Goal: Task Accomplishment & Management: Manage account settings

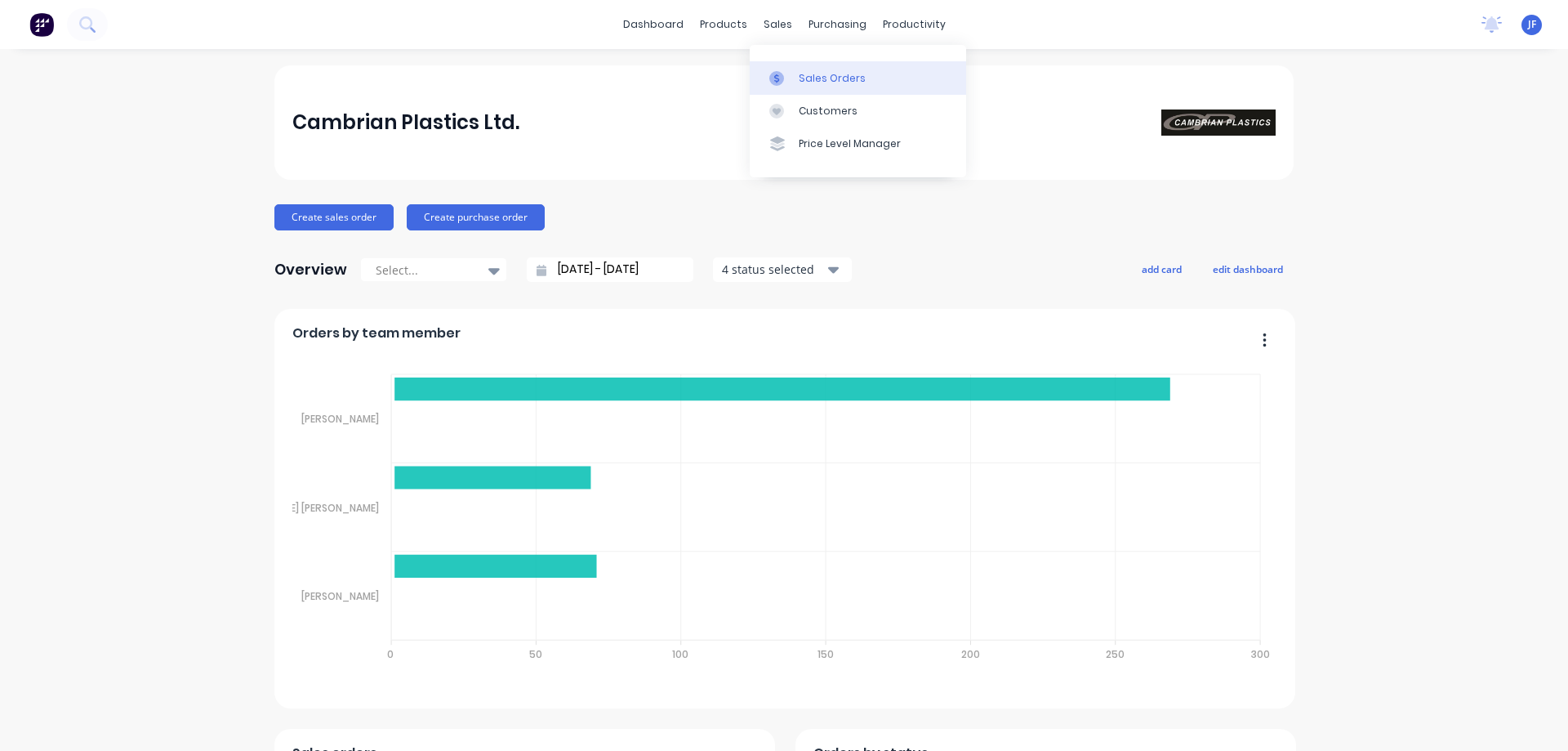
click at [797, 82] on link "Sales Orders" at bounding box center [858, 77] width 216 height 32
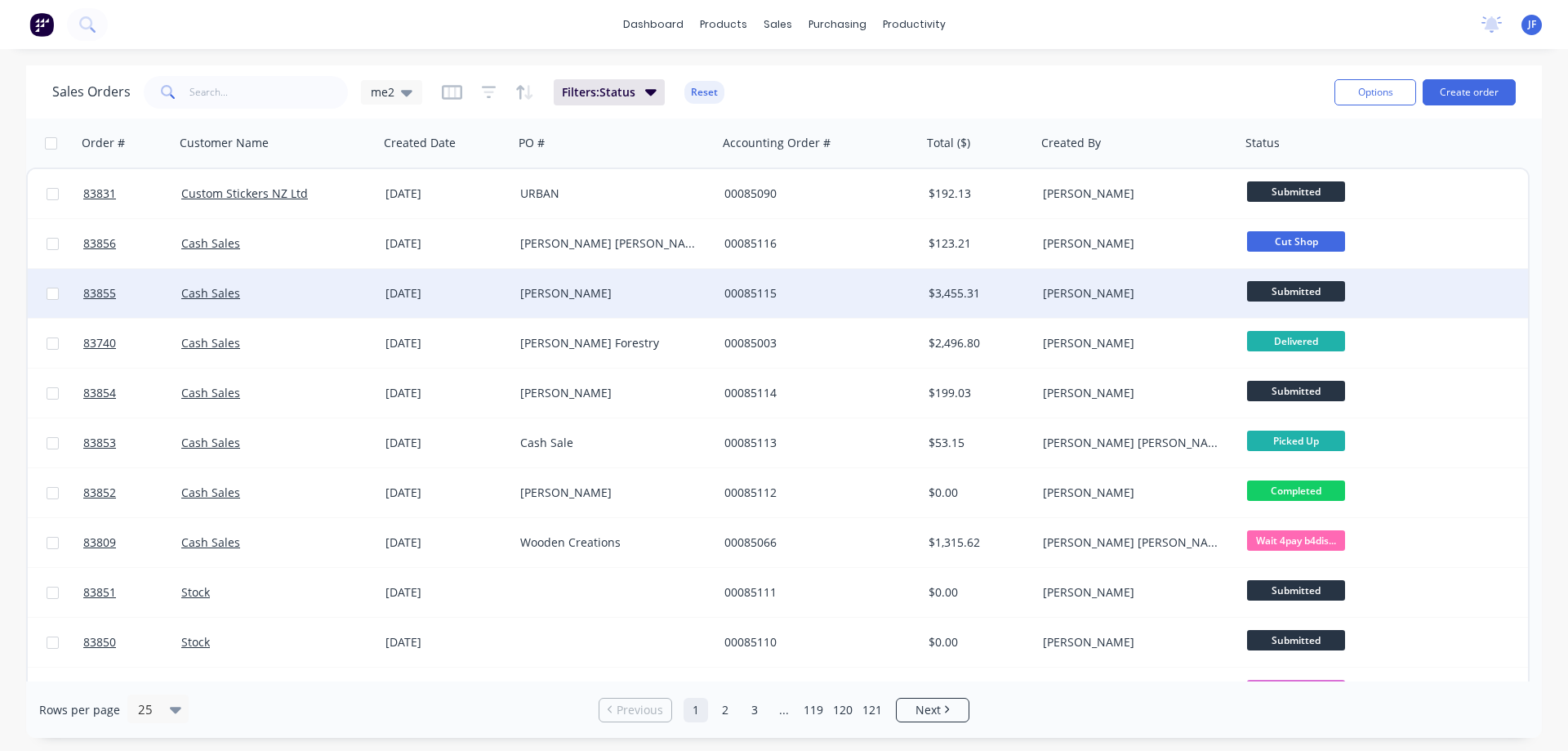
click at [798, 305] on div "00085115" at bounding box center [819, 293] width 204 height 49
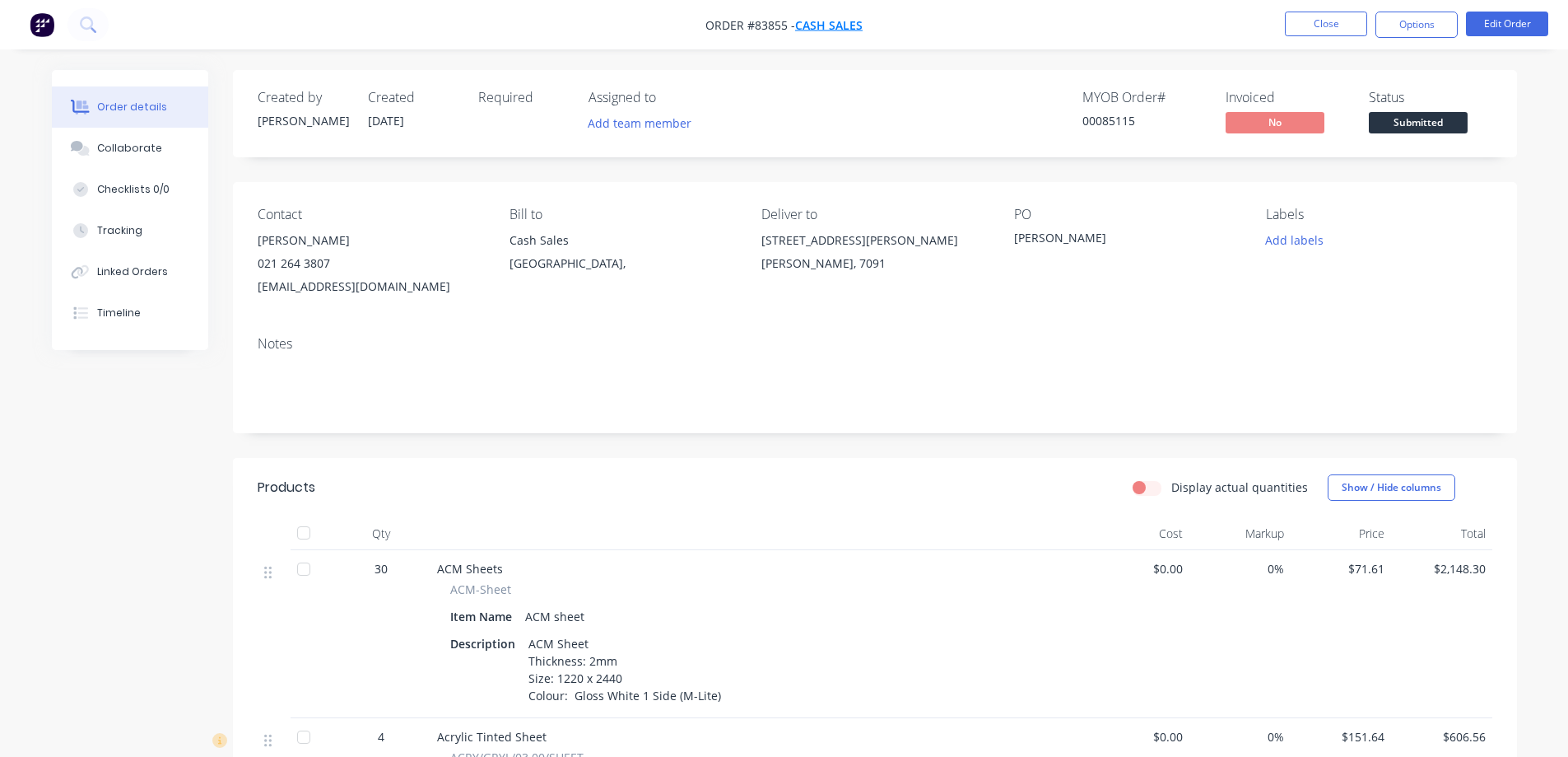
click at [818, 24] on span "Cash Sales" at bounding box center [828, 25] width 67 height 15
click at [1279, 236] on button "Add labels" at bounding box center [1294, 240] width 75 height 22
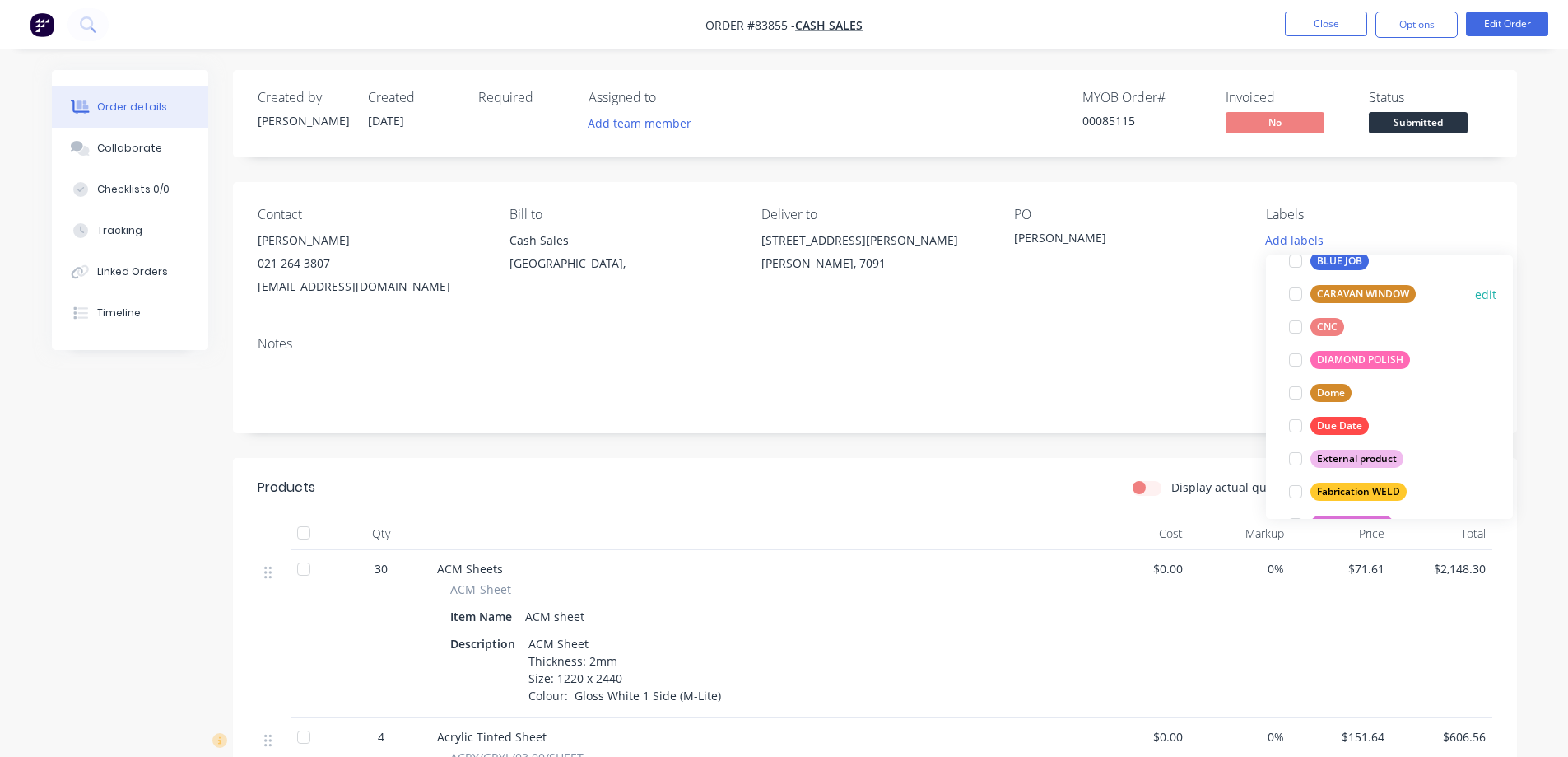
scroll to position [164, 0]
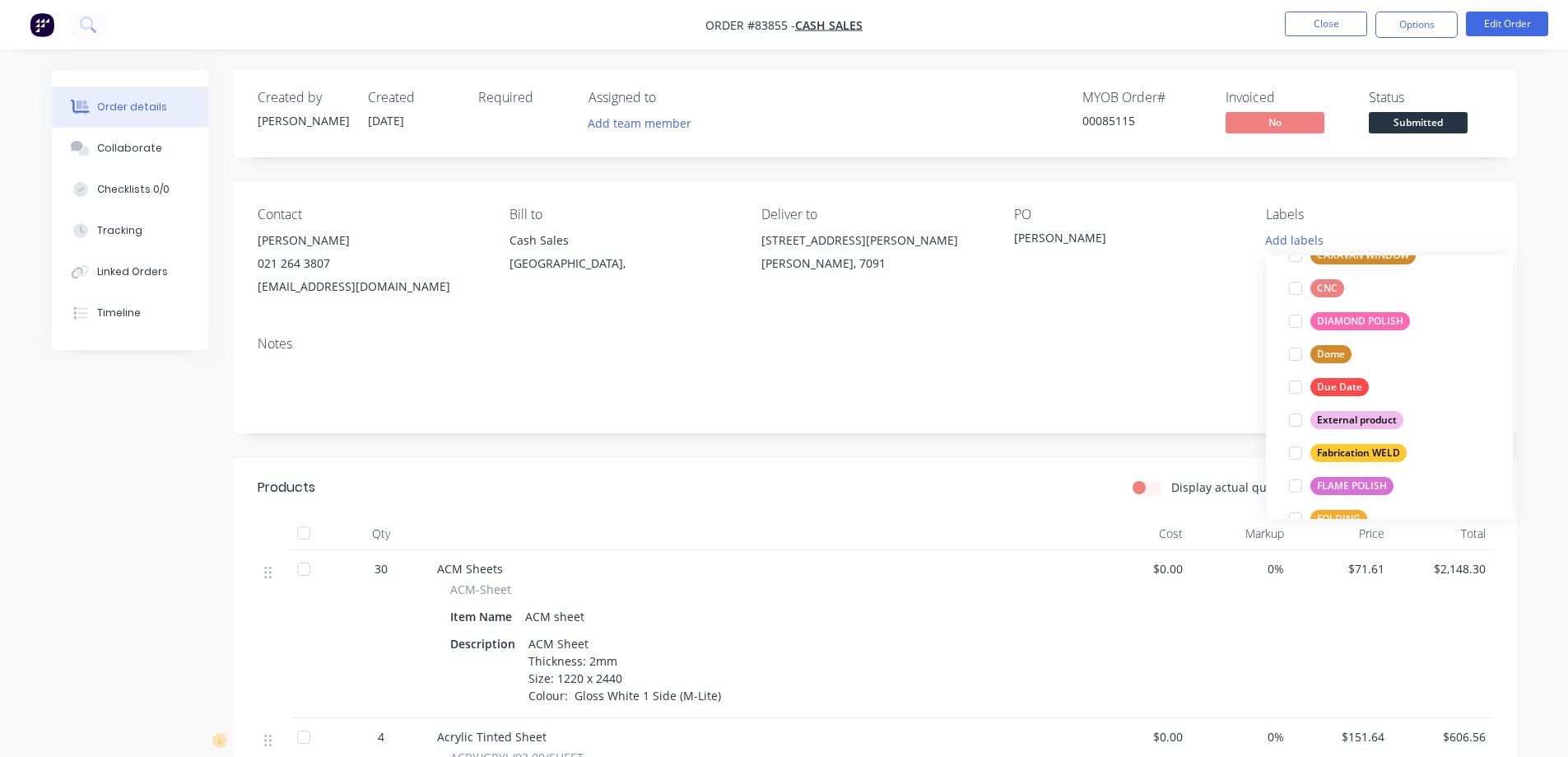
click at [1361, 418] on div "External product" at bounding box center [1357, 420] width 93 height 18
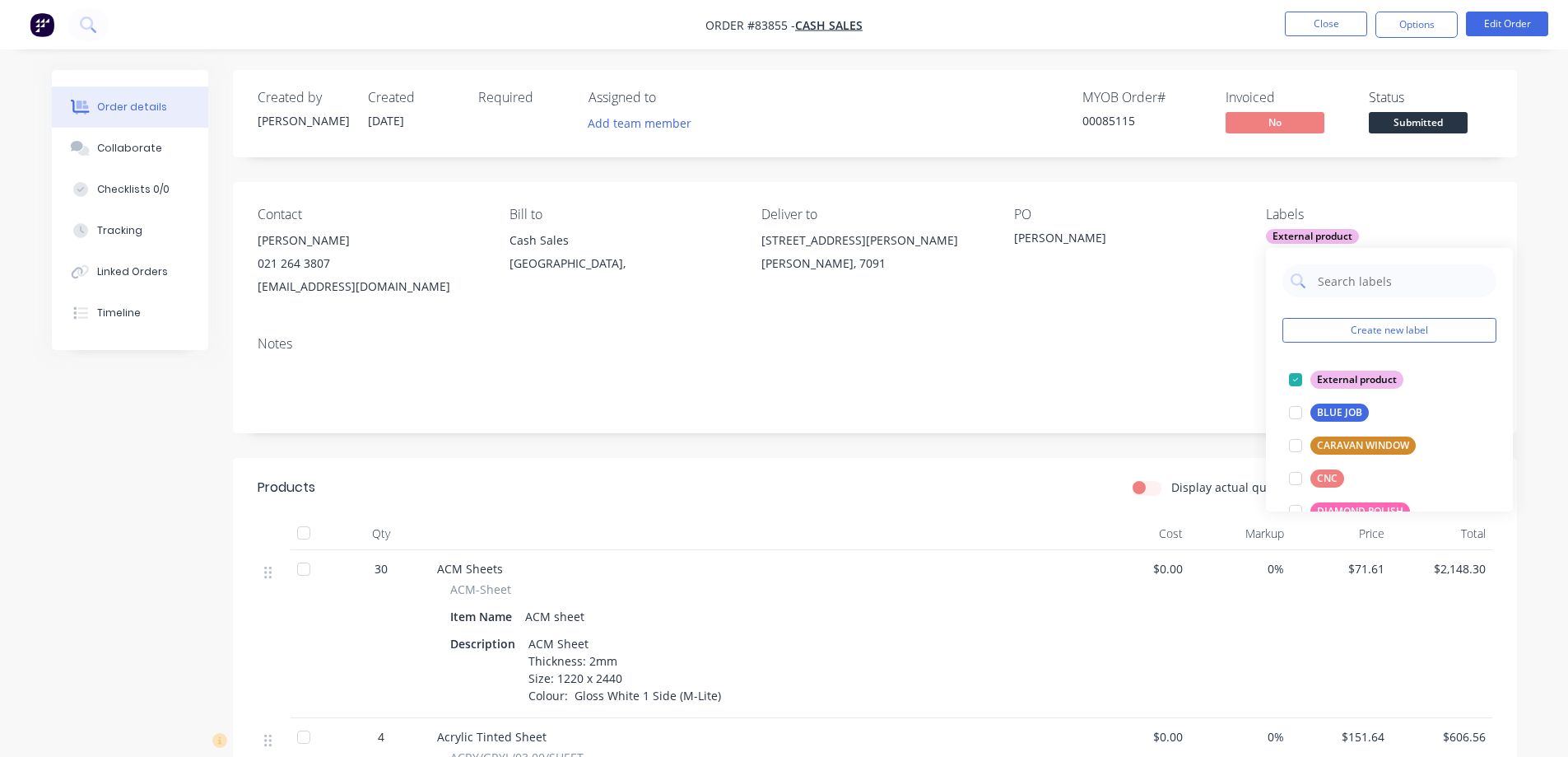
click at [1112, 328] on div "Notes" at bounding box center [875, 378] width 1284 height 111
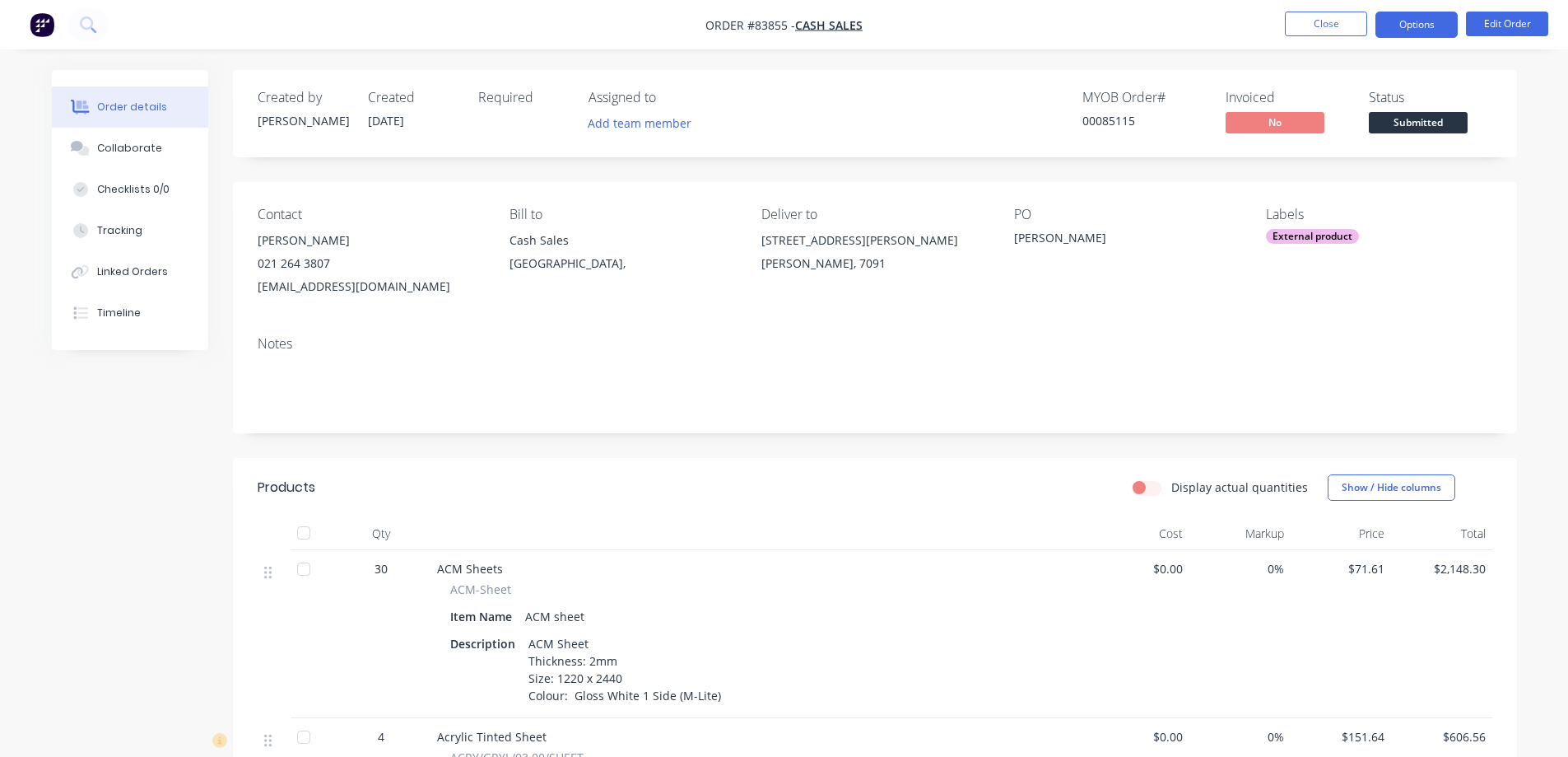
click at [1439, 31] on button "Options" at bounding box center [1416, 25] width 83 height 26
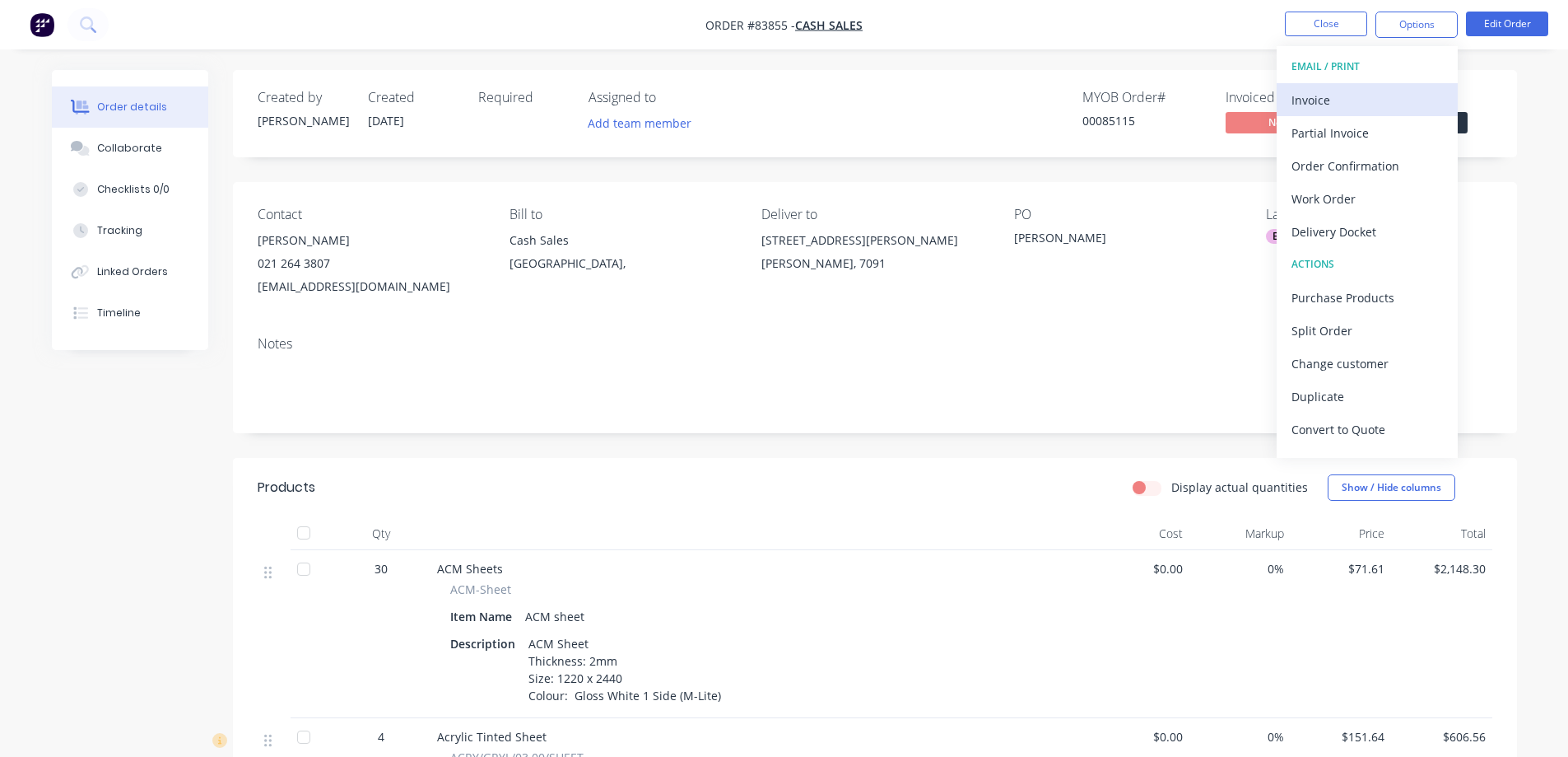
click at [1385, 96] on div "Invoice" at bounding box center [1367, 100] width 152 height 24
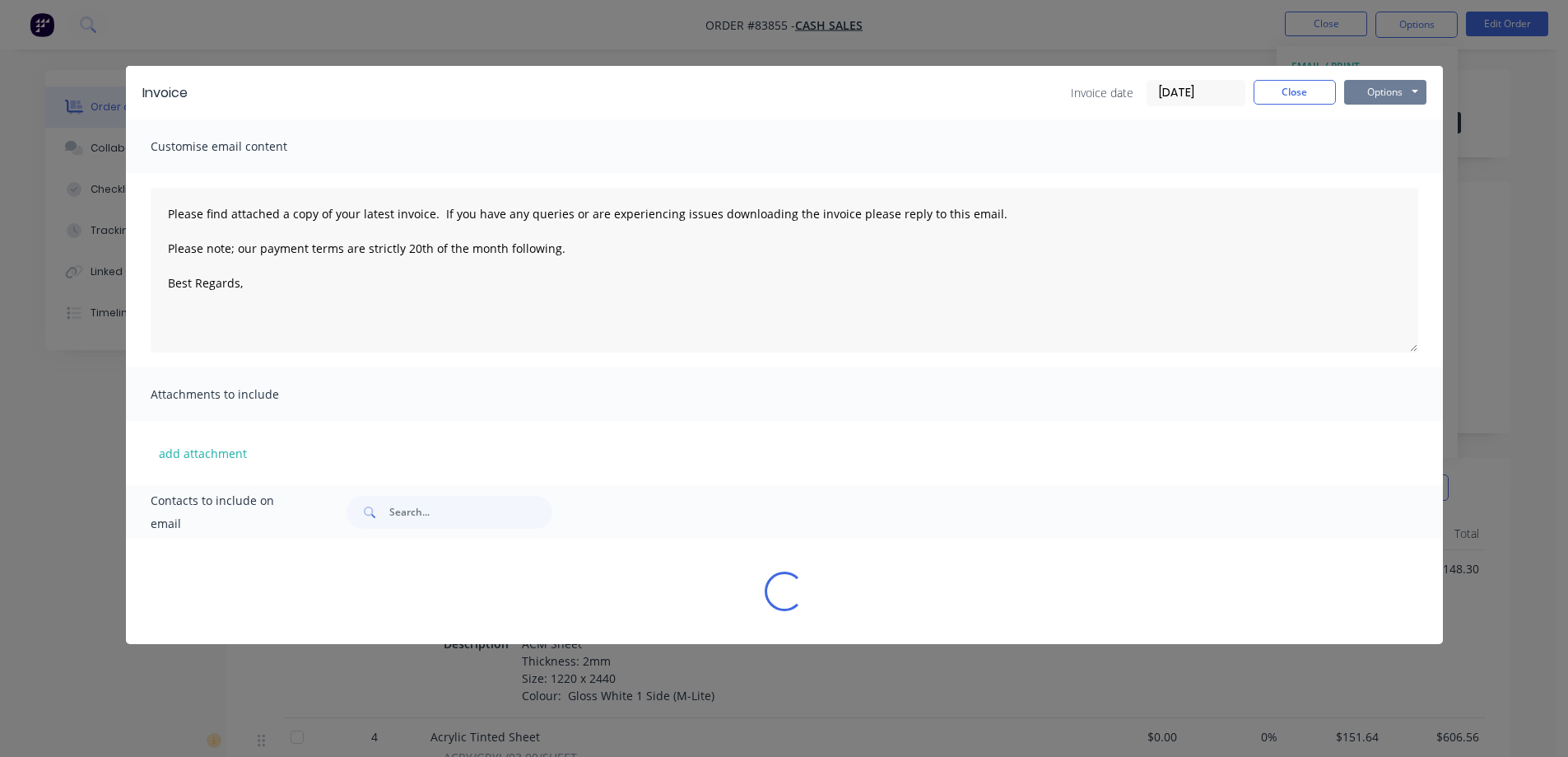
click at [1387, 86] on button "Options" at bounding box center [1385, 92] width 83 height 25
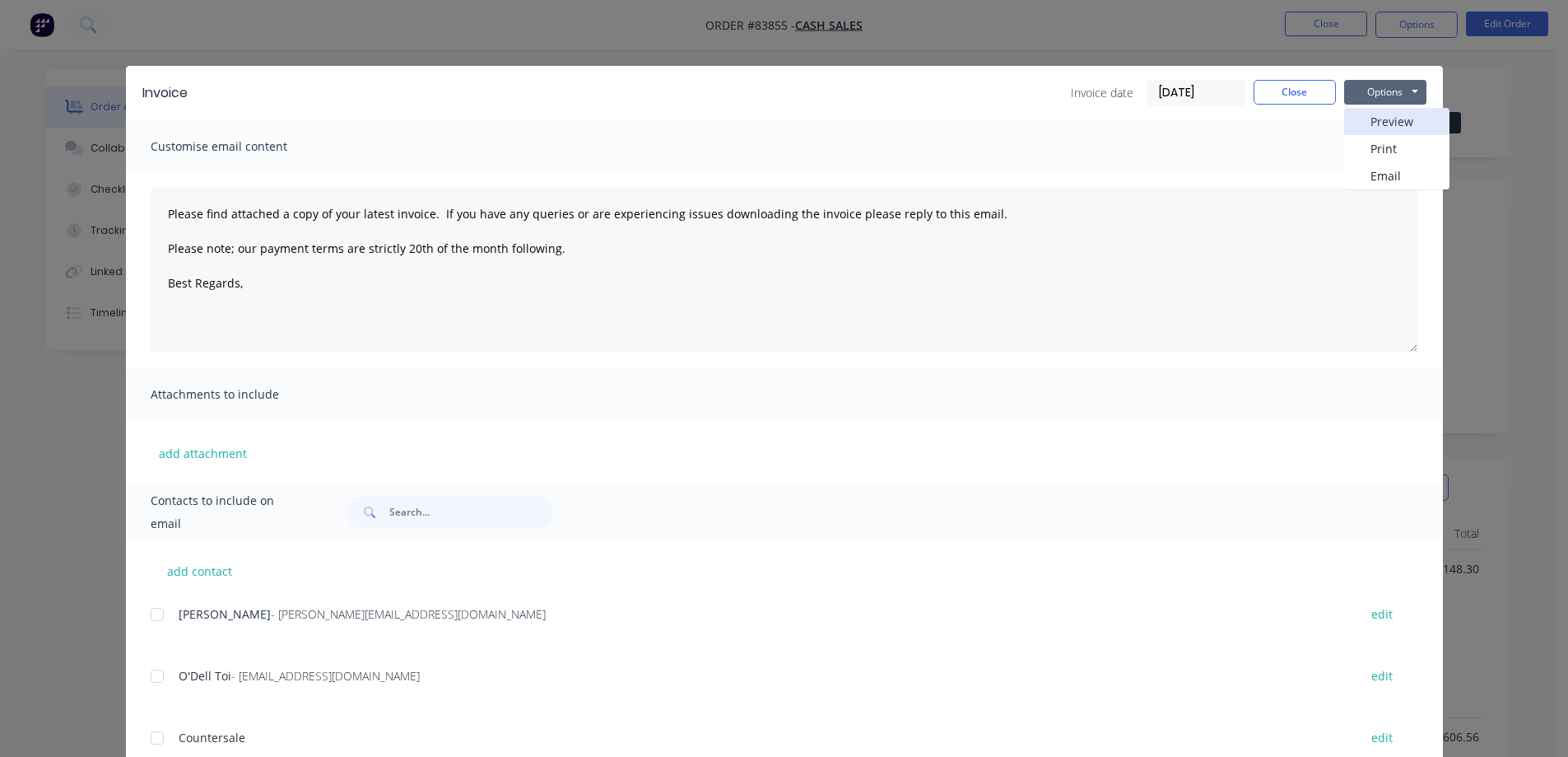
click at [1385, 116] on button "Preview" at bounding box center [1396, 122] width 105 height 27
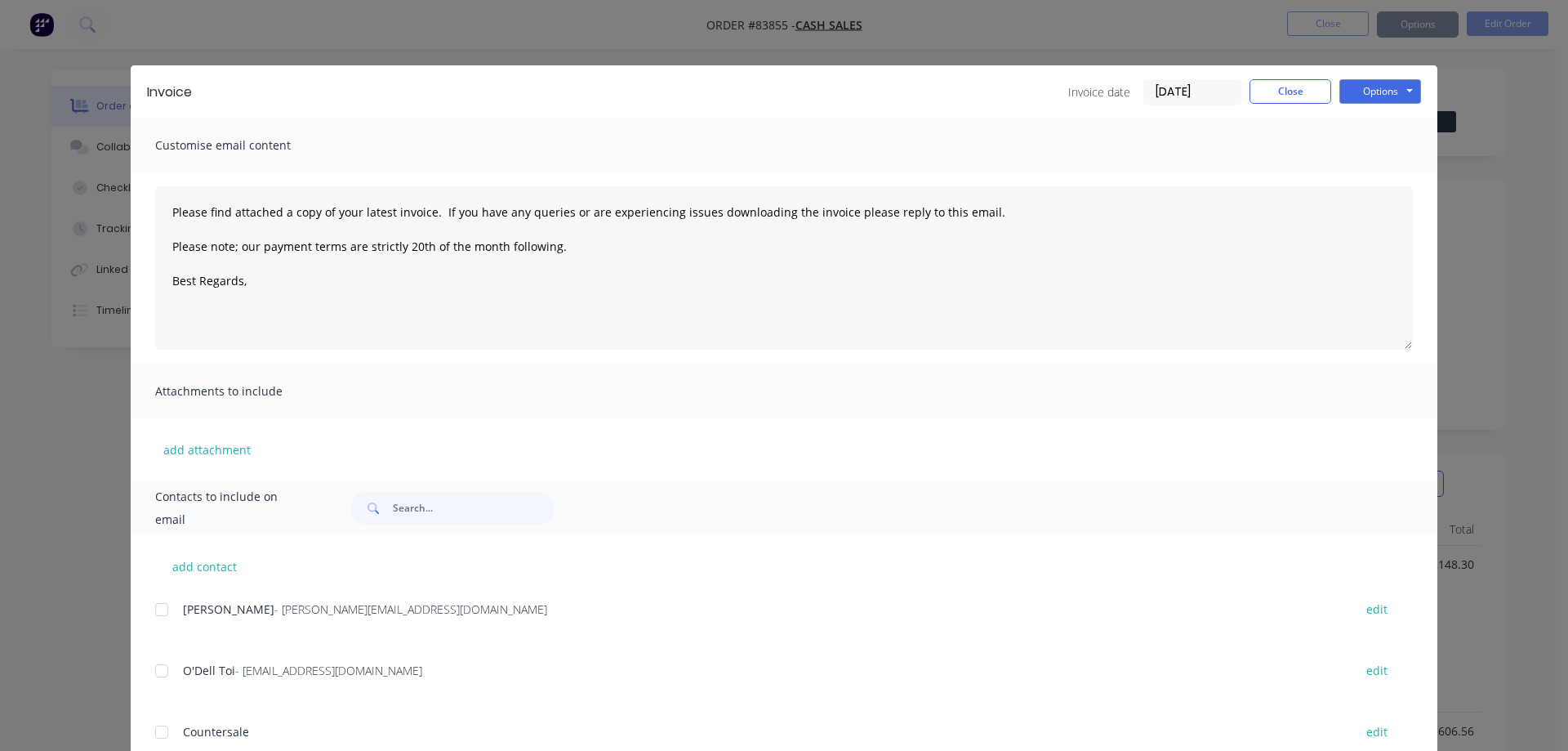
type textarea "Please find attached a copy of your latest invoice. If you have any queries or …"
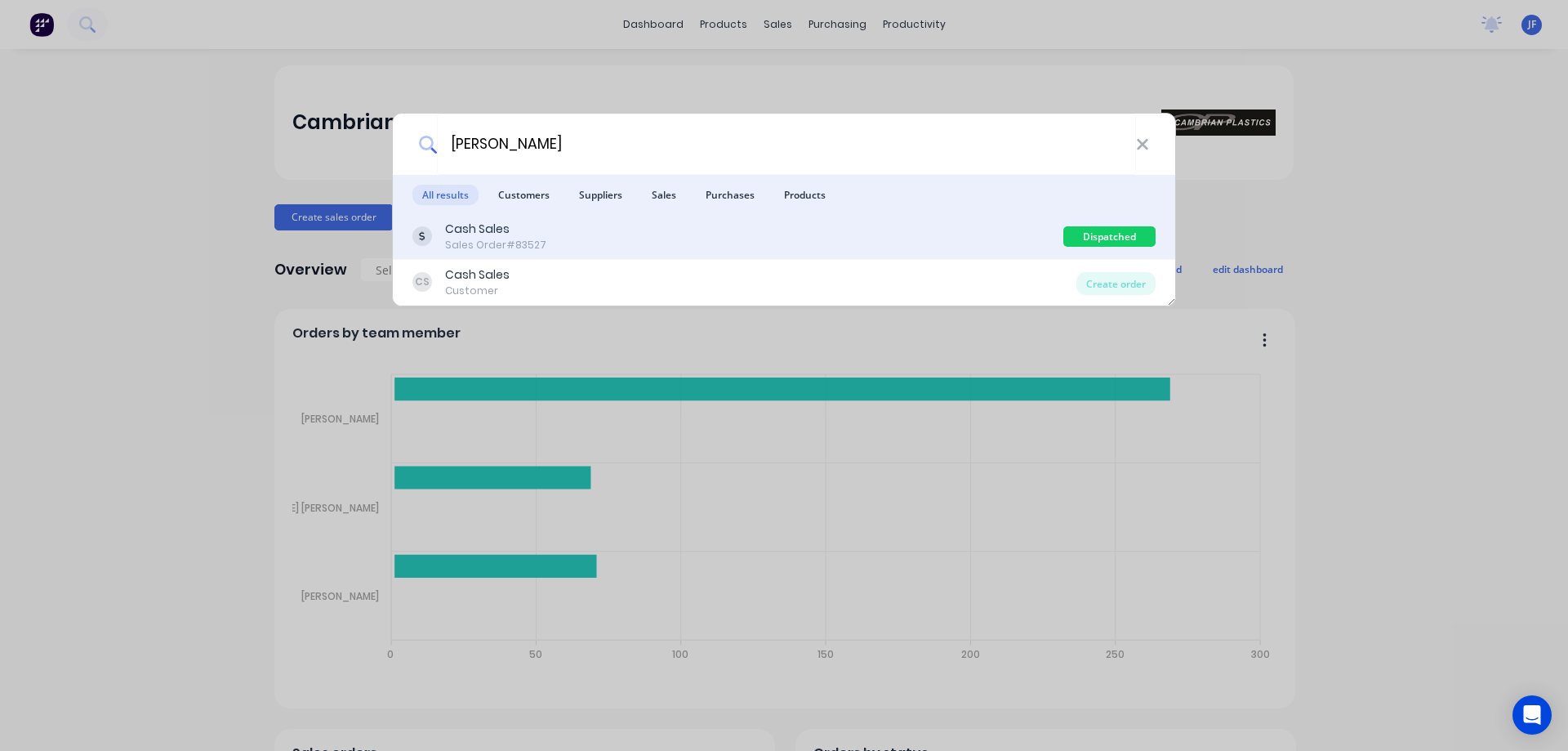
type input "[PERSON_NAME]"
click at [651, 222] on div "Cash Sales Sales Order #83527" at bounding box center [737, 236] width 651 height 32
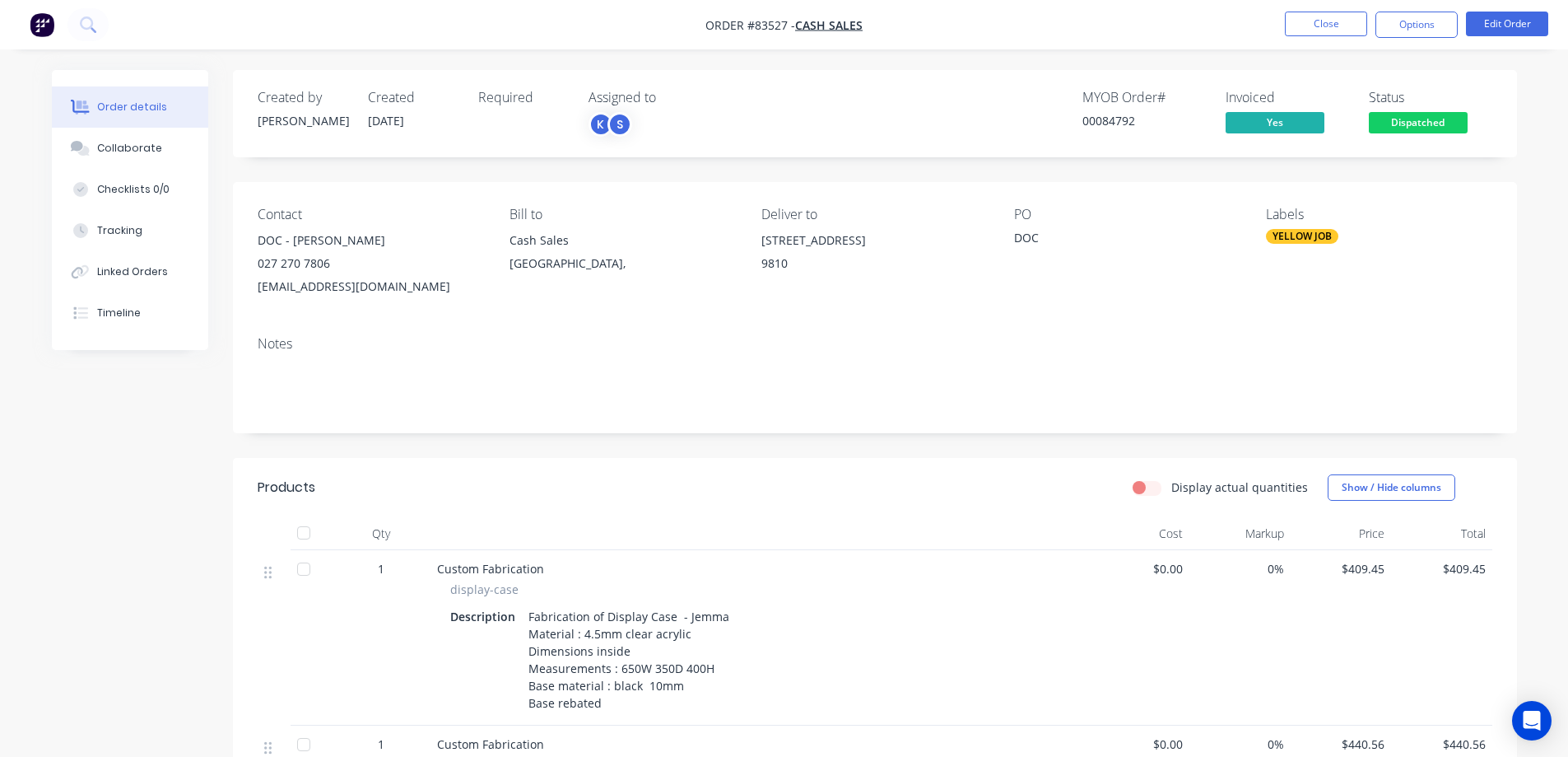
click at [1128, 121] on div "00084792" at bounding box center [1144, 120] width 123 height 17
copy div "00084792"
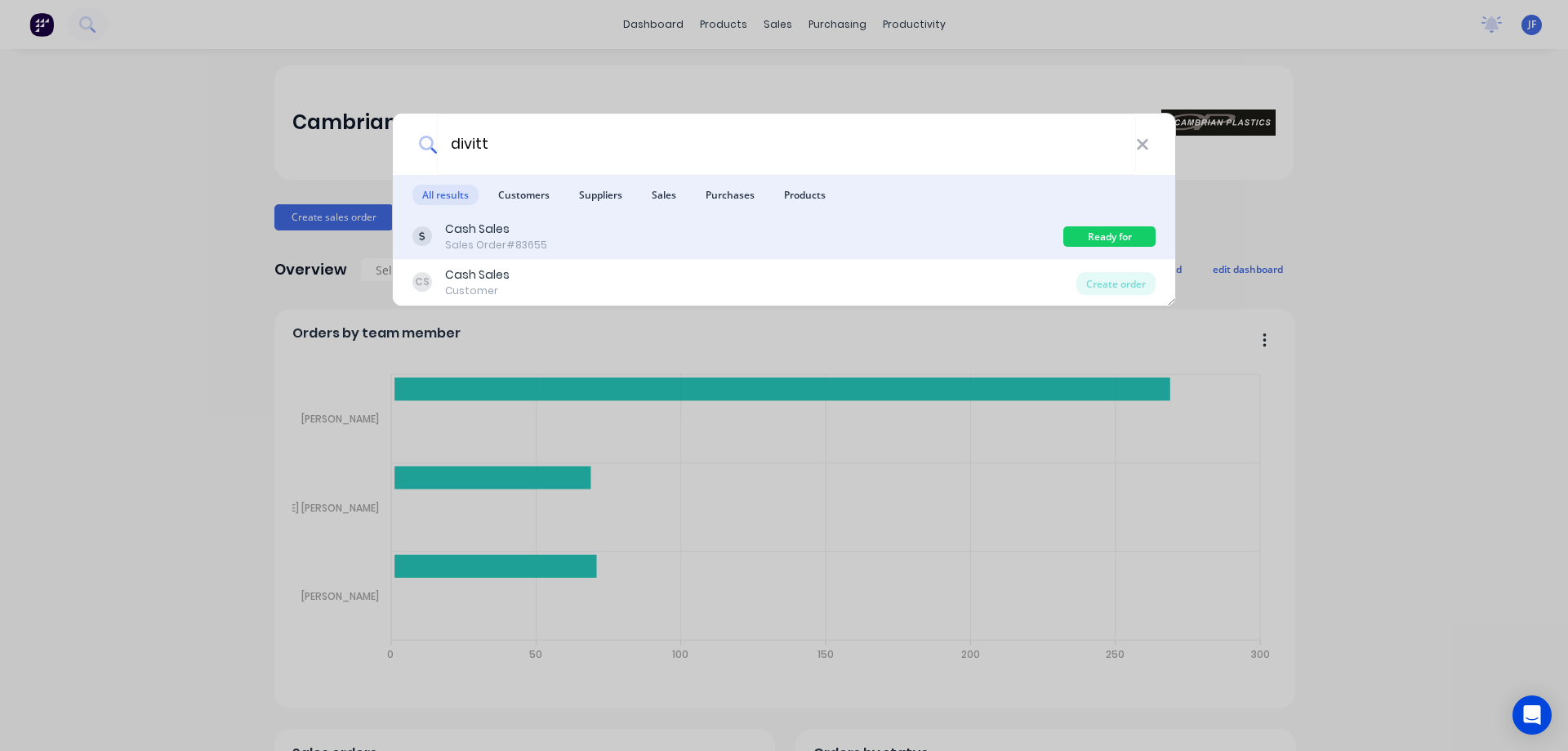
type input "divitt"
click at [725, 247] on div "Cash Sales Sales Order #83655" at bounding box center [737, 236] width 651 height 32
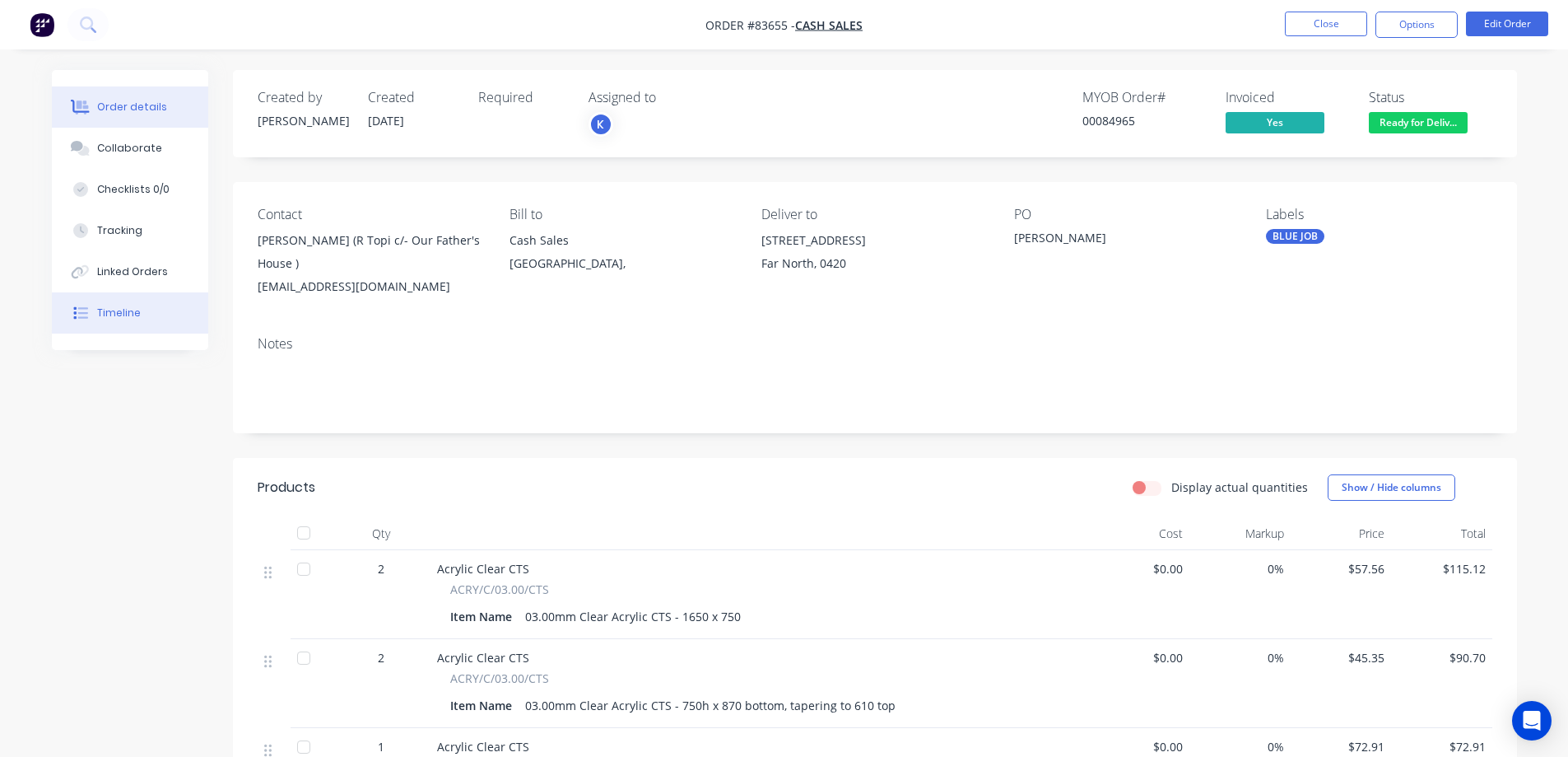
click at [120, 318] on div "Timeline" at bounding box center [119, 313] width 44 height 15
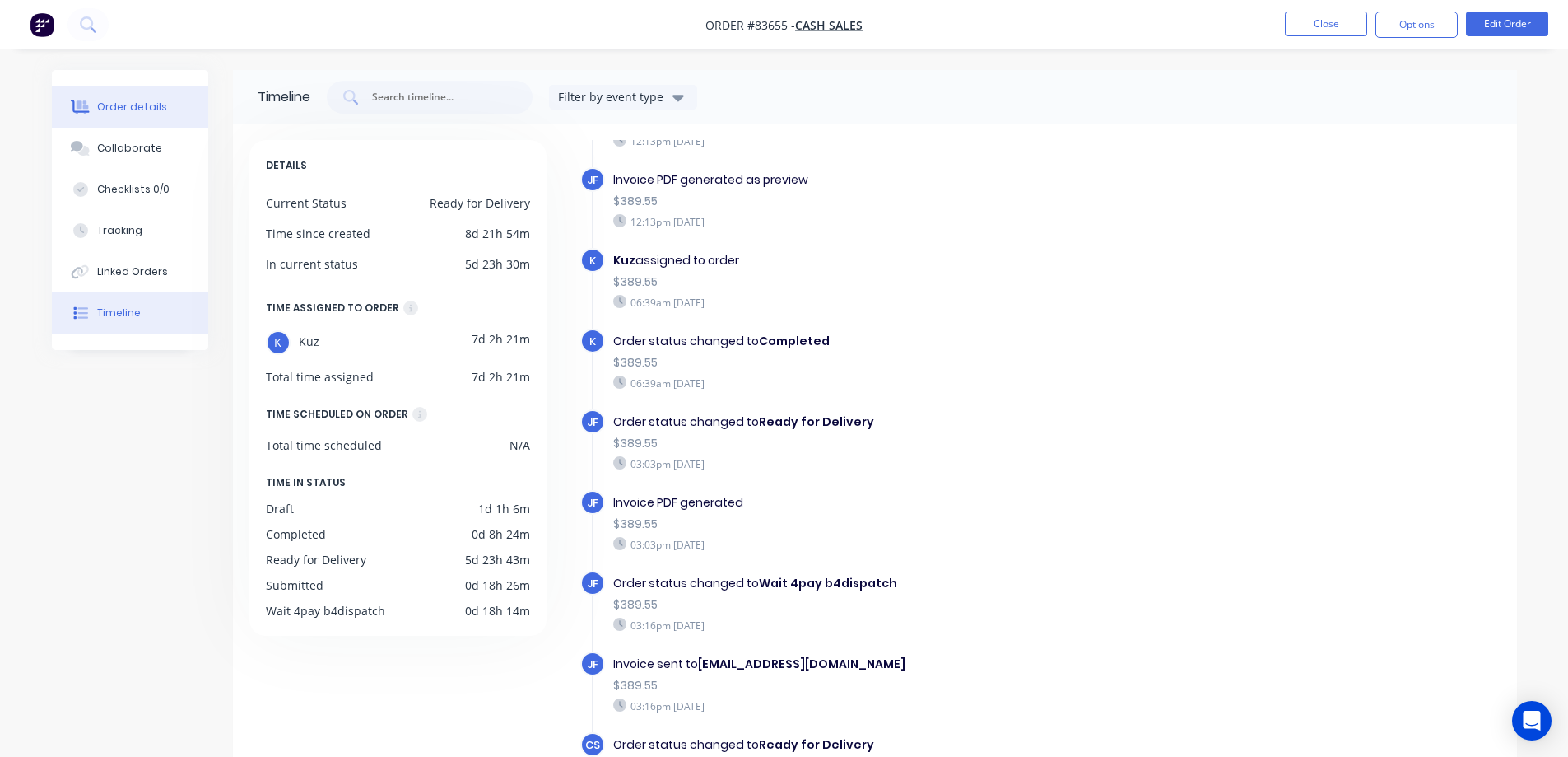
click at [93, 108] on button "Order details" at bounding box center [130, 106] width 156 height 41
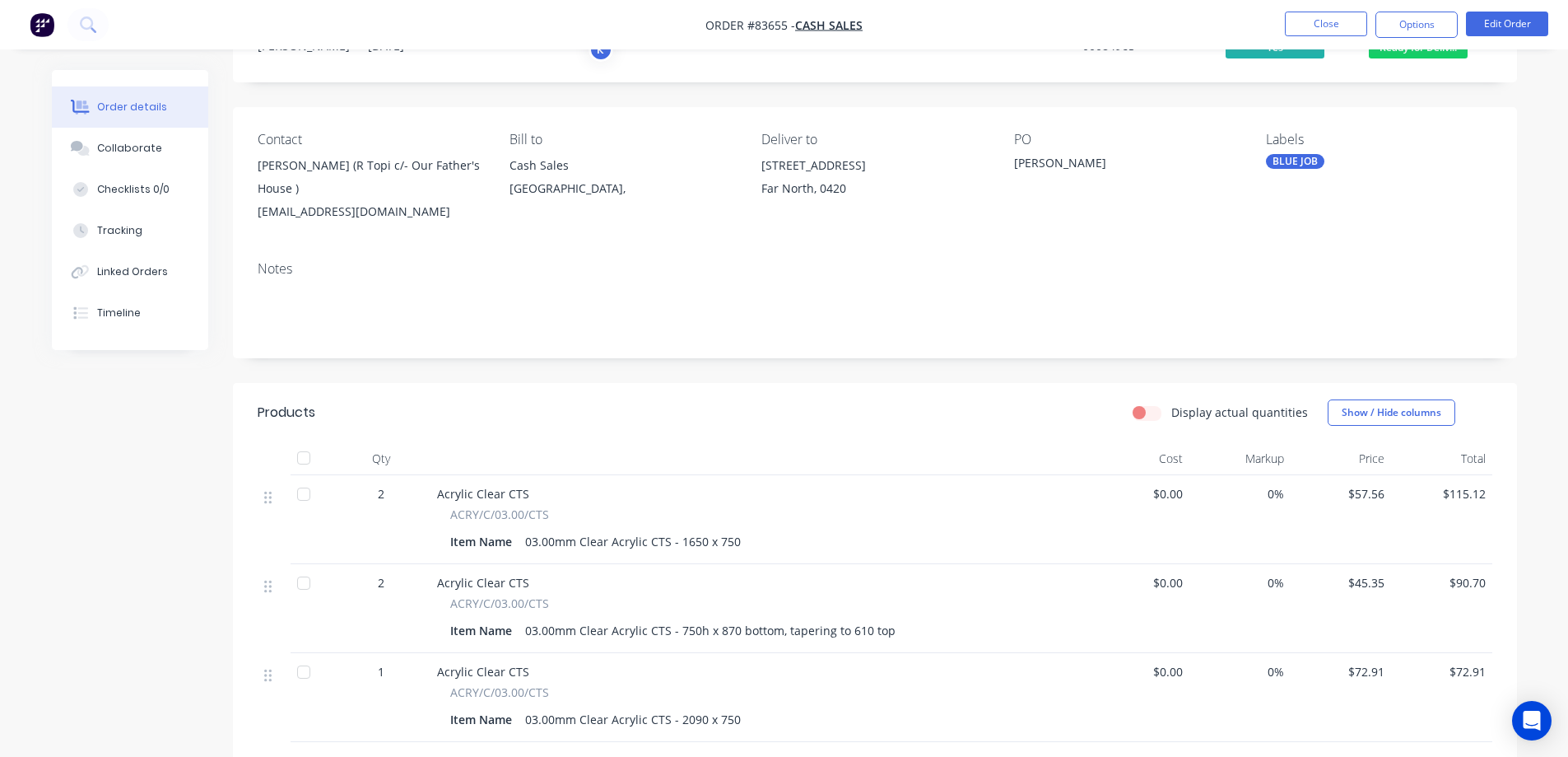
scroll to position [164, 0]
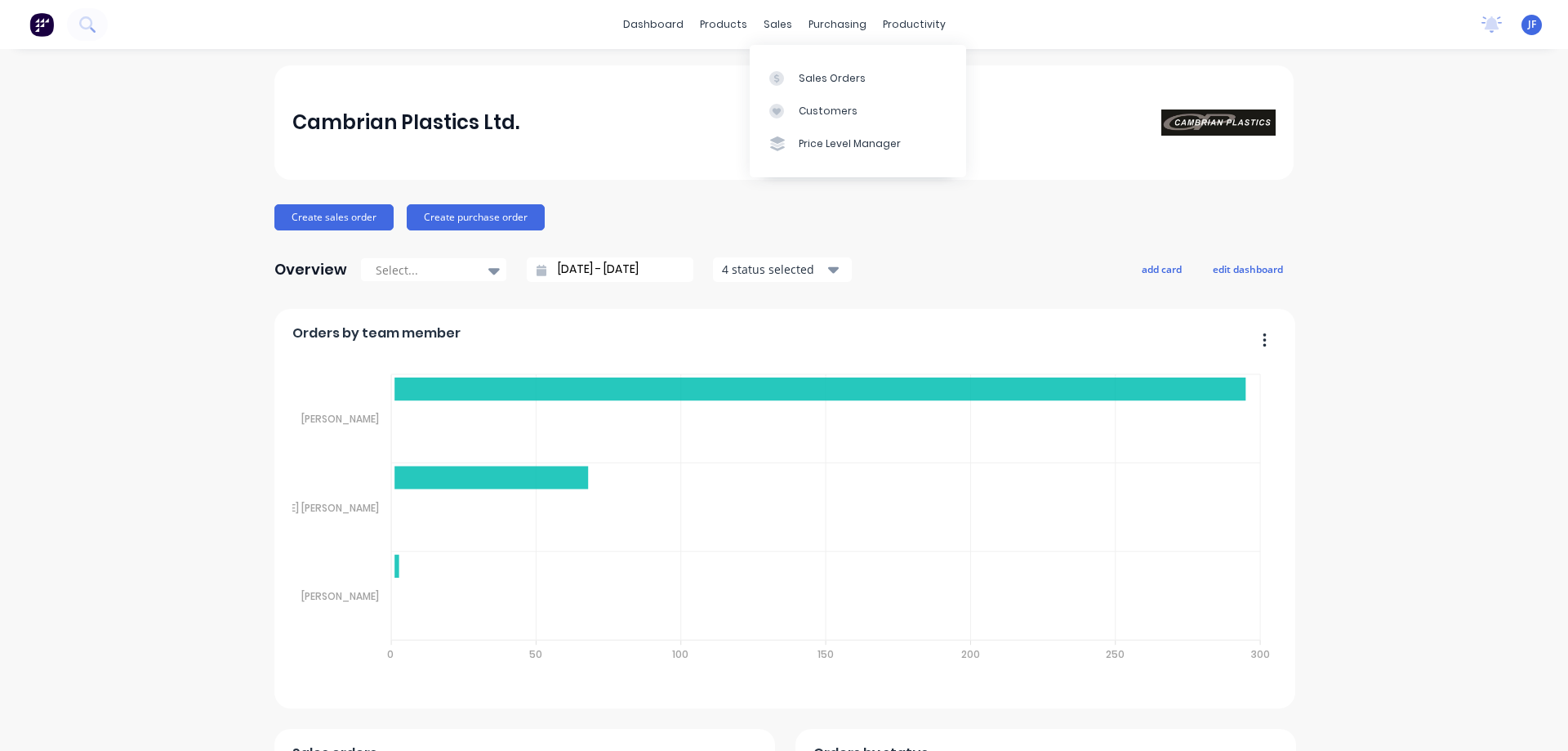
click at [784, 65] on link "Sales Orders" at bounding box center [858, 77] width 216 height 32
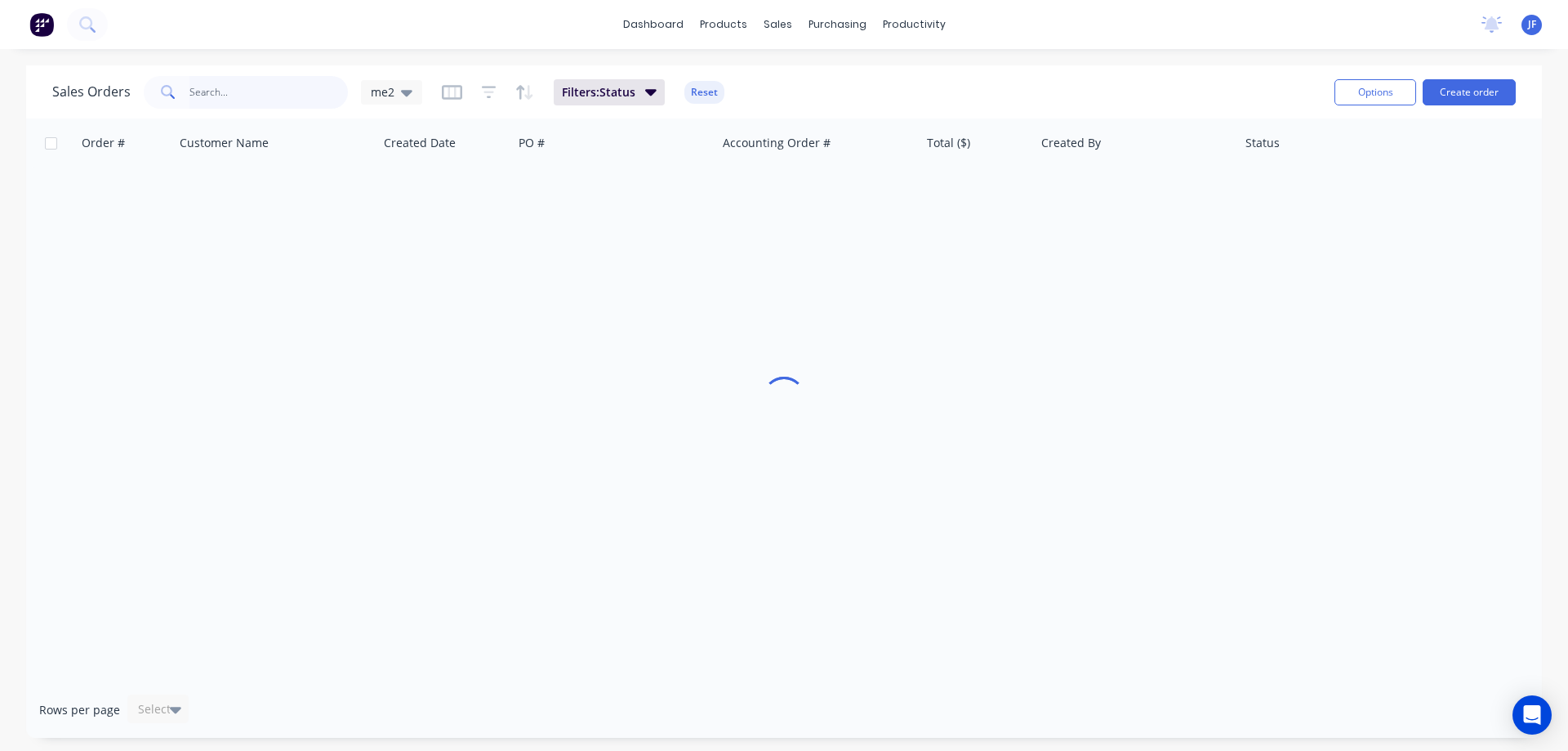
click at [241, 88] on input "text" at bounding box center [268, 92] width 159 height 32
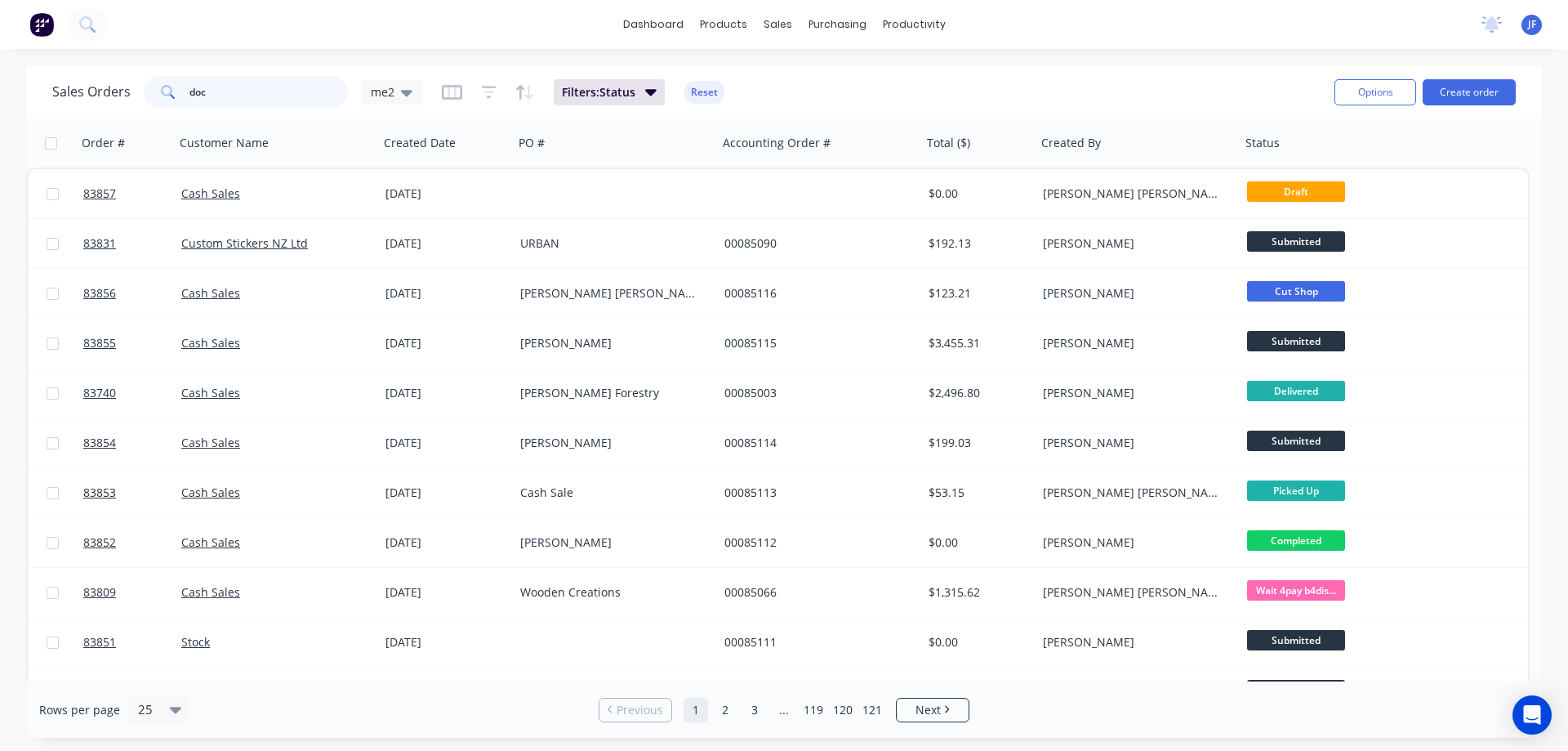
type input "doc"
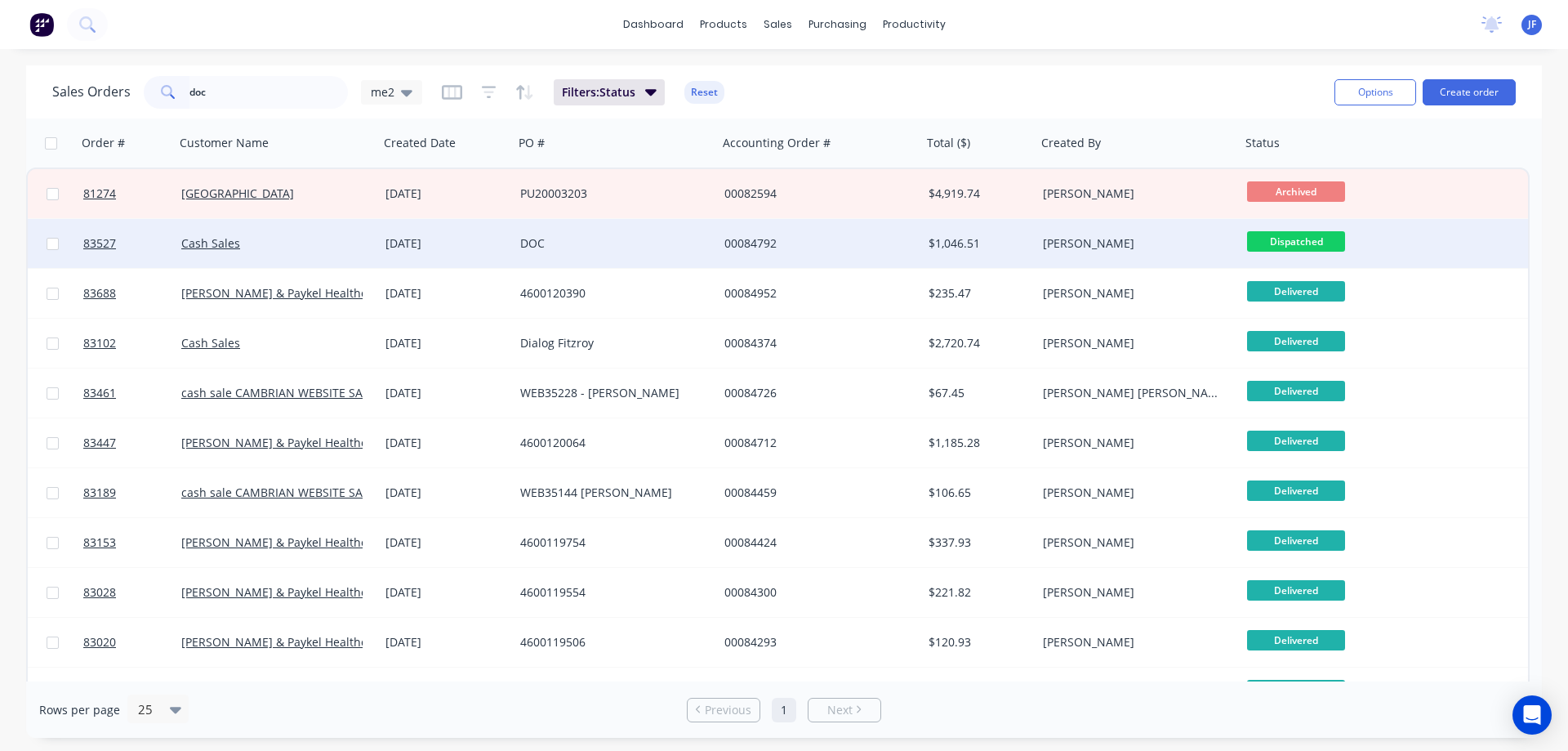
click at [627, 248] on div "DOC" at bounding box center [610, 243] width 181 height 16
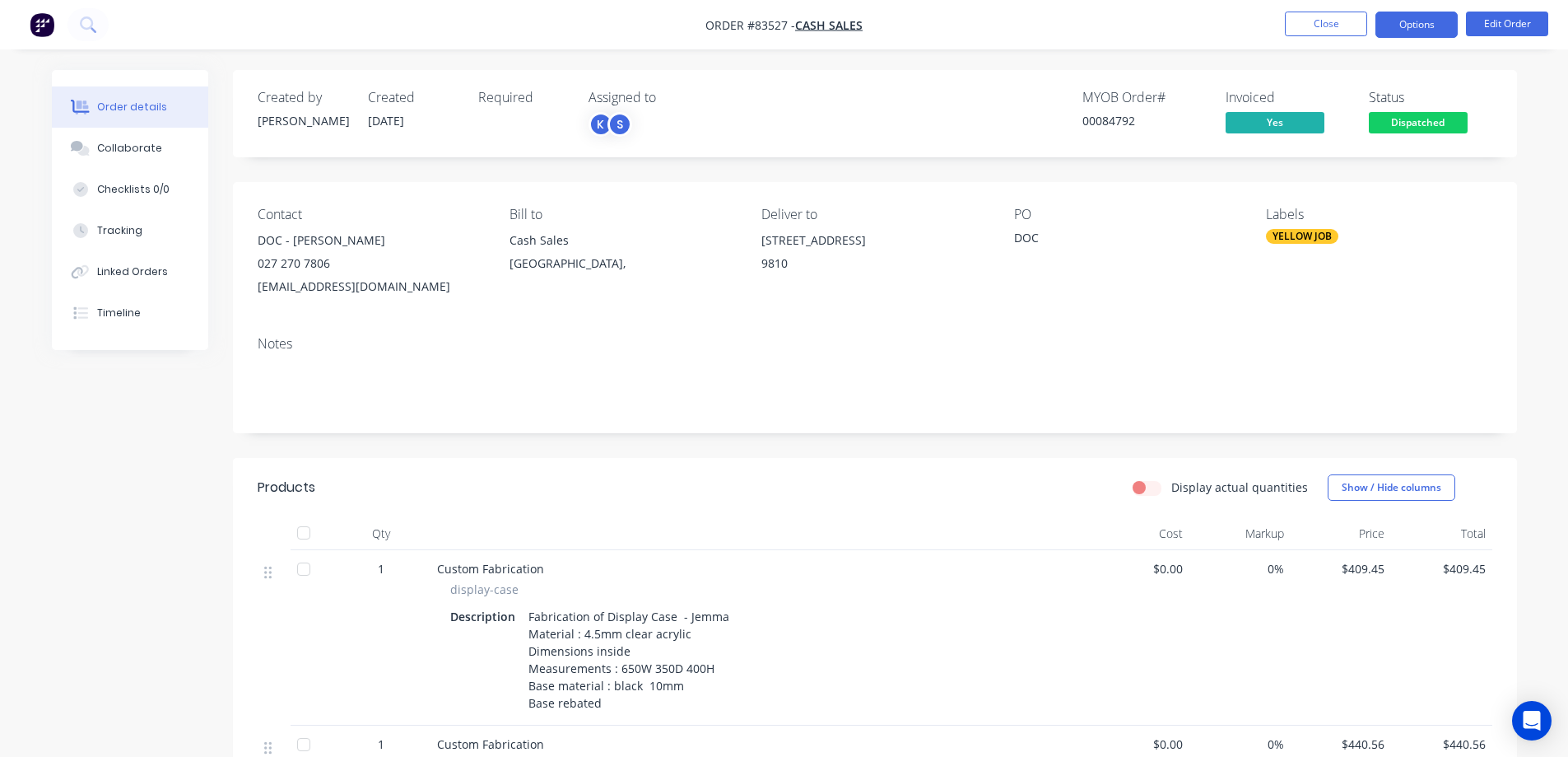
click at [1416, 32] on button "Options" at bounding box center [1416, 25] width 83 height 26
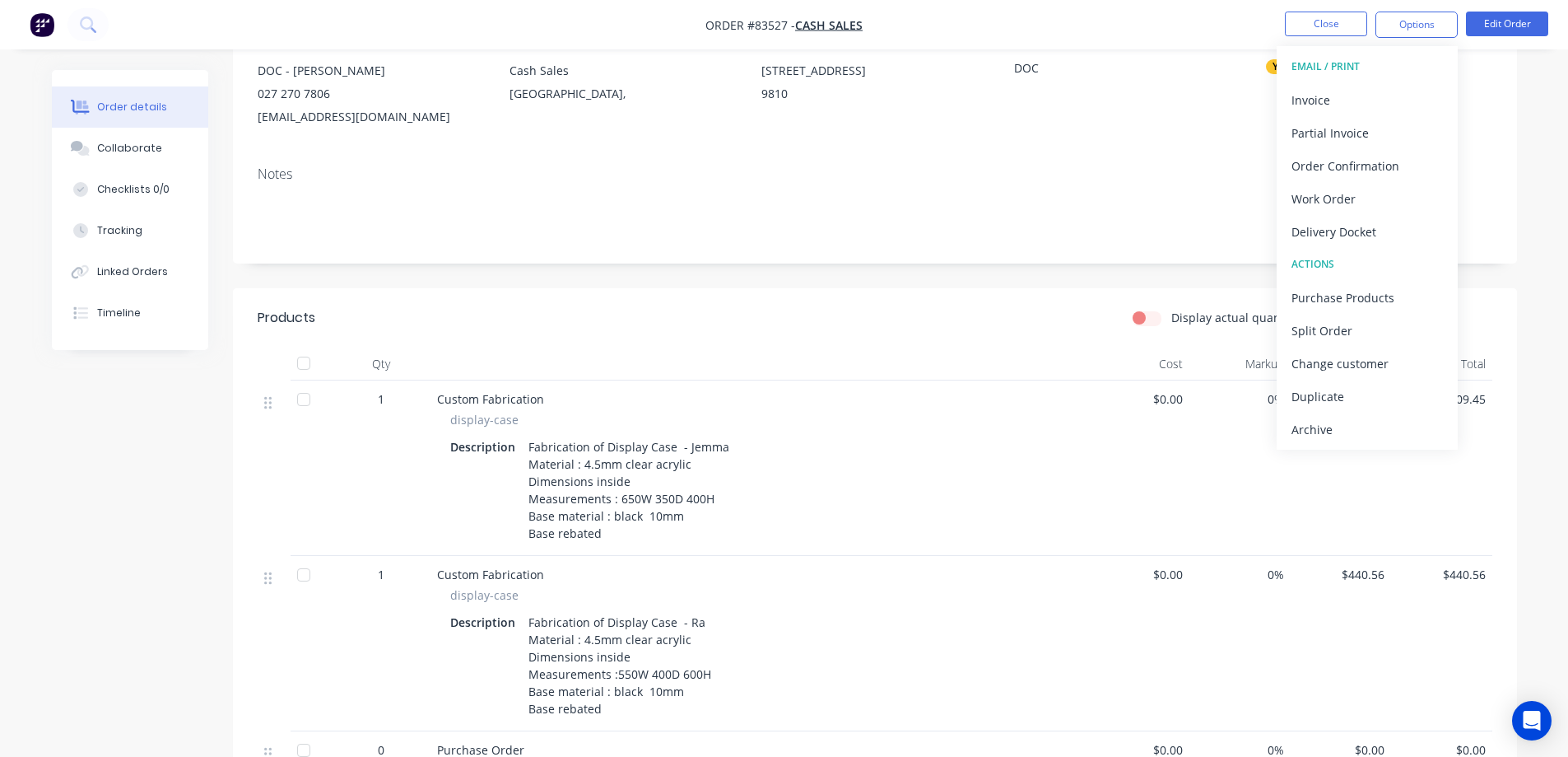
scroll to position [329, 0]
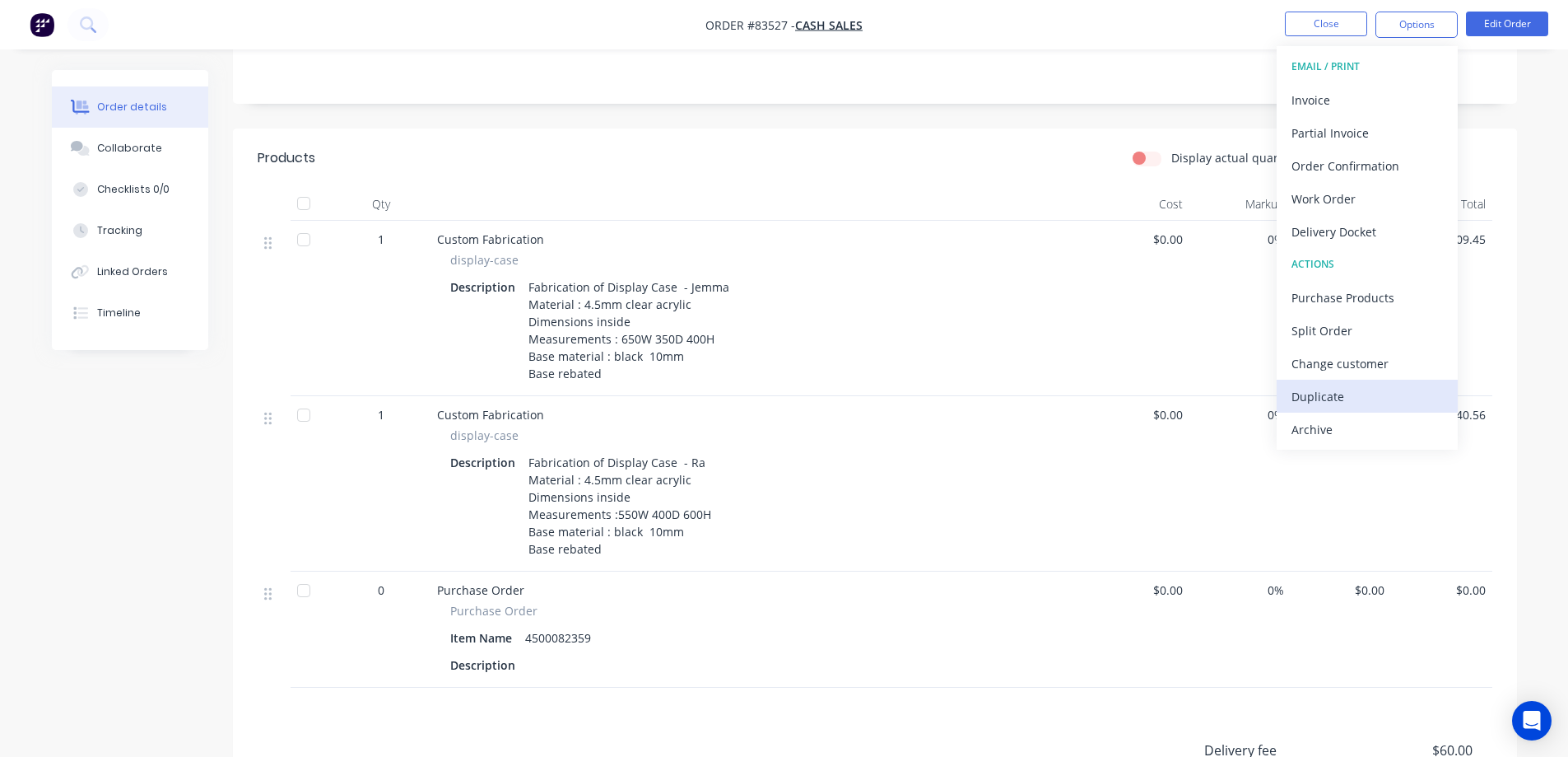
click at [1355, 393] on div "Duplicate" at bounding box center [1367, 397] width 152 height 24
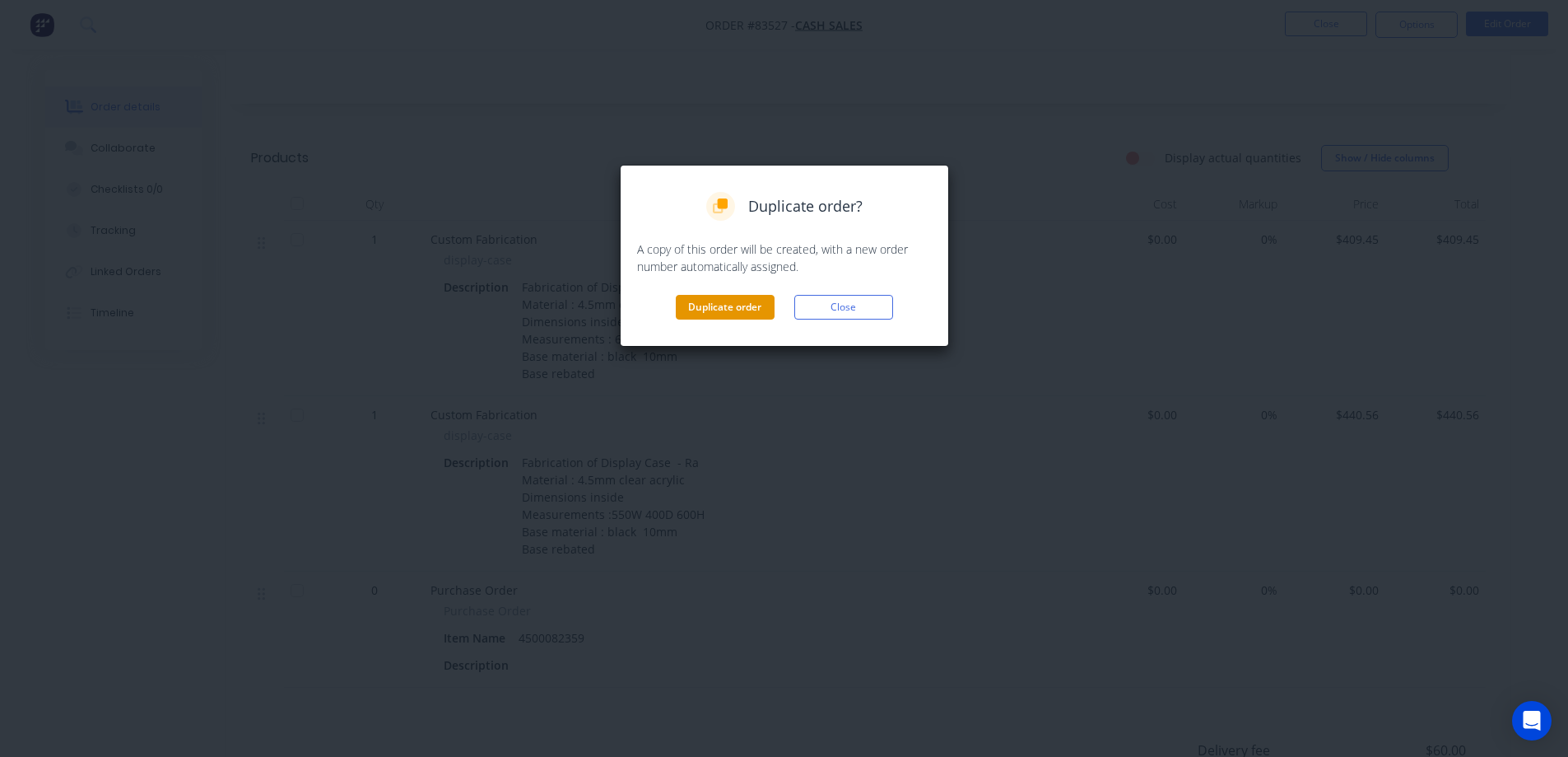
click at [729, 309] on button "Duplicate order" at bounding box center [725, 307] width 99 height 25
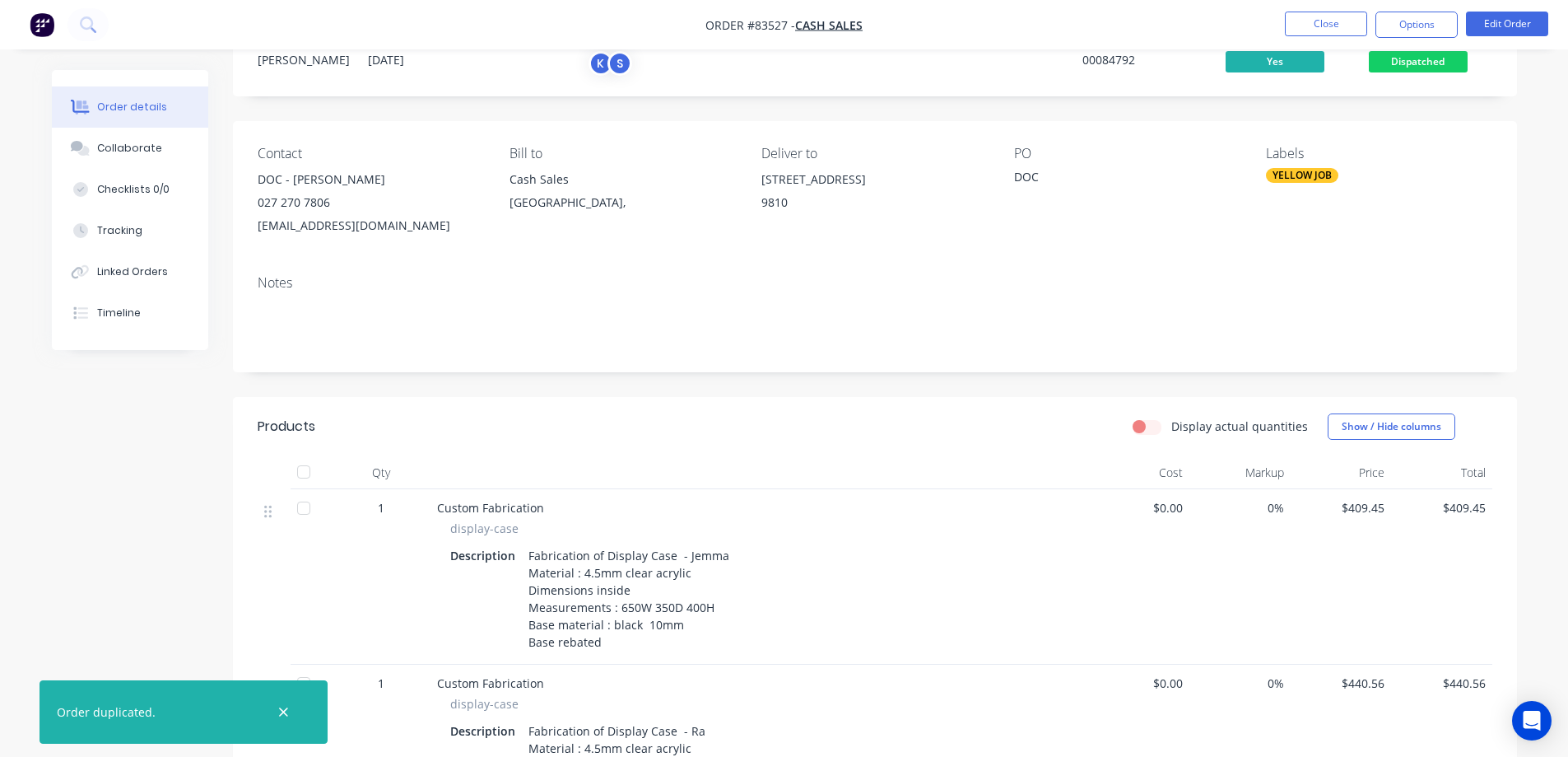
scroll to position [0, 0]
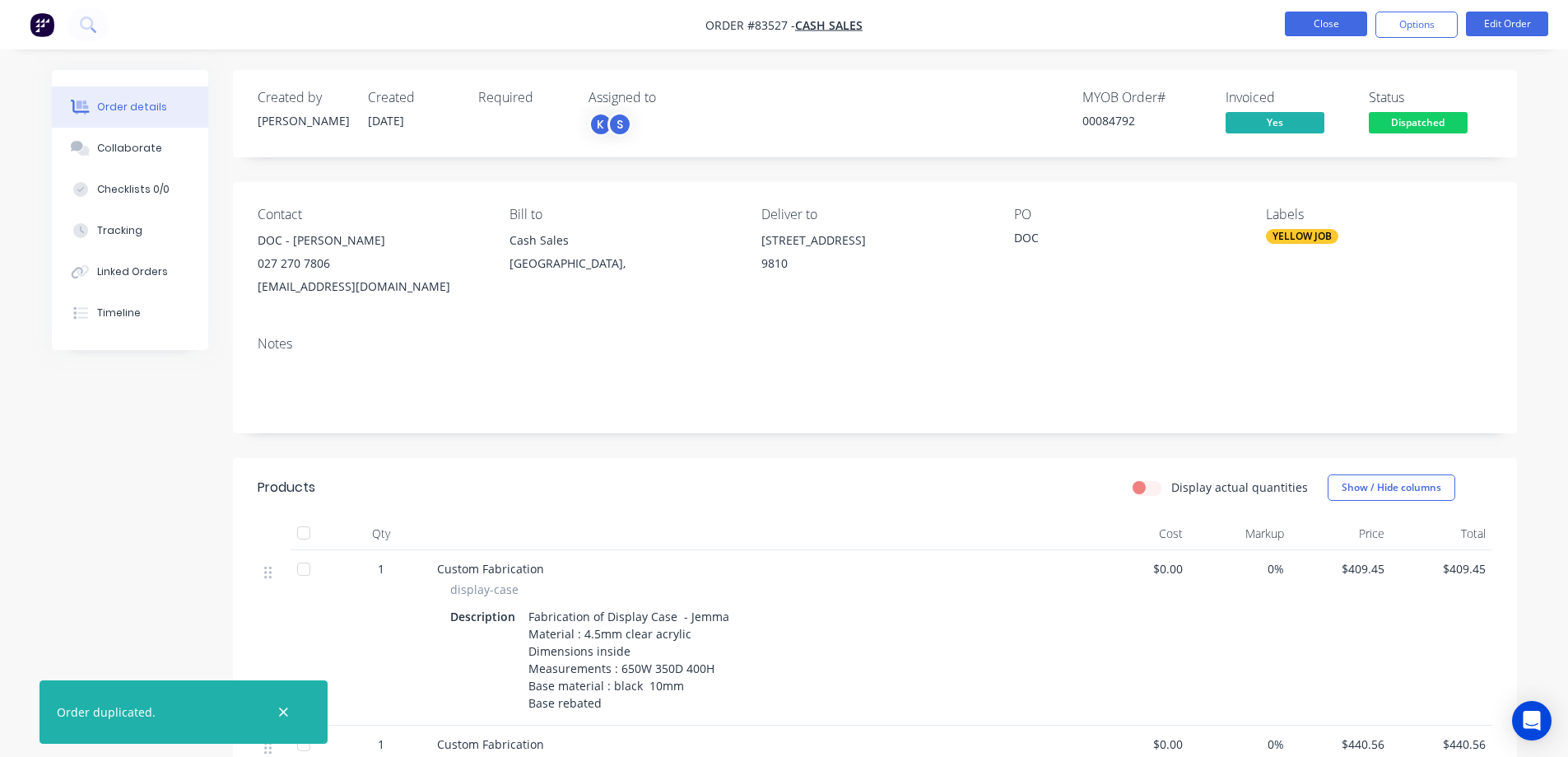
click at [1326, 34] on button "Close" at bounding box center [1326, 24] width 83 height 25
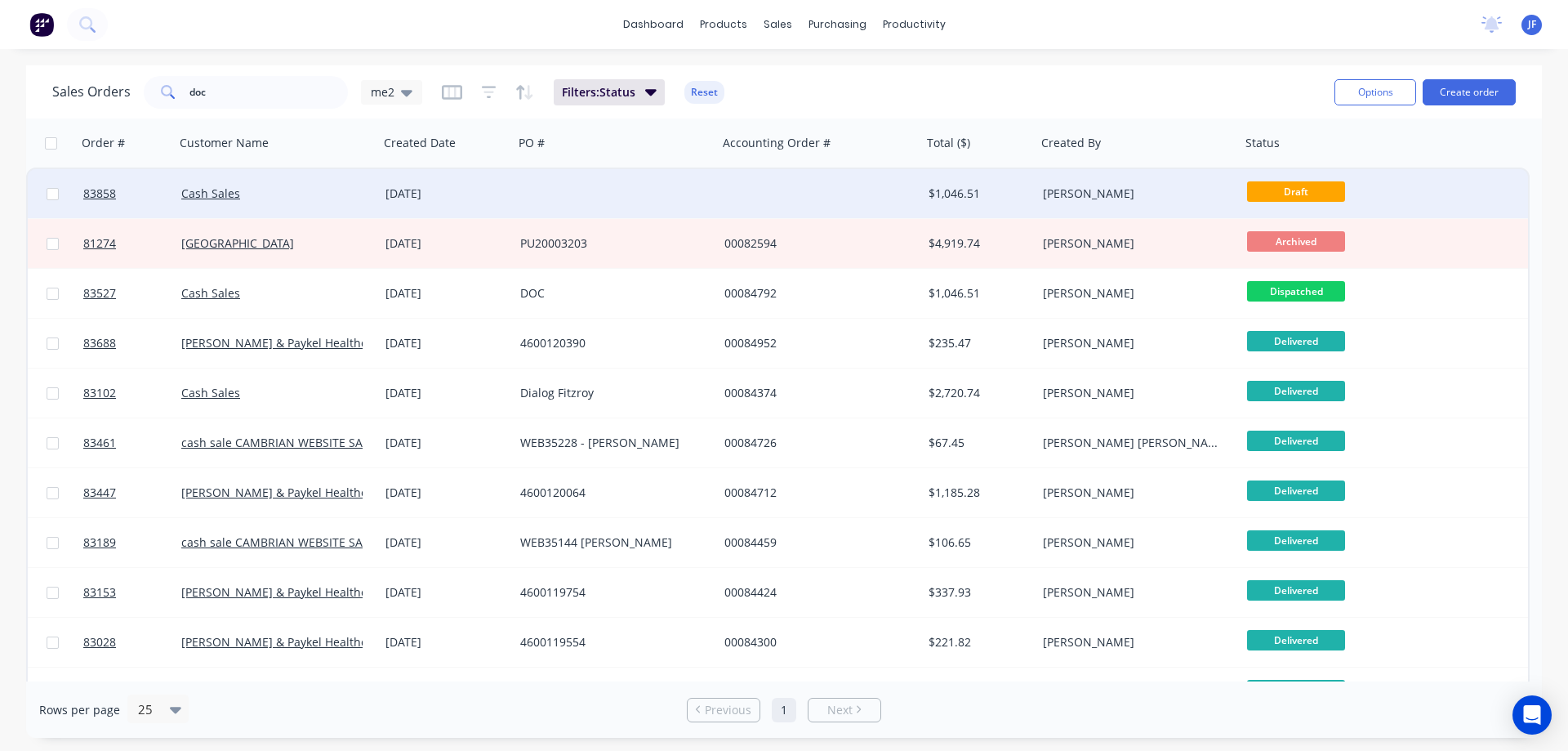
click at [729, 209] on div at bounding box center [819, 194] width 204 height 49
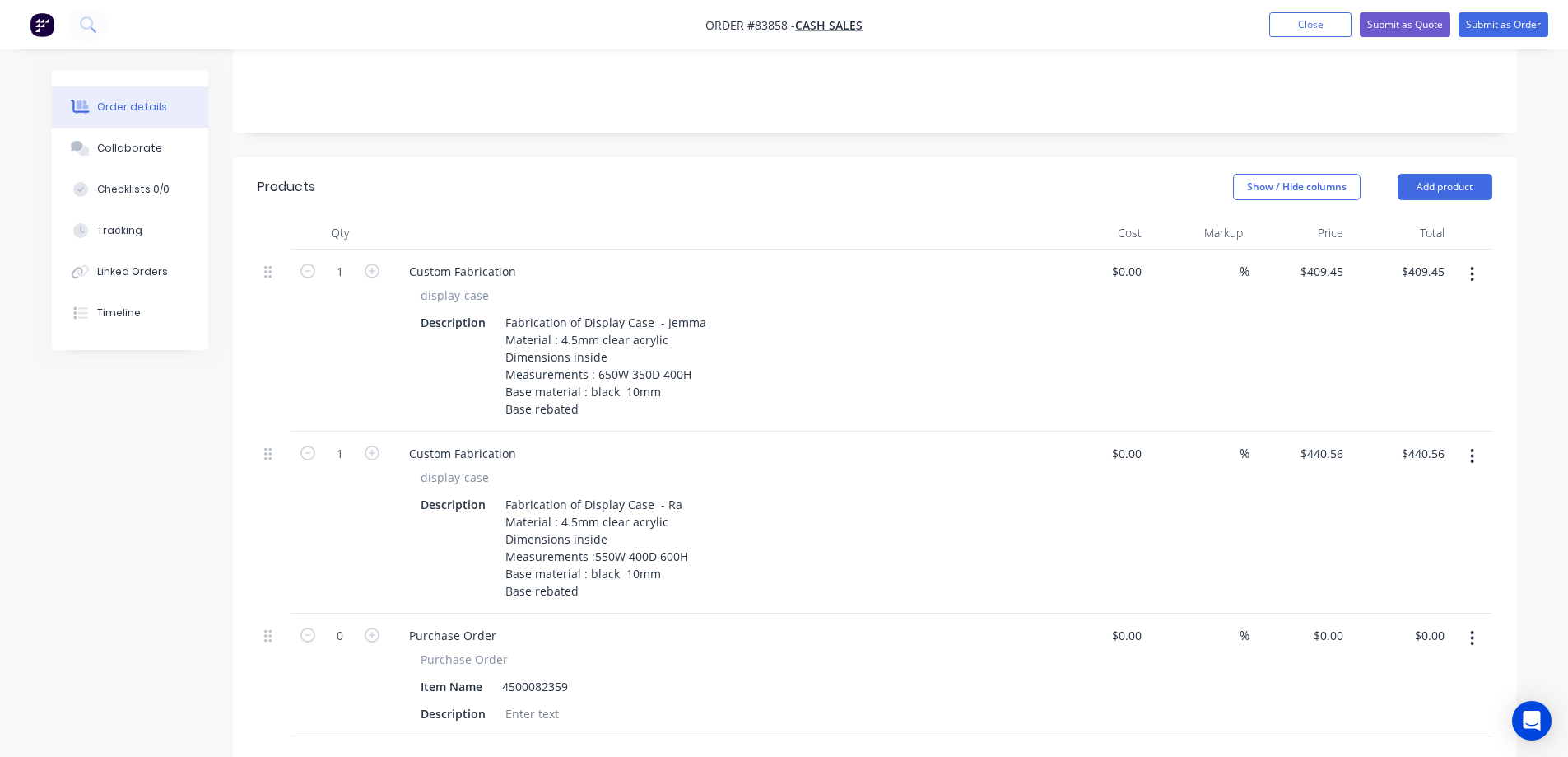
scroll to position [329, 0]
click at [1481, 438] on button "button" at bounding box center [1472, 453] width 39 height 30
click at [1404, 584] on div "Delete" at bounding box center [1414, 595] width 127 height 24
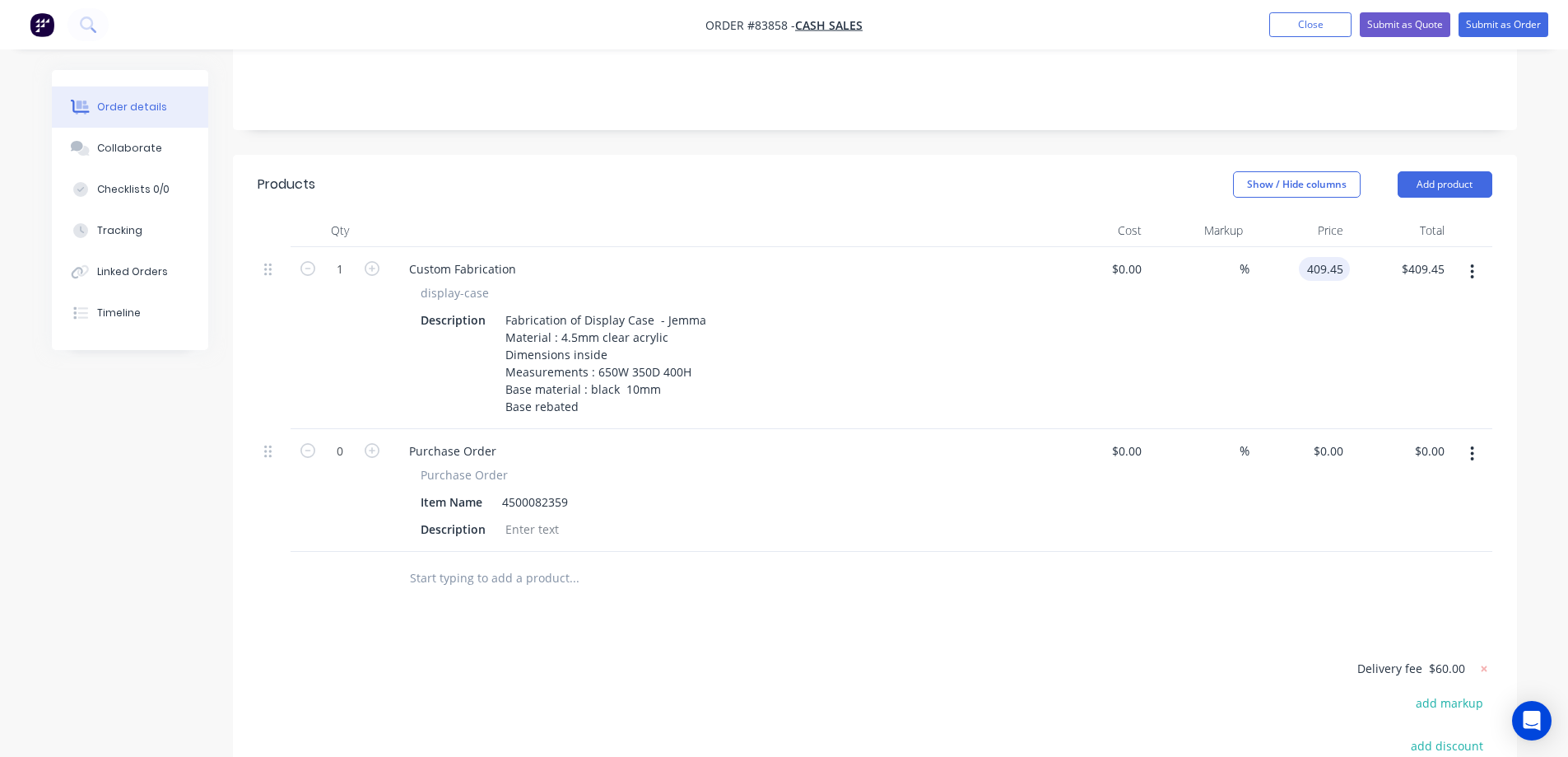
click at [1323, 257] on input "409.45" at bounding box center [1328, 269] width 44 height 24
type input "$0.00"
click at [1474, 445] on icon "button" at bounding box center [1472, 454] width 5 height 18
click at [1360, 584] on div "Delete" at bounding box center [1414, 595] width 127 height 24
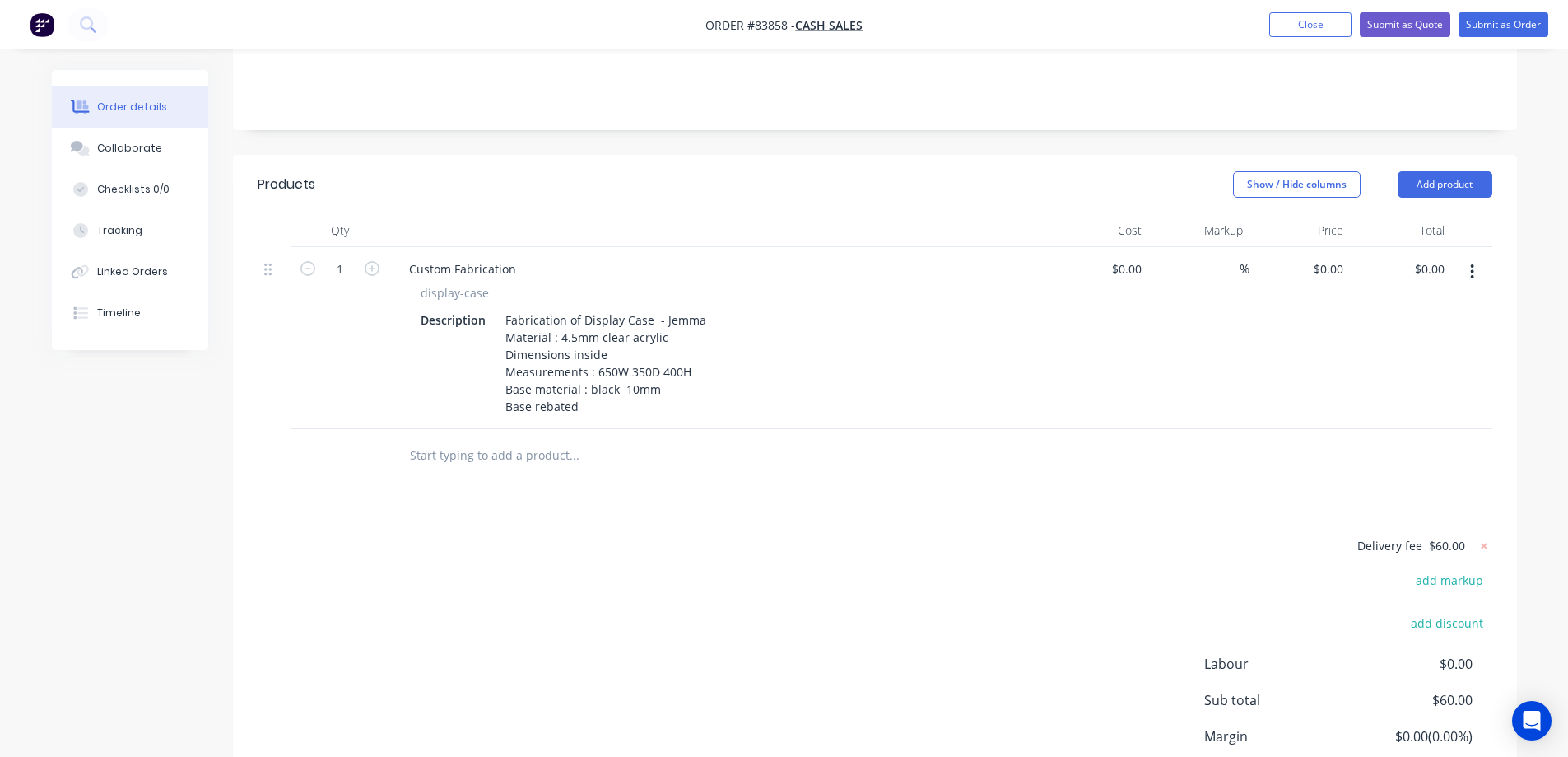
click at [510, 439] on input "text" at bounding box center [573, 455] width 329 height 33
click at [1435, 172] on button "Add product" at bounding box center [1445, 184] width 94 height 26
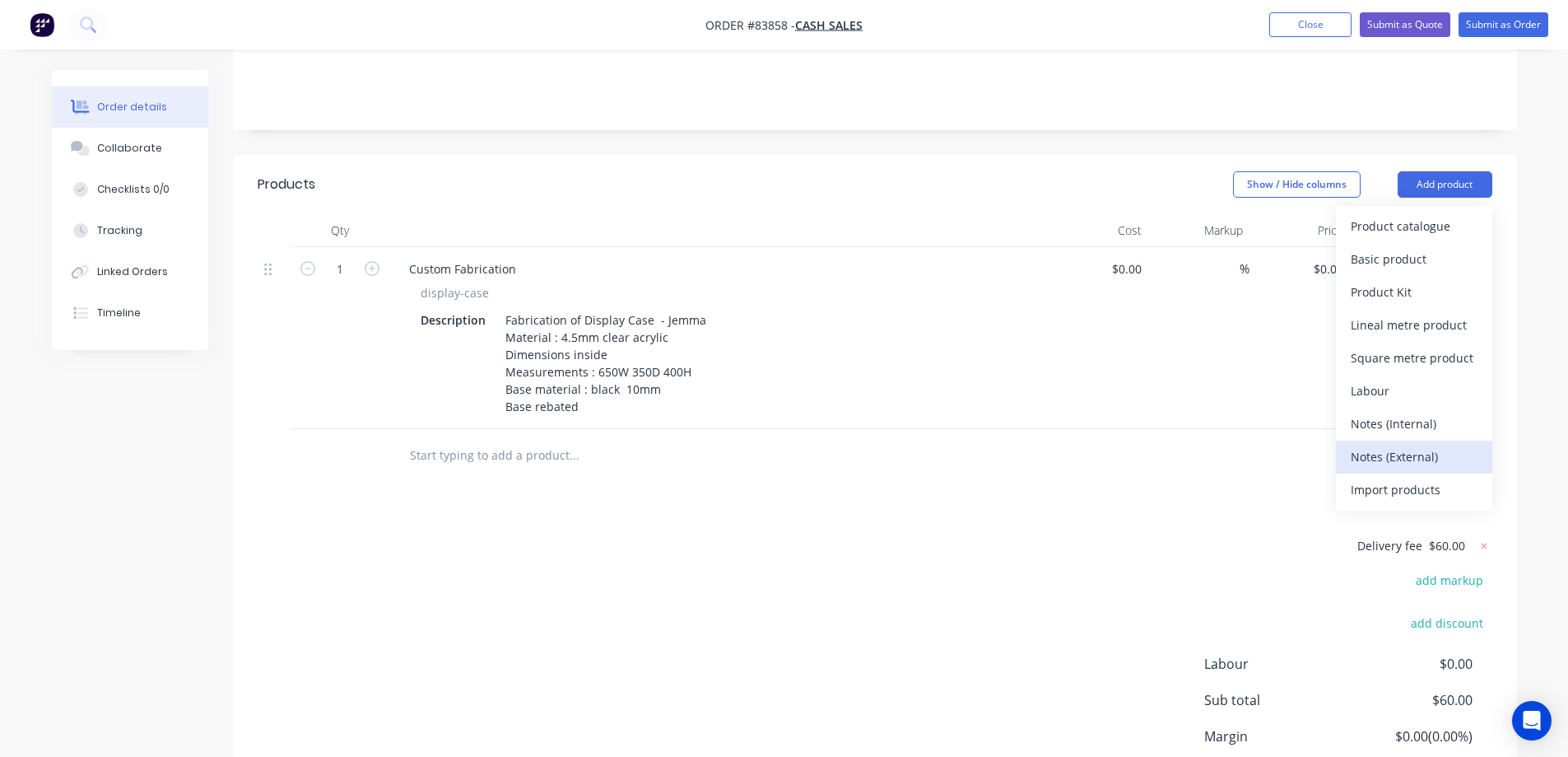
click at [1406, 445] on div "Notes (External)" at bounding box center [1414, 457] width 127 height 24
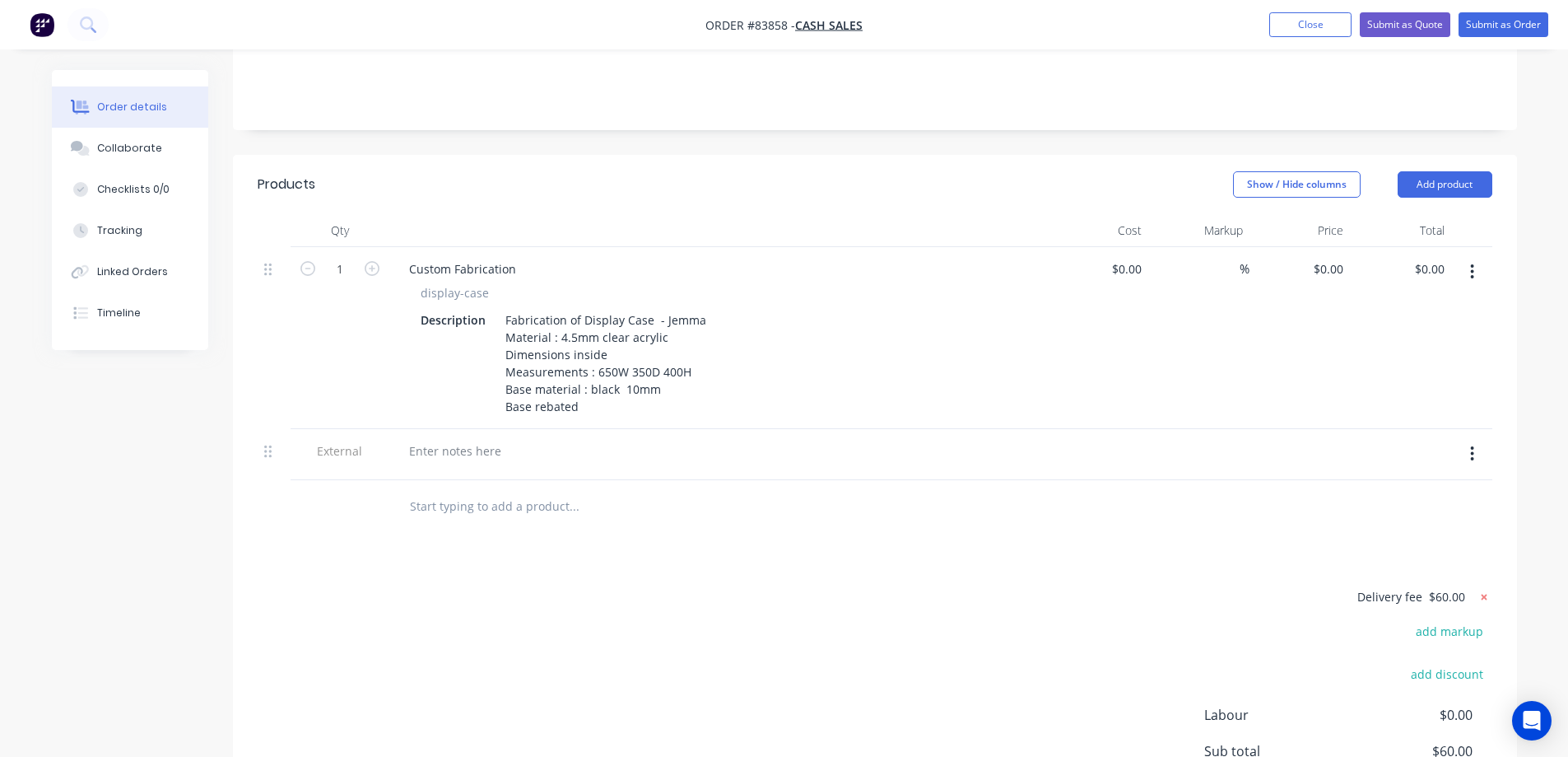
click at [1491, 589] on icon at bounding box center [1484, 597] width 16 height 16
click at [444, 429] on div at bounding box center [719, 455] width 659 height 51
click at [447, 438] on div at bounding box center [455, 450] width 119 height 24
click at [551, 438] on div "replacement for last order" at bounding box center [482, 450] width 172 height 24
click at [712, 532] on div "Products Show / Hide columns Add product Qty Cost Markup Price Total 1 Custom F…" at bounding box center [875, 542] width 1284 height 774
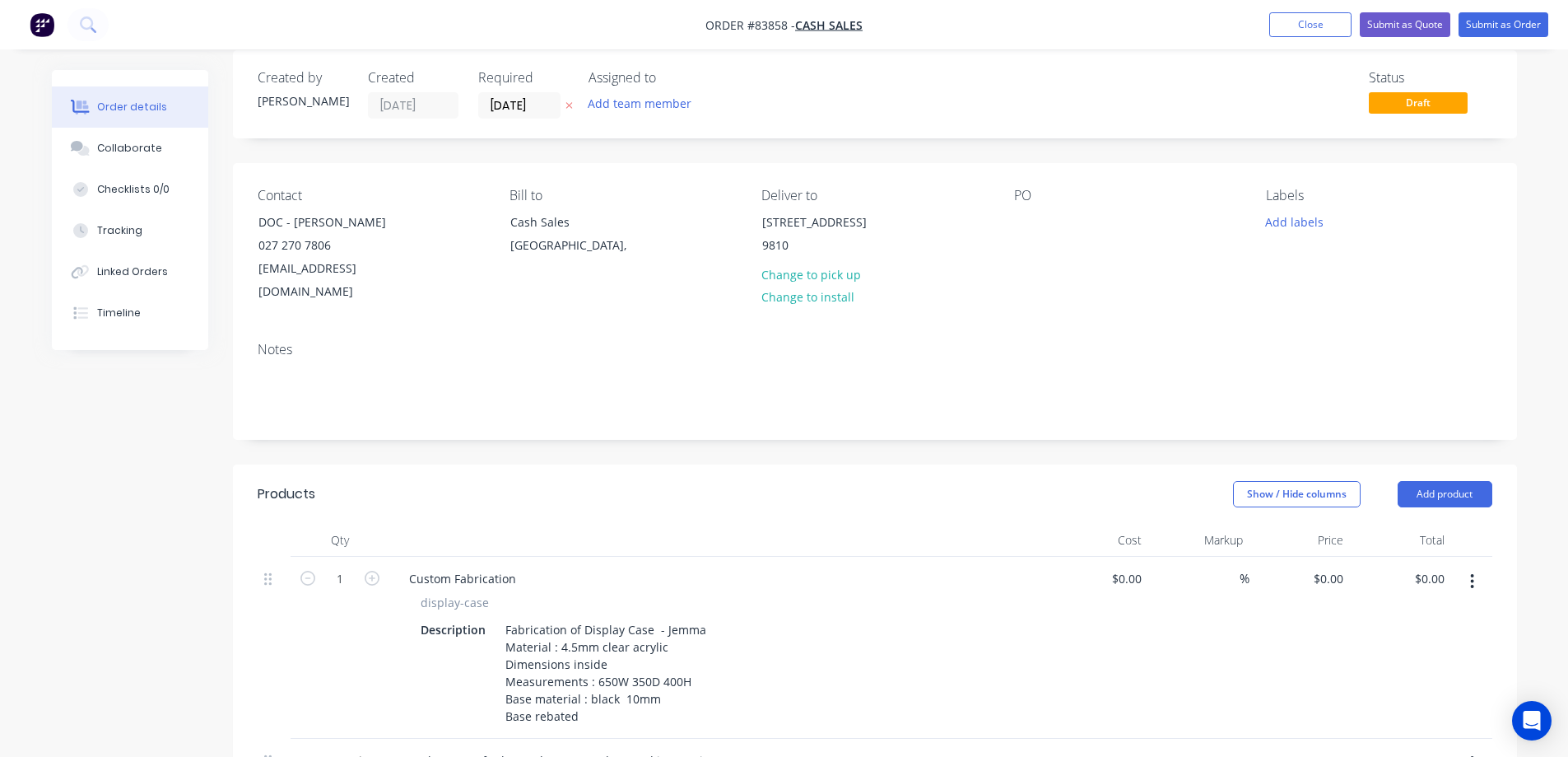
scroll to position [0, 0]
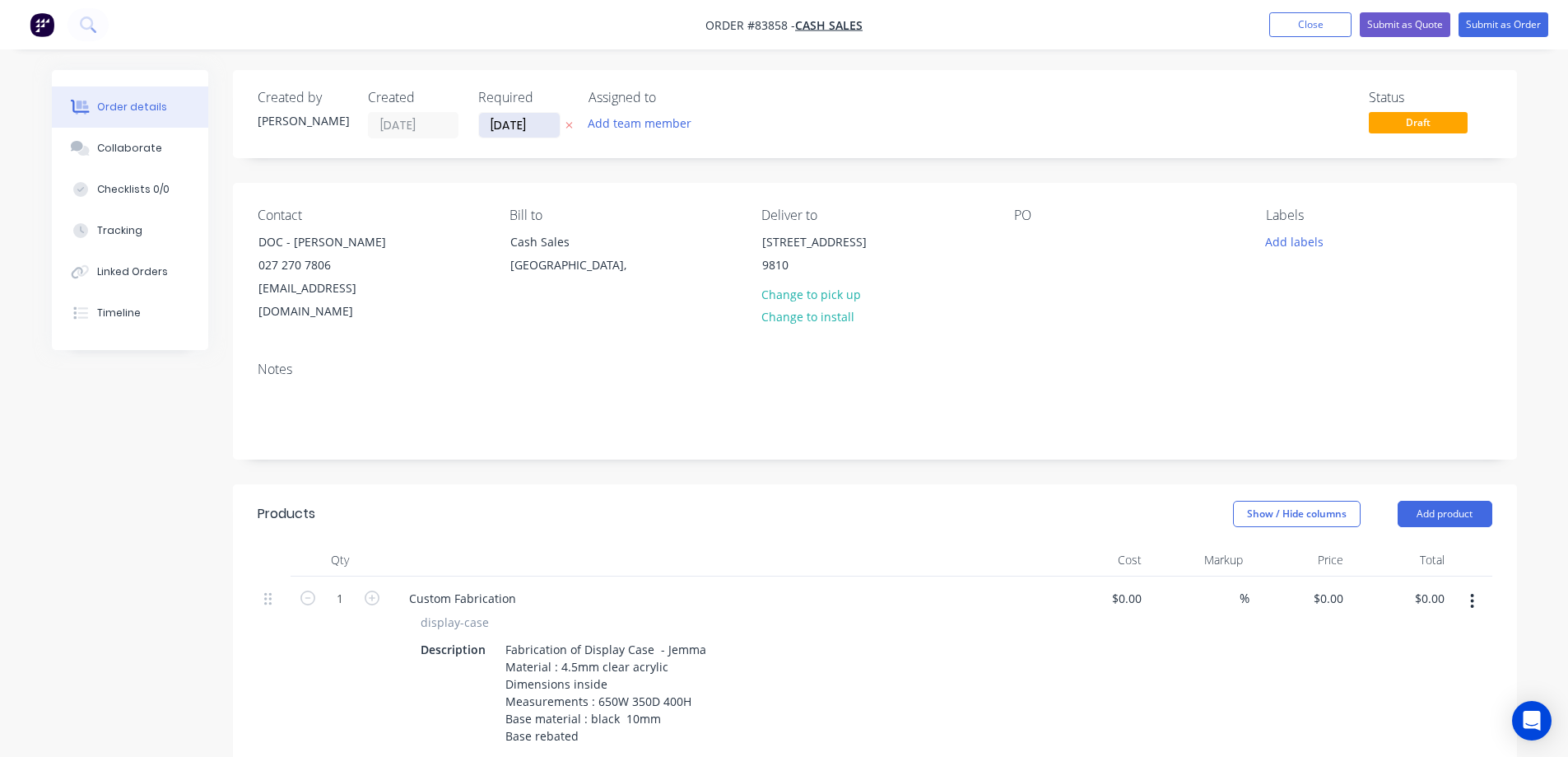
click at [536, 125] on input "[DATE]" at bounding box center [519, 124] width 81 height 25
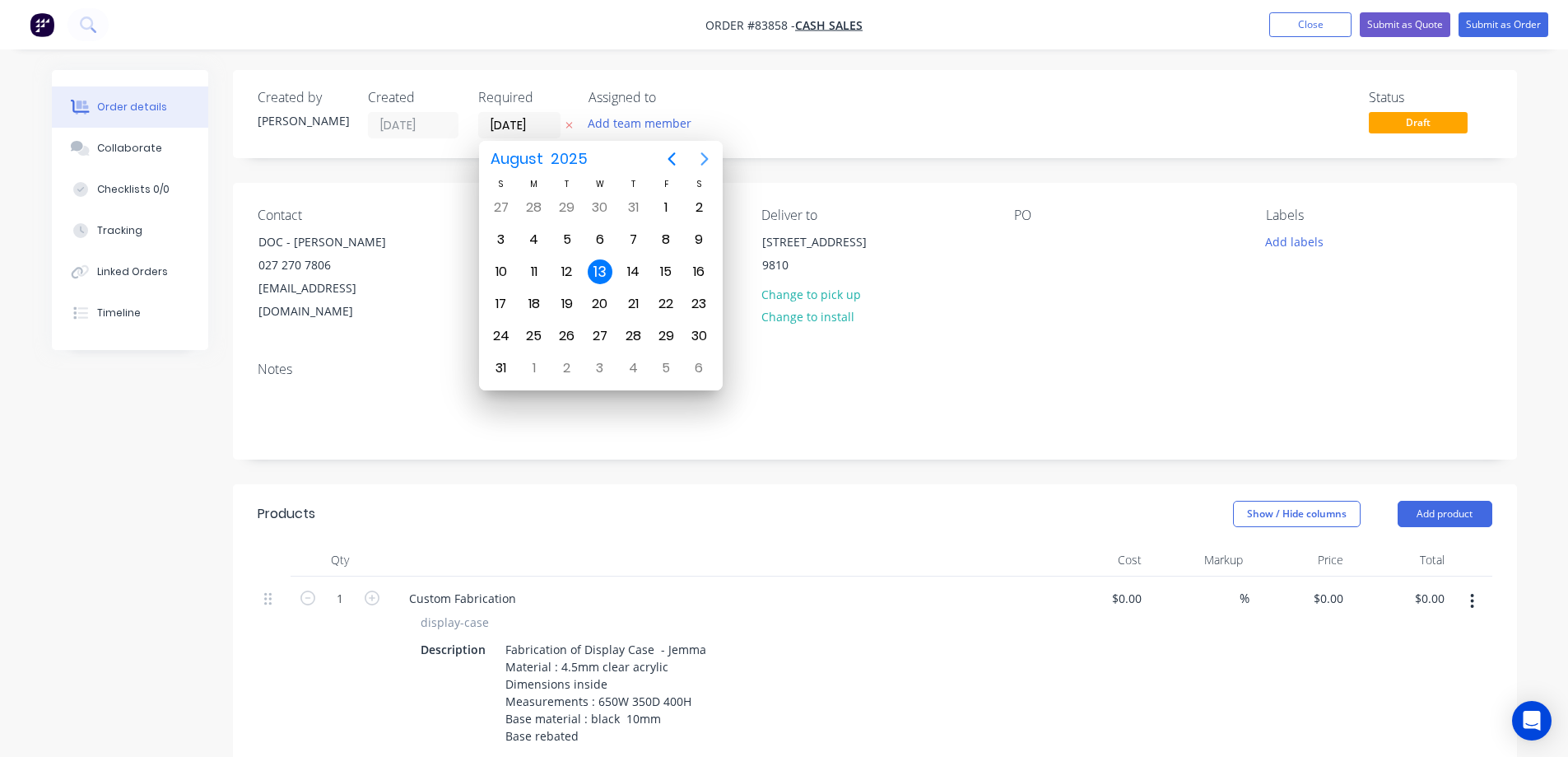
click at [708, 154] on icon "Next page" at bounding box center [705, 159] width 20 height 20
click at [567, 238] on div "9" at bounding box center [566, 239] width 24 height 25
type input "09/09/25"
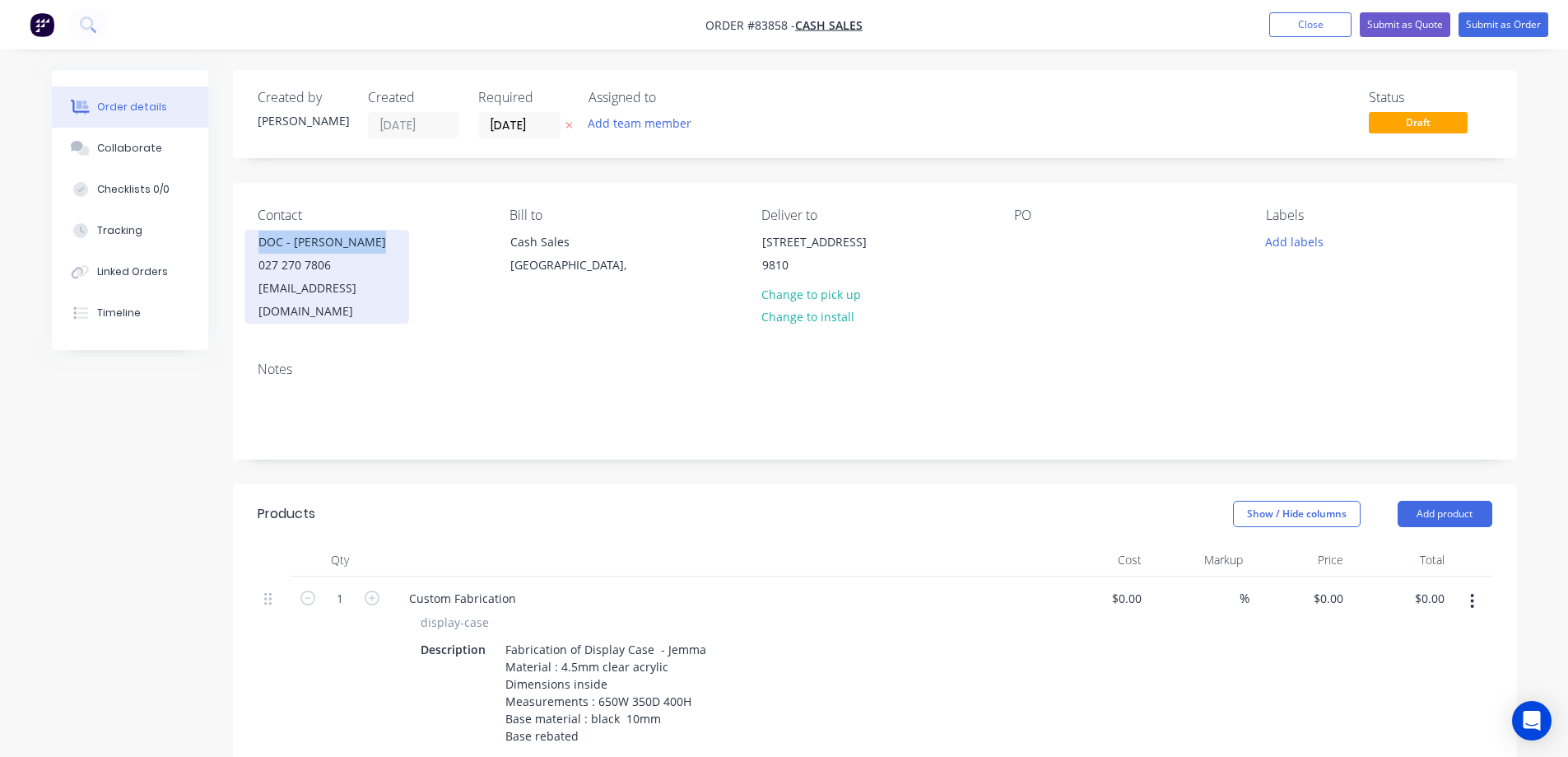
drag, startPoint x: 248, startPoint y: 239, endPoint x: 394, endPoint y: 230, distance: 146.3
click at [387, 231] on div "Contact DOC - Louise Porter 027 270 7806 lporter@doc.govt.nz Bill to Cash Sales…" at bounding box center [875, 265] width 1284 height 165
copy div "DOC - [PERSON_NAME]"
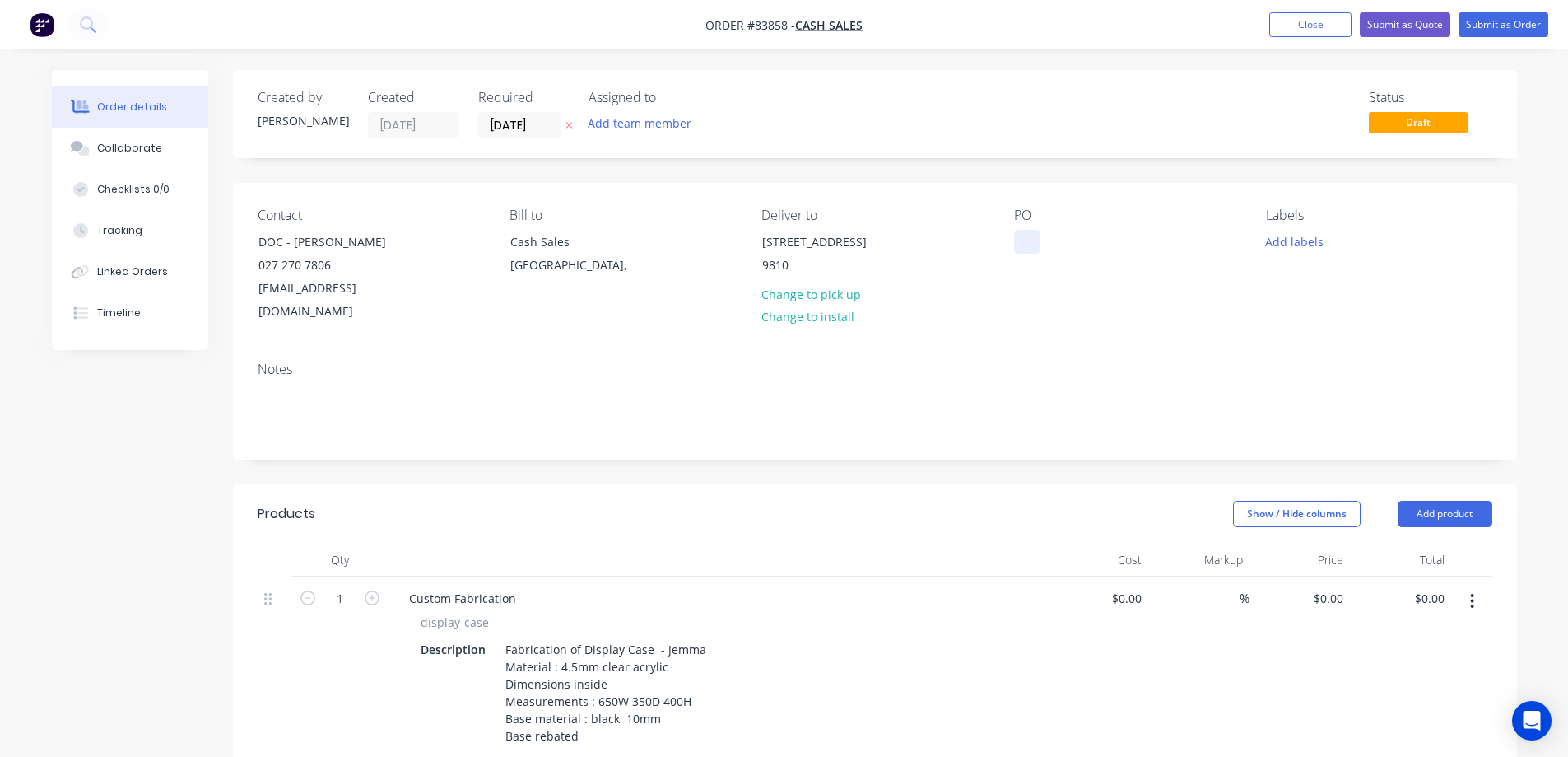
click at [1026, 231] on div at bounding box center [1026, 241] width 26 height 24
paste div
click at [1042, 314] on div "Contact DOC - Louise Porter 027 270 7806 lporter@doc.govt.nz Bill to Cash Sales…" at bounding box center [875, 265] width 1284 height 165
click at [1303, 230] on button "Add labels" at bounding box center [1294, 241] width 75 height 22
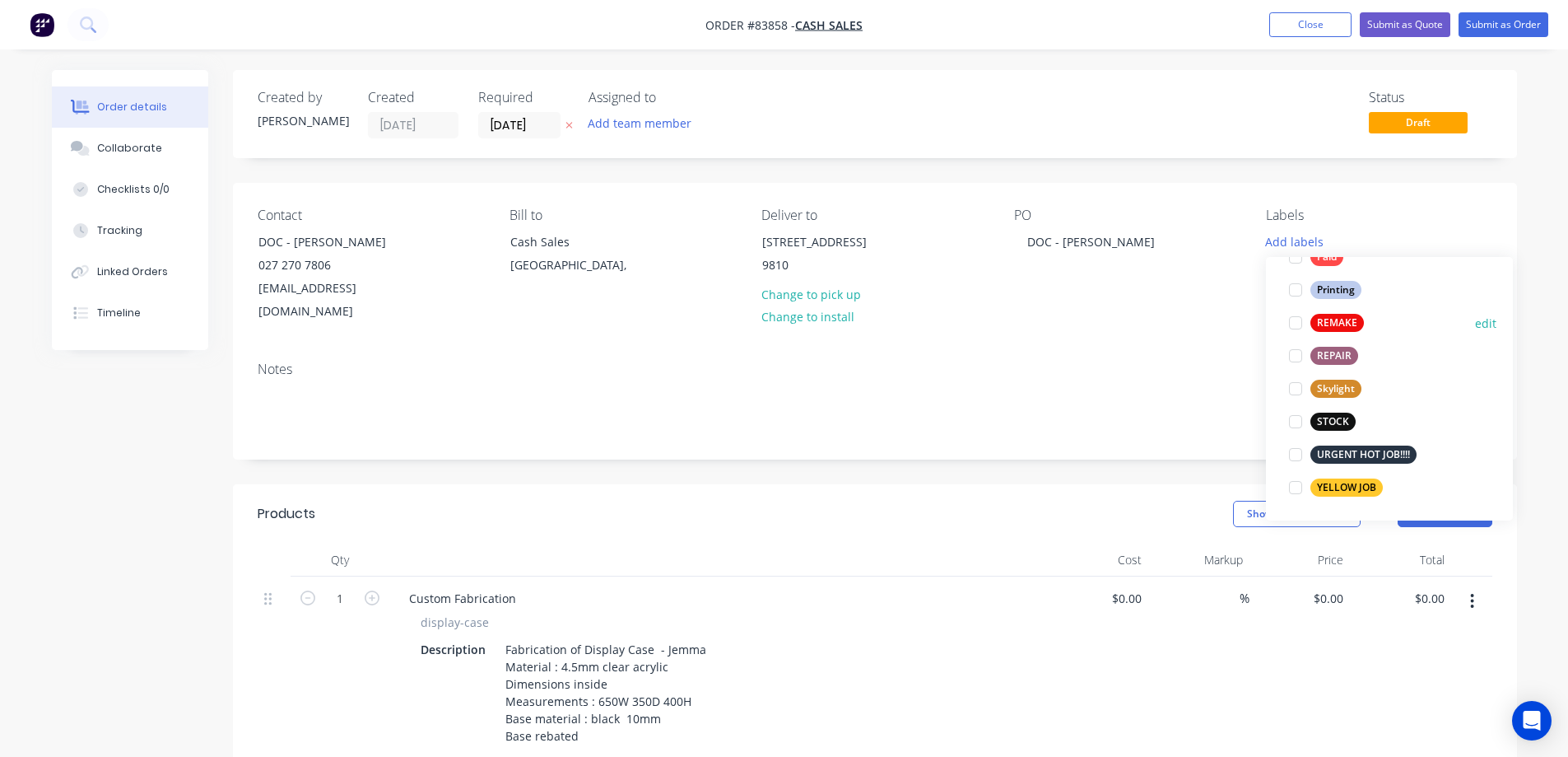
click at [1343, 323] on div "REMAKE" at bounding box center [1337, 323] width 54 height 18
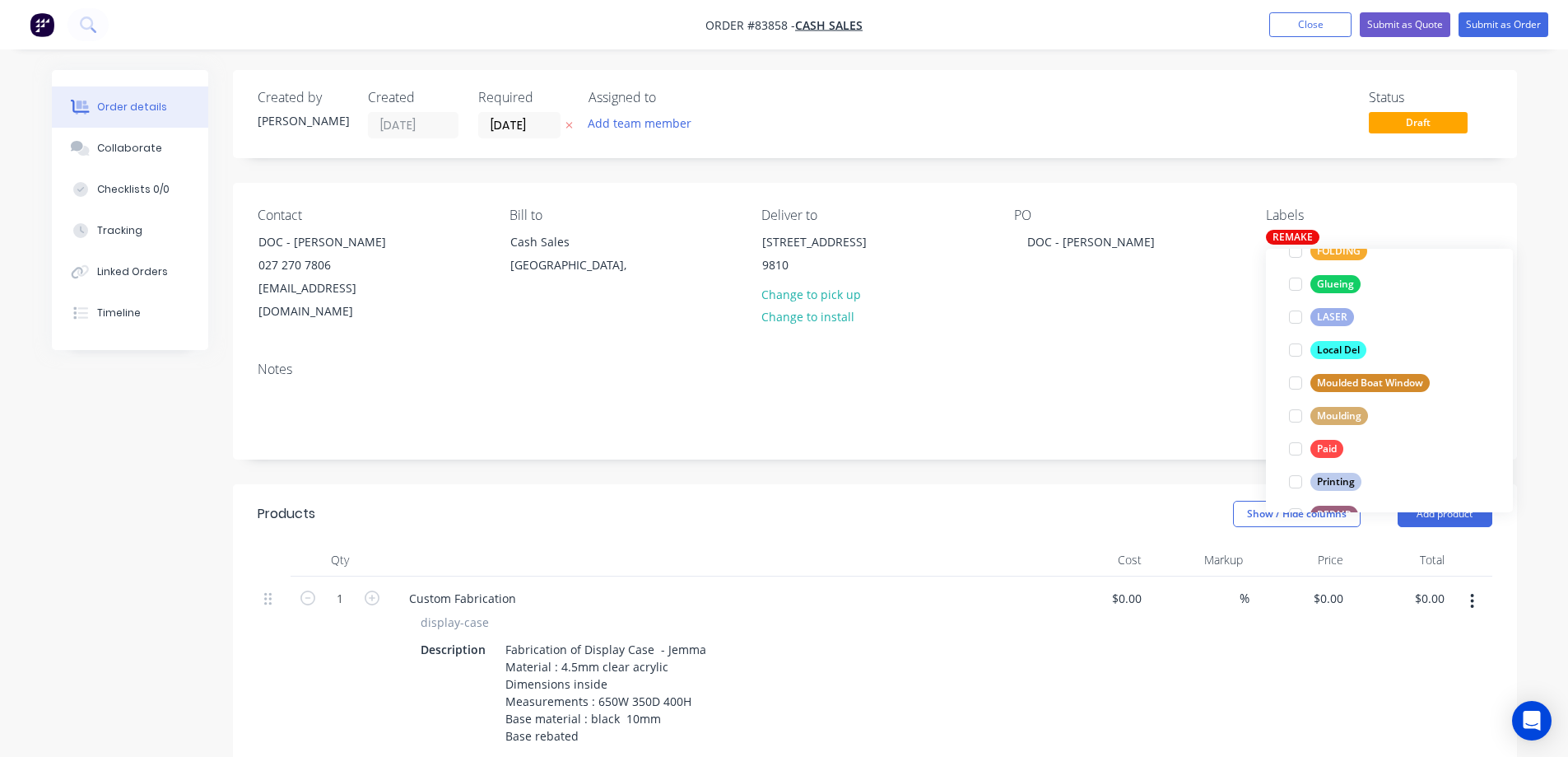
scroll to position [625, 0]
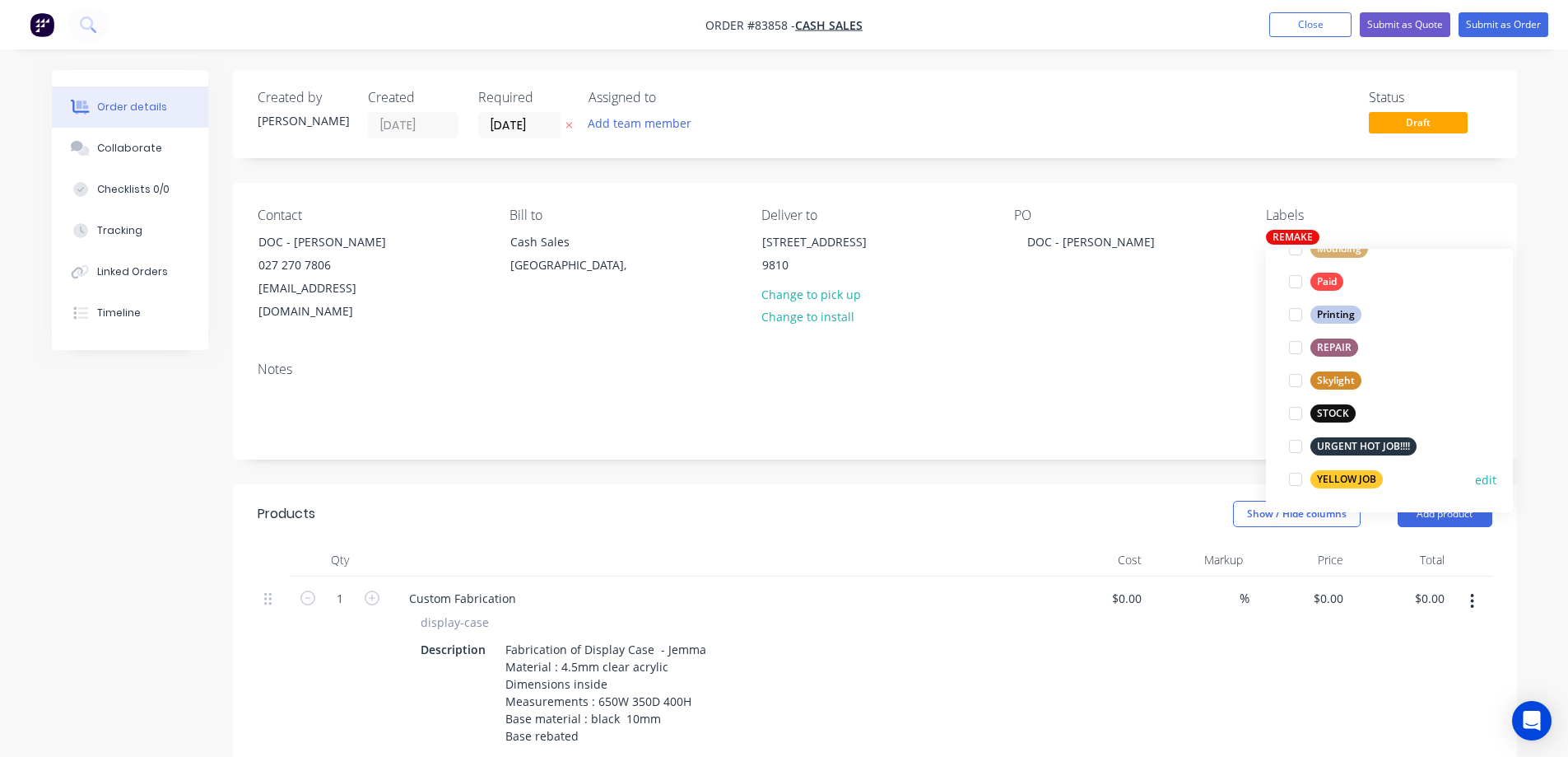
click at [1359, 478] on div "YELLOW JOB" at bounding box center [1347, 479] width 73 height 18
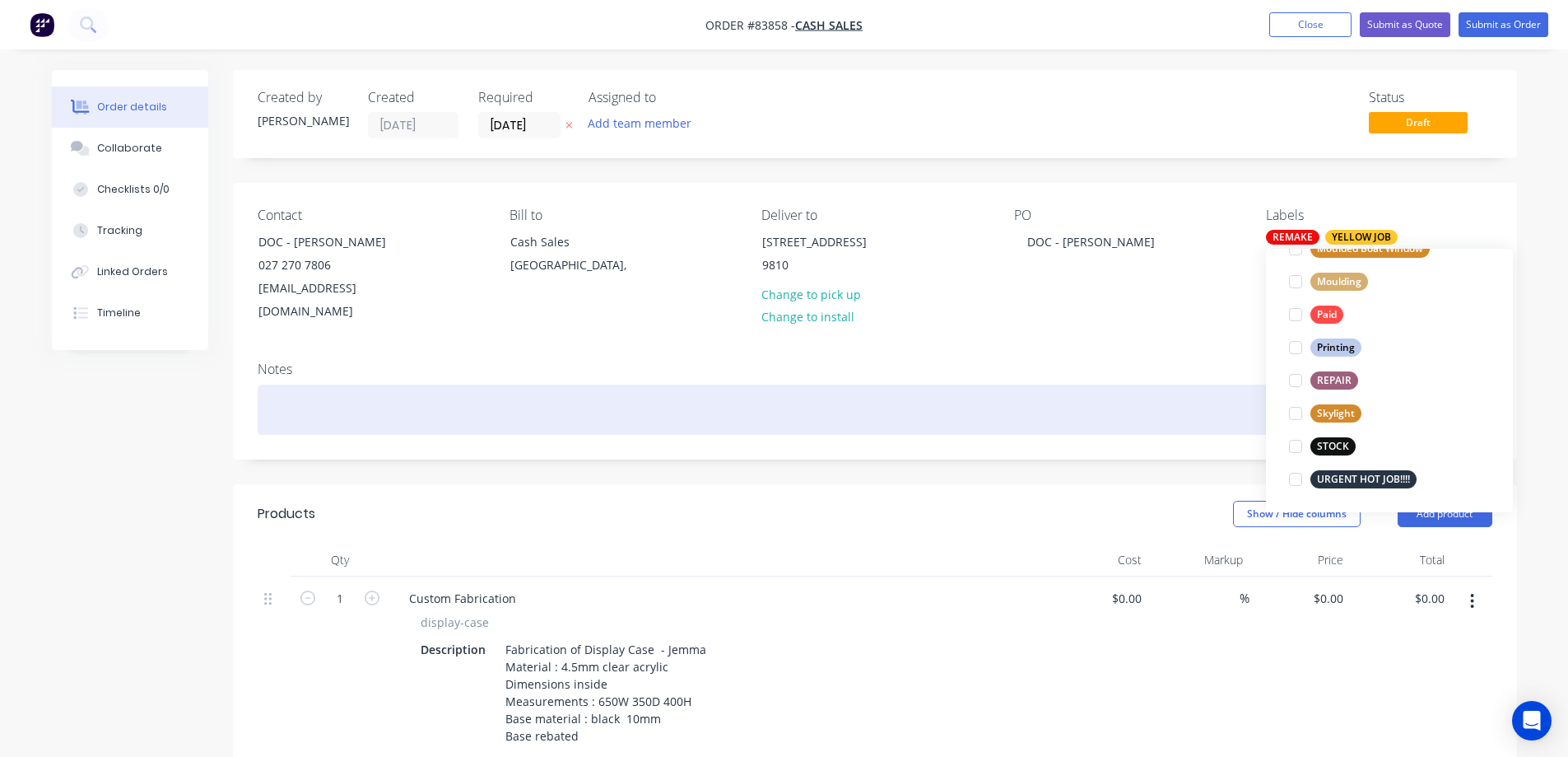
scroll to position [0, 0]
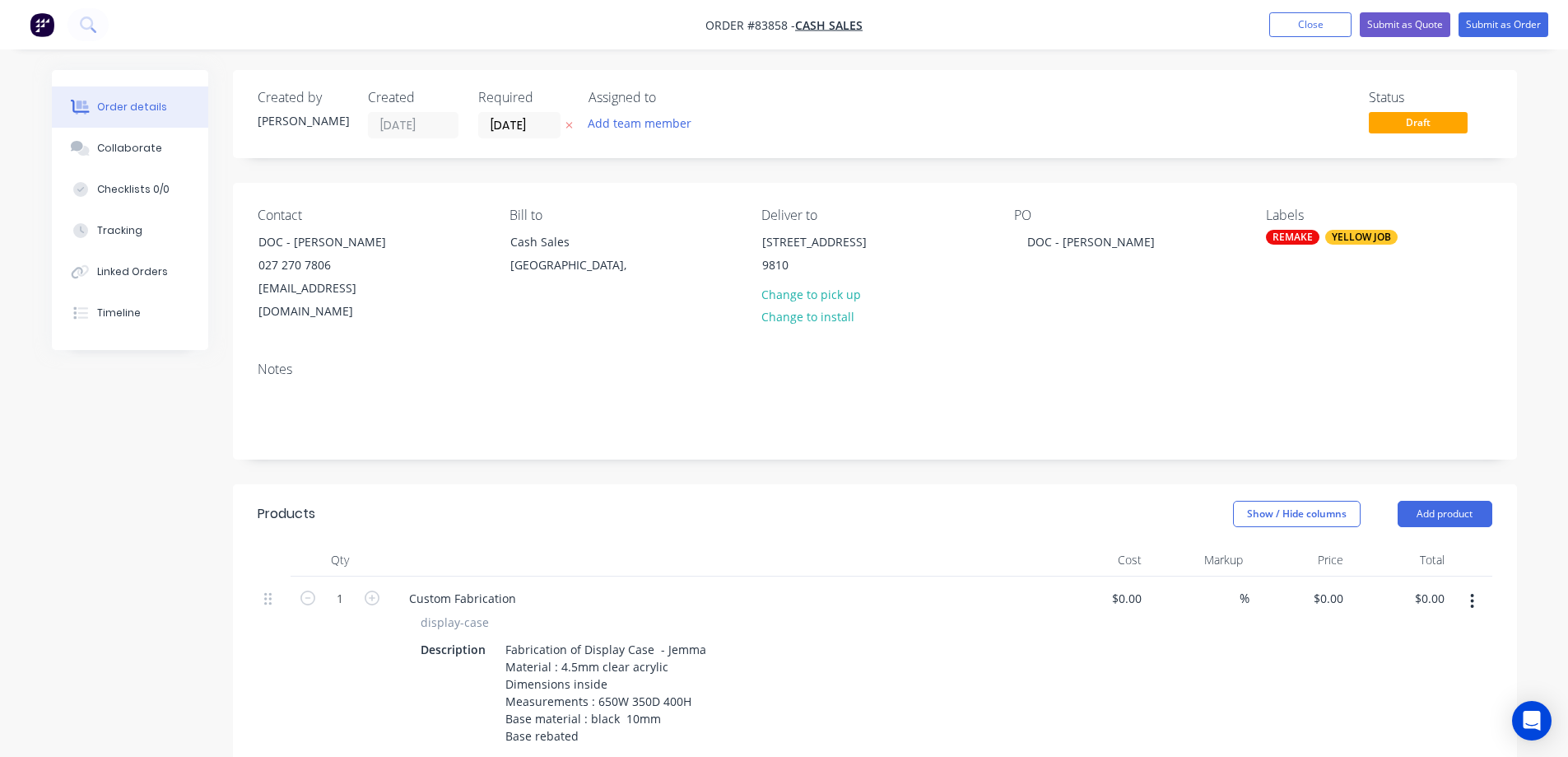
click at [740, 451] on div "Created by Jess Created 13/08/25 Required 09/09/25 Assigned to Add team member …" at bounding box center [875, 664] width 1284 height 1188
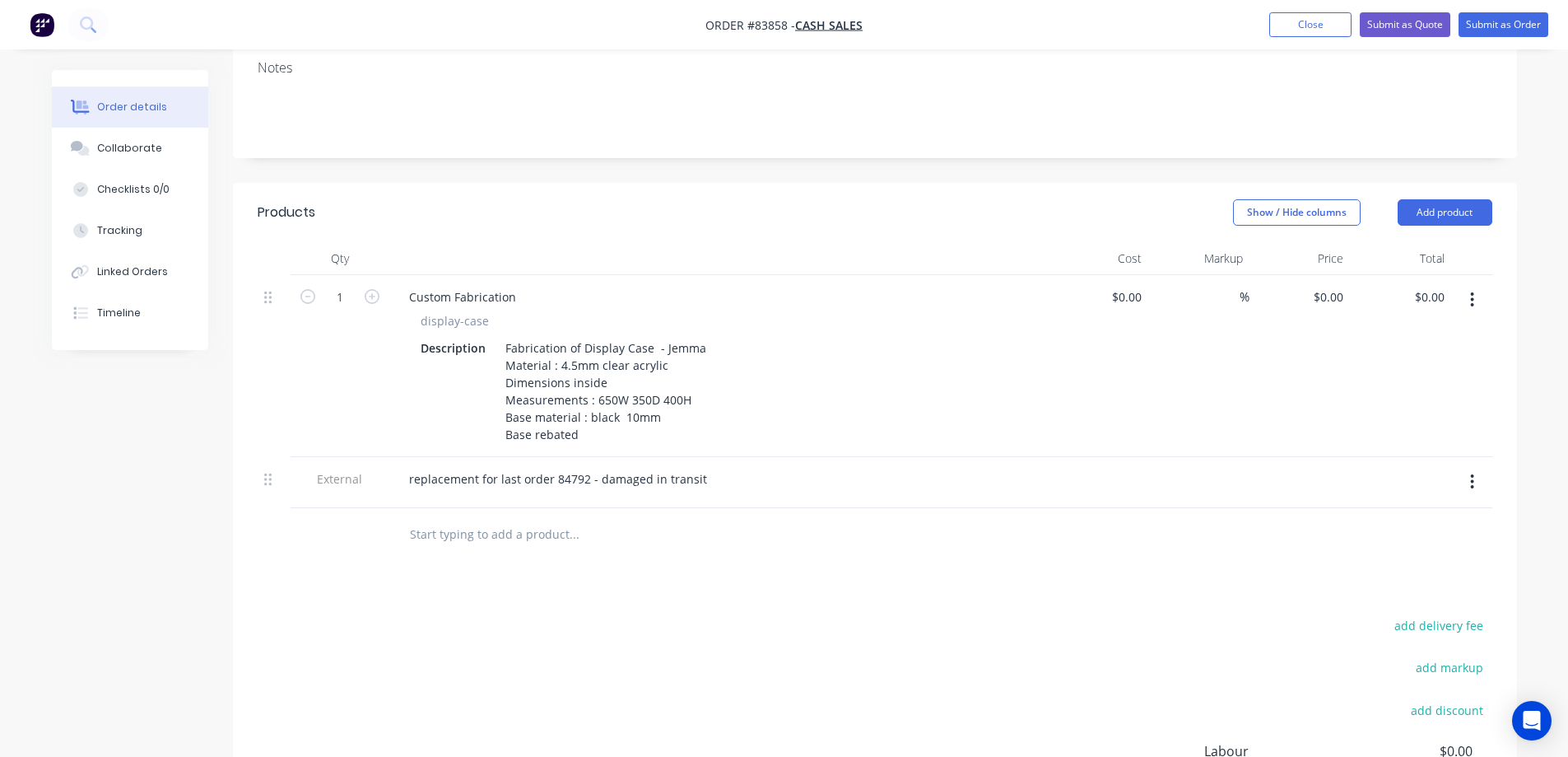
scroll to position [329, 0]
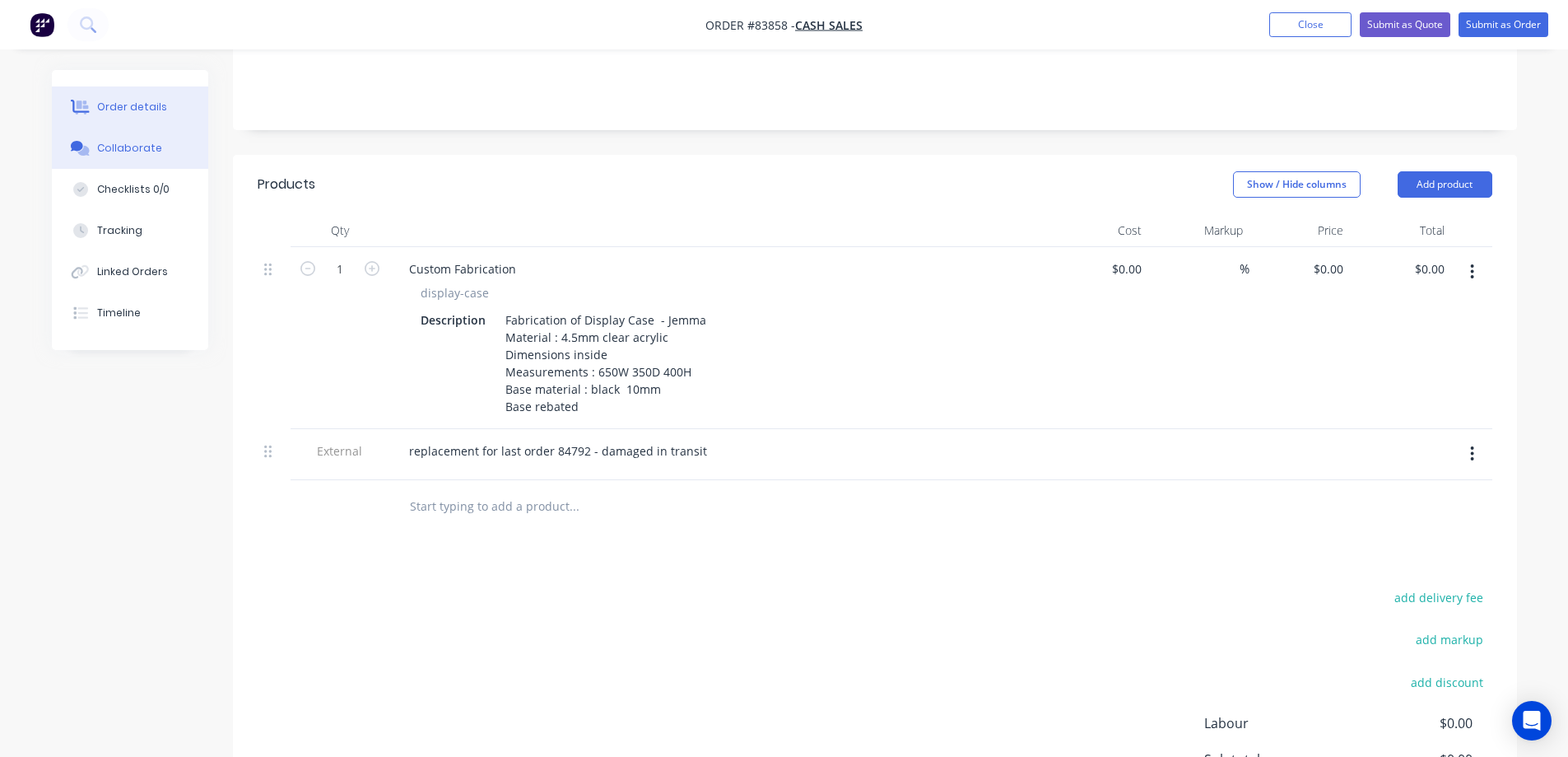
click at [138, 164] on button "Collaborate" at bounding box center [130, 148] width 156 height 41
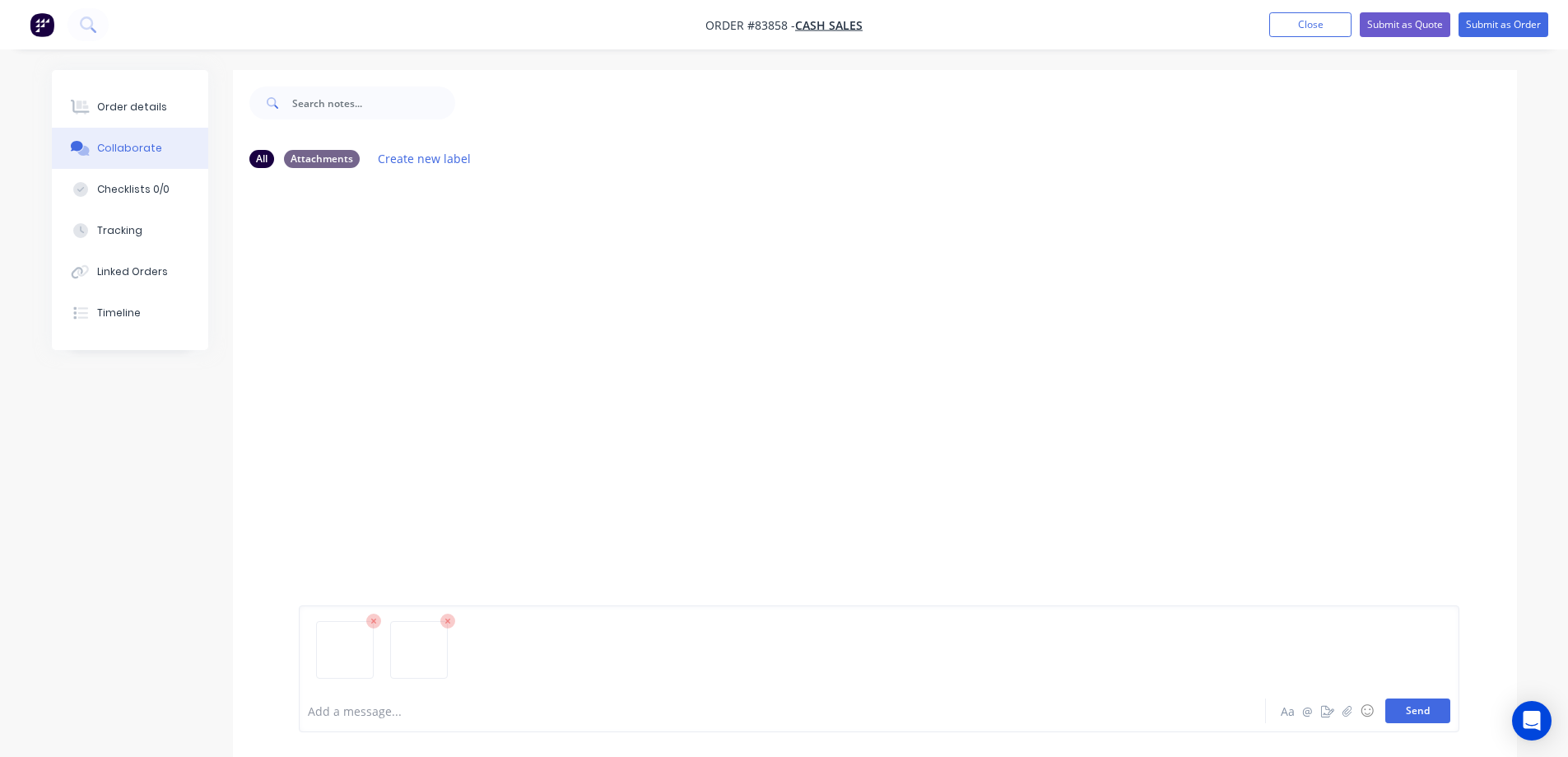
click at [1416, 718] on button "Send" at bounding box center [1418, 710] width 65 height 25
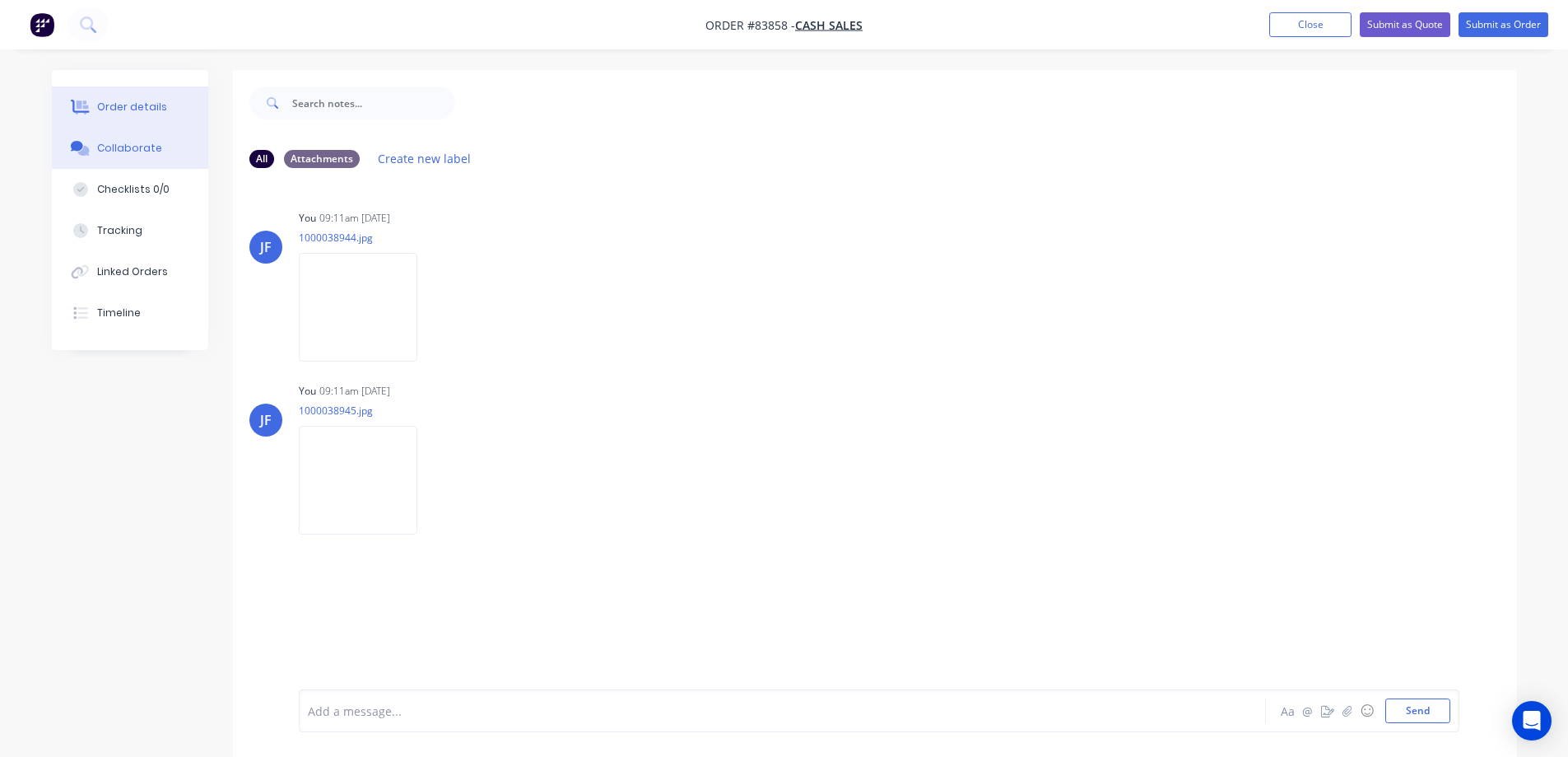
click at [116, 109] on div "Order details" at bounding box center [132, 107] width 70 height 15
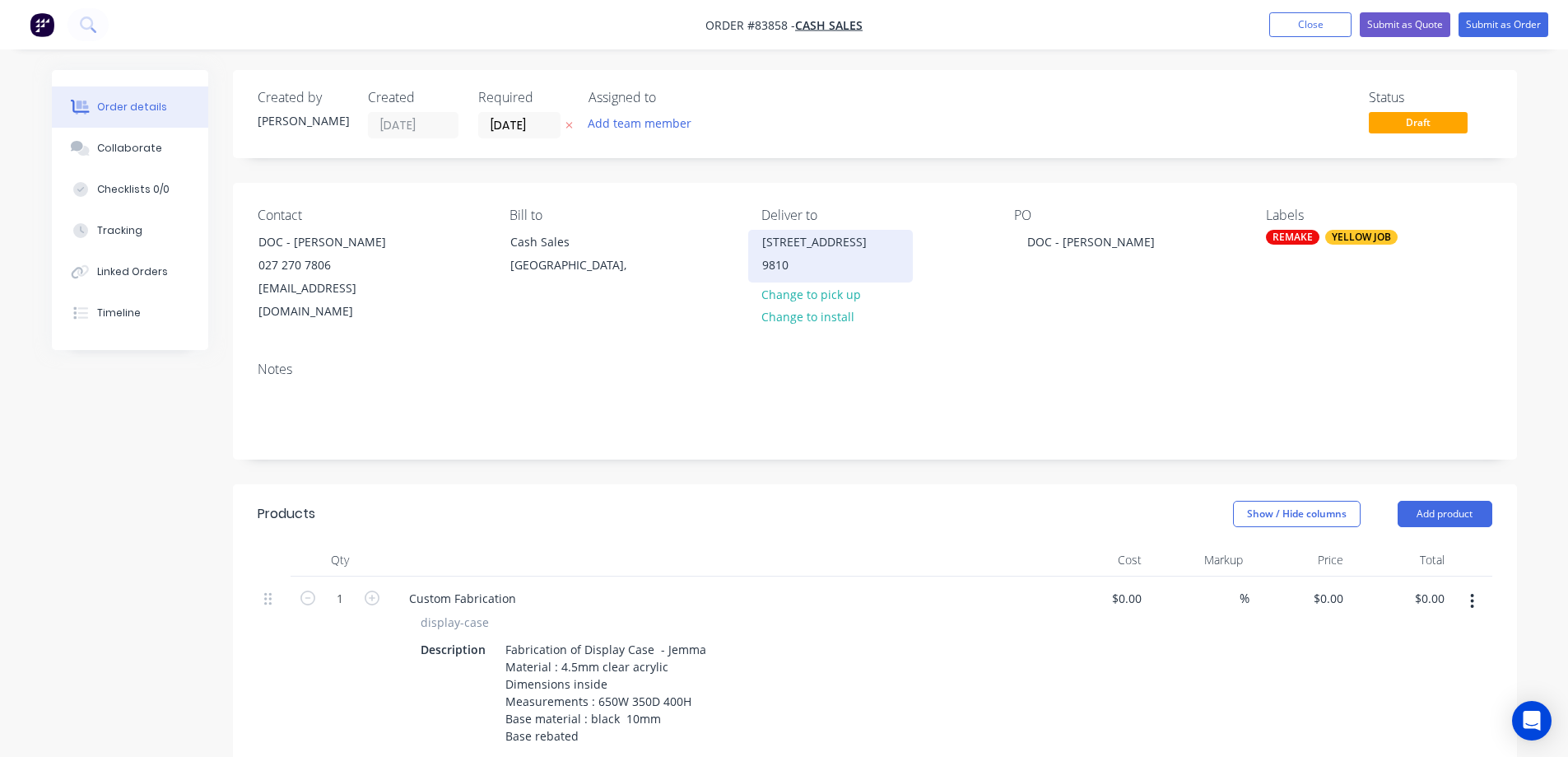
click at [841, 243] on div "33 Don Street Invercargill" at bounding box center [830, 241] width 137 height 23
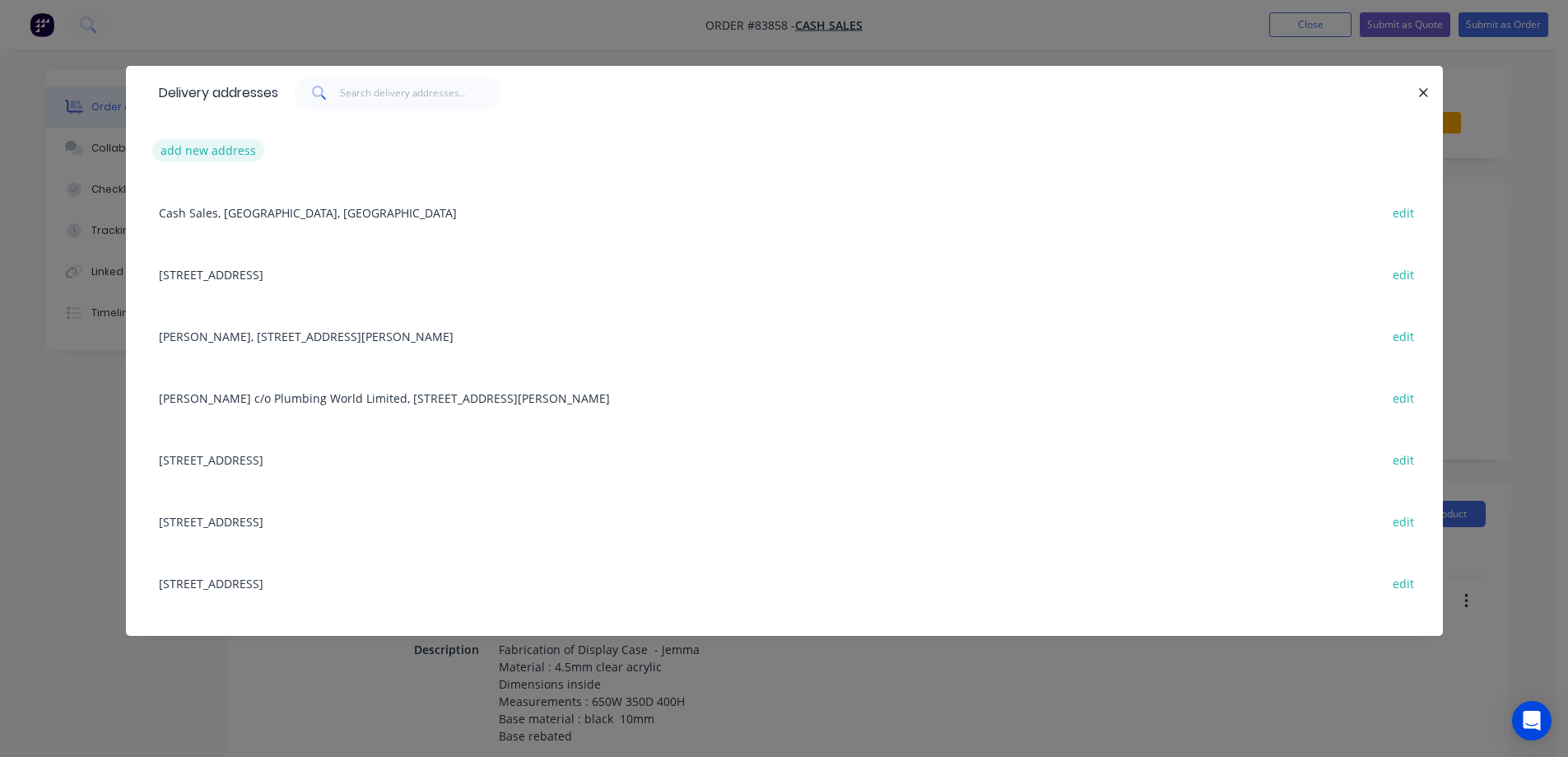
click at [212, 147] on button "add new address" at bounding box center [209, 150] width 113 height 22
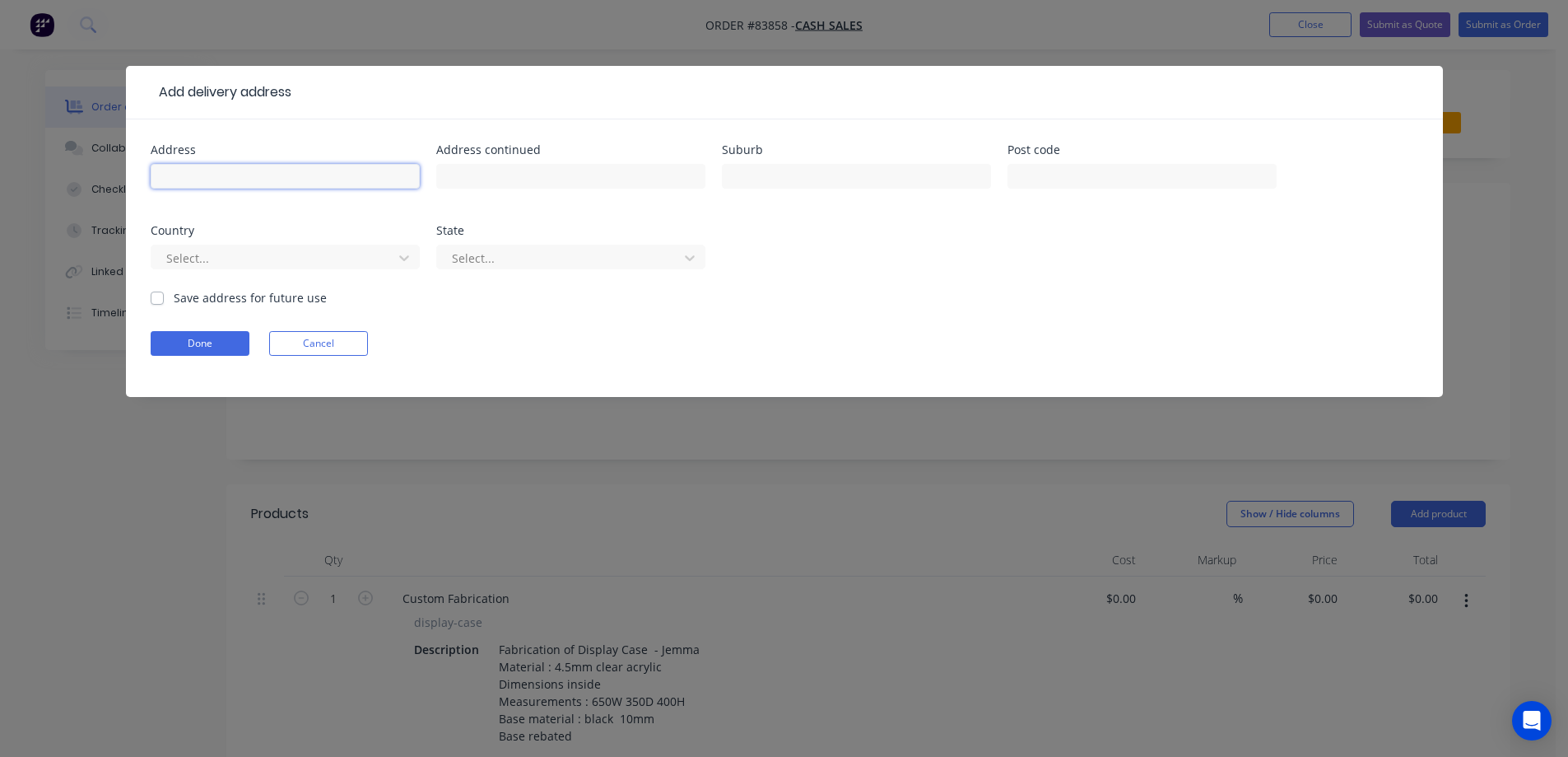
click at [217, 166] on input "text" at bounding box center [285, 175] width 270 height 25
paste input "56 Chaucer Street"
type input "56 Chaucer Street"
click at [475, 170] on input "text" at bounding box center [571, 175] width 270 height 25
paste input "Leamington"
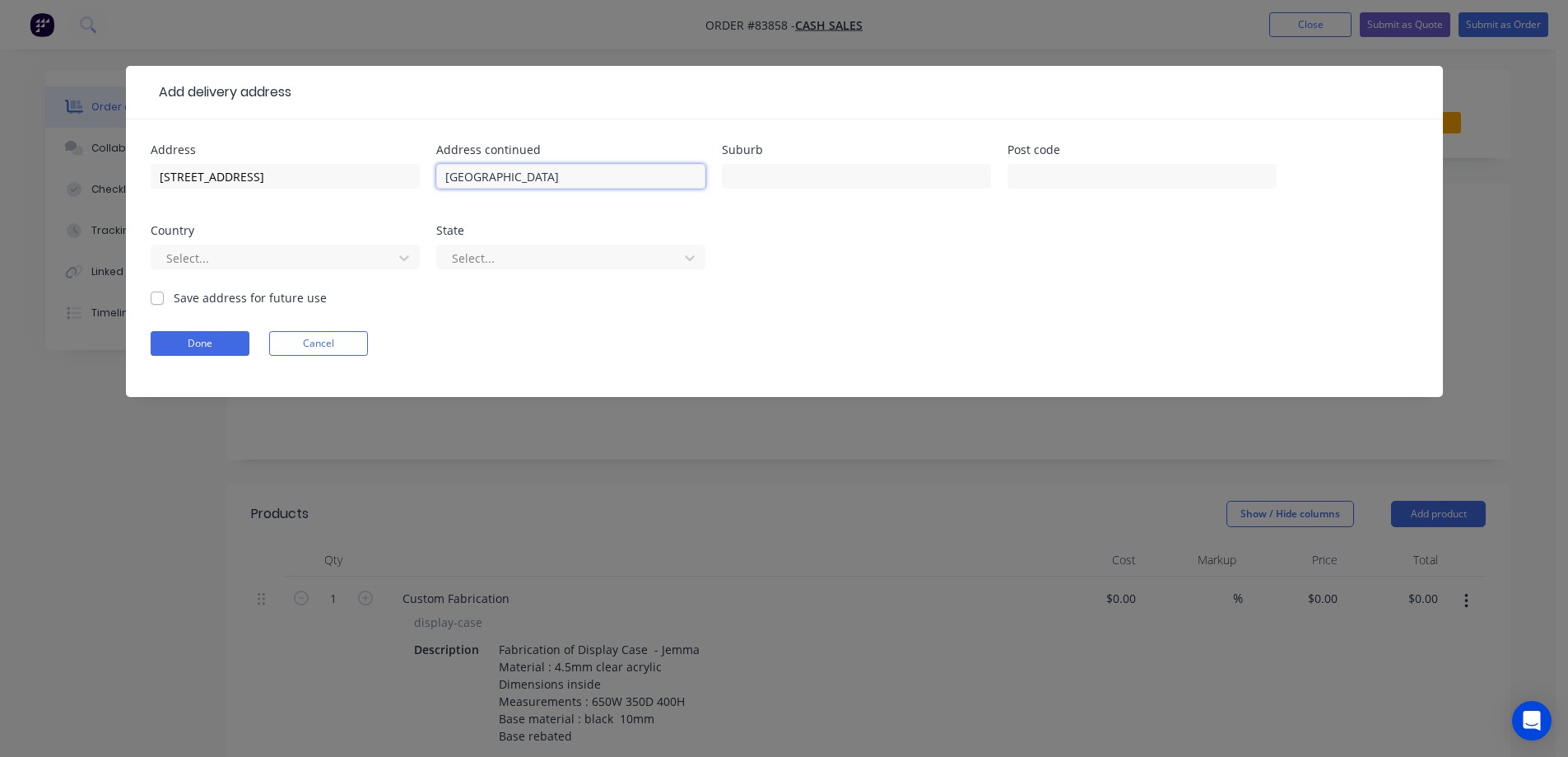
type input "Leamington"
click at [751, 172] on input "text" at bounding box center [856, 175] width 270 height 25
paste input "Waipa District"
click at [1122, 180] on input "text" at bounding box center [1142, 175] width 270 height 25
click at [975, 176] on input "Waipa District" at bounding box center [856, 175] width 270 height 25
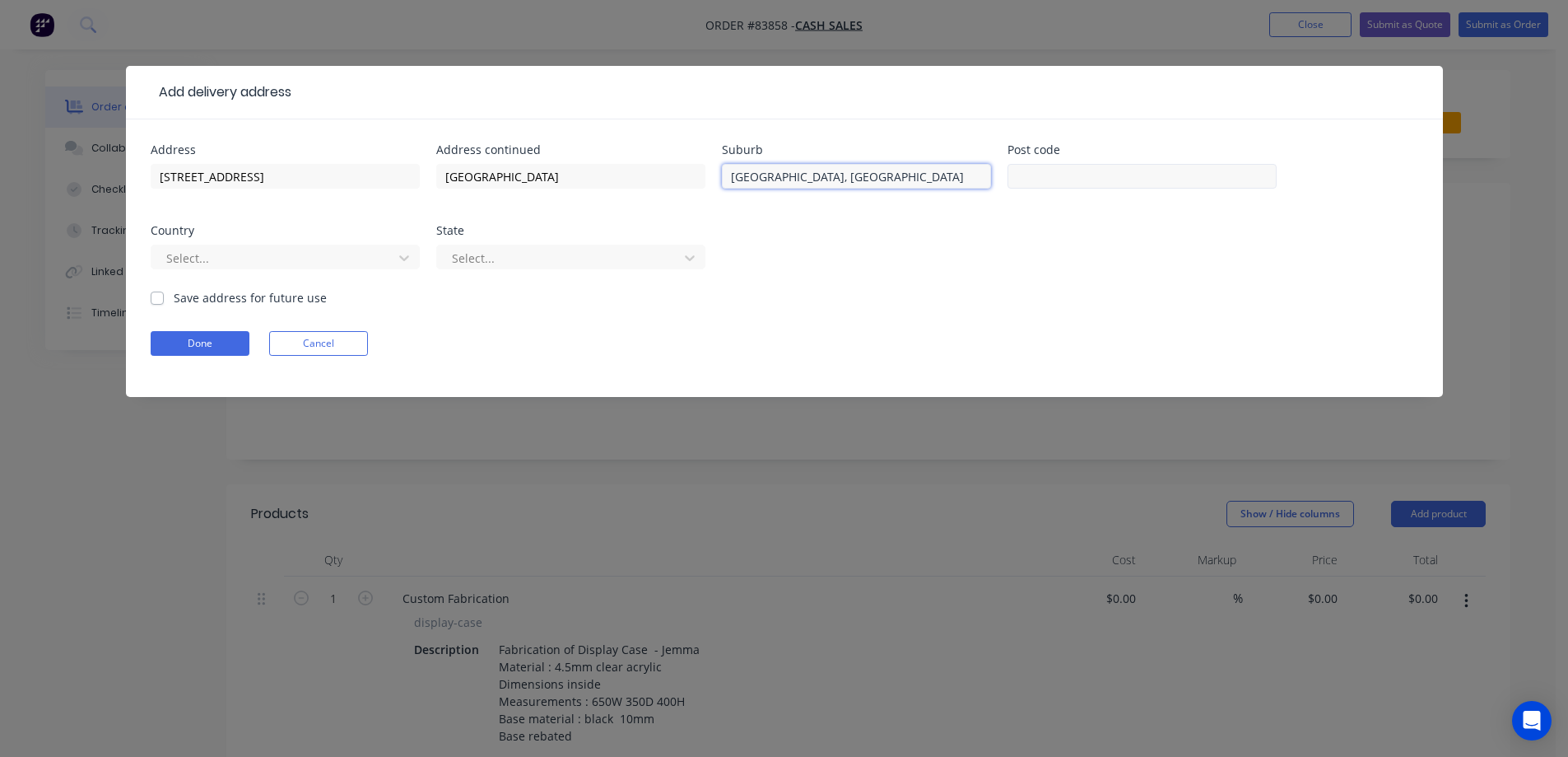
type input "Waipa District, Cambridge"
click at [1063, 173] on input "text" at bounding box center [1142, 175] width 270 height 25
type input "3432"
click at [197, 344] on button "Done" at bounding box center [200, 343] width 99 height 25
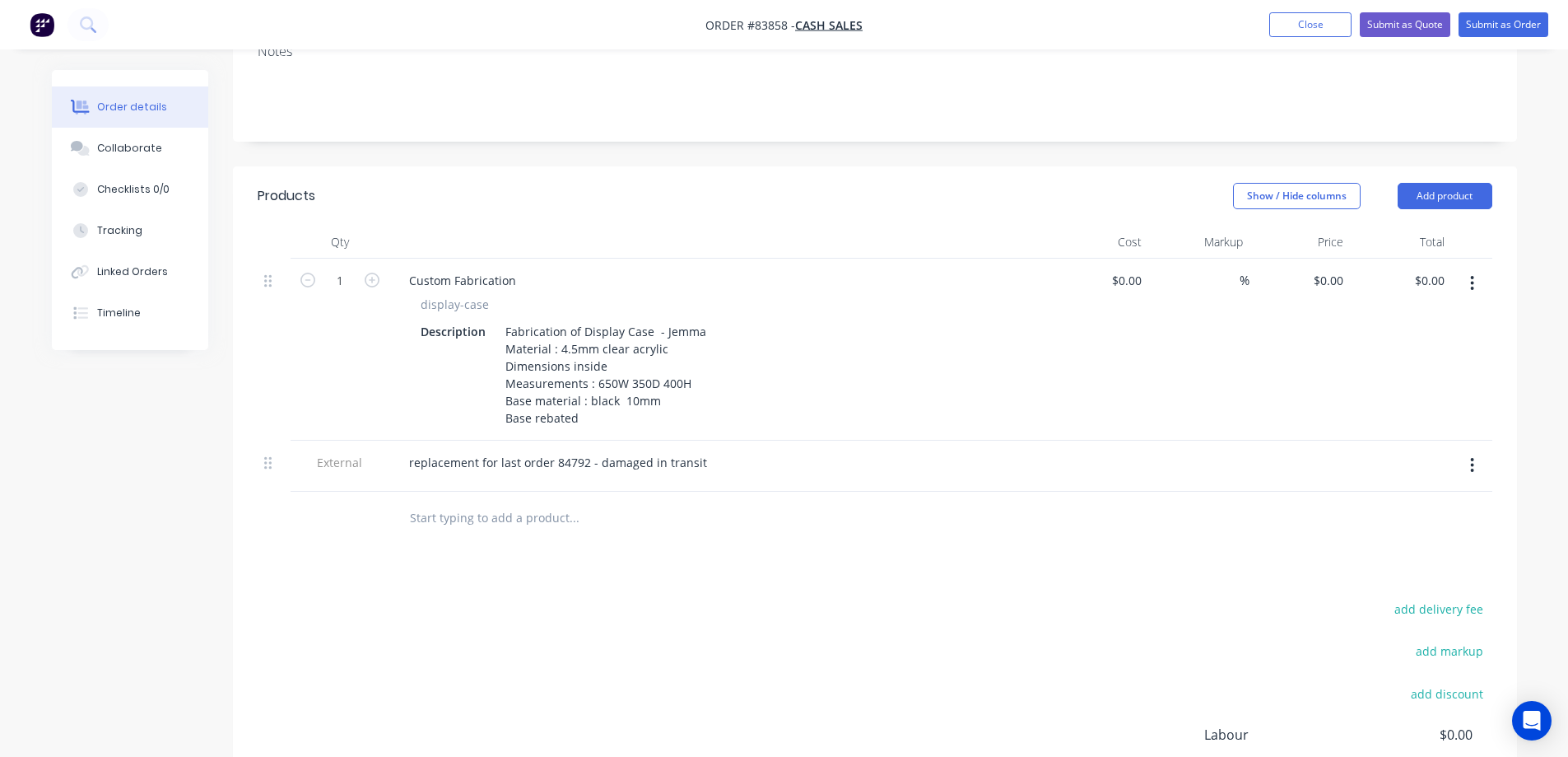
scroll to position [329, 0]
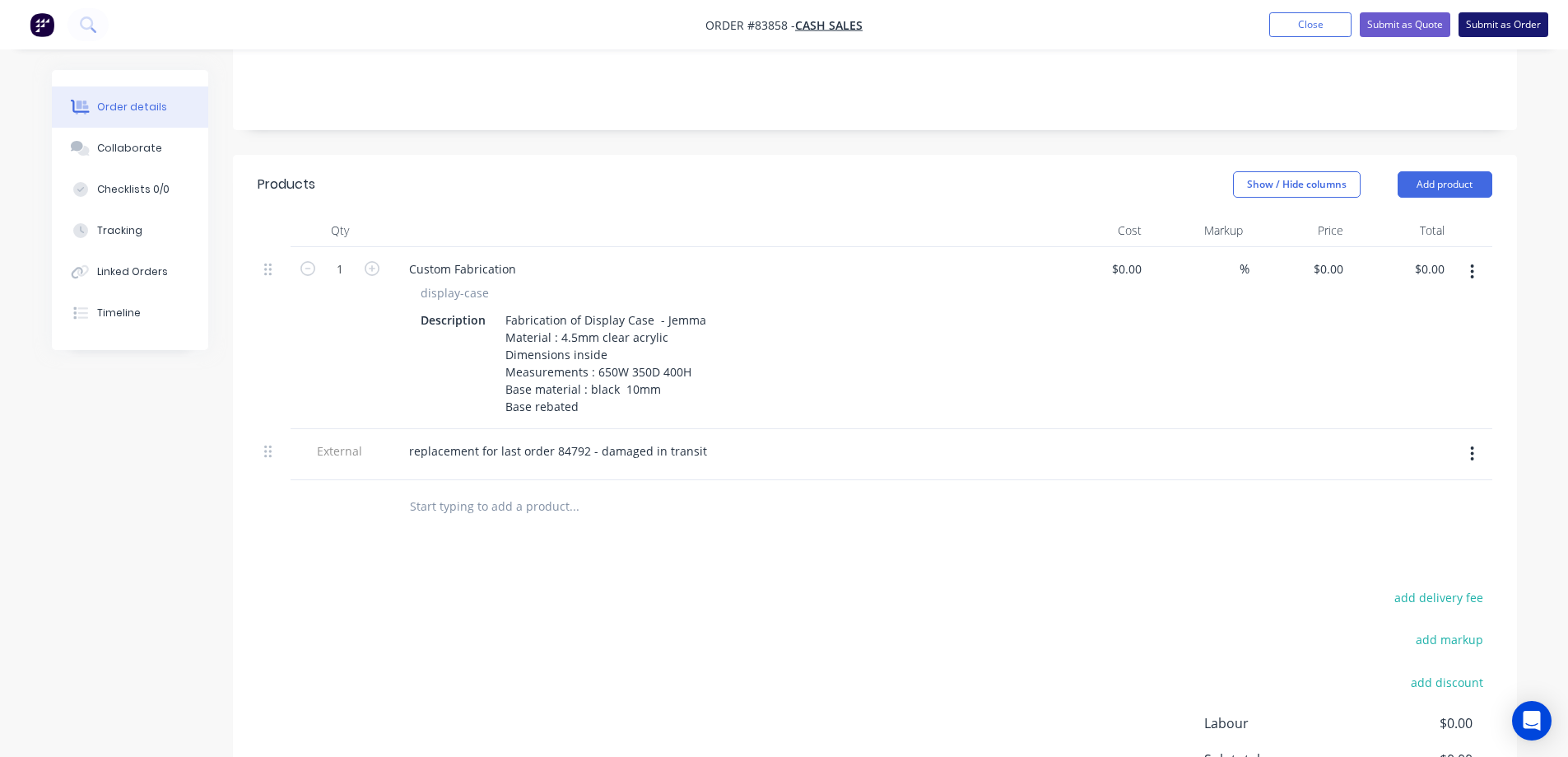
click at [1513, 25] on button "Submit as Order" at bounding box center [1503, 25] width 90 height 25
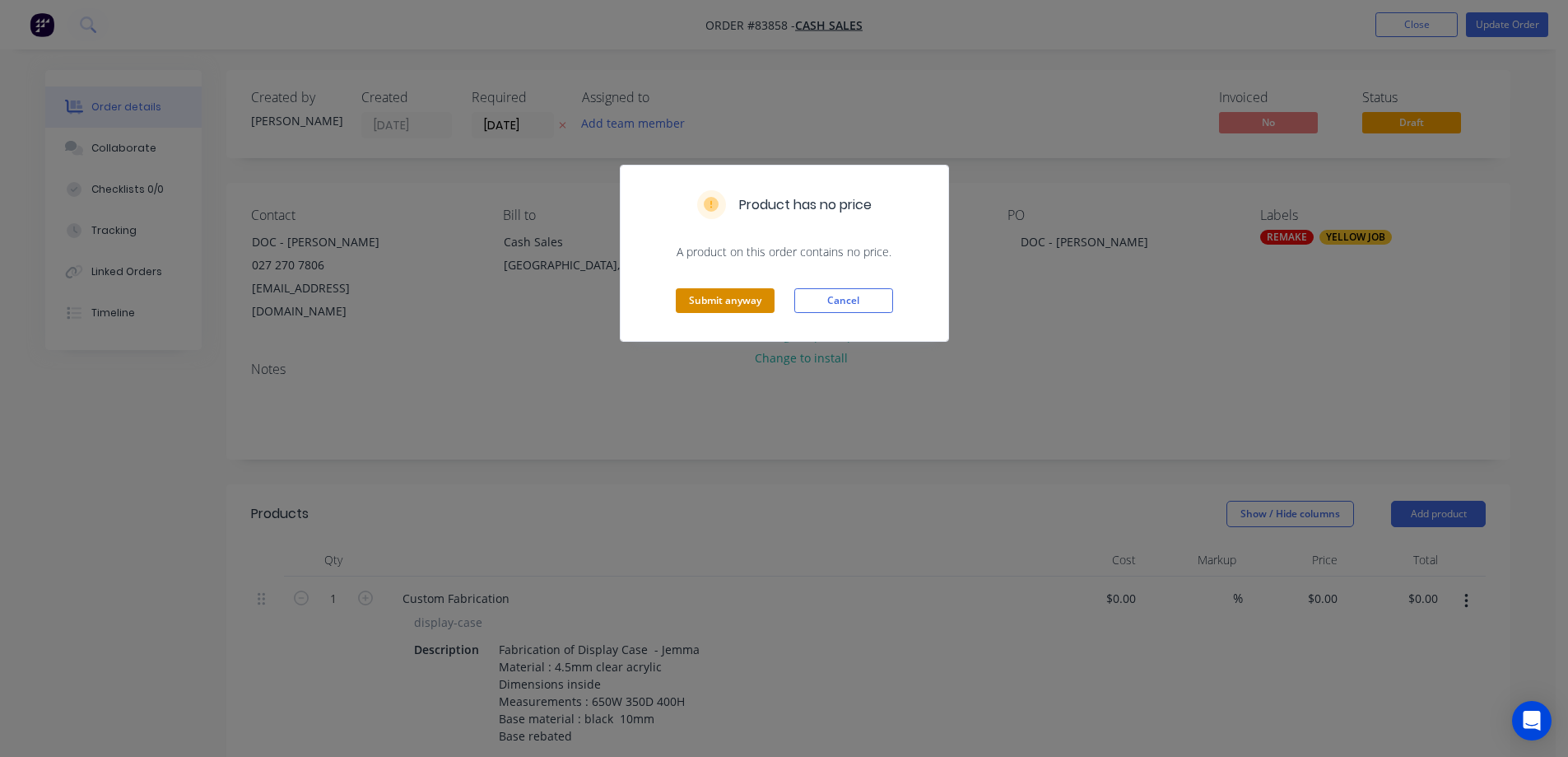
click at [723, 303] on button "Submit anyway" at bounding box center [725, 300] width 99 height 25
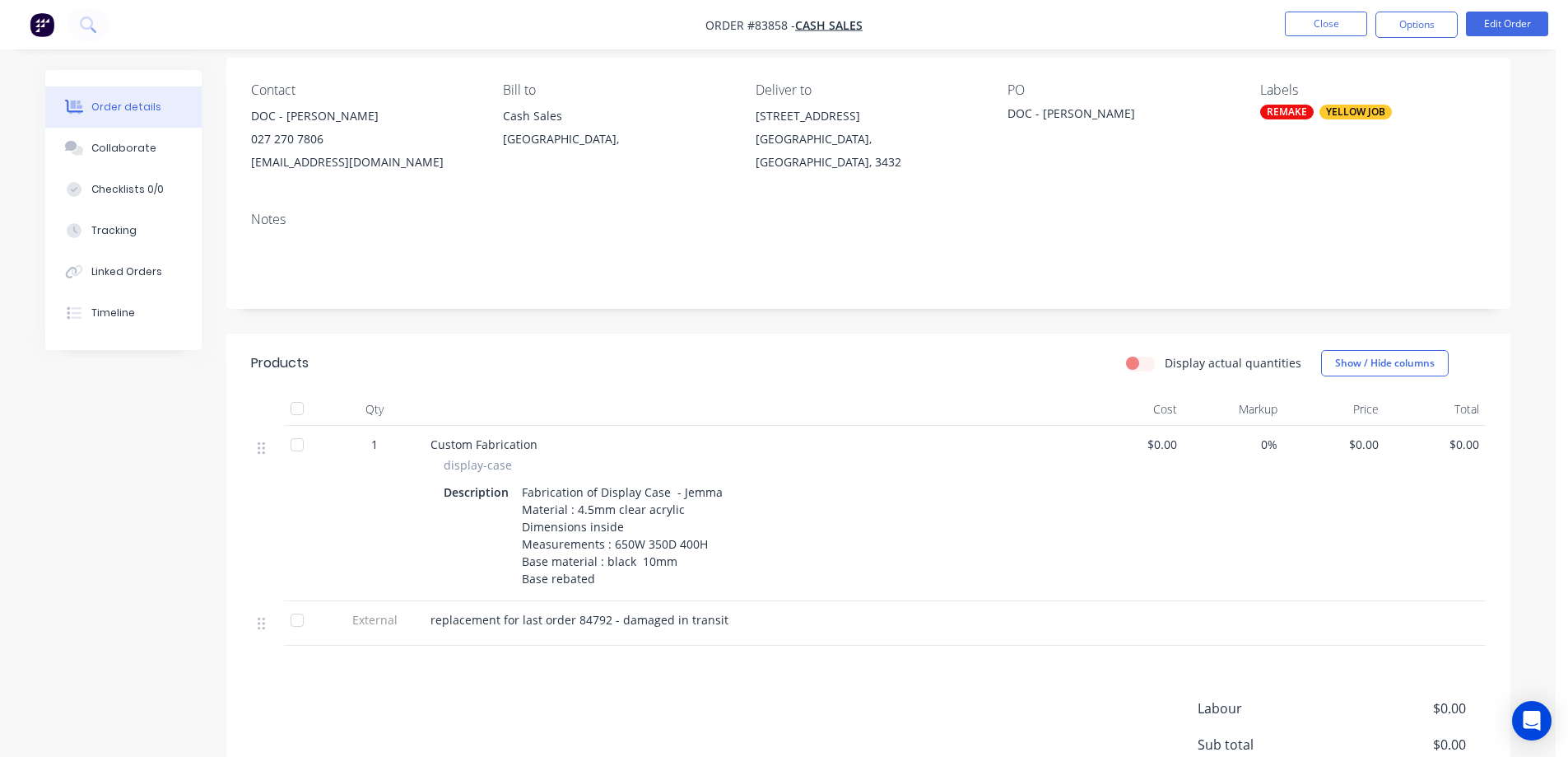
scroll to position [164, 0]
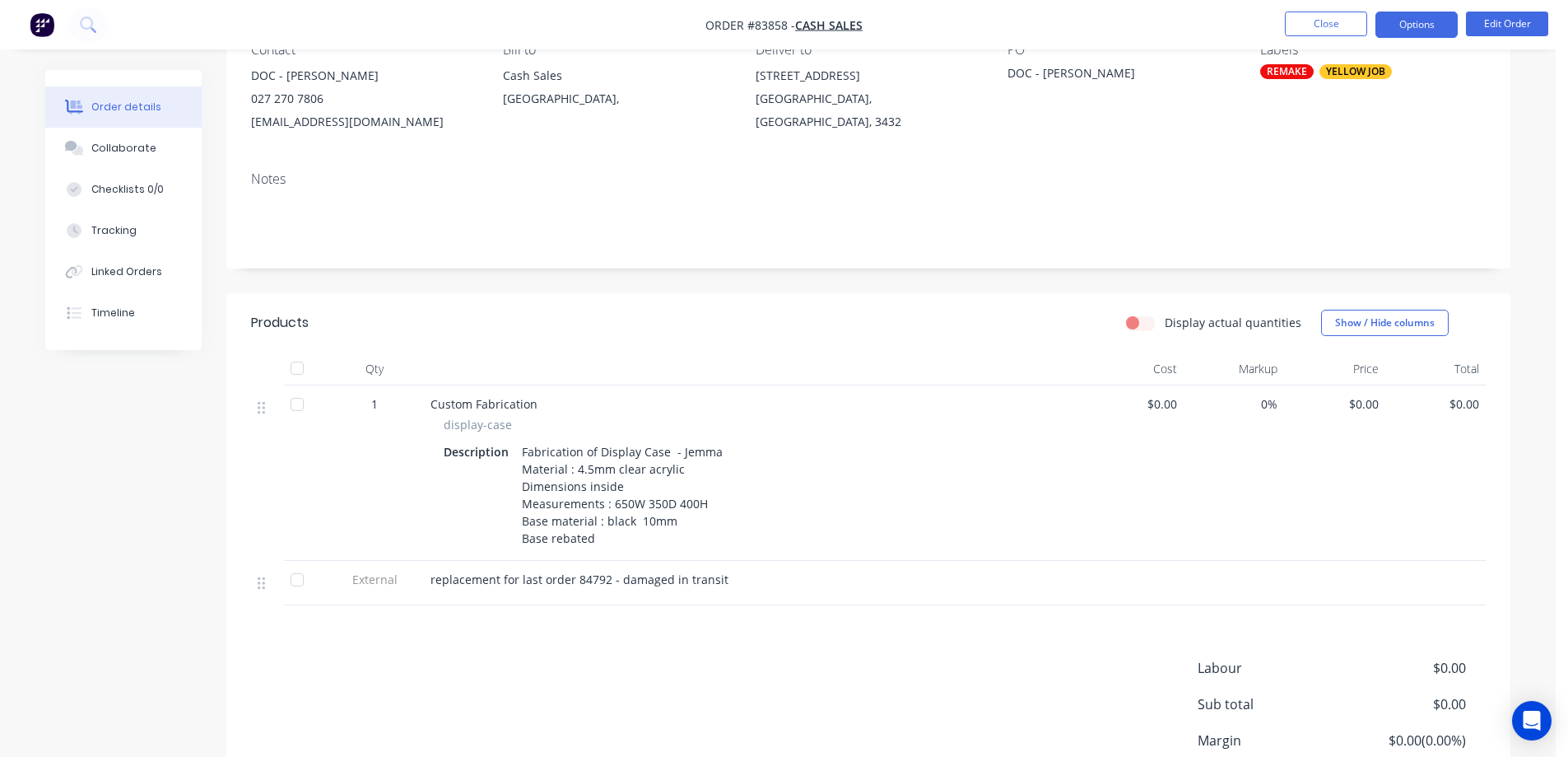
click at [1409, 14] on button "Options" at bounding box center [1416, 25] width 83 height 26
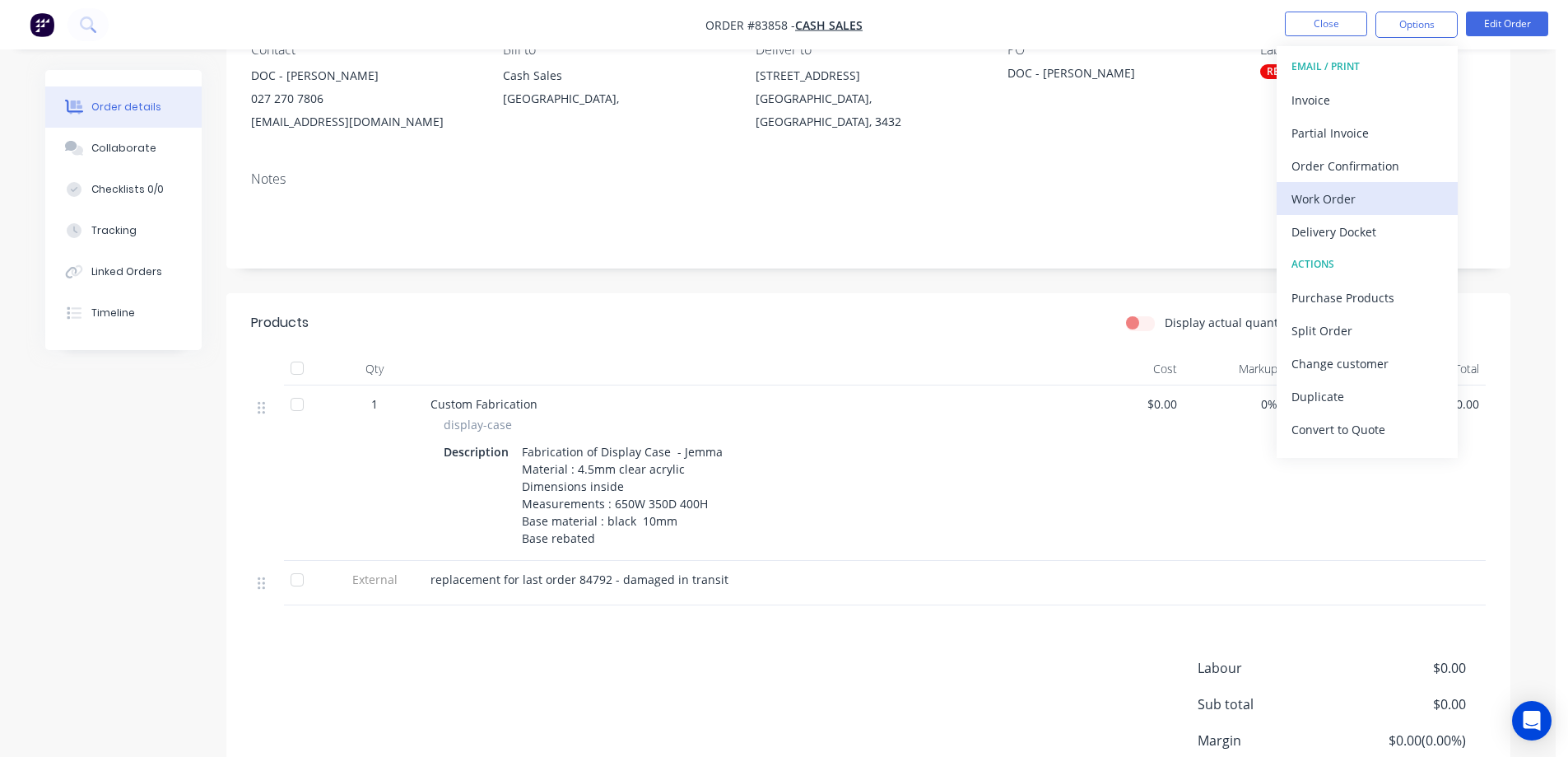
drag, startPoint x: 1362, startPoint y: 215, endPoint x: 1359, endPoint y: 206, distance: 9.5
click at [1359, 206] on div "EMAIL / PRINT Invoice Partial Invoice Order Confirmation Work Order Delivery Do…" at bounding box center [1367, 252] width 181 height 412
click at [1358, 203] on div "Work Order" at bounding box center [1367, 199] width 152 height 24
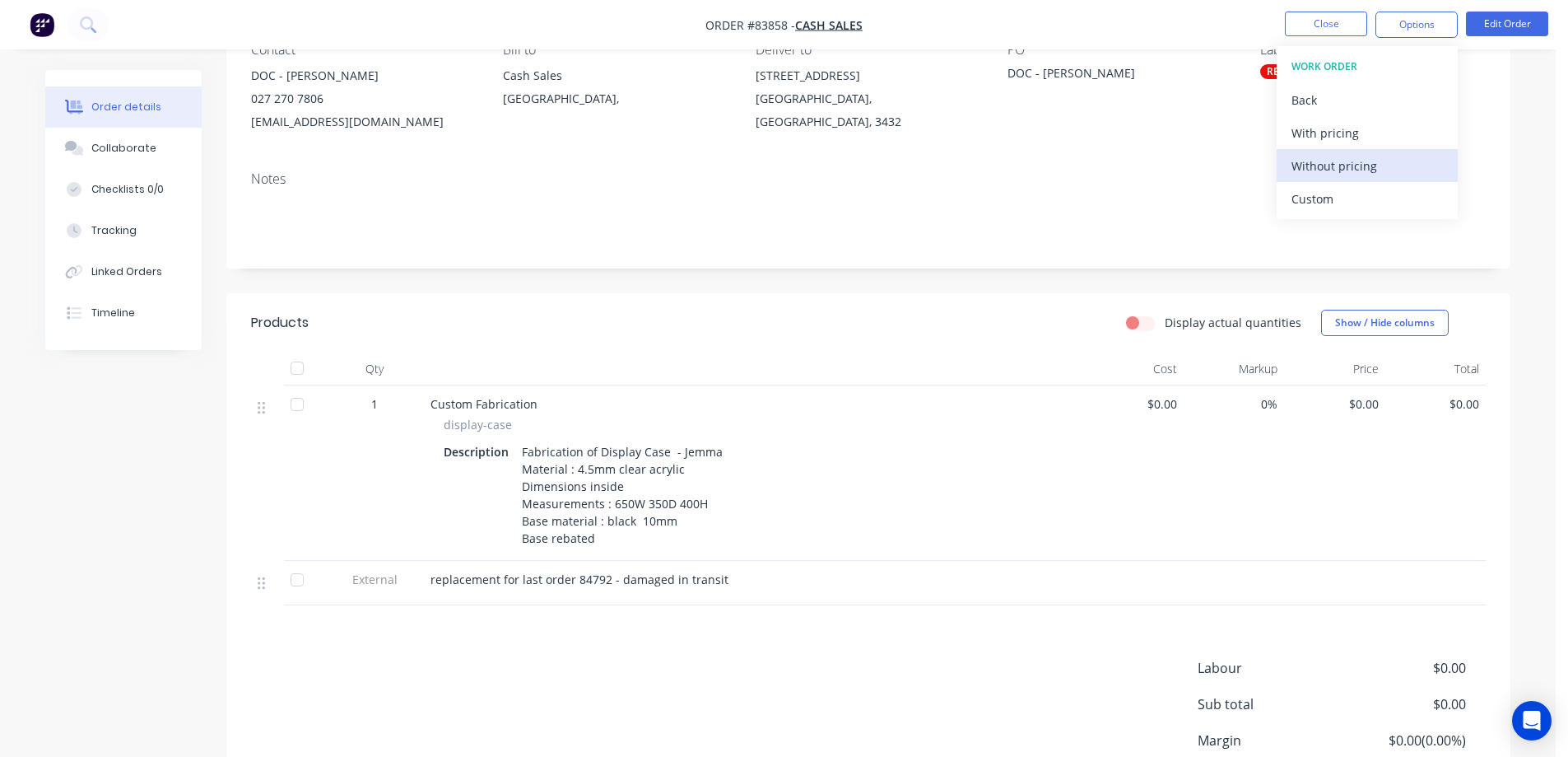
click at [1357, 166] on div "Without pricing" at bounding box center [1367, 166] width 152 height 24
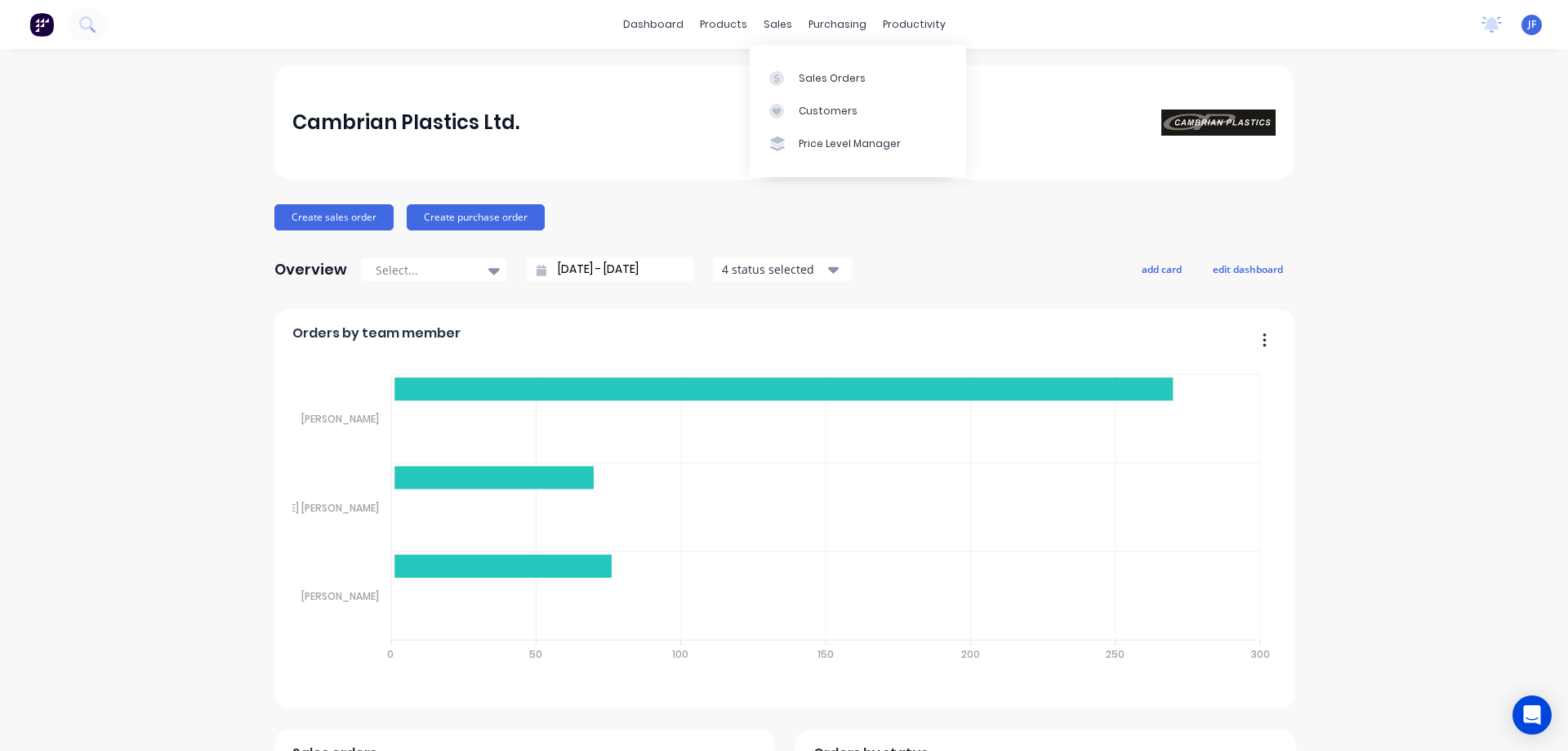
click at [799, 90] on link "Sales Orders" at bounding box center [858, 77] width 216 height 32
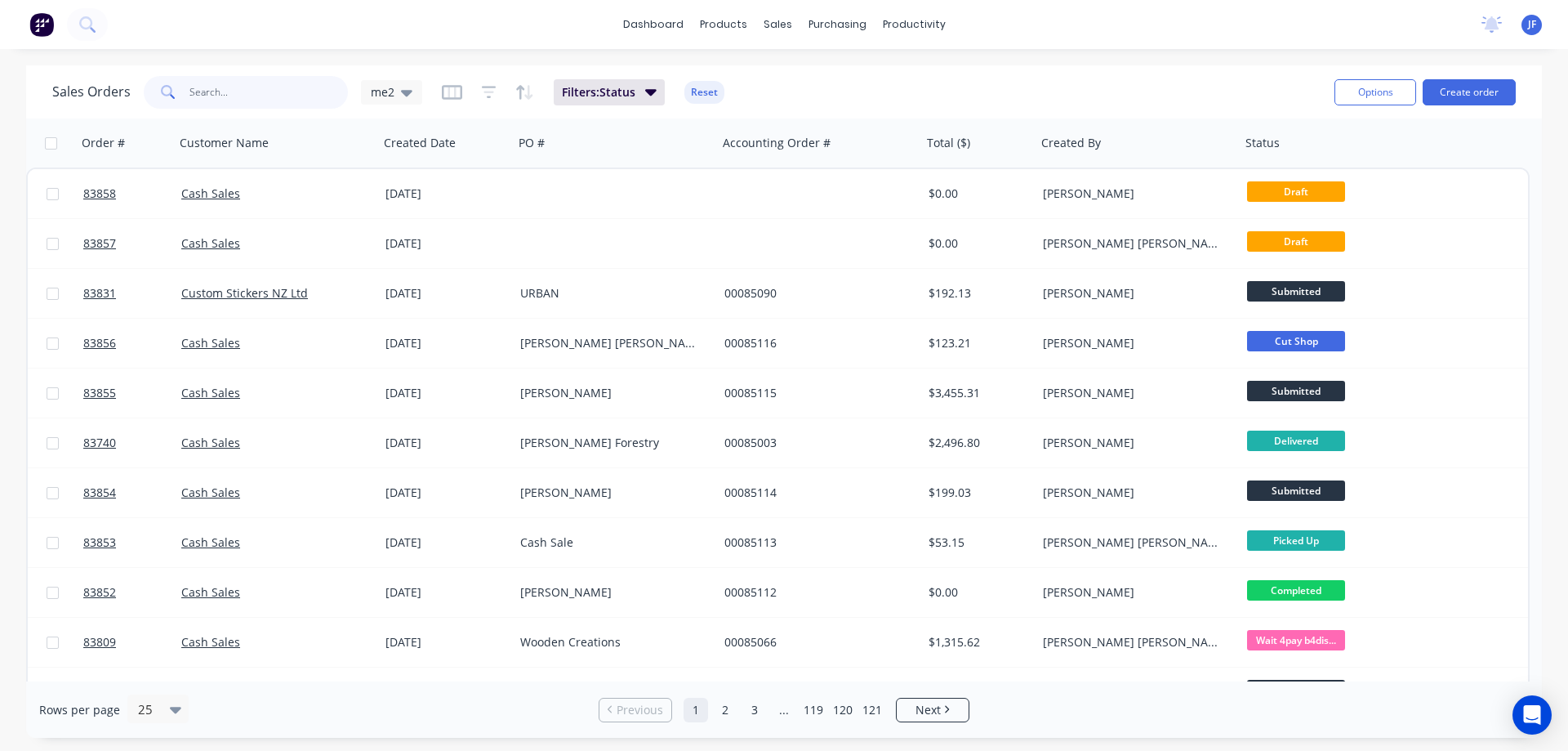
click at [328, 84] on input "text" at bounding box center [268, 92] width 159 height 32
type input "doc"
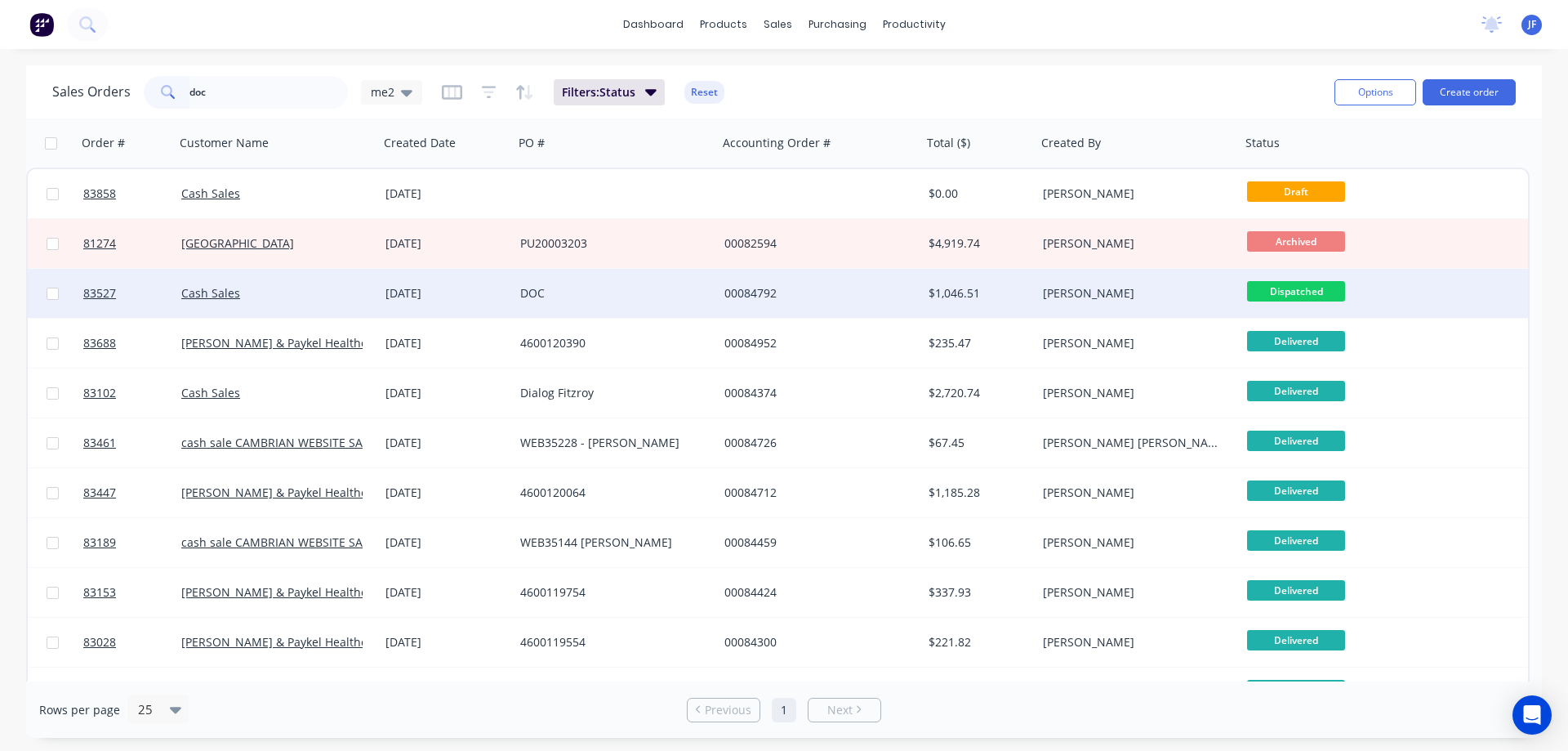
click at [603, 296] on div "DOC" at bounding box center [610, 294] width 181 height 16
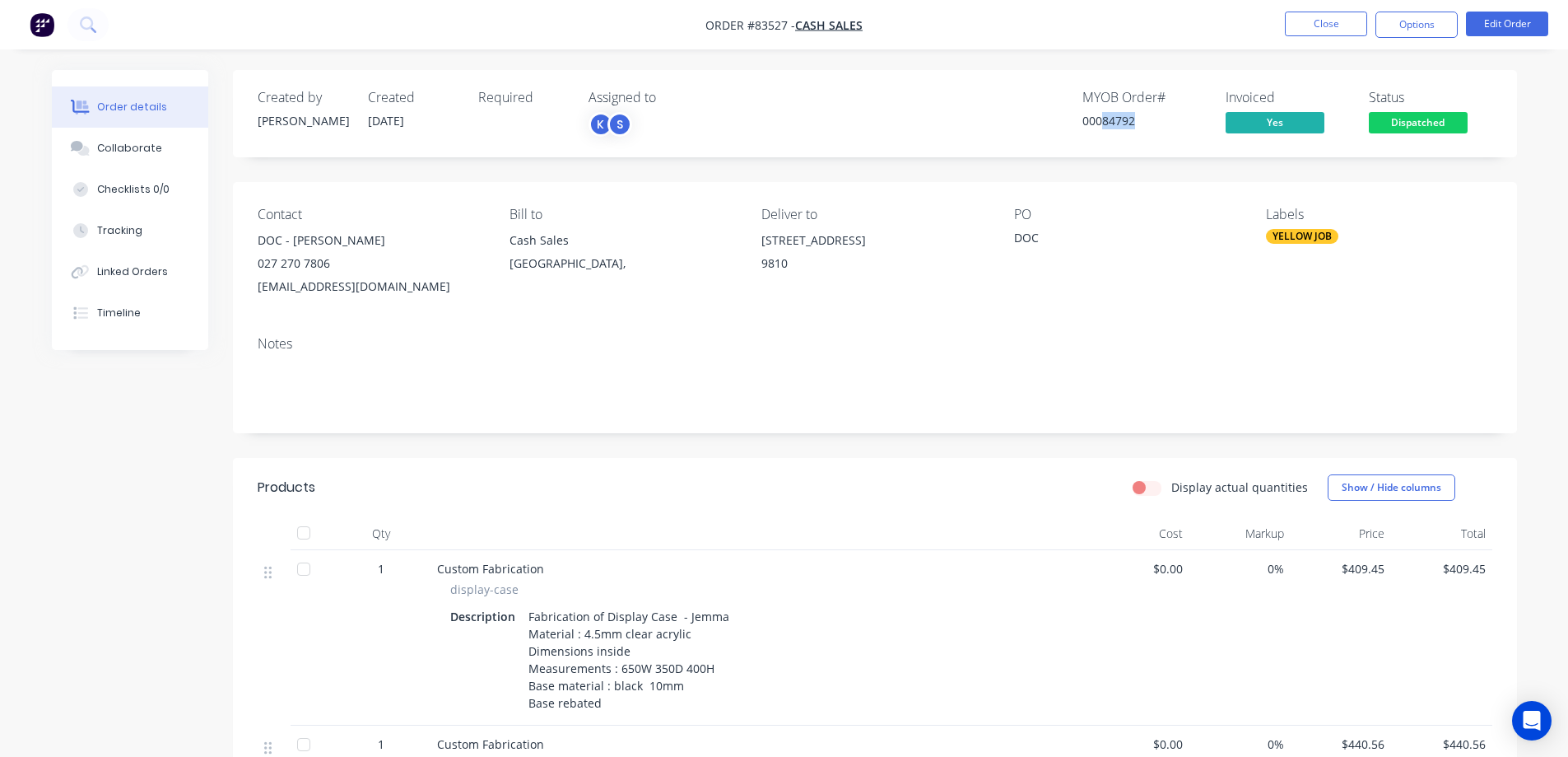
drag, startPoint x: 1103, startPoint y: 120, endPoint x: 1162, endPoint y: 124, distance: 59.1
click at [1162, 124] on div "00084792" at bounding box center [1144, 120] width 123 height 17
copy div "84792"
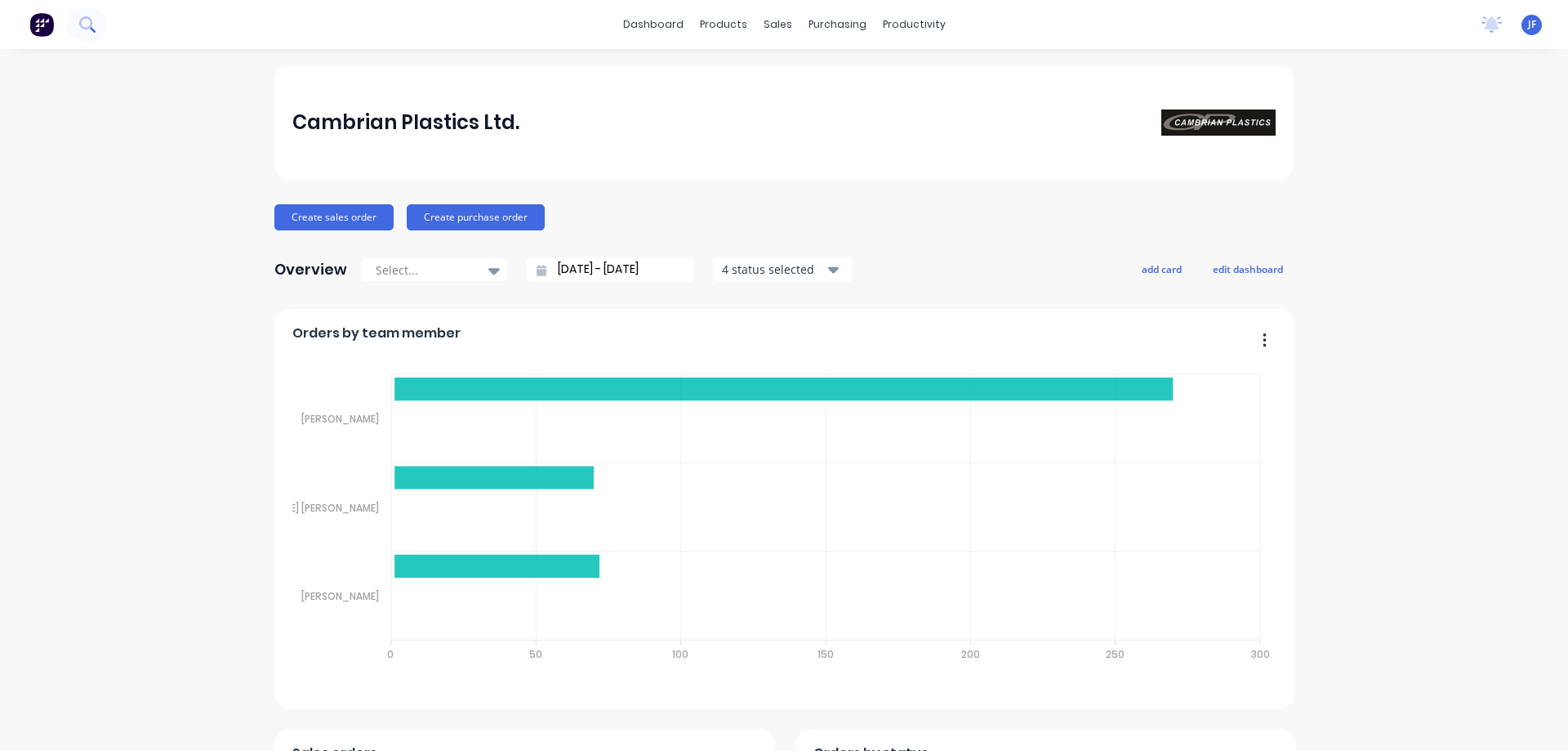
click at [76, 24] on button at bounding box center [86, 24] width 41 height 32
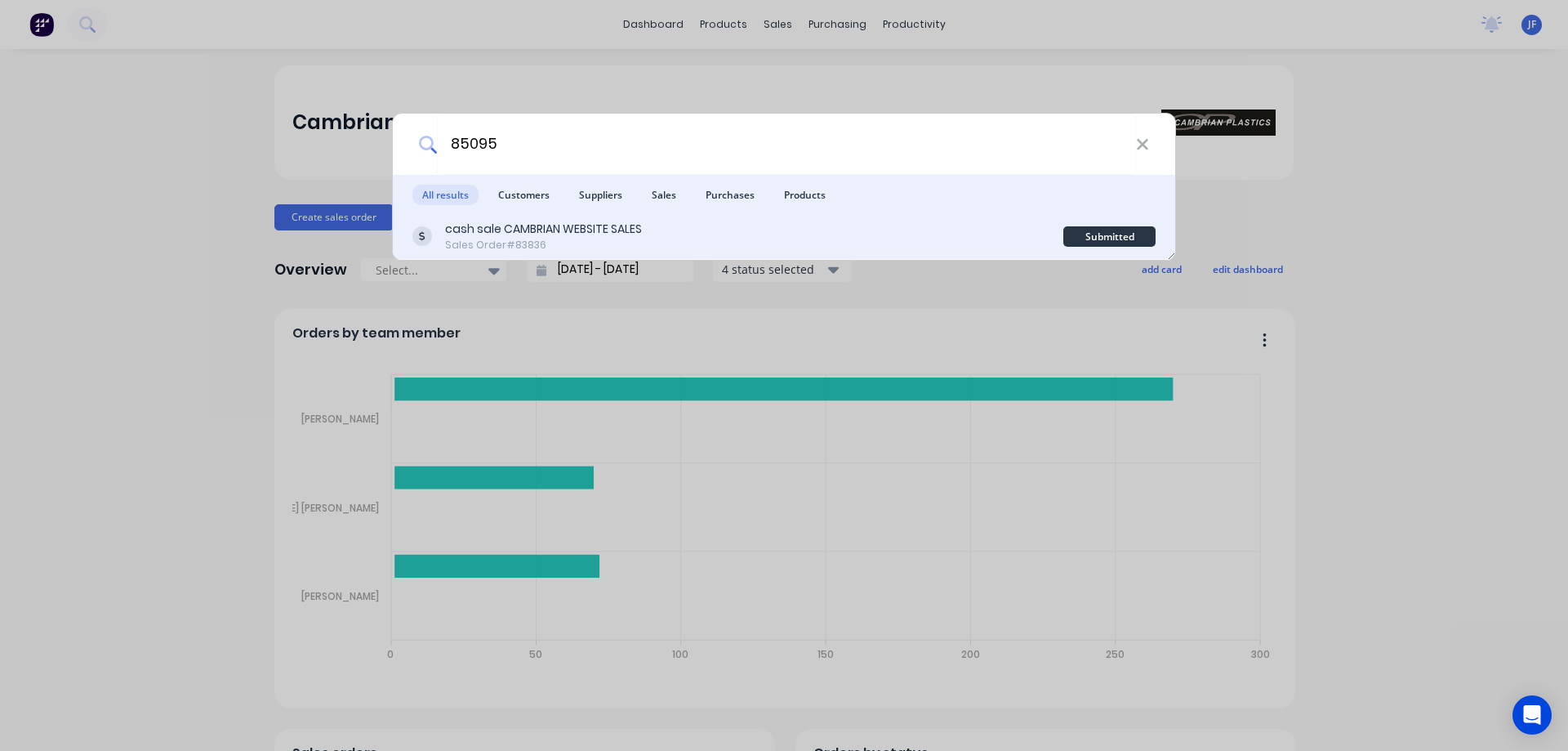
type input "85095"
click at [563, 241] on div "Sales Order #83836" at bounding box center [543, 245] width 197 height 14
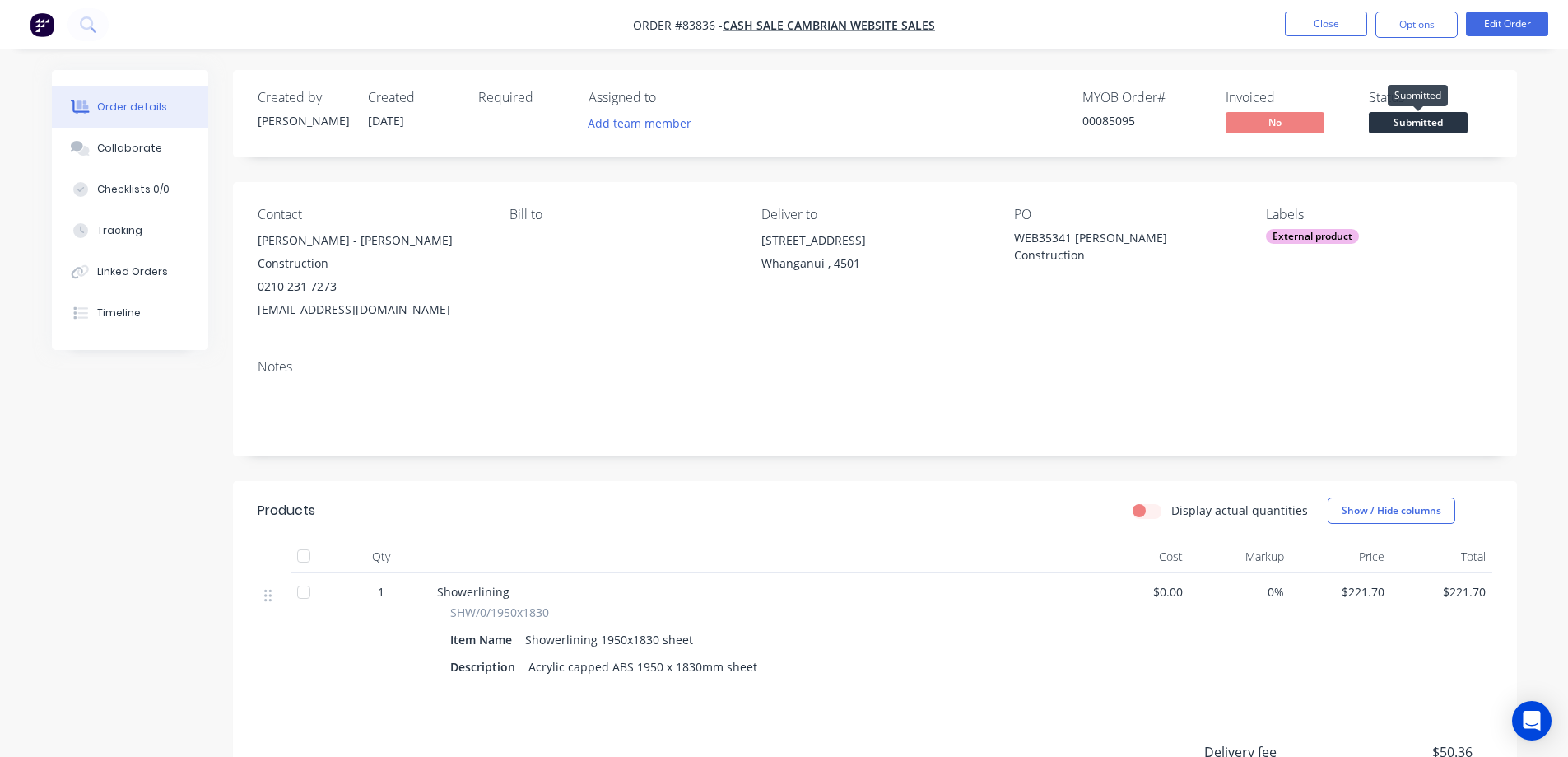
click at [1415, 120] on span "Submitted" at bounding box center [1417, 122] width 99 height 21
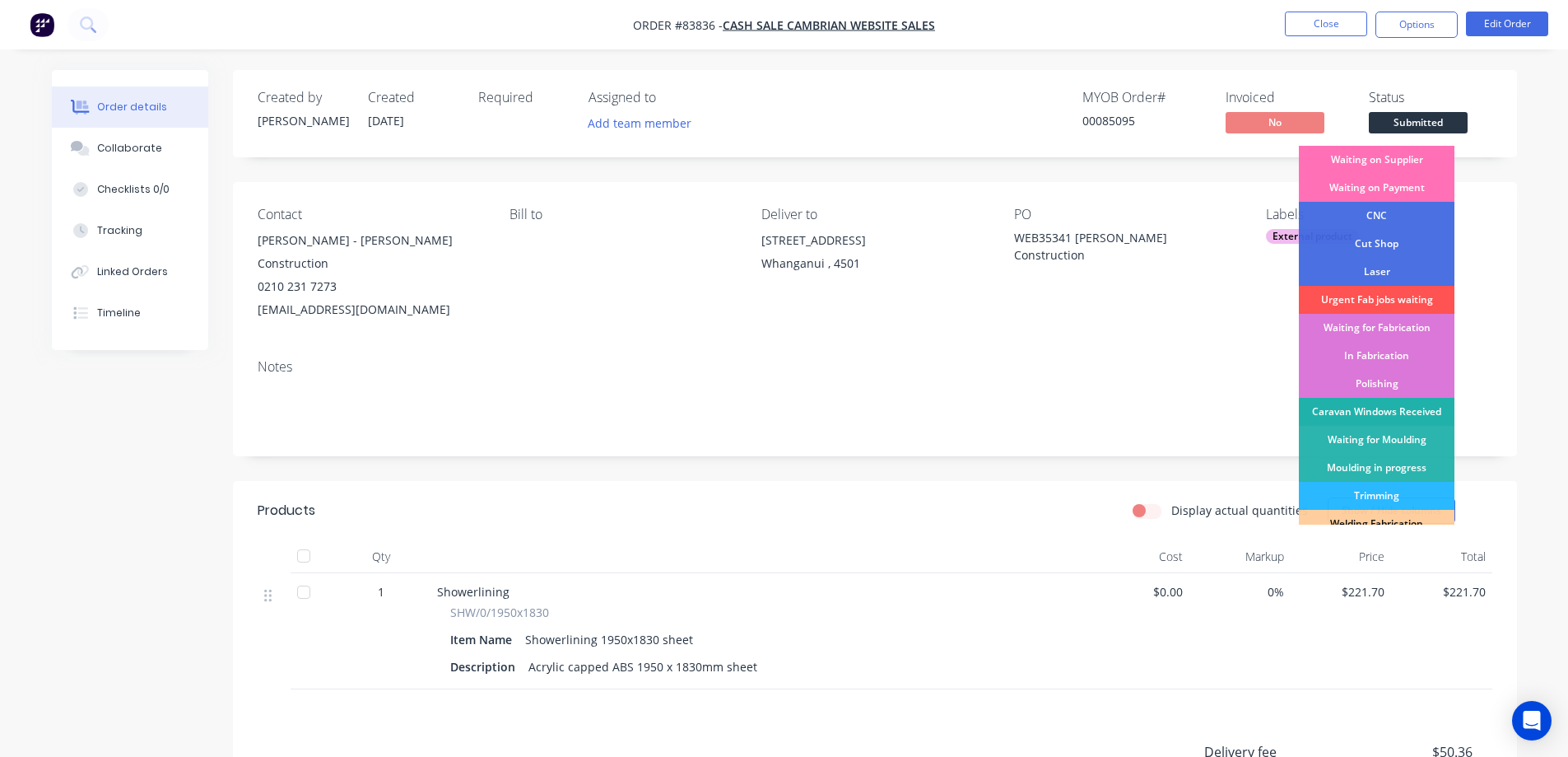
scroll to position [321, 0]
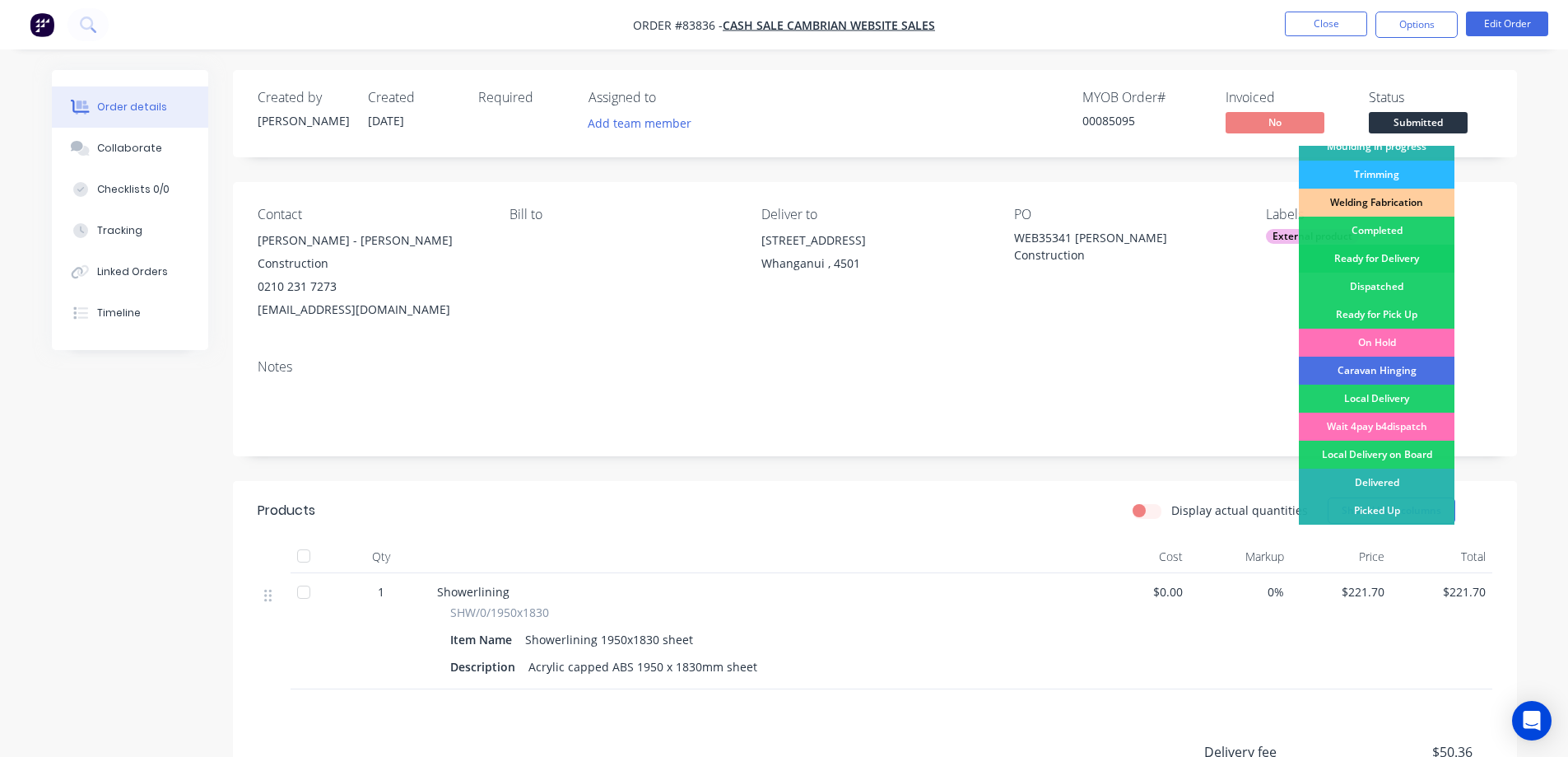
drag, startPoint x: 1386, startPoint y: 257, endPoint x: 1437, endPoint y: 64, distance: 199.6
click at [1386, 256] on div "Ready for Delivery" at bounding box center [1376, 258] width 155 height 28
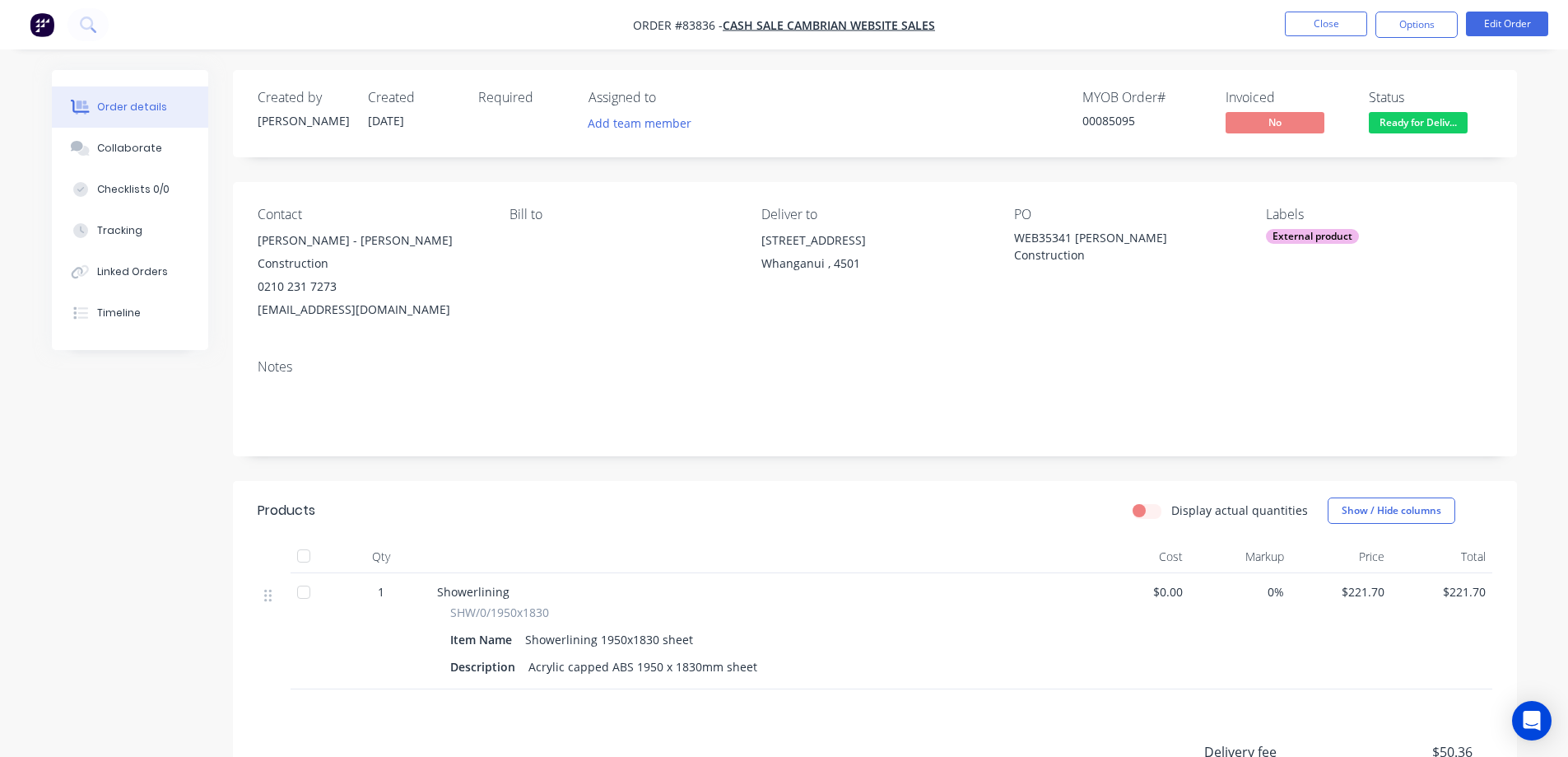
click at [1442, 5] on nav "Order #83836 - cash sale CAMBRIAN WEBSITE SALES Close Options Edit Order" at bounding box center [784, 25] width 1568 height 49
drag, startPoint x: 1436, startPoint y: 22, endPoint x: 1418, endPoint y: 44, distance: 28.4
click at [1436, 23] on button "Options" at bounding box center [1416, 25] width 83 height 26
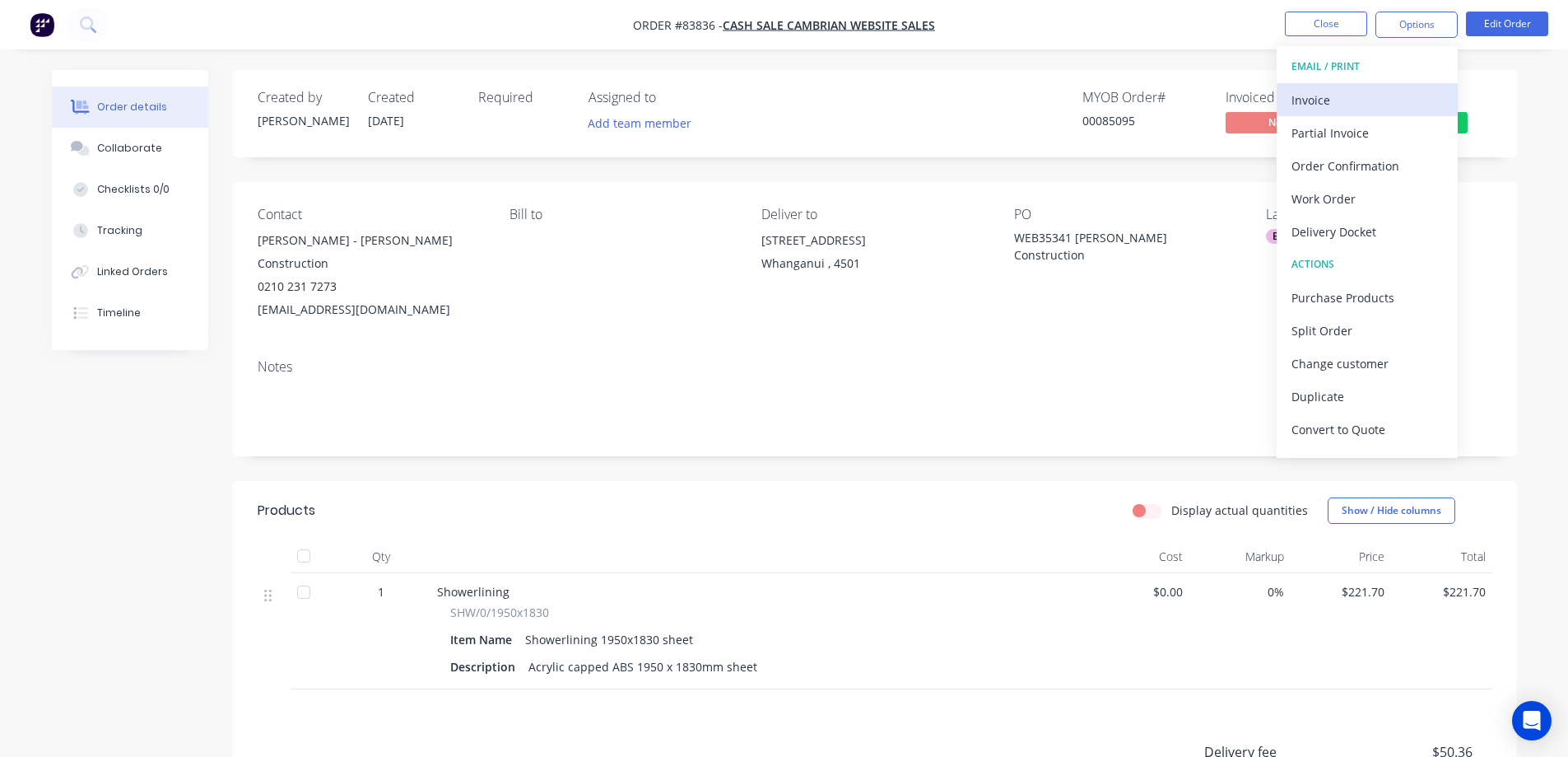
click at [1382, 84] on button "Invoice" at bounding box center [1367, 100] width 181 height 33
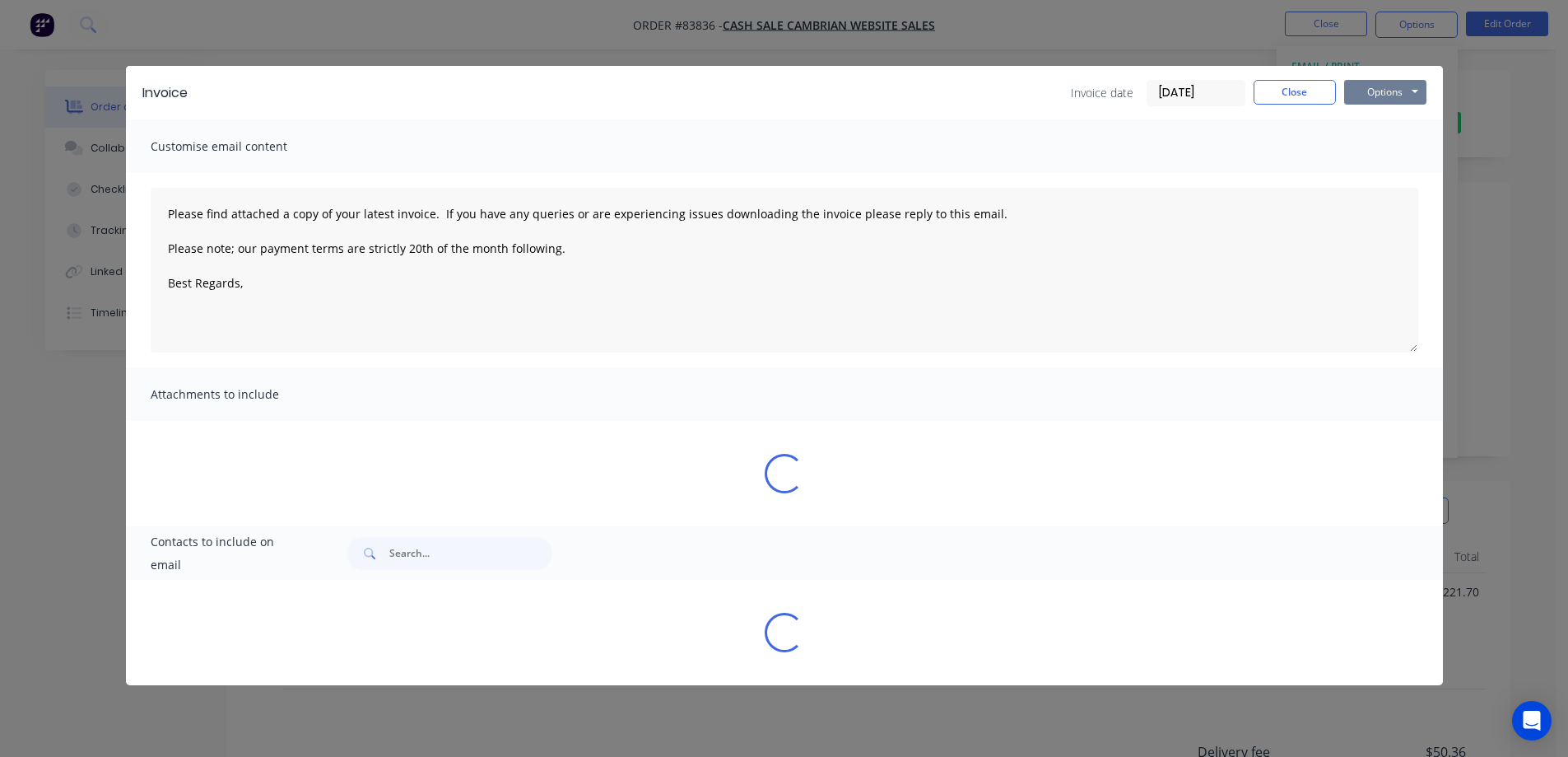
click at [1387, 82] on button "Options" at bounding box center [1385, 92] width 83 height 25
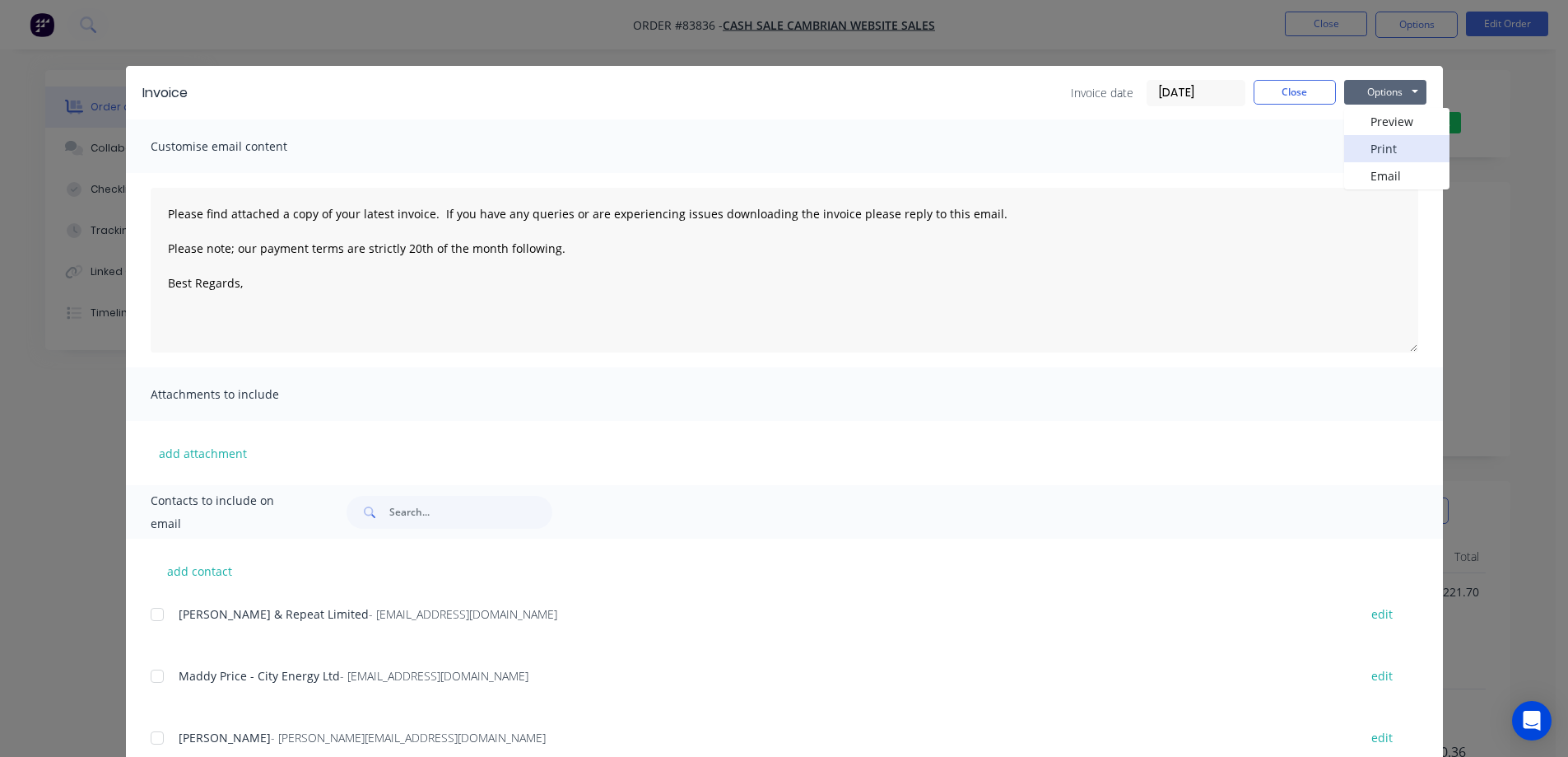
click at [1372, 154] on button "Print" at bounding box center [1396, 149] width 105 height 27
drag, startPoint x: 1306, startPoint y: 95, endPoint x: 1306, endPoint y: 82, distance: 13.0
click at [1306, 94] on button "Close" at bounding box center [1294, 92] width 83 height 25
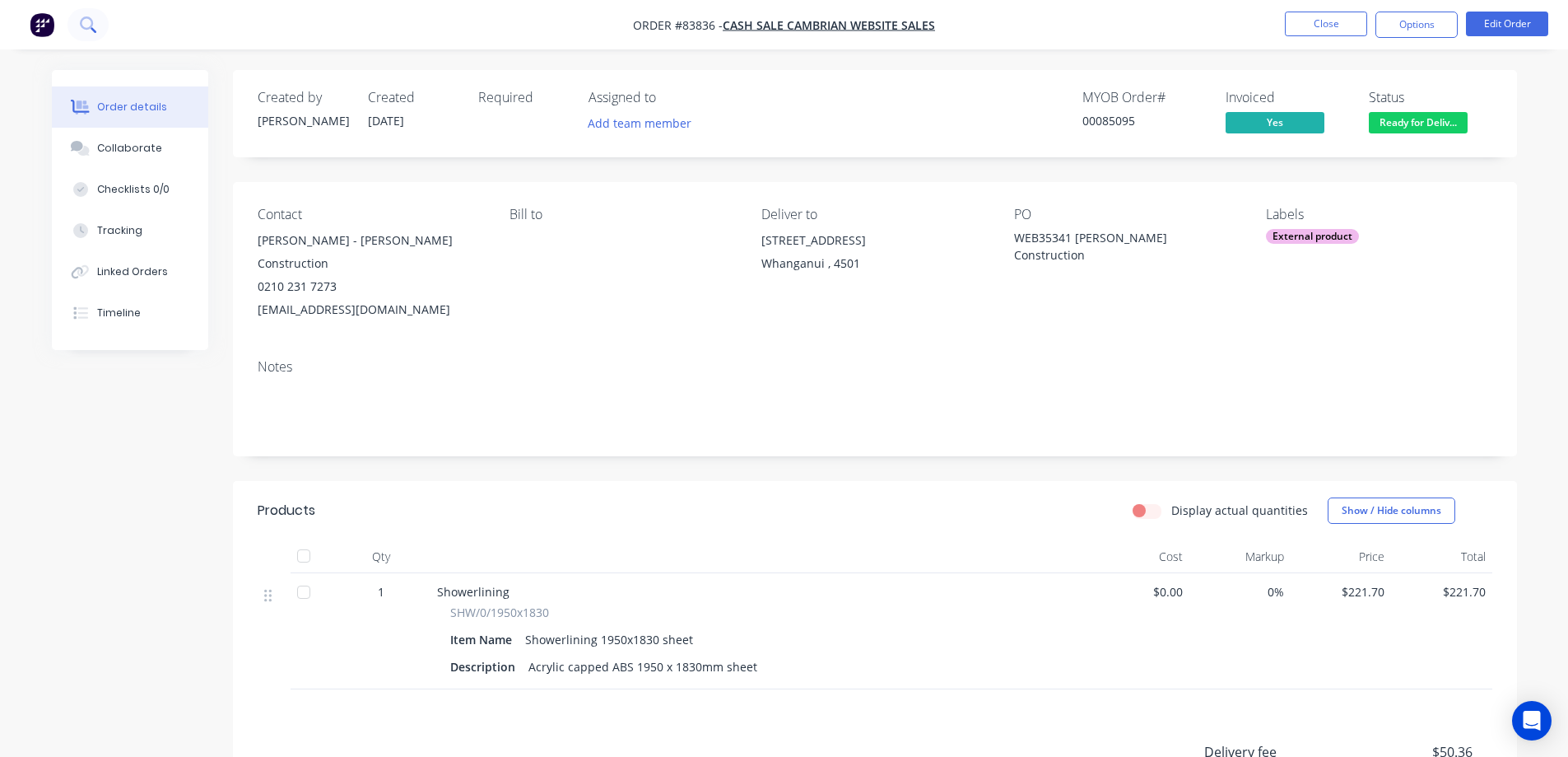
click at [83, 32] on icon at bounding box center [87, 24] width 15 height 15
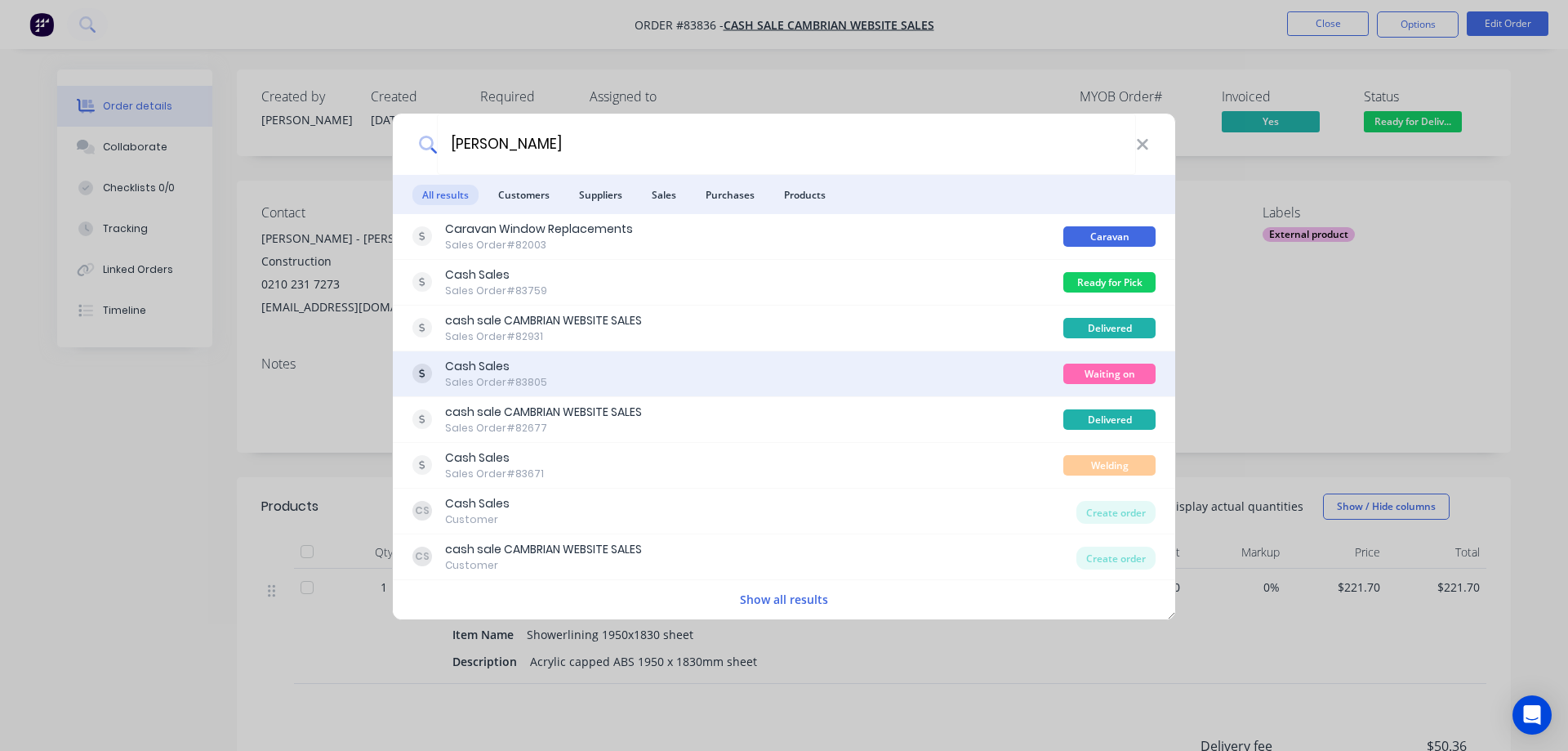
type input "gary"
click at [961, 361] on div "Cash Sales Sales Order #83805" at bounding box center [737, 373] width 651 height 32
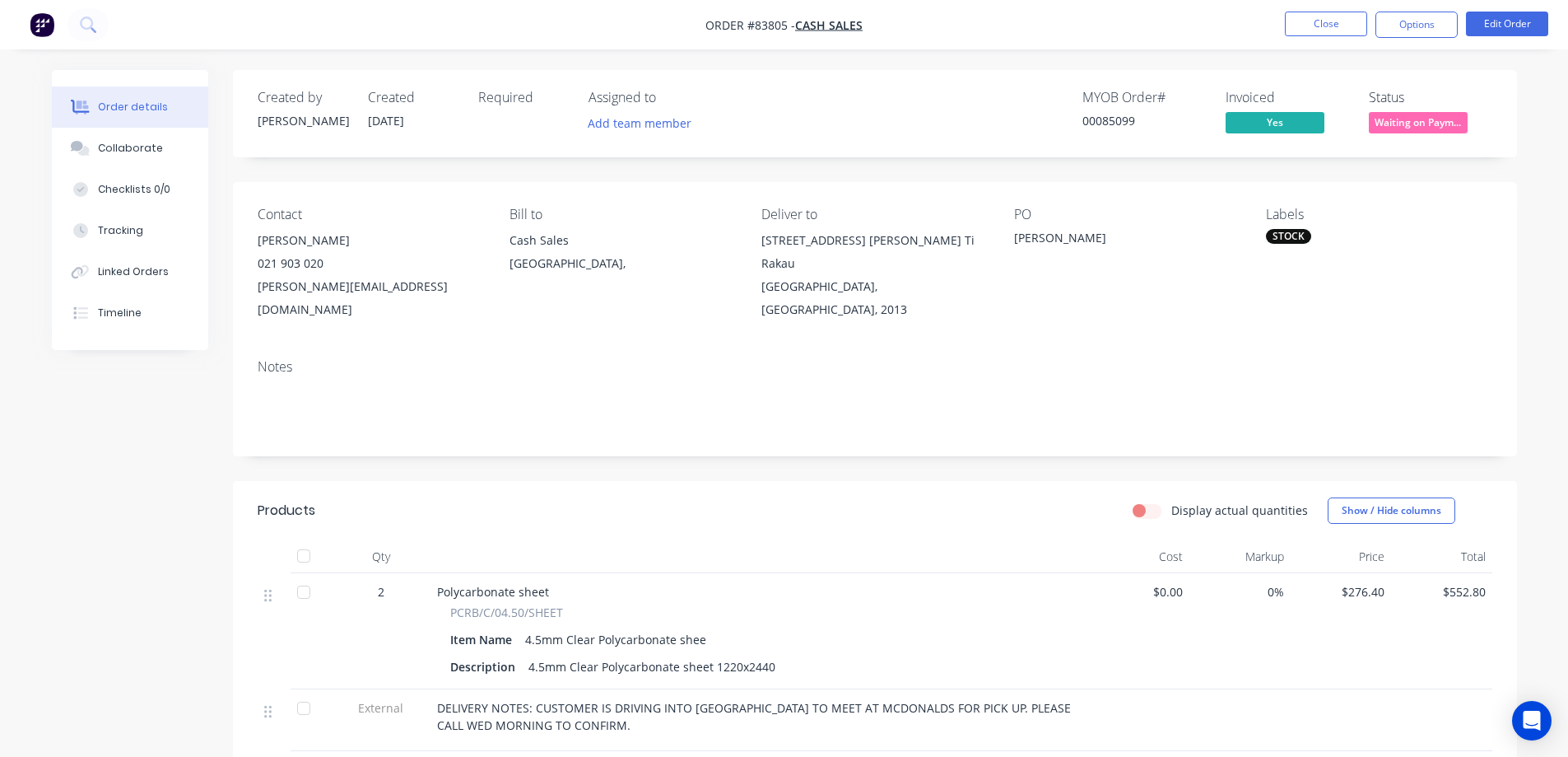
click at [1406, 126] on span "Waiting on Paym..." at bounding box center [1417, 122] width 99 height 21
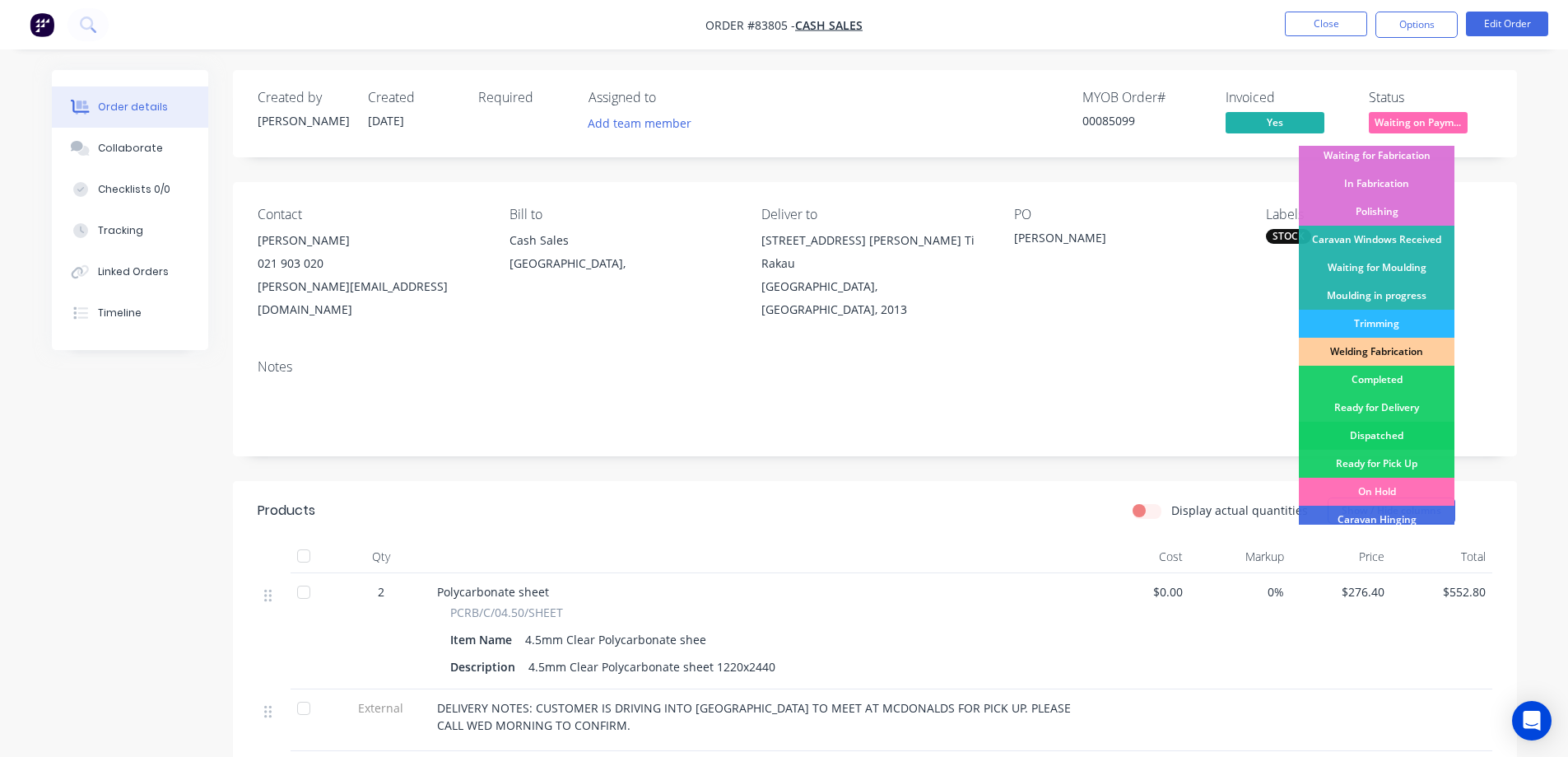
scroll to position [321, 0]
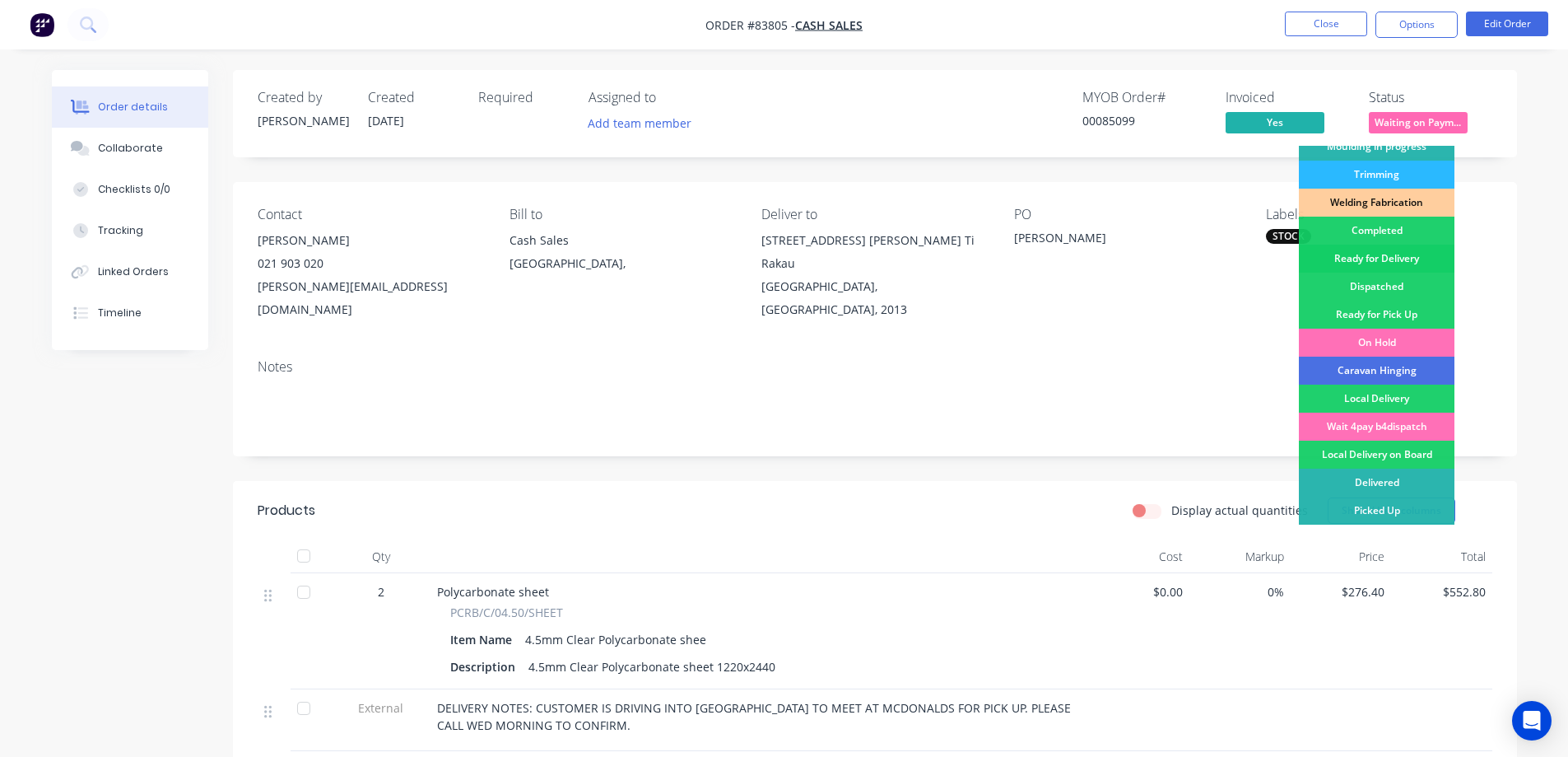
click at [1409, 258] on div "Ready for Delivery" at bounding box center [1376, 258] width 155 height 28
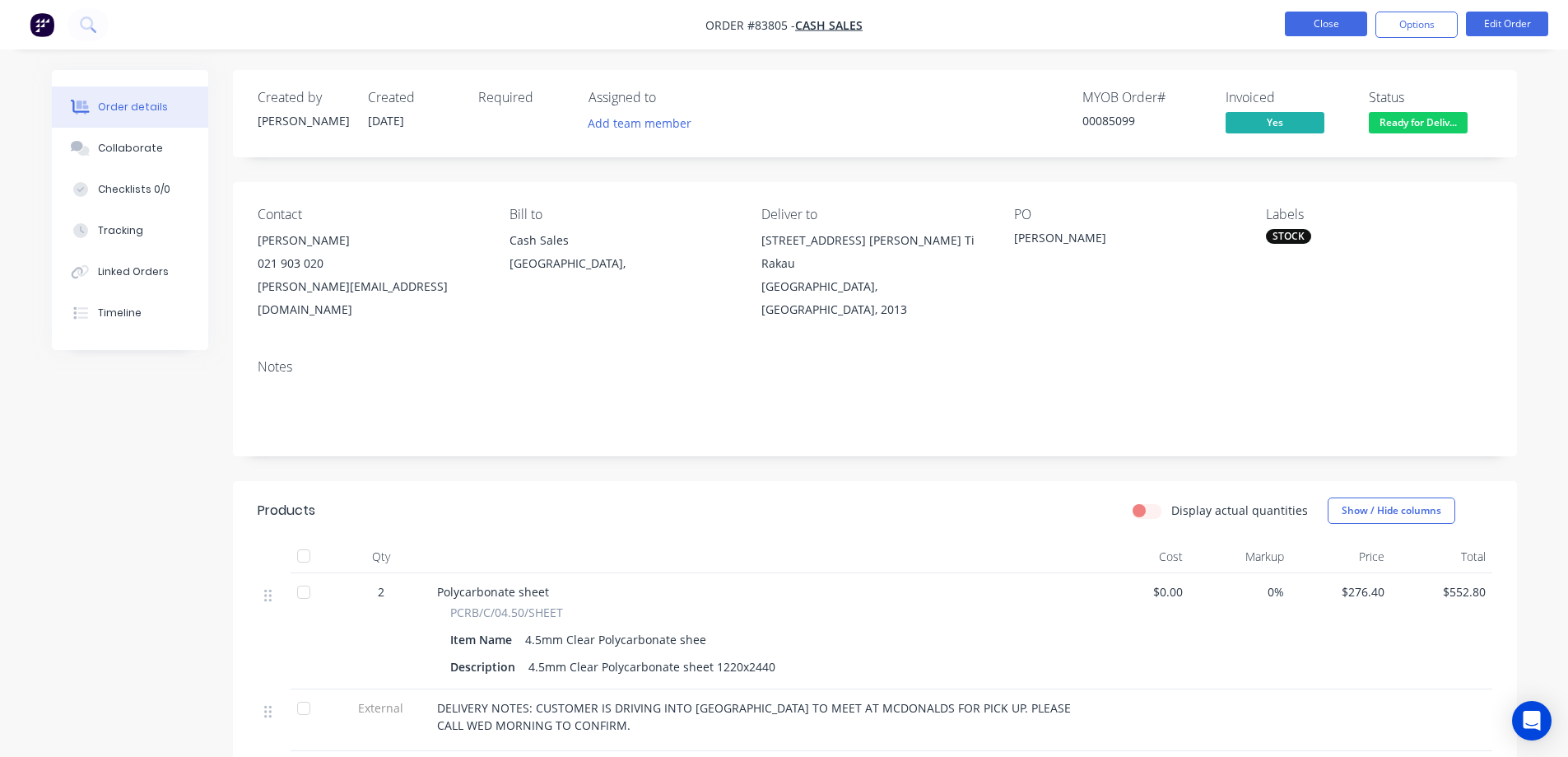
click at [1334, 23] on button "Close" at bounding box center [1326, 24] width 83 height 25
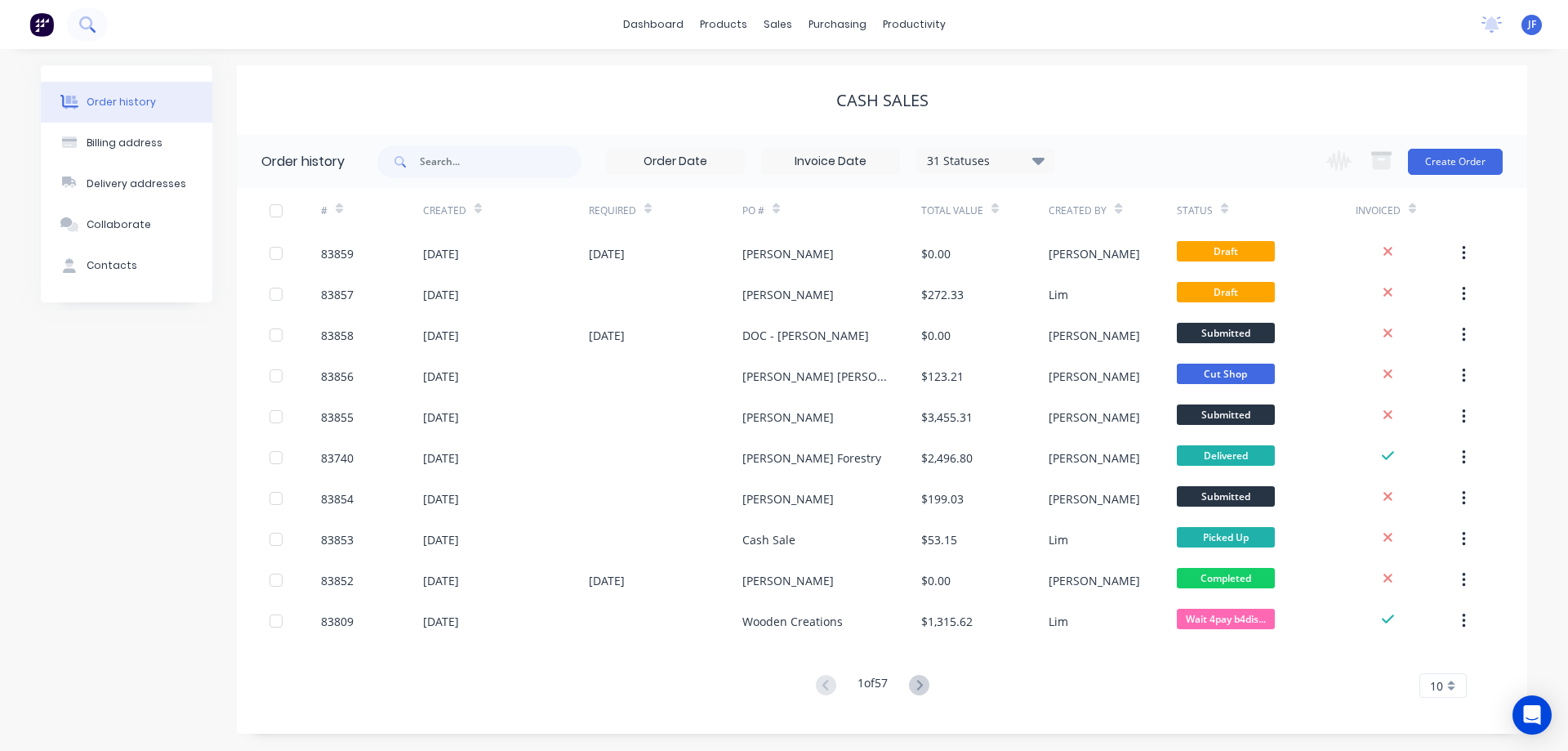
click at [92, 31] on icon at bounding box center [86, 23] width 15 height 15
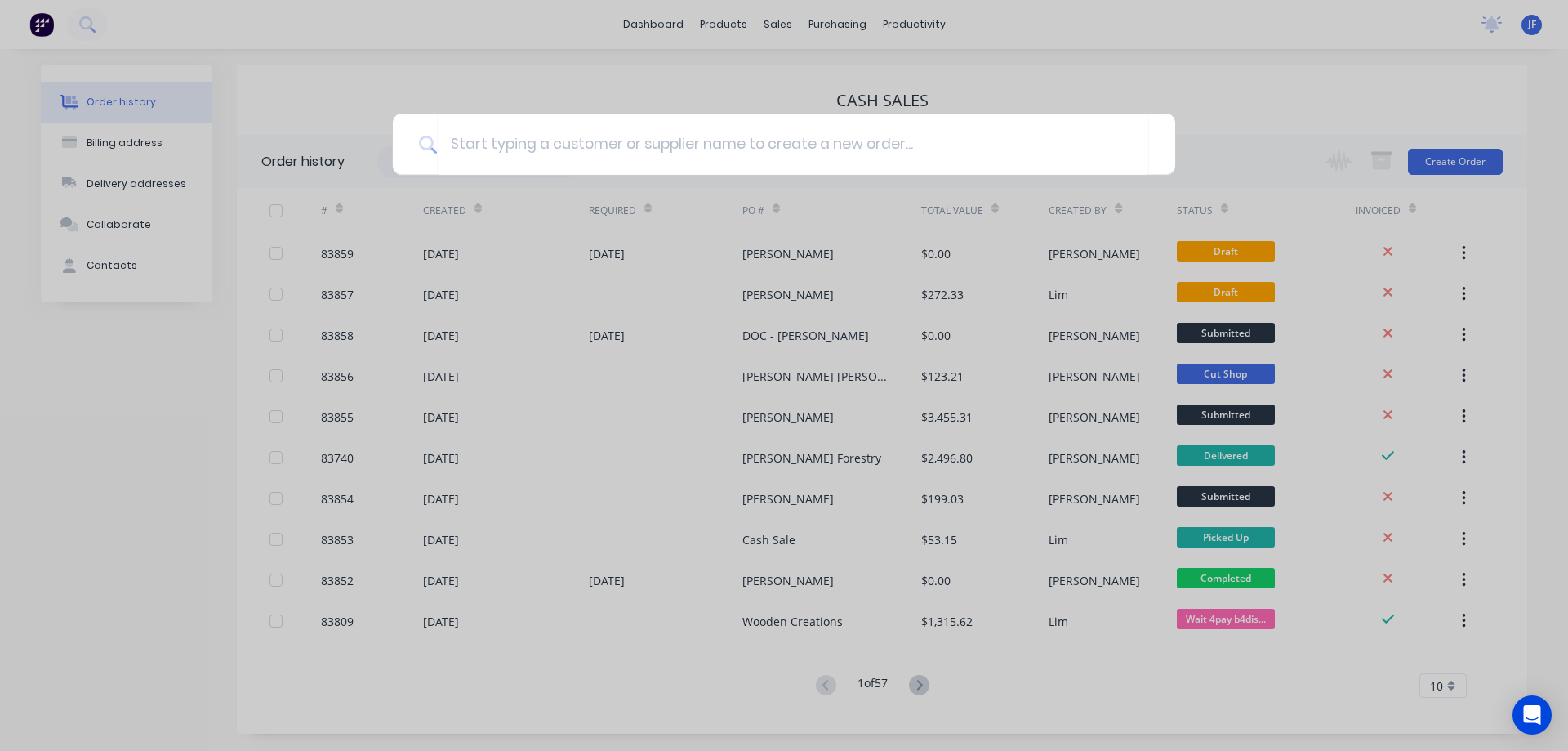
click at [629, 583] on div at bounding box center [784, 376] width 1568 height 751
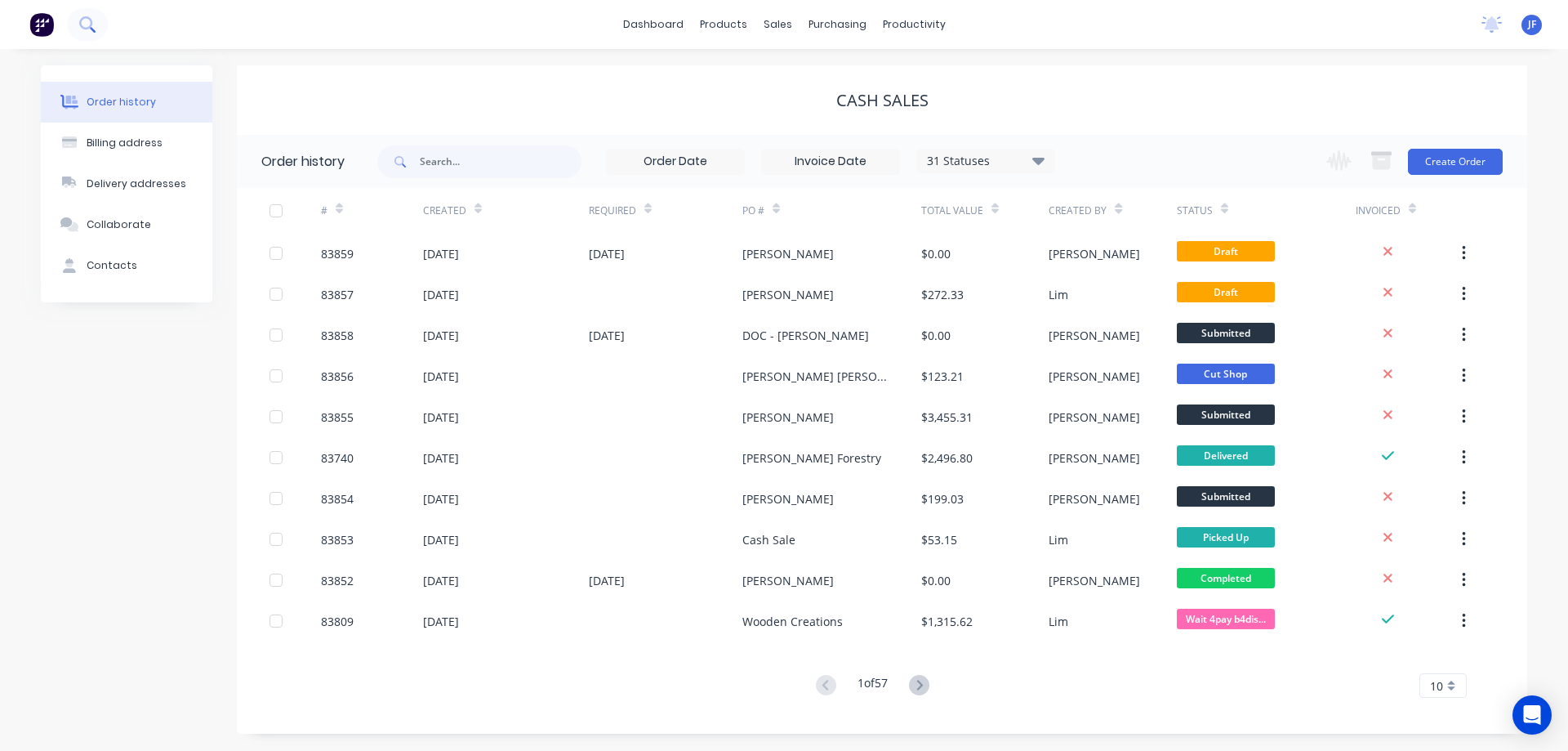
click at [86, 29] on icon at bounding box center [86, 23] width 15 height 15
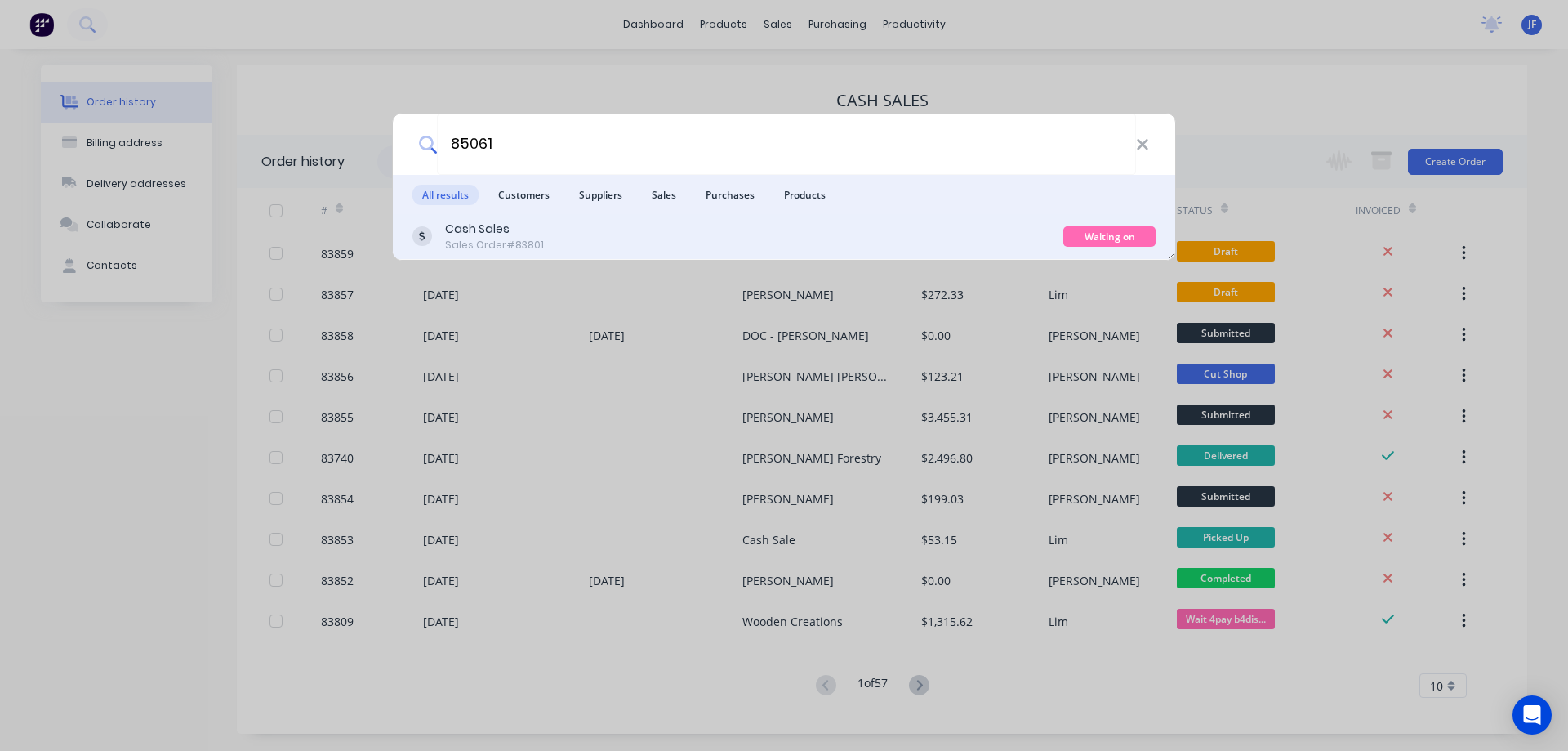
type input "85061"
click at [652, 241] on div "Cash Sales Sales Order #83801" at bounding box center [737, 236] width 651 height 32
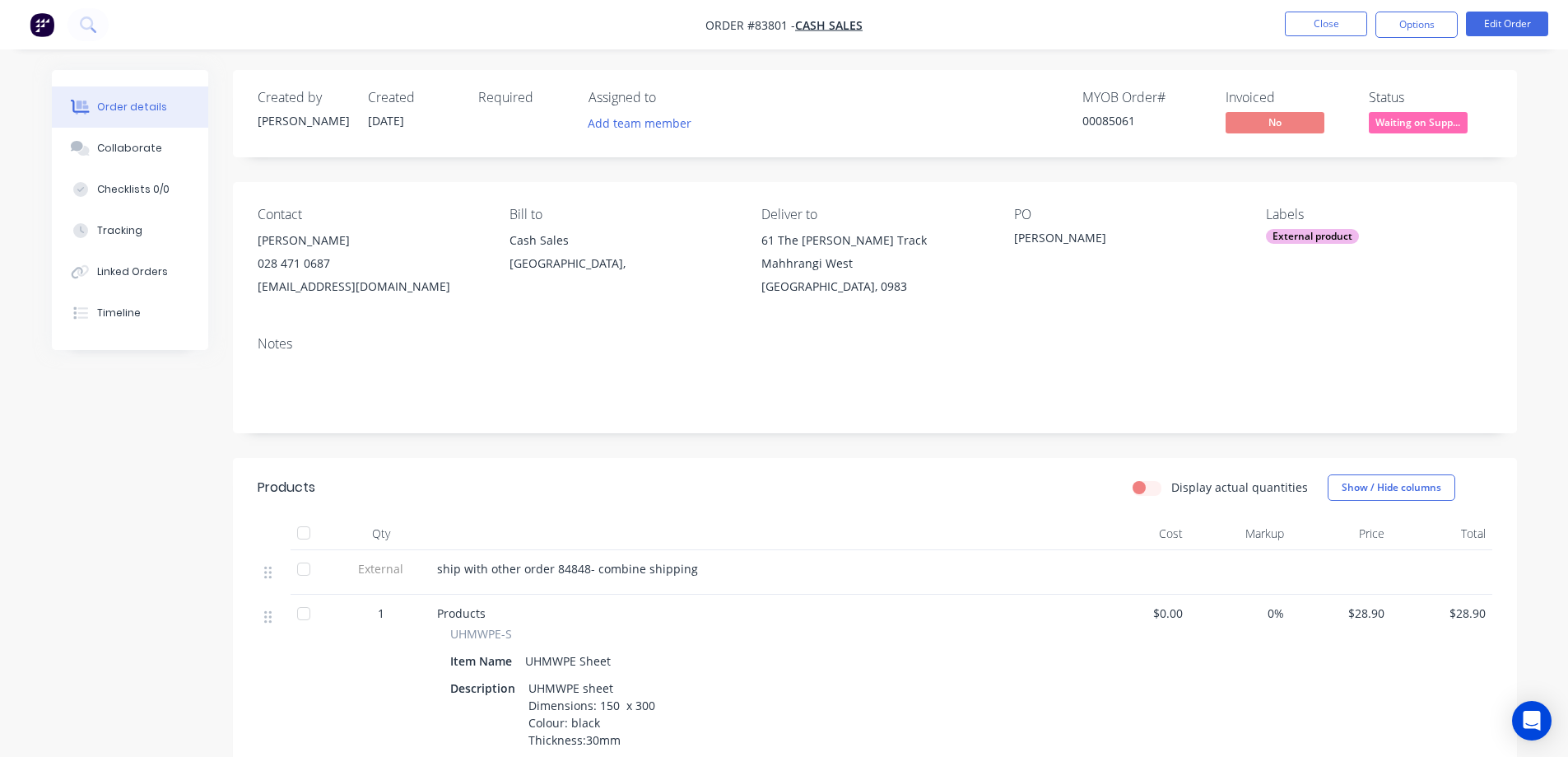
click at [1411, 125] on span "Waiting on Supp..." at bounding box center [1417, 122] width 99 height 21
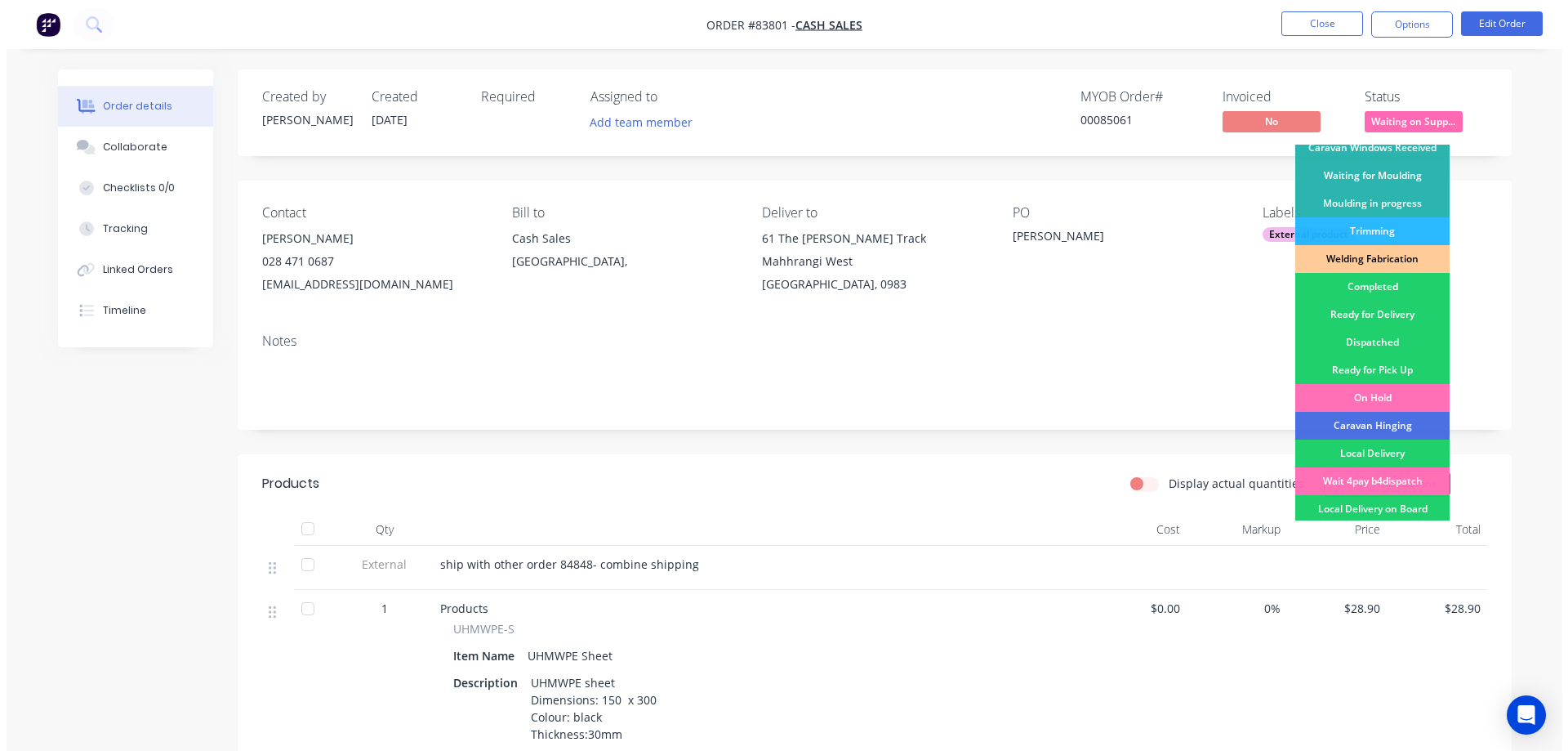
scroll to position [319, 0]
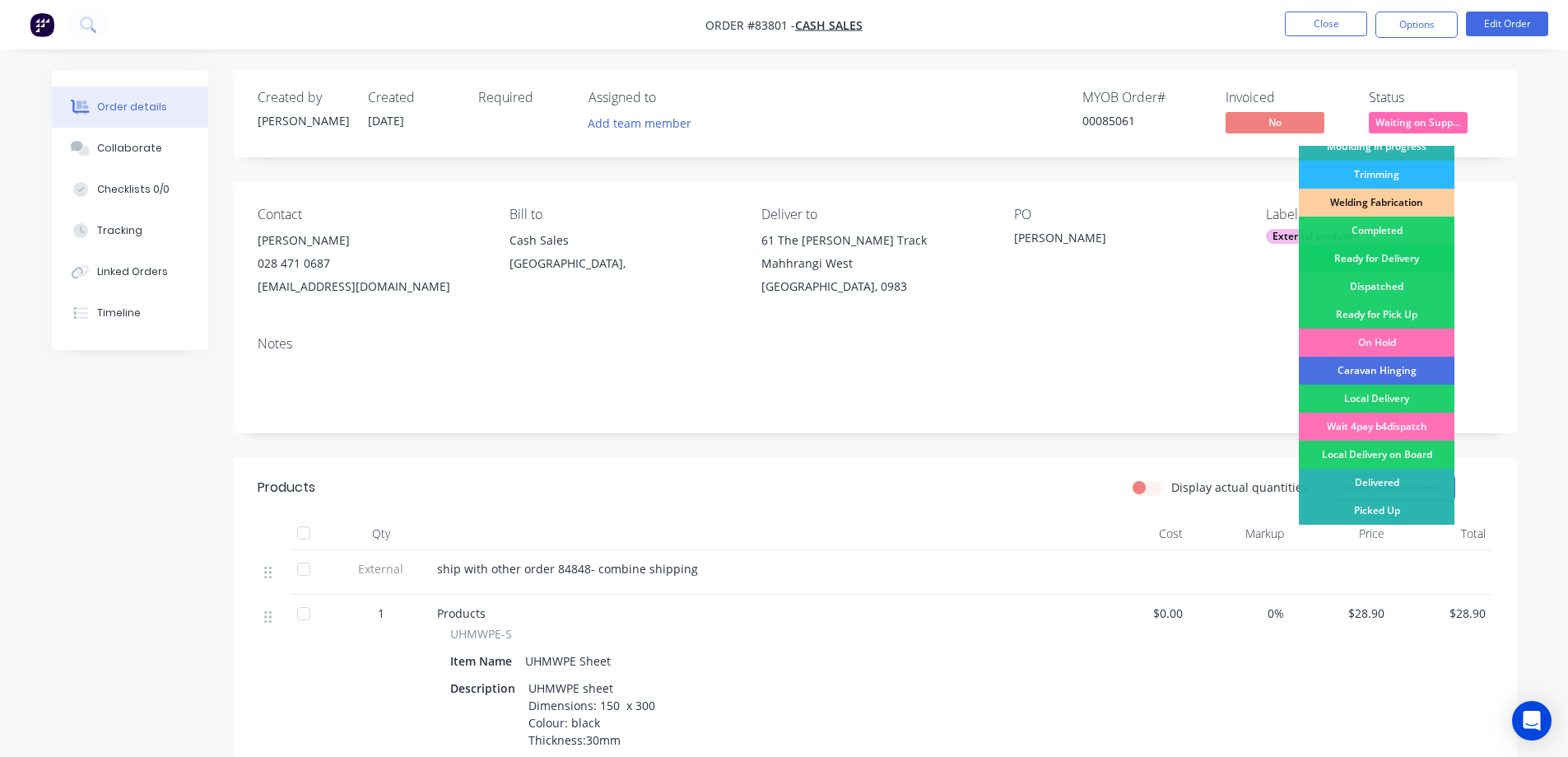
click at [1406, 265] on div "Ready for Delivery" at bounding box center [1376, 258] width 155 height 28
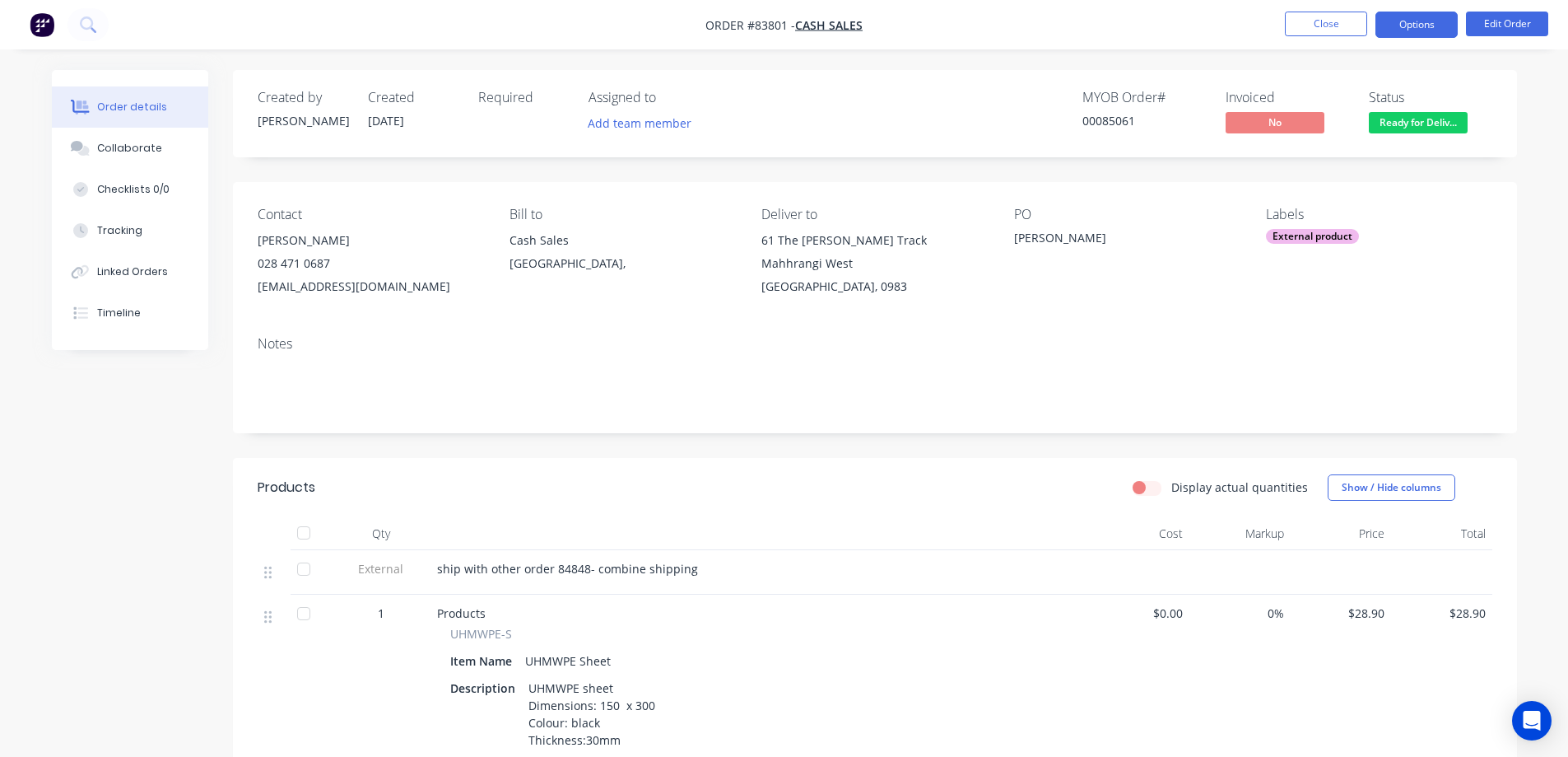
click at [1415, 25] on button "Options" at bounding box center [1416, 25] width 83 height 26
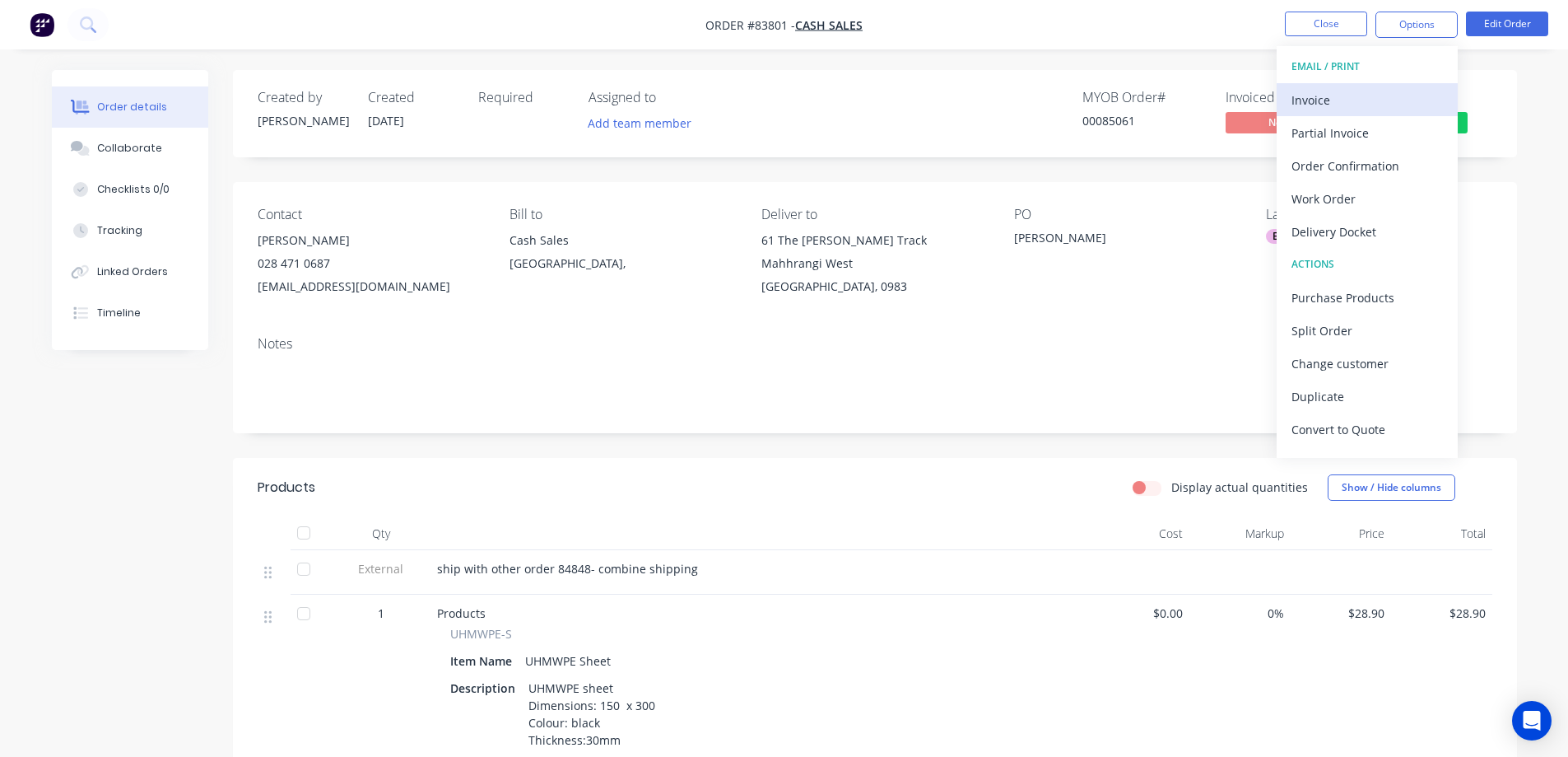
click at [1374, 100] on div "Invoice" at bounding box center [1367, 100] width 152 height 24
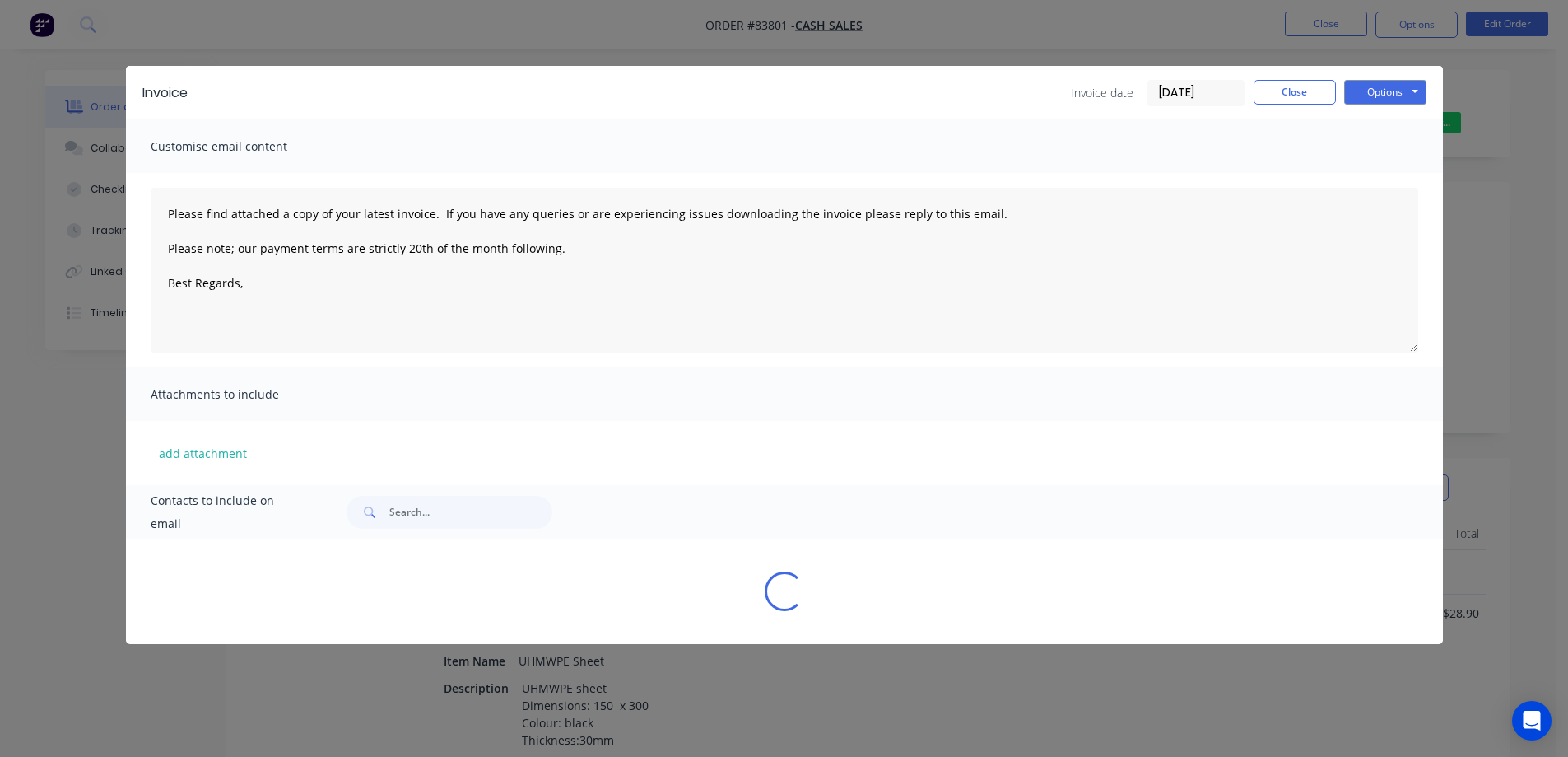
click at [1389, 88] on button "Options" at bounding box center [1385, 92] width 83 height 25
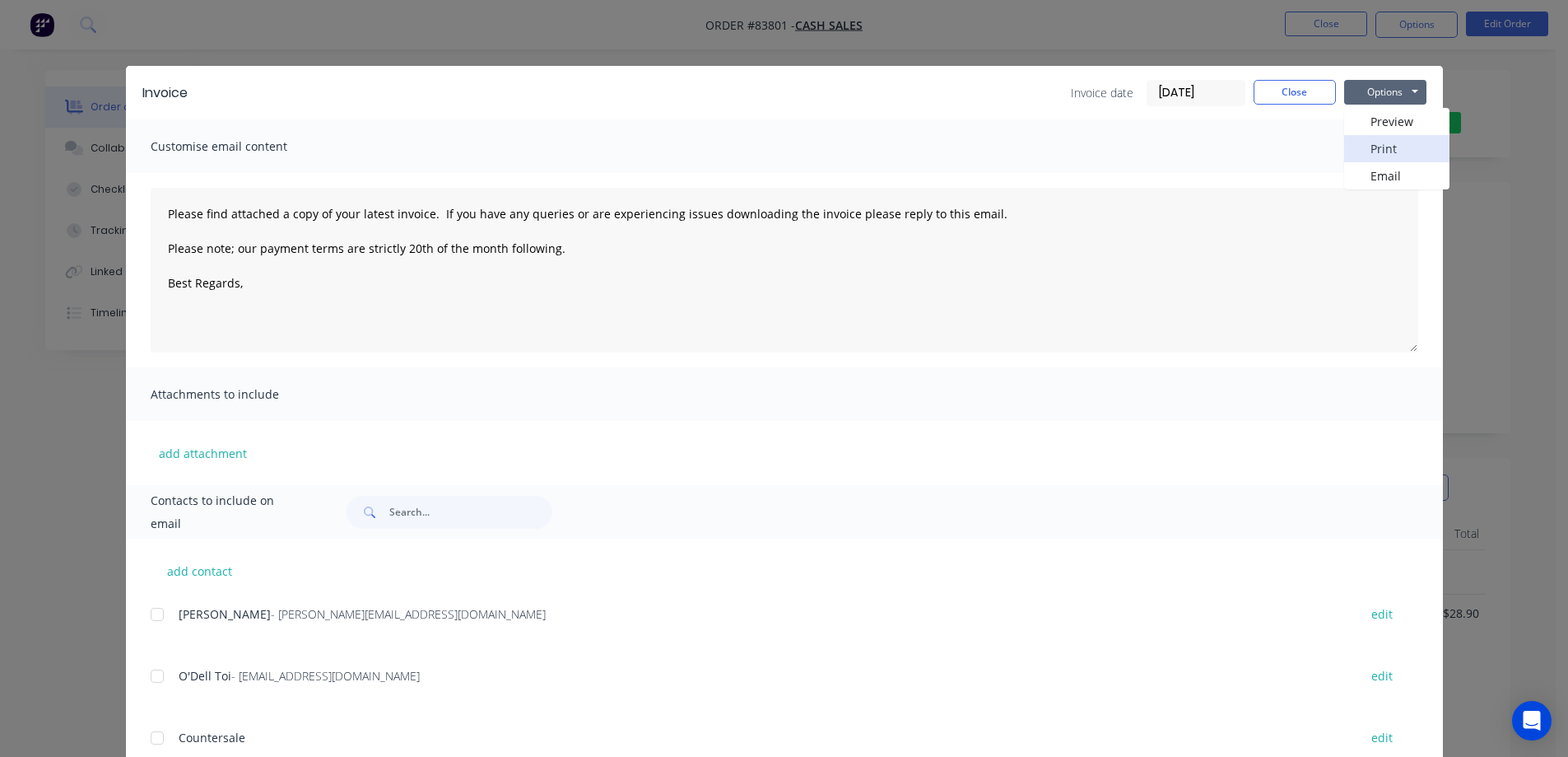
click at [1390, 143] on button "Print" at bounding box center [1396, 149] width 105 height 27
drag, startPoint x: 1286, startPoint y: 84, endPoint x: 1292, endPoint y: 71, distance: 14.3
click at [1287, 85] on button "Close" at bounding box center [1294, 92] width 83 height 25
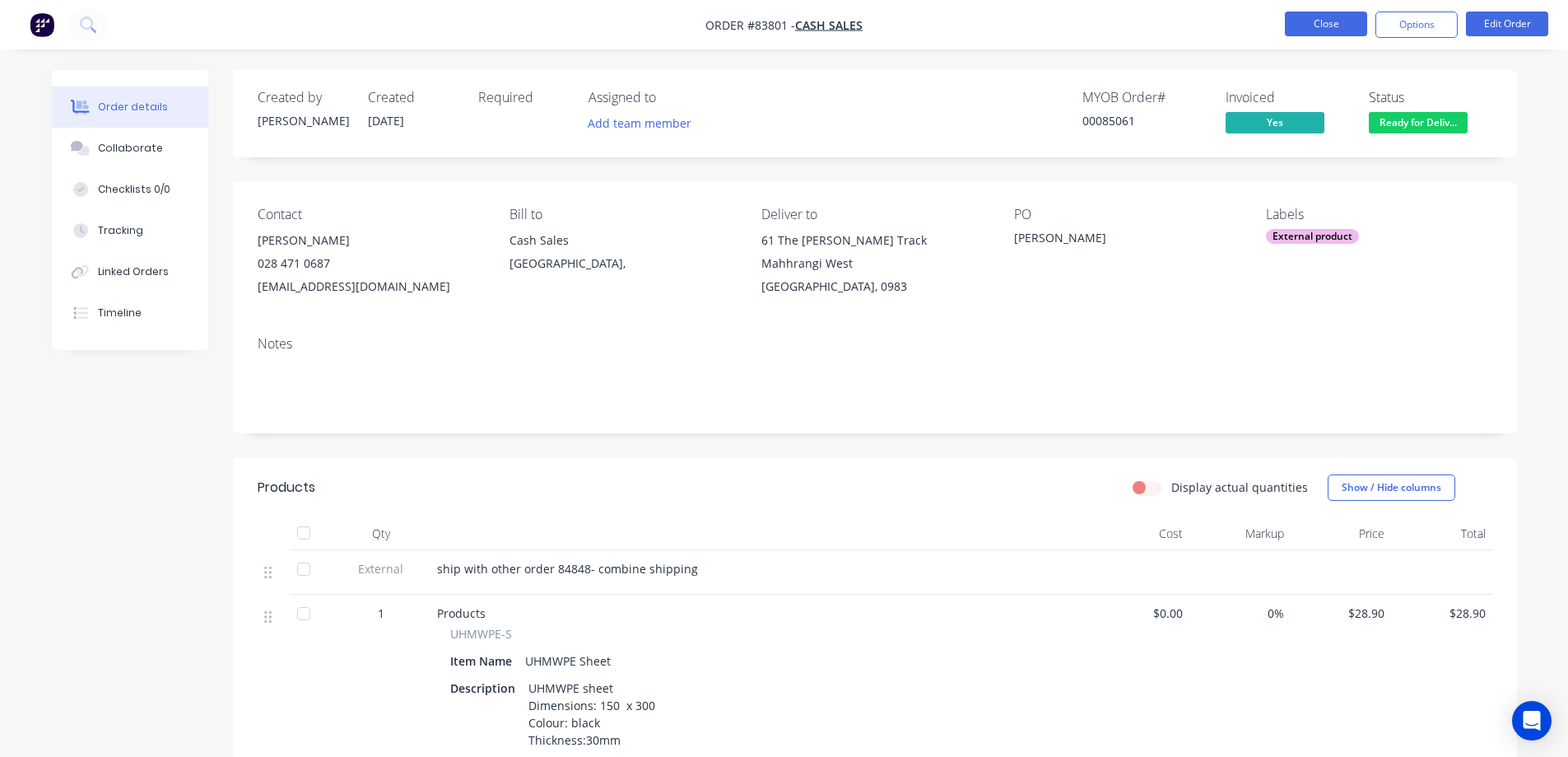
click at [1318, 27] on button "Close" at bounding box center [1326, 24] width 83 height 25
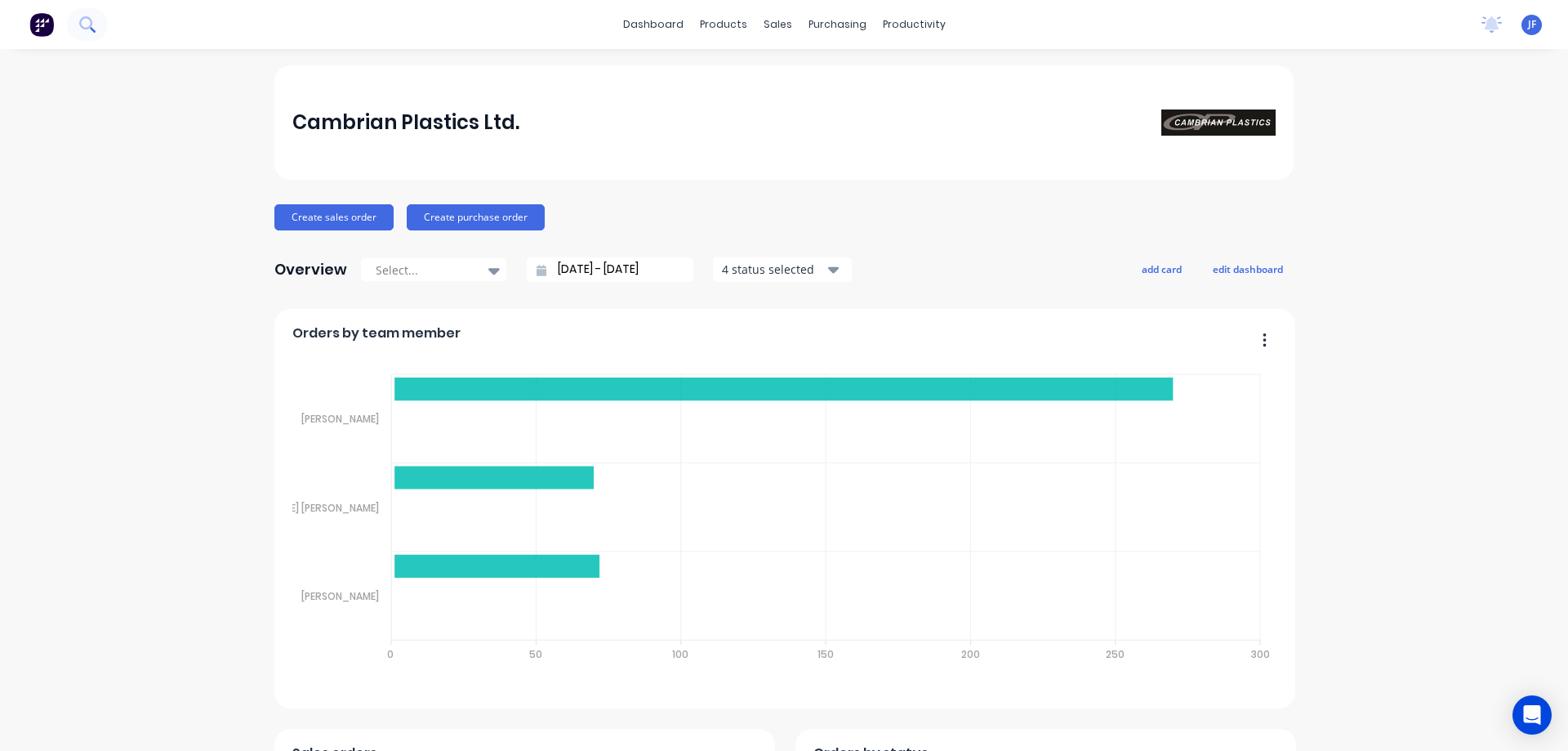
click at [92, 22] on icon at bounding box center [86, 23] width 15 height 15
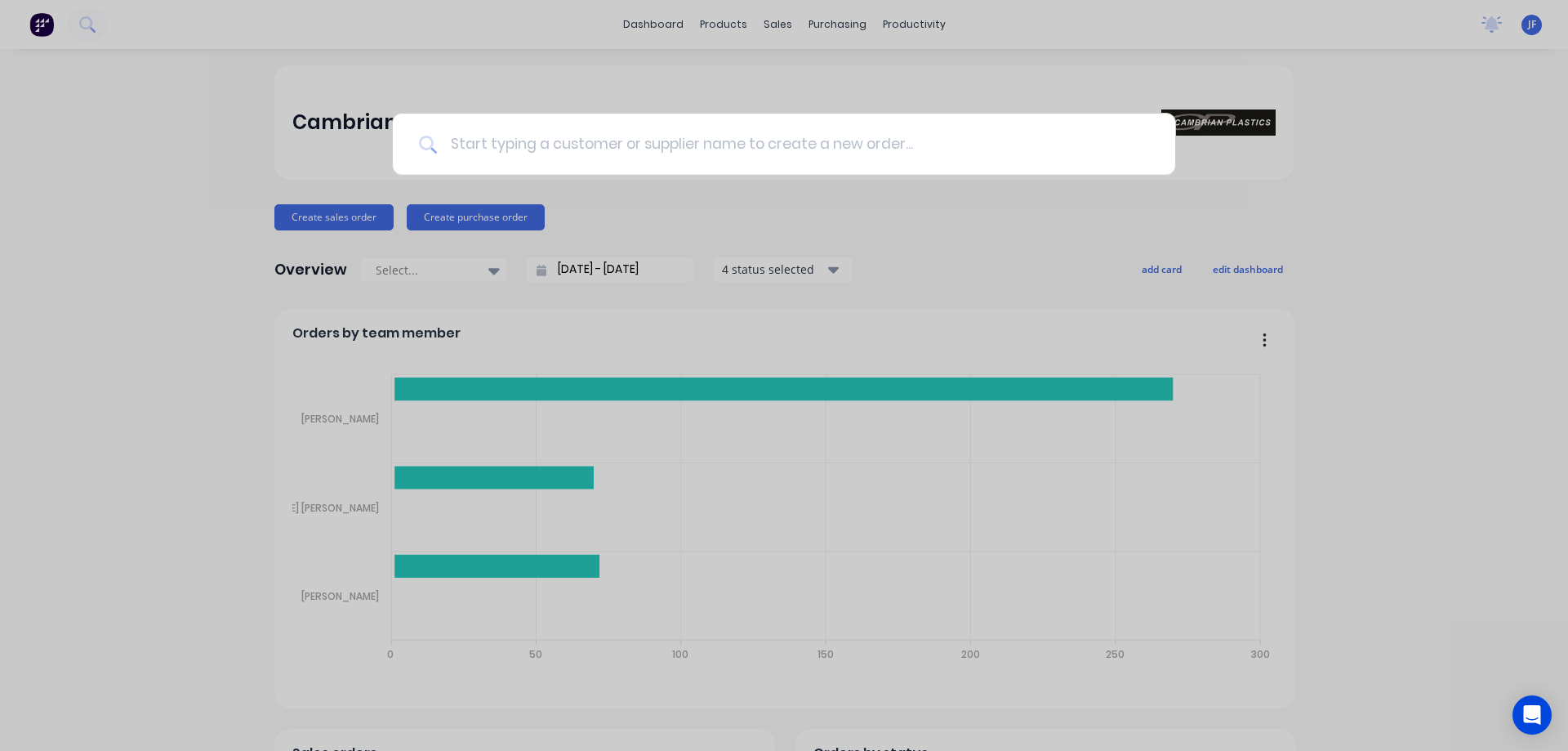
click at [491, 140] on input at bounding box center [792, 144] width 712 height 61
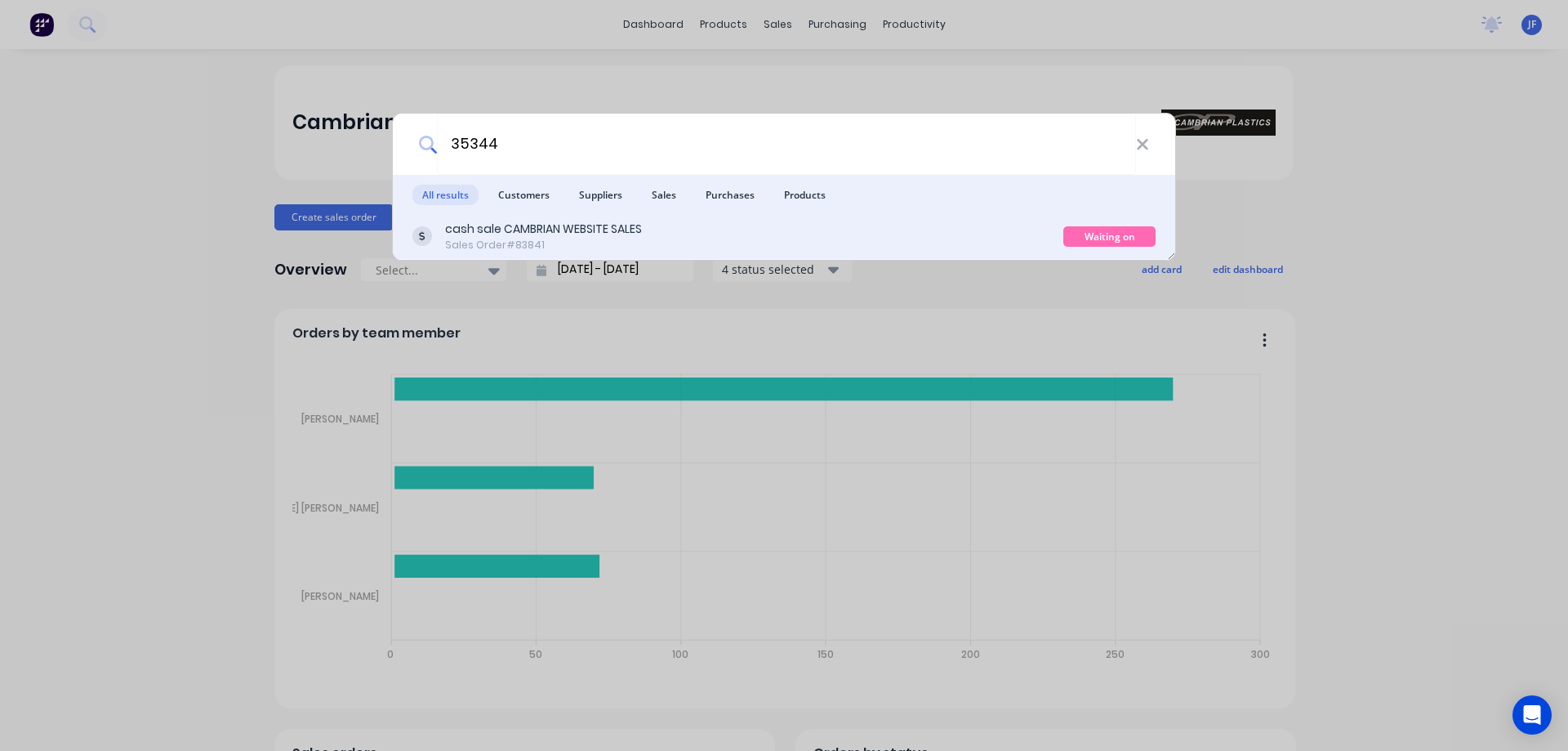
type input "35344"
click at [681, 250] on div "cash sale CAMBRIAN WEBSITE SALES Sales Order #83841" at bounding box center [737, 236] width 651 height 32
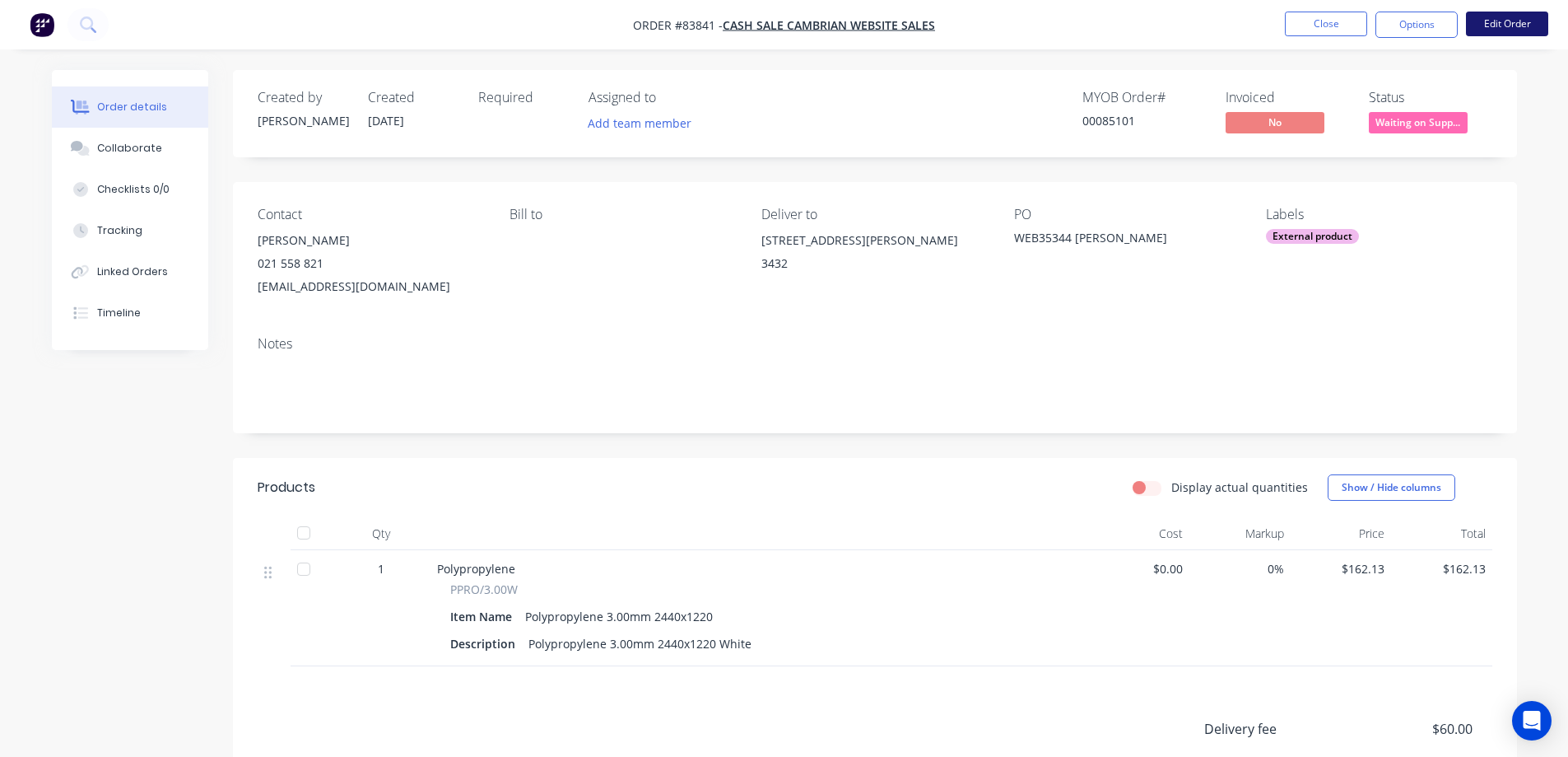
click at [1499, 21] on button "Edit Order" at bounding box center [1506, 24] width 83 height 25
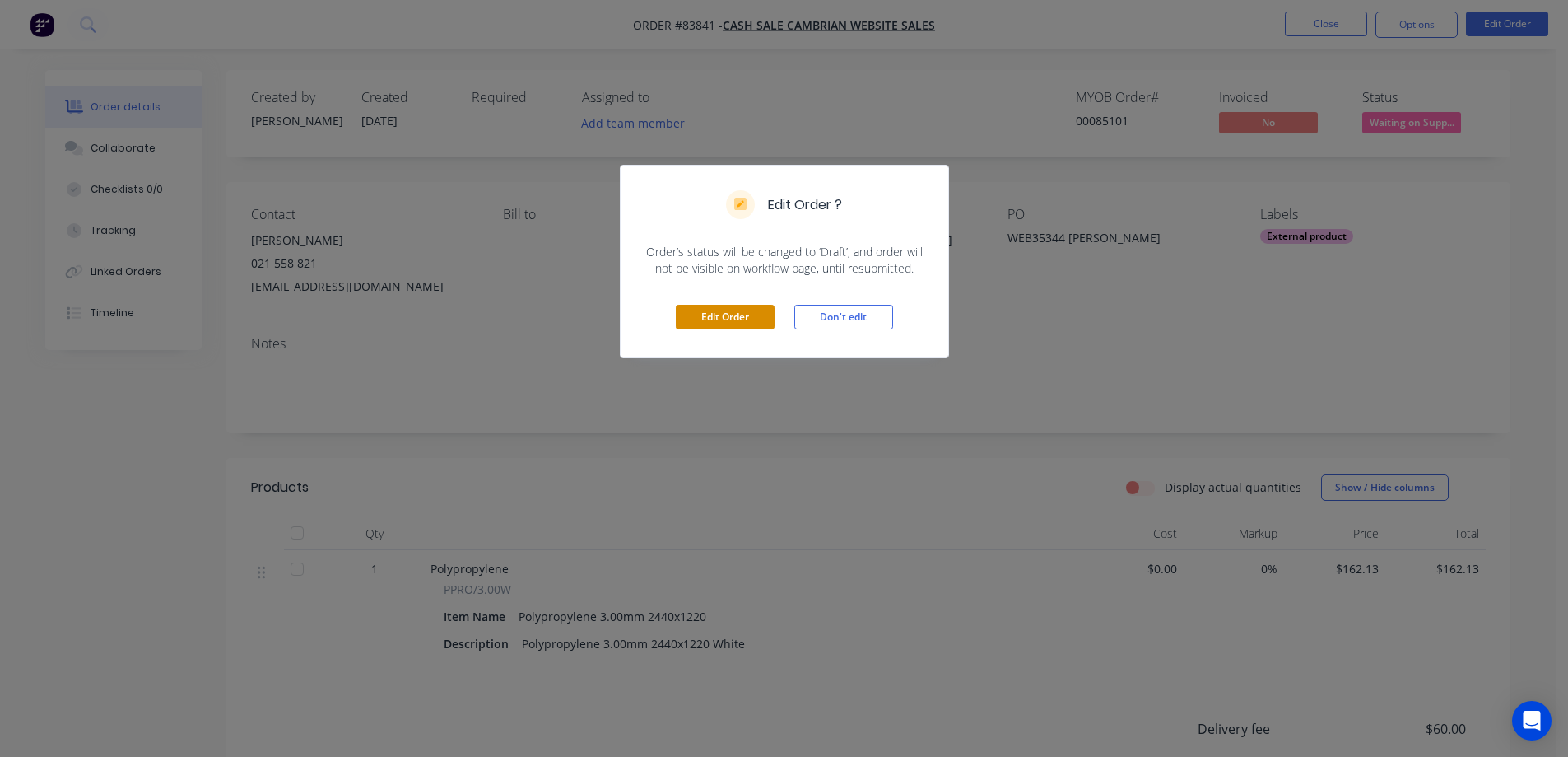
click at [729, 325] on button "Edit Order" at bounding box center [725, 317] width 99 height 25
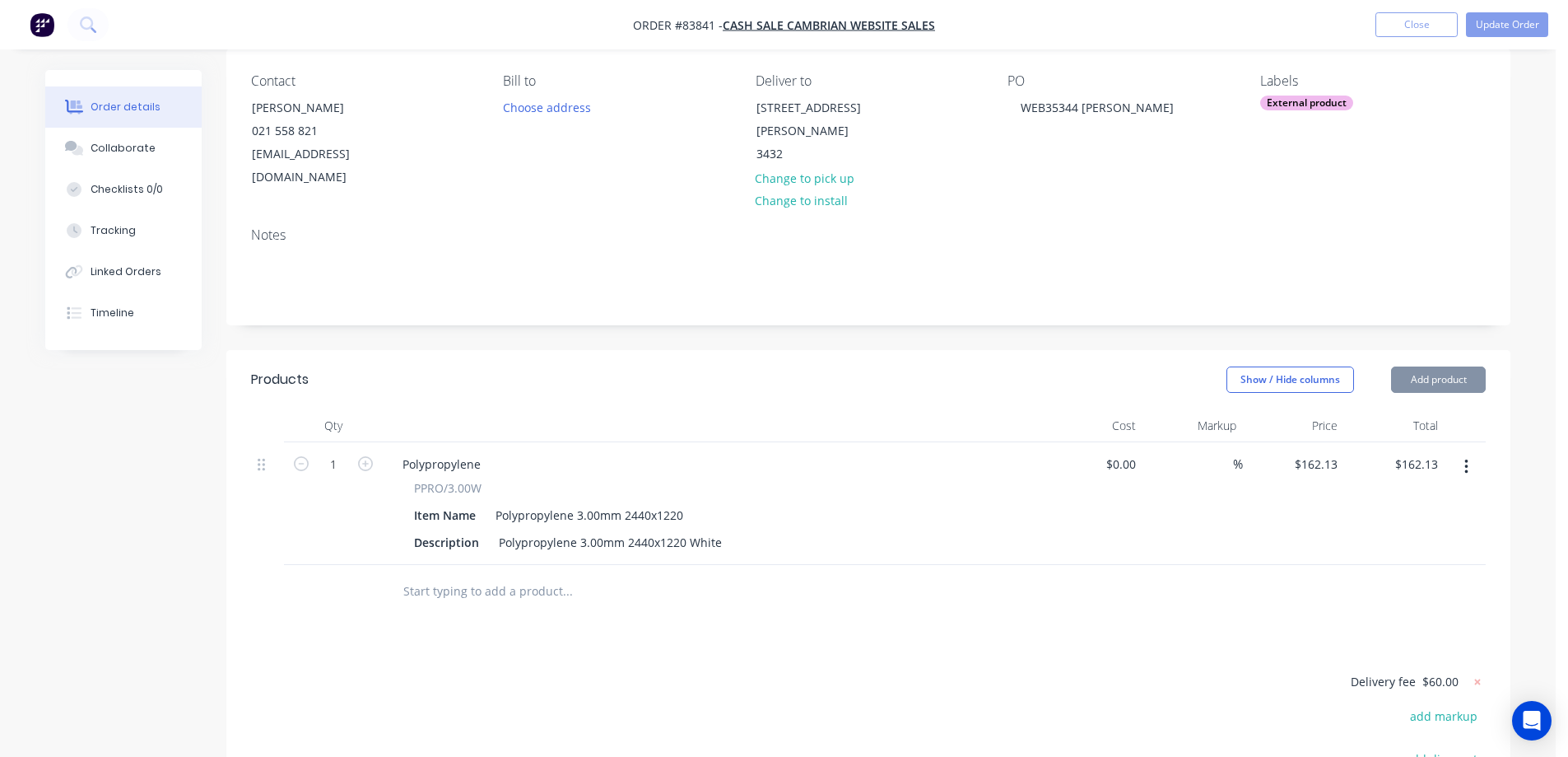
scroll to position [385, 0]
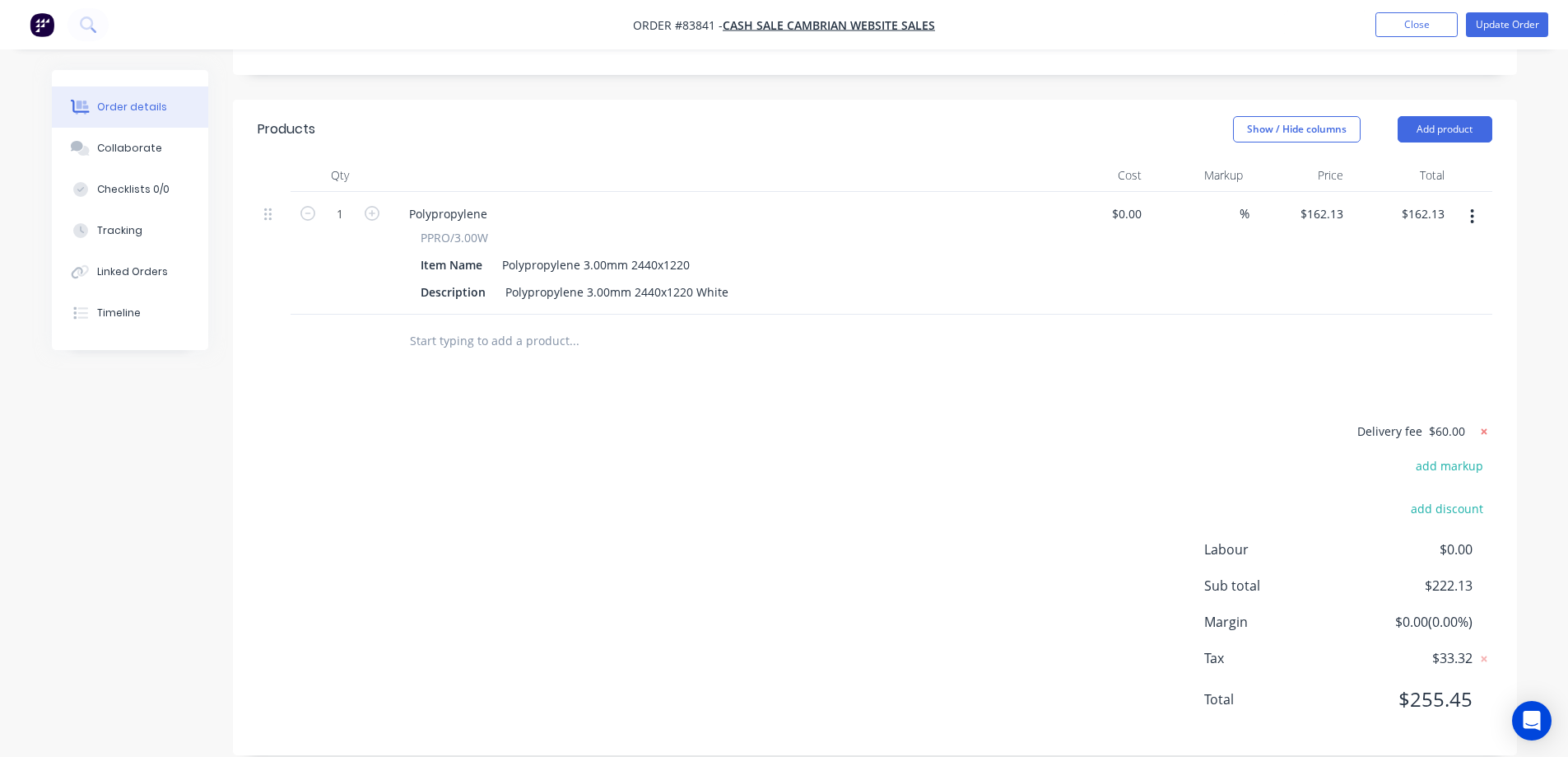
click at [1479, 423] on icon at bounding box center [1484, 431] width 16 height 16
click at [1480, 420] on button "add delivery fee" at bounding box center [1438, 431] width 106 height 22
type input "85"
click at [1446, 342] on div at bounding box center [875, 340] width 1235 height 54
click at [1509, 27] on button "Update Order" at bounding box center [1506, 25] width 83 height 25
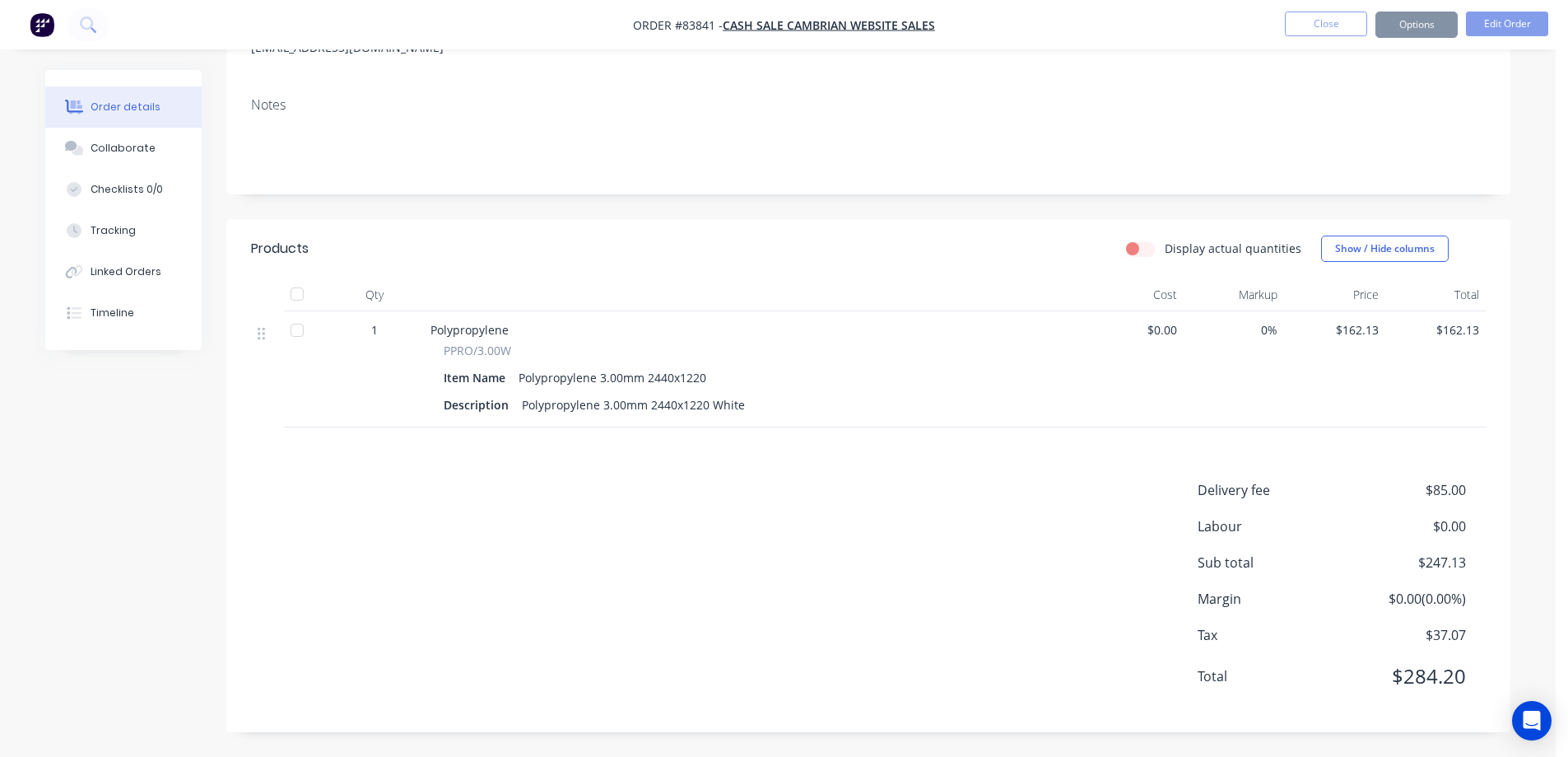
scroll to position [0, 0]
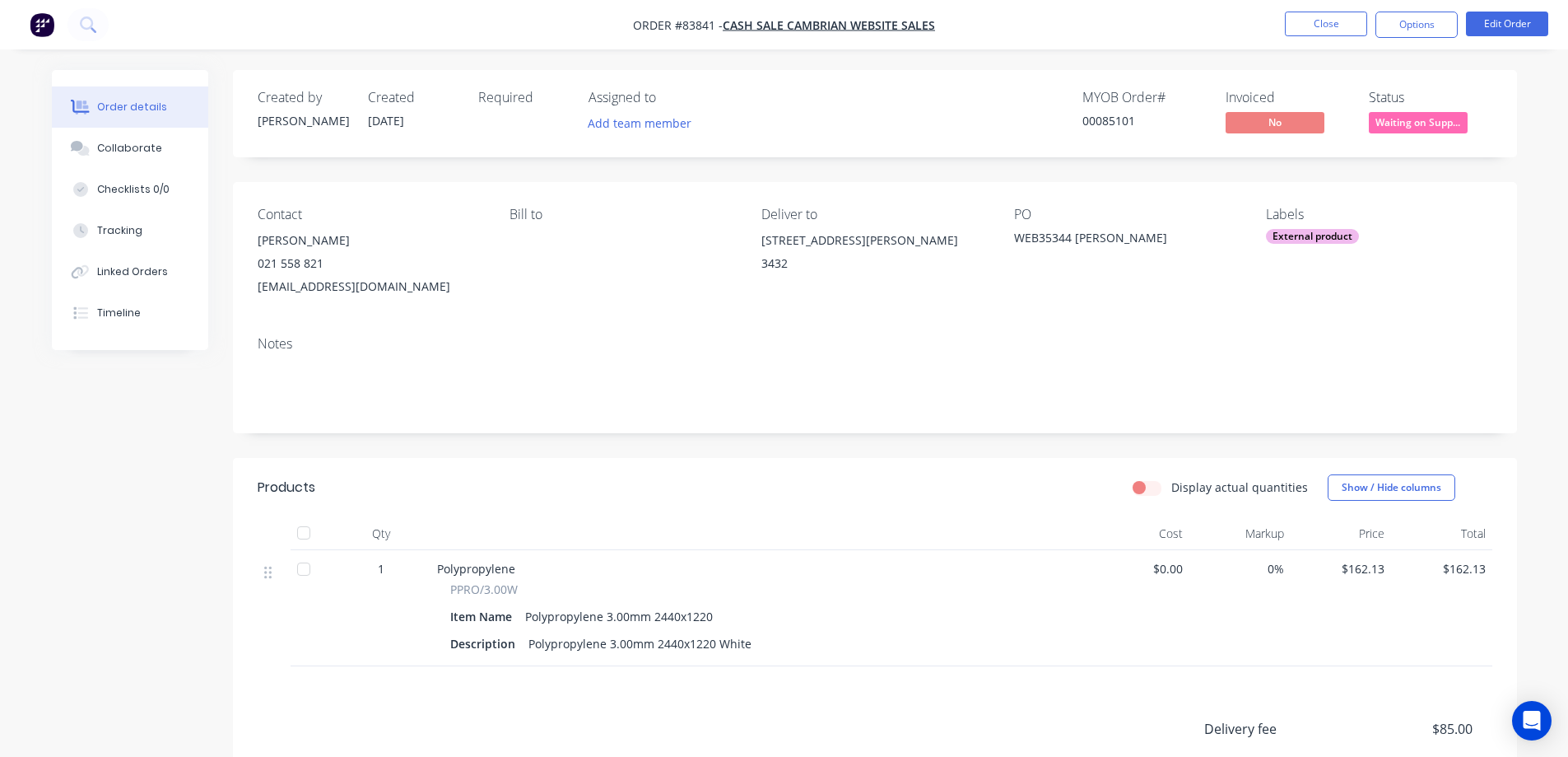
click at [1122, 120] on div "00085101" at bounding box center [1144, 120] width 123 height 17
copy div "00085101"
click at [1320, 7] on nav "Order #83841 - cash sale CAMBRIAN WEBSITE SALES Close Options Edit Order" at bounding box center [784, 25] width 1568 height 49
click at [1323, 15] on button "Close" at bounding box center [1326, 24] width 83 height 25
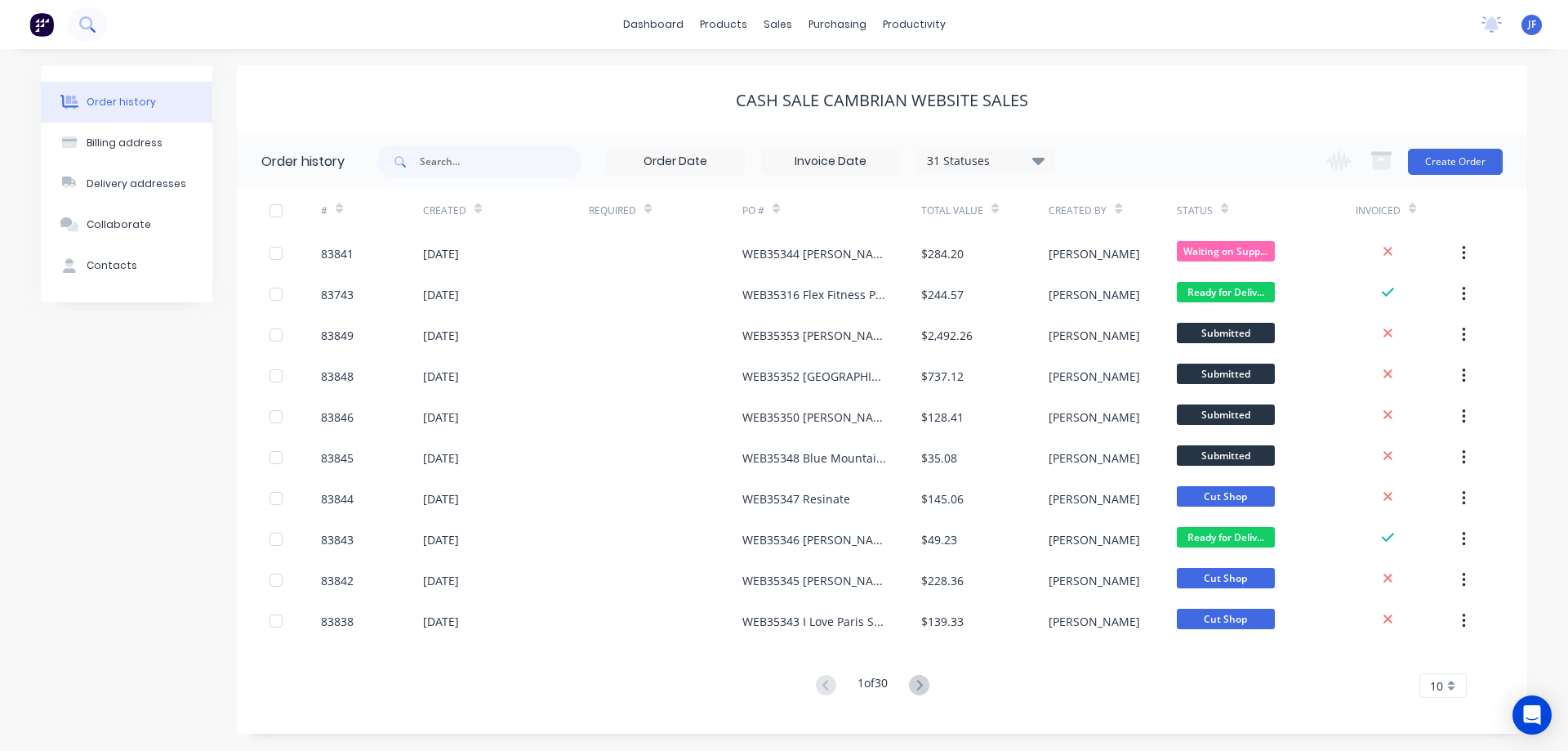
click at [95, 19] on button at bounding box center [86, 24] width 41 height 32
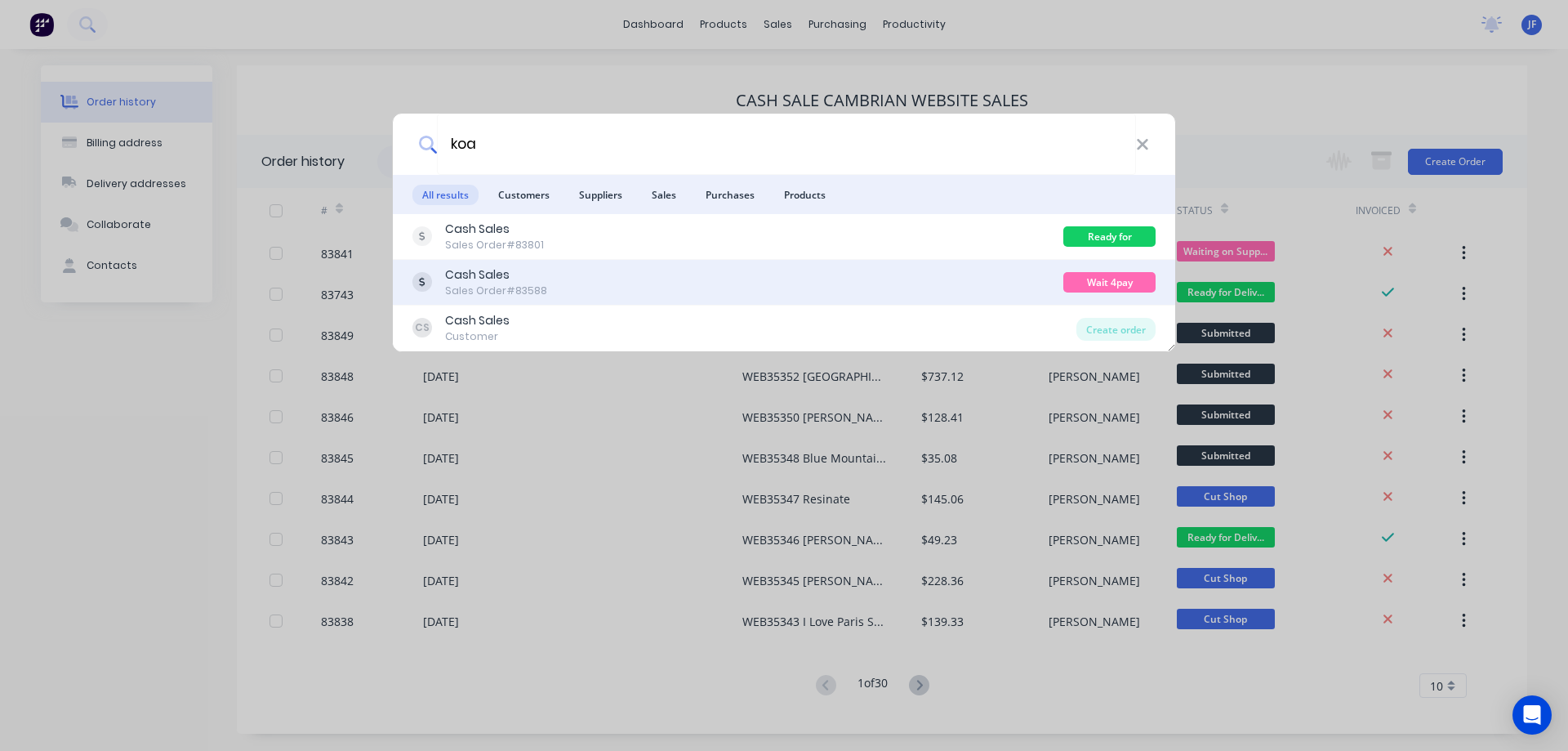
type input "koa"
click at [846, 289] on div "Cash Sales Sales Order #83588" at bounding box center [737, 282] width 651 height 32
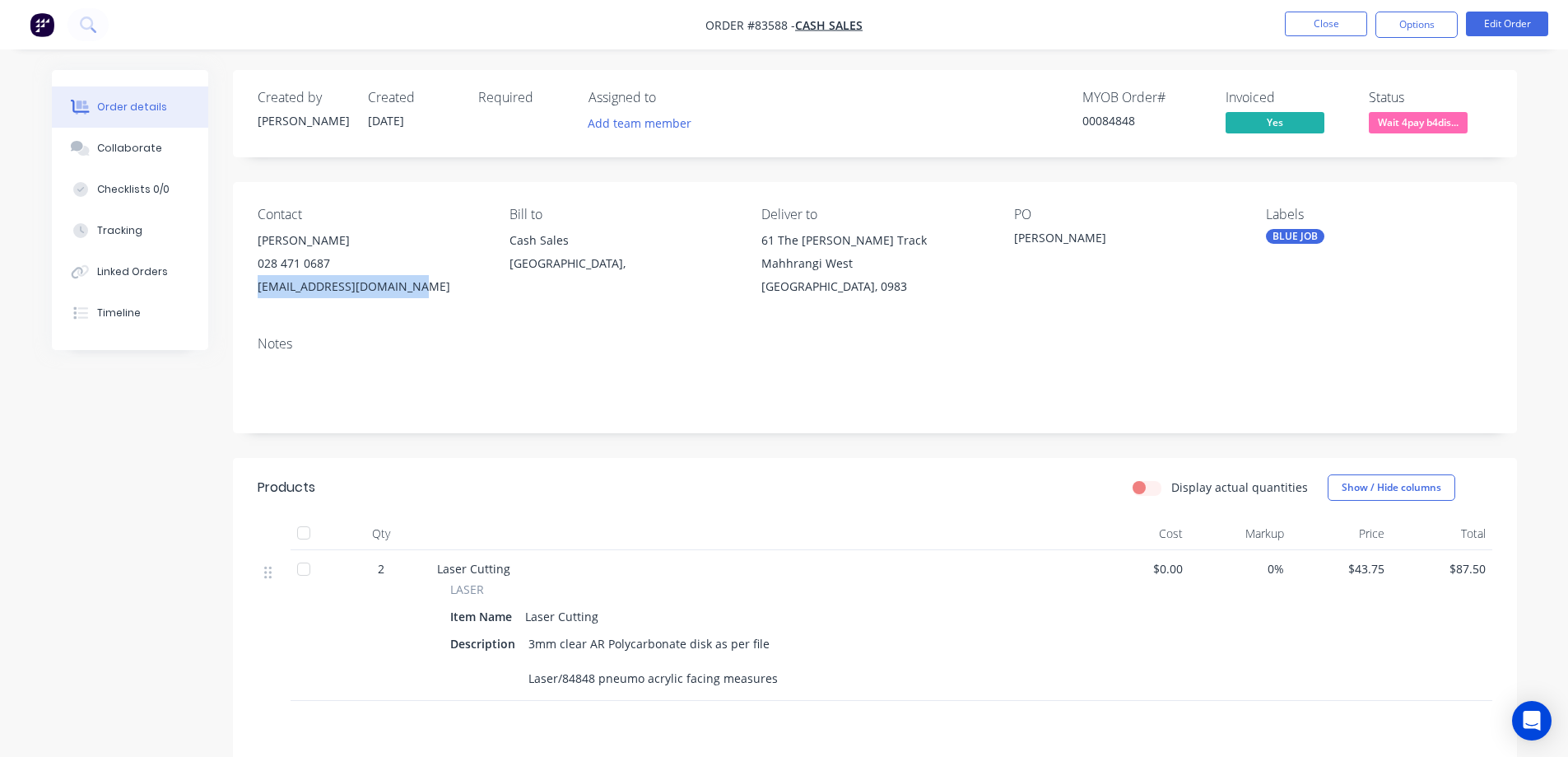
drag, startPoint x: 253, startPoint y: 292, endPoint x: 721, endPoint y: 230, distance: 472.1
click at [423, 293] on div "Contact [PERSON_NAME] [PHONE_NUMBER] [EMAIL_ADDRESS][DOMAIN_NAME] Bill to Cash …" at bounding box center [875, 251] width 1284 height 141
copy div "[EMAIL_ADDRESS][DOMAIN_NAME]"
click at [1406, 44] on nav "Order #83588 - Cash Sales Close Options Edit Order" at bounding box center [784, 25] width 1568 height 49
click at [1407, 30] on button "Options" at bounding box center [1416, 25] width 83 height 26
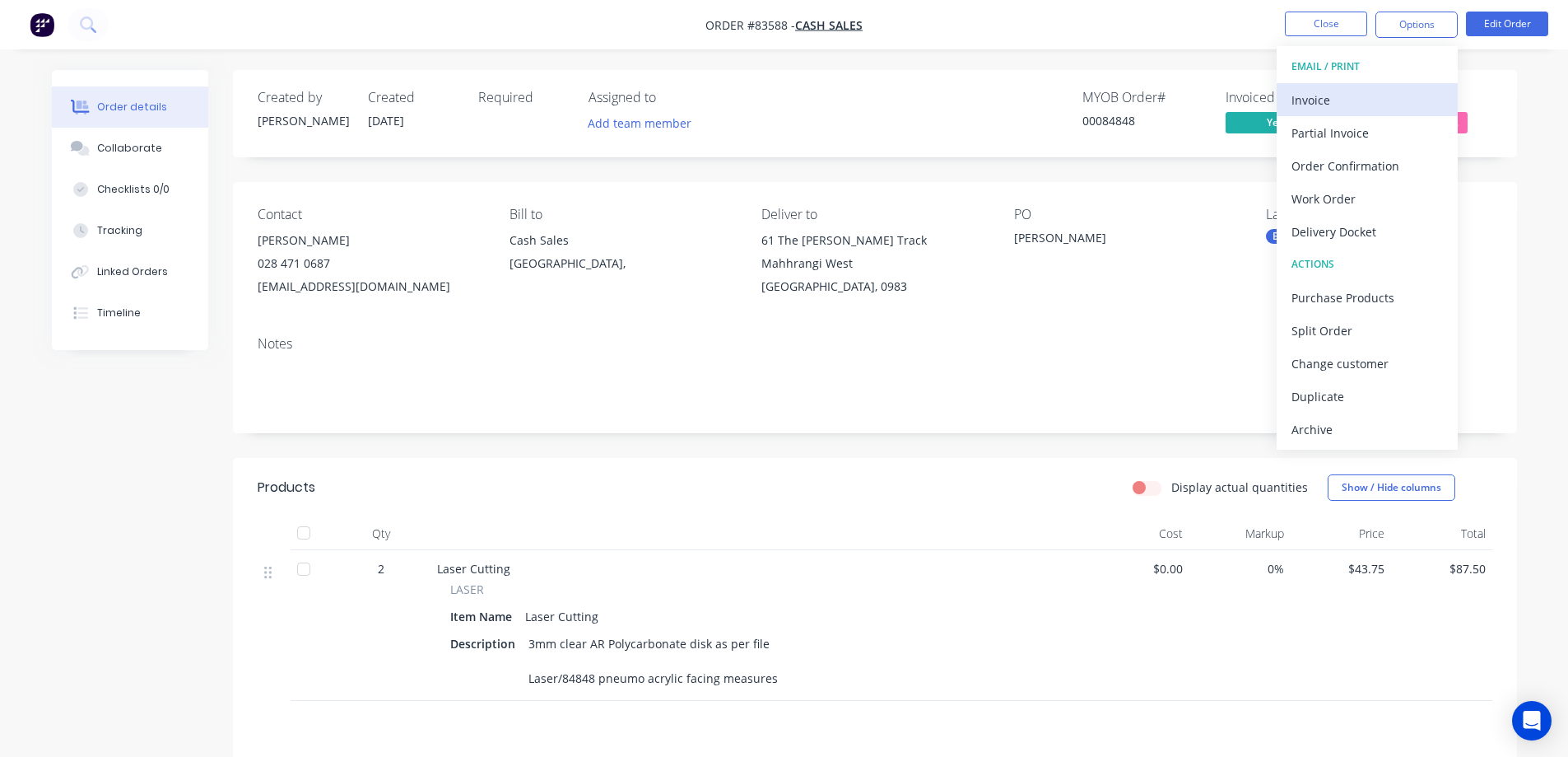
click at [1385, 85] on button "Invoice" at bounding box center [1367, 100] width 181 height 33
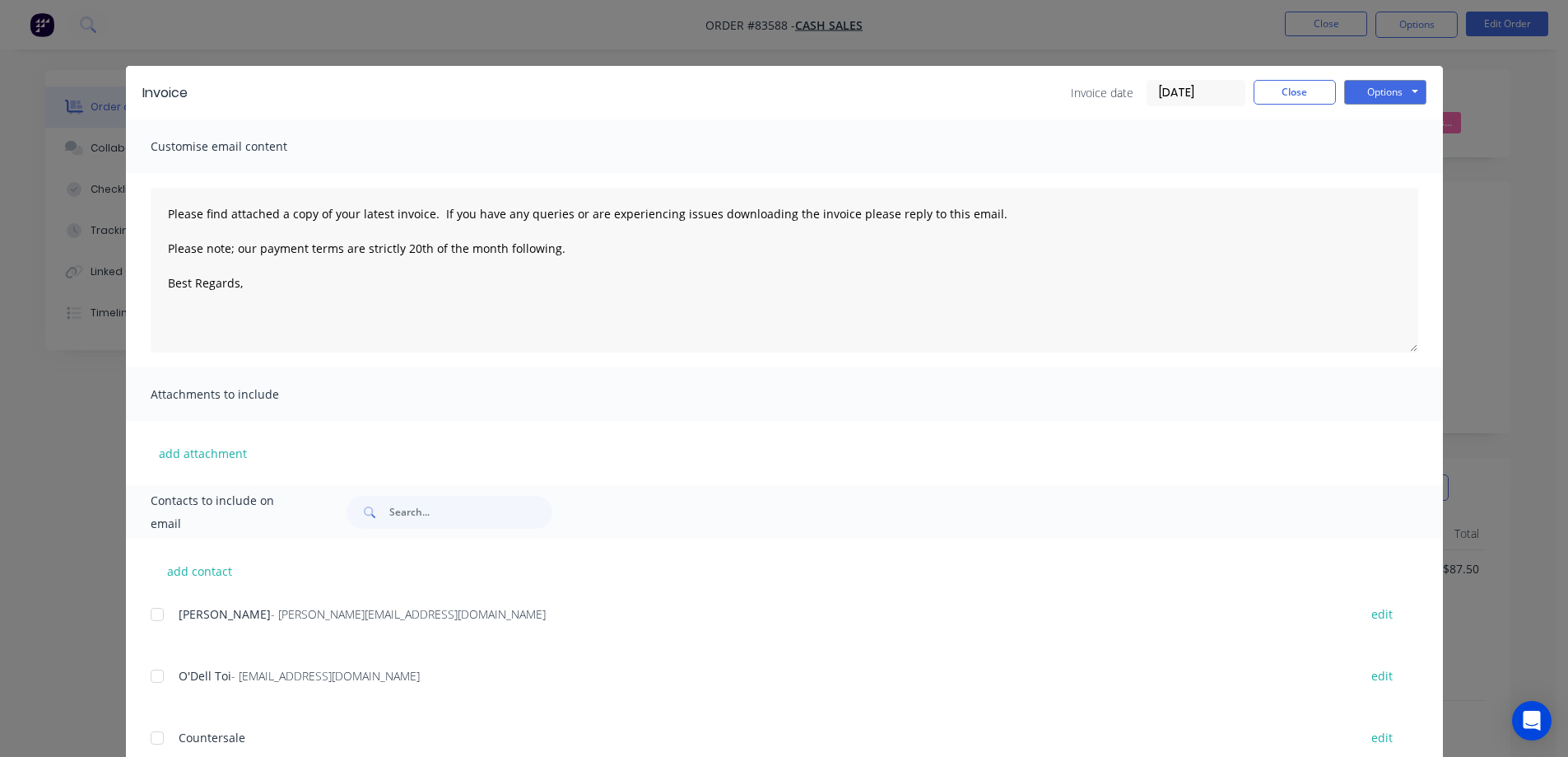
click at [1384, 85] on button "Options" at bounding box center [1385, 92] width 83 height 25
click at [422, 500] on input "text" at bounding box center [471, 512] width 163 height 33
paste input "[EMAIL_ADDRESS][DOMAIN_NAME]"
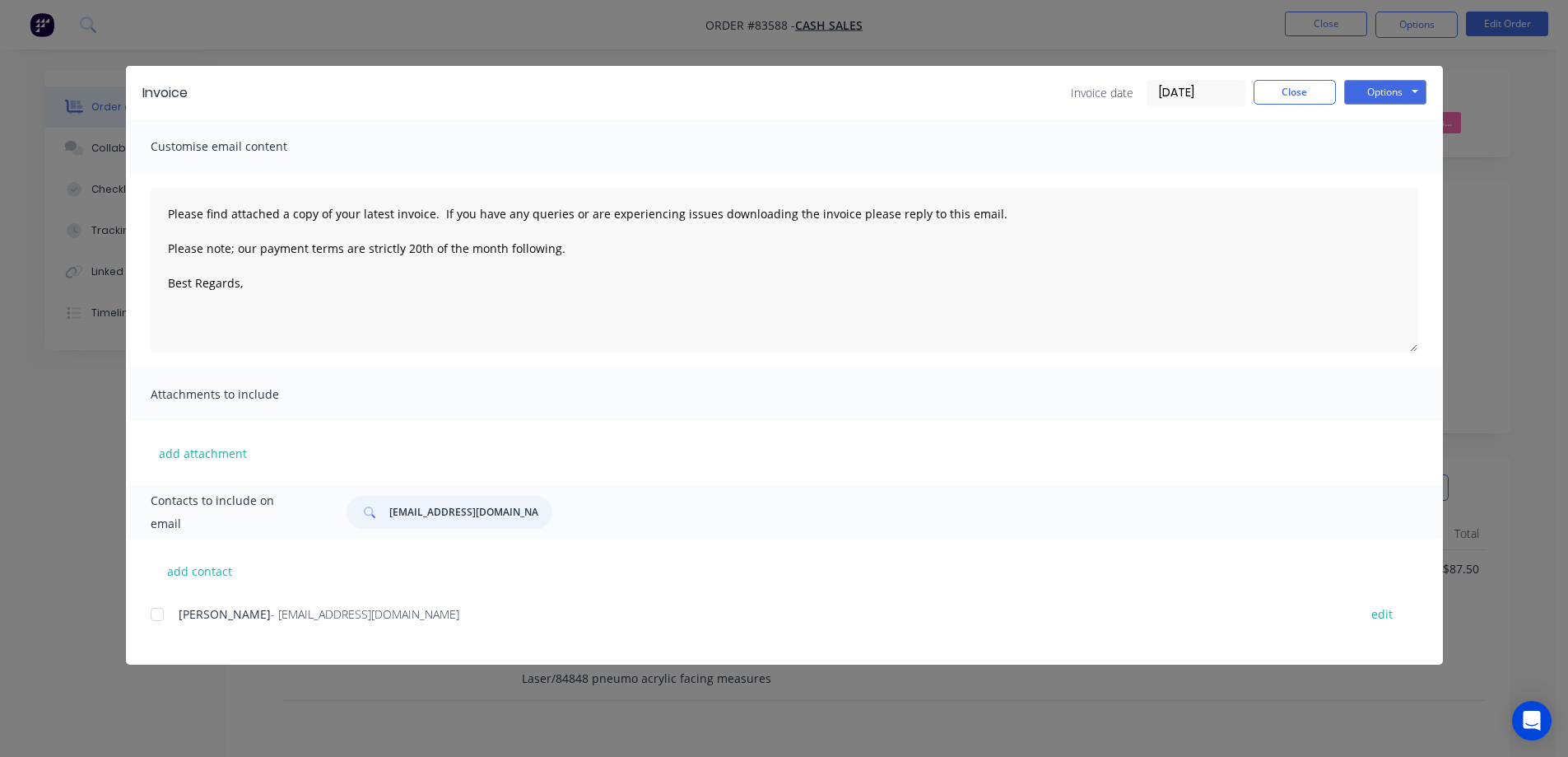
click at [160, 623] on div at bounding box center [157, 614] width 33 height 33
type input "[EMAIL_ADDRESS][DOMAIN_NAME]"
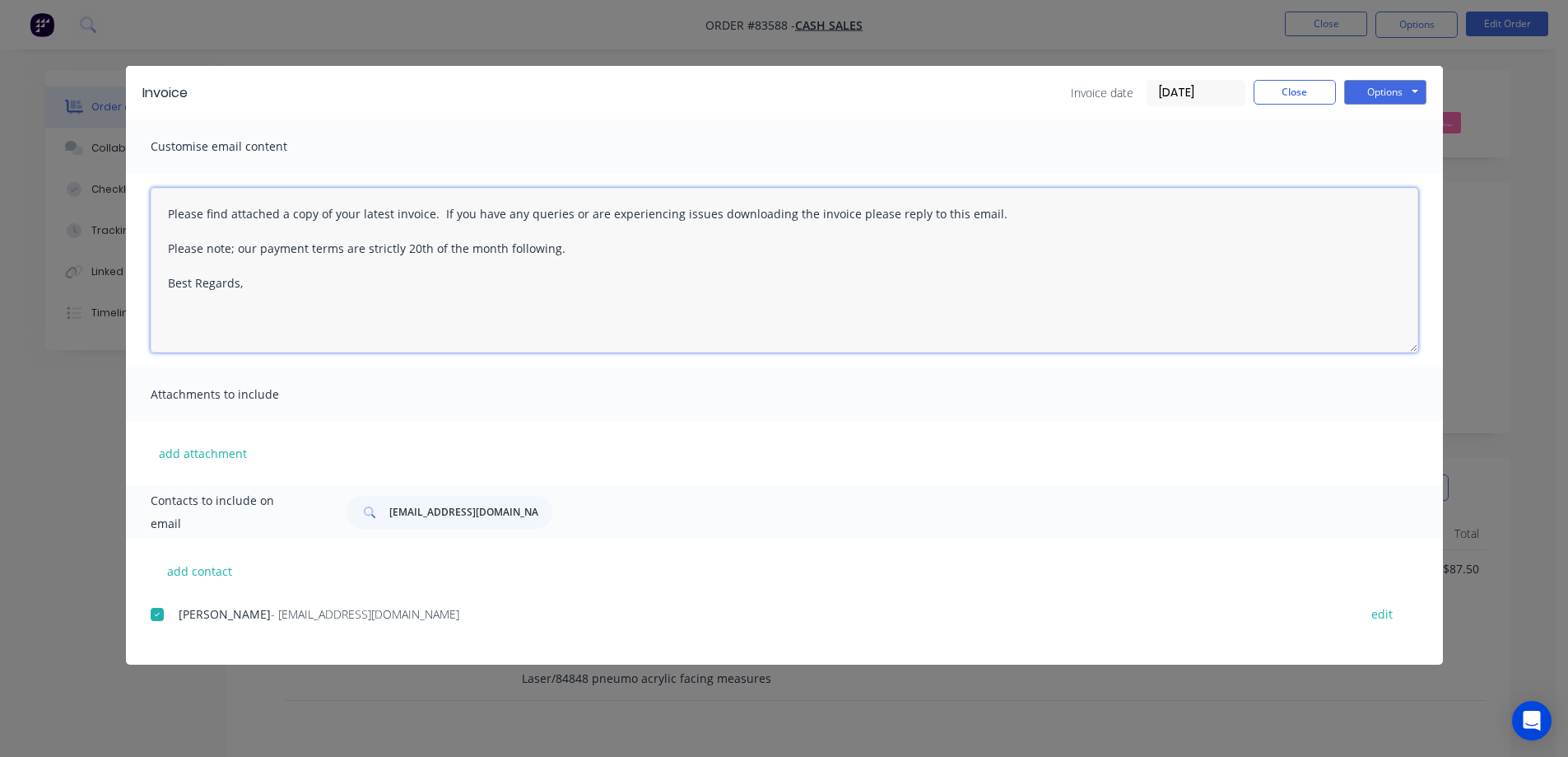
click at [564, 323] on textarea "Please find attached a copy of your latest invoice. If you have any queries or …" at bounding box center [784, 270] width 1268 height 164
drag, startPoint x: 608, startPoint y: 265, endPoint x: -185, endPoint y: 166, distance: 799.2
click at [0, 166] on html "Order #83588 - Cash Sales Close Options Edit Order Order details Collaborate Ch…" at bounding box center [784, 515] width 1568 height 1030
paste textarea "Thank you for your order. Your order is ready, and will be dispatched upon rece…"
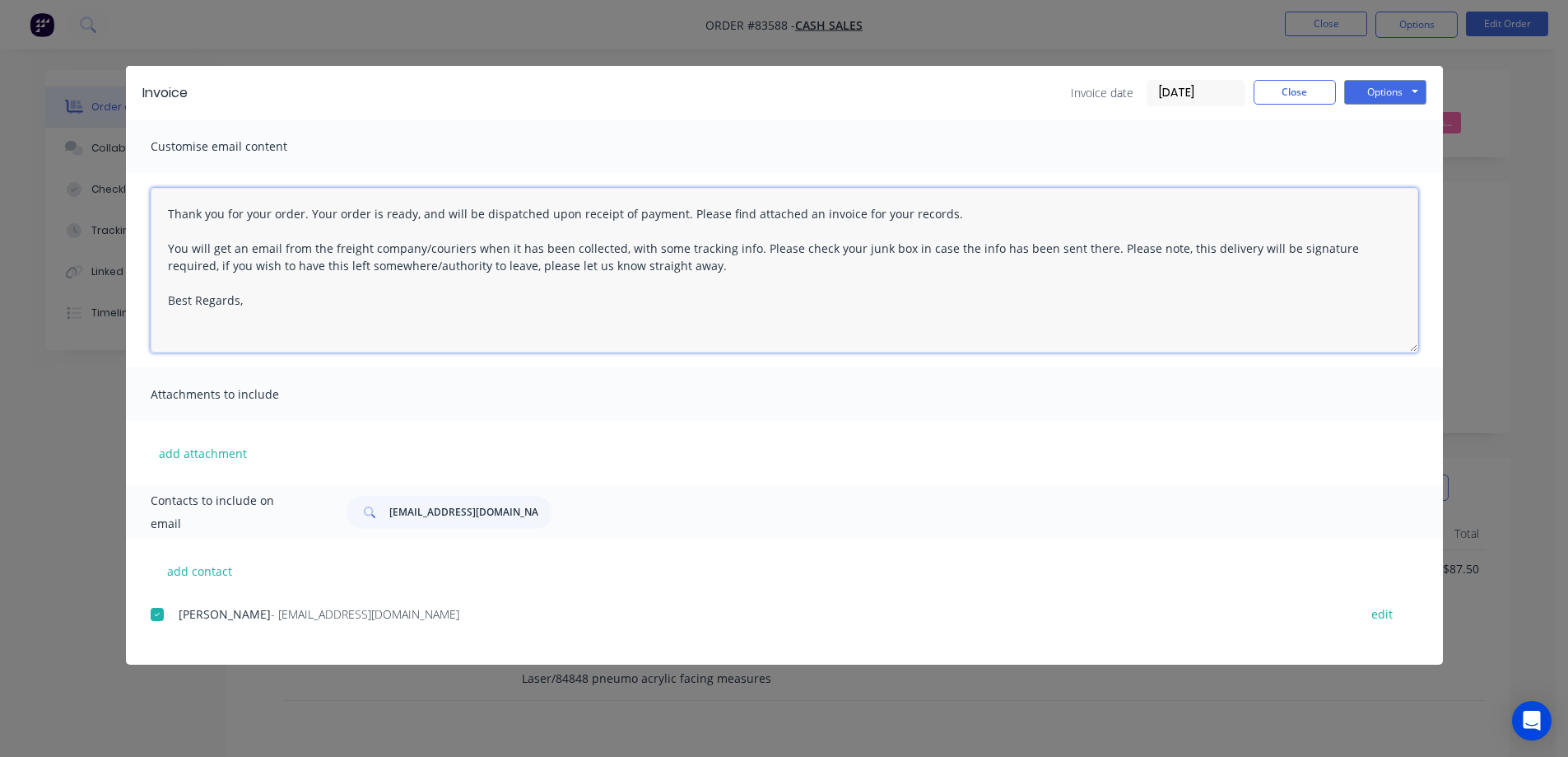
click at [326, 322] on textarea "Thank you for your order. Your order is ready, and will be dispatched upon rece…" at bounding box center [784, 270] width 1268 height 164
type textarea "Thank you for your order. Your order is ready, and will be dispatched upon rece…"
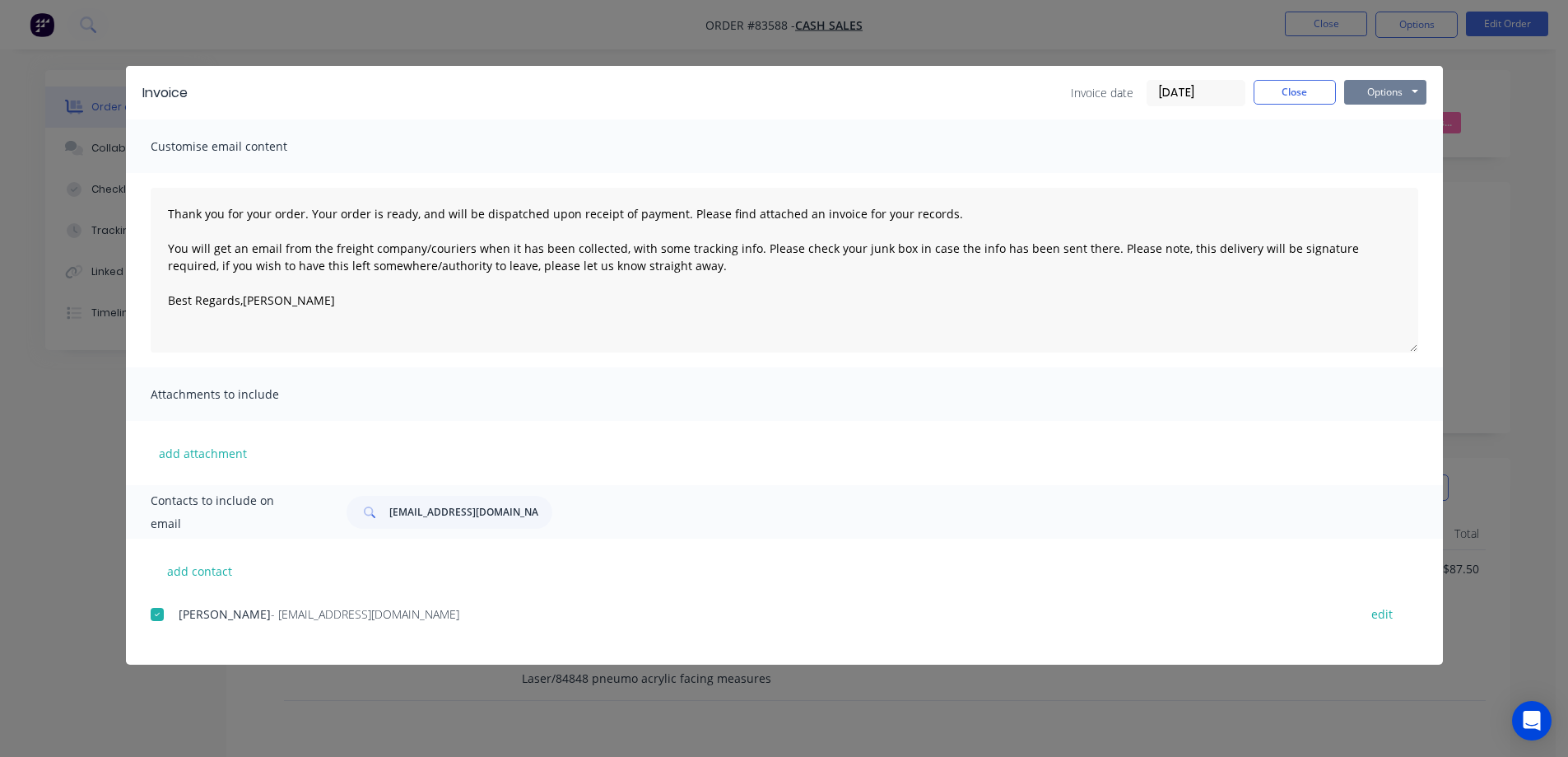
click at [1359, 87] on button "Options" at bounding box center [1385, 92] width 83 height 25
click at [1306, 102] on button "Close" at bounding box center [1294, 92] width 83 height 25
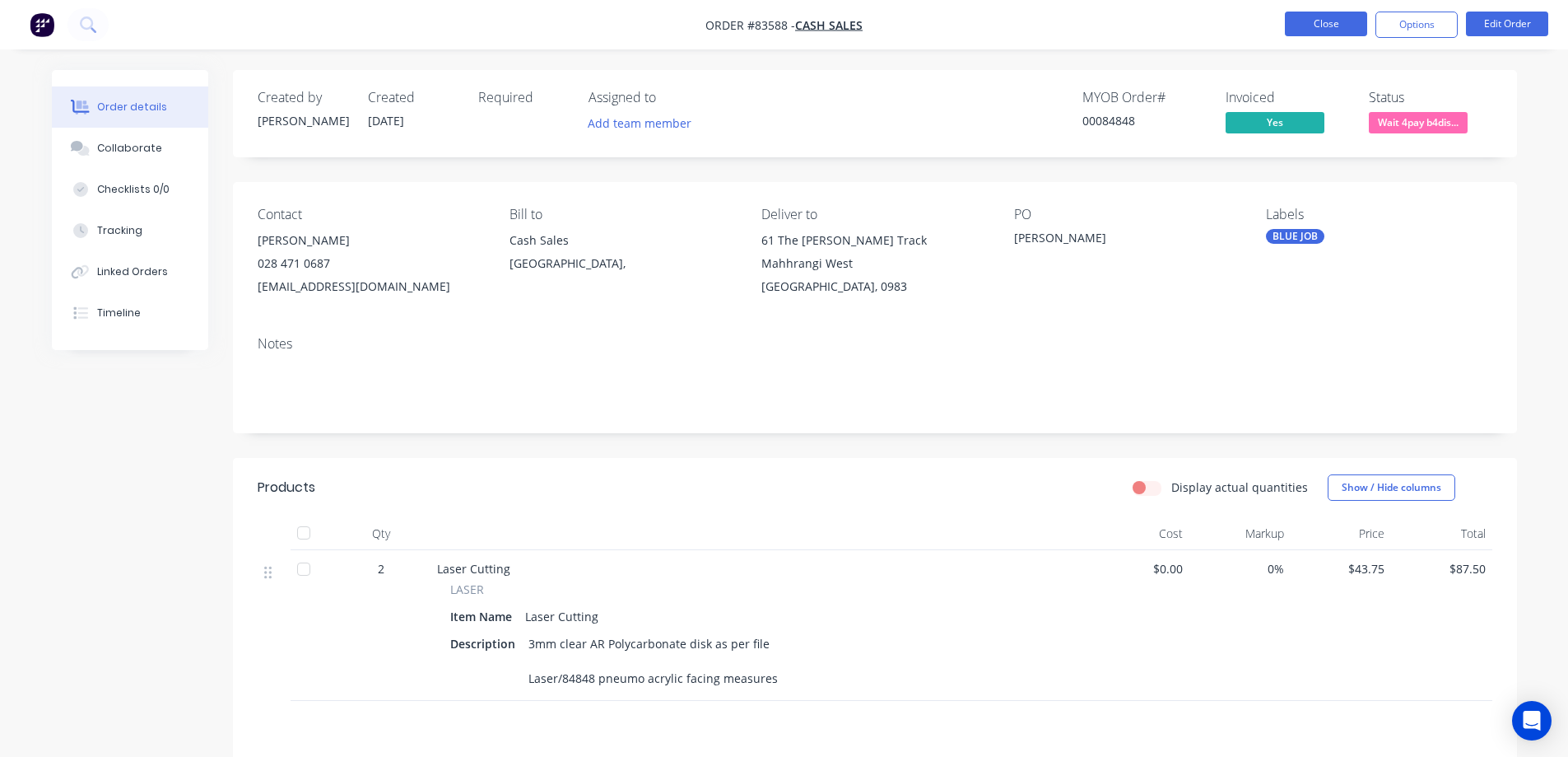
click at [1308, 32] on button "Close" at bounding box center [1326, 24] width 83 height 25
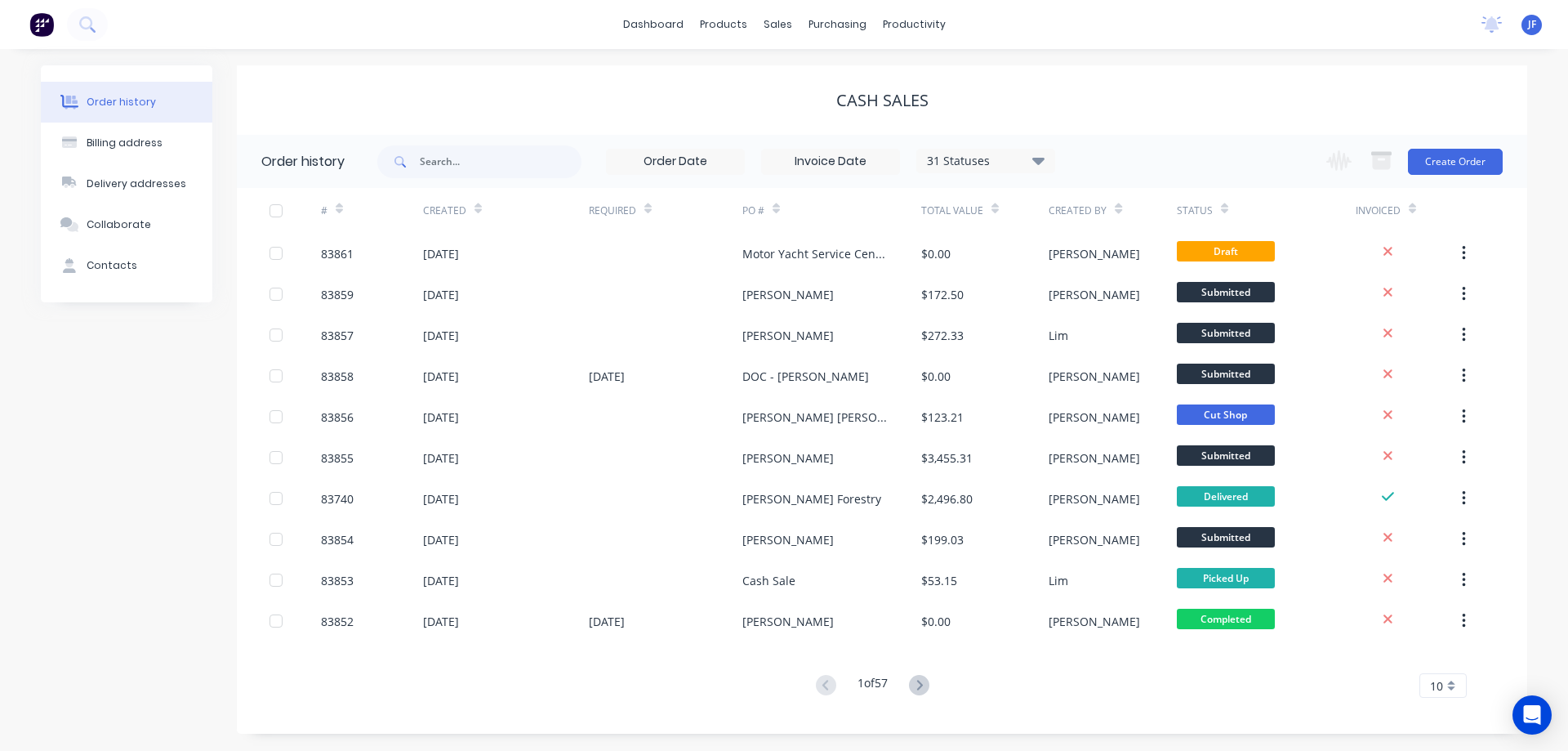
click at [412, 155] on span at bounding box center [398, 161] width 42 height 32
click at [423, 154] on input "text" at bounding box center [500, 161] width 162 height 32
type input "koa"
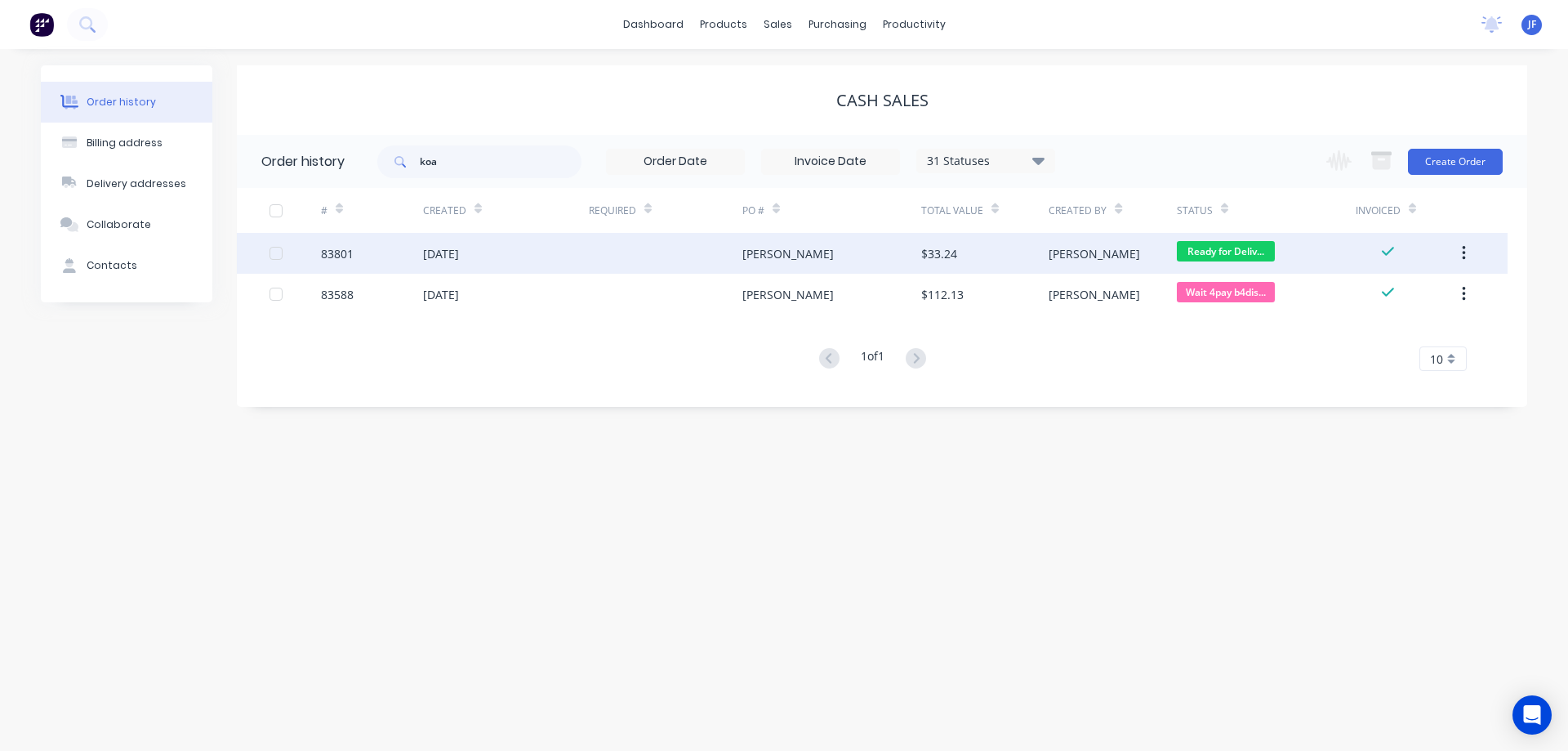
click at [1032, 253] on div "$33.24" at bounding box center [984, 253] width 127 height 41
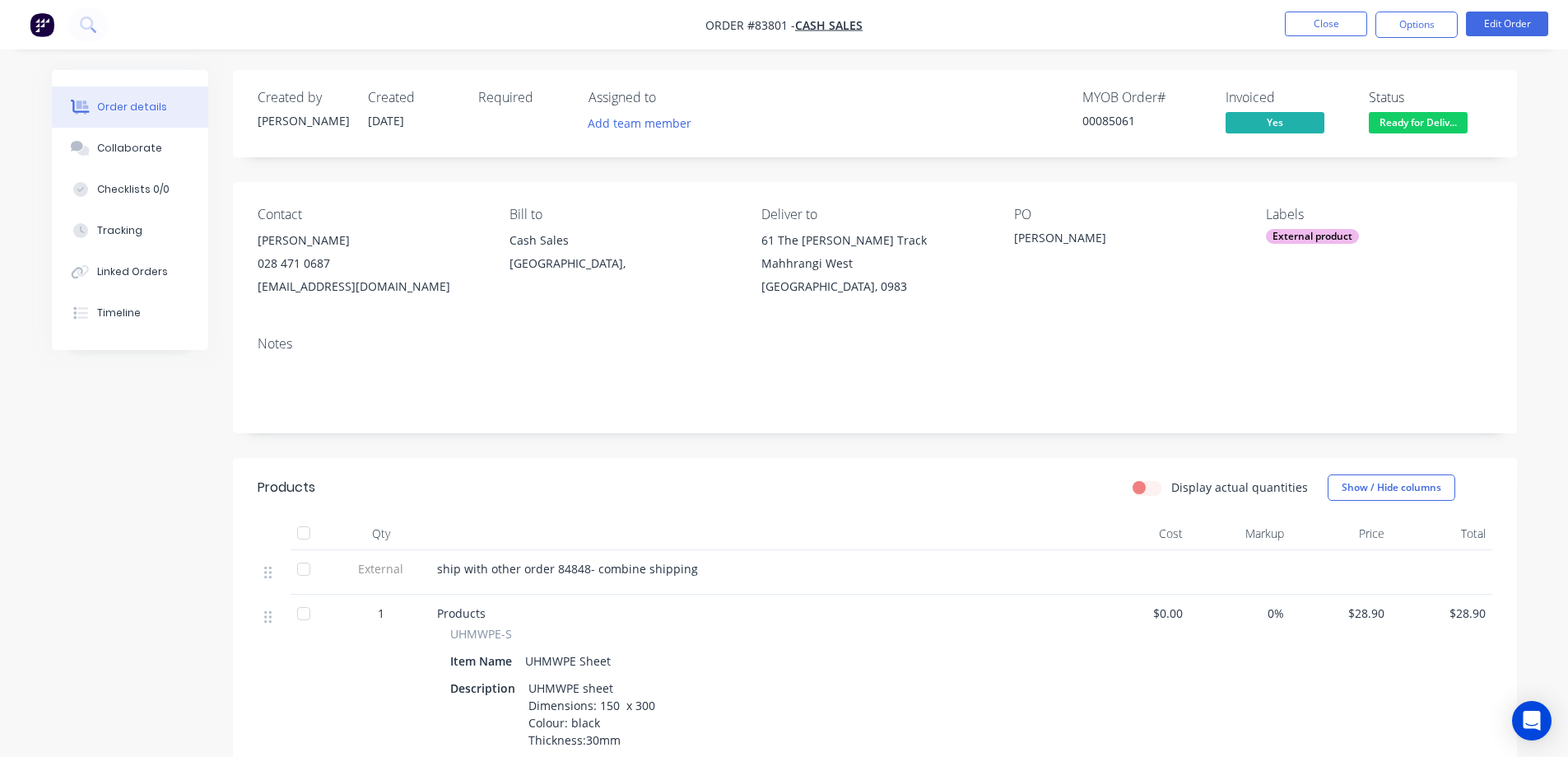
click at [1458, 132] on span "Ready for Deliv..." at bounding box center [1417, 122] width 99 height 21
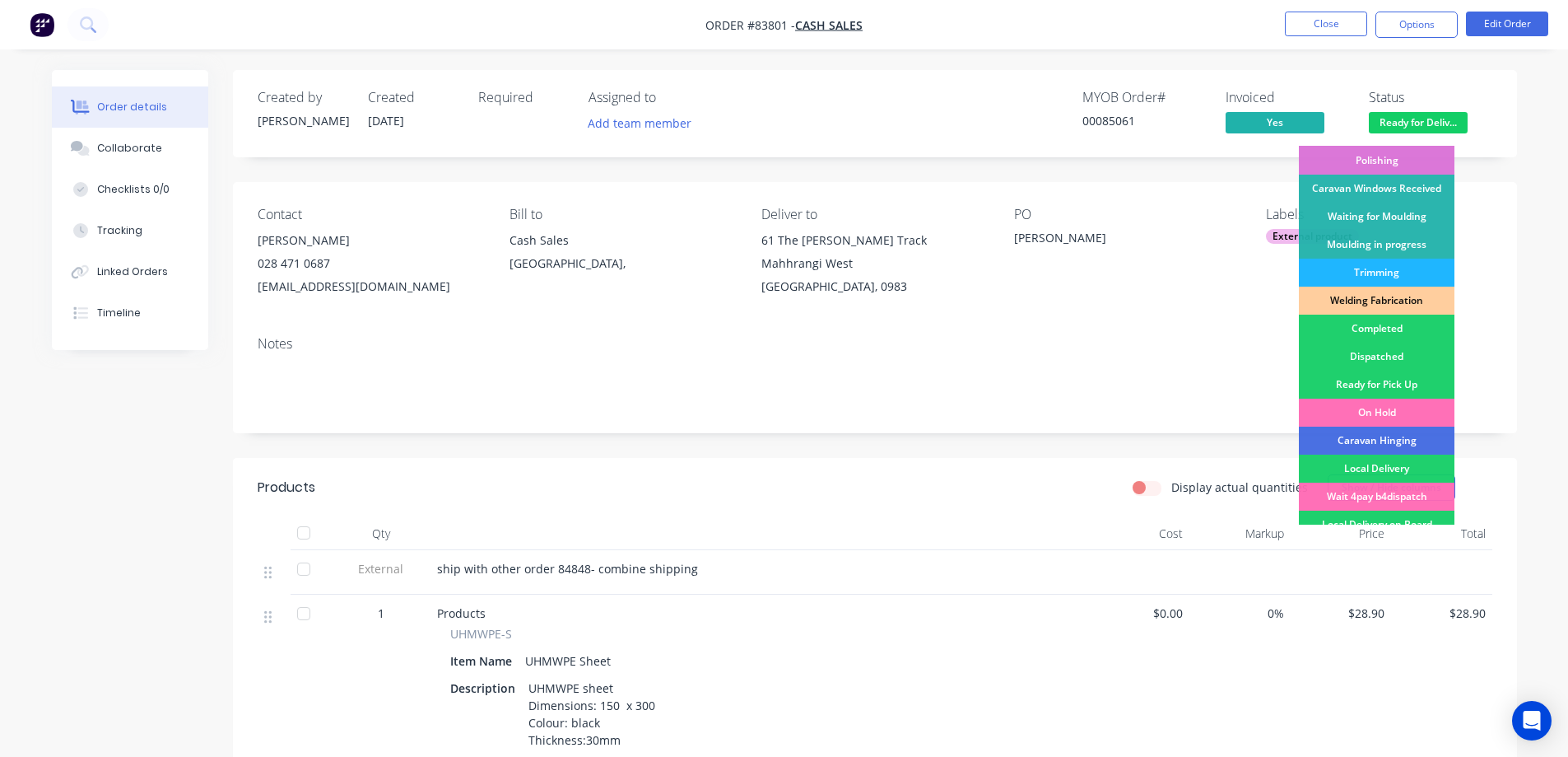
scroll to position [321, 0]
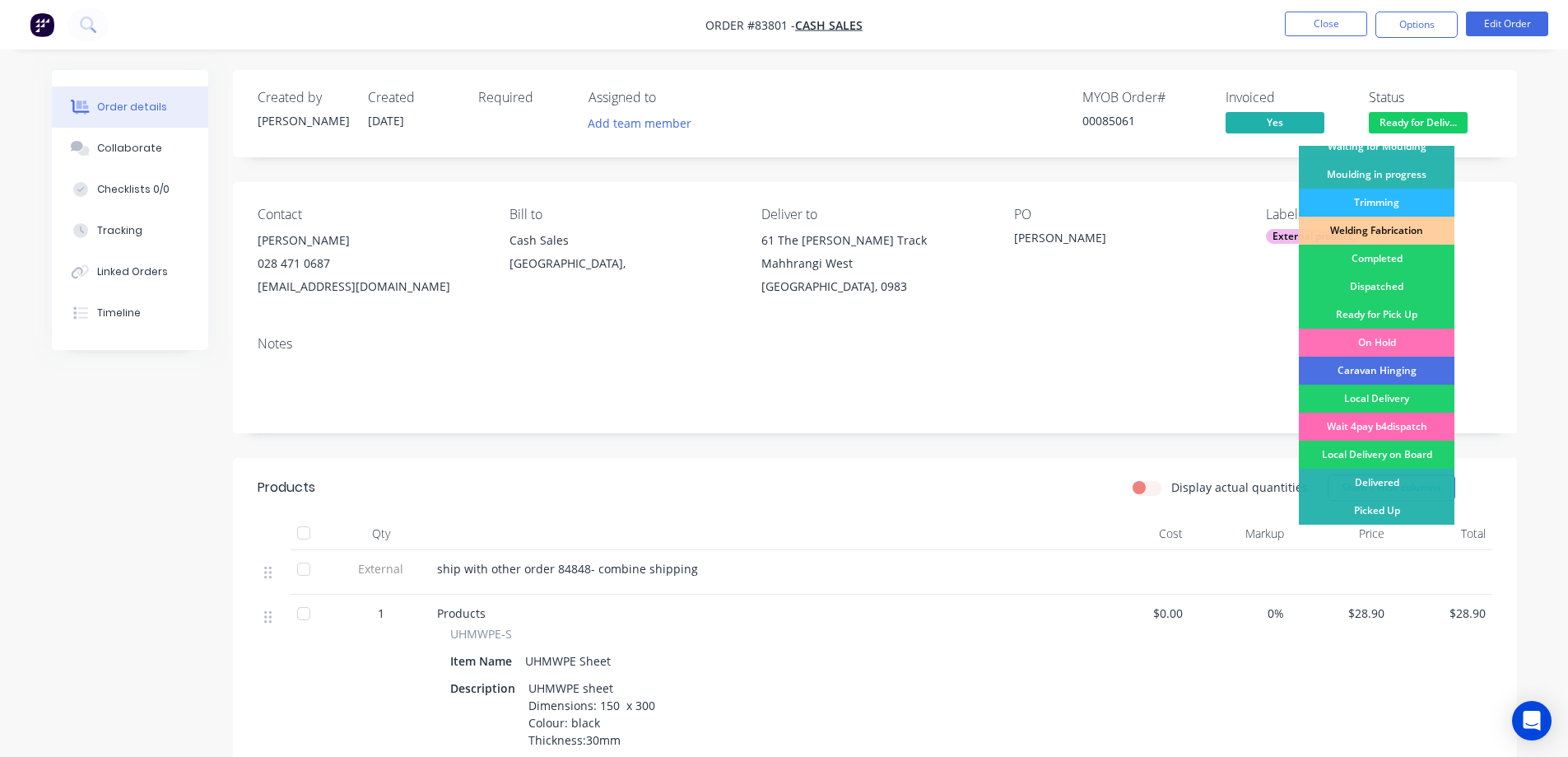
click at [1414, 418] on div "Wait 4pay b4dispatch" at bounding box center [1376, 426] width 155 height 28
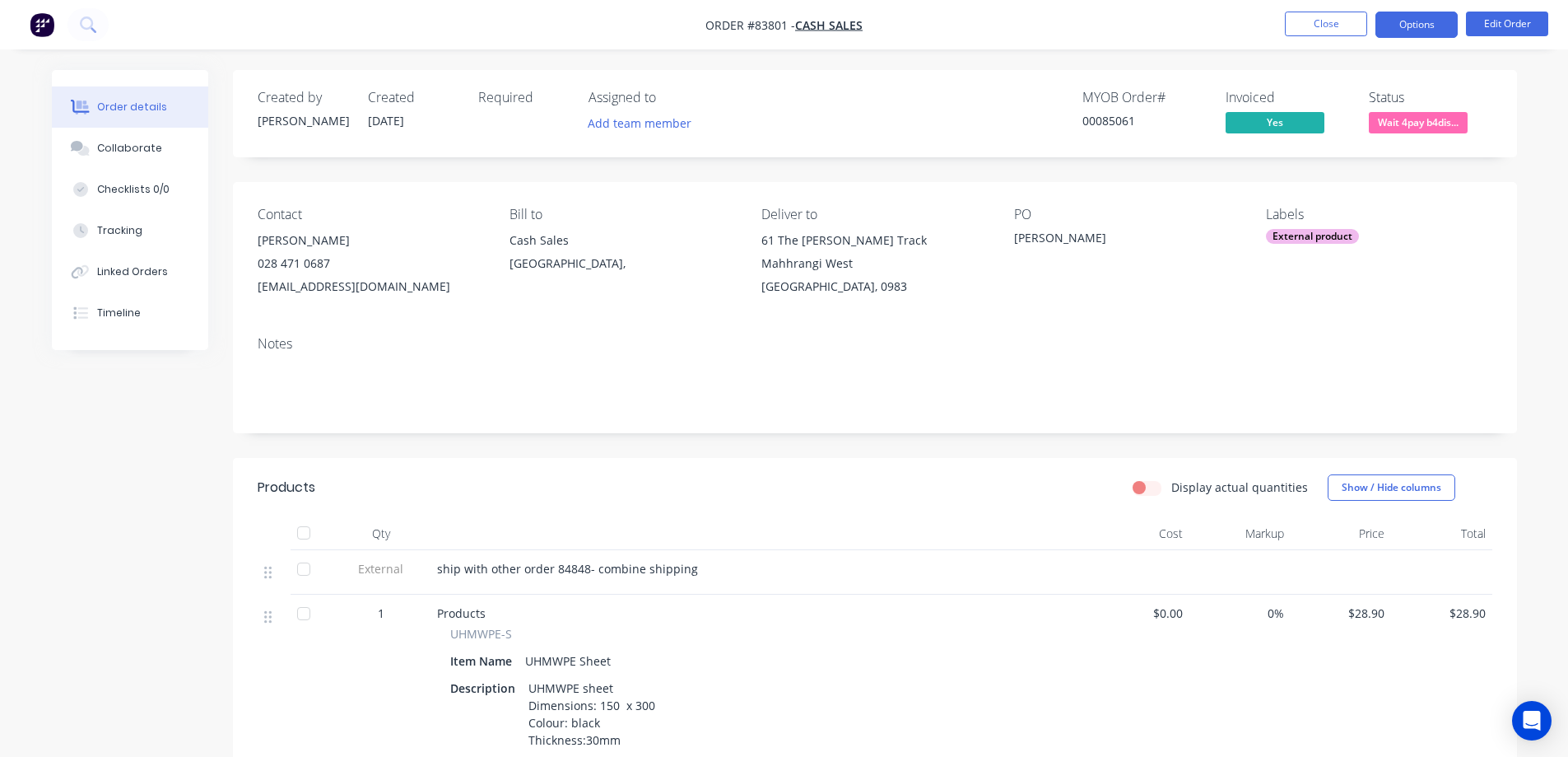
click at [1420, 25] on button "Options" at bounding box center [1416, 25] width 83 height 26
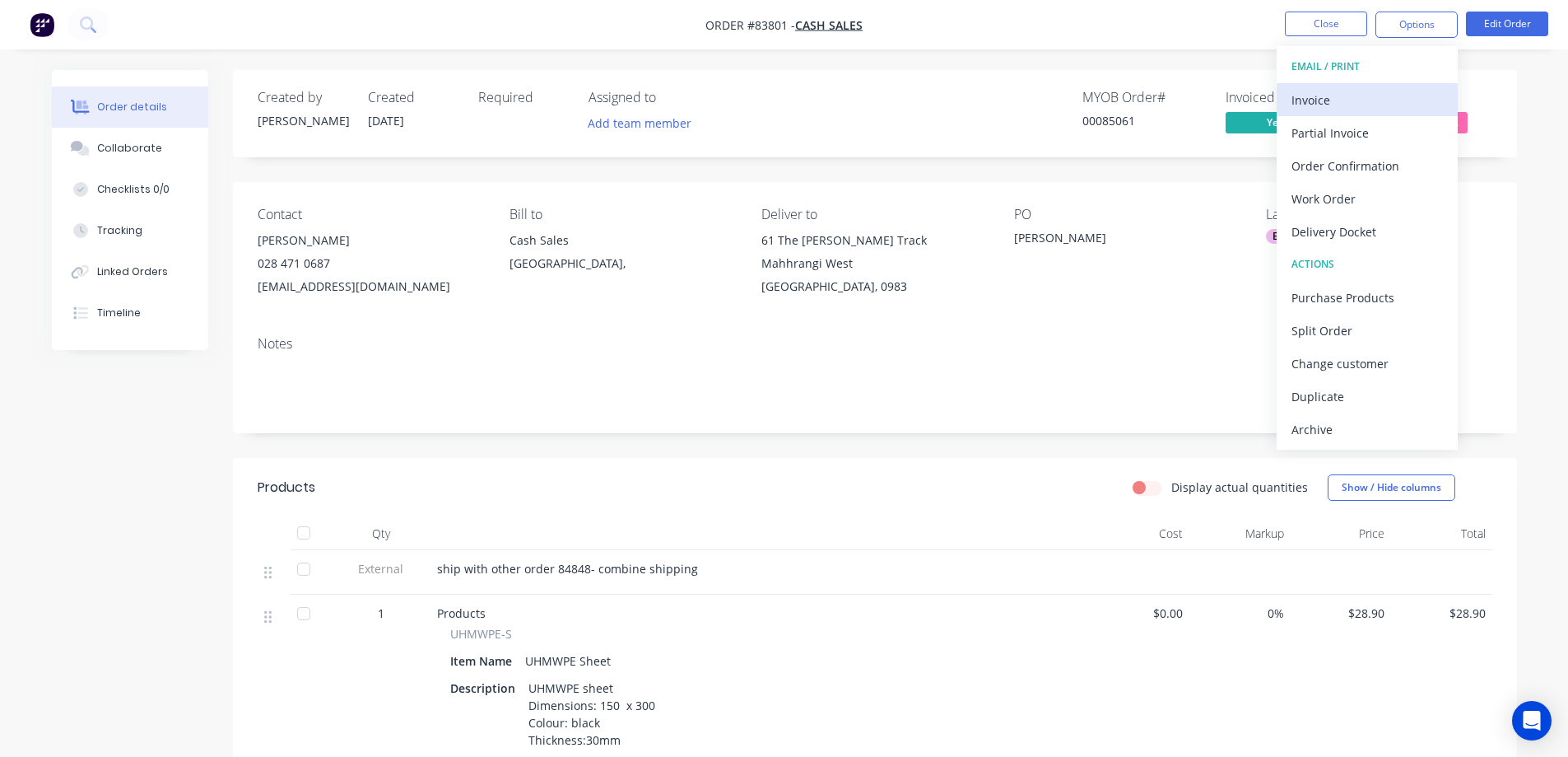
click at [1390, 102] on div "Invoice" at bounding box center [1367, 100] width 152 height 24
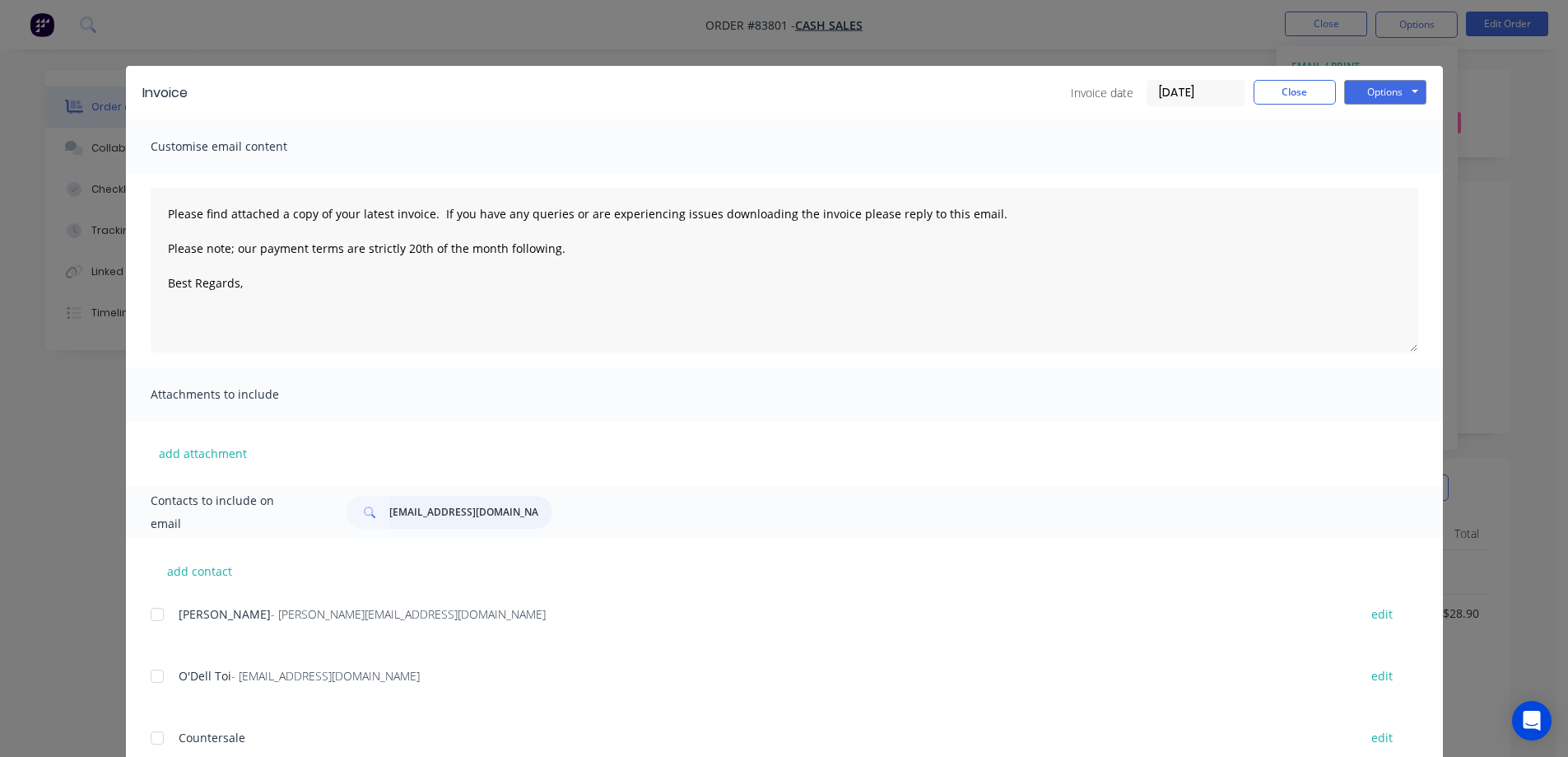
click at [438, 509] on input "[EMAIL_ADDRESS][DOMAIN_NAME]" at bounding box center [471, 512] width 163 height 33
type input "[EMAIL_ADDRESS][DOMAIN_NAME]"
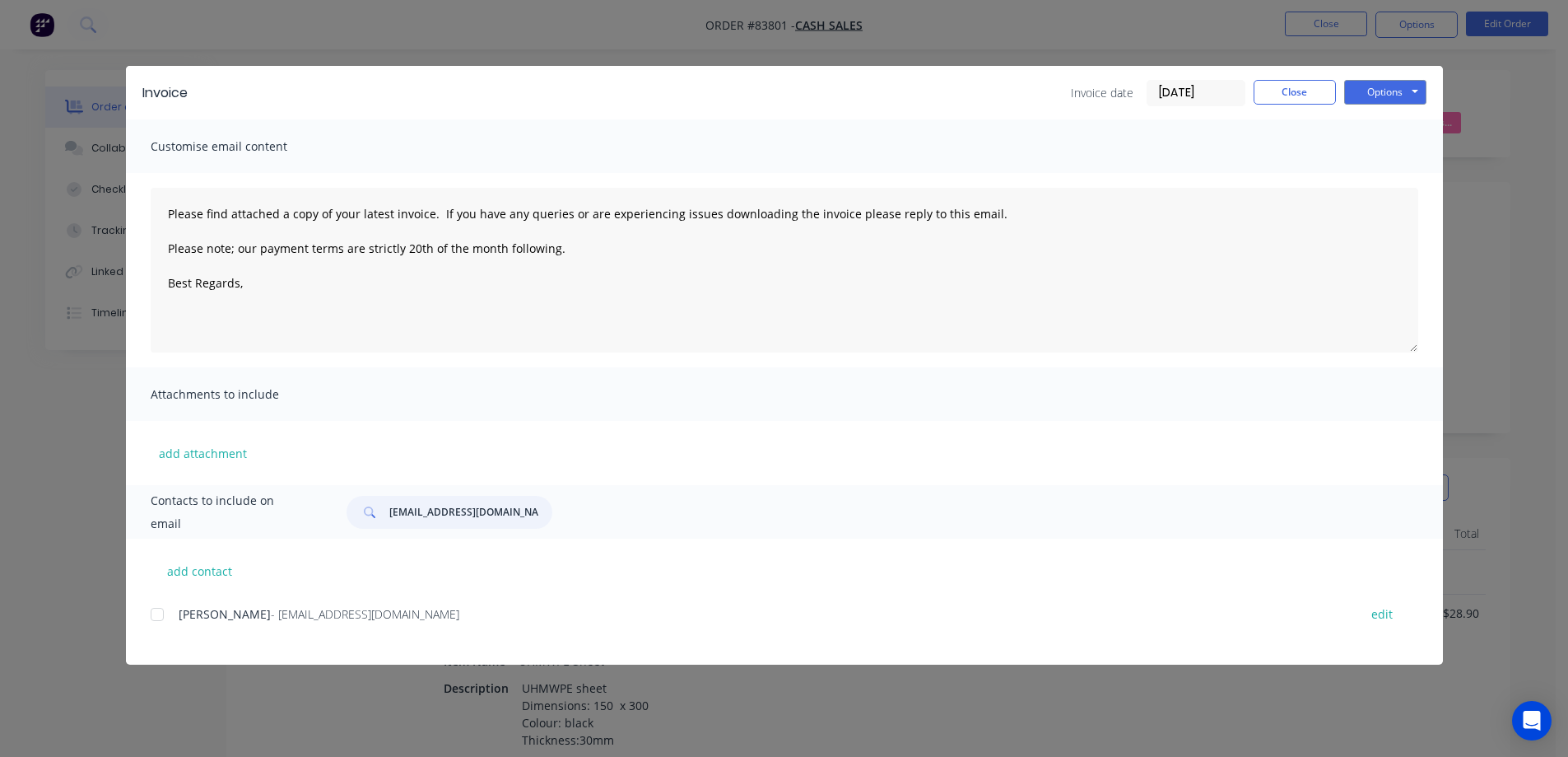
click at [155, 620] on div at bounding box center [157, 614] width 33 height 33
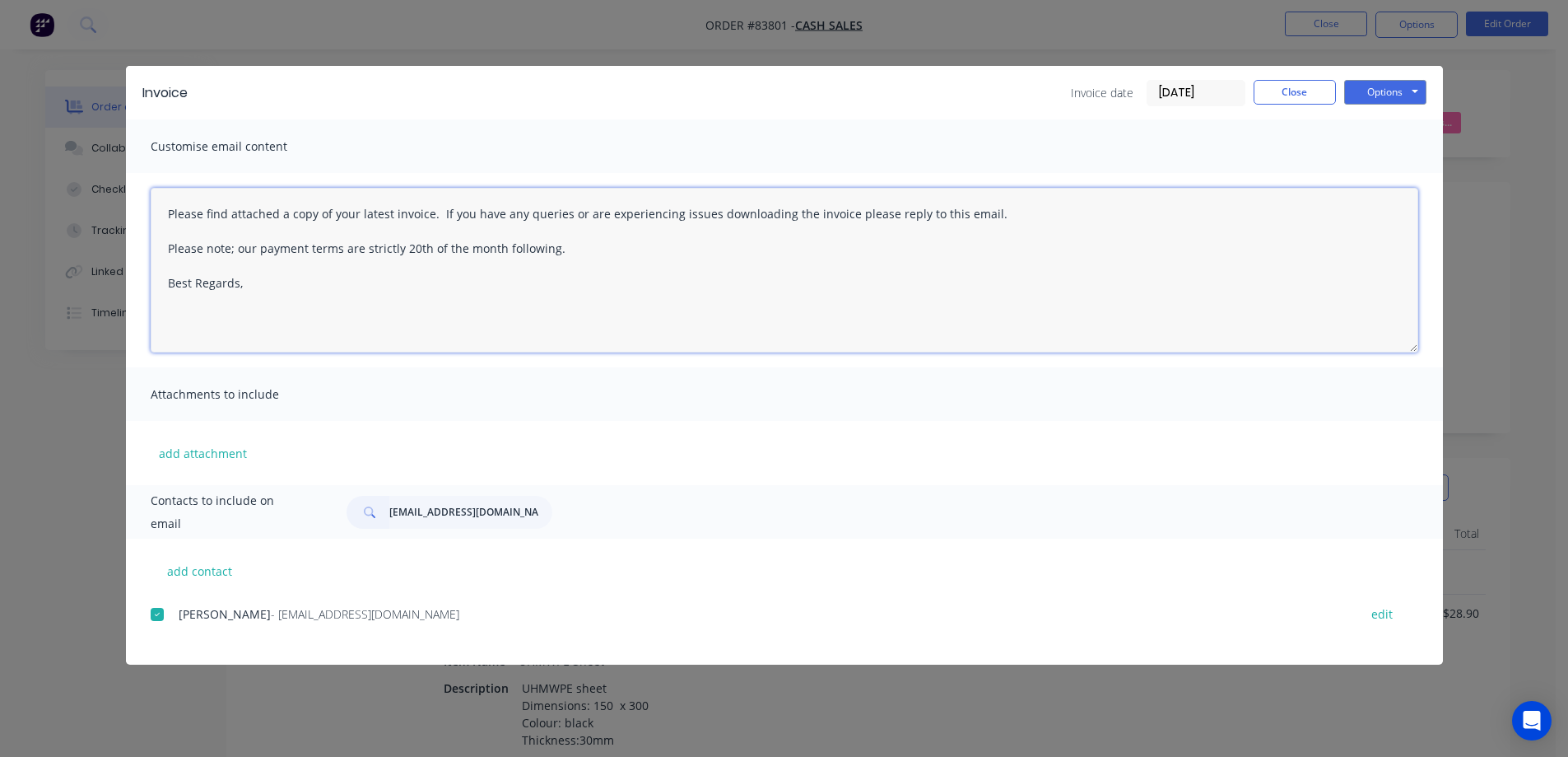
click at [321, 262] on textarea "Please find attached a copy of your latest invoice. If you have any queries or …" at bounding box center [784, 270] width 1268 height 164
paste textarea "Thank you for your order. Your order is ready, and will be dispatched upon rece…"
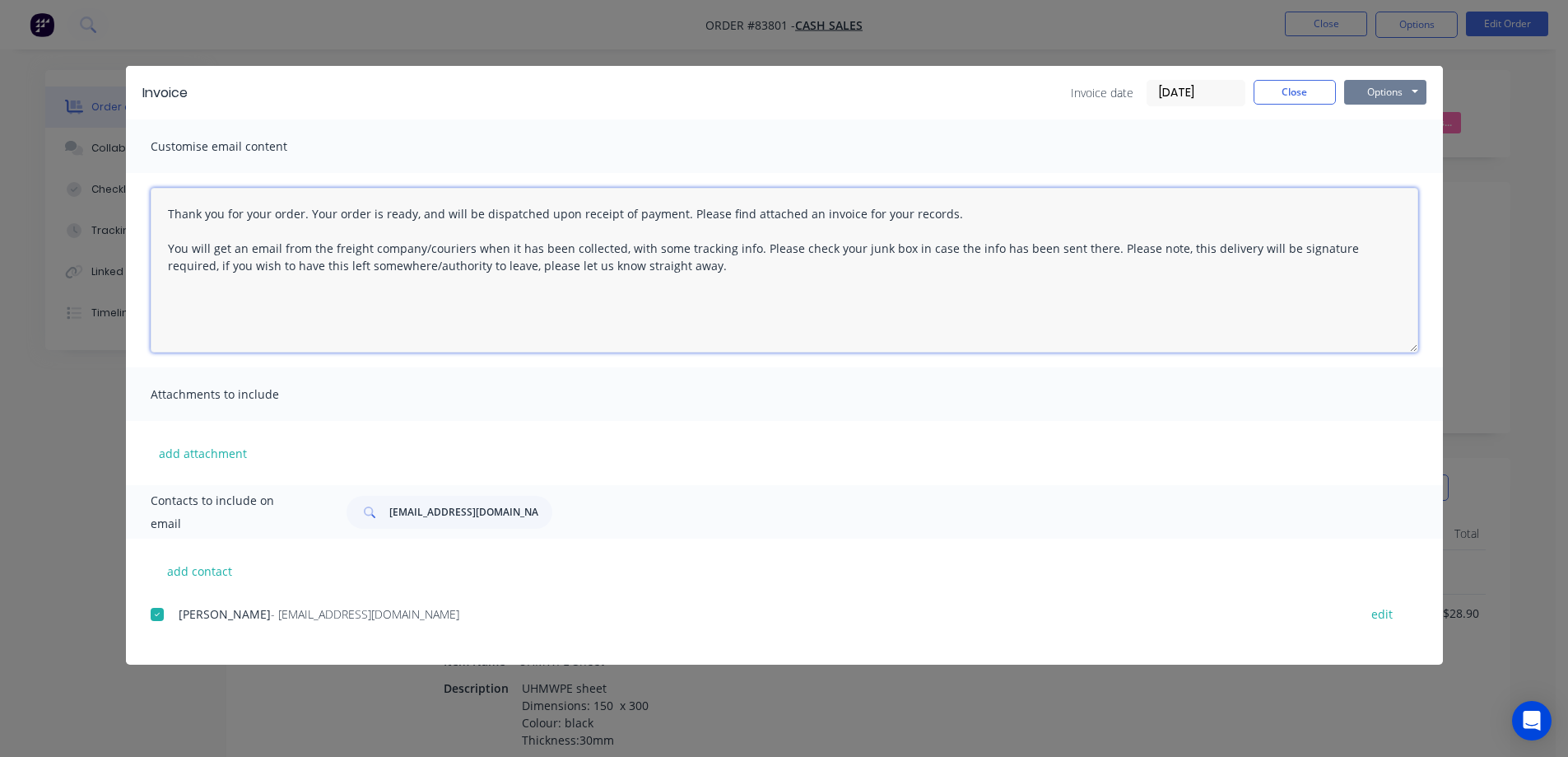
type textarea "Thank you for your order. Your order is ready, and will be dispatched upon rece…"
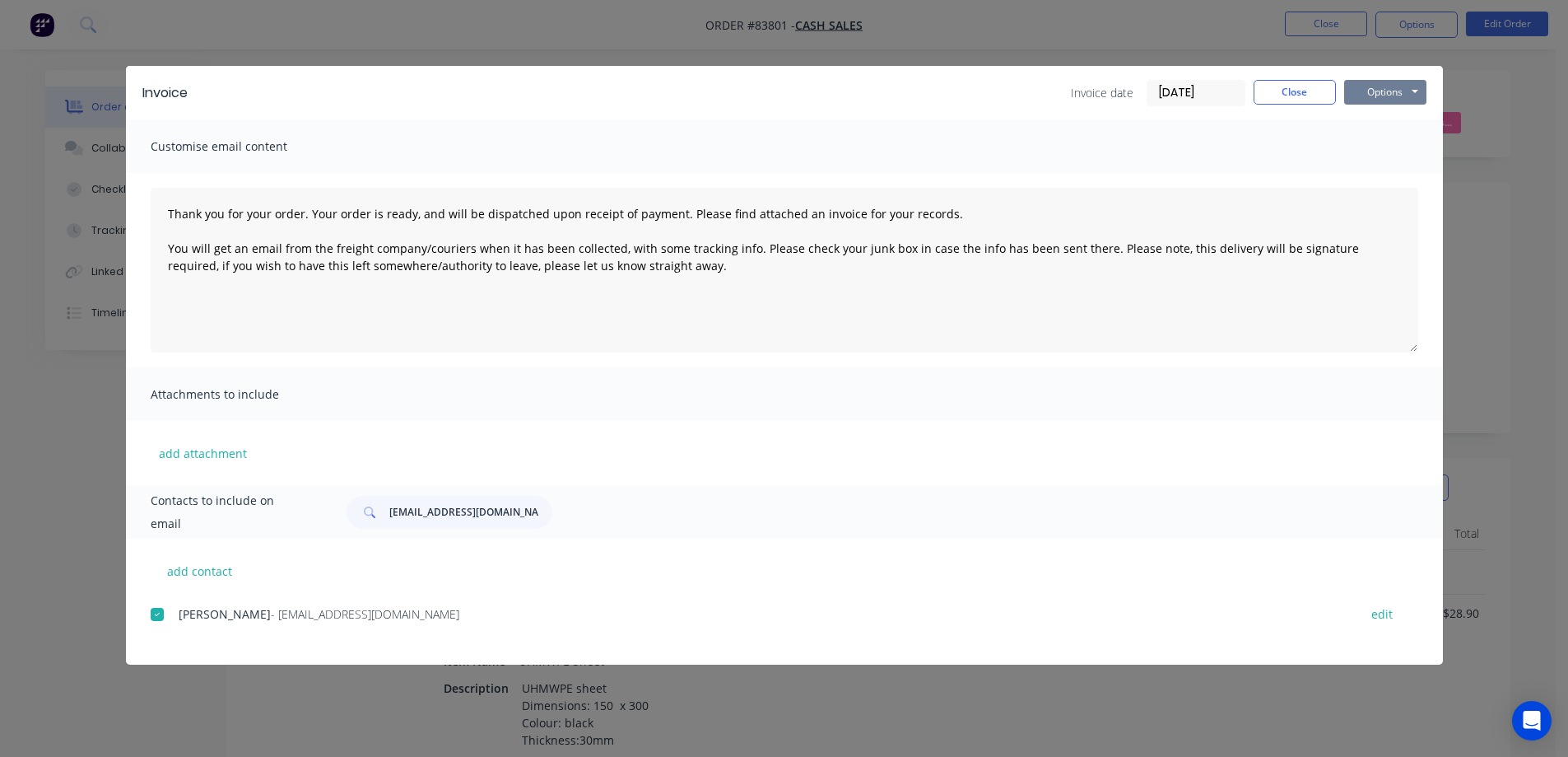
click at [1377, 94] on button "Options" at bounding box center [1385, 92] width 83 height 25
click at [1380, 179] on button "Email" at bounding box center [1396, 176] width 105 height 27
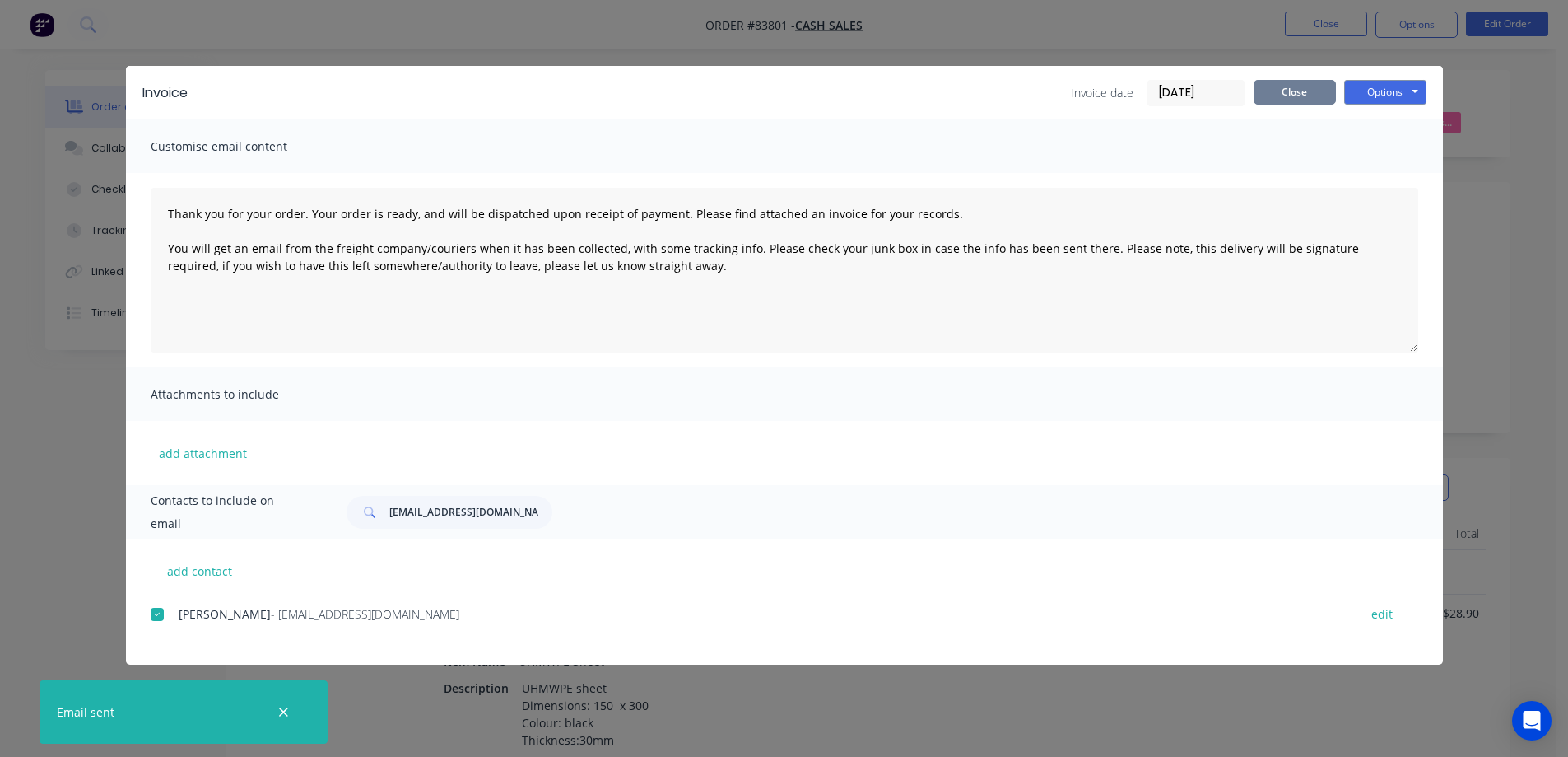
click at [1274, 98] on button "Close" at bounding box center [1294, 92] width 83 height 25
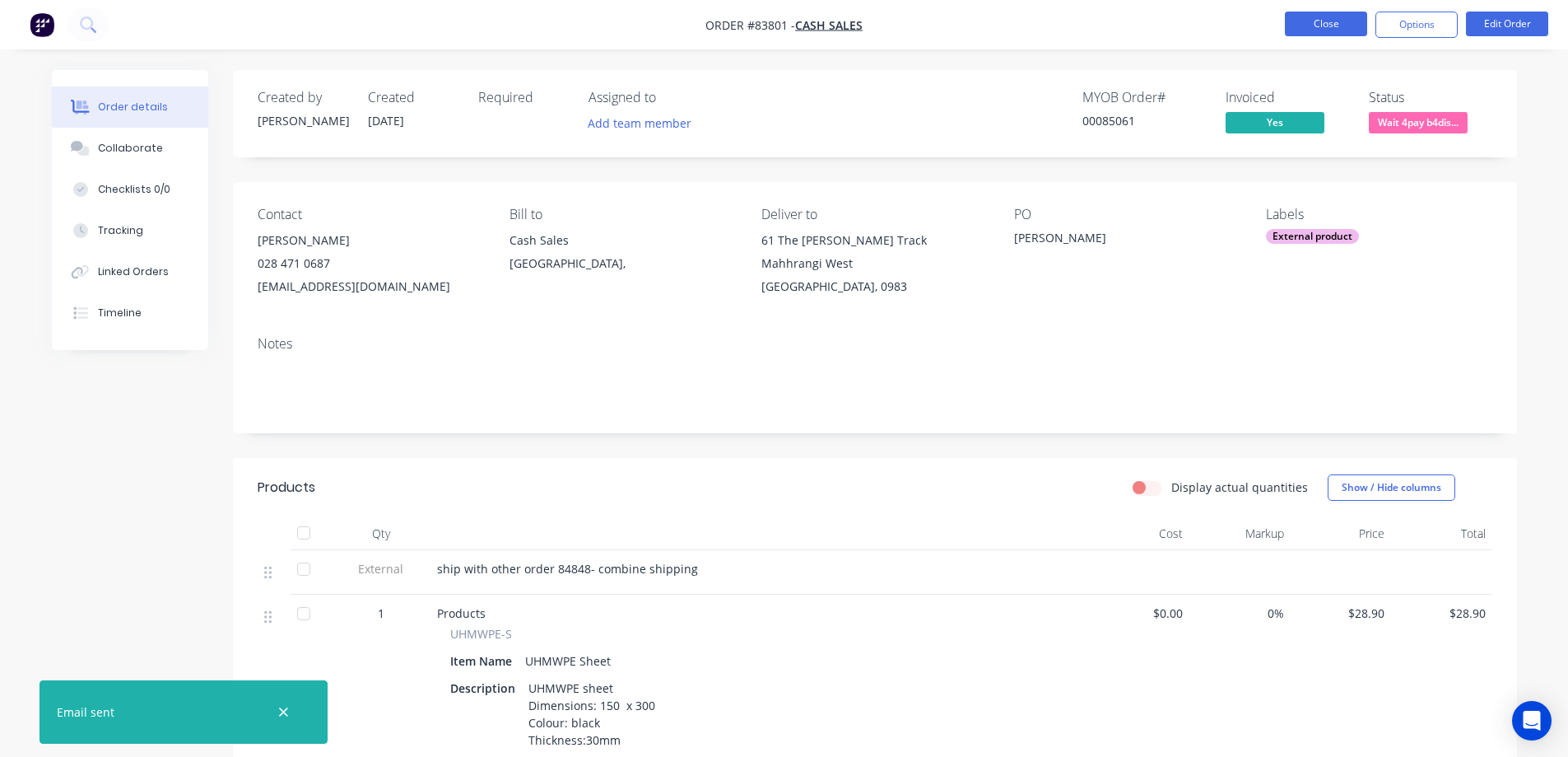
click at [1319, 28] on button "Close" at bounding box center [1326, 24] width 83 height 25
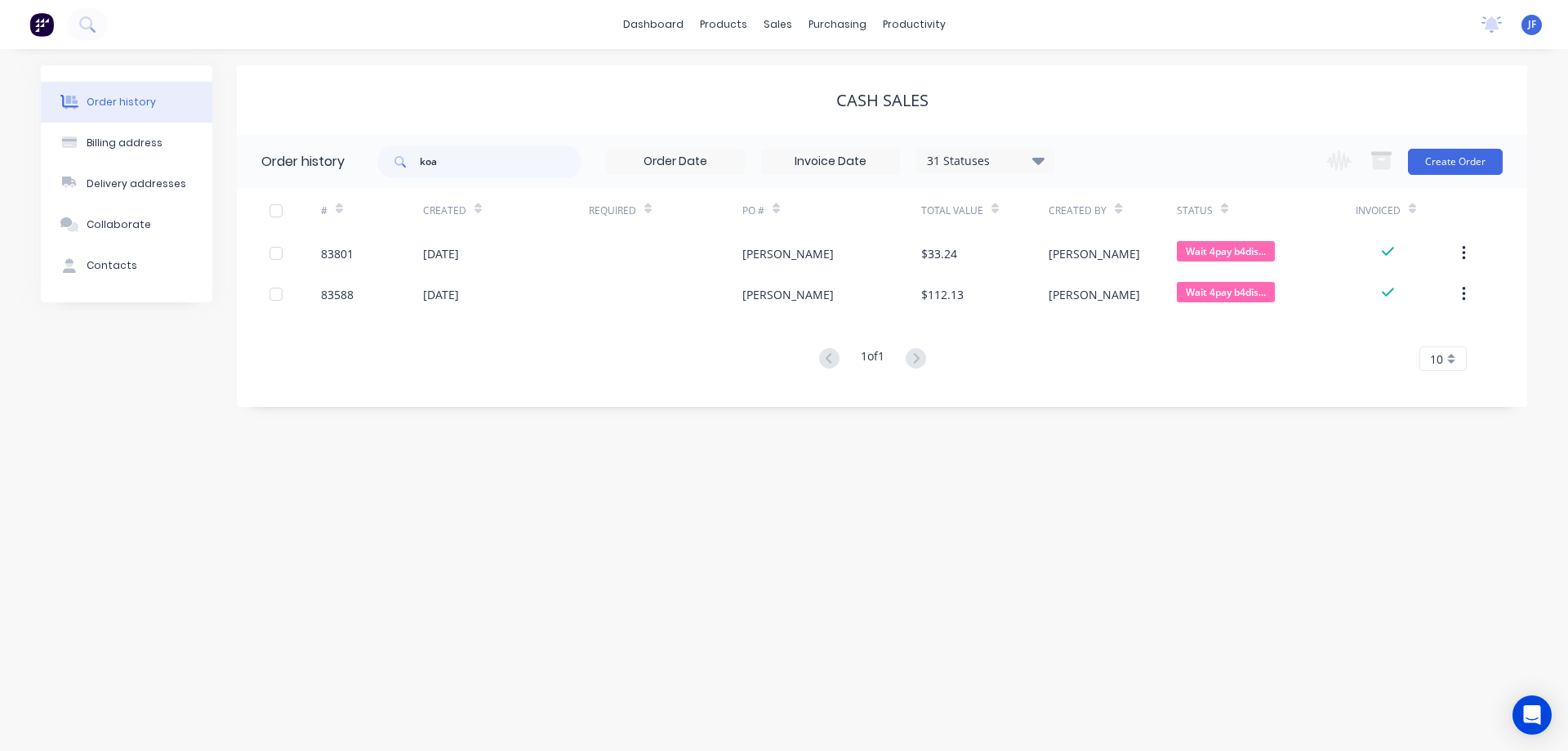
drag, startPoint x: 374, startPoint y: 100, endPoint x: 285, endPoint y: 100, distance: 89.0
click at [374, 100] on div "Cash Sales" at bounding box center [881, 101] width 1290 height 20
click at [56, 20] on button at bounding box center [41, 24] width 34 height 32
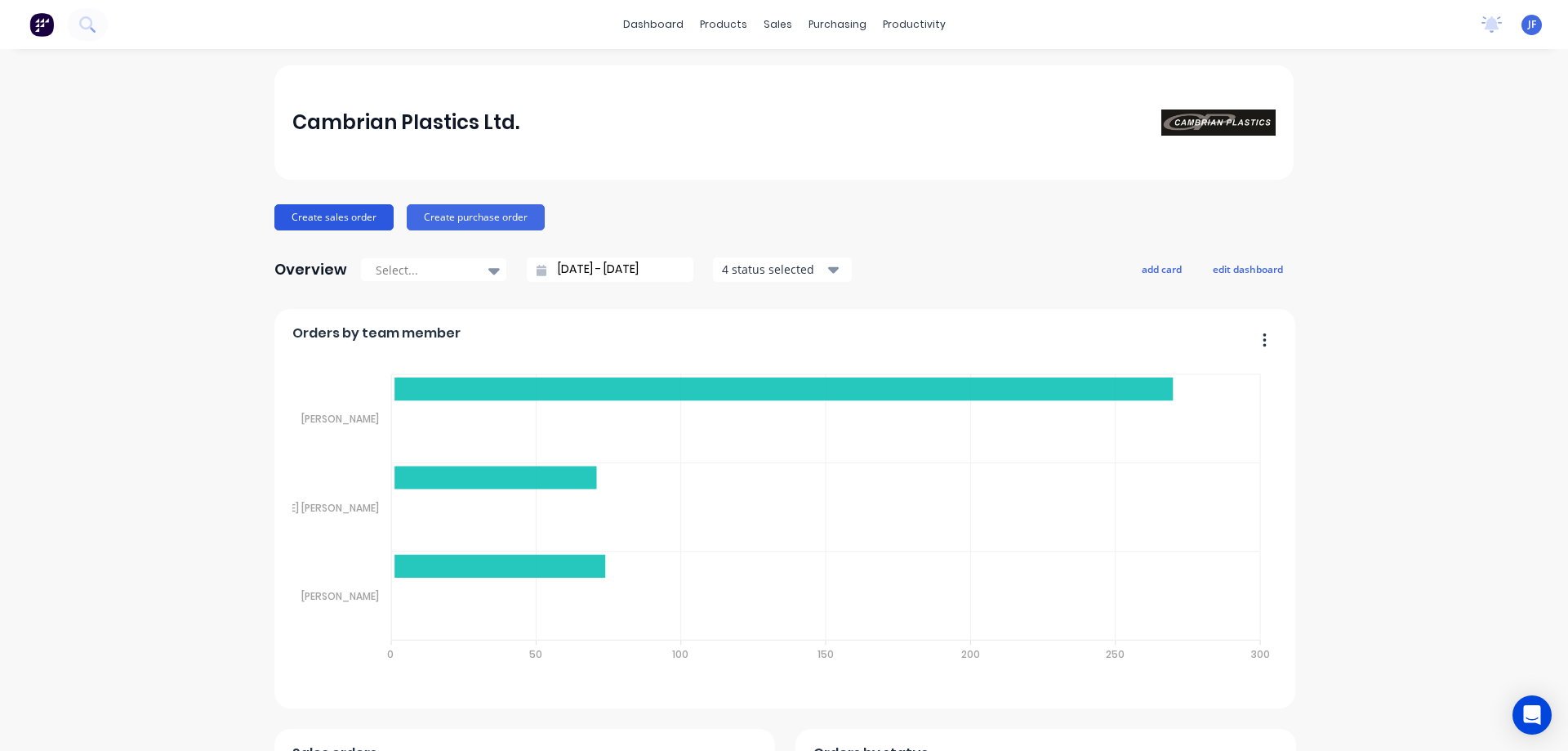
click at [361, 212] on button "Create sales order" at bounding box center [334, 217] width 119 height 26
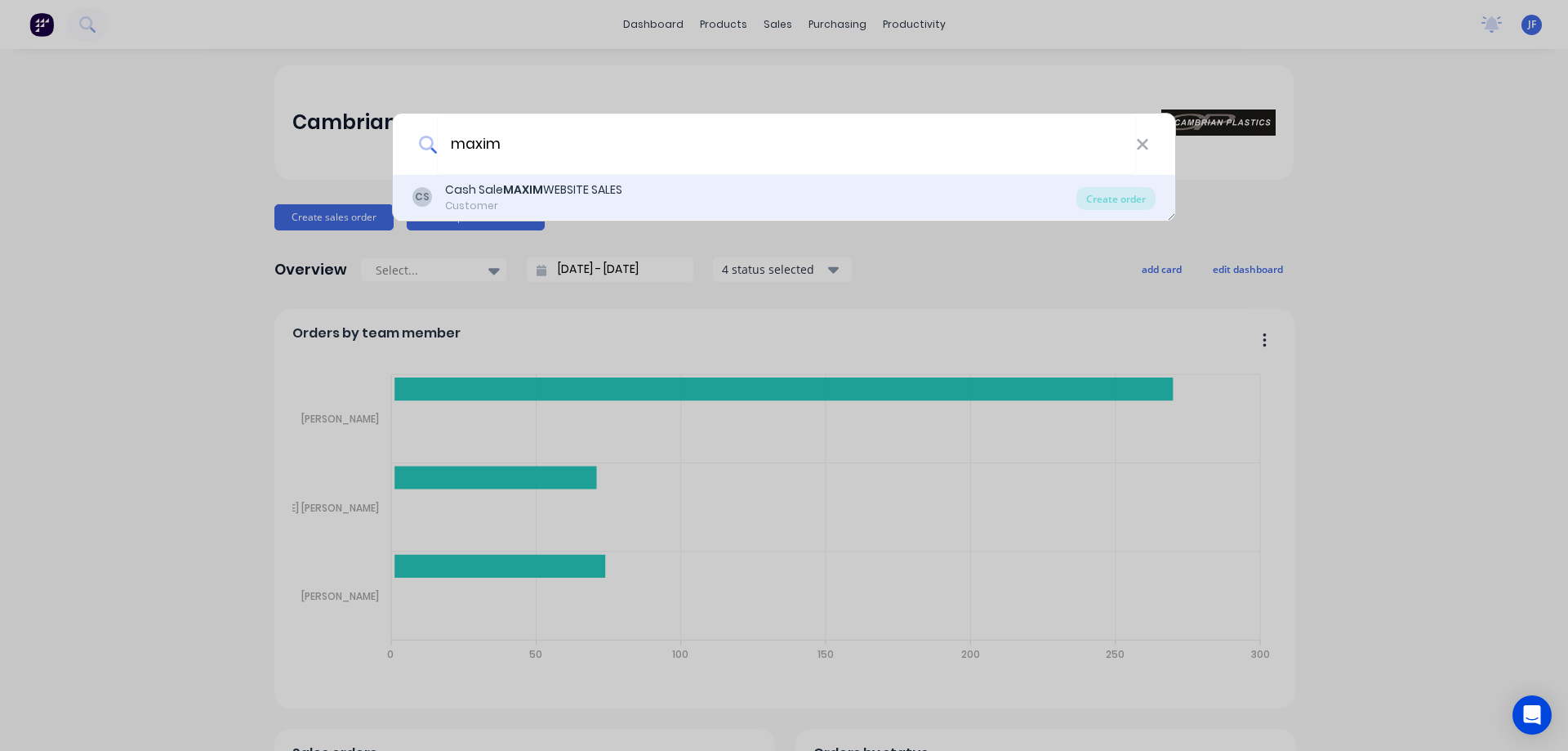
type input "maxim"
click at [527, 205] on div "Customer" at bounding box center [533, 205] width 177 height 14
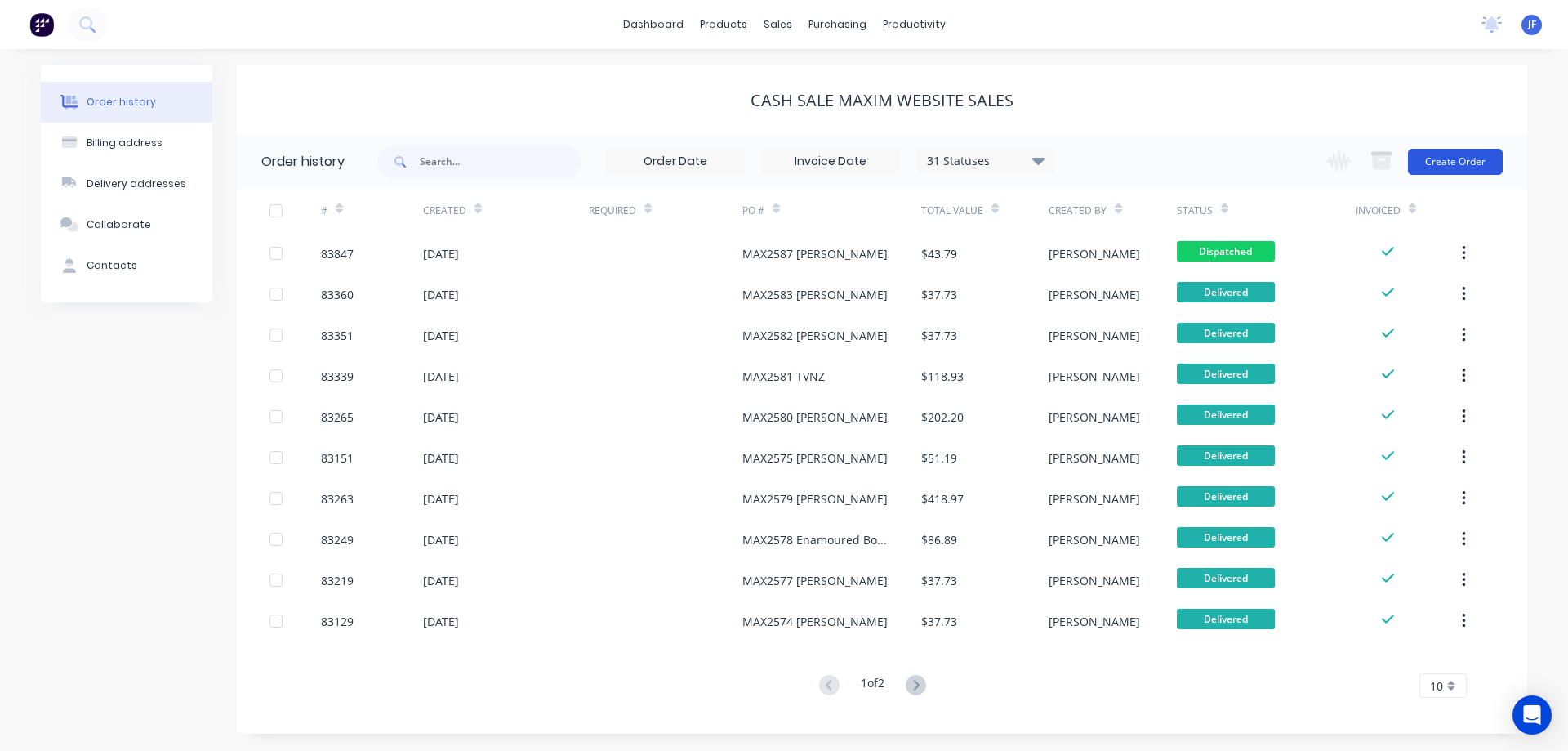
click at [1465, 169] on button "Create Order" at bounding box center [1455, 161] width 95 height 26
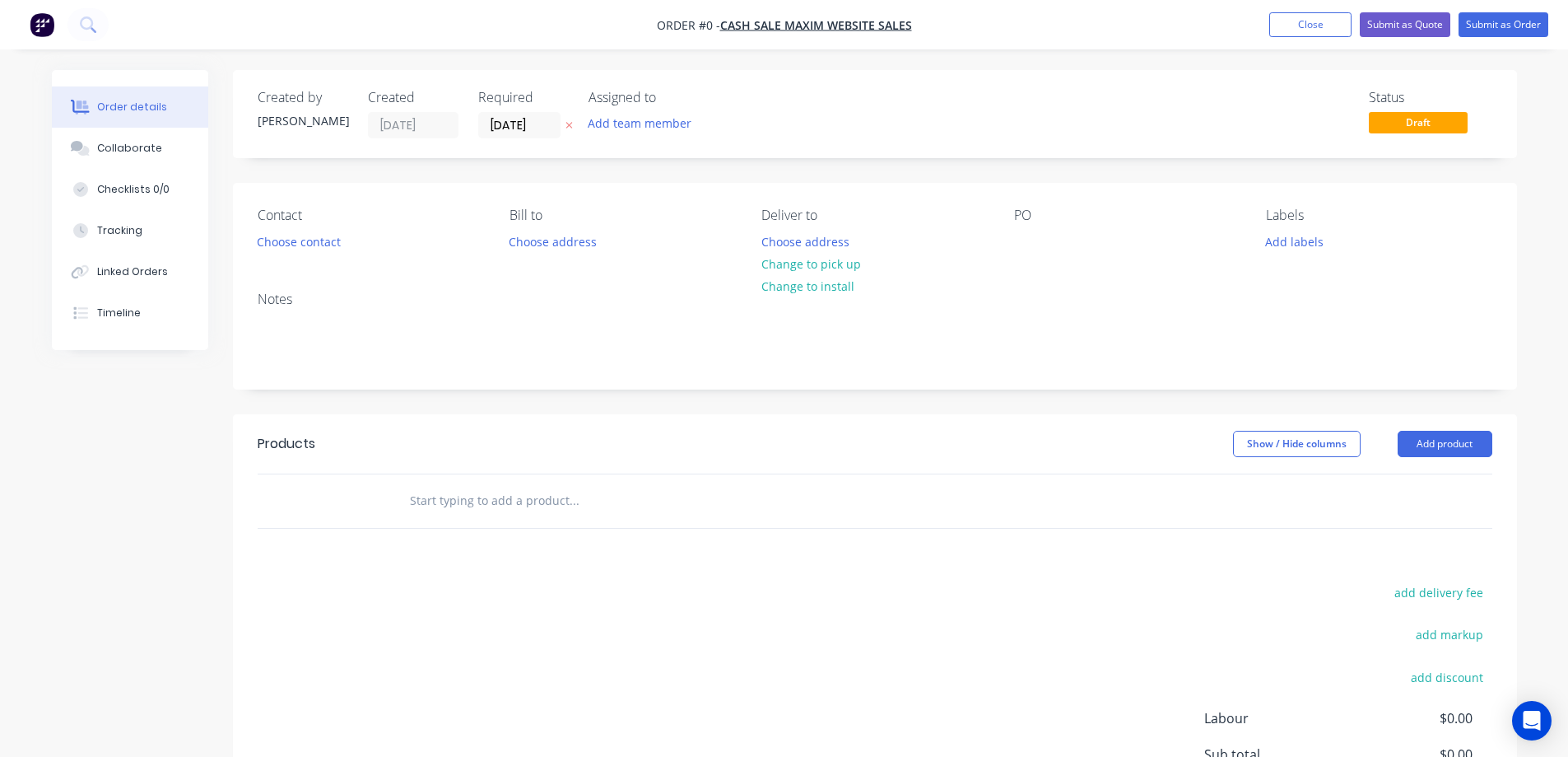
click at [568, 125] on icon at bounding box center [568, 125] width 6 height 6
click at [302, 243] on button "Choose contact" at bounding box center [299, 241] width 102 height 22
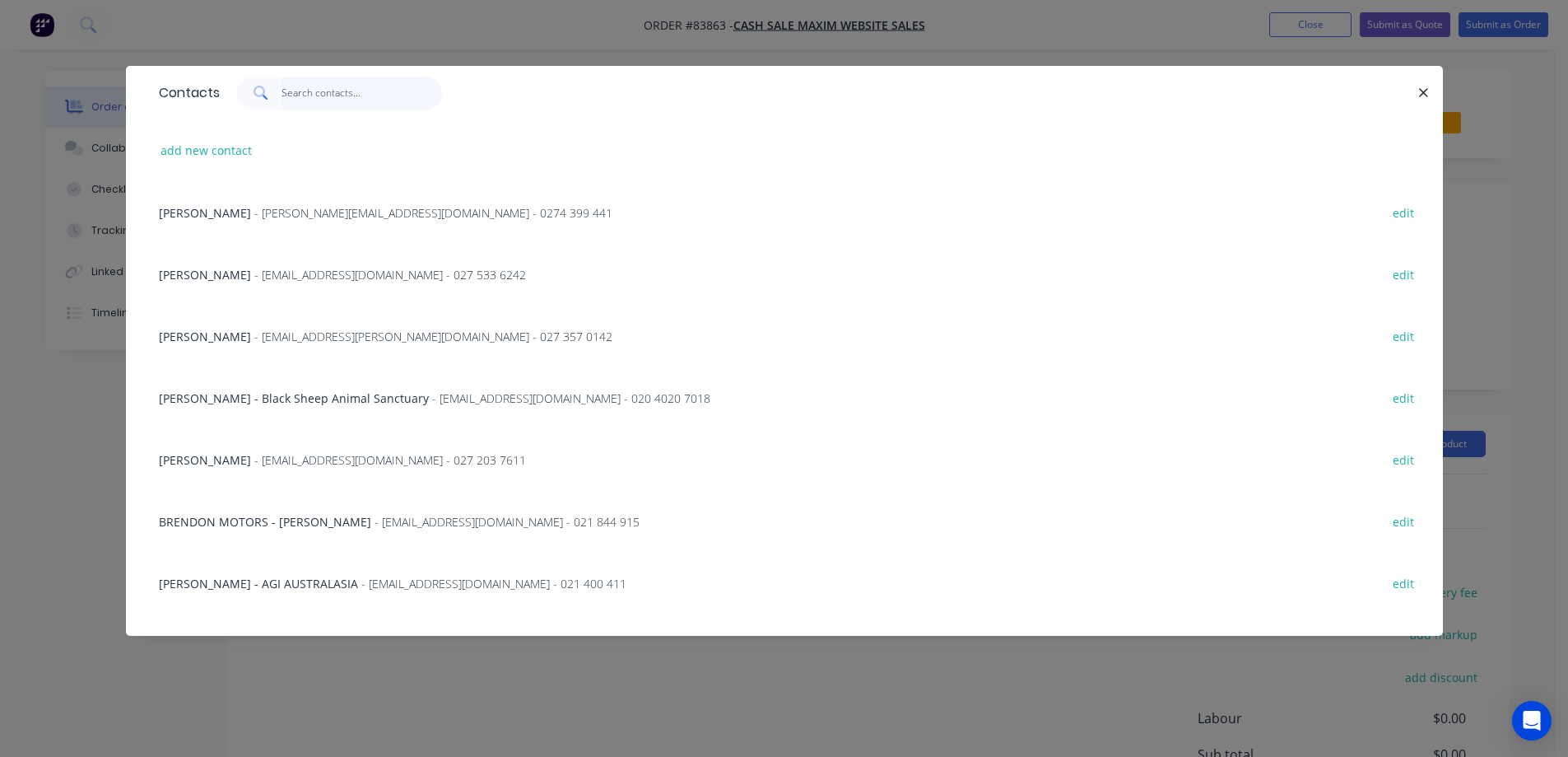
drag, startPoint x: 389, startPoint y: 83, endPoint x: 384, endPoint y: 90, distance: 8.6
click at [387, 84] on input "text" at bounding box center [361, 93] width 161 height 33
click at [381, 93] on input "text" at bounding box center [361, 93] width 161 height 33
paste input "Maryann Xu"
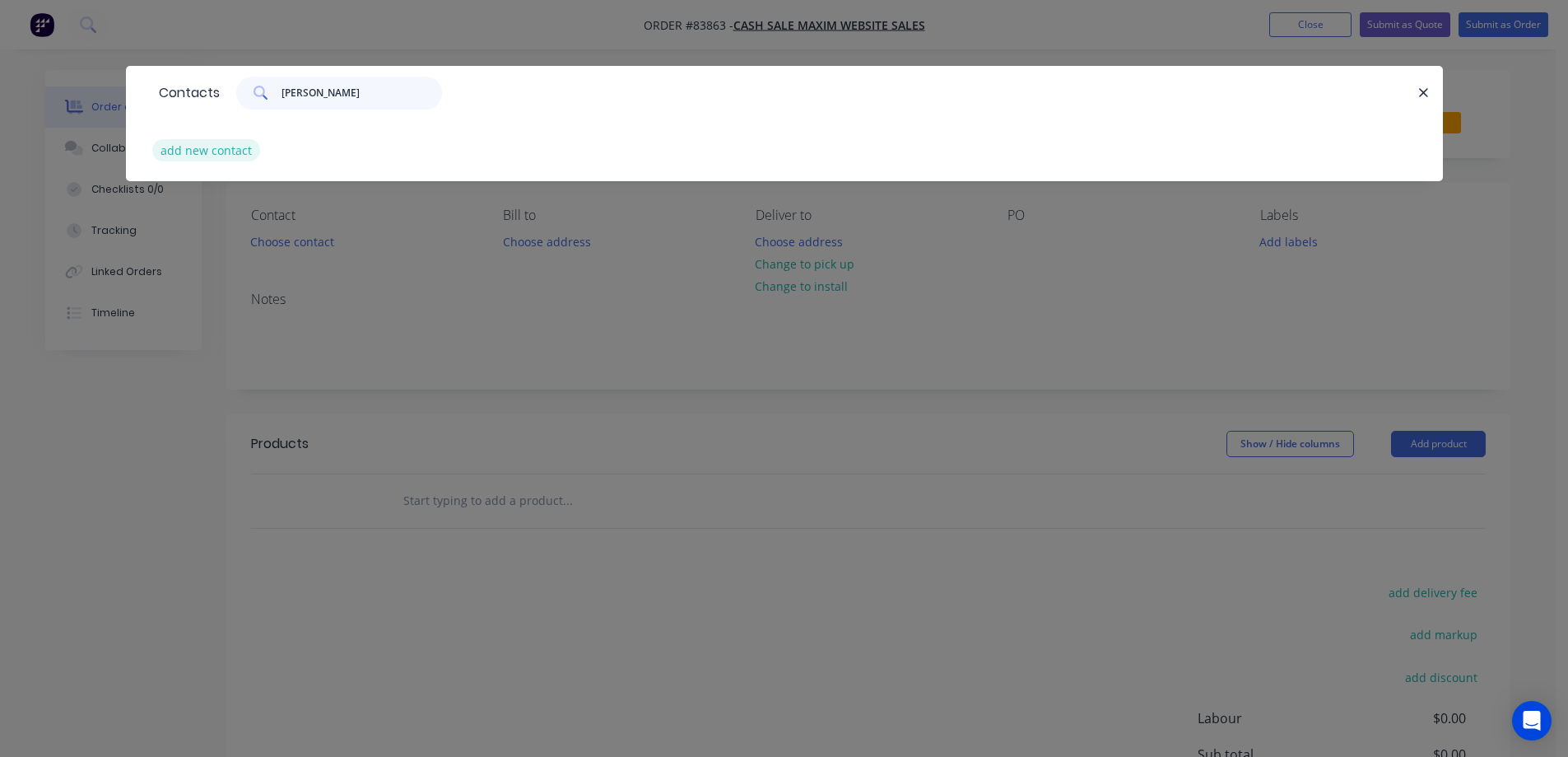
type input "Maryann Xu"
click at [242, 143] on button "add new contact" at bounding box center [207, 150] width 109 height 22
select select "NZ"
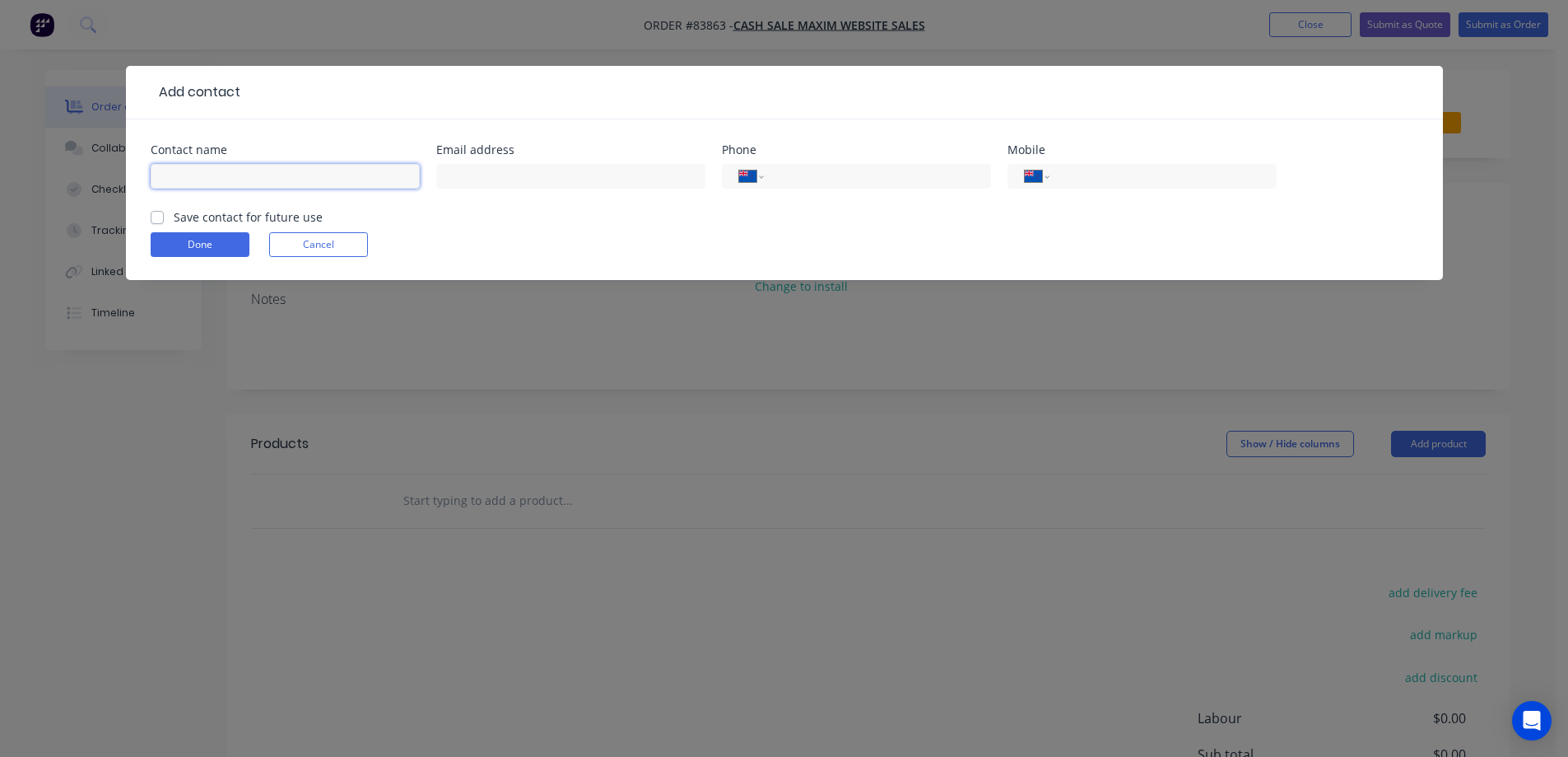
click at [250, 167] on input "text" at bounding box center [285, 175] width 270 height 25
paste input "Maryann Xu"
type input "Maryann Xu"
click at [246, 213] on label "Save contact for future use" at bounding box center [248, 216] width 149 height 17
click at [163, 213] on input "Save contact for future use" at bounding box center [157, 215] width 14 height 15
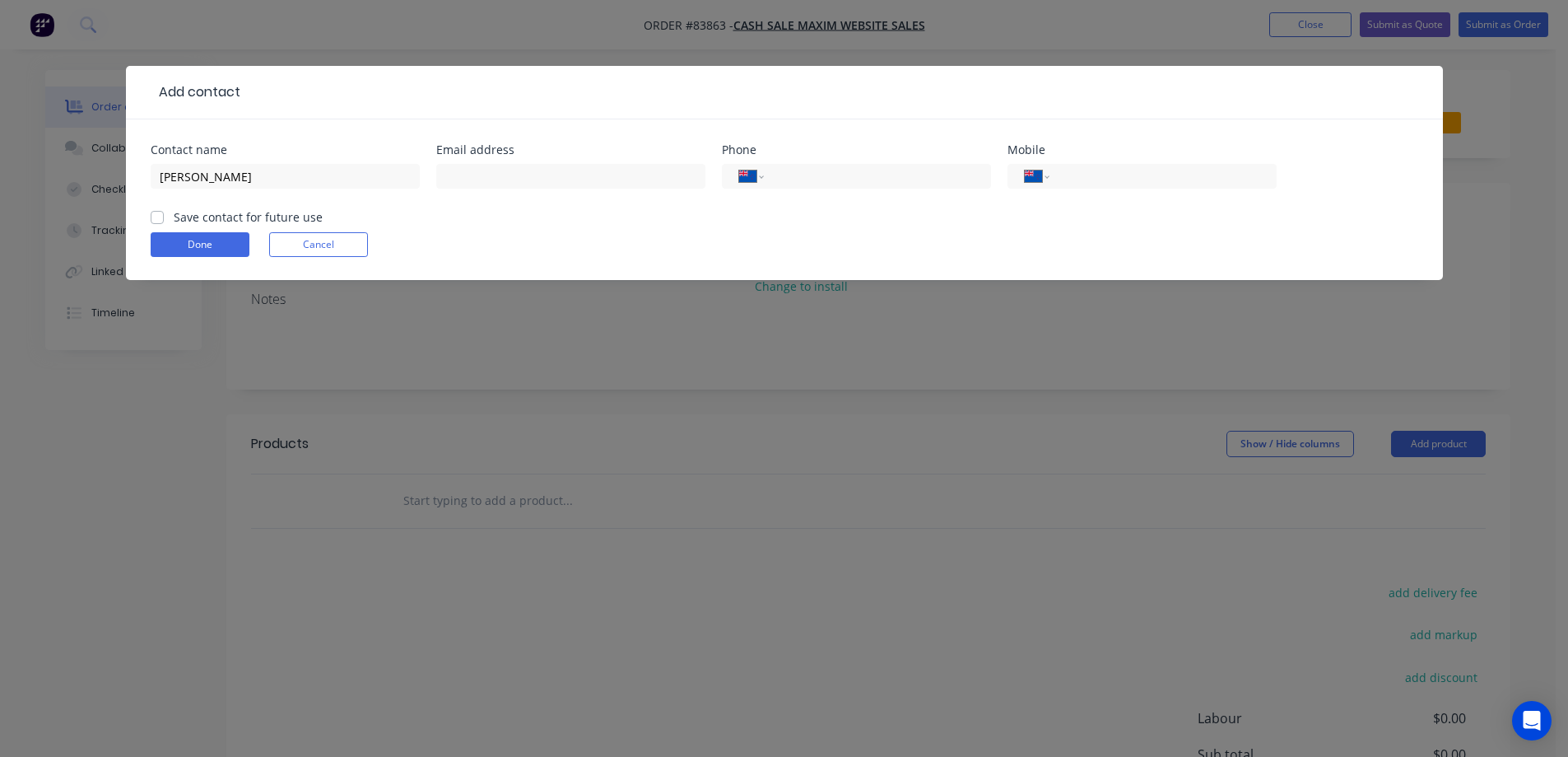
checkbox input "true"
click at [505, 175] on input "text" at bounding box center [571, 175] width 270 height 25
paste input "[EMAIL_ADDRESS][DOMAIN_NAME]"
type input "[EMAIL_ADDRESS][DOMAIN_NAME]"
click at [335, 172] on input "Maryann Xu" at bounding box center [285, 175] width 270 height 25
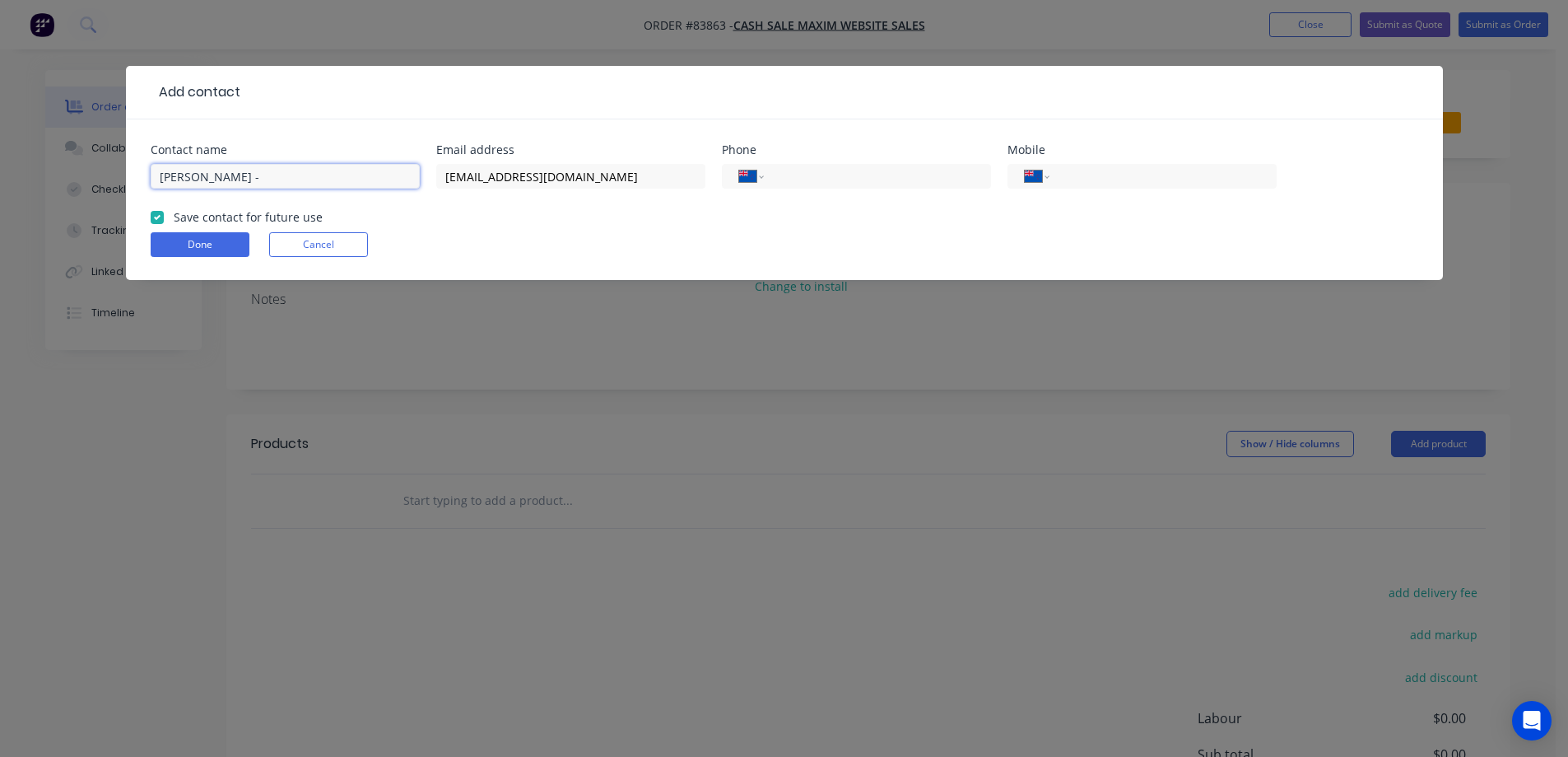
paste input "HBH Senior Living"
type input "[PERSON_NAME] - HBH Senior Living"
click at [808, 172] on input "tel" at bounding box center [874, 176] width 198 height 19
paste input "09 538 0800"
type input "09 538 0800"
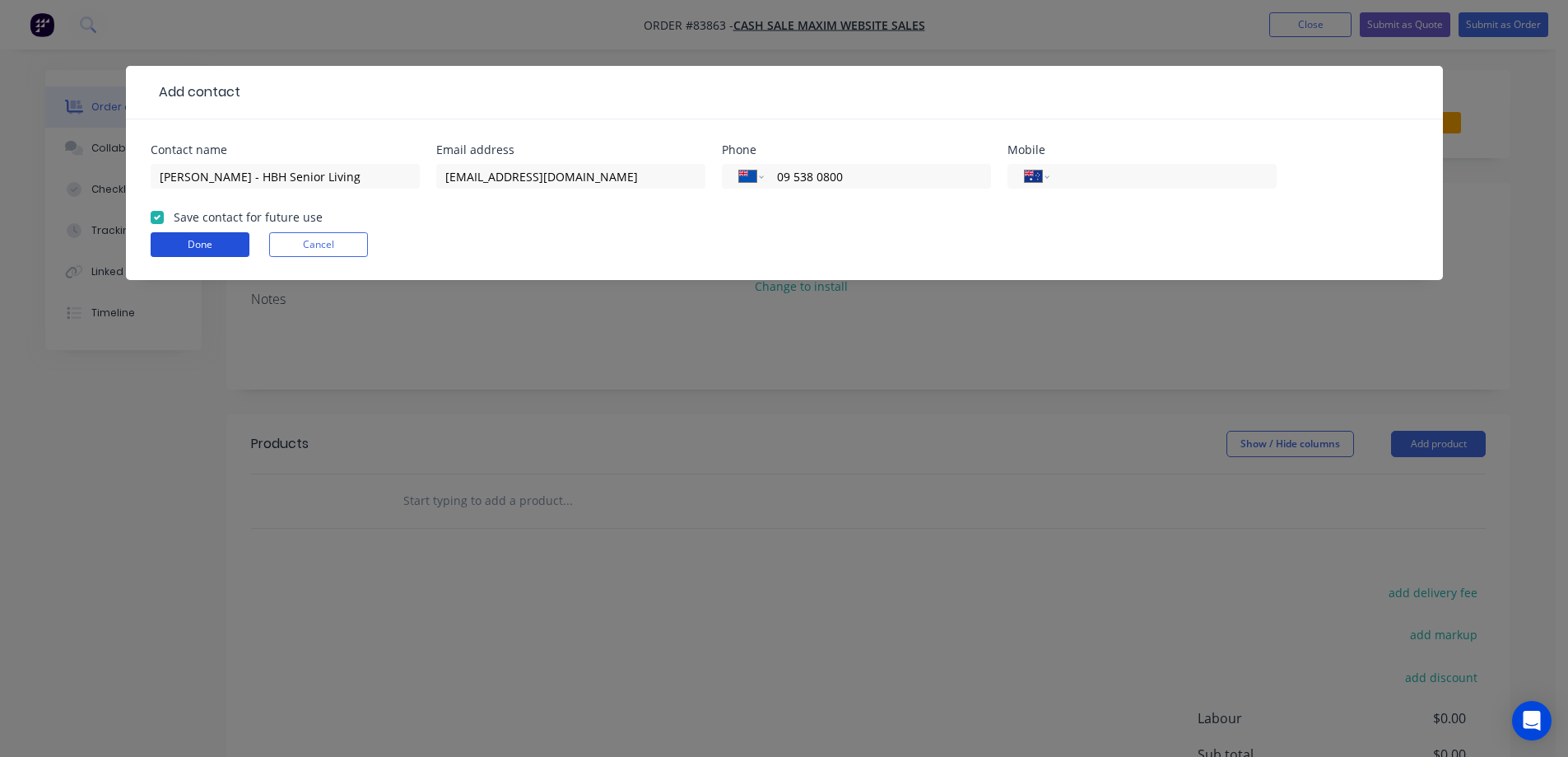
click at [201, 243] on button "Done" at bounding box center [200, 244] width 99 height 25
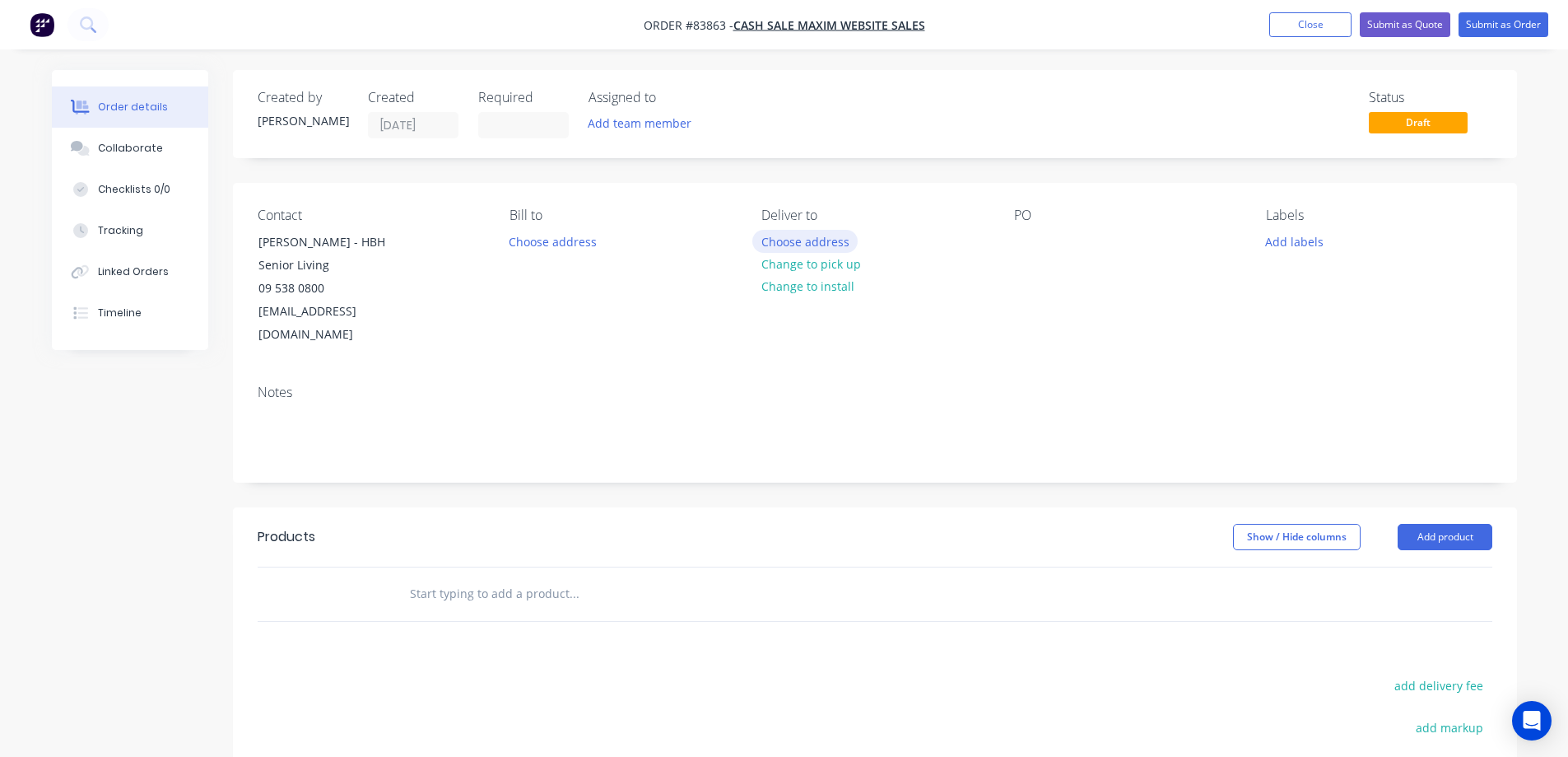
click at [795, 241] on button "Choose address" at bounding box center [805, 241] width 105 height 22
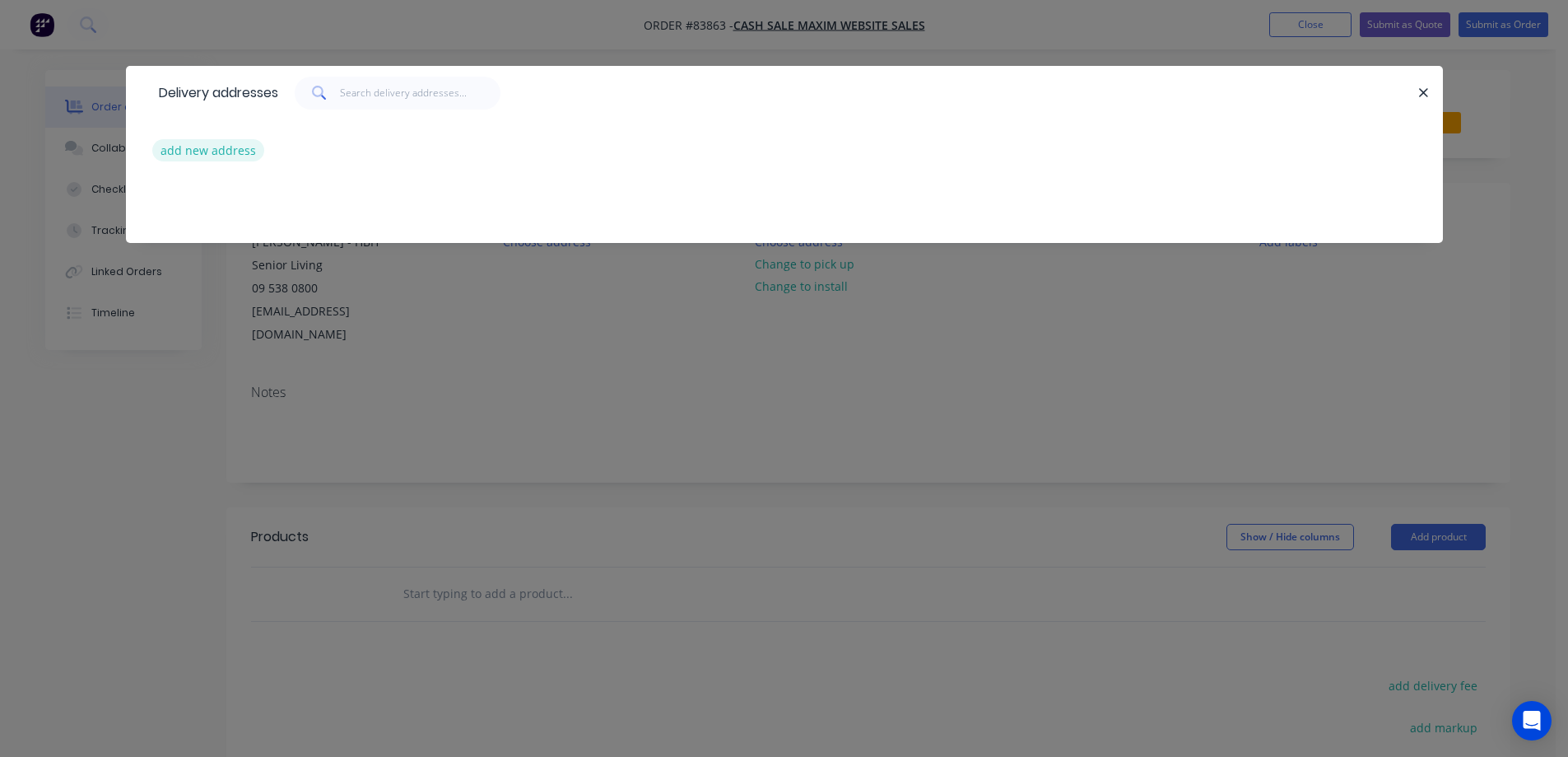
click at [197, 142] on div "add new address" at bounding box center [784, 151] width 1268 height 62
click at [202, 152] on button "add new address" at bounding box center [209, 150] width 113 height 22
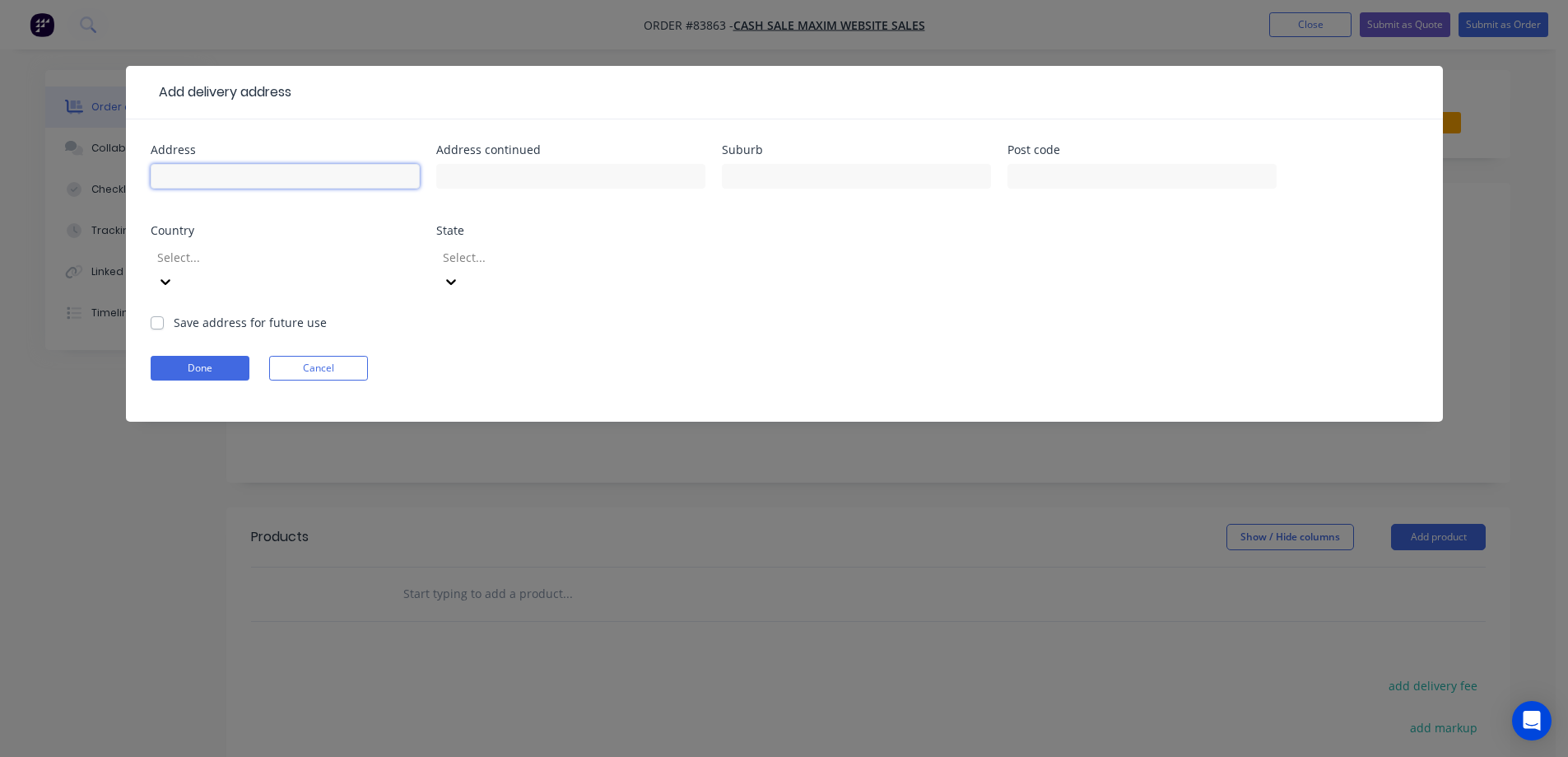
click at [220, 175] on input "text" at bounding box center [285, 175] width 270 height 25
paste input "139 Union Road"
type input "139 Union Road"
click at [585, 181] on input "text" at bounding box center [571, 175] width 270 height 25
paste input "Howick"
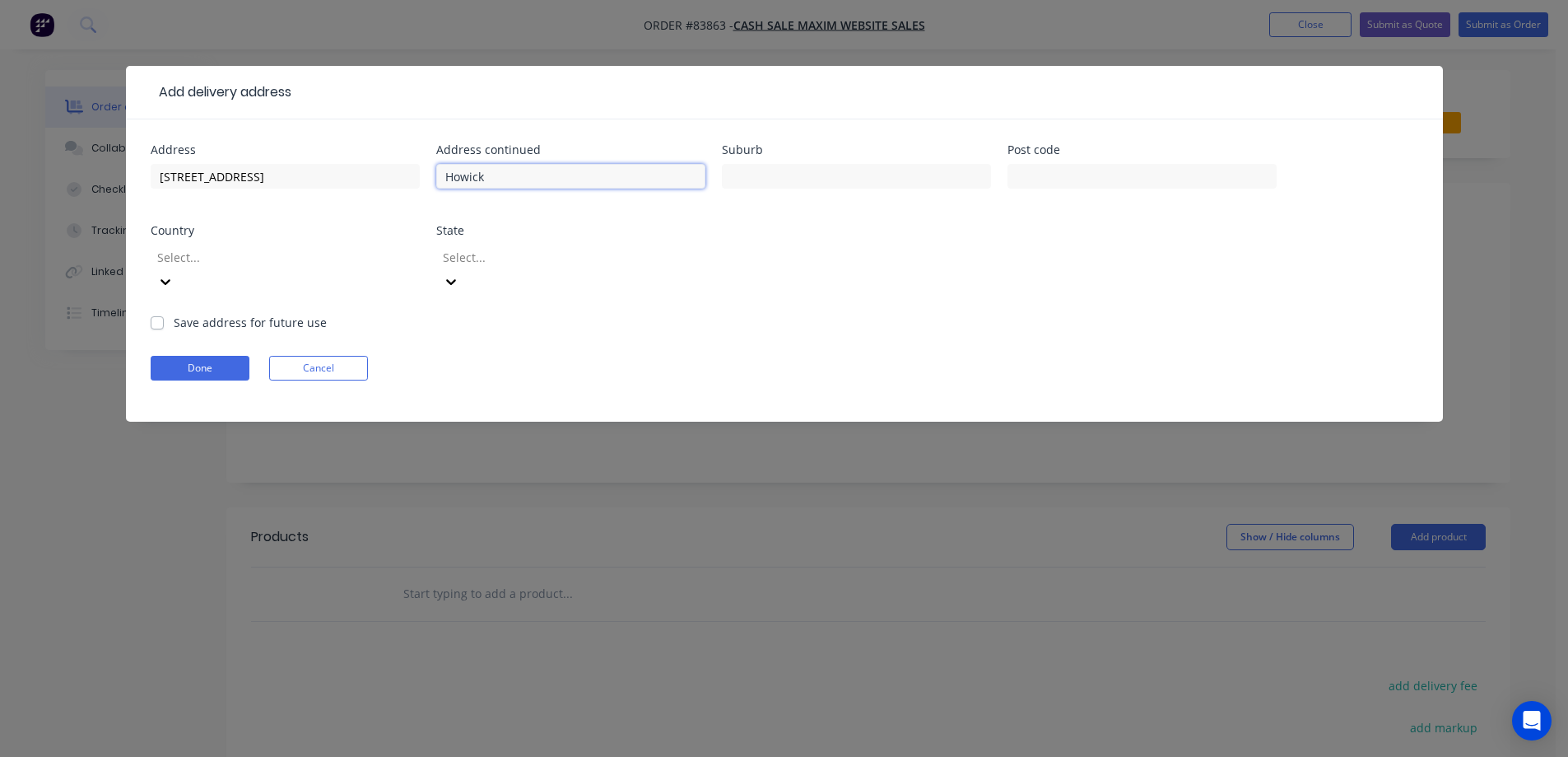
type input "Howick"
click at [836, 176] on input "text" at bounding box center [856, 175] width 270 height 25
paste input "Auckland"
type input "Auckland"
click at [1045, 175] on input "text" at bounding box center [1142, 175] width 270 height 25
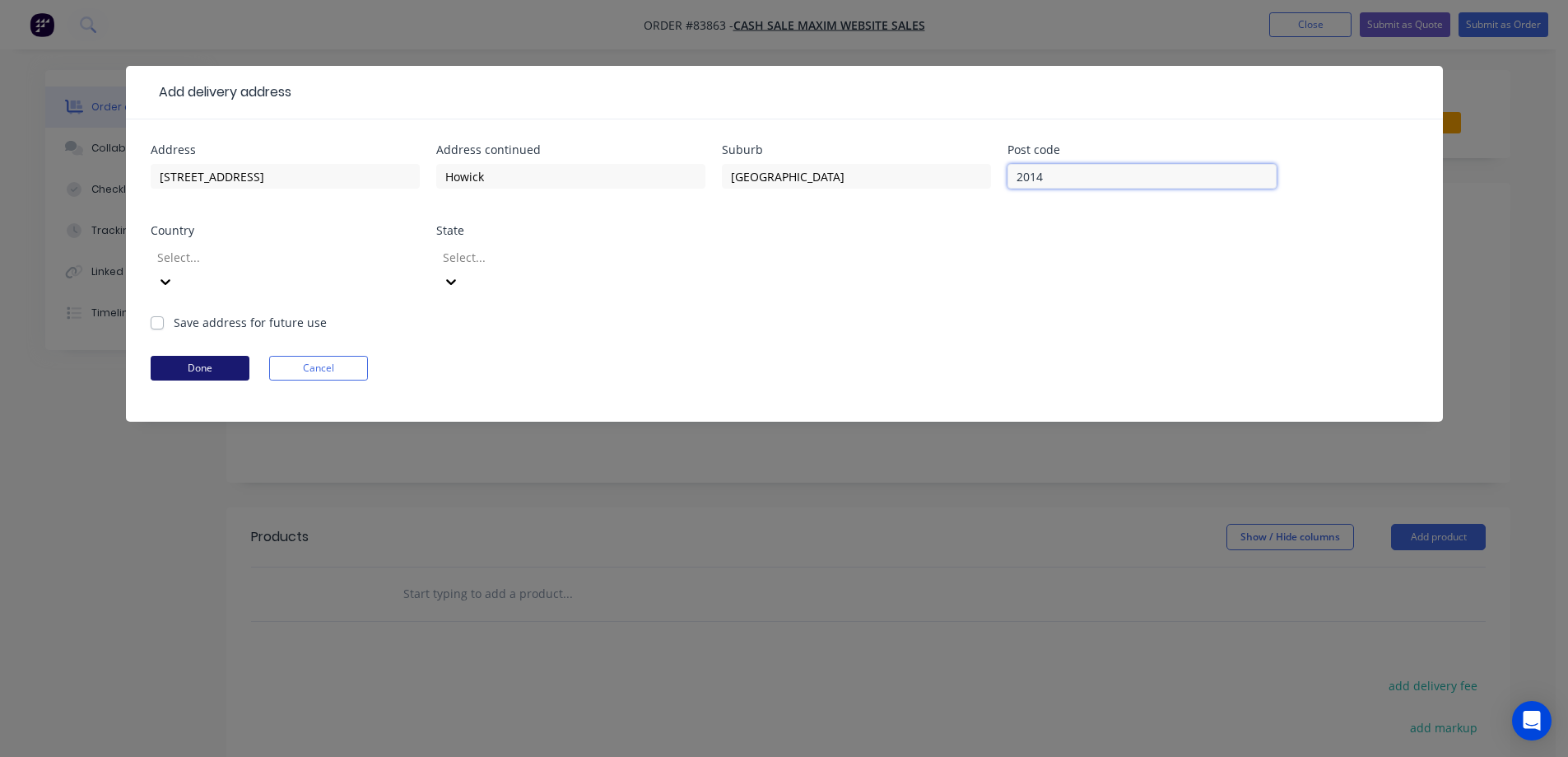
type input "2014"
click at [221, 356] on button "Done" at bounding box center [200, 368] width 99 height 25
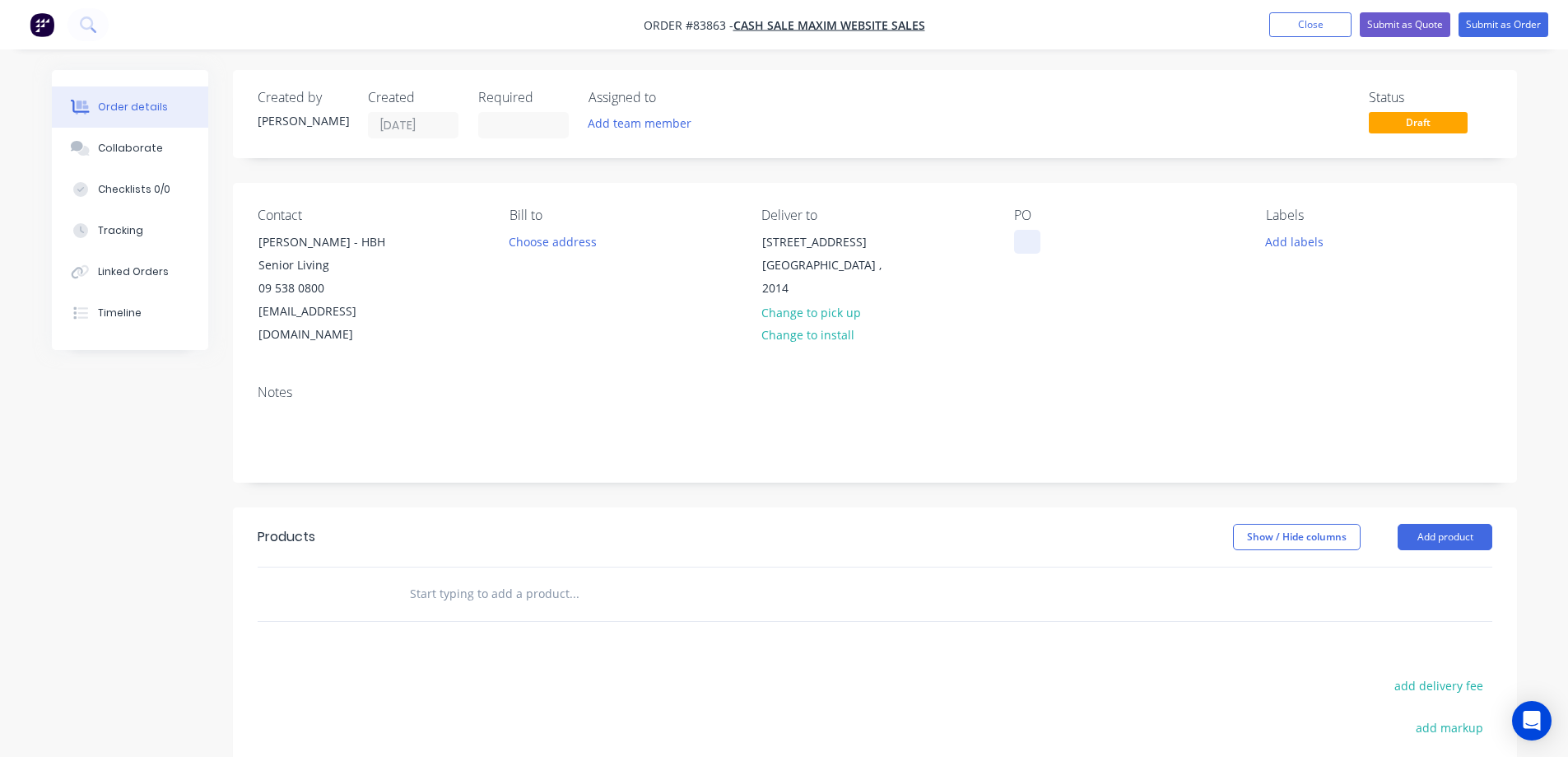
click at [1035, 236] on div at bounding box center [1026, 241] width 26 height 24
click at [465, 577] on input "text" at bounding box center [573, 594] width 329 height 33
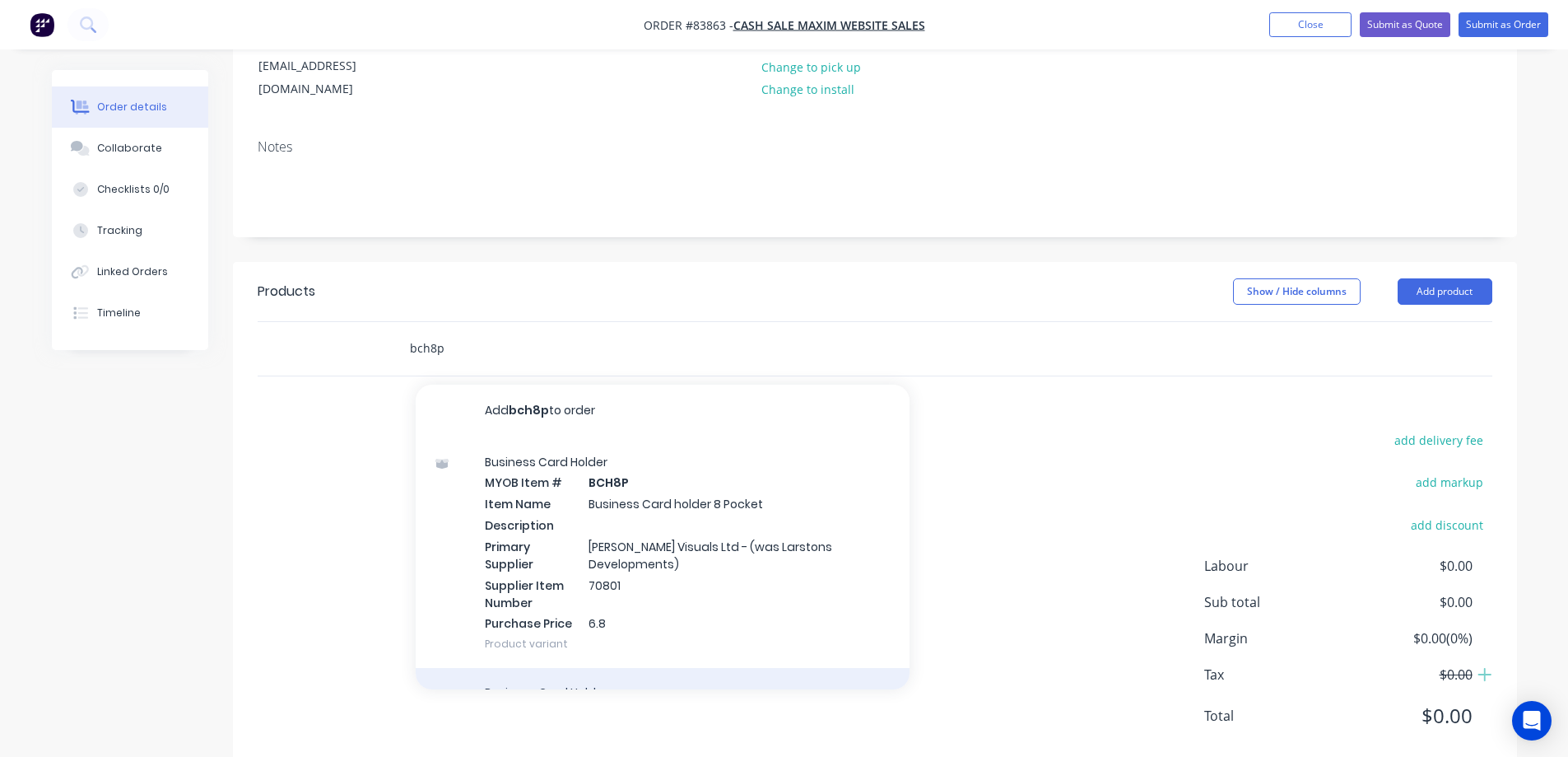
scroll to position [261, 0]
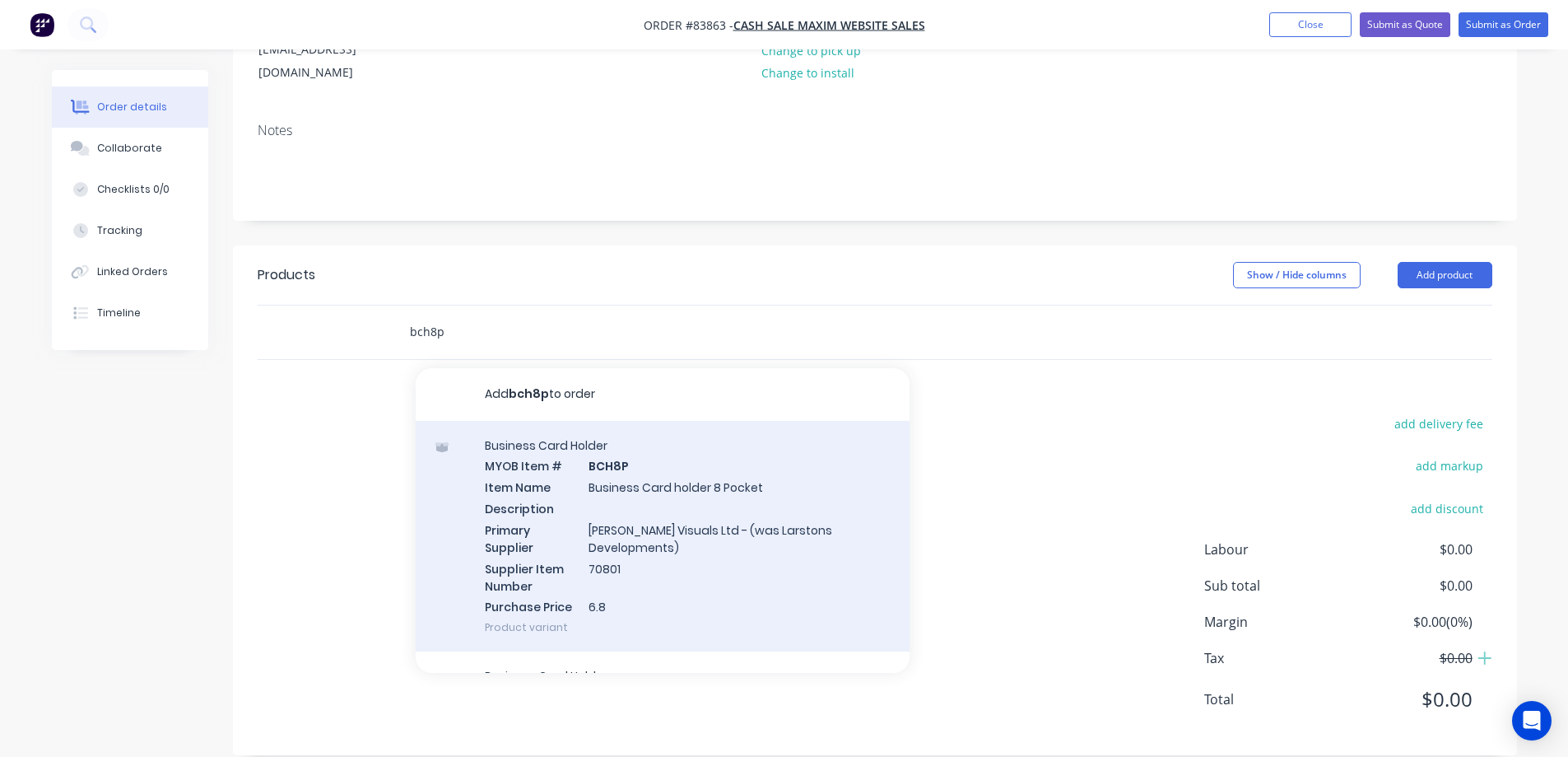
type input "bch8p"
click at [821, 563] on div "Business Card Holder MYOB Item # BCH8P Item Name Business Card holder 8 Pocket …" at bounding box center [662, 536] width 494 height 231
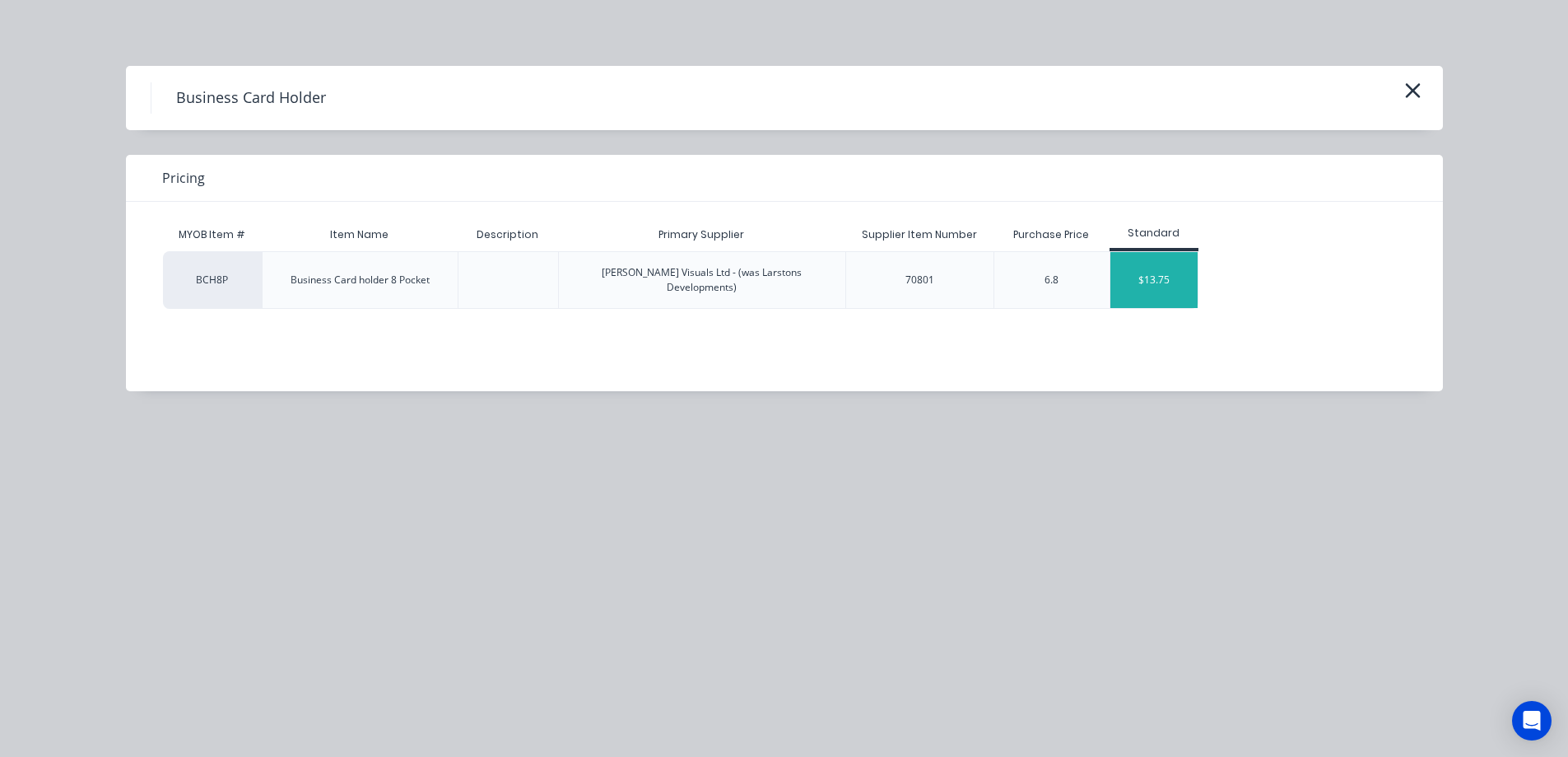
click at [1159, 267] on div "$13.75" at bounding box center [1154, 280] width 88 height 56
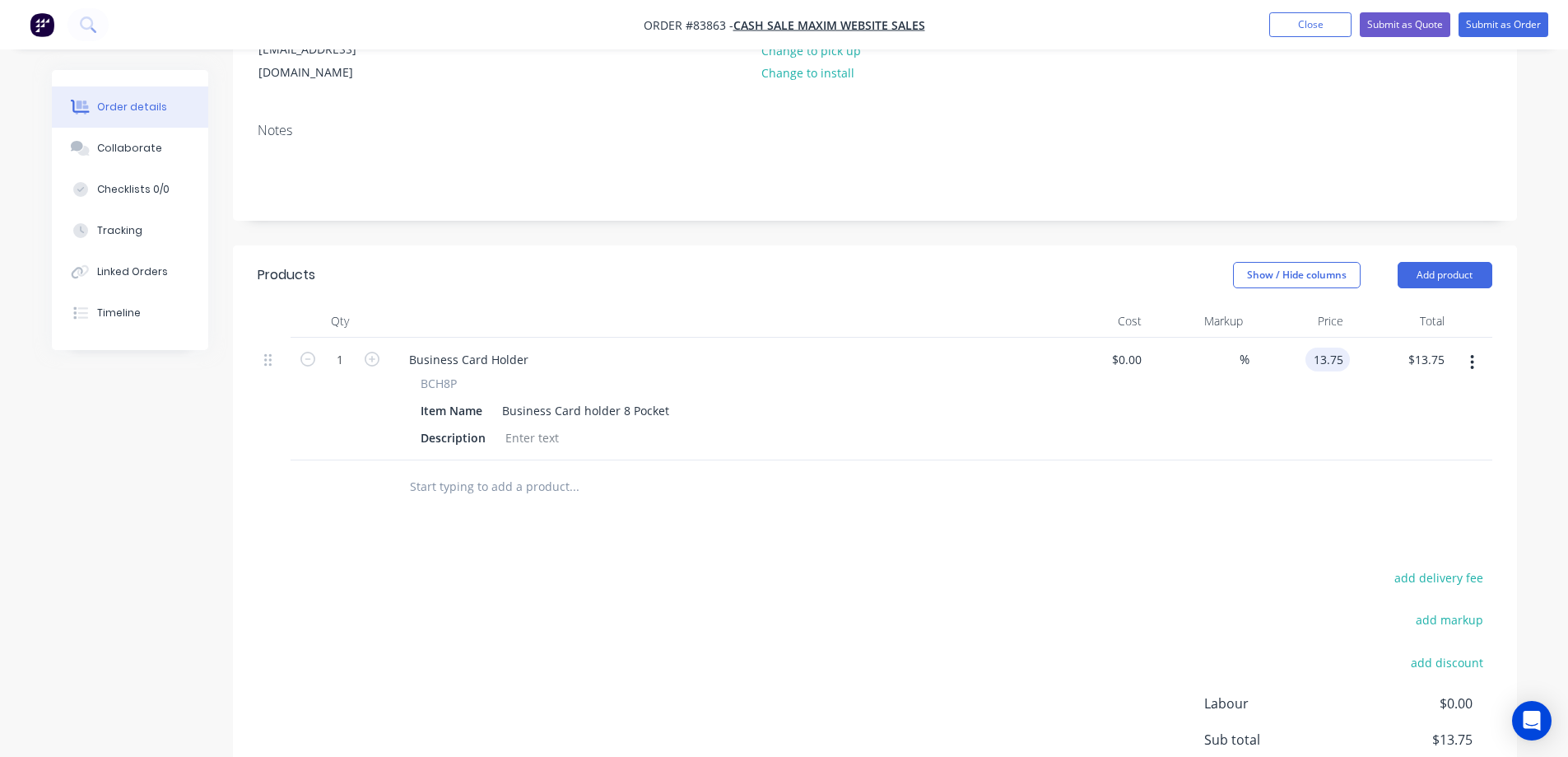
click at [1314, 348] on input "13.75" at bounding box center [1331, 359] width 38 height 24
type input "$12.50"
click at [1238, 460] on div at bounding box center [875, 487] width 1235 height 54
click at [1452, 566] on button "add delivery fee" at bounding box center [1438, 577] width 106 height 22
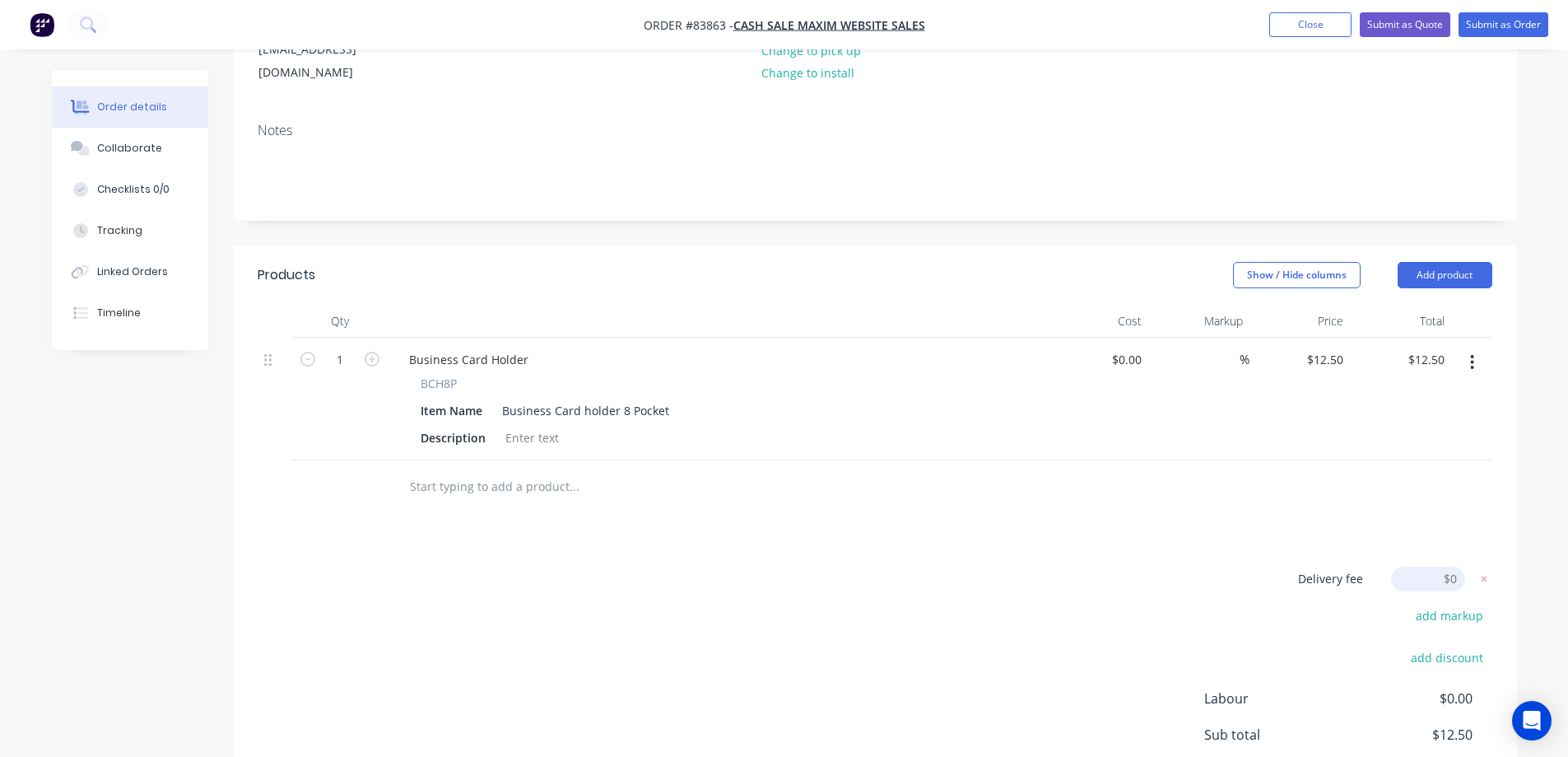
type input "6"
click at [1050, 614] on div "Delivery fee $6.00 add markup add discount Labour $0.00 Sub total $18.50 Margin…" at bounding box center [875, 721] width 1235 height 310
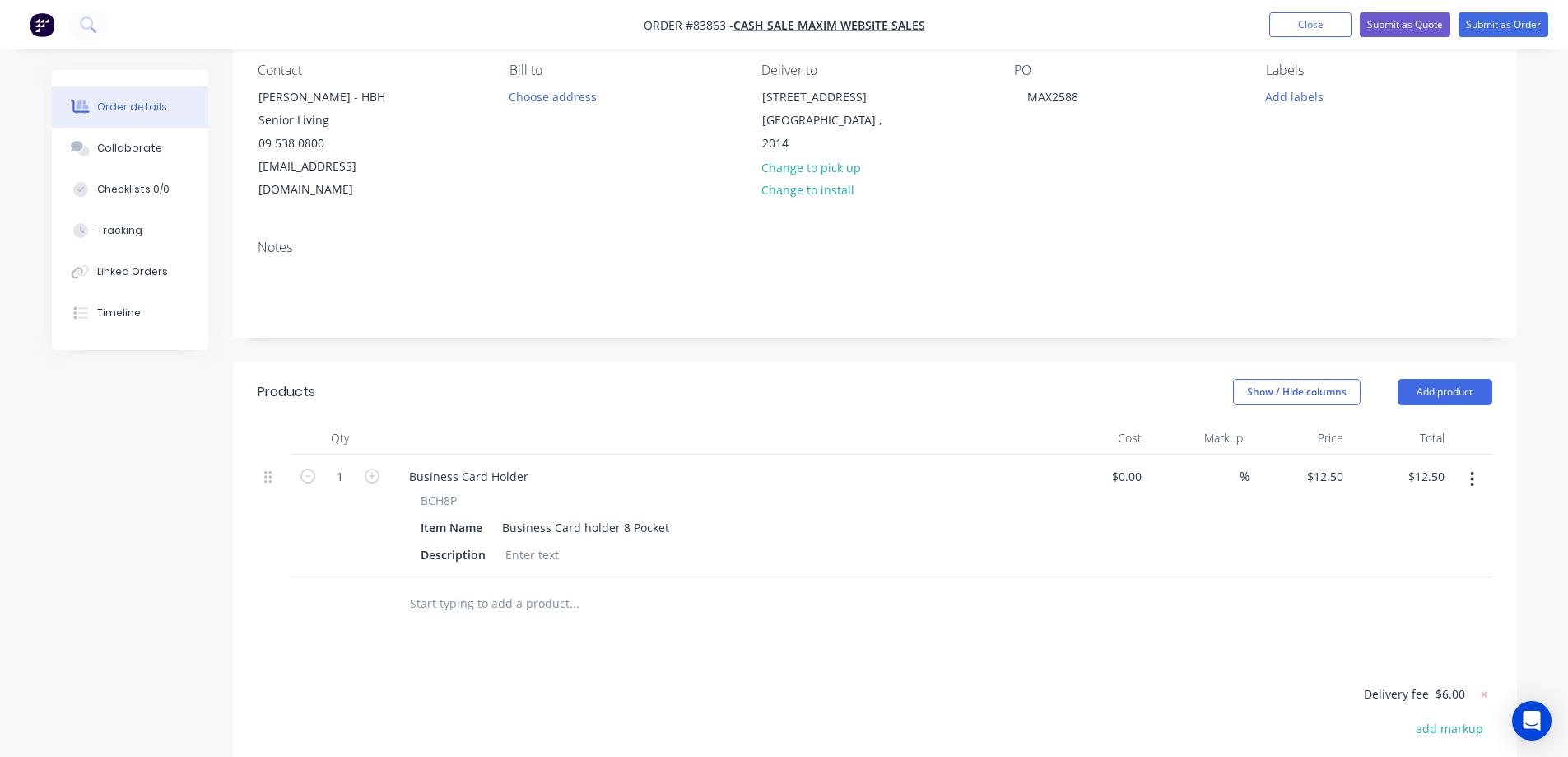
scroll to position [0, 0]
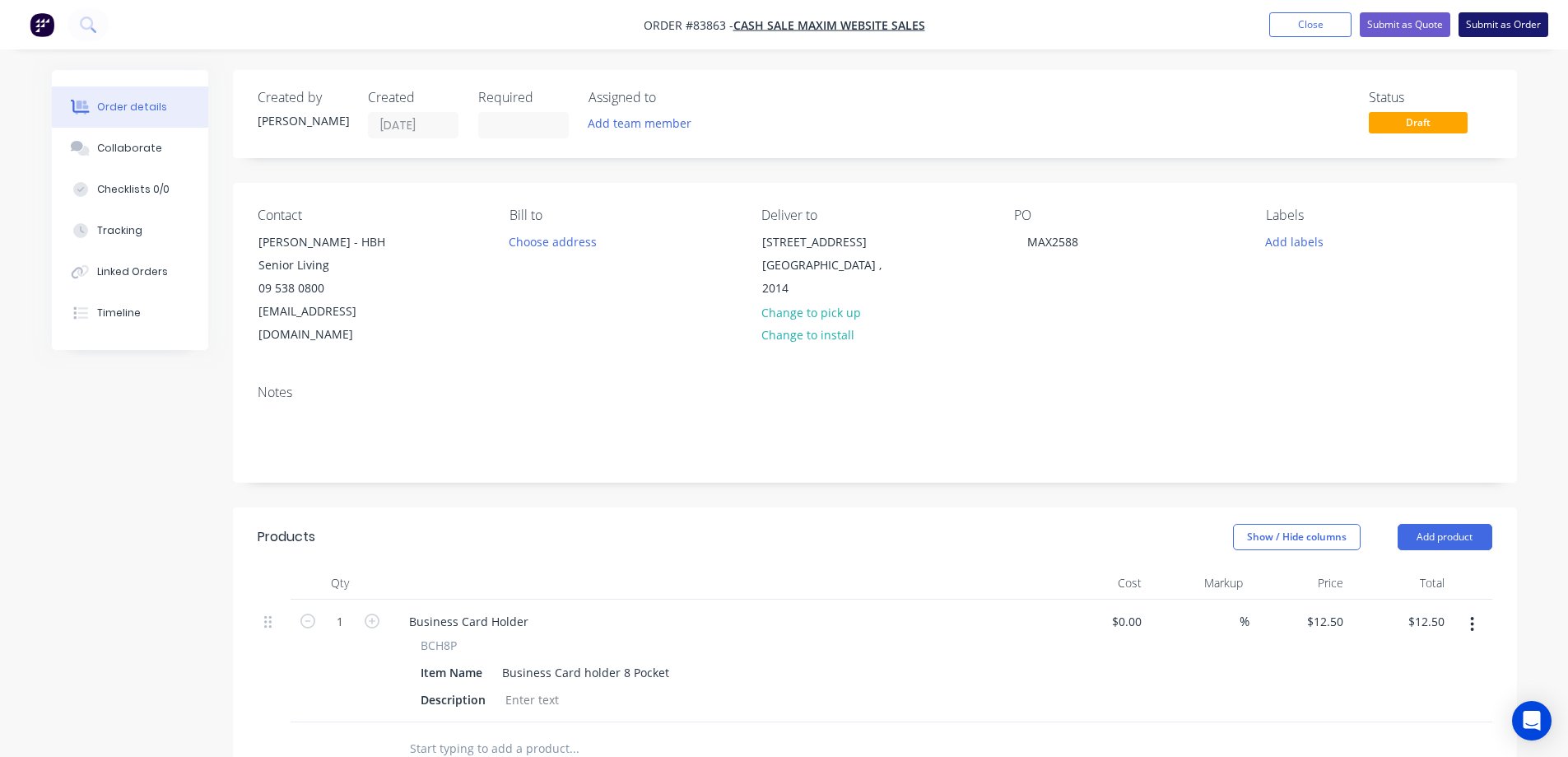
click at [1504, 25] on button "Submit as Order" at bounding box center [1503, 25] width 90 height 25
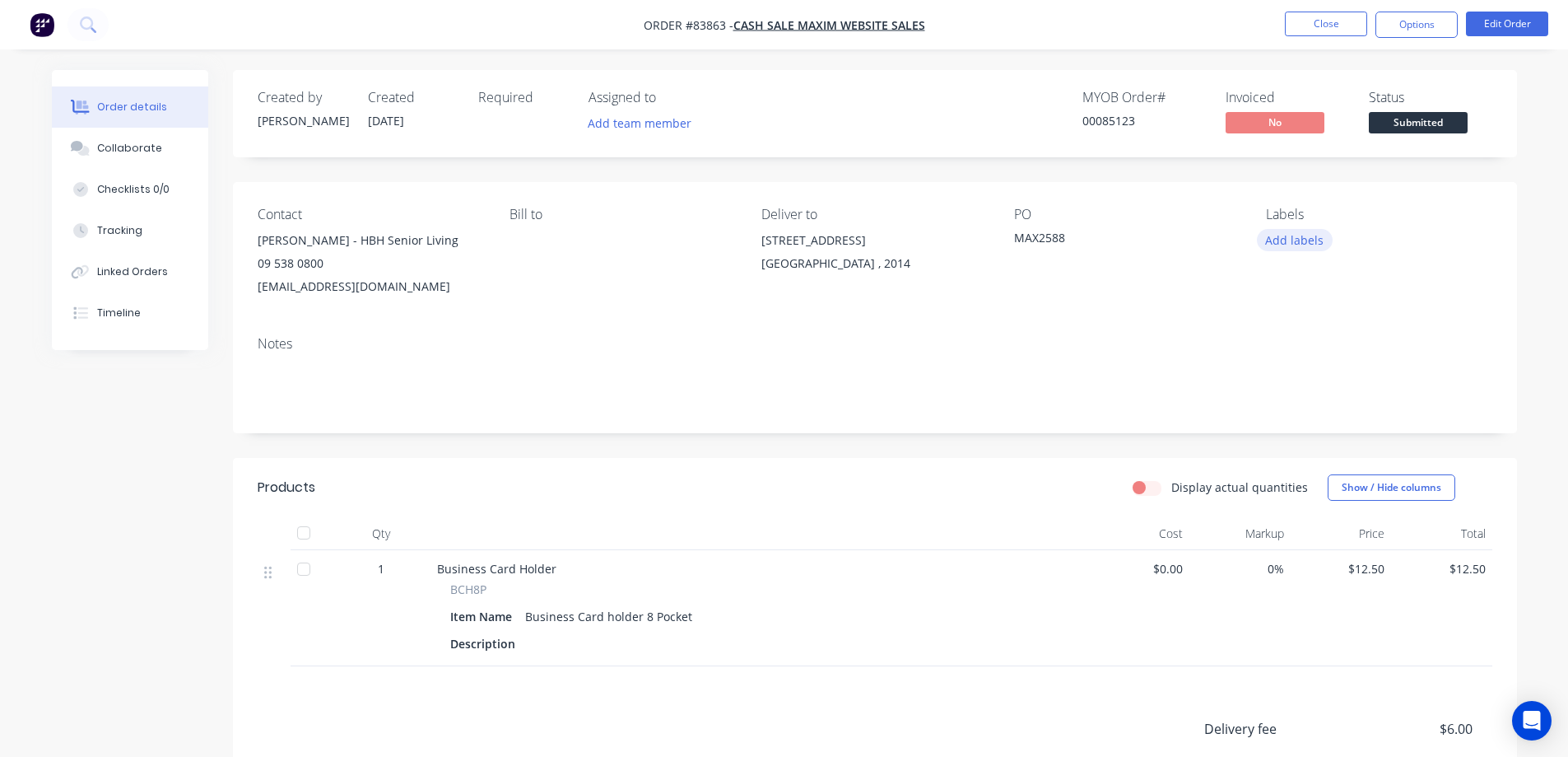
click at [1297, 241] on button "Add labels" at bounding box center [1294, 240] width 75 height 22
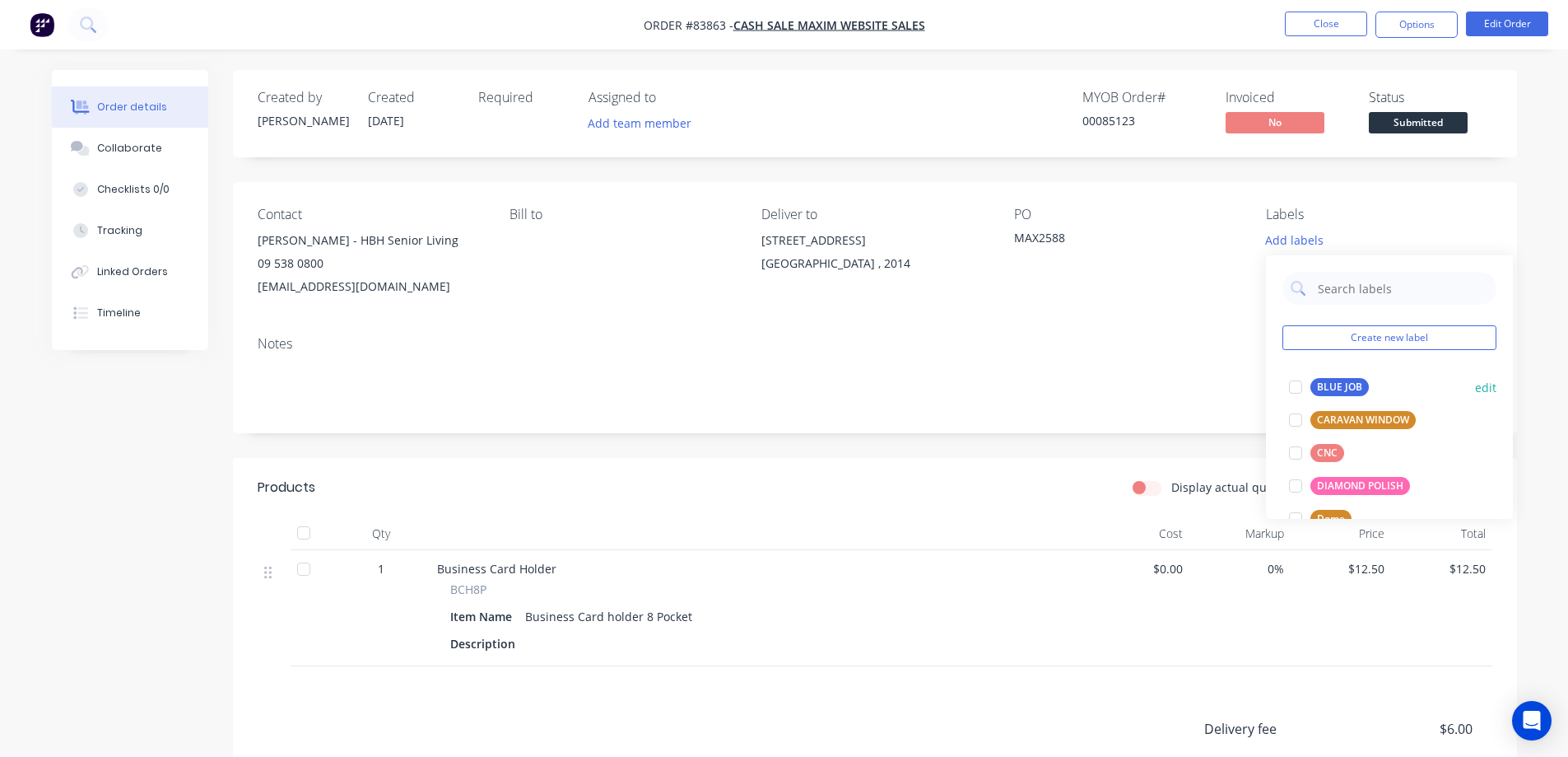
click at [1298, 386] on div at bounding box center [1296, 387] width 33 height 33
click at [1298, 385] on div at bounding box center [1296, 379] width 33 height 33
click at [1491, 26] on button "Edit Order" at bounding box center [1506, 24] width 83 height 25
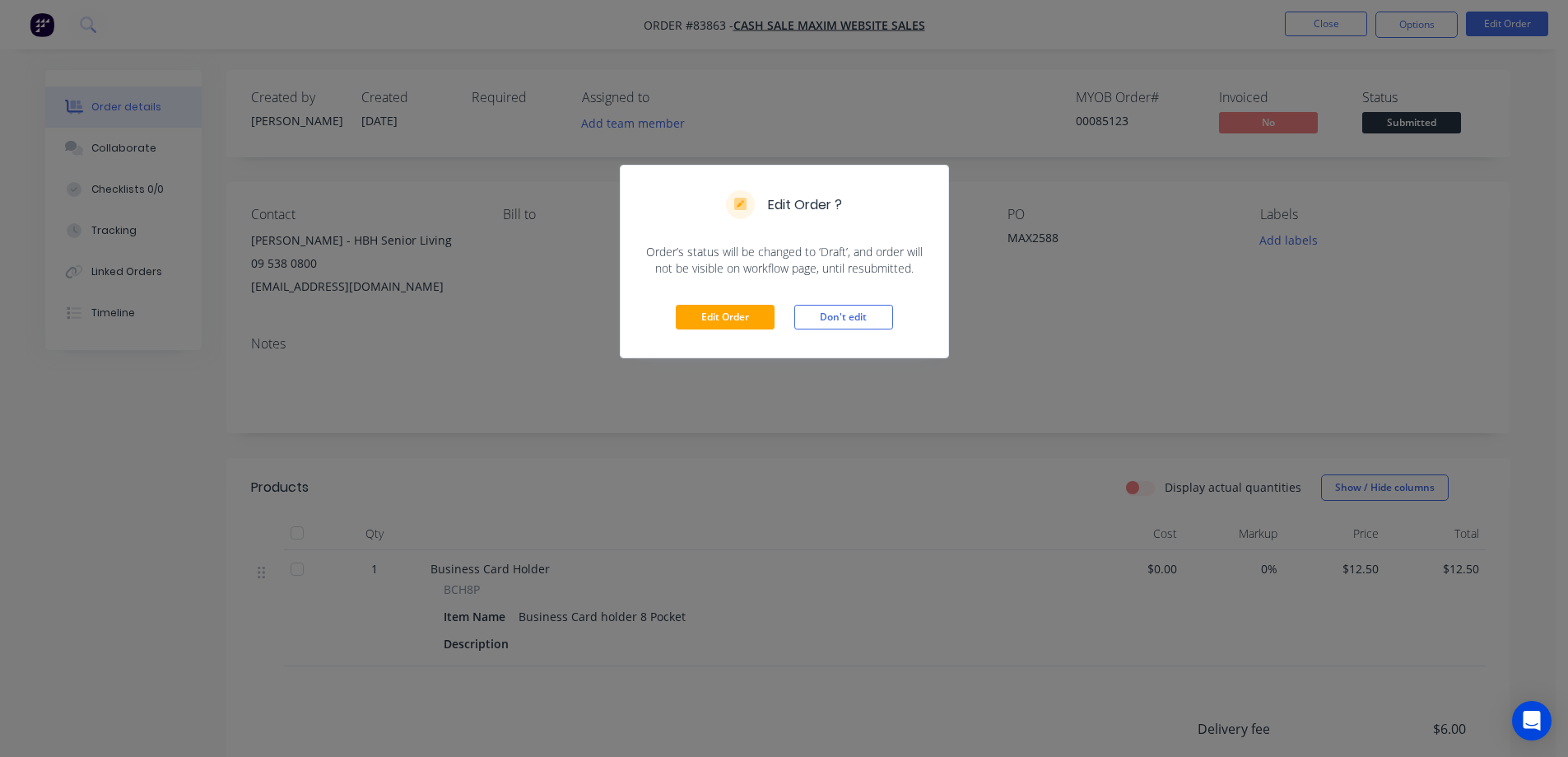
click at [730, 300] on div "Edit Order Don't edit" at bounding box center [784, 317] width 328 height 81
drag, startPoint x: 705, startPoint y: 322, endPoint x: 302, endPoint y: 280, distance: 405.2
click at [700, 325] on button "Edit Order" at bounding box center [725, 317] width 99 height 25
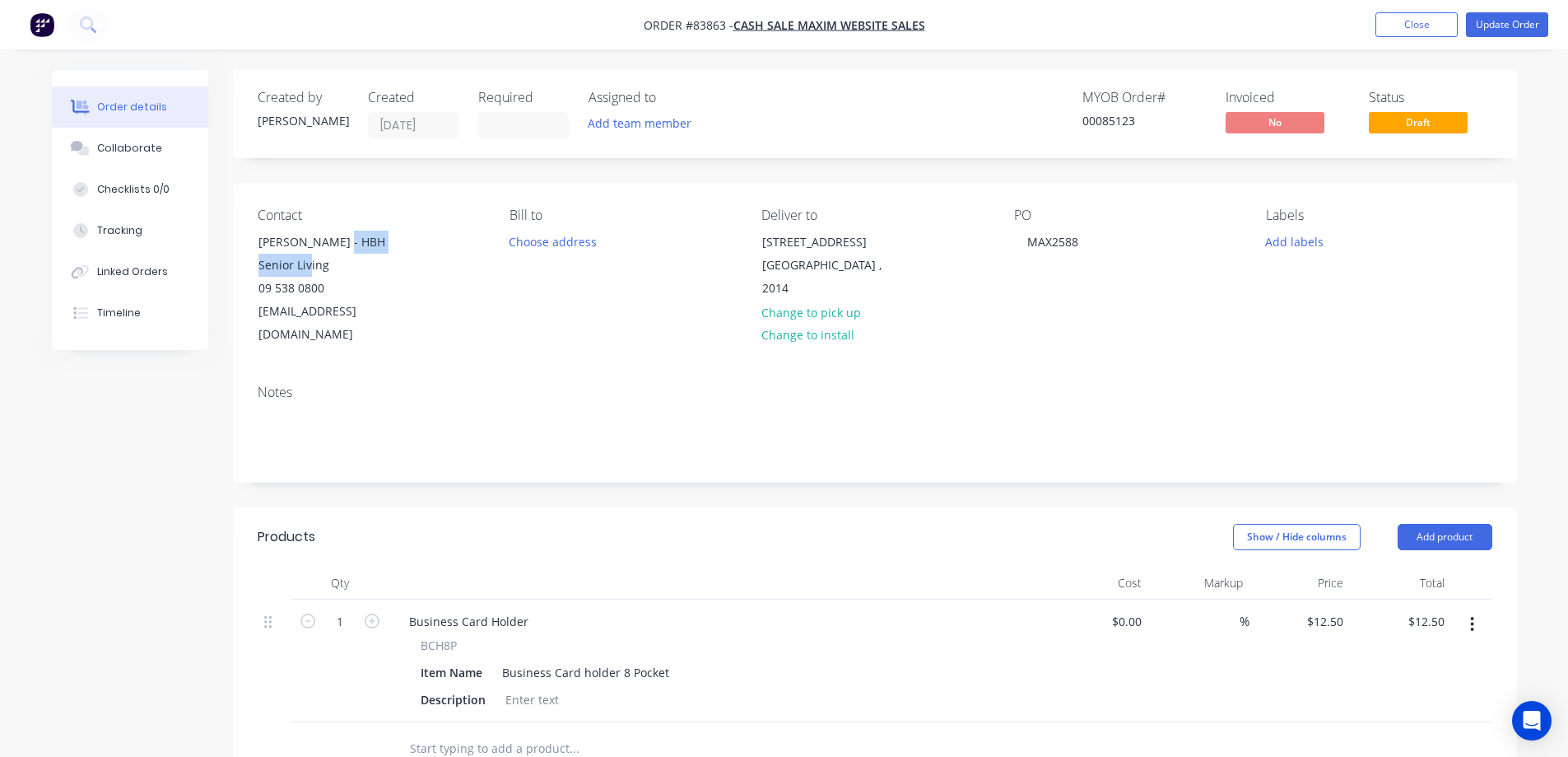
drag, startPoint x: 337, startPoint y: 240, endPoint x: 426, endPoint y: 261, distance: 91.4
click at [426, 261] on div "Contact Maryann Xu - HBH Senior Living 09 538 0800 office.administrator@hbh.org…" at bounding box center [370, 277] width 226 height 139
drag, startPoint x: 332, startPoint y: 243, endPoint x: 456, endPoint y: 280, distance: 129.4
click at [455, 280] on div "Contact Maryann Xu - HBH Senior Living 09 538 0800 office.administrator@hbh.org…" at bounding box center [370, 277] width 226 height 139
click at [456, 280] on div "Contact Maryann Xu - HBH Senior Living 09 538 0800 office.administrator@hbh.org…" at bounding box center [370, 277] width 226 height 139
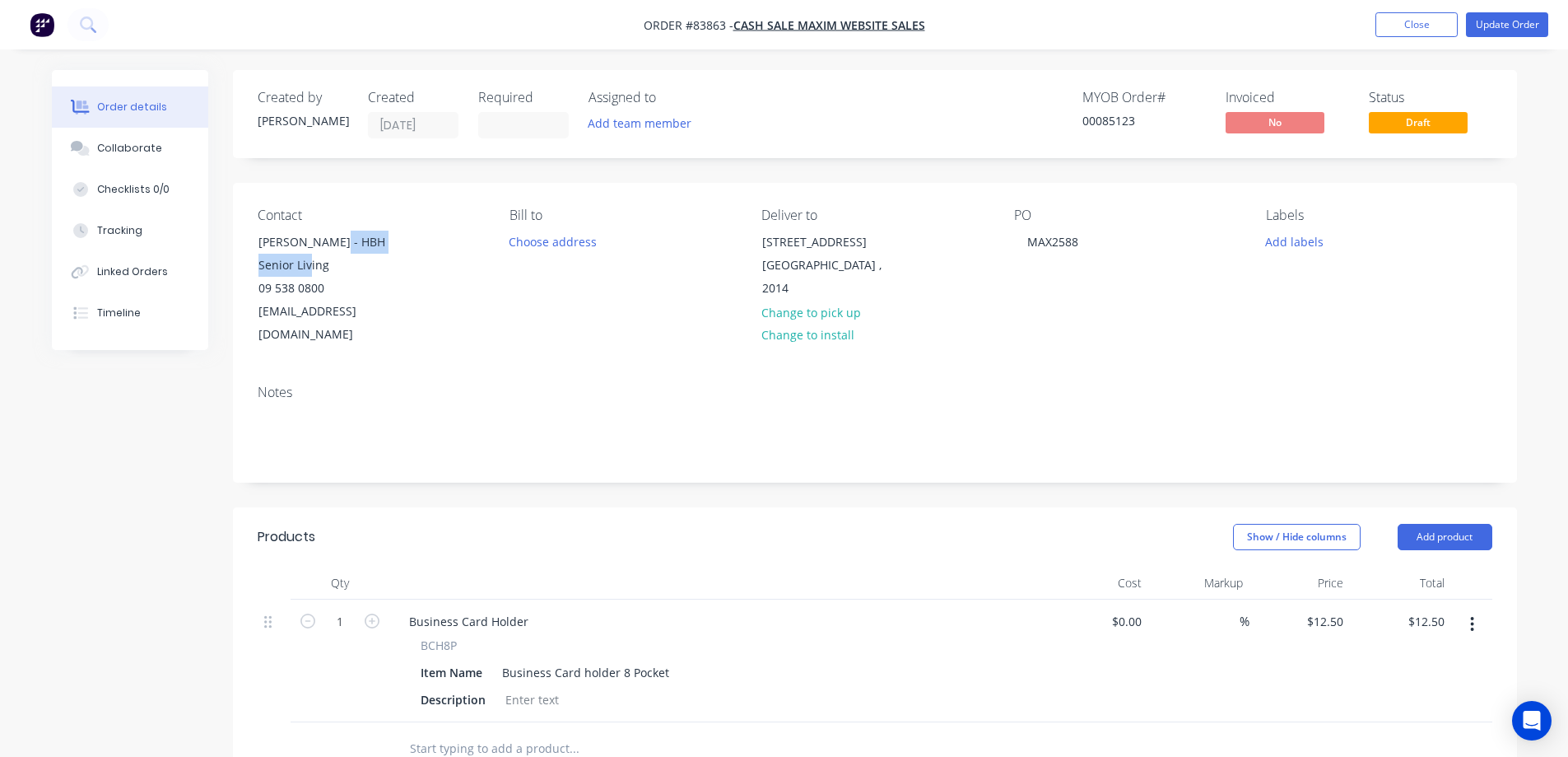
drag, startPoint x: 332, startPoint y: 240, endPoint x: 637, endPoint y: 270, distance: 306.5
click at [420, 261] on div "Contact Maryann Xu - HBH Senior Living 09 538 0800 office.administrator@hbh.org…" at bounding box center [370, 277] width 226 height 139
copy div "HBH Senior Living"
click at [1083, 238] on div "MAX2588" at bounding box center [1052, 241] width 77 height 24
click at [1494, 29] on button "Update Order" at bounding box center [1506, 25] width 83 height 25
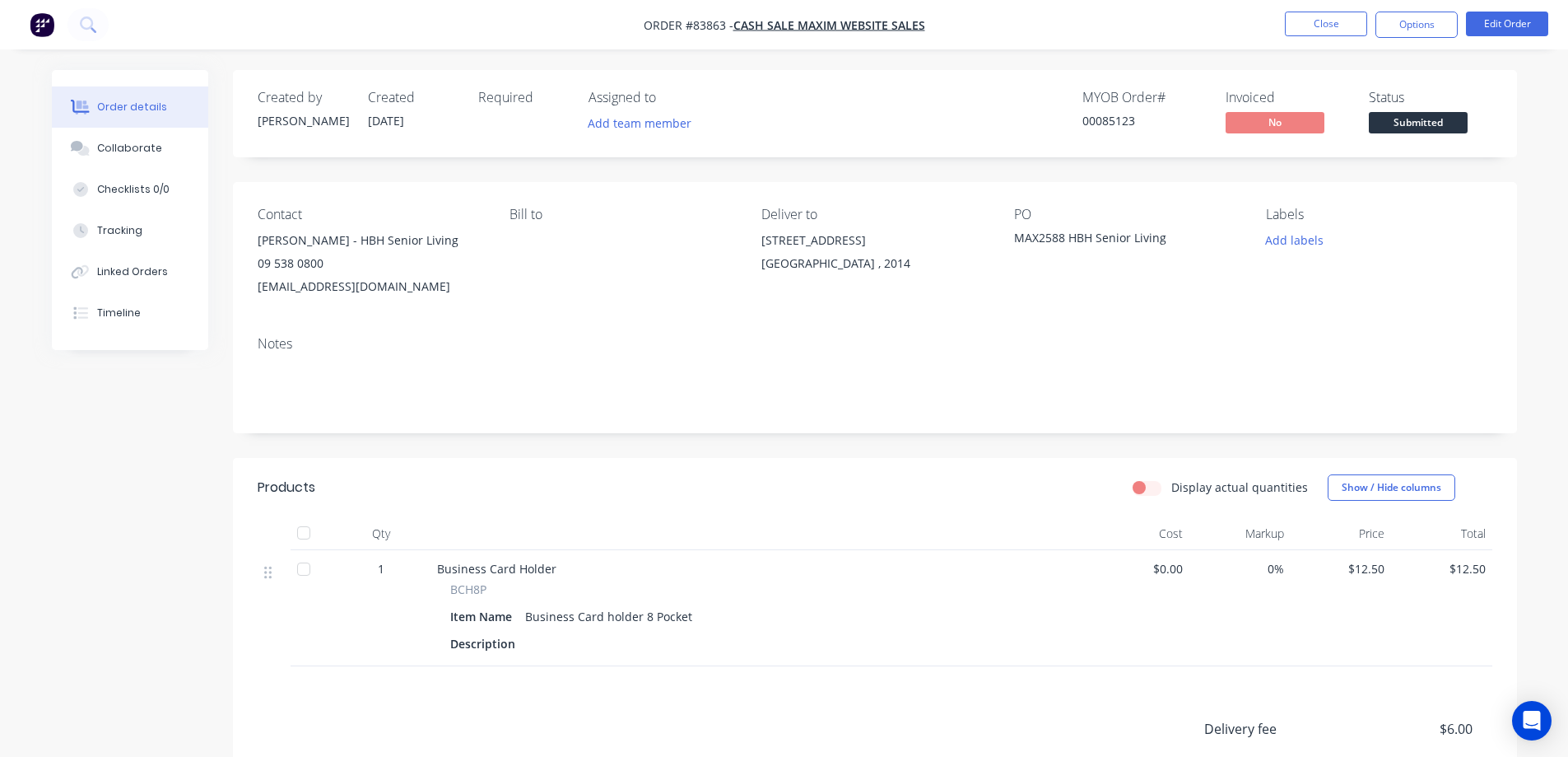
click at [1111, 127] on div "00085123" at bounding box center [1144, 120] width 123 height 17
click at [1111, 125] on div "00085123" at bounding box center [1144, 120] width 123 height 17
copy div "00085123"
click at [1404, 34] on button "Options" at bounding box center [1416, 25] width 83 height 26
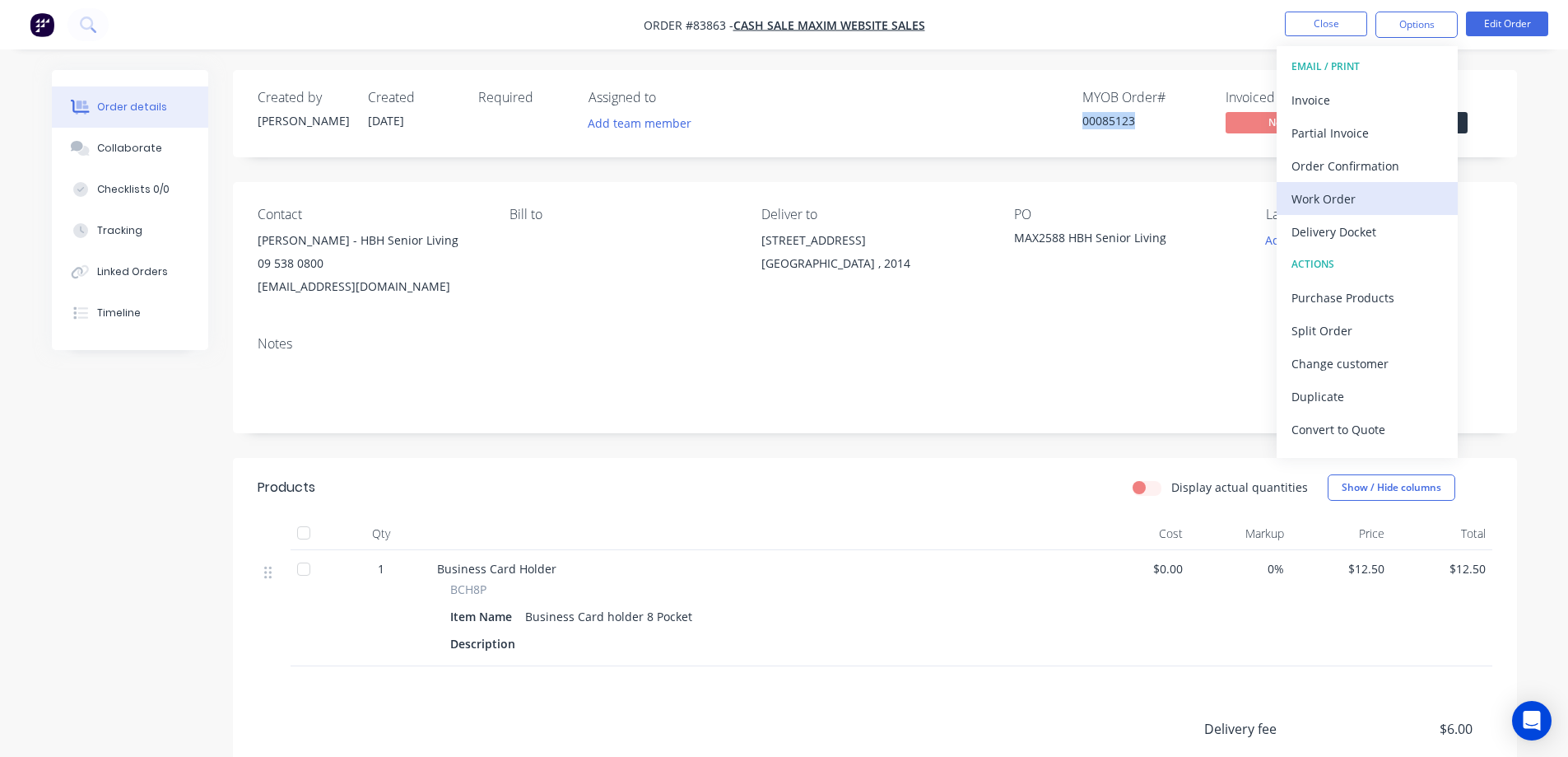
click at [1346, 192] on div "Work Order" at bounding box center [1367, 199] width 152 height 24
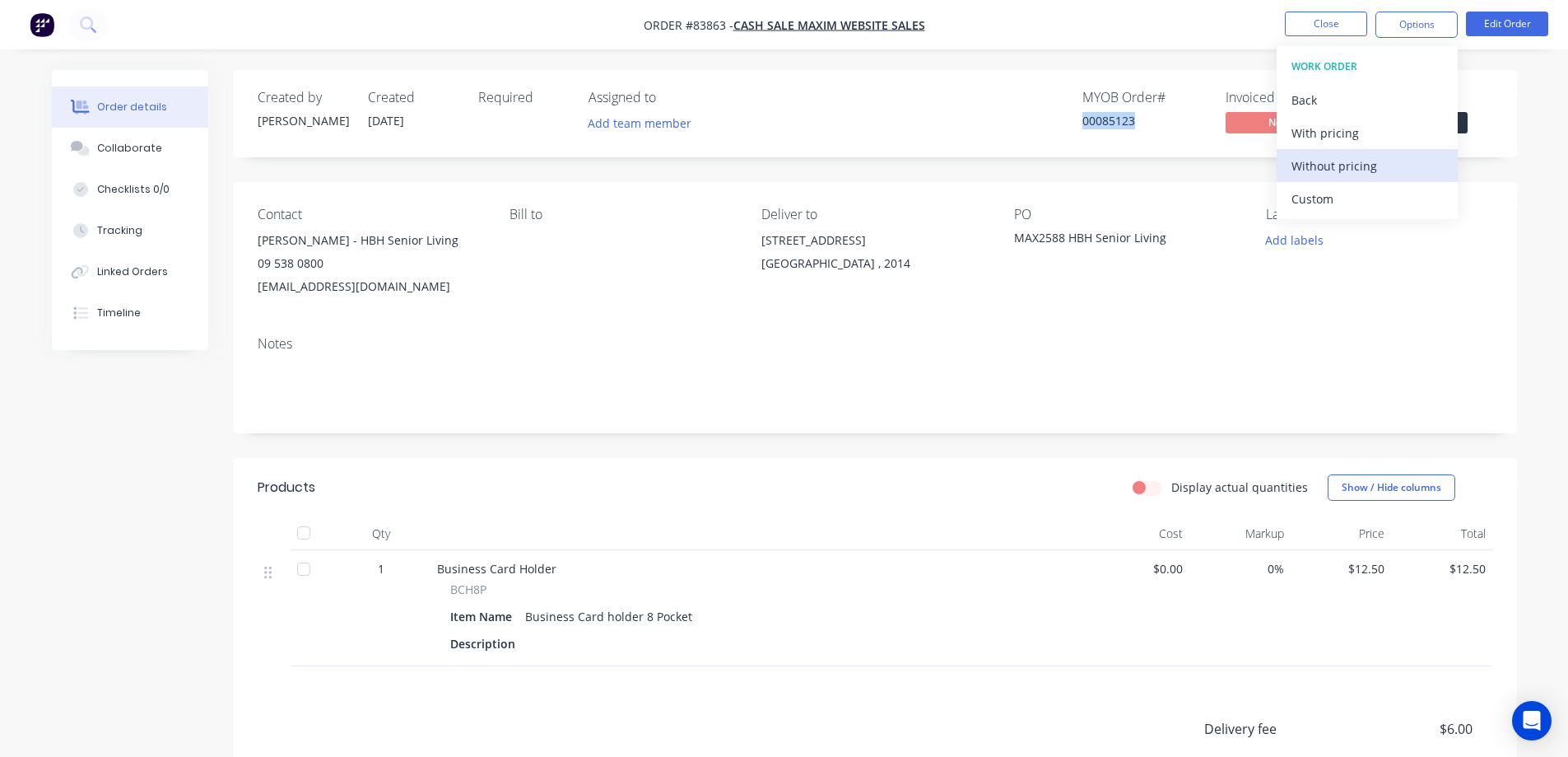
click at [1354, 172] on div "Without pricing" at bounding box center [1367, 166] width 152 height 24
click at [1304, 241] on button "Add labels" at bounding box center [1294, 240] width 75 height 22
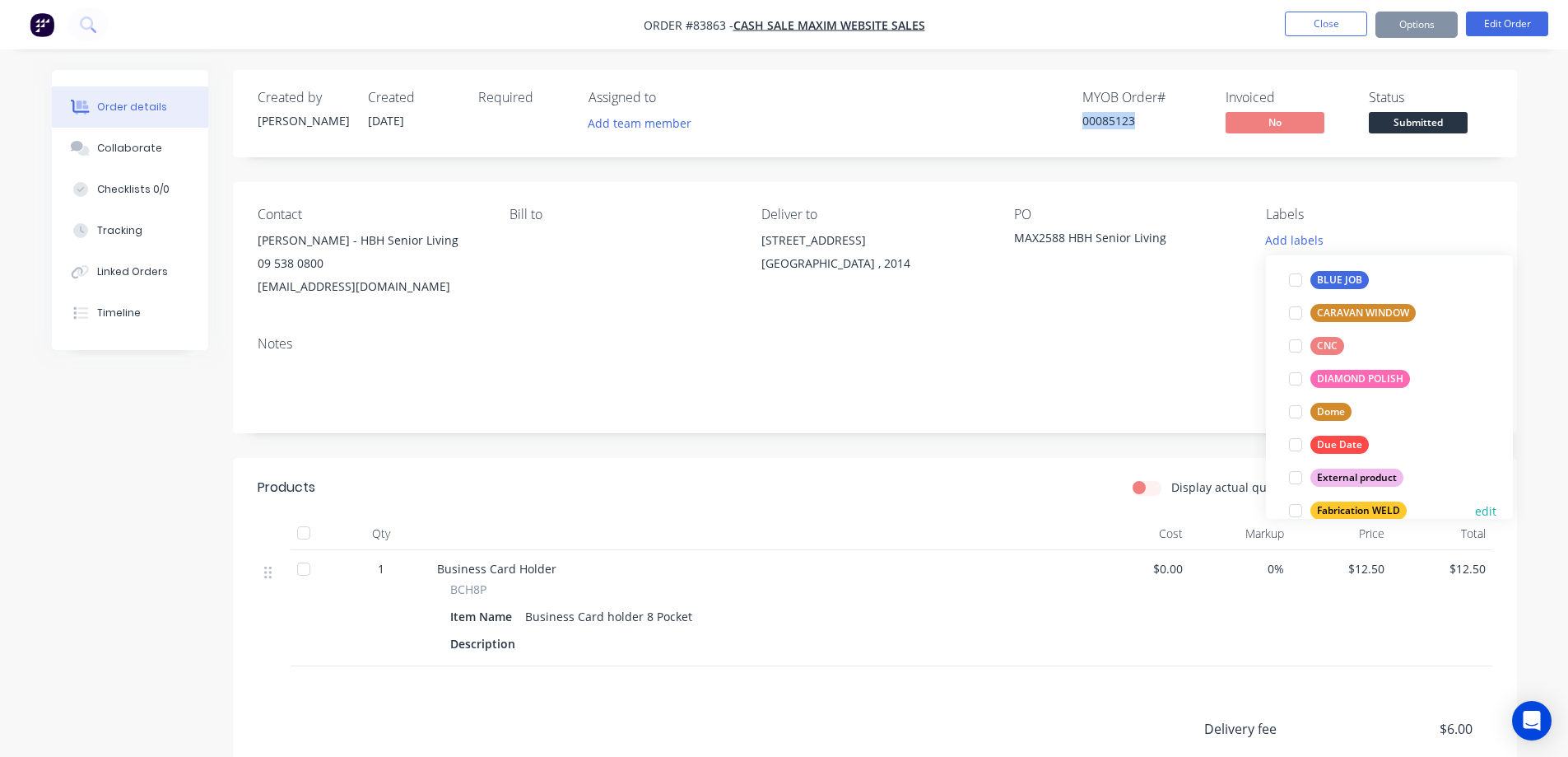
scroll to position [164, 0]
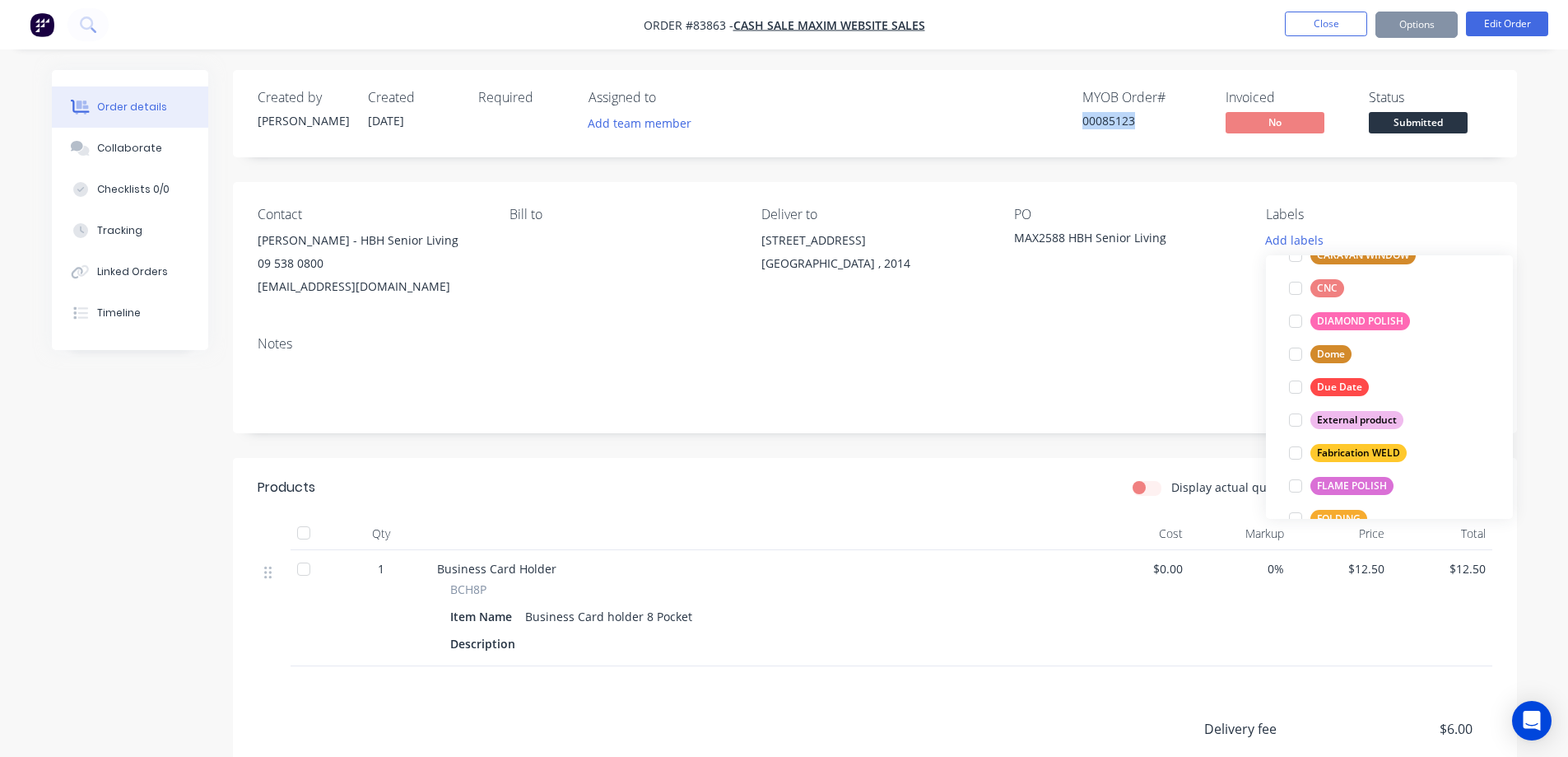
click at [1338, 420] on div "External product" at bounding box center [1357, 420] width 93 height 18
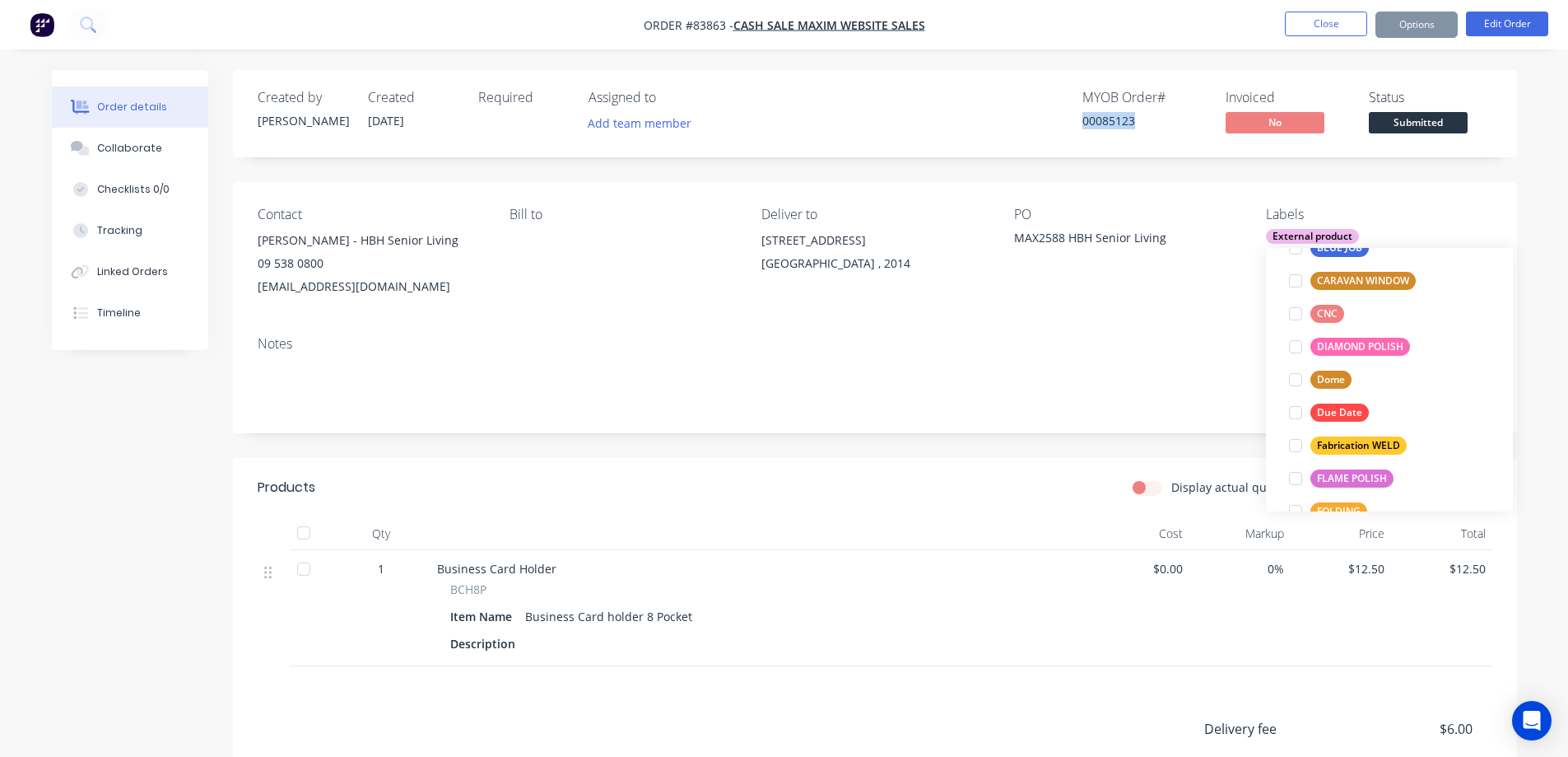
scroll to position [0, 0]
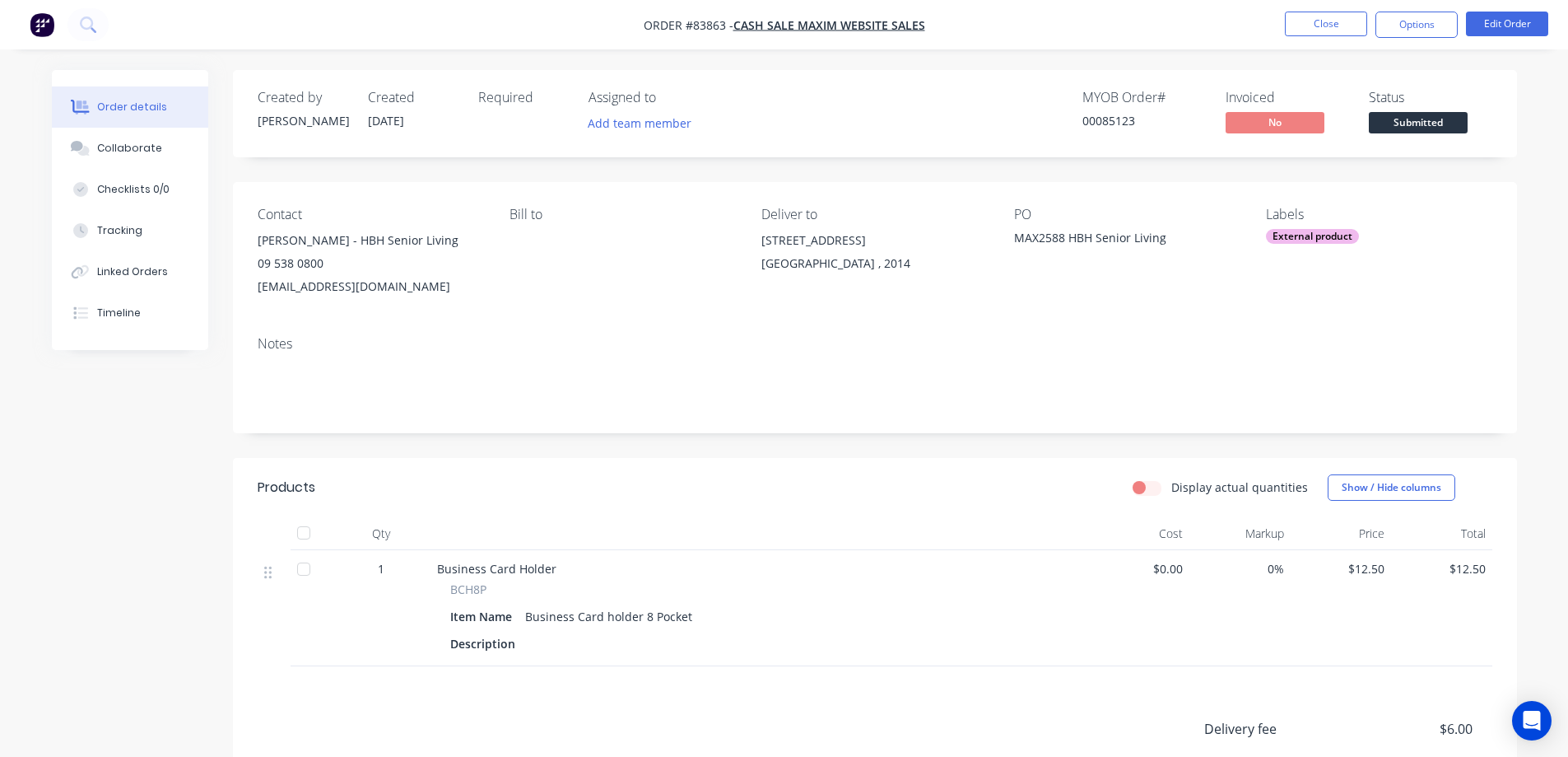
click at [515, 461] on header "Products Display actual quantities Show / Hide columns" at bounding box center [875, 487] width 1284 height 59
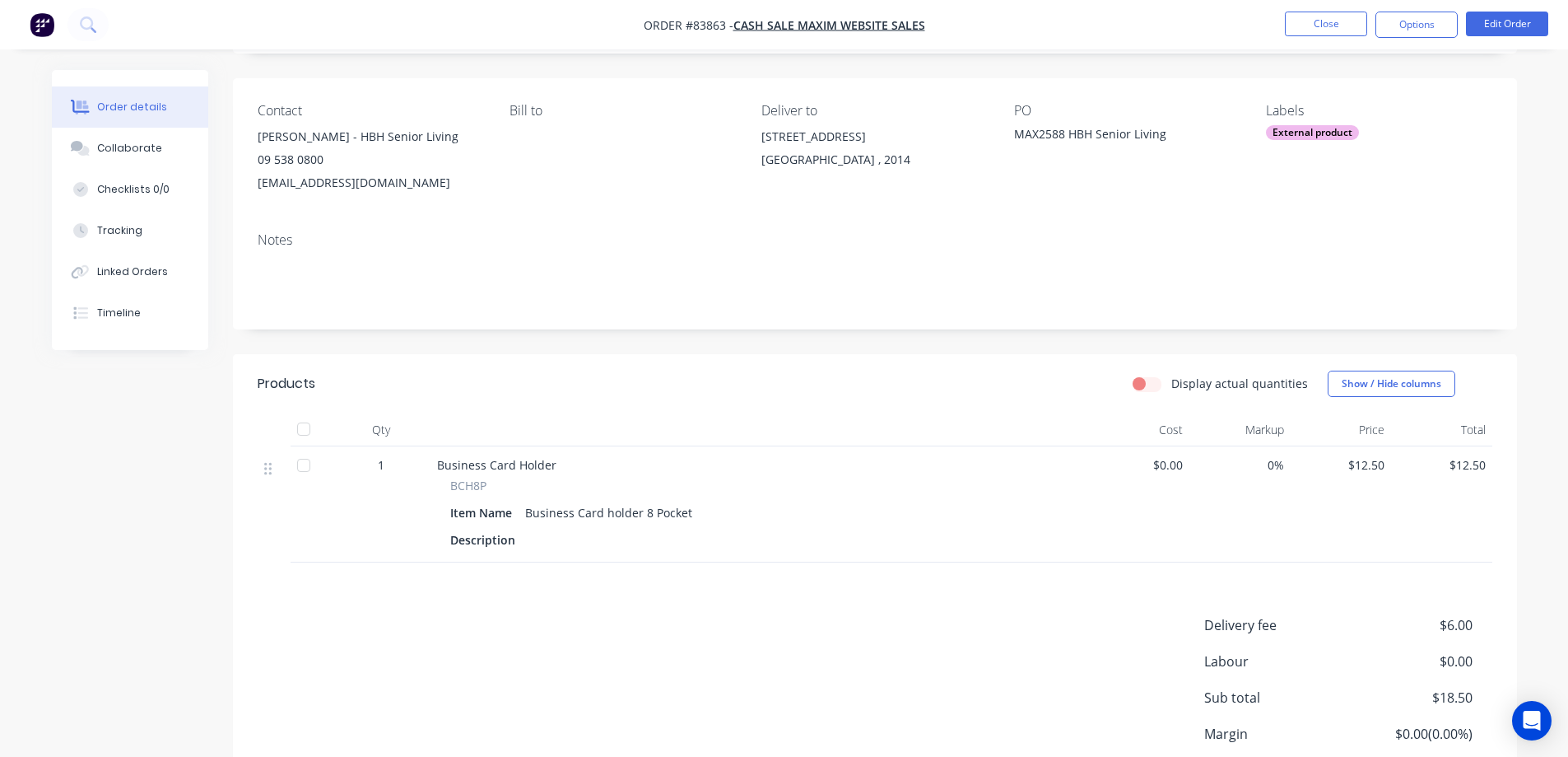
scroll to position [164, 0]
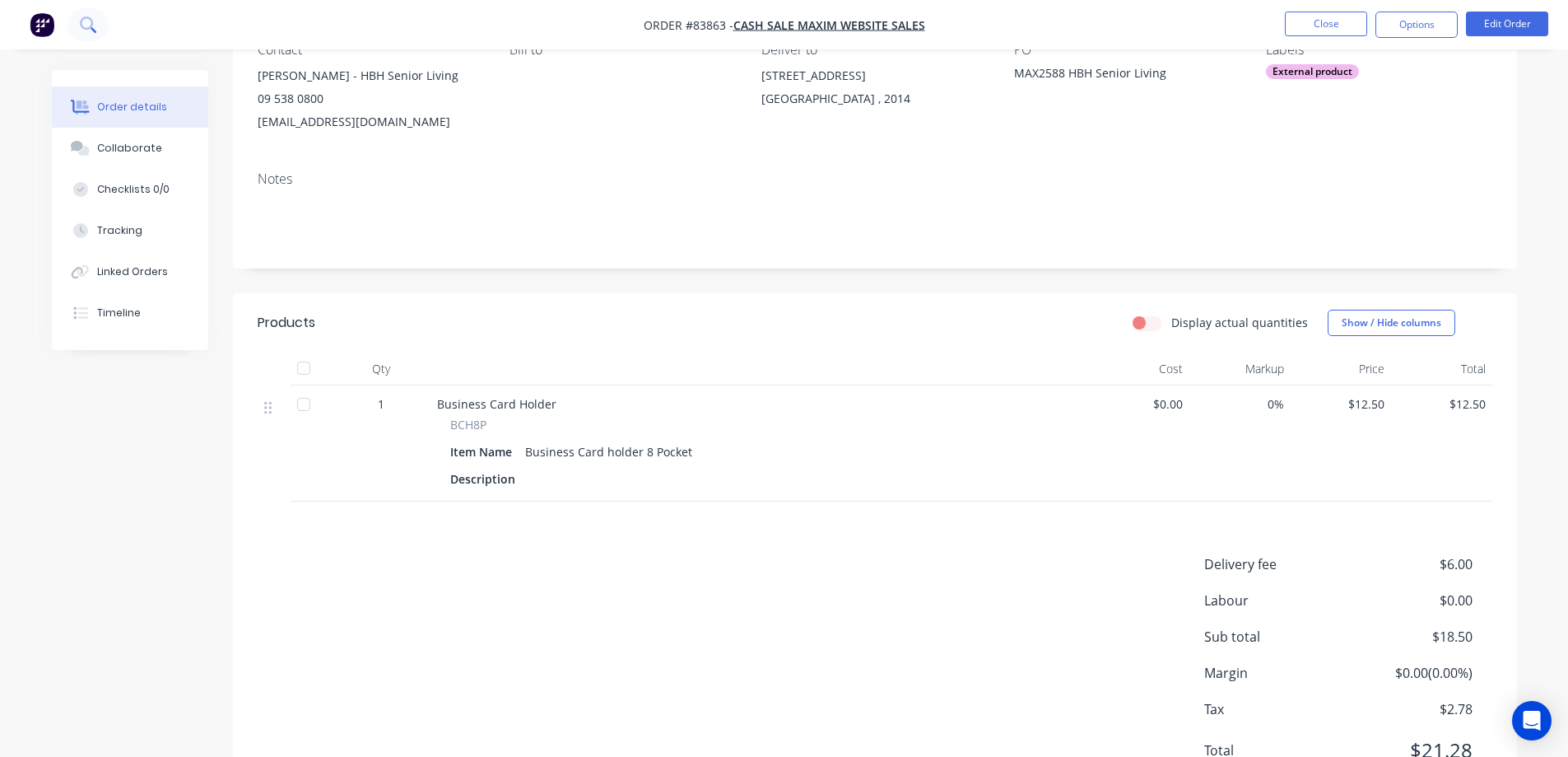
click at [94, 22] on icon at bounding box center [87, 24] width 15 height 15
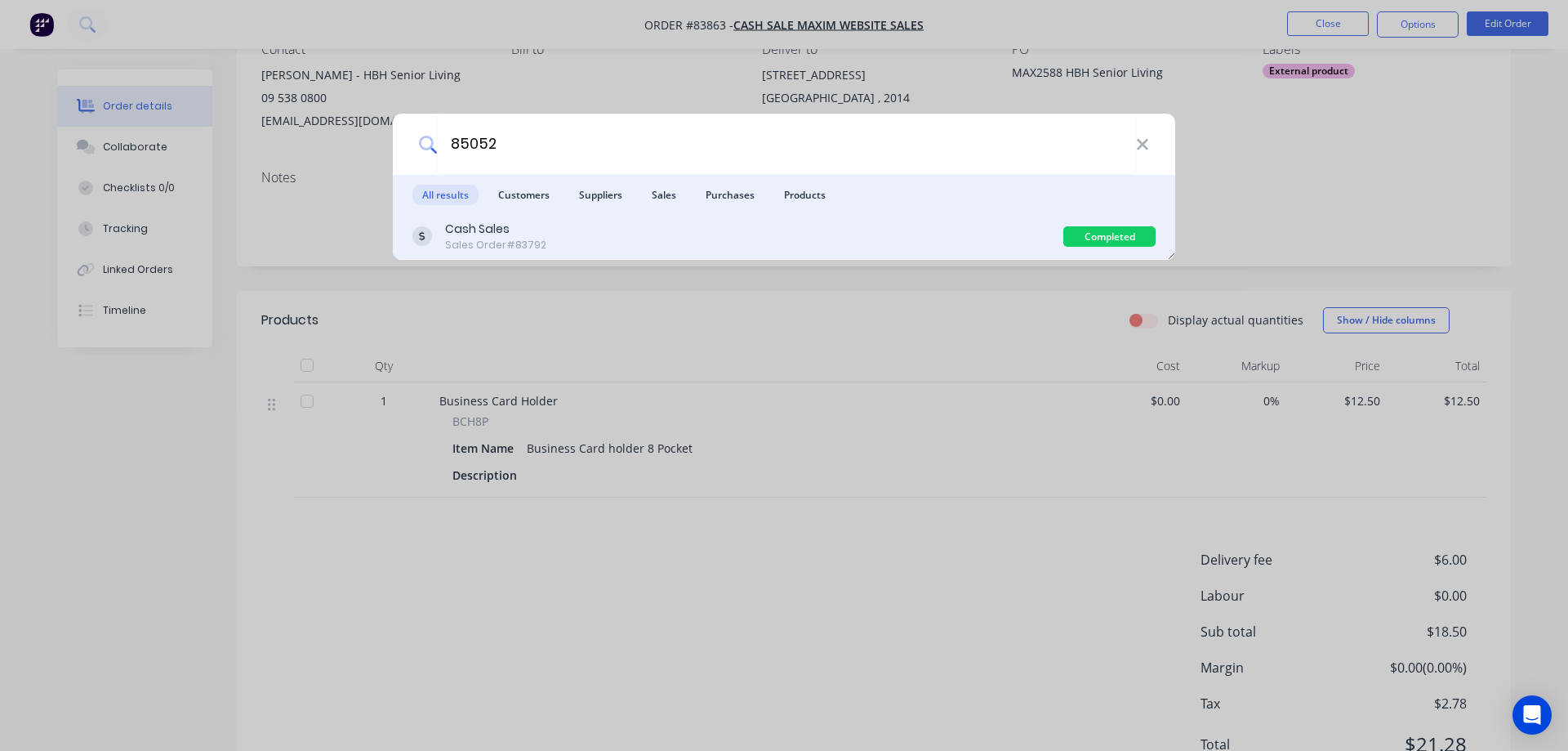
type input "85052"
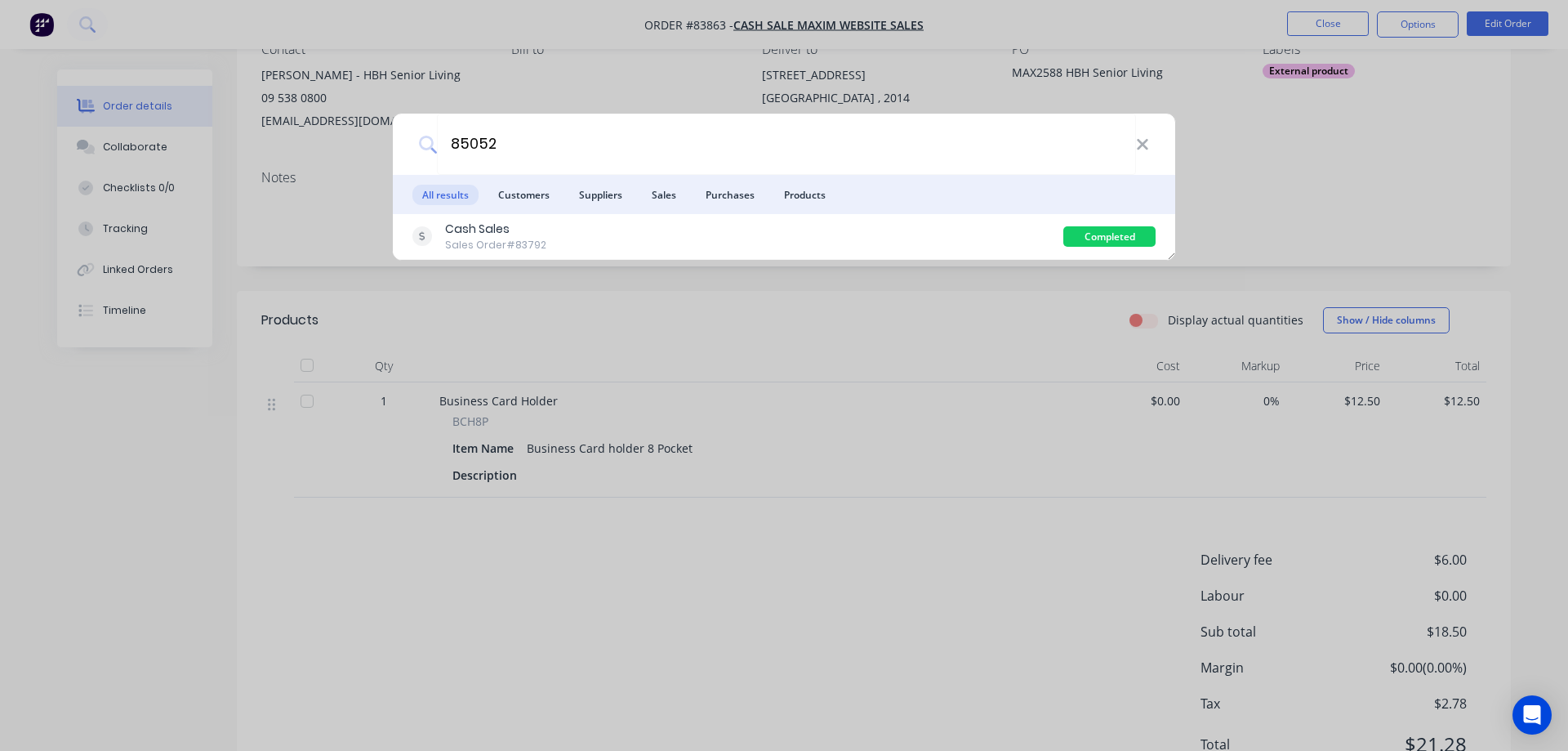
drag, startPoint x: 941, startPoint y: 246, endPoint x: 922, endPoint y: 245, distance: 19.0
click at [941, 247] on div "Cash Sales Sales Order #83792" at bounding box center [737, 236] width 651 height 32
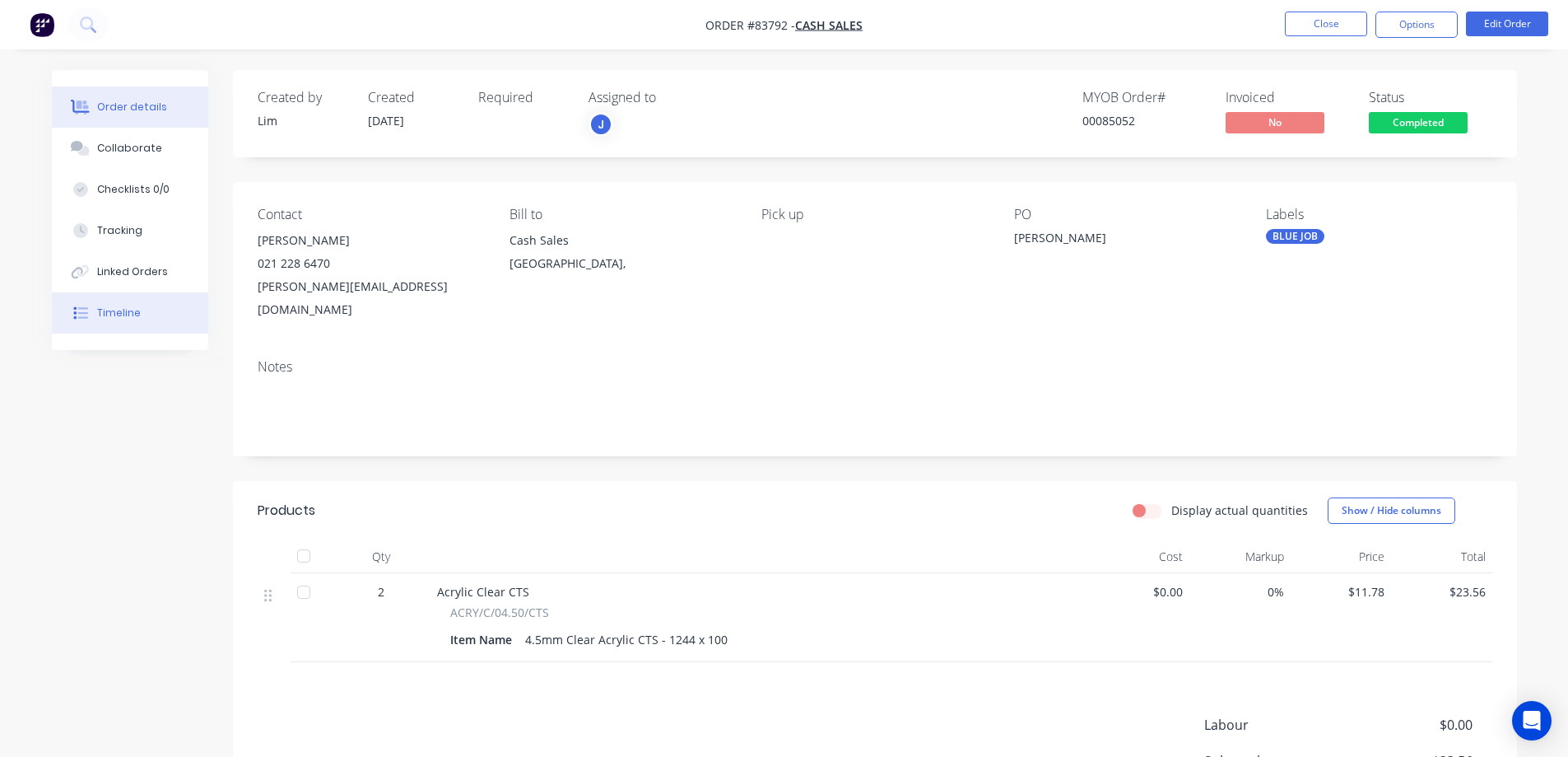
click at [137, 313] on div "Timeline" at bounding box center [119, 313] width 44 height 15
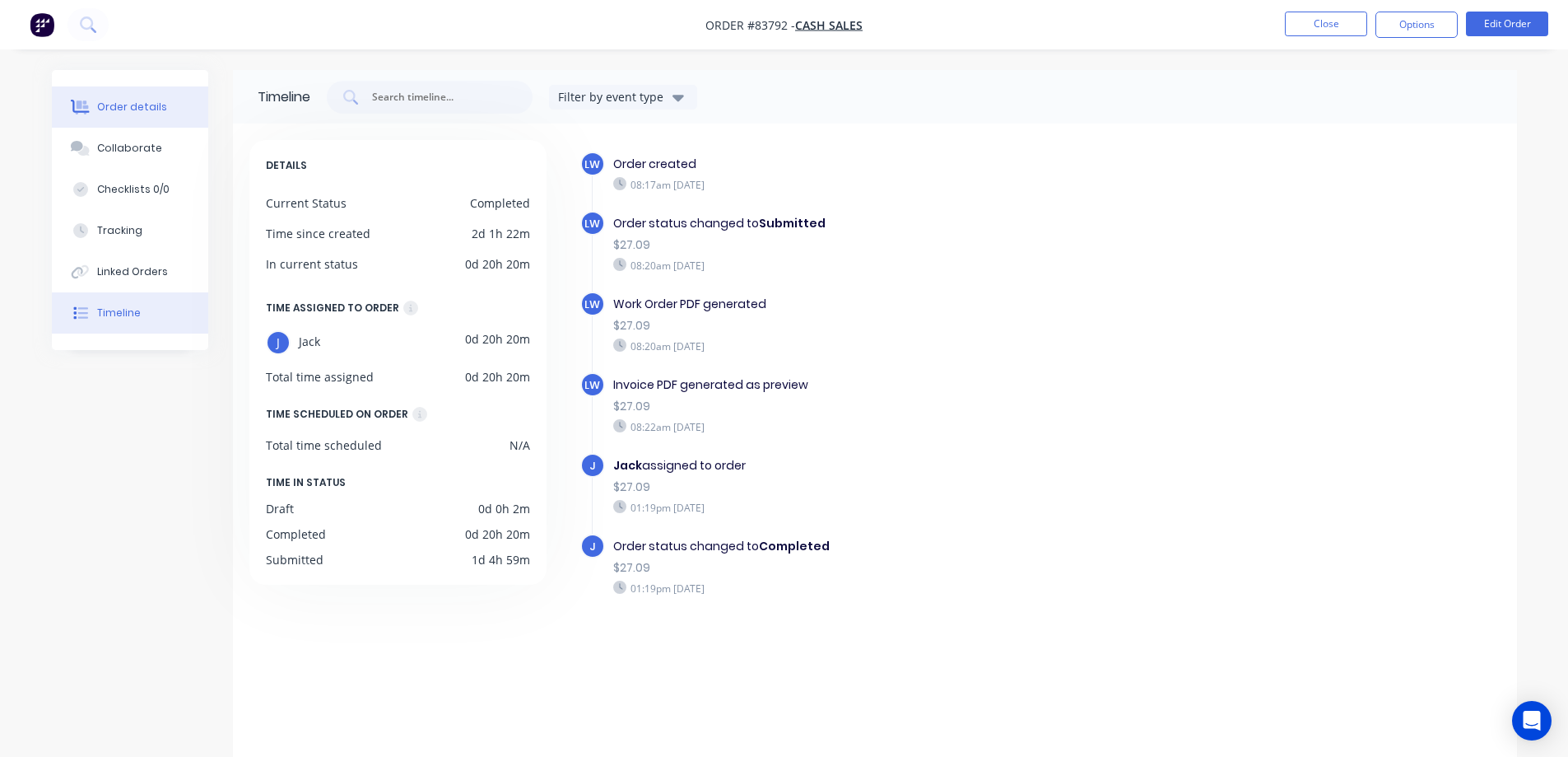
click at [139, 93] on button "Order details" at bounding box center [130, 106] width 156 height 41
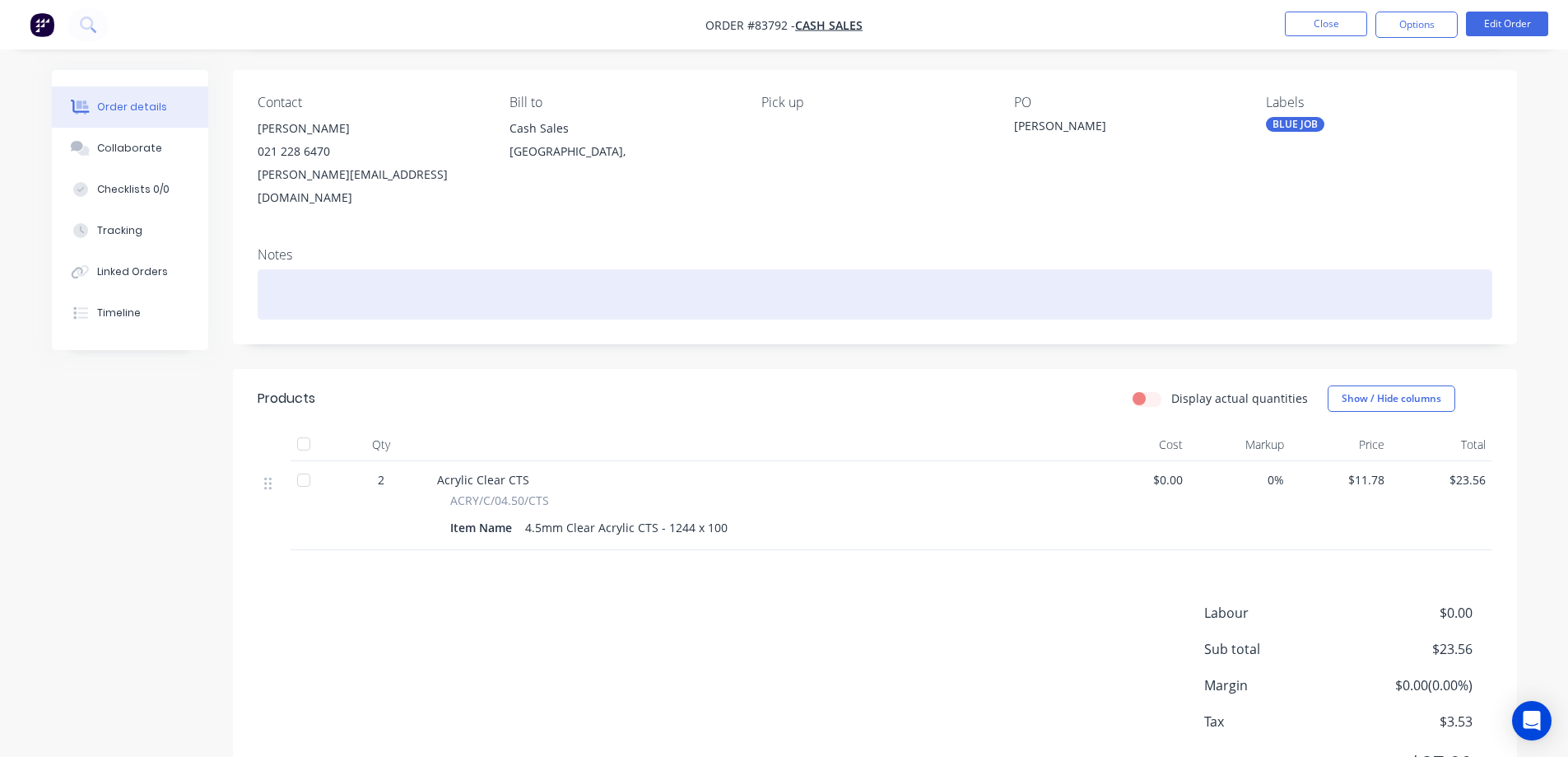
scroll to position [175, 0]
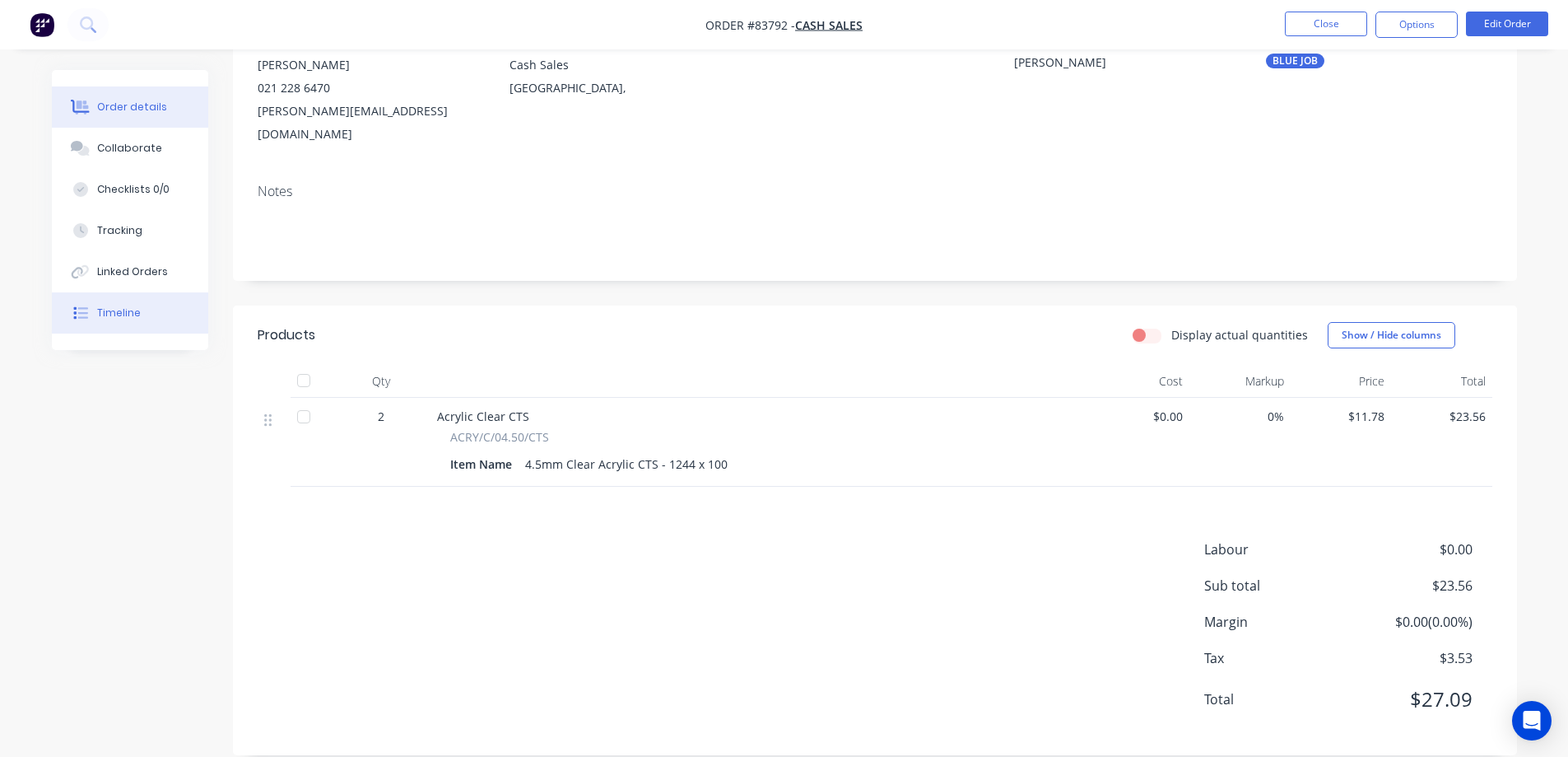
click at [91, 325] on button "Timeline" at bounding box center [130, 312] width 156 height 41
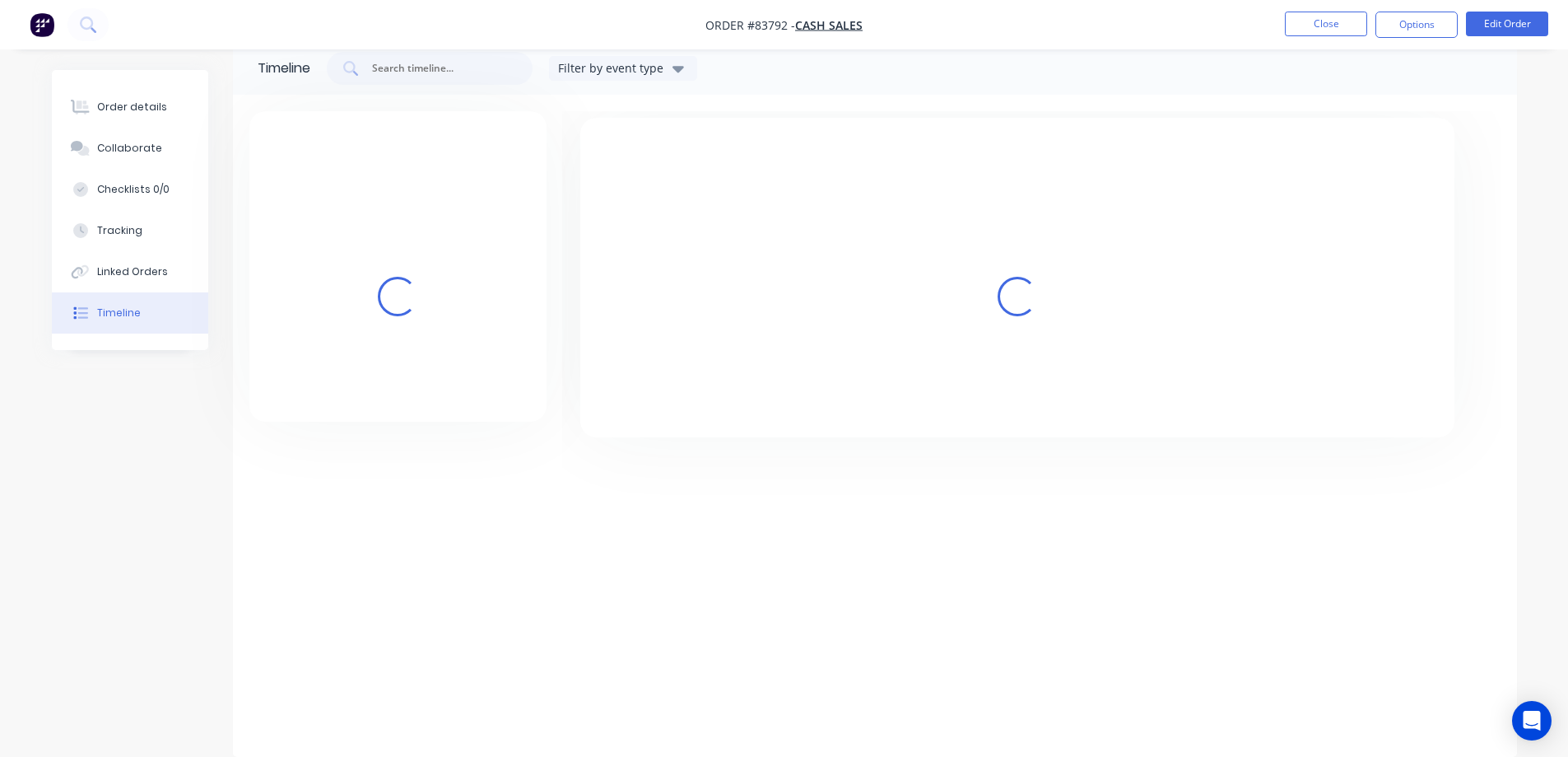
scroll to position [29, 0]
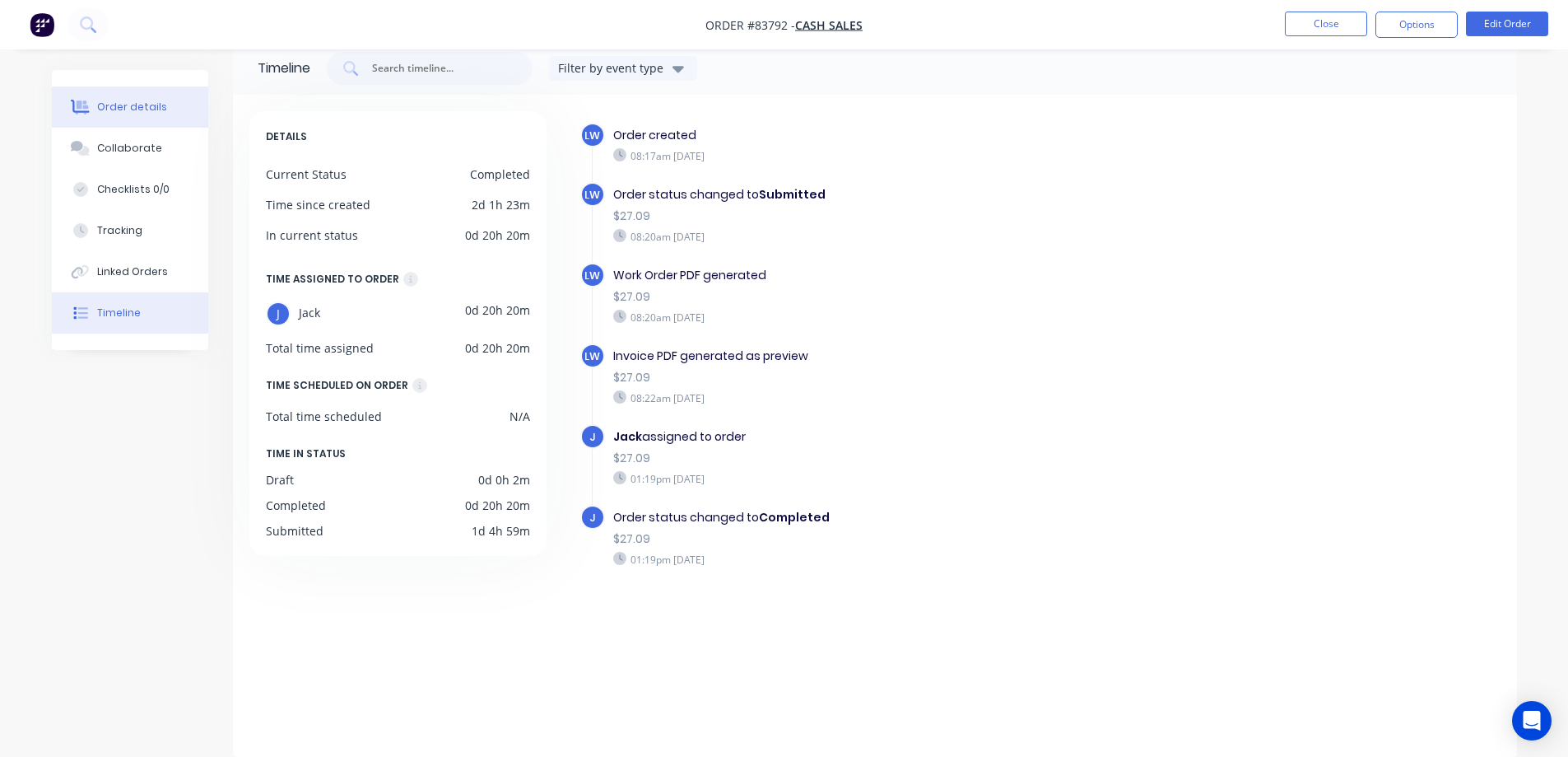
click at [133, 105] on div "Order details" at bounding box center [132, 107] width 70 height 15
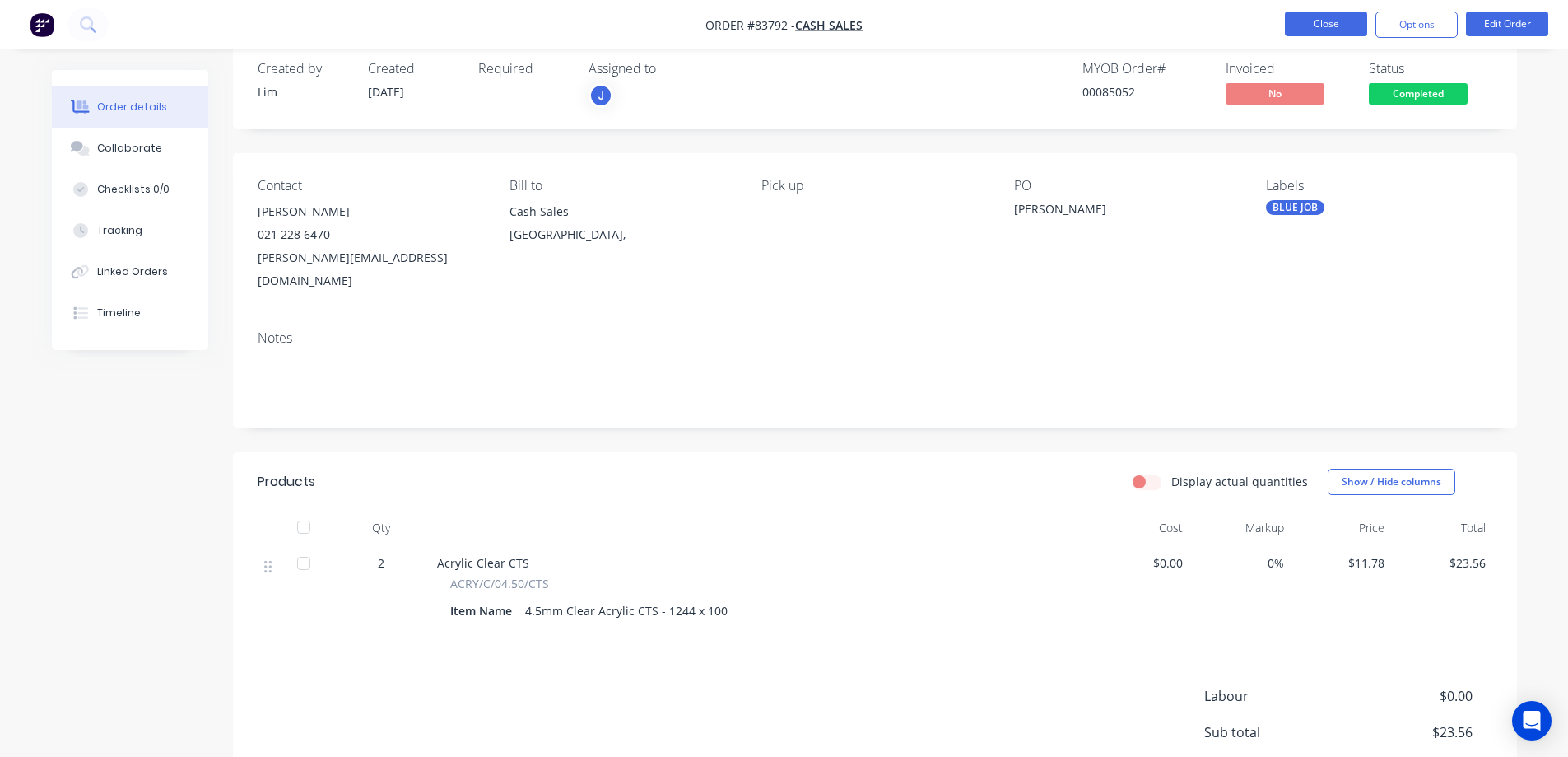
click at [1302, 22] on button "Close" at bounding box center [1326, 24] width 83 height 25
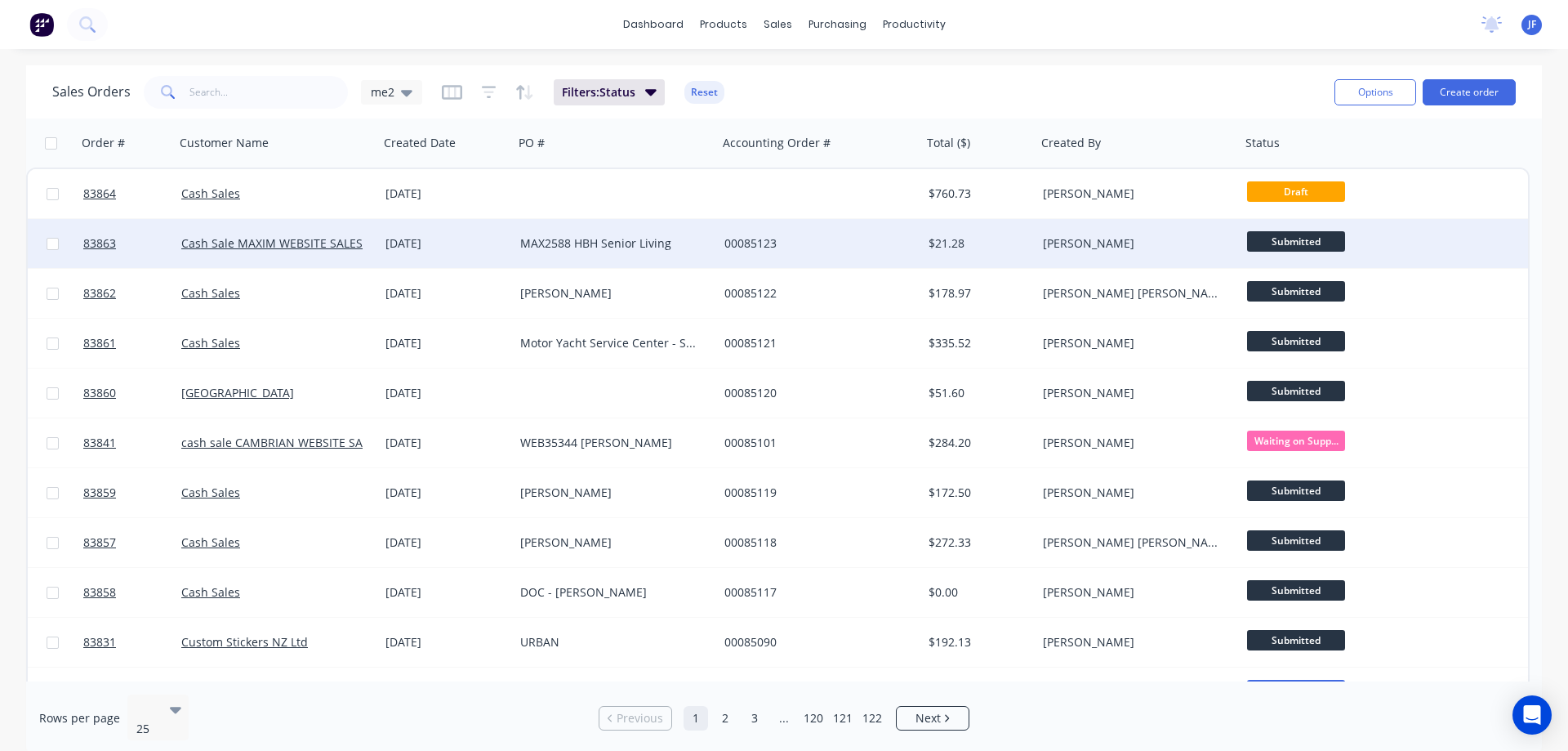
click at [632, 240] on div "MAX2588 HBH Senior Living" at bounding box center [610, 243] width 181 height 16
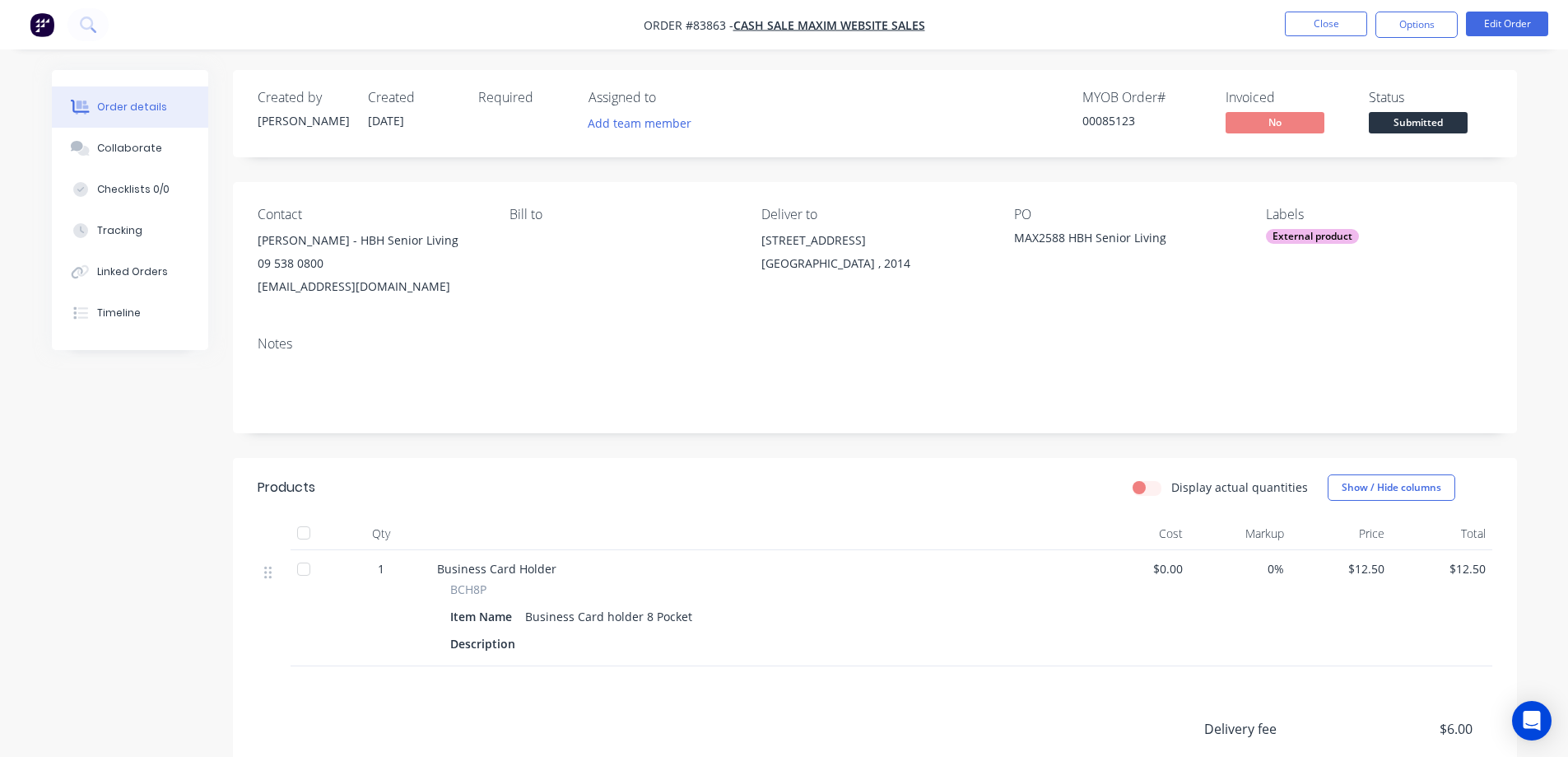
click at [1411, 10] on nav "Order #83863 - Cash Sale MAXIM WEBSITE SALES Close Options Edit Order" at bounding box center [784, 25] width 1568 height 49
drag, startPoint x: 1411, startPoint y: 25, endPoint x: 1404, endPoint y: 40, distance: 16.6
click at [1411, 25] on button "Options" at bounding box center [1416, 25] width 83 height 26
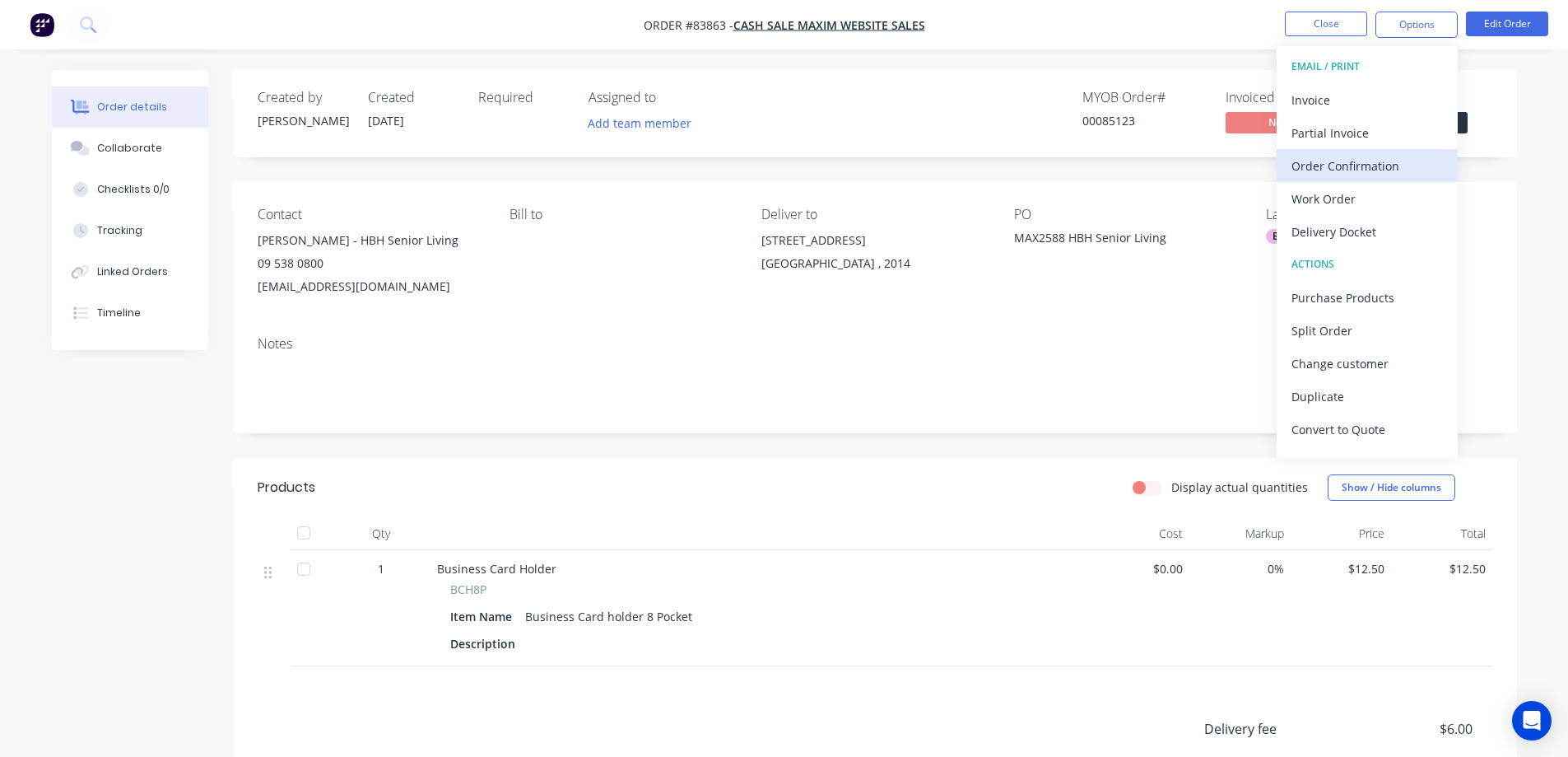
click at [1350, 161] on div "Order Confirmation" at bounding box center [1367, 166] width 152 height 24
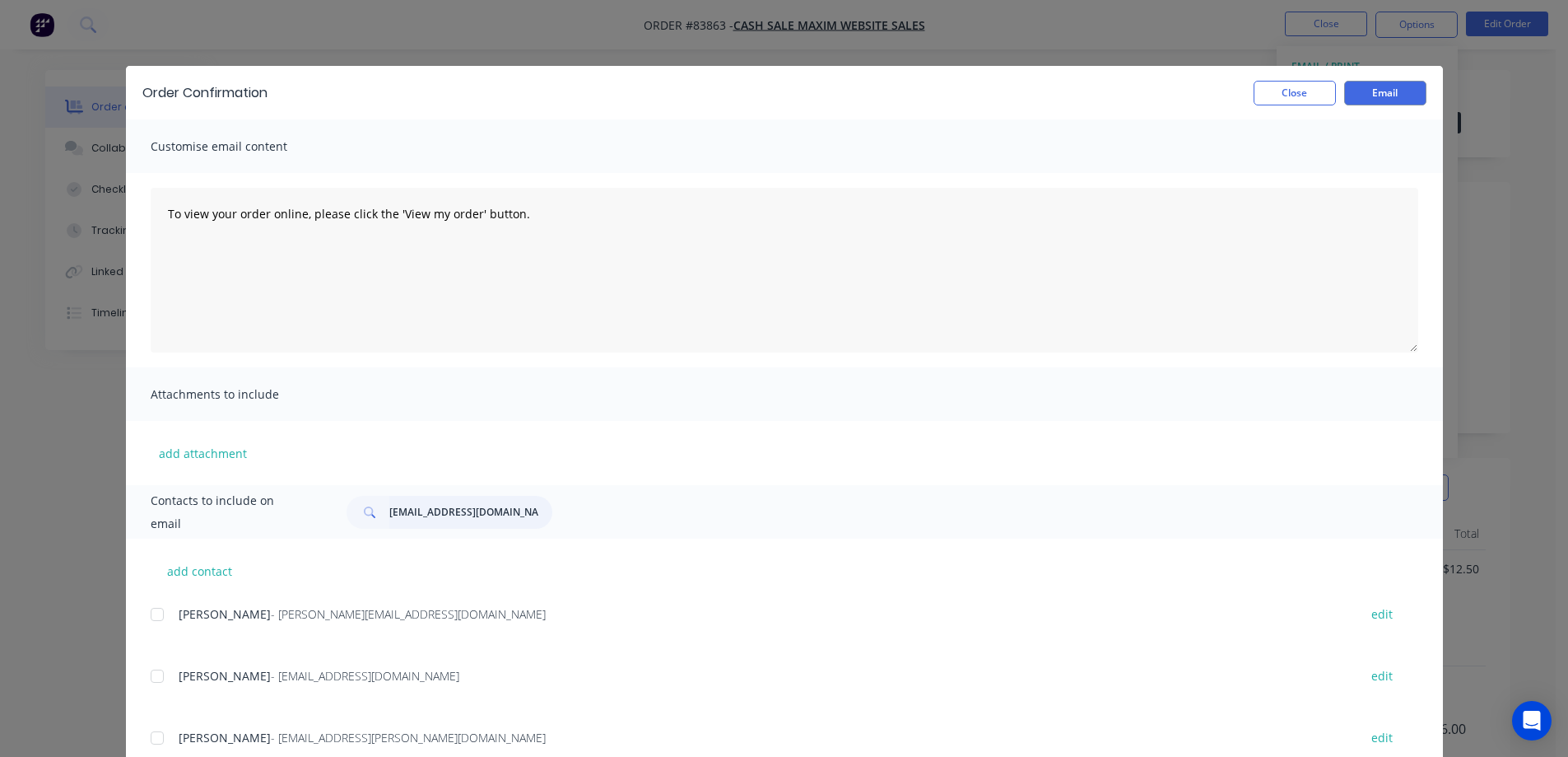
click at [415, 510] on input "cdsassetmanager@gmail.com" at bounding box center [471, 512] width 163 height 33
paste input "Maryann Xu"
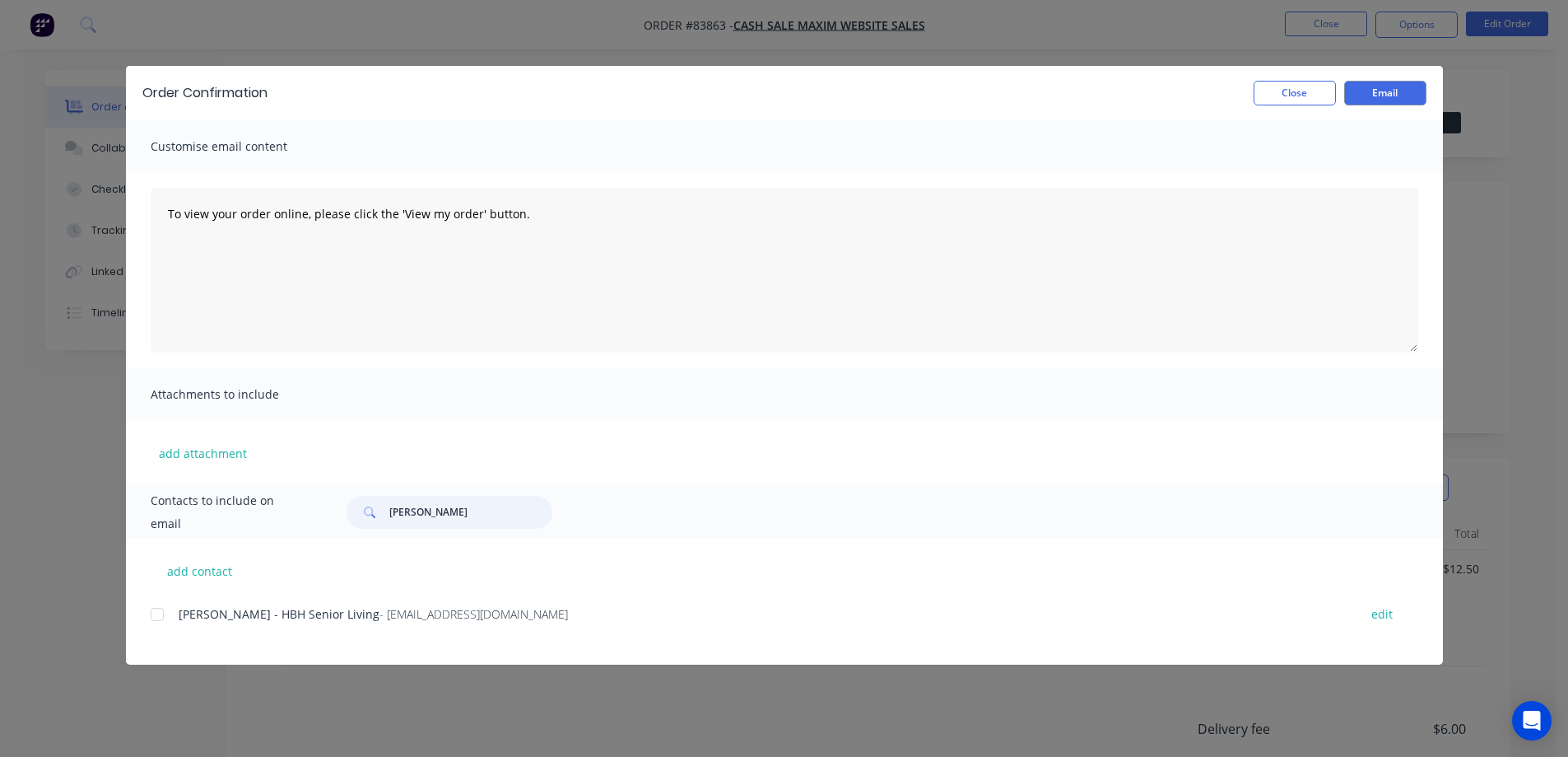
click at [155, 624] on div at bounding box center [157, 614] width 33 height 33
type input "Maryann Xu"
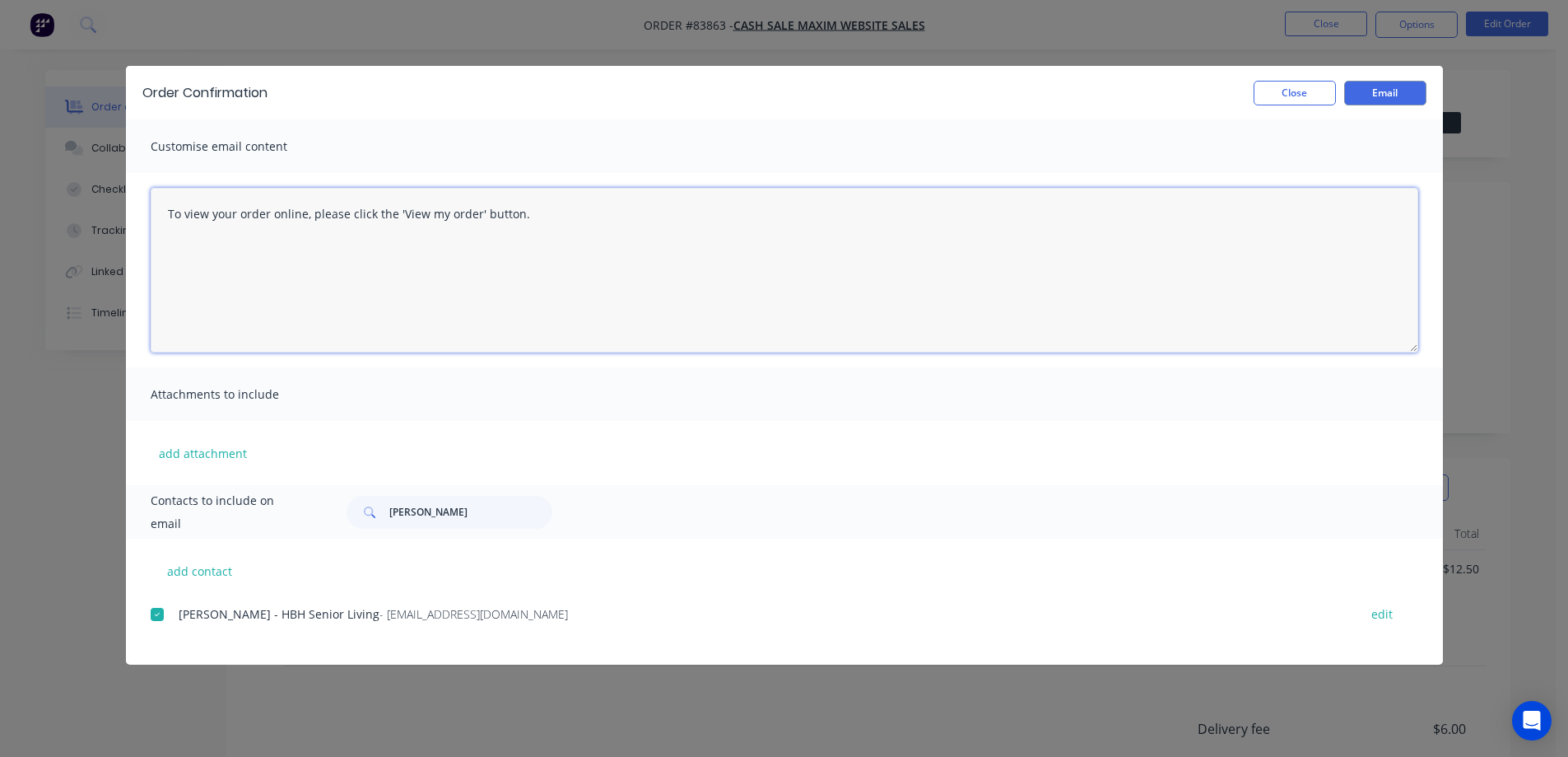
click at [421, 252] on textarea "To view your order online, please click the 'View my order' button." at bounding box center [784, 270] width 1268 height 164
paste textarea "hank you for your order, confirmation of your order is attached. Your order wil…"
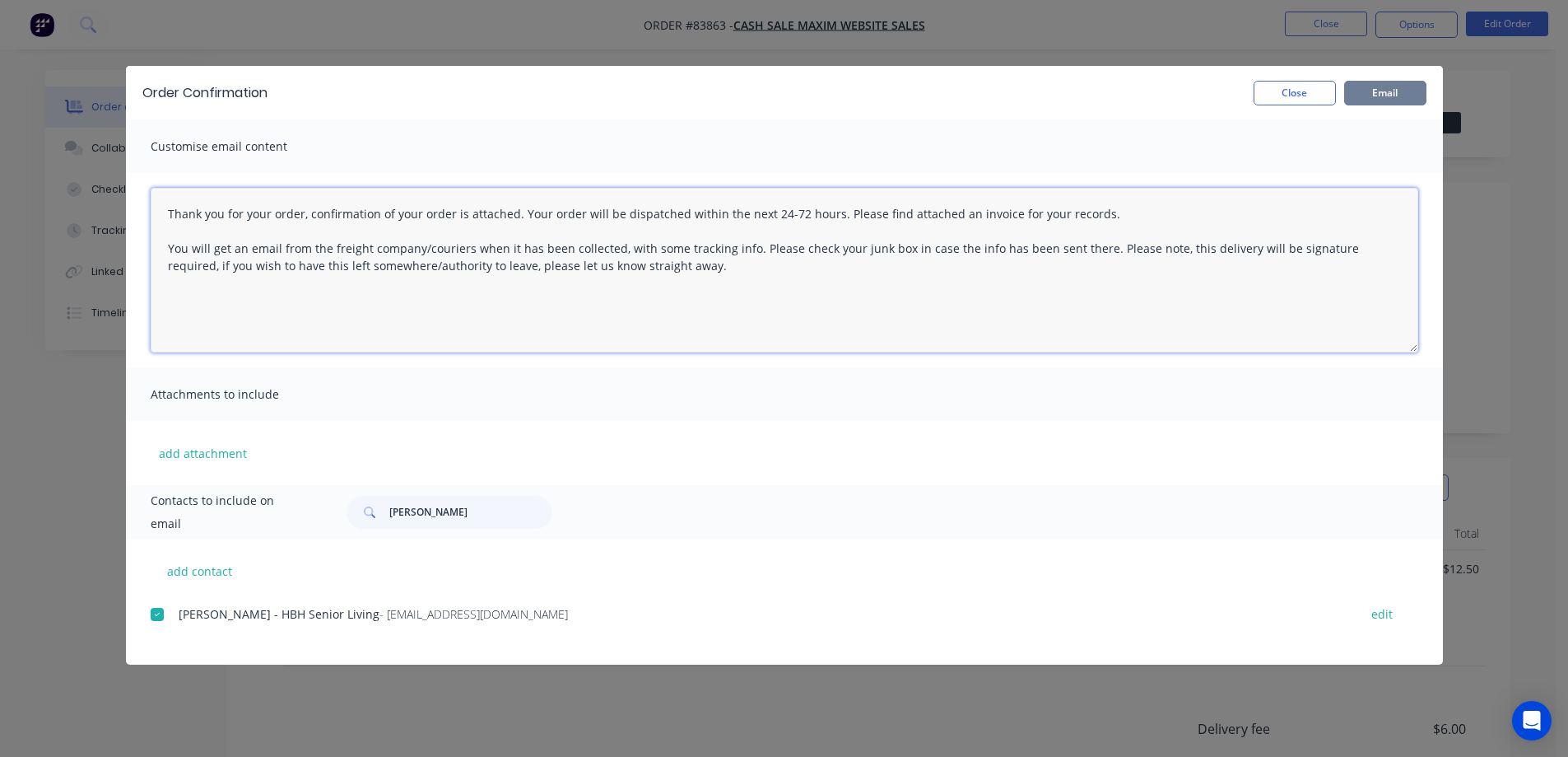
type textarea "Thank you for your order, confirmation of your order is attached. Your order wi…"
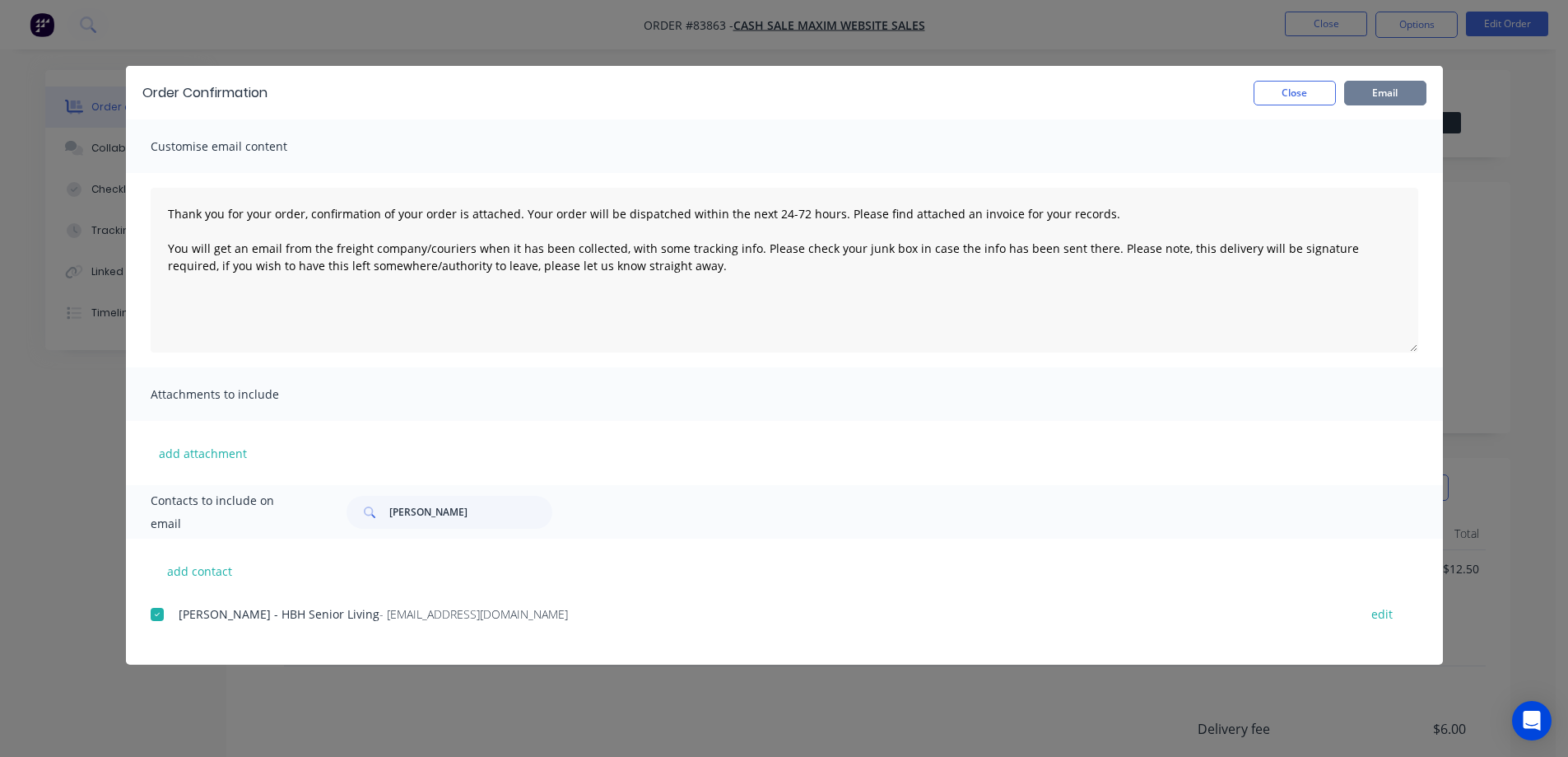
click at [1394, 97] on button "Email" at bounding box center [1385, 93] width 83 height 25
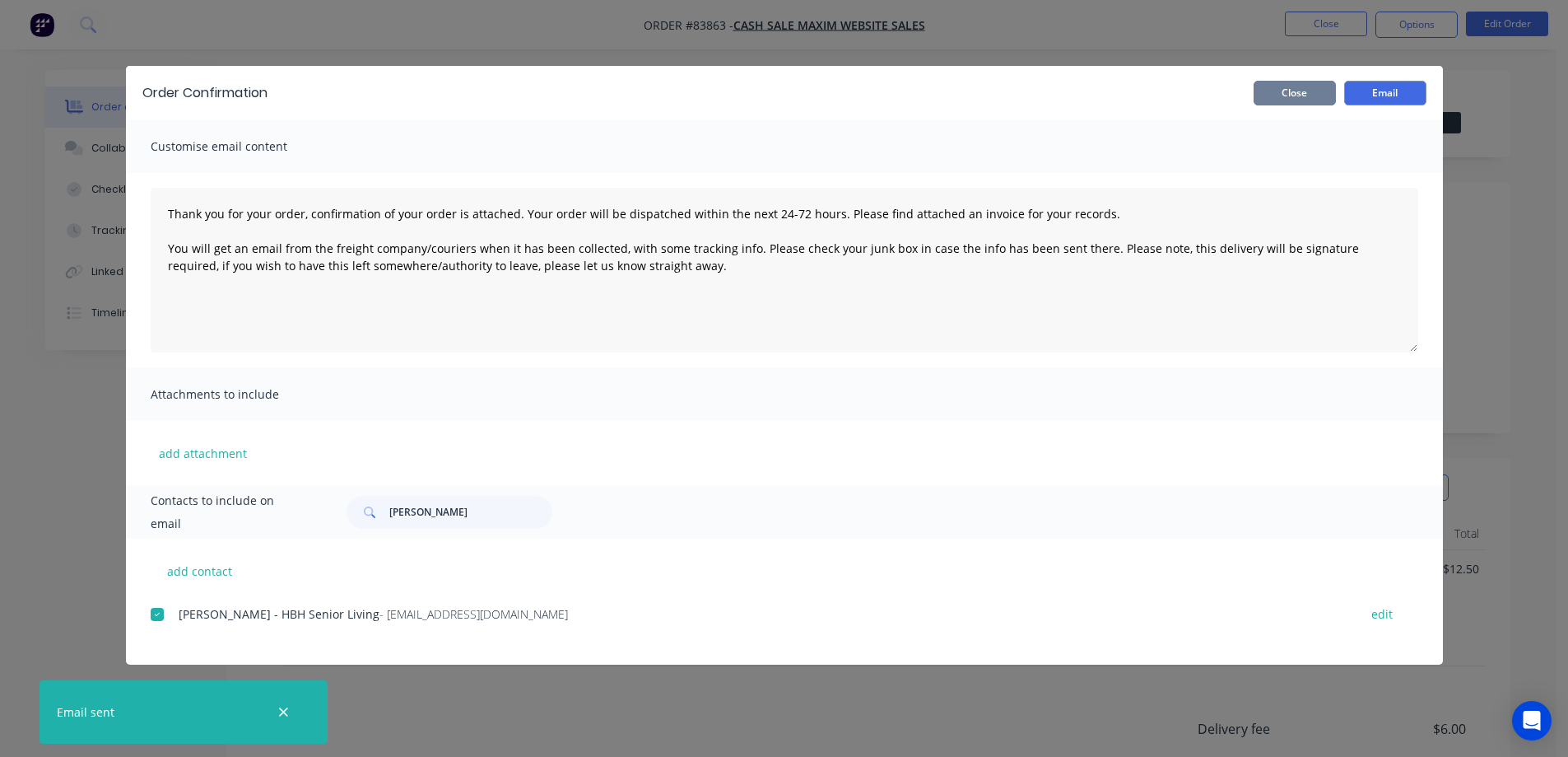
click at [1308, 84] on button "Close" at bounding box center [1294, 93] width 83 height 25
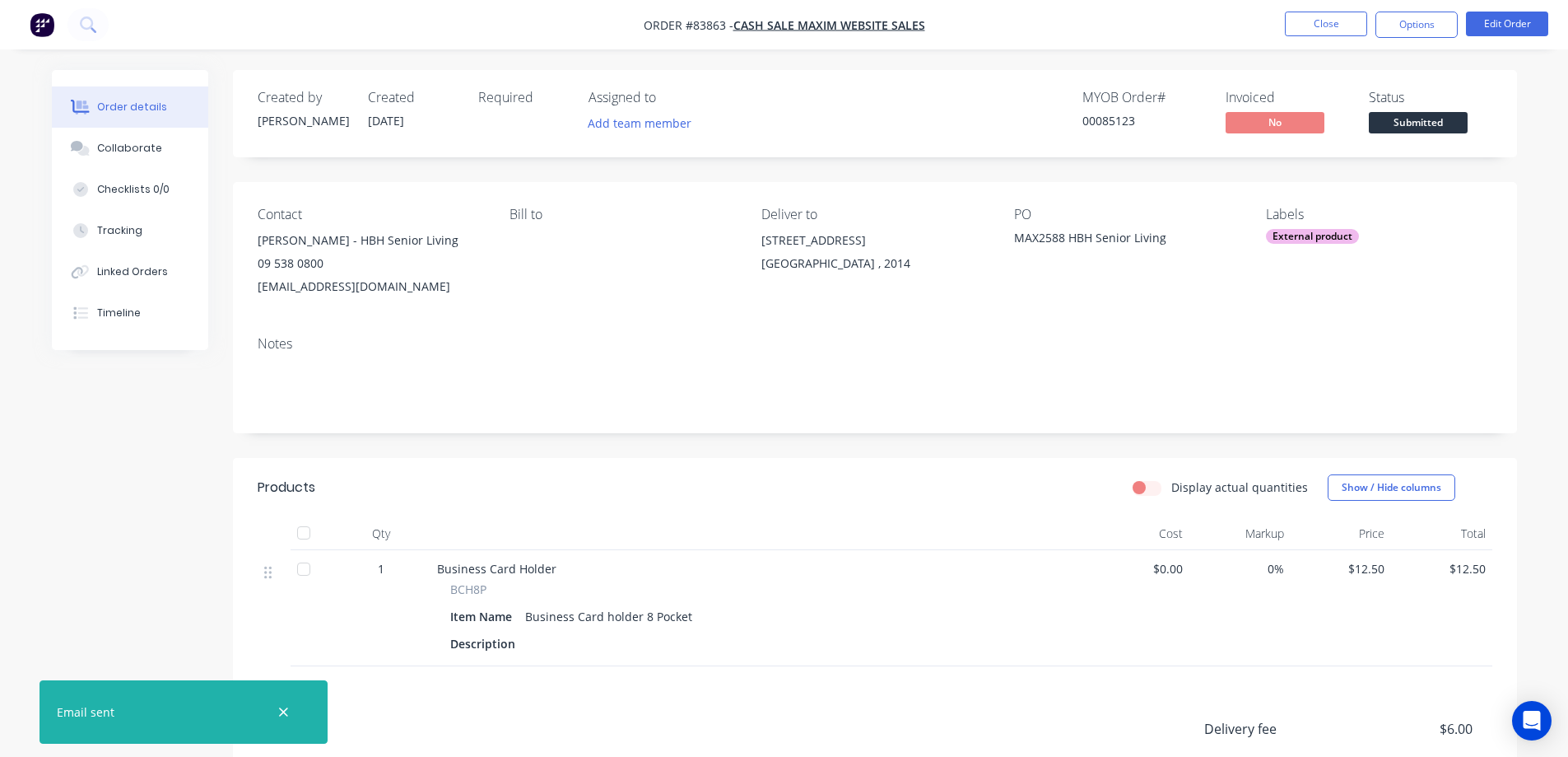
click at [38, 34] on img "button" at bounding box center [42, 25] width 24 height 25
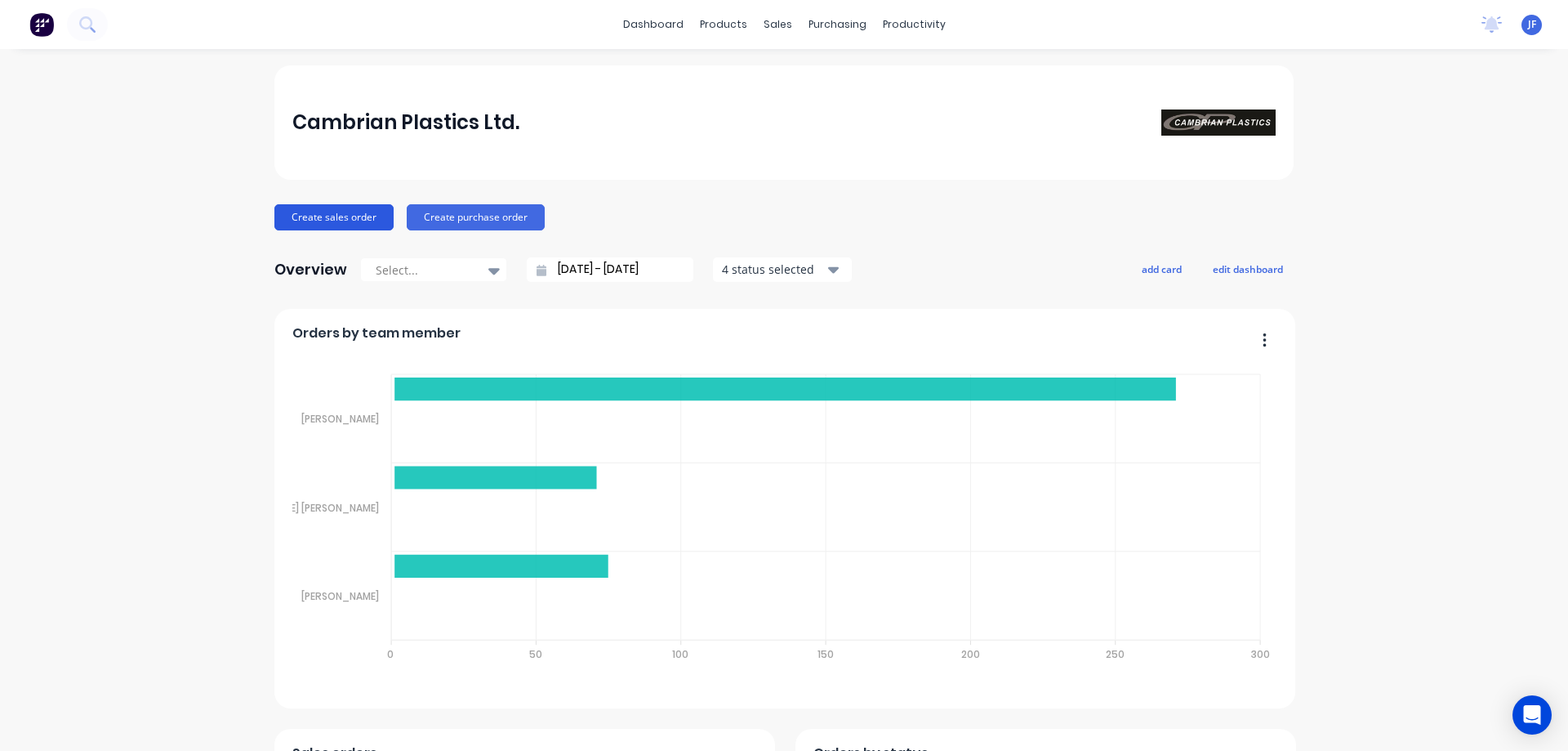
click at [353, 204] on button "Create sales order" at bounding box center [334, 217] width 119 height 26
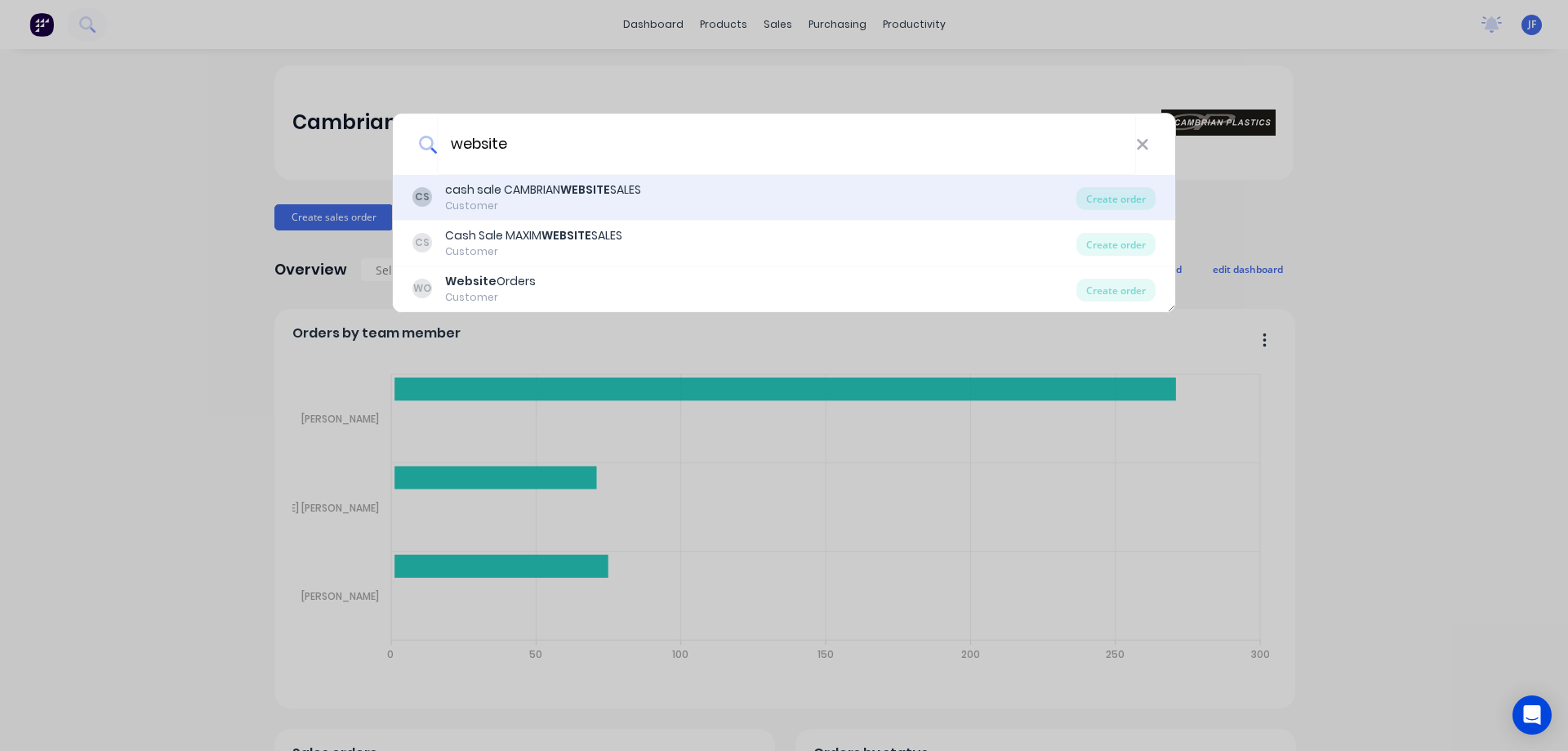
type input "website"
click at [563, 183] on b "WEBSITE" at bounding box center [584, 189] width 50 height 16
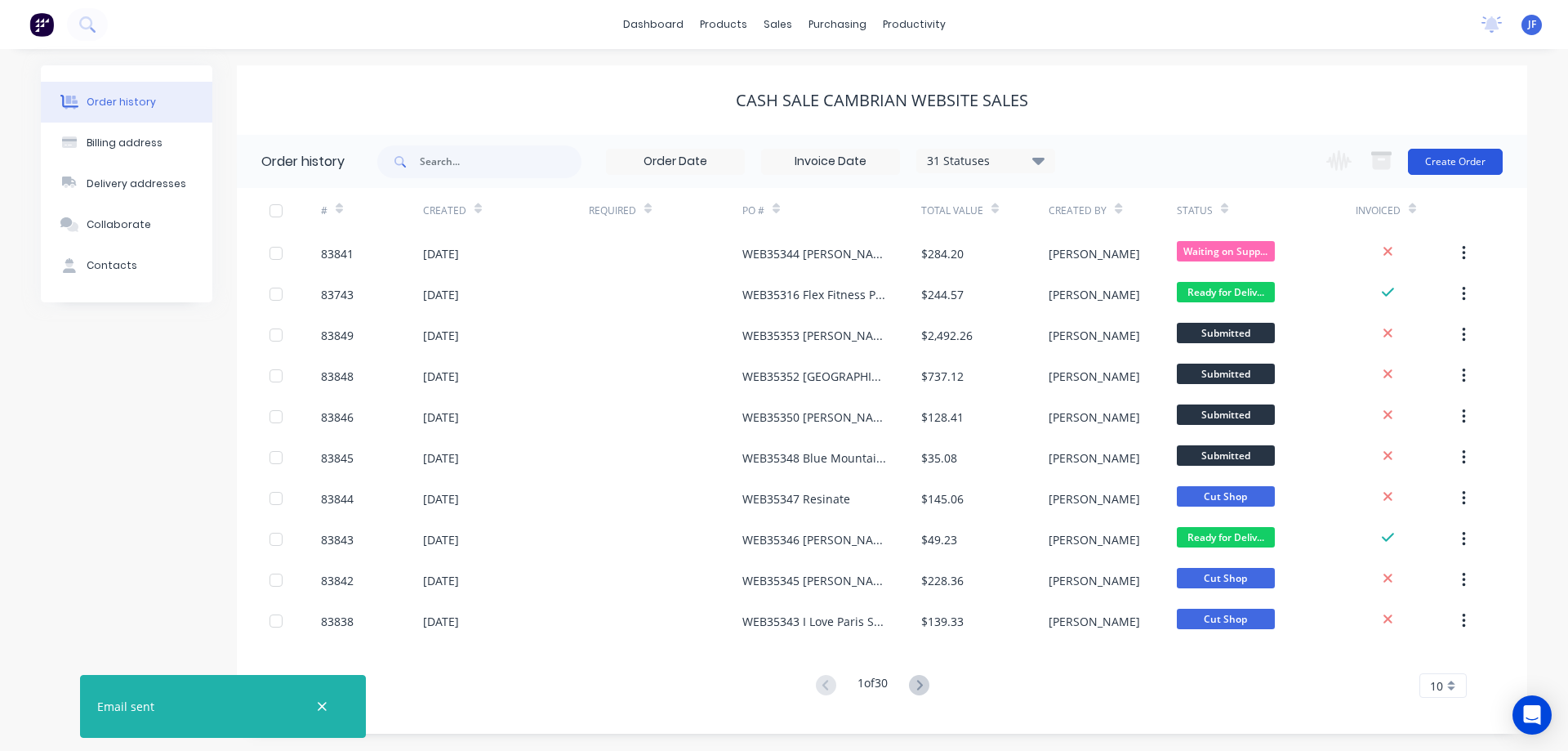
click at [1445, 158] on button "Create Order" at bounding box center [1455, 161] width 95 height 26
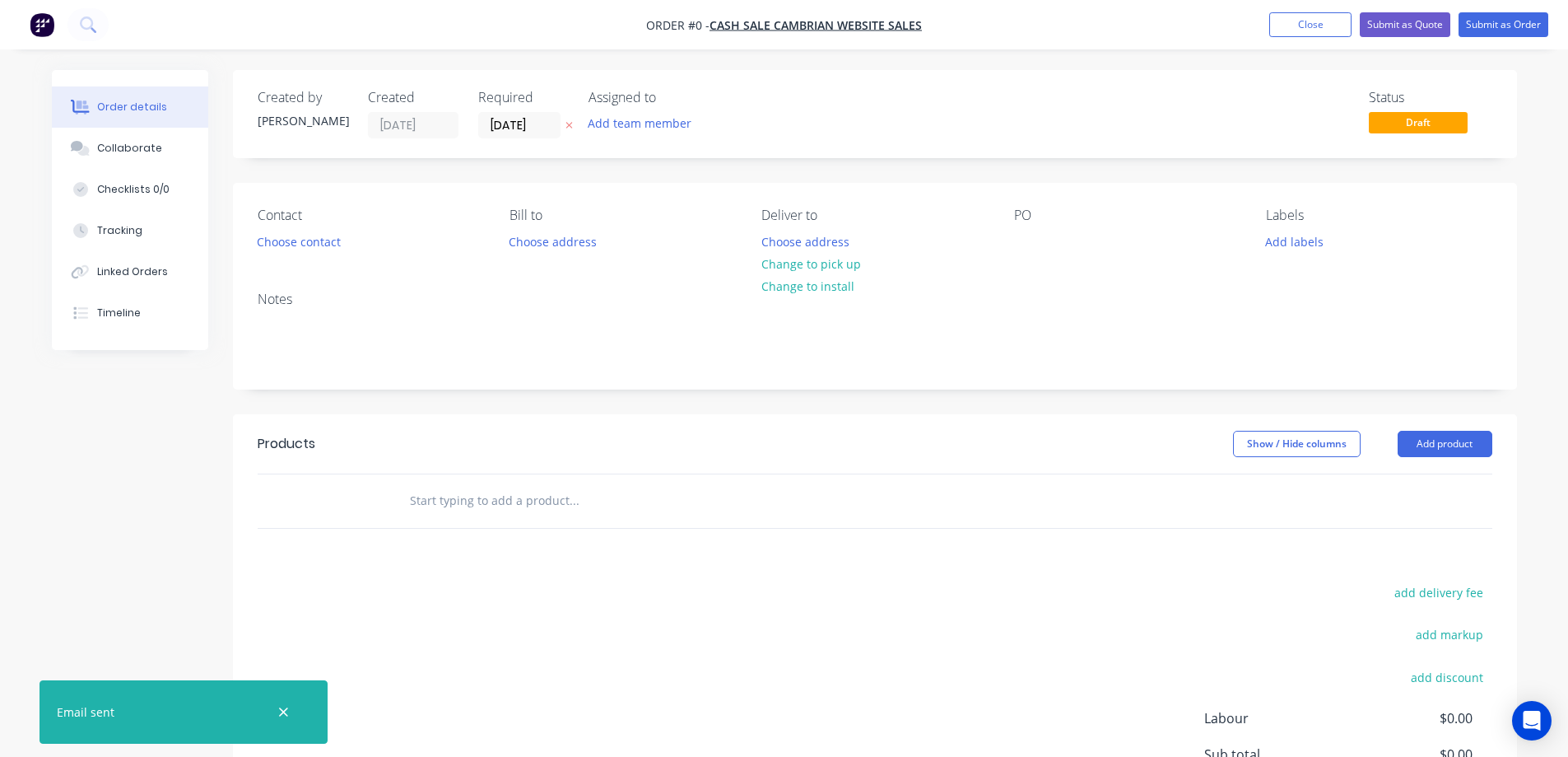
drag, startPoint x: 291, startPoint y: 711, endPoint x: 280, endPoint y: 711, distance: 11.0
click at [289, 711] on button "button" at bounding box center [283, 712] width 21 height 21
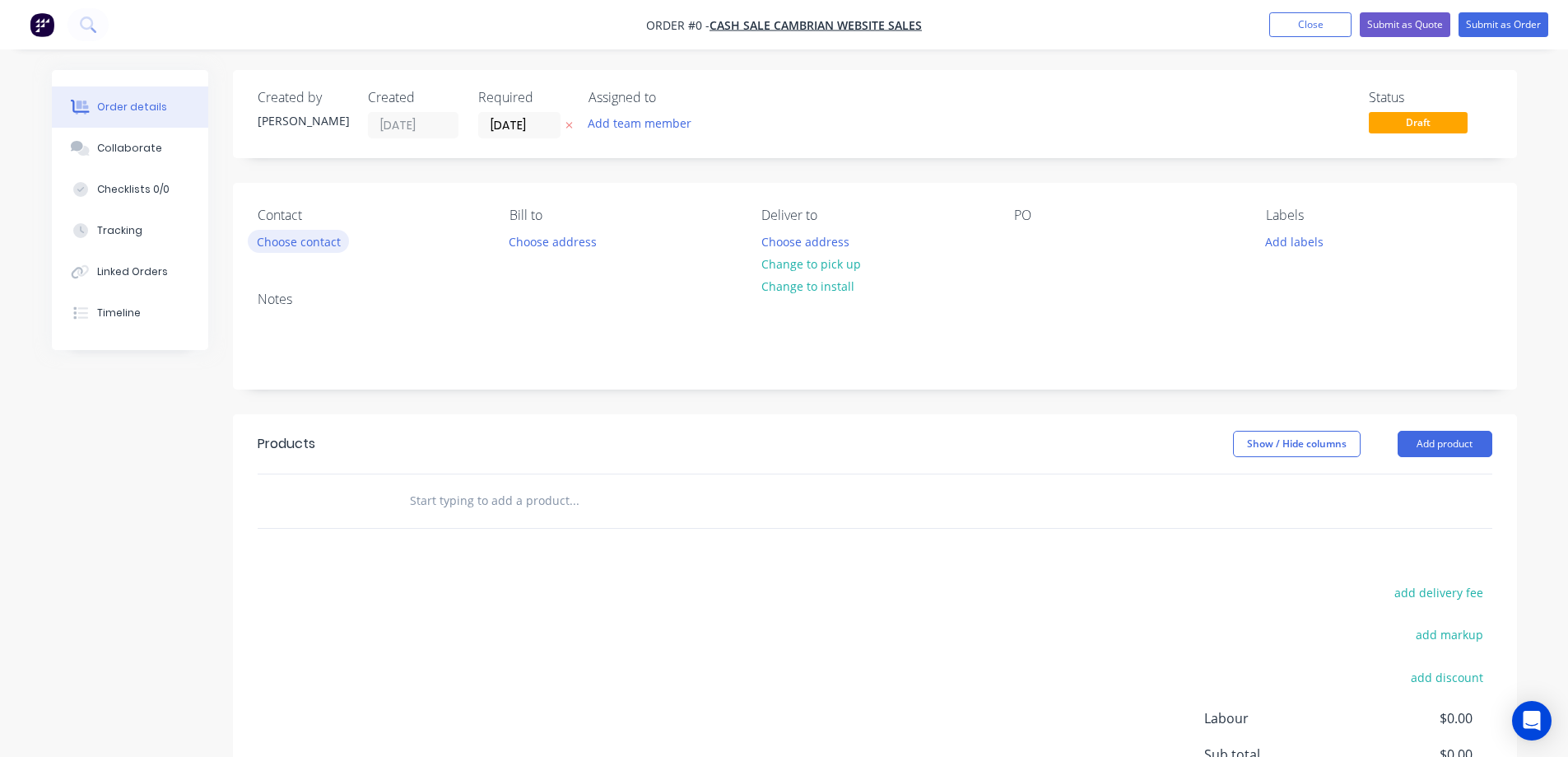
click at [309, 241] on button "Choose contact" at bounding box center [299, 241] width 102 height 22
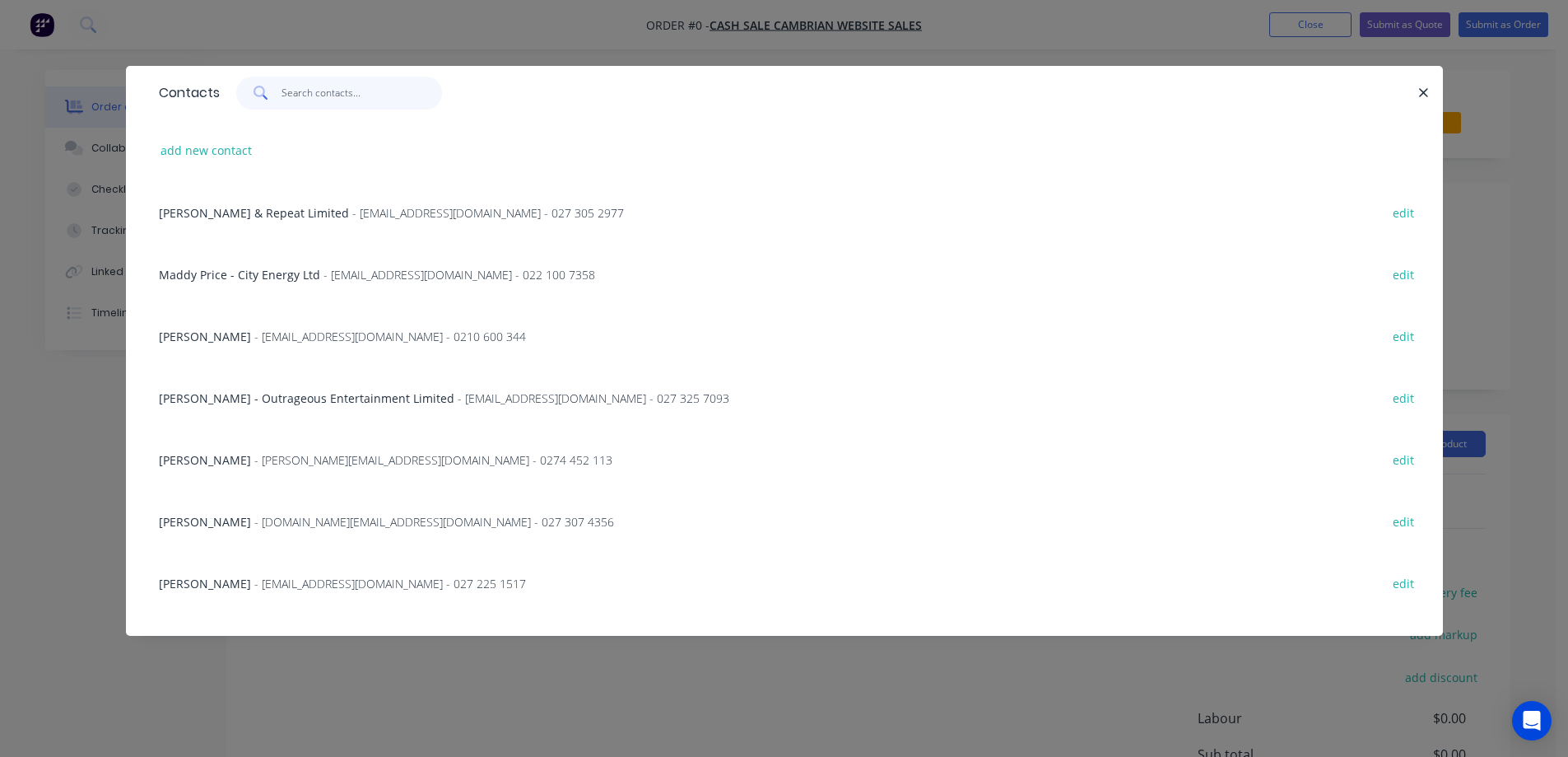
click at [286, 99] on input "text" at bounding box center [361, 93] width 161 height 33
paste input "Catherine Tong"
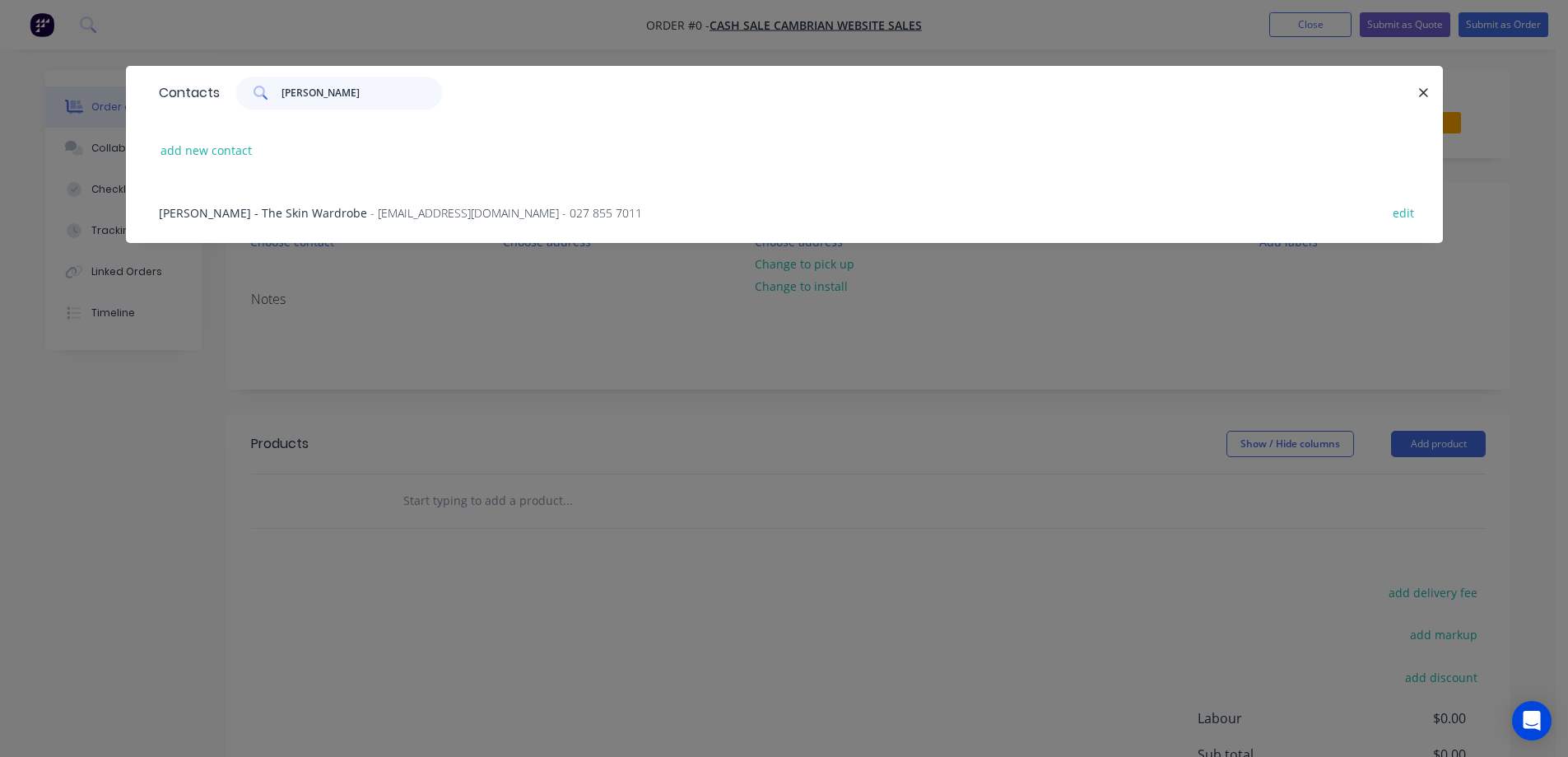
type input "Catherine Tong"
click at [235, 205] on span "Catherine Tong - The Skin Wardrobe" at bounding box center [262, 212] width 208 height 15
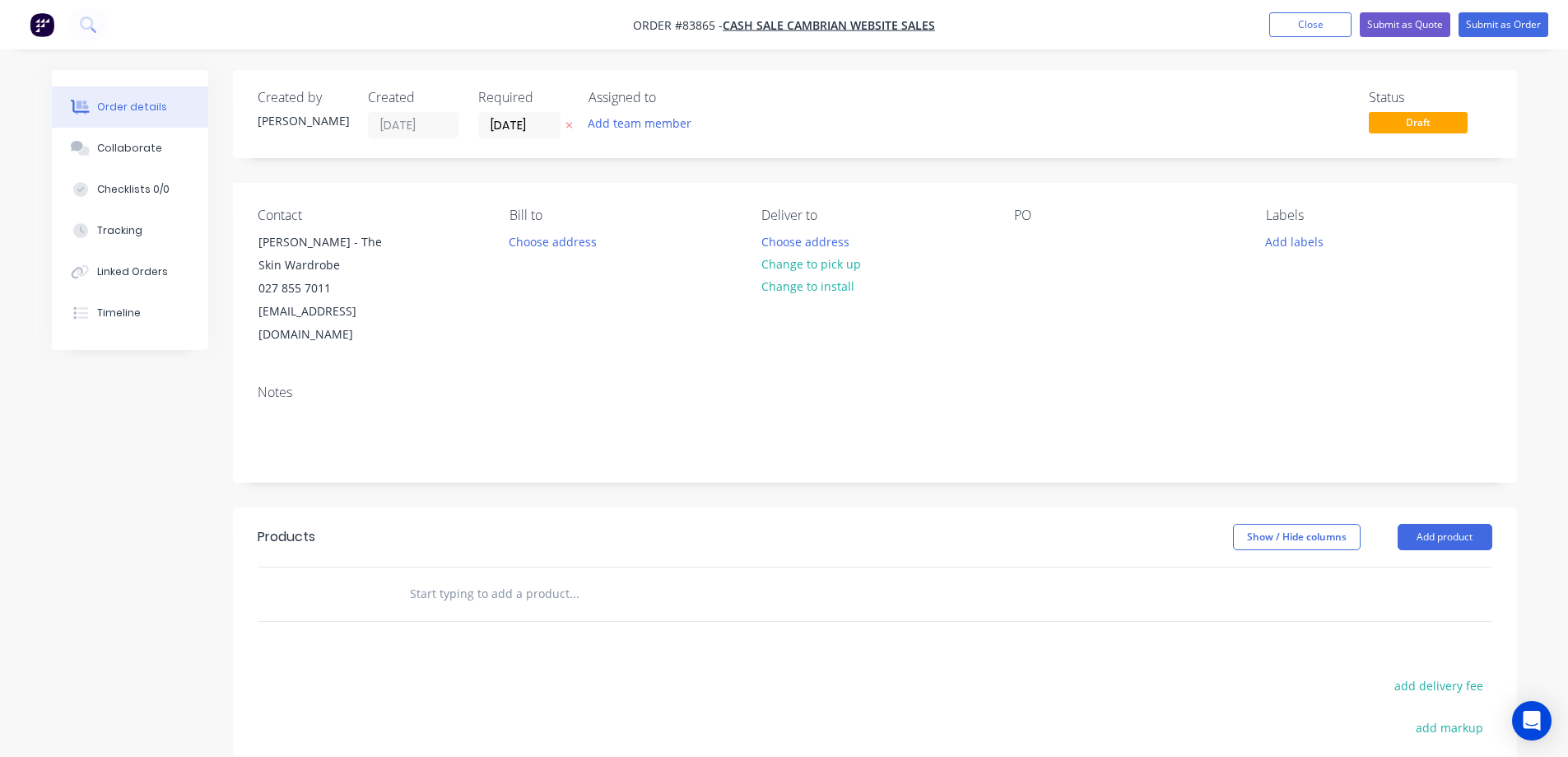
click at [572, 128] on icon at bounding box center [569, 124] width 7 height 10
click at [778, 234] on button "Choose address" at bounding box center [805, 241] width 105 height 22
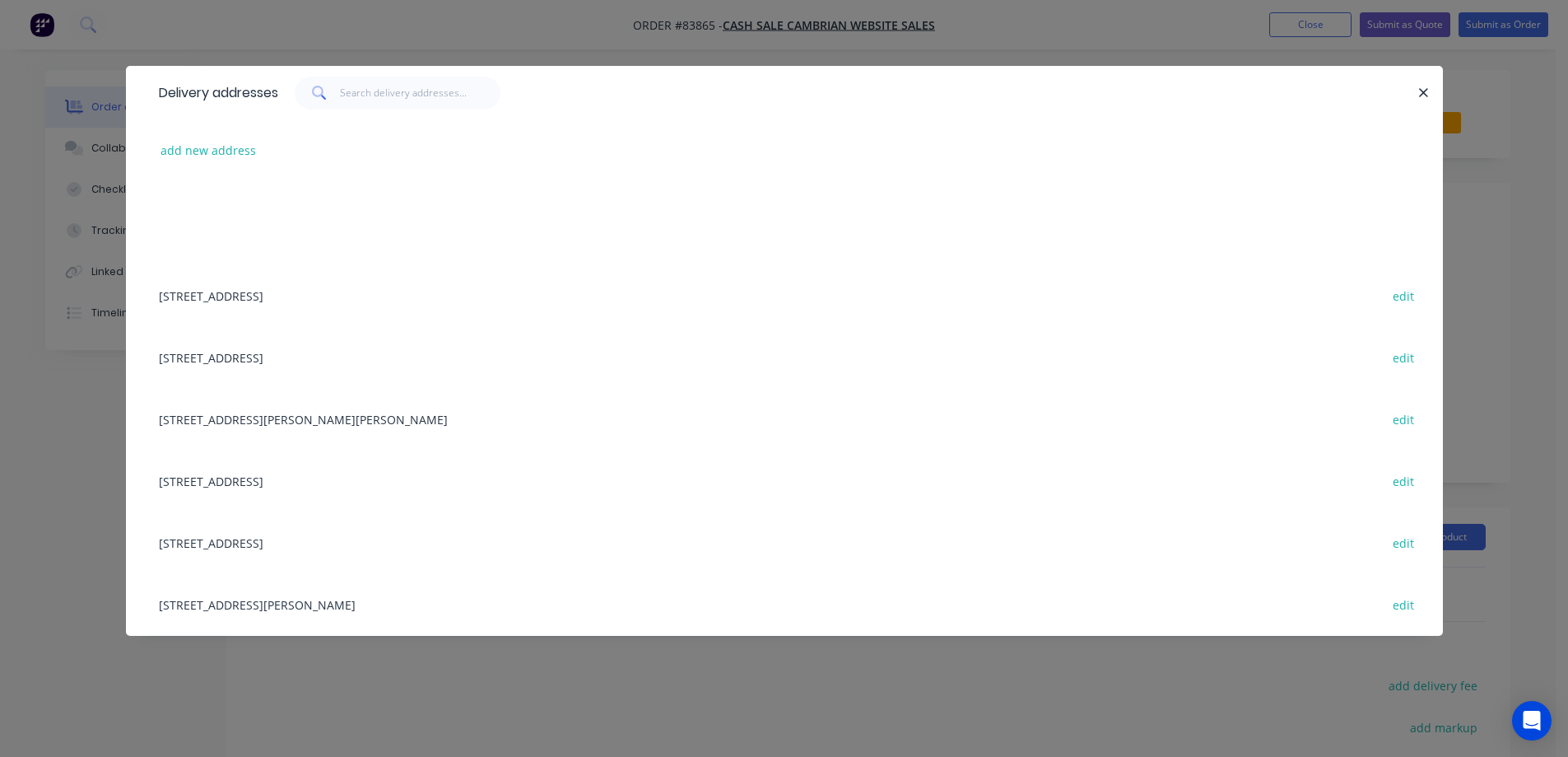
scroll to position [1317, 0]
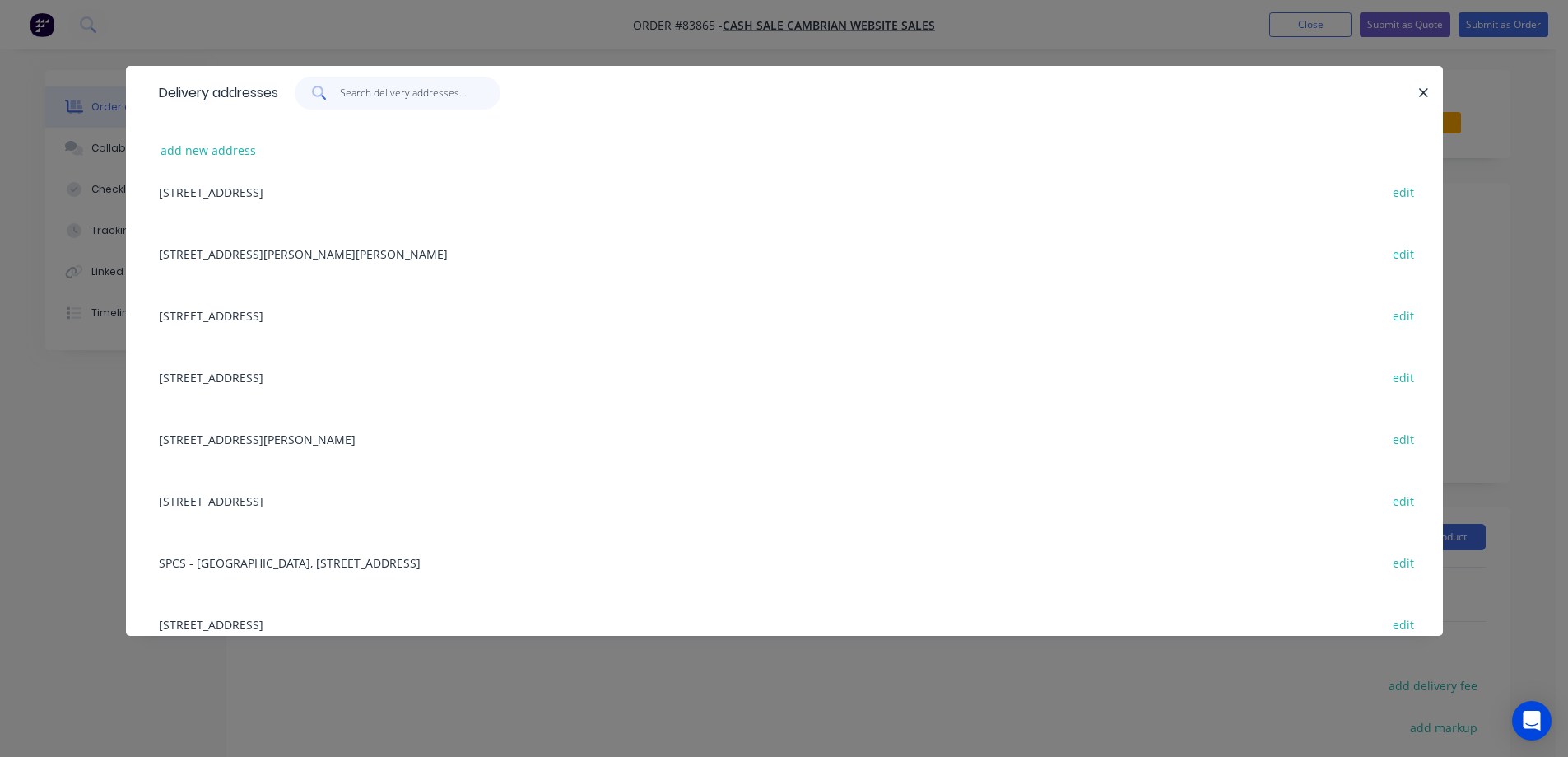
click at [361, 90] on input "text" at bounding box center [420, 93] width 161 height 33
type input "57"
click at [243, 139] on div "add new address" at bounding box center [784, 151] width 1268 height 62
click at [212, 152] on button "add new address" at bounding box center [209, 150] width 113 height 22
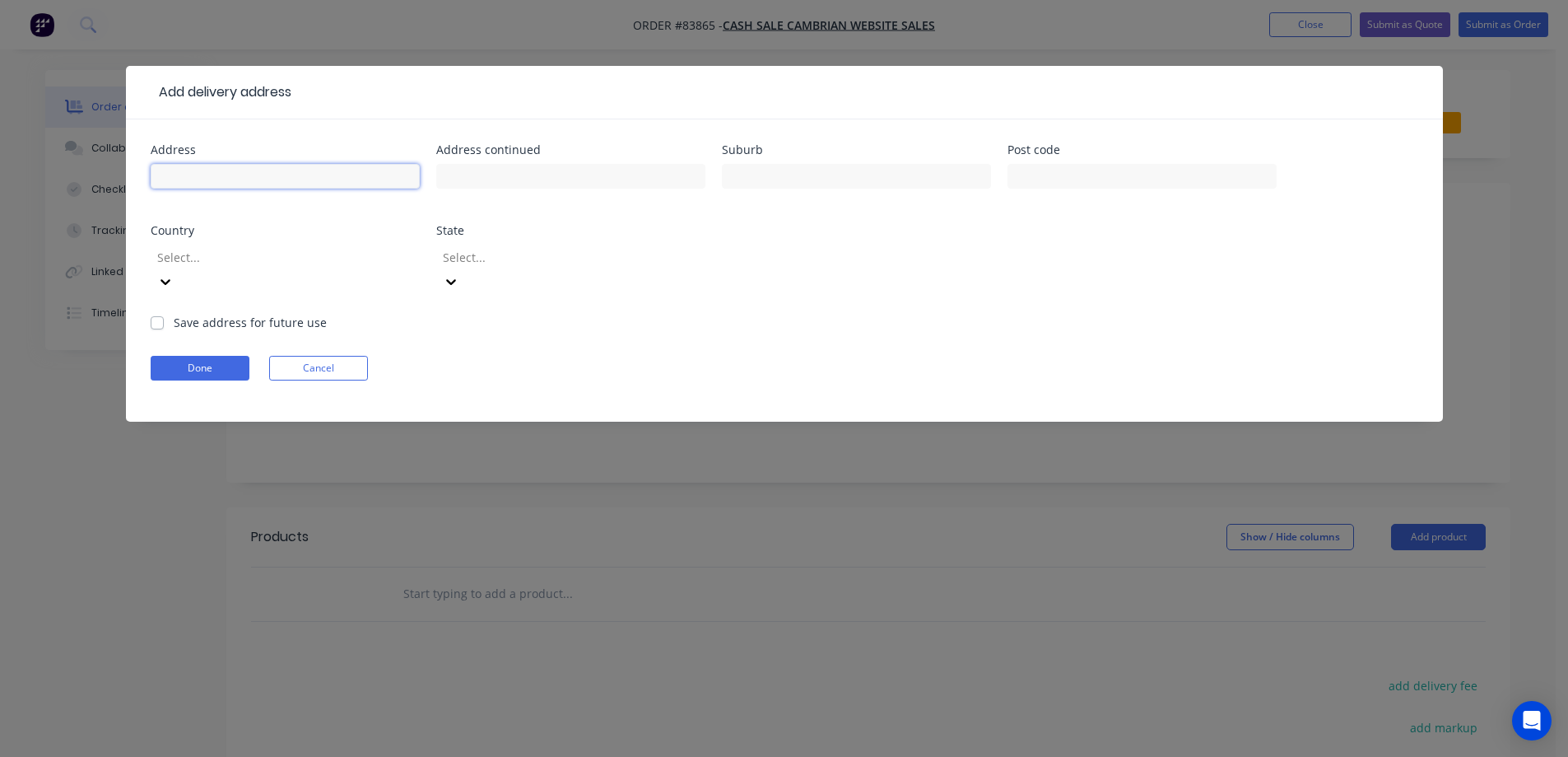
click at [201, 179] on input "text" at bounding box center [285, 175] width 270 height 25
paste input "57N LIVINGSTONE STREET"
type input "57N LIVINGSTONE STREET"
drag, startPoint x: 490, startPoint y: 175, endPoint x: 656, endPoint y: 169, distance: 166.1
click at [491, 175] on input "text" at bounding box center [571, 175] width 270 height 25
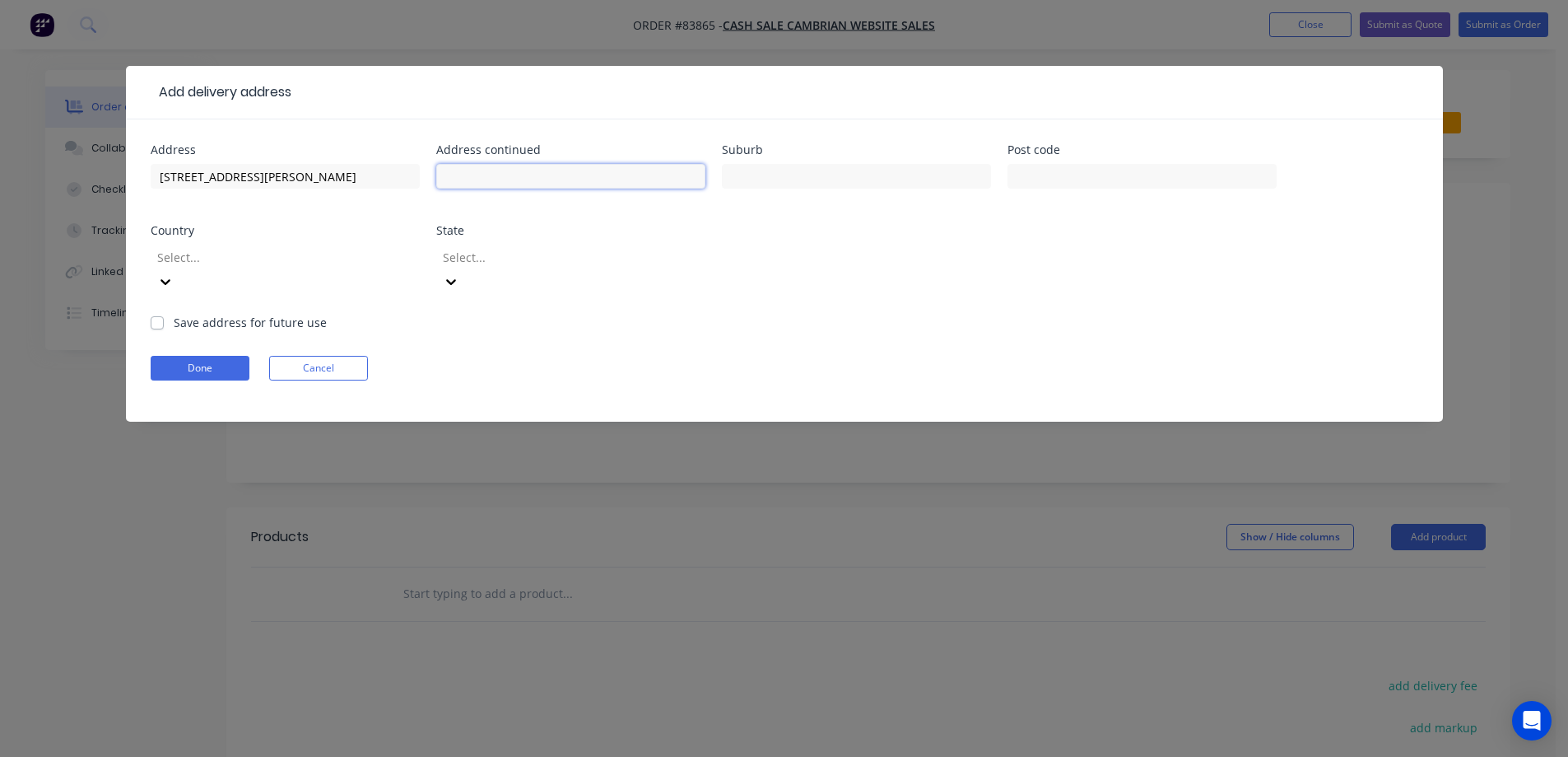
paste input "WESTMERE"
type input "WESTMERE"
drag, startPoint x: 720, startPoint y: 168, endPoint x: 730, endPoint y: 172, distance: 10.8
click at [721, 170] on div "Address 57N LIVINGSTONE STREET Address continued WESTMERE Suburb Post code Coun…" at bounding box center [784, 229] width 1268 height 170
click at [746, 172] on input "text" at bounding box center [856, 175] width 270 height 25
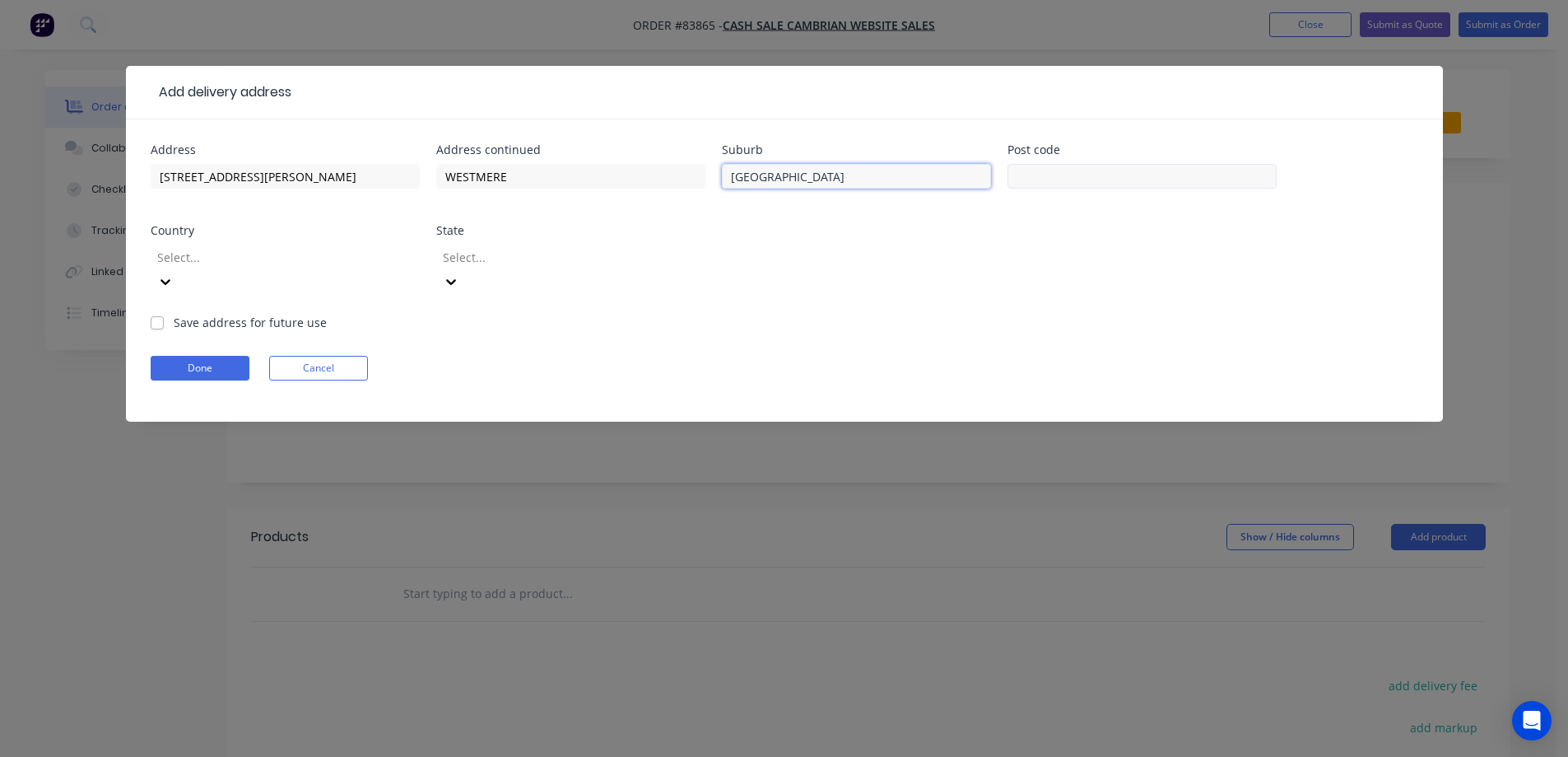
type input "Auckland"
click at [1253, 173] on input "text" at bounding box center [1142, 175] width 270 height 25
type input "1022"
click at [205, 356] on button "Done" at bounding box center [200, 368] width 99 height 25
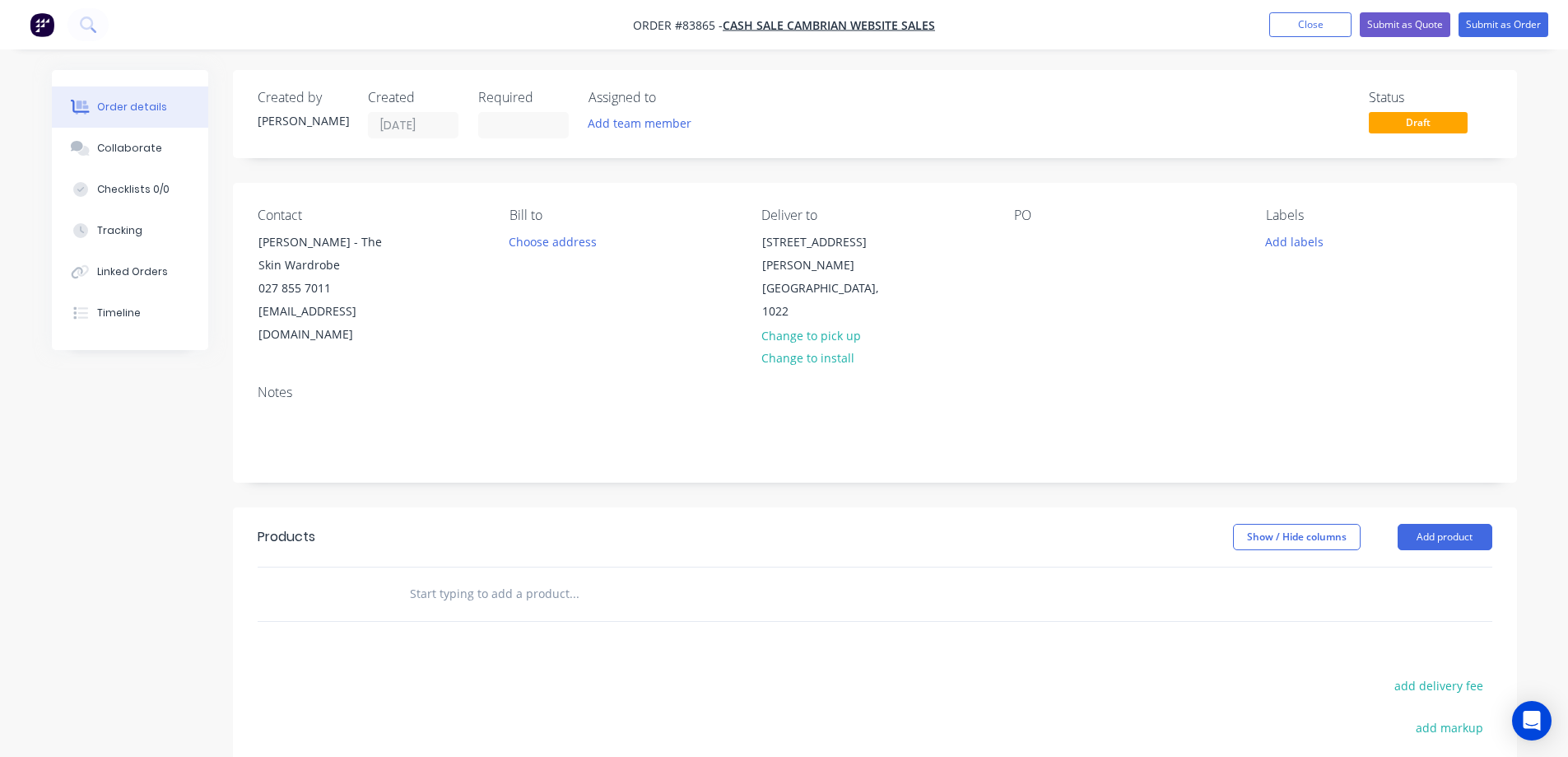
click at [1027, 227] on div "PO" at bounding box center [1126, 277] width 226 height 139
click at [1029, 242] on div at bounding box center [1026, 241] width 26 height 24
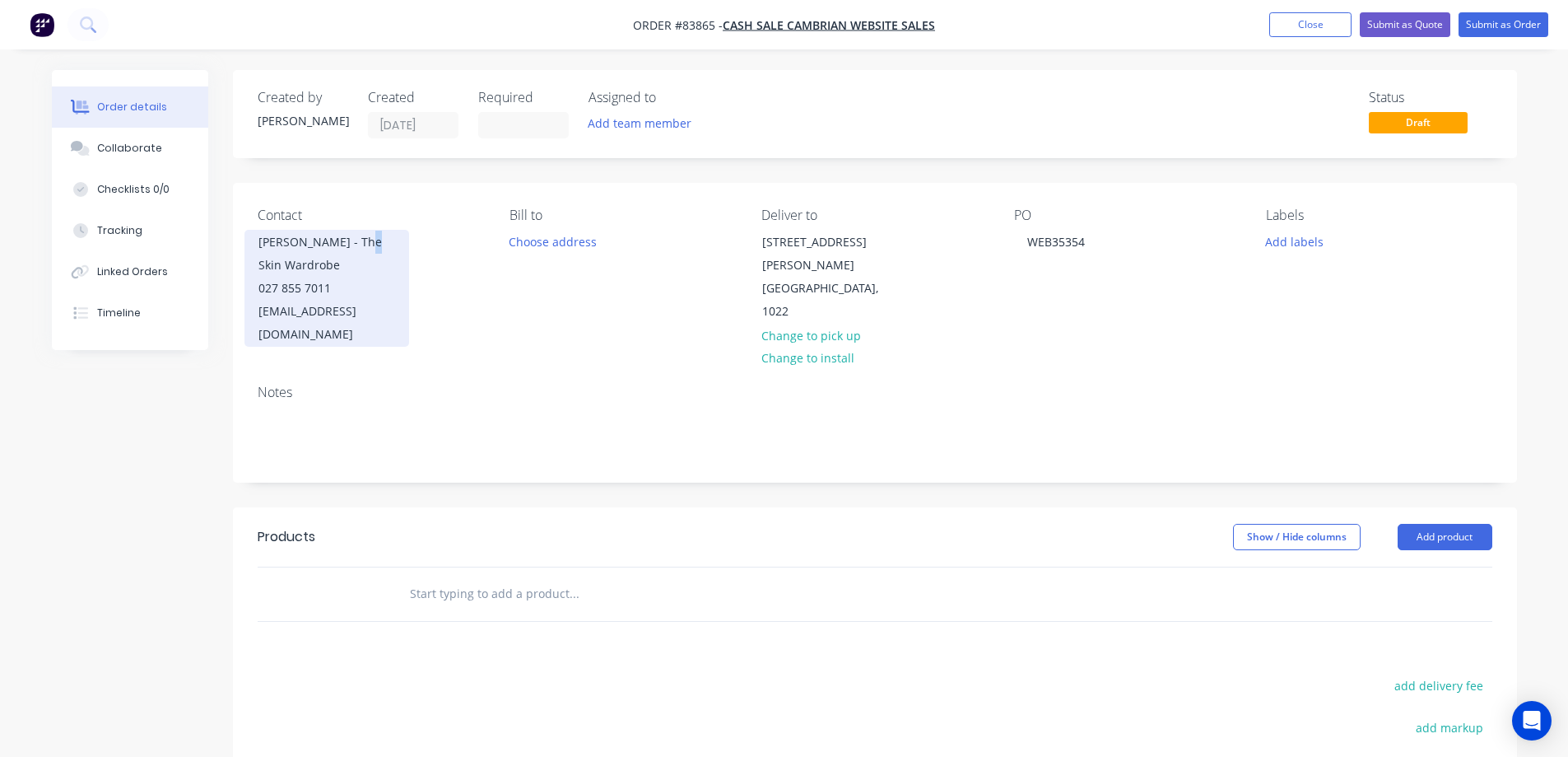
drag, startPoint x: 353, startPoint y: 242, endPoint x: 366, endPoint y: 243, distance: 13.0
click at [366, 243] on div "Catherine Tong - The Skin Wardrobe" at bounding box center [327, 253] width 137 height 46
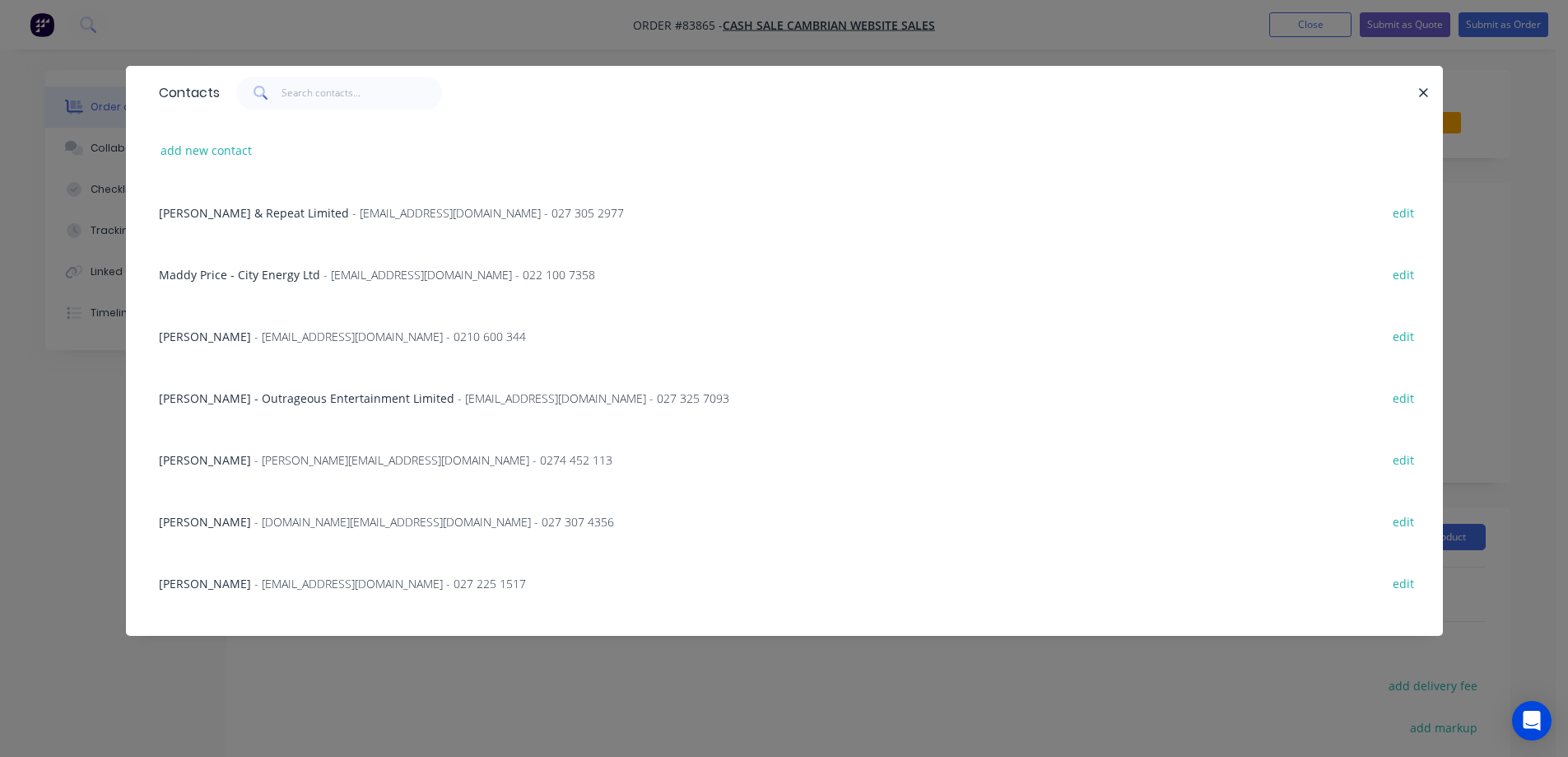
click at [102, 237] on div "Contacts add new contact Jessica Fairweather - Craft & Repeat Limited - hello@c…" at bounding box center [784, 378] width 1568 height 757
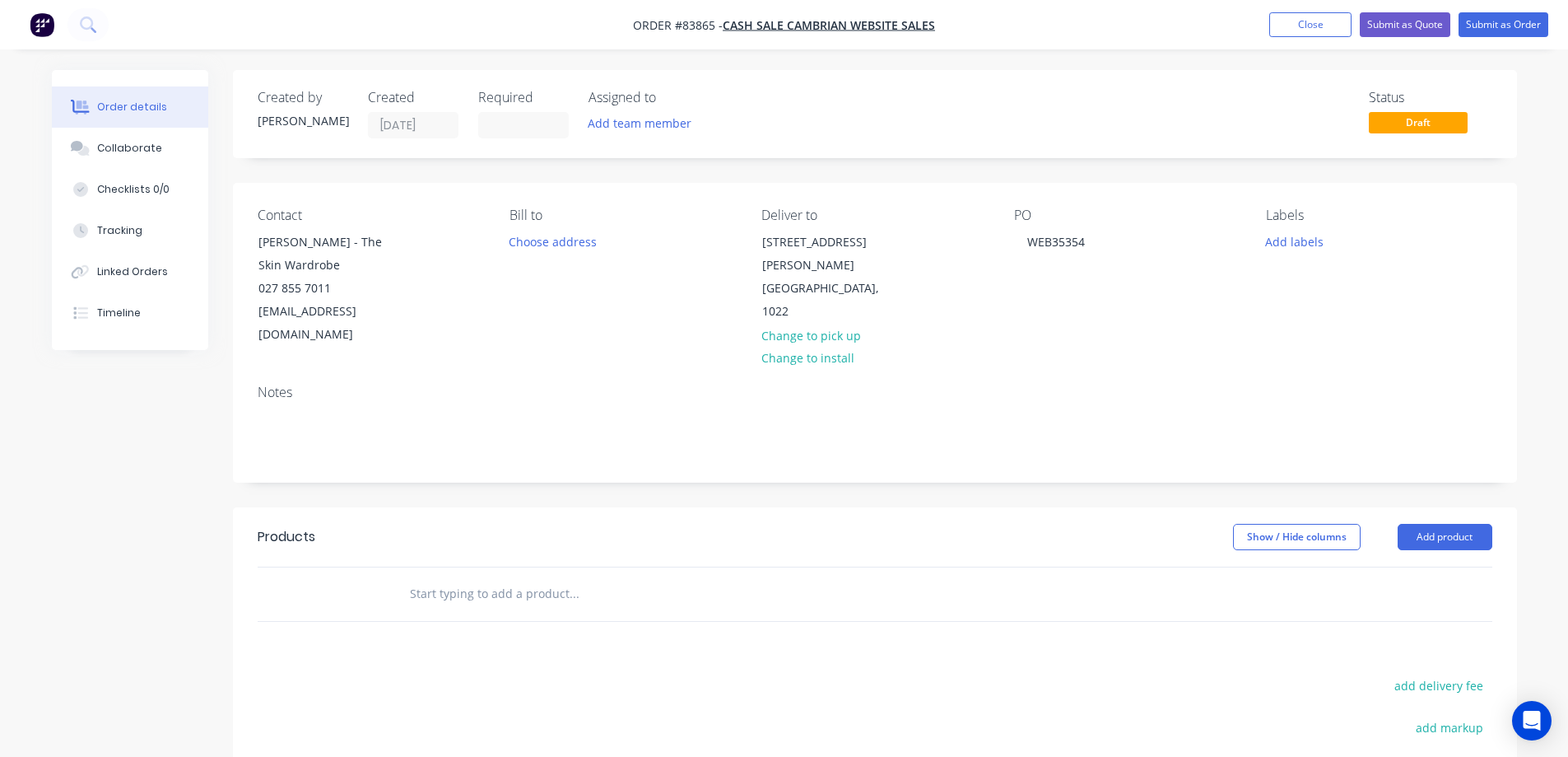
drag, startPoint x: 349, startPoint y: 238, endPoint x: 426, endPoint y: 261, distance: 80.4
click at [426, 261] on div "Contact Catherine Tong - The Skin Wardrobe 027 855 7011 hello@theskinwardrobe.c…" at bounding box center [370, 277] width 226 height 139
copy div "The Skin Wardrobe"
click at [1097, 240] on div "WEB35354" at bounding box center [1055, 241] width 84 height 24
click at [1068, 332] on div "Contact Catherine Tong - The Skin Wardrobe 027 855 7011 hello@theskinwardrobe.c…" at bounding box center [875, 277] width 1284 height 189
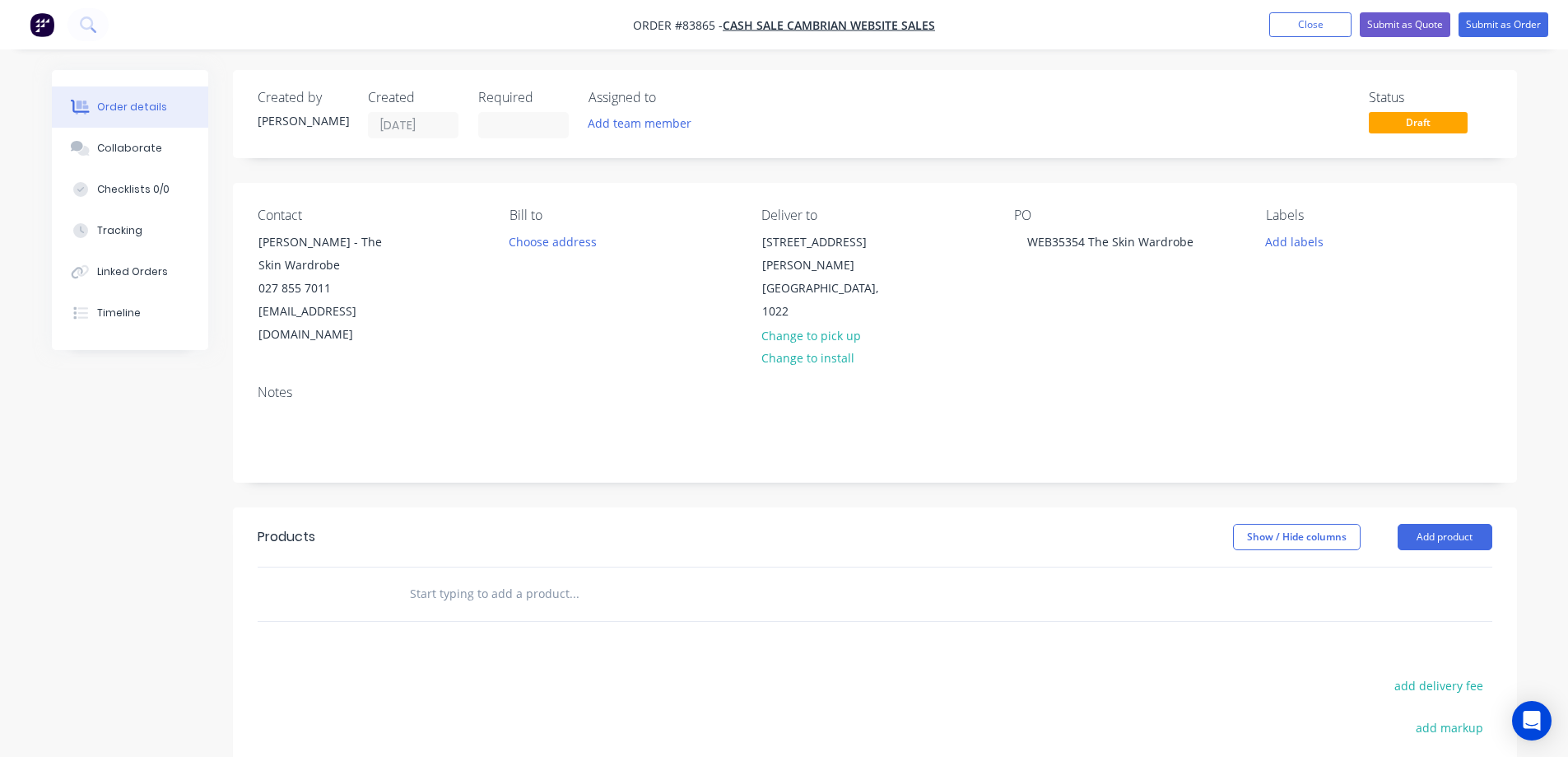
click at [958, 312] on div "Deliver to 57N LIVINGSTONE STREET WESTMERE Auckland, 1022 Change to pick up Cha…" at bounding box center [874, 277] width 226 height 139
click at [1317, 241] on button "Add labels" at bounding box center [1294, 241] width 75 height 22
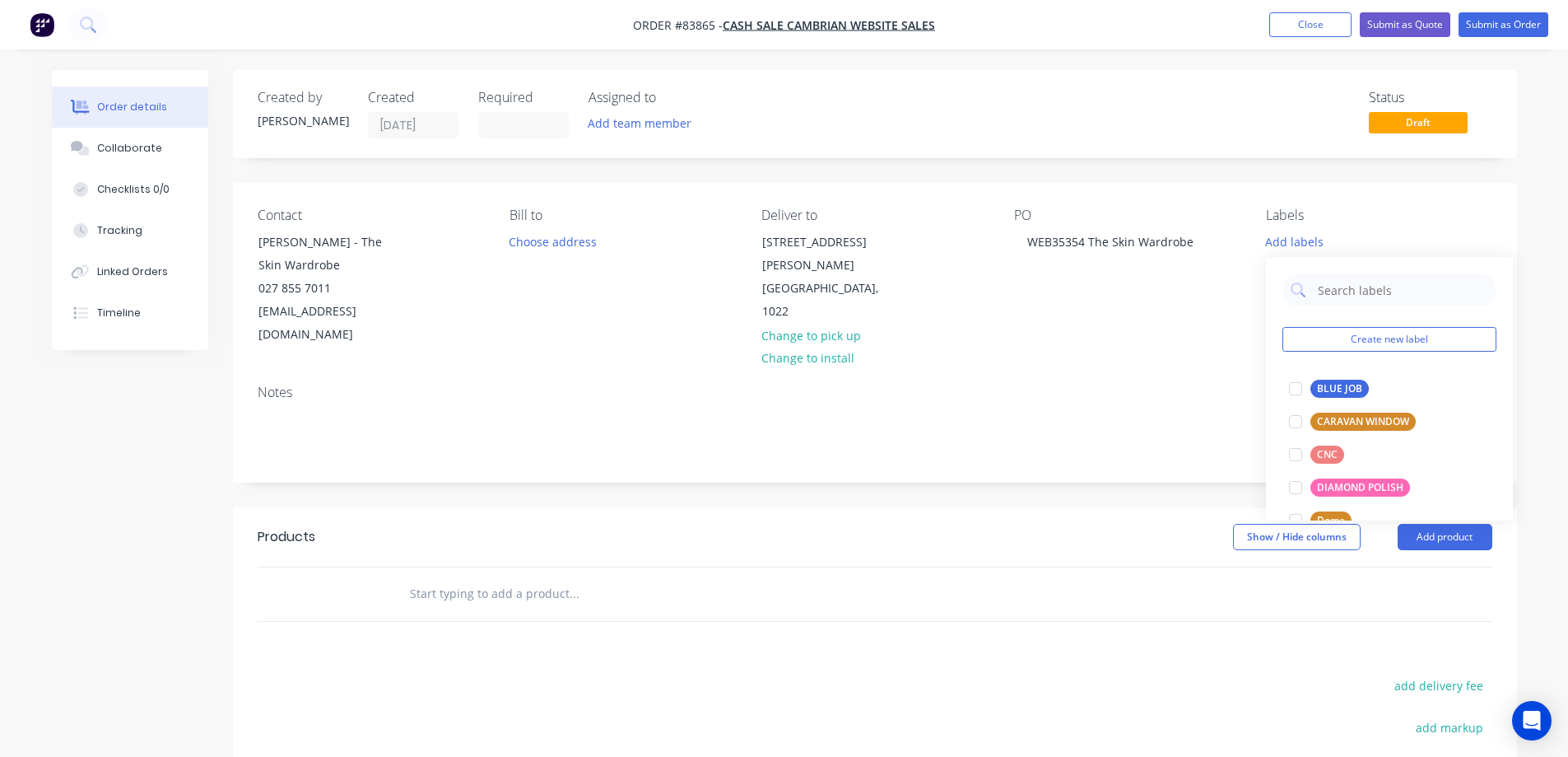
click at [222, 339] on div "Order details Collaborate Checklists 0/0 Tracking Linked Orders Timeline" at bounding box center [142, 210] width 181 height 280
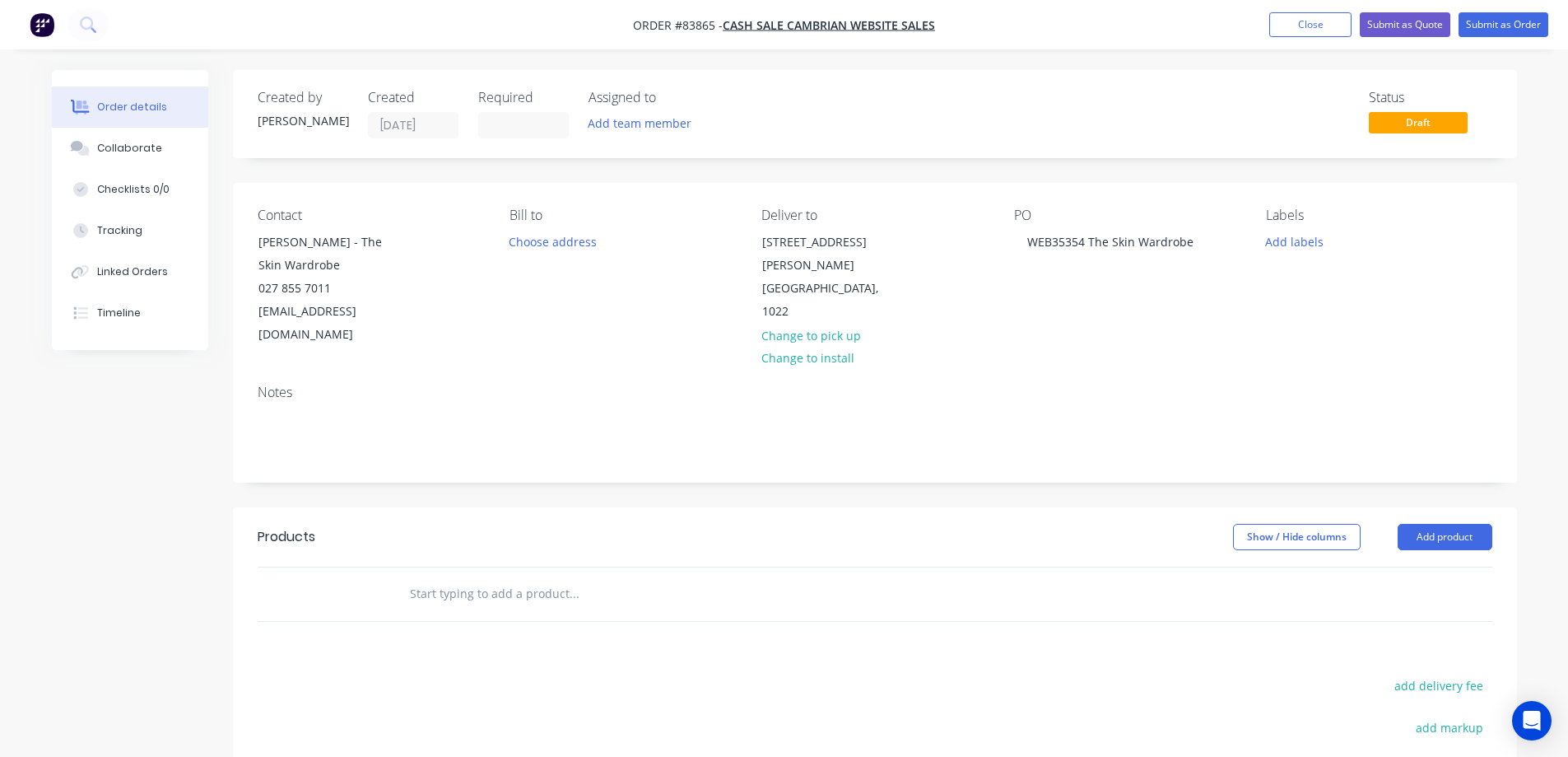
click at [699, 577] on input "text" at bounding box center [573, 594] width 329 height 33
click at [632, 585] on input "text" at bounding box center [573, 594] width 329 height 33
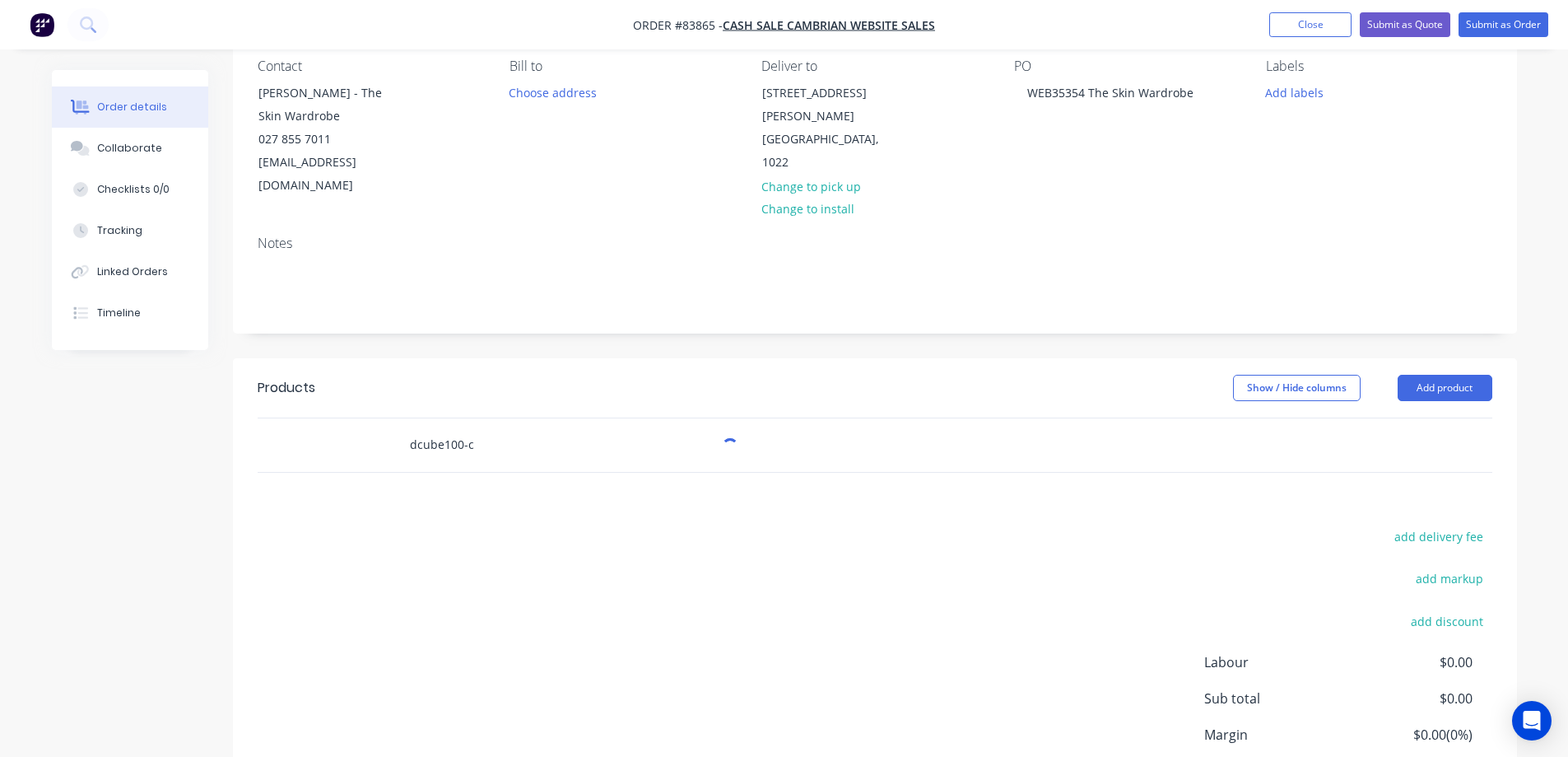
scroll to position [261, 0]
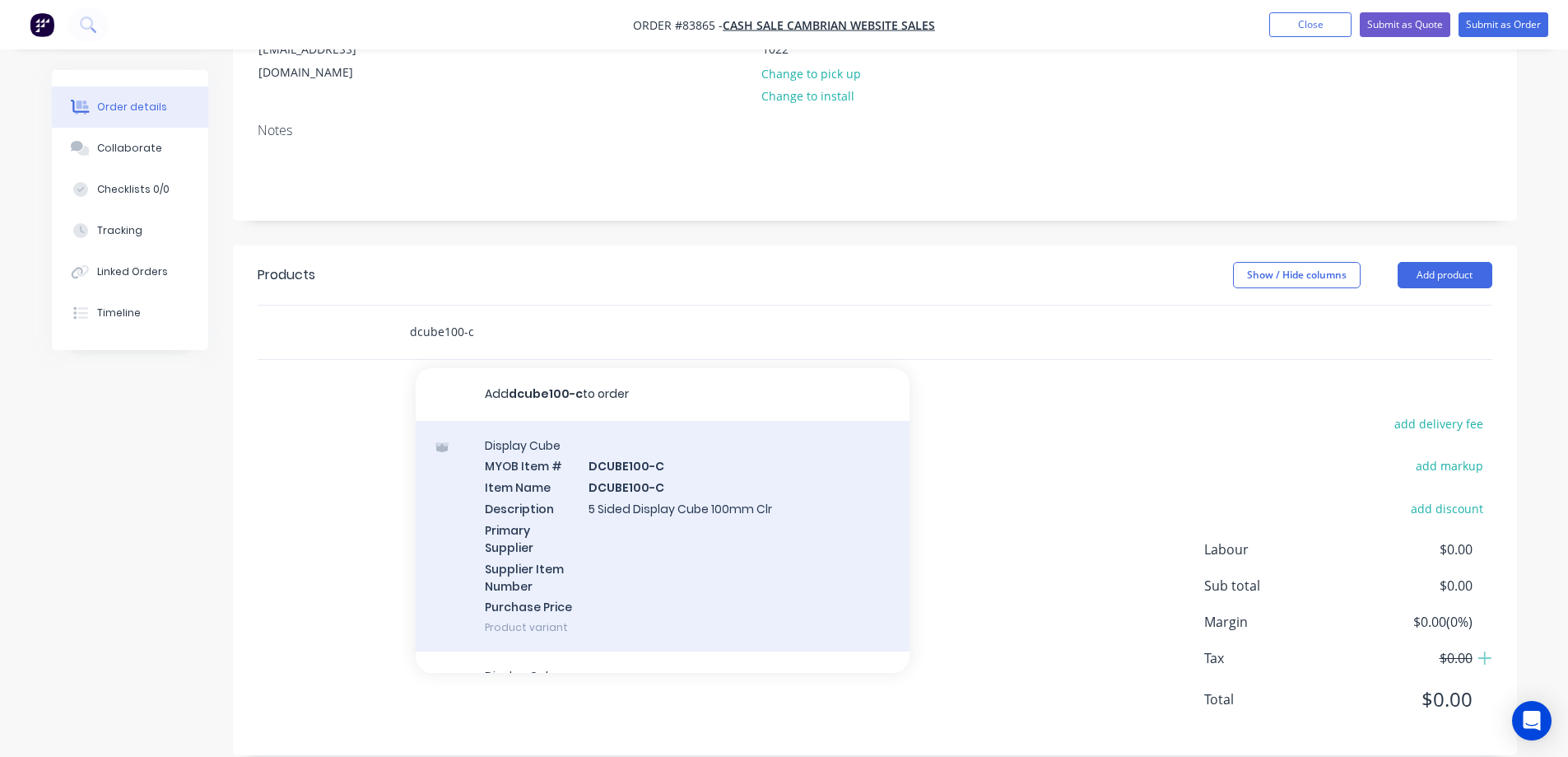
type input "dcube100-c"
click at [598, 500] on div "Display Cube MYOB Item # DCUBE100-C Item Name DCUBE100-C Description 5 Sided Di…" at bounding box center [662, 536] width 494 height 231
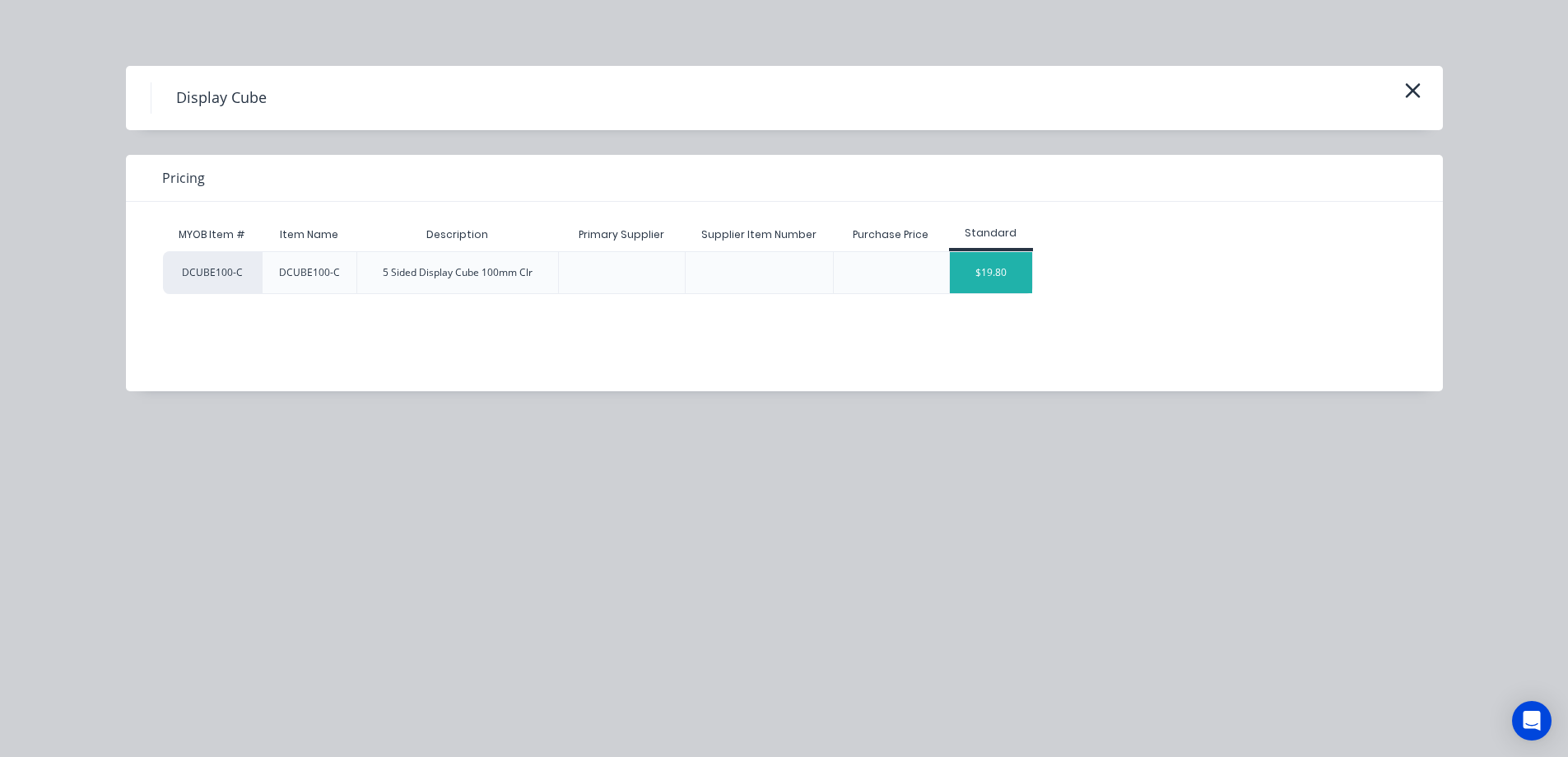
click at [985, 274] on div "$19.80" at bounding box center [991, 272] width 83 height 41
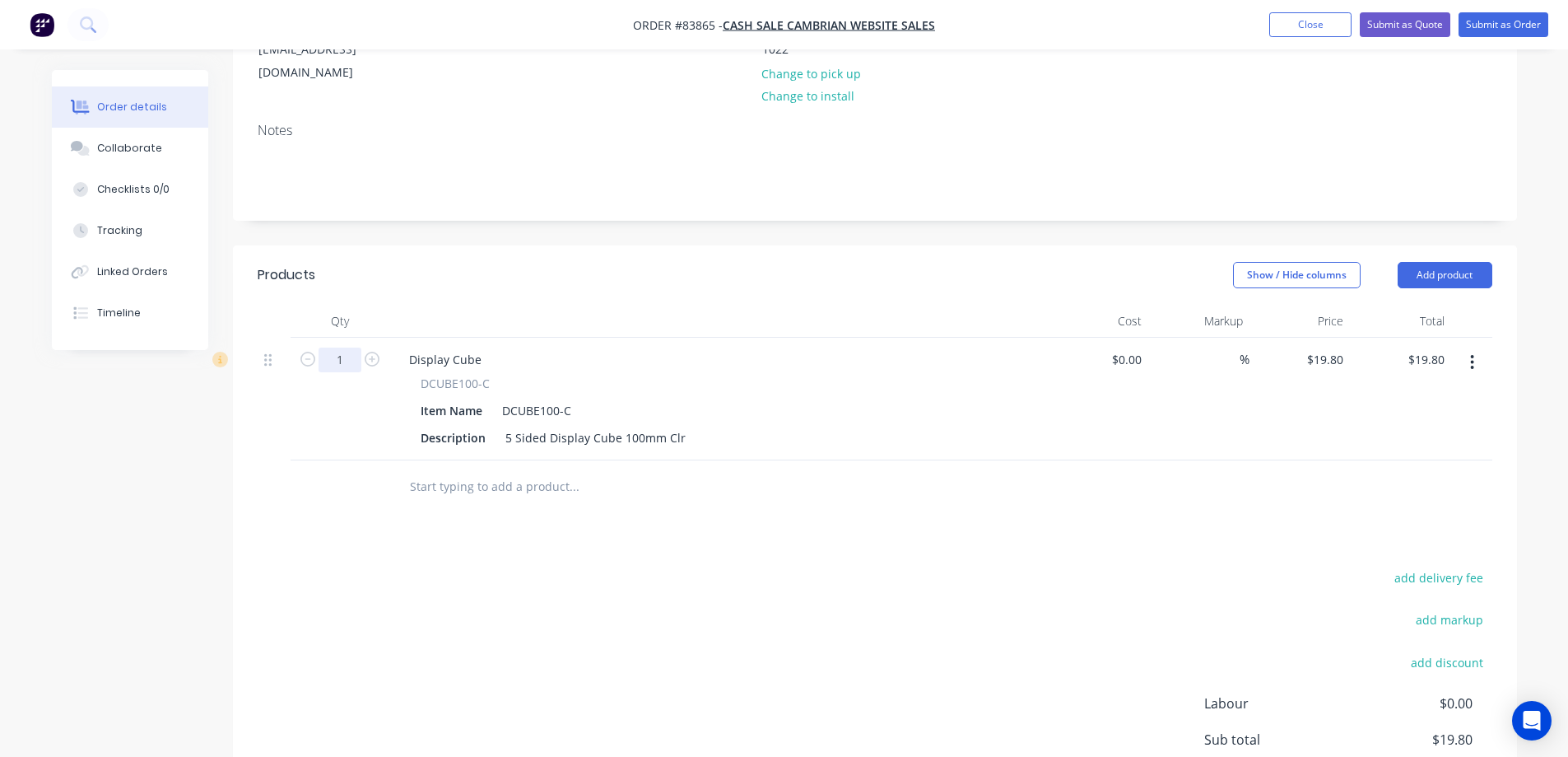
click at [343, 348] on input "1" at bounding box center [339, 359] width 43 height 25
type input "4"
type input "$79.20"
click at [438, 473] on input "text" at bounding box center [573, 487] width 329 height 33
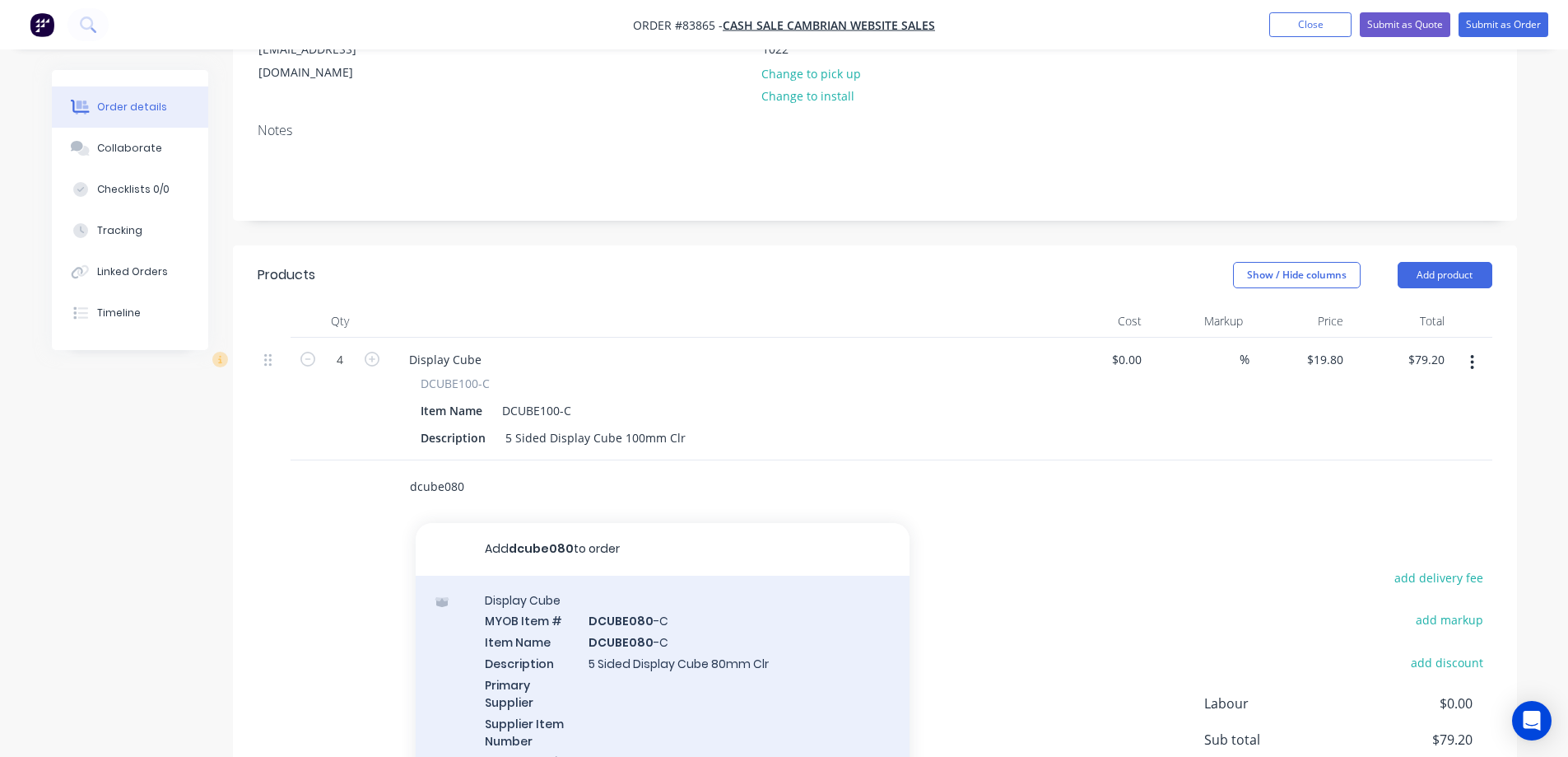
type input "dcube080"
click at [437, 575] on div "Display Cube MYOB Item # DCUBE080 -C Item Name DCUBE080 -C Description 5 Sided …" at bounding box center [662, 691] width 494 height 231
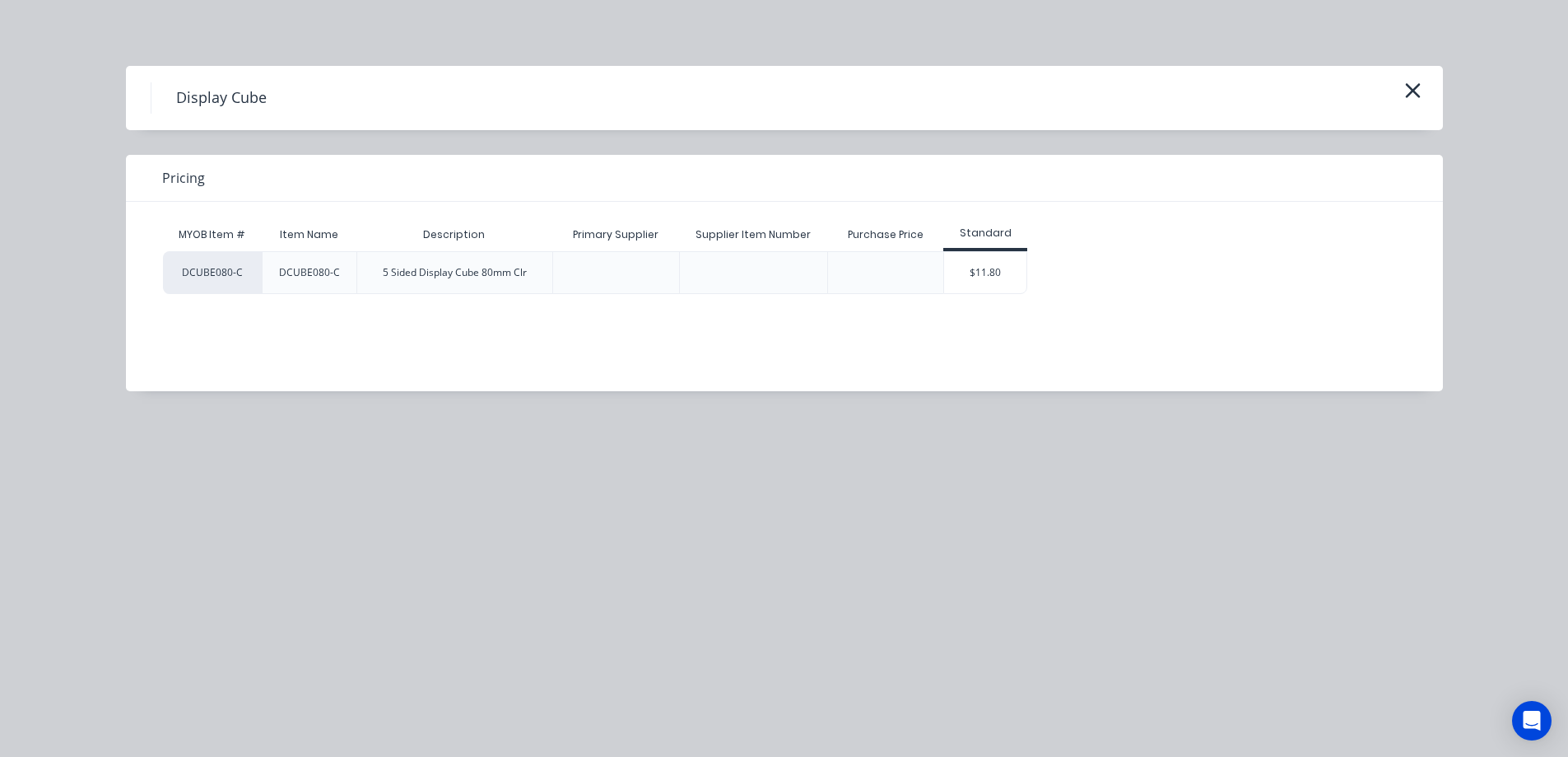
drag, startPoint x: 972, startPoint y: 270, endPoint x: 827, endPoint y: 314, distance: 151.5
click at [973, 270] on div "$11.80" at bounding box center [985, 272] width 83 height 41
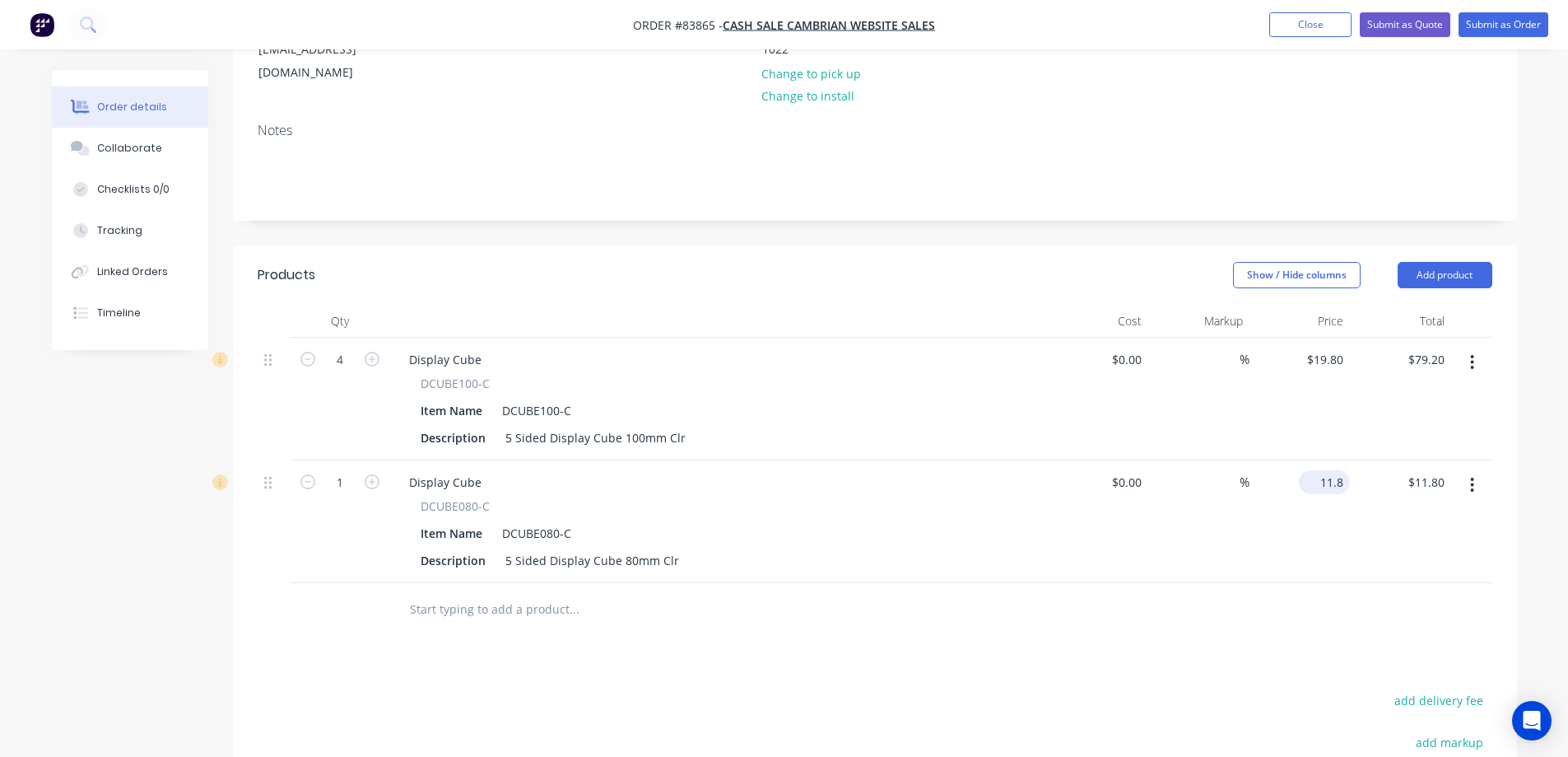
click at [1326, 470] on input "11.8" at bounding box center [1328, 482] width 44 height 24
type input "12.65"
type input "19.8"
type input "$12.65"
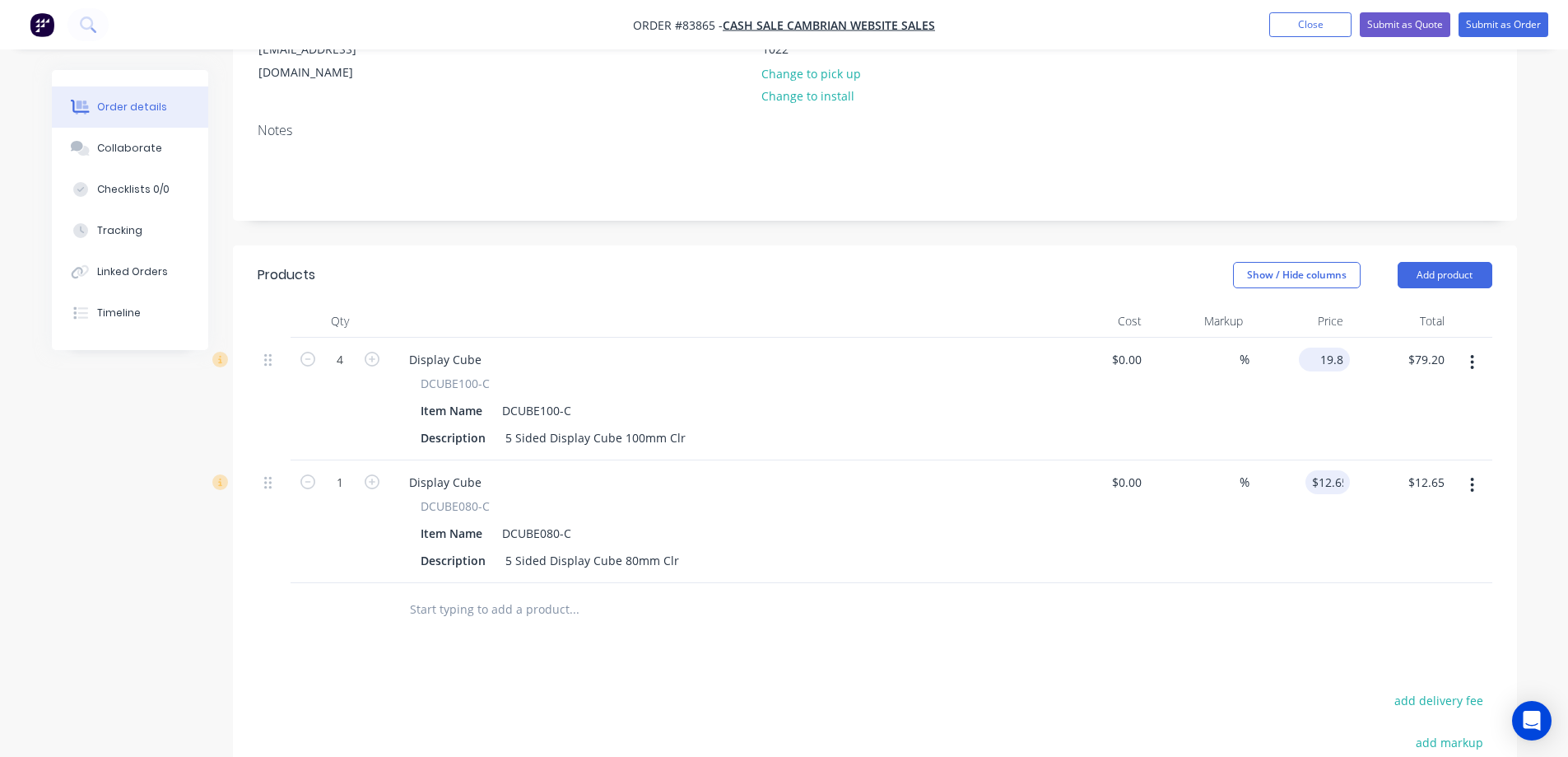
click at [1337, 348] on input "19.8" at bounding box center [1328, 359] width 44 height 24
type input "$19.80"
click at [1421, 348] on input "79.20" at bounding box center [1432, 359] width 38 height 24
type input "87.13"
type input "$21.7825"
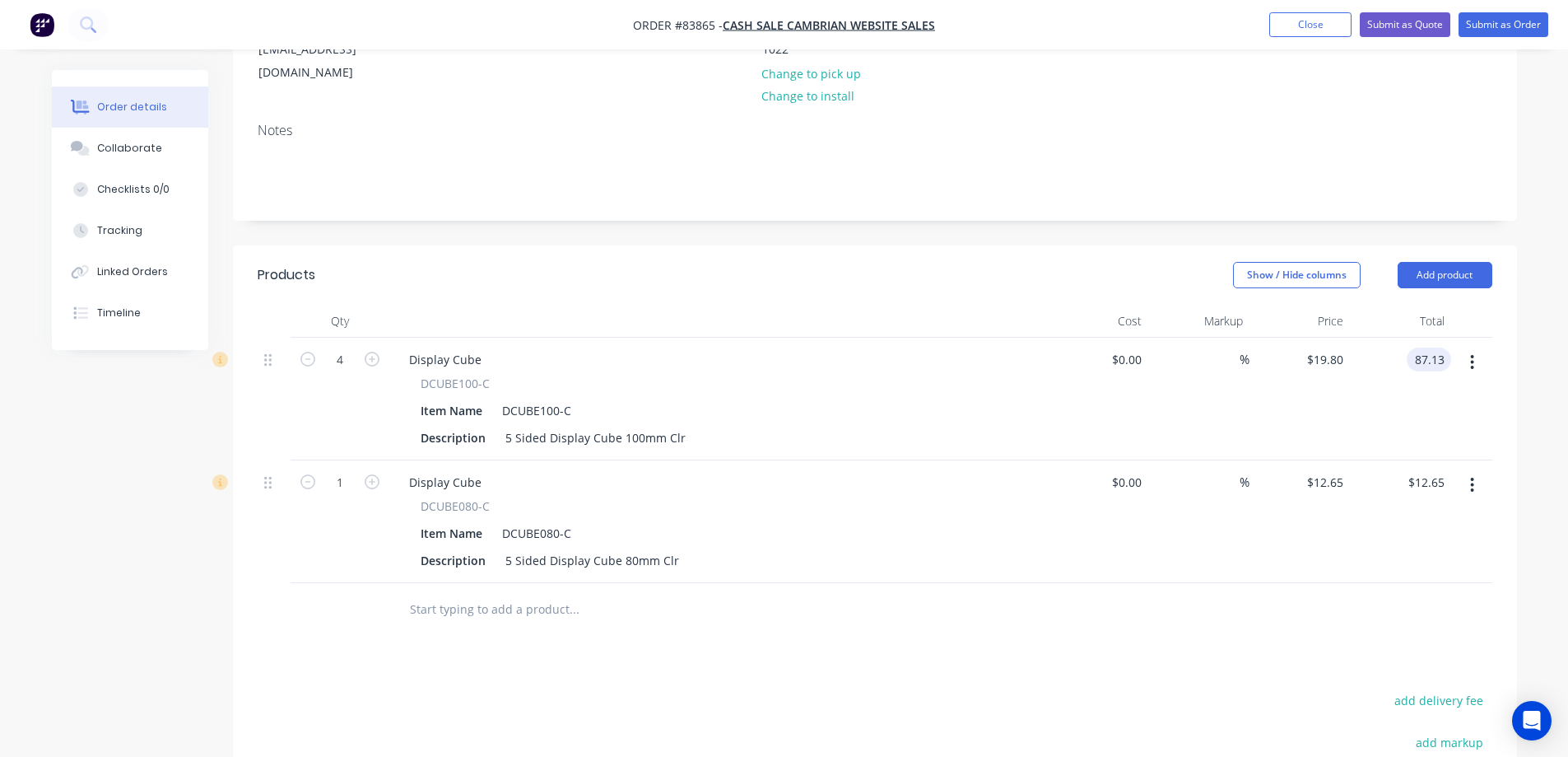
type input "$87.13"
click at [1398, 382] on div "$87.13 $87.13" at bounding box center [1401, 398] width 102 height 123
click at [1455, 689] on button "add delivery fee" at bounding box center [1438, 700] width 106 height 22
type input "12.02"
click at [937, 626] on div "Products Show / Hide columns Add product Qty Cost Markup Price Total 4 Display …" at bounding box center [875, 636] width 1284 height 782
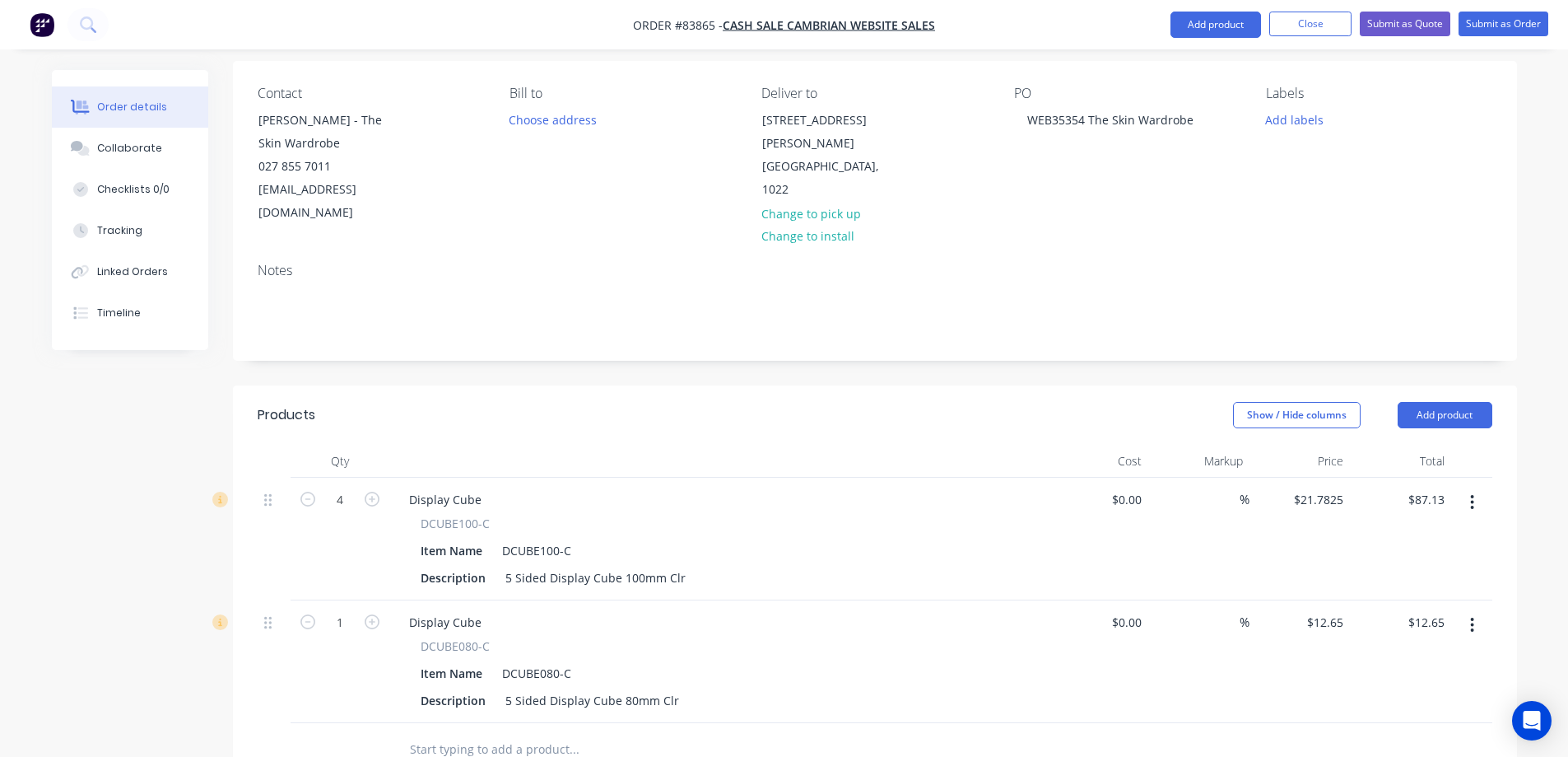
scroll to position [0, 0]
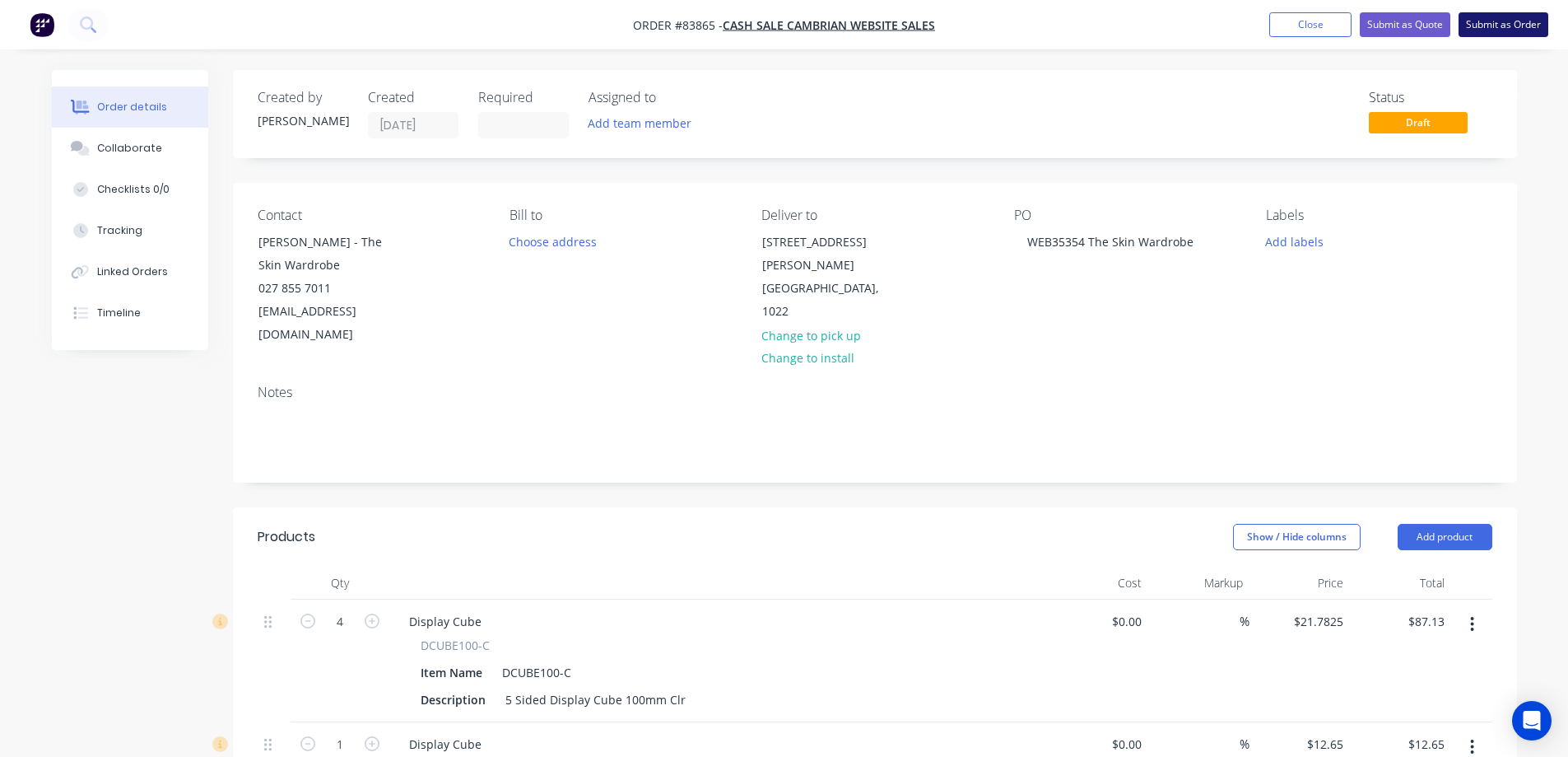
click at [1518, 14] on button "Submit as Order" at bounding box center [1503, 25] width 90 height 25
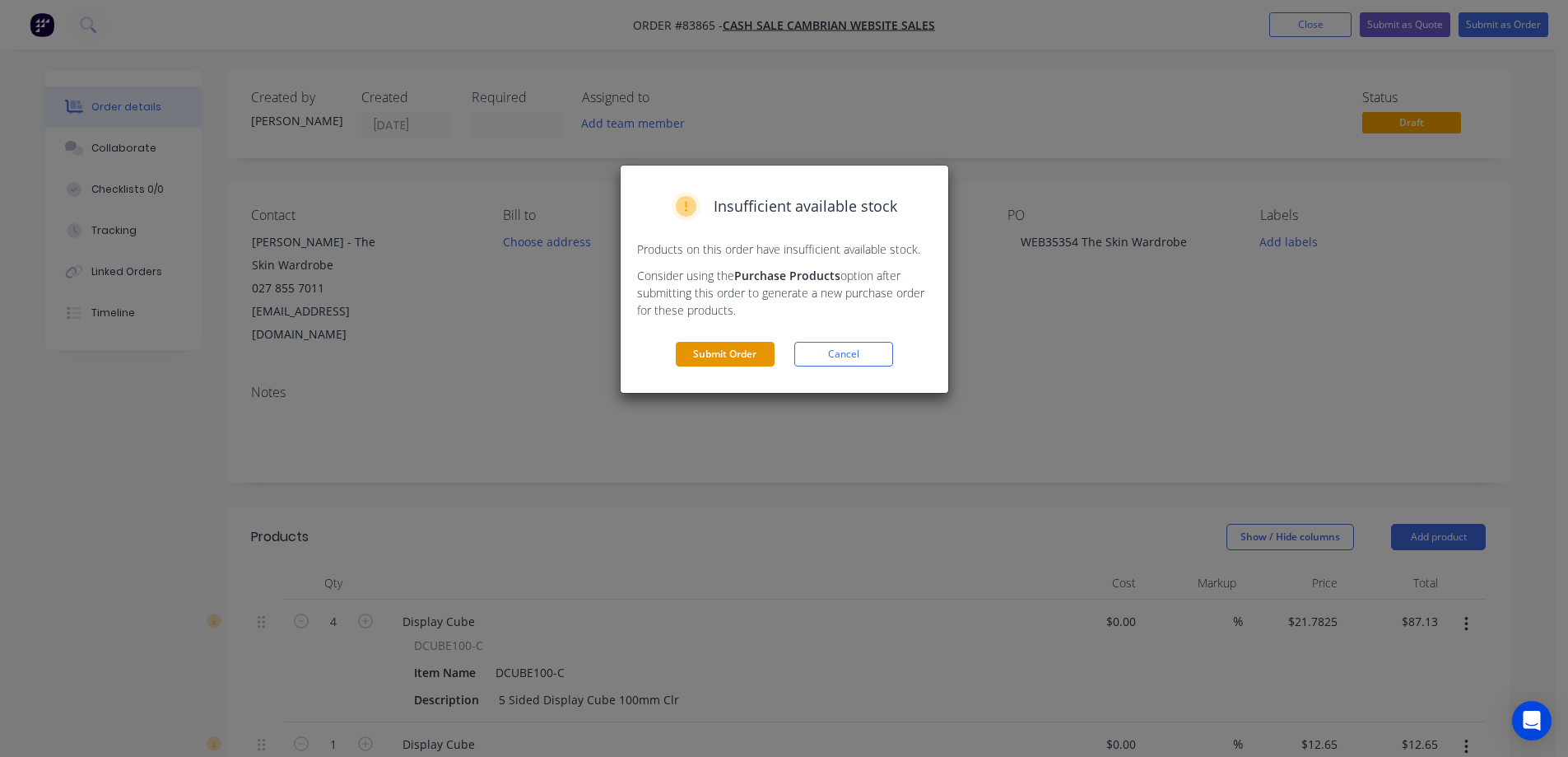
click at [701, 359] on button "Submit Order" at bounding box center [725, 353] width 99 height 25
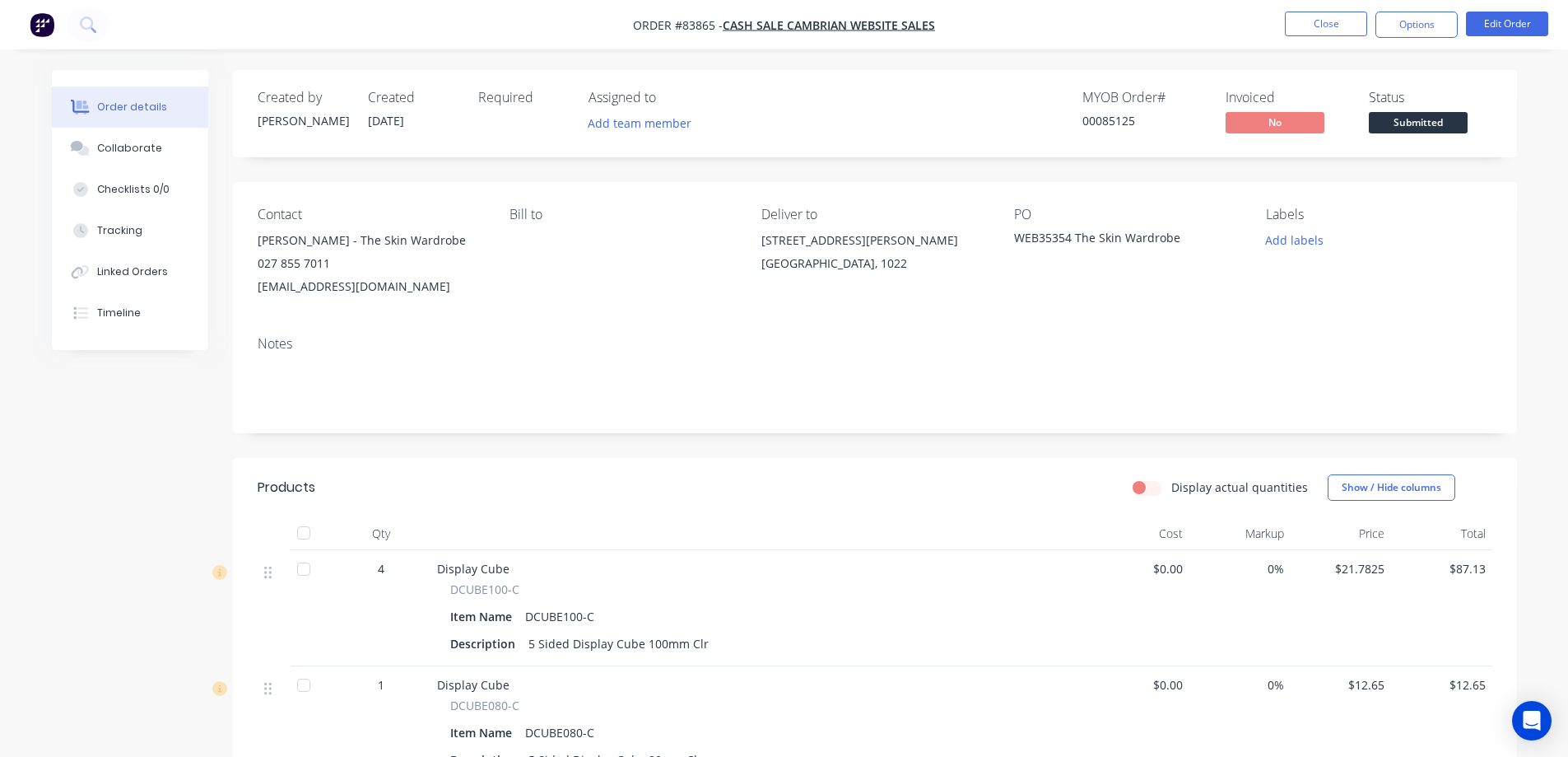
click at [1126, 123] on div "00085125" at bounding box center [1144, 120] width 123 height 17
copy div "00085125"
click at [1444, 15] on button "Options" at bounding box center [1416, 25] width 83 height 26
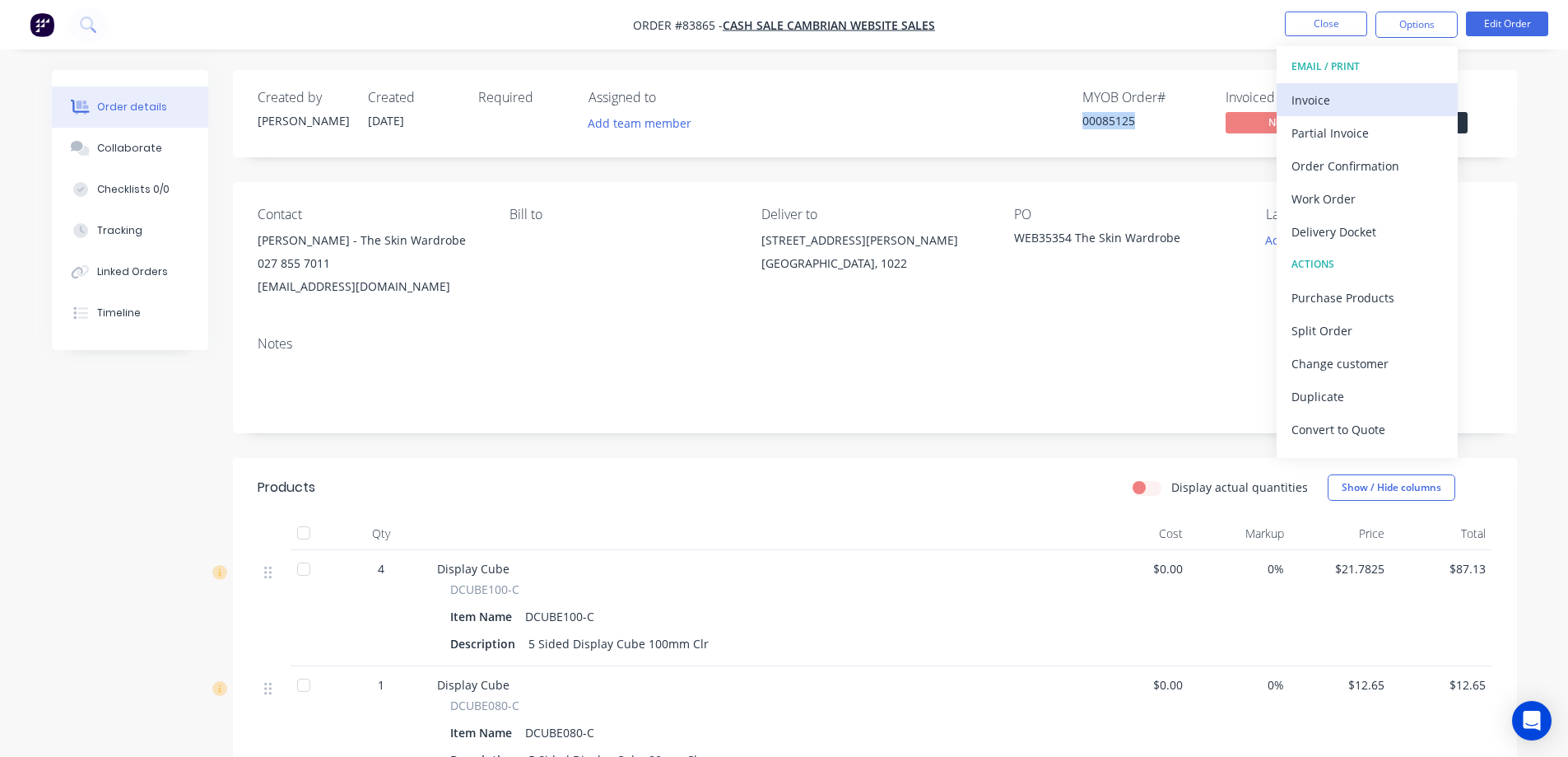
click at [1396, 97] on div "Invoice" at bounding box center [1367, 100] width 152 height 24
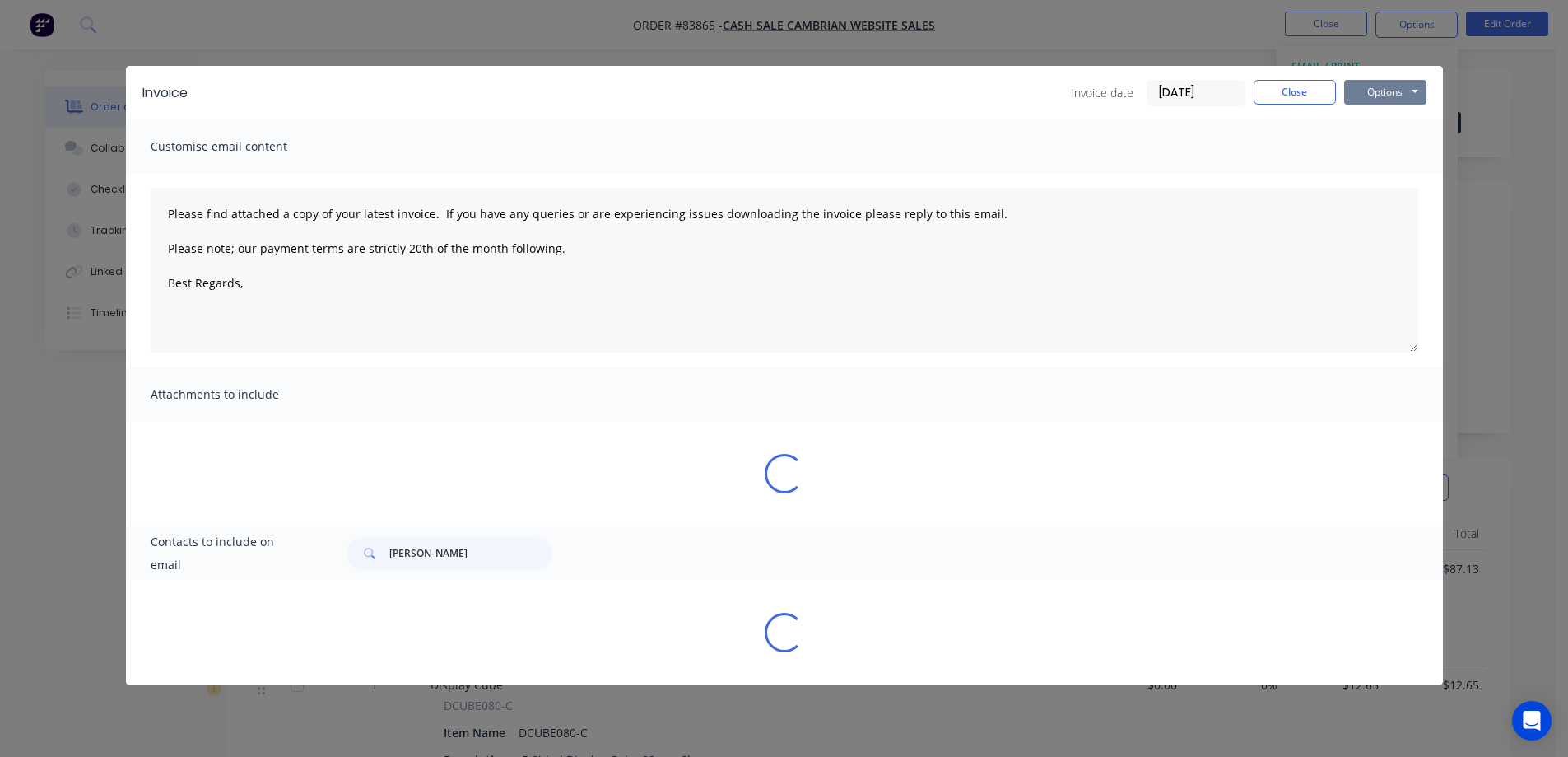
click at [1401, 86] on button "Options" at bounding box center [1385, 92] width 83 height 25
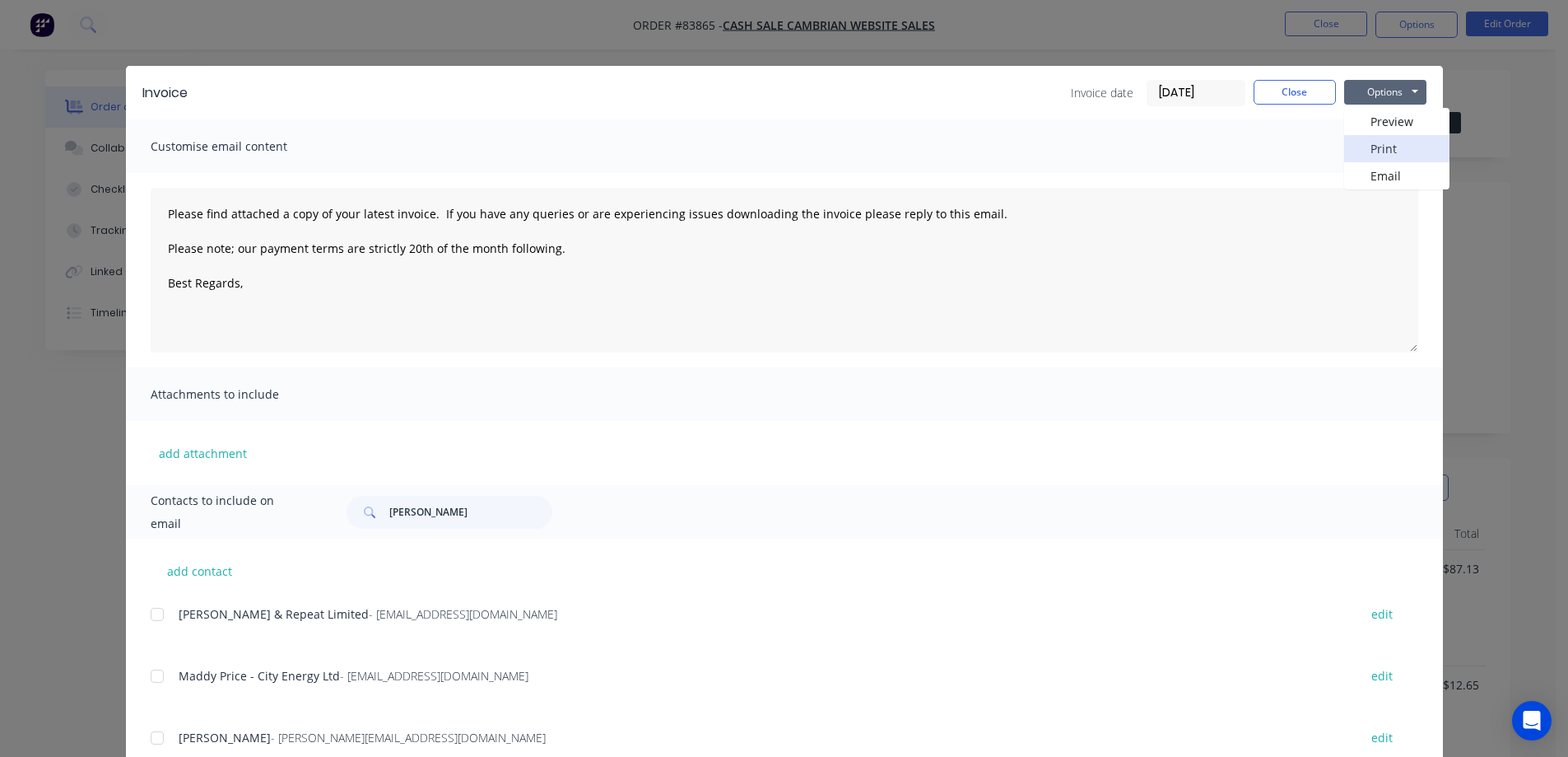
click at [1382, 154] on button "Print" at bounding box center [1396, 149] width 105 height 27
click at [1285, 84] on button "Close" at bounding box center [1294, 92] width 83 height 25
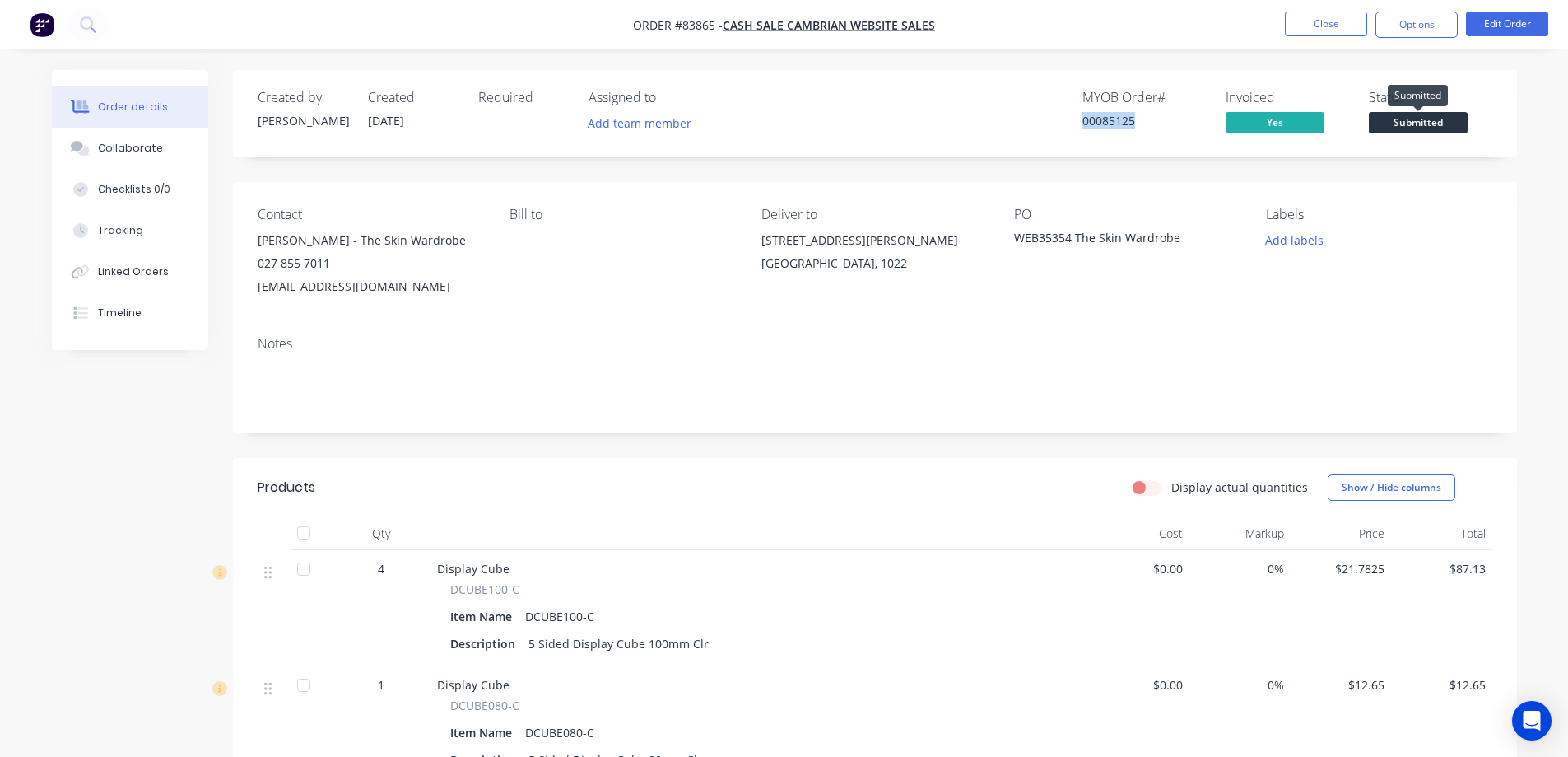
click at [1395, 128] on span "Submitted" at bounding box center [1417, 122] width 99 height 21
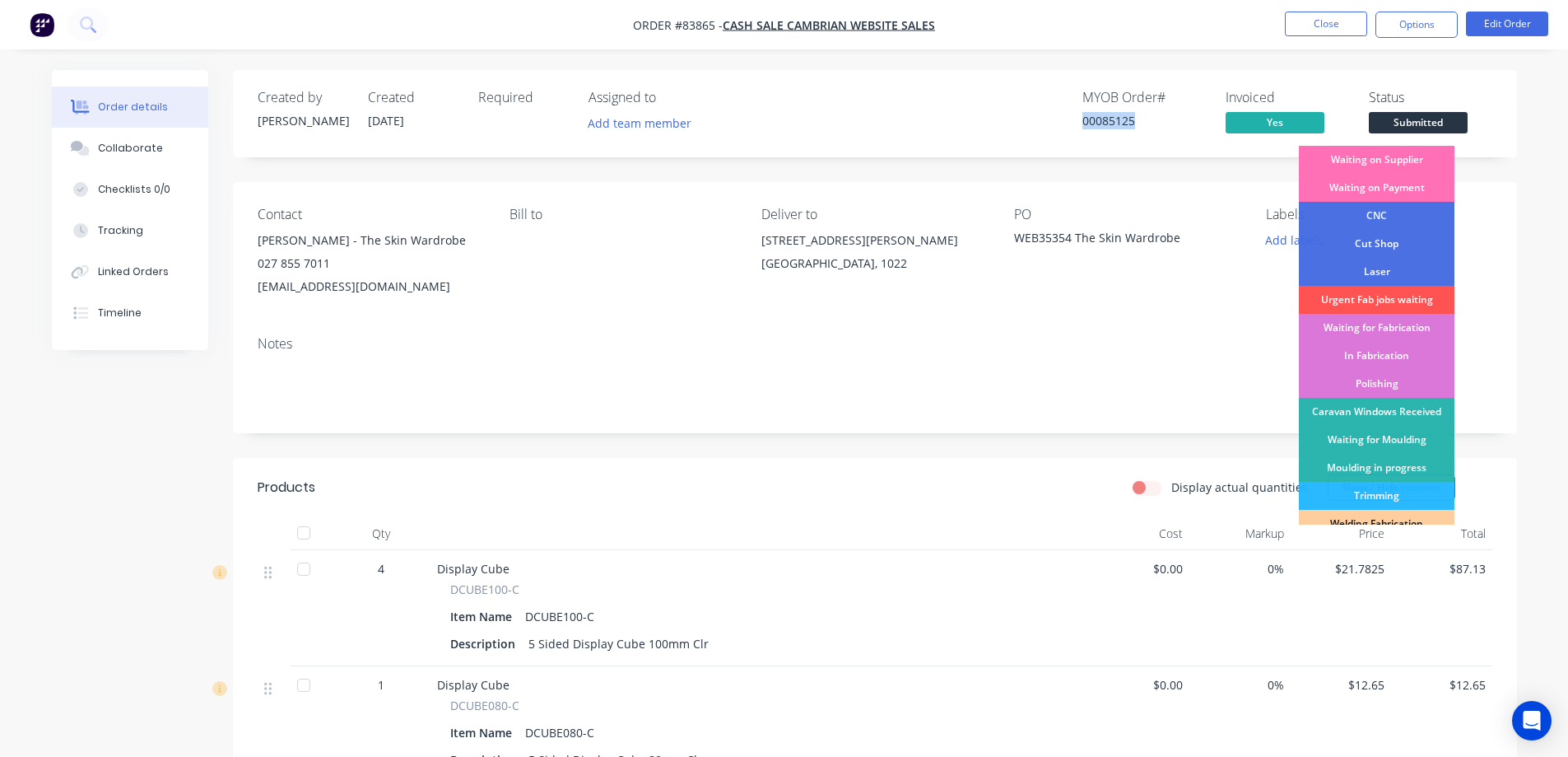
scroll to position [321, 0]
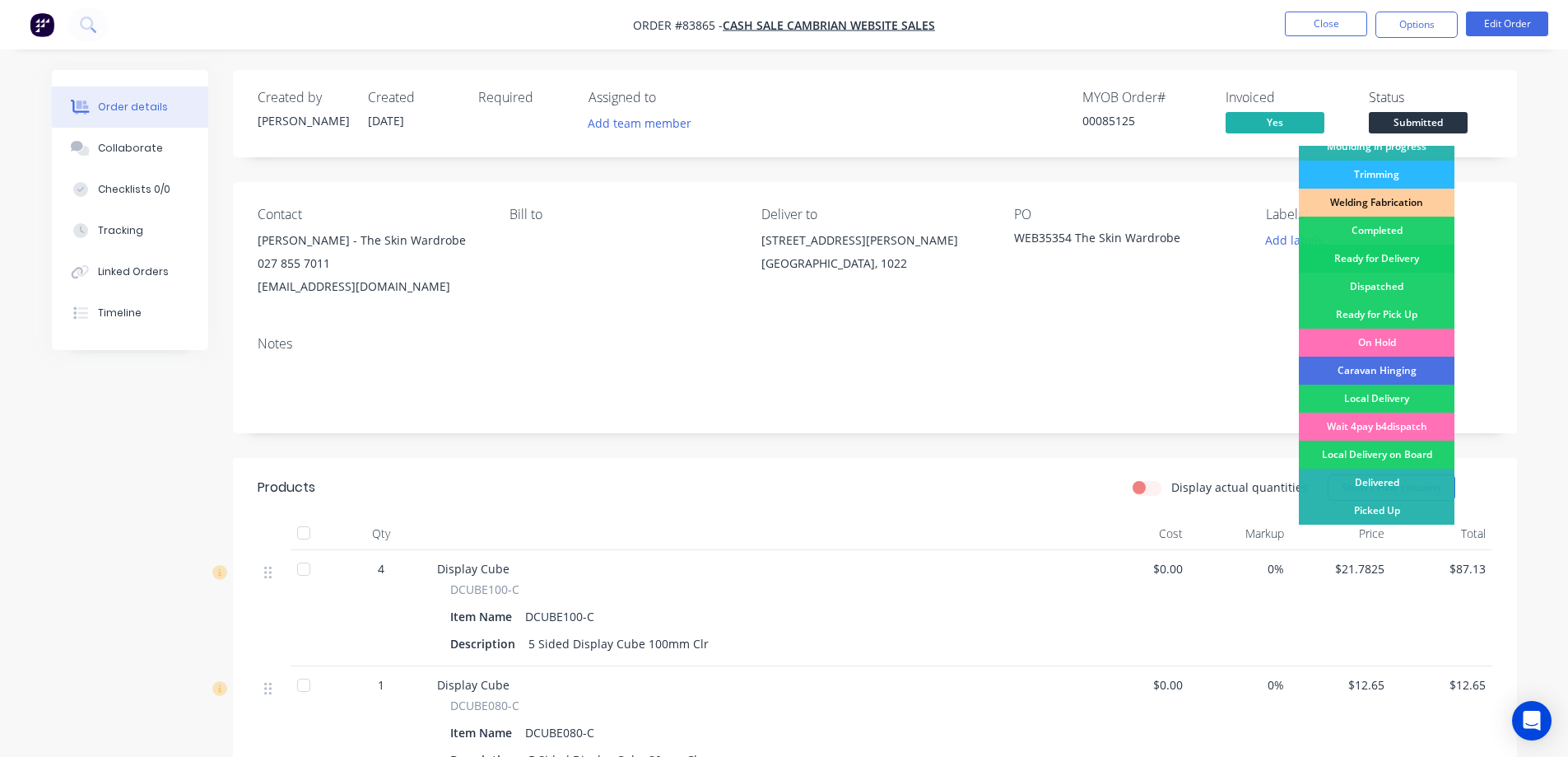
click at [1387, 261] on div "Ready for Delivery" at bounding box center [1376, 258] width 155 height 28
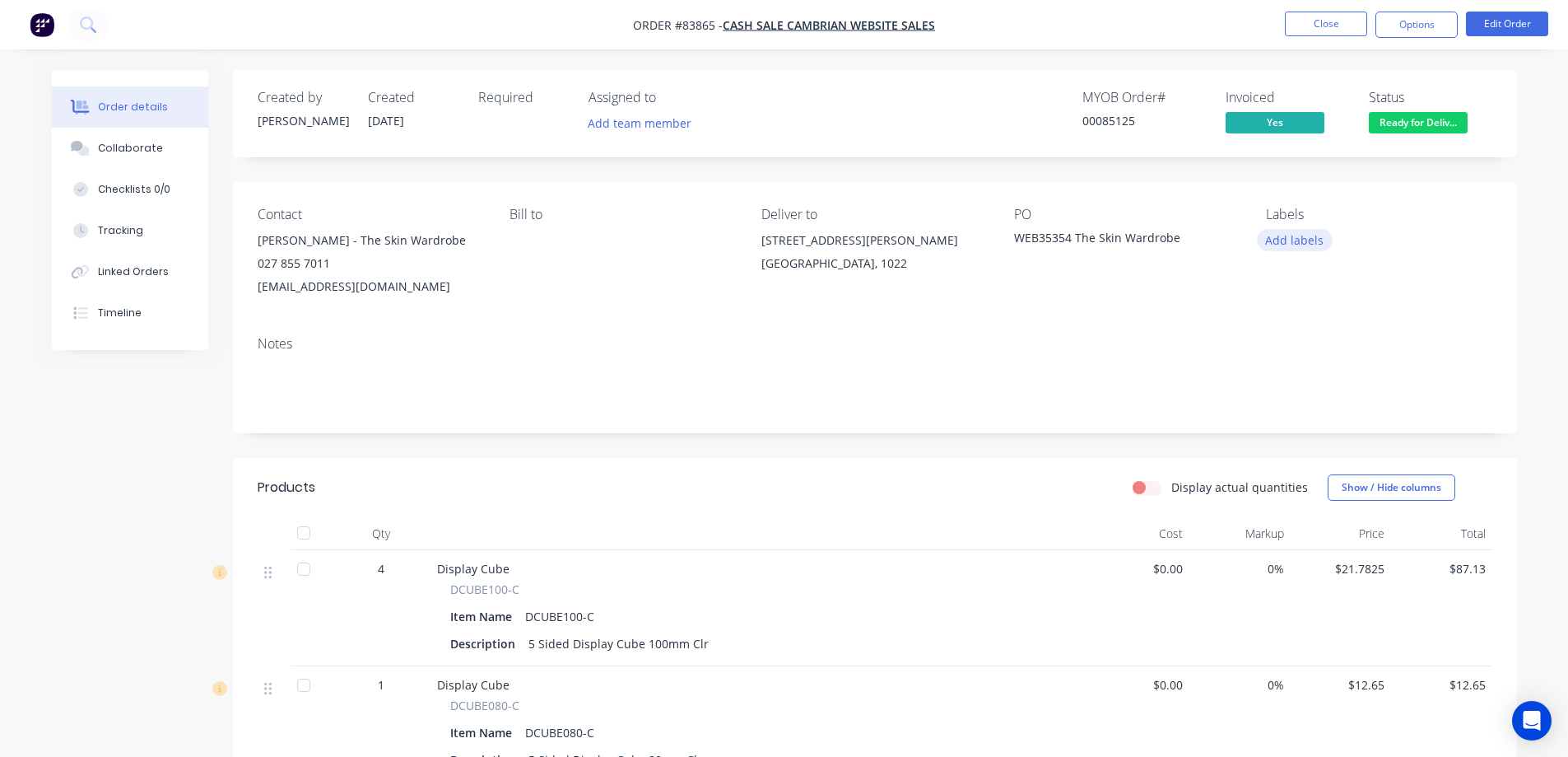
click at [1313, 238] on button "Add labels" at bounding box center [1294, 240] width 75 height 22
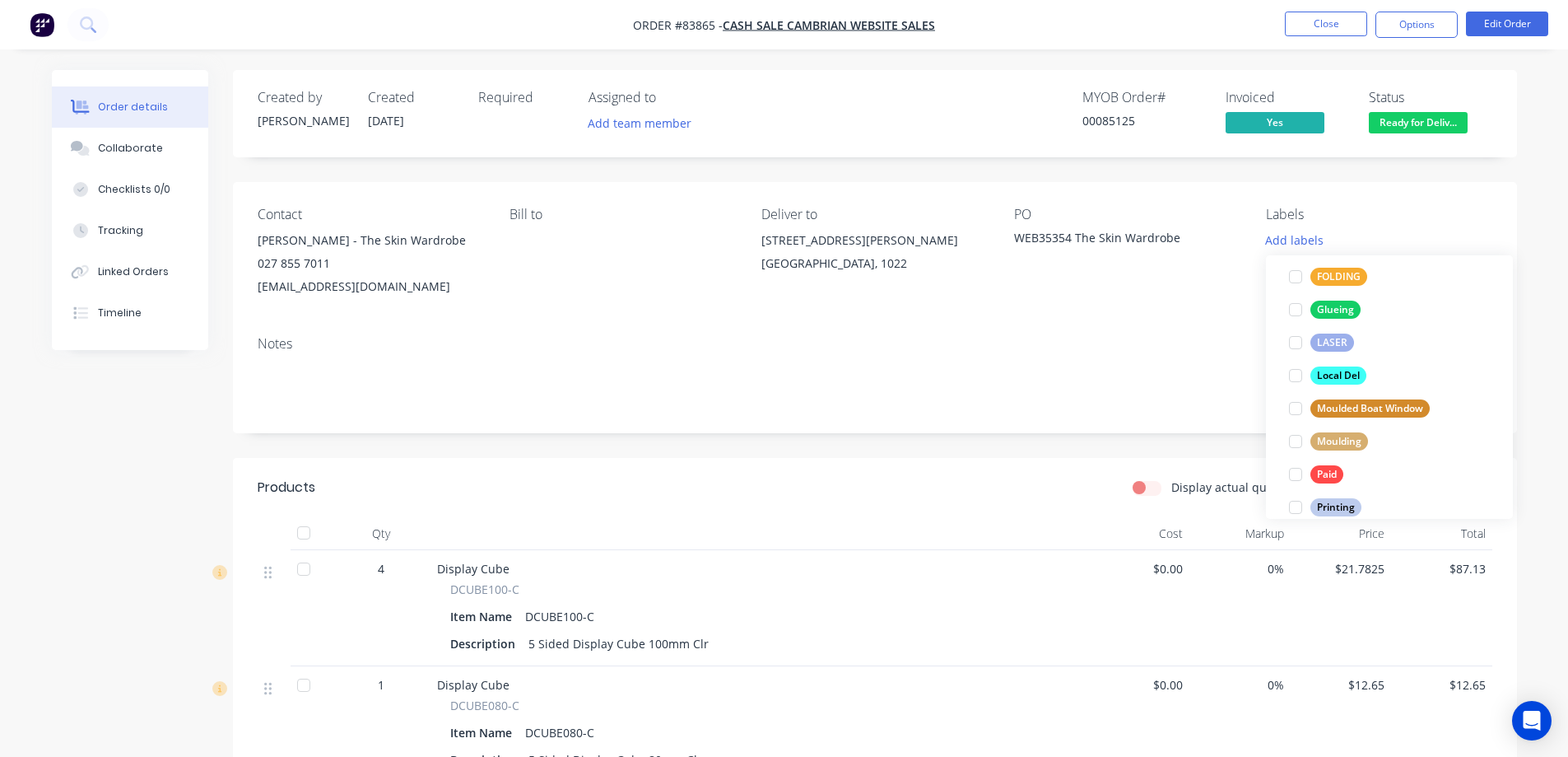
scroll to position [625, 0]
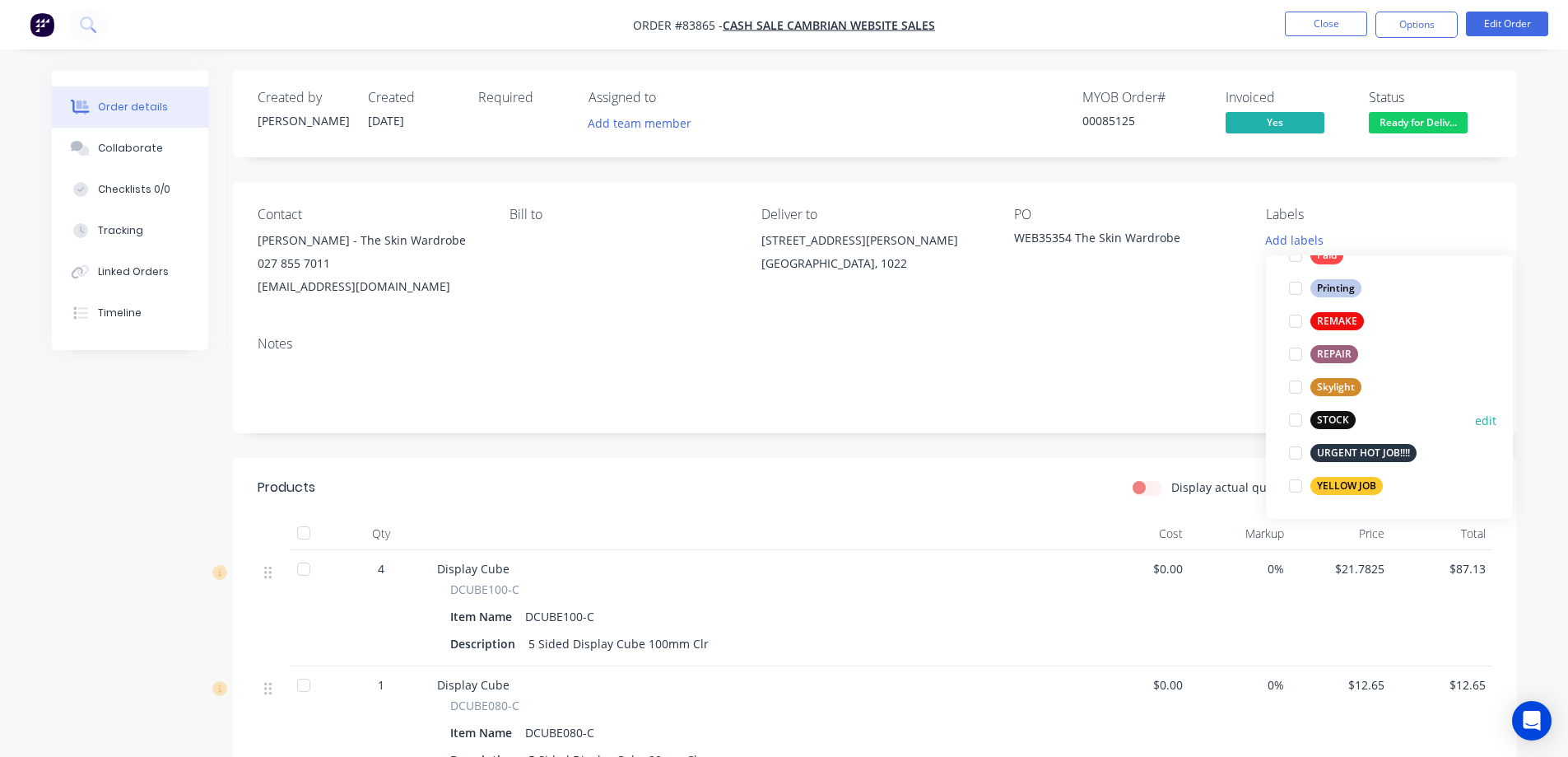
click at [1347, 419] on div "STOCK" at bounding box center [1333, 420] width 45 height 18
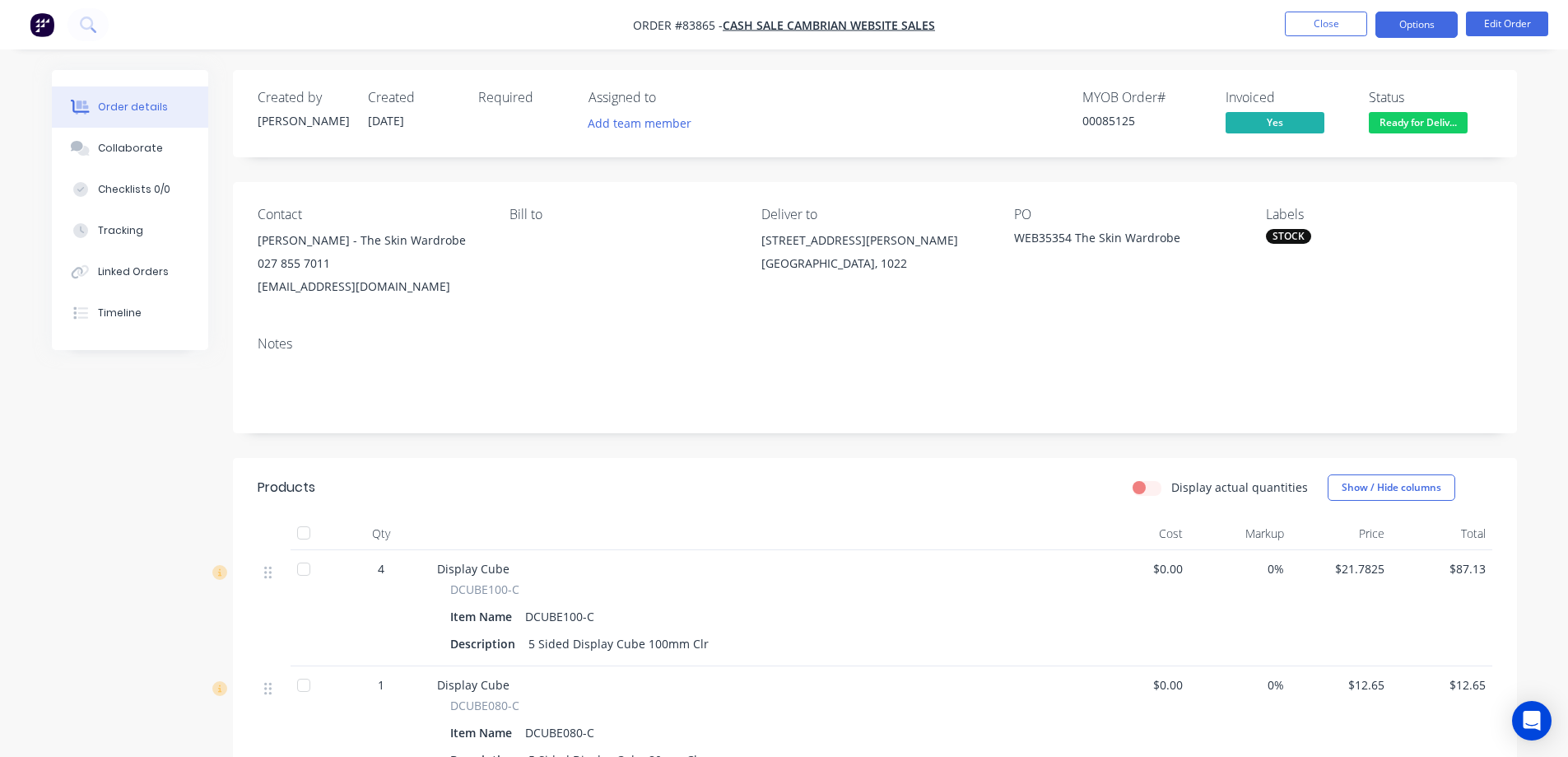
click at [1400, 31] on button "Options" at bounding box center [1416, 25] width 83 height 26
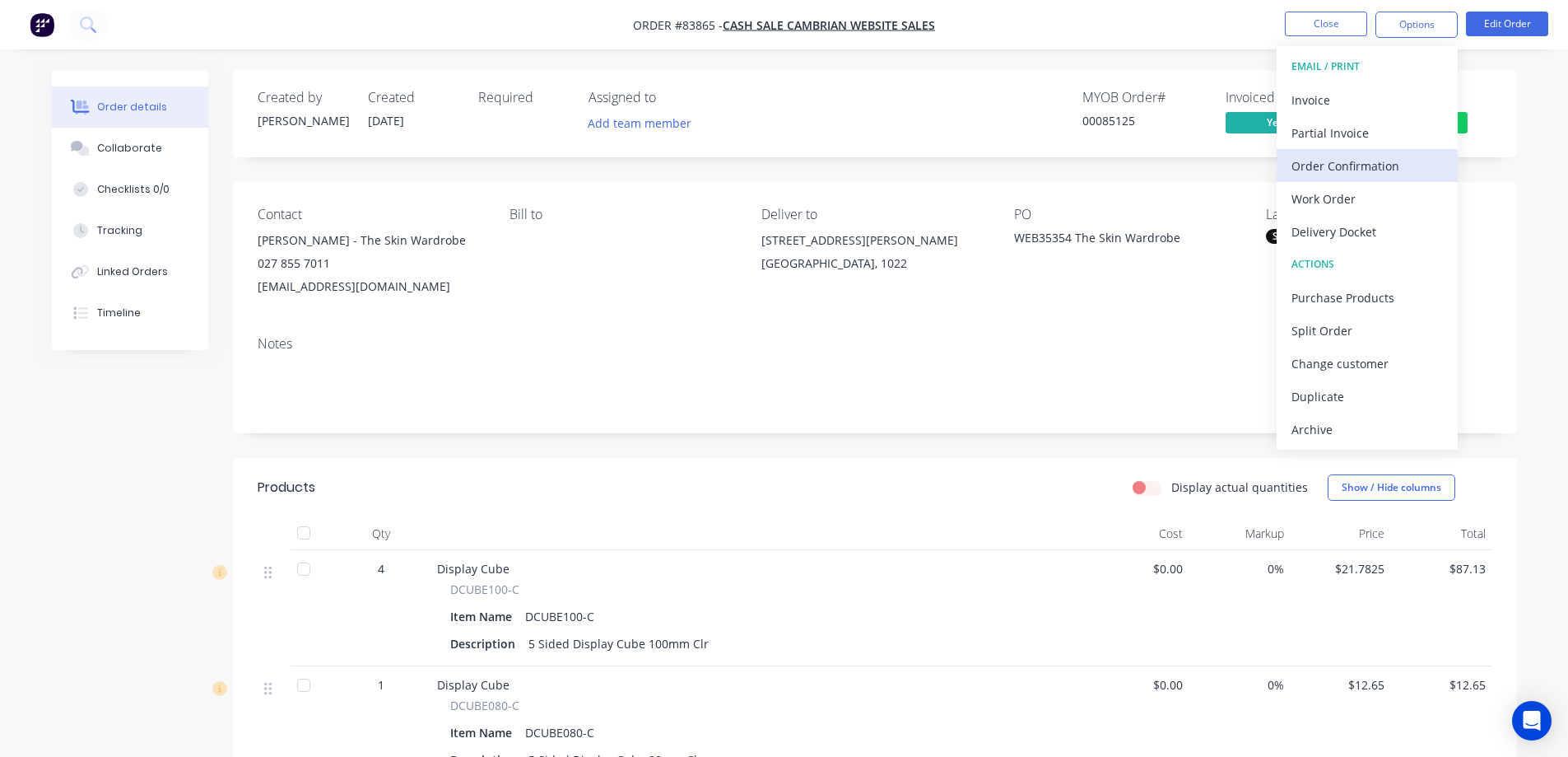
click at [1387, 168] on div "Order Confirmation" at bounding box center [1367, 166] width 152 height 24
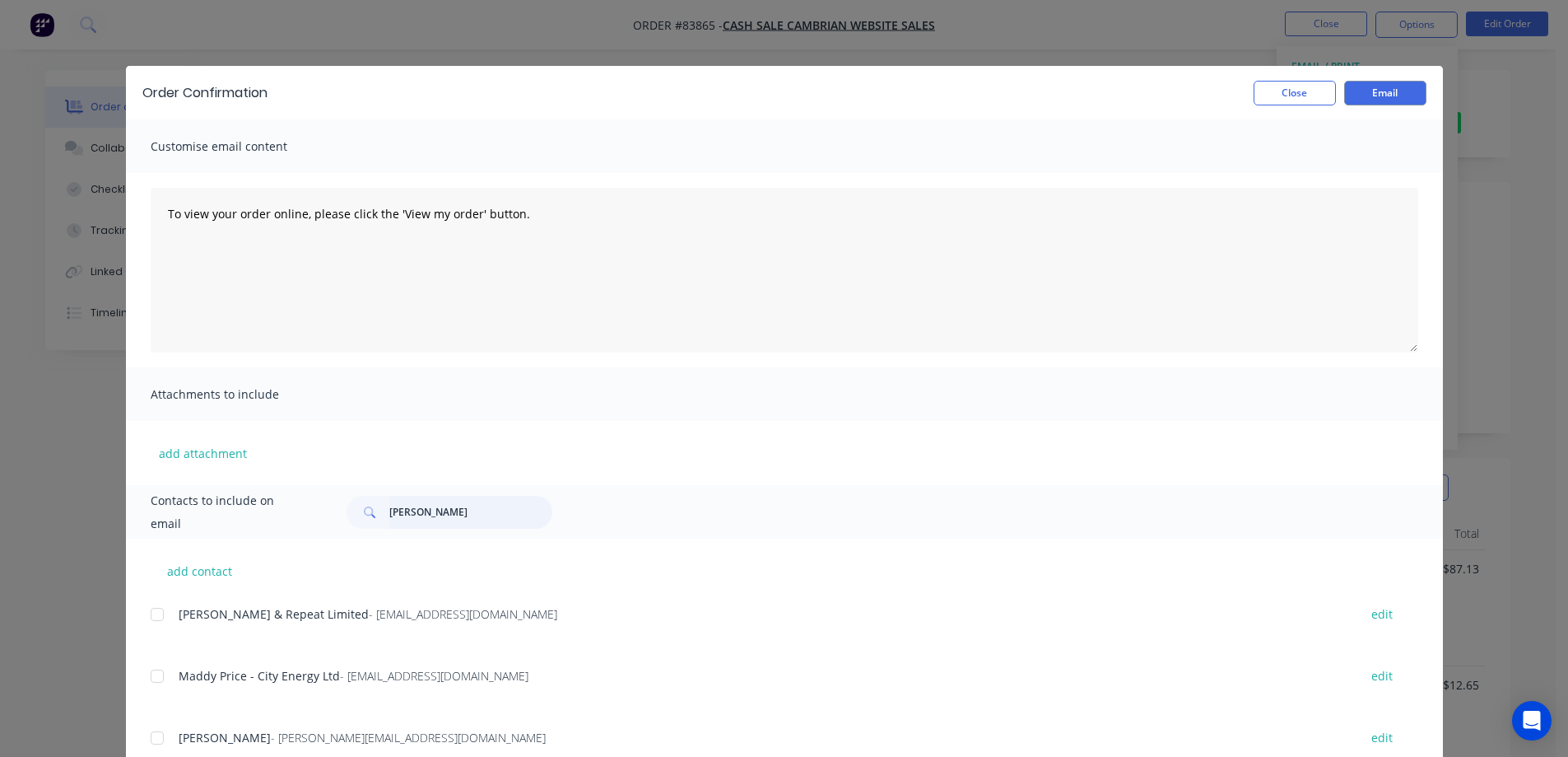
click at [460, 516] on input "Maryann Xu" at bounding box center [471, 512] width 163 height 33
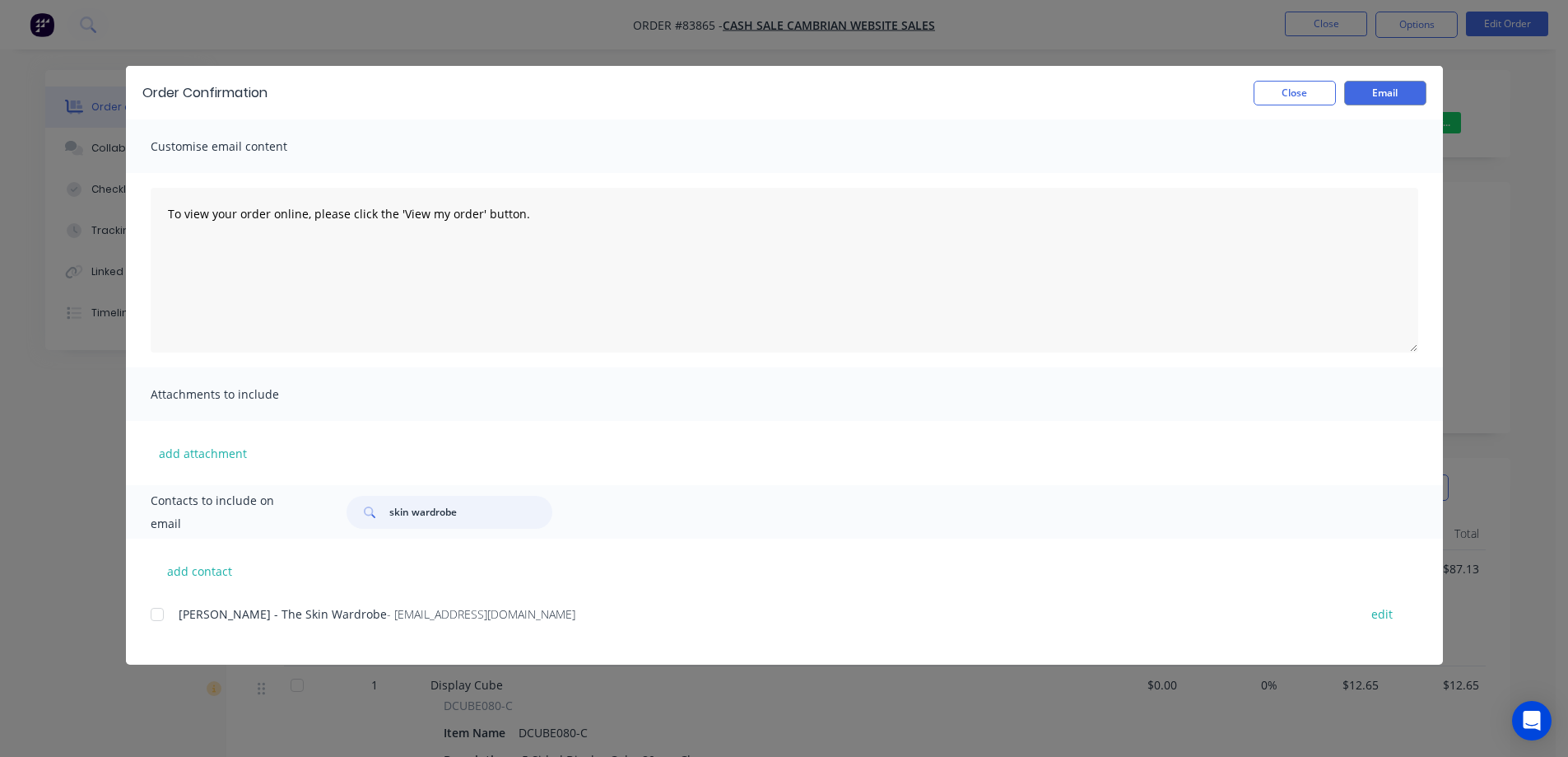
type input "skin wardrobe"
click at [148, 621] on div "add contact Catherine Tong - The Skin Wardrobe - hello@theskinwardrobe.com edit" at bounding box center [784, 601] width 1317 height 126
click at [157, 621] on div at bounding box center [157, 614] width 33 height 33
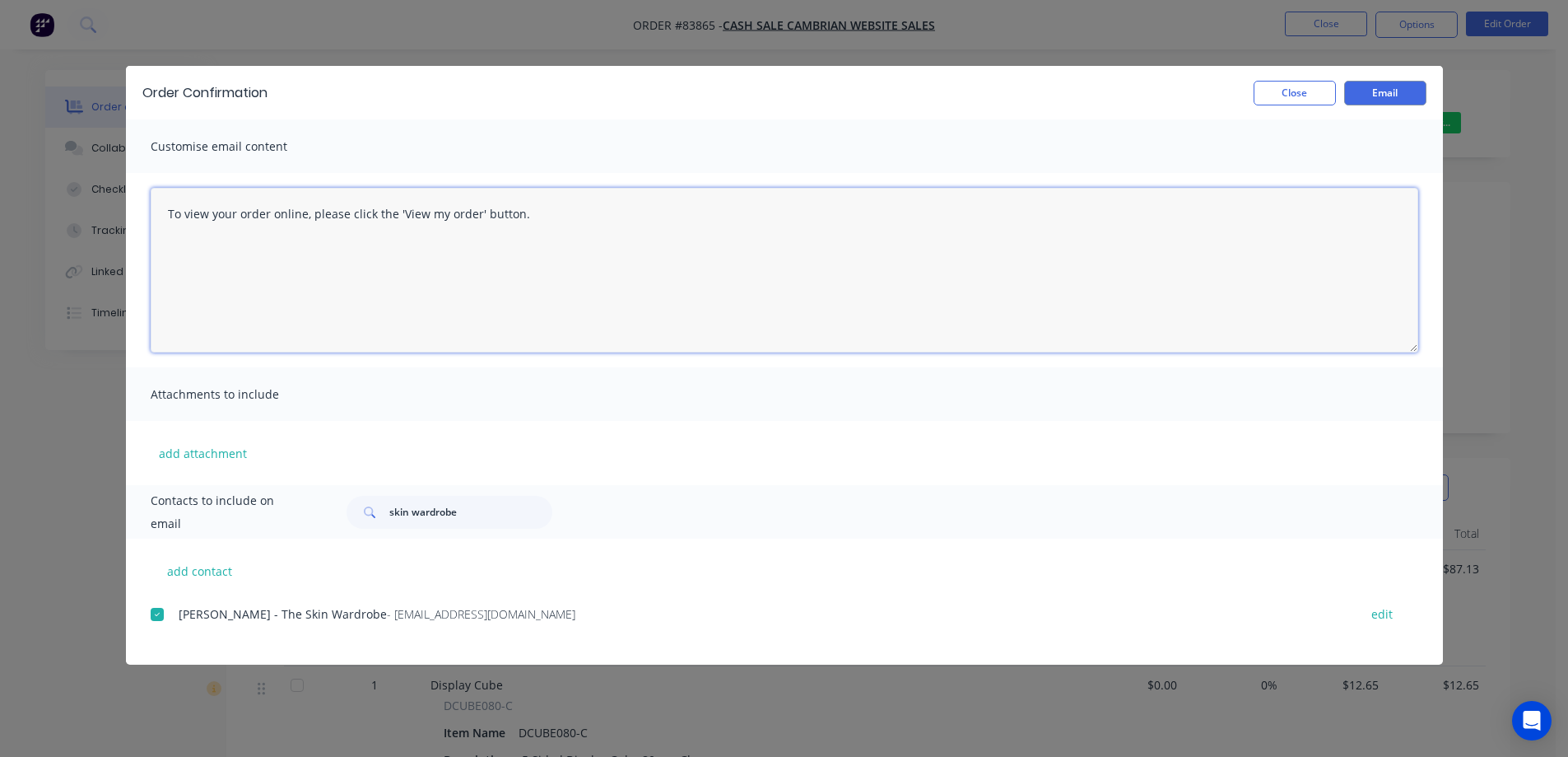
click at [435, 270] on textarea "To view your order online, please click the 'View my order' button." at bounding box center [784, 270] width 1268 height 164
paste textarea "hank you for your order, confirmation of your order is attached. Your order wil…"
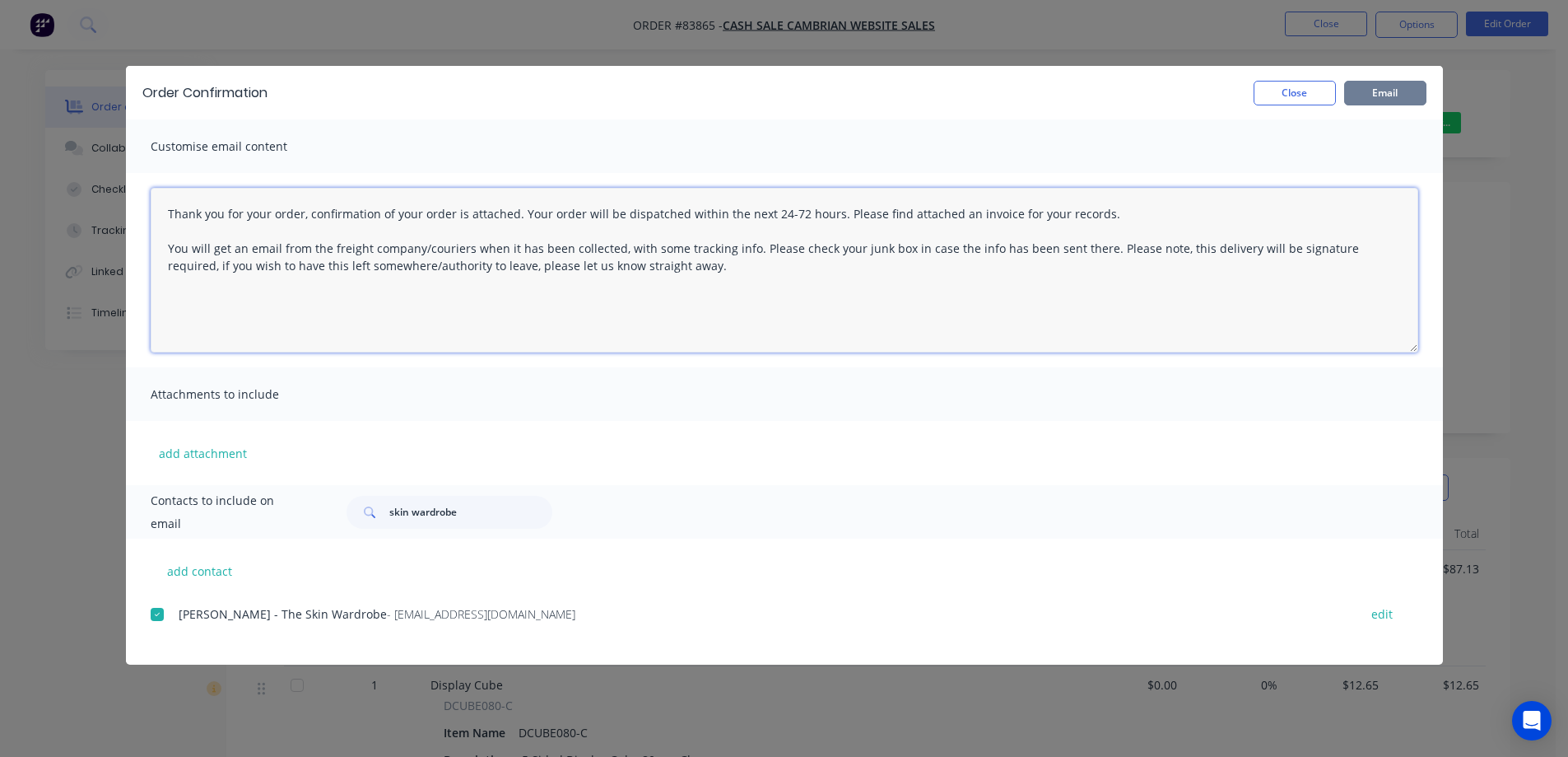
type textarea "Thank you for your order, confirmation of your order is attached. Your order wi…"
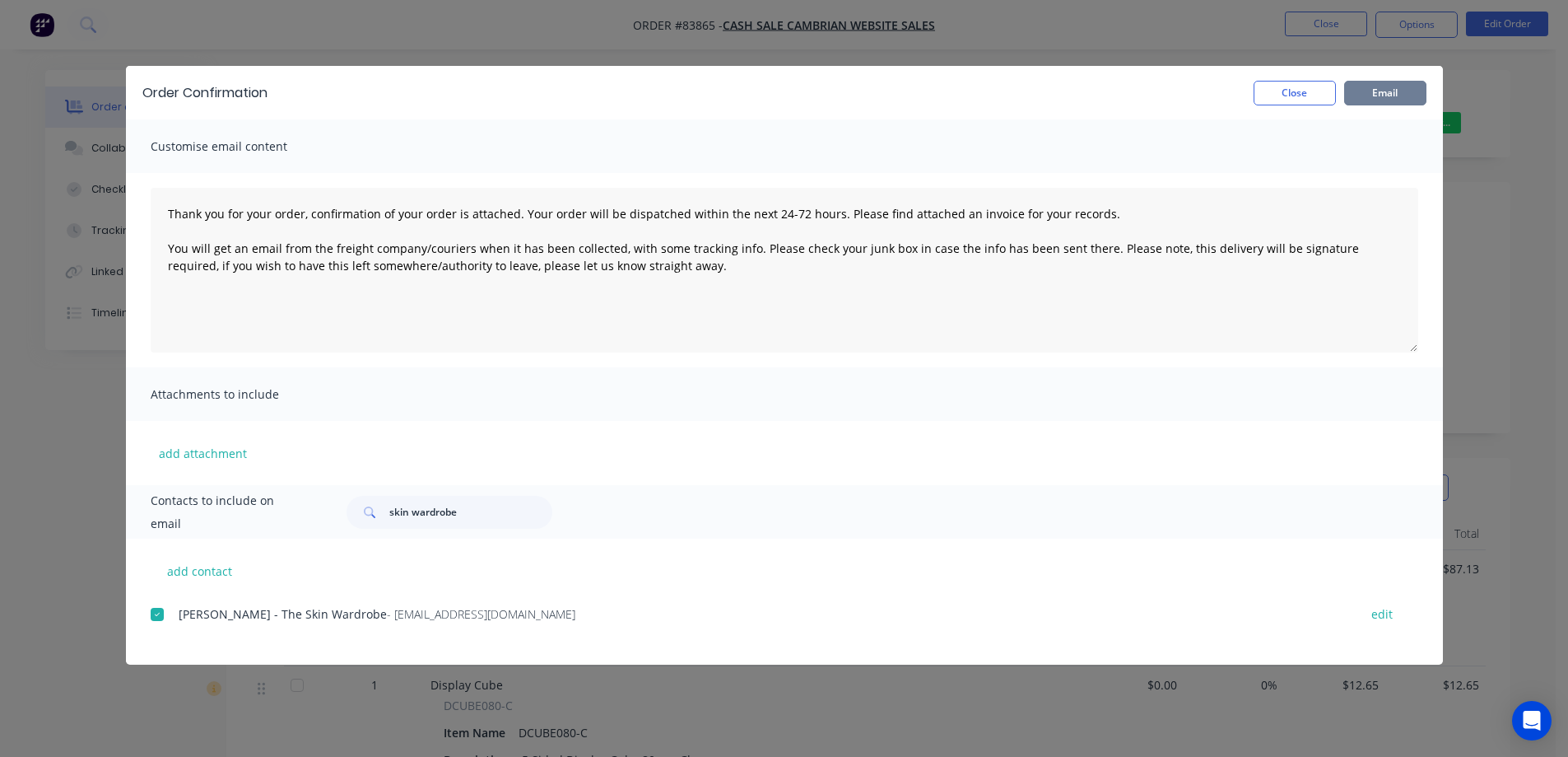
click at [1384, 89] on button "Email" at bounding box center [1385, 93] width 83 height 25
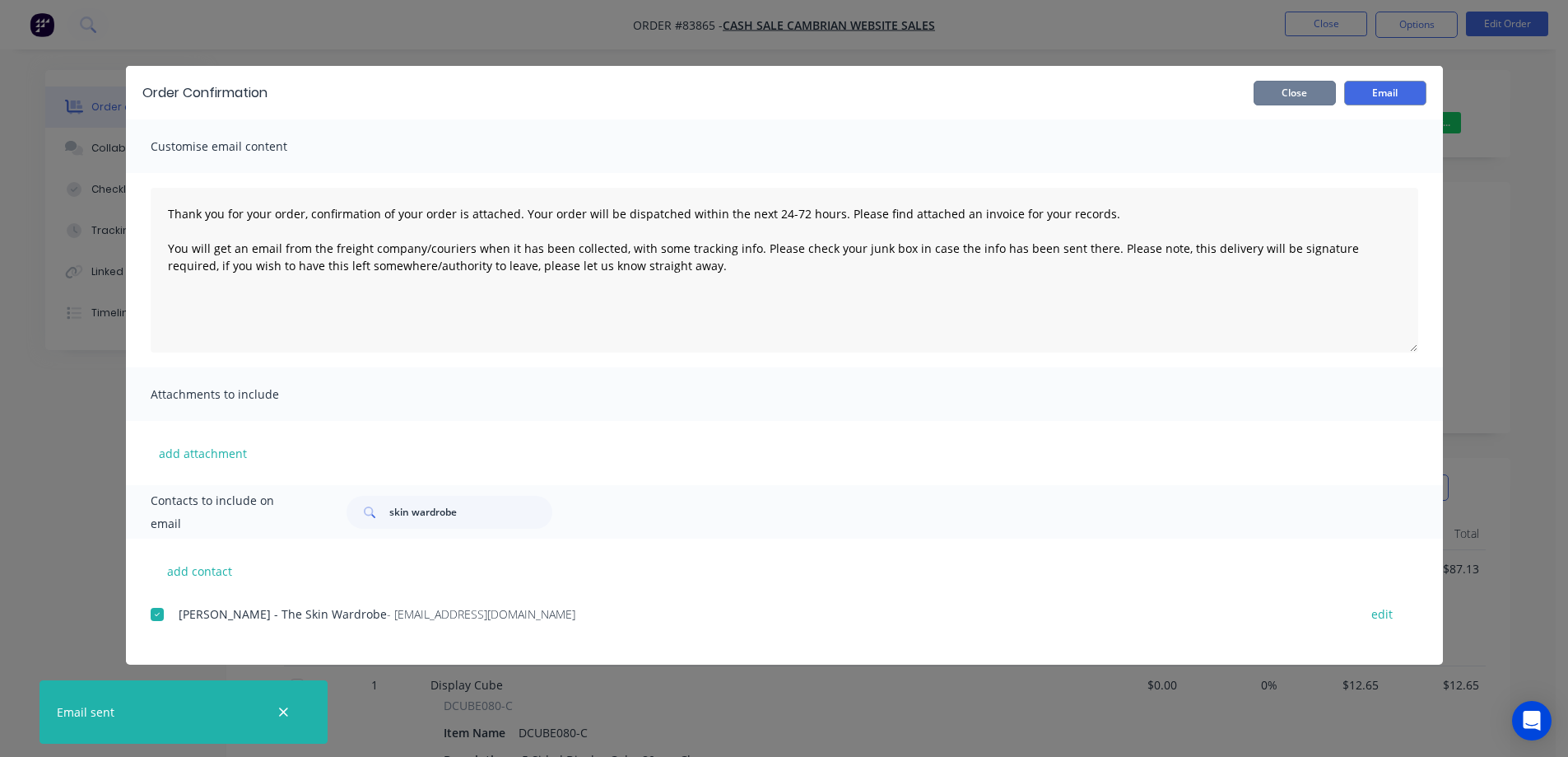
drag, startPoint x: 1315, startPoint y: 102, endPoint x: 1308, endPoint y: 90, distance: 13.9
click at [1314, 99] on button "Close" at bounding box center [1294, 93] width 83 height 25
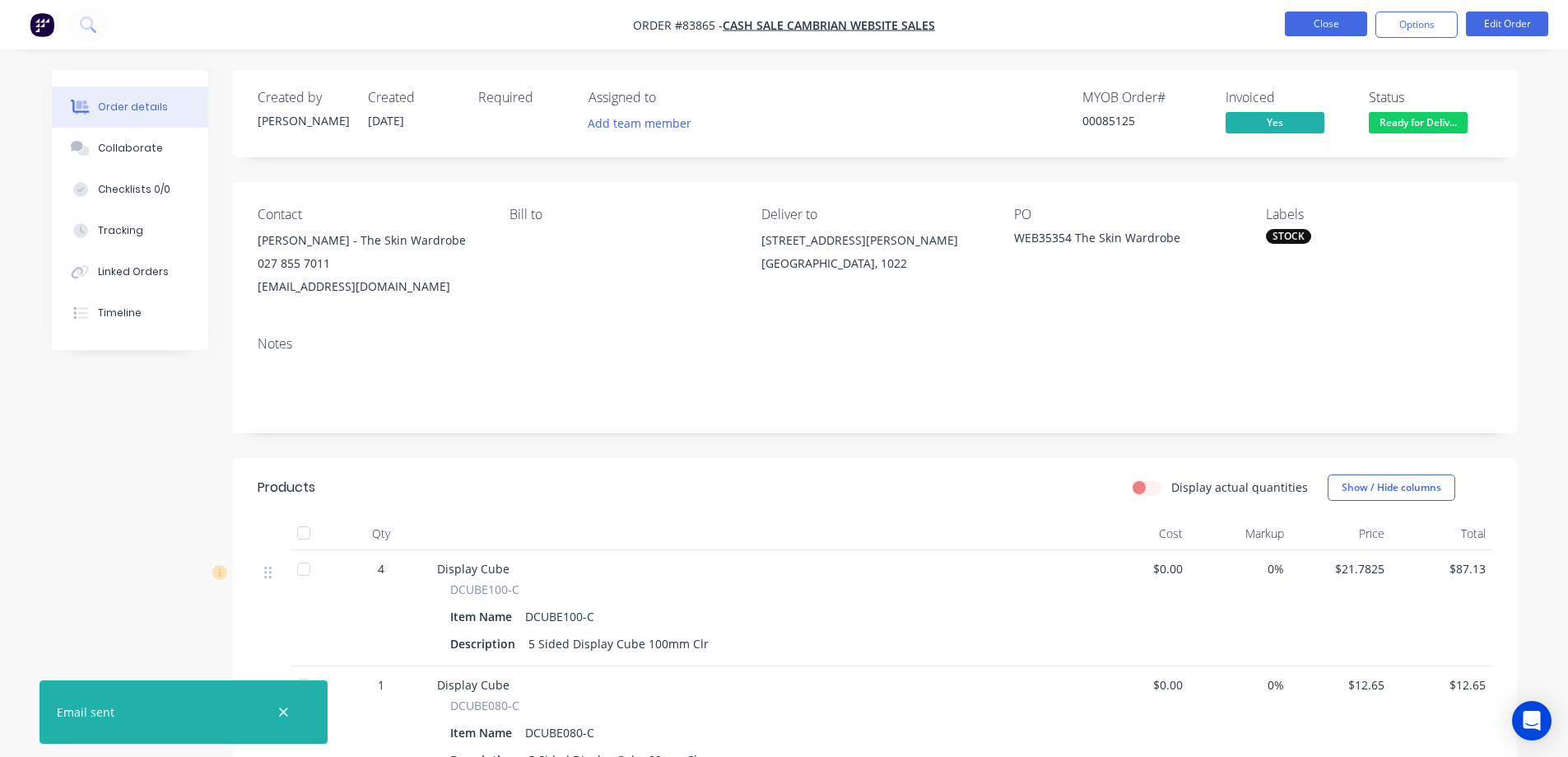
click at [1306, 22] on button "Close" at bounding box center [1326, 24] width 83 height 25
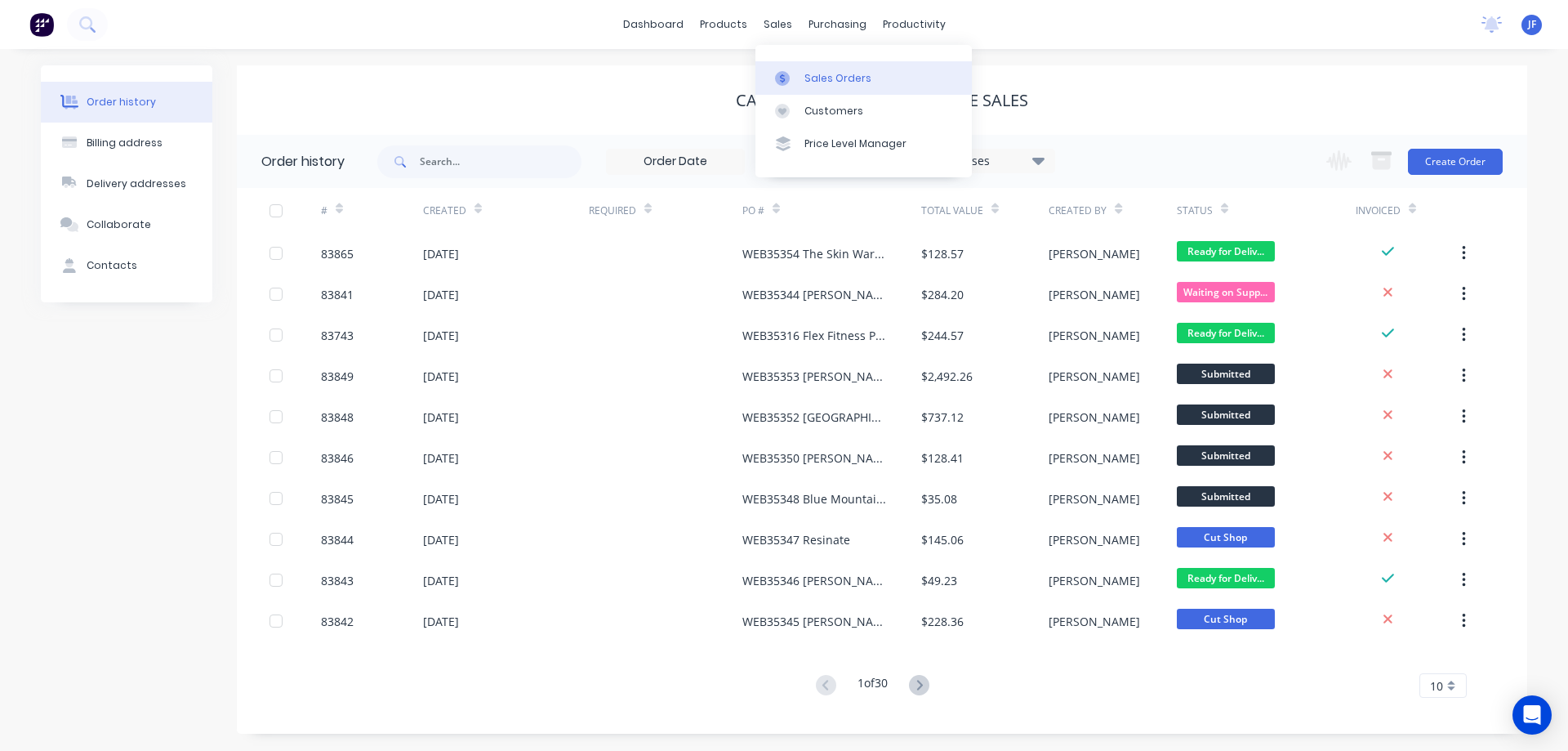
click at [805, 68] on link "Sales Orders" at bounding box center [863, 77] width 216 height 32
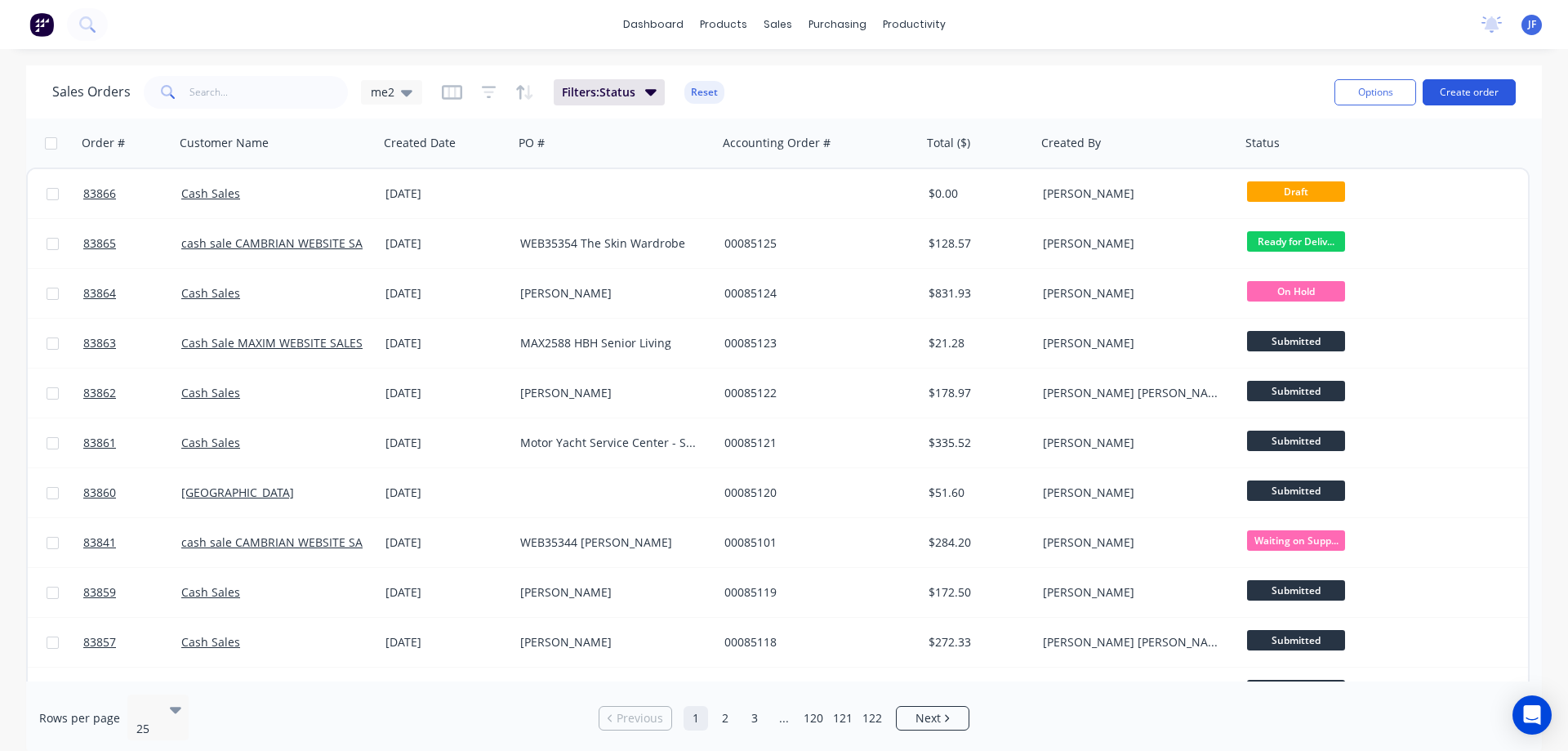
click at [1461, 86] on button "Create order" at bounding box center [1468, 92] width 93 height 26
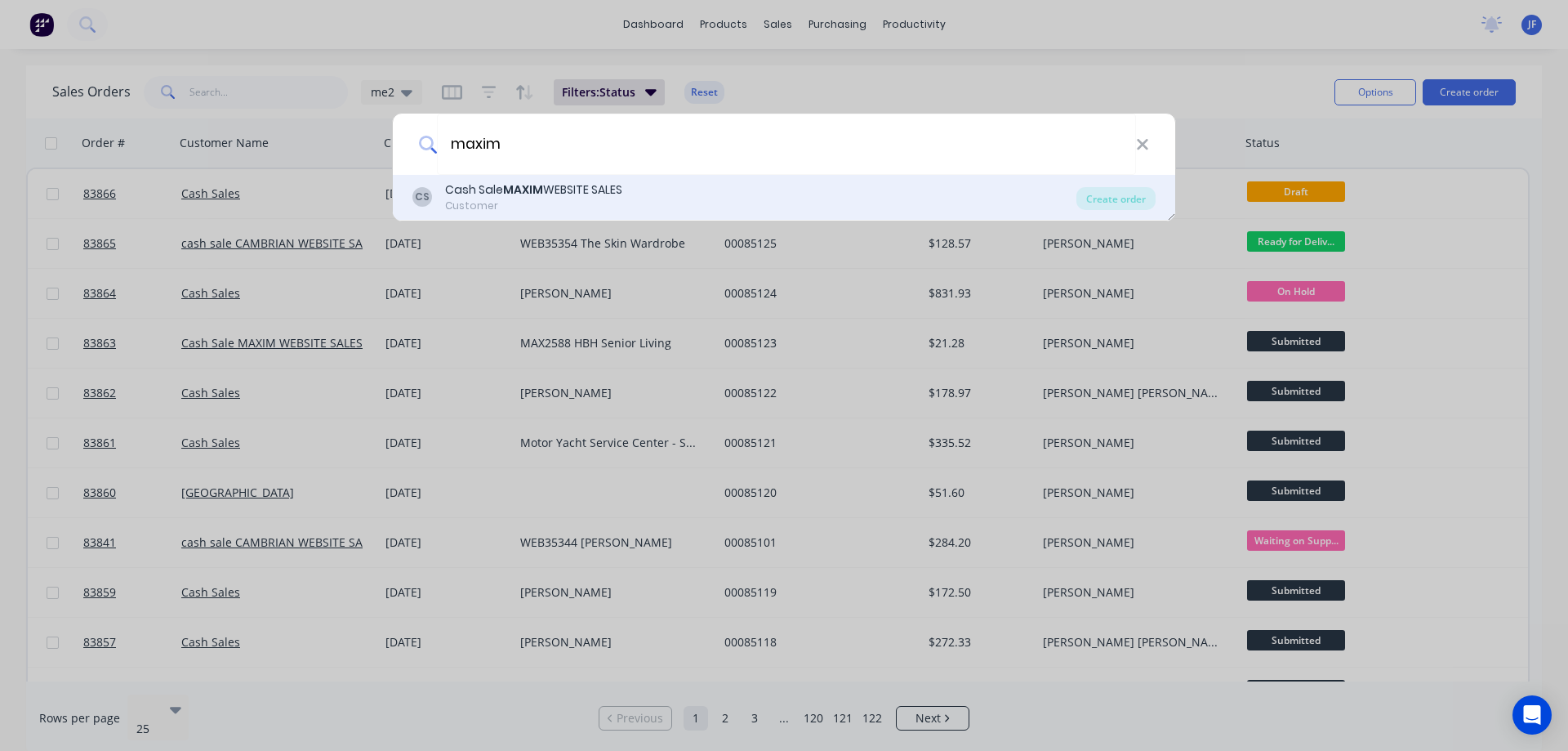
type input "maxim"
click at [698, 186] on div "CS Cash Sale MAXIM WEBSITE SALES Customer" at bounding box center [743, 196] width 663 height 32
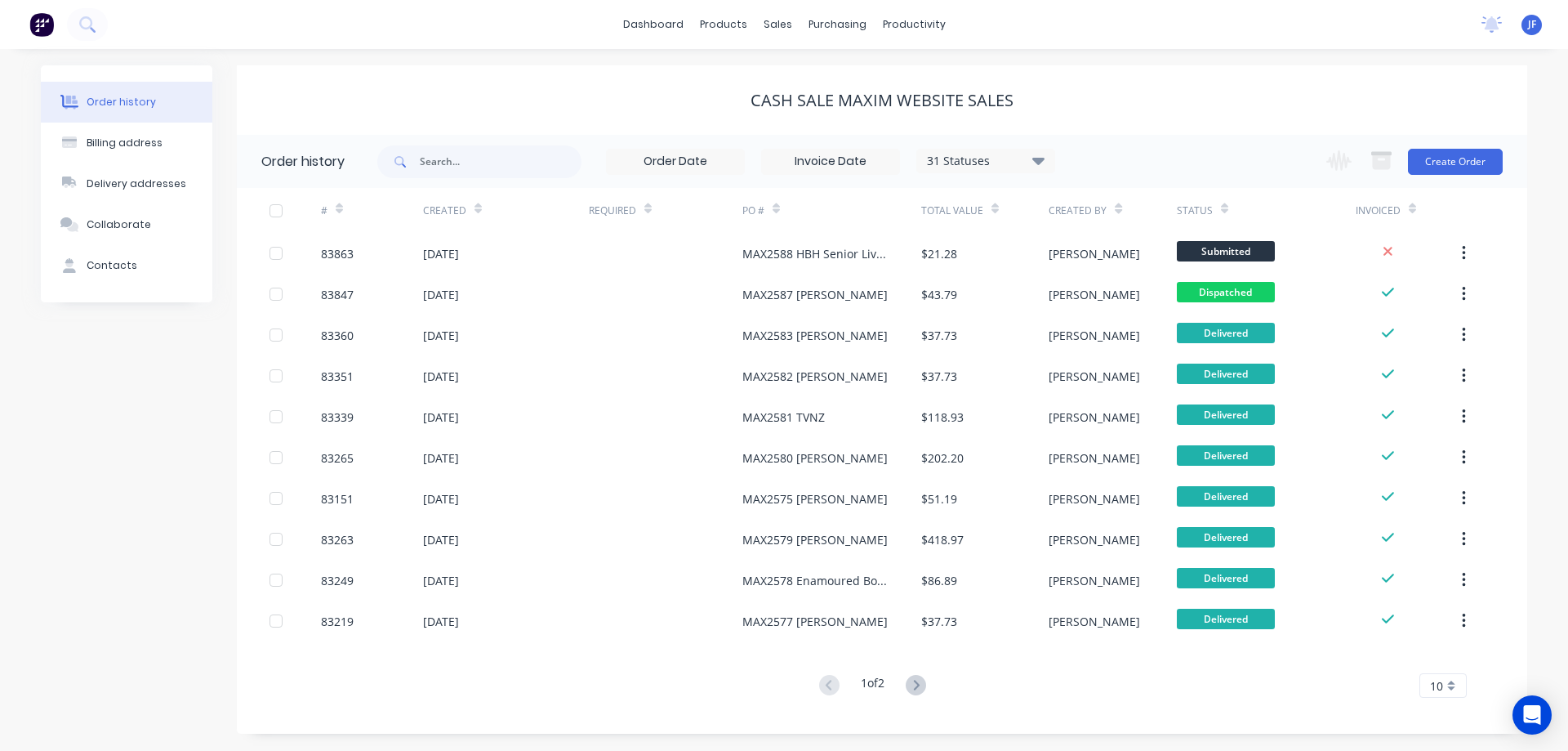
click at [1228, 104] on div "Cash Sale MAXIM WEBSITE SALES" at bounding box center [881, 101] width 1290 height 20
click at [1447, 167] on button "Create Order" at bounding box center [1455, 161] width 95 height 26
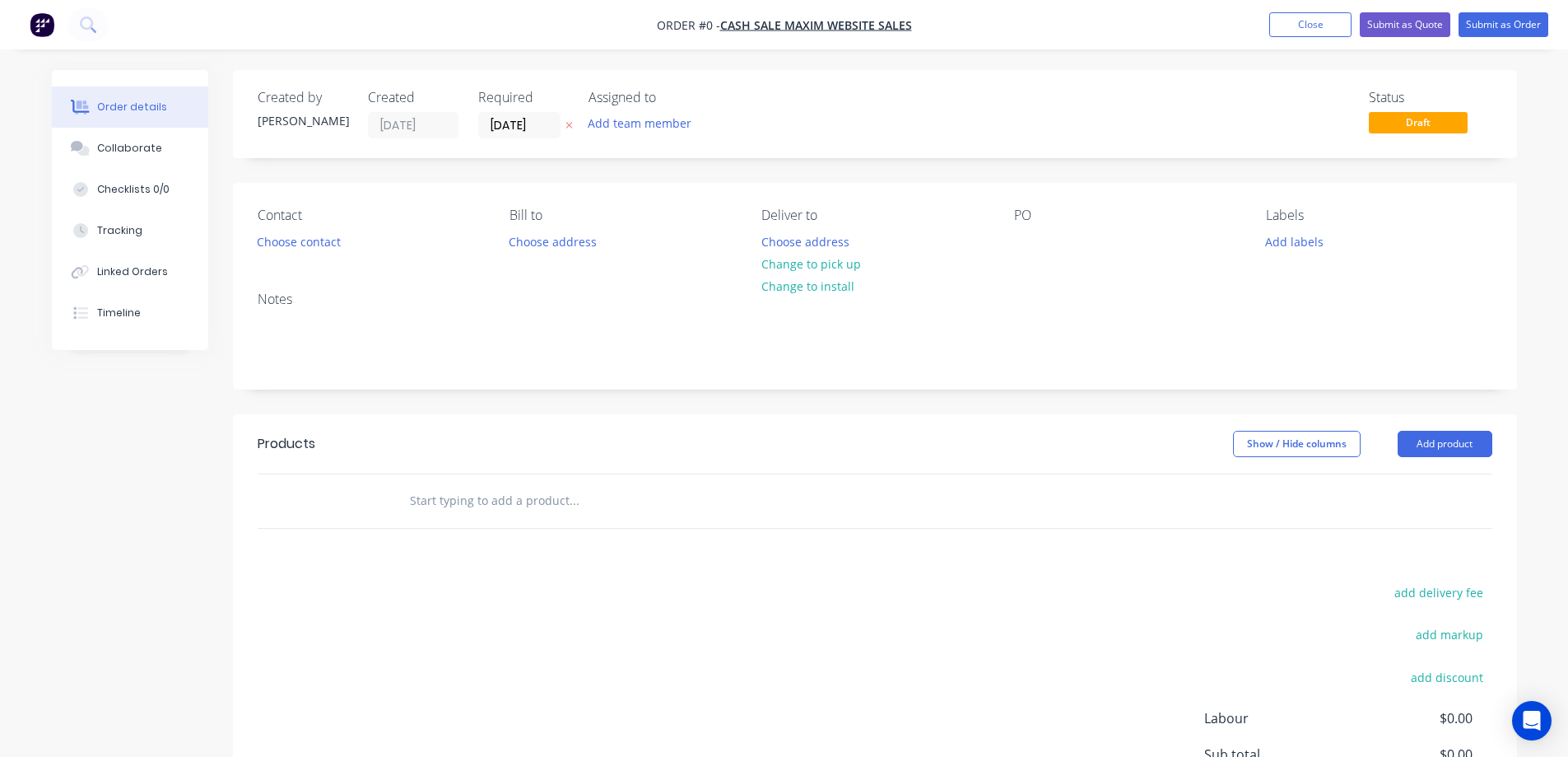
click at [571, 124] on icon at bounding box center [569, 124] width 7 height 10
click at [289, 243] on button "Choose contact" at bounding box center [299, 241] width 102 height 22
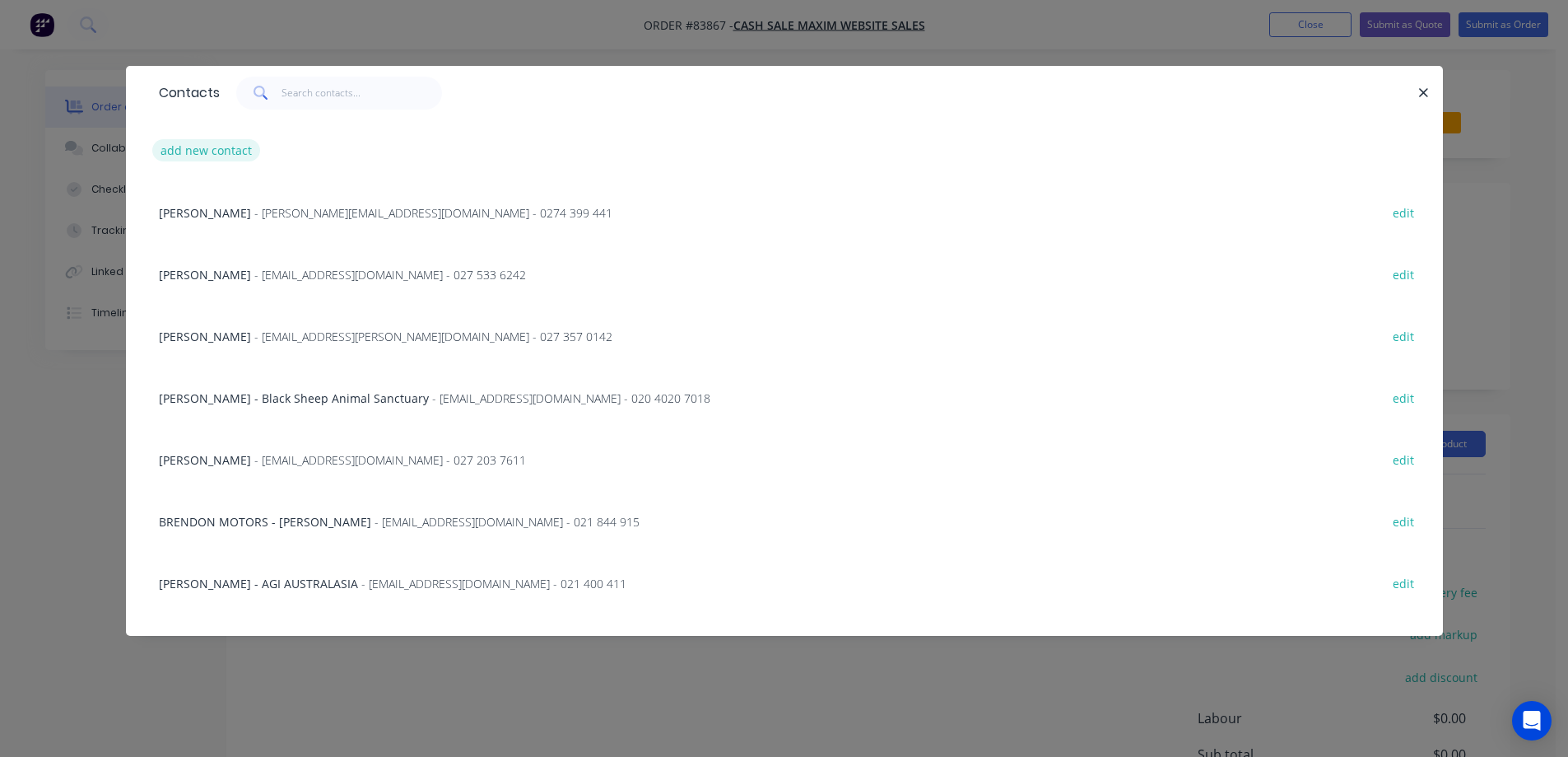
click at [191, 142] on button "add new contact" at bounding box center [207, 150] width 109 height 22
select select "NZ"
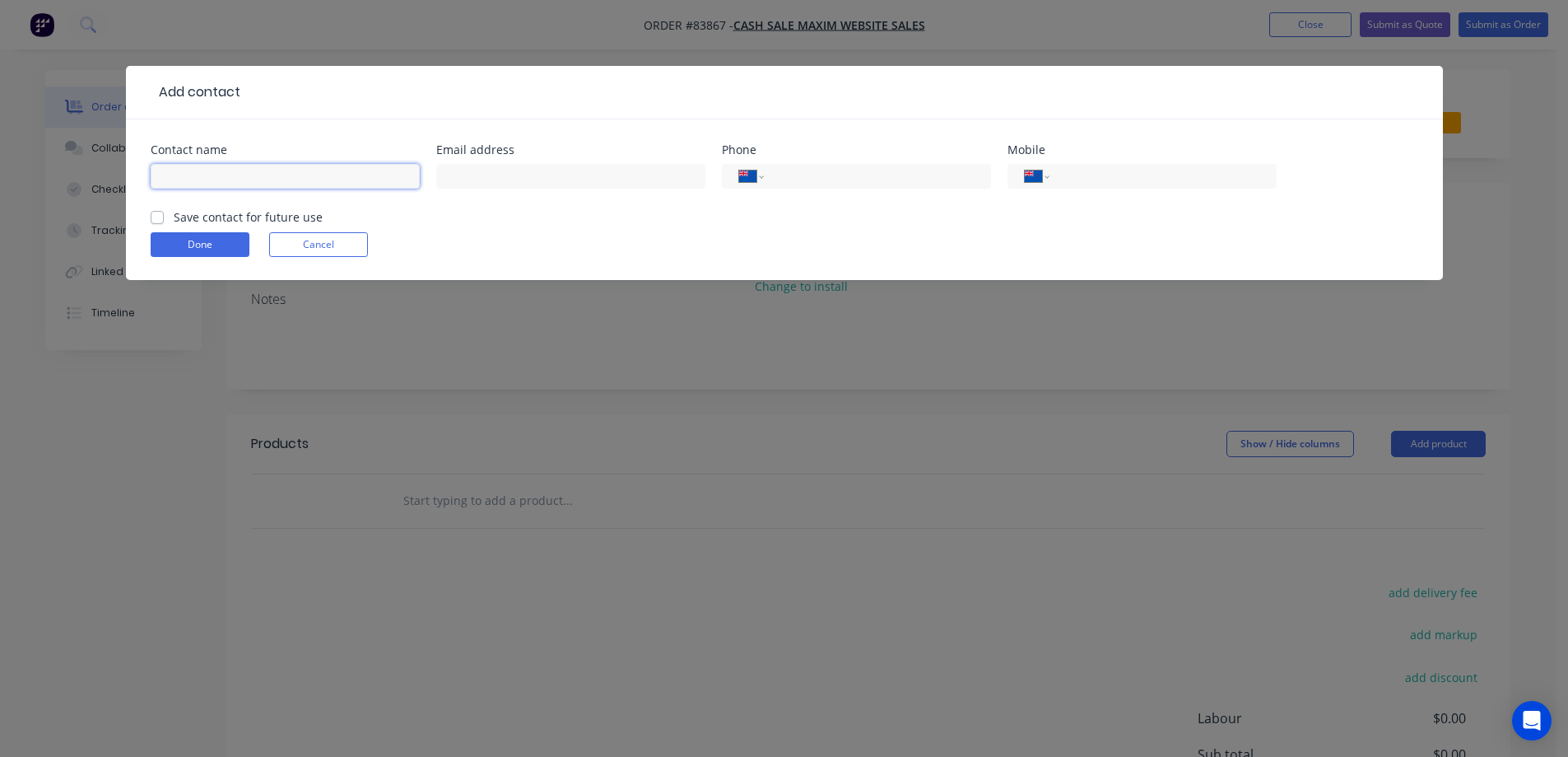
drag, startPoint x: 285, startPoint y: 172, endPoint x: 277, endPoint y: 188, distance: 17.9
click at [285, 174] on input "text" at bounding box center [285, 175] width 270 height 25
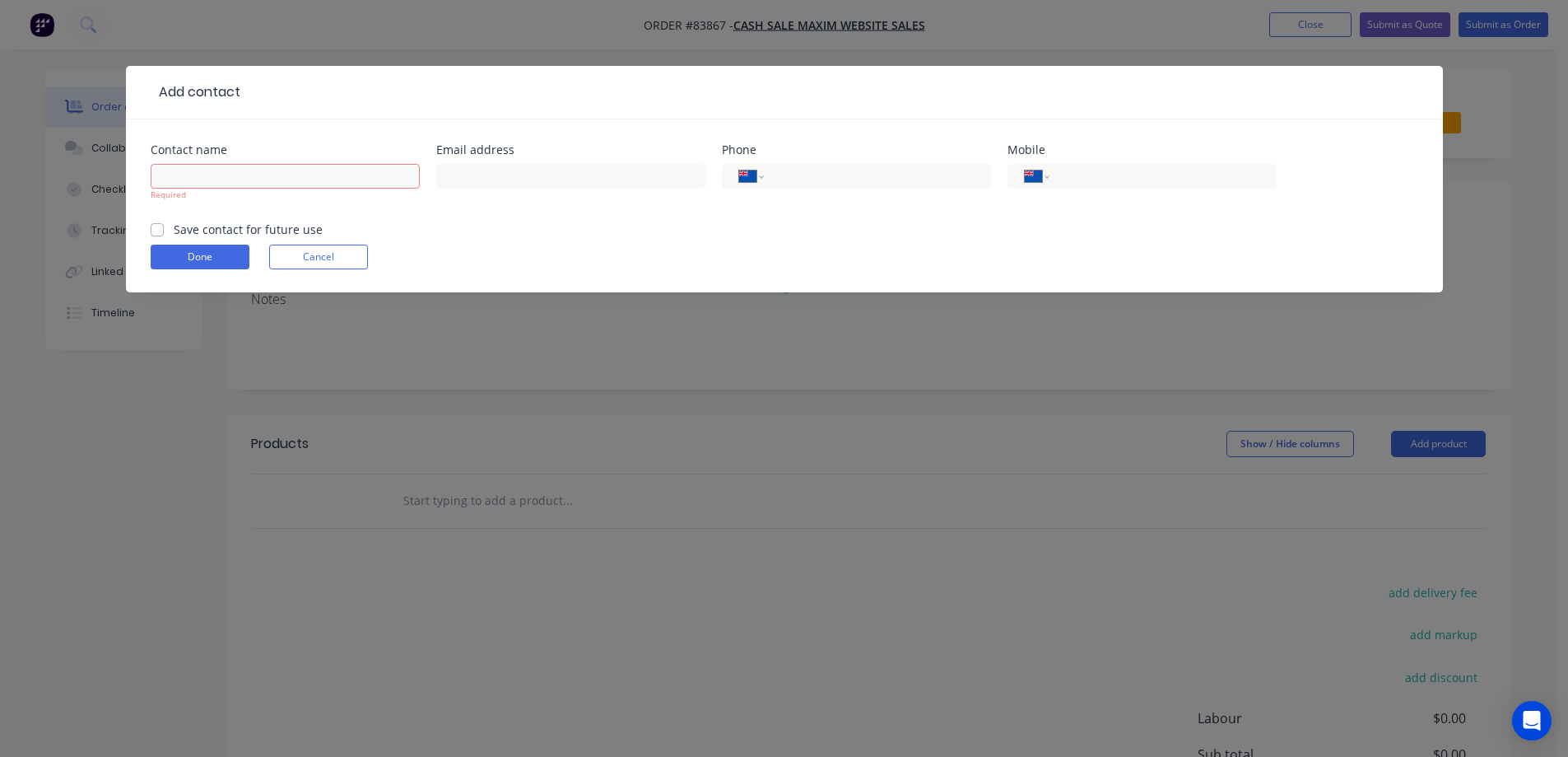
click at [260, 213] on form "Contact name Required Email address Phone International Afghanistan Åland Islan…" at bounding box center [784, 218] width 1268 height 148
click at [272, 247] on button "Cancel" at bounding box center [318, 256] width 99 height 25
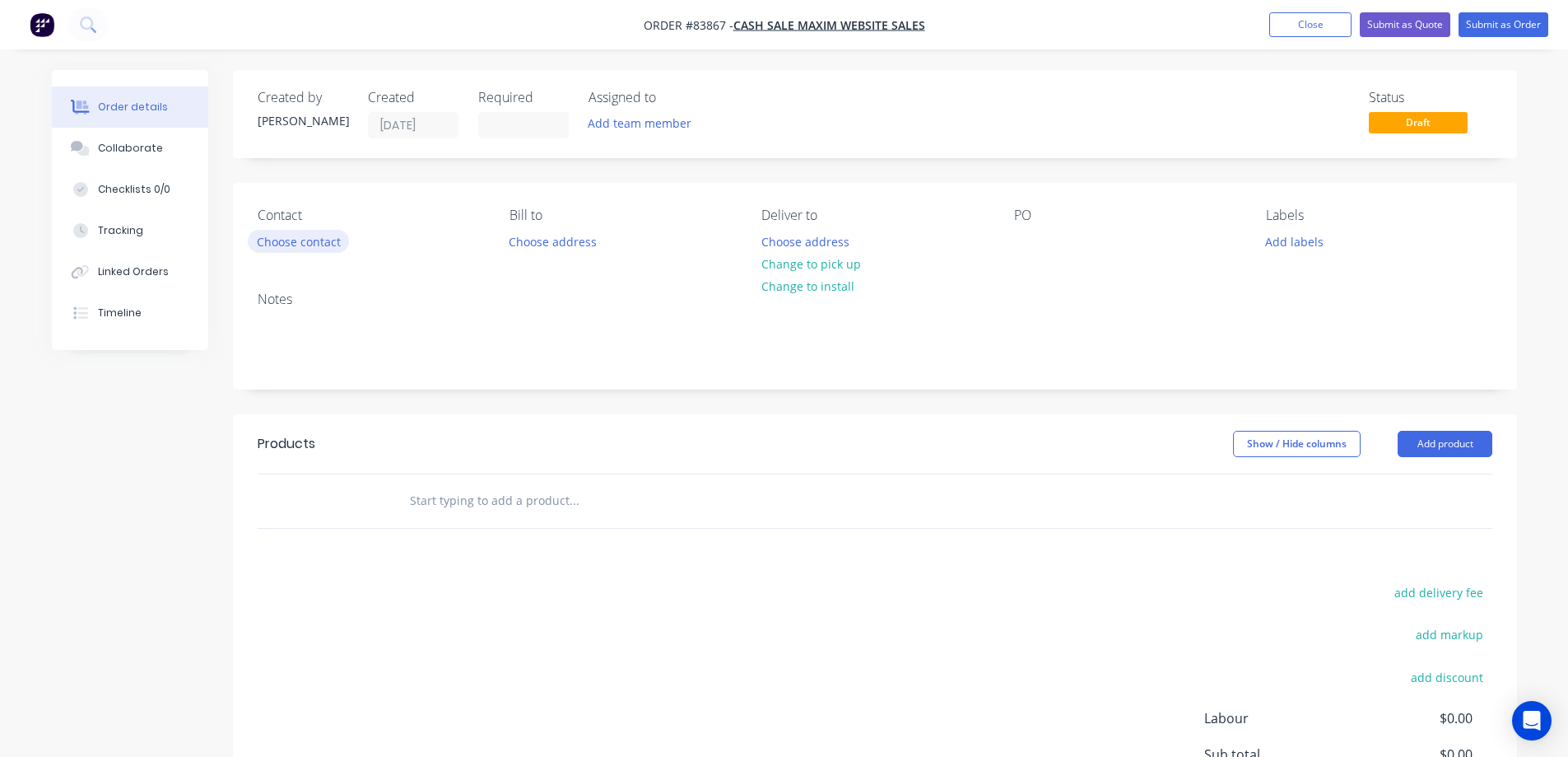
click at [281, 238] on button "Choose contact" at bounding box center [299, 241] width 102 height 22
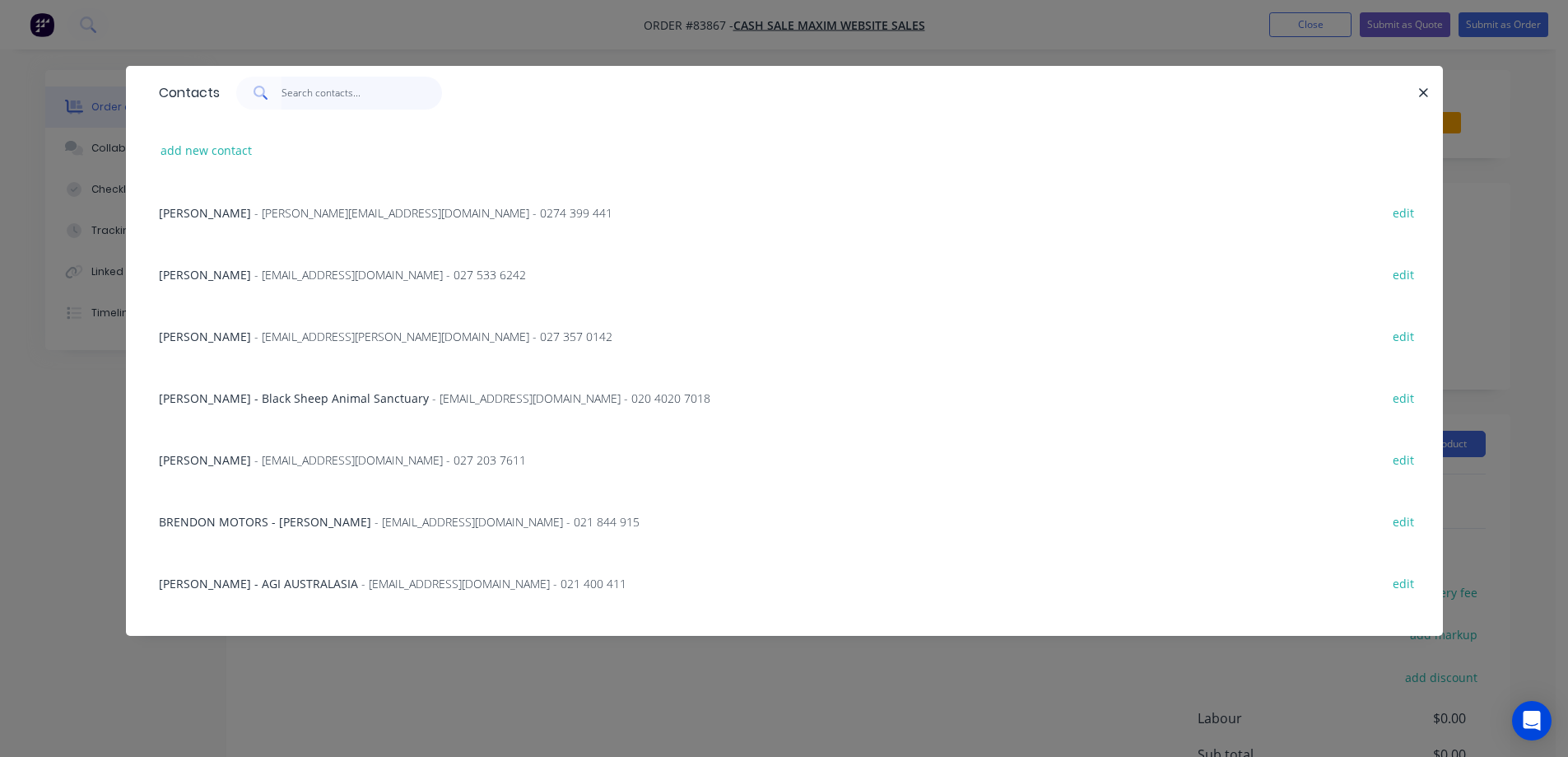
click at [323, 102] on input "text" at bounding box center [361, 93] width 161 height 33
paste input "Stephen Barton"
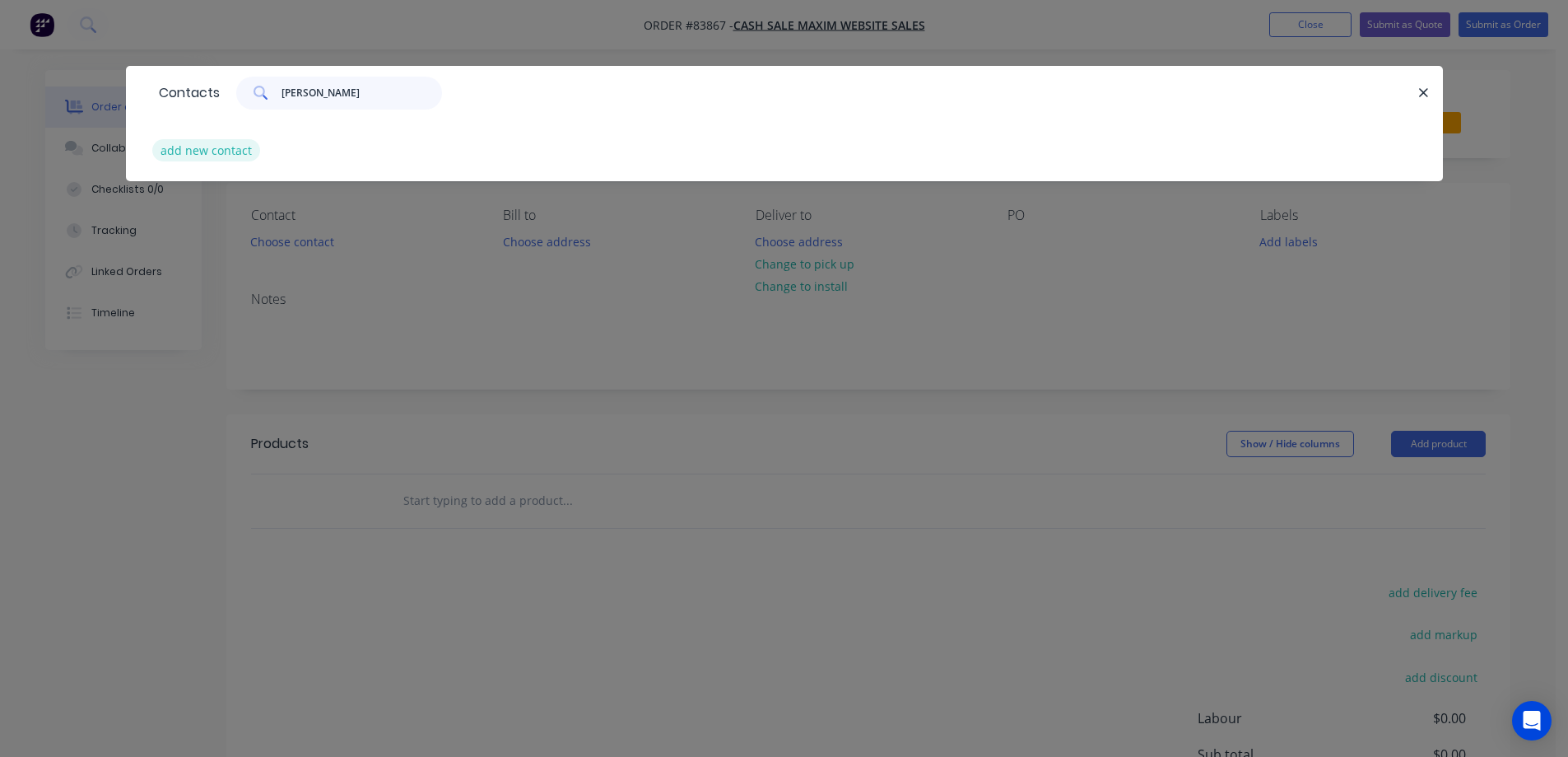
type input "Stephen Barton"
click at [179, 157] on button "add new contact" at bounding box center [207, 150] width 109 height 22
select select "NZ"
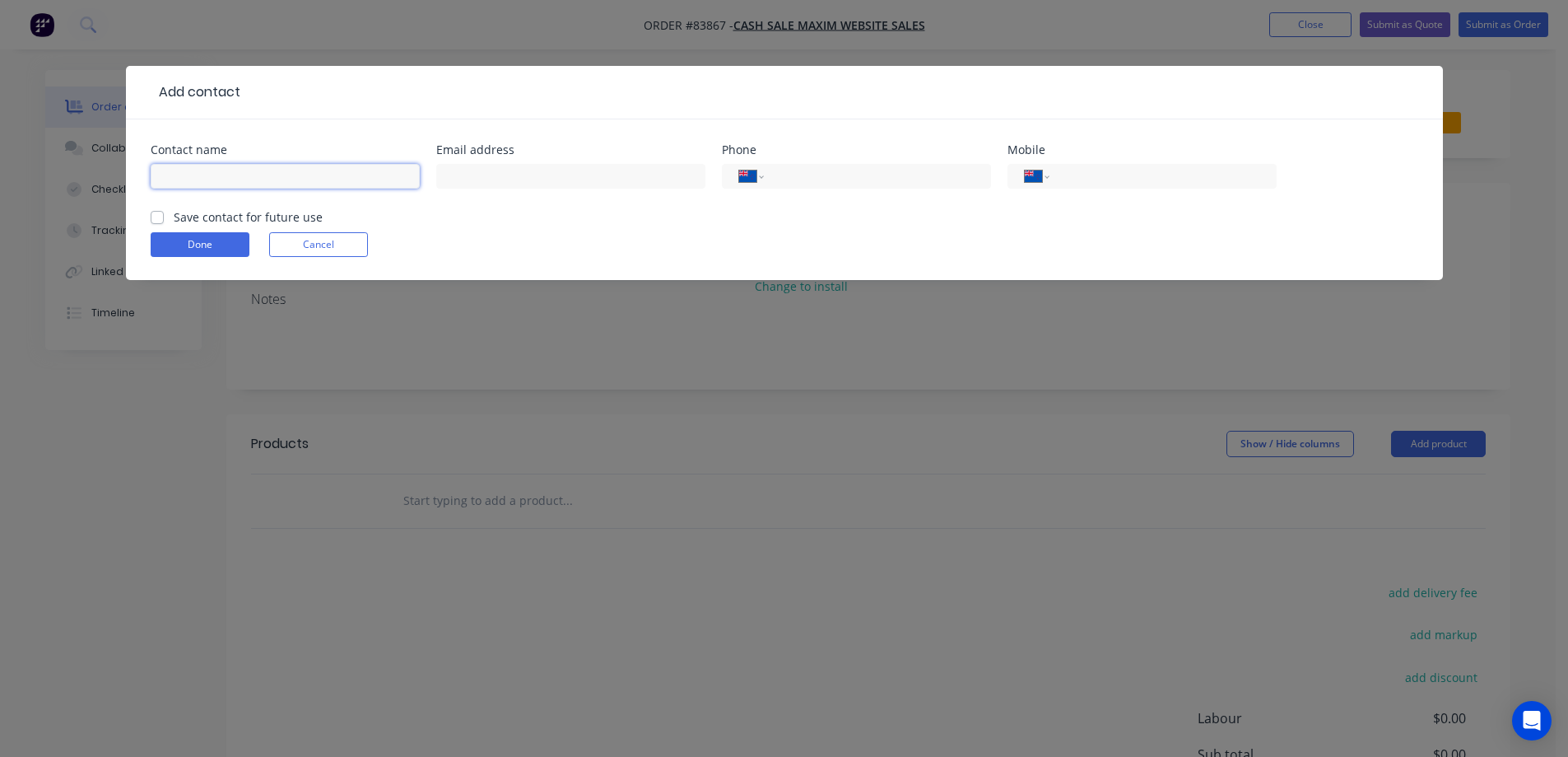
click at [211, 181] on input "text" at bounding box center [285, 175] width 270 height 25
paste input "Stephen Barton"
type input "Stephen Barton"
click at [217, 218] on label "Save contact for future use" at bounding box center [248, 216] width 149 height 17
click at [163, 218] on input "Save contact for future use" at bounding box center [157, 215] width 14 height 15
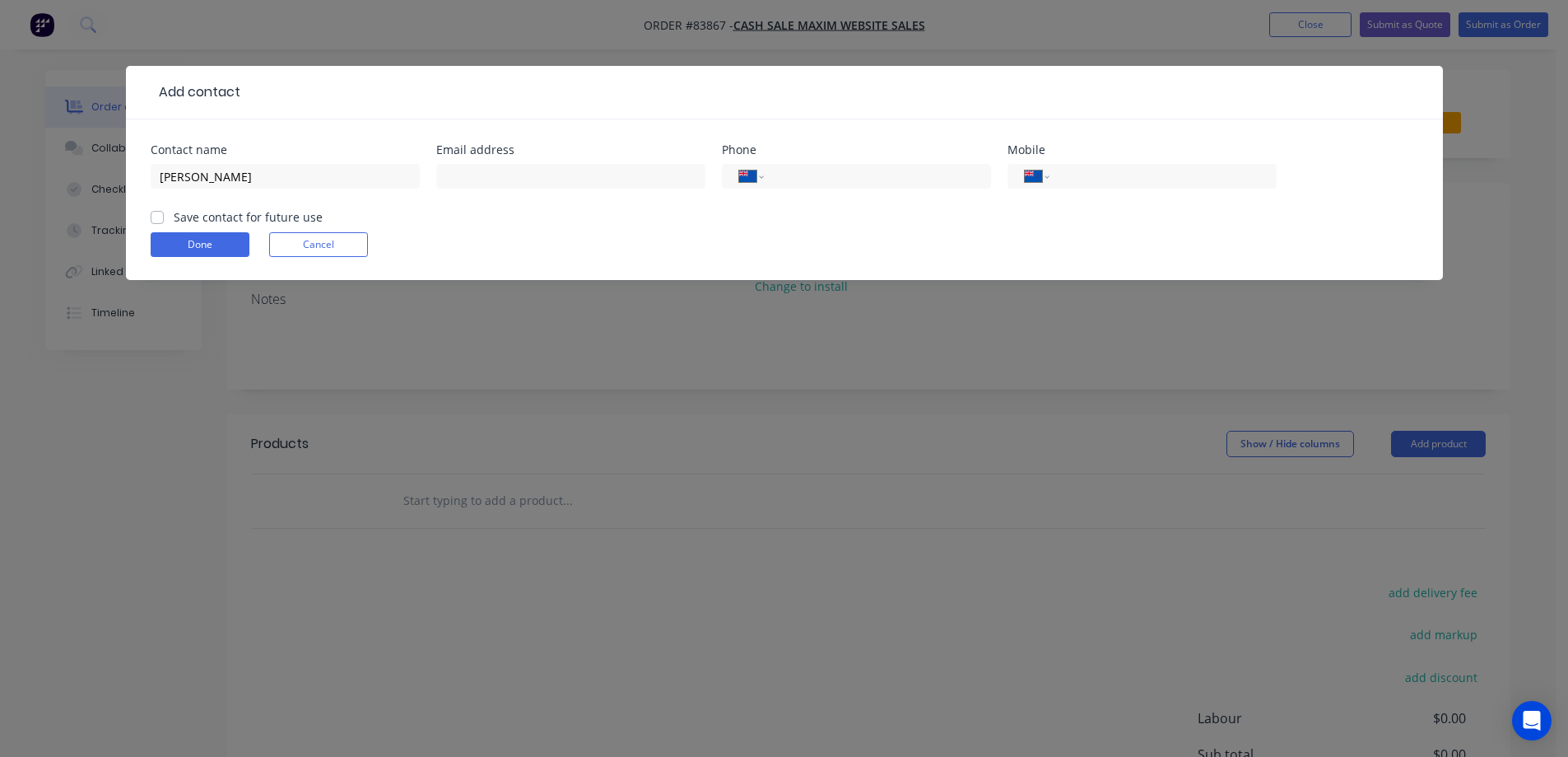
checkbox input "true"
drag, startPoint x: 478, startPoint y: 173, endPoint x: 439, endPoint y: 192, distance: 43.4
click at [479, 172] on input "text" at bounding box center [571, 175] width 270 height 25
paste input "stephenbarton6@gmail.com"
type input "stephenbarton6@gmail.com"
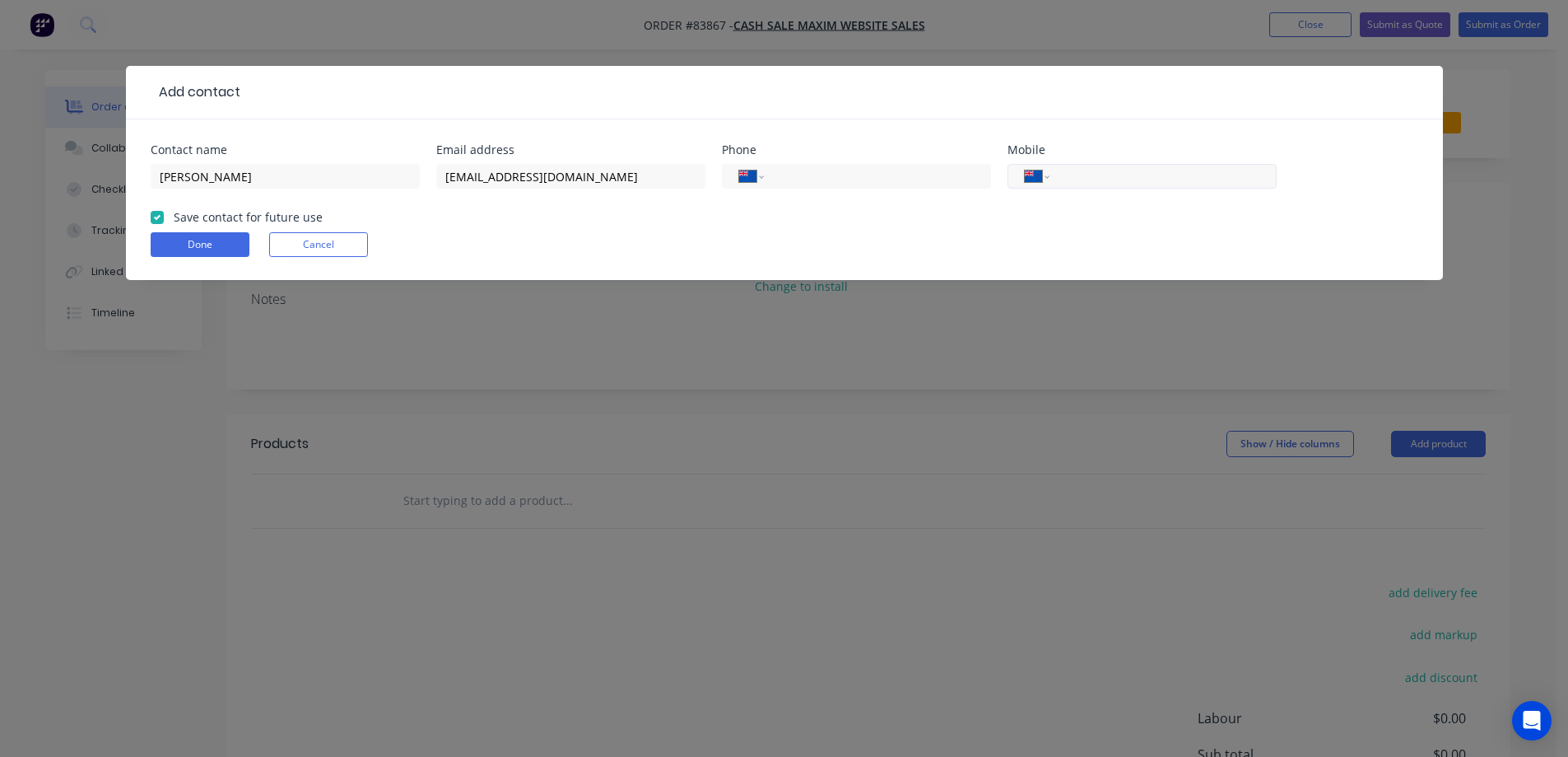
click at [1083, 182] on input "tel" at bounding box center [1160, 176] width 198 height 19
paste input "021 989 237"
type input "021 989 237"
click at [190, 249] on button "Done" at bounding box center [200, 244] width 99 height 25
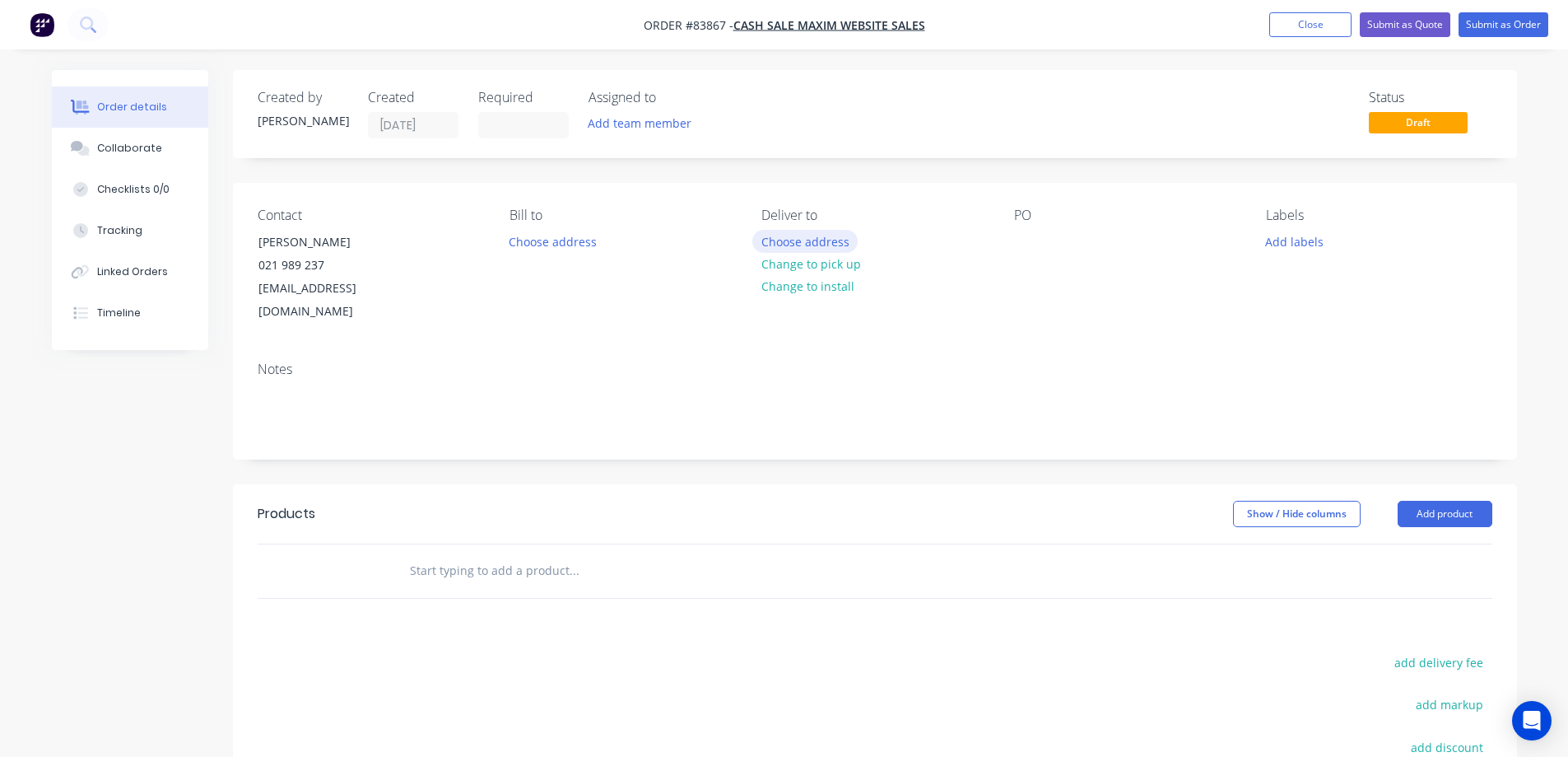
click at [778, 245] on button "Choose address" at bounding box center [805, 241] width 105 height 22
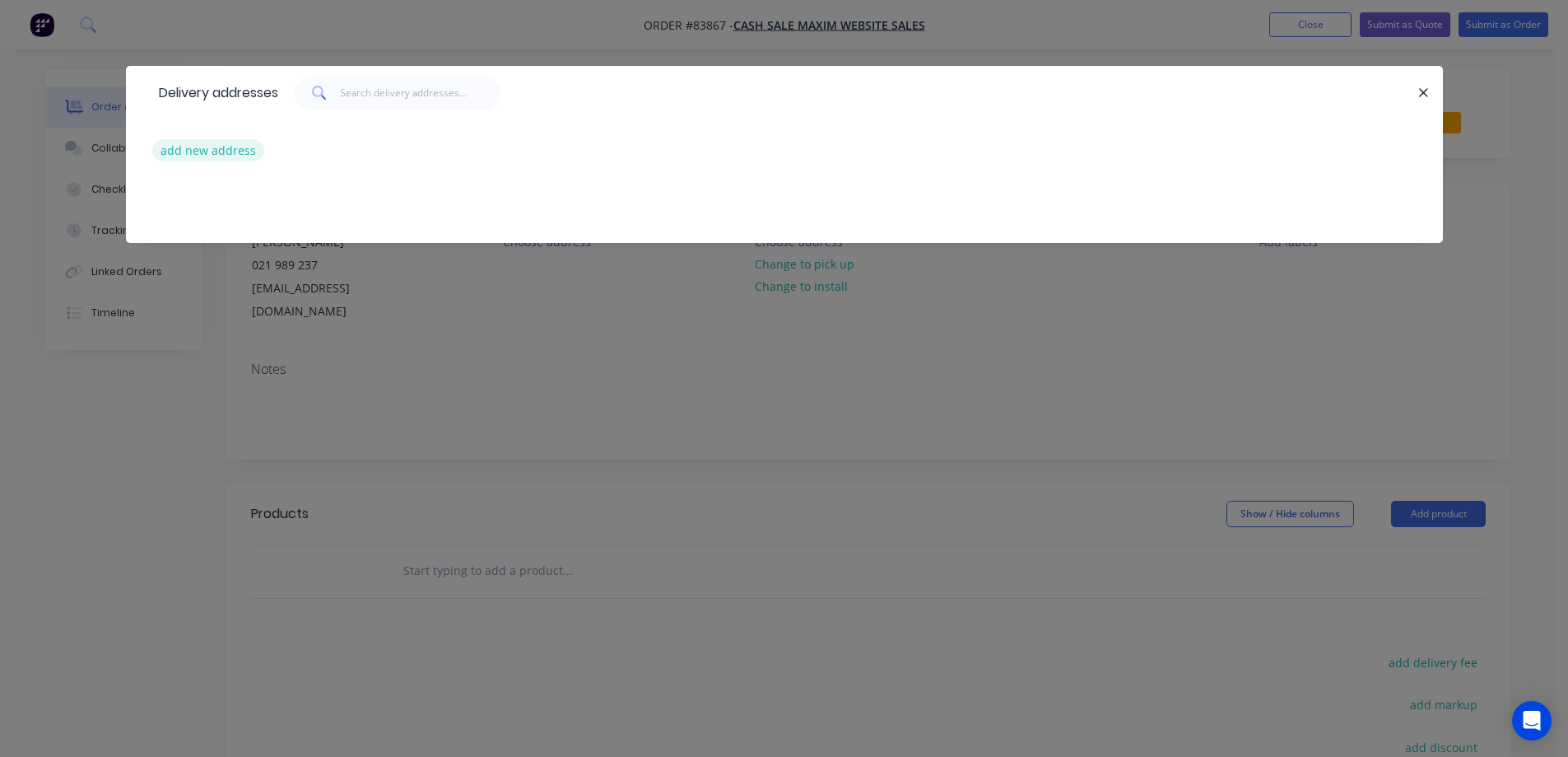
click at [240, 149] on button "add new address" at bounding box center [209, 150] width 113 height 22
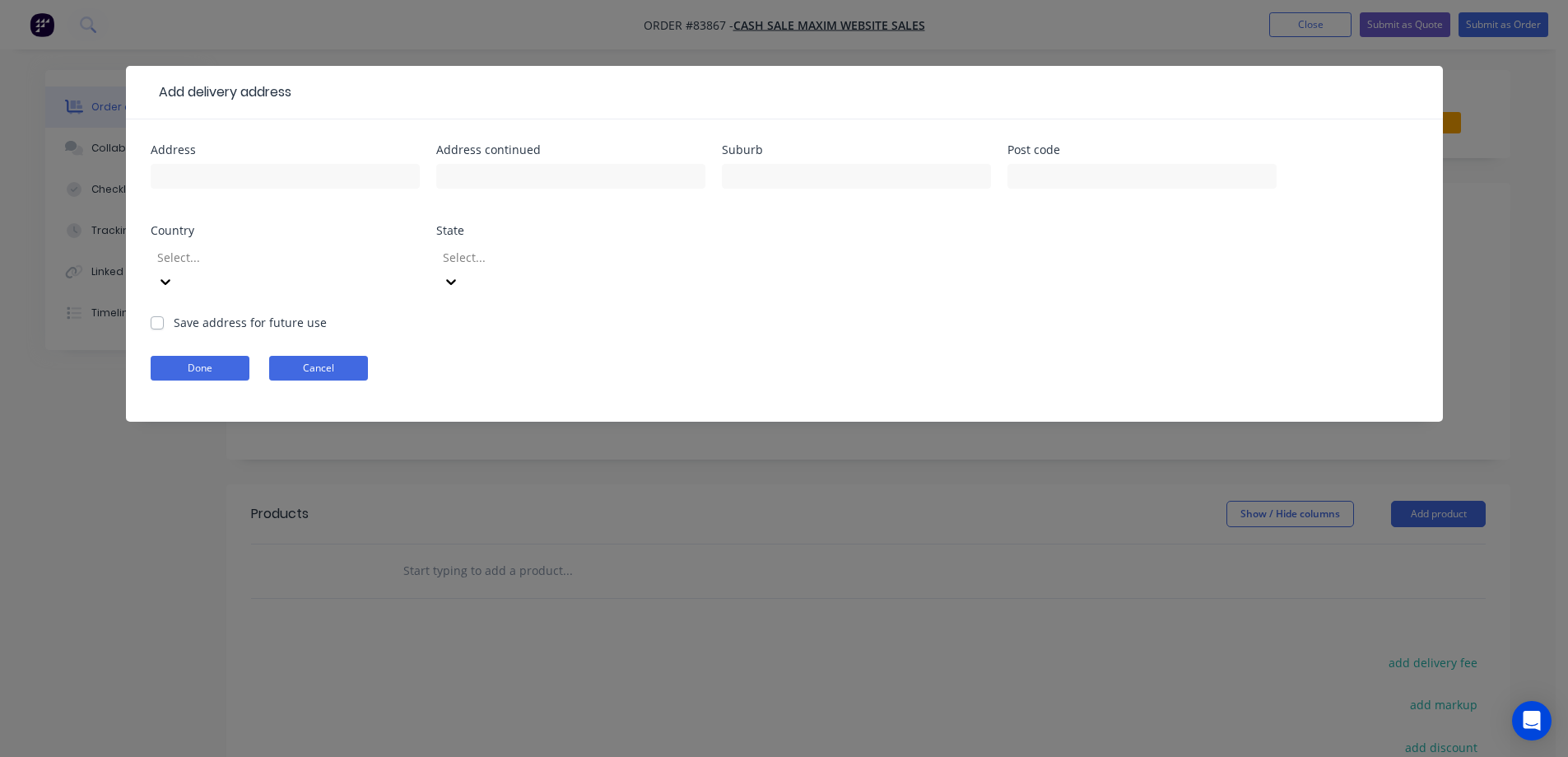
click at [346, 356] on button "Cancel" at bounding box center [318, 368] width 99 height 25
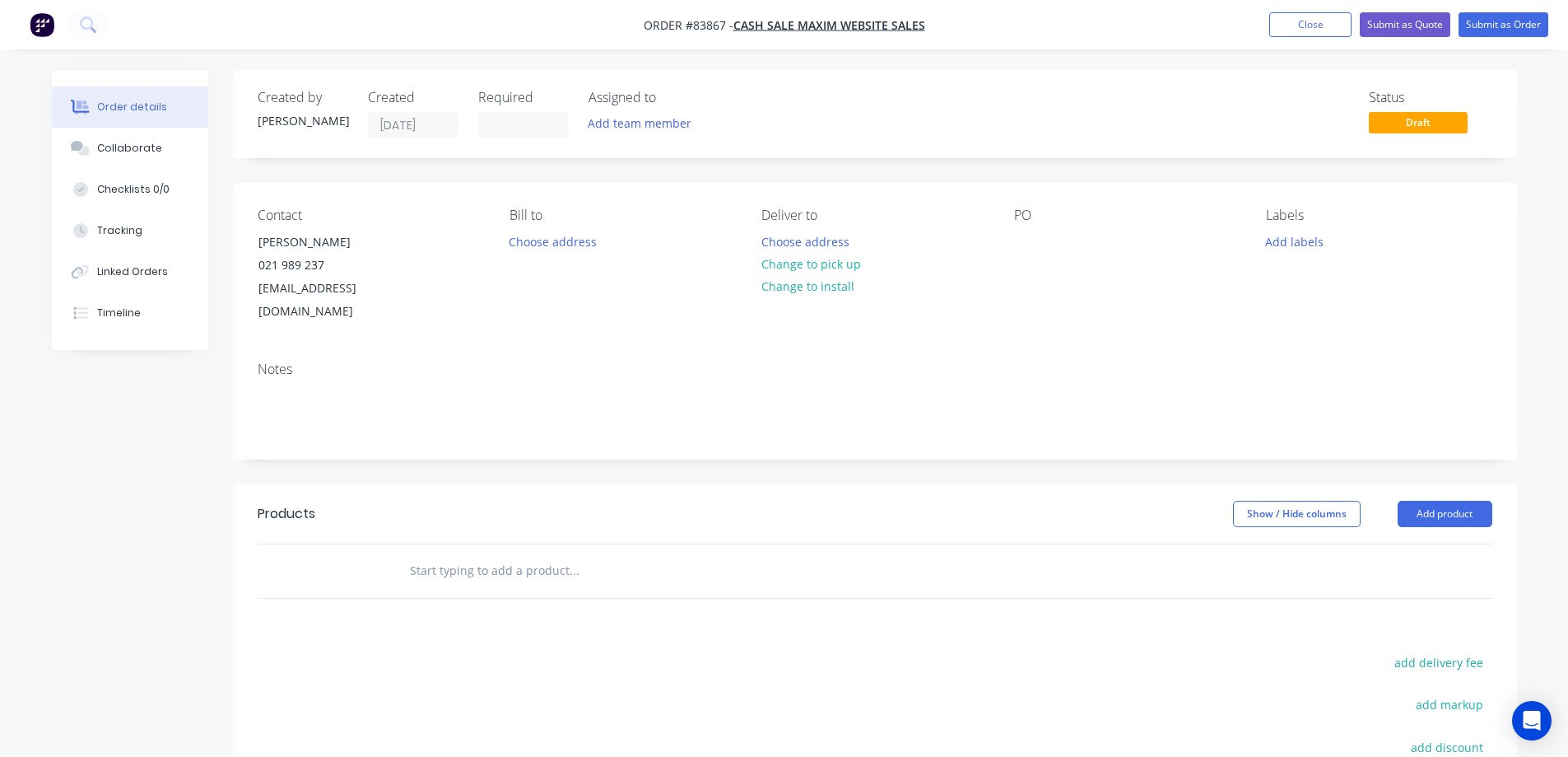
click at [761, 208] on div "Contact Stephen Barton 021 989 237 stephenbarton6@gmail.com Bill to Choose addr…" at bounding box center [875, 265] width 1284 height 165
click at [775, 242] on button "Choose address" at bounding box center [805, 241] width 105 height 22
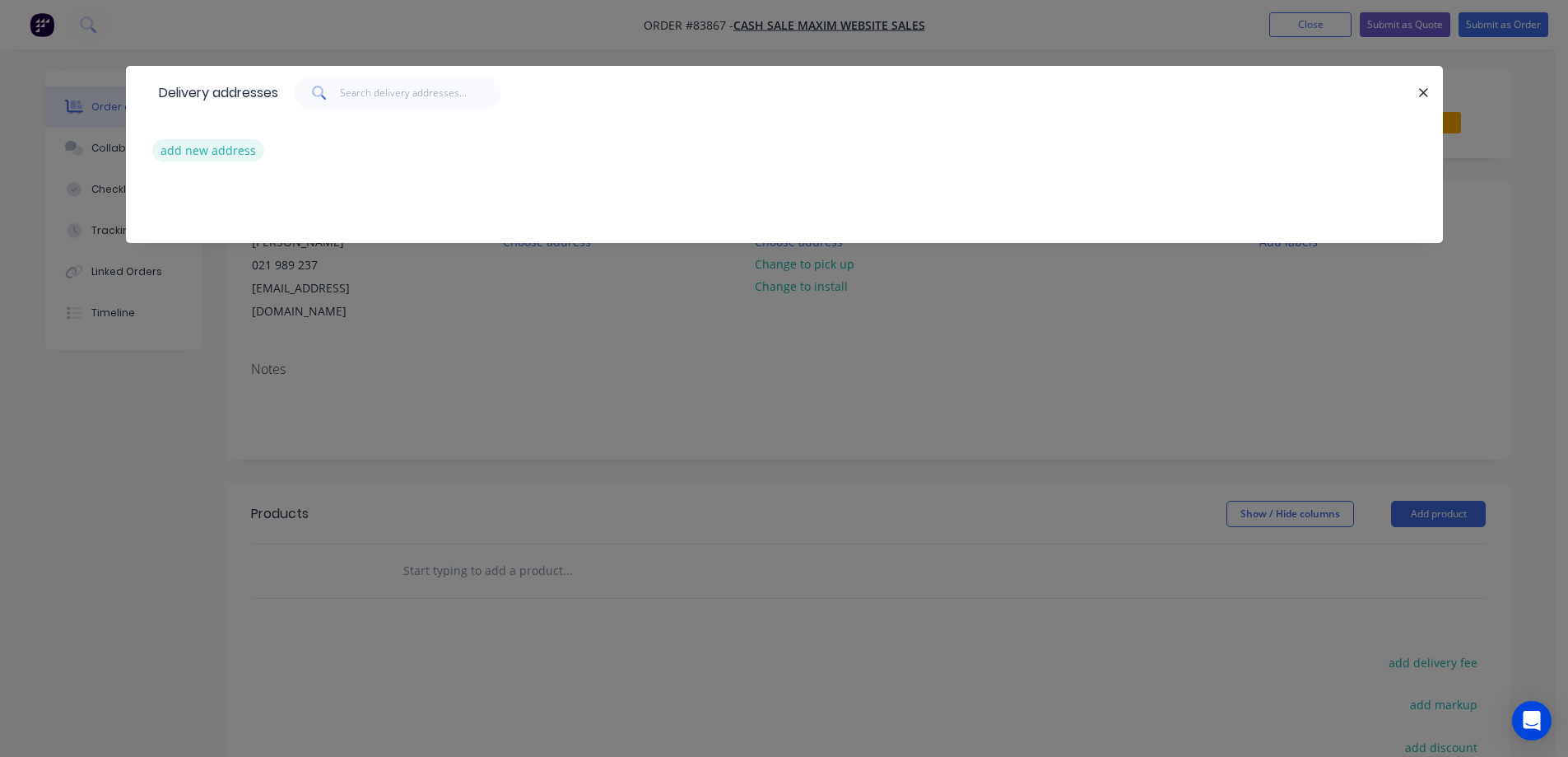
click at [219, 155] on button "add new address" at bounding box center [209, 150] width 113 height 22
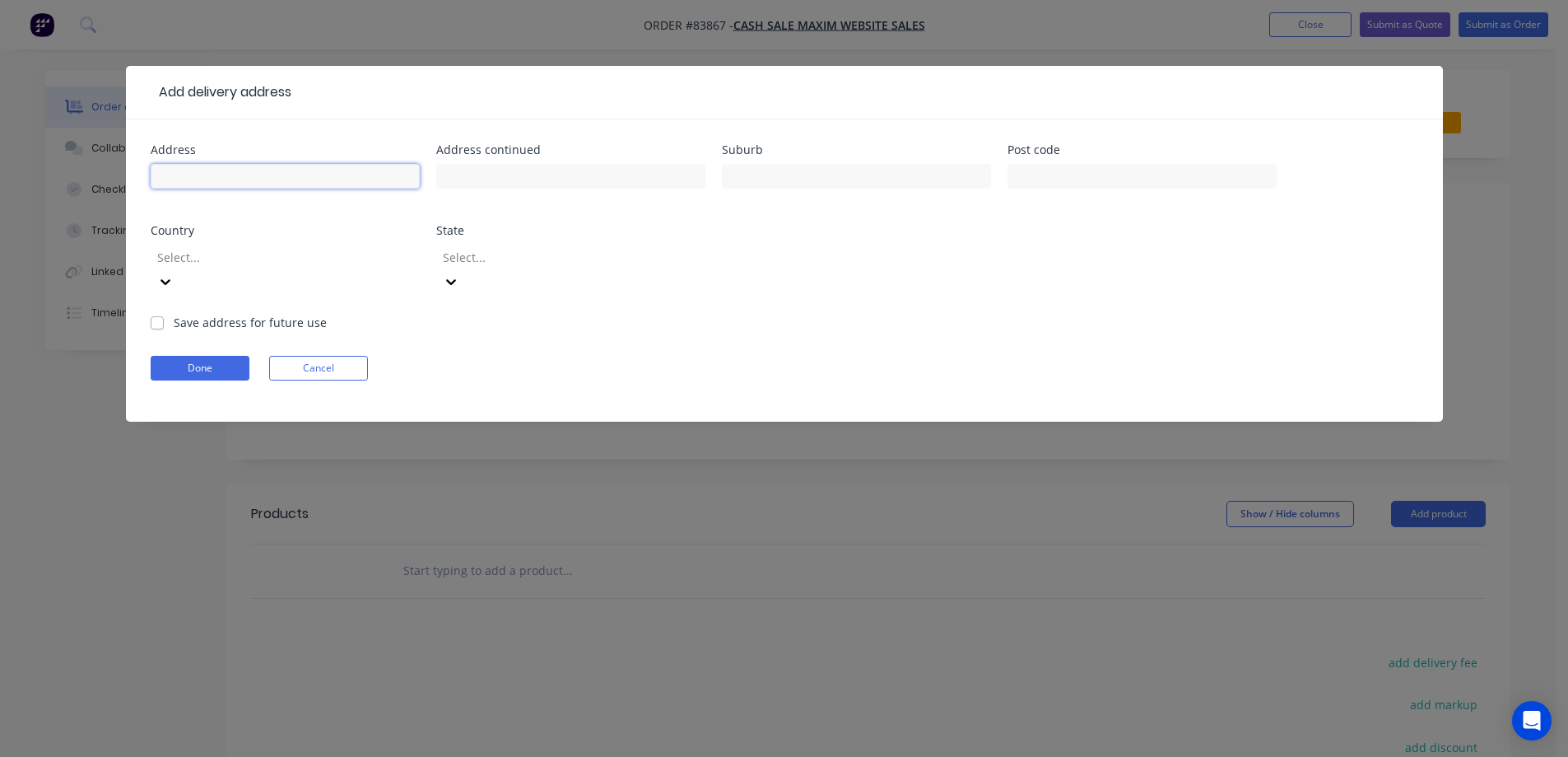
click at [252, 170] on input "text" at bounding box center [285, 175] width 270 height 25
paste input "39 Harbour View Rd"
type input "39 Harbour View Rd"
drag, startPoint x: 526, startPoint y: 171, endPoint x: 706, endPoint y: 168, distance: 180.0
click at [527, 171] on input "text" at bounding box center [571, 175] width 270 height 25
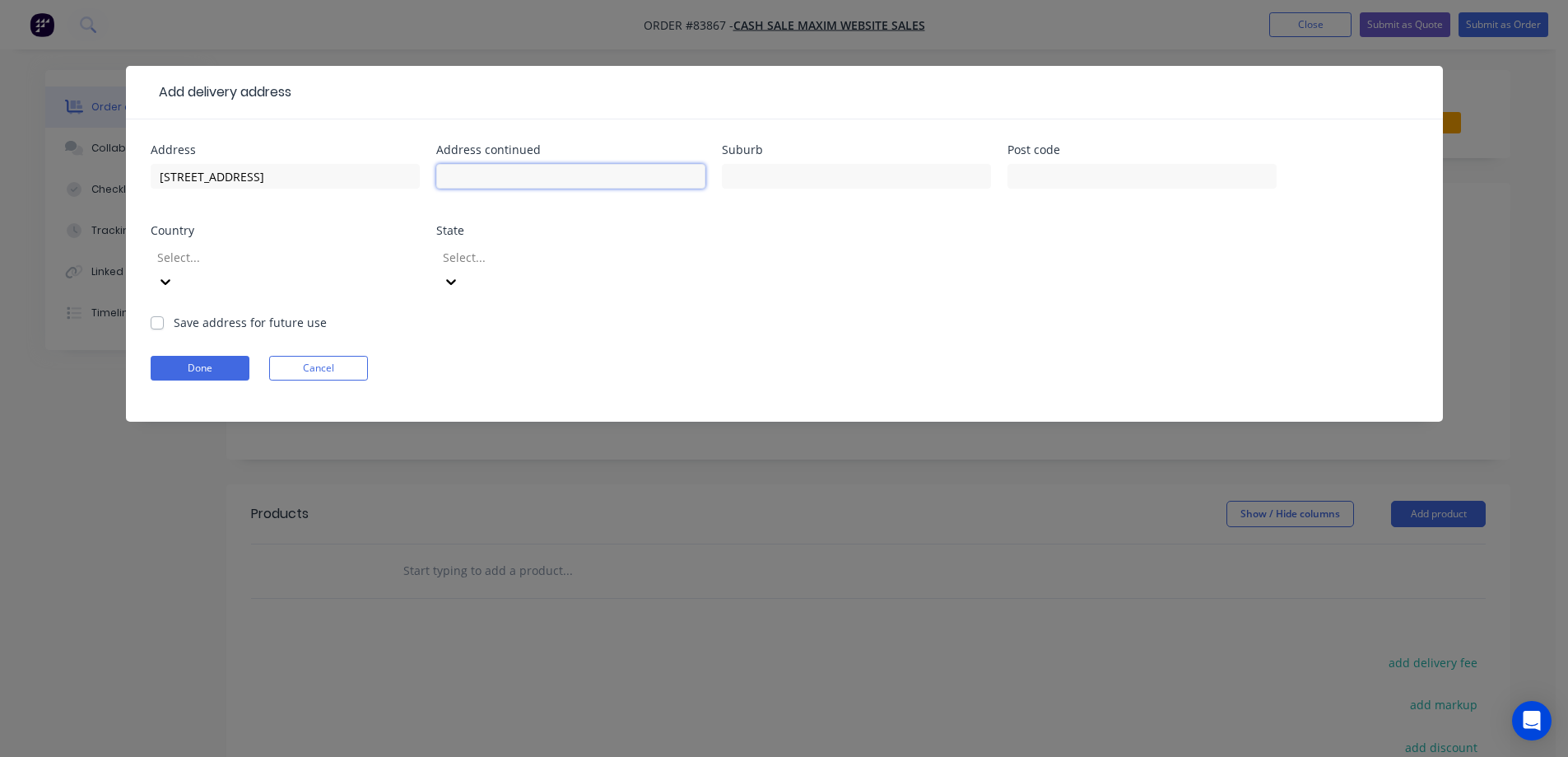
paste input "Point Wells"
type input "Point Wells"
click at [769, 169] on input "text" at bounding box center [856, 175] width 270 height 25
type input "[GEOGRAPHIC_DATA]"
click at [1051, 166] on input "text" at bounding box center [1142, 175] width 270 height 25
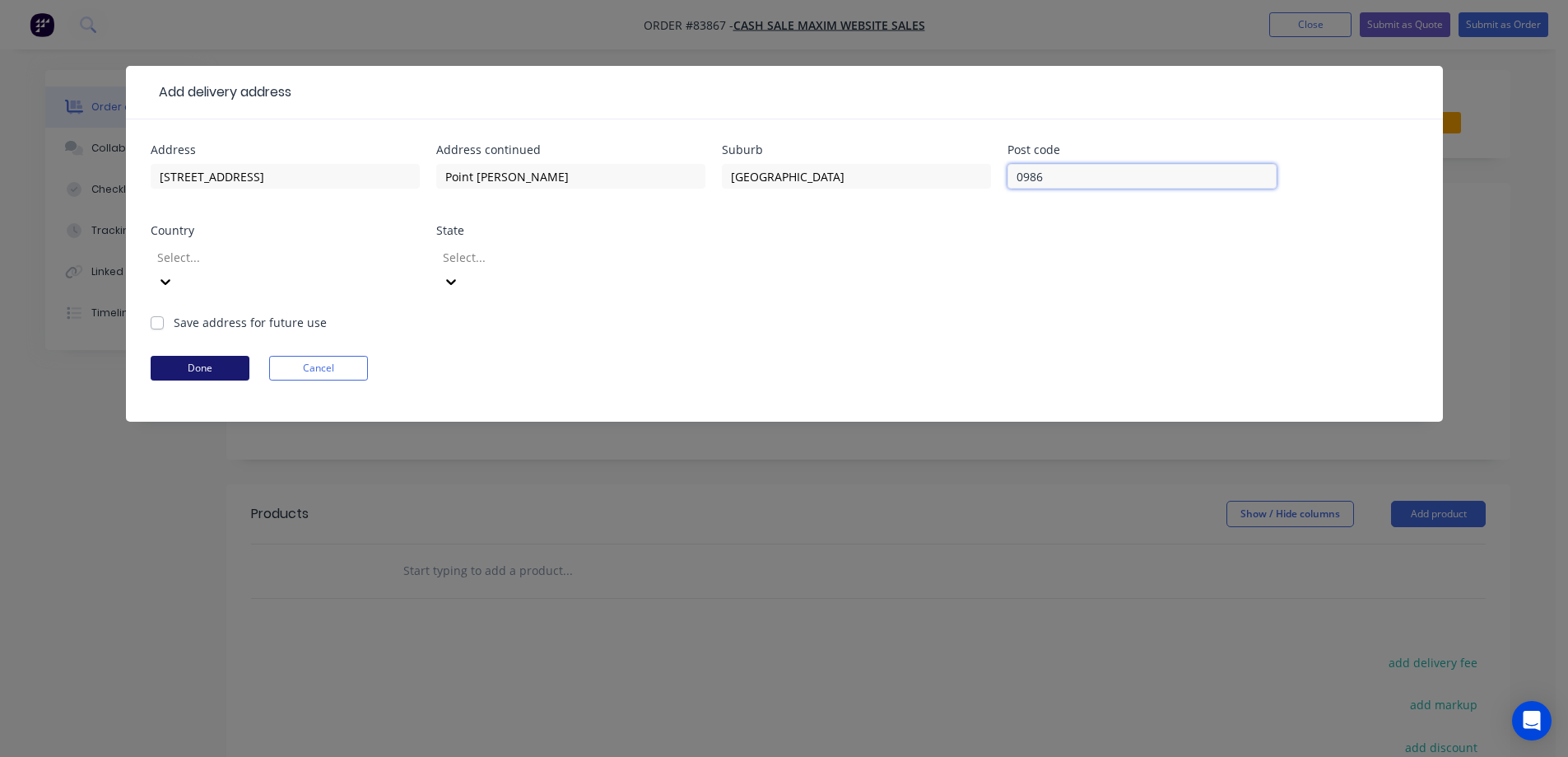
type input "0986"
click at [212, 356] on button "Done" at bounding box center [200, 368] width 99 height 25
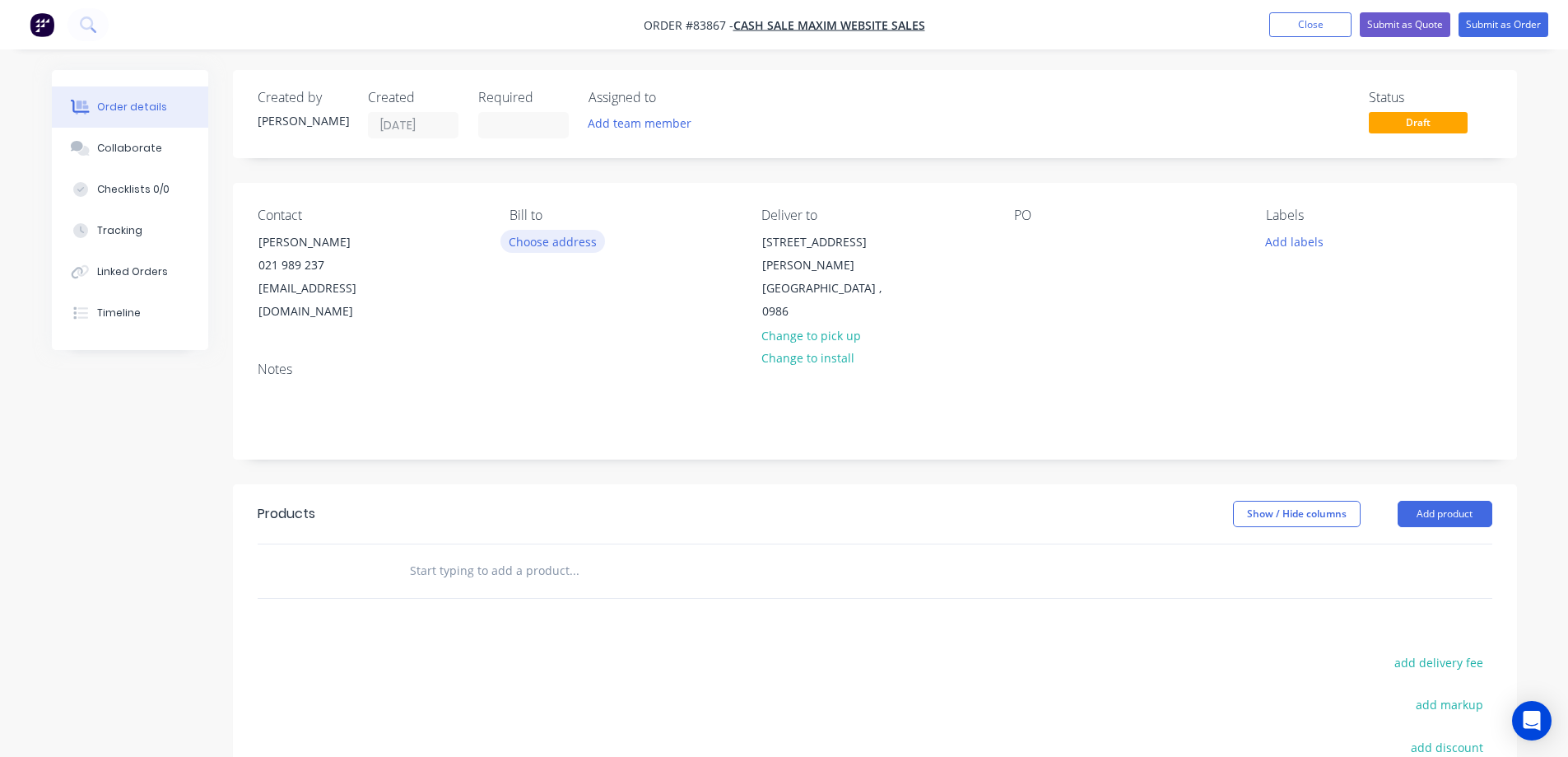
click at [560, 241] on button "Choose address" at bounding box center [553, 241] width 105 height 22
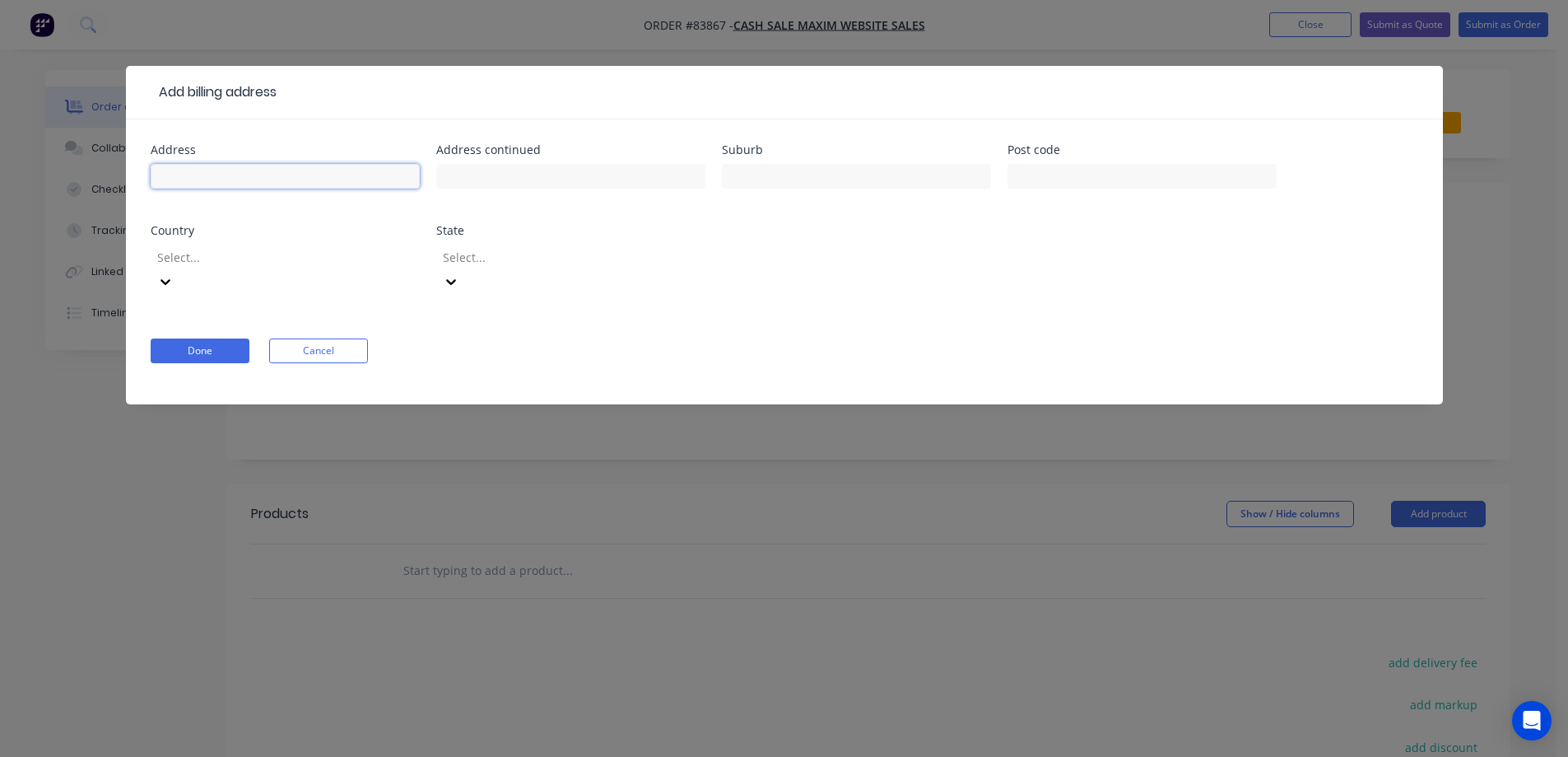
click at [243, 172] on input "text" at bounding box center [285, 175] width 270 height 25
paste input "9 Manatu Street"
type input "9 Manatu Street"
click at [505, 164] on input "text" at bounding box center [571, 175] width 270 height 25
click at [509, 178] on input "text" at bounding box center [571, 175] width 270 height 25
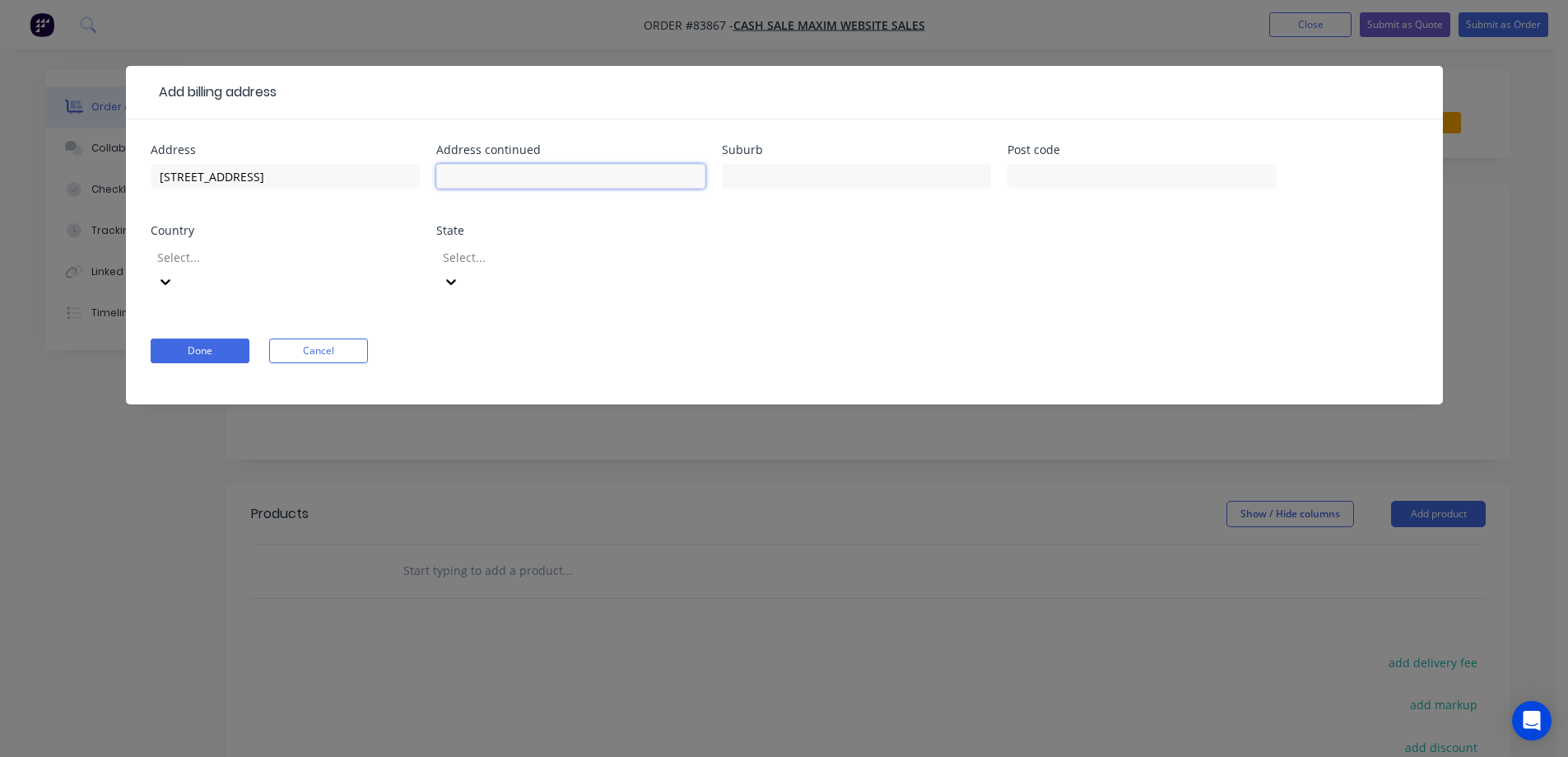
paste input "Mount Eden"
type input "Mount Eden"
click at [767, 185] on input "text" at bounding box center [856, 175] width 270 height 25
paste input "[GEOGRAPHIC_DATA]"
type input "[GEOGRAPHIC_DATA]"
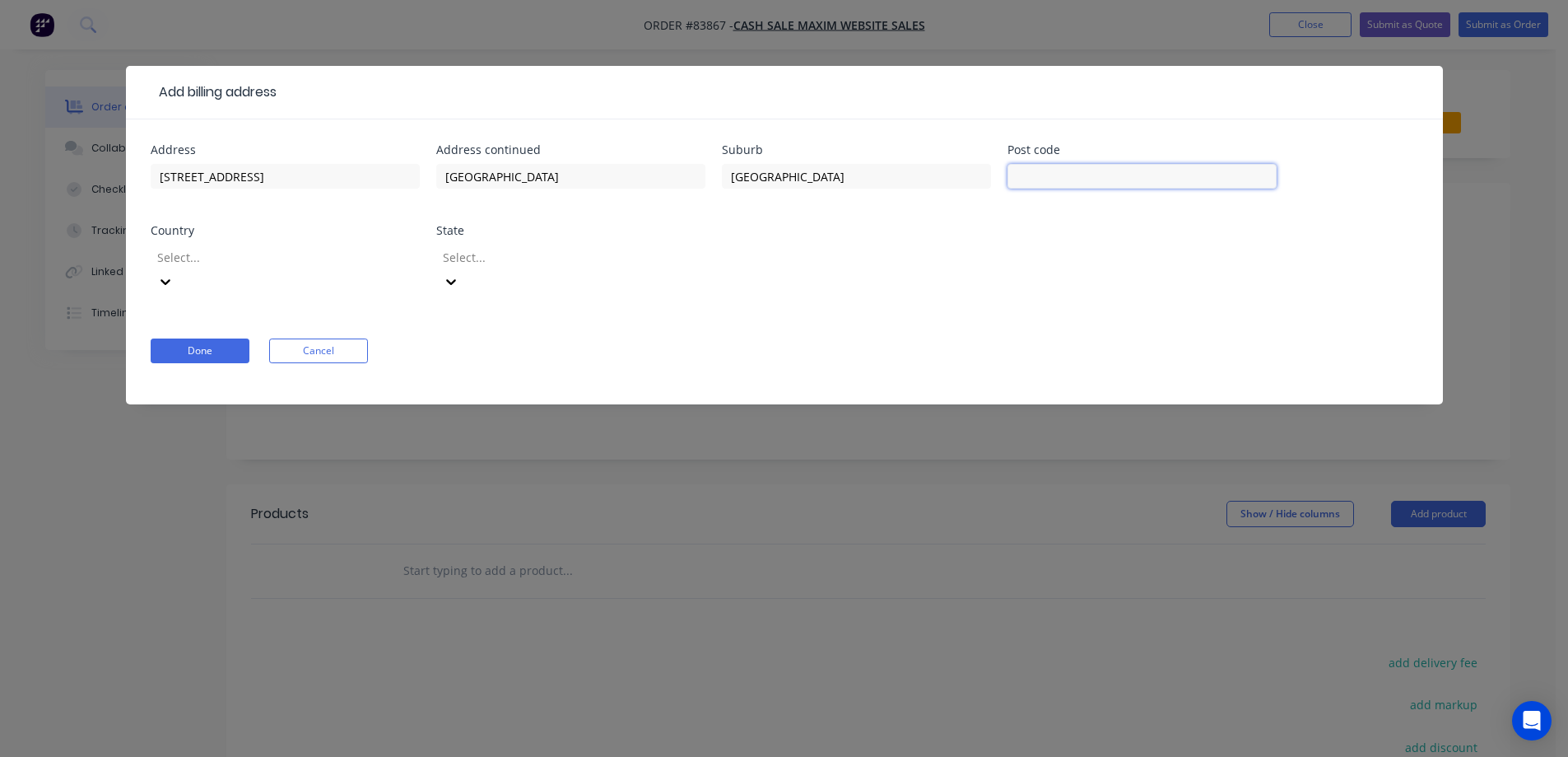
click at [1079, 170] on input "text" at bounding box center [1142, 175] width 270 height 25
click at [1079, 171] on input "text" at bounding box center [1142, 175] width 270 height 25
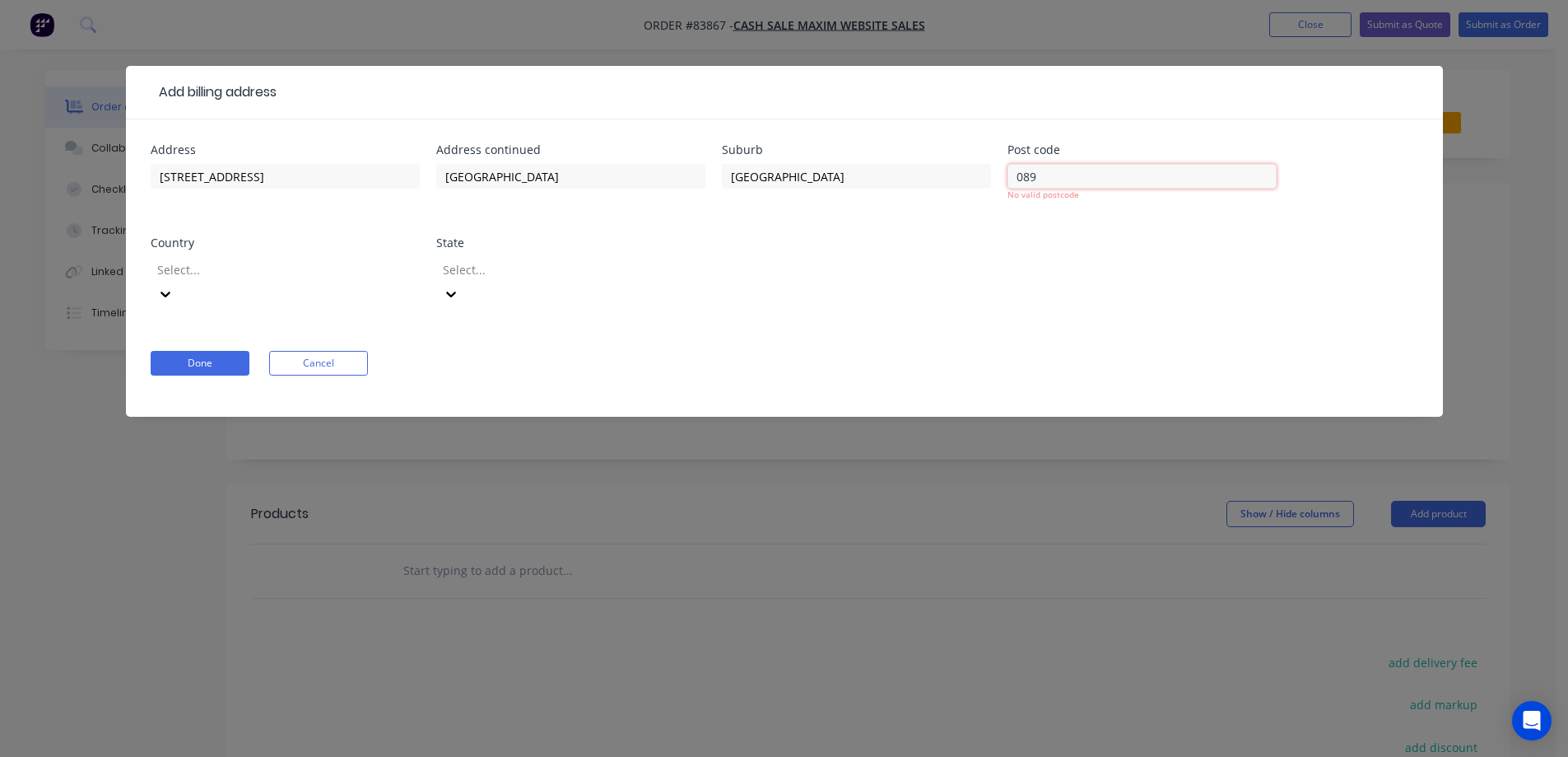
click at [1184, 172] on input "089" at bounding box center [1142, 175] width 270 height 25
paste input "1024"
type input "1024"
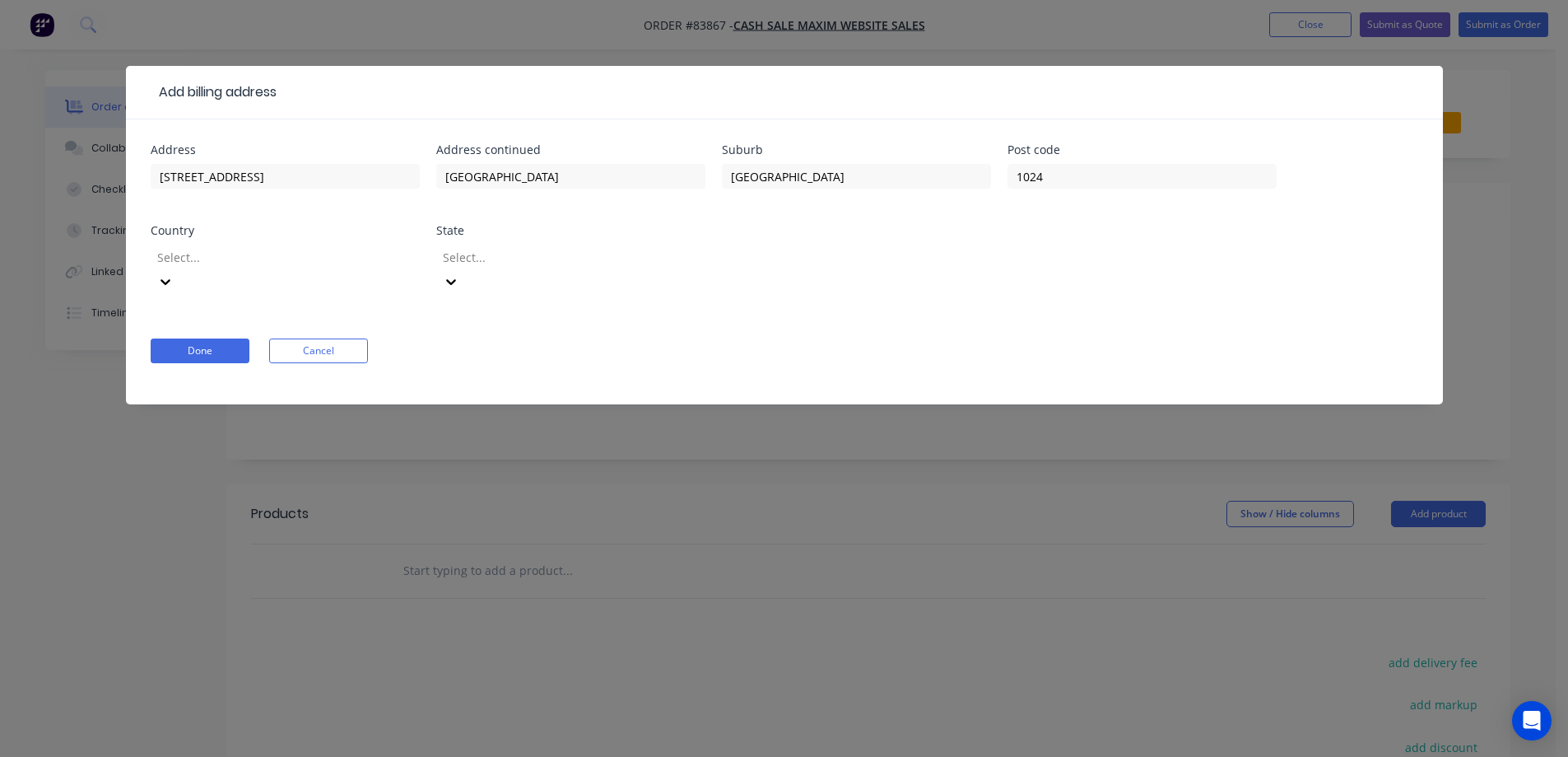
click at [1154, 258] on div "Address 9 Manatu Street Address continued Mount Eden Suburb Auckland Post code …" at bounding box center [784, 229] width 1268 height 170
click at [165, 339] on button "Done" at bounding box center [200, 350] width 99 height 25
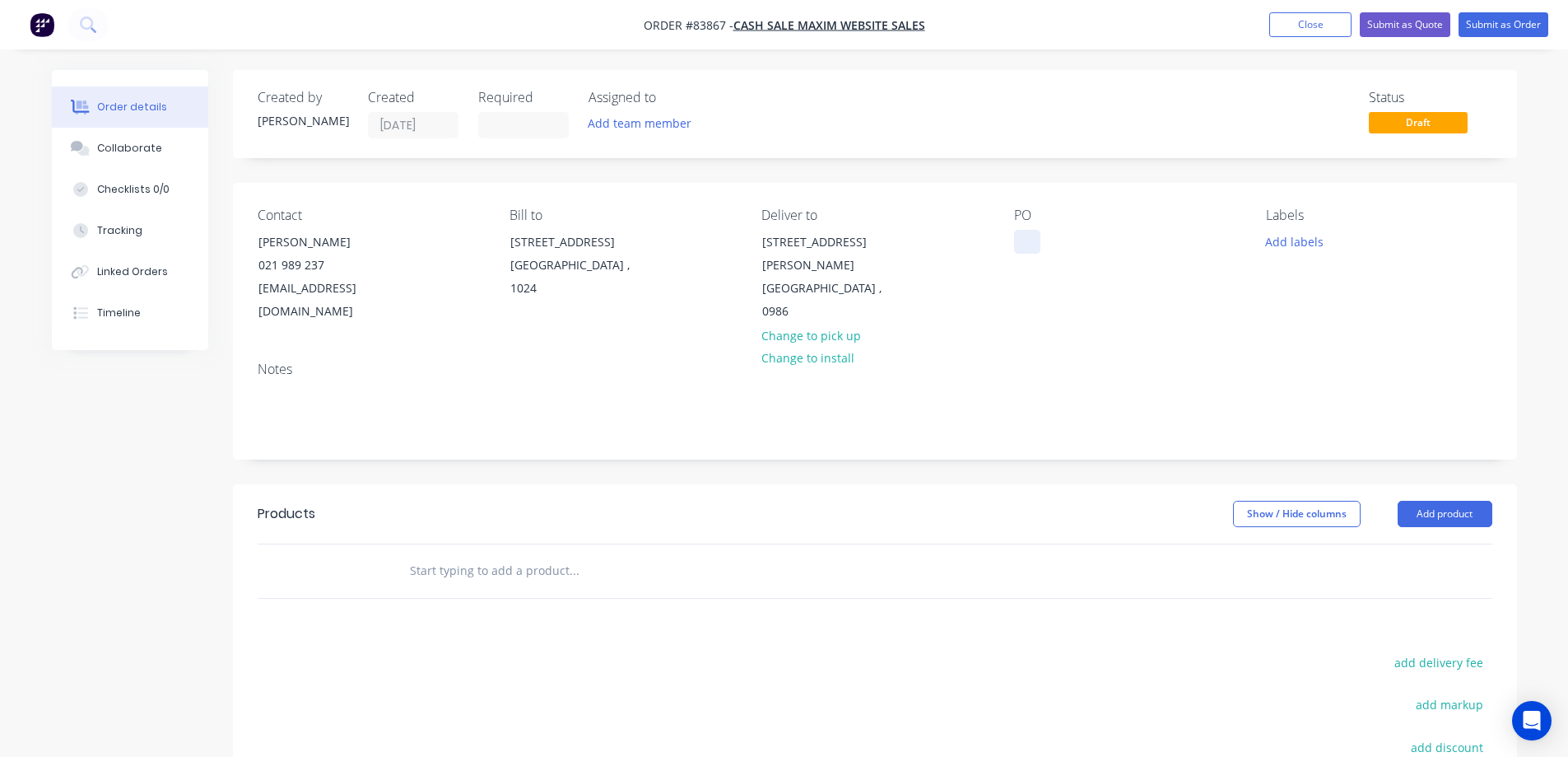
click at [1023, 239] on div at bounding box center [1026, 241] width 26 height 24
drag, startPoint x: 259, startPoint y: 232, endPoint x: 391, endPoint y: 231, distance: 132.0
click at [391, 231] on div "Stephen Barton" at bounding box center [327, 241] width 137 height 23
copy div "Stephen Barton"
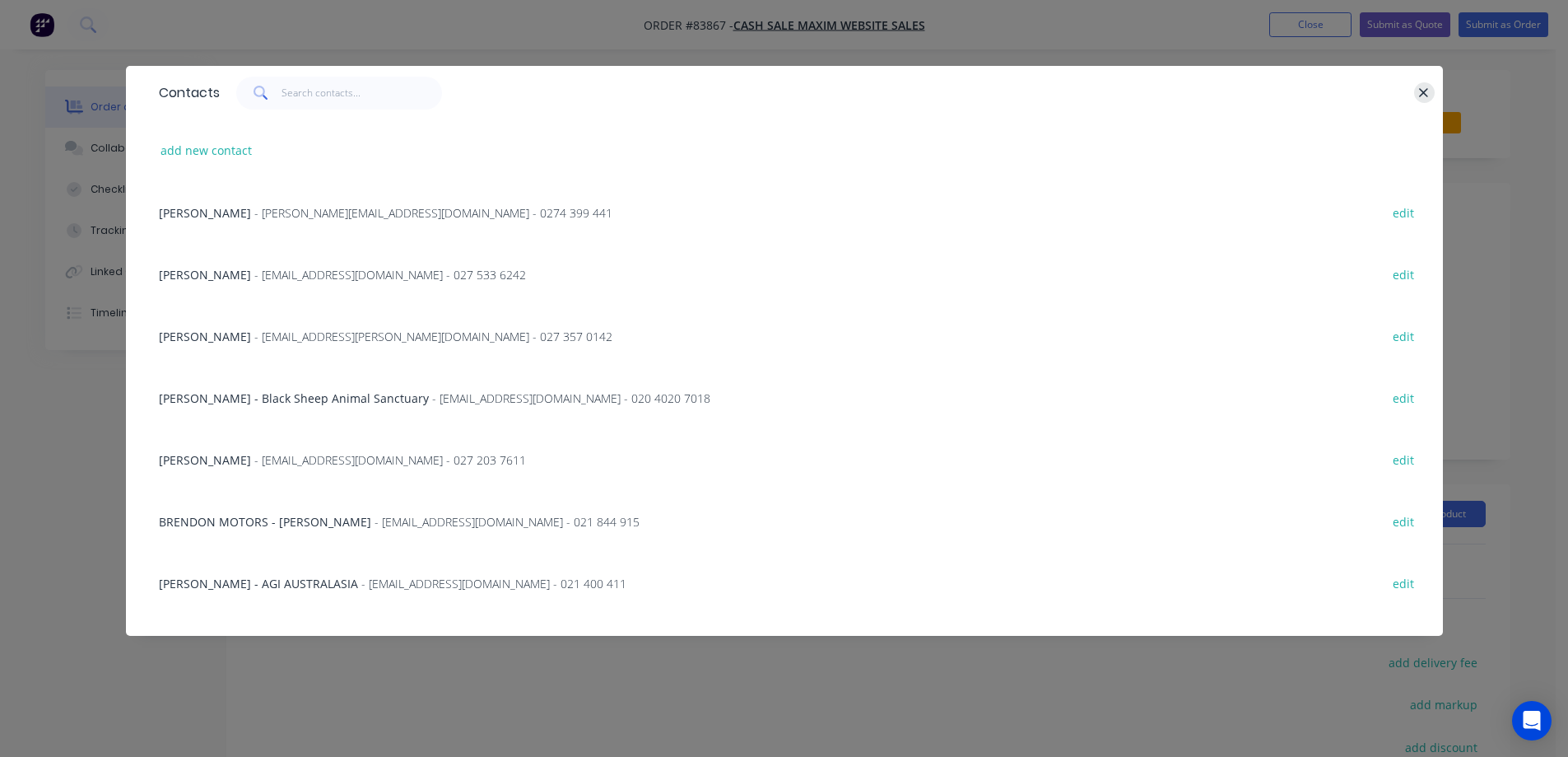
drag, startPoint x: 1409, startPoint y: 95, endPoint x: 1422, endPoint y: 93, distance: 13.2
click at [1417, 94] on div at bounding box center [818, 93] width 1199 height 33
drag, startPoint x: 1422, startPoint y: 93, endPoint x: 1398, endPoint y: 135, distance: 48.4
click at [1424, 93] on icon "button" at bounding box center [1424, 93] width 11 height 15
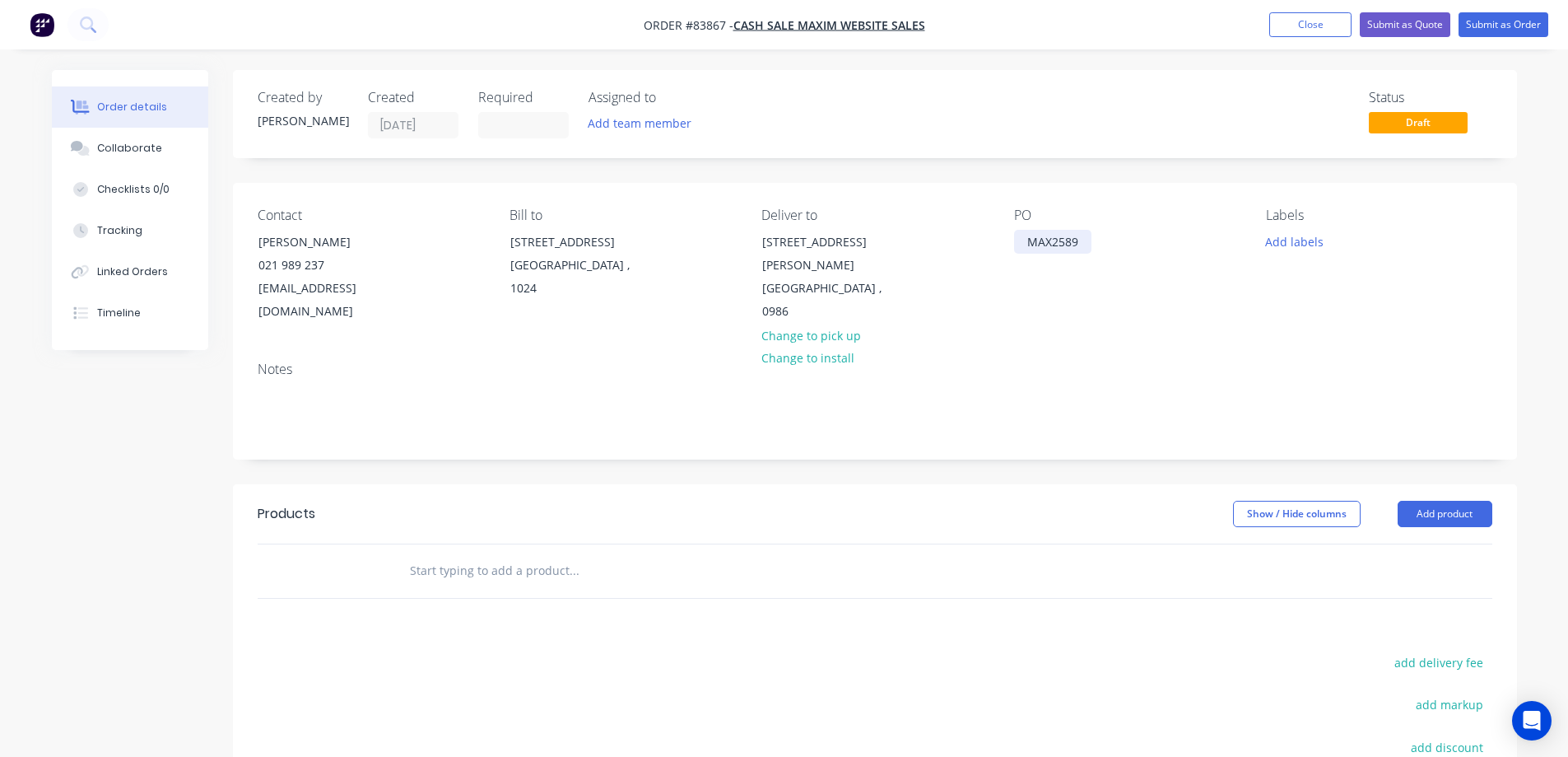
click at [1083, 235] on div "MAX2589" at bounding box center [1052, 241] width 77 height 24
click at [1279, 248] on button "Add labels" at bounding box center [1294, 241] width 75 height 22
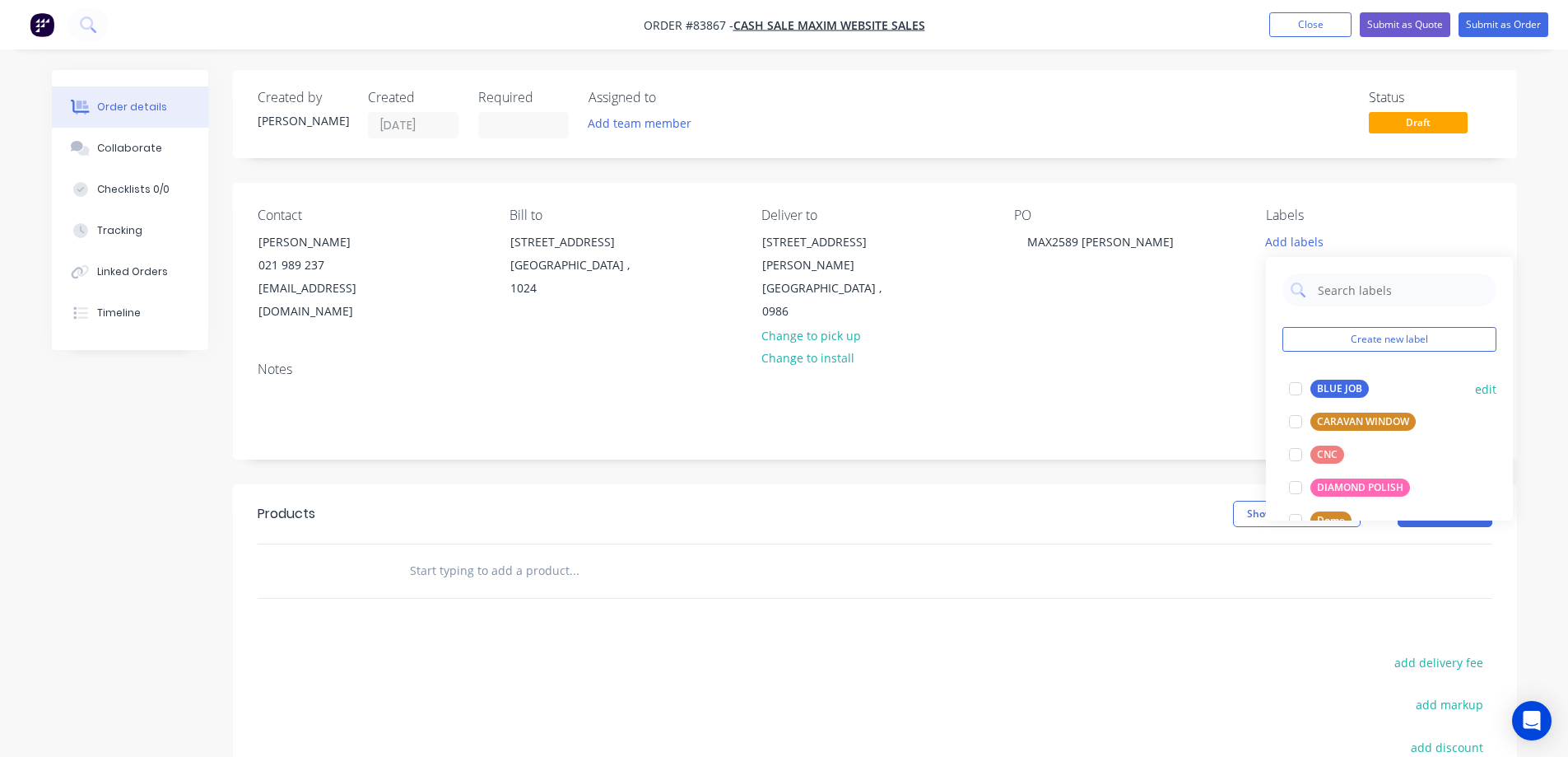
click at [1370, 379] on button "BLUE JOB" at bounding box center [1328, 388] width 93 height 23
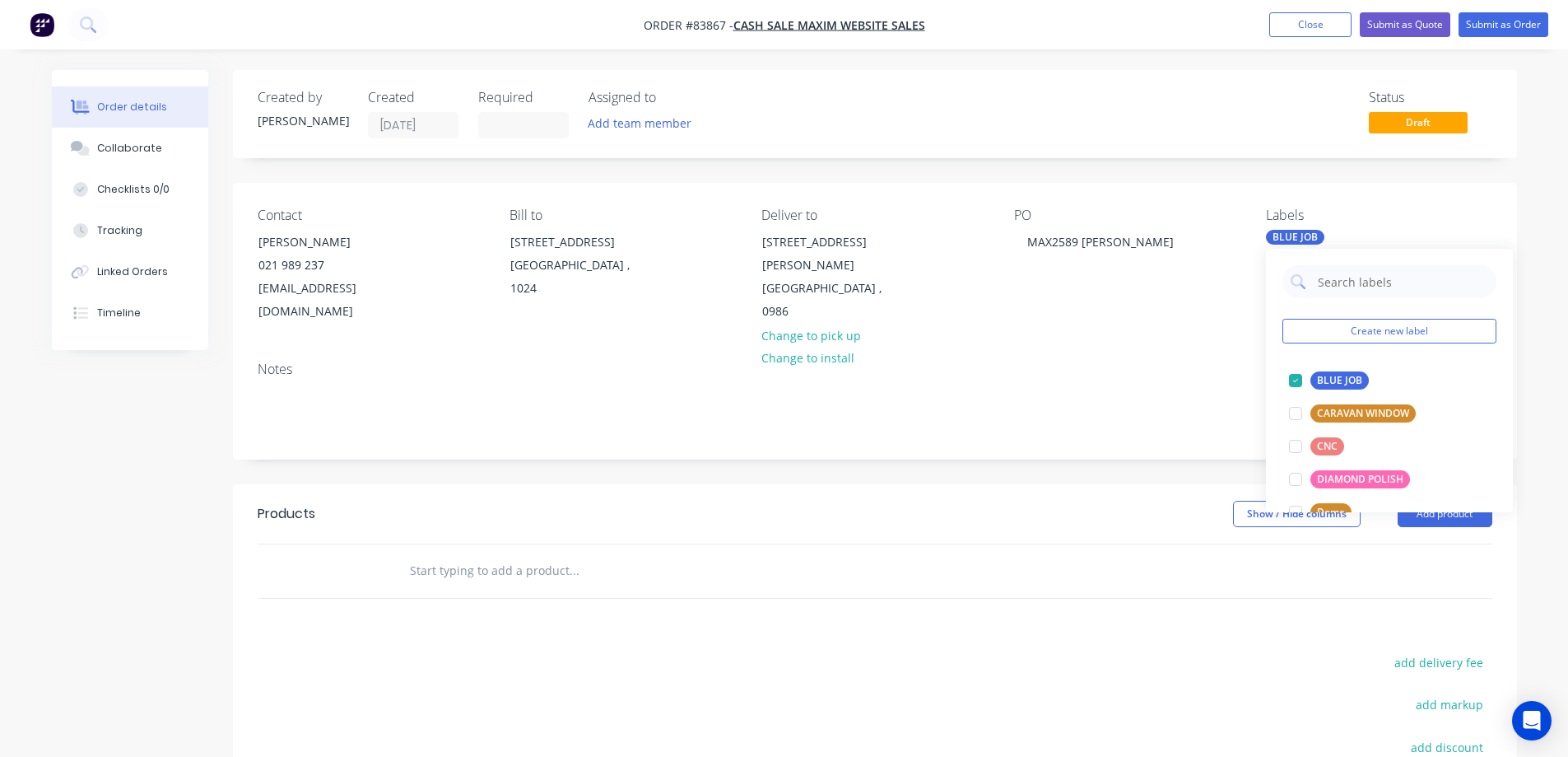
click at [552, 554] on input "text" at bounding box center [573, 570] width 329 height 33
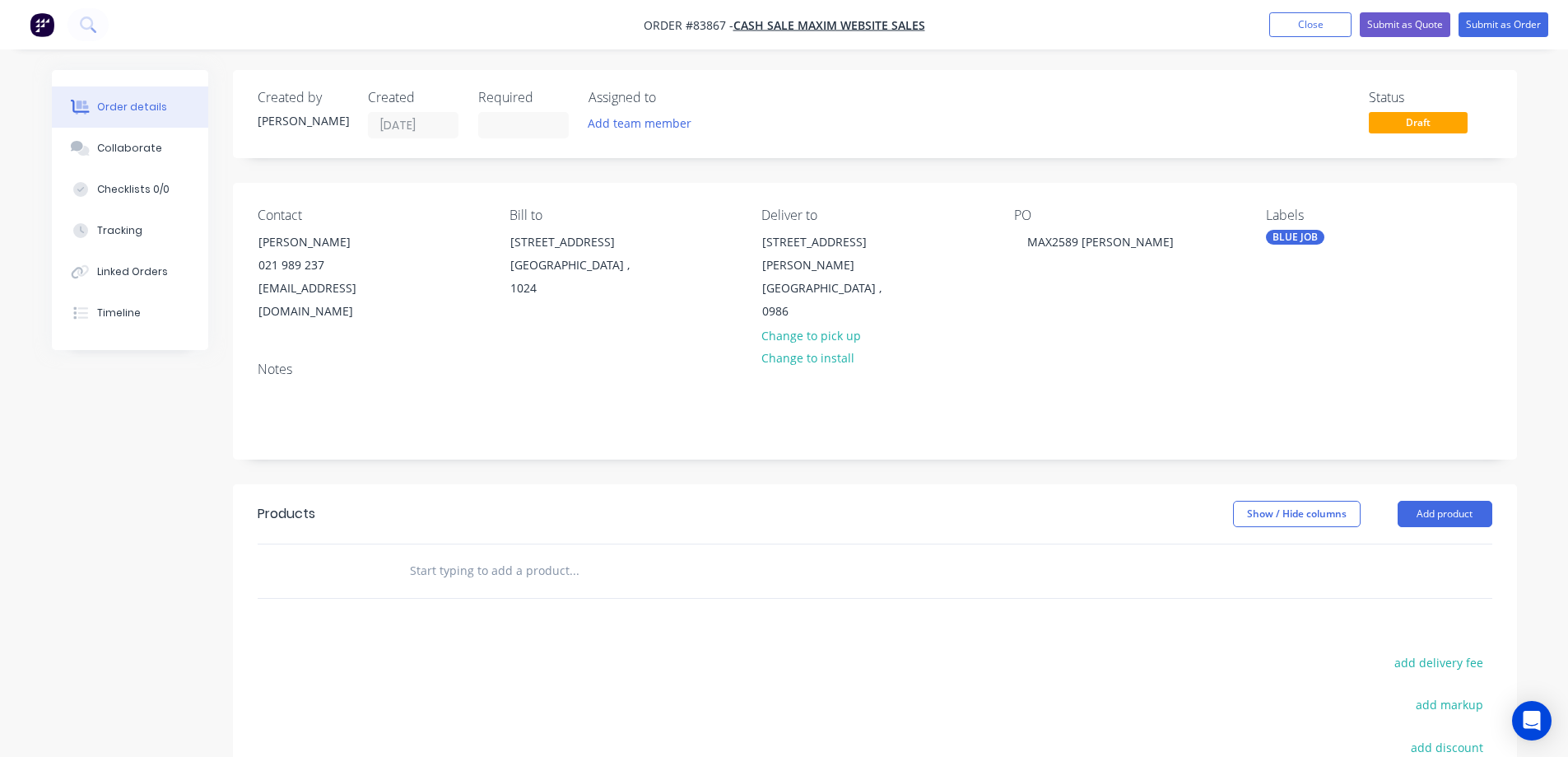
click at [1316, 233] on div "BLUE JOB" at bounding box center [1295, 237] width 58 height 15
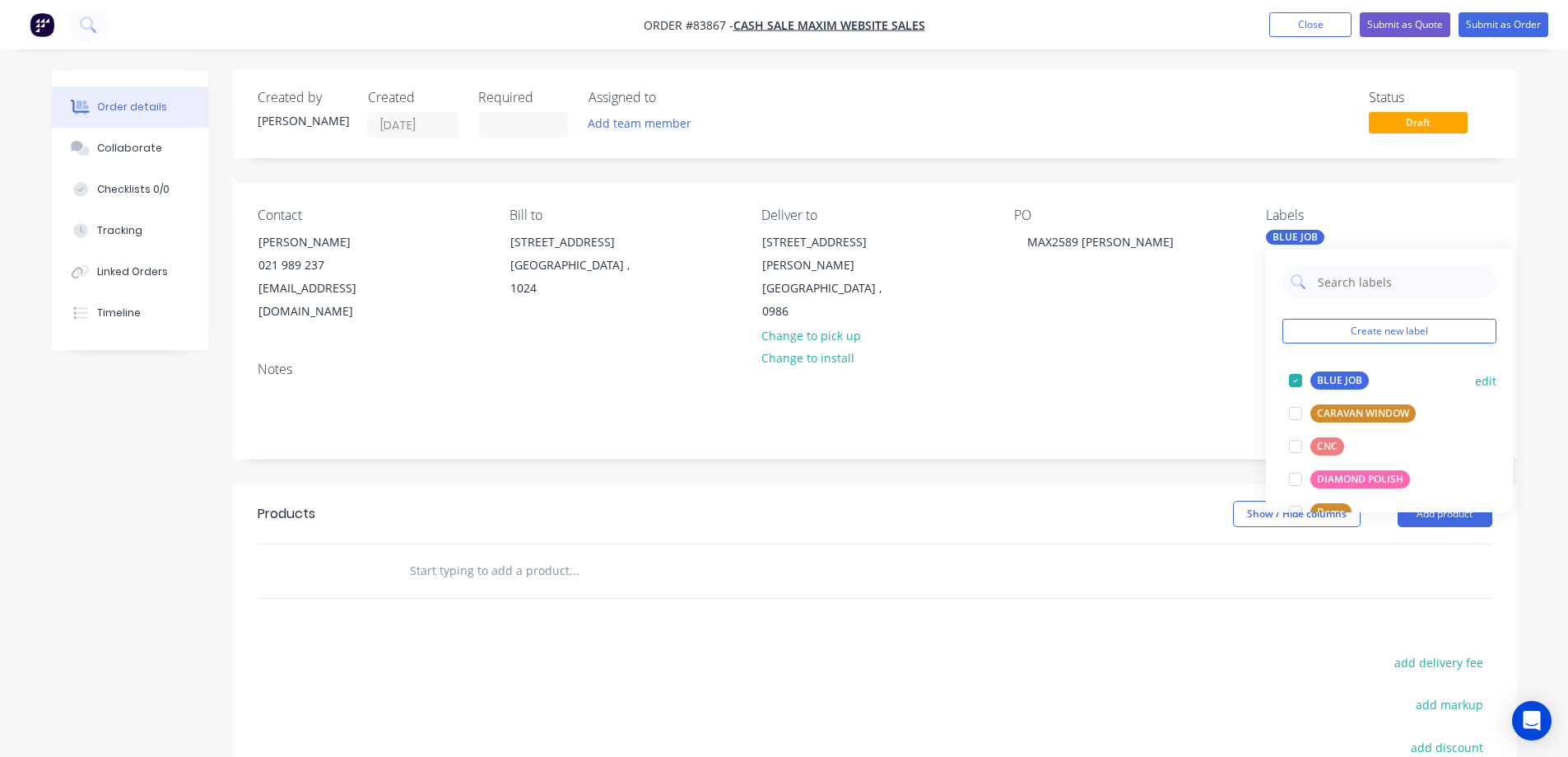
click at [1328, 375] on div "BLUE JOB" at bounding box center [1339, 380] width 58 height 18
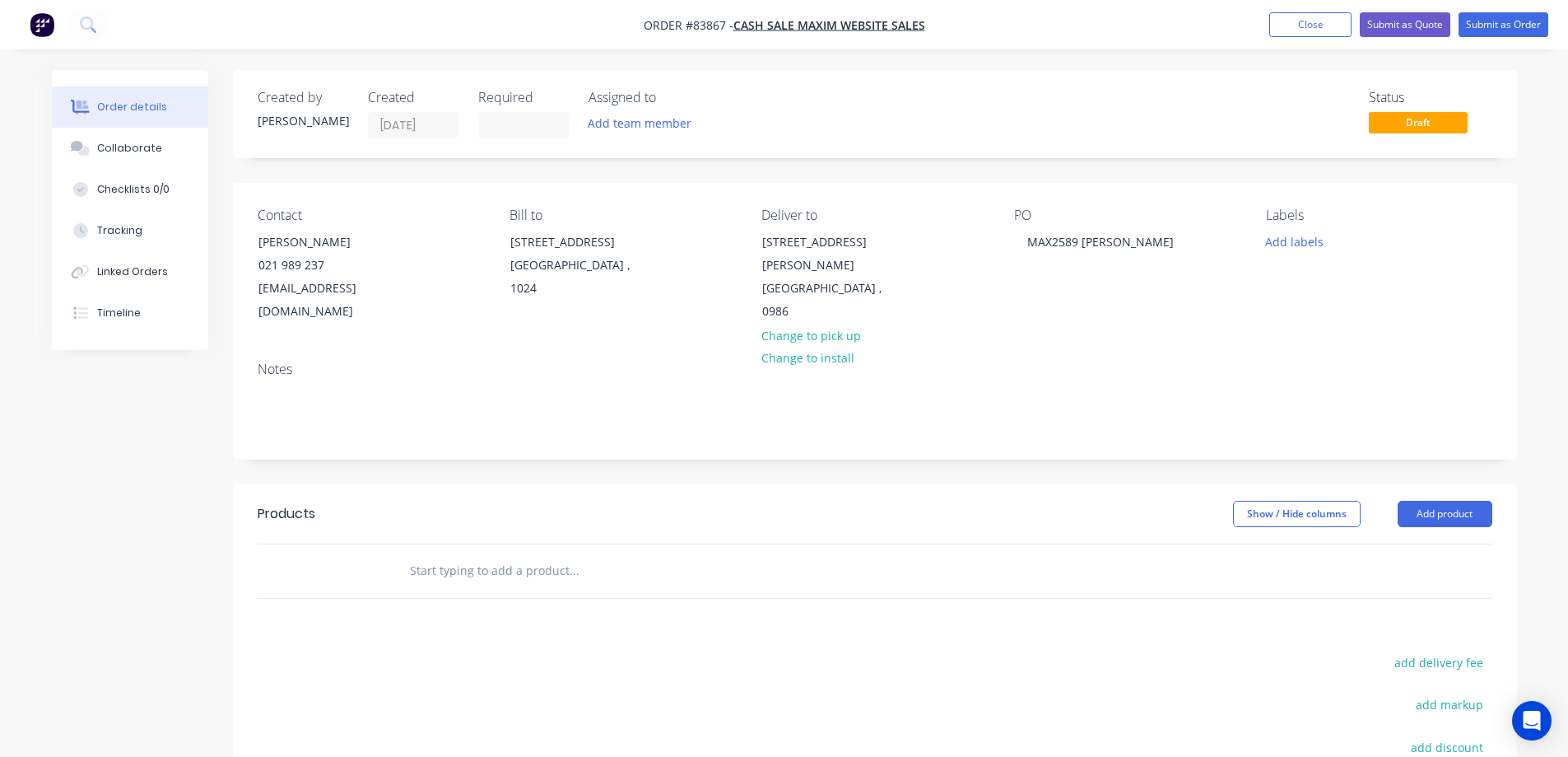
click at [411, 554] on input "text" at bounding box center [573, 570] width 329 height 33
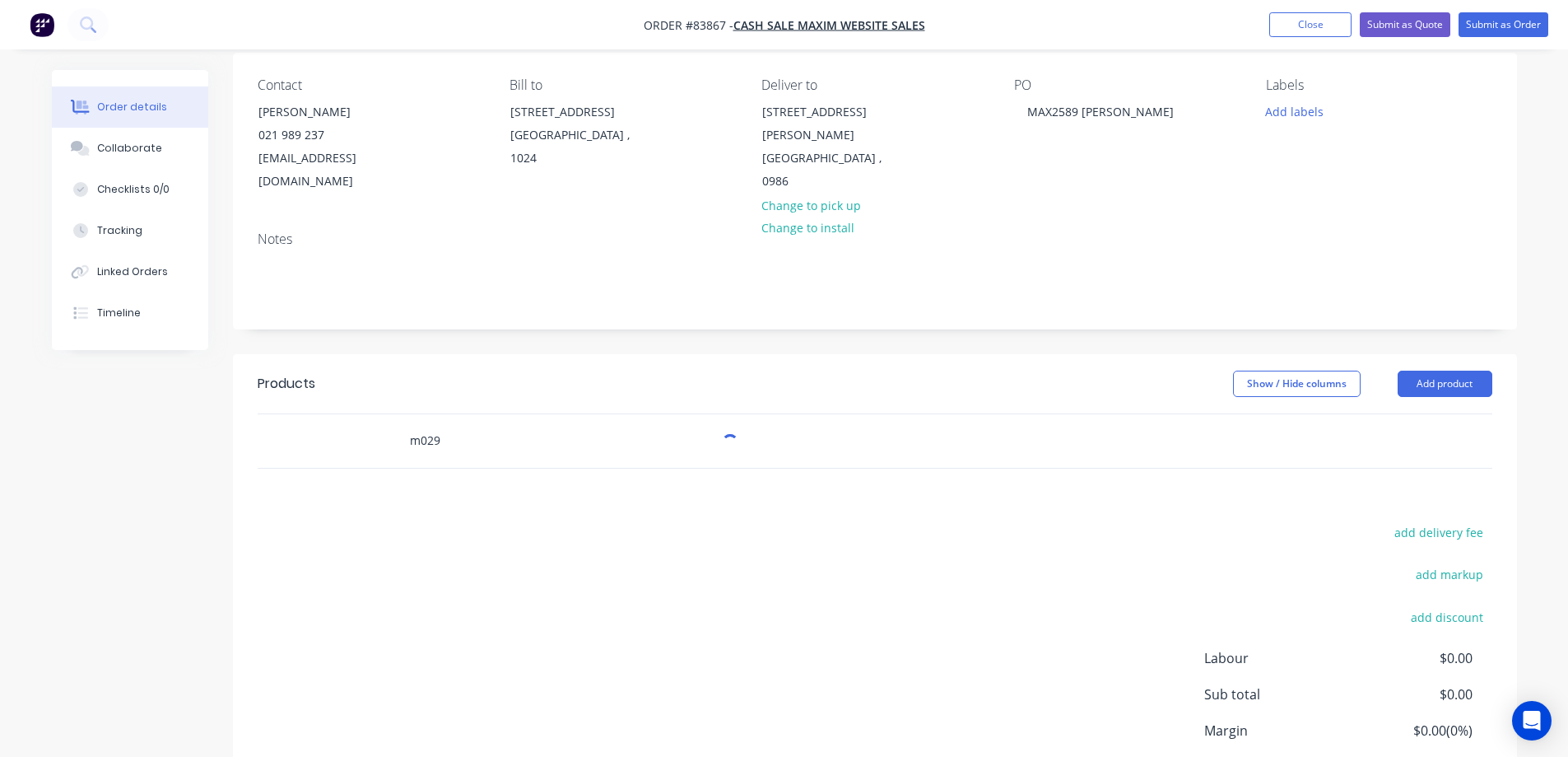
scroll to position [164, 0]
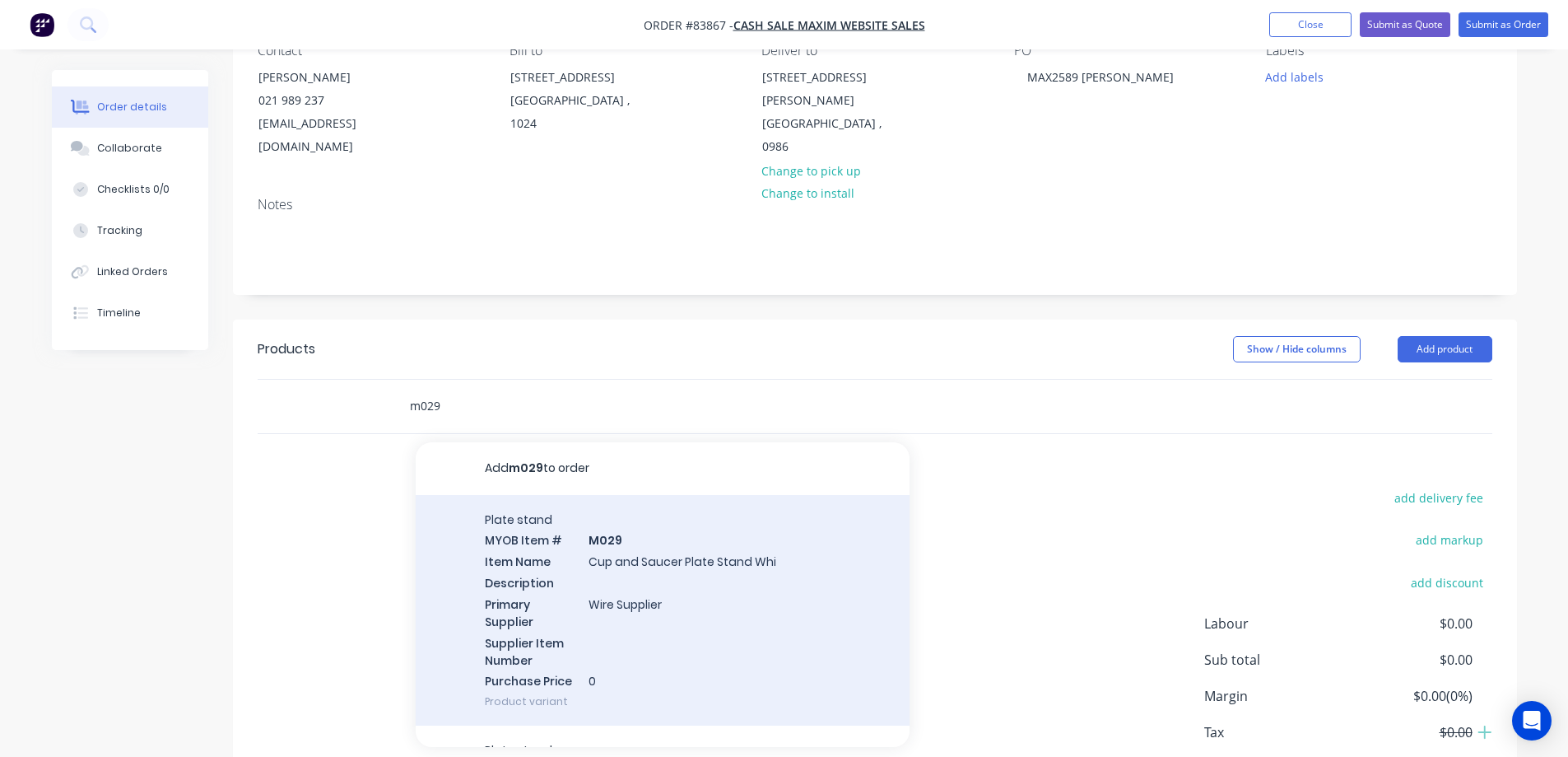
type input "m029"
click at [652, 553] on div "Plate stand MYOB Item # M029 Item Name Cup and Saucer Plate Stand Whi Descripti…" at bounding box center [662, 610] width 494 height 231
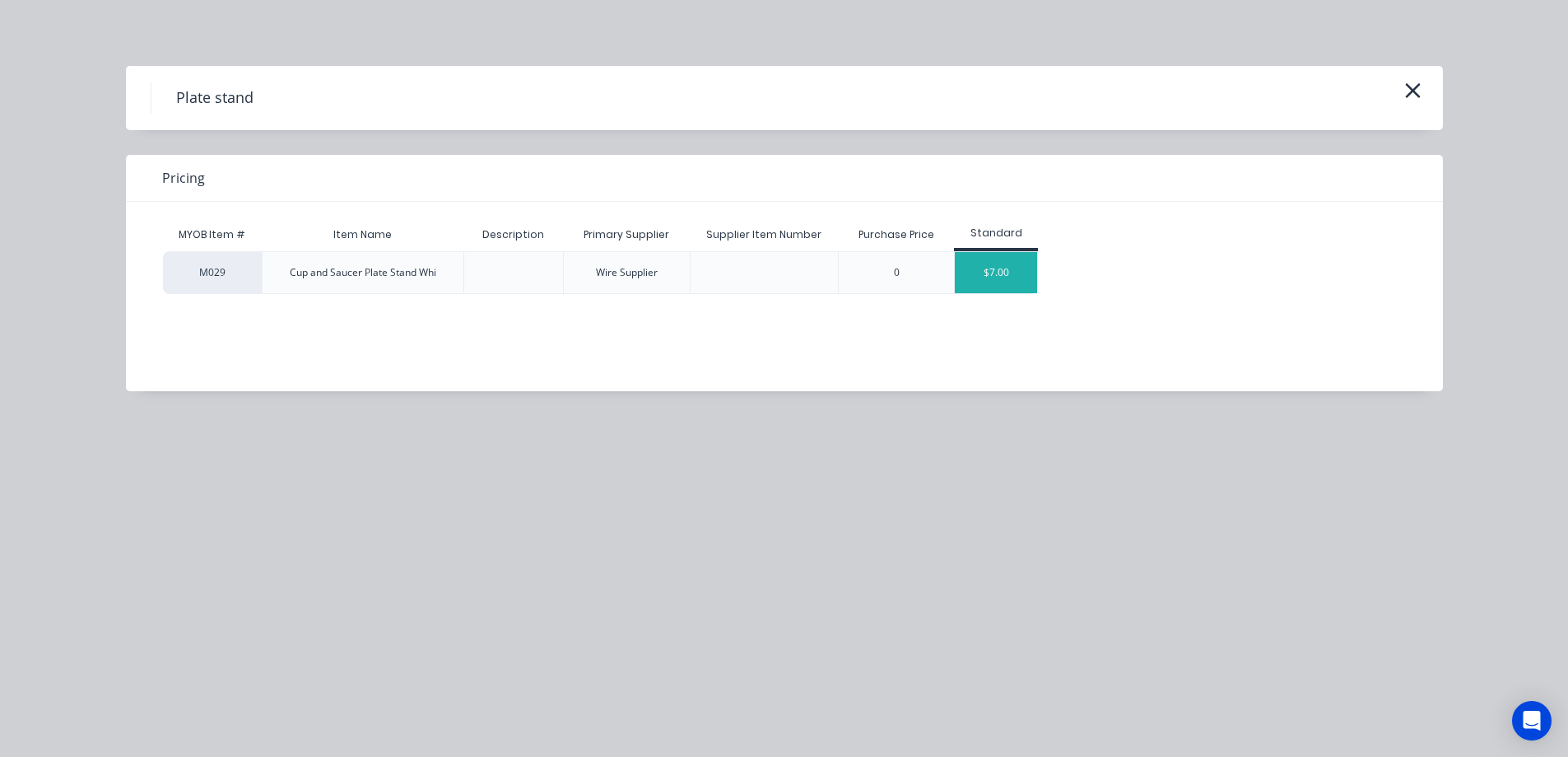
click at [990, 267] on div "$7.00" at bounding box center [995, 272] width 83 height 41
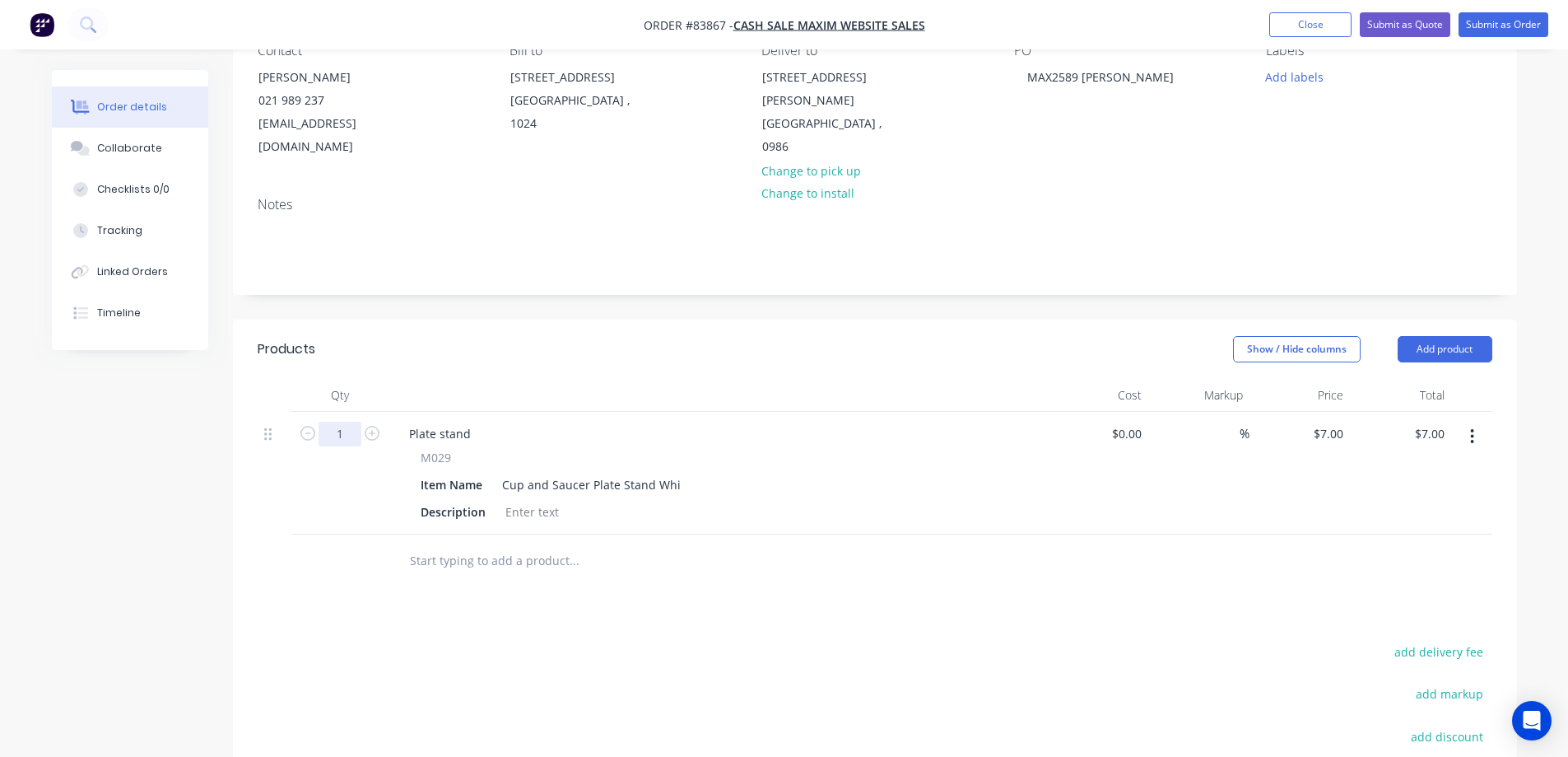
click at [339, 421] on input "1" at bounding box center [339, 433] width 43 height 25
type input "8"
click at [1426, 421] on input "56.00" at bounding box center [1432, 433] width 38 height 24
type input "64.40"
type input "$8.05"
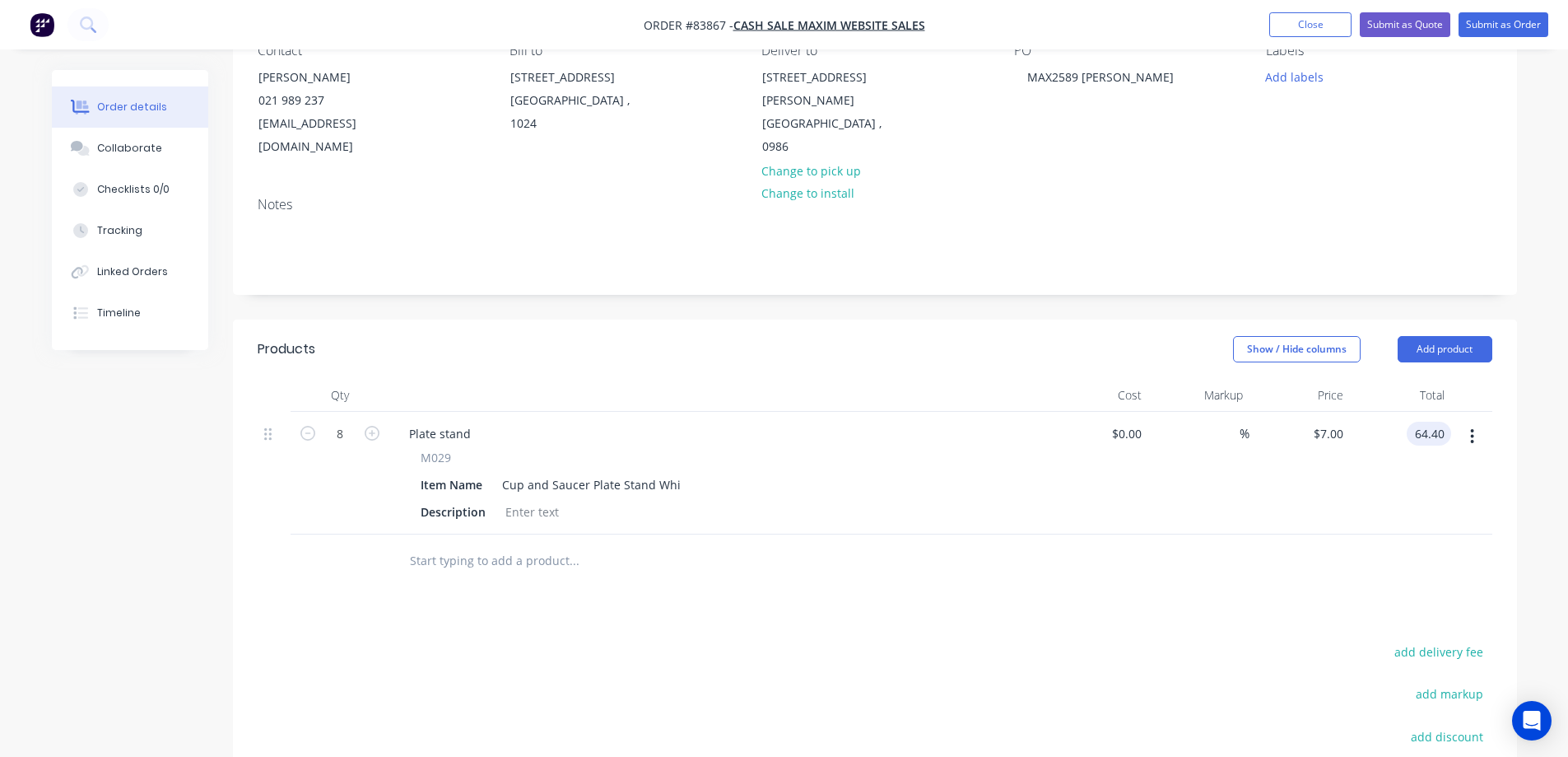
type input "$64.40"
click at [1471, 501] on div at bounding box center [1471, 473] width 41 height 123
click at [1448, 641] on button "add delivery fee" at bounding box center [1438, 652] width 106 height 22
type input "6"
click at [1407, 569] on div "Products Show / Hide columns Add product Qty Cost Markup Price Total 8 Plate st…" at bounding box center [875, 649] width 1284 height 660
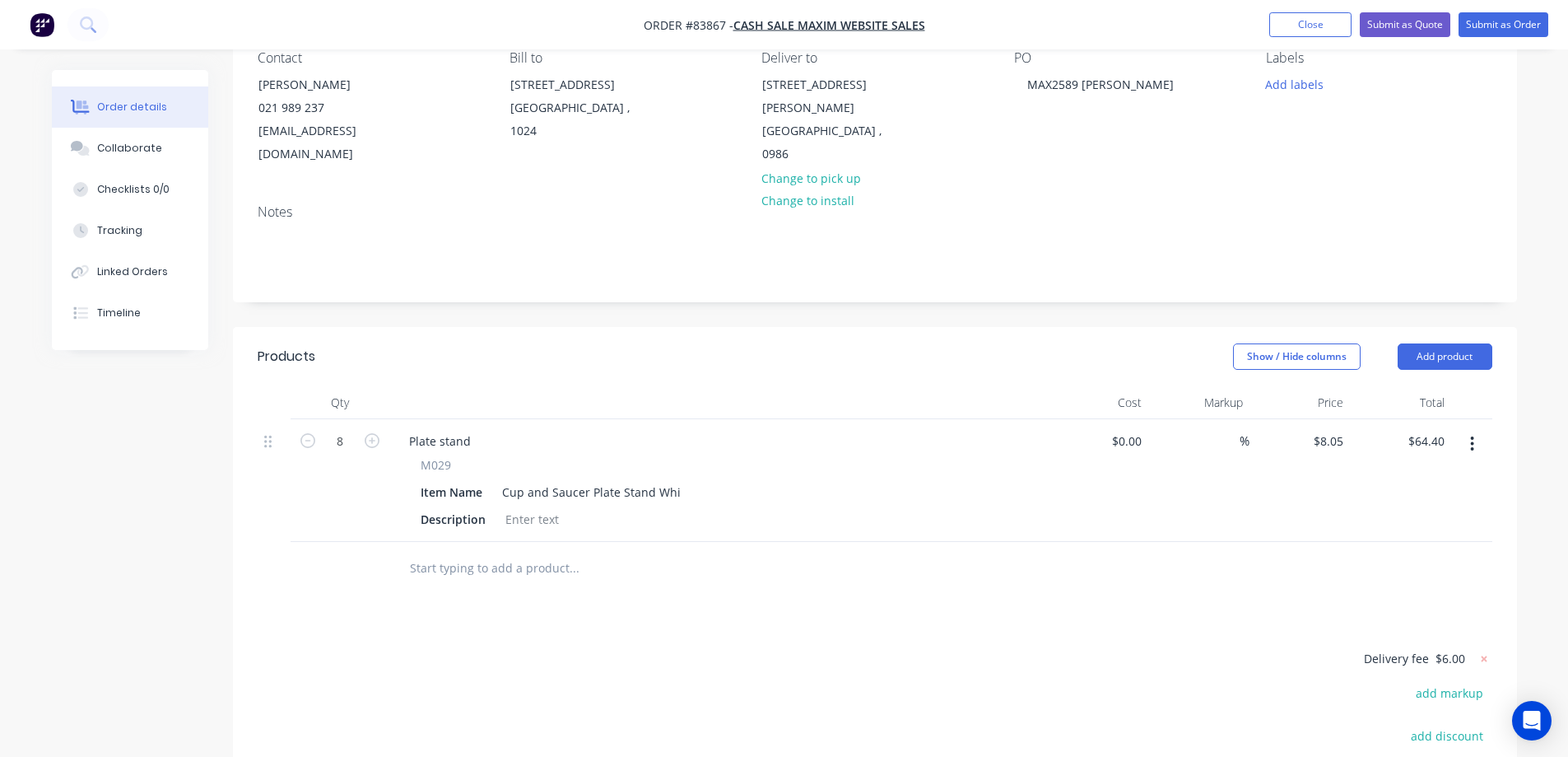
scroll to position [0, 0]
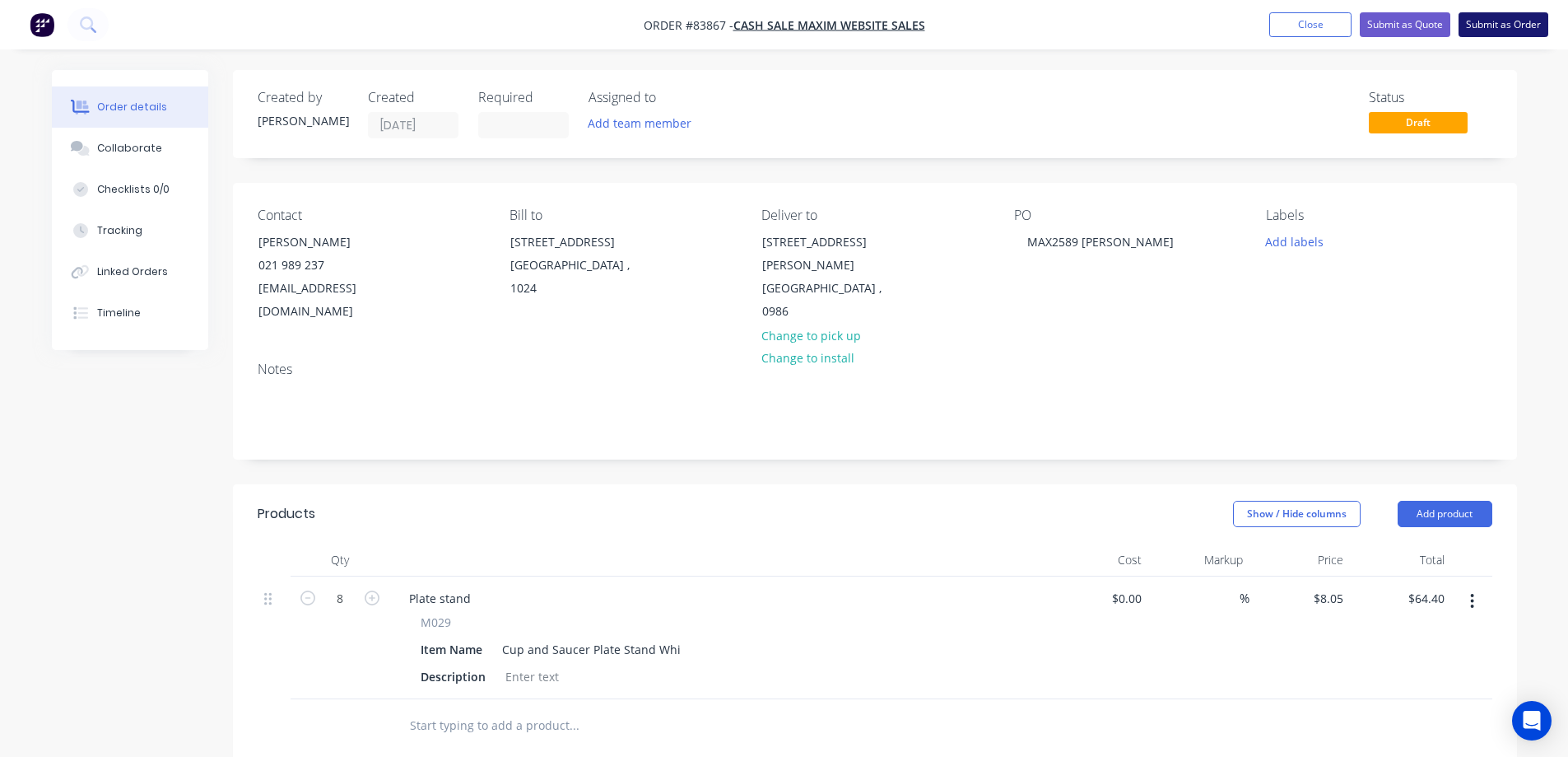
click at [1520, 25] on button "Submit as Order" at bounding box center [1503, 25] width 90 height 25
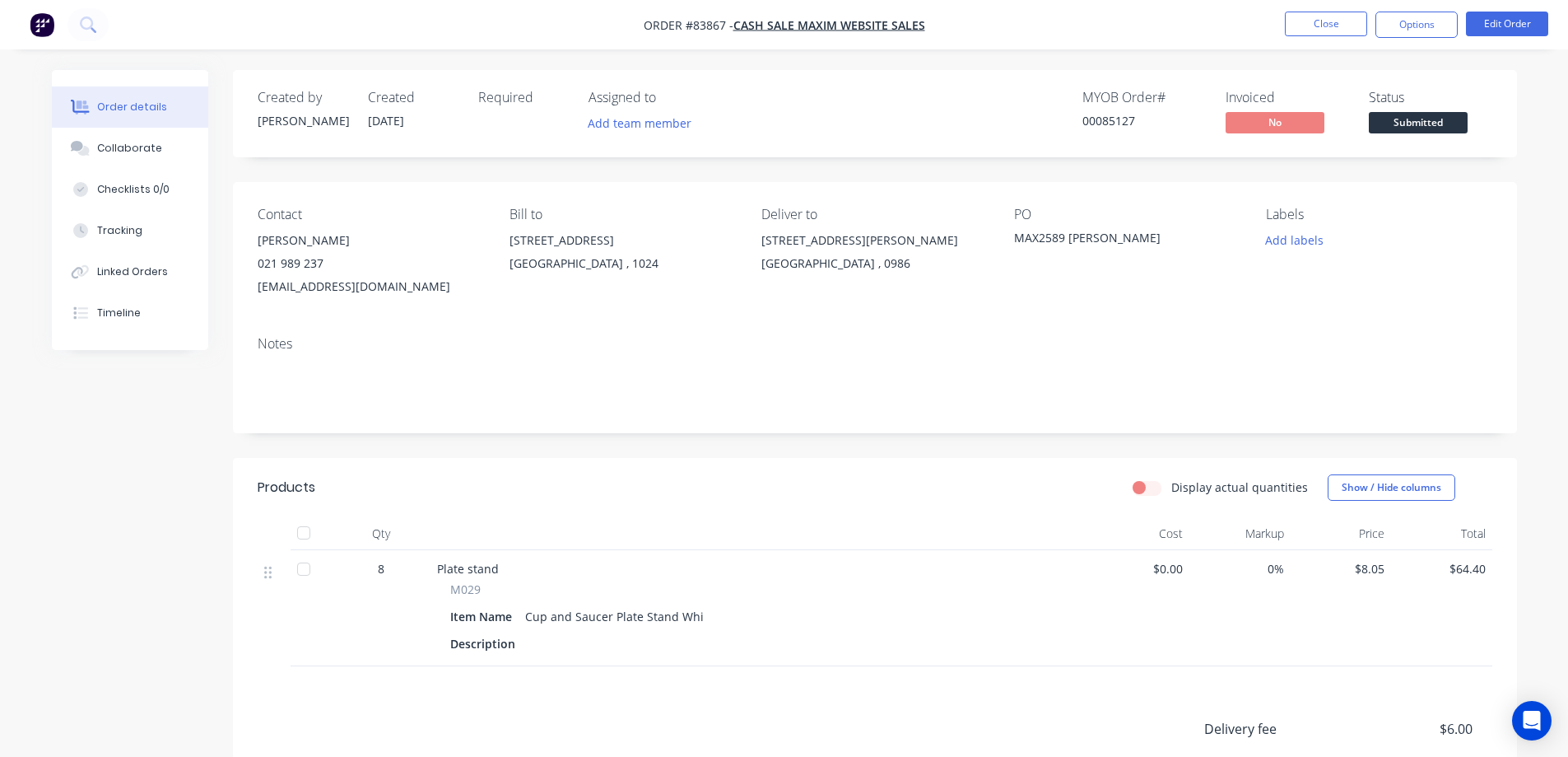
click at [1116, 122] on div "00085127" at bounding box center [1144, 120] width 123 height 17
copy div "00085127"
click at [1479, 17] on button "Edit Order" at bounding box center [1506, 24] width 83 height 25
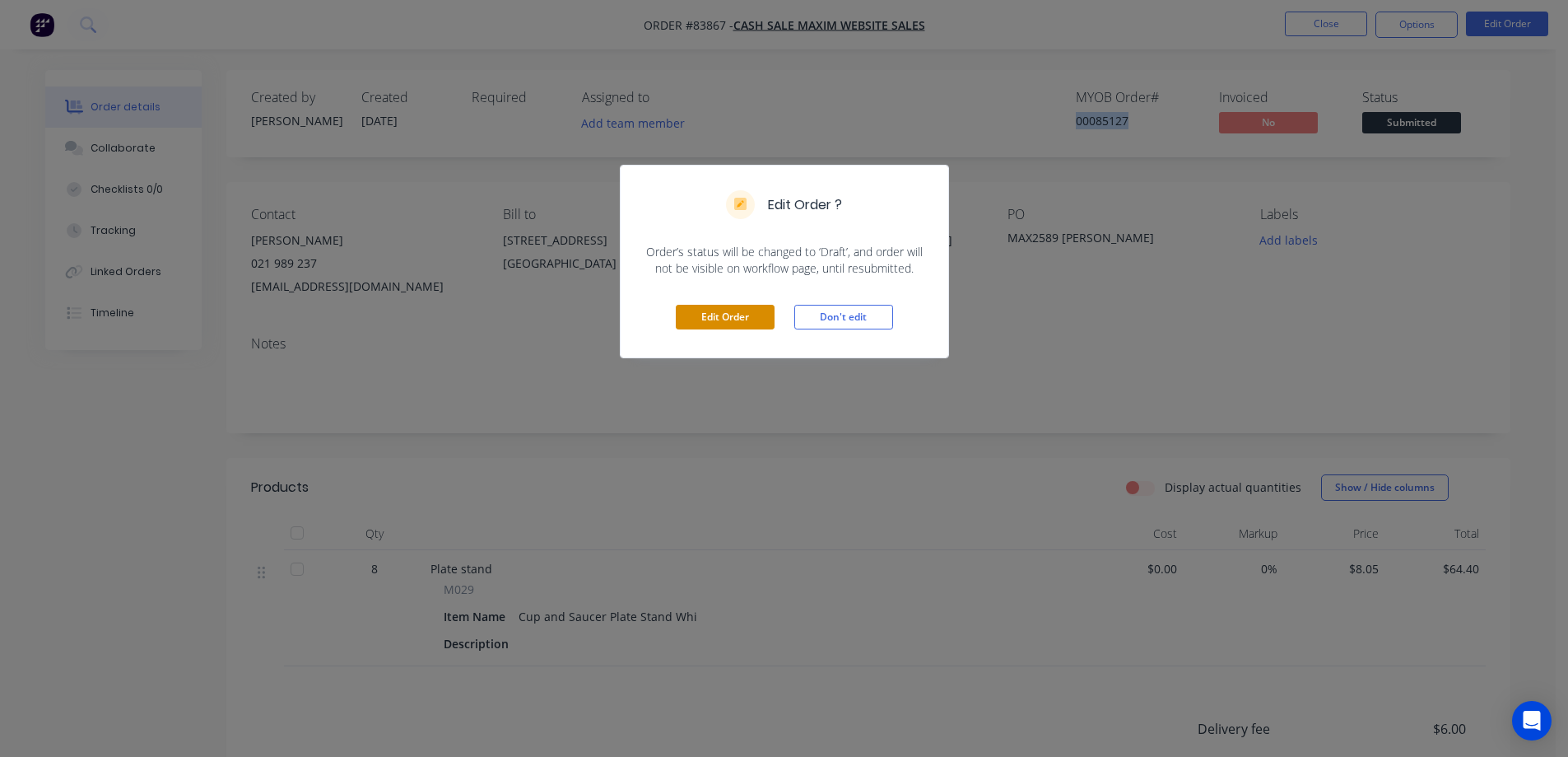
click at [721, 314] on button "Edit Order" at bounding box center [725, 317] width 99 height 25
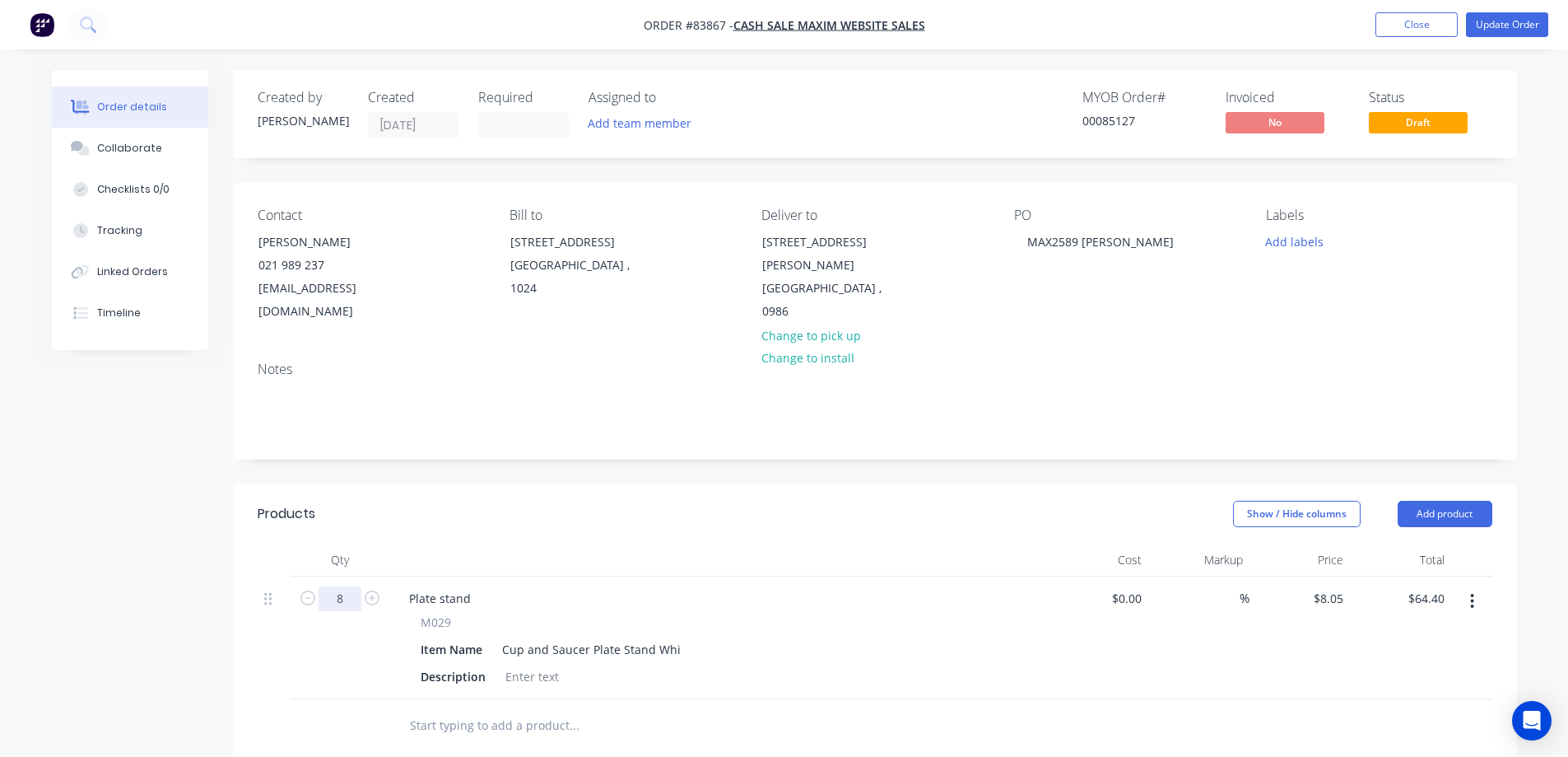
click at [343, 586] on input "8" at bounding box center [339, 598] width 43 height 25
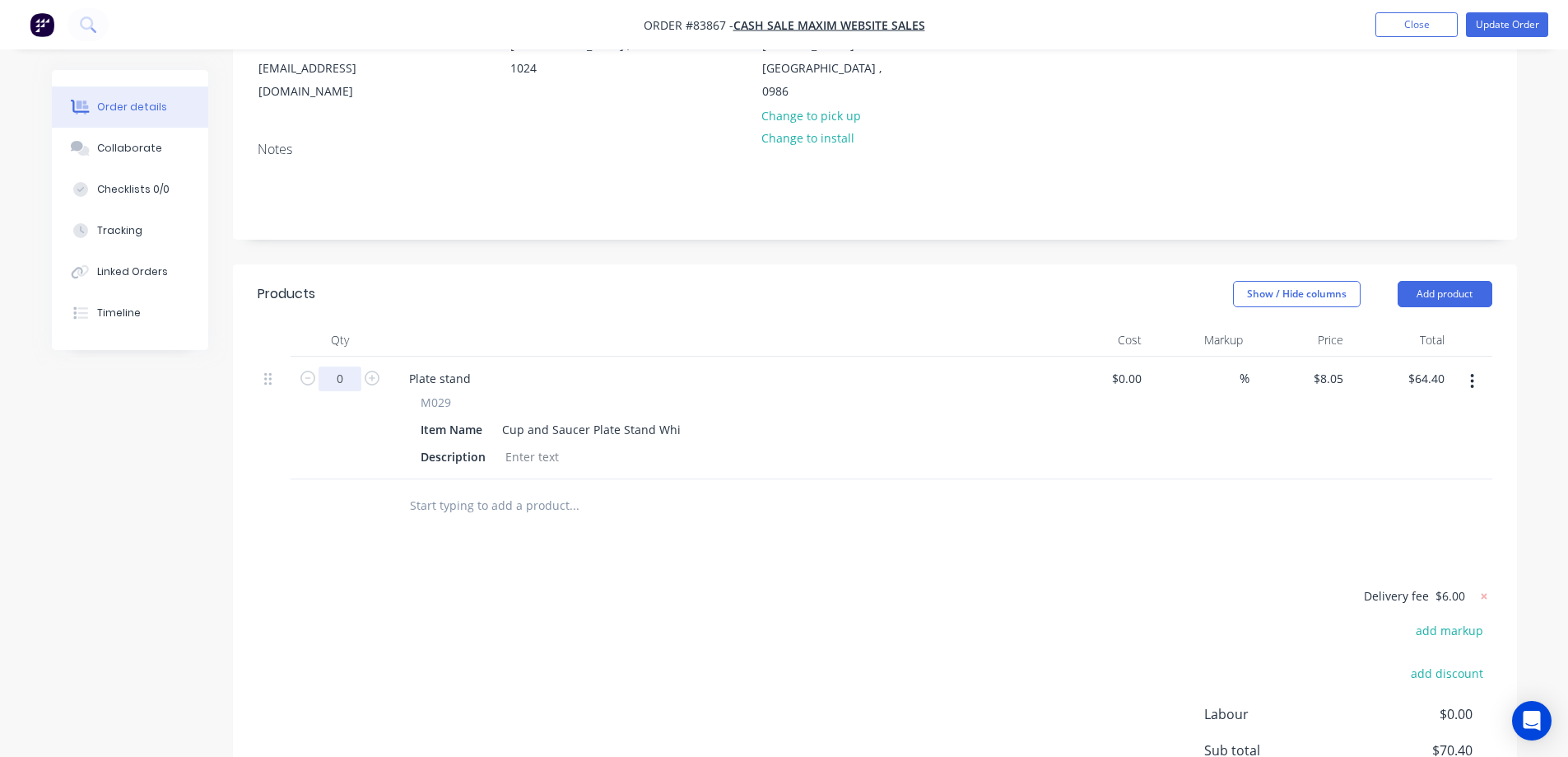
scroll to position [385, 0]
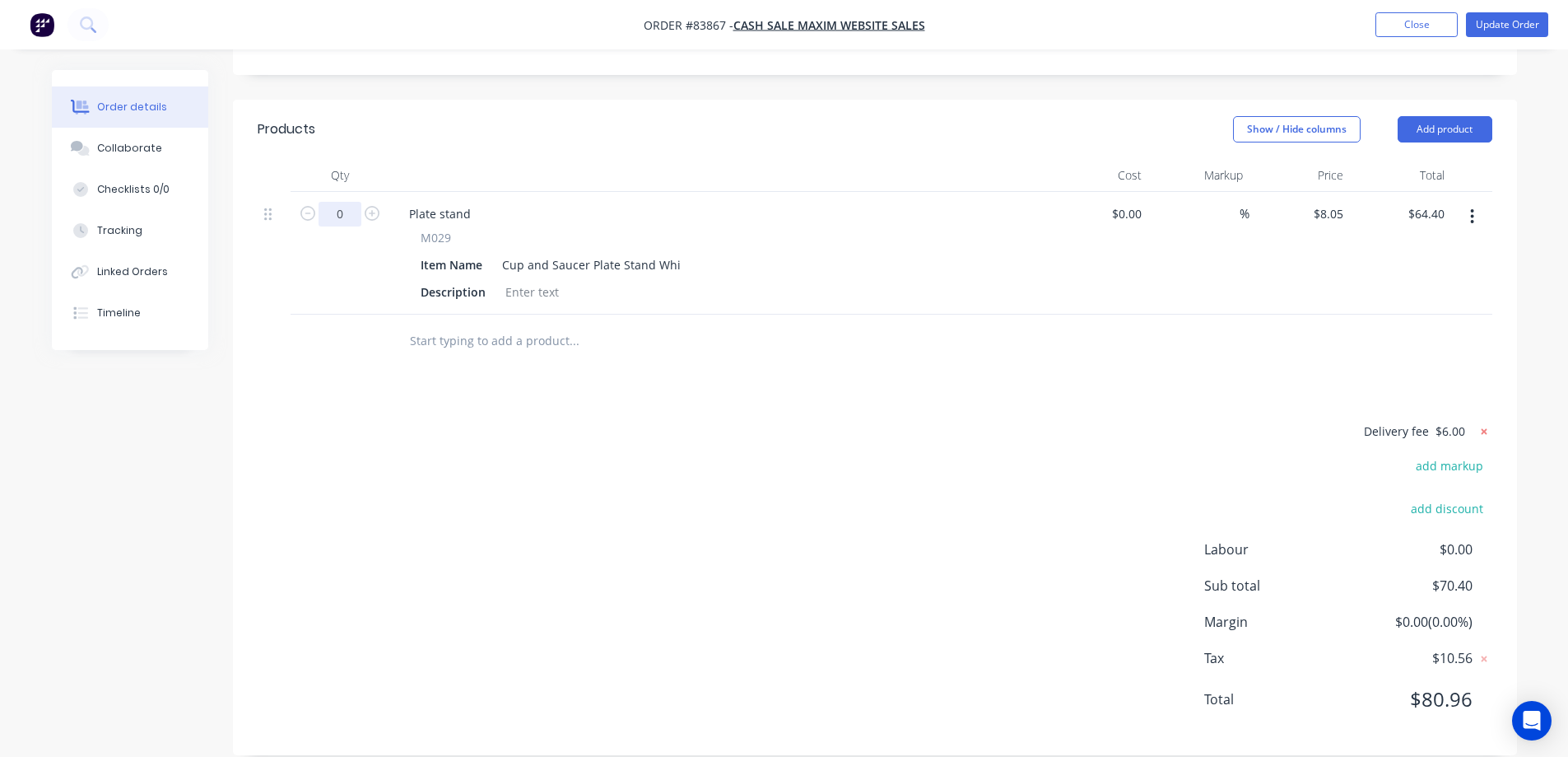
type input "0"
type input "$0.00"
click at [1483, 423] on icon at bounding box center [1484, 431] width 16 height 16
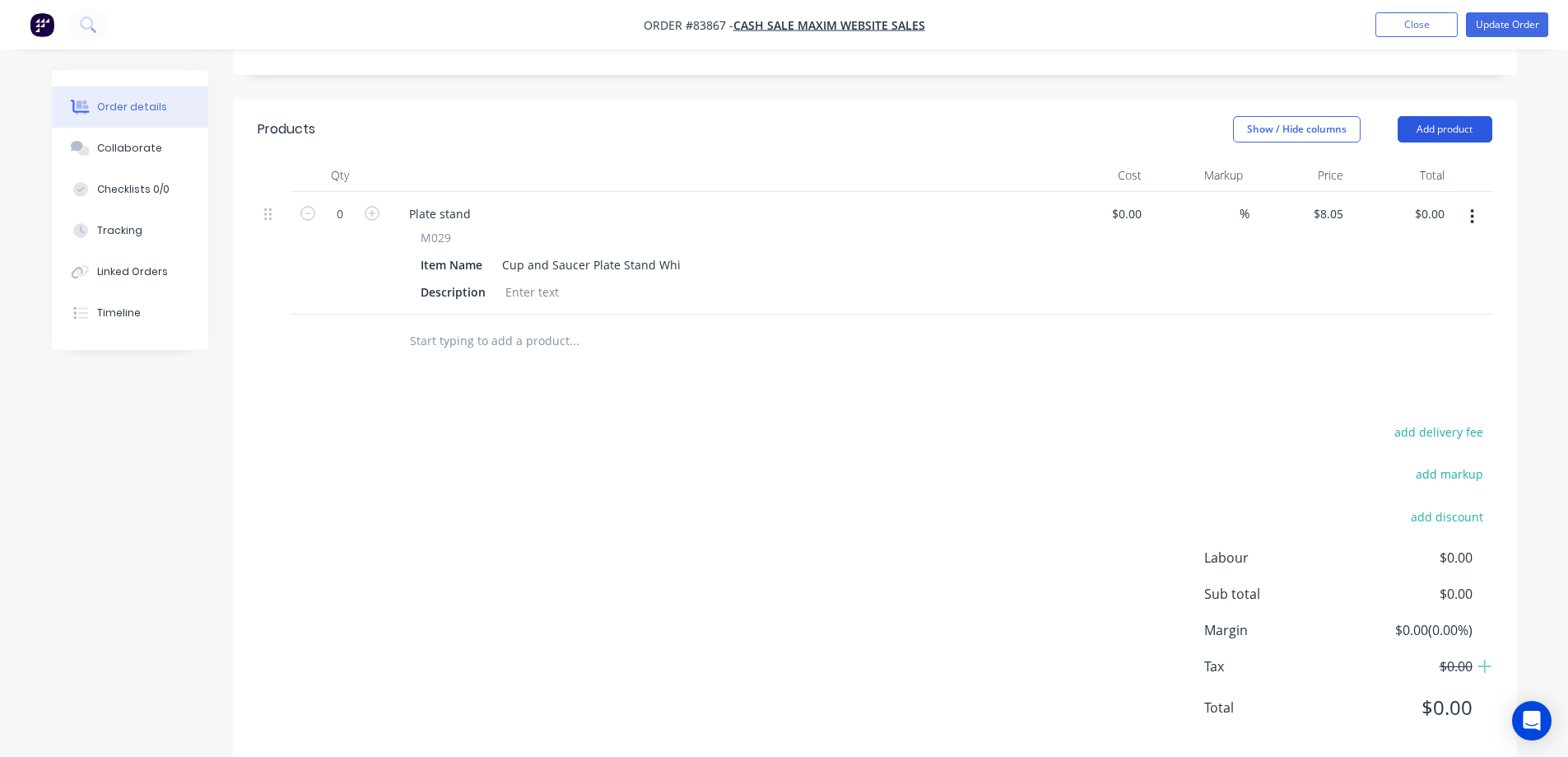
click at [1456, 116] on button "Add product" at bounding box center [1445, 129] width 94 height 26
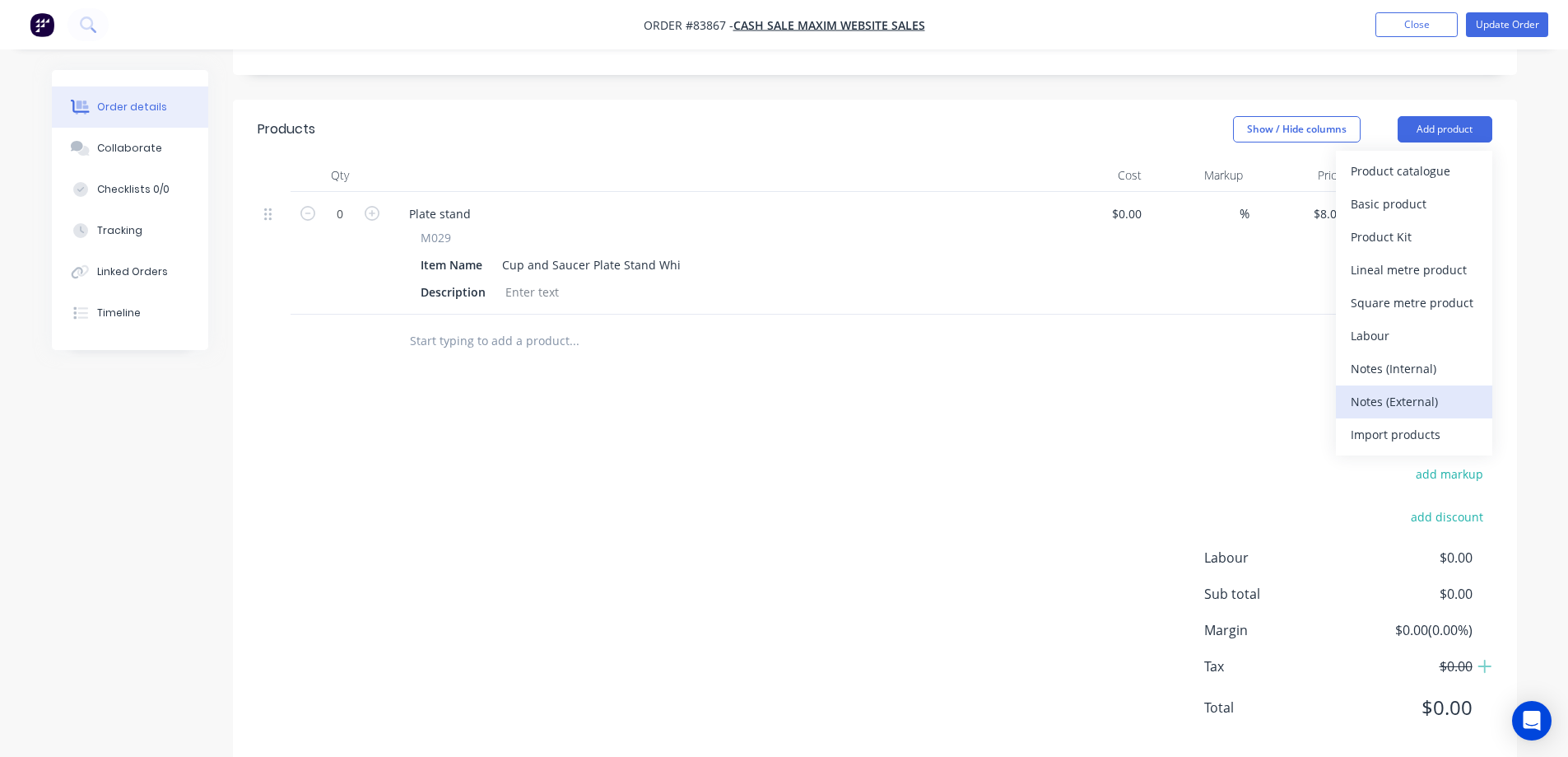
click at [1389, 389] on div "Notes (External)" at bounding box center [1414, 401] width 127 height 24
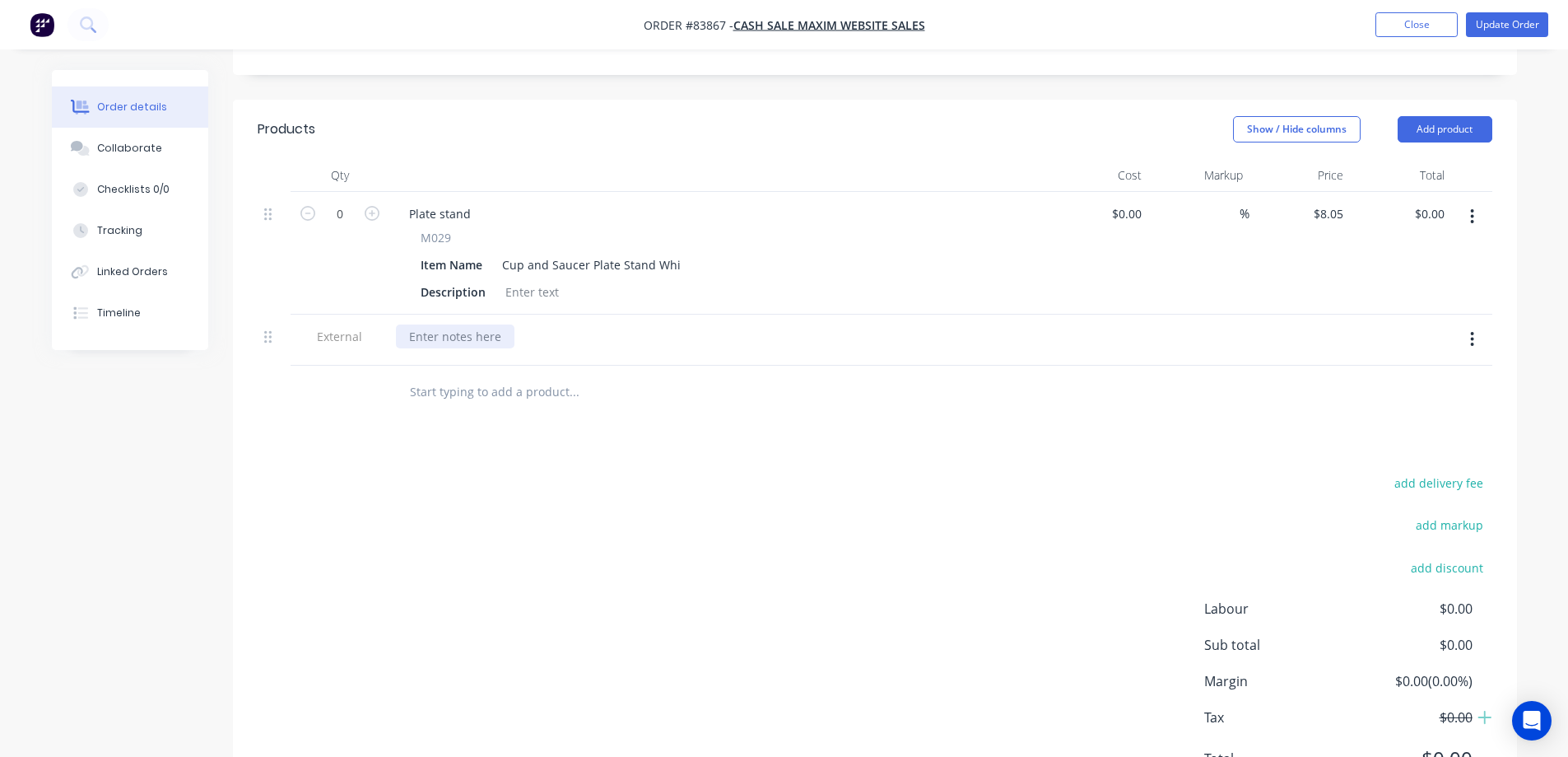
click at [445, 324] on div at bounding box center [455, 336] width 119 height 24
click at [1525, 34] on button "Update Order" at bounding box center [1506, 25] width 83 height 25
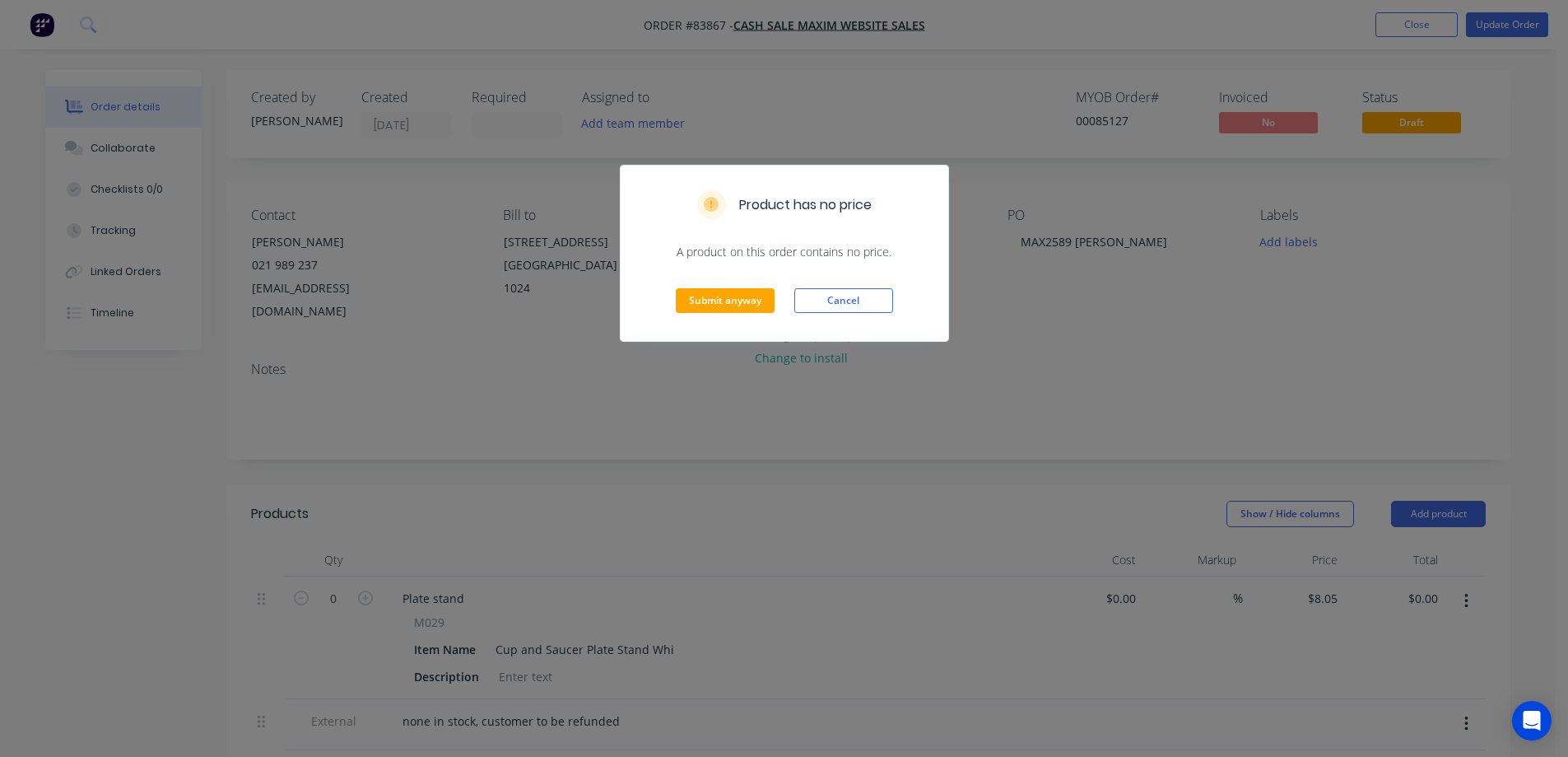
click at [738, 288] on div "Submit anyway Cancel" at bounding box center [784, 300] width 328 height 81
click at [726, 300] on button "Submit anyway" at bounding box center [725, 300] width 99 height 25
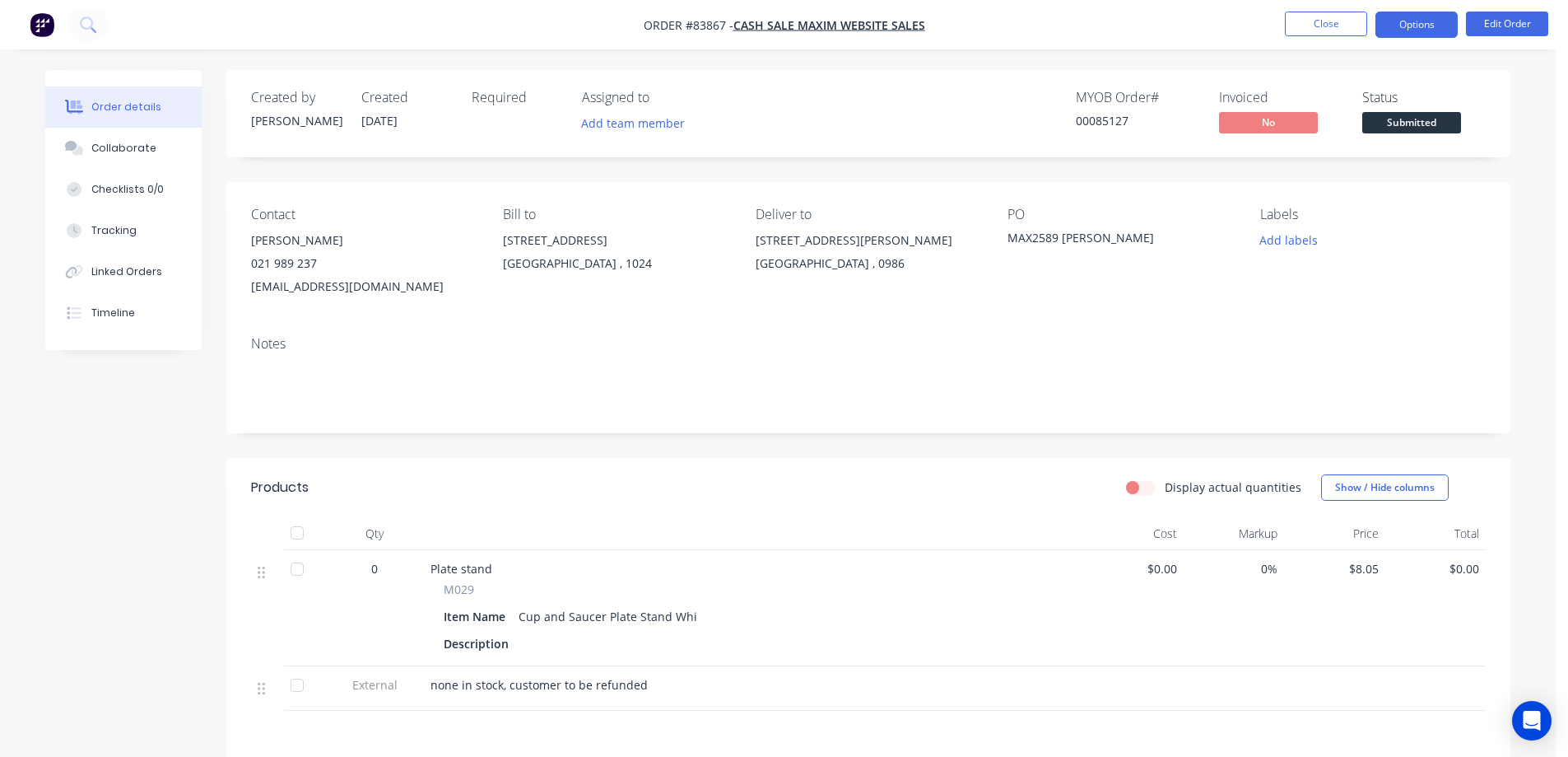
click at [1416, 25] on button "Options" at bounding box center [1416, 25] width 83 height 26
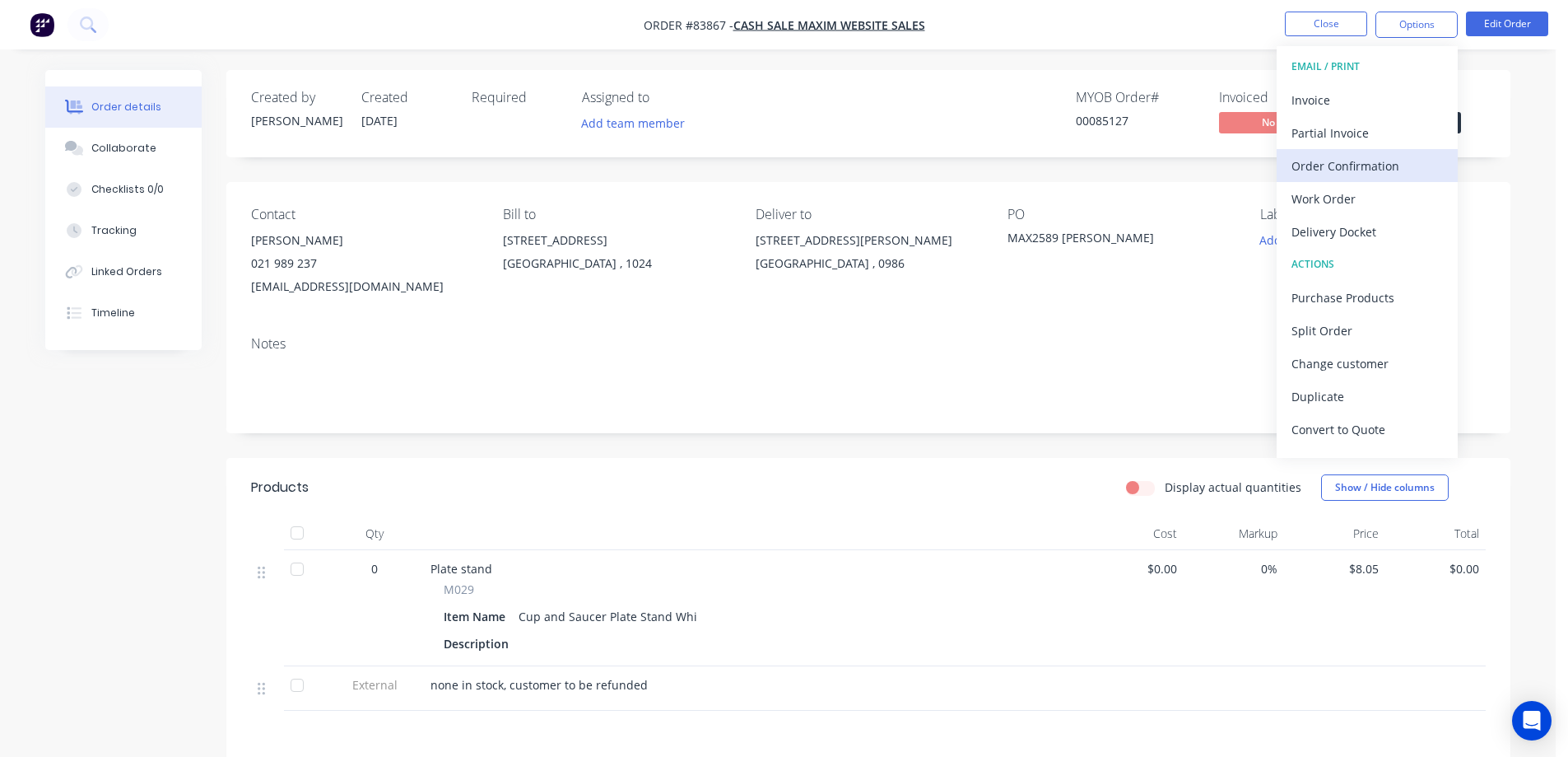
click at [1378, 157] on div "Order Confirmation" at bounding box center [1367, 166] width 152 height 24
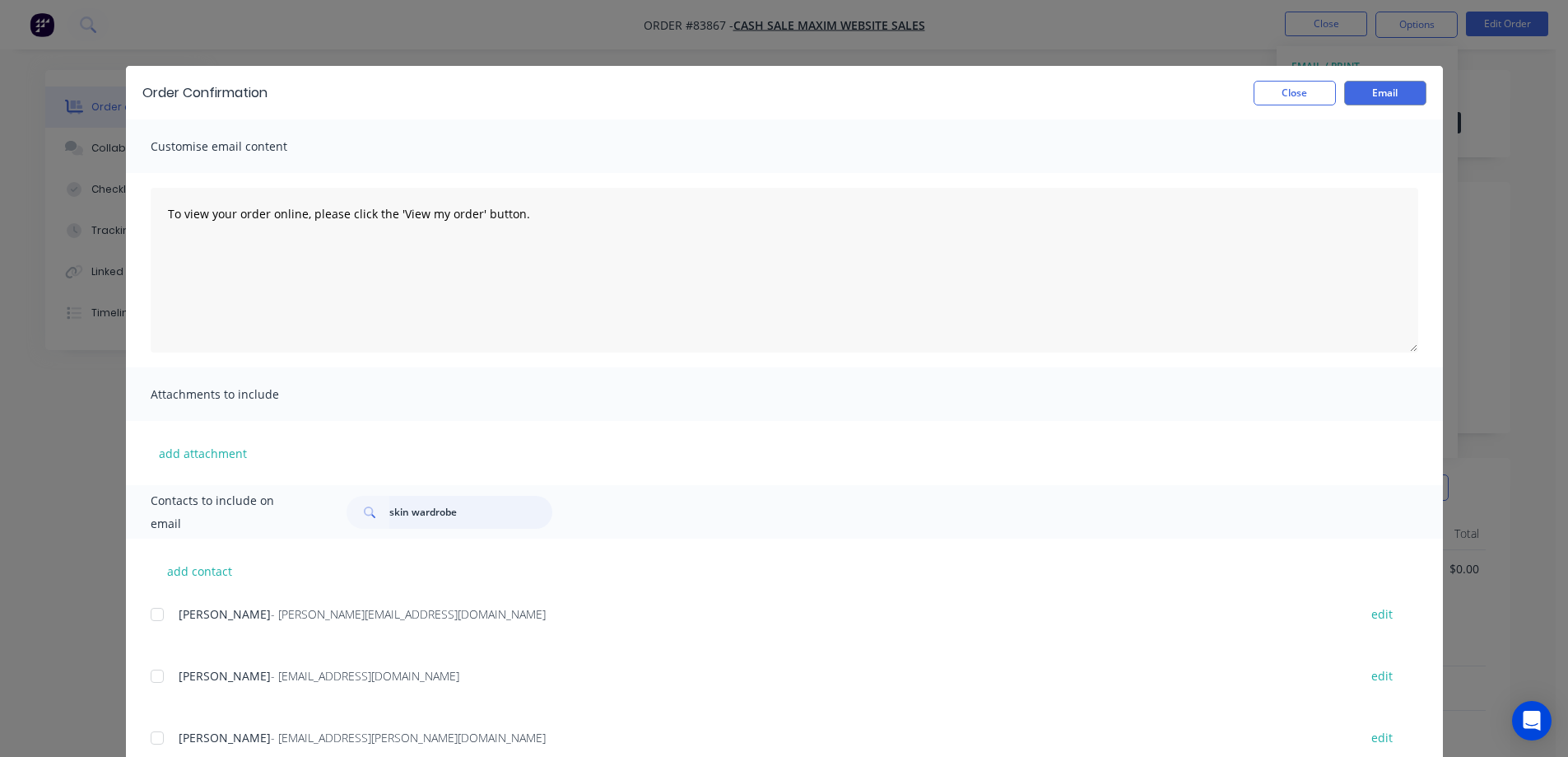
click at [434, 517] on input "skin wardrobe" at bounding box center [471, 512] width 163 height 33
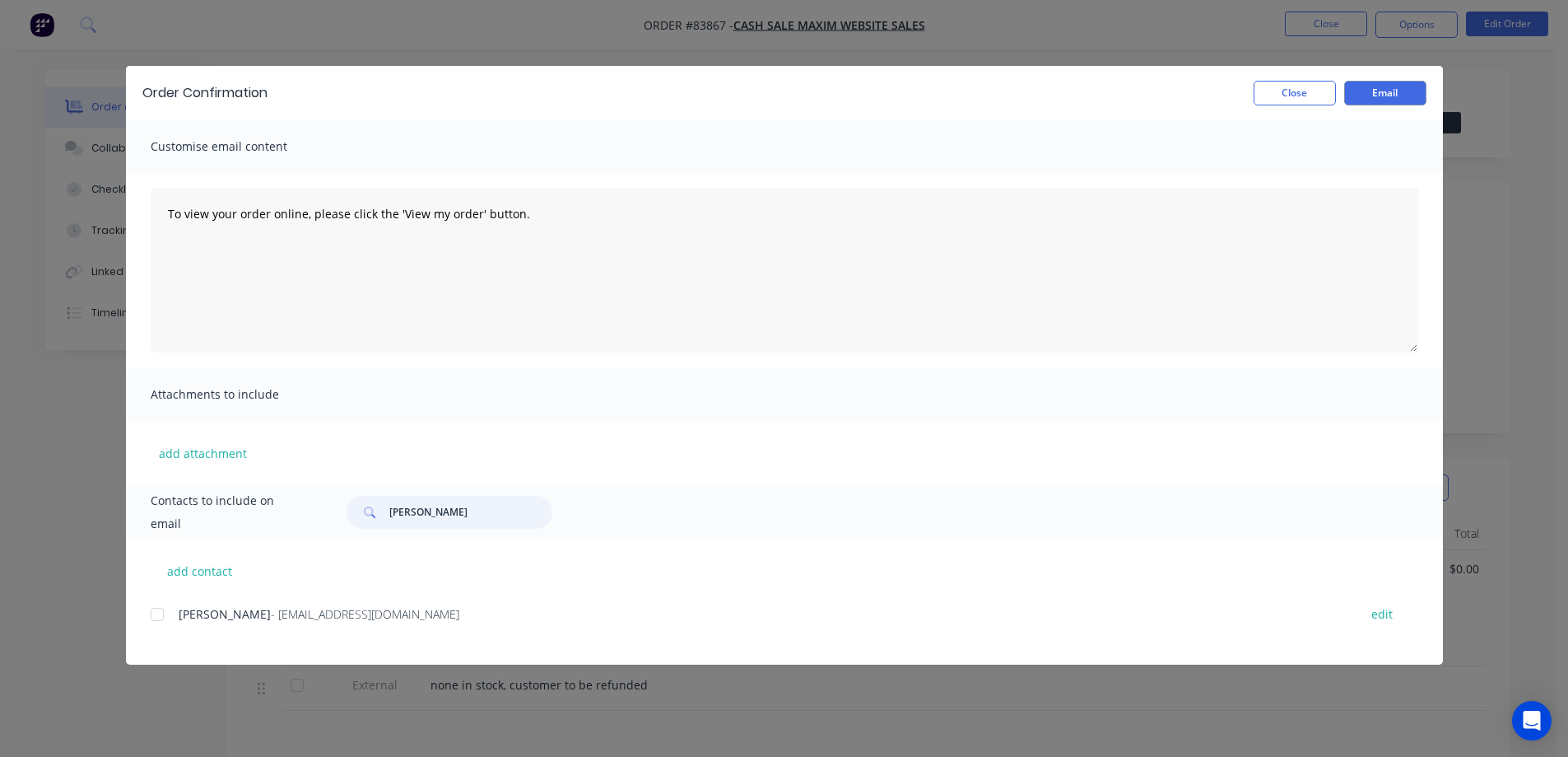
click at [166, 617] on div at bounding box center [157, 614] width 33 height 33
type input "stephen"
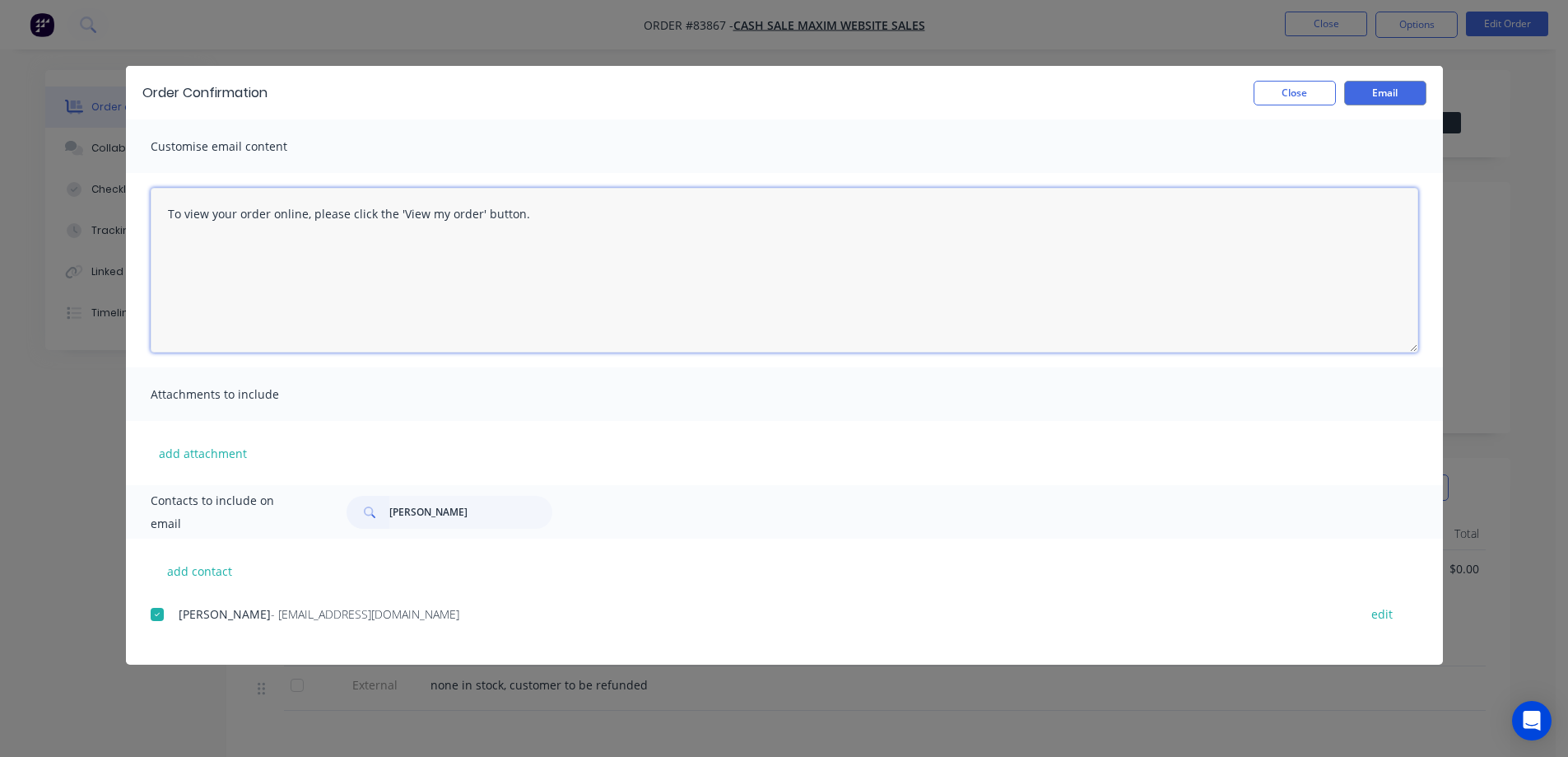
click at [337, 300] on textarea "To view your order online, please click the 'View my order' button." at bounding box center [784, 270] width 1268 height 164
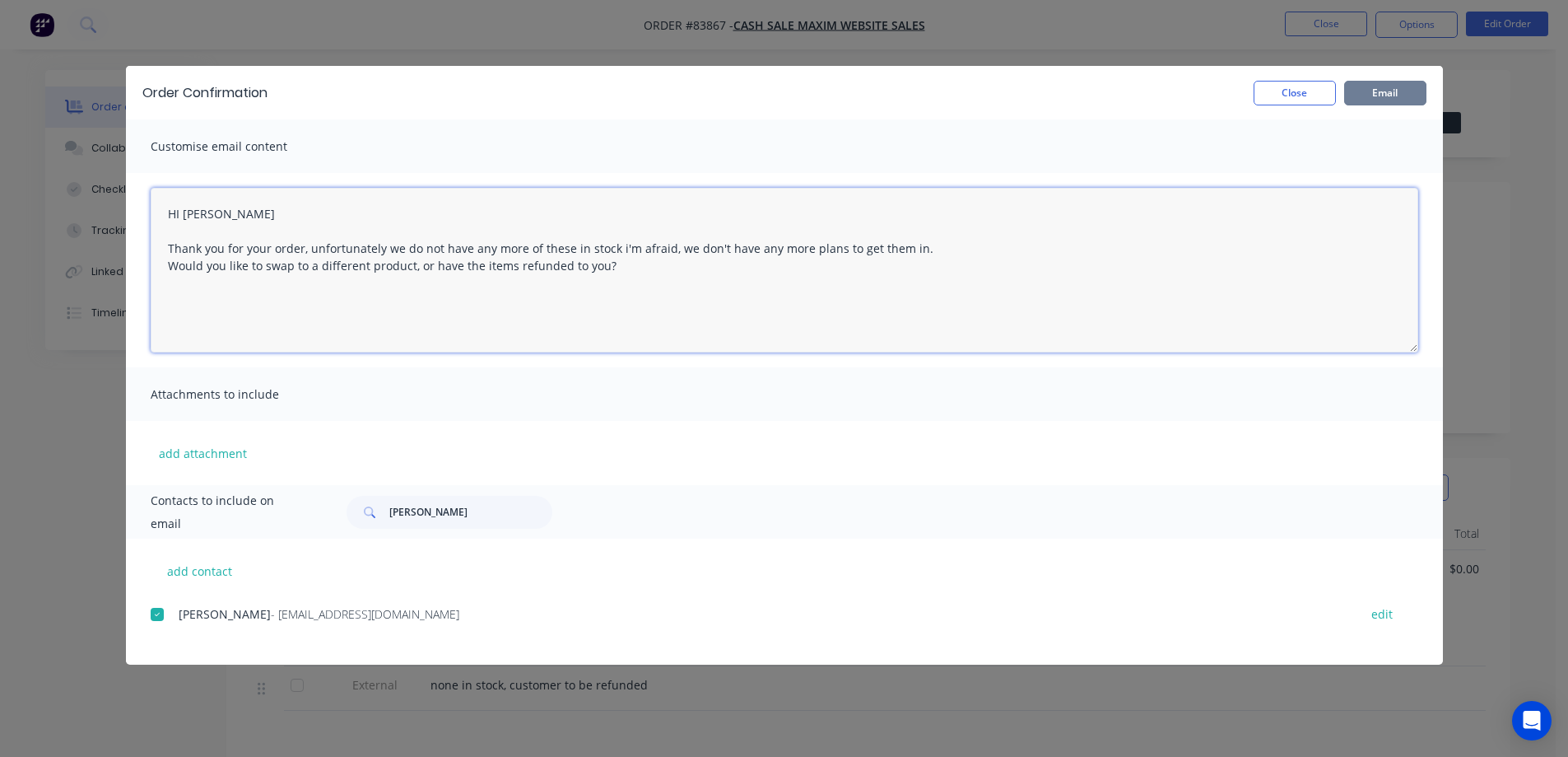
type textarea "HI Stephen Thank you for your order, unfortunately we do not have any more of t…"
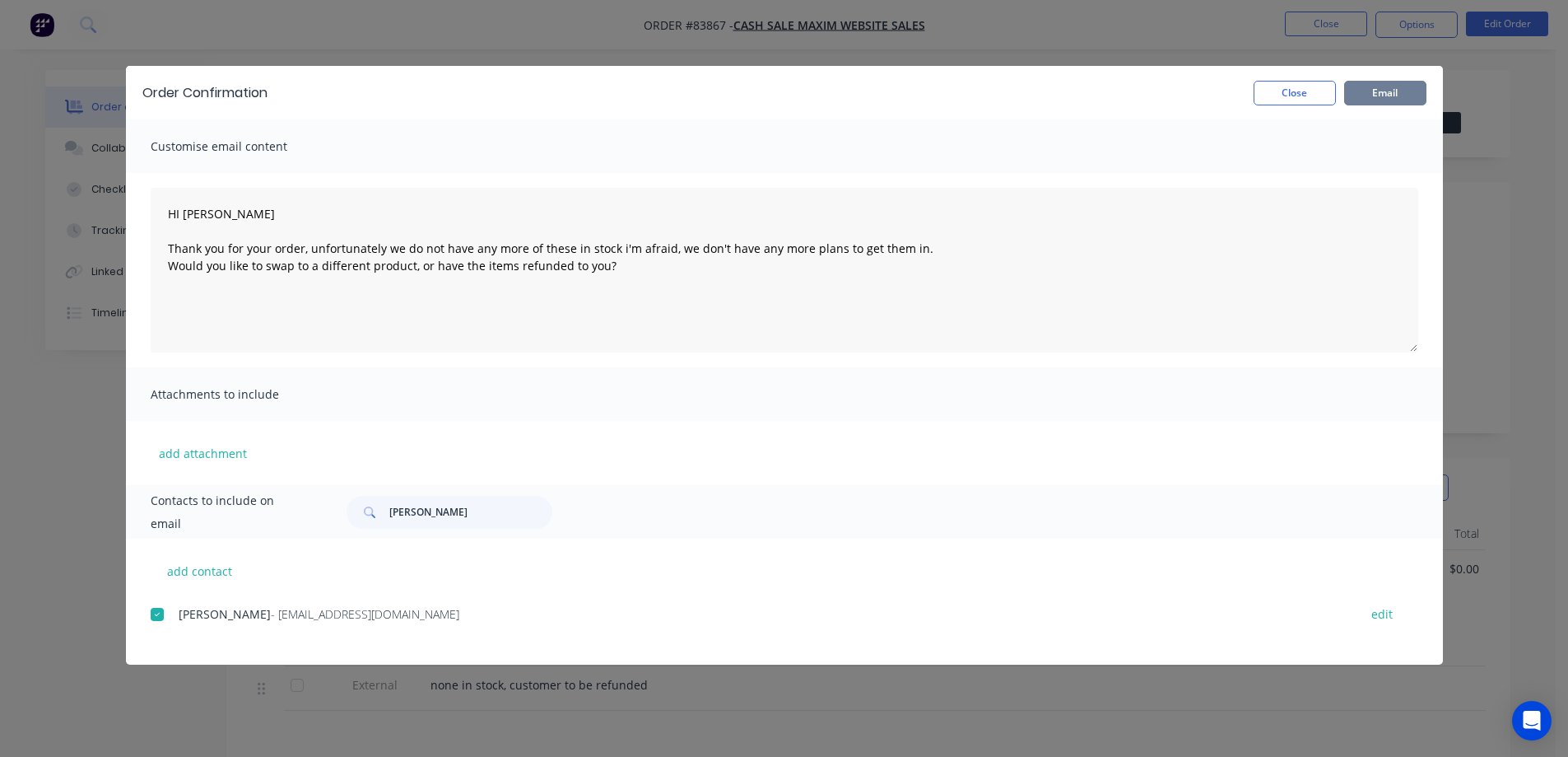
click at [1386, 89] on button "Email" at bounding box center [1385, 93] width 83 height 25
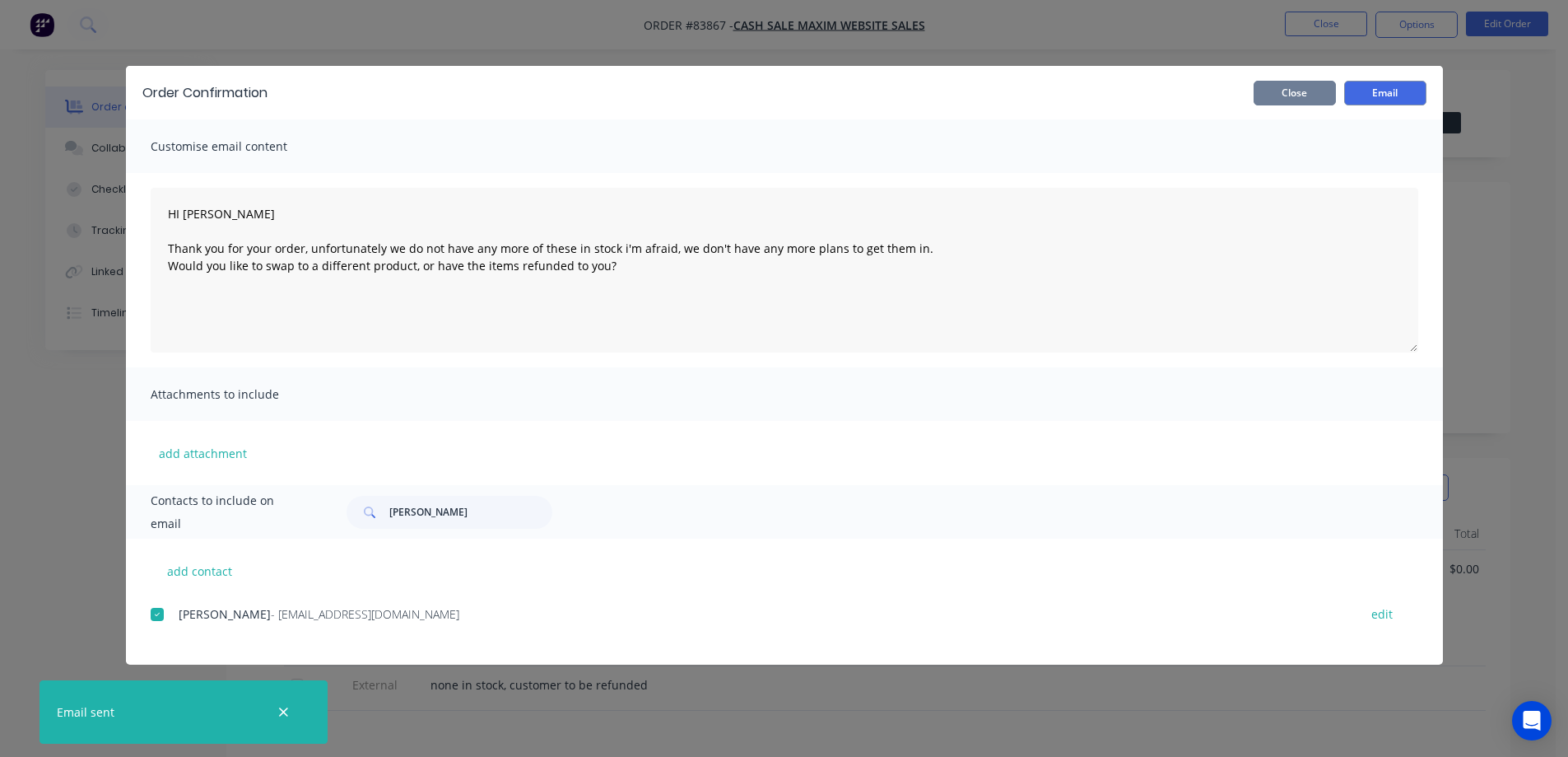
click at [1269, 88] on button "Close" at bounding box center [1294, 93] width 83 height 25
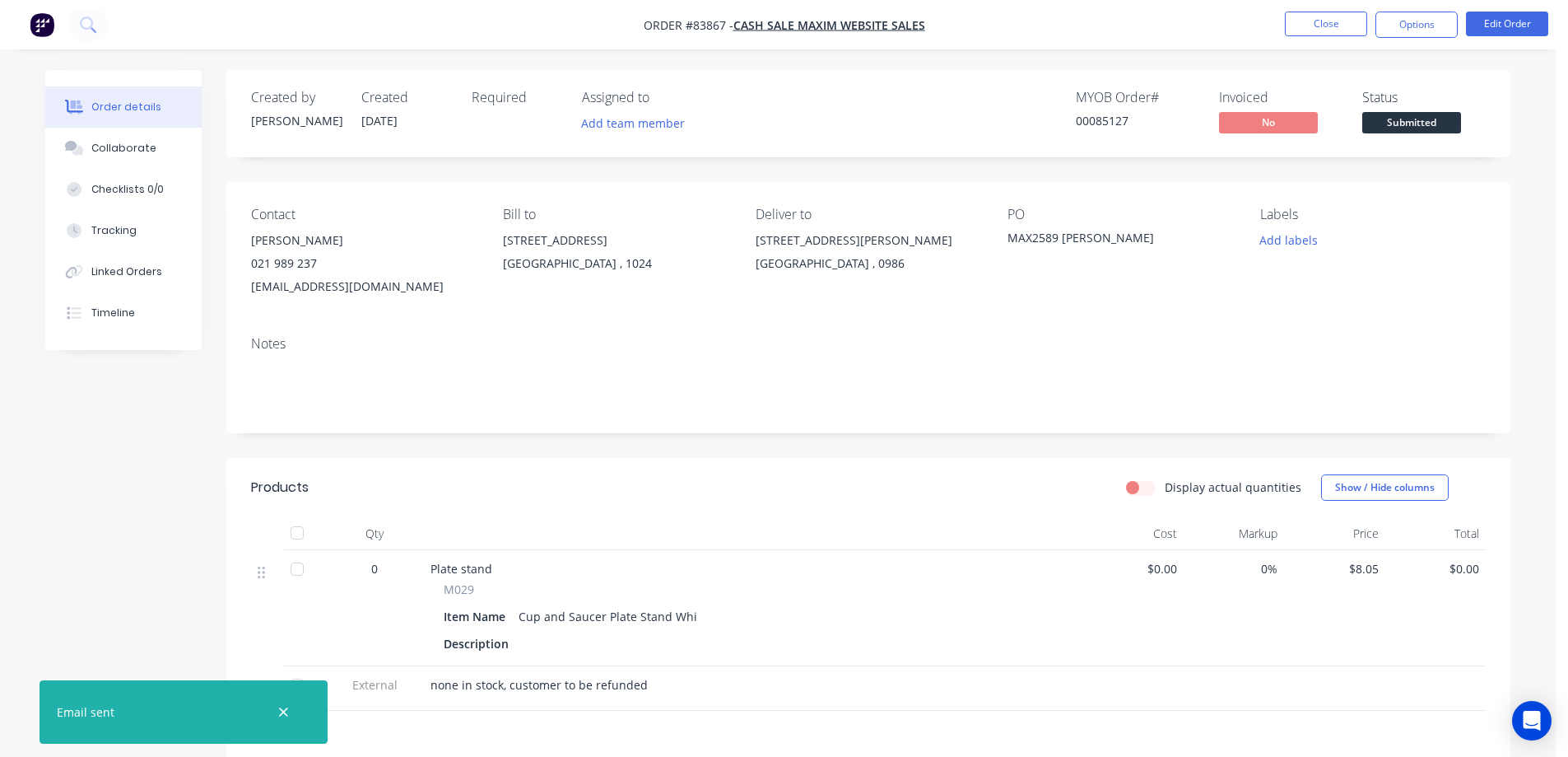
click at [1401, 119] on span "Submitted" at bounding box center [1411, 122] width 99 height 21
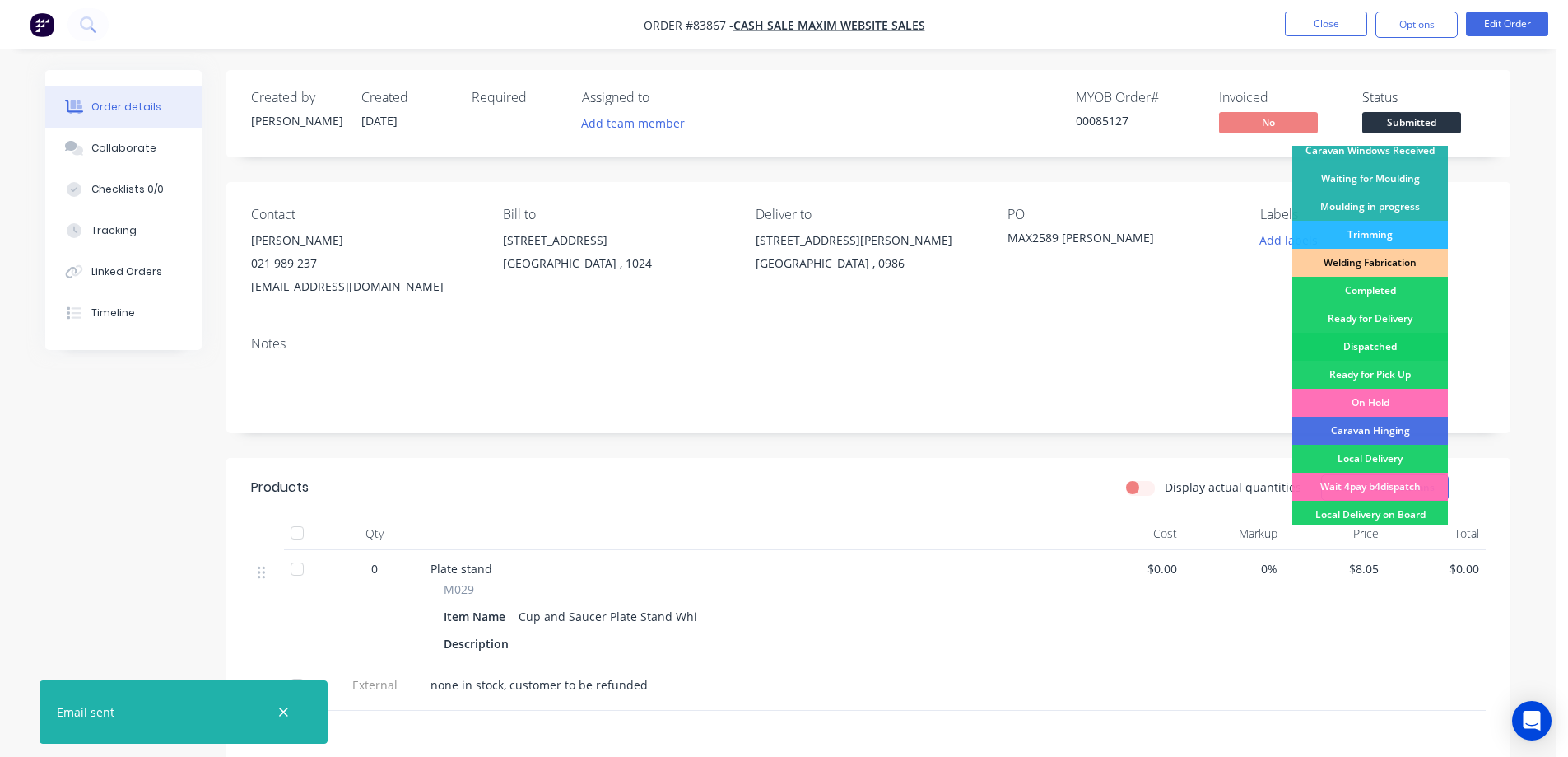
scroll to position [321, 0]
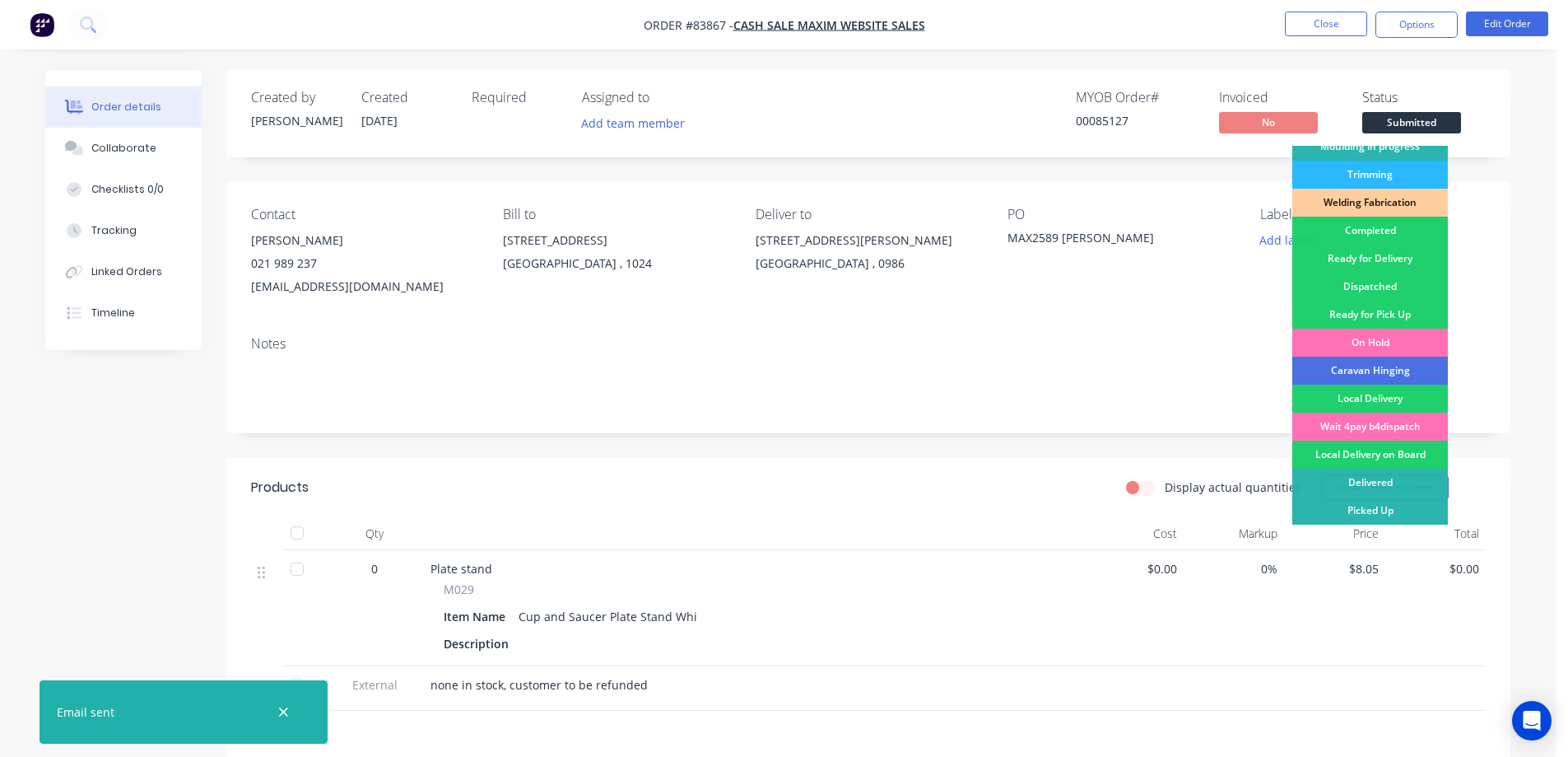
click at [1129, 102] on div "MYOB Order #" at bounding box center [1137, 97] width 123 height 15
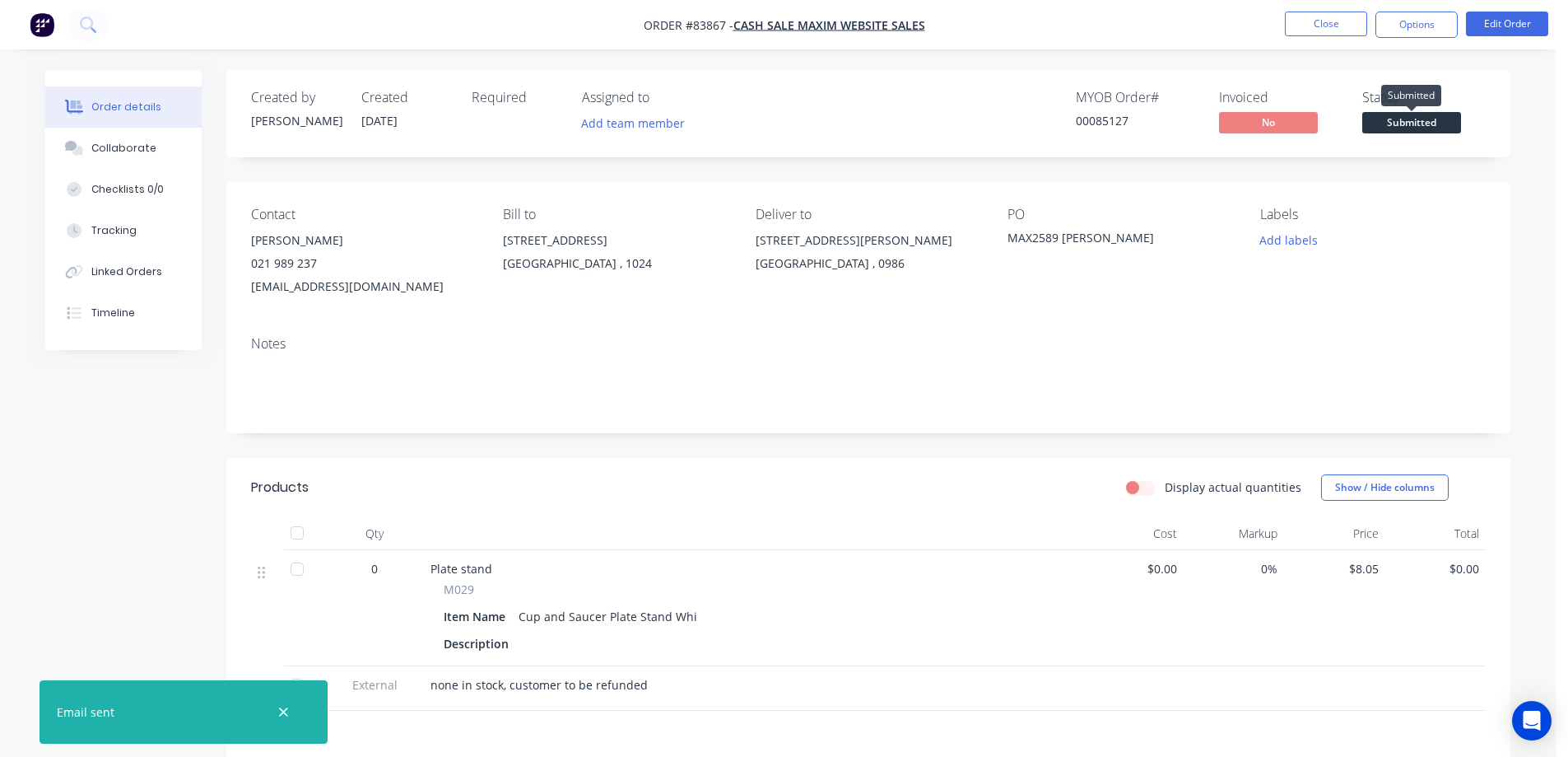
click at [1368, 128] on span "Submitted" at bounding box center [1411, 122] width 99 height 21
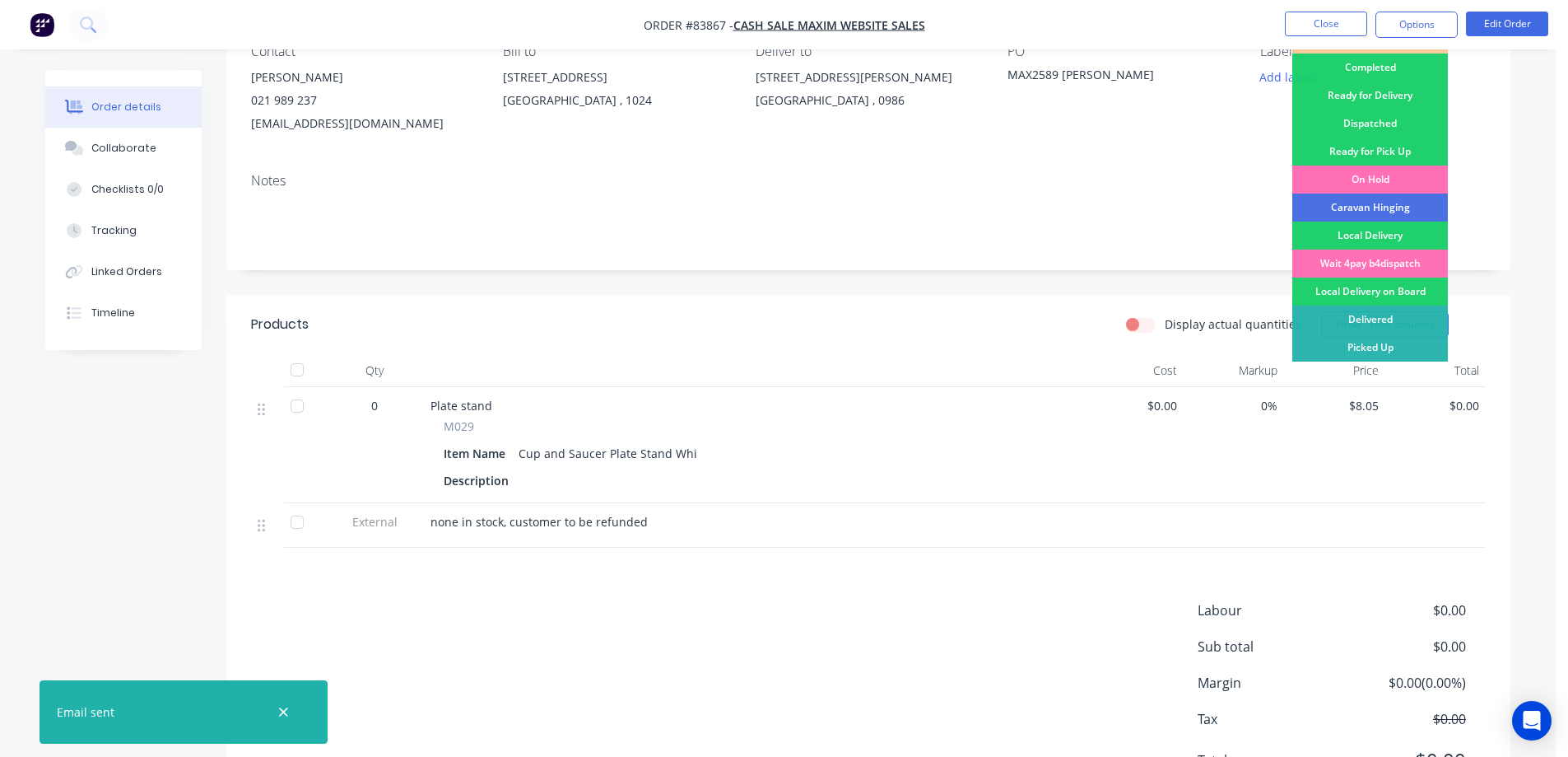
scroll to position [247, 0]
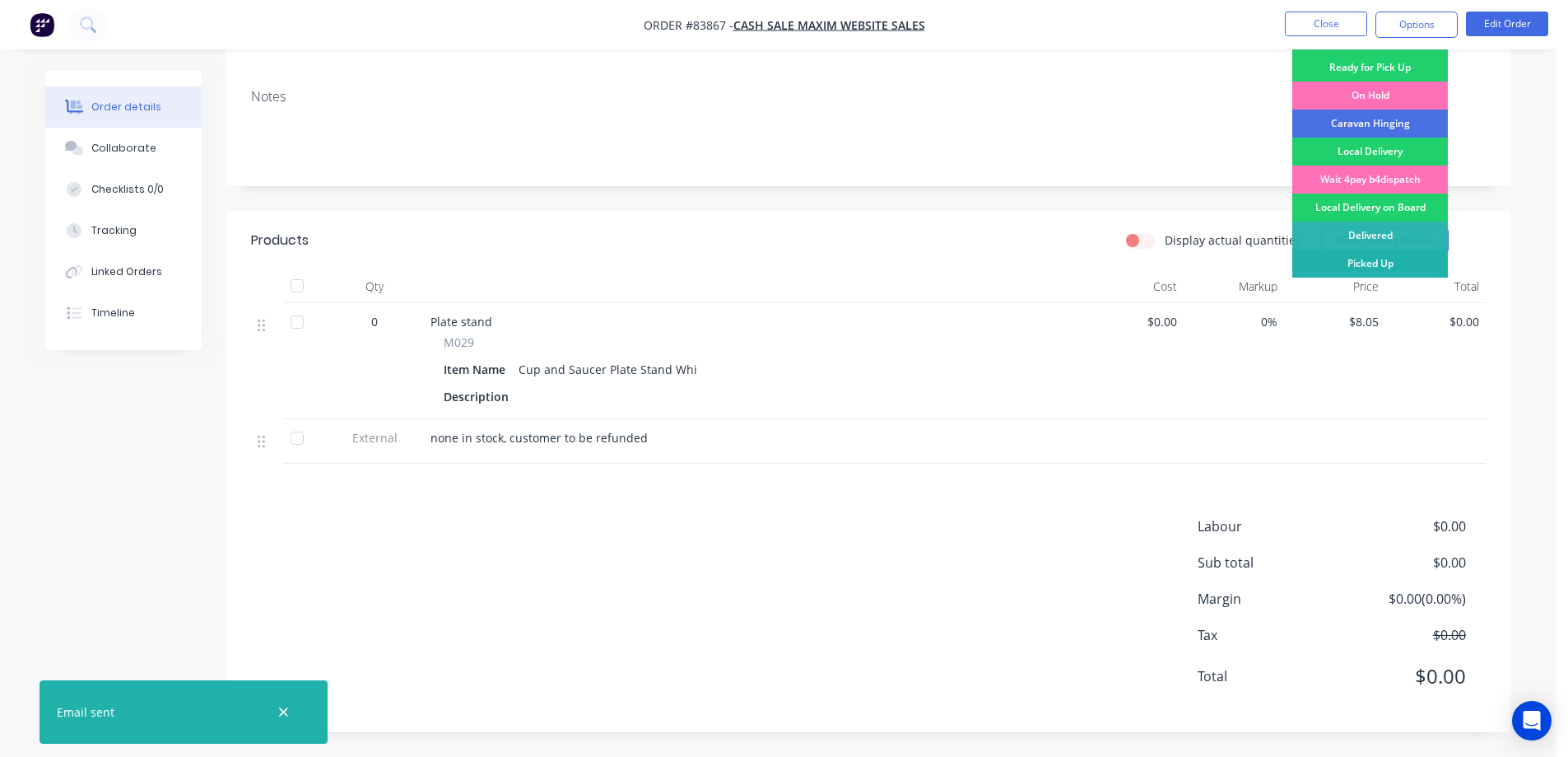
click at [1403, 254] on div "Picked Up" at bounding box center [1369, 263] width 155 height 28
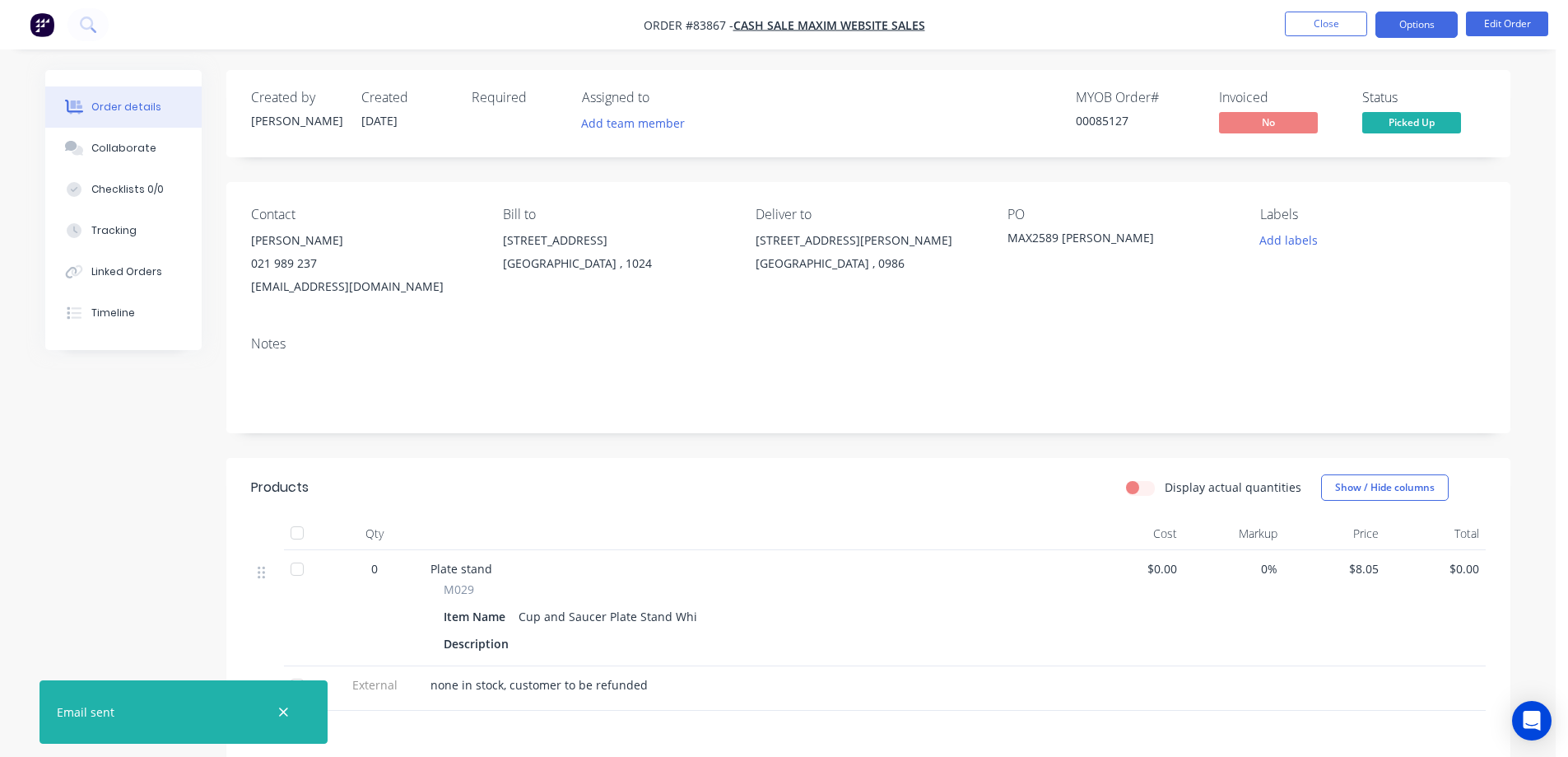
click at [1408, 26] on button "Options" at bounding box center [1416, 25] width 83 height 26
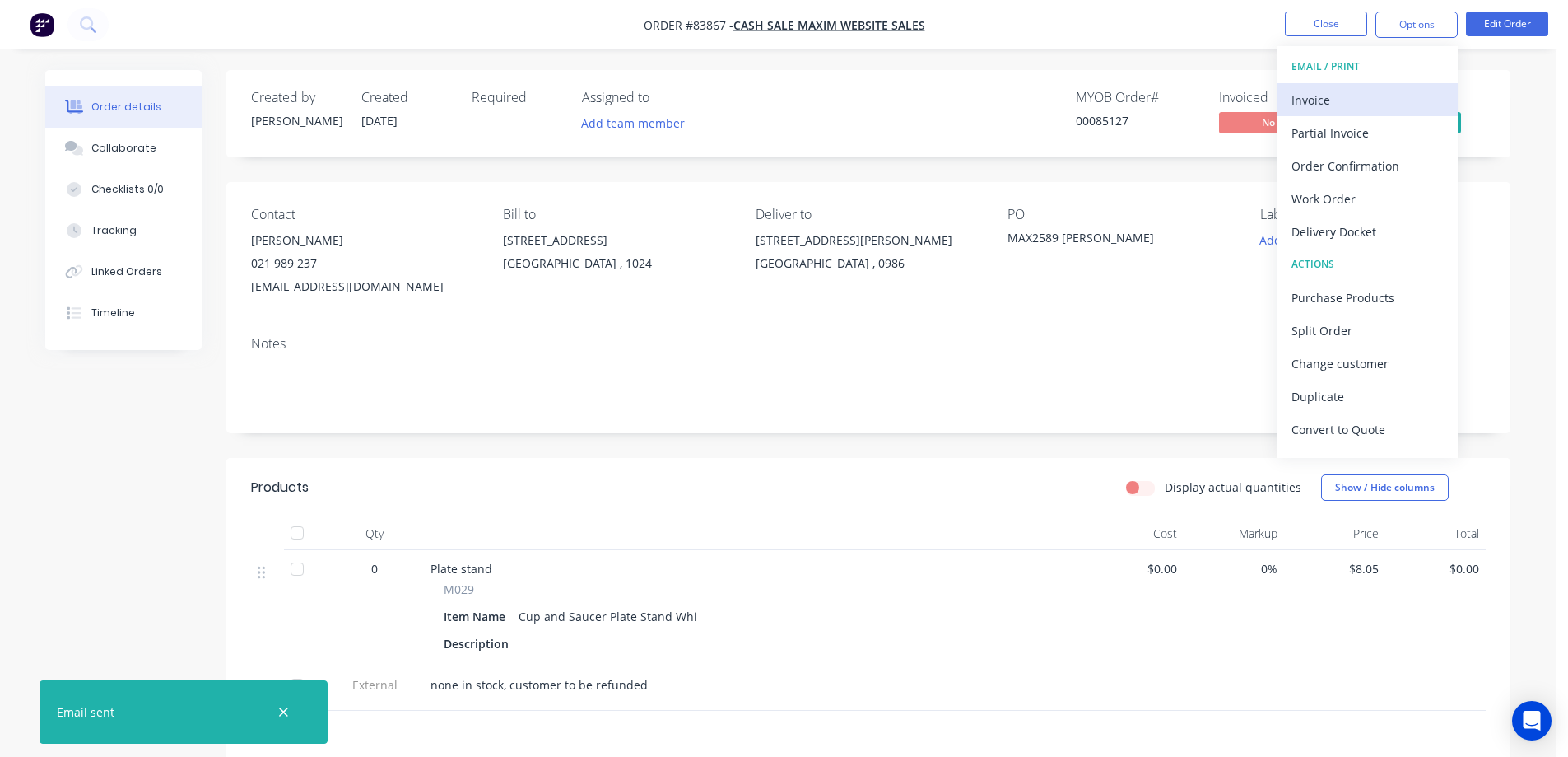
click at [1379, 103] on div "Invoice" at bounding box center [1367, 100] width 152 height 24
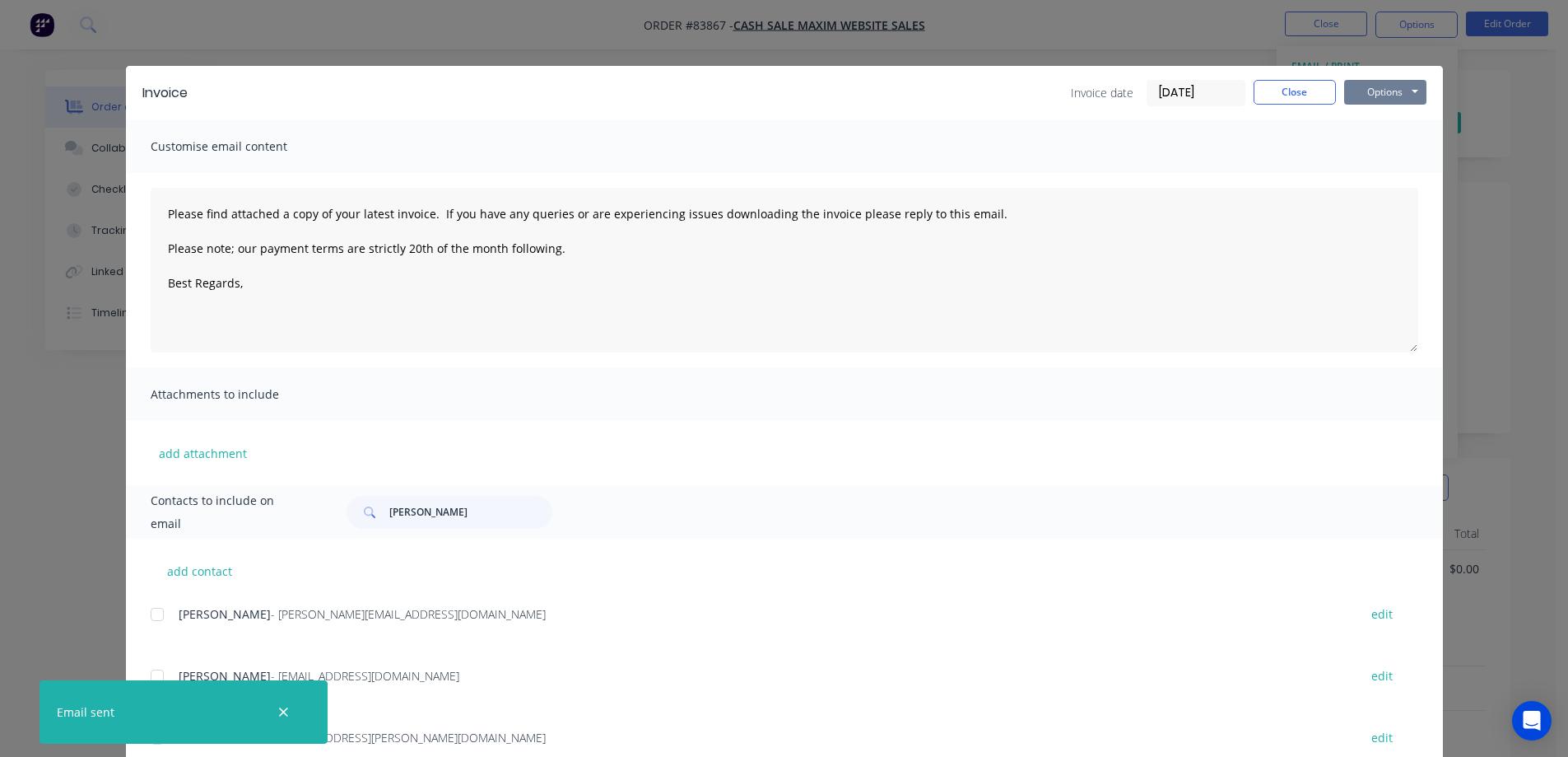
click at [1375, 94] on button "Options" at bounding box center [1385, 92] width 83 height 25
click at [1374, 147] on button "Print" at bounding box center [1396, 149] width 105 height 27
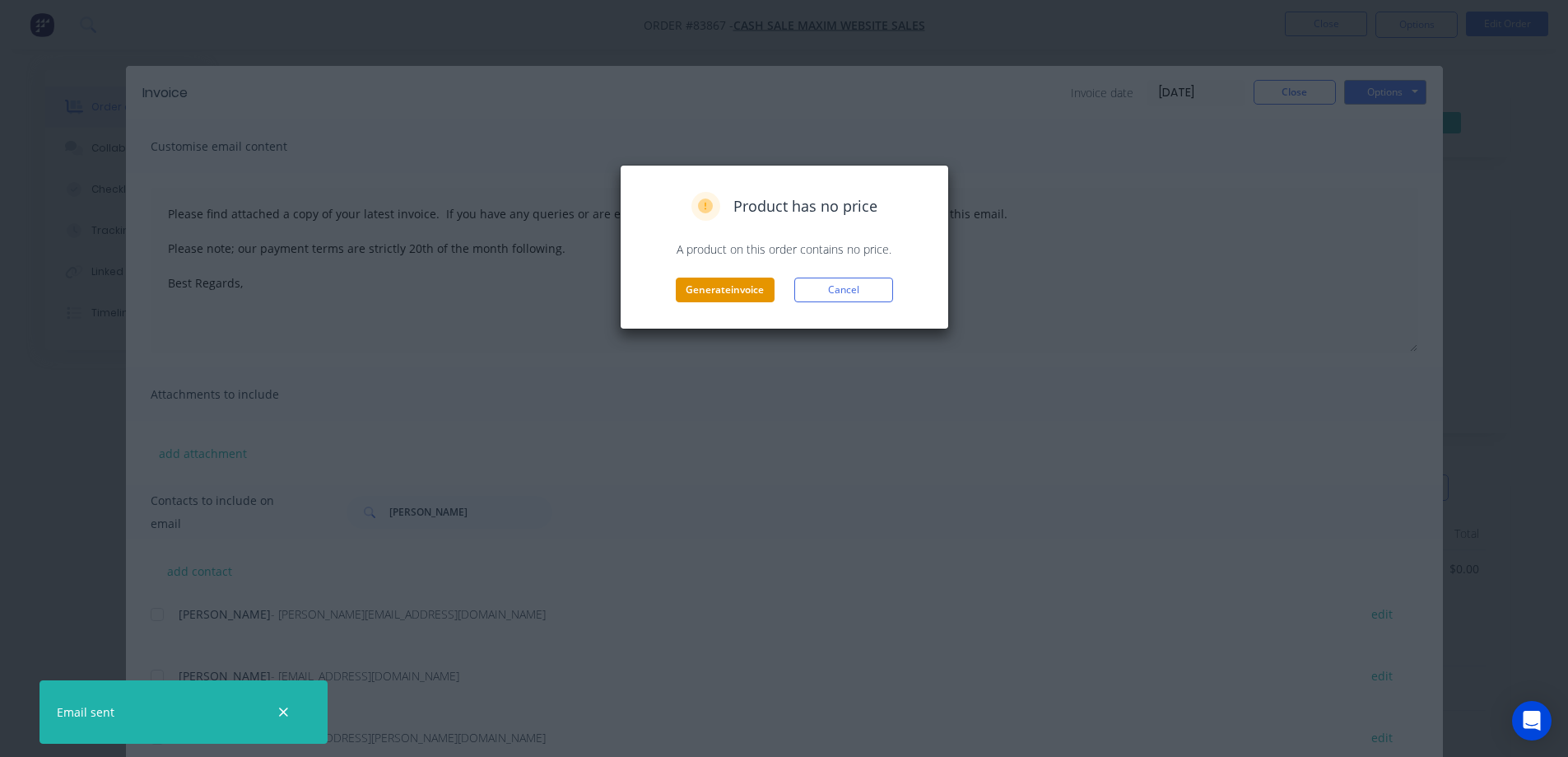
click at [733, 280] on button "Generate invoice" at bounding box center [725, 290] width 99 height 25
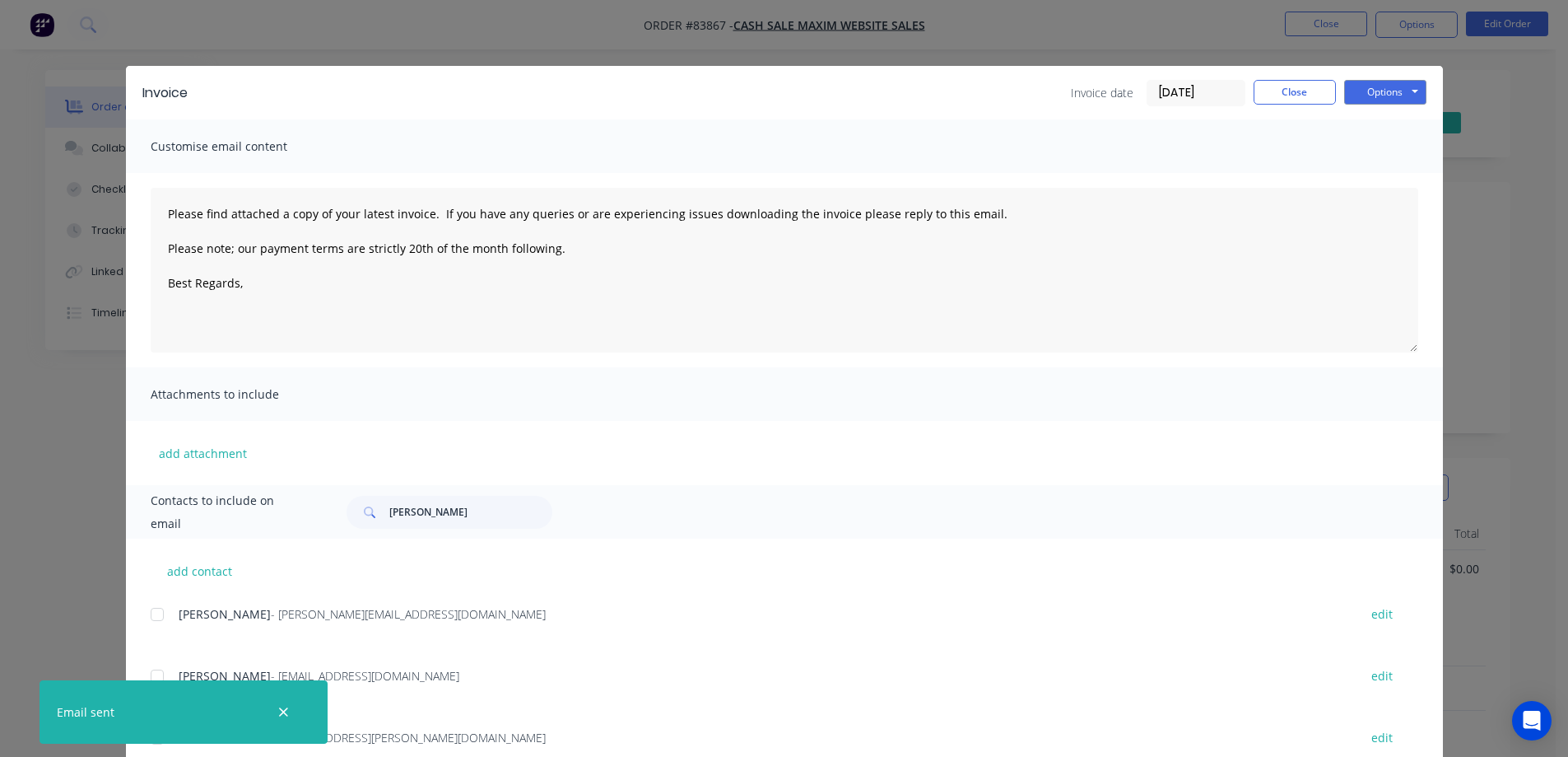
click at [114, 26] on div "Invoice Invoice date 13/08/25 Close Options Preview Print Email Customise email…" at bounding box center [784, 378] width 1568 height 757
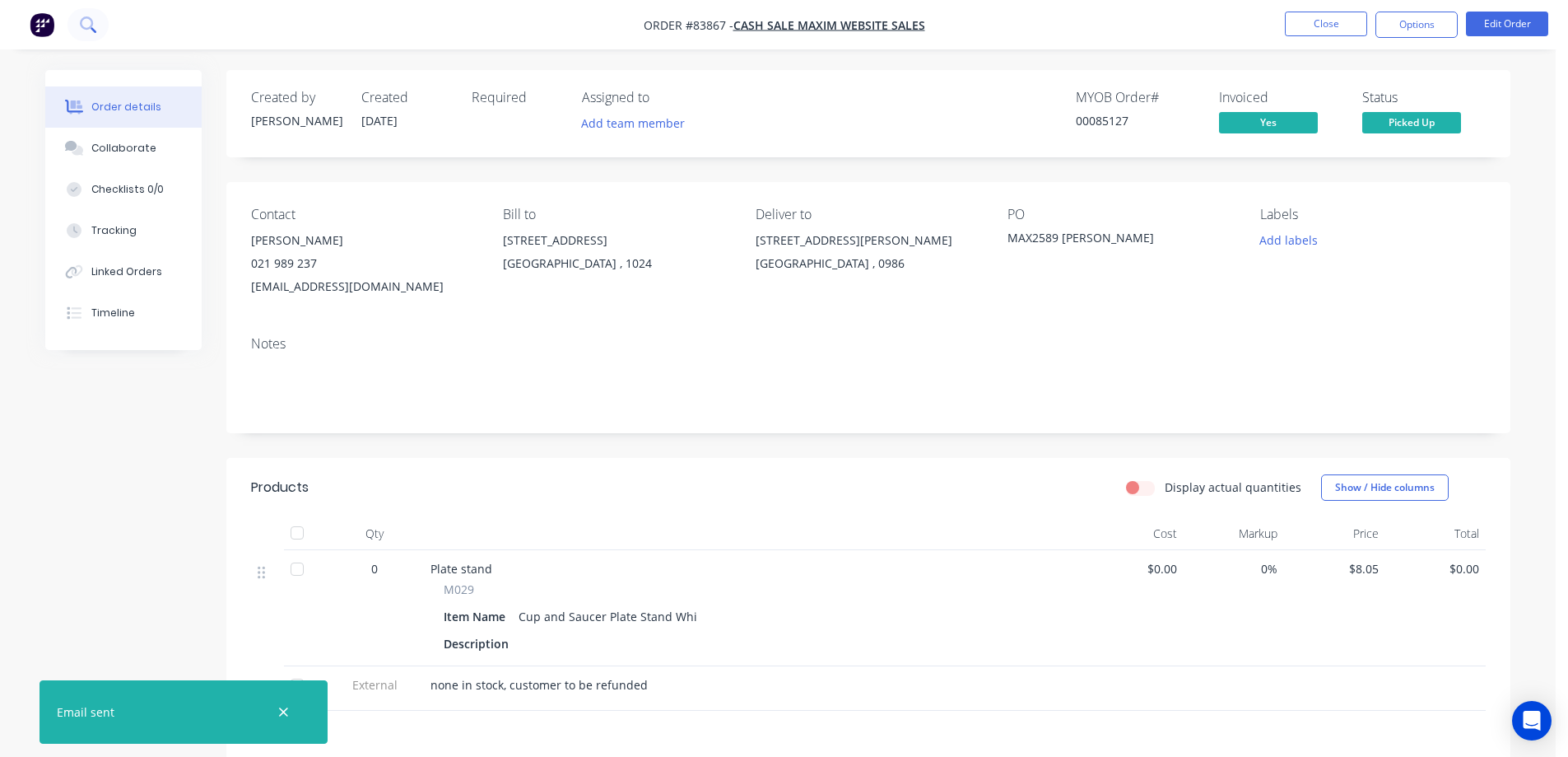
click at [82, 17] on icon at bounding box center [87, 24] width 15 height 15
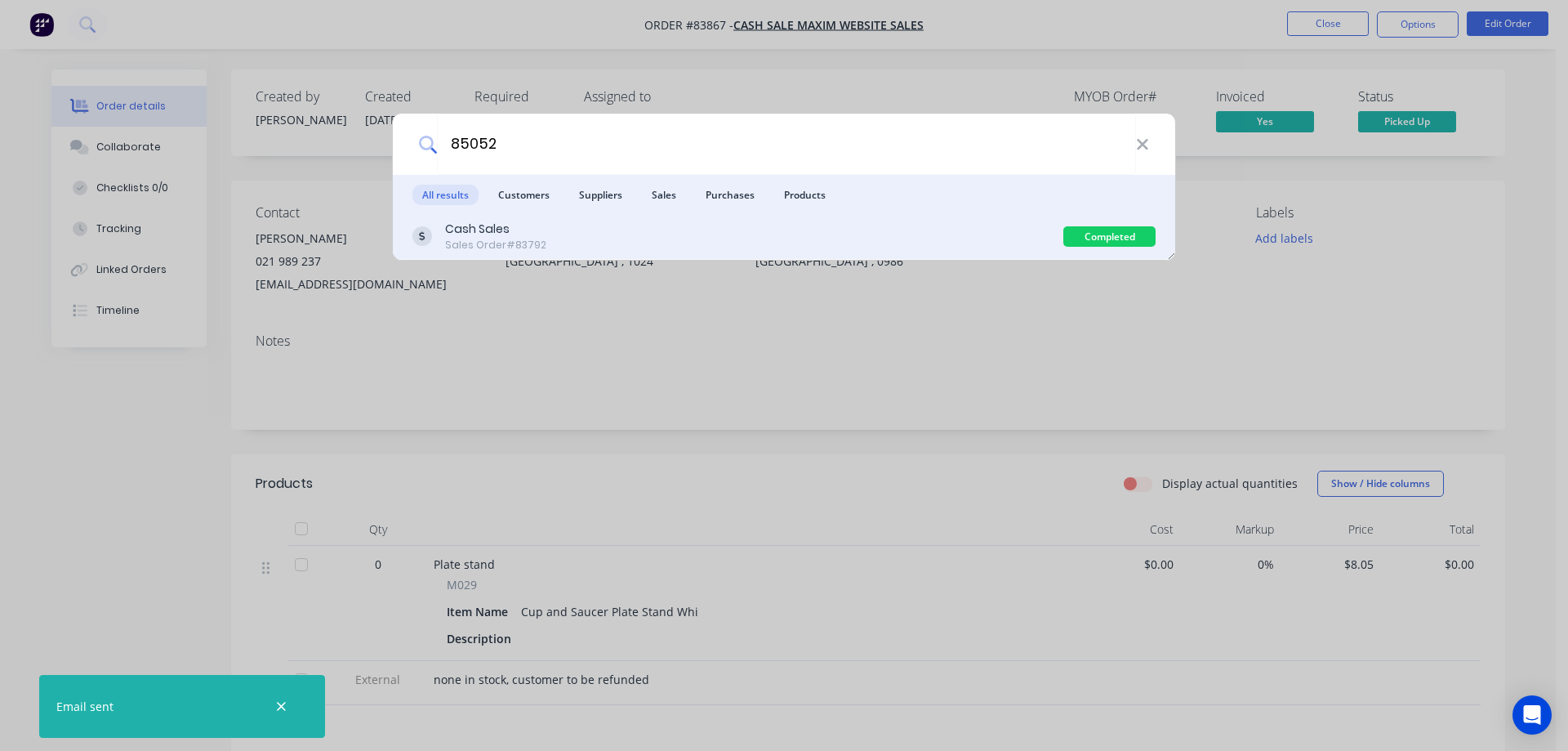
type input "85052"
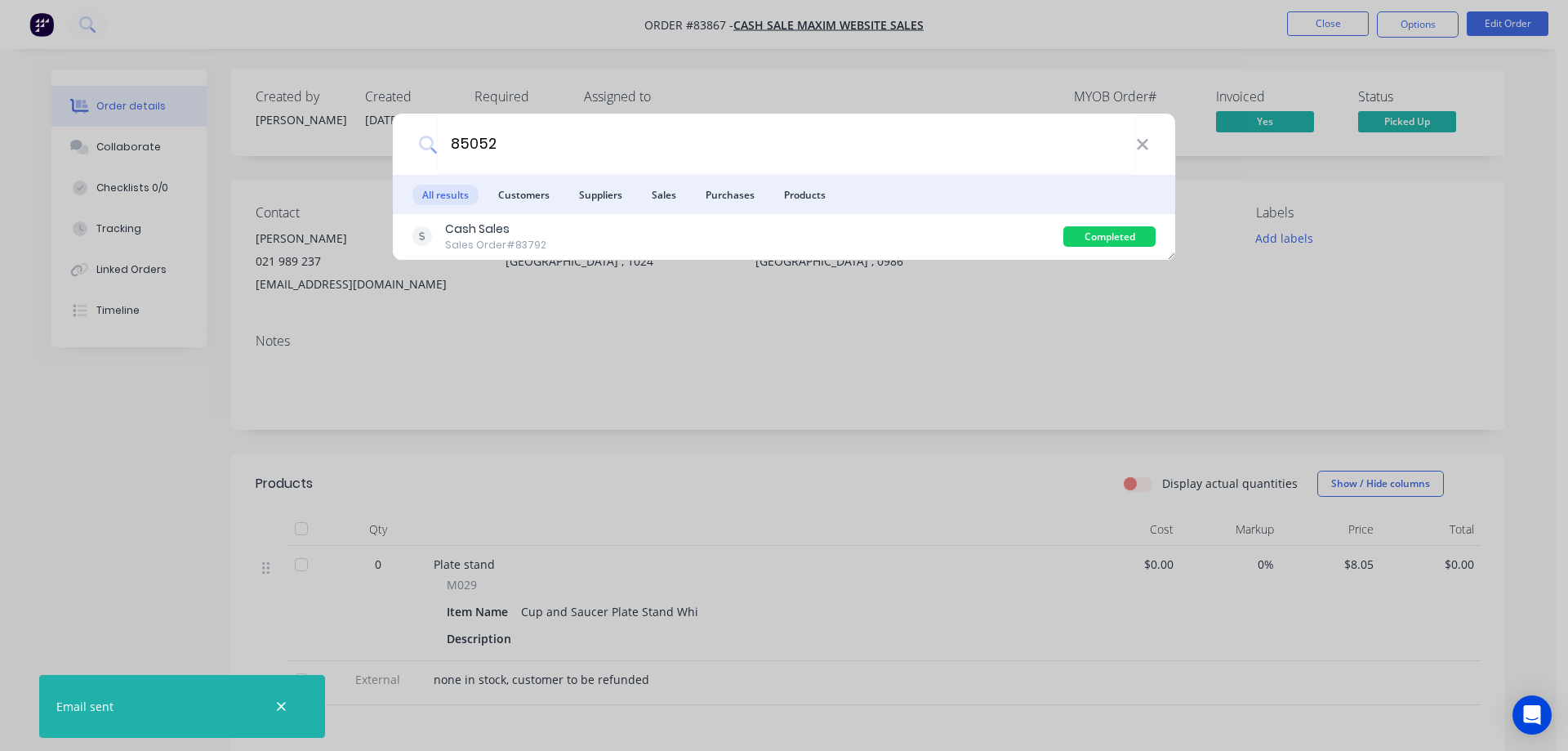
drag, startPoint x: 563, startPoint y: 229, endPoint x: 671, endPoint y: 215, distance: 108.9
click at [564, 230] on div "Cash Sales Sales Order #83792" at bounding box center [737, 236] width 651 height 32
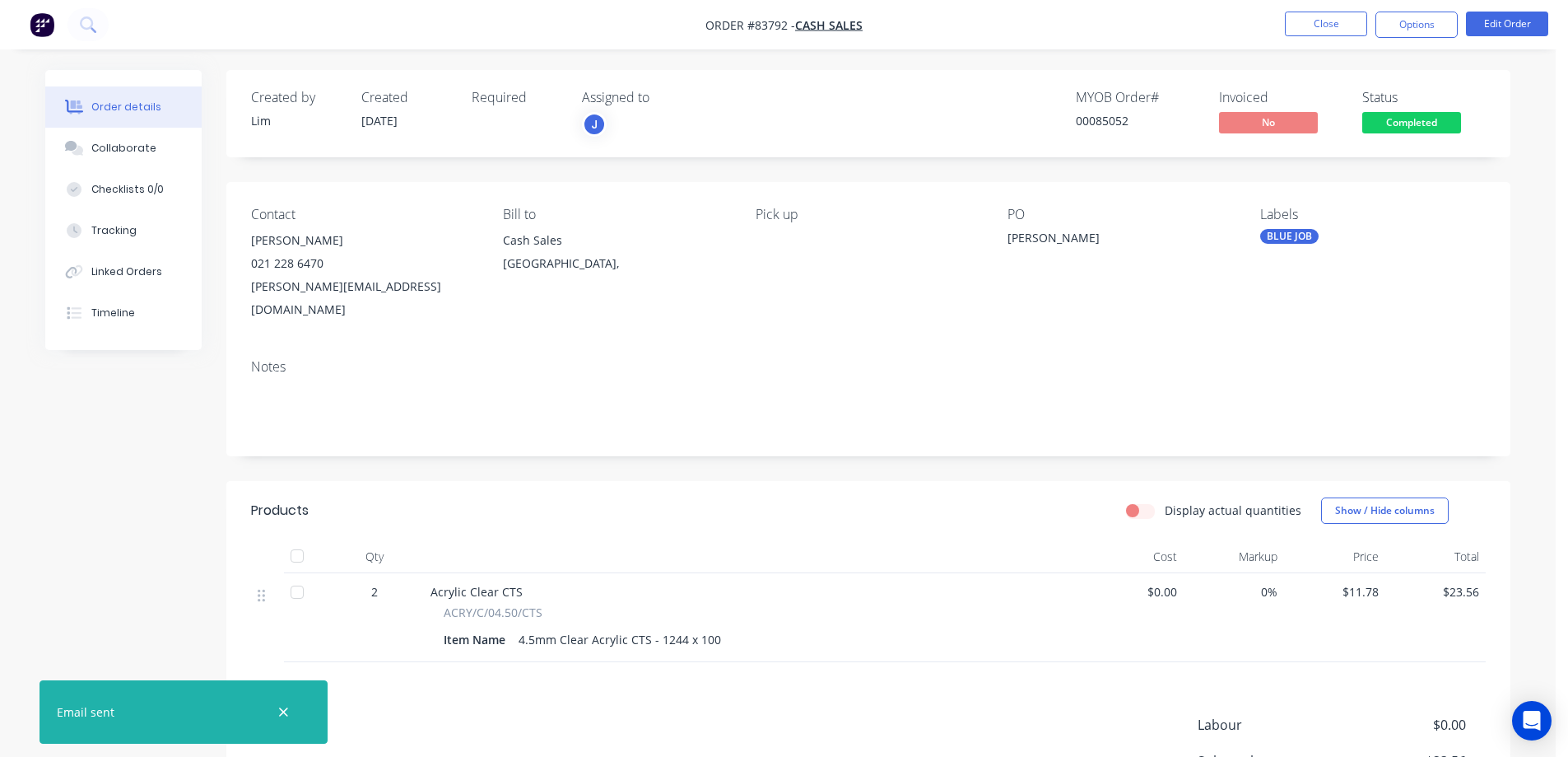
click at [1421, 130] on span "Completed" at bounding box center [1411, 122] width 99 height 21
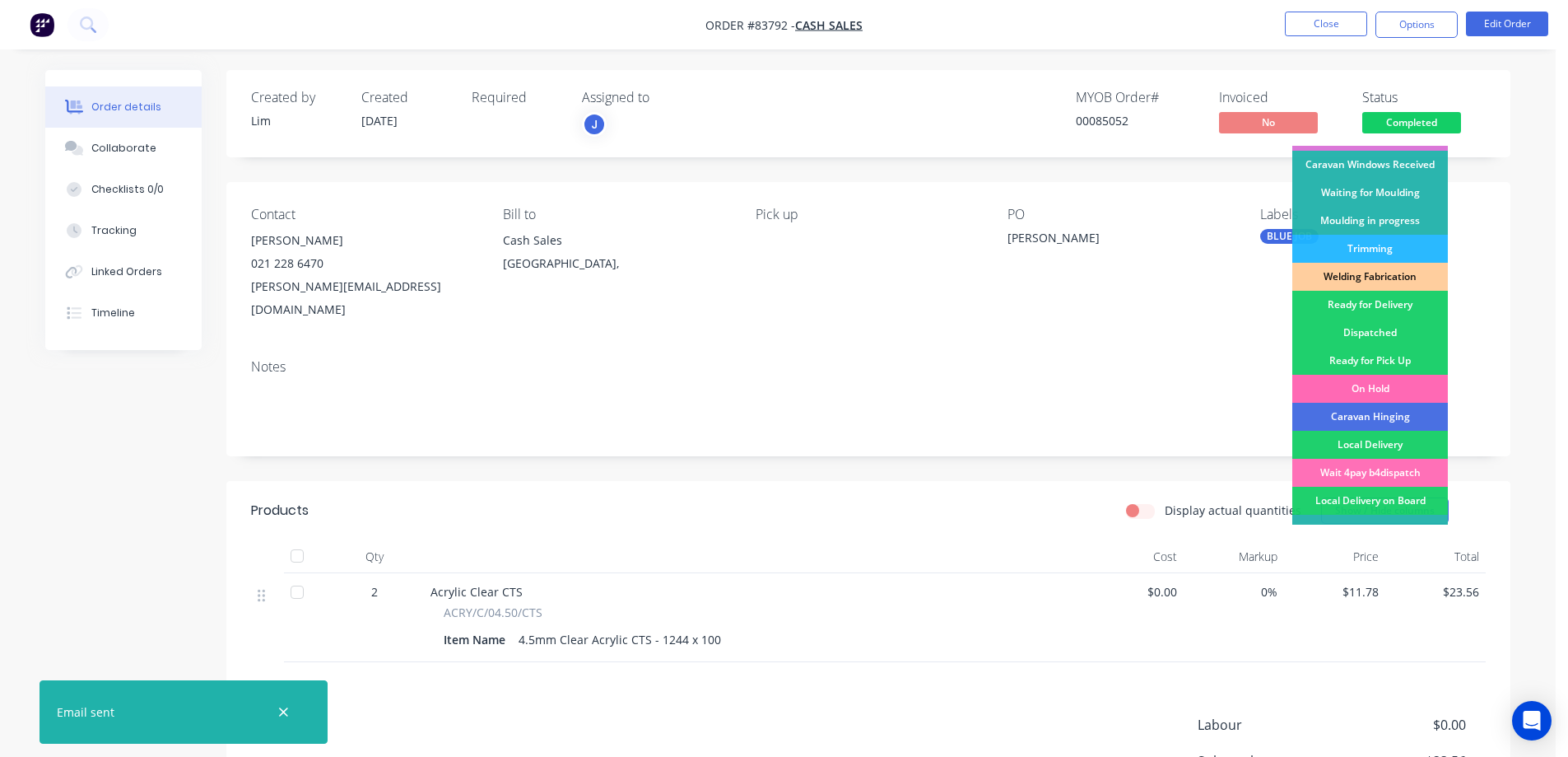
scroll to position [321, 0]
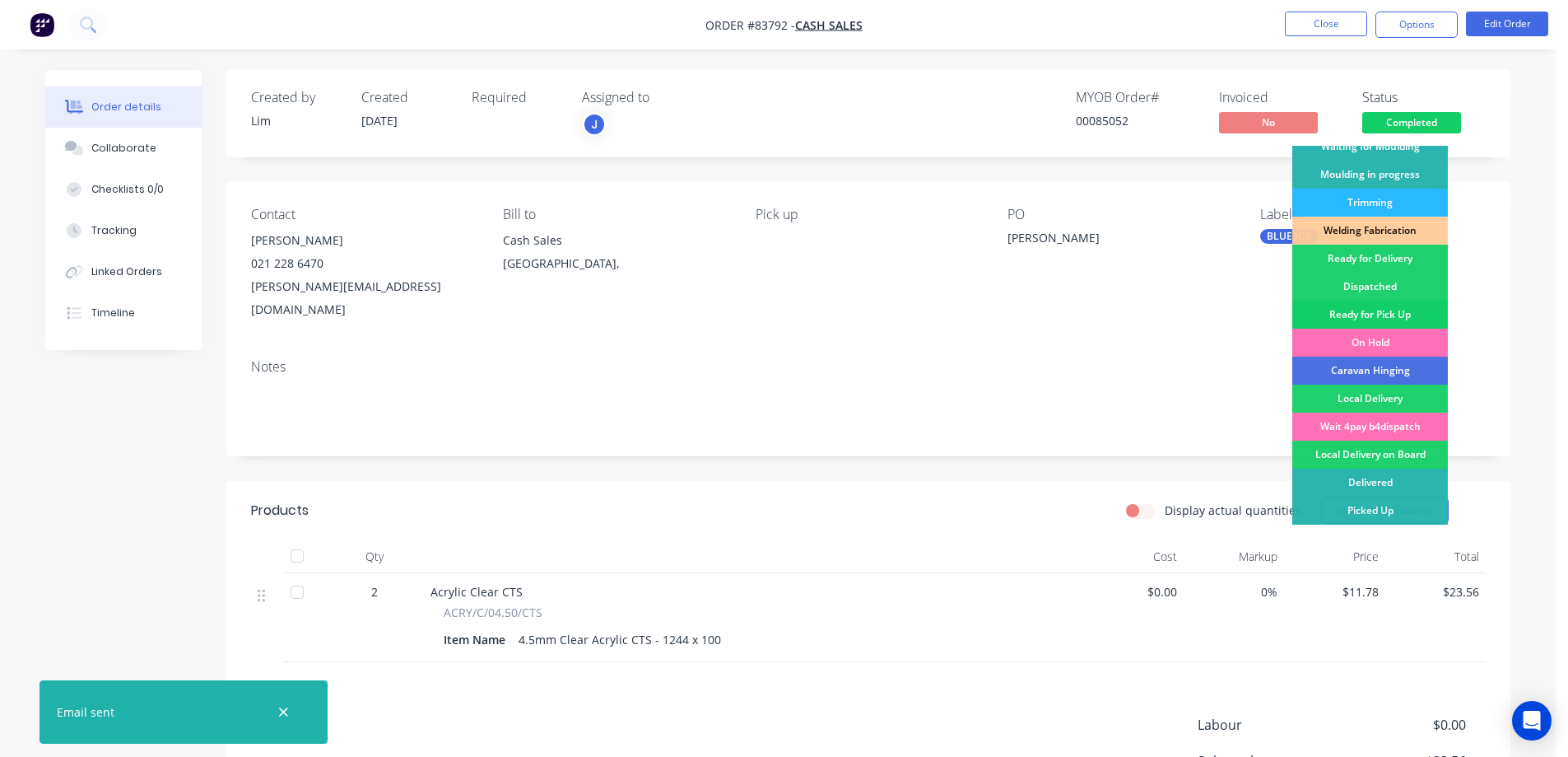
click at [1392, 302] on div "Ready for Pick Up" at bounding box center [1369, 314] width 155 height 28
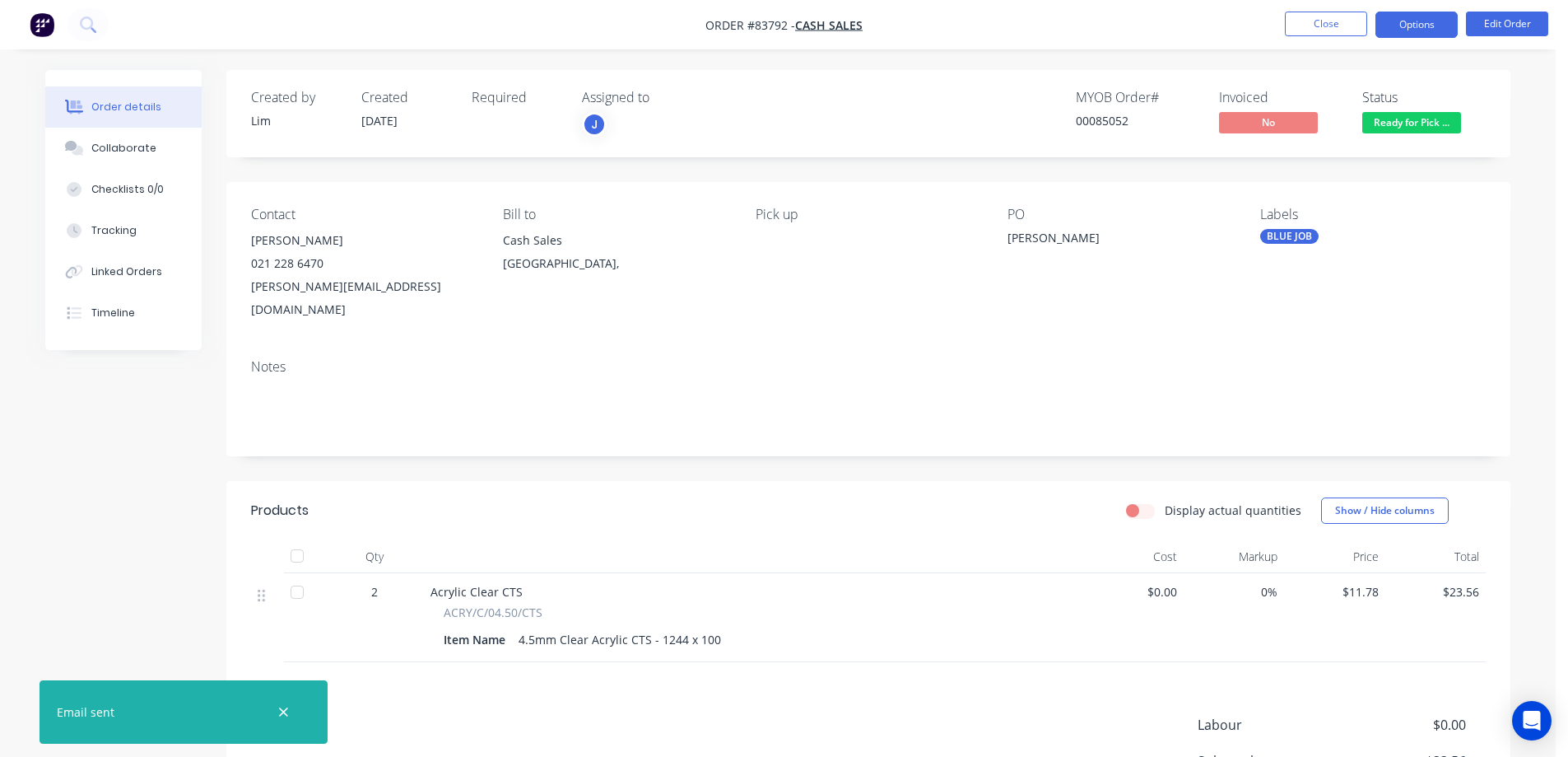
click at [1421, 25] on button "Options" at bounding box center [1416, 25] width 83 height 26
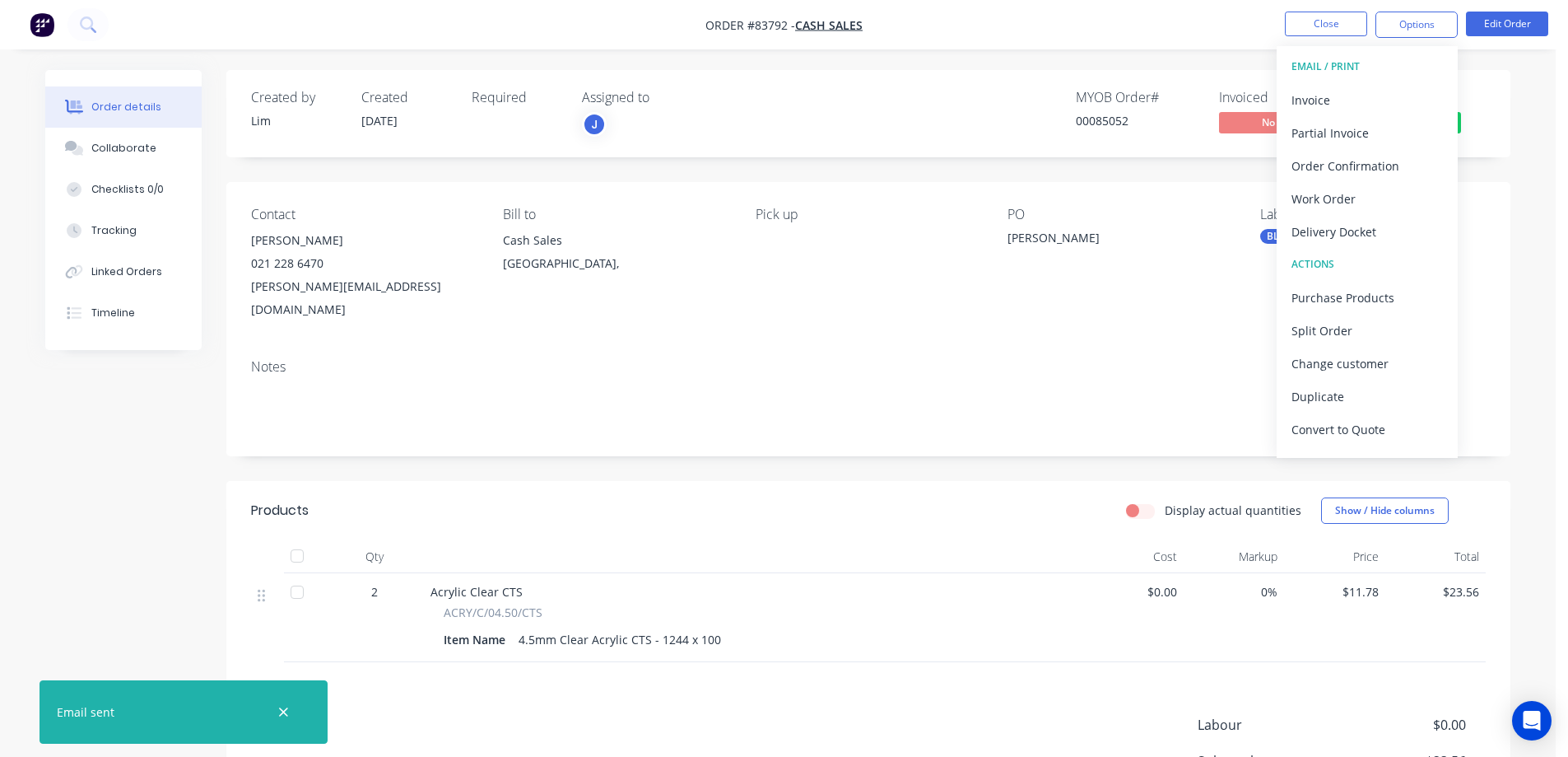
click at [1382, 82] on button "EMAIL / PRINT" at bounding box center [1367, 66] width 181 height 33
click at [1384, 88] on div "Invoice" at bounding box center [1367, 100] width 152 height 24
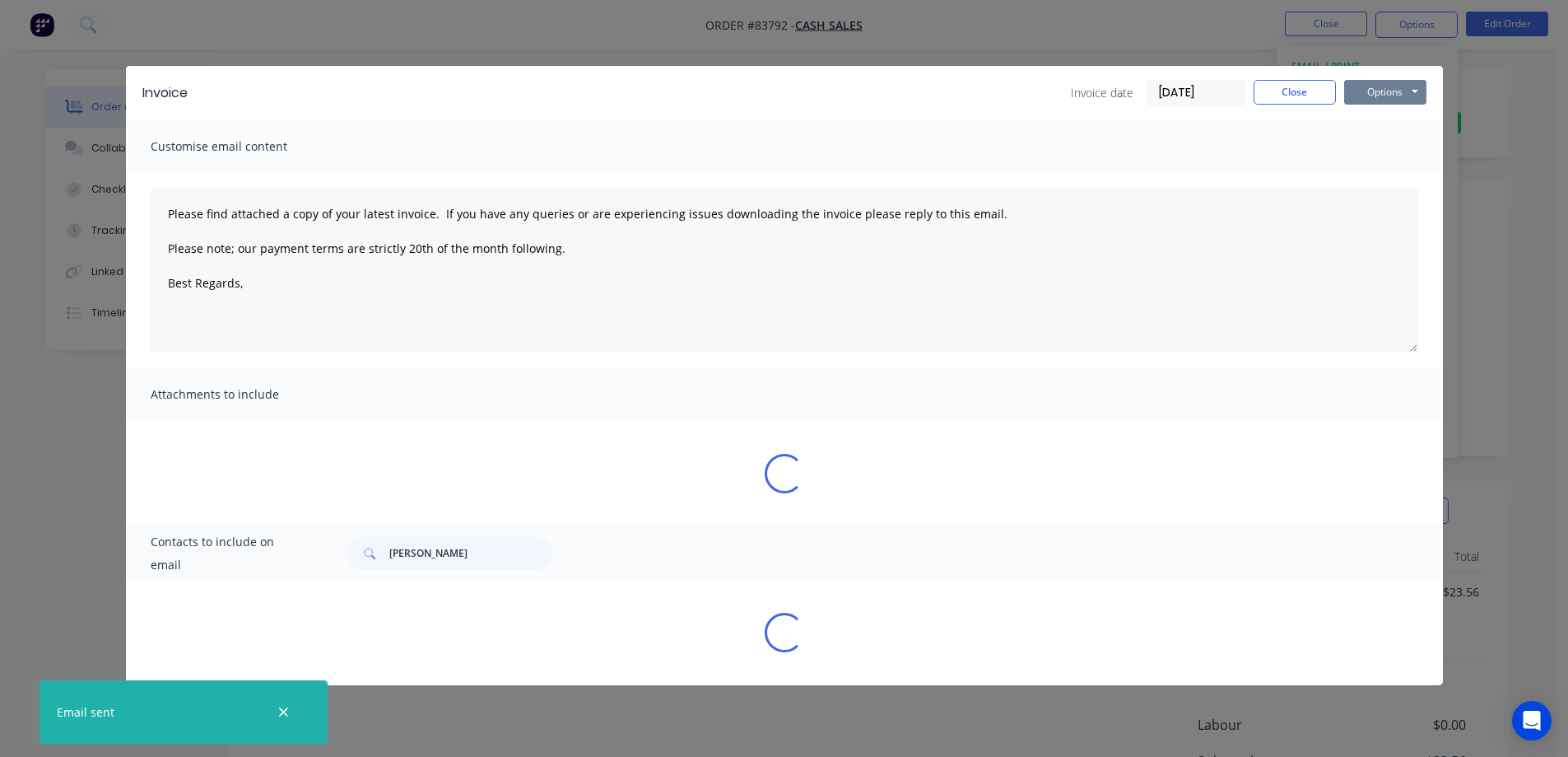
click at [1396, 84] on button "Options" at bounding box center [1385, 92] width 83 height 25
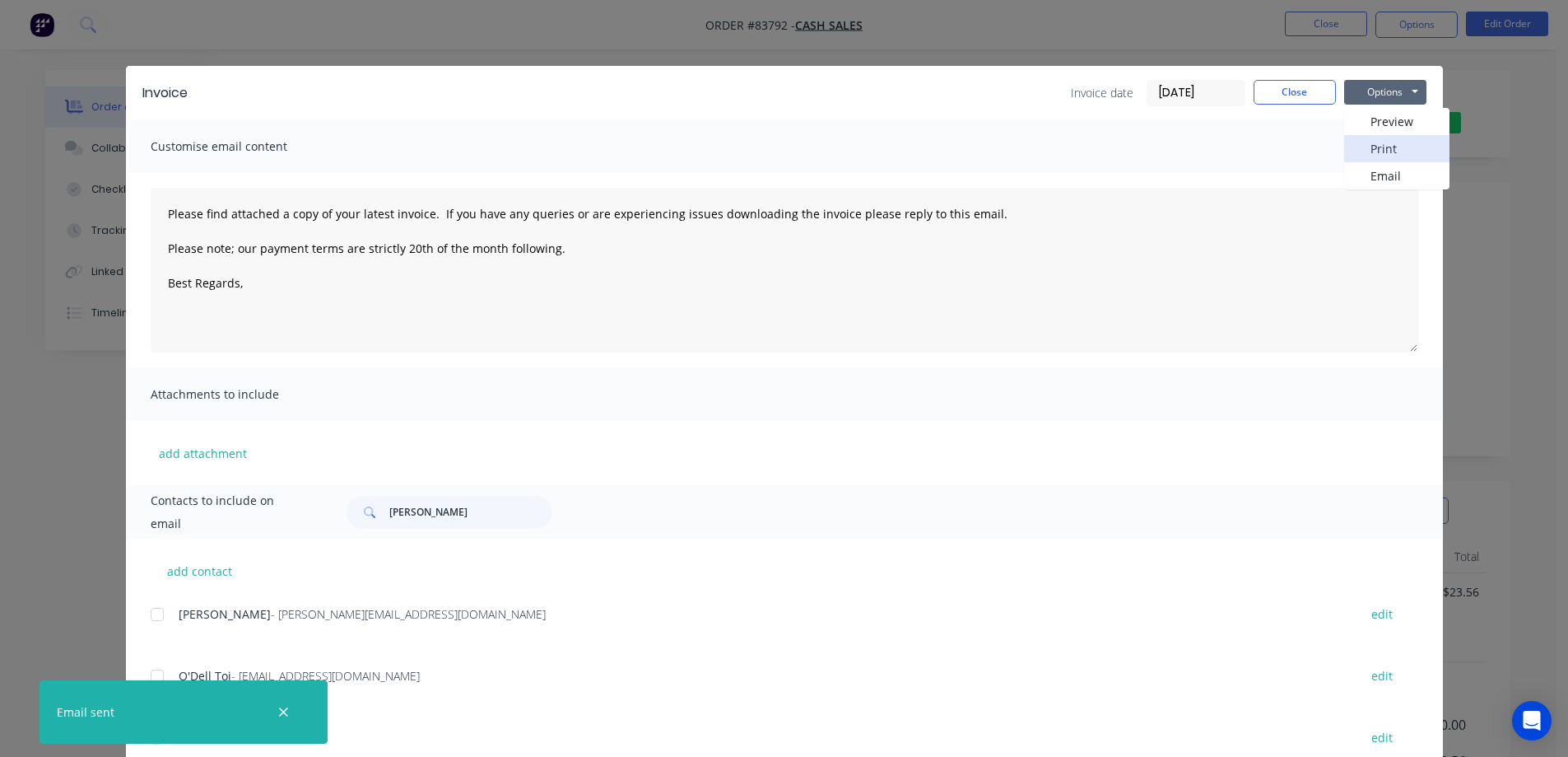
click at [1392, 146] on button "Print" at bounding box center [1396, 149] width 105 height 27
click at [1298, 87] on button "Close" at bounding box center [1294, 92] width 83 height 25
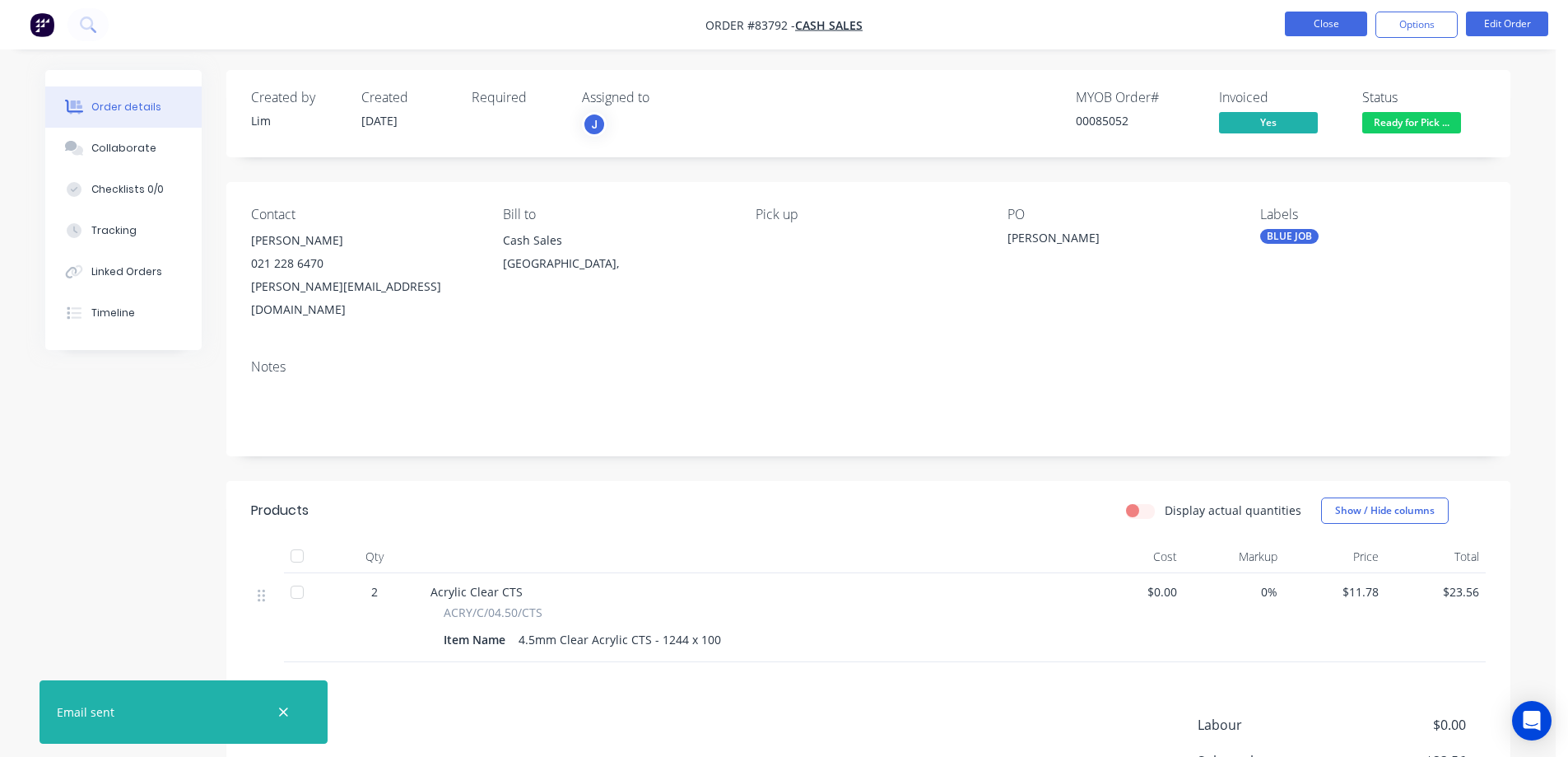
click at [1327, 29] on button "Close" at bounding box center [1326, 24] width 83 height 25
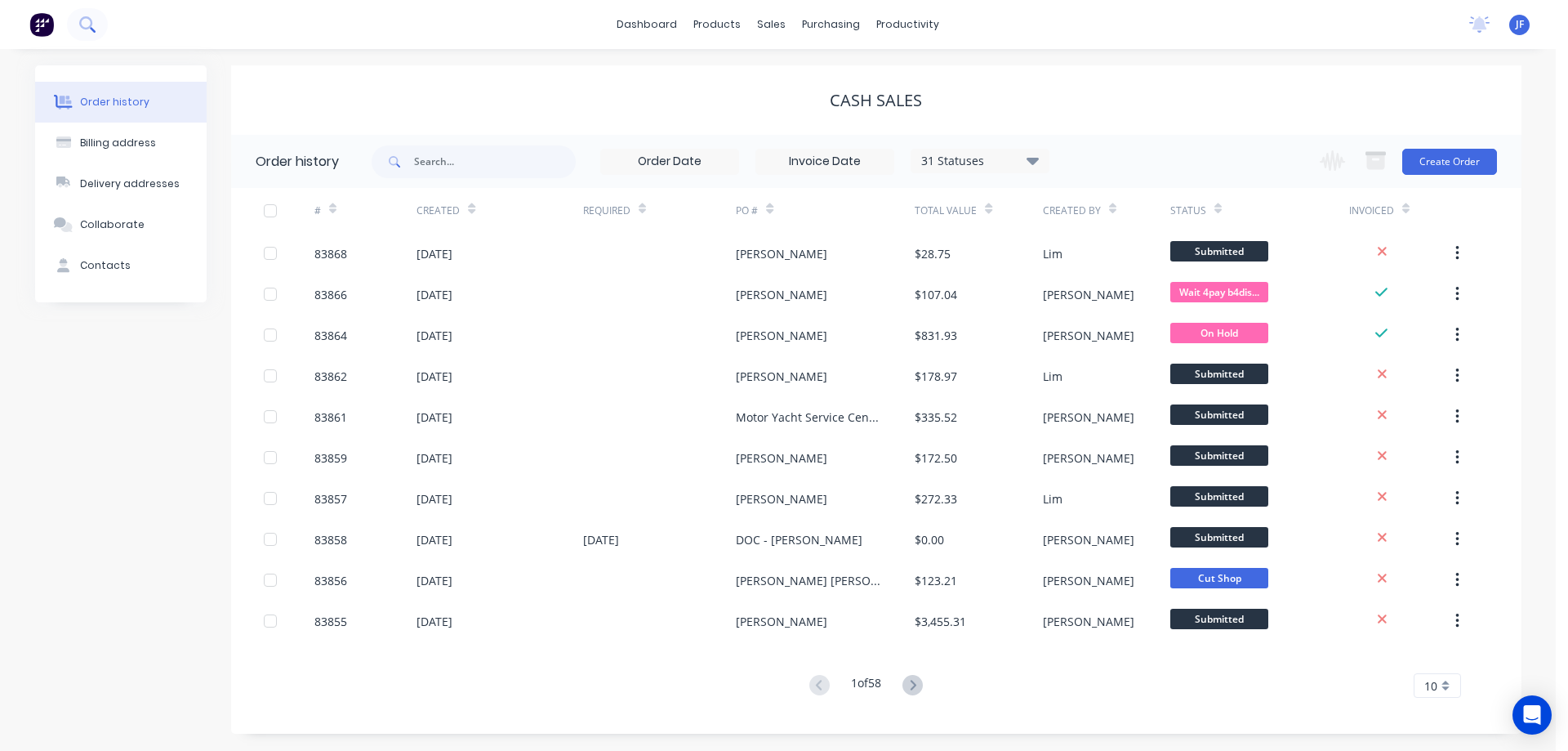
click at [98, 23] on button at bounding box center [86, 24] width 41 height 32
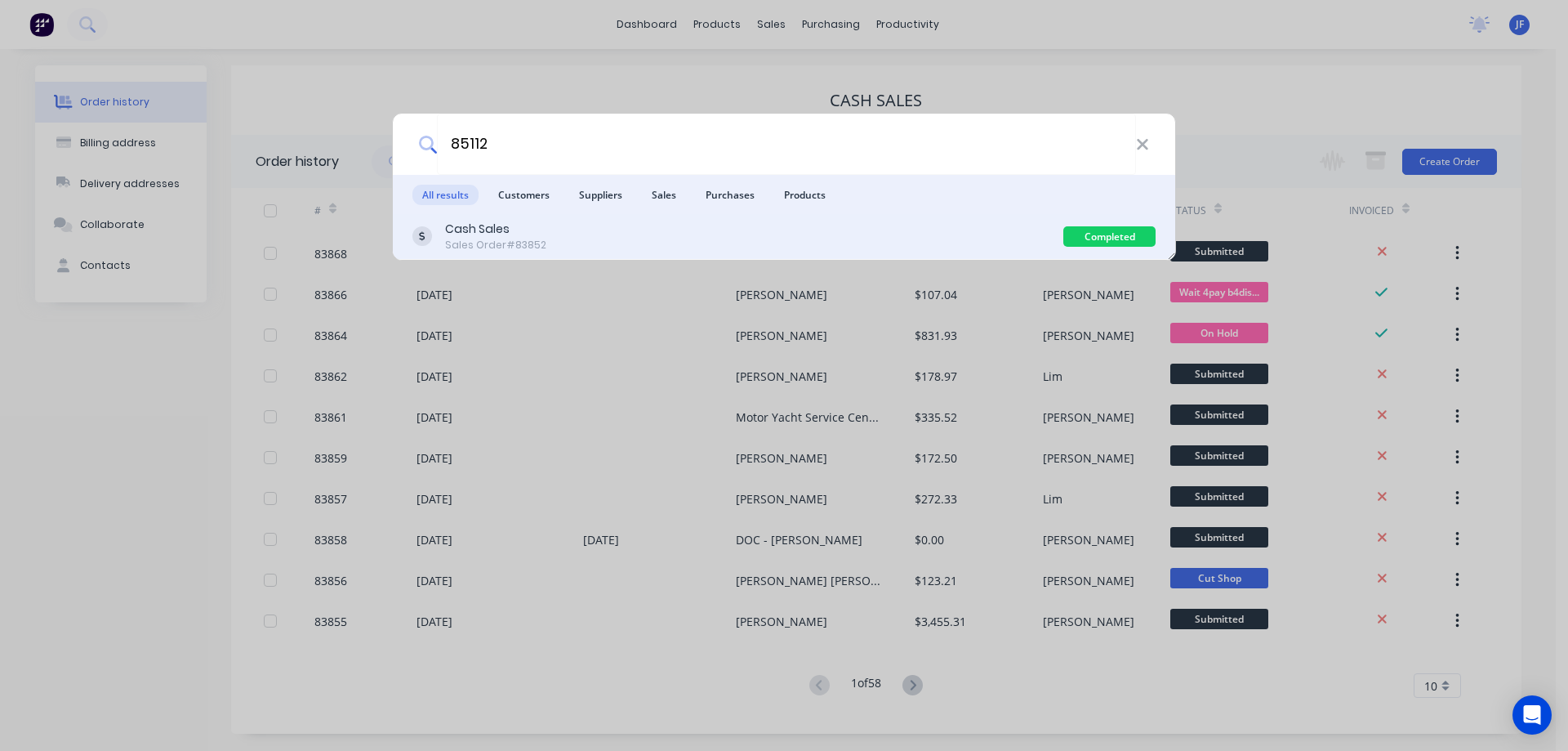
type input "85112"
click at [614, 229] on div "Cash Sales Sales Order #83852" at bounding box center [737, 236] width 651 height 32
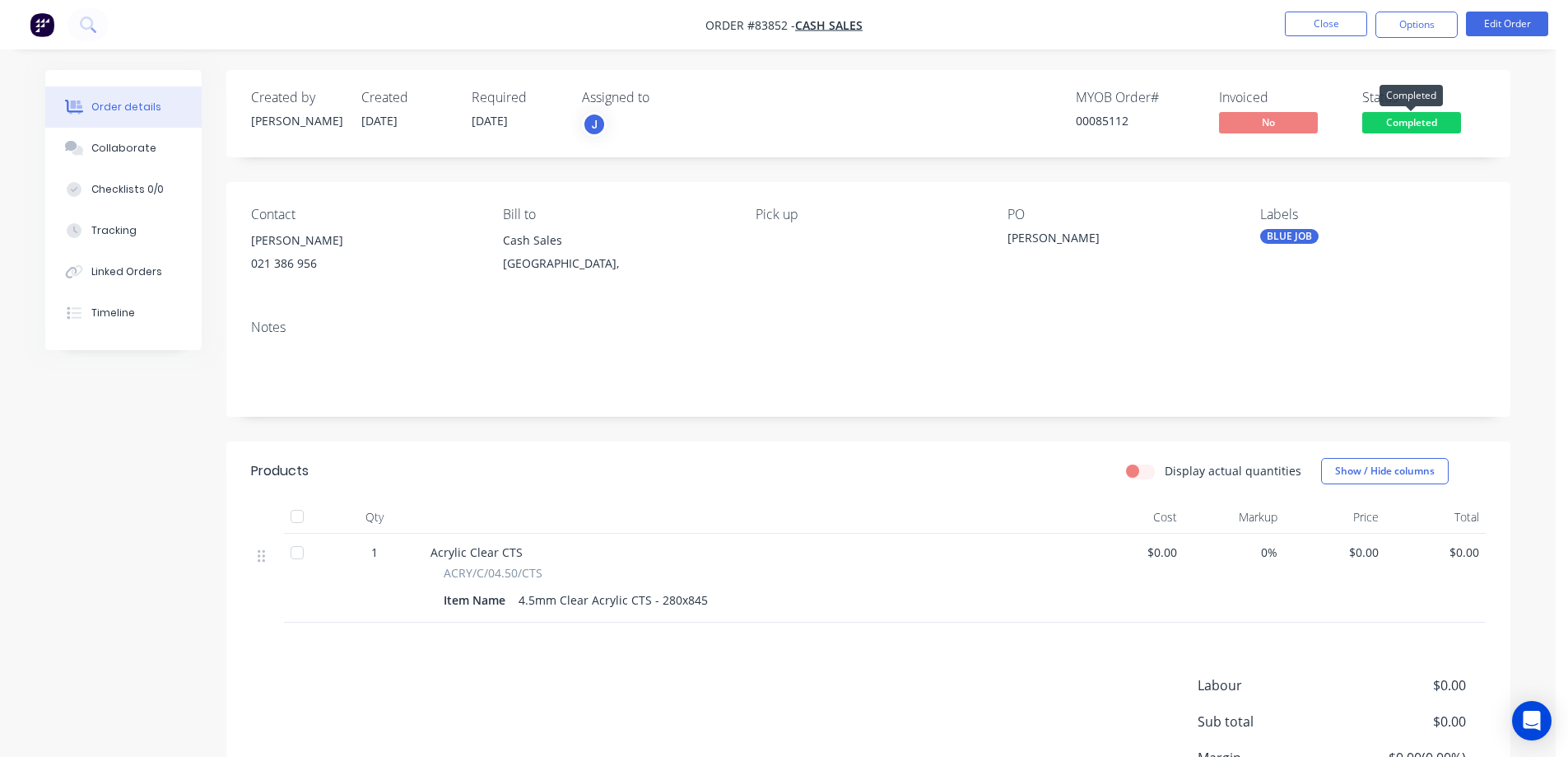
click at [1396, 122] on span "Completed" at bounding box center [1411, 122] width 99 height 21
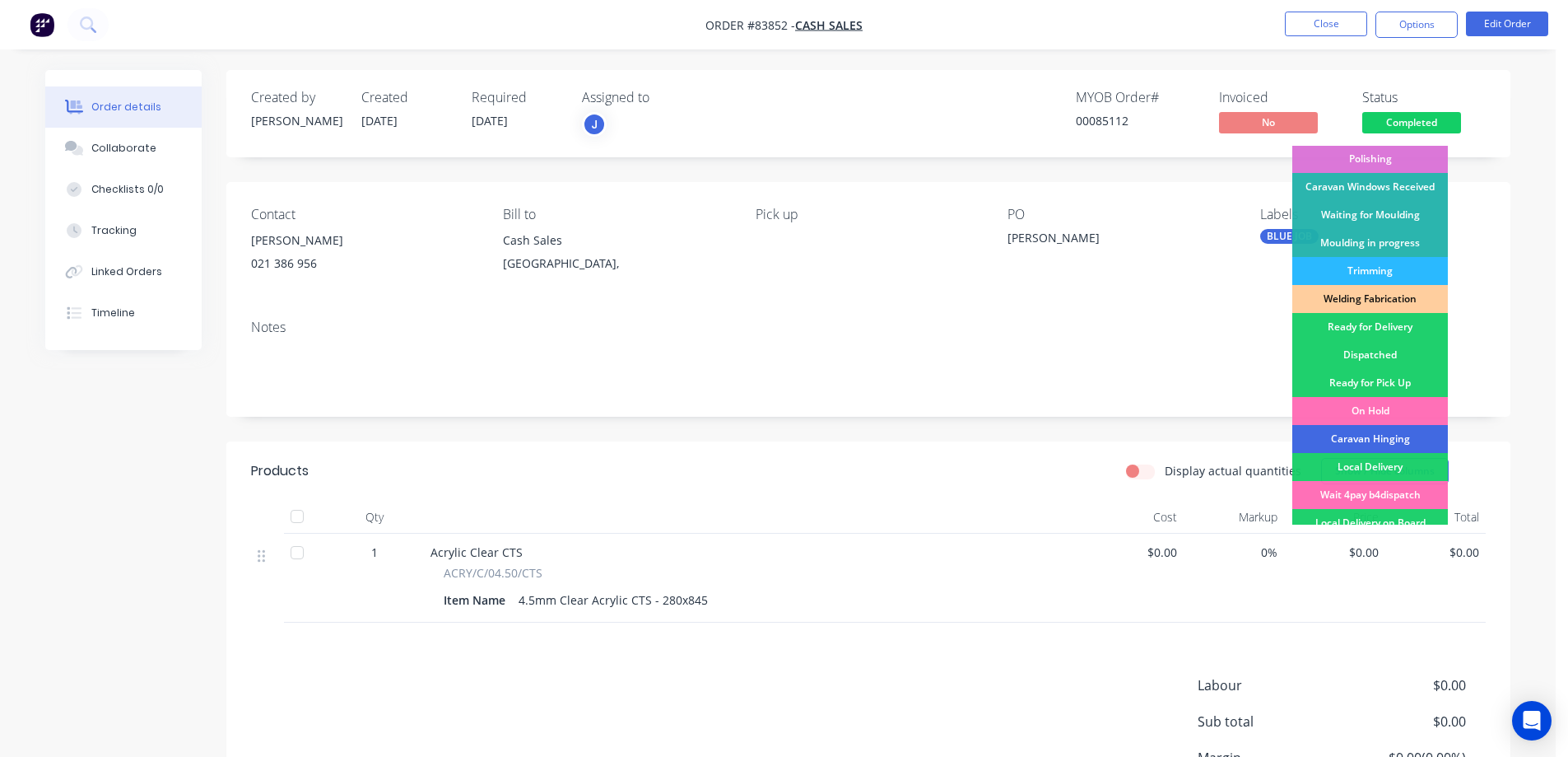
scroll to position [321, 0]
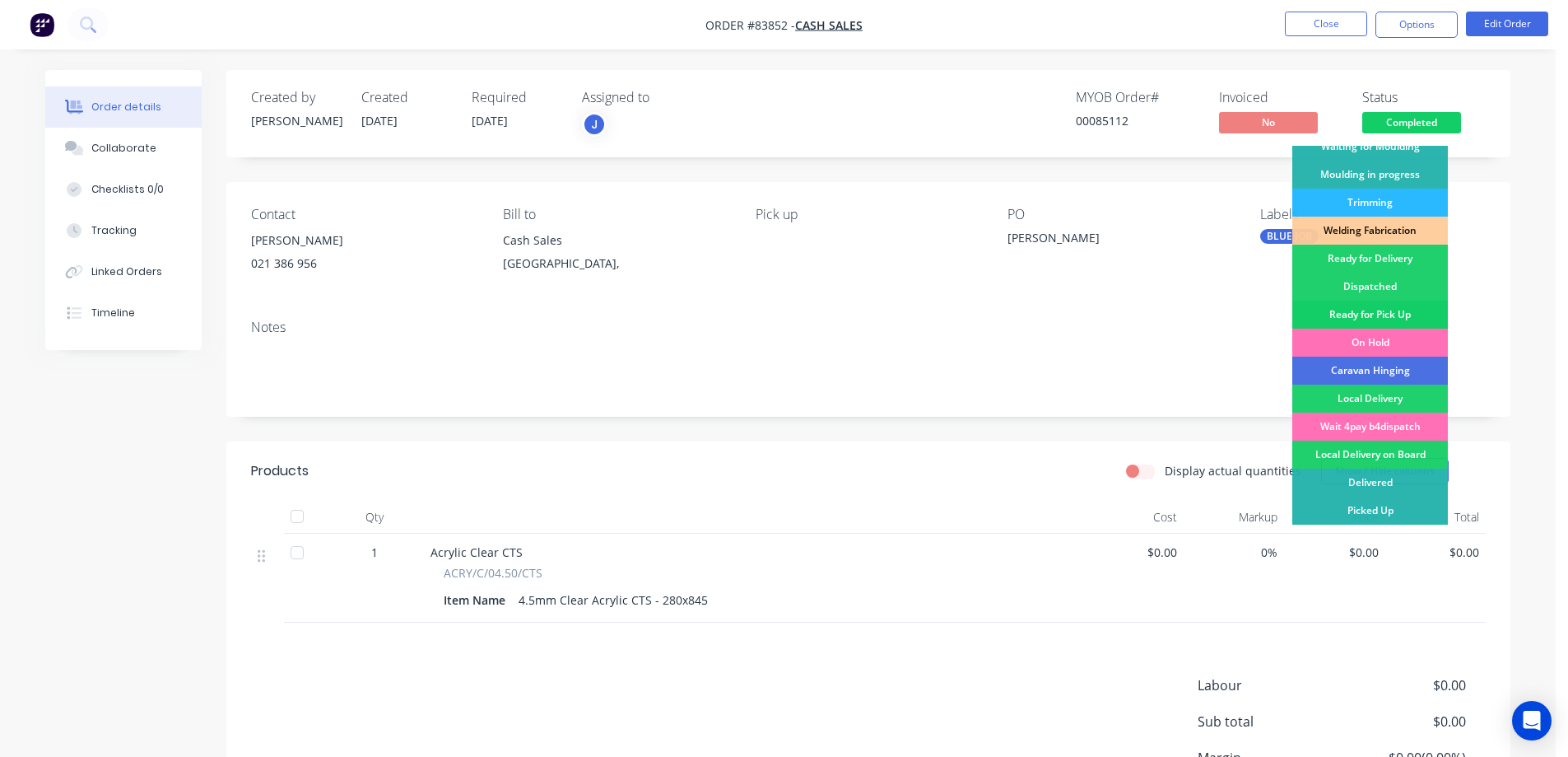
click at [1377, 308] on div "Ready for Pick Up" at bounding box center [1369, 314] width 155 height 28
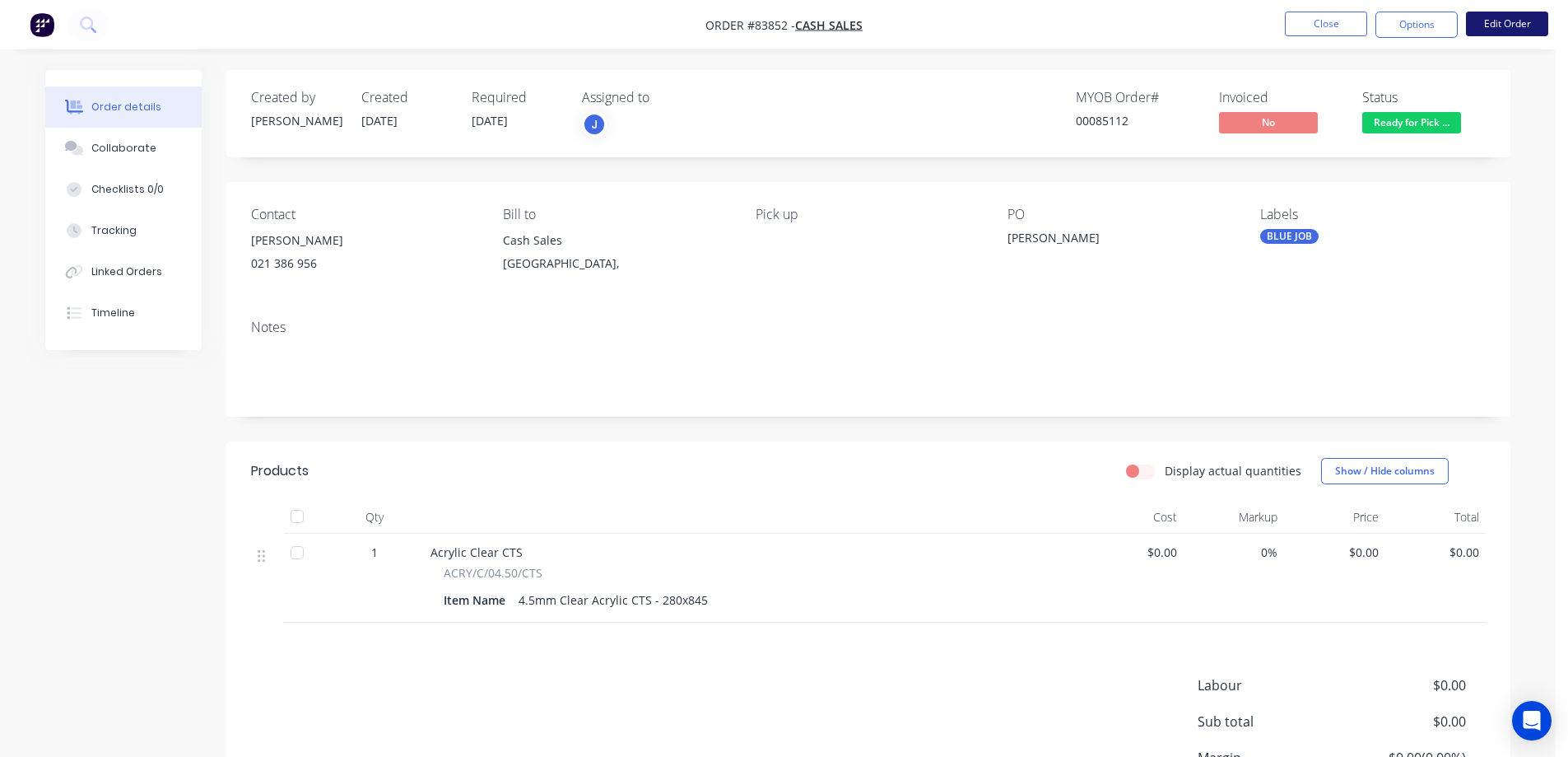
click at [1501, 25] on button "Edit Order" at bounding box center [1506, 24] width 83 height 25
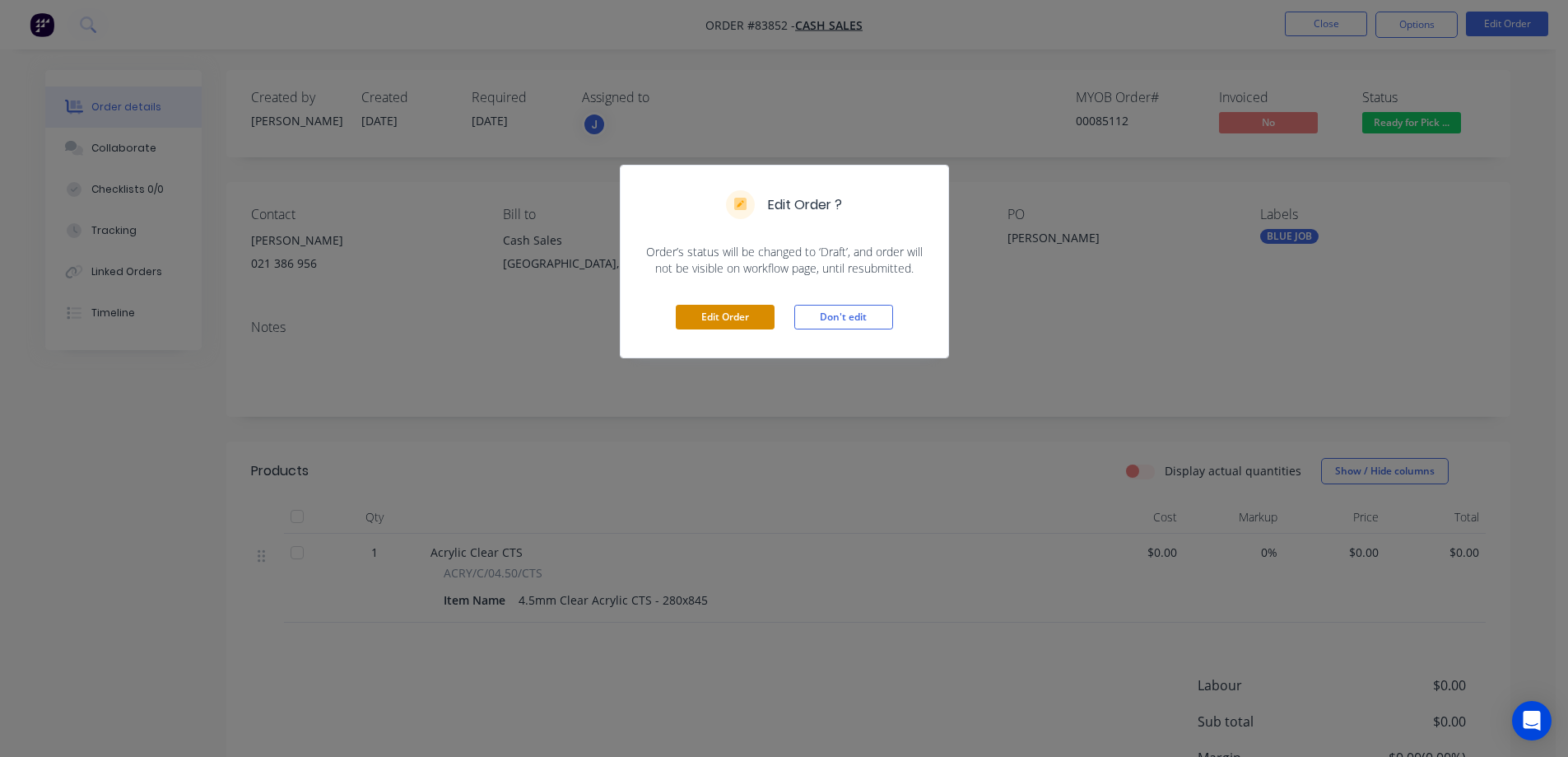
click at [722, 323] on button "Edit Order" at bounding box center [725, 317] width 99 height 25
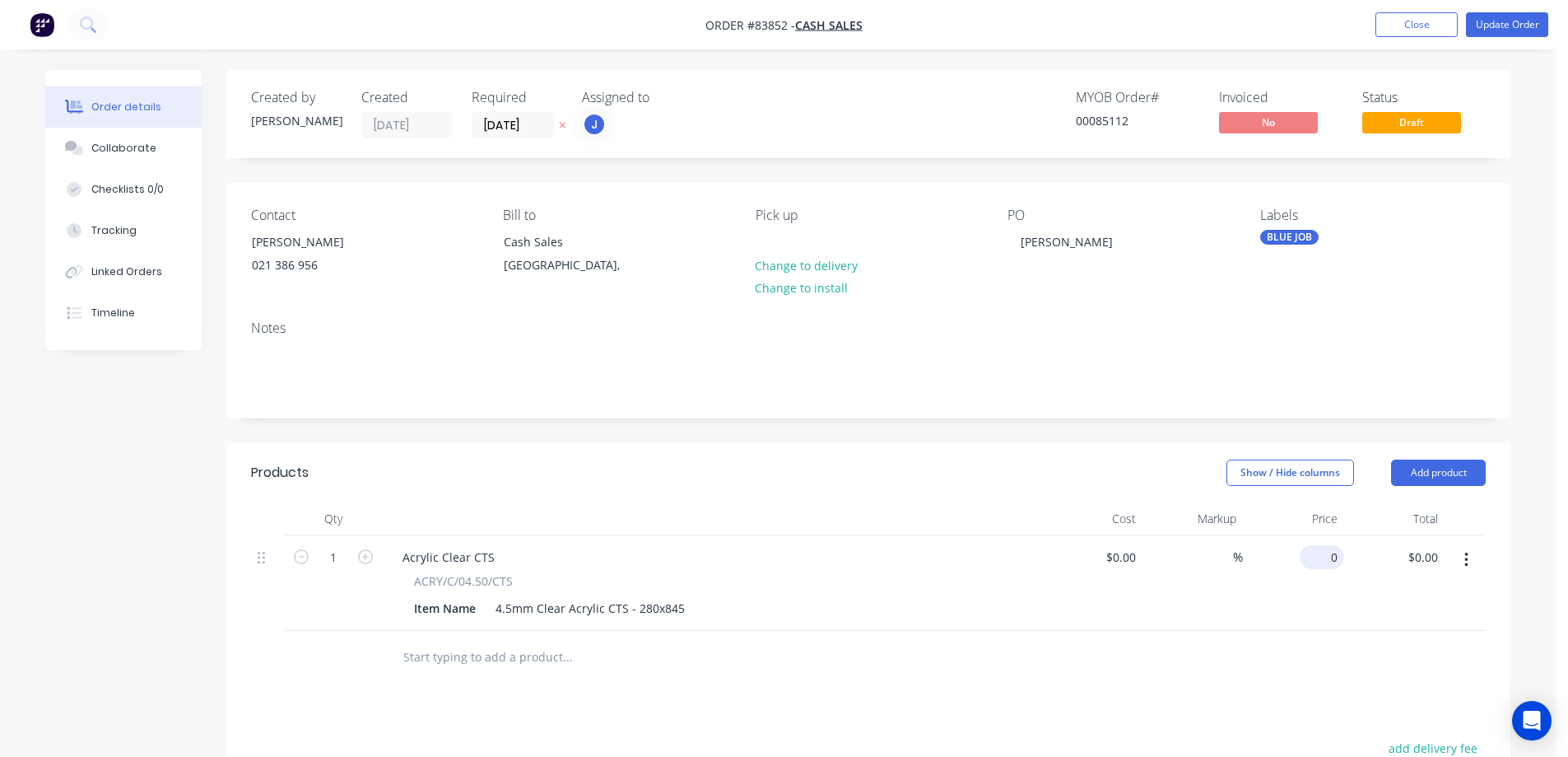
click at [1327, 567] on div "0 $0.00" at bounding box center [1325, 556] width 38 height 24
type input "$25.00"
click at [1151, 406] on div "Notes" at bounding box center [867, 362] width 1284 height 111
click at [1523, 16] on button "Update Order" at bounding box center [1506, 25] width 83 height 25
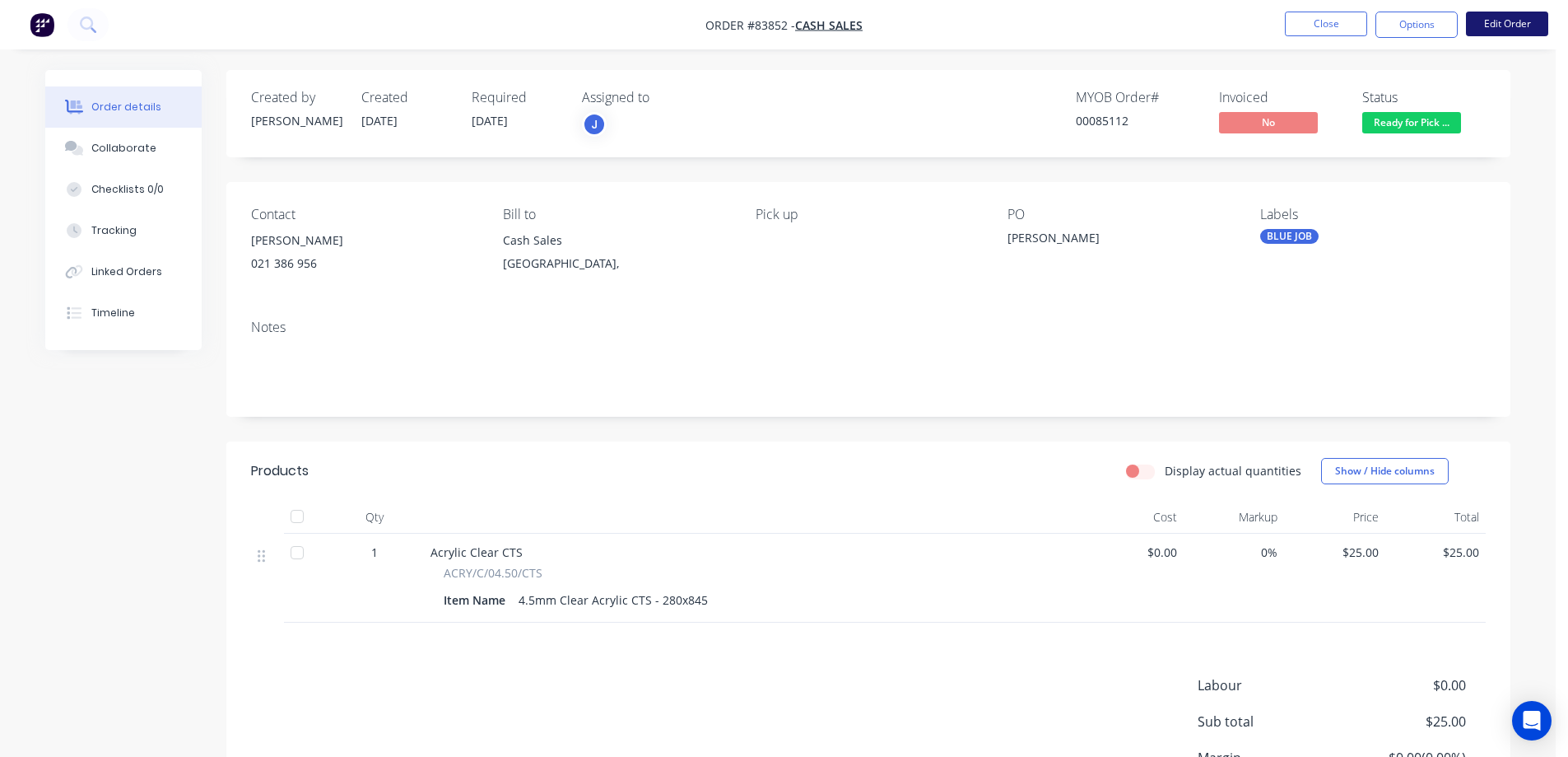
click at [1493, 12] on button "Edit Order" at bounding box center [1506, 24] width 83 height 25
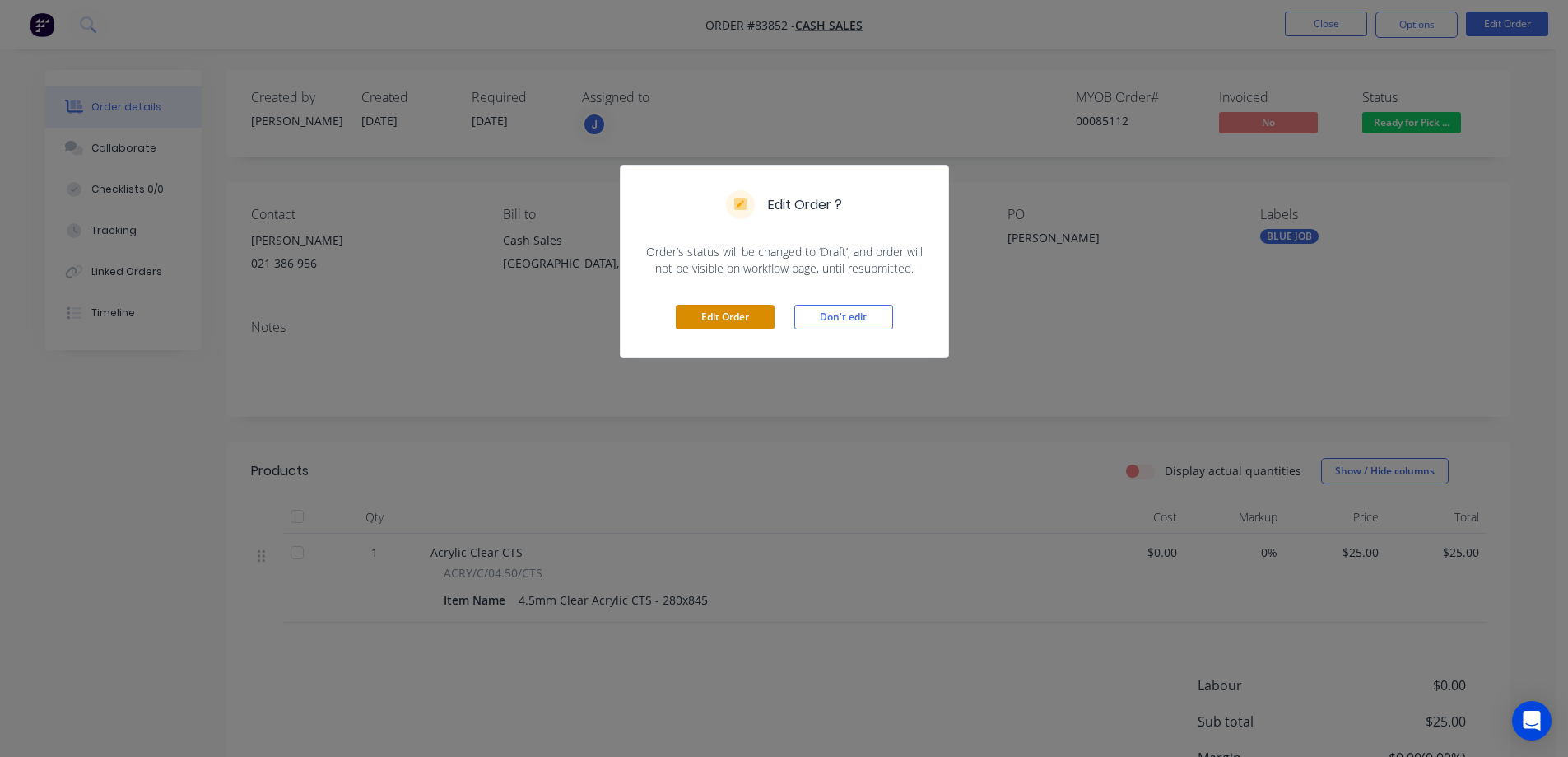
click at [711, 309] on button "Edit Order" at bounding box center [725, 317] width 99 height 25
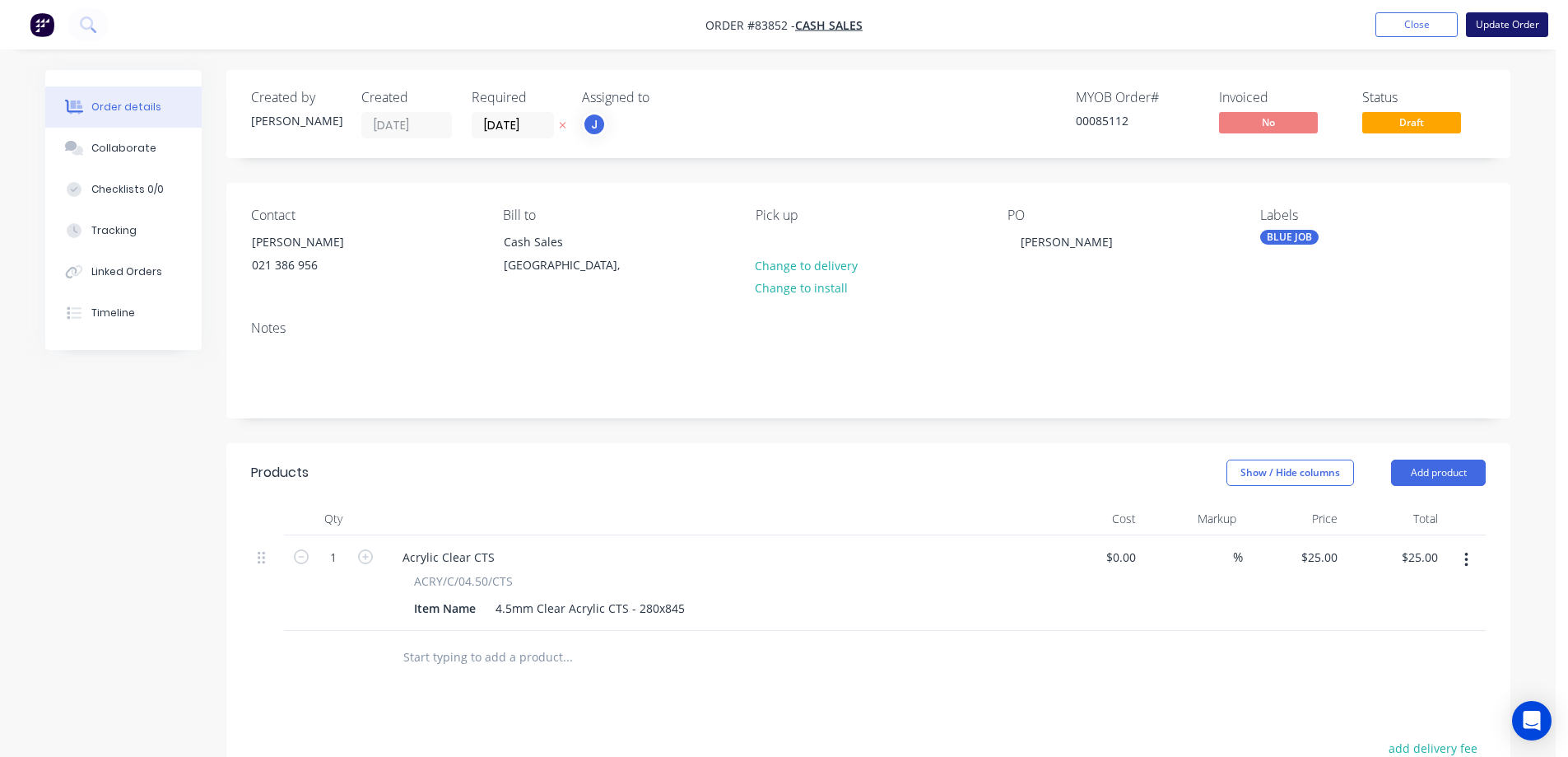
click at [1524, 23] on button "Update Order" at bounding box center [1506, 25] width 83 height 25
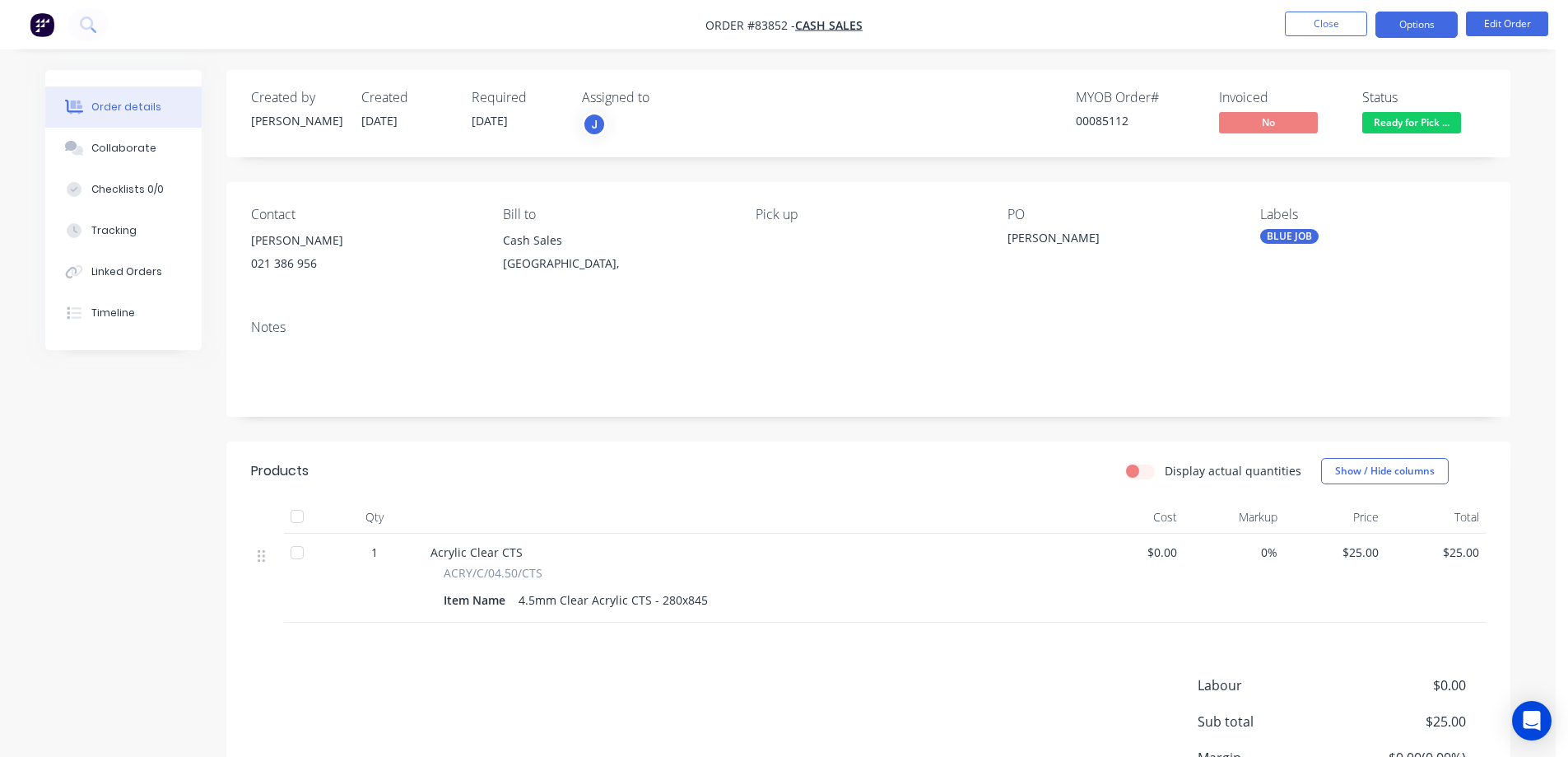
click at [1410, 23] on button "Options" at bounding box center [1416, 25] width 83 height 26
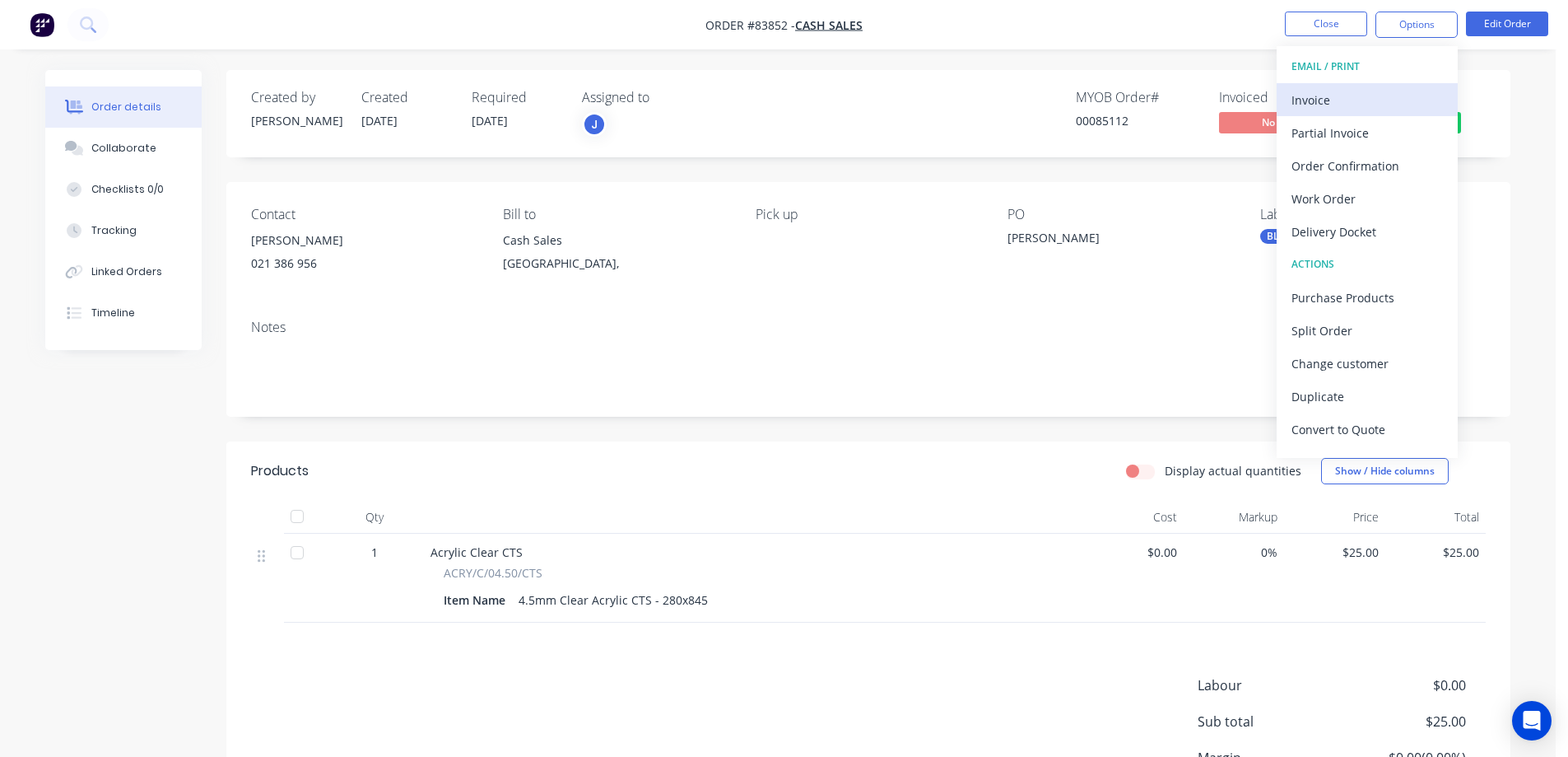
click at [1354, 103] on div "Invoice" at bounding box center [1367, 100] width 152 height 24
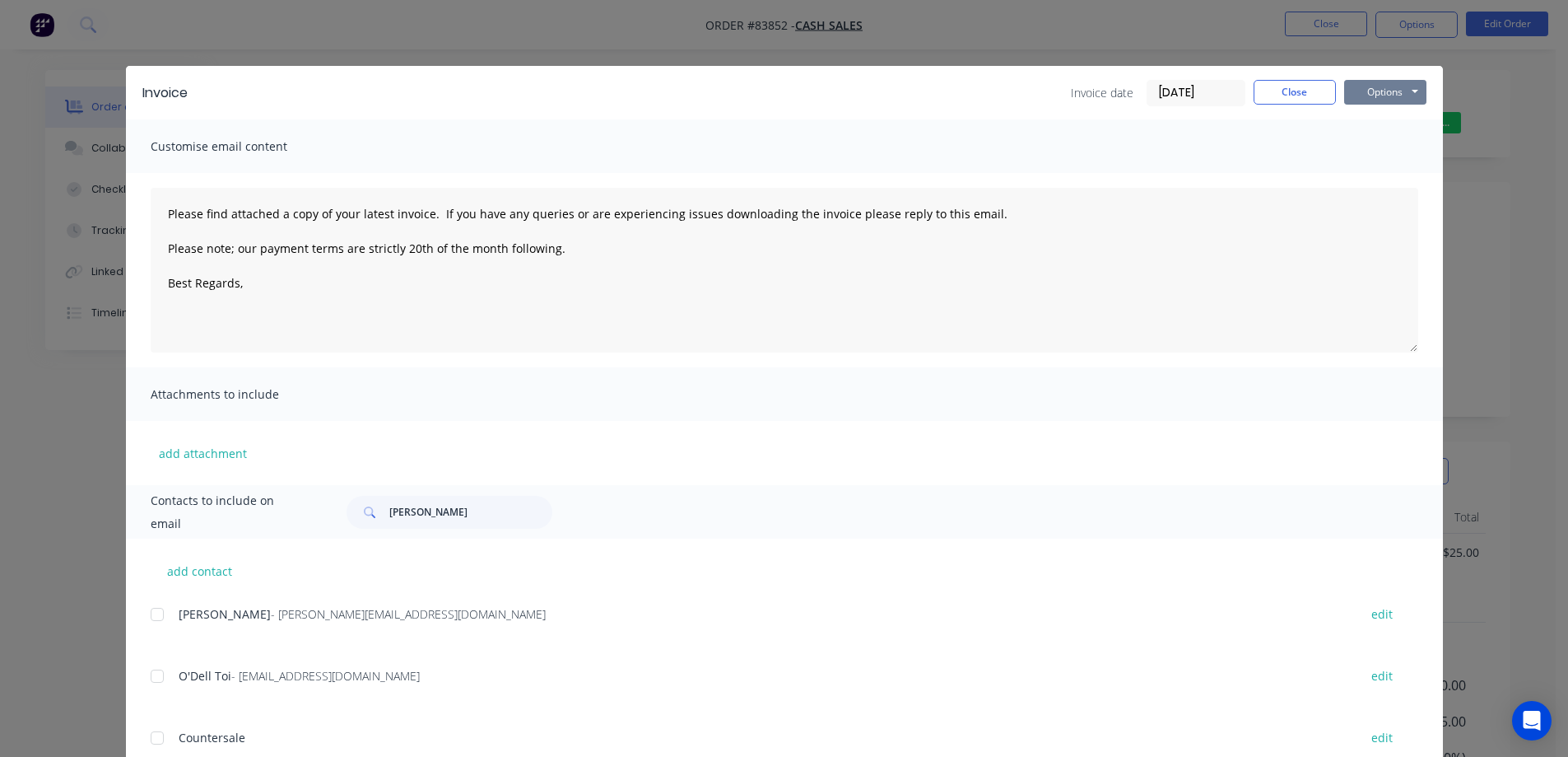
click at [1374, 85] on button "Options" at bounding box center [1385, 92] width 83 height 25
click at [1375, 155] on button "Print" at bounding box center [1396, 149] width 105 height 27
click at [163, 34] on div "Invoice Invoice date 13/08/25 Close Options Preview Print Email Customise email…" at bounding box center [784, 378] width 1568 height 757
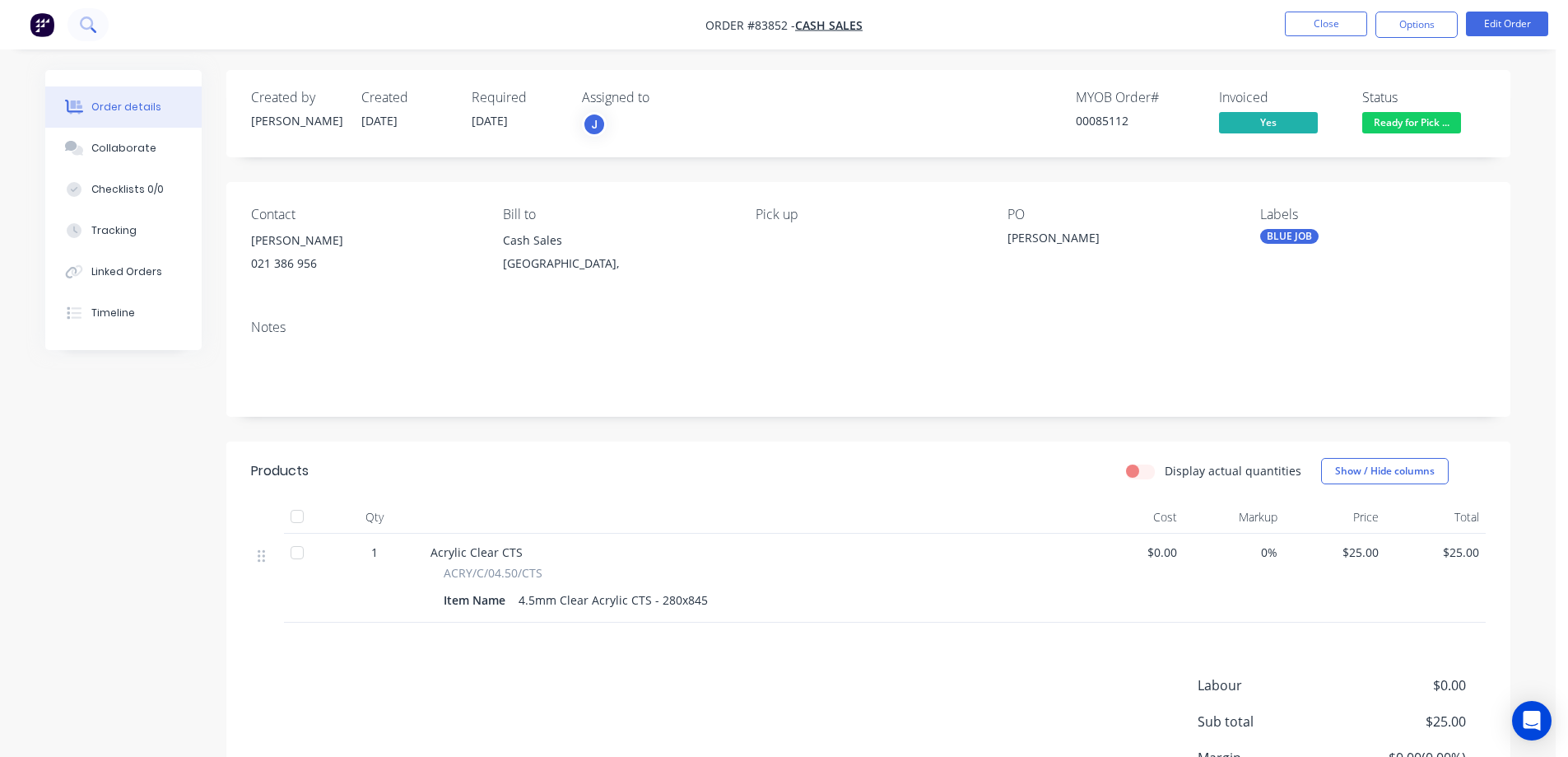
click at [75, 27] on button at bounding box center [87, 25] width 41 height 33
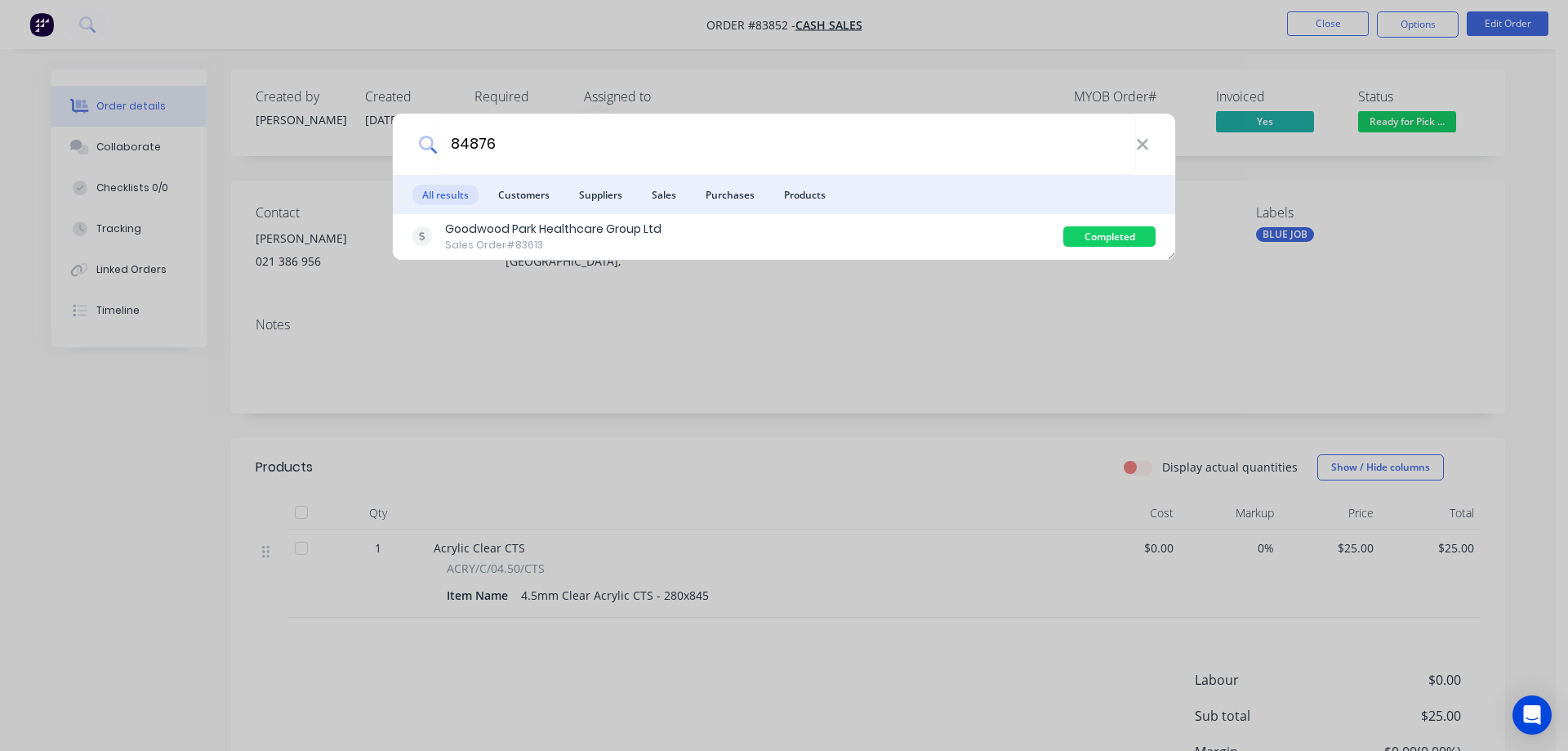
type input "84876"
click at [800, 224] on div "Goodwood Park Healthcare Group Ltd Sales Order #83613" at bounding box center [737, 236] width 651 height 32
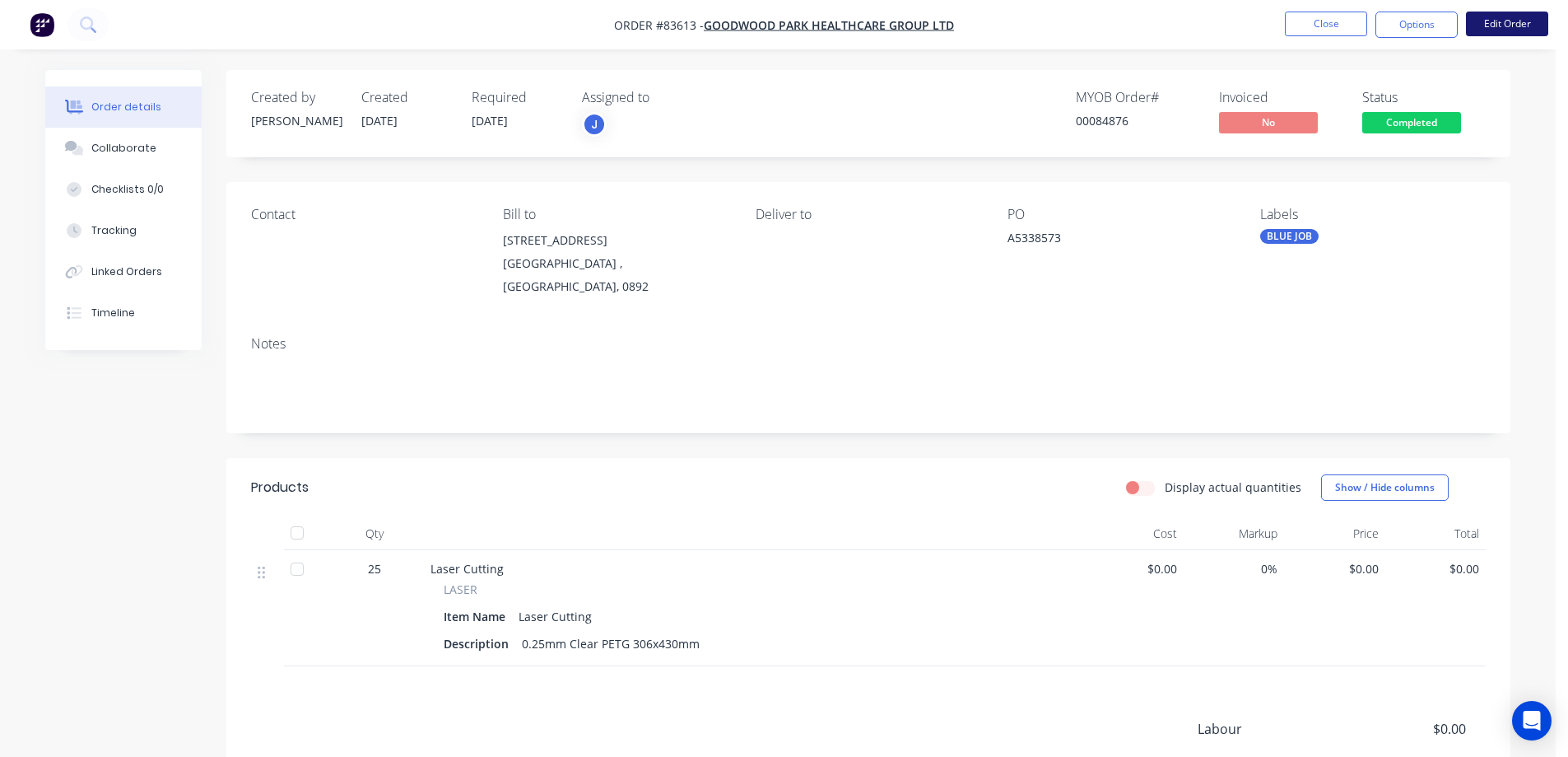
click at [1507, 29] on button "Edit Order" at bounding box center [1506, 24] width 83 height 25
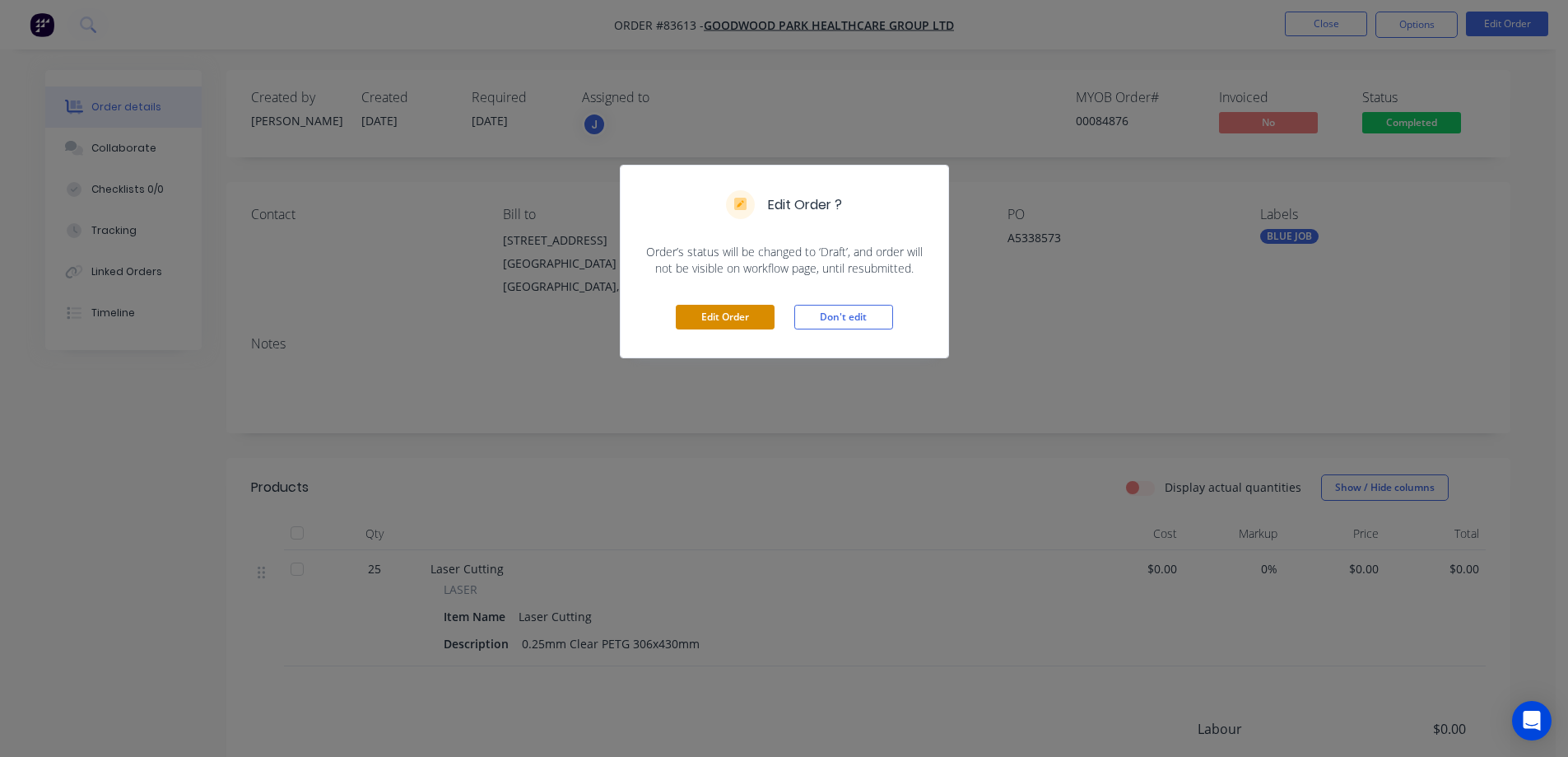
click at [706, 314] on button "Edit Order" at bounding box center [725, 317] width 99 height 25
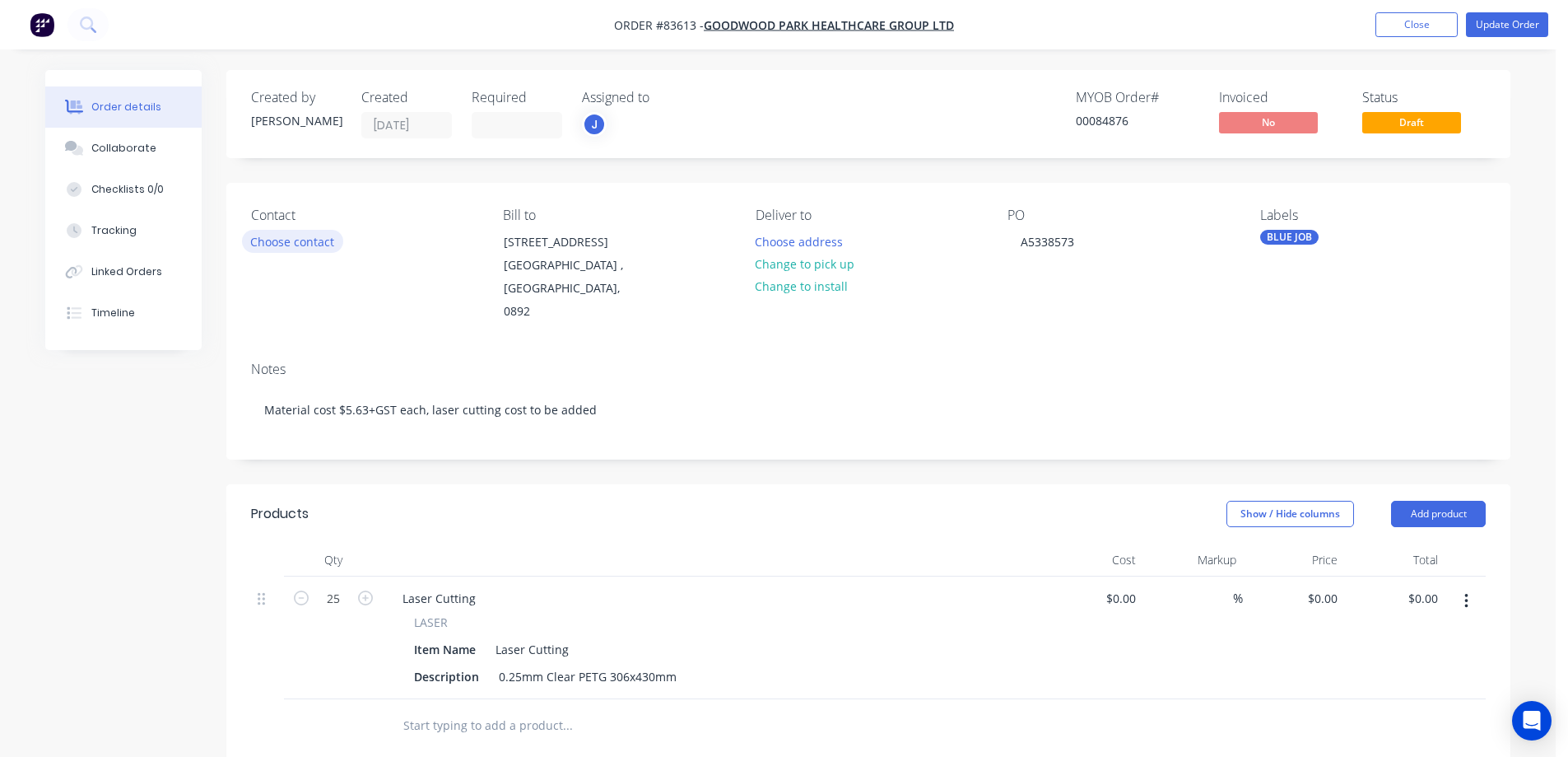
click at [299, 246] on button "Choose contact" at bounding box center [293, 241] width 102 height 22
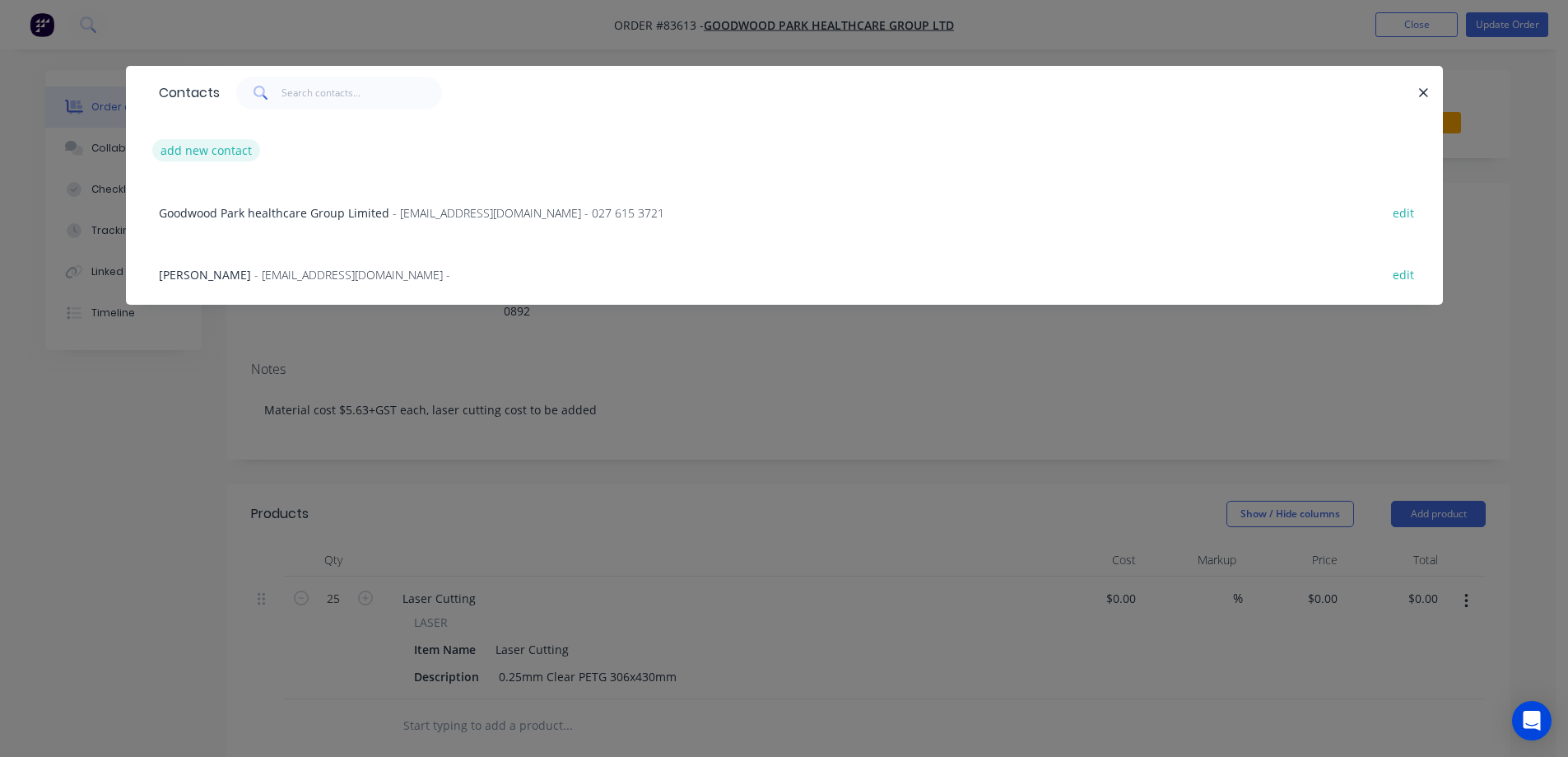
click at [195, 153] on button "add new contact" at bounding box center [207, 150] width 109 height 22
select select "NZ"
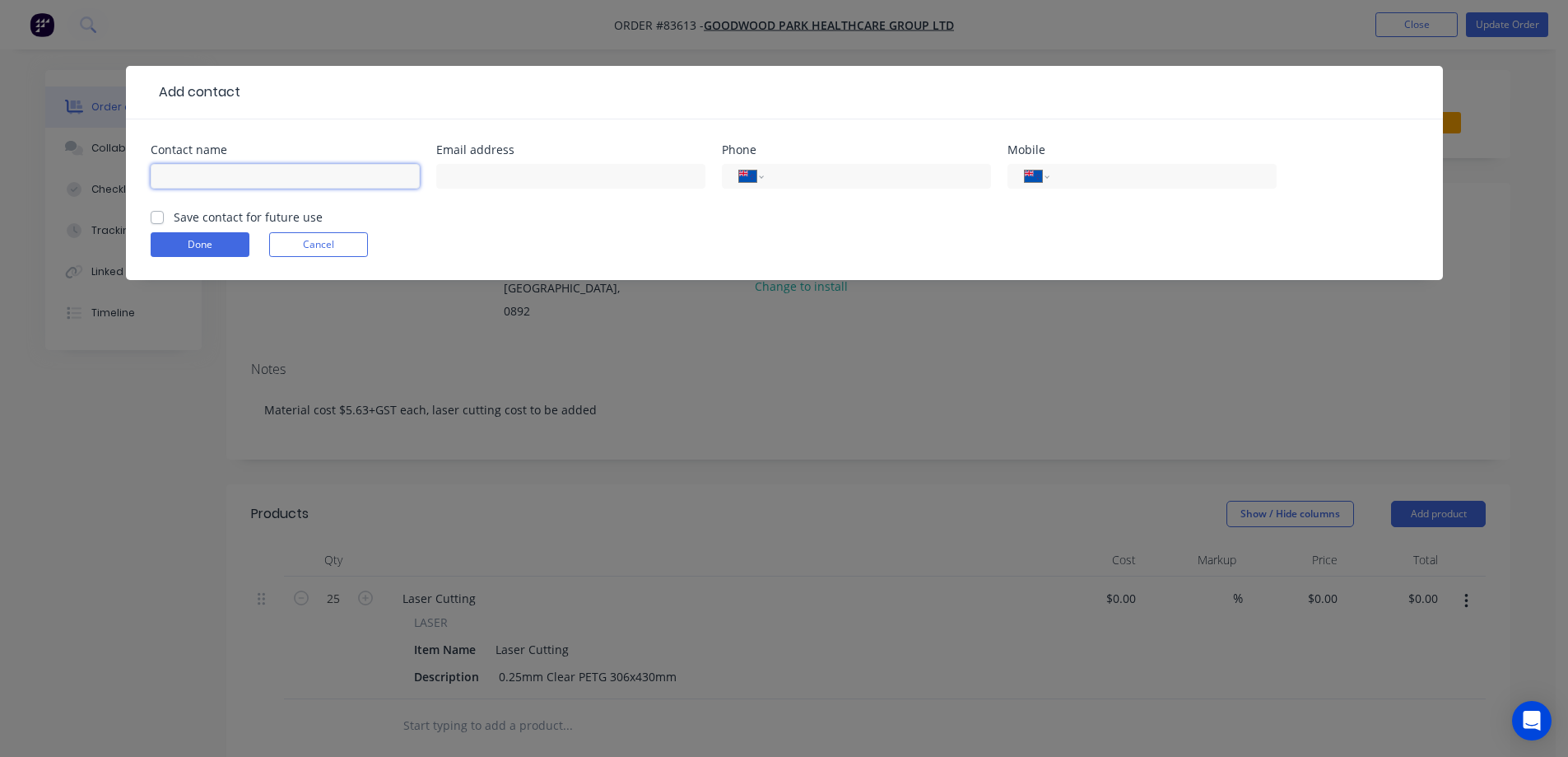
click at [220, 172] on input "text" at bounding box center [285, 175] width 270 height 25
type input "Daniel French"
click at [309, 215] on label "Save contact for future use" at bounding box center [248, 216] width 149 height 17
click at [163, 215] on input "Save contact for future use" at bounding box center [157, 215] width 14 height 15
checkbox input "true"
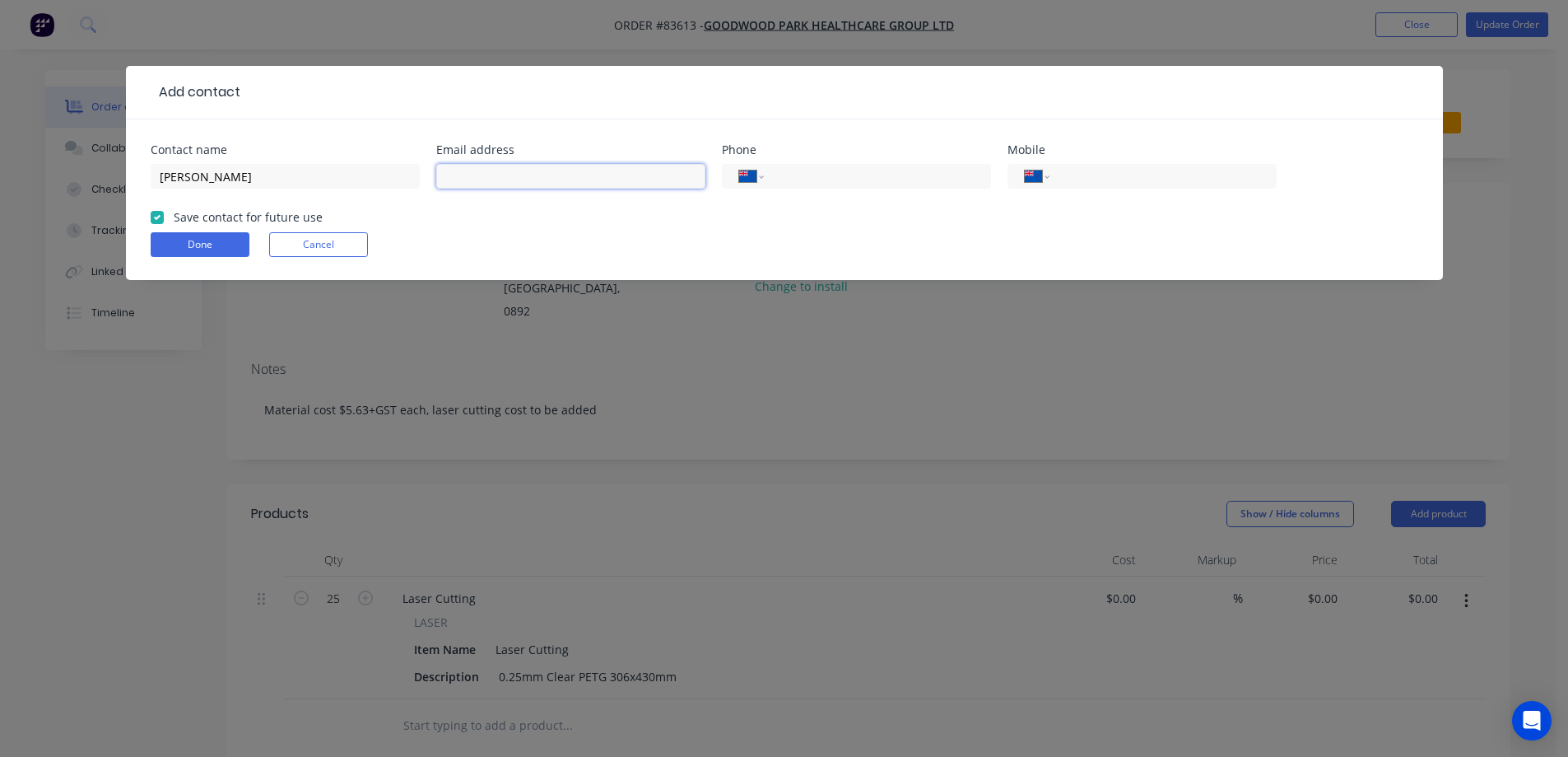
click at [471, 172] on input "text" at bounding box center [571, 175] width 270 height 25
click at [1078, 180] on input "tel" at bounding box center [1160, 176] width 198 height 19
type input "022 396 5254"
drag, startPoint x: 222, startPoint y: 241, endPoint x: 231, endPoint y: 240, distance: 9.1
click at [221, 241] on button "Done" at bounding box center [200, 244] width 99 height 25
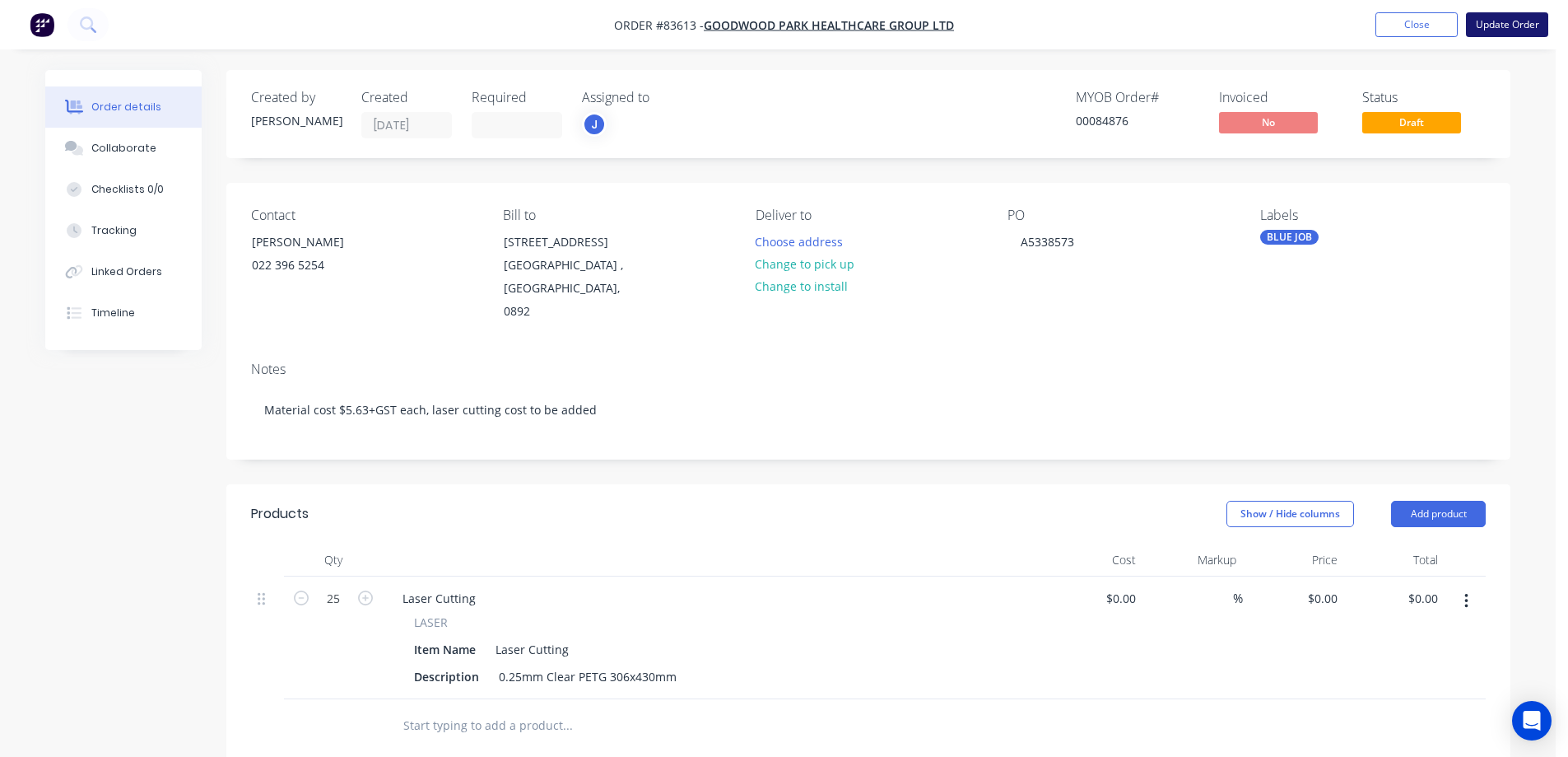
click at [1498, 32] on button "Update Order" at bounding box center [1506, 25] width 83 height 25
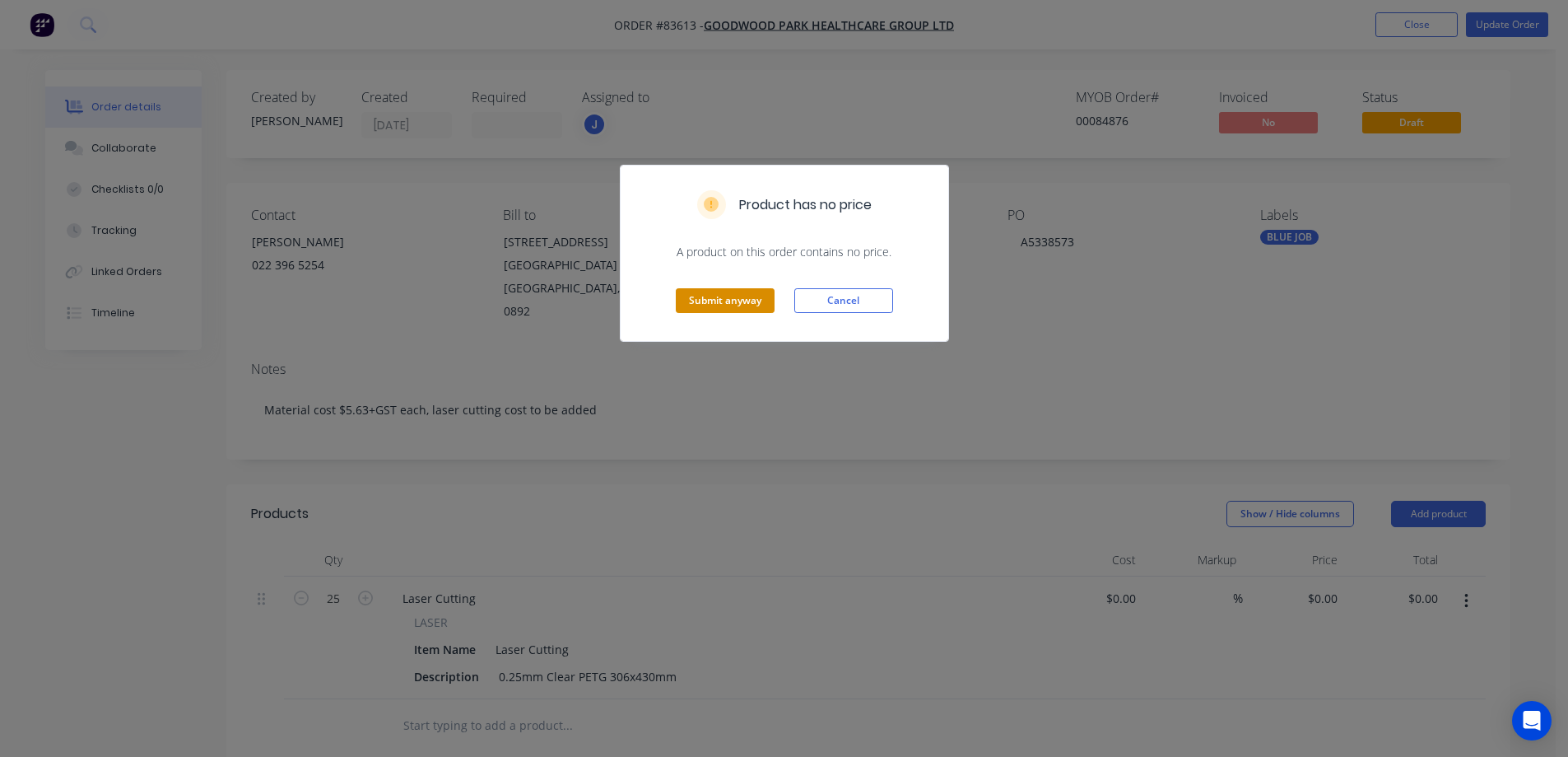
click at [740, 298] on button "Submit anyway" at bounding box center [725, 300] width 99 height 25
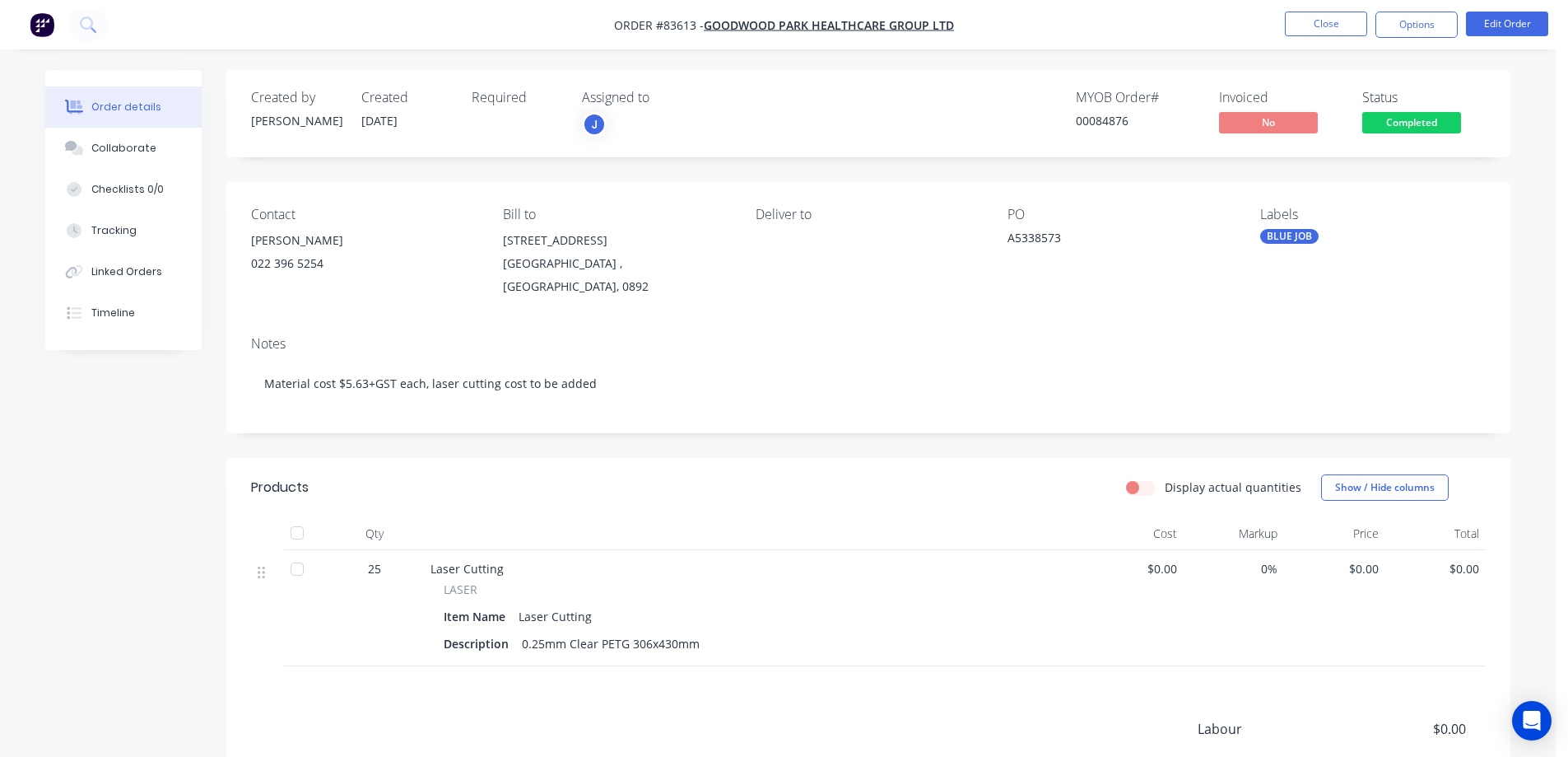
click at [1364, 134] on button "Completed" at bounding box center [1411, 123] width 99 height 25
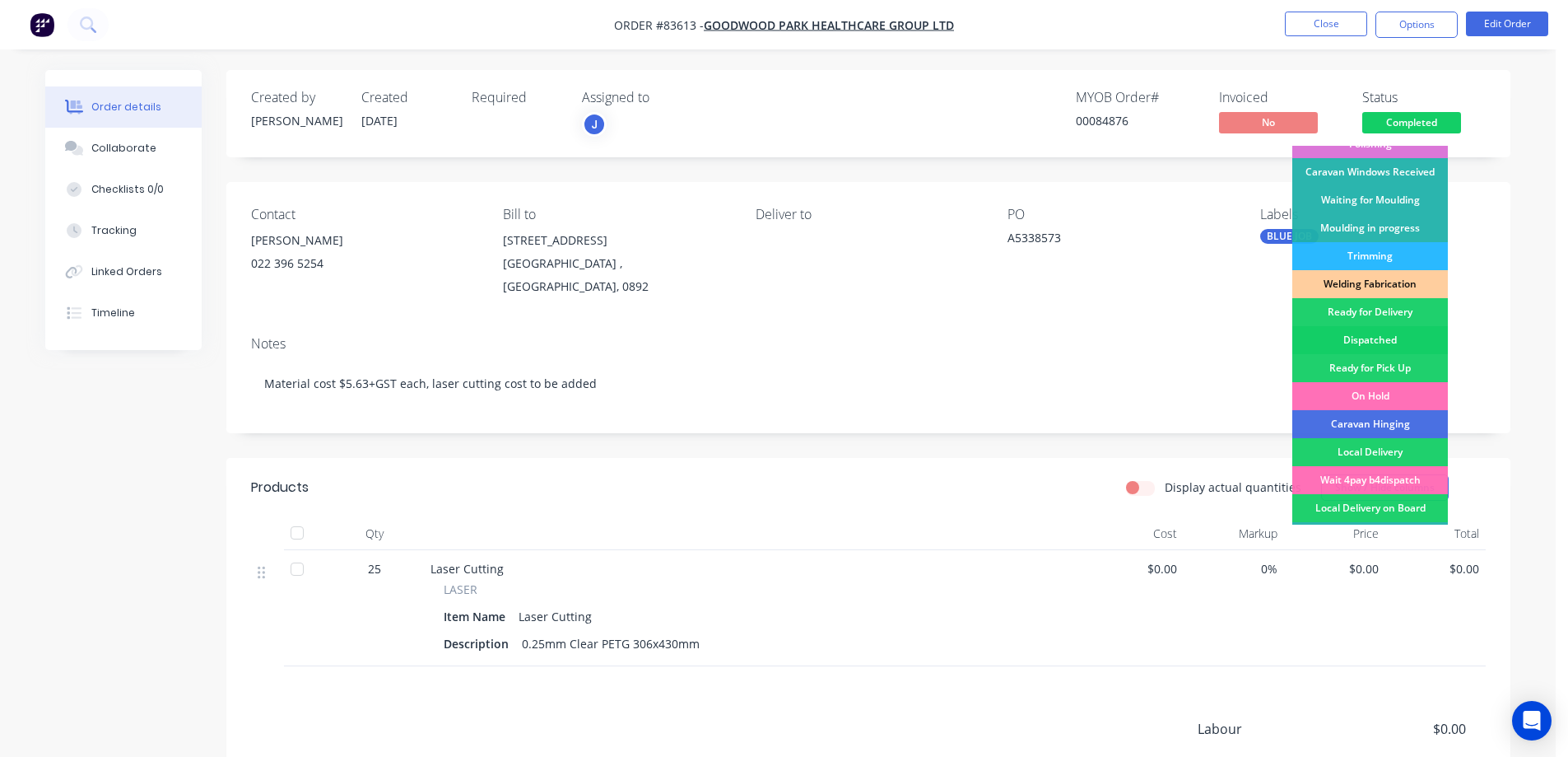
scroll to position [321, 0]
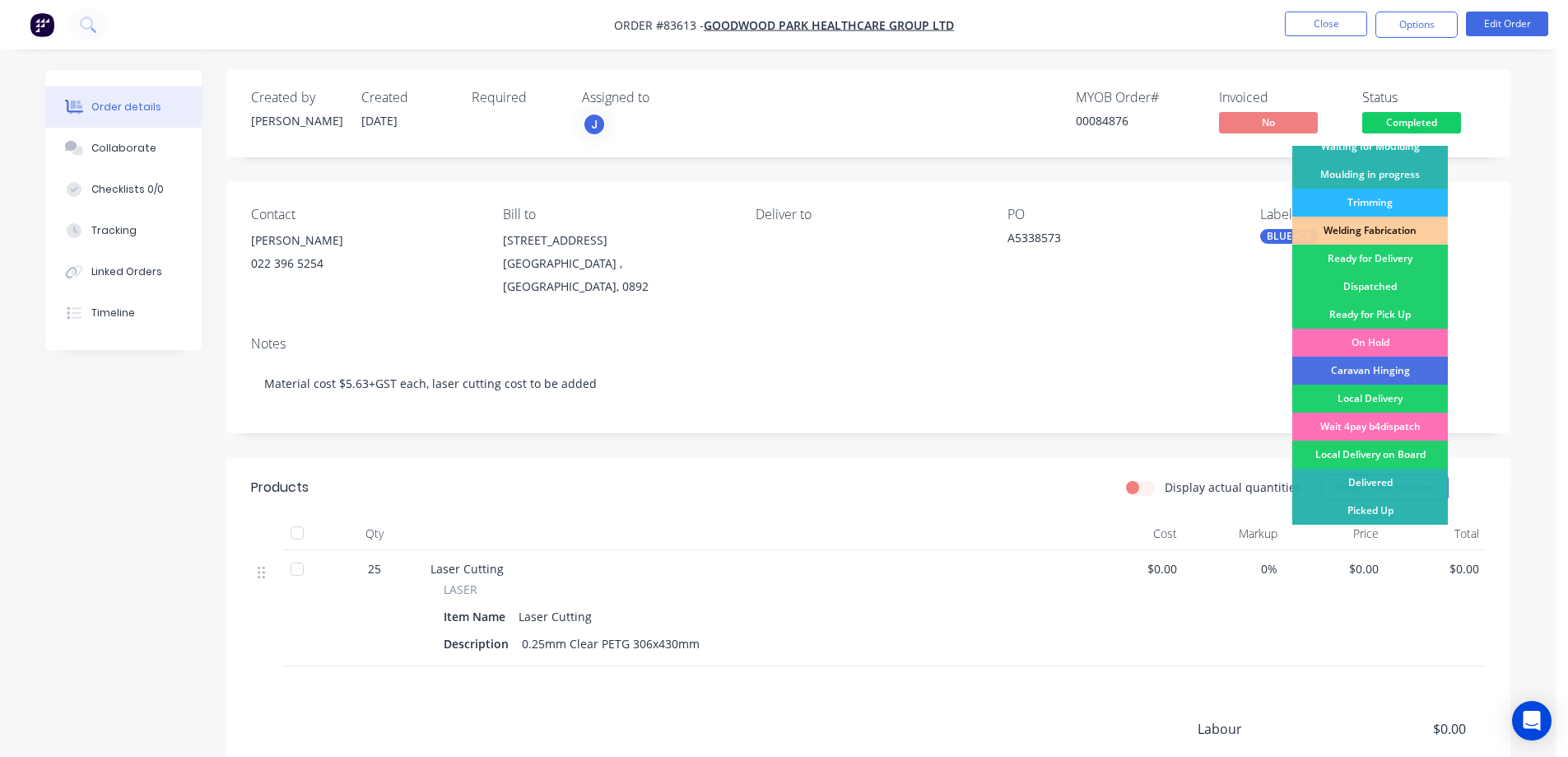
click at [1398, 312] on div "Ready for Pick Up" at bounding box center [1369, 314] width 155 height 28
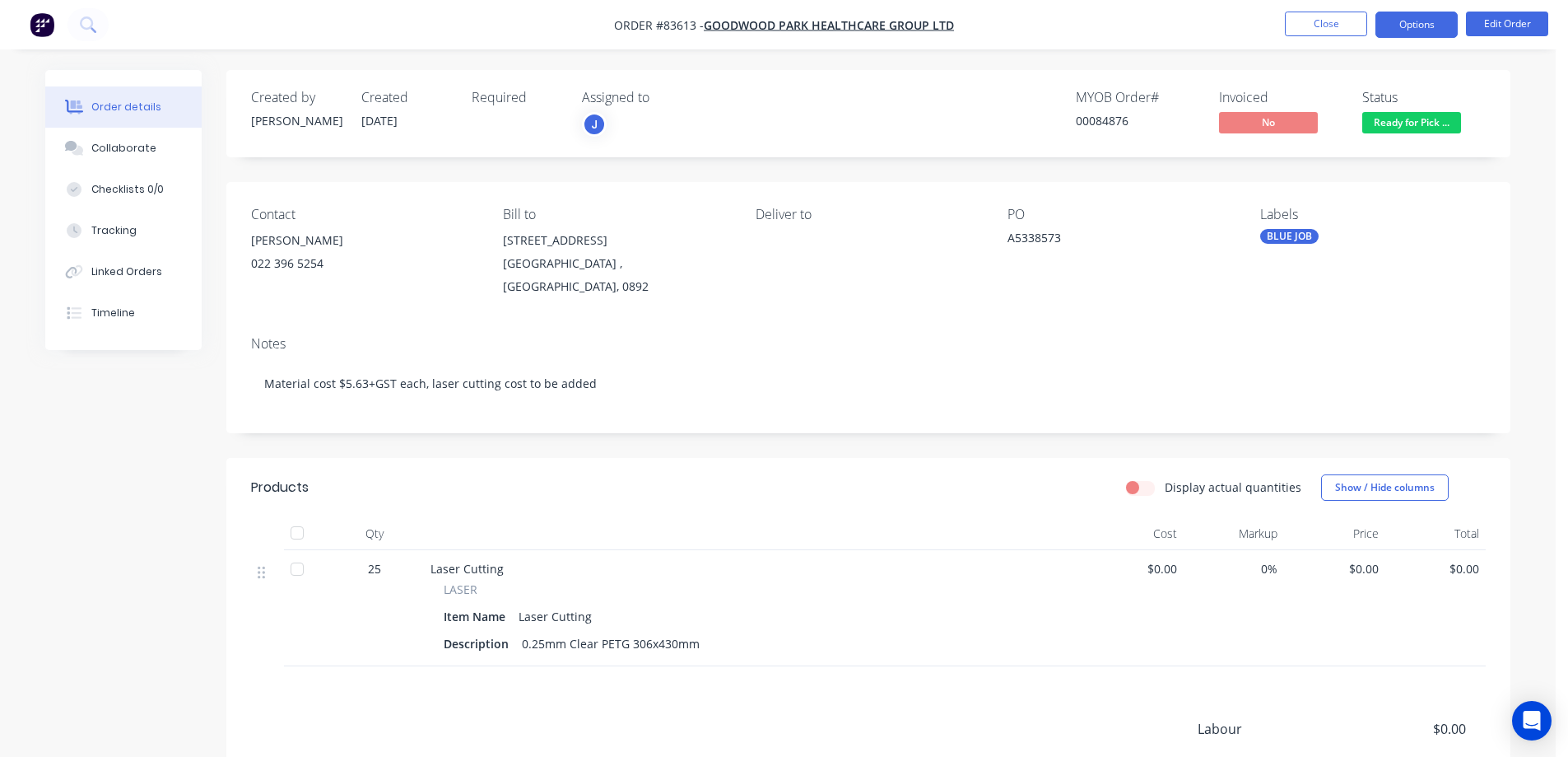
click at [1425, 23] on button "Options" at bounding box center [1416, 25] width 83 height 26
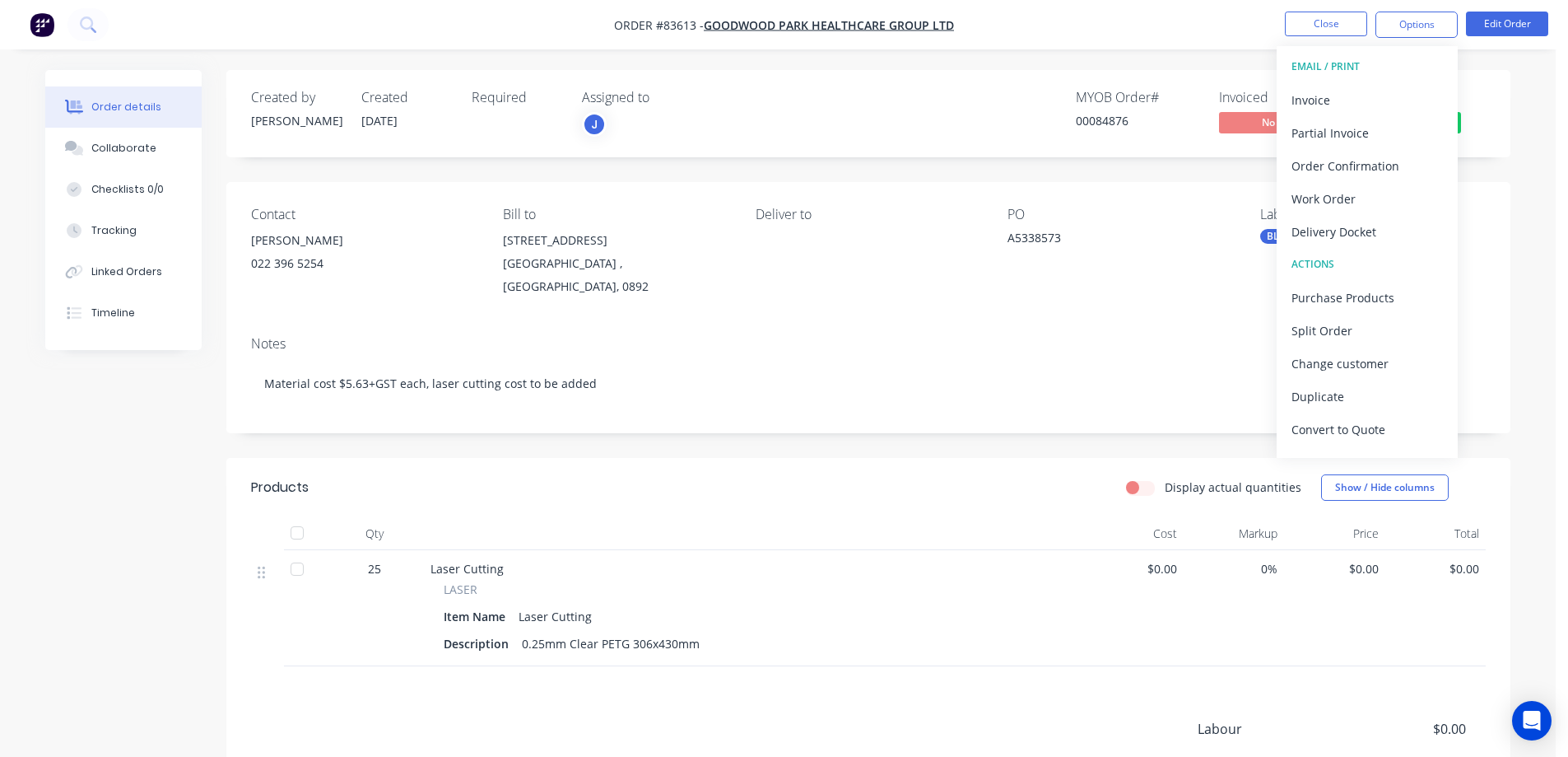
drag, startPoint x: 1338, startPoint y: 226, endPoint x: 1340, endPoint y: 218, distance: 8.2
click at [1338, 227] on div "Delivery Docket" at bounding box center [1367, 231] width 152 height 24
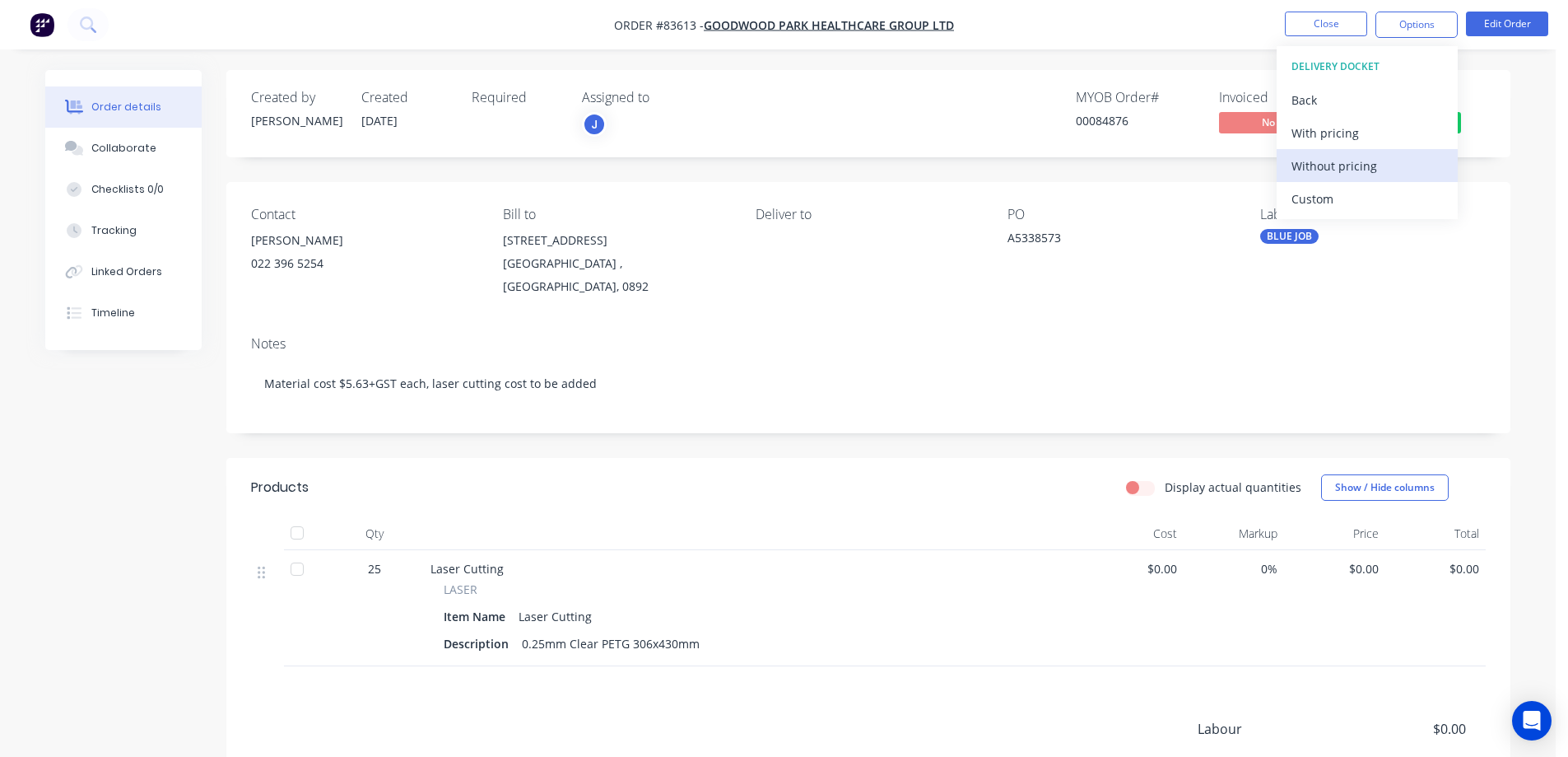
click at [1350, 165] on div "Without pricing" at bounding box center [1367, 166] width 152 height 24
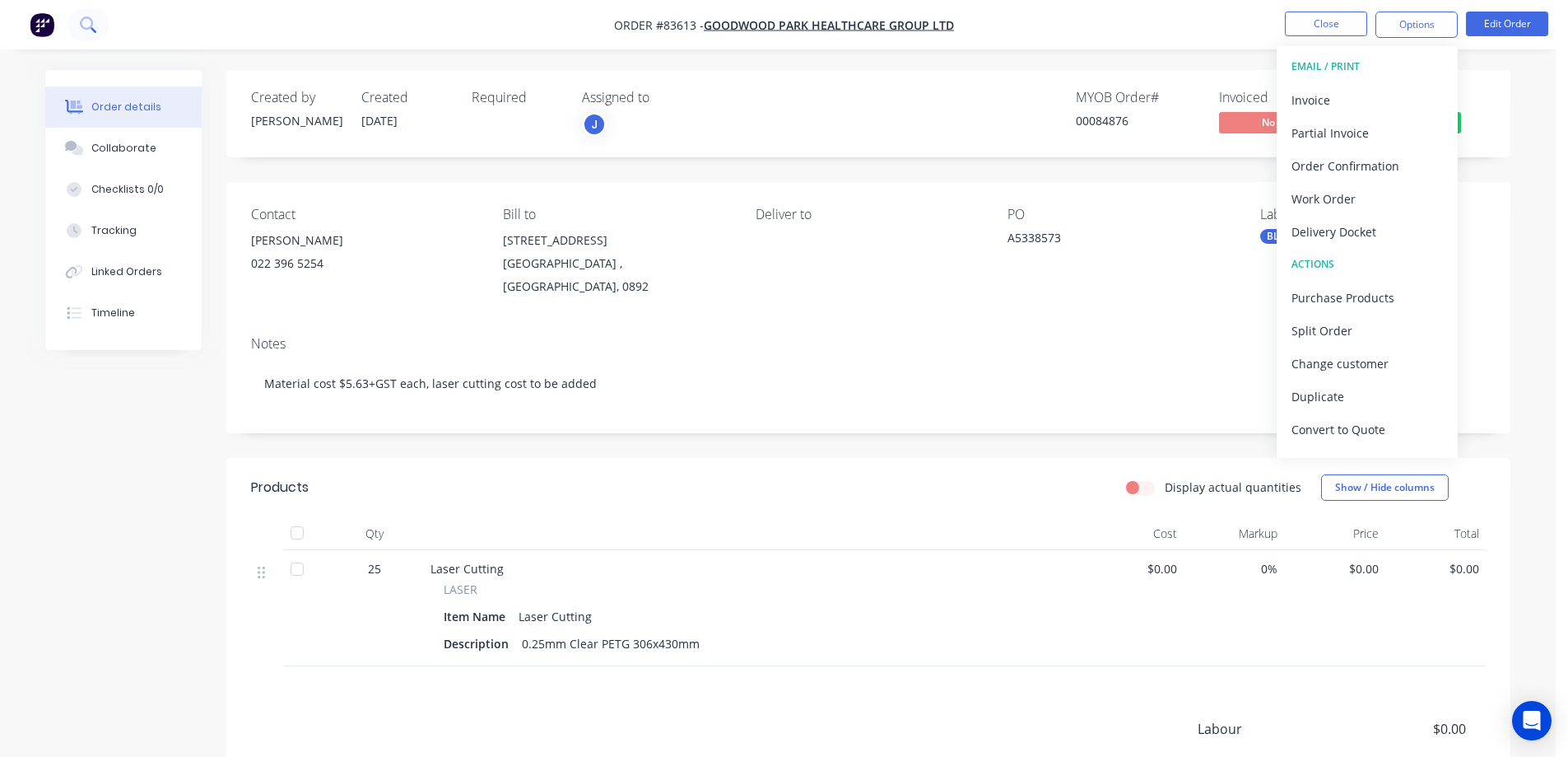
click at [82, 26] on icon at bounding box center [87, 24] width 15 height 15
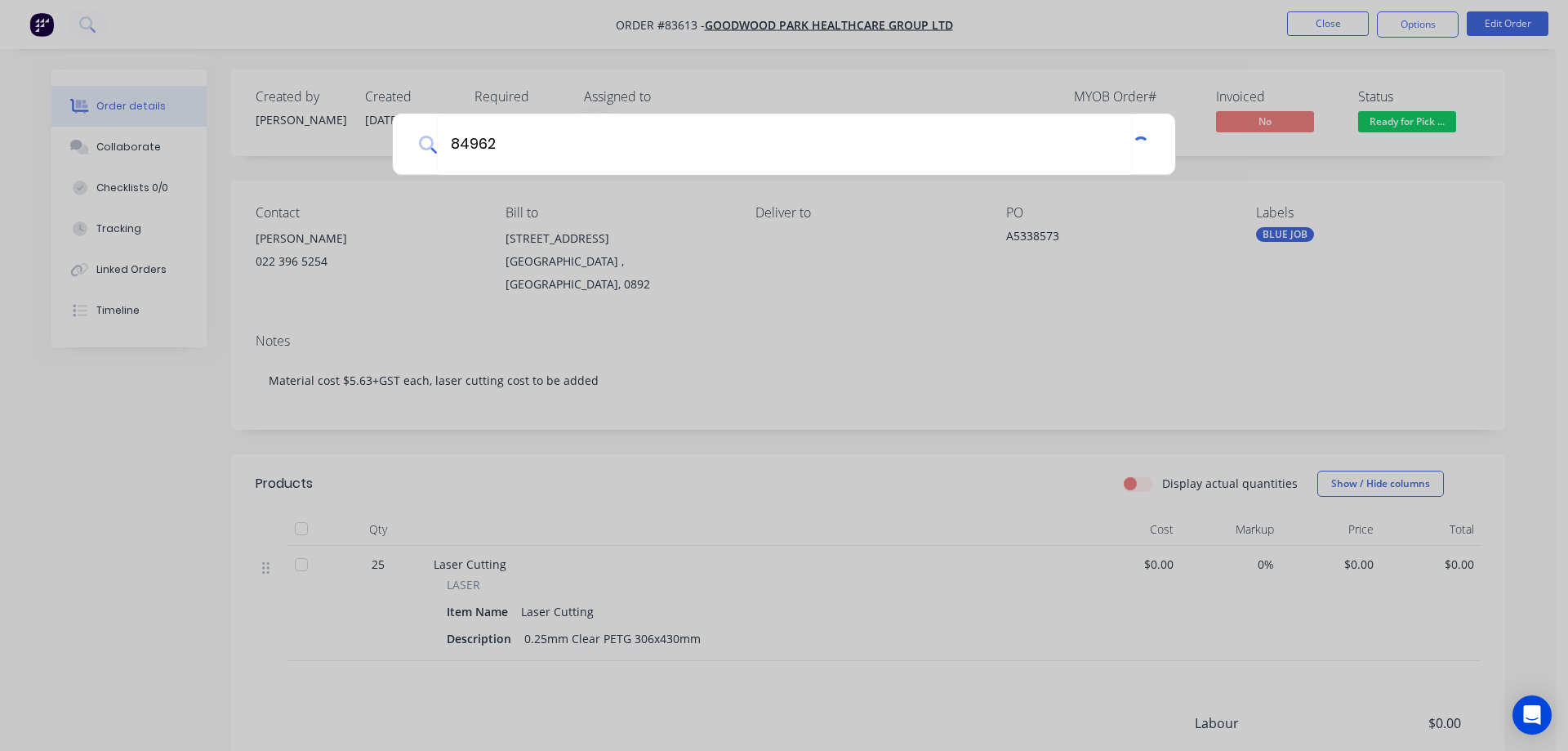
type input "84962"
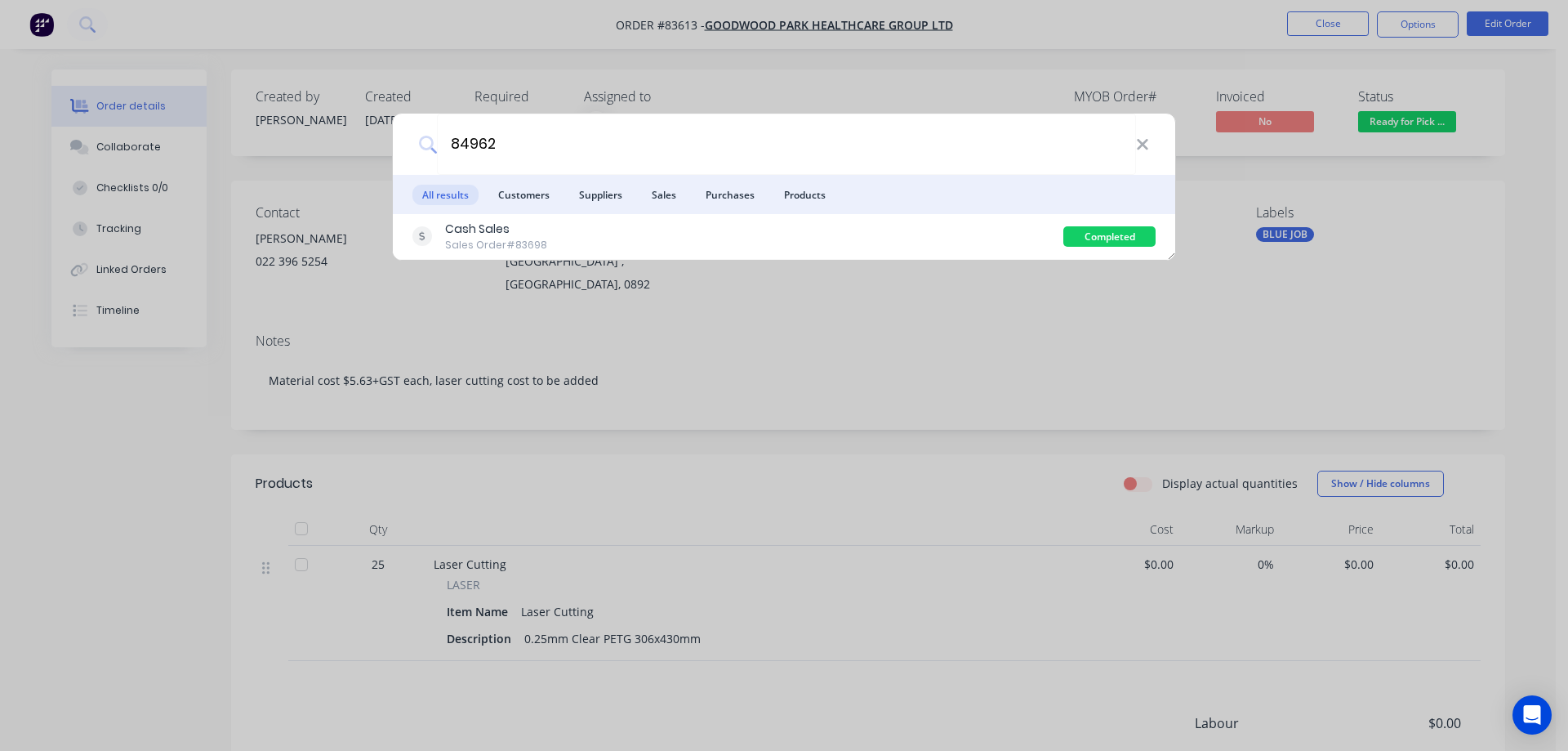
click at [825, 233] on div "Cash Sales Sales Order #83698" at bounding box center [737, 236] width 651 height 32
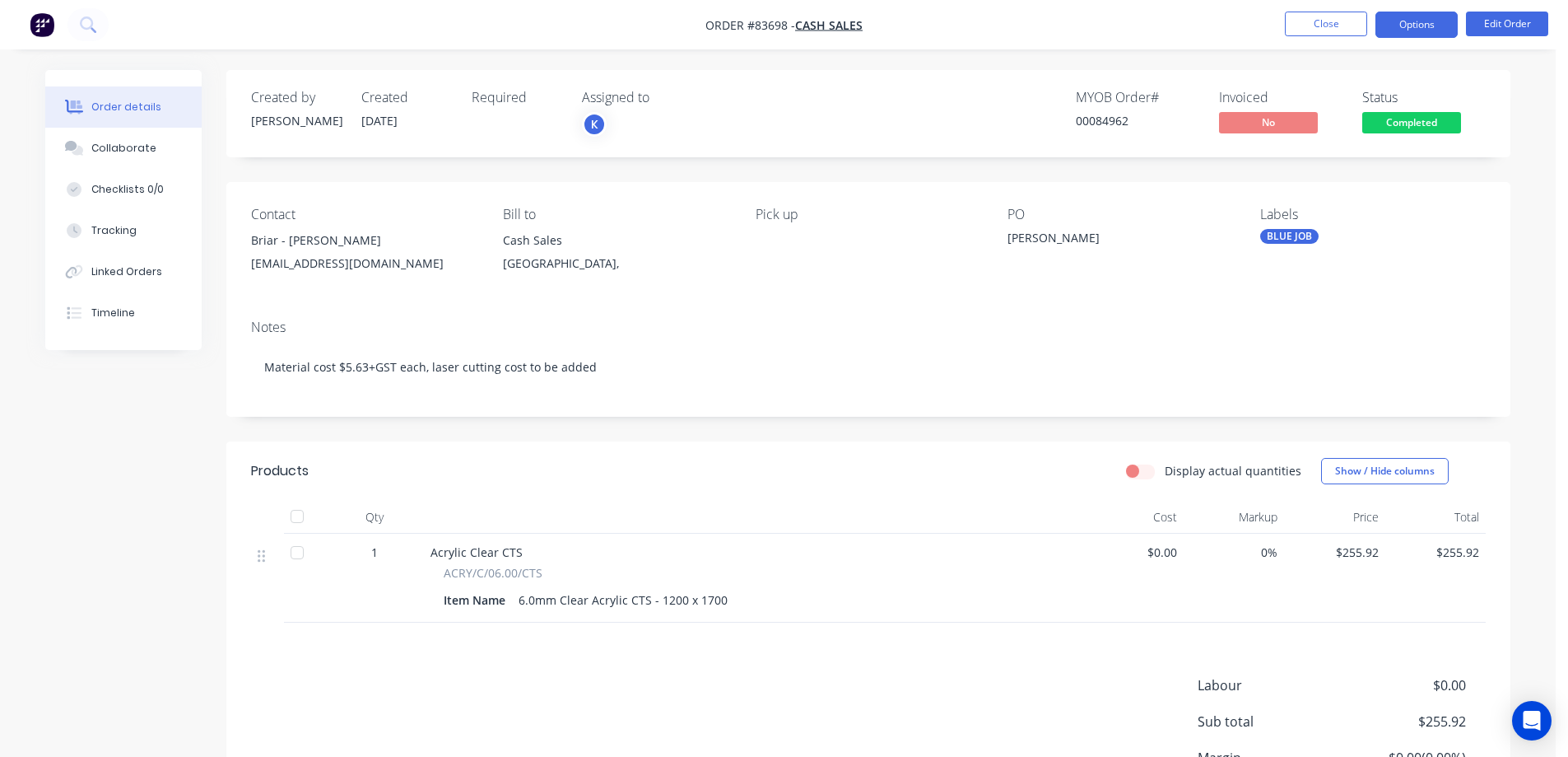
click at [1416, 26] on button "Options" at bounding box center [1416, 25] width 83 height 26
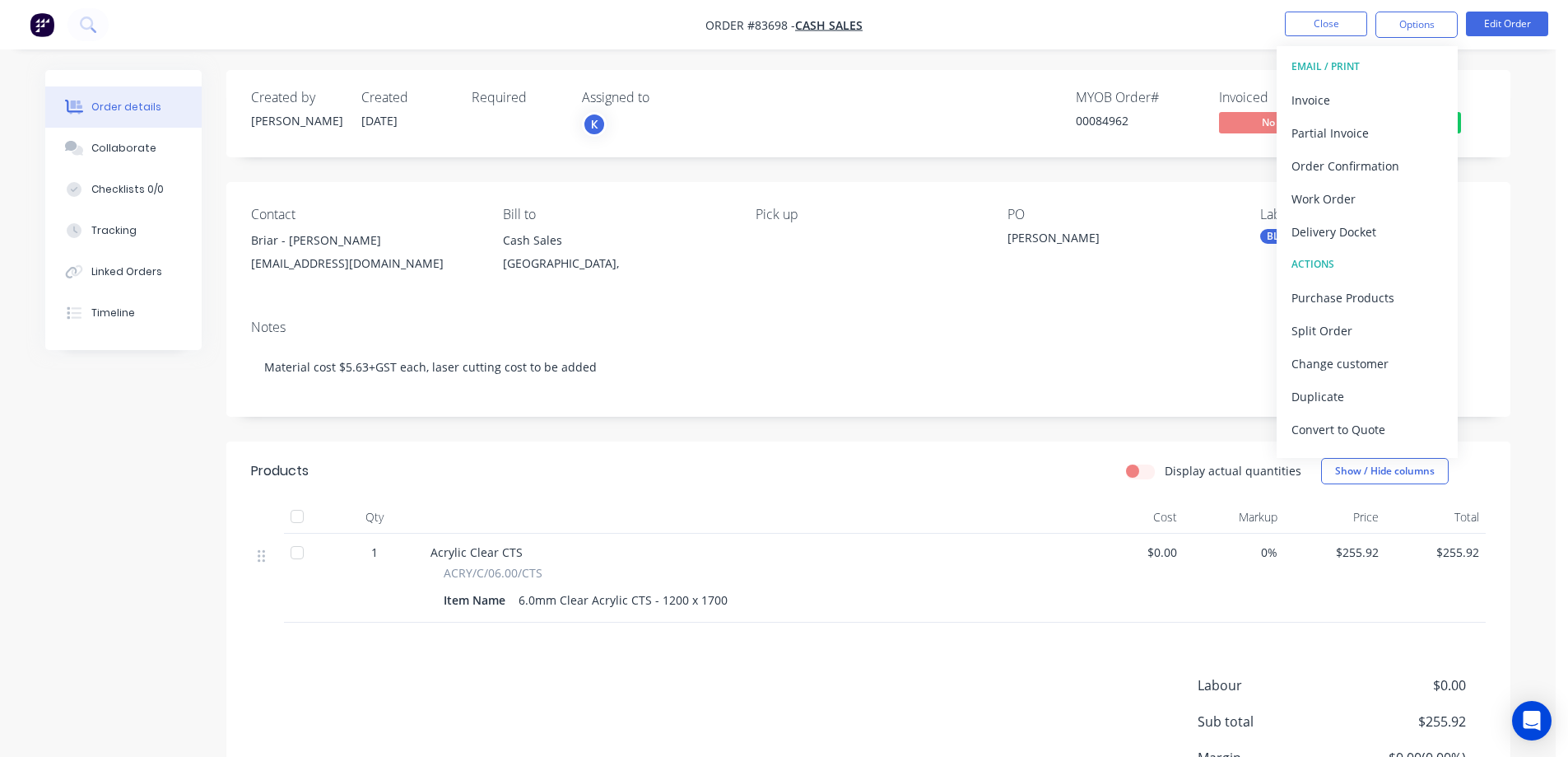
click at [1065, 106] on div "MYOB Order # 00084962 Invoiced No Status Completed" at bounding box center [1116, 113] width 740 height 48
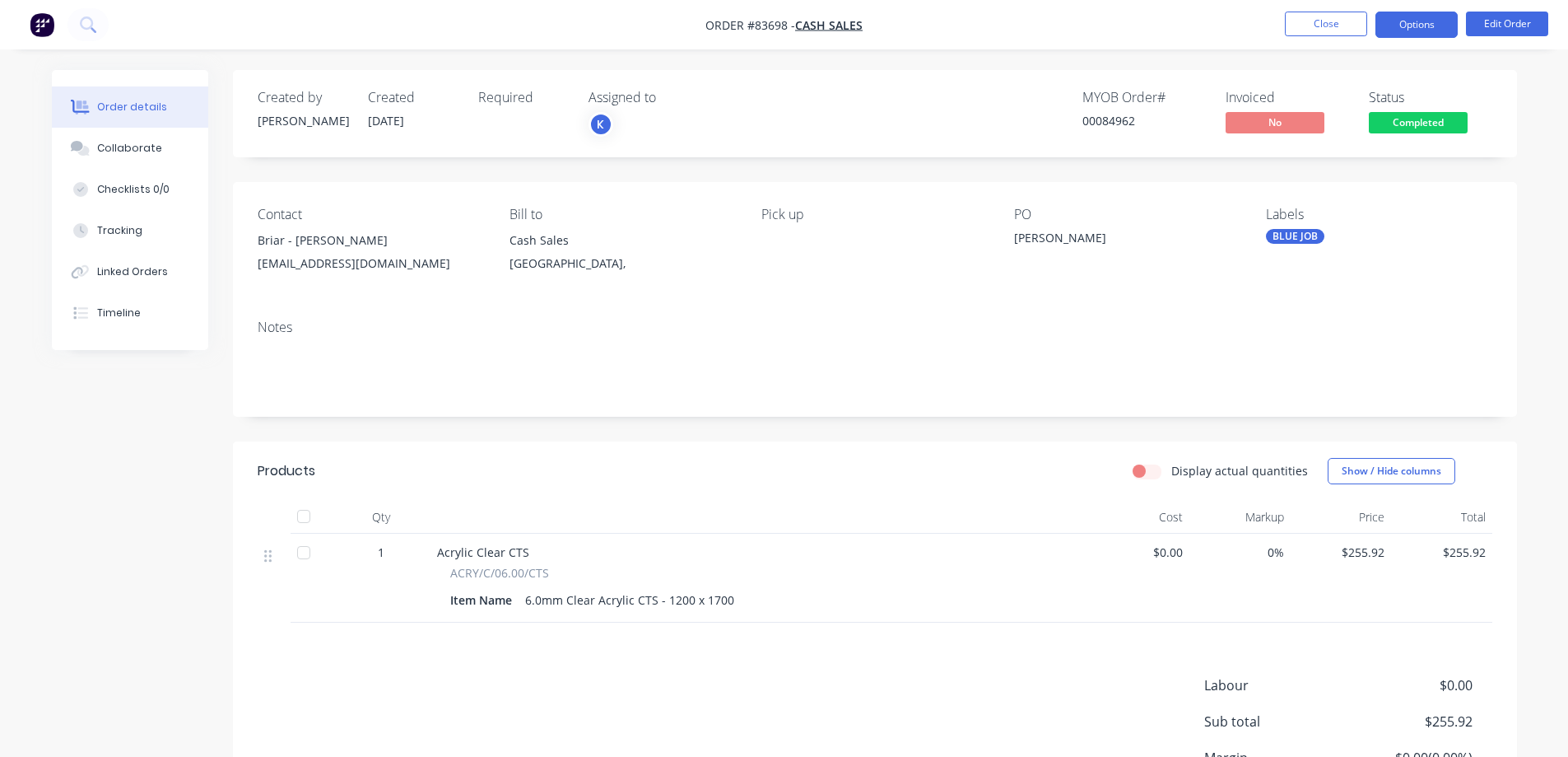
click at [1428, 28] on button "Options" at bounding box center [1416, 25] width 83 height 26
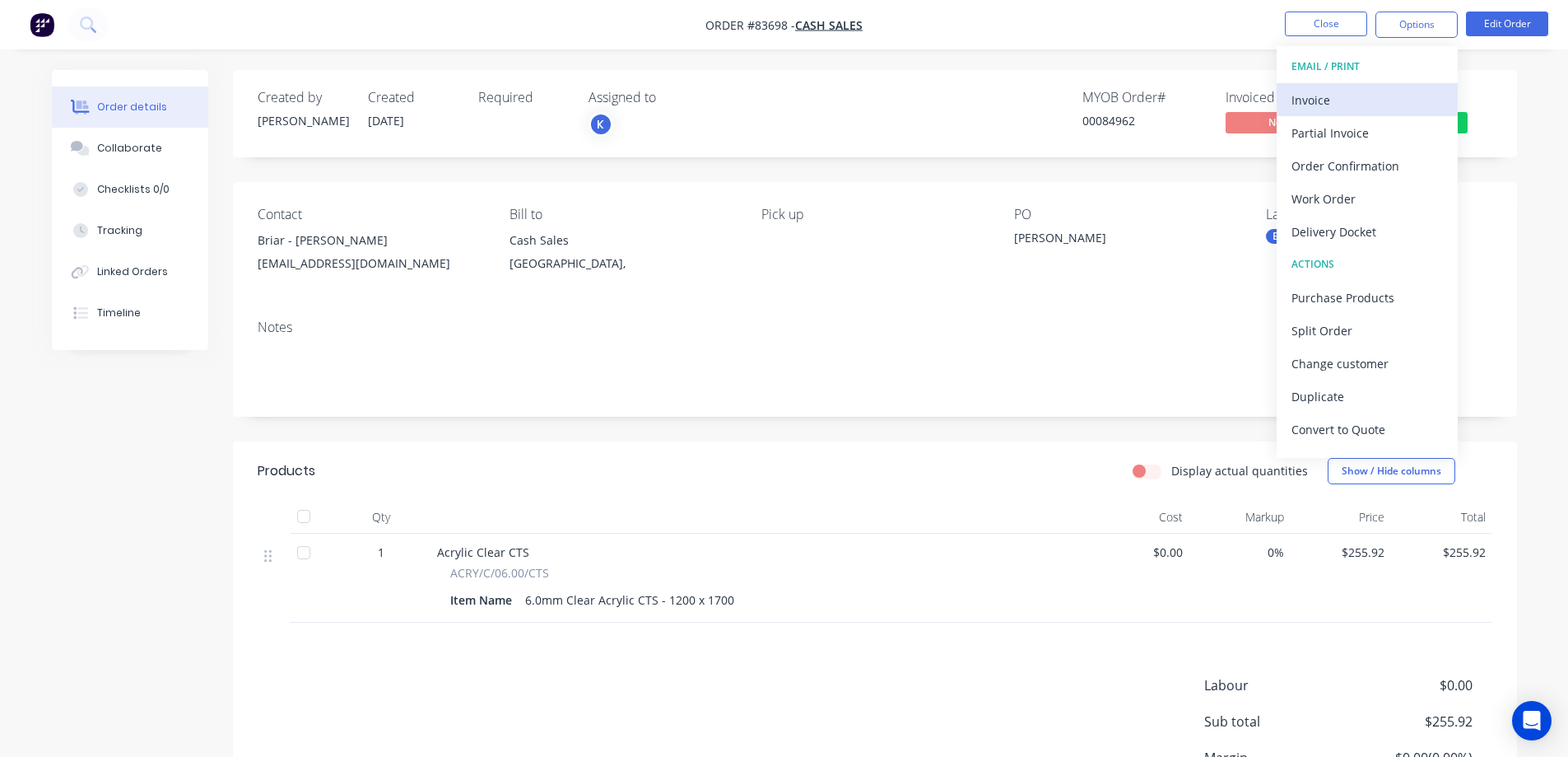
click at [1378, 85] on button "Invoice" at bounding box center [1367, 100] width 181 height 33
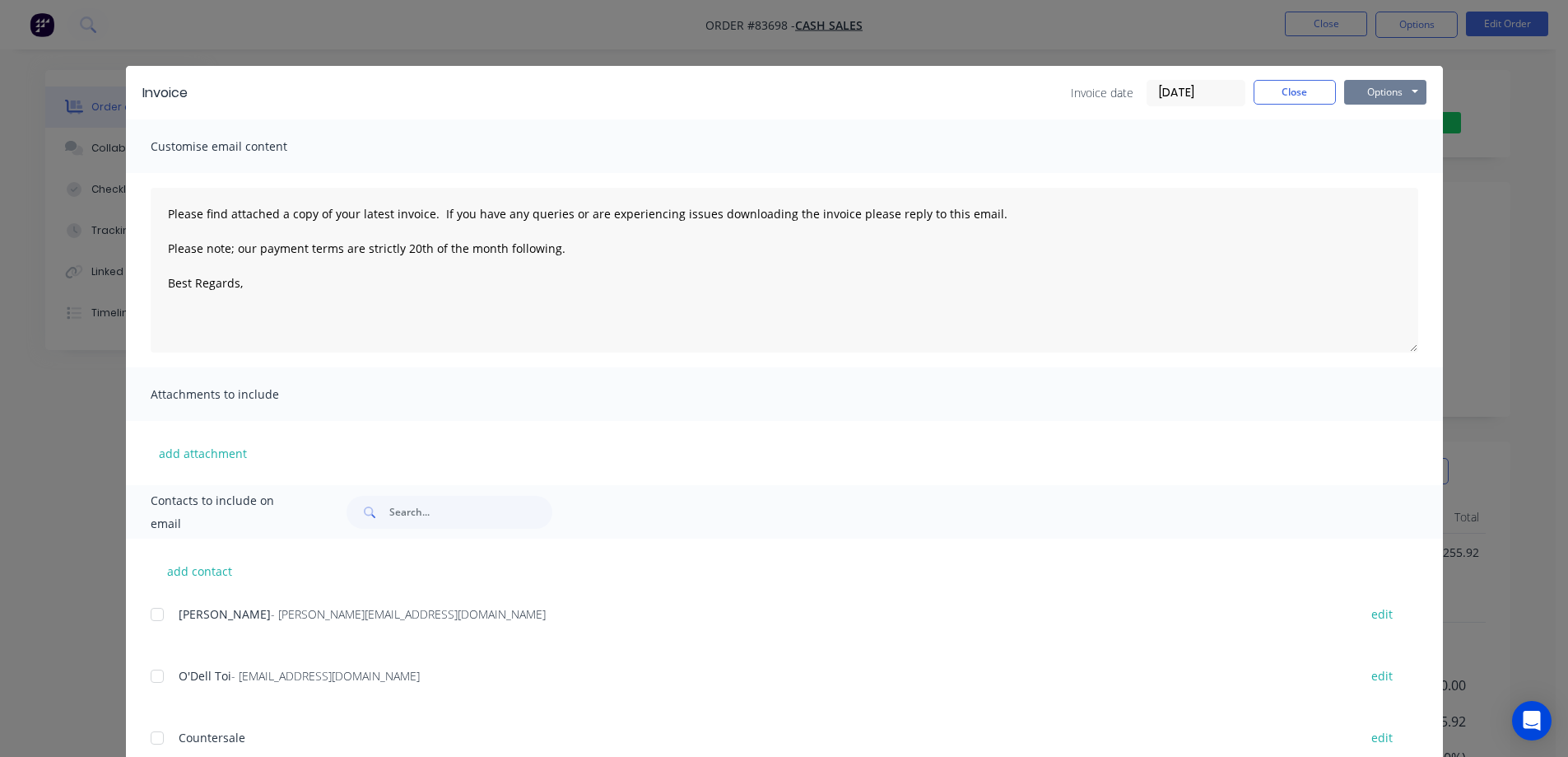
click at [1366, 93] on button "Options" at bounding box center [1385, 92] width 83 height 25
type textarea "Please find attached a copy of your latest invoice. If you have any queries or …"
click at [1298, 98] on button "Close" at bounding box center [1294, 92] width 83 height 25
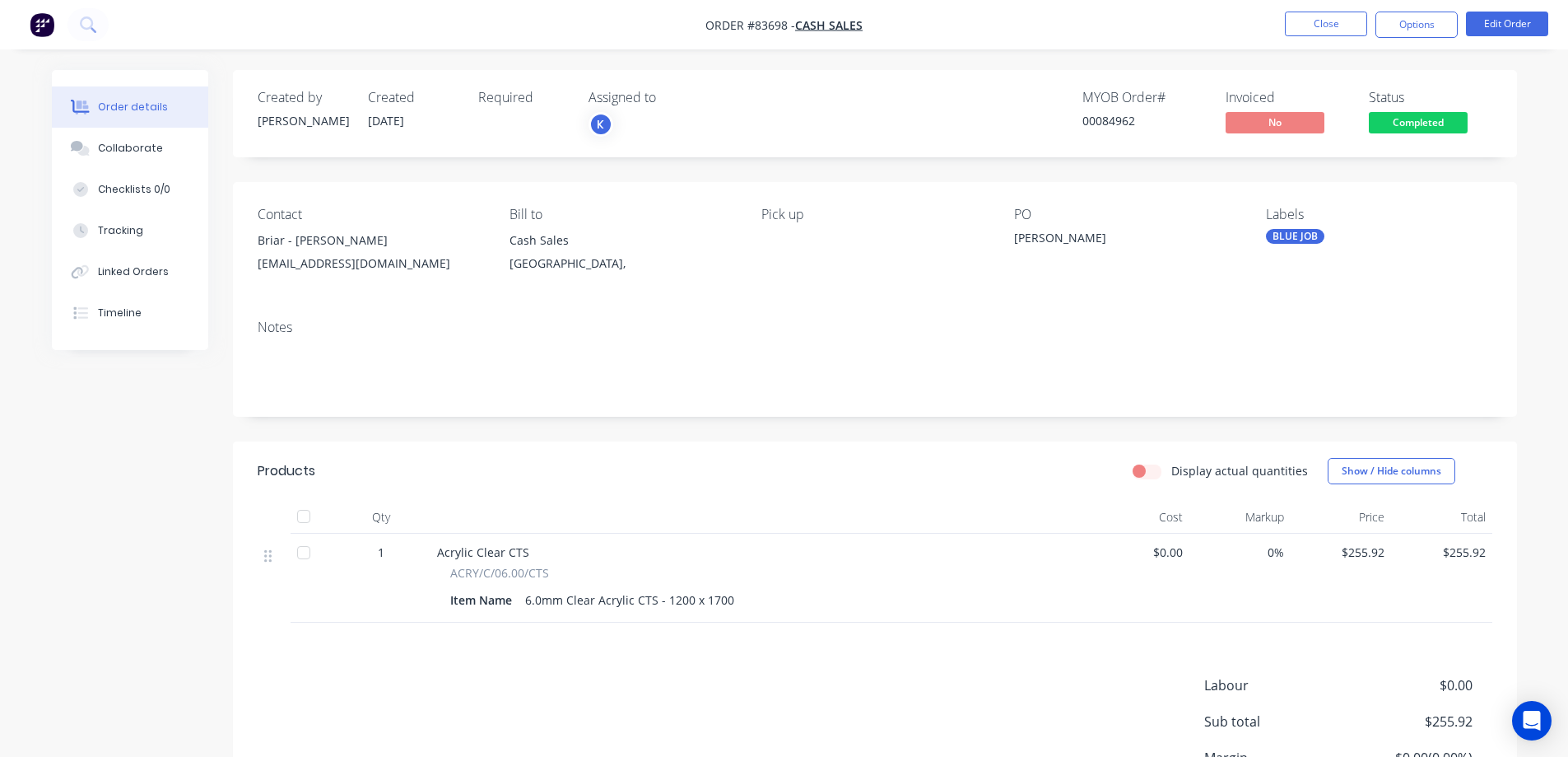
click at [1433, 126] on span "Completed" at bounding box center [1417, 122] width 99 height 21
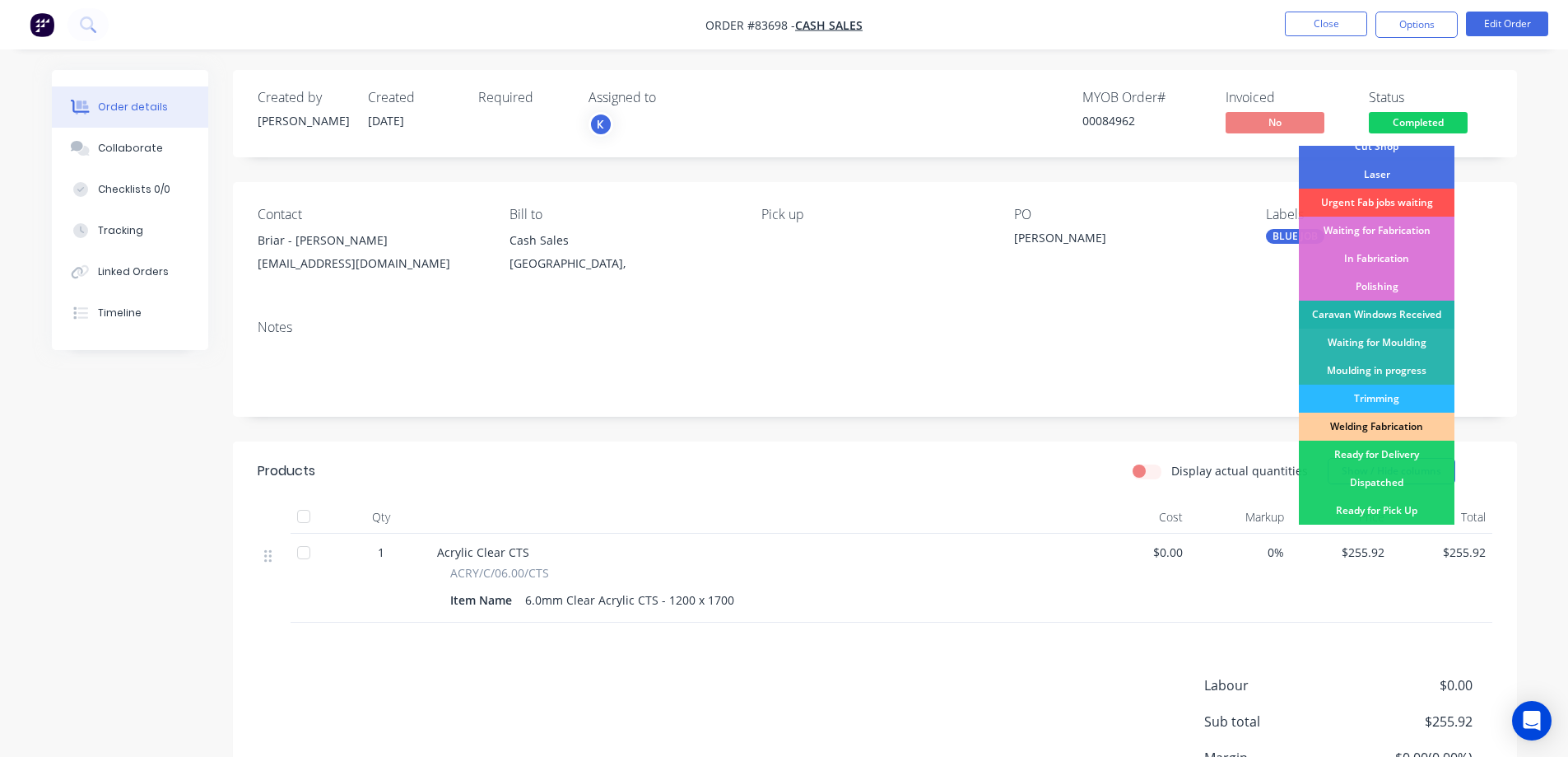
scroll to position [164, 0]
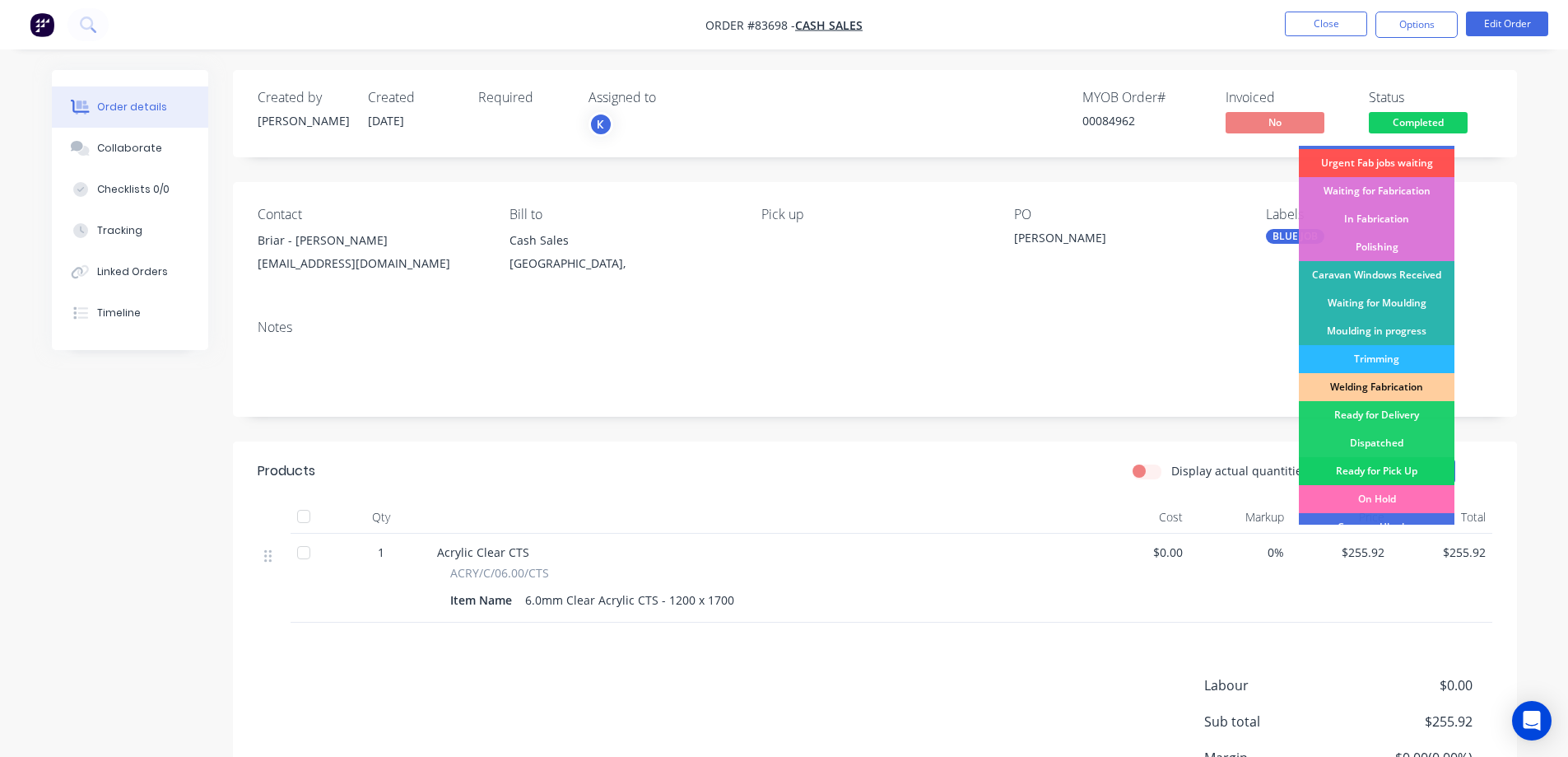
click at [1390, 463] on div "Ready for Pick Up" at bounding box center [1376, 470] width 155 height 28
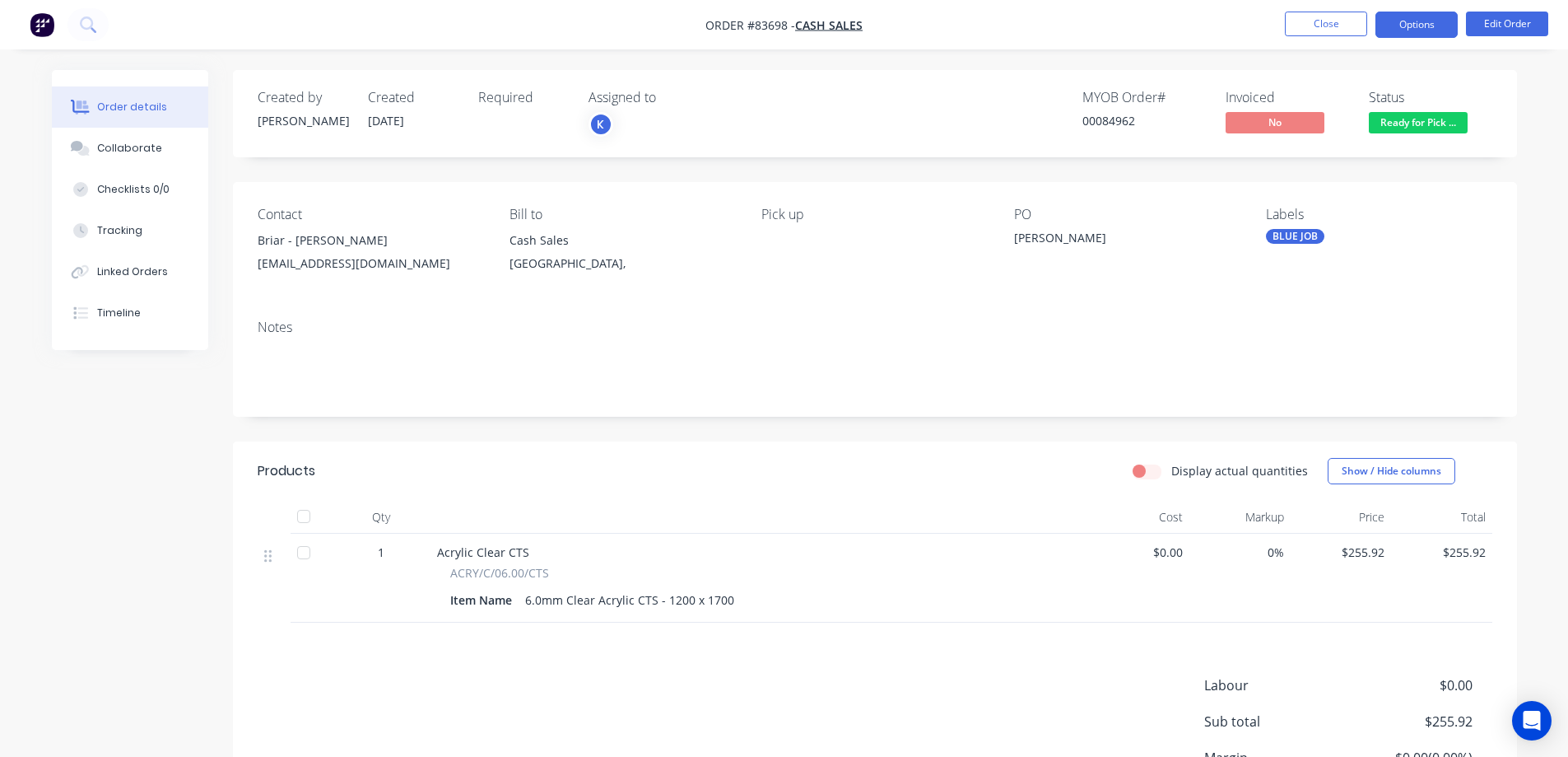
click at [1395, 18] on button "Options" at bounding box center [1416, 25] width 83 height 26
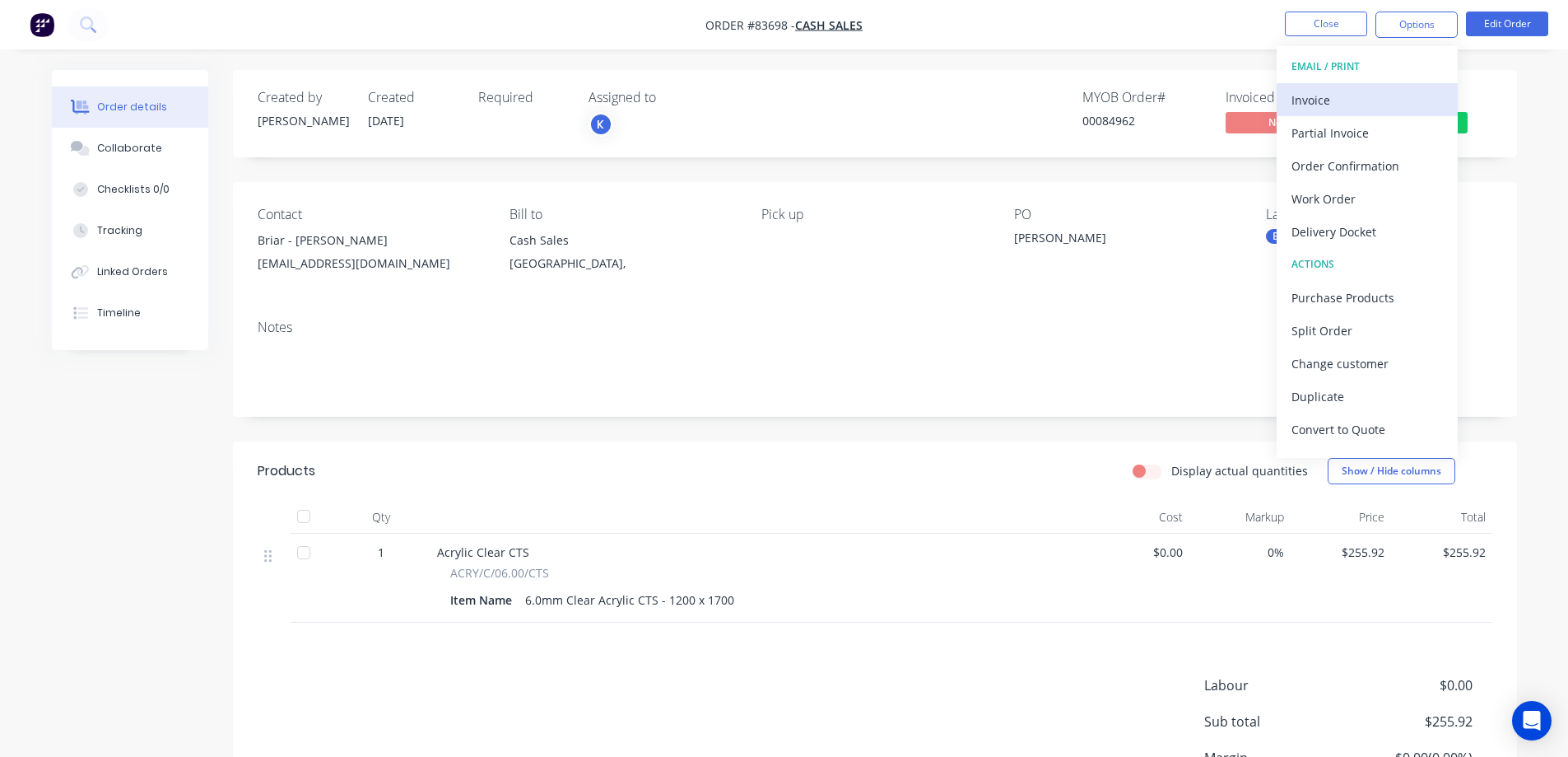
click at [1348, 102] on div "Invoice" at bounding box center [1367, 100] width 152 height 24
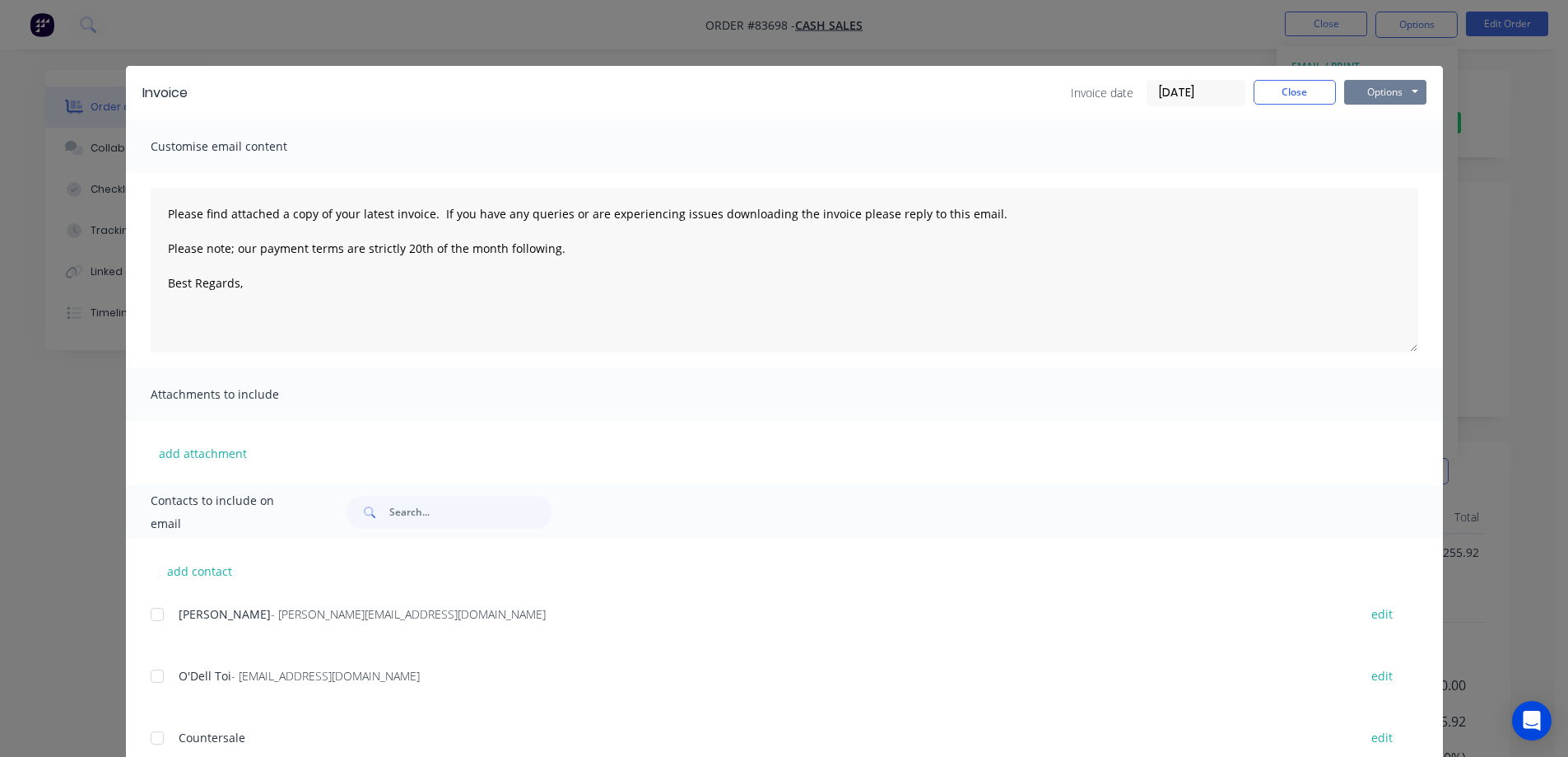
click at [1377, 97] on button "Options" at bounding box center [1385, 92] width 83 height 25
click at [1375, 153] on button "Print" at bounding box center [1396, 149] width 105 height 27
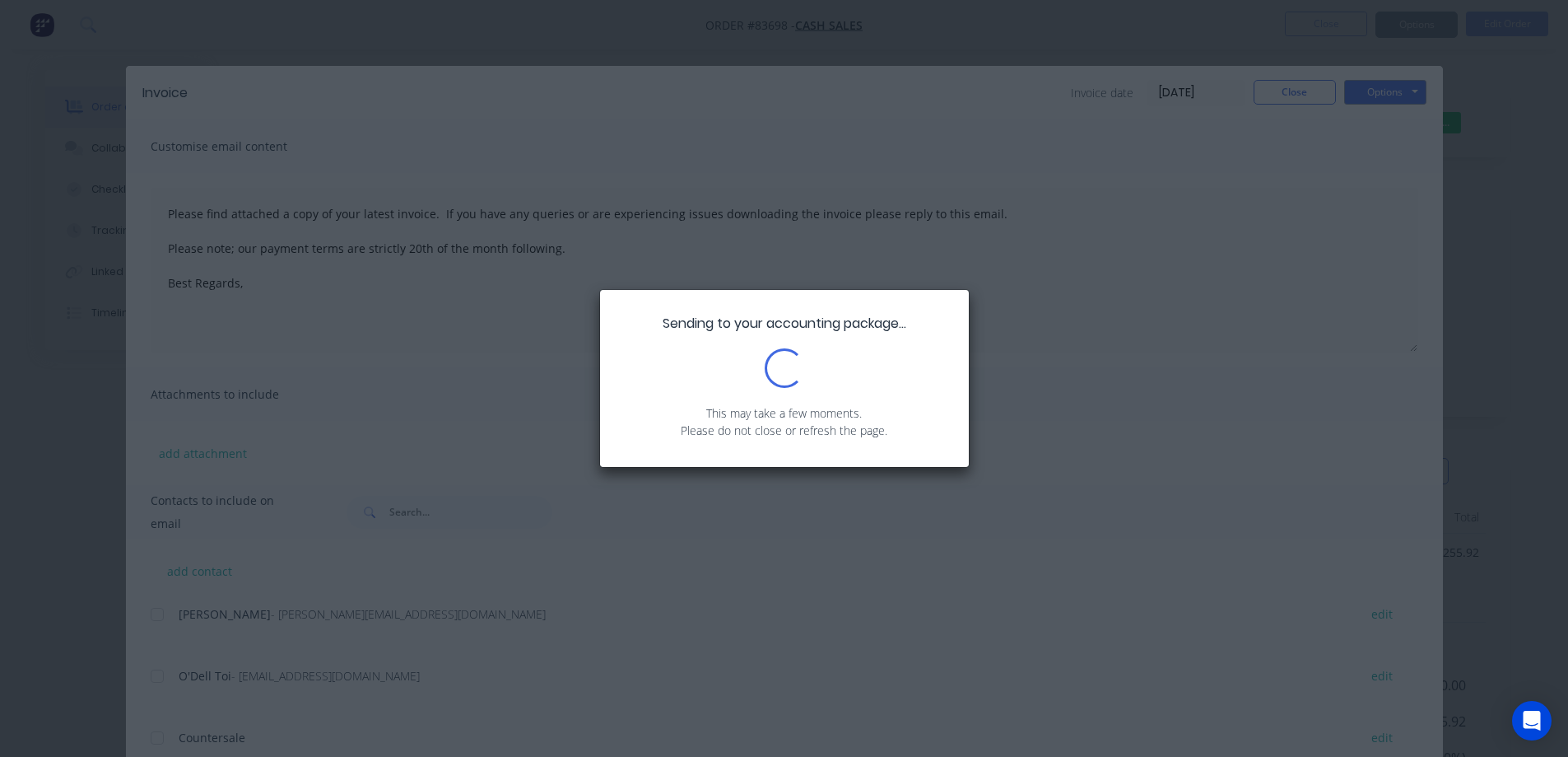
type textarea "Please find attached a copy of your latest invoice. If you have any queries or …"
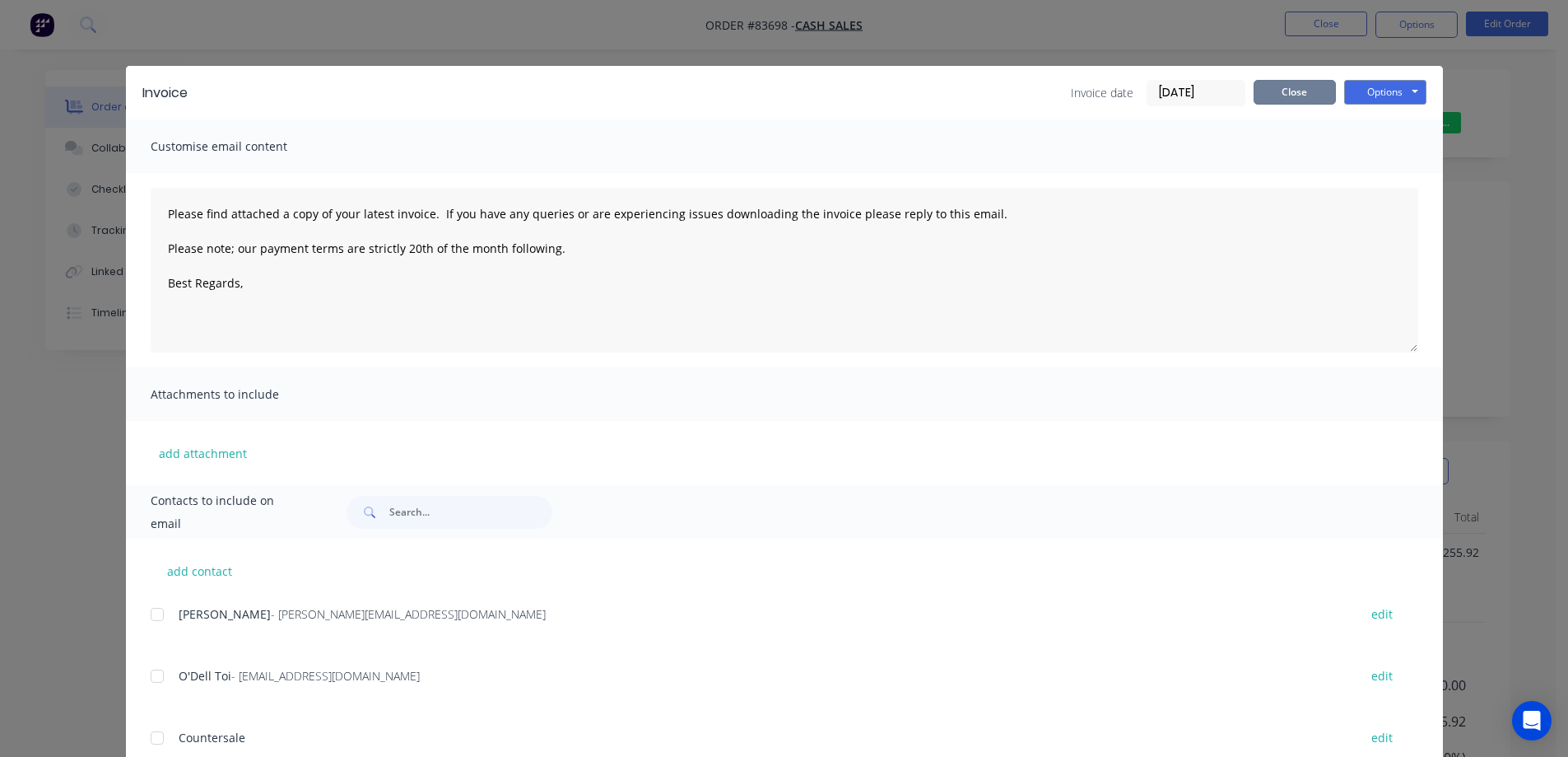
click at [1308, 87] on button "Close" at bounding box center [1294, 92] width 83 height 25
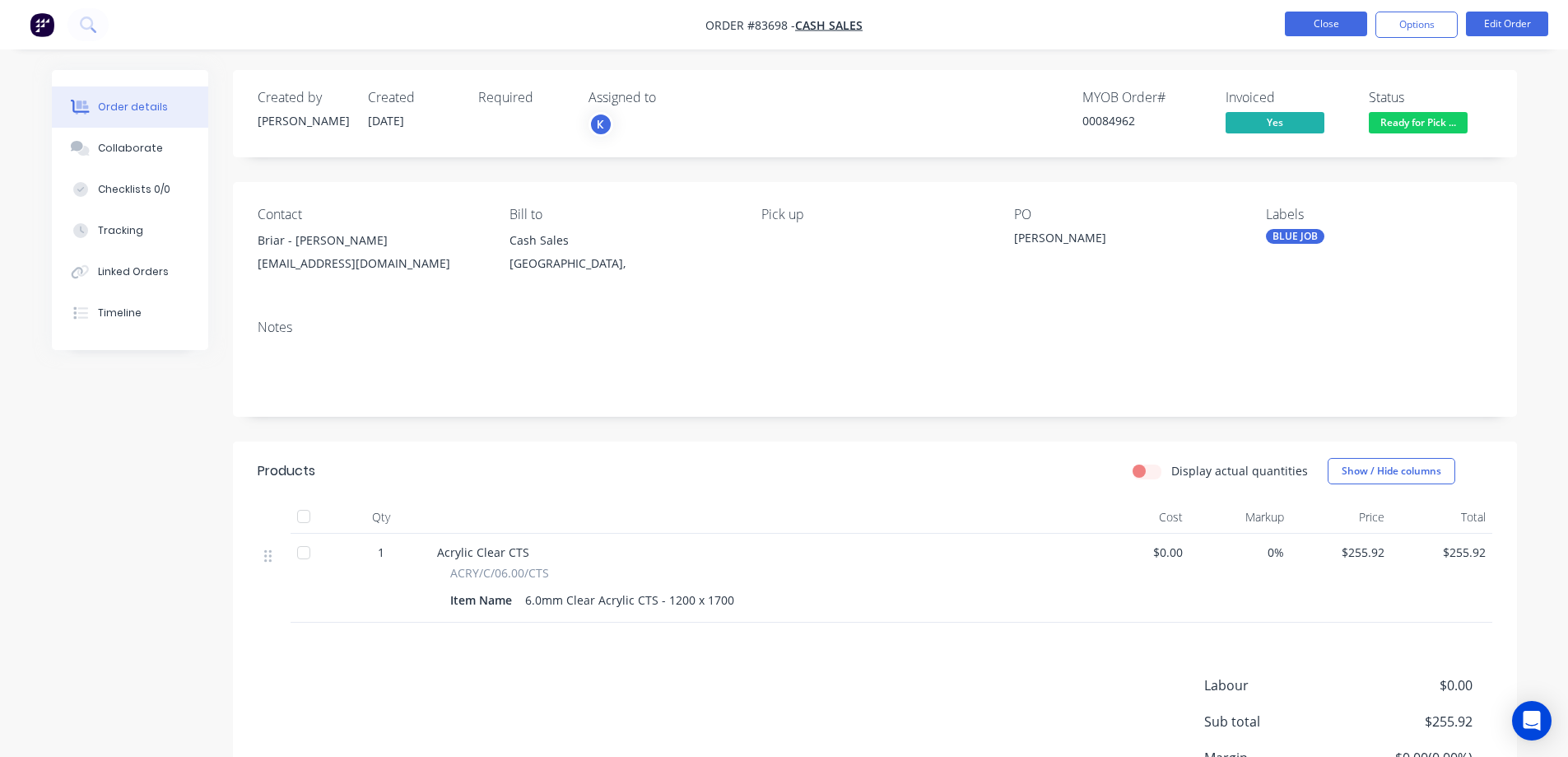
click at [1321, 23] on button "Close" at bounding box center [1326, 24] width 83 height 25
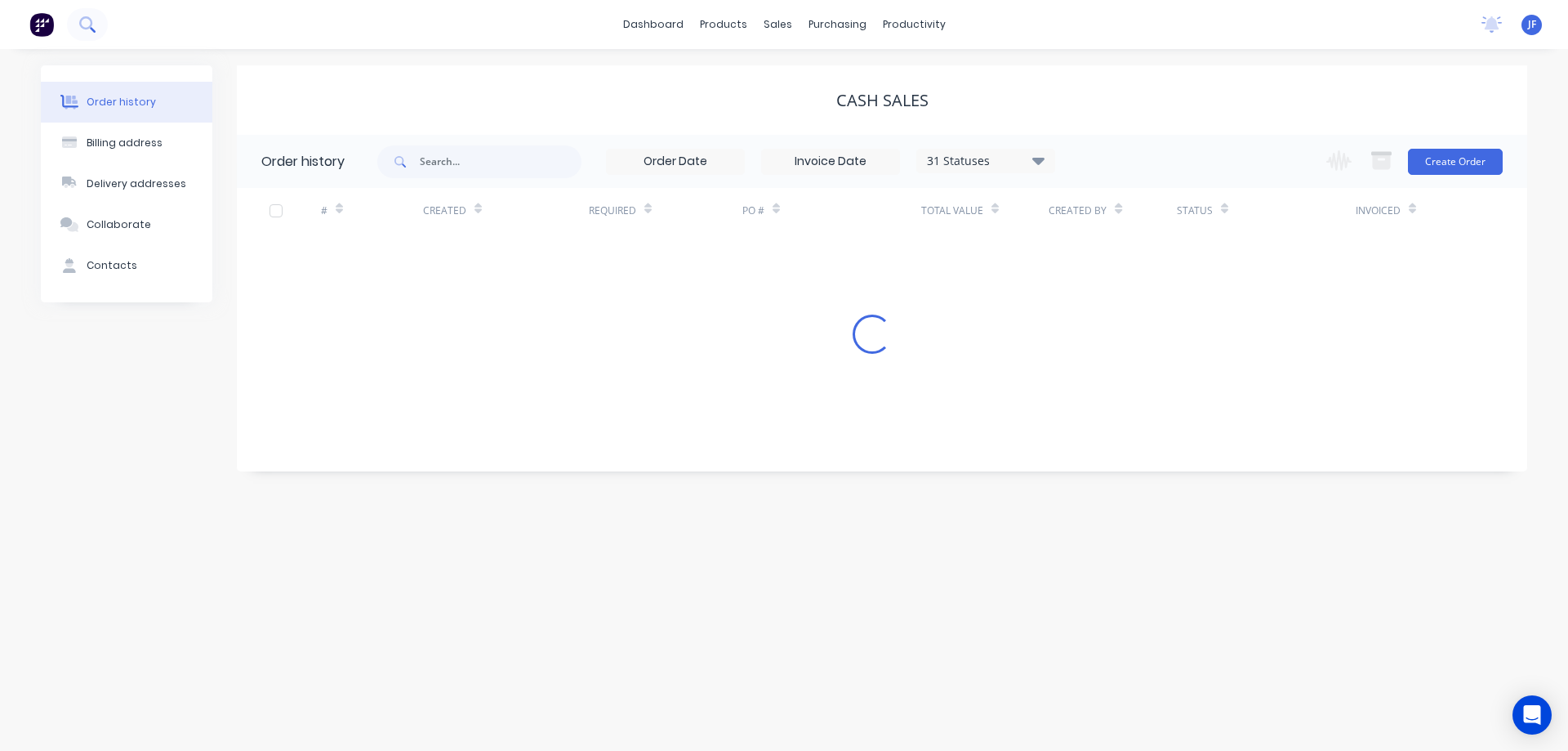
click at [91, 14] on button at bounding box center [86, 24] width 41 height 32
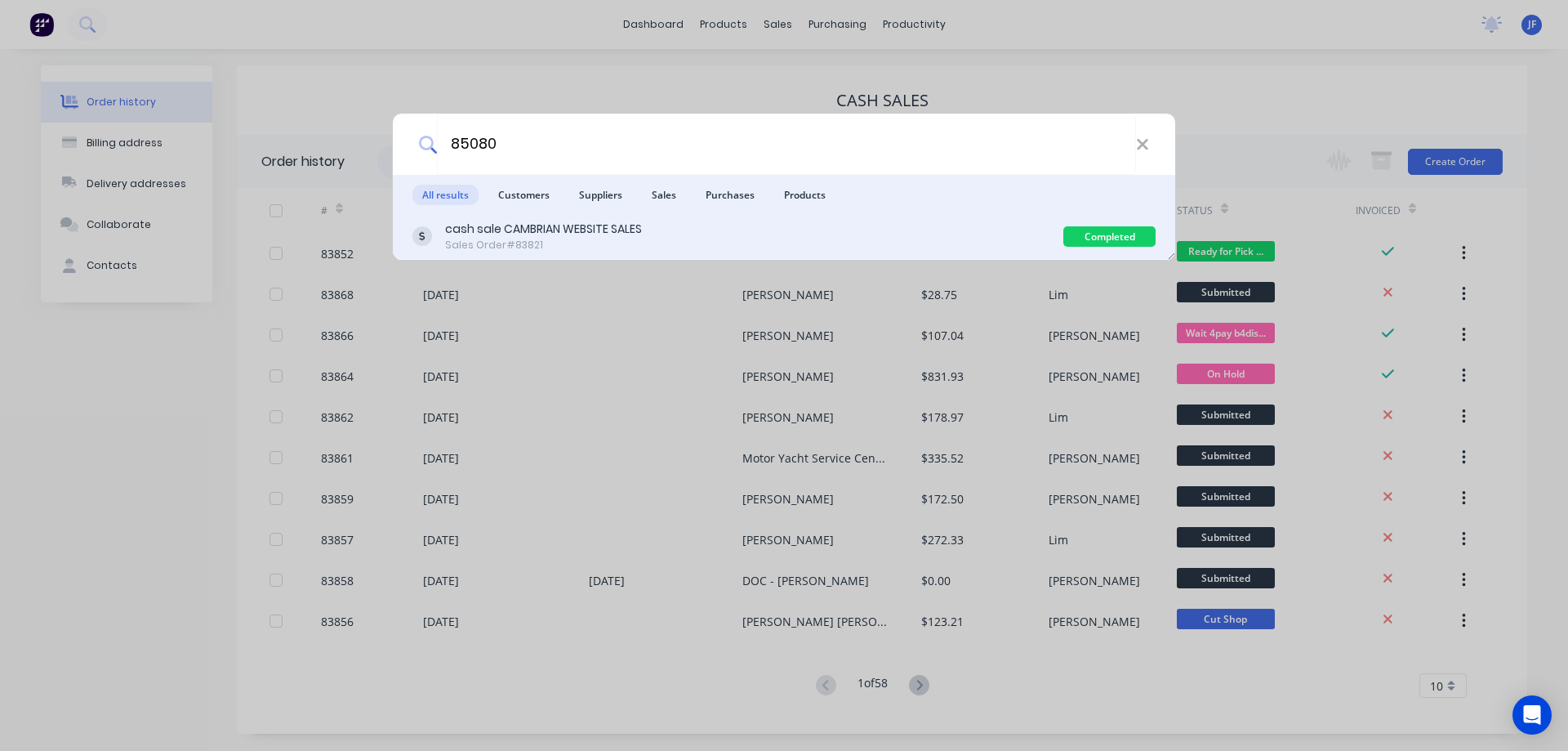
type input "85080"
click at [1022, 231] on div "cash sale CAMBRIAN WEBSITE SALES Sales Order #83821" at bounding box center [737, 236] width 651 height 32
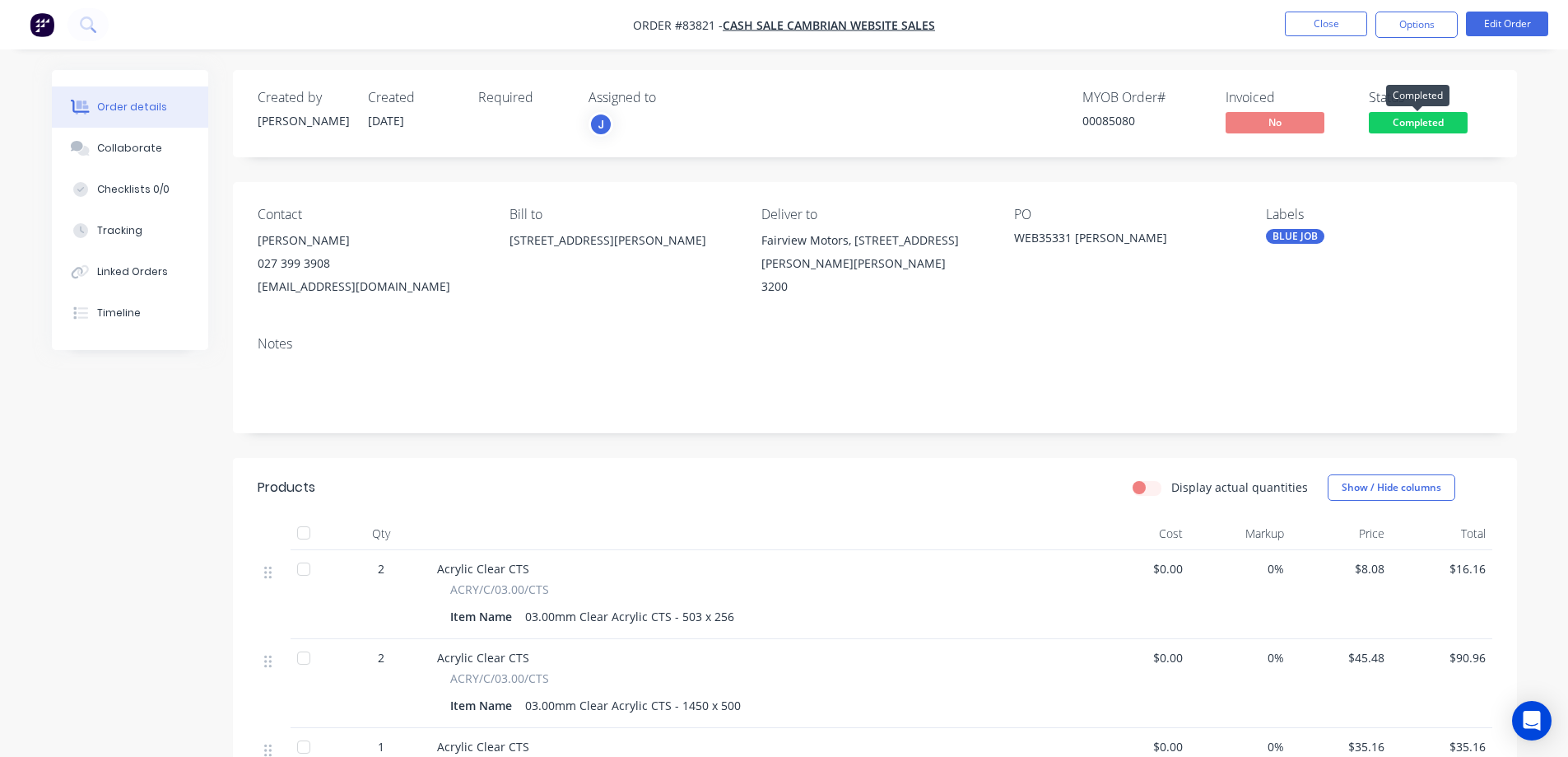
click at [1416, 123] on span "Completed" at bounding box center [1417, 122] width 99 height 21
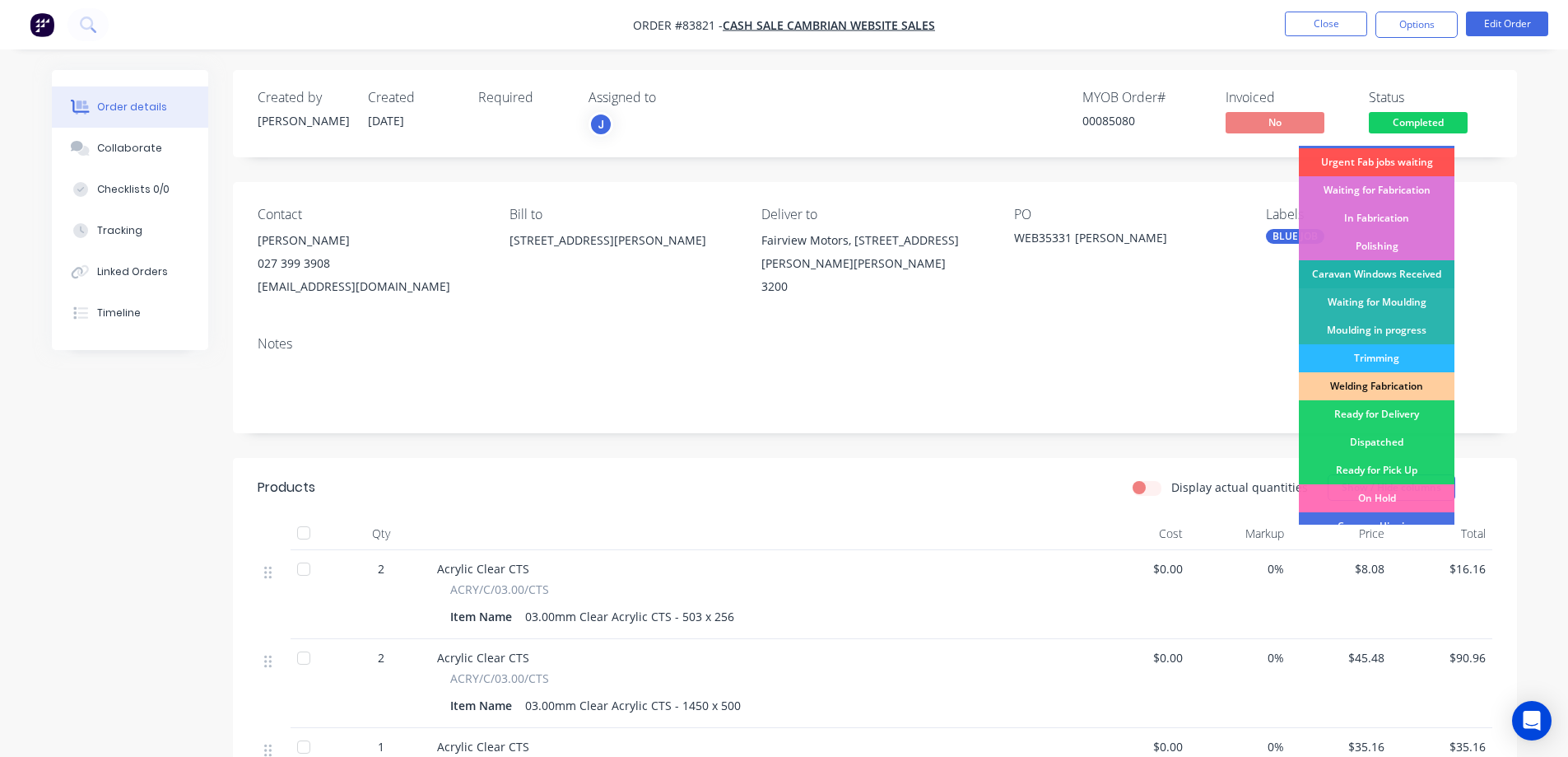
scroll to position [321, 0]
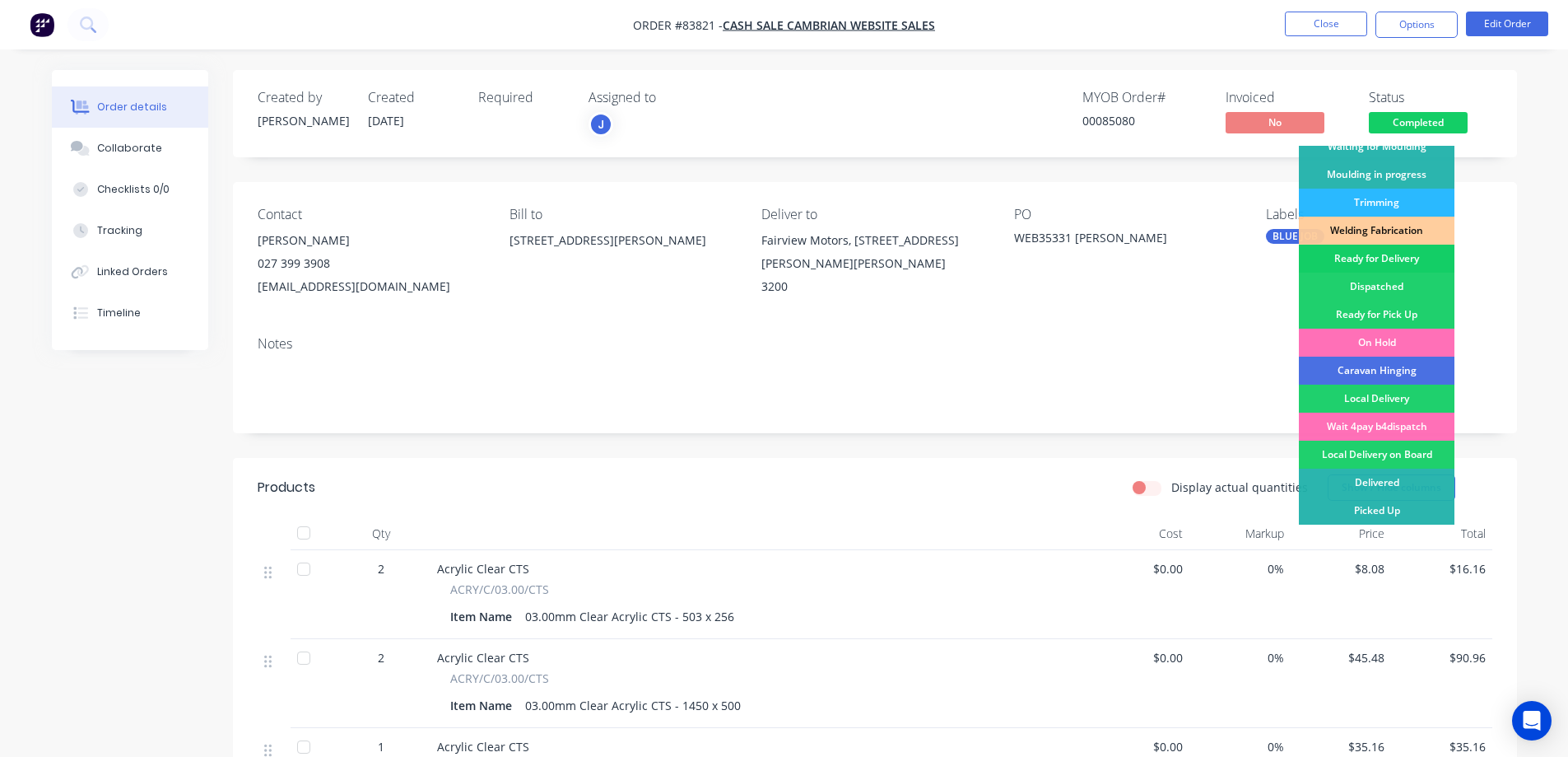
click at [1397, 259] on div "Ready for Delivery" at bounding box center [1376, 258] width 155 height 28
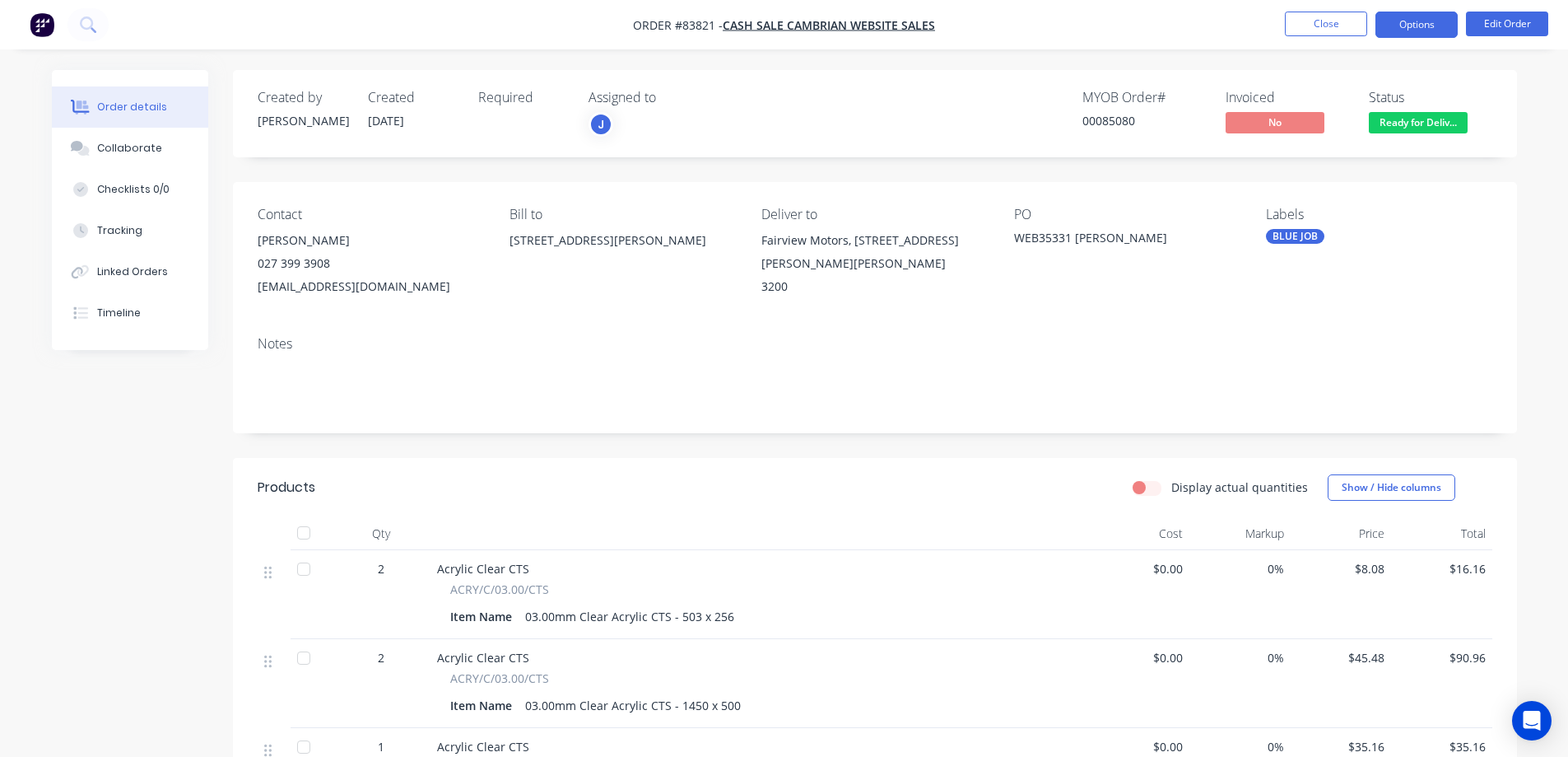
click at [1414, 27] on button "Options" at bounding box center [1416, 25] width 83 height 26
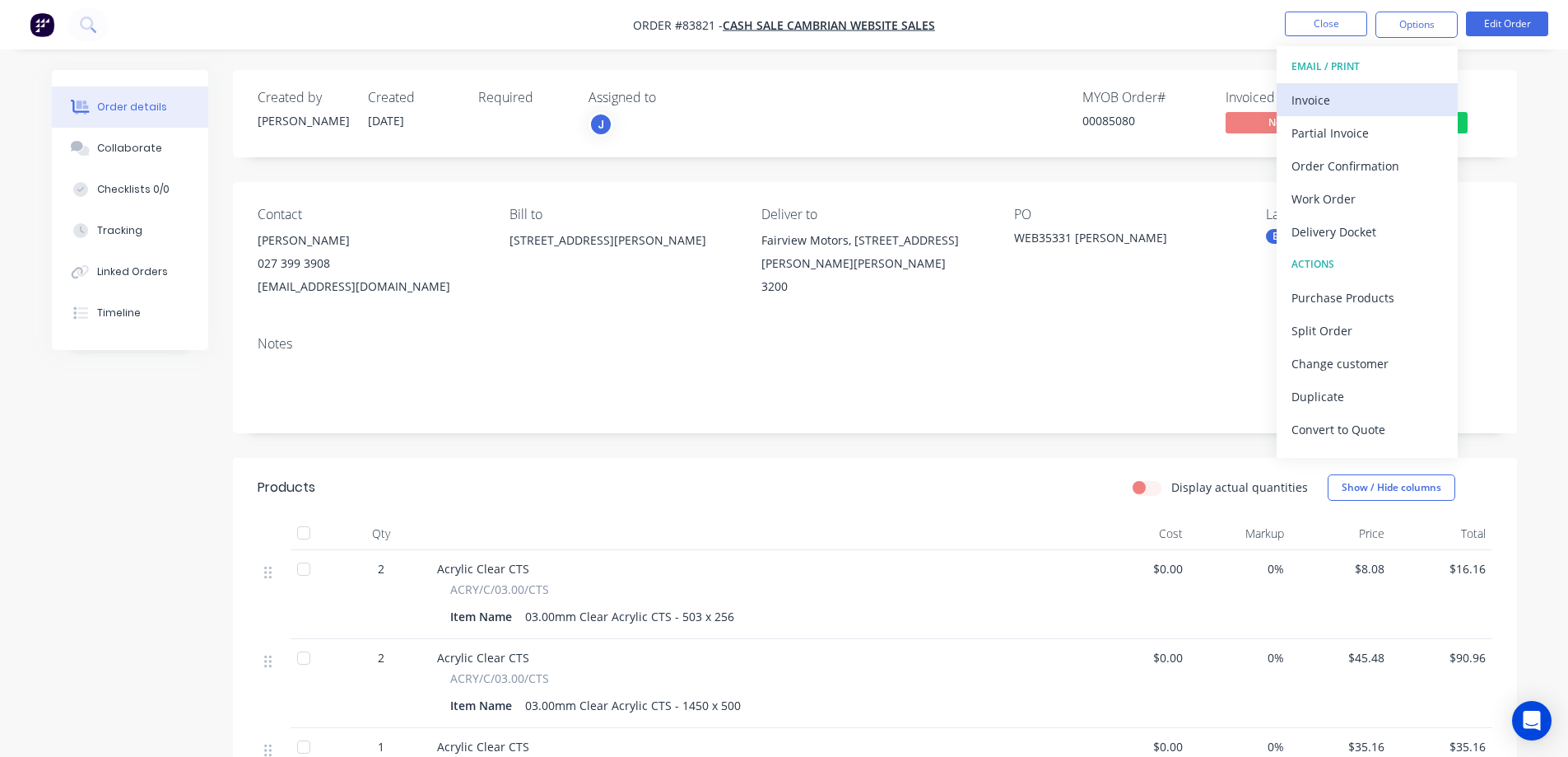
click at [1374, 102] on div "Invoice" at bounding box center [1367, 100] width 152 height 24
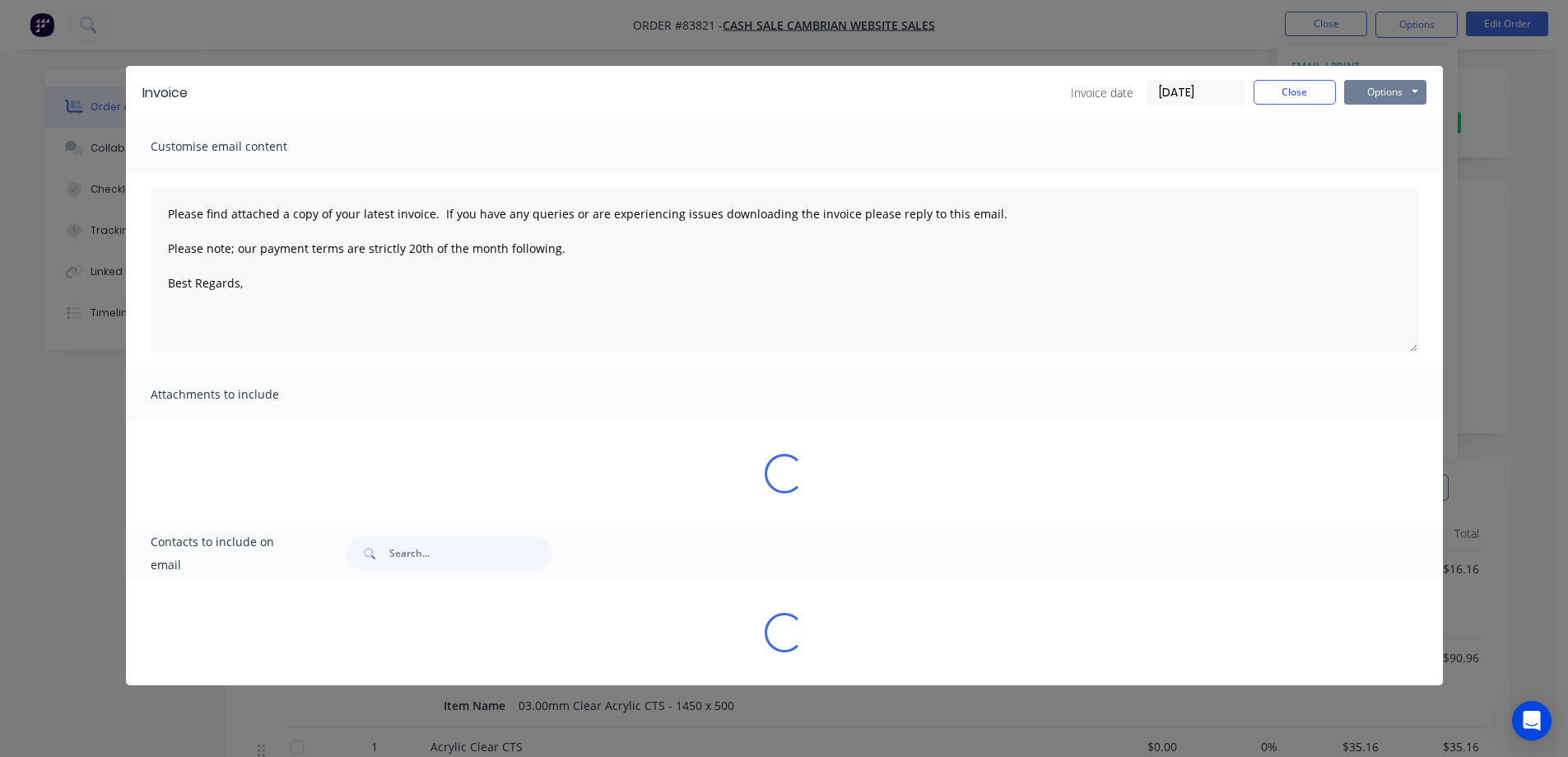
click at [1399, 84] on button "Options" at bounding box center [1385, 92] width 83 height 25
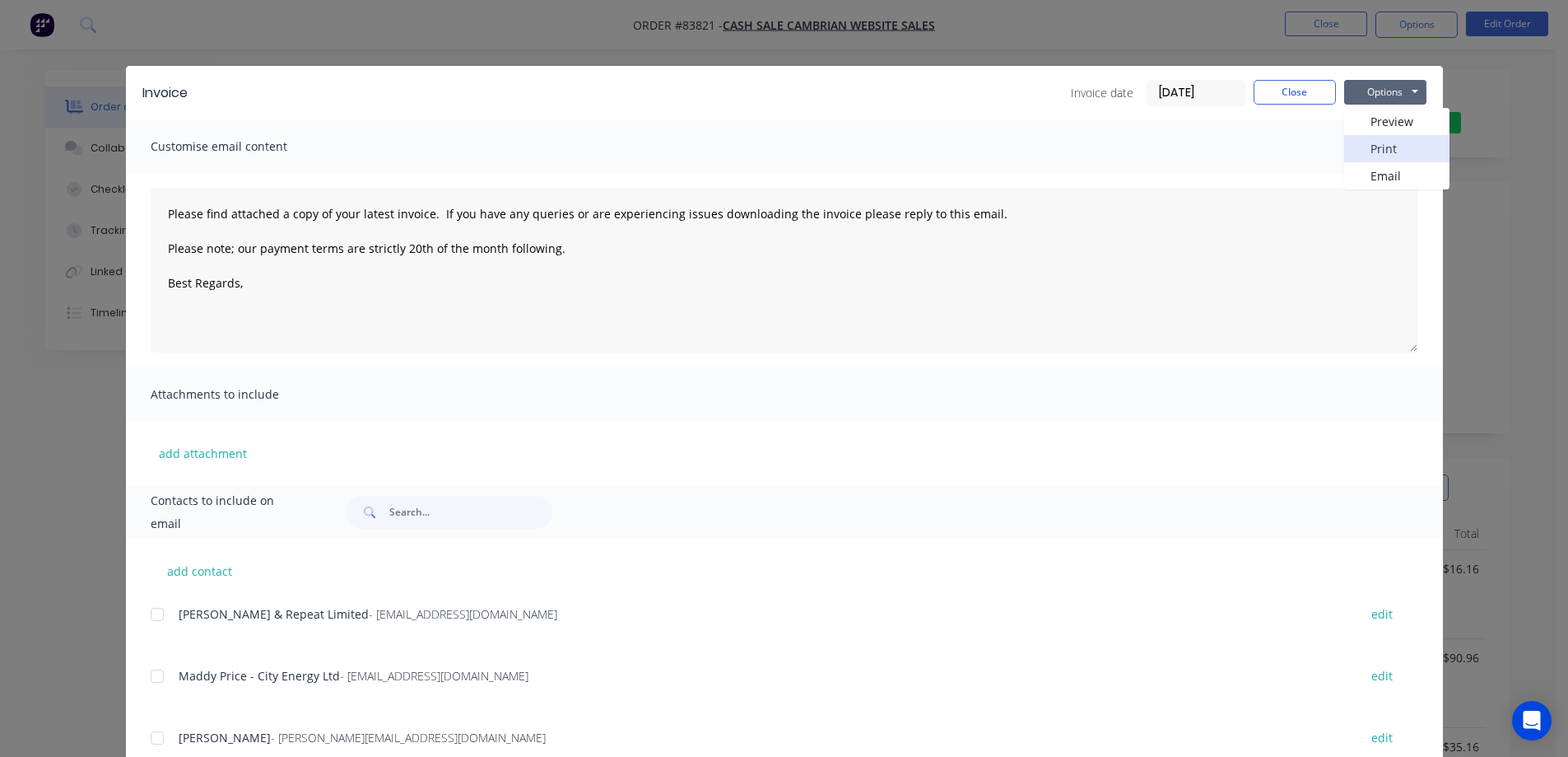
click at [1386, 155] on button "Print" at bounding box center [1396, 149] width 105 height 27
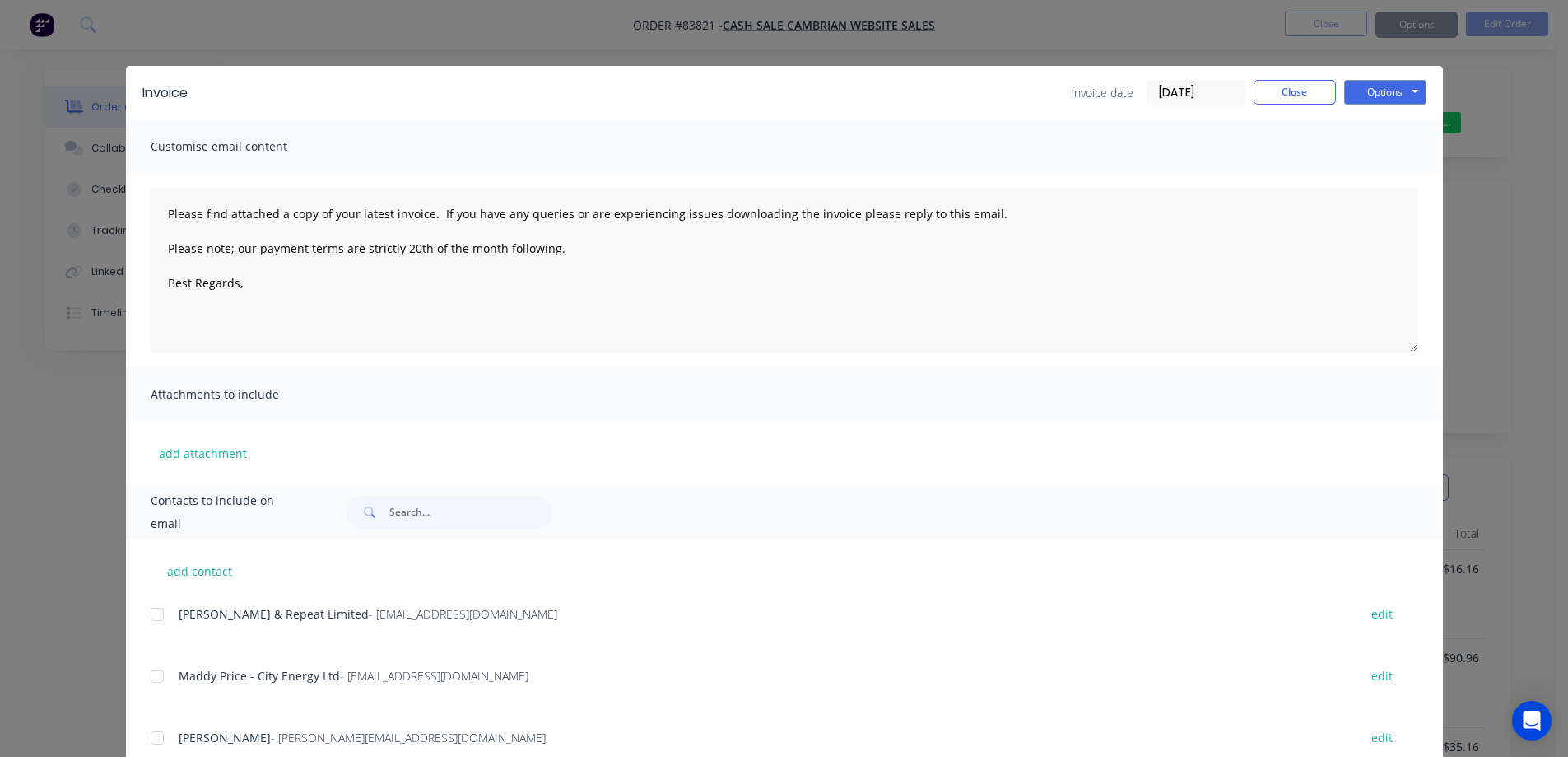
type textarea "Please find attached a copy of your latest invoice. If you have any queries or …"
click at [127, 34] on div "Invoice Invoice date 13/08/25 Close Options Preview Print Email Customise email…" at bounding box center [784, 378] width 1568 height 757
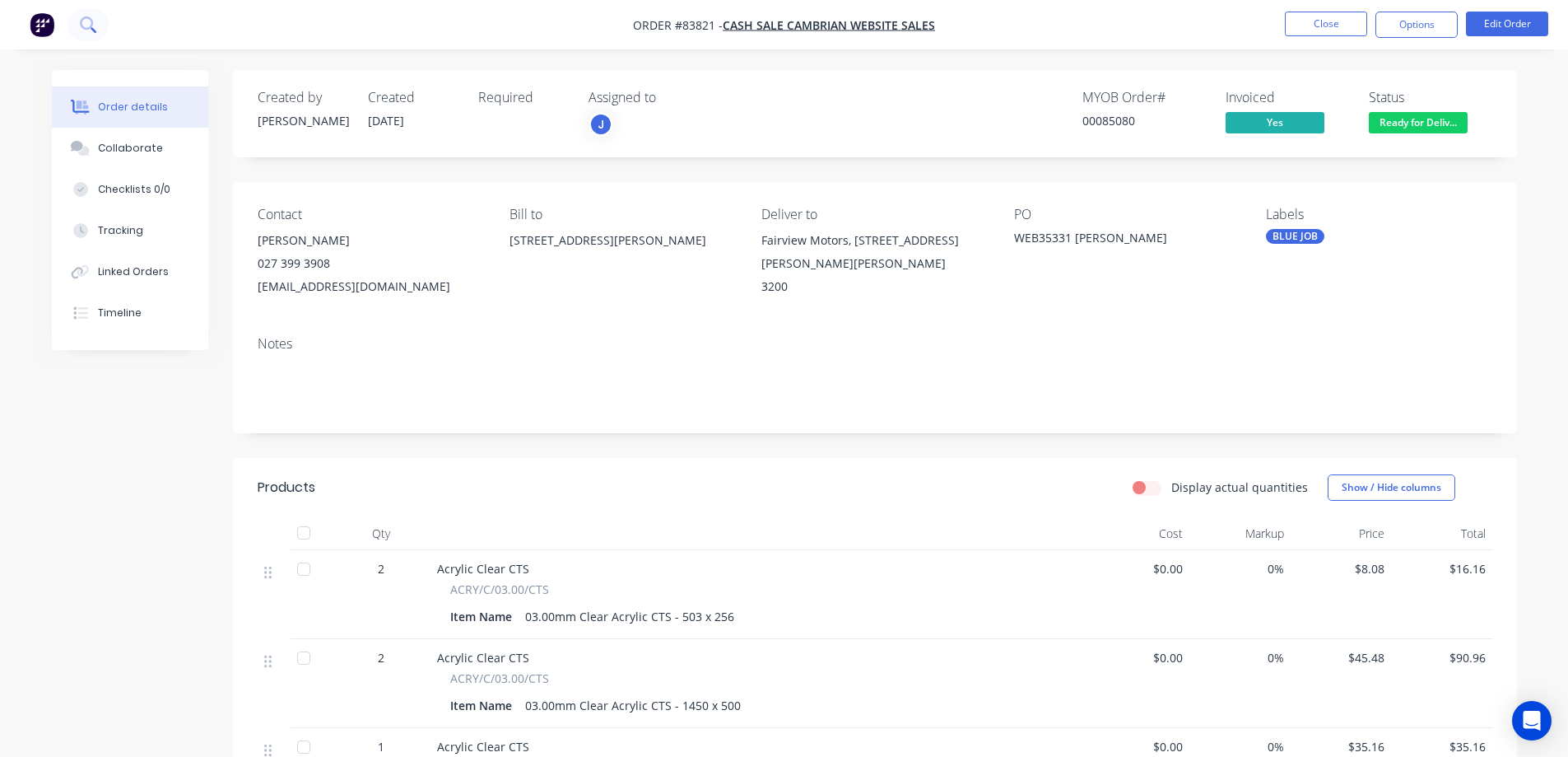
click at [102, 22] on button at bounding box center [87, 25] width 41 height 33
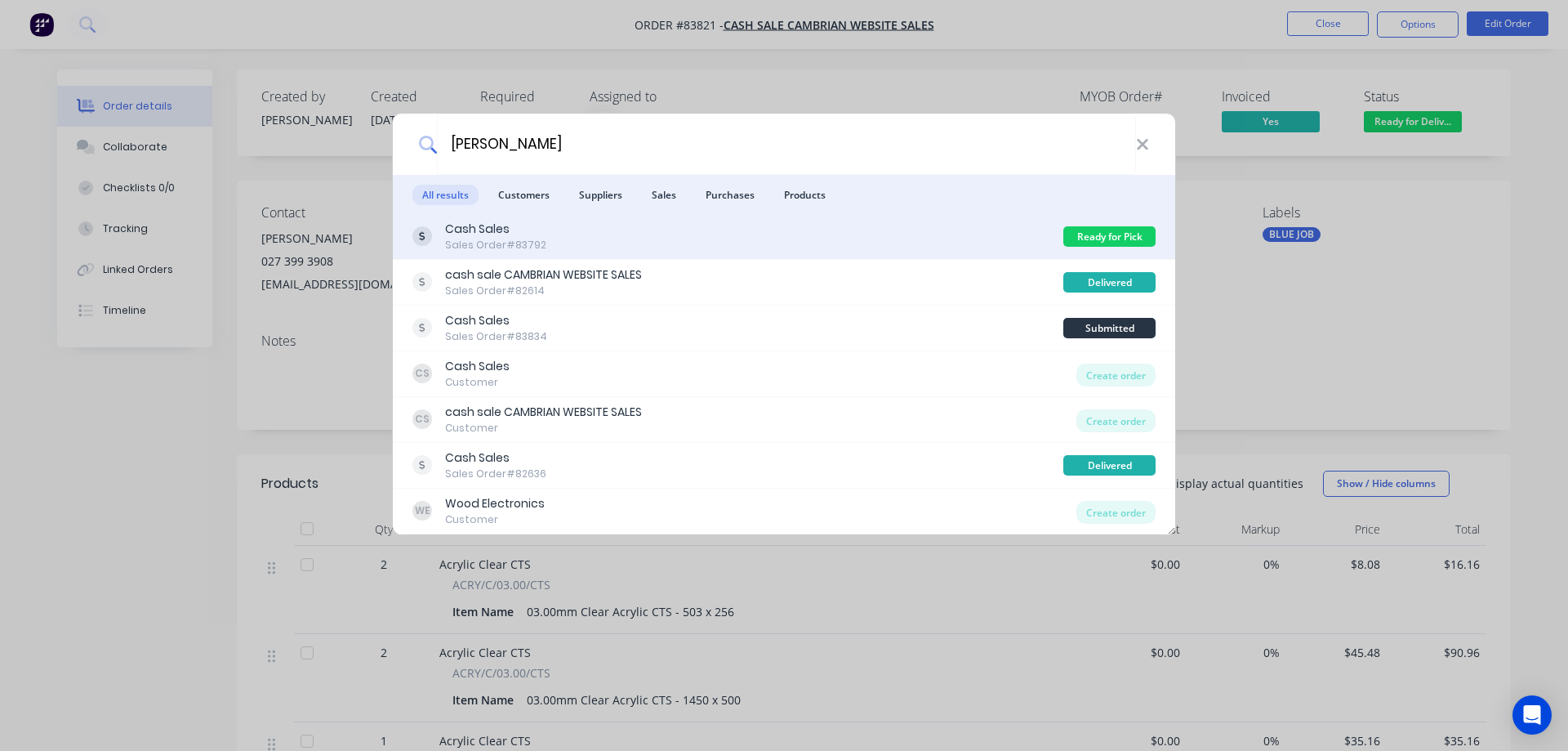
type input "robin"
click at [472, 245] on div "Sales Order #83792" at bounding box center [495, 245] width 101 height 14
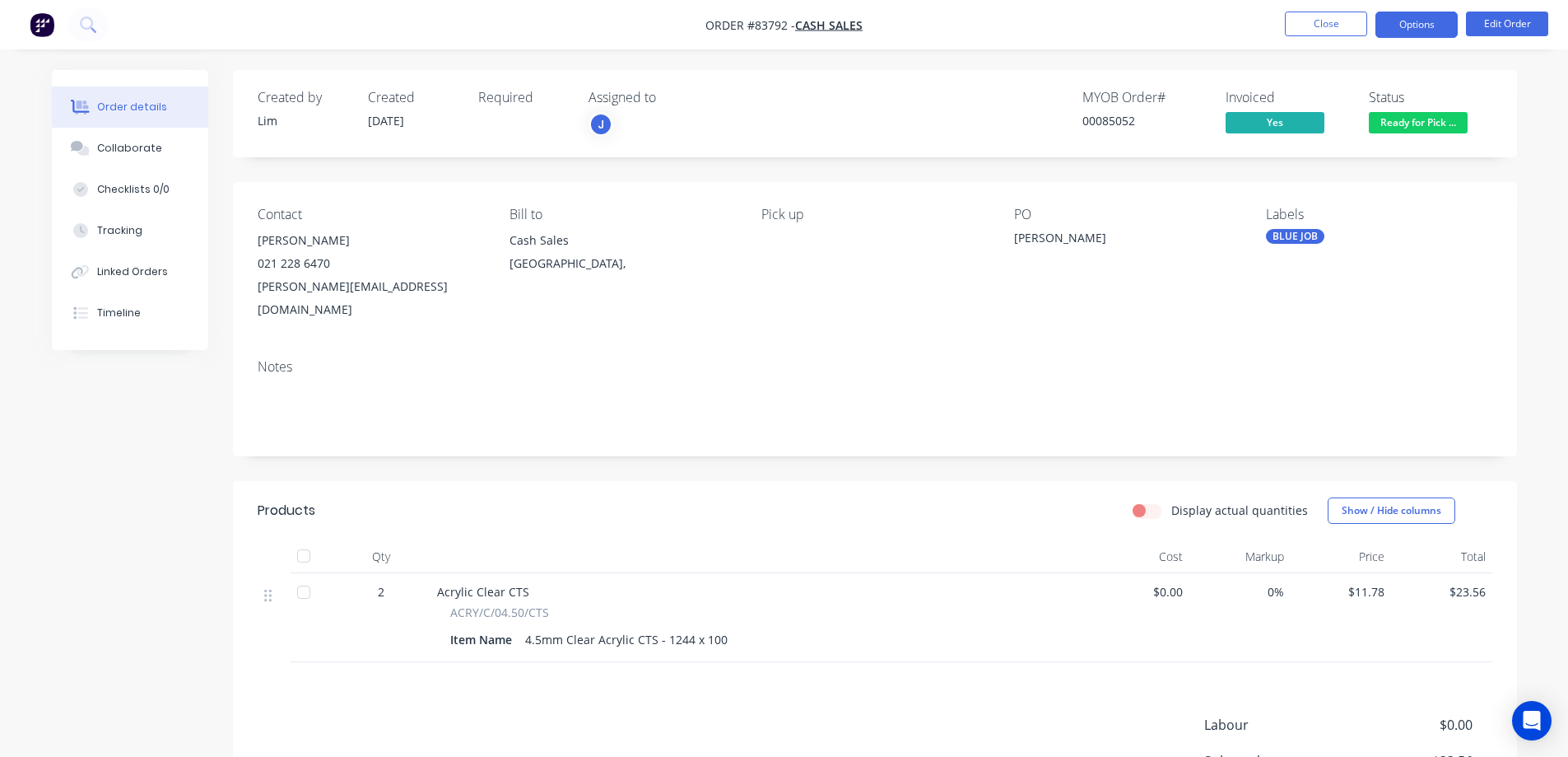
click at [1418, 15] on button "Options" at bounding box center [1416, 25] width 83 height 26
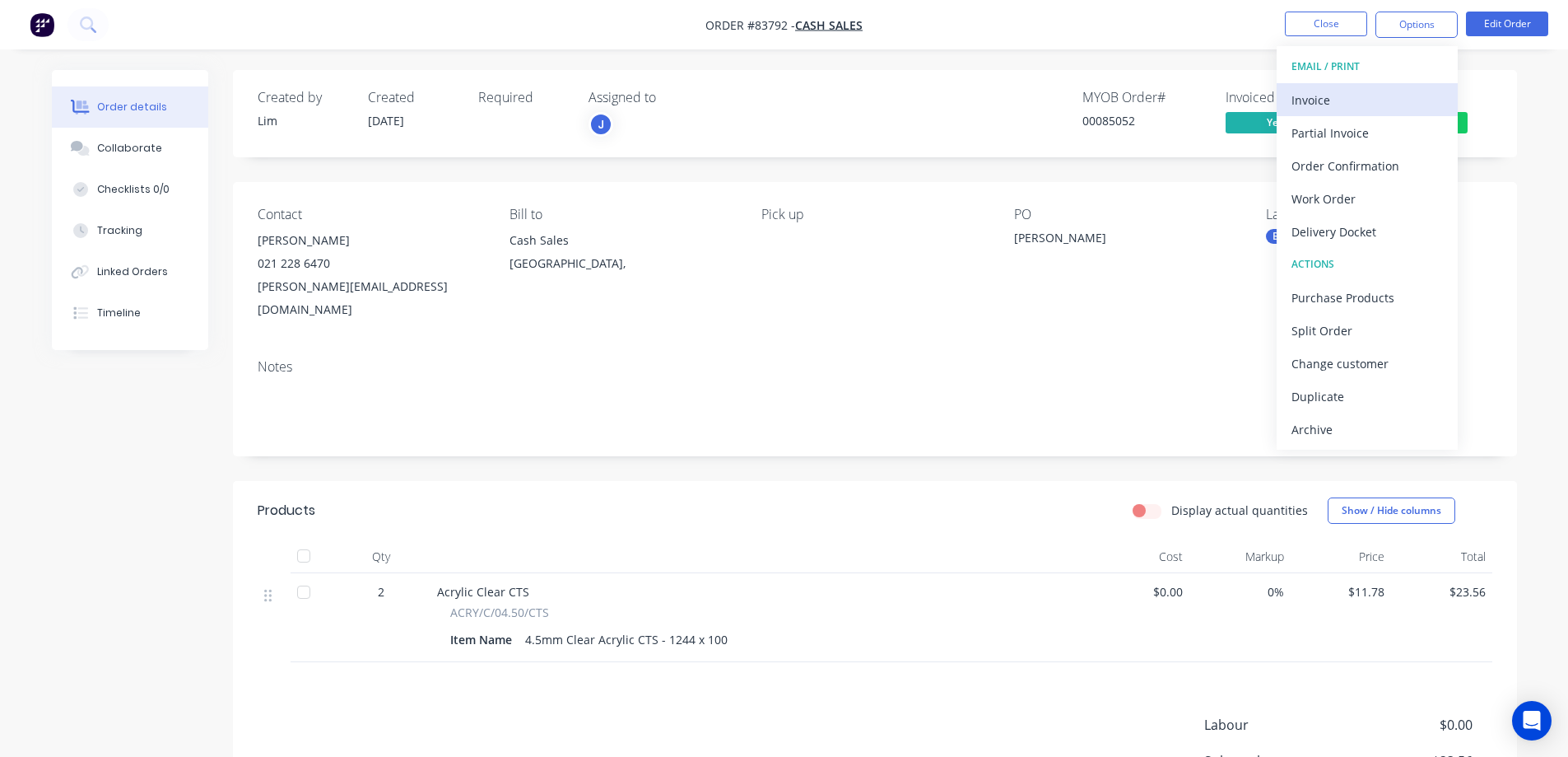
click at [1395, 84] on button "Invoice" at bounding box center [1367, 100] width 181 height 33
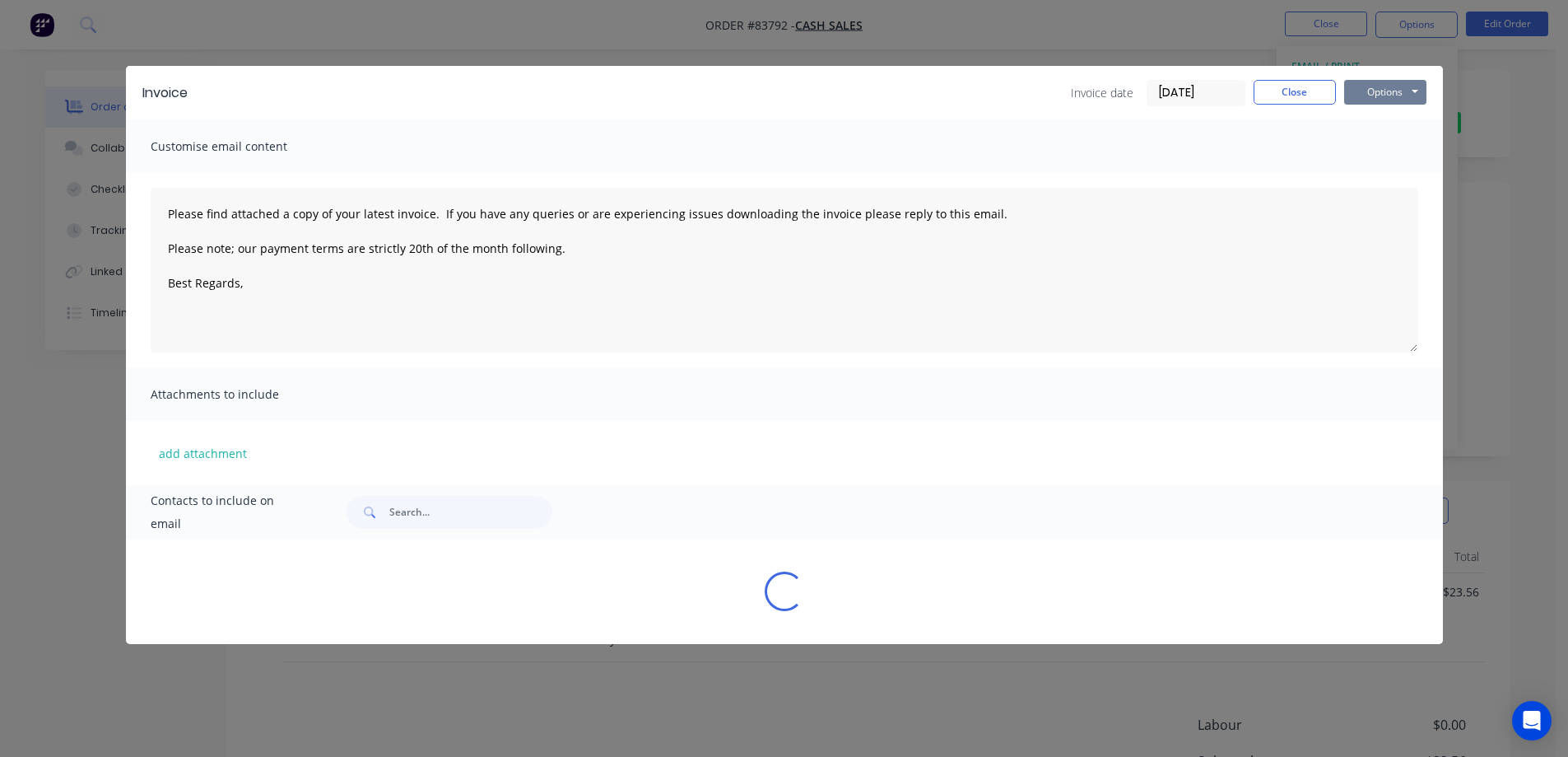
click at [1395, 84] on button "Options" at bounding box center [1385, 92] width 83 height 25
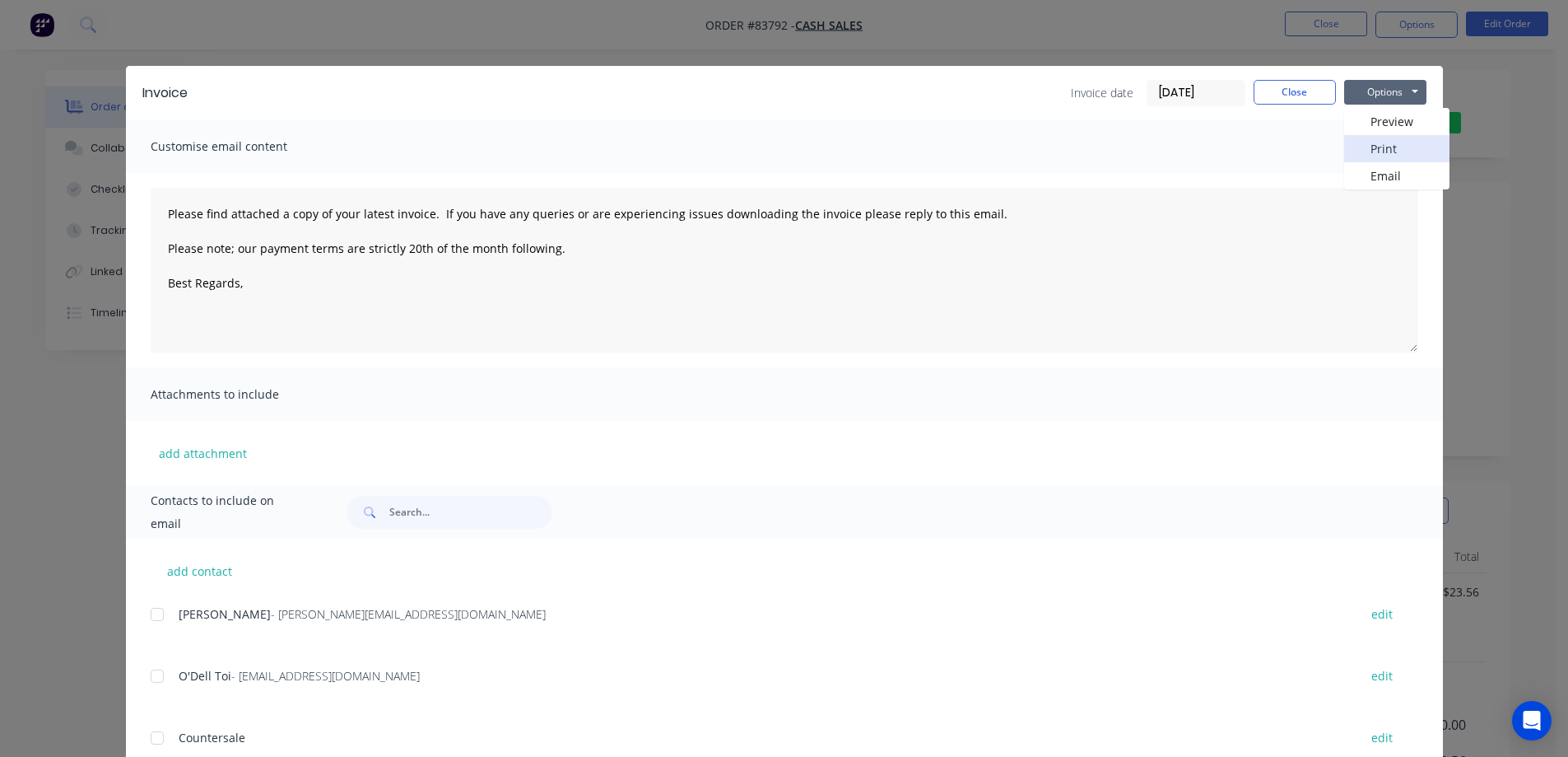
click at [1377, 146] on button "Print" at bounding box center [1396, 149] width 105 height 27
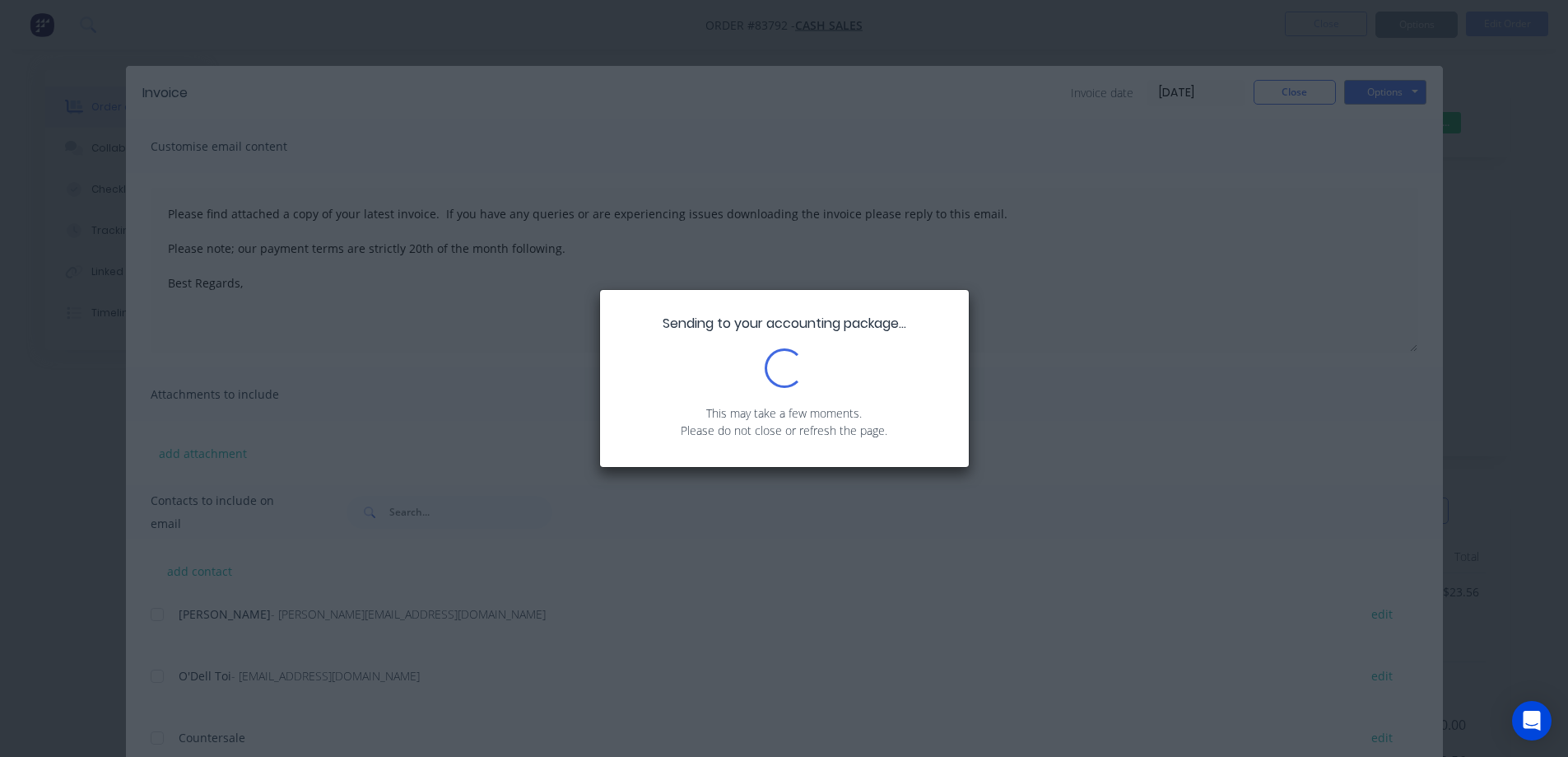
type textarea "Please find attached a copy of your latest invoice. If you have any queries or …"
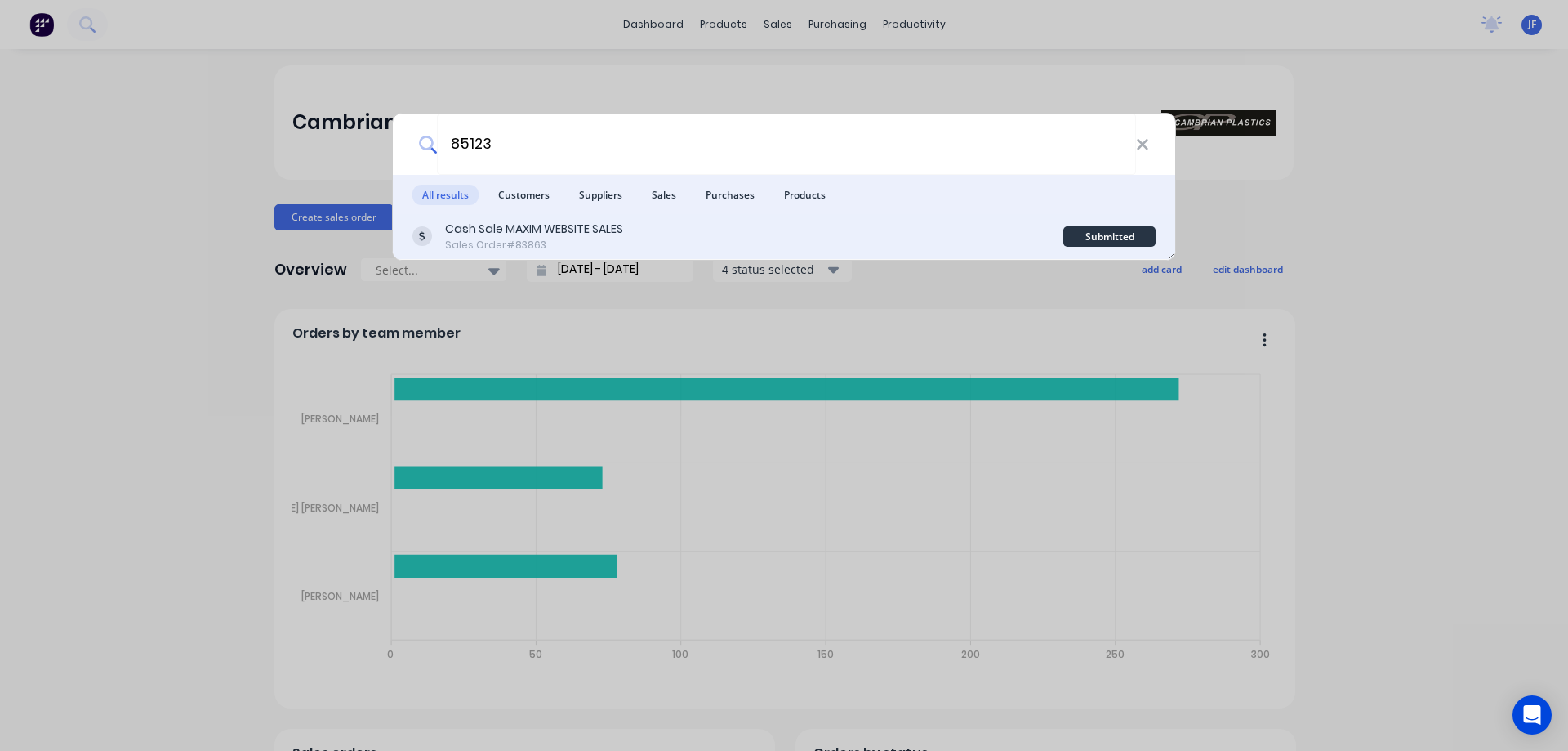
type input "85123"
click at [804, 233] on div "Cash Sale MAXIM WEBSITE SALES Sales Order #83863" at bounding box center [737, 236] width 651 height 32
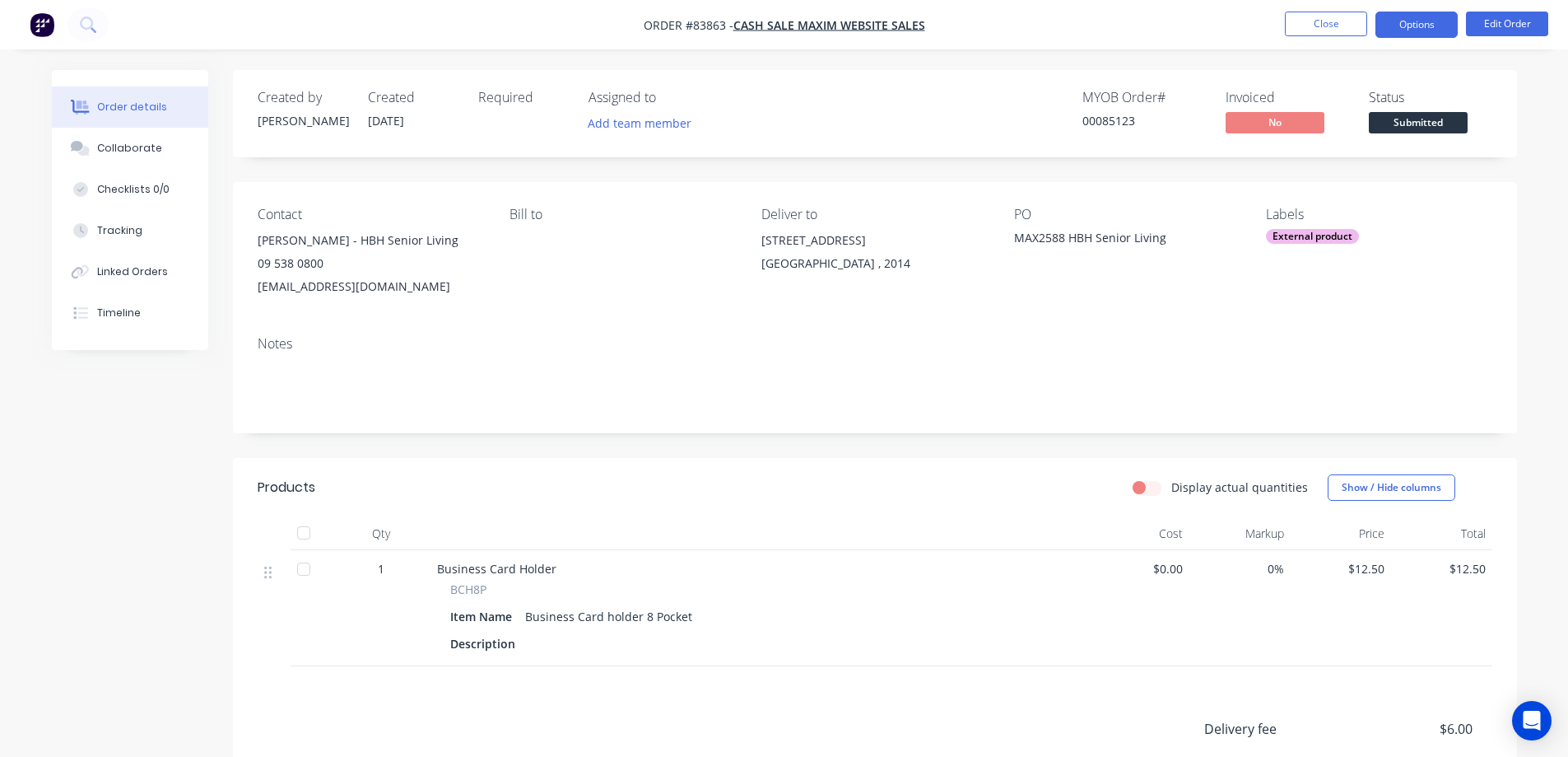
click at [1396, 29] on button "Options" at bounding box center [1416, 25] width 83 height 26
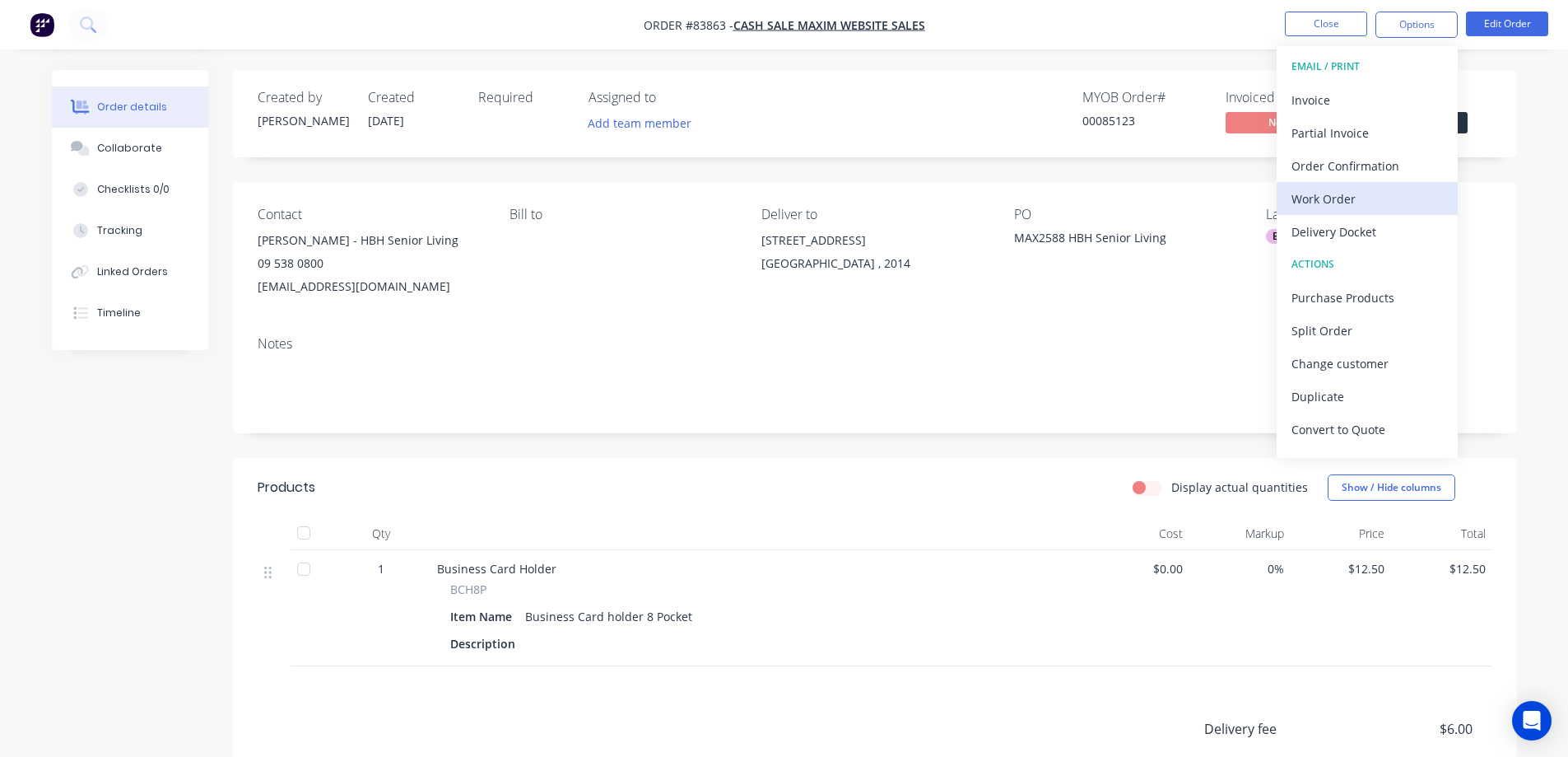
click at [1387, 199] on div "Work Order" at bounding box center [1367, 199] width 152 height 24
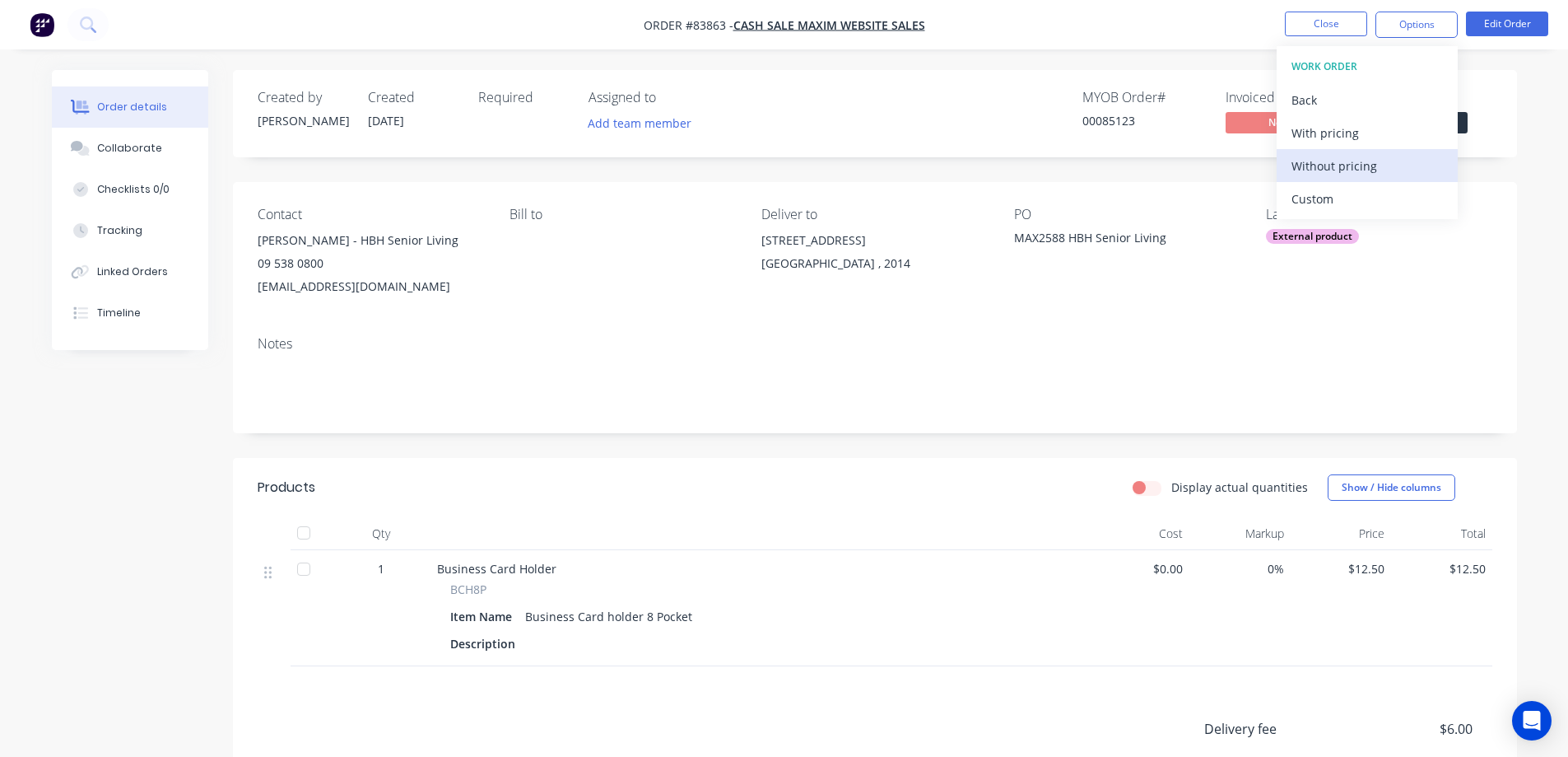
click at [1388, 172] on div "Without pricing" at bounding box center [1367, 166] width 152 height 24
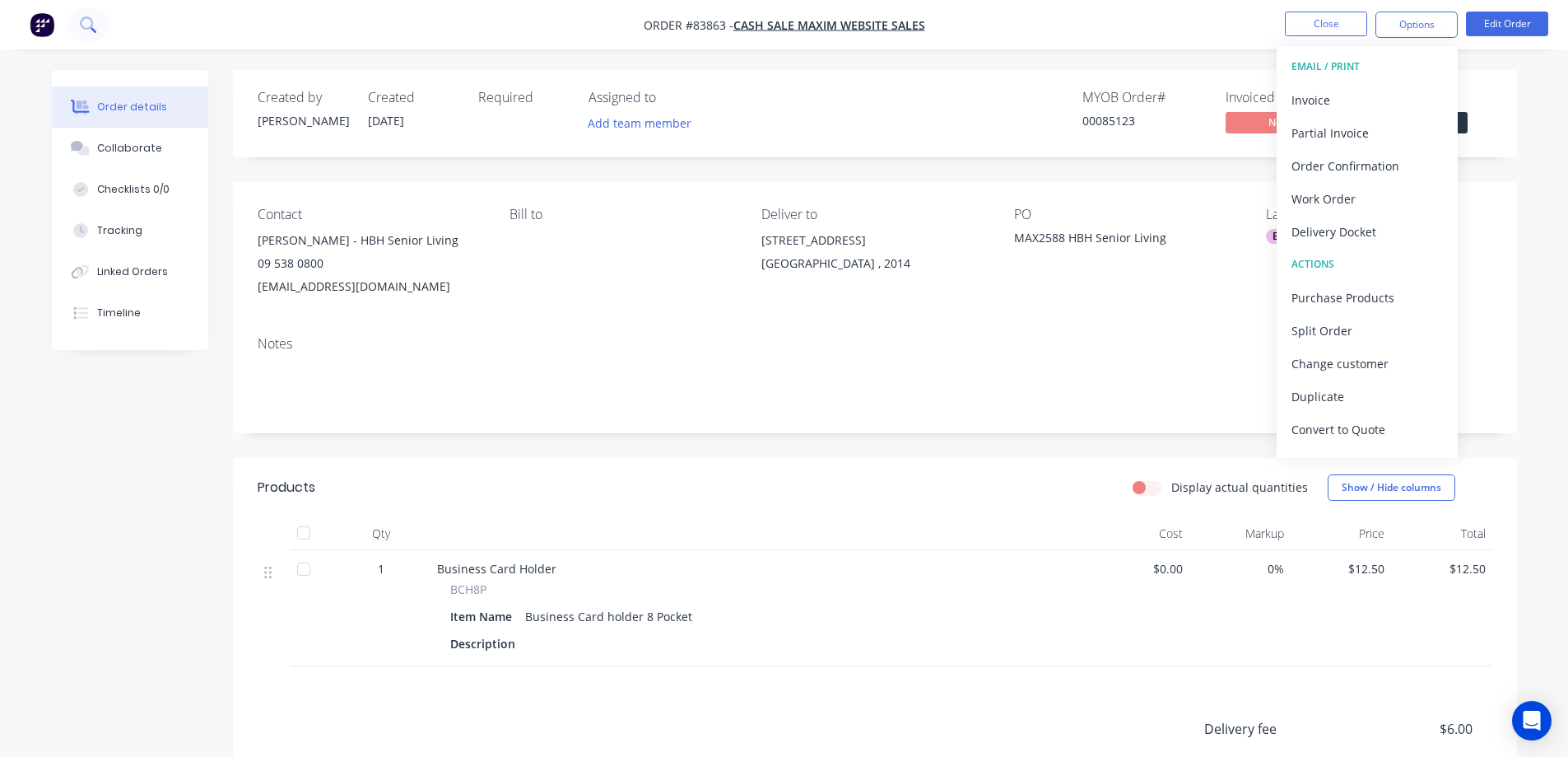
click at [84, 14] on button at bounding box center [87, 25] width 41 height 33
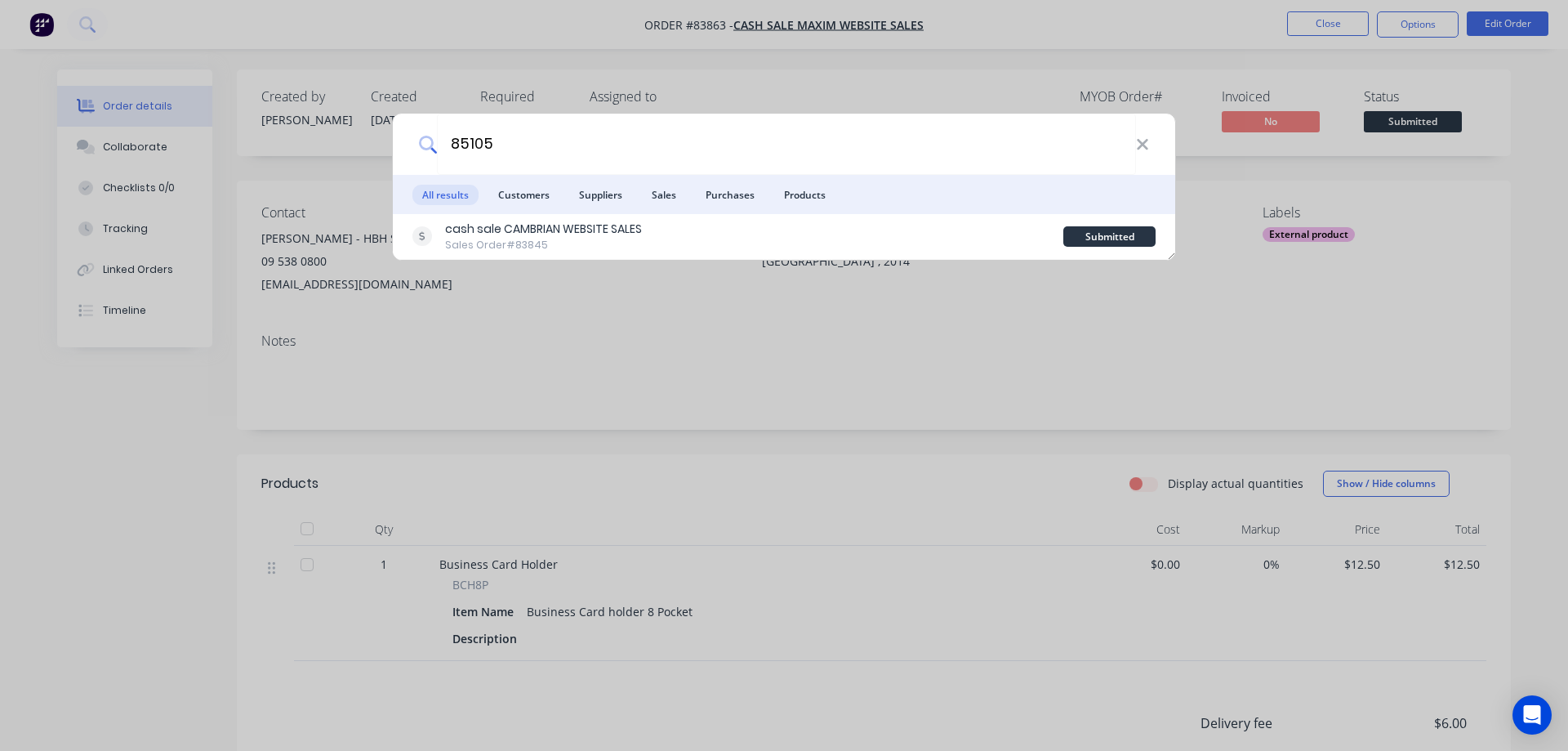
type input "85105"
click at [668, 234] on div "cash sale CAMBRIAN WEBSITE SALES Sales Order #83845" at bounding box center [737, 236] width 651 height 32
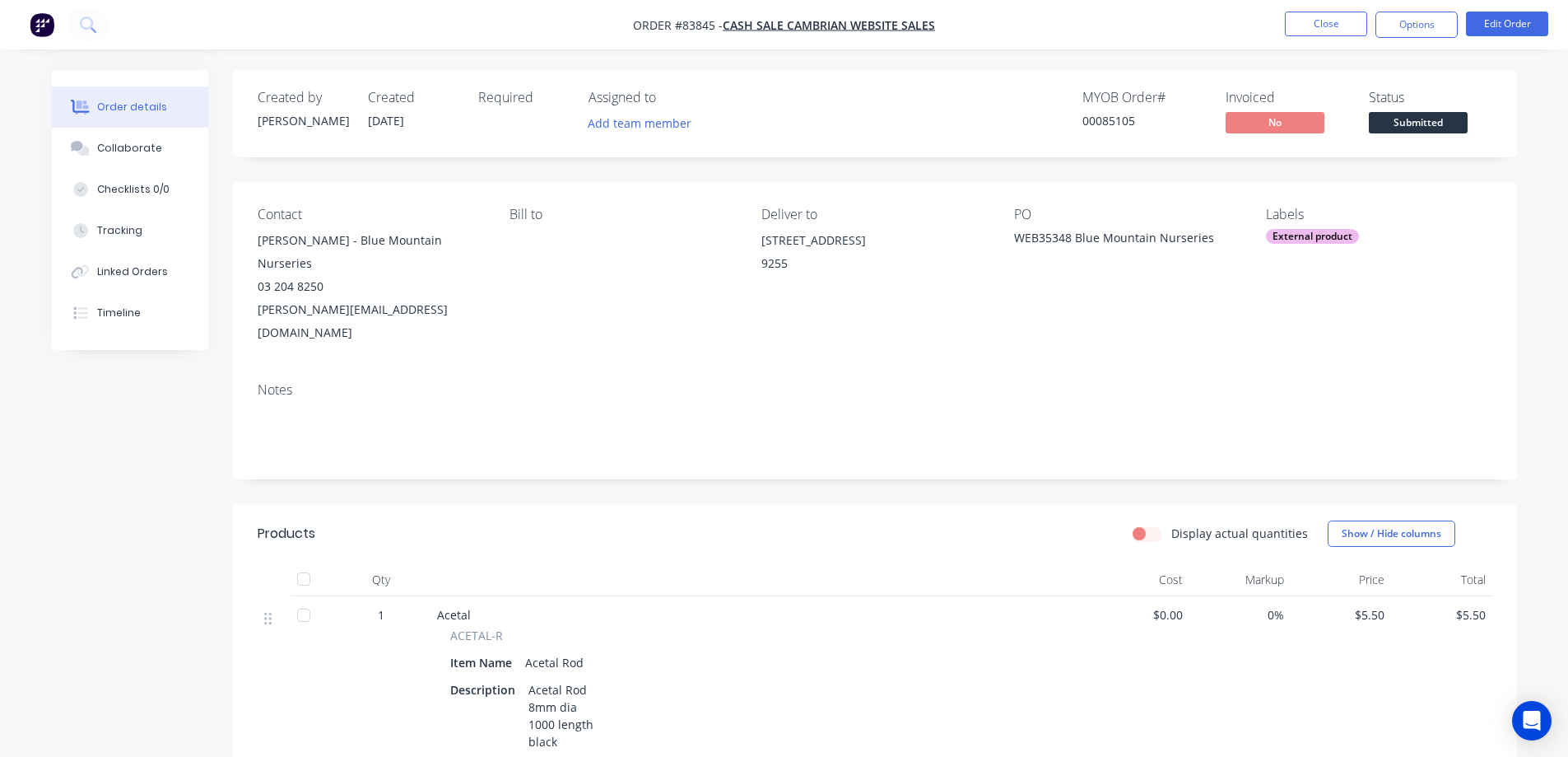
click at [1419, 127] on span "Submitted" at bounding box center [1417, 122] width 99 height 21
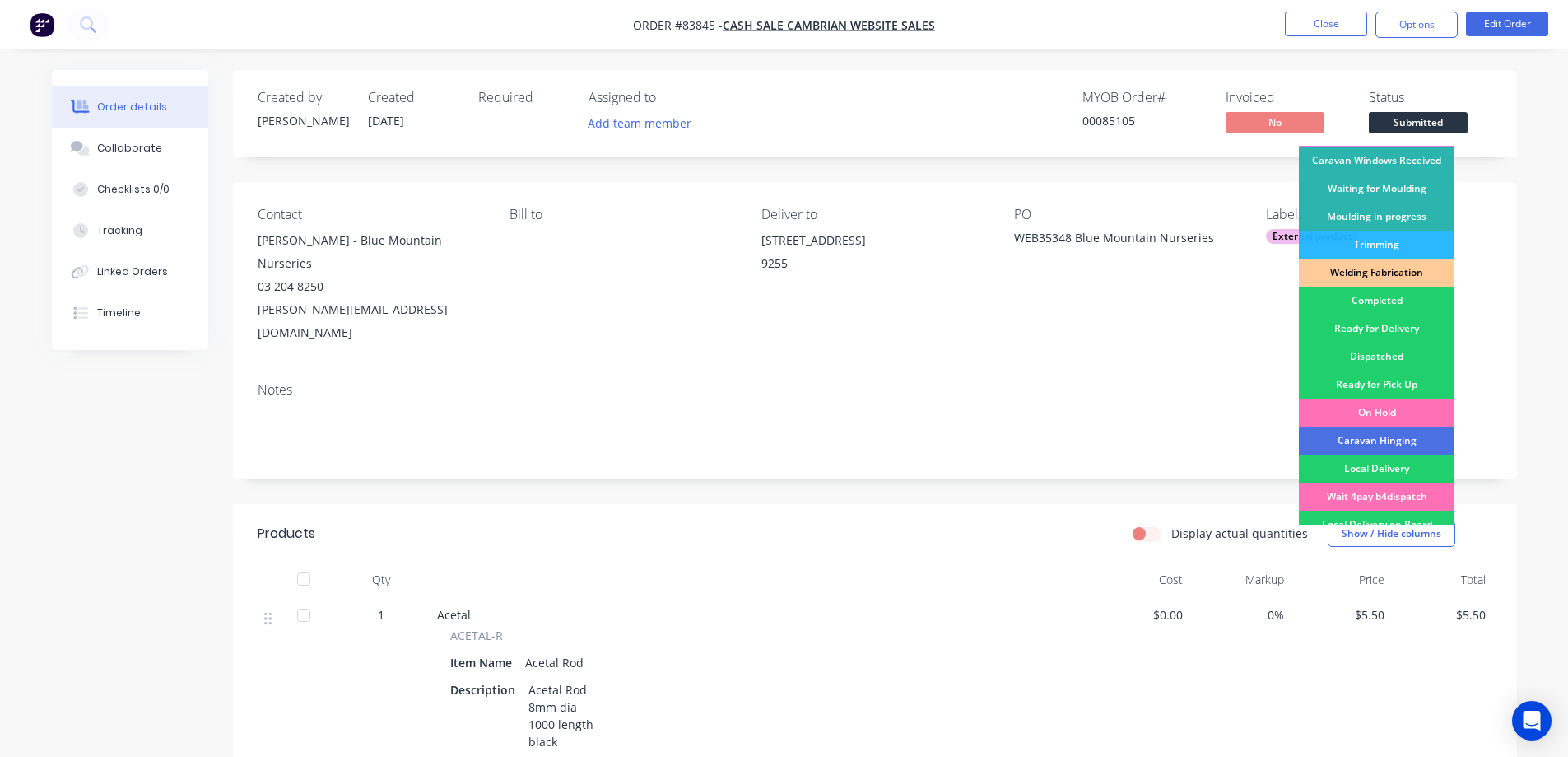
scroll to position [321, 0]
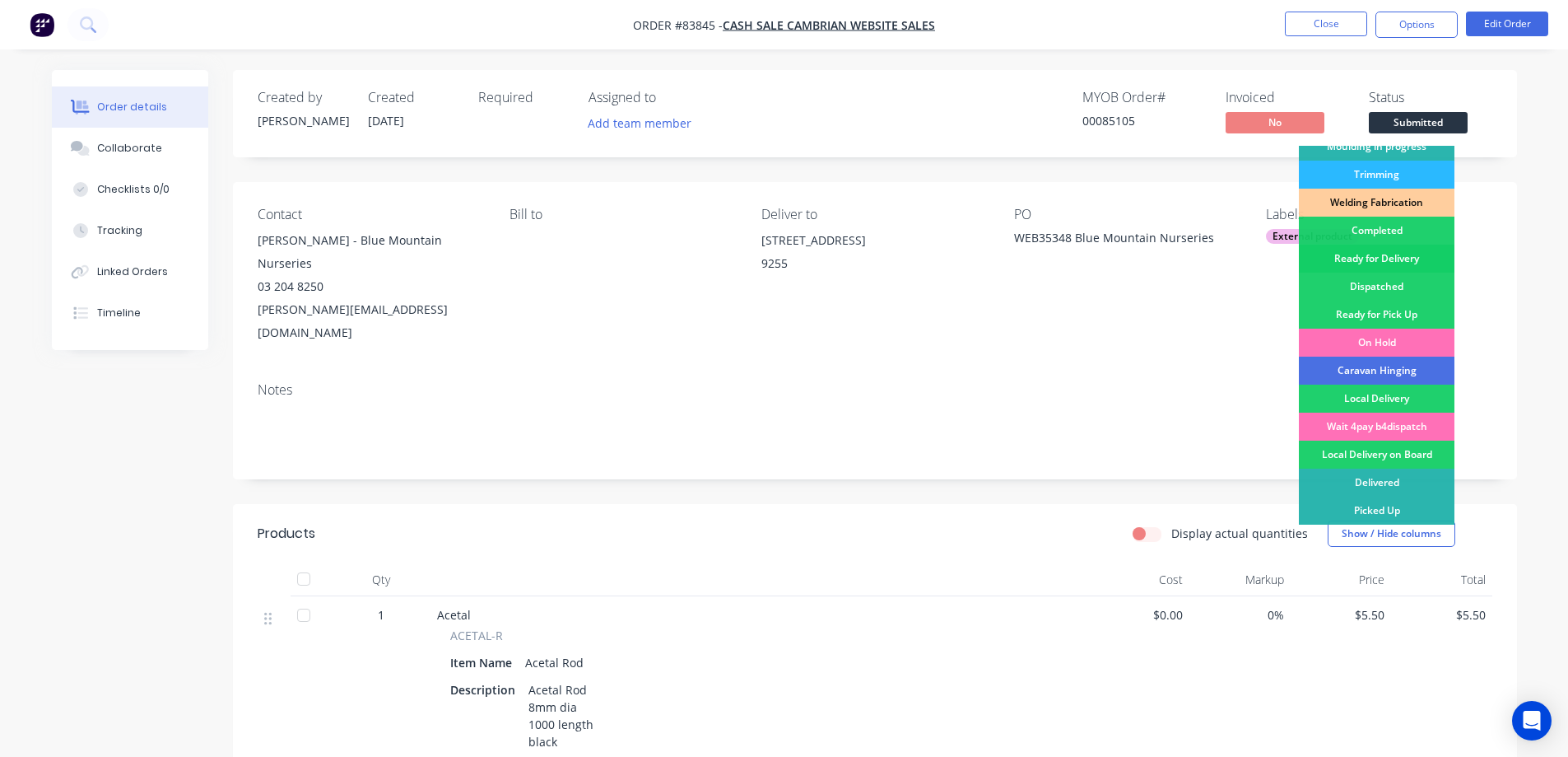
click at [1410, 256] on div "Ready for Delivery" at bounding box center [1376, 258] width 155 height 28
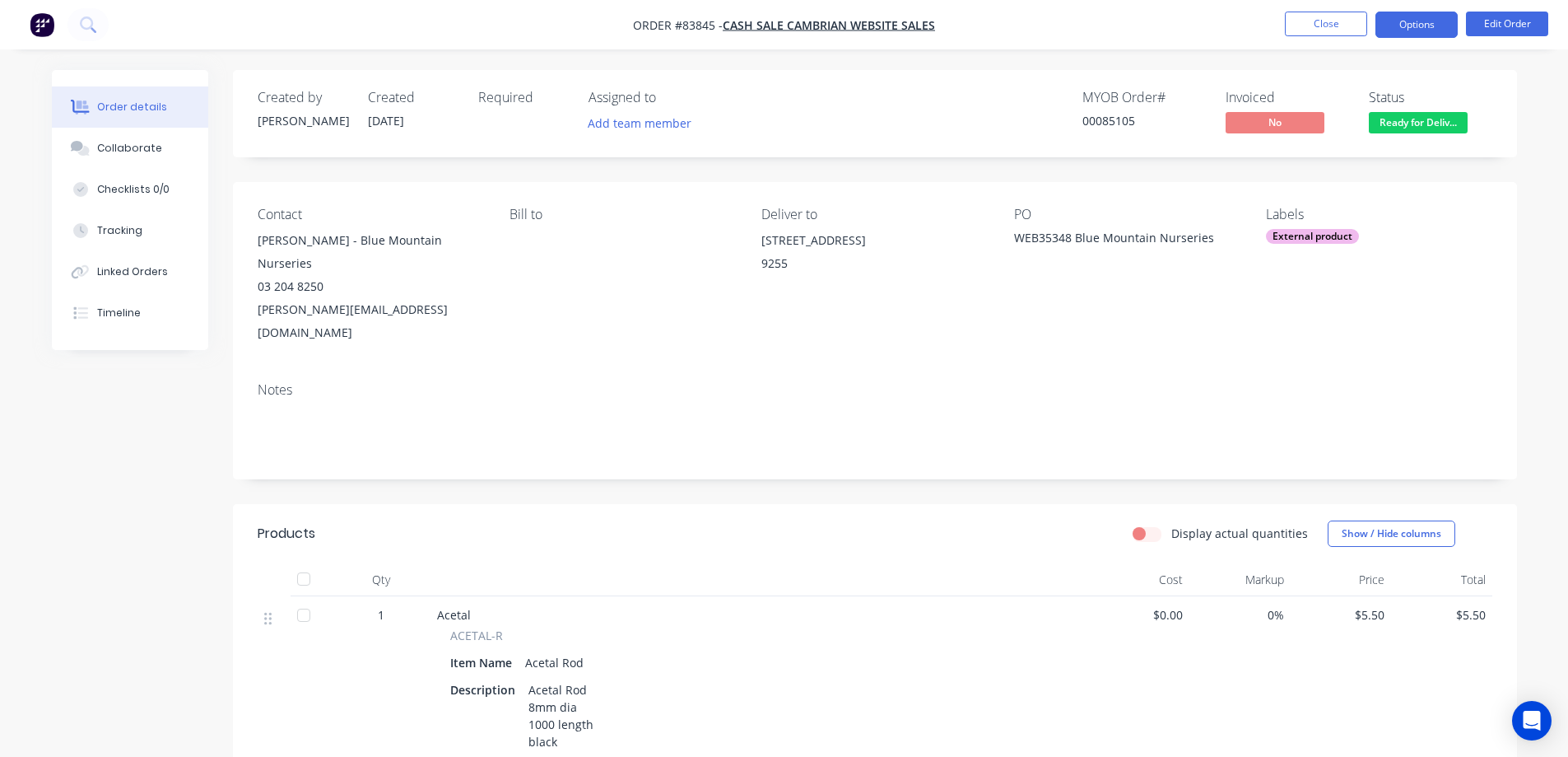
click at [1421, 26] on button "Options" at bounding box center [1416, 25] width 83 height 26
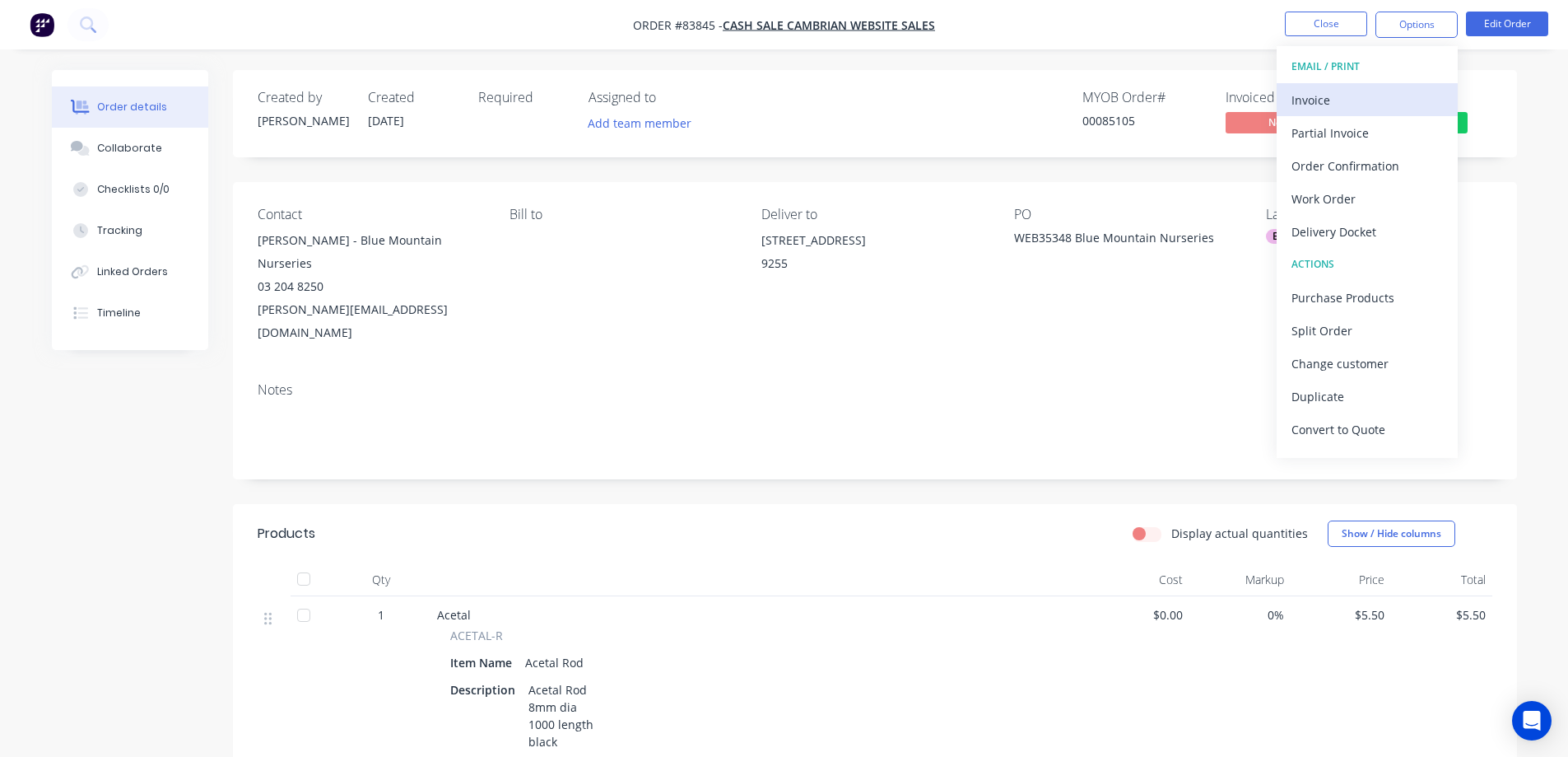
click at [1386, 92] on div "Invoice" at bounding box center [1367, 100] width 152 height 24
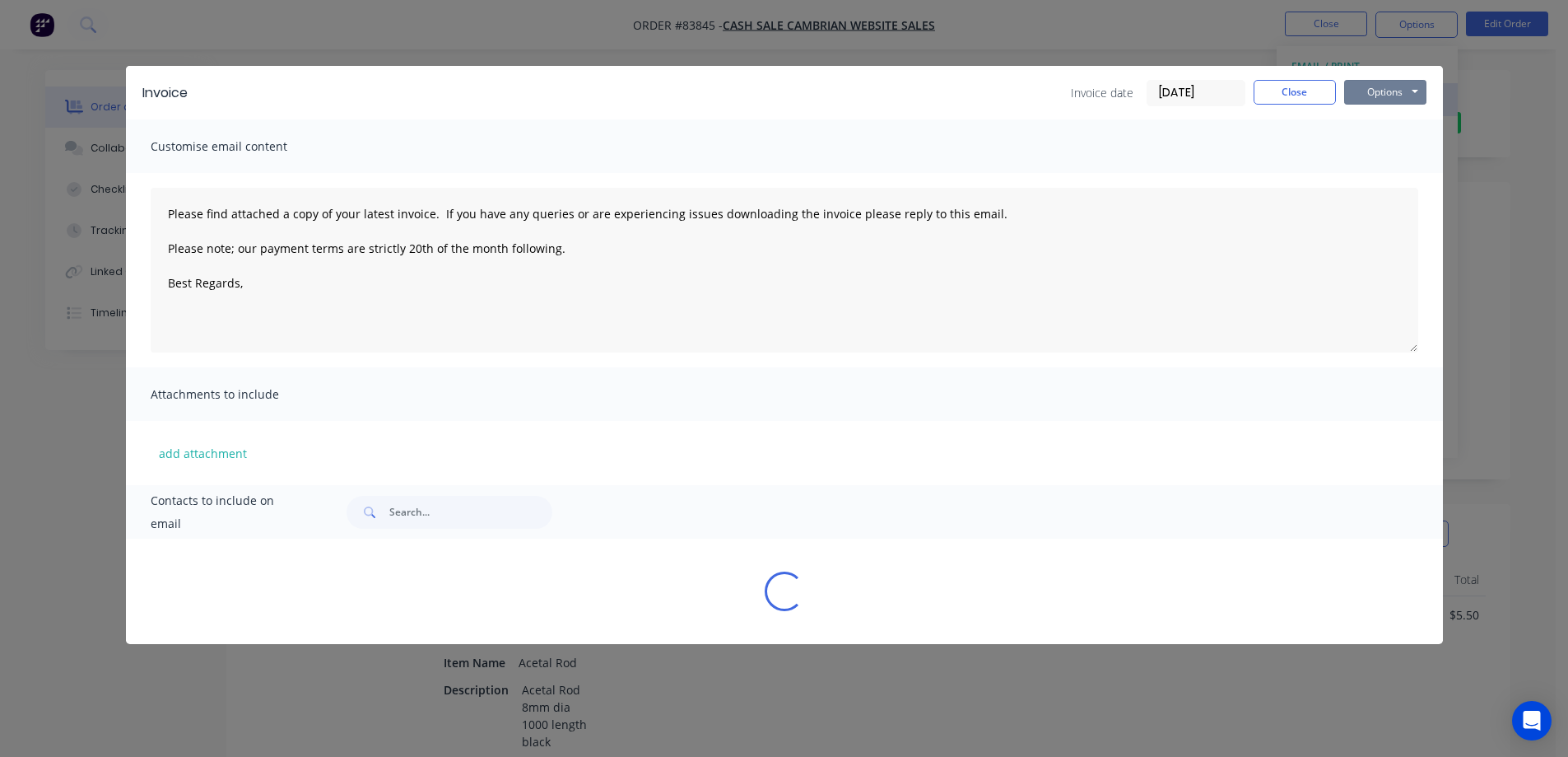
click at [1395, 88] on button "Options" at bounding box center [1385, 92] width 83 height 25
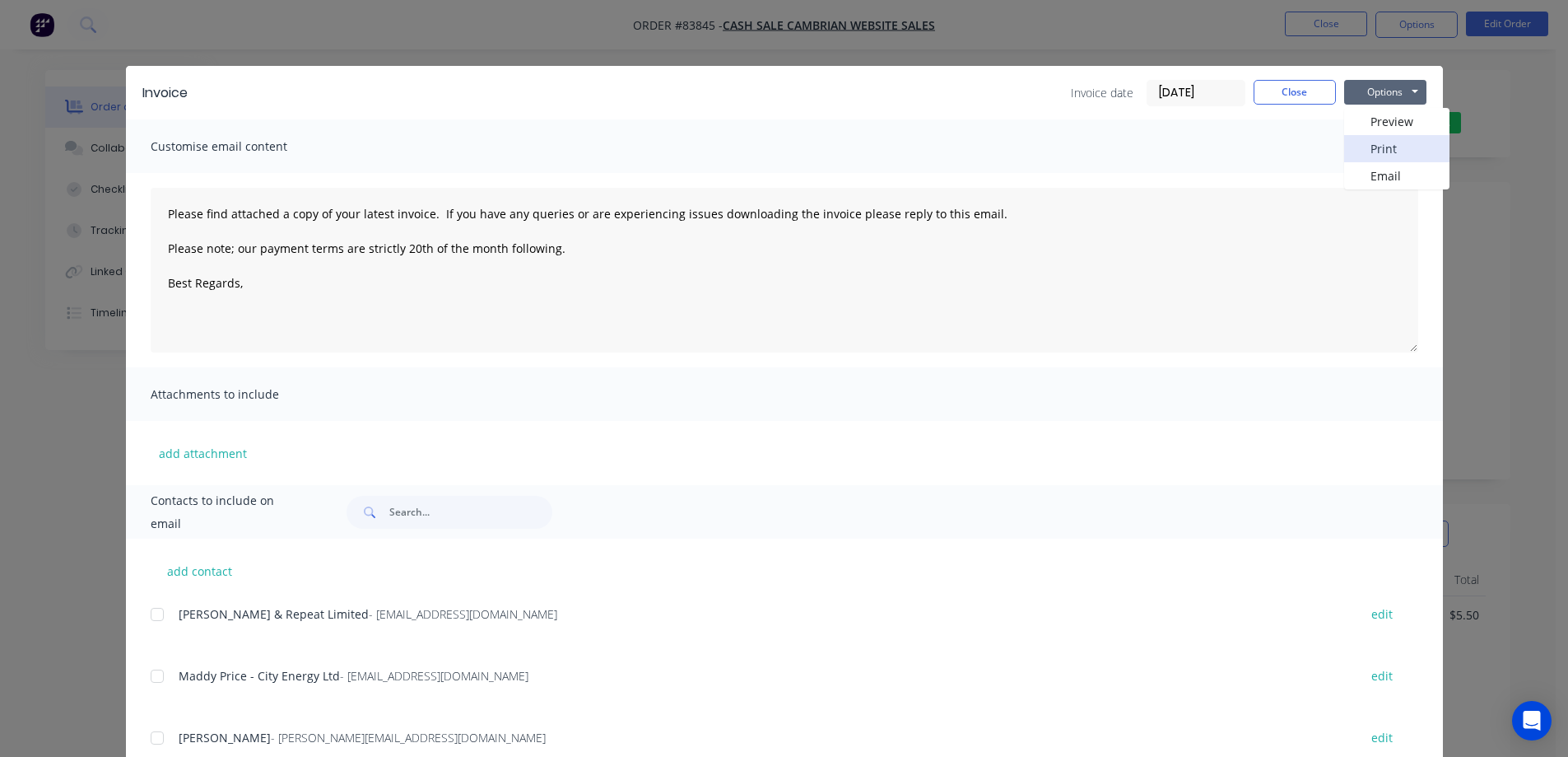
click at [1395, 137] on button "Print" at bounding box center [1396, 149] width 105 height 27
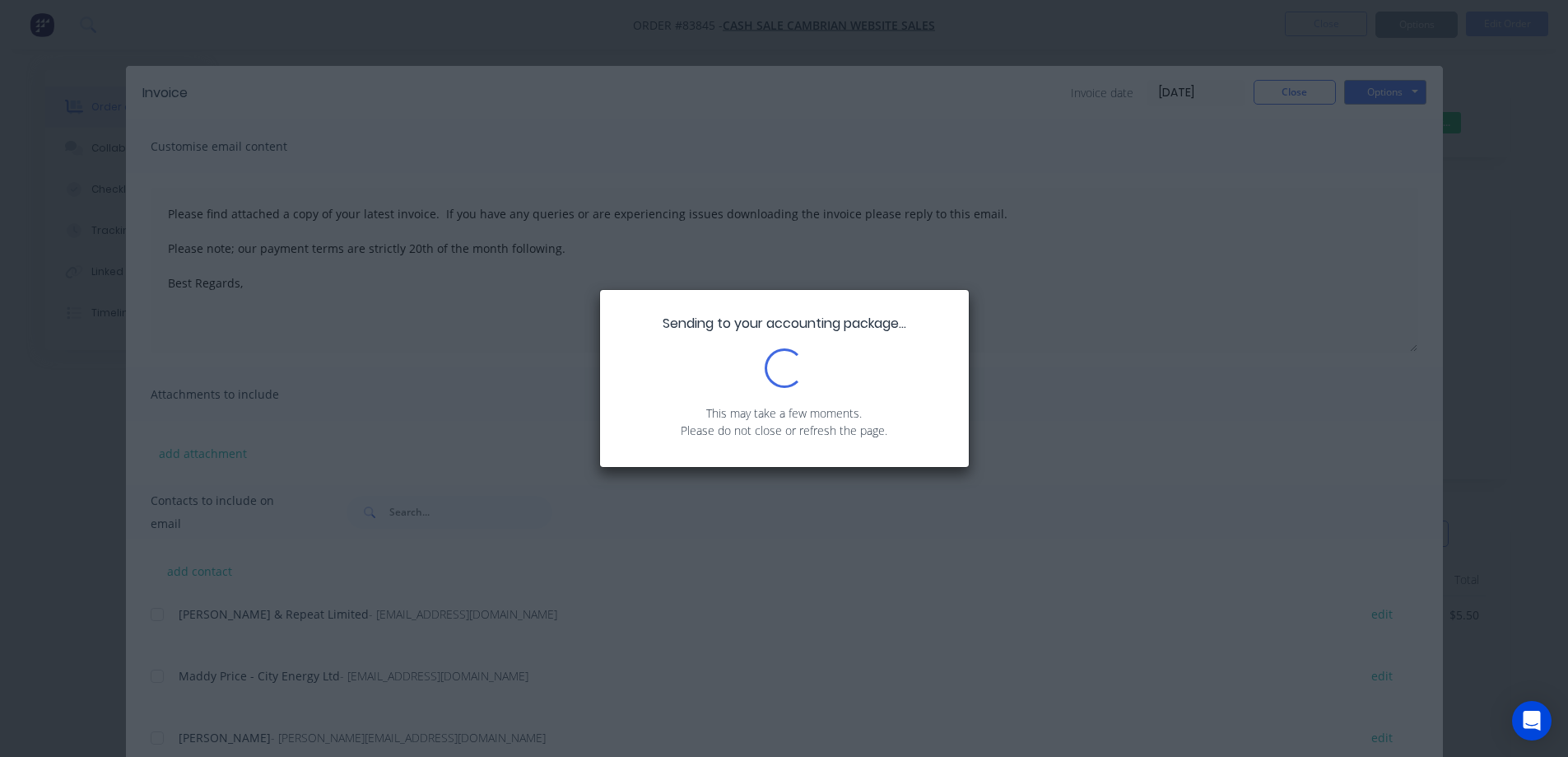
type textarea "Please find attached a copy of your latest invoice. If you have any queries or …"
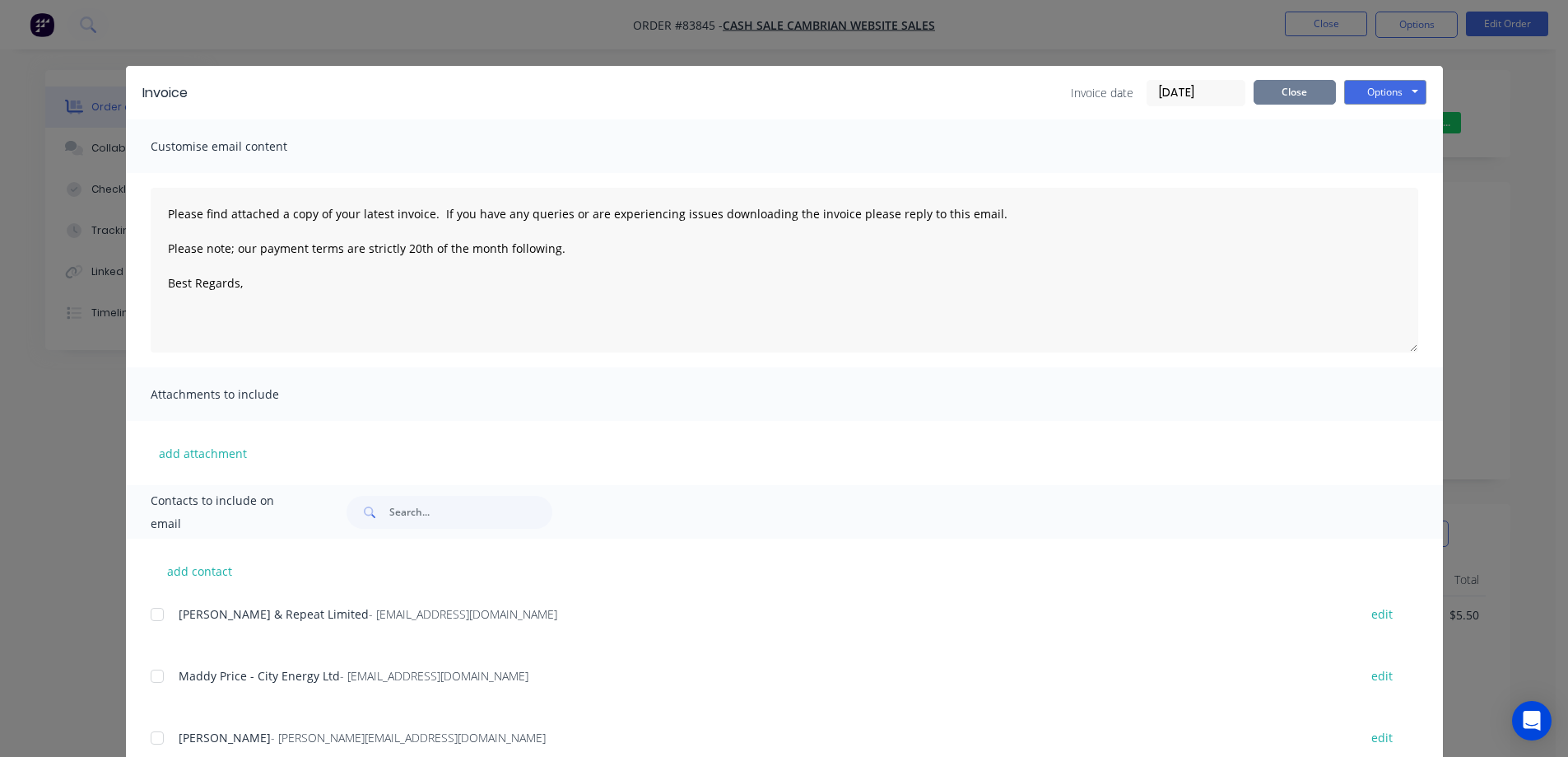
click at [1267, 90] on button "Close" at bounding box center [1294, 92] width 83 height 25
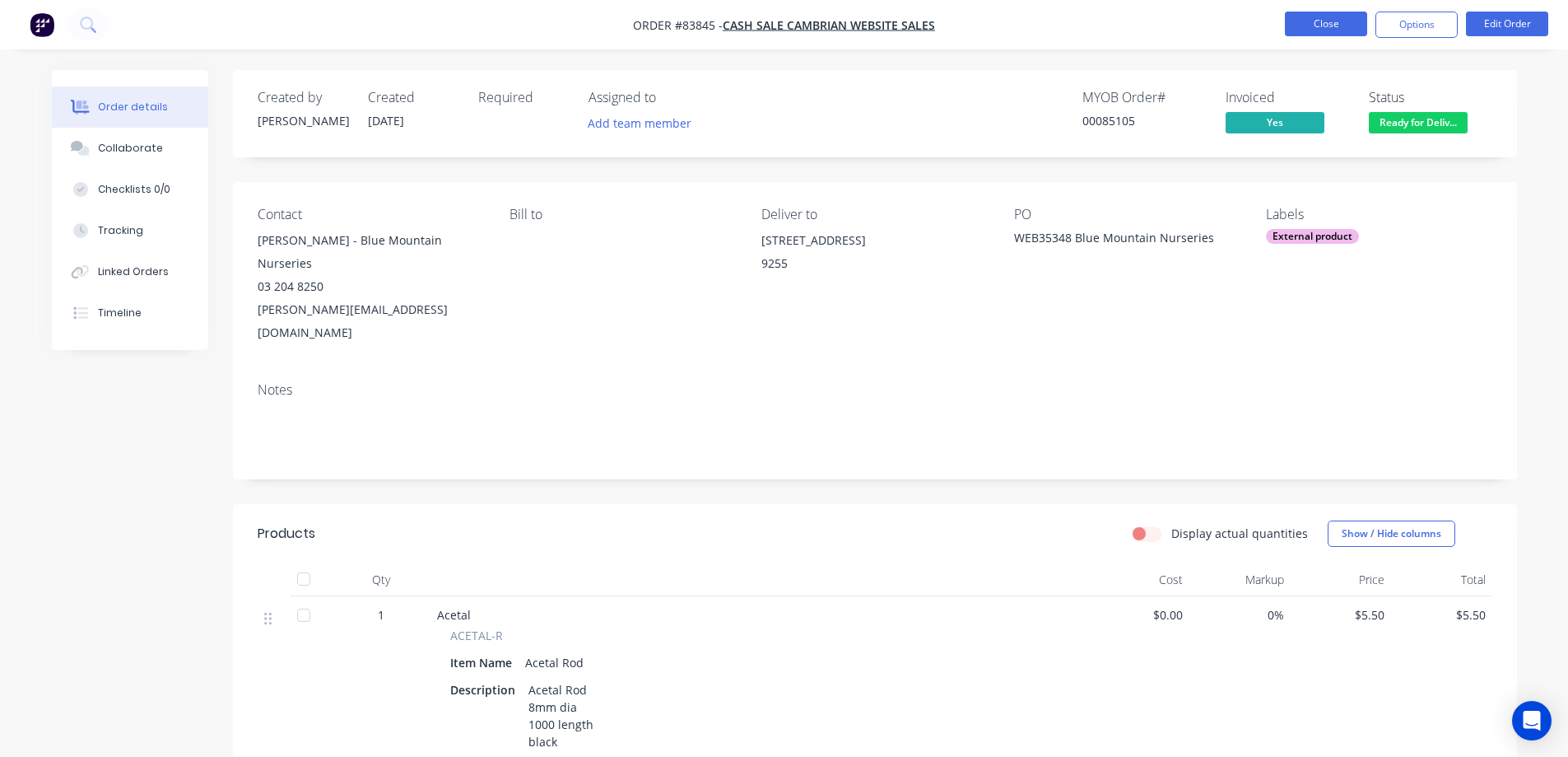
click at [1302, 26] on button "Close" at bounding box center [1326, 24] width 83 height 25
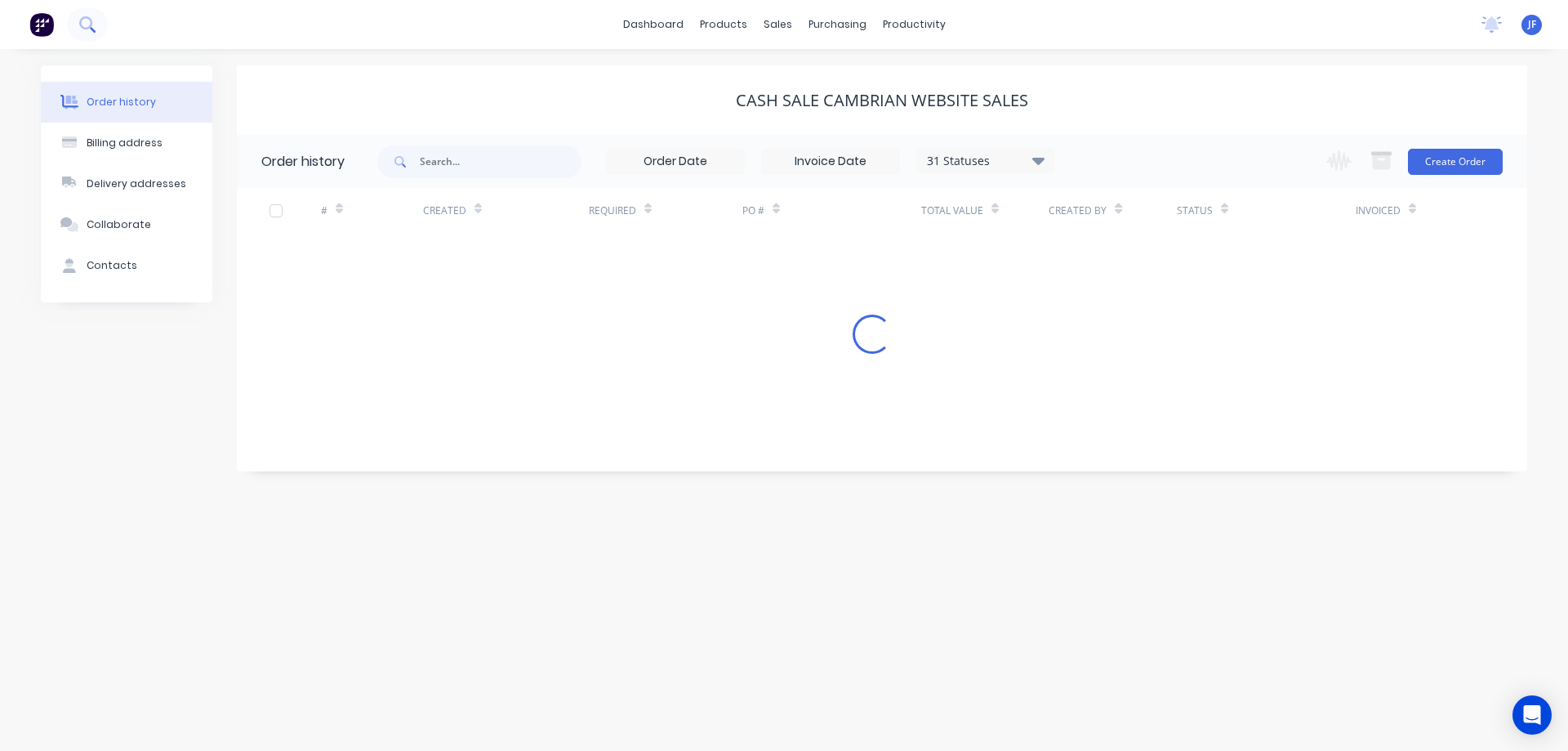
click at [88, 23] on icon at bounding box center [86, 23] width 15 height 15
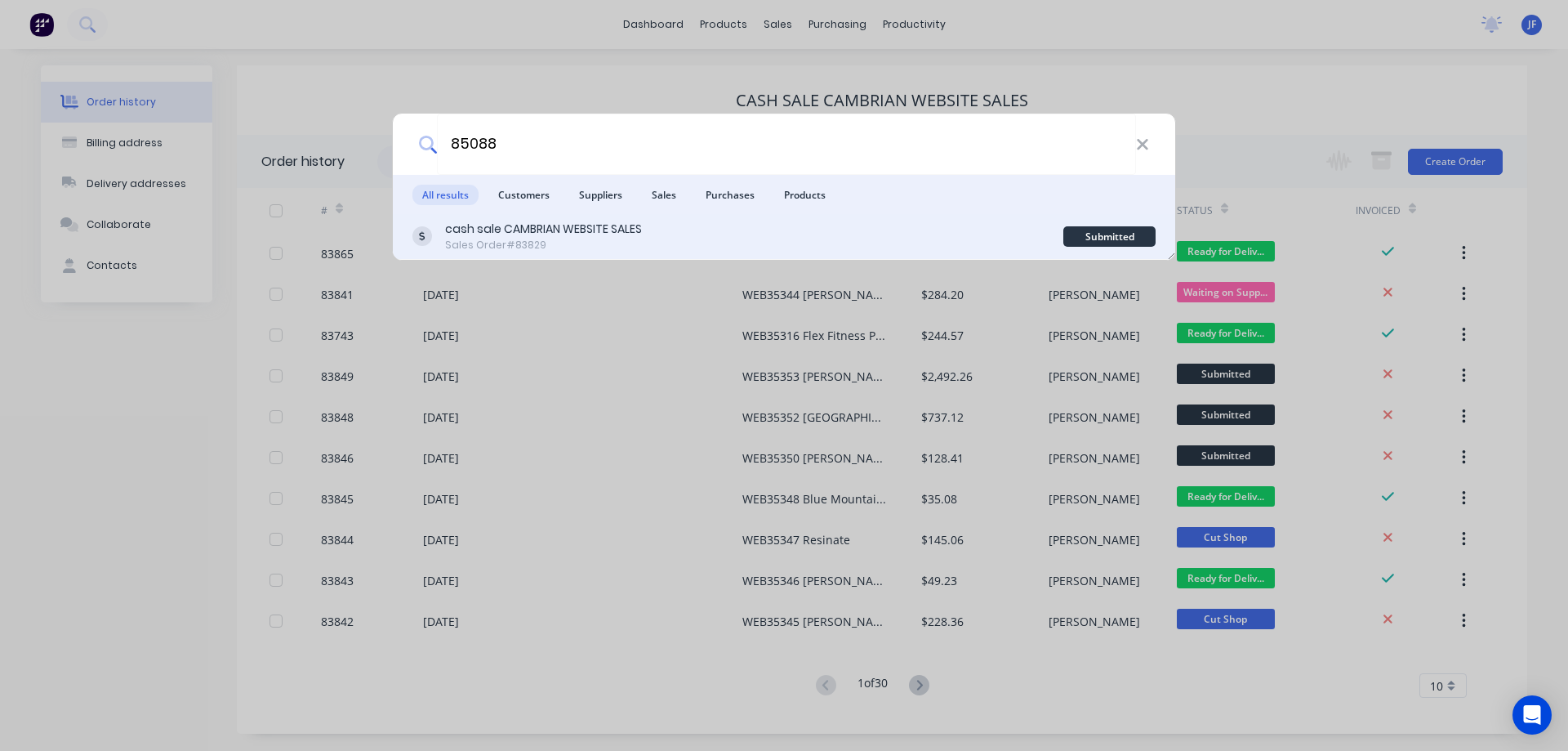
type input "85088"
click at [545, 246] on div "Sales Order #83829" at bounding box center [543, 245] width 197 height 14
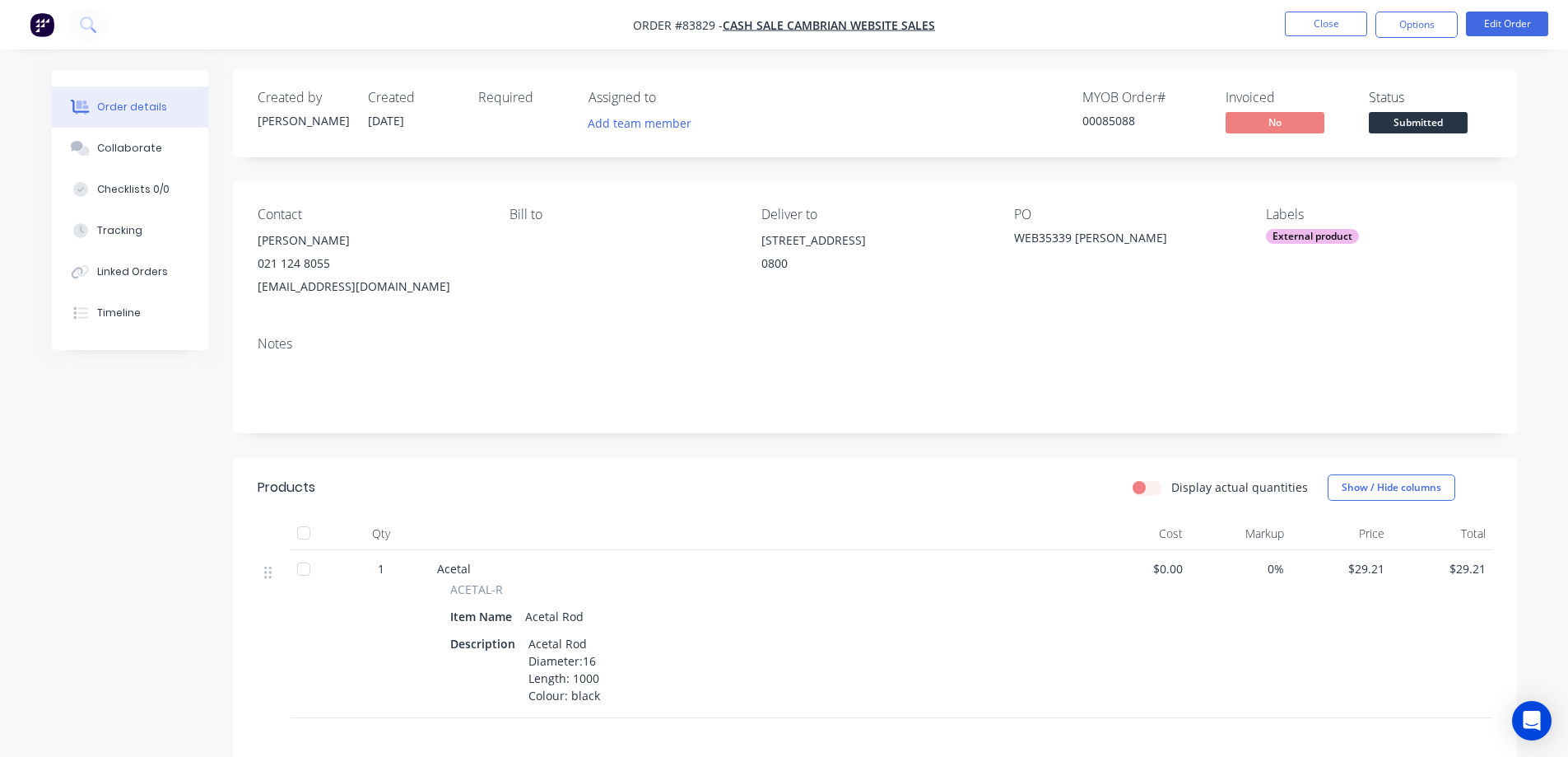
click at [1396, 121] on span "Submitted" at bounding box center [1417, 122] width 99 height 21
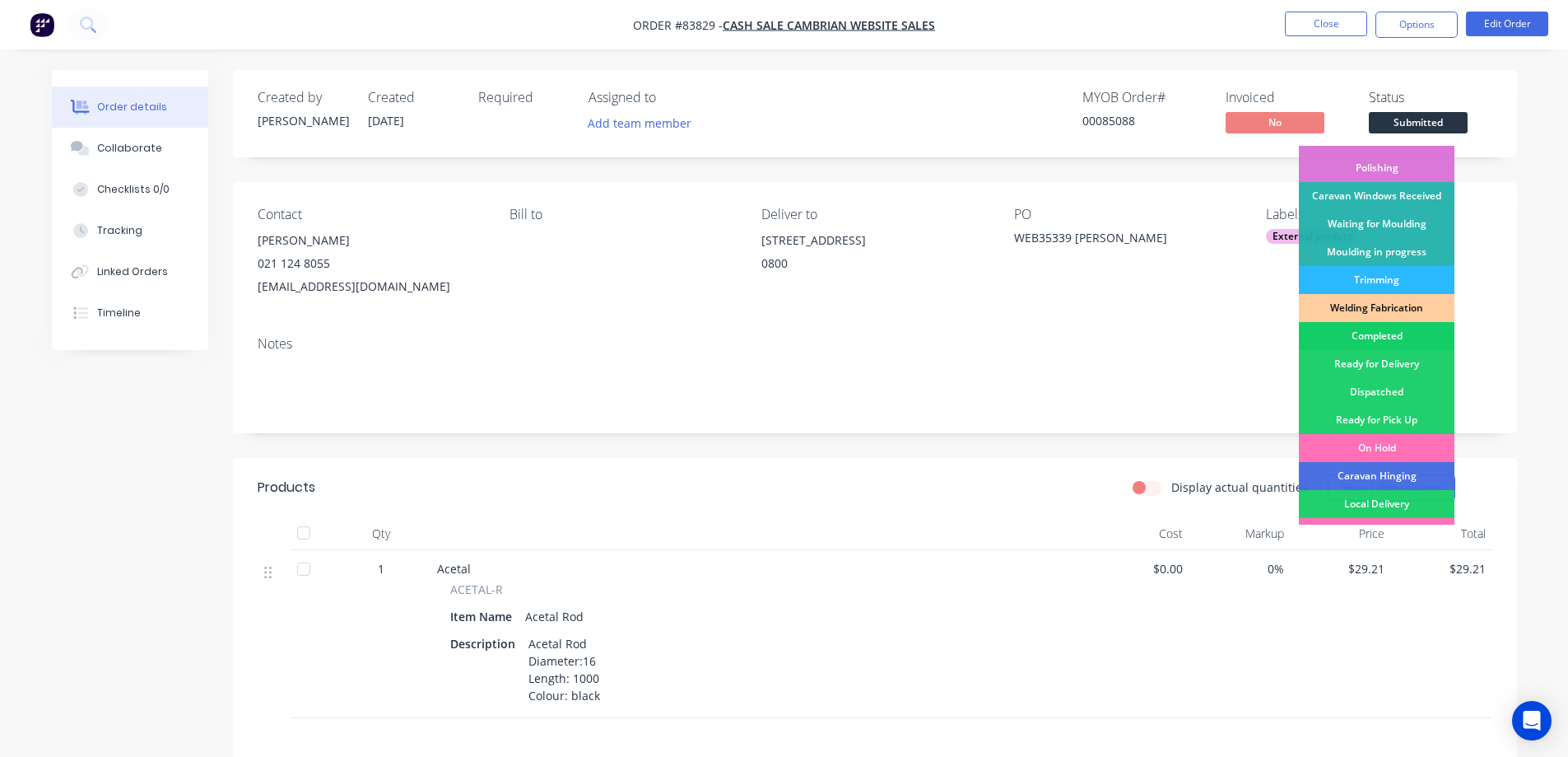
scroll to position [321, 0]
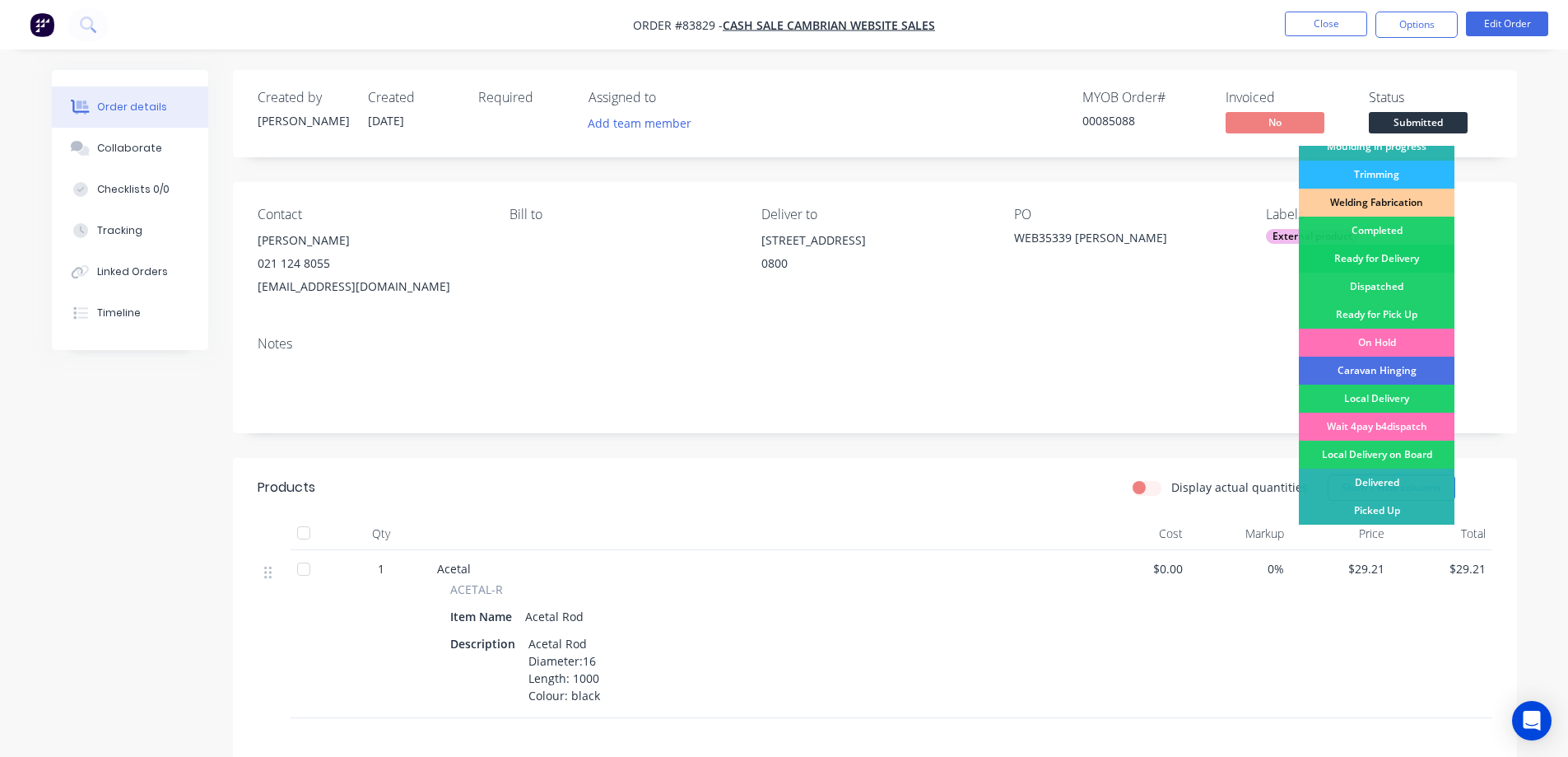
click at [1376, 266] on div "Ready for Delivery" at bounding box center [1376, 258] width 155 height 28
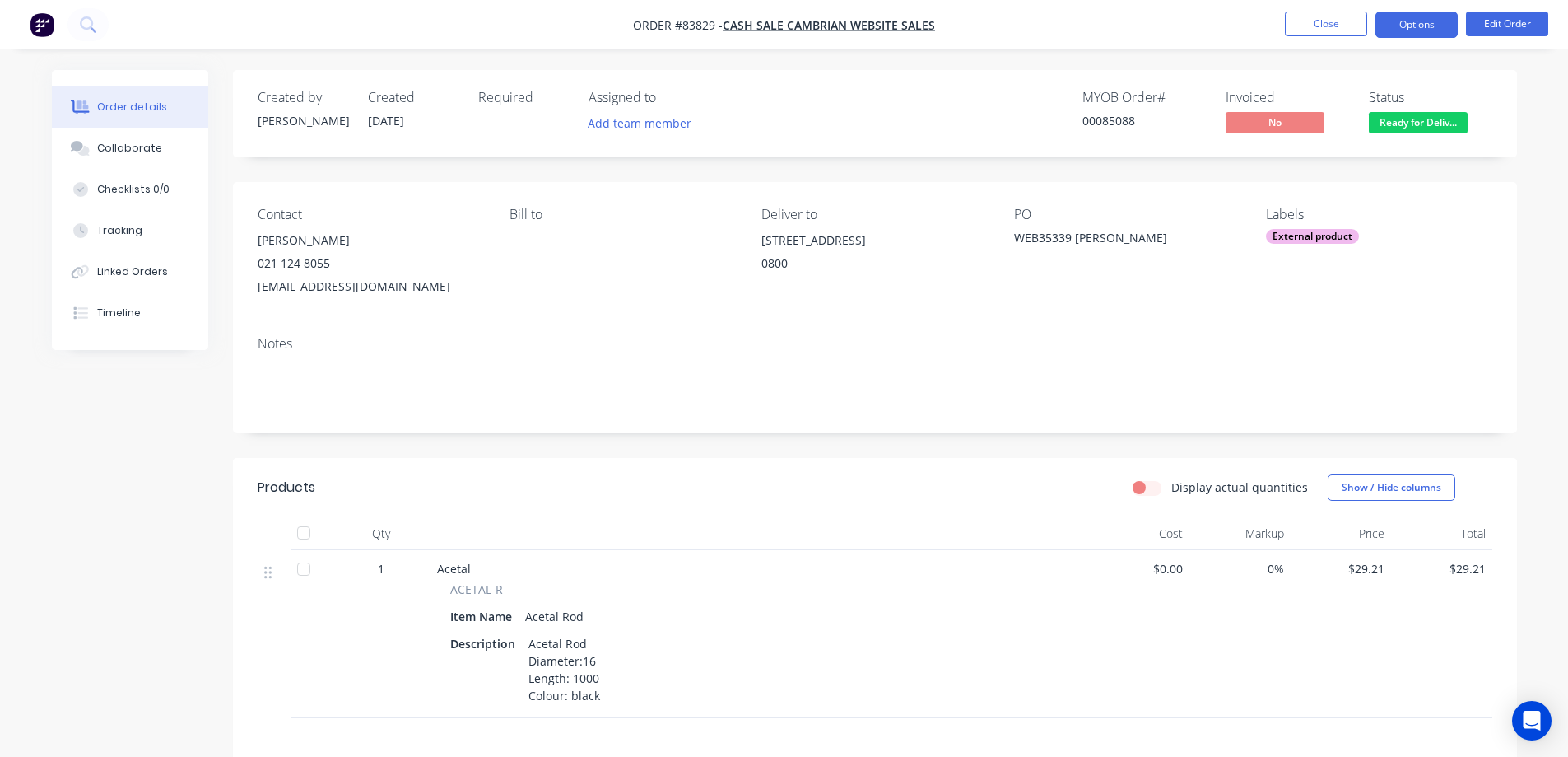
click at [1395, 16] on button "Options" at bounding box center [1416, 25] width 83 height 26
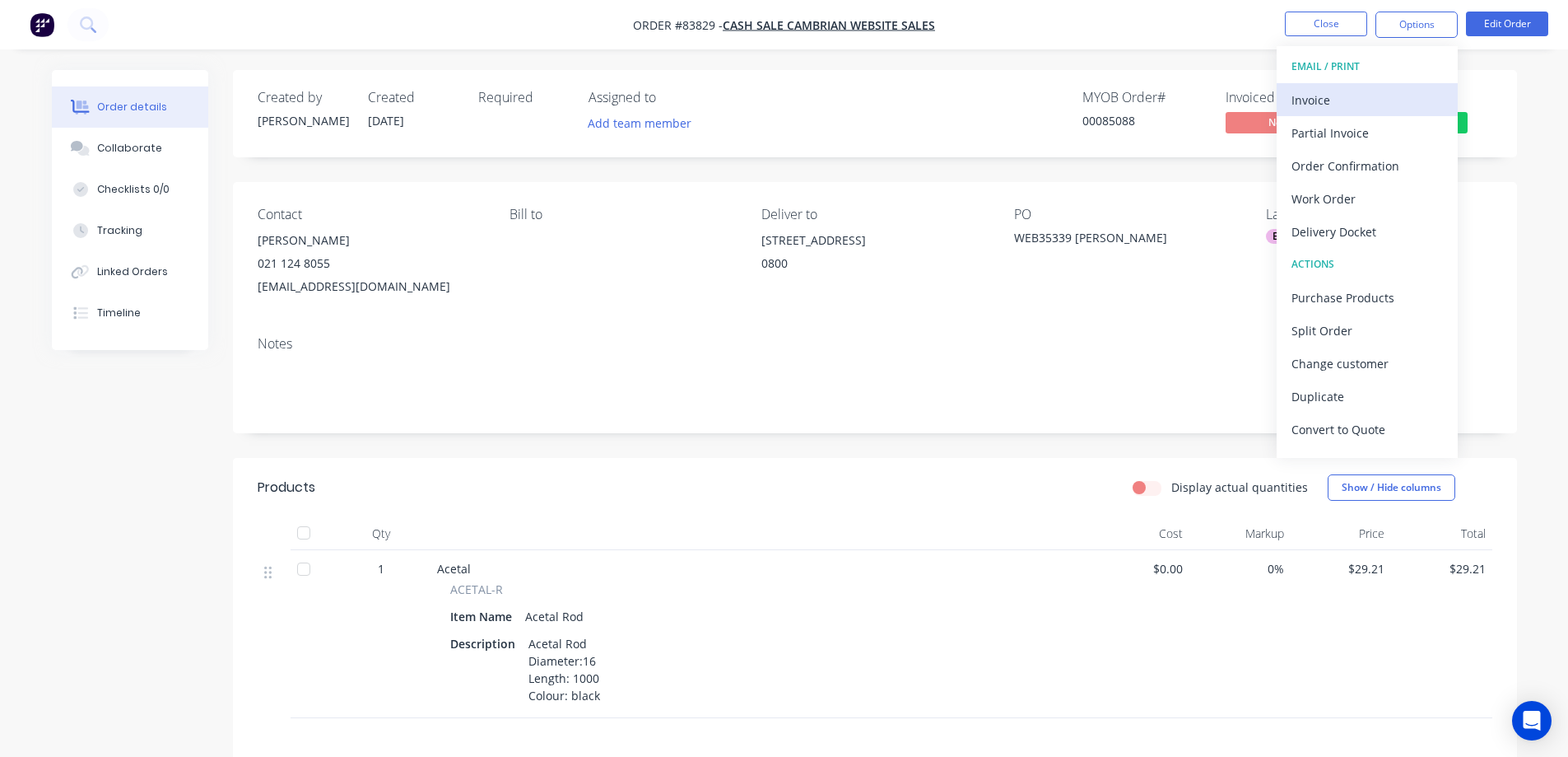
click at [1350, 98] on div "Invoice" at bounding box center [1367, 100] width 152 height 24
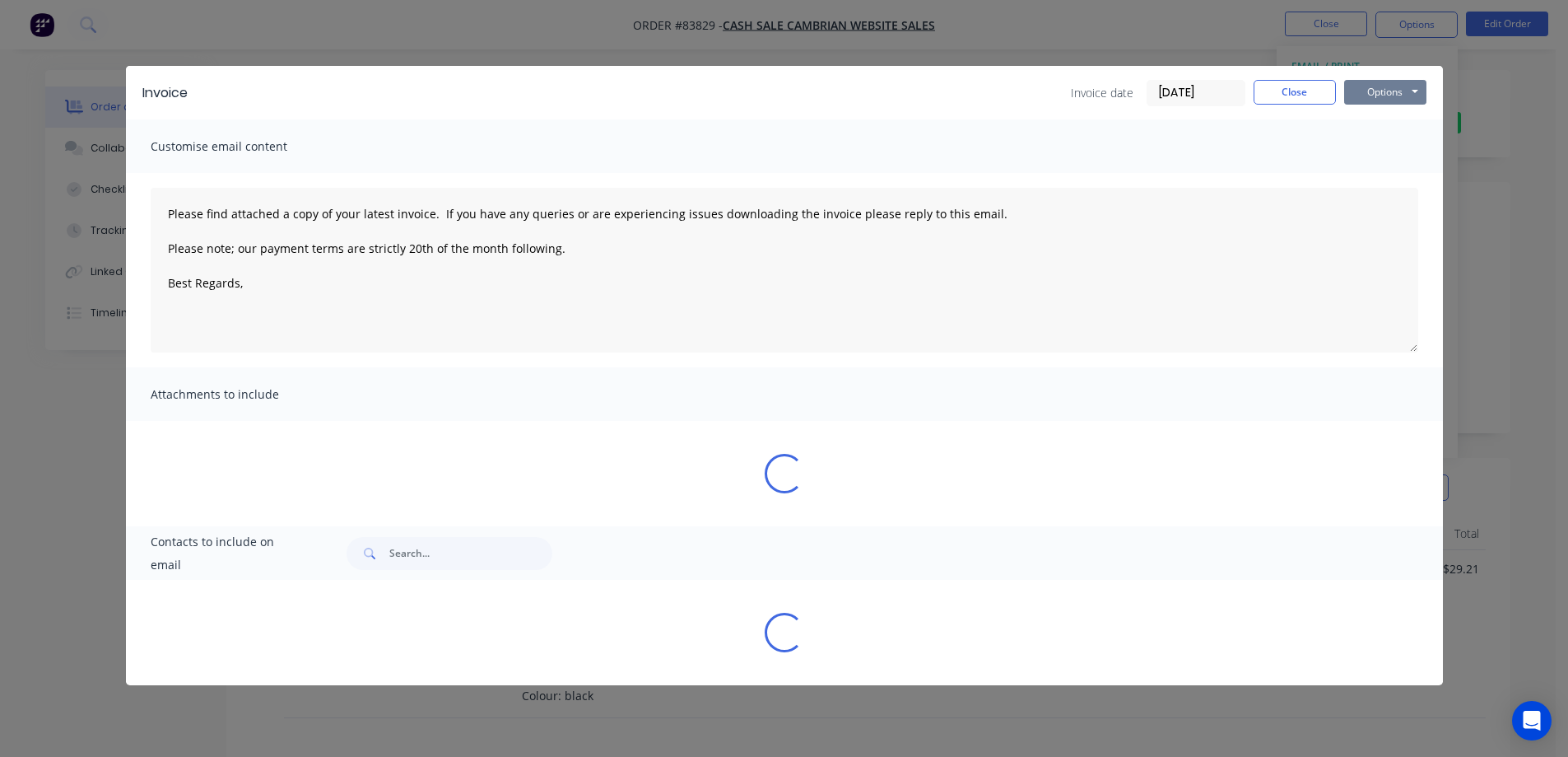
click at [1363, 93] on button "Options" at bounding box center [1385, 92] width 83 height 25
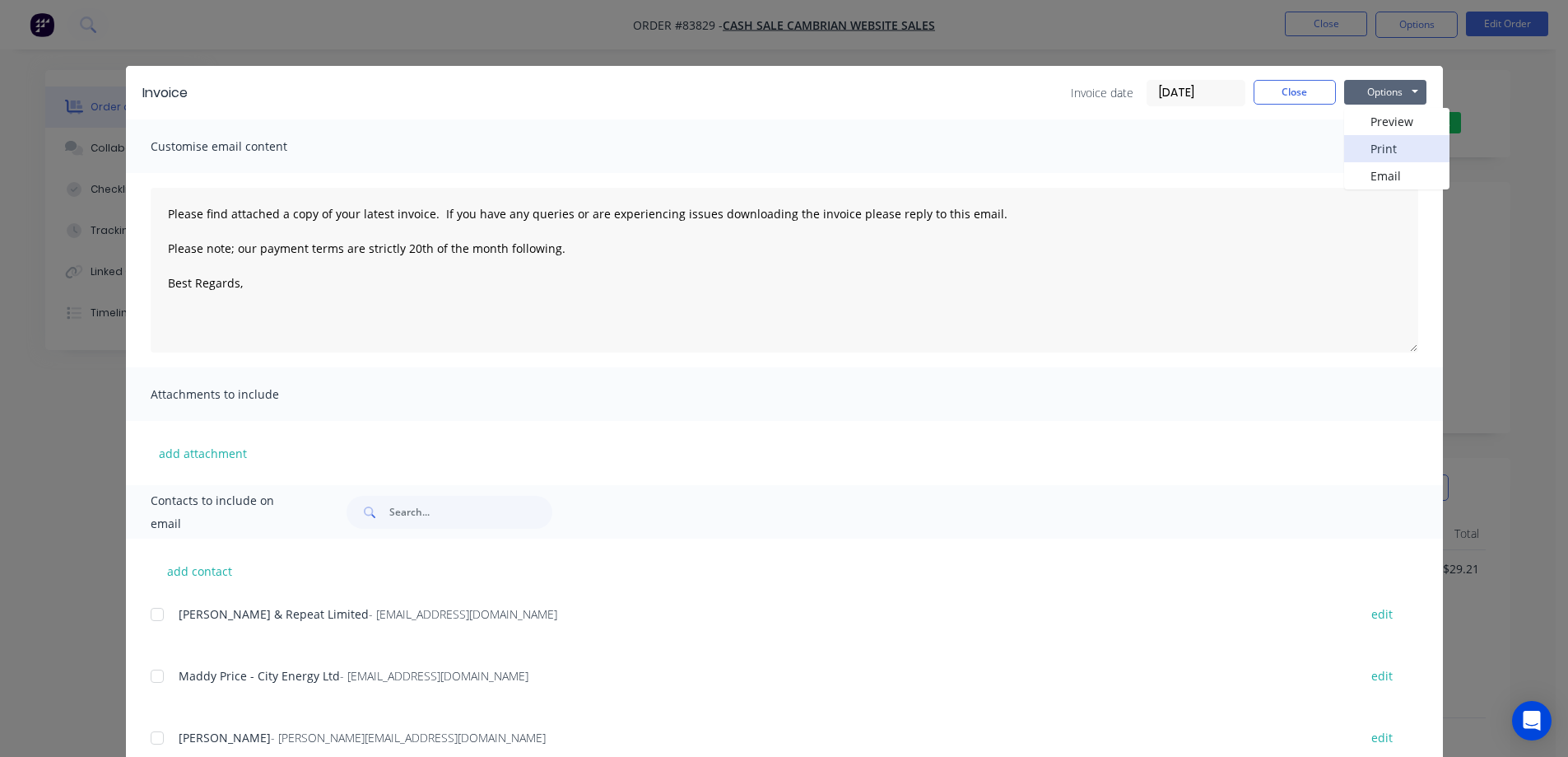
click at [1367, 147] on button "Print" at bounding box center [1396, 149] width 105 height 27
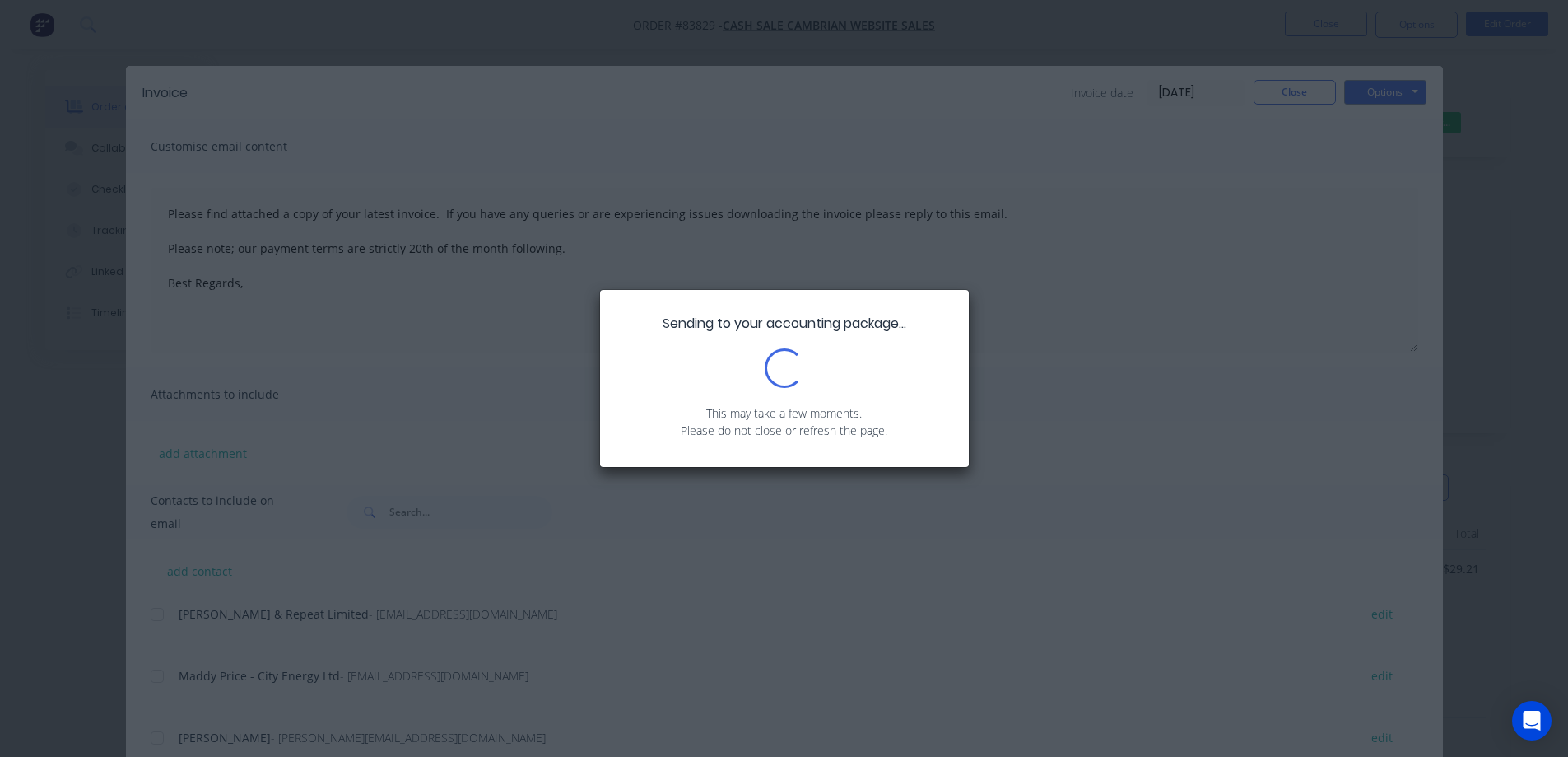
type textarea "Please find attached a copy of your latest invoice. If you have any queries or …"
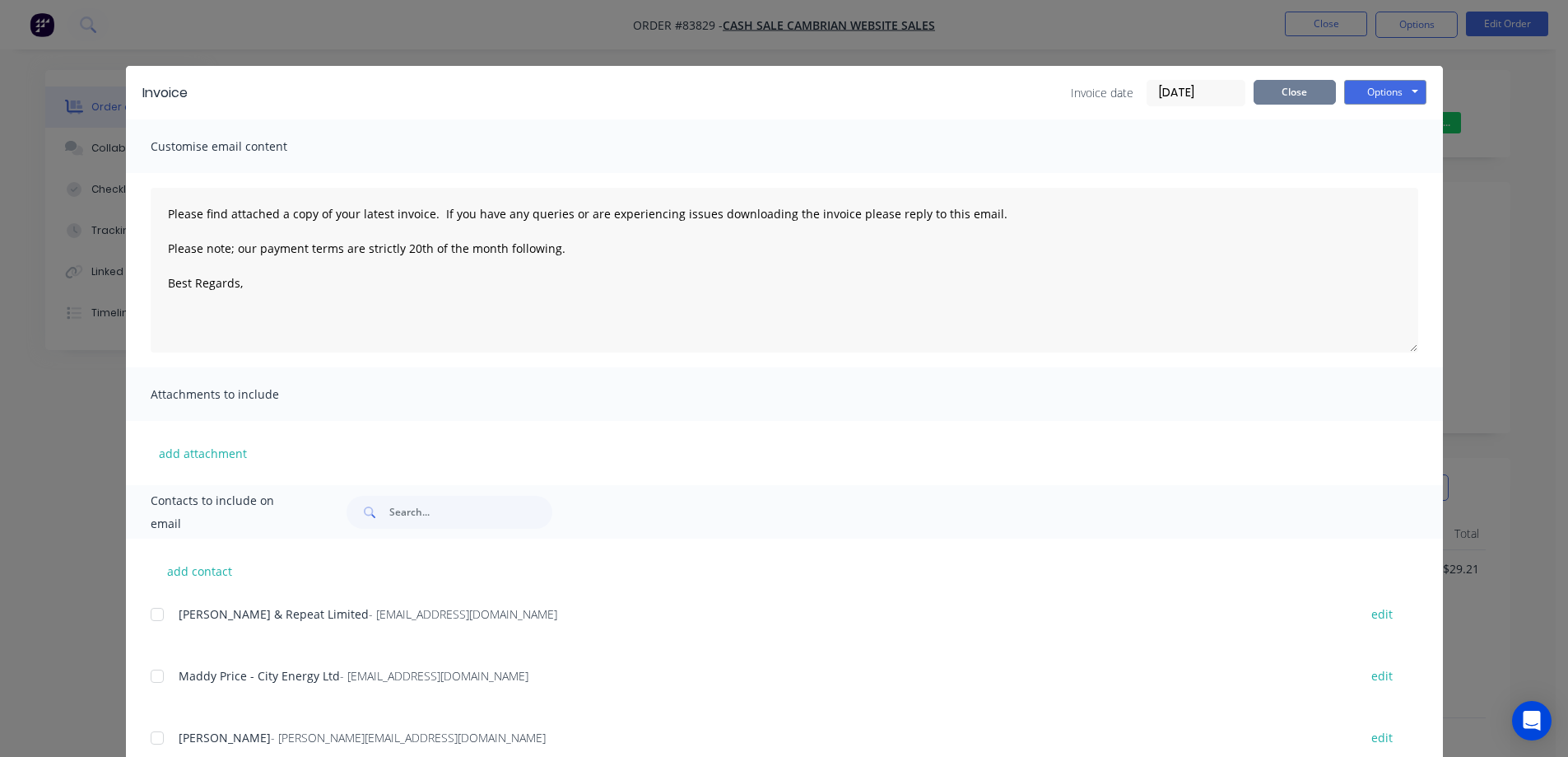
click at [1317, 90] on button "Close" at bounding box center [1294, 92] width 83 height 25
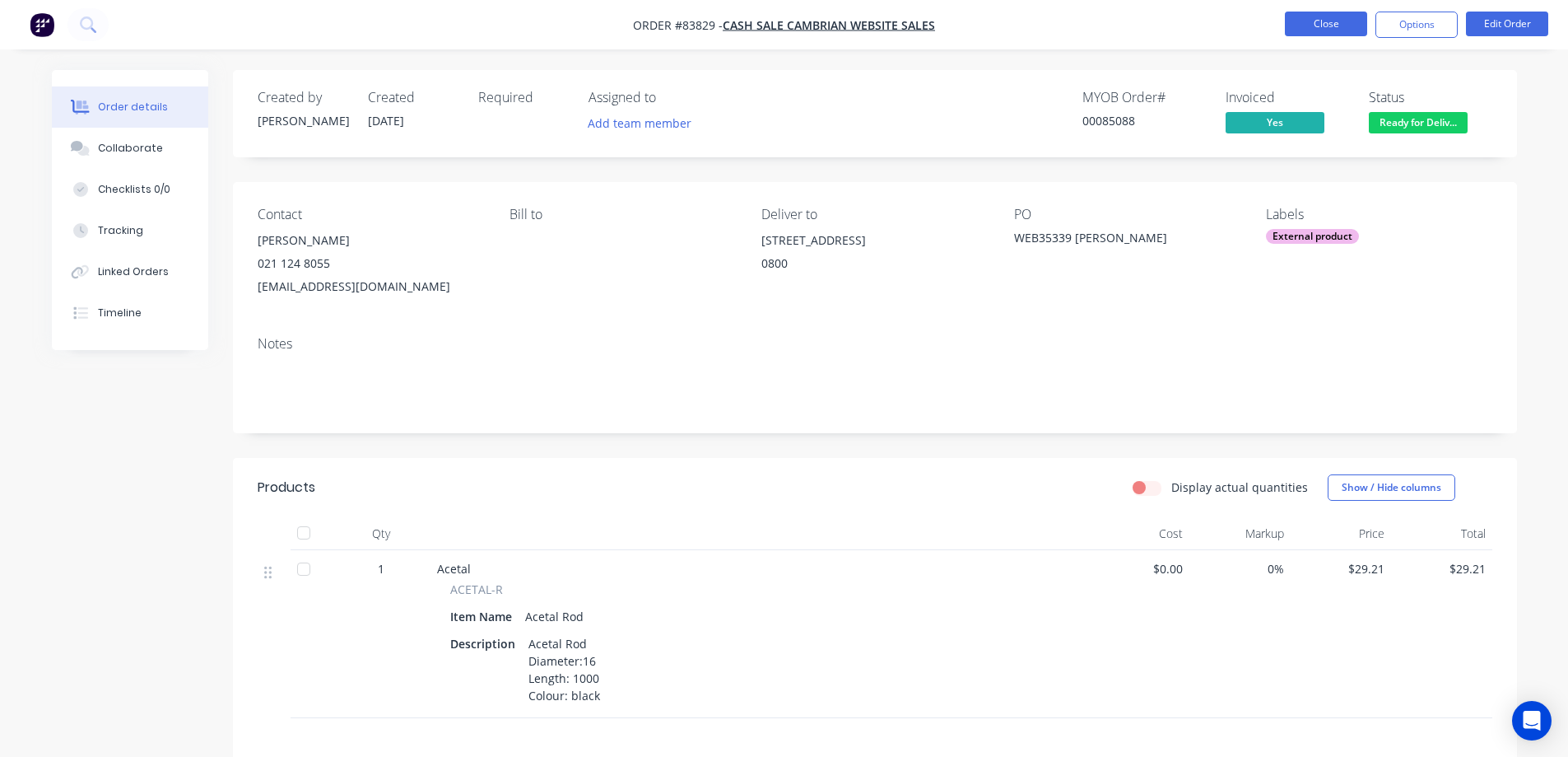
click at [1338, 25] on button "Close" at bounding box center [1326, 24] width 83 height 25
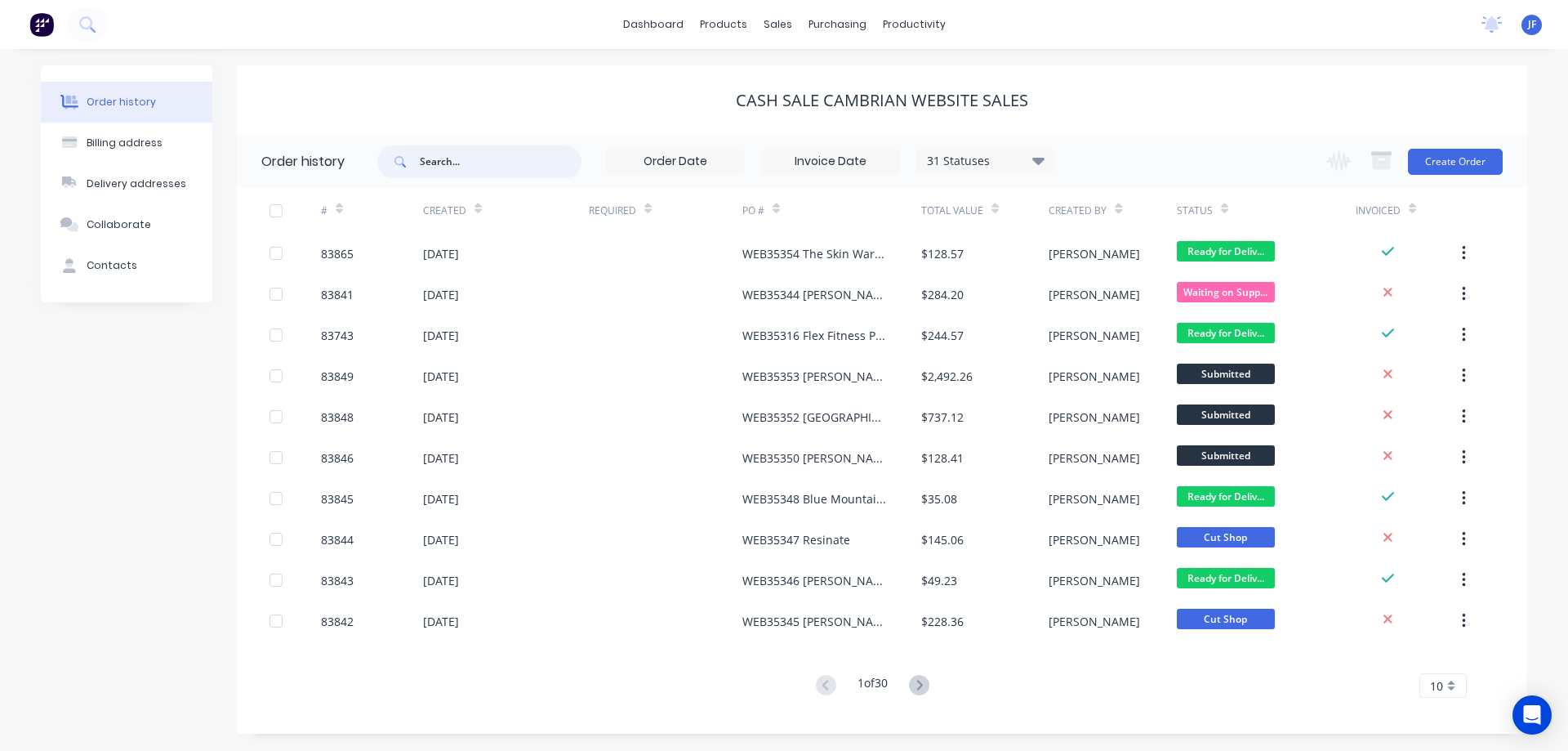
click at [487, 166] on input "text" at bounding box center [500, 161] width 162 height 32
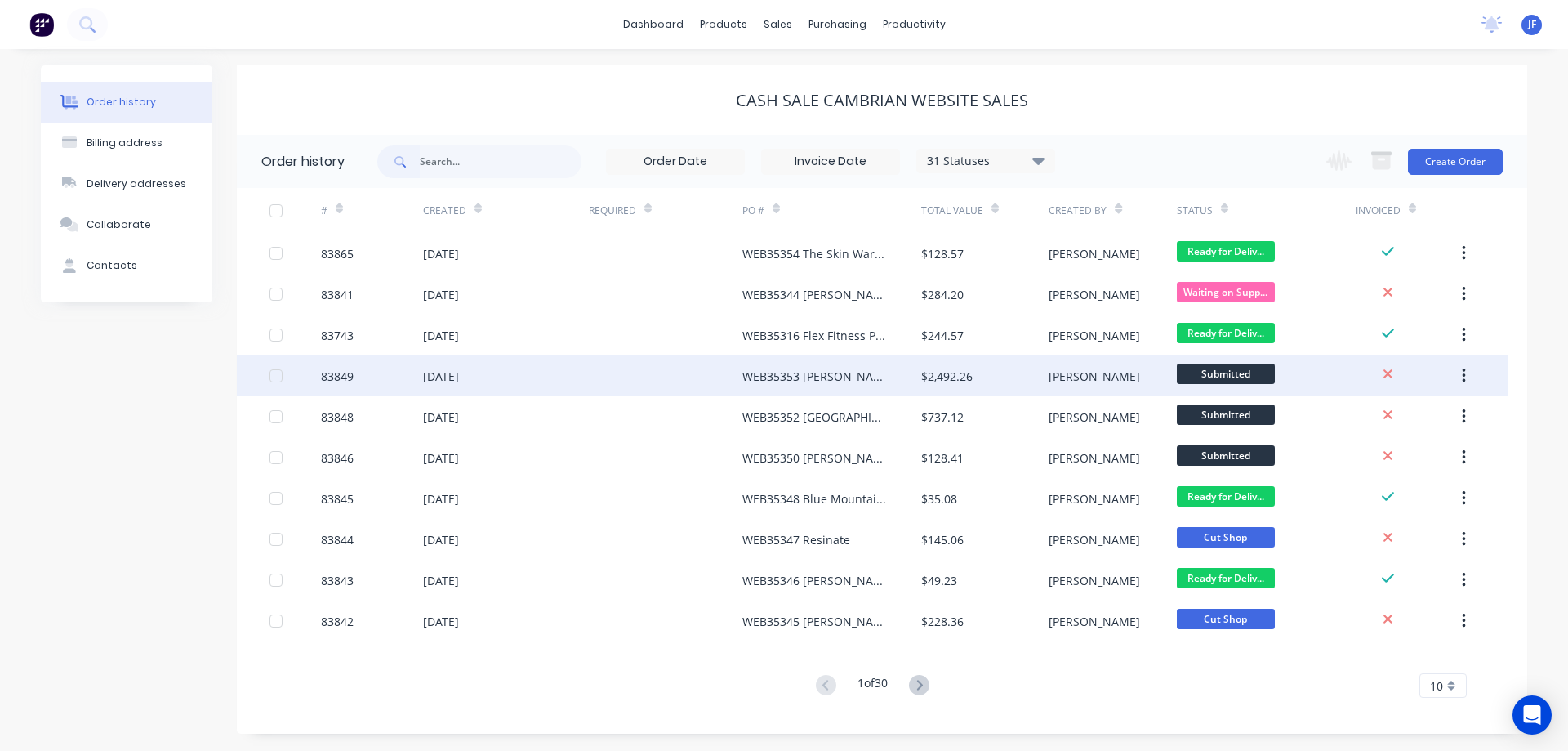
click at [854, 387] on div "WEB35353 Francois Potgieter" at bounding box center [831, 376] width 179 height 41
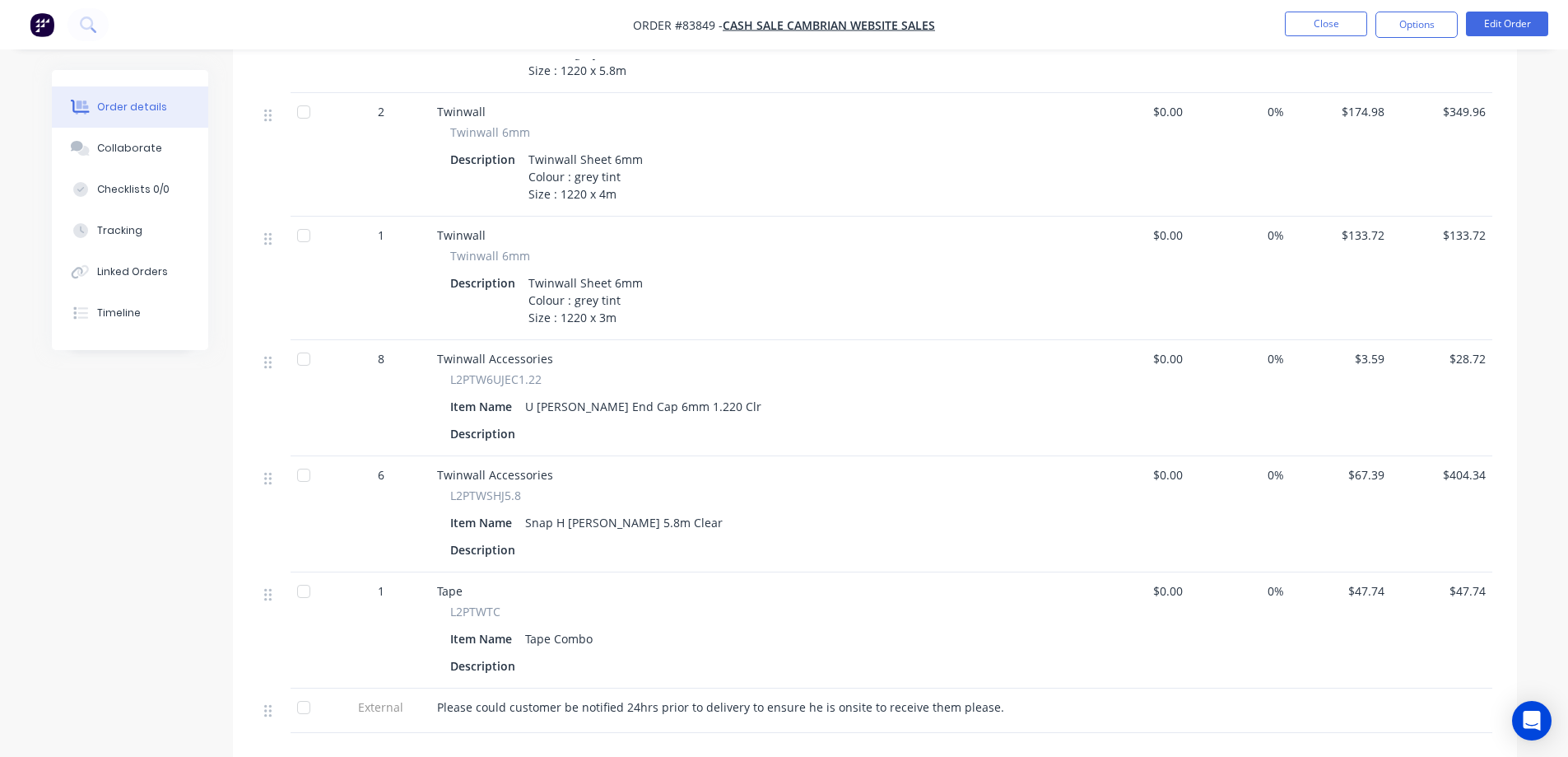
scroll to position [659, 0]
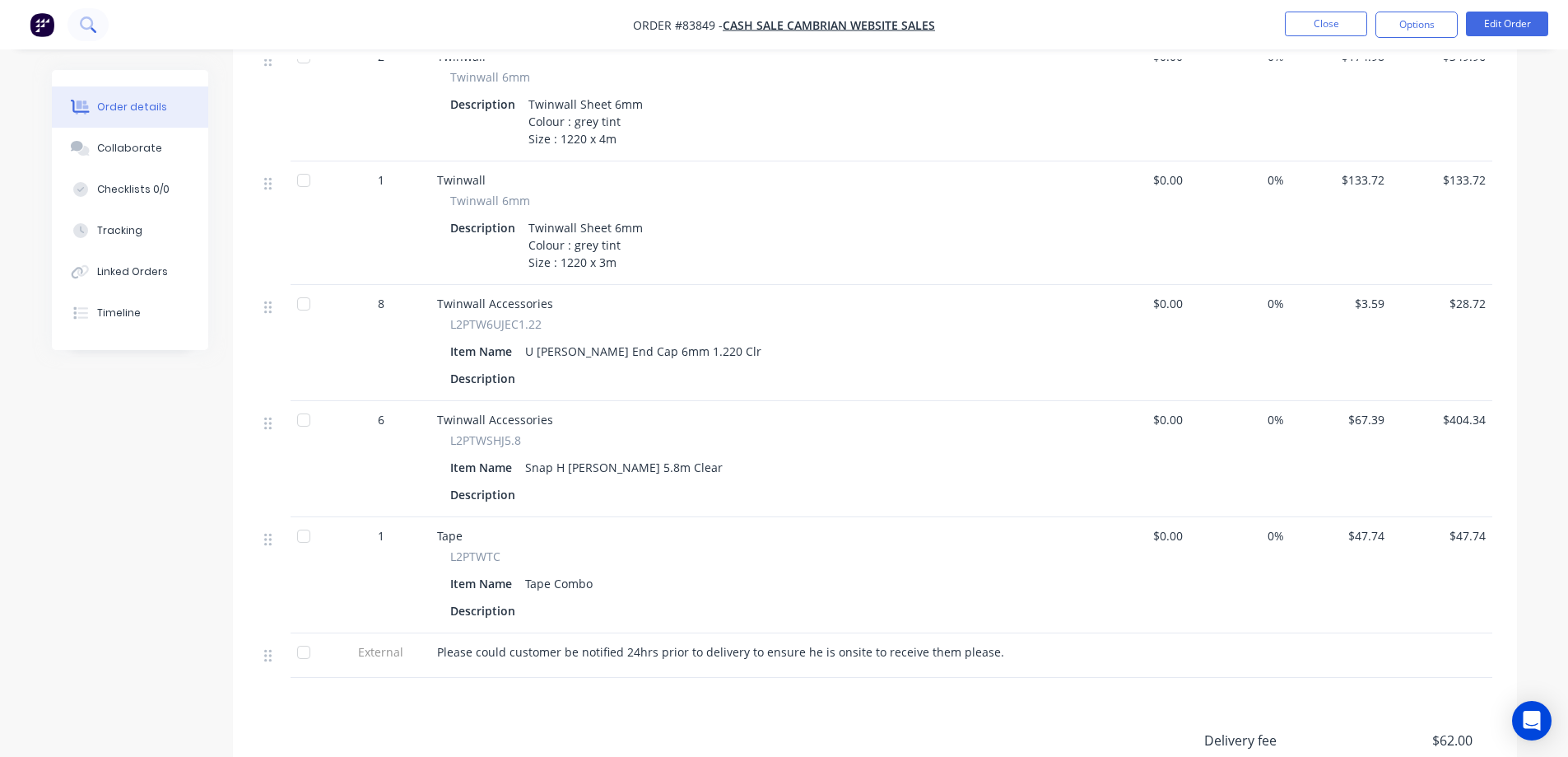
click at [101, 31] on button at bounding box center [87, 25] width 41 height 33
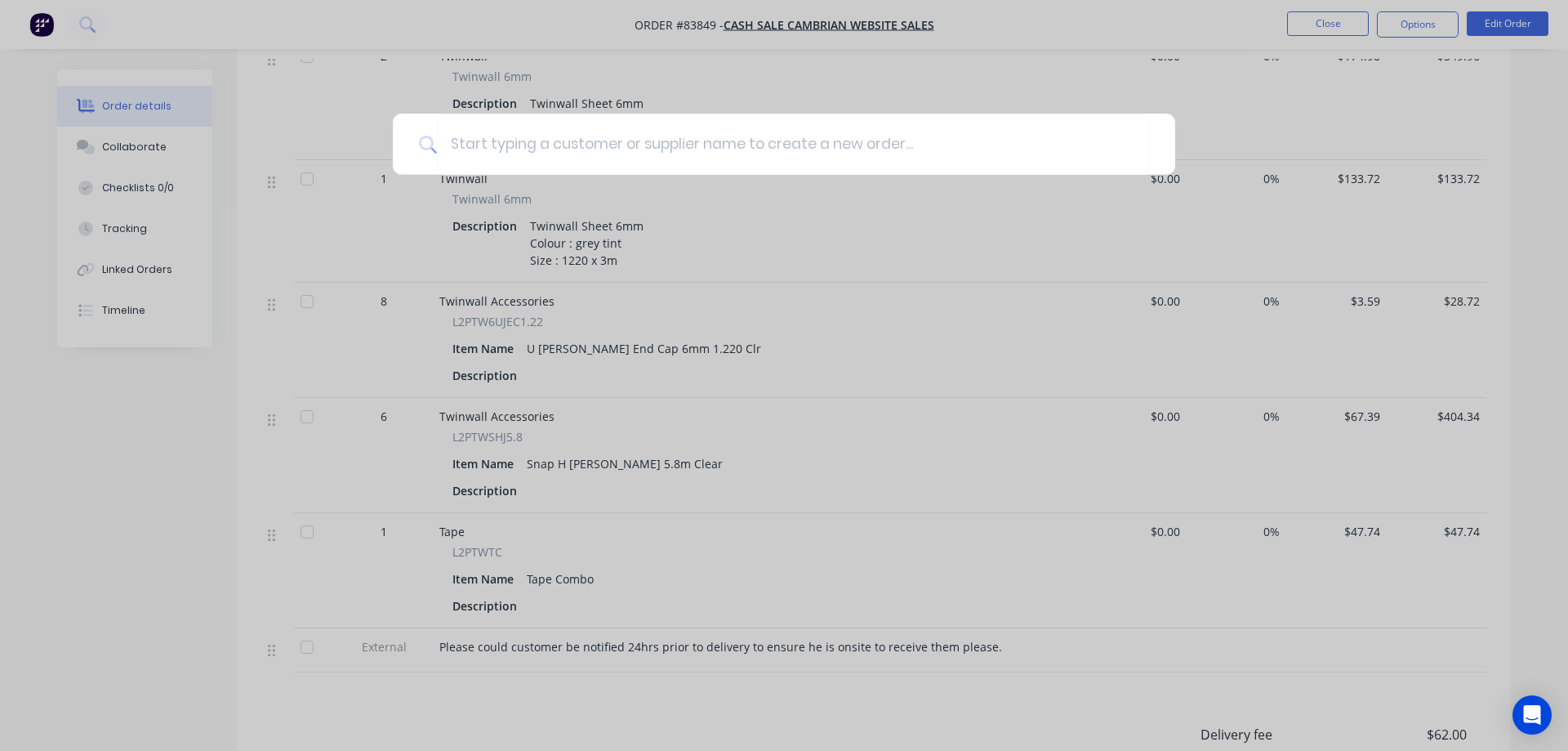
click at [919, 102] on div at bounding box center [784, 376] width 1568 height 751
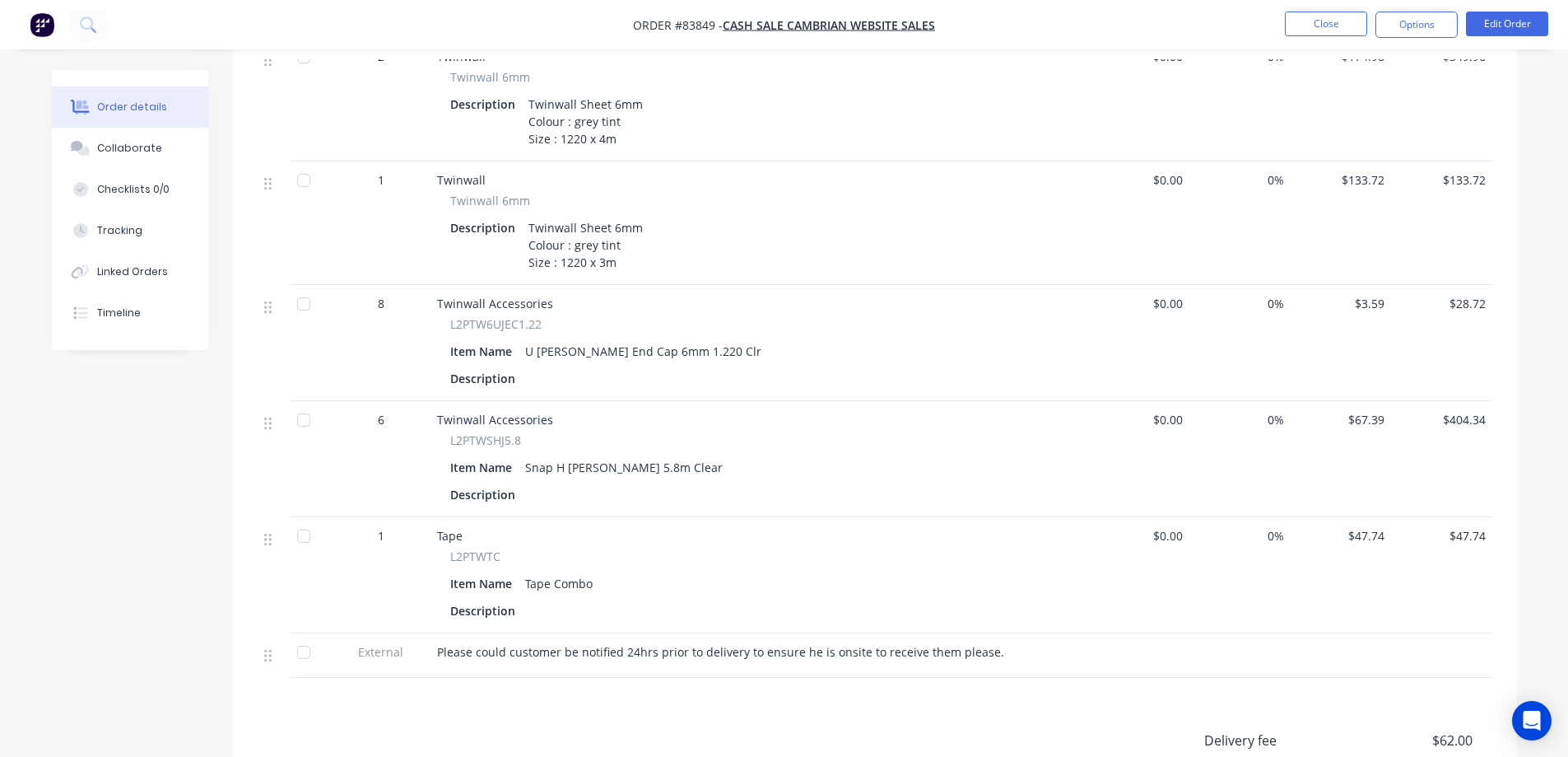
click at [1294, 36] on li "Close" at bounding box center [1326, 25] width 83 height 26
click at [1312, 20] on button "Close" at bounding box center [1326, 24] width 83 height 25
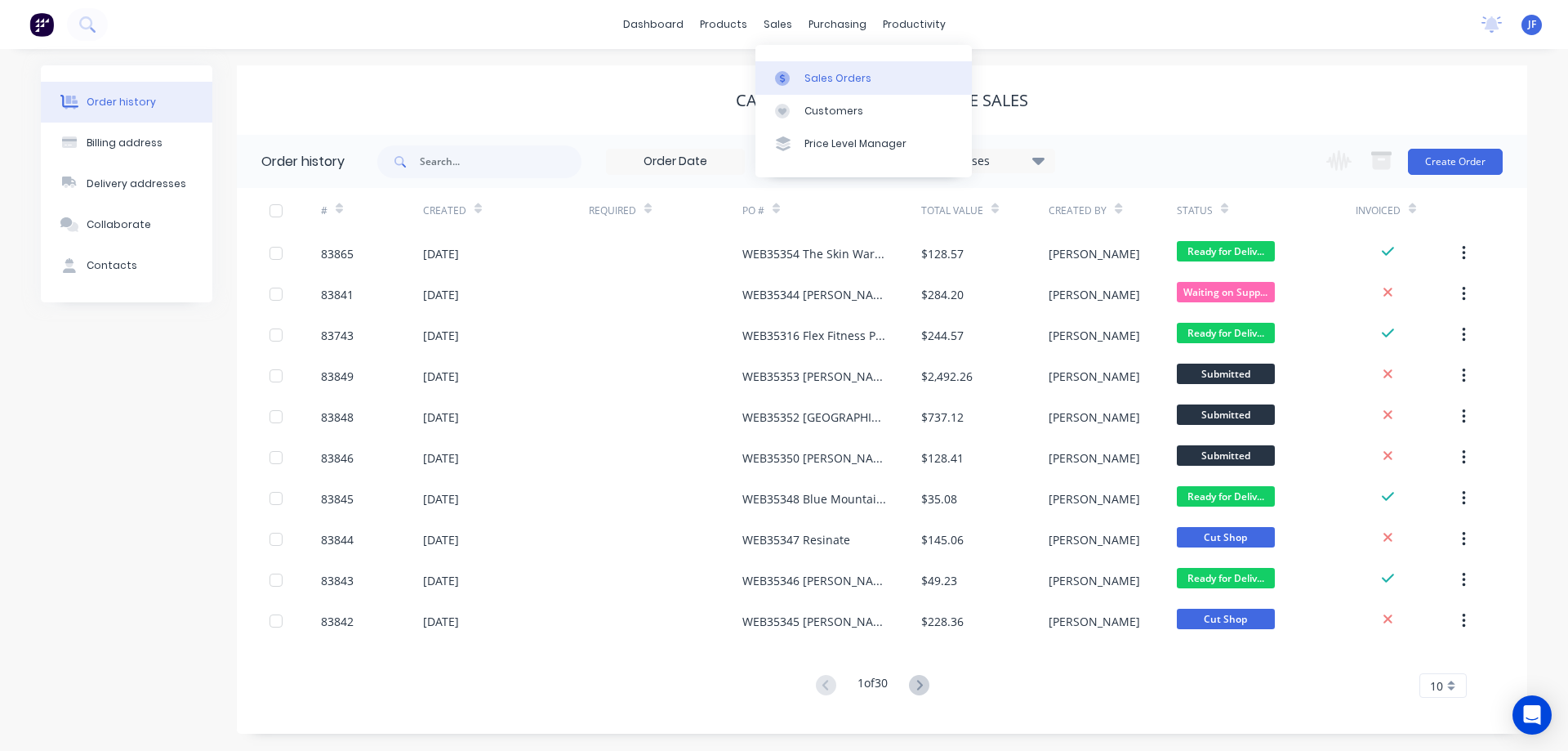
click at [795, 74] on div at bounding box center [787, 78] width 24 height 14
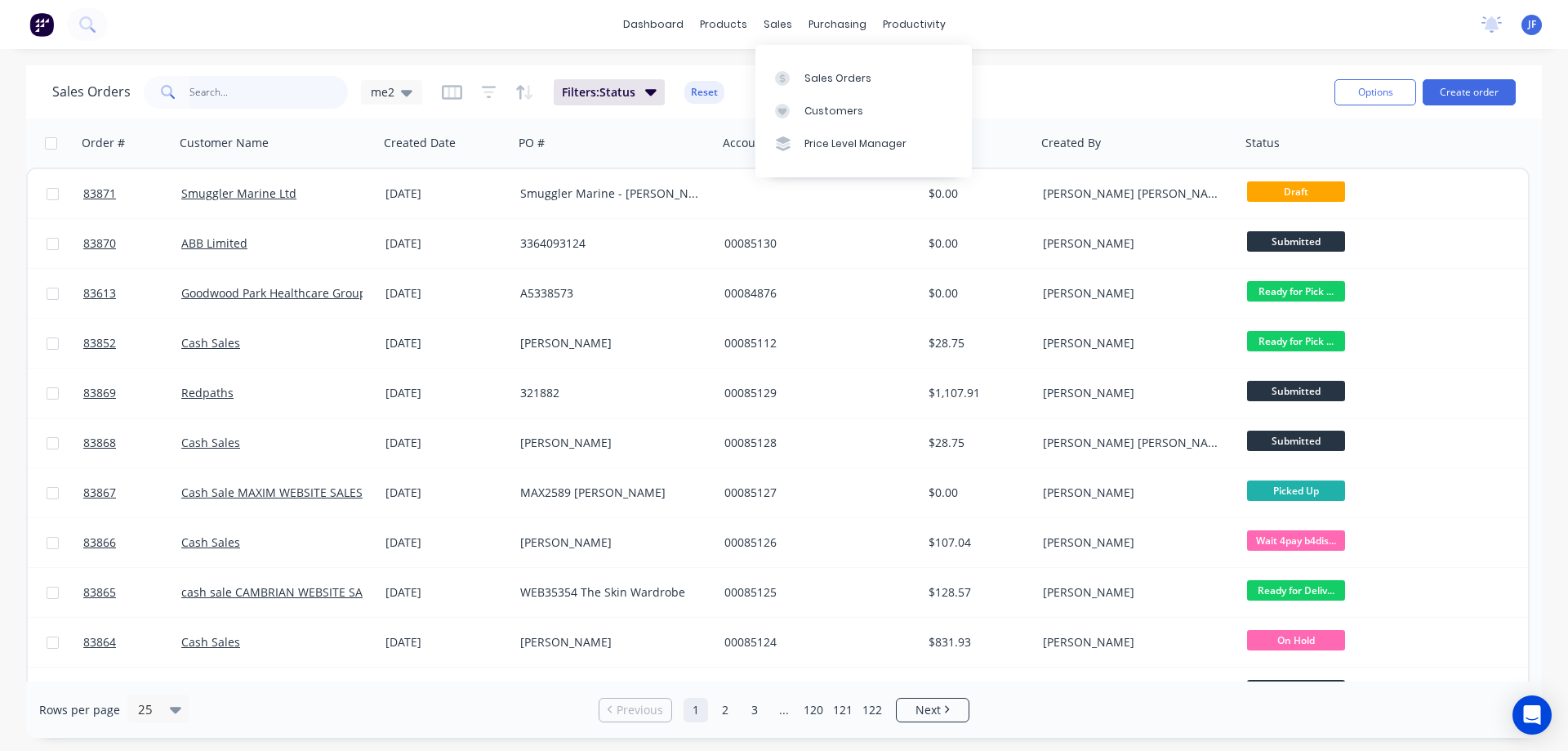
click at [303, 103] on input "text" at bounding box center [268, 92] width 159 height 32
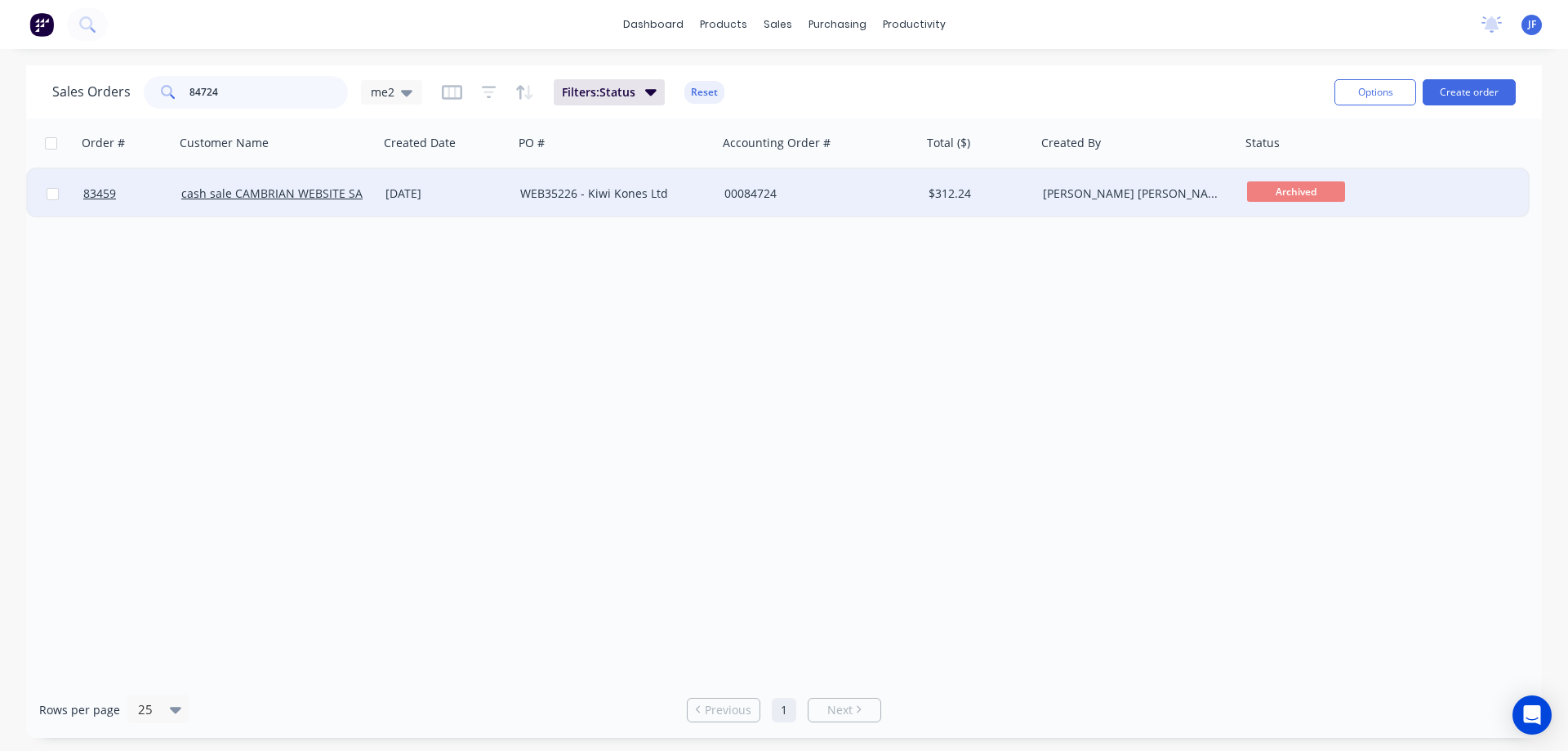
type input "84724"
click at [708, 198] on div "WEB35226 - Kiwi Kones Ltd" at bounding box center [616, 194] width 191 height 16
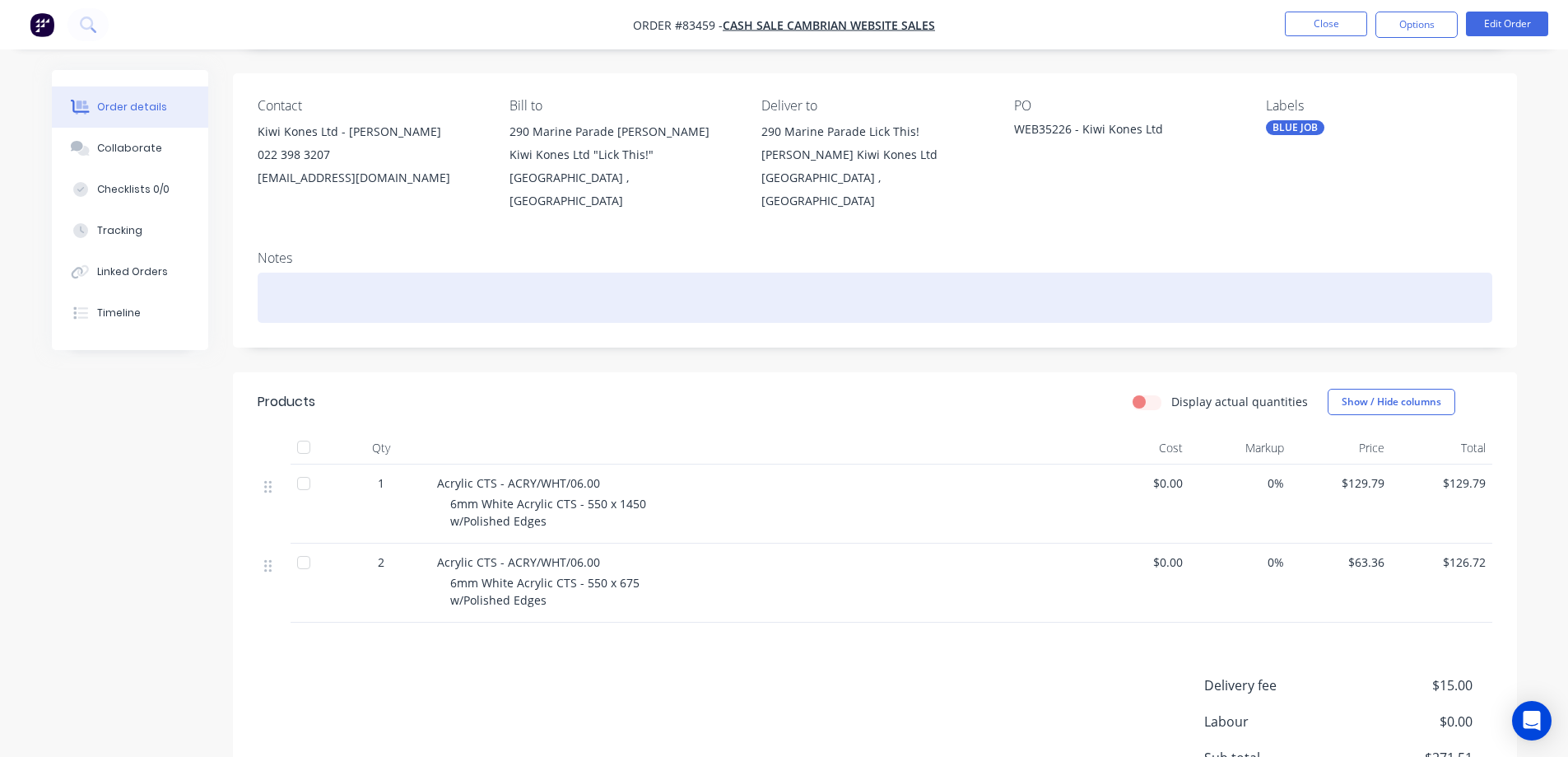
scroll to position [164, 0]
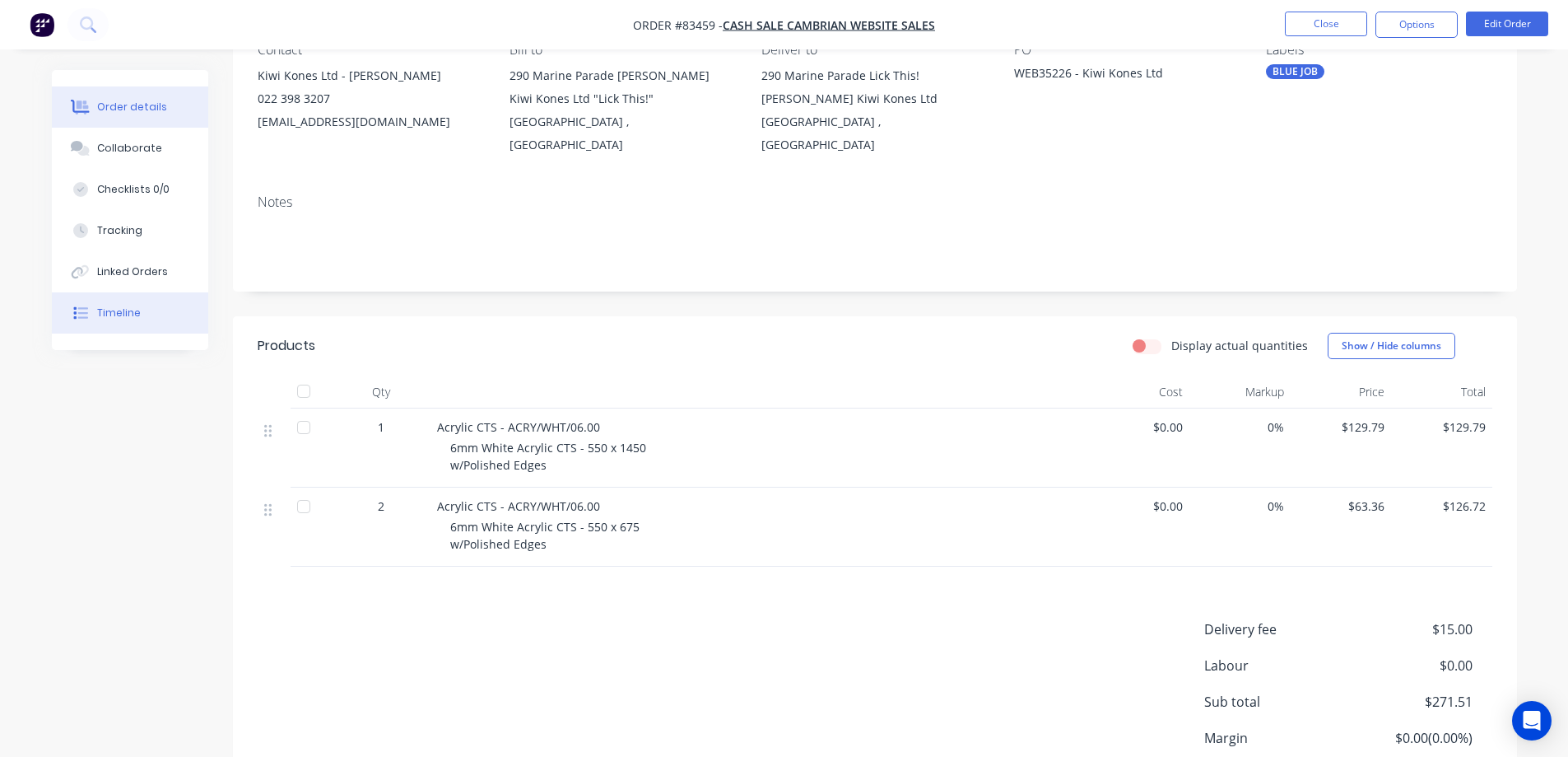
click at [171, 314] on button "Timeline" at bounding box center [130, 312] width 156 height 41
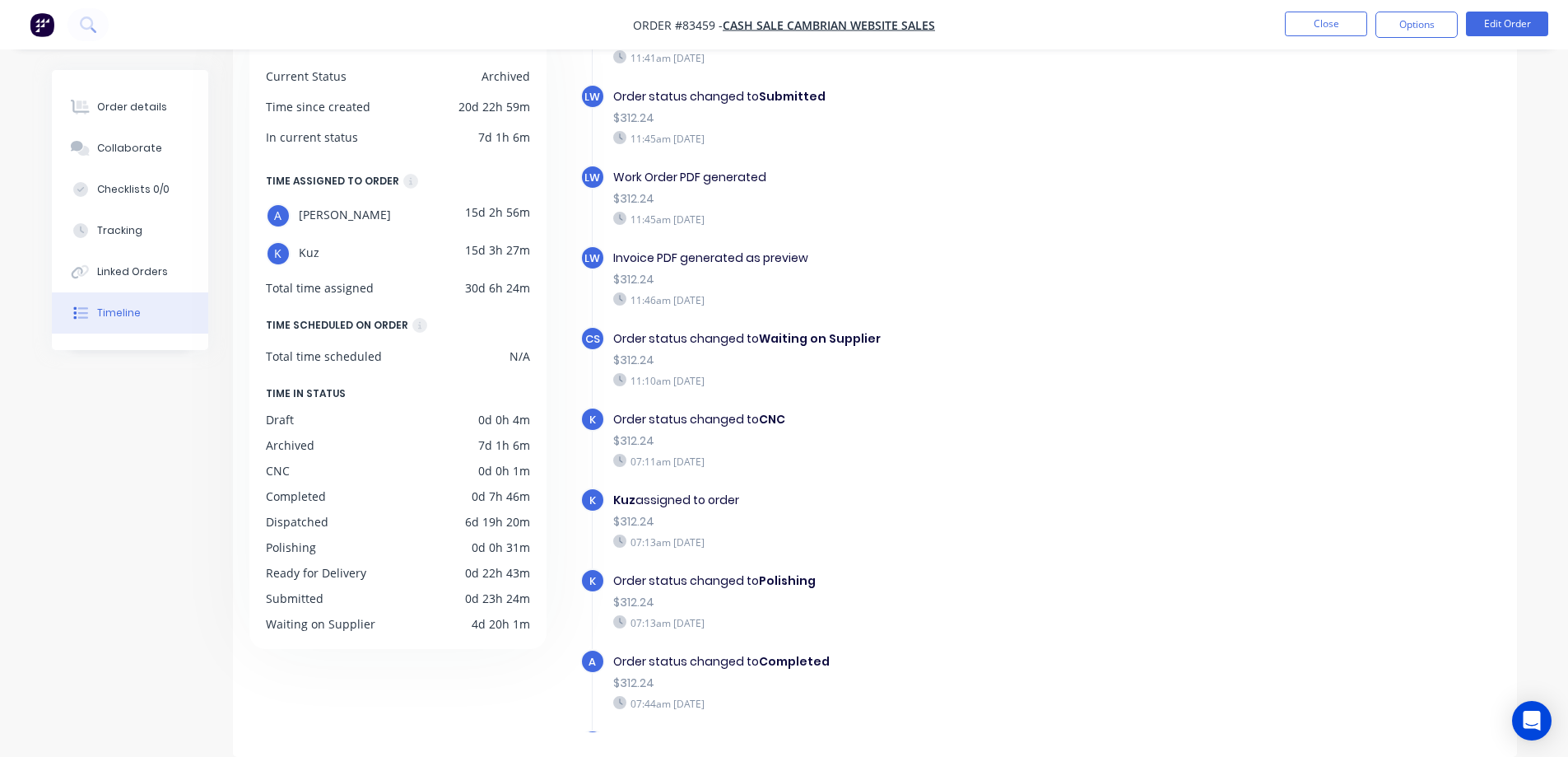
click at [1331, 36] on li "Close" at bounding box center [1326, 25] width 83 height 26
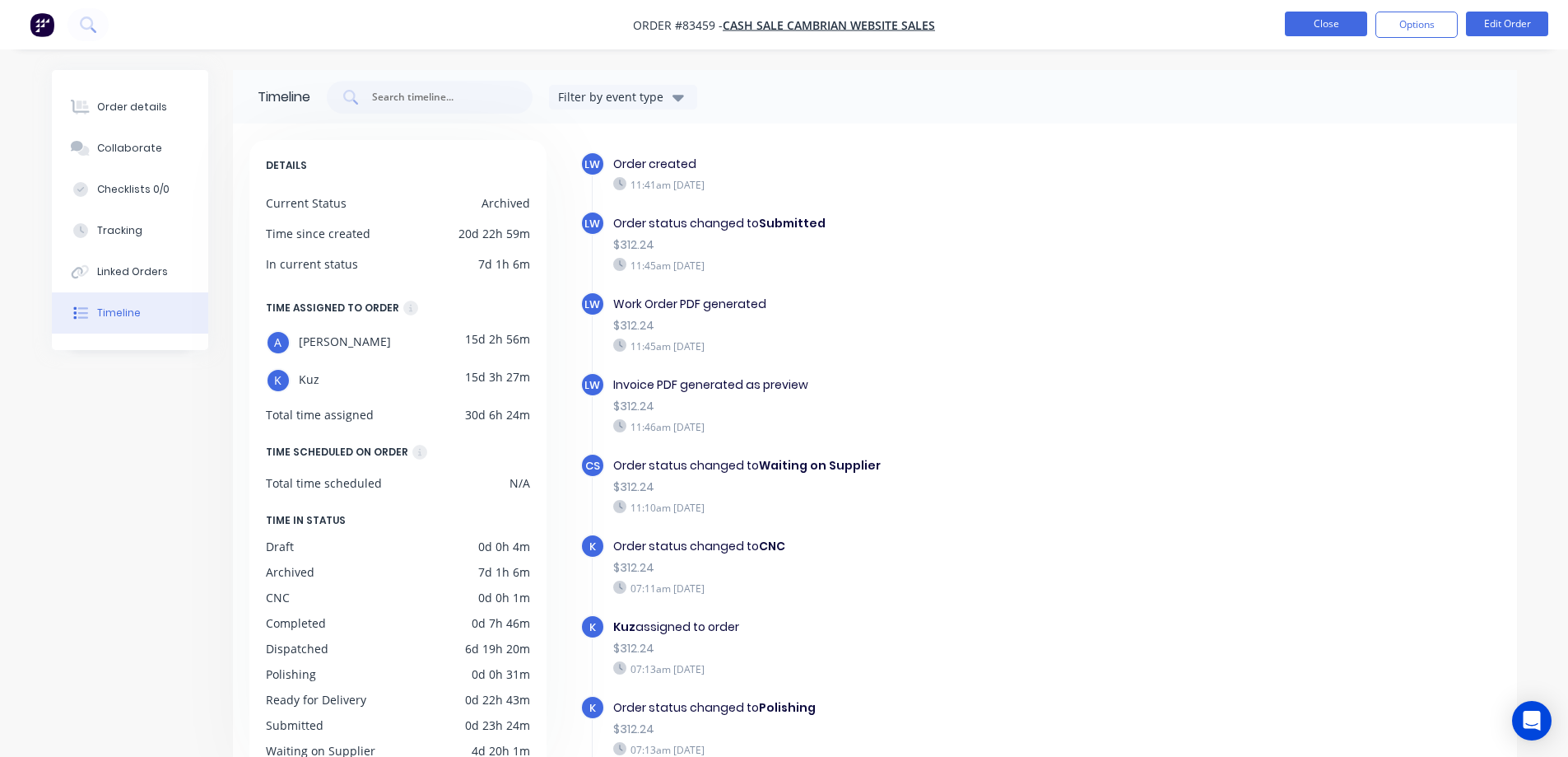
click at [1330, 22] on button "Close" at bounding box center [1326, 24] width 83 height 25
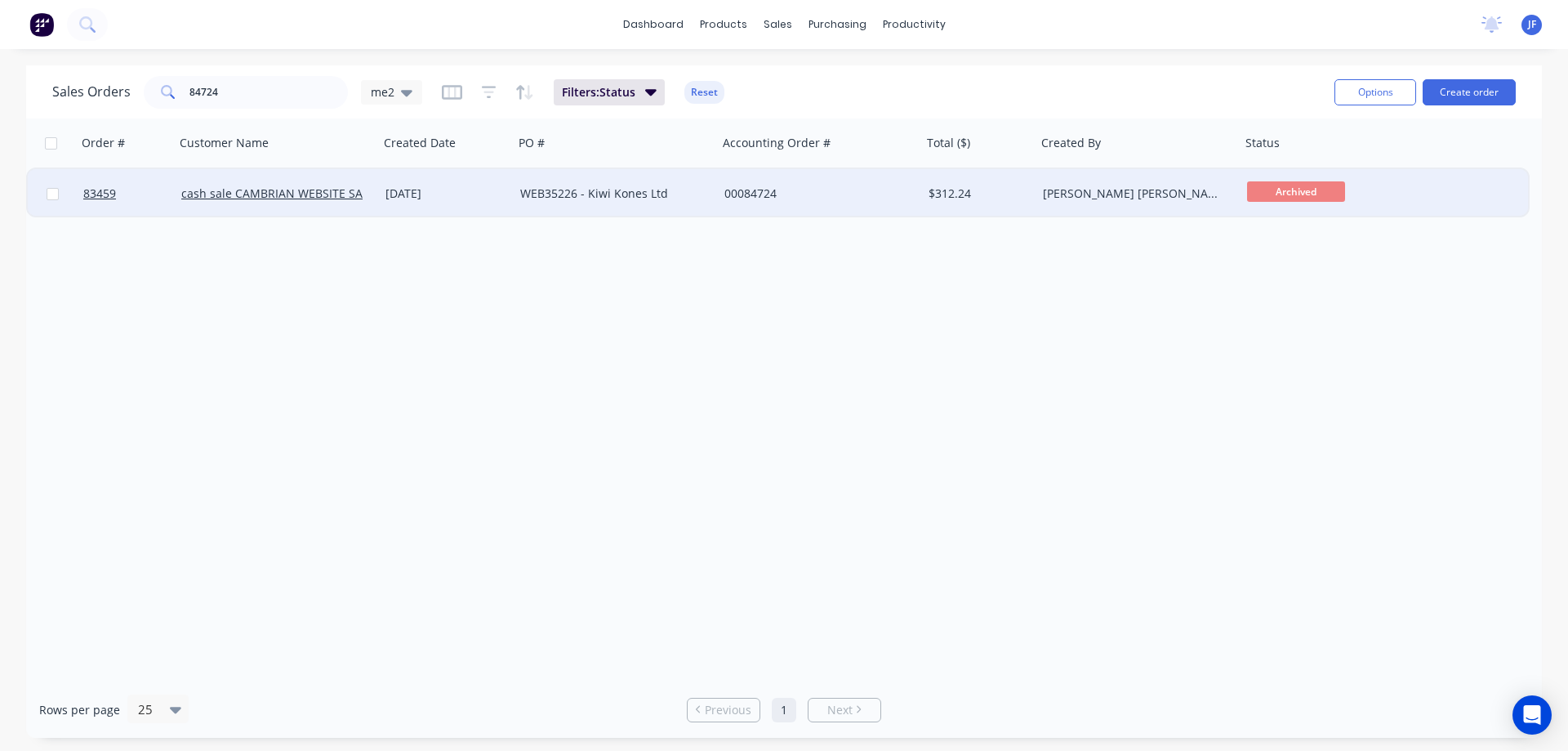
click at [742, 197] on div "00084724" at bounding box center [815, 194] width 181 height 16
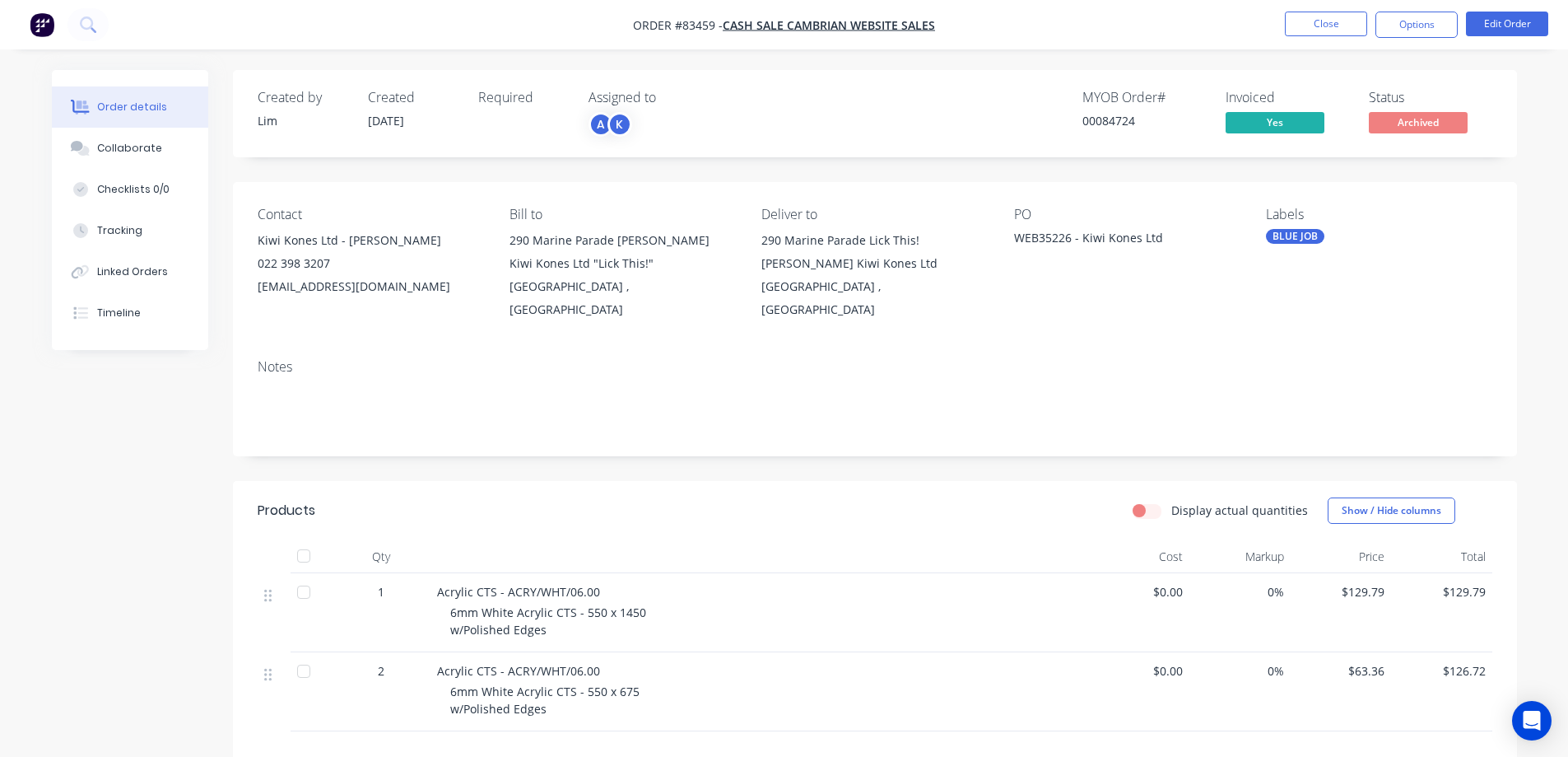
click at [1139, 128] on div "00084724" at bounding box center [1144, 120] width 123 height 17
click at [1102, 125] on div "00084724" at bounding box center [1144, 120] width 123 height 17
copy div "00084724"
click at [696, 355] on div "Notes" at bounding box center [875, 401] width 1284 height 111
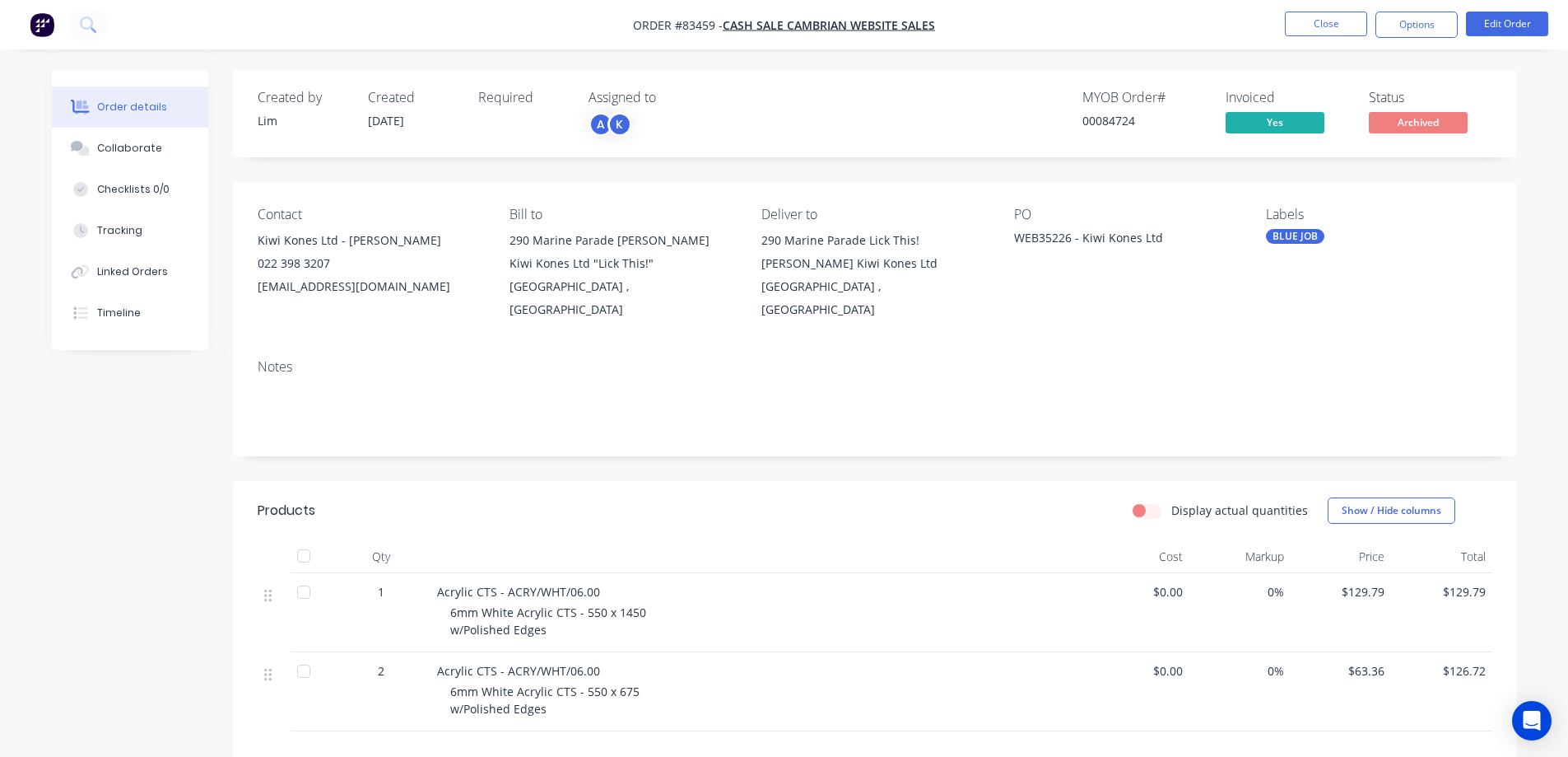
click at [882, 359] on div "Notes" at bounding box center [875, 366] width 1235 height 15
click at [130, 306] on div "Timeline" at bounding box center [119, 313] width 44 height 15
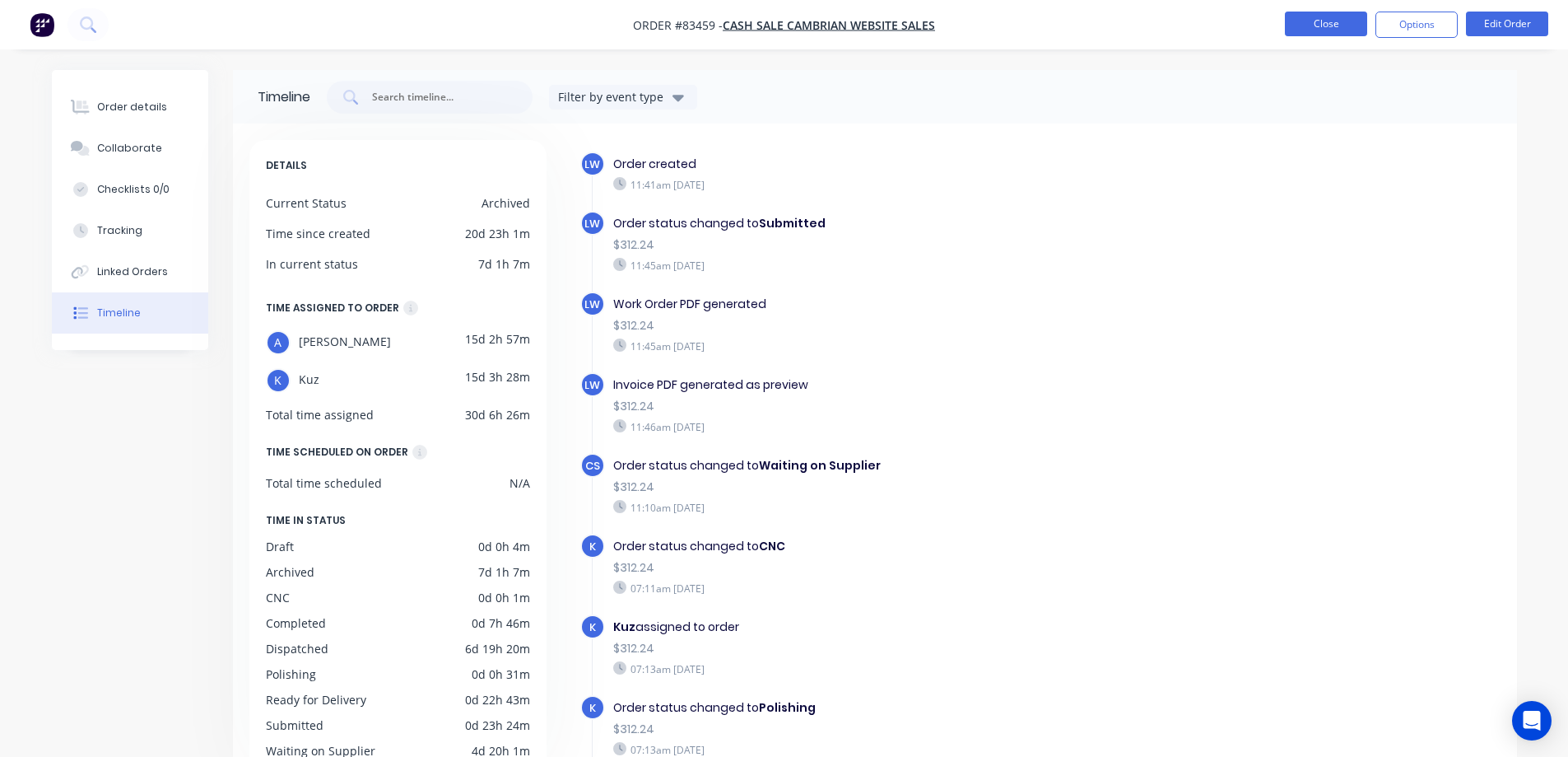
click at [1326, 34] on button "Close" at bounding box center [1326, 24] width 83 height 25
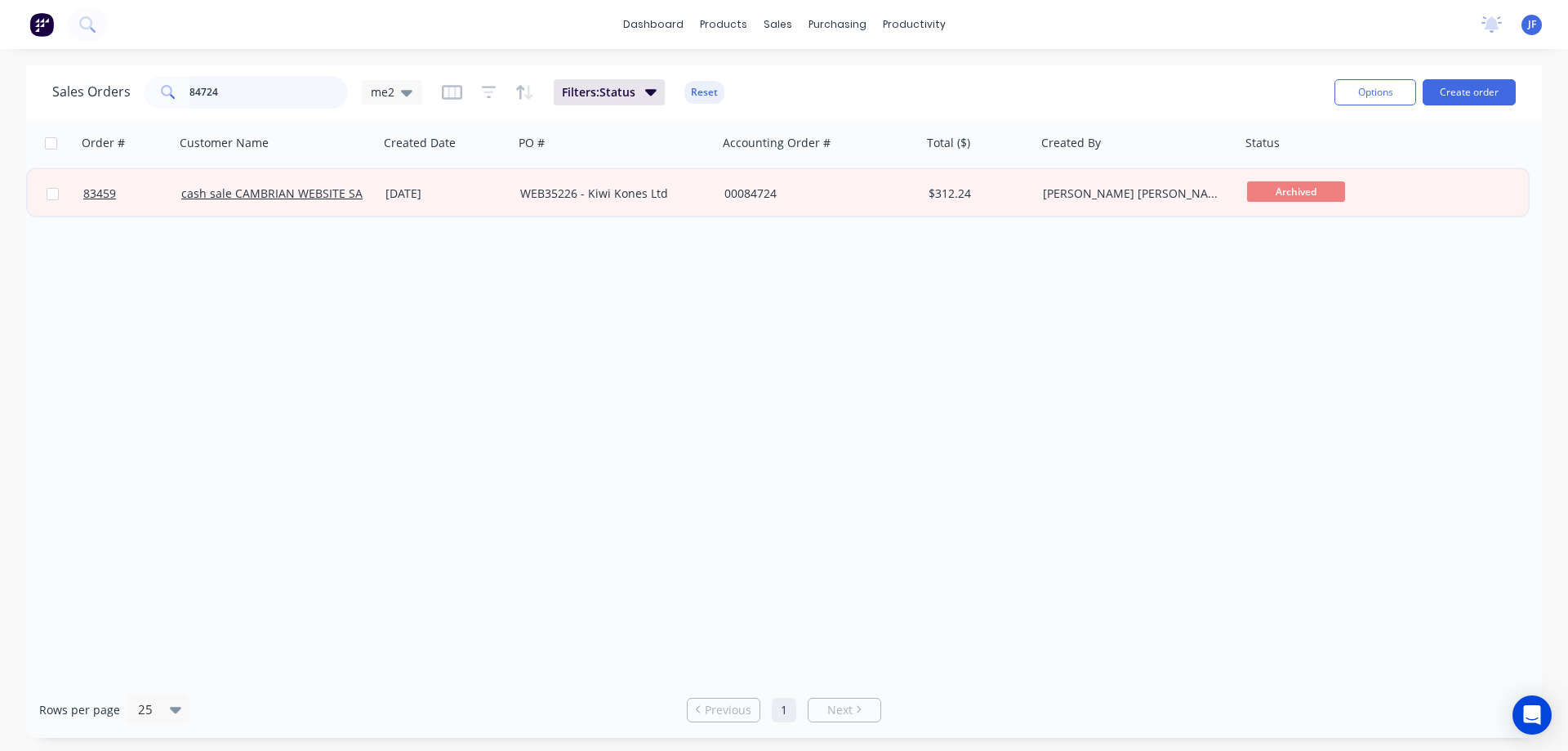
click at [268, 105] on input "84724" at bounding box center [268, 92] width 159 height 32
type input "kiwi"
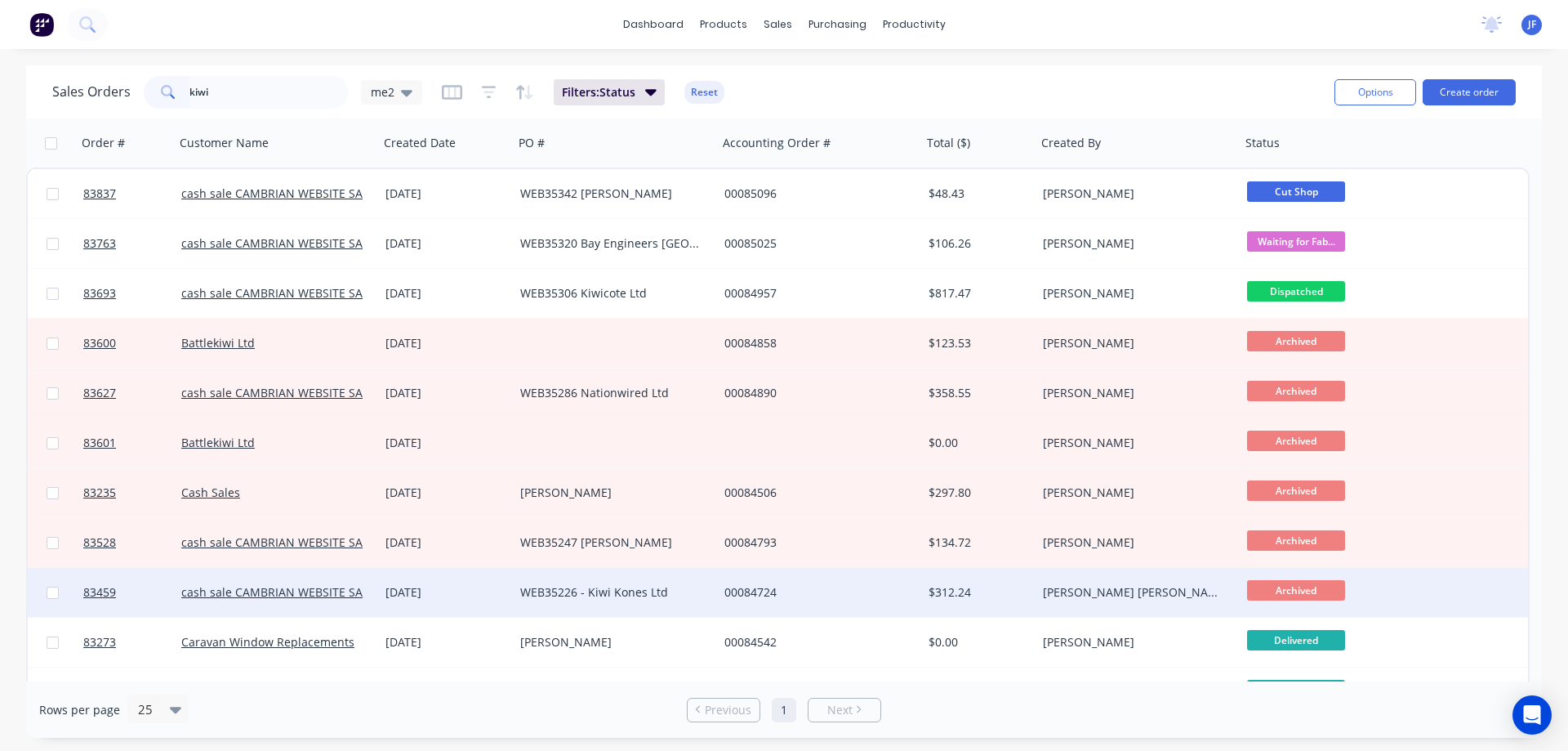
click at [566, 612] on div "WEB35226 - Kiwi Kones Ltd" at bounding box center [616, 592] width 204 height 49
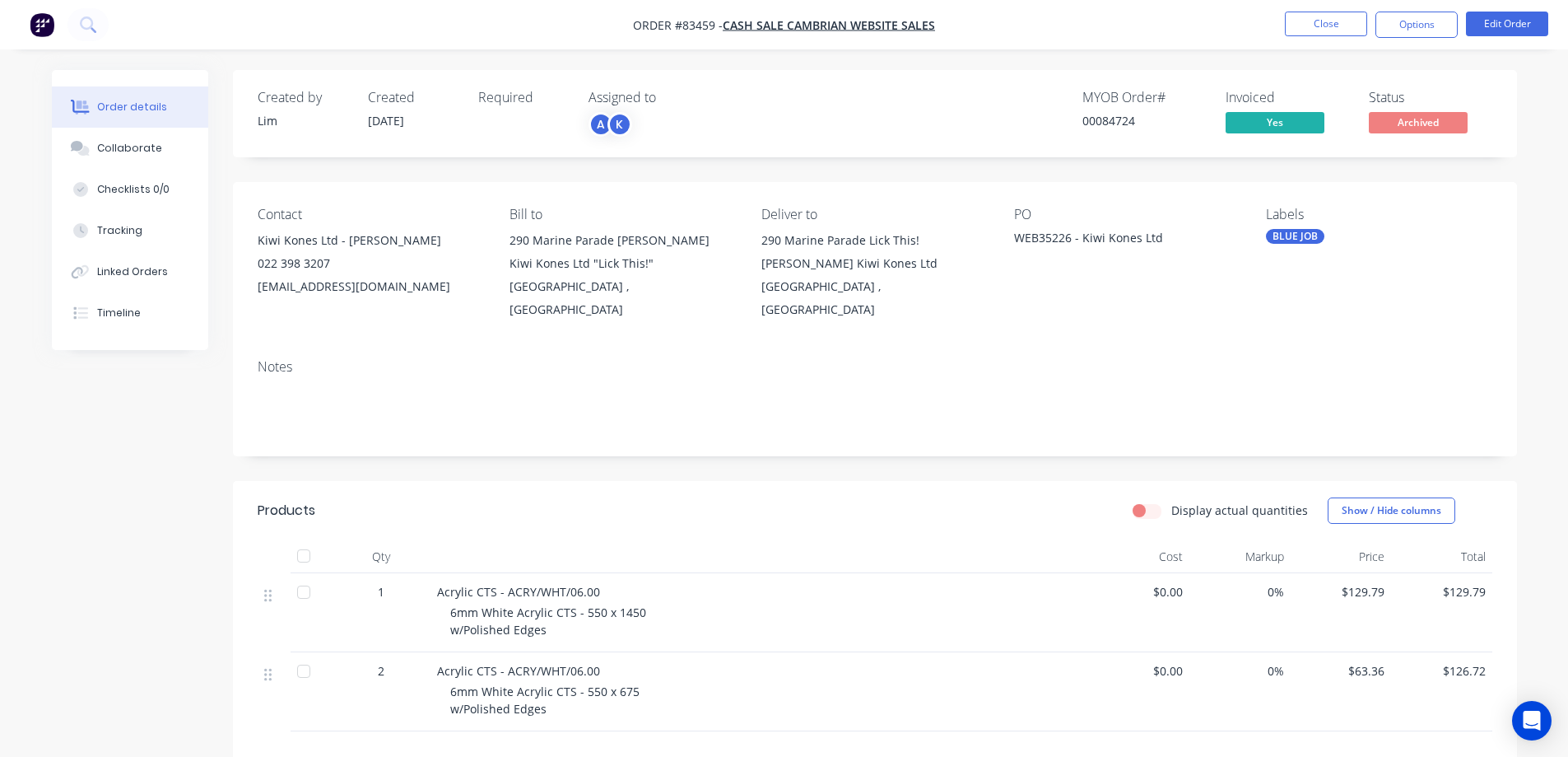
drag, startPoint x: 347, startPoint y: 242, endPoint x: 479, endPoint y: 232, distance: 132.4
click at [479, 232] on div "Kiwi Kones Ltd - Timothy Visser" at bounding box center [370, 240] width 226 height 23
copy div "Timothy Visser"
click at [52, 15] on img "button" at bounding box center [42, 25] width 24 height 25
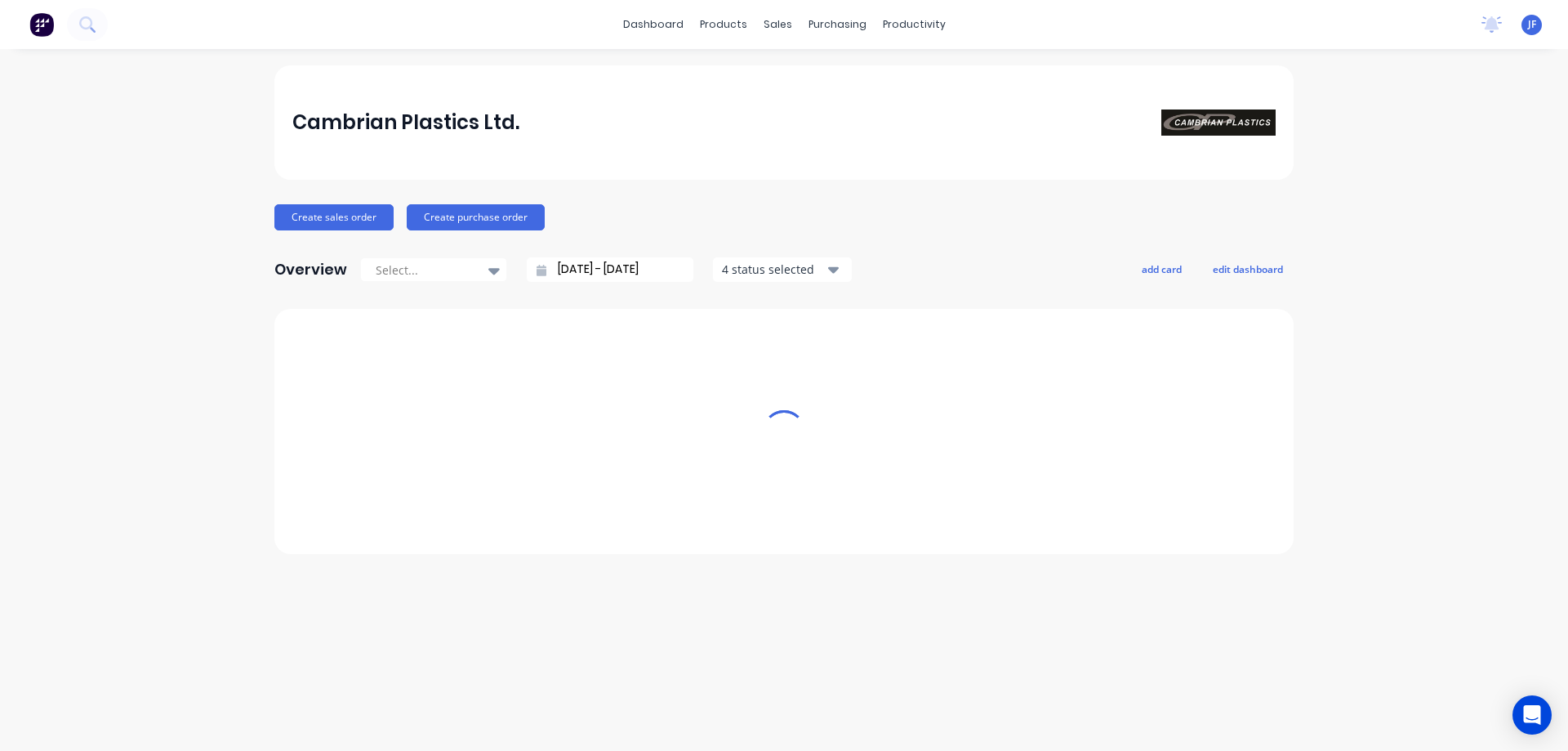
click at [105, 49] on div "dashboard products sales purchasing productivity dashboard products Product Cat…" at bounding box center [784, 376] width 1568 height 751
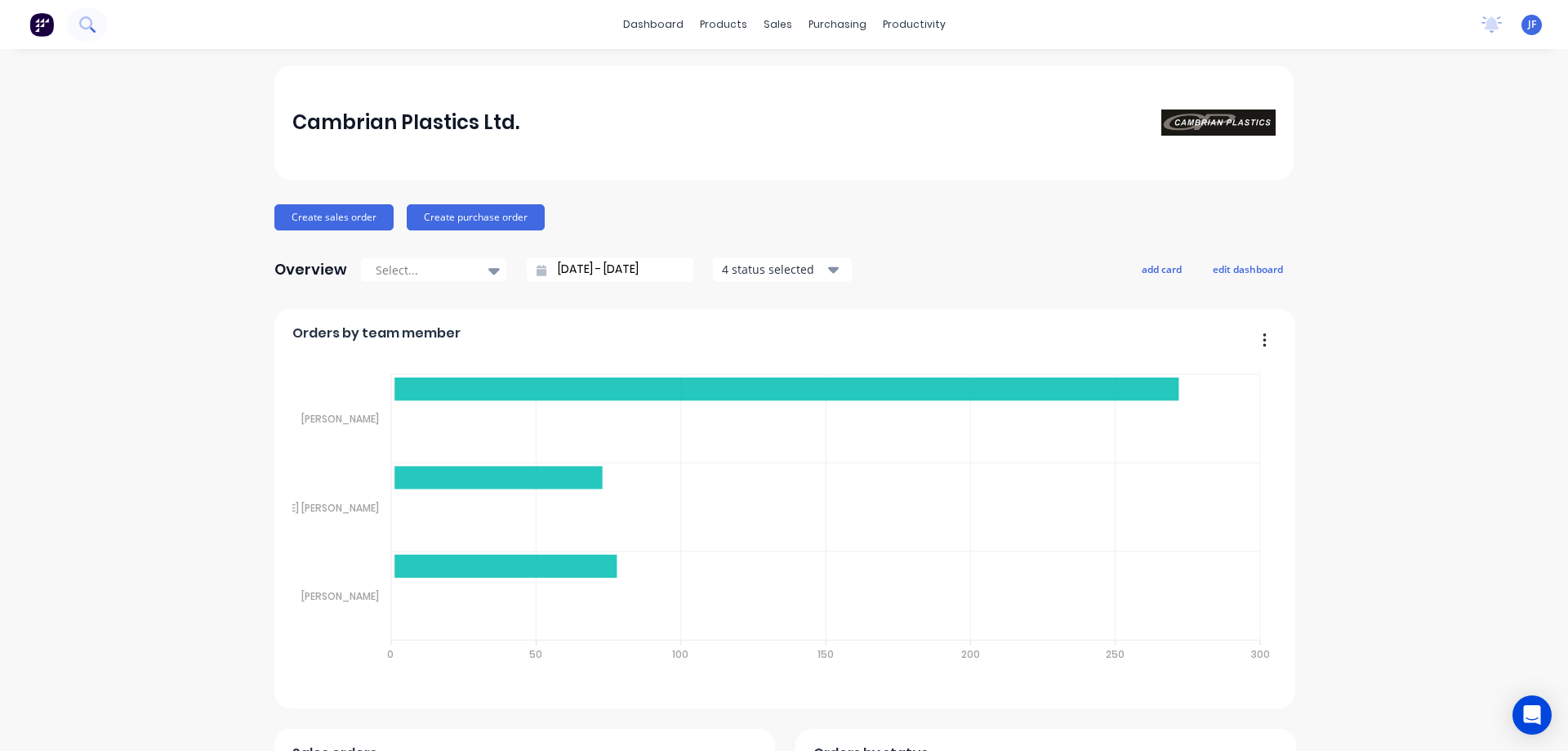
click at [76, 23] on button at bounding box center [86, 24] width 41 height 32
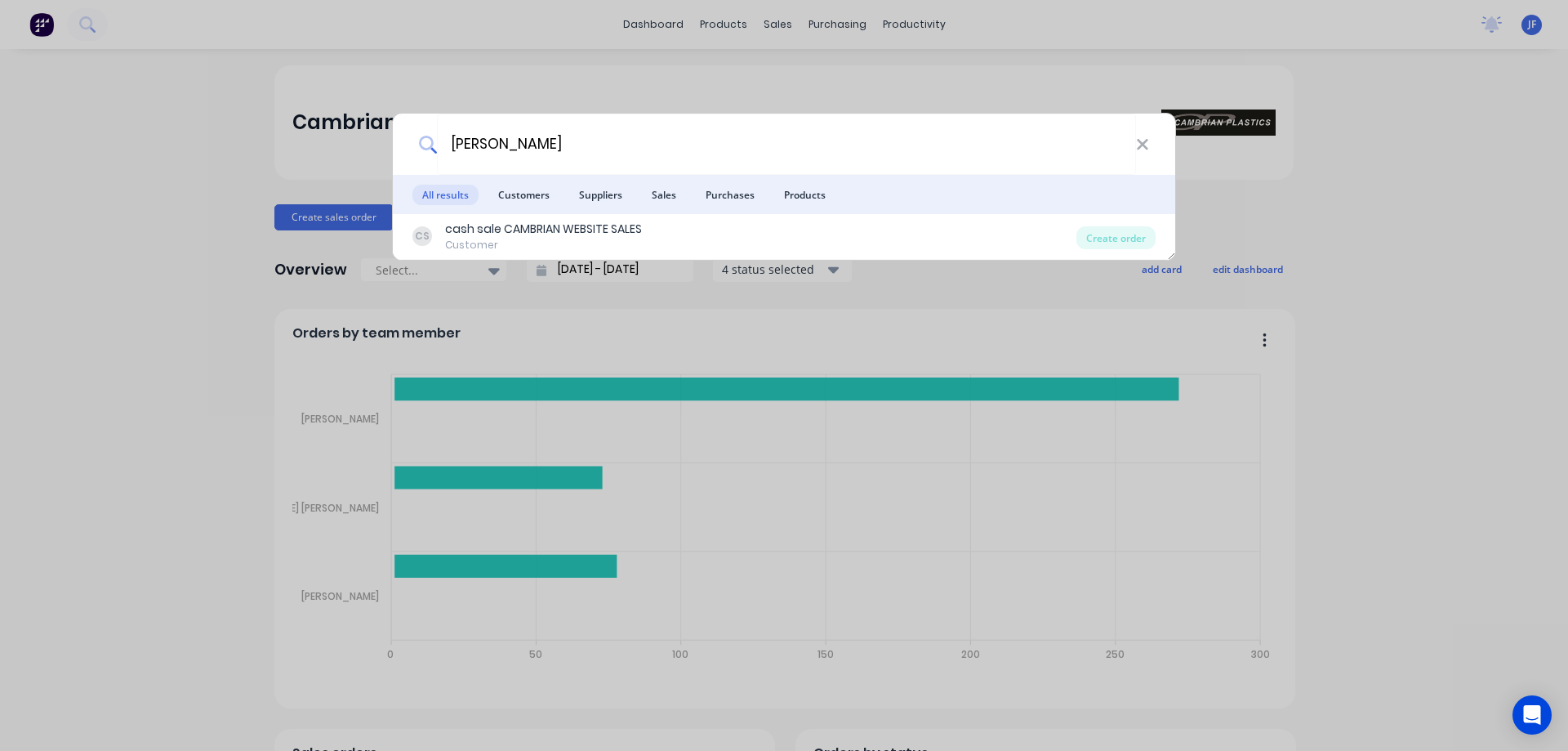
type input "Timothy Visser"
click at [439, 93] on div "Timothy Visser All results Customers Suppliers Sales Purchases Products CS cash…" at bounding box center [784, 376] width 1568 height 751
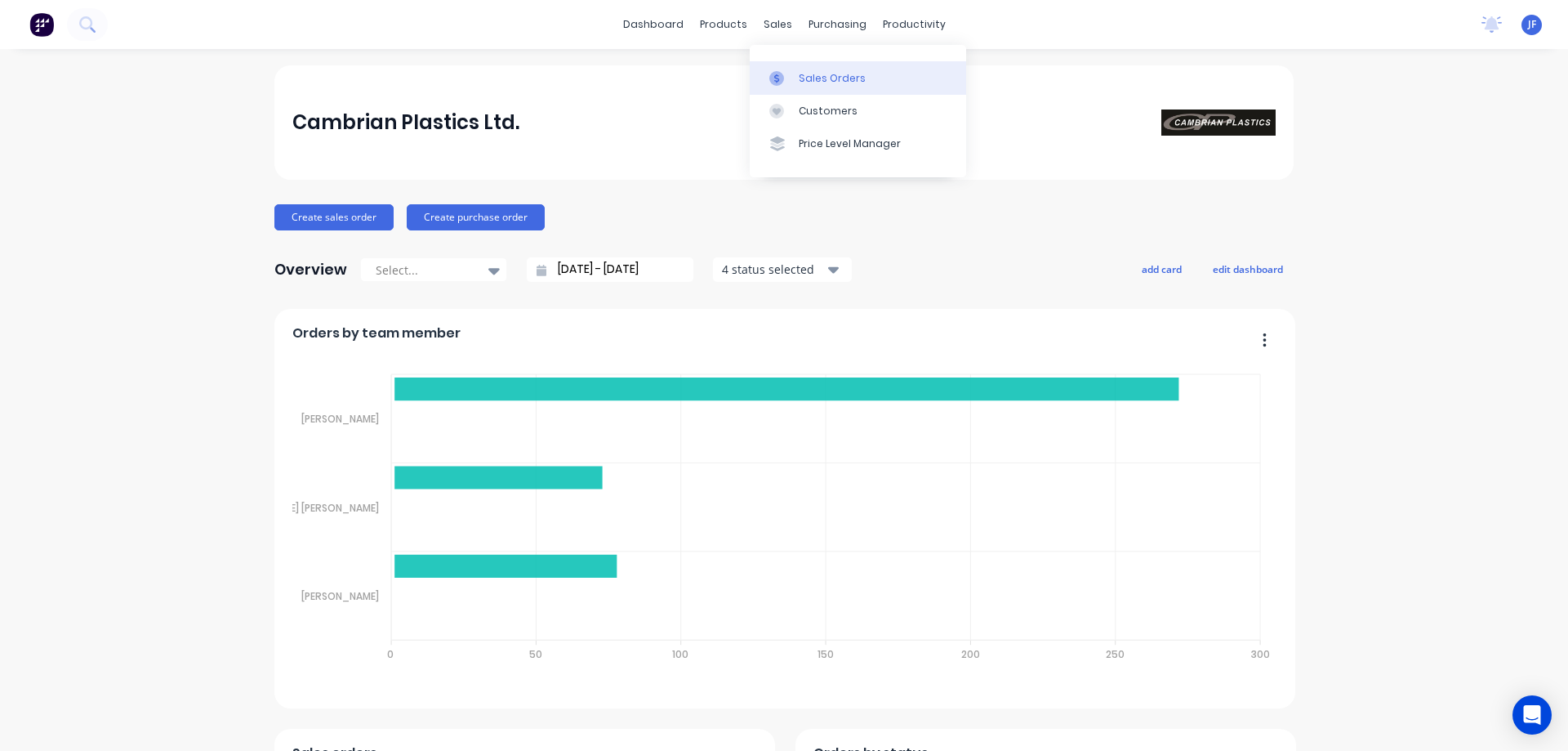
click at [802, 75] on div "Sales Orders" at bounding box center [832, 78] width 67 height 14
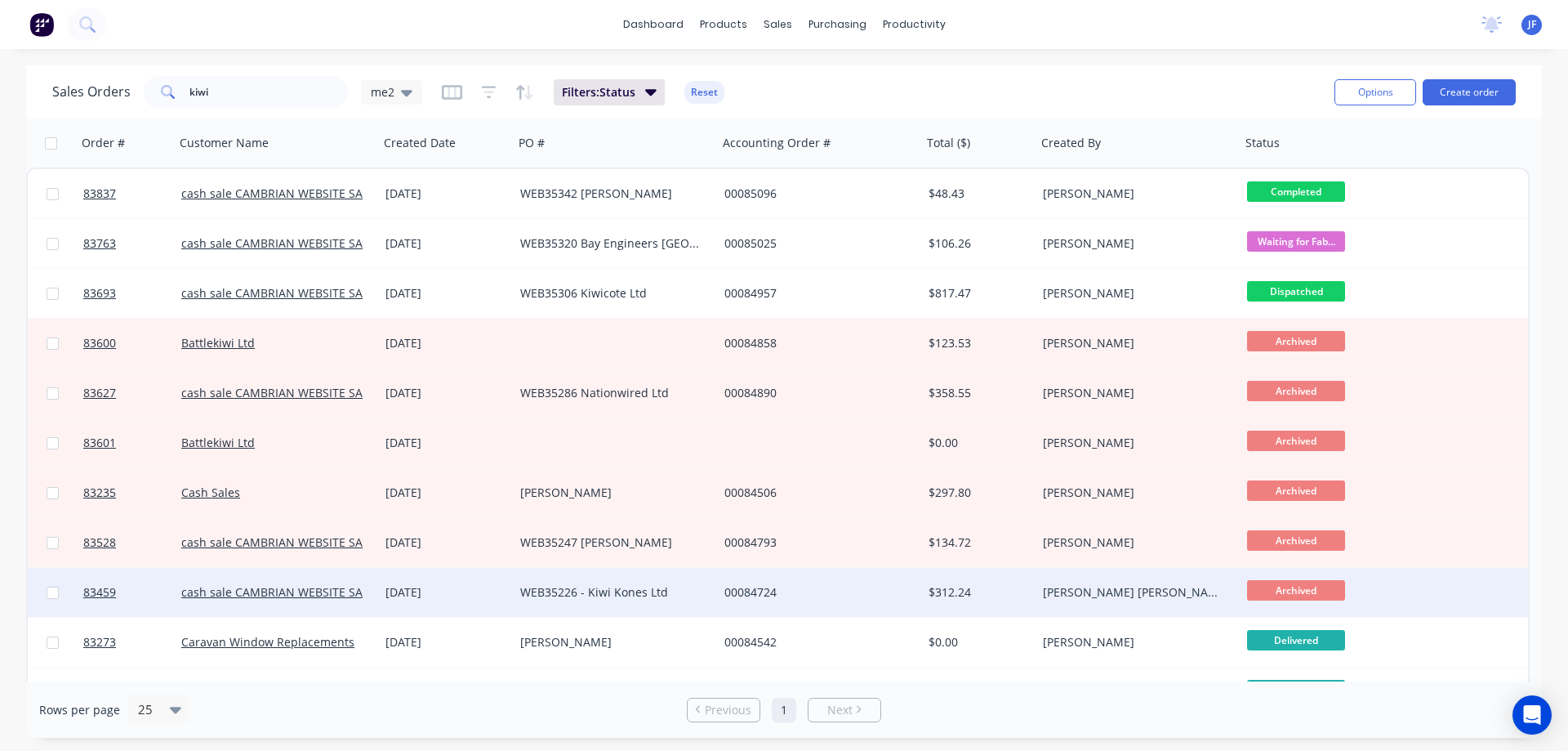
click at [658, 580] on div "WEB35226 - Kiwi Kones Ltd" at bounding box center [616, 592] width 204 height 49
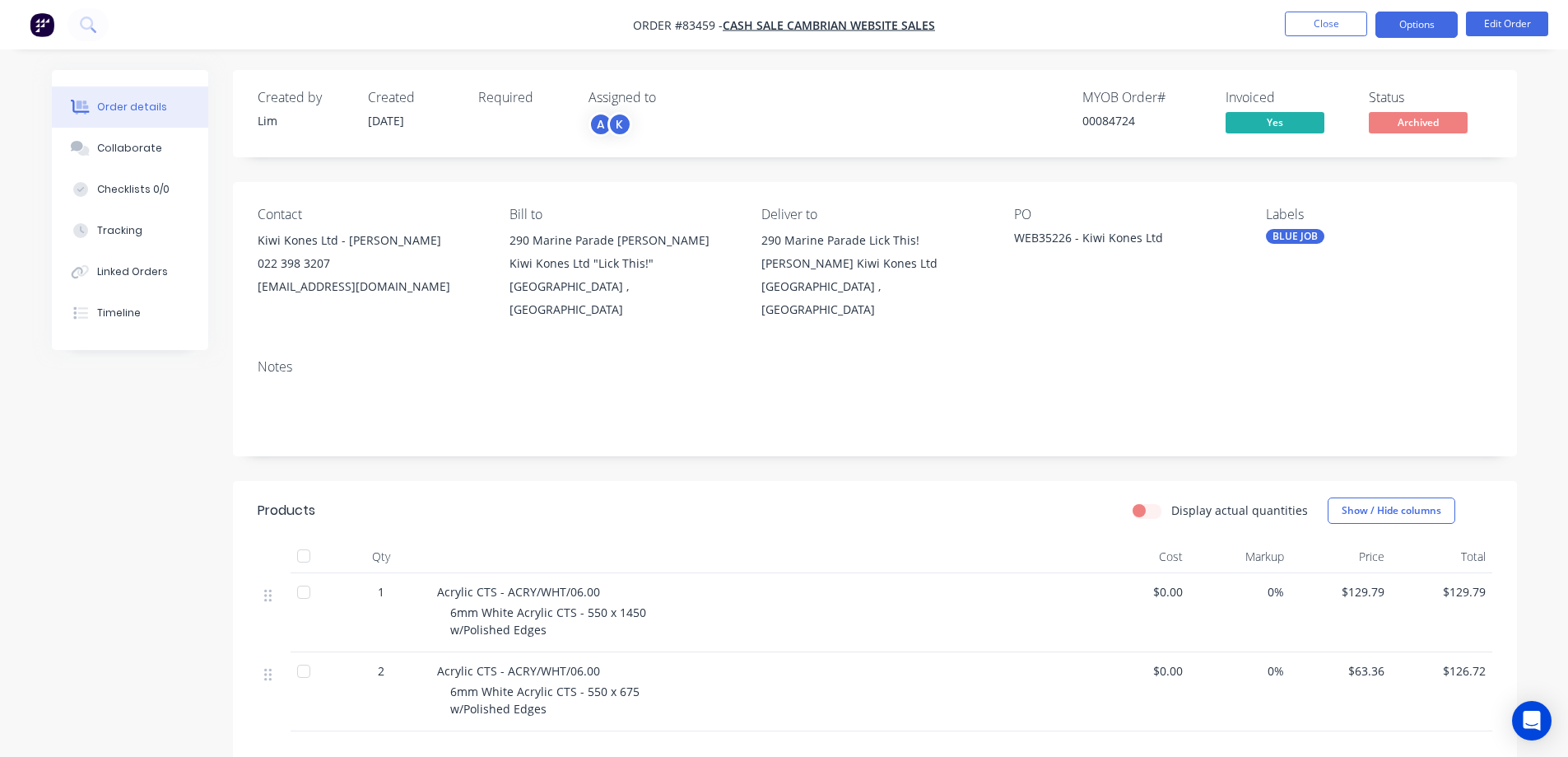
click at [1403, 22] on button "Options" at bounding box center [1416, 25] width 83 height 26
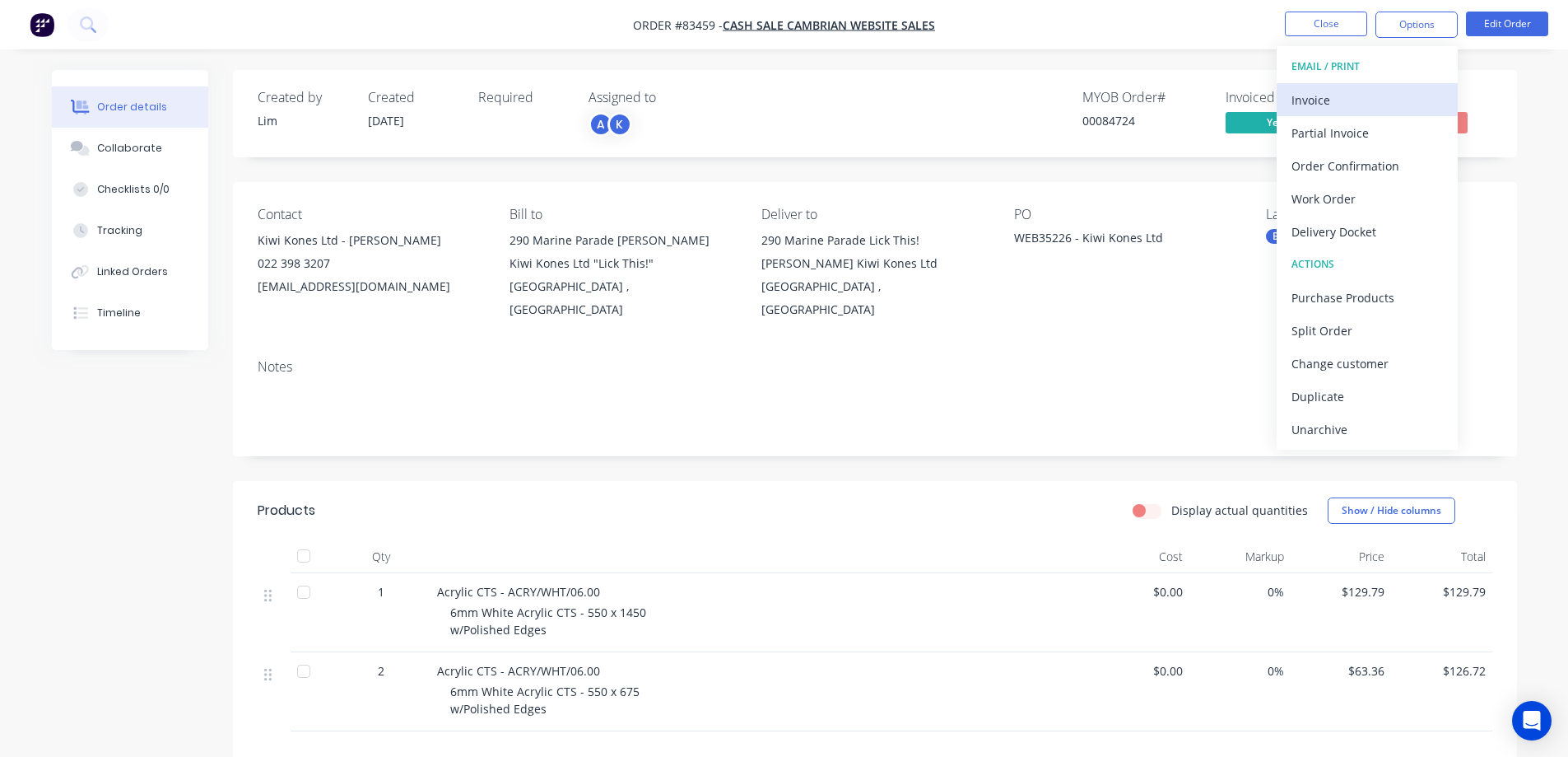
click at [1394, 88] on div "Invoice" at bounding box center [1367, 100] width 152 height 24
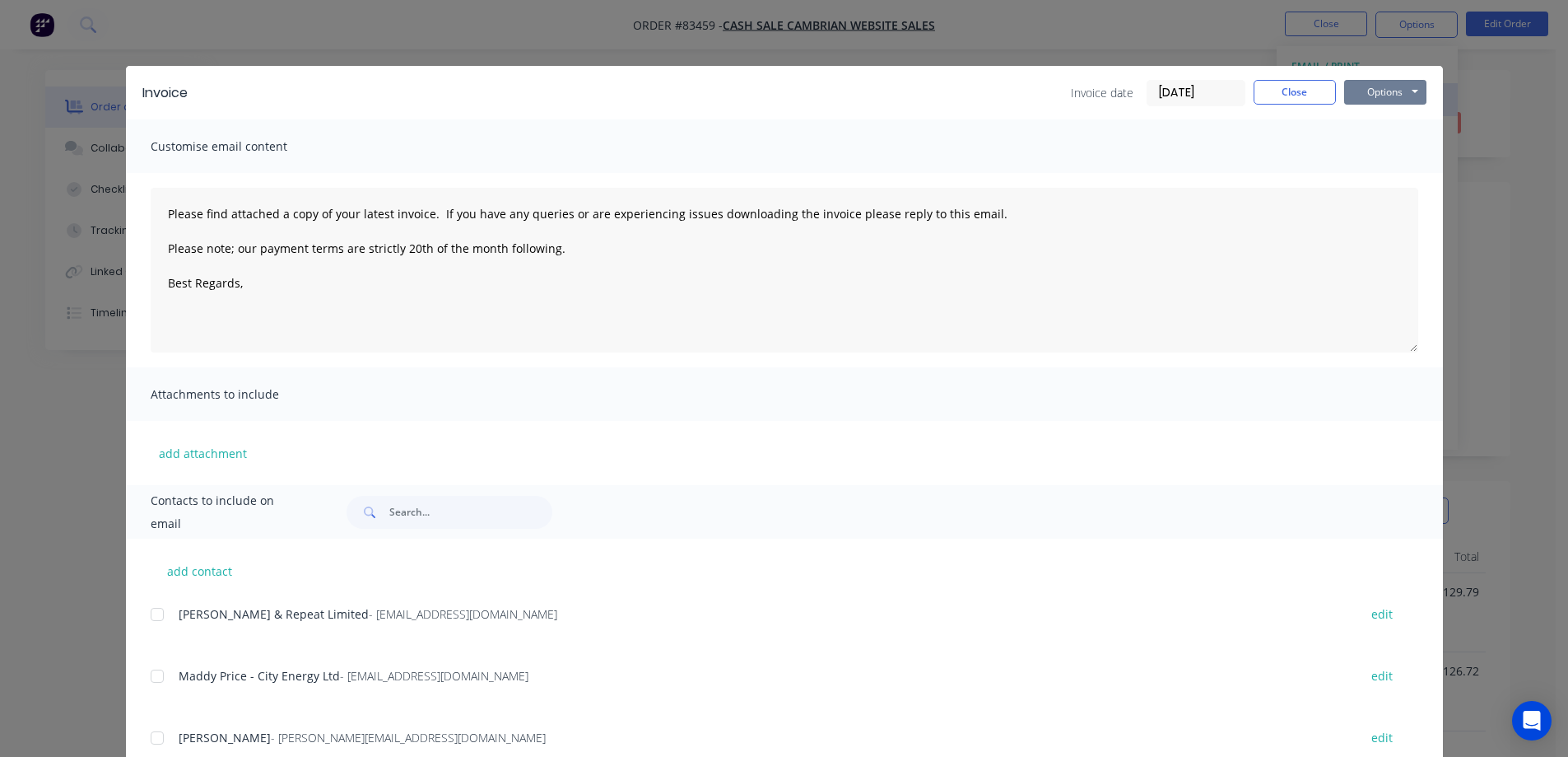
click at [1394, 88] on button "Options" at bounding box center [1385, 92] width 83 height 25
click at [1386, 150] on button "Print" at bounding box center [1396, 149] width 105 height 27
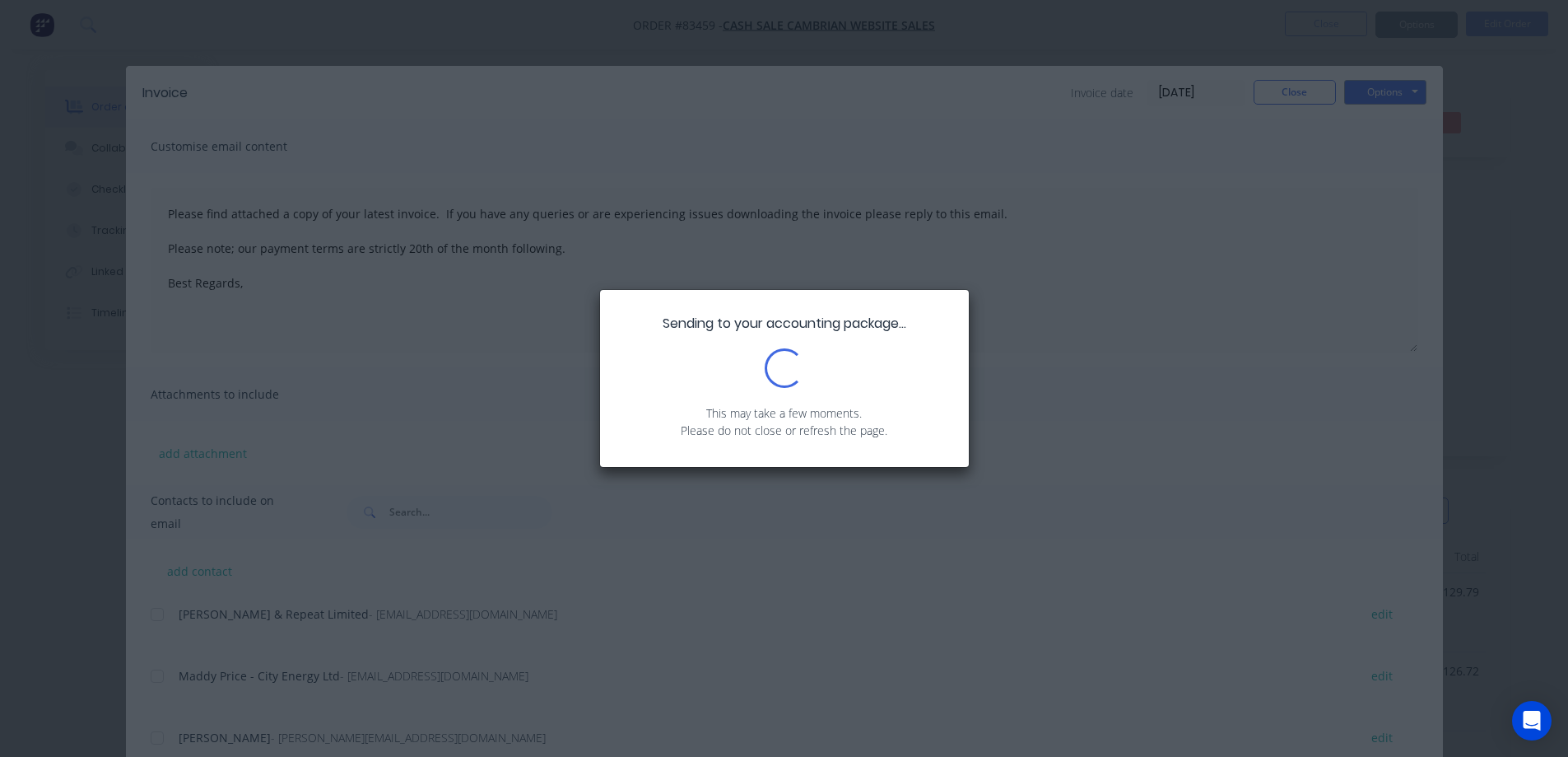
type textarea "Please find attached a copy of your latest invoice. If you have any queries or …"
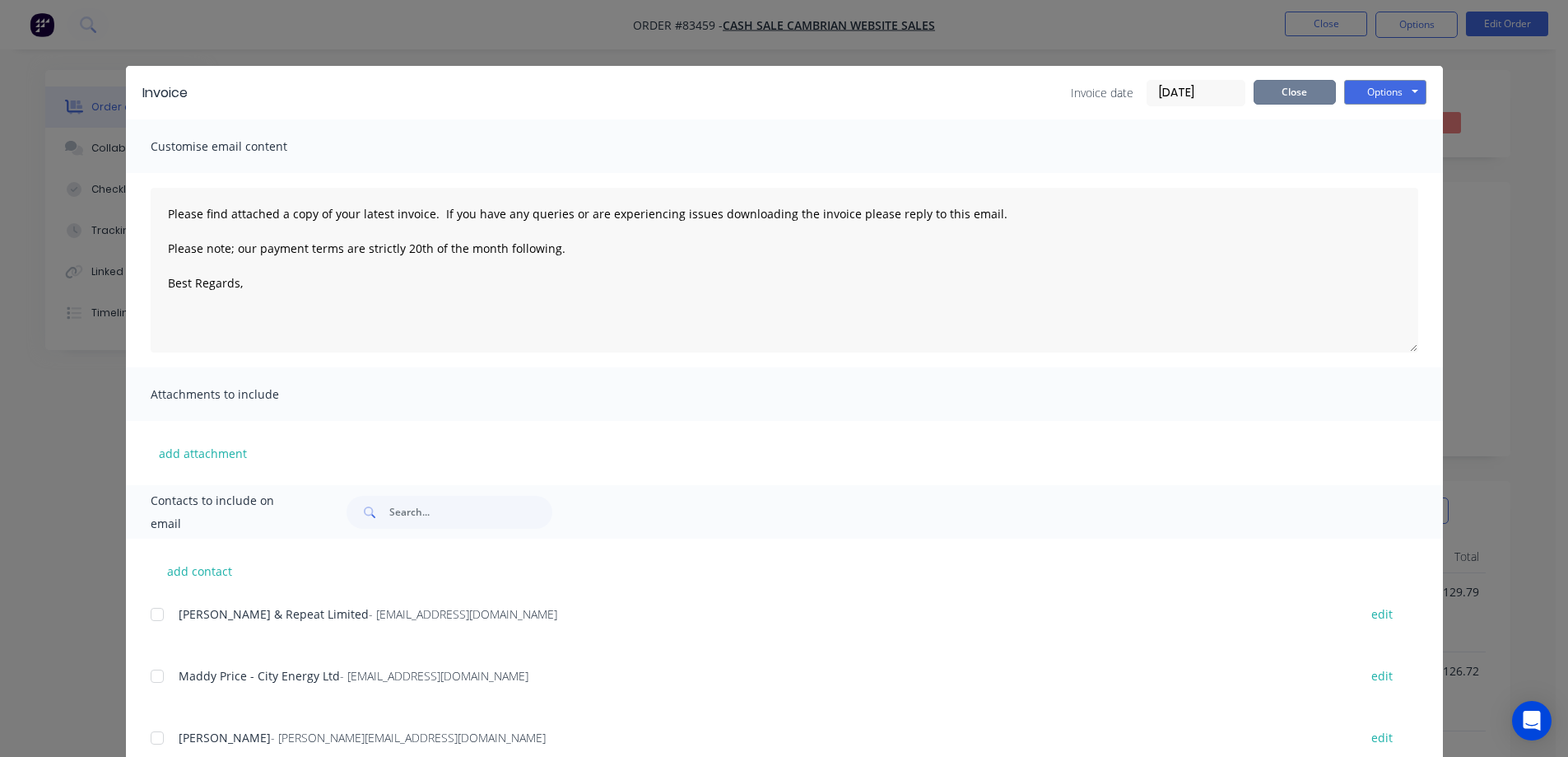
click at [1300, 93] on button "Close" at bounding box center [1294, 92] width 83 height 25
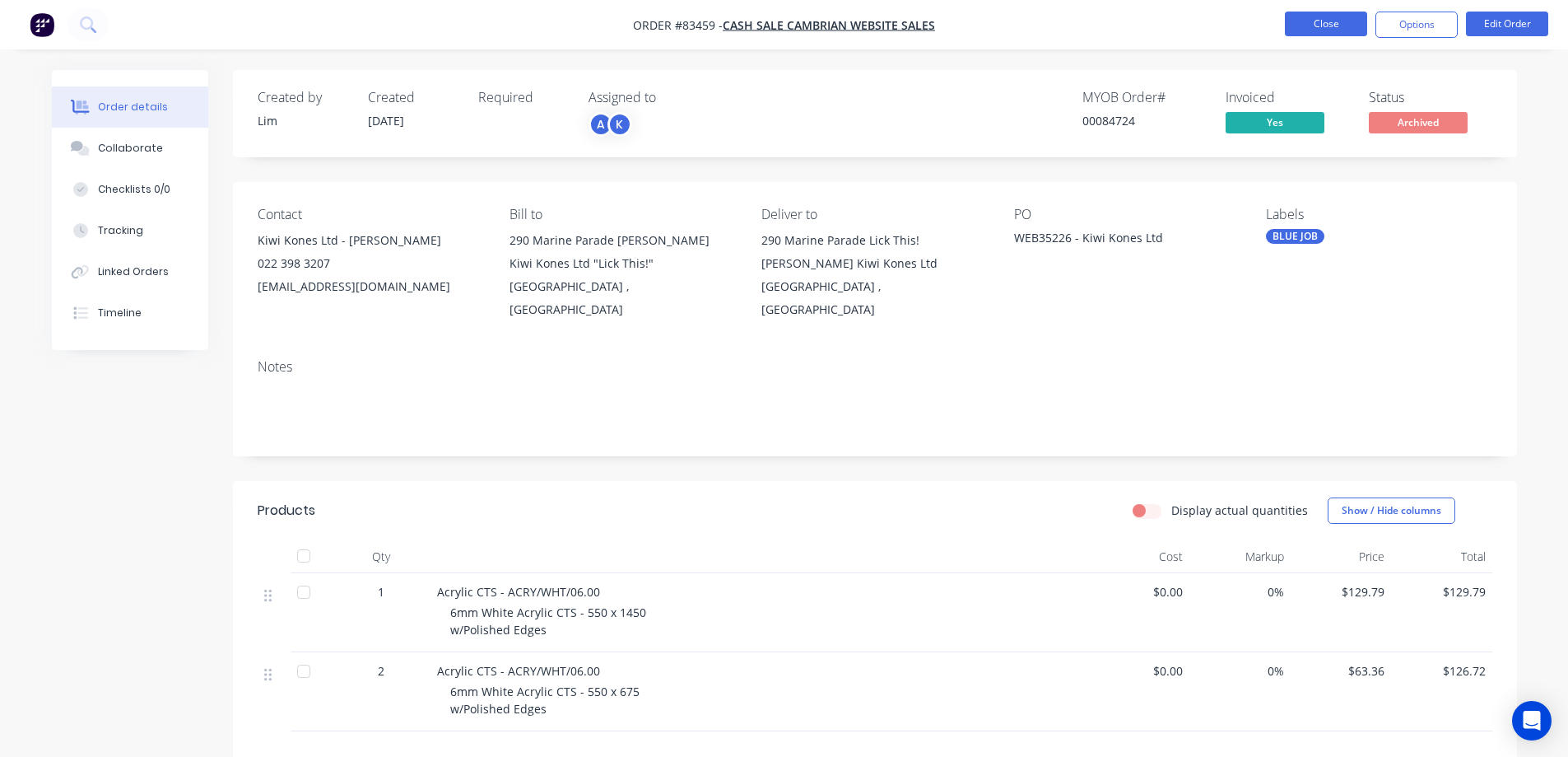
click at [1311, 18] on button "Close" at bounding box center [1326, 24] width 83 height 25
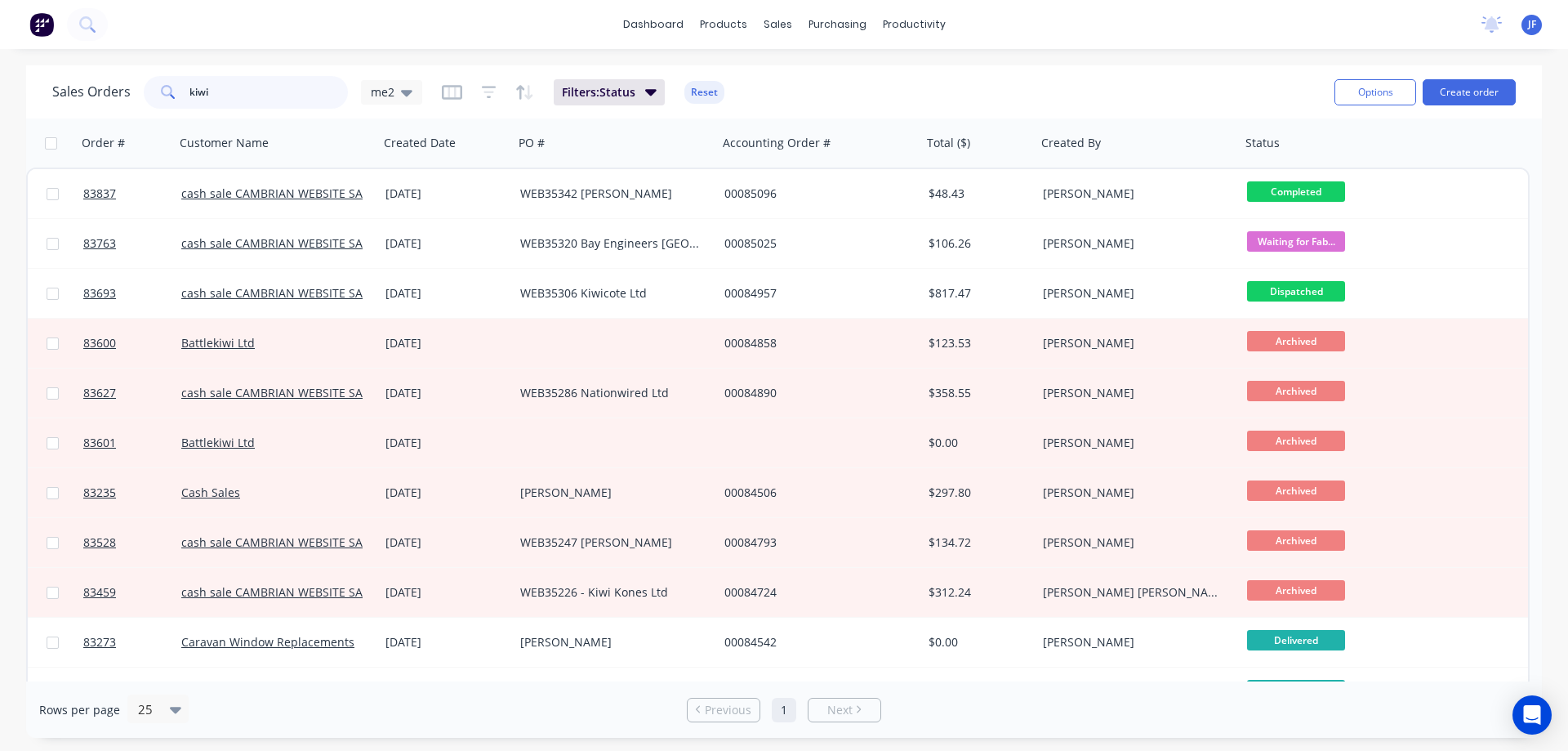
click at [301, 108] on input "kiwi" at bounding box center [268, 92] width 159 height 32
click at [300, 109] on div "Sales Orders kiwi me2 Filters: Status Reset" at bounding box center [687, 92] width 1269 height 40
click at [212, 89] on input "kiwi" at bounding box center [268, 92] width 159 height 32
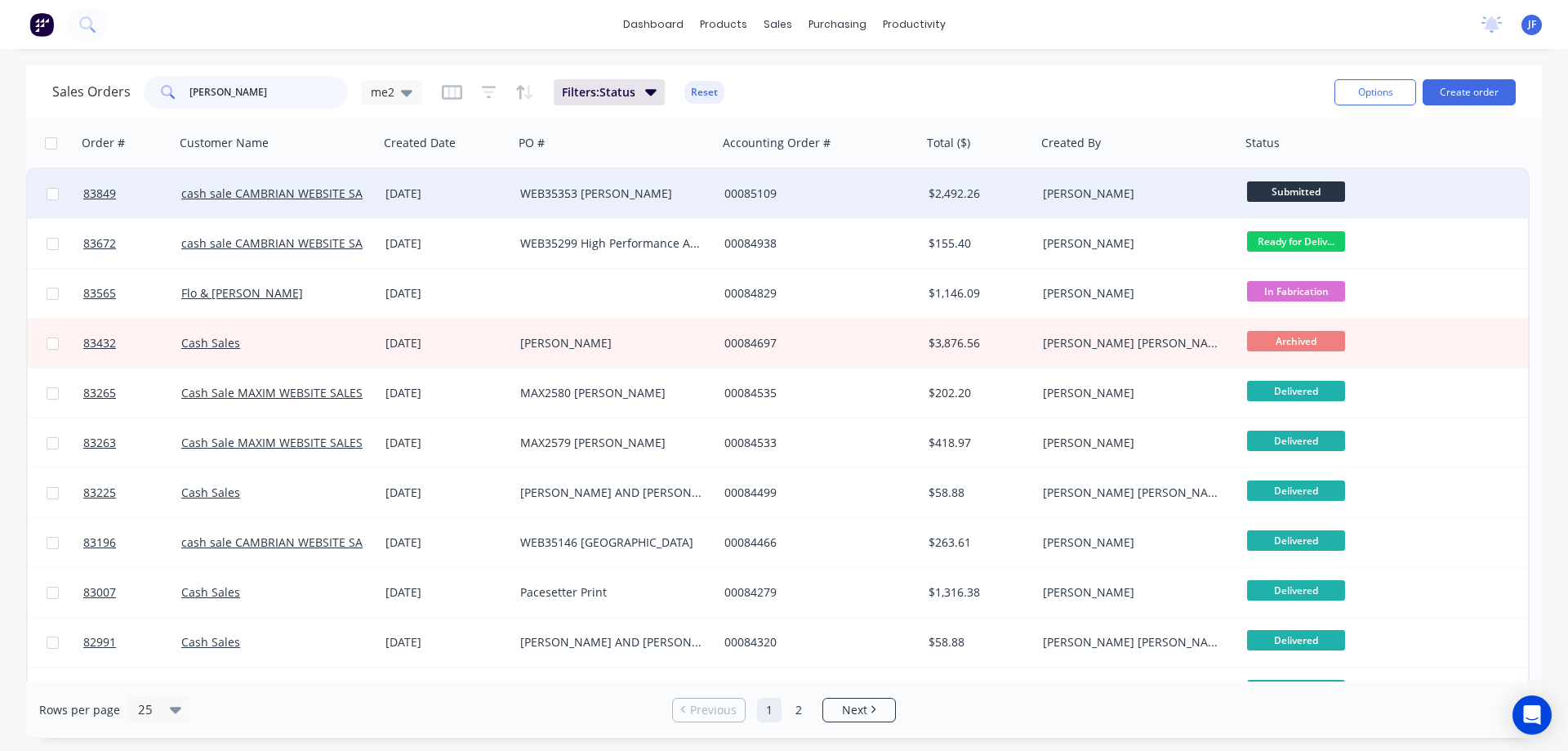
type input "fran"
click at [929, 189] on div "$2,492.26" at bounding box center [976, 194] width 96 height 16
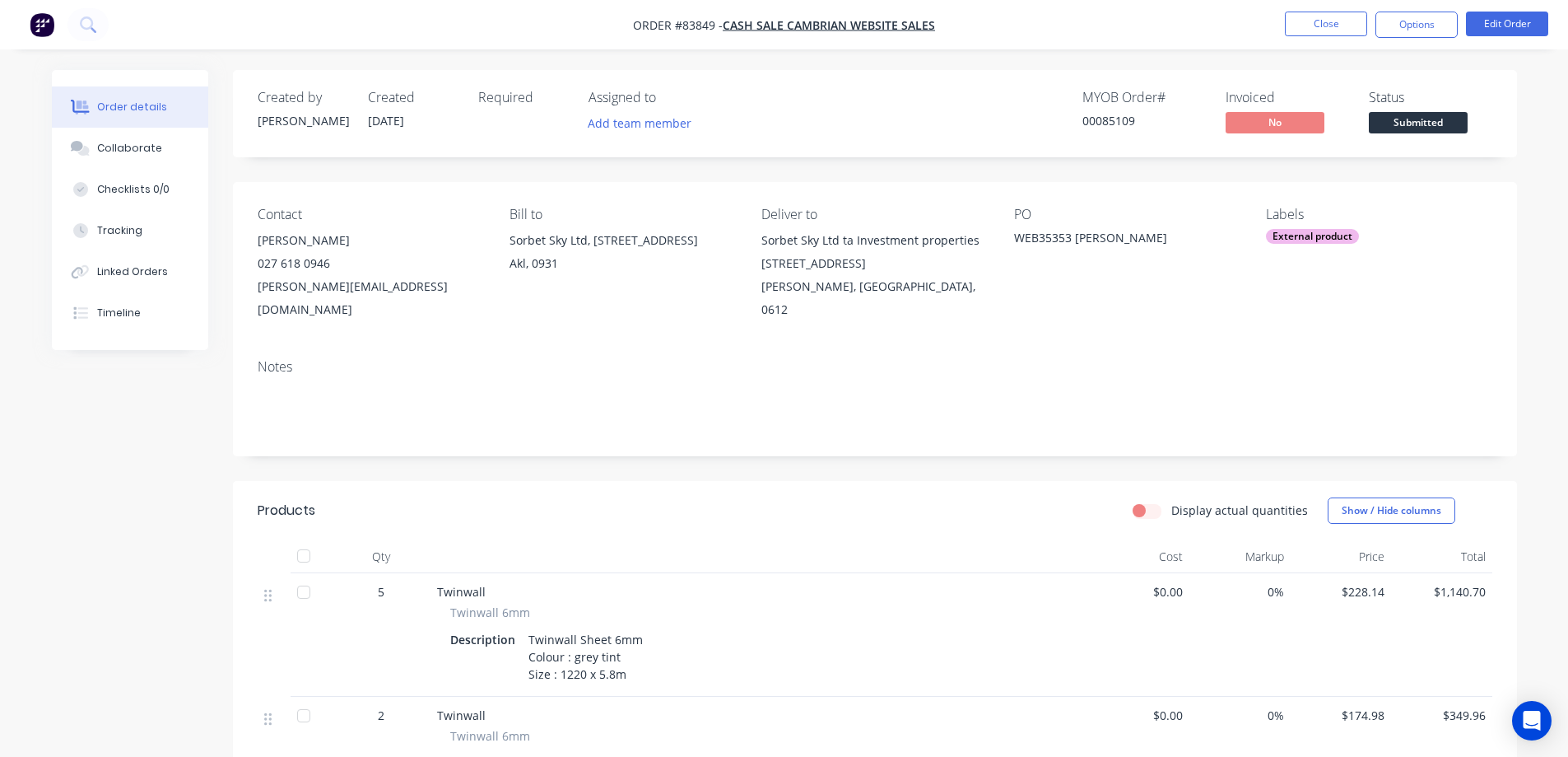
drag, startPoint x: 921, startPoint y: 169, endPoint x: 926, endPoint y: 184, distance: 15.8
click at [1492, 20] on button "Edit Order" at bounding box center [1506, 24] width 83 height 25
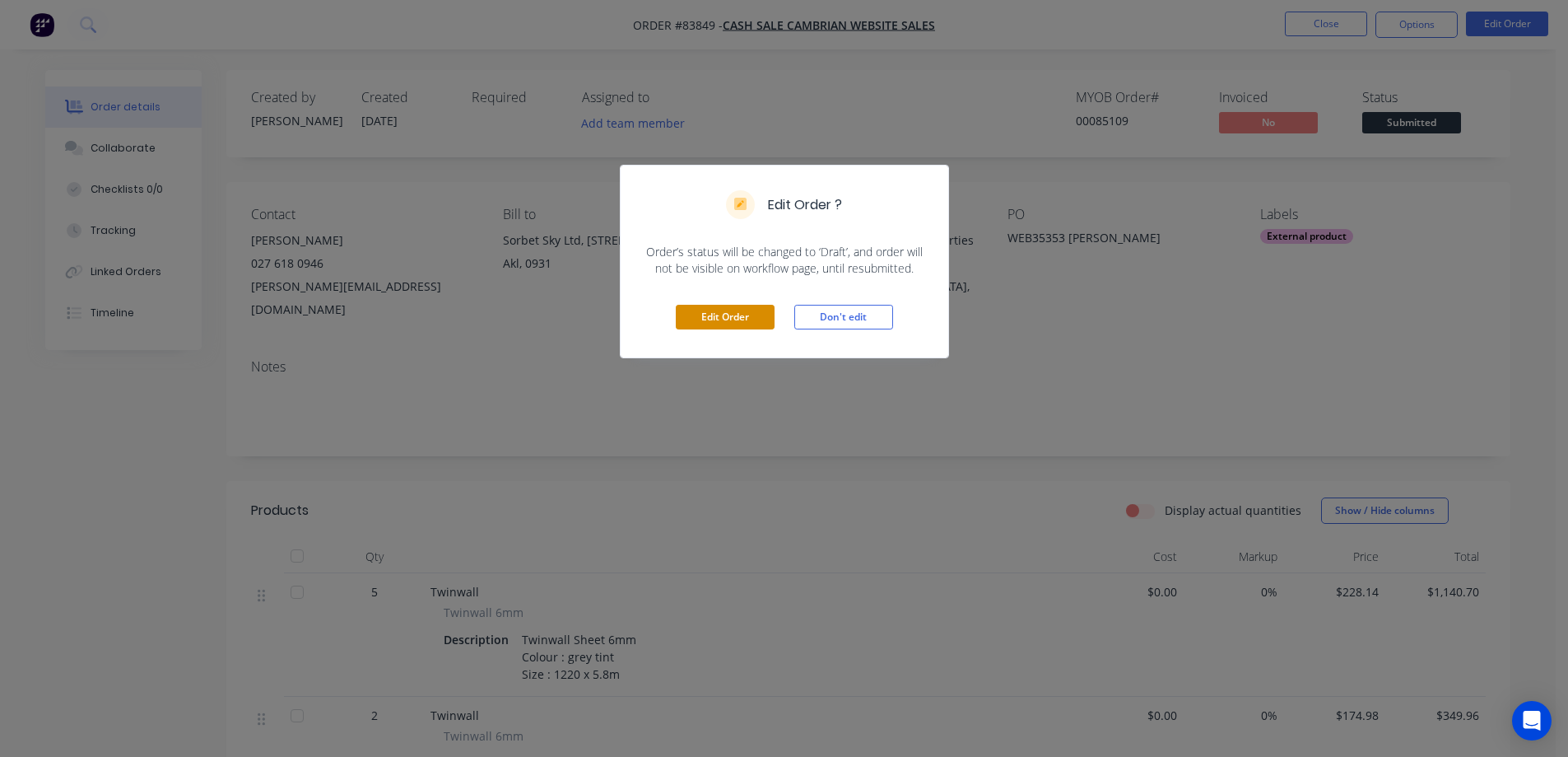
click at [729, 313] on button "Edit Order" at bounding box center [725, 317] width 99 height 25
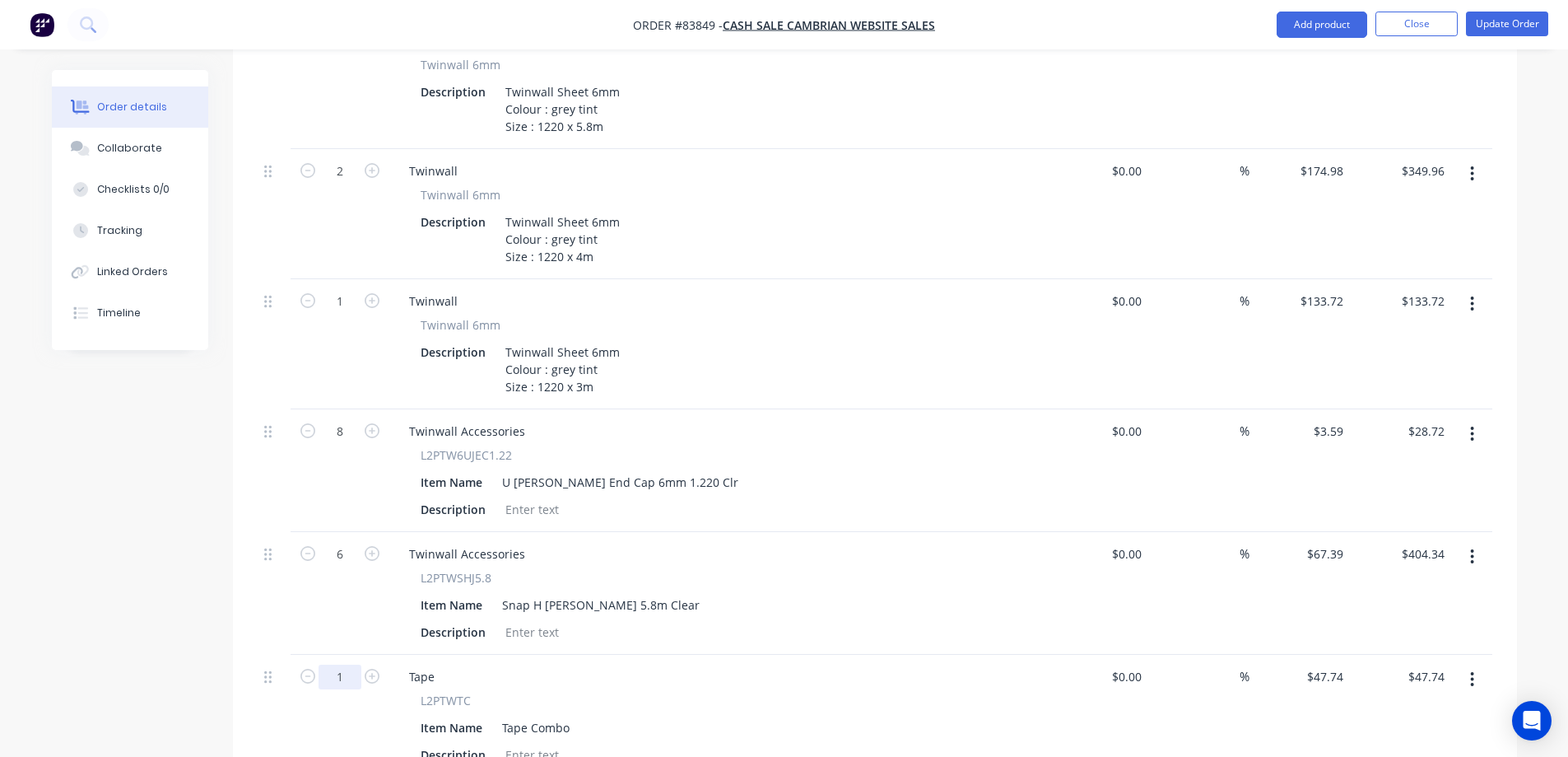
scroll to position [659, 0]
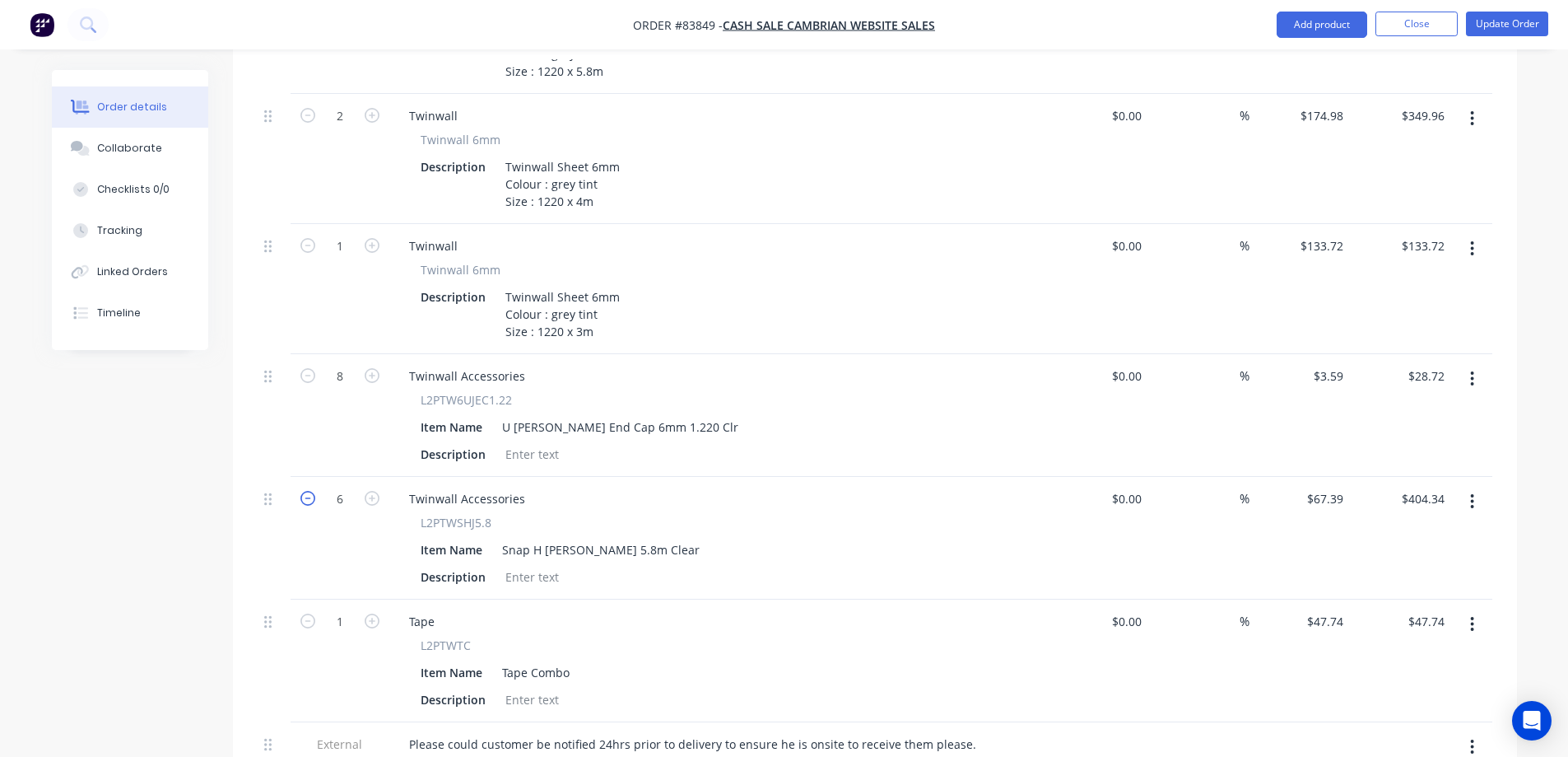
click at [305, 491] on icon "button" at bounding box center [308, 498] width 15 height 15
type input "5"
type input "$336.95"
click at [305, 491] on icon "button" at bounding box center [308, 498] width 15 height 15
type input "4"
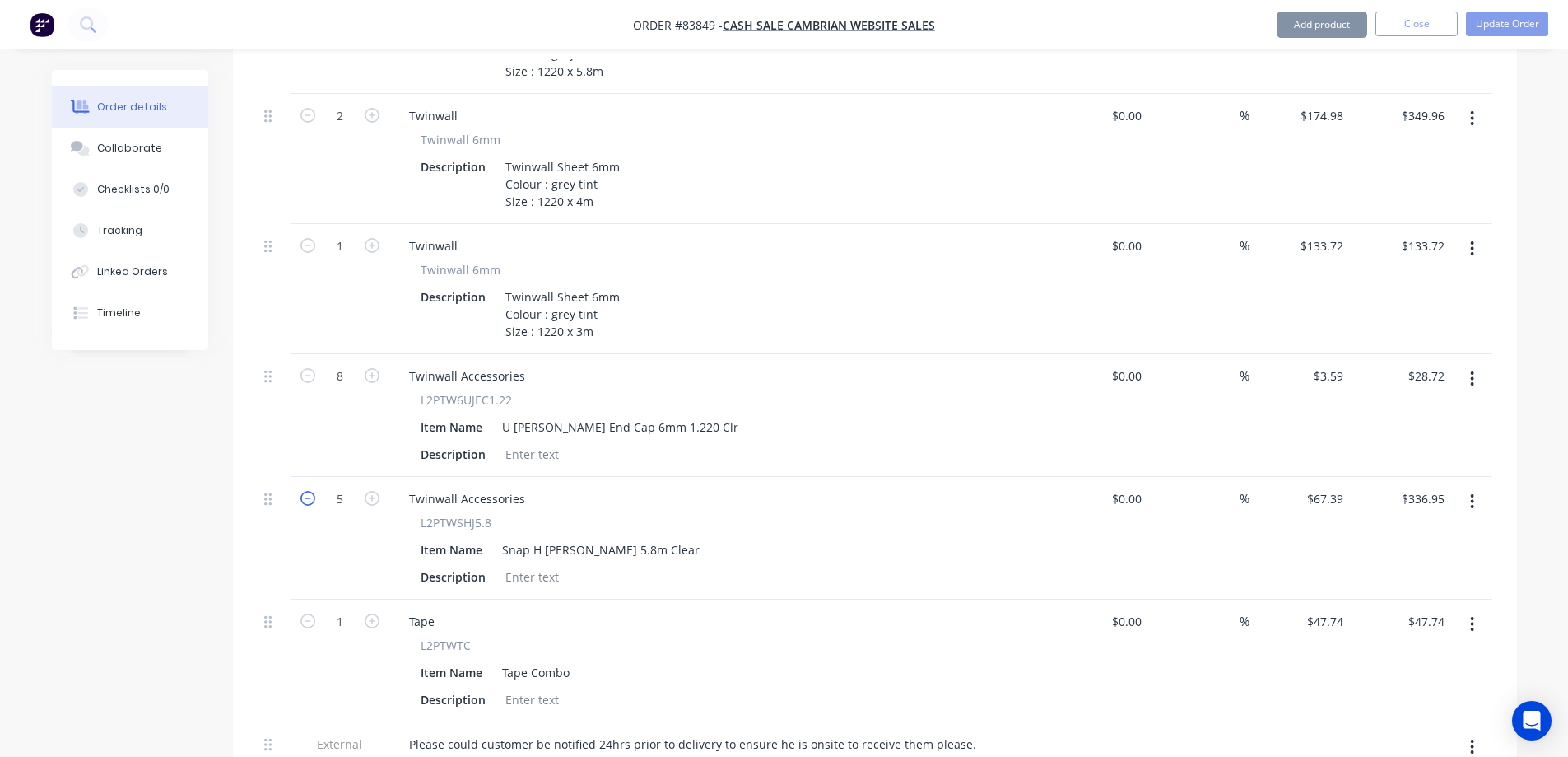
type input "$269.56"
click at [305, 491] on icon "button" at bounding box center [308, 498] width 15 height 15
type input "3"
type input "$202.17"
click at [305, 491] on icon "button" at bounding box center [308, 498] width 15 height 15
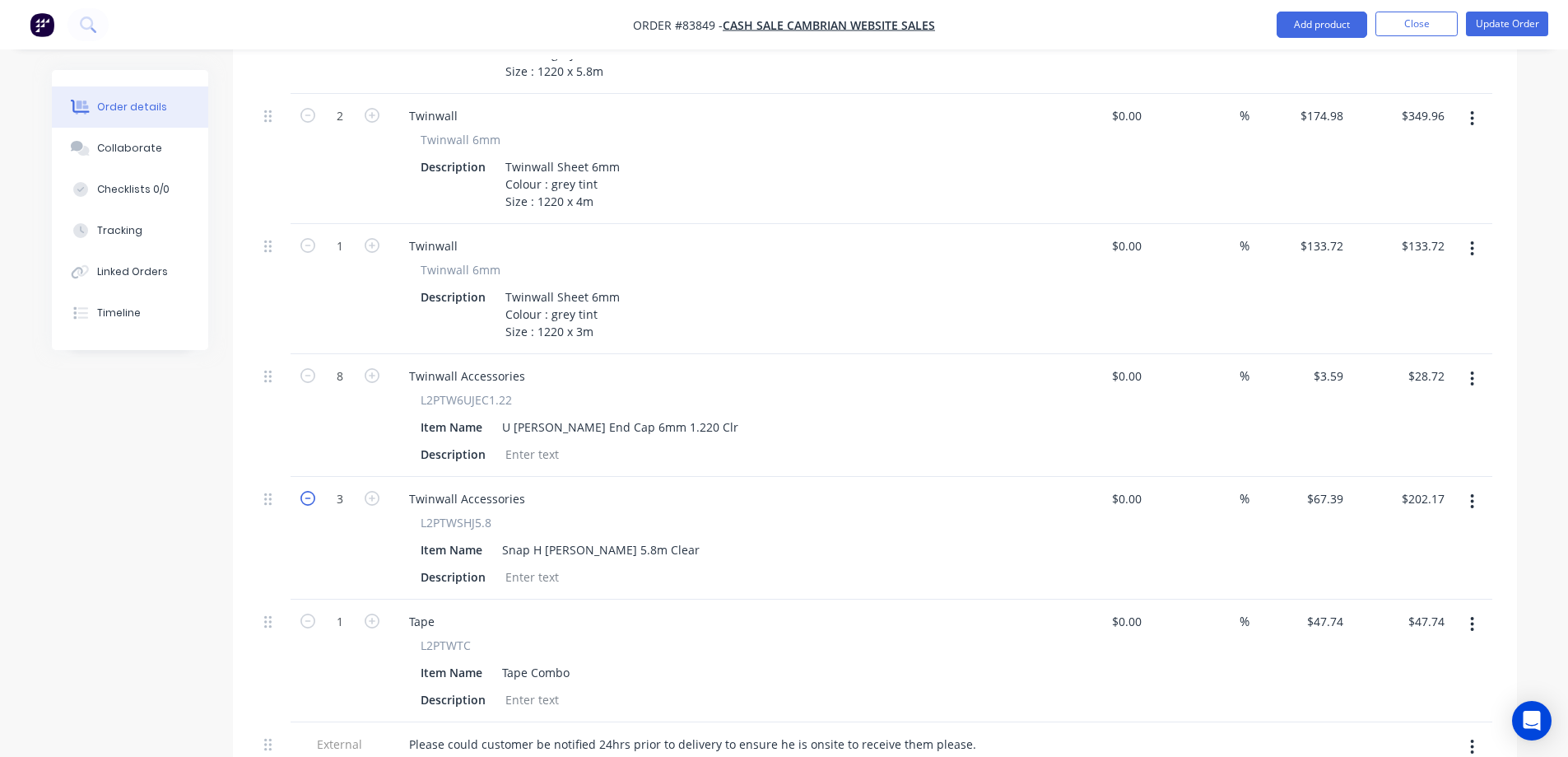
type input "2"
type input "$134.78"
click at [305, 491] on icon "button" at bounding box center [308, 498] width 15 height 15
type input "1"
type input "$67.39"
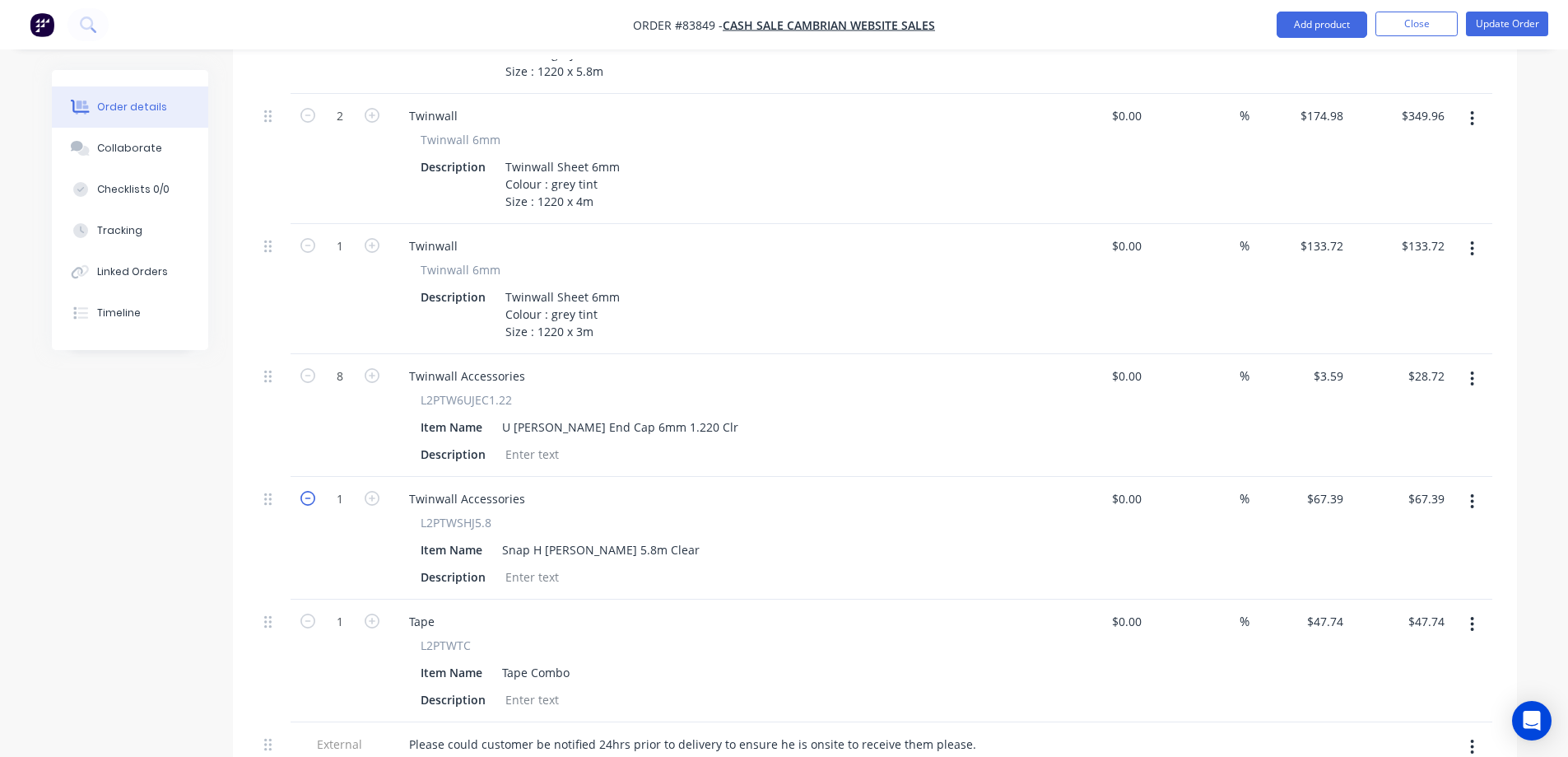
click at [305, 491] on icon "button" at bounding box center [308, 498] width 15 height 15
type input "0"
type input "$0.00"
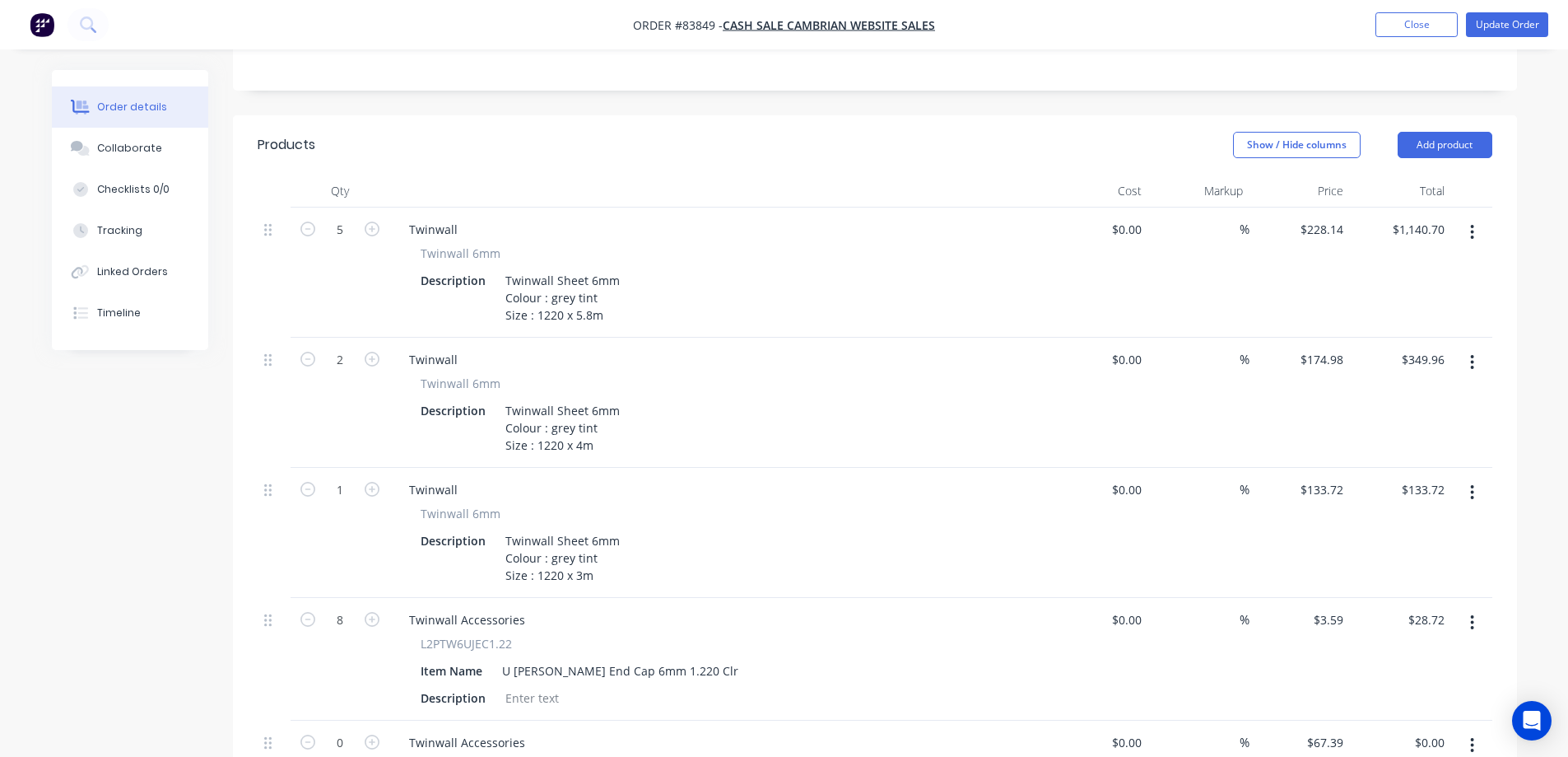
scroll to position [329, 0]
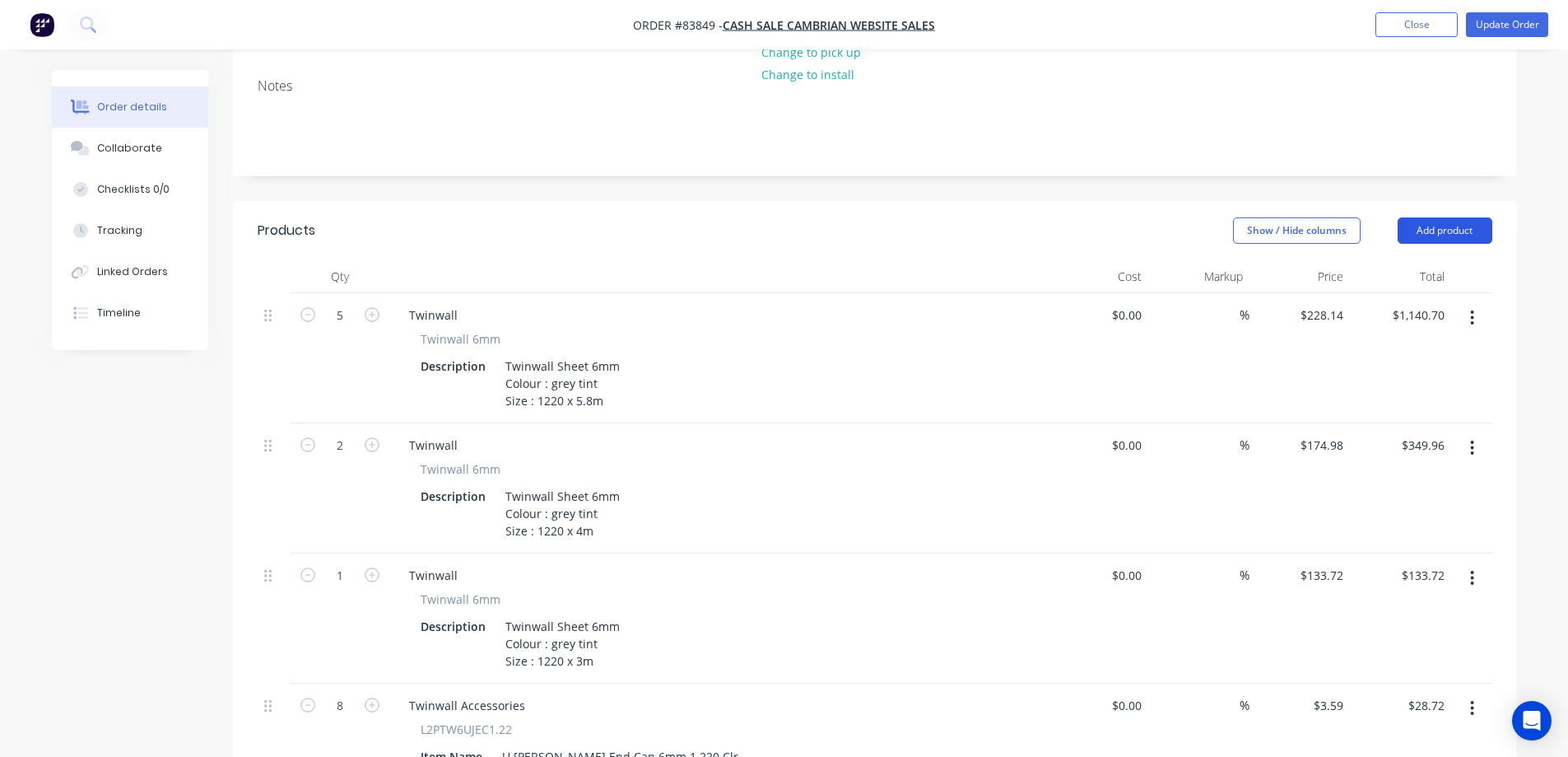
click at [1470, 217] on button "Add product" at bounding box center [1445, 230] width 94 height 26
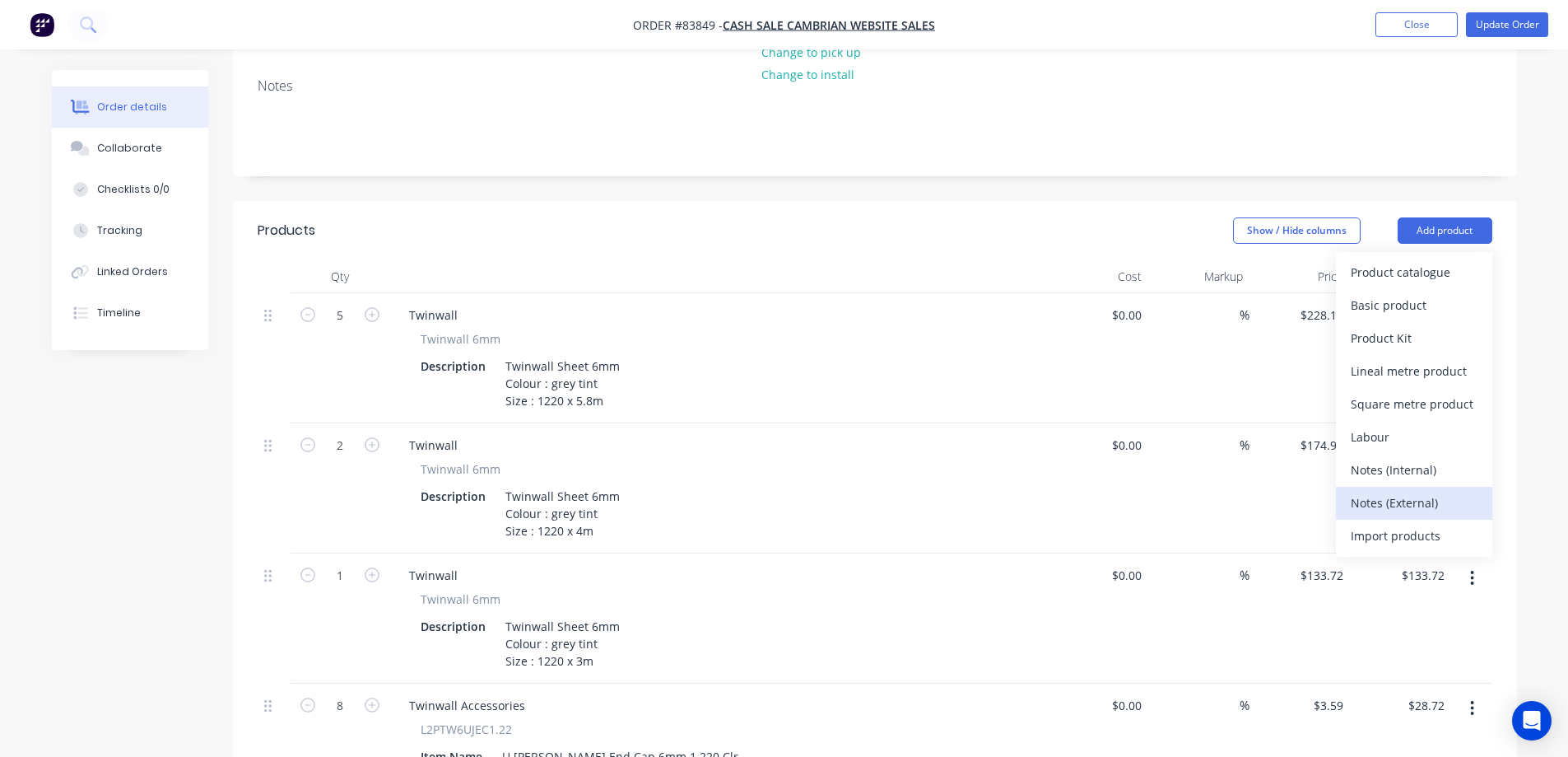
click at [1411, 487] on button "Notes (External)" at bounding box center [1414, 503] width 156 height 33
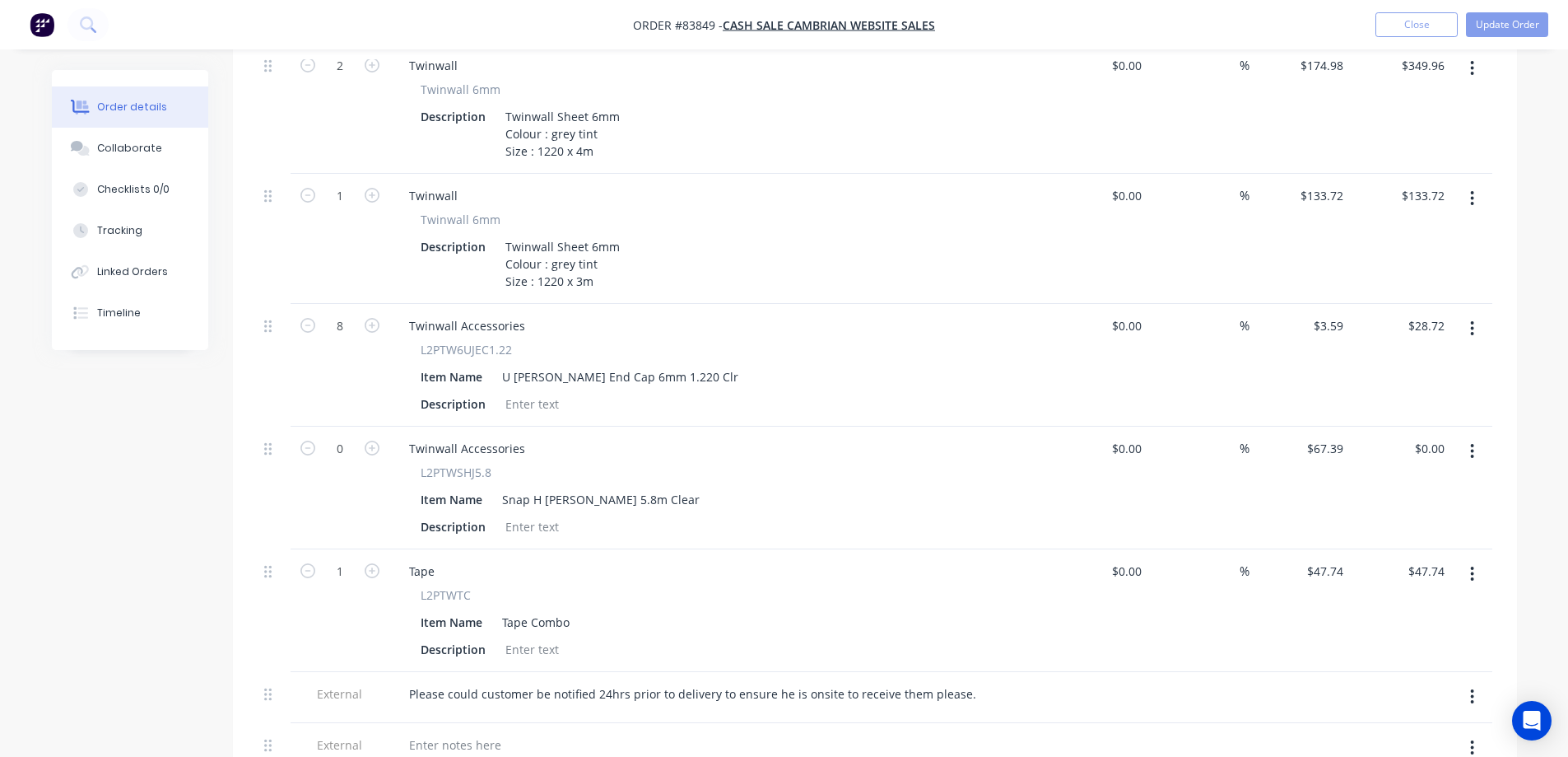
scroll to position [1145, 0]
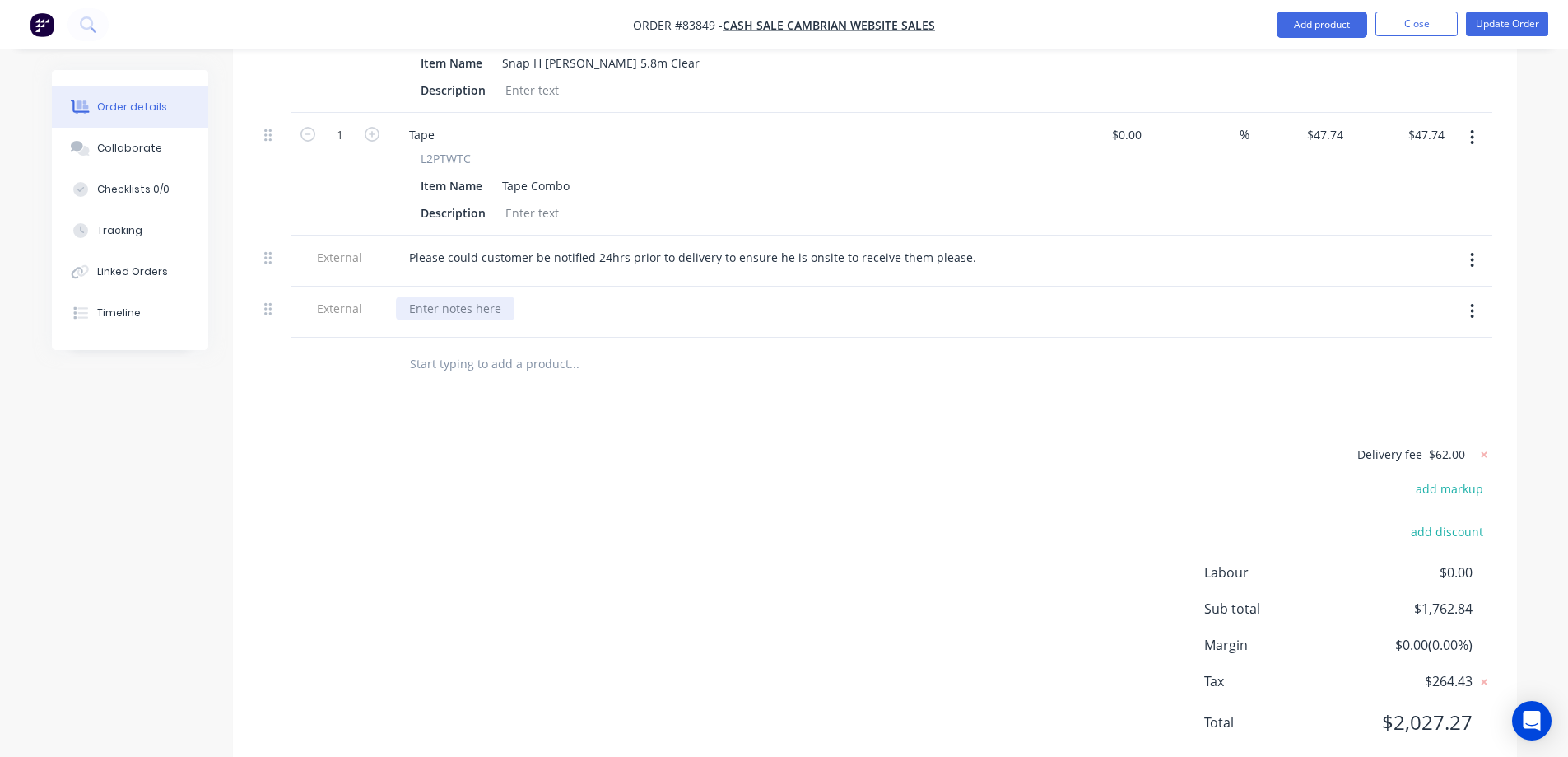
click at [448, 297] on div at bounding box center [455, 309] width 119 height 24
click at [1529, 22] on button "Update Order" at bounding box center [1506, 24] width 83 height 25
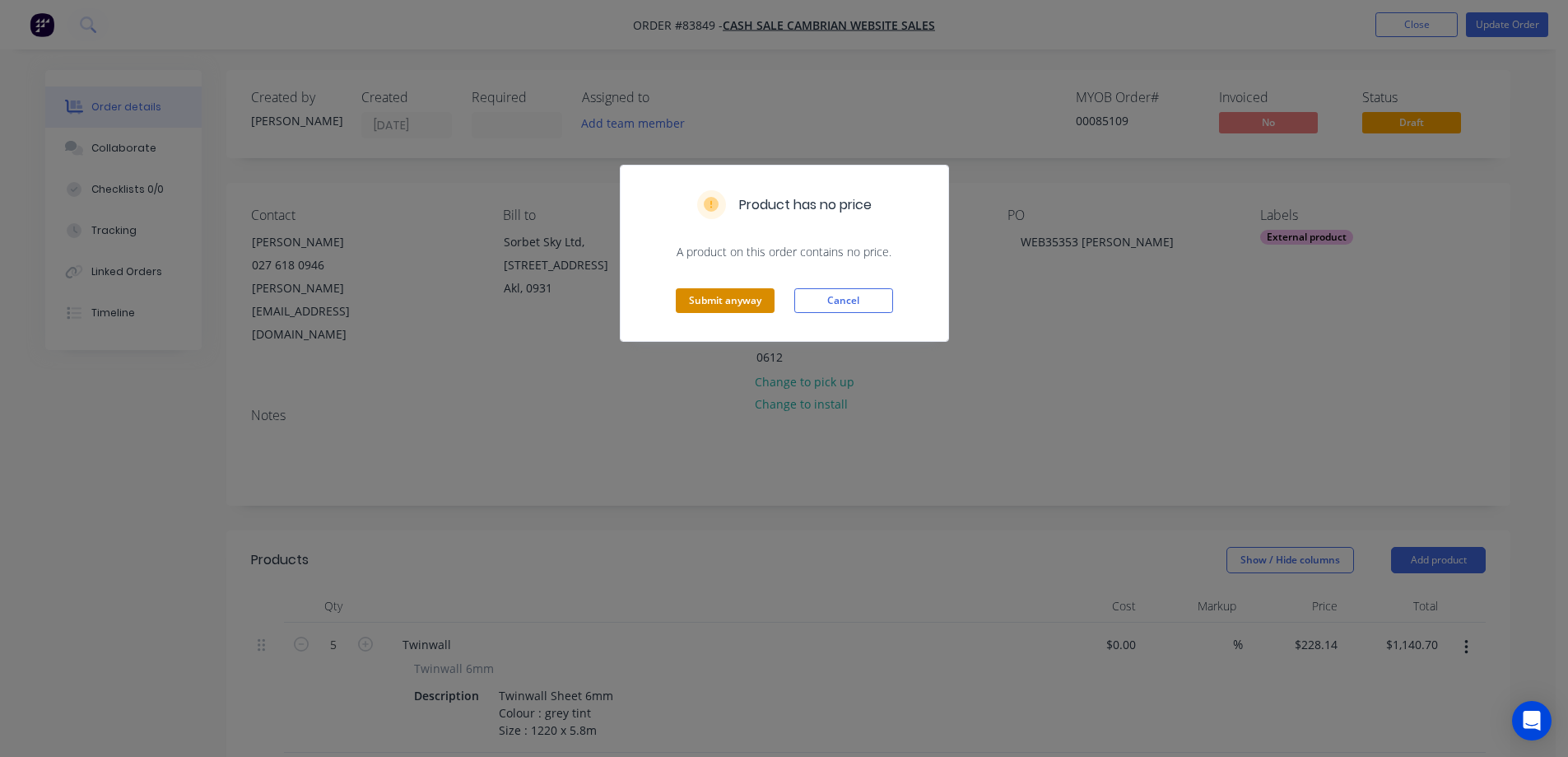
click at [758, 306] on button "Submit anyway" at bounding box center [725, 300] width 99 height 25
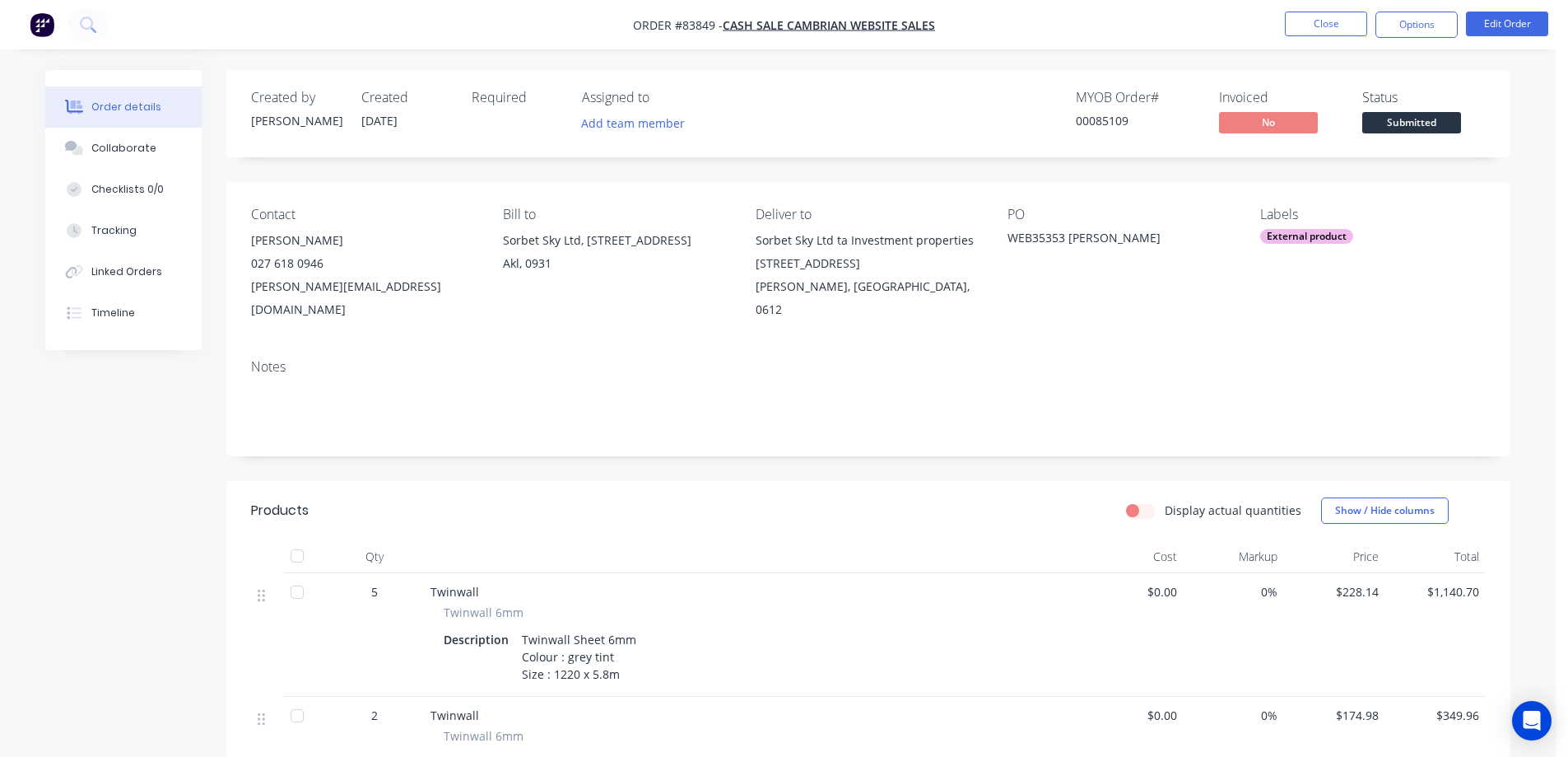
click at [1111, 114] on div "00085109" at bounding box center [1137, 120] width 123 height 17
copy div "00085109"
click at [1336, 14] on button "Close" at bounding box center [1326, 24] width 83 height 25
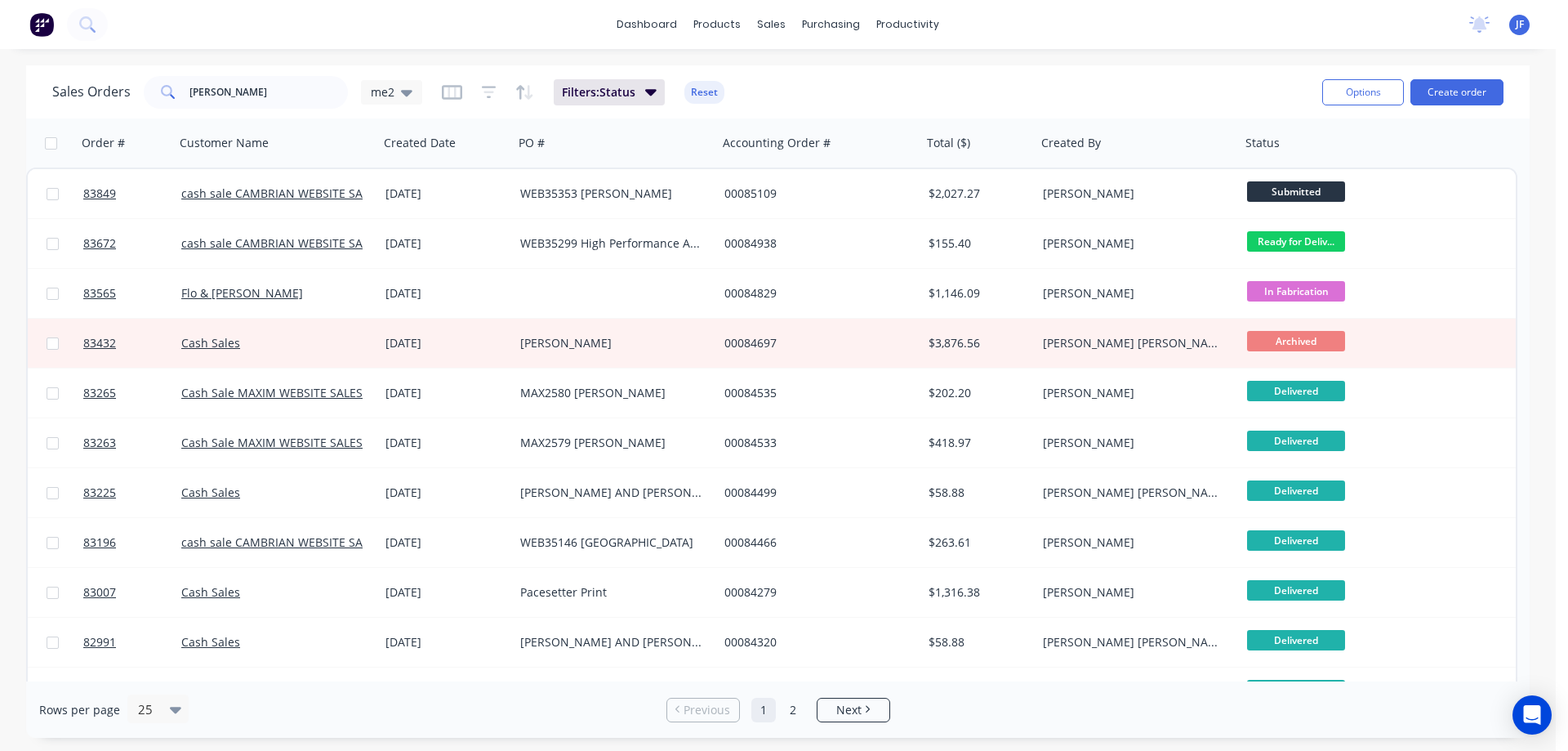
click at [1266, 41] on div "dashboard products sales purchasing productivity dashboard products Product Cat…" at bounding box center [778, 24] width 1555 height 49
click at [1429, 96] on button "Create order" at bounding box center [1455, 92] width 93 height 26
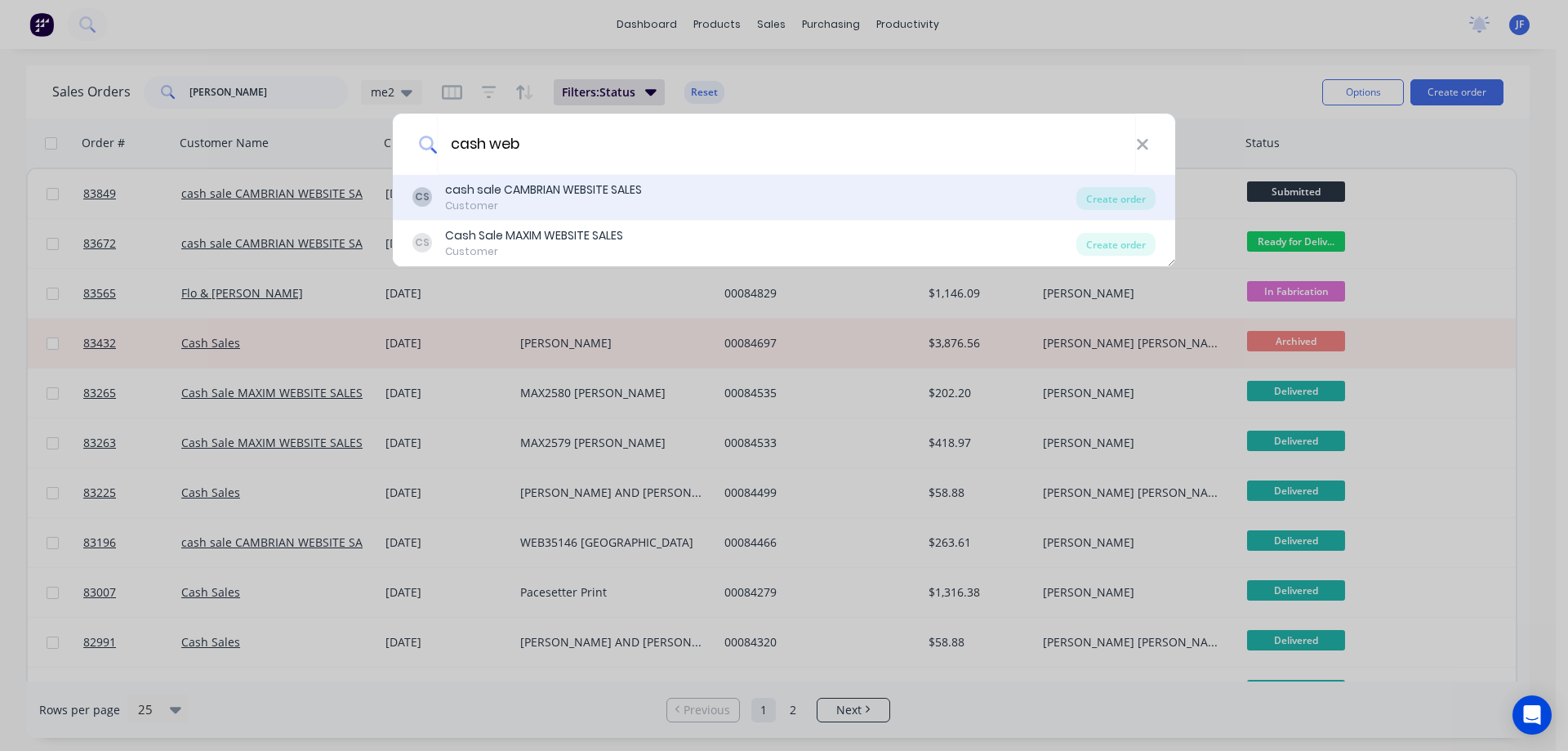
type input "cash web"
click at [596, 219] on div "CS cash sale CAMBRIAN WEBSITE SALES Customer Create order" at bounding box center [783, 197] width 782 height 46
click at [961, 198] on div "CS cash sale CAMBRIAN WEBSITE SALES Customer" at bounding box center [743, 196] width 663 height 32
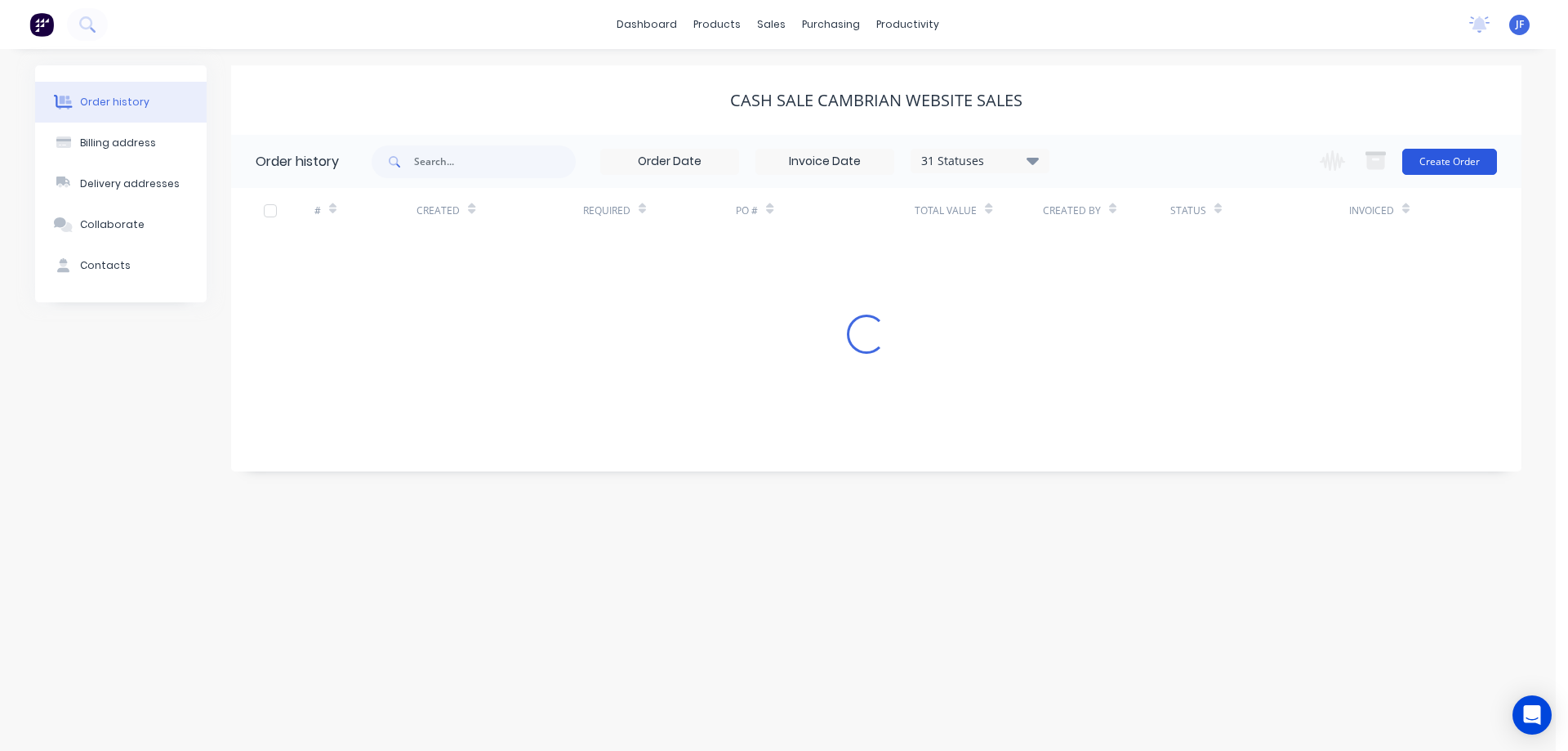
click at [1432, 171] on button "Create Order" at bounding box center [1448, 161] width 95 height 26
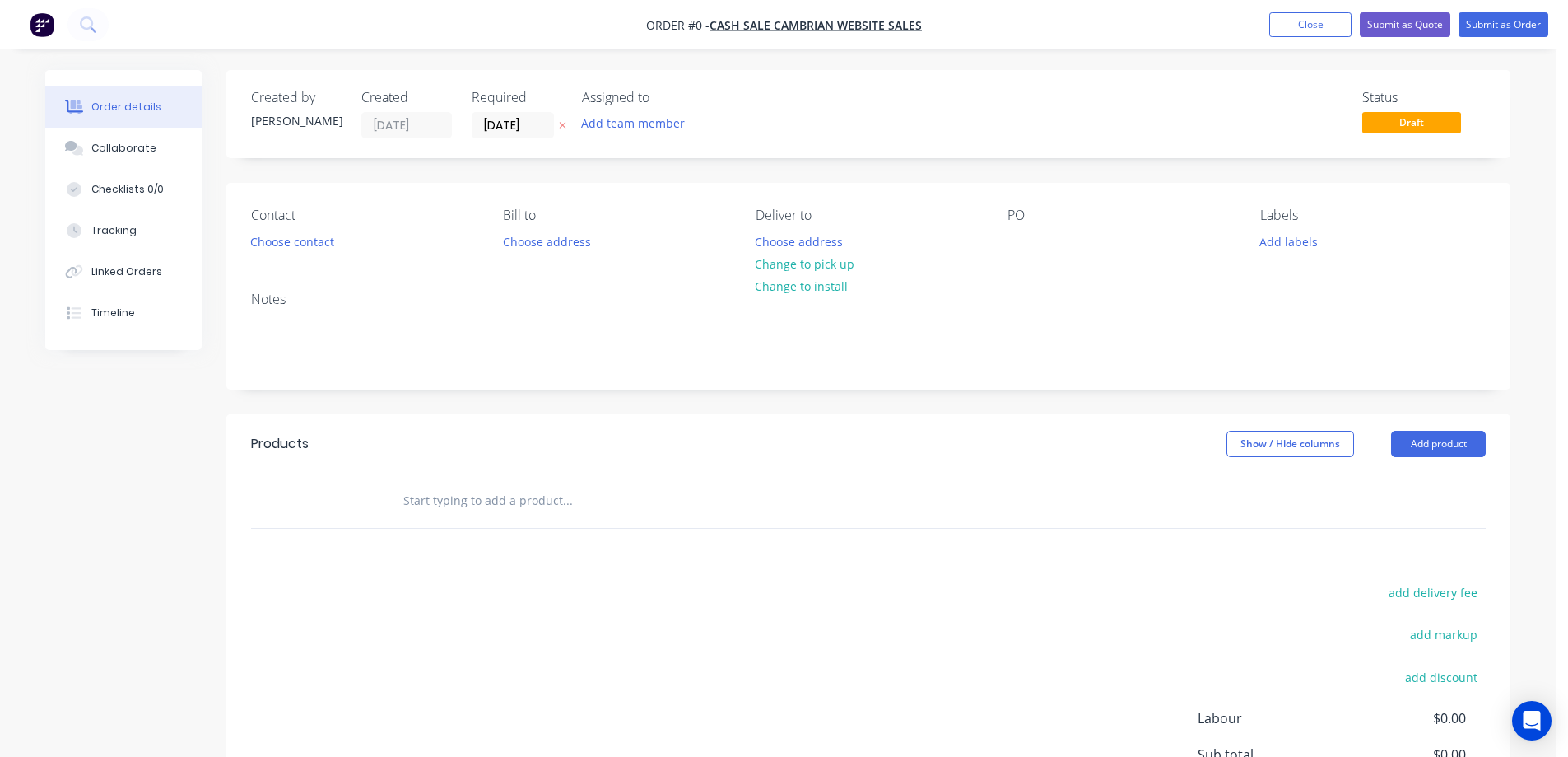
click at [566, 122] on icon at bounding box center [563, 124] width 7 height 10
click at [284, 238] on button "Choose contact" at bounding box center [293, 241] width 102 height 22
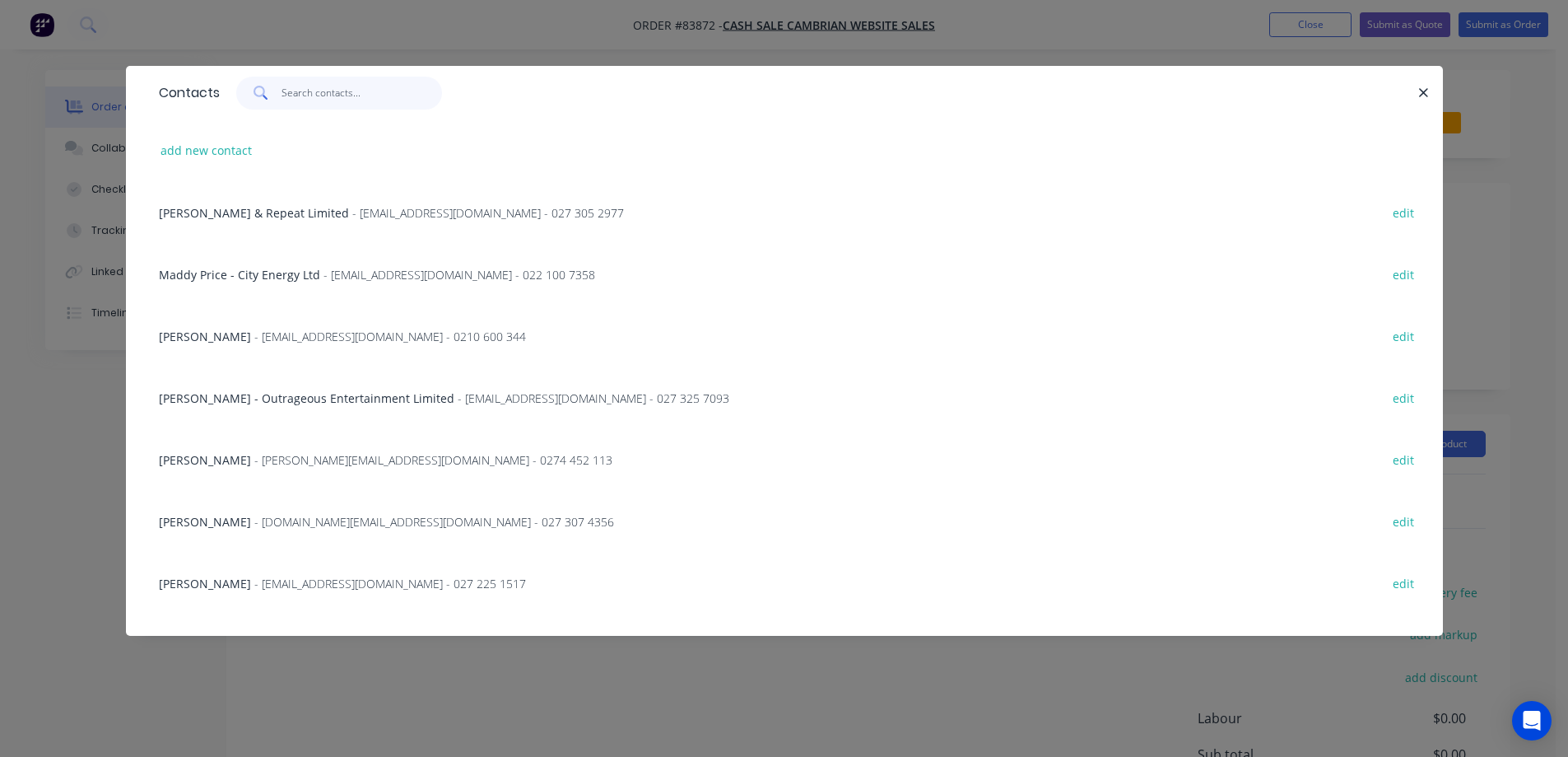
click at [381, 88] on input "text" at bounding box center [361, 93] width 161 height 33
paste input "Jo Lumkong"
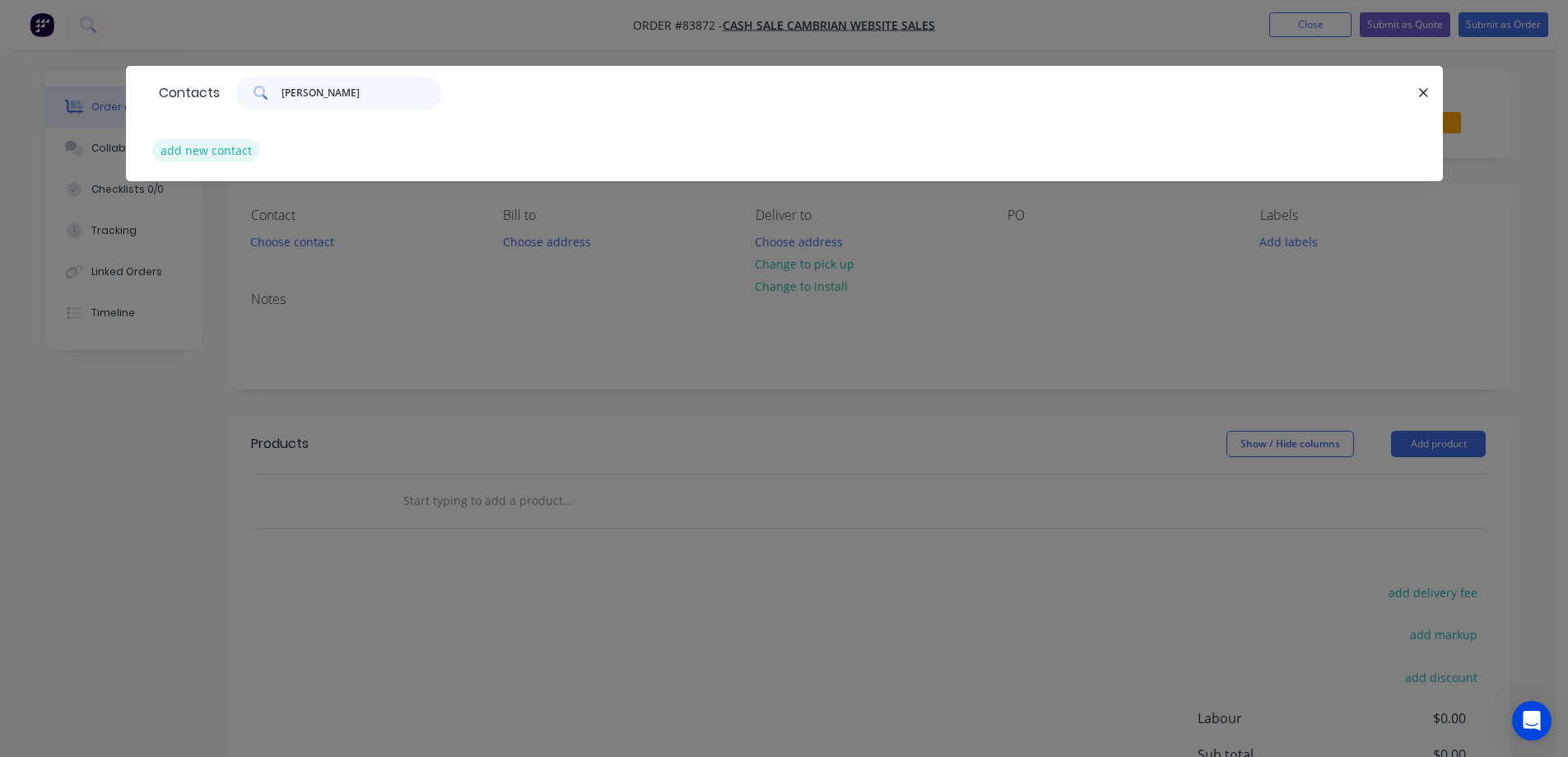
type input "Jo Lumkong"
click at [210, 146] on button "add new contact" at bounding box center [207, 150] width 109 height 22
select select "NZ"
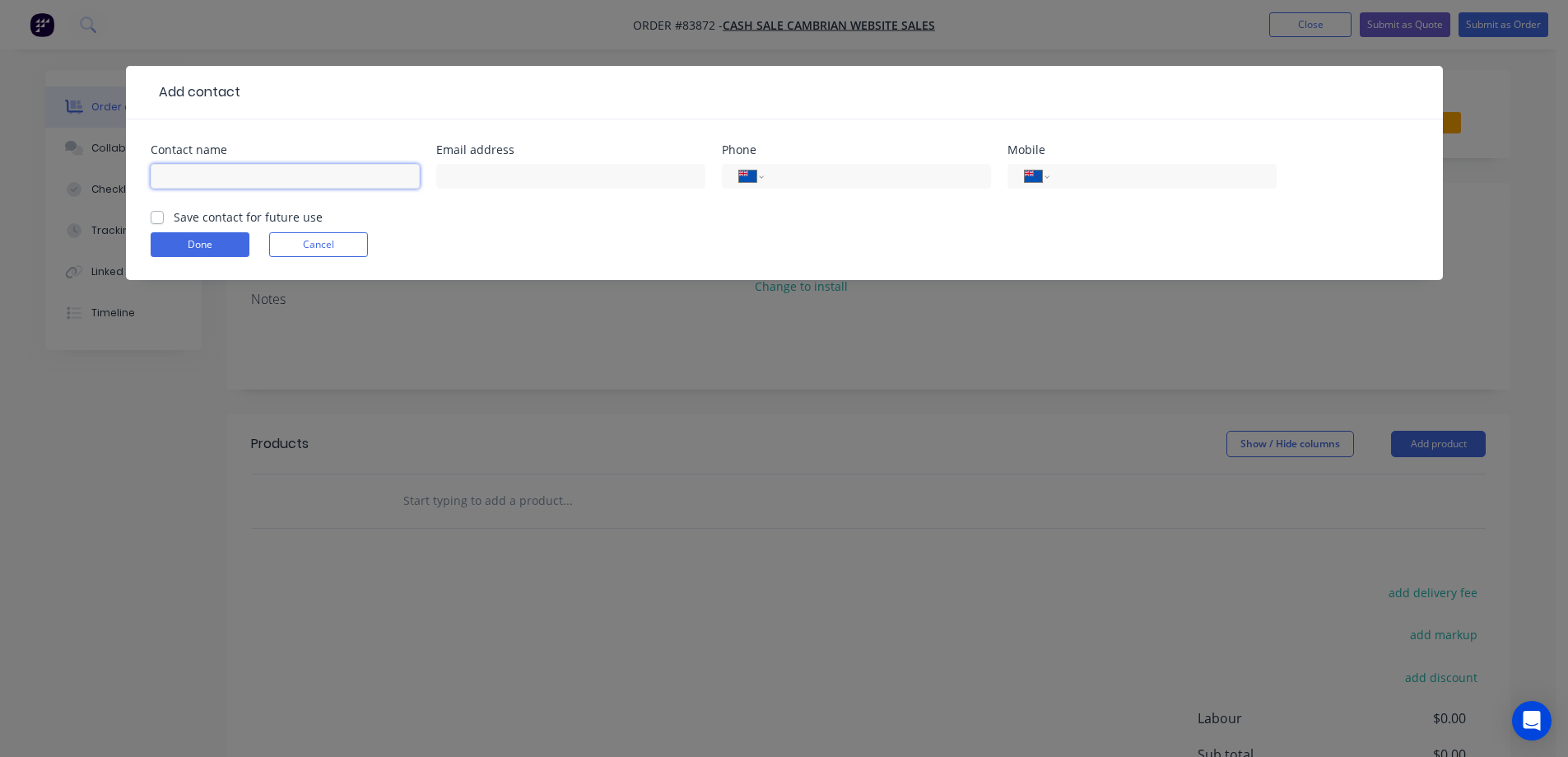
click at [212, 169] on input "text" at bounding box center [285, 175] width 270 height 25
paste input "Jo Lumkong"
type input "Jo Lumkong"
click at [208, 208] on div "Jo Lumkong" at bounding box center [285, 184] width 270 height 49
click at [203, 211] on label "Save contact for future use" at bounding box center [248, 216] width 149 height 17
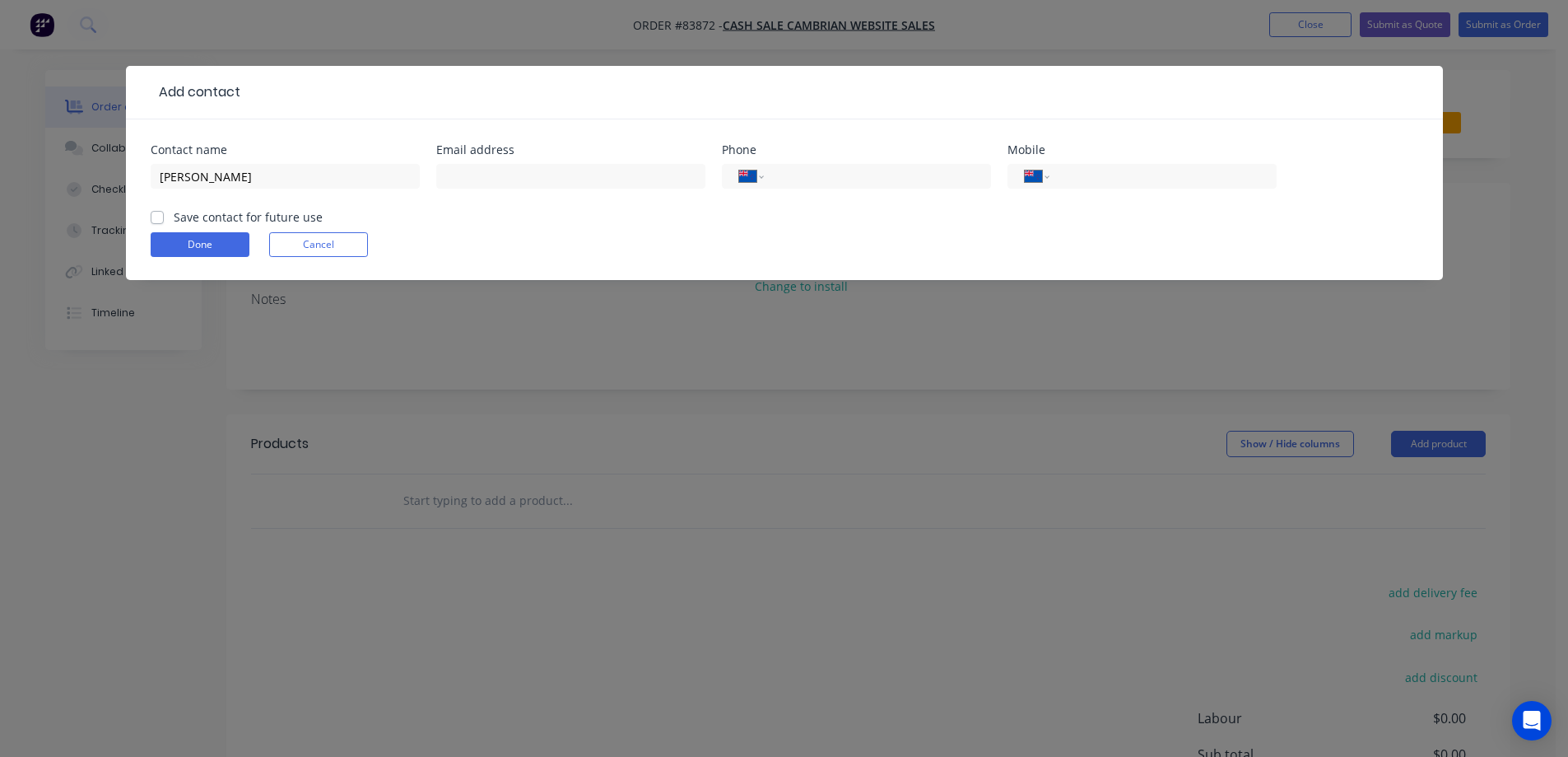
click at [173, 222] on label "Save contact for future use" at bounding box center [248, 216] width 149 height 17
click at [158, 222] on input "Save contact for future use" at bounding box center [157, 215] width 14 height 15
checkbox input "true"
click at [311, 177] on input "Jo Lumkong" at bounding box center [285, 175] width 270 height 25
paste input "My green Eye Limited"
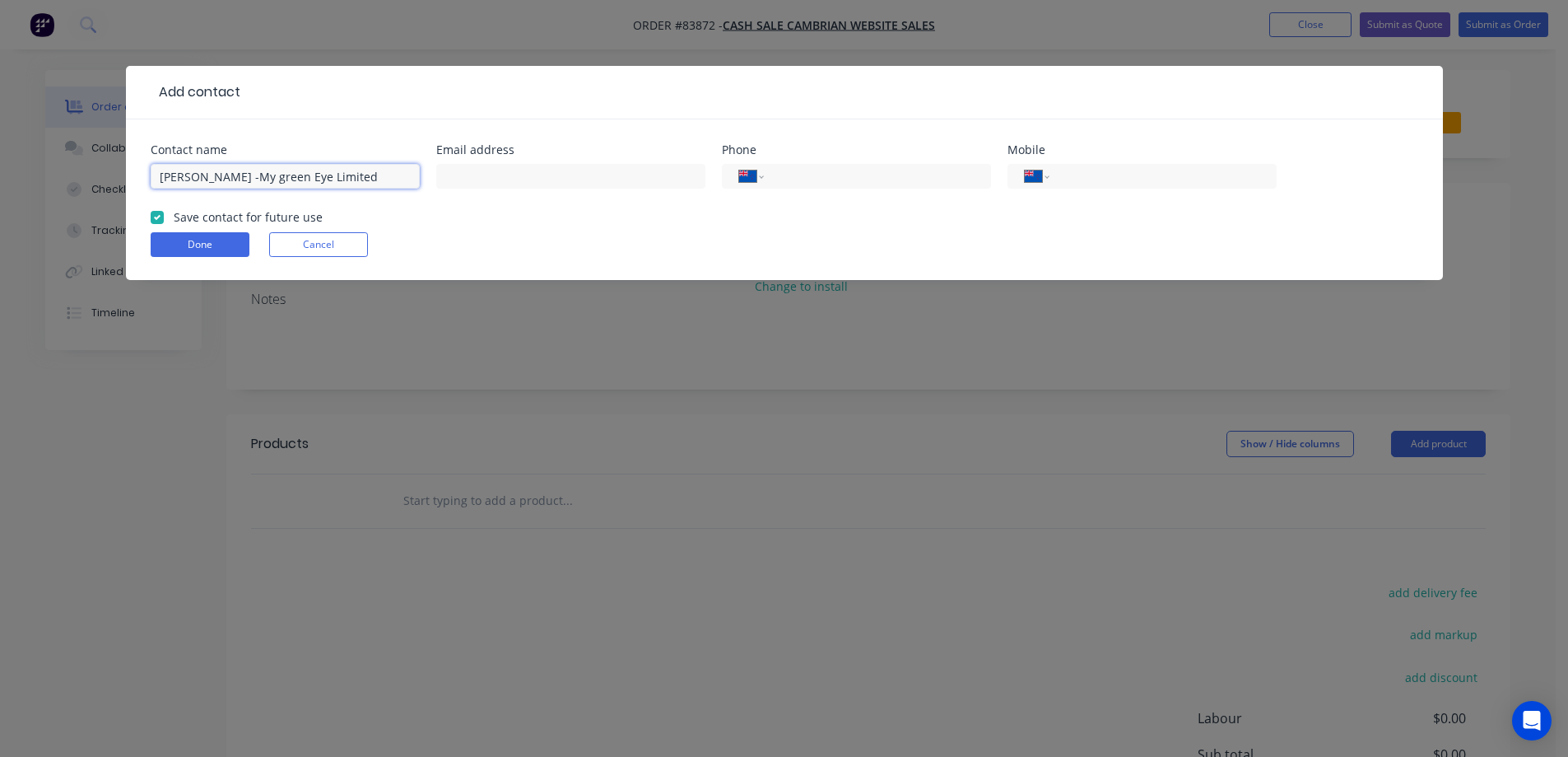
type input "Jo Lumkong -My green Eye Limited"
click at [622, 188] on input "text" at bounding box center [571, 175] width 270 height 25
paste input "jolumkong@gmail.com"
type input "jolumkong@gmail.com"
click at [1120, 172] on input "tel" at bounding box center [1160, 176] width 198 height 19
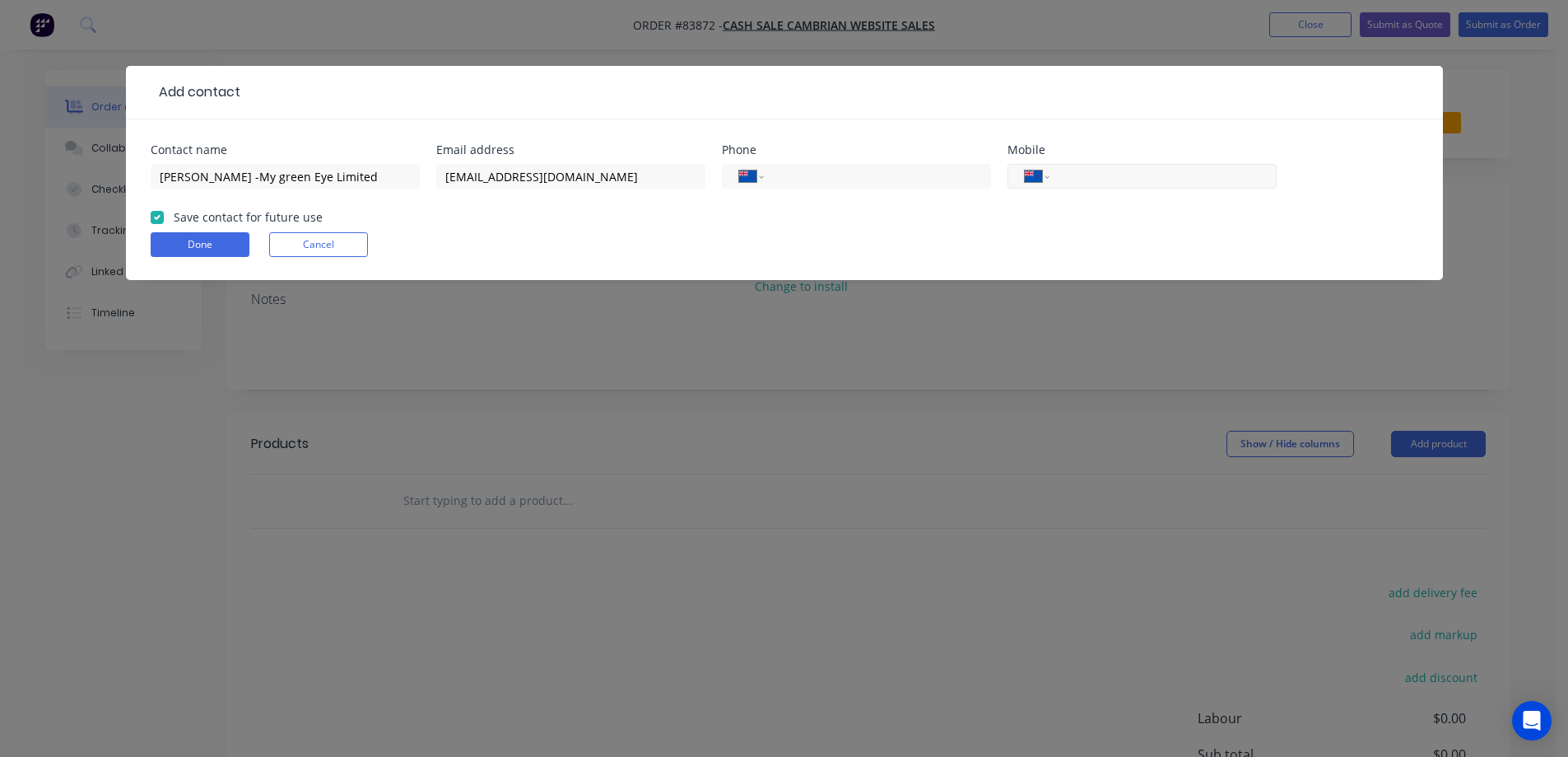
paste input "027 267 3688"
type input "027 267 3688"
click at [239, 239] on button "Done" at bounding box center [200, 244] width 99 height 25
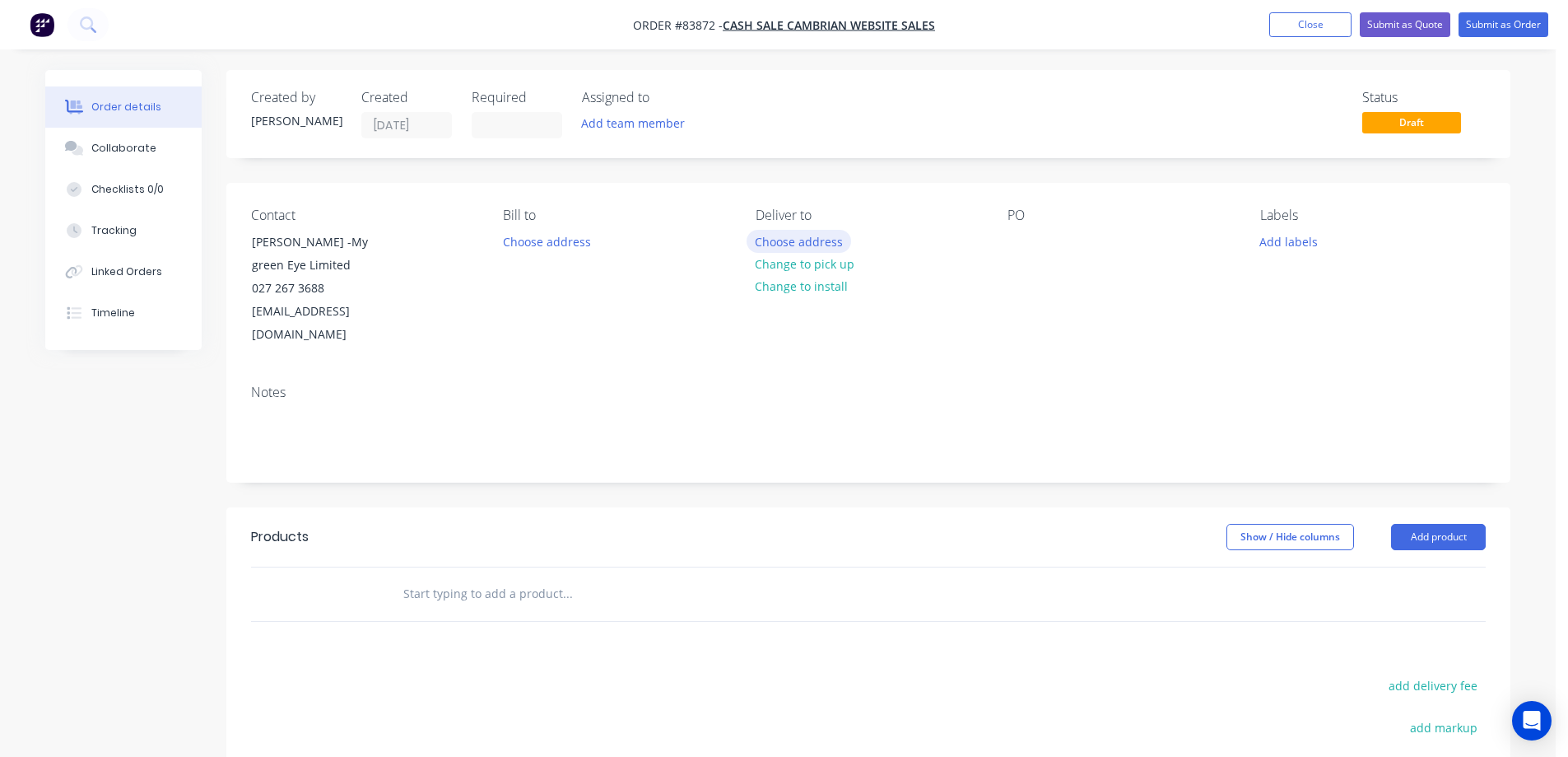
click at [775, 242] on button "Choose address" at bounding box center [799, 241] width 105 height 22
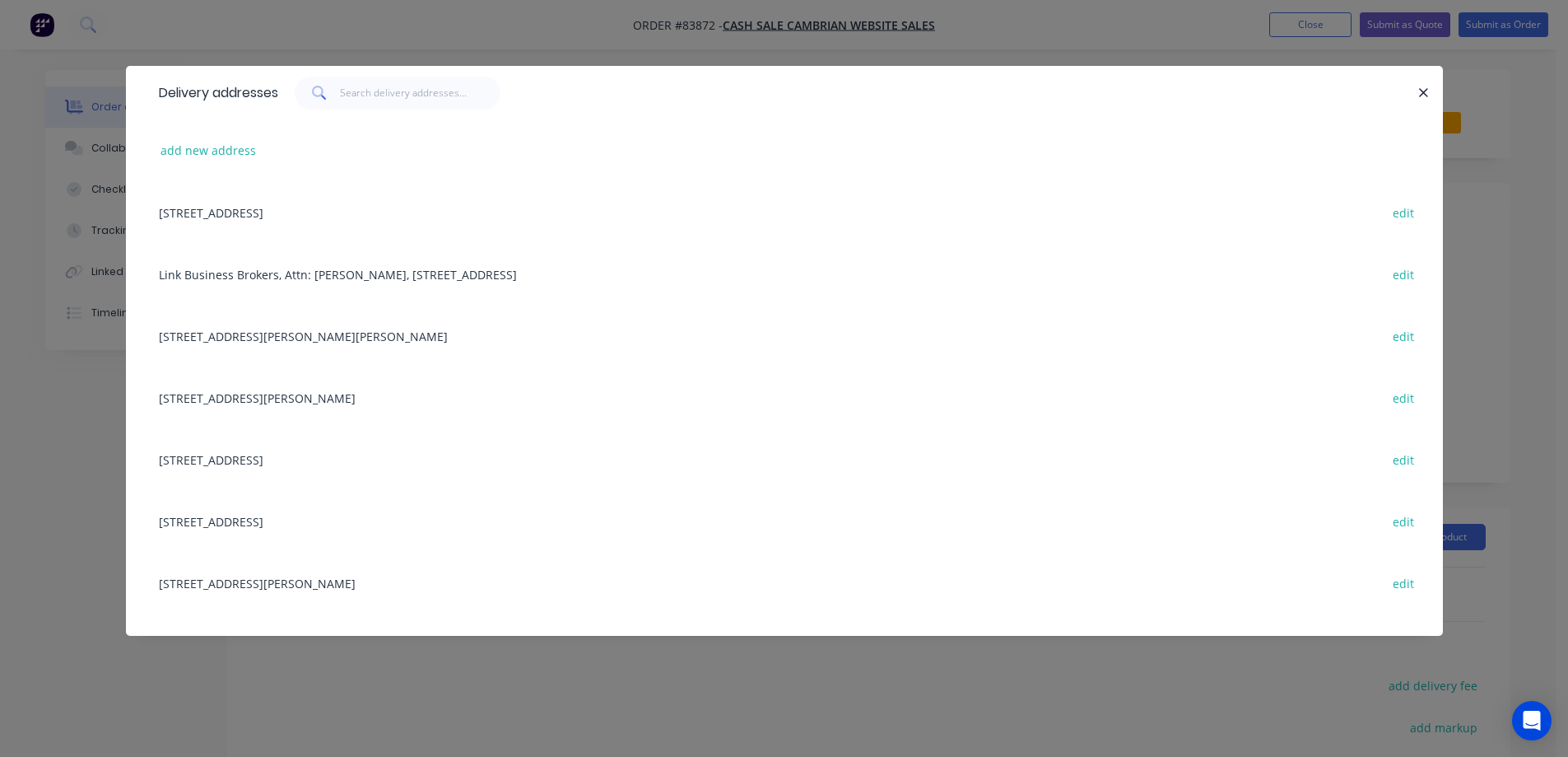
click at [194, 156] on button "add new address" at bounding box center [209, 150] width 113 height 22
click input "text"
paste input "20 Davis Cres"
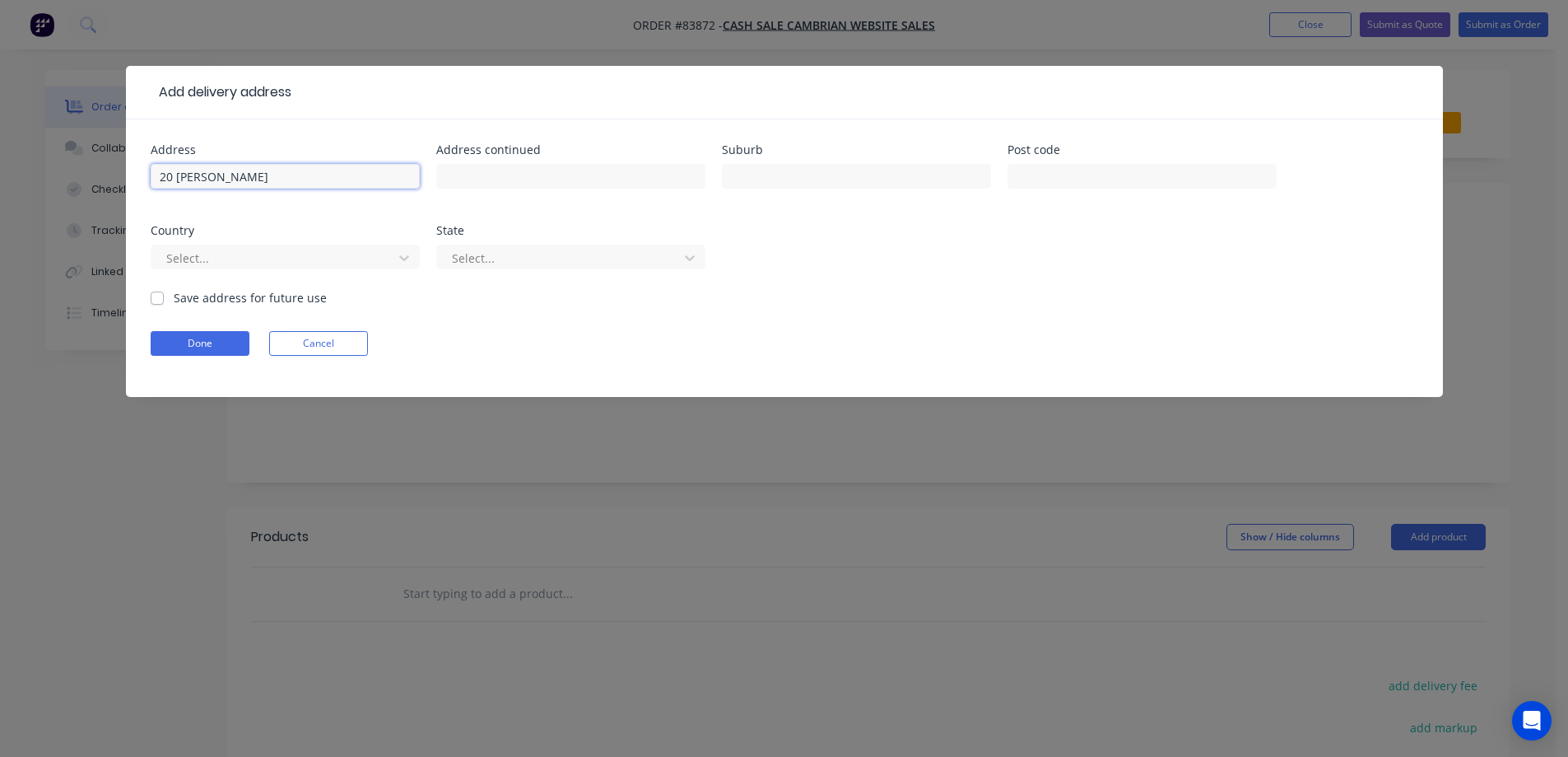
type input "20 Davis Cres"
click at [573, 161] on div at bounding box center [571, 184] width 270 height 49
click at [587, 173] on input "text" at bounding box center [571, 175] width 270 height 25
paste input "Paihia"
type input "Paihia"
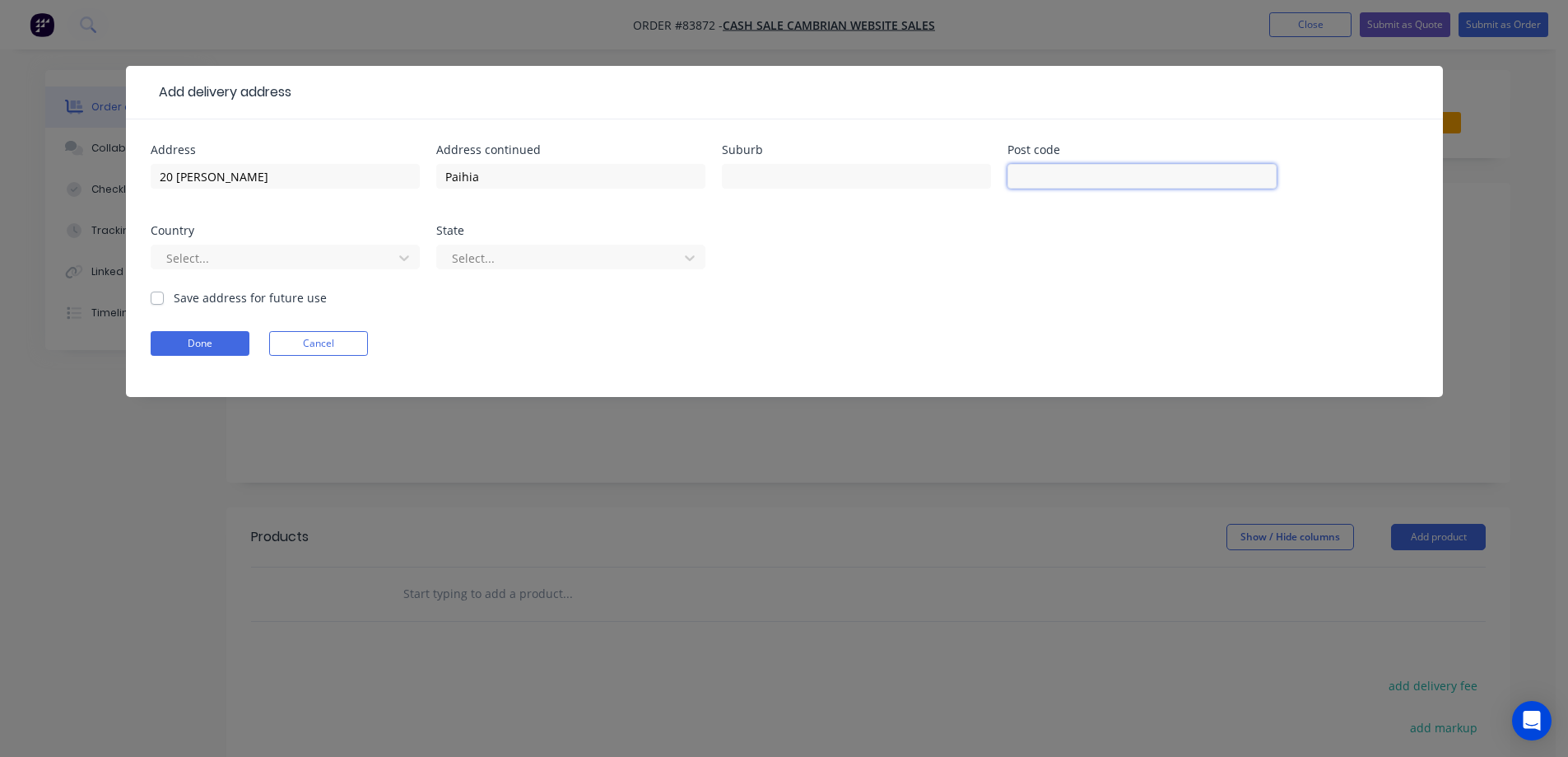
click at [1093, 176] on input "text" at bounding box center [1142, 175] width 270 height 25
type input "0210"
click at [197, 341] on button "Done" at bounding box center [200, 343] width 99 height 25
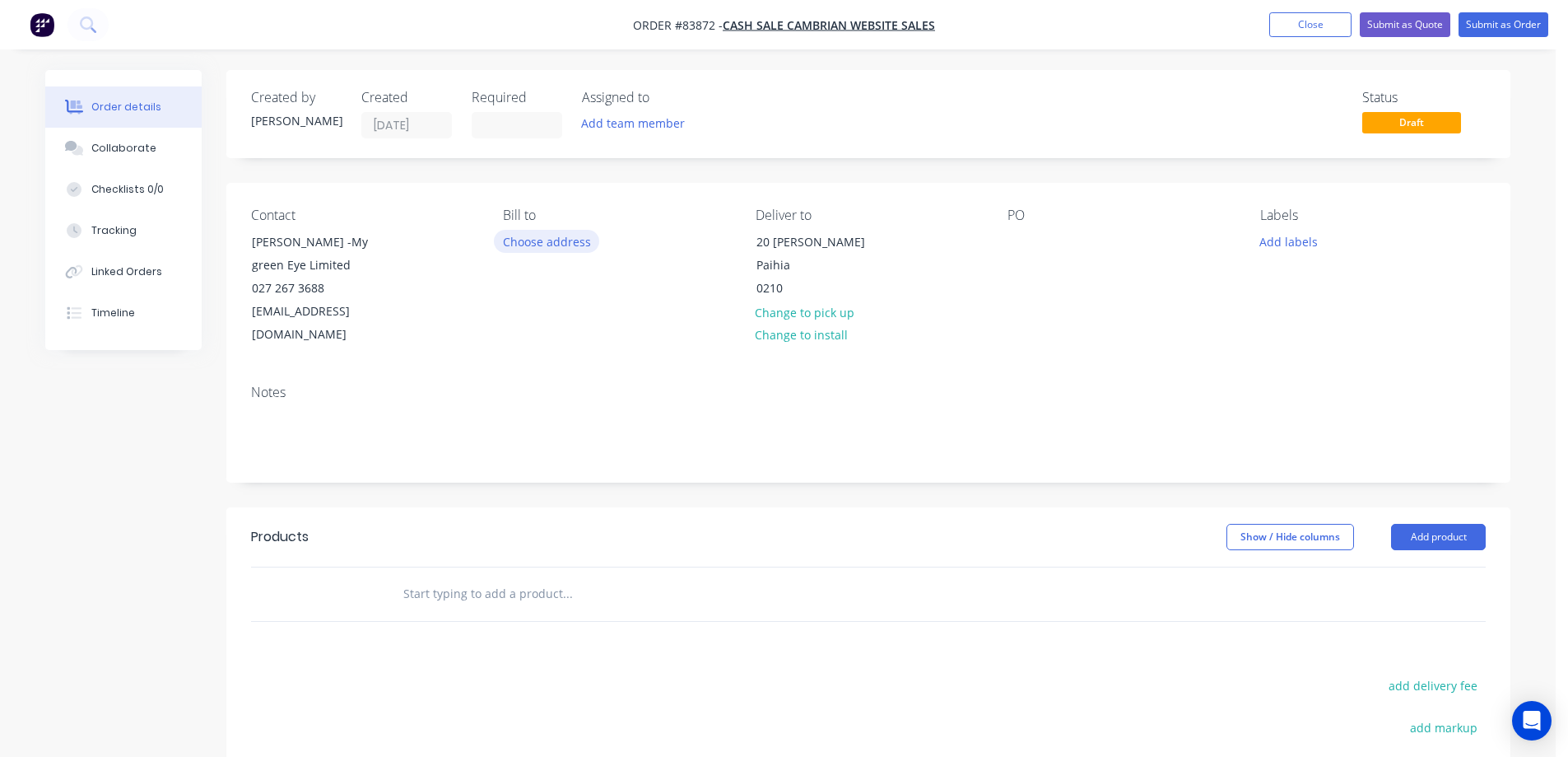
click at [552, 241] on button "Choose address" at bounding box center [546, 241] width 105 height 22
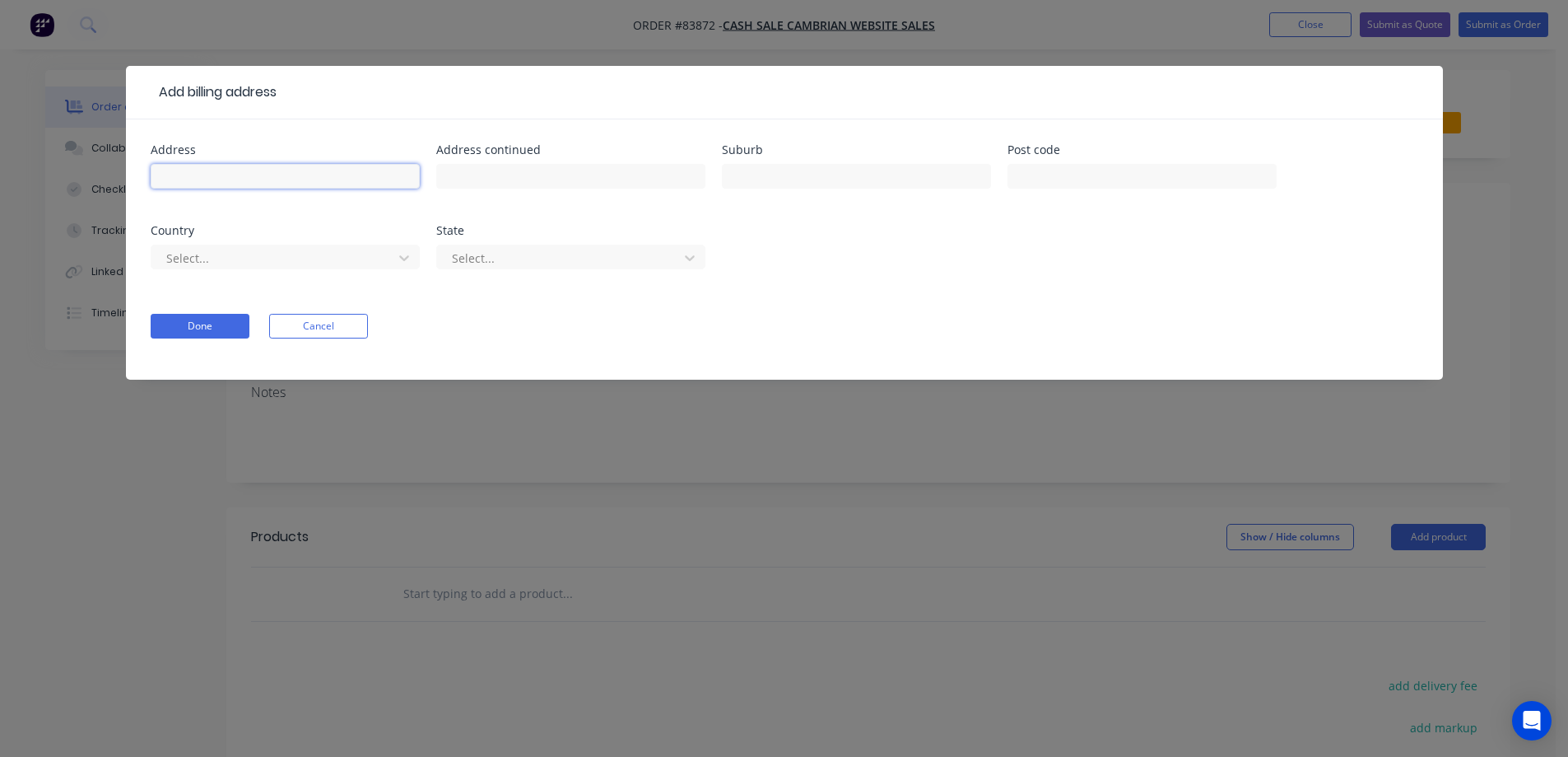
drag, startPoint x: 277, startPoint y: 183, endPoint x: 255, endPoint y: 188, distance: 22.6
click at [276, 182] on input "text" at bounding box center [285, 175] width 270 height 25
paste input "2299 State Highway 10"
type input "2299 State Highway 10"
drag, startPoint x: 635, startPoint y: 160, endPoint x: 633, endPoint y: 168, distance: 8.2
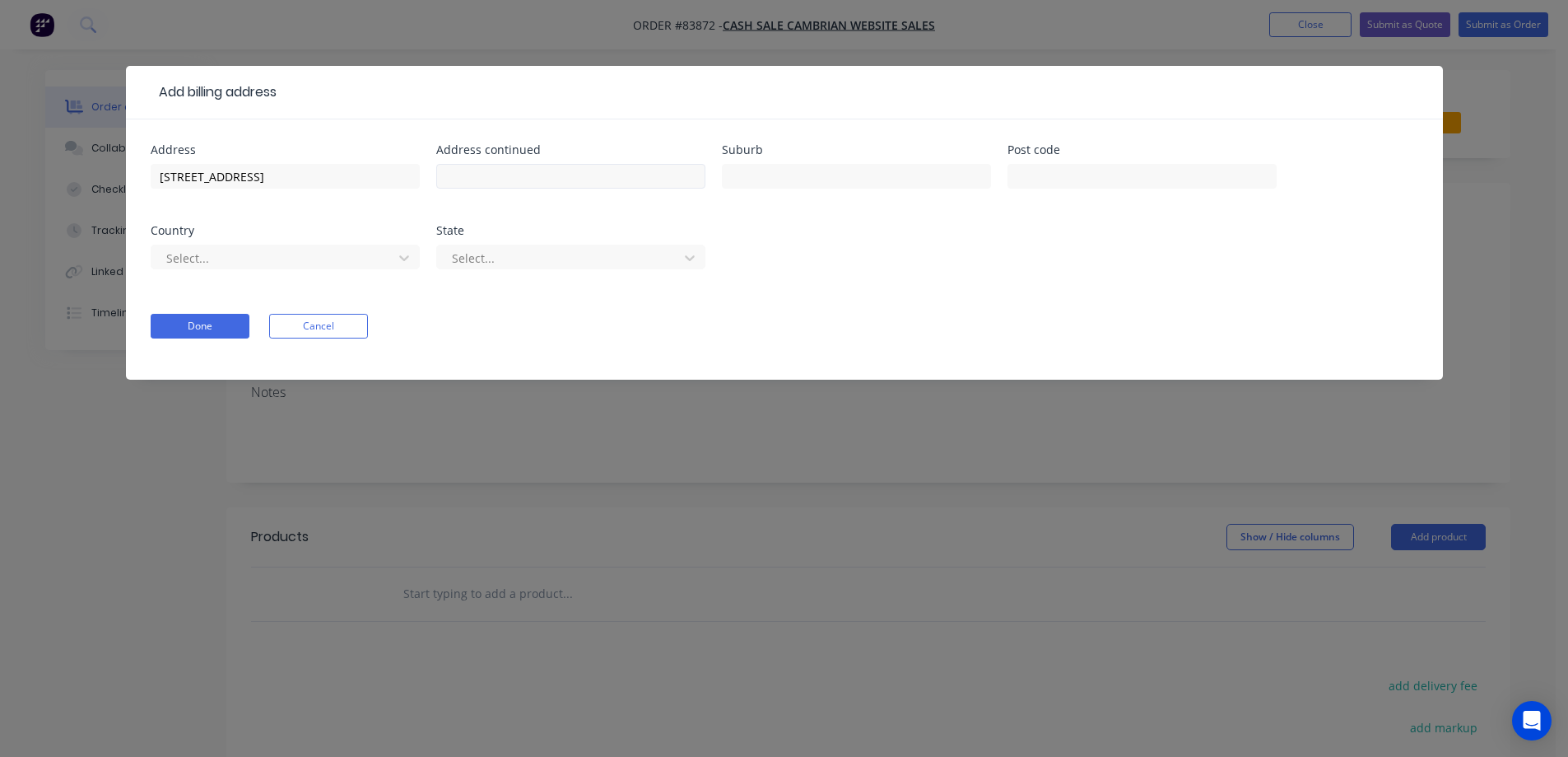
click at [635, 161] on div at bounding box center [571, 184] width 270 height 49
click at [633, 170] on input "text" at bounding box center [571, 175] width 270 height 25
paste input "R.D 2"
type input "R.D 2"
click at [769, 175] on input "text" at bounding box center [856, 175] width 270 height 25
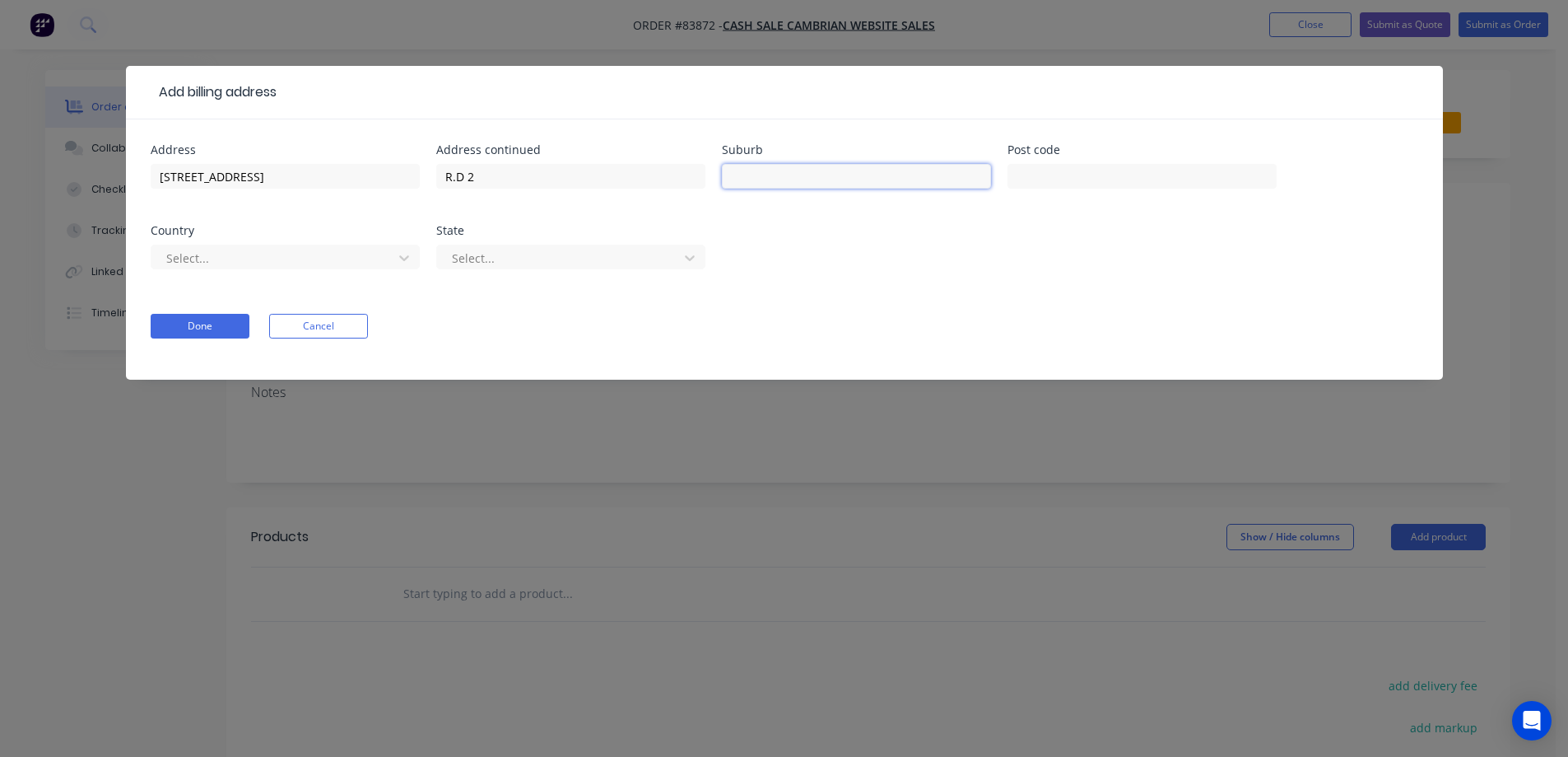
click at [814, 181] on input "text" at bounding box center [856, 175] width 270 height 25
paste input "Kerikeri"
type input "Kerikeri"
click at [211, 331] on button "Done" at bounding box center [200, 326] width 99 height 25
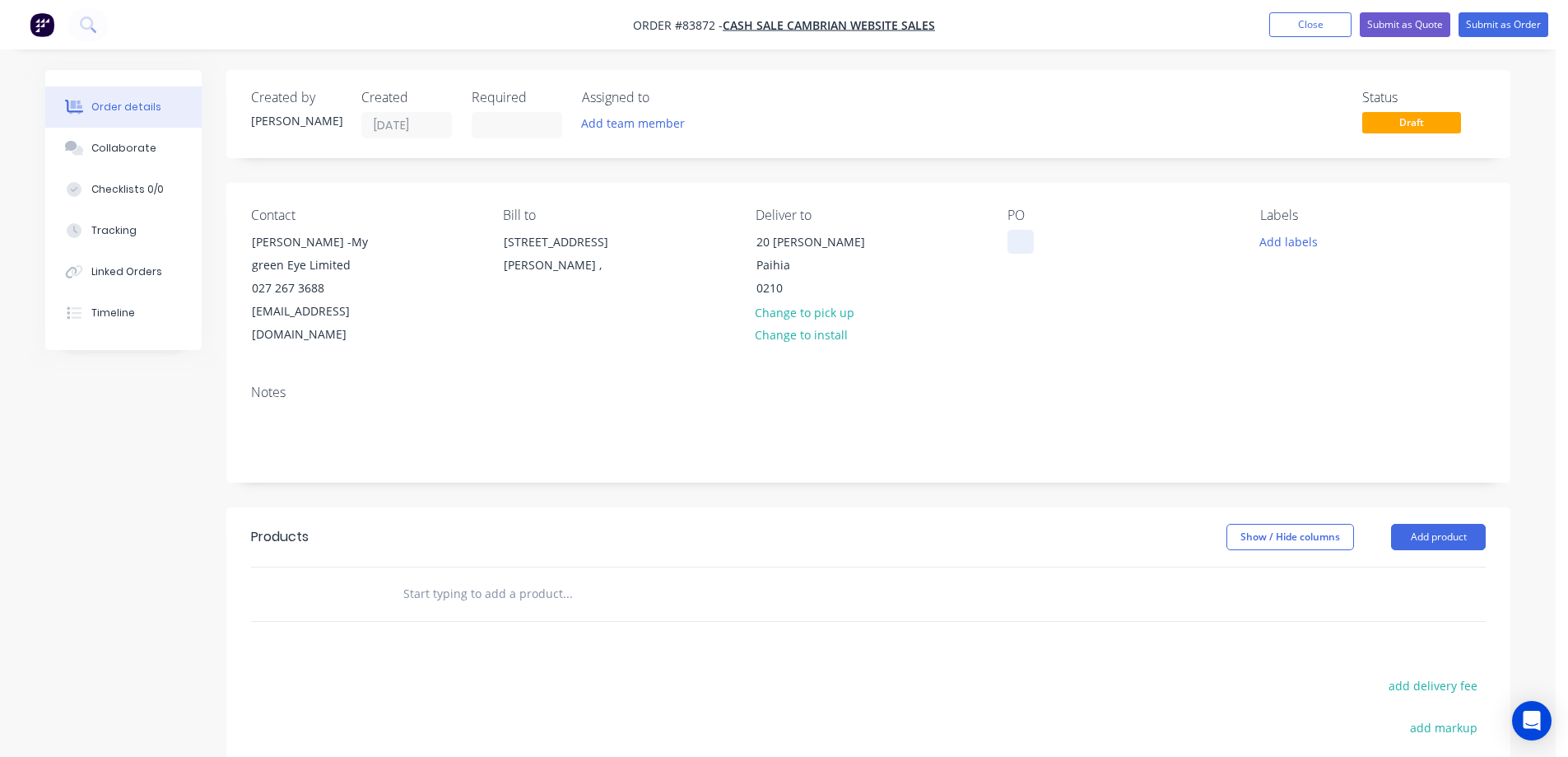
click at [1032, 235] on div at bounding box center [1020, 241] width 26 height 24
click at [1029, 235] on div at bounding box center [1020, 241] width 26 height 24
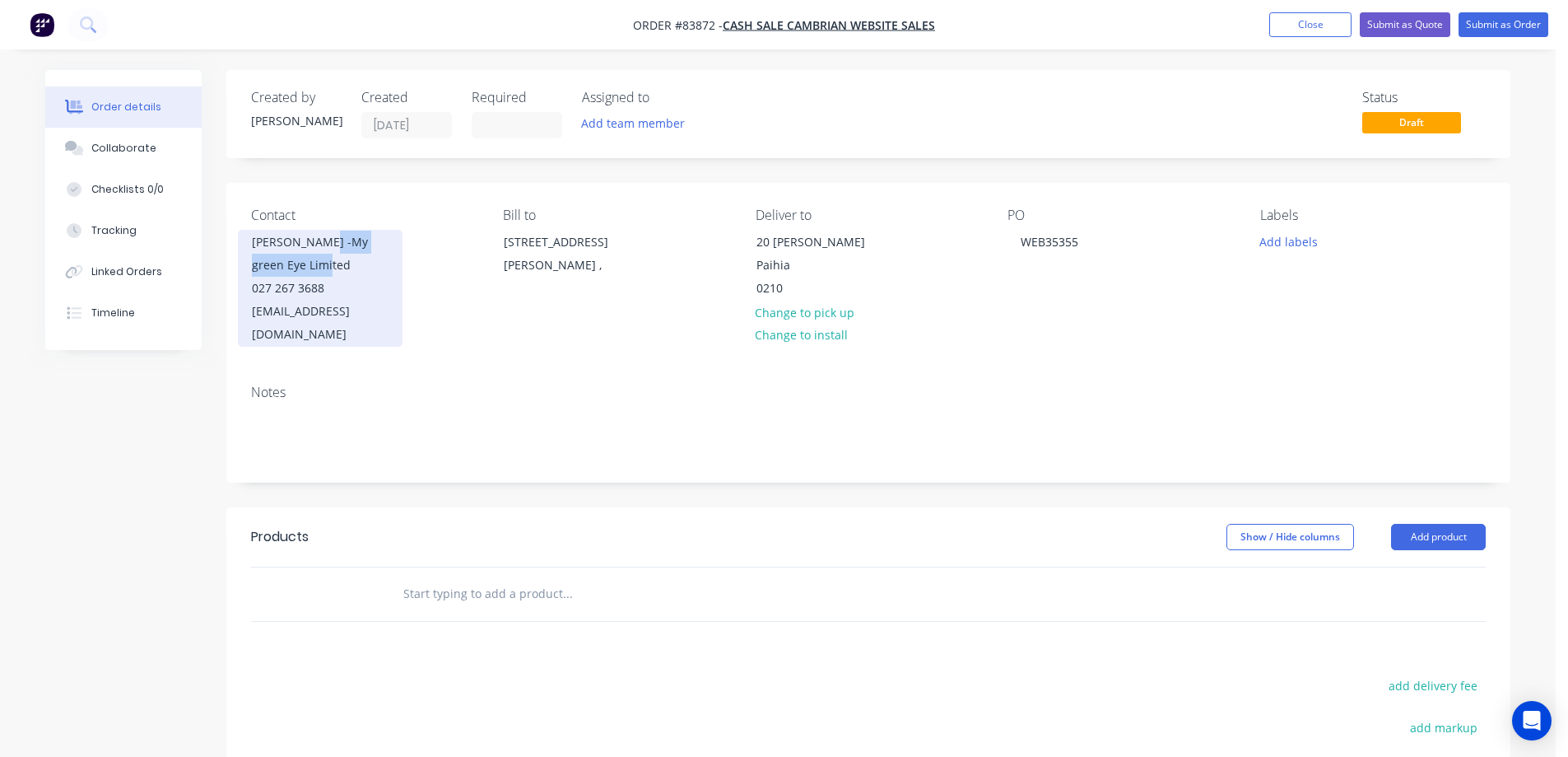
drag, startPoint x: 323, startPoint y: 241, endPoint x: 399, endPoint y: 261, distance: 78.6
click at [399, 261] on div "Jo Lumkong -My green Eye Limited 027 267 3688 jolumkong@gmail.com" at bounding box center [319, 288] width 164 height 117
copy div "My green Eye Limited"
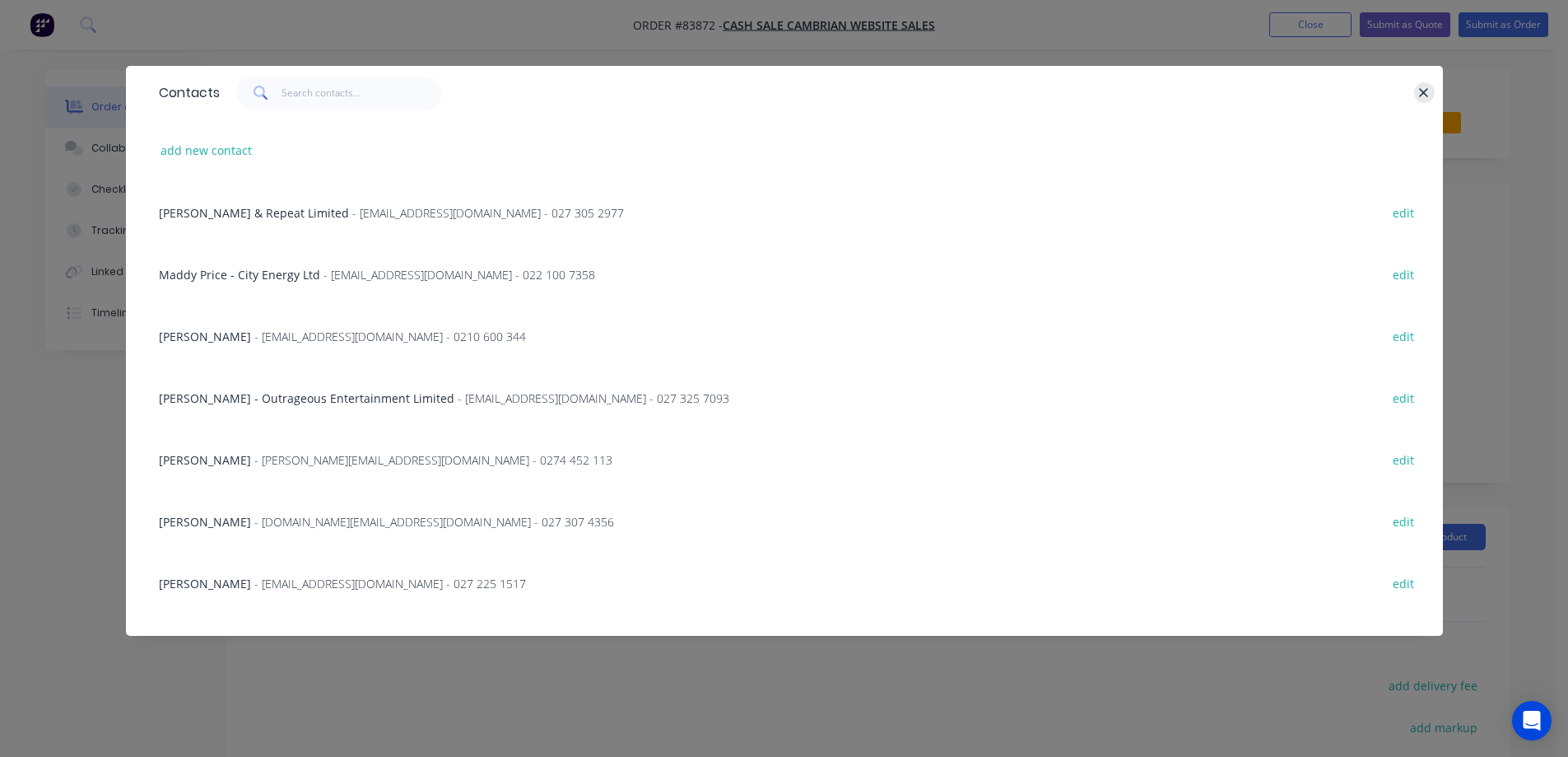
click at [1418, 93] on icon "button" at bounding box center [1424, 93] width 11 height 15
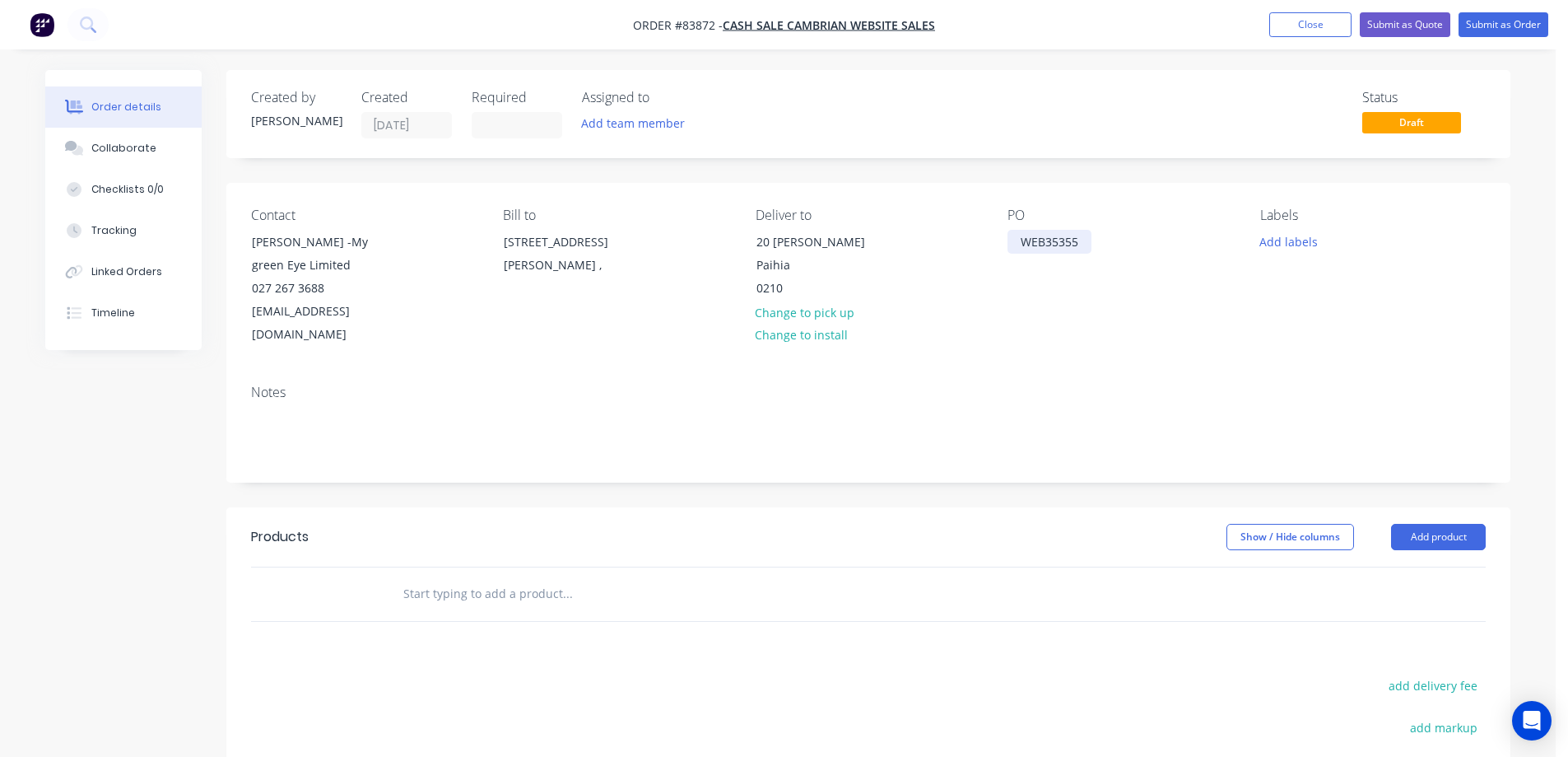
click at [1082, 241] on div "WEB35355" at bounding box center [1049, 241] width 84 height 24
click at [1275, 244] on button "Add labels" at bounding box center [1288, 241] width 75 height 22
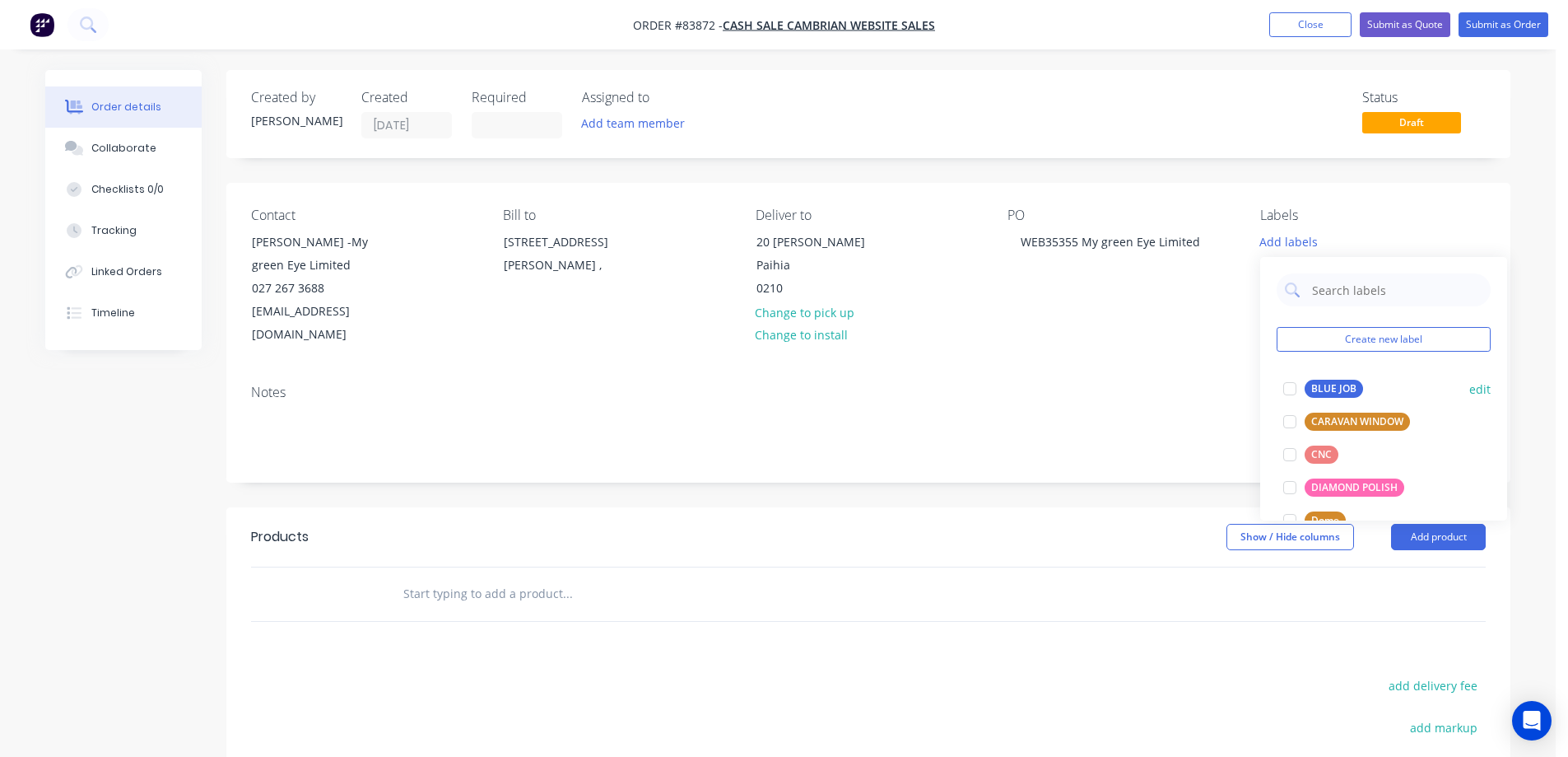
click at [1293, 388] on div at bounding box center [1289, 388] width 33 height 33
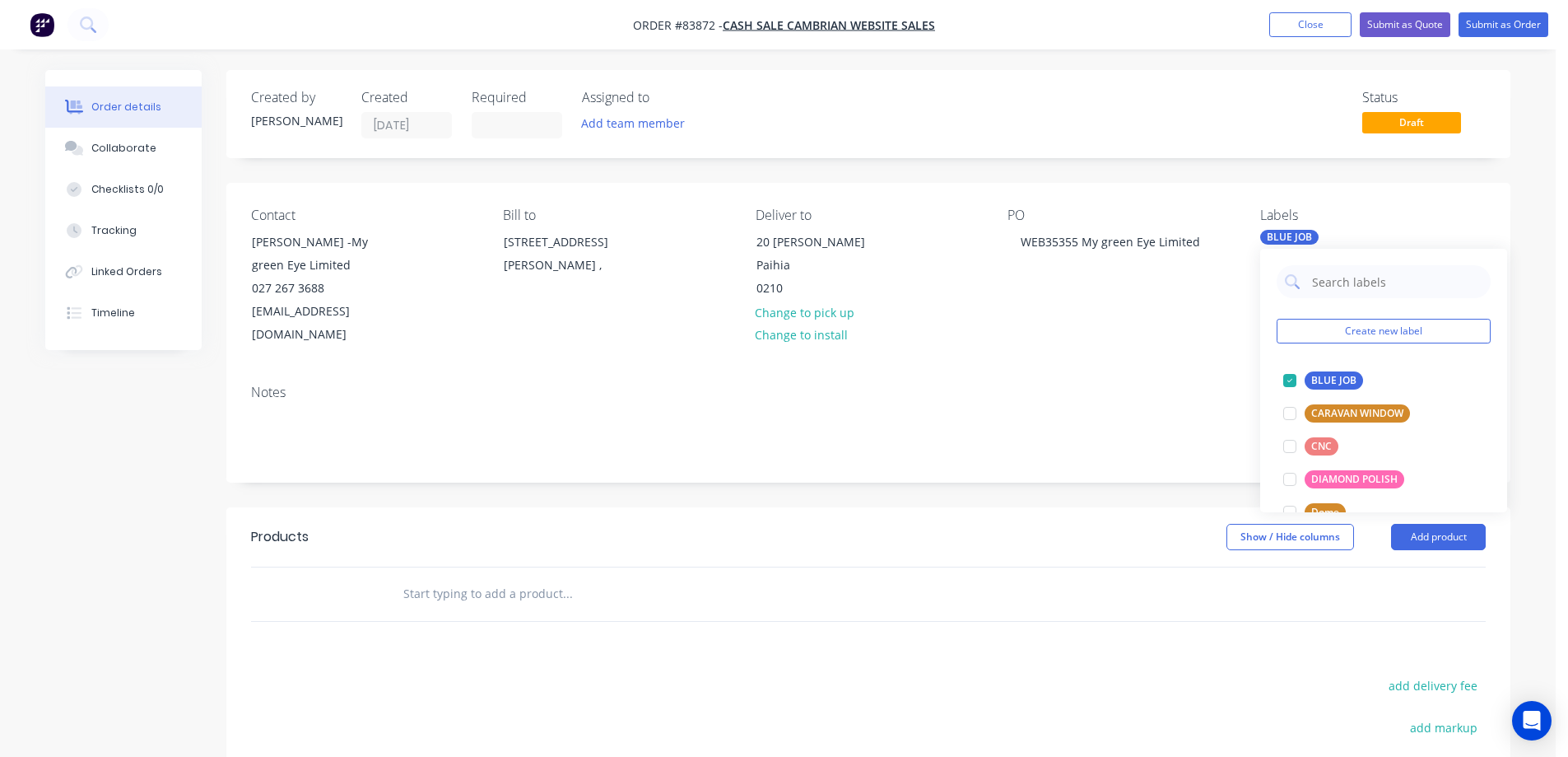
click at [454, 579] on input "text" at bounding box center [567, 594] width 329 height 33
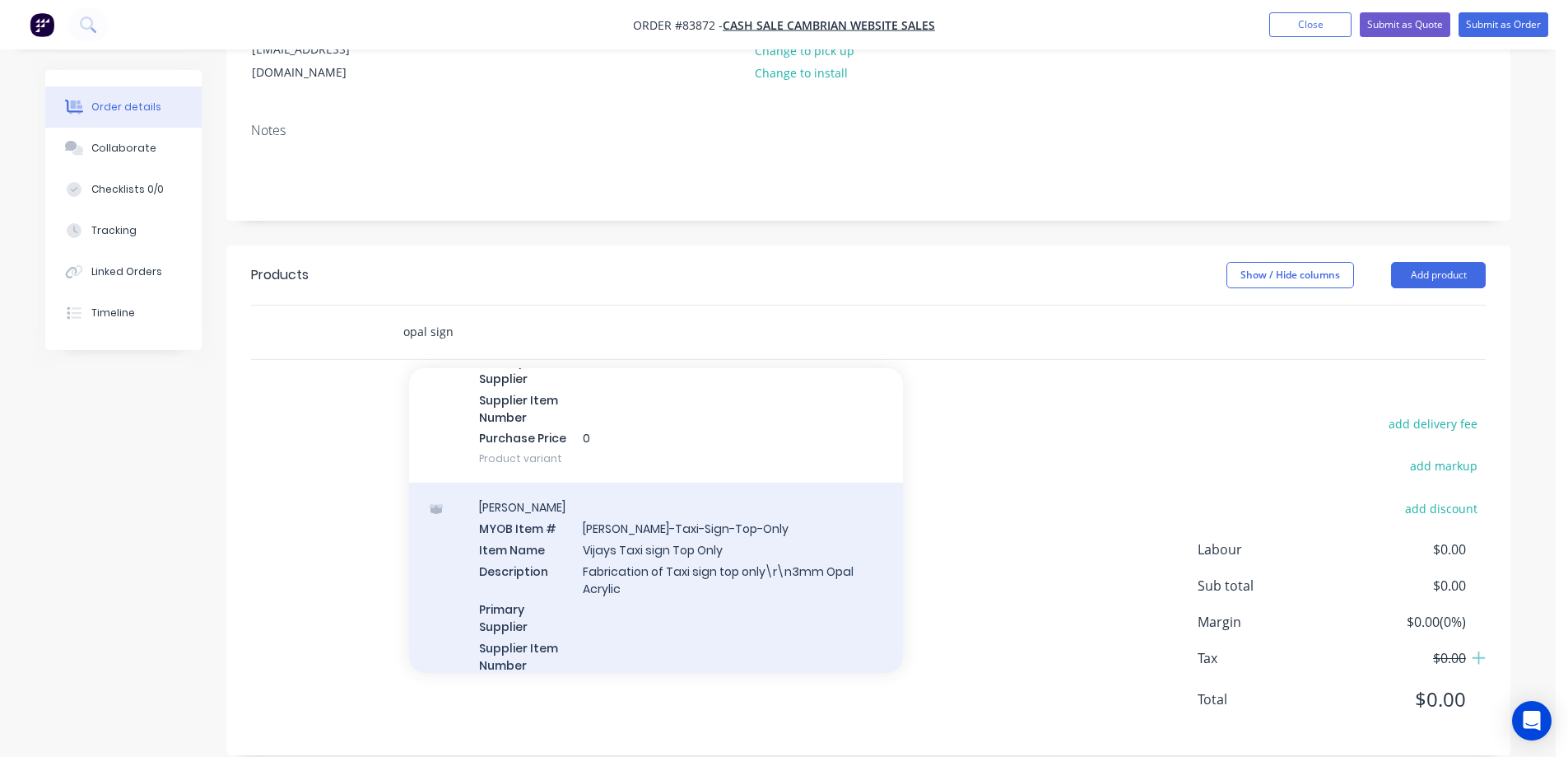
scroll to position [331, 0]
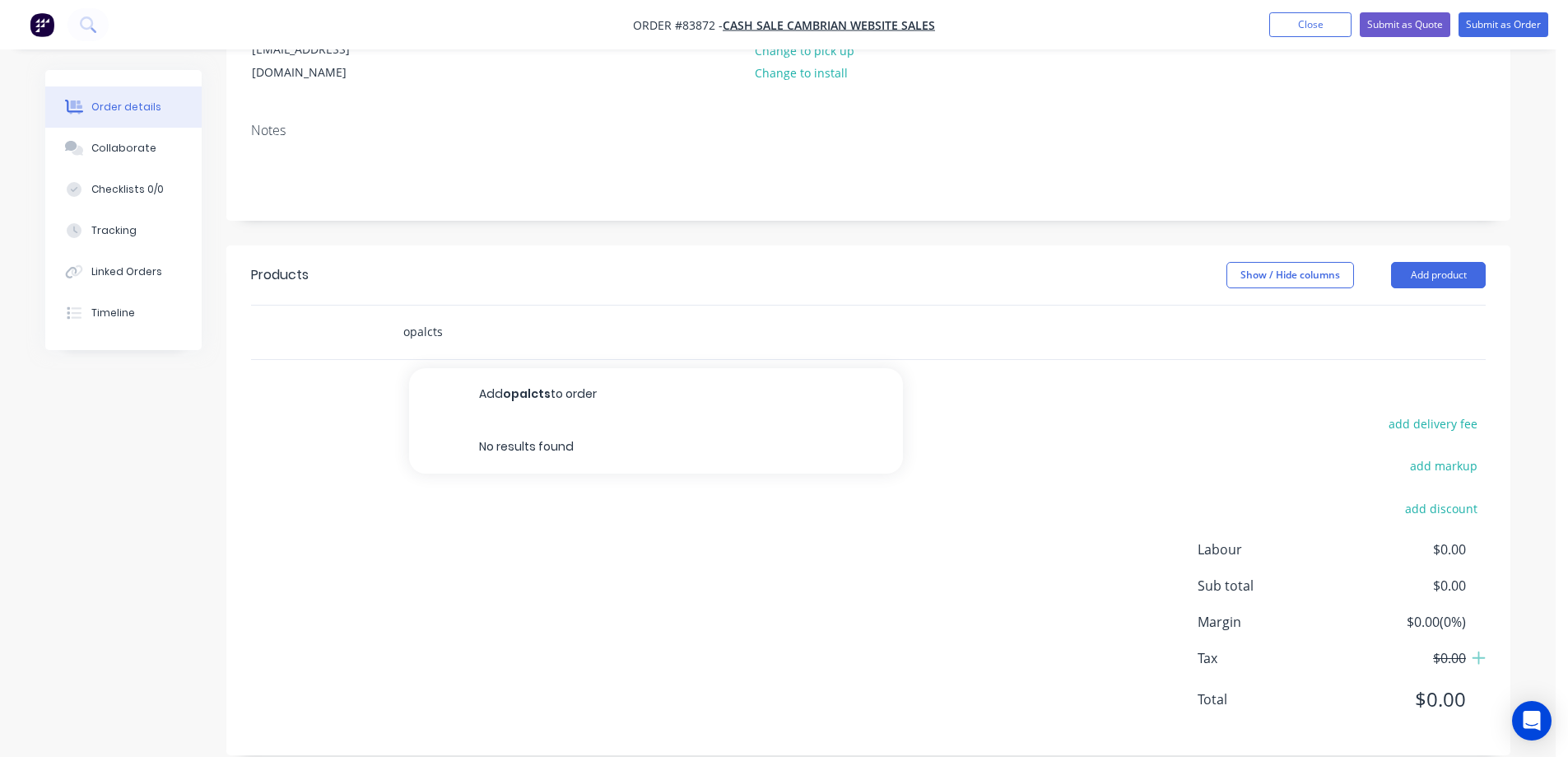
click at [427, 315] on input "opalcts" at bounding box center [567, 331] width 329 height 33
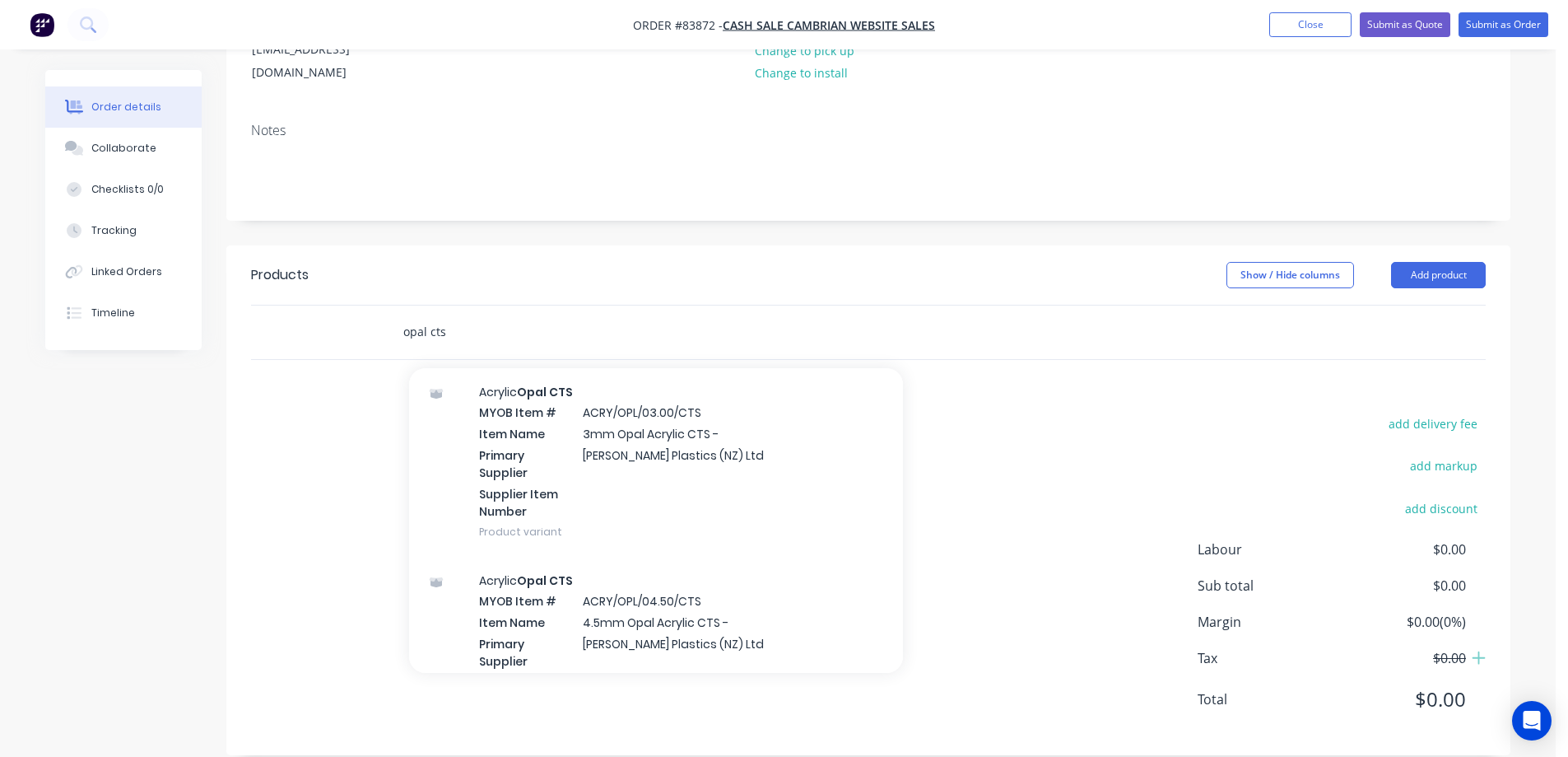
scroll to position [659, 0]
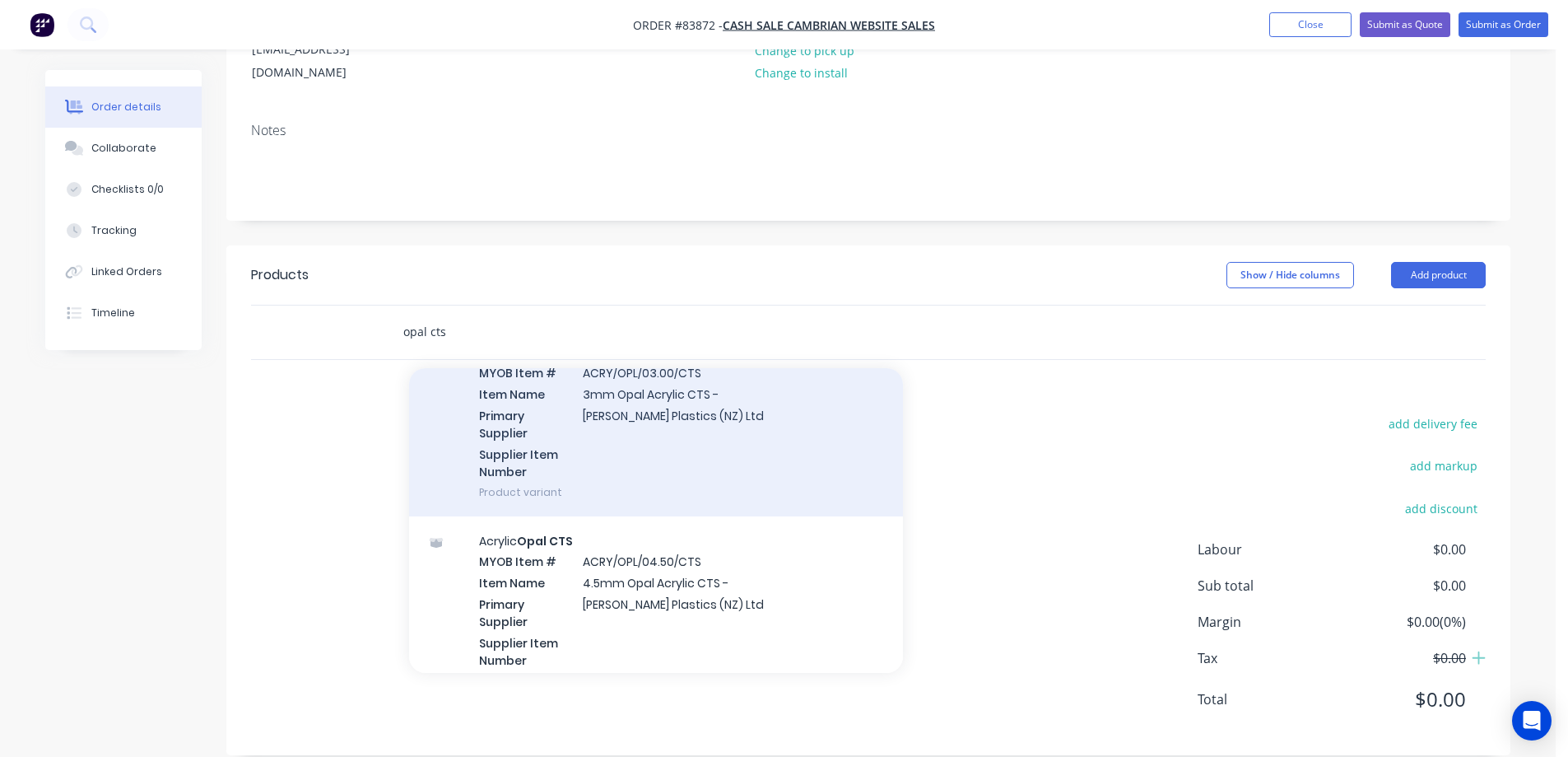
type input "opal cts"
click at [615, 429] on div "Acrylic Opal CTS MYOB Item # ACRY/OPL/03.00/CTS Item Name 3mm Opal Acrylic CTS …" at bounding box center [656, 422] width 494 height 189
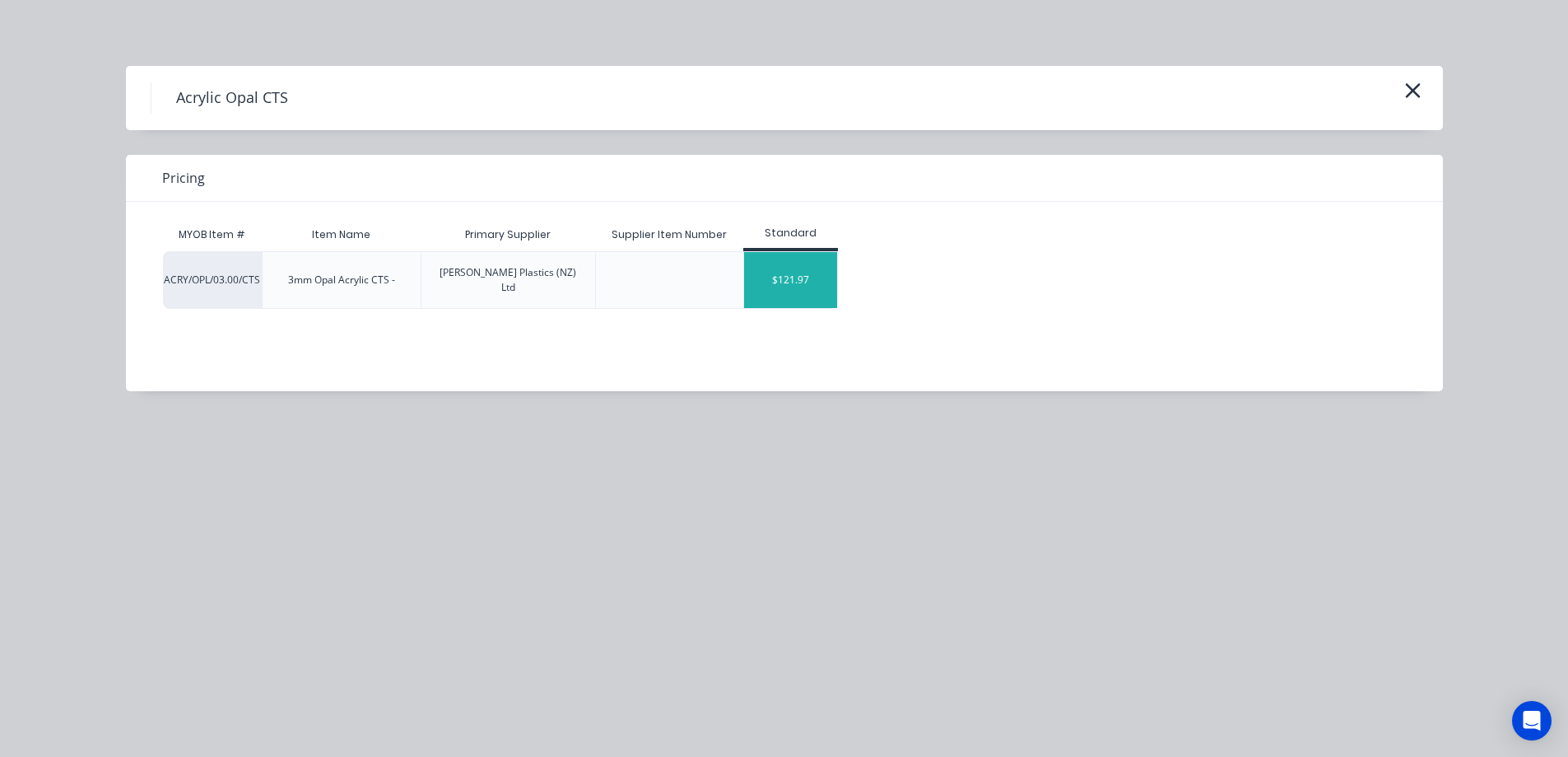
click at [799, 278] on div "$121.97" at bounding box center [790, 280] width 93 height 56
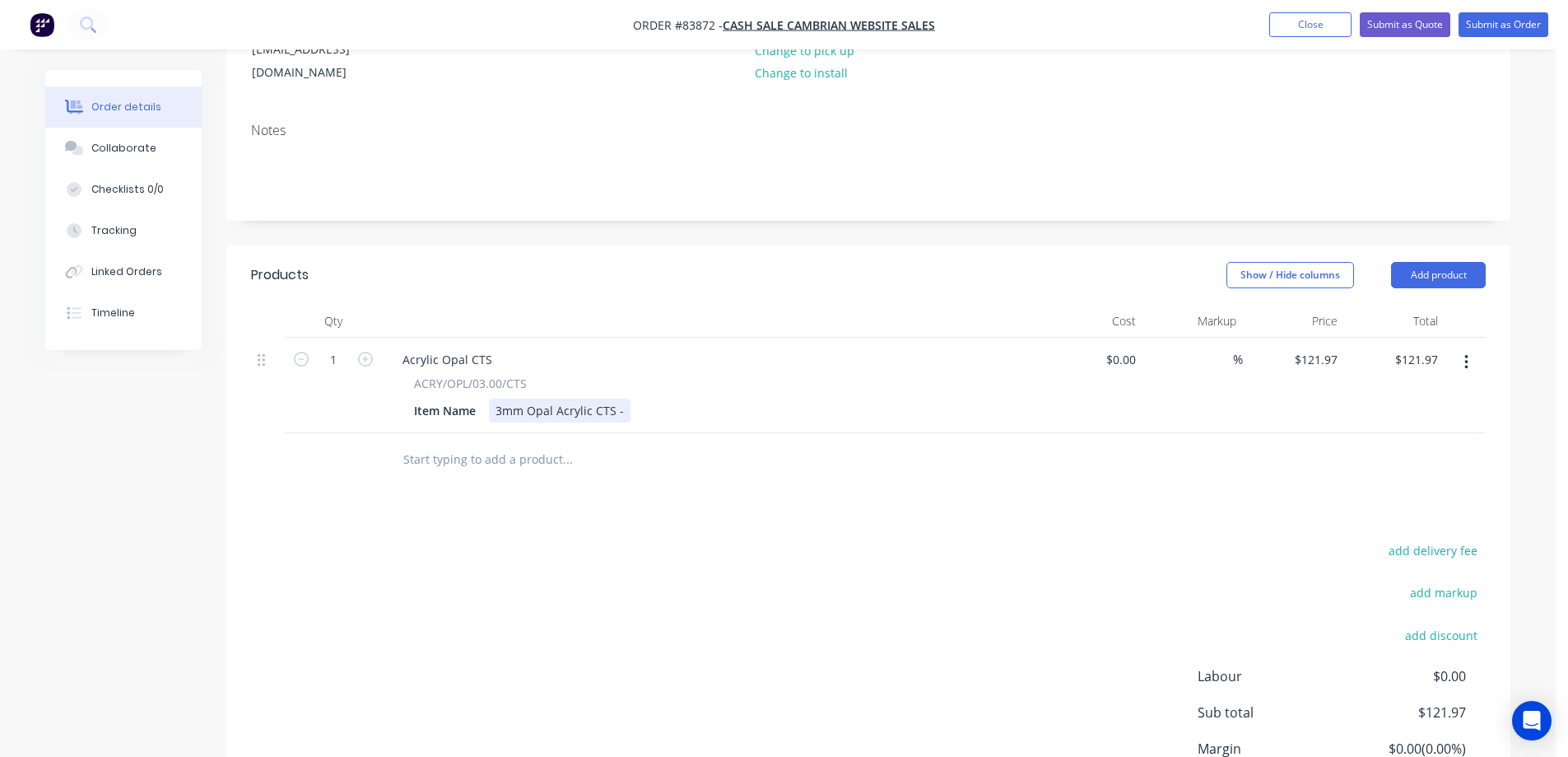
click at [624, 398] on div "3mm Opal Acrylic CTS -" at bounding box center [560, 410] width 142 height 24
click at [1298, 348] on div "121.97 $121.97" at bounding box center [1315, 359] width 57 height 24
type input "$12.25"
click at [1204, 433] on div at bounding box center [868, 459] width 1235 height 54
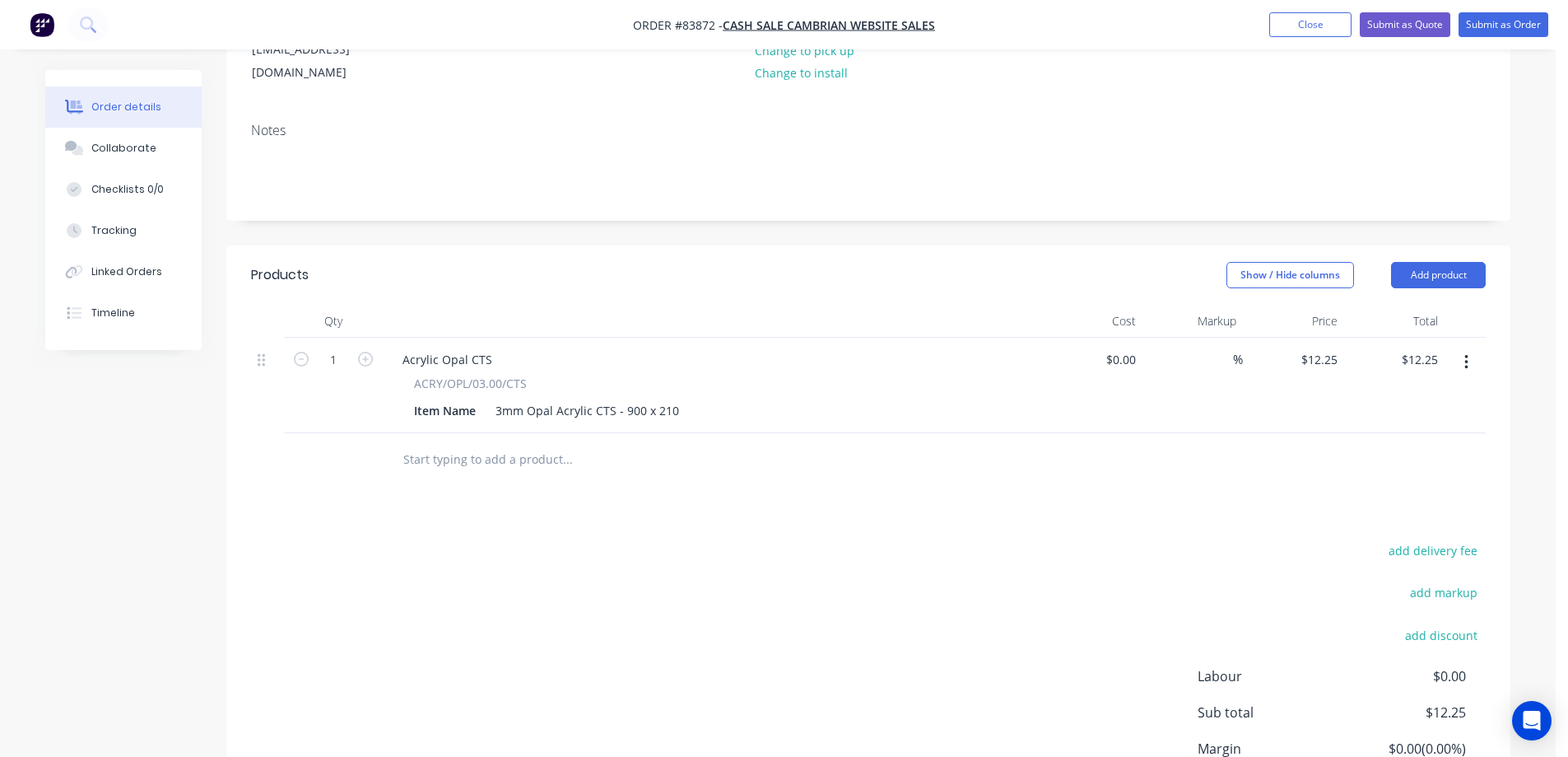
click at [503, 443] on input "text" at bounding box center [567, 459] width 329 height 33
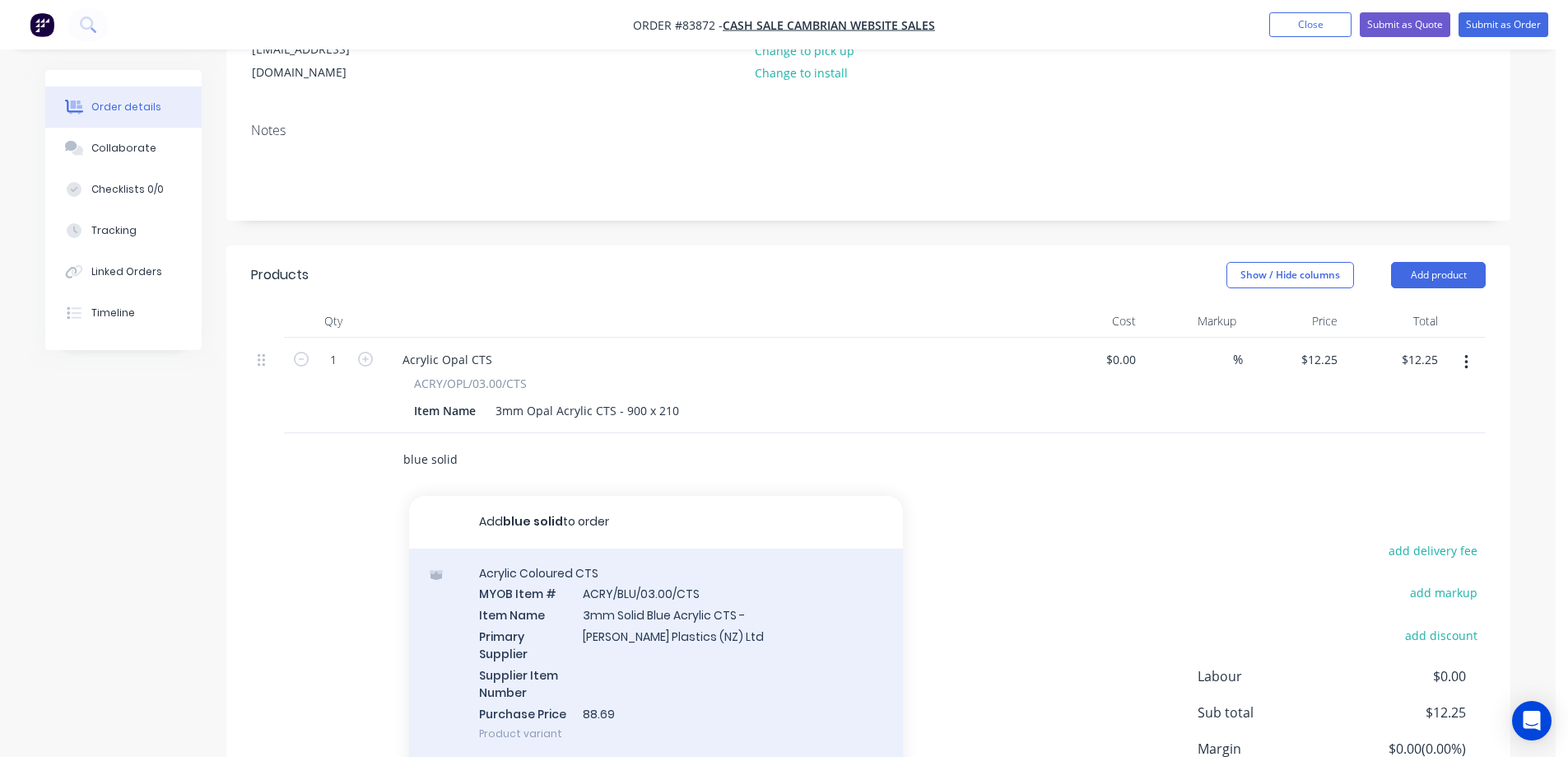
type input "blue solid"
click at [653, 605] on div "Acrylic Coloured CTS MYOB Item # ACRY/BLU/03.00/CTS Item Name 3mm Solid Blue Ac…" at bounding box center [656, 653] width 494 height 210
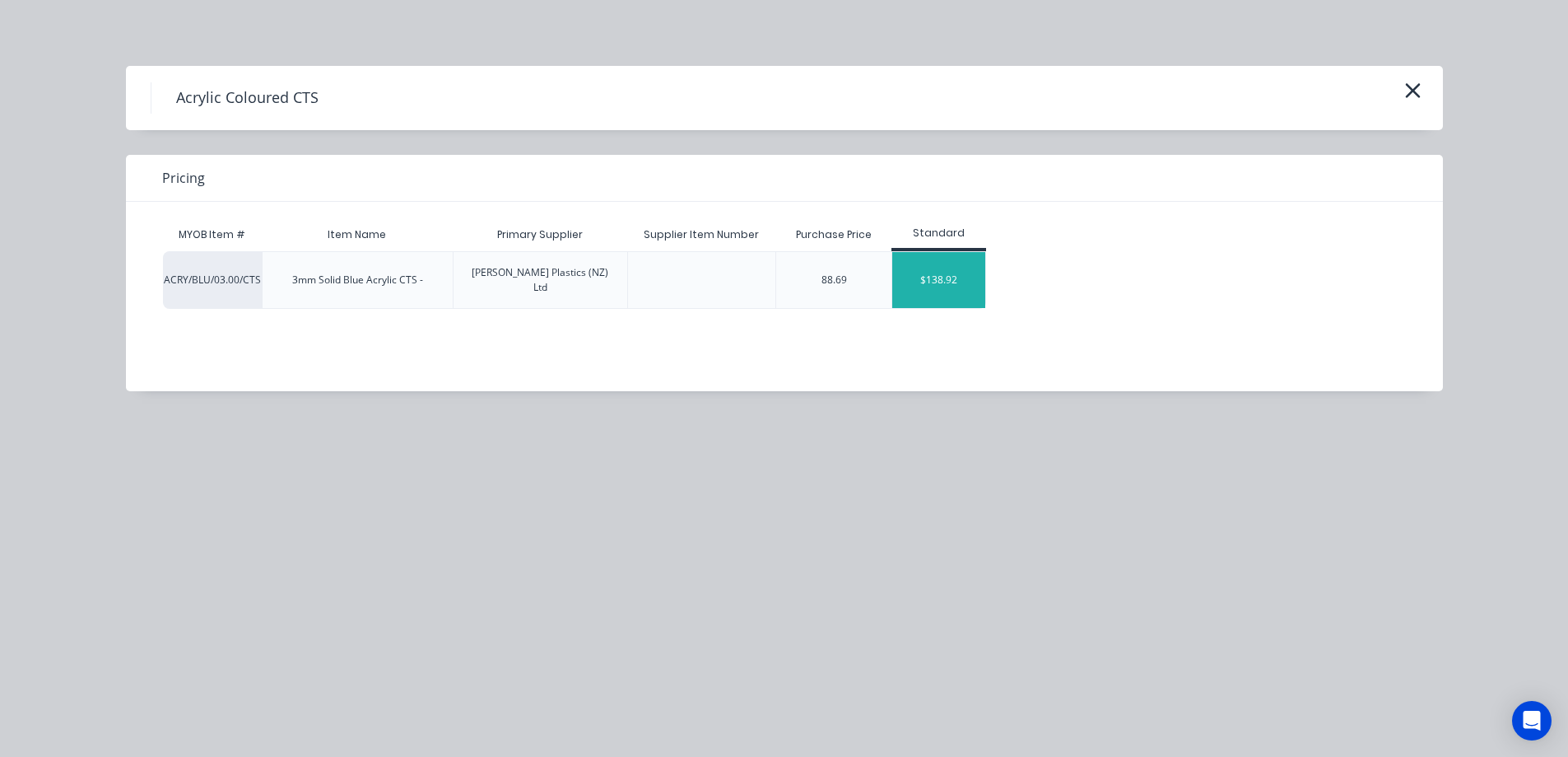
click at [959, 264] on div "$138.92" at bounding box center [938, 280] width 93 height 56
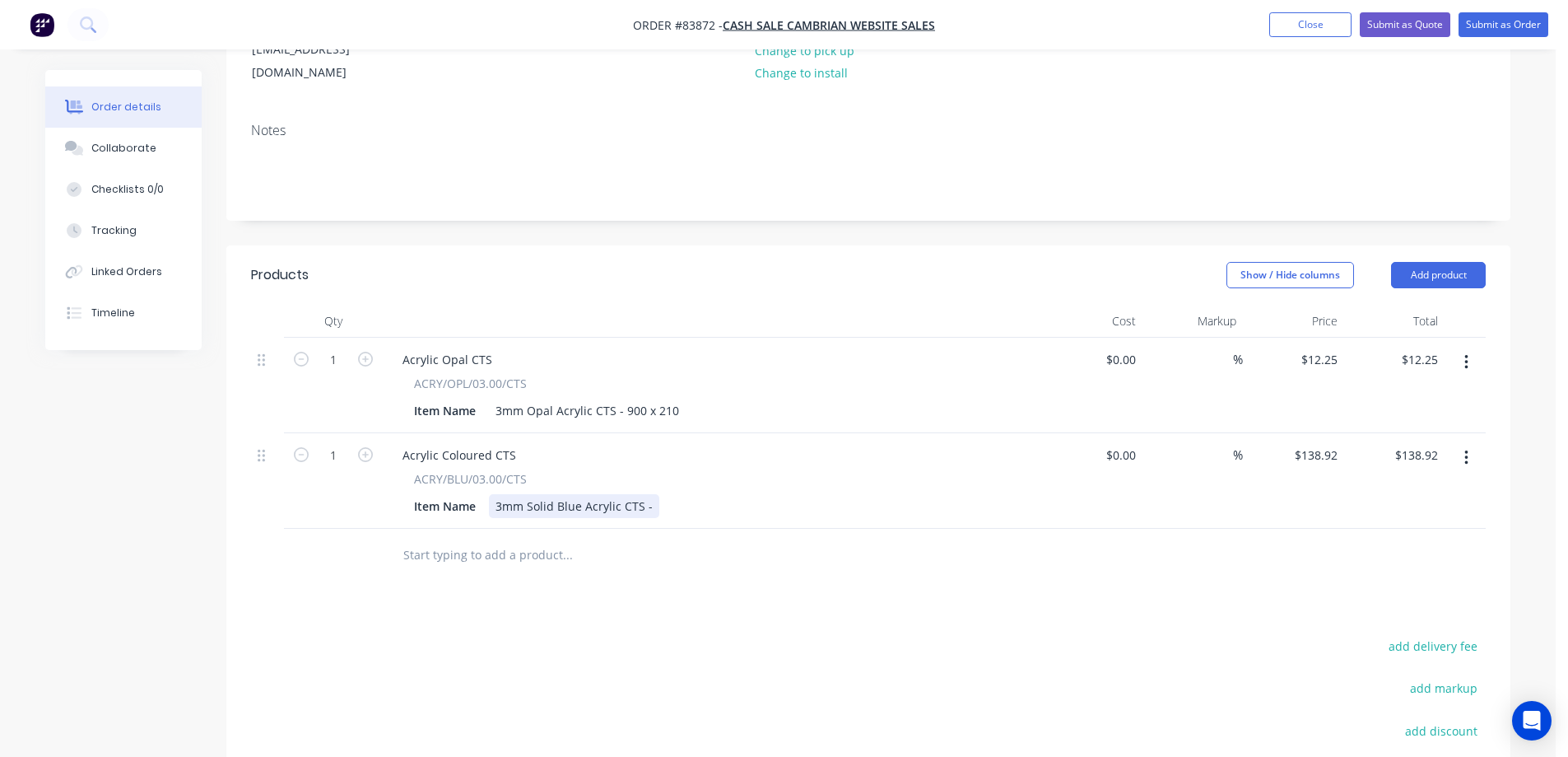
click at [646, 494] on div "3mm Solid Blue Acrylic CTS -" at bounding box center [574, 506] width 171 height 24
click at [1340, 443] on input "138.92" at bounding box center [1321, 455] width 44 height 24
type input "$15.58"
drag, startPoint x: 1338, startPoint y: 512, endPoint x: 1365, endPoint y: 548, distance: 45.0
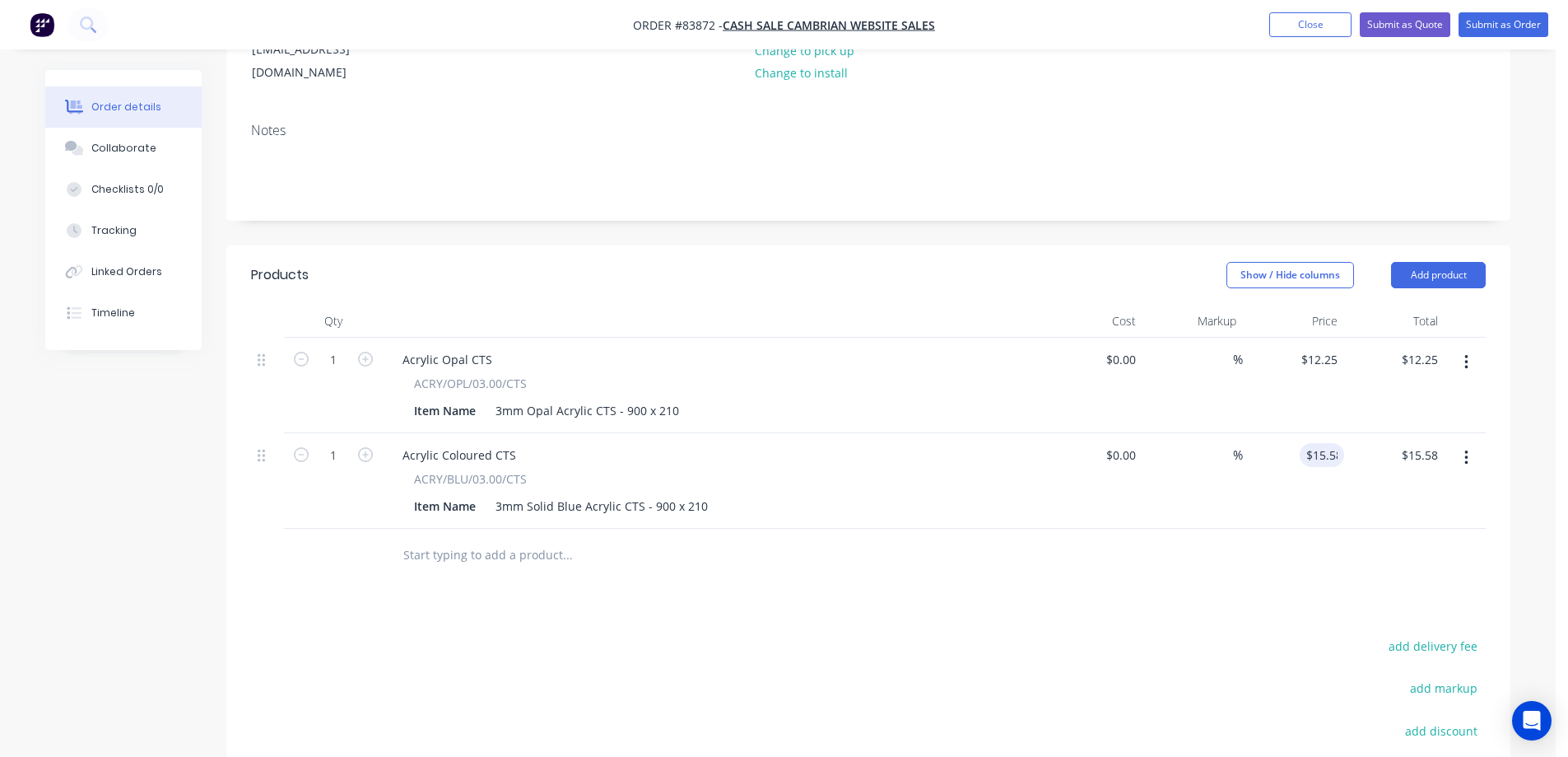
click at [1341, 528] on div at bounding box center [868, 555] width 1235 height 54
click at [1406, 634] on button "add delivery fee" at bounding box center [1432, 645] width 106 height 22
type input "15"
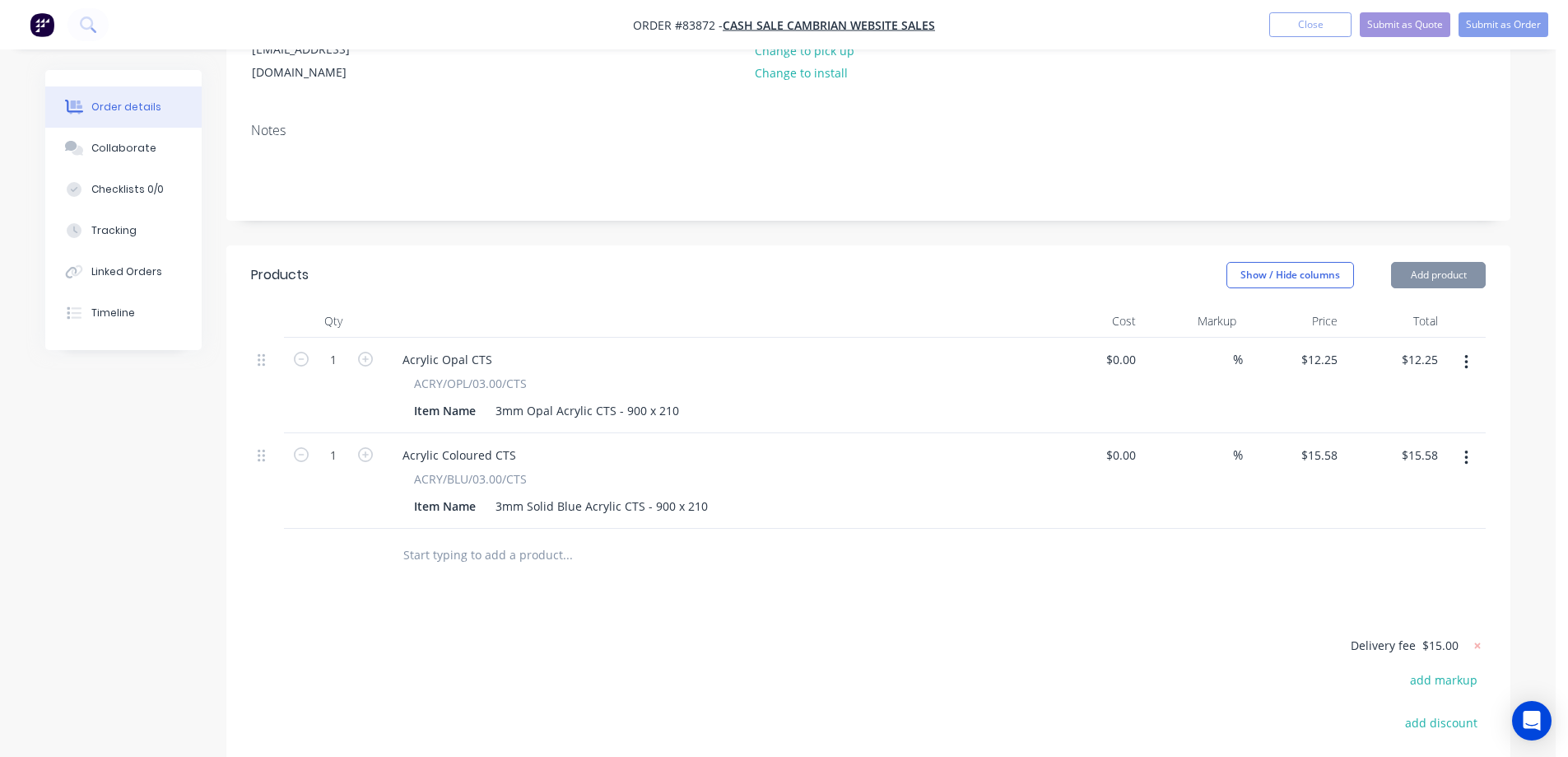
click at [969, 536] on div at bounding box center [679, 555] width 593 height 54
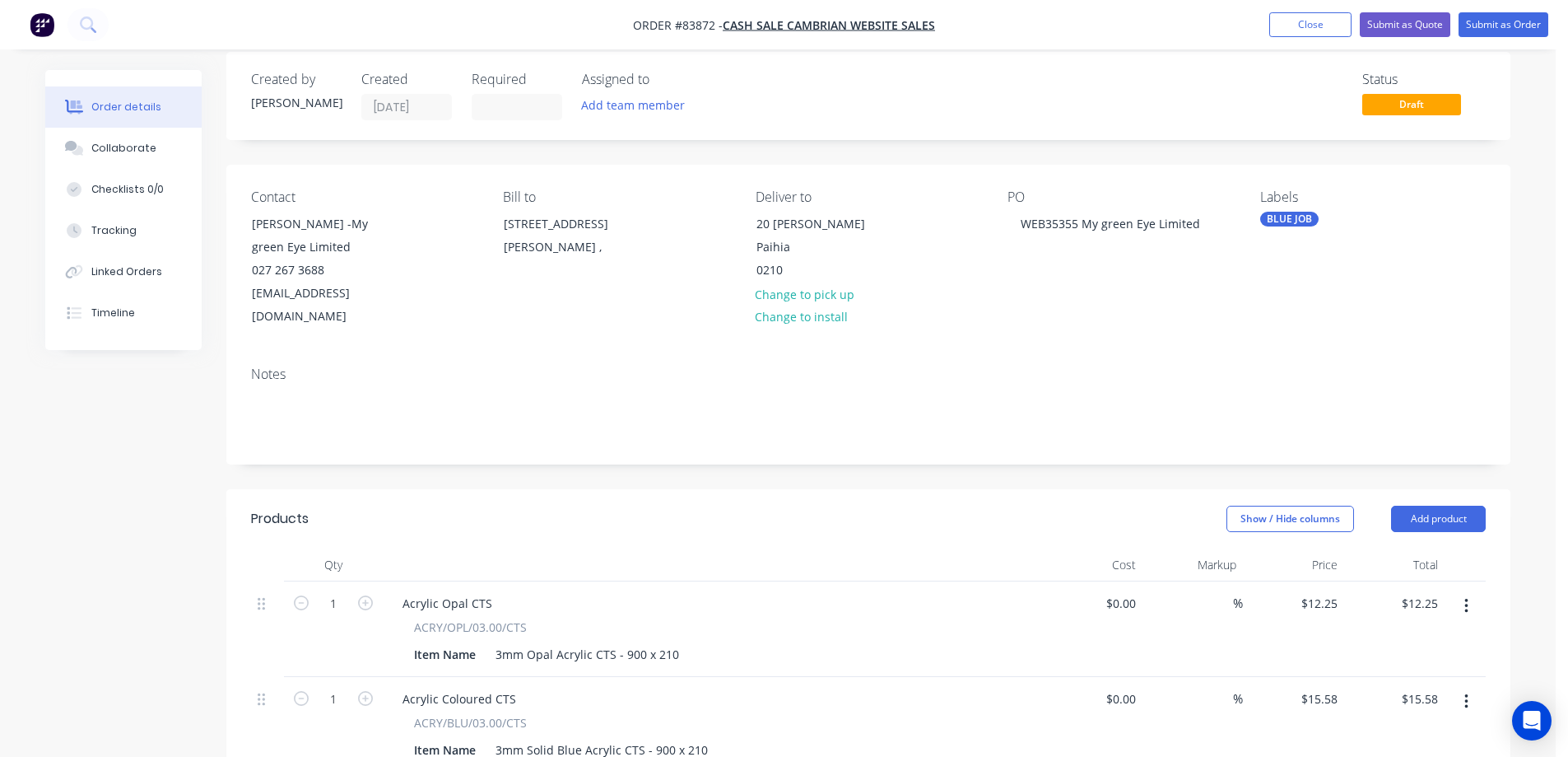
scroll to position [0, 0]
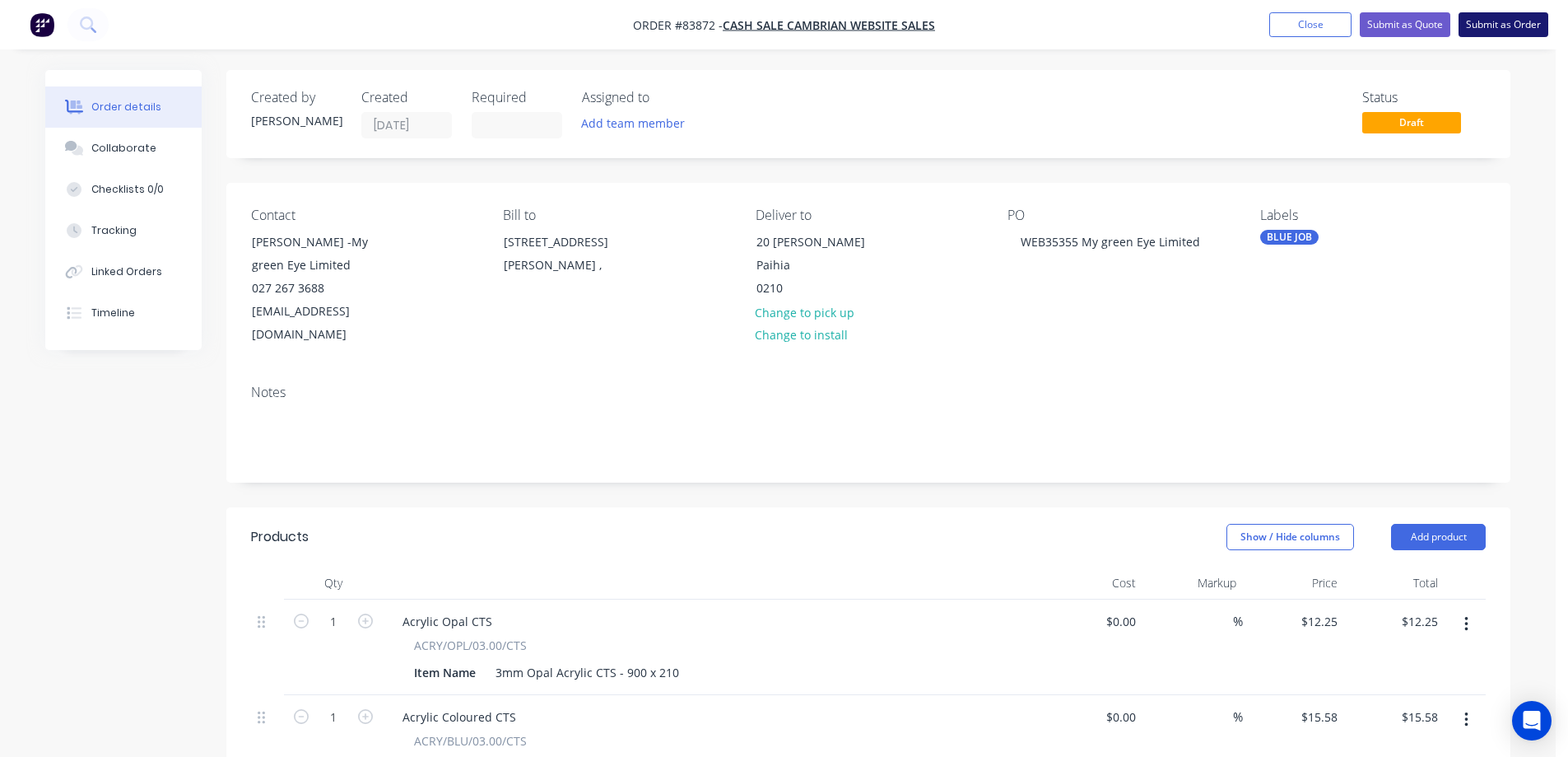
click at [1500, 31] on button "Submit as Order" at bounding box center [1503, 25] width 90 height 25
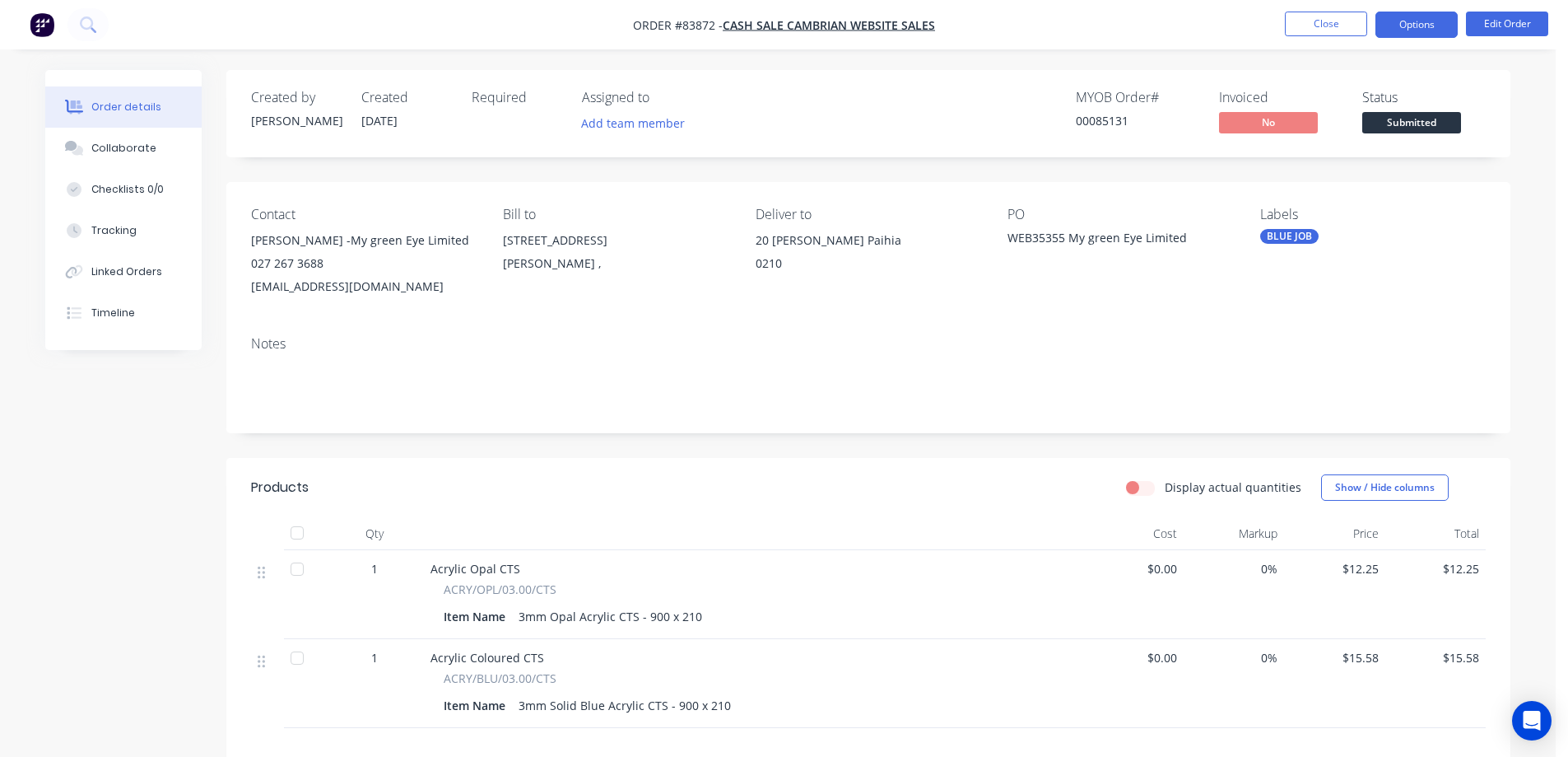
click at [1387, 25] on button "Options" at bounding box center [1416, 25] width 83 height 26
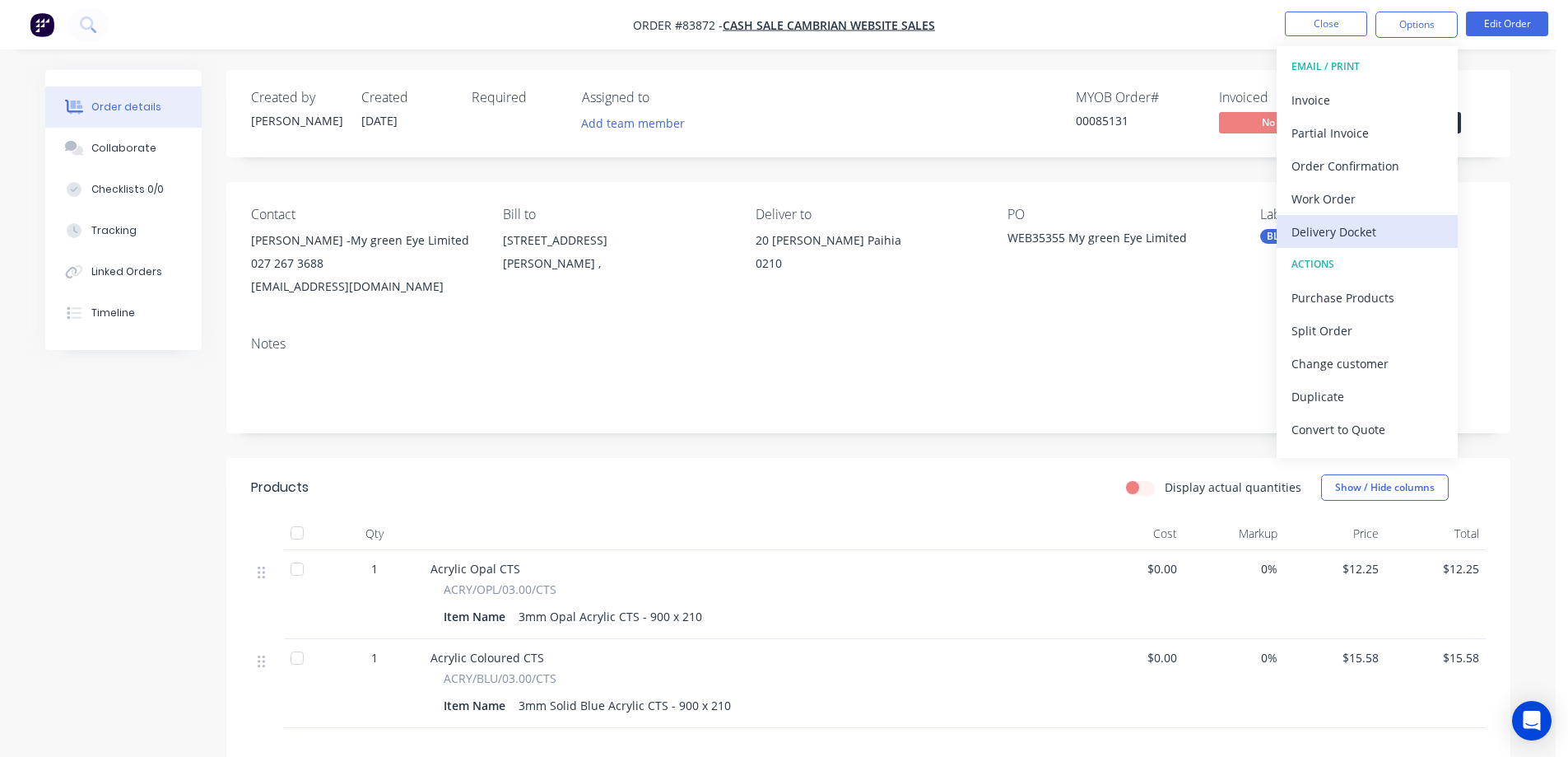
click at [1323, 216] on button "Delivery Docket" at bounding box center [1367, 231] width 181 height 33
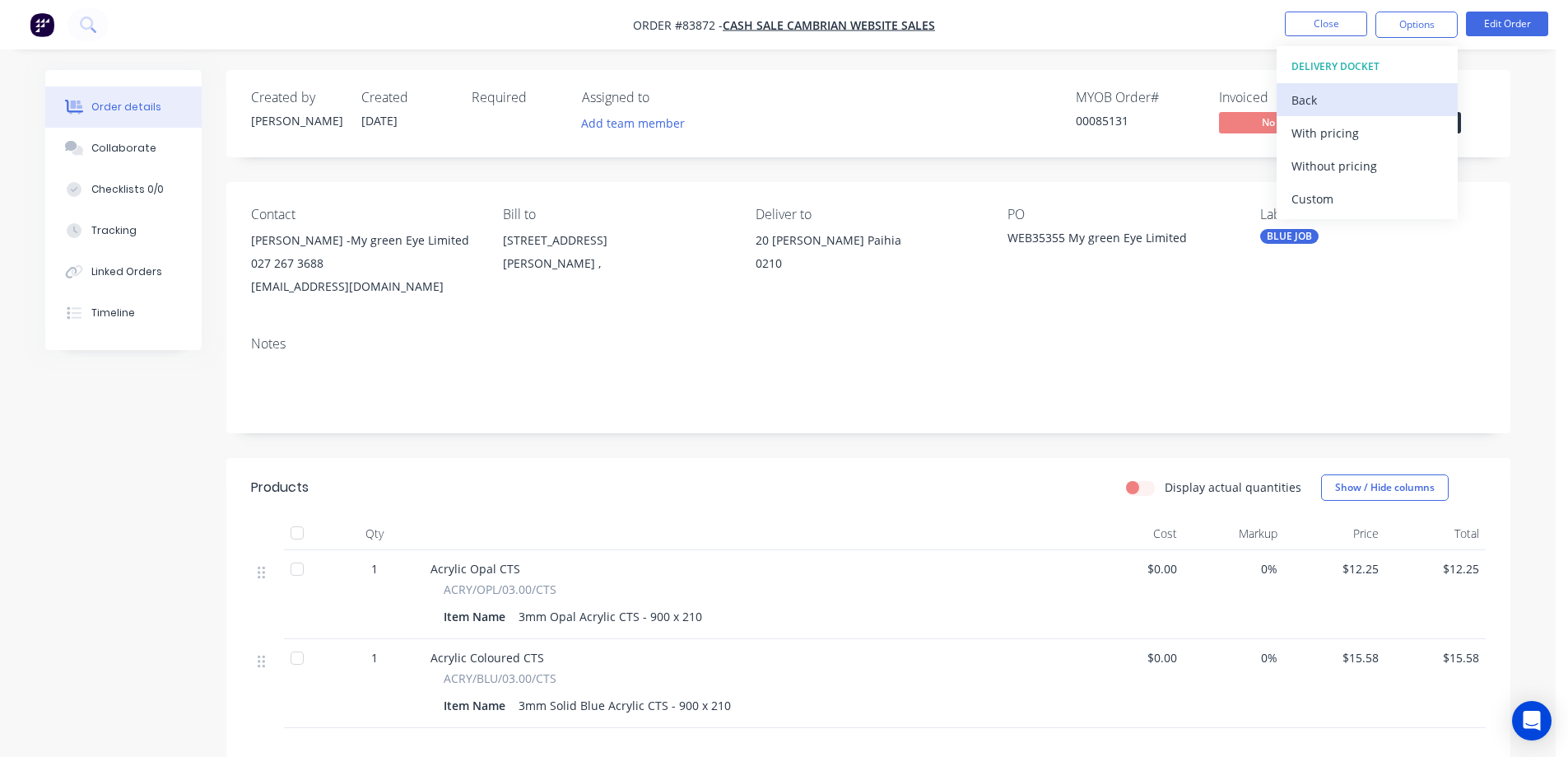
click at [1332, 100] on div "Back" at bounding box center [1367, 100] width 152 height 24
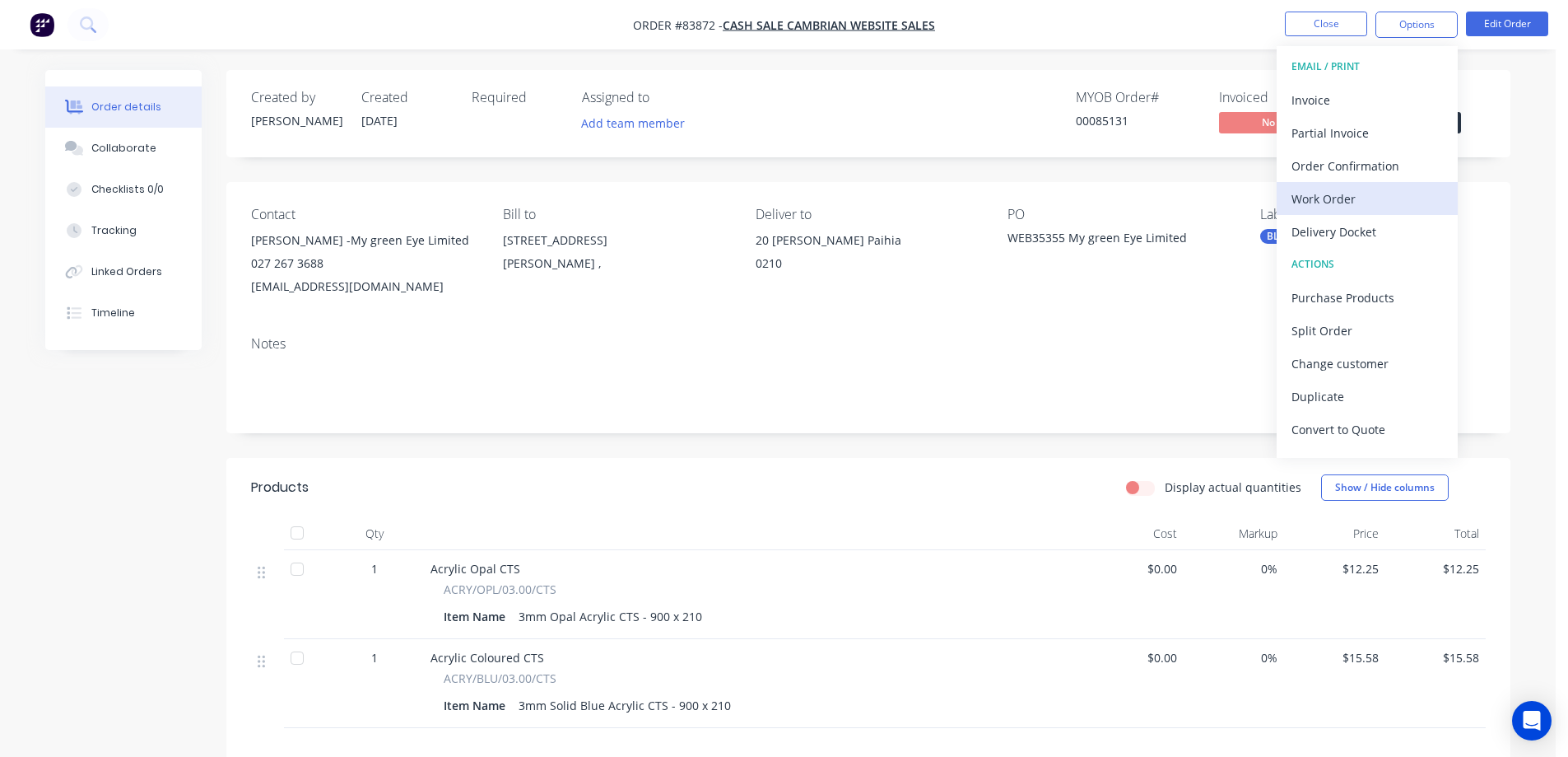
click at [1332, 208] on div "Work Order" at bounding box center [1367, 199] width 152 height 24
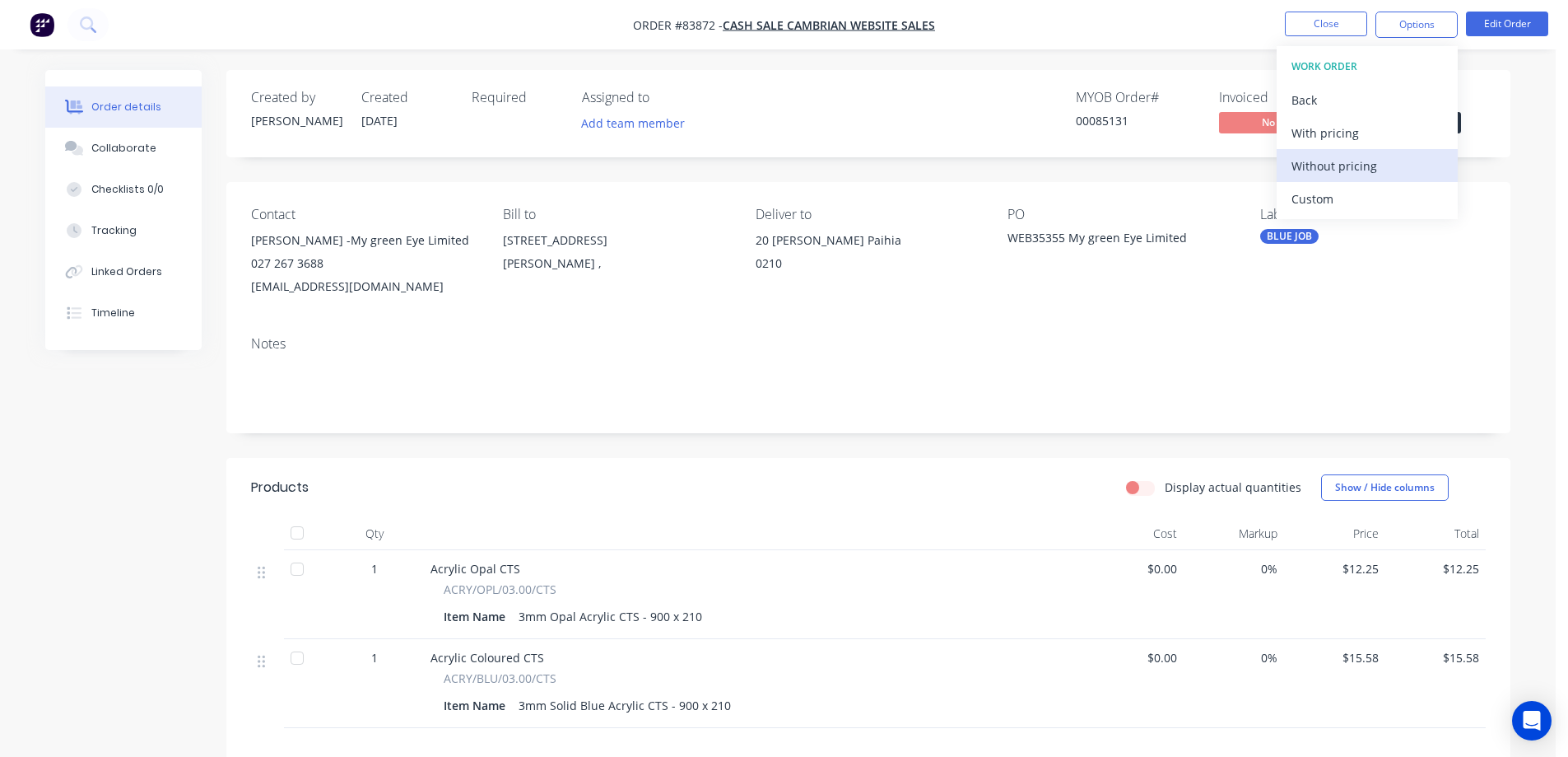
click at [1340, 163] on div "Without pricing" at bounding box center [1367, 166] width 152 height 24
click at [1353, 173] on div "Order Confirmation" at bounding box center [1367, 166] width 152 height 24
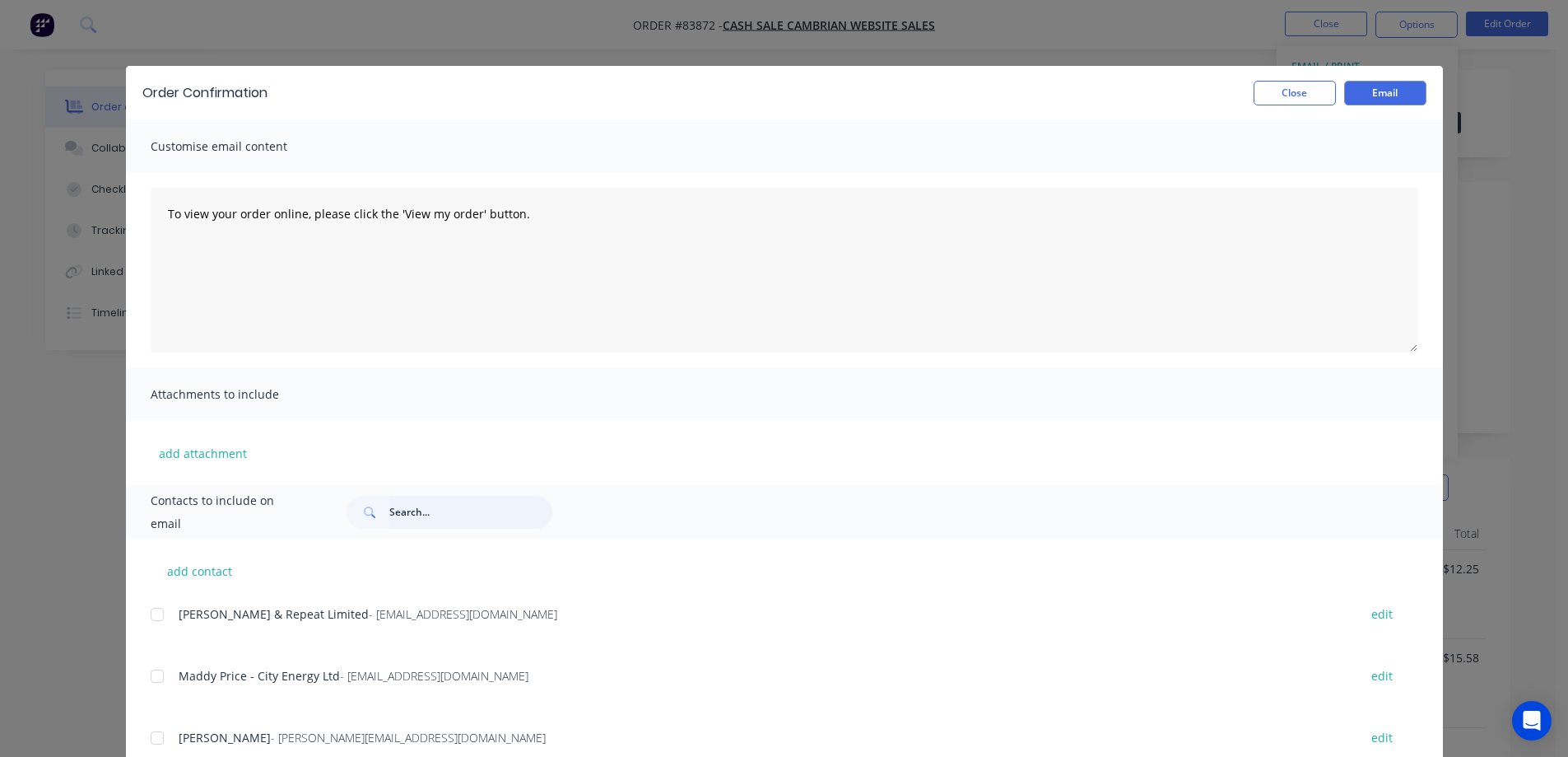
click at [425, 516] on input "text" at bounding box center [471, 512] width 163 height 33
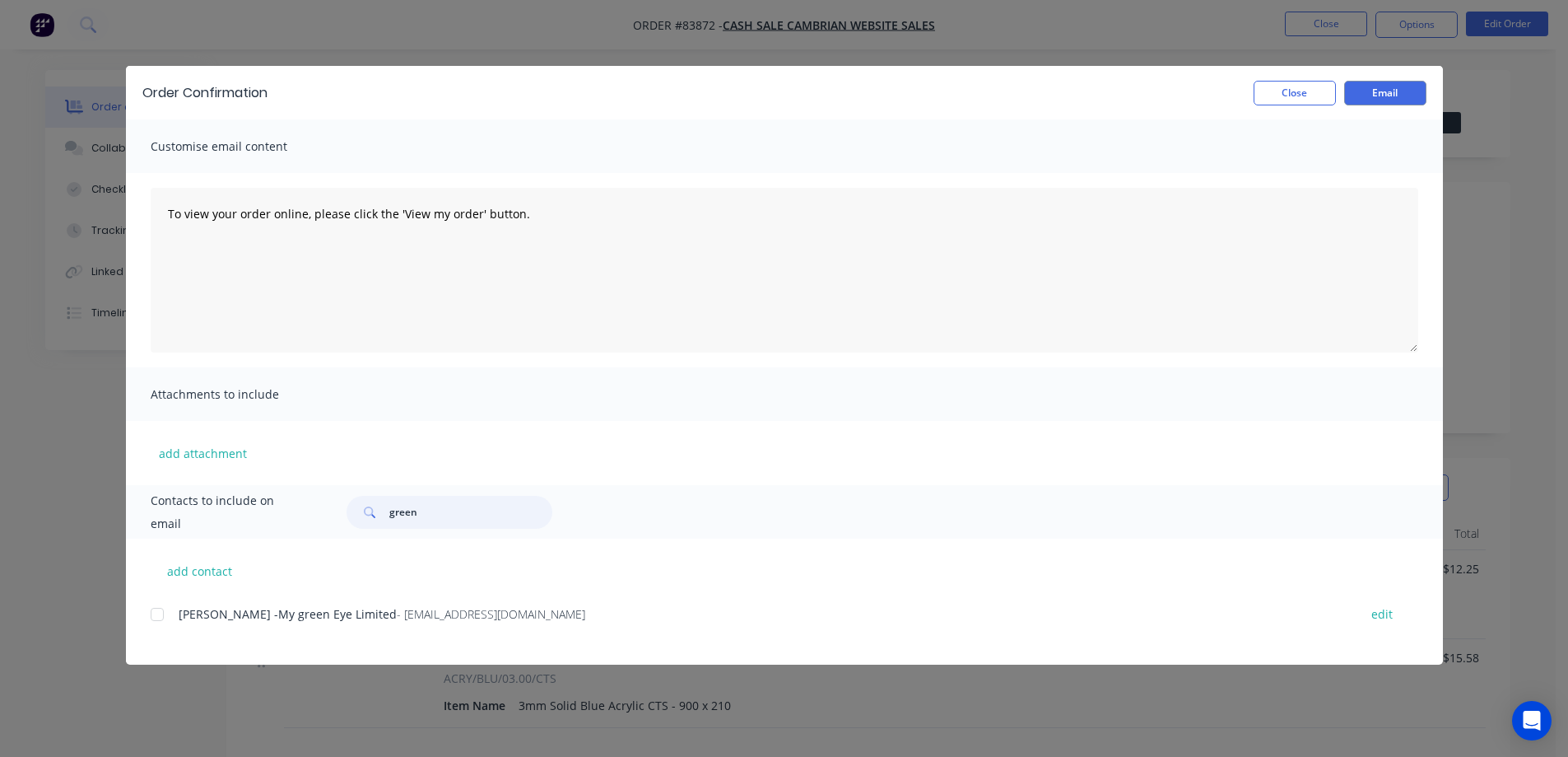
type input "green"
click at [147, 621] on div "add contact Jo Lumkong -My green Eye Limited - jolumkong@gmail.com edit" at bounding box center [784, 601] width 1317 height 126
click at [162, 617] on div at bounding box center [157, 614] width 33 height 33
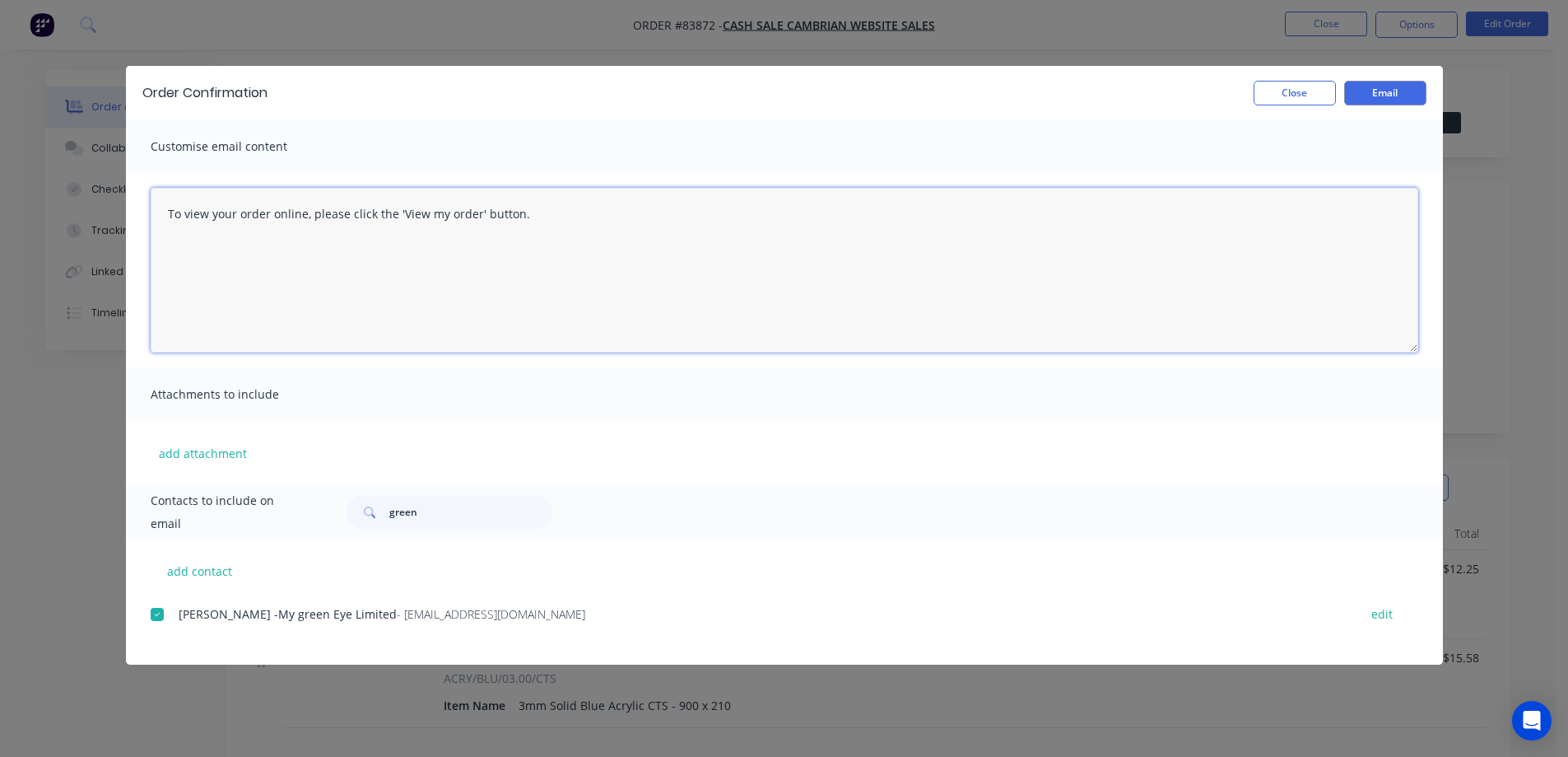
drag, startPoint x: 577, startPoint y: 279, endPoint x: 1054, endPoint y: 179, distance: 487.4
click at [578, 279] on textarea "To view your order online, please click the 'View my order' button." at bounding box center [784, 270] width 1268 height 164
paste textarea "hank you for your order, confirmation of your order is attached. Your order wil…"
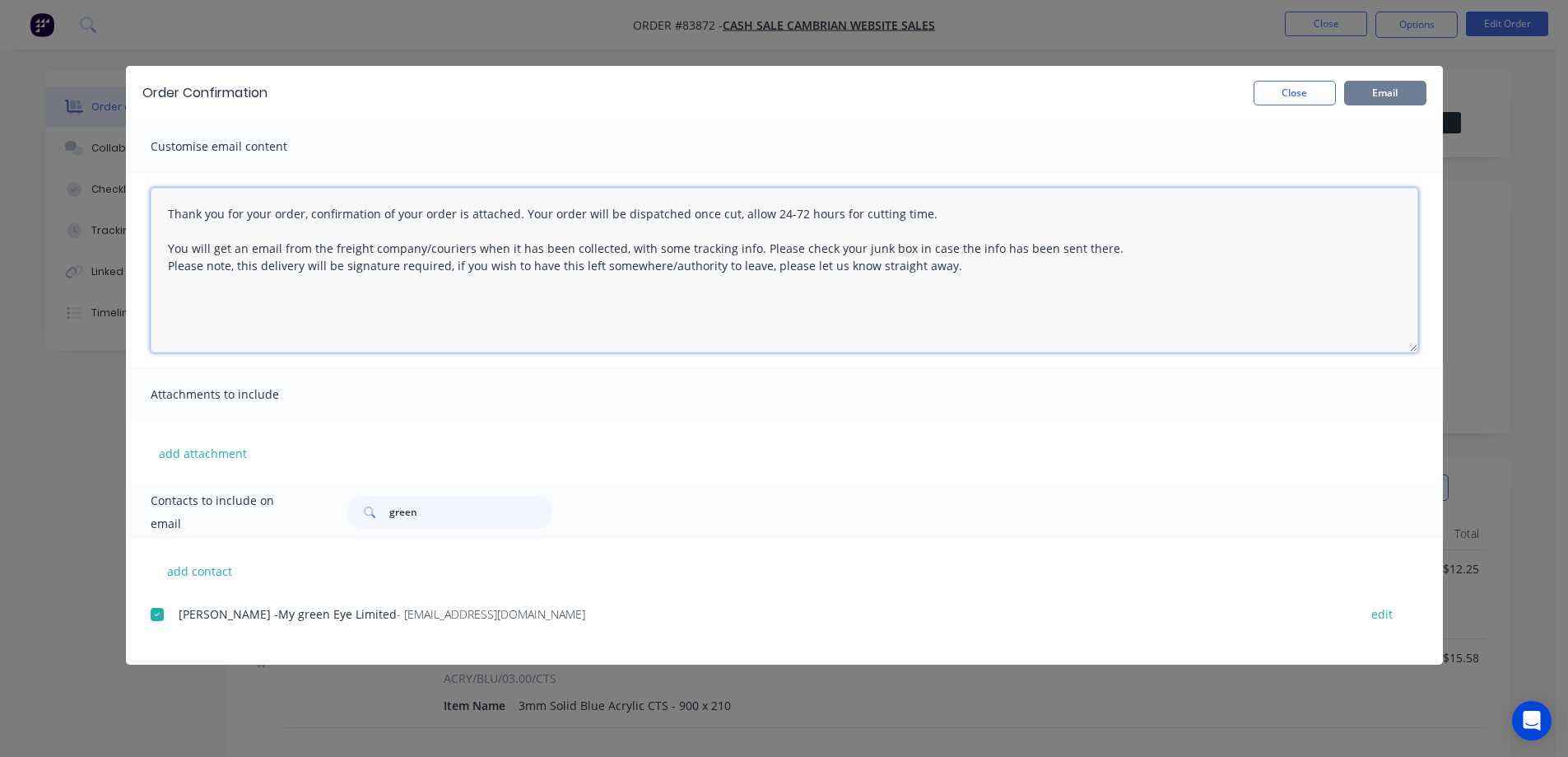
type textarea "Thank you for your order, confirmation of your order is attached. Your order wi…"
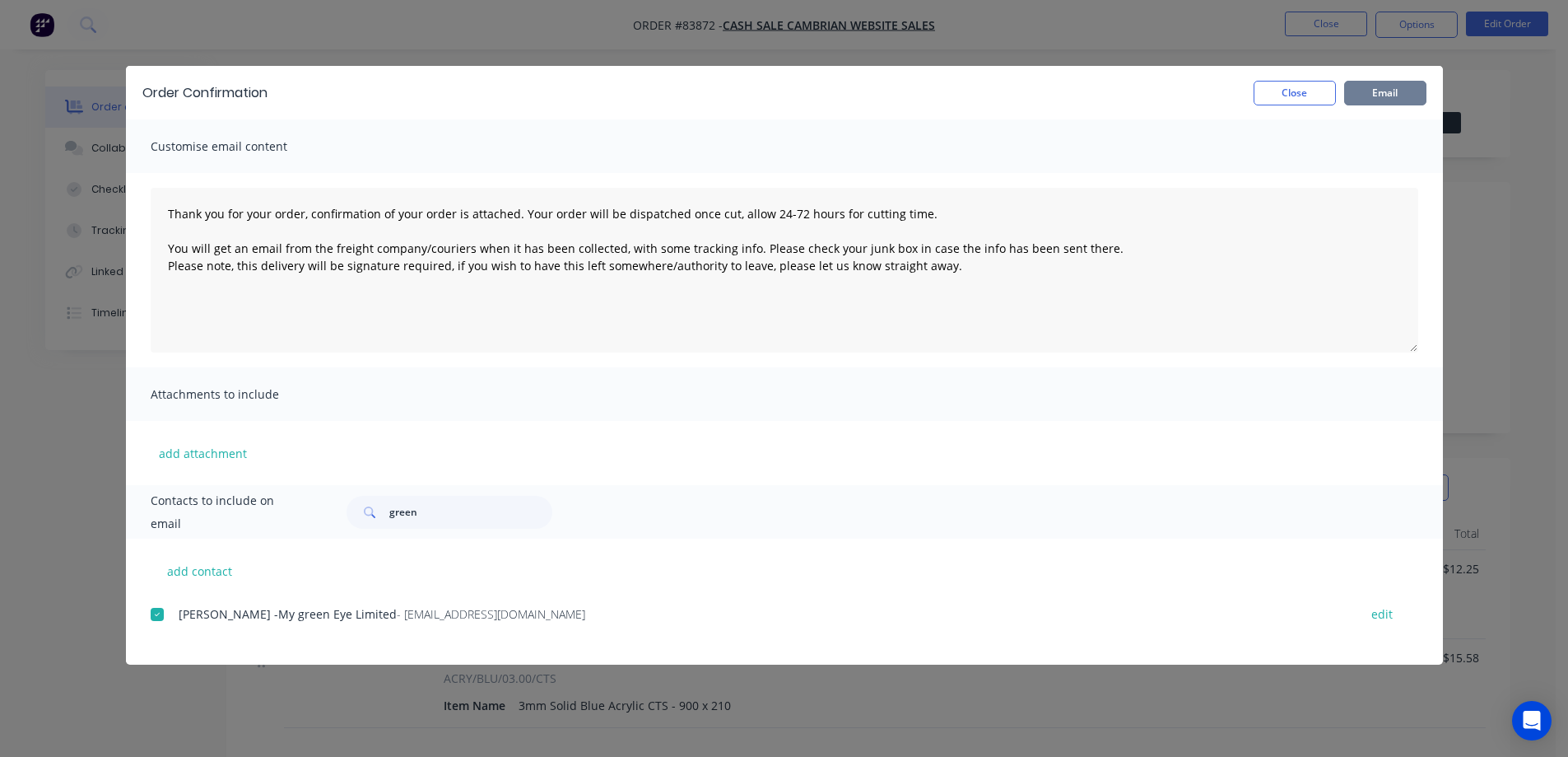
click at [1387, 88] on button "Email" at bounding box center [1385, 93] width 83 height 25
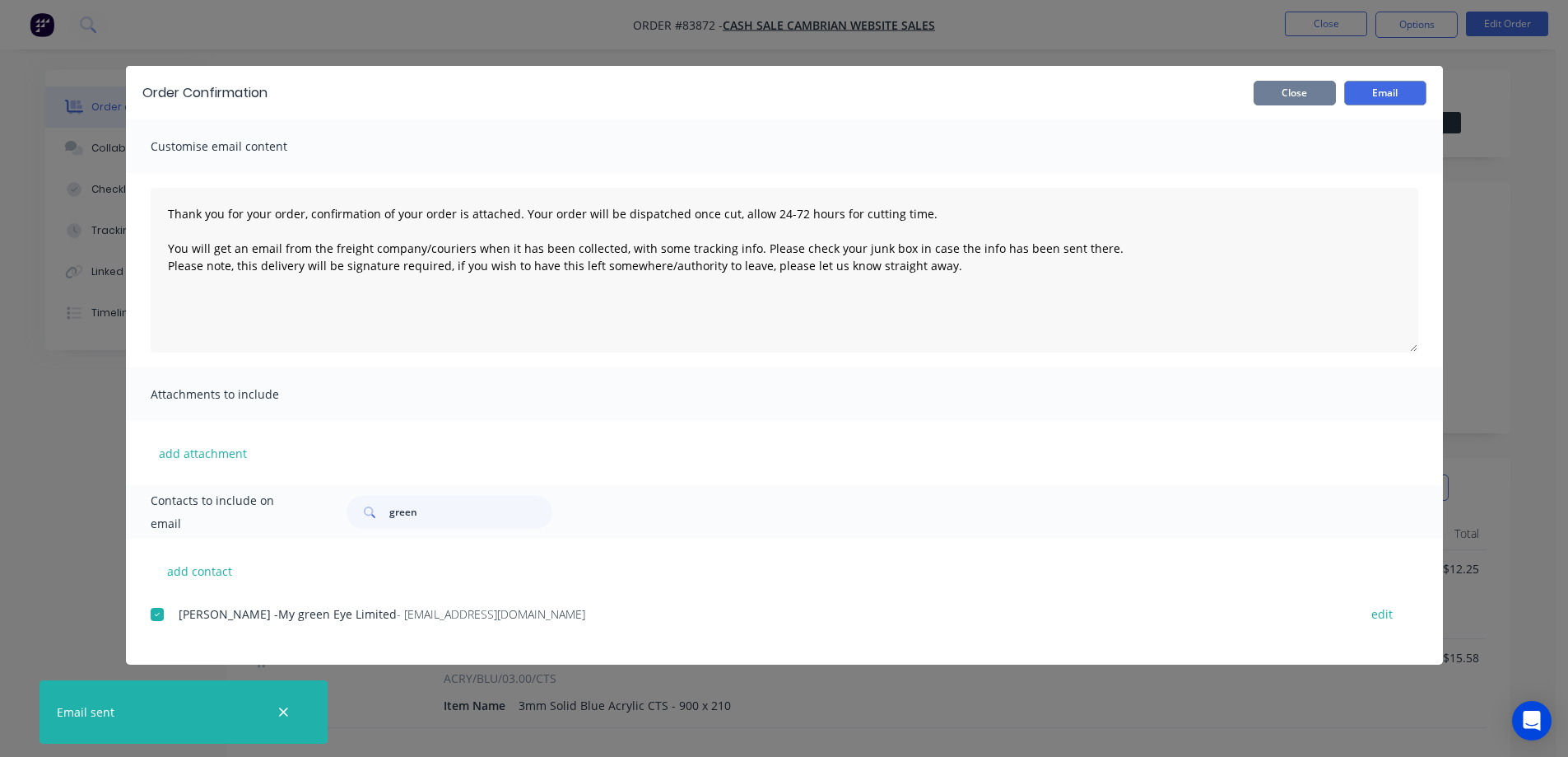
click at [1286, 95] on button "Close" at bounding box center [1294, 93] width 83 height 25
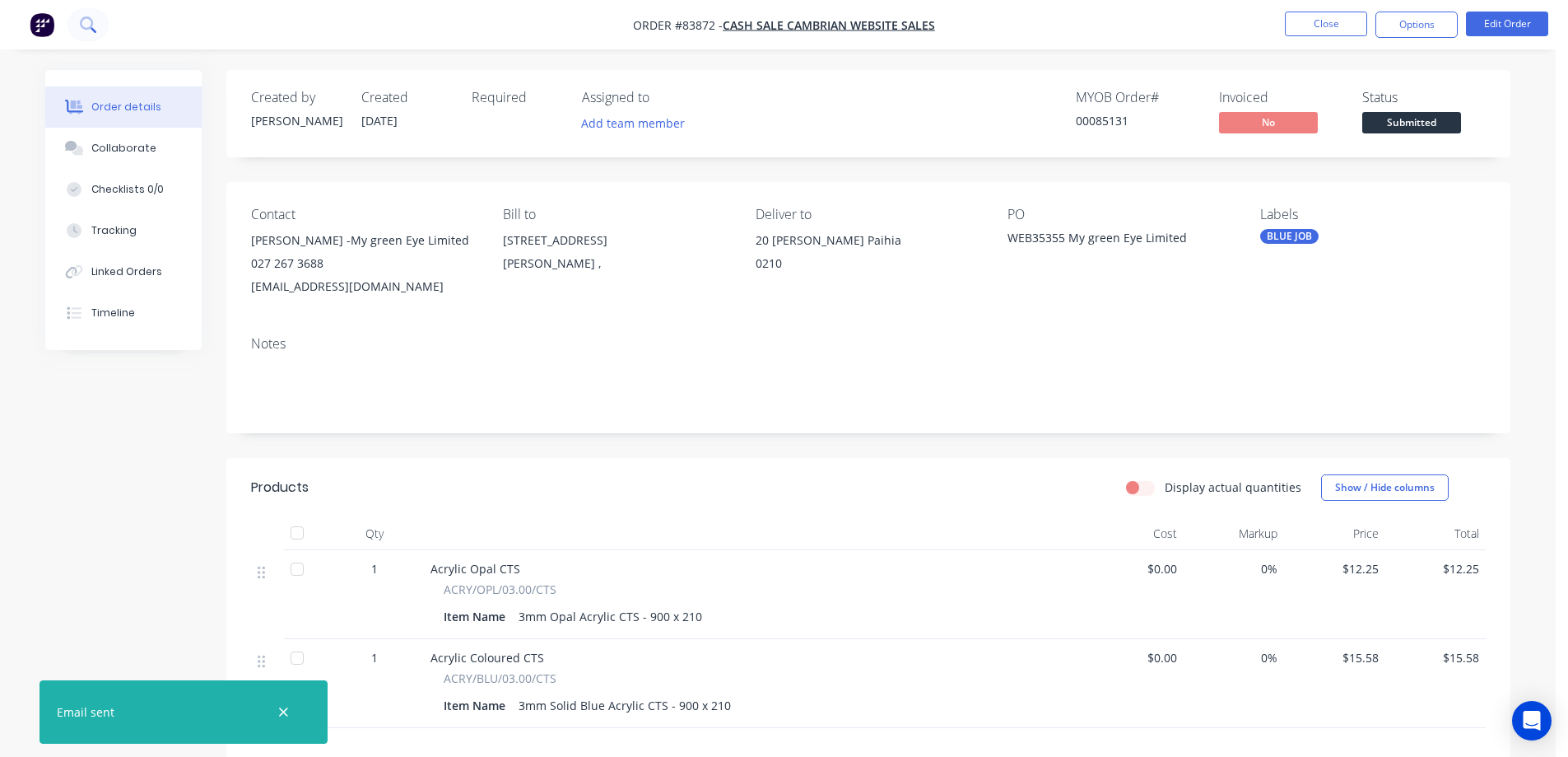
click at [99, 20] on button at bounding box center [87, 25] width 41 height 33
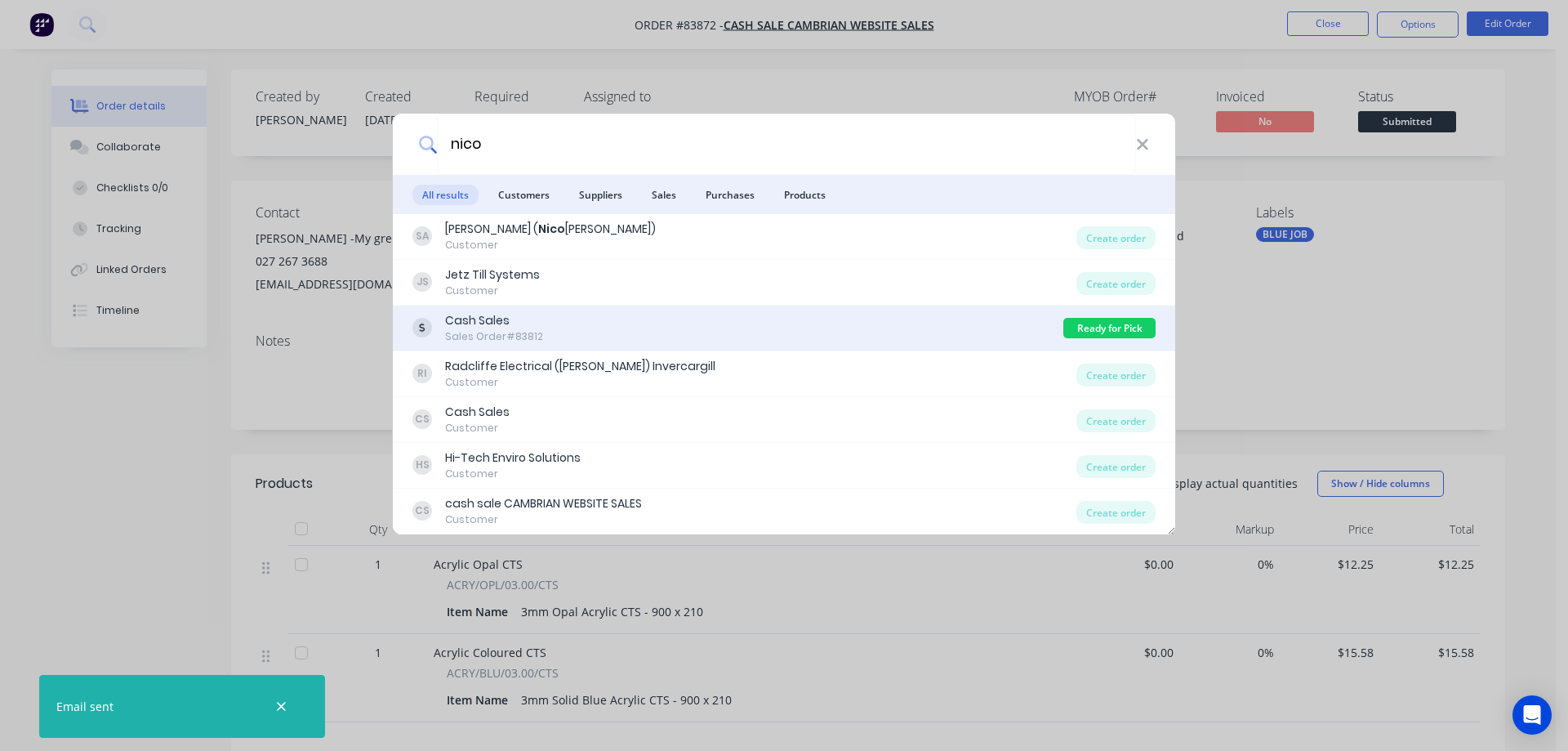
type input "nico"
click at [761, 331] on div "Cash Sales Sales Order #83812" at bounding box center [737, 327] width 651 height 32
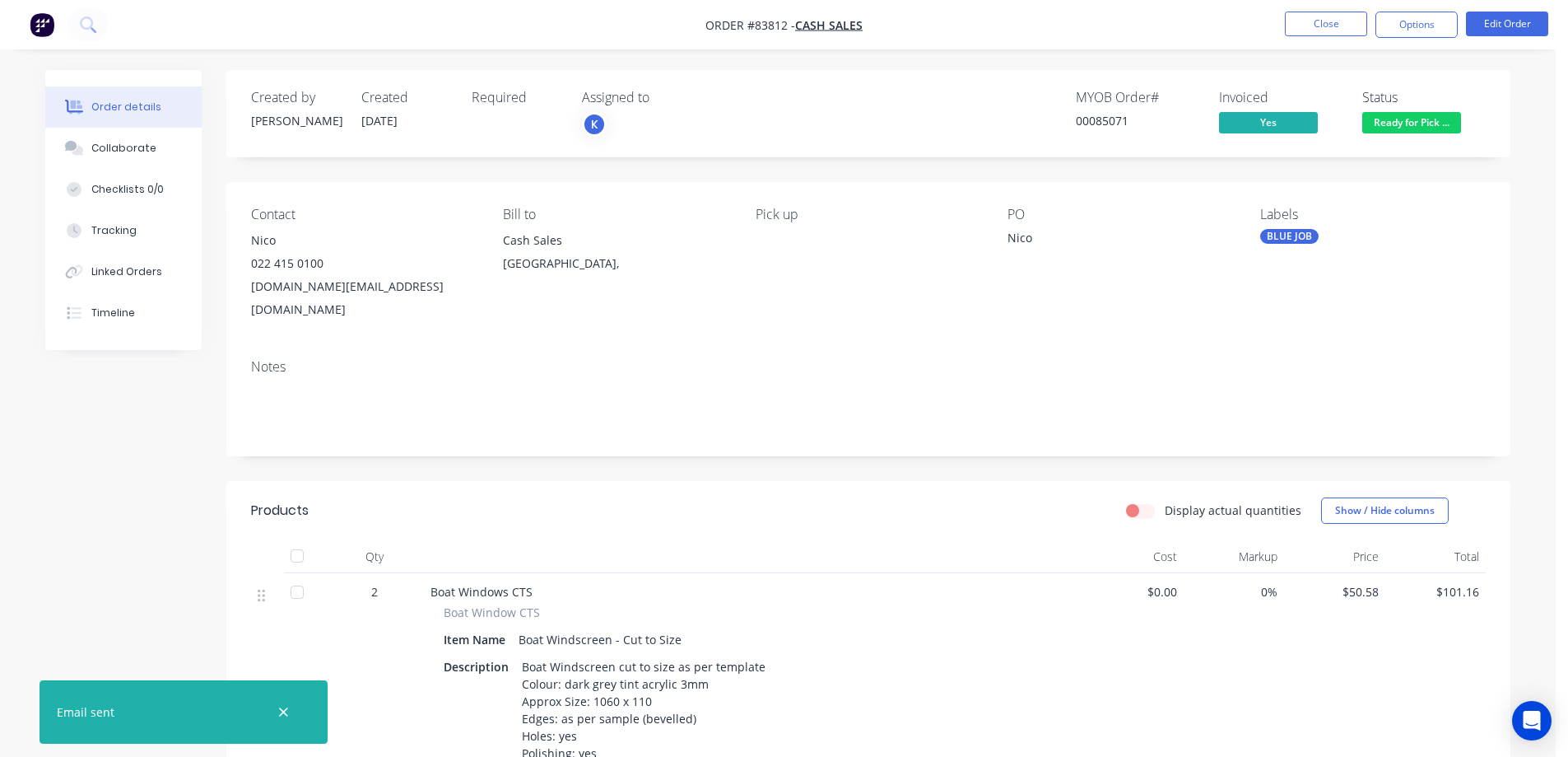
click at [1441, 120] on span "Ready for Pick ..." at bounding box center [1411, 122] width 99 height 21
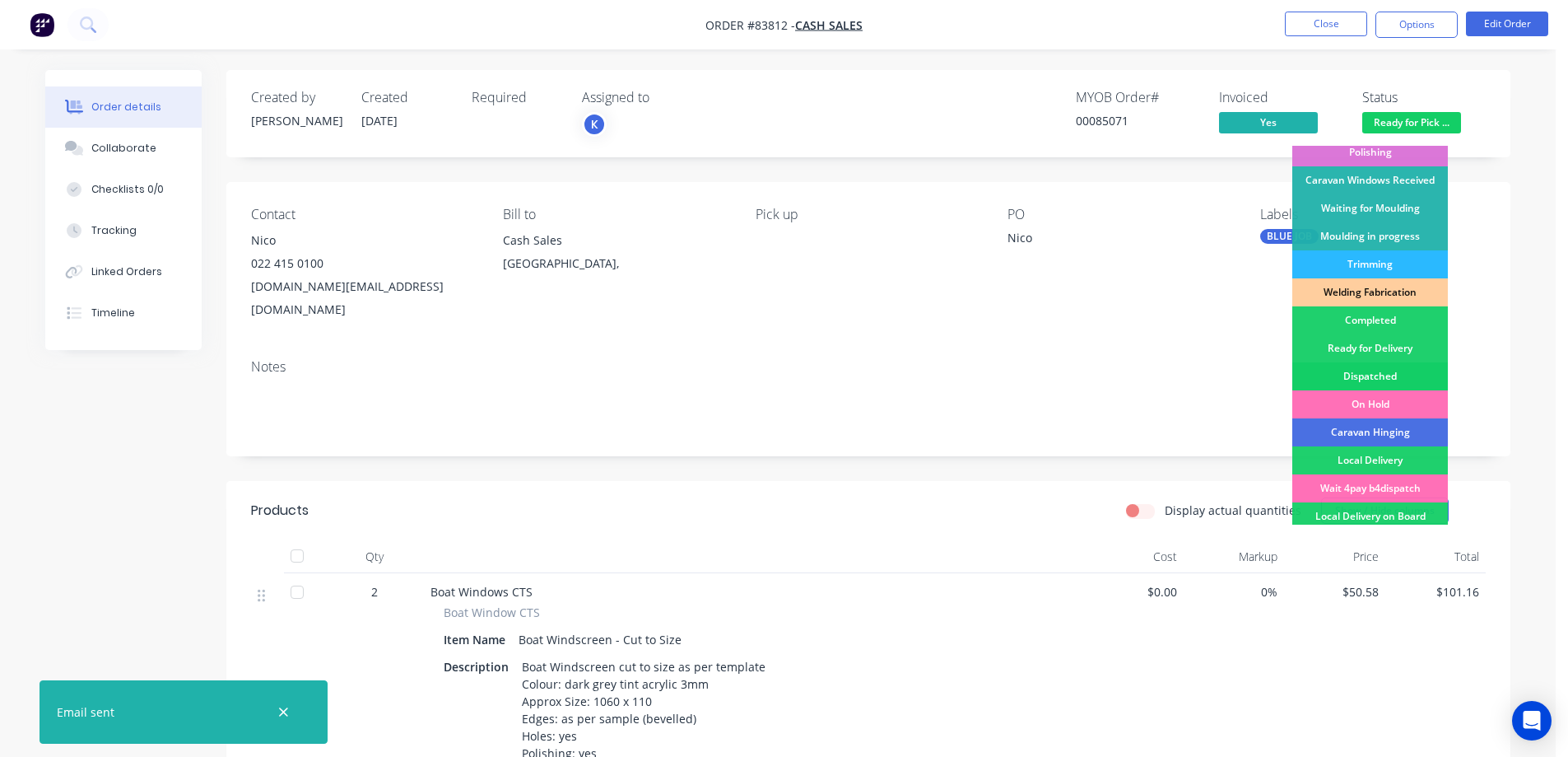
scroll to position [321, 0]
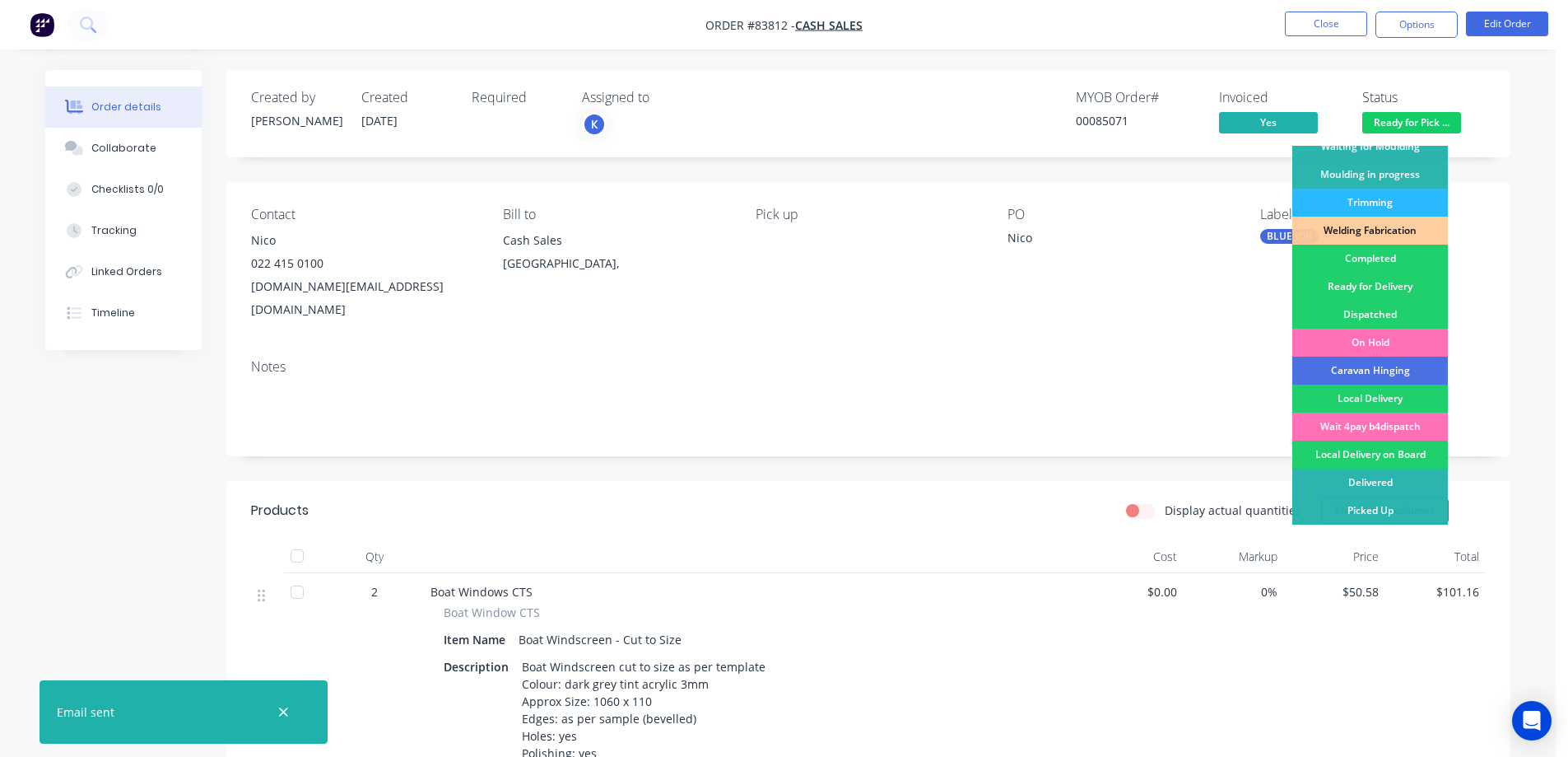
drag, startPoint x: 1387, startPoint y: 505, endPoint x: 1363, endPoint y: 463, distance: 48.4
click at [1388, 506] on div "Picked Up" at bounding box center [1369, 510] width 155 height 28
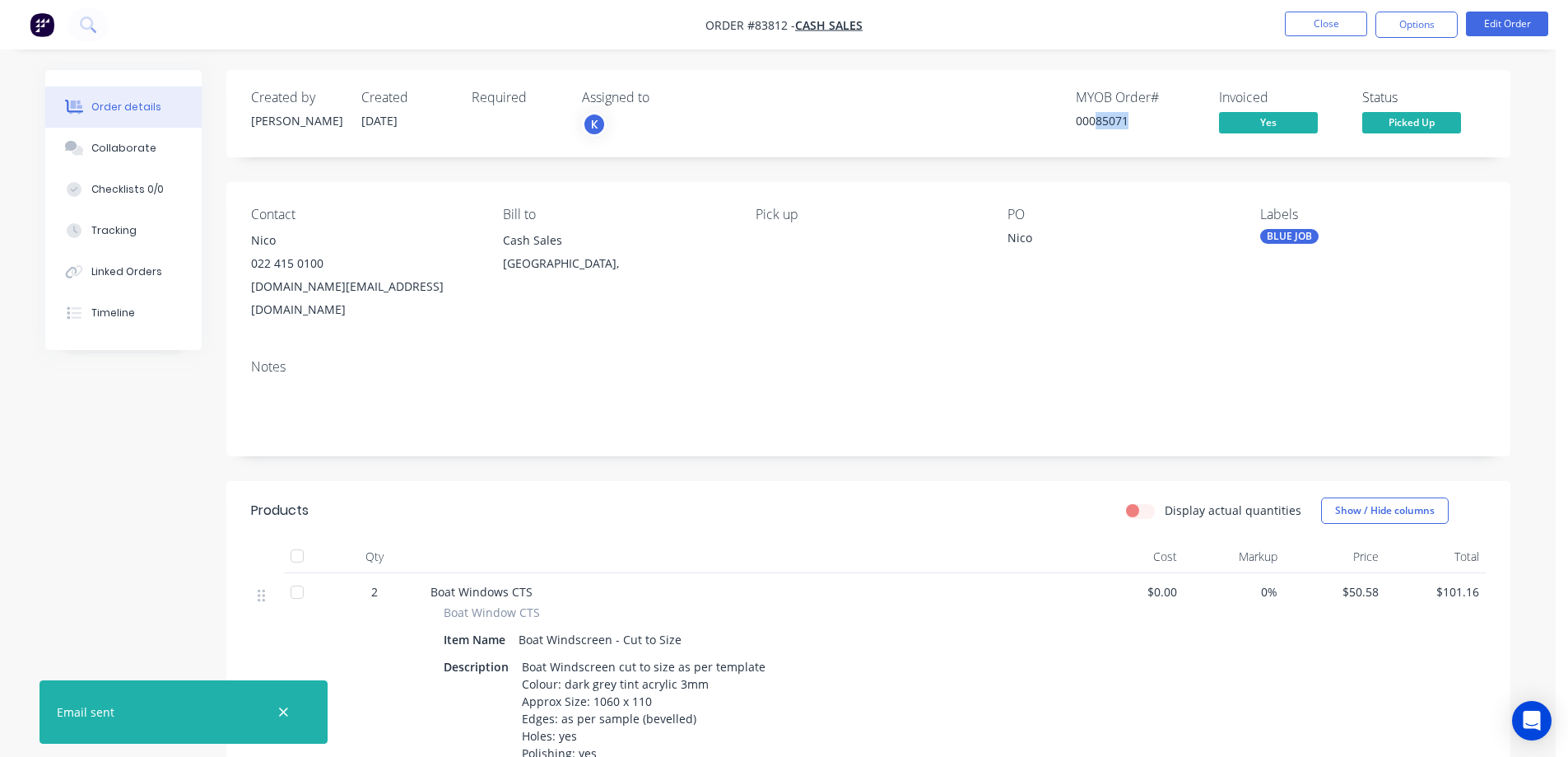
drag, startPoint x: 1099, startPoint y: 122, endPoint x: 1156, endPoint y: 126, distance: 57.1
click at [1156, 126] on div "00085071" at bounding box center [1137, 120] width 123 height 17
copy div "85071"
click at [420, 429] on div "Notes" at bounding box center [867, 401] width 1284 height 111
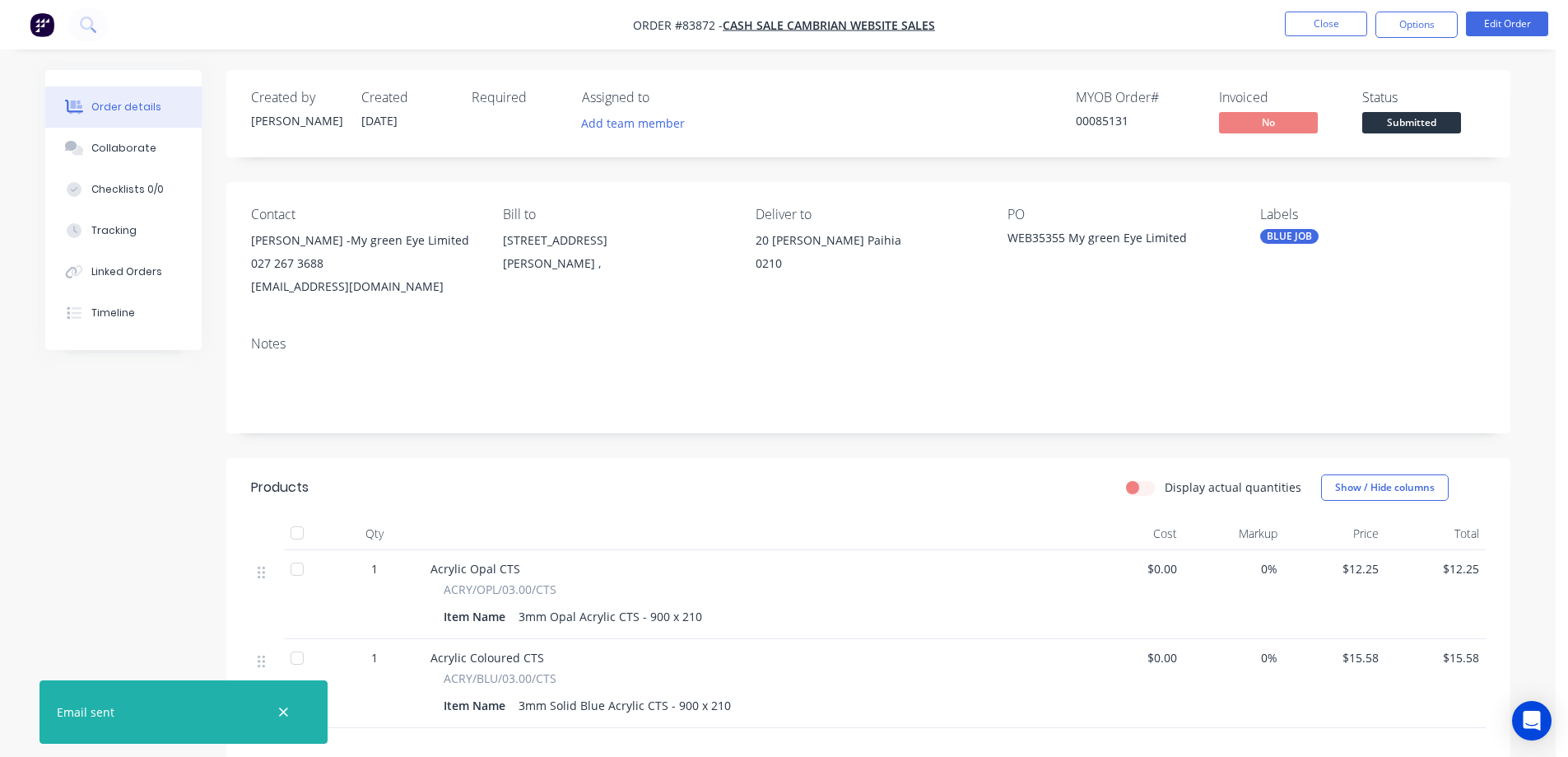
click at [1284, 25] on ul "Close Options Edit Order" at bounding box center [1416, 25] width 303 height 26
click at [1309, 14] on button "Close" at bounding box center [1326, 24] width 83 height 25
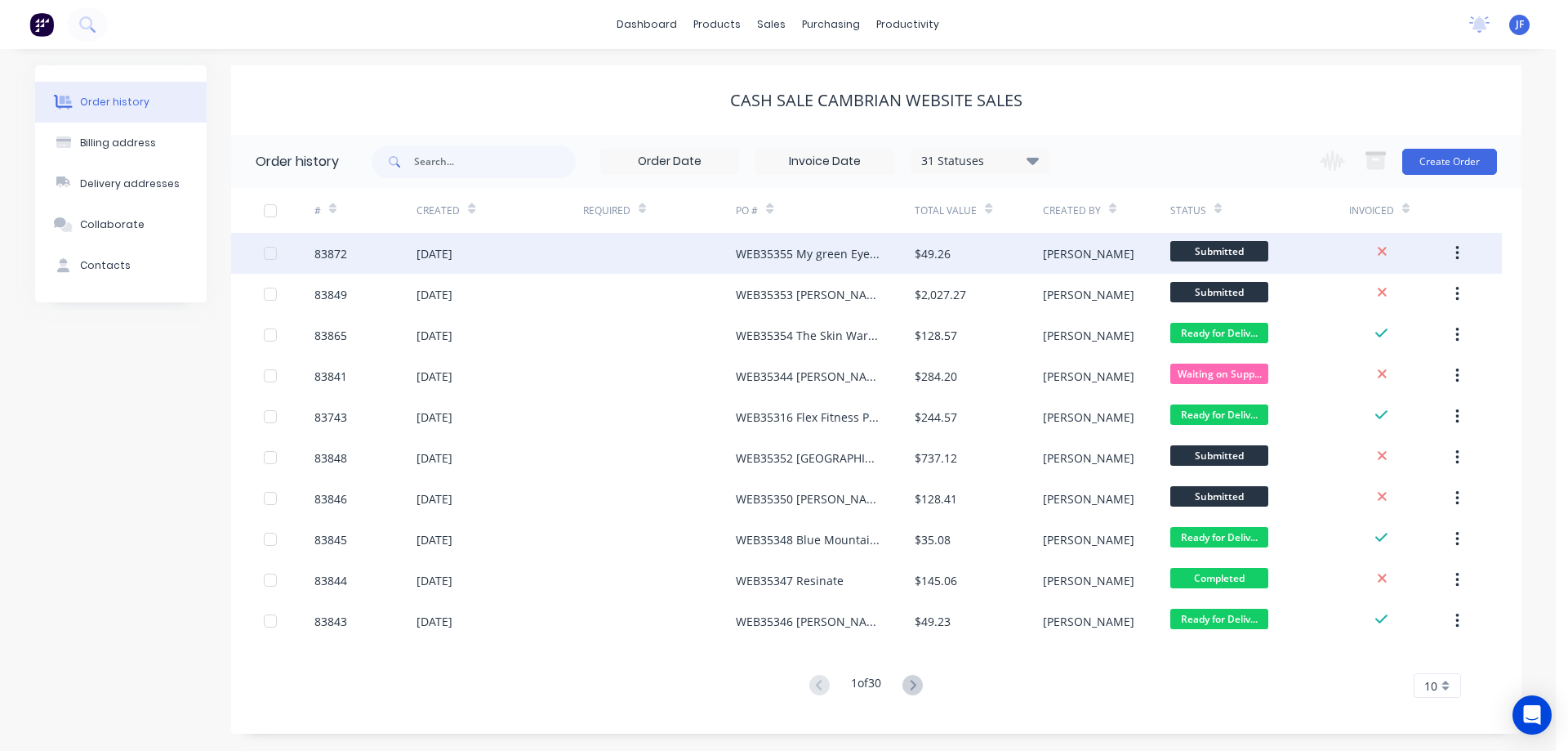
click at [981, 248] on div "$49.26" at bounding box center [978, 253] width 127 height 41
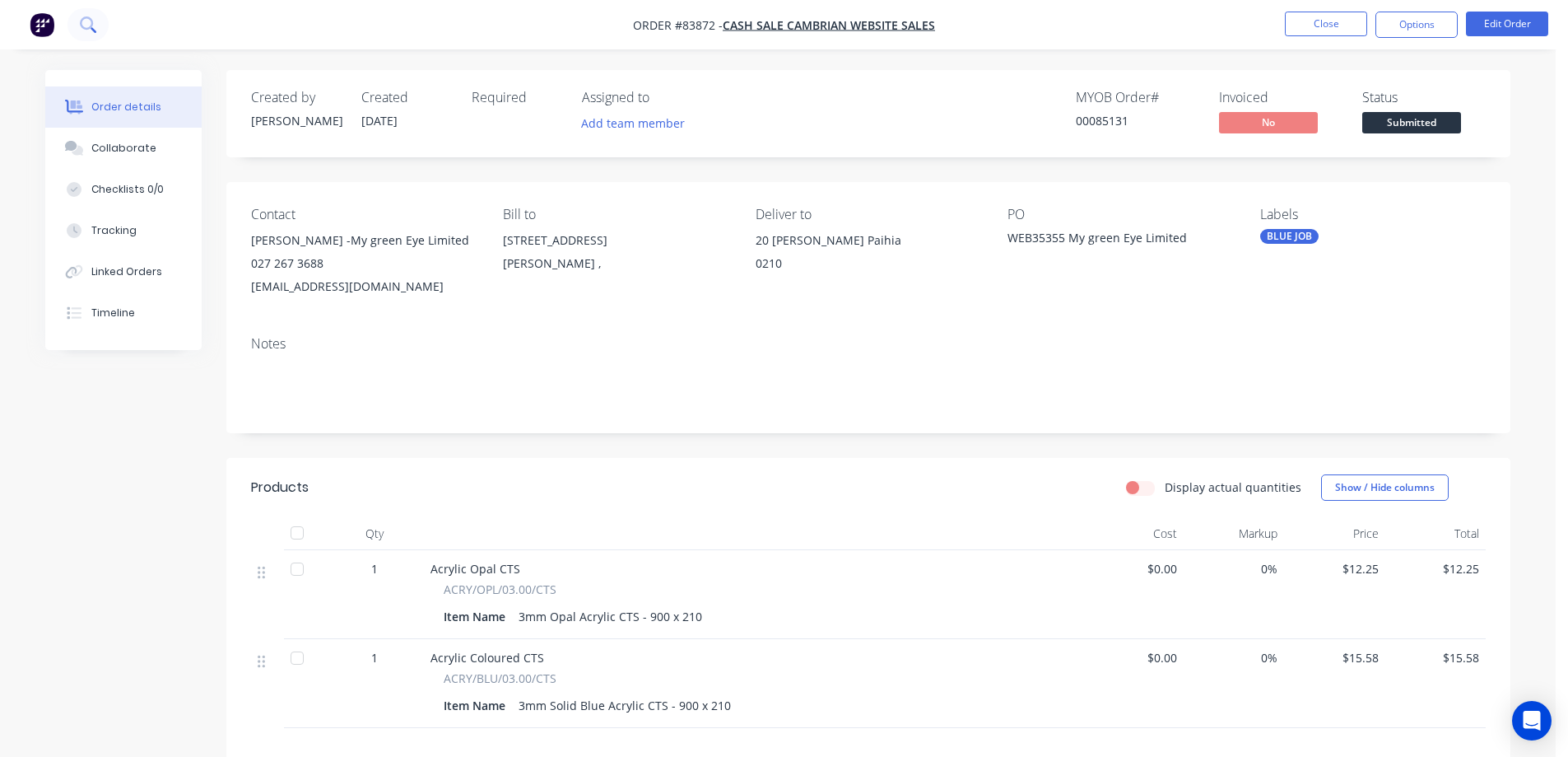
click at [85, 14] on button at bounding box center [87, 25] width 41 height 33
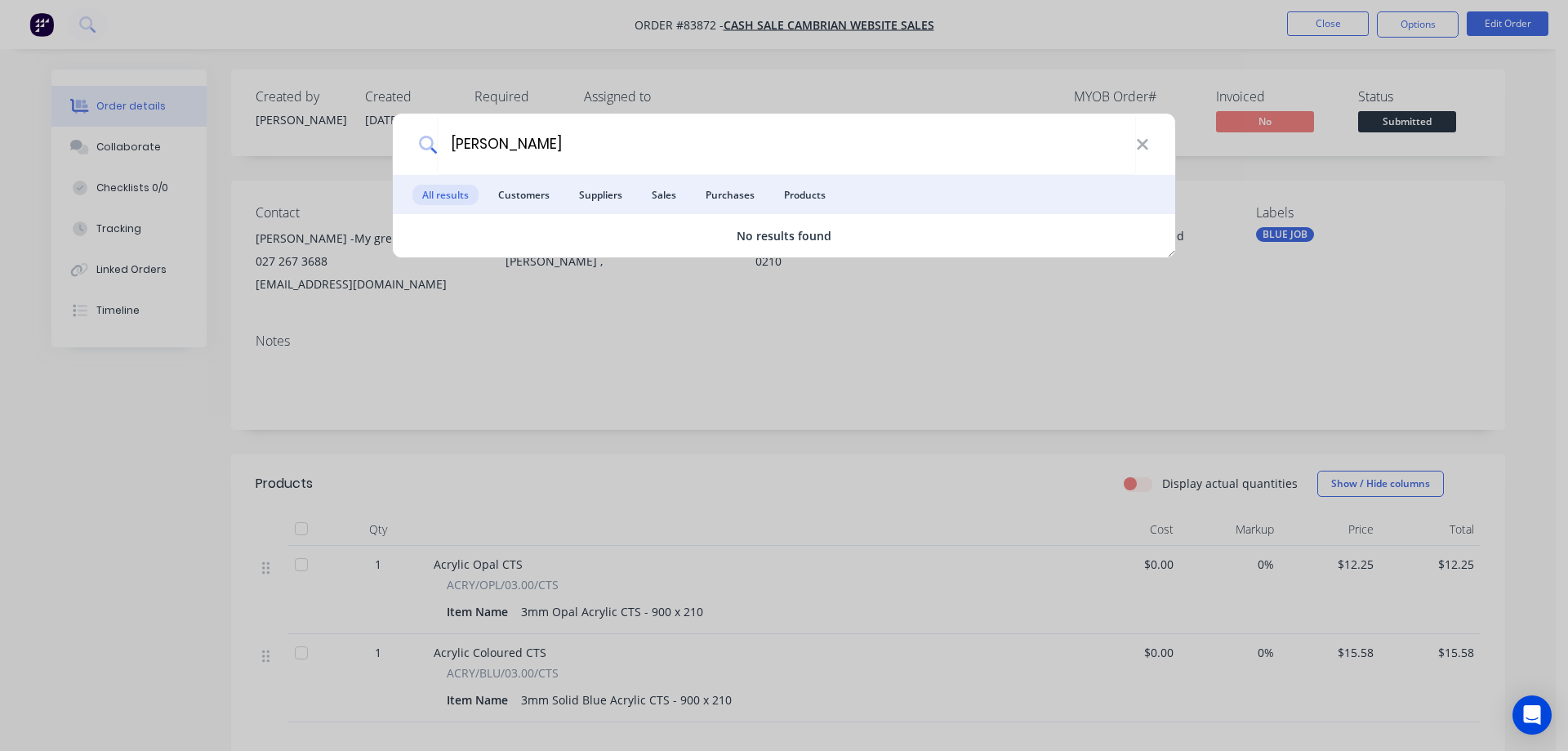
type input "huggard"
click at [284, 59] on div "huggard All results Customers Suppliers Sales Purchases Products No results fou…" at bounding box center [784, 376] width 1568 height 751
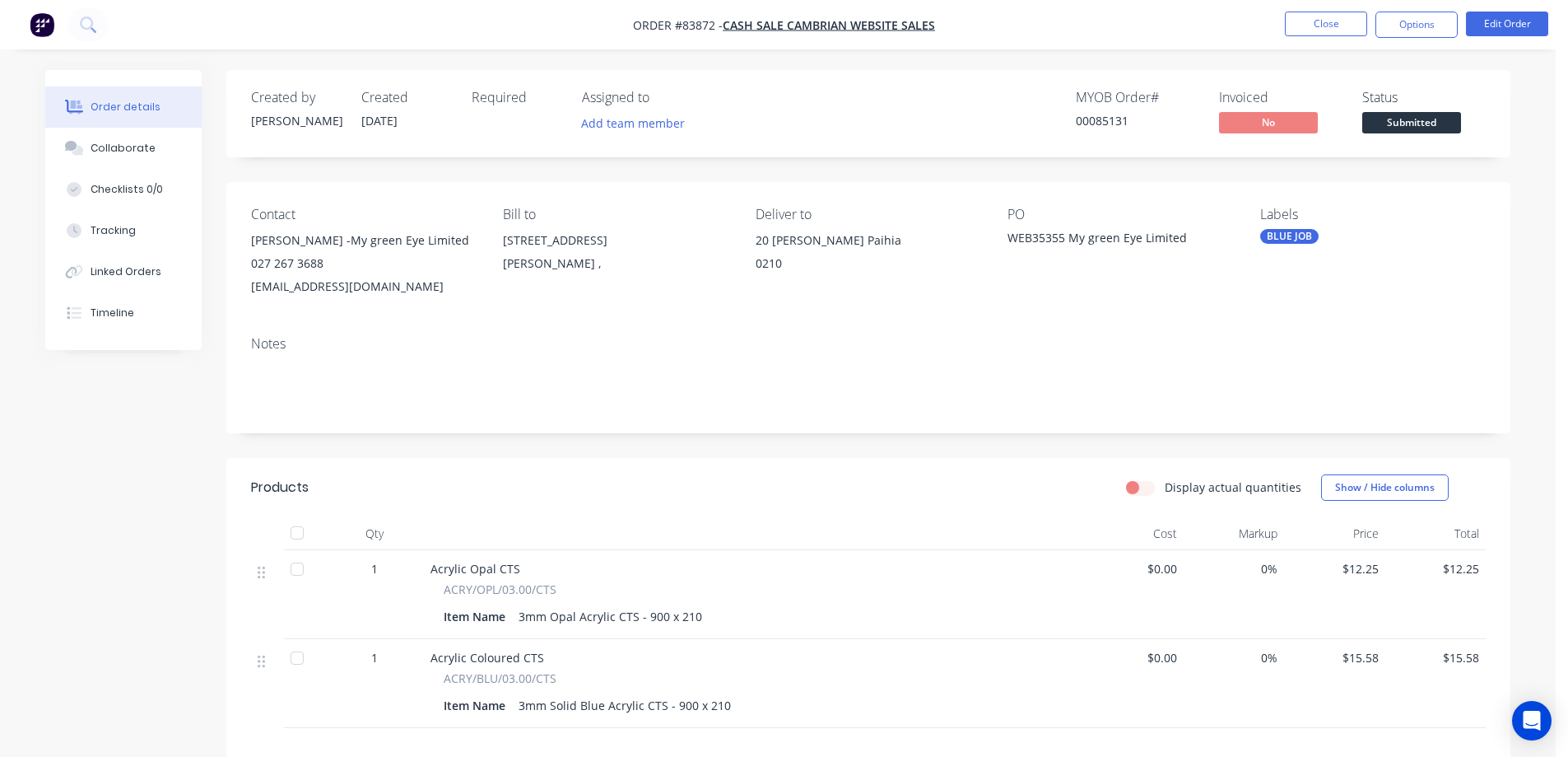
click at [42, 29] on img "button" at bounding box center [42, 25] width 24 height 25
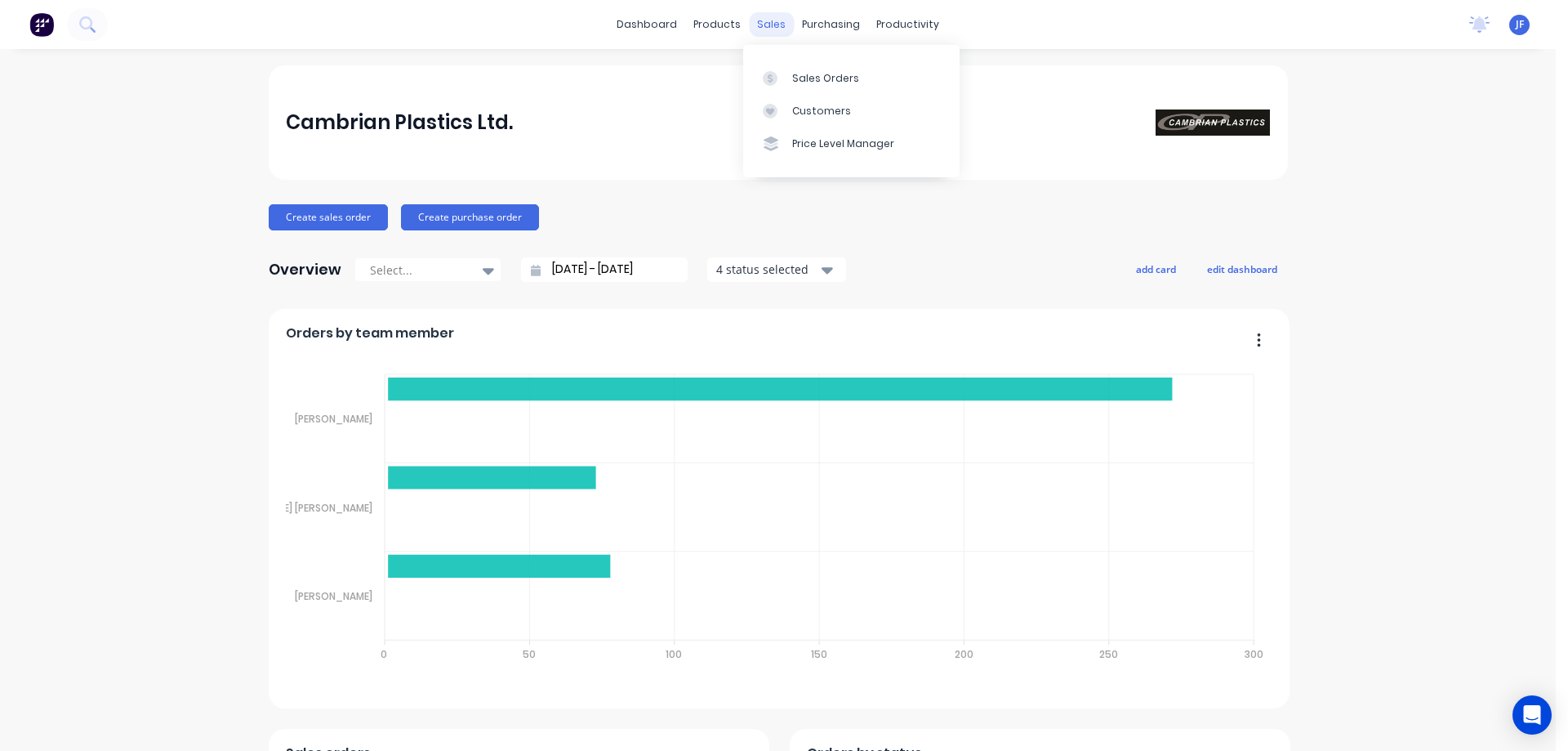
click at [762, 22] on div "sales" at bounding box center [771, 24] width 45 height 24
click at [771, 73] on icon at bounding box center [770, 78] width 14 height 14
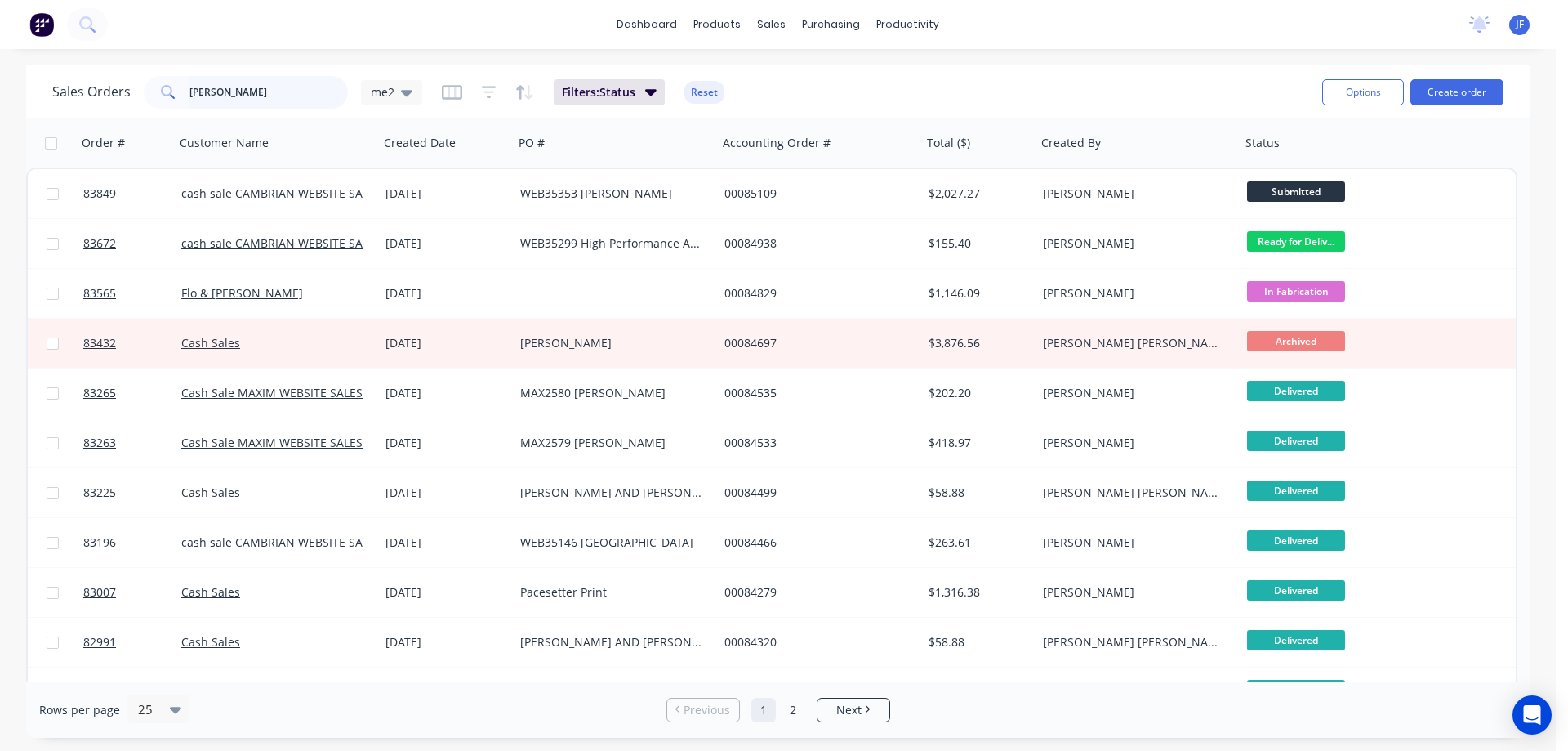
click at [292, 103] on input "fran" at bounding box center [268, 92] width 159 height 32
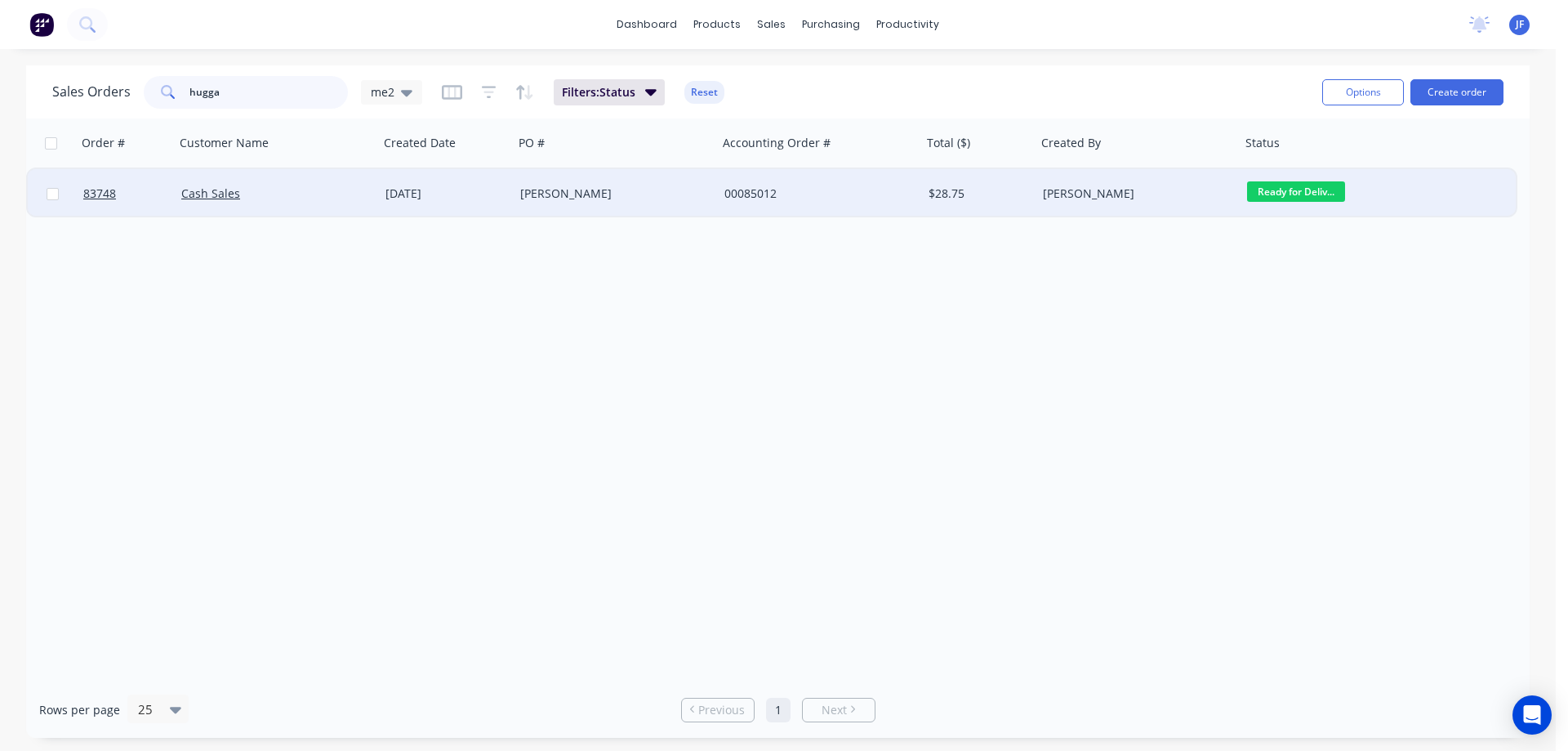
type input "hugga"
click at [299, 194] on div "Cash Sales" at bounding box center [271, 194] width 181 height 16
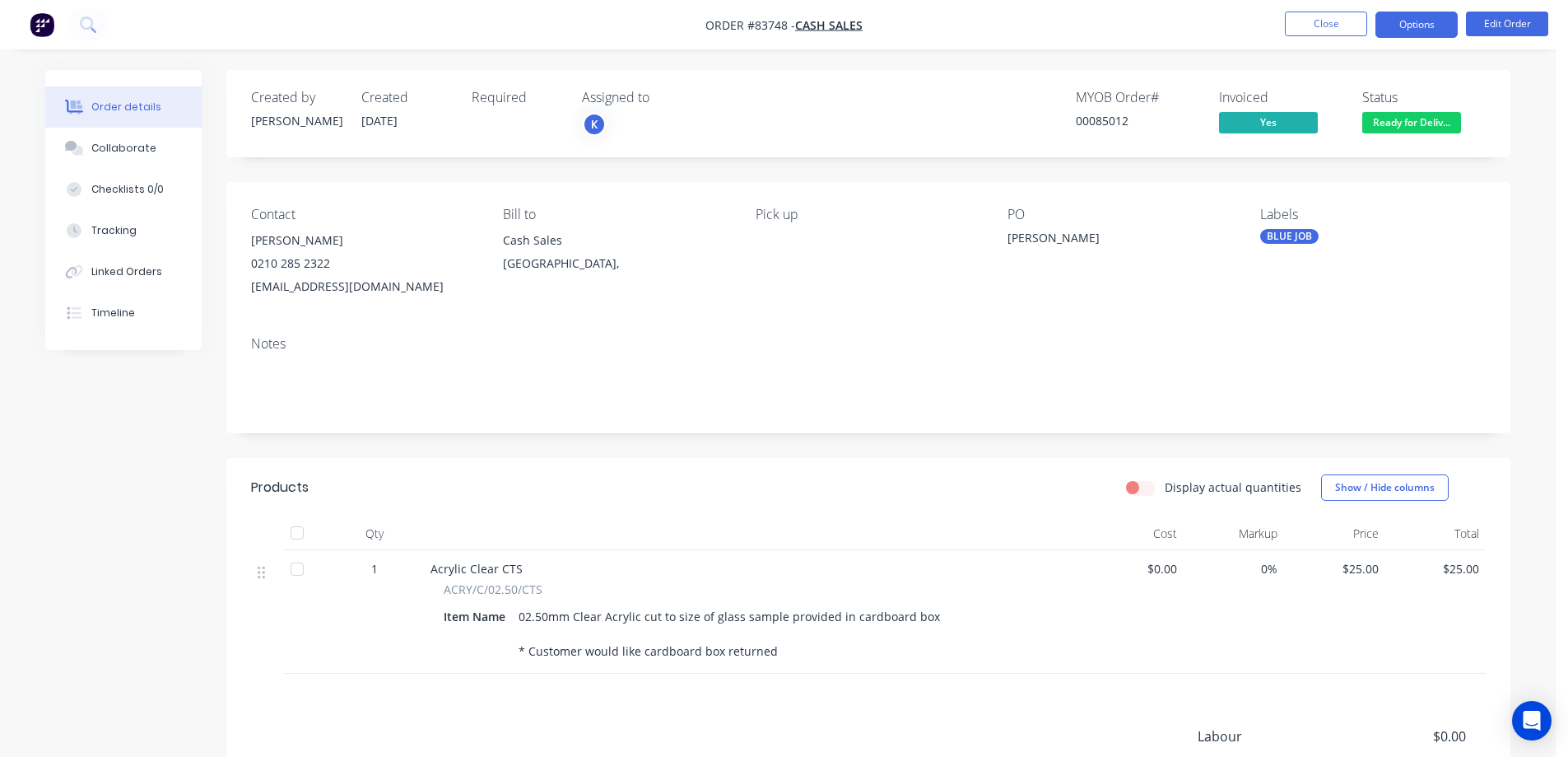
click at [1387, 27] on button "Options" at bounding box center [1416, 25] width 83 height 26
click at [172, 330] on button "Timeline" at bounding box center [123, 312] width 156 height 41
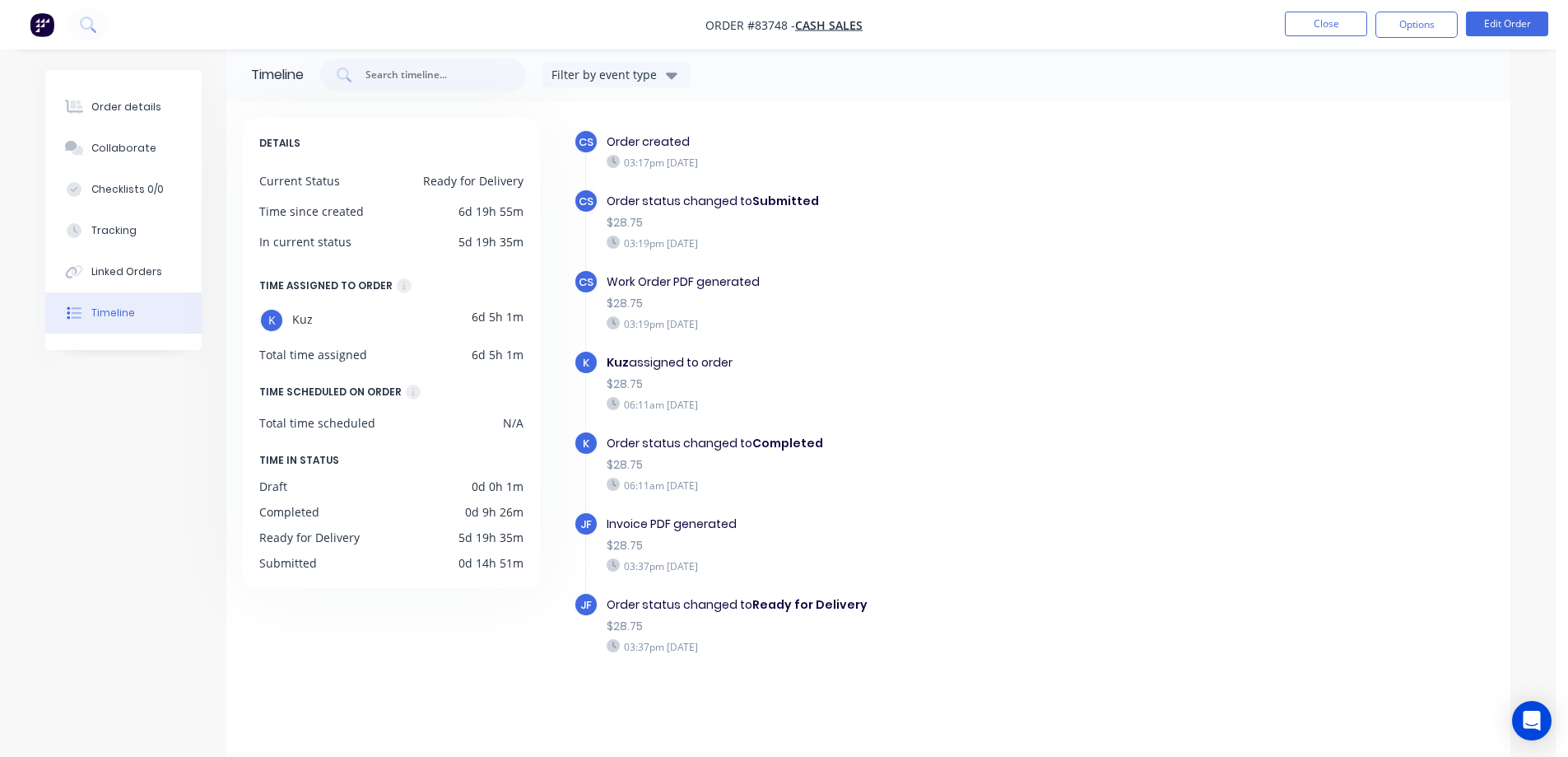
scroll to position [29, 0]
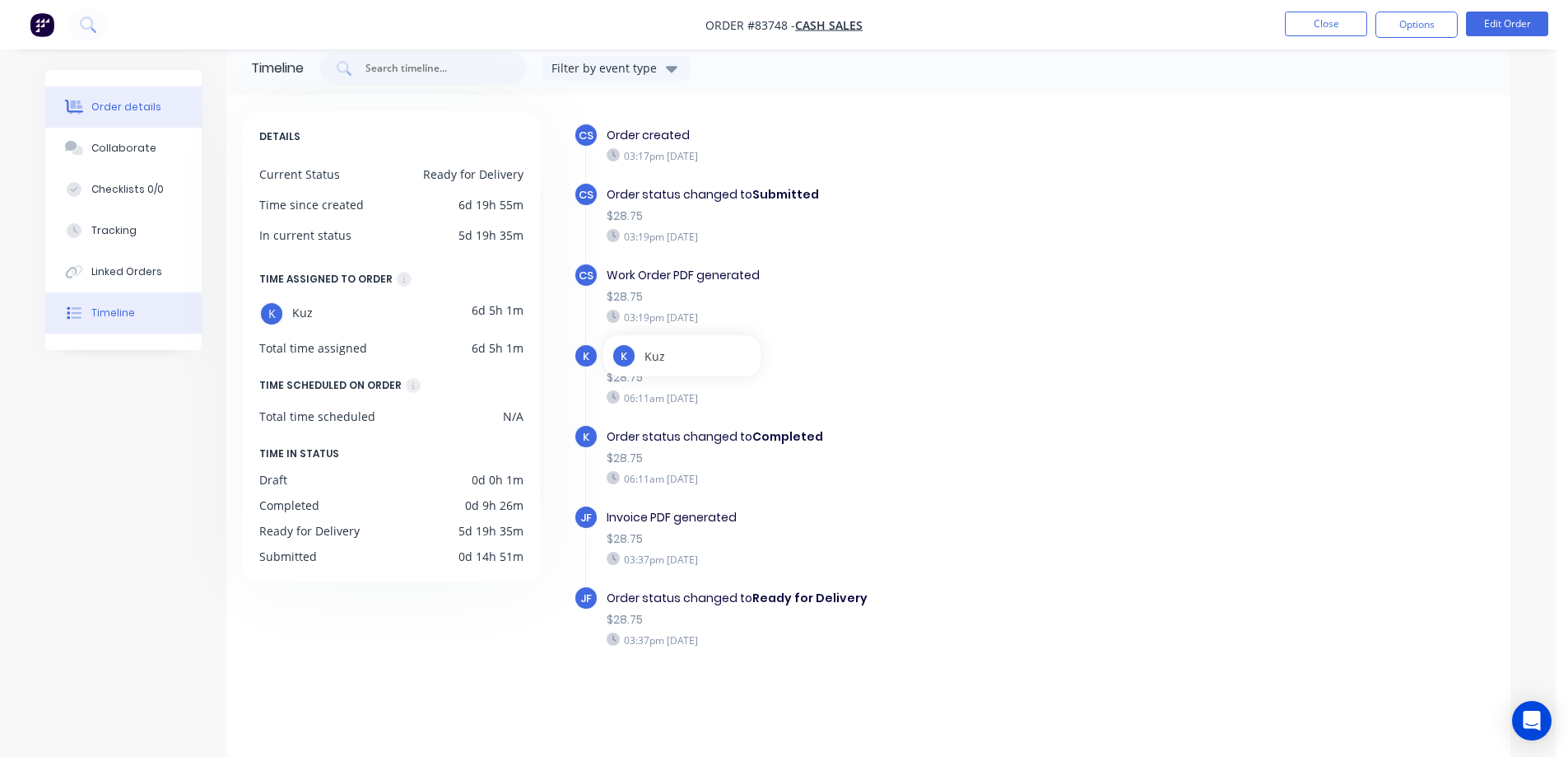
click at [155, 93] on button "Order details" at bounding box center [123, 106] width 156 height 41
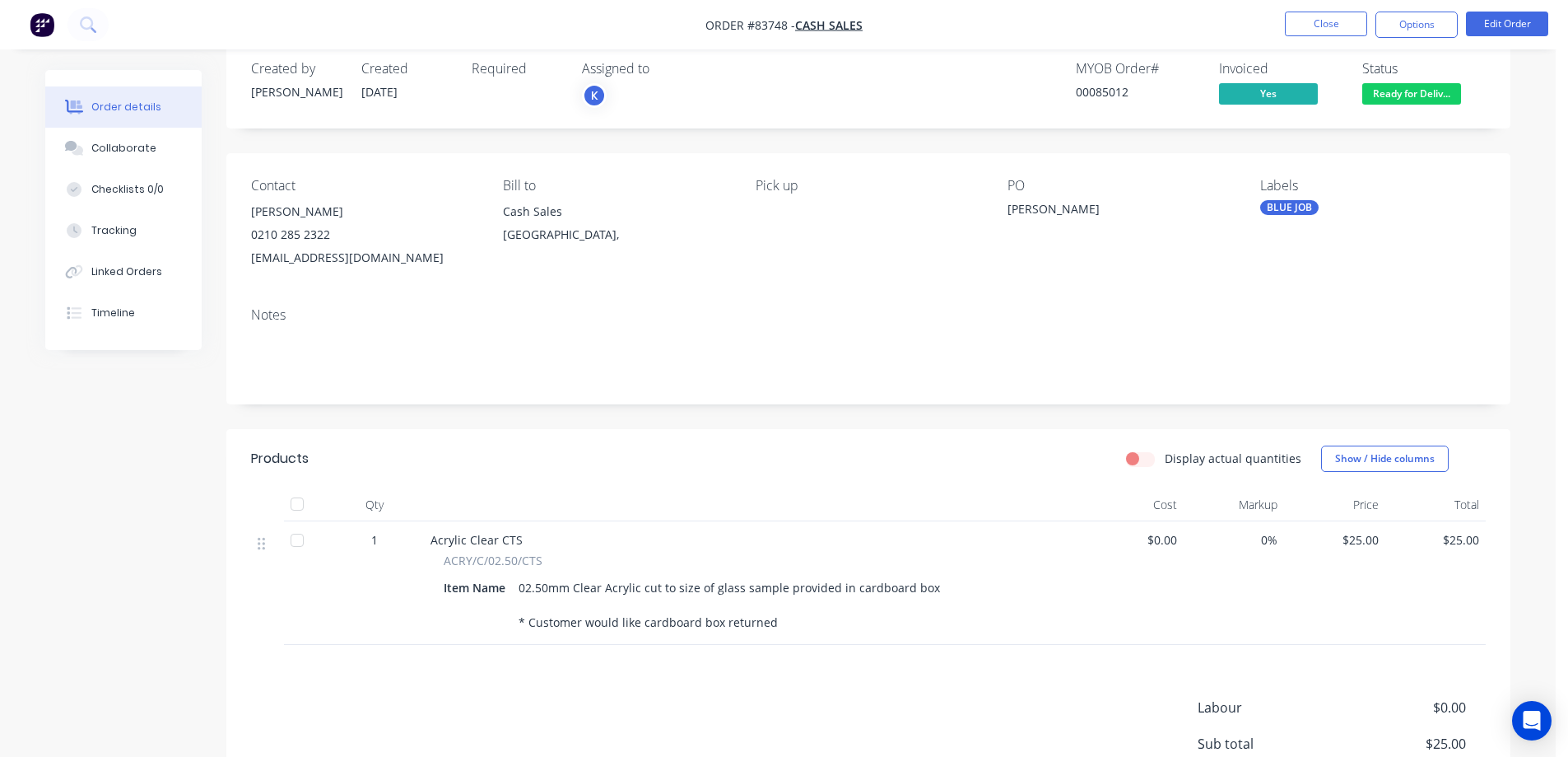
click at [1420, 39] on nav "Order #83748 - Cash Sales Close Options Edit Order" at bounding box center [784, 25] width 1568 height 49
click at [1416, 14] on button "Options" at bounding box center [1416, 25] width 83 height 26
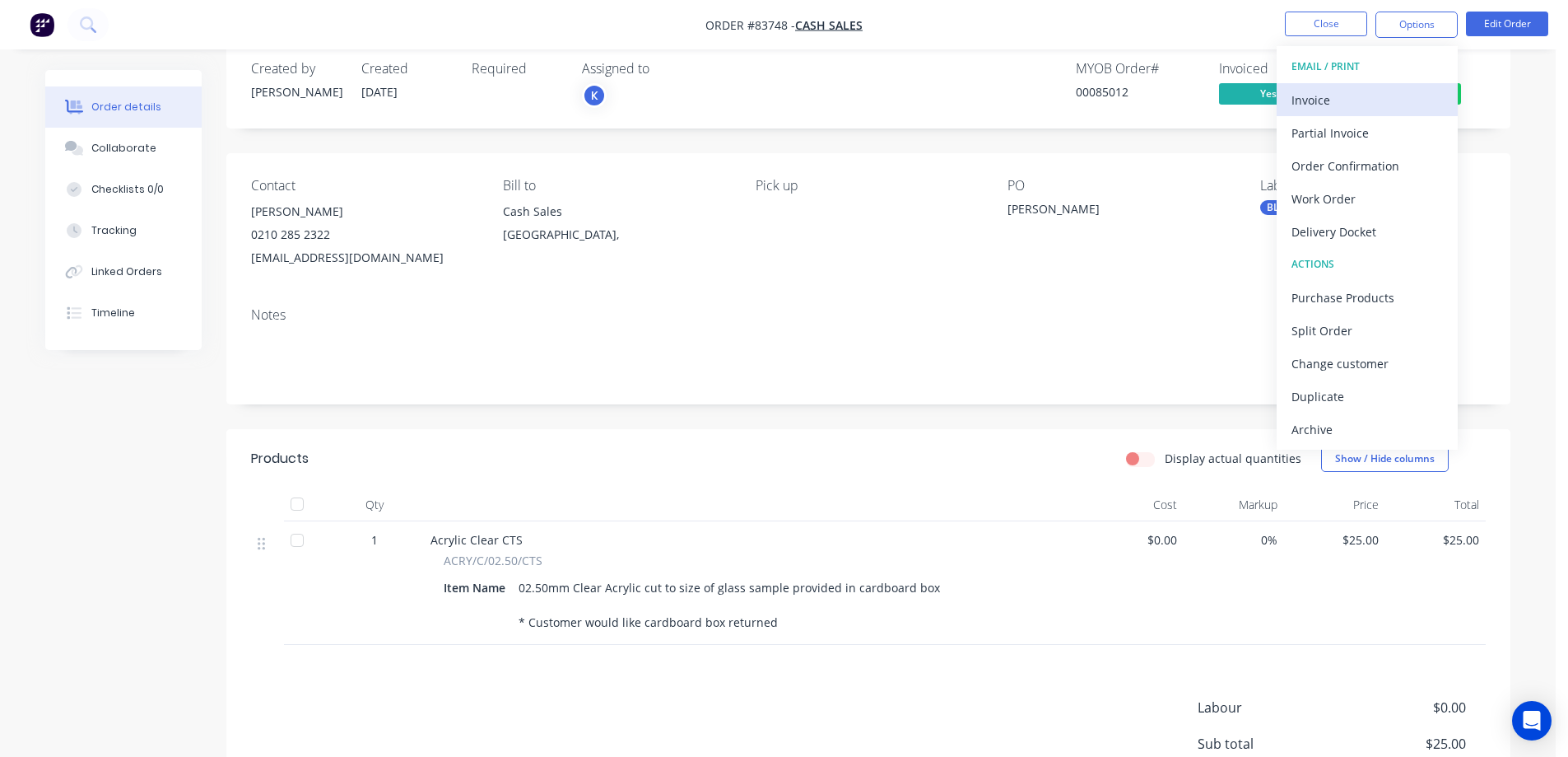
click at [1412, 104] on div "Invoice" at bounding box center [1367, 100] width 152 height 24
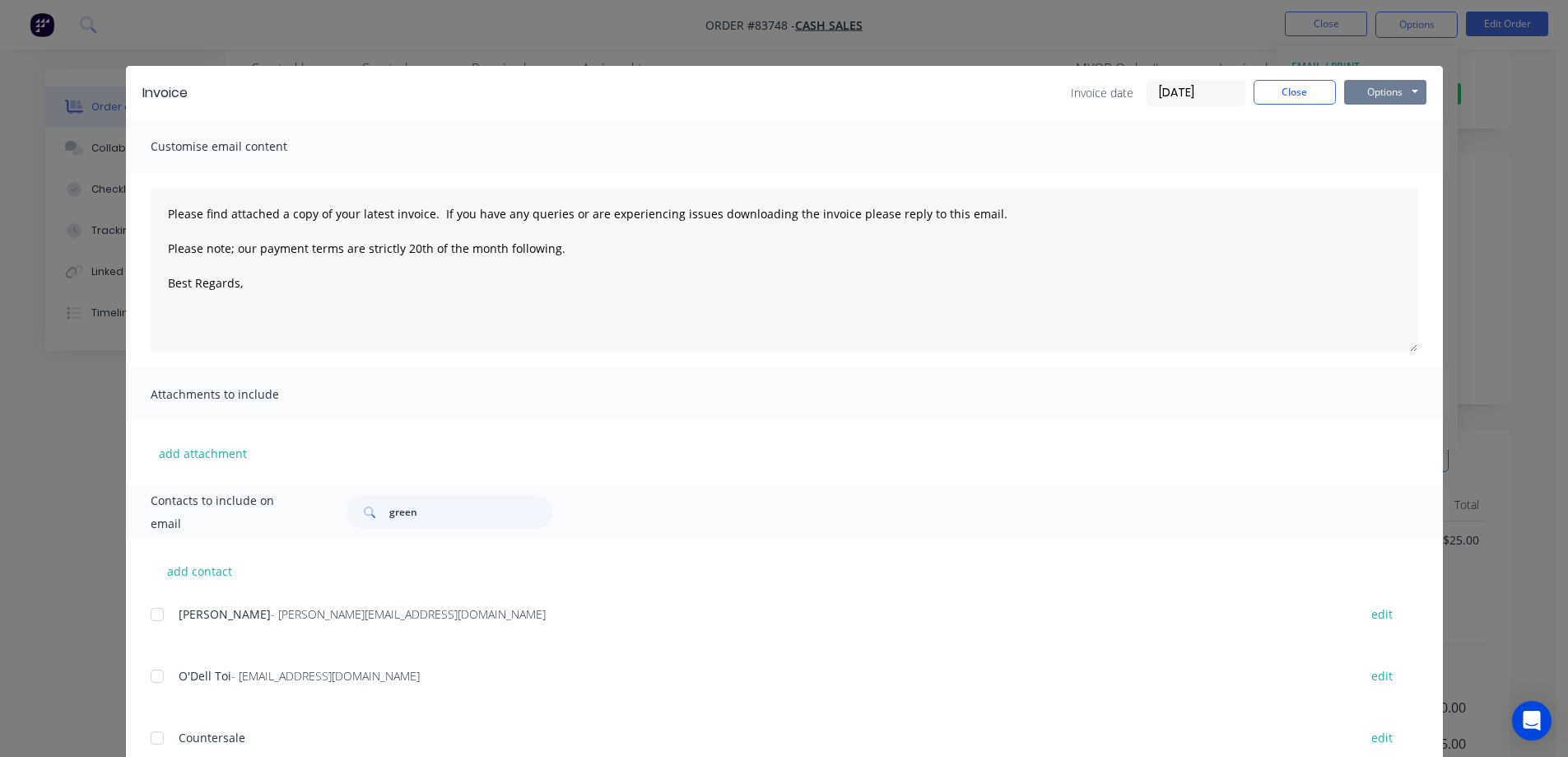
click at [1412, 92] on button "Options" at bounding box center [1385, 92] width 83 height 25
click at [1385, 147] on button "Print" at bounding box center [1396, 149] width 105 height 27
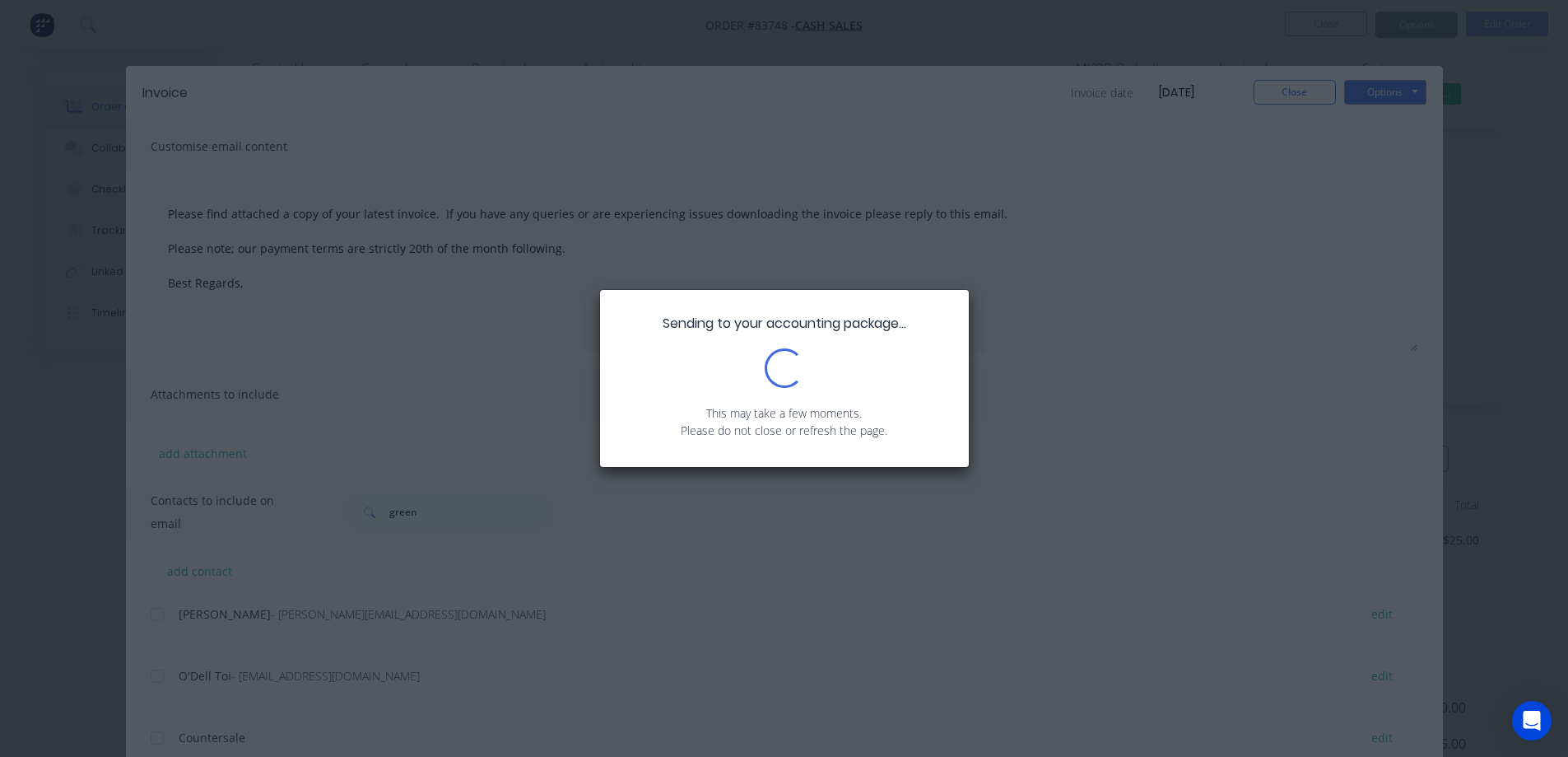
type textarea "Please find attached a copy of your latest invoice. If you have any queries or …"
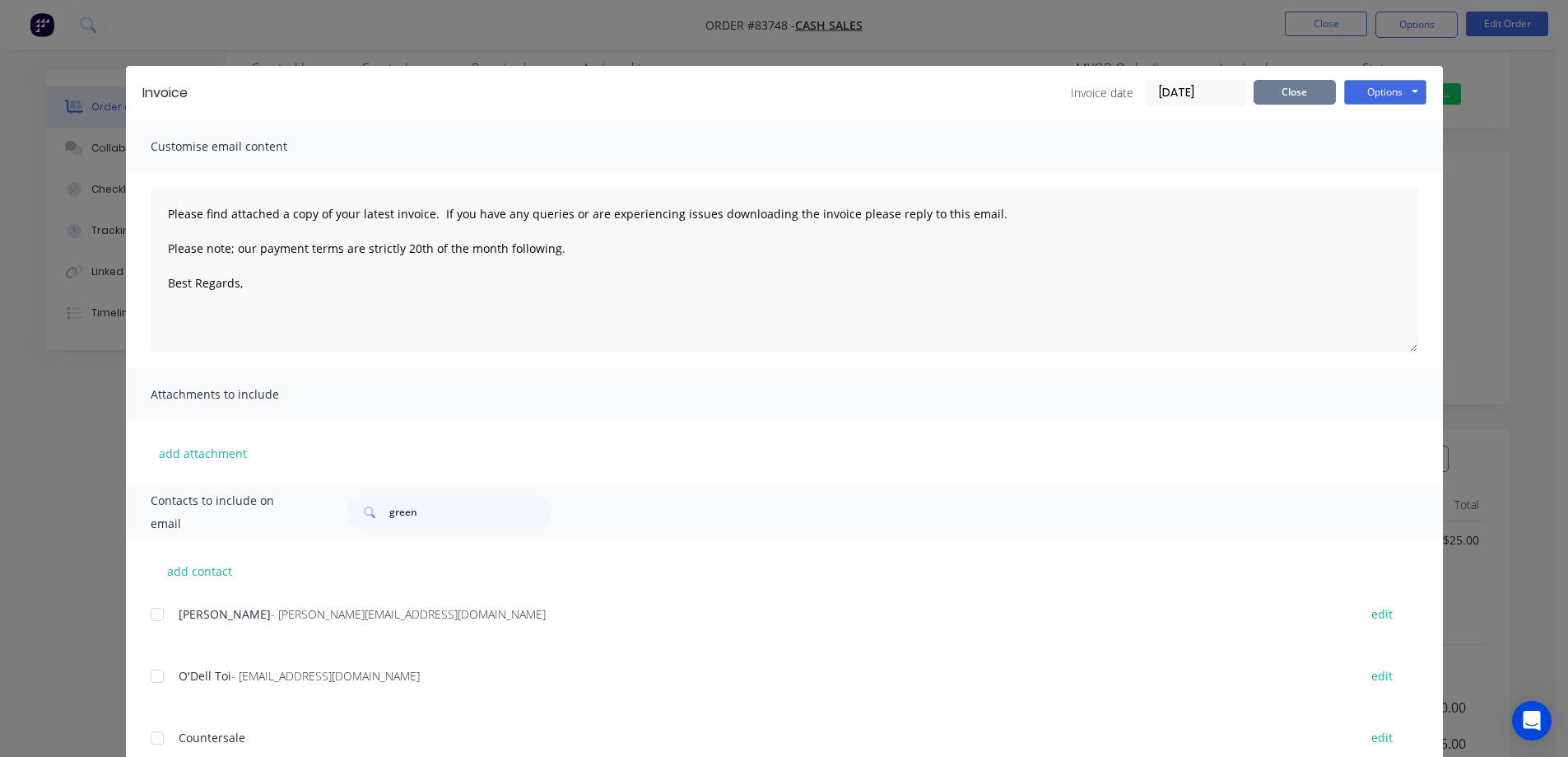
click at [1289, 84] on button "Close" at bounding box center [1294, 92] width 83 height 25
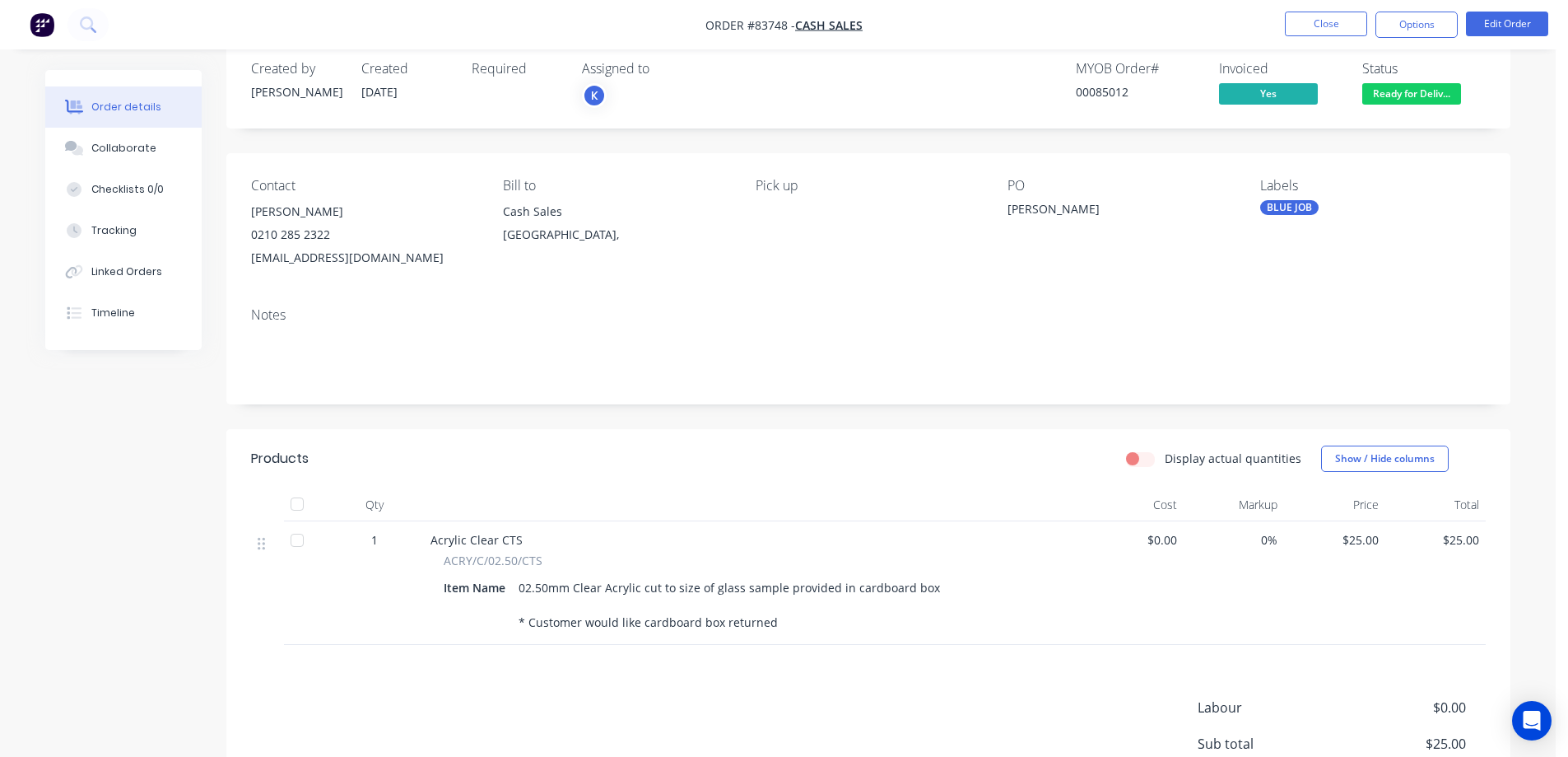
click at [475, 408] on div "Created by Chantal Created 06/08/25 Required Assigned to K MYOB Order # 0008501…" at bounding box center [867, 477] width 1284 height 872
click at [1303, 26] on button "Close" at bounding box center [1326, 24] width 83 height 25
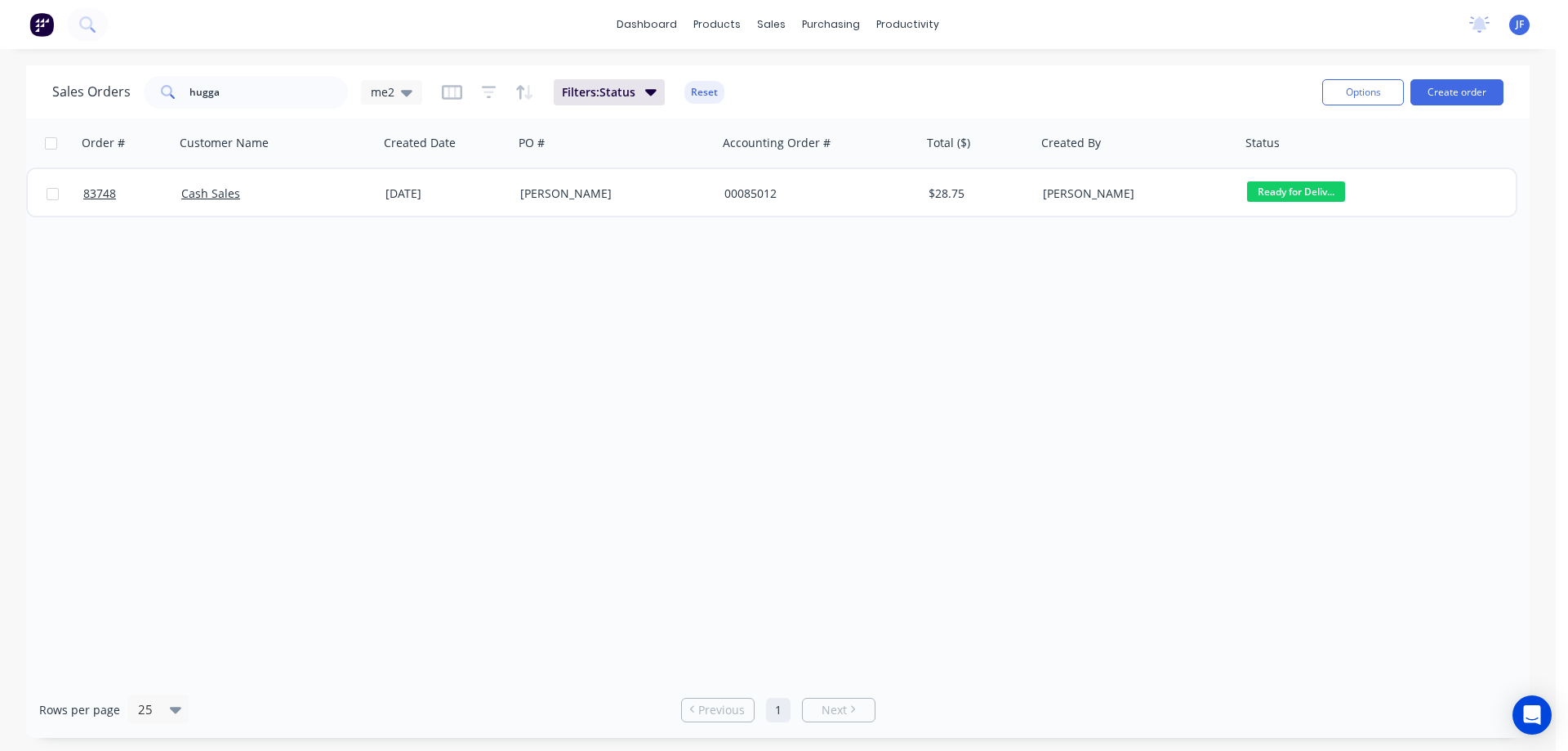
click at [743, 291] on div "Order # Customer Name Created Date PO # Accounting Order # Total ($) Created By…" at bounding box center [778, 400] width 1503 height 563
click at [717, 276] on div "Order # Customer Name Created Date PO # Accounting Order # Total ($) Created By…" at bounding box center [778, 400] width 1503 height 563
drag, startPoint x: 345, startPoint y: 47, endPoint x: 25, endPoint y: 180, distance: 346.5
click at [345, 47] on div "dashboard products sales purchasing productivity dashboard products Product Cat…" at bounding box center [778, 24] width 1555 height 49
click at [996, 365] on div "Order # Customer Name Created Date PO # Accounting Order # Total ($) Created By…" at bounding box center [778, 400] width 1503 height 563
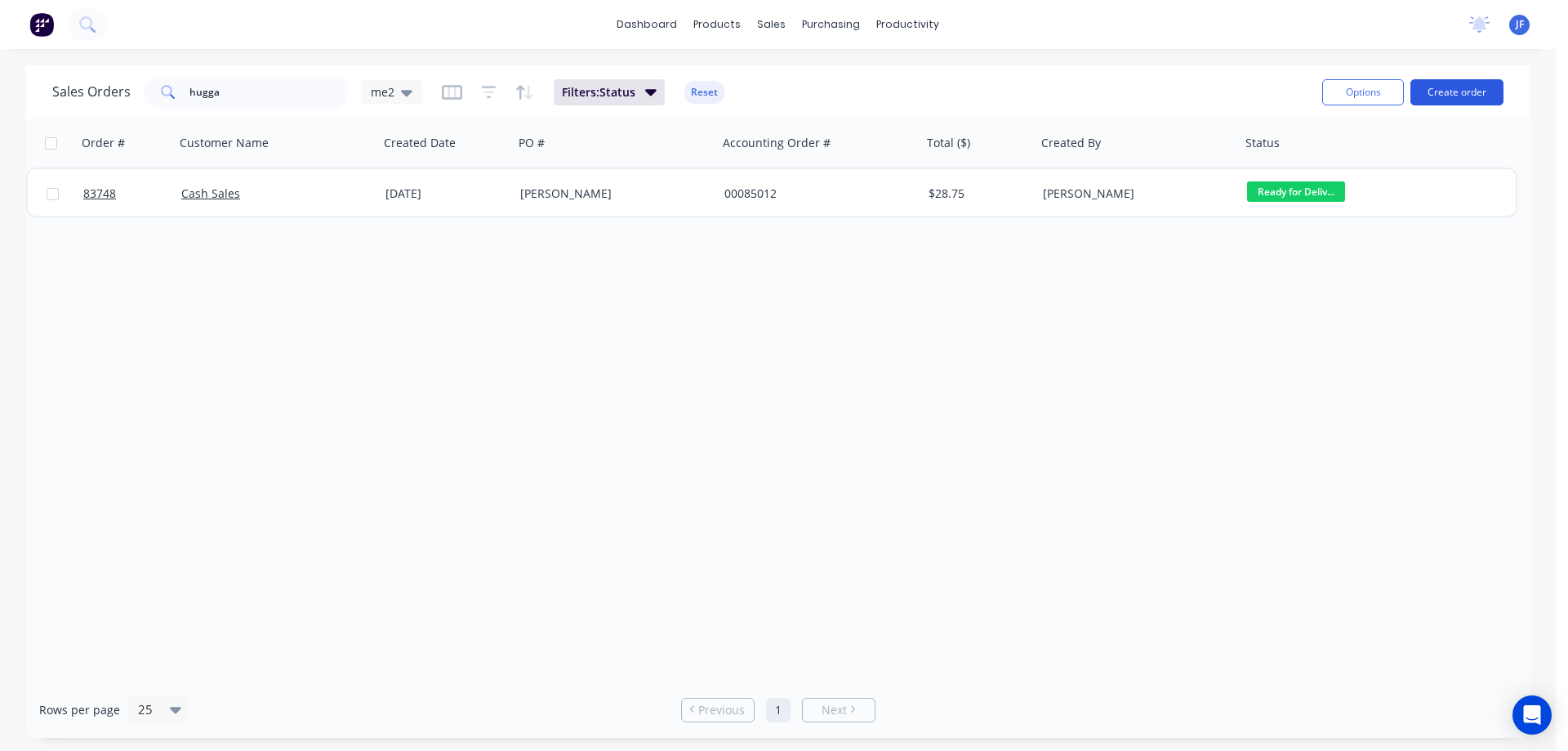
click at [1478, 90] on button "Create order" at bounding box center [1455, 92] width 93 height 26
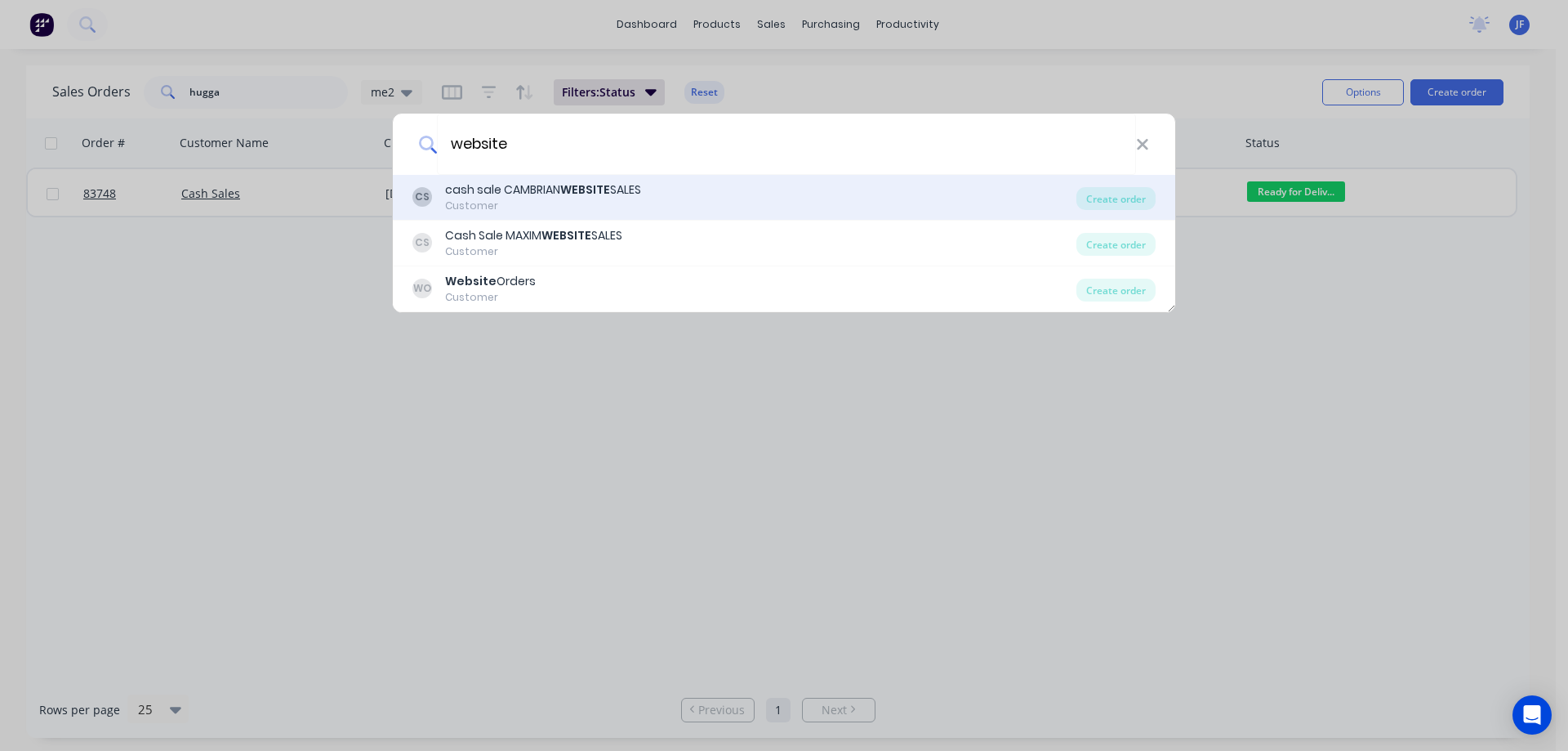
type input "website"
click at [807, 208] on div "CS cash sale CAMBRIAN WEBSITE SALES Customer" at bounding box center [743, 196] width 663 height 32
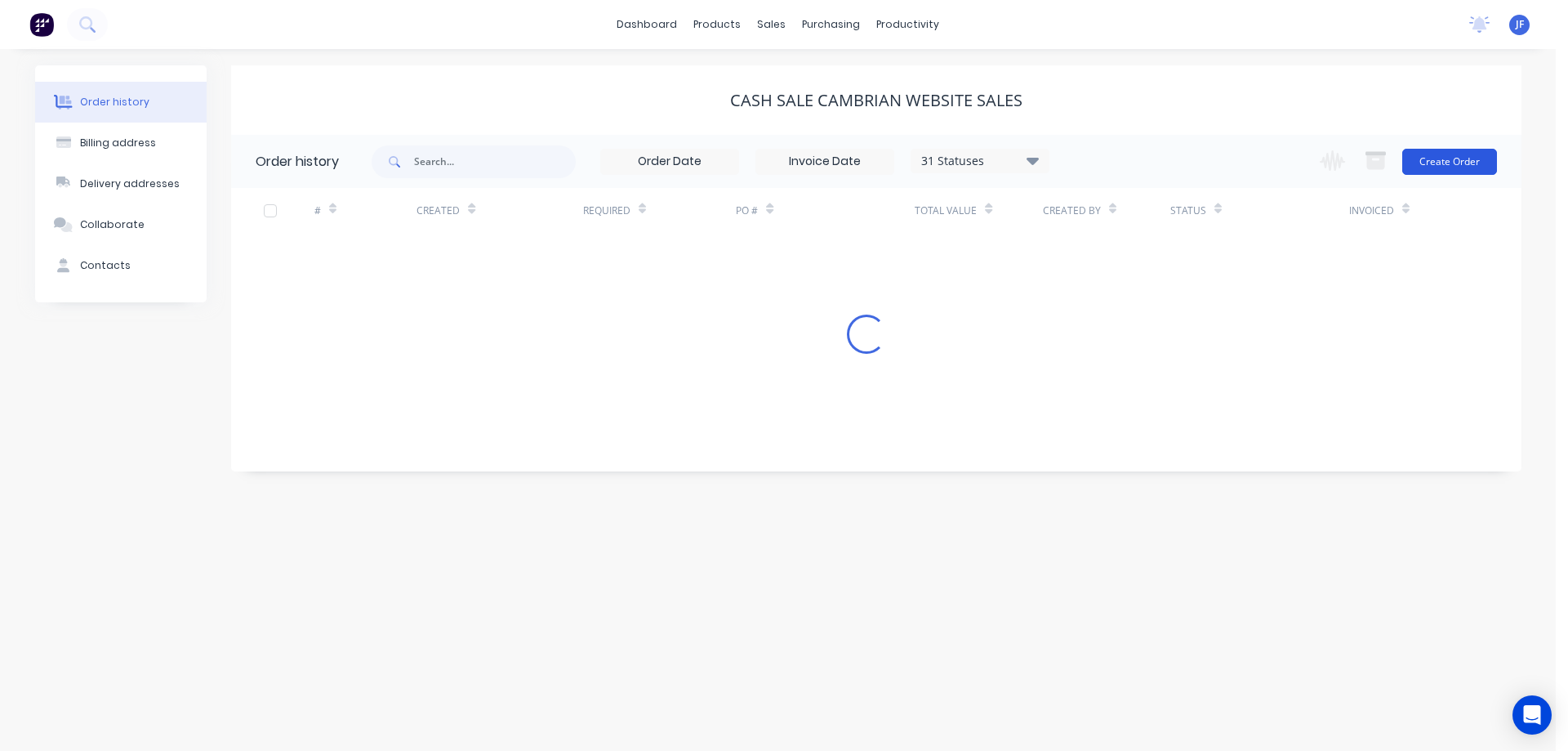
click at [1437, 156] on button "Create Order" at bounding box center [1448, 161] width 95 height 26
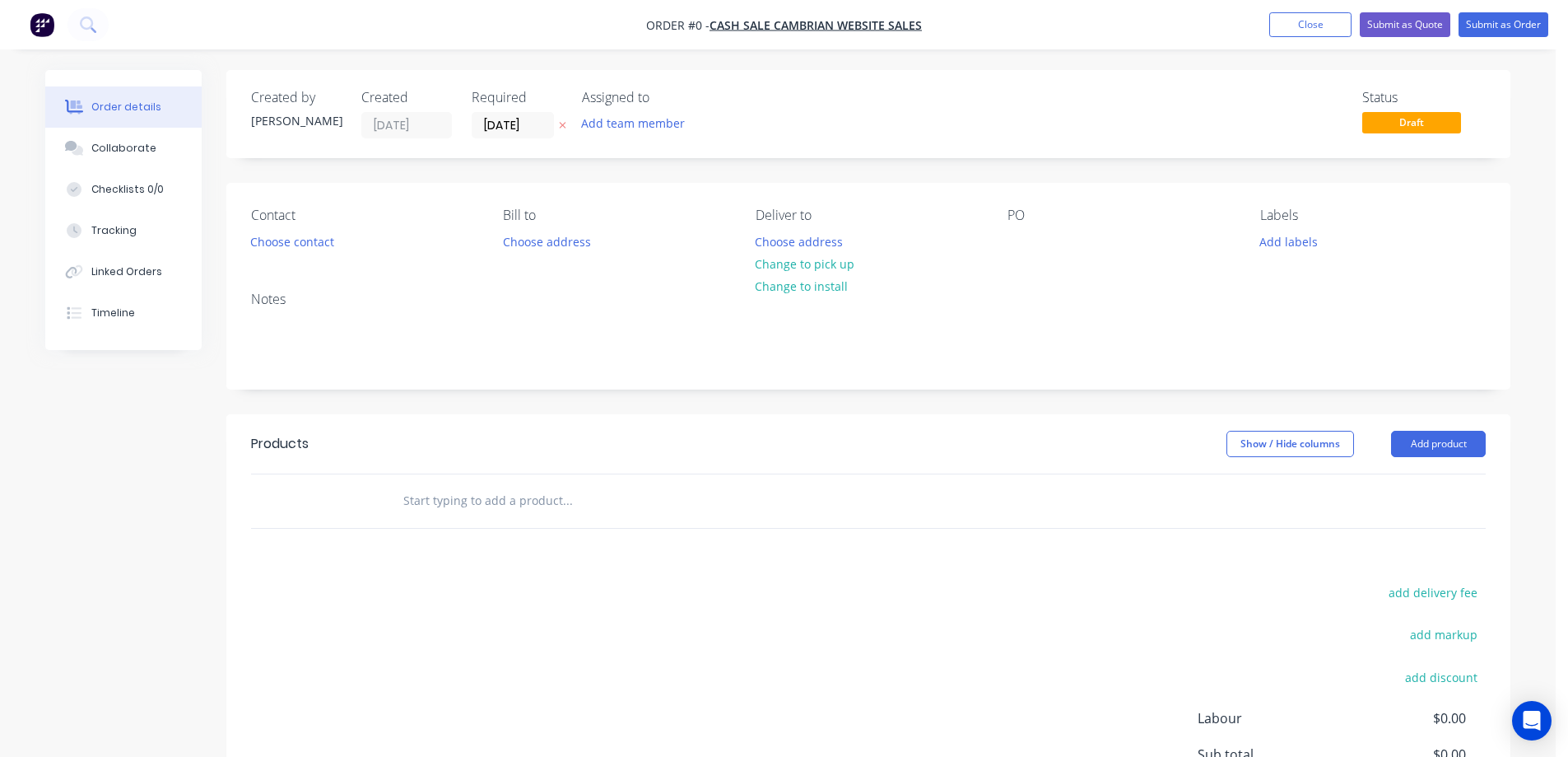
click at [566, 126] on icon at bounding box center [563, 124] width 7 height 10
click at [261, 238] on button "Choose contact" at bounding box center [293, 241] width 102 height 22
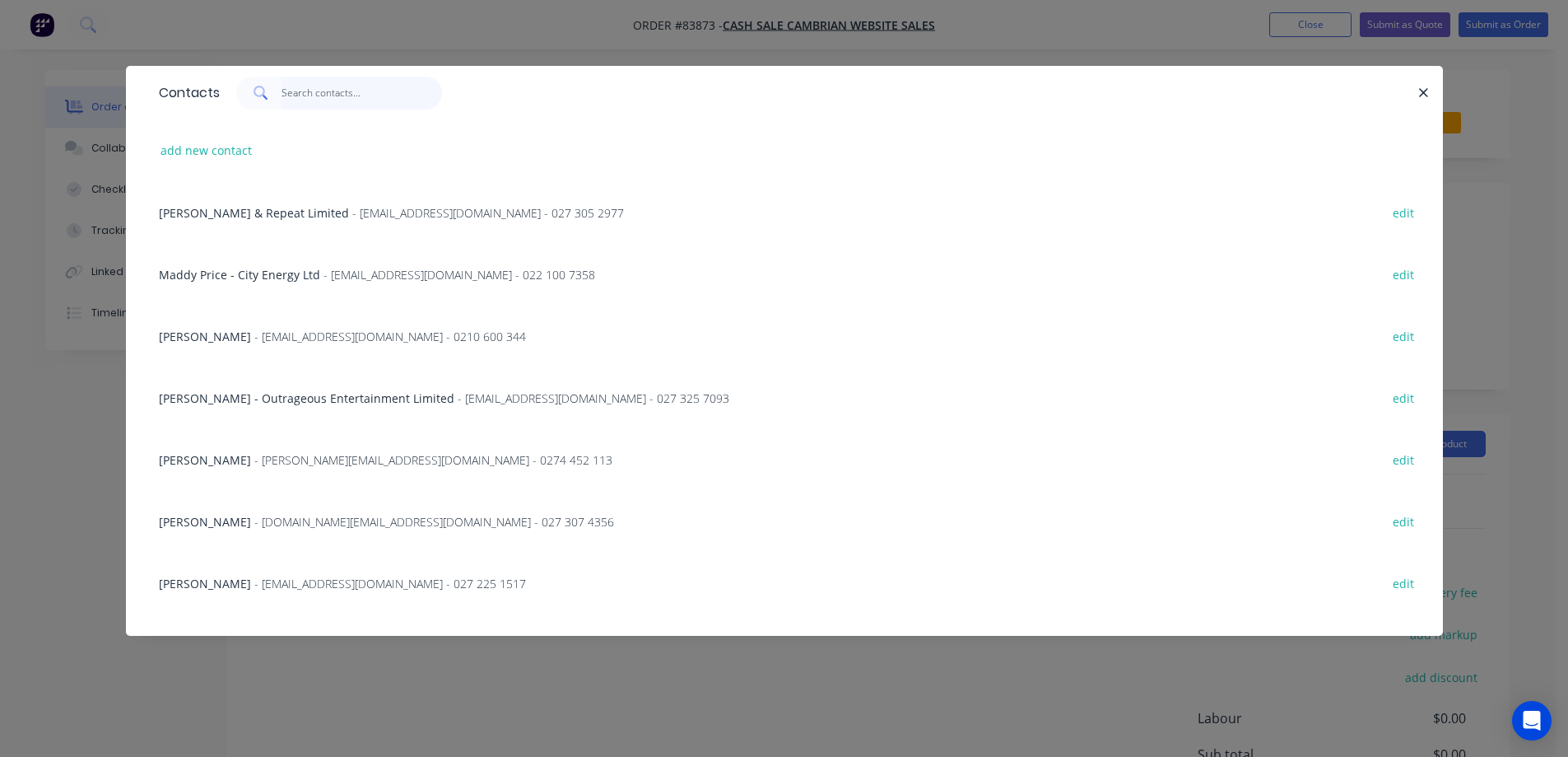
click at [307, 103] on input "text" at bounding box center [361, 93] width 161 height 33
paste input "Pukumahi Productions Ltd"
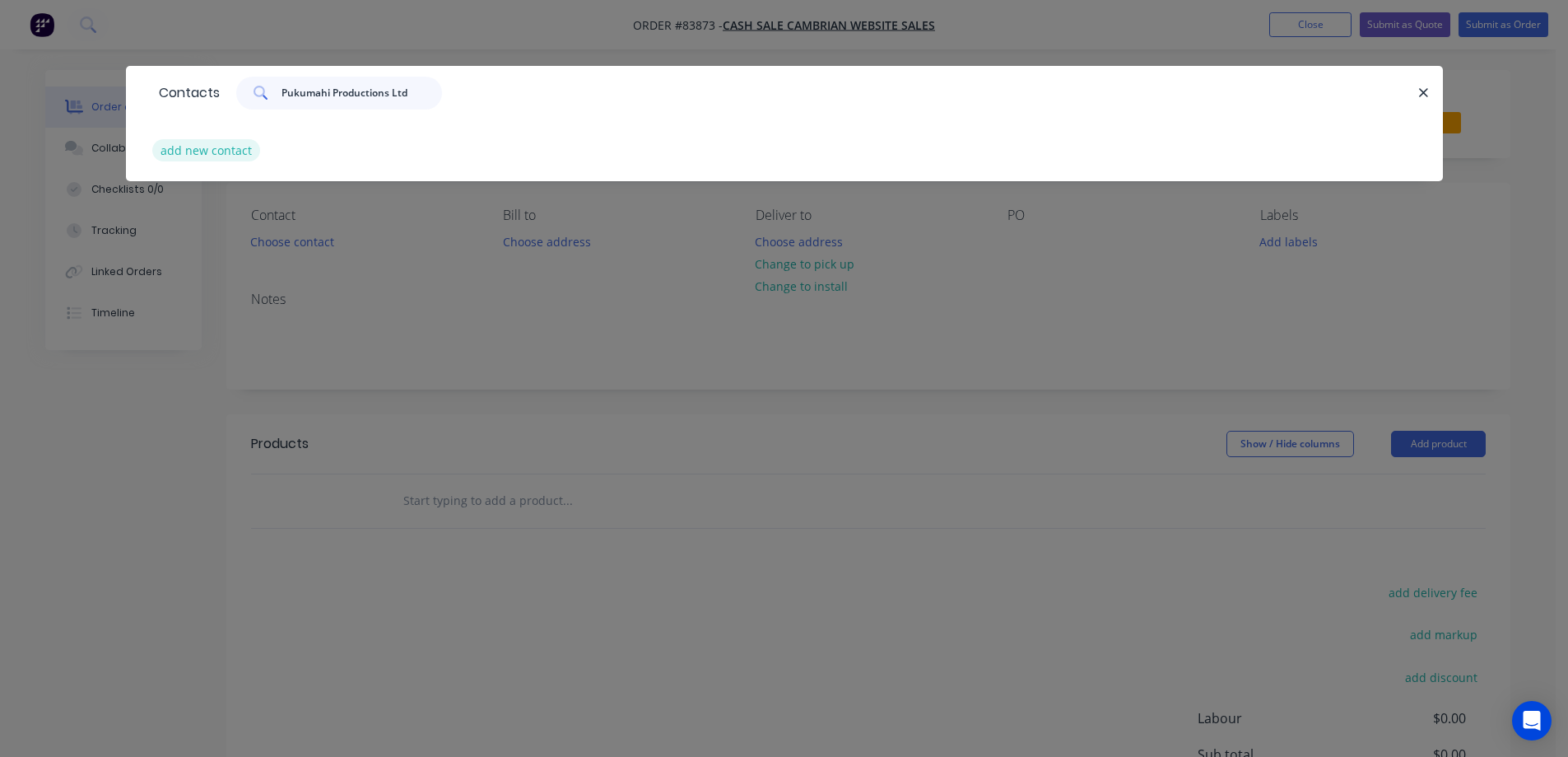
type input "Pukumahi Productions Ltd"
click at [191, 158] on button "add new contact" at bounding box center [207, 150] width 109 height 22
select select "NZ"
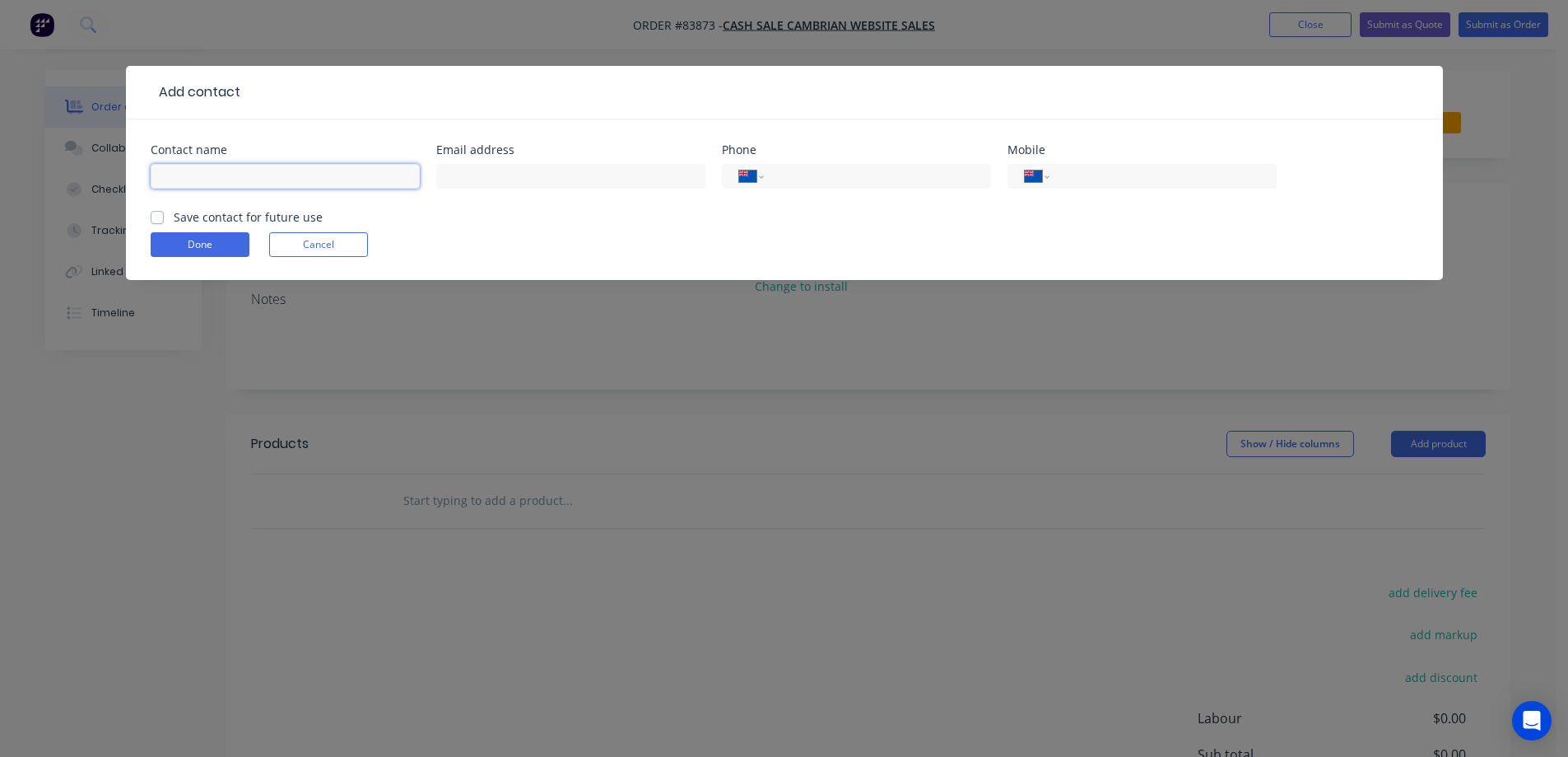
click at [217, 181] on input "text" at bounding box center [285, 175] width 270 height 25
paste input "Pukumahi Productions Ltd"
type input "Pukumahi Productions Ltd"
click at [218, 212] on label "Save contact for future use" at bounding box center [248, 216] width 149 height 17
click at [163, 212] on input "Save contact for future use" at bounding box center [157, 215] width 14 height 15
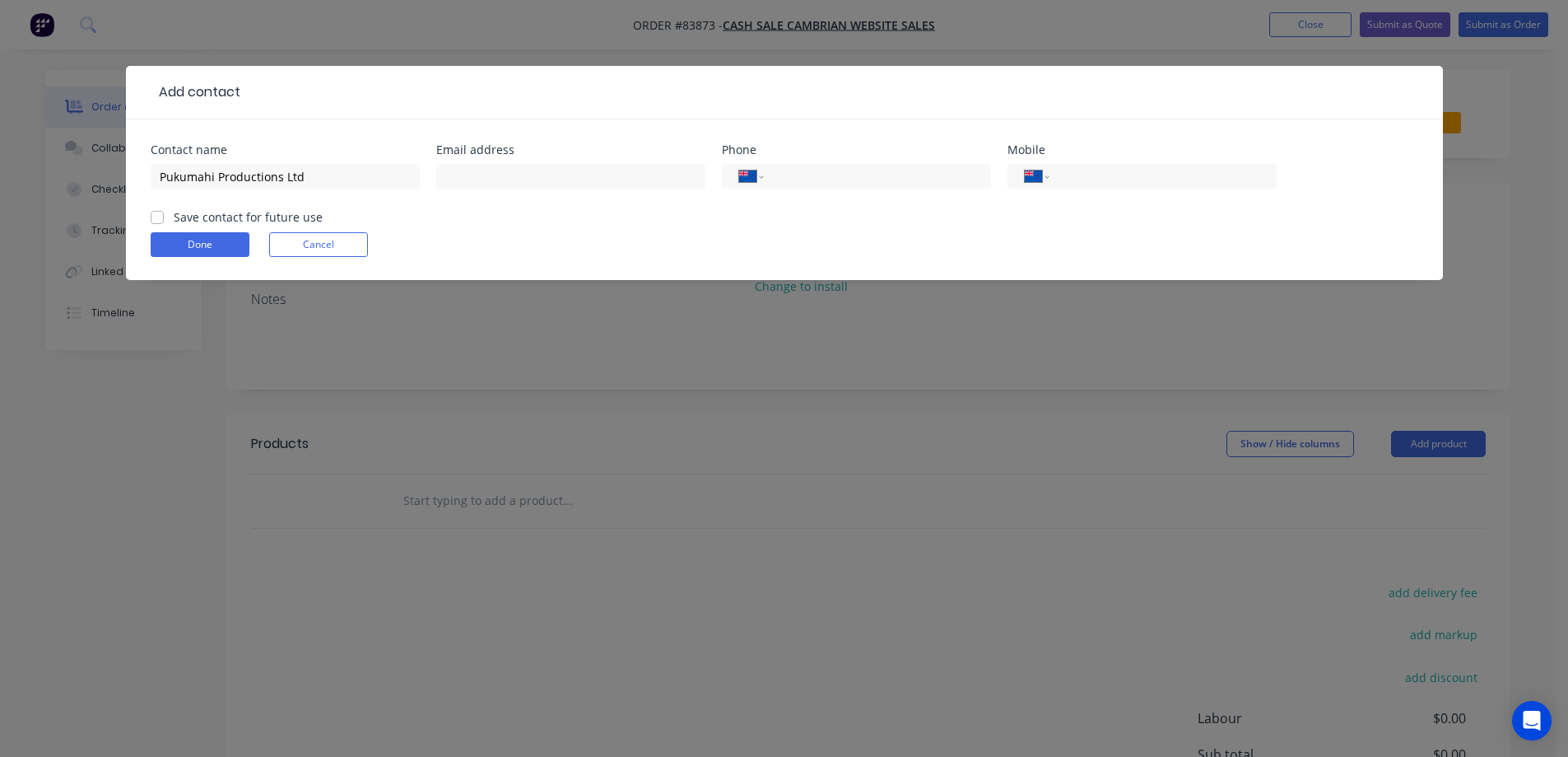
checkbox input "true"
click at [366, 183] on input "Pukumahi Productions Ltd" at bounding box center [285, 175] width 270 height 25
paste input "Emily Ansell"
type input "Pukumahi Productions Ltd - Emily Ansell"
click at [563, 175] on input "text" at bounding box center [571, 175] width 270 height 25
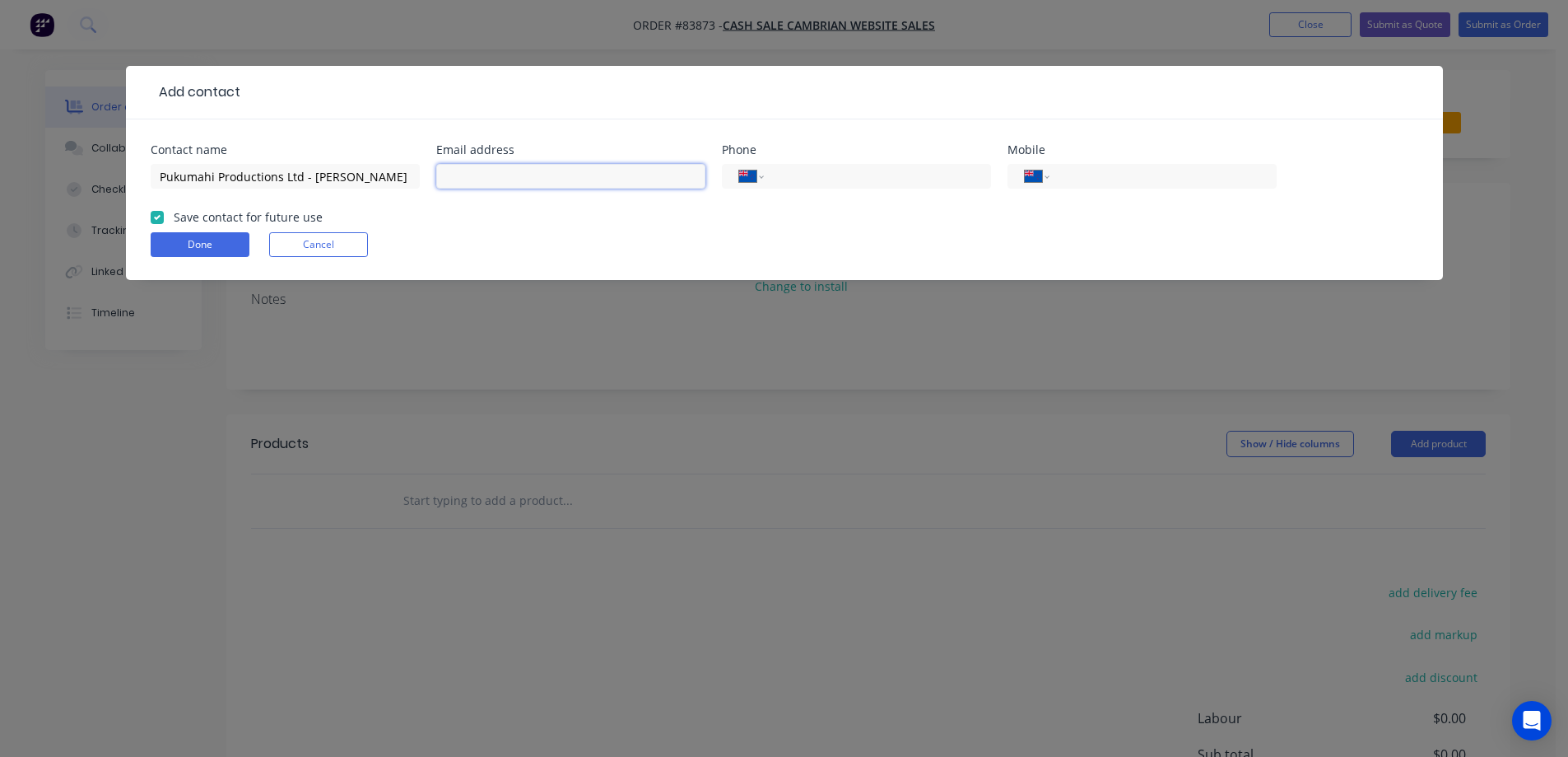
paste input "emily@pukumahi.co.nz"
type input "emily@pukumahi.co.nz"
click at [1133, 186] on div "International Afghanistan Åland Islands Albania Algeria American Samoa Andorra …" at bounding box center [1142, 175] width 270 height 25
click at [1124, 180] on input "tel" at bounding box center [1160, 176] width 198 height 19
paste input "021 770 759"
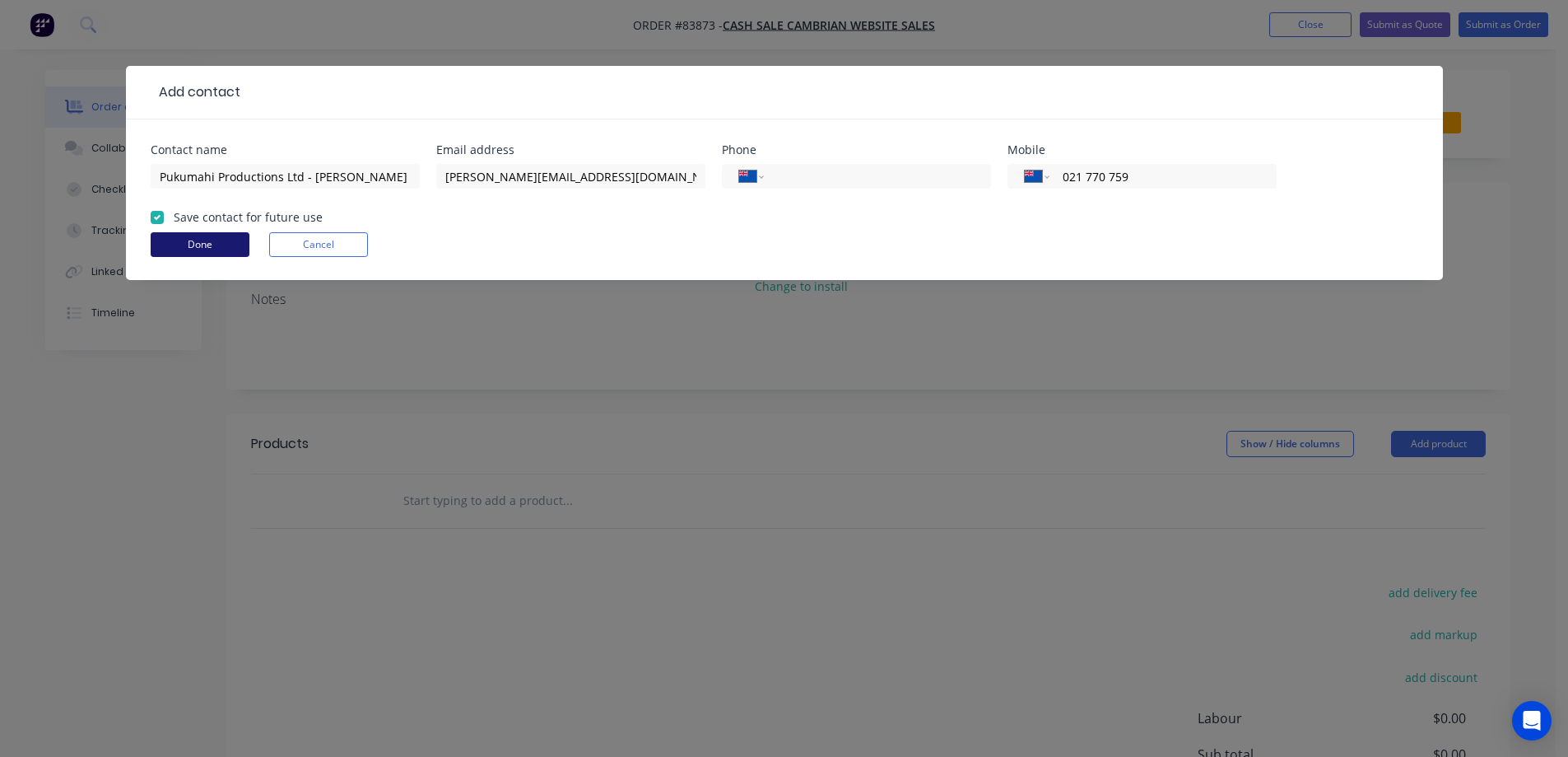
type input "021 770 759"
click at [235, 243] on button "Done" at bounding box center [200, 244] width 99 height 25
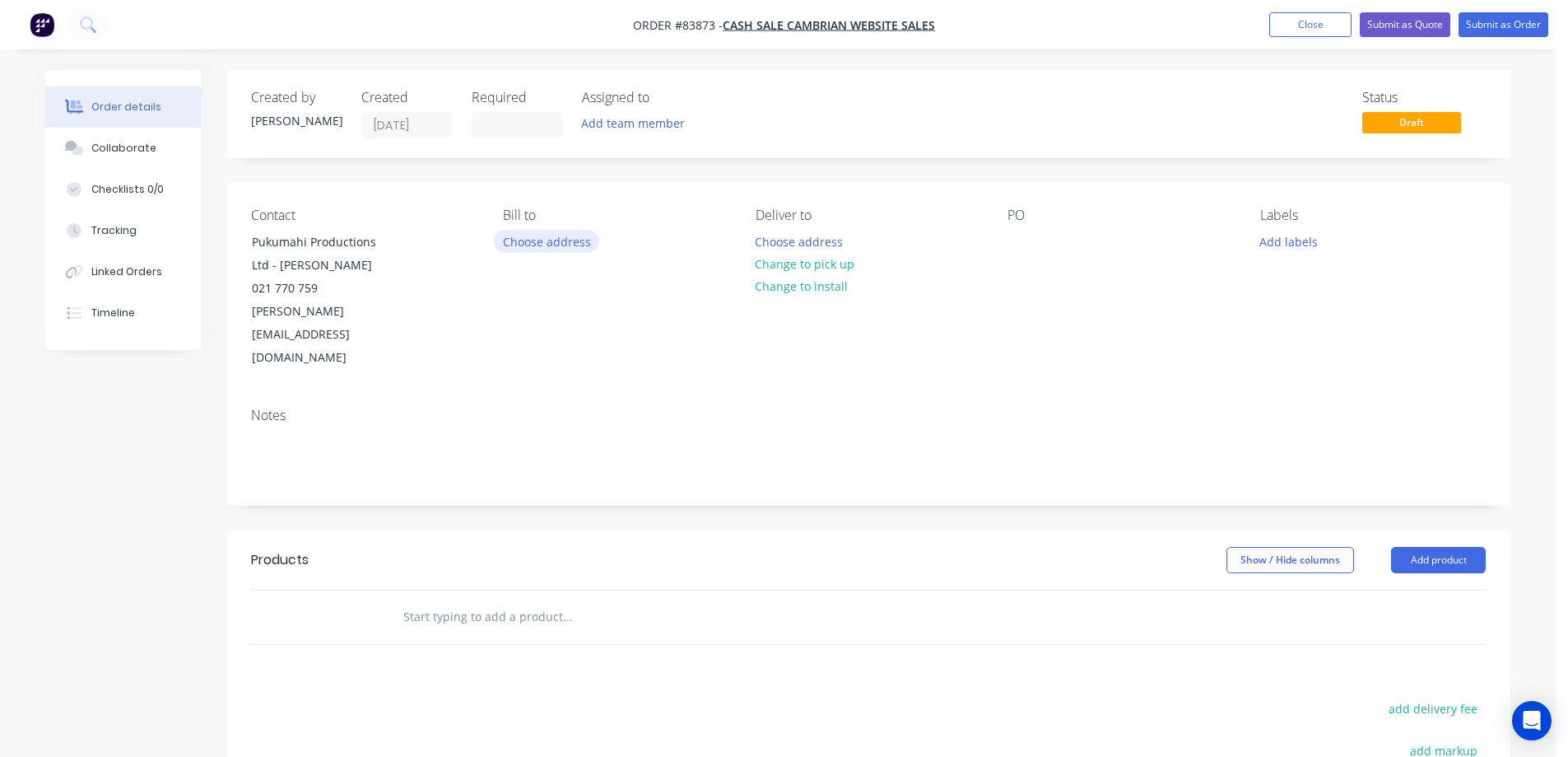
click at [551, 250] on button "Choose address" at bounding box center [546, 241] width 105 height 22
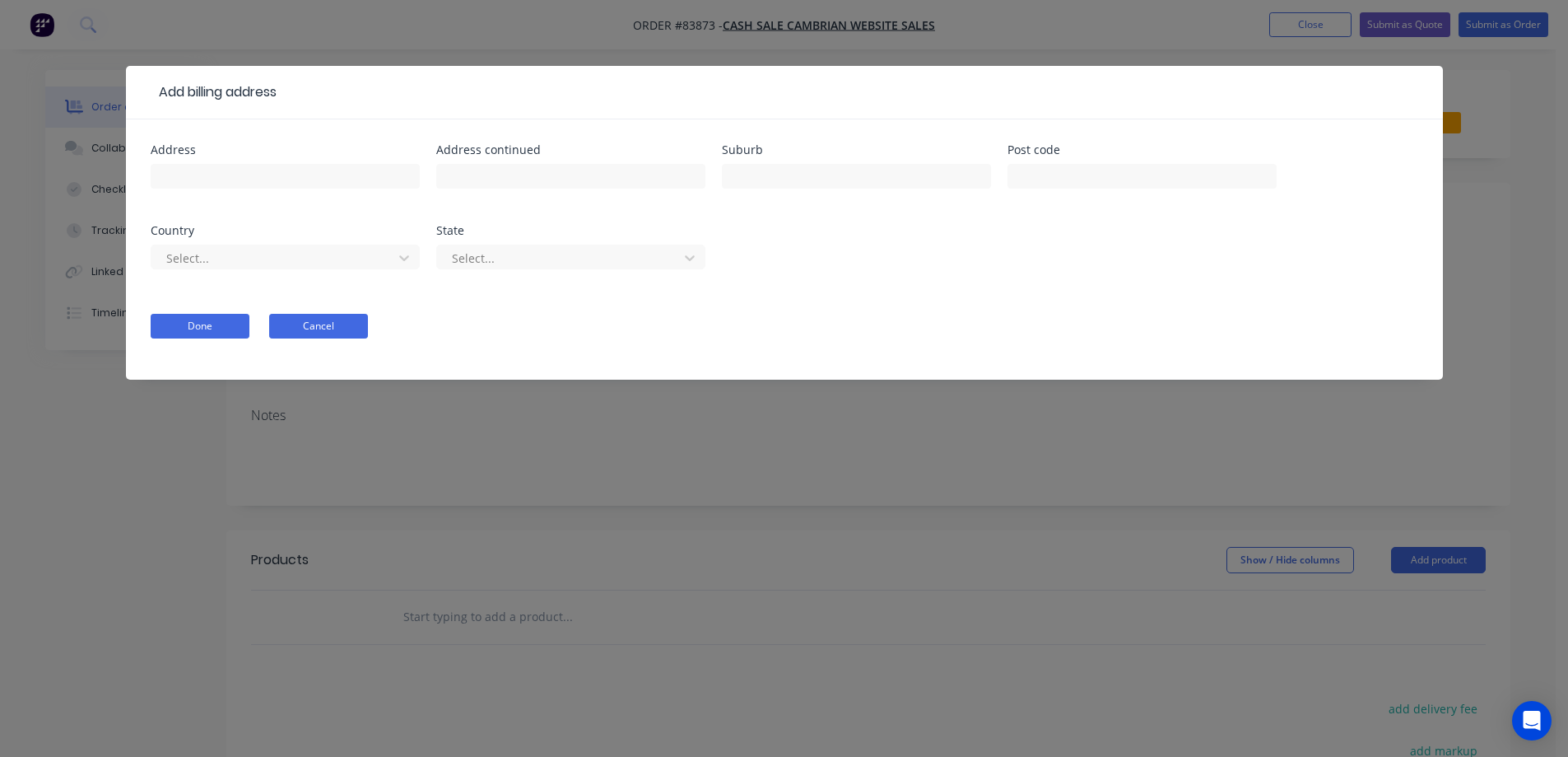
click at [321, 317] on button "Cancel" at bounding box center [318, 326] width 99 height 25
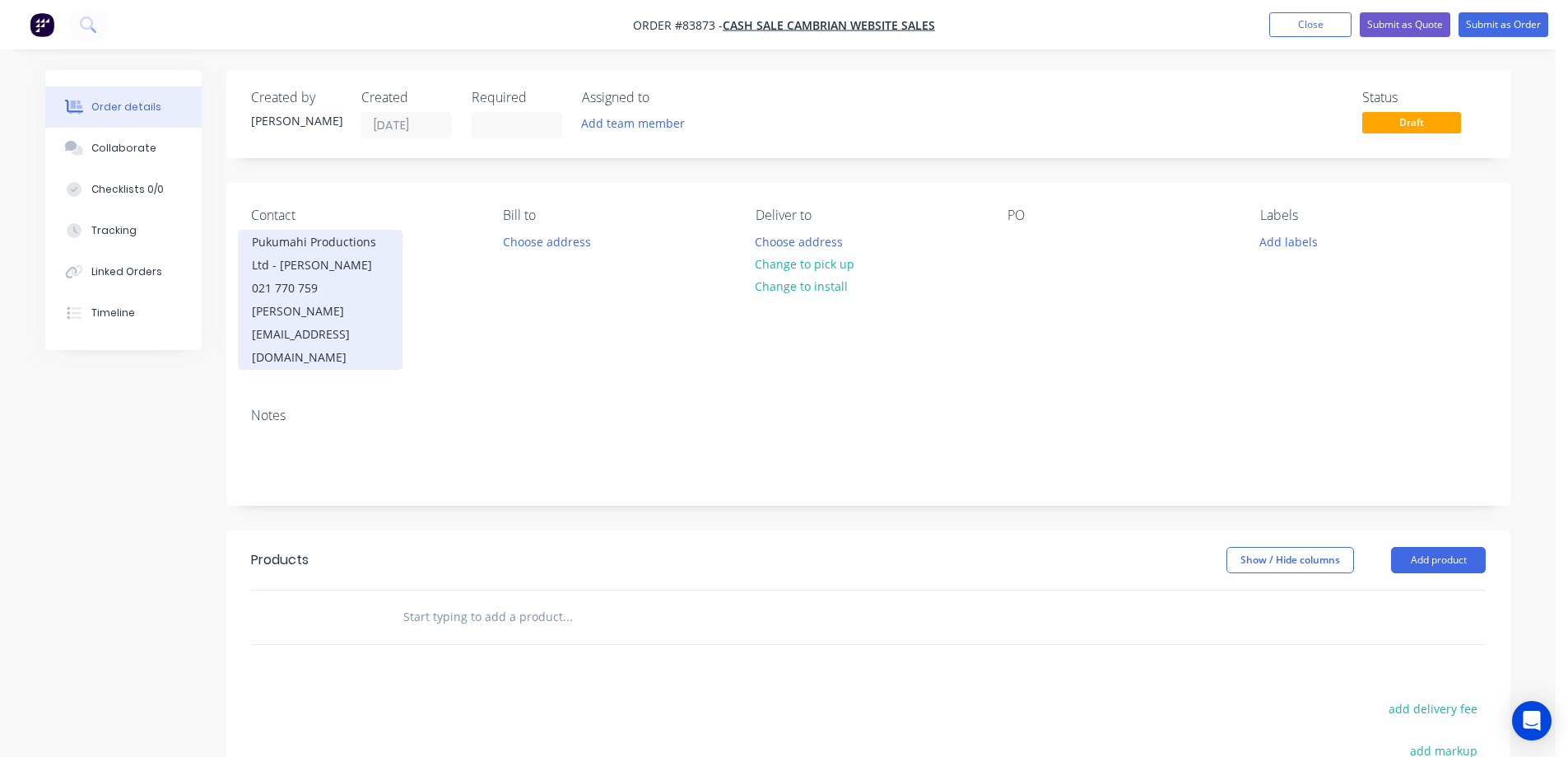
click at [337, 252] on div "Pukumahi Productions Ltd - Emily Ansell" at bounding box center [320, 253] width 137 height 46
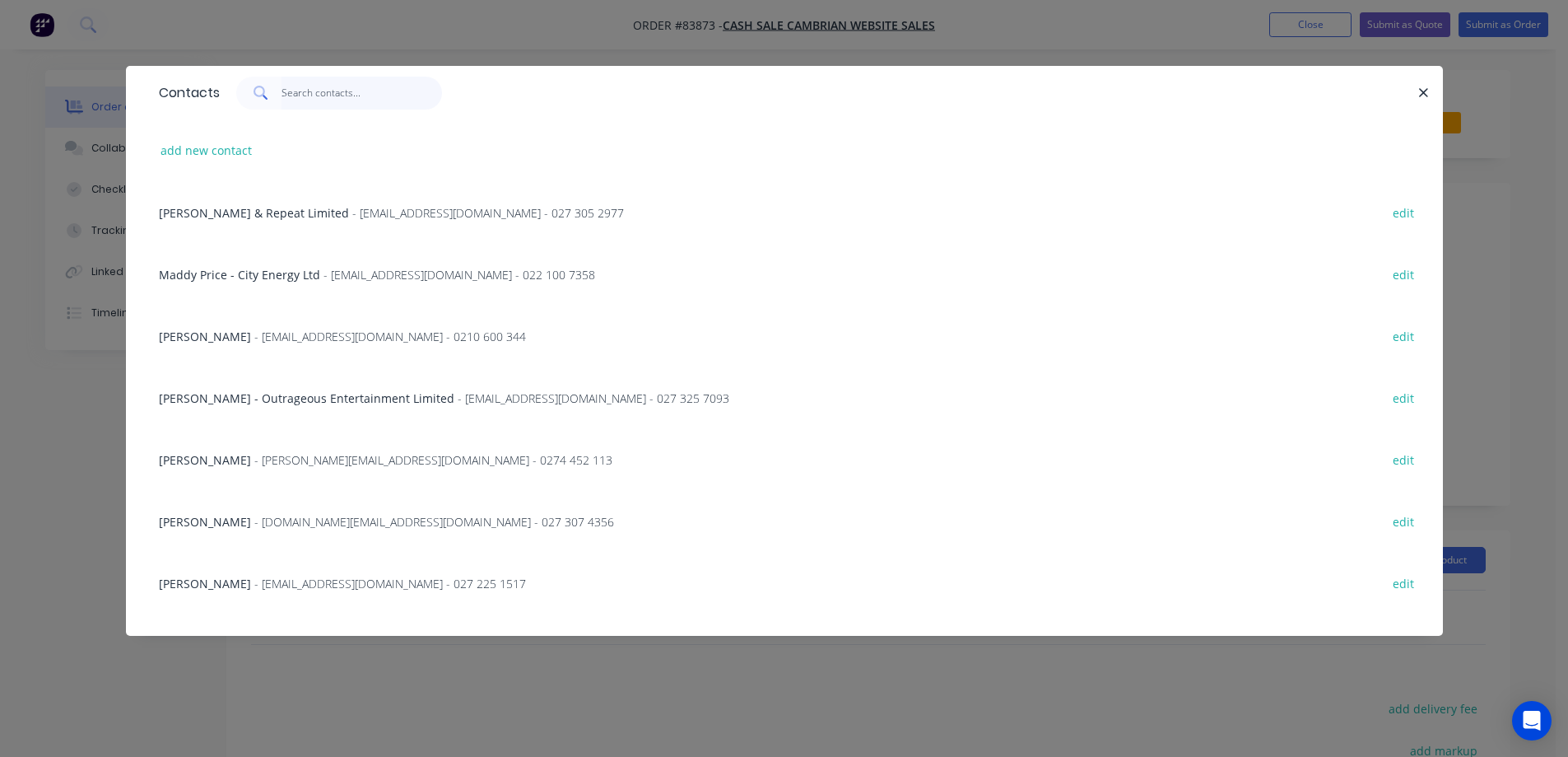
click at [307, 93] on input "text" at bounding box center [361, 93] width 161 height 33
paste input "021770759"
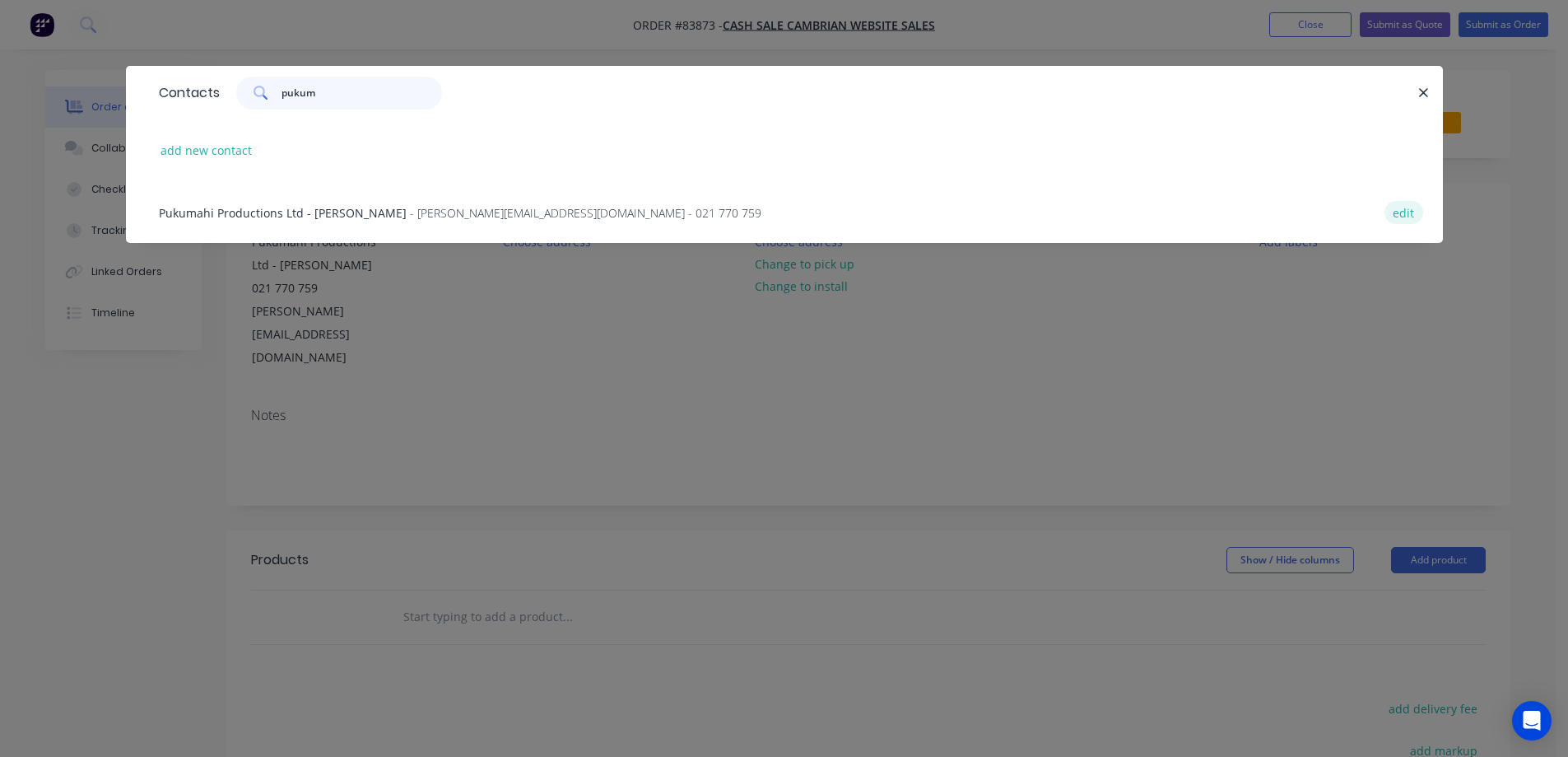
type input "pukum"
click at [1406, 211] on button "edit" at bounding box center [1404, 211] width 39 height 22
select select "NZ"
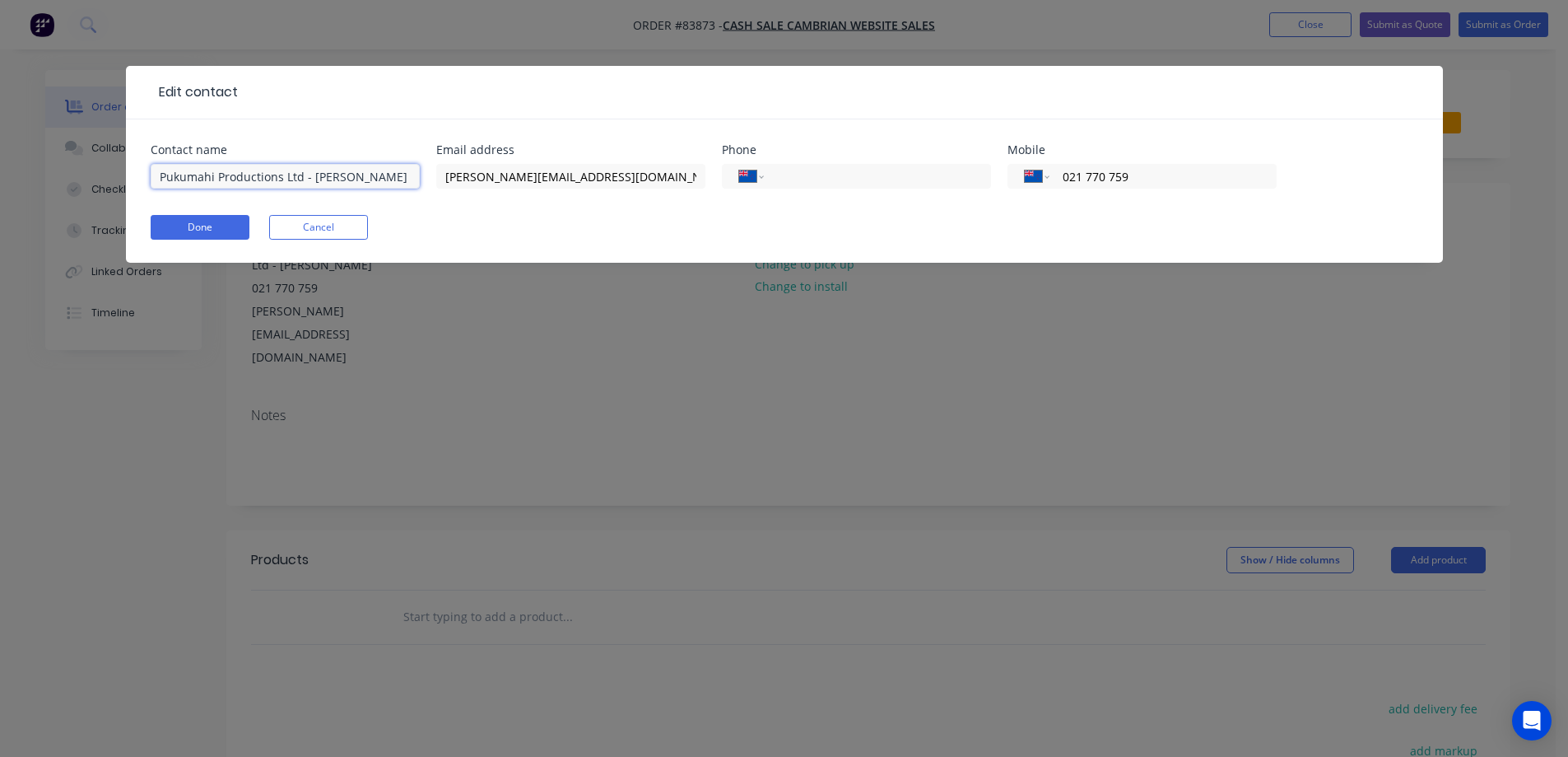
drag, startPoint x: 307, startPoint y: 173, endPoint x: 50, endPoint y: 164, distance: 257.2
click at [50, 164] on div "Edit contact Contact name Pukumahi Productions Ltd - Emily Ansell Email address…" at bounding box center [784, 378] width 1568 height 757
type input "Emily Ansell"
click at [221, 222] on button "Done" at bounding box center [200, 227] width 99 height 25
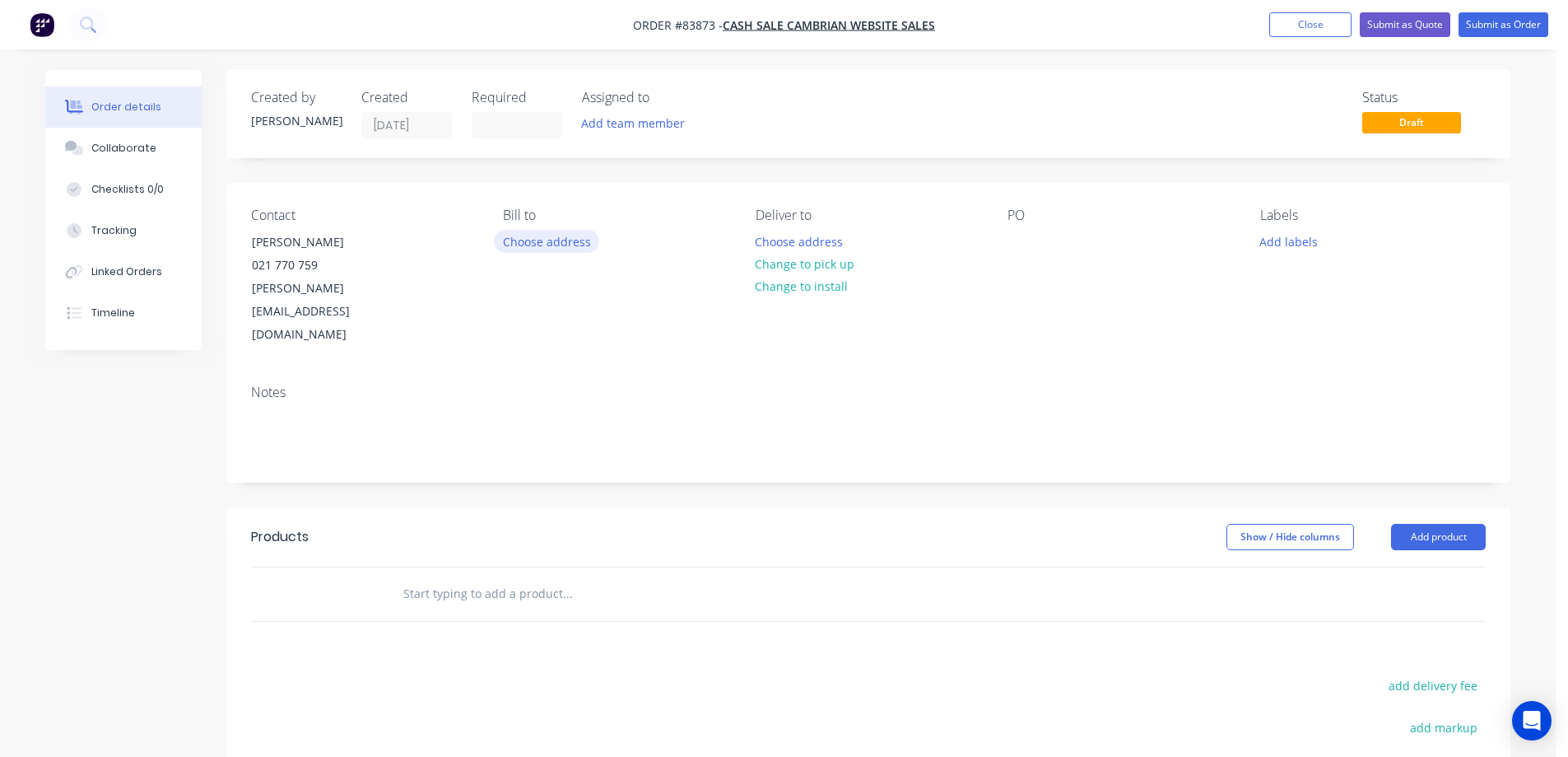
click at [582, 249] on button "Choose address" at bounding box center [546, 241] width 105 height 22
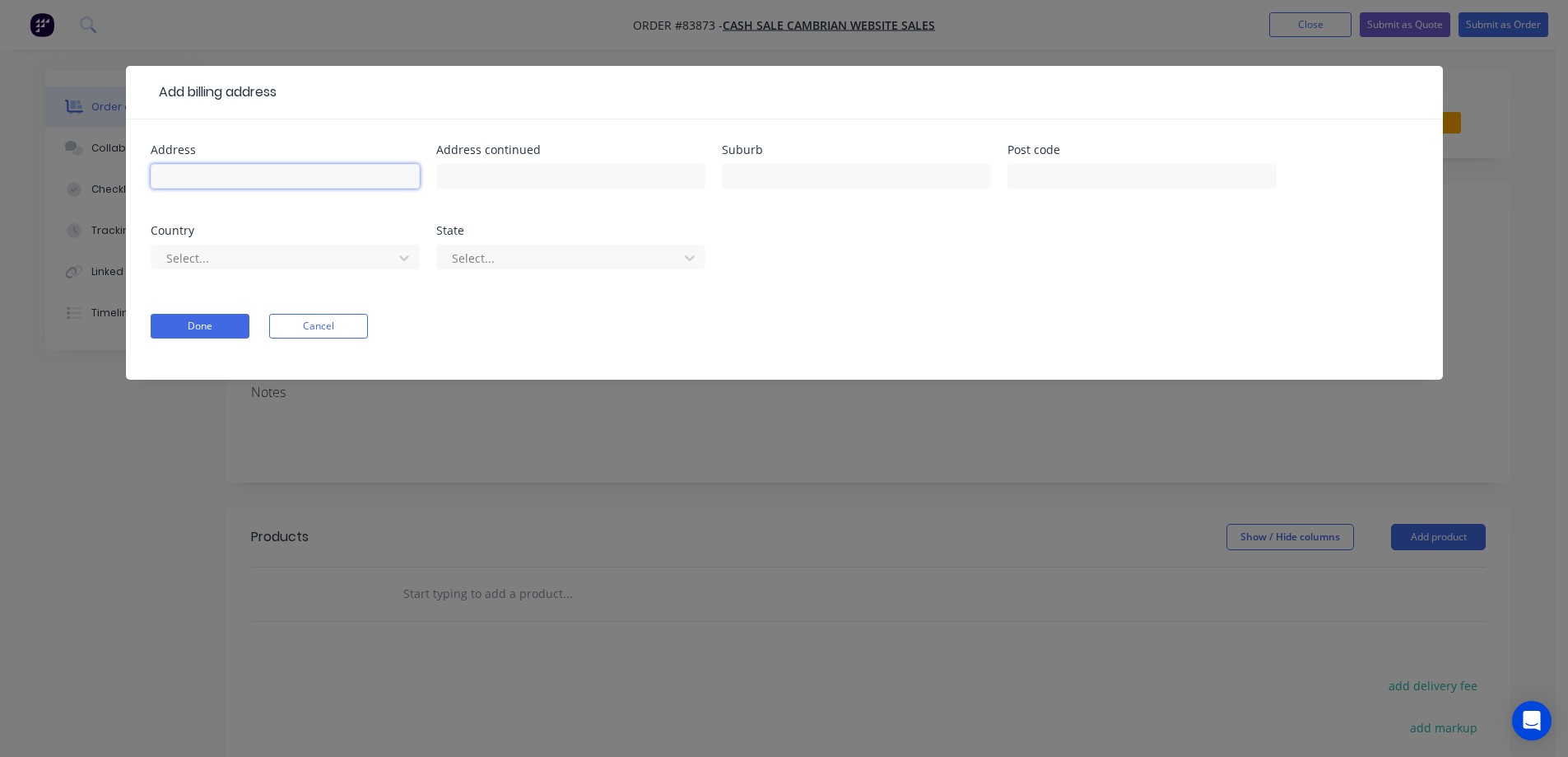
click at [238, 183] on input "text" at bounding box center [285, 175] width 270 height 25
paste input "Pukumahi Productions Ltd"
type input "Pukumahi Productions Ltd"
click at [491, 173] on input "text" at bounding box center [571, 175] width 270 height 25
paste input "9 Meola Road"
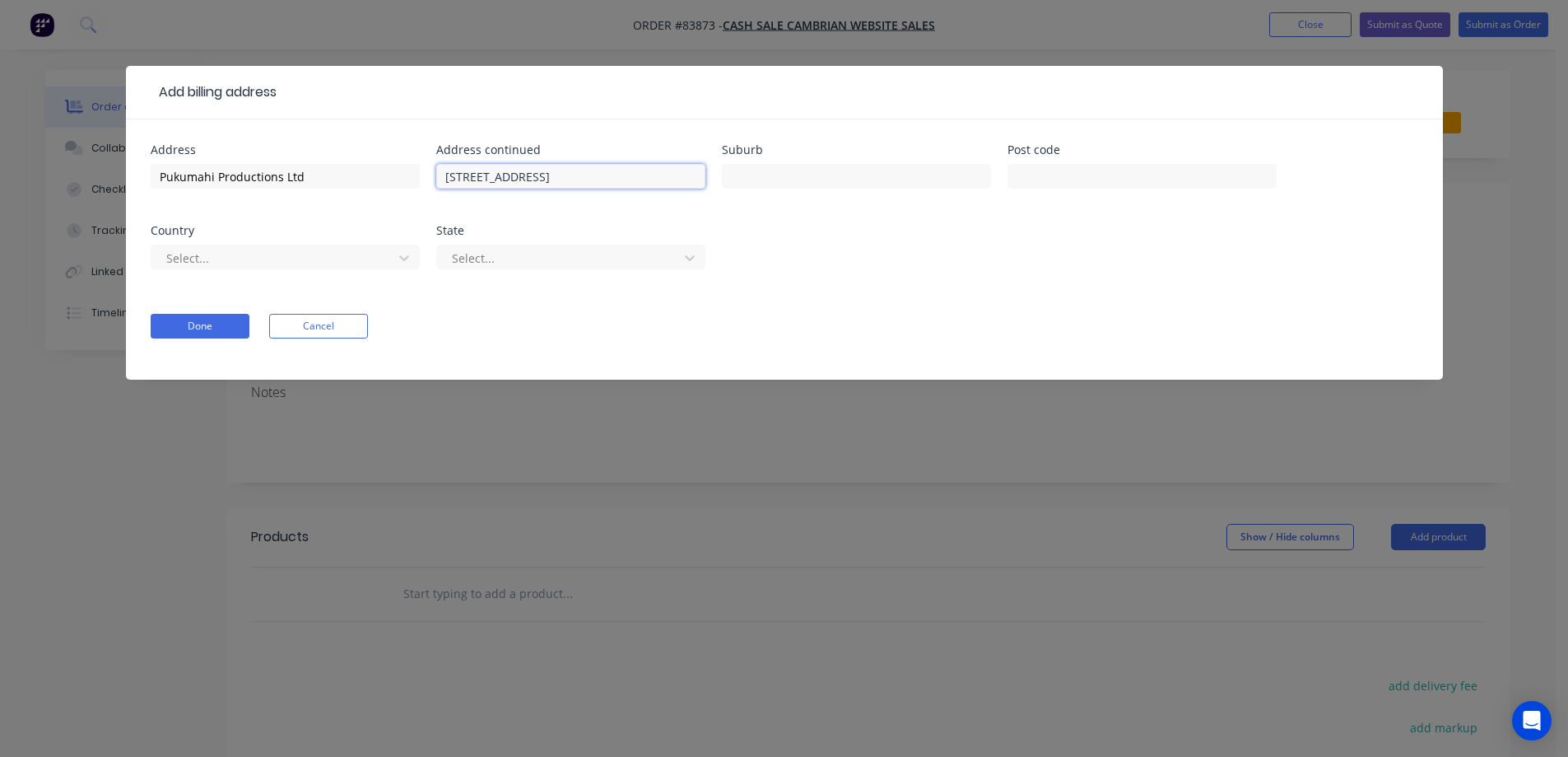
type input "9 Meola Road"
click at [766, 184] on input "text" at bounding box center [856, 175] width 270 height 25
paste input "Westmere"
type input "Westmere, AKL"
click at [1037, 166] on input "text" at bounding box center [1142, 175] width 270 height 25
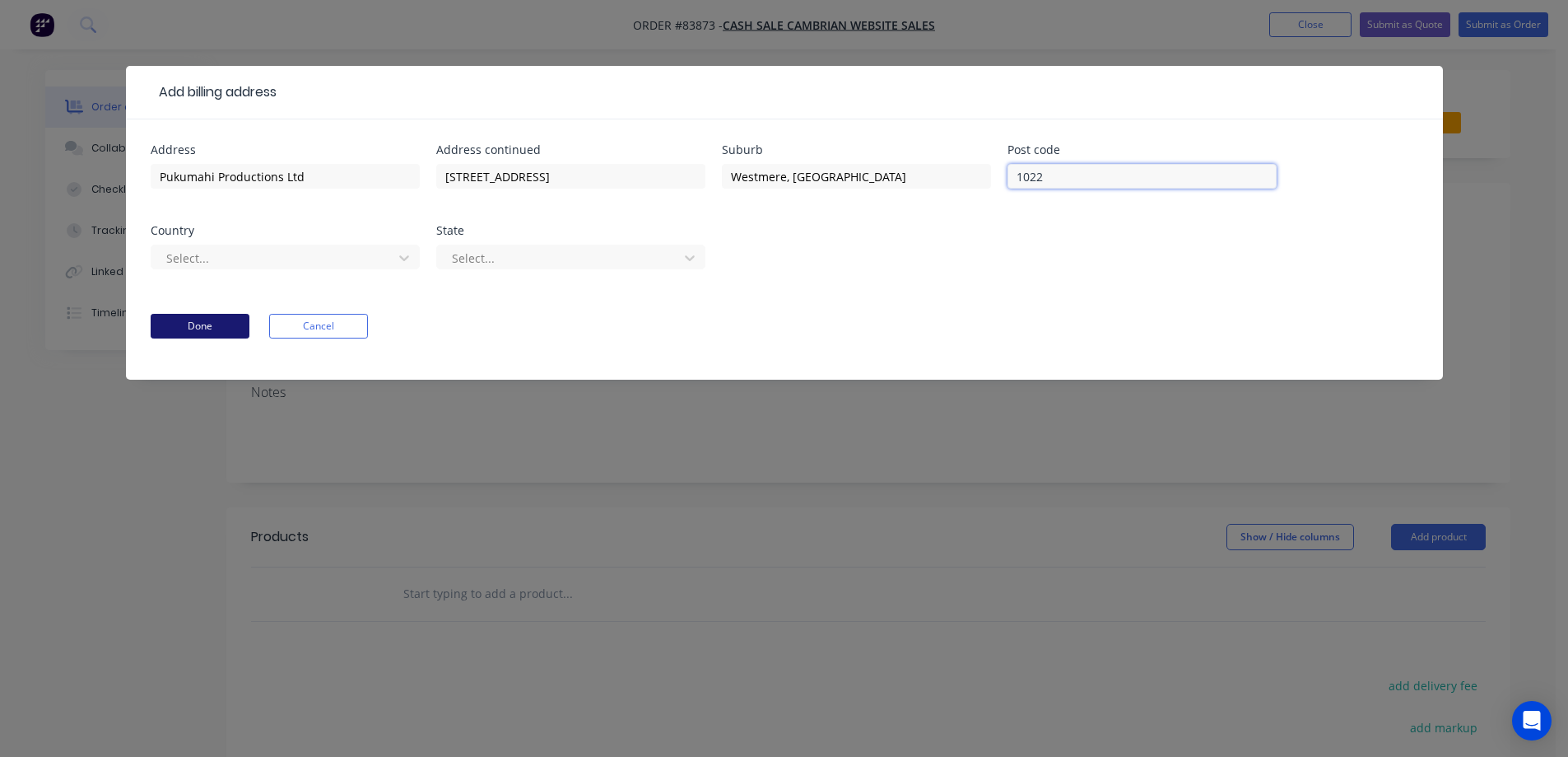
type input "1022"
click at [209, 327] on button "Done" at bounding box center [200, 326] width 99 height 25
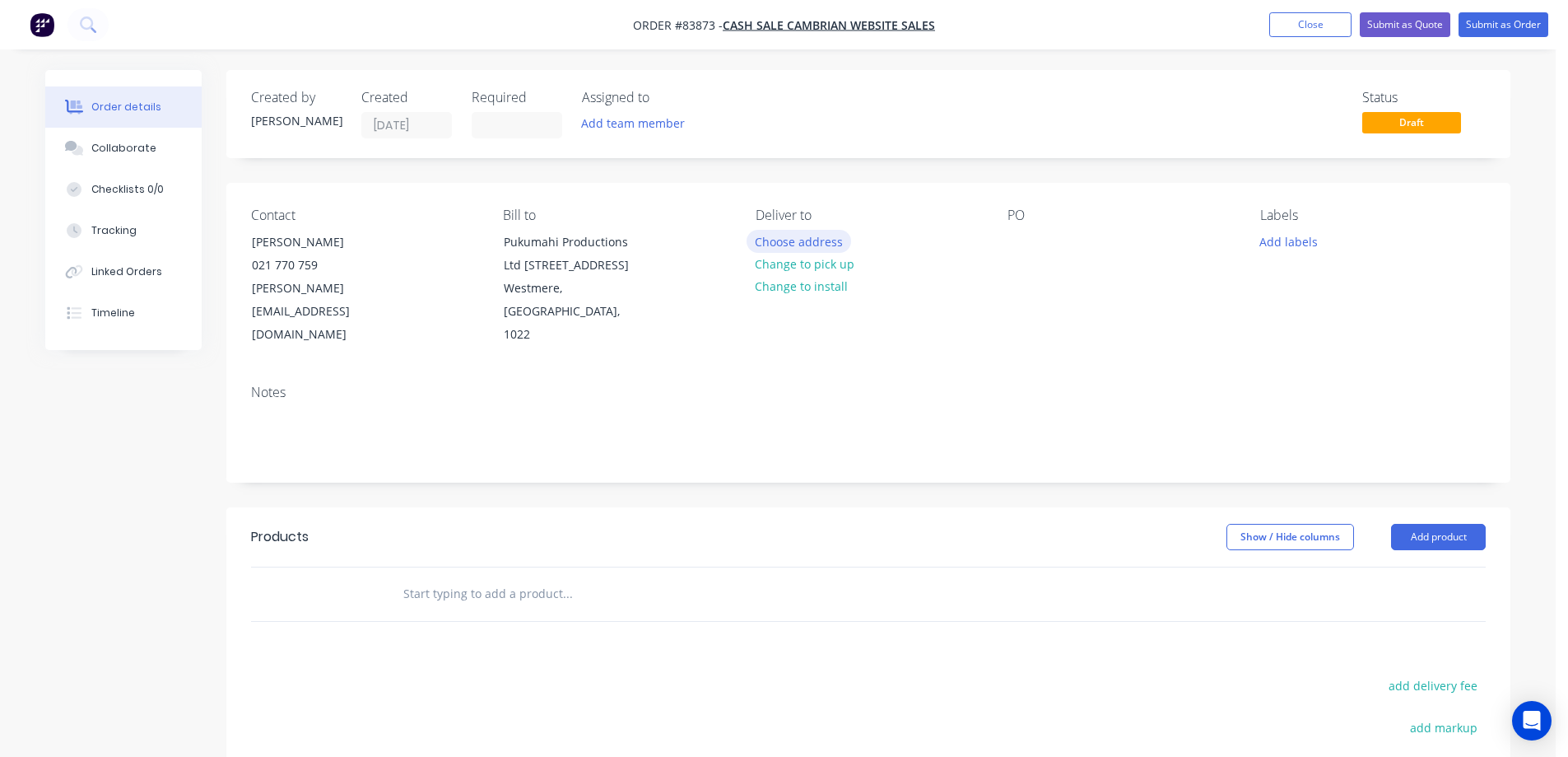
click at [803, 241] on button "Choose address" at bounding box center [799, 241] width 105 height 22
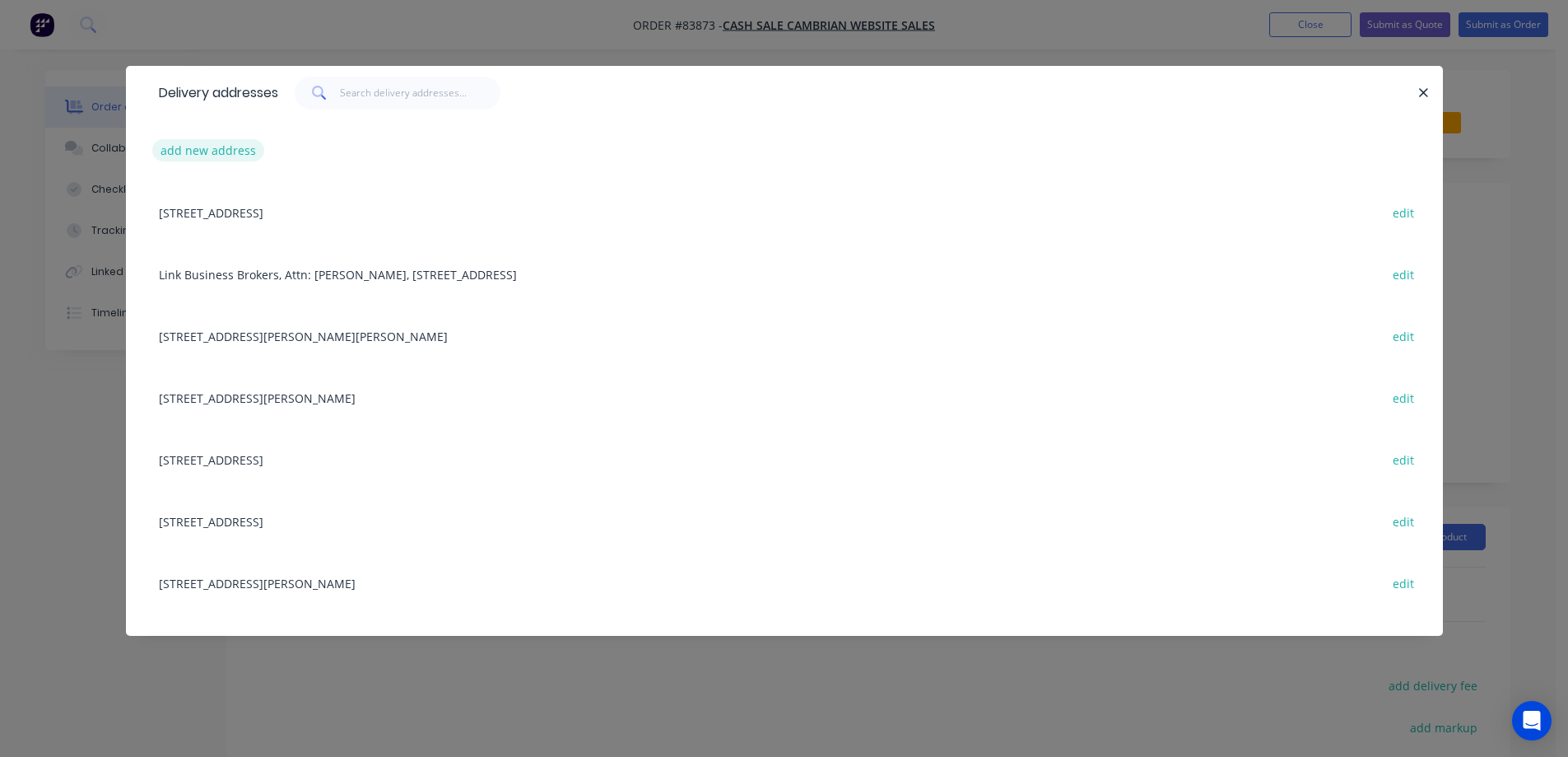
click at [202, 158] on button "add new address" at bounding box center [209, 150] width 113 height 22
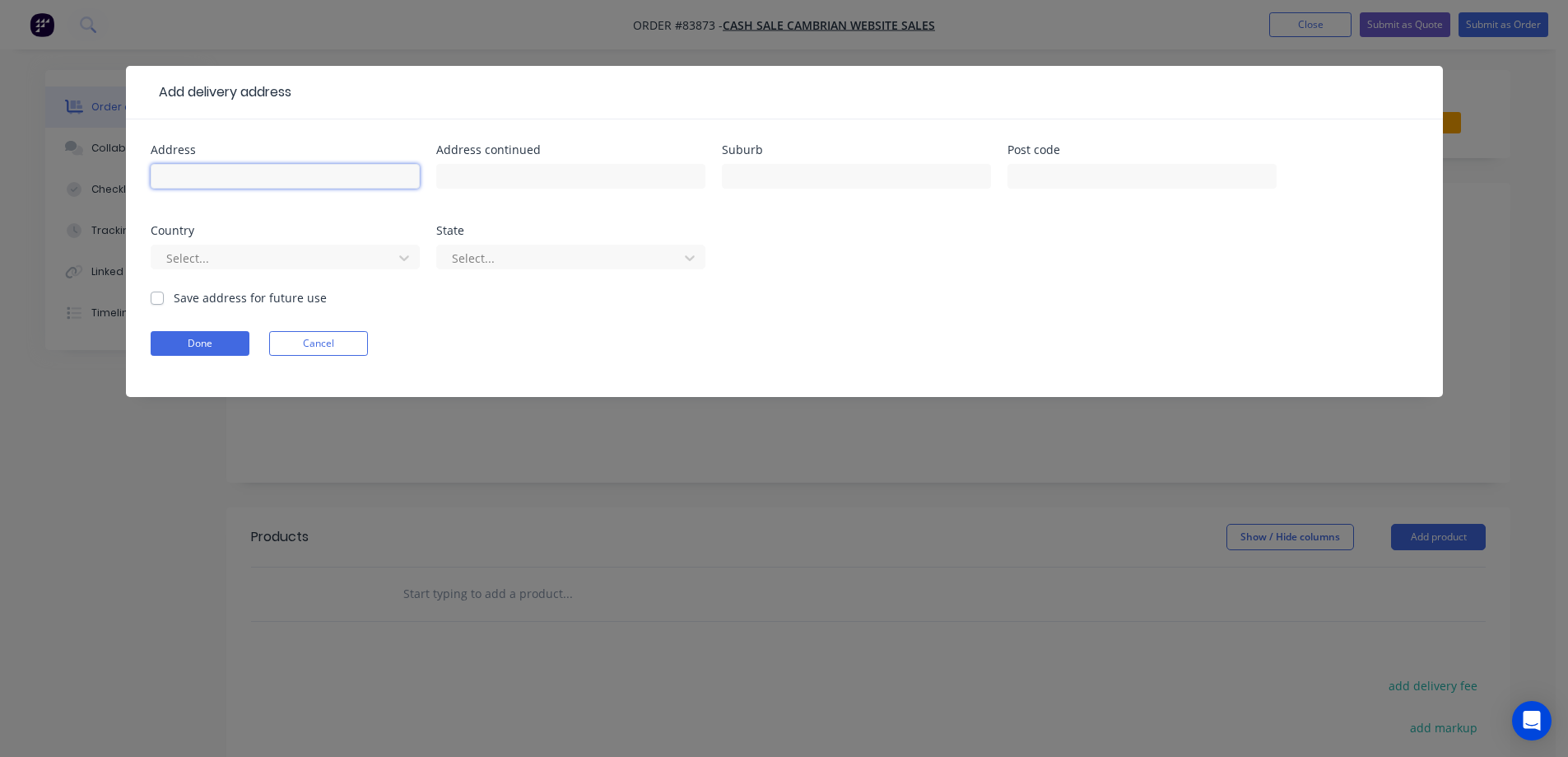
drag, startPoint x: 211, startPoint y: 178, endPoint x: 202, endPoint y: 195, distance: 19.2
click at [211, 180] on input "text" at bounding box center [285, 175] width 270 height 25
paste input "Marketing Association"
type input "Marketing Association"
click at [642, 181] on input "text" at bounding box center [571, 175] width 270 height 25
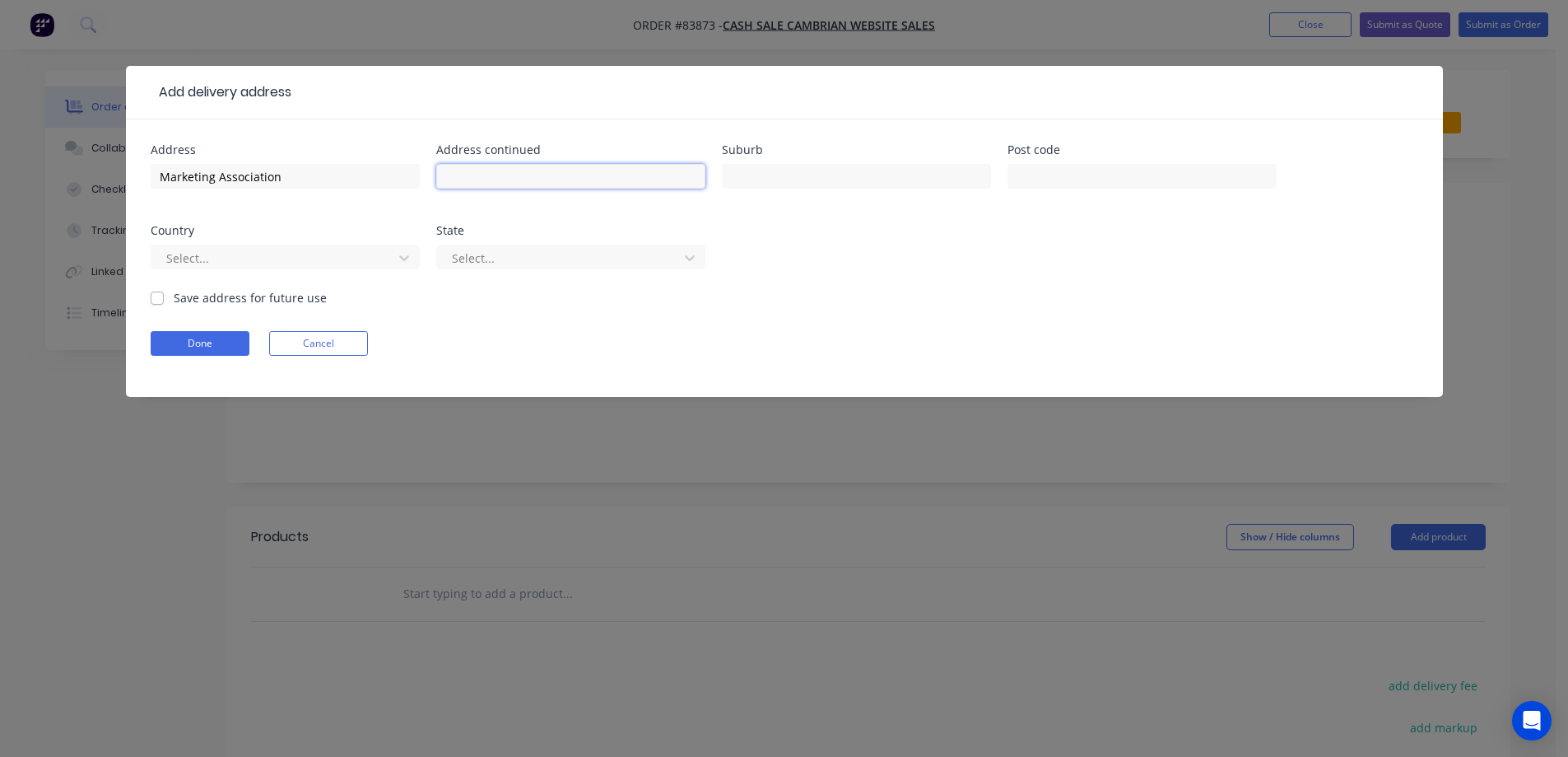
paste input "69 St Georges Bay Road"
click at [446, 179] on input "69 St Georges Bay Road" at bounding box center [571, 175] width 270 height 25
type input "Building A - 69 St Georges Bay Road"
drag, startPoint x: 937, startPoint y: 172, endPoint x: 962, endPoint y: 184, distance: 27.7
click at [937, 172] on input "text" at bounding box center [856, 175] width 270 height 25
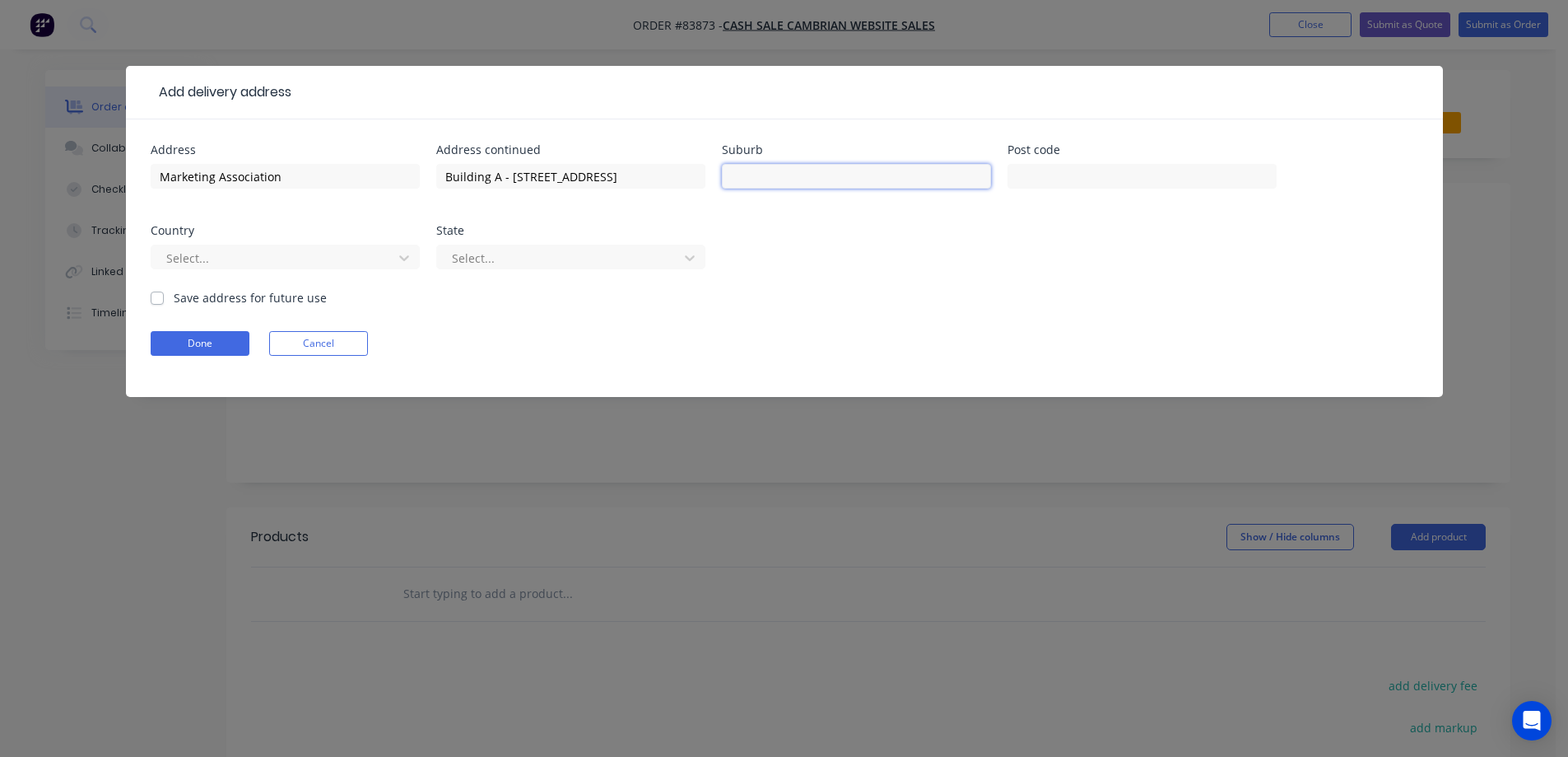
paste input "Auckland"
click at [791, 181] on input "Auckland 105" at bounding box center [856, 175] width 270 height 25
type input "Auckland"
click at [1059, 181] on input "text" at bounding box center [1142, 175] width 270 height 25
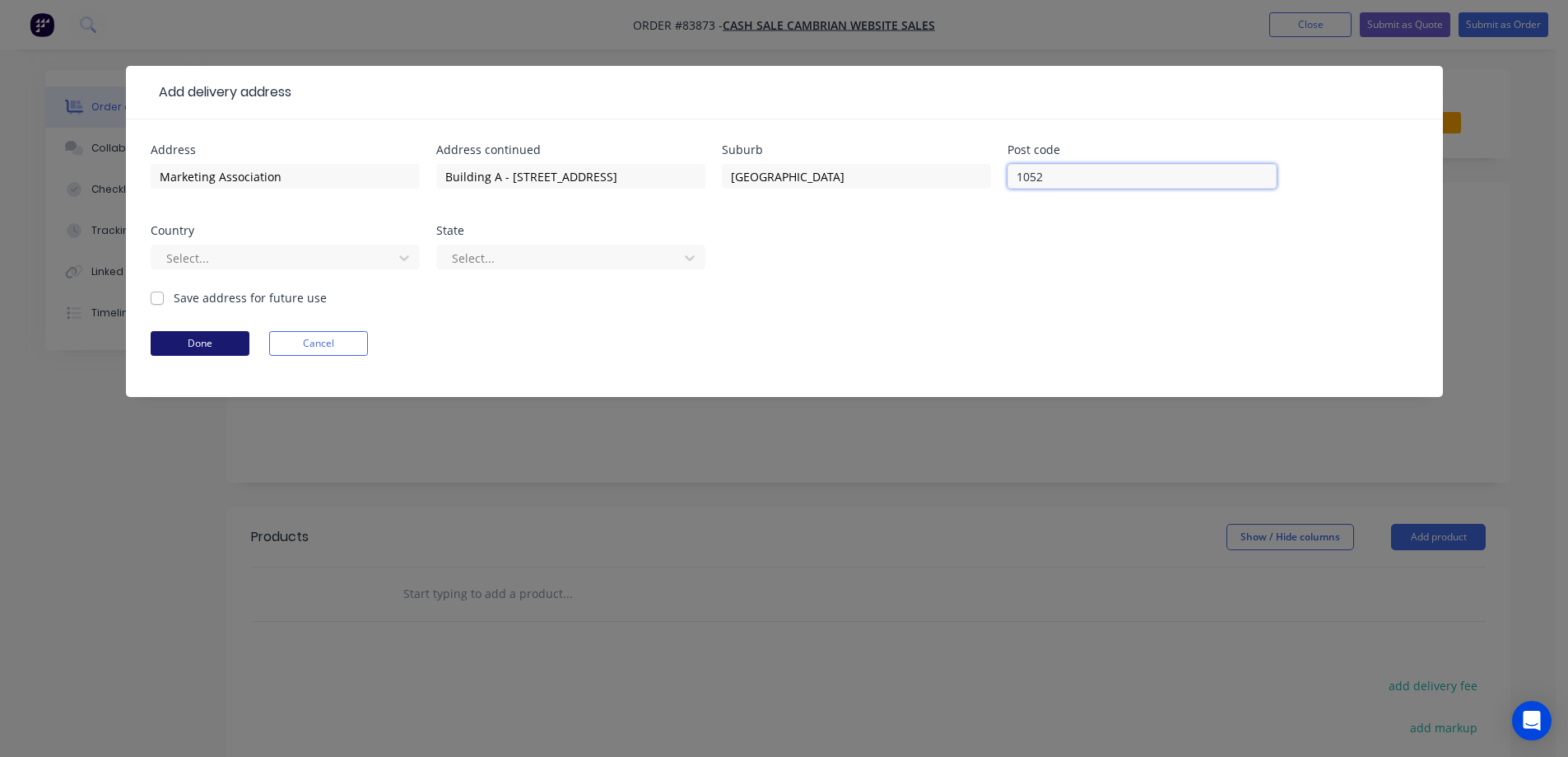
type input "1052"
click at [219, 344] on button "Done" at bounding box center [200, 343] width 99 height 25
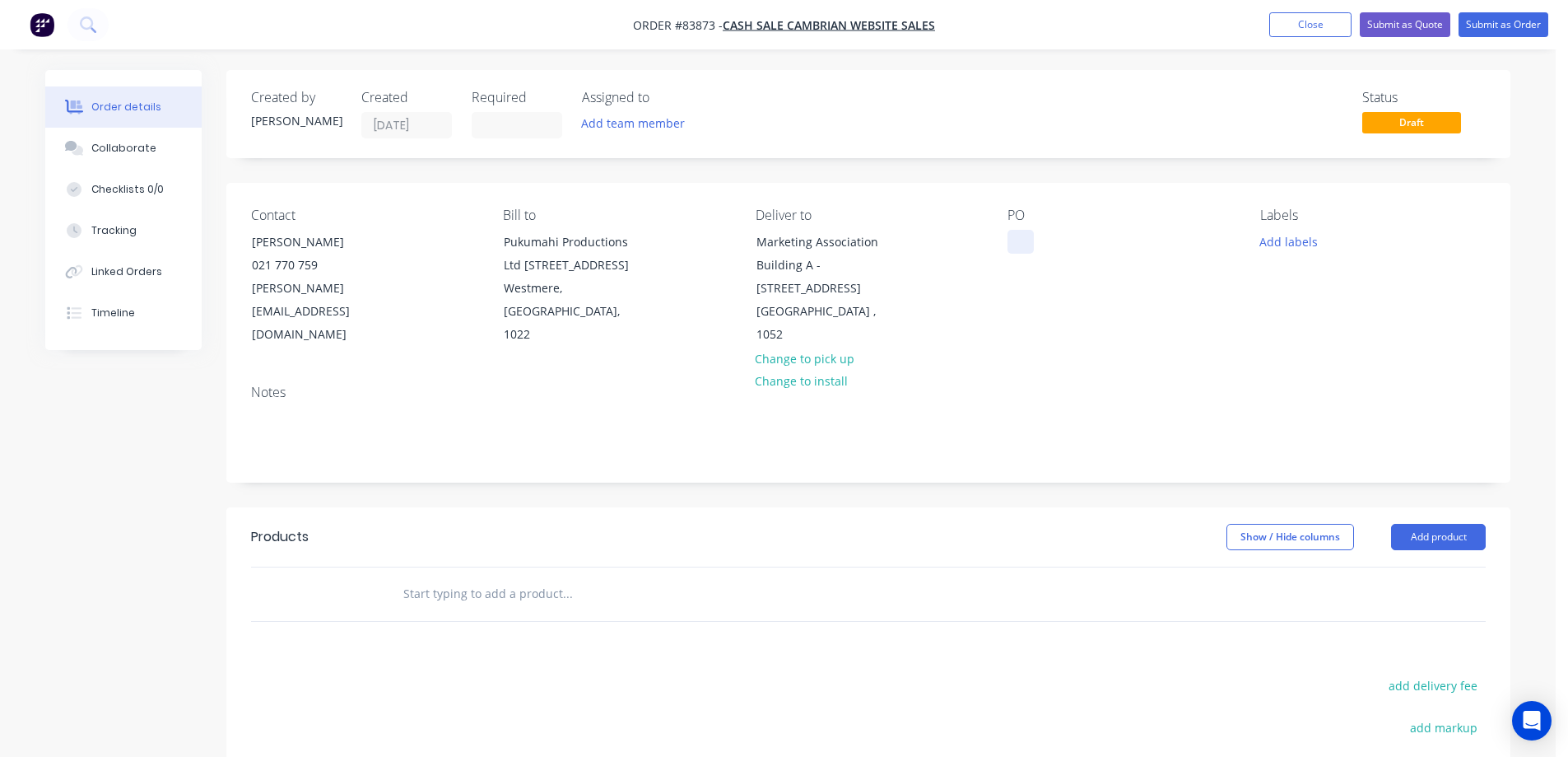
click at [1034, 243] on div at bounding box center [1020, 241] width 26 height 24
drag, startPoint x: 333, startPoint y: 242, endPoint x: 229, endPoint y: 239, distance: 104.0
click at [229, 239] on div "Contact Emily Ansell 021 770 759 emily@pukumahi.co.nz Bill to Pukumahi Producti…" at bounding box center [867, 277] width 1284 height 189
copy div "Emily Ansell"
click at [1082, 242] on div "WEB35356" at bounding box center [1049, 241] width 84 height 24
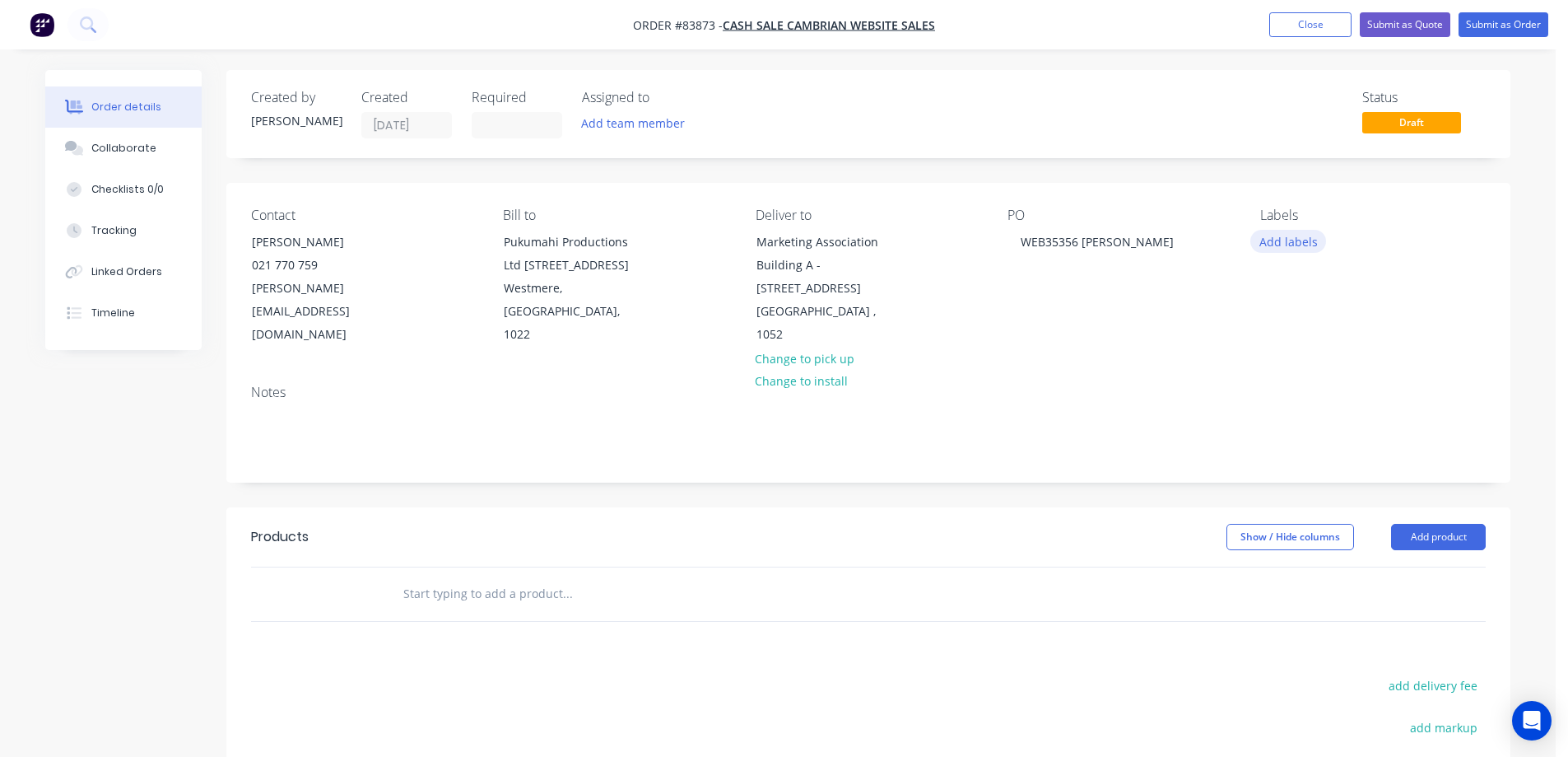
click at [1279, 244] on button "Add labels" at bounding box center [1288, 241] width 75 height 22
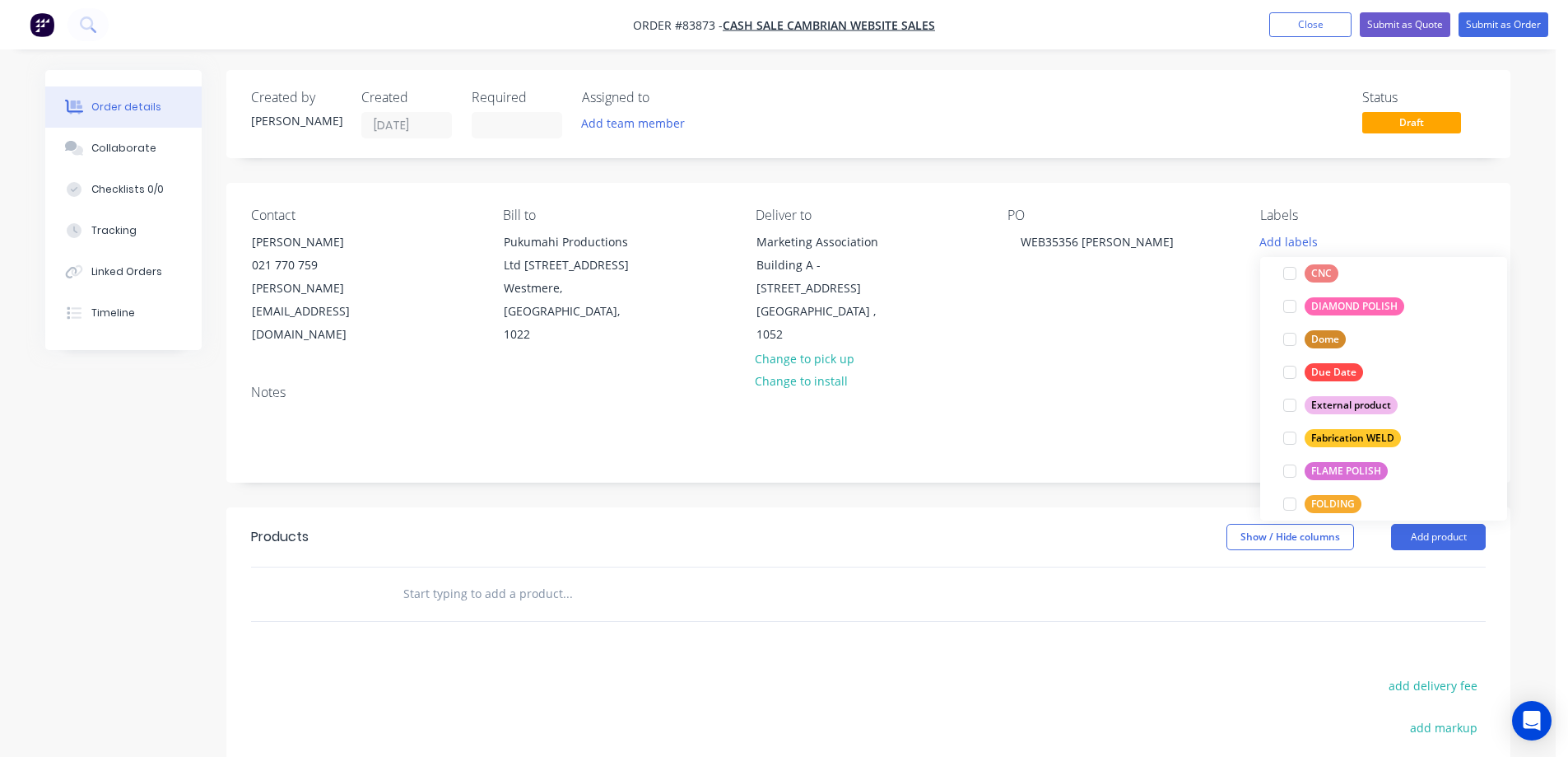
scroll to position [329, 0]
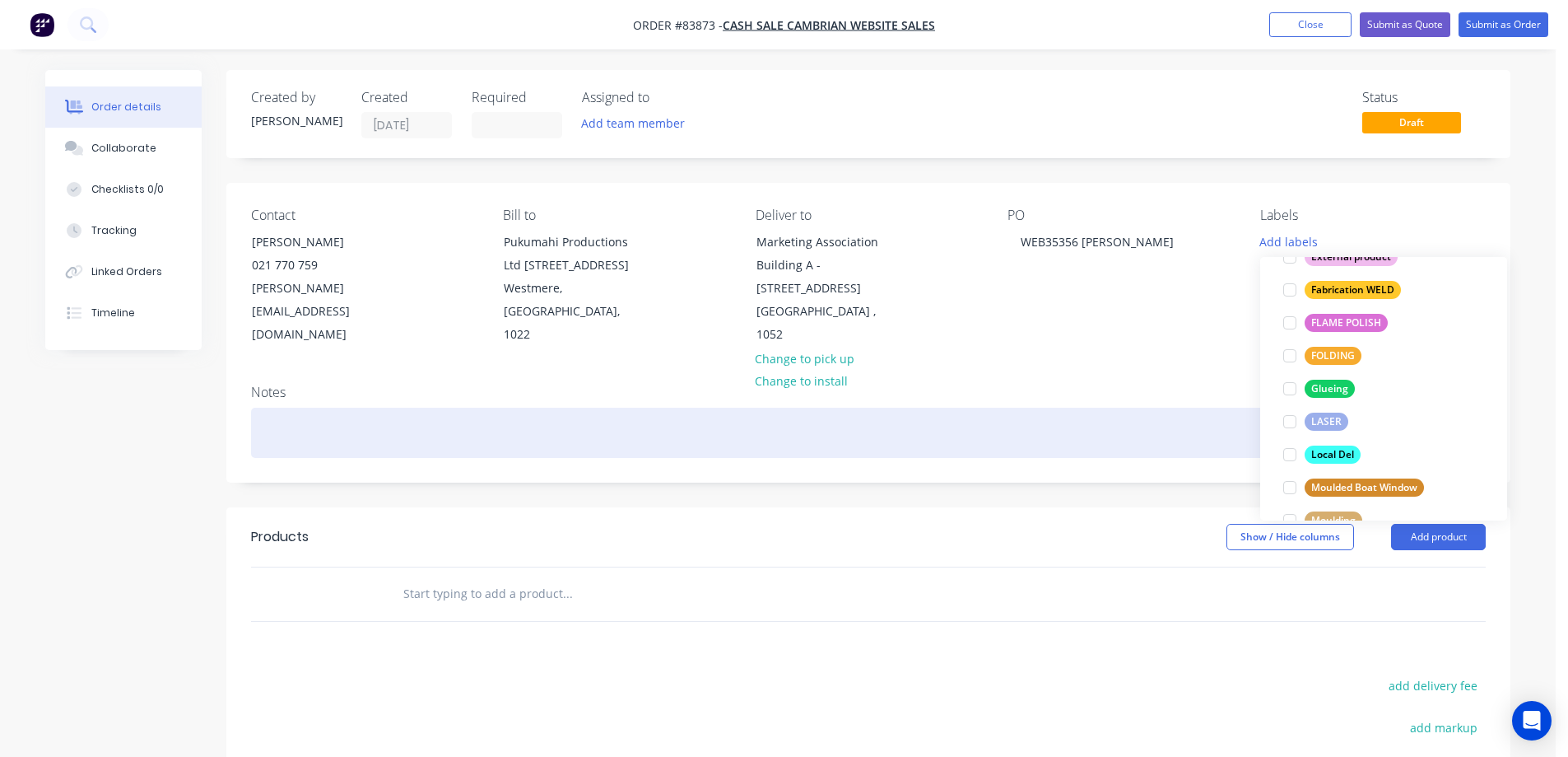
click at [1219, 408] on div at bounding box center [868, 432] width 1235 height 50
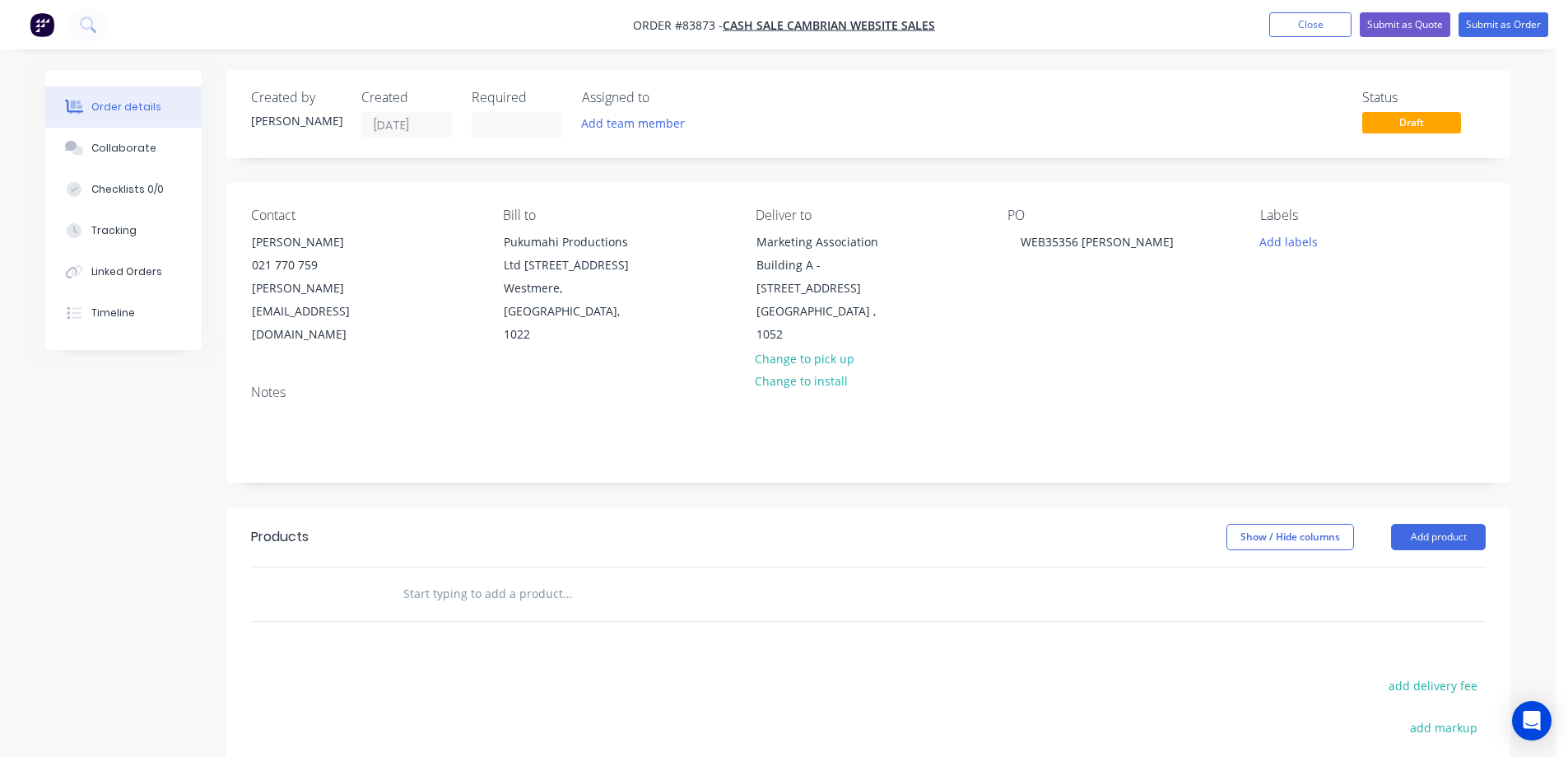
click at [623, 581] on input "text" at bounding box center [567, 594] width 329 height 33
type input "c"
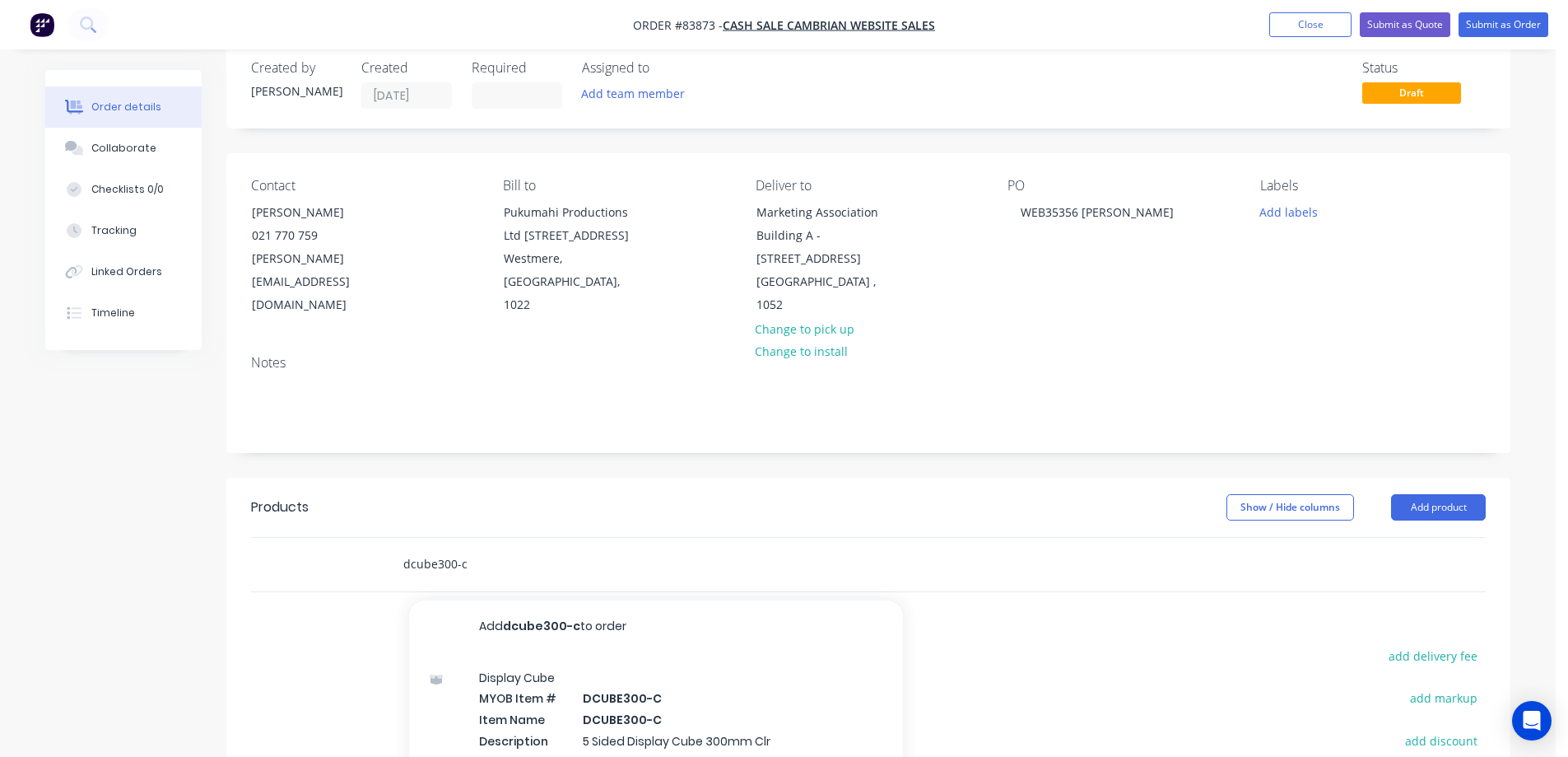
scroll to position [261, 0]
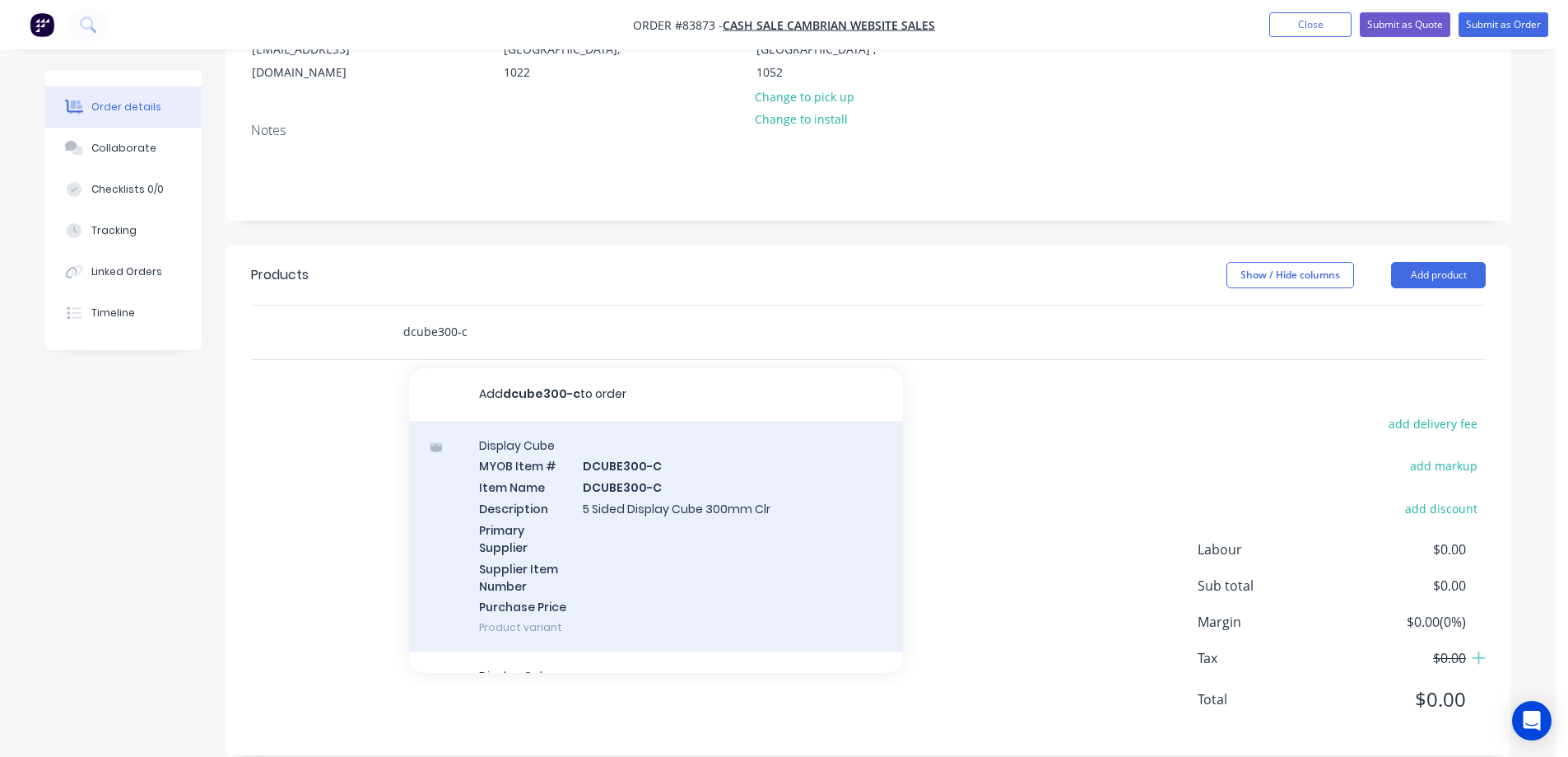
type input "dcube300-c"
click at [837, 491] on div "Display Cube MYOB Item # DCUBE300-C Item Name DCUBE300-C Description 5 Sided Di…" at bounding box center [656, 536] width 494 height 231
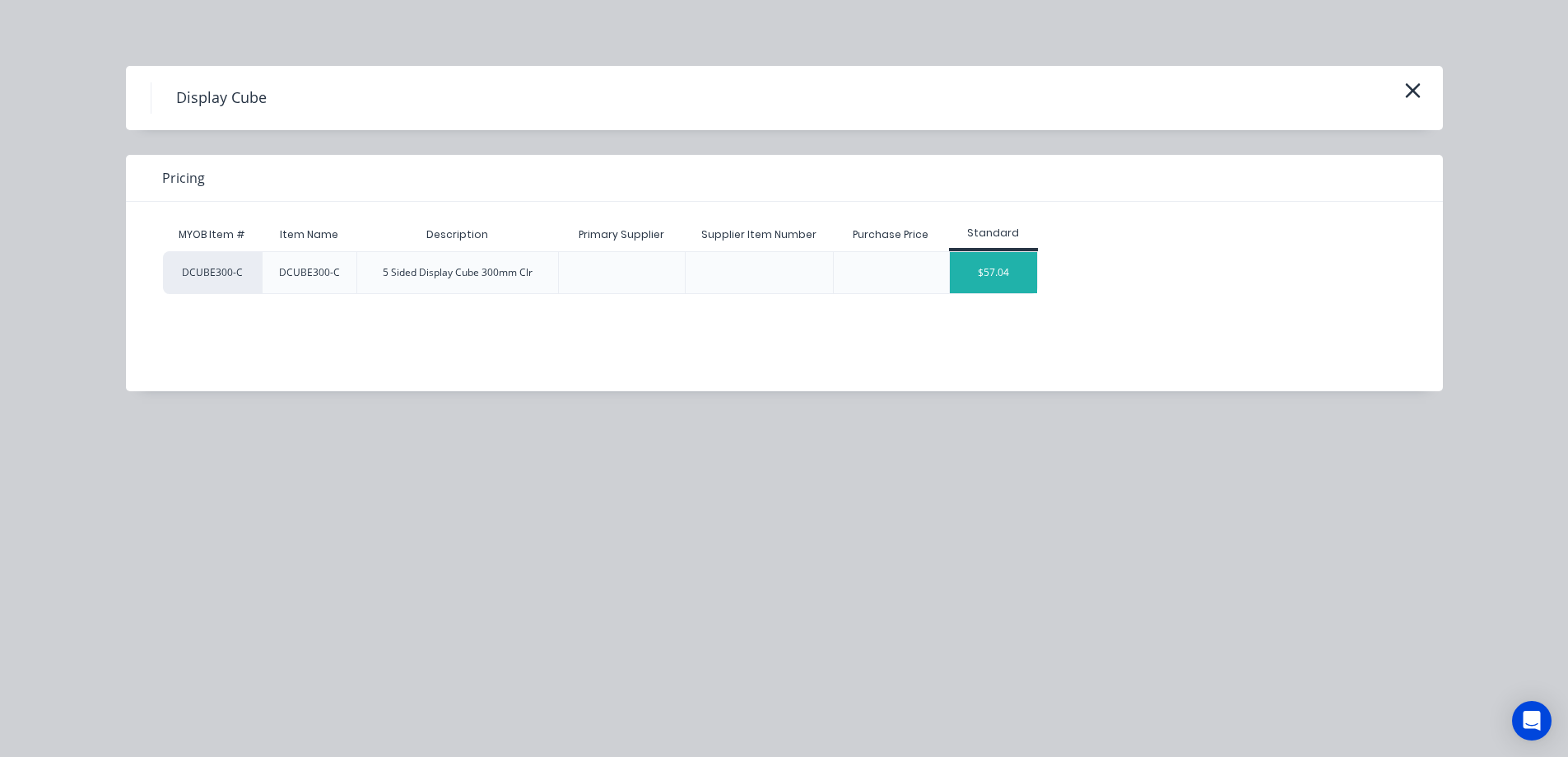
click at [991, 271] on div "$57.04" at bounding box center [994, 272] width 88 height 41
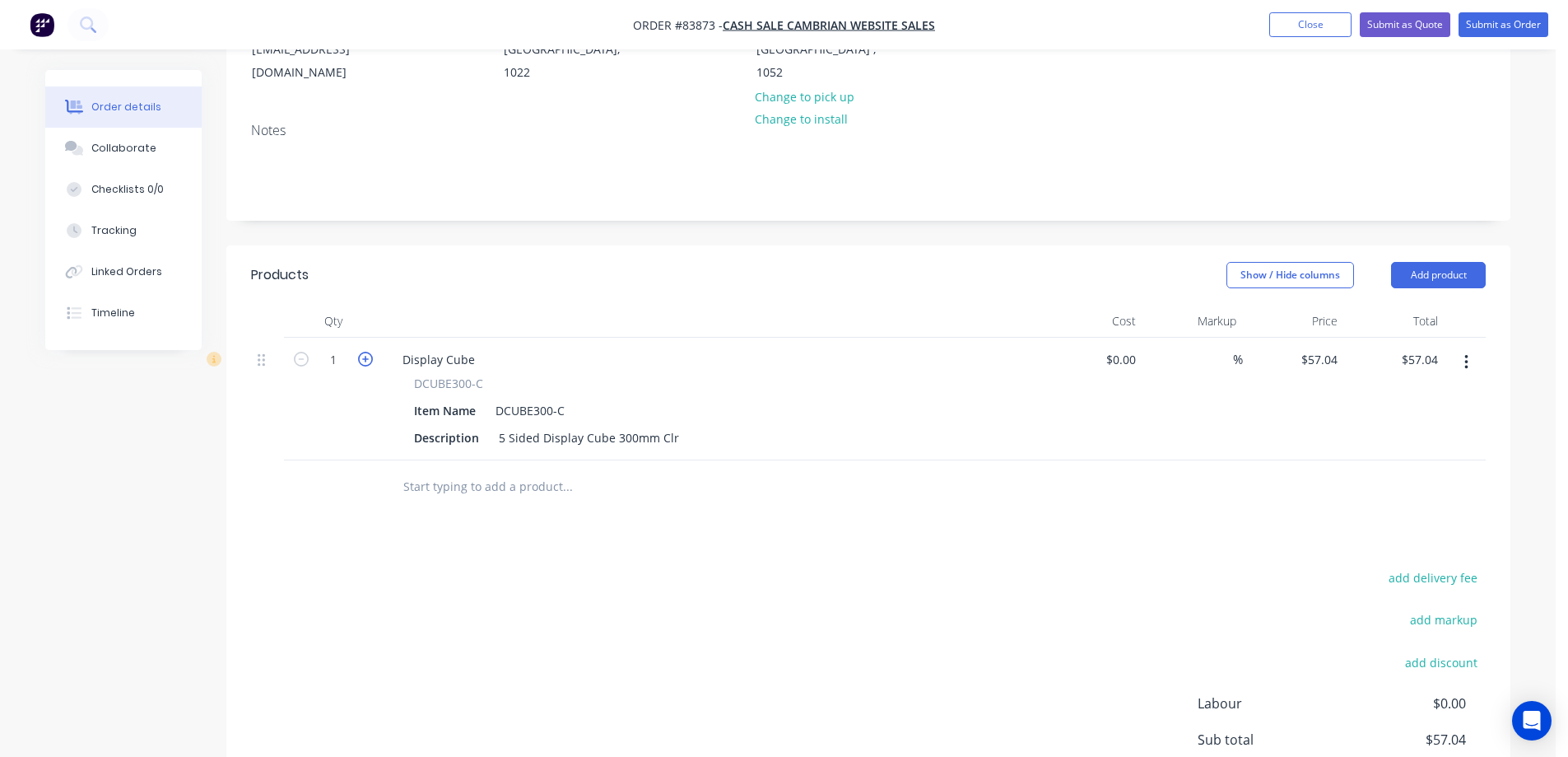
click at [363, 351] on icon "button" at bounding box center [366, 359] width 15 height 15
type input "2"
click at [1430, 348] on input "114.08" at bounding box center [1419, 359] width 51 height 24
type input "125.48"
type input "$62.74"
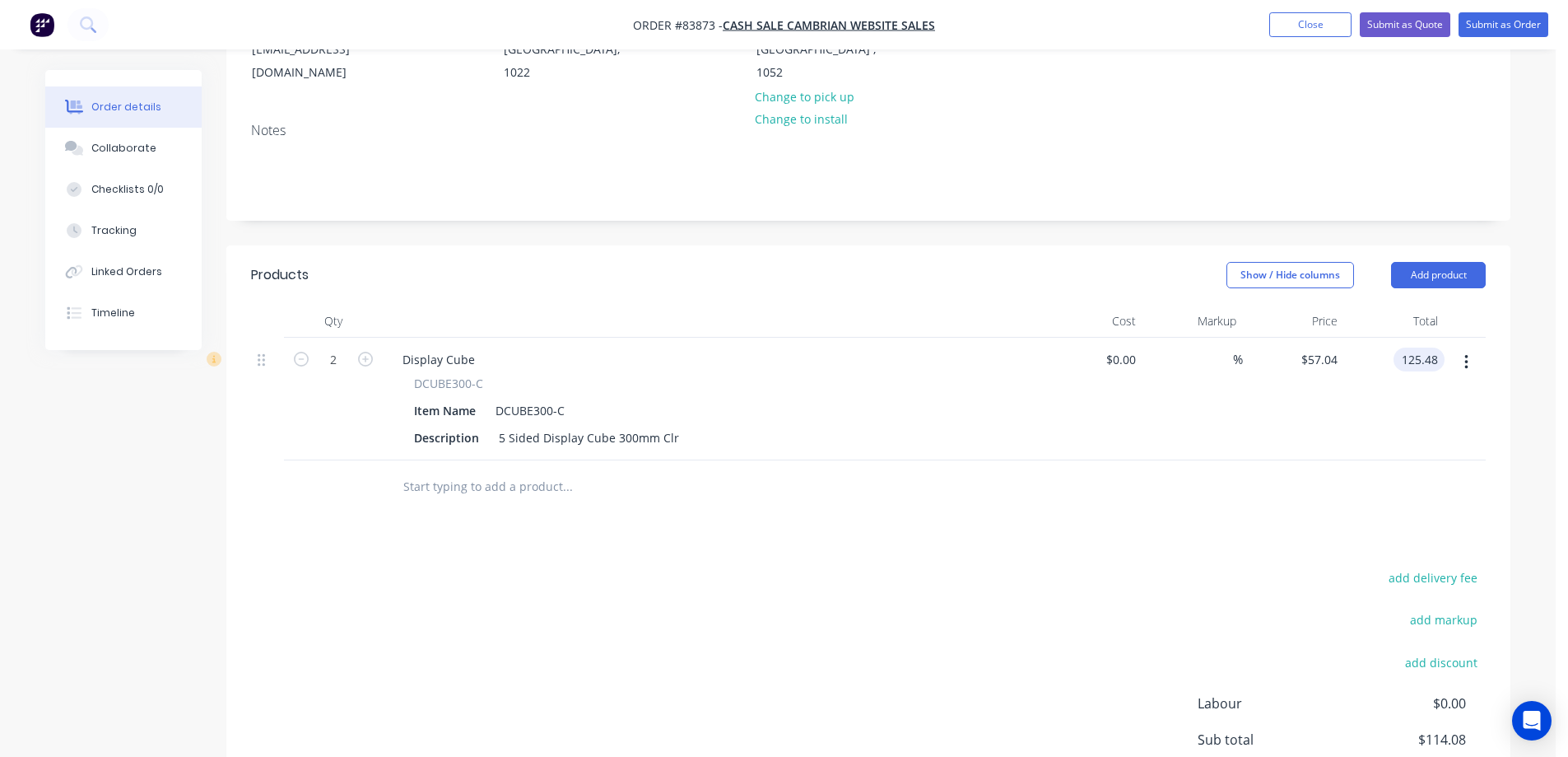
type input "$125.48"
click at [1380, 460] on div at bounding box center [868, 487] width 1235 height 54
click at [1411, 566] on button "add delivery fee" at bounding box center [1432, 577] width 106 height 22
type input "12.71"
click at [1289, 566] on div "Delivery fee Delivery fee Delivery fee name (Optional) 12.71 12.71 $0 add marku…" at bounding box center [868, 723] width 1235 height 314
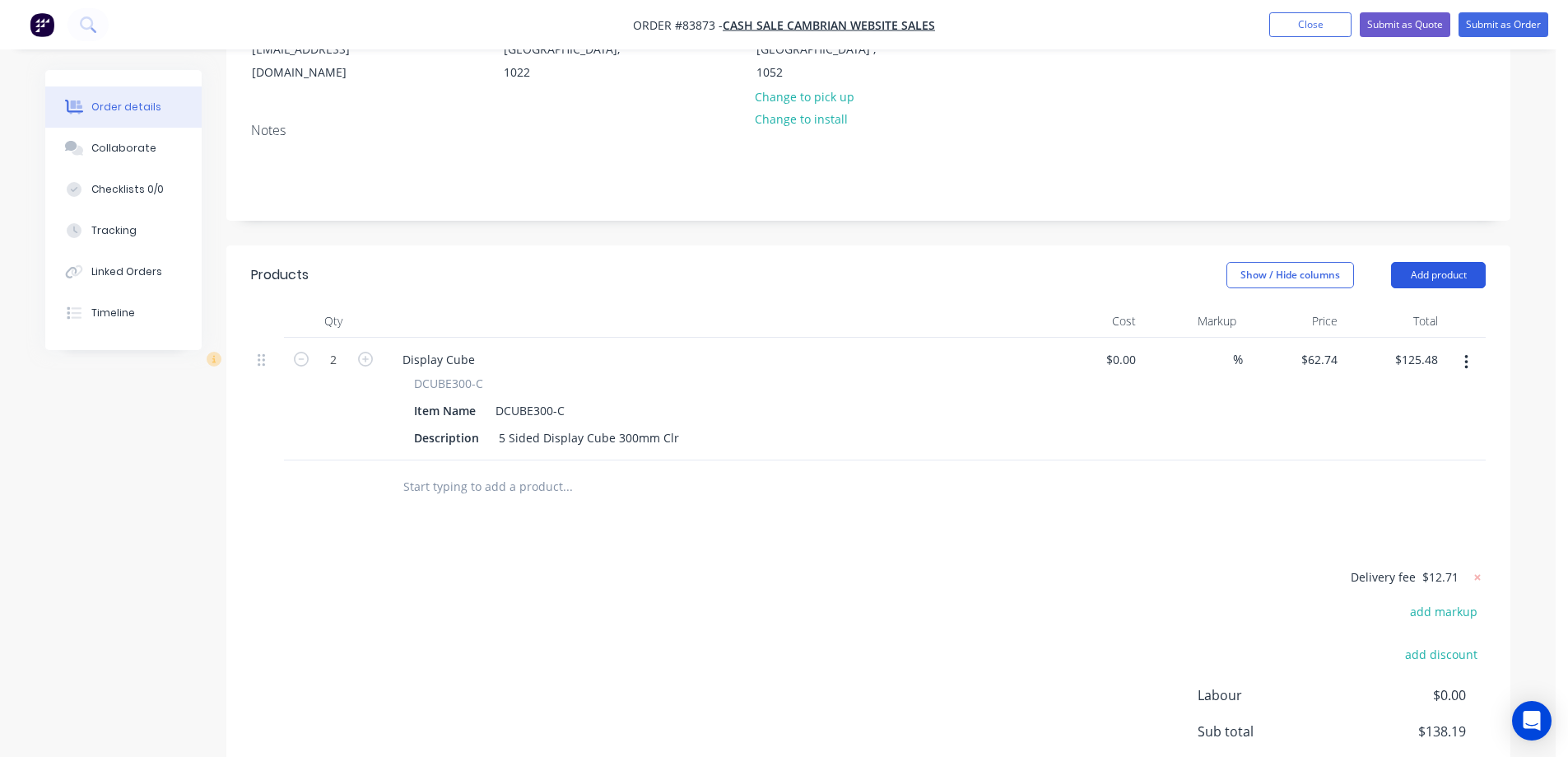
click at [1453, 261] on button "Add product" at bounding box center [1438, 274] width 94 height 26
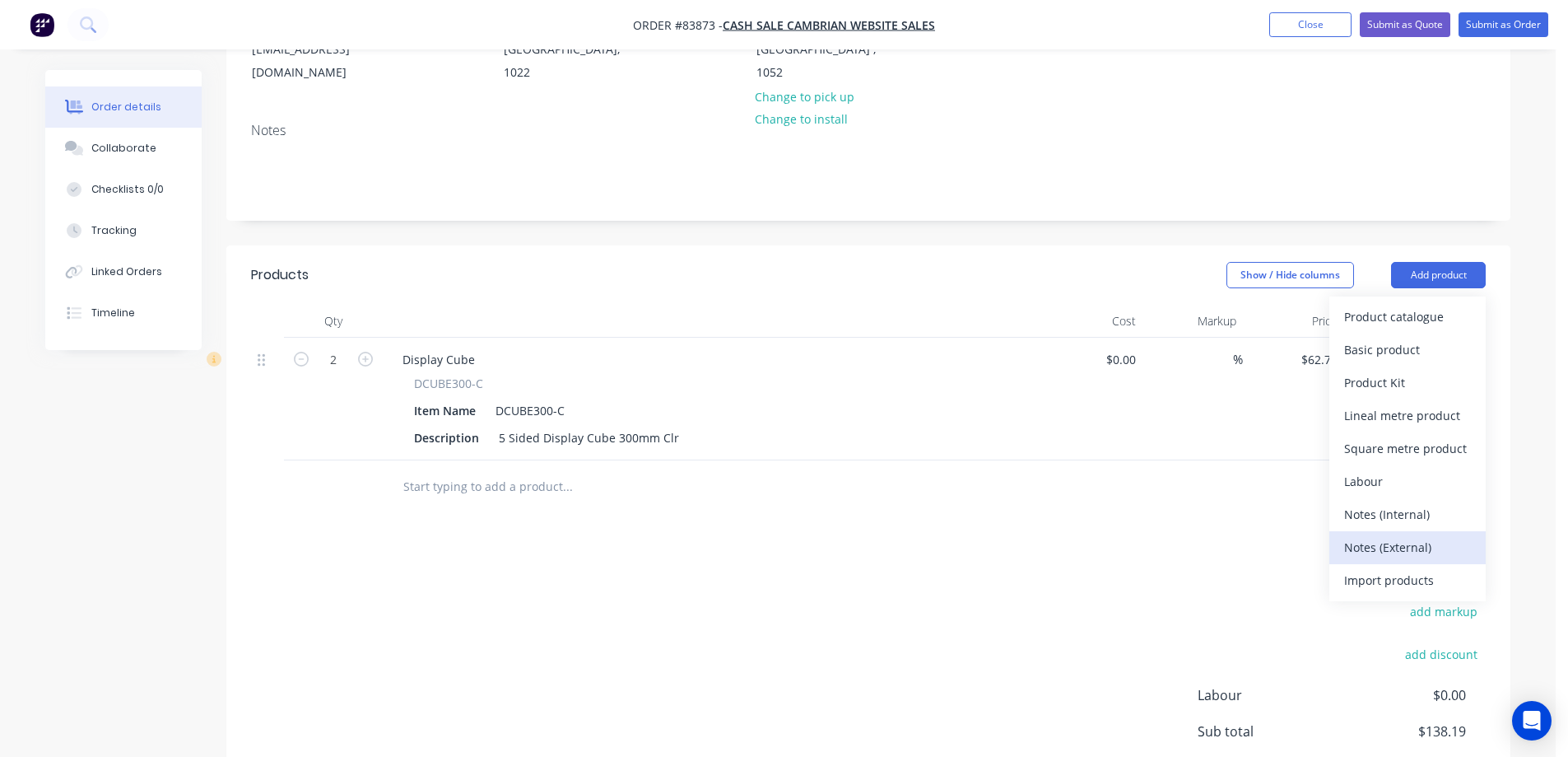
click at [1377, 531] on button "Notes (External)" at bounding box center [1407, 547] width 156 height 33
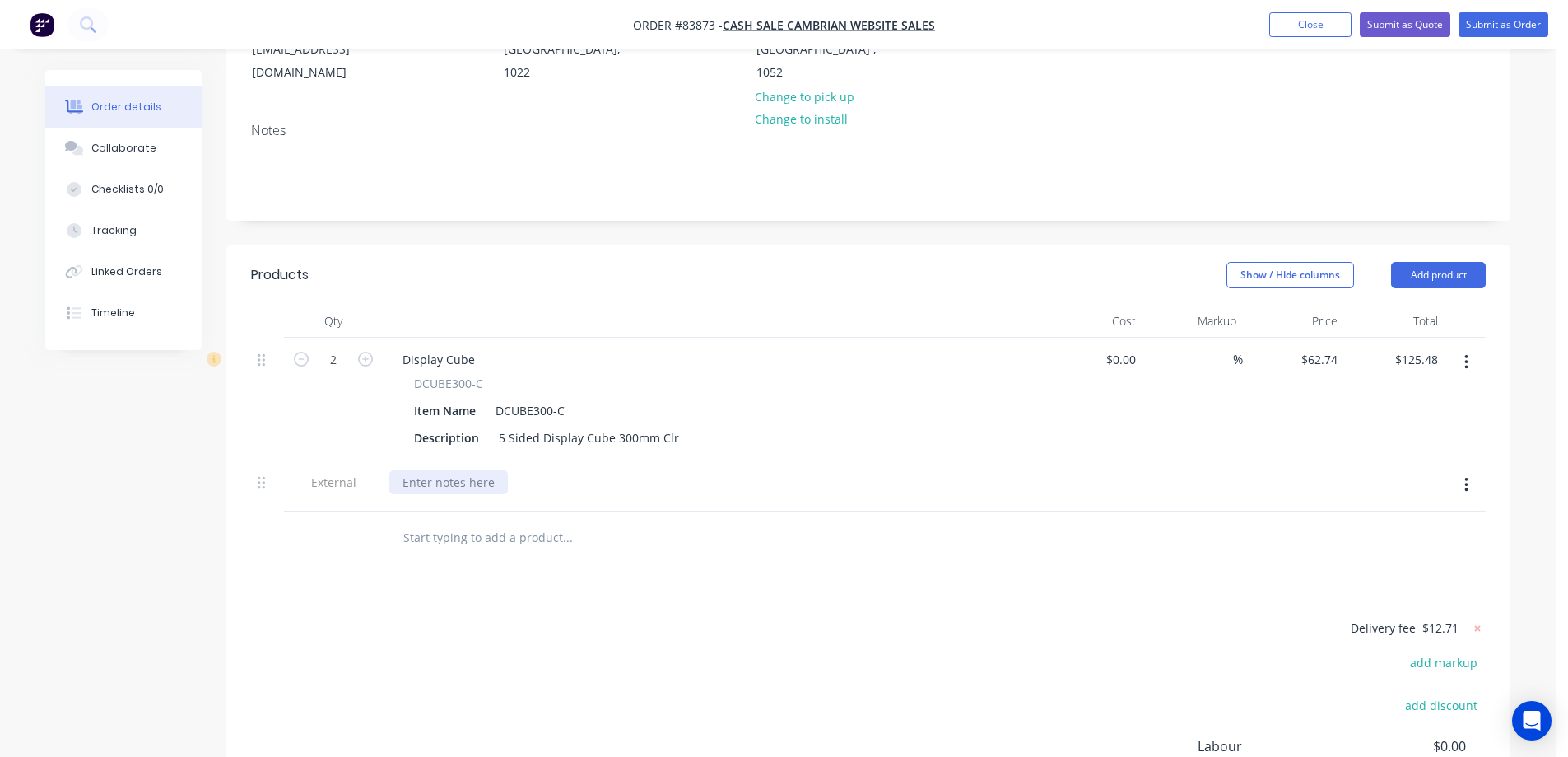
click at [483, 470] on div at bounding box center [448, 482] width 119 height 24
paste div
click at [504, 558] on div "Products Show / Hide columns Add product Qty Cost Markup Price Total 2 Display …" at bounding box center [867, 598] width 1284 height 706
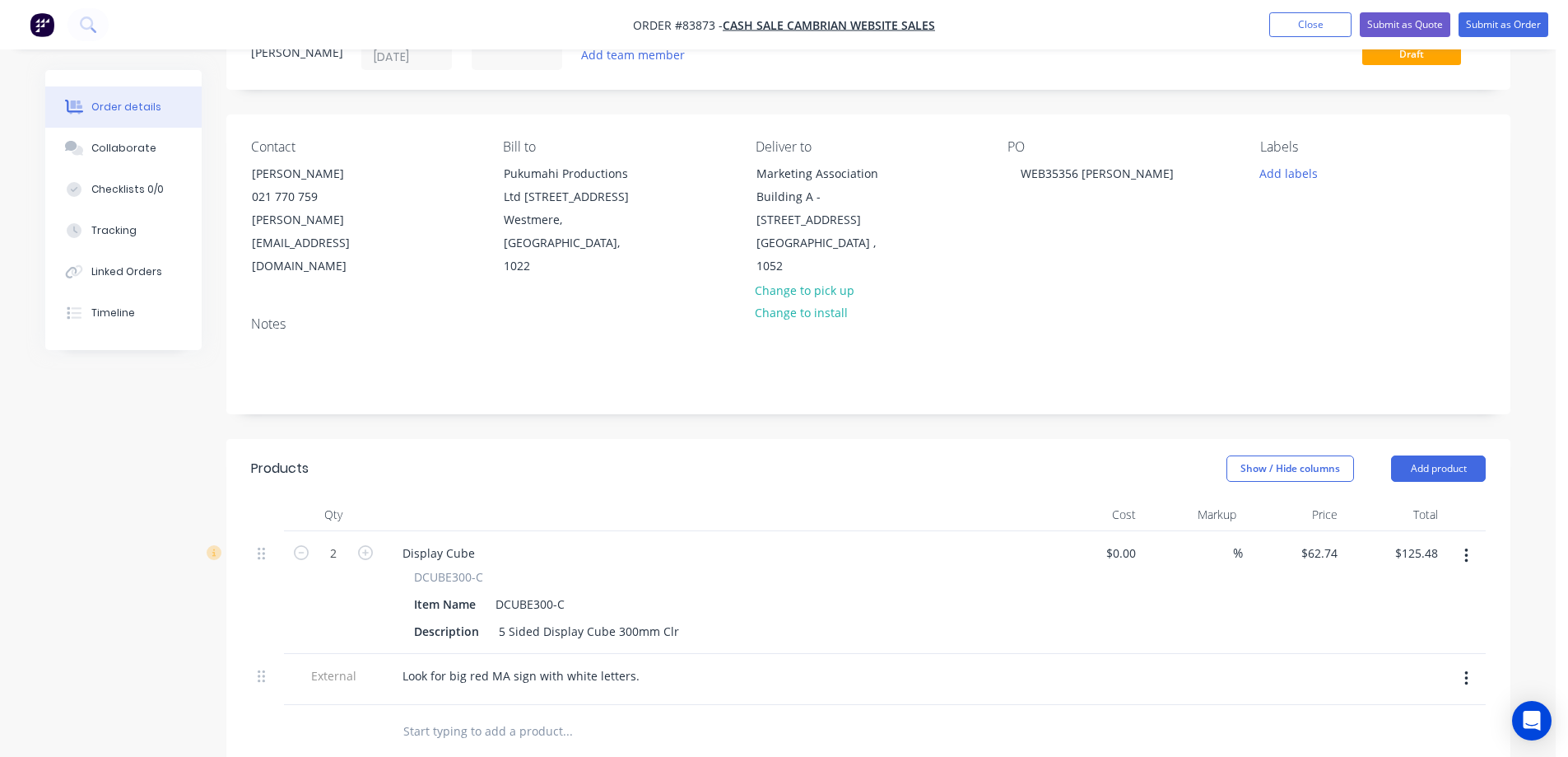
scroll to position [0, 0]
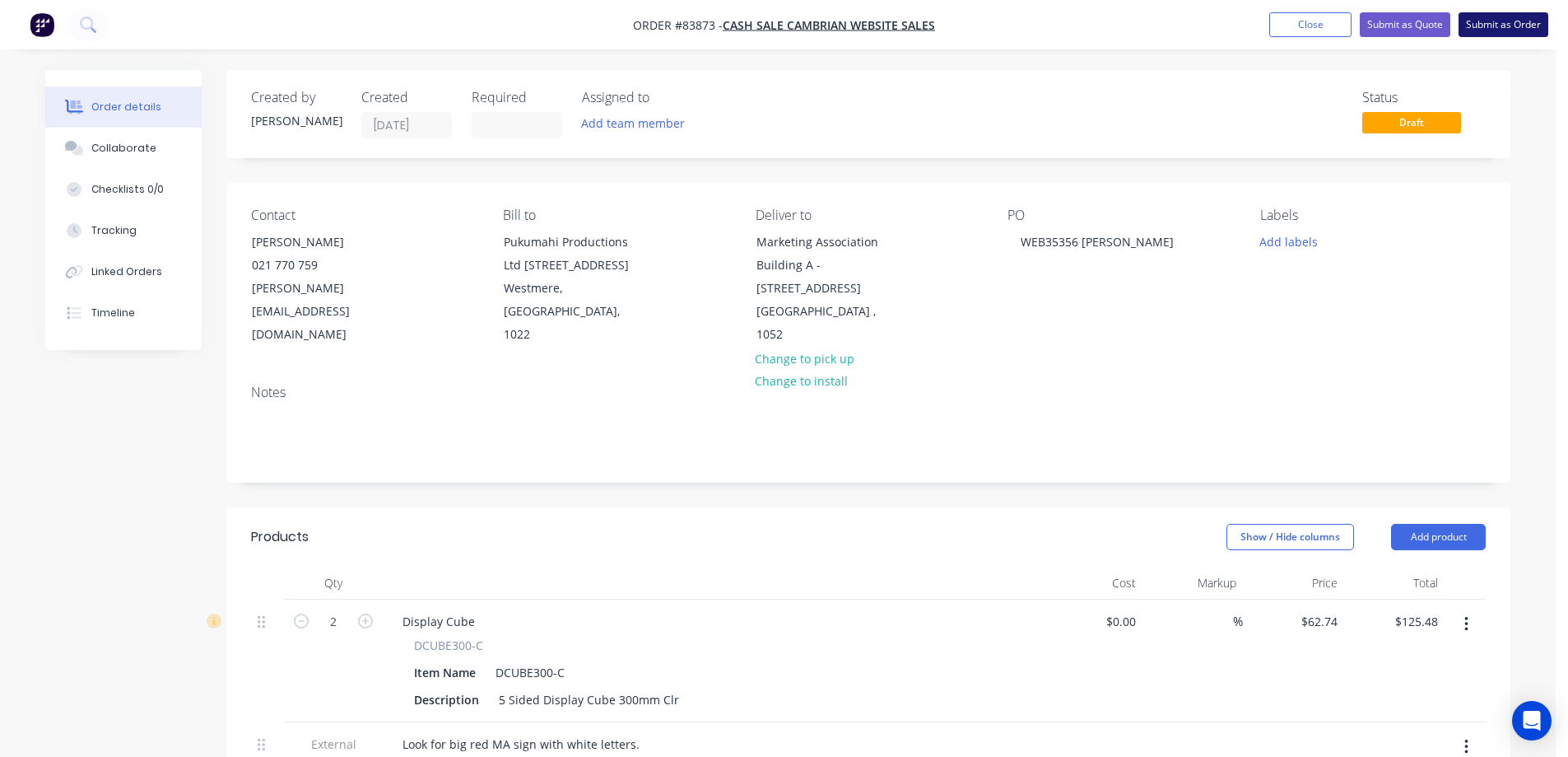
click at [1510, 14] on button "Submit as Order" at bounding box center [1503, 25] width 90 height 25
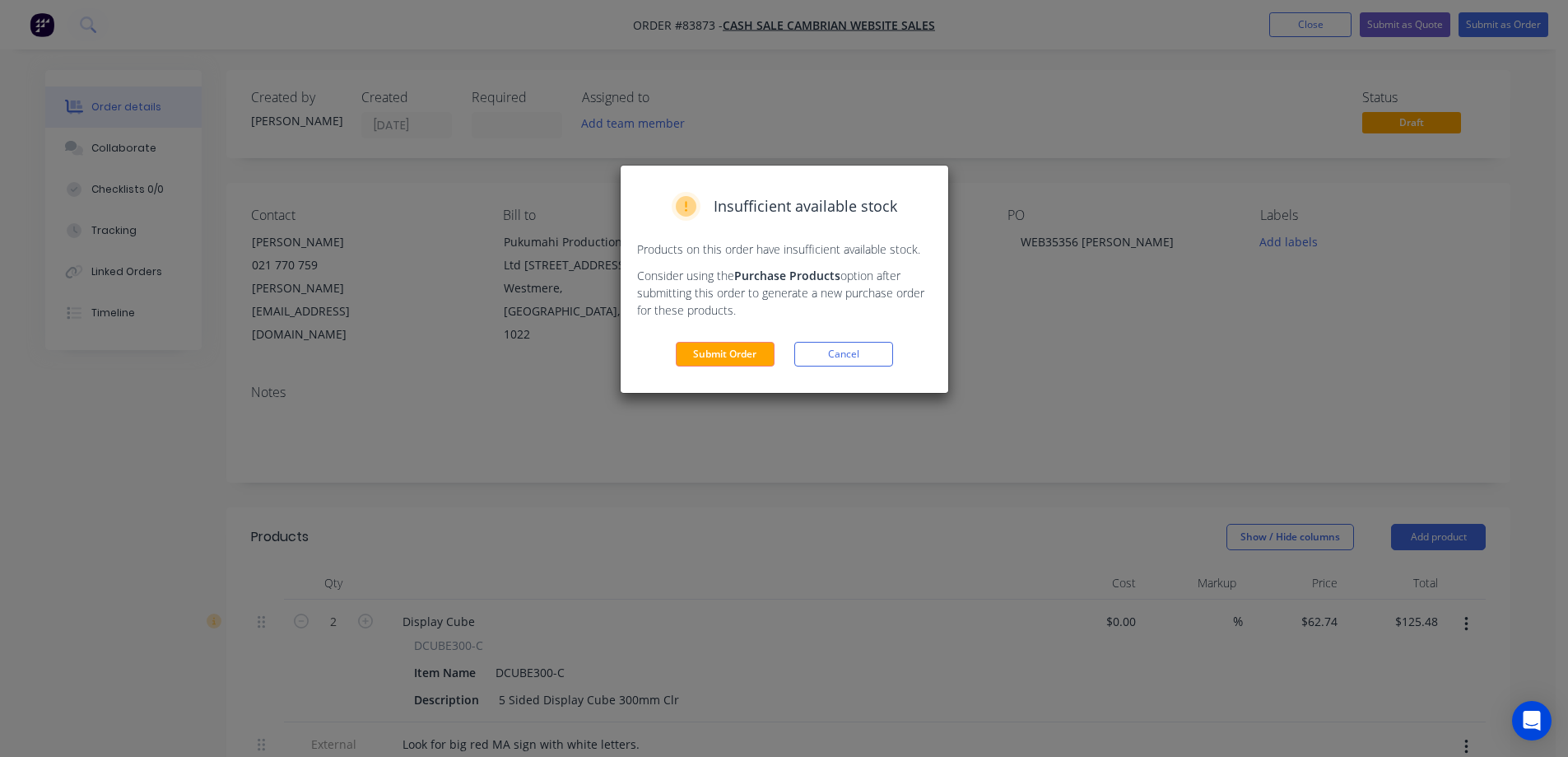
scroll to position [164, 0]
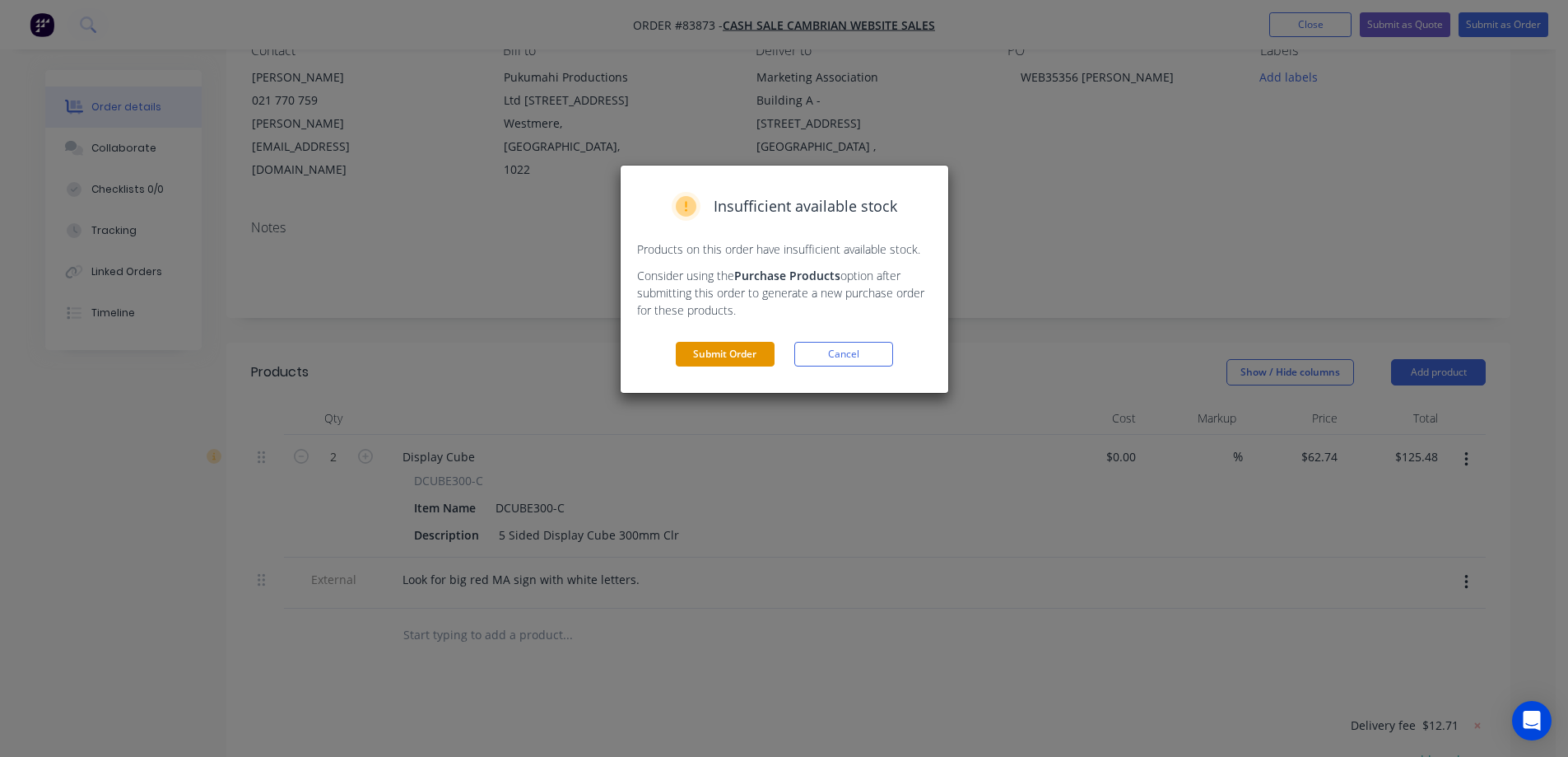
click at [710, 353] on button "Submit Order" at bounding box center [725, 353] width 99 height 25
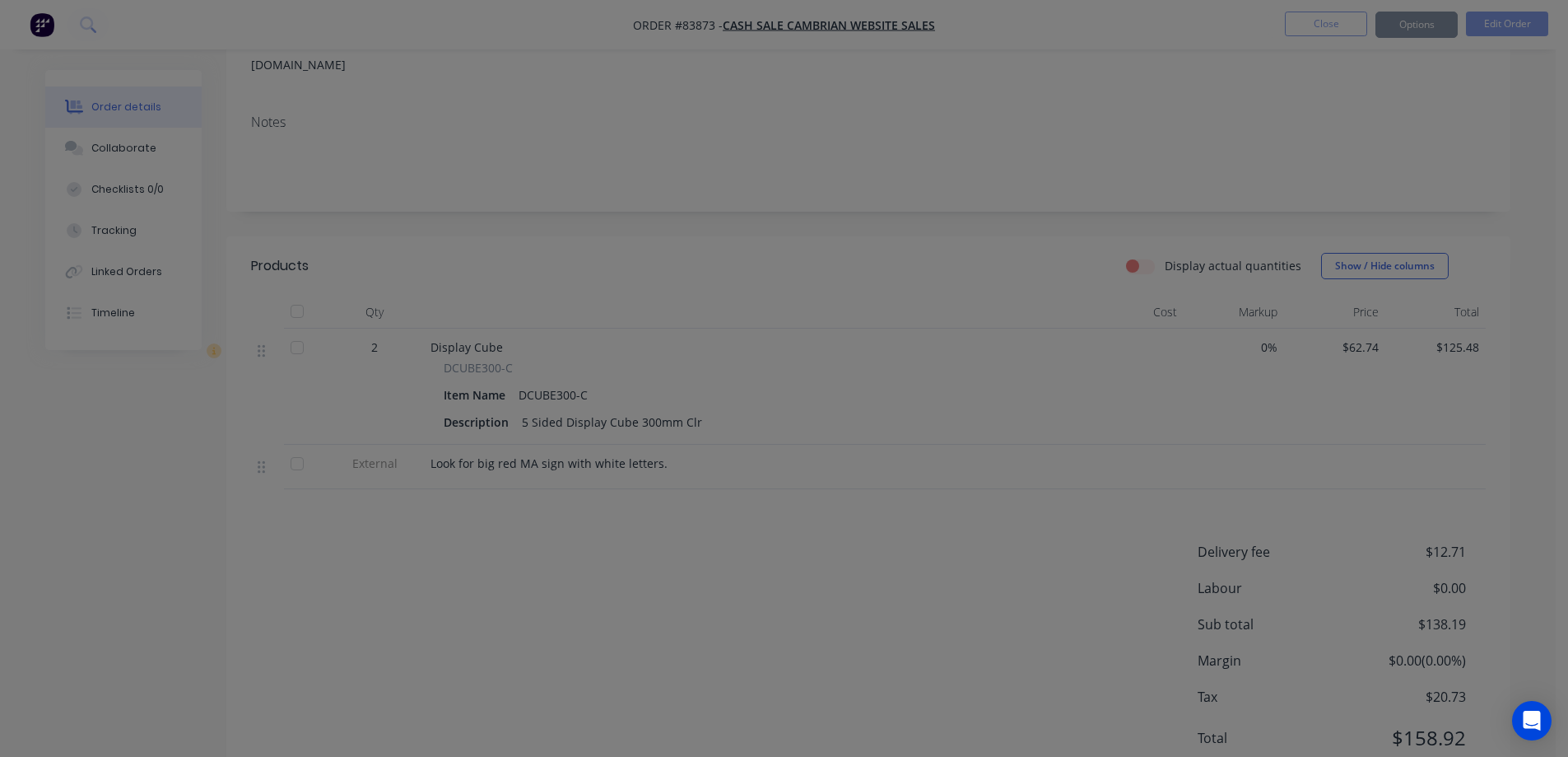
scroll to position [283, 0]
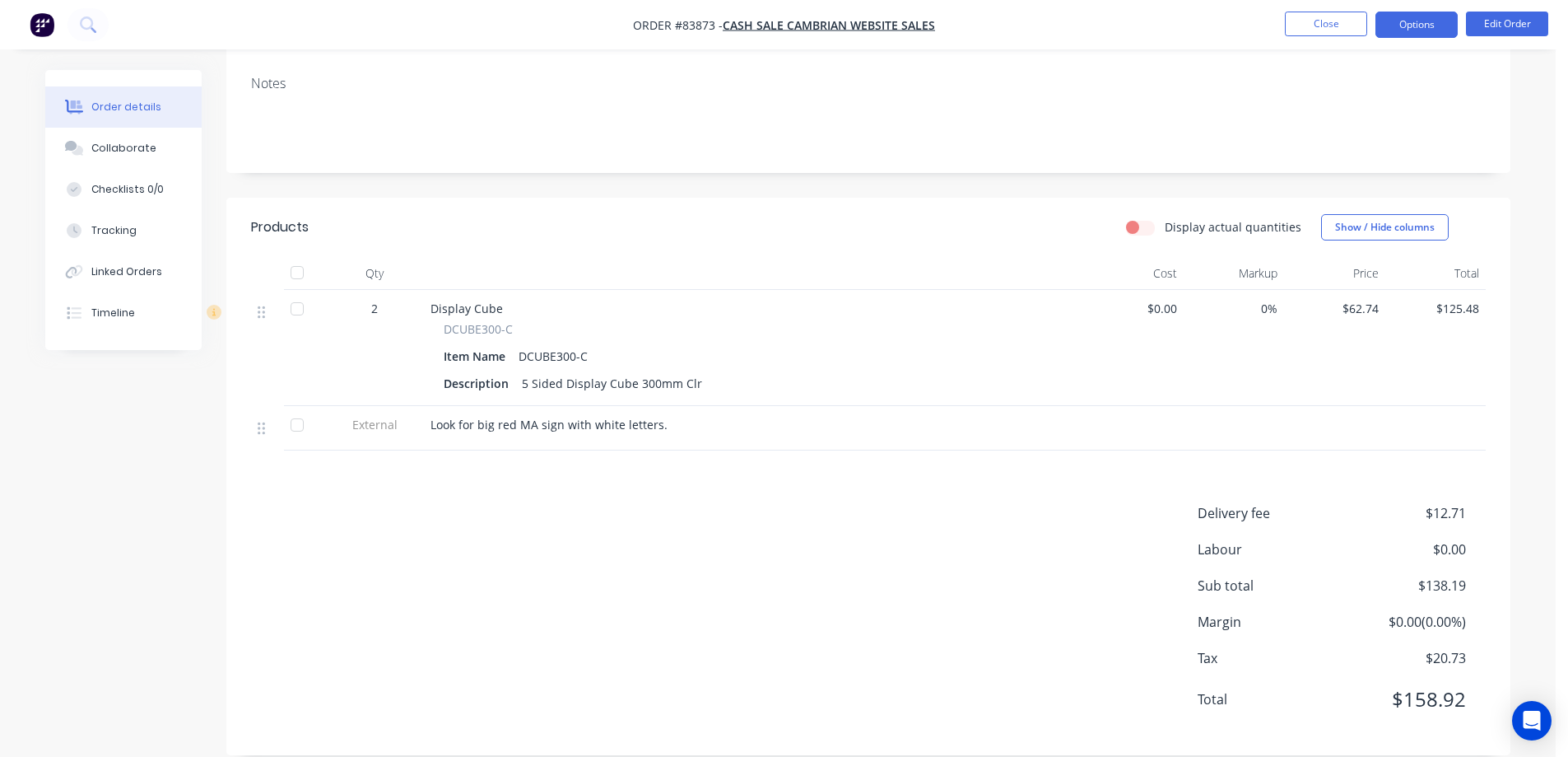
click at [1447, 31] on button "Options" at bounding box center [1416, 25] width 83 height 26
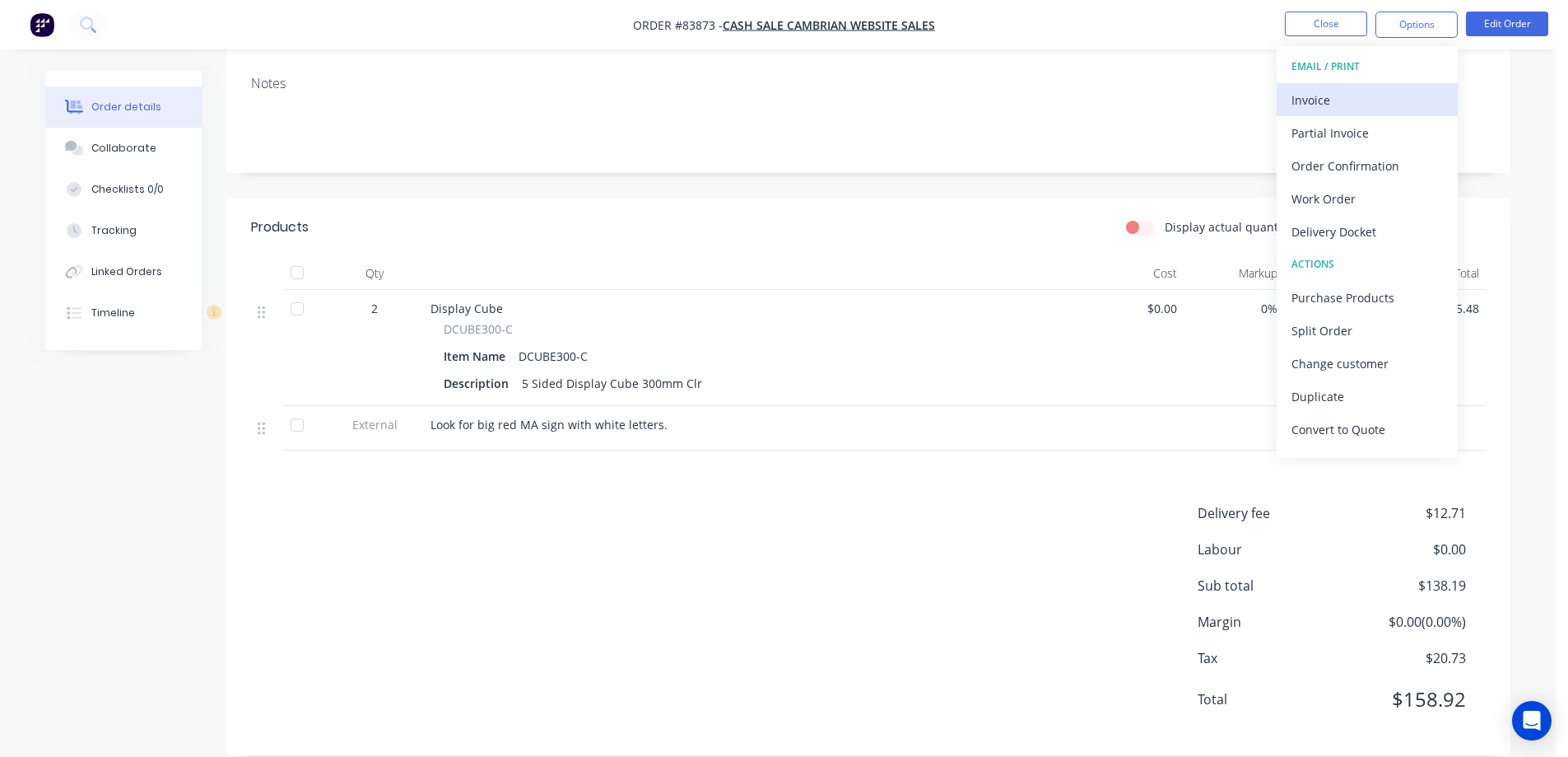
click at [1384, 106] on div "Invoice" at bounding box center [1367, 100] width 152 height 24
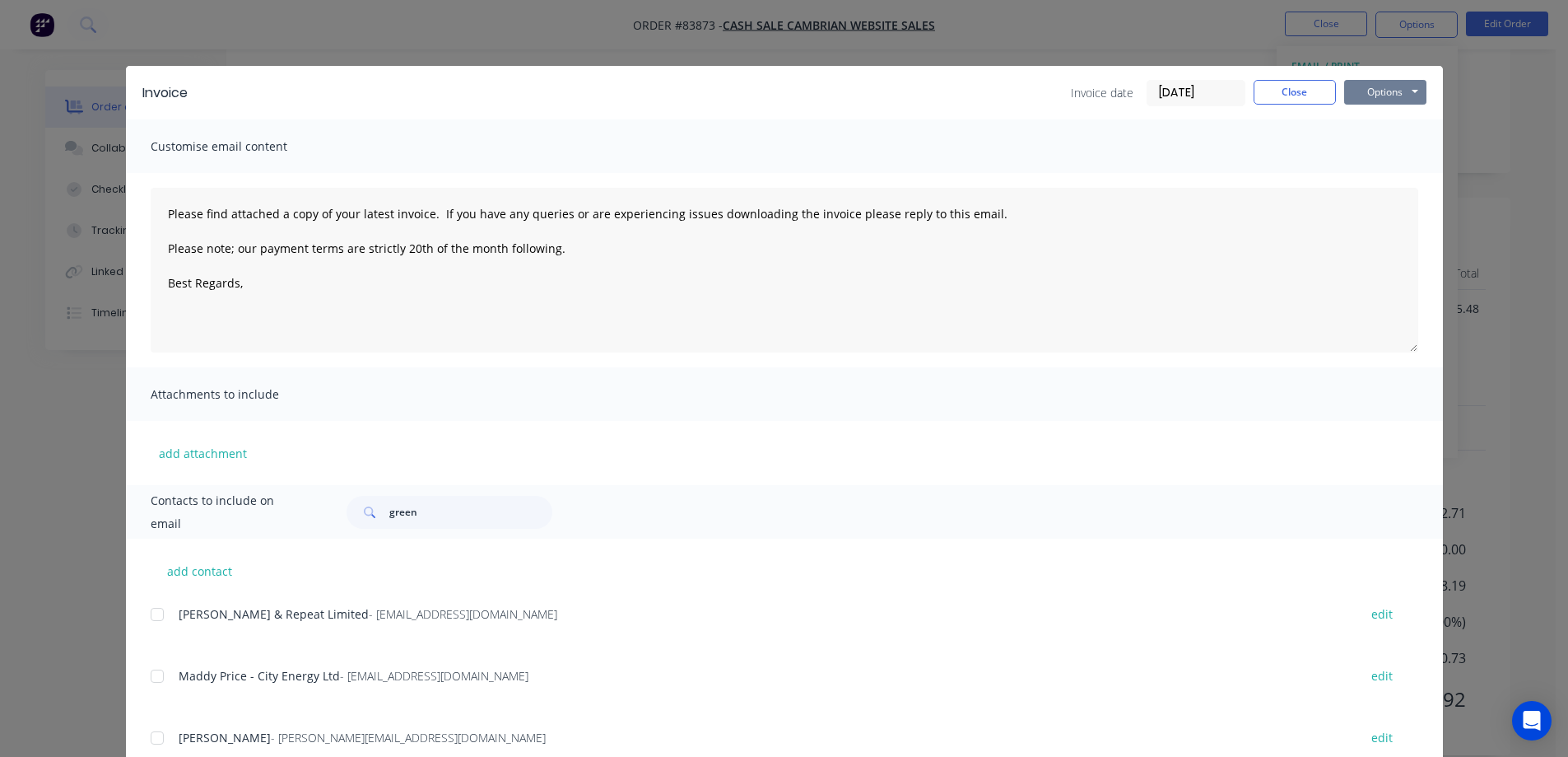
click at [1388, 90] on button "Options" at bounding box center [1385, 92] width 83 height 25
click at [1378, 146] on button "Print" at bounding box center [1396, 149] width 105 height 27
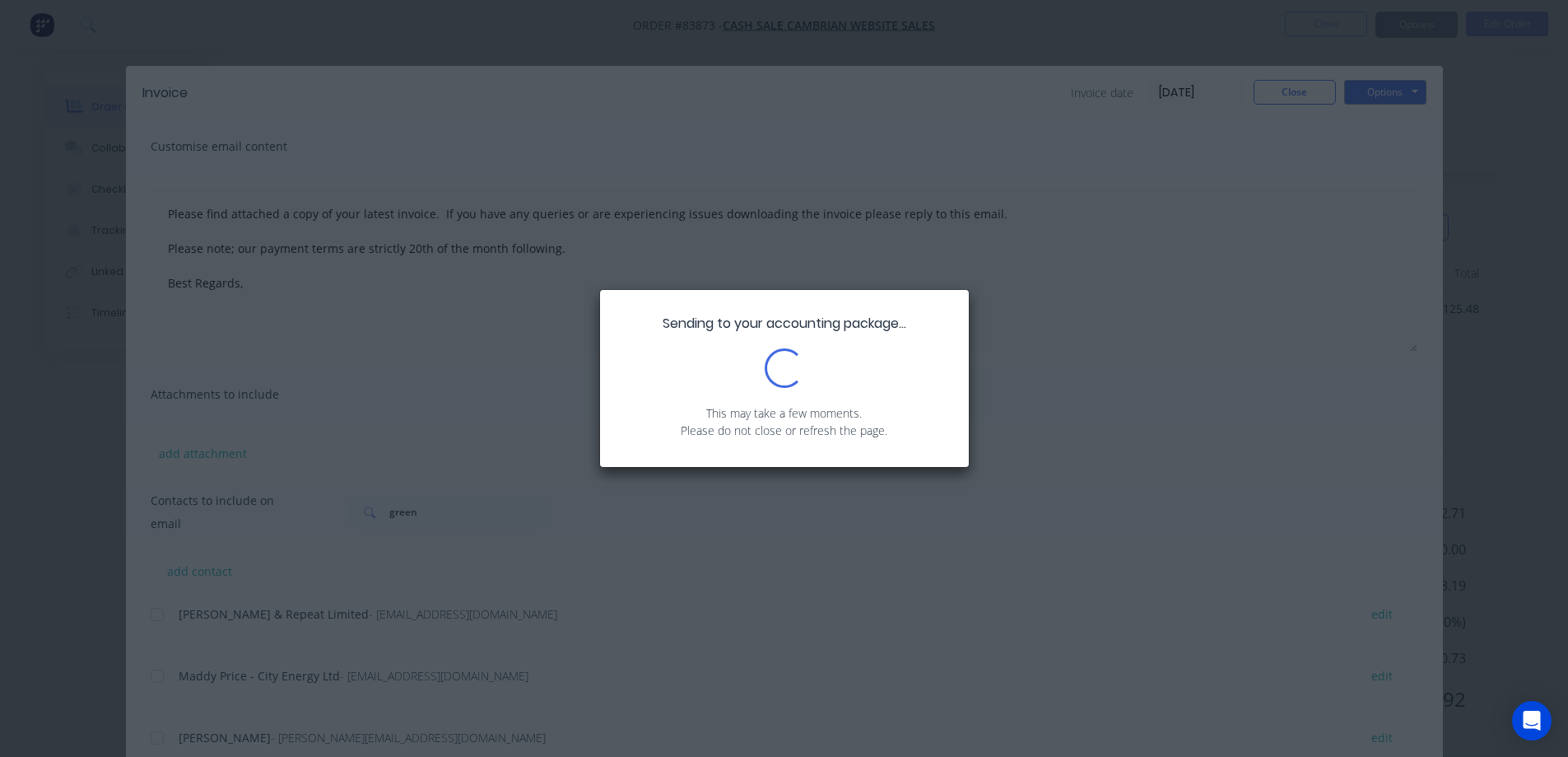
type textarea "Please find attached a copy of your latest invoice. If you have any queries or …"
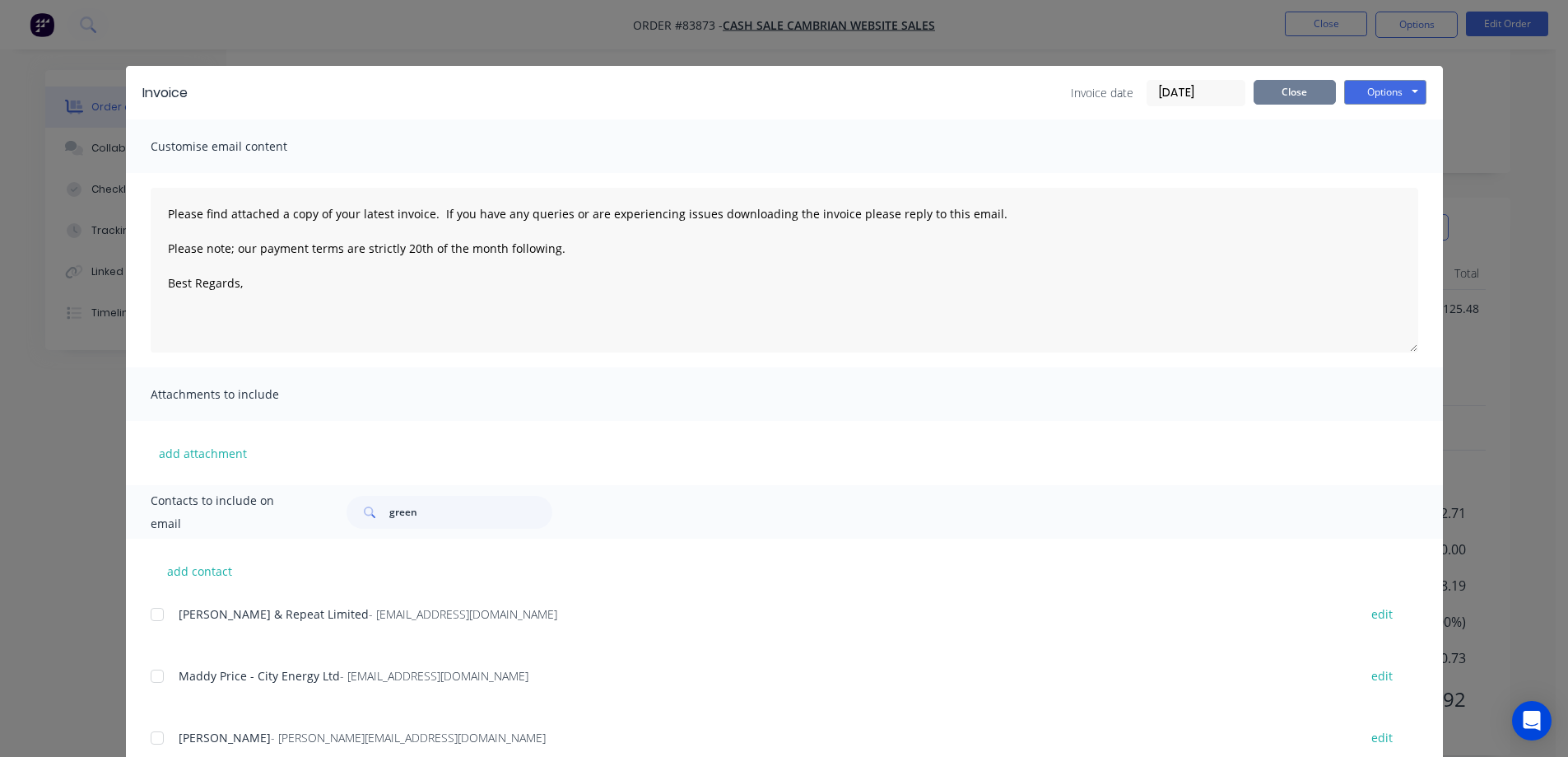
click at [1270, 87] on button "Close" at bounding box center [1294, 92] width 83 height 25
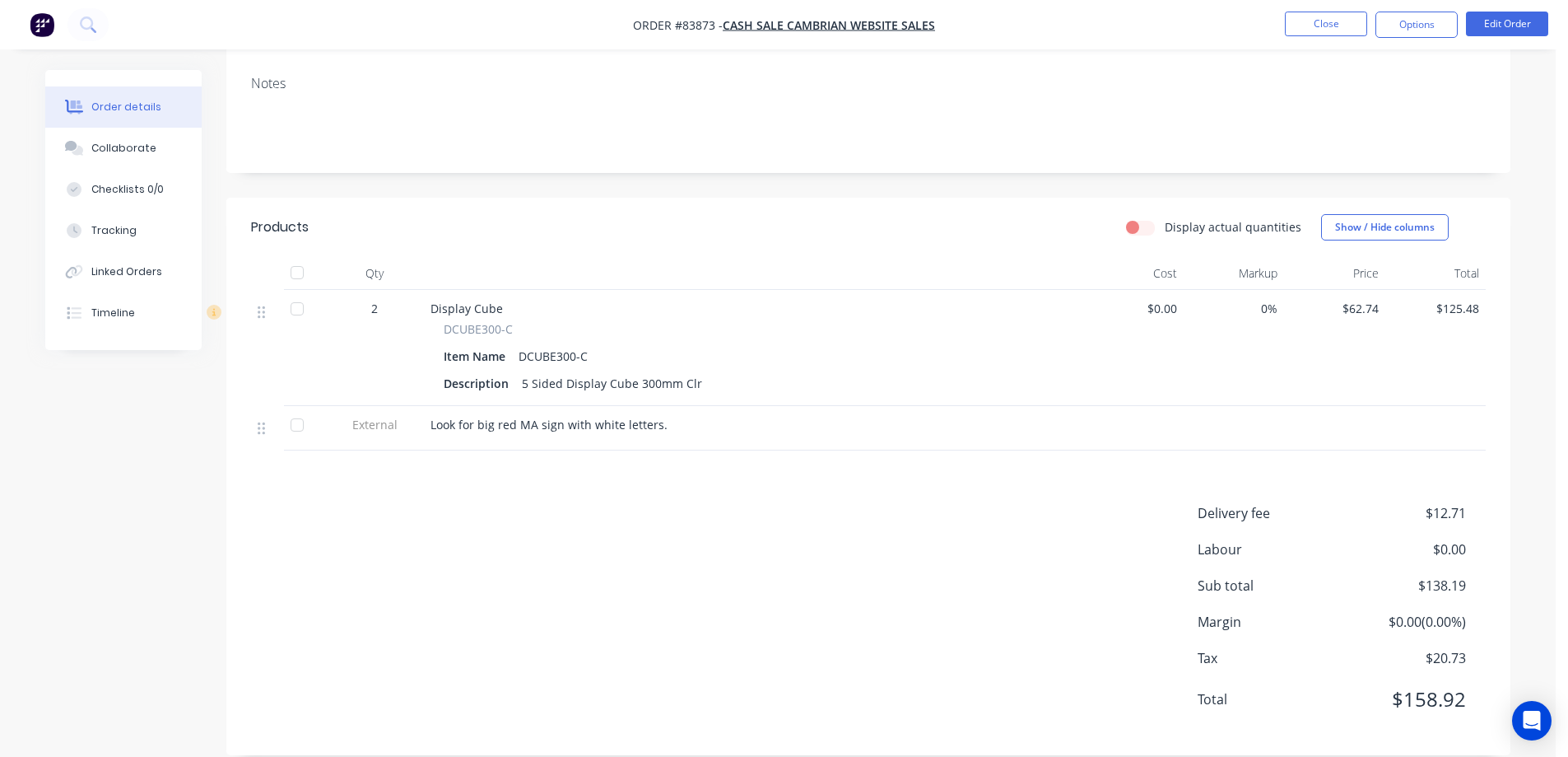
scroll to position [0, 0]
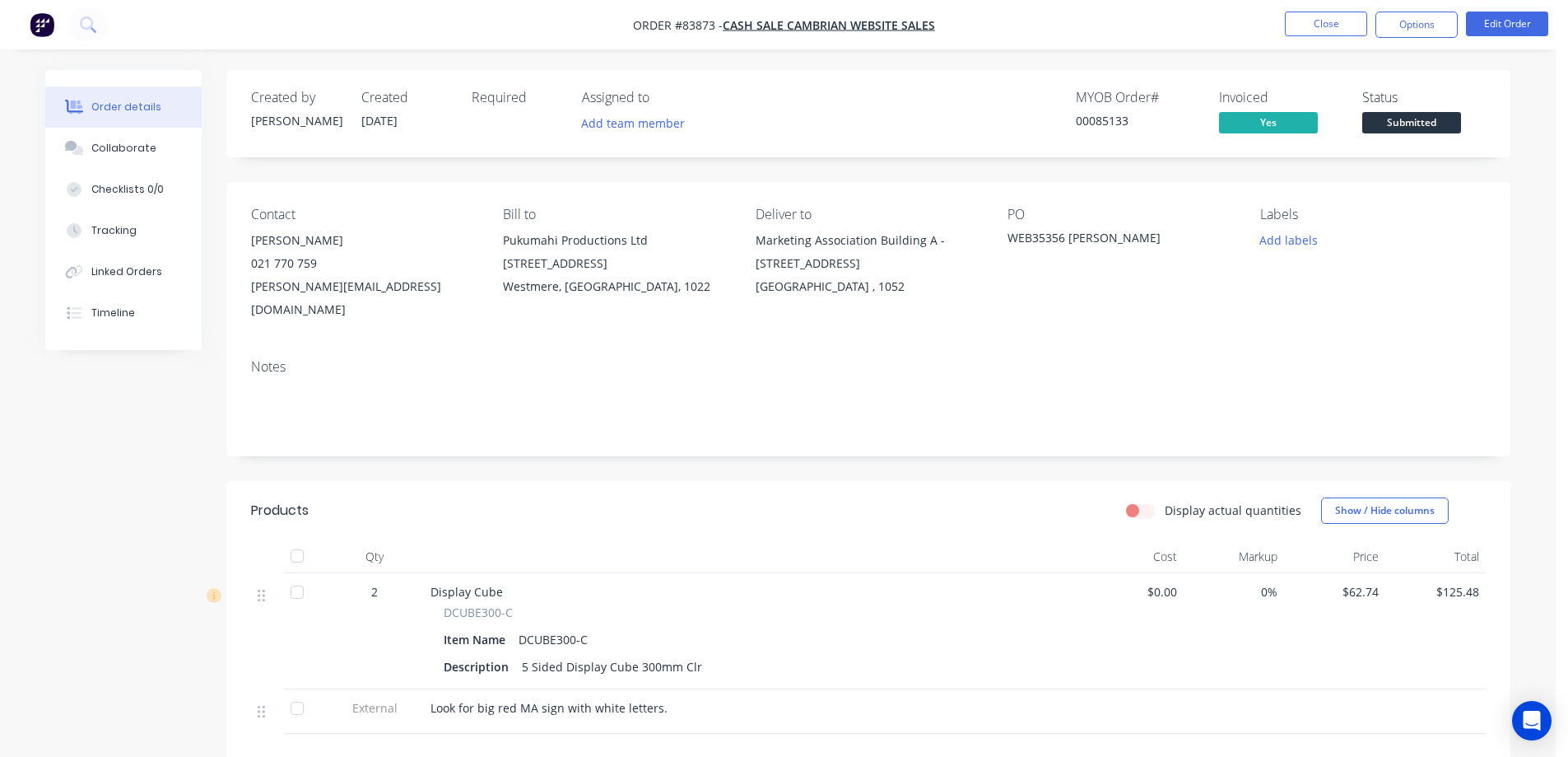
click at [1386, 125] on span "Submitted" at bounding box center [1411, 122] width 99 height 21
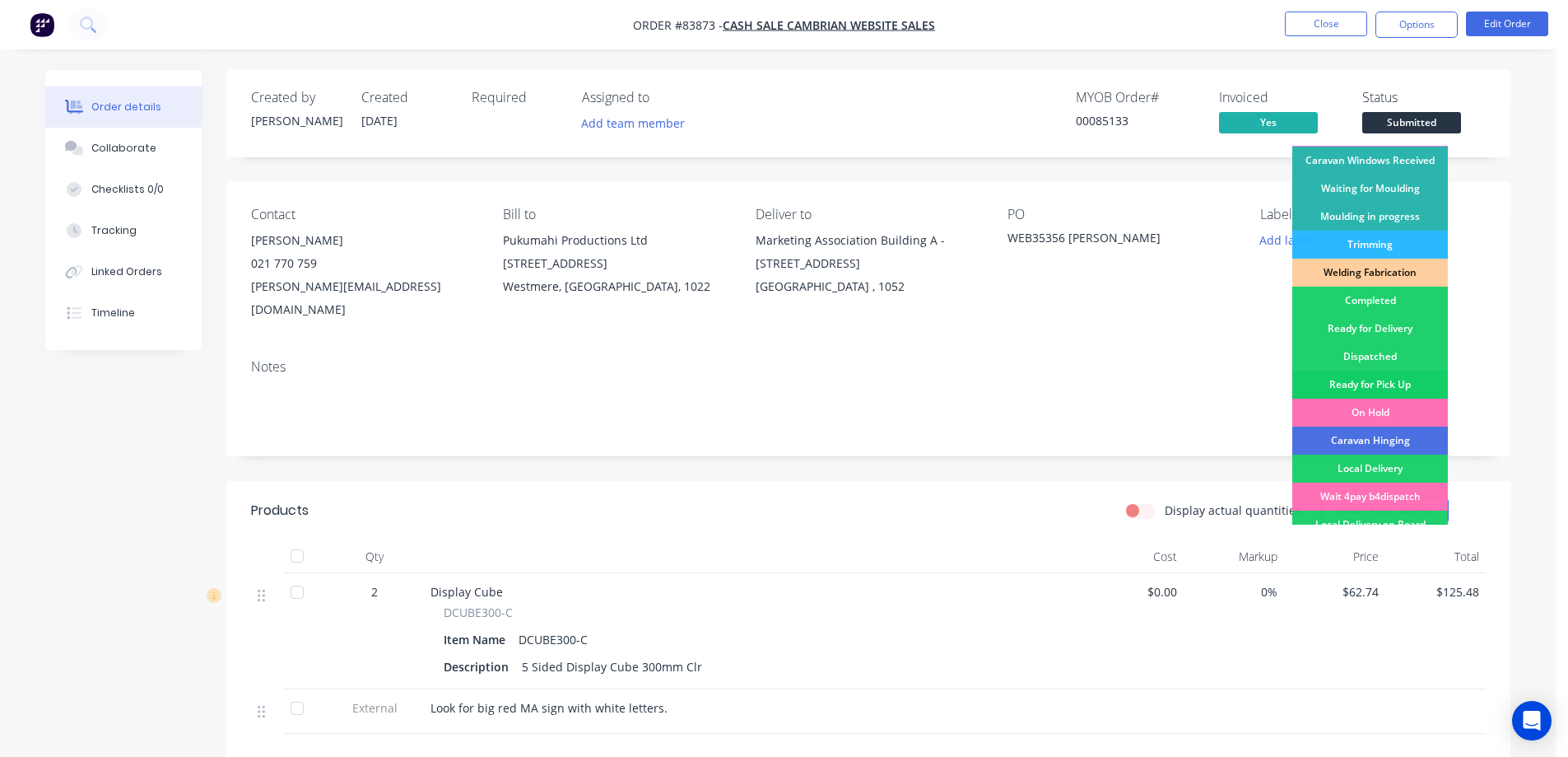
scroll to position [321, 0]
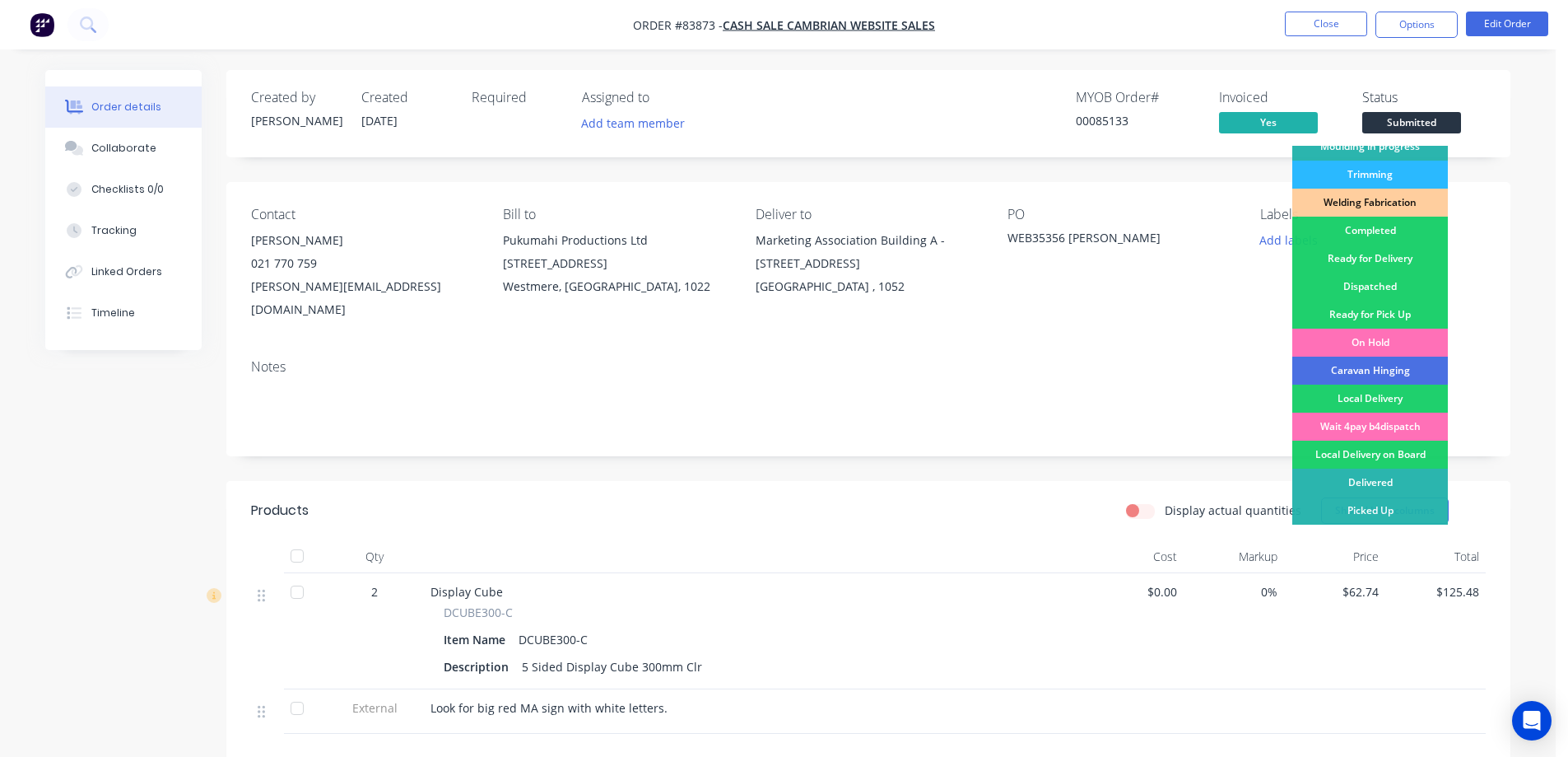
click at [1381, 252] on div "Ready for Delivery" at bounding box center [1369, 258] width 155 height 28
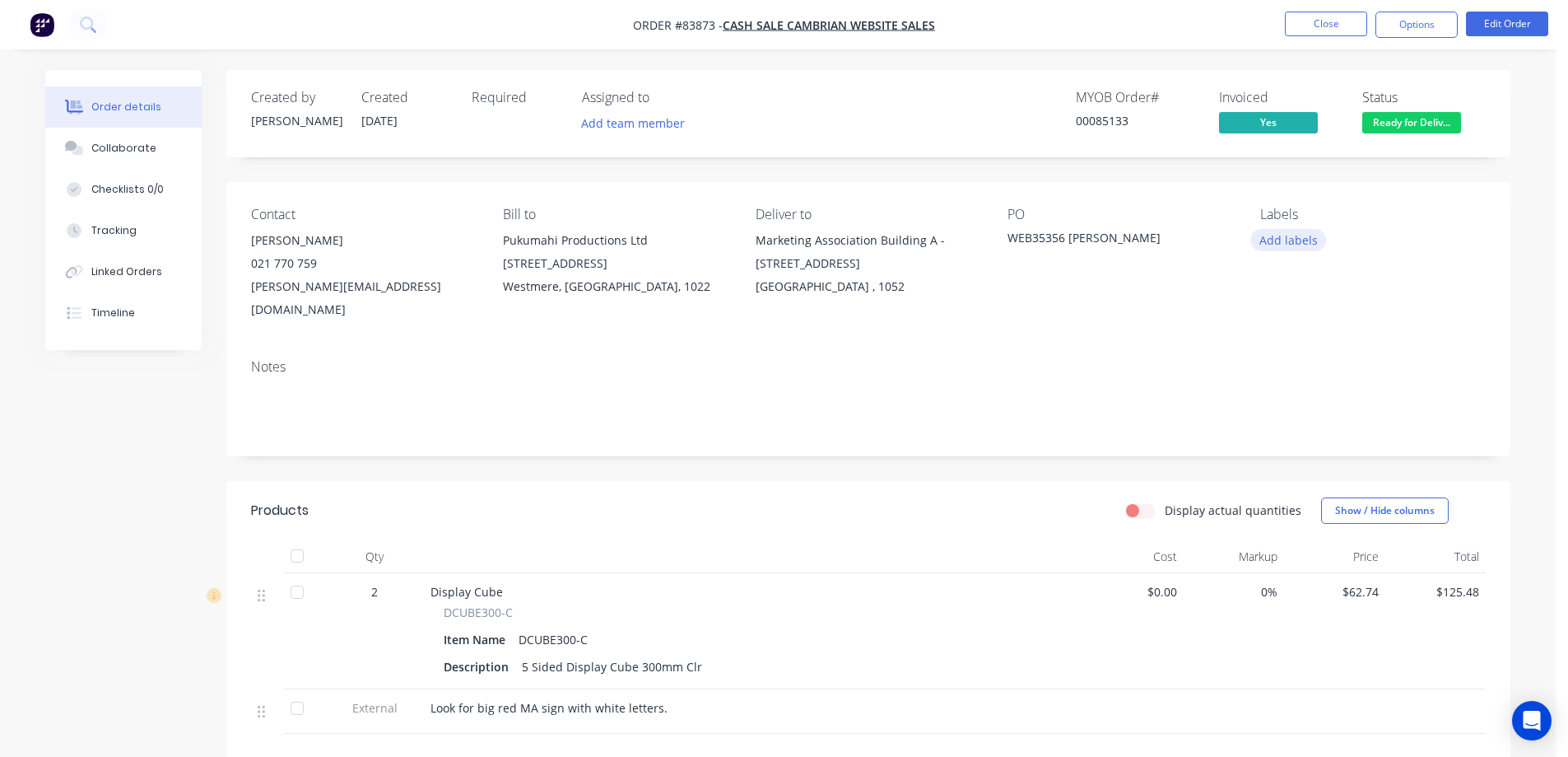
click at [1298, 231] on button "Add labels" at bounding box center [1288, 240] width 75 height 22
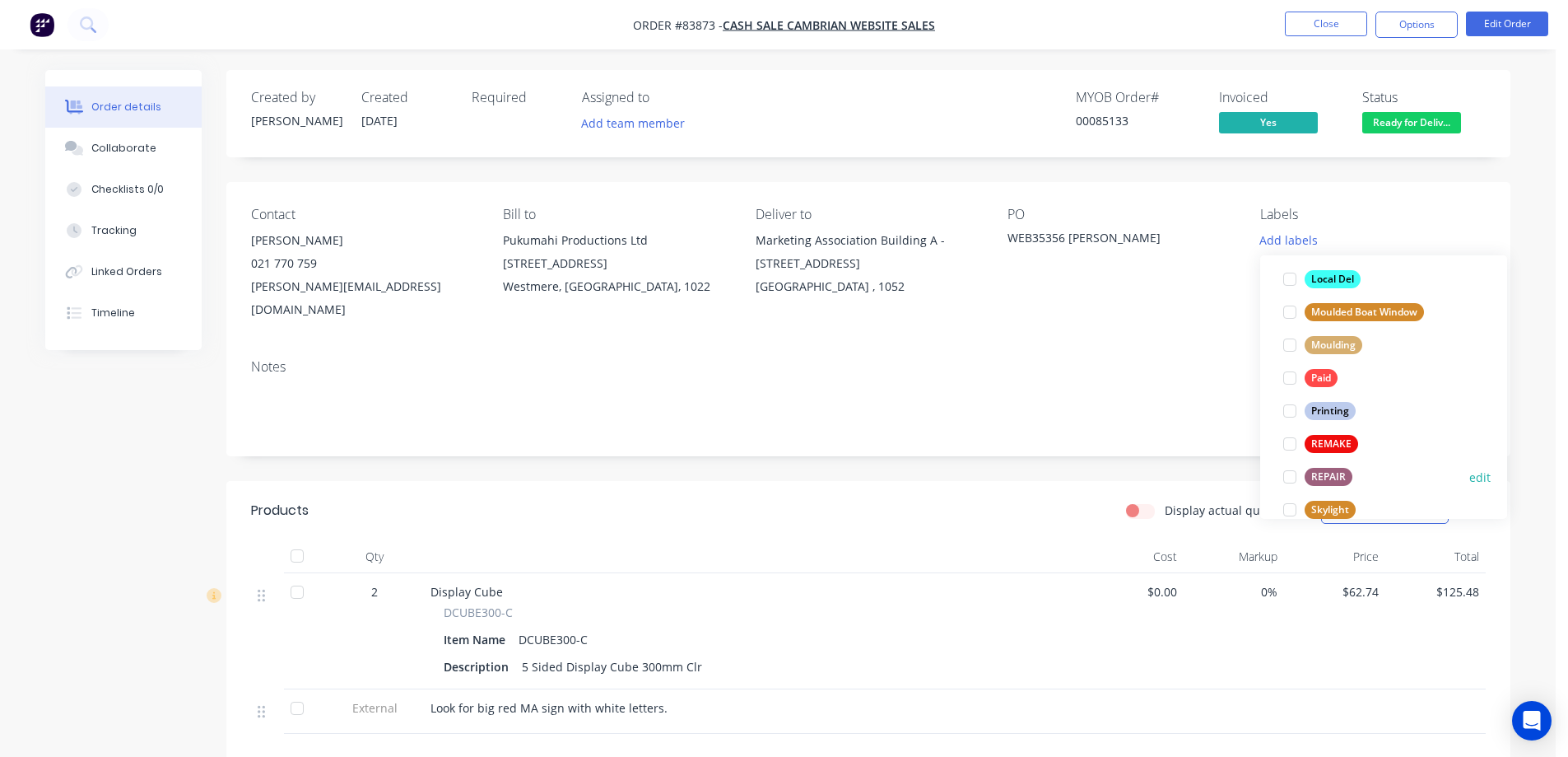
scroll to position [625, 0]
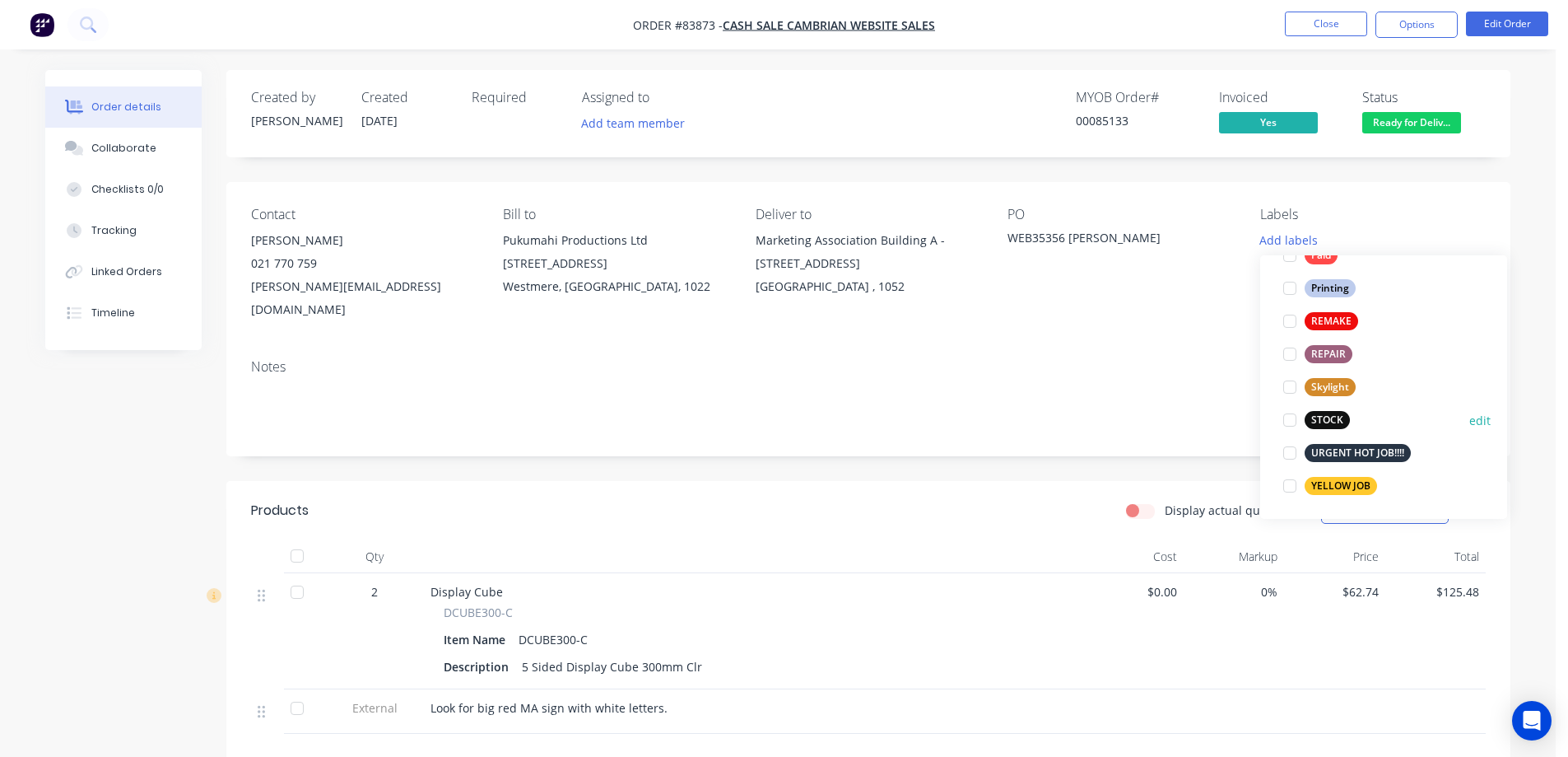
drag, startPoint x: 1341, startPoint y: 420, endPoint x: 1406, endPoint y: 22, distance: 403.3
click at [1341, 418] on div "STOCK" at bounding box center [1328, 420] width 45 height 18
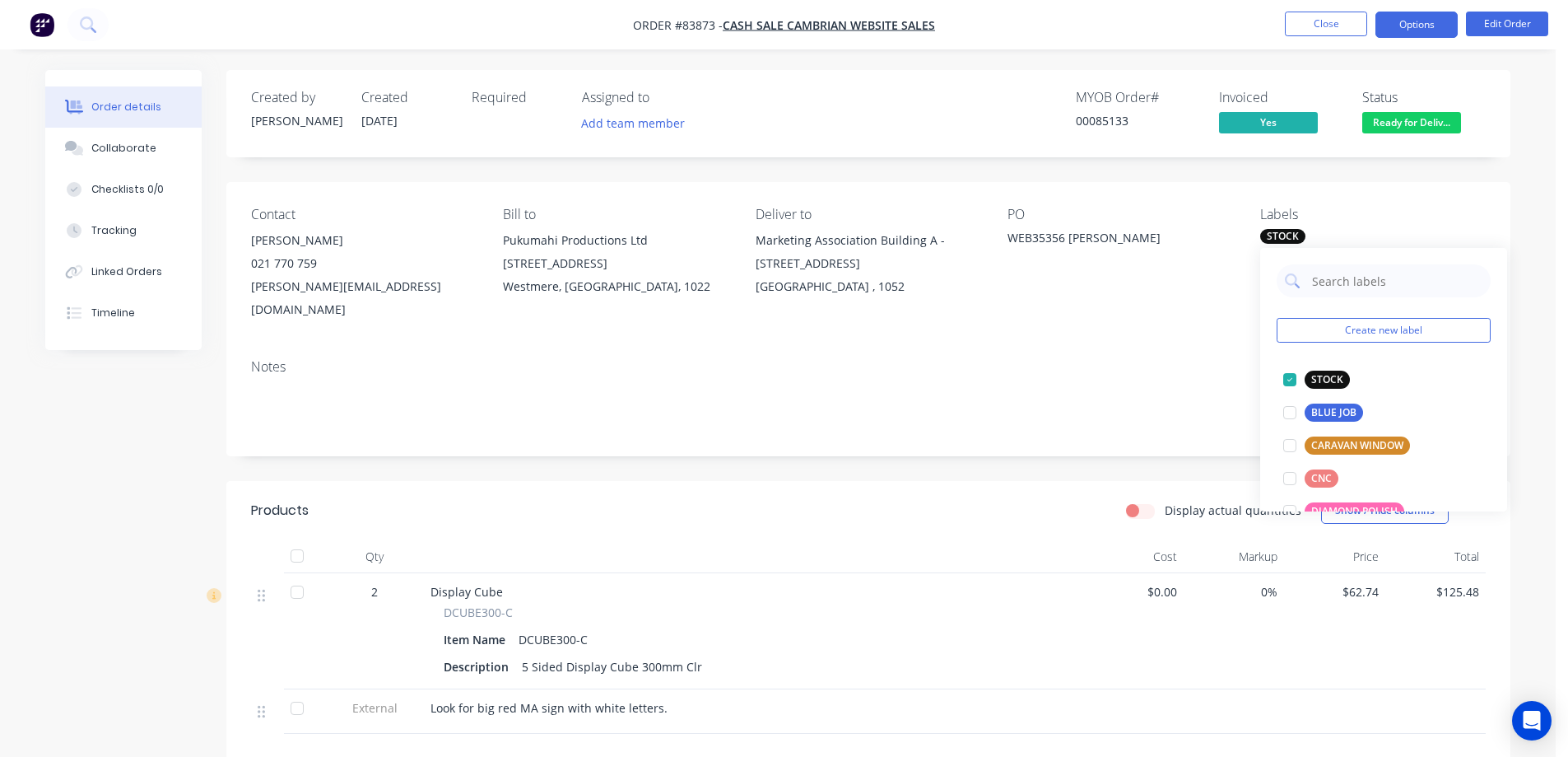
click at [1413, 22] on button "Options" at bounding box center [1416, 25] width 83 height 26
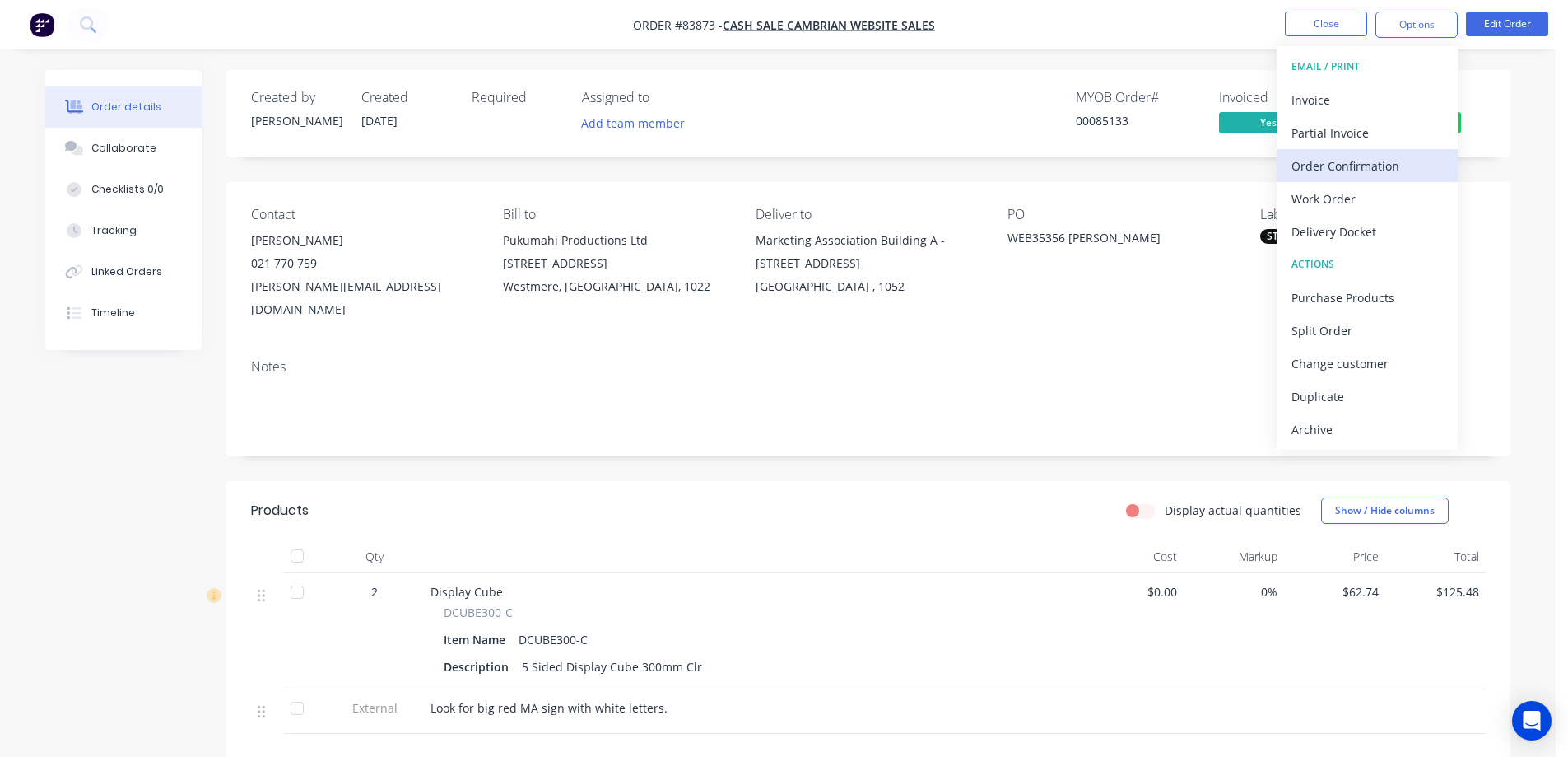
click at [1387, 166] on div "Order Confirmation" at bounding box center [1367, 166] width 152 height 24
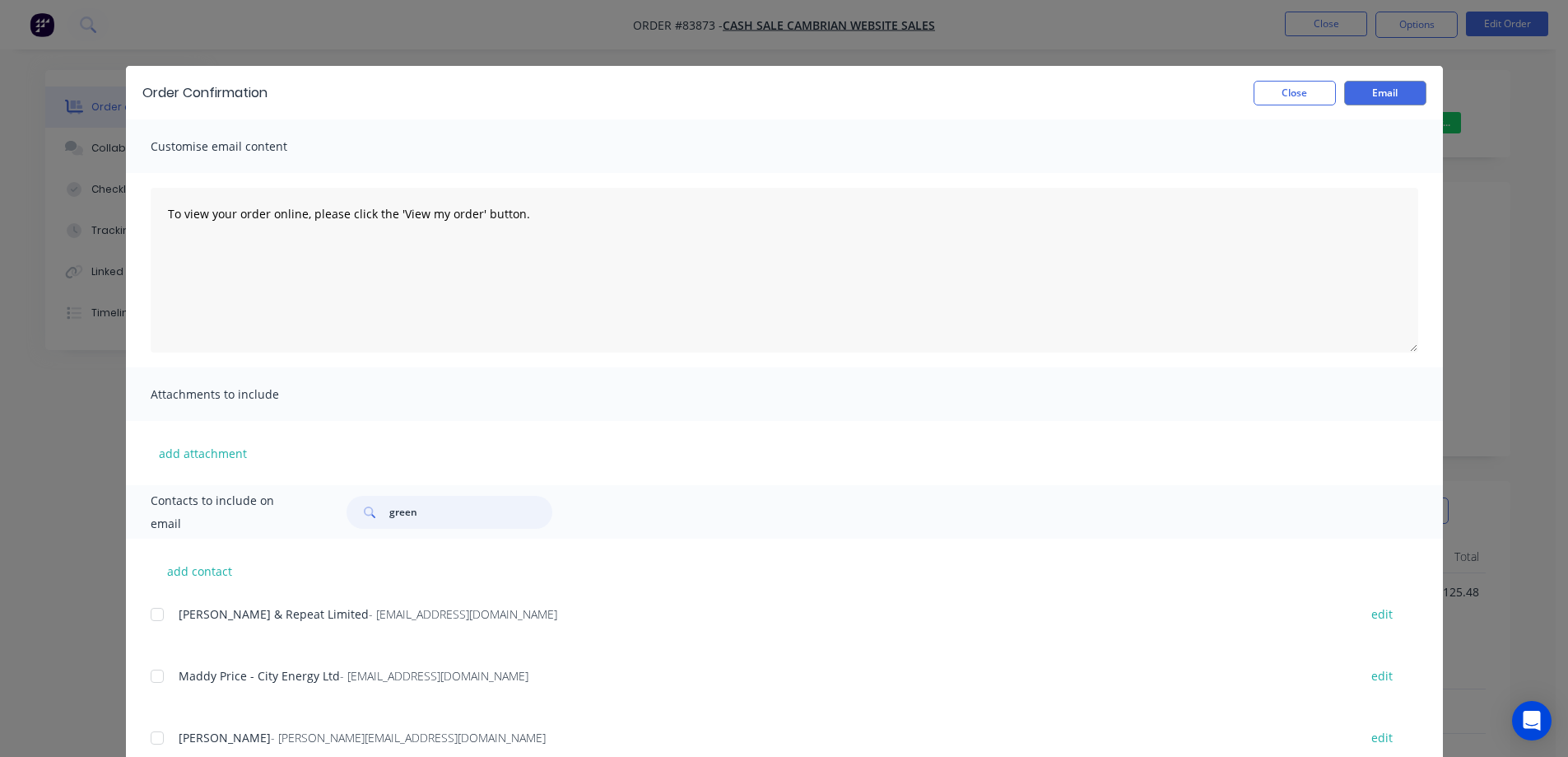
drag, startPoint x: 522, startPoint y: 514, endPoint x: 512, endPoint y: 504, distance: 14.1
click at [521, 514] on input "green" at bounding box center [471, 512] width 163 height 33
paste input "35356"
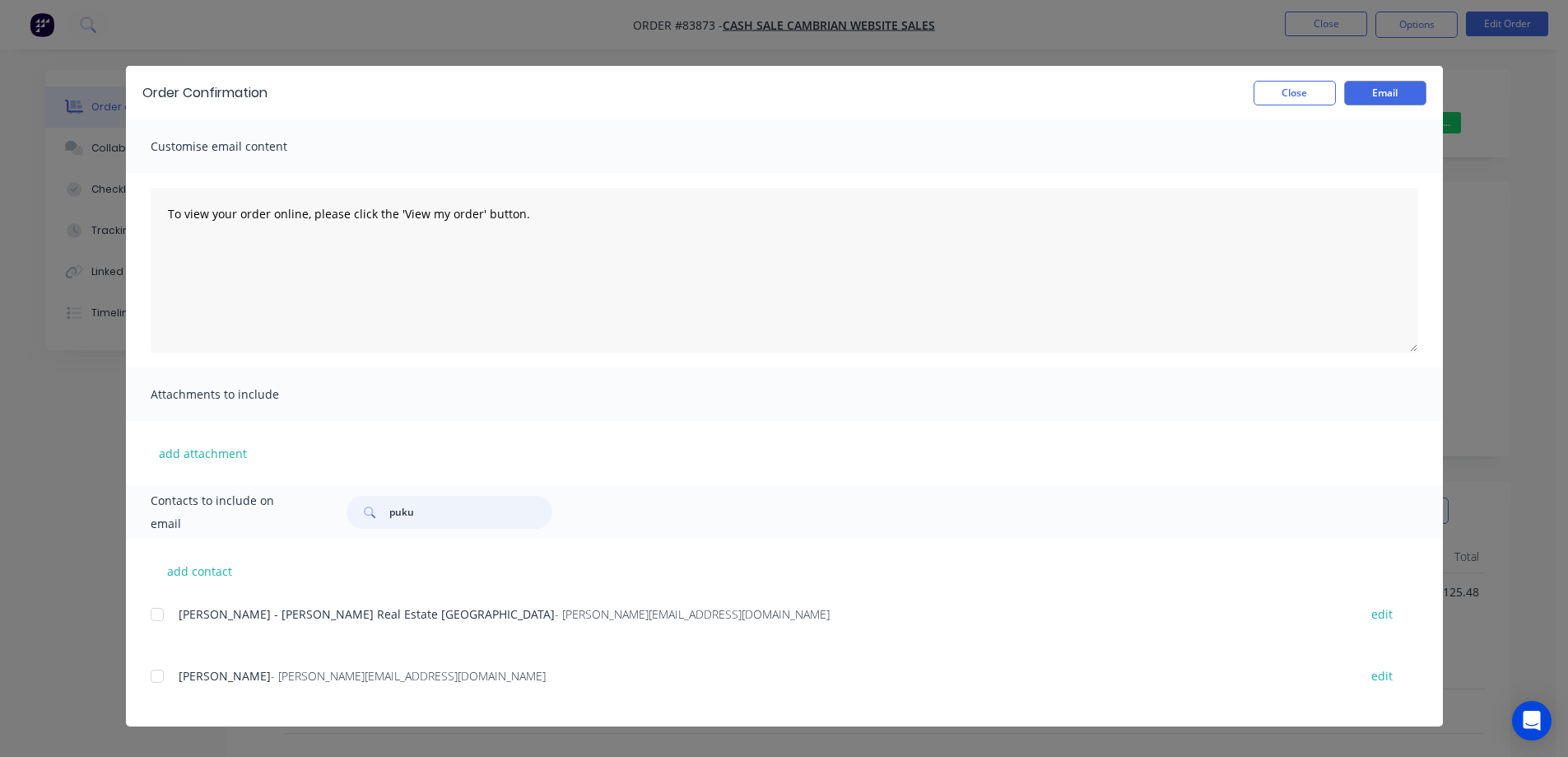
drag, startPoint x: 159, startPoint y: 689, endPoint x: 172, endPoint y: 689, distance: 13.0
click at [158, 689] on div at bounding box center [157, 676] width 33 height 33
type input "puku"
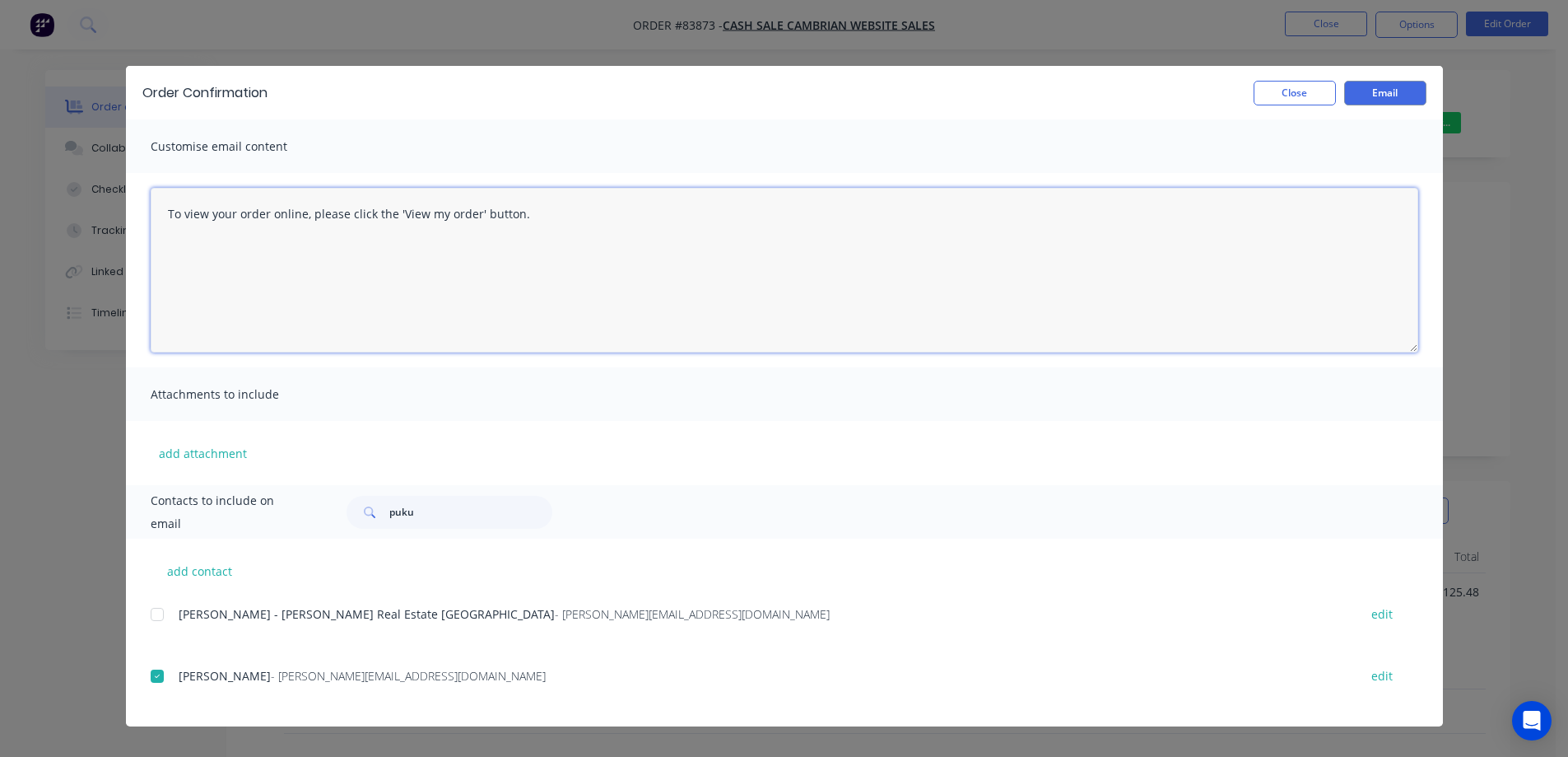
drag, startPoint x: 305, startPoint y: 329, endPoint x: 386, endPoint y: 297, distance: 87.1
click at [306, 329] on textarea "To view your order online, please click the 'View my order' button." at bounding box center [784, 270] width 1268 height 164
paste textarea "hank you for your order, confirmation of your order is attached. Your order wil…"
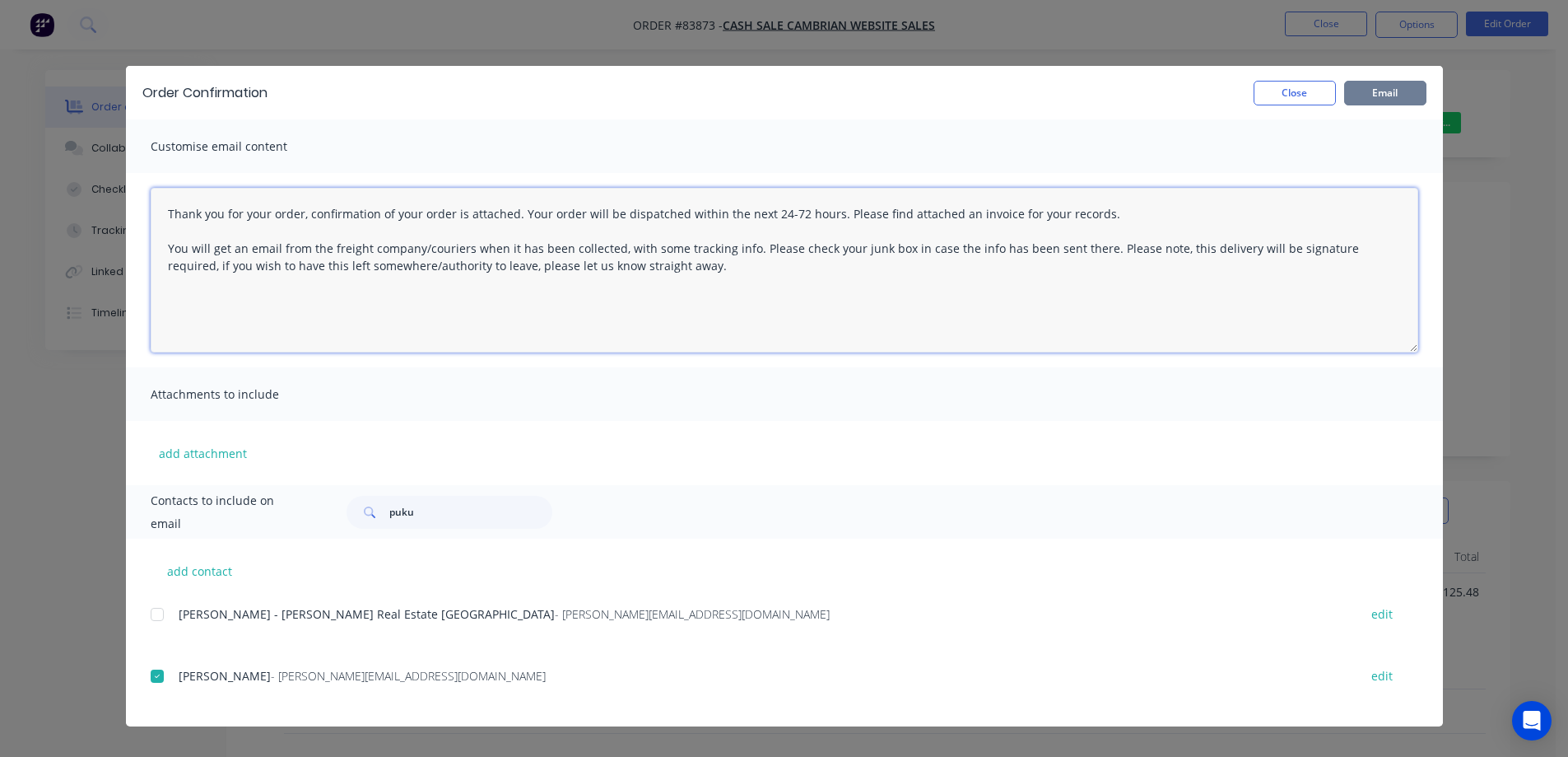
type textarea "Thank you for your order, confirmation of your order is attached. Your order wi…"
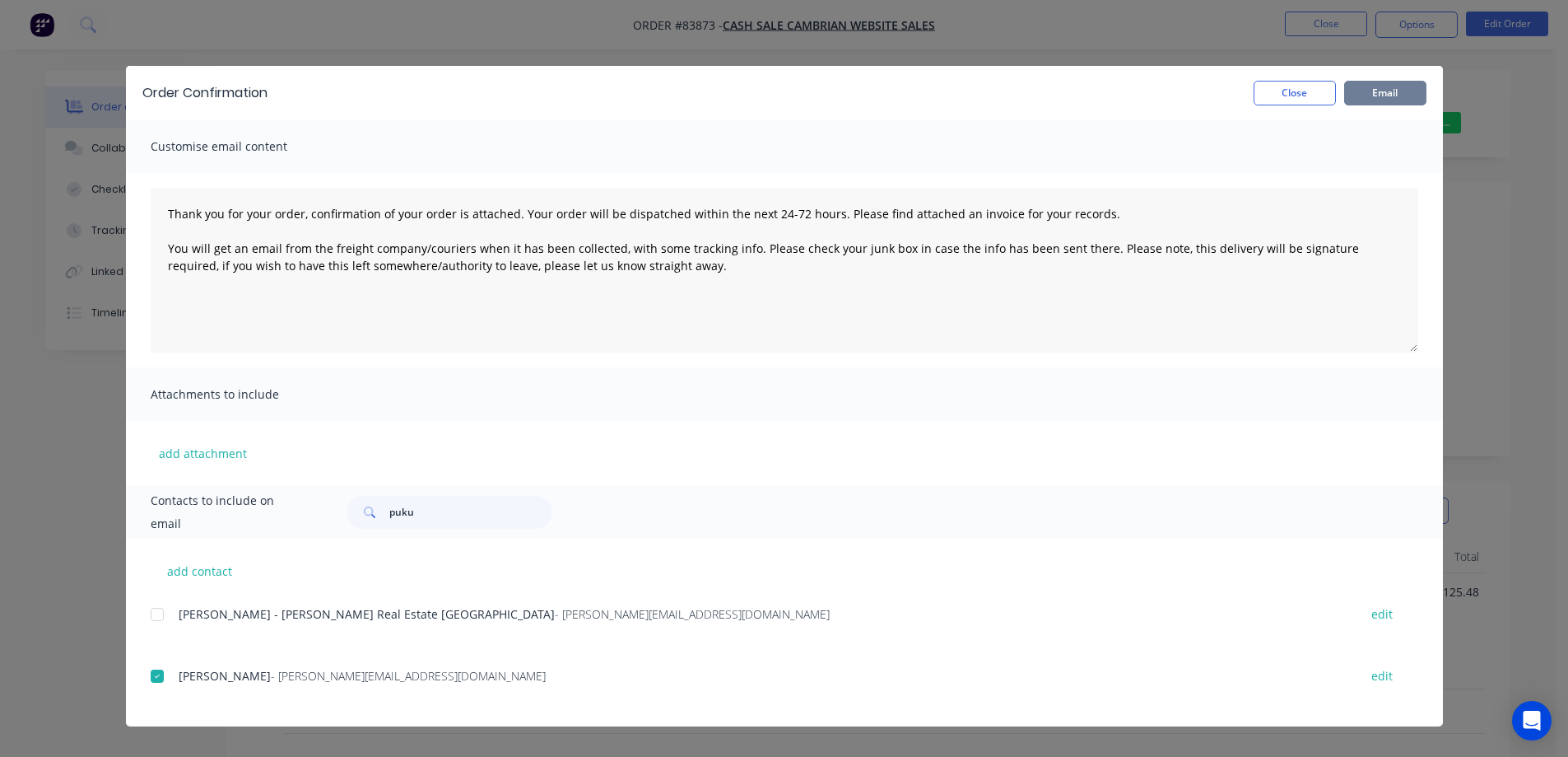
click at [1390, 85] on button "Email" at bounding box center [1385, 93] width 83 height 25
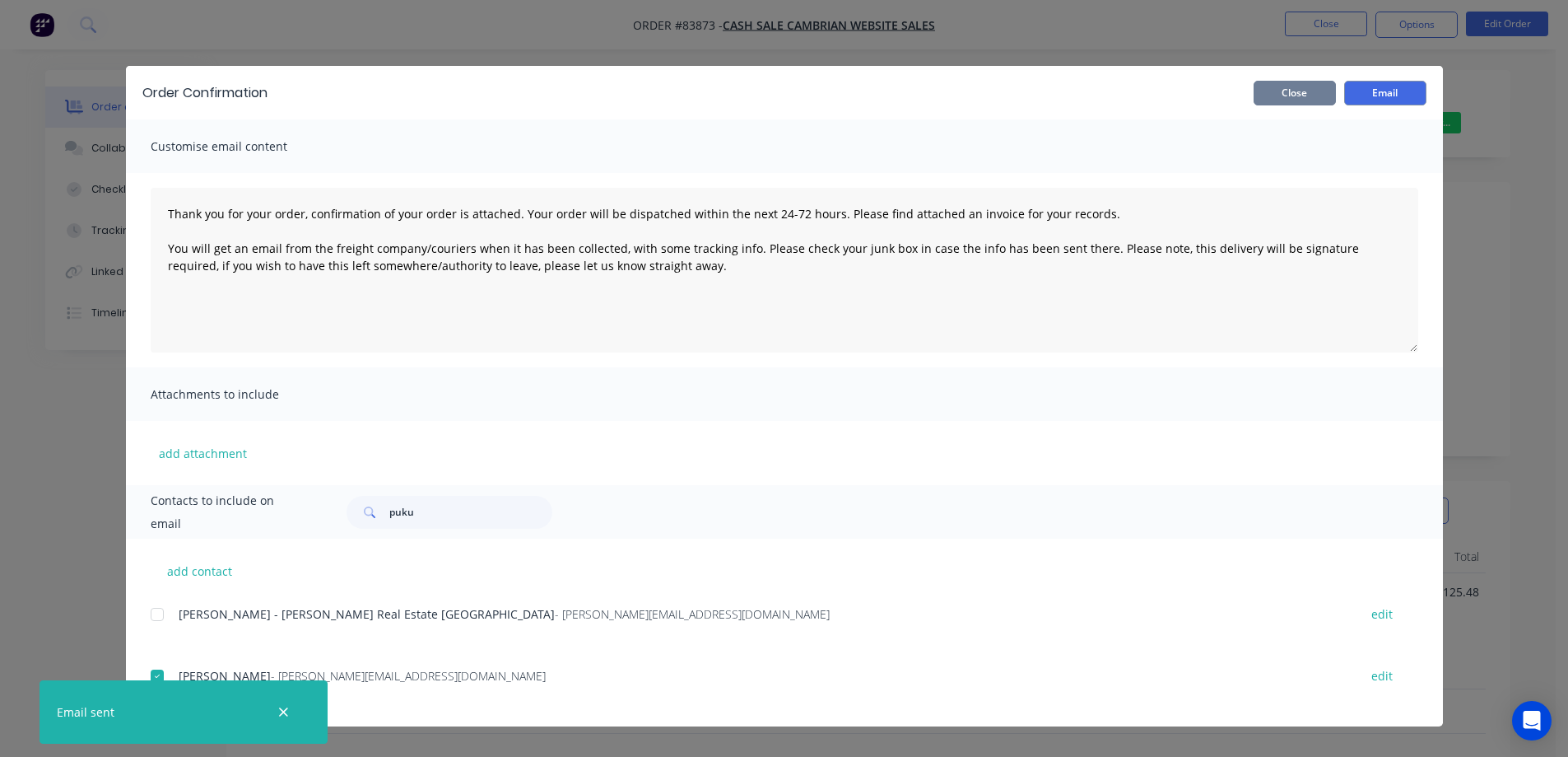
click at [1279, 93] on button "Close" at bounding box center [1294, 93] width 83 height 25
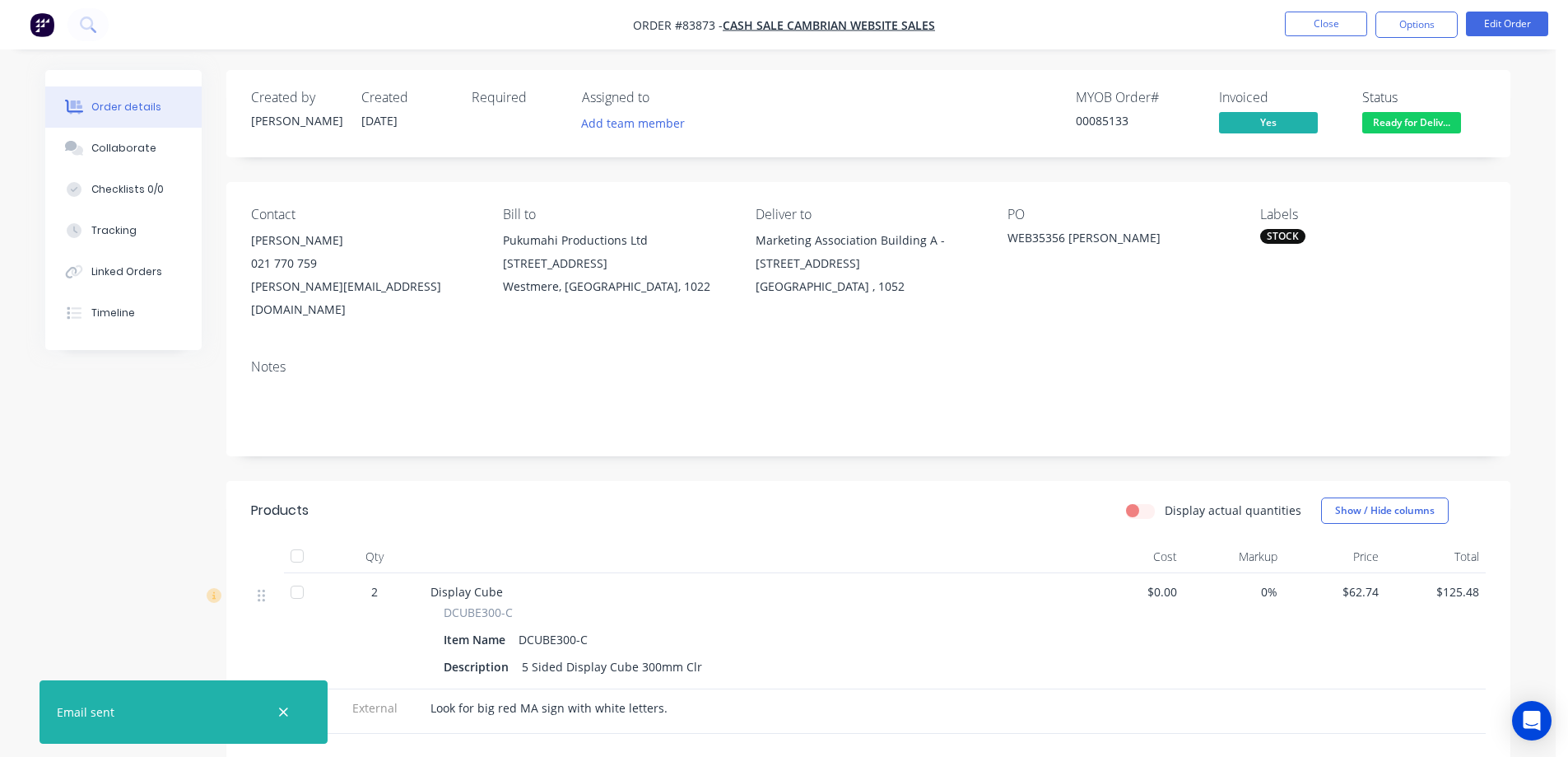
click at [1314, 57] on div "Order details Collaborate Checklists 0/0 Tracking Linked Orders Timeline Order …" at bounding box center [778, 531] width 1555 height 1063
click at [1350, 17] on button "Close" at bounding box center [1326, 24] width 83 height 25
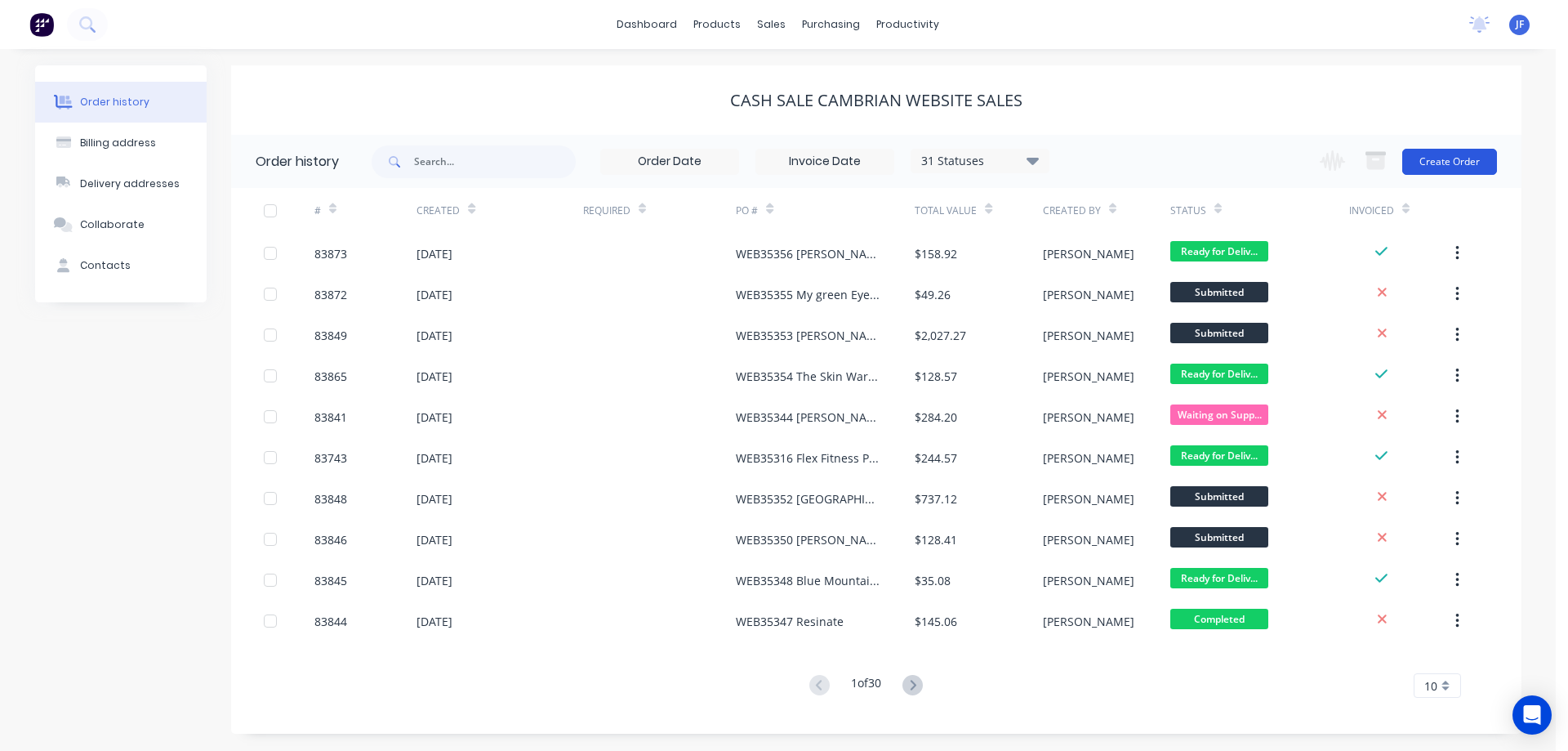
click at [1432, 168] on button "Create Order" at bounding box center [1448, 161] width 95 height 26
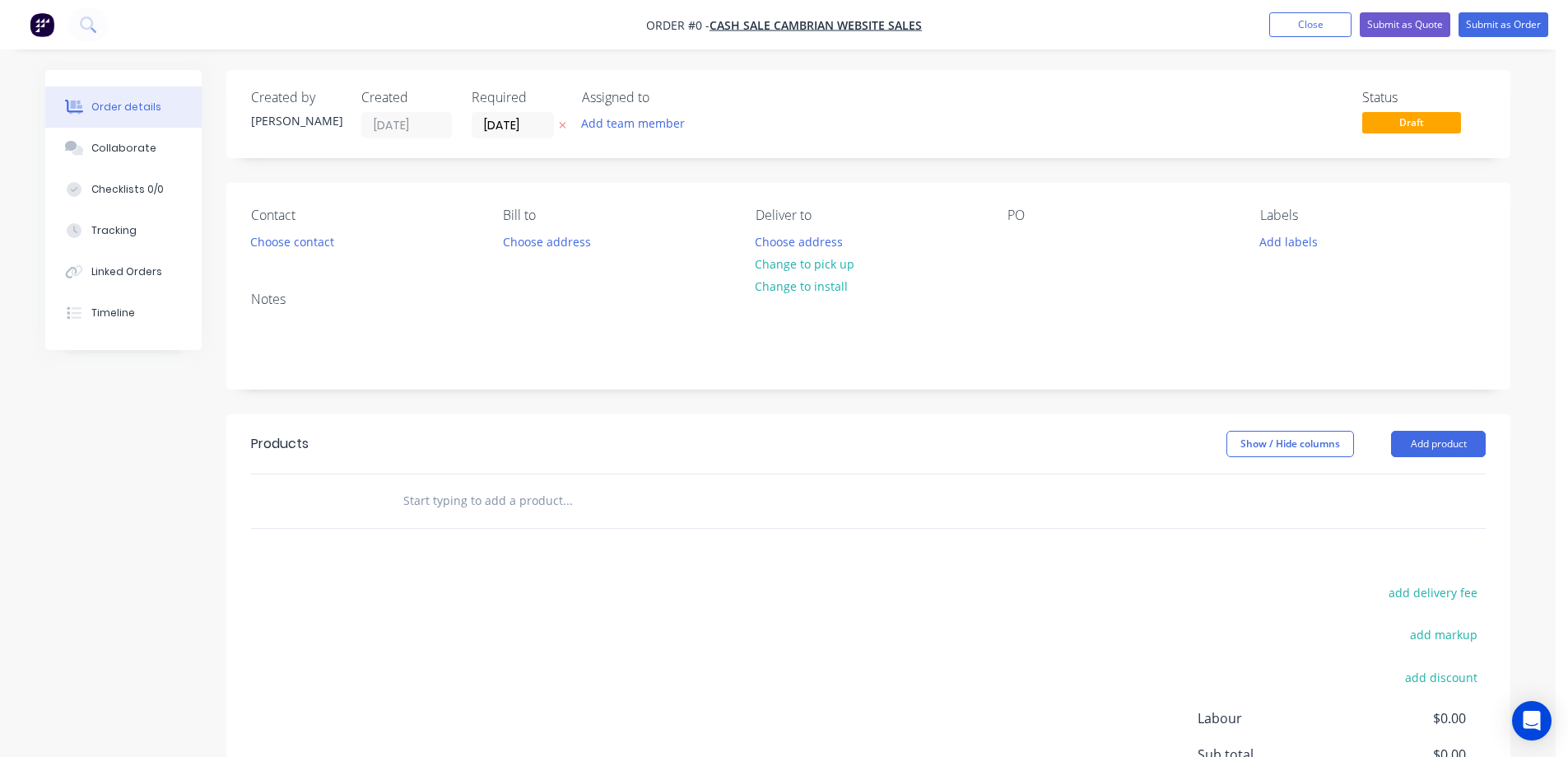
click at [567, 128] on button at bounding box center [562, 125] width 17 height 19
click at [319, 242] on button "Choose contact" at bounding box center [293, 241] width 102 height 22
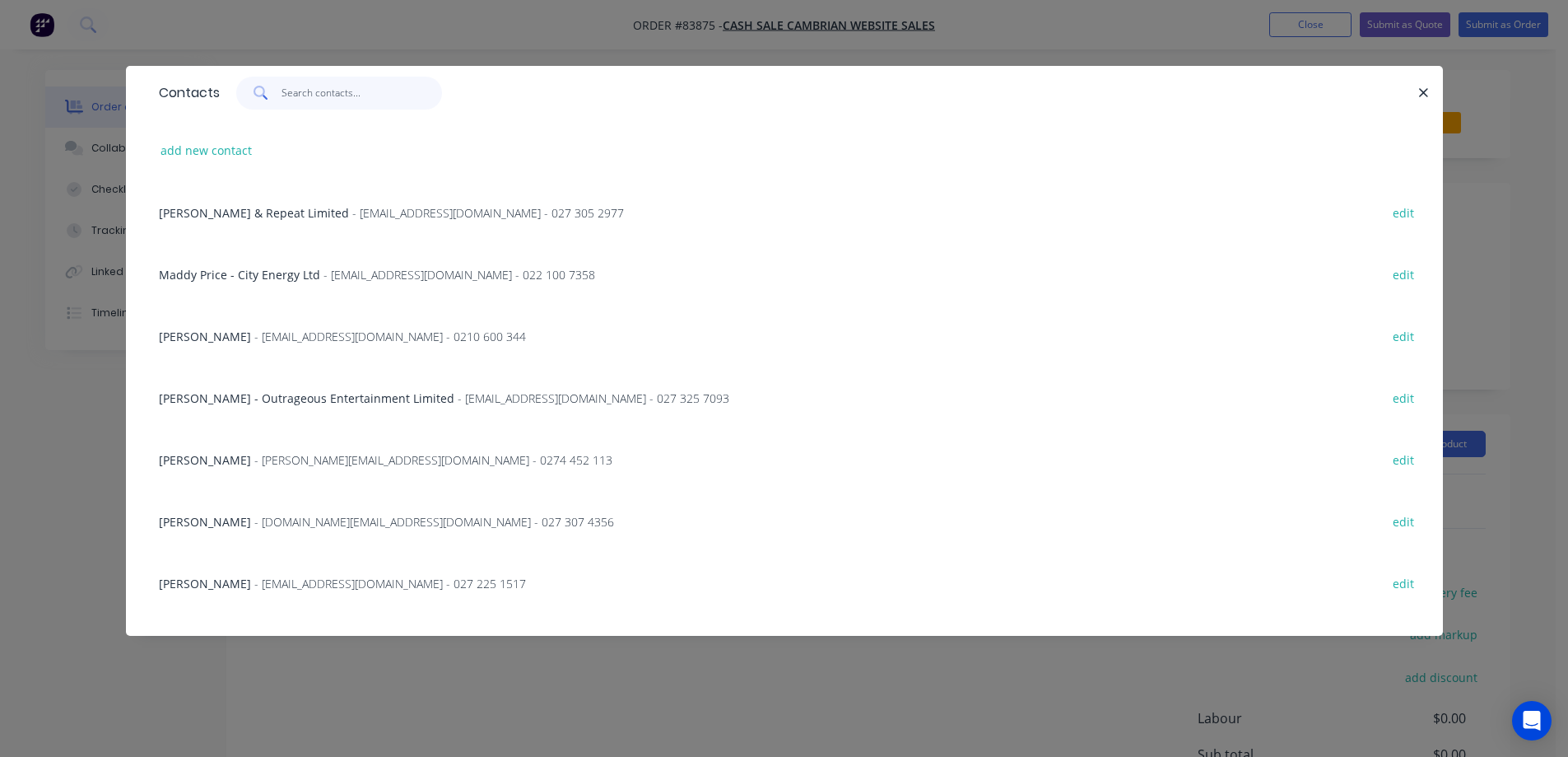
paste input "Roger Owen"
click at [360, 93] on input "text" at bounding box center [361, 93] width 161 height 33
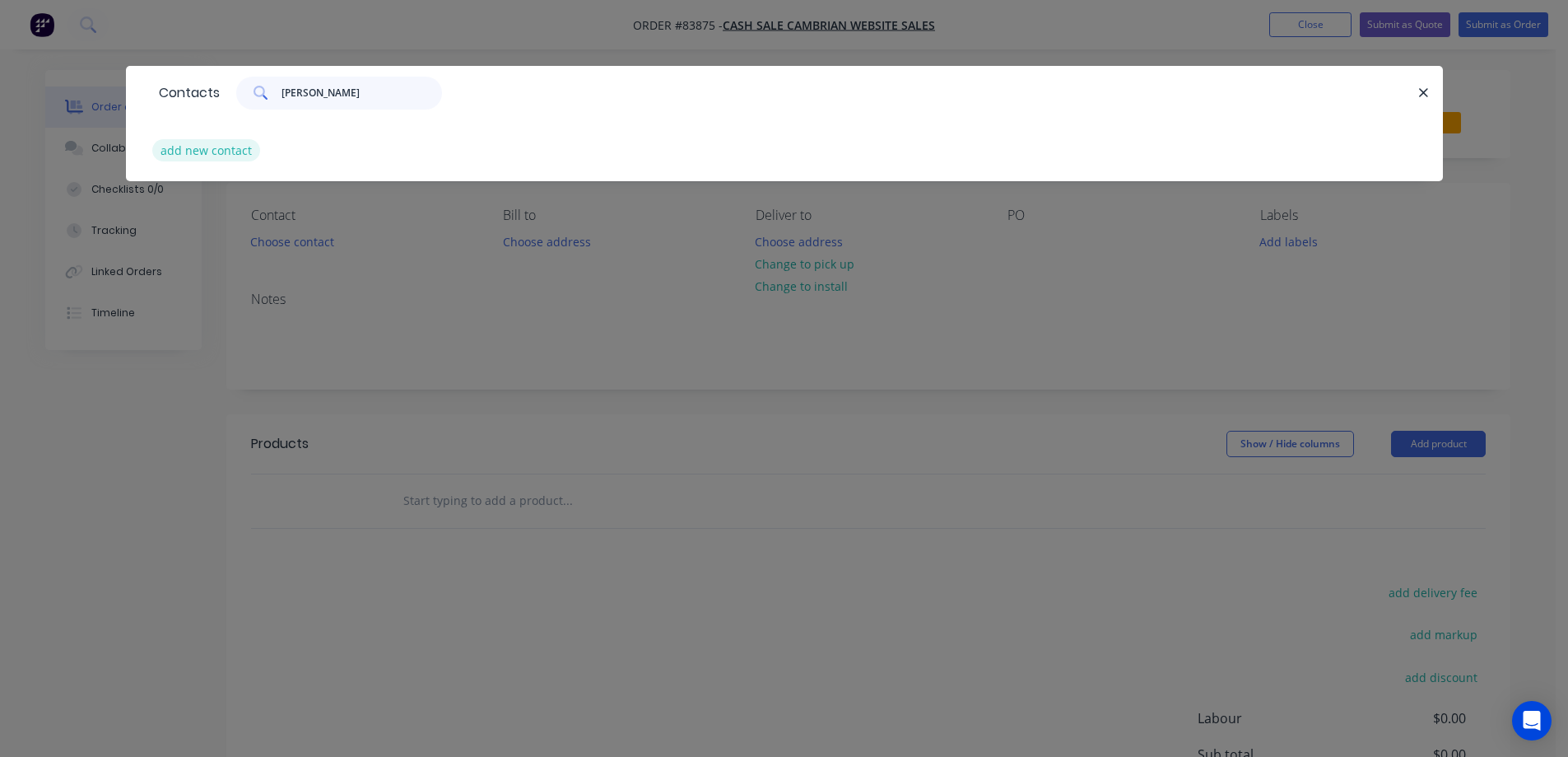
type input "Roger Owen"
click at [157, 158] on button "add new contact" at bounding box center [207, 150] width 109 height 22
select select "NZ"
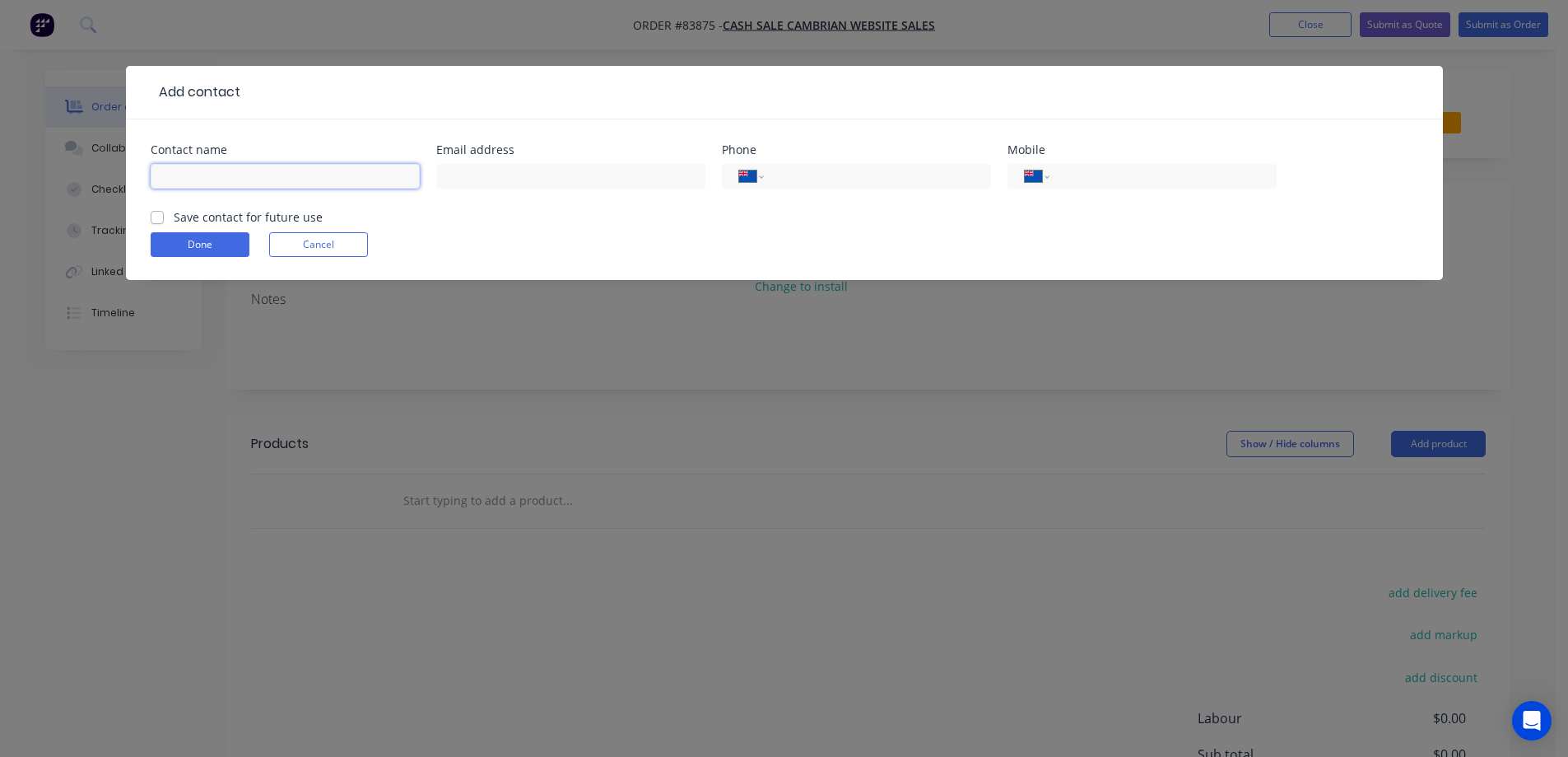
click at [220, 182] on input "text" at bounding box center [285, 175] width 270 height 25
paste input "Roger Owen"
type input "Roger Owen"
click at [209, 211] on label "Save contact for future use" at bounding box center [248, 216] width 149 height 17
click at [163, 211] on input "Save contact for future use" at bounding box center [157, 215] width 14 height 15
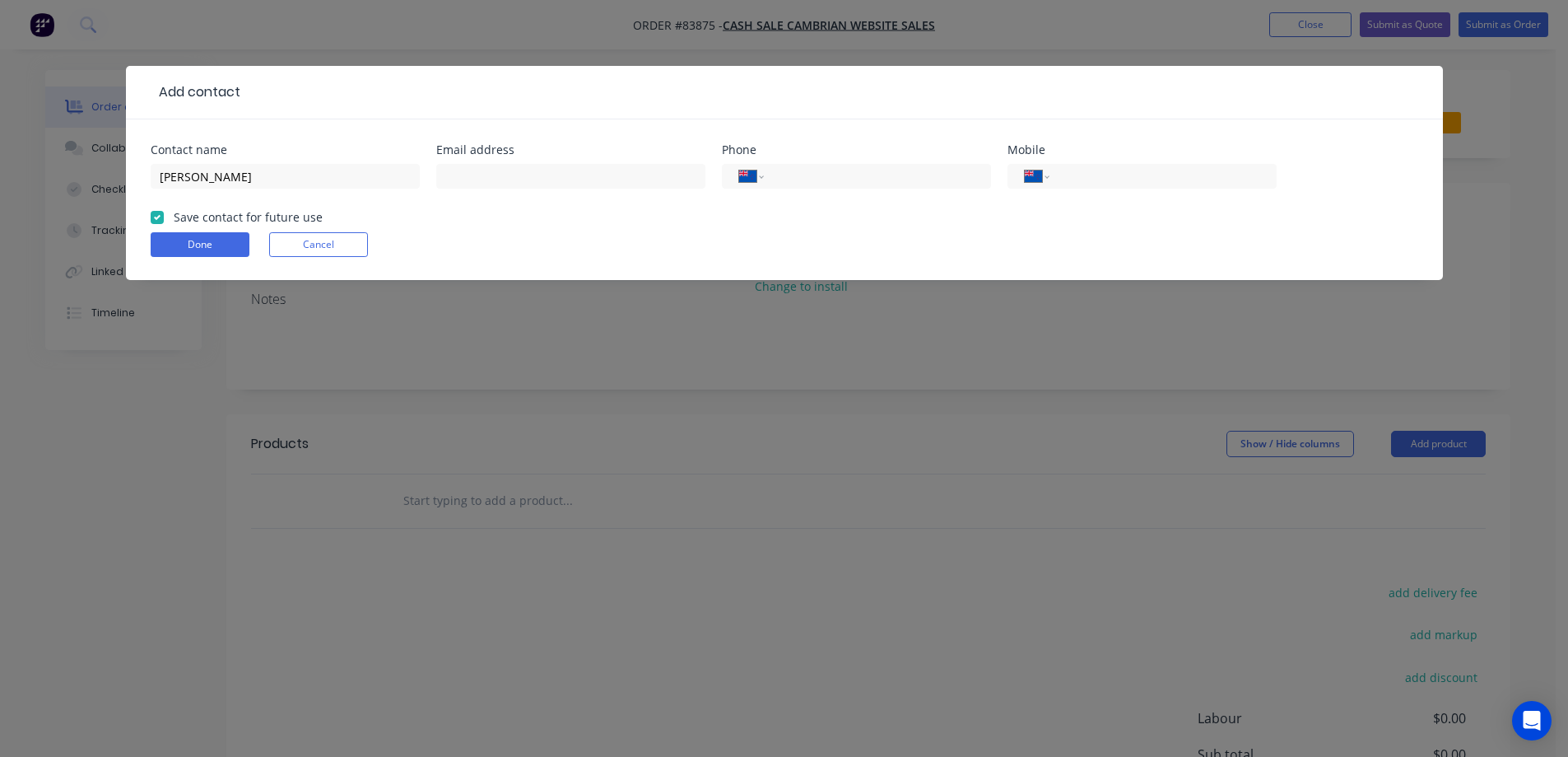
checkbox input "true"
click at [544, 172] on input "text" at bounding box center [571, 175] width 270 height 25
paste input "roger@inchblue.com"
type input "roger@inchblue.com"
click at [1108, 172] on input "tel" at bounding box center [1160, 176] width 198 height 19
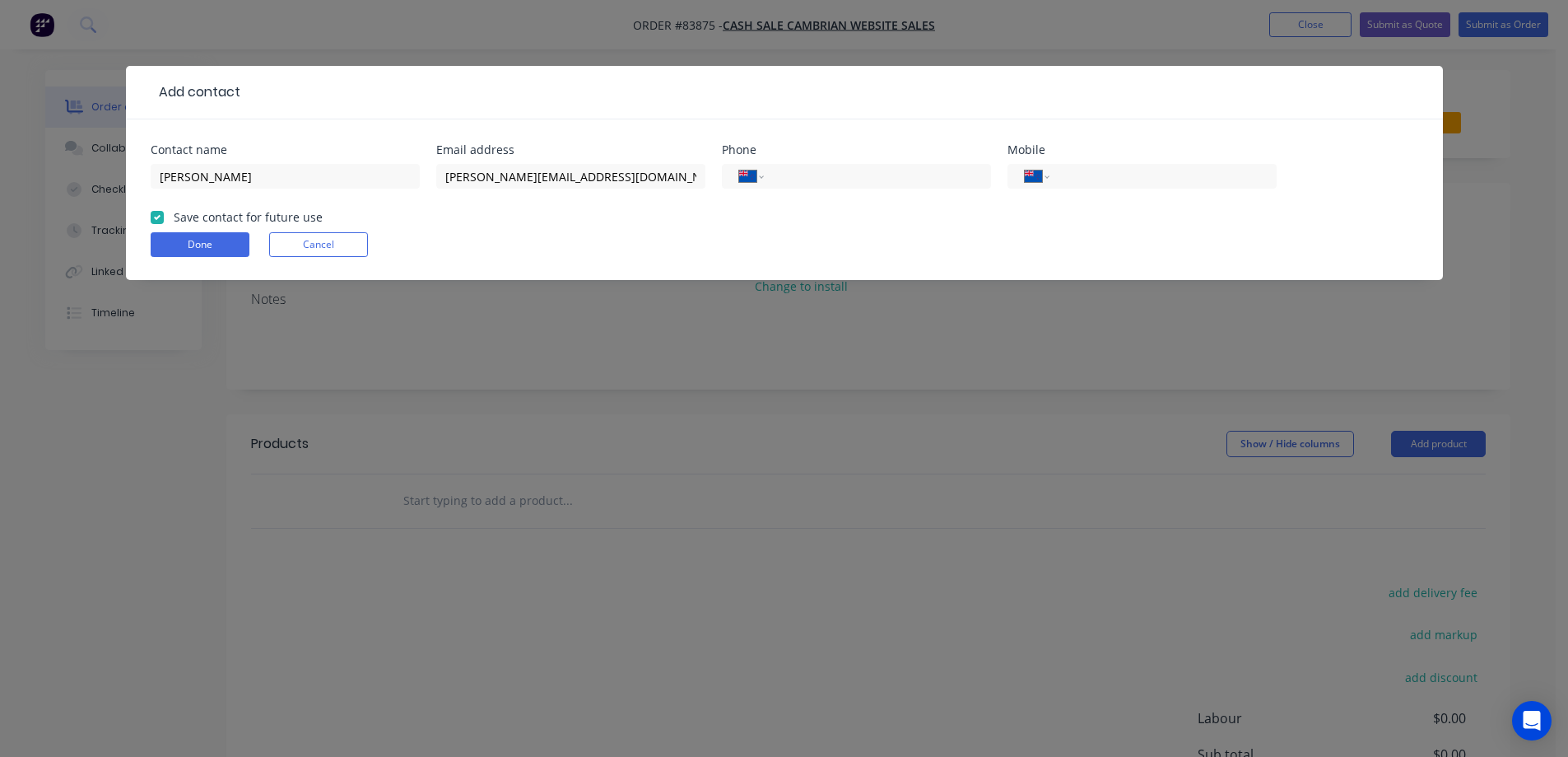
paste input "021 275 2075"
type input "021 275 2075"
click at [226, 247] on button "Done" at bounding box center [200, 244] width 99 height 25
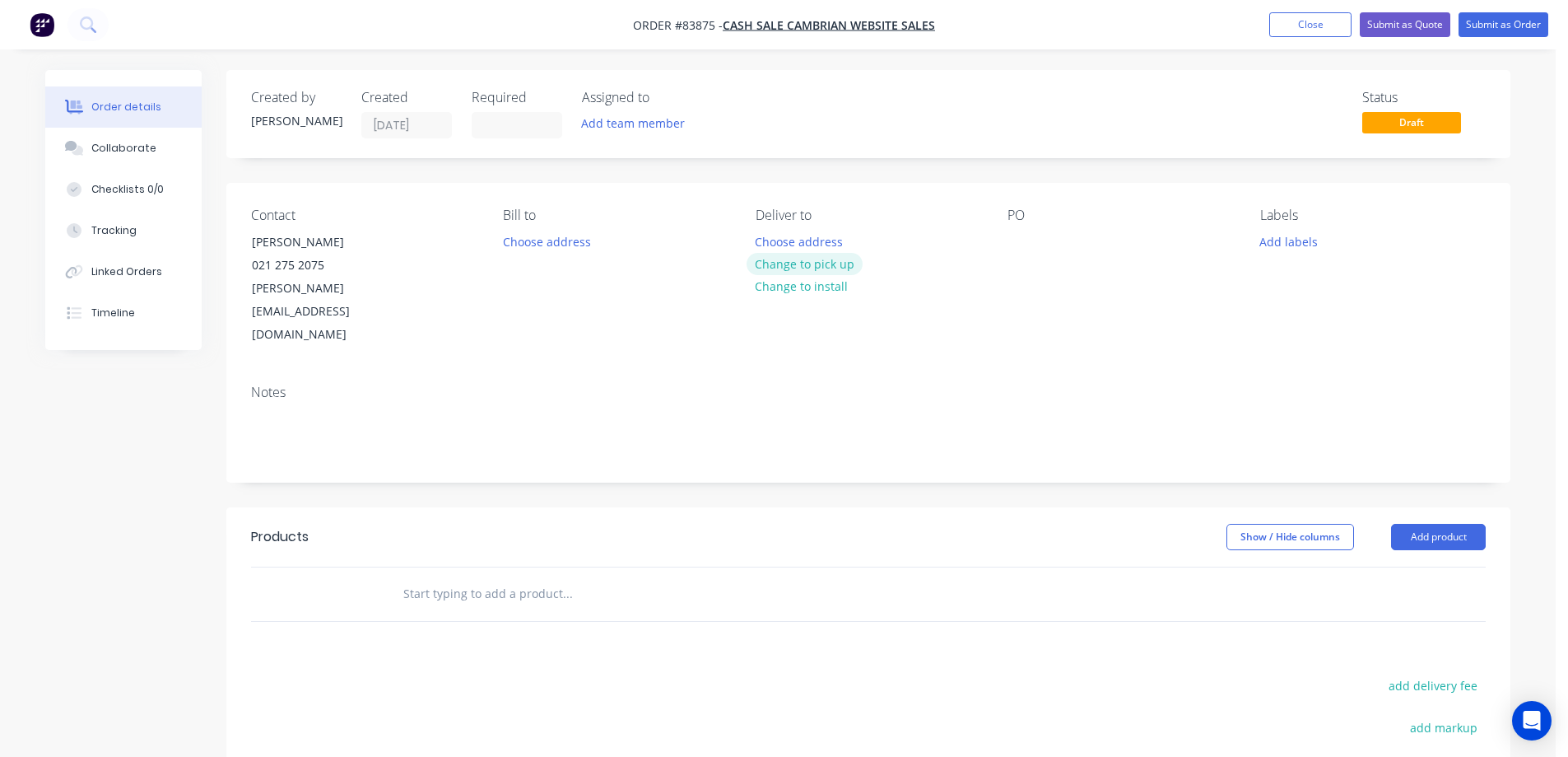
click at [774, 252] on button "Change to pick up" at bounding box center [805, 263] width 117 height 22
click at [773, 263] on button "Change to delivery" at bounding box center [807, 264] width 120 height 22
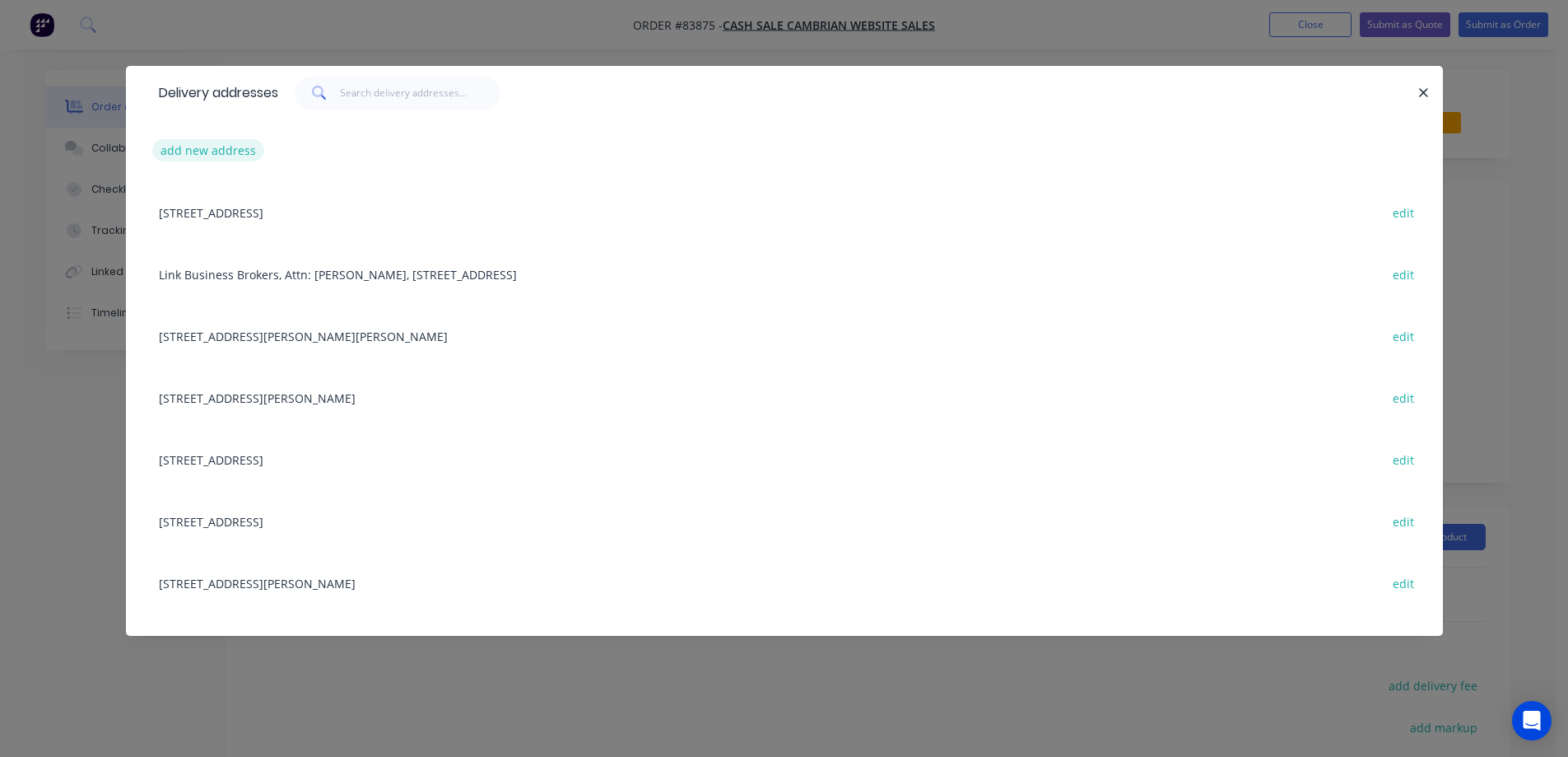
click at [230, 160] on button "add new address" at bounding box center [209, 150] width 113 height 22
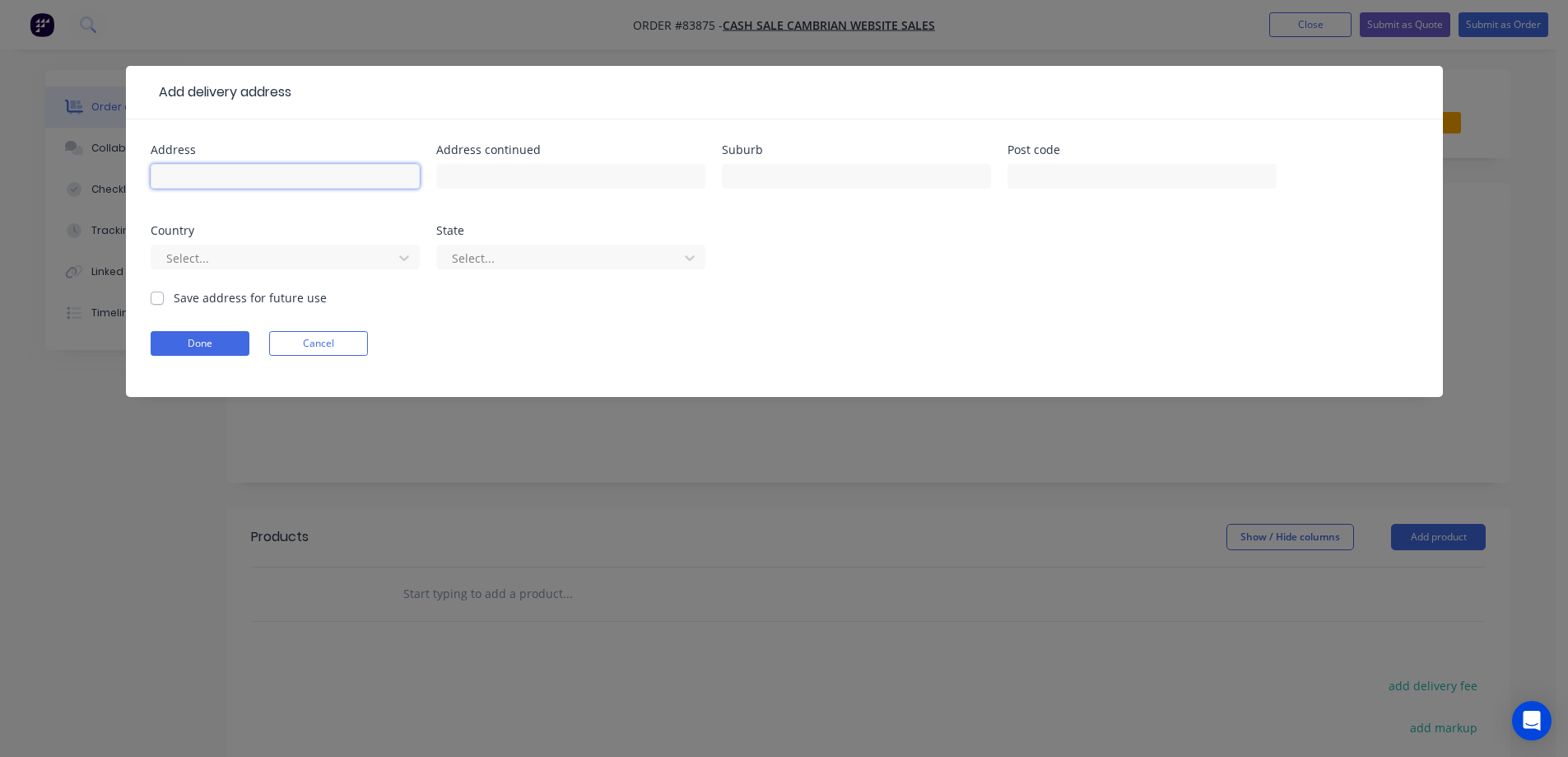
click at [239, 177] on input "text" at bounding box center [285, 175] width 270 height 25
paste input "268 Lindemann Road"
type input "268 Lindemann Road"
drag, startPoint x: 487, startPoint y: 177, endPoint x: 829, endPoint y: 175, distance: 342.0
click at [491, 177] on input "text" at bounding box center [571, 175] width 270 height 25
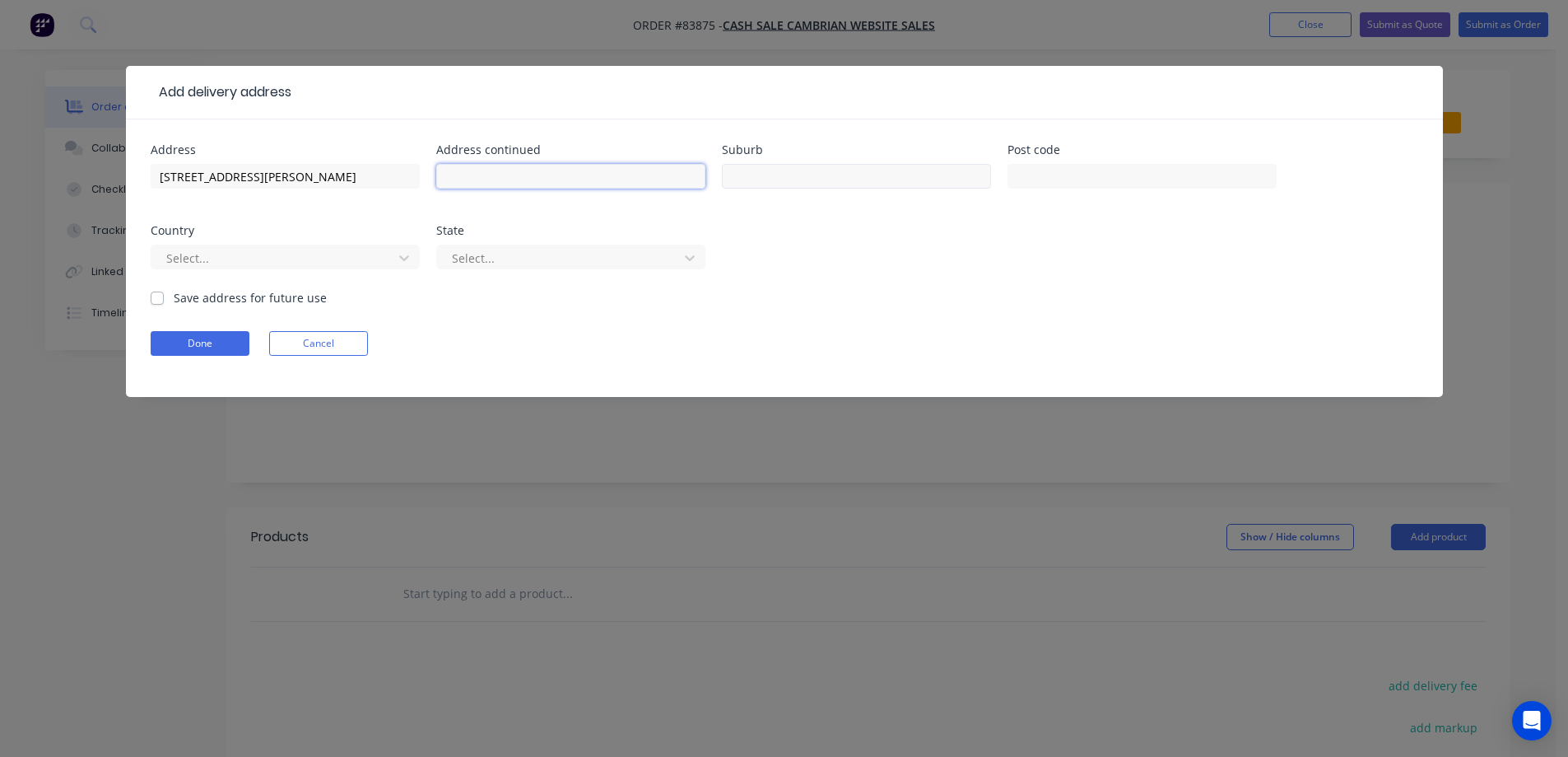
paste input "Katikati"
type input "Katikati"
click at [1098, 162] on div at bounding box center [1142, 184] width 270 height 49
click at [1100, 176] on input "text" at bounding box center [1142, 175] width 270 height 25
type input "3170"
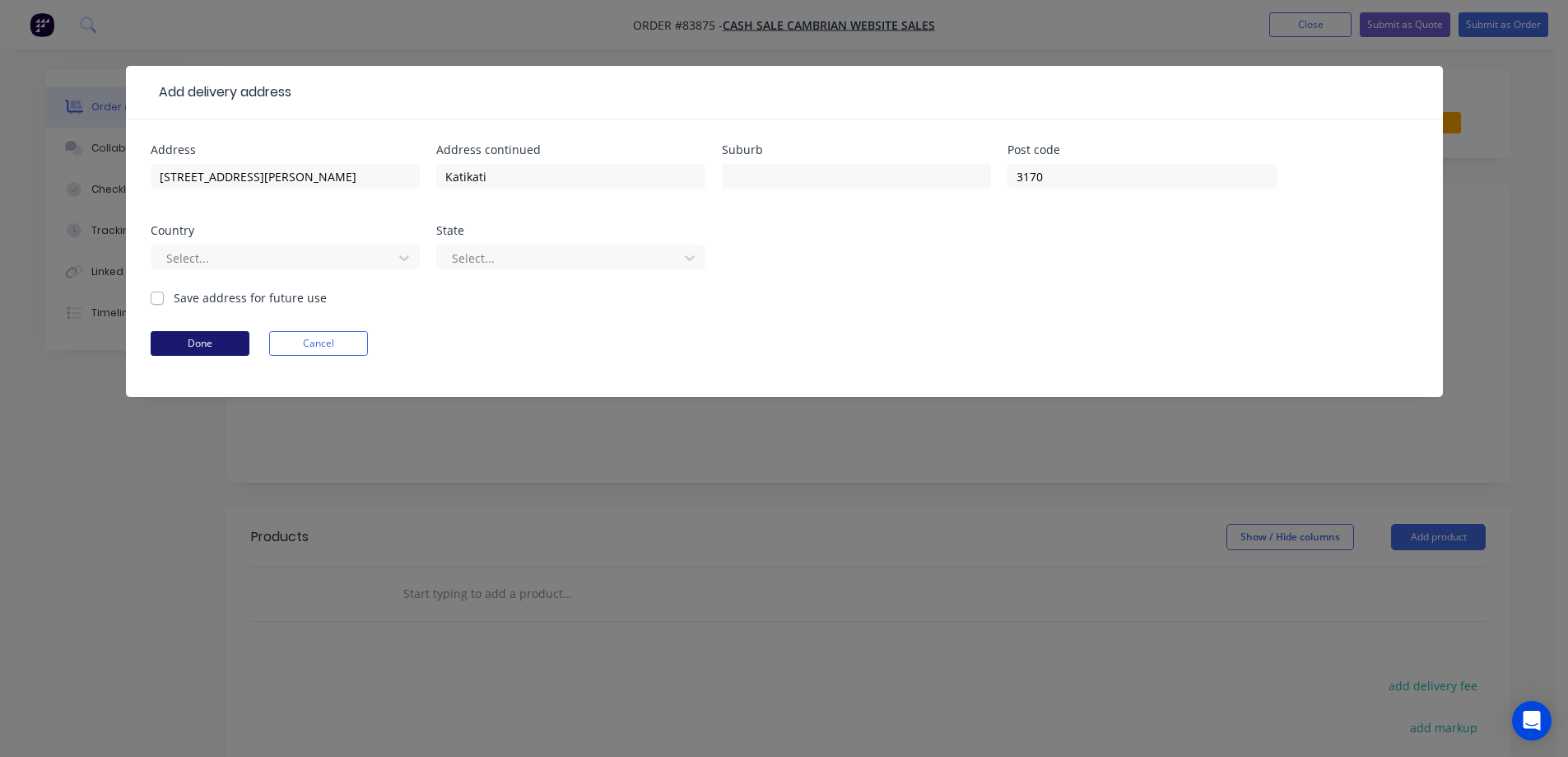
click at [205, 349] on button "Done" at bounding box center [200, 343] width 99 height 25
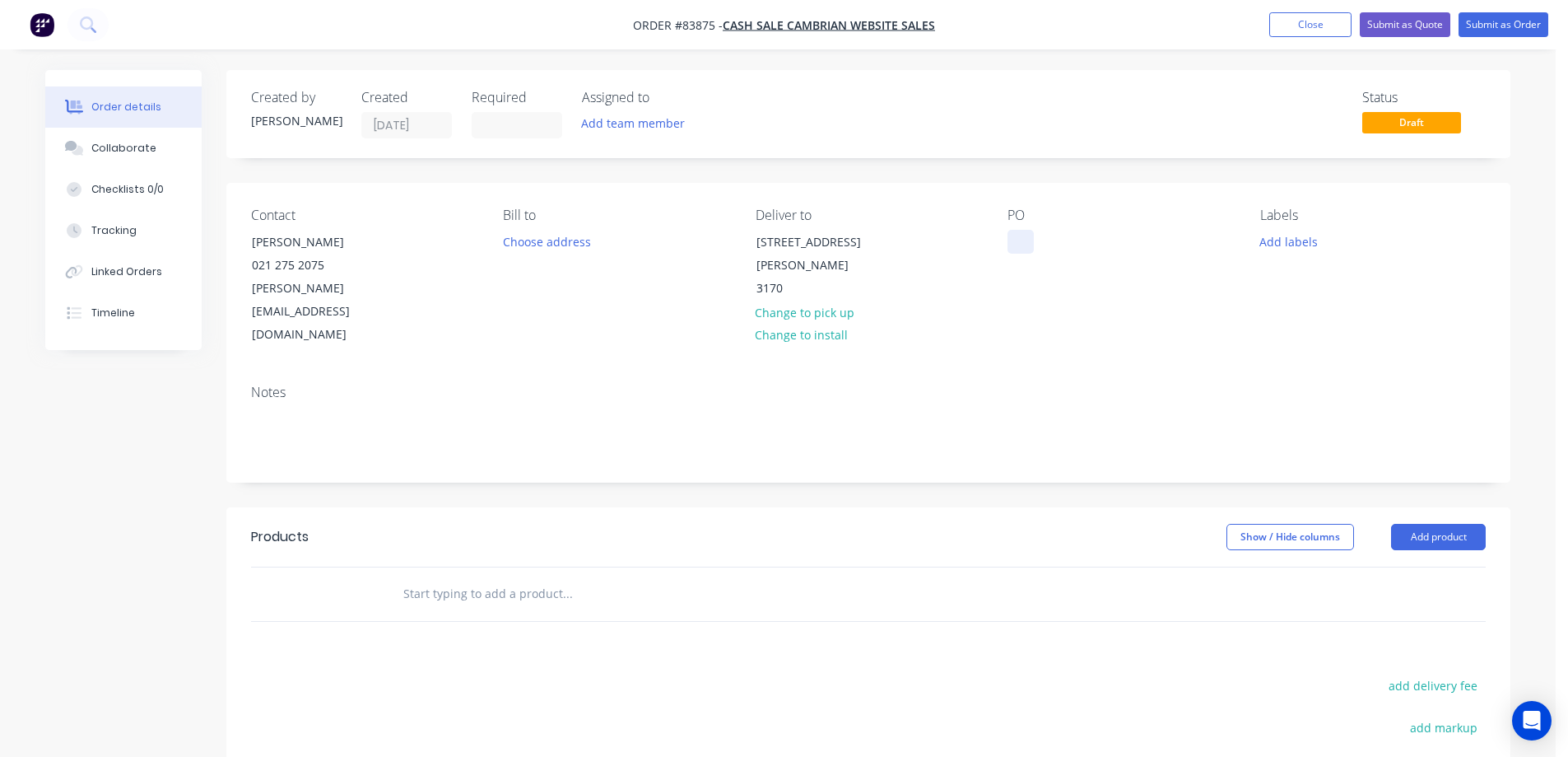
click at [1015, 247] on div at bounding box center [1020, 241] width 26 height 24
drag, startPoint x: 252, startPoint y: 236, endPoint x: 454, endPoint y: 236, distance: 202.0
click at [454, 236] on div "Contact Roger Owen 021 275 2075 roger@inchblue.com" at bounding box center [364, 277] width 226 height 139
copy div "Roger Owen"
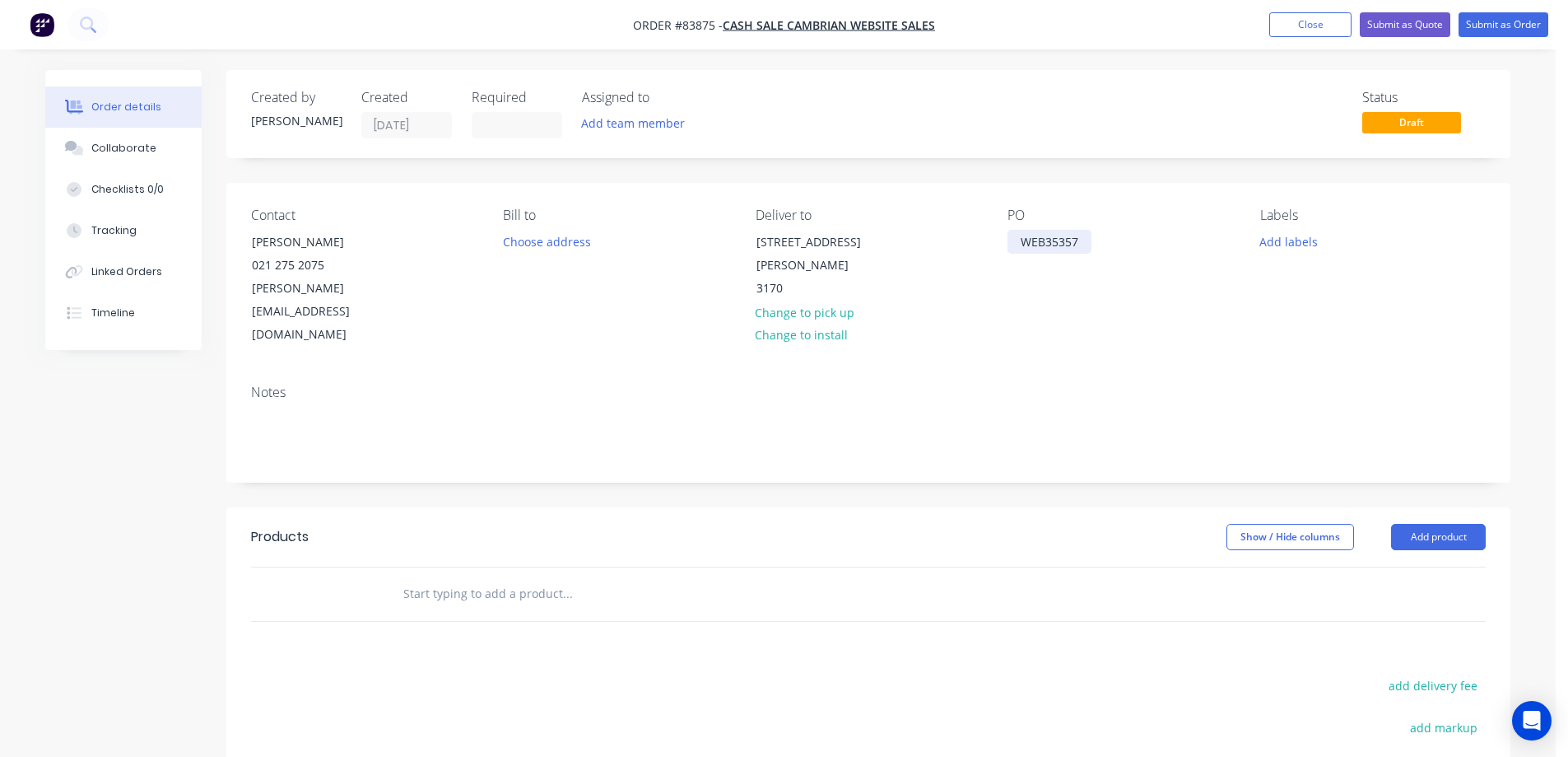
click at [1091, 237] on div "WEB35357" at bounding box center [1049, 241] width 84 height 24
click at [447, 577] on input "text" at bounding box center [567, 594] width 329 height 33
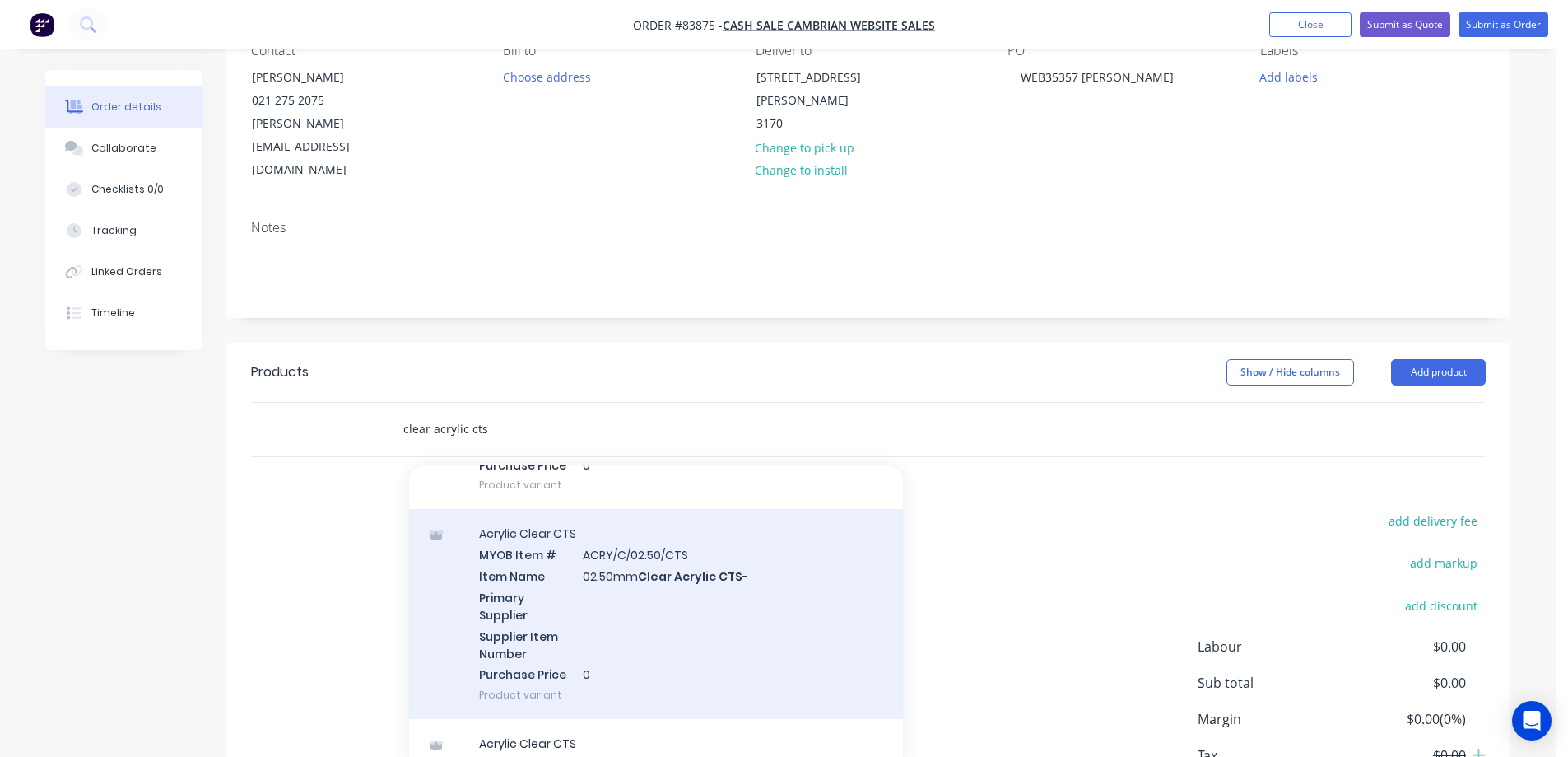
scroll to position [329, 0]
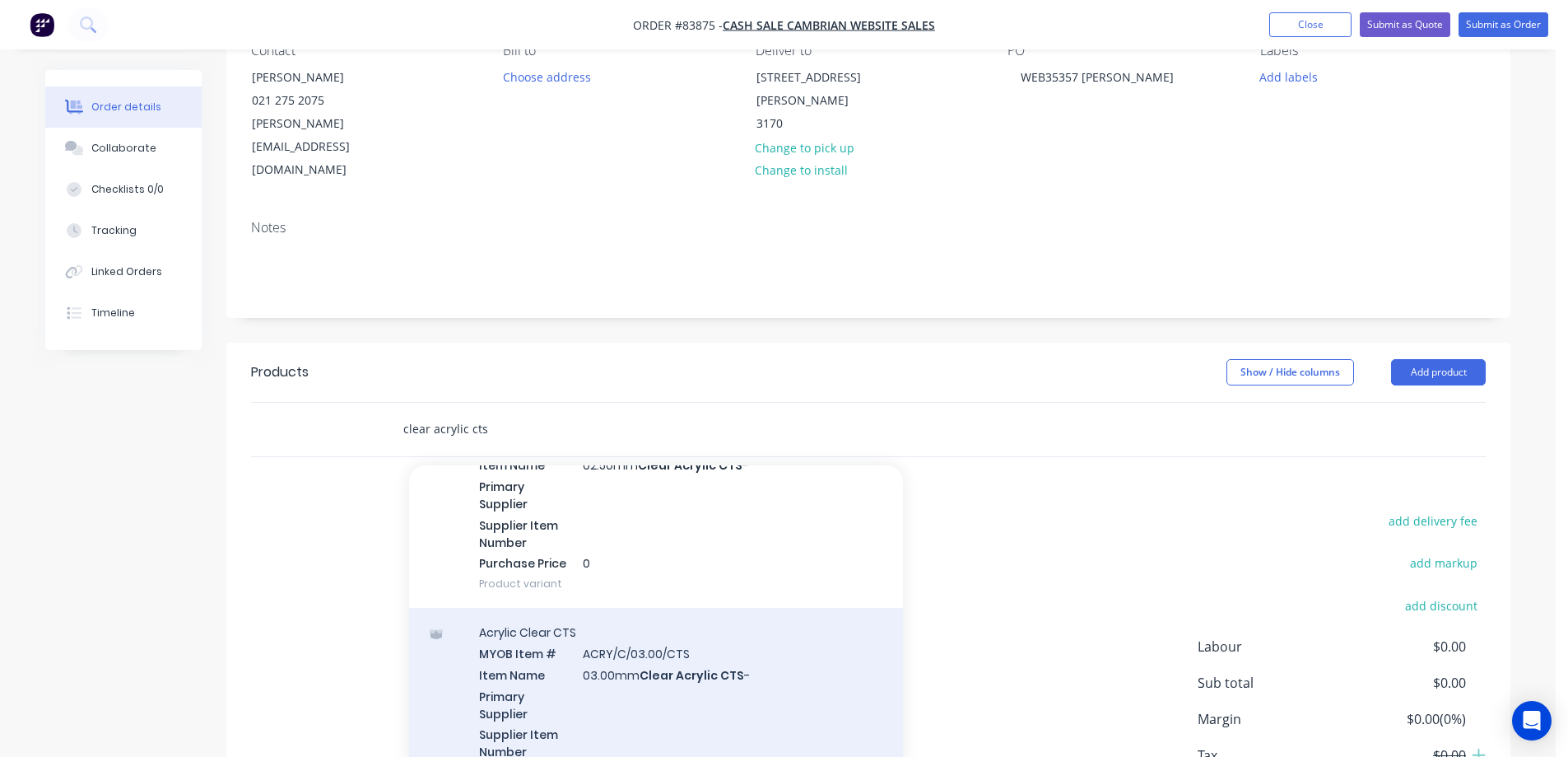
type input "clear acrylic cts"
click at [638, 615] on div "Acrylic Clear CTS MYOB Item # ACRY/C/03.00/CTS Item Name 03.00mm Clear Acrylic …" at bounding box center [656, 712] width 494 height 210
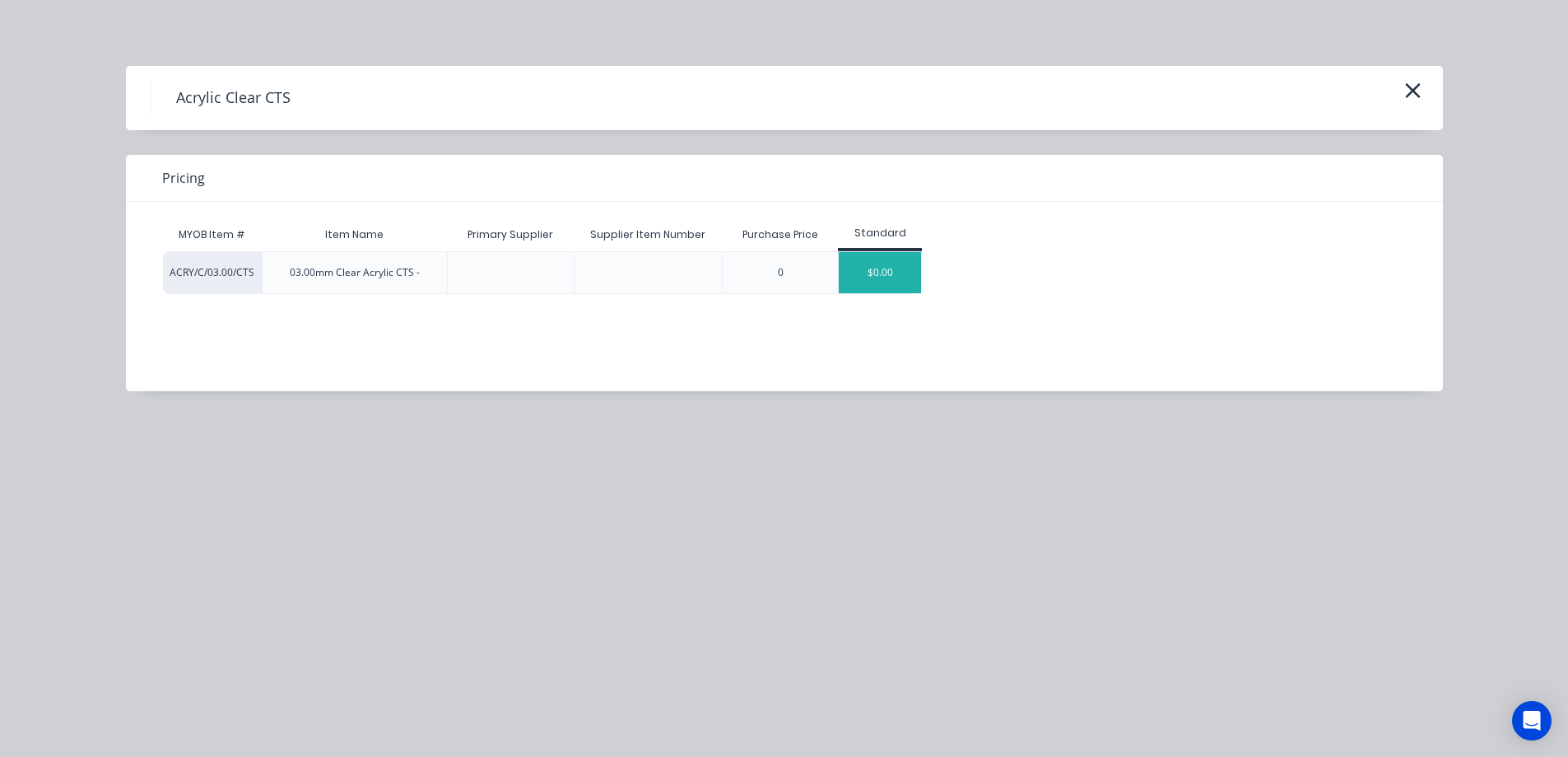
click at [858, 279] on div "$0.00" at bounding box center [879, 272] width 83 height 41
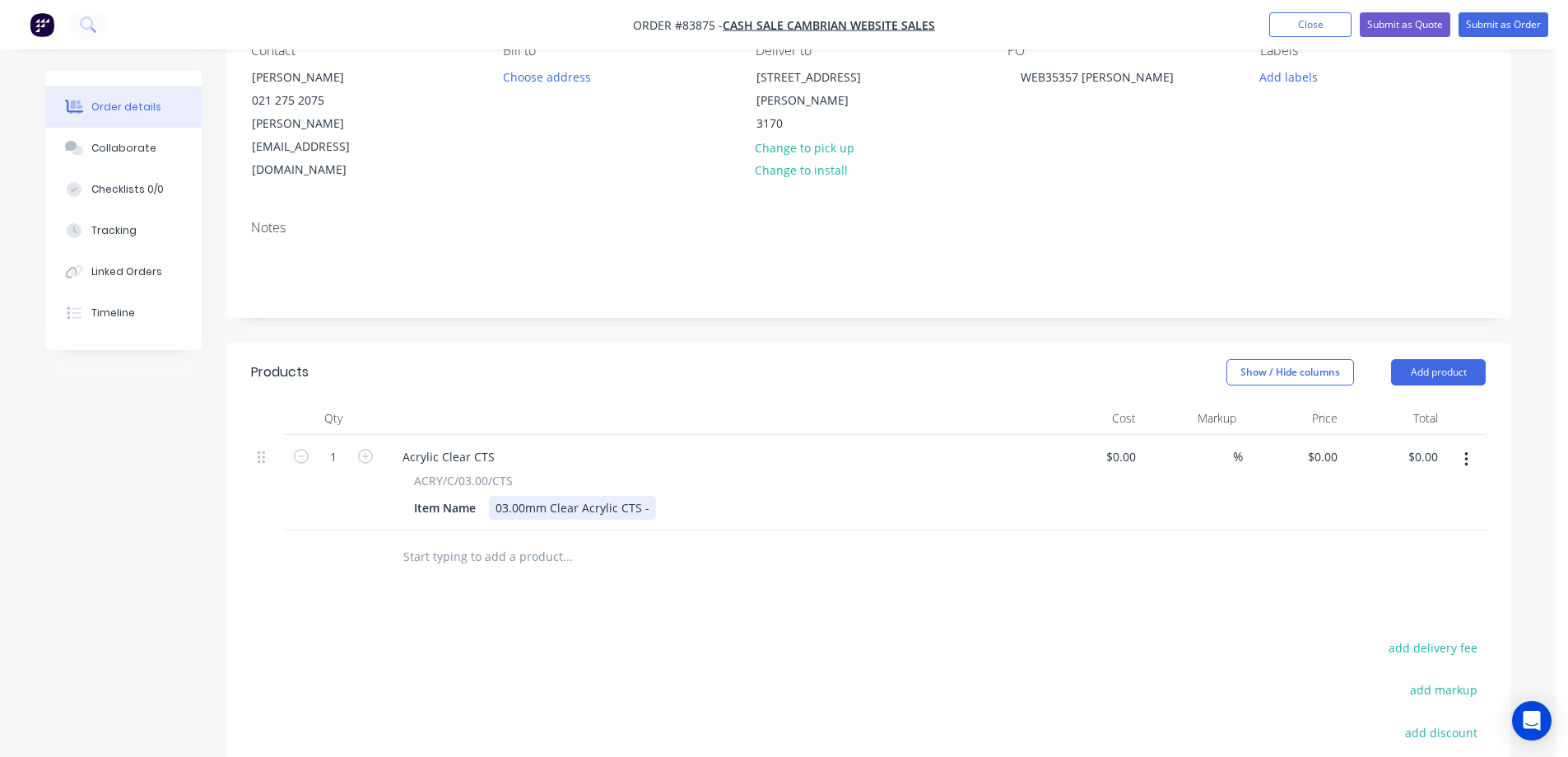
click at [651, 496] on div "03.00mm Clear Acrylic CTS -" at bounding box center [573, 507] width 167 height 24
click at [338, 445] on input "1" at bounding box center [333, 457] width 43 height 25
type input "4"
click at [1430, 445] on input "0.00" at bounding box center [1428, 457] width 31 height 24
type input "132.99"
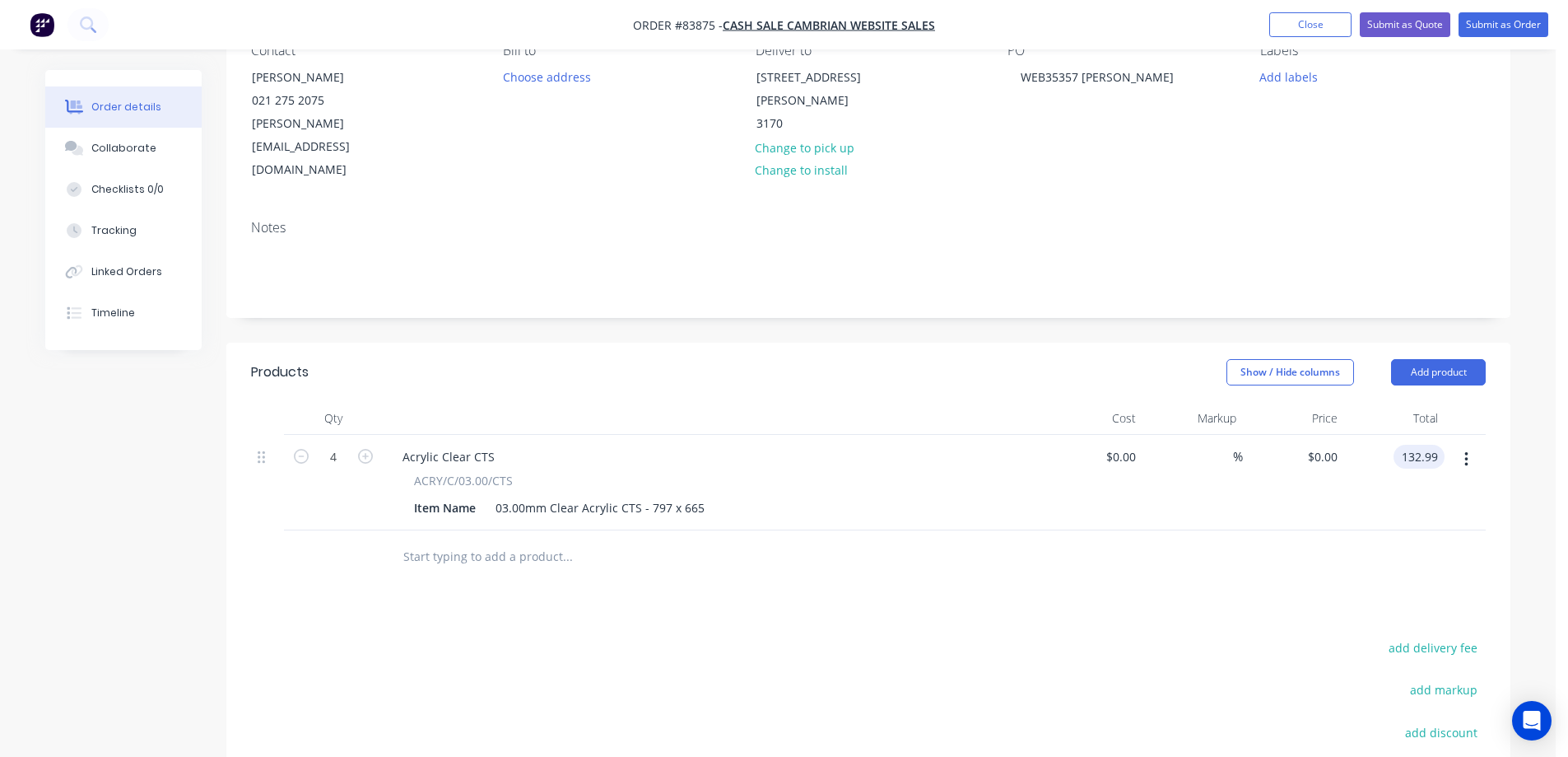
type input "$33.2475"
type input "$132.99"
drag, startPoint x: 1388, startPoint y: 487, endPoint x: 1414, endPoint y: 525, distance: 46.0
click at [1388, 530] on div at bounding box center [868, 556] width 1235 height 54
click at [1456, 636] on button "add delivery fee" at bounding box center [1432, 647] width 106 height 22
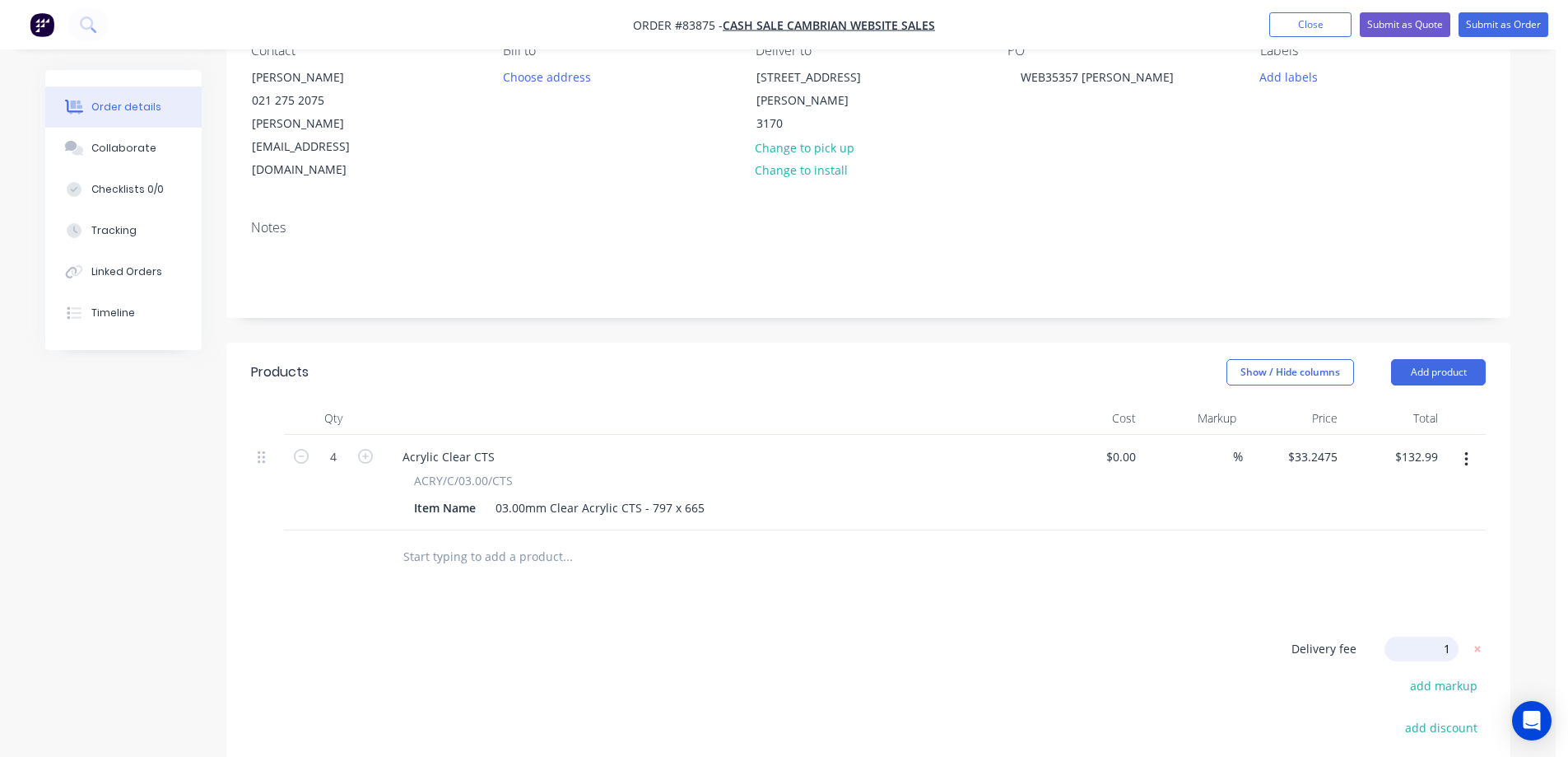
type input "15"
click at [1307, 555] on div "Products Show / Hide columns Add product Qty Cost Markup Price Total 4 Acrylic …" at bounding box center [867, 658] width 1284 height 633
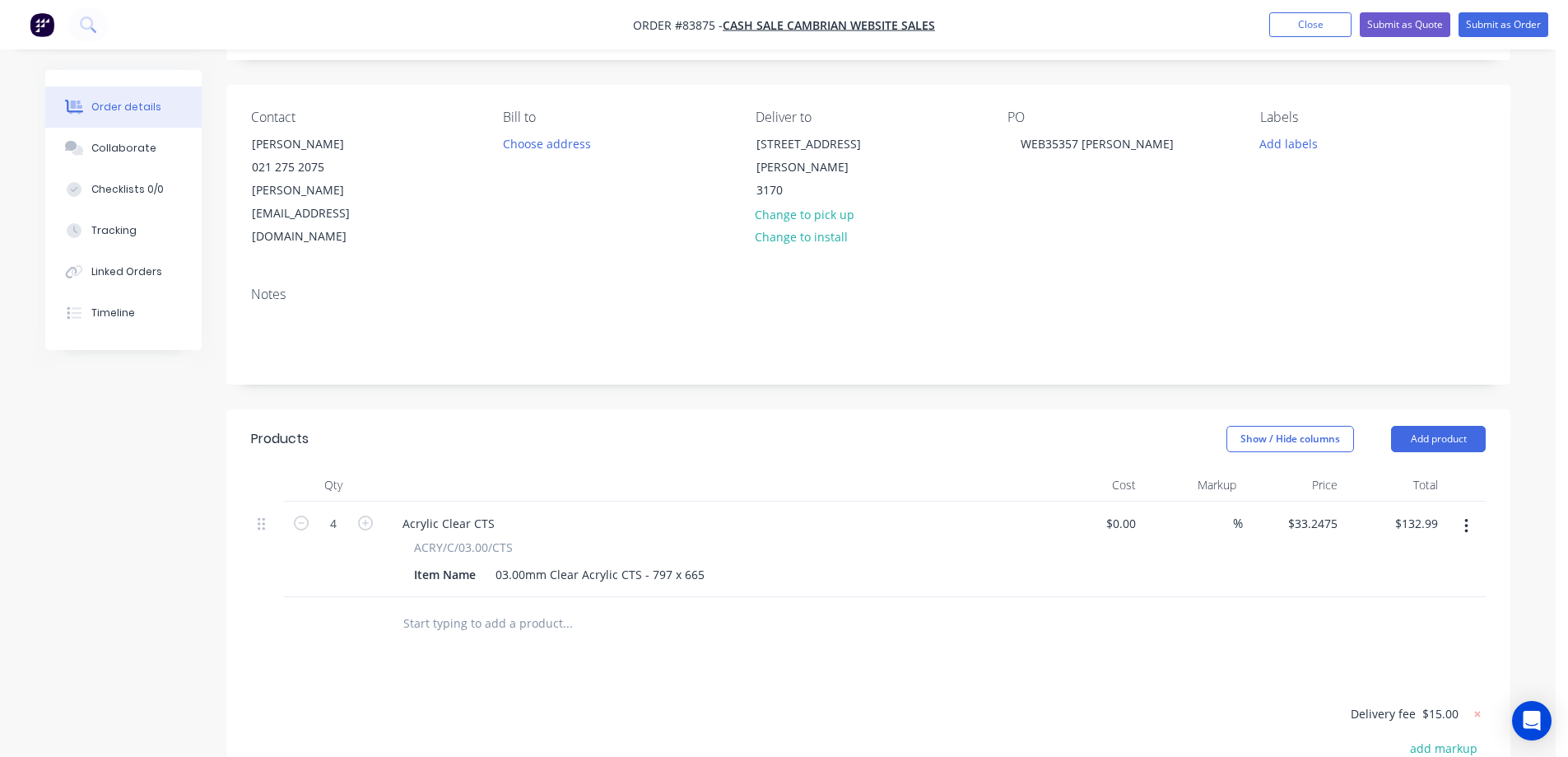
scroll to position [0, 0]
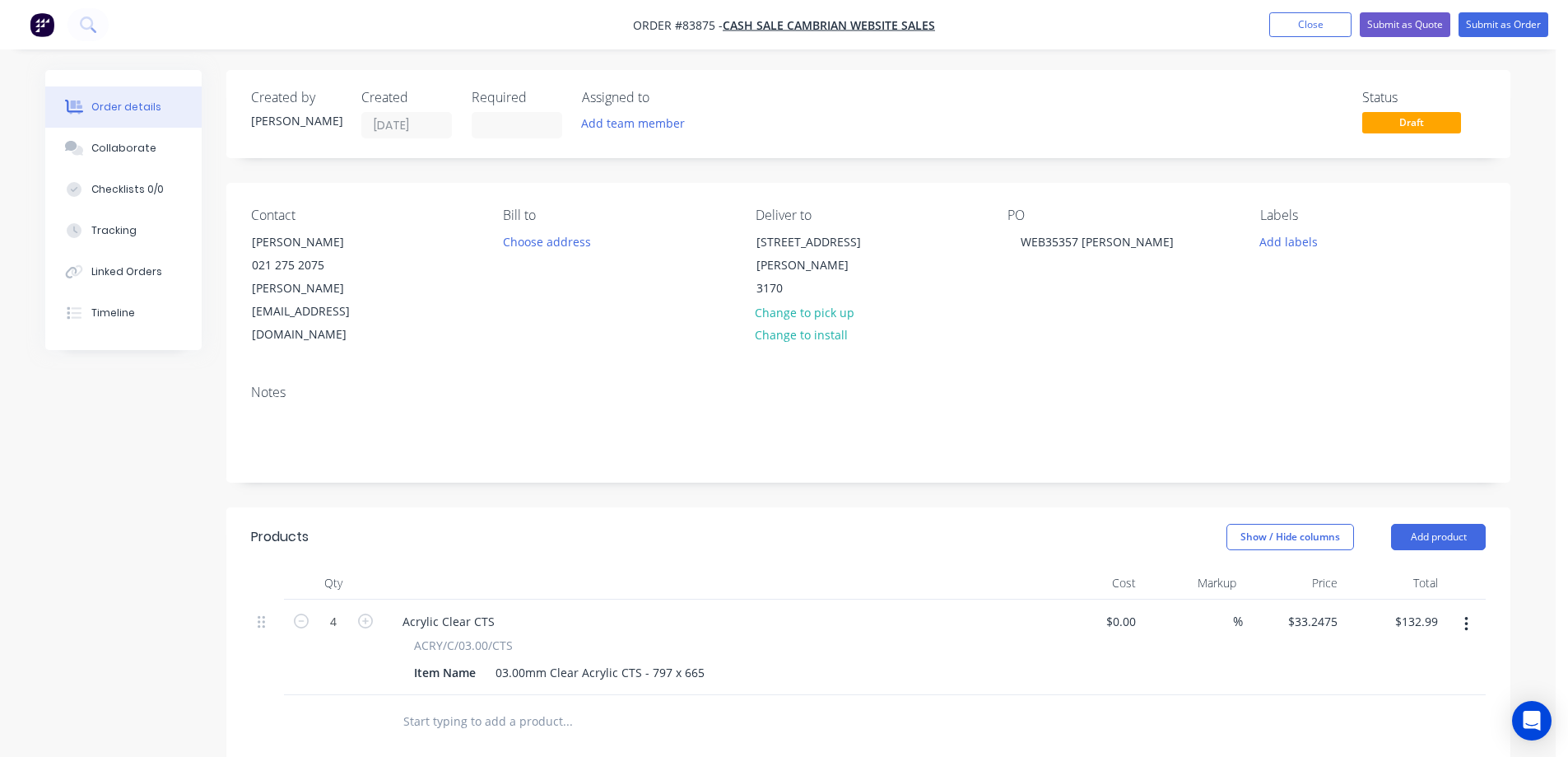
click at [1280, 254] on div "Labels Add labels" at bounding box center [1373, 277] width 226 height 139
click at [1286, 249] on button "Add labels" at bounding box center [1288, 241] width 75 height 22
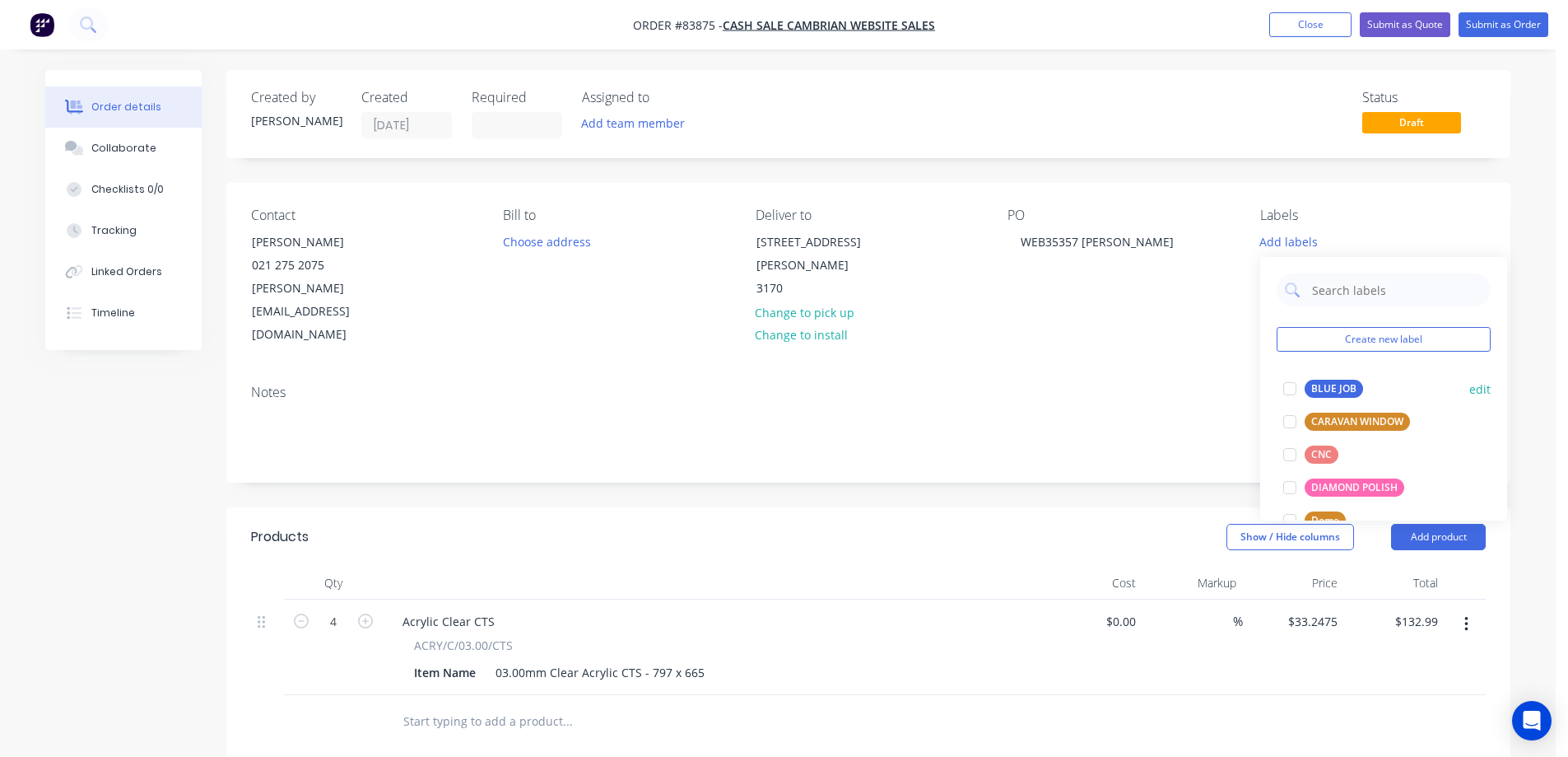
click at [1297, 377] on div at bounding box center [1289, 388] width 33 height 33
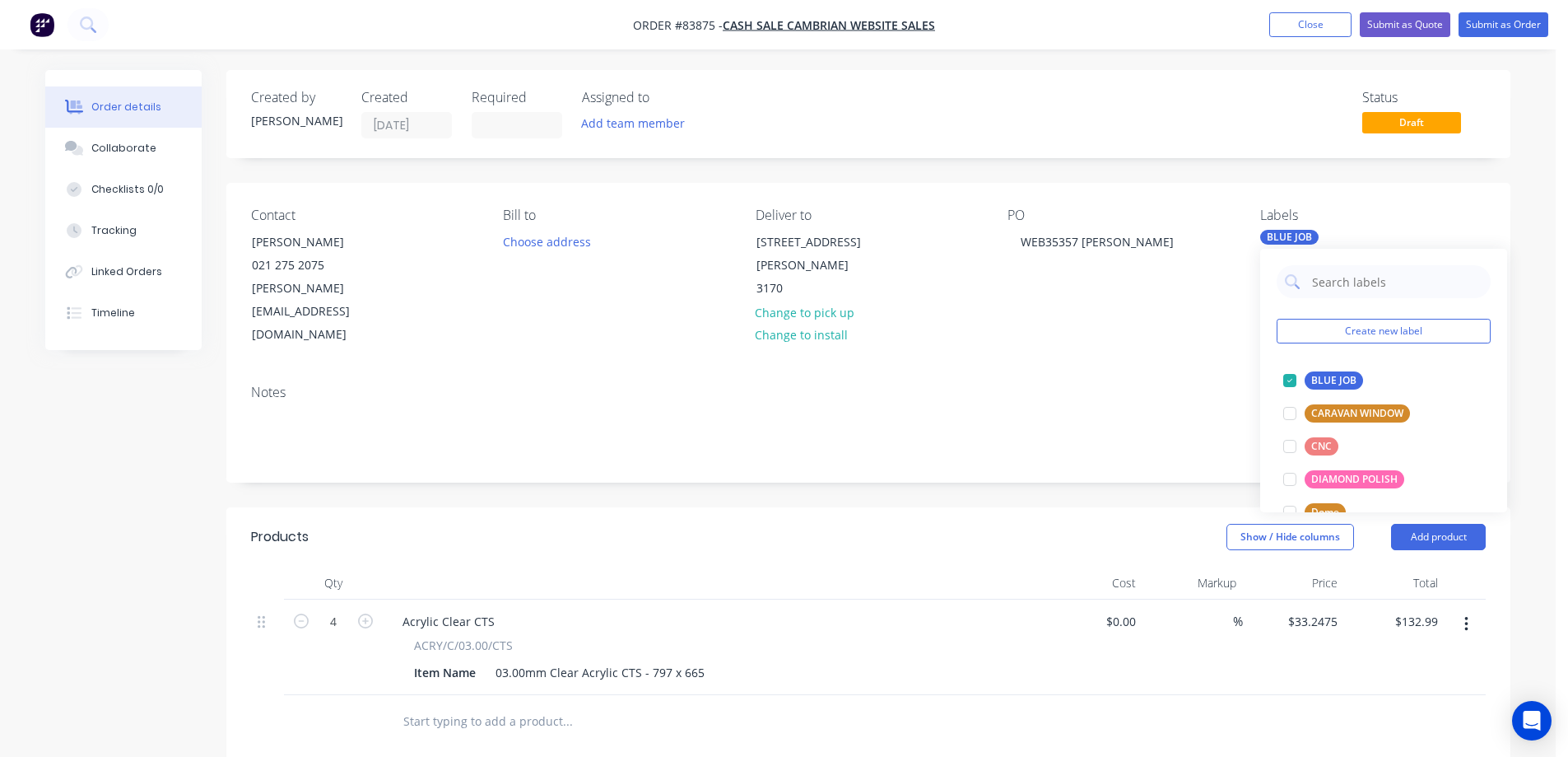
click at [1509, 8] on nav "Order #83875 - cash sale CAMBRIAN WEBSITE SALES Add product Close Submit as Quo…" at bounding box center [784, 25] width 1568 height 49
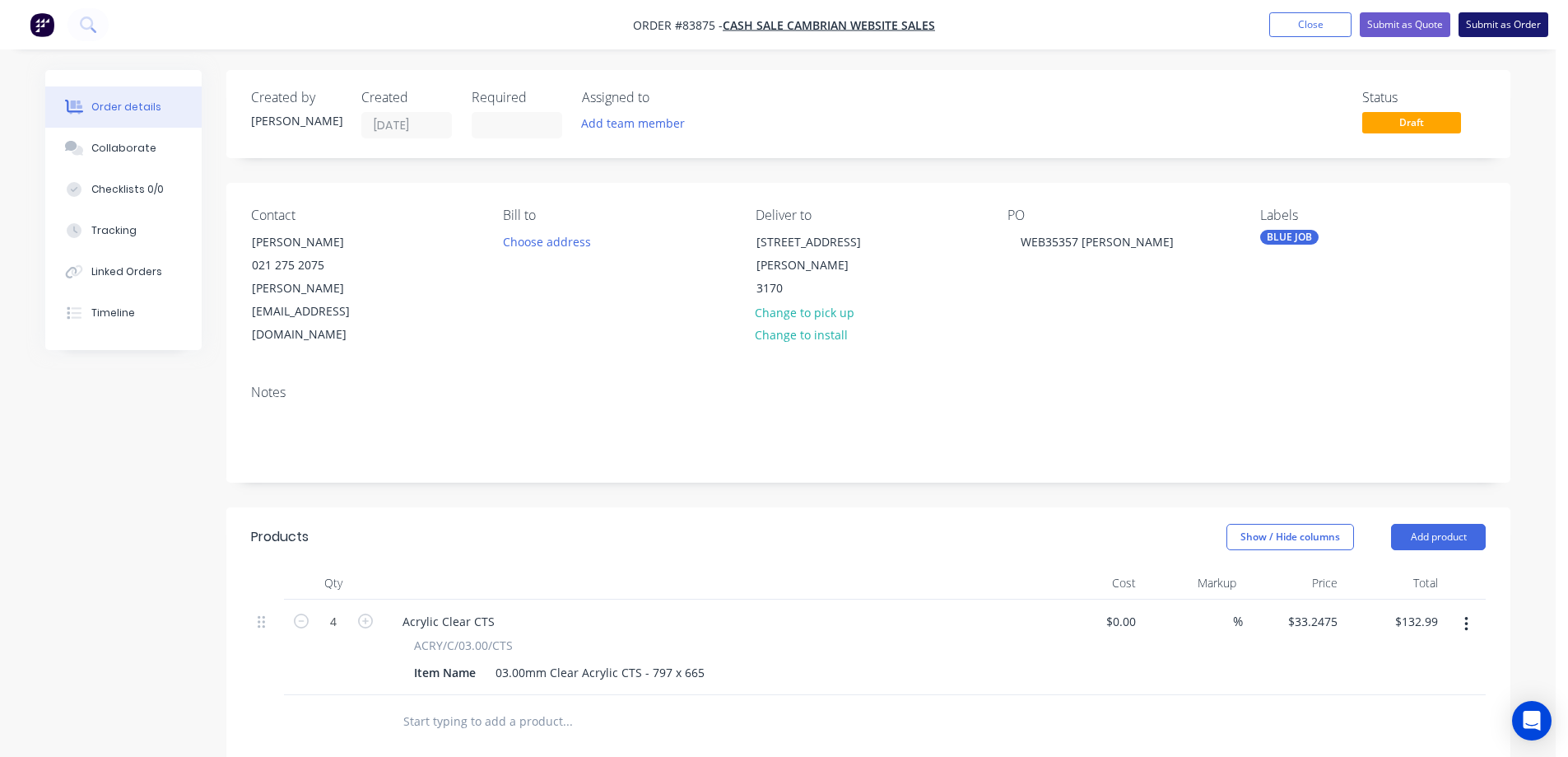
click at [1505, 25] on button "Submit as Order" at bounding box center [1503, 25] width 90 height 25
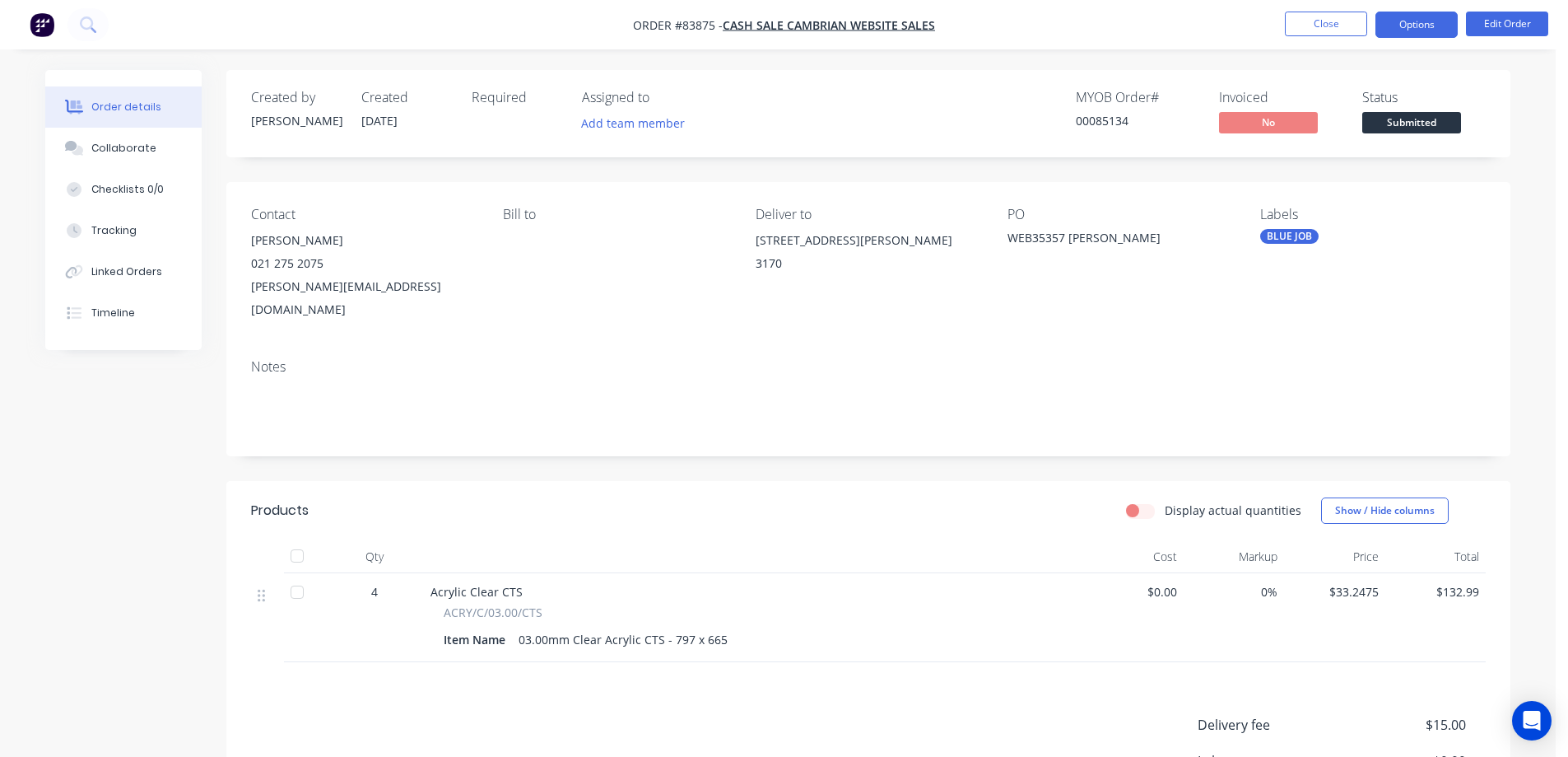
click at [1416, 29] on button "Options" at bounding box center [1416, 25] width 83 height 26
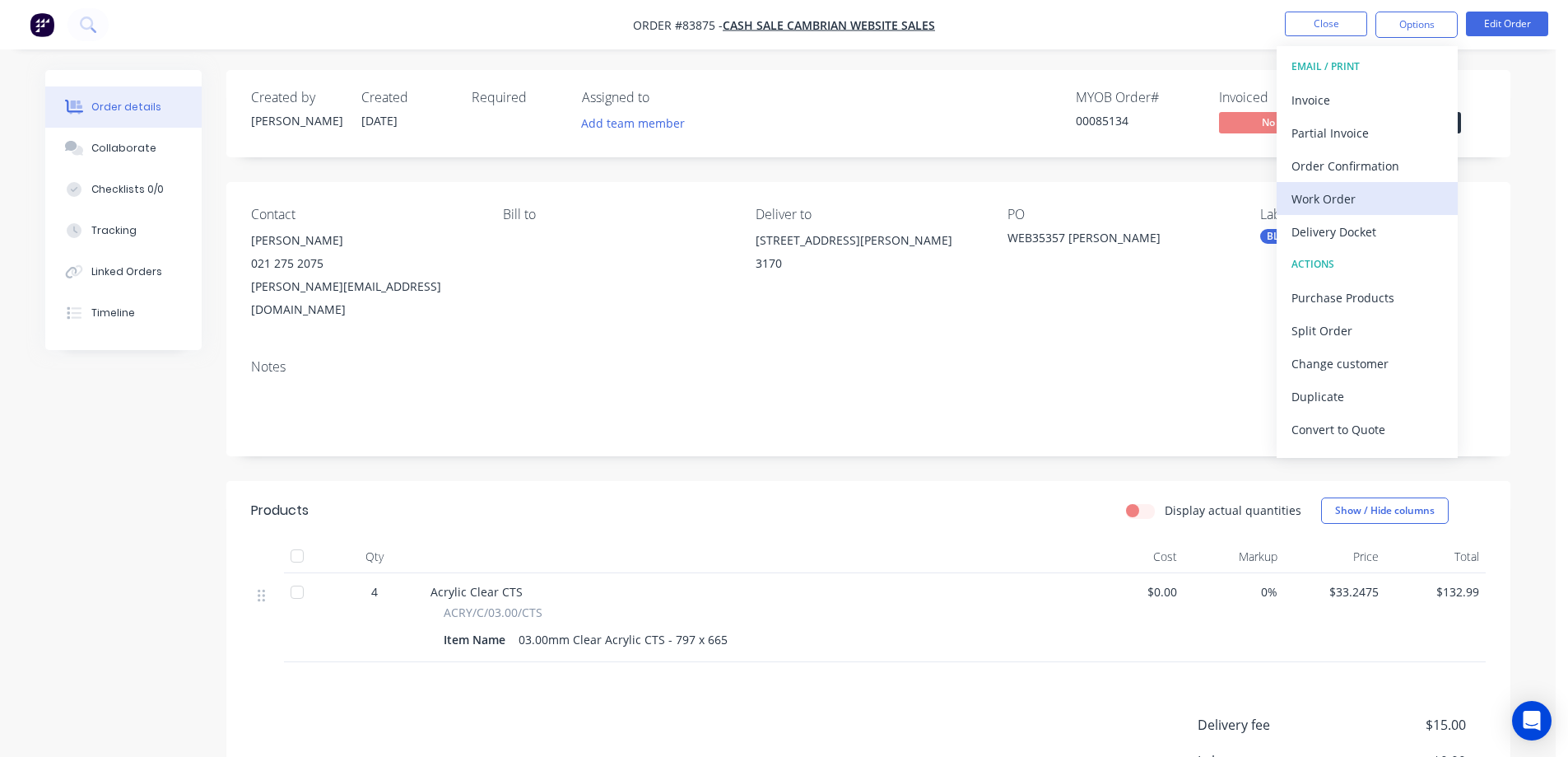
click at [1344, 212] on button "Work Order" at bounding box center [1367, 198] width 181 height 33
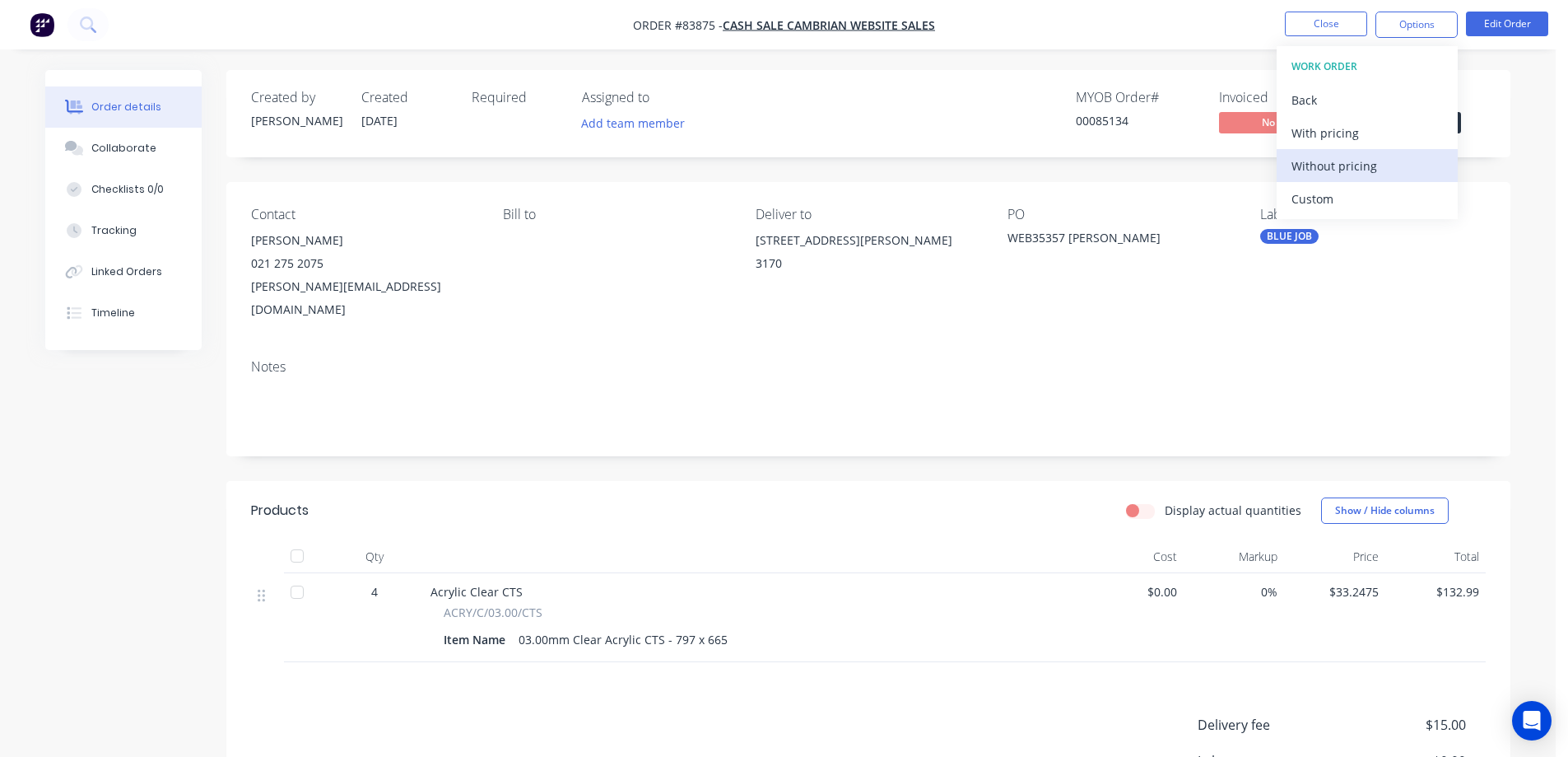
click at [1350, 173] on div "Without pricing" at bounding box center [1367, 166] width 152 height 24
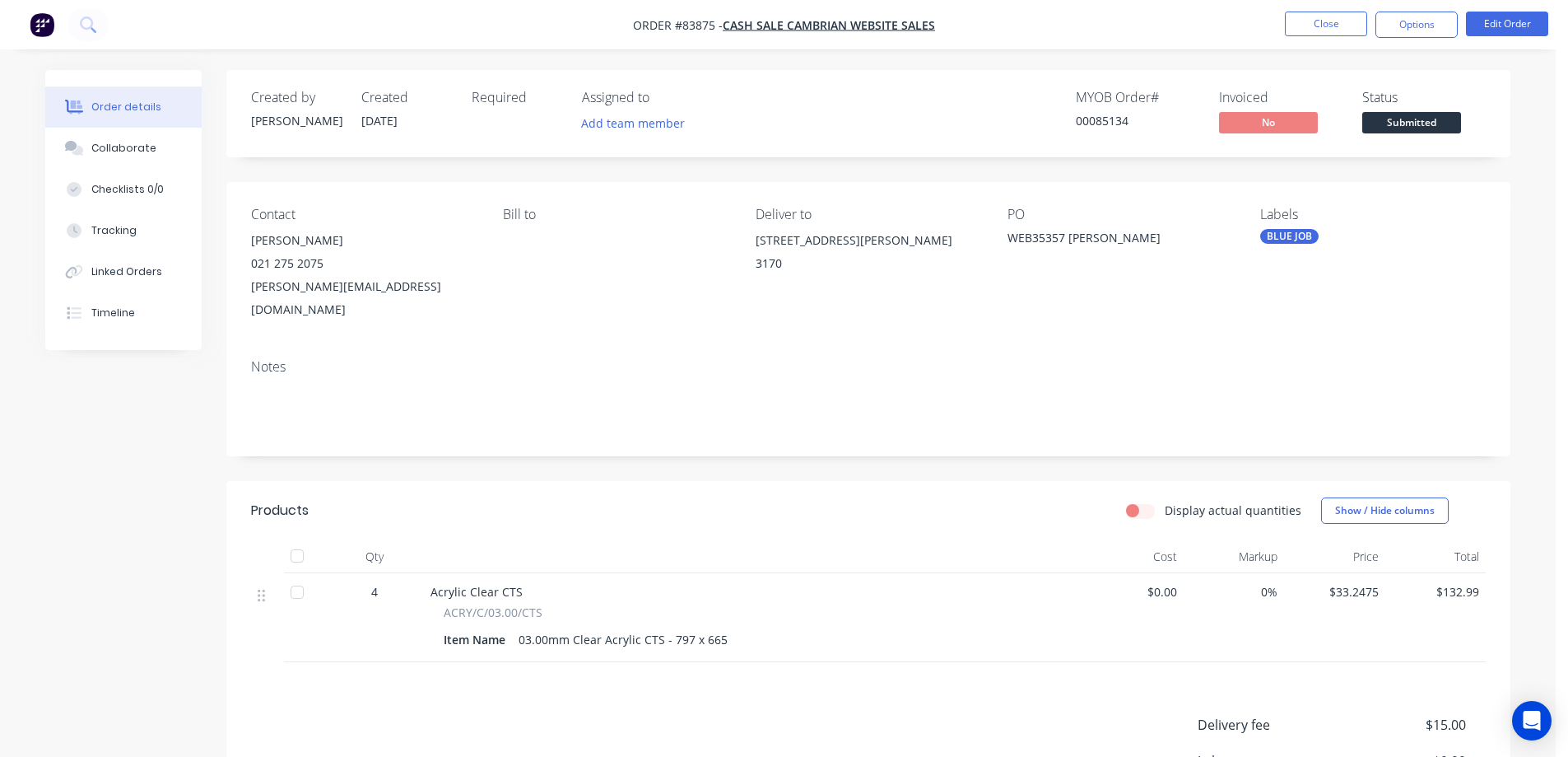
click at [982, 166] on div "Created by Jess Created 13/08/25 Required Assigned to Add team member MYOB Orde…" at bounding box center [867, 518] width 1284 height 897
drag, startPoint x: 157, startPoint y: 316, endPoint x: 146, endPoint y: 242, distance: 74.8
click at [157, 315] on button "Timeline" at bounding box center [123, 312] width 156 height 41
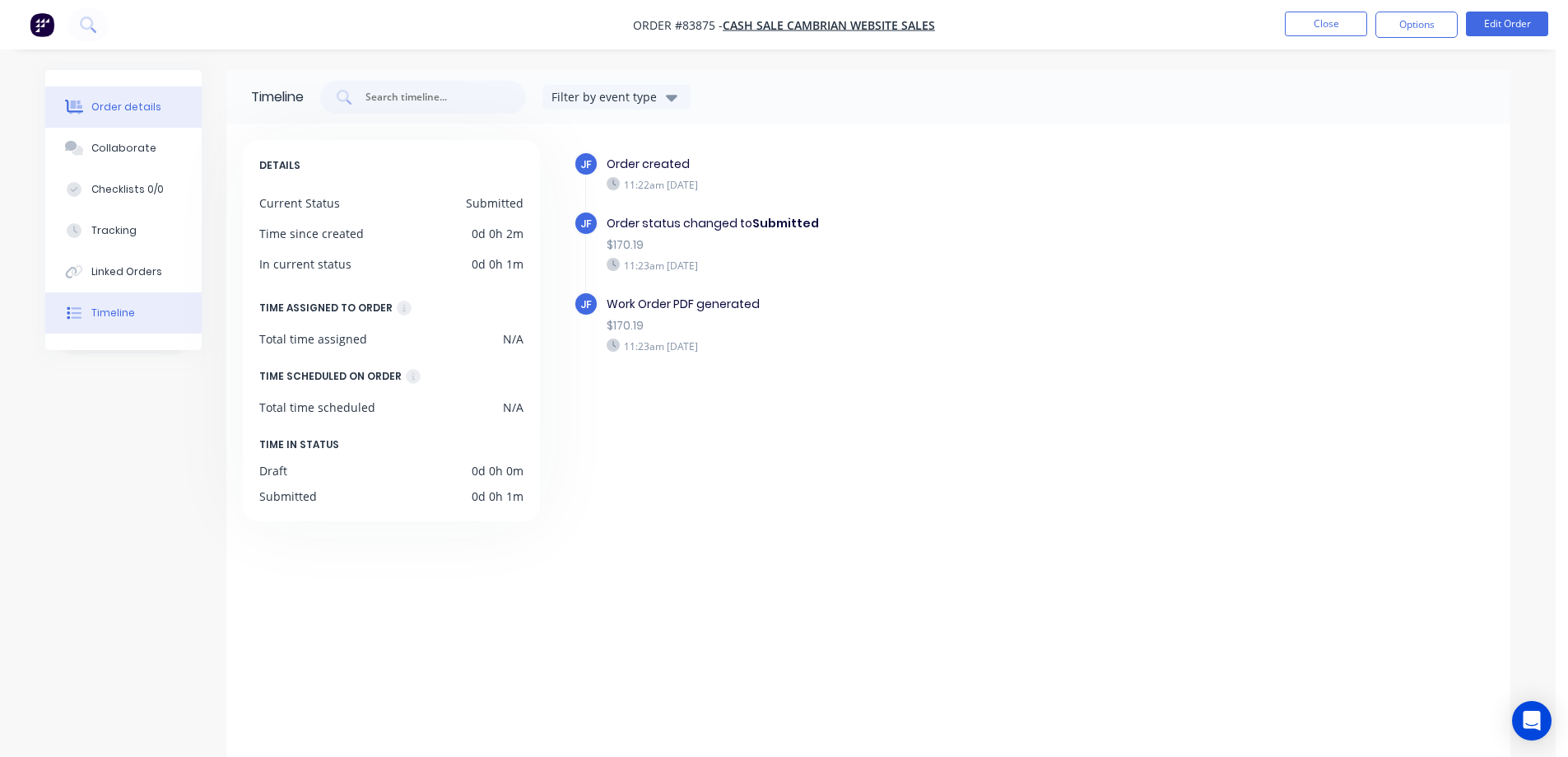
click at [131, 115] on button "Order details" at bounding box center [123, 106] width 156 height 41
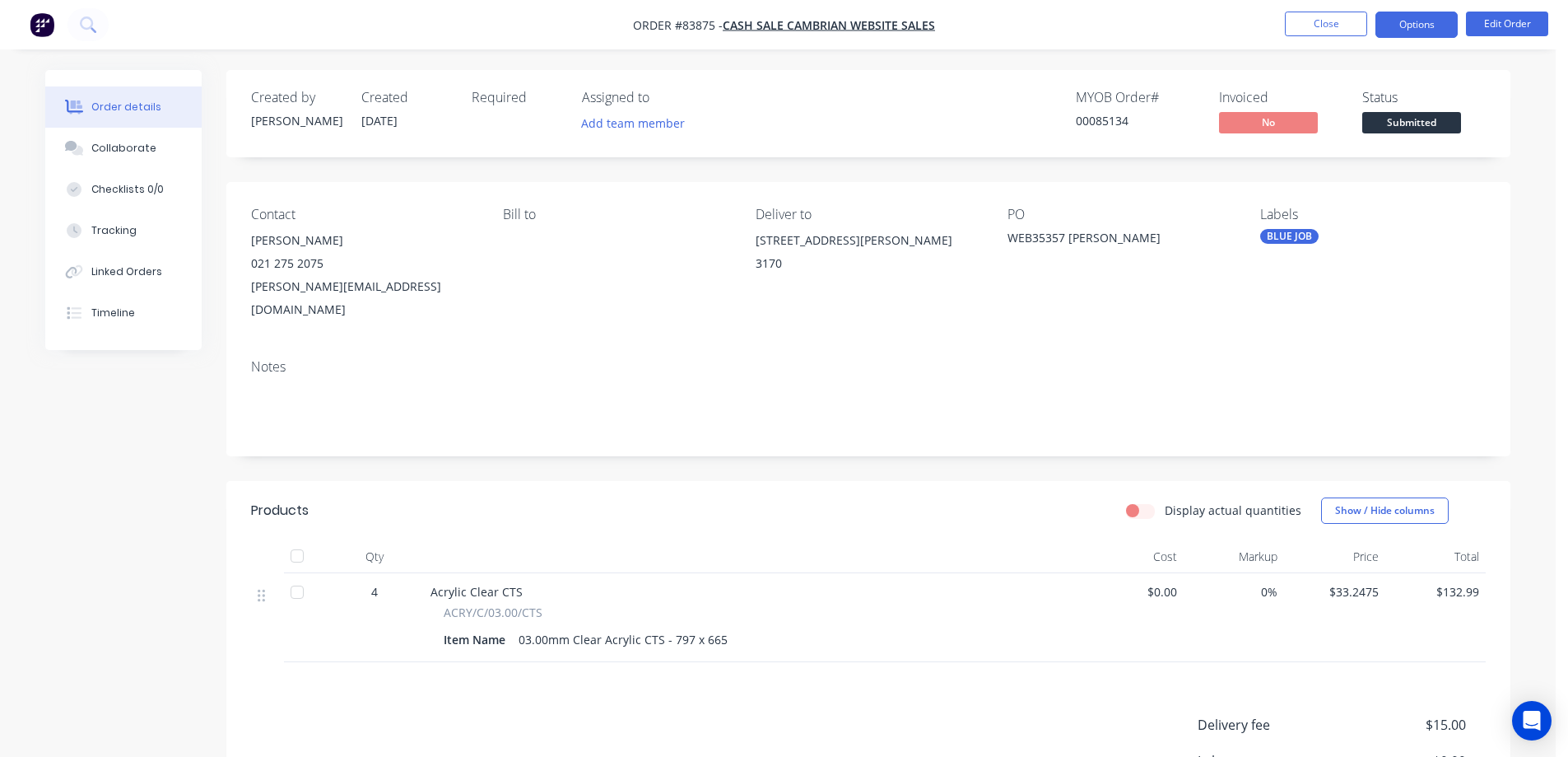
click at [1412, 28] on button "Options" at bounding box center [1416, 25] width 83 height 26
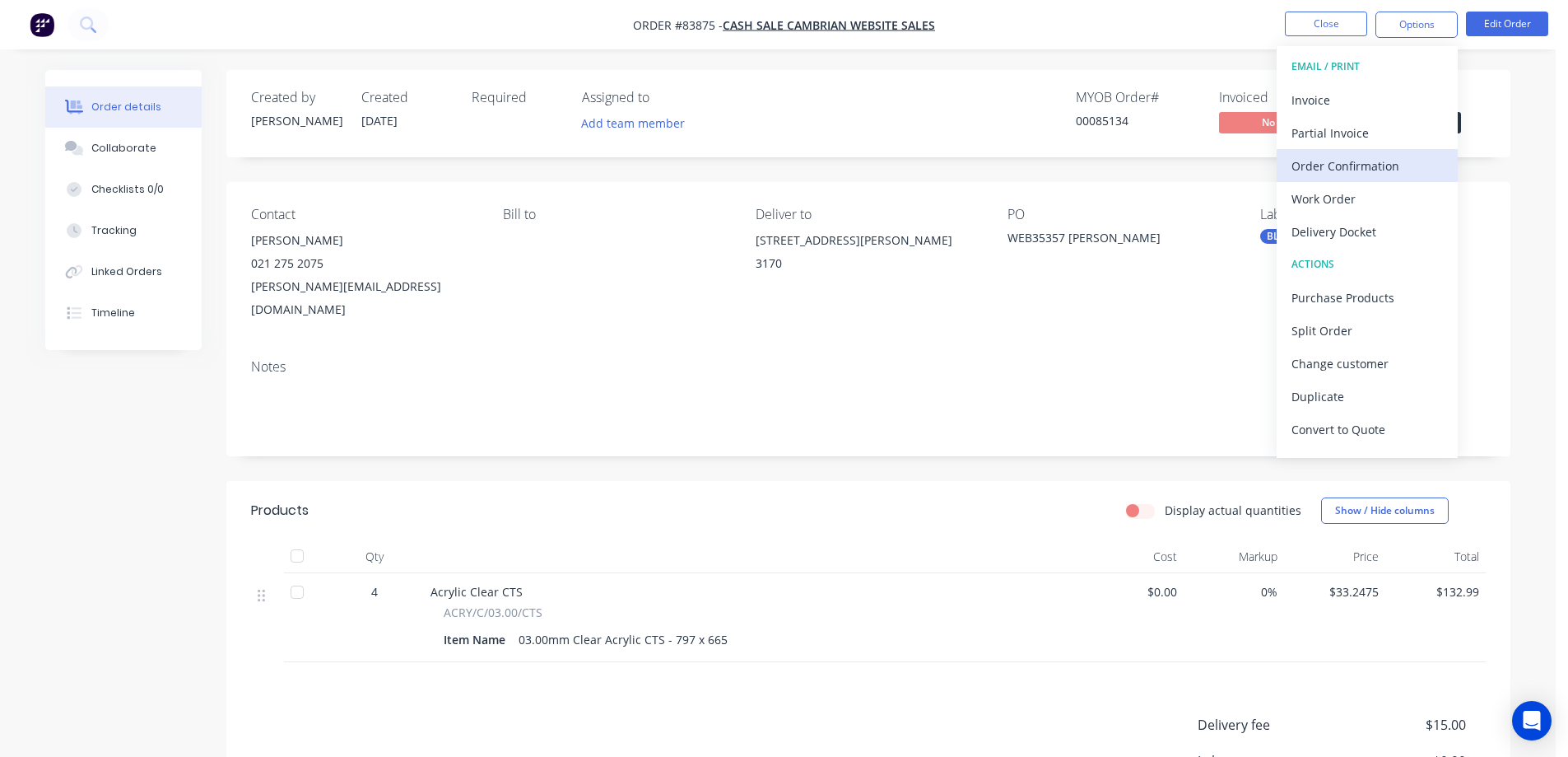
click at [1381, 162] on div "Order Confirmation" at bounding box center [1367, 166] width 152 height 24
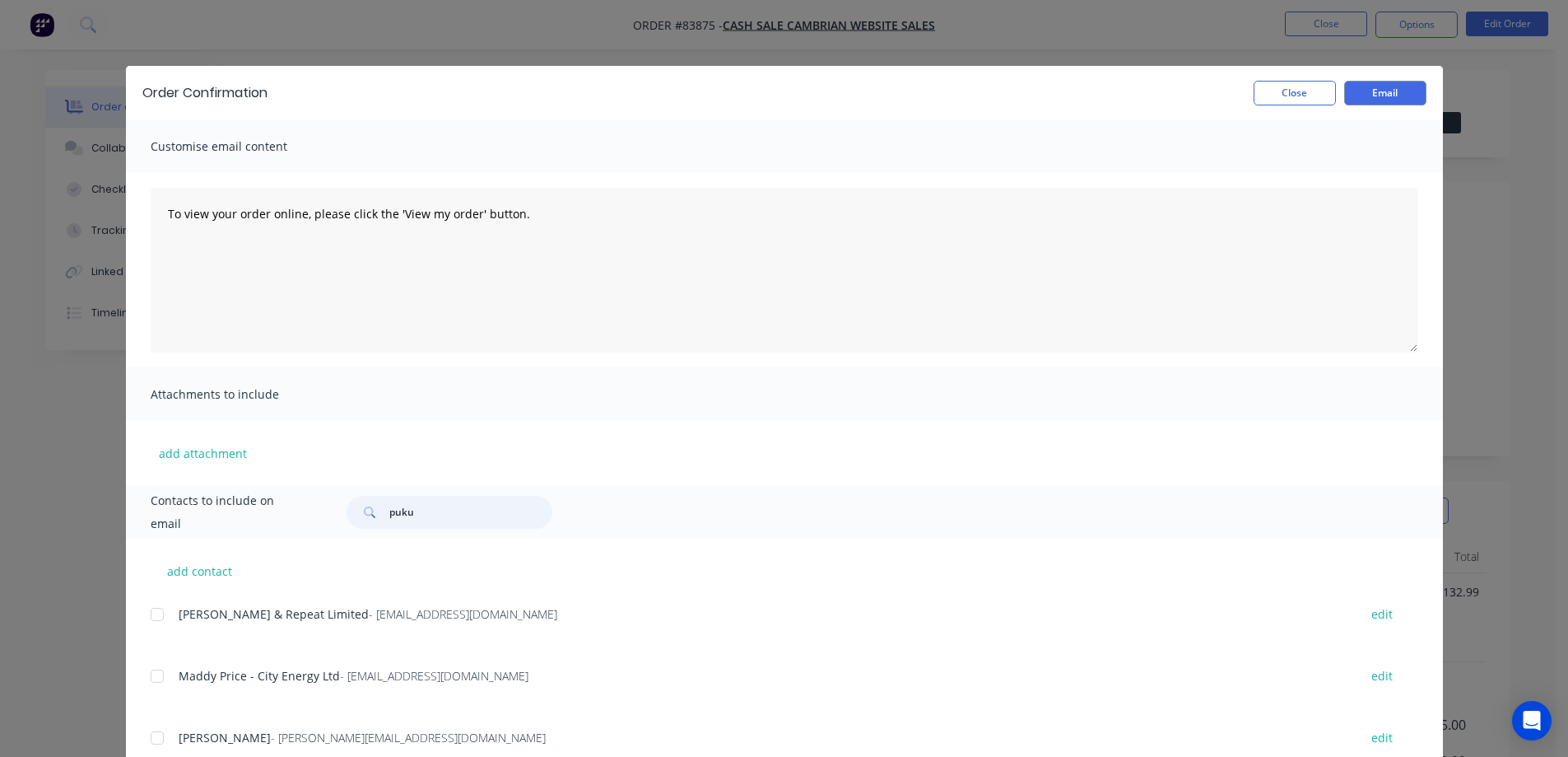
click at [405, 501] on input "puku" at bounding box center [471, 512] width 163 height 33
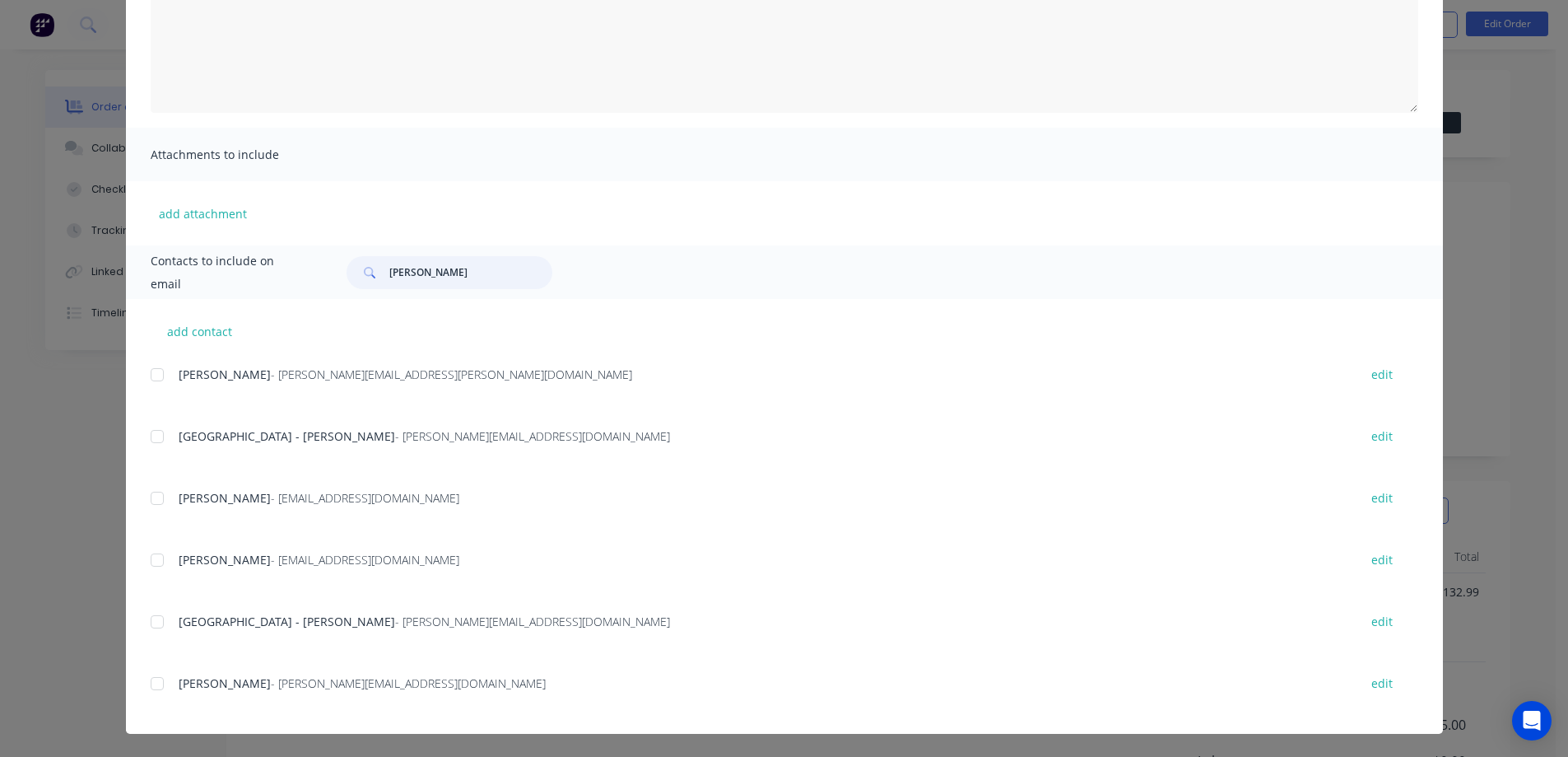
click at [154, 695] on div at bounding box center [157, 683] width 33 height 33
type input "roger"
click at [359, 87] on textarea "To view your order online, please click the 'View my order' button." at bounding box center [784, 30] width 1268 height 164
paste textarea "hank you for your order, confirmation of your order is attached. Your order wil…"
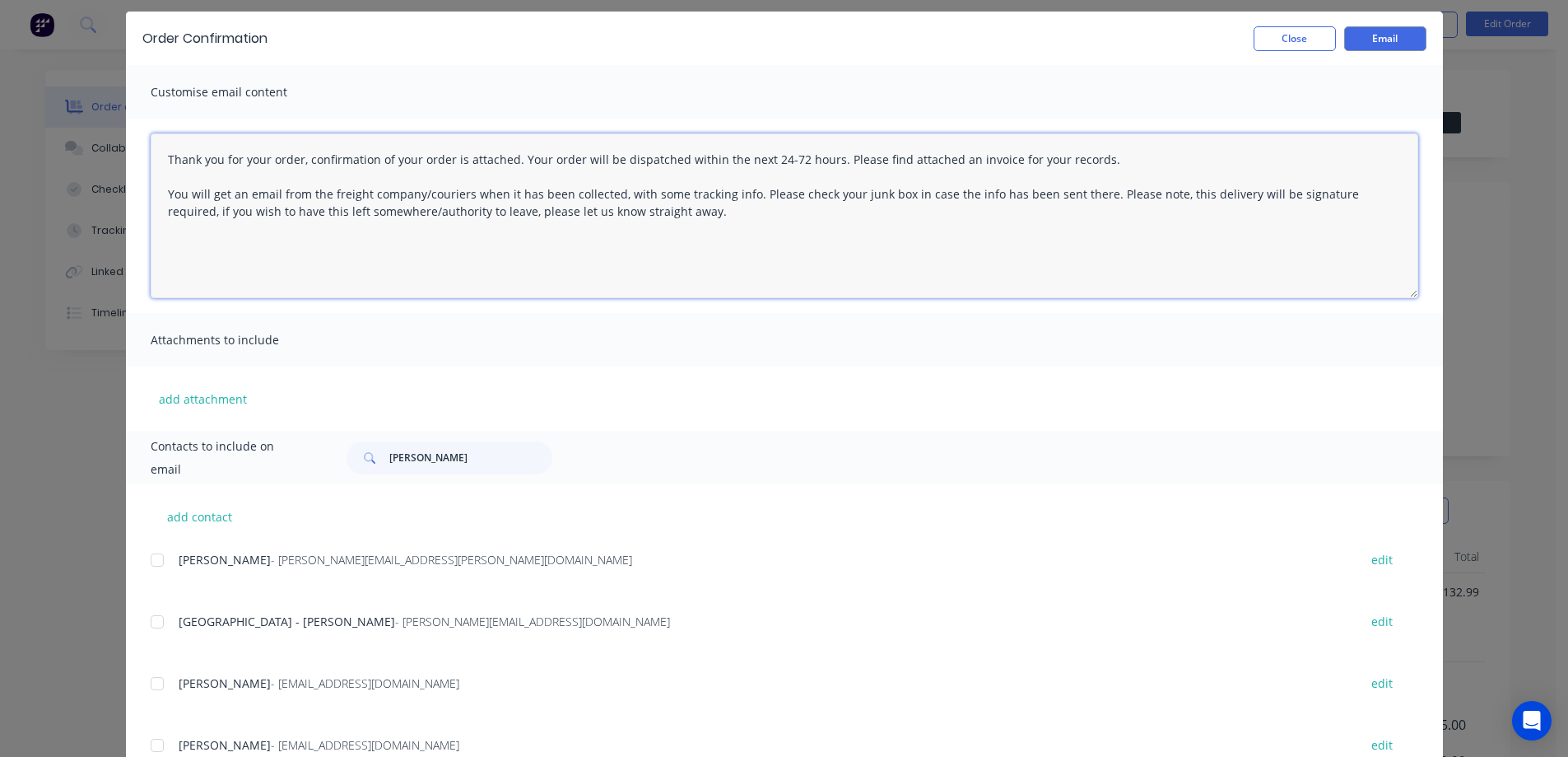
scroll to position [0, 0]
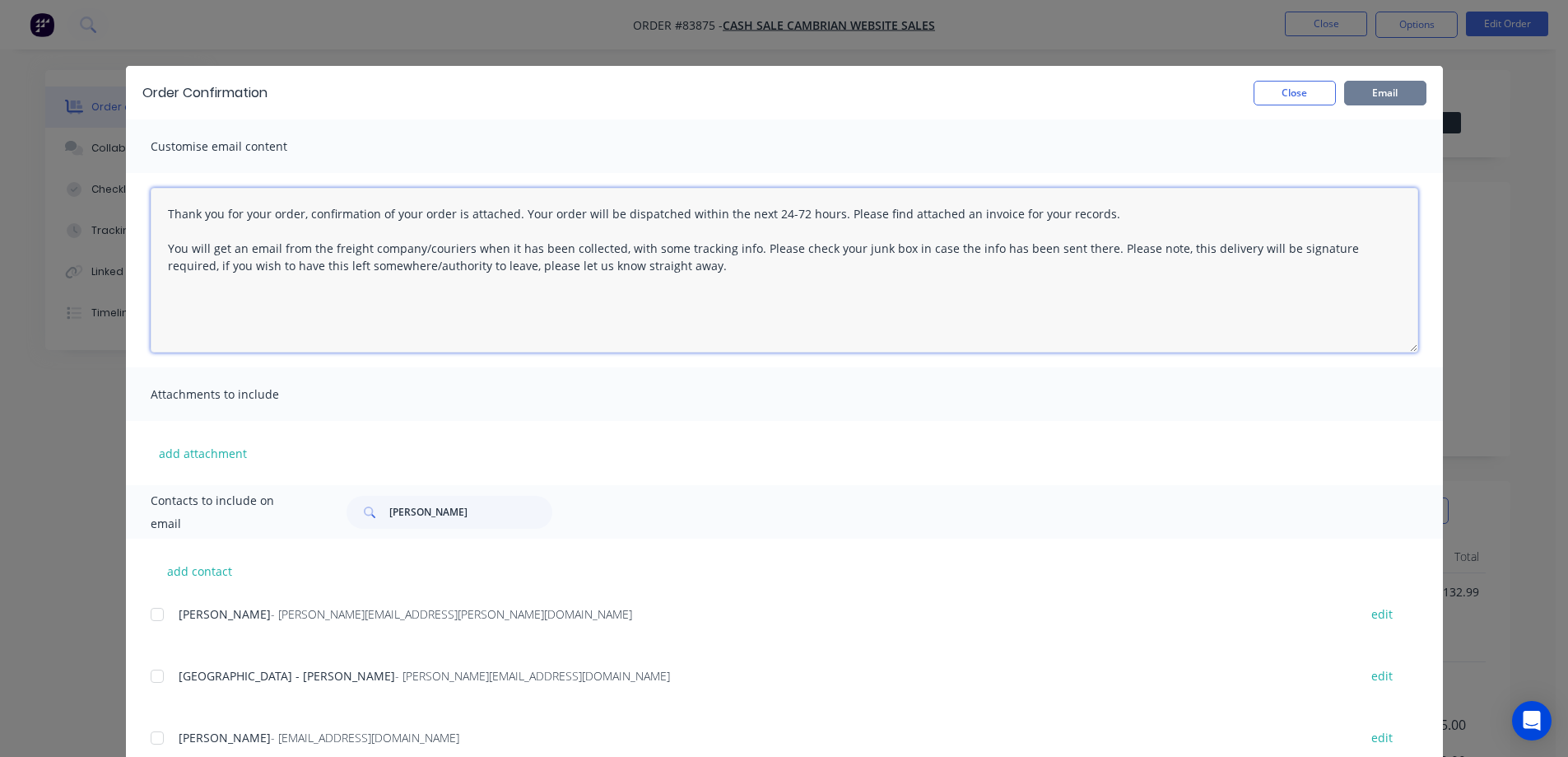
type textarea "Thank you for your order, confirmation of your order is attached. Your order wi…"
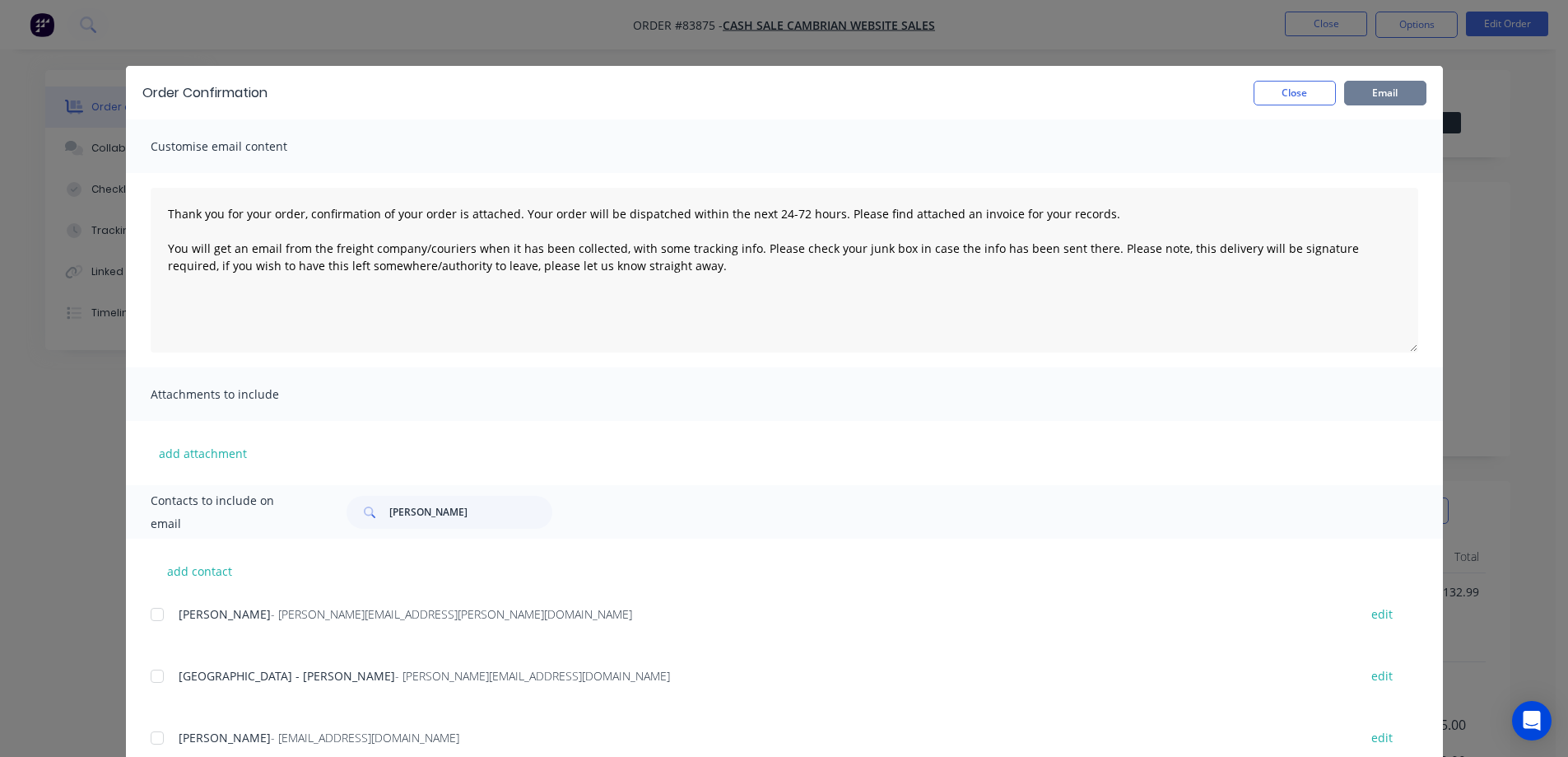
click at [1418, 87] on button "Email" at bounding box center [1385, 93] width 83 height 25
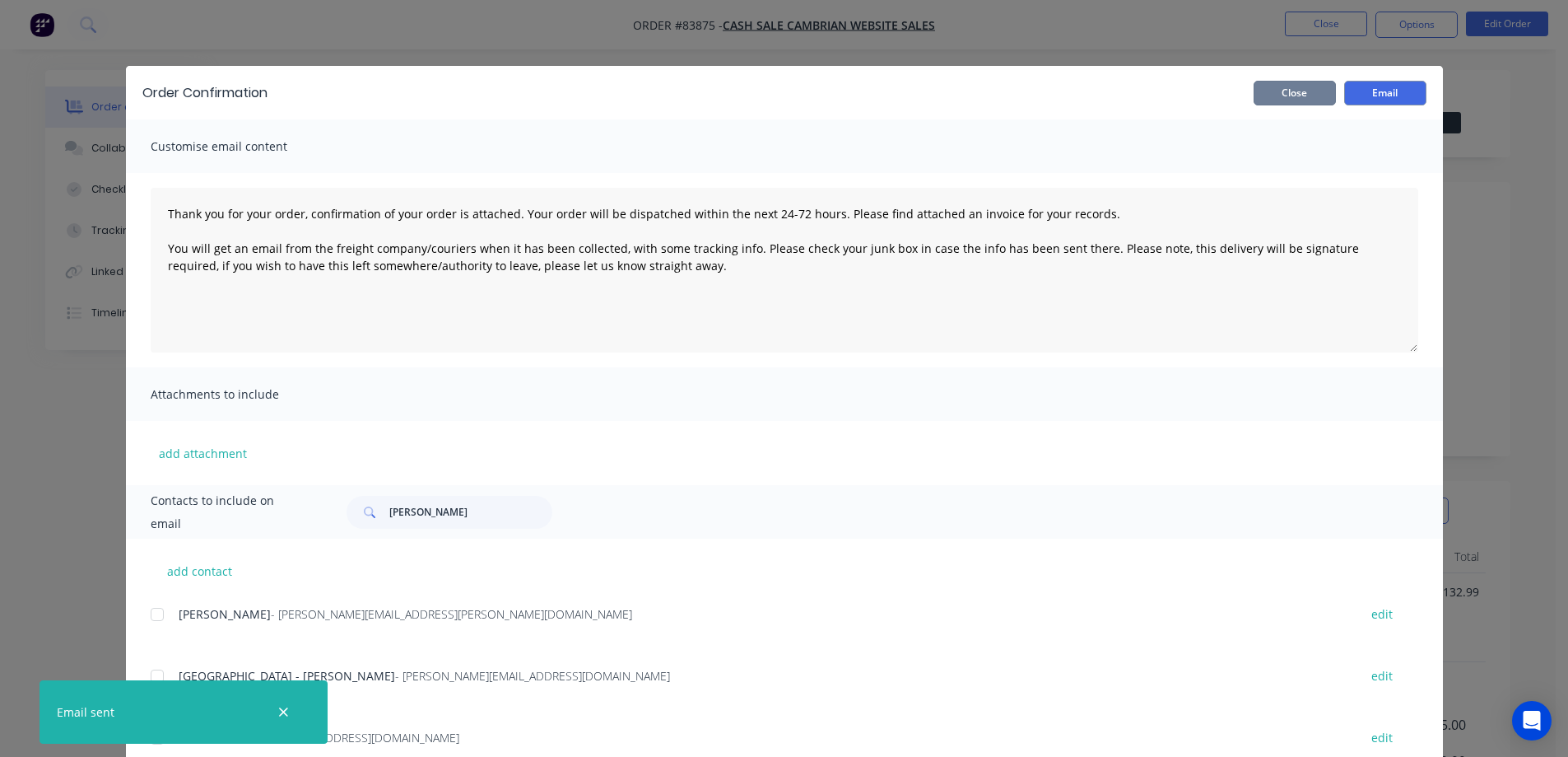
drag, startPoint x: 1306, startPoint y: 84, endPoint x: 1311, endPoint y: 75, distance: 10.3
click at [1306, 84] on button "Close" at bounding box center [1294, 93] width 83 height 25
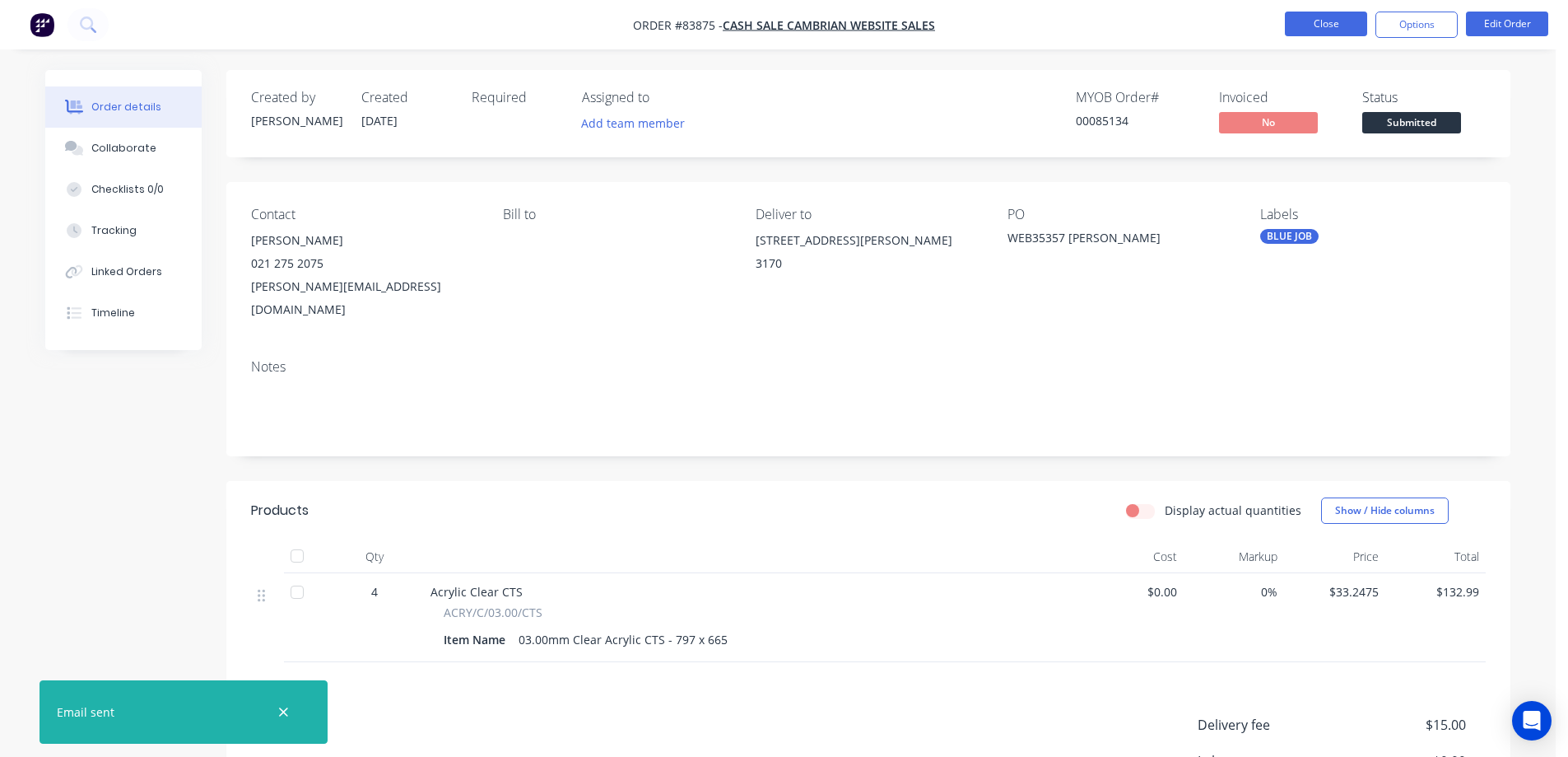
click at [1331, 15] on button "Close" at bounding box center [1326, 24] width 83 height 25
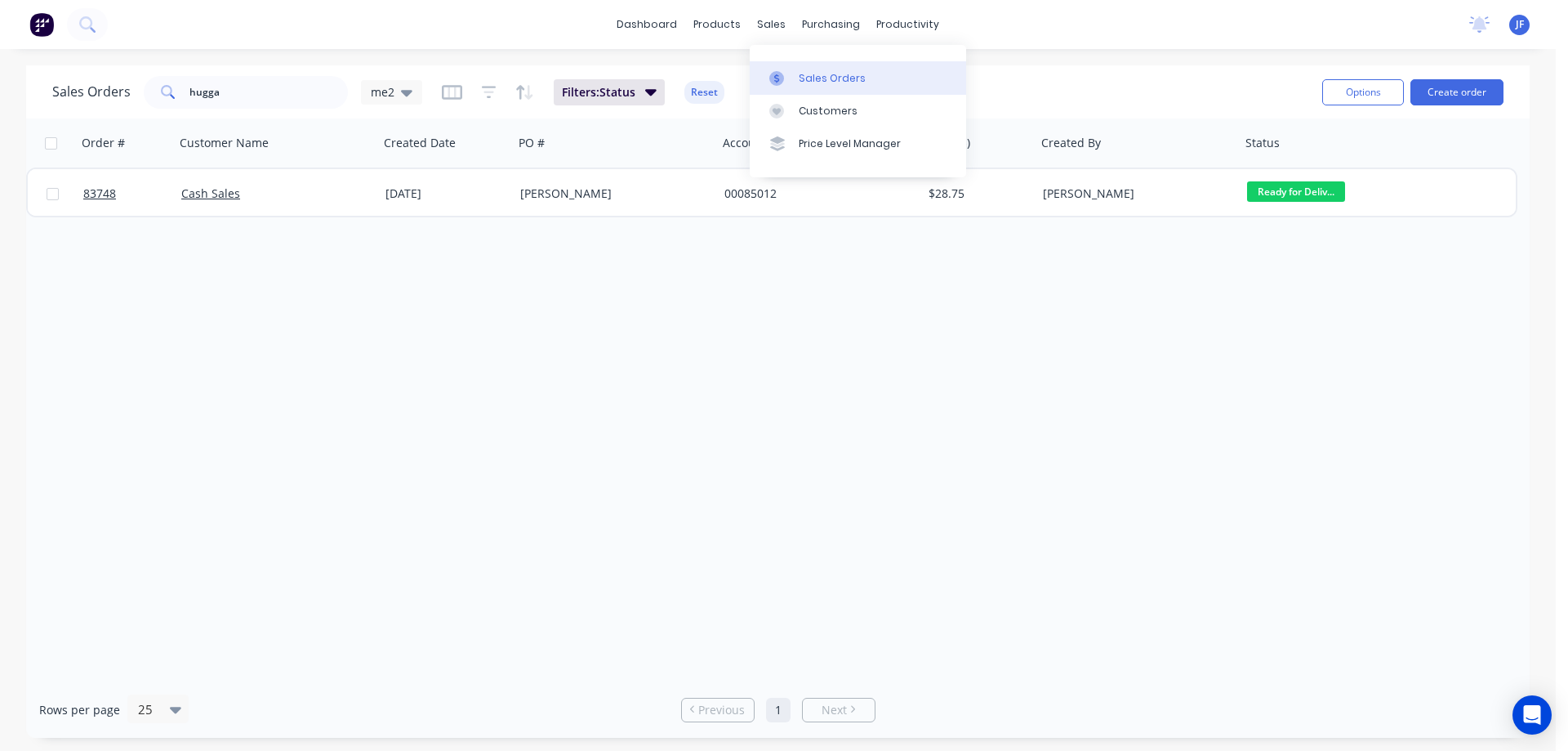
drag, startPoint x: 813, startPoint y: 75, endPoint x: 1160, endPoint y: 75, distance: 347.0
click at [814, 75] on div "Sales Orders" at bounding box center [832, 78] width 67 height 14
click at [1475, 86] on button "Create order" at bounding box center [1455, 92] width 93 height 26
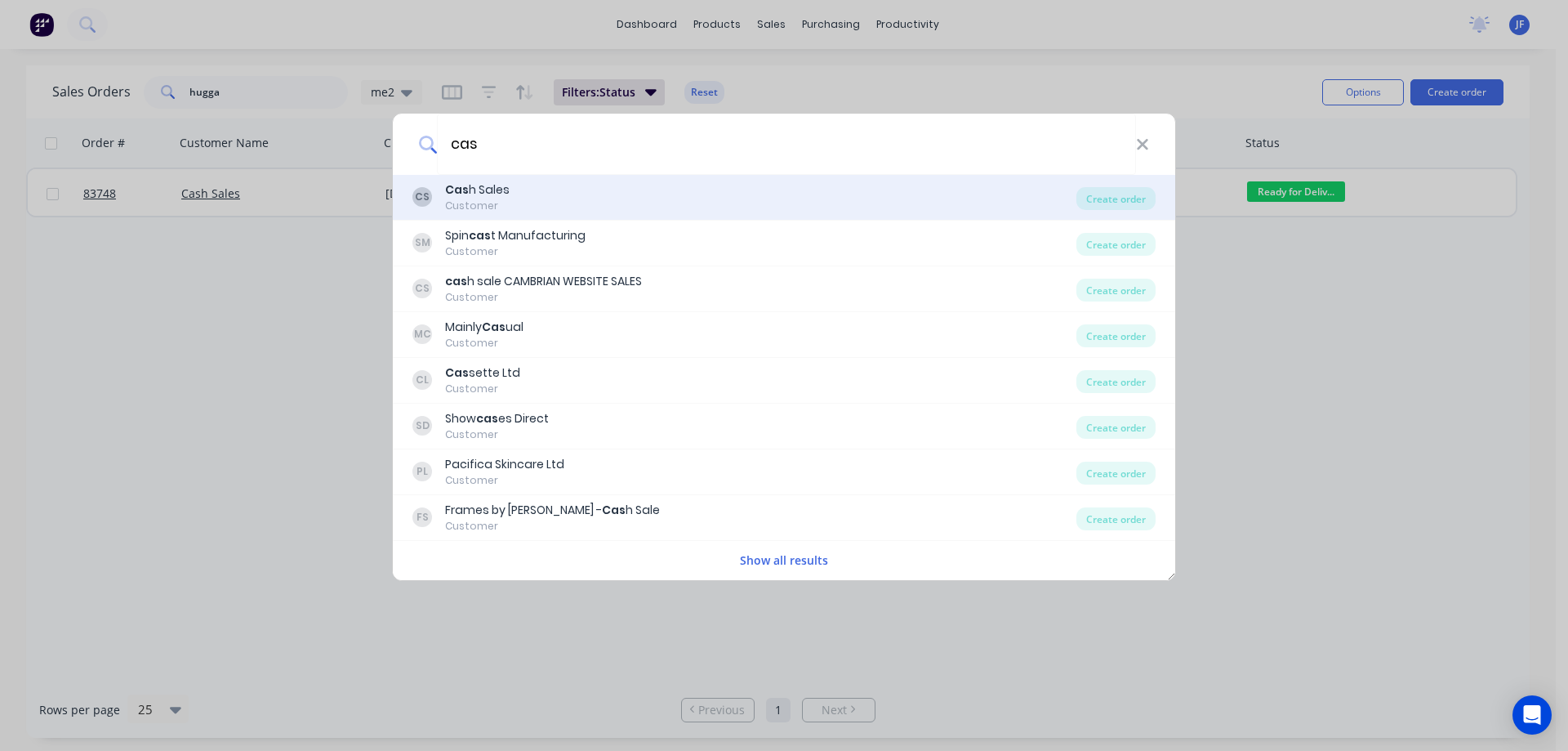
type input "cas"
click at [649, 199] on div "CS Cas h Sales Customer" at bounding box center [743, 196] width 663 height 32
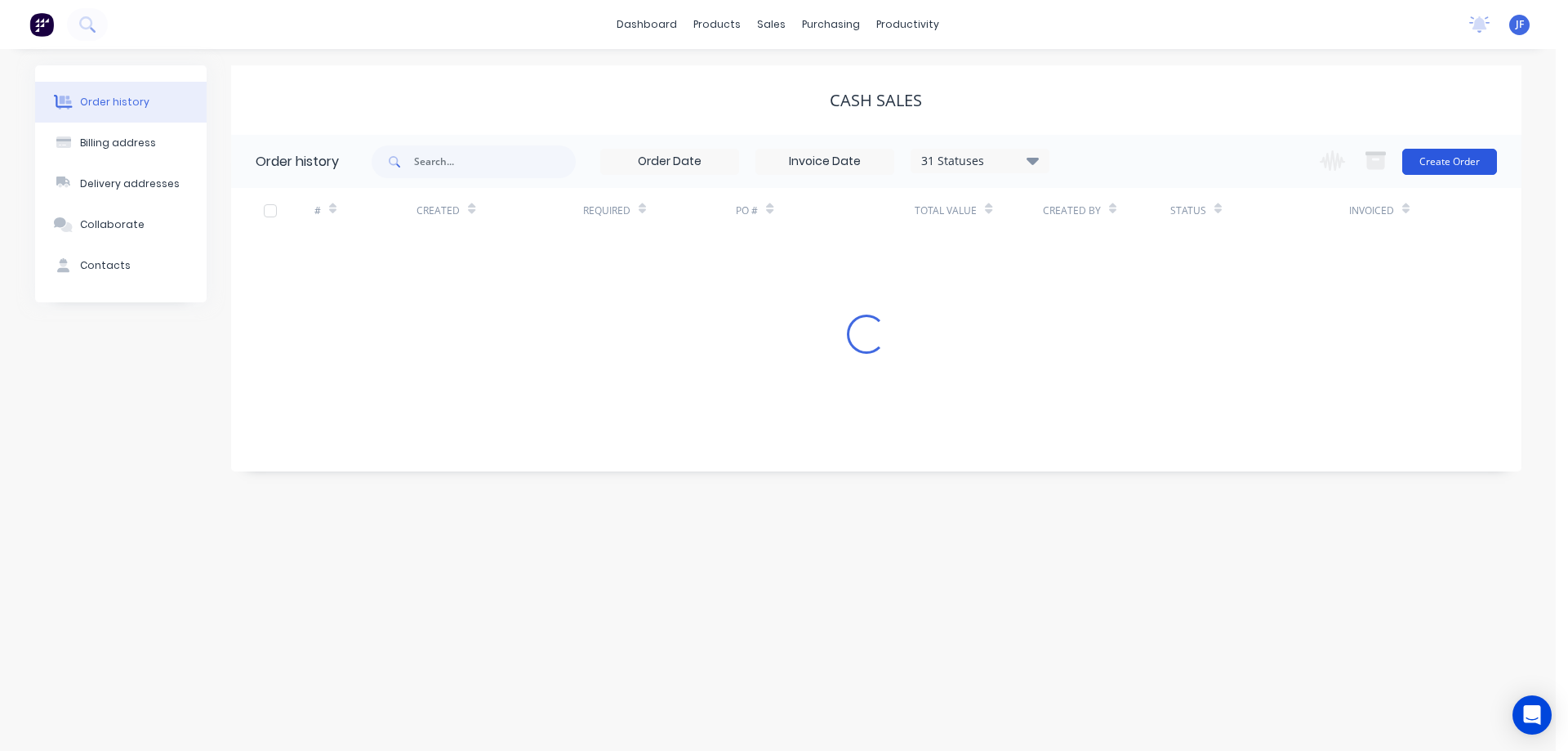
click at [1463, 165] on button "Create Order" at bounding box center [1448, 161] width 95 height 26
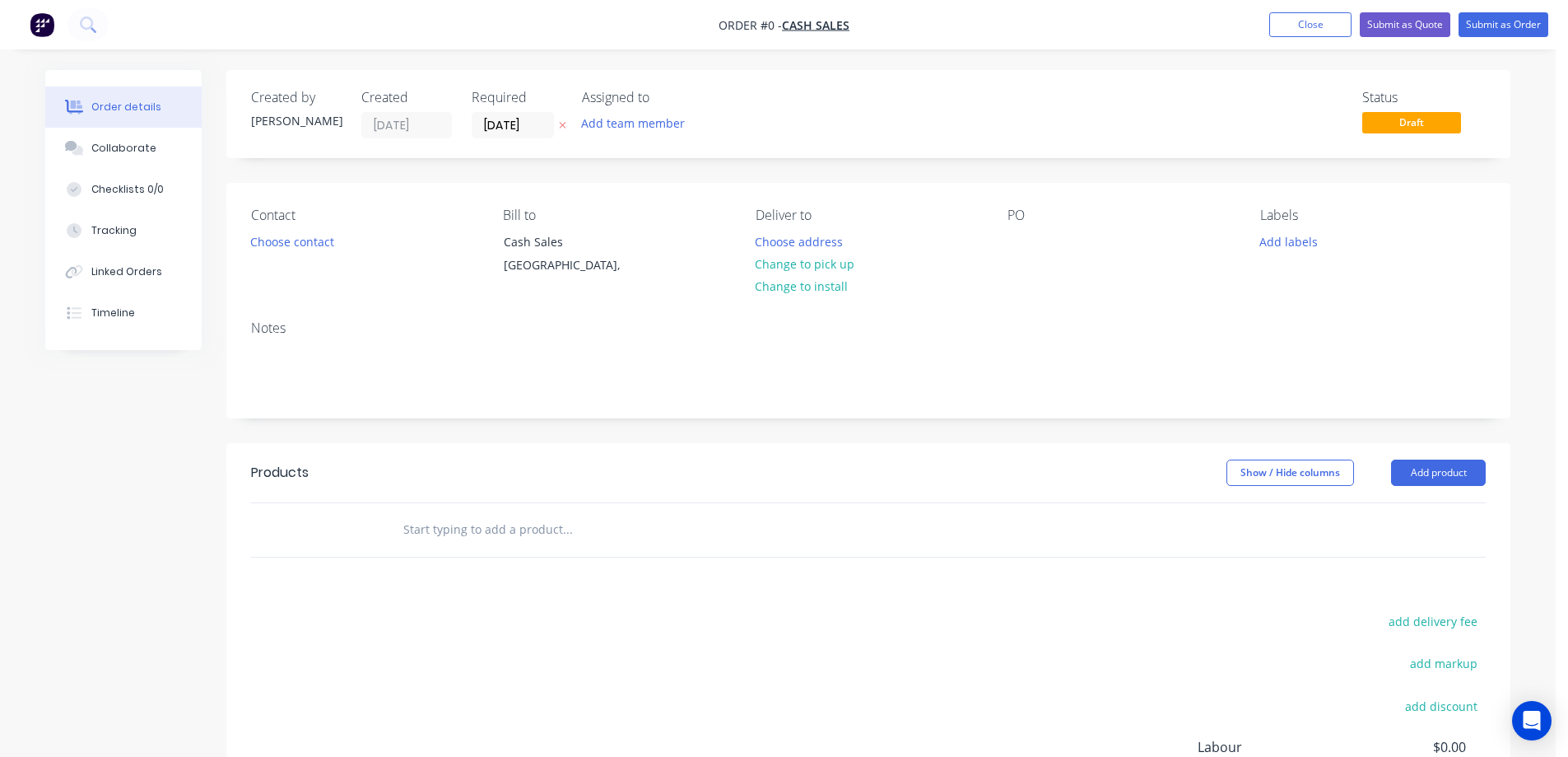
click at [564, 128] on icon at bounding box center [563, 125] width 6 height 6
click at [328, 237] on button "Choose contact" at bounding box center [293, 241] width 102 height 22
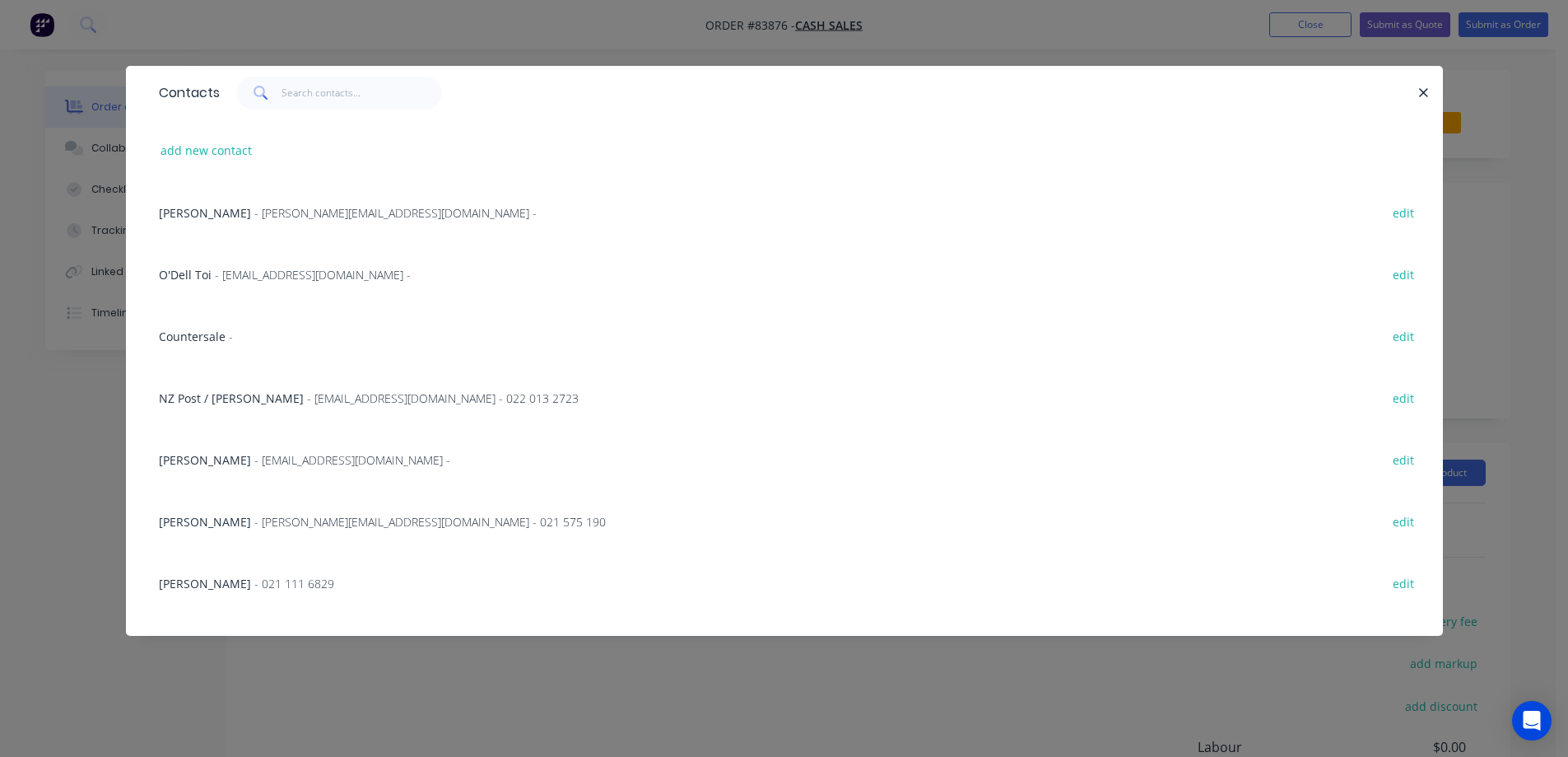
click at [211, 130] on div "add new contact" at bounding box center [784, 151] width 1268 height 62
click at [217, 150] on button "add new contact" at bounding box center [207, 150] width 109 height 22
select select "NZ"
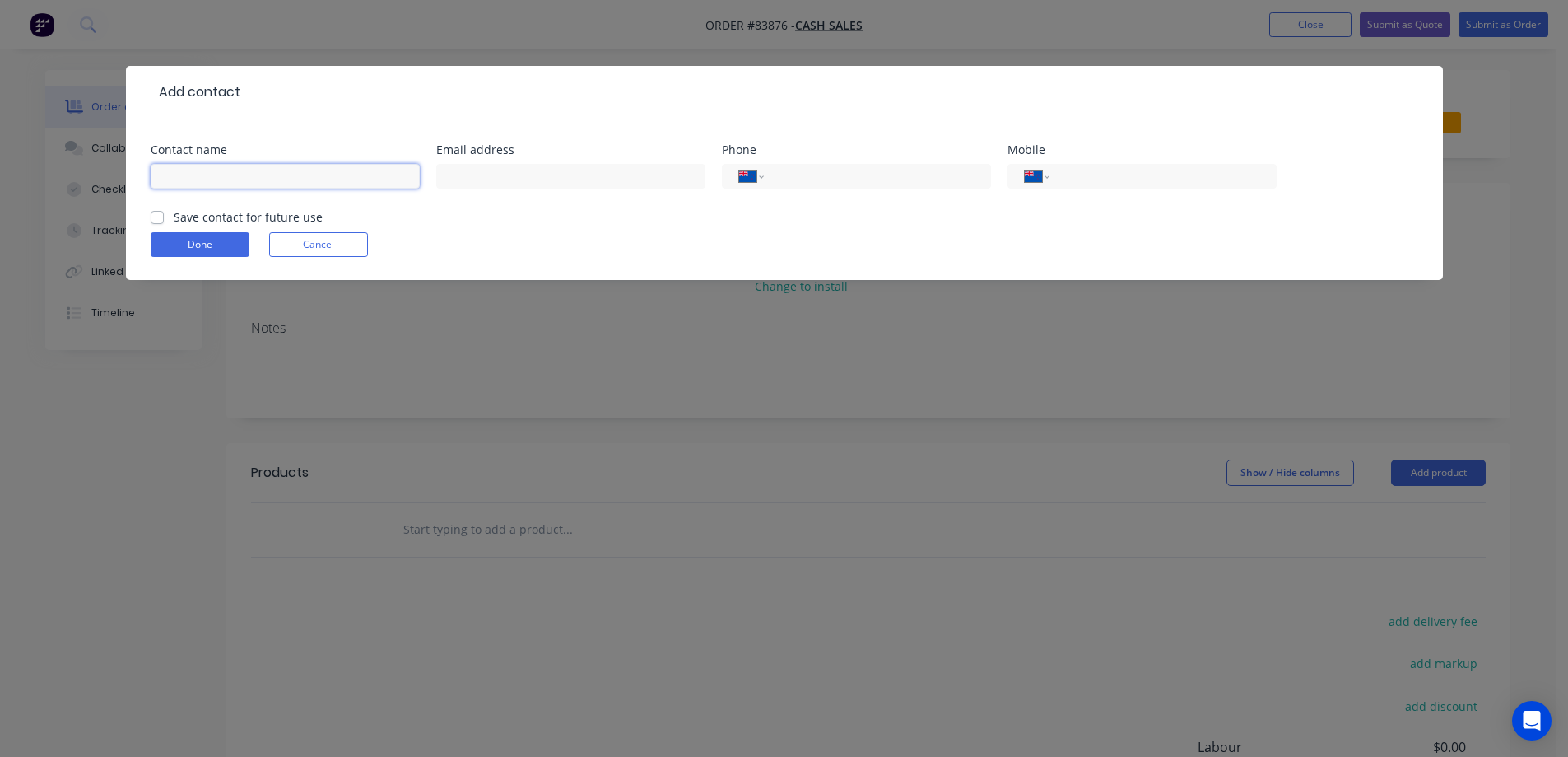
click at [212, 179] on input "text" at bounding box center [285, 175] width 270 height 25
paste input "brent boyd"
type input "brent boyd"
click at [209, 211] on label "Save contact for future use" at bounding box center [248, 216] width 149 height 17
click at [163, 211] on input "Save contact for future use" at bounding box center [157, 215] width 14 height 15
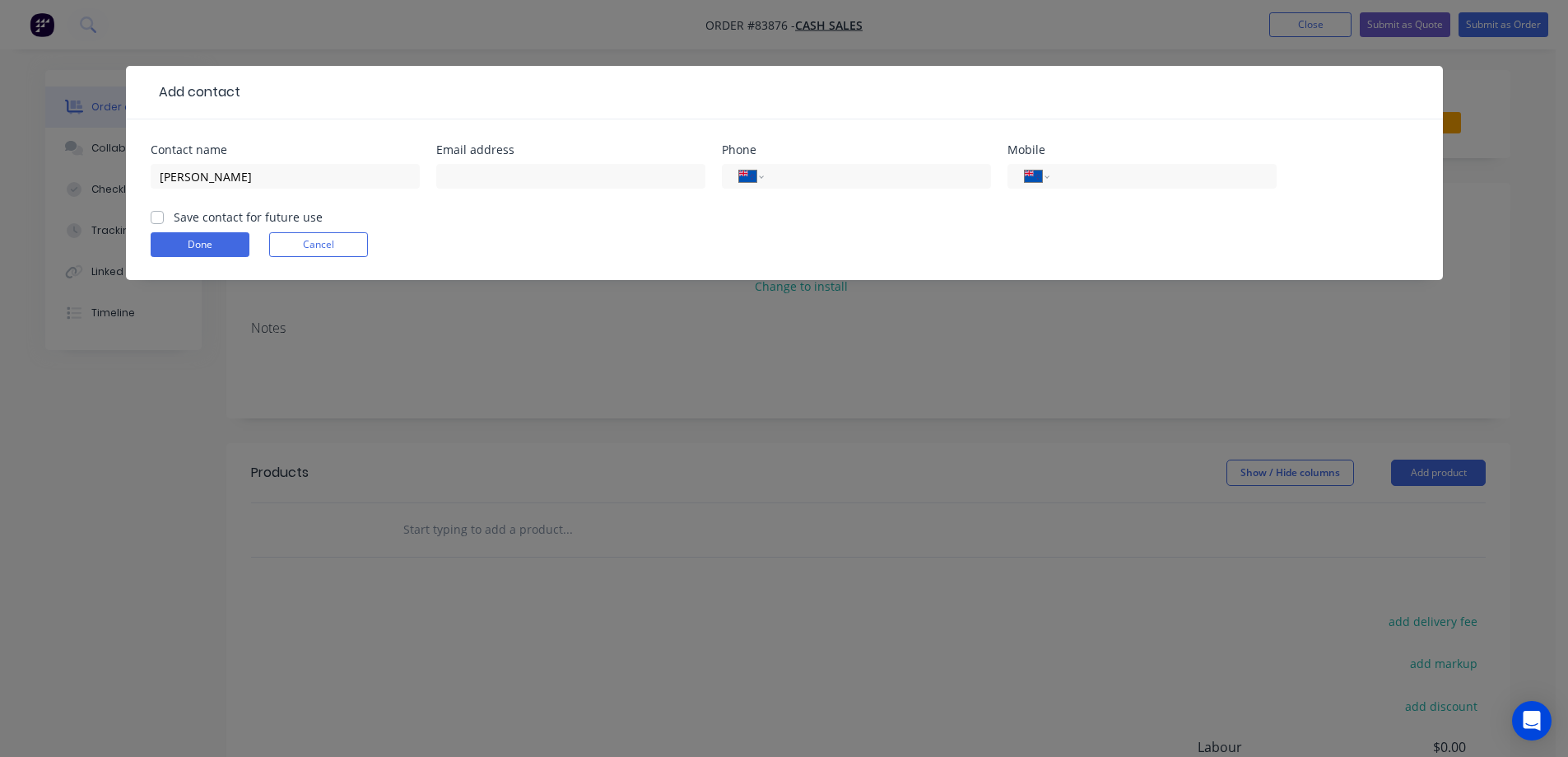
checkbox input "true"
click at [471, 182] on input "text" at bounding box center [571, 175] width 270 height 25
paste input "b0ydie2000@yahoo.com.au"
type input "b0ydie2000@yahoo.com.au"
click at [1200, 172] on input "tel" at bounding box center [1160, 176] width 198 height 19
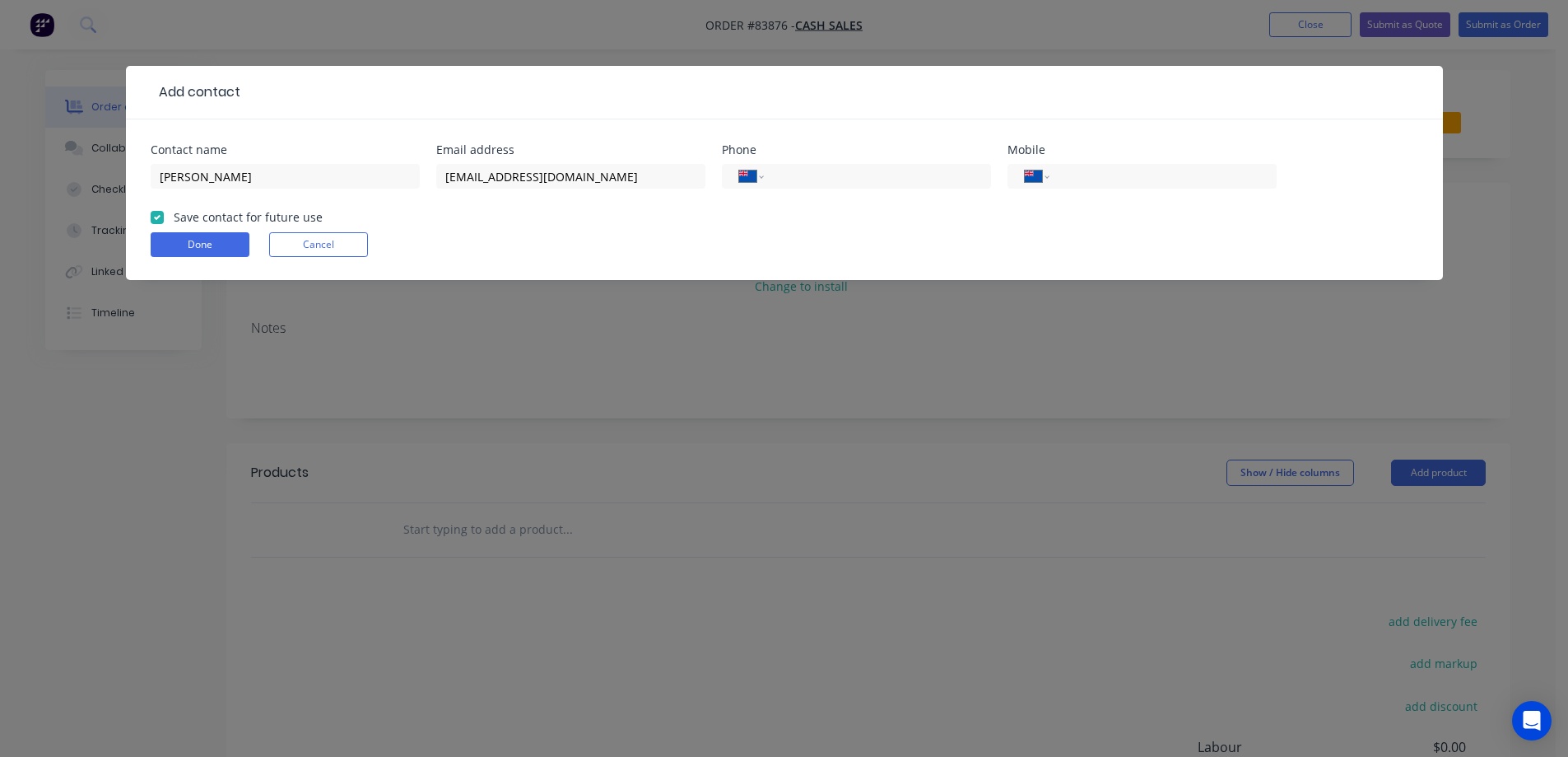
paste input "0274 866 806"
type input "0274 866 806"
drag, startPoint x: 151, startPoint y: 239, endPoint x: 162, endPoint y: 238, distance: 11.0
click at [152, 239] on button "Done" at bounding box center [200, 244] width 99 height 25
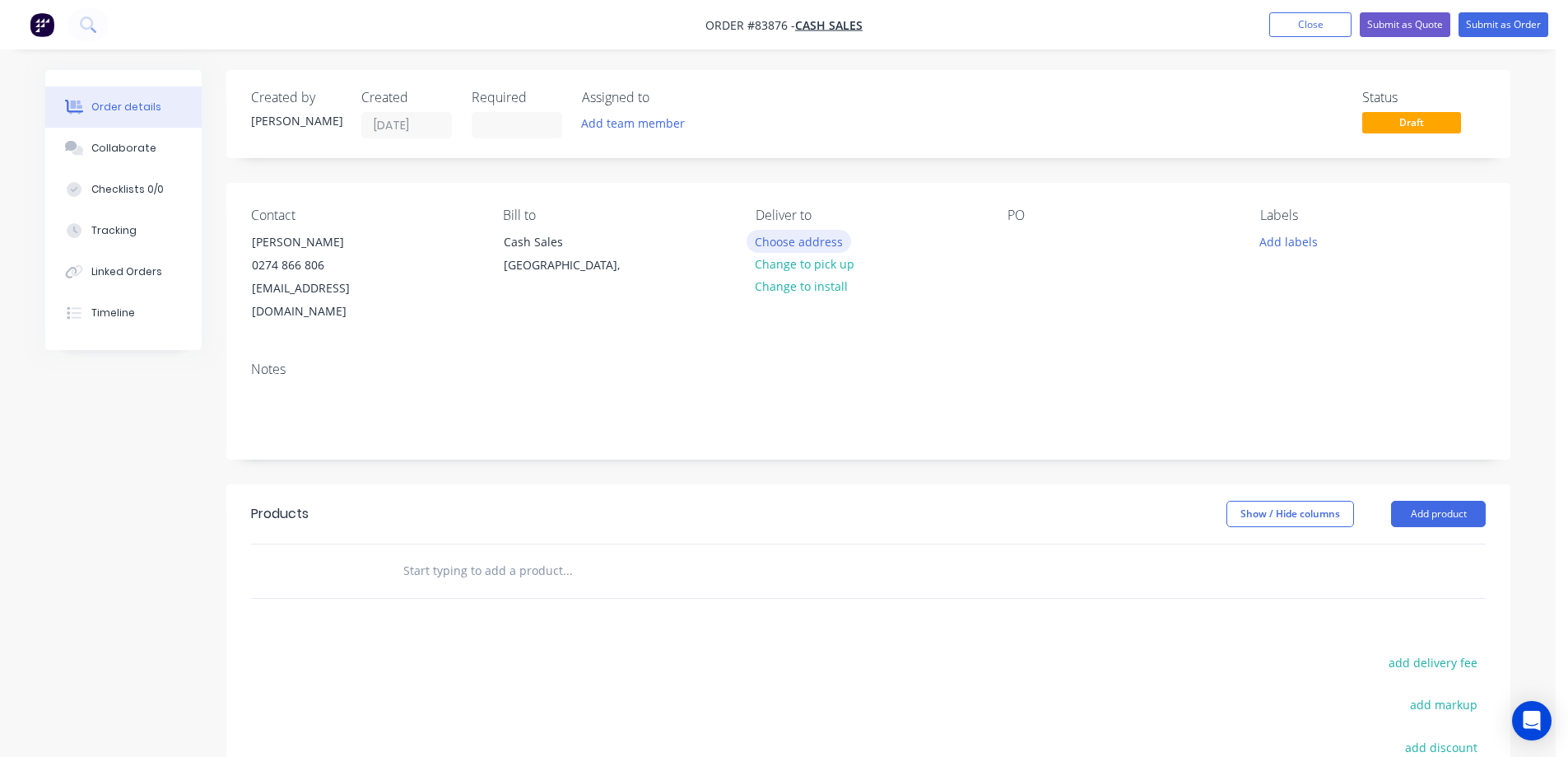
click at [828, 251] on button "Choose address" at bounding box center [799, 241] width 105 height 22
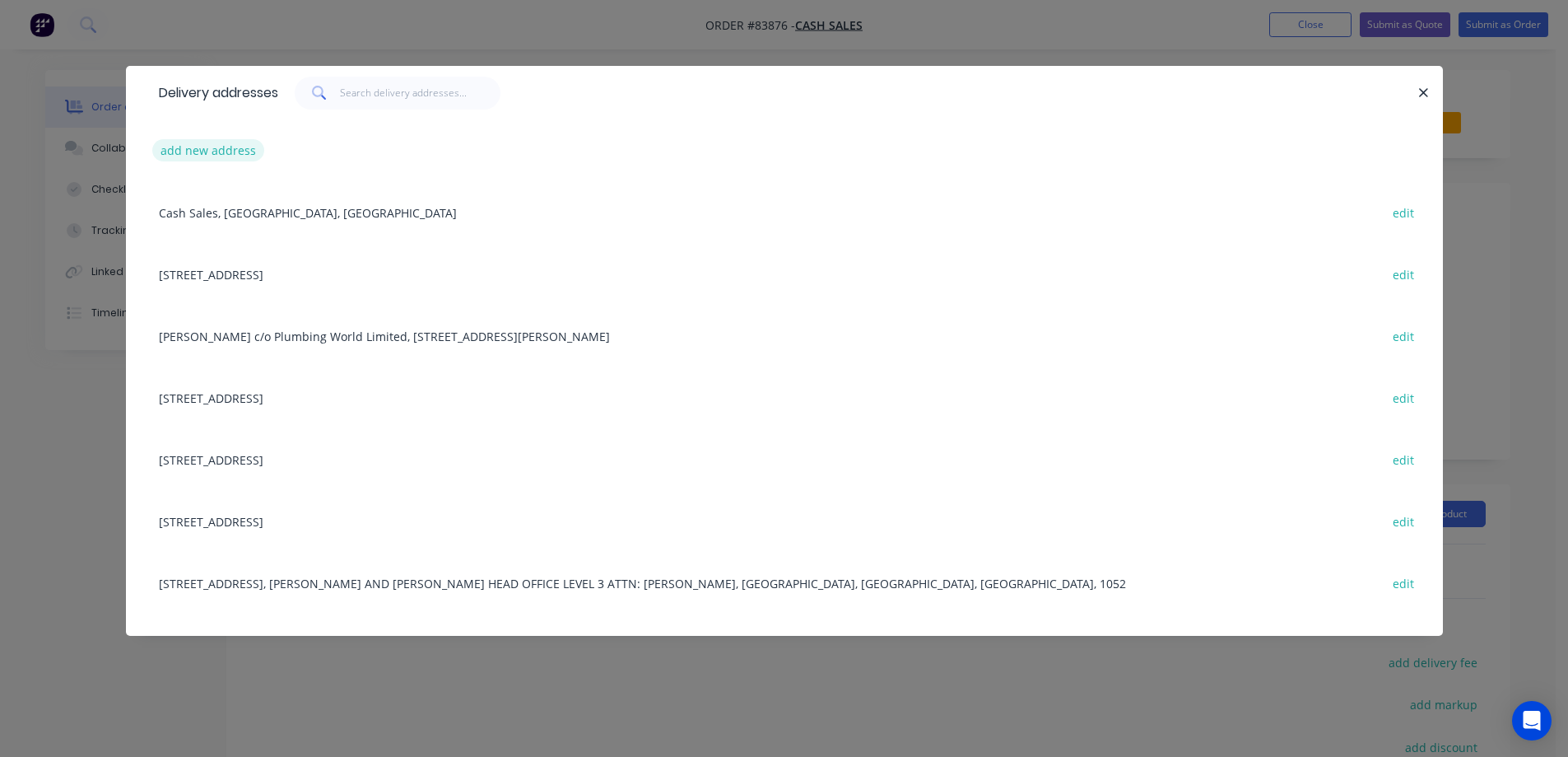
click at [220, 152] on button "add new address" at bounding box center [209, 150] width 113 height 22
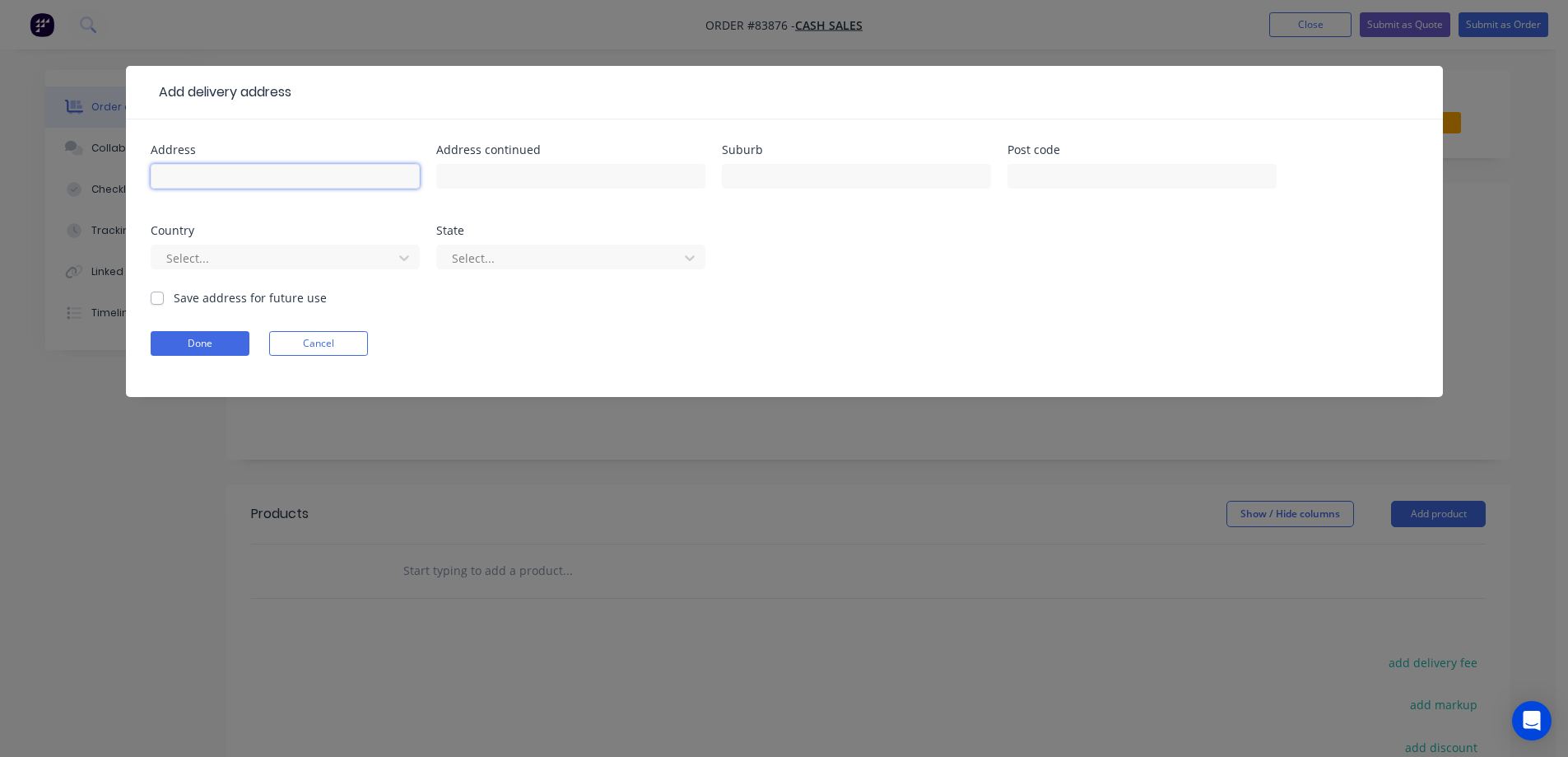
click at [221, 172] on input "text" at bounding box center [285, 175] width 270 height 25
paste input "14 Corbett street"
type input "14 Corbett street"
click at [470, 180] on input "text" at bounding box center [571, 175] width 270 height 25
paste input "Paeroa"
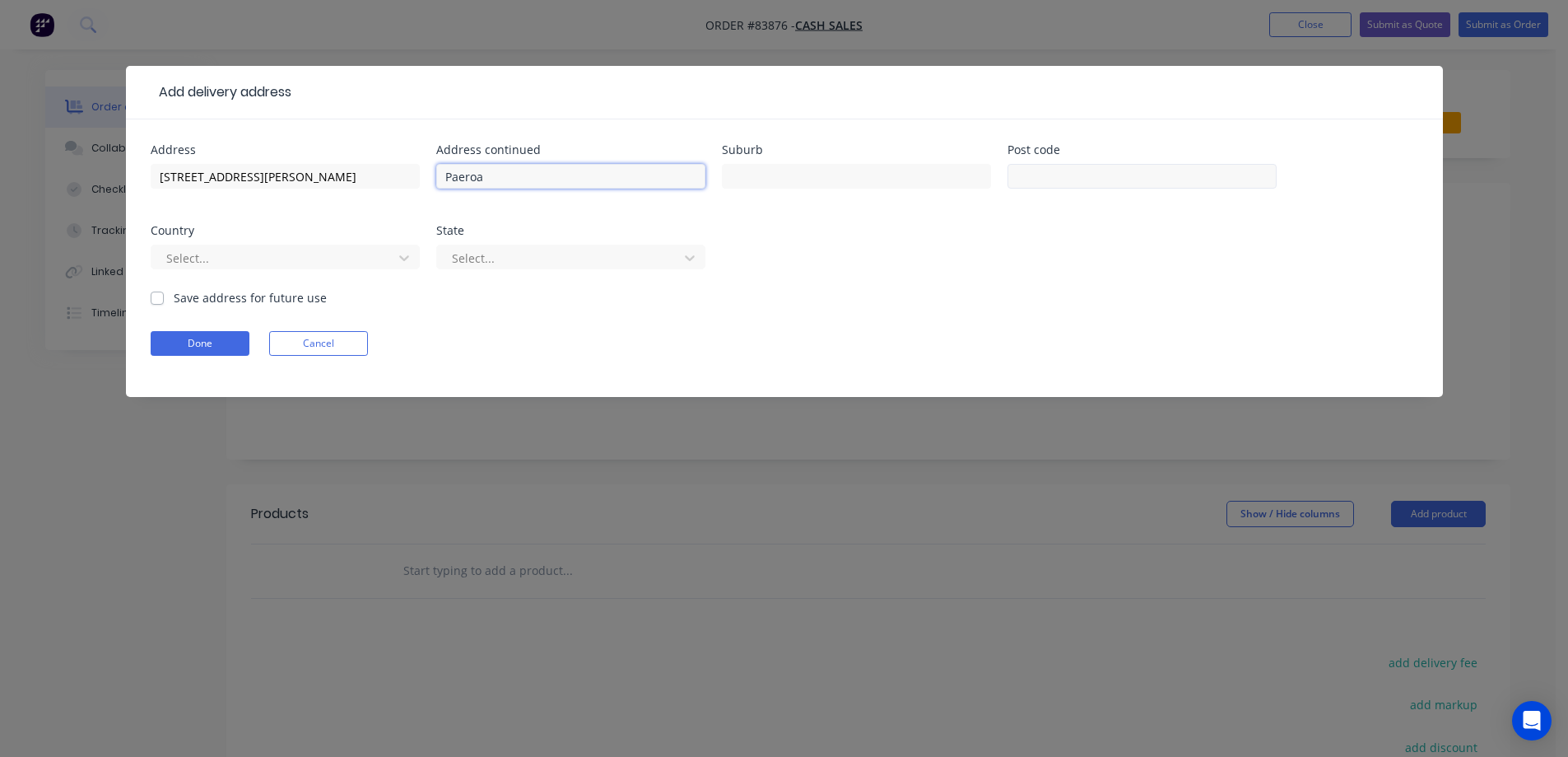
type input "Paeroa"
click at [1136, 166] on input "text" at bounding box center [1142, 175] width 270 height 25
type input "3600"
click at [192, 344] on button "Done" at bounding box center [200, 343] width 99 height 25
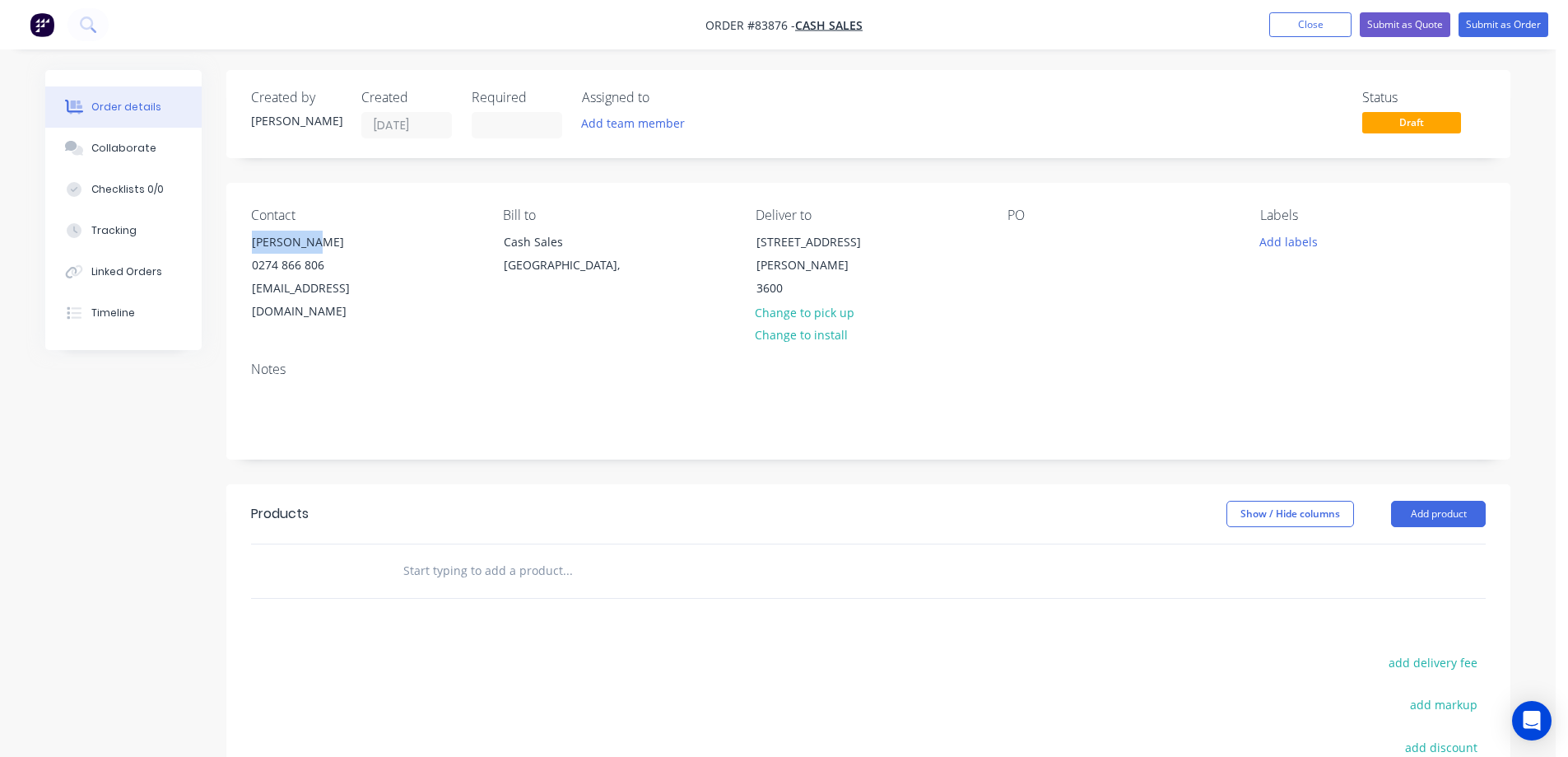
drag, startPoint x: 249, startPoint y: 241, endPoint x: 428, endPoint y: 238, distance: 179.0
click at [428, 238] on div "Contact brent boyd 0274 866 806 b0ydie2000@yahoo.com.au" at bounding box center [364, 266] width 226 height 116
copy div "brent boyd"
click at [1014, 246] on div at bounding box center [1020, 241] width 26 height 24
paste div
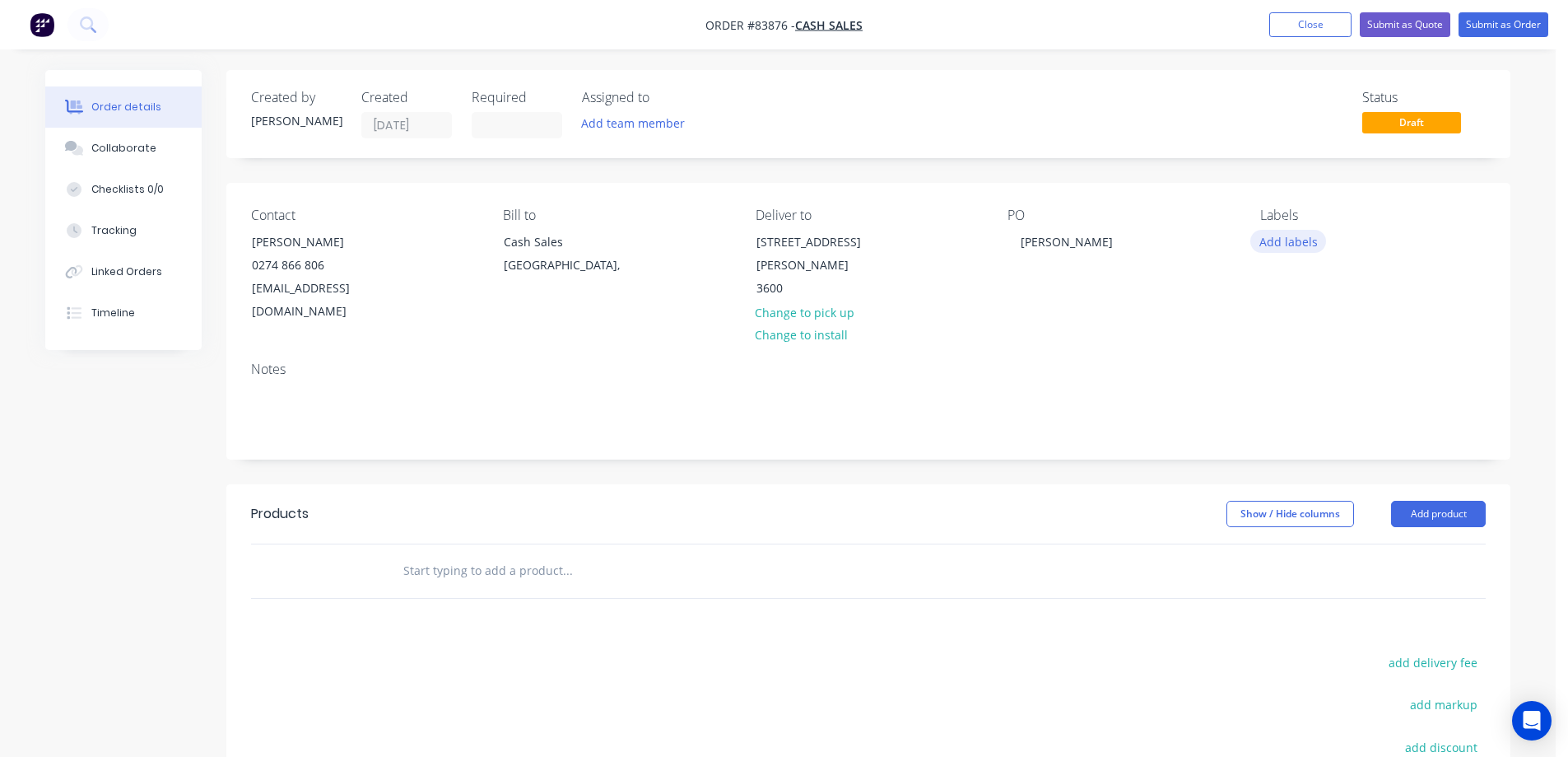
click at [1315, 246] on button "Add labels" at bounding box center [1288, 241] width 75 height 22
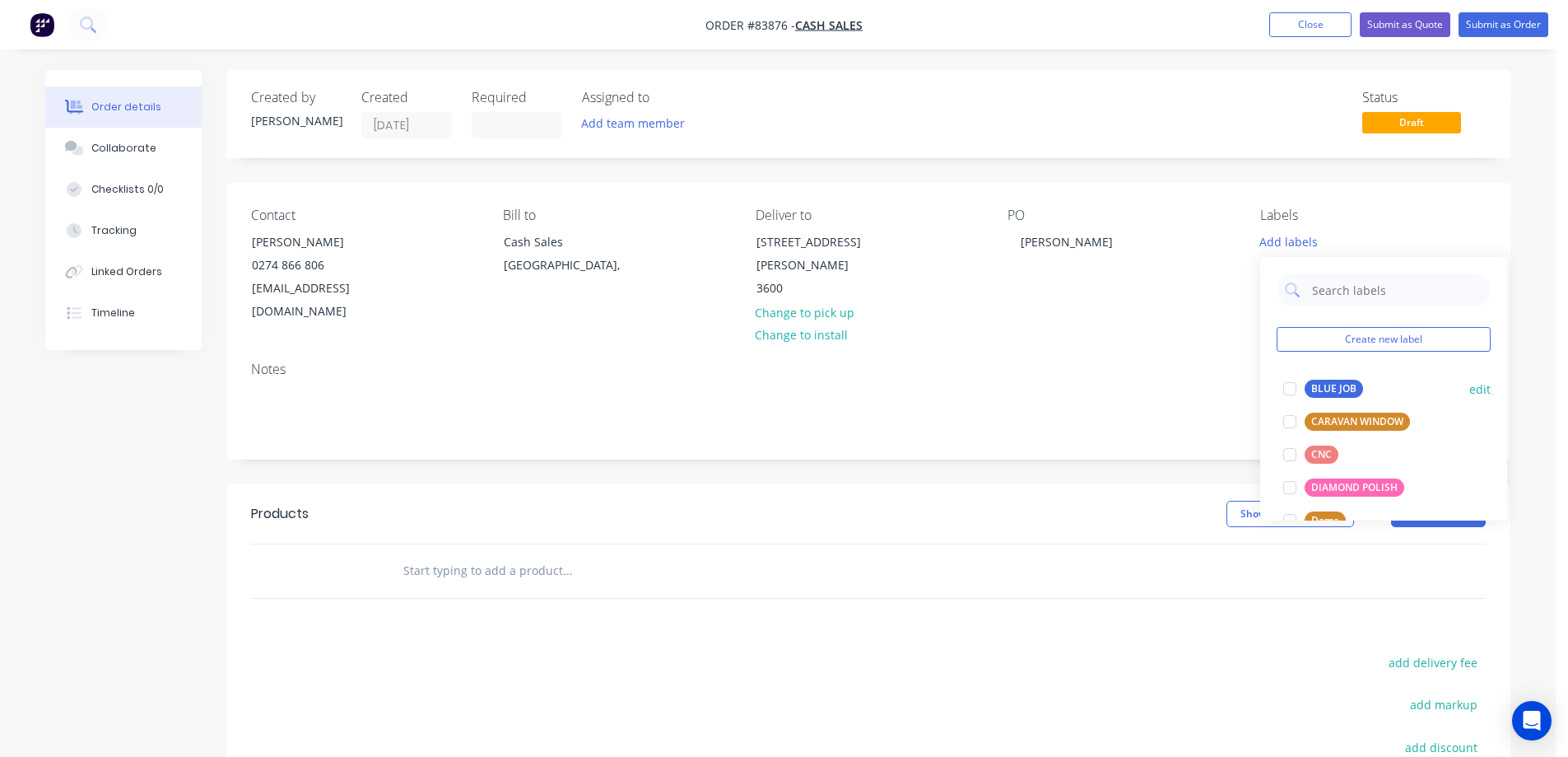
click at [1331, 378] on button "BLUE JOB" at bounding box center [1323, 388] width 93 height 23
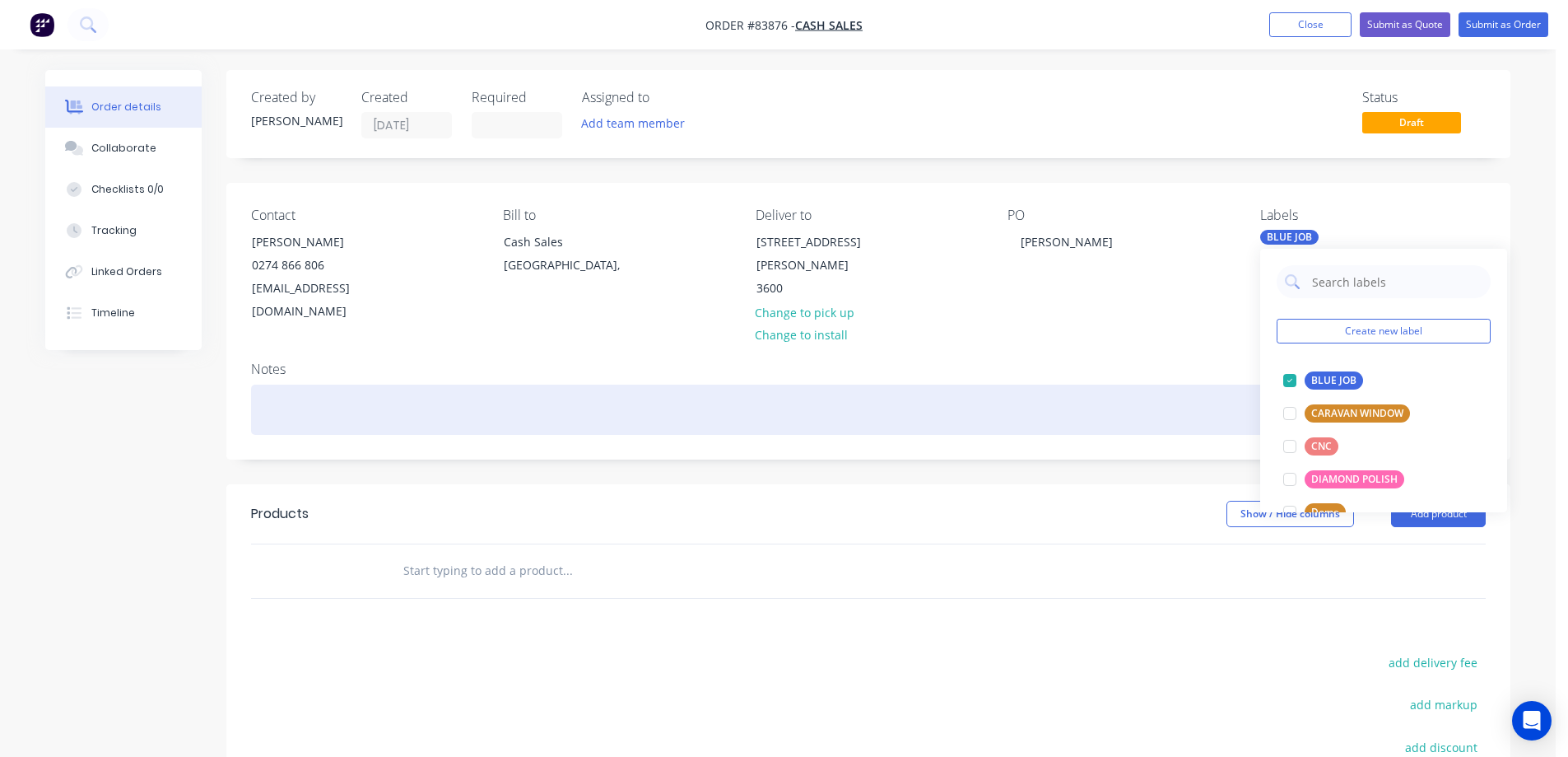
drag, startPoint x: 543, startPoint y: 393, endPoint x: 532, endPoint y: 409, distance: 19.4
click at [543, 392] on div at bounding box center [868, 409] width 1235 height 50
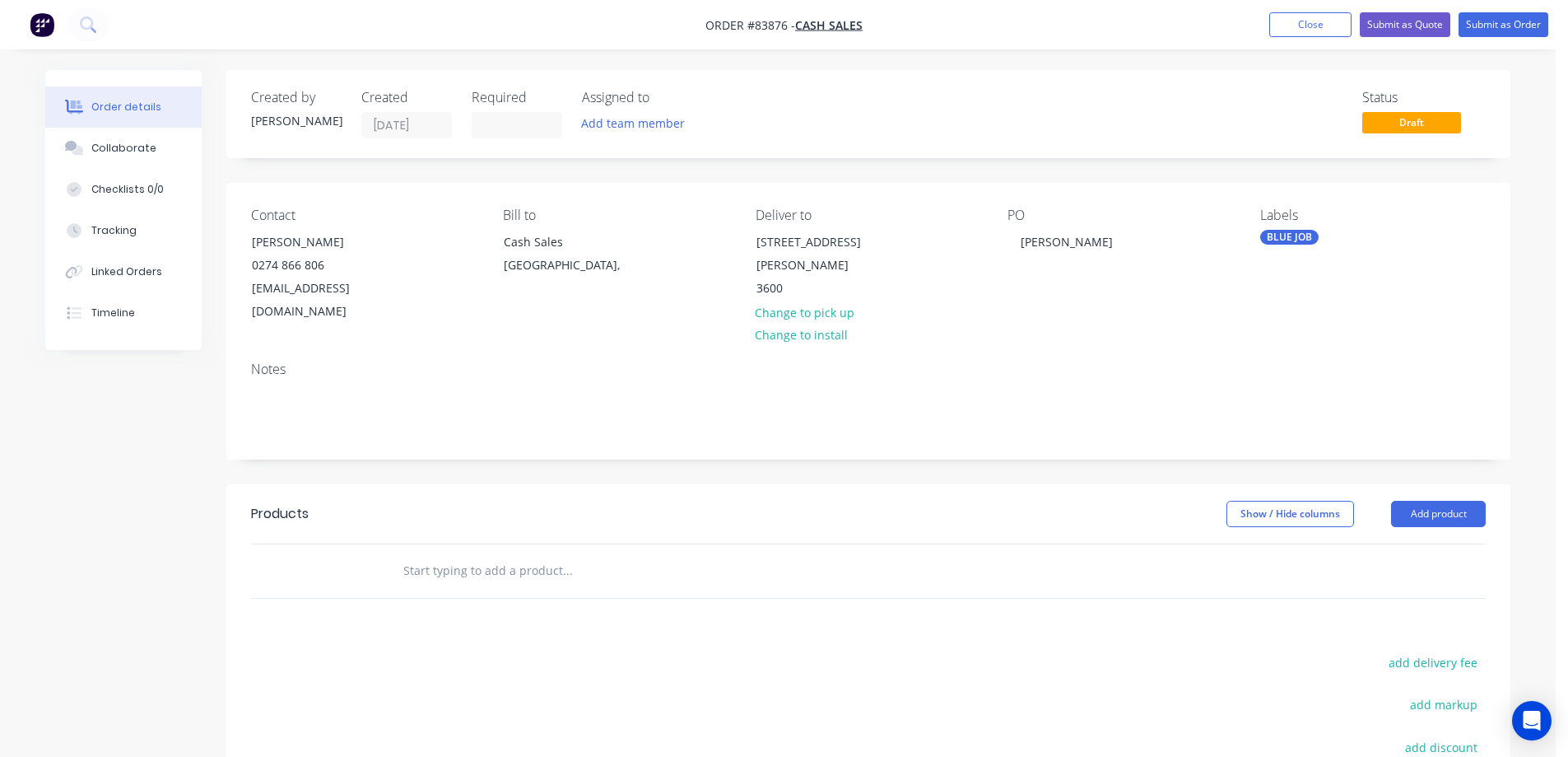
click at [484, 554] on input "text" at bounding box center [567, 570] width 329 height 33
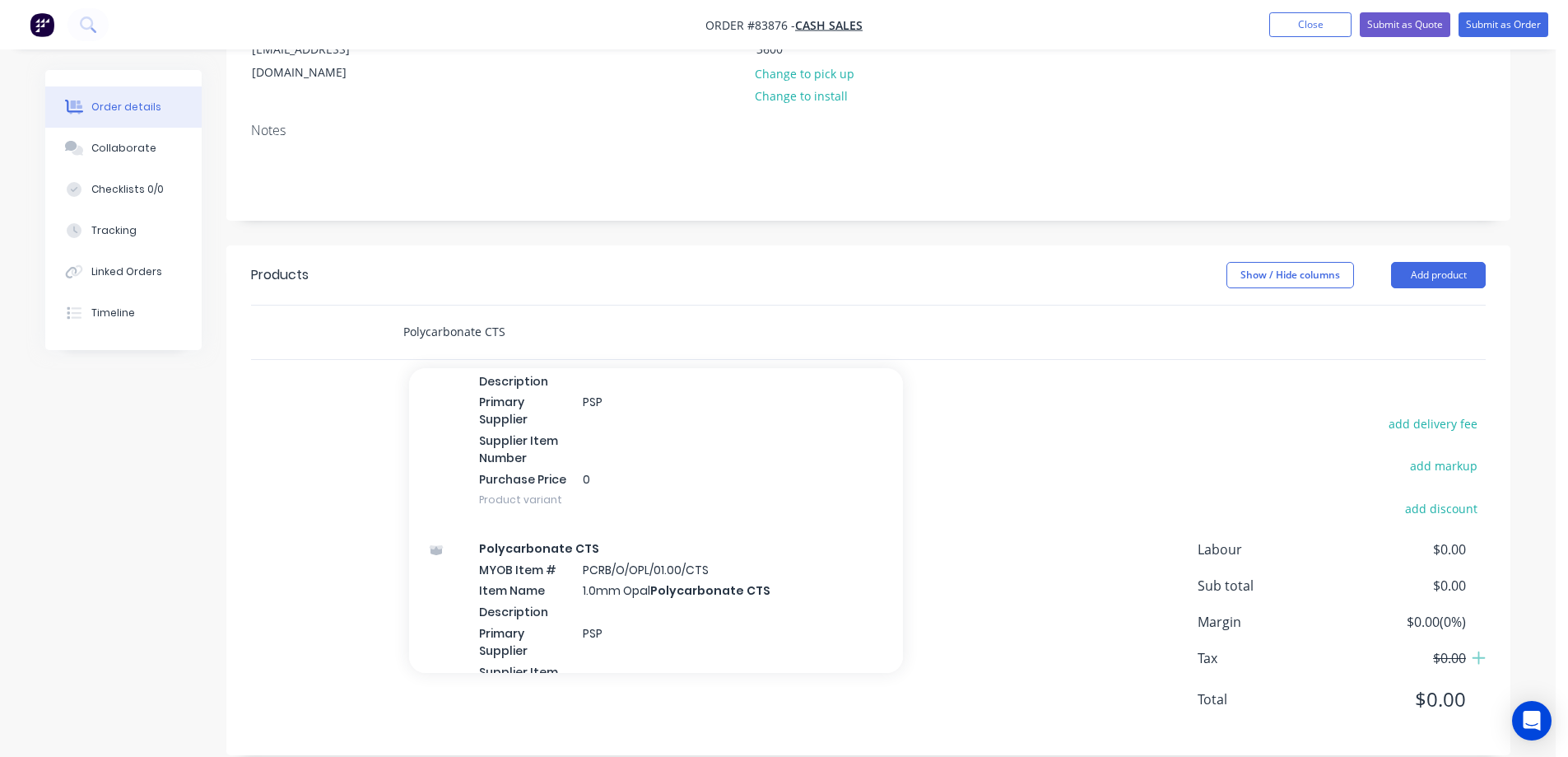
scroll to position [1647, 0]
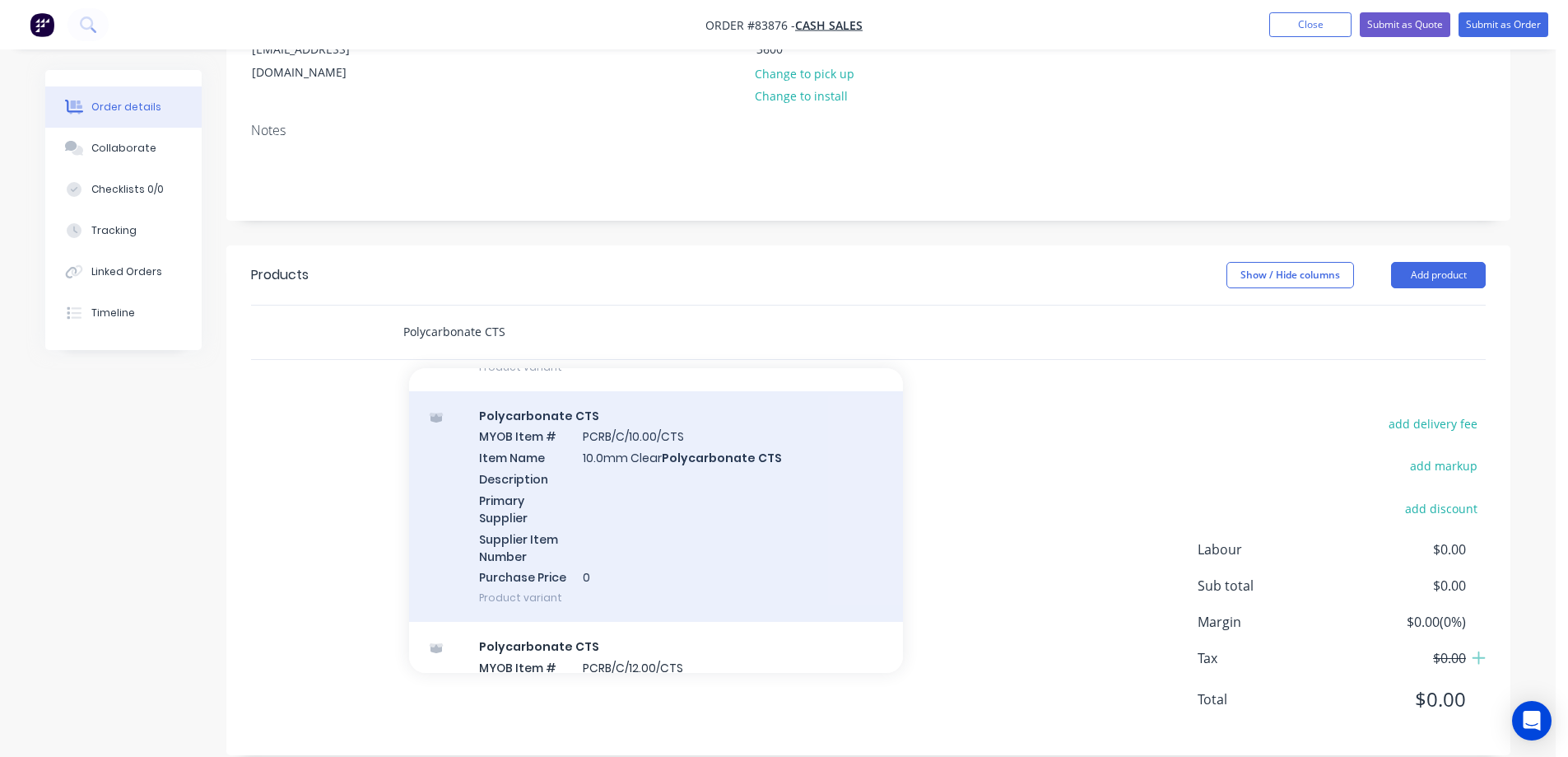
type input "Polycarbonate CTS"
click at [602, 475] on div "Polycarbonate CTS MYOB Item # PCRB/C/10.00/CTS Item Name 10.0mm Clear Polycarbo…" at bounding box center [656, 506] width 494 height 231
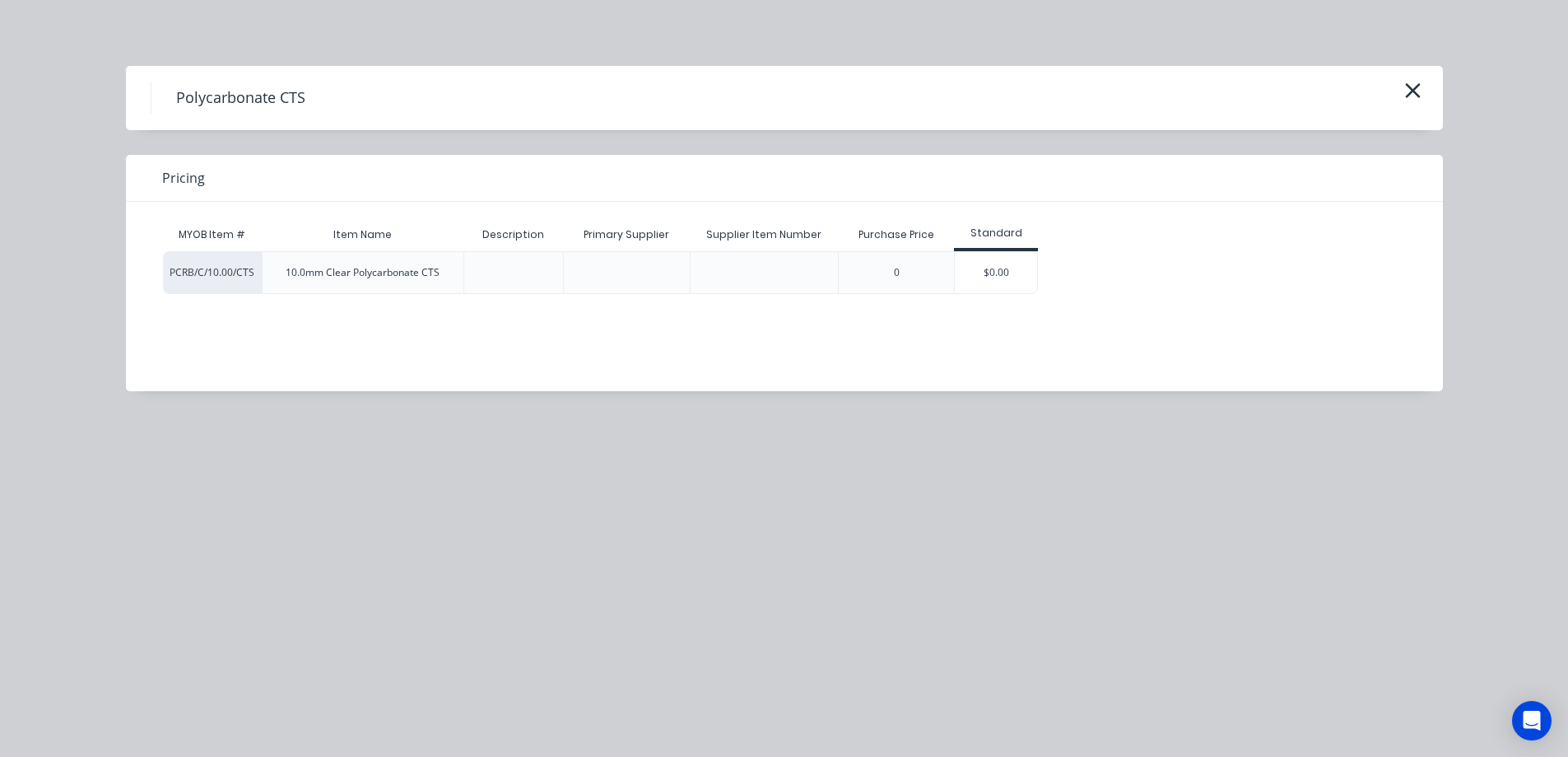
click at [982, 277] on div "$0.00" at bounding box center [995, 272] width 83 height 41
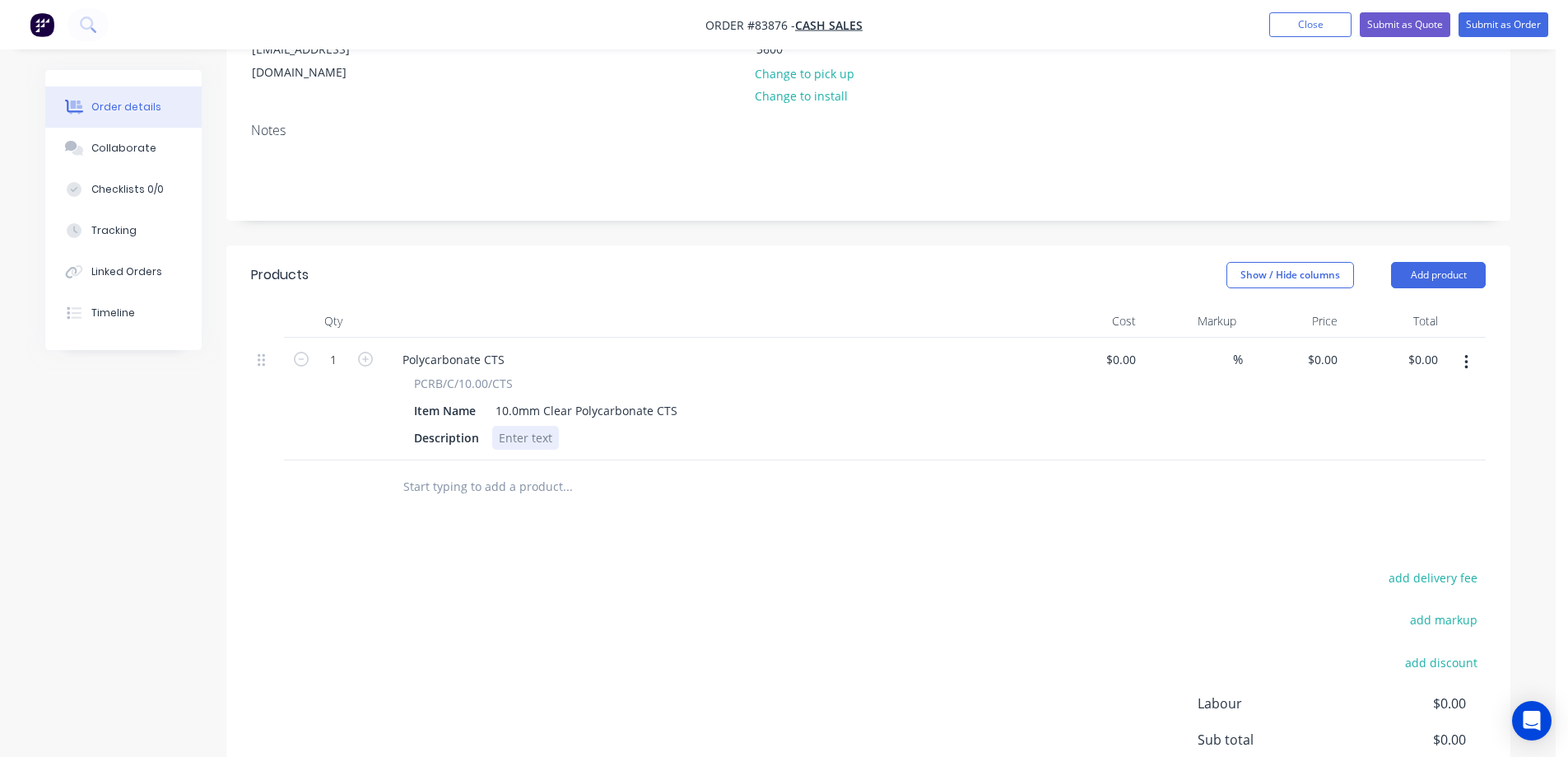
click at [524, 426] on div at bounding box center [524, 437] width 66 height 24
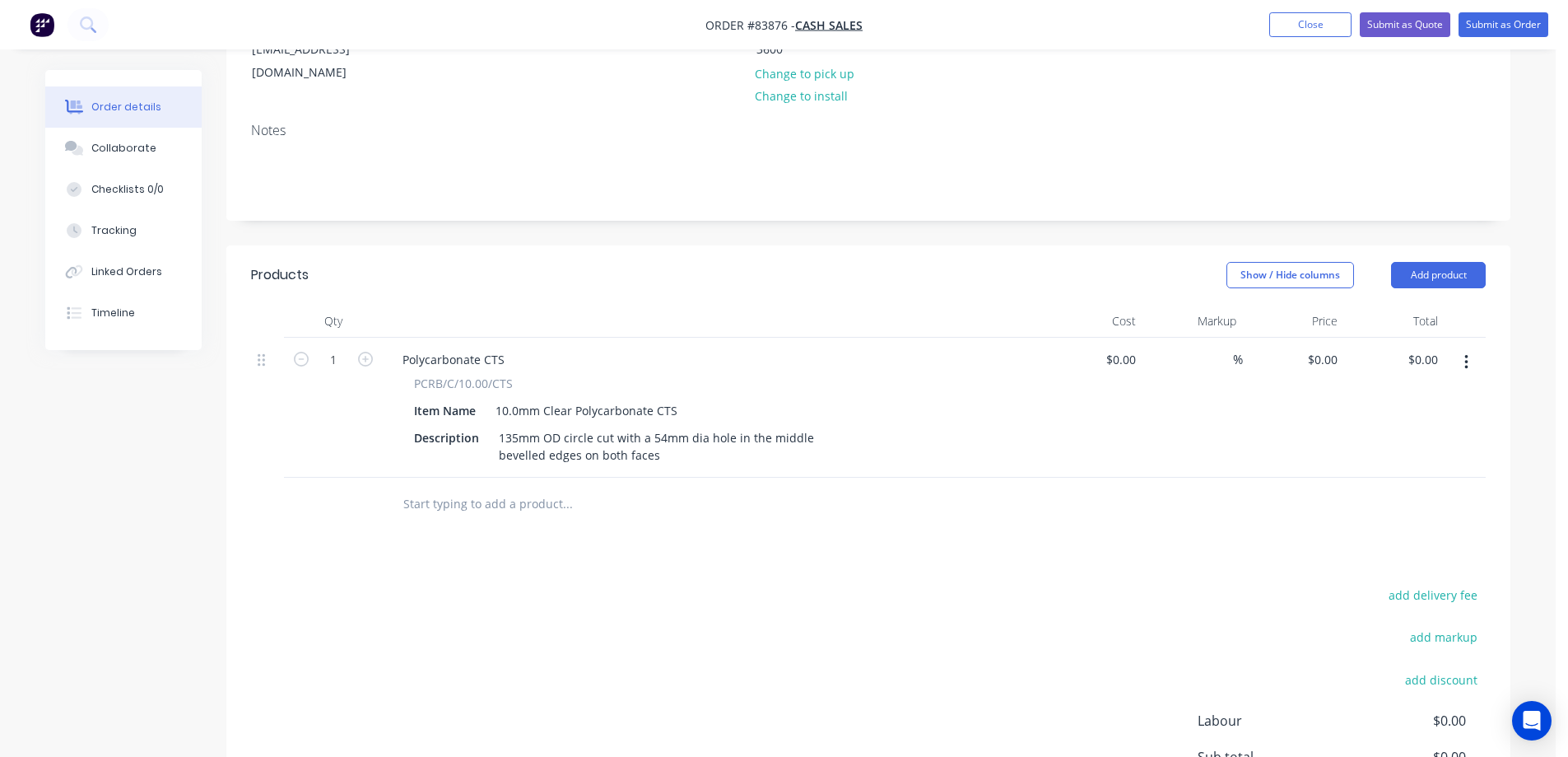
click at [706, 635] on div "add delivery fee add markup add discount Labour $0.00 Sub total $0.00 Margin $0…" at bounding box center [868, 742] width 1235 height 318
click at [1330, 348] on input "0" at bounding box center [1334, 359] width 19 height 24
type input "$25.00"
click at [1416, 584] on button "add delivery fee" at bounding box center [1432, 595] width 106 height 22
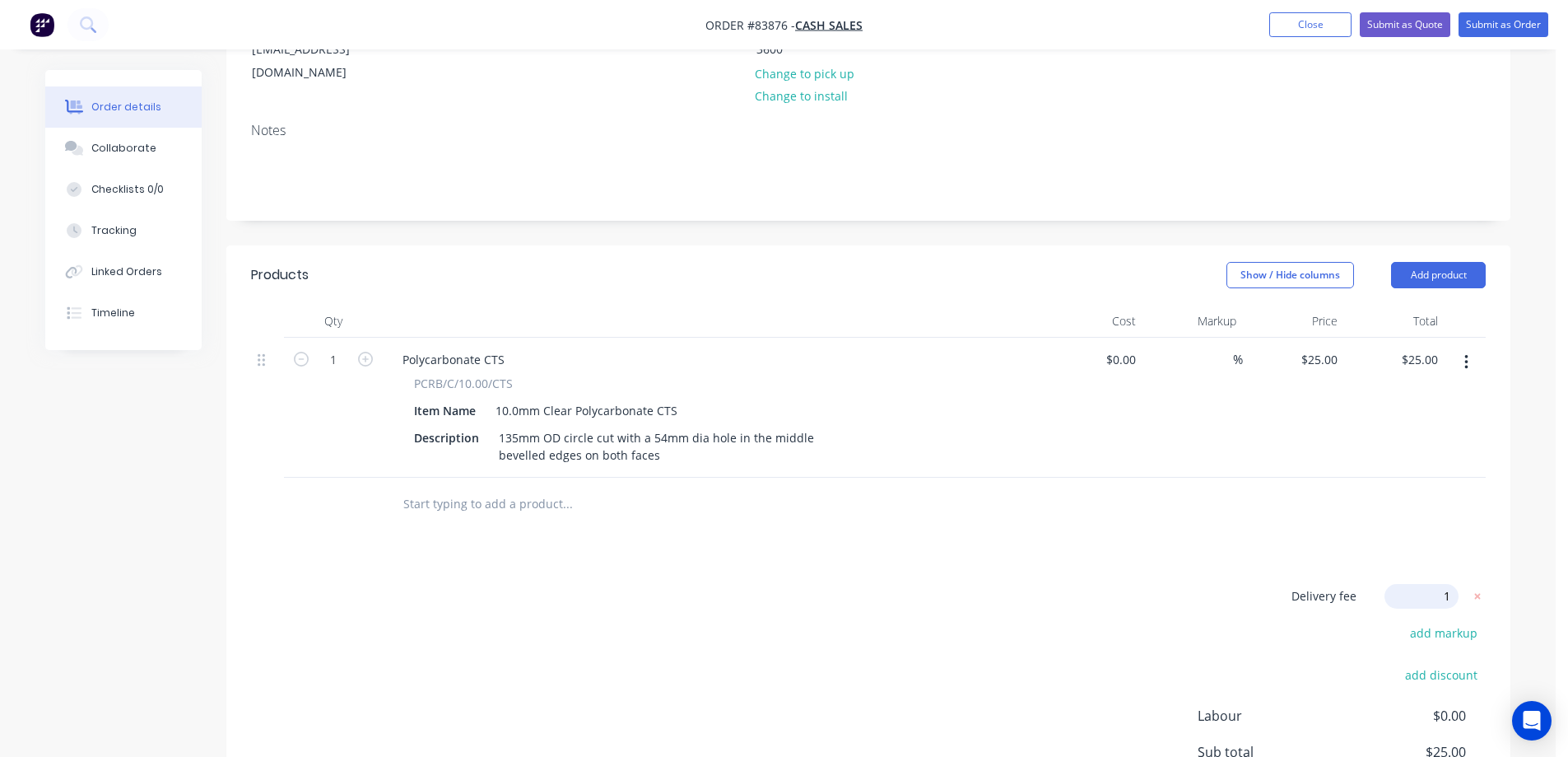
type input "13"
click at [1341, 539] on div "Products Show / Hide columns Add product Qty Cost Markup Price Total 1 Polycarb…" at bounding box center [867, 584] width 1284 height 677
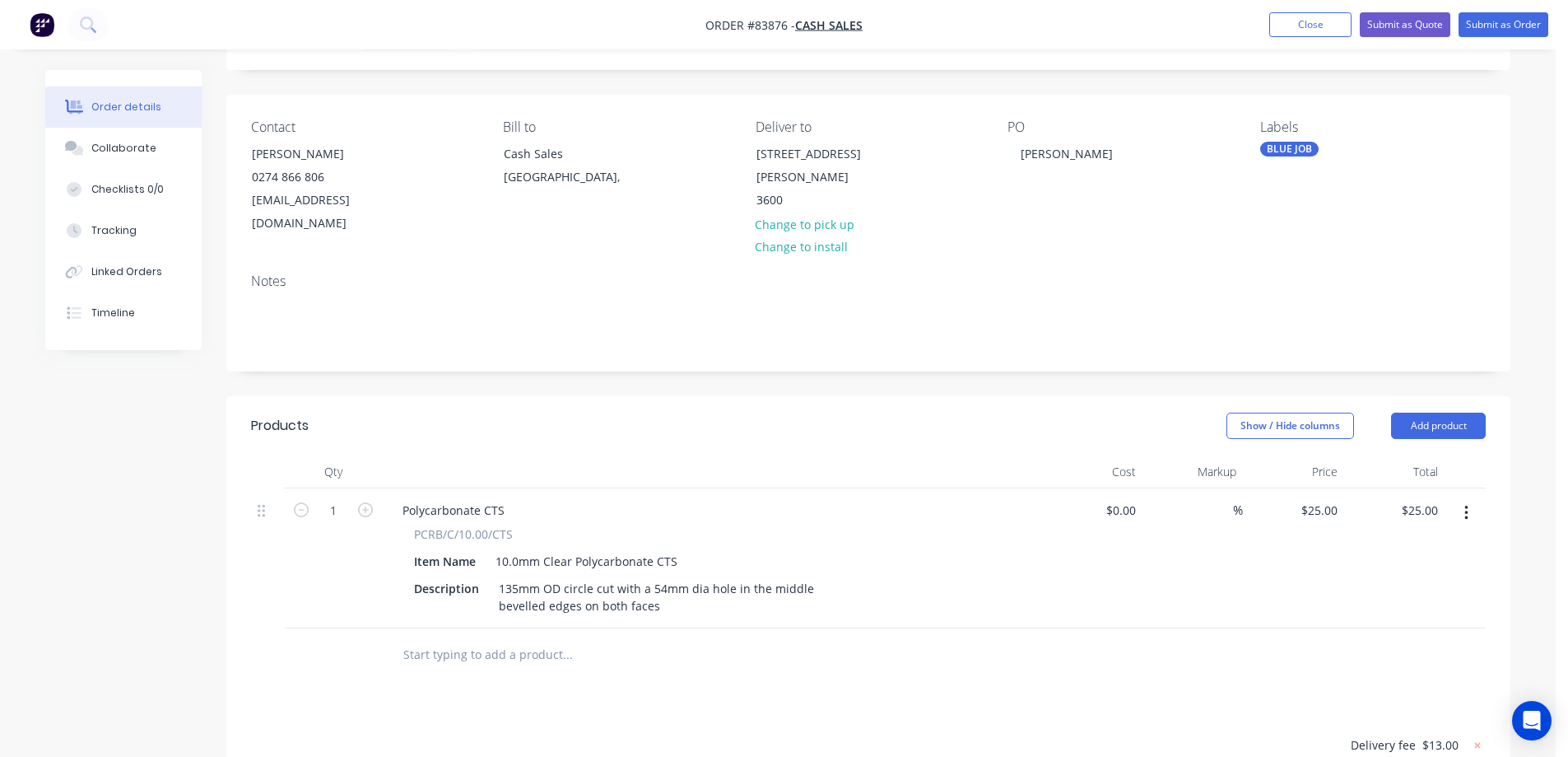
scroll to position [0, 0]
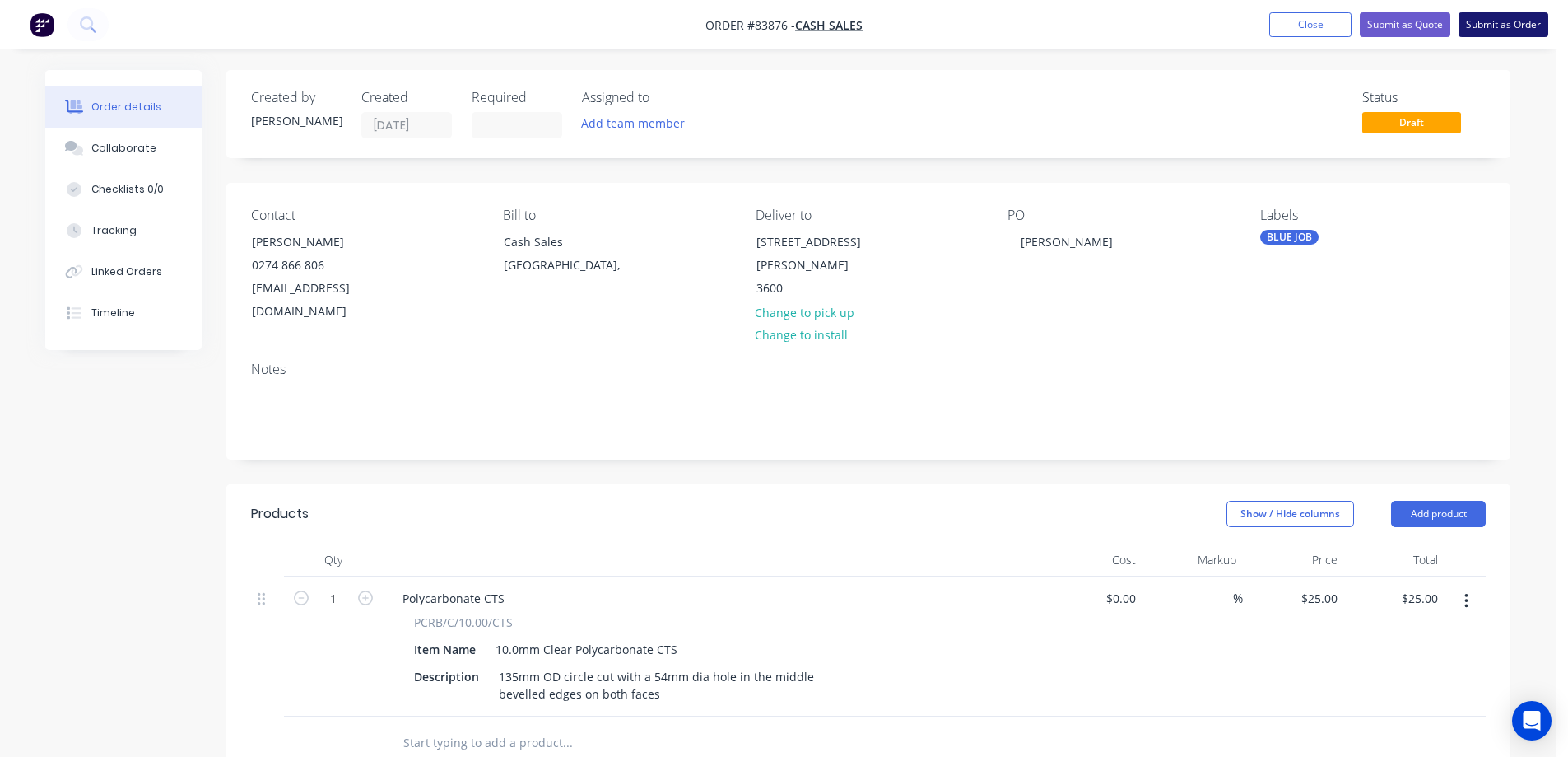
click at [1497, 18] on button "Submit as Order" at bounding box center [1503, 25] width 90 height 25
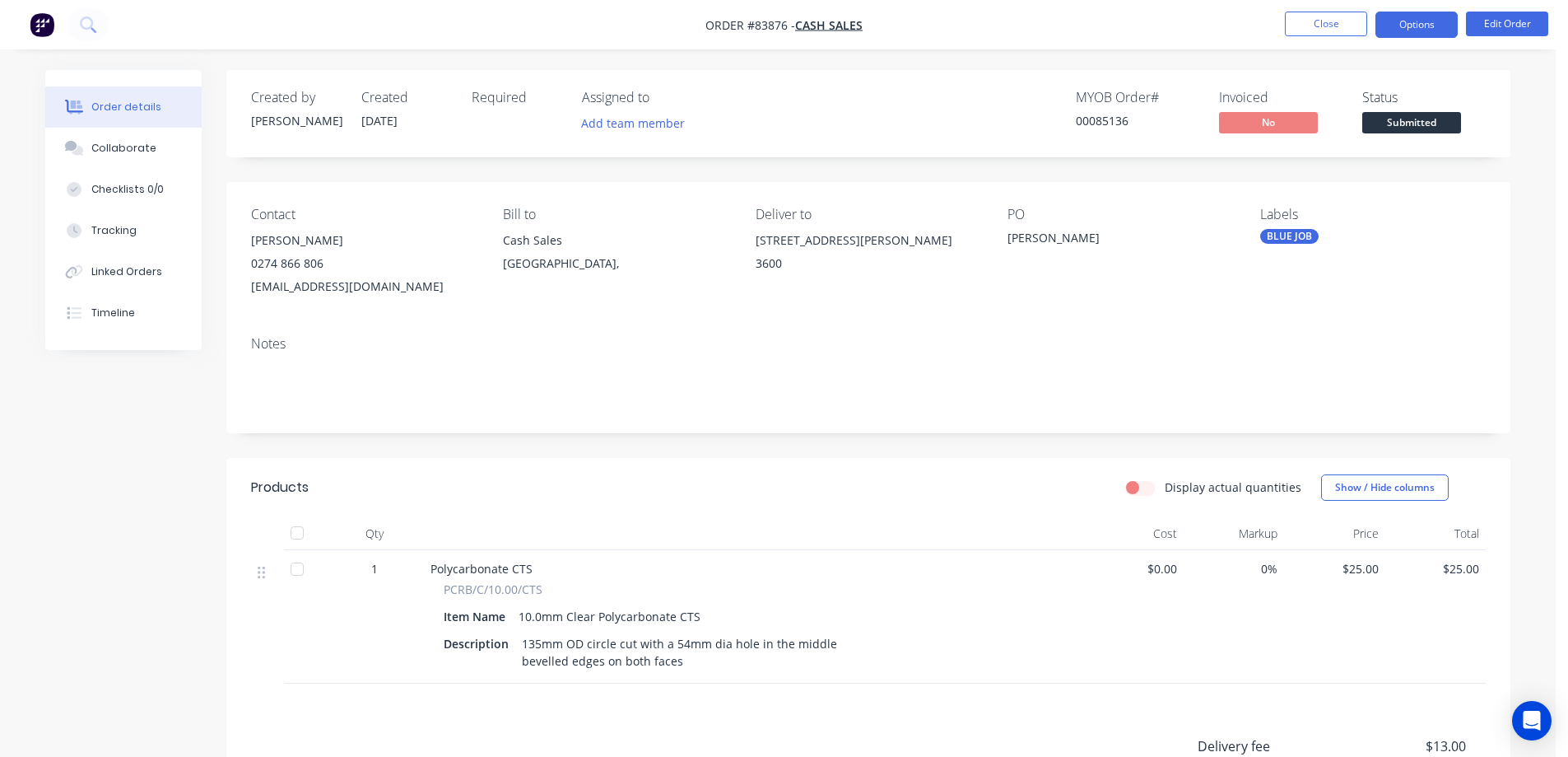
click at [1424, 24] on button "Options" at bounding box center [1416, 25] width 83 height 26
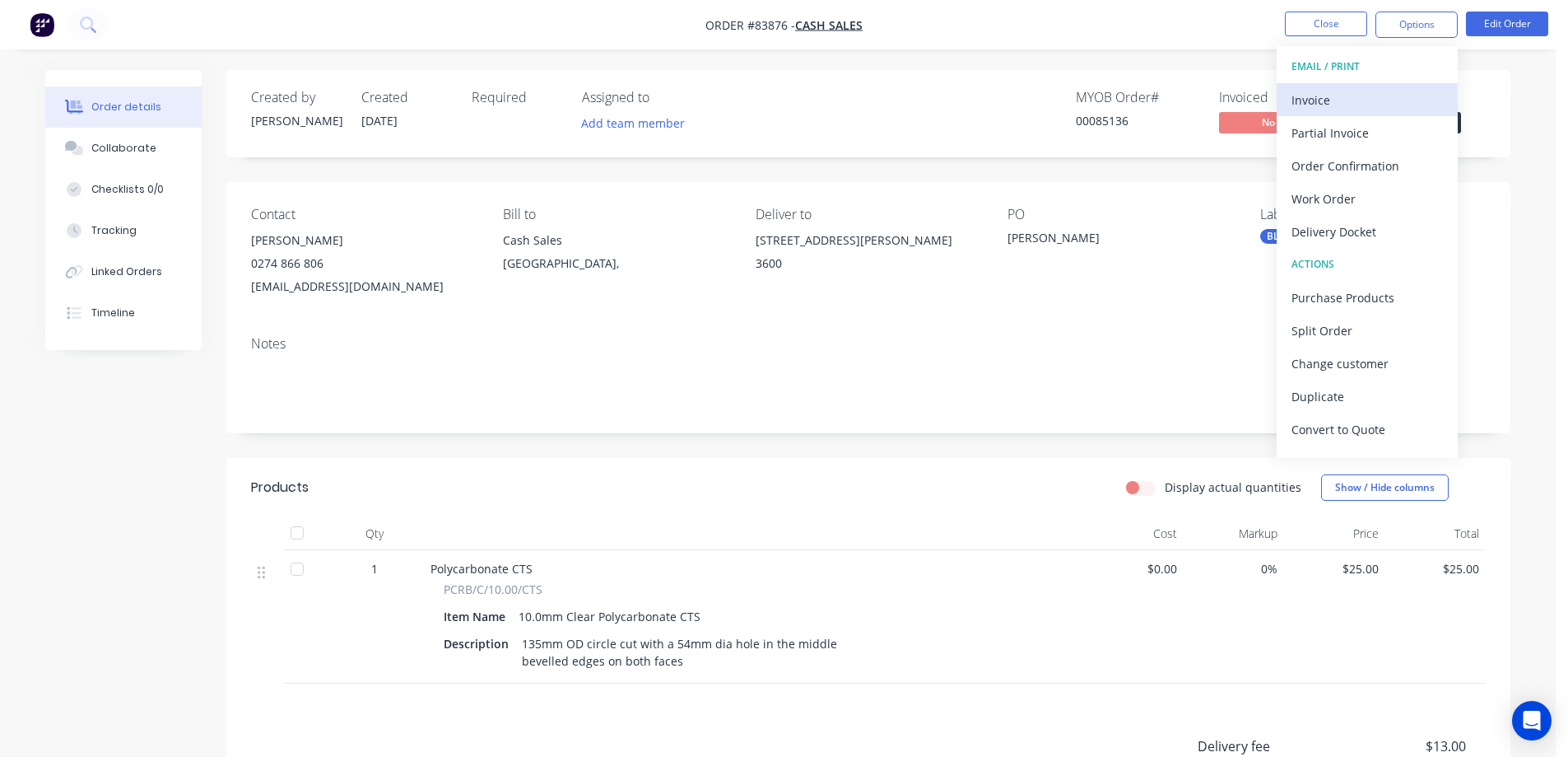
click at [1412, 91] on div "Invoice" at bounding box center [1367, 100] width 152 height 24
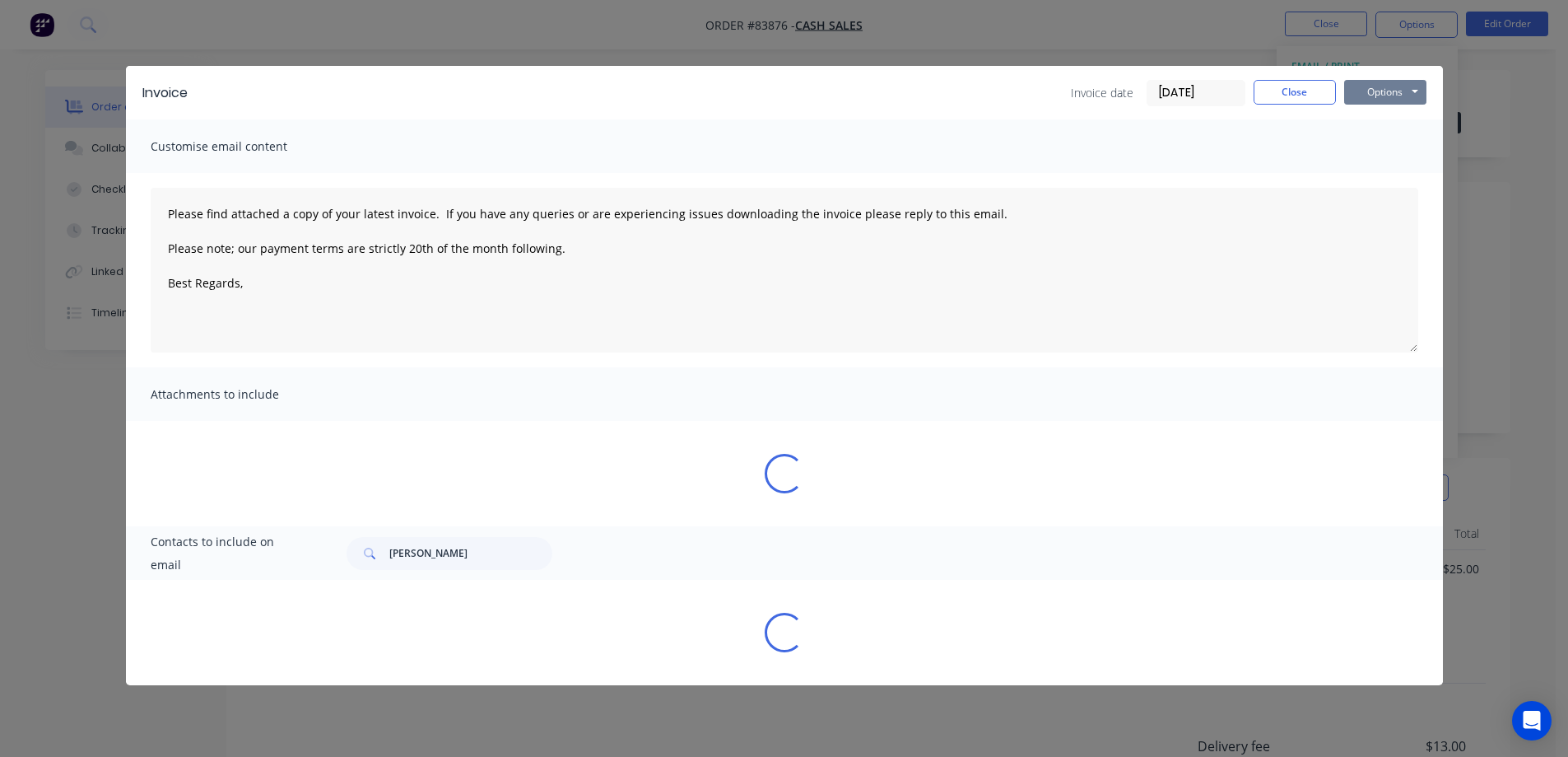
click at [1405, 80] on button "Options" at bounding box center [1385, 92] width 83 height 25
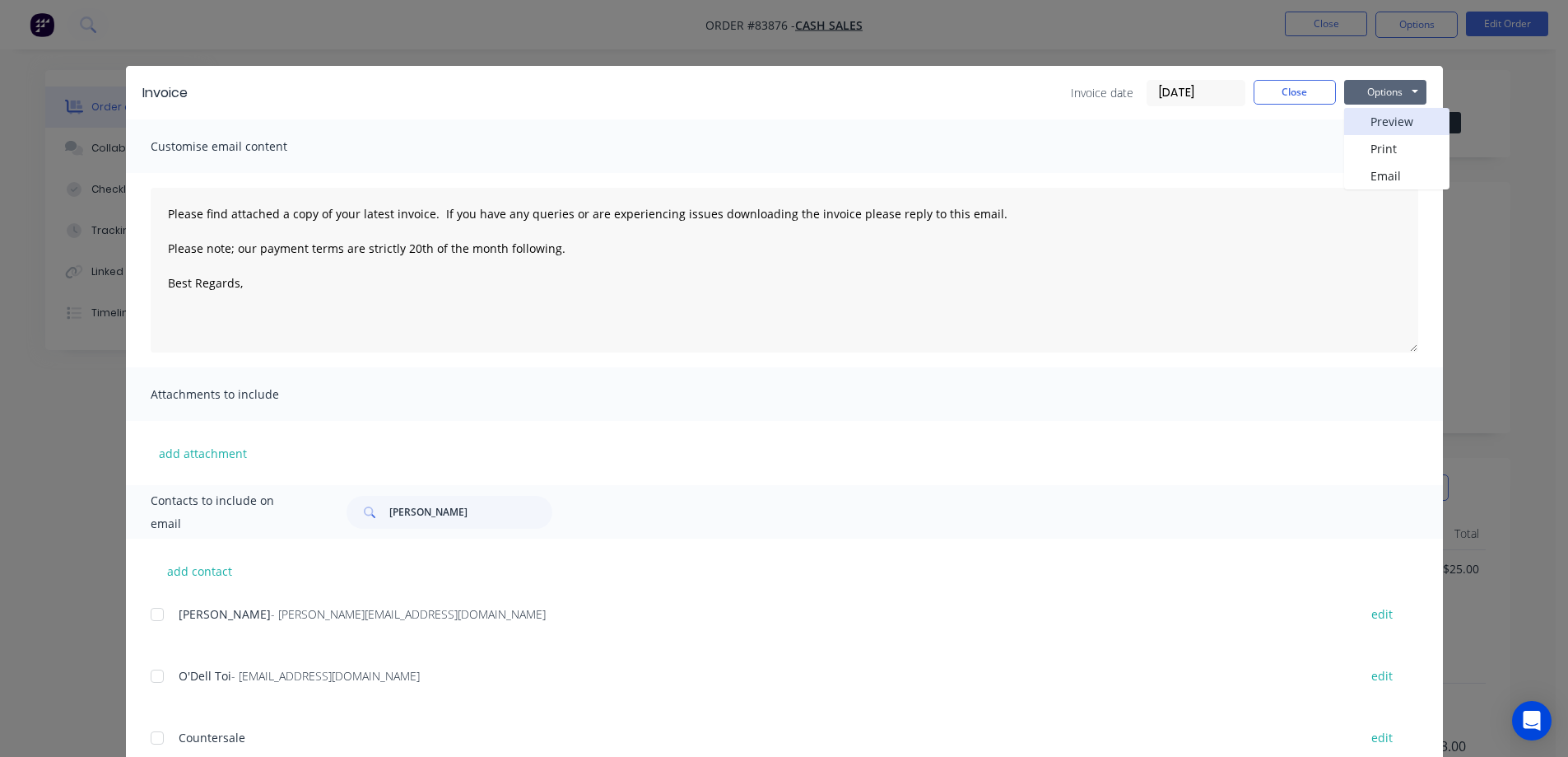
click at [1397, 123] on button "Preview" at bounding box center [1396, 122] width 105 height 27
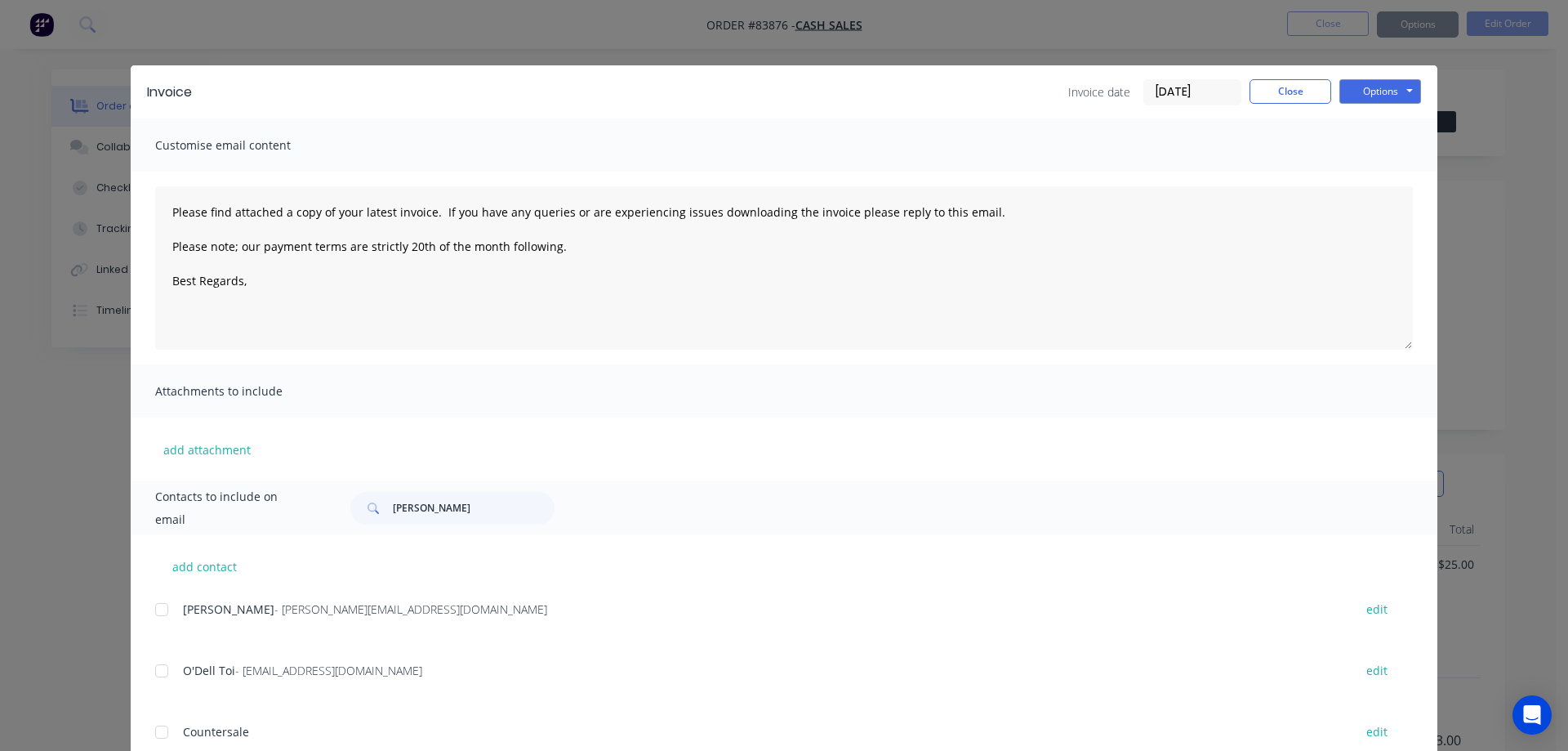
type textarea "Please find attached a copy of your latest invoice. If you have any queries or …"
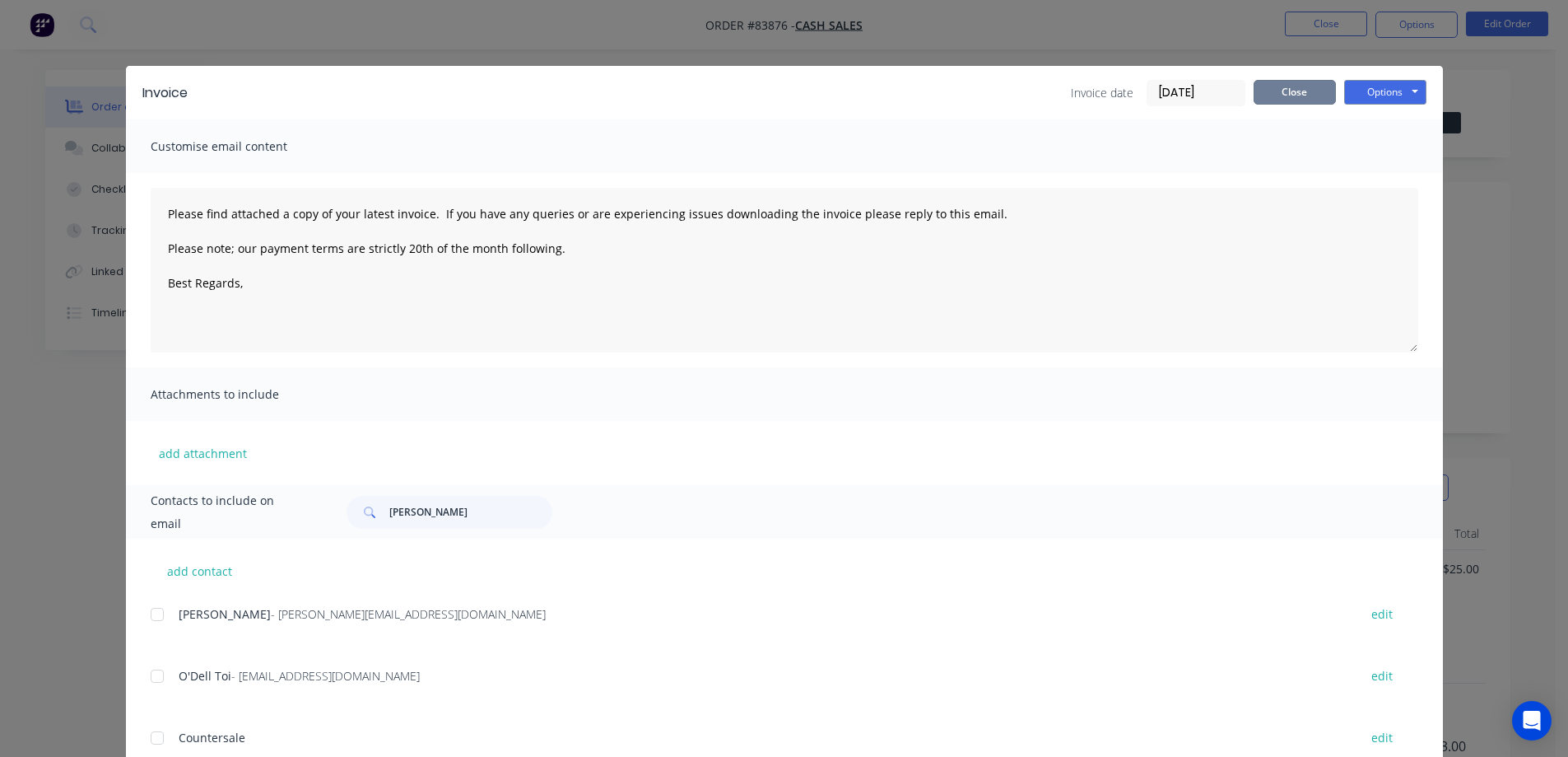
drag, startPoint x: 1259, startPoint y: 93, endPoint x: 1285, endPoint y: 84, distance: 27.5
click at [1261, 93] on button "Close" at bounding box center [1294, 92] width 83 height 25
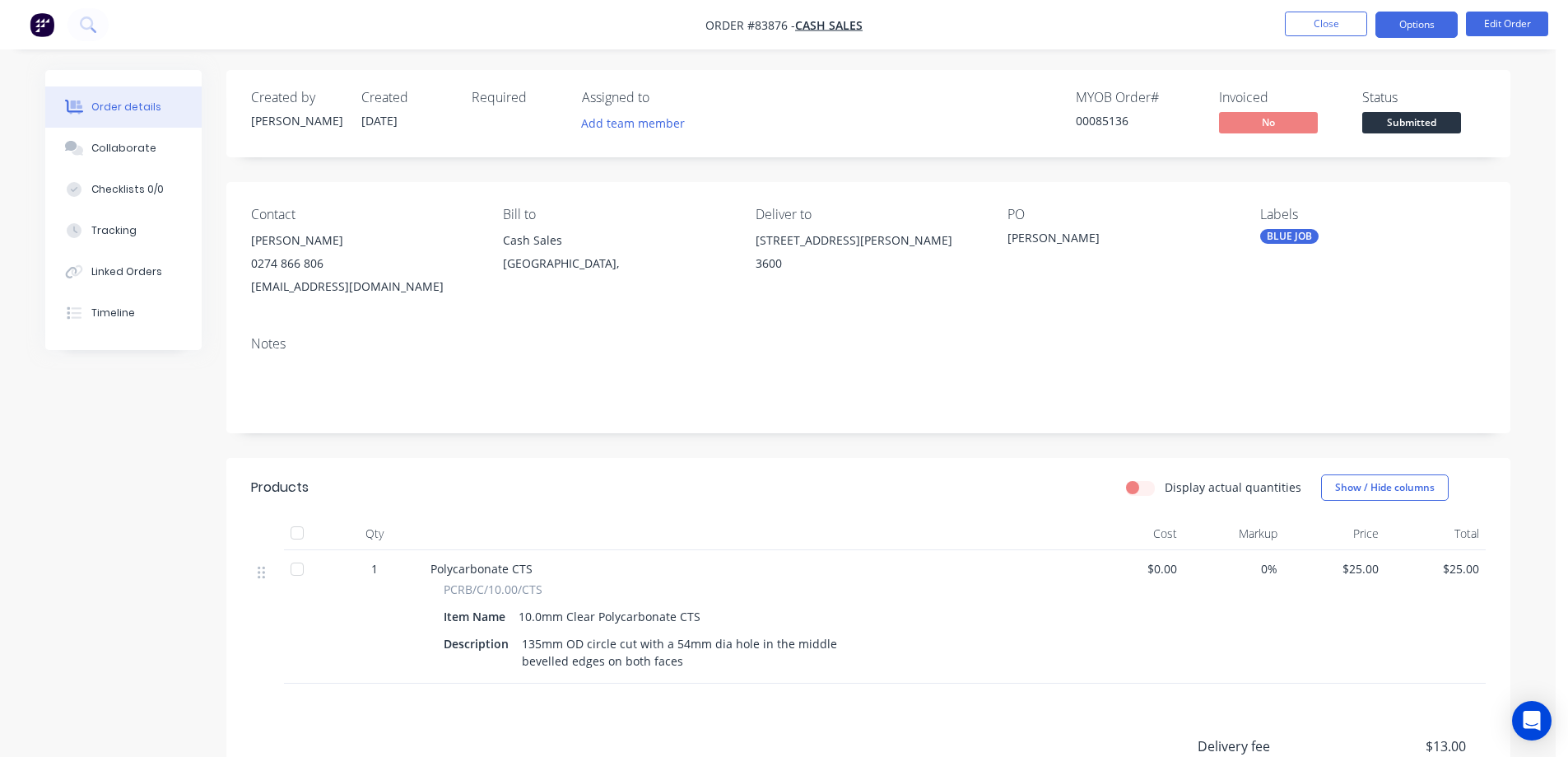
click at [1412, 12] on button "Options" at bounding box center [1416, 25] width 83 height 26
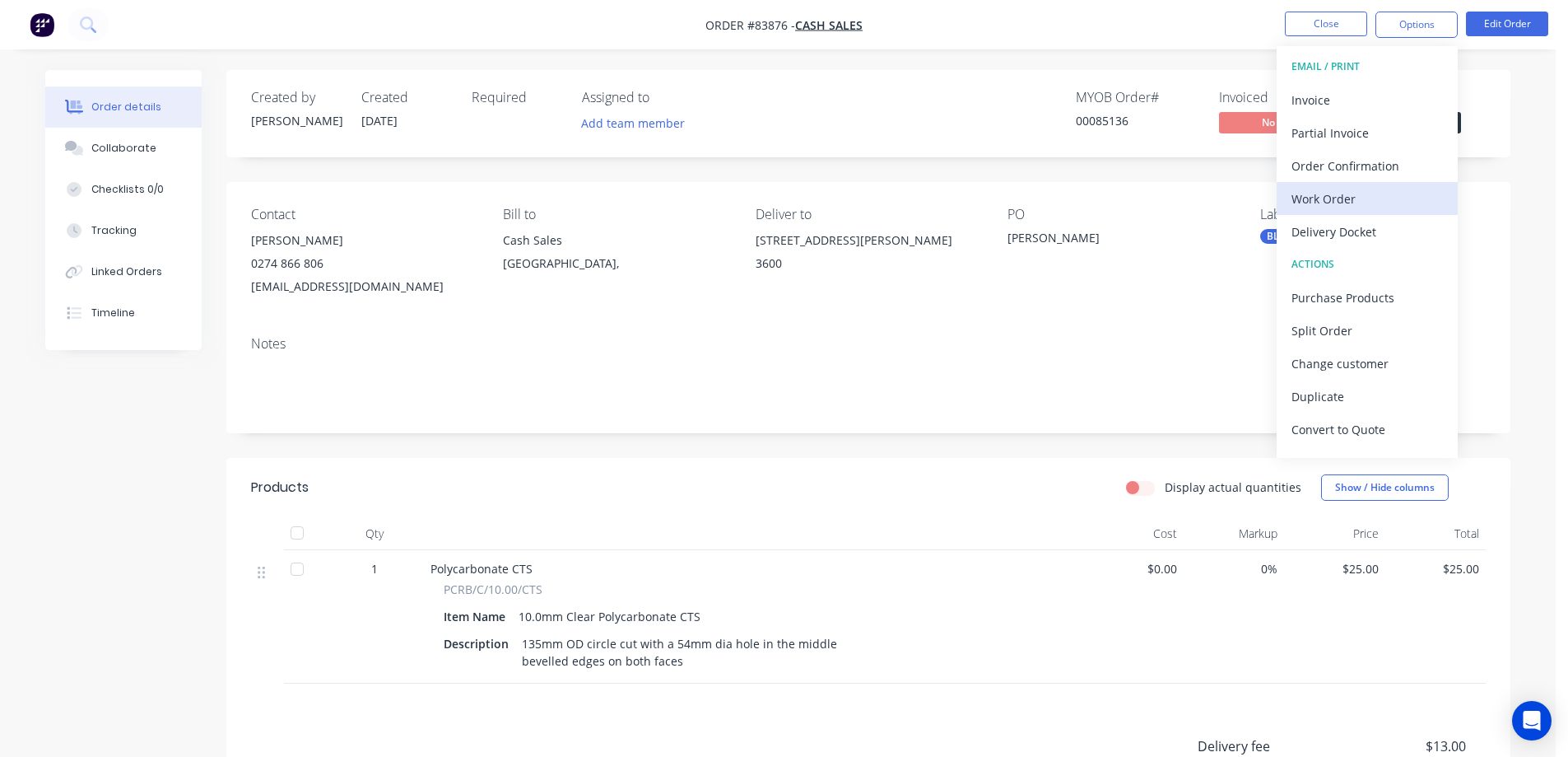
click at [1315, 208] on div "Work Order" at bounding box center [1367, 199] width 152 height 24
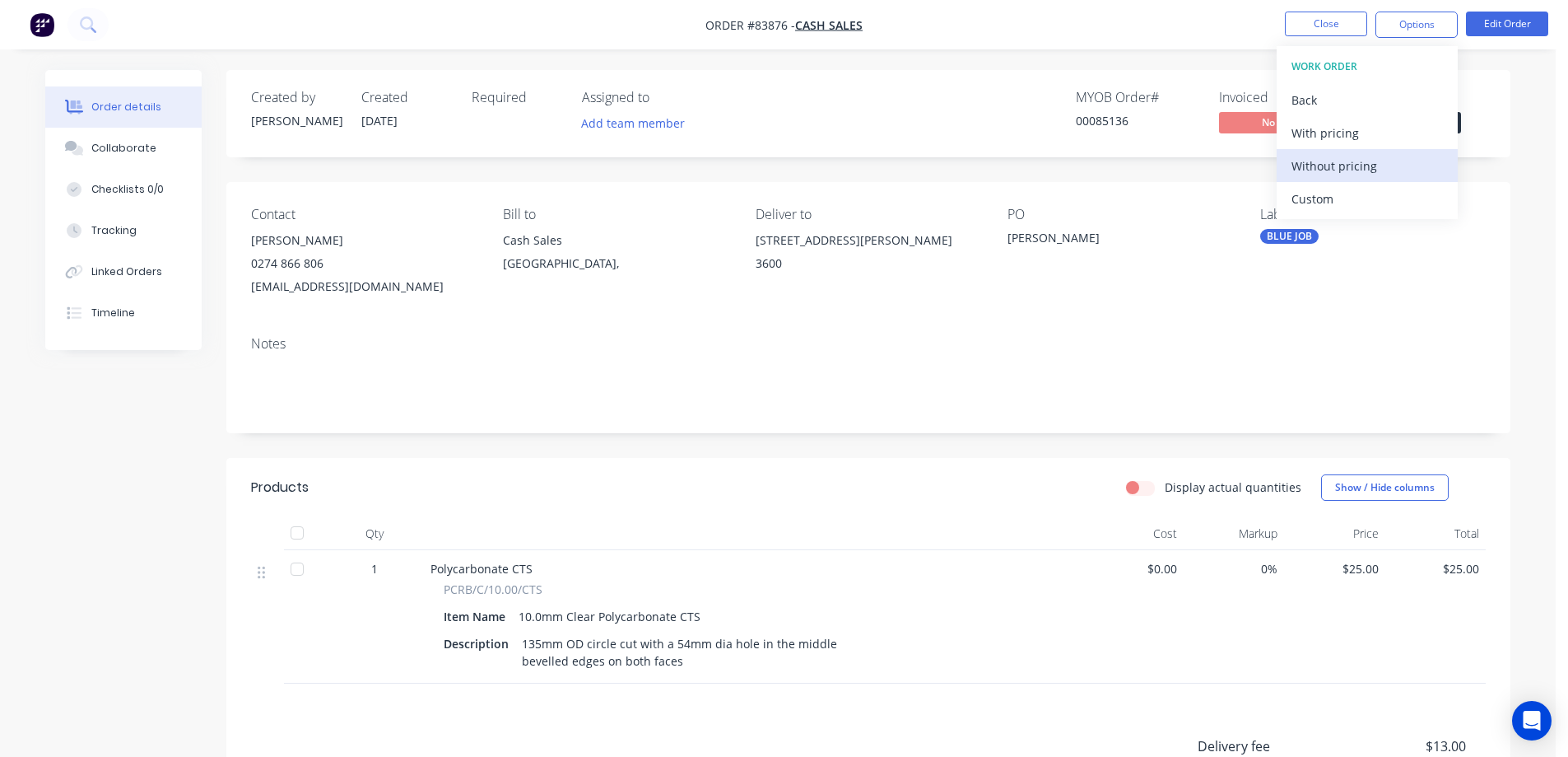
click at [1326, 172] on div "Without pricing" at bounding box center [1367, 166] width 152 height 24
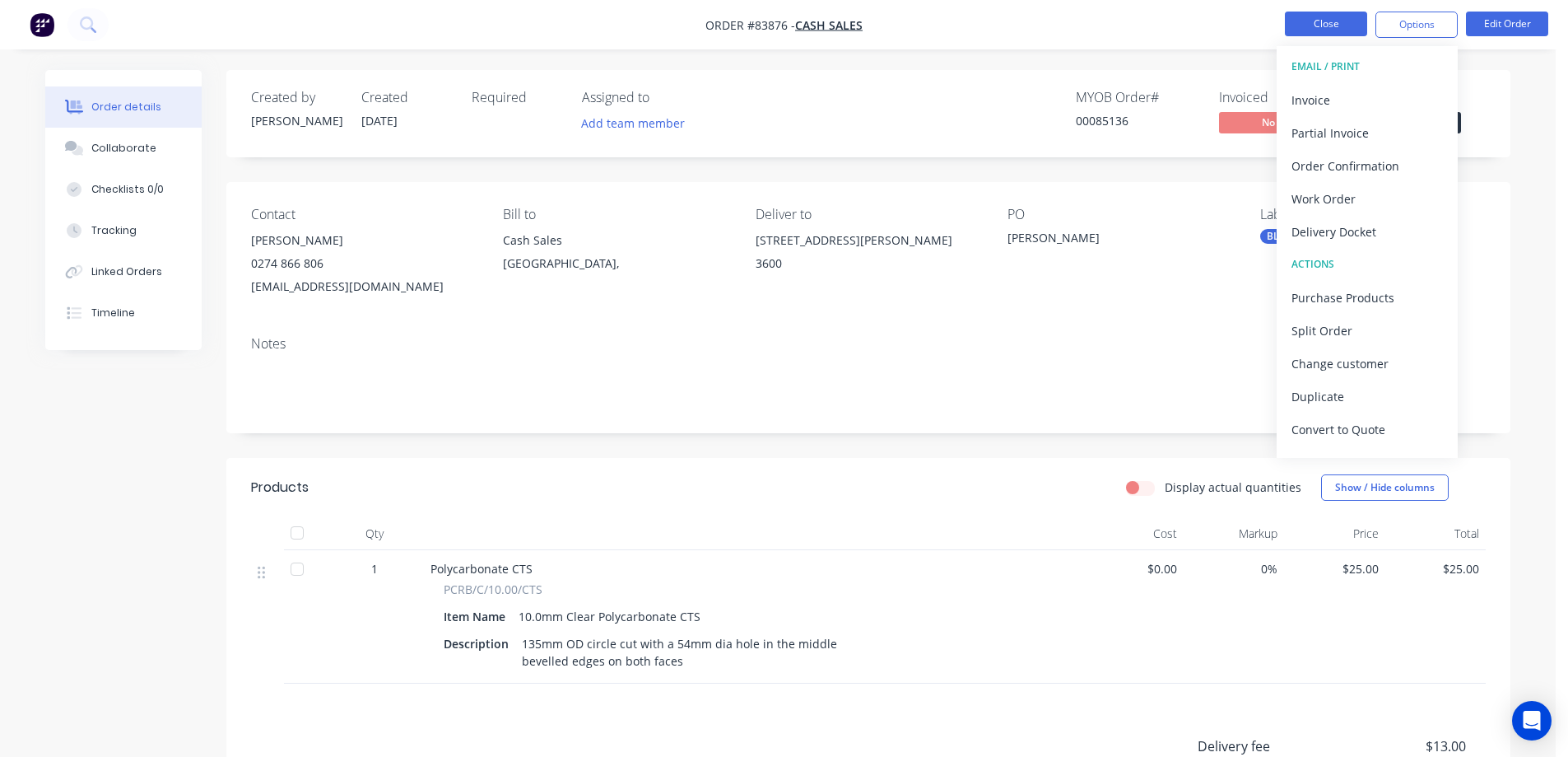
click at [1309, 22] on button "Close" at bounding box center [1326, 24] width 83 height 25
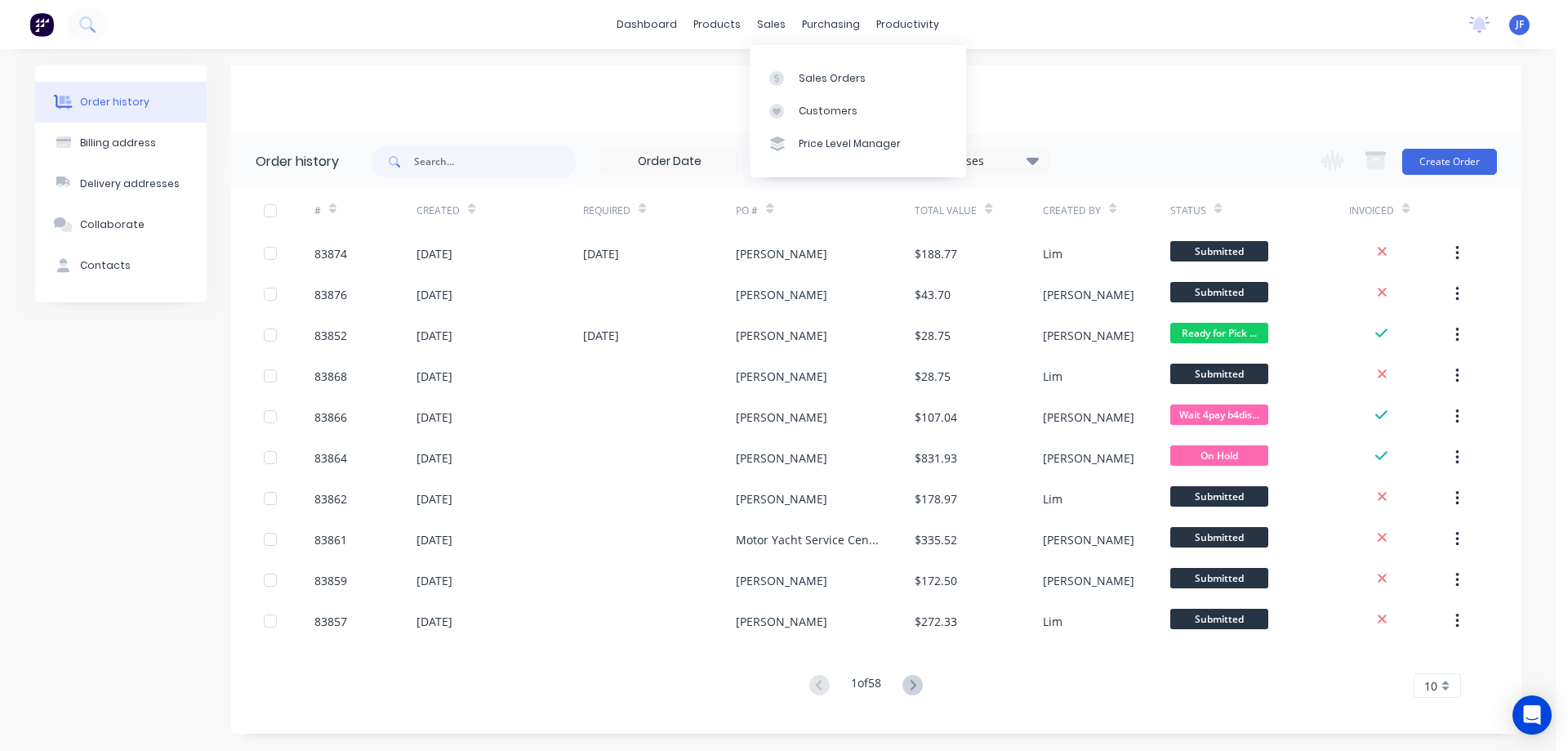
click at [1076, 86] on div "Cash Sales" at bounding box center [876, 100] width 1290 height 69
click at [1466, 162] on button "Create Order" at bounding box center [1448, 161] width 95 height 26
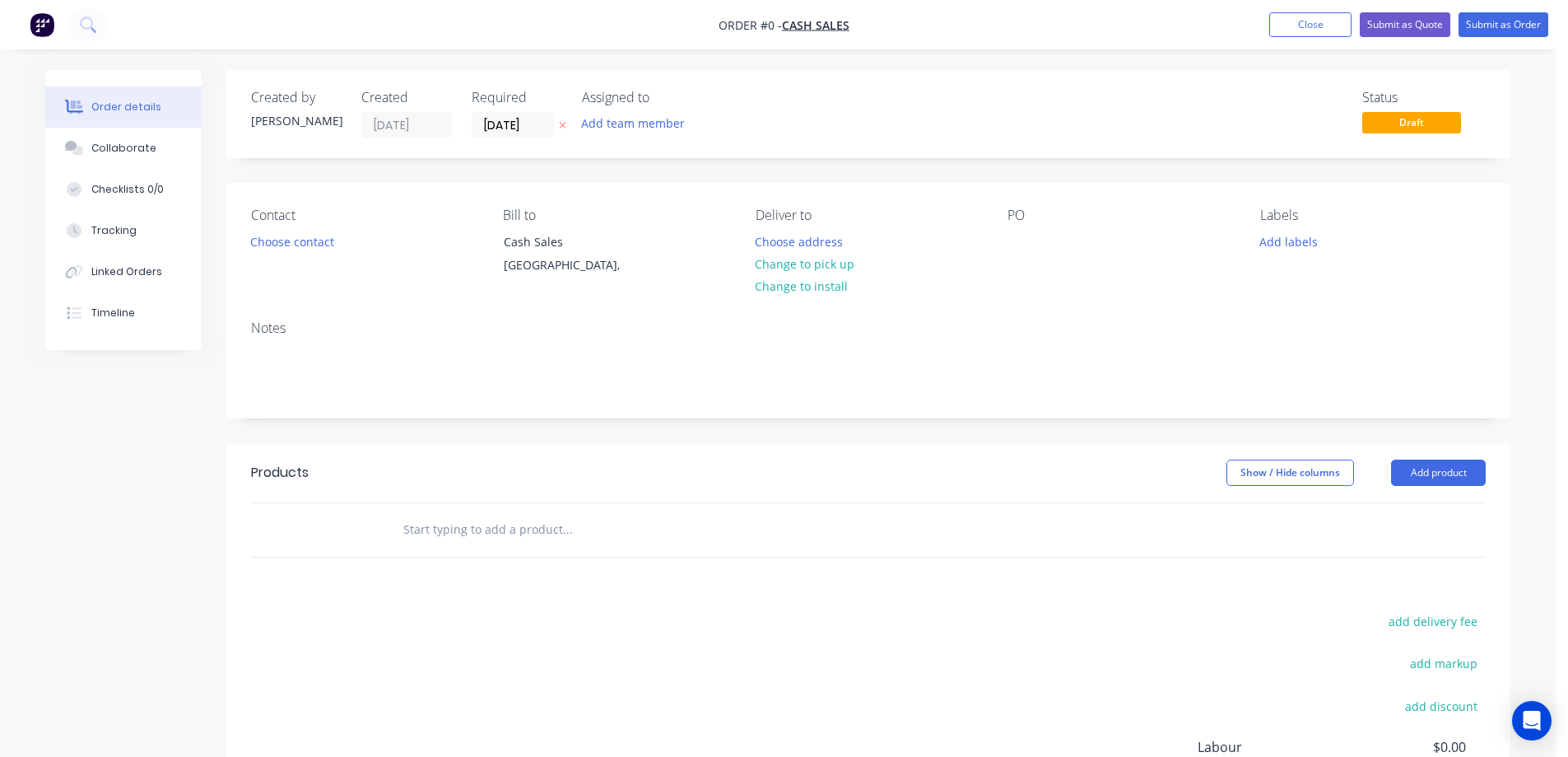
click at [563, 121] on icon at bounding box center [563, 124] width 7 height 10
click at [303, 228] on div "Contact Choose contact" at bounding box center [364, 245] width 226 height 75
click at [298, 237] on button "Choose contact" at bounding box center [293, 241] width 102 height 22
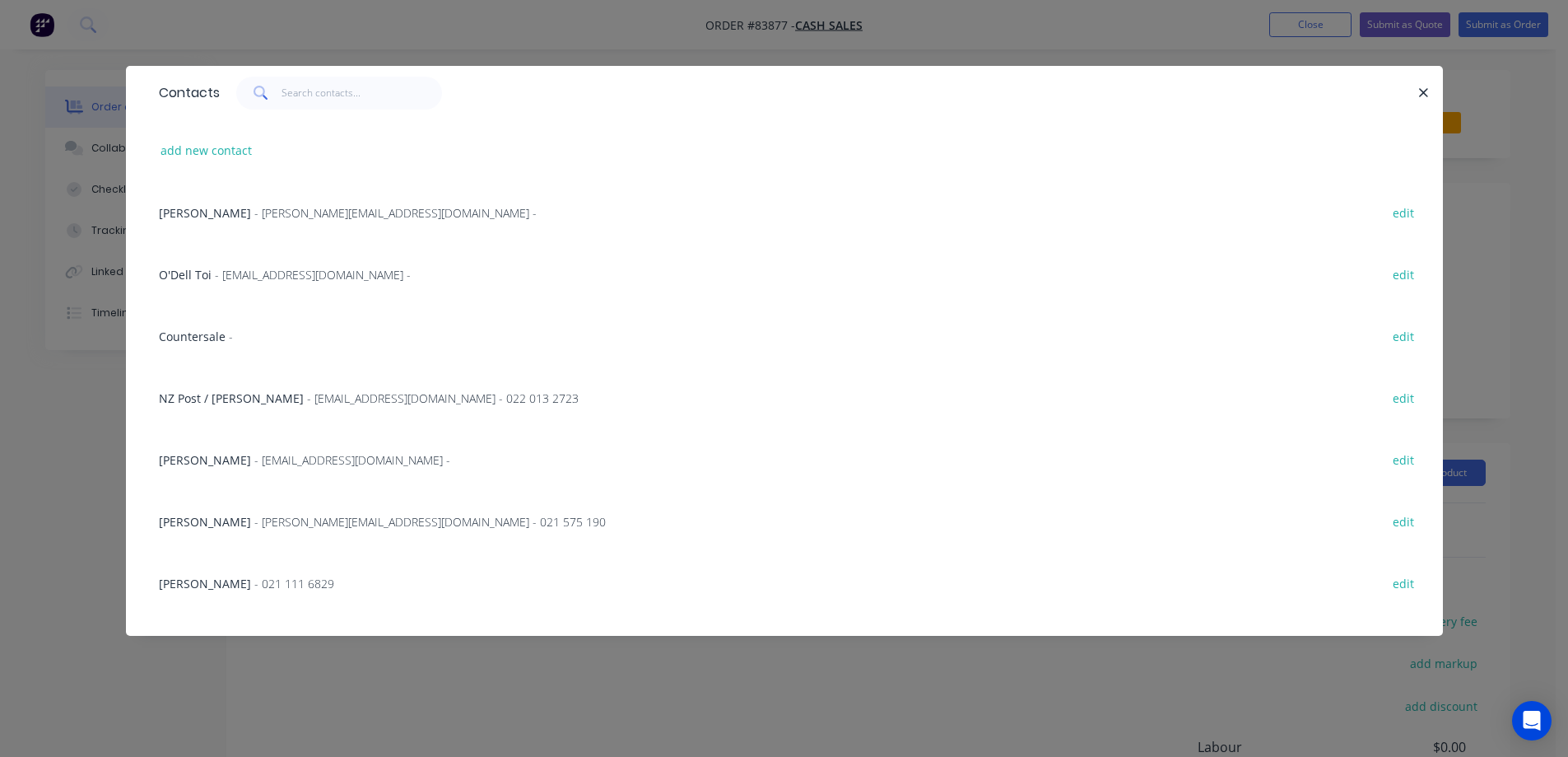
click at [447, 55] on div "Contacts add new contact Craig Lawson - Craig@lml.nz - edit O'Dell Toi - o.toi@…" at bounding box center [784, 378] width 1568 height 757
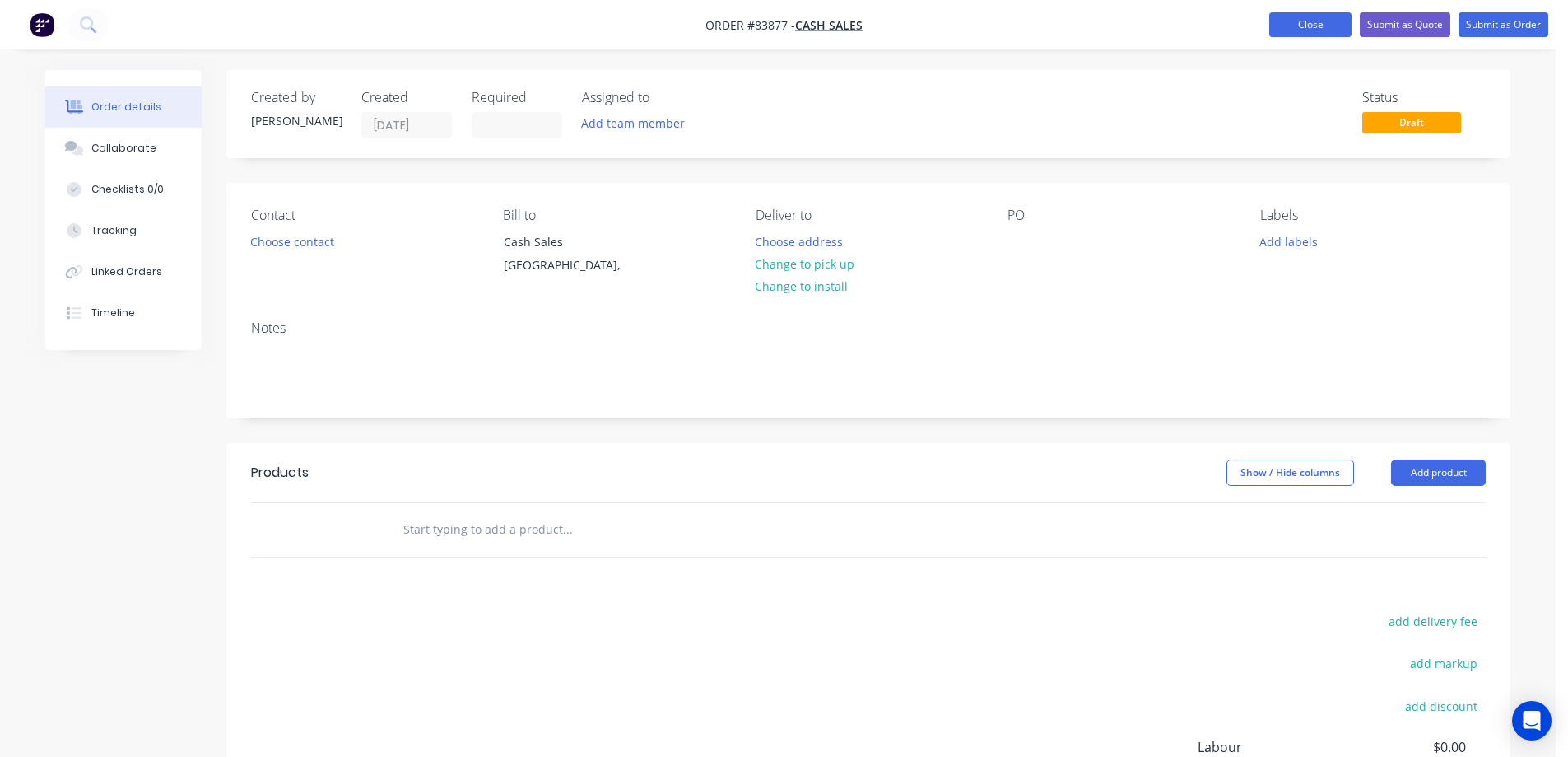
click at [1289, 18] on button "Close" at bounding box center [1310, 25] width 83 height 25
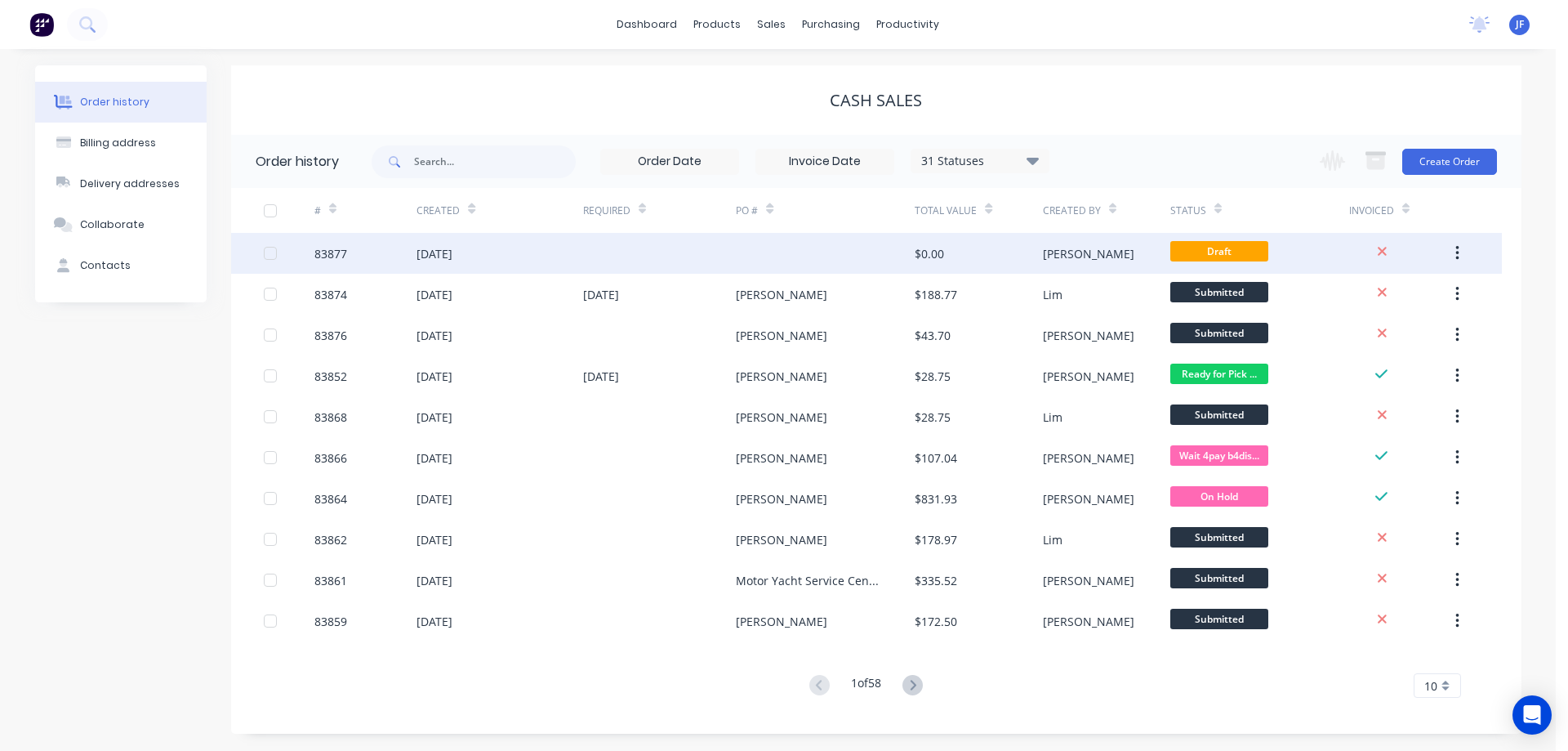
click at [1449, 250] on button "button" at bounding box center [1456, 253] width 39 height 30
click at [1446, 289] on div "Archive" at bounding box center [1399, 296] width 126 height 23
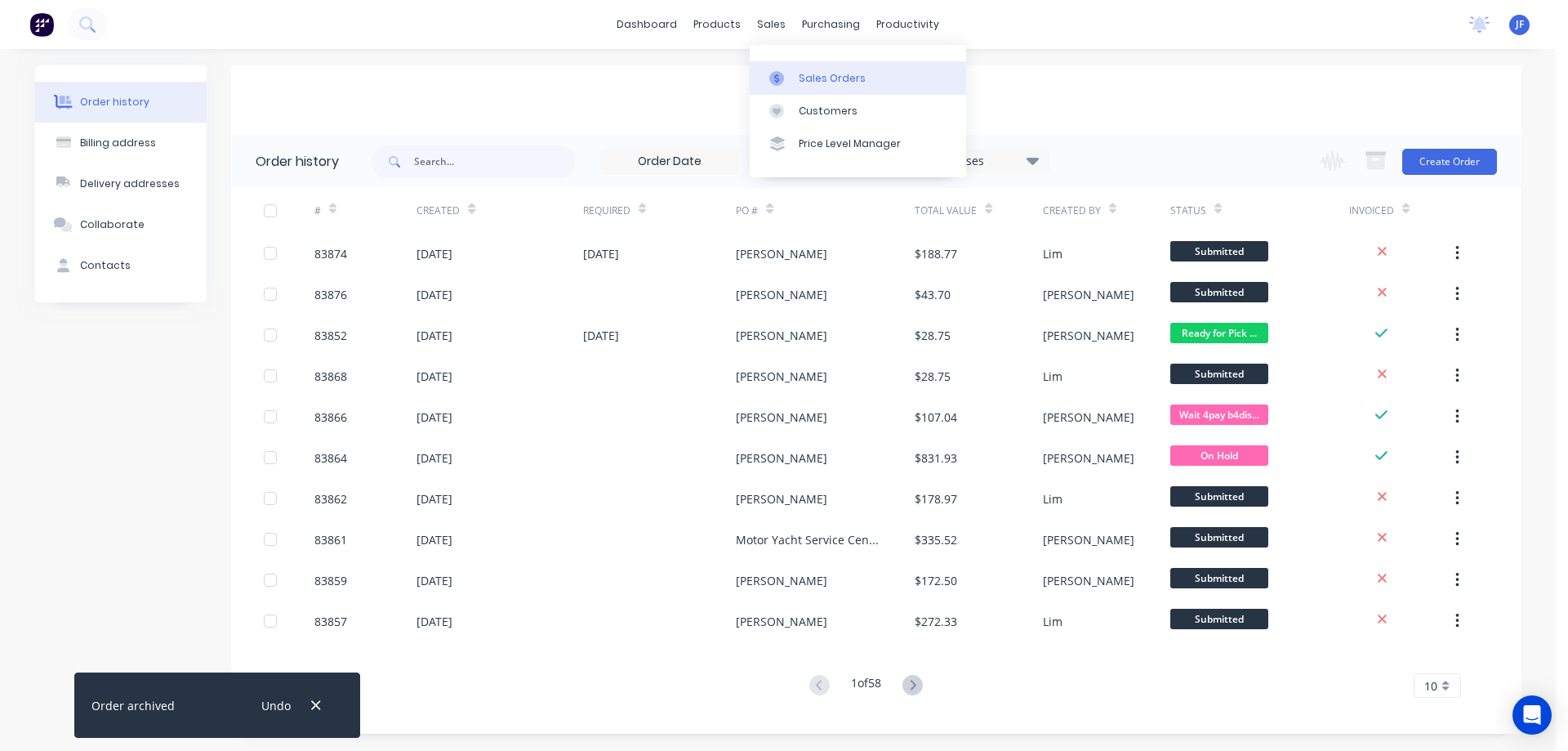
click at [789, 68] on link "Sales Orders" at bounding box center [858, 77] width 216 height 32
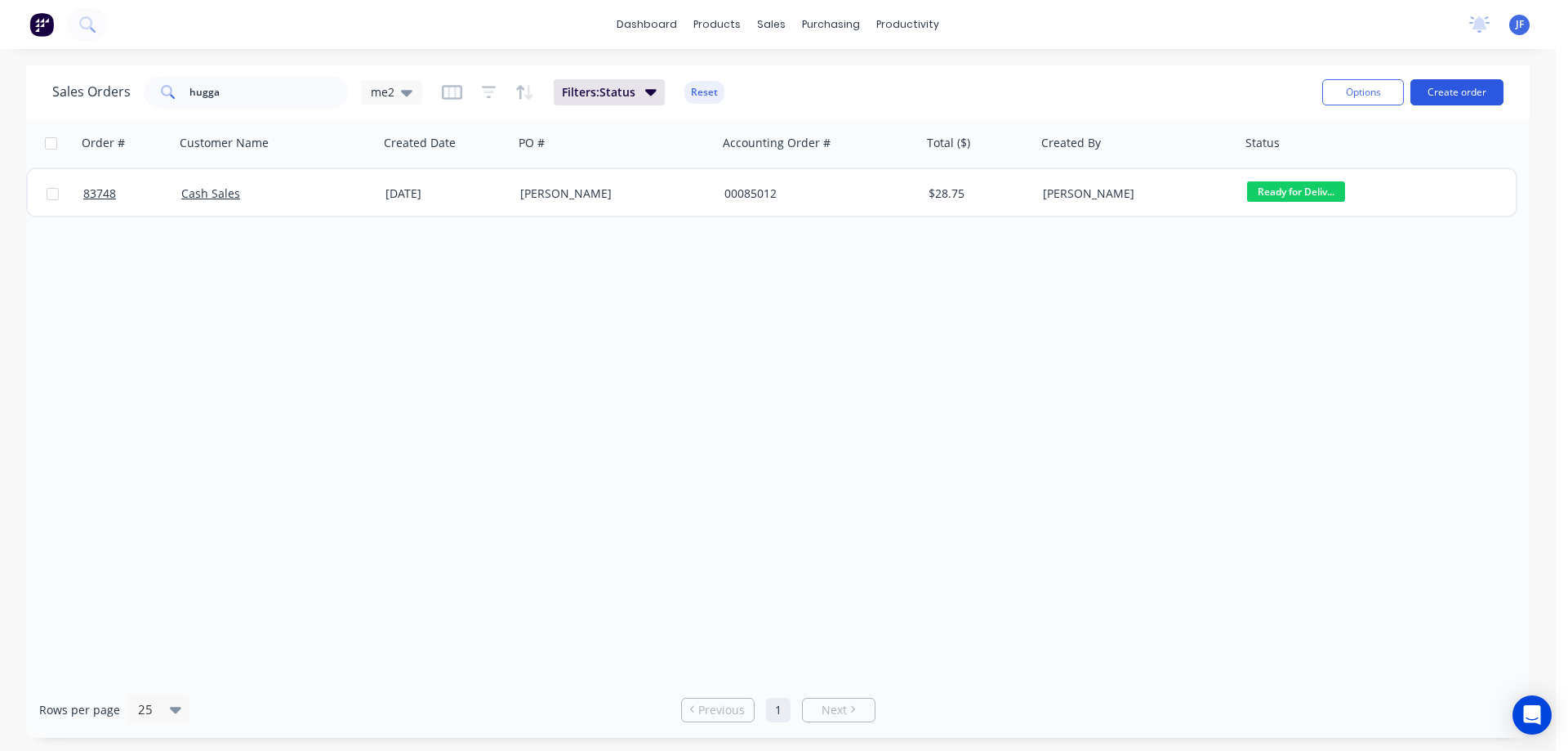
click at [1421, 101] on button "Create order" at bounding box center [1455, 92] width 93 height 26
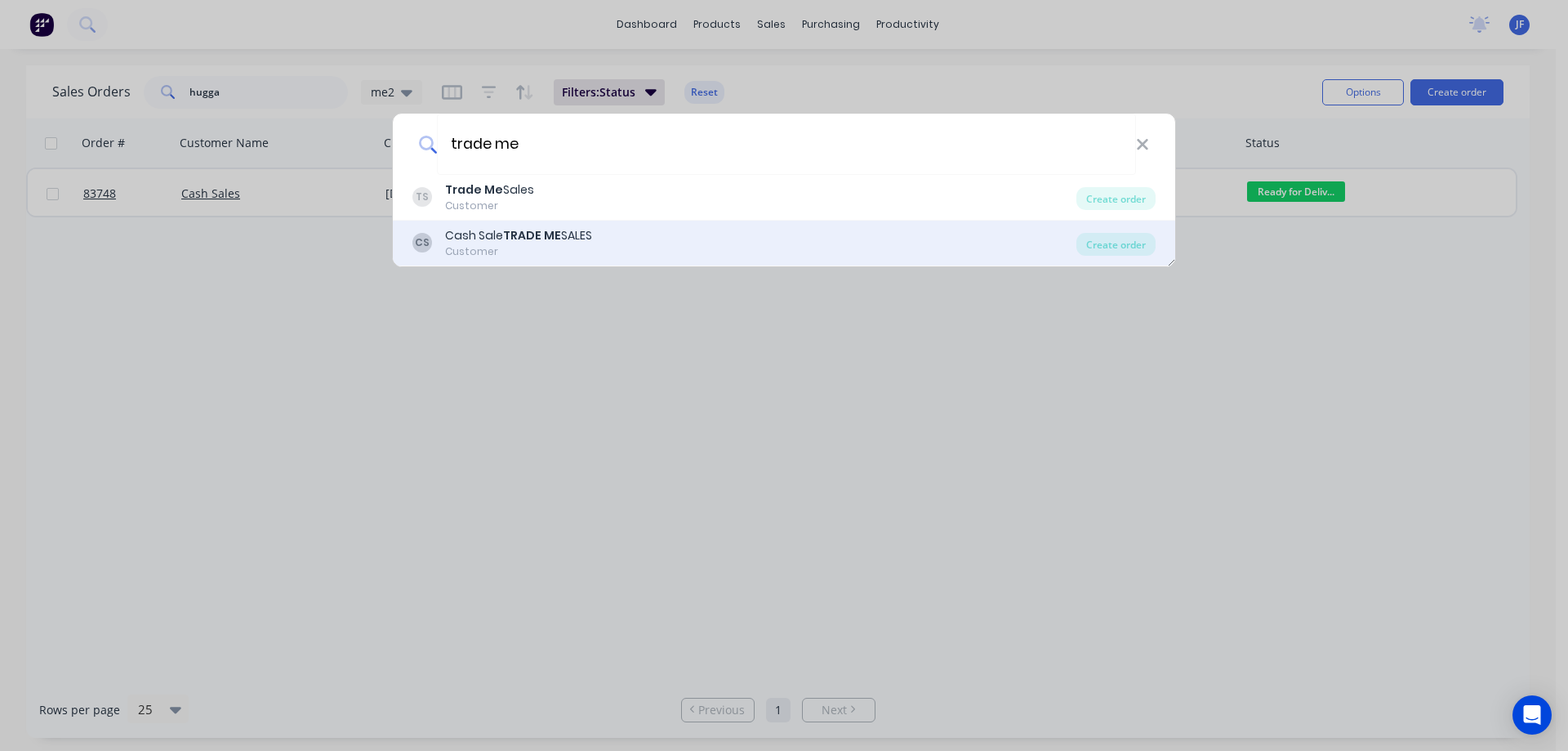
type input "trade me"
click at [687, 231] on div "CS Cash Sale TRADE ME SALES Customer" at bounding box center [743, 242] width 663 height 32
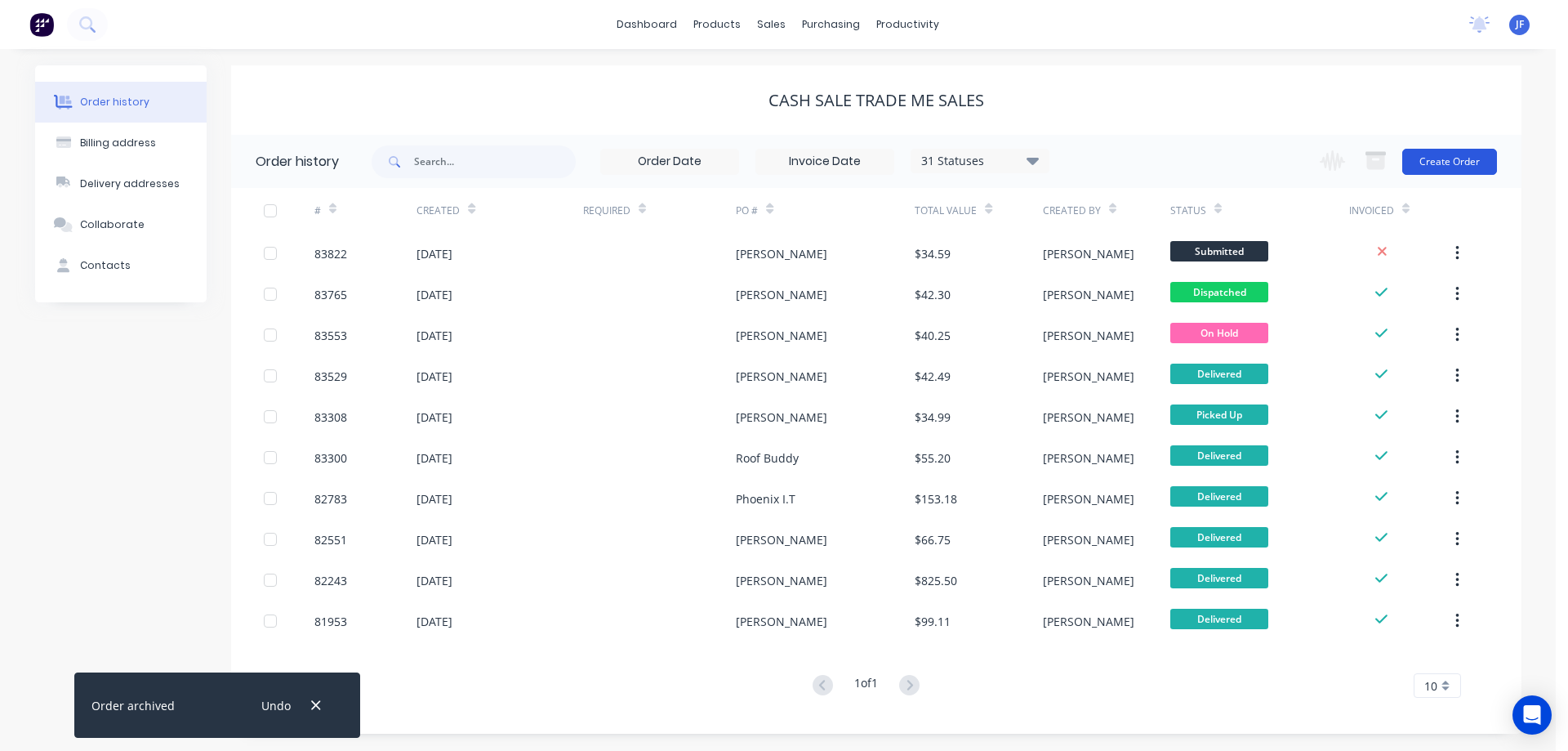
click at [1464, 160] on button "Create Order" at bounding box center [1448, 161] width 95 height 26
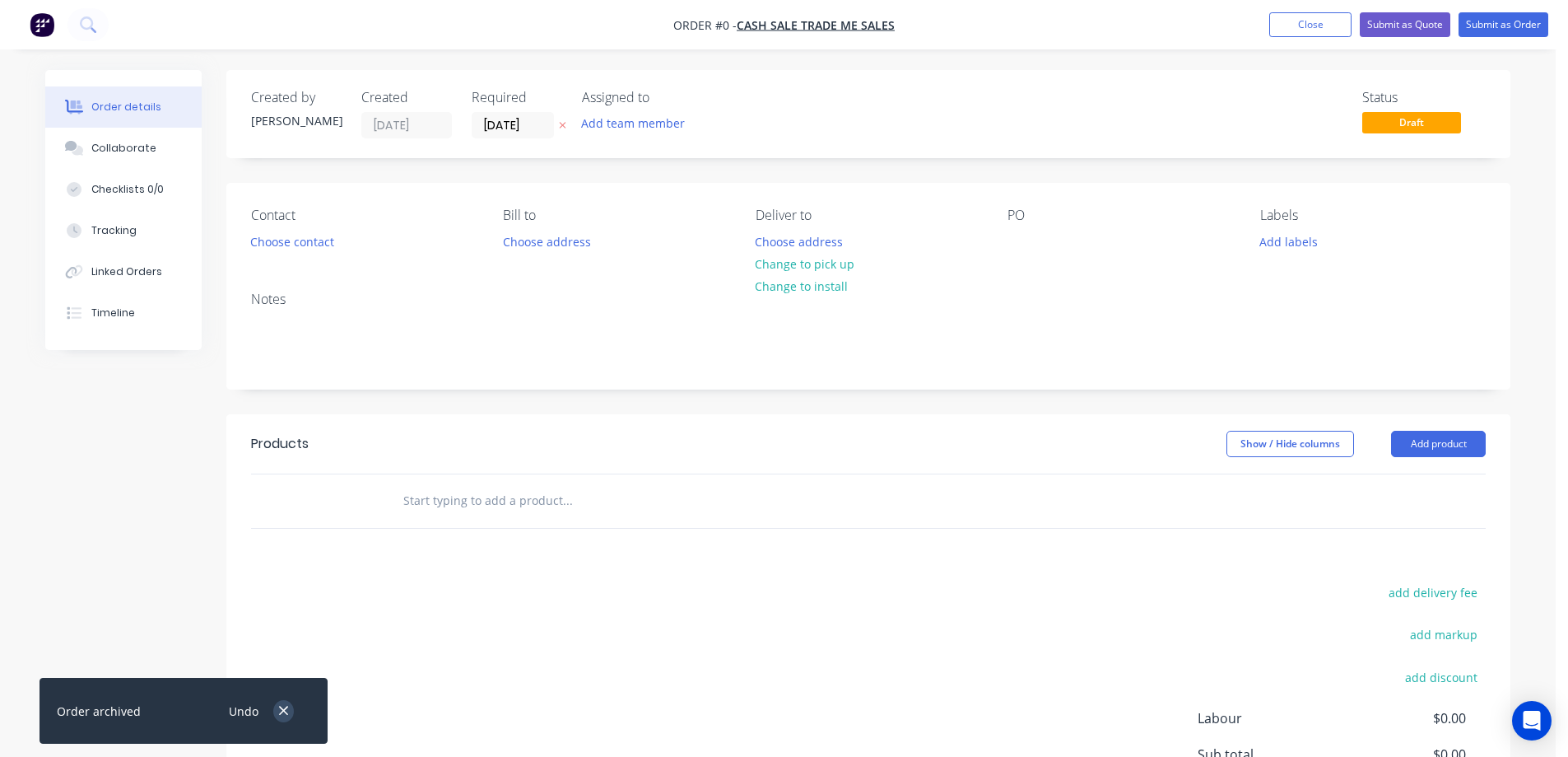
click at [285, 712] on icon "button" at bounding box center [283, 711] width 9 height 9
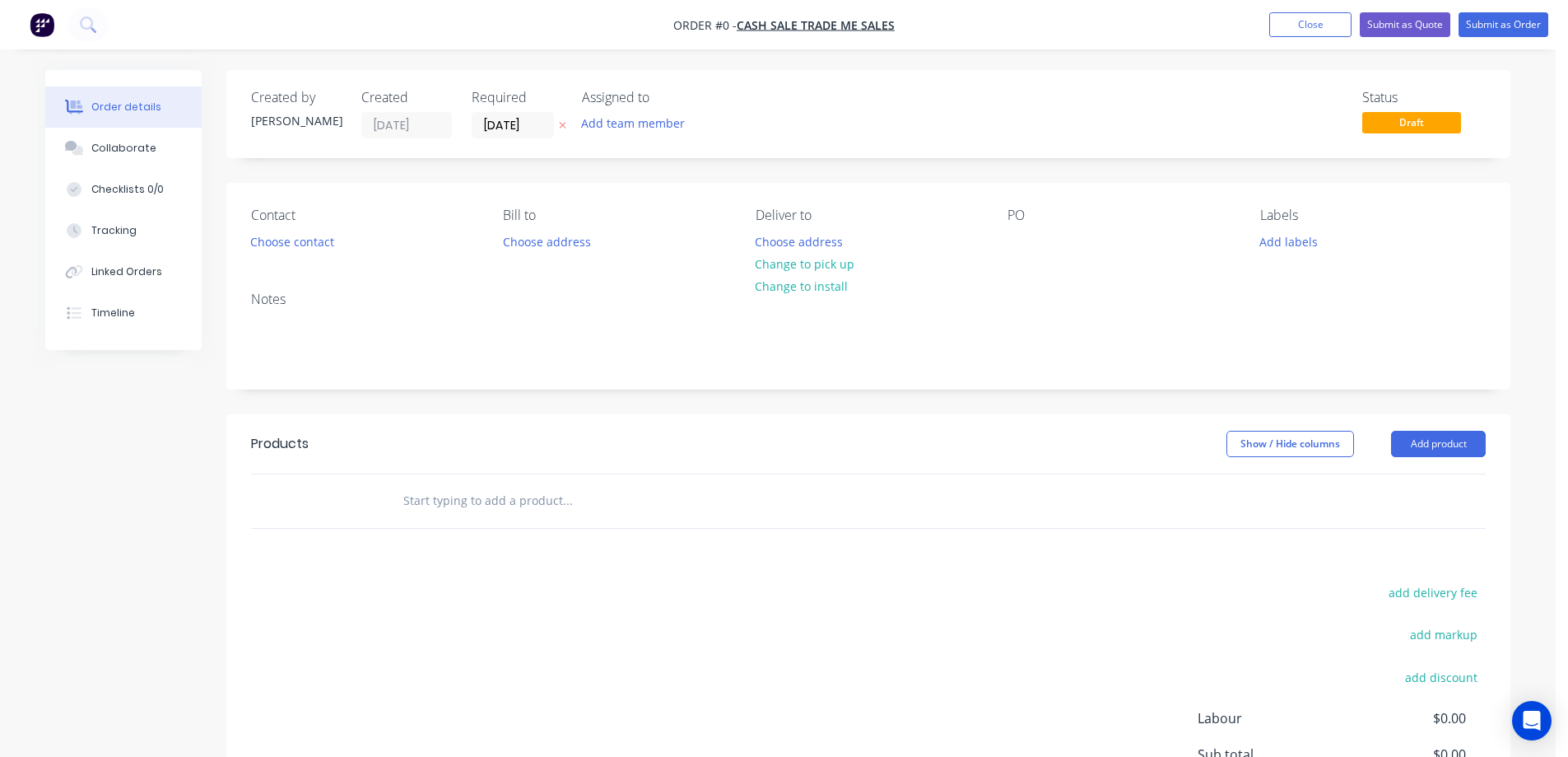
click at [560, 124] on icon at bounding box center [563, 124] width 7 height 10
click at [284, 241] on button "Choose contact" at bounding box center [293, 241] width 102 height 22
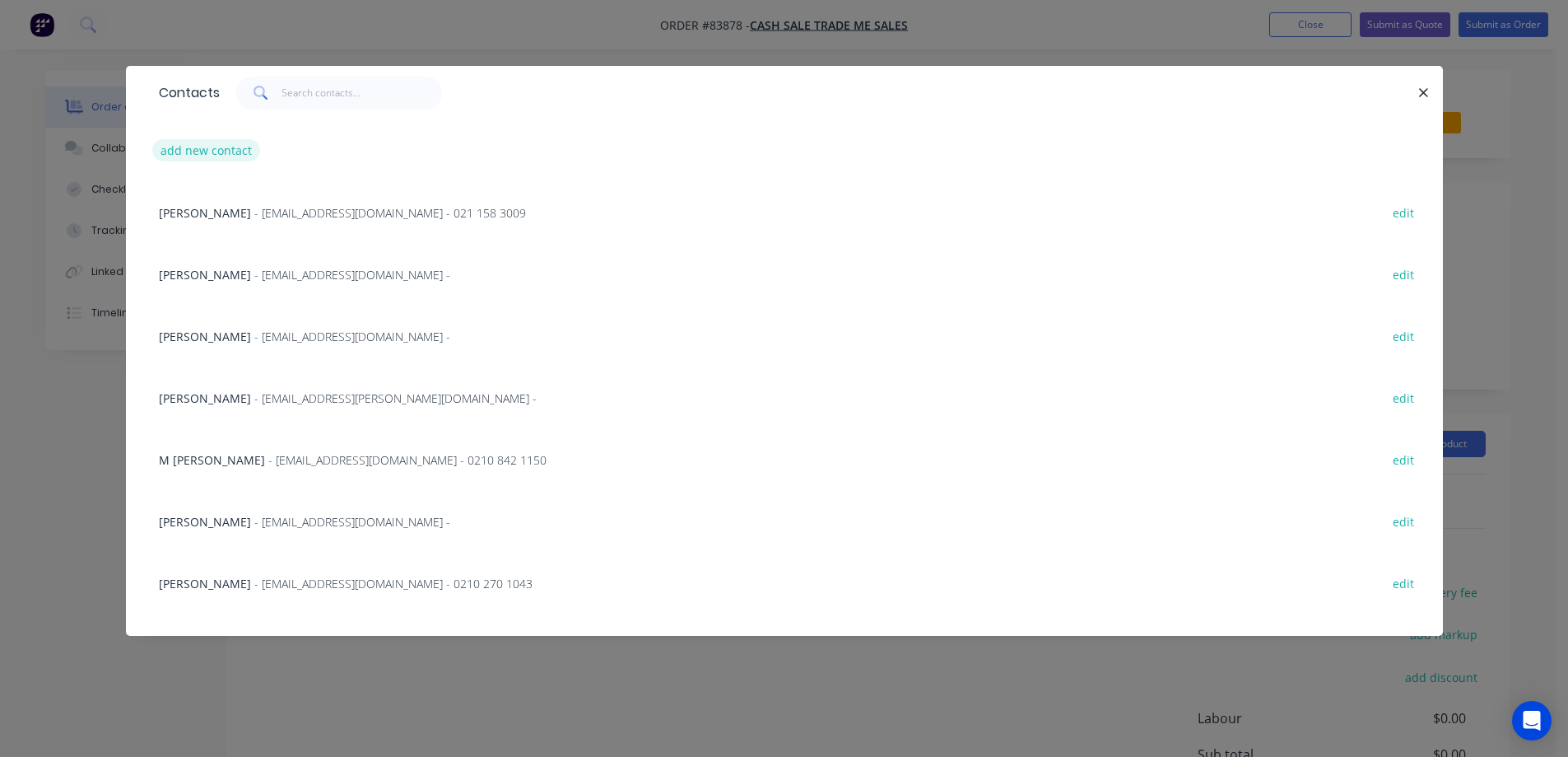
click at [202, 152] on button "add new contact" at bounding box center [207, 150] width 109 height 22
select select "NZ"
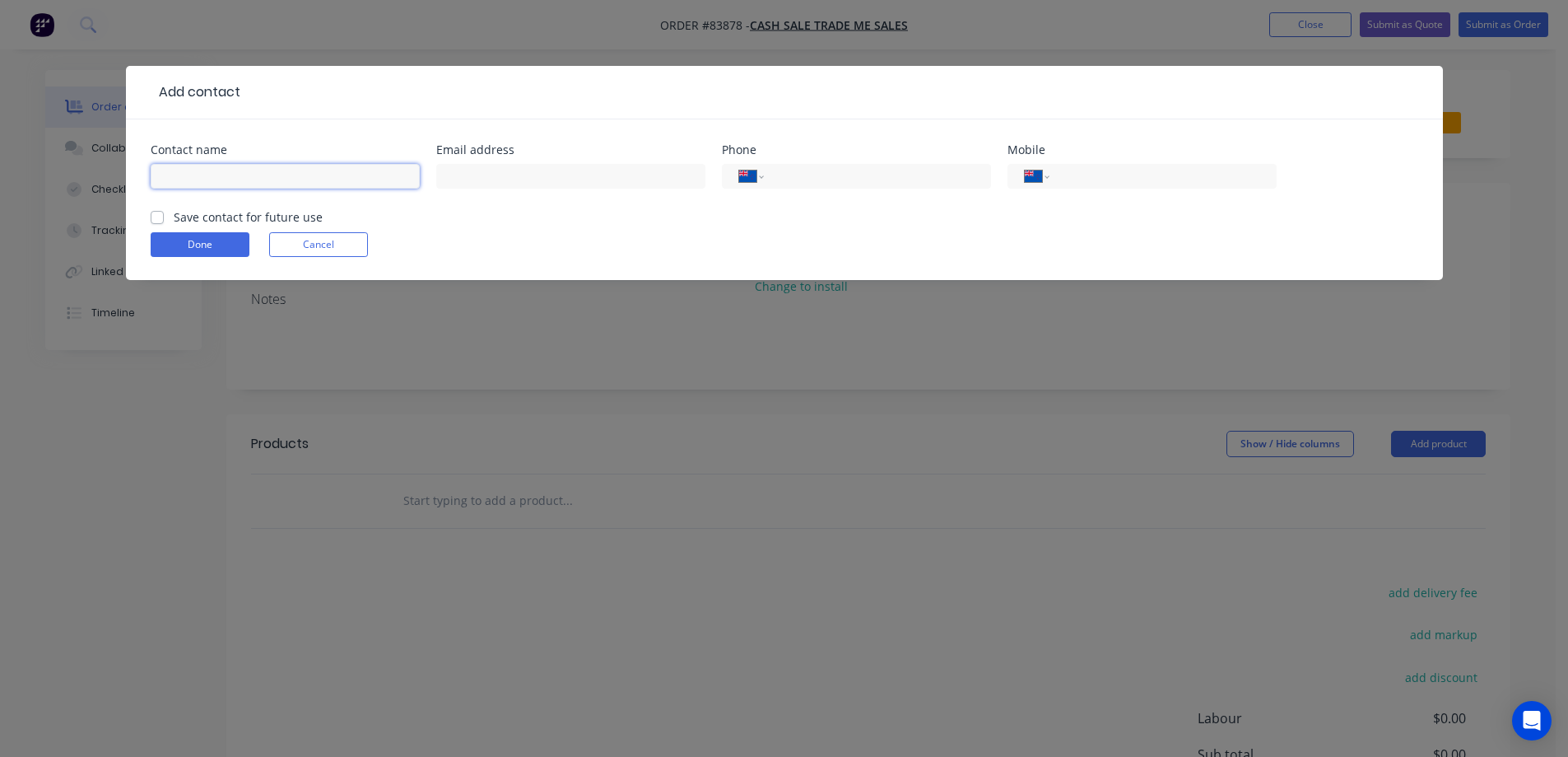
click at [330, 174] on input "text" at bounding box center [285, 175] width 270 height 25
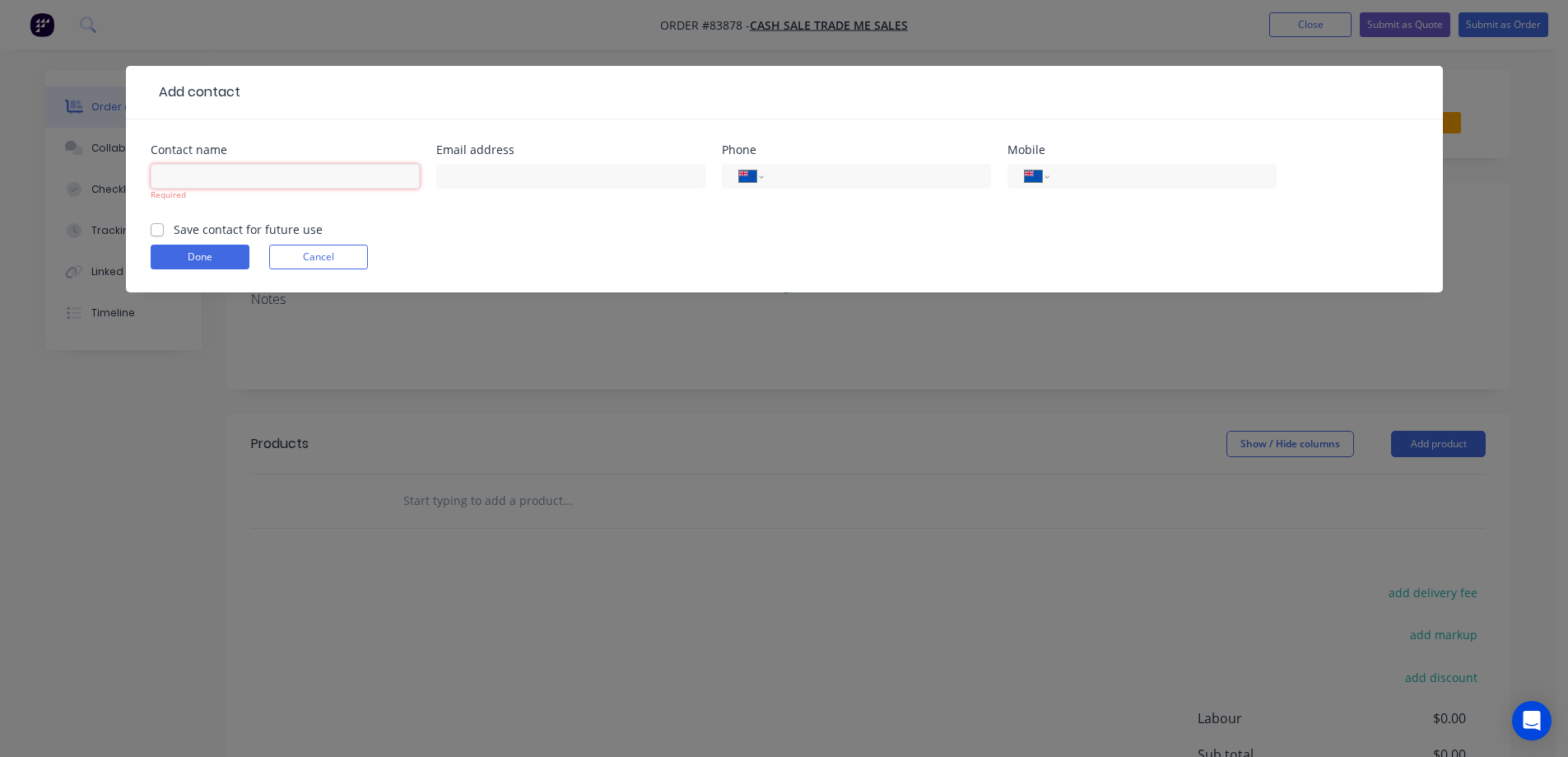
click at [251, 172] on input "text" at bounding box center [285, 175] width 270 height 25
paste input "Catherine Thomson"
type input "Catherine Thomson"
click at [253, 229] on form "Contact name Catherine Thomson Required Email address Phone International Afgha…" at bounding box center [784, 218] width 1268 height 148
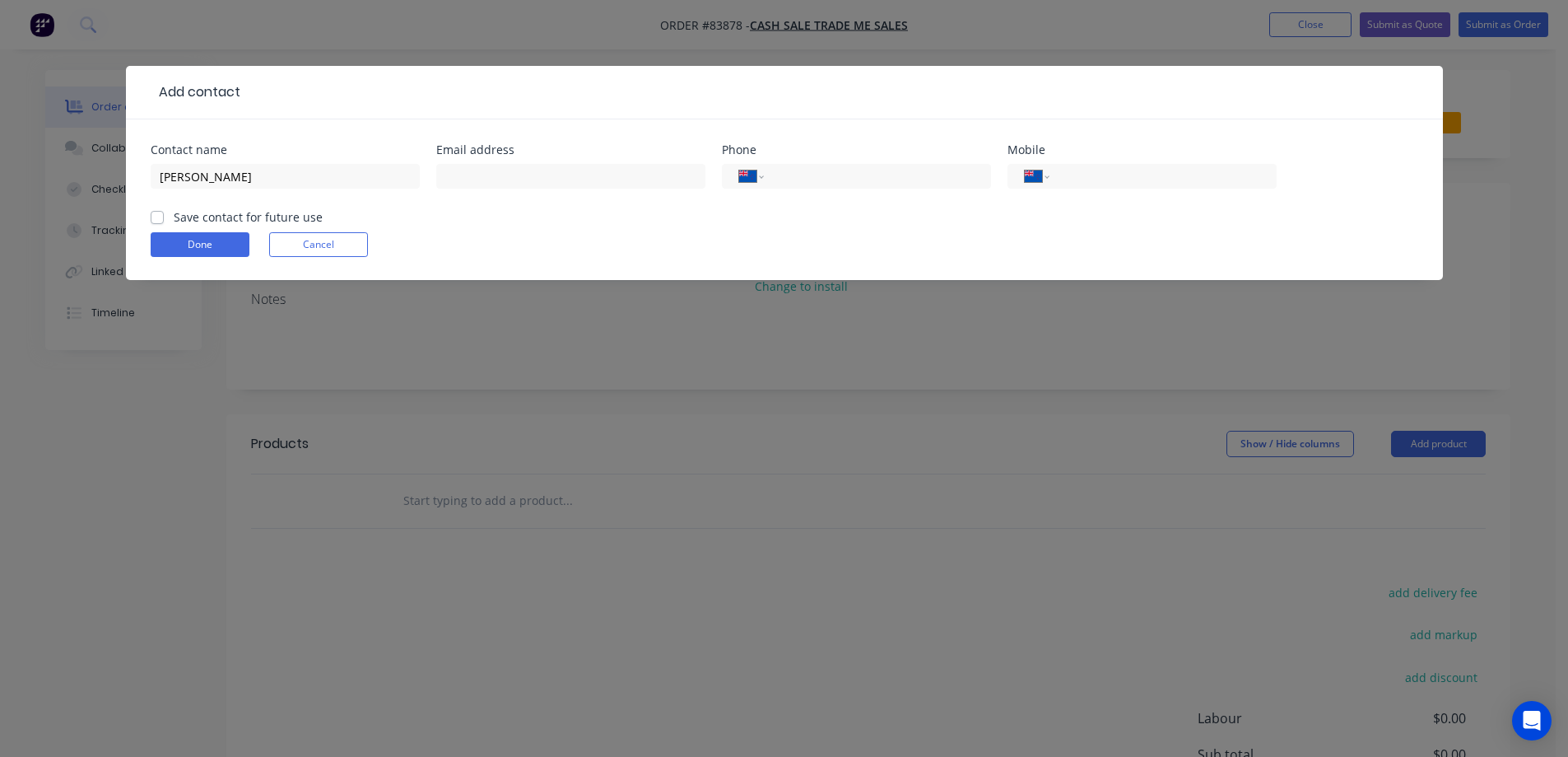
click at [173, 217] on label "Save contact for future use" at bounding box center [248, 216] width 149 height 17
click at [152, 217] on input "Save contact for future use" at bounding box center [157, 215] width 14 height 15
checkbox input "true"
click at [547, 180] on input "text" at bounding box center [571, 175] width 270 height 25
paste input "headlesscatherine@gmail.com"
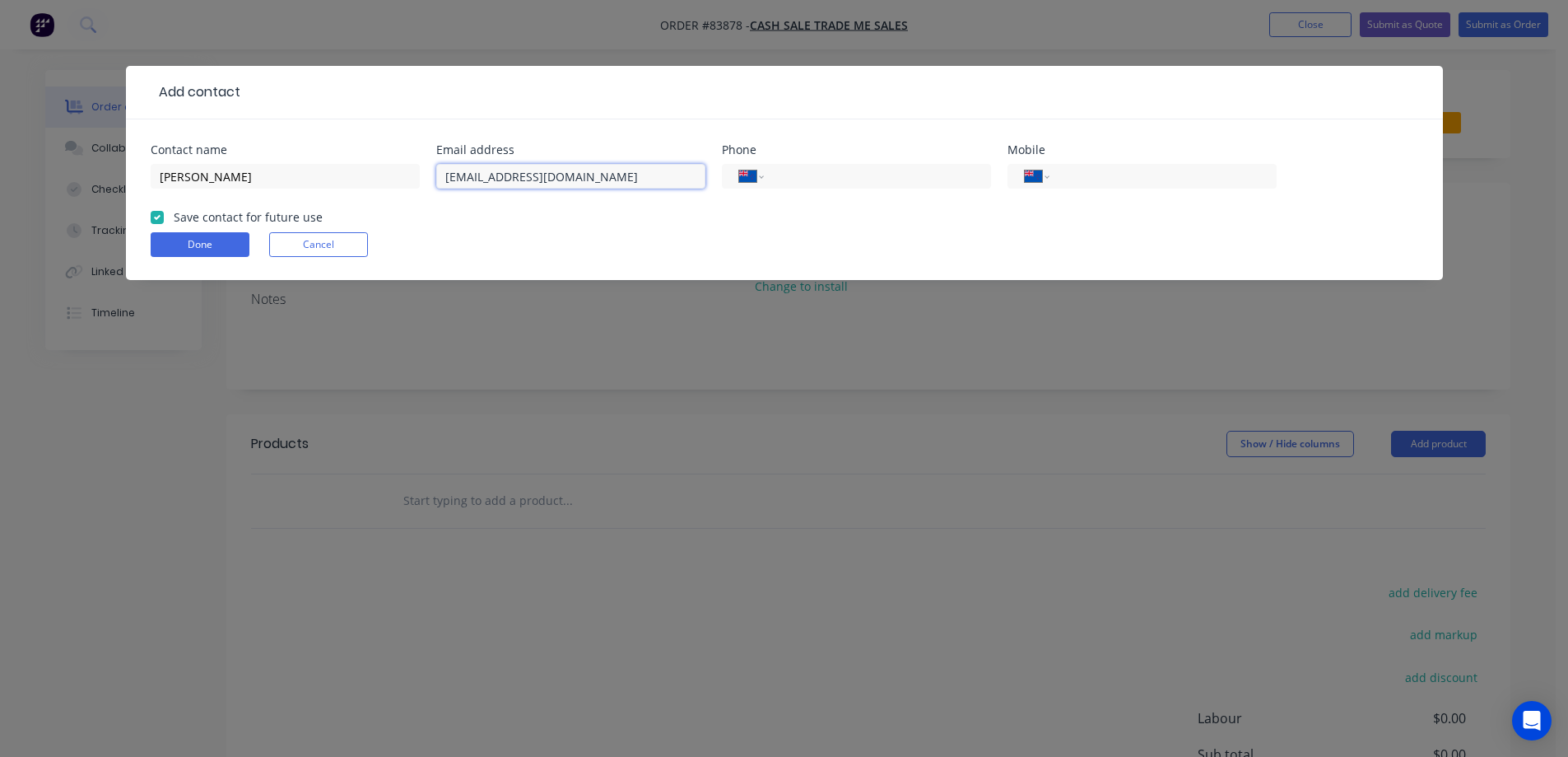
type input "headlesscatherine@gmail.com"
click at [1177, 167] on input "tel" at bounding box center [1160, 176] width 198 height 19
paste input "0274 629 420"
type input "0274 629 420"
click at [235, 245] on button "Done" at bounding box center [200, 244] width 99 height 25
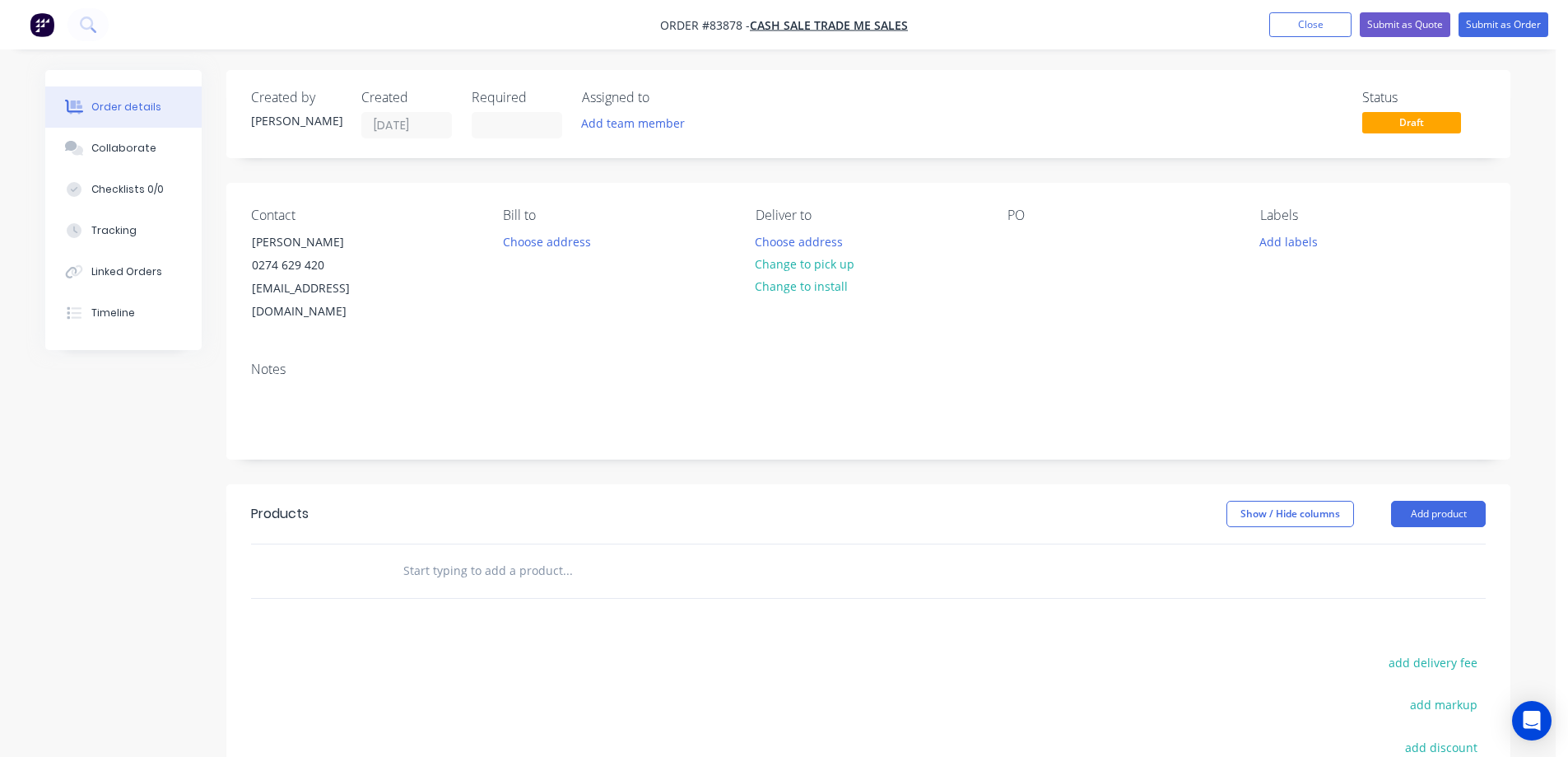
click at [572, 19] on nav "Order #83878 - Cash Sale TRADE ME SALES Add product Close Submit as Quote Submi…" at bounding box center [784, 25] width 1568 height 49
click at [802, 240] on button "Choose address" at bounding box center [799, 241] width 105 height 22
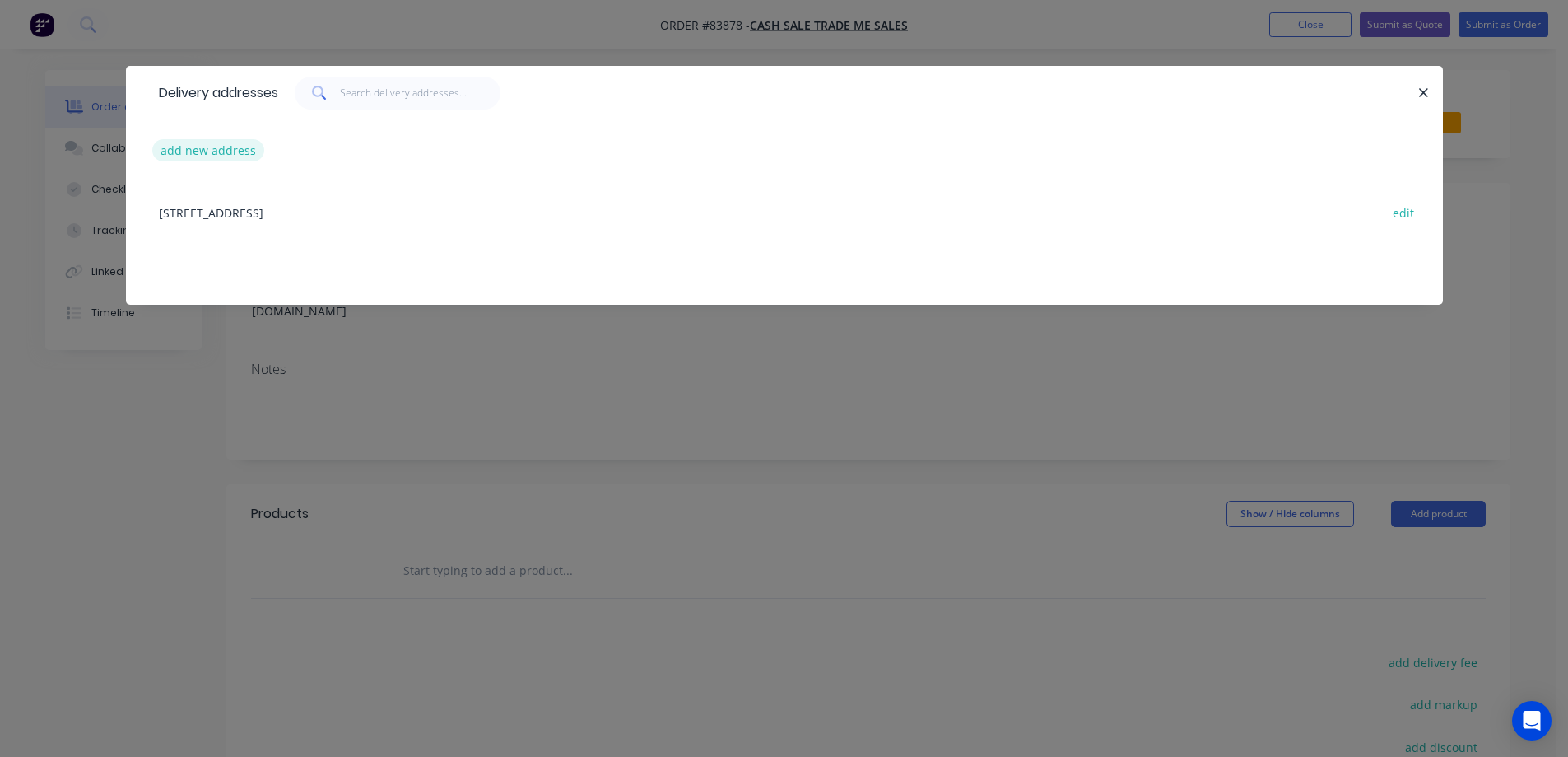
click at [198, 153] on button "add new address" at bounding box center [209, 150] width 113 height 22
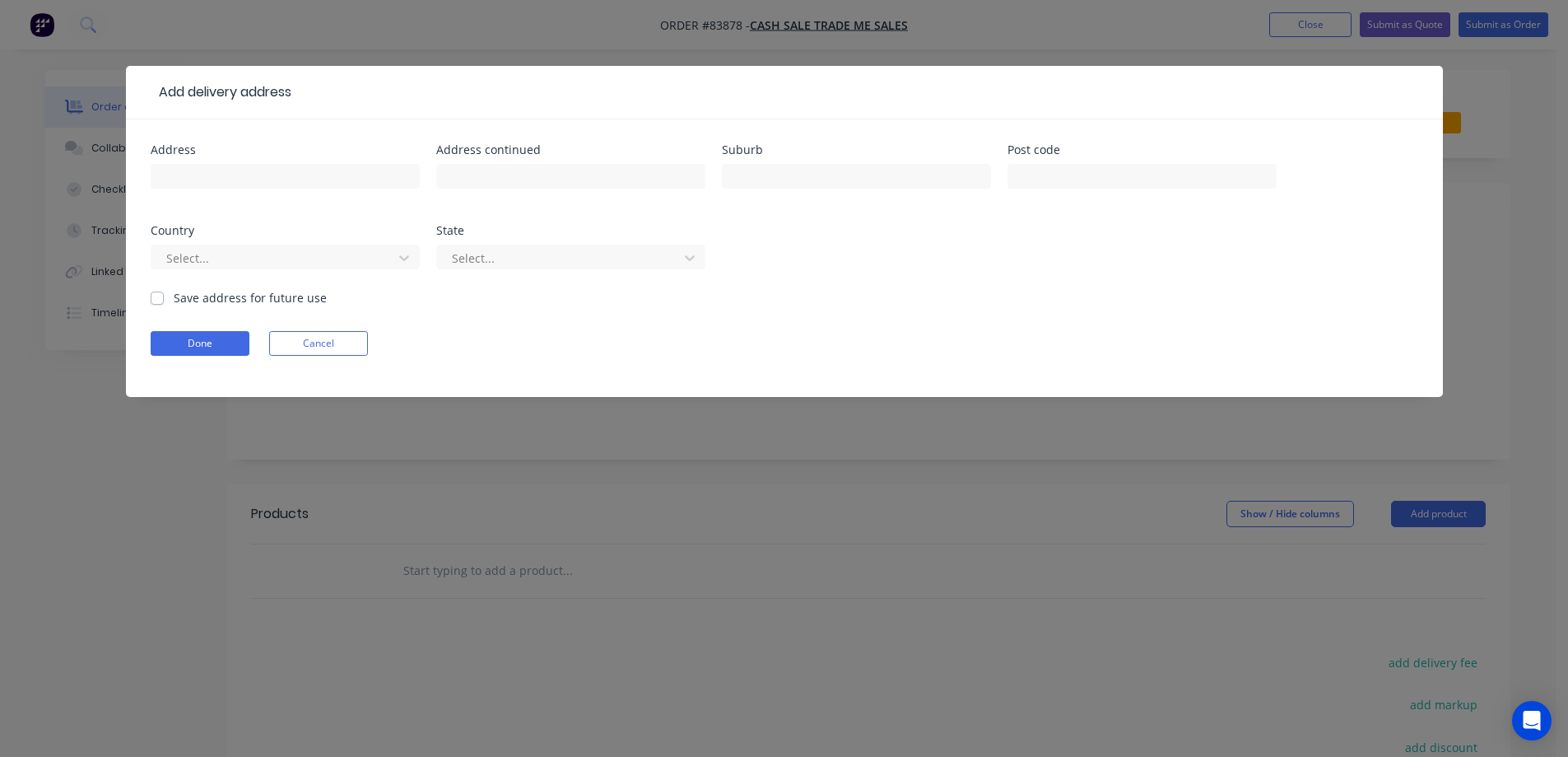
drag, startPoint x: 727, startPoint y: 118, endPoint x: 560, endPoint y: 172, distance: 175.5
click at [723, 118] on header "Add delivery address" at bounding box center [784, 93] width 1317 height 54
click at [384, 182] on input "text" at bounding box center [285, 175] width 270 height 25
paste input "30 Polkinghorne Drive"
type input "30 Polkinghorne Drive"
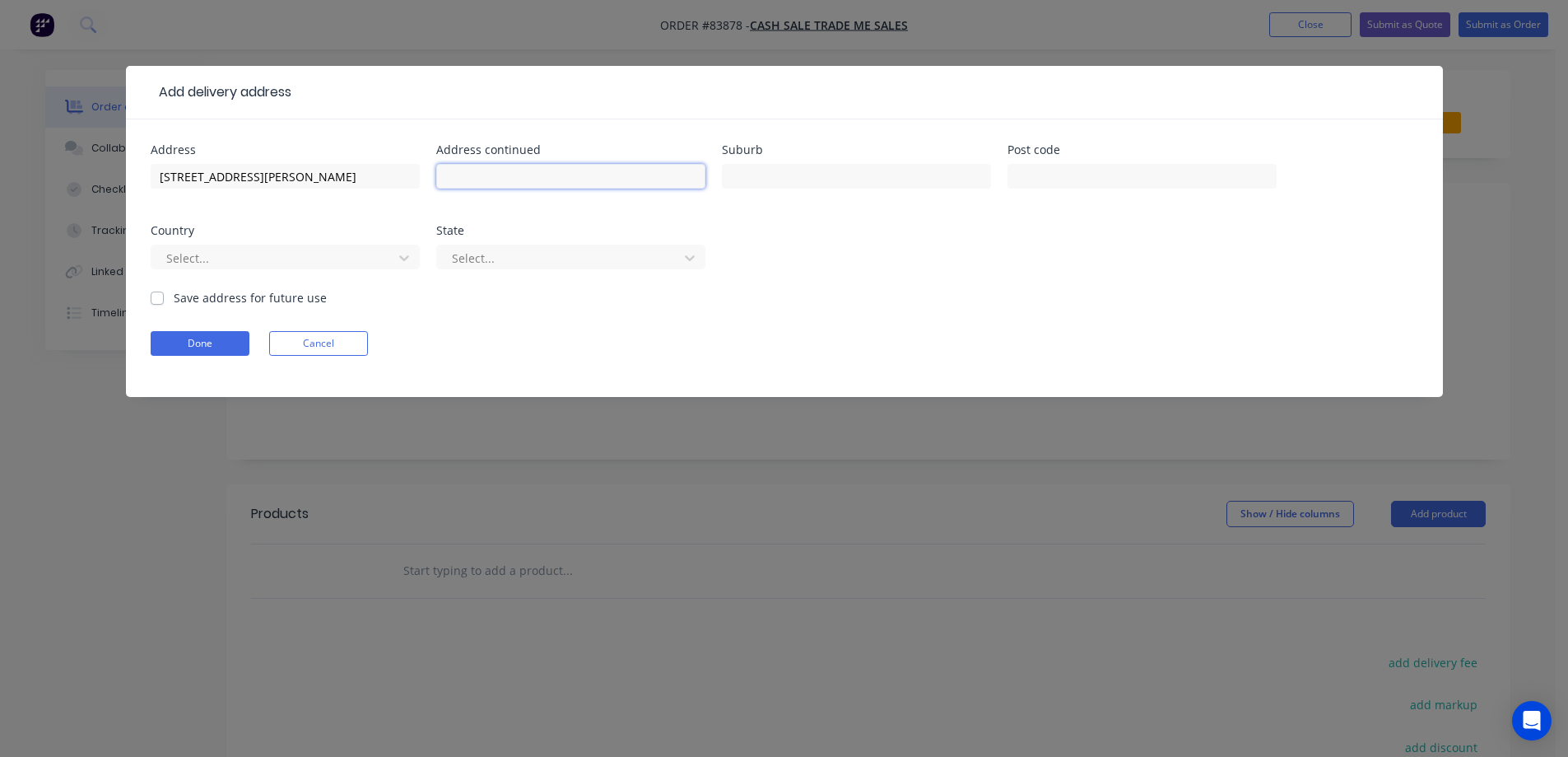
click at [651, 182] on input "text" at bounding box center [571, 175] width 270 height 25
paste input "Manly"
click at [594, 183] on input "Manly" at bounding box center [571, 175] width 270 height 25
paste input "Whangaparaoa"
type input "Manly,Whangaparaoa"
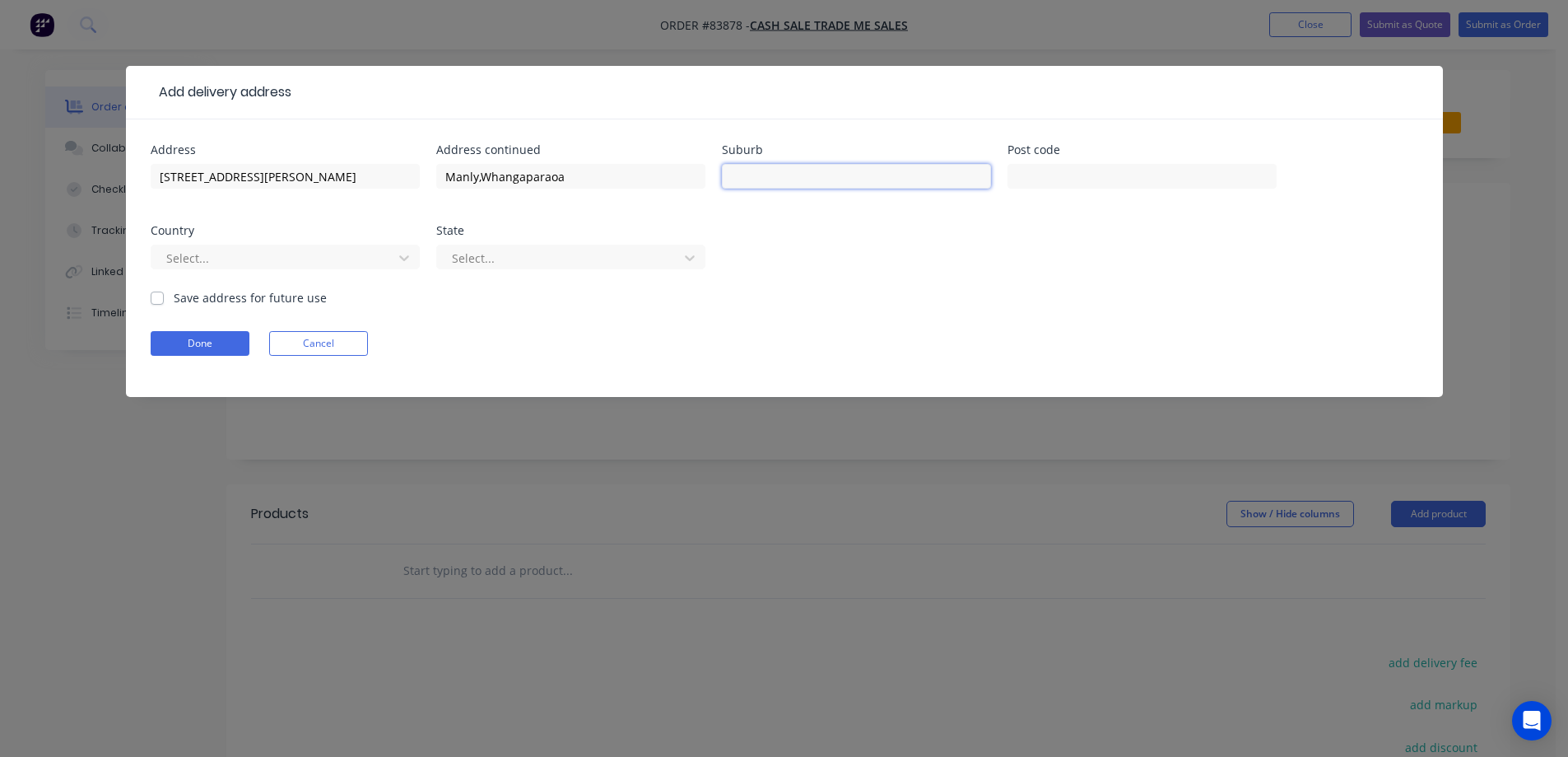
click at [778, 184] on input "text" at bounding box center [856, 175] width 270 height 25
type input "AKL"
click at [1206, 148] on div "Post code" at bounding box center [1142, 150] width 270 height 12
click at [1200, 163] on div at bounding box center [1142, 184] width 270 height 49
click at [1200, 165] on input "text" at bounding box center [1142, 175] width 270 height 25
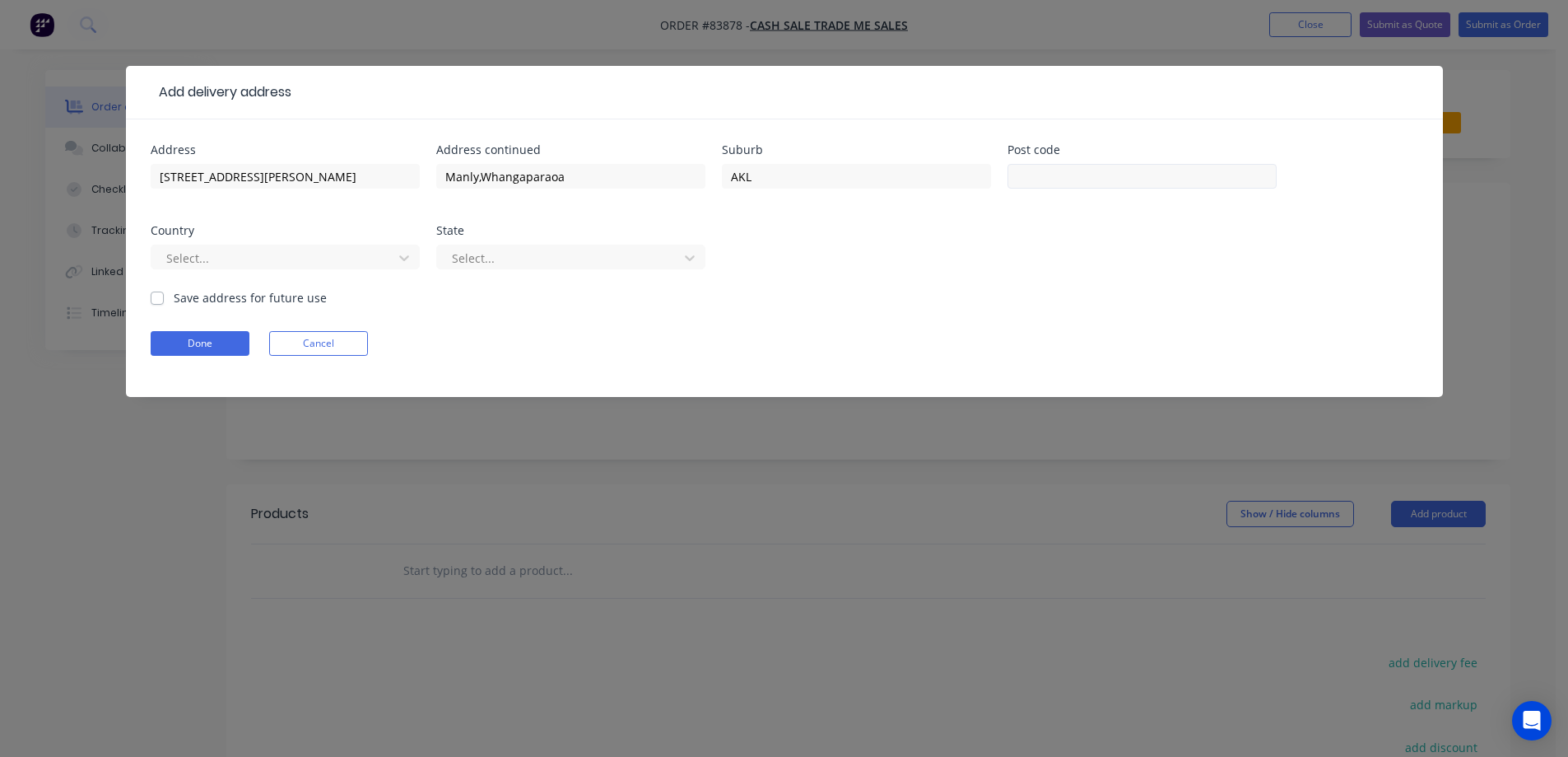
click at [1213, 184] on input "text" at bounding box center [1142, 175] width 270 height 25
type input "0930"
click at [177, 338] on button "Done" at bounding box center [200, 343] width 99 height 25
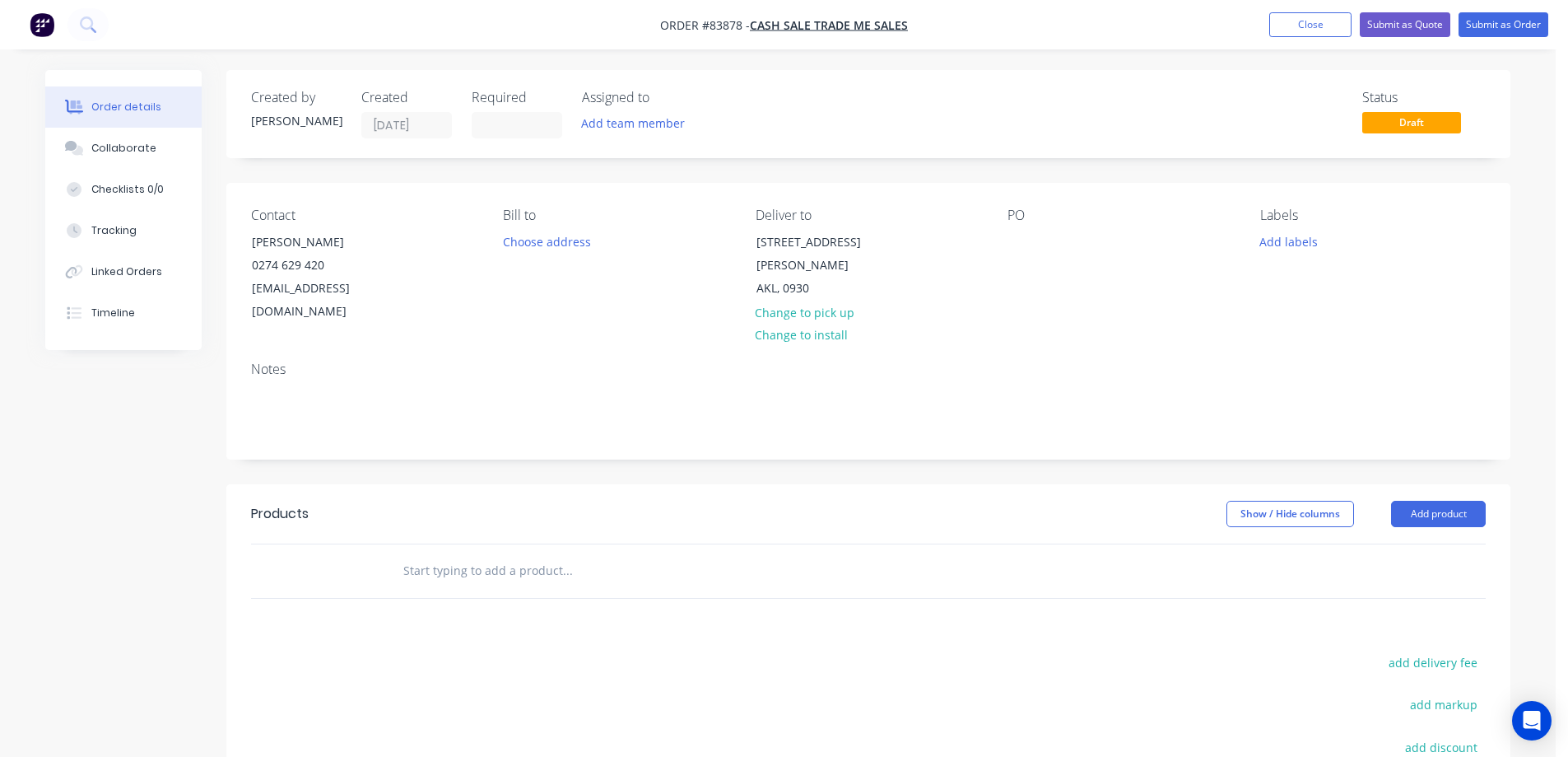
drag, startPoint x: 249, startPoint y: 240, endPoint x: 465, endPoint y: 236, distance: 216.0
click at [460, 236] on div "Contact Catherine Thomson 0274 629 420 headlesscatherine@gmail.com" at bounding box center [364, 266] width 226 height 116
copy div "Catherine Thomson"
click at [1032, 239] on div at bounding box center [1020, 241] width 26 height 24
paste div
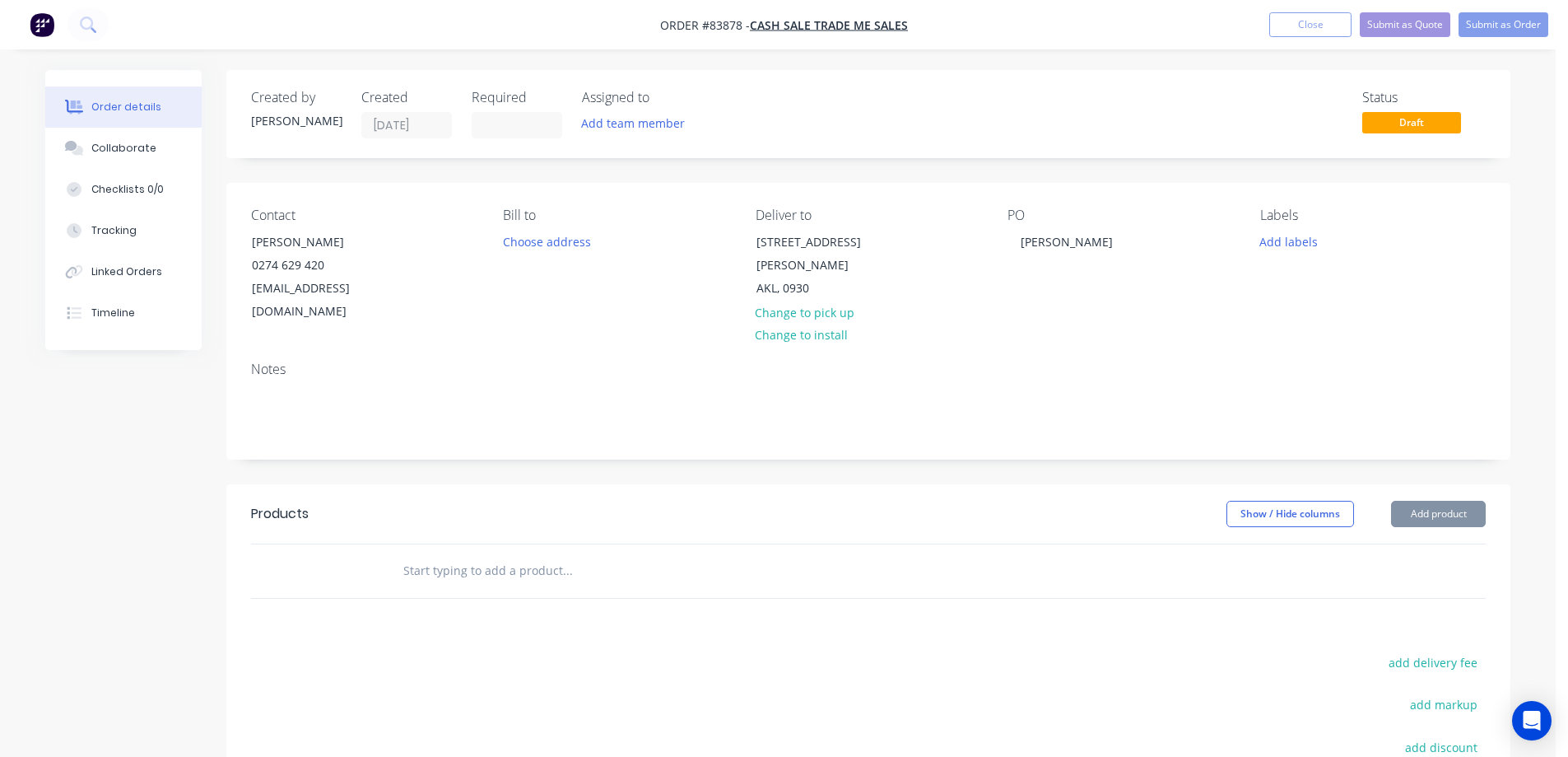
click at [592, 545] on div at bounding box center [679, 571] width 593 height 54
click at [580, 554] on input "text" at bounding box center [567, 570] width 329 height 33
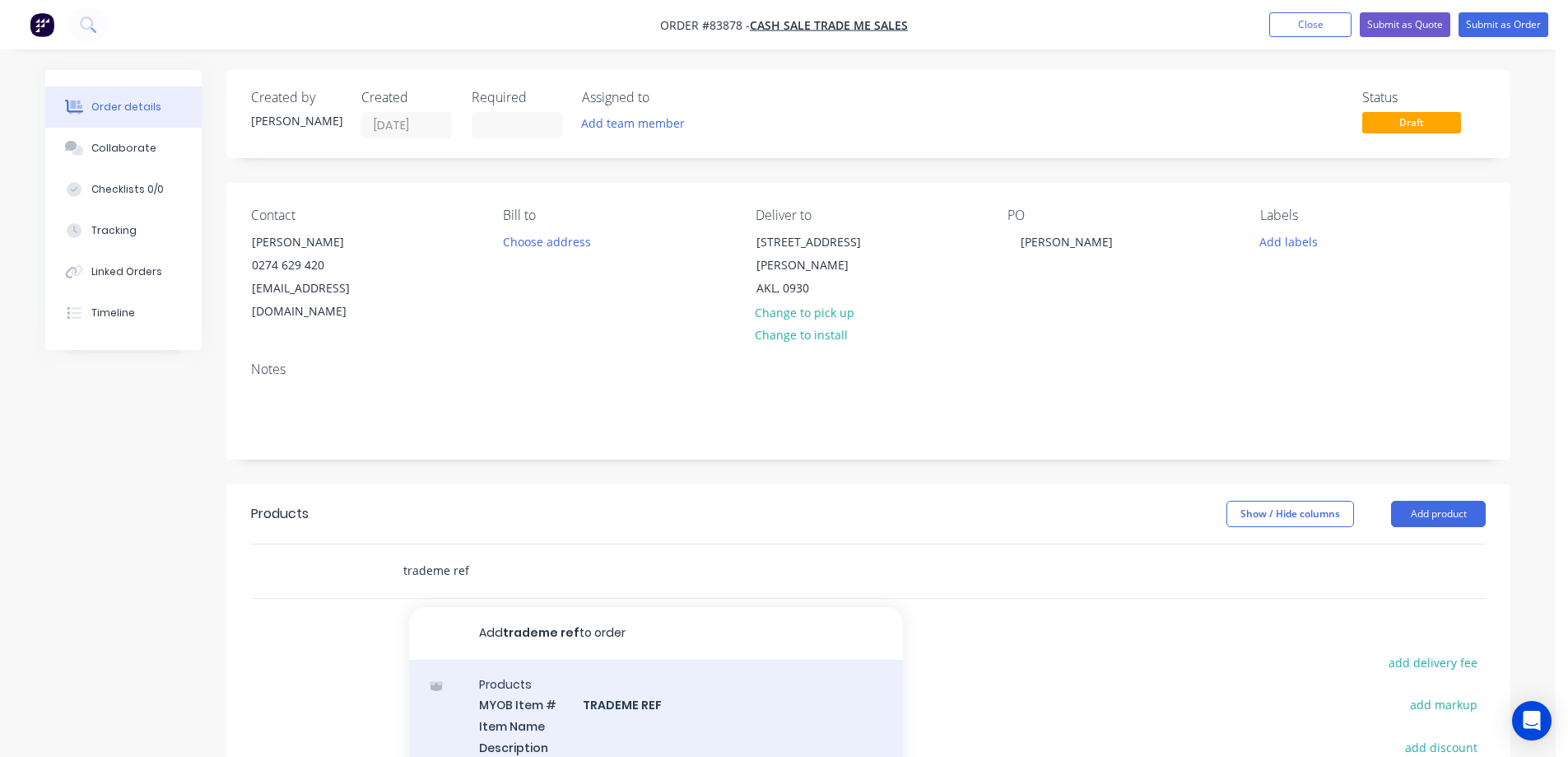
type input "trademe ref"
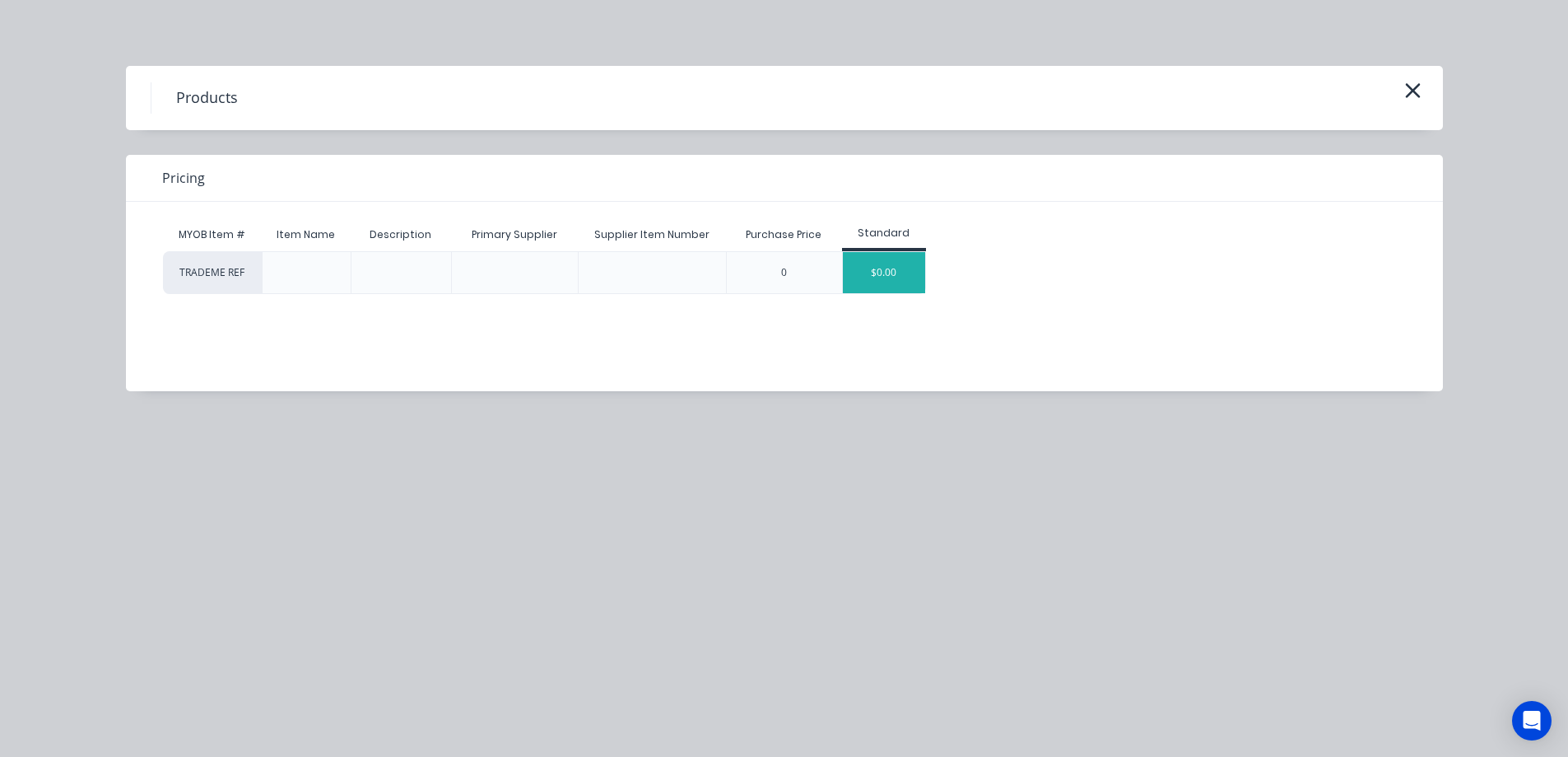
click at [880, 281] on div "$0.00" at bounding box center [884, 272] width 83 height 41
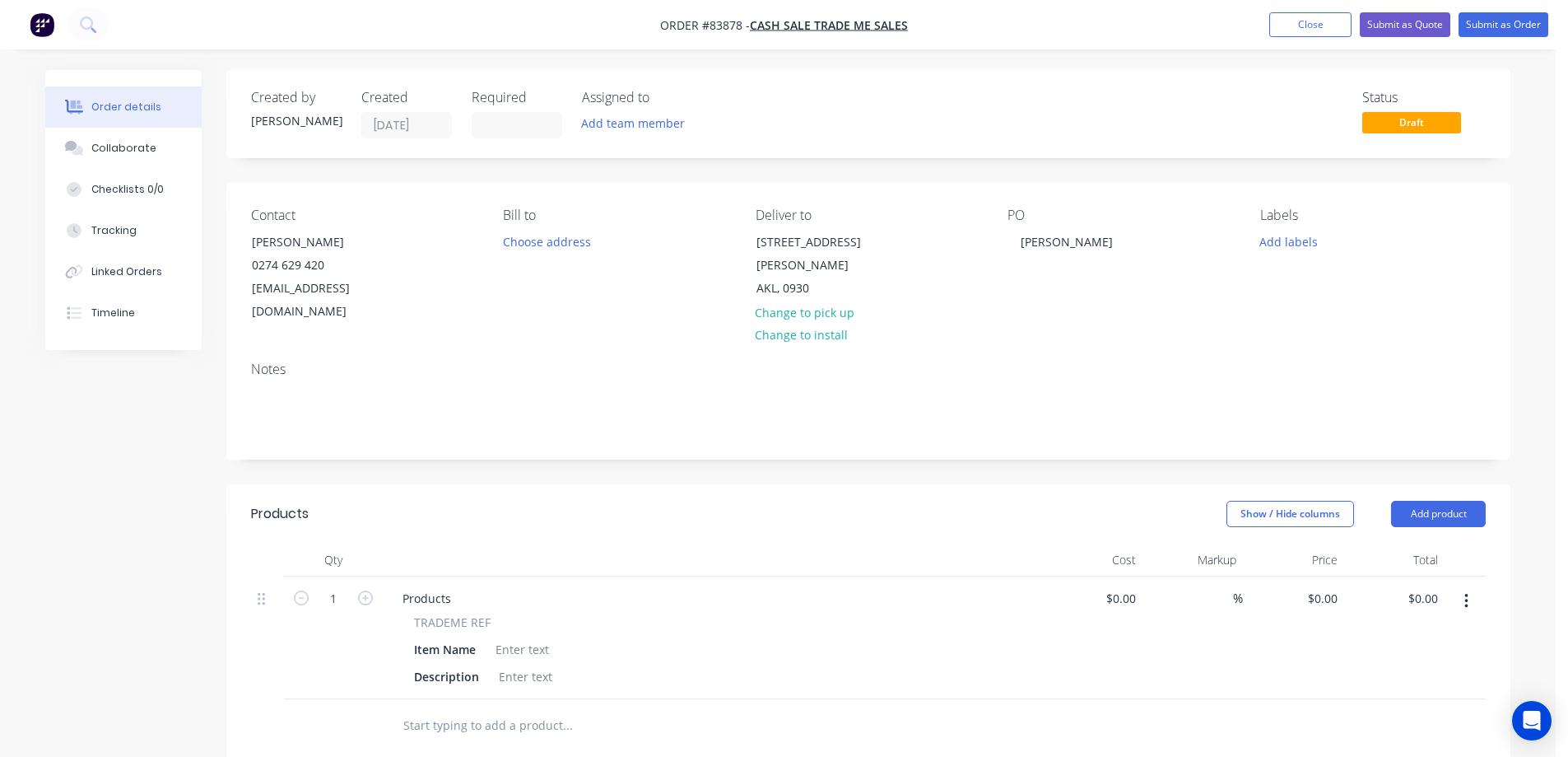
click at [877, 424] on div "Notes" at bounding box center [867, 404] width 1284 height 111
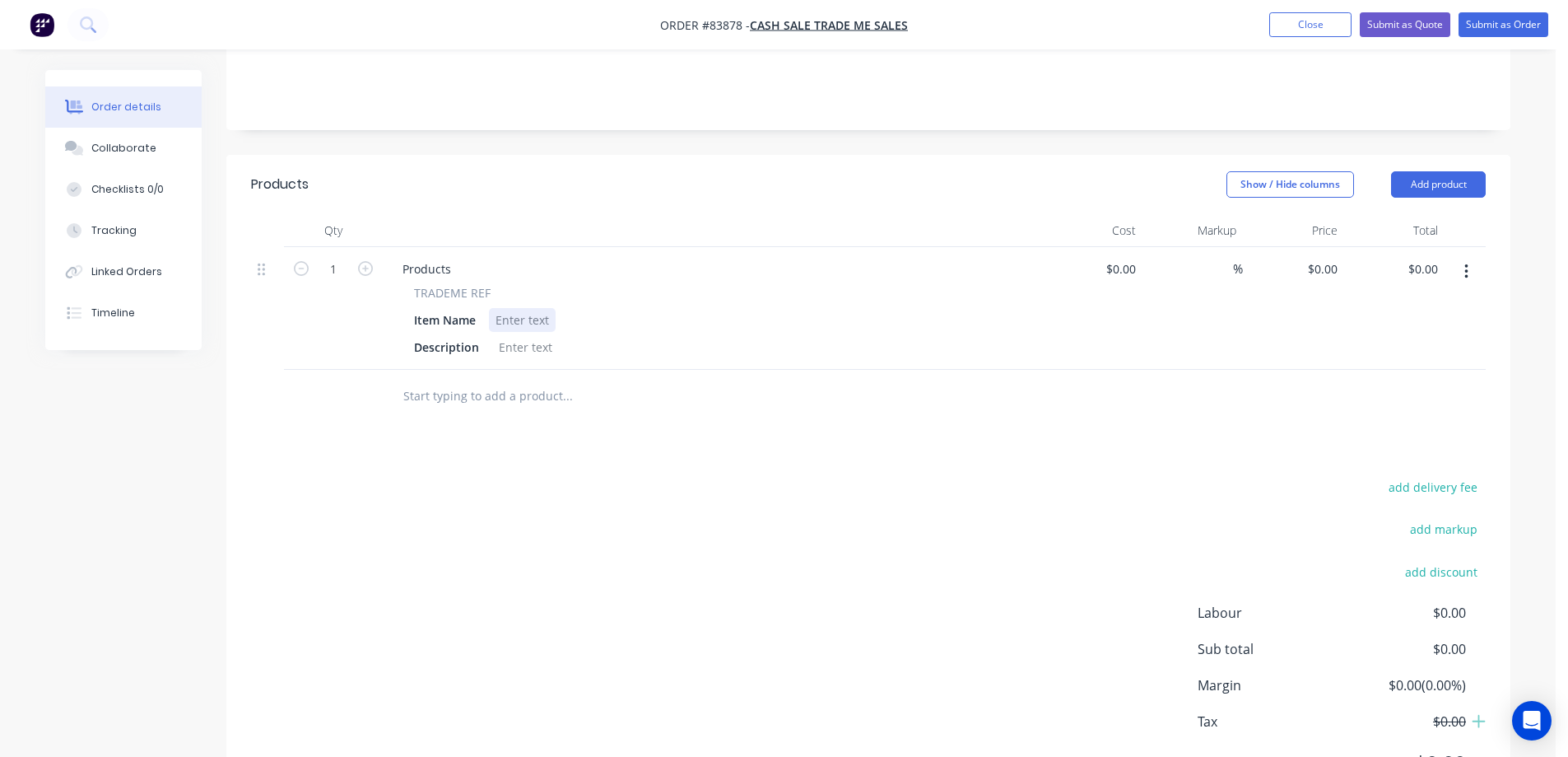
click at [501, 308] on div at bounding box center [522, 320] width 66 height 24
click at [505, 308] on div at bounding box center [522, 320] width 66 height 24
paste div
drag, startPoint x: 414, startPoint y: 267, endPoint x: 555, endPoint y: 258, distance: 141.3
click at [555, 258] on div "Products TRADEME REF Item Name P243976116 Description" at bounding box center [712, 308] width 659 height 123
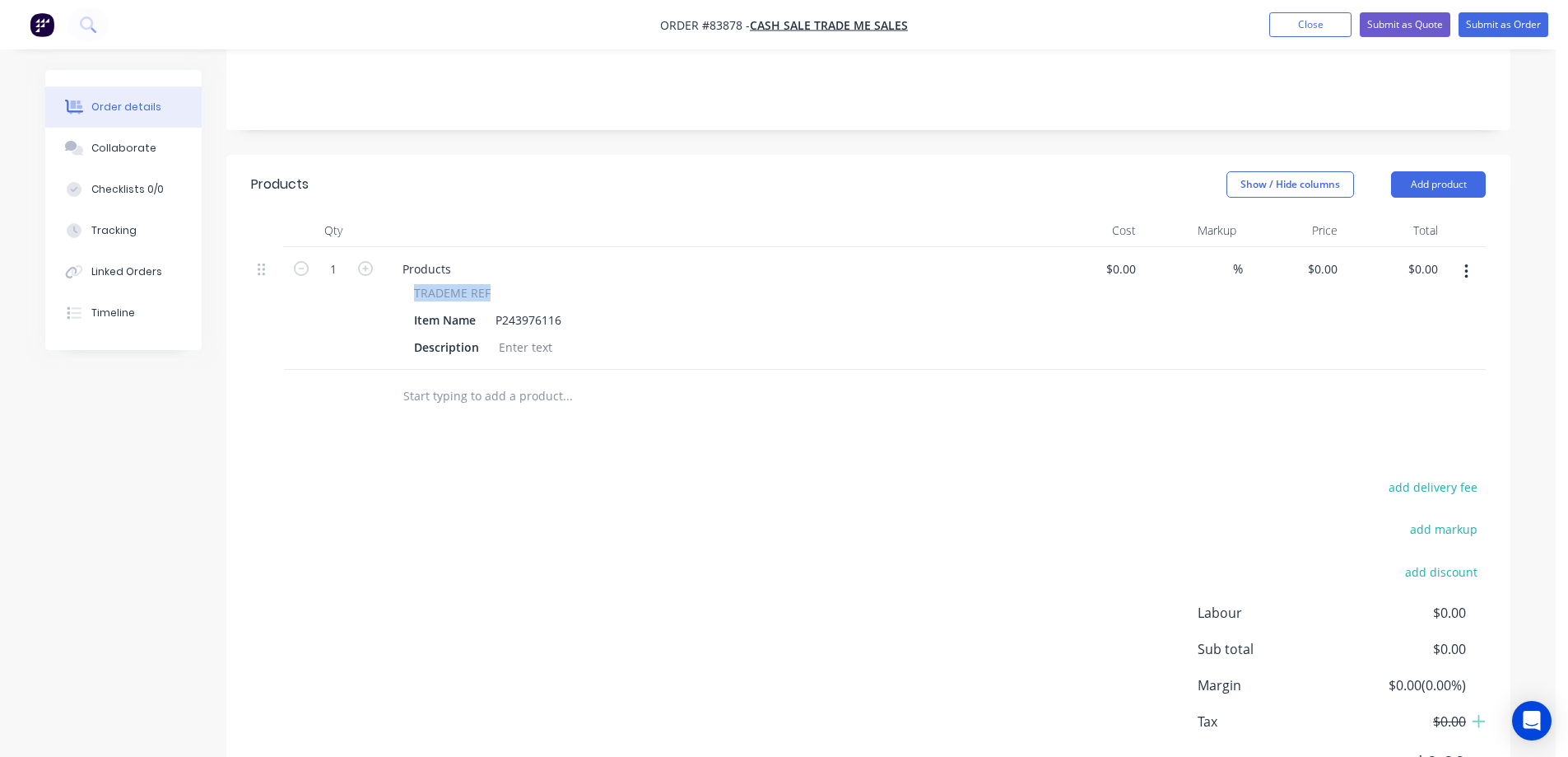
copy span "TRADEME REF"
click at [436, 257] on div "Products" at bounding box center [426, 269] width 75 height 24
paste div
click at [299, 261] on icon "button" at bounding box center [301, 269] width 15 height 15
type input "0"
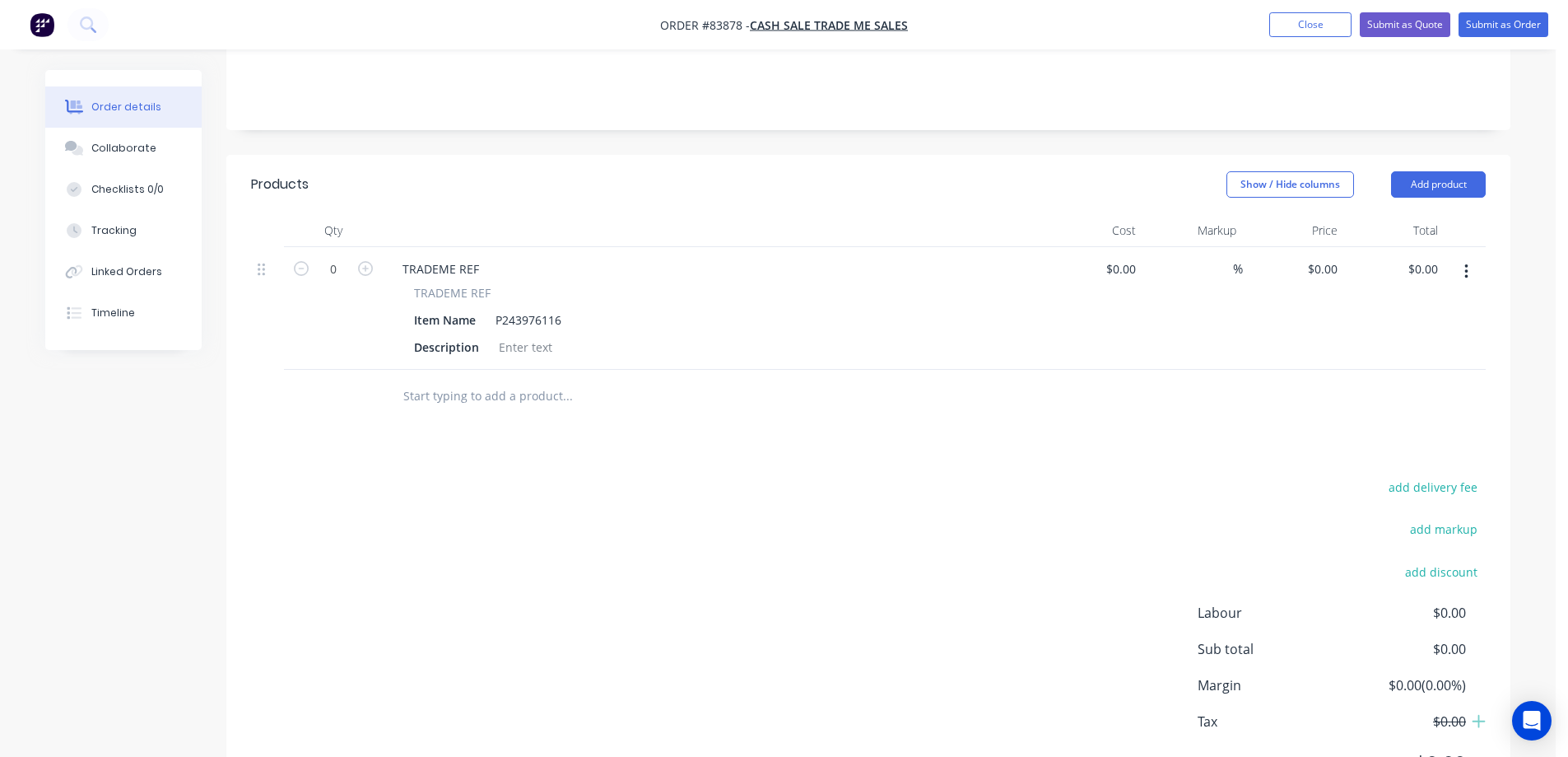
click at [424, 403] on div "Products Show / Hide columns Add product Qty Cost Markup Price Total 0 TRADEME …" at bounding box center [867, 487] width 1284 height 664
click at [446, 379] on input "text" at bounding box center [567, 396] width 329 height 33
click at [428, 379] on input "cookbook" at bounding box center [567, 396] width 329 height 33
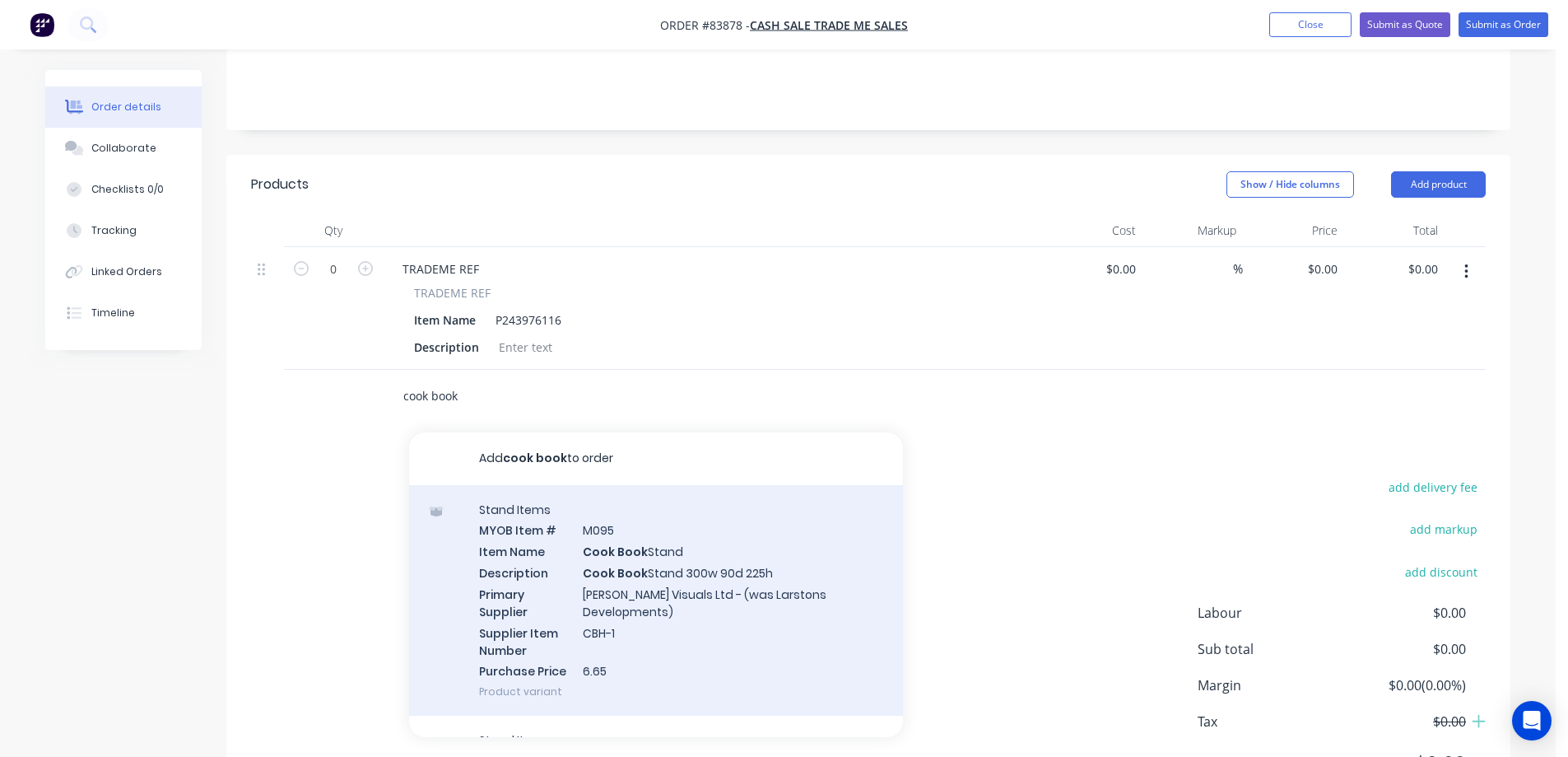
type input "cook book"
click at [539, 581] on div "Stand Items MYOB Item # M095 Item Name Cook Book Stand Description Cook Book St…" at bounding box center [656, 600] width 494 height 231
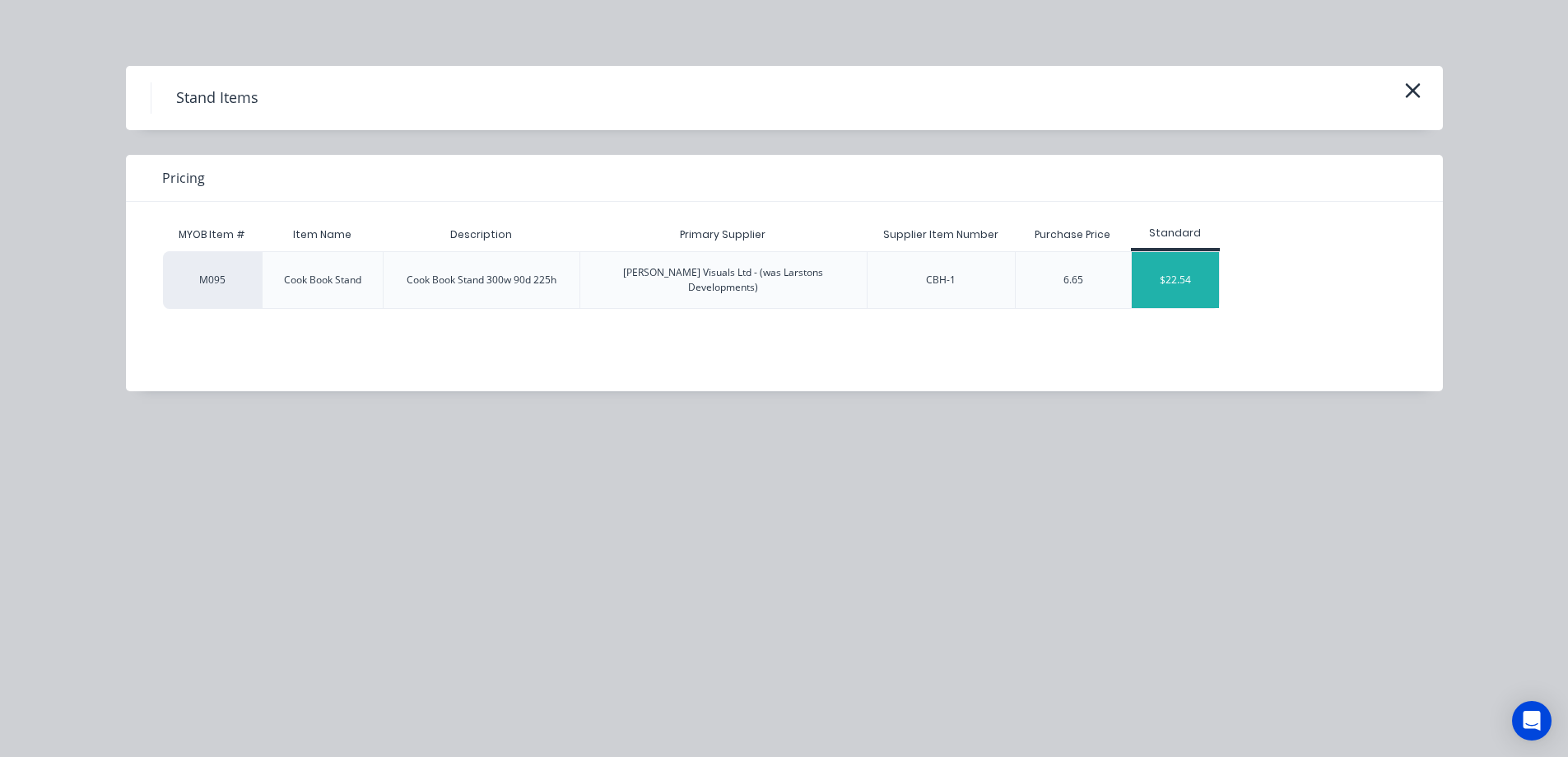
click at [1179, 277] on div "$22.54" at bounding box center [1175, 280] width 88 height 56
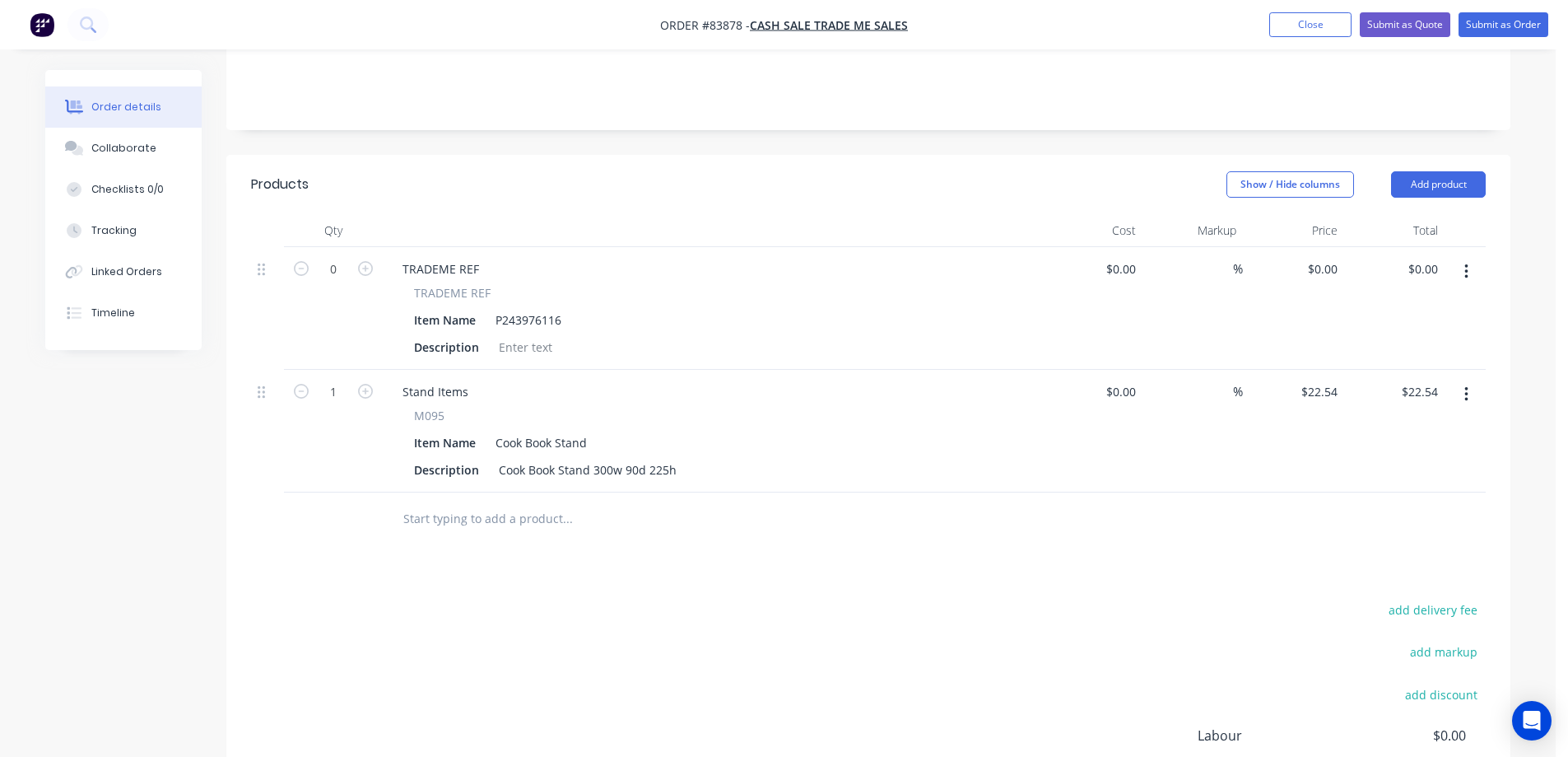
click at [421, 407] on span "M095" at bounding box center [429, 415] width 31 height 17
click at [420, 379] on div "Stand Items" at bounding box center [436, 391] width 93 height 24
paste div
click at [382, 529] on div "Products Show / Hide columns Add product Qty Cost Markup Price Total 0 TRADEME …" at bounding box center [867, 548] width 1284 height 786
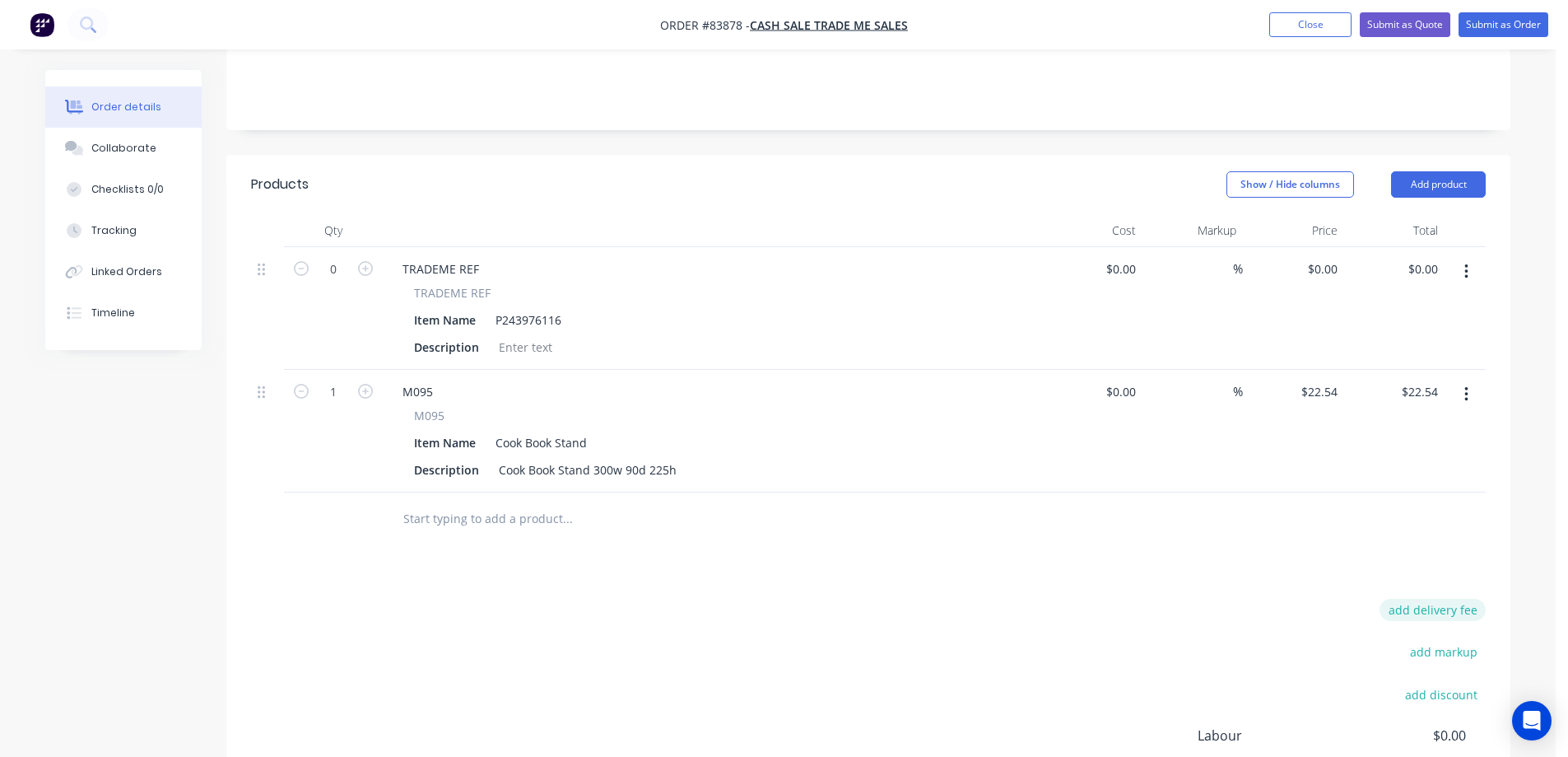
click at [1466, 598] on button "add delivery fee" at bounding box center [1432, 609] width 106 height 22
type input "8"
click at [626, 668] on div "Delivery fee Delivery fee Delivery fee name (Optional) 8 8 $0 add markup add di…" at bounding box center [868, 755] width 1235 height 314
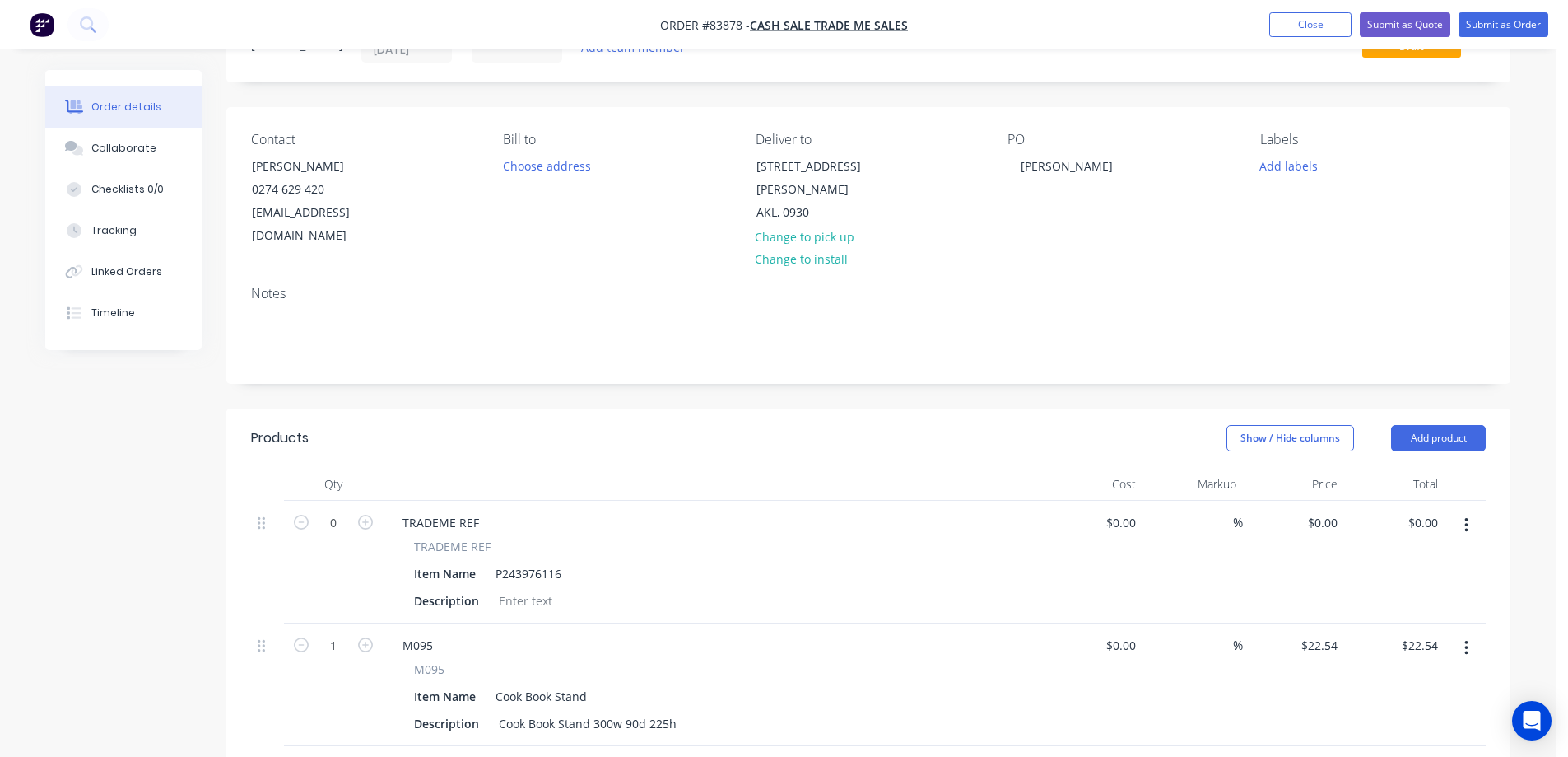
scroll to position [0, 0]
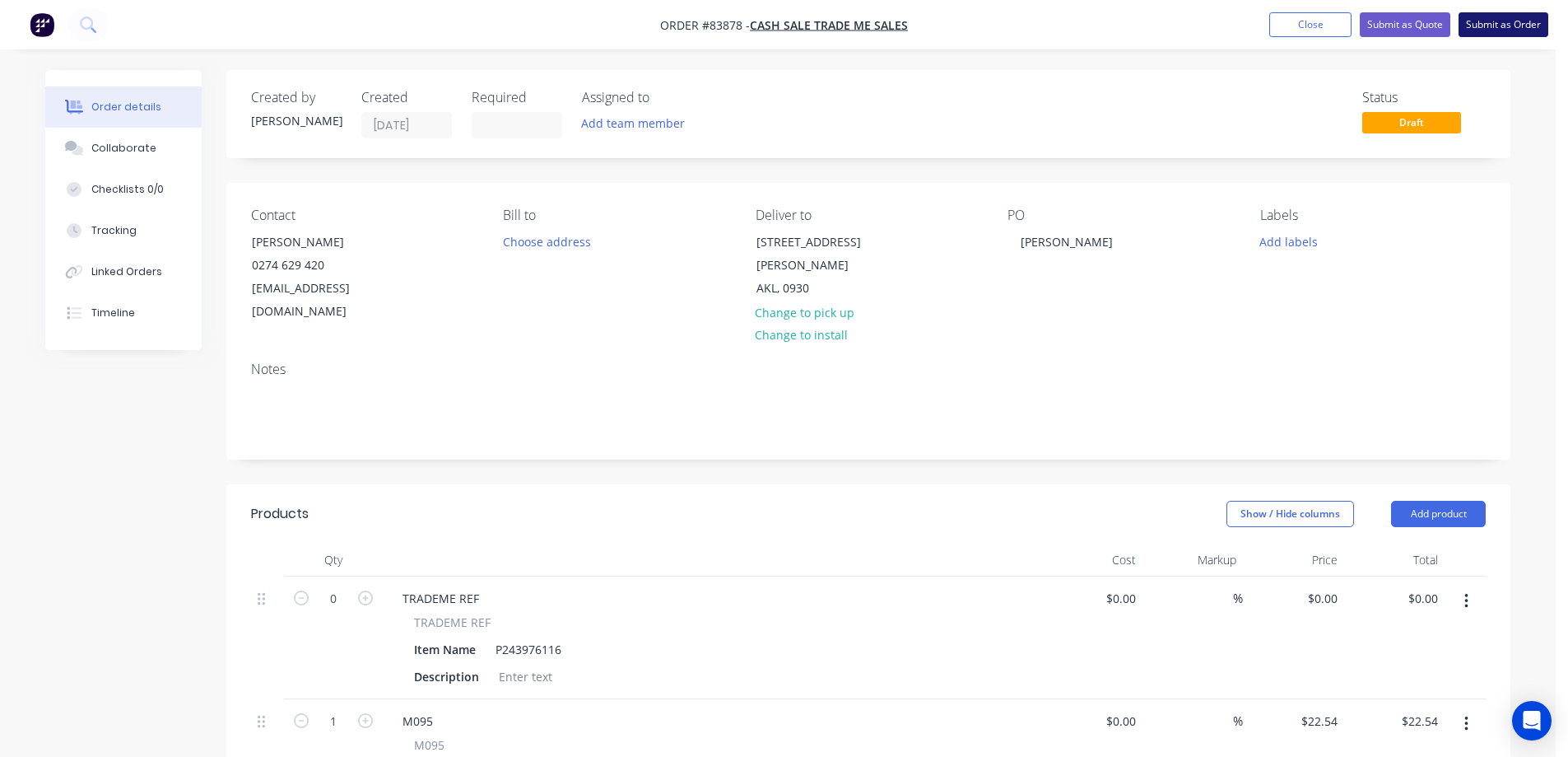
click at [1487, 30] on button "Submit as Order" at bounding box center [1503, 25] width 90 height 25
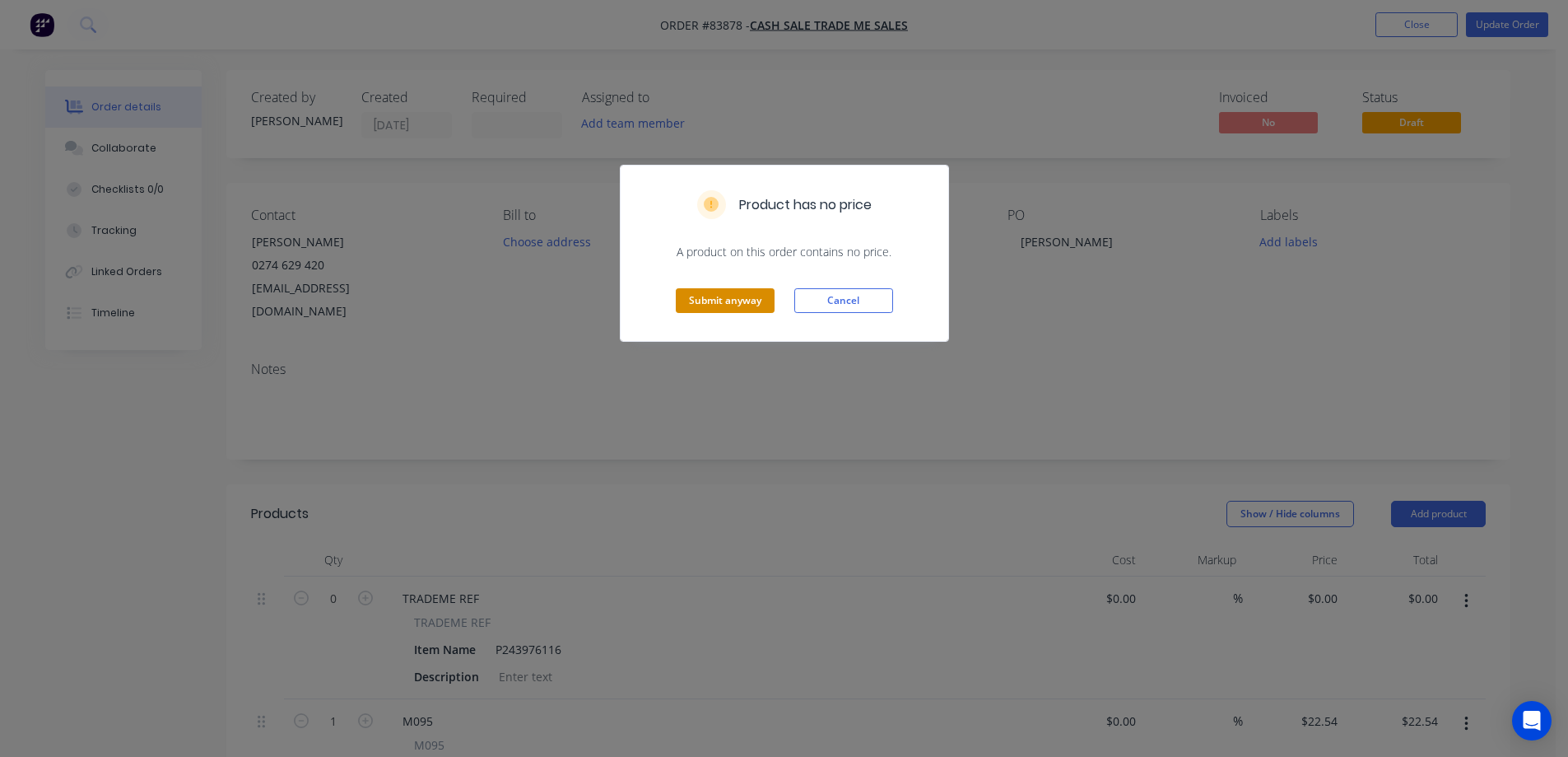
click at [682, 302] on button "Submit anyway" at bounding box center [725, 300] width 99 height 25
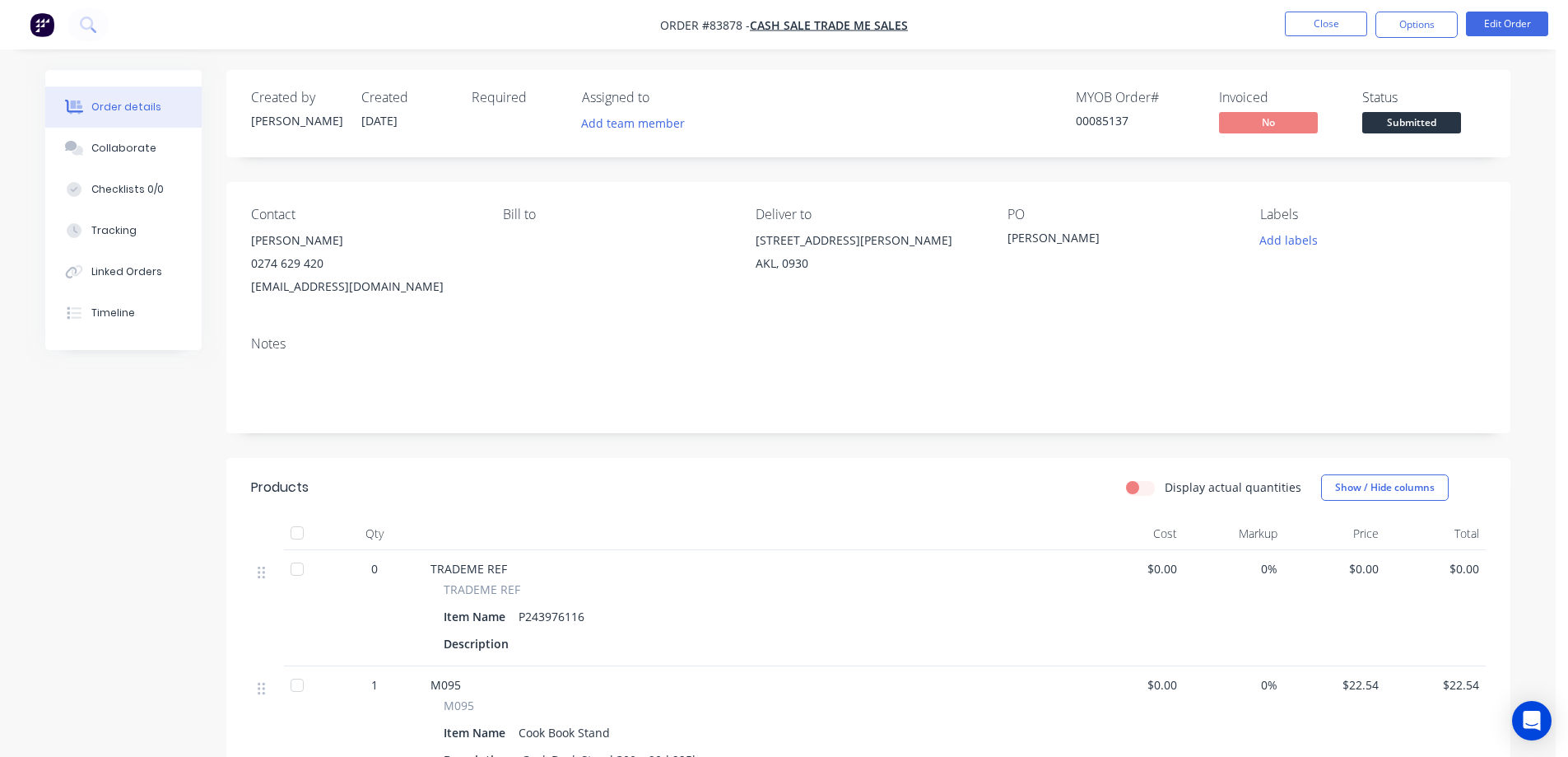
click at [1123, 122] on div "00085137" at bounding box center [1137, 120] width 123 height 17
click at [1427, 9] on nav "Order #83878 - Cash Sale TRADE ME SALES Close Options Edit Order" at bounding box center [784, 25] width 1568 height 49
click at [1415, 38] on nav "Order #83878 - Cash Sale TRADE ME SALES Close Options Edit Order" at bounding box center [784, 25] width 1568 height 49
click at [1386, 38] on nav "Order #83878 - Cash Sale TRADE ME SALES Close Options Edit Order" at bounding box center [784, 25] width 1568 height 49
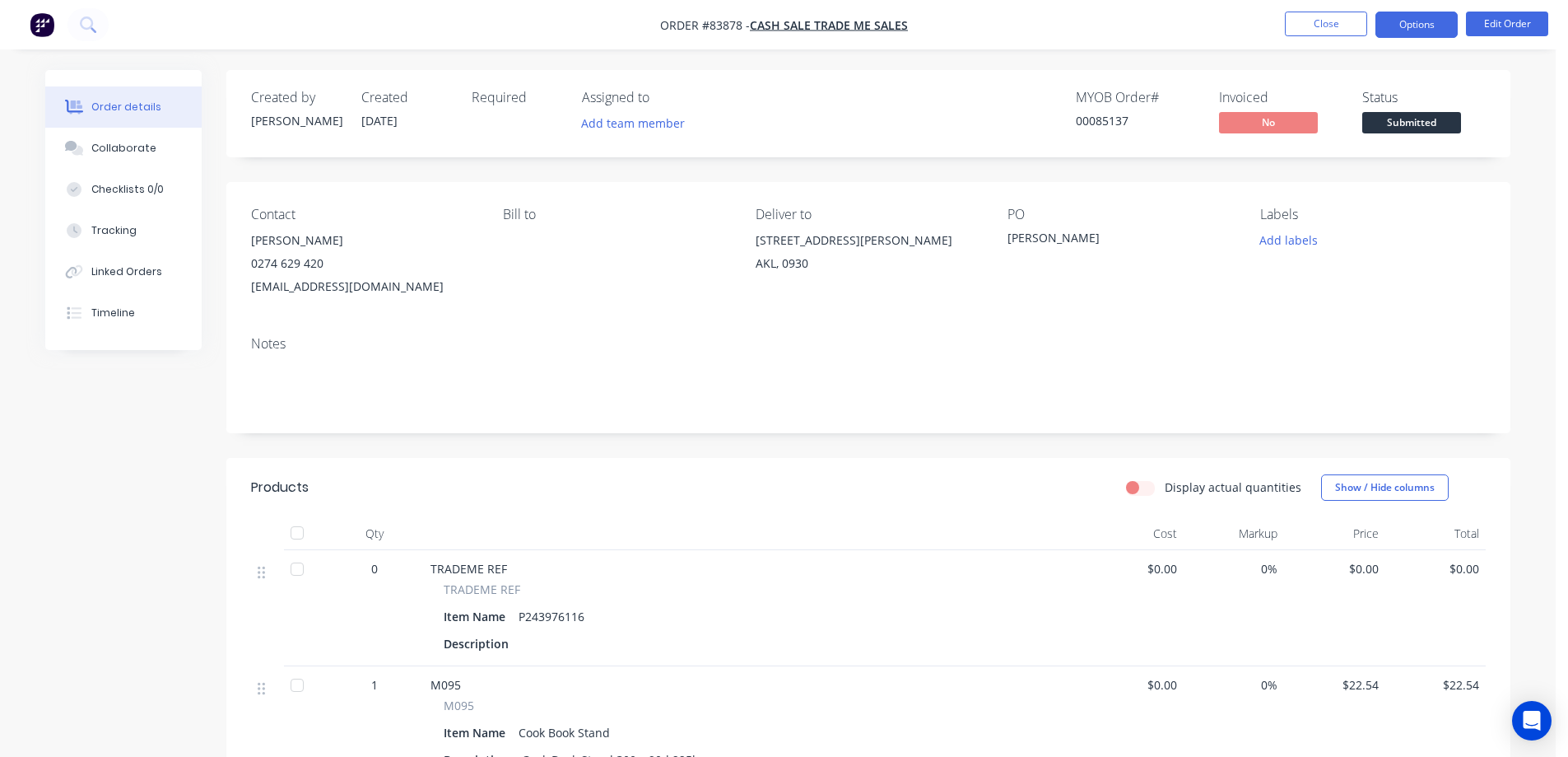
click at [1403, 25] on button "Options" at bounding box center [1416, 25] width 83 height 26
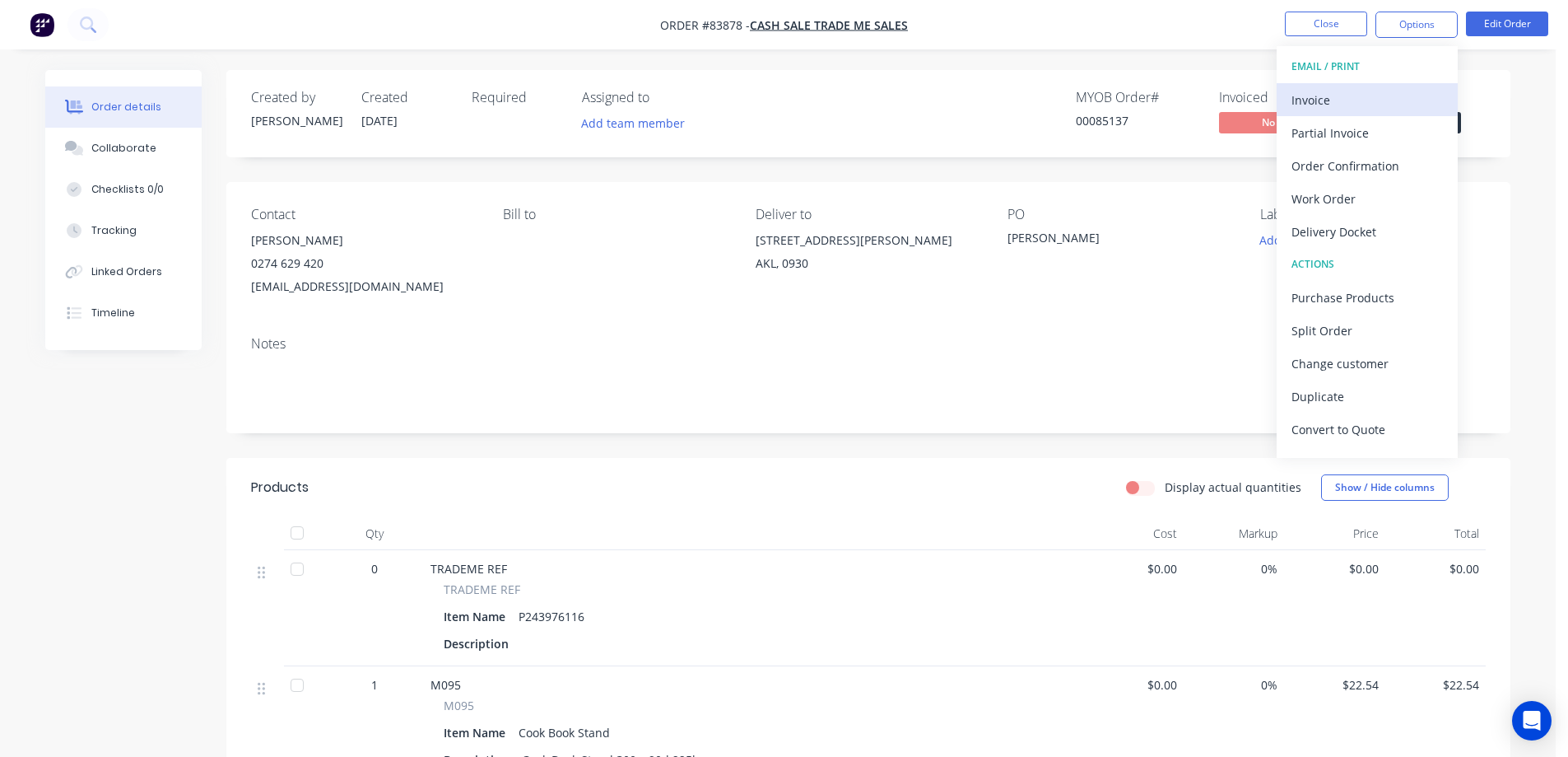
click at [1362, 96] on div "Invoice" at bounding box center [1367, 100] width 152 height 24
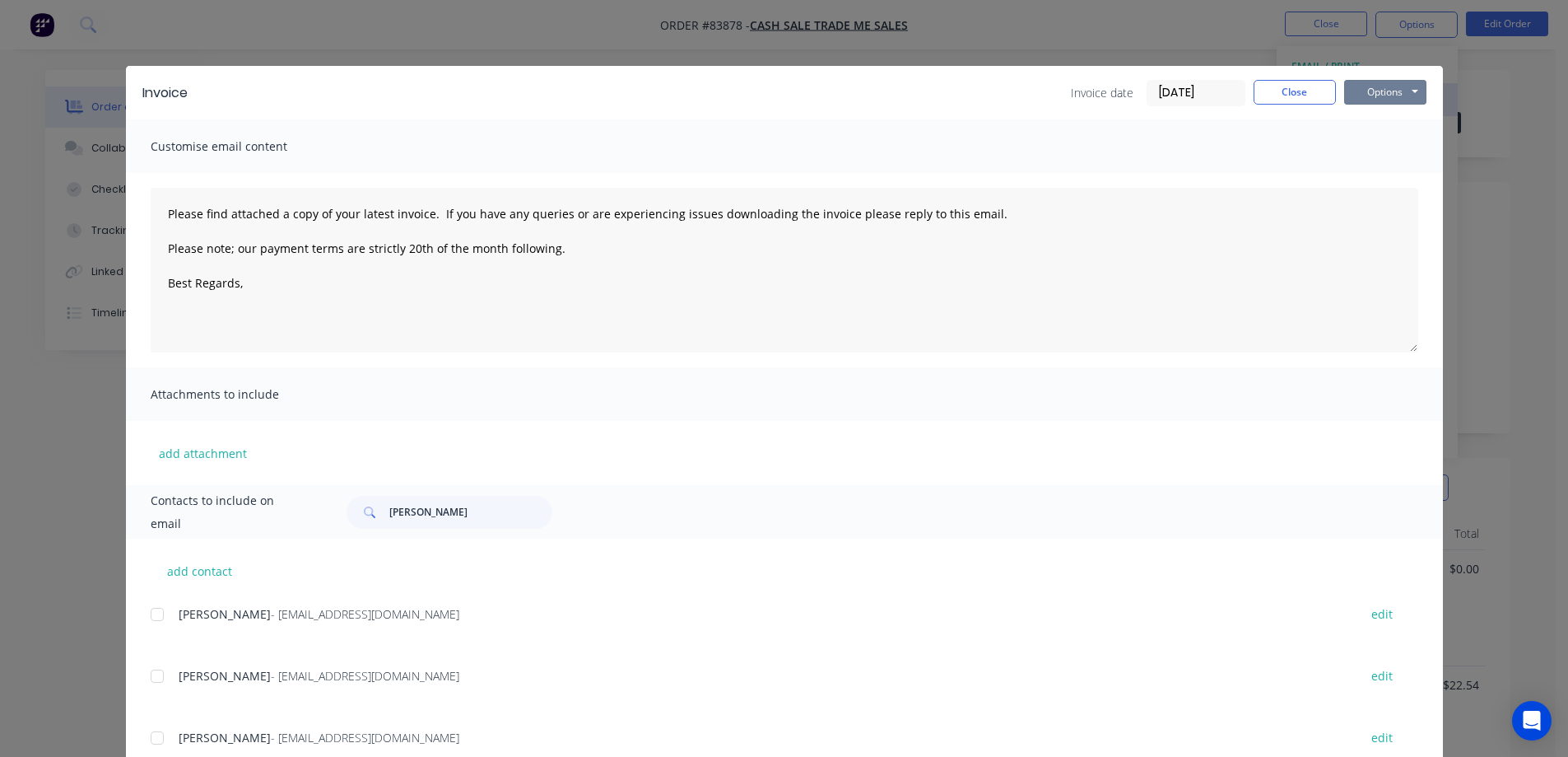
click at [1377, 88] on button "Options" at bounding box center [1385, 92] width 83 height 25
click at [1368, 144] on button "Print" at bounding box center [1396, 149] width 105 height 27
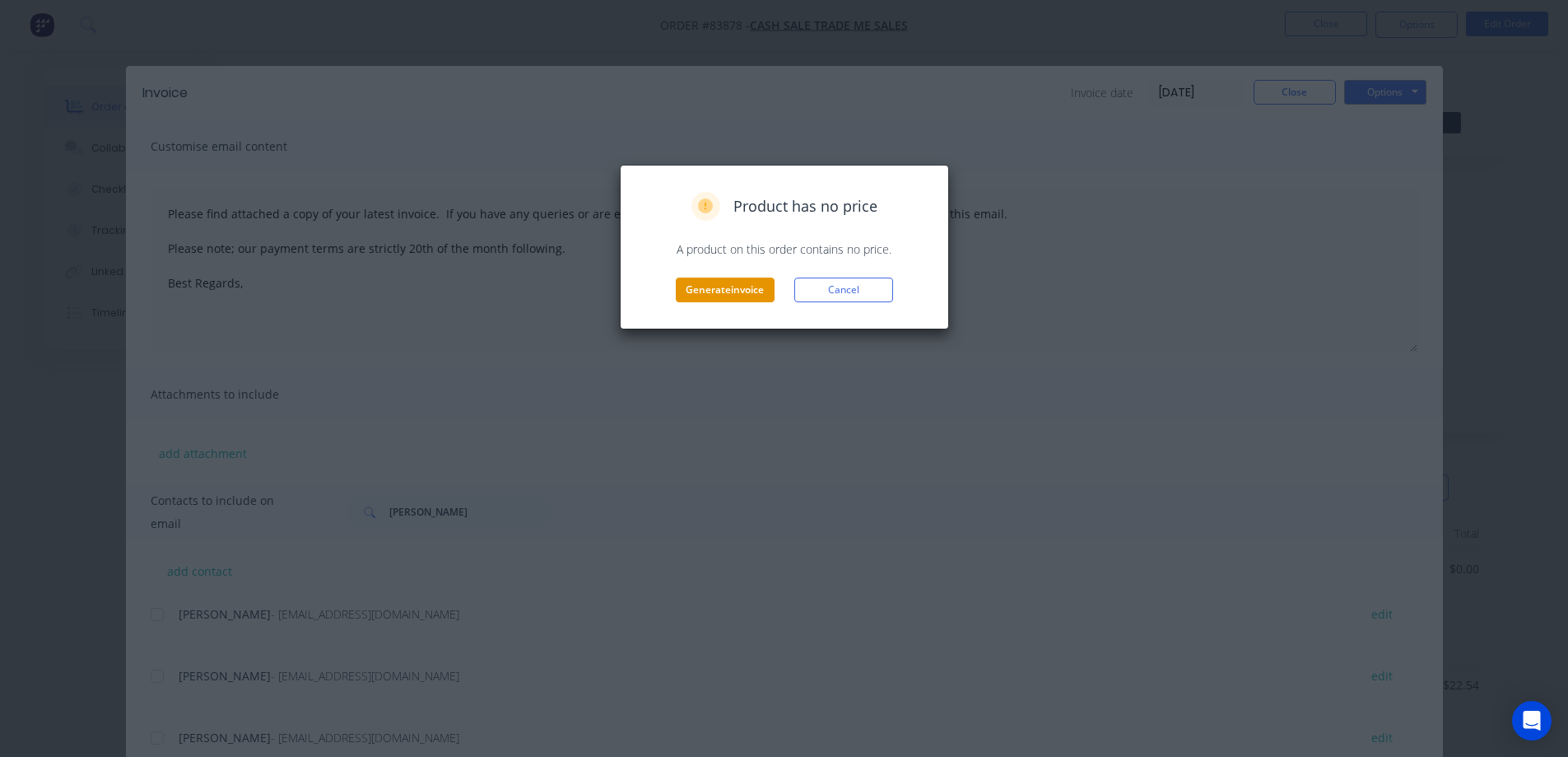
click at [682, 292] on button "Generate invoice" at bounding box center [725, 290] width 99 height 25
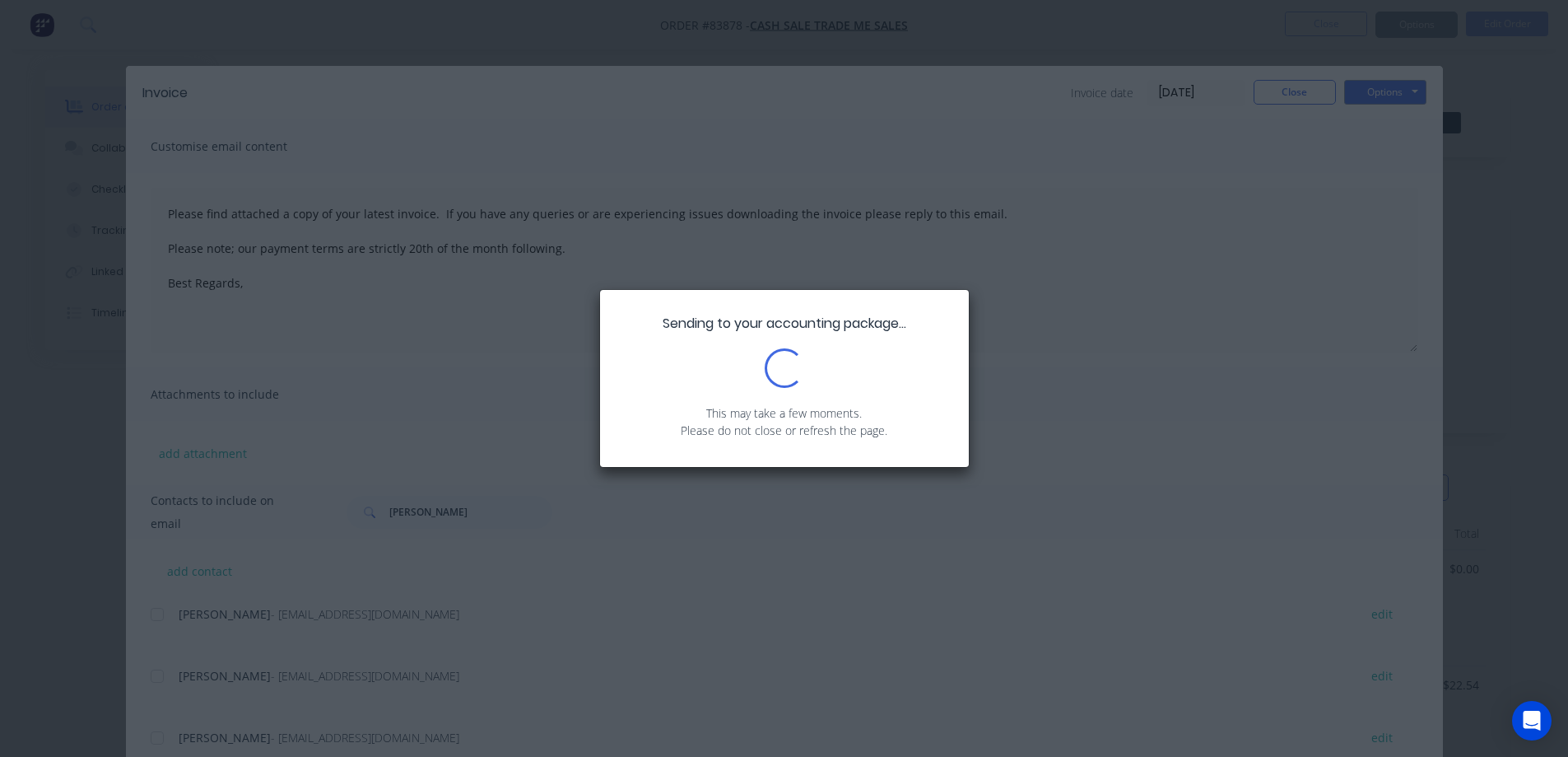
type textarea "Please find attached a copy of your latest invoice. If you have any queries or …"
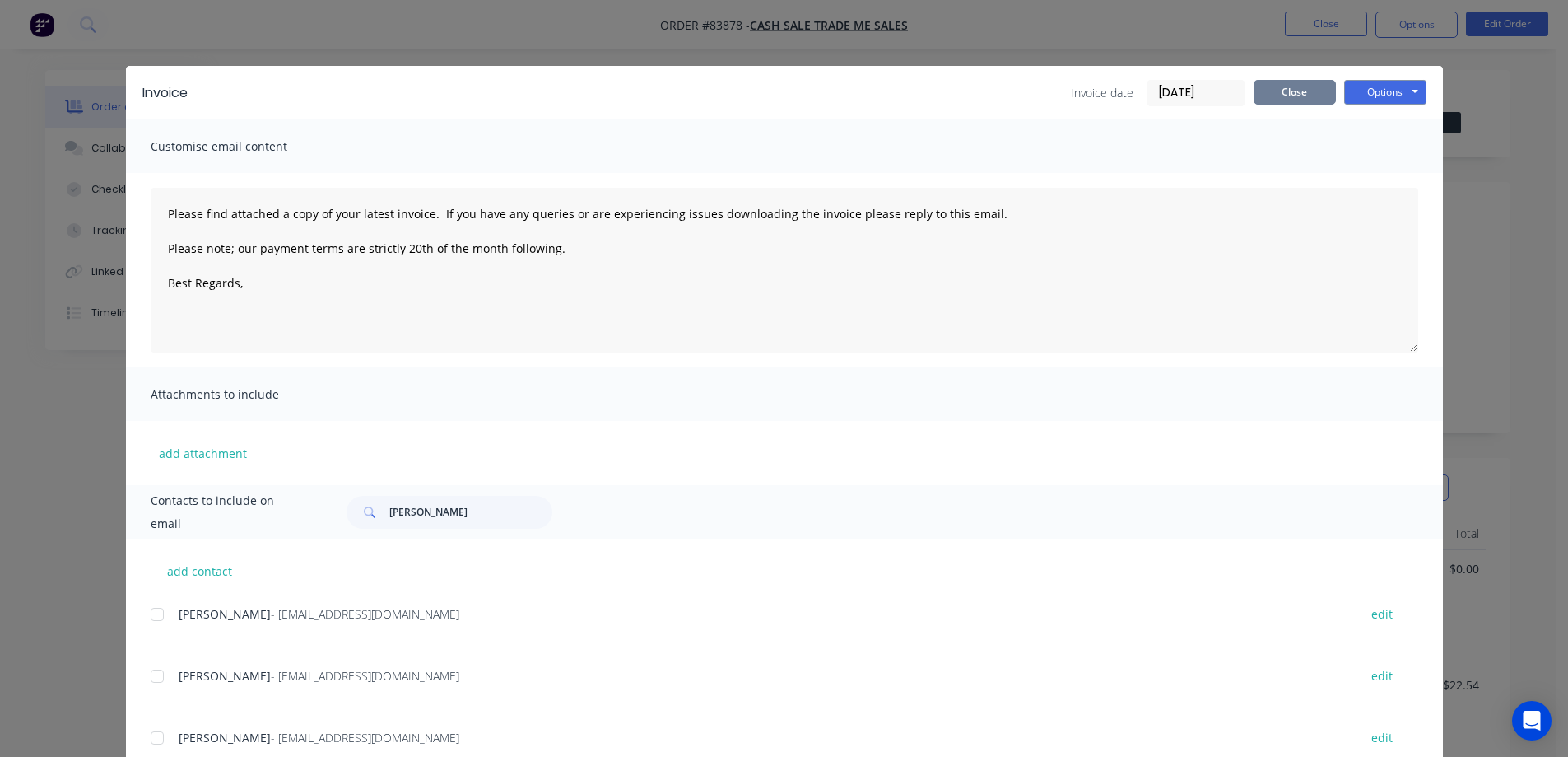
click at [1281, 88] on button "Close" at bounding box center [1294, 92] width 83 height 25
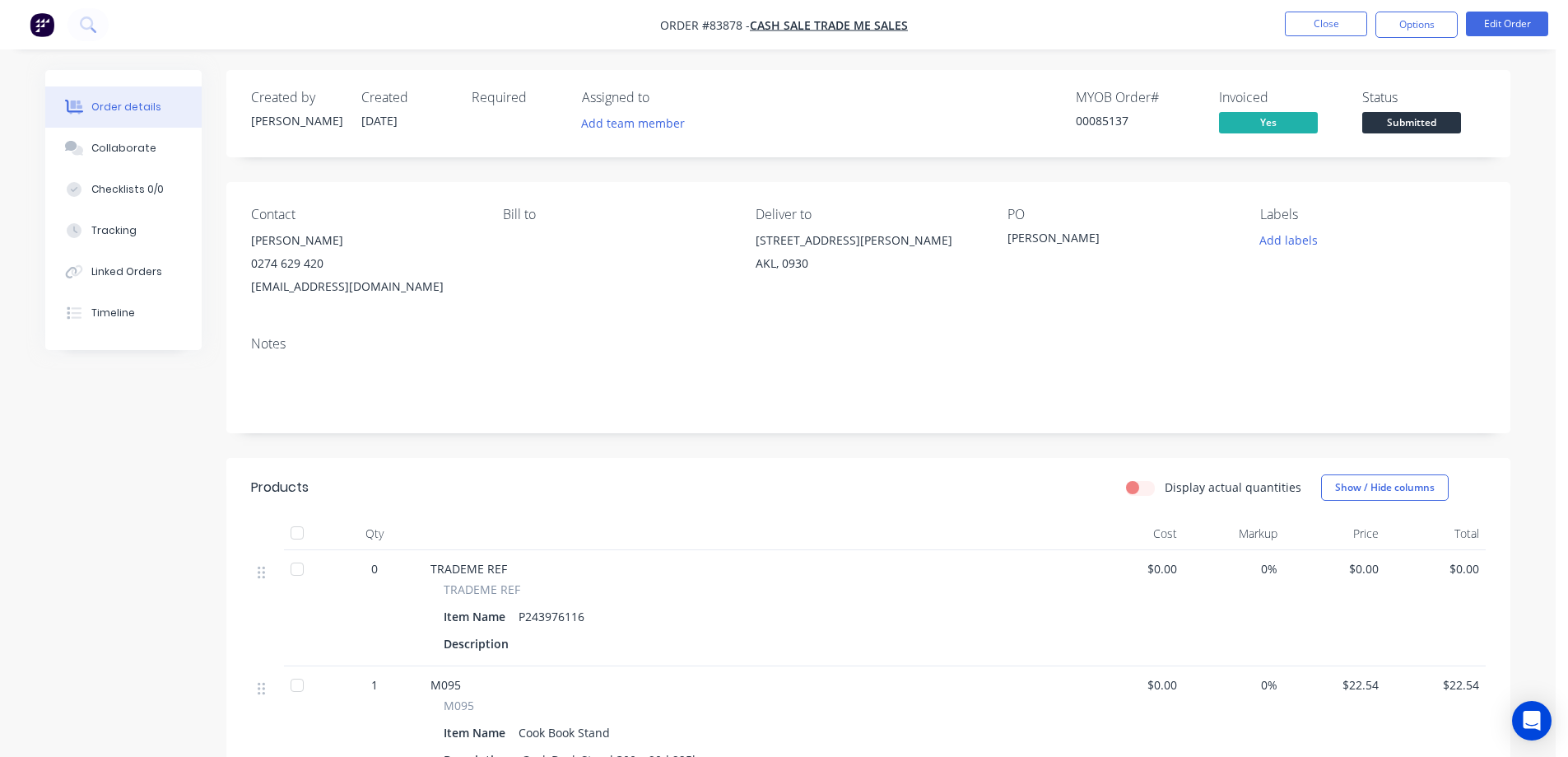
click at [1415, 116] on span "Submitted" at bounding box center [1411, 122] width 99 height 21
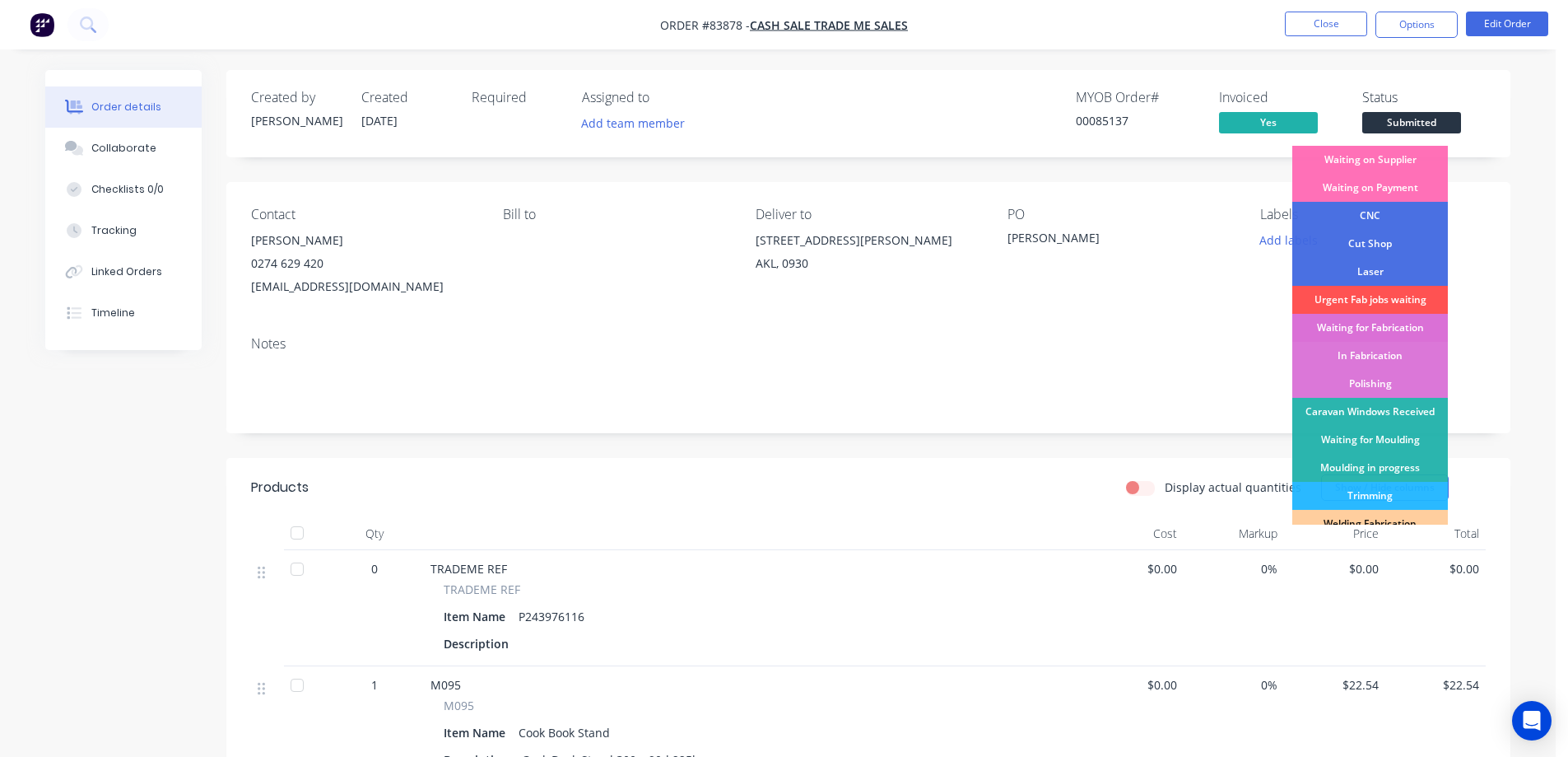
scroll to position [321, 0]
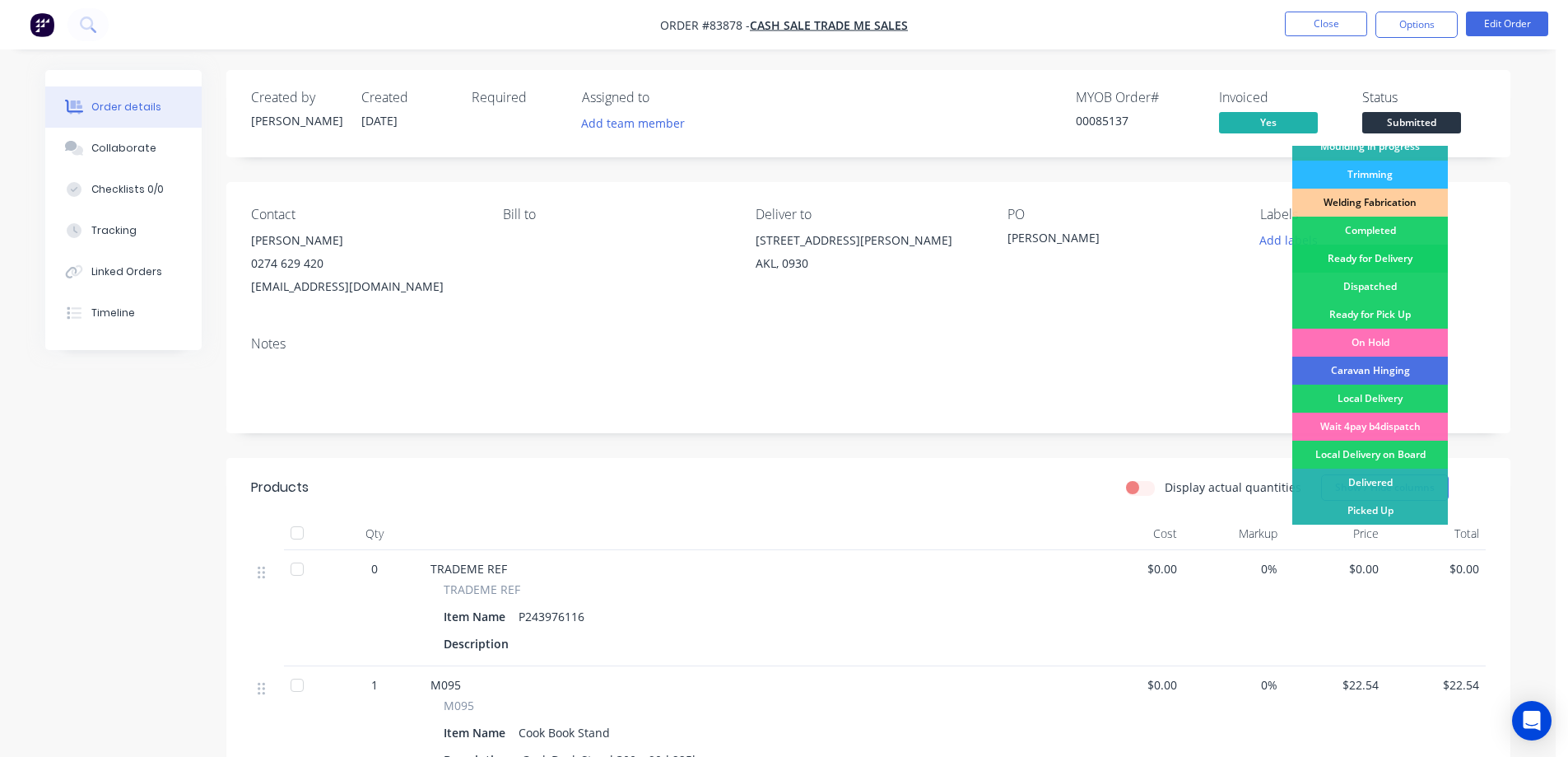
click at [1389, 252] on div "Ready for Delivery" at bounding box center [1369, 258] width 155 height 28
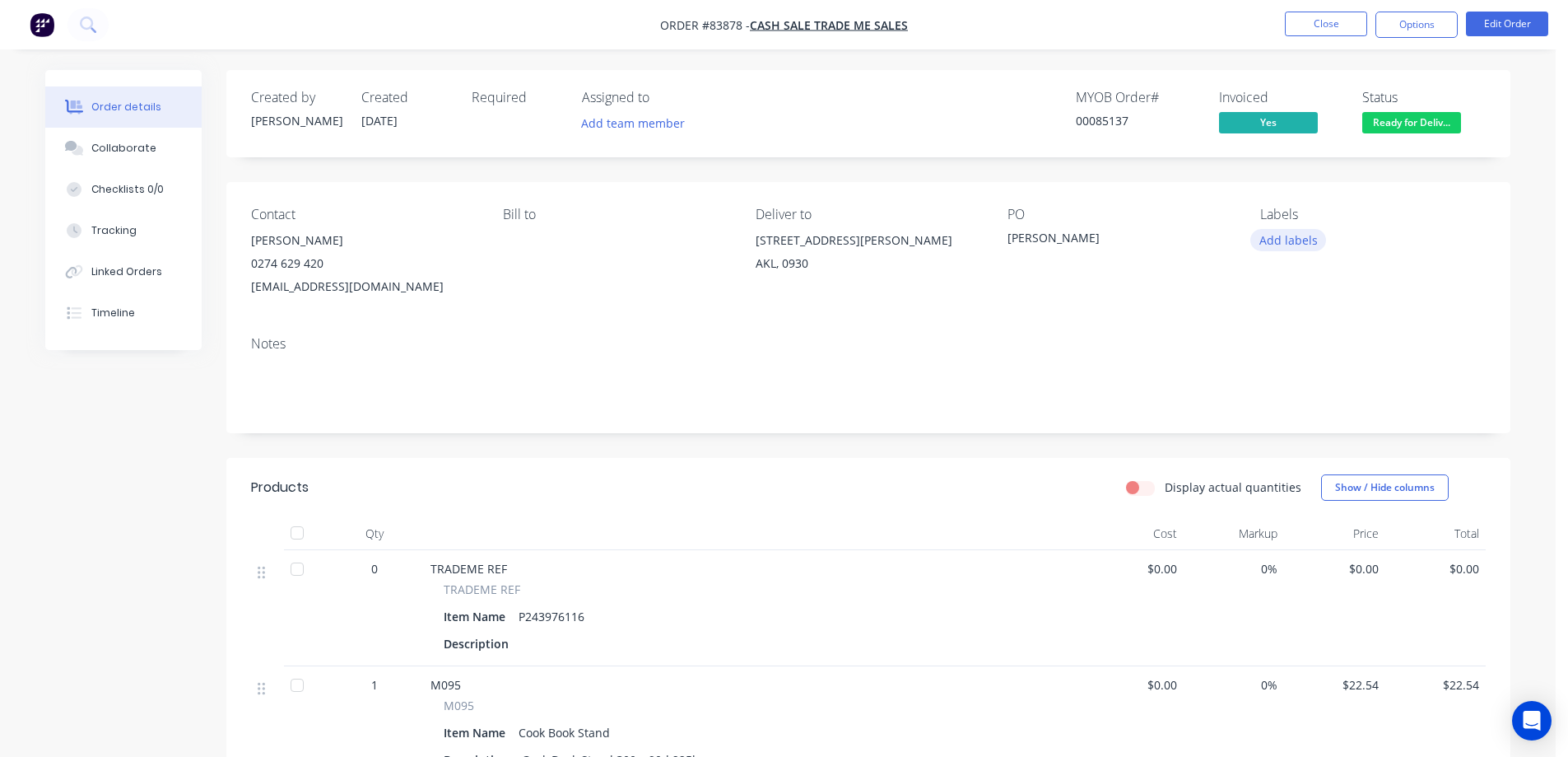
click at [1287, 245] on button "Add labels" at bounding box center [1288, 240] width 75 height 22
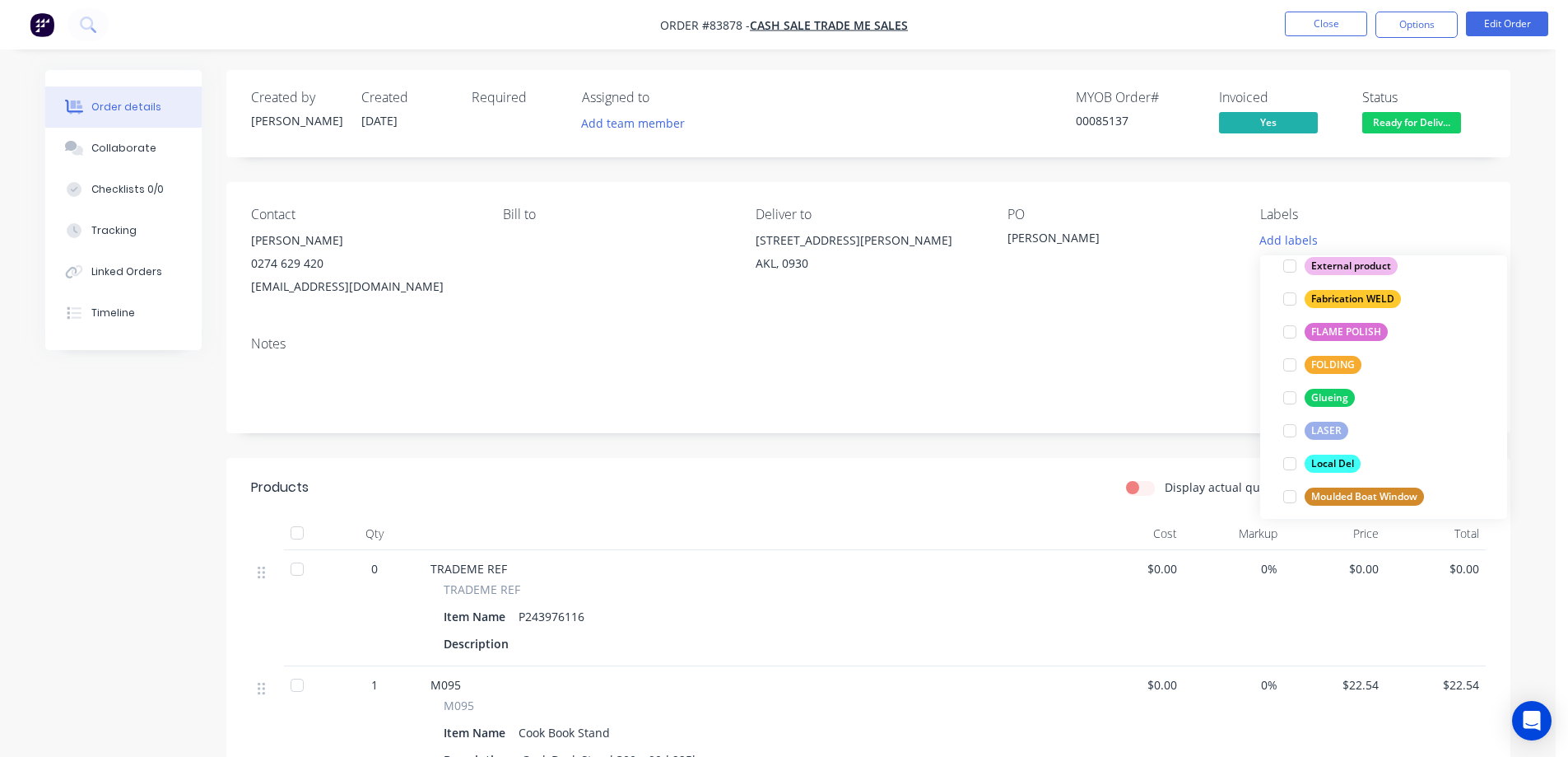
scroll to position [625, 0]
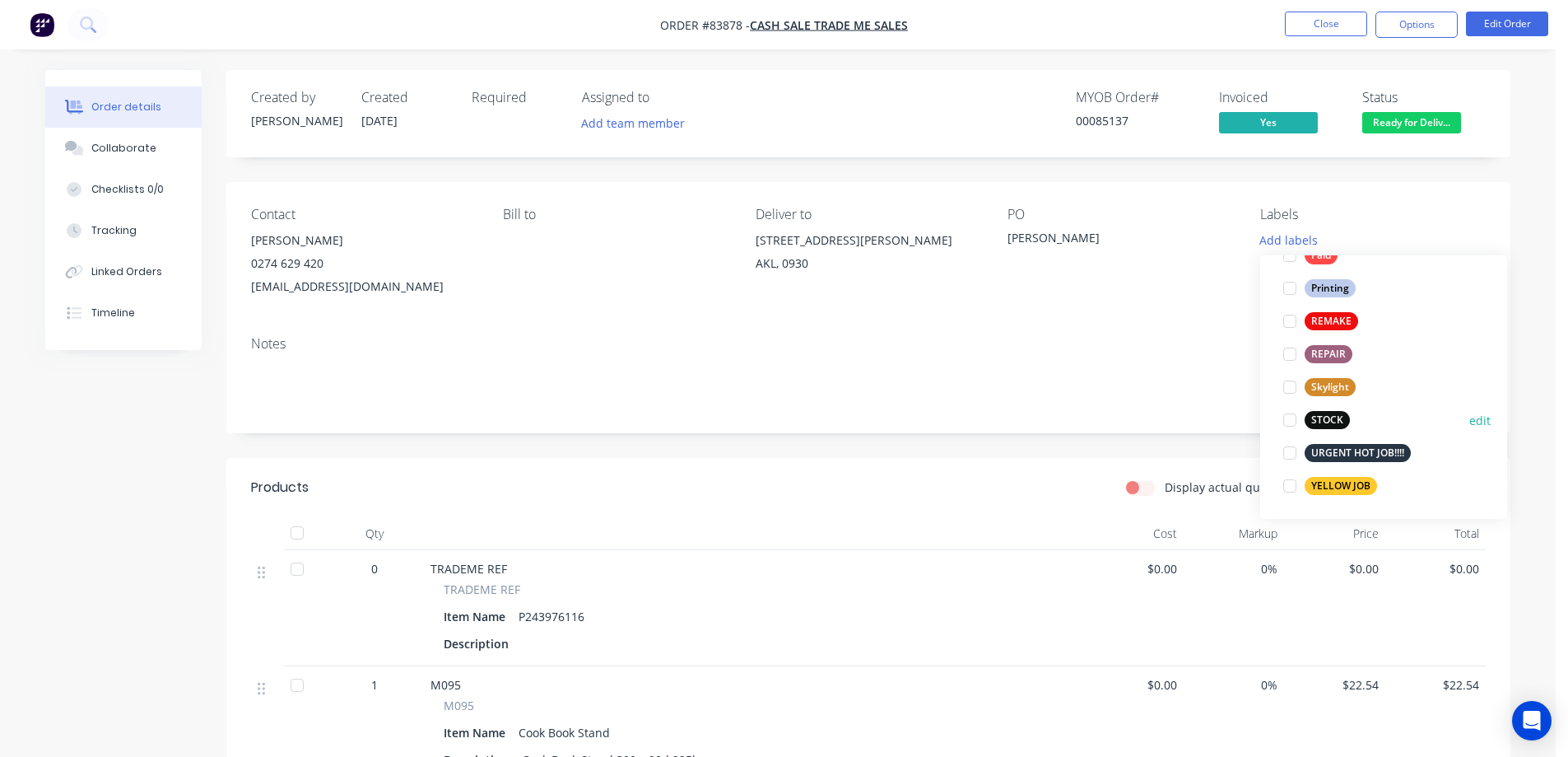
drag, startPoint x: 1315, startPoint y: 417, endPoint x: 1315, endPoint y: 385, distance: 32.0
click at [1315, 415] on div "STOCK" at bounding box center [1328, 420] width 45 height 18
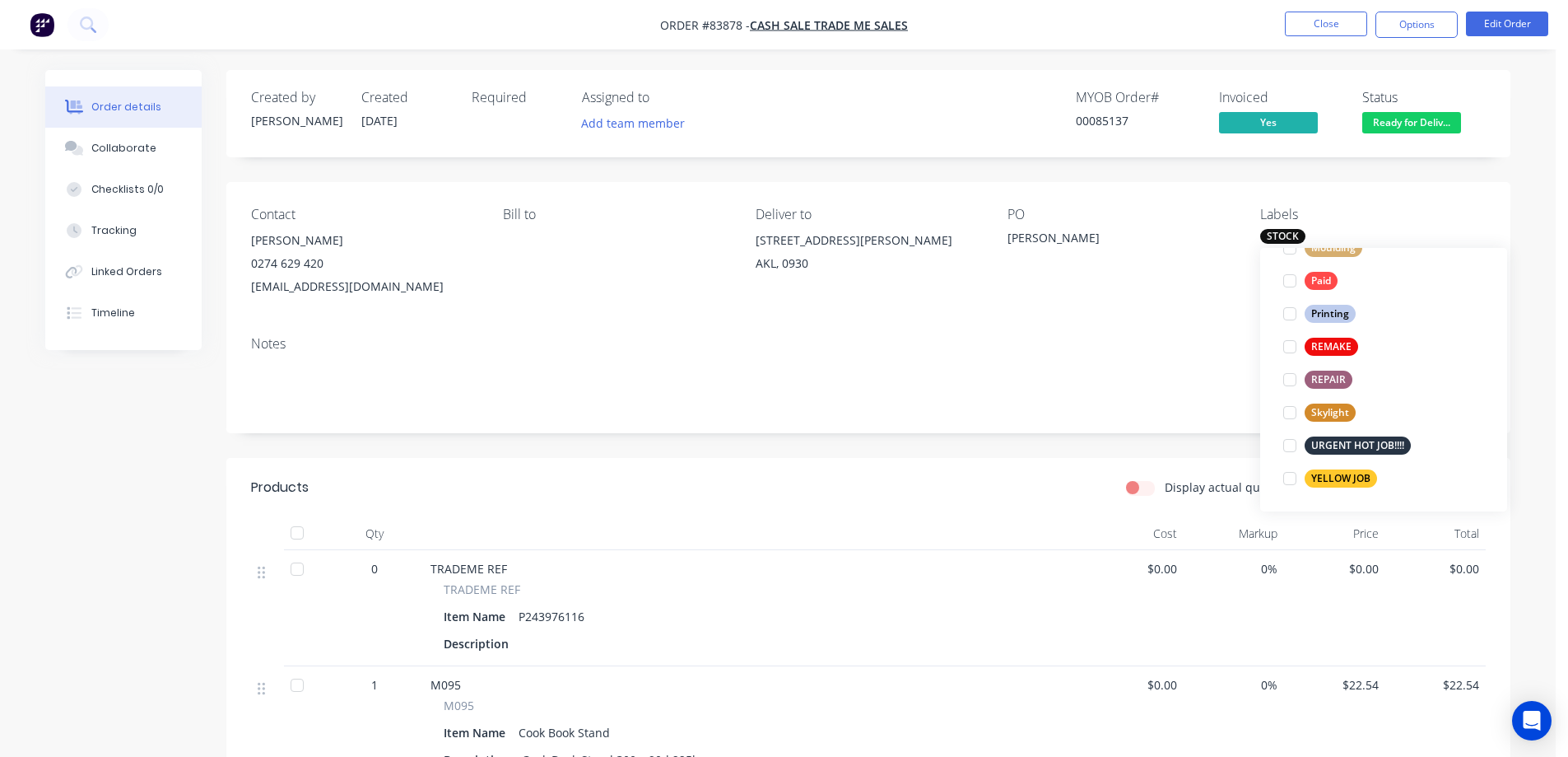
scroll to position [0, 0]
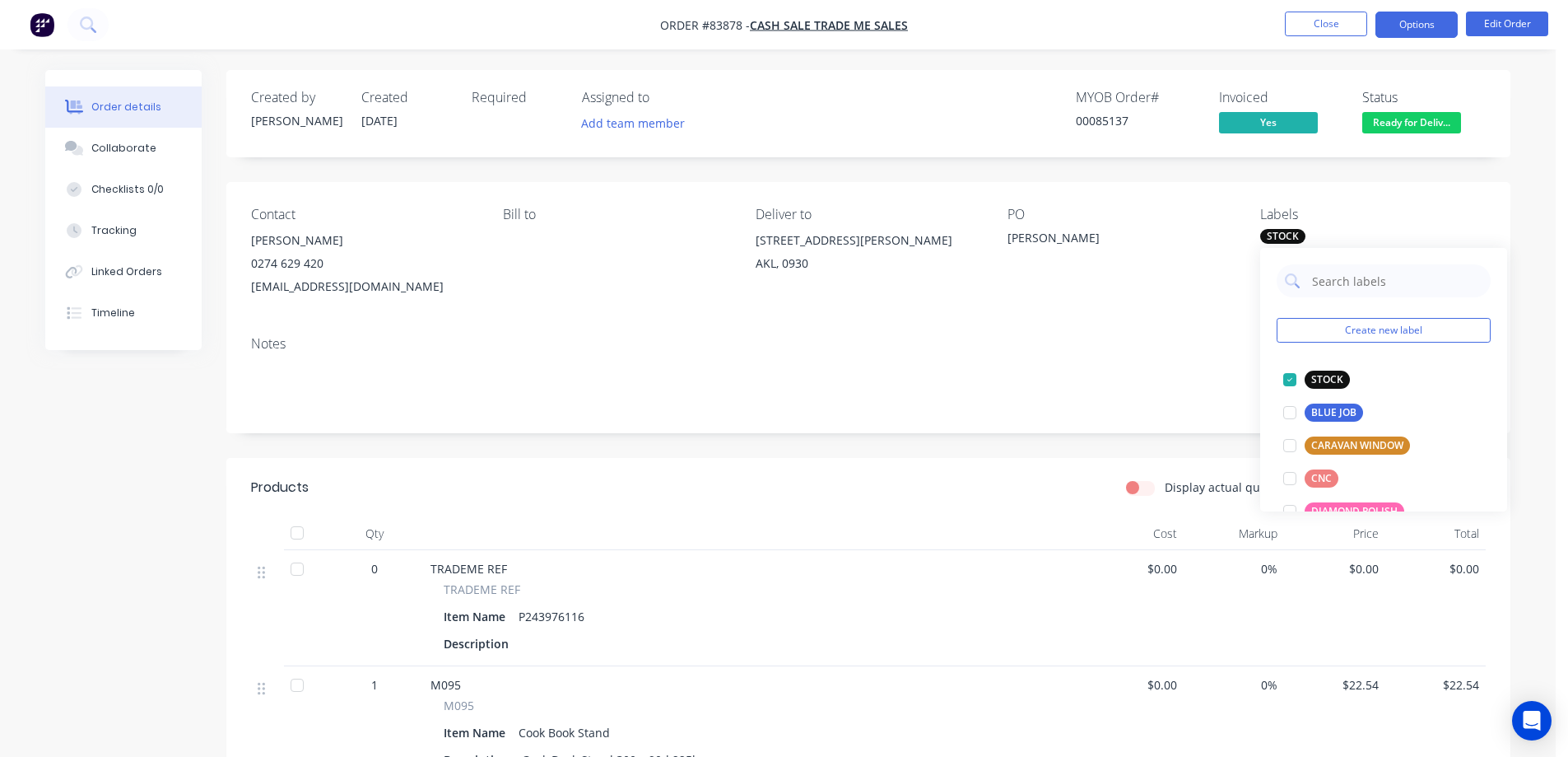
click at [1424, 14] on button "Options" at bounding box center [1416, 25] width 83 height 26
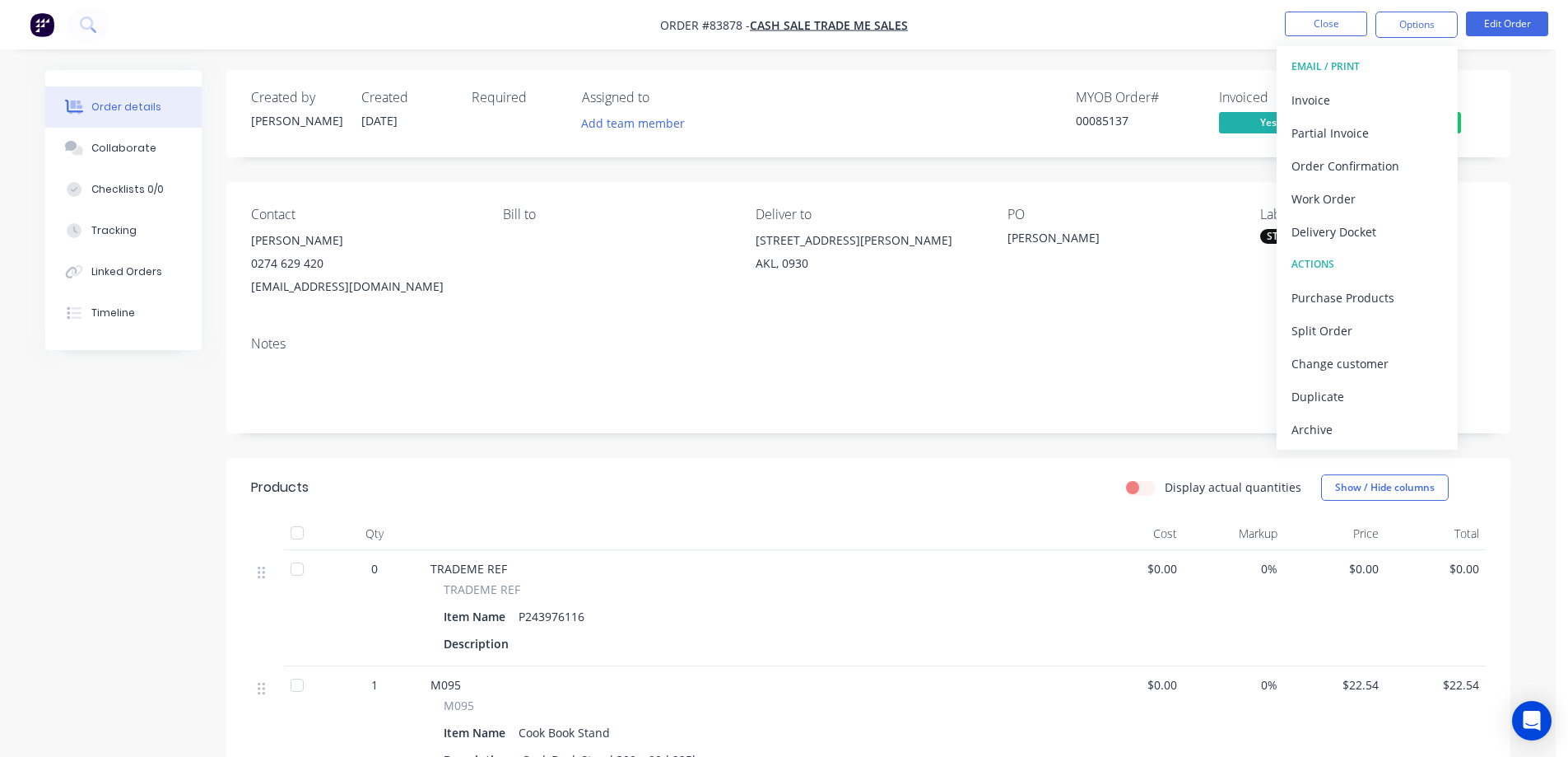
click at [1205, 45] on nav "Order #83878 - Cash Sale TRADE ME SALES Close Options EMAIL / PRINT Invoice Par…" at bounding box center [784, 25] width 1568 height 49
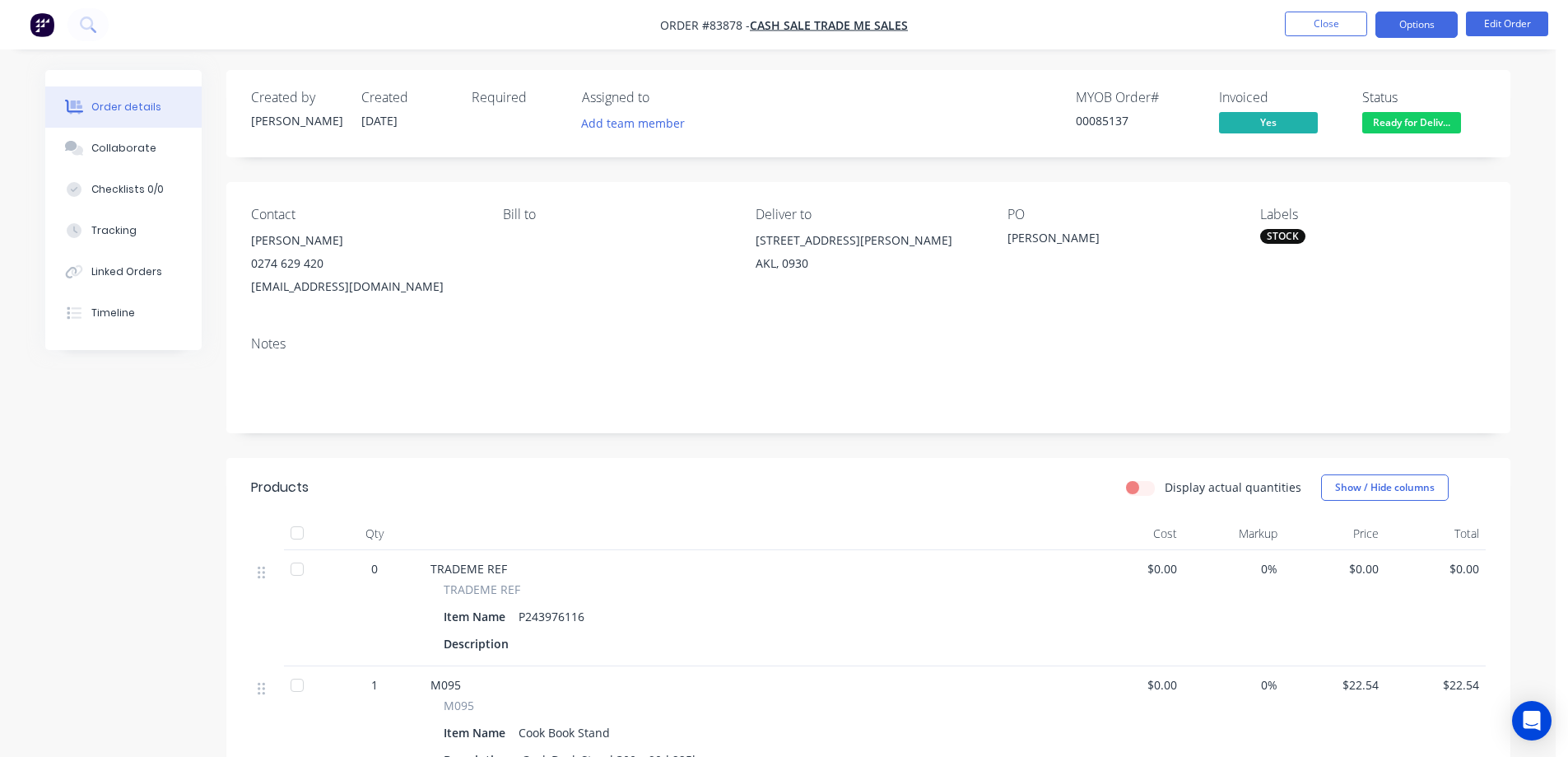
click at [1406, 23] on button "Options" at bounding box center [1416, 25] width 83 height 26
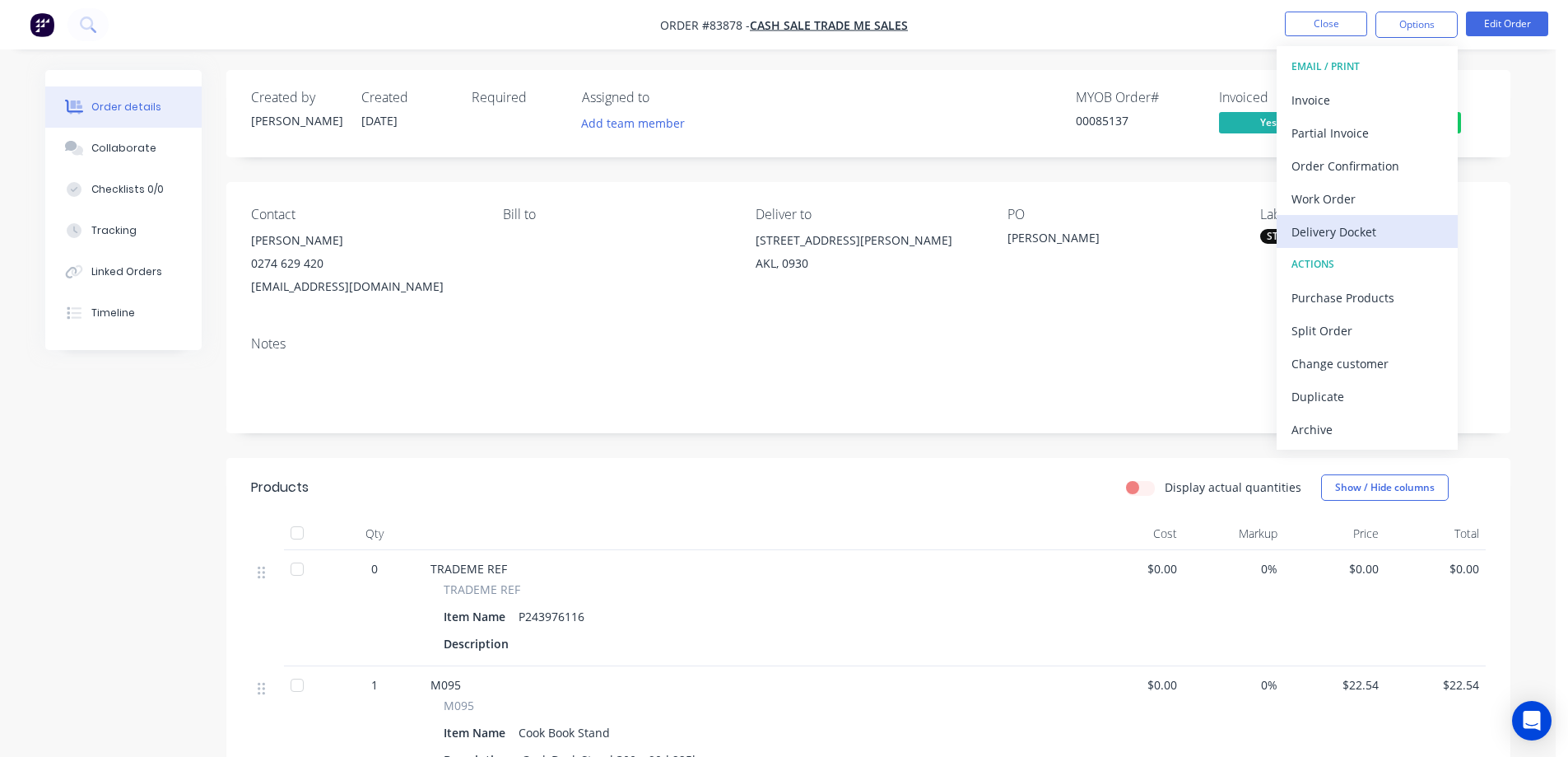
click at [1340, 225] on div "Delivery Docket" at bounding box center [1367, 231] width 152 height 24
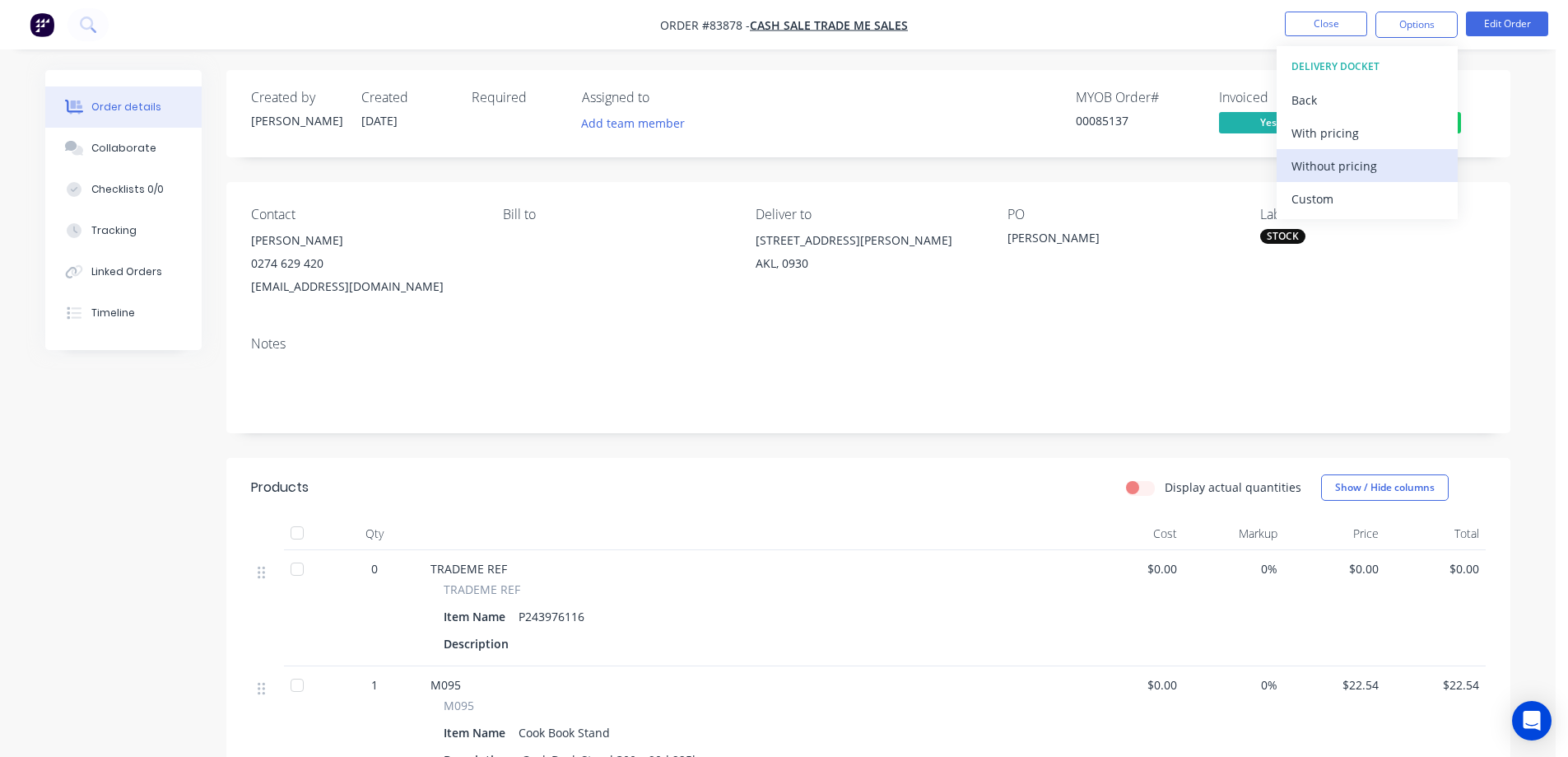
click at [1342, 167] on div "Without pricing" at bounding box center [1367, 166] width 152 height 24
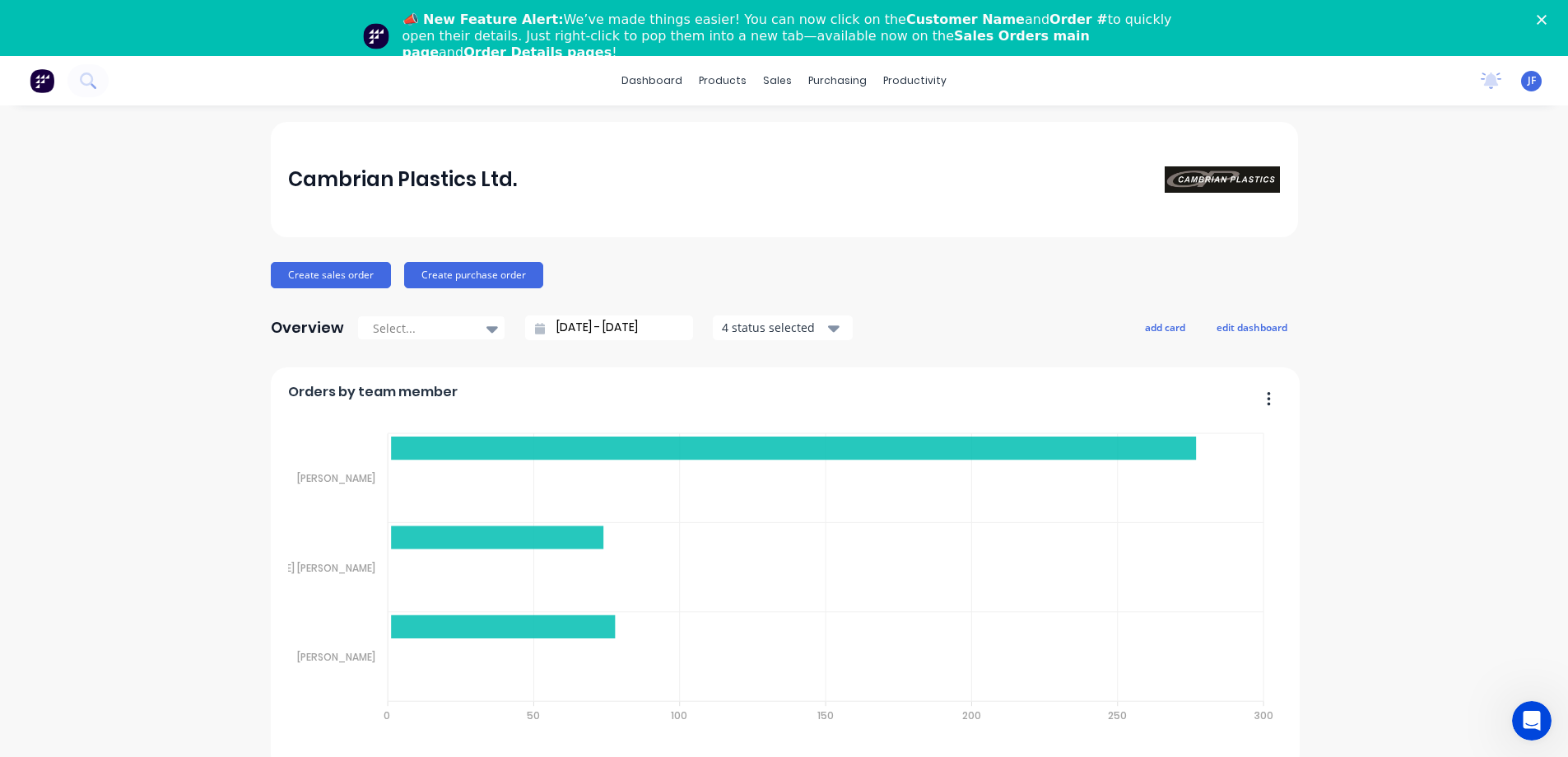
click at [906, 205] on div "Cambrian Plastics Ltd." at bounding box center [784, 179] width 1027 height 115
click at [343, 270] on button "Create sales order" at bounding box center [330, 274] width 120 height 26
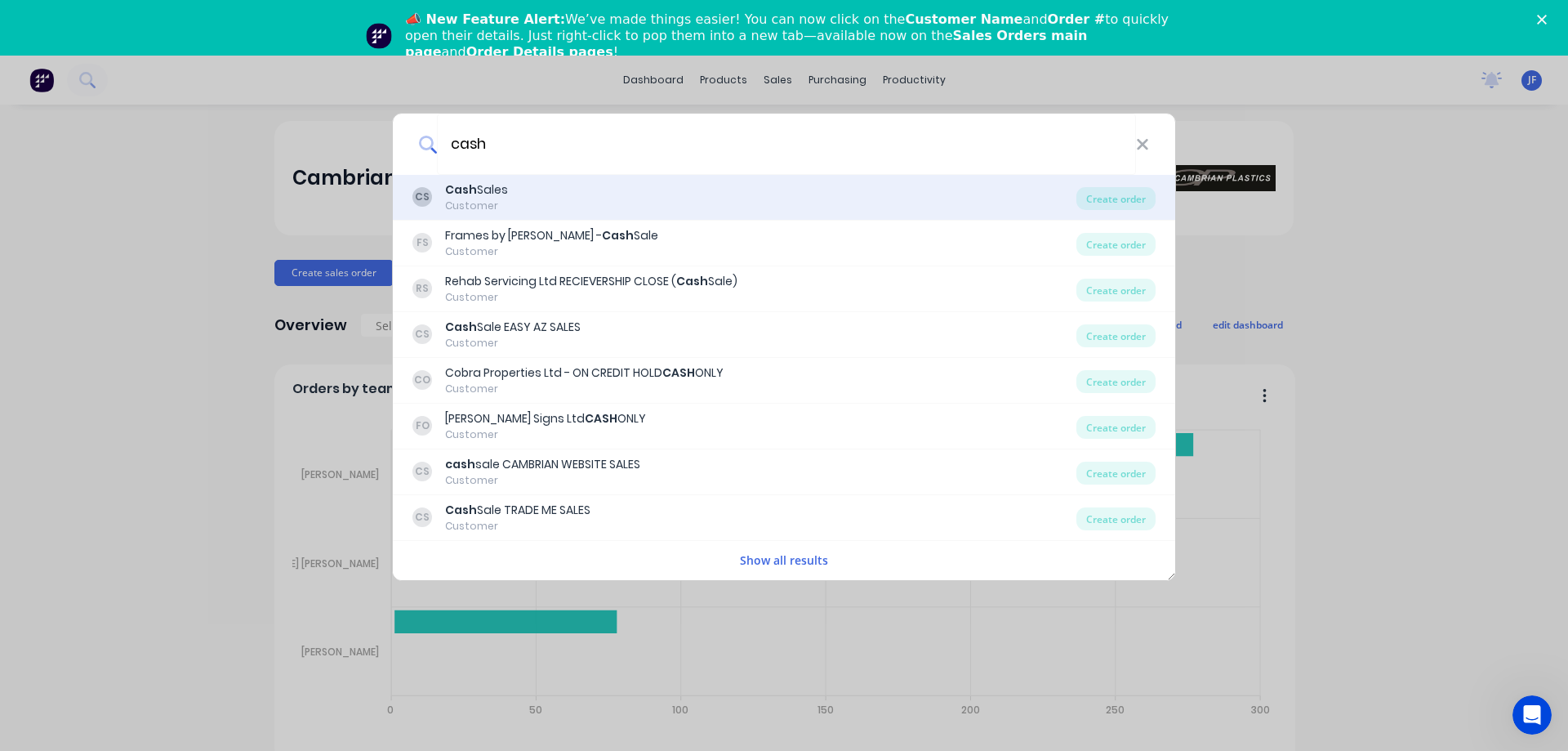
type input "cash"
click at [634, 201] on div "CS Cash Sales Customer" at bounding box center [743, 196] width 663 height 32
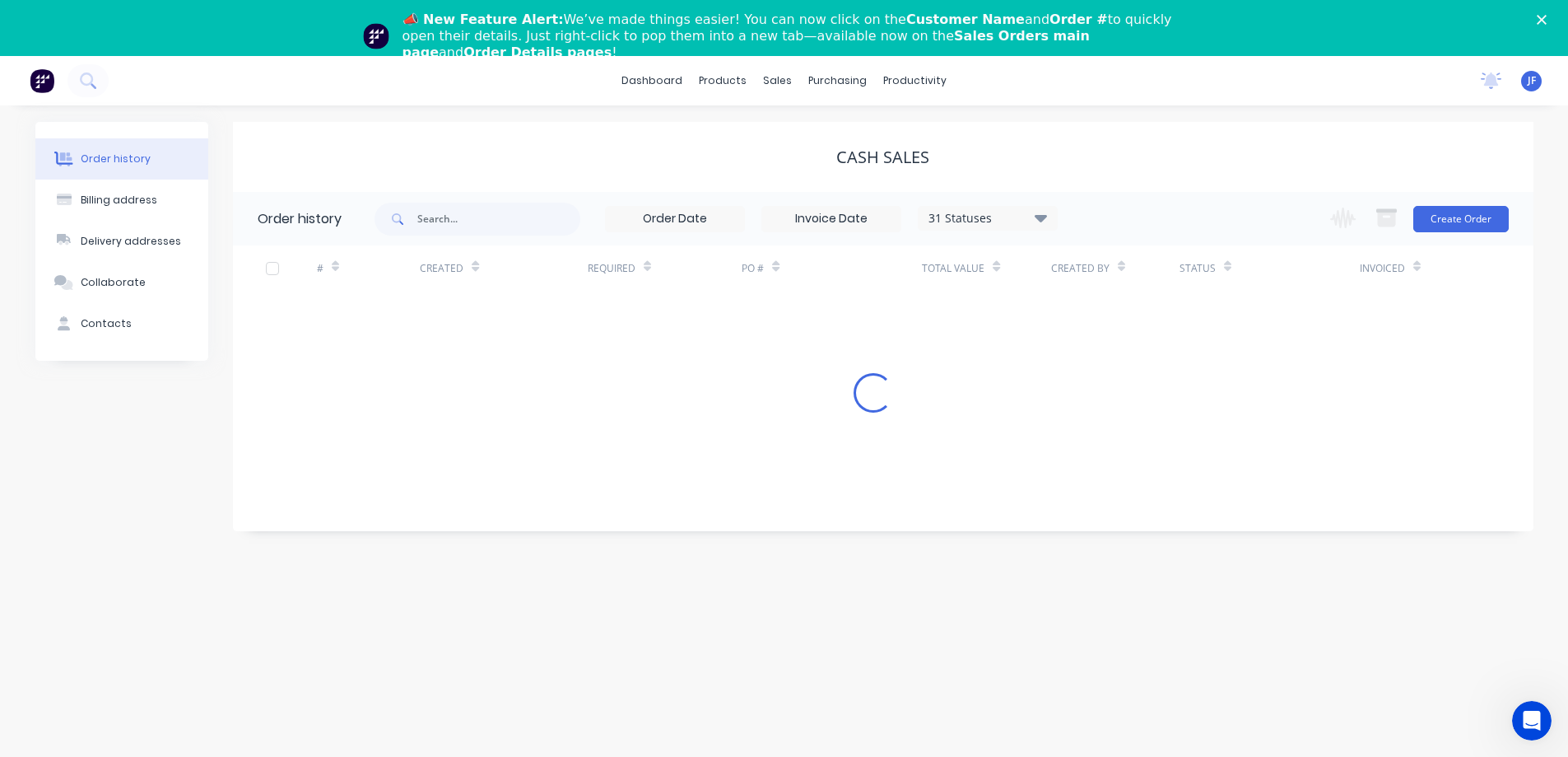
click at [1552, 26] on div "📣 New Feature Alert: We’ve made things easier! You can now click on the Custome…" at bounding box center [784, 35] width 1568 height 59
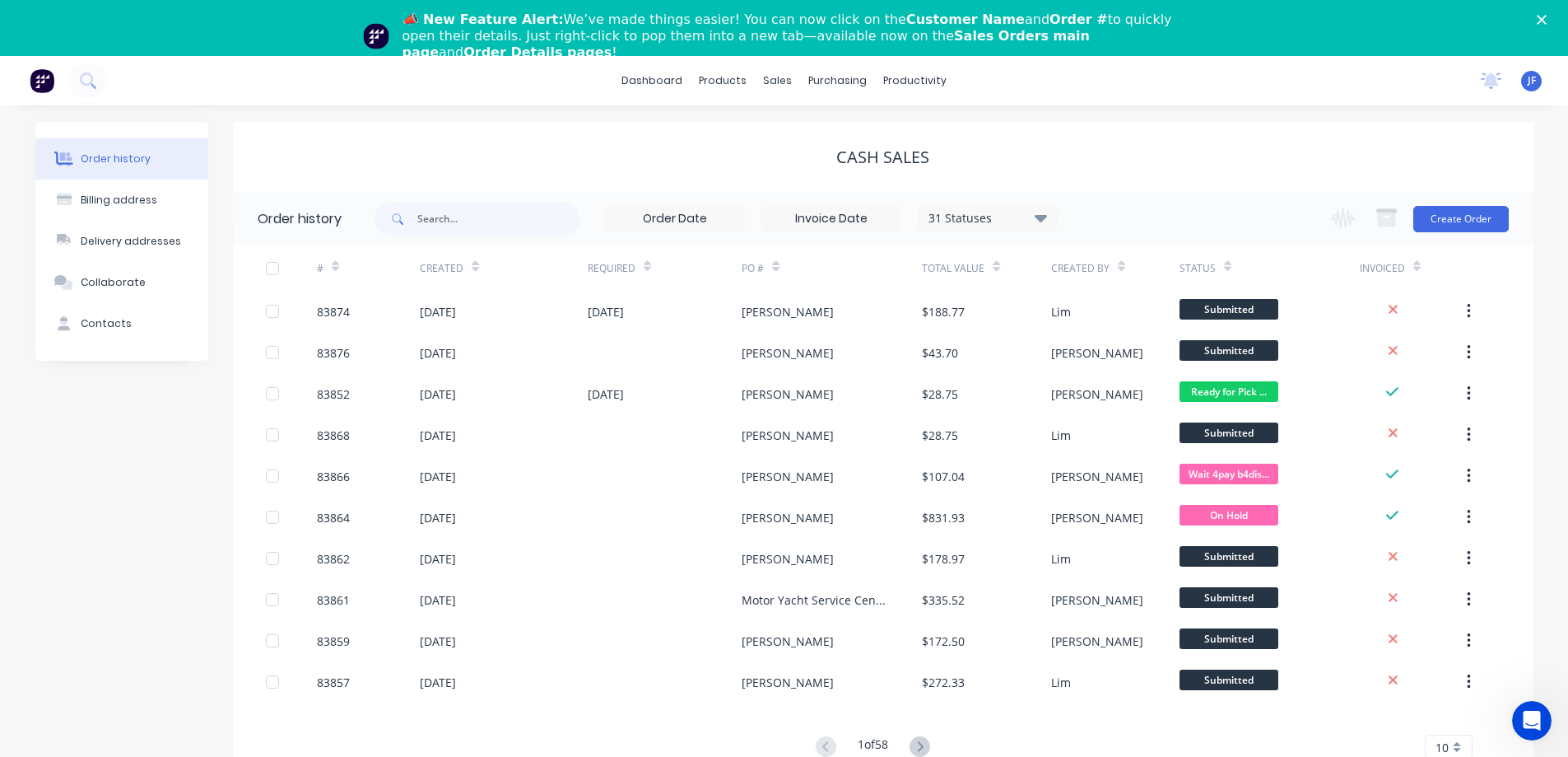
click at [1546, 19] on polygon "Close" at bounding box center [1541, 19] width 10 height 10
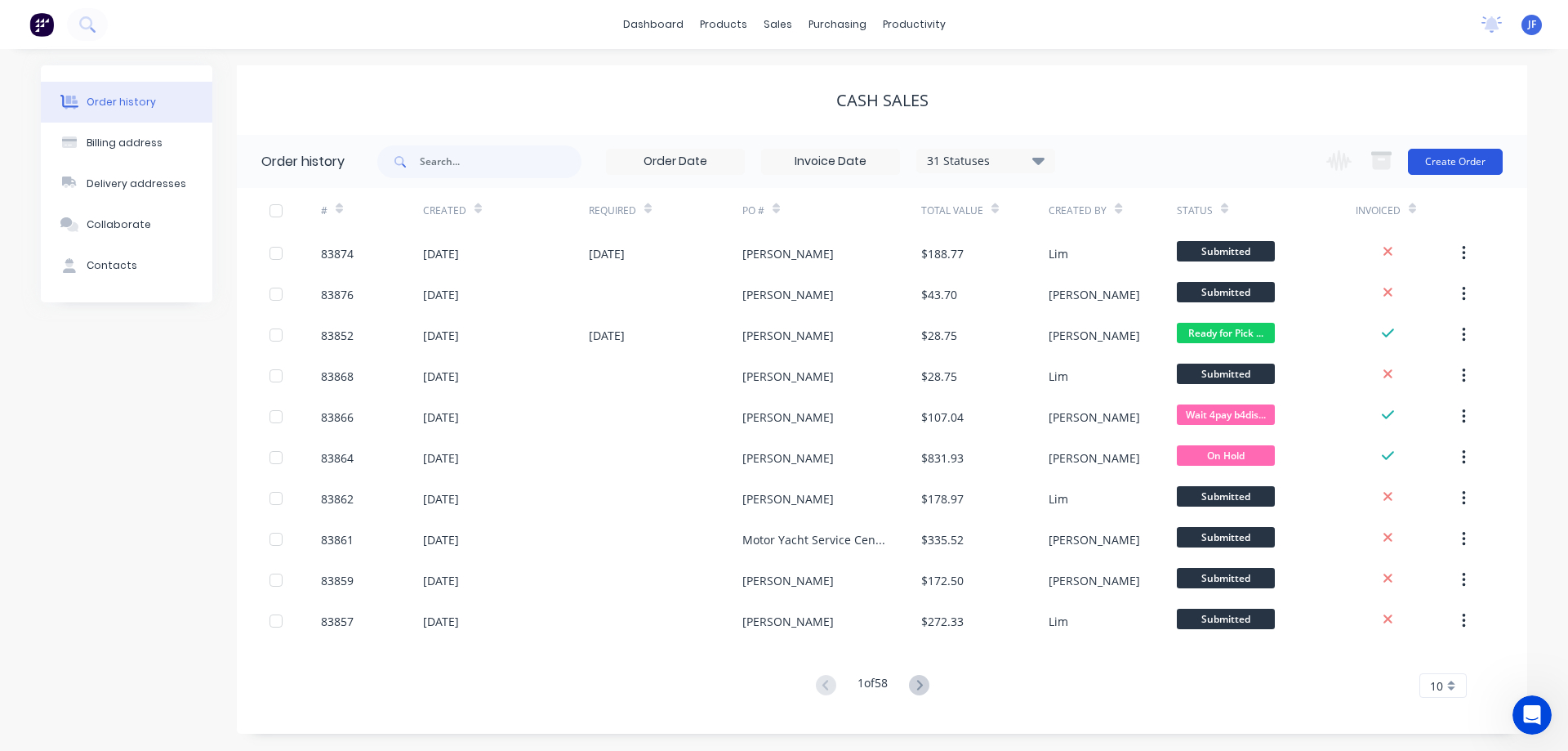
click at [1480, 154] on button "Create Order" at bounding box center [1455, 161] width 95 height 26
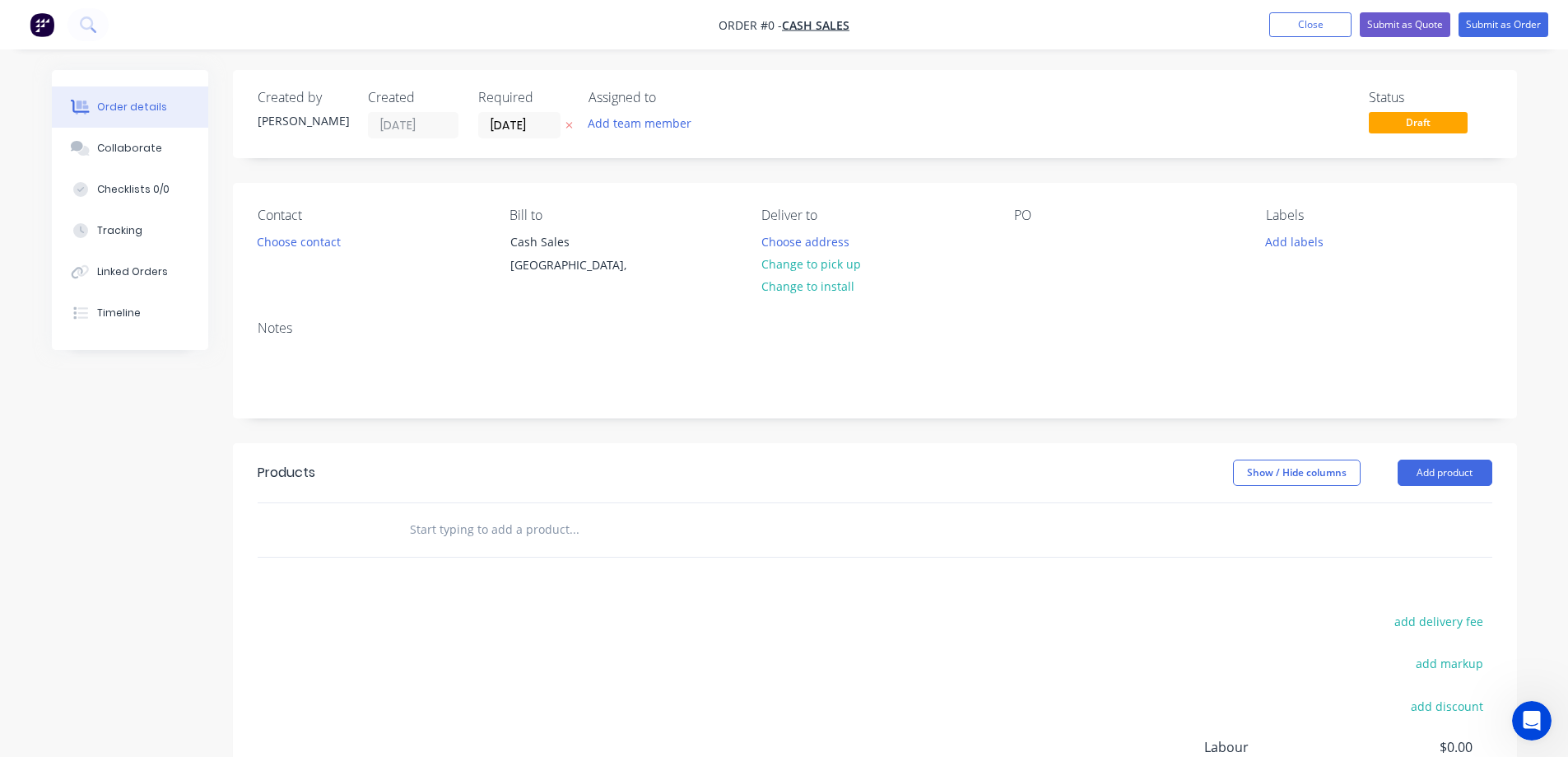
click at [573, 126] on button at bounding box center [569, 125] width 17 height 19
click at [282, 237] on button "Choose contact" at bounding box center [299, 241] width 102 height 22
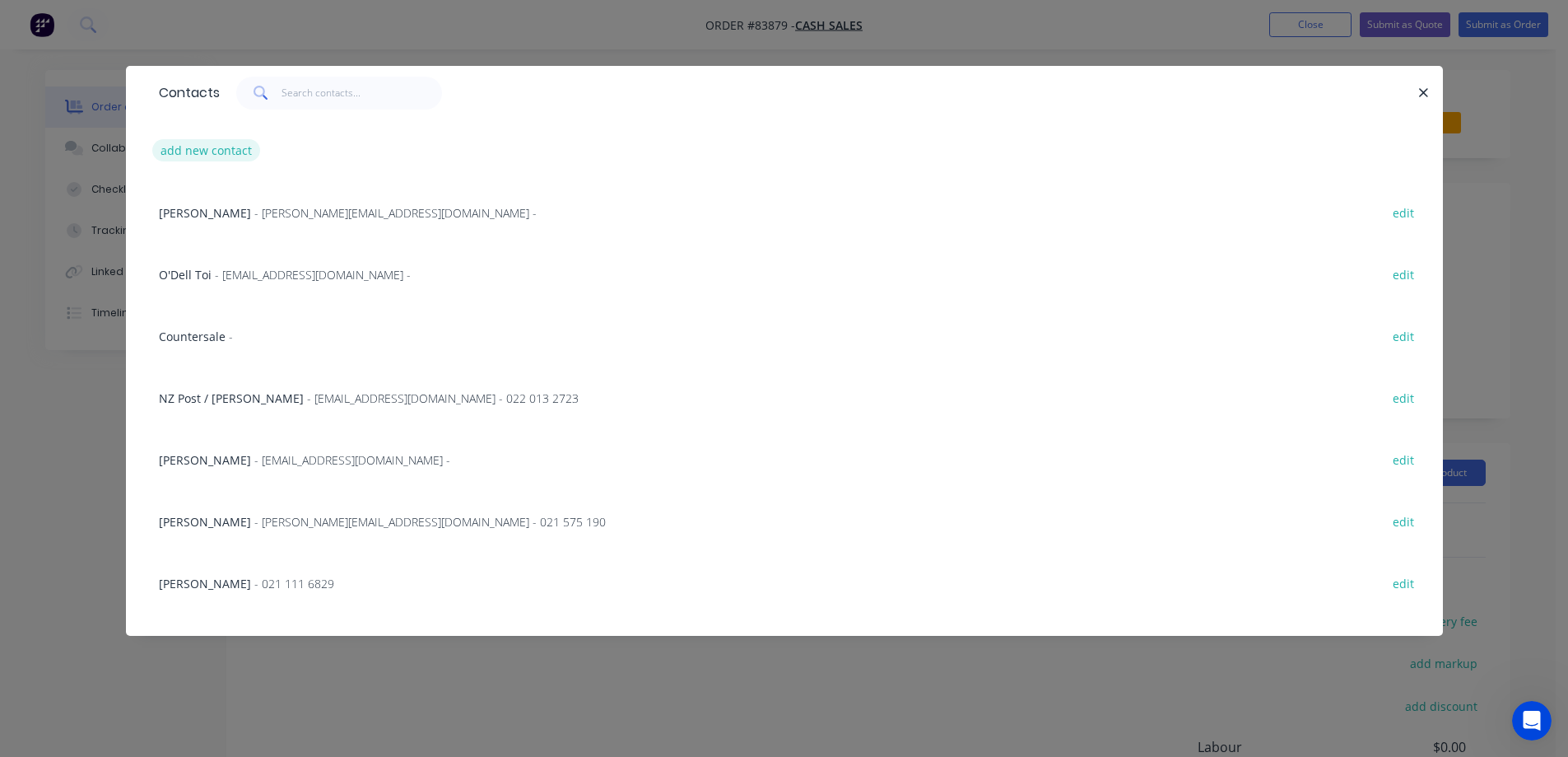
click at [208, 145] on button "add new contact" at bounding box center [207, 150] width 109 height 22
select select "NZ"
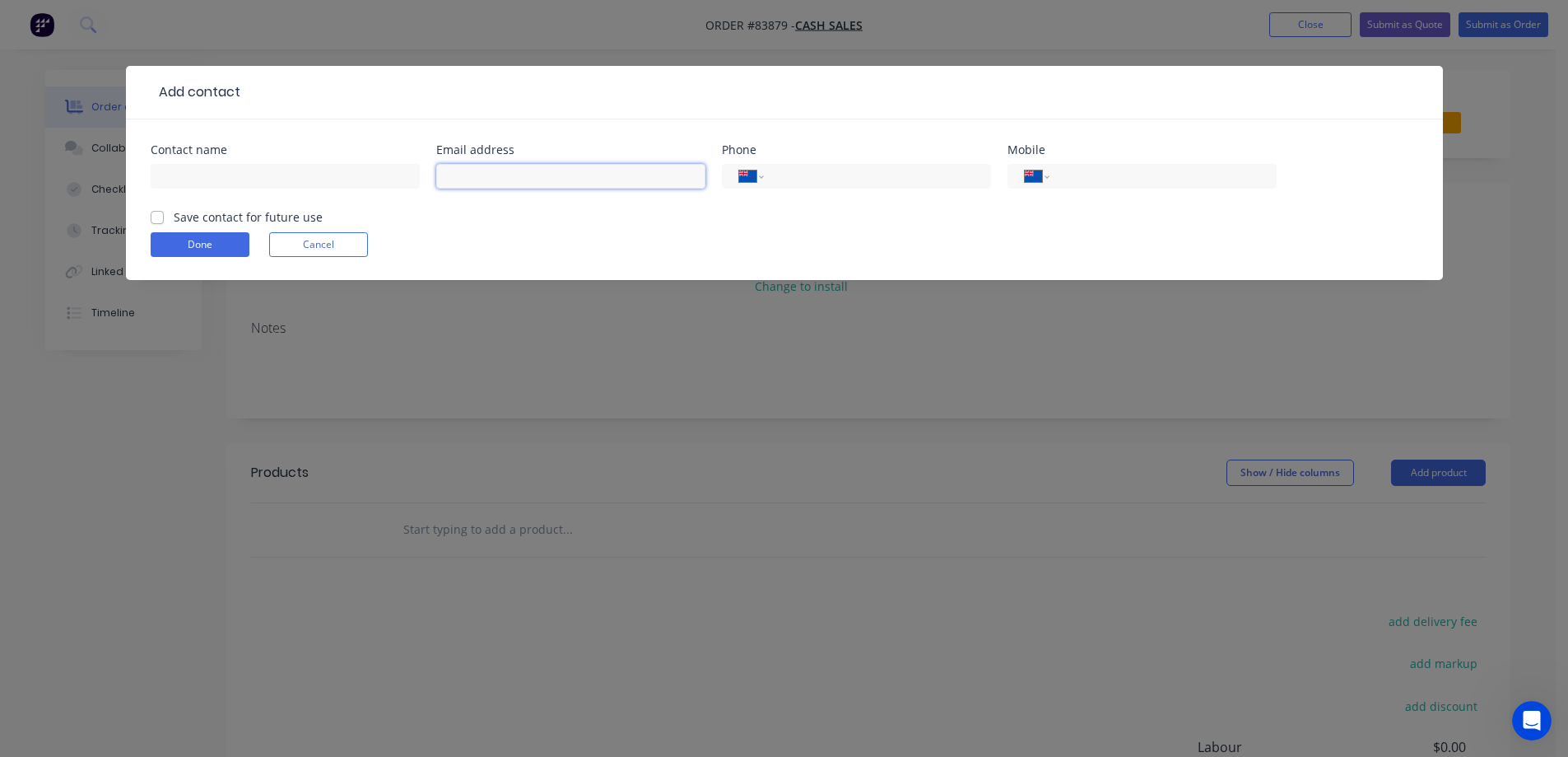
click at [509, 176] on input "text" at bounding box center [571, 175] width 270 height 25
paste input "[PERSON_NAME][EMAIL_ADDRESS][PERSON_NAME][DOMAIN_NAME]"
type input "[PERSON_NAME][EMAIL_ADDRESS][PERSON_NAME][DOMAIN_NAME]"
click at [350, 176] on input "text" at bounding box center [285, 175] width 270 height 25
type input "[PERSON_NAME]"
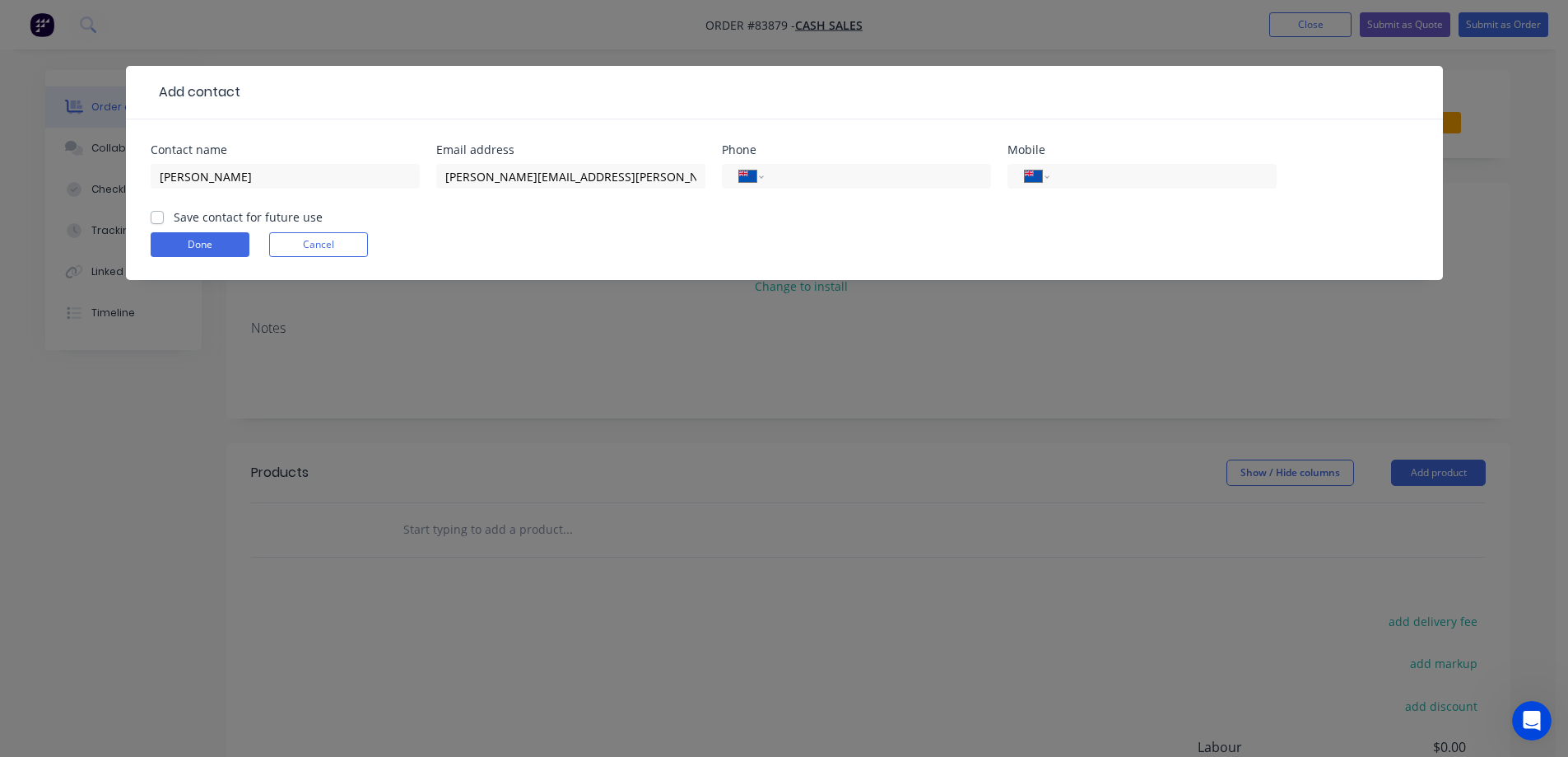
click at [304, 215] on label "Save contact for future use" at bounding box center [248, 216] width 149 height 17
click at [163, 215] on input "Save contact for future use" at bounding box center [157, 215] width 14 height 15
checkbox input "true"
click at [1138, 164] on div "International [GEOGRAPHIC_DATA] [GEOGRAPHIC_DATA] [GEOGRAPHIC_DATA] [GEOGRAPHIC…" at bounding box center [1142, 175] width 270 height 25
click at [1130, 170] on input "tel" at bounding box center [1160, 176] width 198 height 19
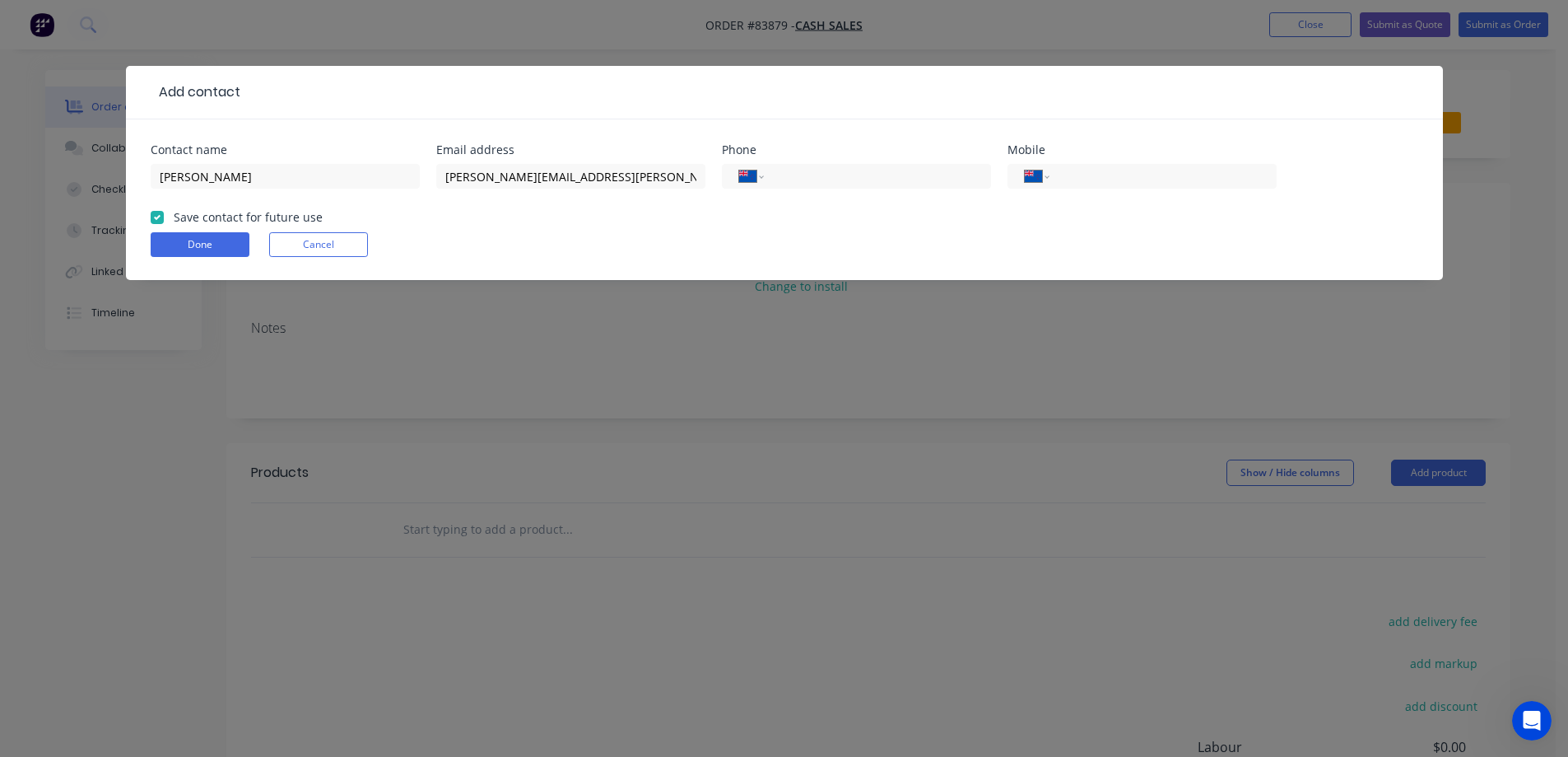
paste input "027 774 2522"
type input "027 774 2522"
click at [221, 241] on button "Done" at bounding box center [200, 244] width 99 height 25
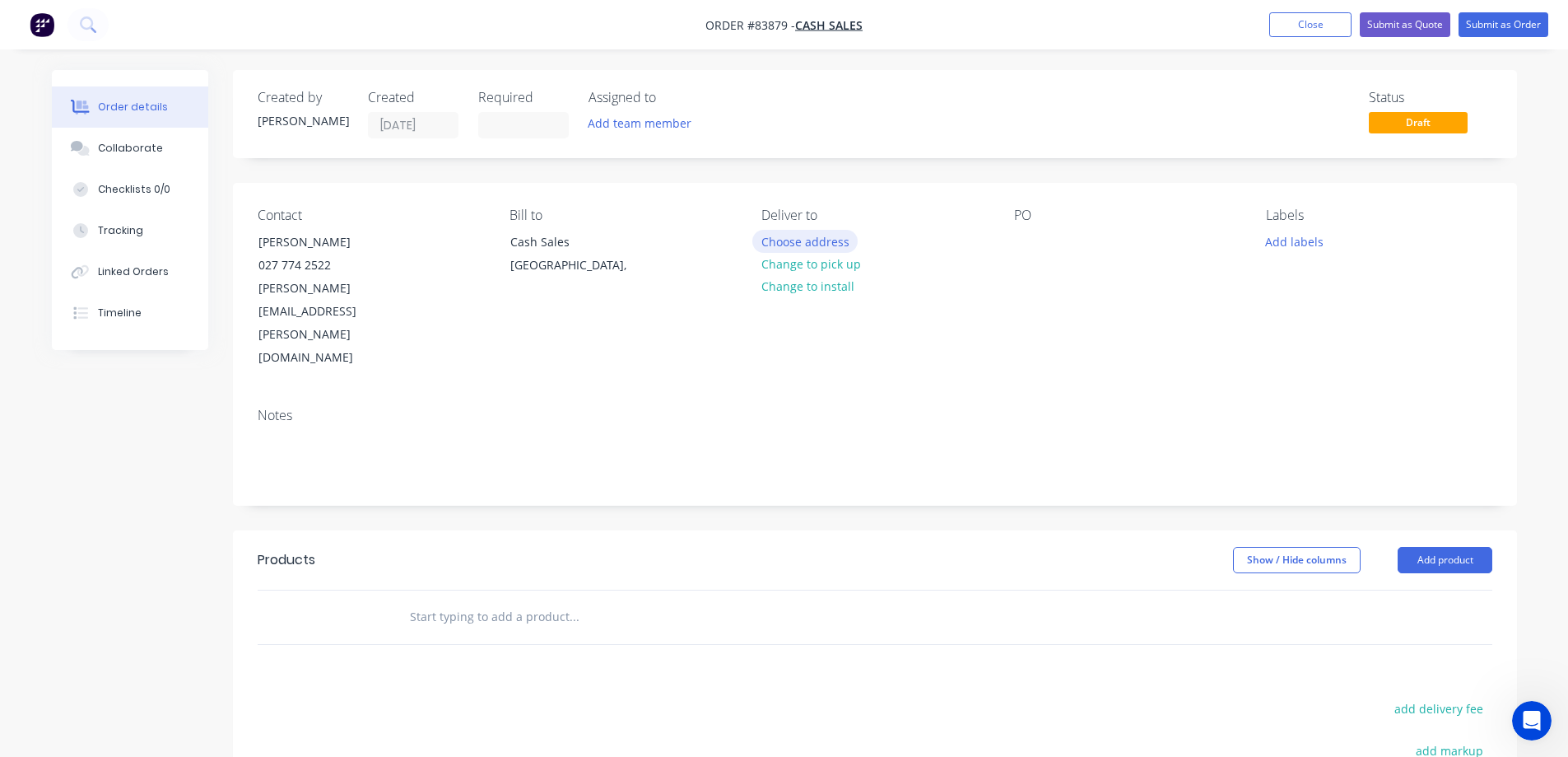
click at [828, 244] on button "Choose address" at bounding box center [805, 241] width 105 height 22
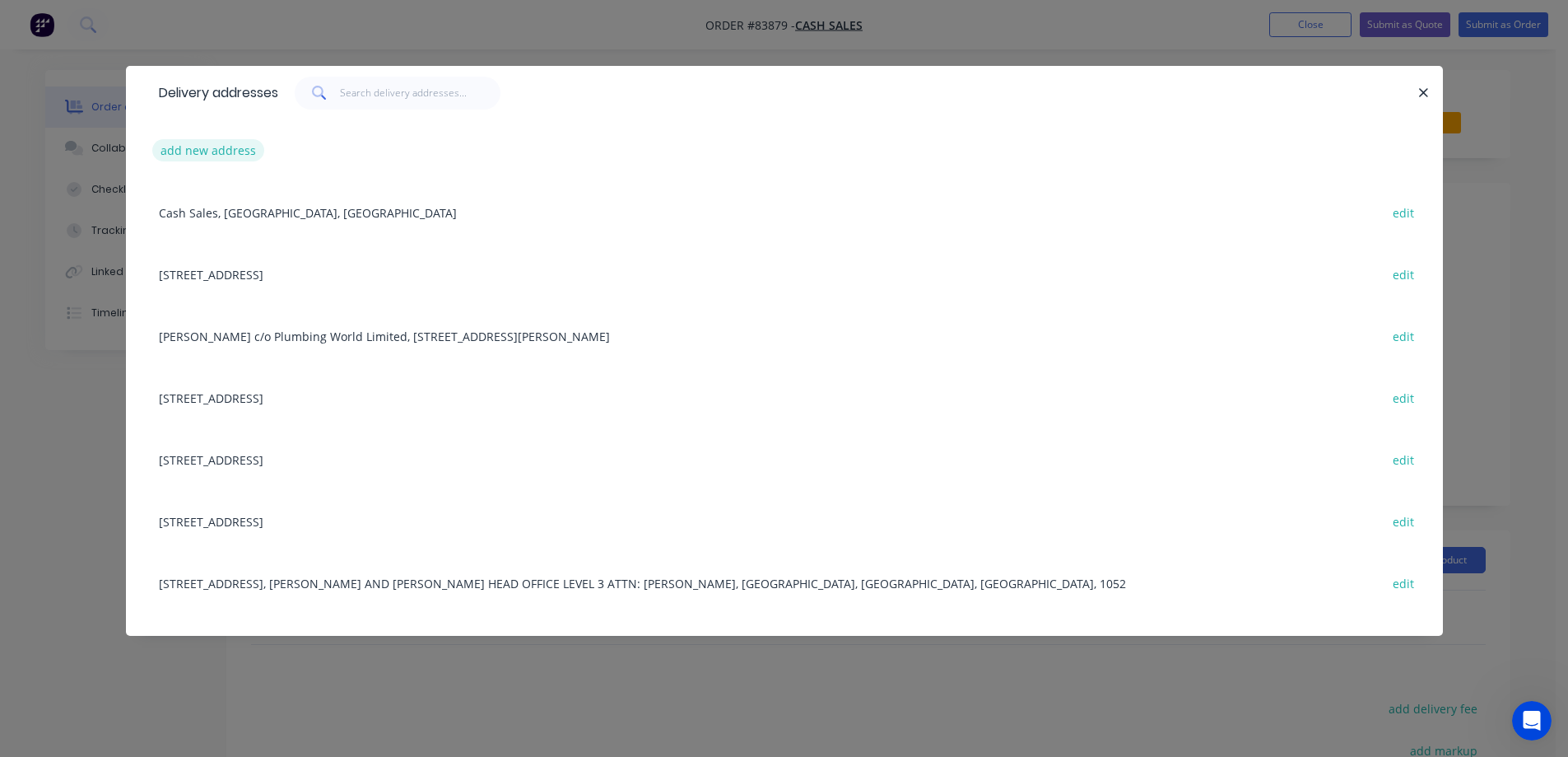
click at [234, 148] on button "add new address" at bounding box center [209, 150] width 113 height 22
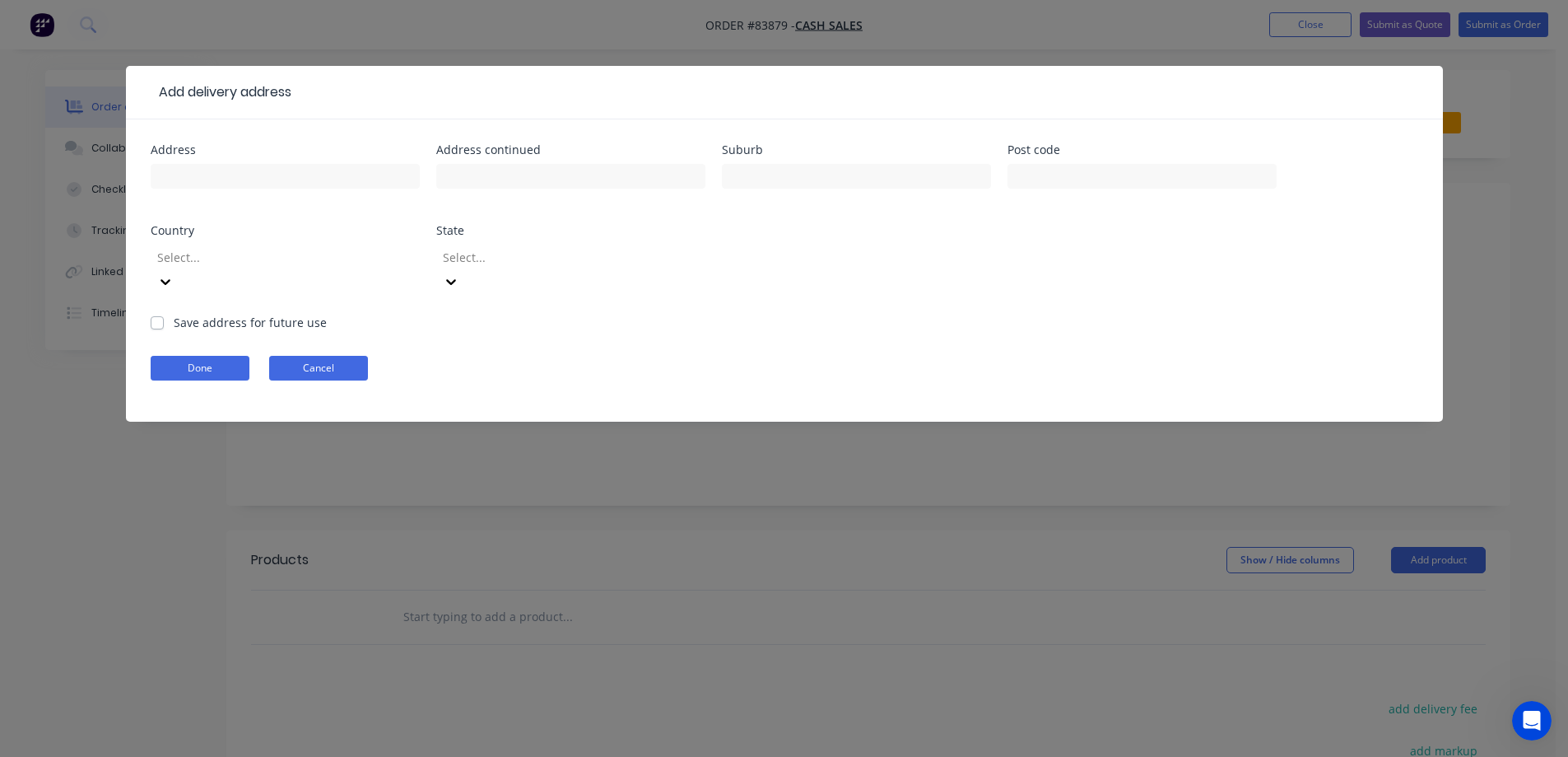
drag, startPoint x: 330, startPoint y: 343, endPoint x: 750, endPoint y: 267, distance: 426.8
click at [331, 356] on button "Cancel" at bounding box center [318, 368] width 99 height 25
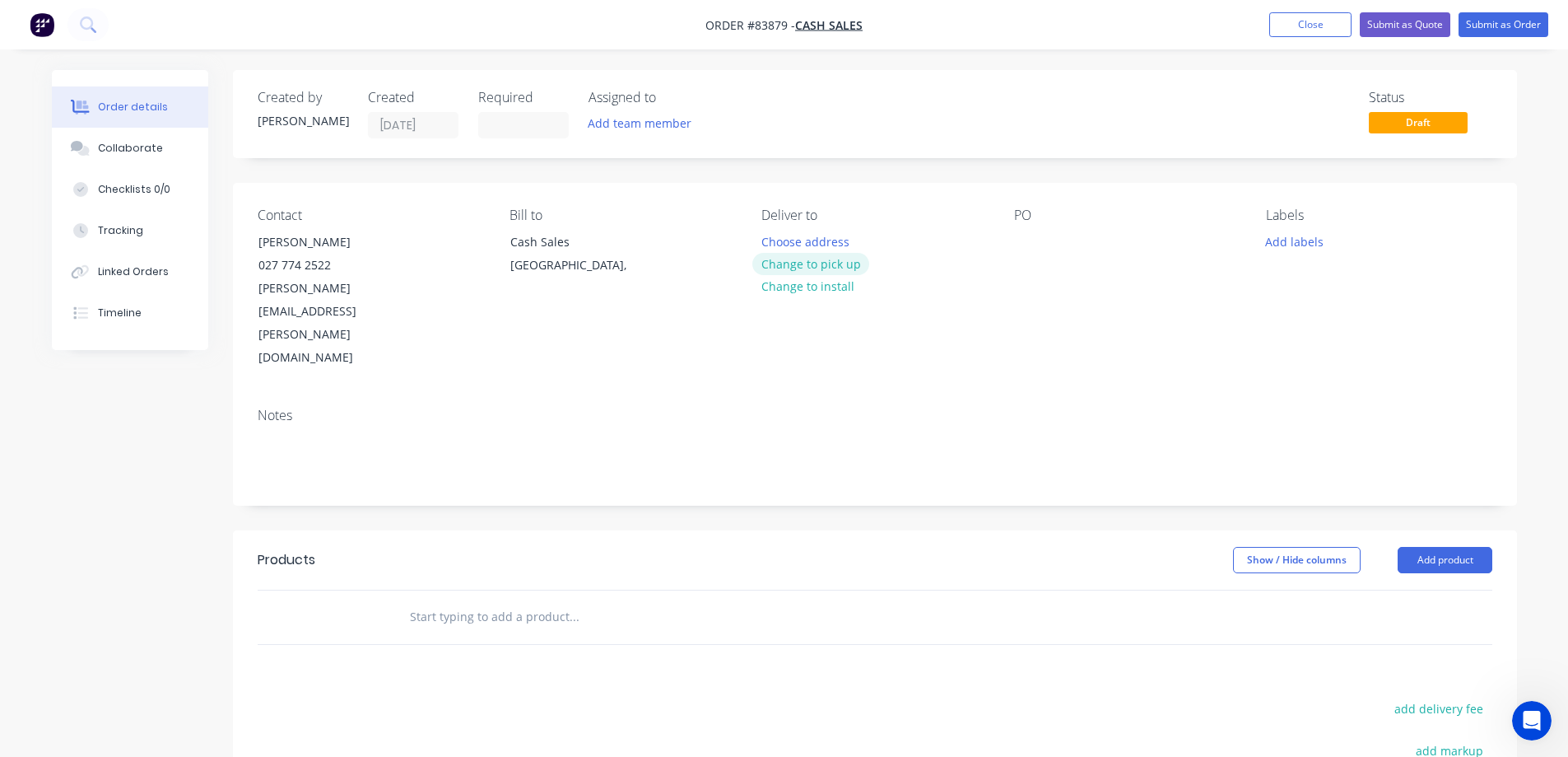
click at [835, 263] on button "Change to pick up" at bounding box center [810, 263] width 117 height 22
drag, startPoint x: 251, startPoint y: 237, endPoint x: 465, endPoint y: 243, distance: 214.1
click at [465, 243] on div "Contact [PERSON_NAME] [PHONE_NUMBER] [PERSON_NAME][EMAIL_ADDRESS][PERSON_NAME][…" at bounding box center [370, 289] width 226 height 162
copy div "[PERSON_NAME]"
click at [1033, 235] on div at bounding box center [1026, 241] width 26 height 24
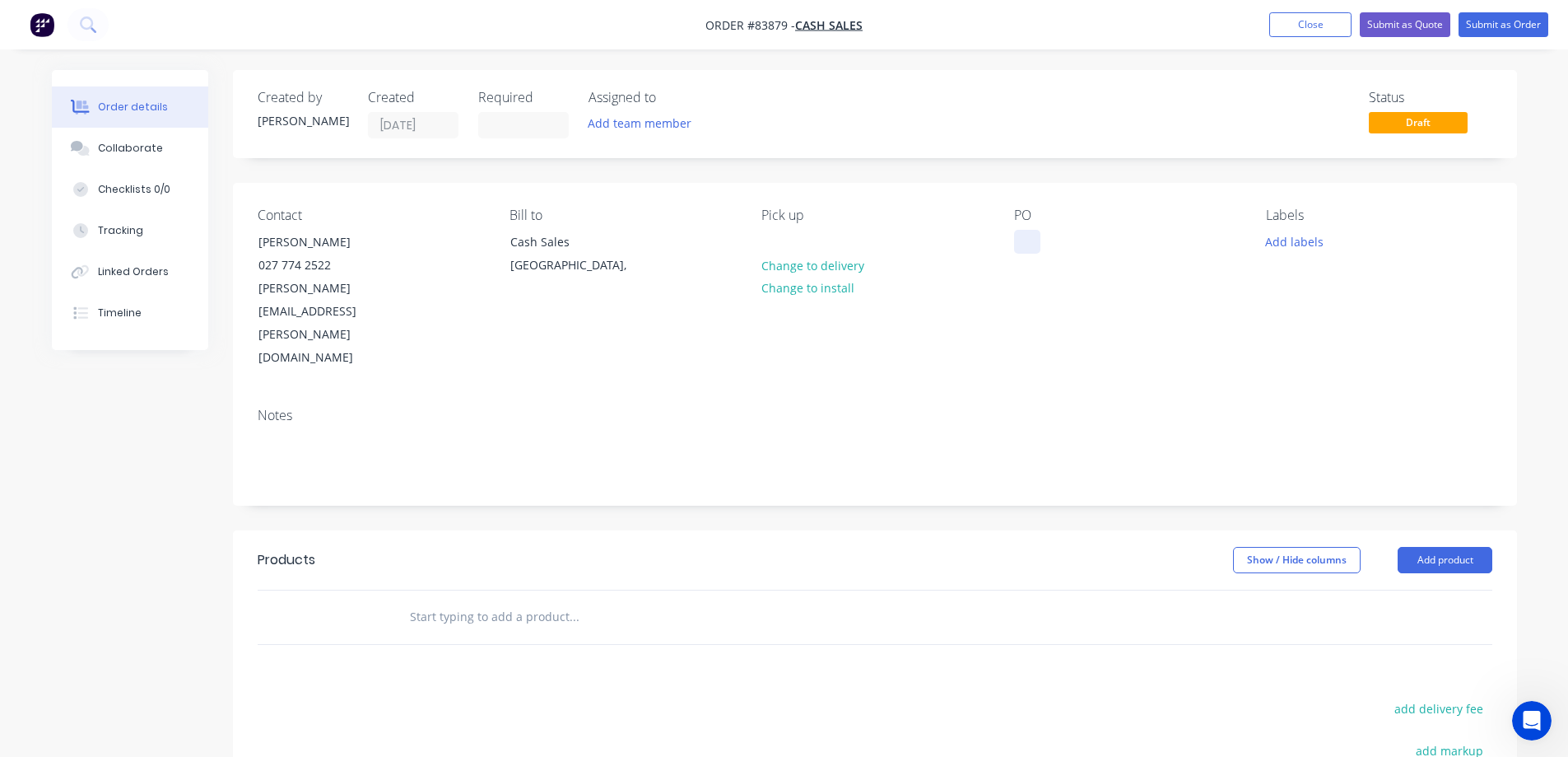
paste div
click at [1289, 249] on button "Add labels" at bounding box center [1294, 241] width 75 height 22
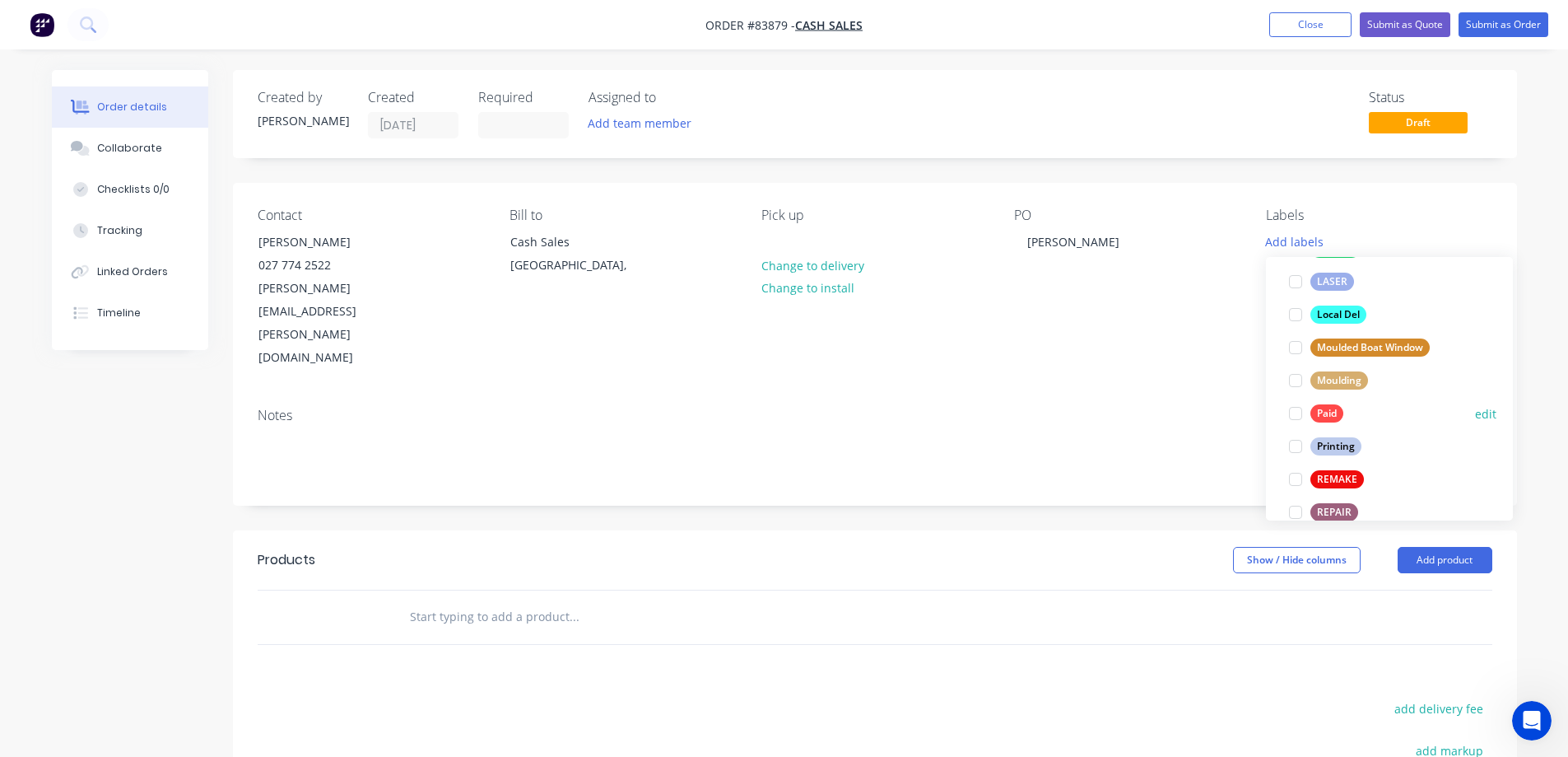
scroll to position [625, 0]
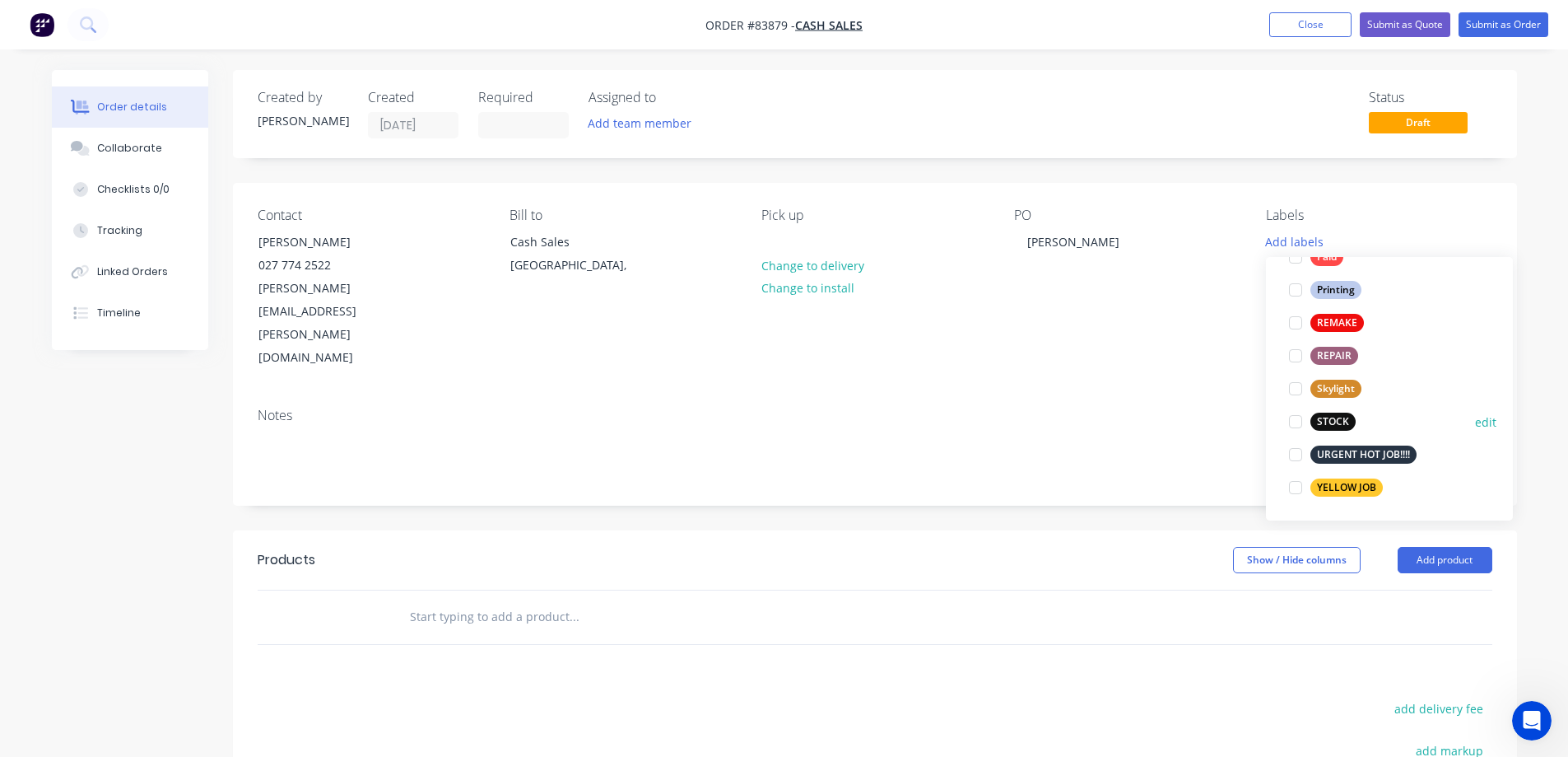
click at [1320, 428] on div "STOCK" at bounding box center [1333, 421] width 45 height 18
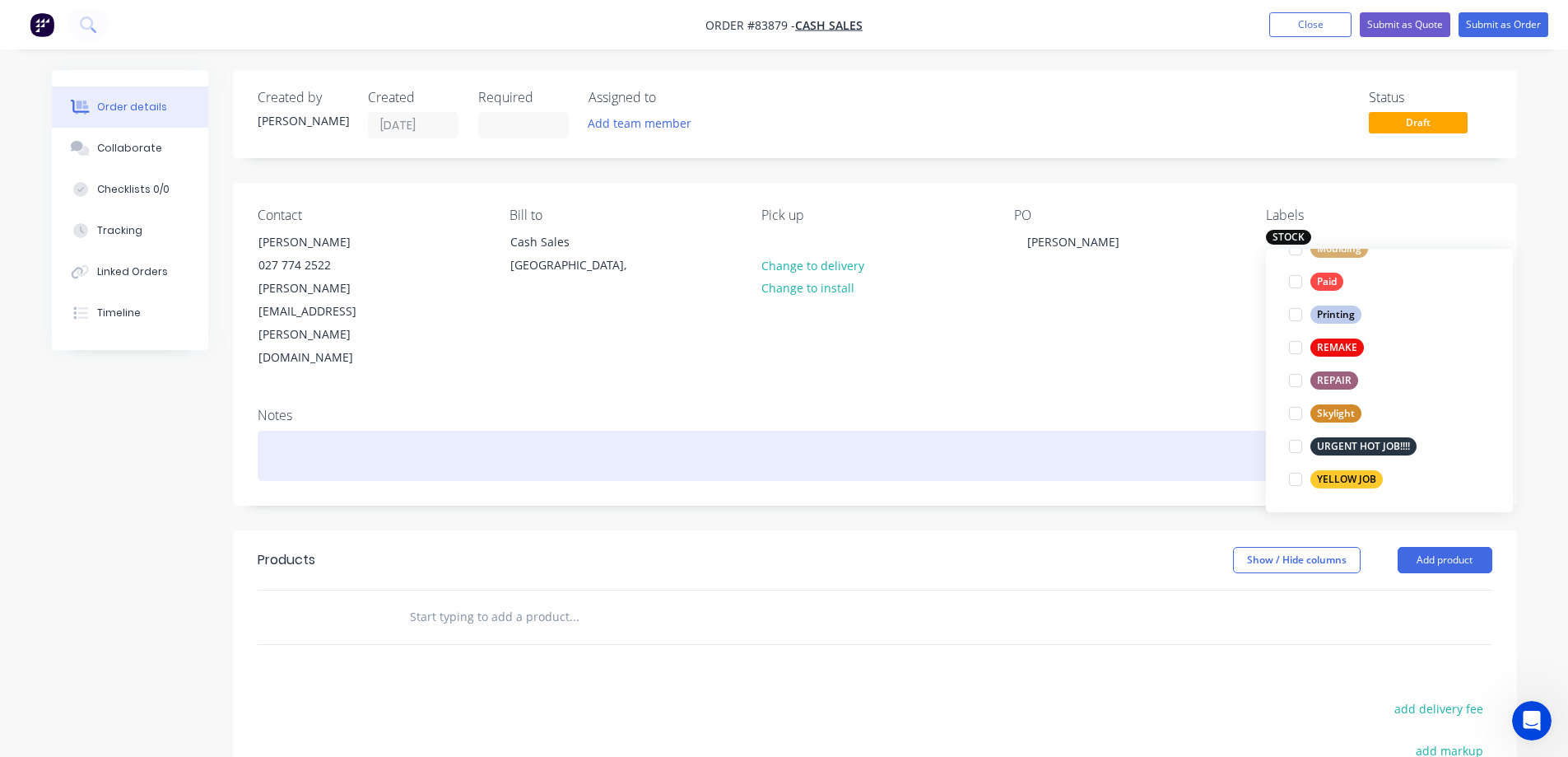
scroll to position [0, 0]
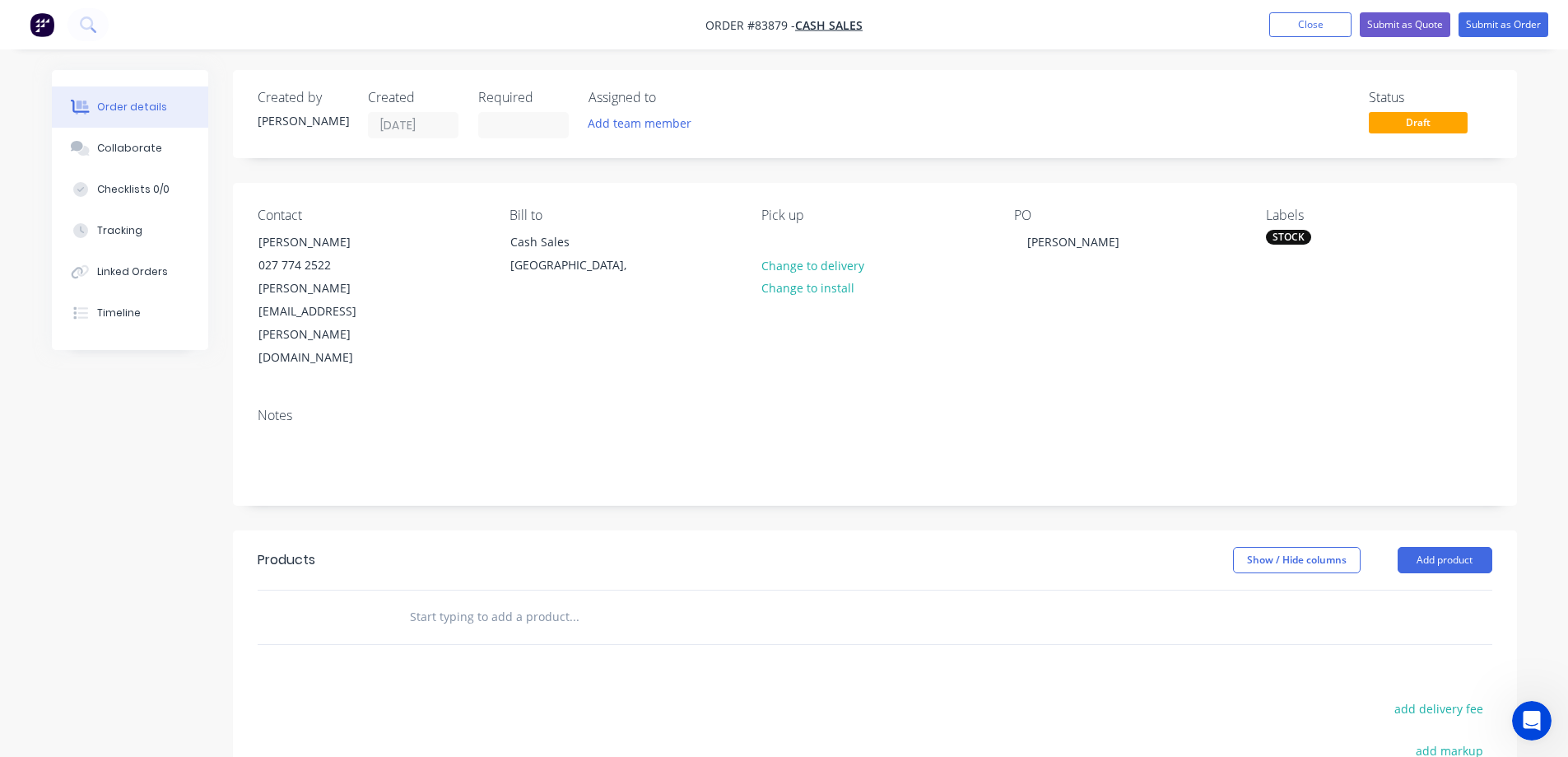
click at [524, 600] on input "text" at bounding box center [573, 616] width 329 height 33
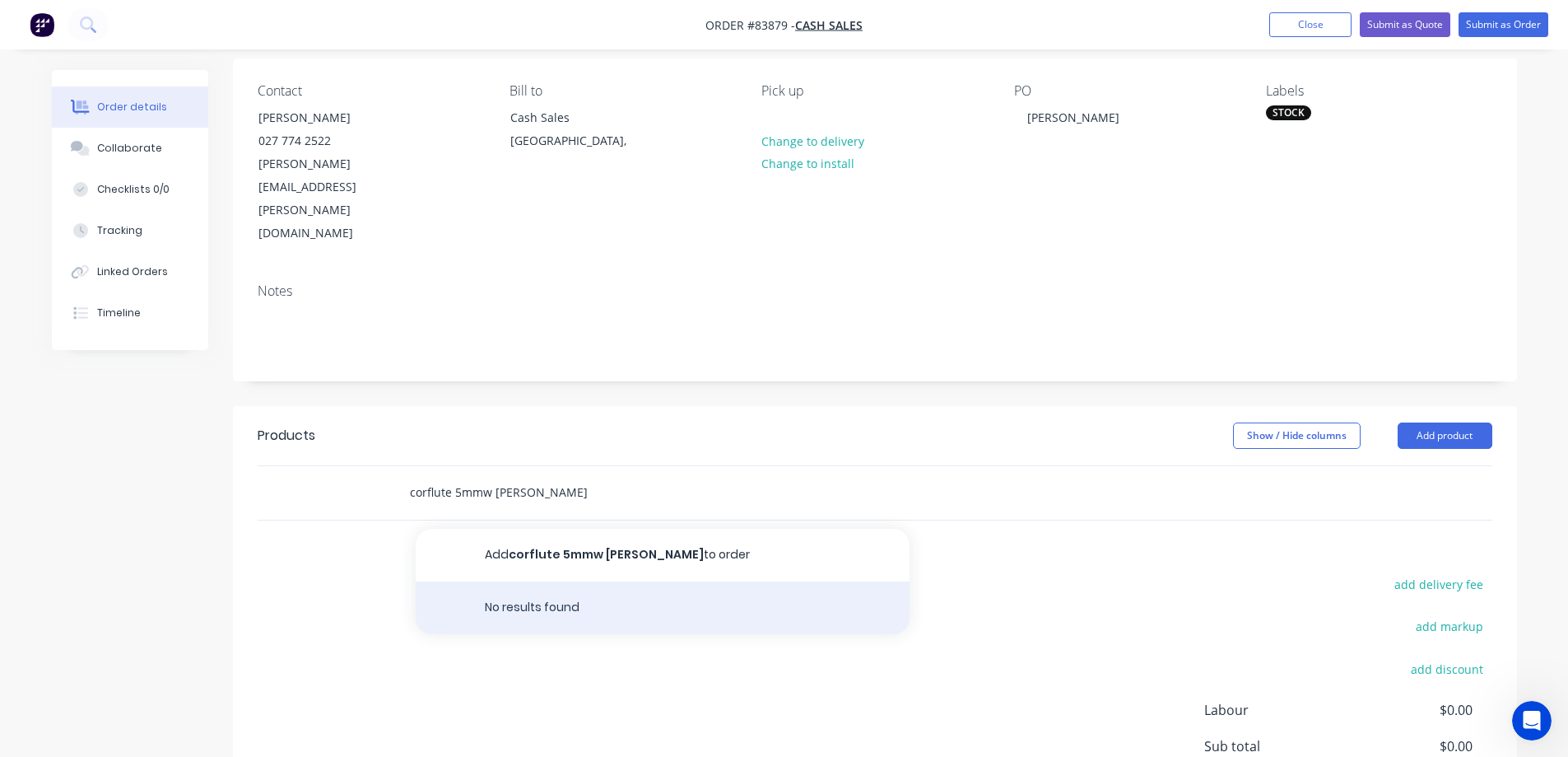
scroll to position [164, 0]
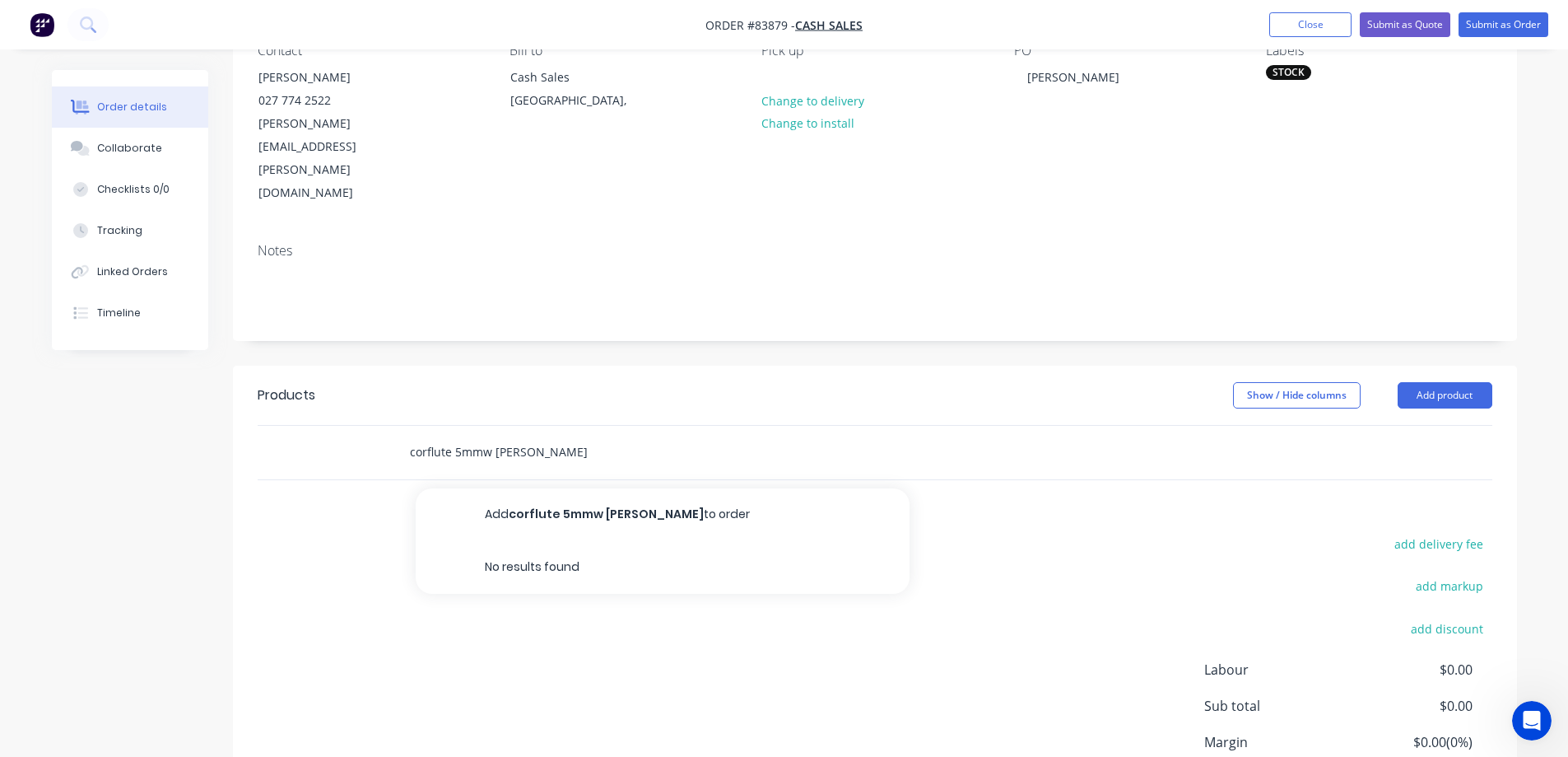
click at [485, 436] on input "corflute 5mmw [PERSON_NAME]" at bounding box center [573, 452] width 329 height 33
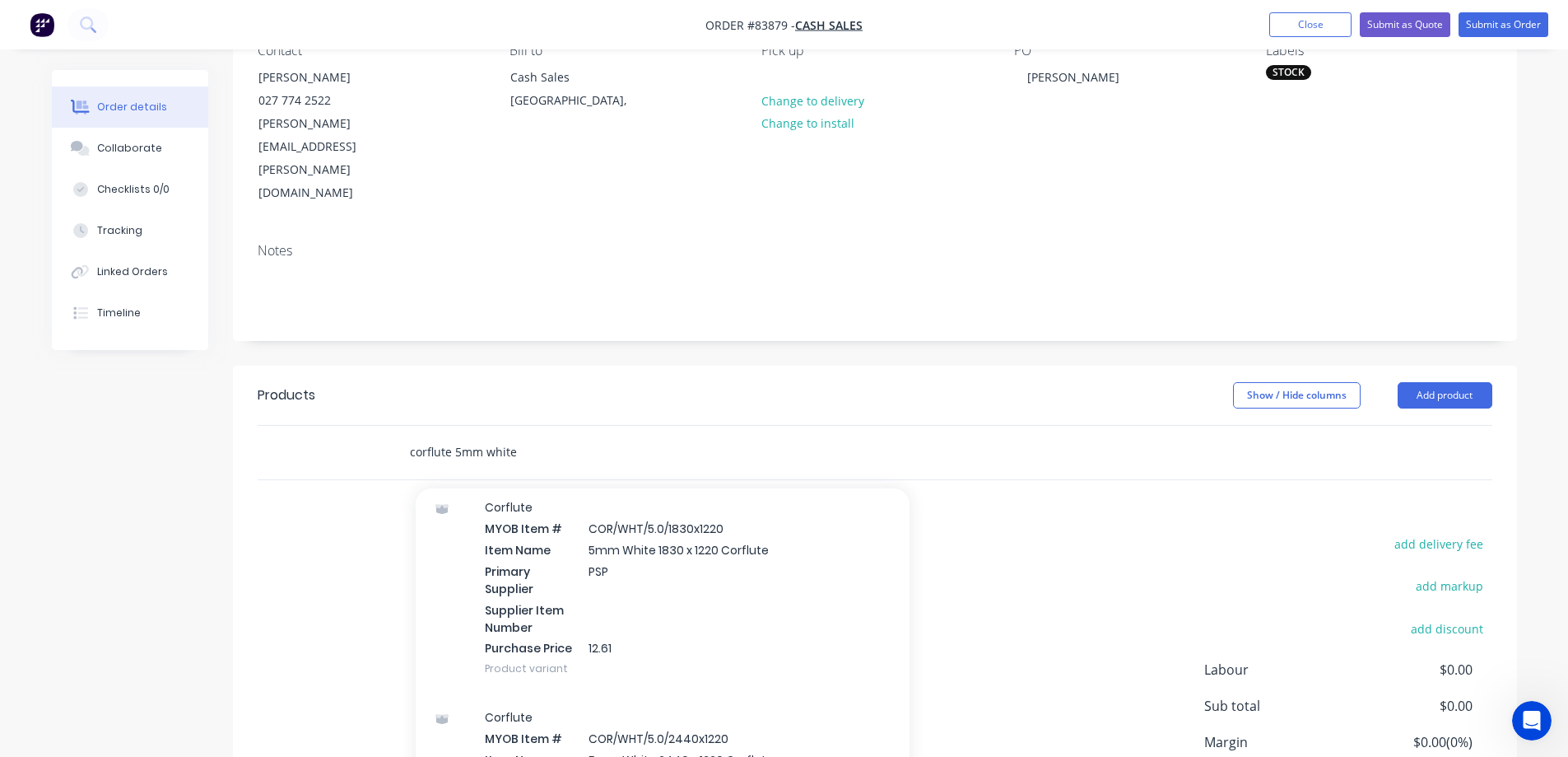
scroll to position [329, 0]
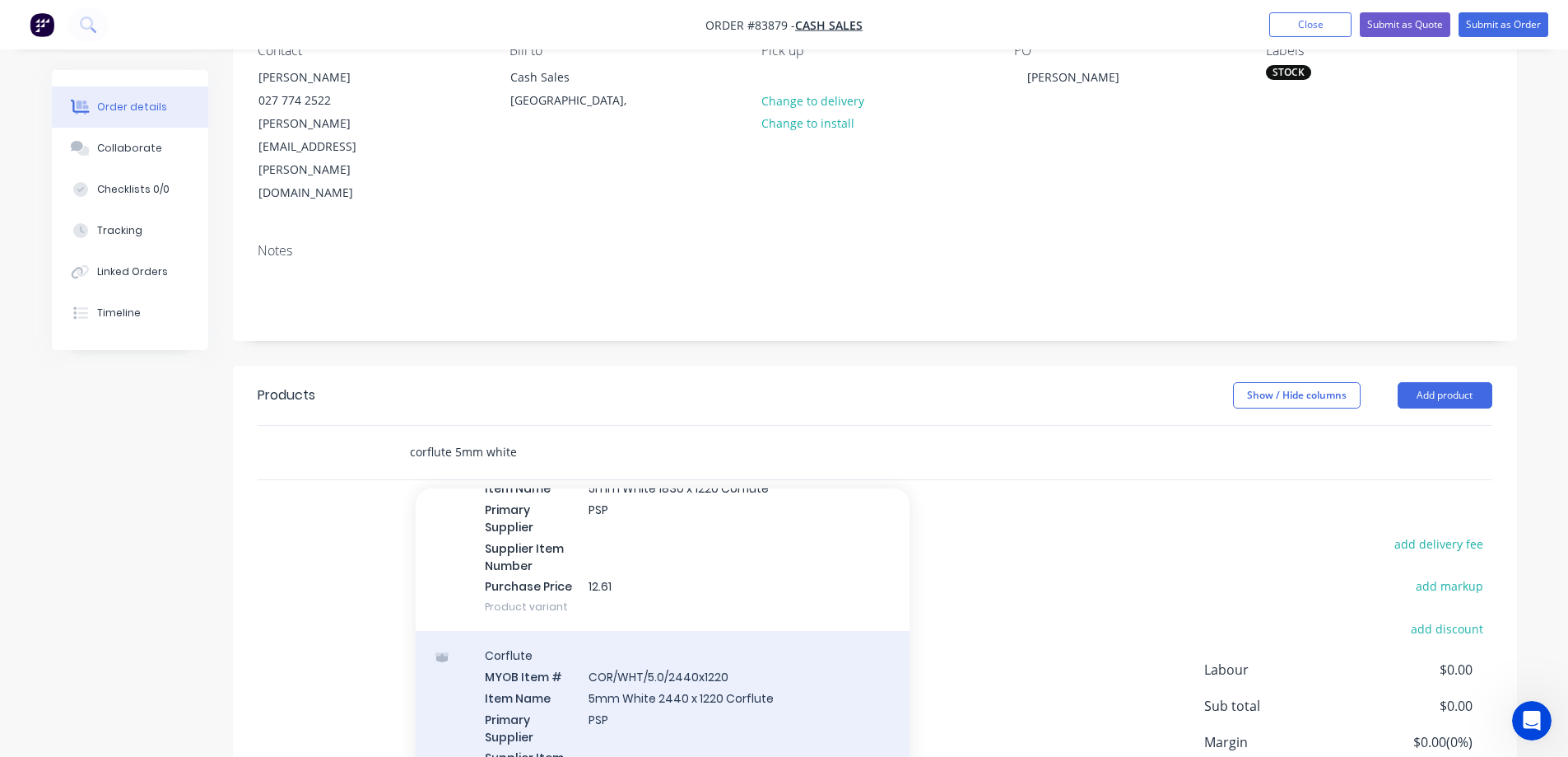
type input "corflute 5mm white"
click at [650, 631] on div "Corflute MYOB Item # COR/WHT/5.0/2440x1220 Item Name 5mm White 2440 x 1220 Corf…" at bounding box center [662, 735] width 494 height 210
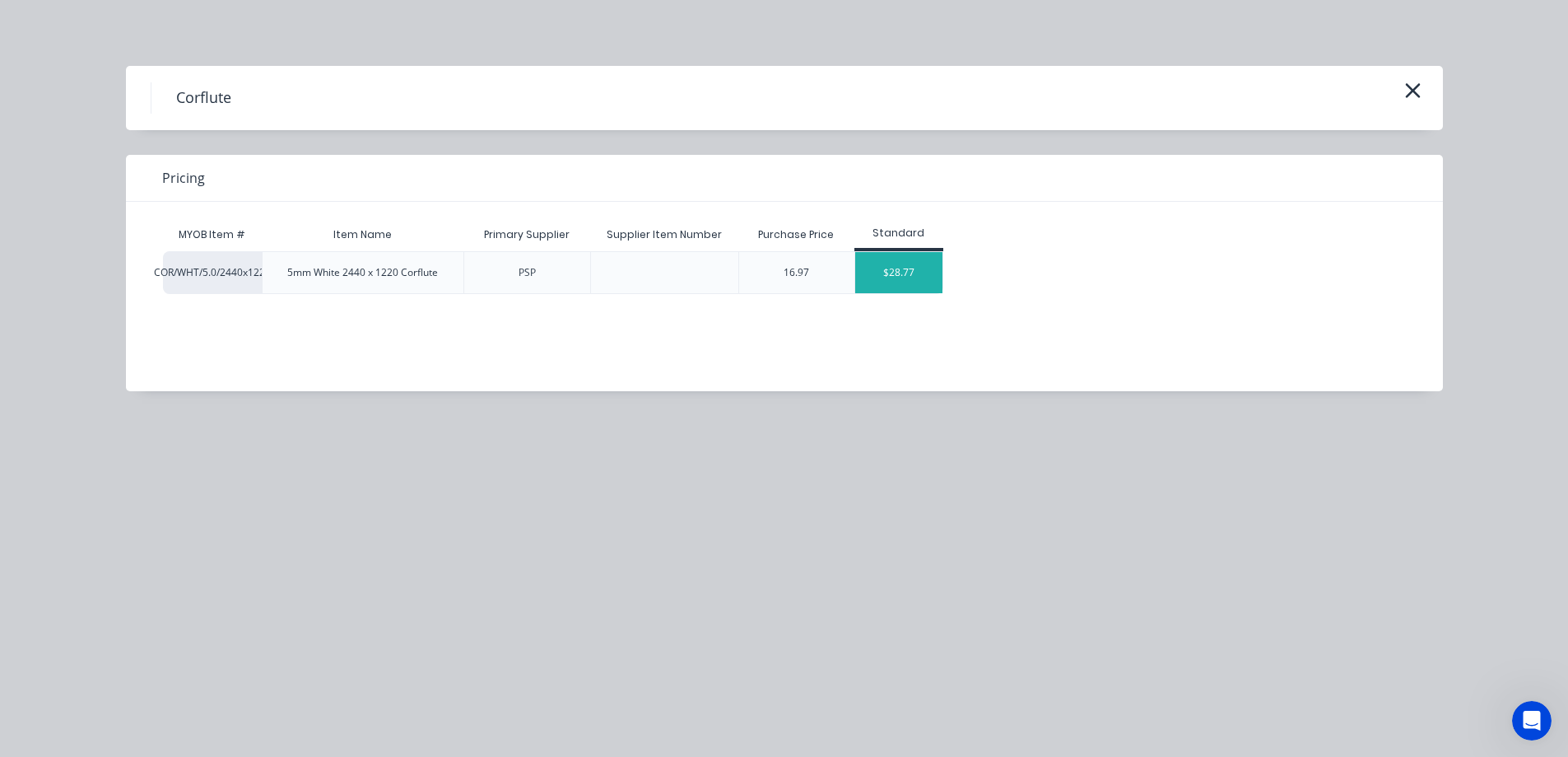
click at [912, 270] on div "$28.77" at bounding box center [898, 272] width 88 height 41
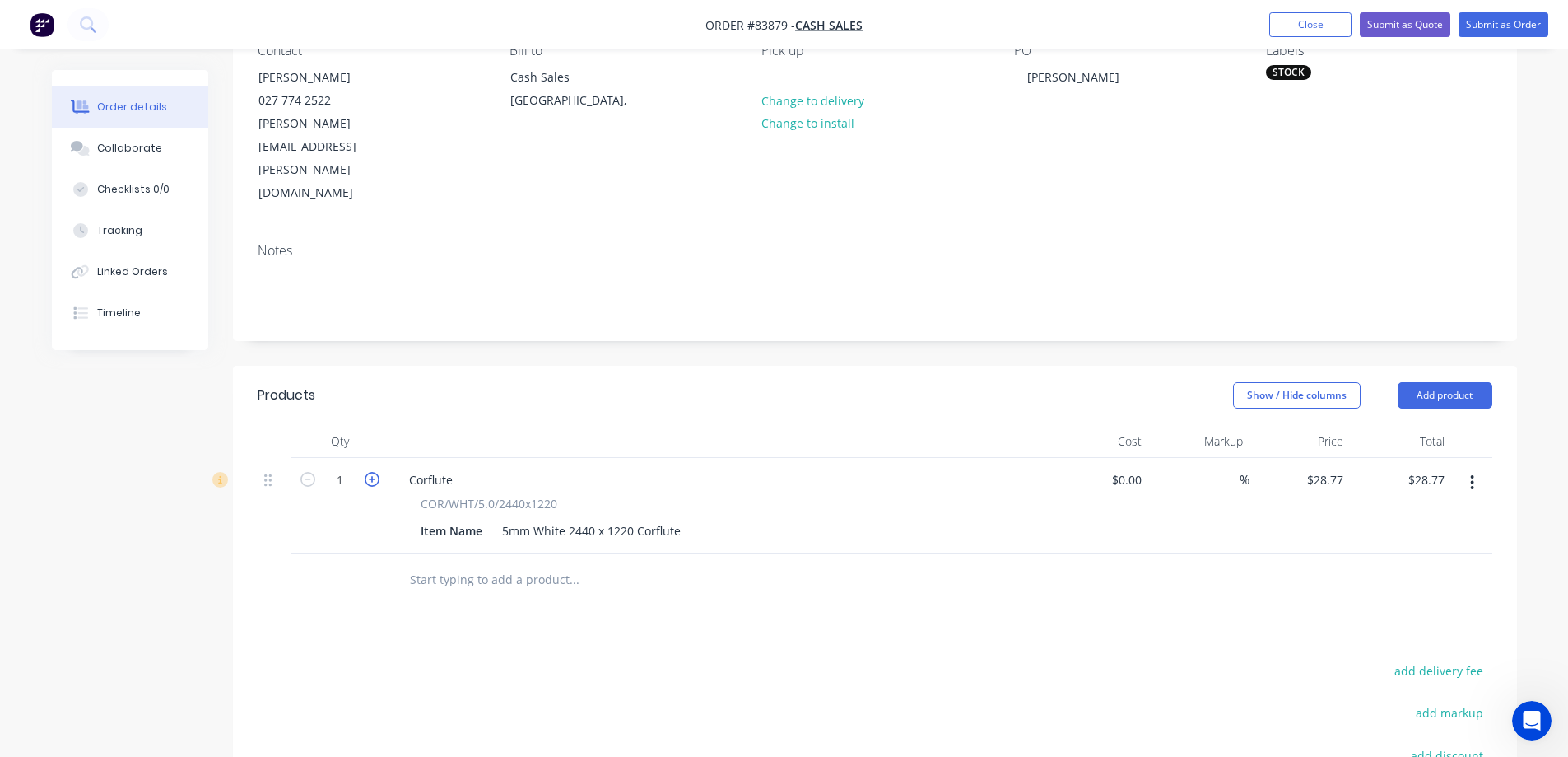
click at [374, 472] on icon "button" at bounding box center [372, 479] width 15 height 15
type input "2"
type input "$57.54"
click at [483, 563] on input "text" at bounding box center [573, 579] width 329 height 33
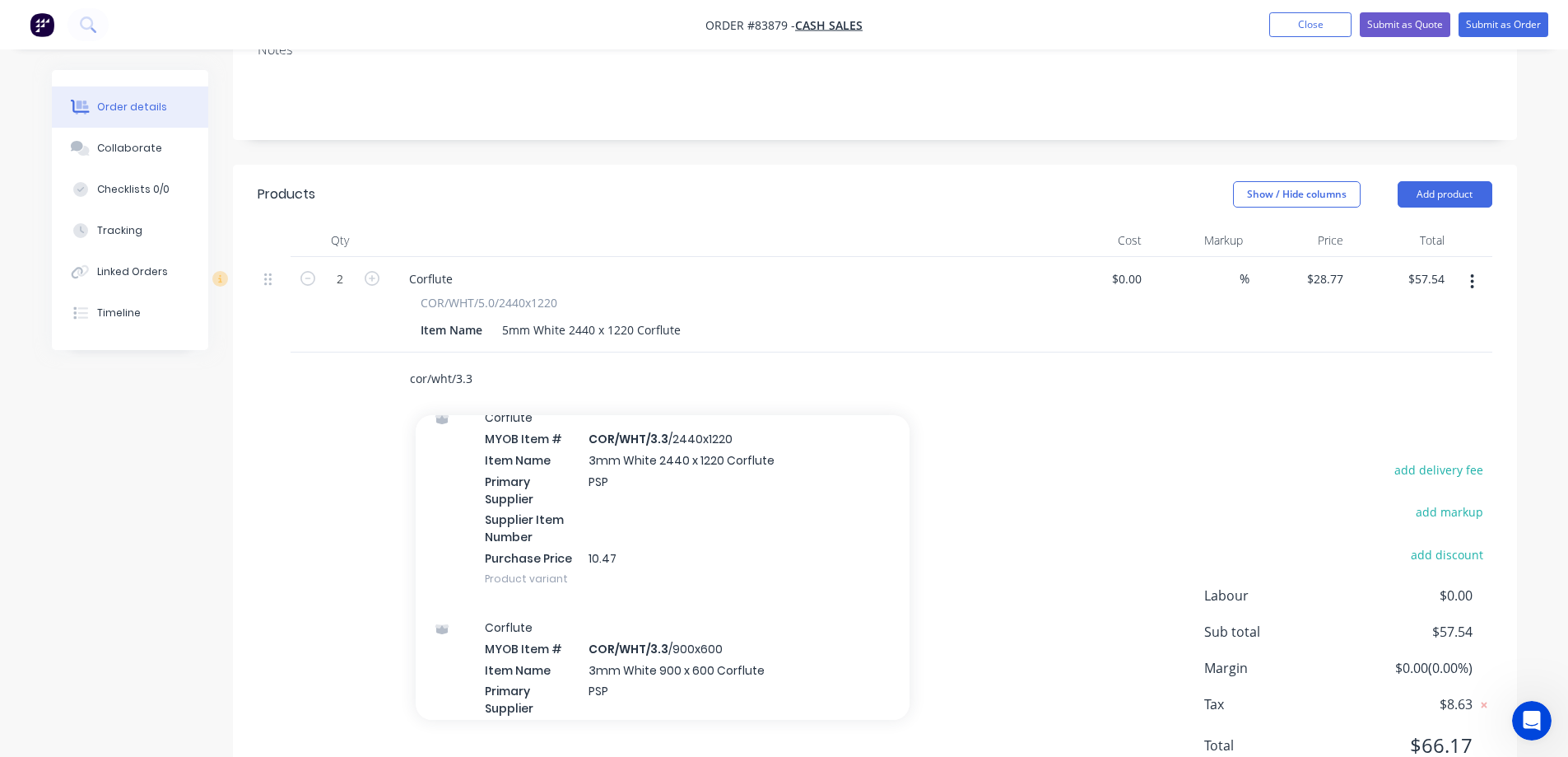
scroll to position [655, 0]
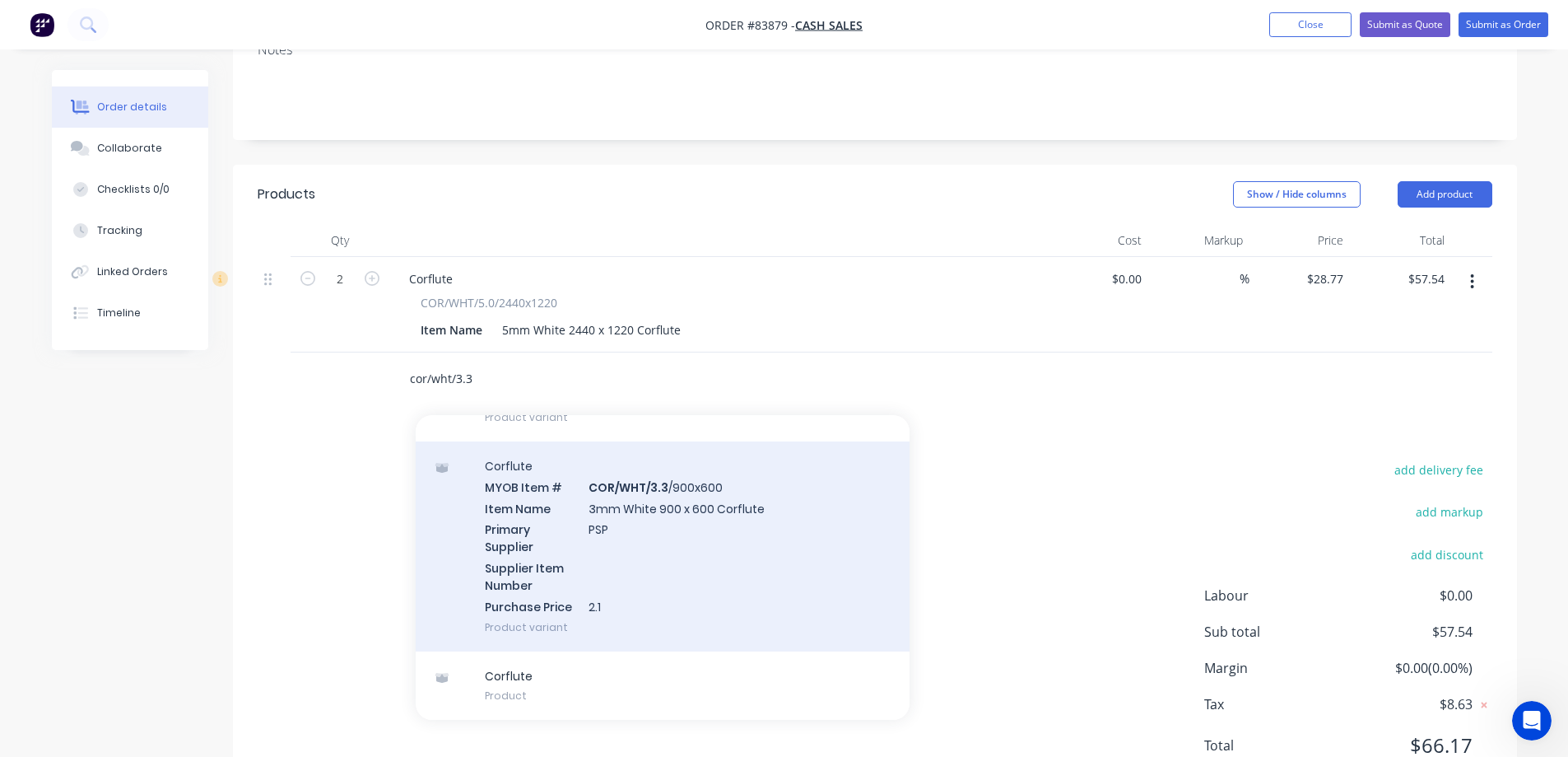
type input "cor/wht/3.3"
click at [643, 452] on div "Corflute MYOB Item # COR/WHT/3.3 /900x600 Item Name 3mm White 900 x 600 Corflut…" at bounding box center [662, 546] width 494 height 210
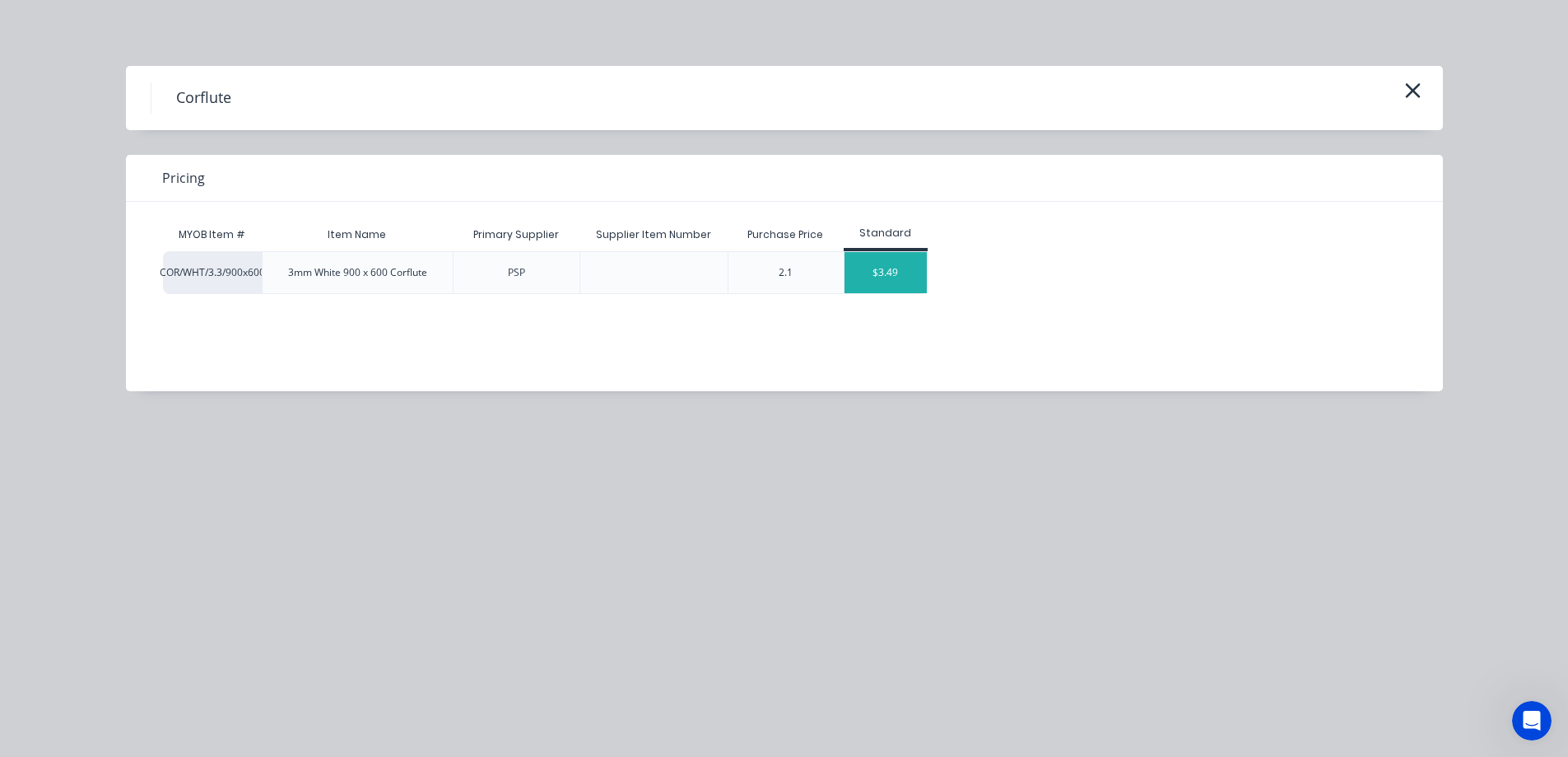
click at [914, 261] on div "$3.49" at bounding box center [886, 272] width 83 height 41
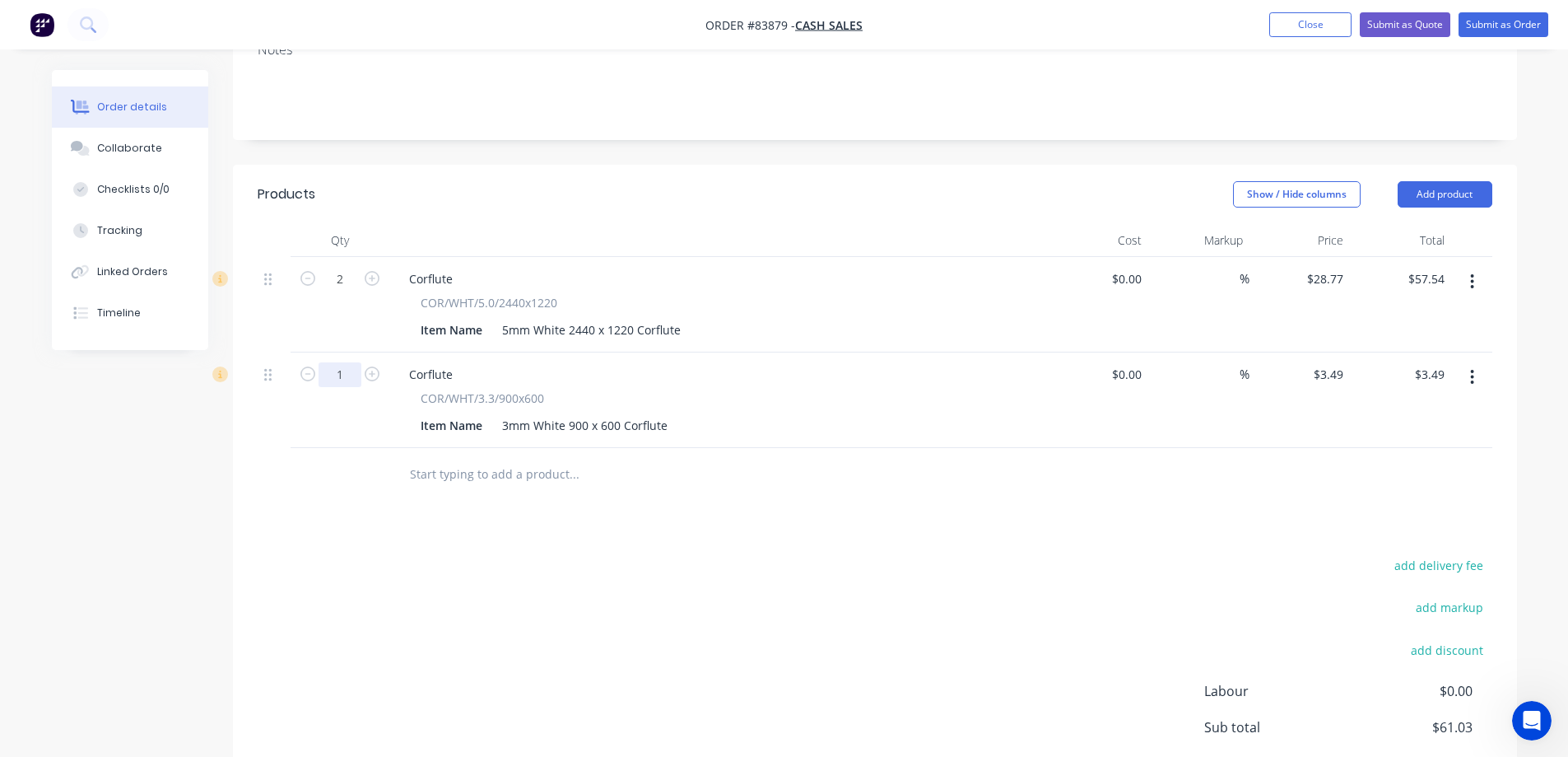
click at [359, 291] on input "1" at bounding box center [339, 279] width 43 height 25
click at [374, 367] on icon "button" at bounding box center [372, 374] width 15 height 15
type input "2"
type input "$6.98"
click at [1168, 585] on div "add delivery fee add markup add discount Labour $0.00 Sub total $64.52 Margin $…" at bounding box center [875, 713] width 1235 height 318
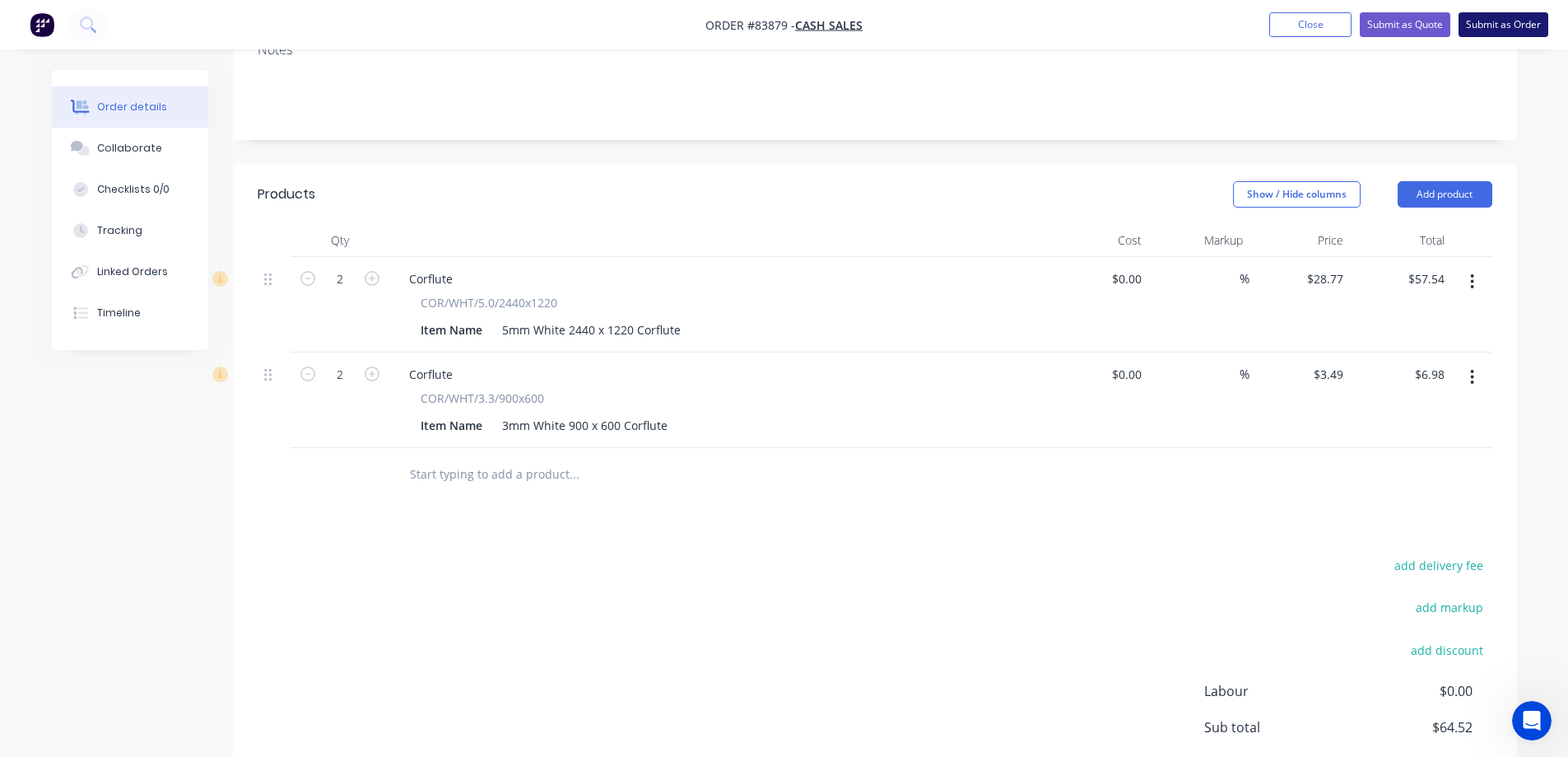
click at [1483, 30] on button "Submit as Order" at bounding box center [1503, 25] width 90 height 25
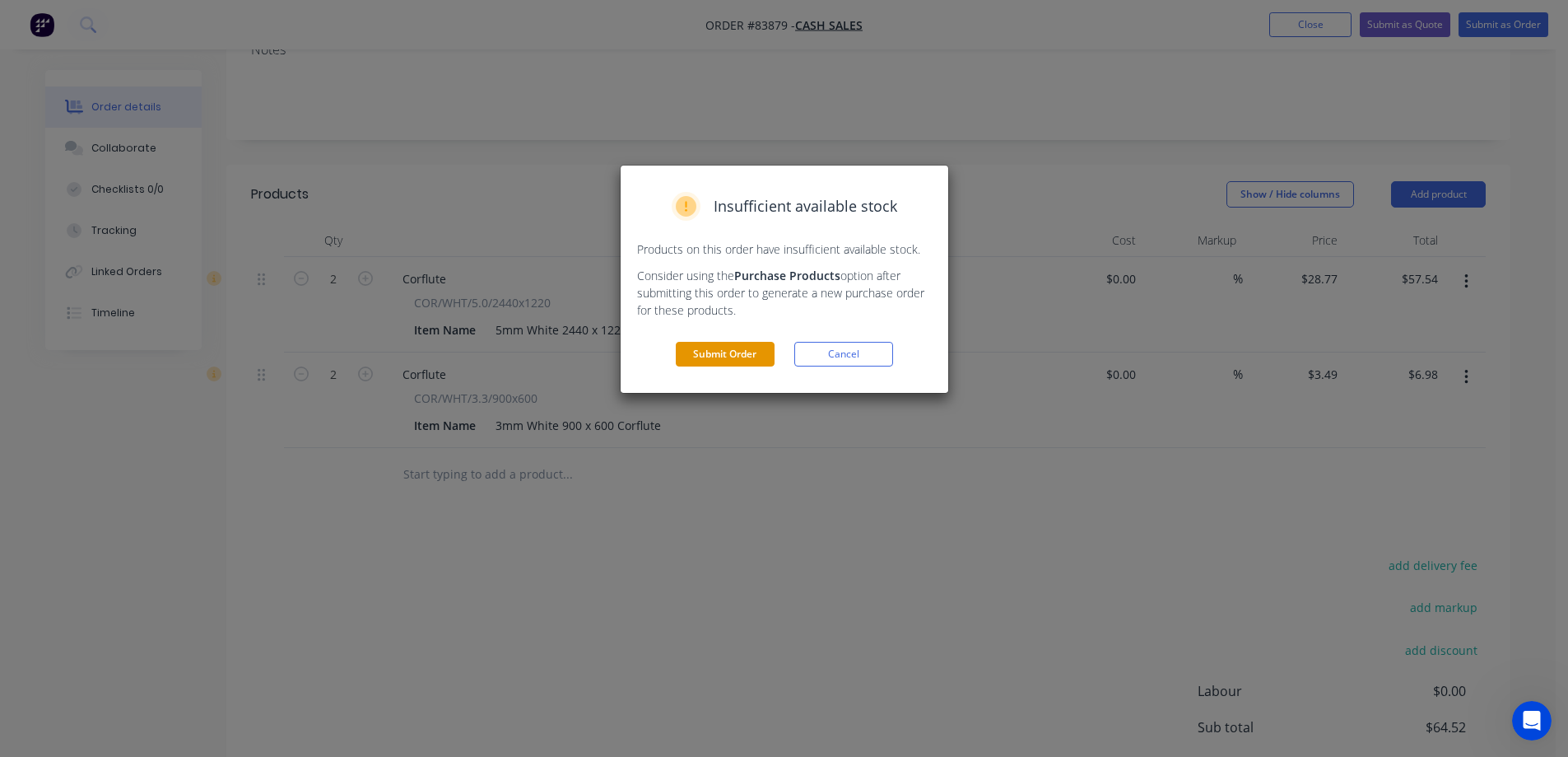
click at [719, 359] on button "Submit Order" at bounding box center [725, 353] width 99 height 25
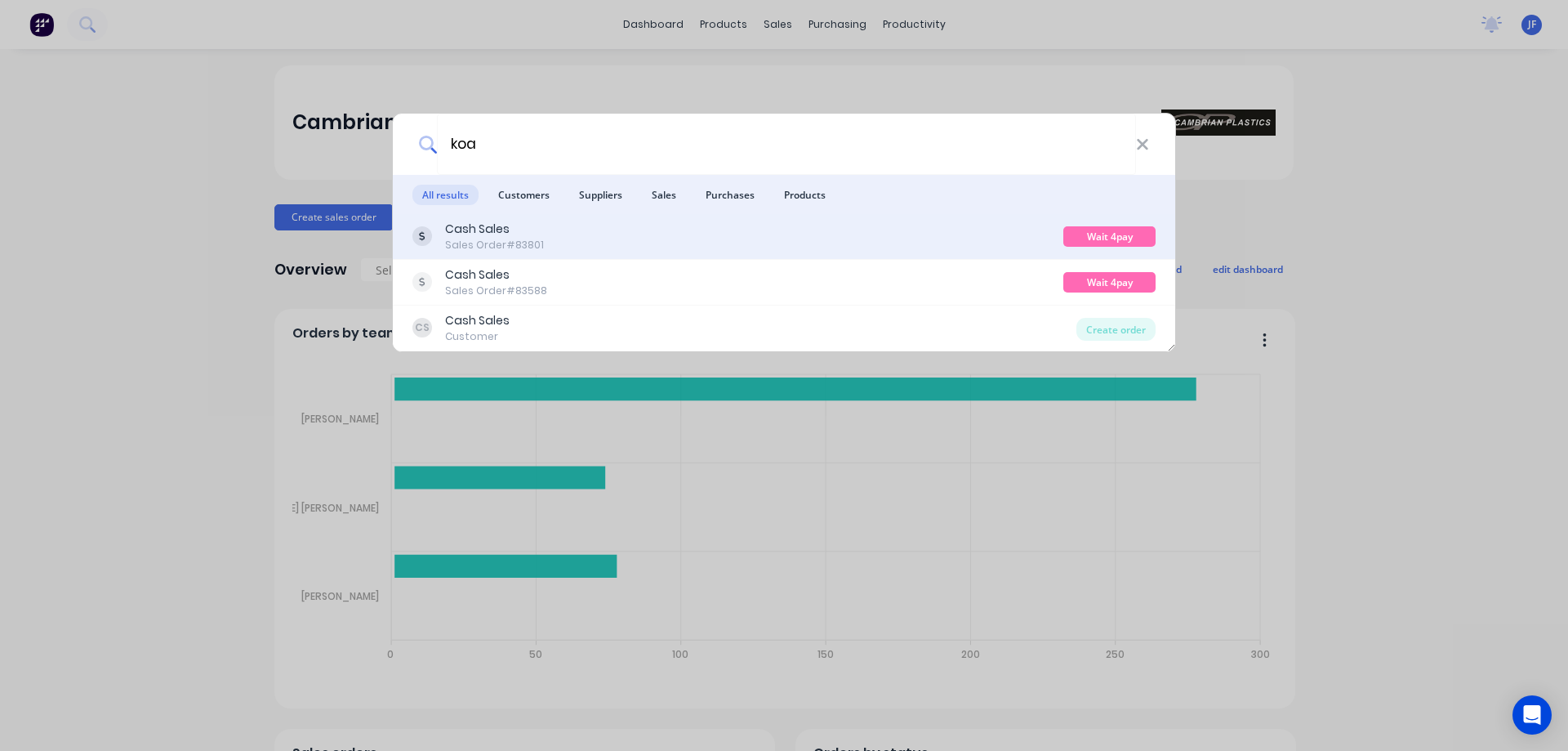
type input "koa"
click at [603, 232] on div "Cash Sales Sales Order #83801" at bounding box center [737, 236] width 651 height 32
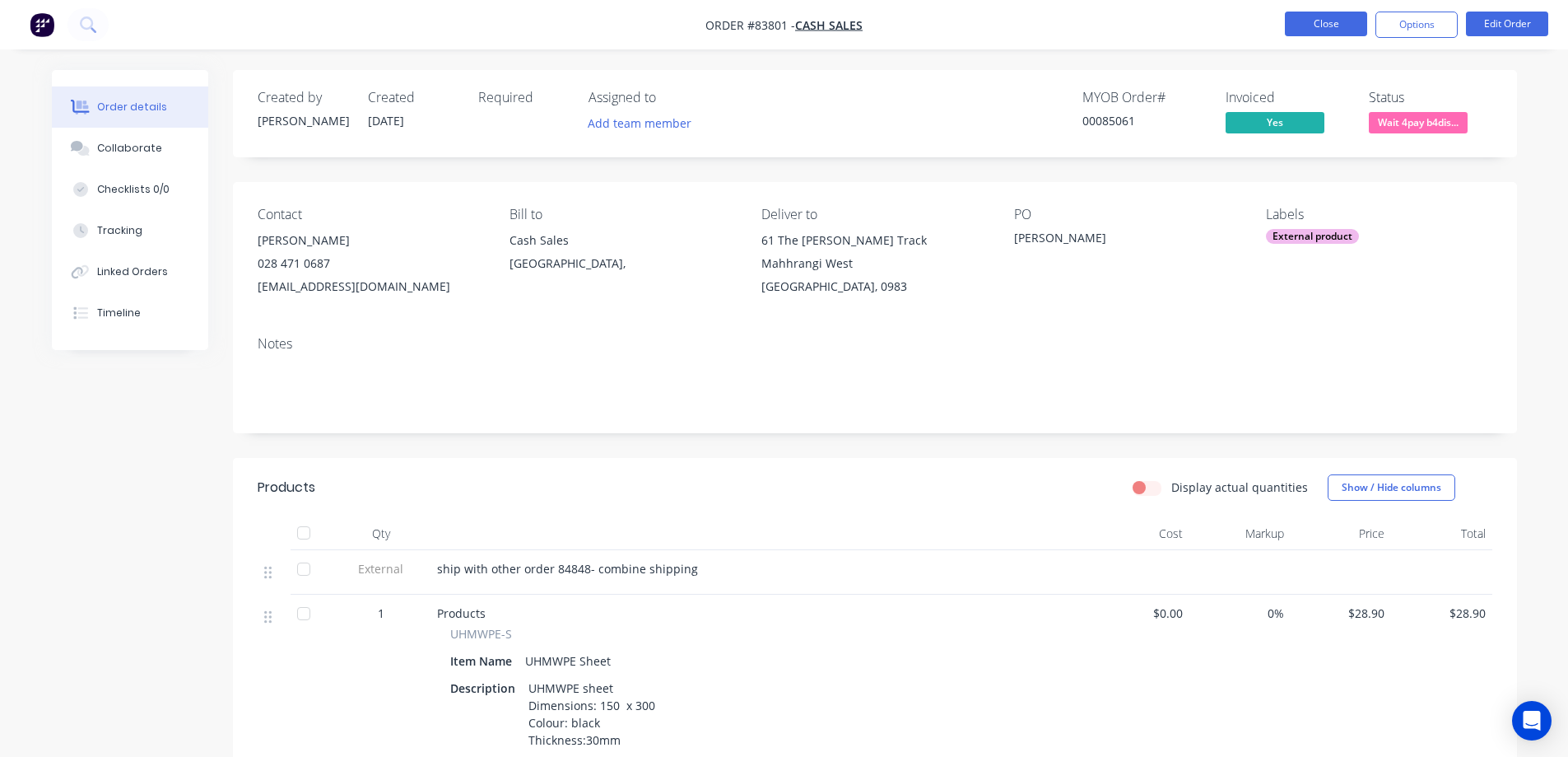
click at [1296, 22] on button "Close" at bounding box center [1326, 24] width 83 height 25
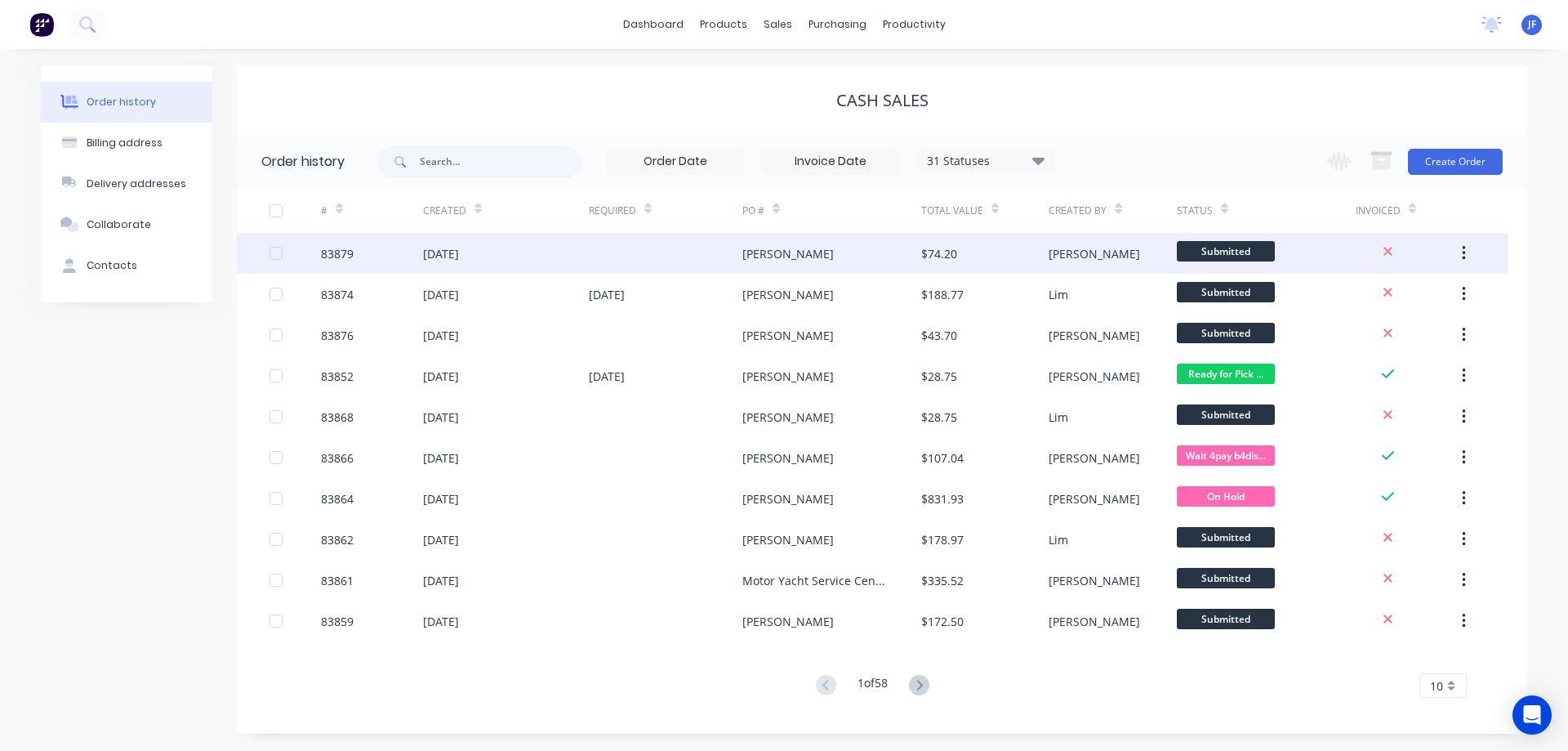
click at [820, 264] on div "[PERSON_NAME]" at bounding box center [831, 253] width 179 height 41
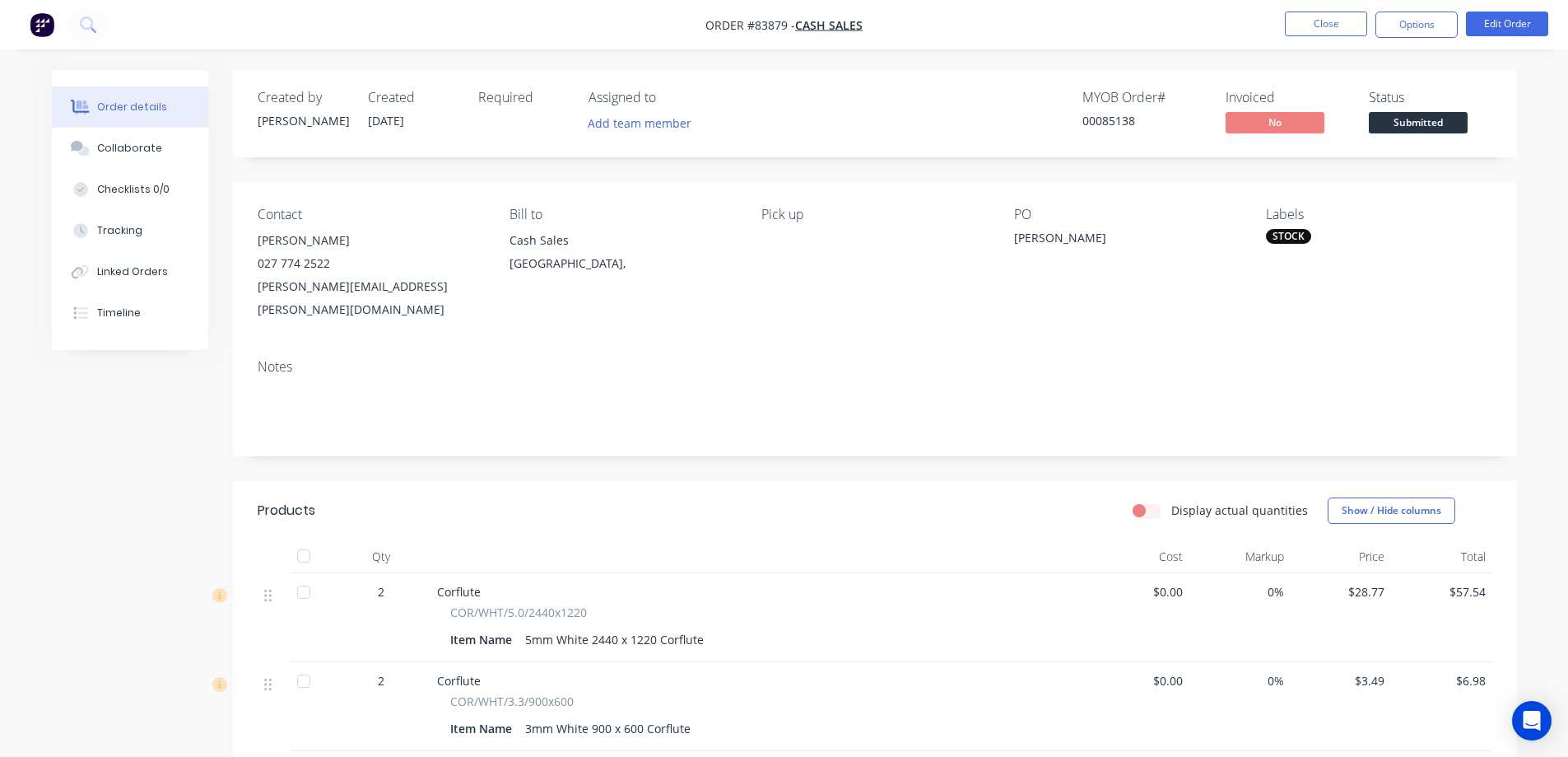
click at [1435, 106] on div "Status Submitted" at bounding box center [1430, 113] width 123 height 48
click at [1433, 114] on span "Submitted" at bounding box center [1417, 122] width 99 height 21
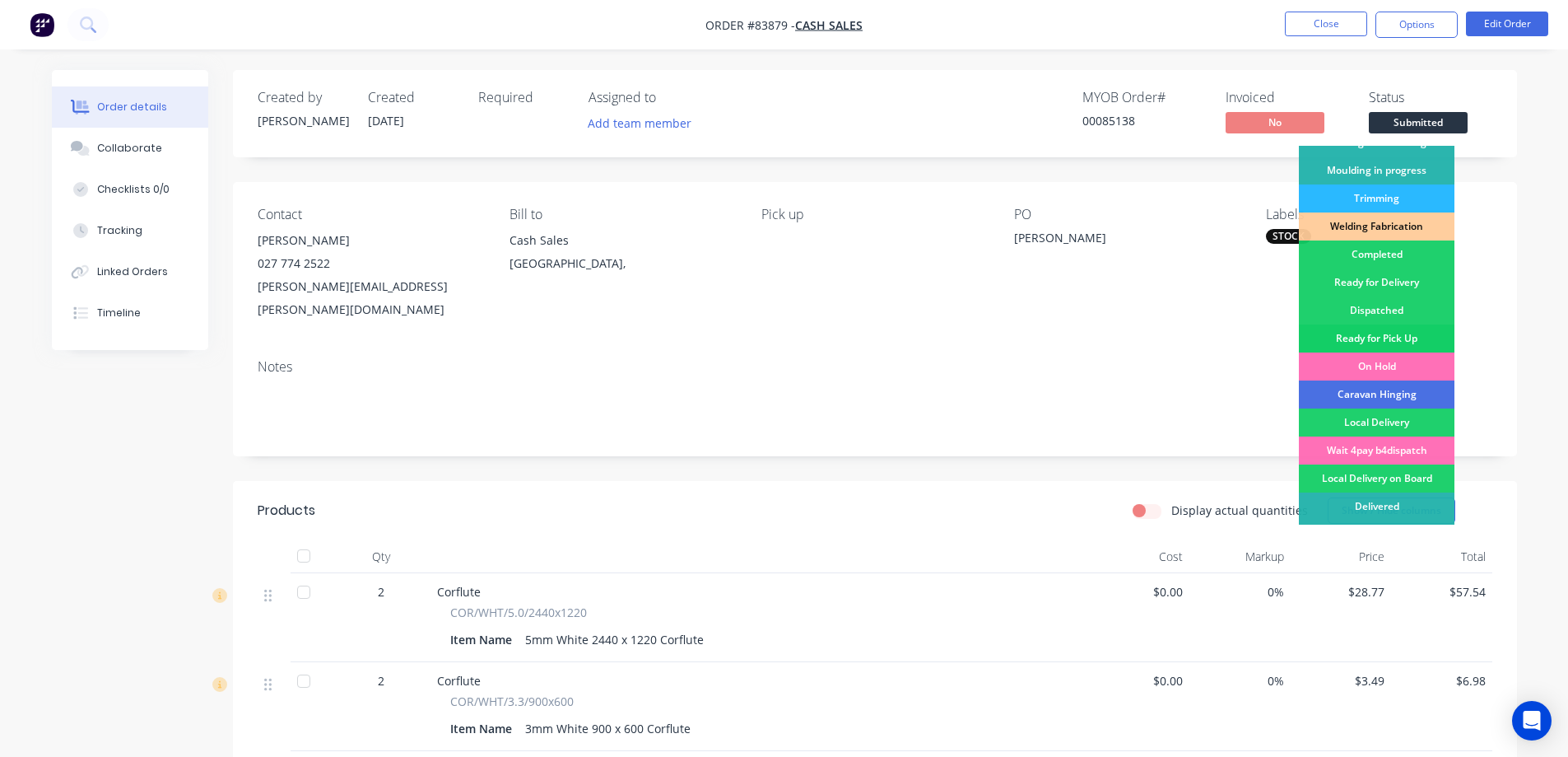
scroll to position [321, 0]
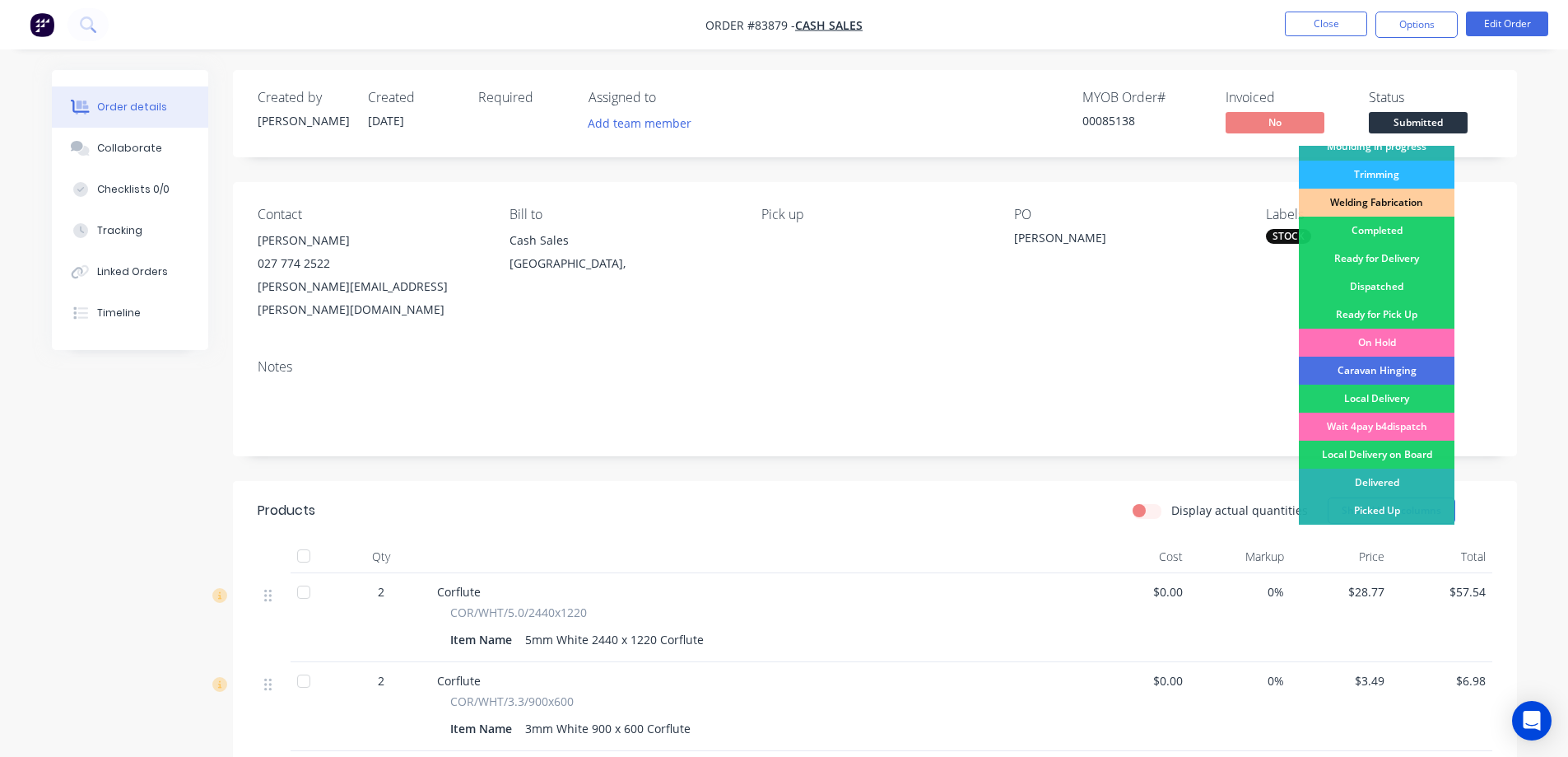
drag, startPoint x: 1405, startPoint y: 317, endPoint x: 1404, endPoint y: 280, distance: 37.0
click at [1404, 317] on div "Ready for Pick Up" at bounding box center [1376, 314] width 155 height 28
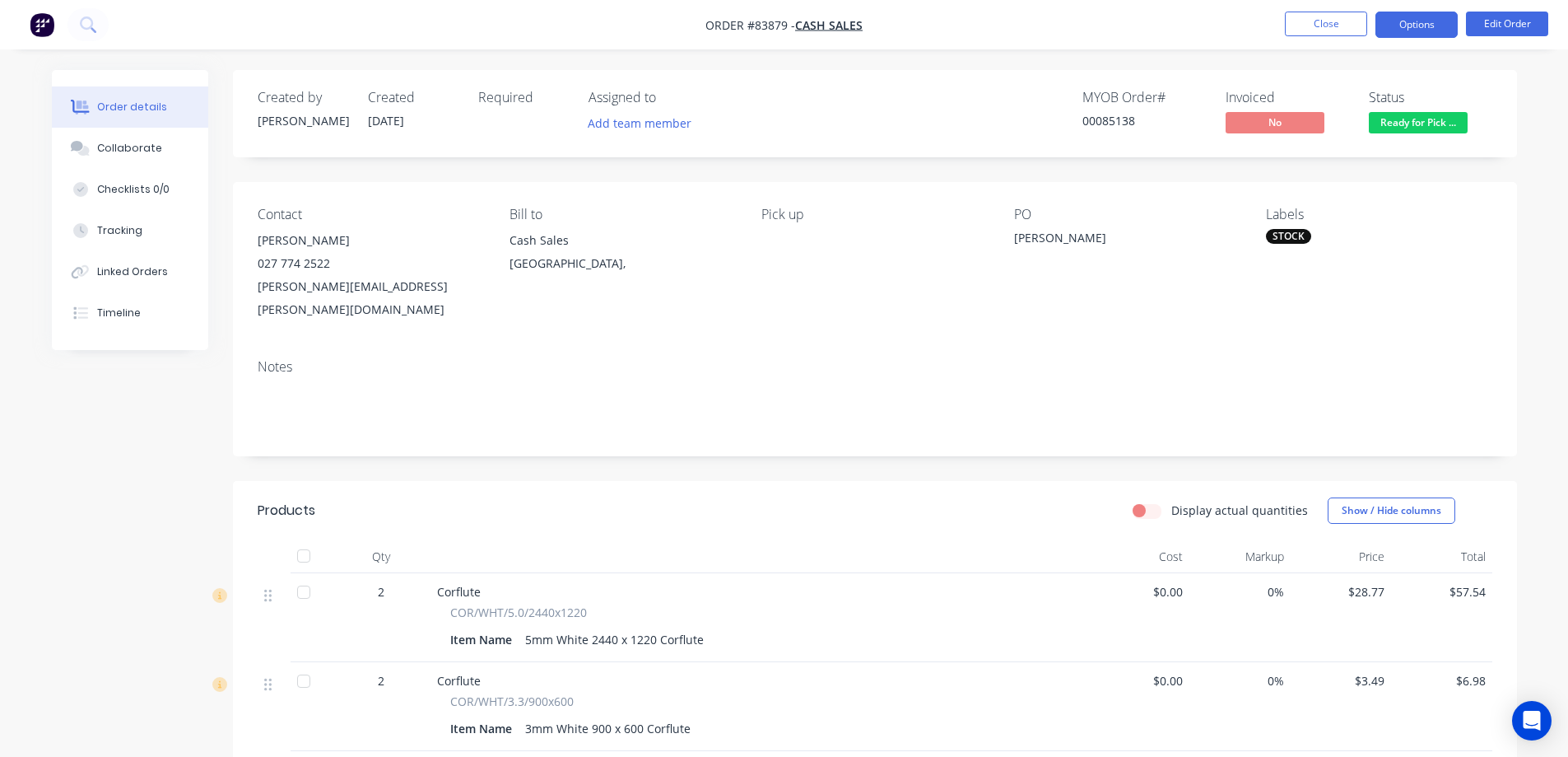
click at [1395, 37] on button "Options" at bounding box center [1416, 25] width 83 height 26
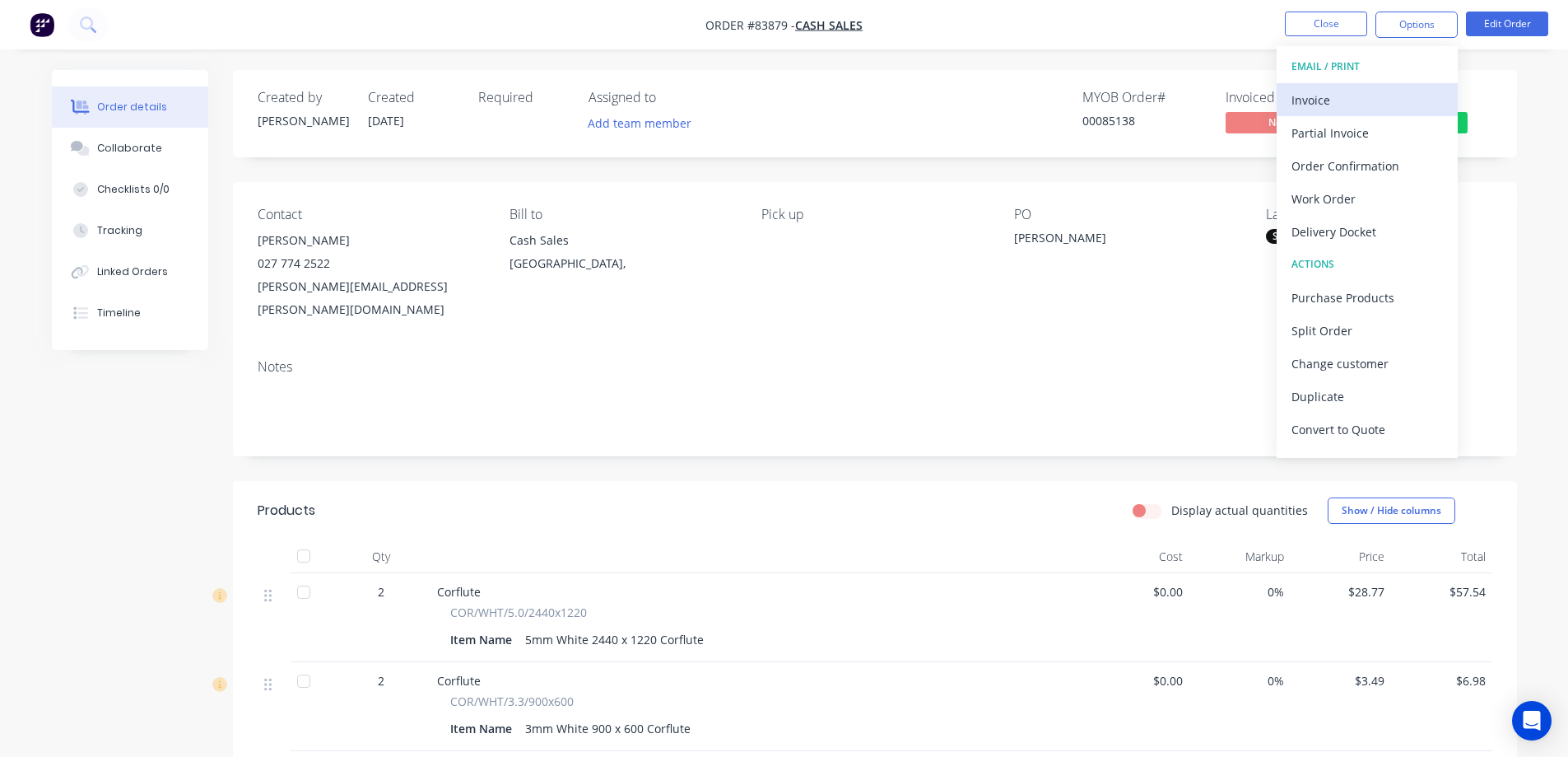
click at [1360, 84] on button "Invoice" at bounding box center [1367, 100] width 181 height 33
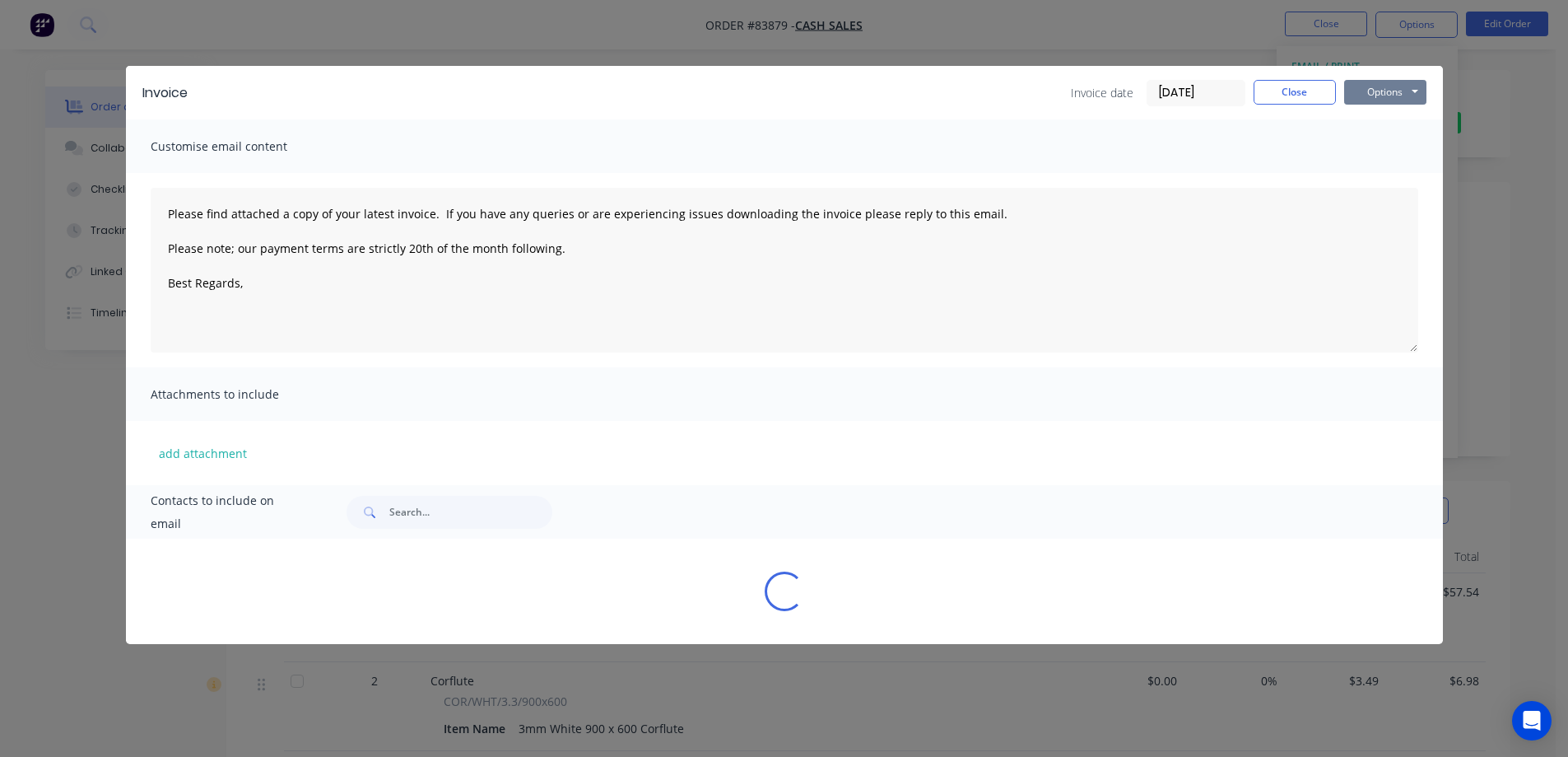
click at [1367, 84] on button "Options" at bounding box center [1385, 92] width 83 height 25
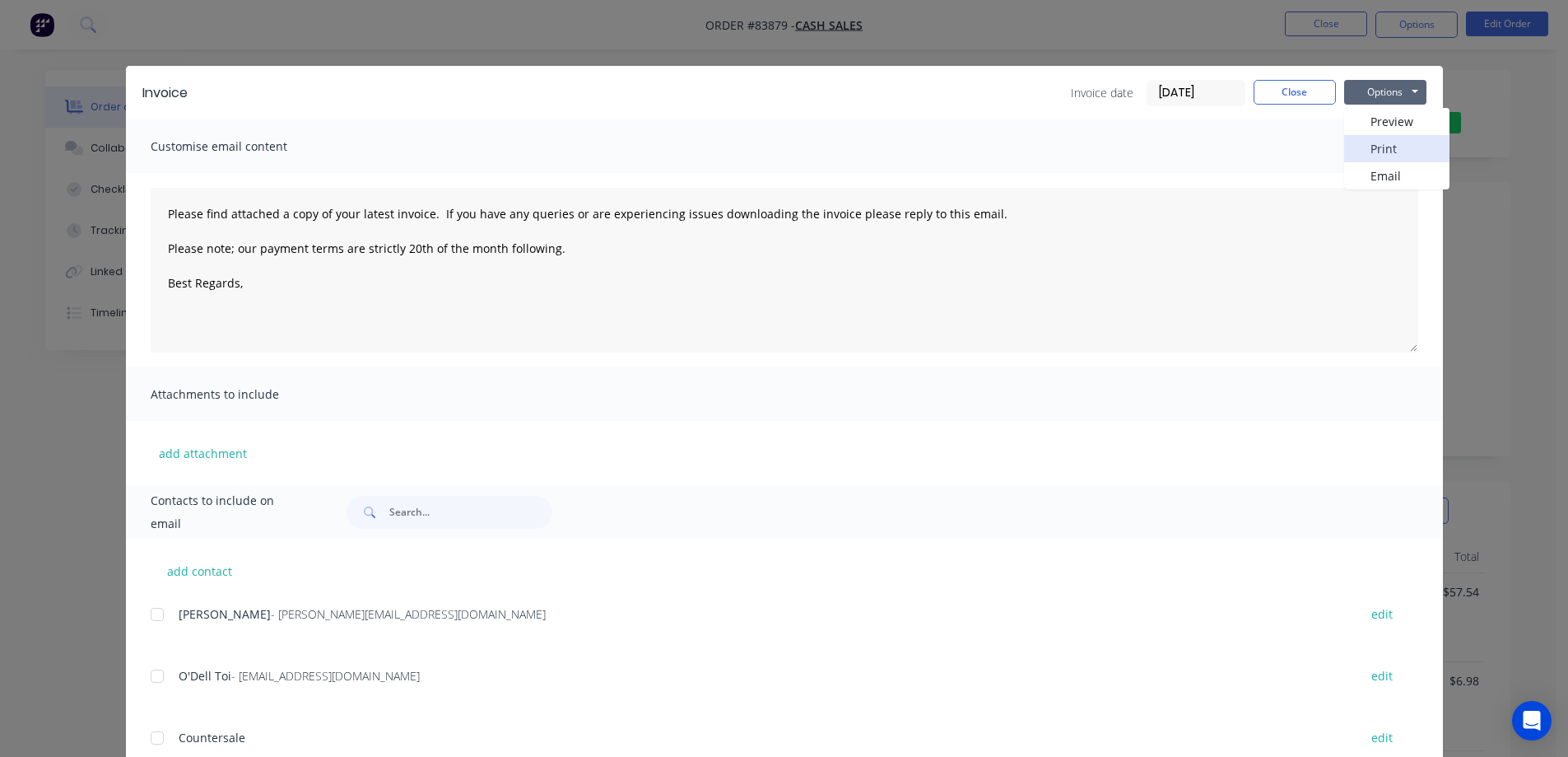
click at [1367, 149] on button "Print" at bounding box center [1396, 149] width 105 height 27
click at [1315, 84] on button "Close" at bounding box center [1294, 92] width 83 height 25
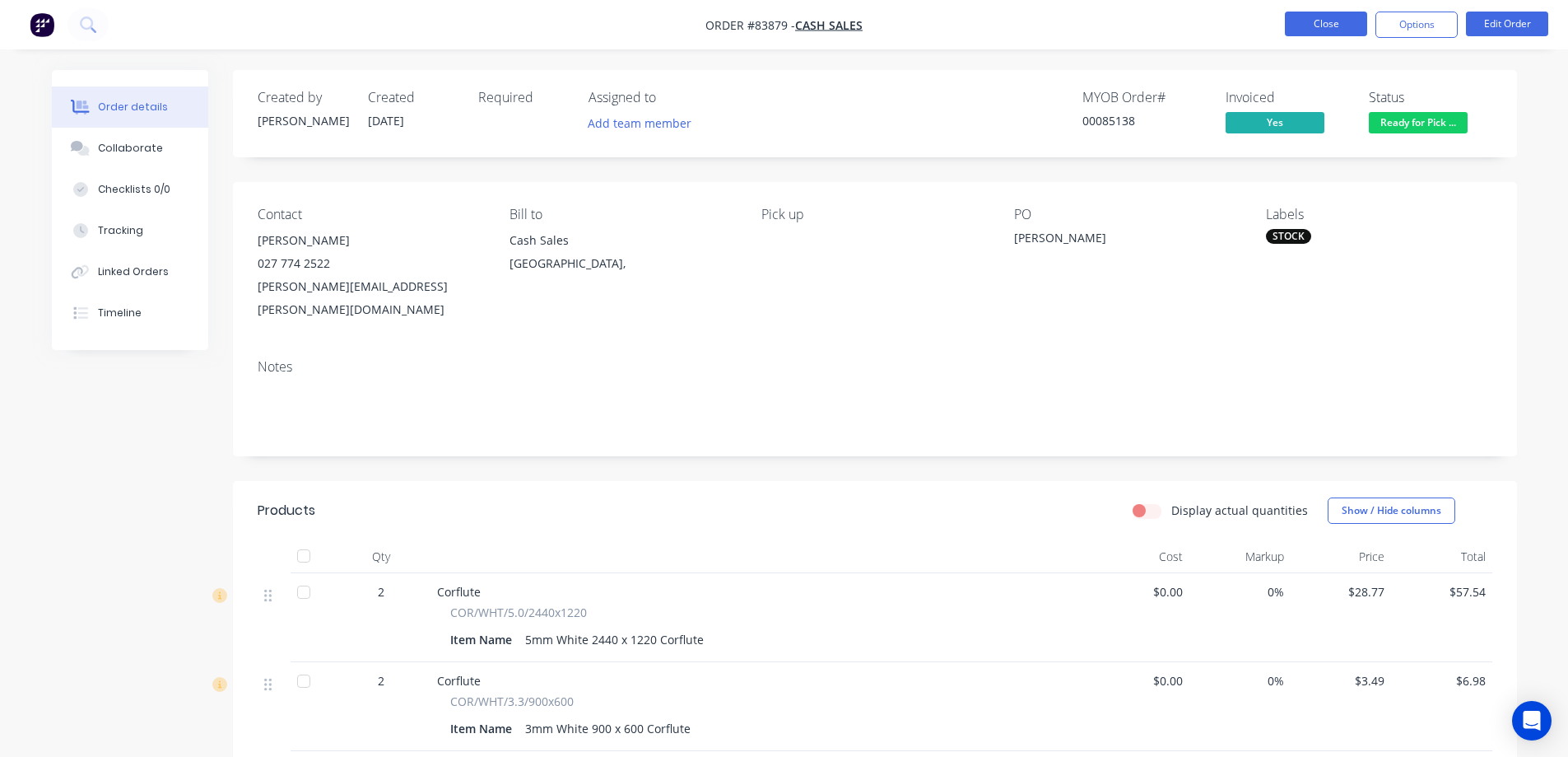
click at [1345, 24] on button "Close" at bounding box center [1326, 24] width 83 height 25
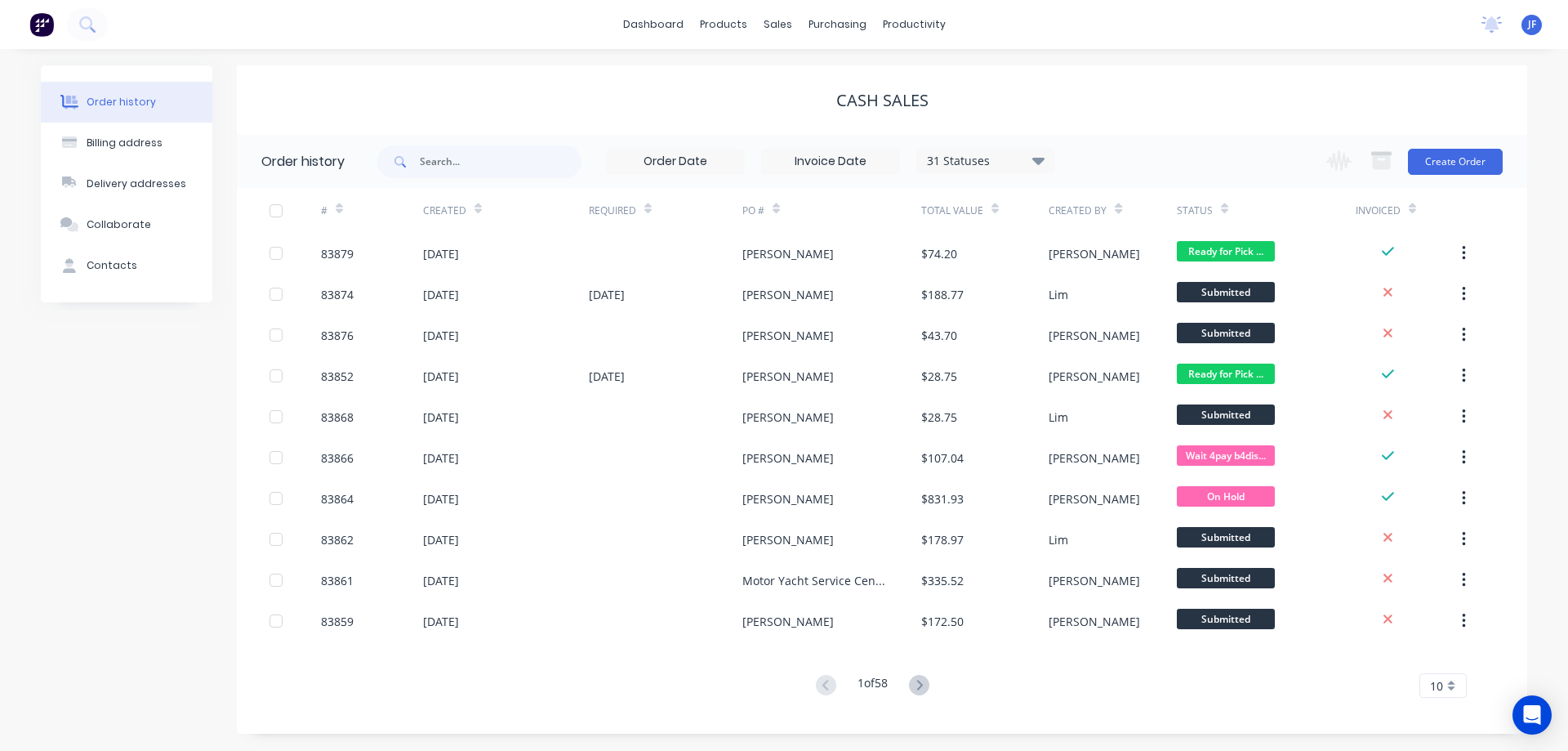
drag, startPoint x: 590, startPoint y: 103, endPoint x: 541, endPoint y: 113, distance: 50.0
click at [587, 103] on div "Cash Sales" at bounding box center [881, 101] width 1290 height 20
click at [260, 47] on div "dashboard products sales purchasing productivity dashboard products Product Cat…" at bounding box center [784, 24] width 1568 height 49
drag, startPoint x: 807, startPoint y: 75, endPoint x: 903, endPoint y: 94, distance: 97.9
click at [808, 75] on div "Sales Orders" at bounding box center [837, 78] width 67 height 14
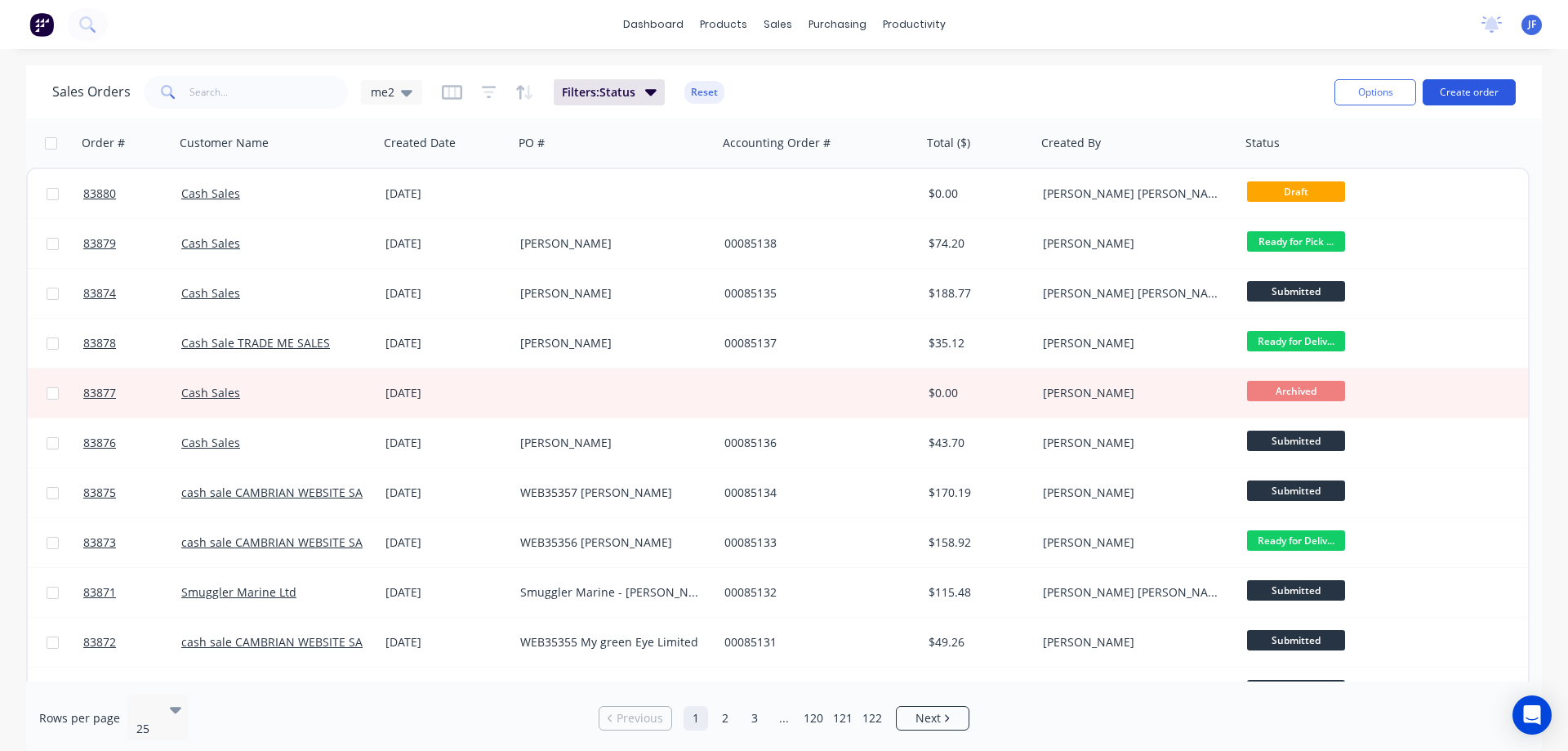
click at [1483, 82] on button "Create order" at bounding box center [1468, 92] width 93 height 26
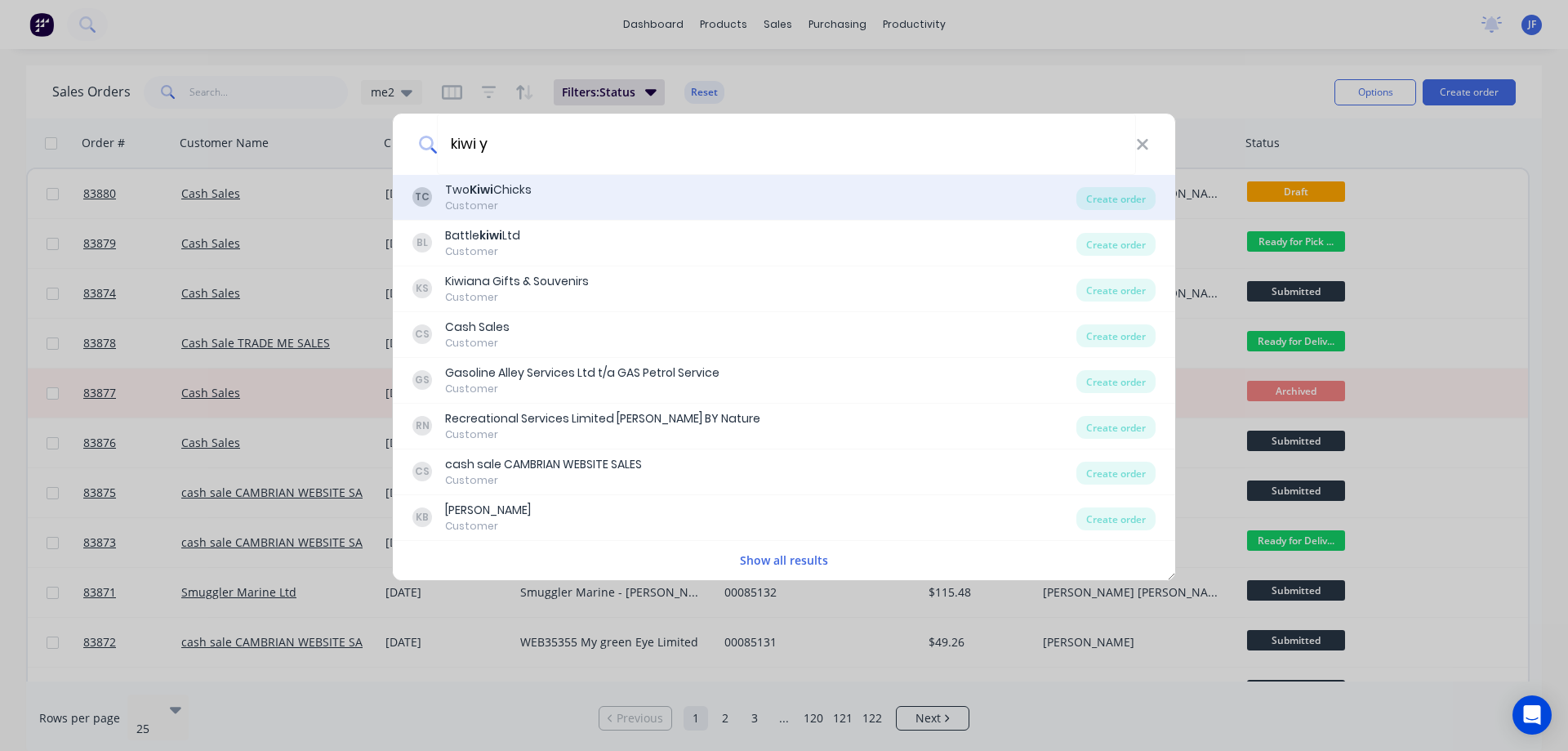
type input "kiwi ya"
type input "cash"
click at [518, 189] on div "CS Cash Sales Customer" at bounding box center [743, 196] width 663 height 32
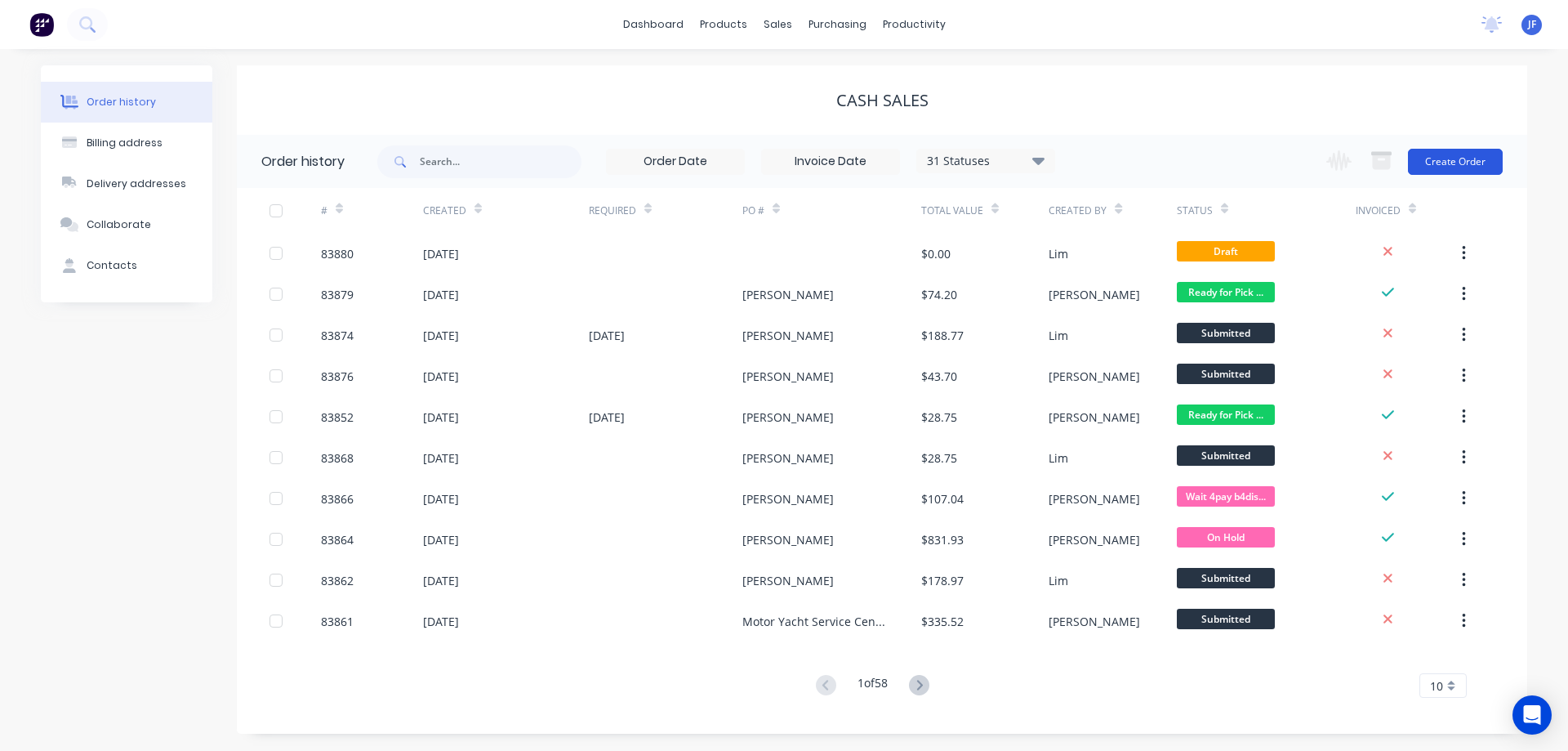
click at [1462, 167] on button "Create Order" at bounding box center [1455, 161] width 95 height 26
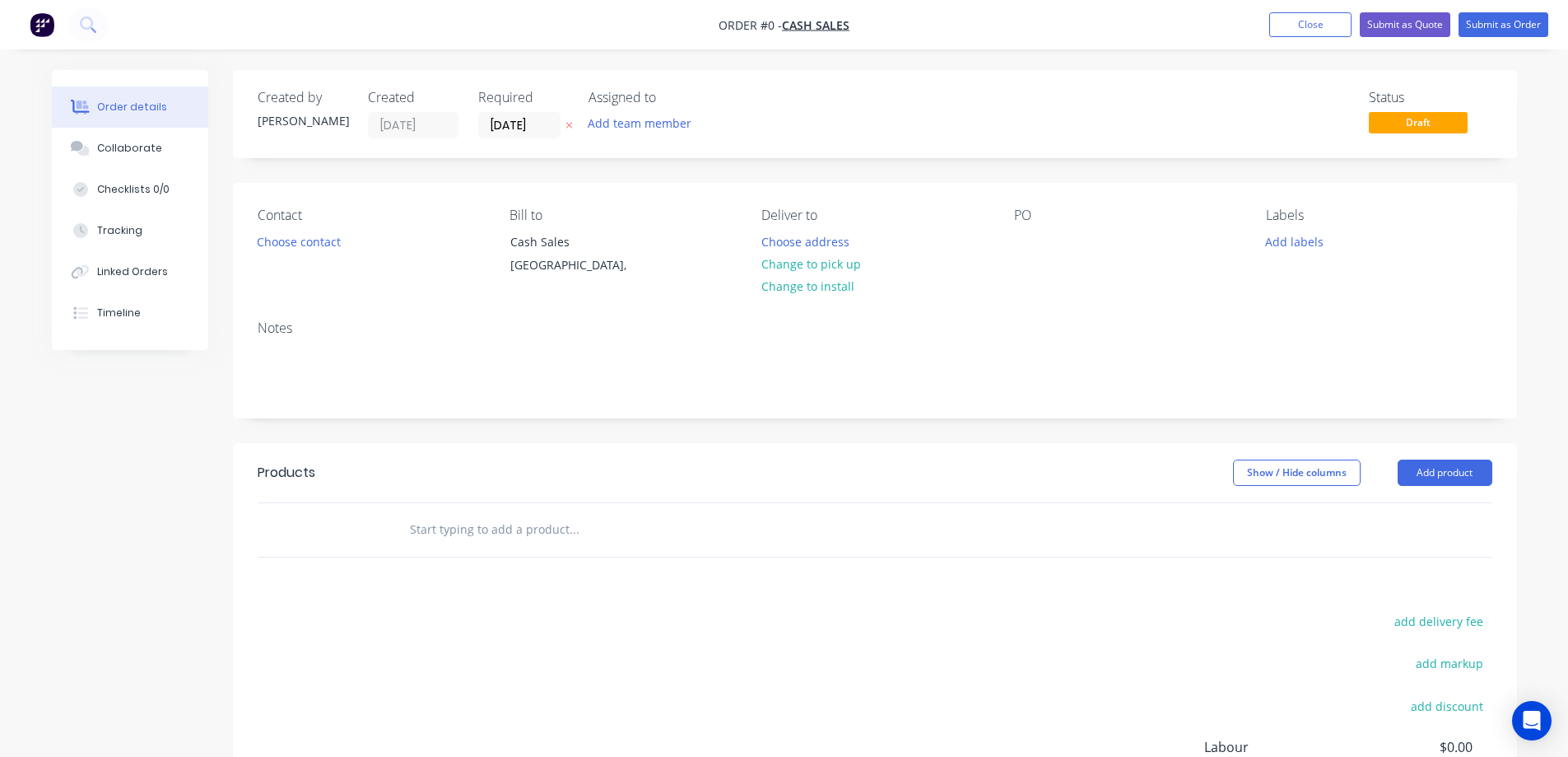
click at [563, 127] on button at bounding box center [569, 125] width 17 height 19
click at [291, 235] on button "Choose contact" at bounding box center [299, 241] width 102 height 22
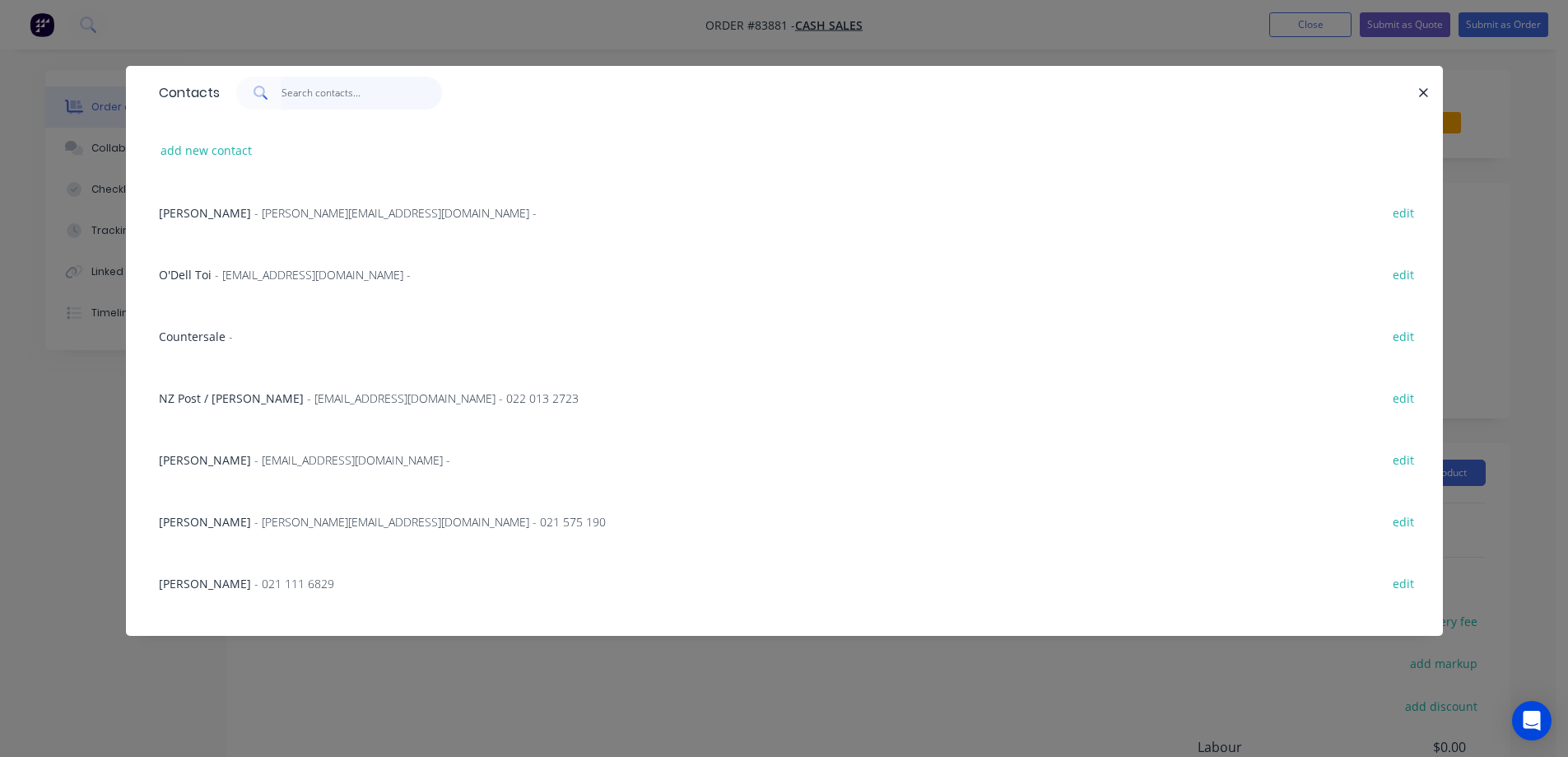
click at [317, 100] on input "text" at bounding box center [361, 93] width 161 height 33
paste input "KIWI YACHTING CONSULTANTS LTD"
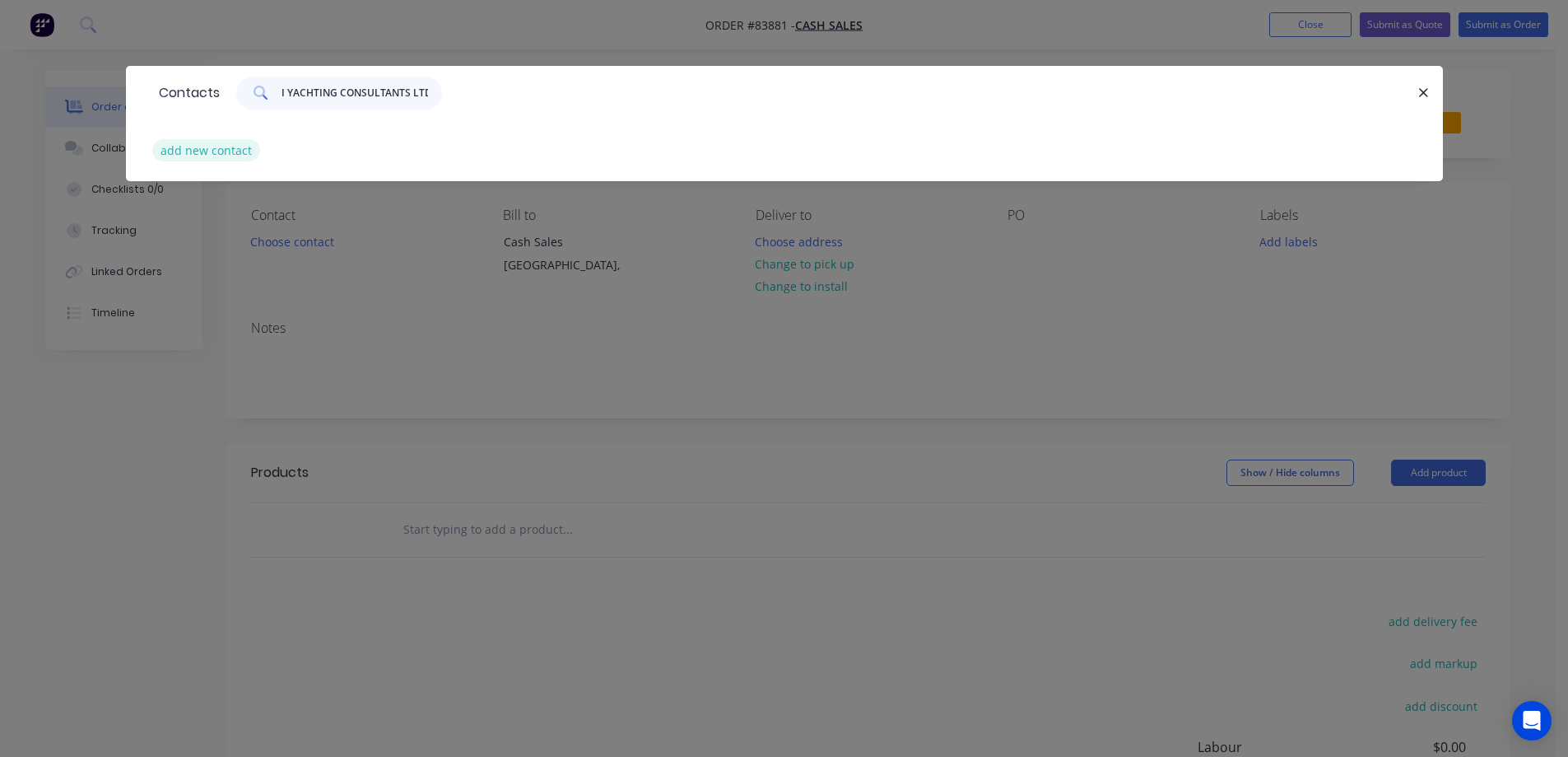
type input "KIWI YACHTING CONSULTANTS LTD"
click at [227, 148] on button "add new contact" at bounding box center [207, 150] width 109 height 22
select select "NZ"
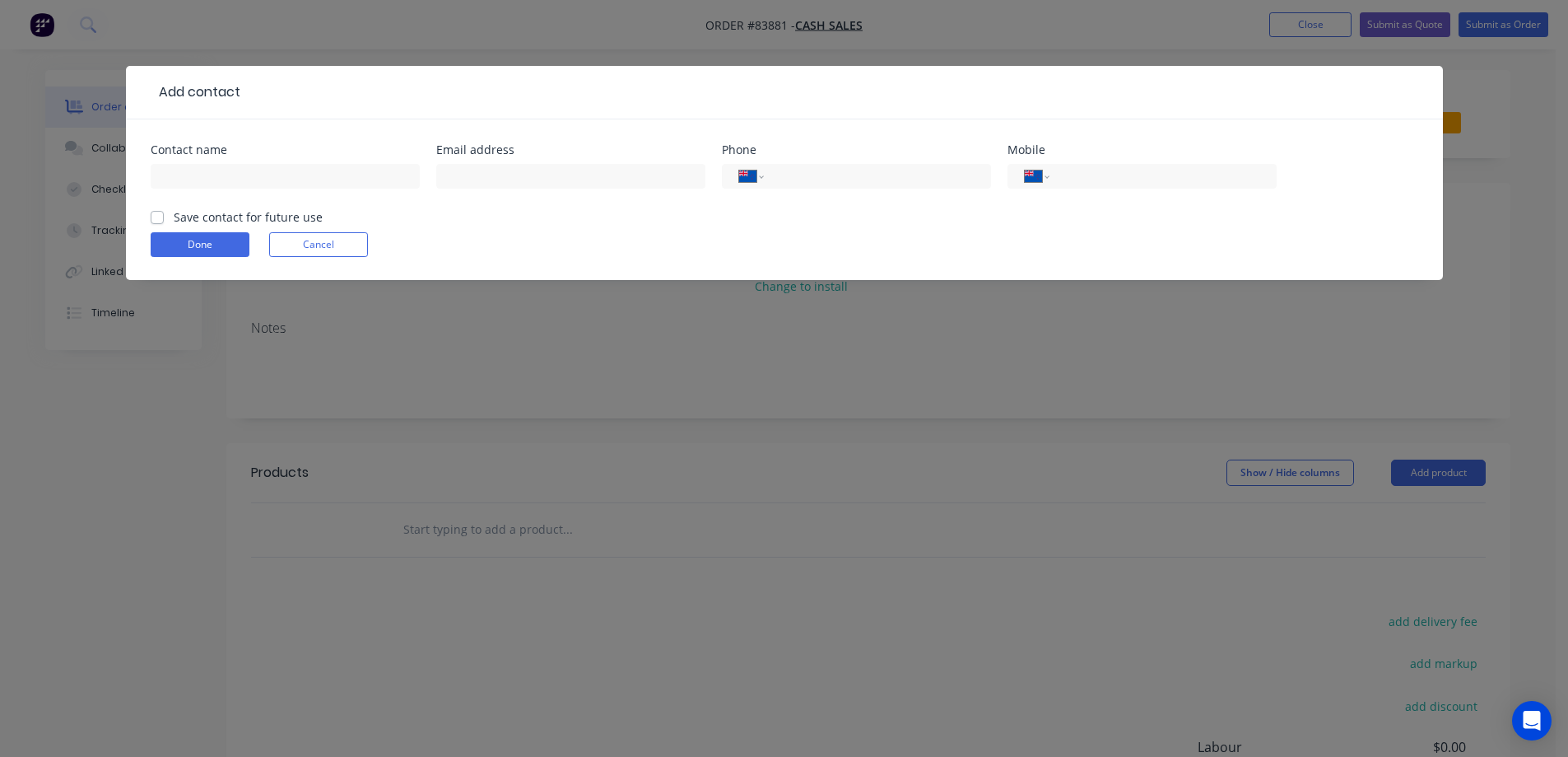
click at [239, 160] on div at bounding box center [285, 184] width 270 height 49
drag, startPoint x: 239, startPoint y: 169, endPoint x: 240, endPoint y: 189, distance: 20.0
click at [240, 170] on input "text" at bounding box center [285, 175] width 270 height 25
paste input "KIWI YACHTING CONSULTANTS LTD"
type input "KIWI YACHTING CONSULTANTS LTD"
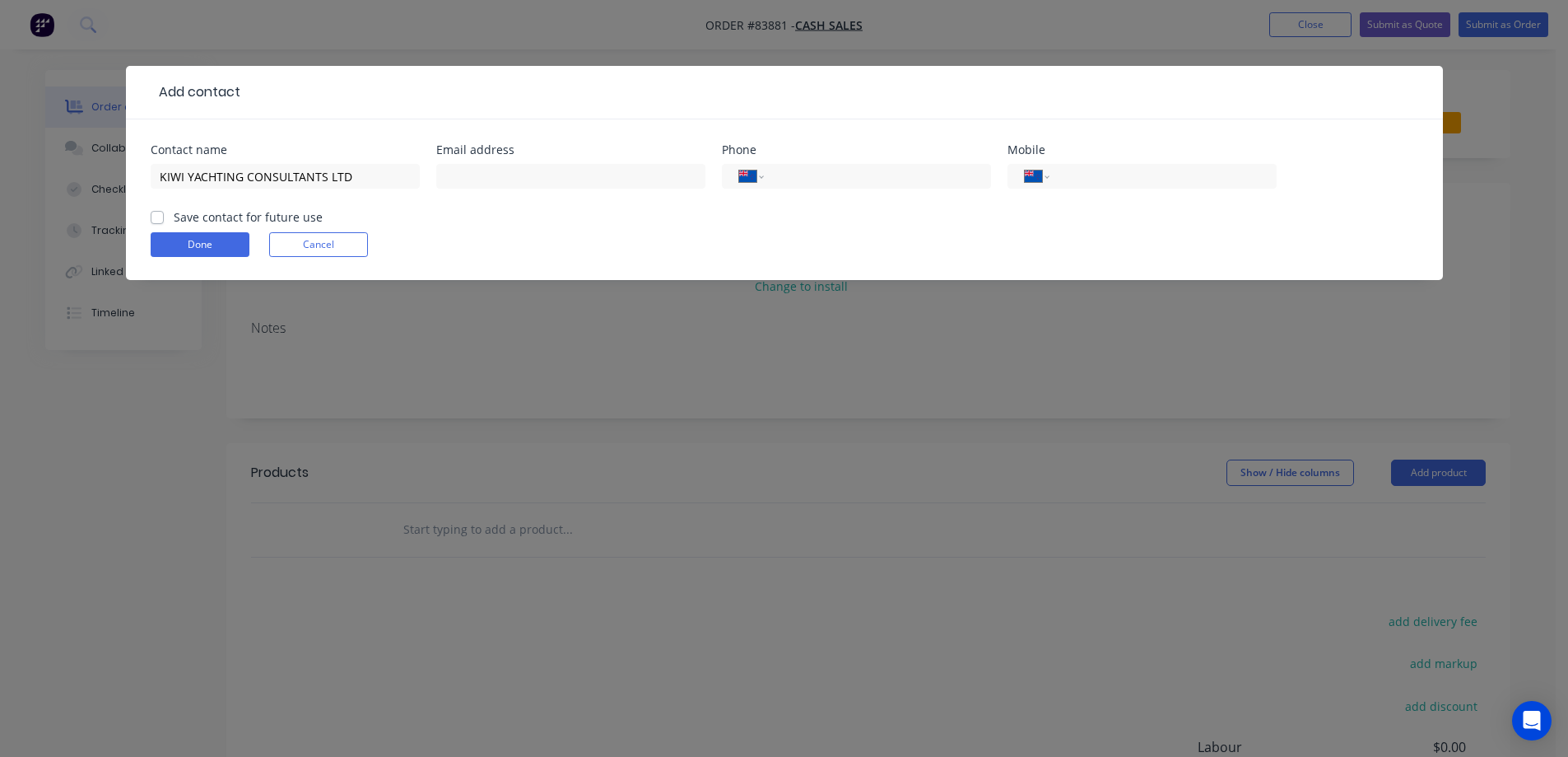
click at [241, 214] on label "Save contact for future use" at bounding box center [248, 216] width 149 height 17
click at [163, 214] on input "Save contact for future use" at bounding box center [157, 215] width 14 height 15
checkbox input "true"
click at [445, 190] on div at bounding box center [571, 184] width 270 height 49
click at [475, 176] on input "text" at bounding box center [571, 175] width 270 height 25
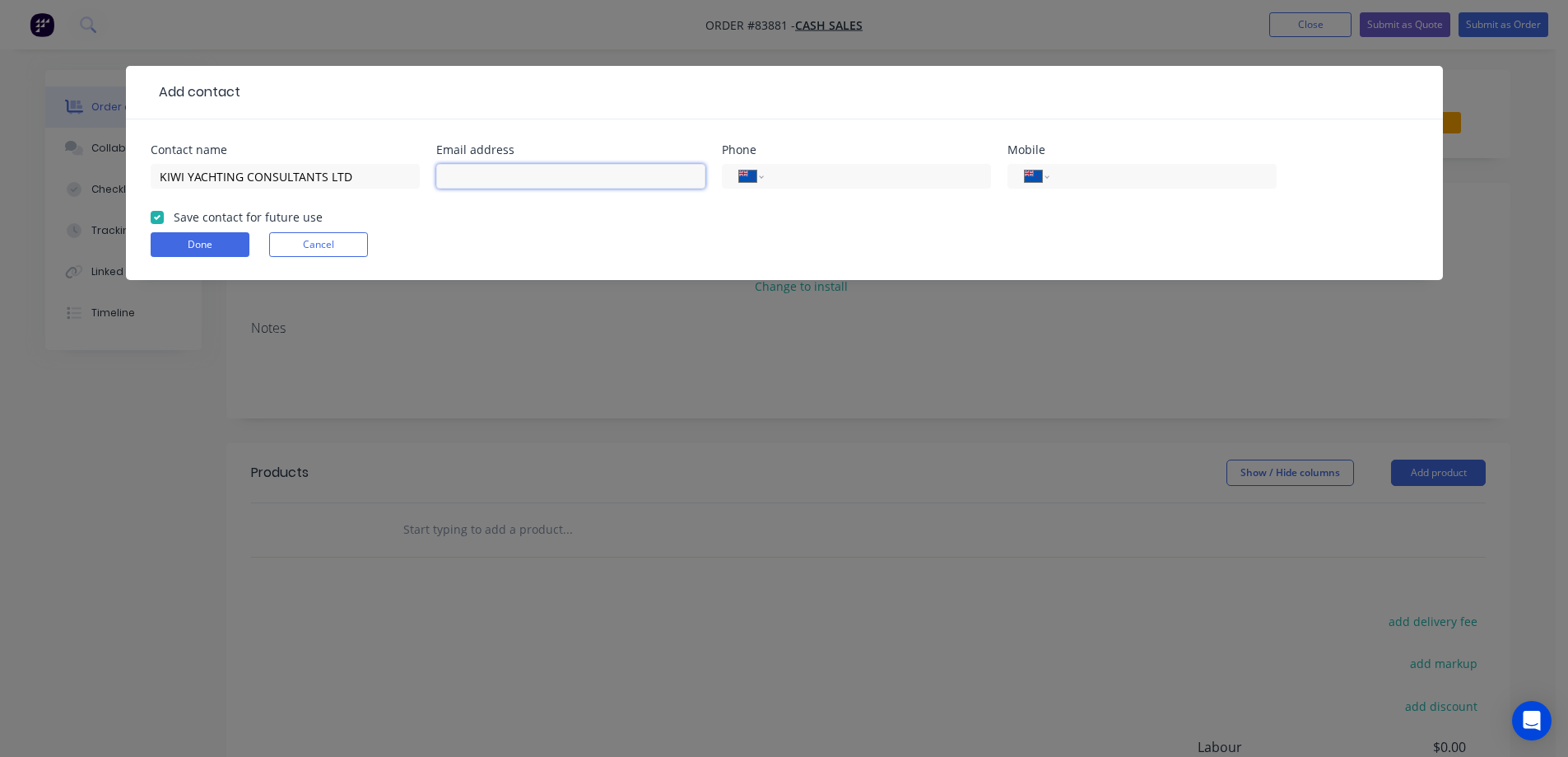
paste input "[EMAIL_ADDRESS][DOMAIN_NAME]"
type input "[EMAIL_ADDRESS][DOMAIN_NAME]"
drag, startPoint x: 917, startPoint y: 177, endPoint x: 906, endPoint y: 180, distance: 11.4
click at [916, 177] on input "tel" at bounding box center [874, 176] width 198 height 19
paste input "09 360 0300"
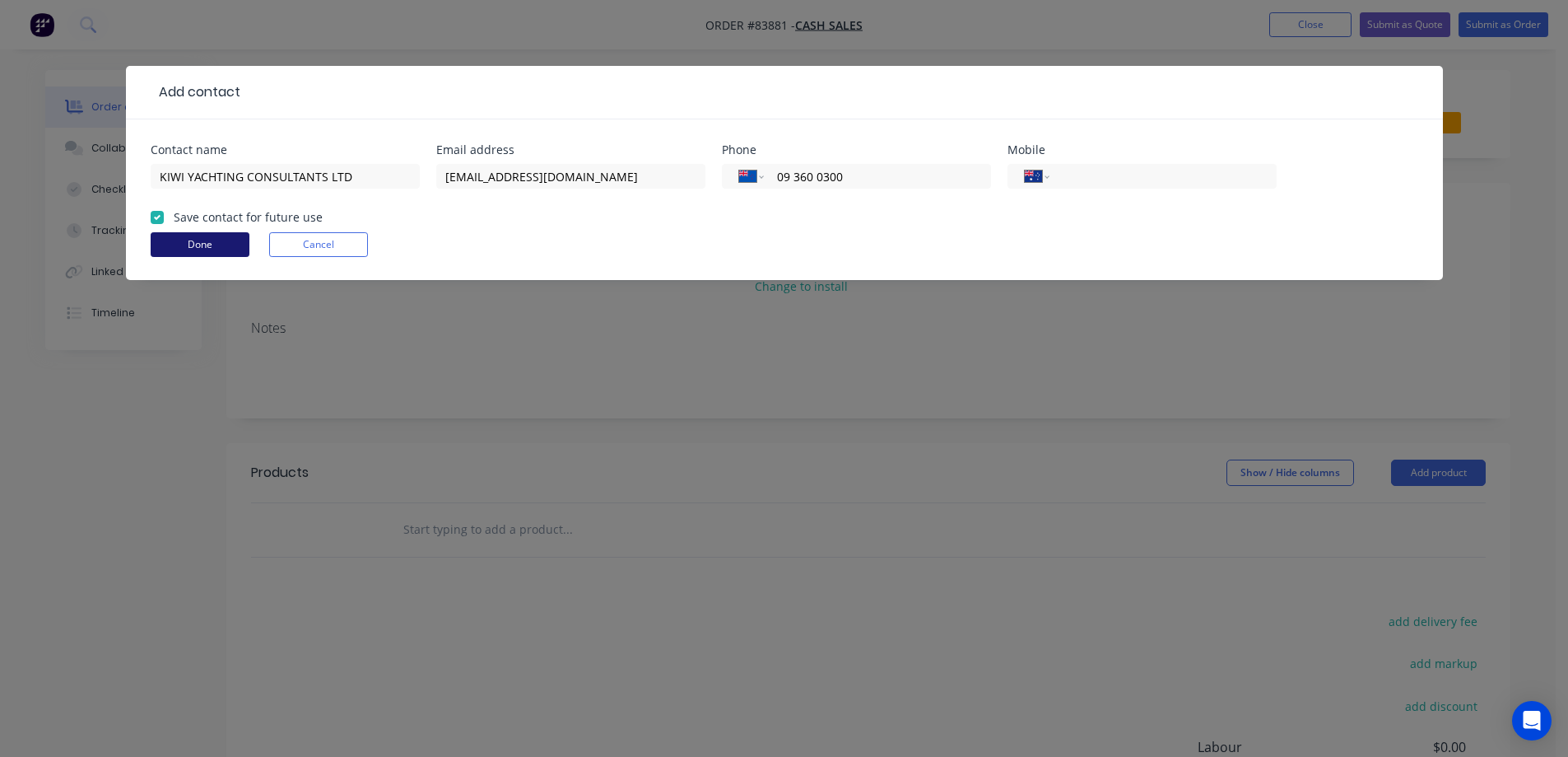
type input "09 360 0300"
click at [220, 241] on button "Done" at bounding box center [200, 244] width 99 height 25
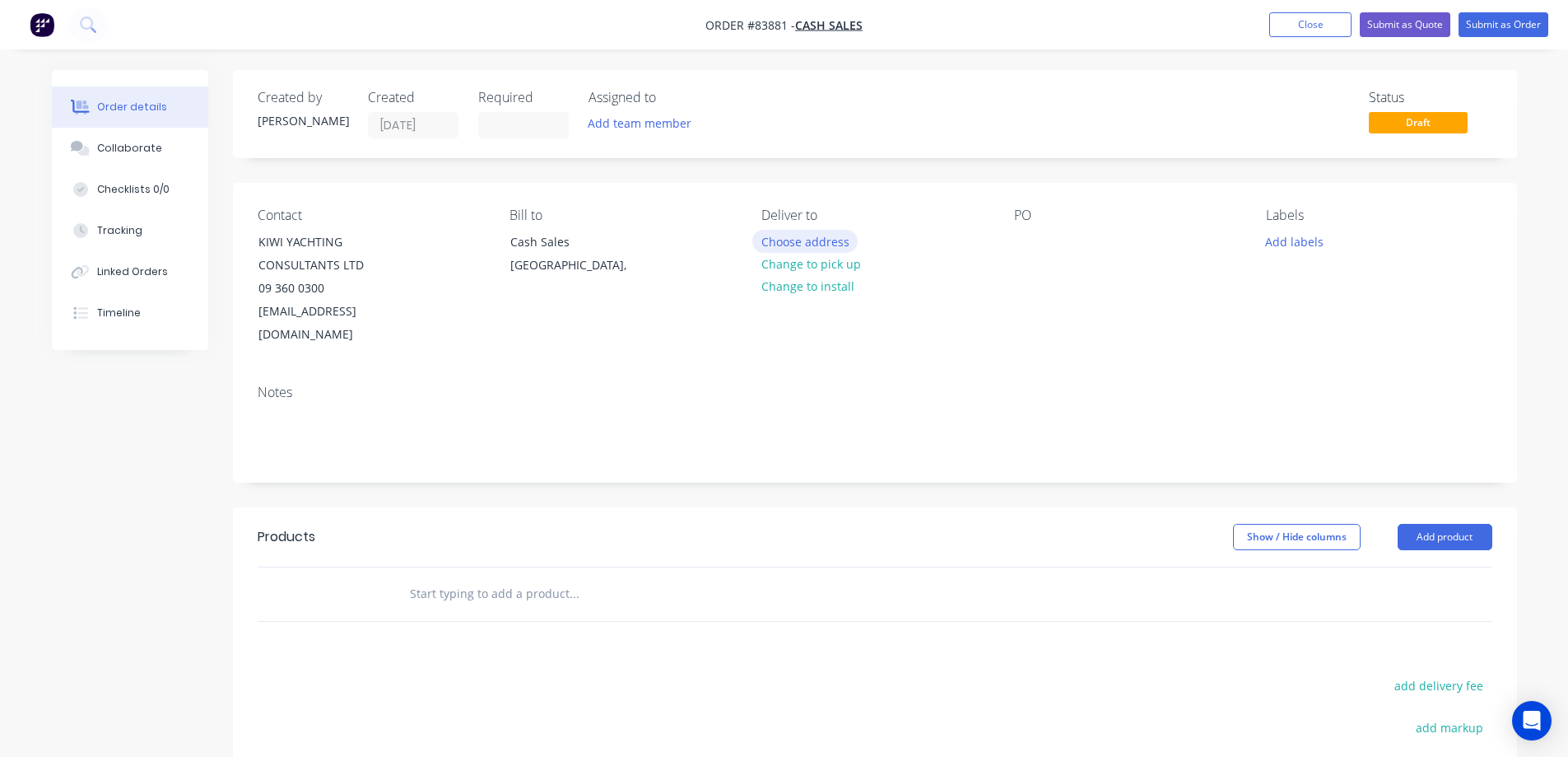
click at [784, 241] on button "Choose address" at bounding box center [805, 241] width 105 height 22
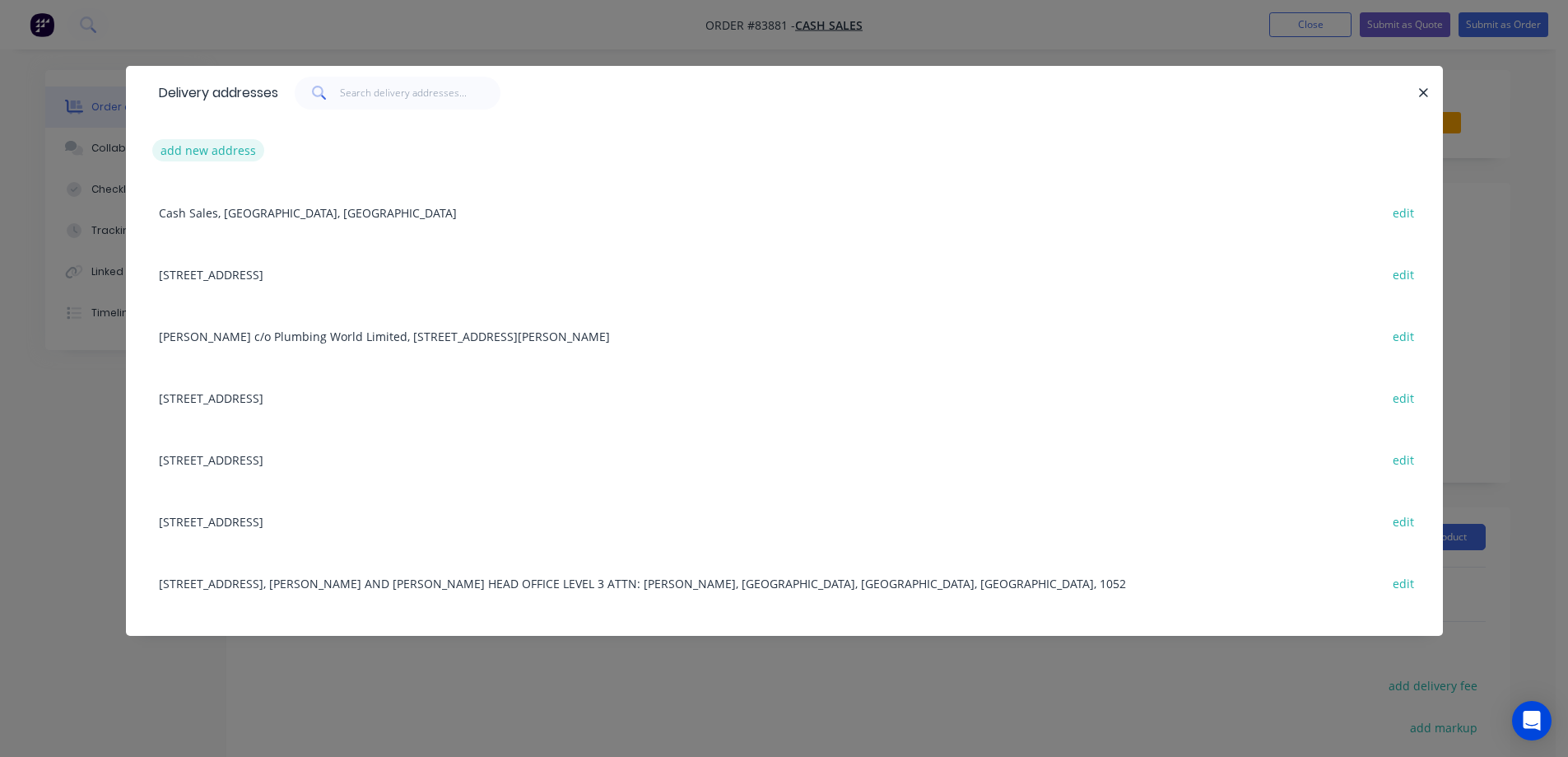
click at [202, 155] on button "add new address" at bounding box center [209, 150] width 113 height 22
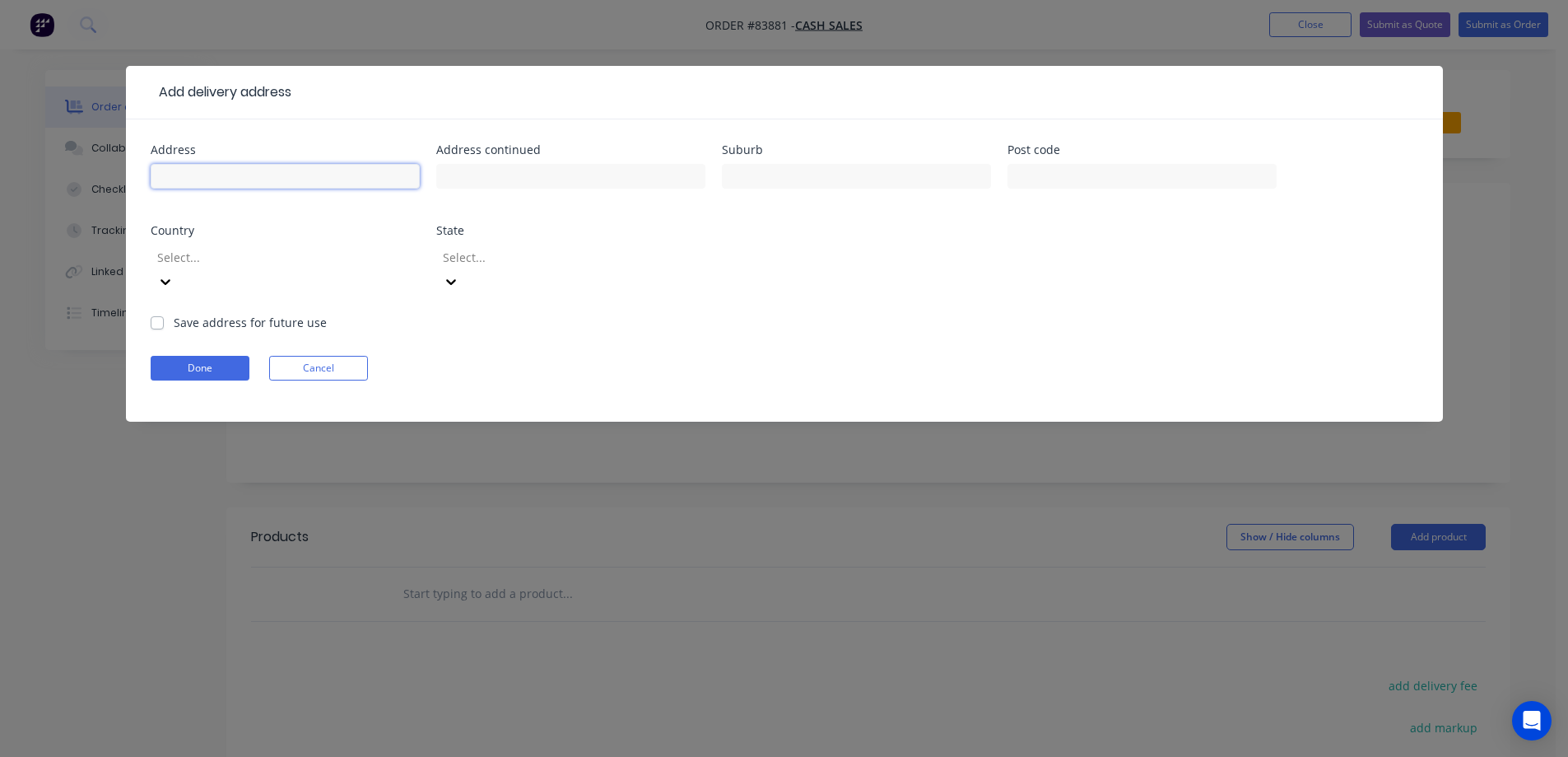
click at [271, 187] on input "text" at bounding box center [285, 175] width 270 height 25
paste input "Unit 4"
type input "Unit 4"
click at [539, 187] on input "text" at bounding box center [571, 175] width 270 height 25
paste input "[STREET_ADDRESS]"
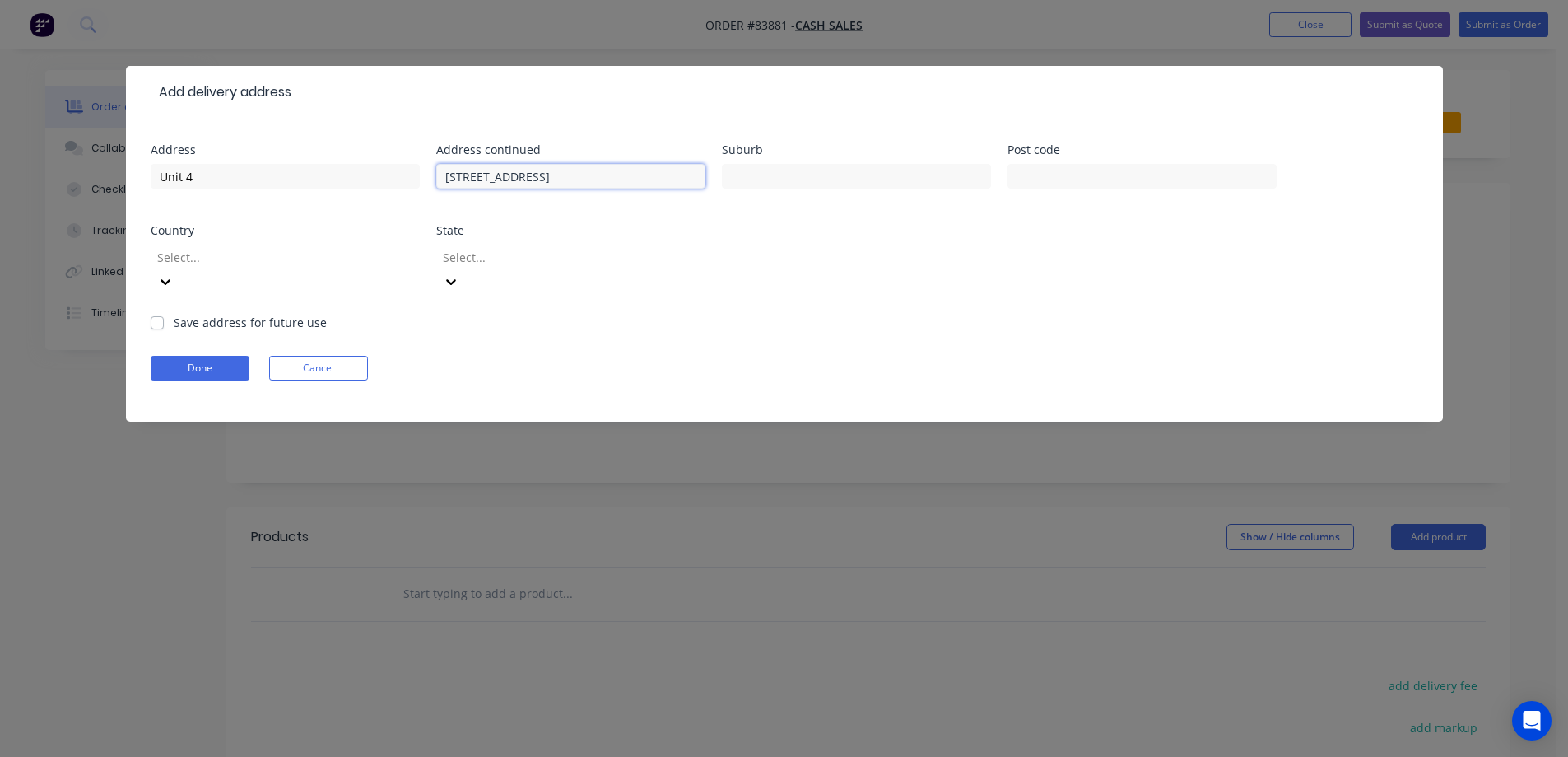
type input "[STREET_ADDRESS]"
drag, startPoint x: 792, startPoint y: 182, endPoint x: 960, endPoint y: 182, distance: 168.0
click at [808, 182] on input "text" at bounding box center [856, 175] width 270 height 25
paste input "[GEOGRAPHIC_DATA]"
type input "[GEOGRAPHIC_DATA]"
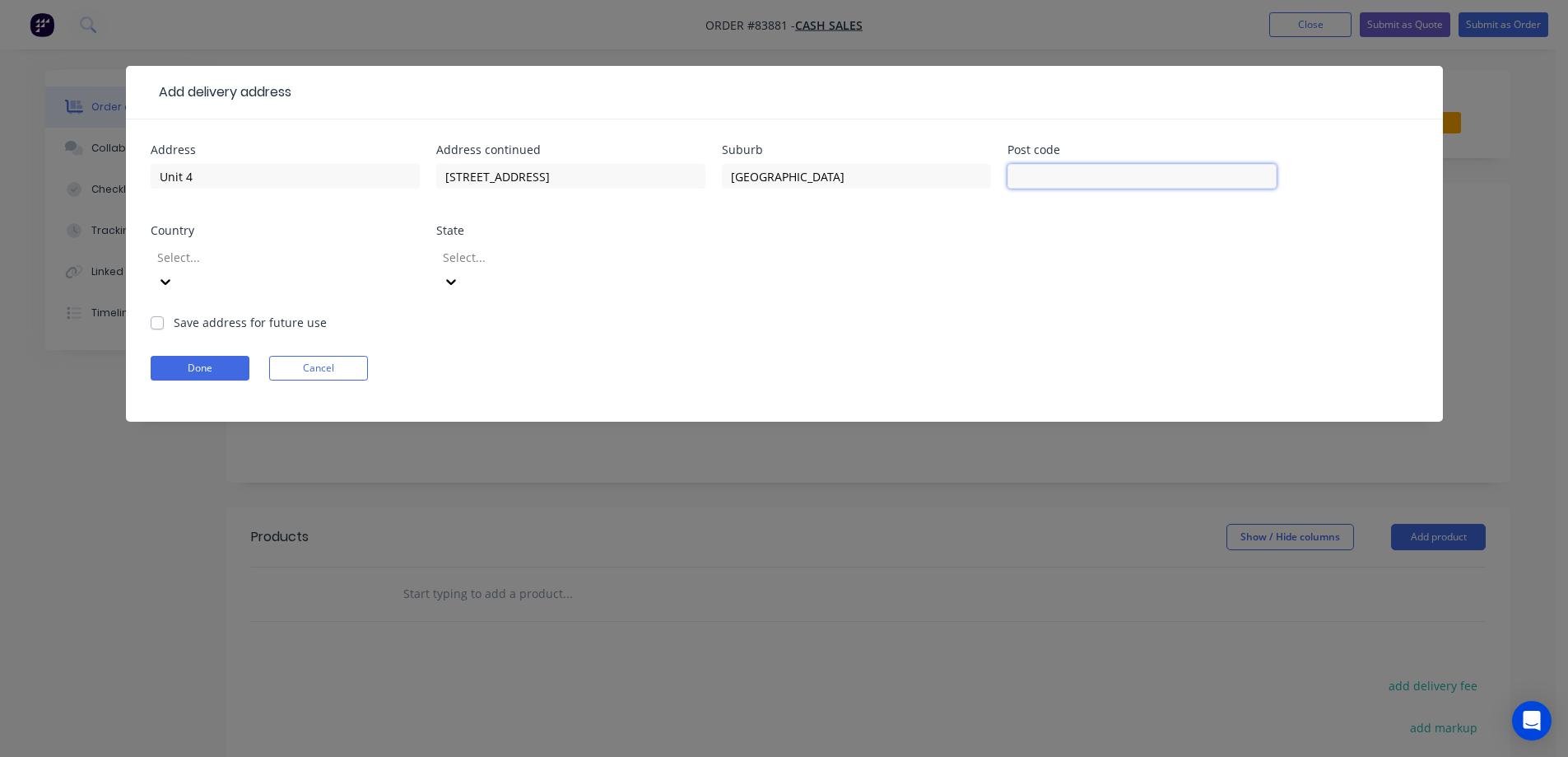
click at [1067, 182] on input "text" at bounding box center [1142, 175] width 270 height 25
type input "1025"
click at [959, 278] on div "Address Unit 4 Address continued [STREET_ADDRESS] Country Select... State Selec…" at bounding box center [784, 229] width 1268 height 170
click at [194, 356] on button "Done" at bounding box center [200, 368] width 99 height 25
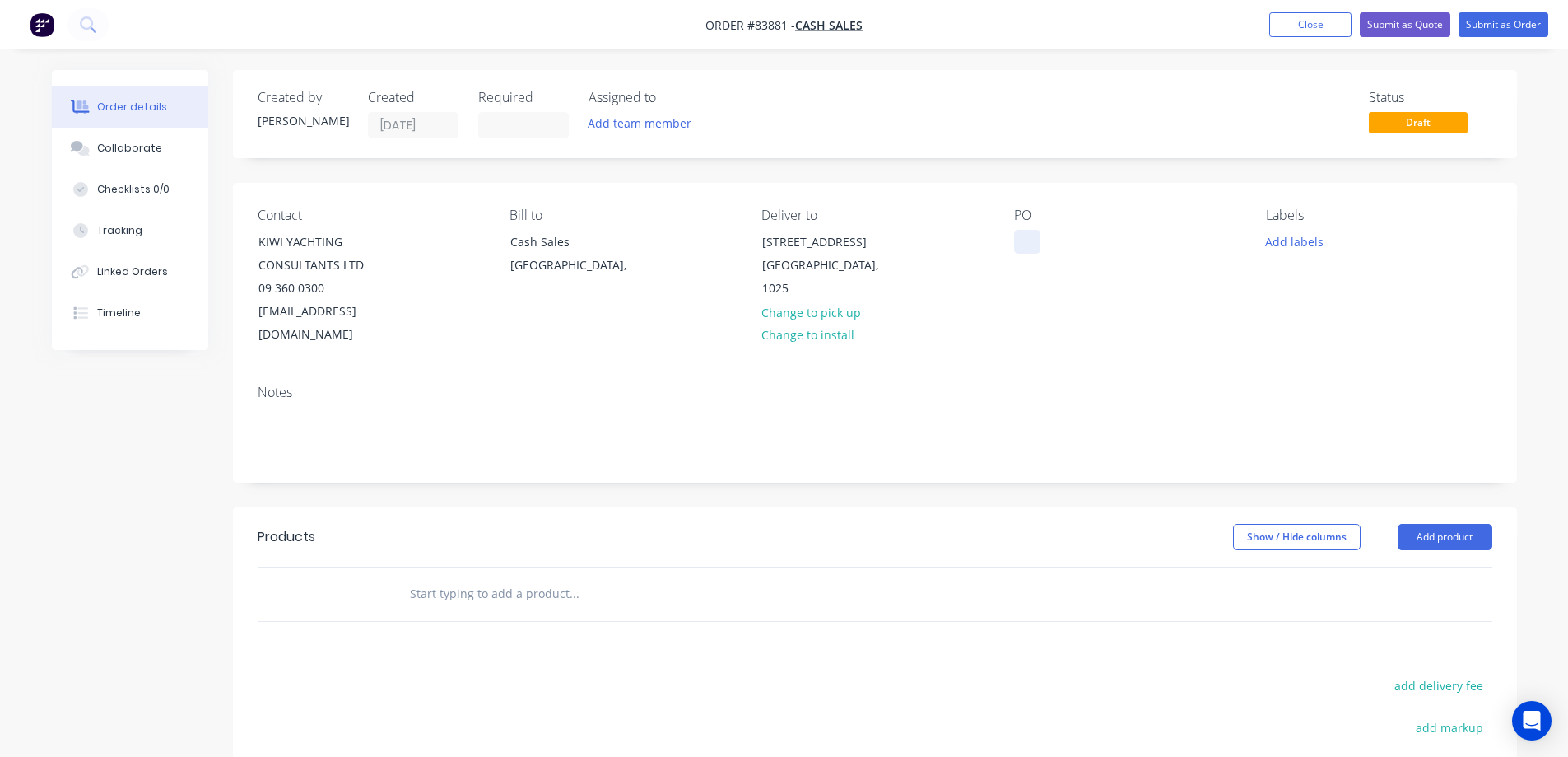
click at [1021, 240] on div at bounding box center [1026, 241] width 26 height 24
drag, startPoint x: 248, startPoint y: 243, endPoint x: 434, endPoint y: 244, distance: 186.0
click at [434, 244] on div "Contact KIWI YACHTING CONSULTANTS LTD 09 360 0300 [EMAIL_ADDRESS][DOMAIN_NAME]" at bounding box center [370, 277] width 226 height 139
copy div "KIWI YACHTING"
click at [1014, 235] on div at bounding box center [1026, 241] width 26 height 24
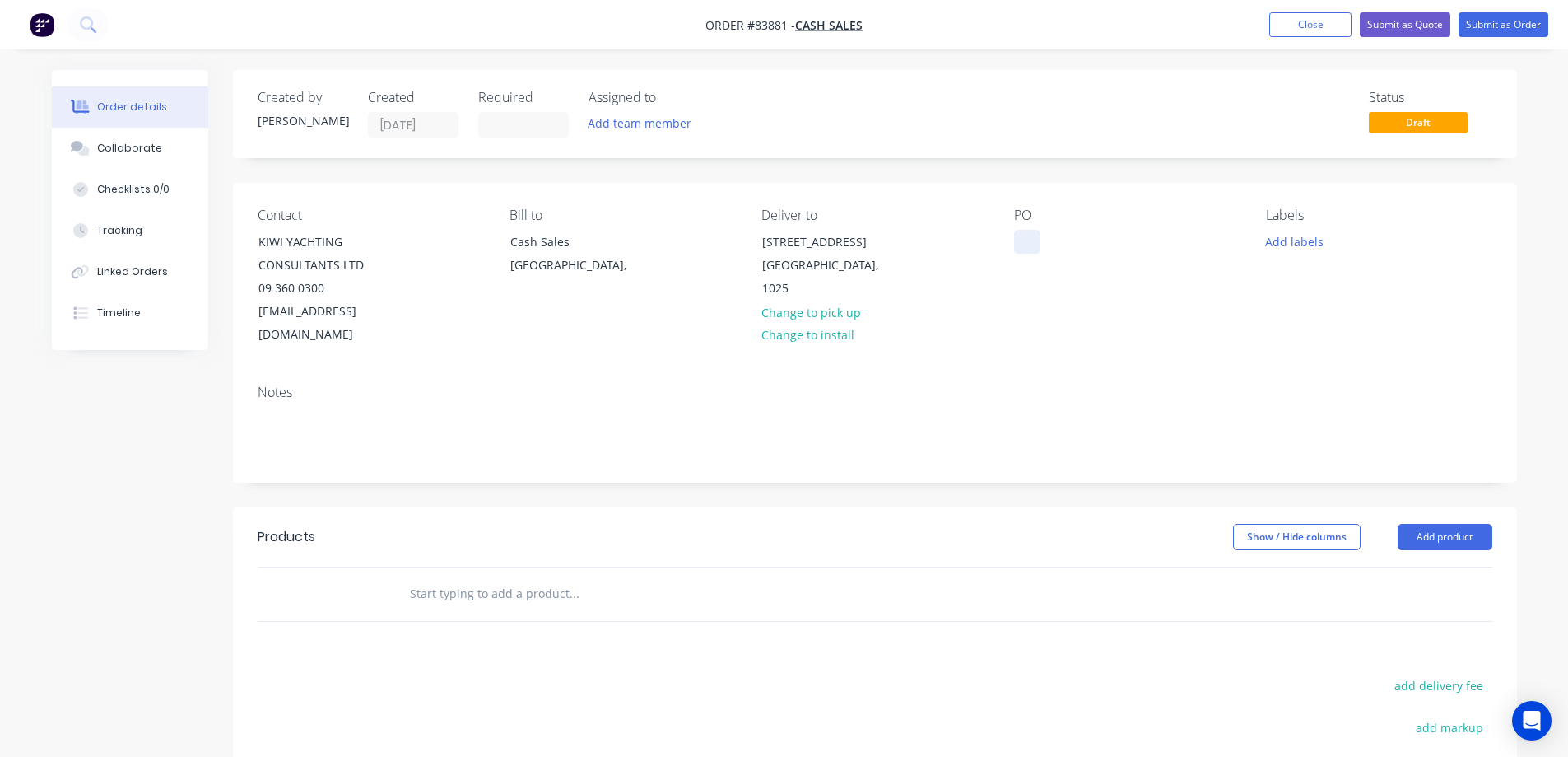
paste div
click at [1277, 242] on button "Add labels" at bounding box center [1294, 241] width 75 height 22
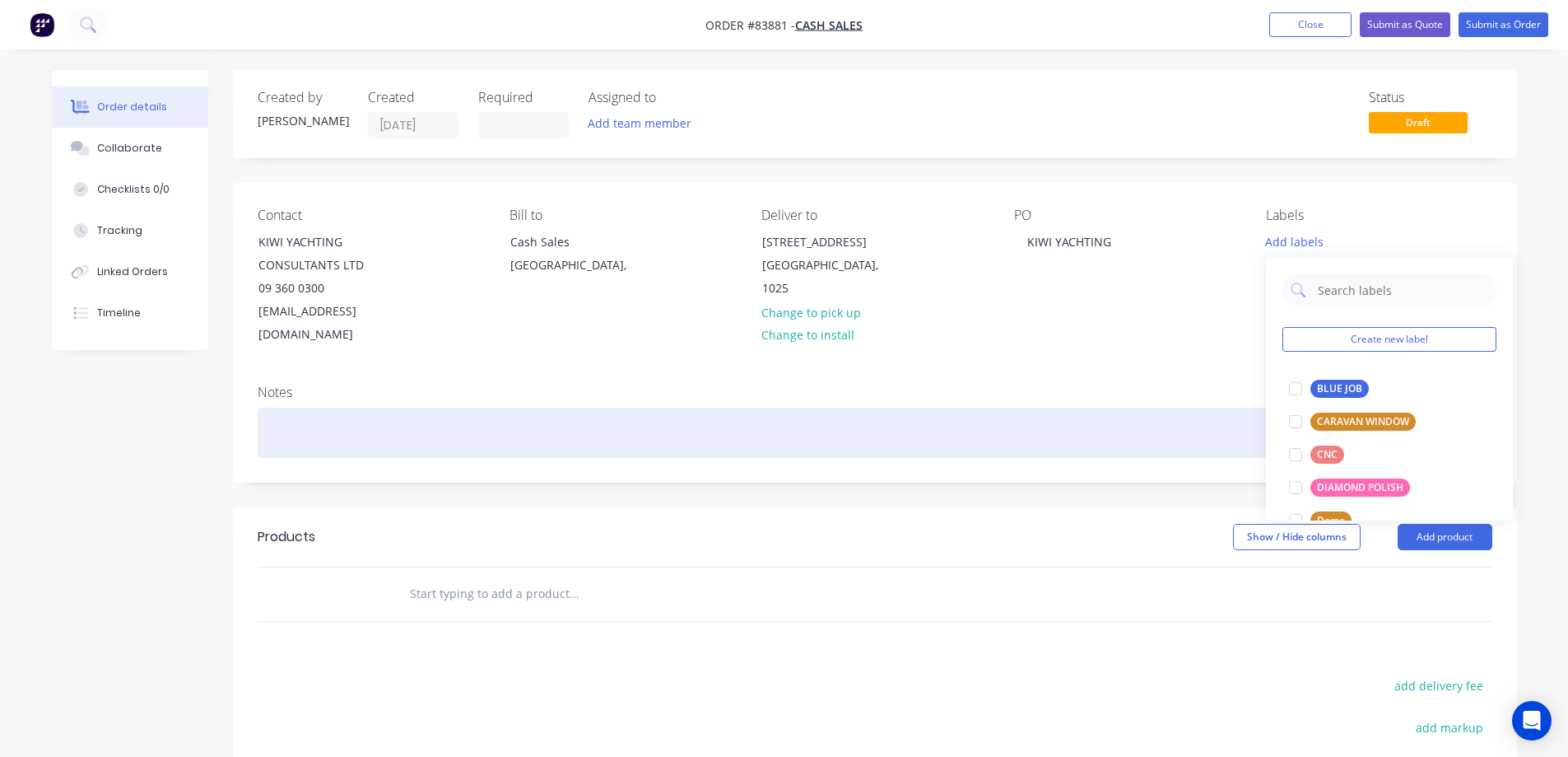
click at [1058, 411] on div at bounding box center [875, 432] width 1235 height 50
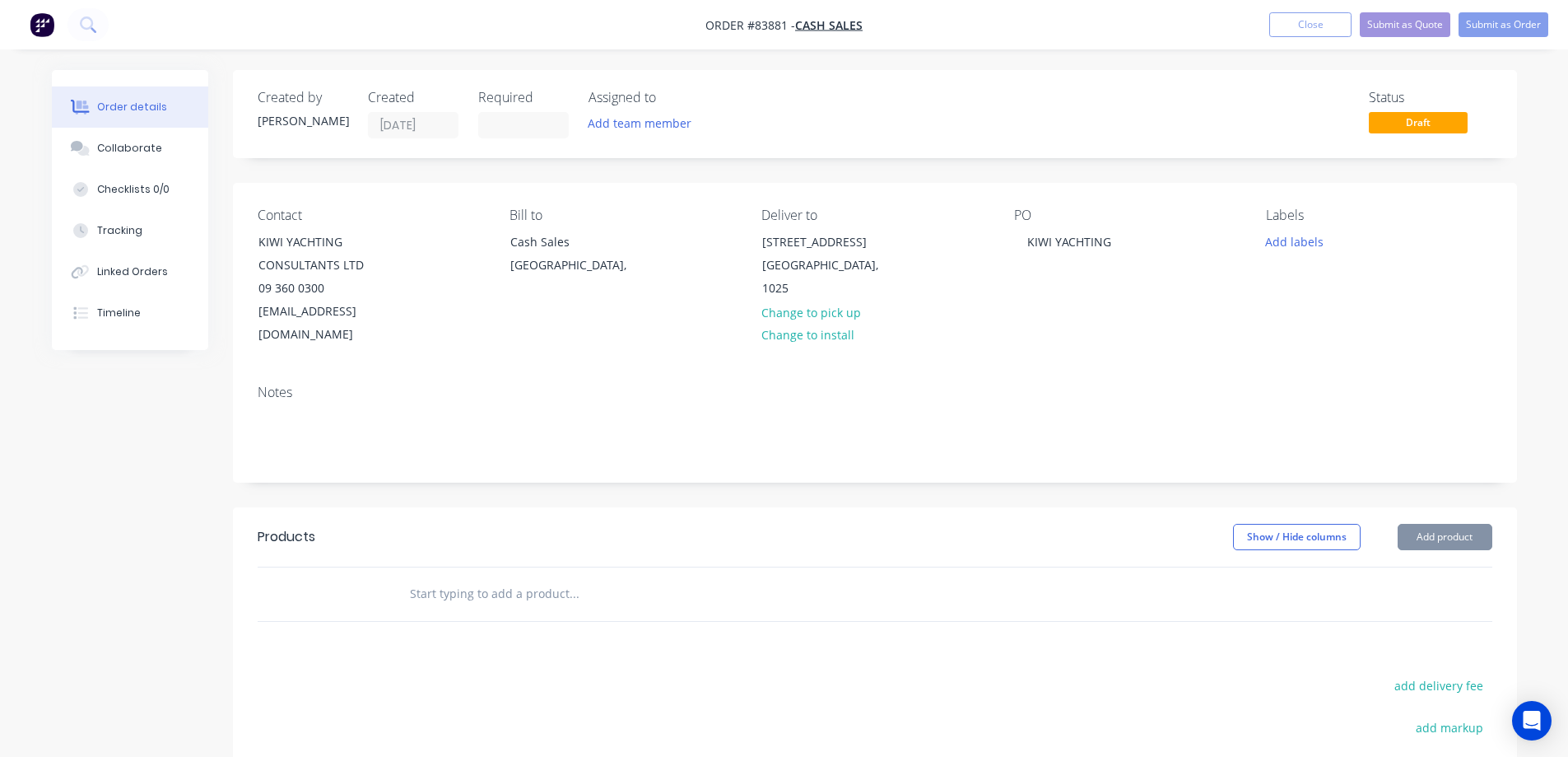
click at [1049, 380] on div "Notes" at bounding box center [875, 427] width 1284 height 111
click at [553, 577] on input "text" at bounding box center [573, 594] width 329 height 33
click at [509, 577] on input "text" at bounding box center [573, 594] width 329 height 33
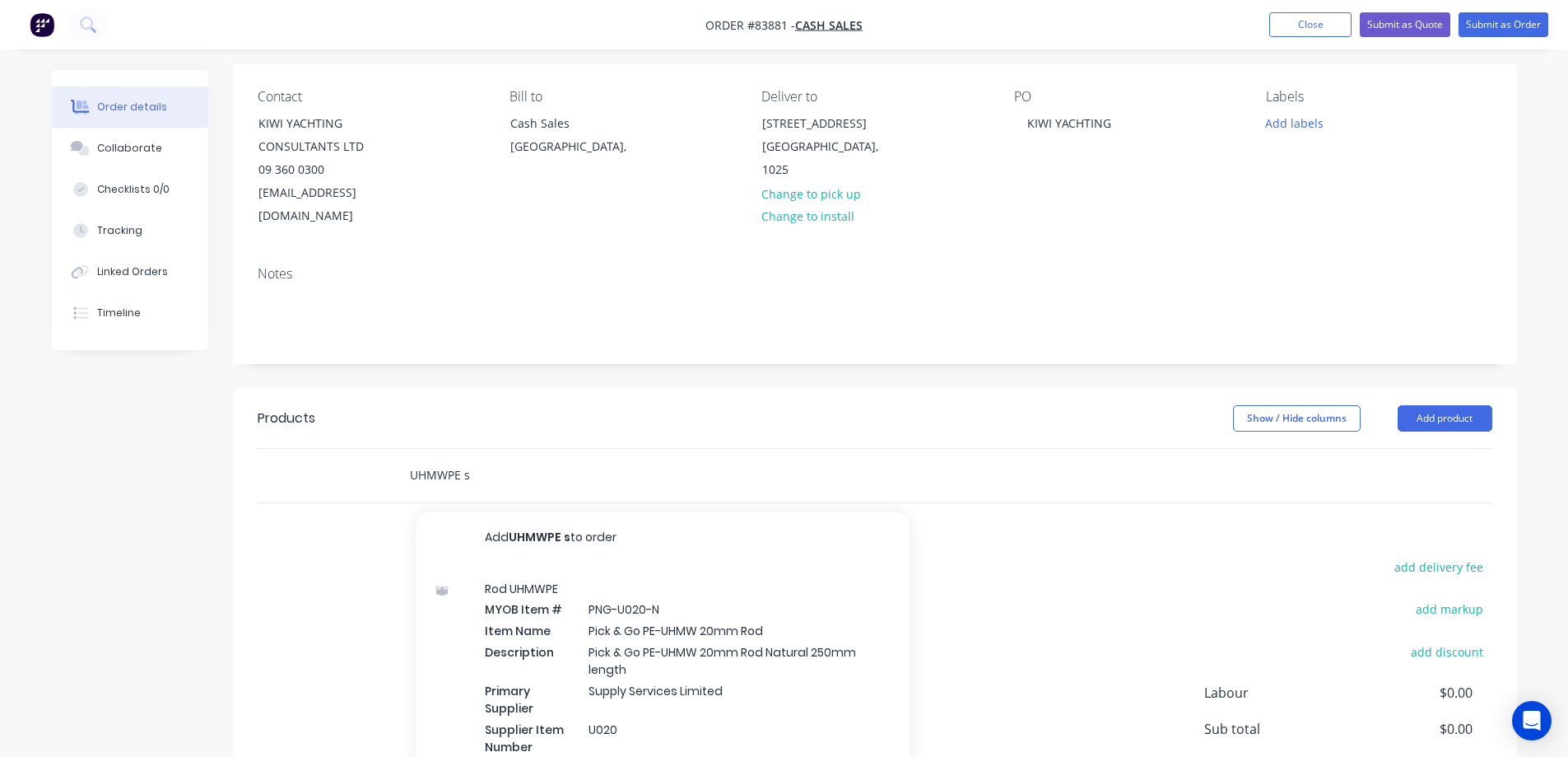
scroll to position [261, 0]
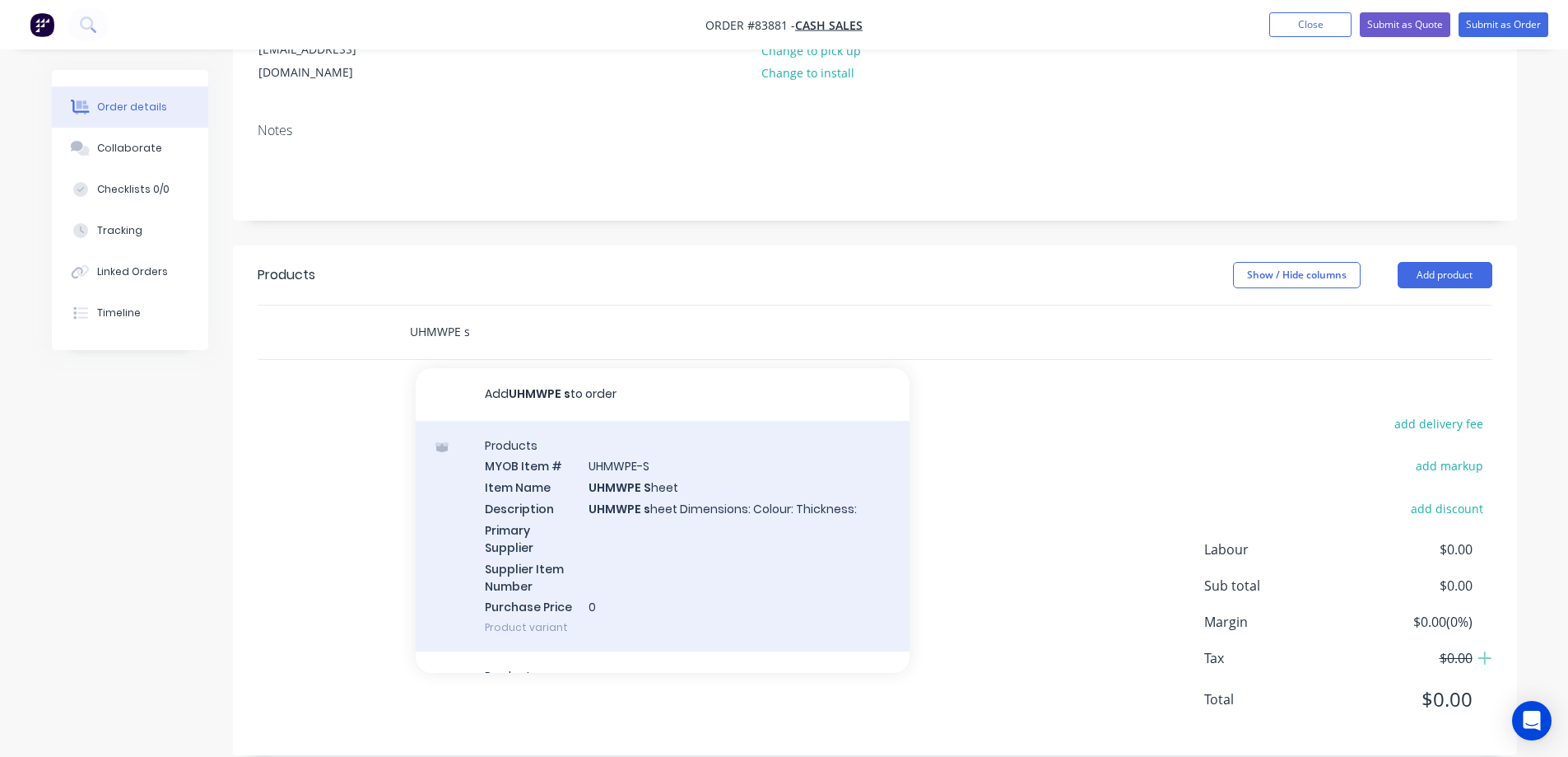
type input "UHMWPE s"
click at [665, 515] on div "Products MYOB Item # UHMWPE-S Item Name UHMWPE S heet Description UHMWPE s heet…" at bounding box center [662, 536] width 494 height 231
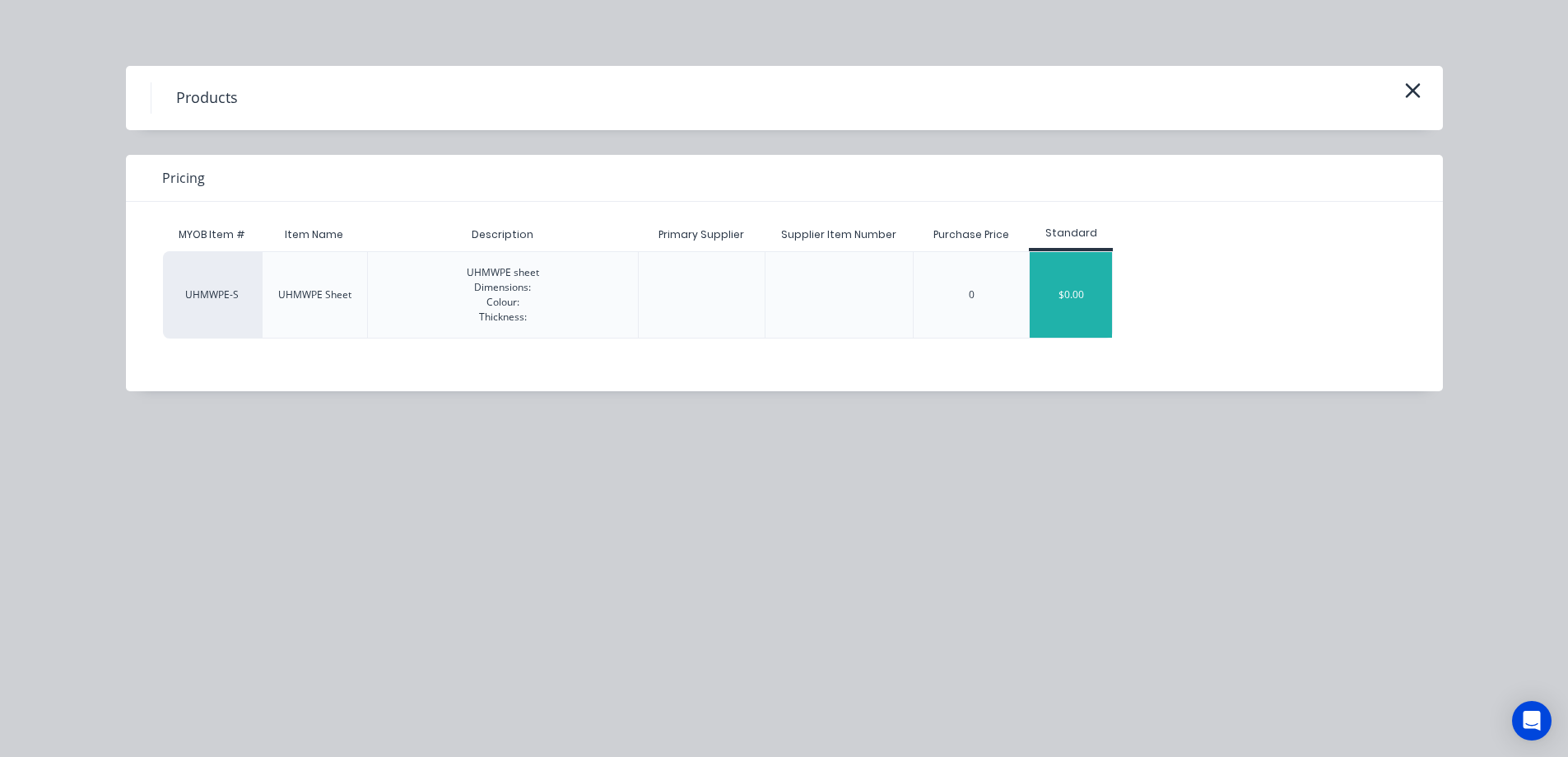
click at [1053, 271] on div "$0.00" at bounding box center [1071, 295] width 83 height 85
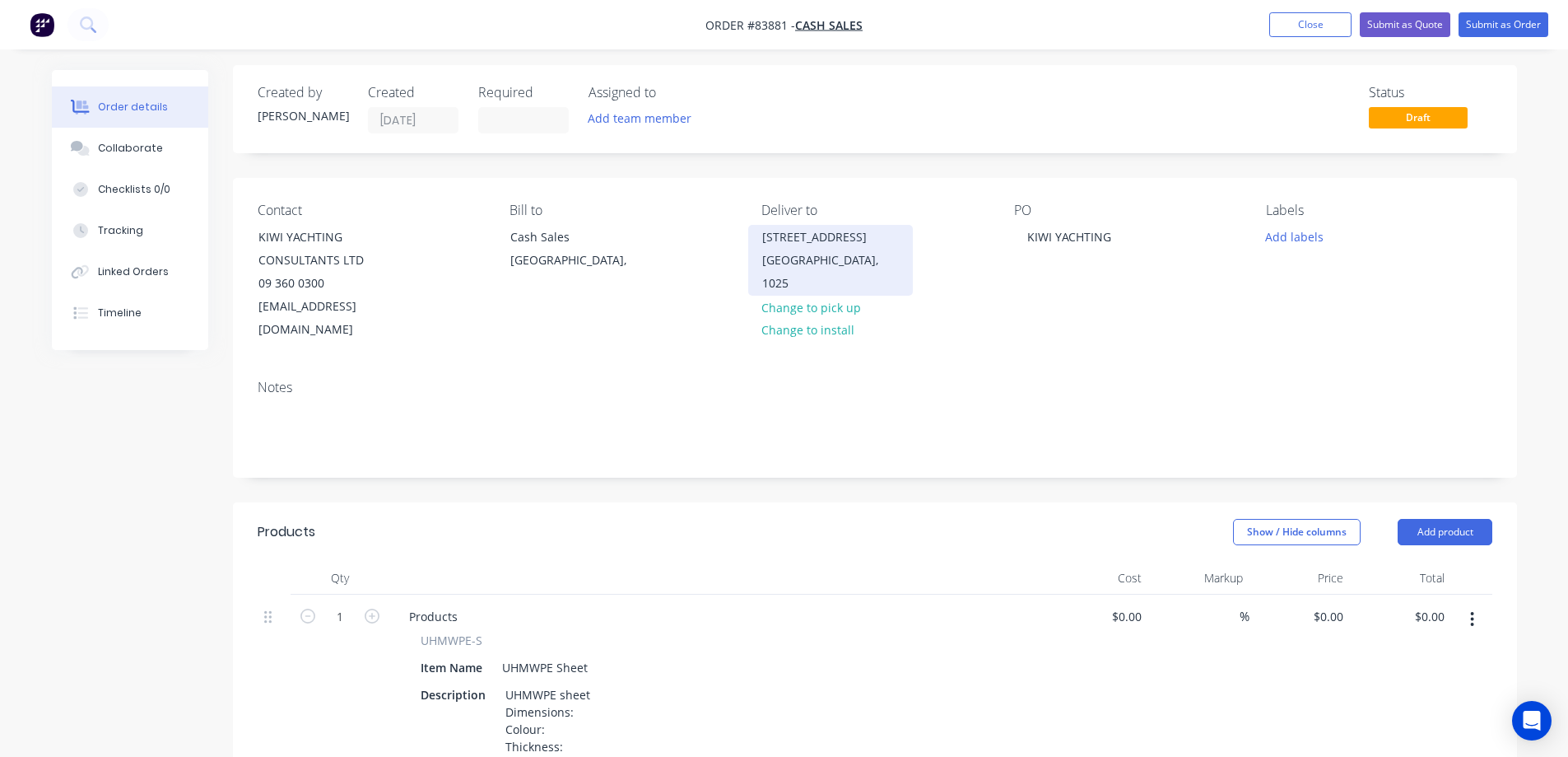
scroll to position [0, 0]
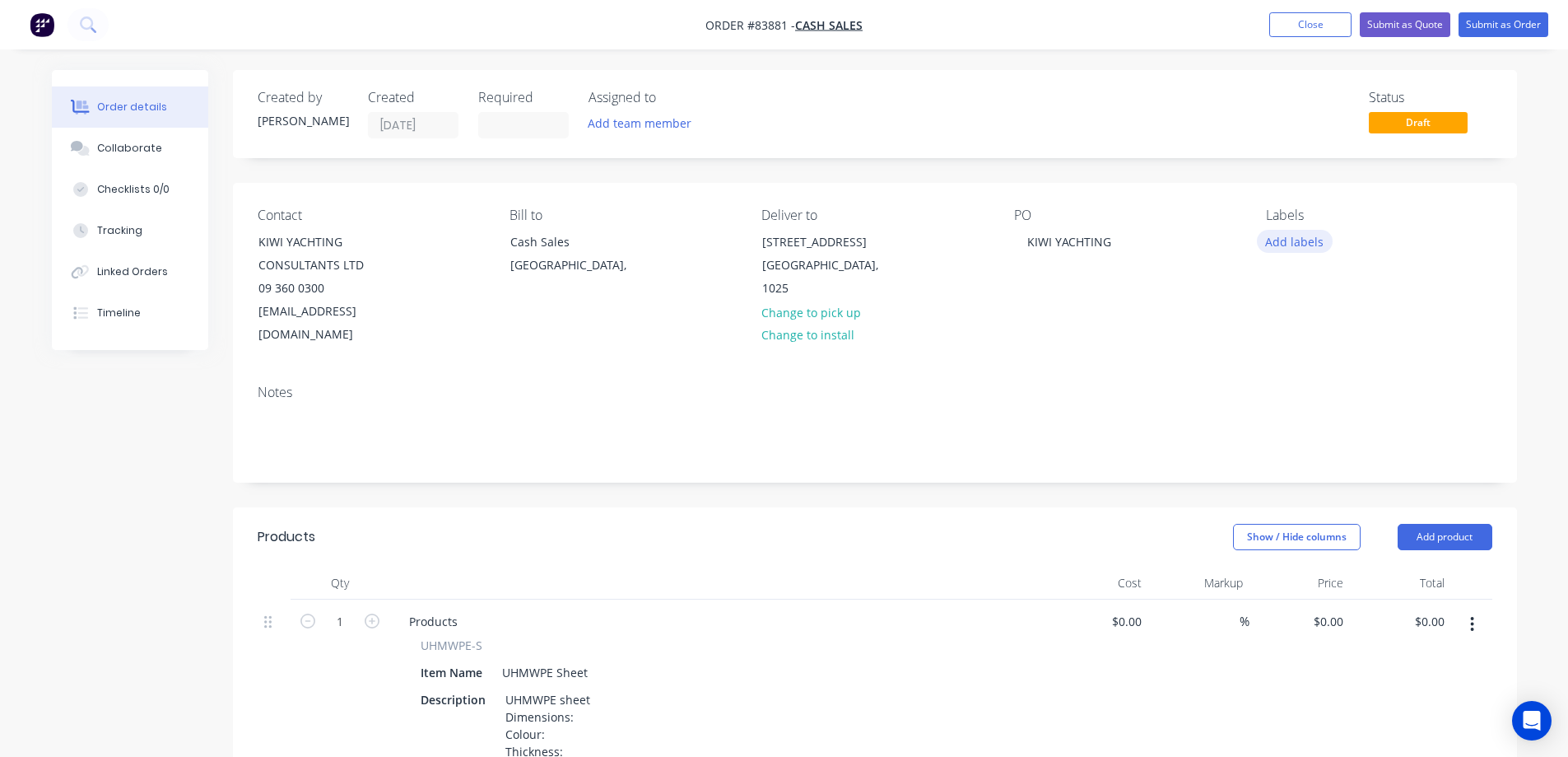
click at [1301, 248] on button "Add labels" at bounding box center [1294, 241] width 75 height 22
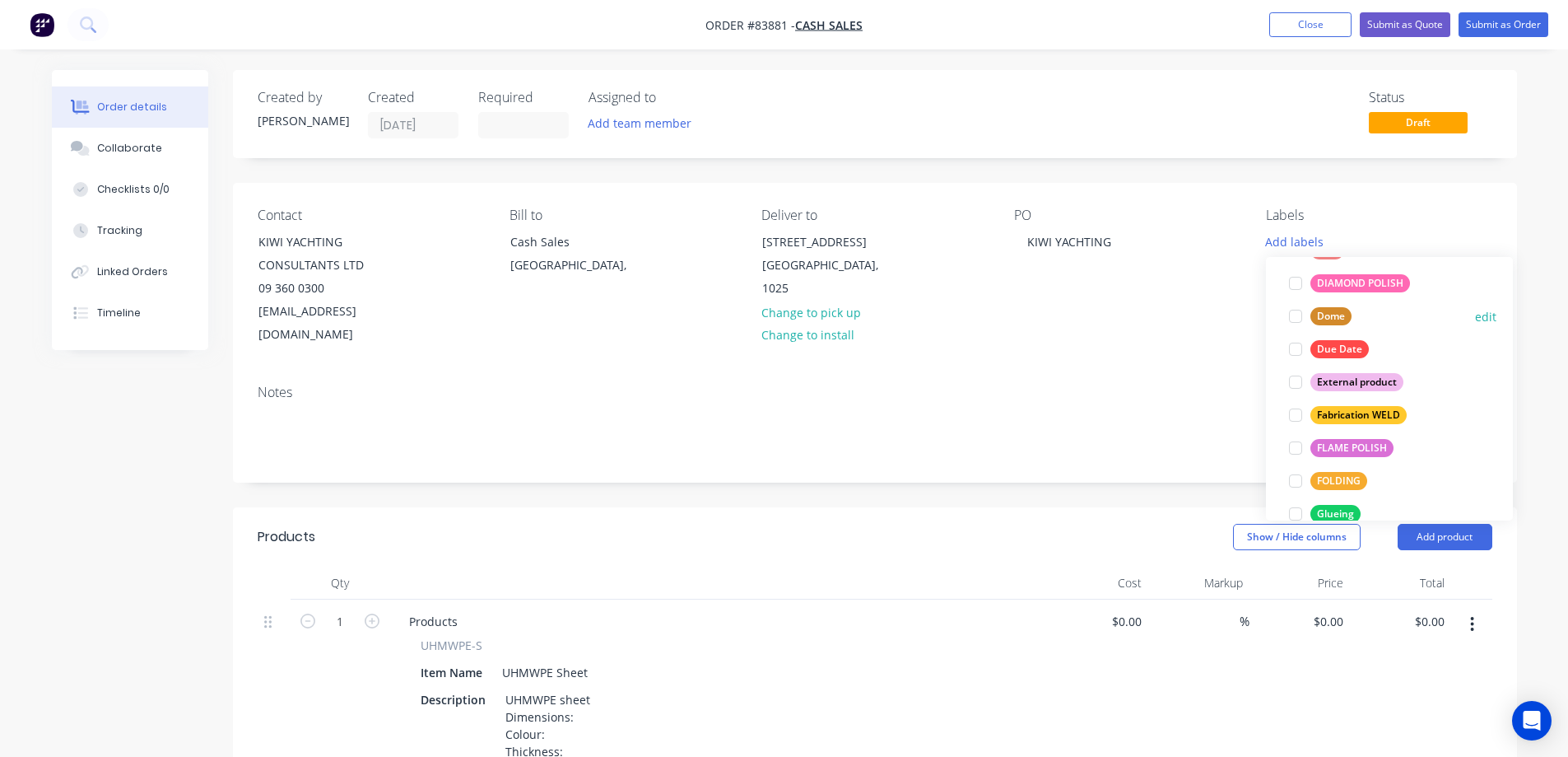
scroll to position [164, 0]
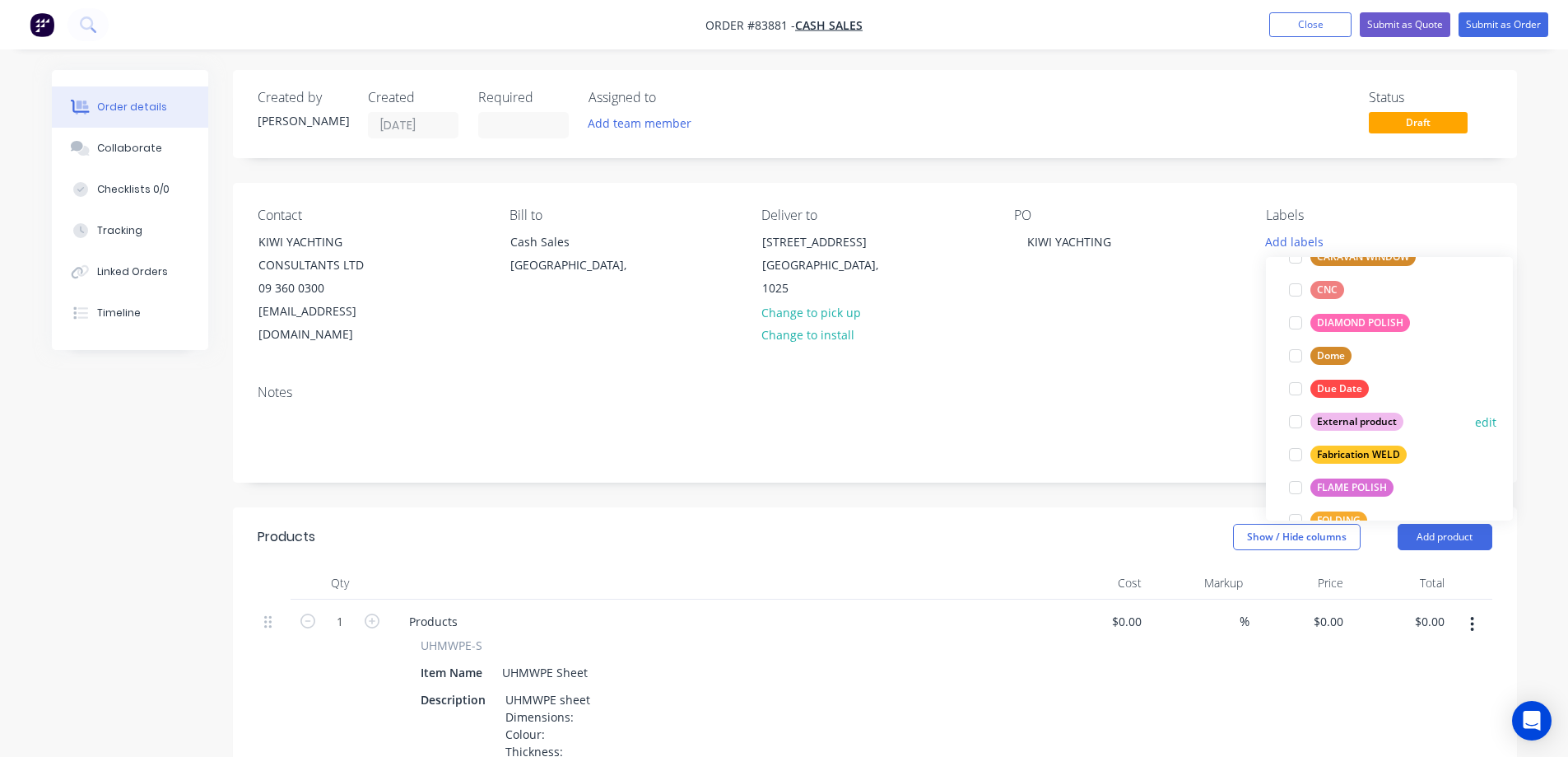
click at [1349, 422] on div "External product" at bounding box center [1357, 421] width 93 height 18
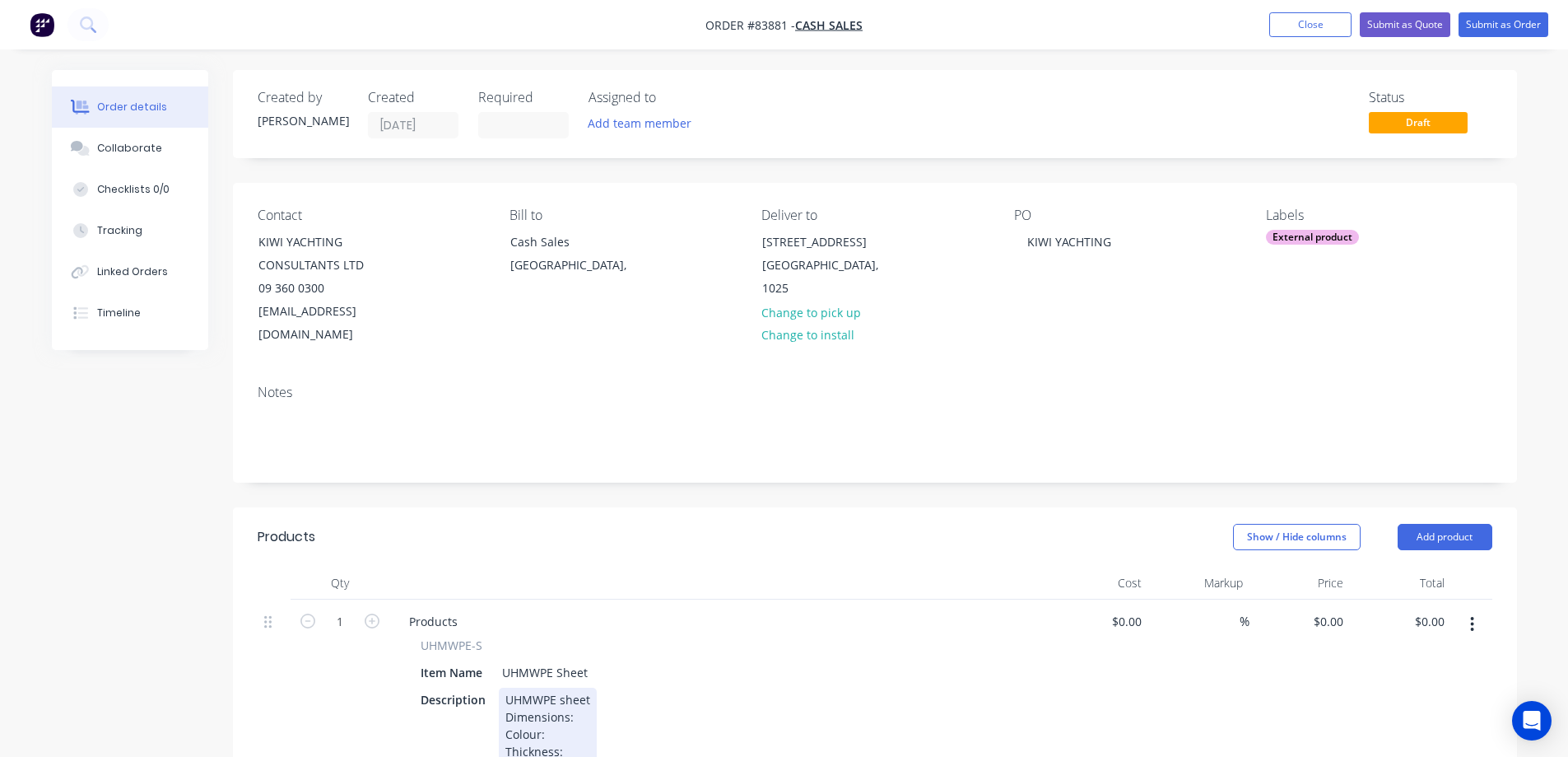
click at [588, 705] on div "UHMWPE sheet Dimensions: Colour: Thickness:" at bounding box center [548, 724] width 98 height 75
click at [588, 700] on div "UHMWPE sheet Dimensions: Colour: Thickness:" at bounding box center [548, 724] width 98 height 75
click at [586, 705] on div "UHMWPE sheet Dimensions: 1000 x 500 Colour: Thickness:" at bounding box center [571, 724] width 143 height 75
click at [573, 728] on div "UHMWPE sheet Dimensions: 1000 x 500 Colour: white natural Thickness:" at bounding box center [571, 724] width 143 height 75
click at [1344, 609] on input "0" at bounding box center [1331, 621] width 38 height 24
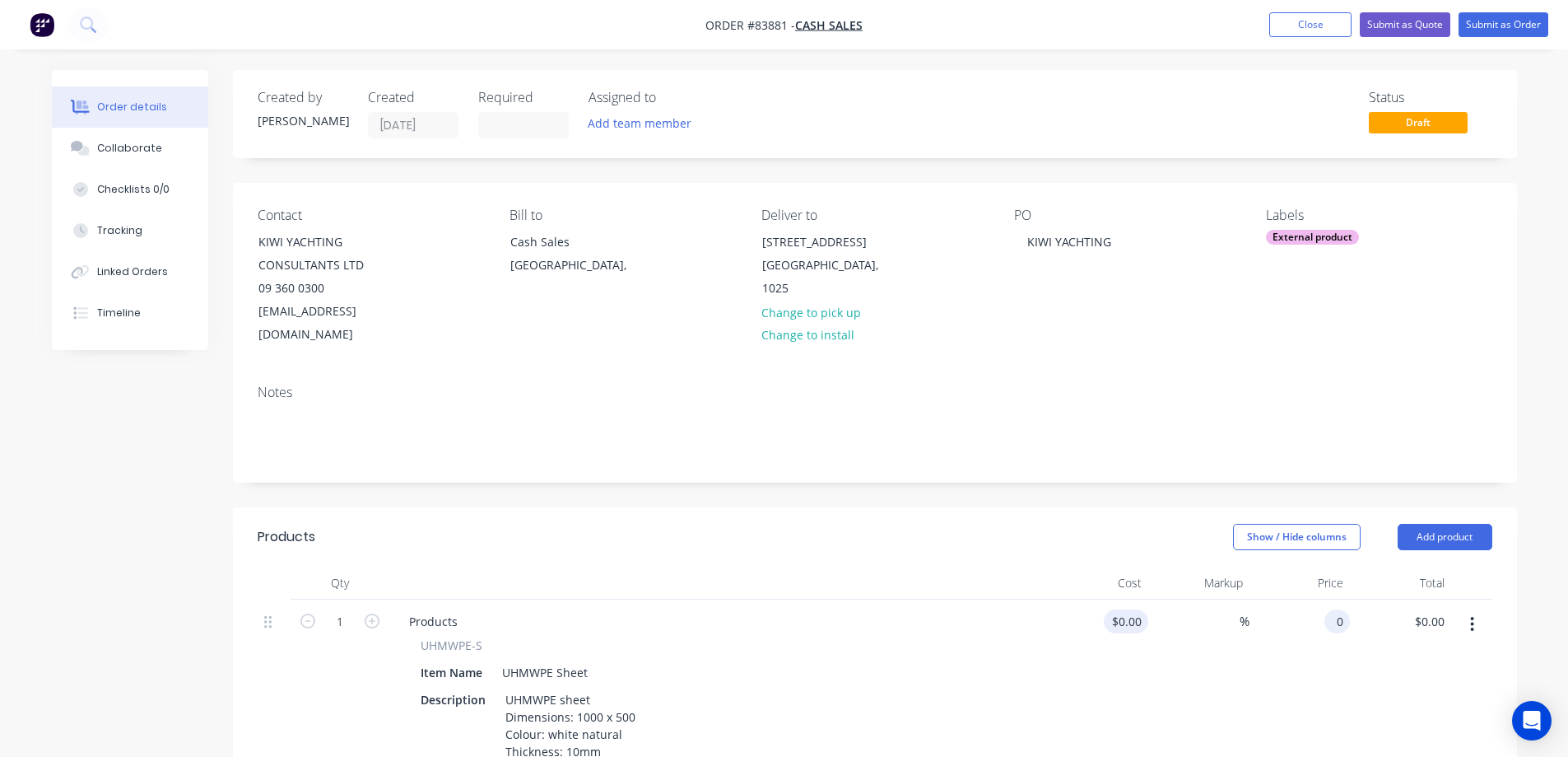
paste input "165.03"
type input "$165.03"
click at [1132, 507] on header "Products Show / Hide columns Add product" at bounding box center [875, 536] width 1284 height 59
click at [139, 137] on button "Collaborate" at bounding box center [130, 148] width 156 height 41
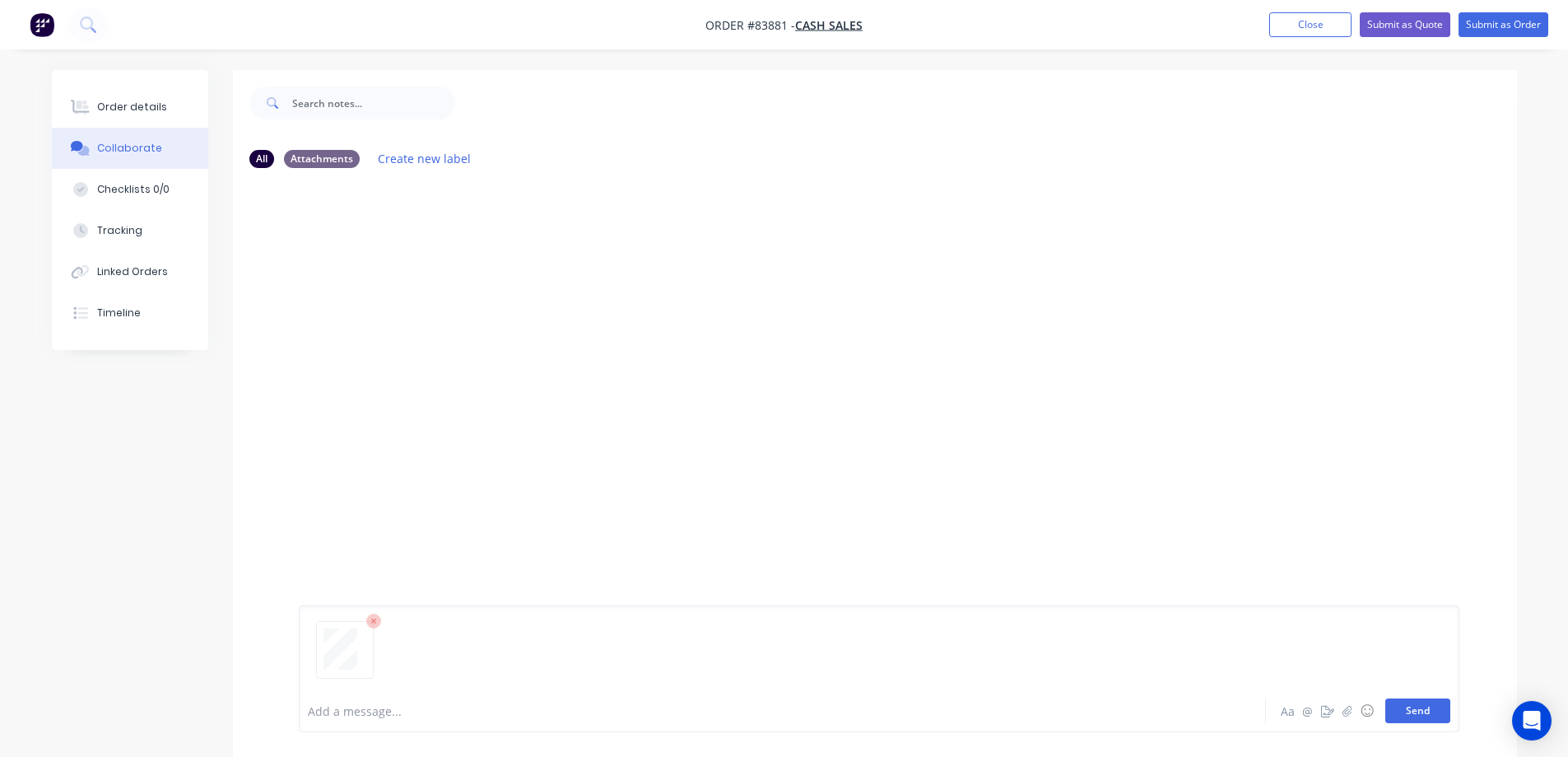
click at [1421, 709] on button "Send" at bounding box center [1418, 710] width 65 height 25
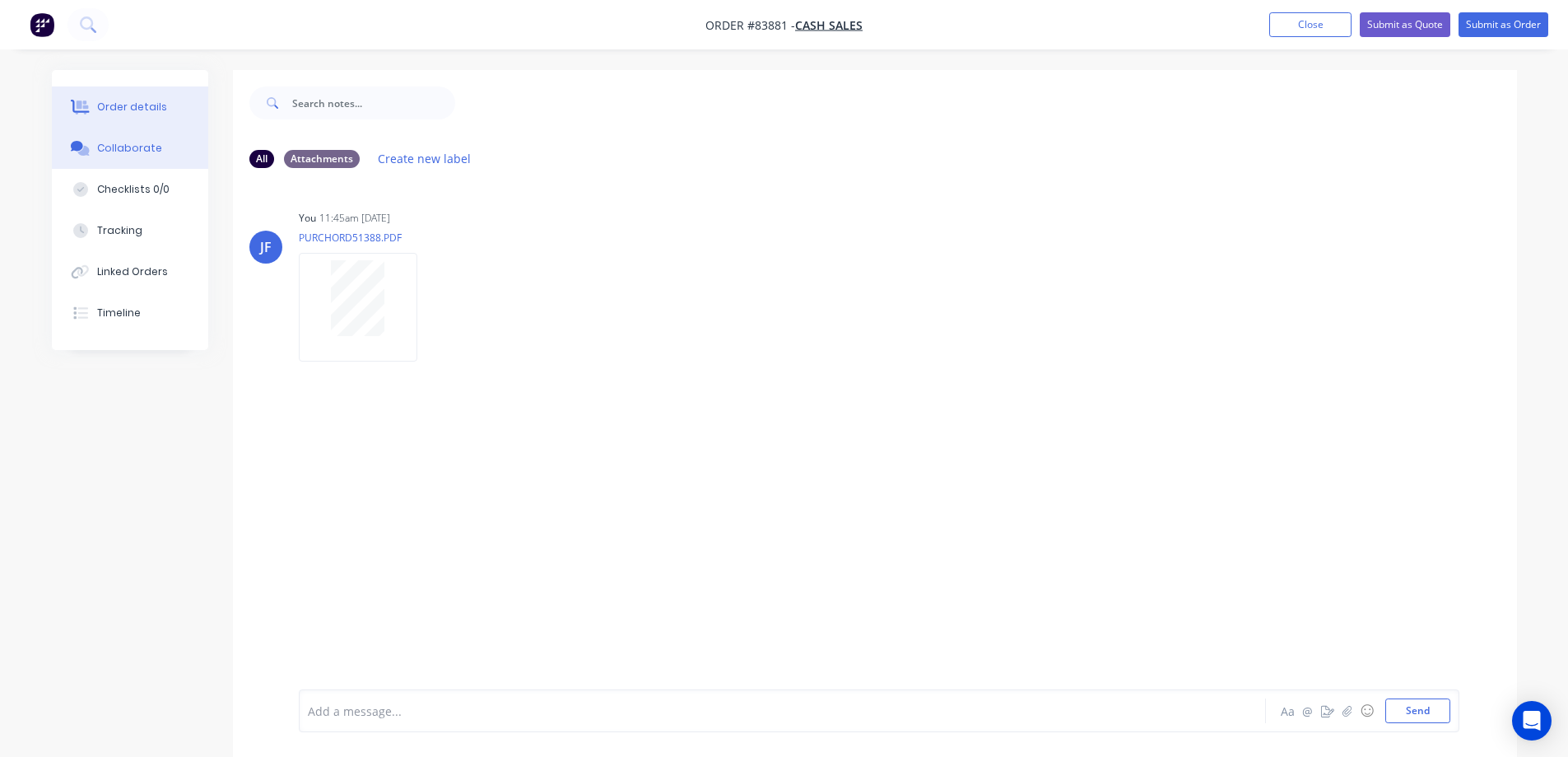
click at [117, 116] on button "Order details" at bounding box center [130, 106] width 156 height 41
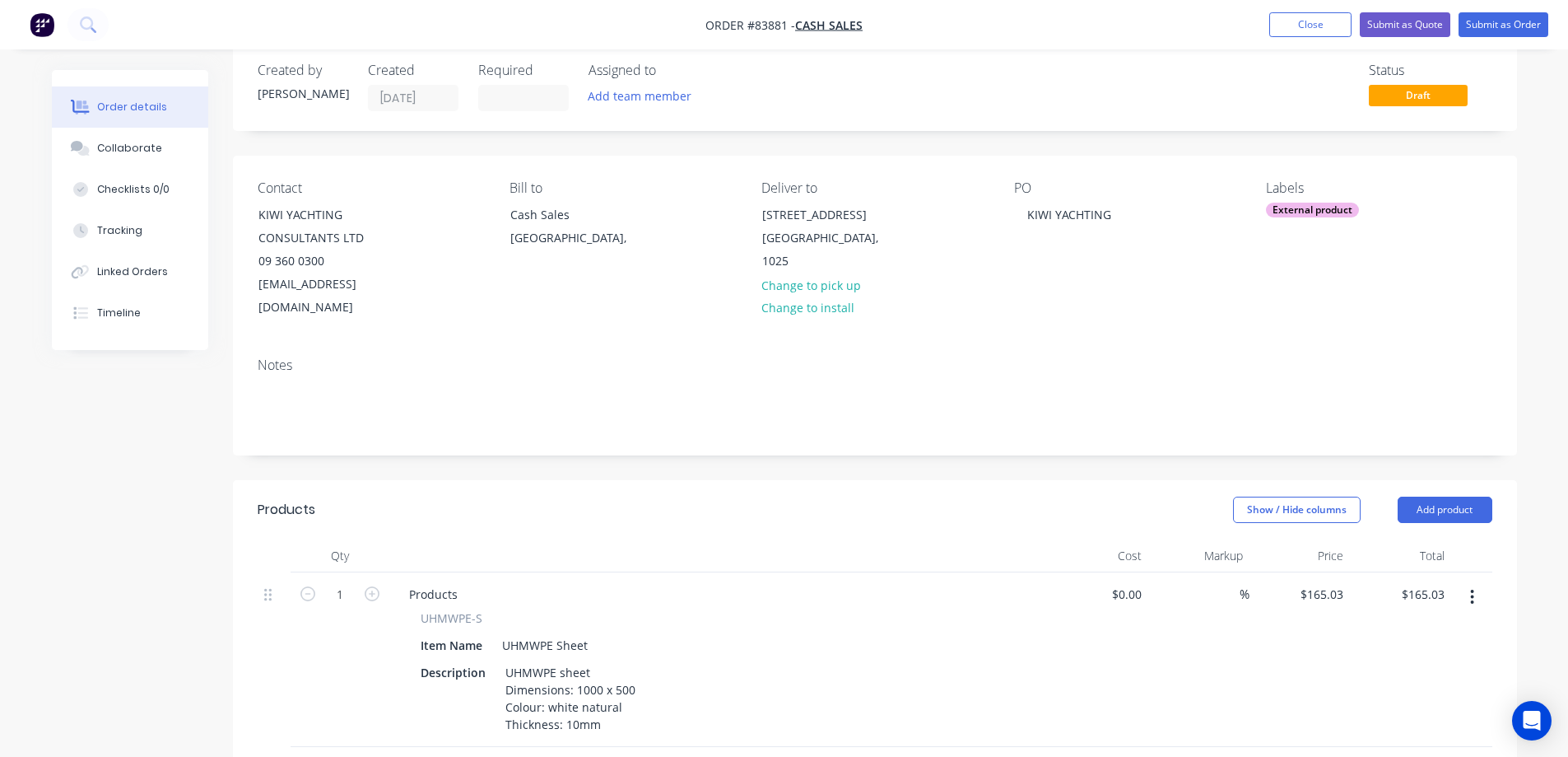
scroll to position [329, 0]
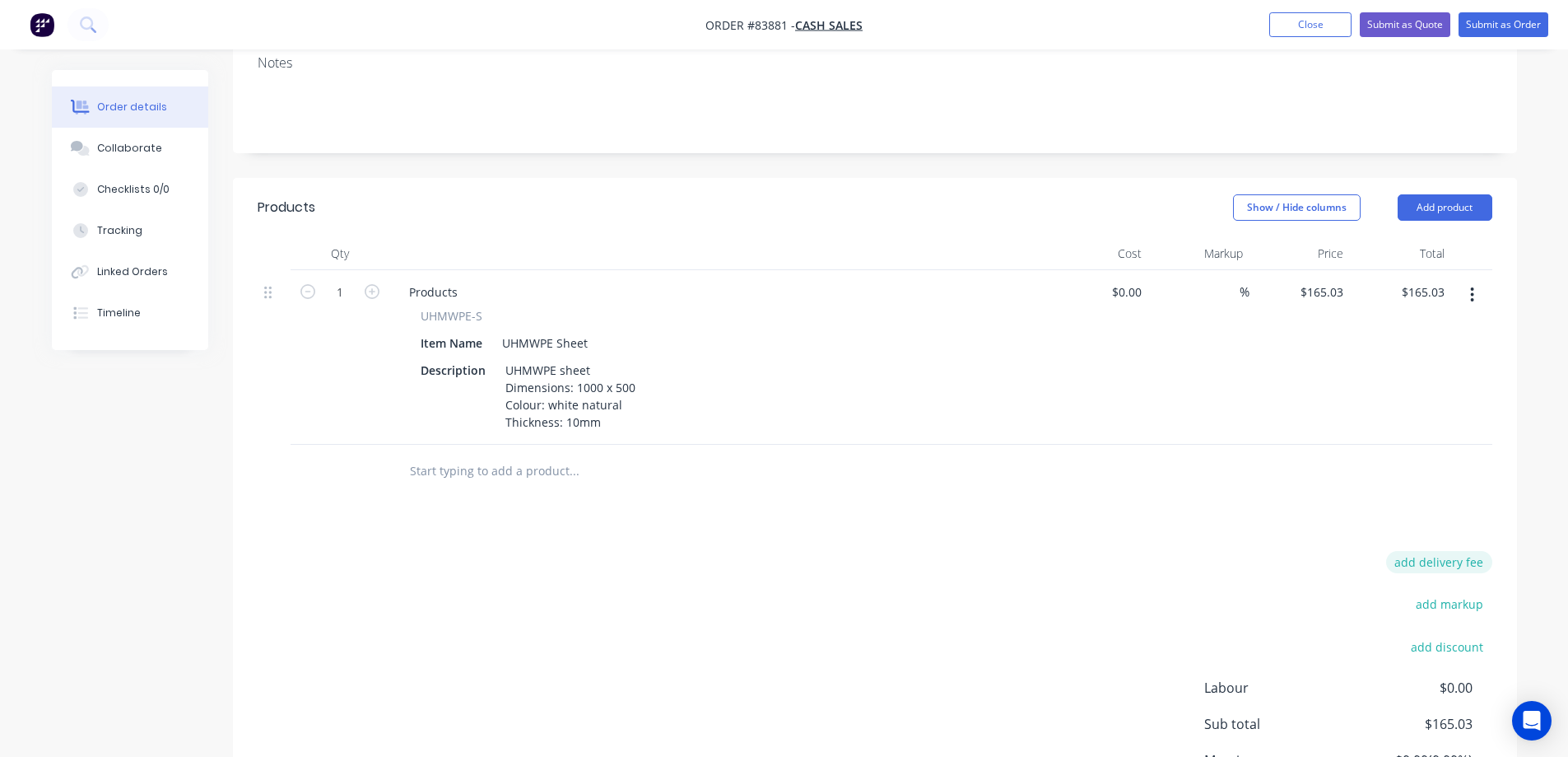
click at [1464, 551] on button "add delivery fee" at bounding box center [1438, 562] width 106 height 22
type input "12"
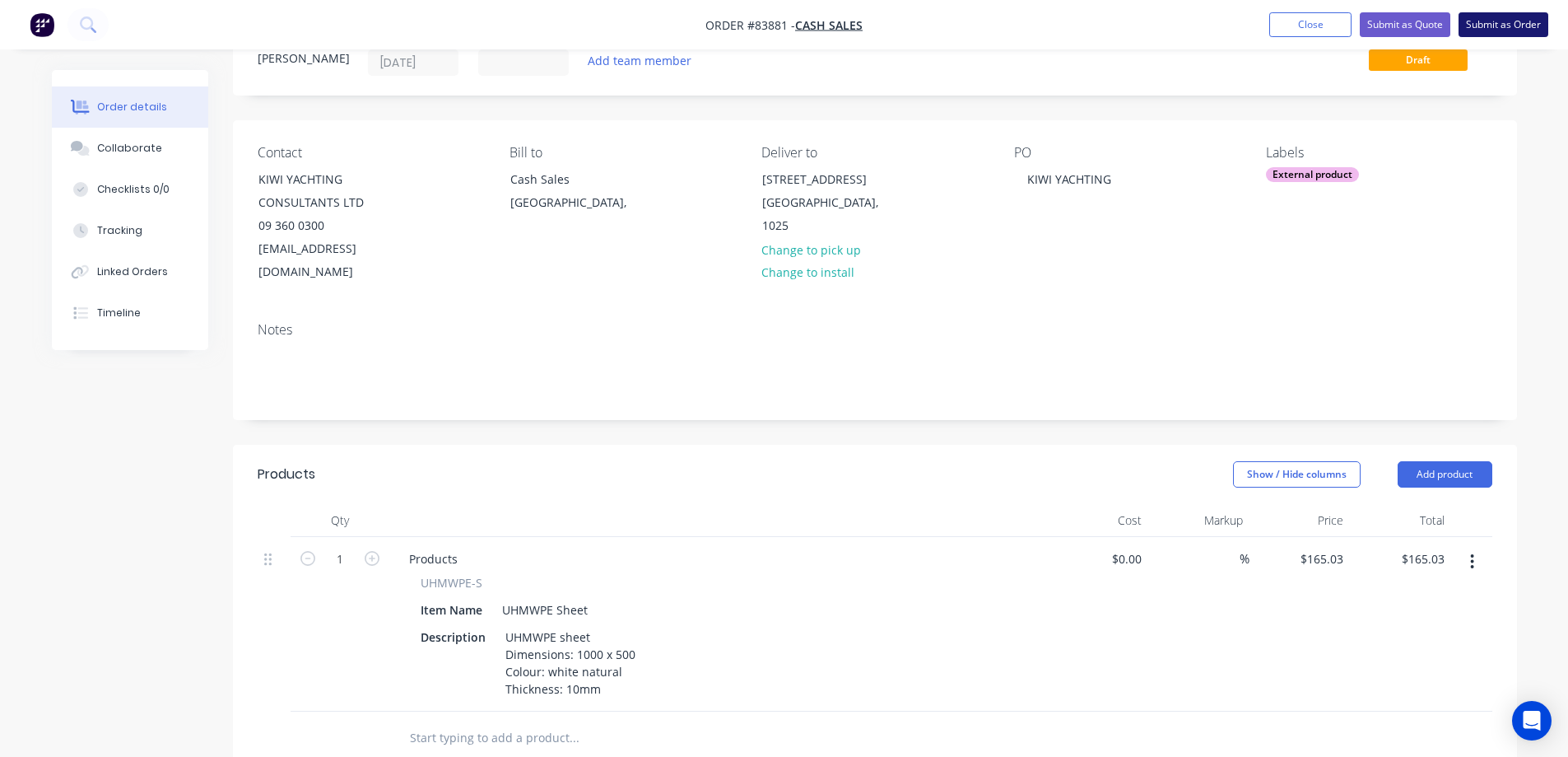
scroll to position [0, 0]
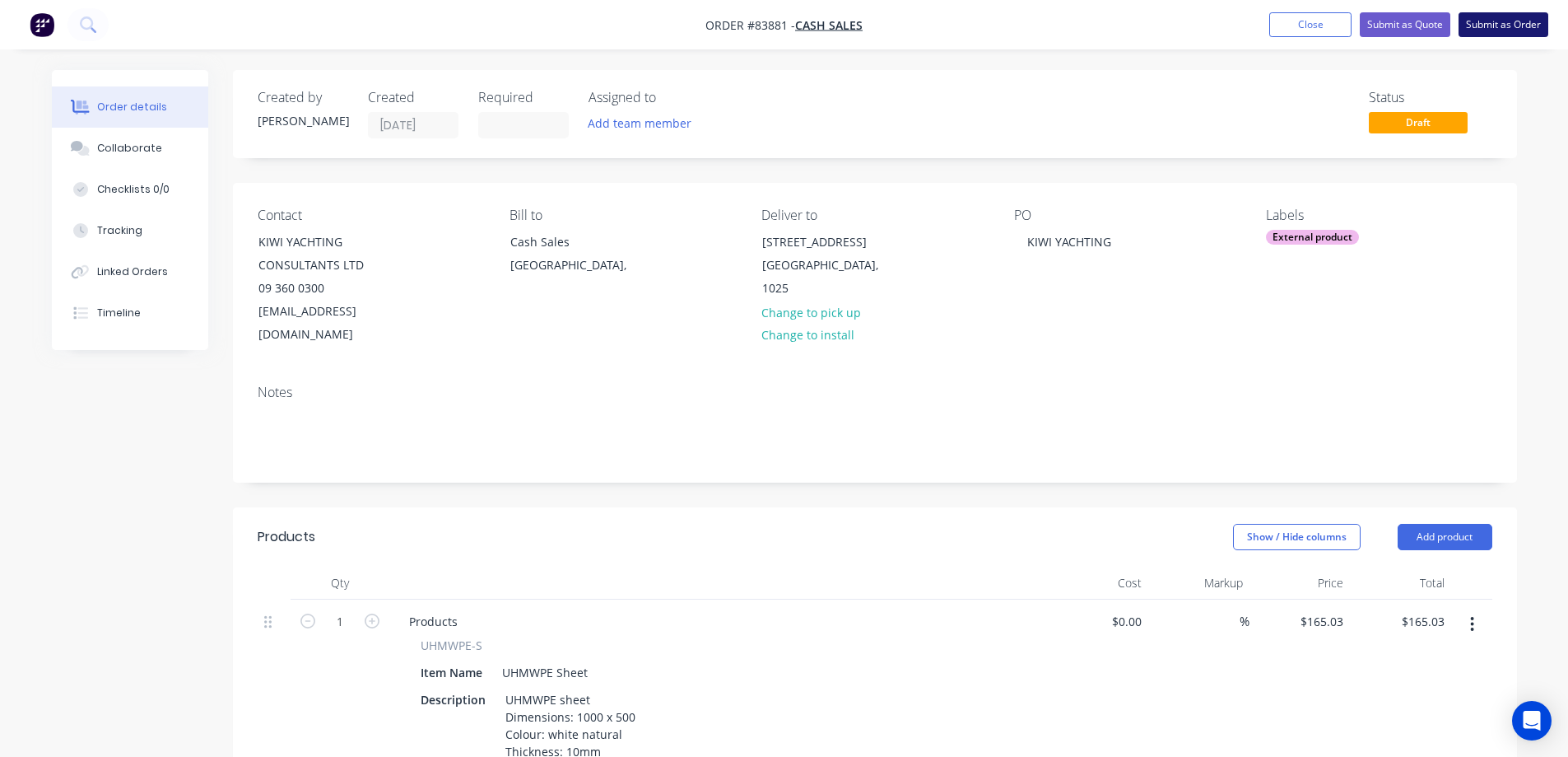
click at [1492, 21] on button "Submit as Order" at bounding box center [1503, 25] width 90 height 25
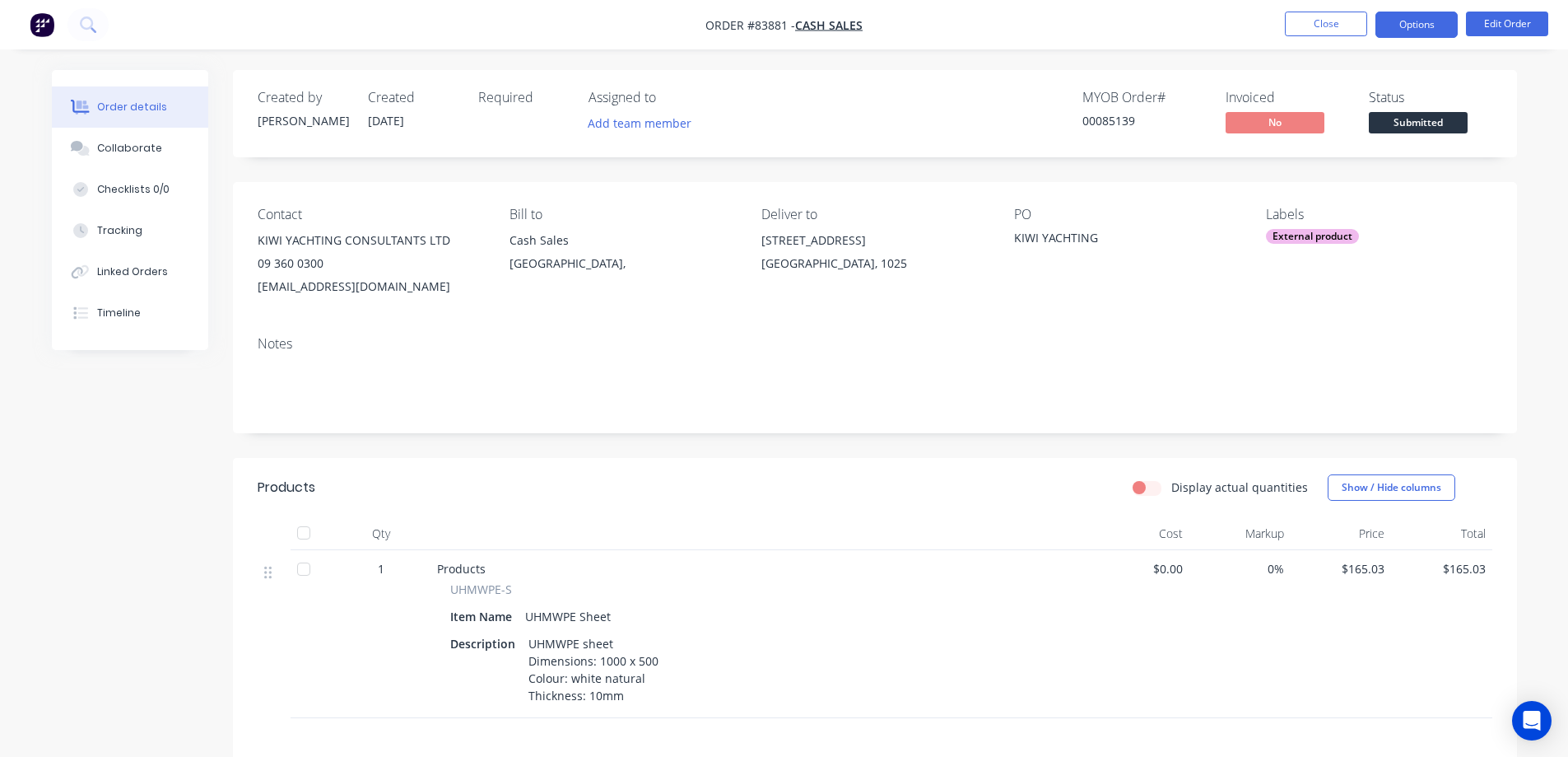
click at [1403, 17] on button "Options" at bounding box center [1416, 25] width 83 height 26
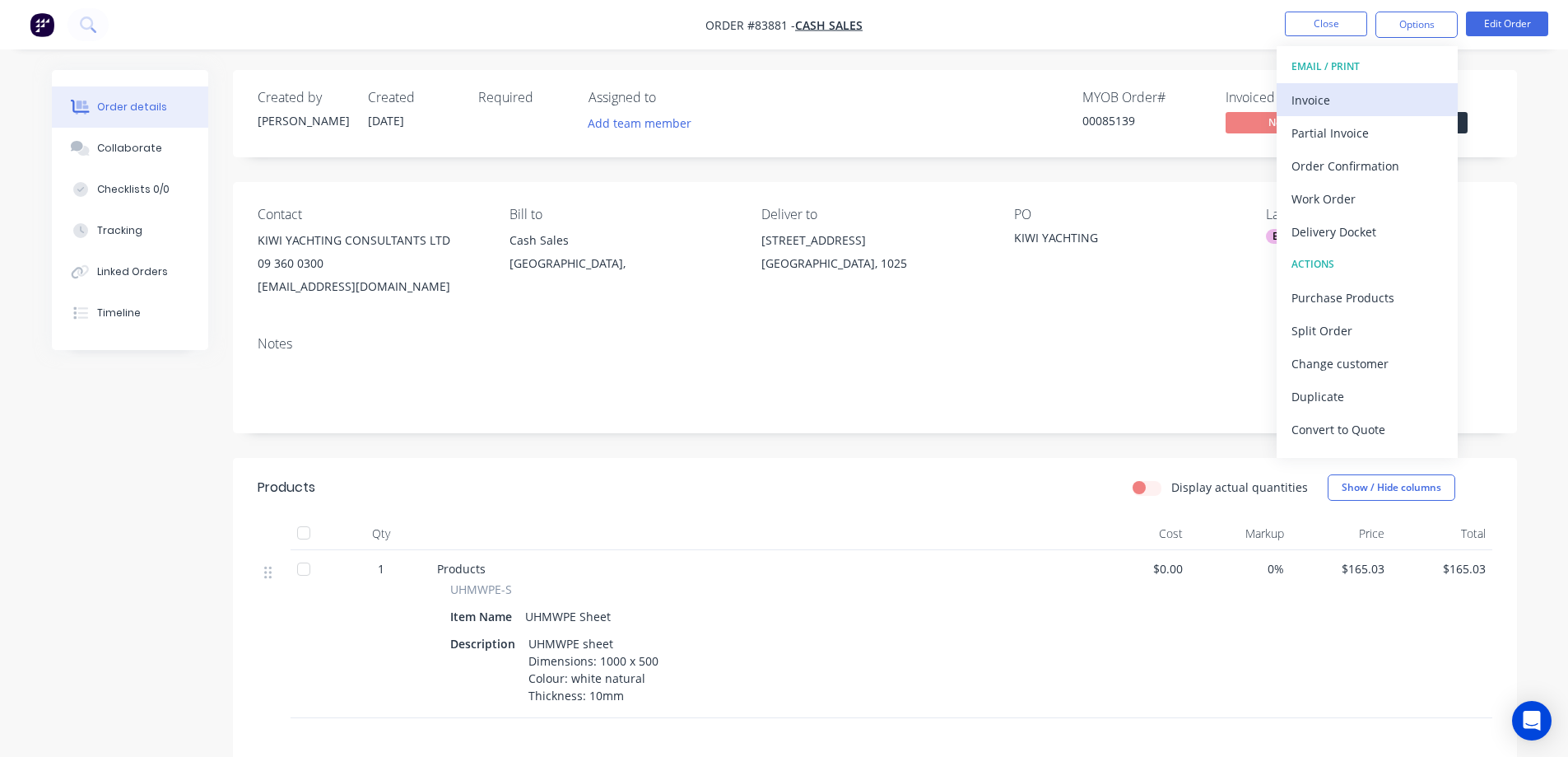
click at [1383, 98] on div "Invoice" at bounding box center [1367, 100] width 152 height 24
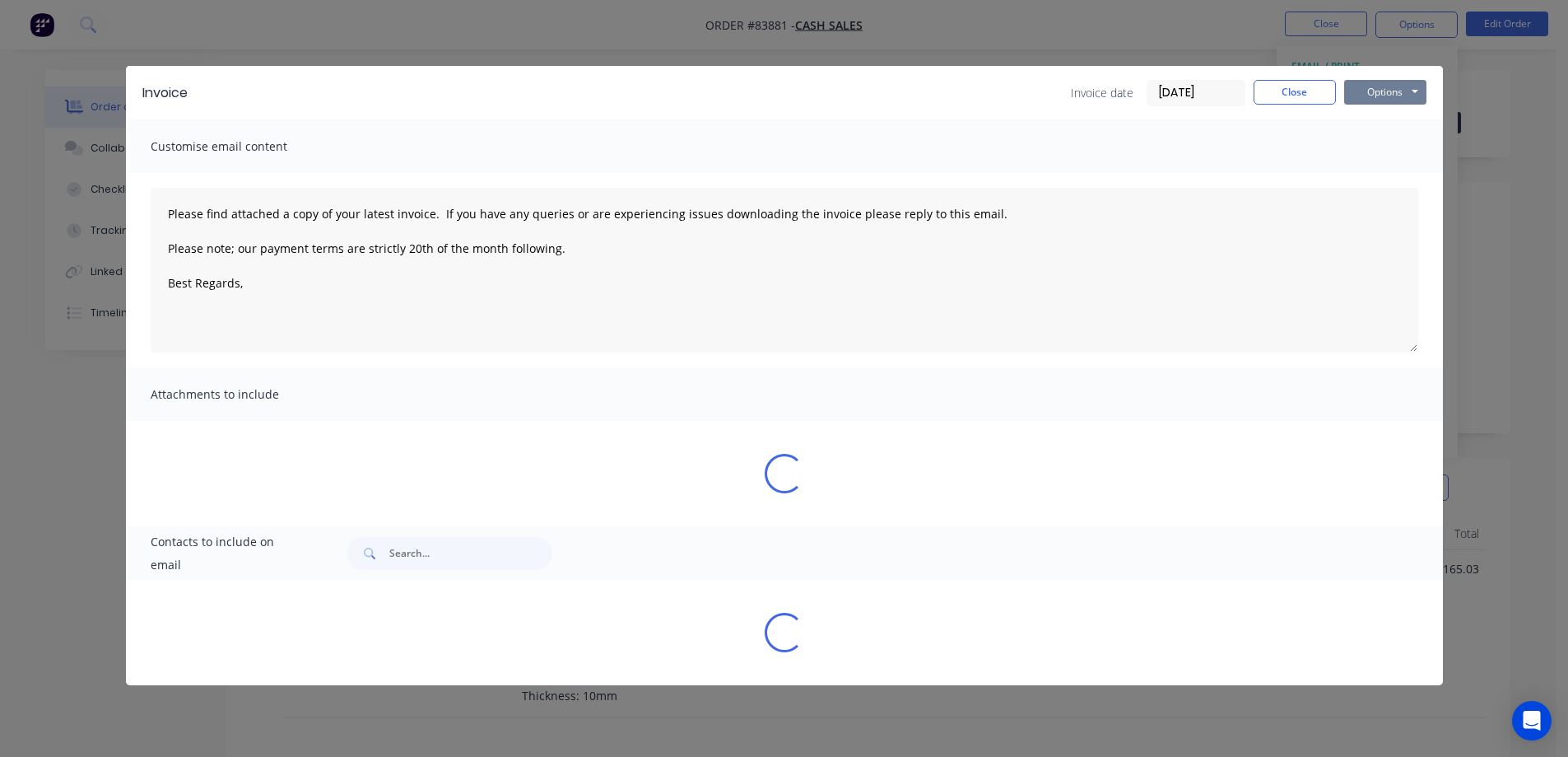
click at [1400, 84] on button "Options" at bounding box center [1385, 92] width 83 height 25
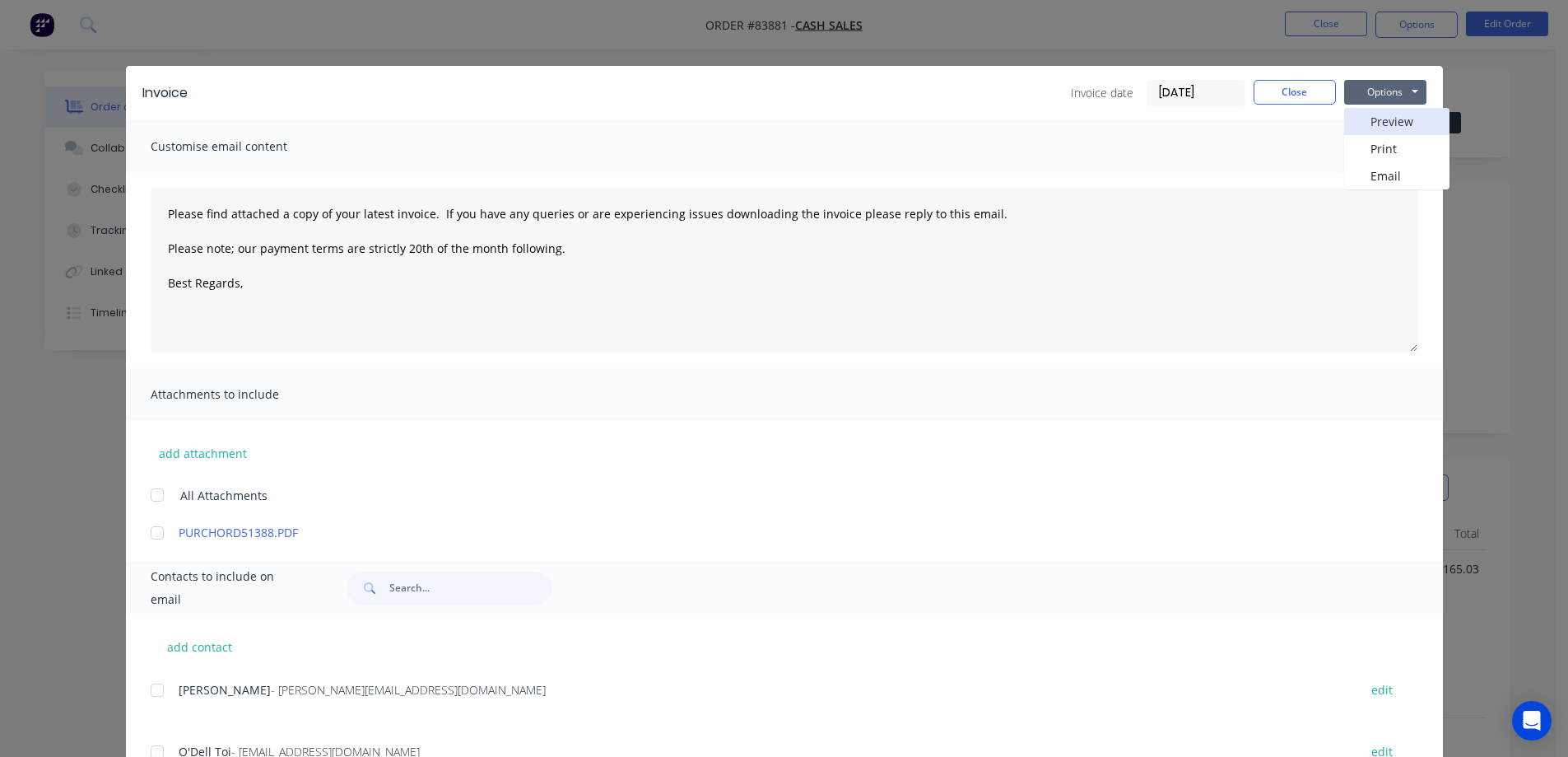
click at [1394, 125] on button "Preview" at bounding box center [1396, 122] width 105 height 27
drag, startPoint x: 1316, startPoint y: 88, endPoint x: 1368, endPoint y: 57, distance: 60.5
click at [1316, 88] on button "Close" at bounding box center [1294, 92] width 83 height 25
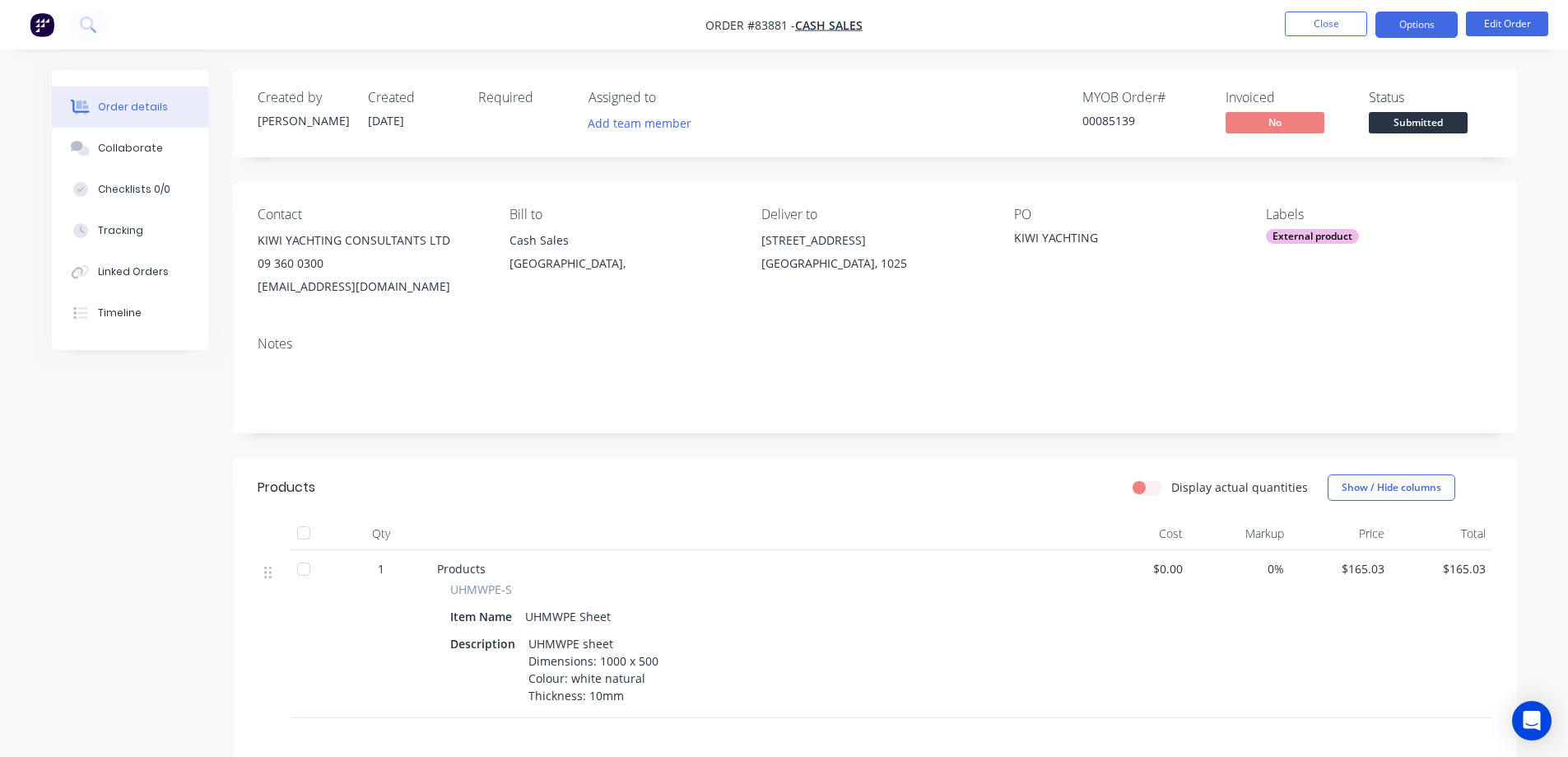
click at [1405, 33] on button "Options" at bounding box center [1416, 25] width 83 height 26
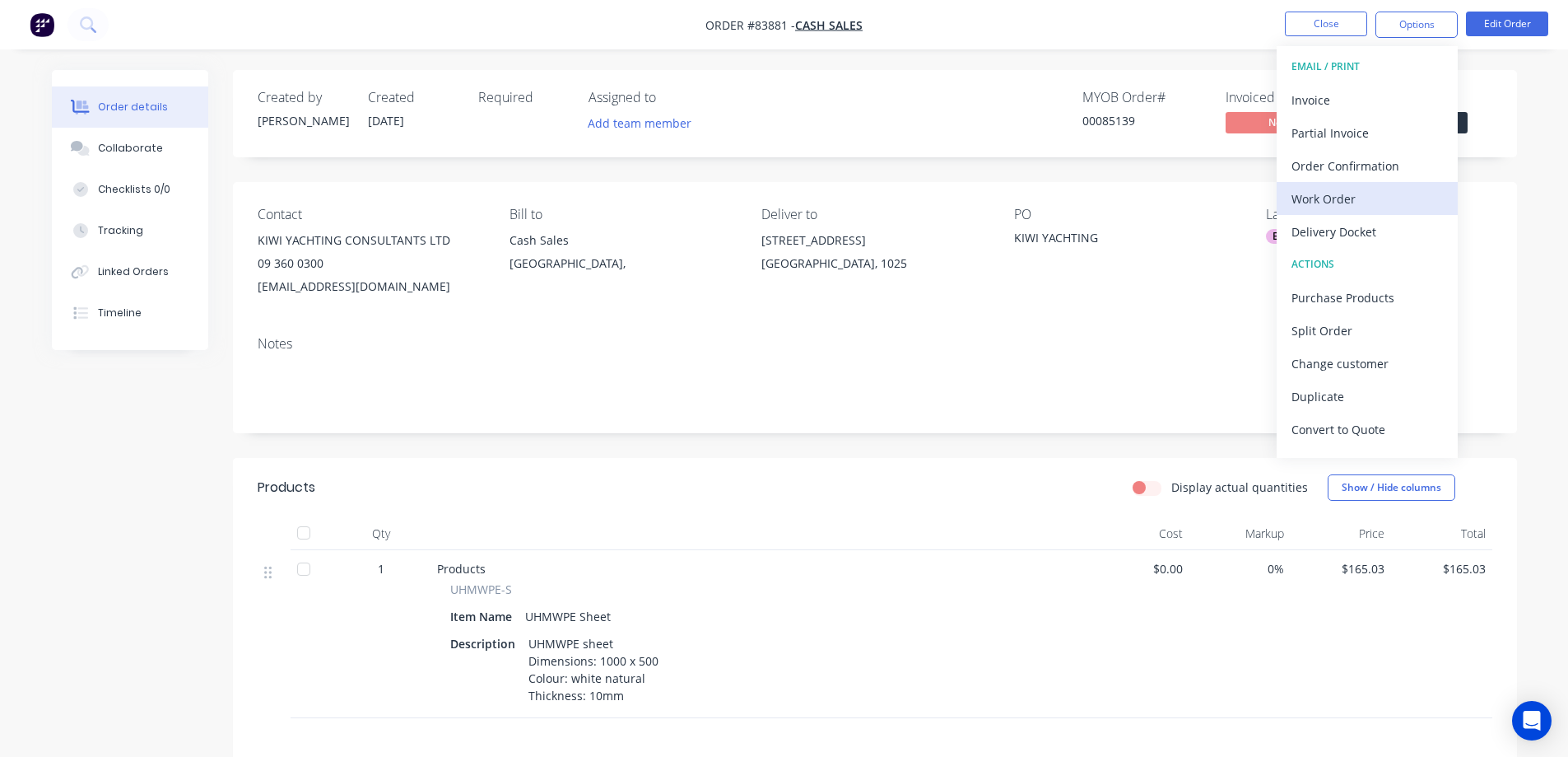
click at [1382, 200] on div "Work Order" at bounding box center [1367, 199] width 152 height 24
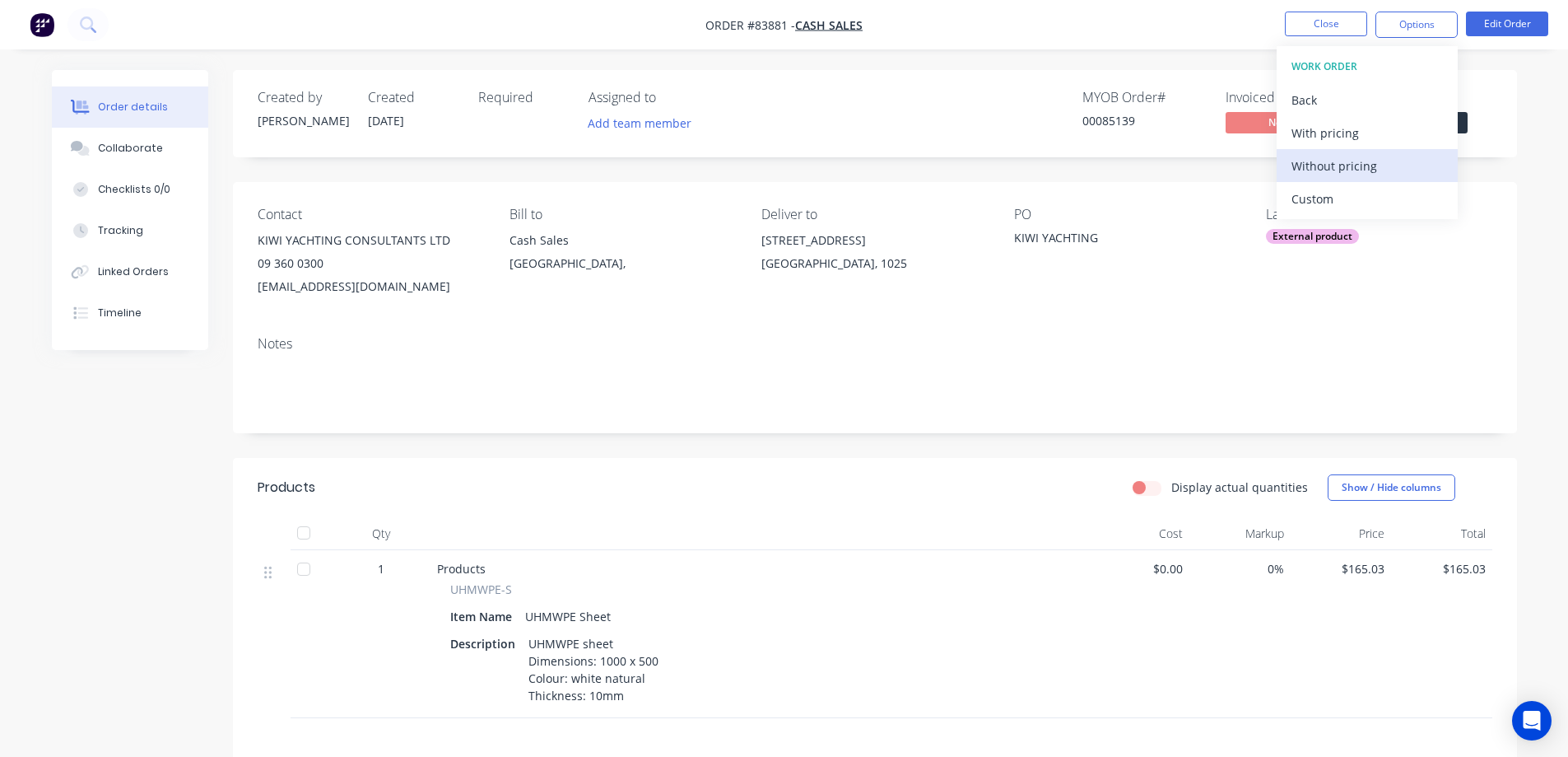
drag, startPoint x: 1385, startPoint y: 166, endPoint x: 1367, endPoint y: 174, distance: 19.7
click at [1384, 166] on div "Without pricing" at bounding box center [1367, 166] width 152 height 24
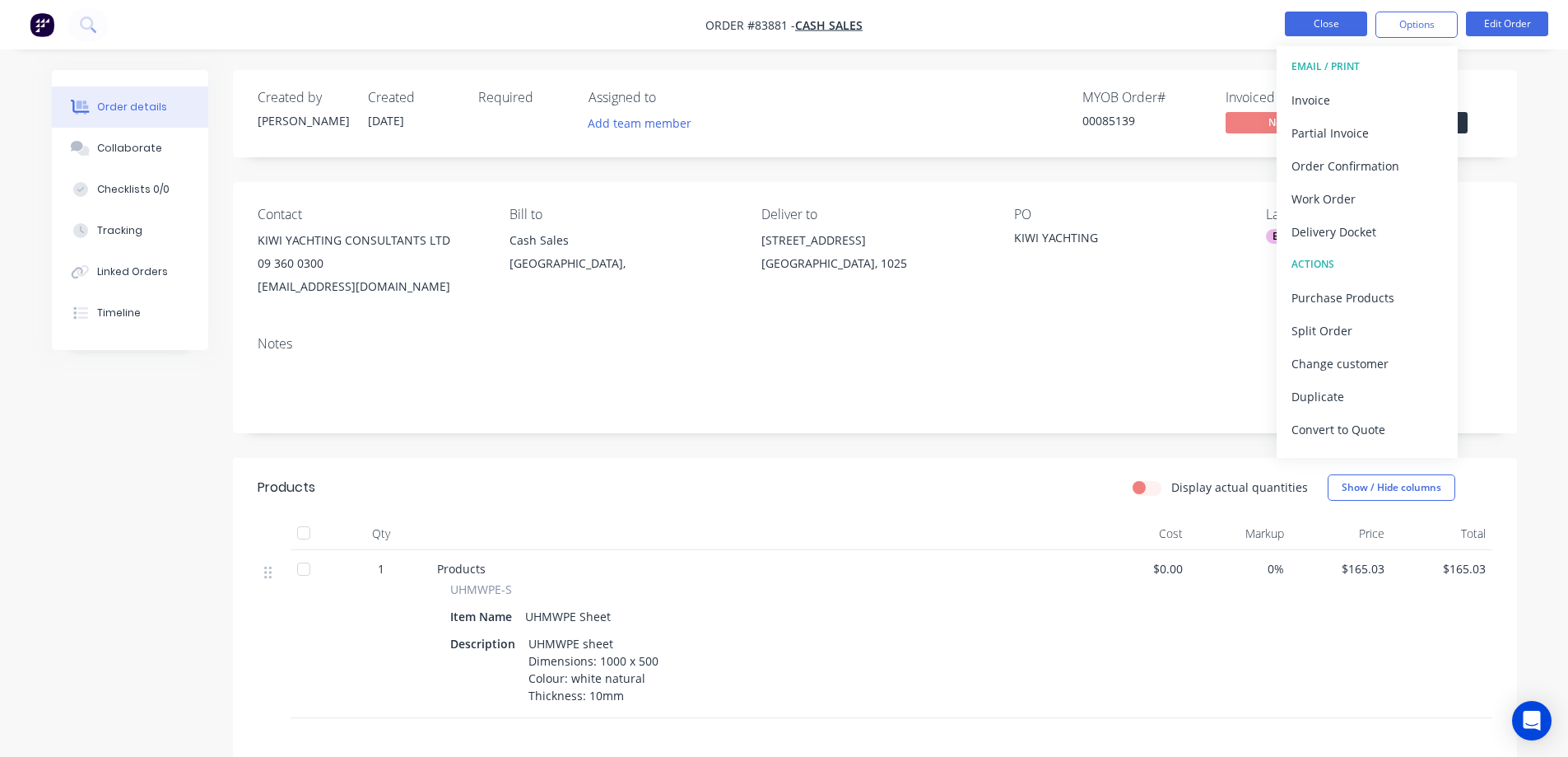
click at [1315, 25] on button "Close" at bounding box center [1326, 24] width 83 height 25
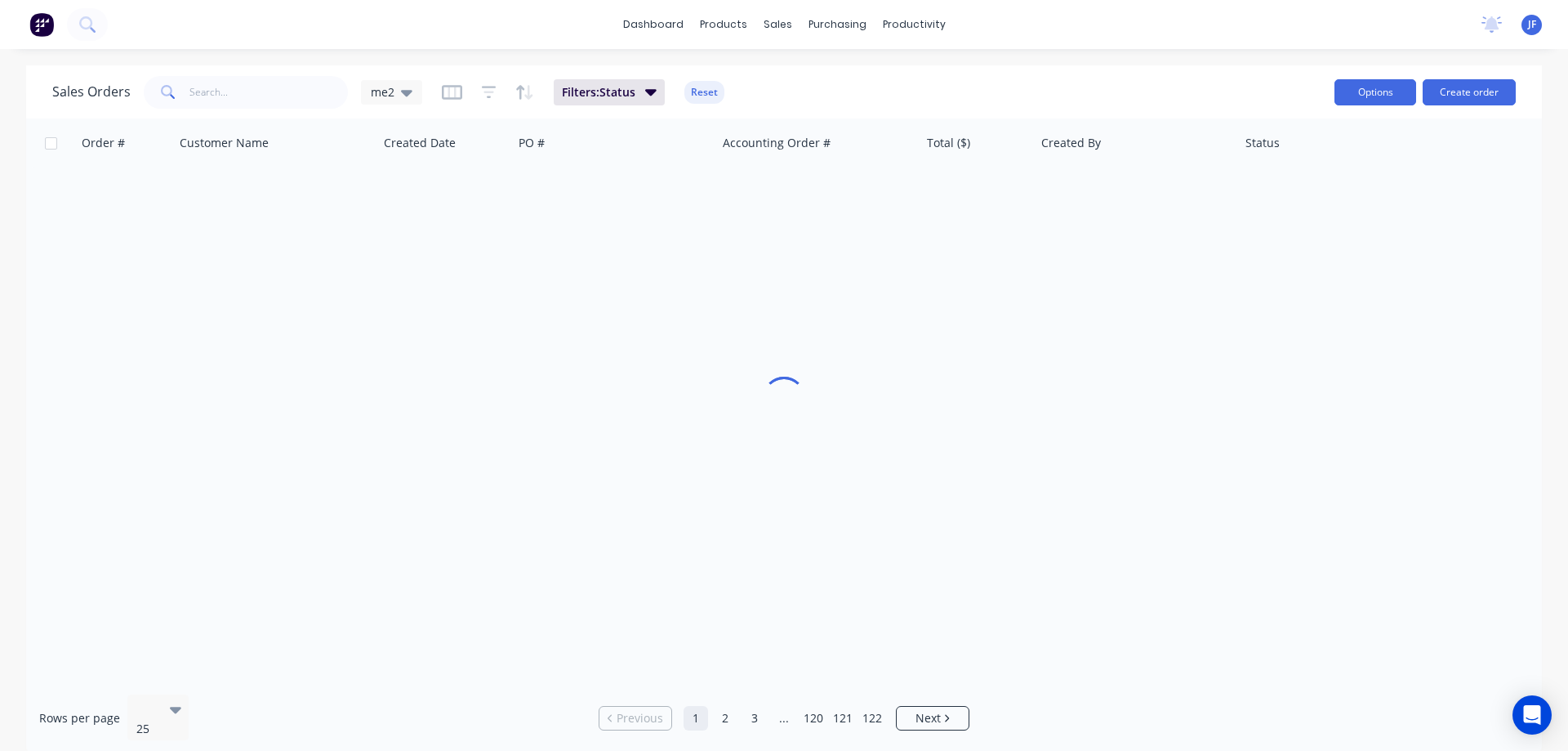
click at [1378, 85] on button "Options" at bounding box center [1374, 92] width 82 height 26
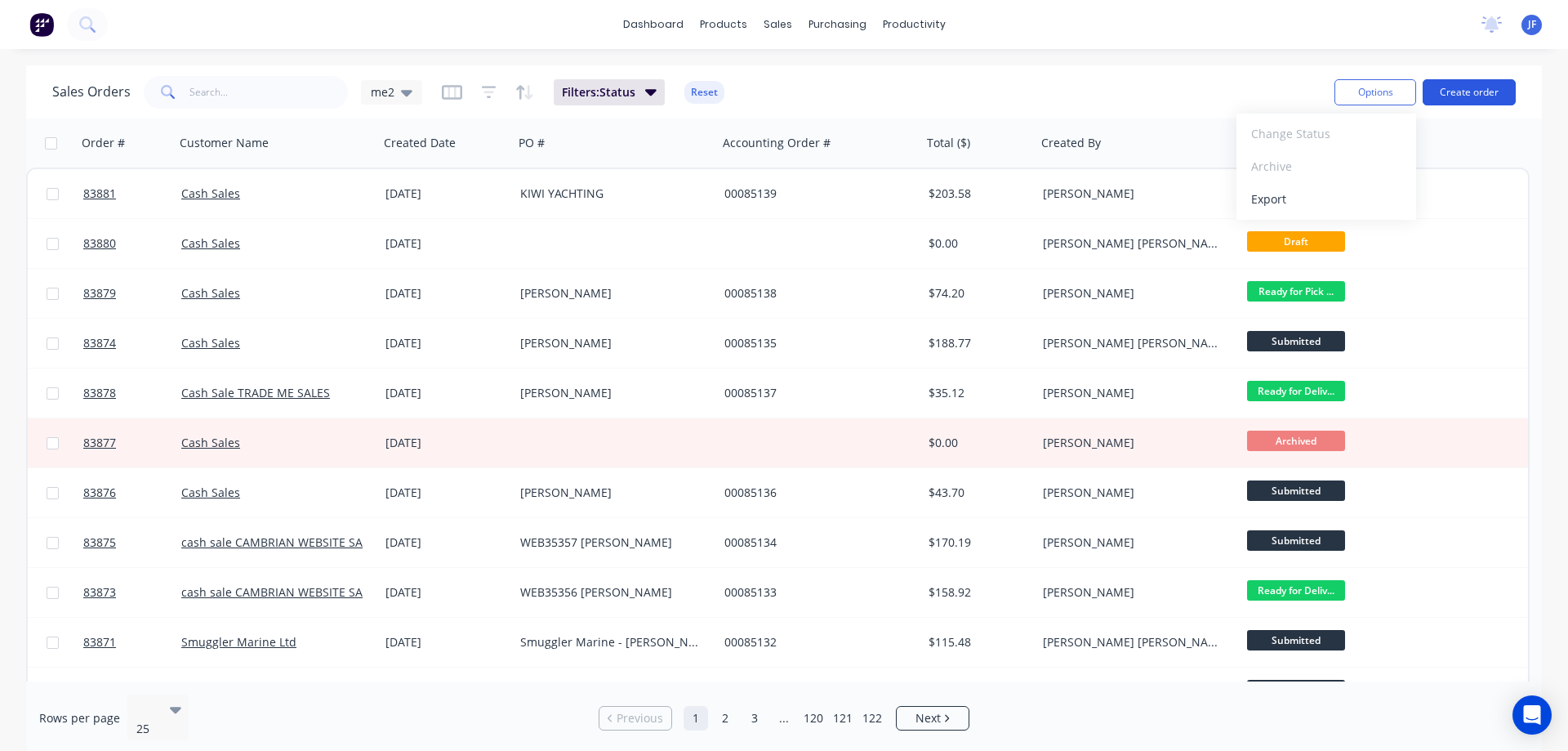
click at [1484, 102] on button "Create order" at bounding box center [1468, 92] width 93 height 26
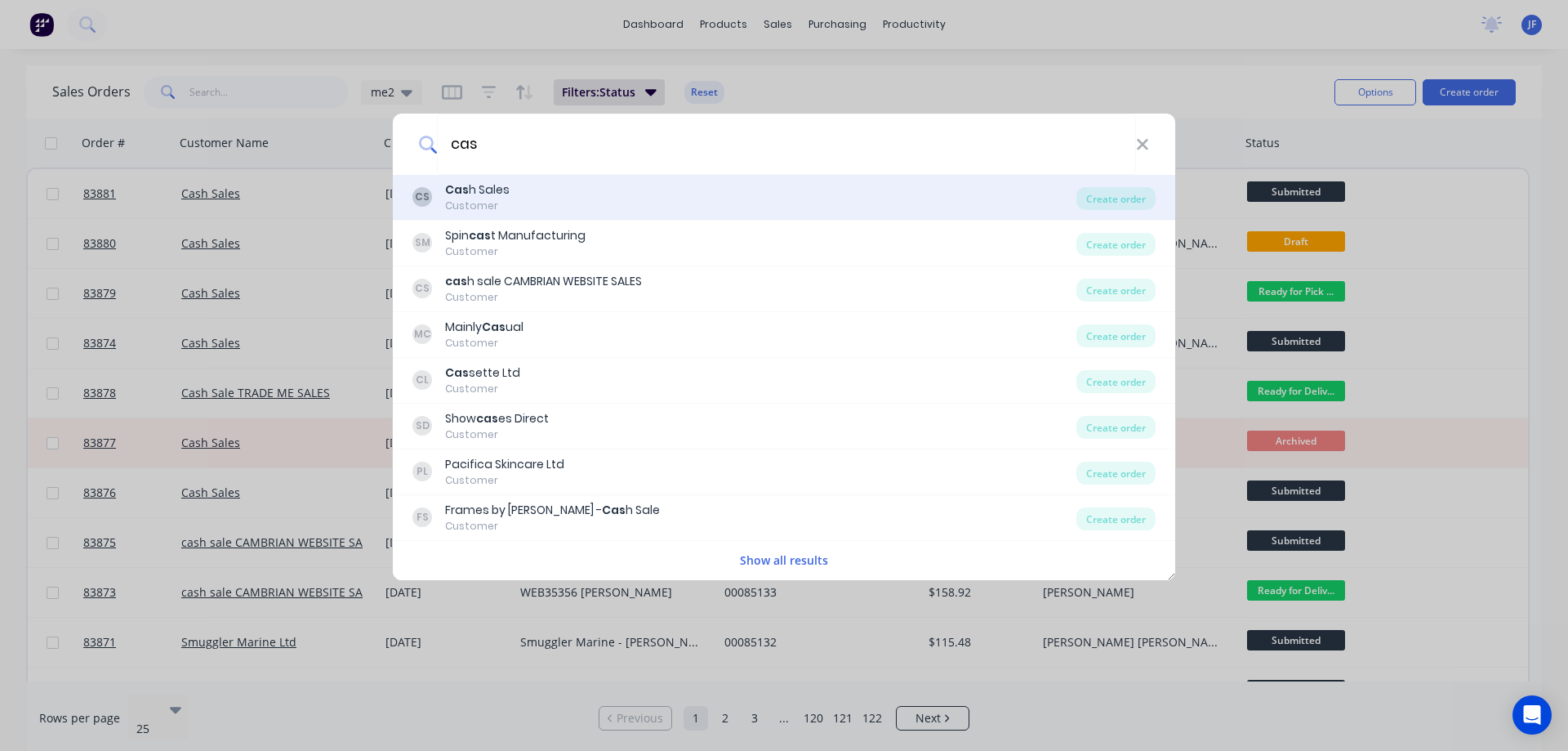
type input "cas"
click at [552, 206] on div "CS Cas h Sales Customer" at bounding box center [743, 196] width 663 height 32
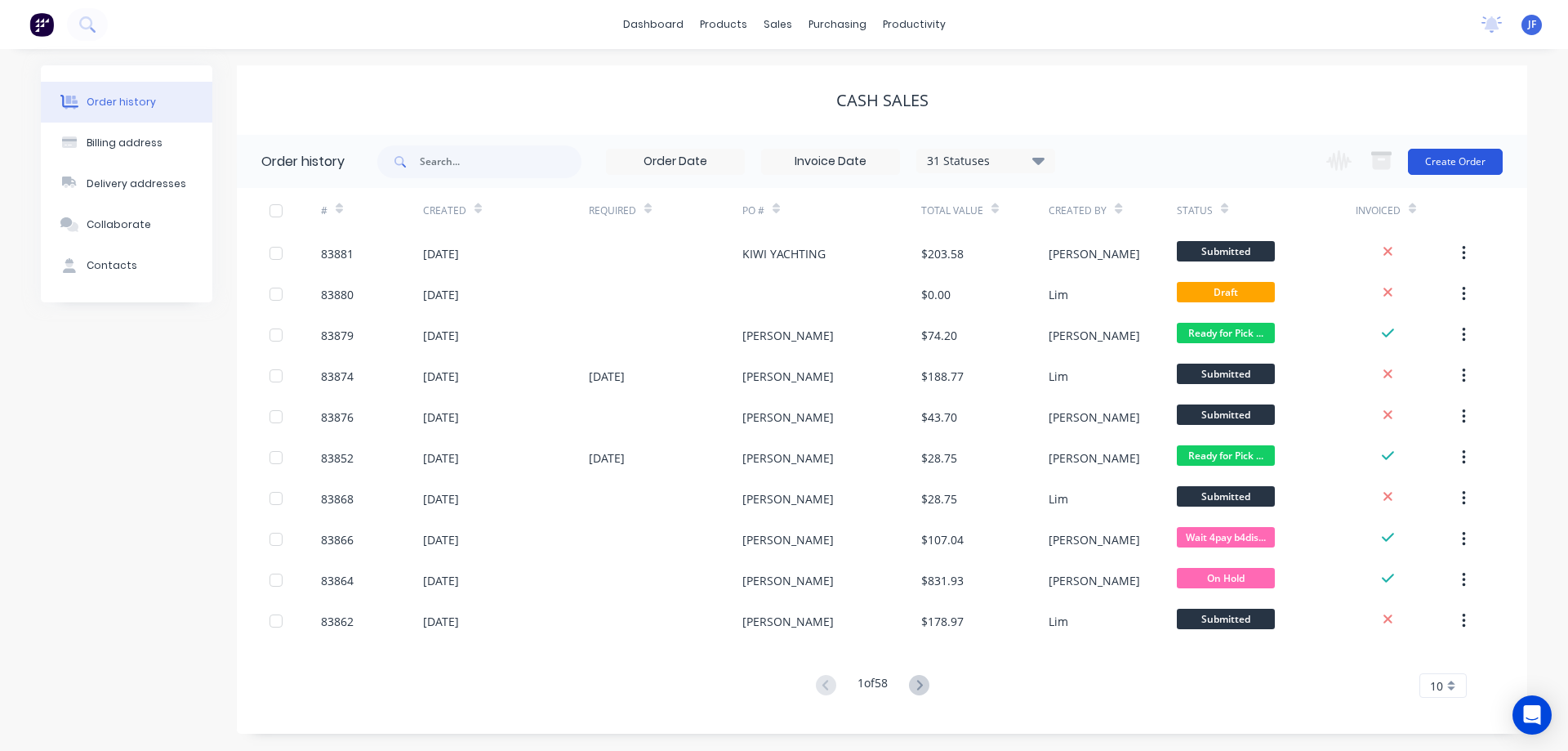
click at [1456, 154] on button "Create Order" at bounding box center [1455, 161] width 95 height 26
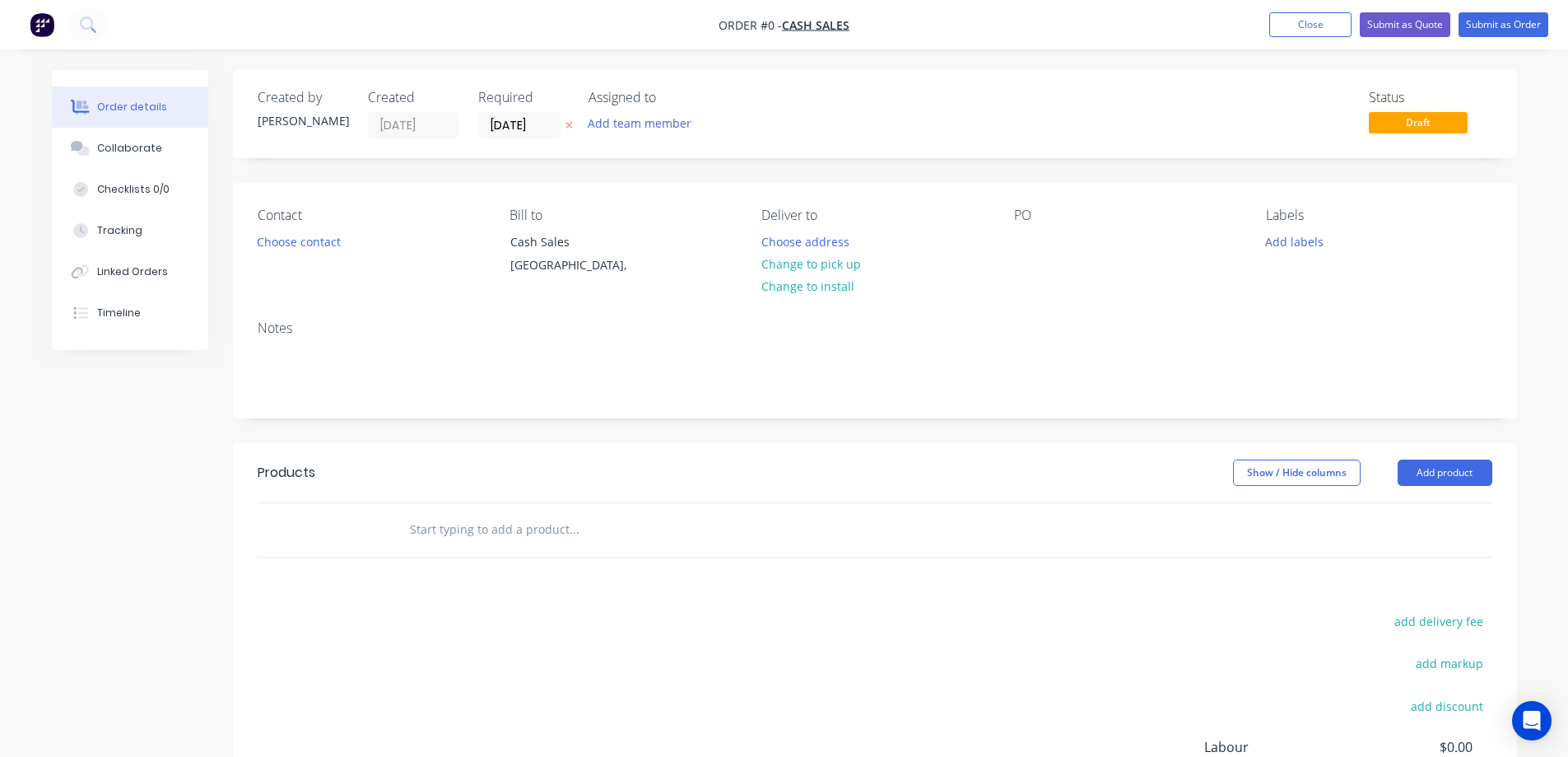
click at [570, 123] on icon at bounding box center [569, 124] width 7 height 10
click at [305, 241] on button "Choose contact" at bounding box center [299, 241] width 102 height 22
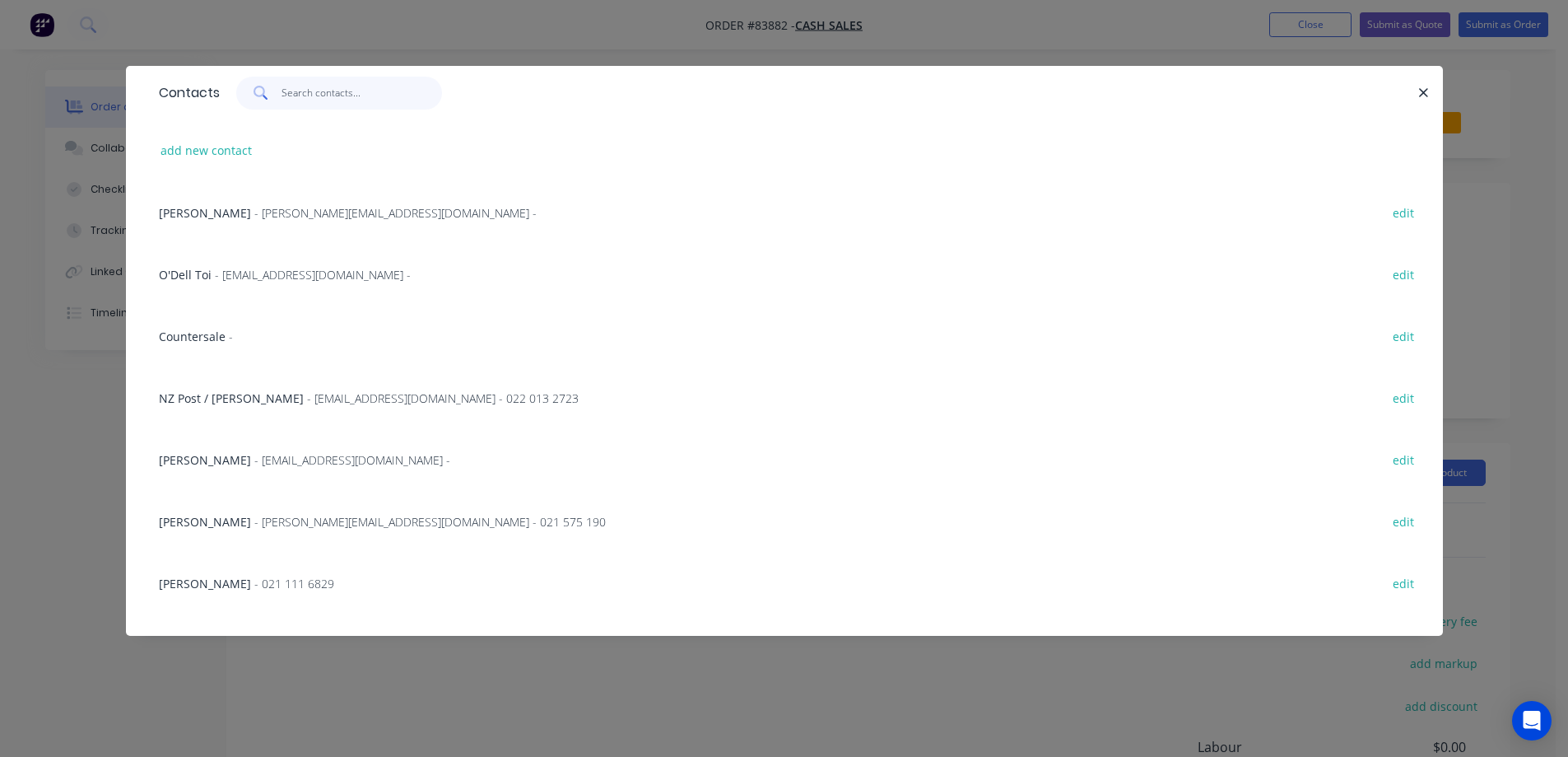
click at [304, 96] on input "text" at bounding box center [361, 93] width 161 height 33
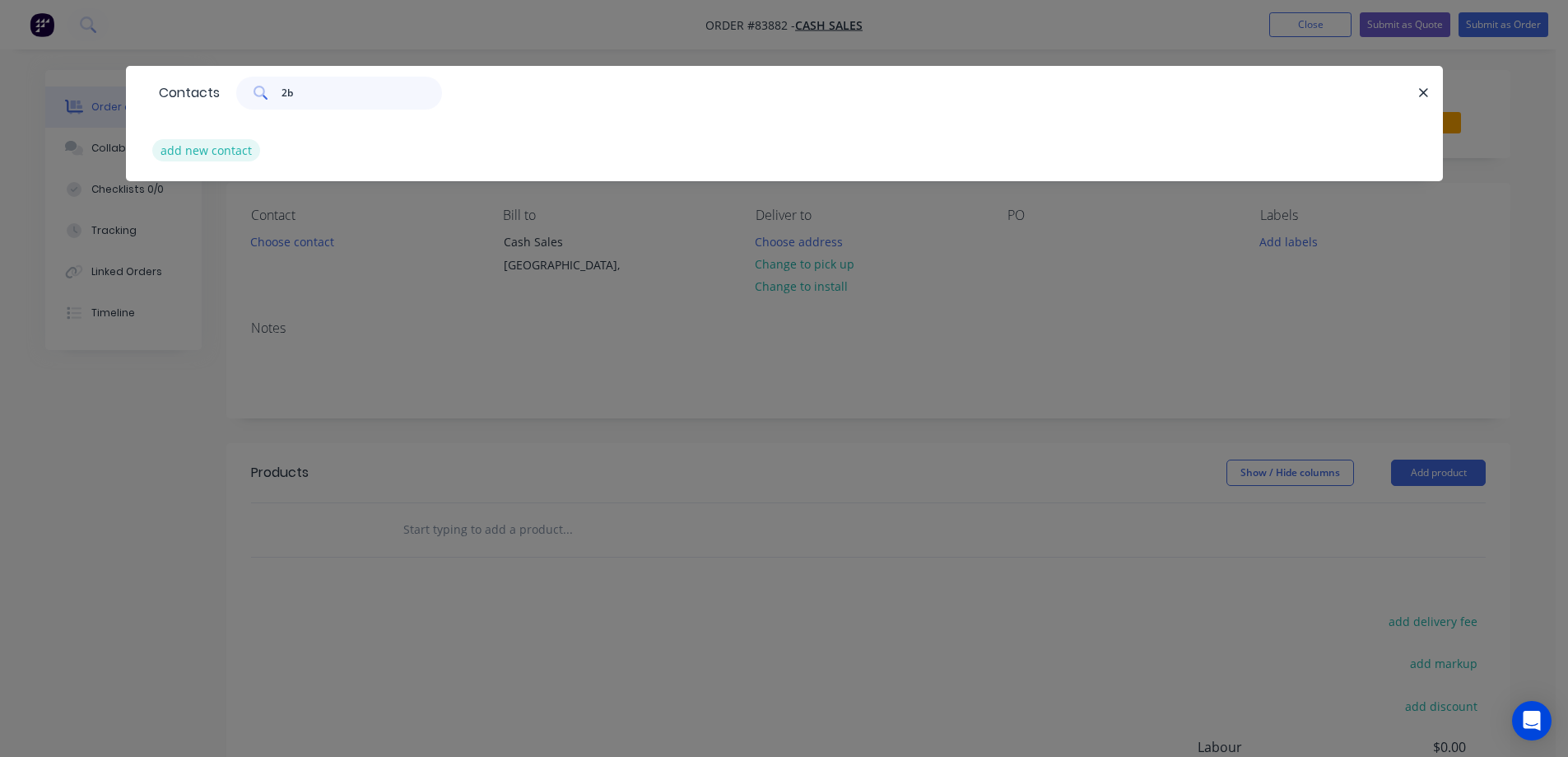
type input "2b"
click at [210, 146] on button "add new contact" at bounding box center [207, 150] width 109 height 22
select select "NZ"
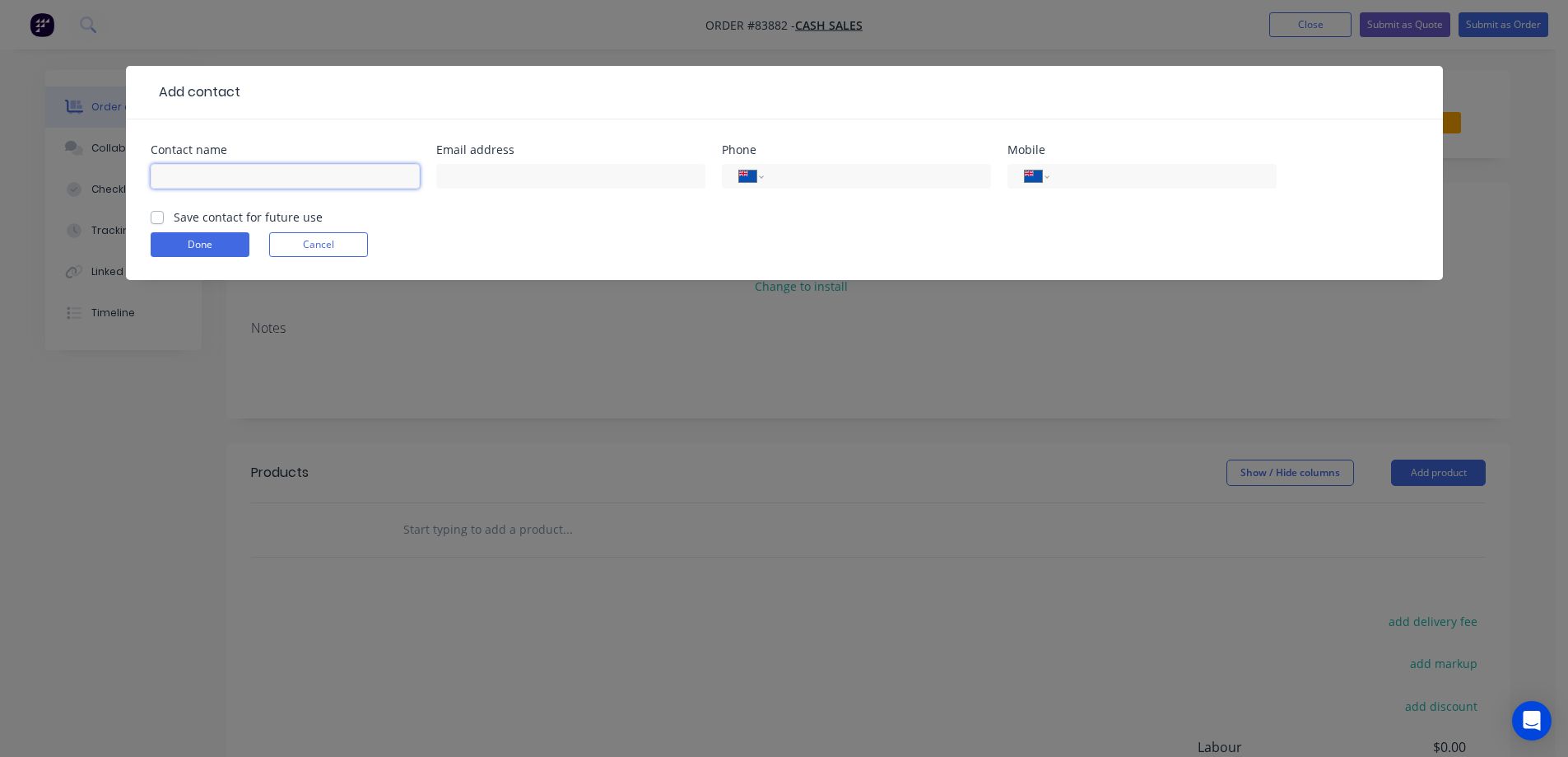
click at [244, 174] on input "text" at bounding box center [285, 175] width 270 height 25
paste input "2Bots"
type input "2Bots - [PERSON_NAME]"
click at [229, 211] on label "Save contact for future use" at bounding box center [248, 216] width 149 height 17
click at [137, 222] on div "Contact name 2Bots - [PERSON_NAME] Email address Phone International [GEOGRAPHI…" at bounding box center [784, 200] width 1317 height 161
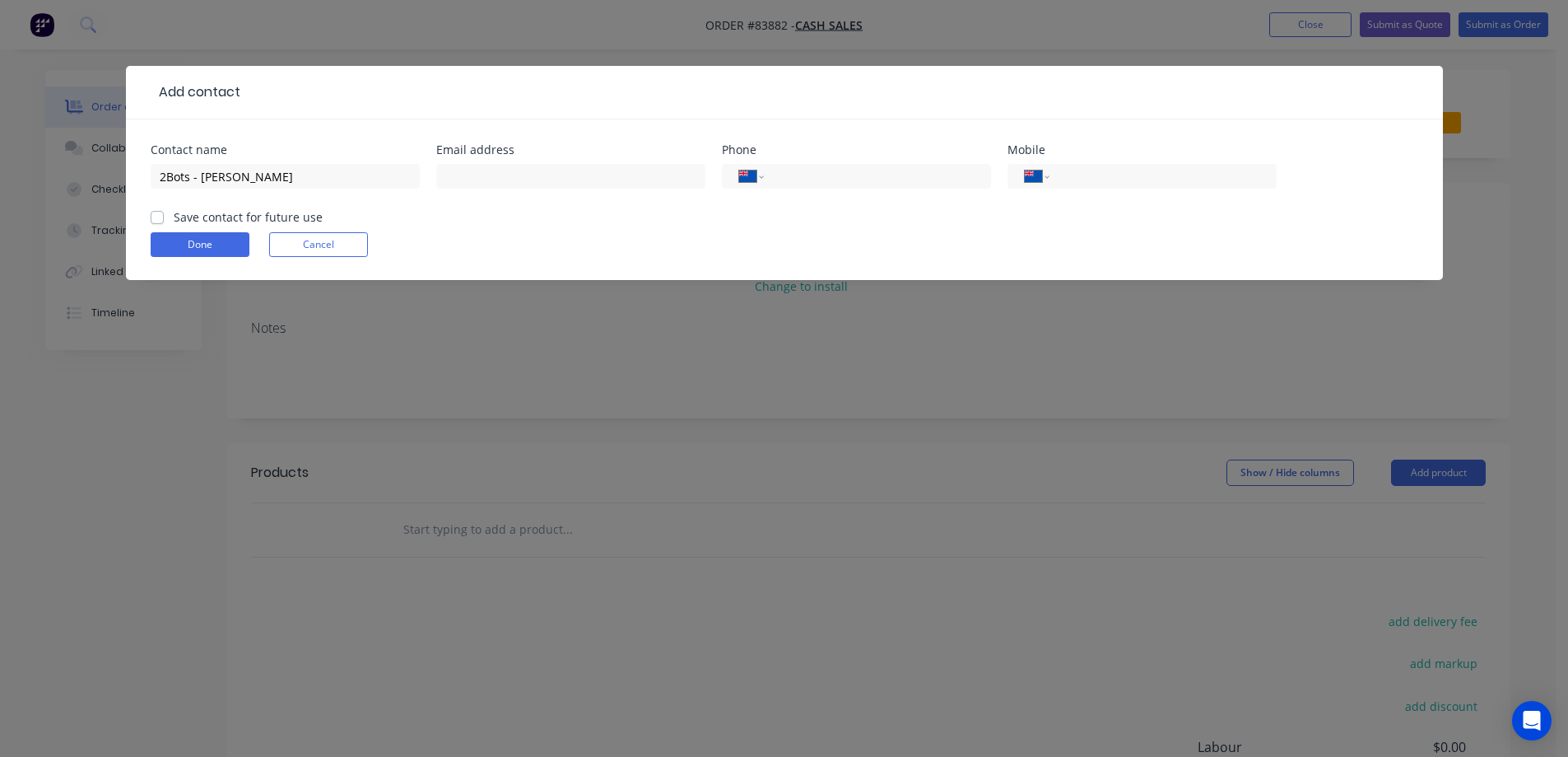
click at [173, 216] on label "Save contact for future use" at bounding box center [248, 216] width 149 height 17
click at [163, 216] on input "Save contact for future use" at bounding box center [157, 215] width 14 height 15
checkbox input "true"
click at [482, 172] on input "text" at bounding box center [571, 175] width 270 height 25
paste input "[EMAIL_ADDRESS][DOMAIN_NAME]"
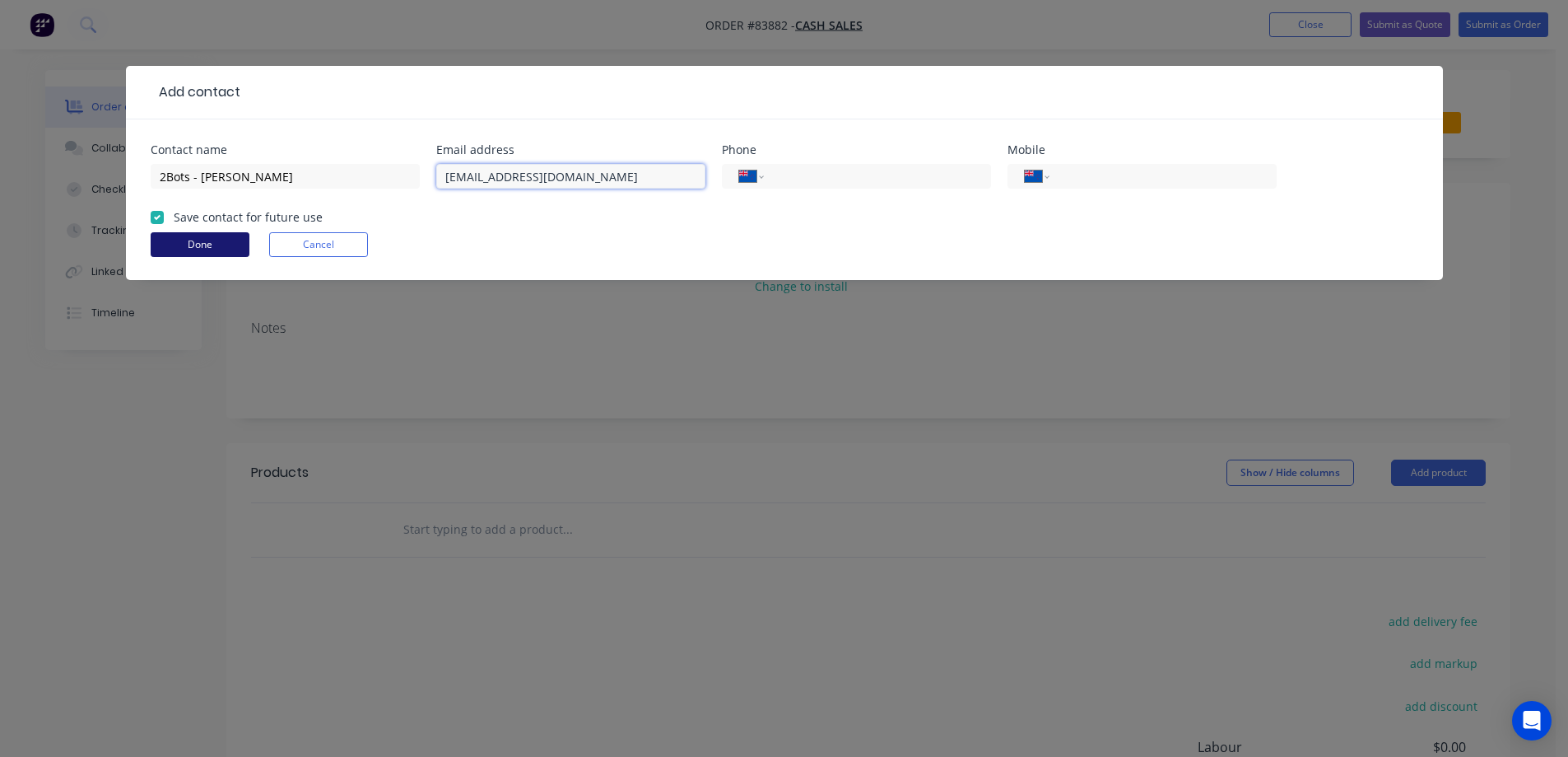
type input "[EMAIL_ADDRESS][DOMAIN_NAME]"
click at [233, 241] on button "Done" at bounding box center [200, 244] width 99 height 25
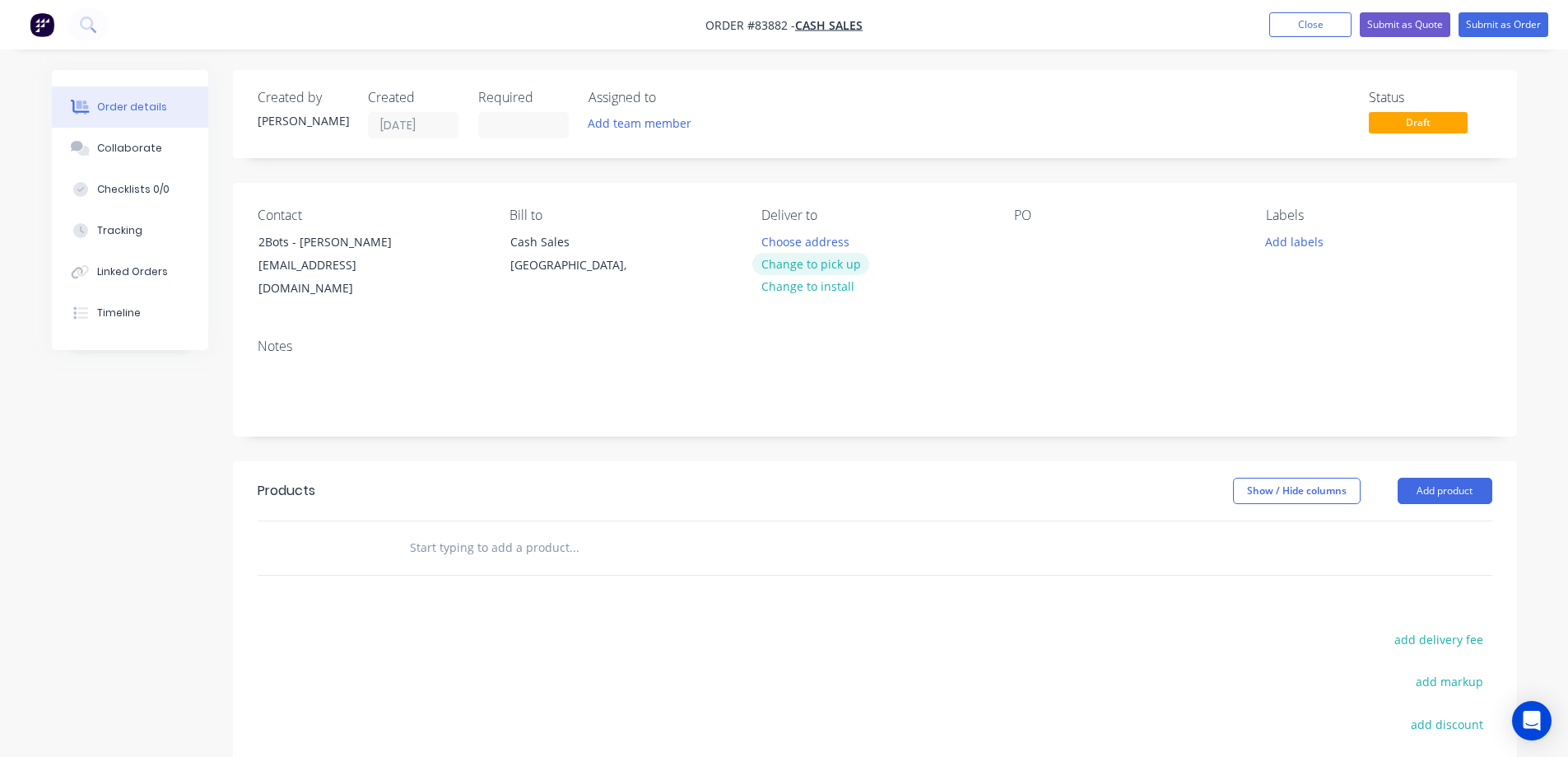
click at [820, 259] on button "Change to pick up" at bounding box center [810, 263] width 117 height 22
drag, startPoint x: 258, startPoint y: 245, endPoint x: 289, endPoint y: 245, distance: 31.0
click at [289, 245] on div "2Bots - [PERSON_NAME]" at bounding box center [327, 241] width 137 height 23
copy div "2Bots"
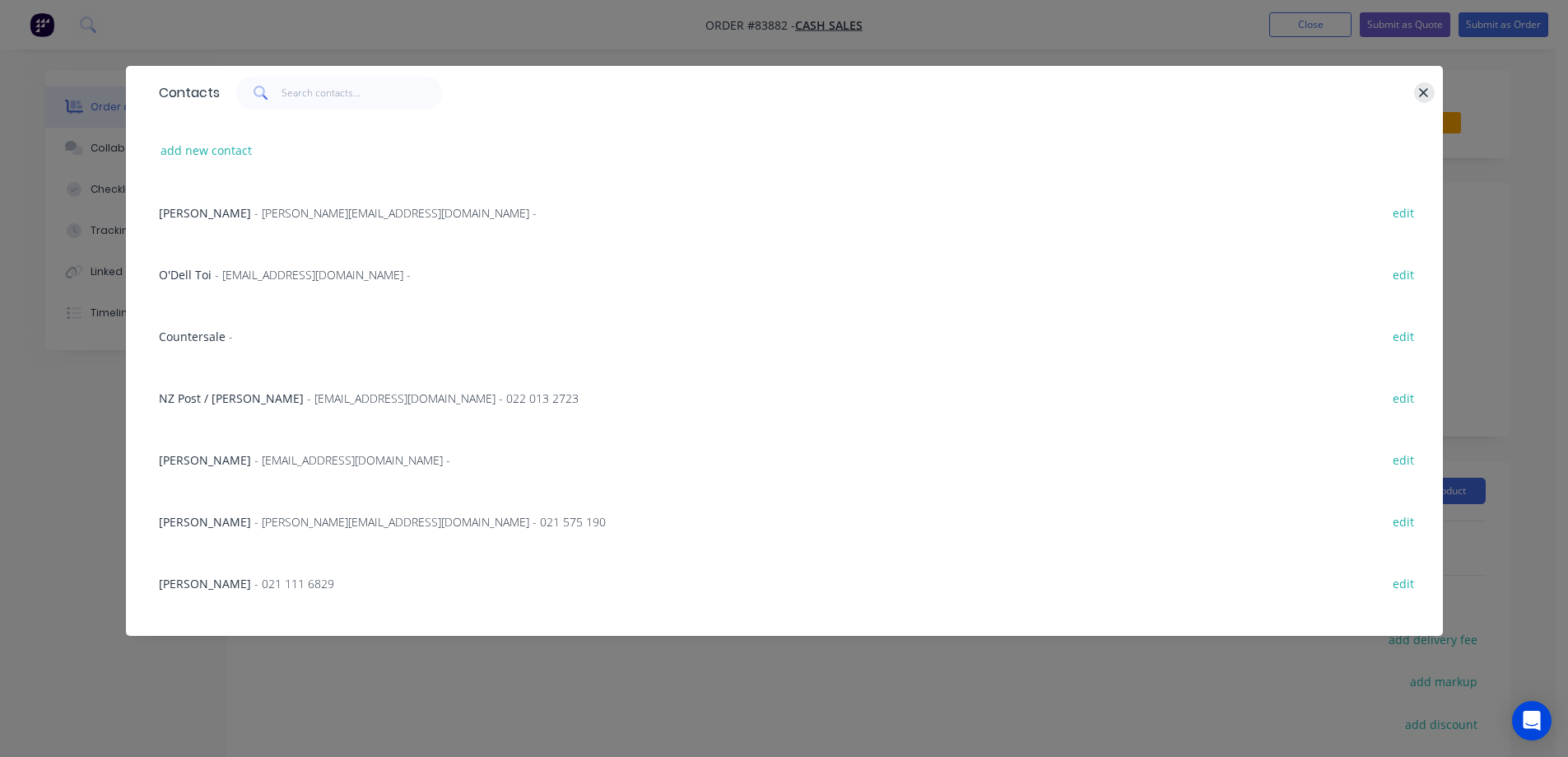
click at [1421, 93] on icon "button" at bounding box center [1424, 93] width 11 height 15
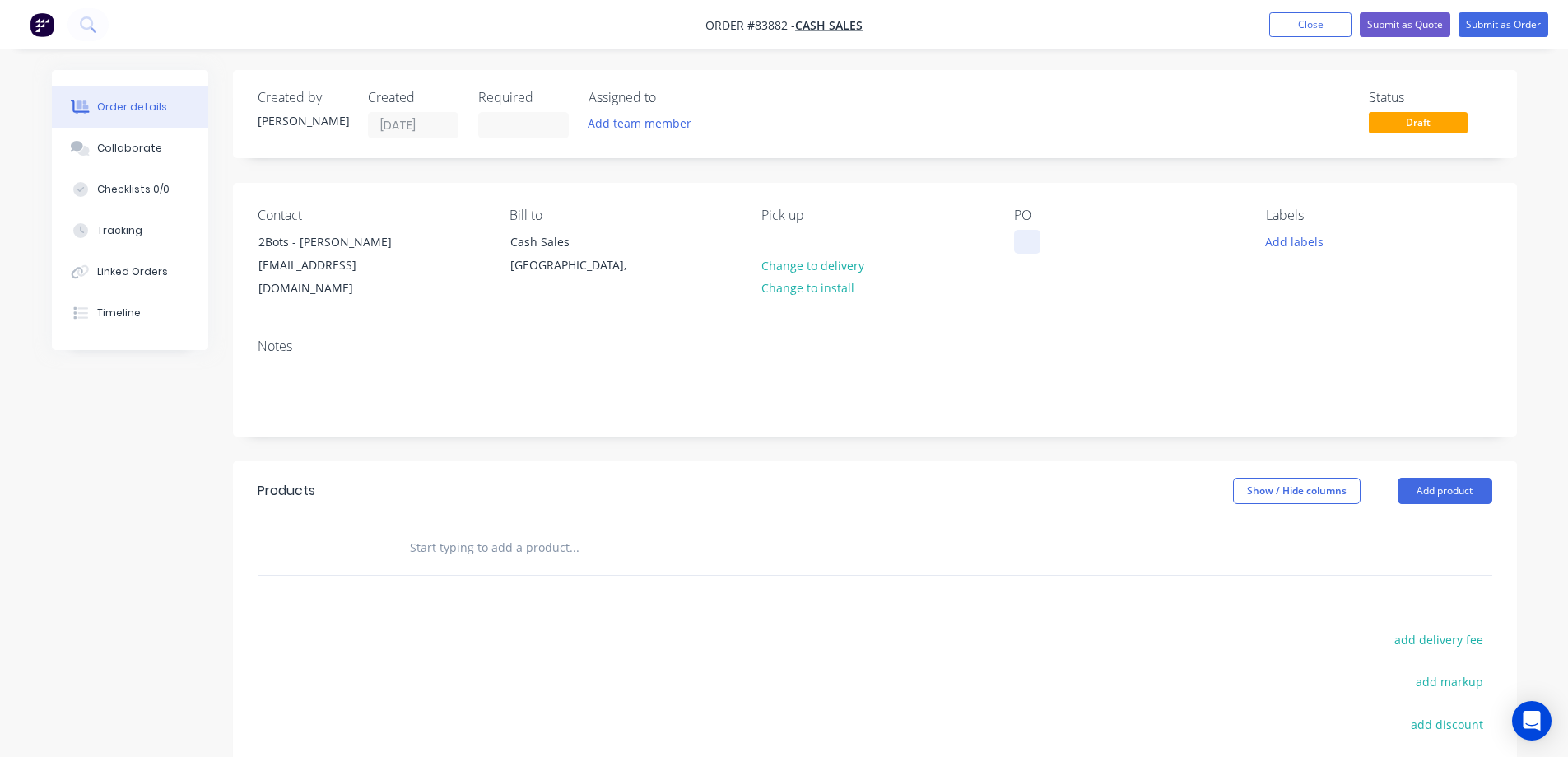
click at [1034, 237] on div at bounding box center [1026, 241] width 26 height 24
paste div
click at [1057, 339] on div "Notes" at bounding box center [875, 346] width 1235 height 15
click at [575, 531] on input "text" at bounding box center [573, 547] width 329 height 33
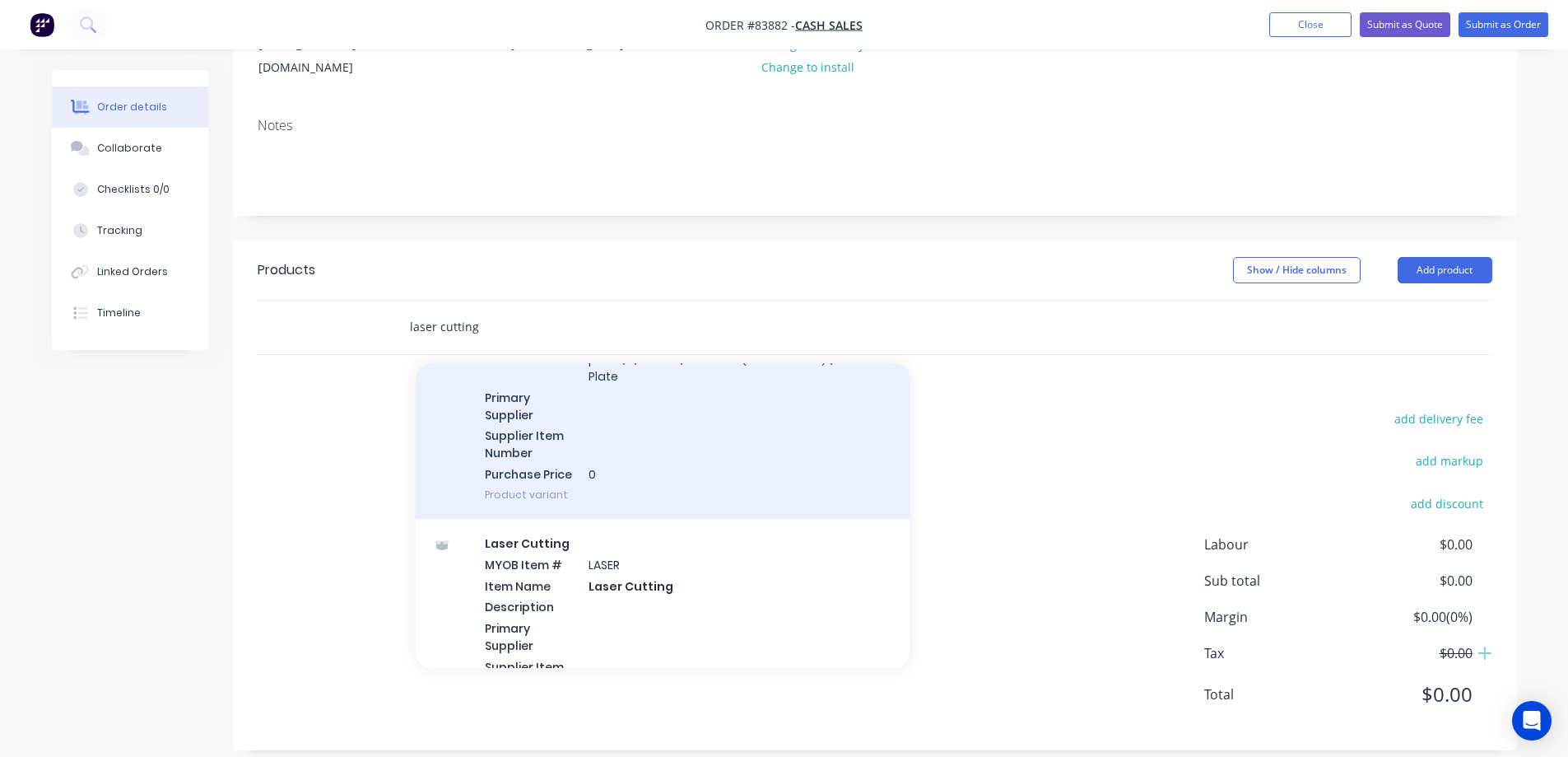
scroll to position [494, 0]
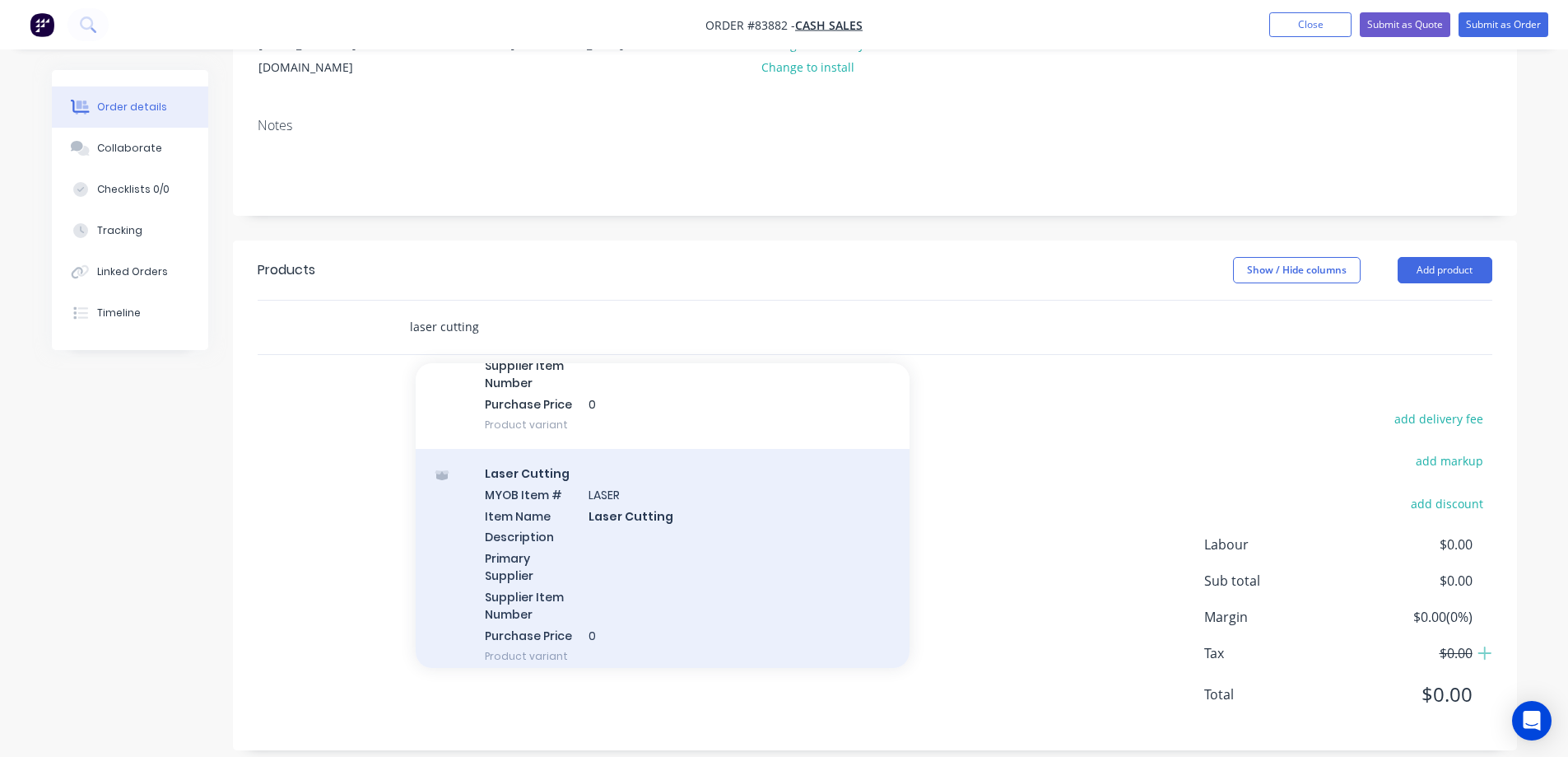
type input "laser cutting"
click at [580, 486] on div "Laser Cutting MYOB Item # LASER Item Name Laser Cutting Description Primary Sup…" at bounding box center [662, 564] width 494 height 231
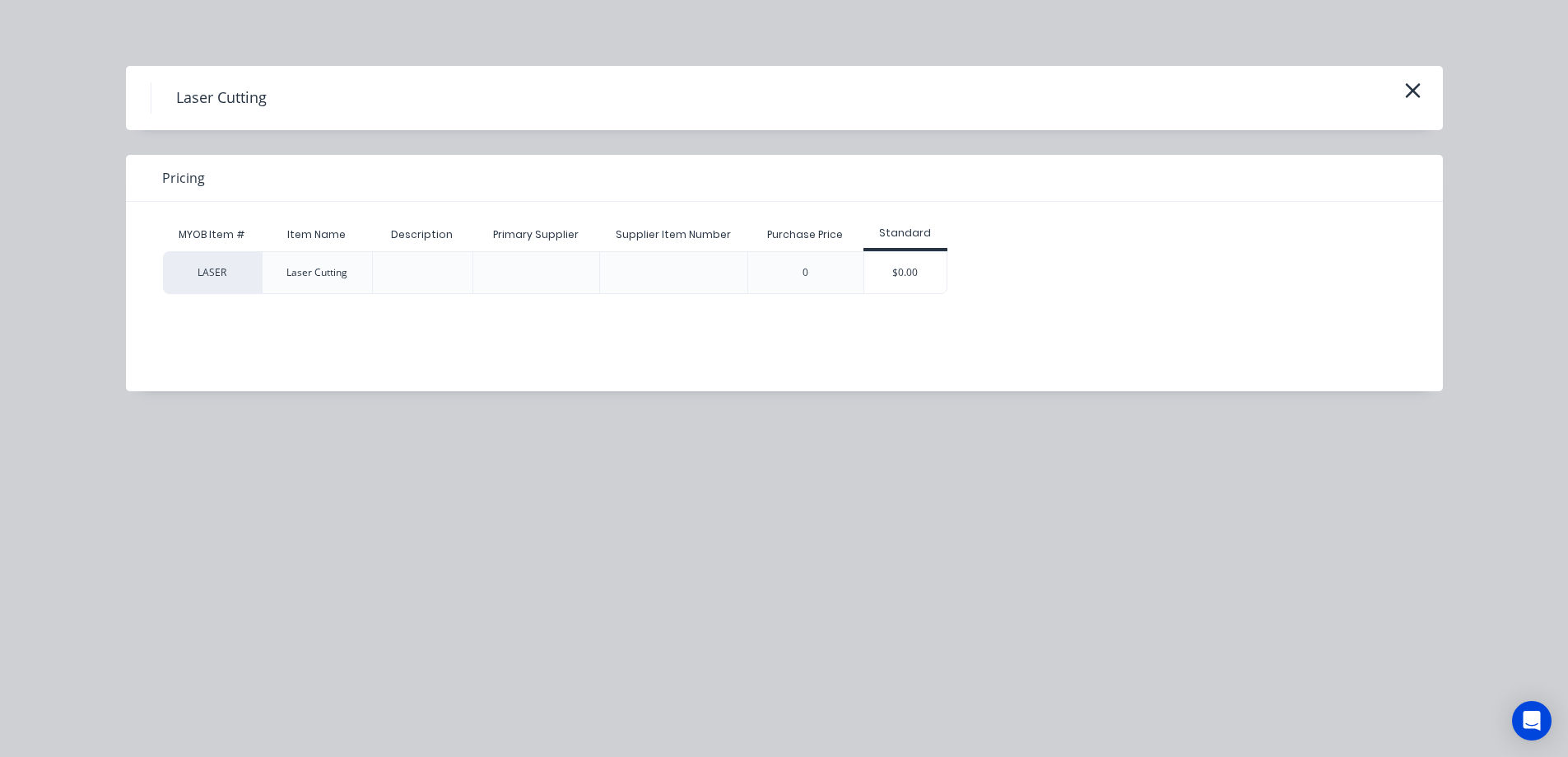
click at [897, 274] on div "$0.00" at bounding box center [905, 272] width 83 height 41
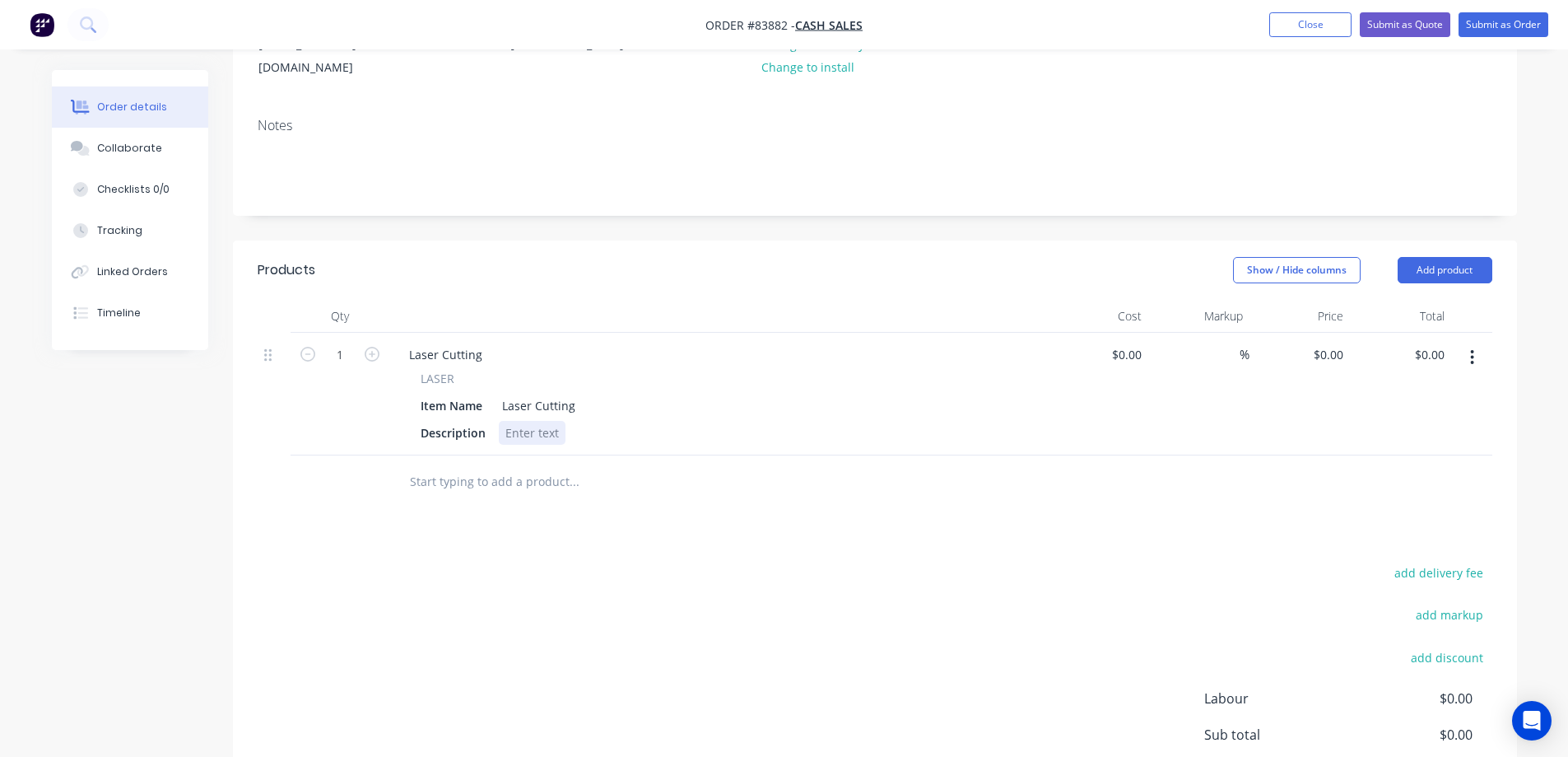
click at [502, 420] on div at bounding box center [532, 432] width 66 height 24
paste div
click at [548, 474] on div at bounding box center [685, 482] width 593 height 54
click at [688, 420] on div "Material : 15mm Opal acrylic - ovalDimensions : 86x55Cut as per file" at bounding box center [693, 432] width 388 height 24
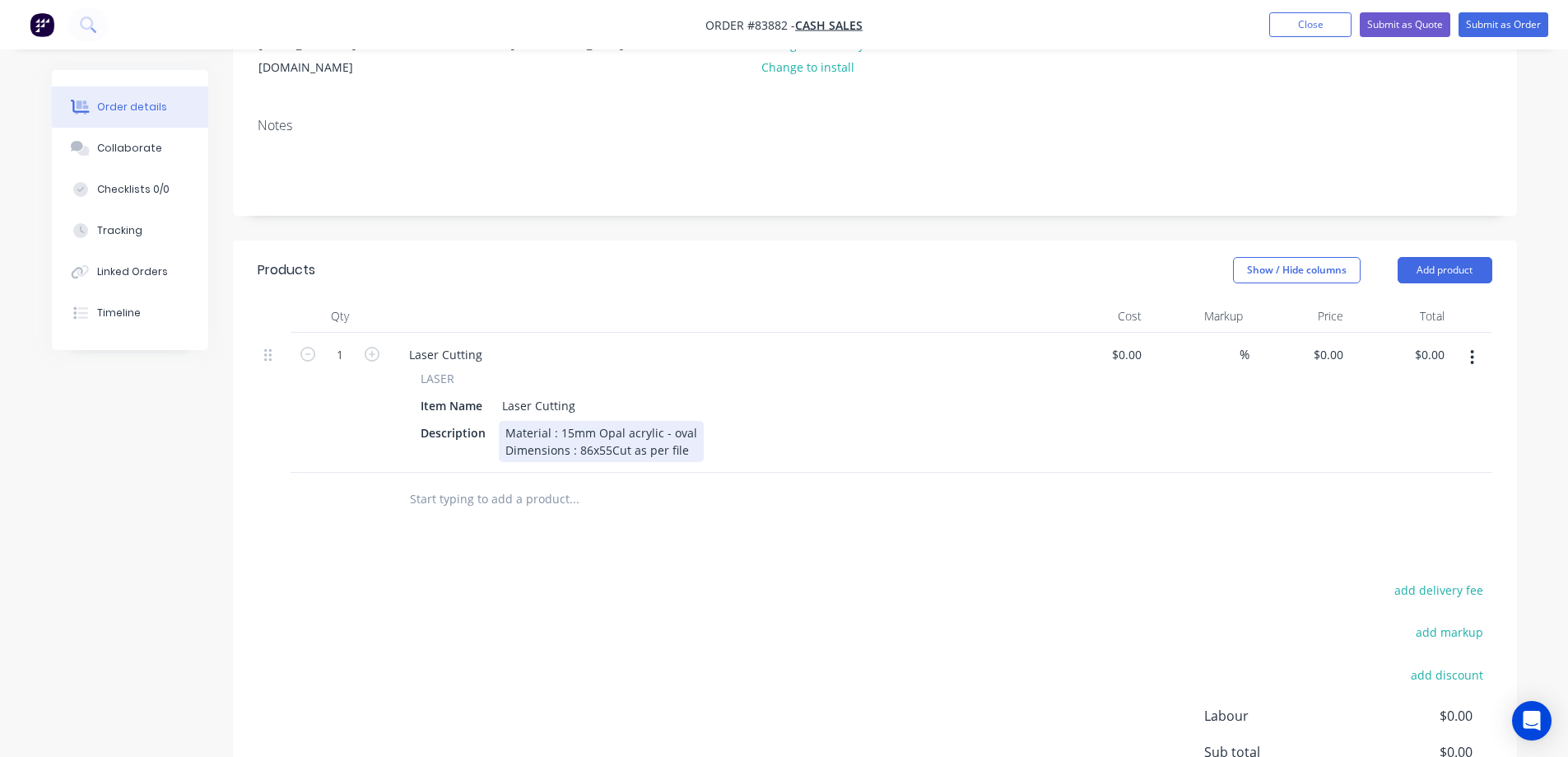
click at [618, 434] on div "Material : 15mm Opal acrylic - oval Dimensions : 86x55Cut as per file" at bounding box center [602, 440] width 205 height 41
click at [612, 432] on div "Material : 15mm Opal acrylic - oval Dimensions : 86x55Cut as per file" at bounding box center [602, 440] width 205 height 41
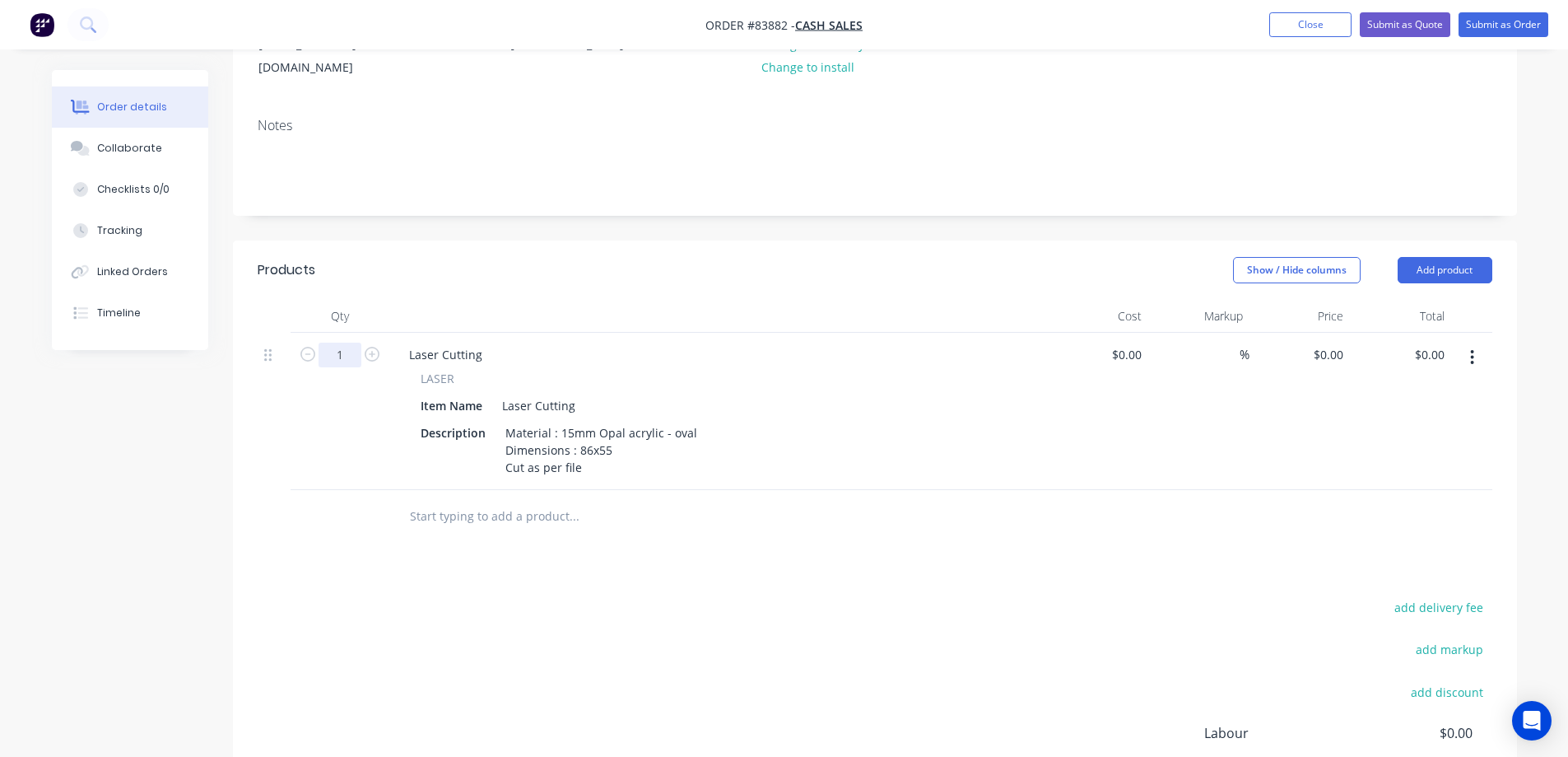
click at [341, 342] on input "1" at bounding box center [339, 354] width 43 height 25
type input "7"
type input "0.00"
click at [1433, 342] on input "0.00" at bounding box center [1432, 354] width 38 height 24
type input "0"
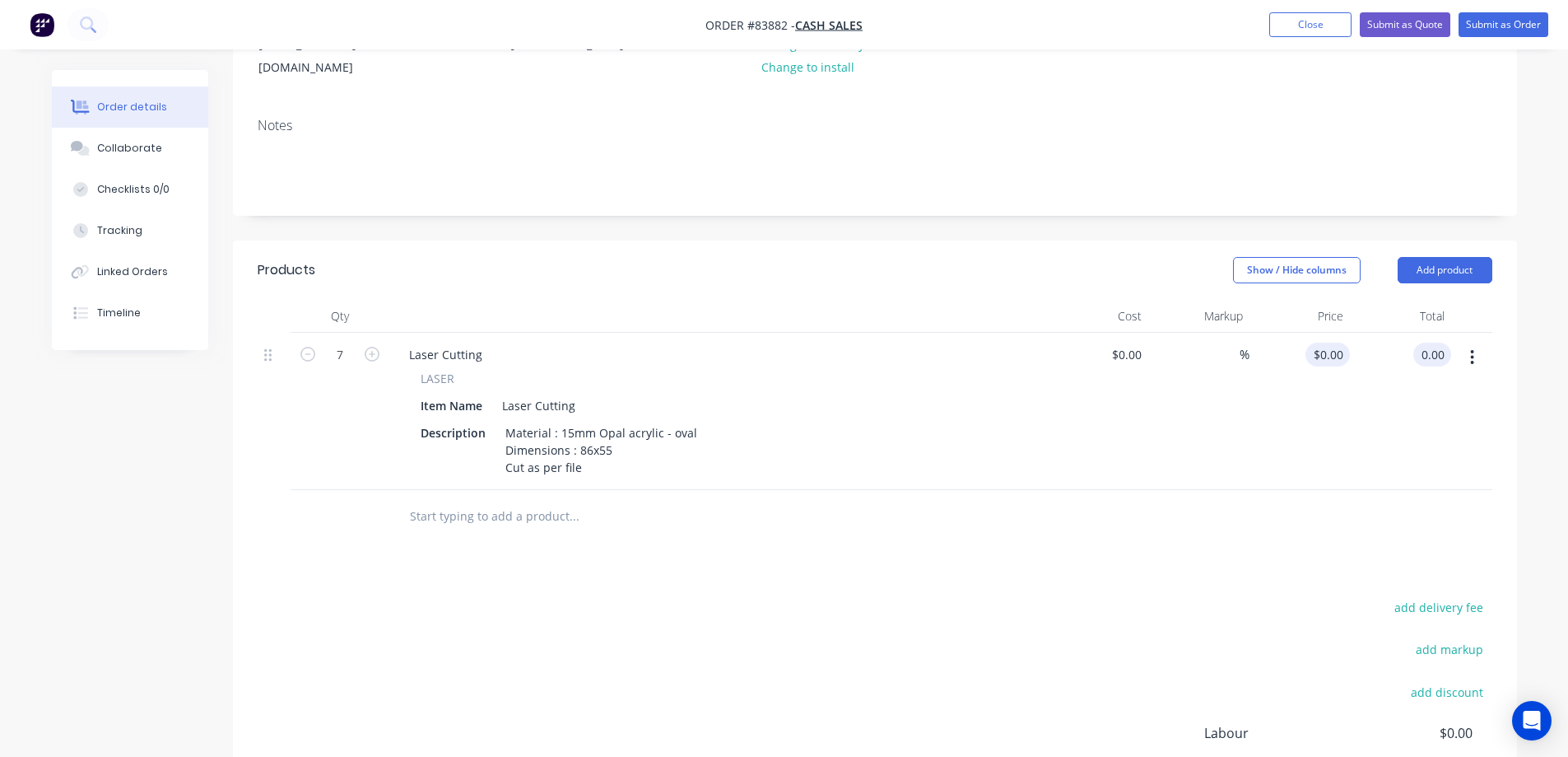
type input "$0.00"
click at [1336, 342] on input "0" at bounding box center [1331, 354] width 38 height 24
type input "$9.83"
type input "$68.81"
click at [1280, 399] on div "$9.83 9.83" at bounding box center [1300, 410] width 102 height 157
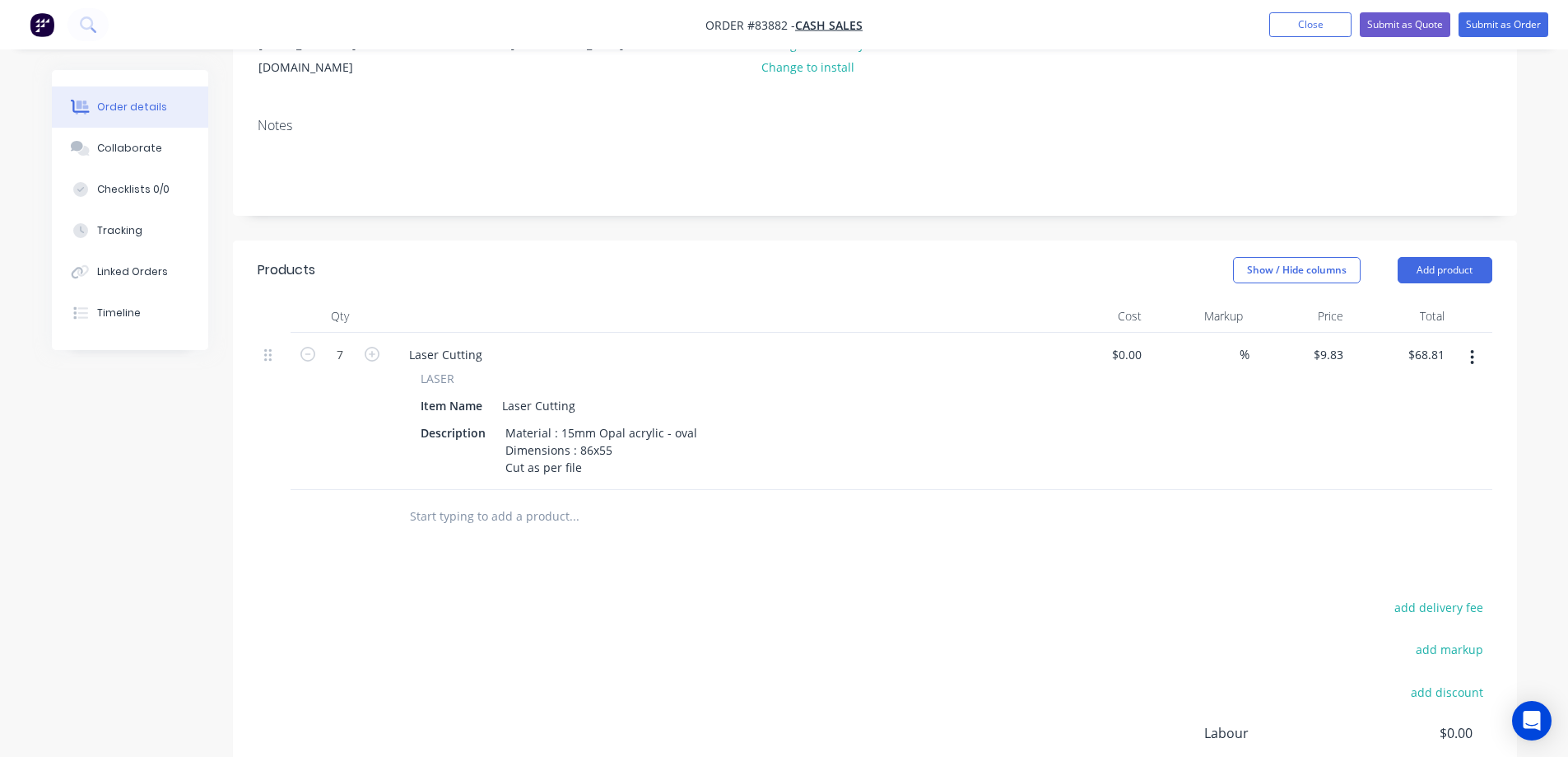
click at [546, 500] on input "text" at bounding box center [573, 516] width 329 height 33
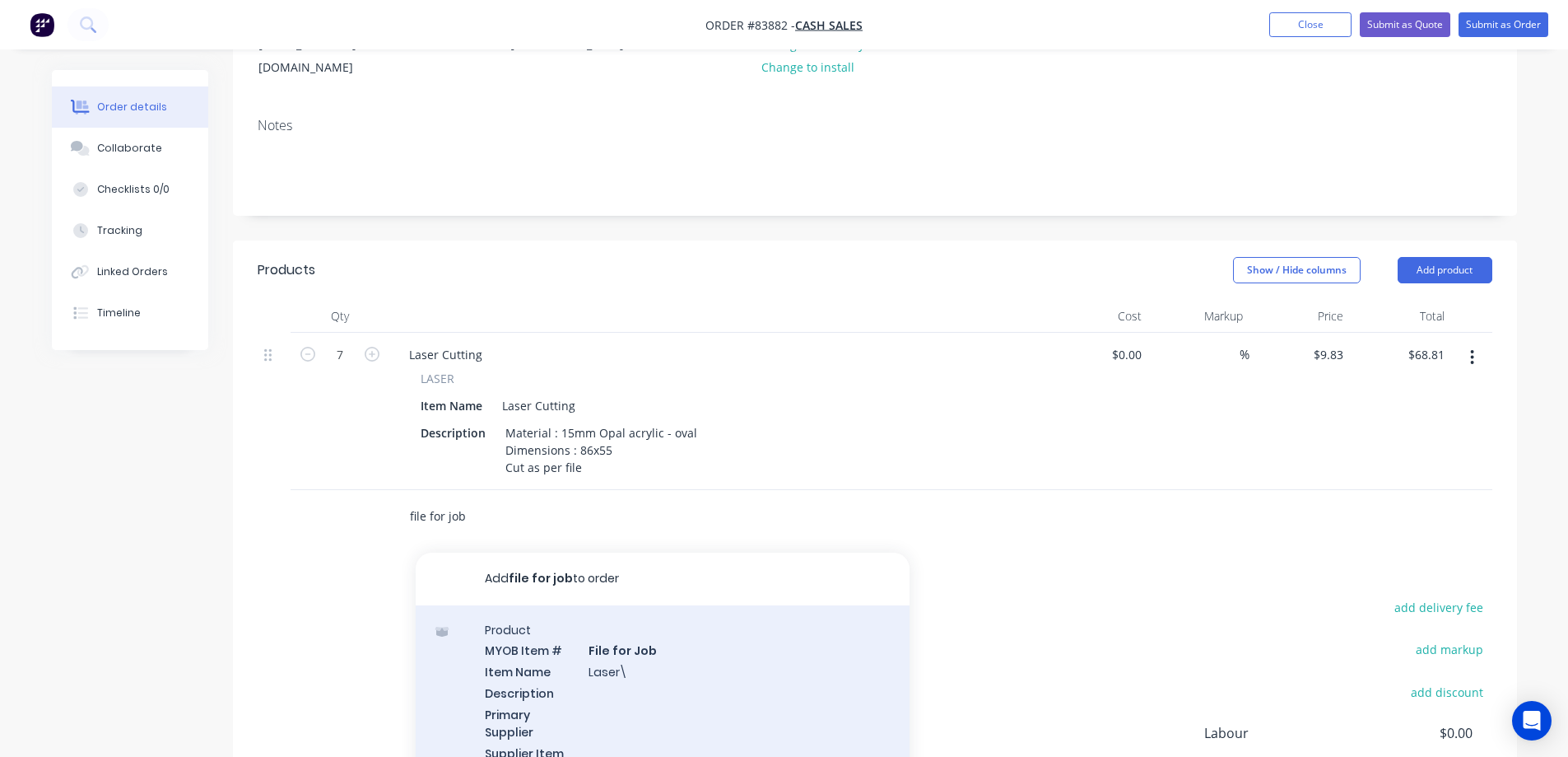
type input "file for job"
click at [612, 645] on div "Product MYOB Item # File for Job Item Name Laser\ Description Primary Supplier …" at bounding box center [662, 721] width 494 height 231
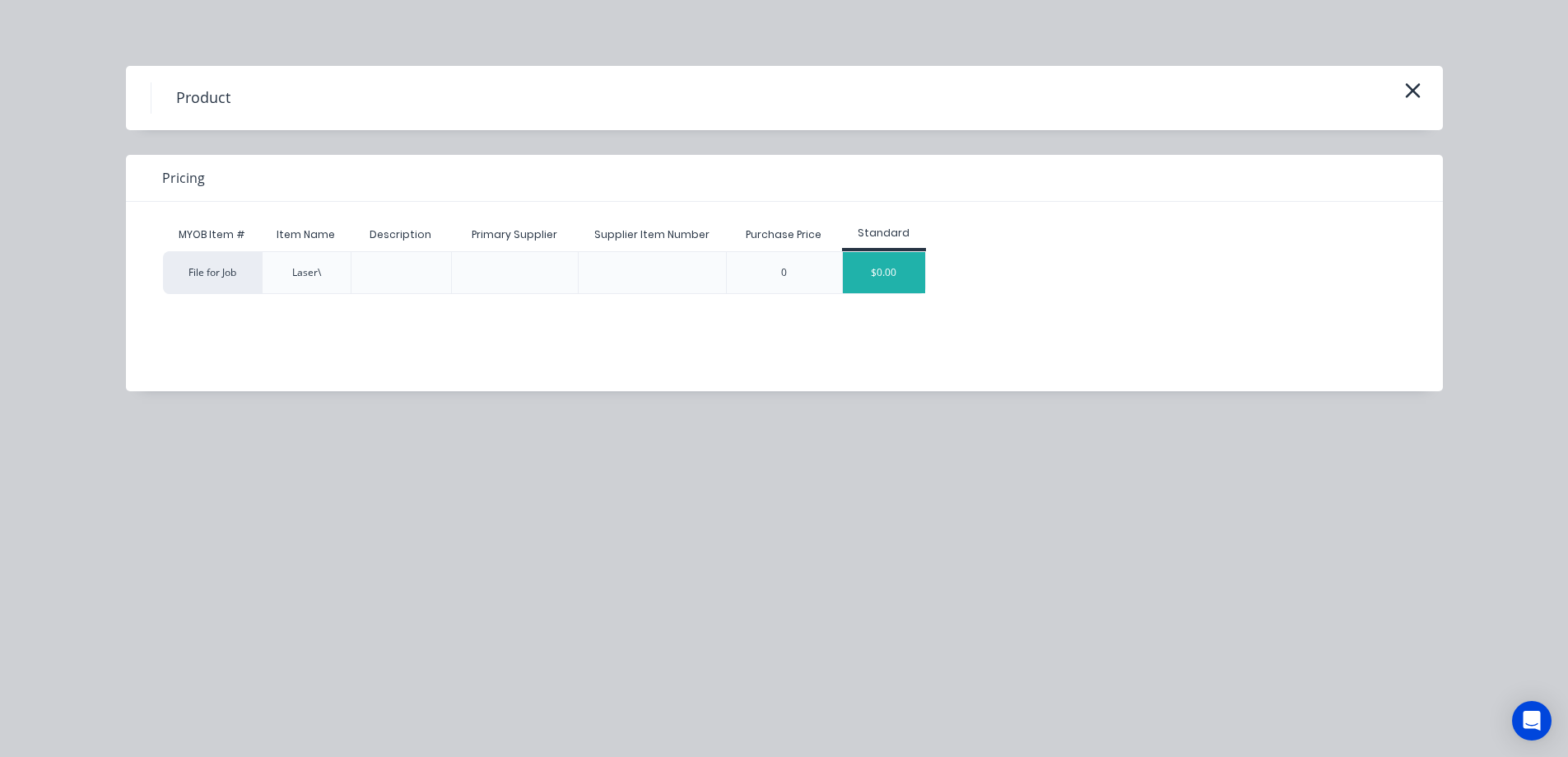
click at [898, 266] on div "$0.00" at bounding box center [884, 272] width 83 height 41
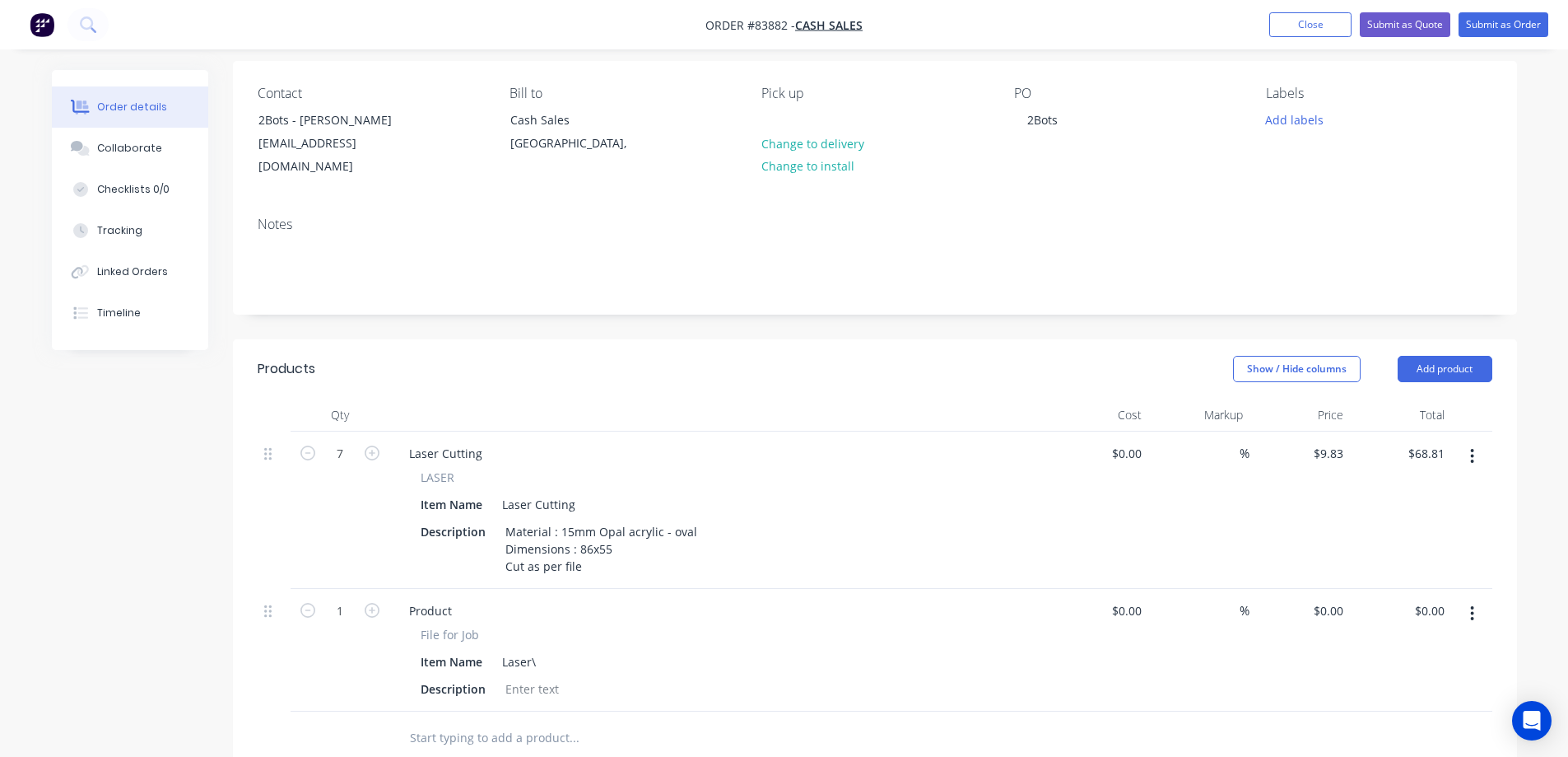
scroll to position [0, 0]
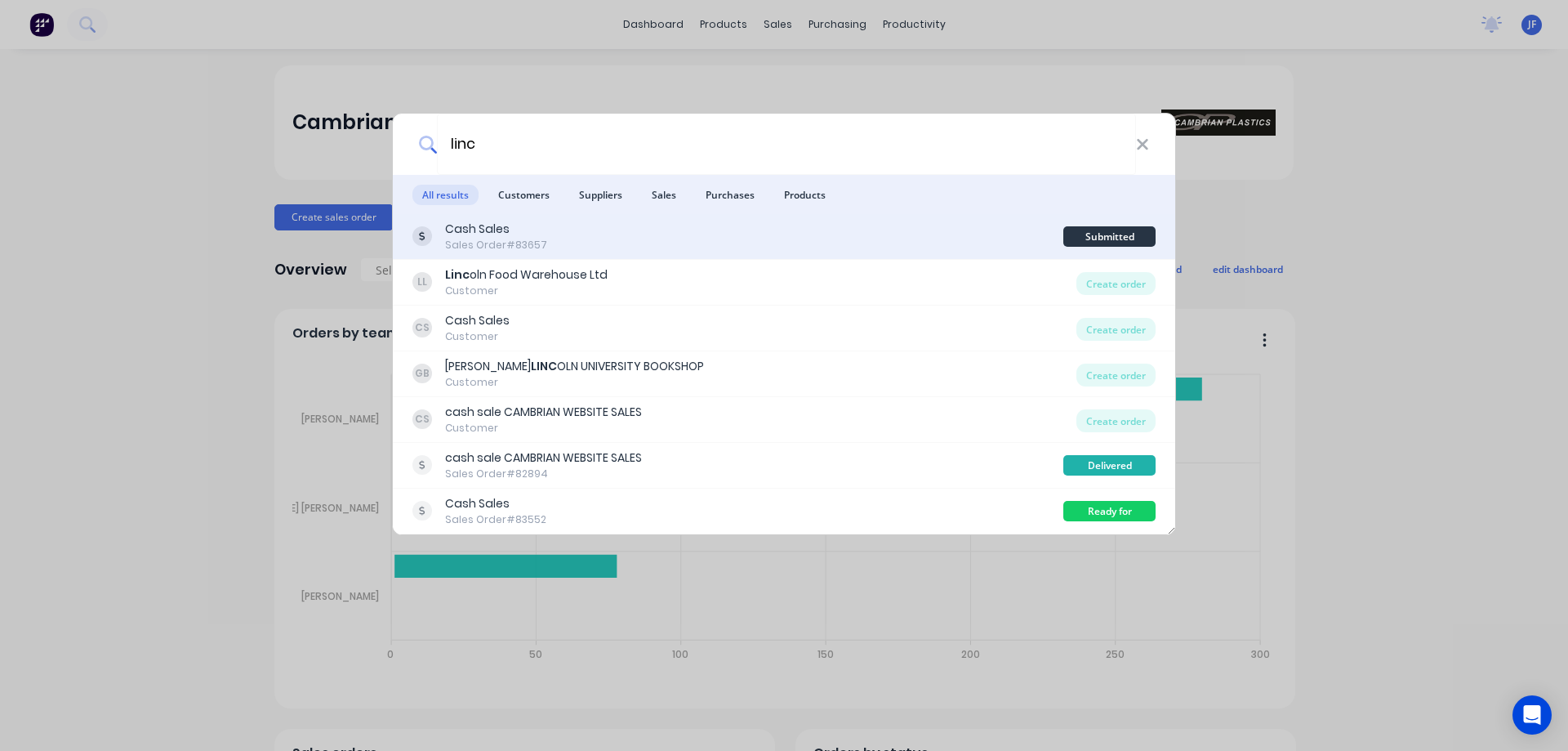
type input "linc"
click at [572, 227] on div "Cash Sales Sales Order #83657" at bounding box center [737, 236] width 651 height 32
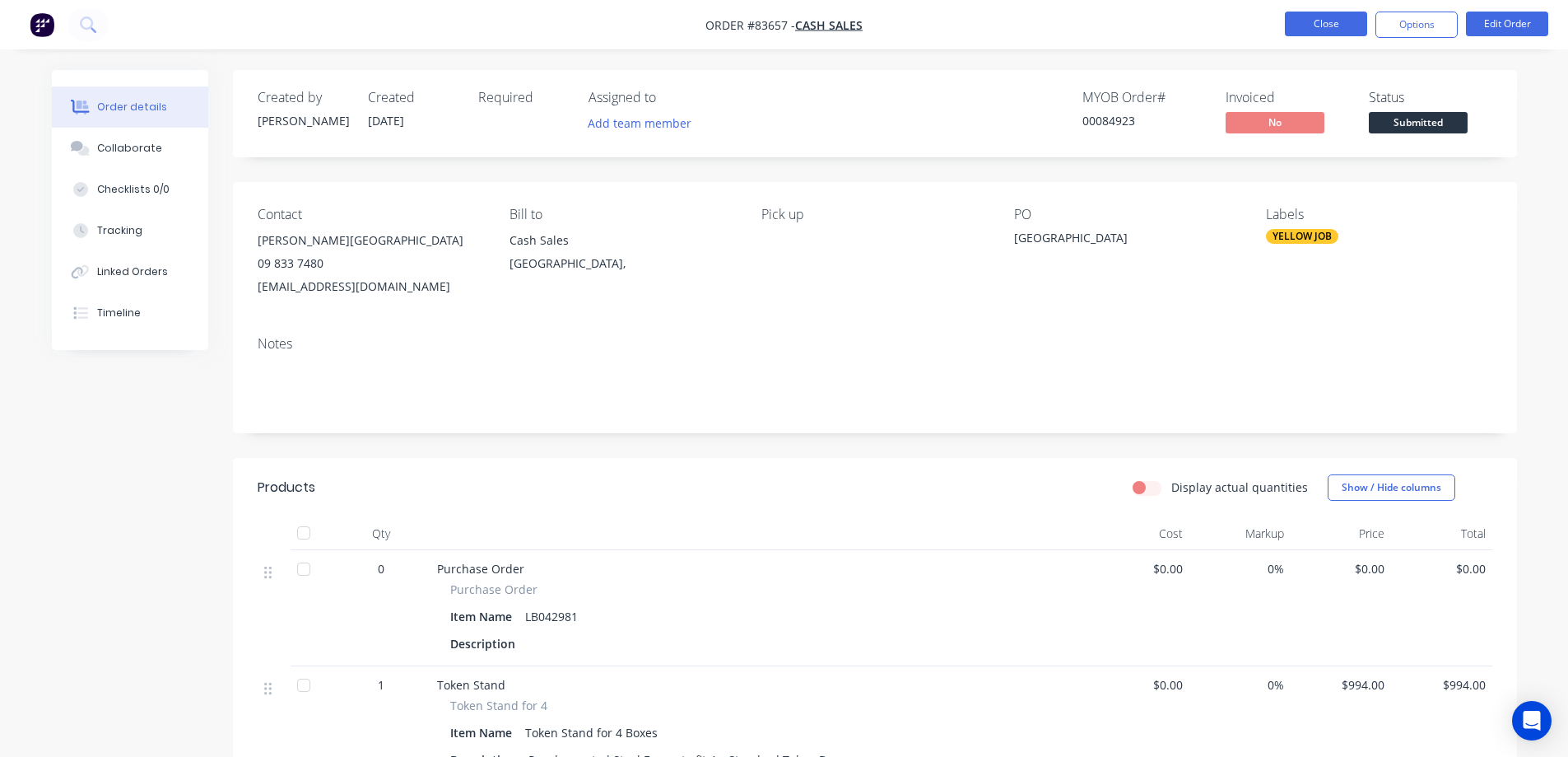
click at [1297, 15] on button "Close" at bounding box center [1326, 24] width 83 height 25
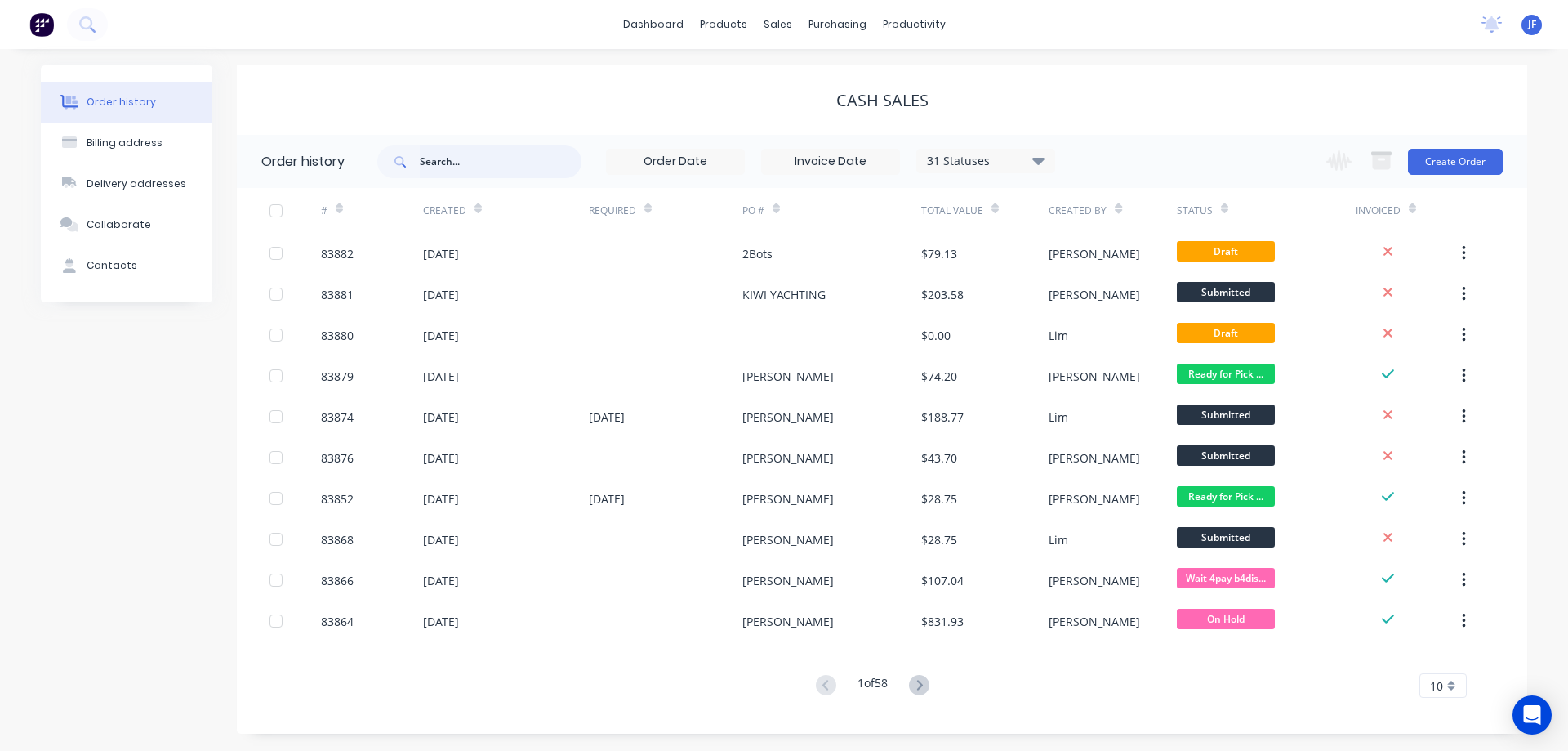
click at [426, 156] on input "text" at bounding box center [500, 161] width 162 height 32
type input "84923"
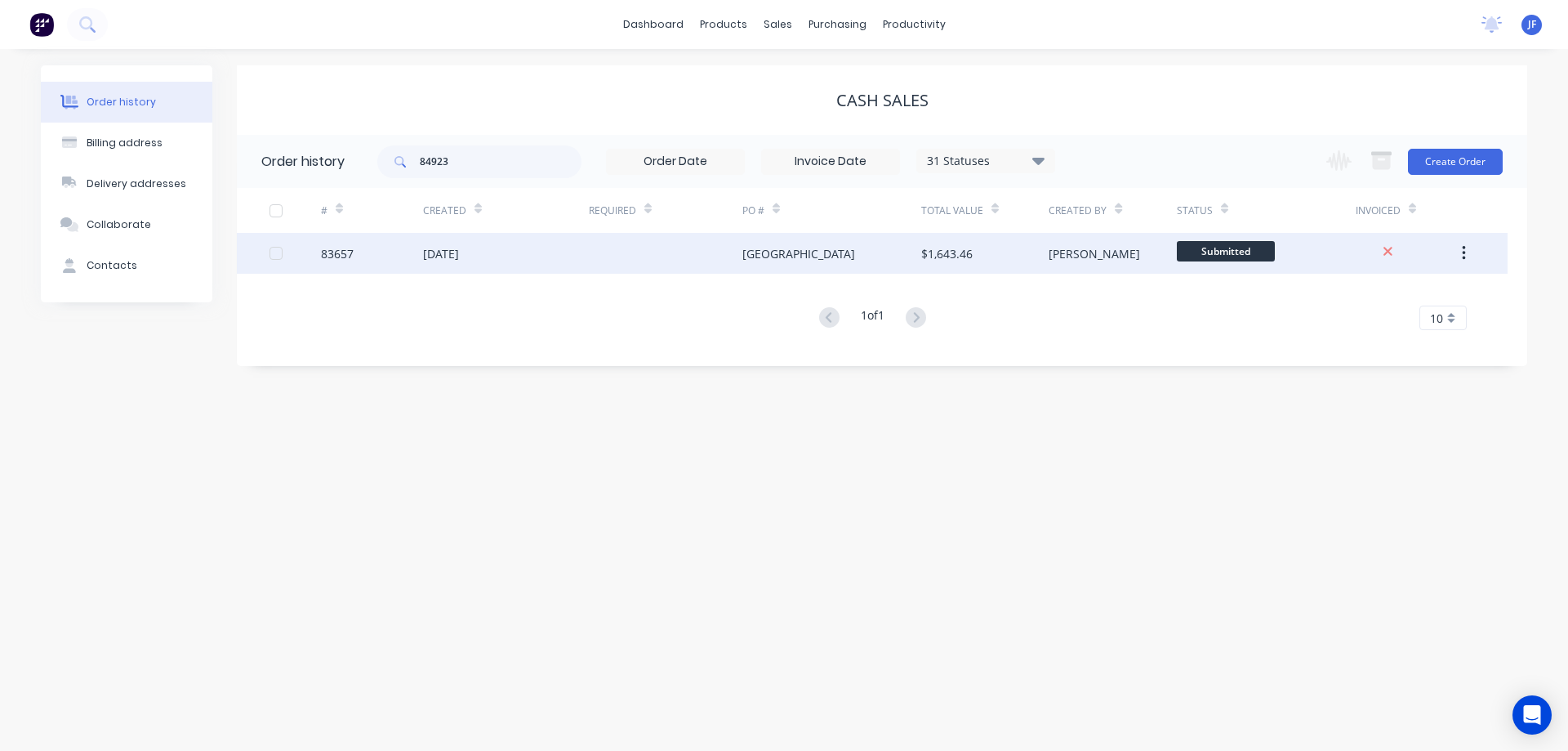
click at [569, 258] on div "04 Aug 2025" at bounding box center [506, 253] width 166 height 41
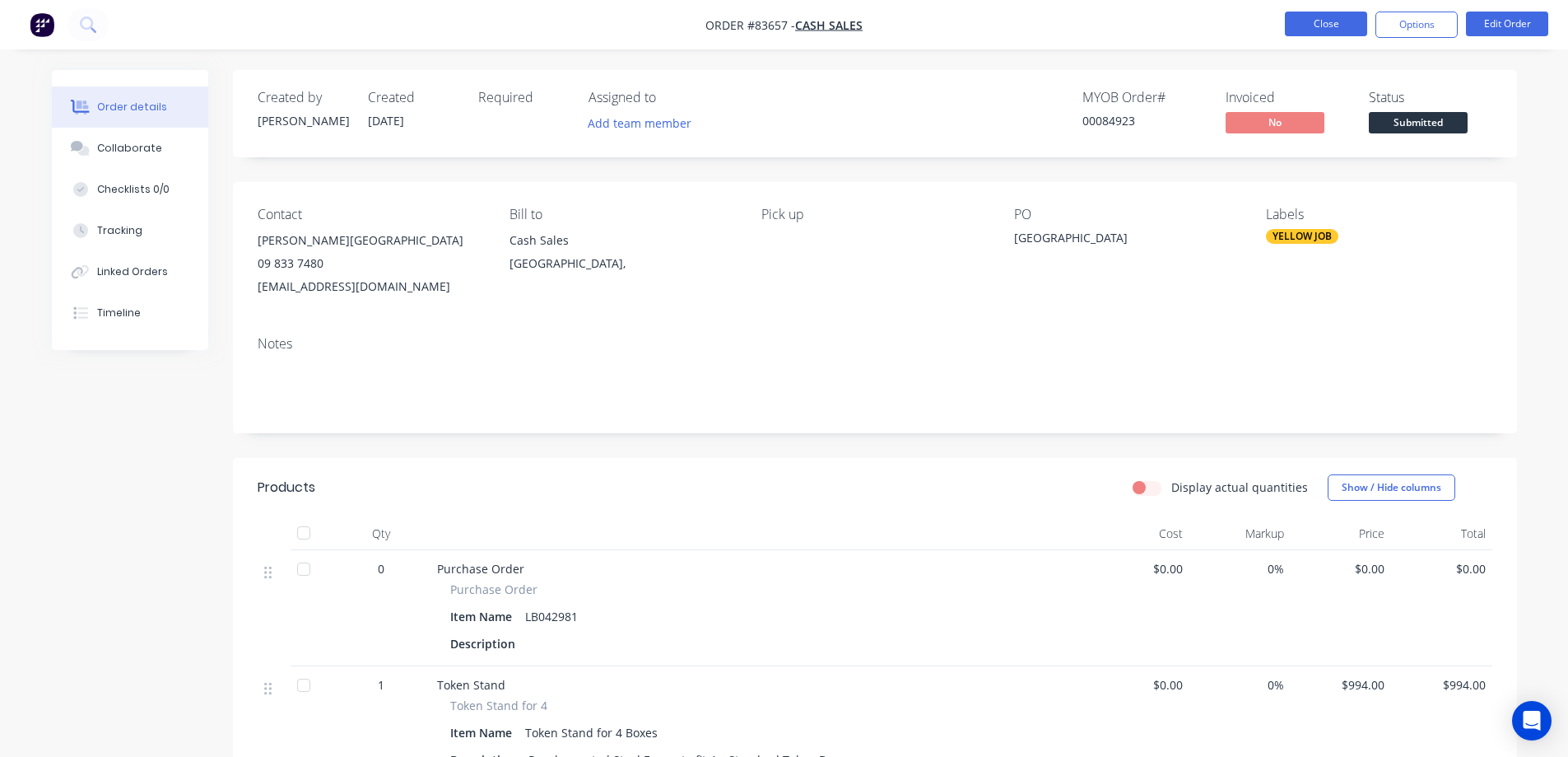
click at [1307, 22] on button "Close" at bounding box center [1326, 24] width 83 height 25
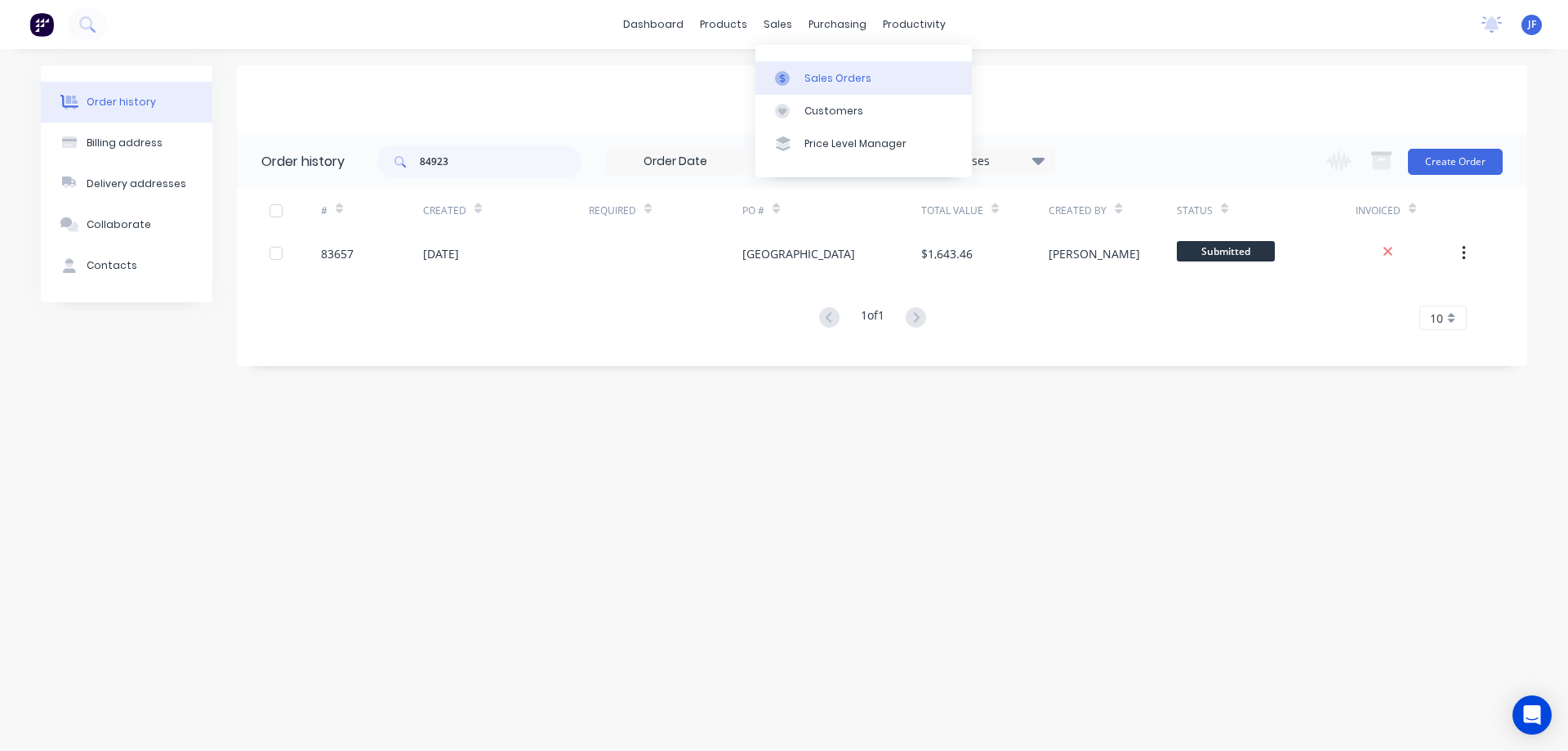
click at [790, 65] on link "Sales Orders" at bounding box center [863, 77] width 216 height 32
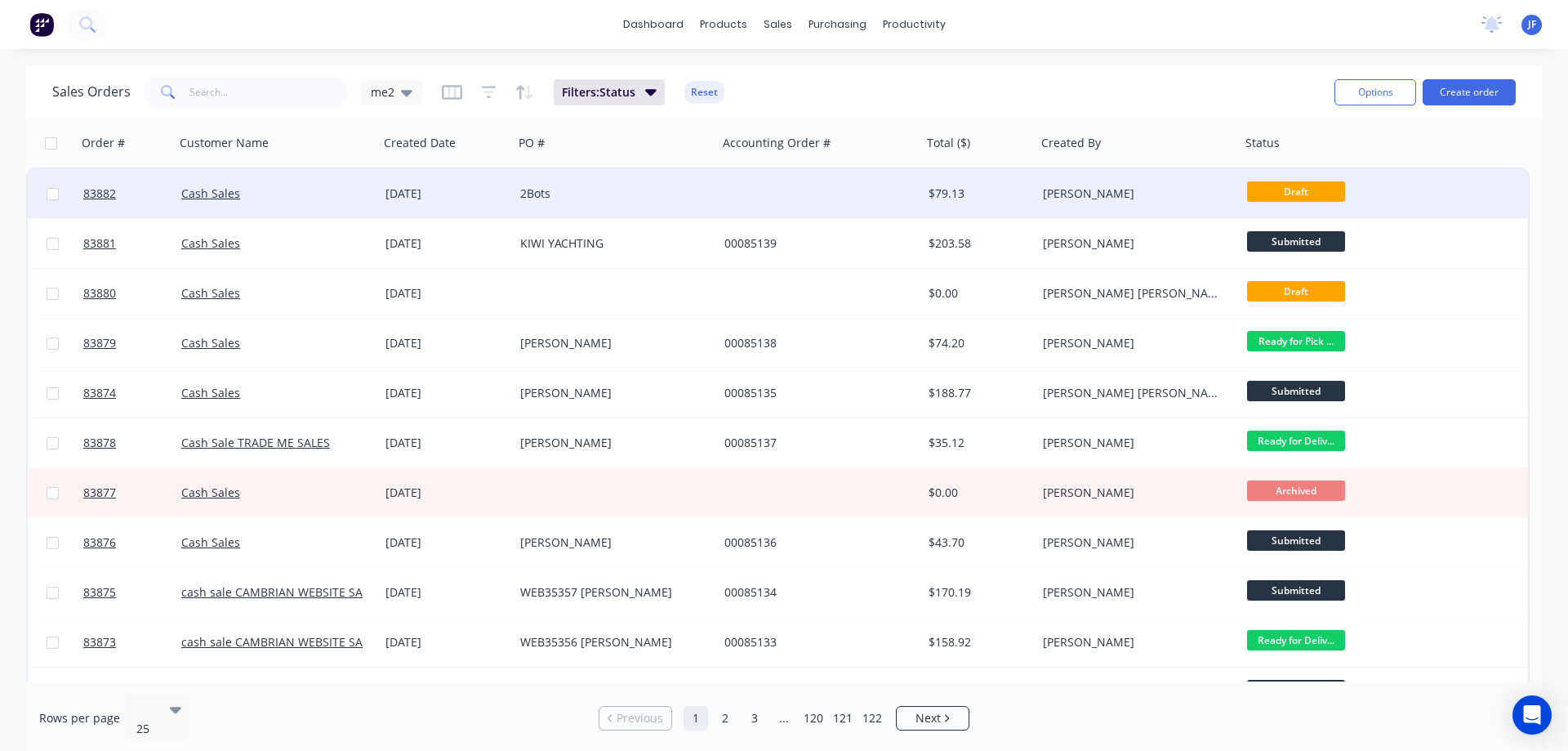
click at [636, 189] on div "2Bots" at bounding box center [610, 194] width 181 height 16
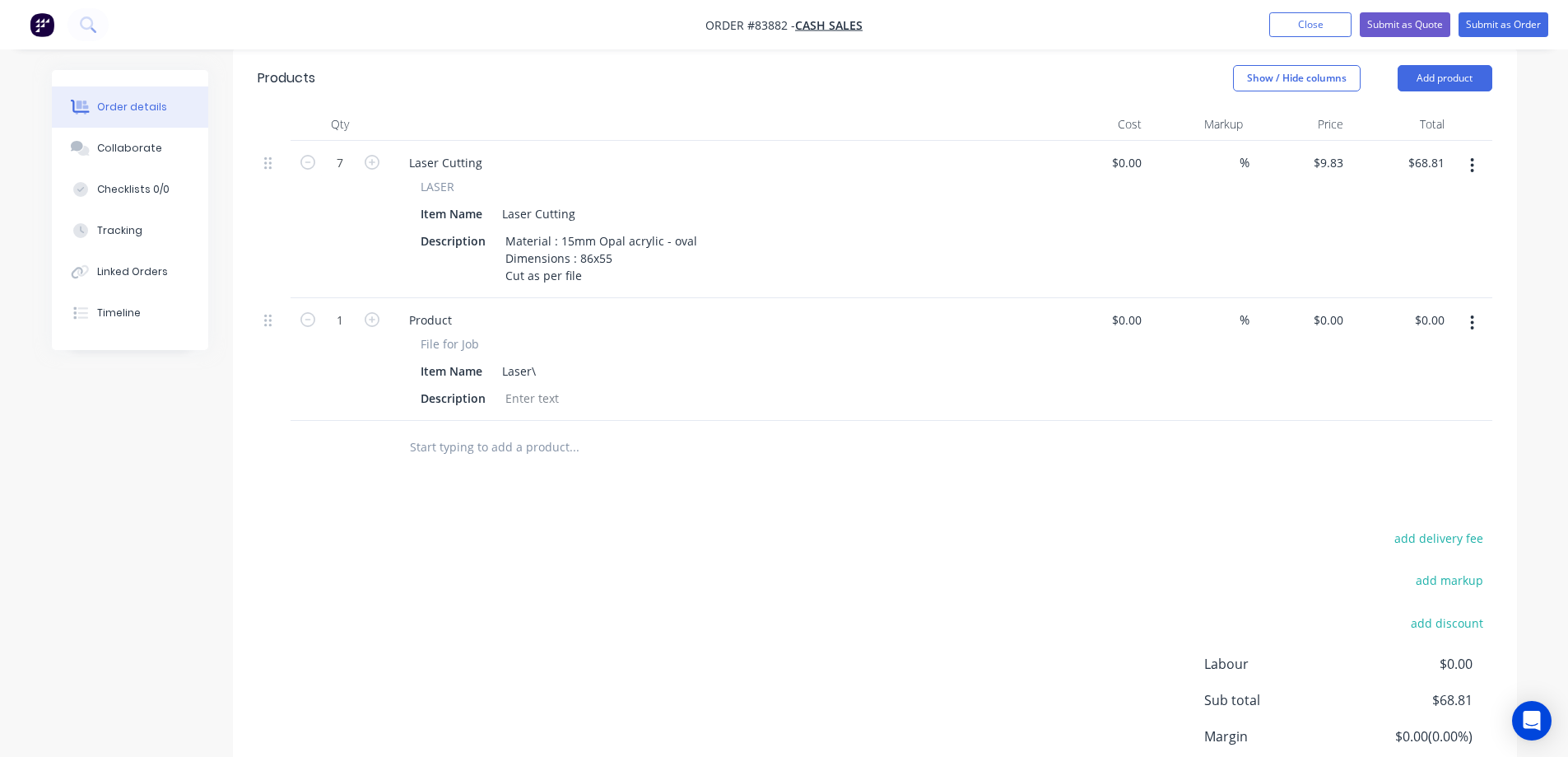
scroll to position [494, 0]
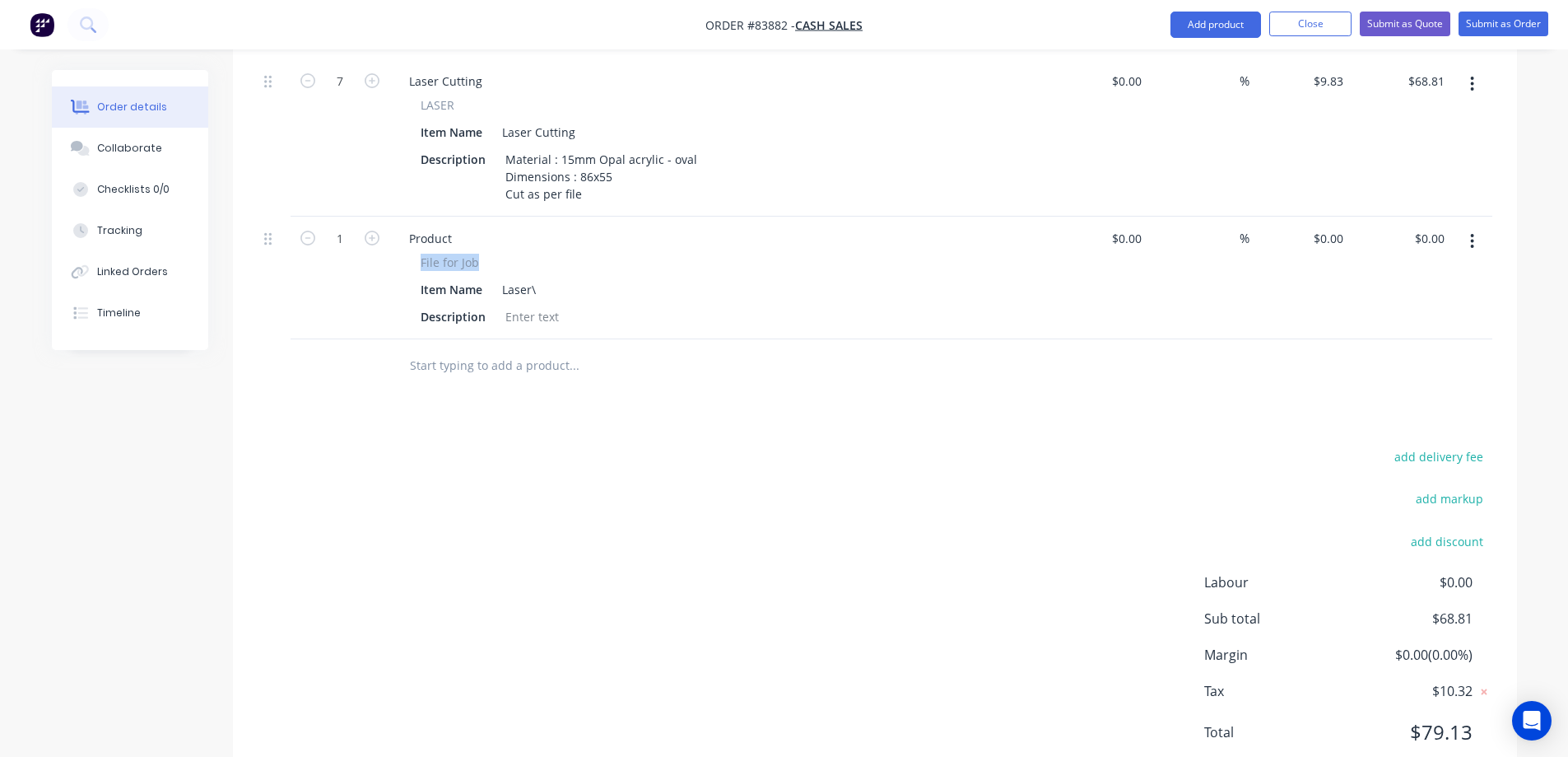
drag, startPoint x: 418, startPoint y: 243, endPoint x: 505, endPoint y: 241, distance: 87.0
click at [505, 253] on div "File for Job Item Name Laser\ Description" at bounding box center [718, 290] width 645 height 75
copy span "File for Job"
click at [440, 226] on div "Product" at bounding box center [430, 238] width 69 height 24
paste div
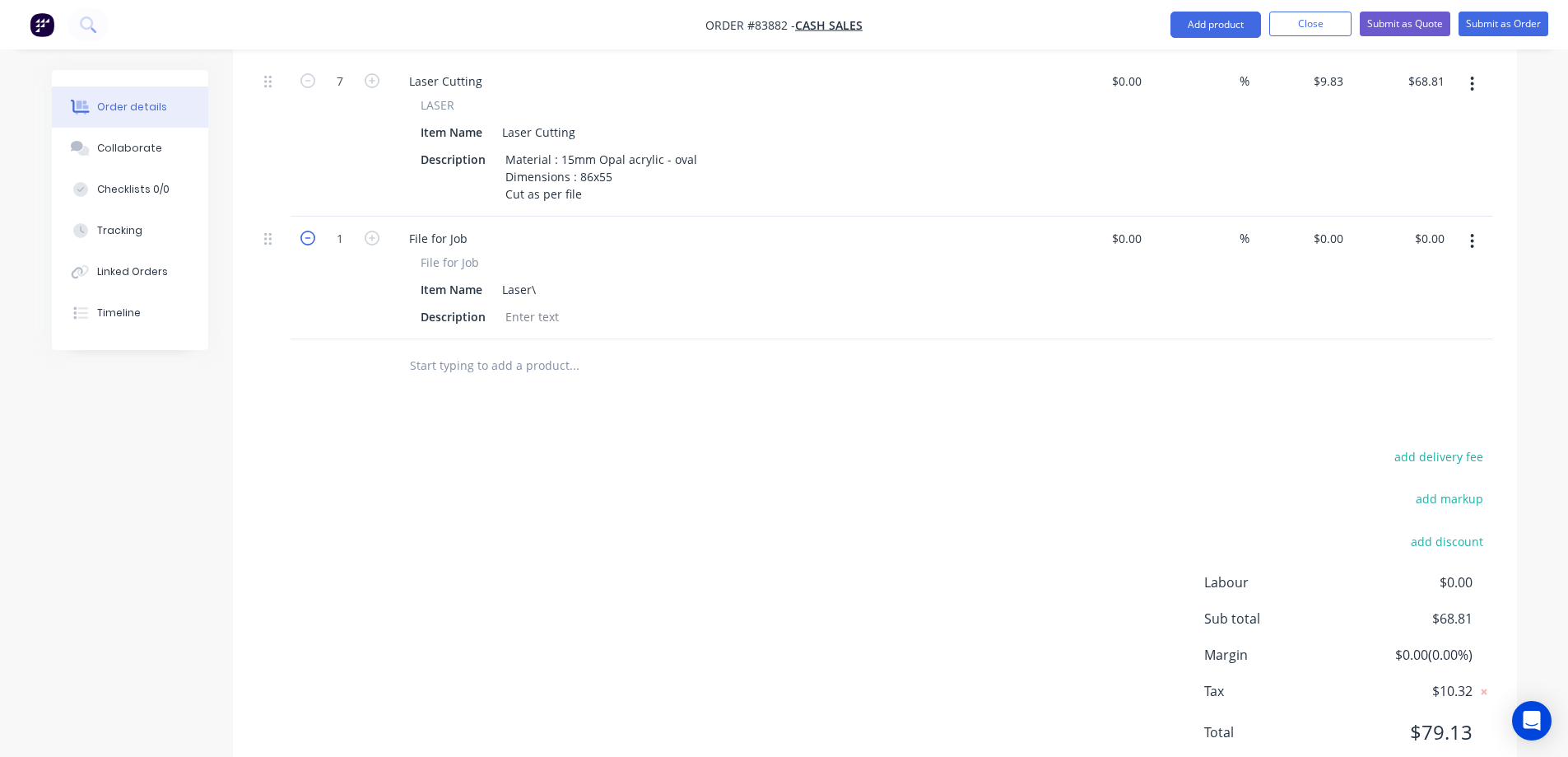
click at [310, 231] on icon "button" at bounding box center [308, 238] width 15 height 15
type input "0"
click at [1515, 29] on button "Submit as Order" at bounding box center [1503, 24] width 90 height 25
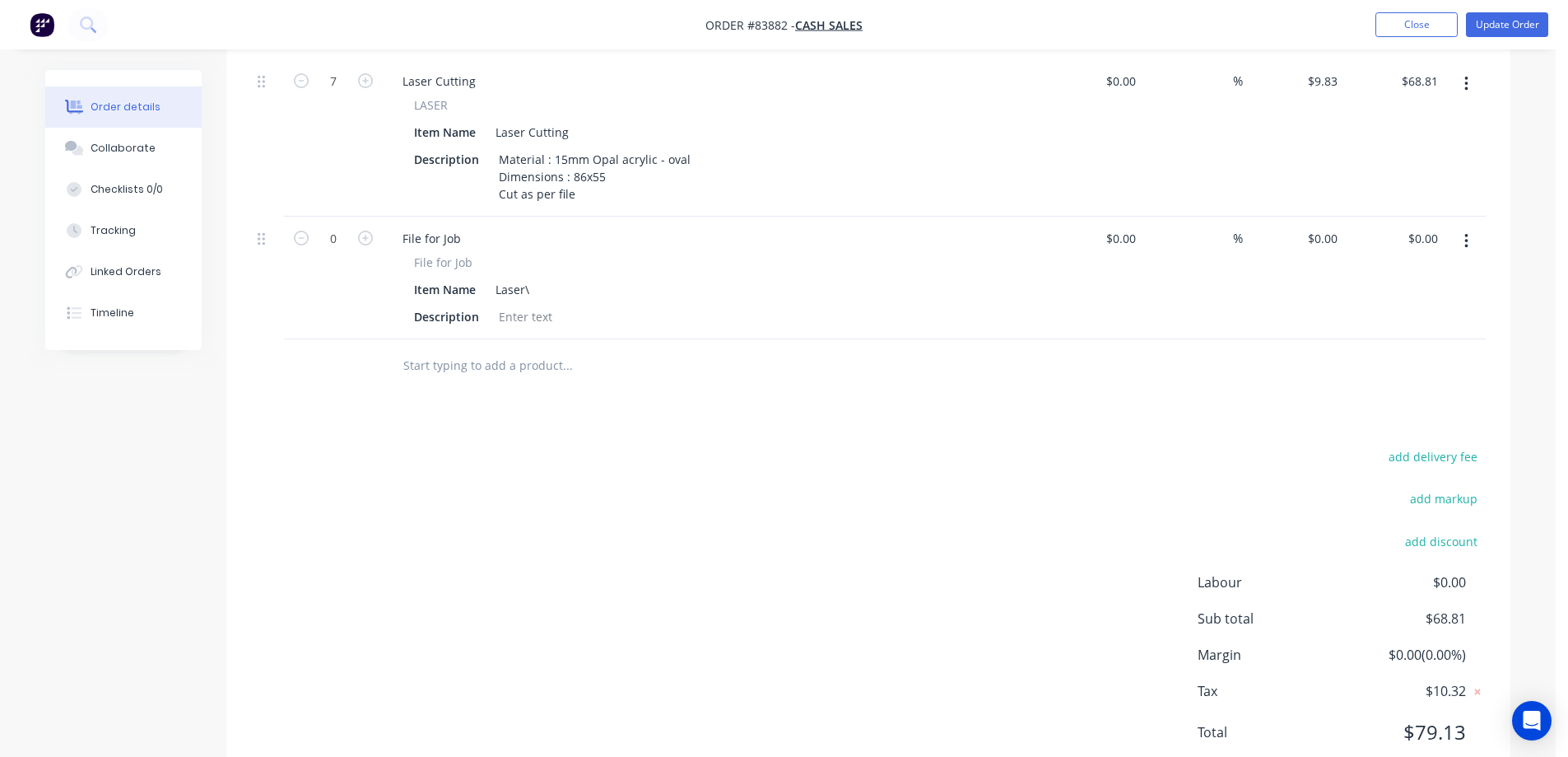
scroll to position [0, 0]
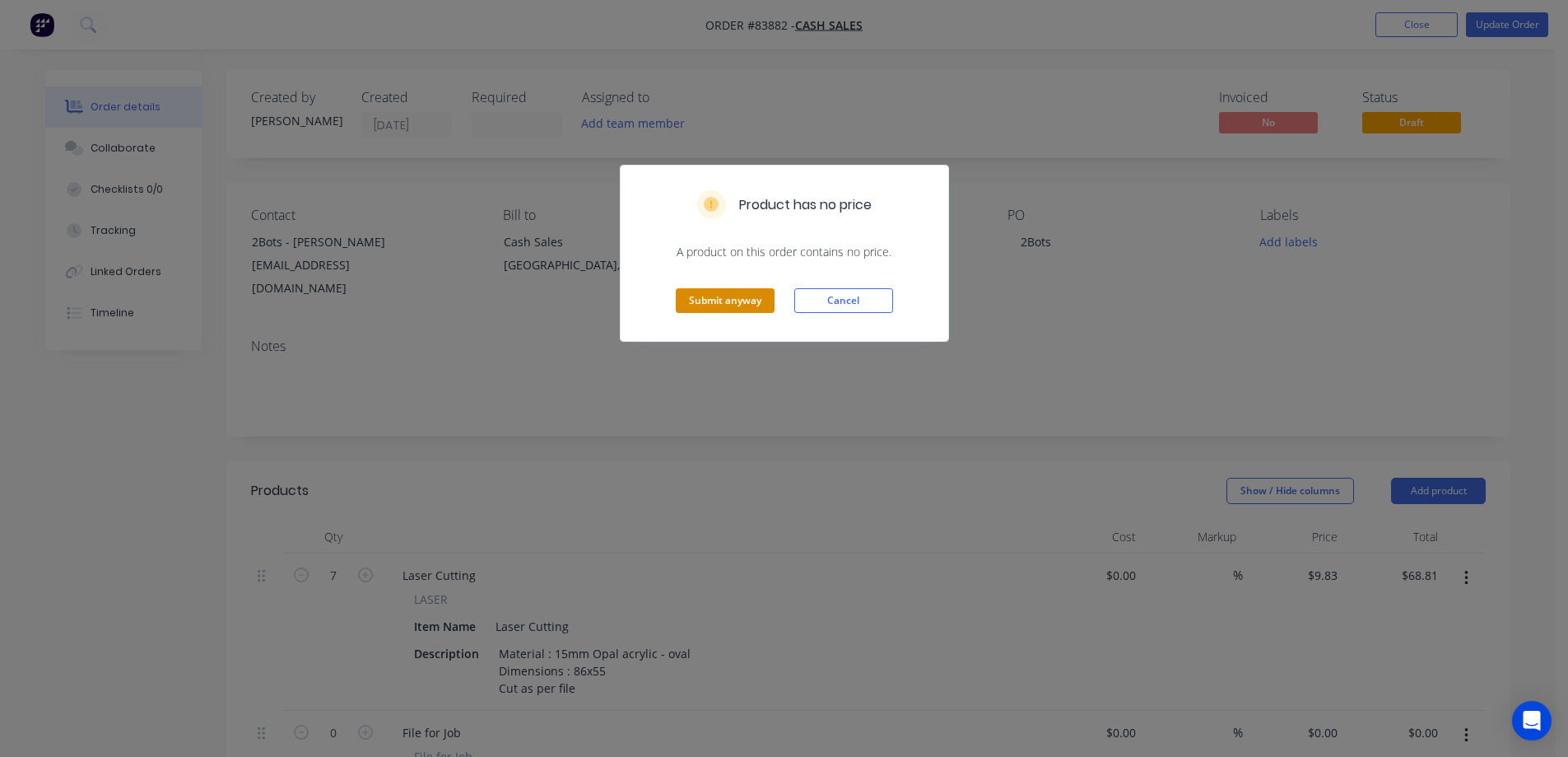
click at [750, 292] on button "Submit anyway" at bounding box center [725, 300] width 99 height 25
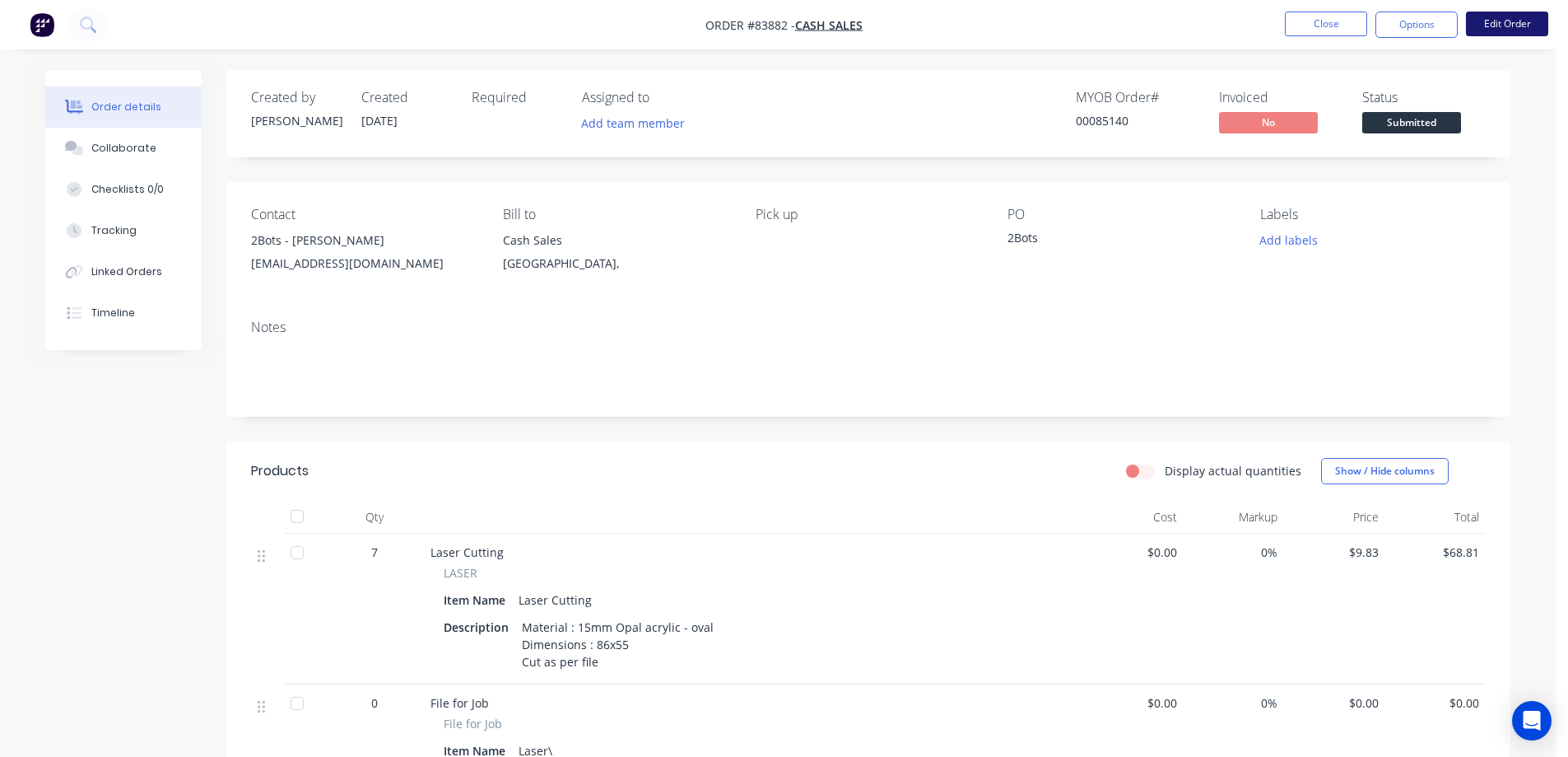
click at [1495, 22] on button "Edit Order" at bounding box center [1506, 24] width 83 height 25
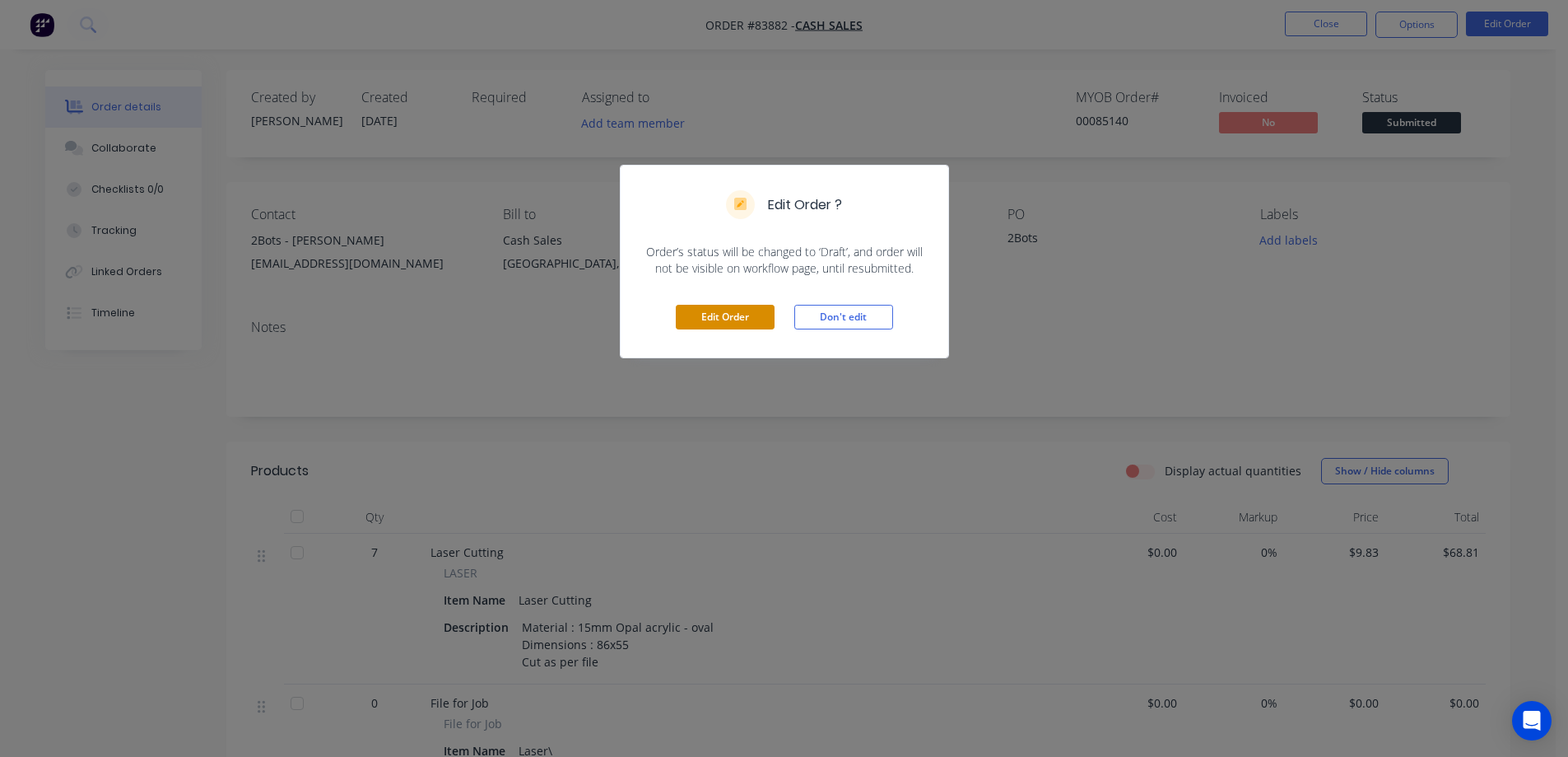
click at [695, 321] on button "Edit Order" at bounding box center [725, 317] width 99 height 25
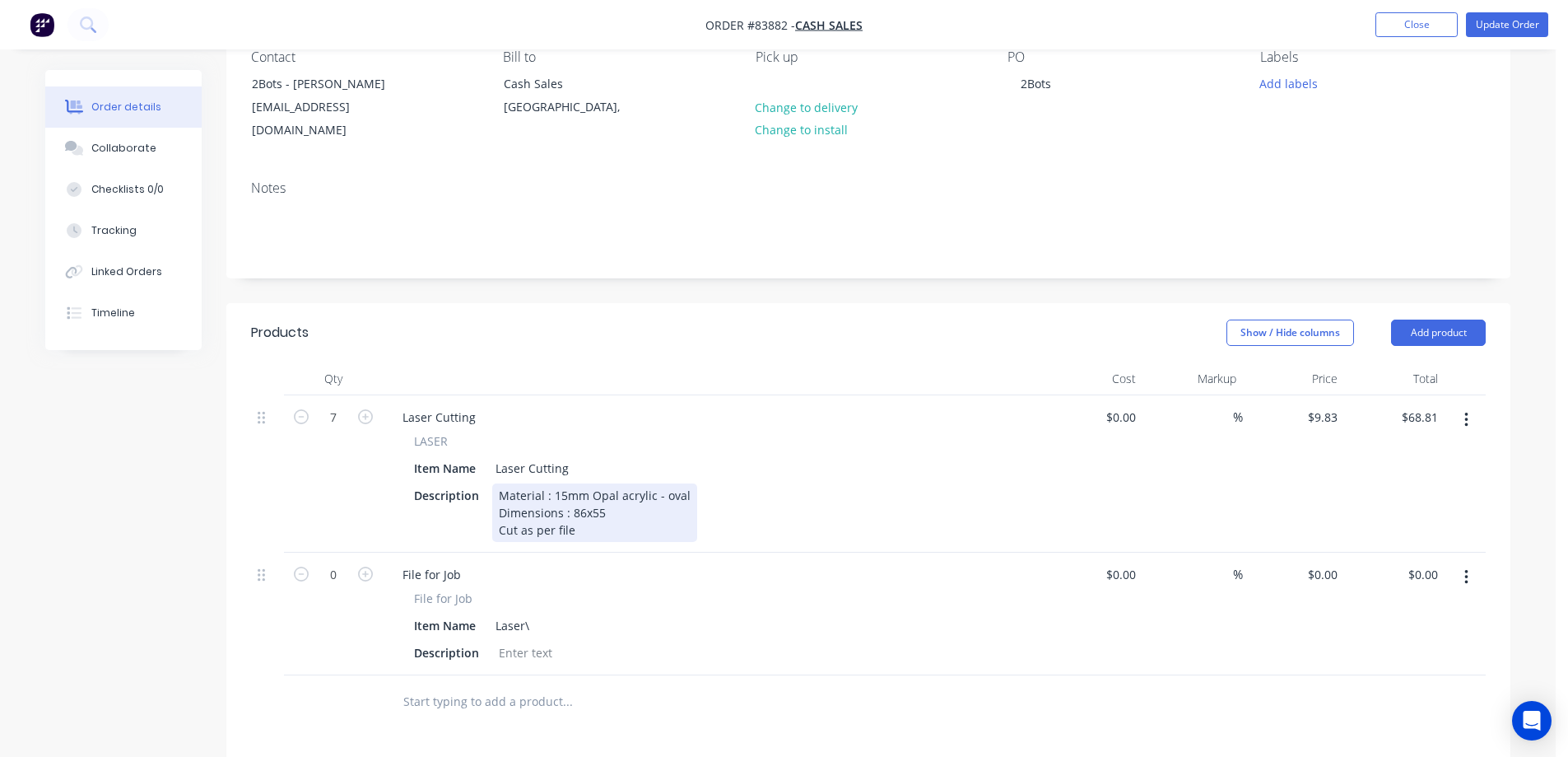
scroll to position [164, 0]
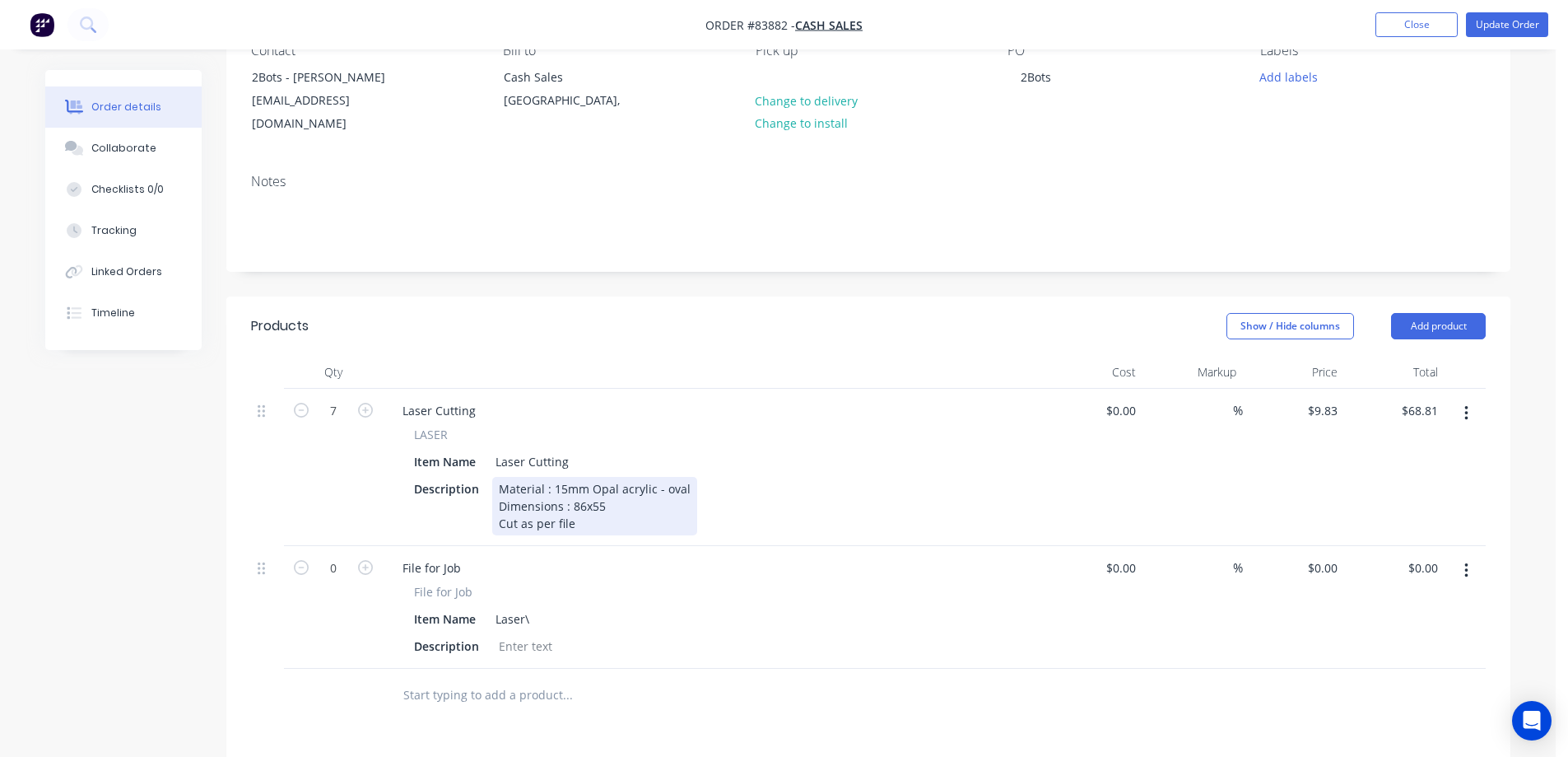
click at [599, 506] on div "Material : 15mm Opal acrylic - oval Dimensions : 86x55 Cut as per file" at bounding box center [594, 506] width 205 height 58
click at [1467, 562] on icon "button" at bounding box center [1466, 571] width 5 height 18
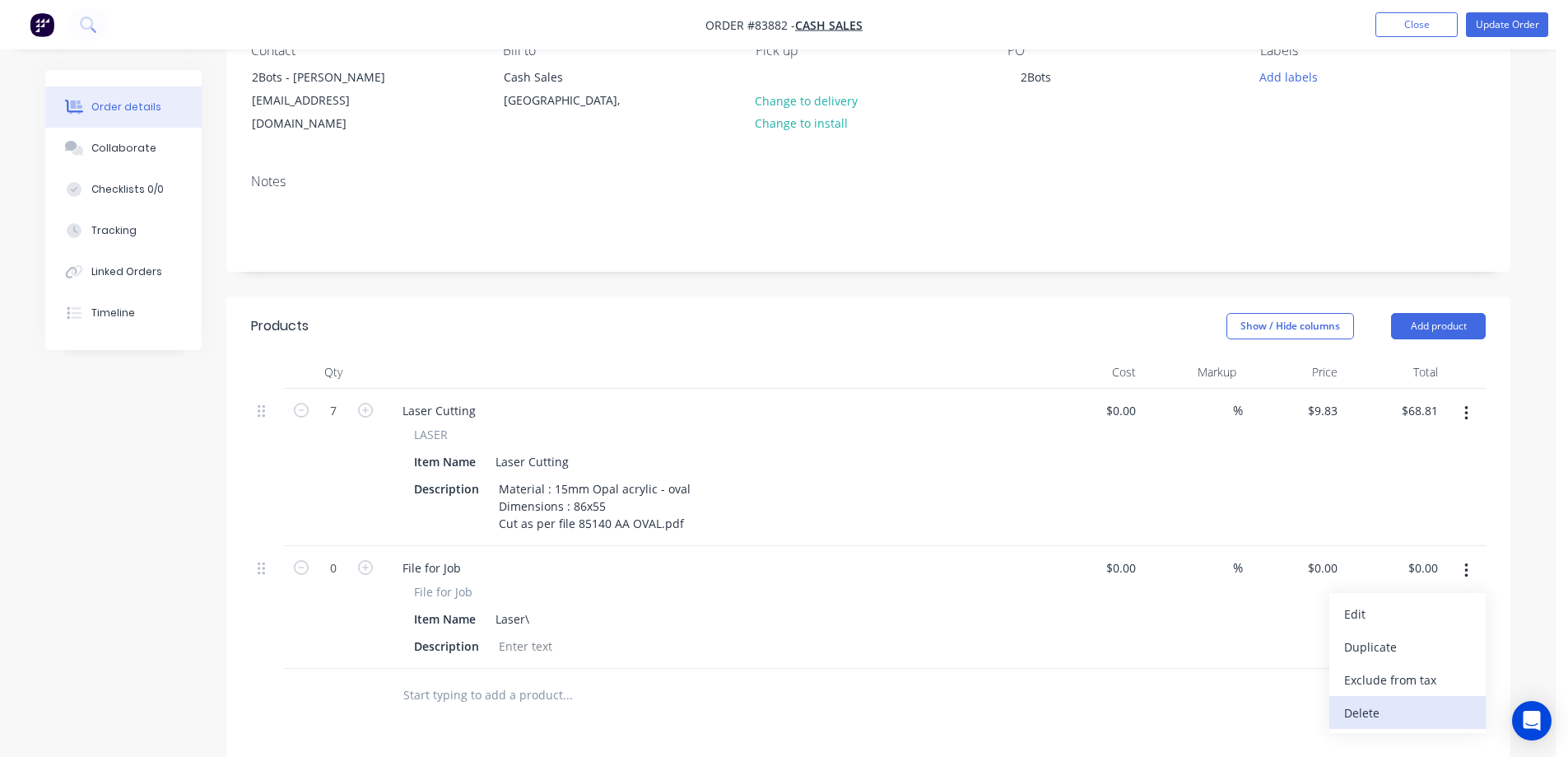
click at [1356, 701] on div "Delete" at bounding box center [1407, 713] width 127 height 24
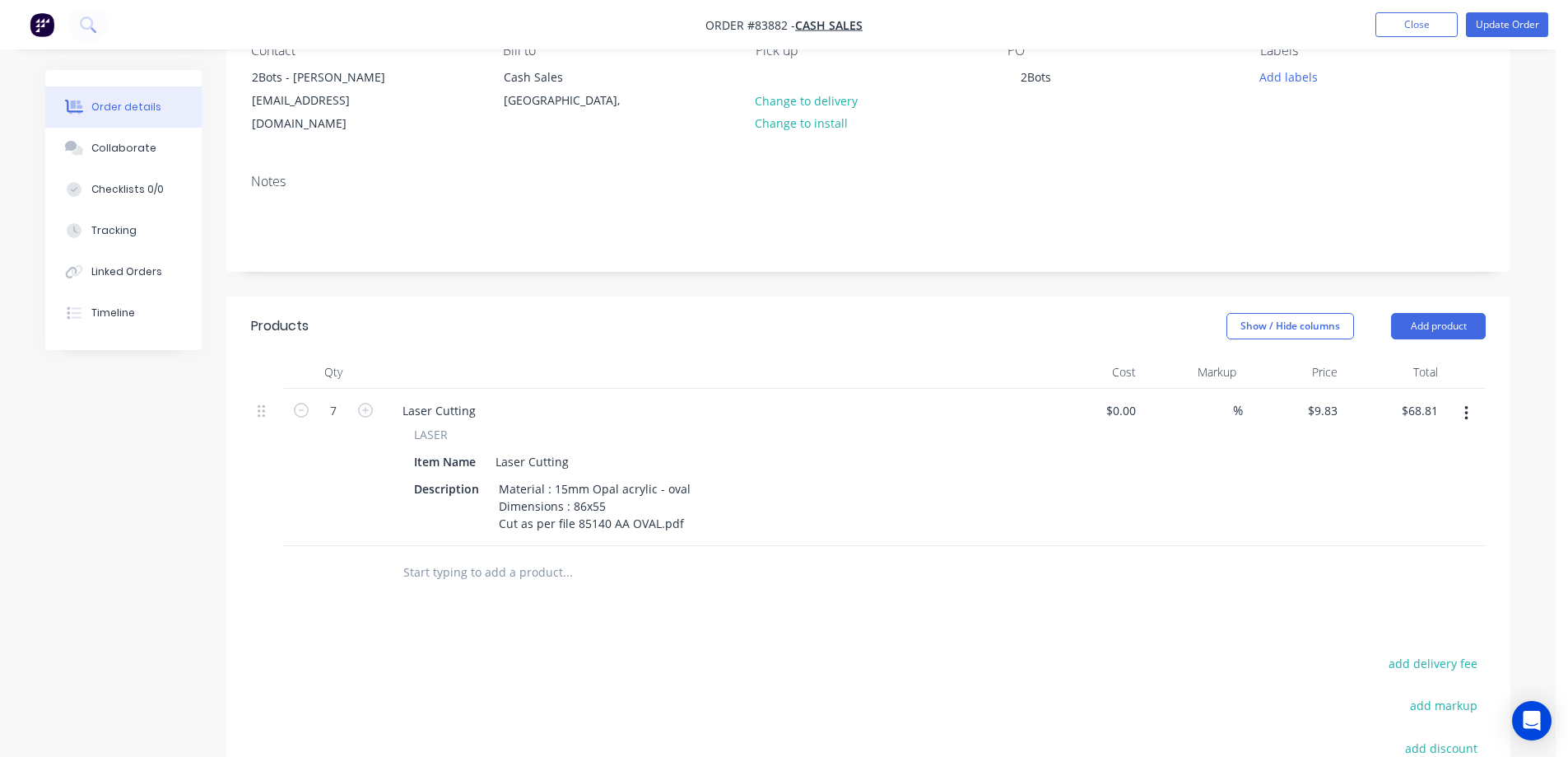
drag, startPoint x: 1479, startPoint y: 392, endPoint x: 1454, endPoint y: 403, distance: 27.3
click at [1479, 398] on button "button" at bounding box center [1466, 413] width 39 height 30
click at [1416, 477] on div "Duplicate" at bounding box center [1407, 489] width 127 height 24
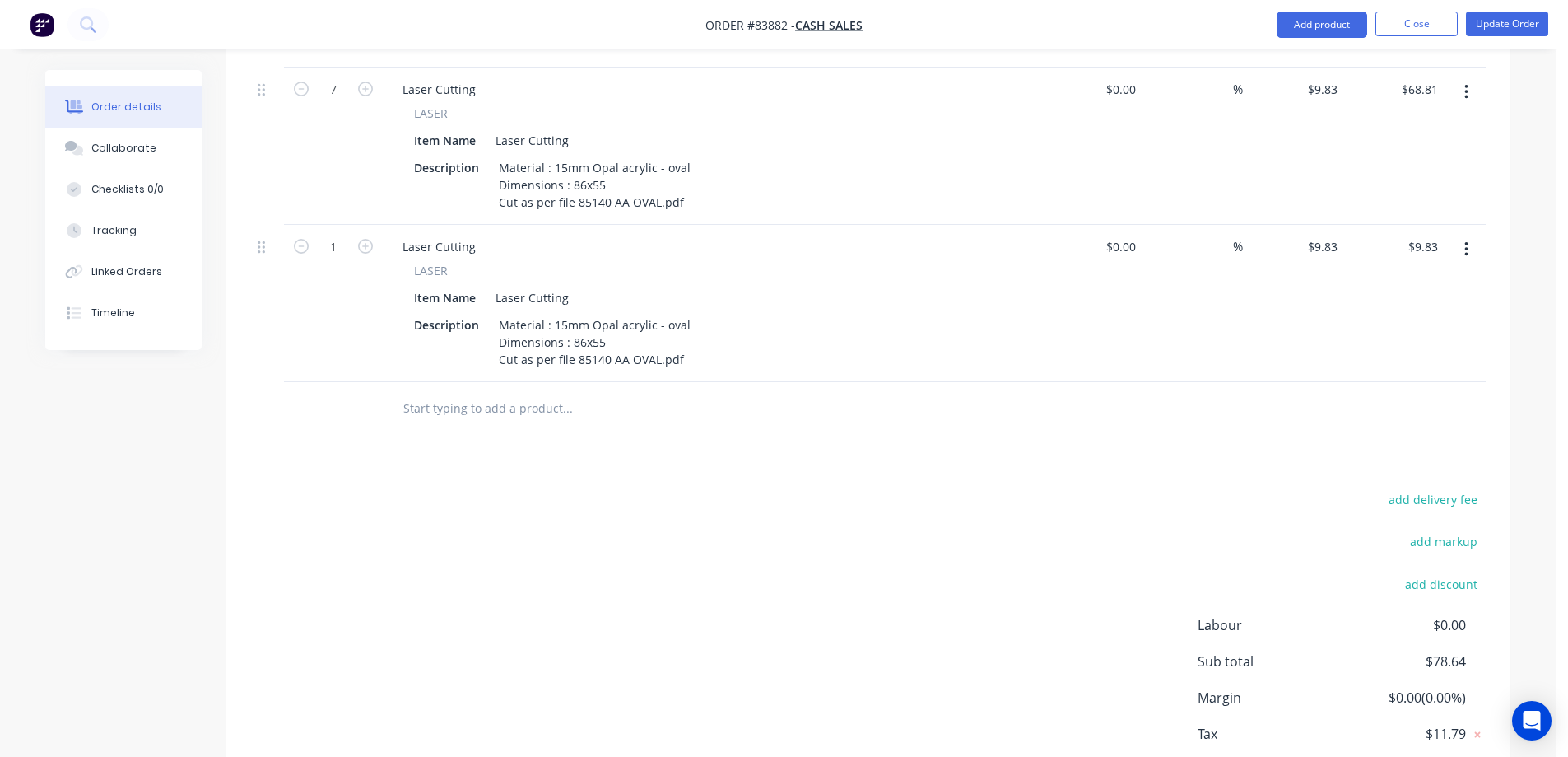
scroll to position [494, 0]
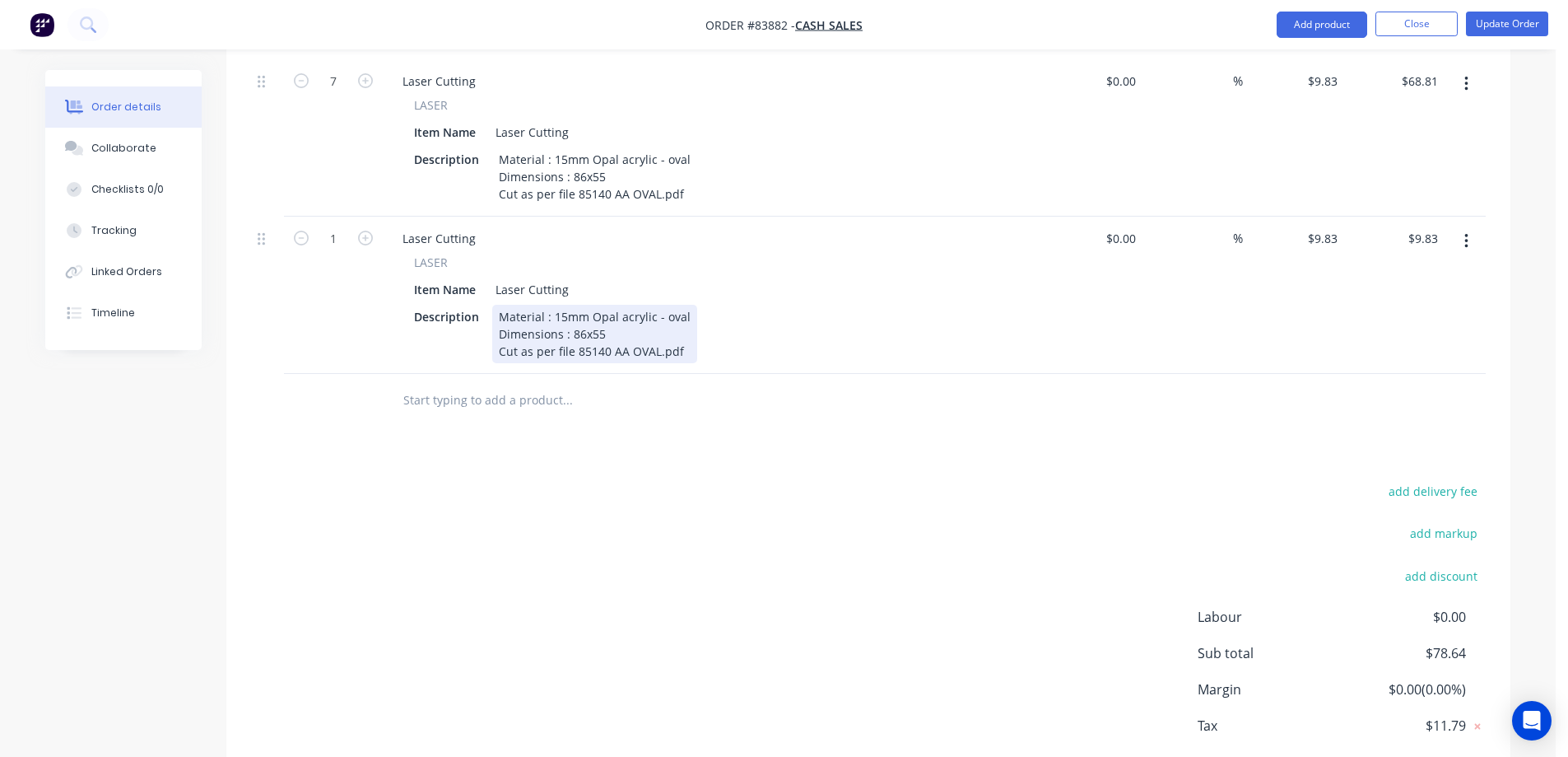
click at [554, 309] on div "Material : 15mm Opal acrylic - oval Dimensions : 86x55 Cut as per file 85140 AA…" at bounding box center [594, 334] width 205 height 58
paste div
click at [644, 480] on div "add delivery fee add markup add discount Labour $0.00 Sub total $78.64 Margin $…" at bounding box center [868, 639] width 1235 height 318
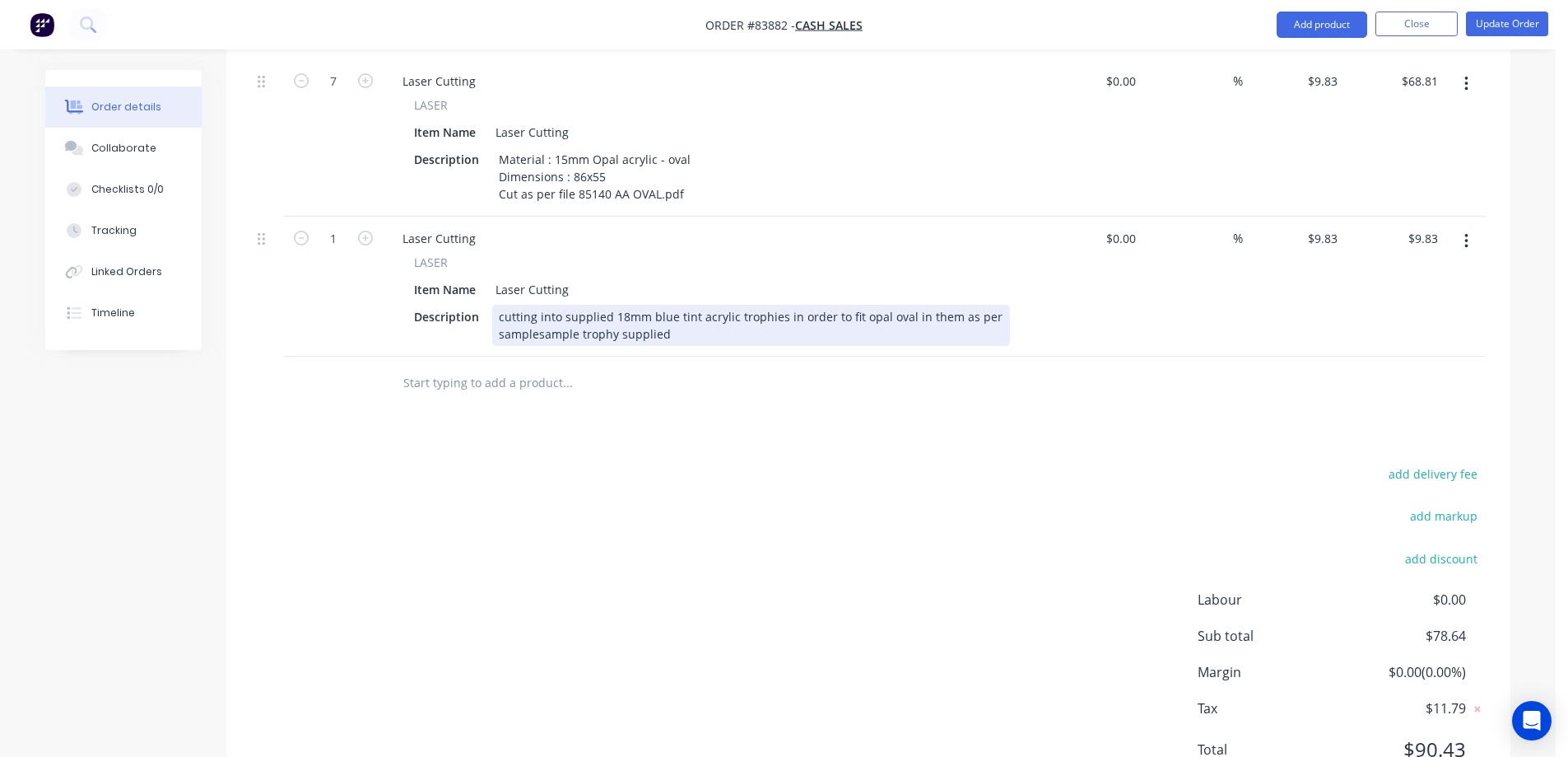
click at [538, 317] on div "cutting into supplied 18mm blue tint acrylic trophies in order to fit opal oval…" at bounding box center [750, 325] width 518 height 41
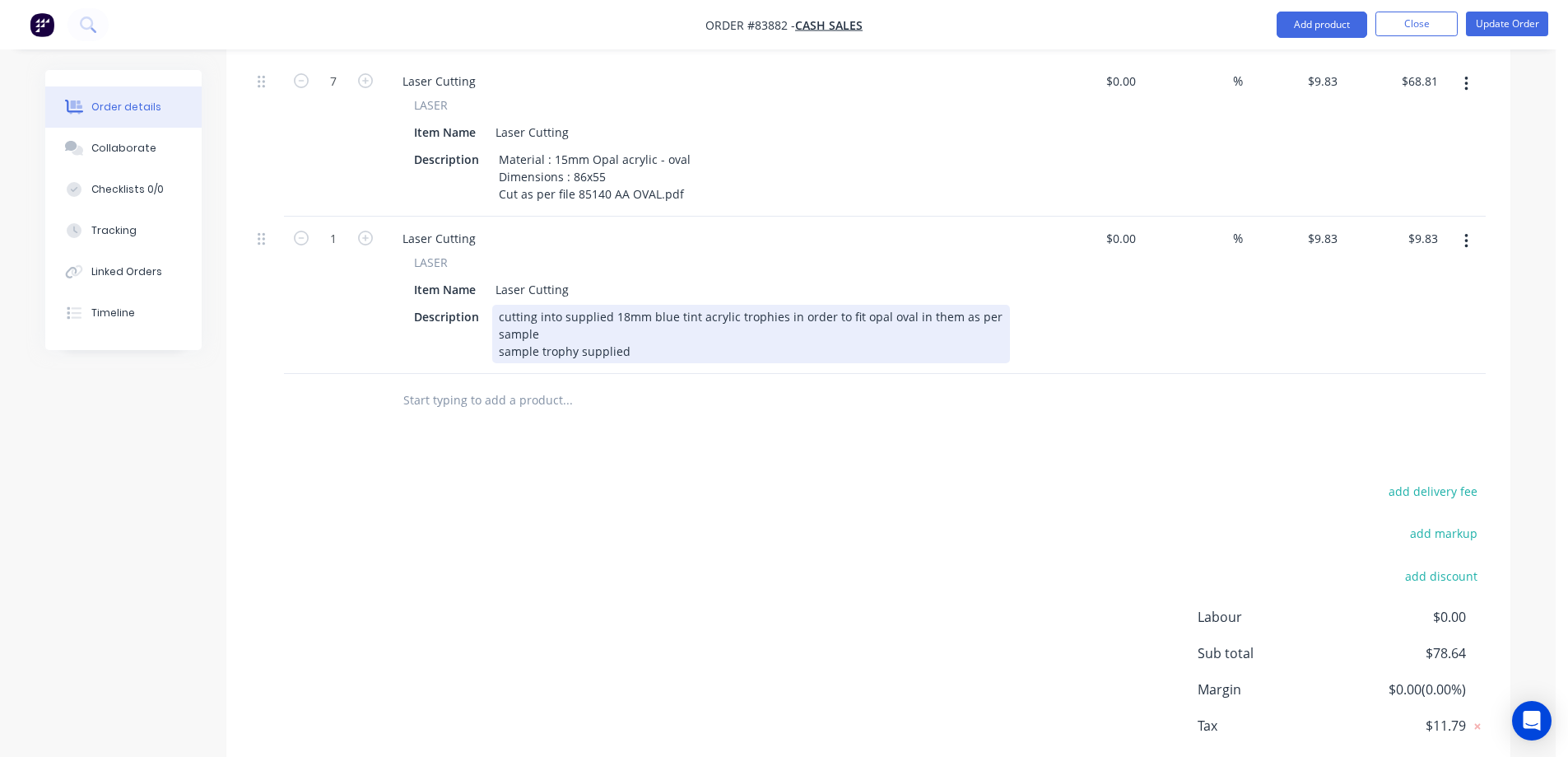
click at [574, 336] on div "cutting into supplied 18mm blue tint acrylic trophies in order to fit opal oval…" at bounding box center [750, 334] width 518 height 58
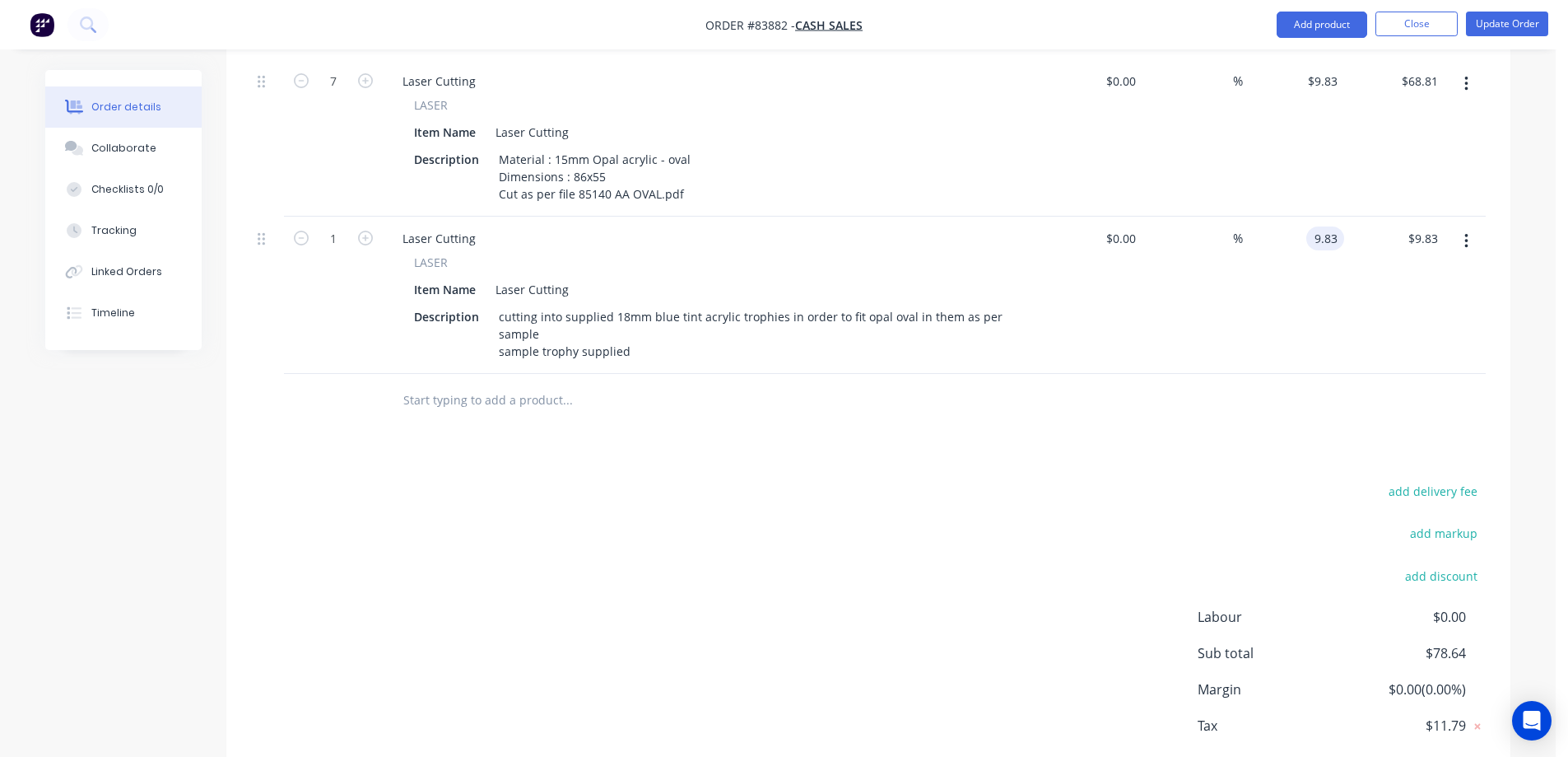
click at [1304, 227] on div "9.83 9.83" at bounding box center [1294, 295] width 102 height 157
type input "$10.09"
click at [321, 93] on input "1" at bounding box center [333, 81] width 43 height 25
type input "7"
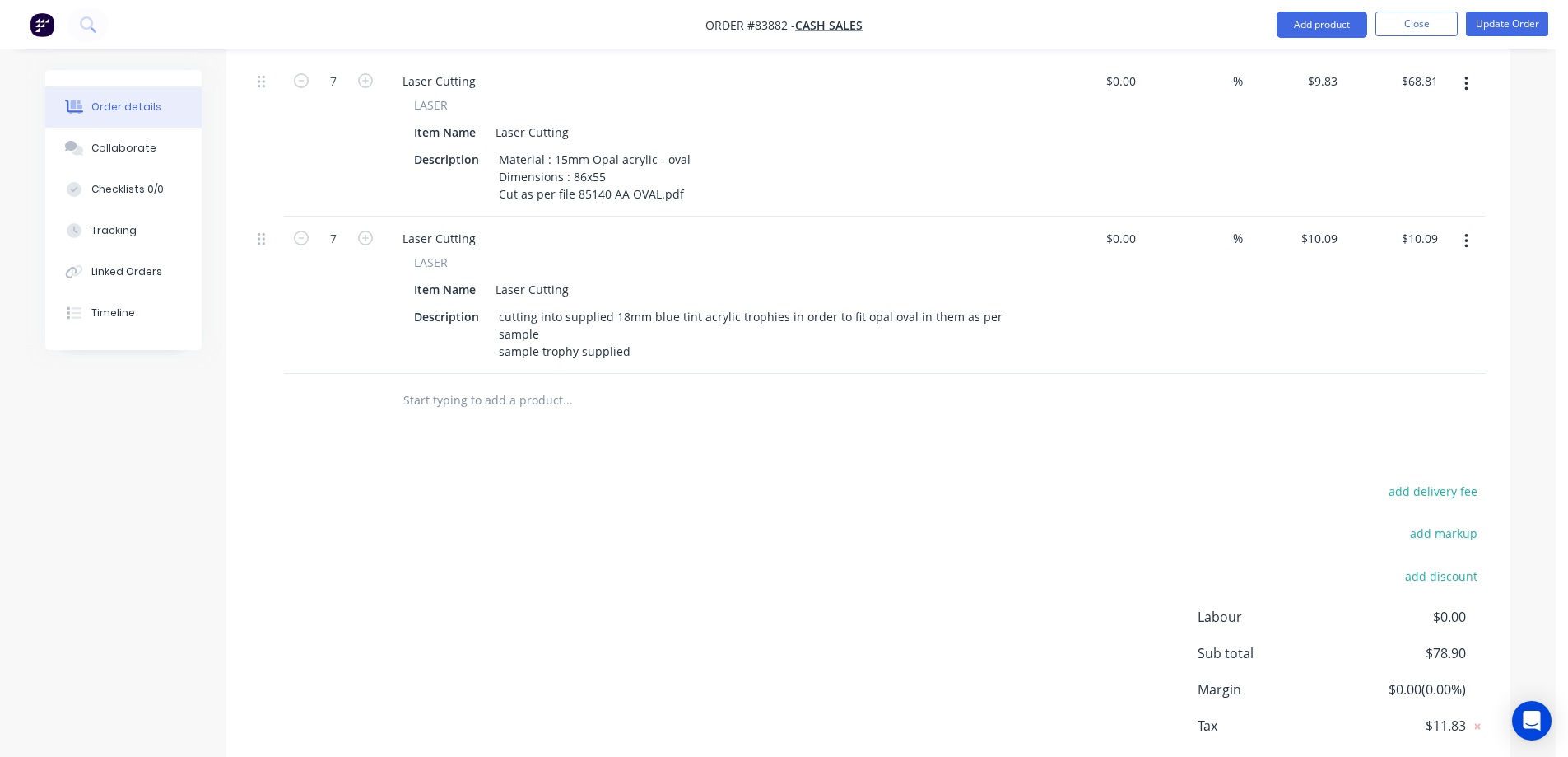
type input "$70.63"
click at [1482, 226] on button "button" at bounding box center [1466, 241] width 39 height 30
click at [1436, 306] on div "Duplicate" at bounding box center [1407, 318] width 127 height 24
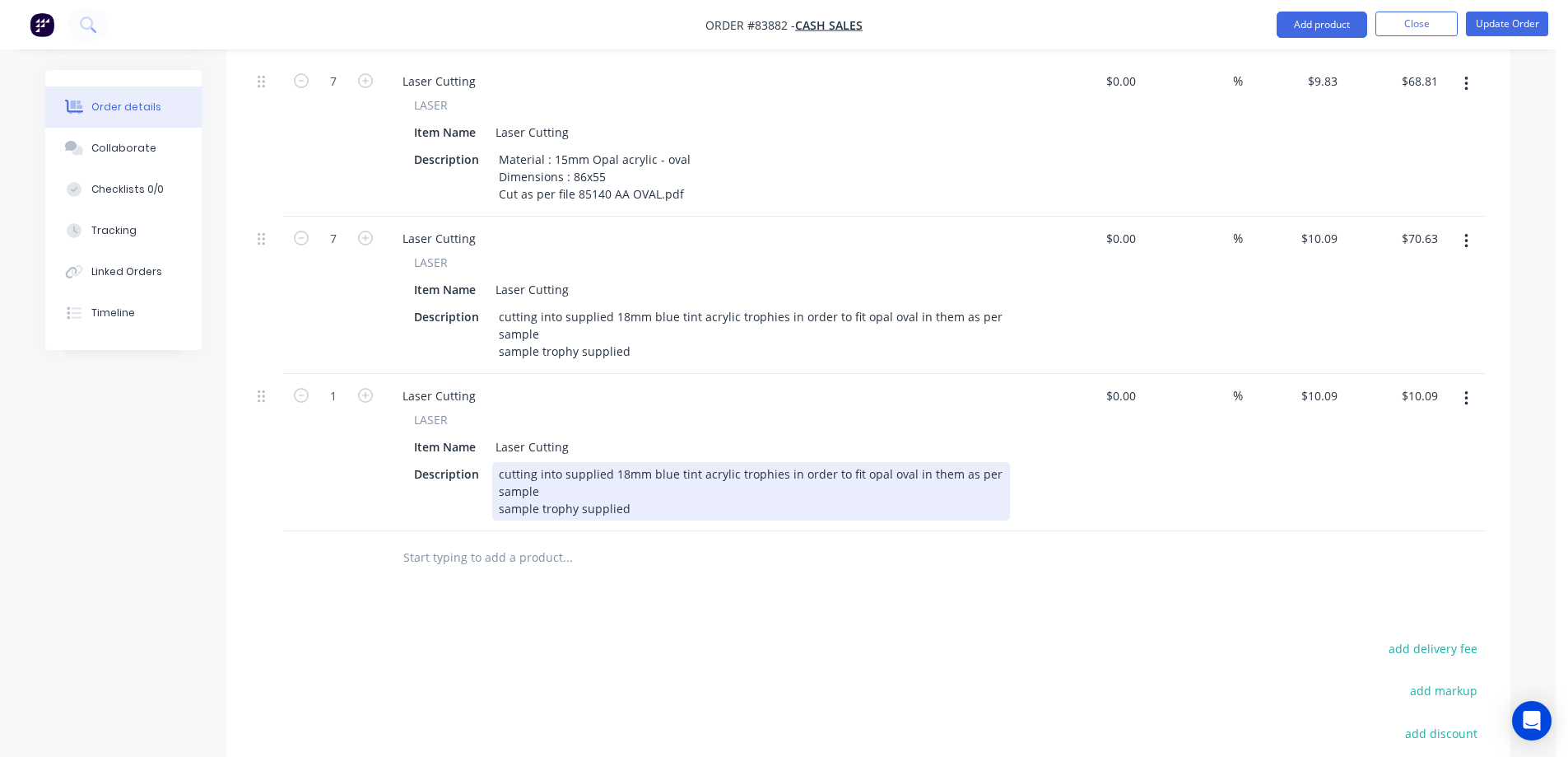
click at [608, 464] on div "cutting into supplied 18mm blue tint acrylic trophies in order to fit opal oval…" at bounding box center [750, 491] width 518 height 58
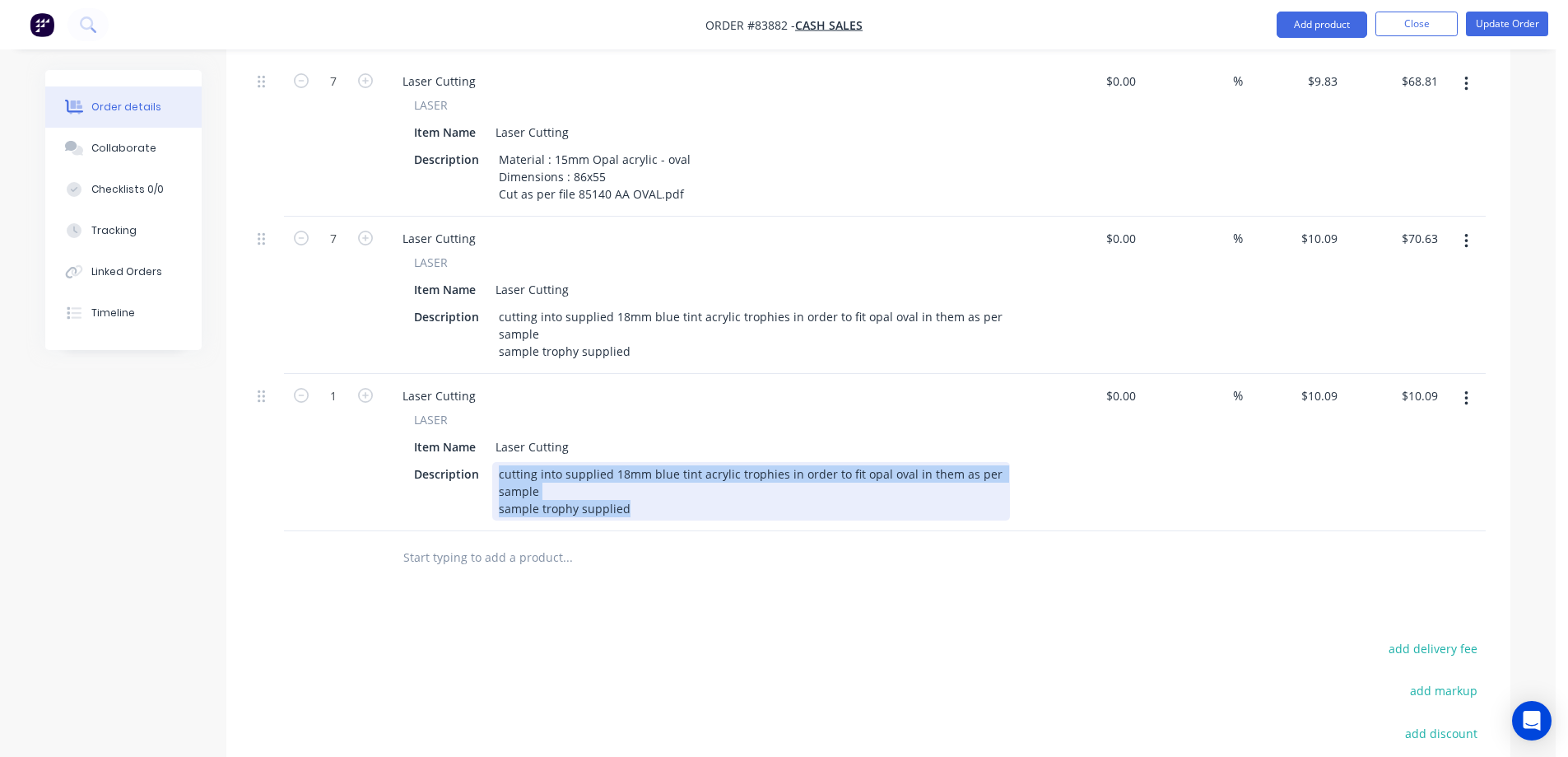
paste div
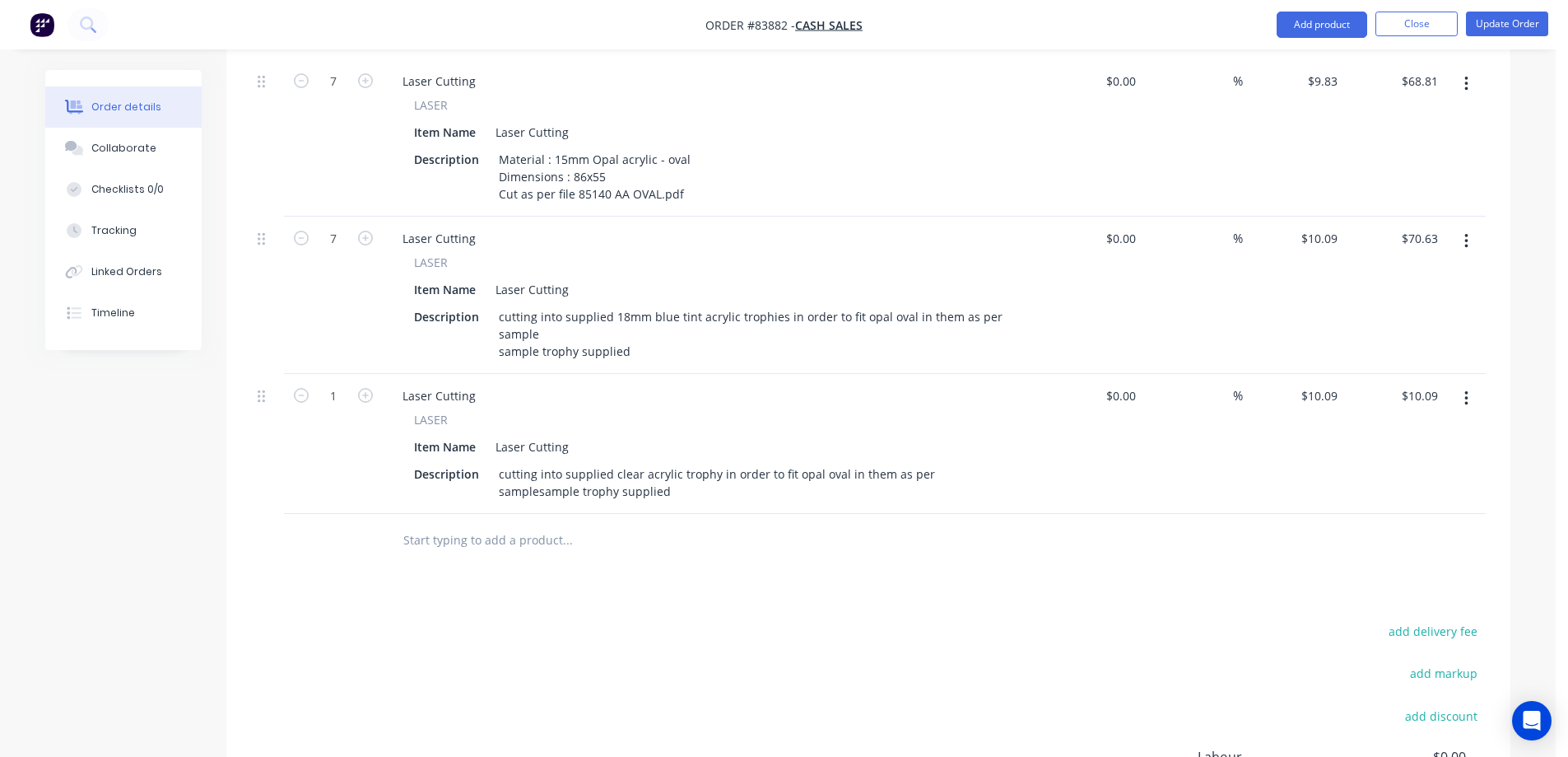
click at [704, 549] on div "Products Show / Hide columns Add product Qty Cost Markup Price Total 7 Laser Cu…" at bounding box center [867, 465] width 1284 height 996
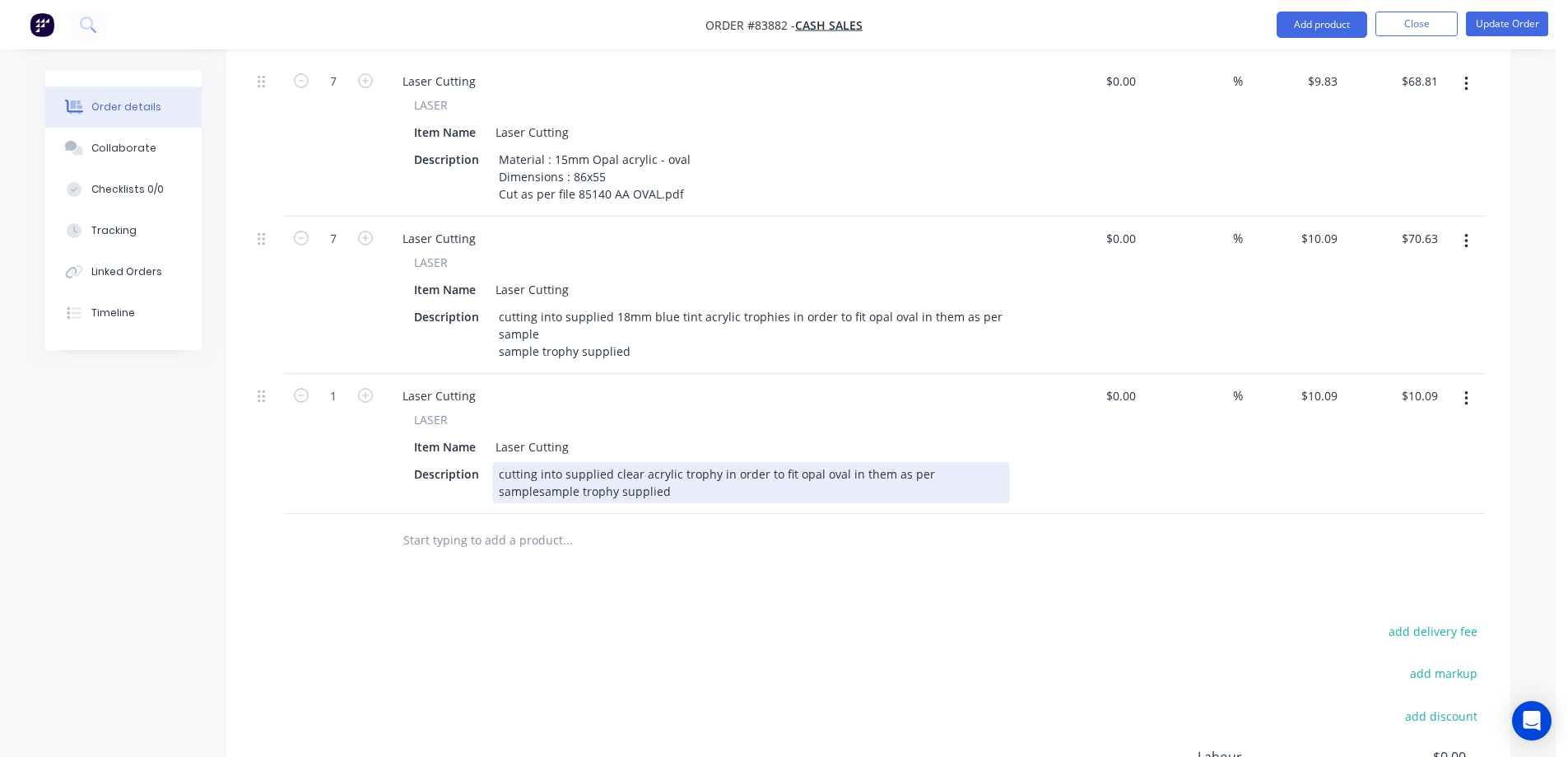
click at [959, 462] on div "cutting into supplied clear acrylic trophy in order to fit opal oval in them as…" at bounding box center [750, 482] width 518 height 41
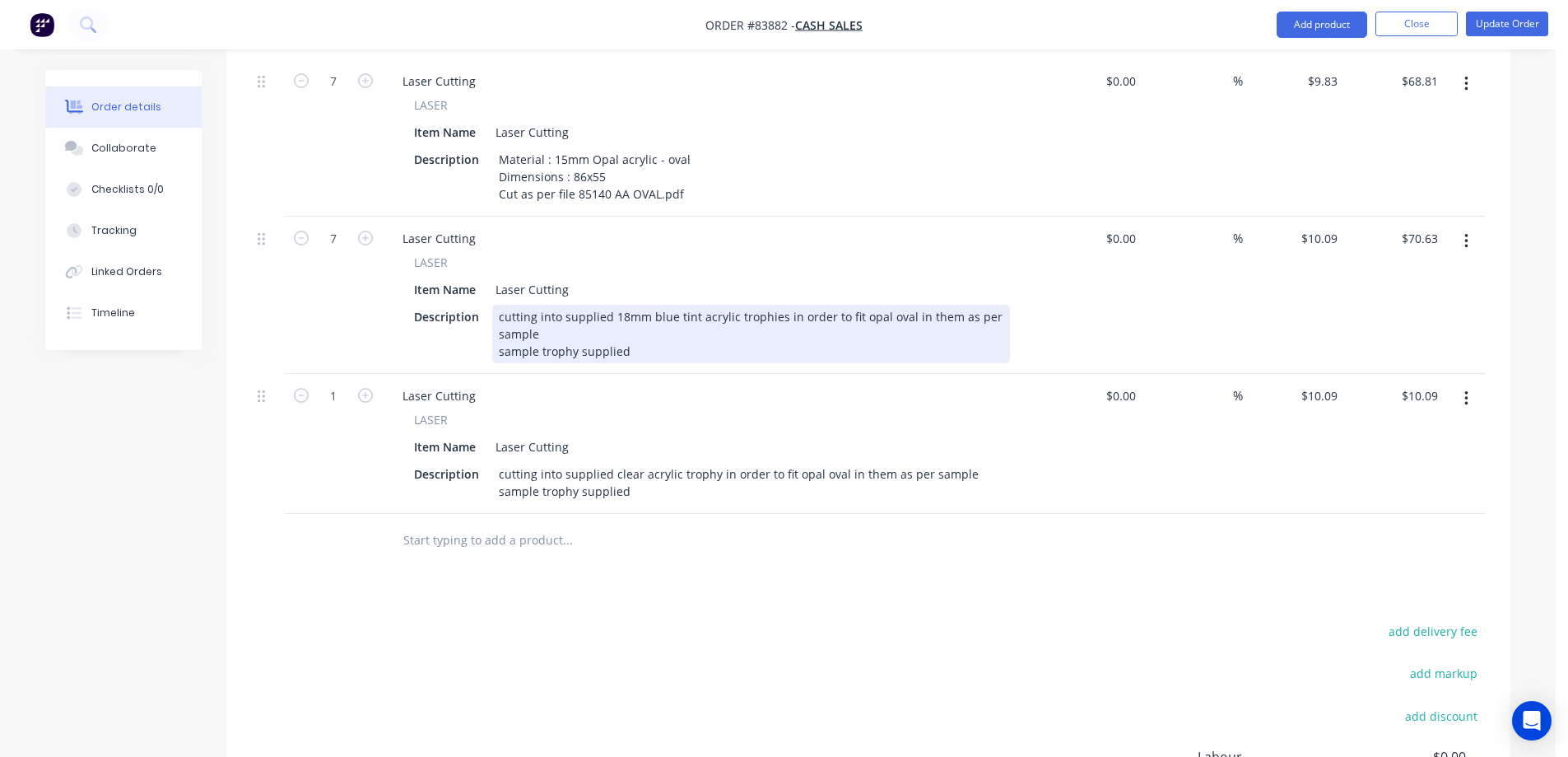
click at [669, 336] on div "cutting into supplied 18mm blue tint acrylic trophies in order to fit opal oval…" at bounding box center [750, 334] width 518 height 58
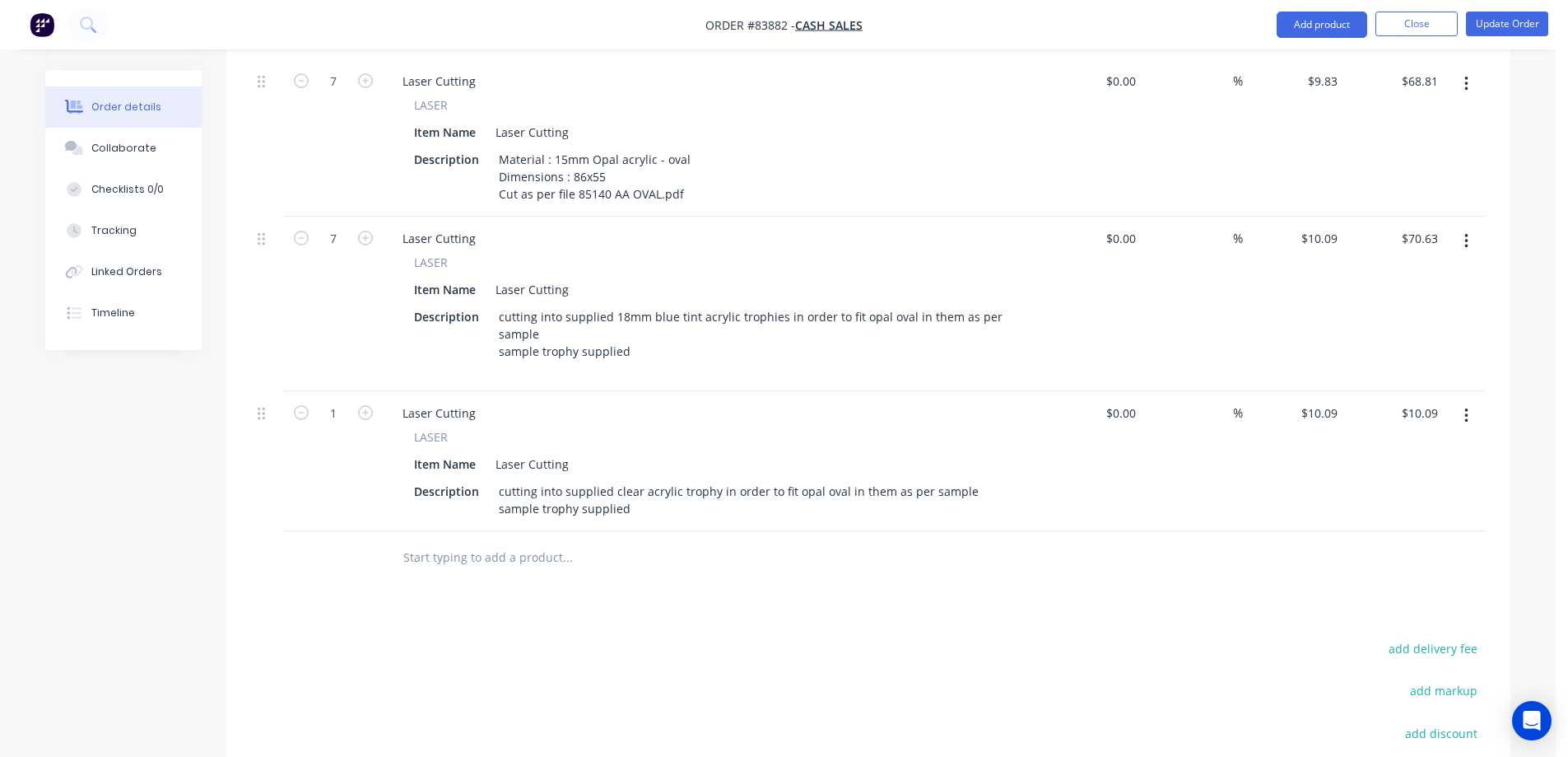
scroll to position [329, 0]
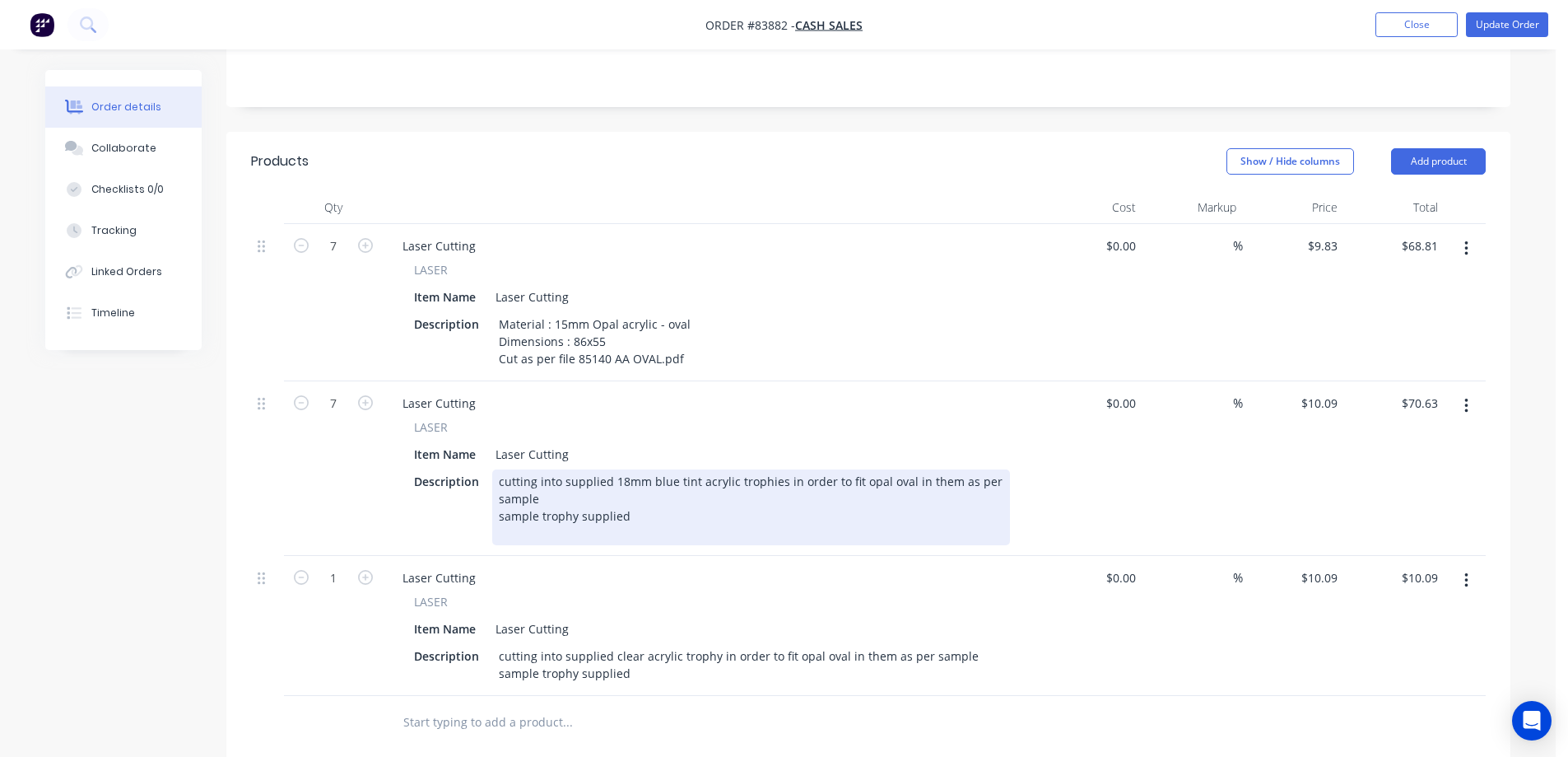
click at [640, 511] on div "cutting into supplied 18mm blue tint acrylic trophies in order to fit opal oval…" at bounding box center [750, 506] width 518 height 75
click at [544, 516] on div "cutting into supplied 18mm blue tint acrylic trophies in order to fit opal oval…" at bounding box center [750, 506] width 518 height 75
click at [695, 521] on div "cutting into supplied 18mm blue tint acrylic trophies in order to fit opal oval…" at bounding box center [750, 506] width 518 height 75
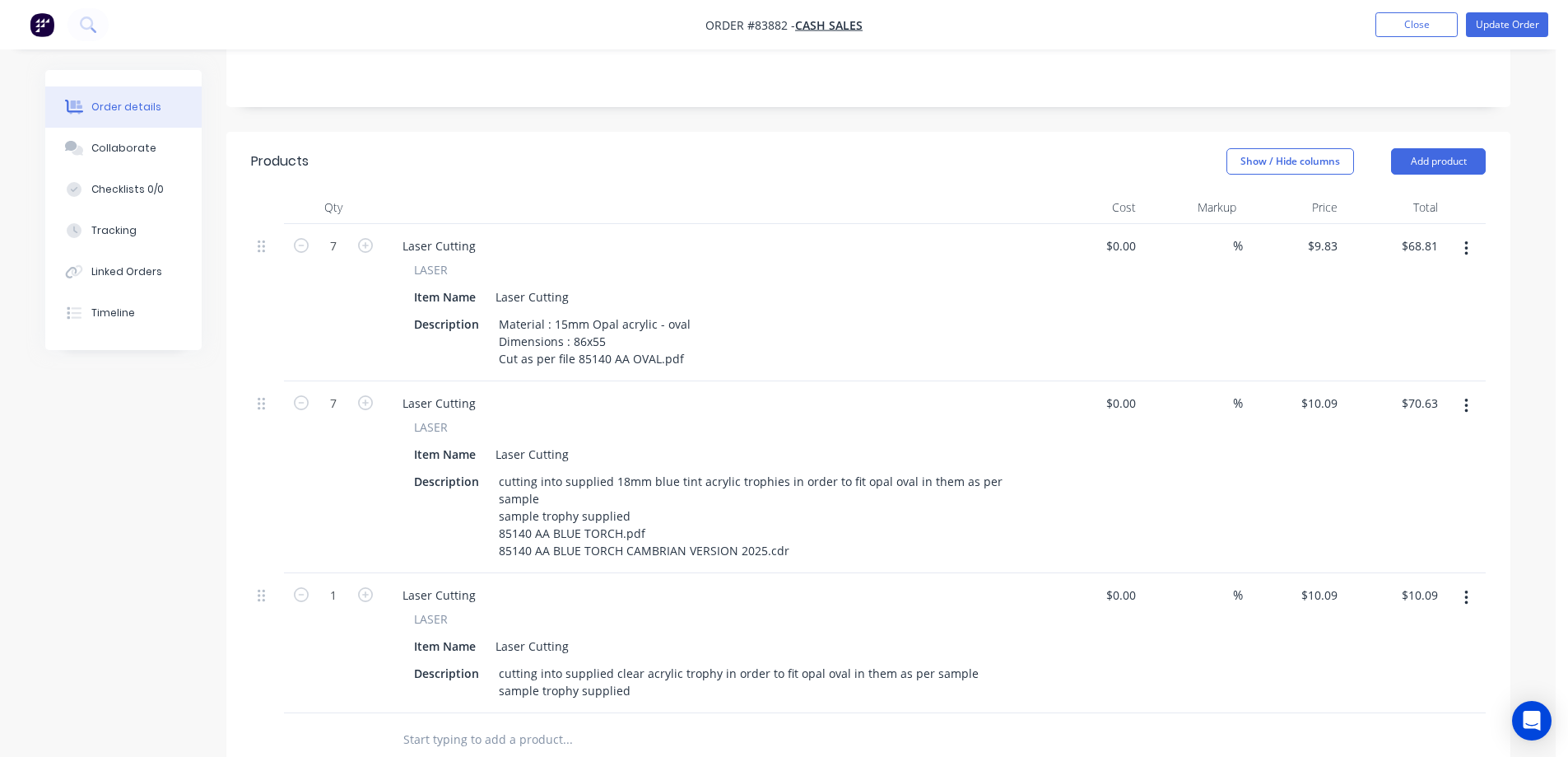
click at [772, 586] on div "Laser Cutting" at bounding box center [711, 595] width 645 height 24
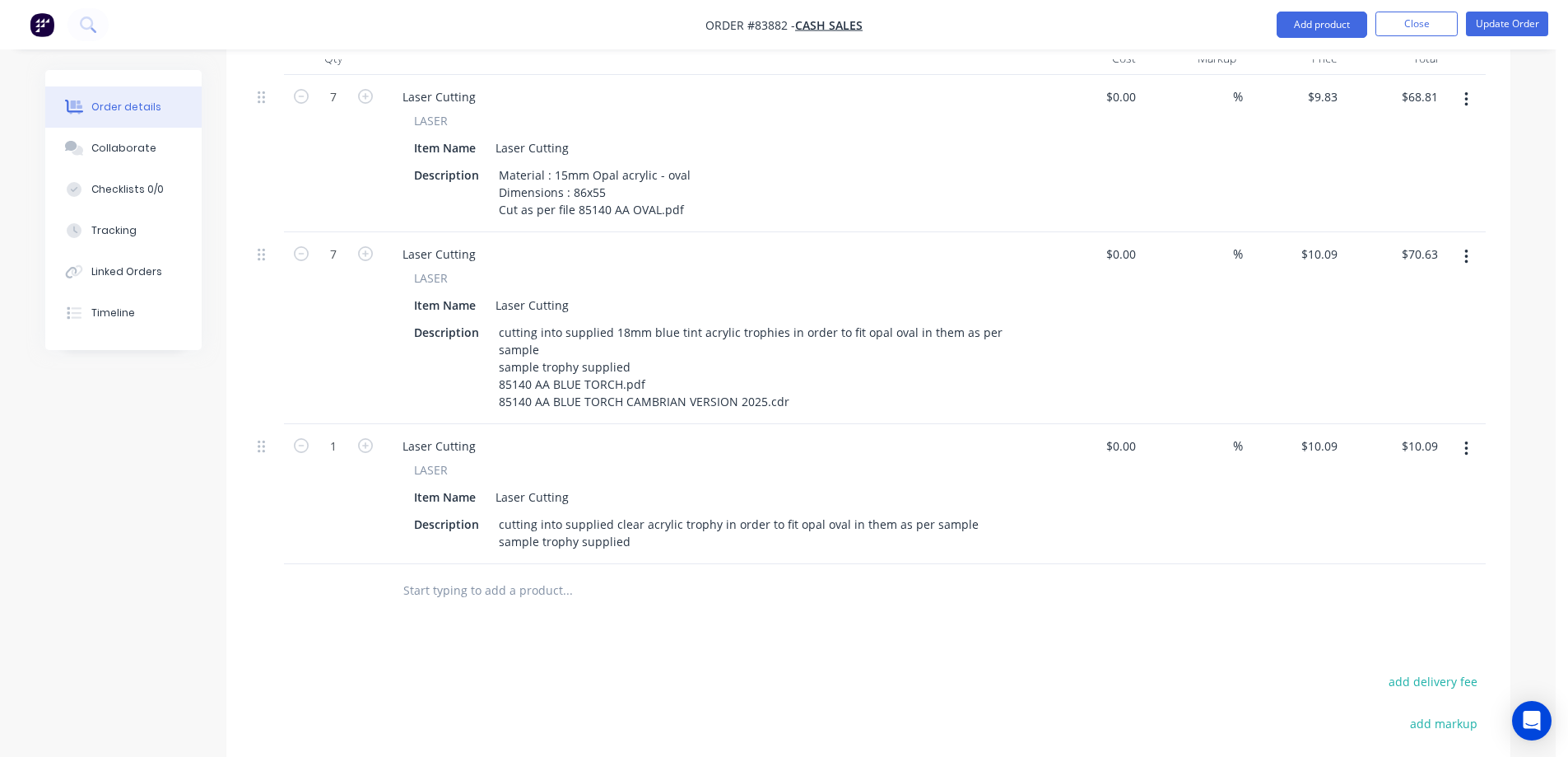
scroll to position [487, 0]
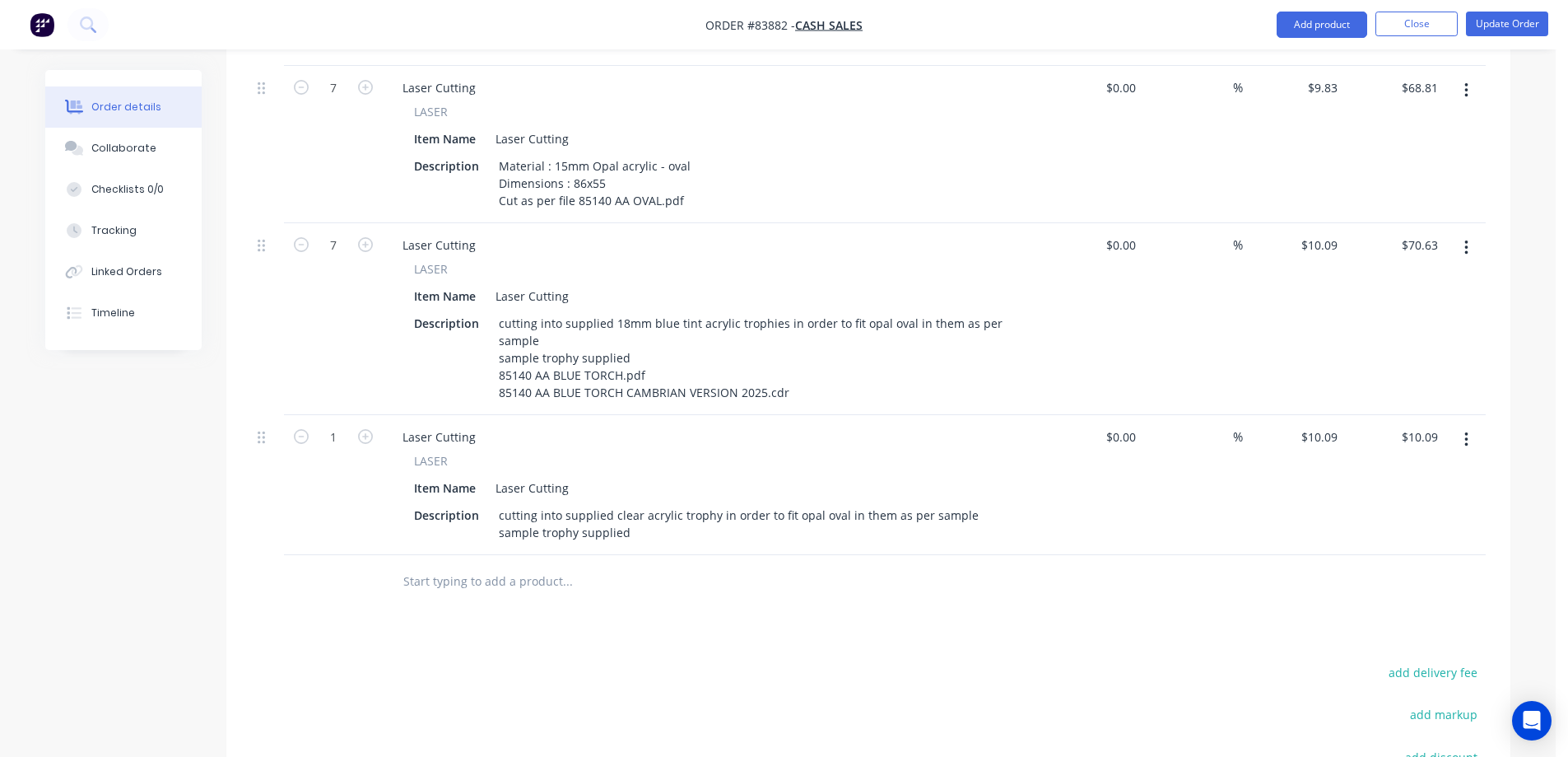
drag, startPoint x: 279, startPoint y: 199, endPoint x: 335, endPoint y: 200, distance: 56.0
click at [334, 200] on div "7 Laser Cutting LASER Item Name Laser Cutting Description Material : 15mm Opal …" at bounding box center [868, 144] width 1235 height 157
click at [291, 198] on div "7" at bounding box center [333, 144] width 99 height 157
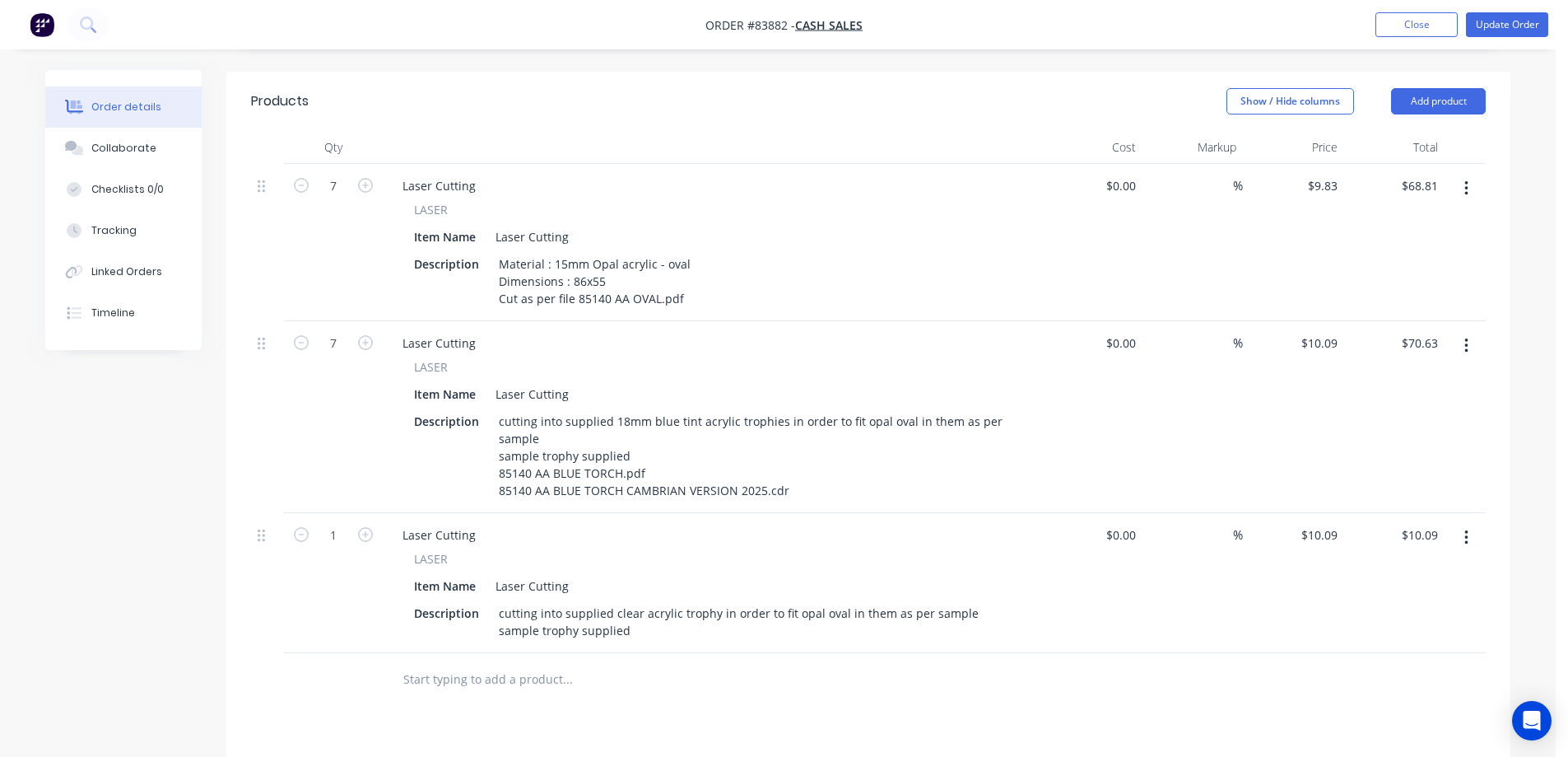
scroll to position [659, 0]
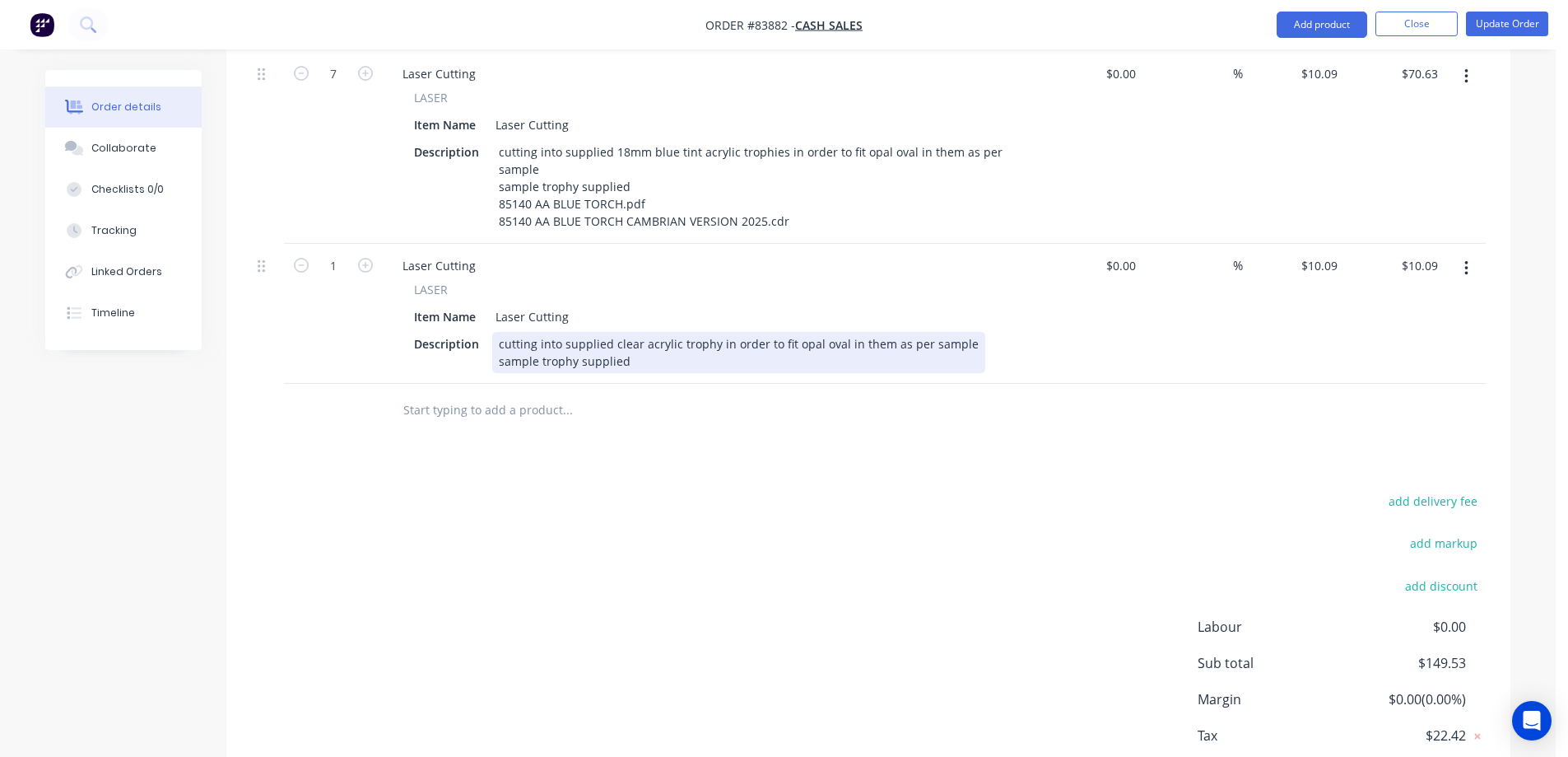
click at [657, 352] on div "cutting into supplied clear acrylic trophy in order to fit opal oval in them as…" at bounding box center [738, 352] width 493 height 41
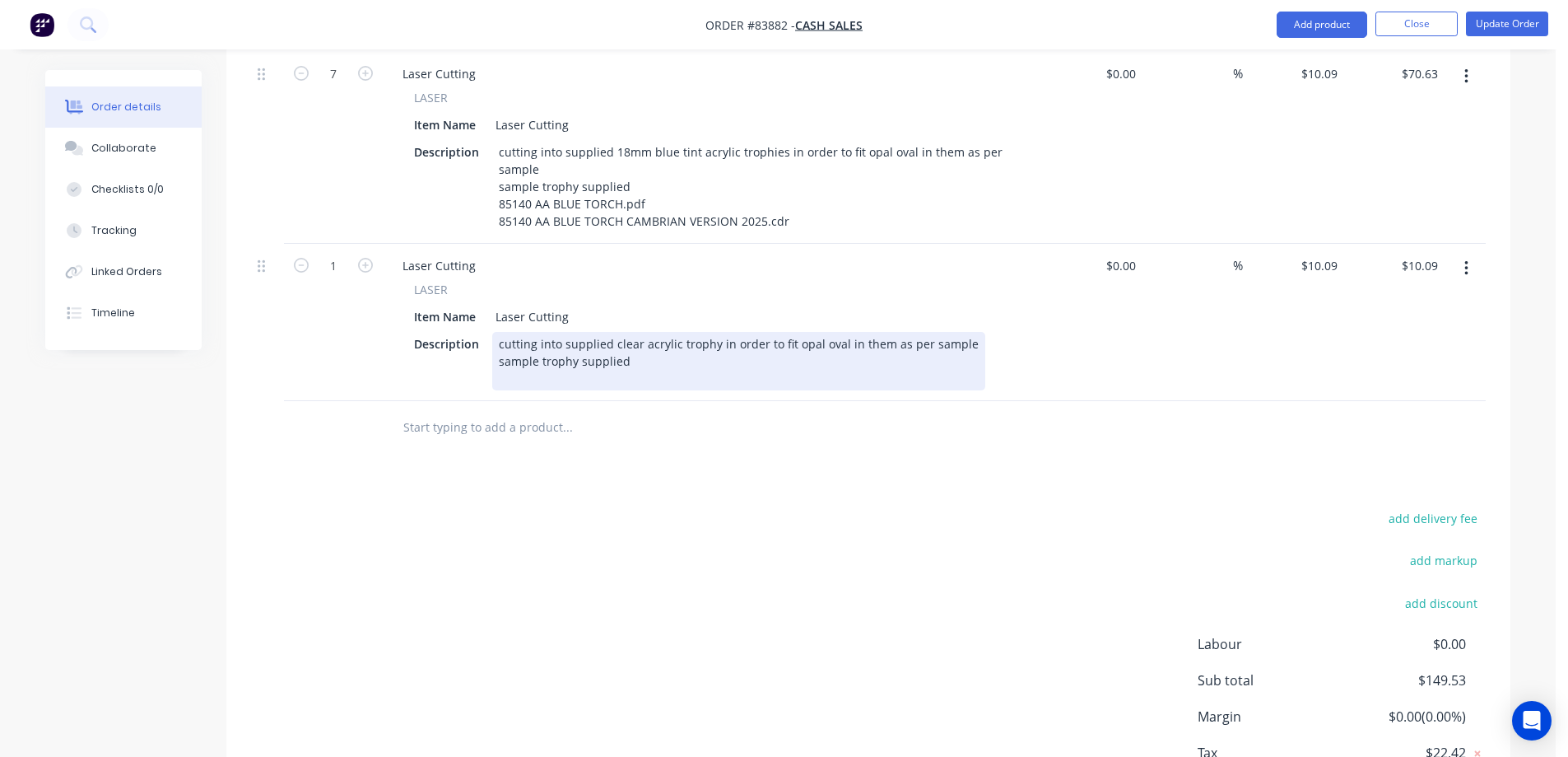
click at [712, 339] on div "cutting into supplied clear acrylic trophy in order to fit opal oval in them as…" at bounding box center [738, 361] width 493 height 58
click at [752, 364] on div "cutting into supplied clear acrylic trophy in order to fit opal oval in them as…" at bounding box center [738, 361] width 493 height 58
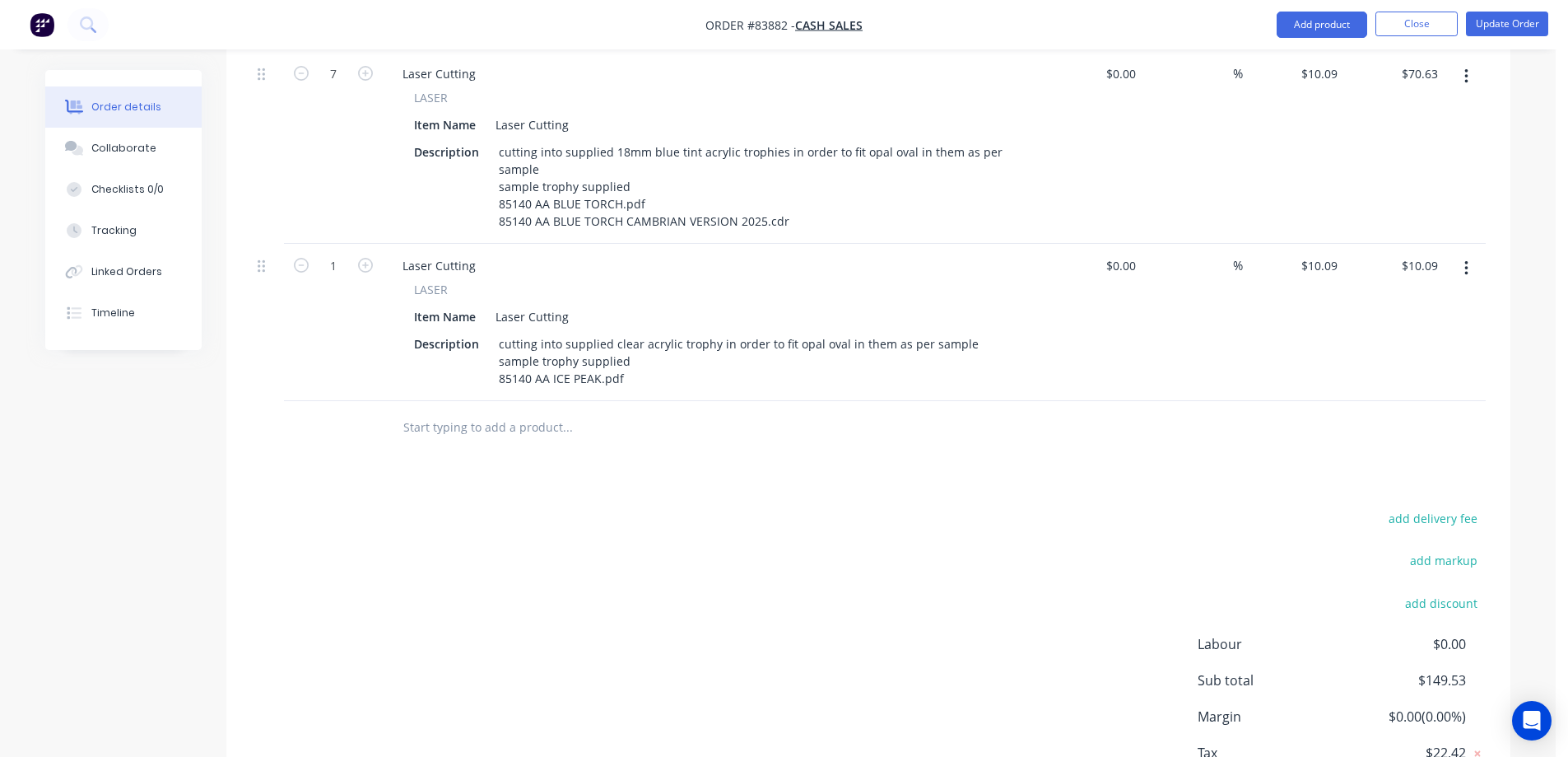
drag, startPoint x: 792, startPoint y: 491, endPoint x: 591, endPoint y: 428, distance: 210.6
click at [789, 507] on div "add delivery fee add markup add discount Labour $0.00 Sub total $149.53 Margin …" at bounding box center [868, 666] width 1235 height 318
click at [494, 413] on input "text" at bounding box center [567, 428] width 329 height 33
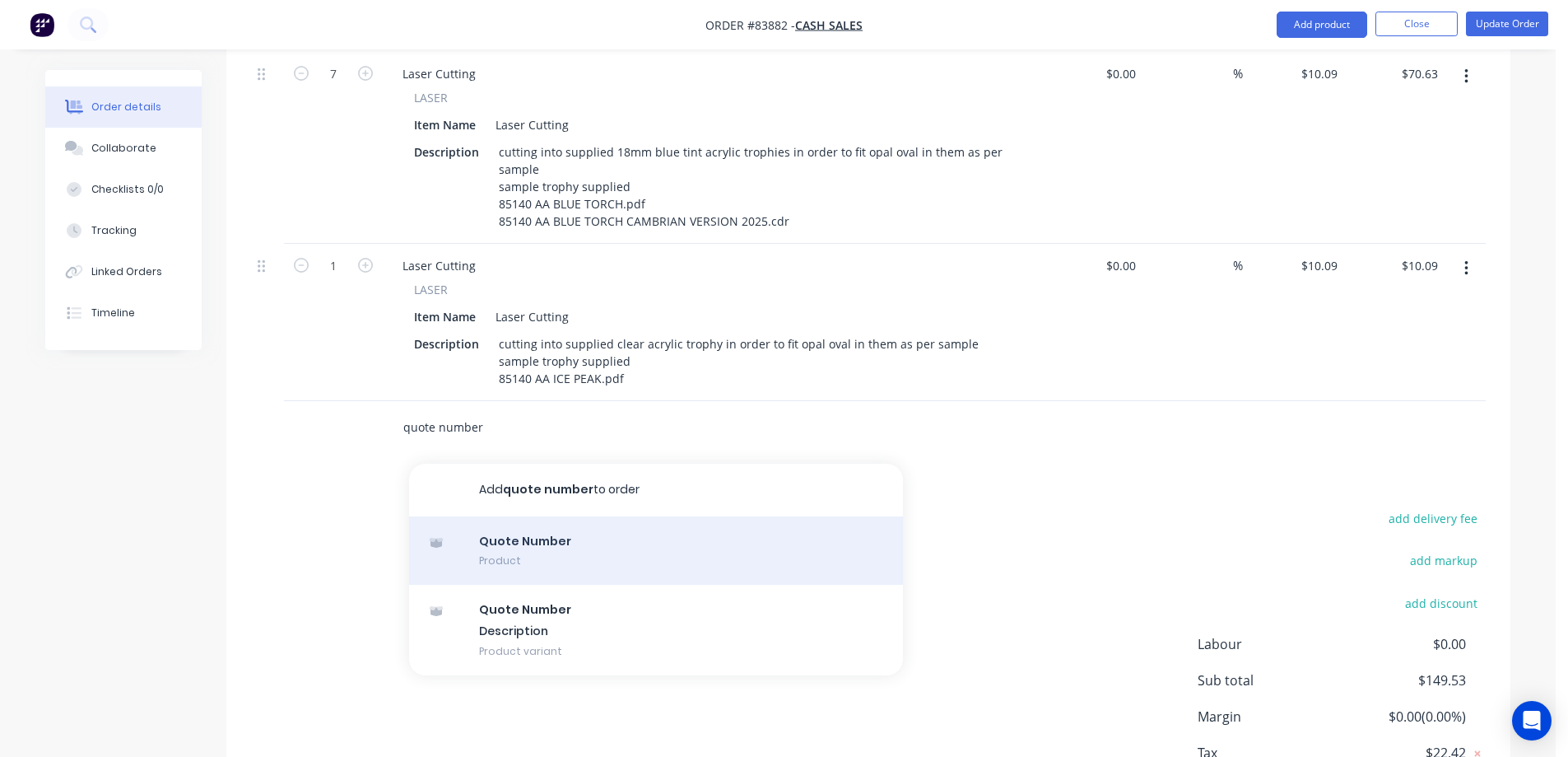
type input "quote number"
click at [593, 534] on div "Quote Number Product" at bounding box center [656, 551] width 494 height 69
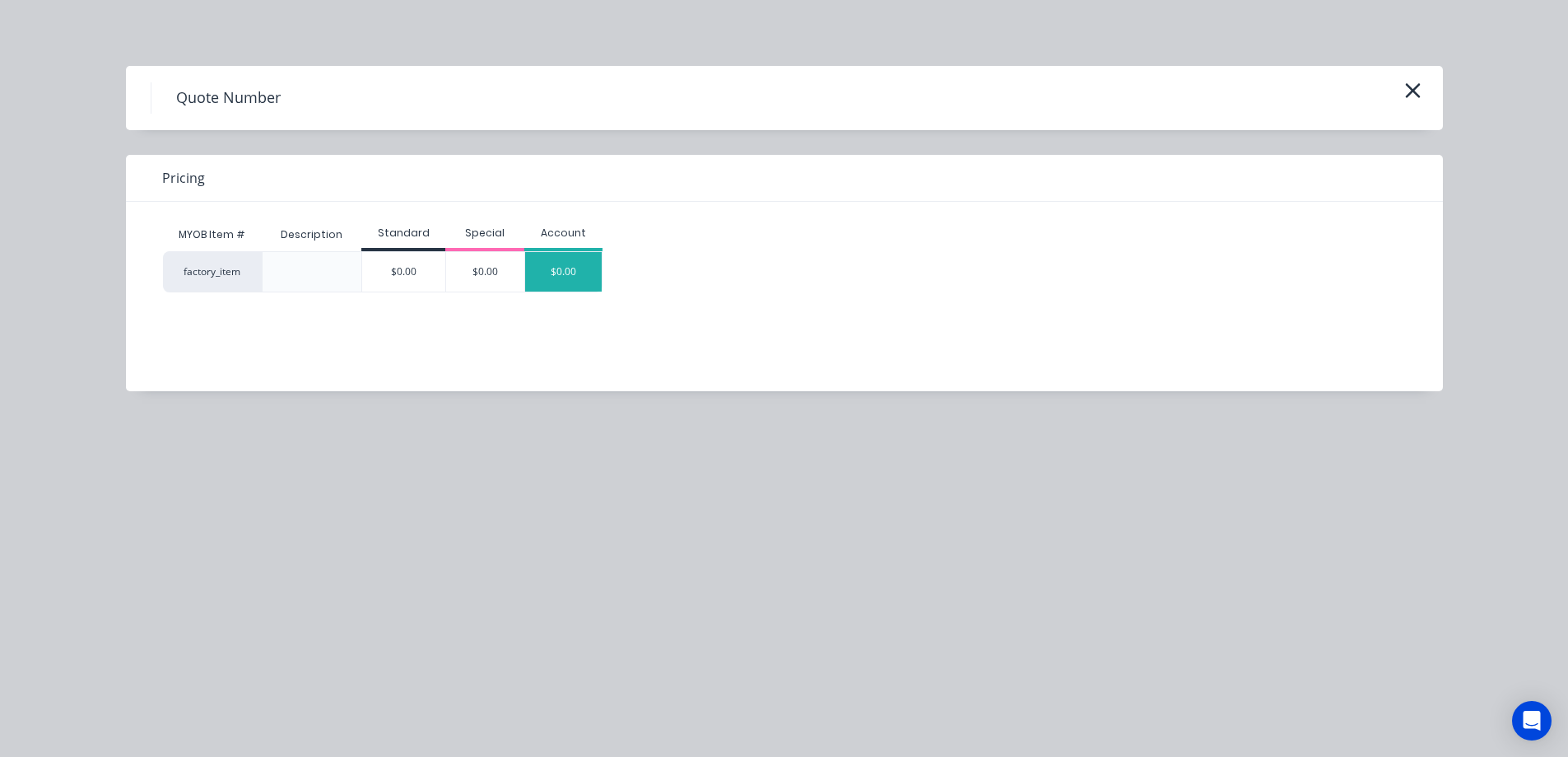
click at [554, 274] on div "$0.00" at bounding box center [564, 272] width 77 height 40
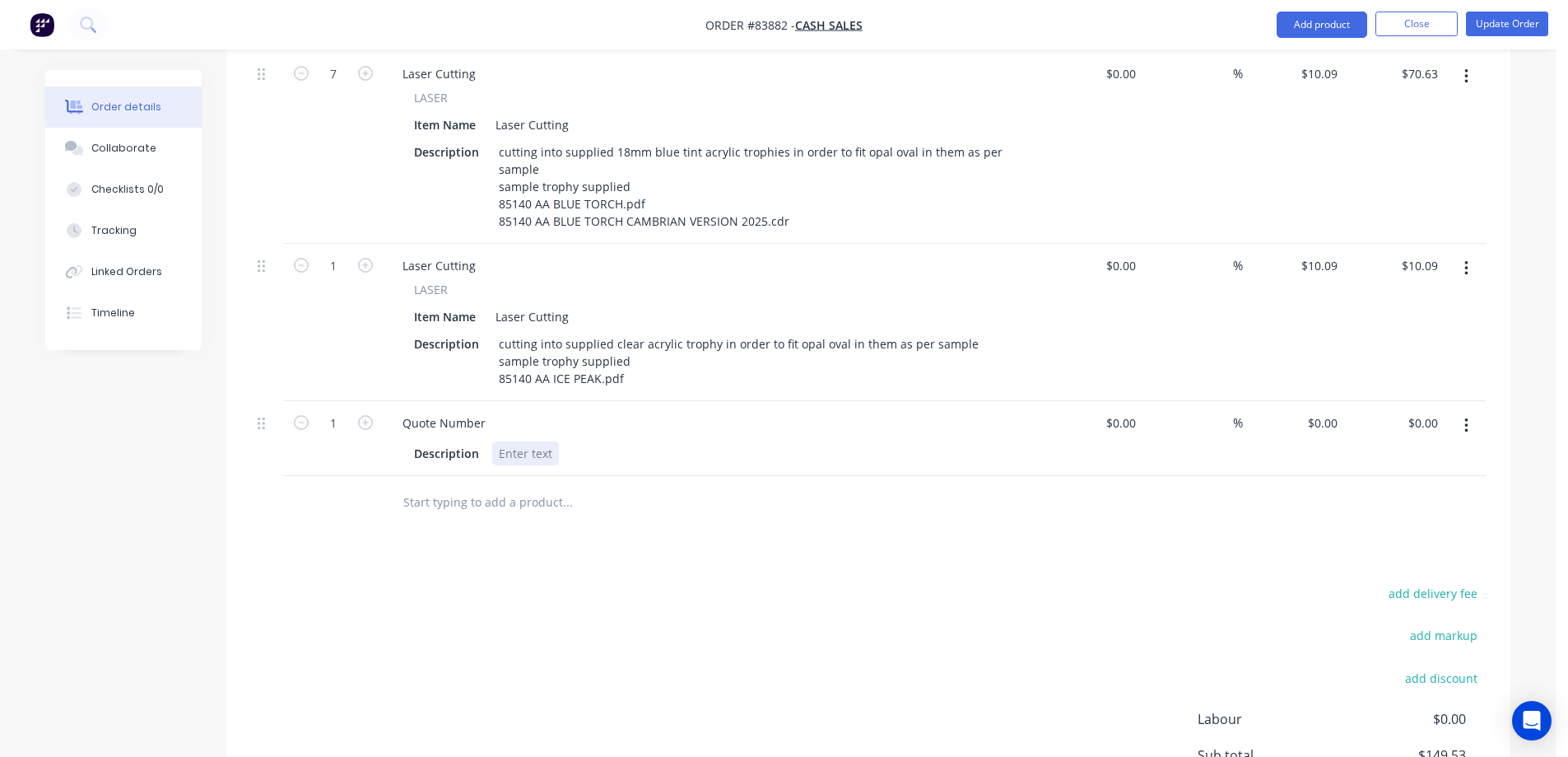
click at [544, 441] on div at bounding box center [524, 453] width 66 height 24
paste div
drag, startPoint x: 308, startPoint y: 411, endPoint x: 332, endPoint y: 430, distance: 30.6
click at [308, 415] on icon "button" at bounding box center [301, 422] width 15 height 15
type input "0"
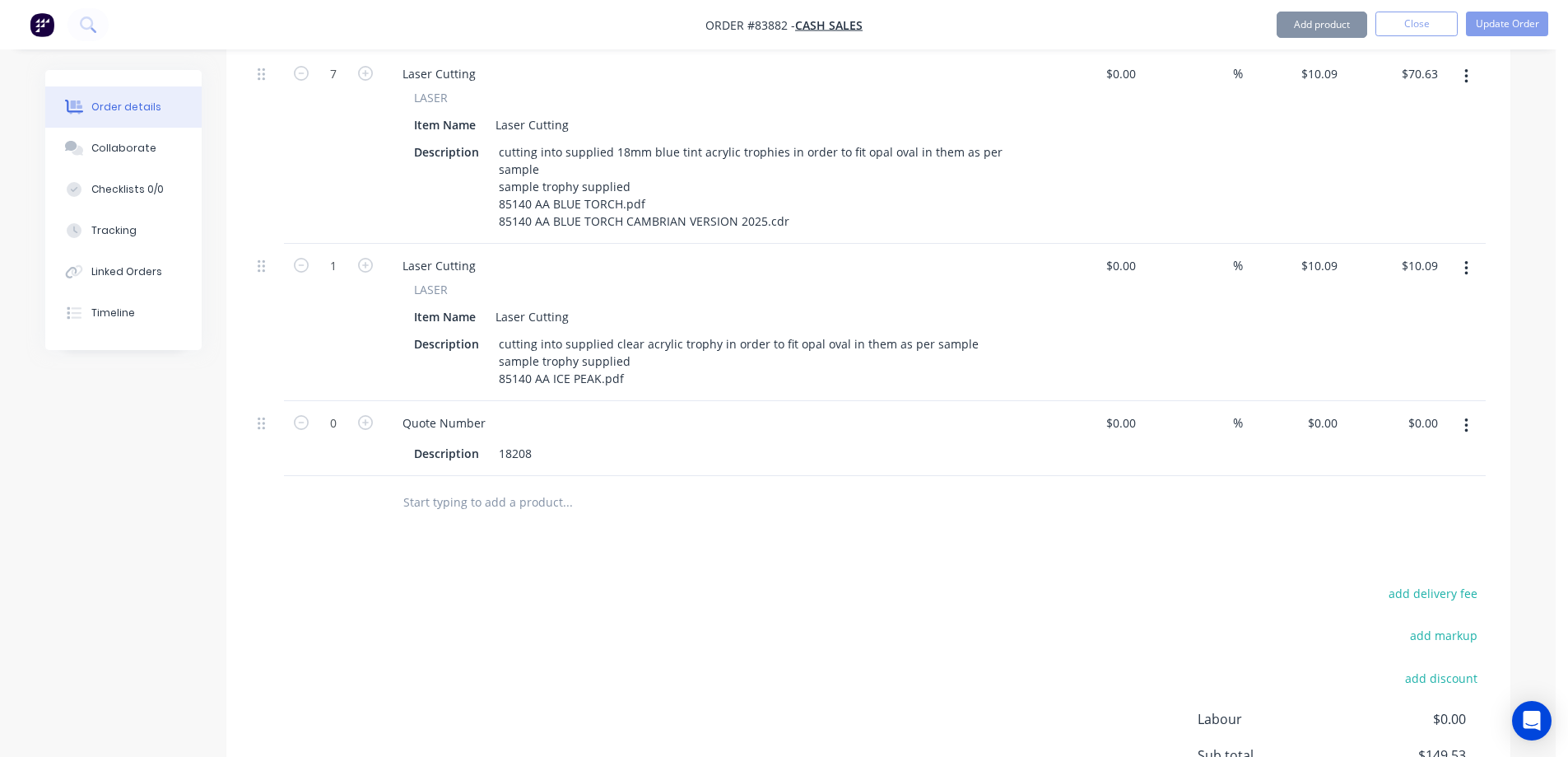
click at [679, 582] on div "add delivery fee add markup add discount Labour $0.00 Sub total $149.53 Margin …" at bounding box center [868, 741] width 1235 height 318
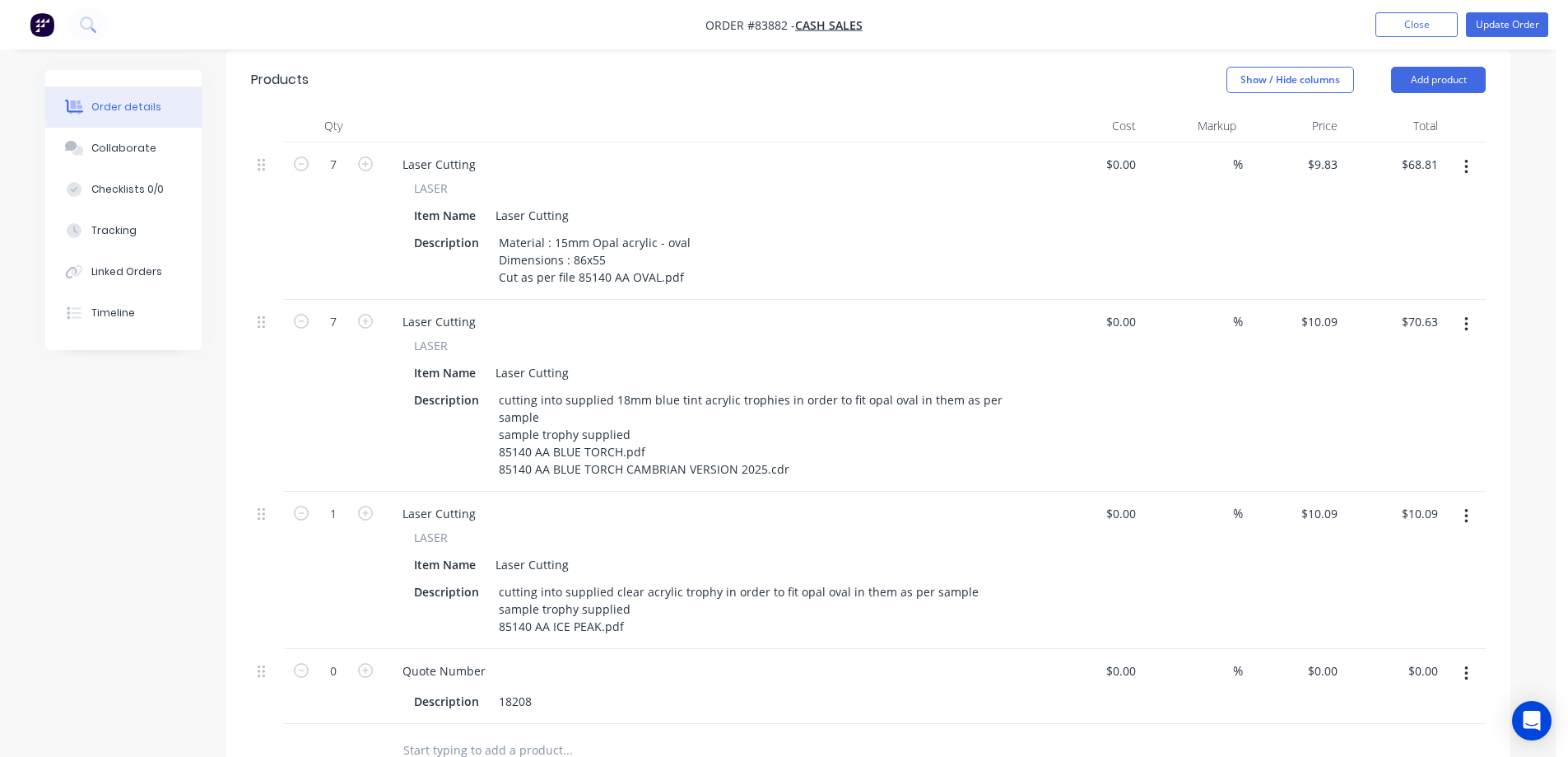
scroll to position [174, 0]
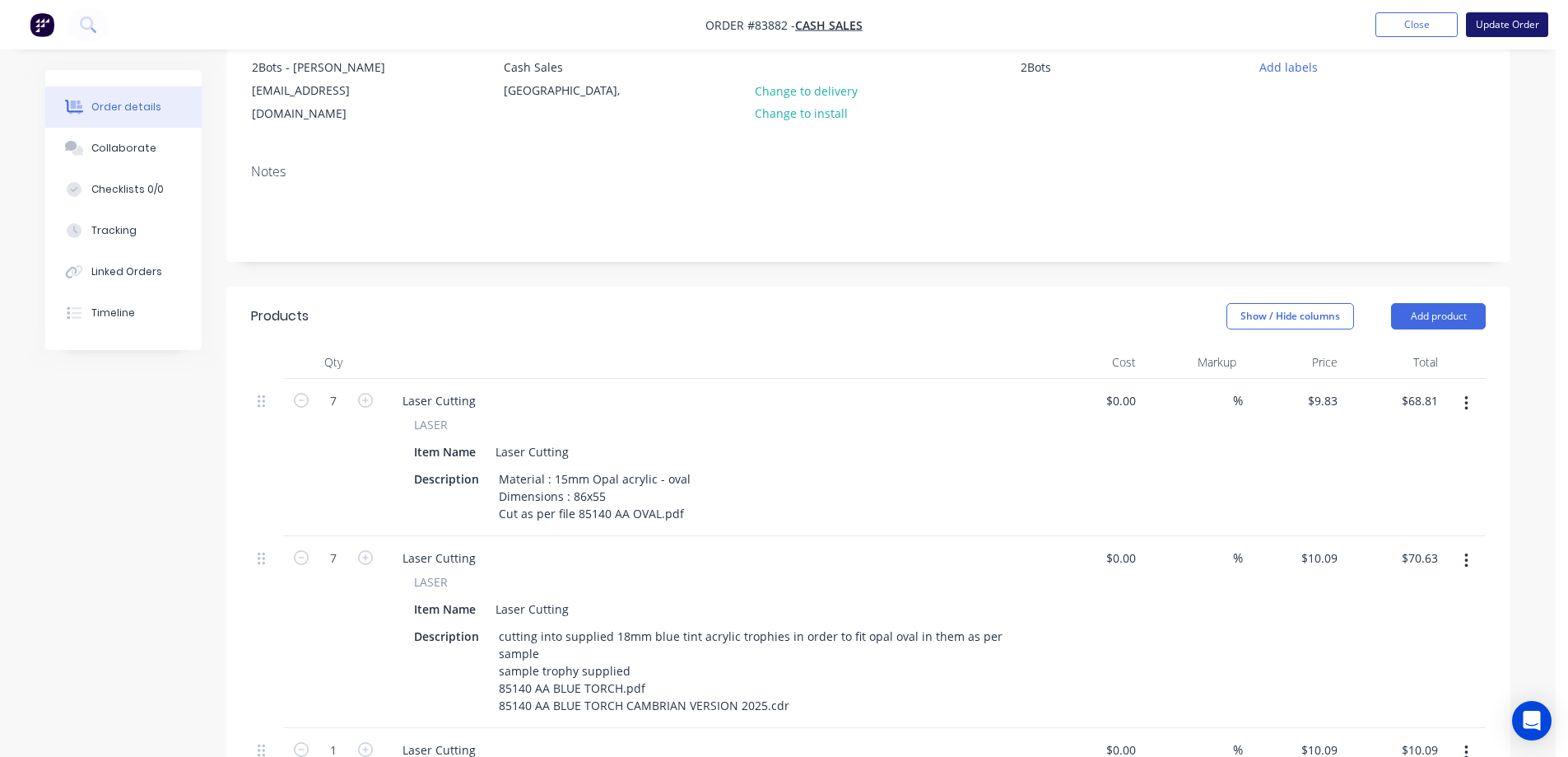
click at [1507, 21] on button "Update Order" at bounding box center [1506, 25] width 83 height 25
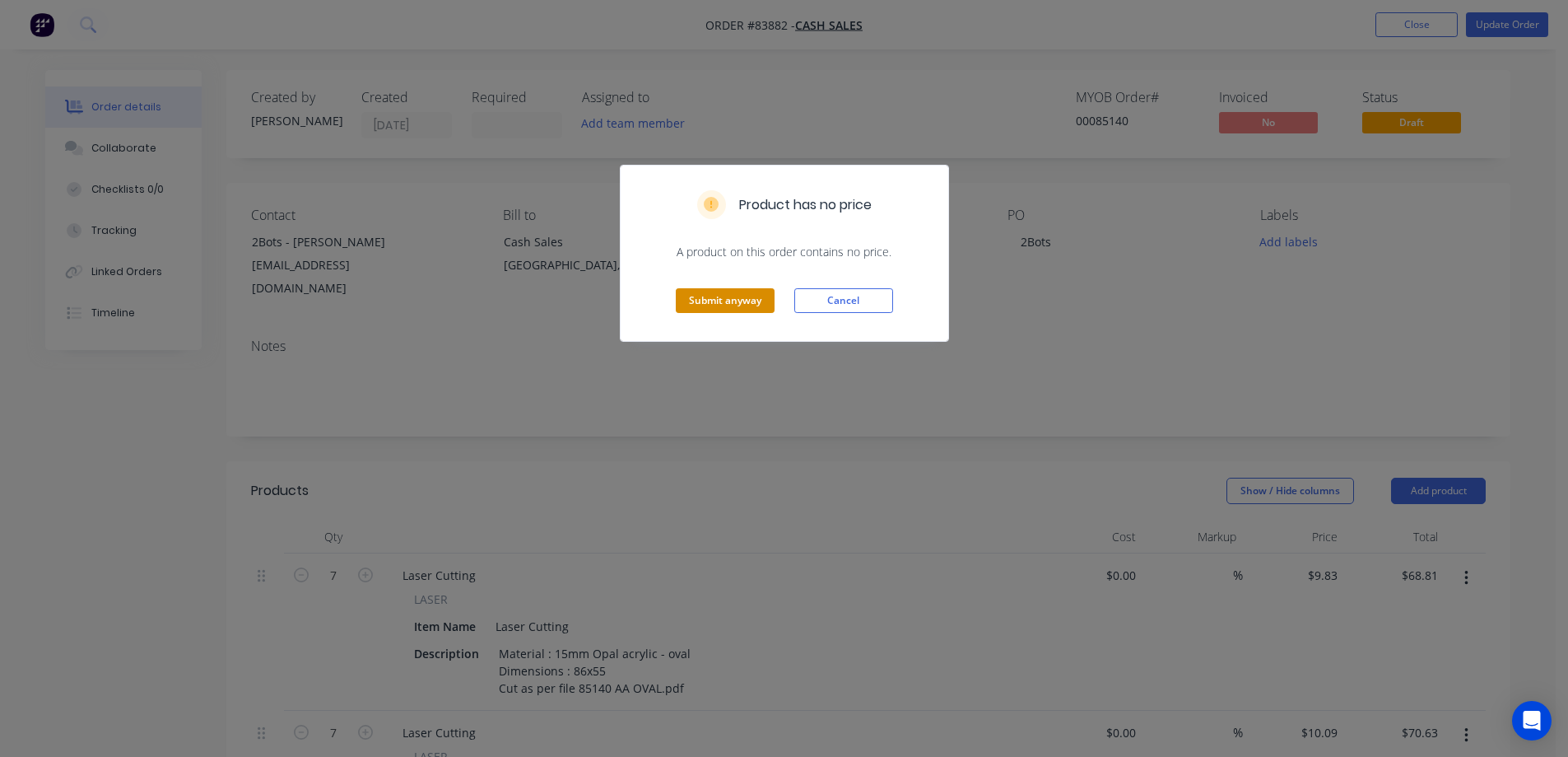
click at [744, 305] on button "Submit anyway" at bounding box center [725, 300] width 99 height 25
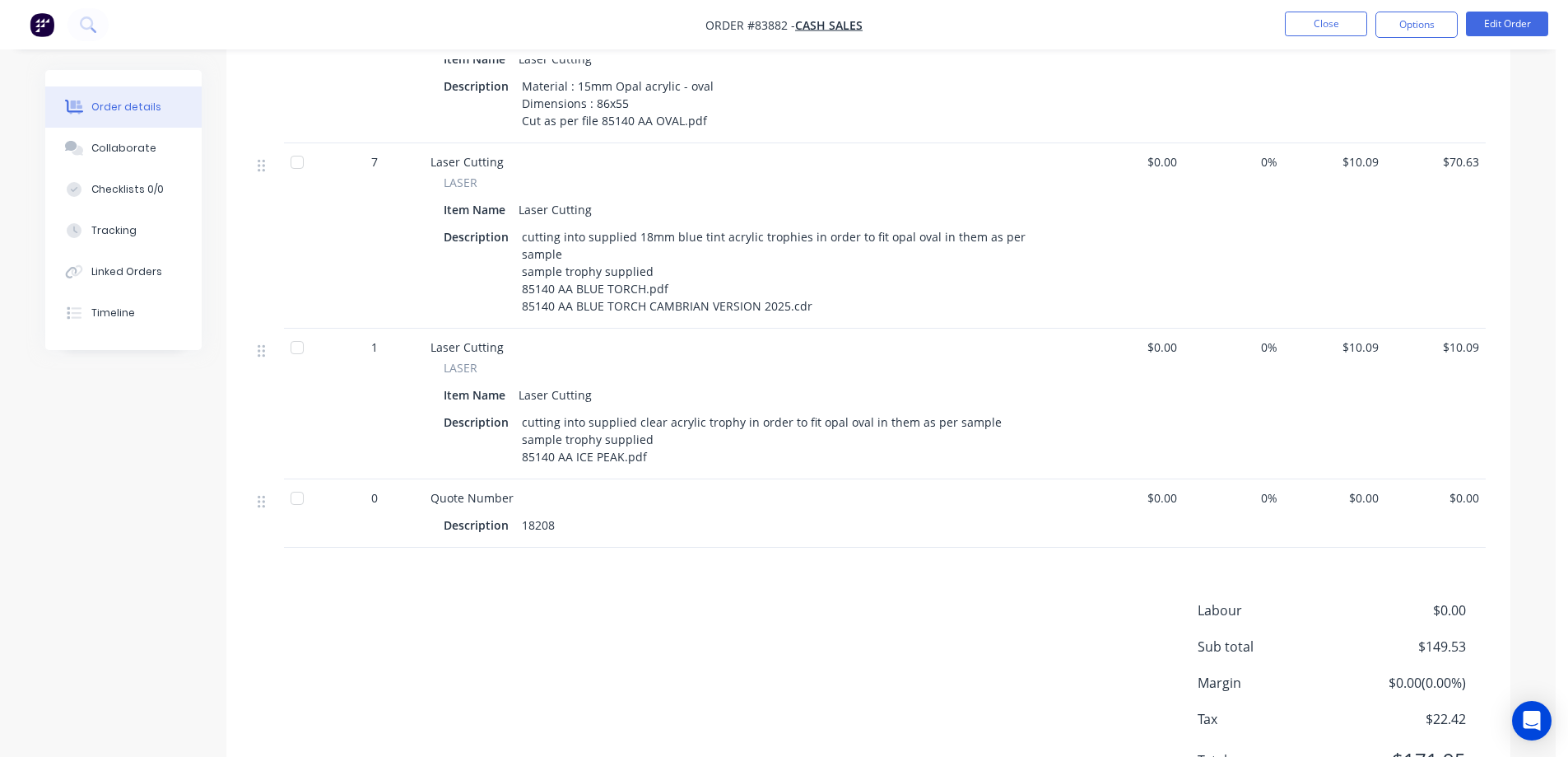
scroll to position [607, 0]
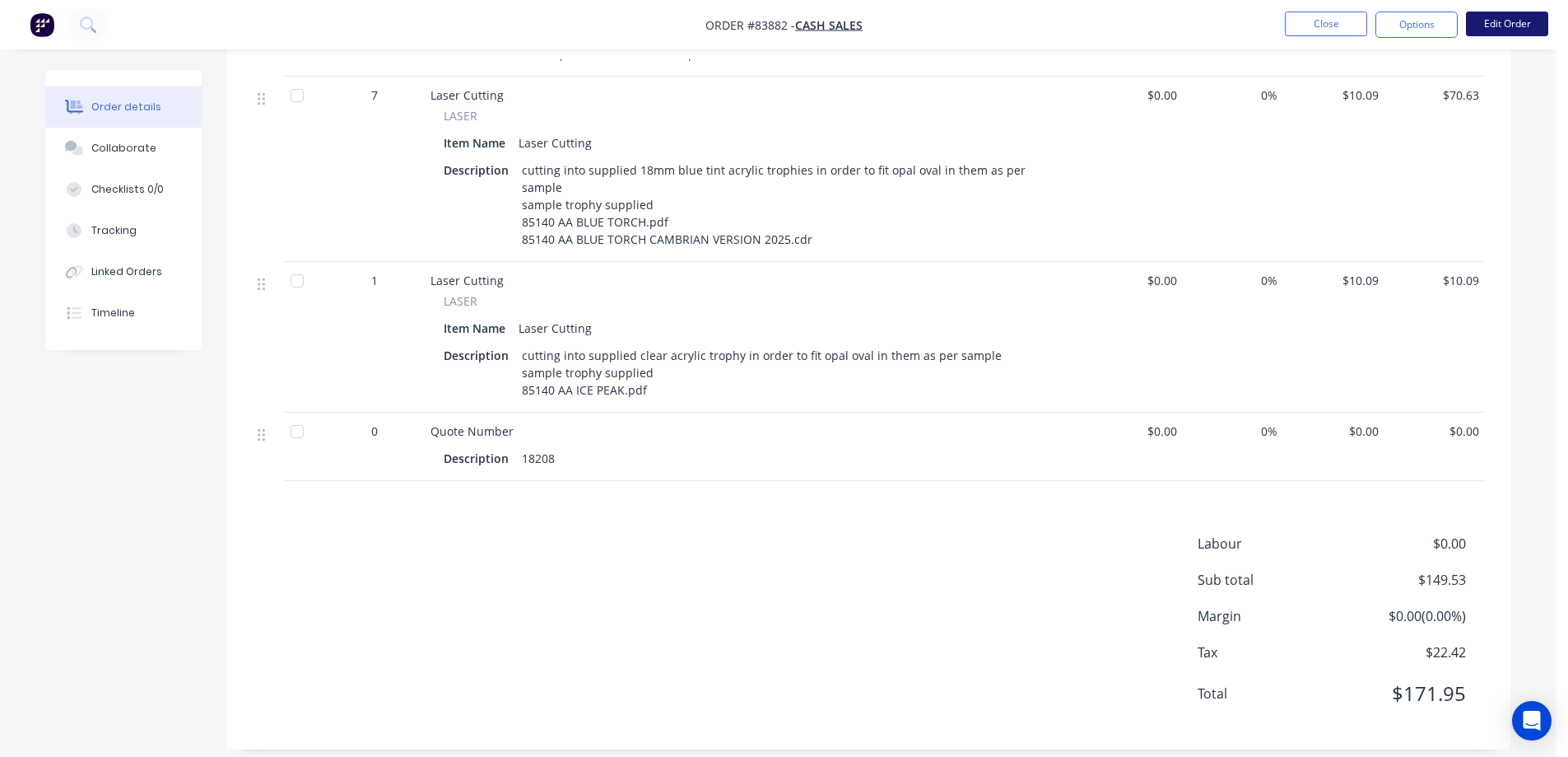
click at [1499, 24] on button "Edit Order" at bounding box center [1506, 24] width 83 height 25
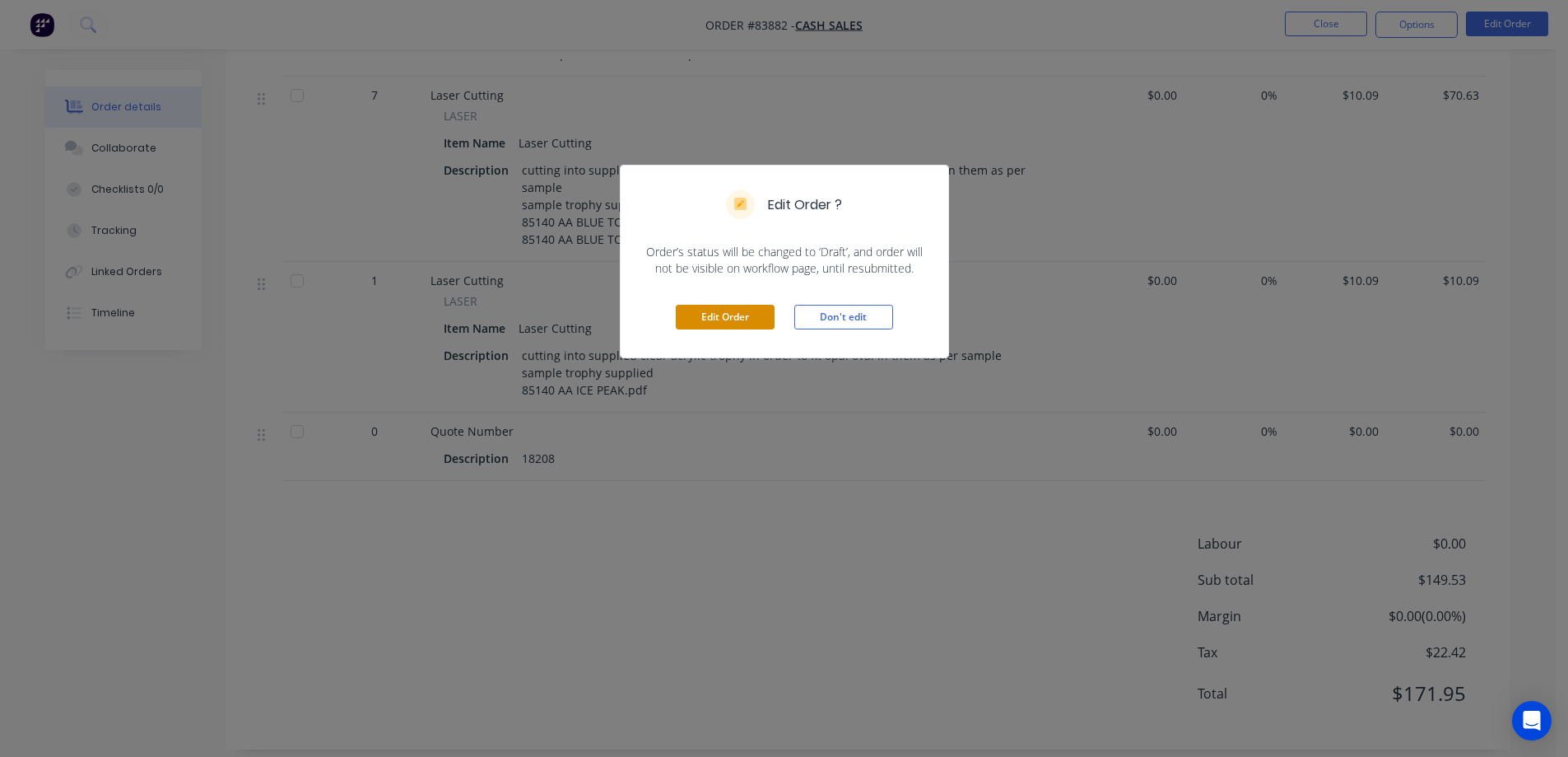
click at [709, 310] on button "Edit Order" at bounding box center [725, 317] width 99 height 25
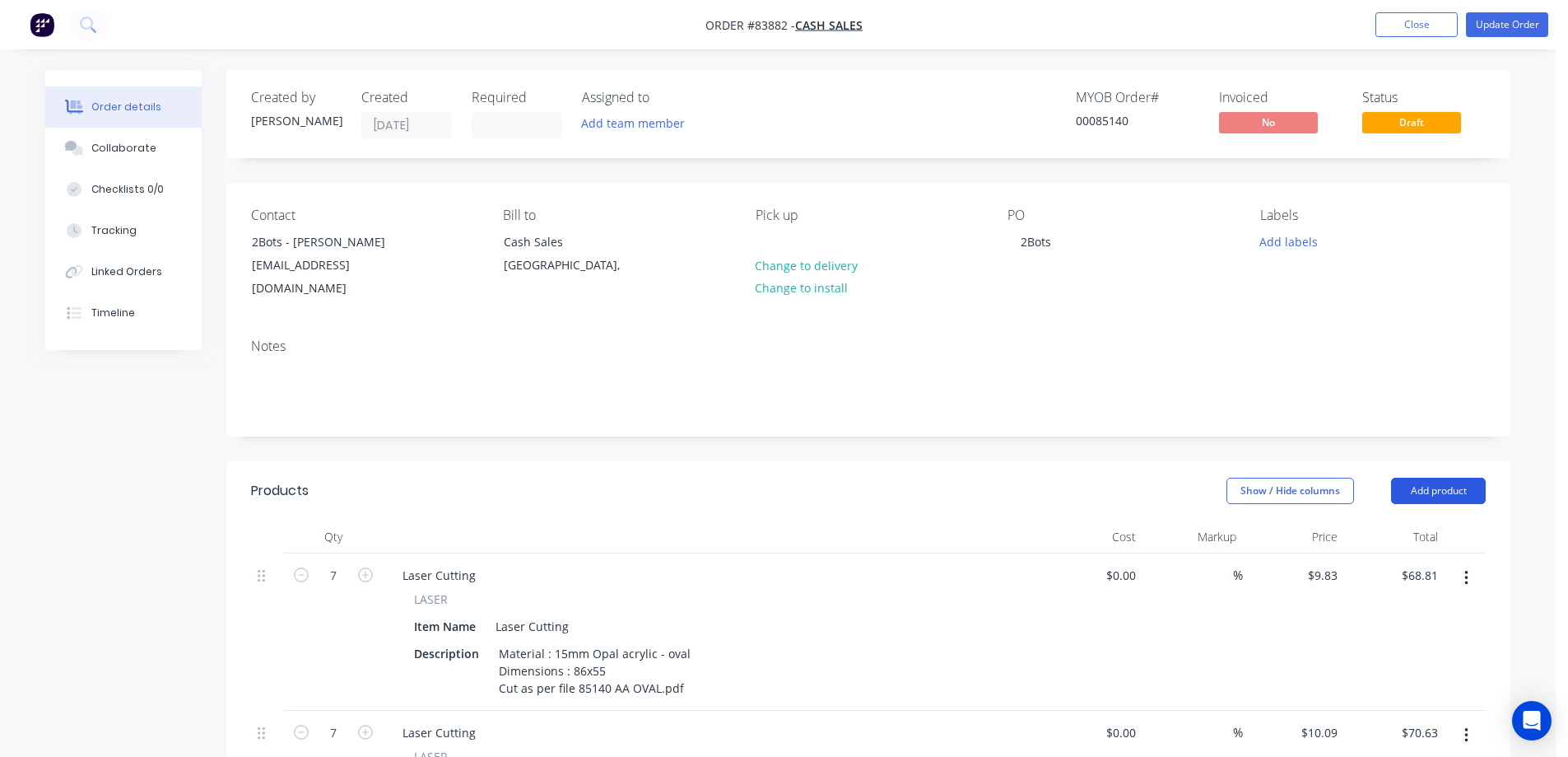
click at [1444, 477] on button "Add product" at bounding box center [1438, 490] width 94 height 26
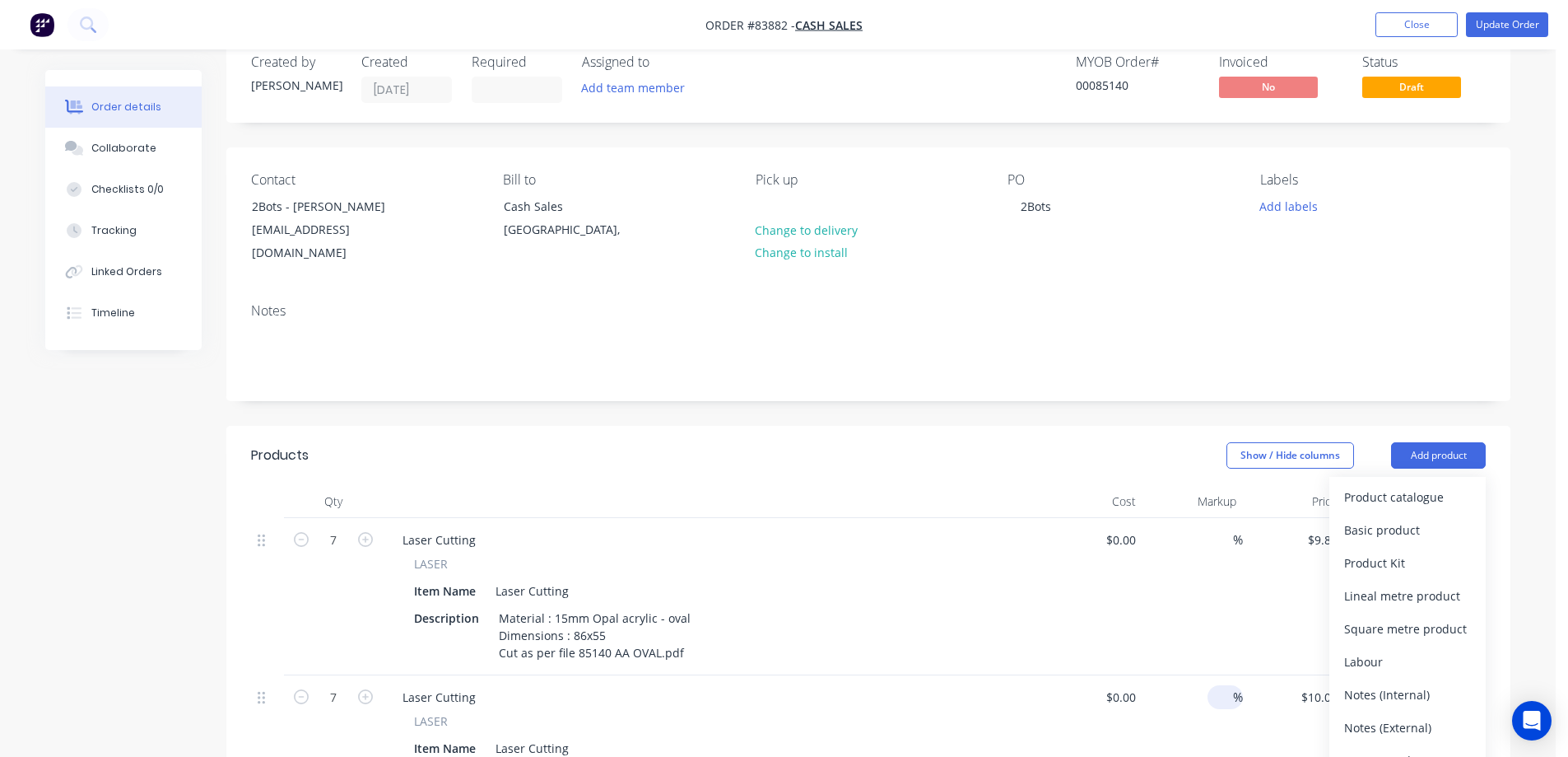
scroll to position [329, 0]
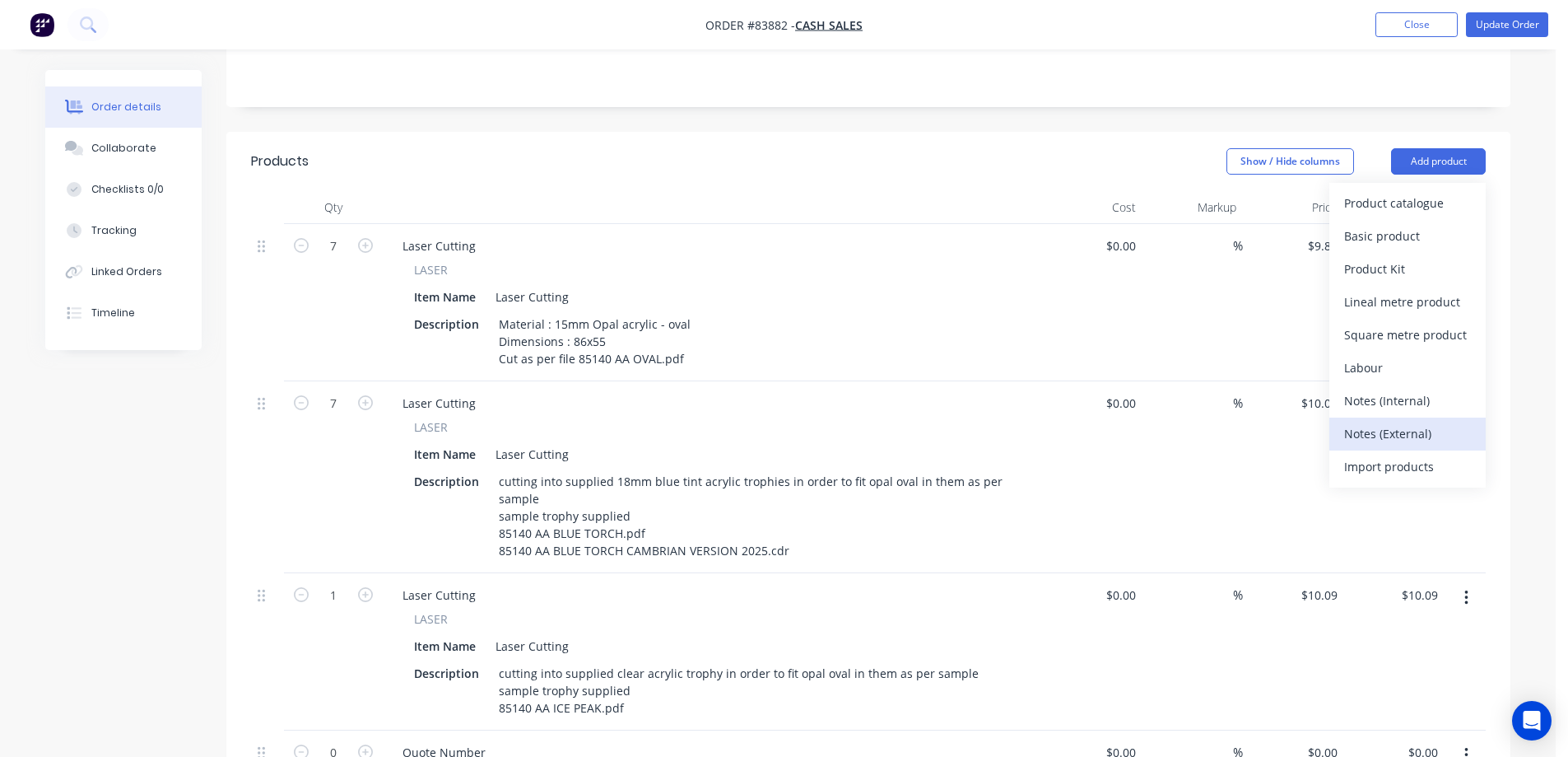
click at [1415, 421] on div "Notes (External)" at bounding box center [1407, 433] width 127 height 24
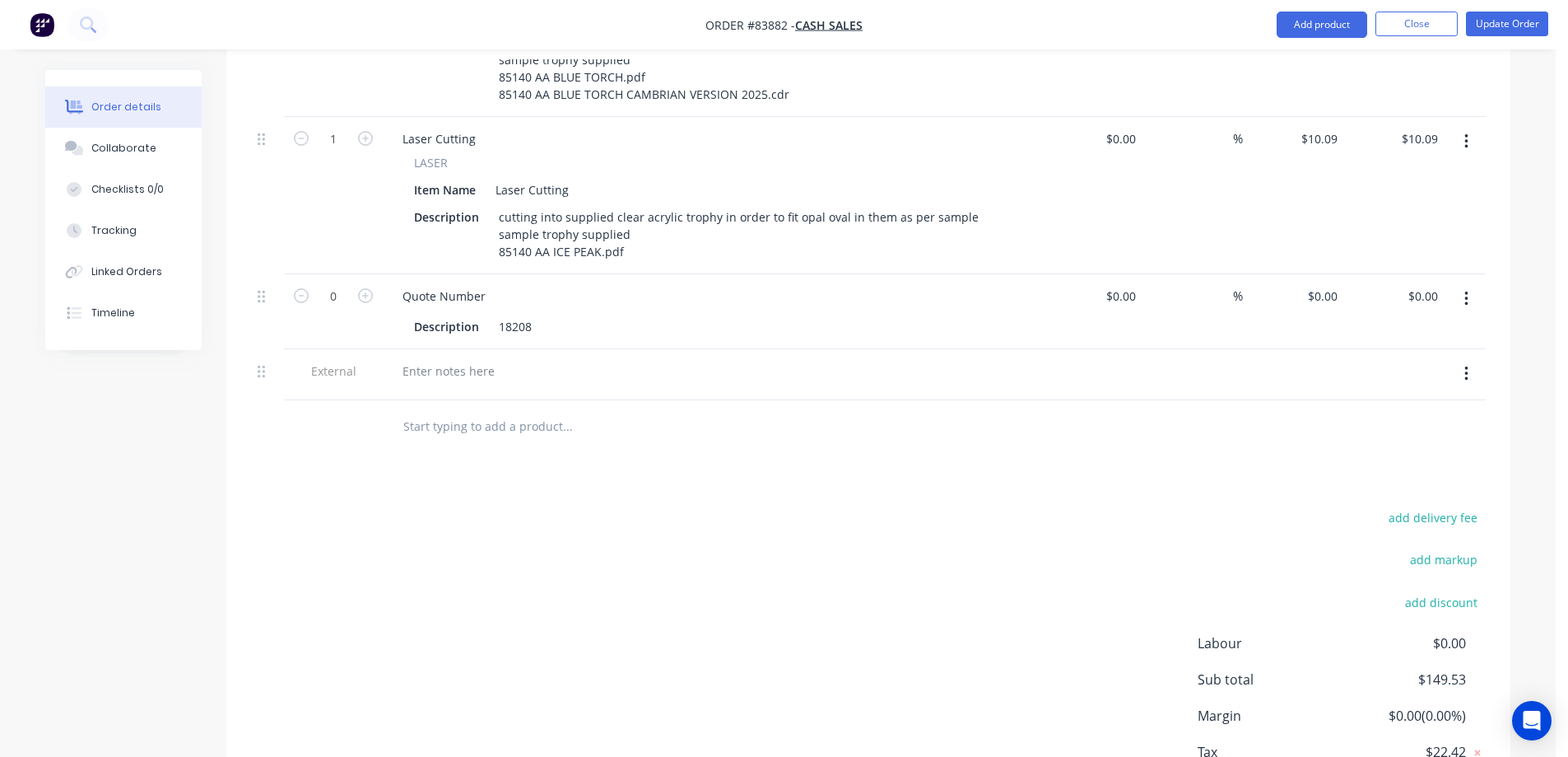
scroll to position [823, 0]
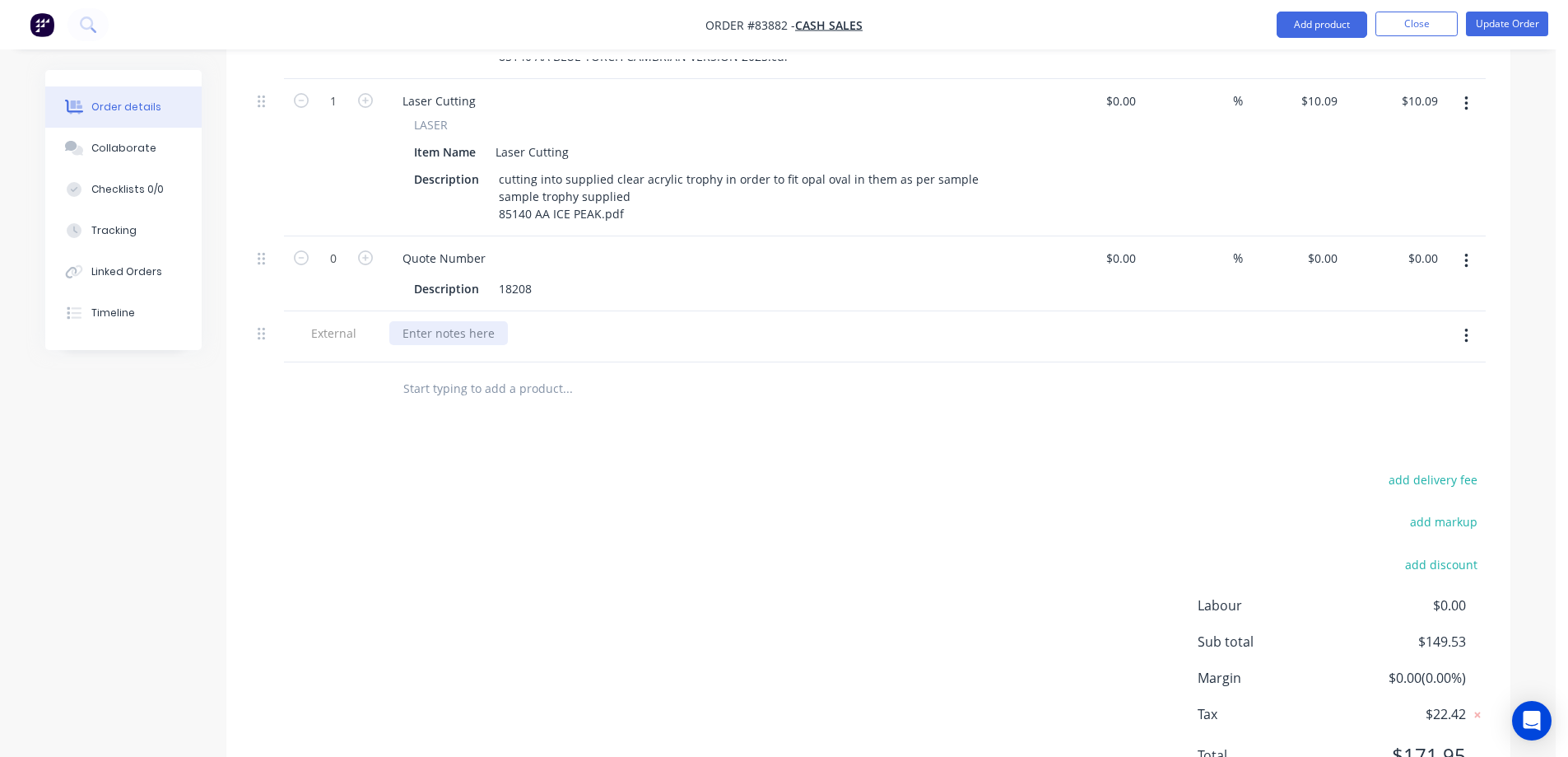
click at [431, 321] on div at bounding box center [448, 333] width 119 height 24
click at [668, 483] on div "add delivery fee add markup add discount Labour $0.00 Sub total $149.53 Margin …" at bounding box center [868, 627] width 1235 height 318
click at [1504, 25] on button "Update Order" at bounding box center [1506, 24] width 83 height 25
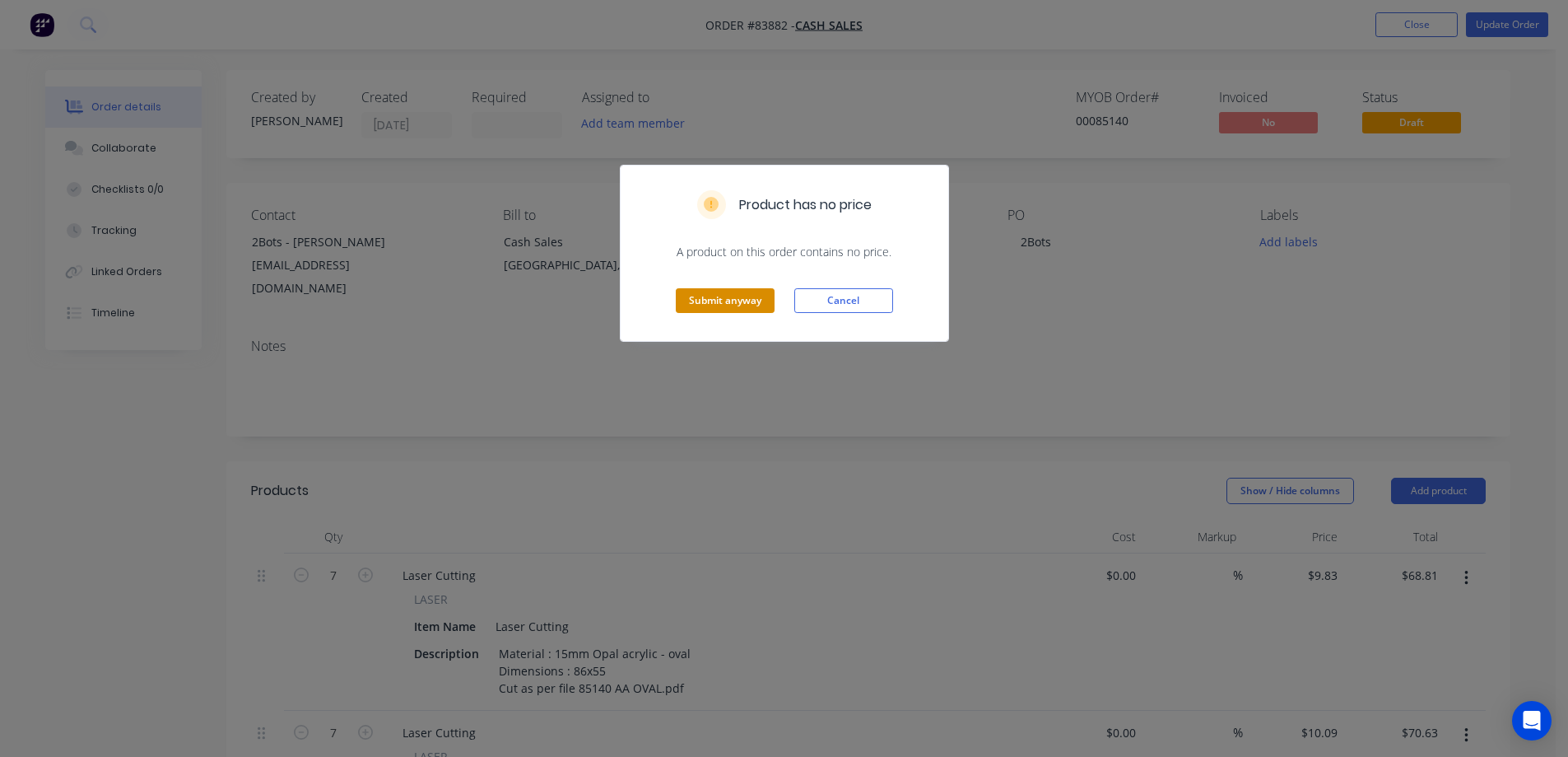
click at [720, 288] on button "Submit anyway" at bounding box center [725, 300] width 99 height 25
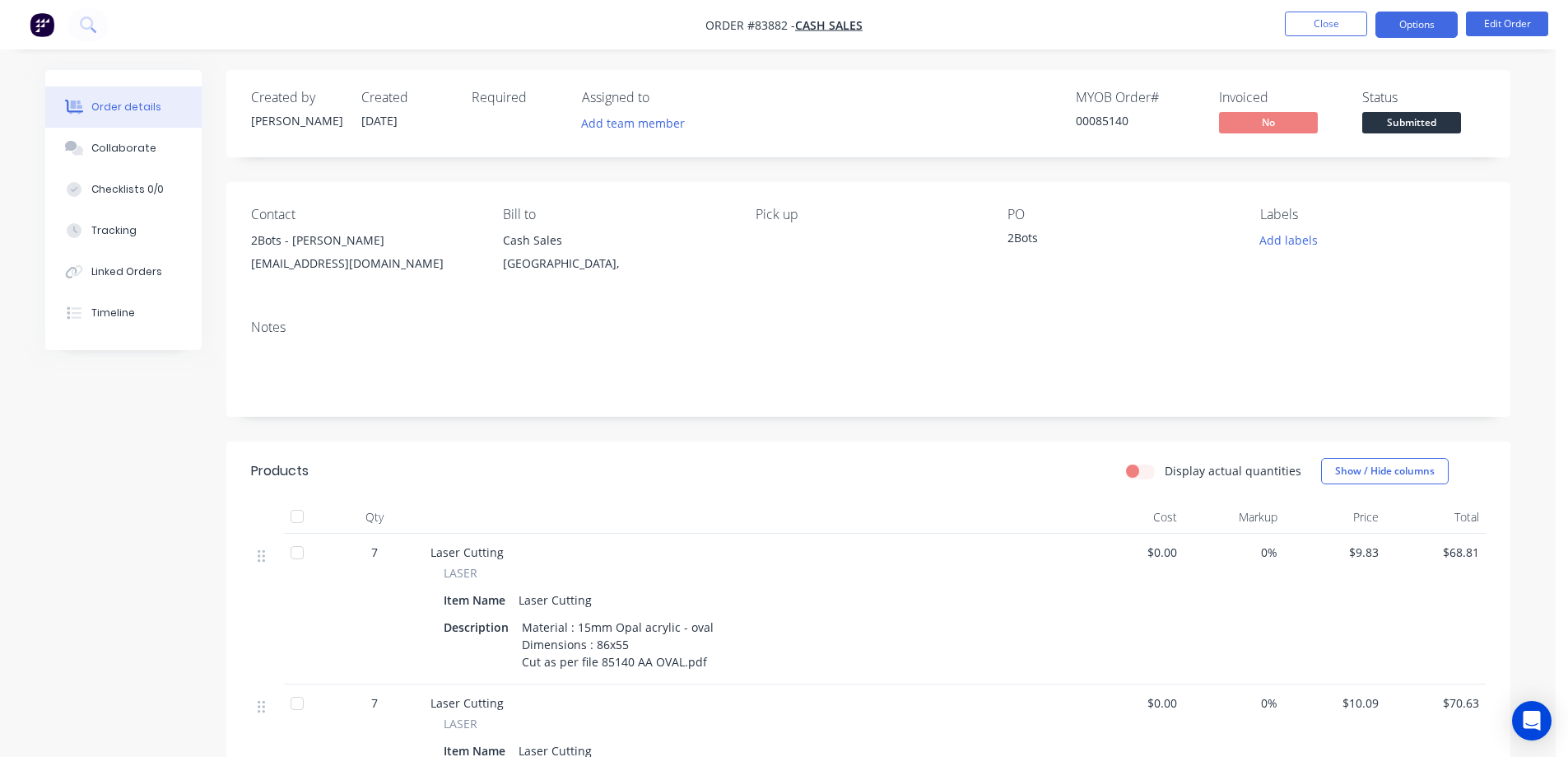
click at [1403, 31] on button "Options" at bounding box center [1416, 25] width 83 height 26
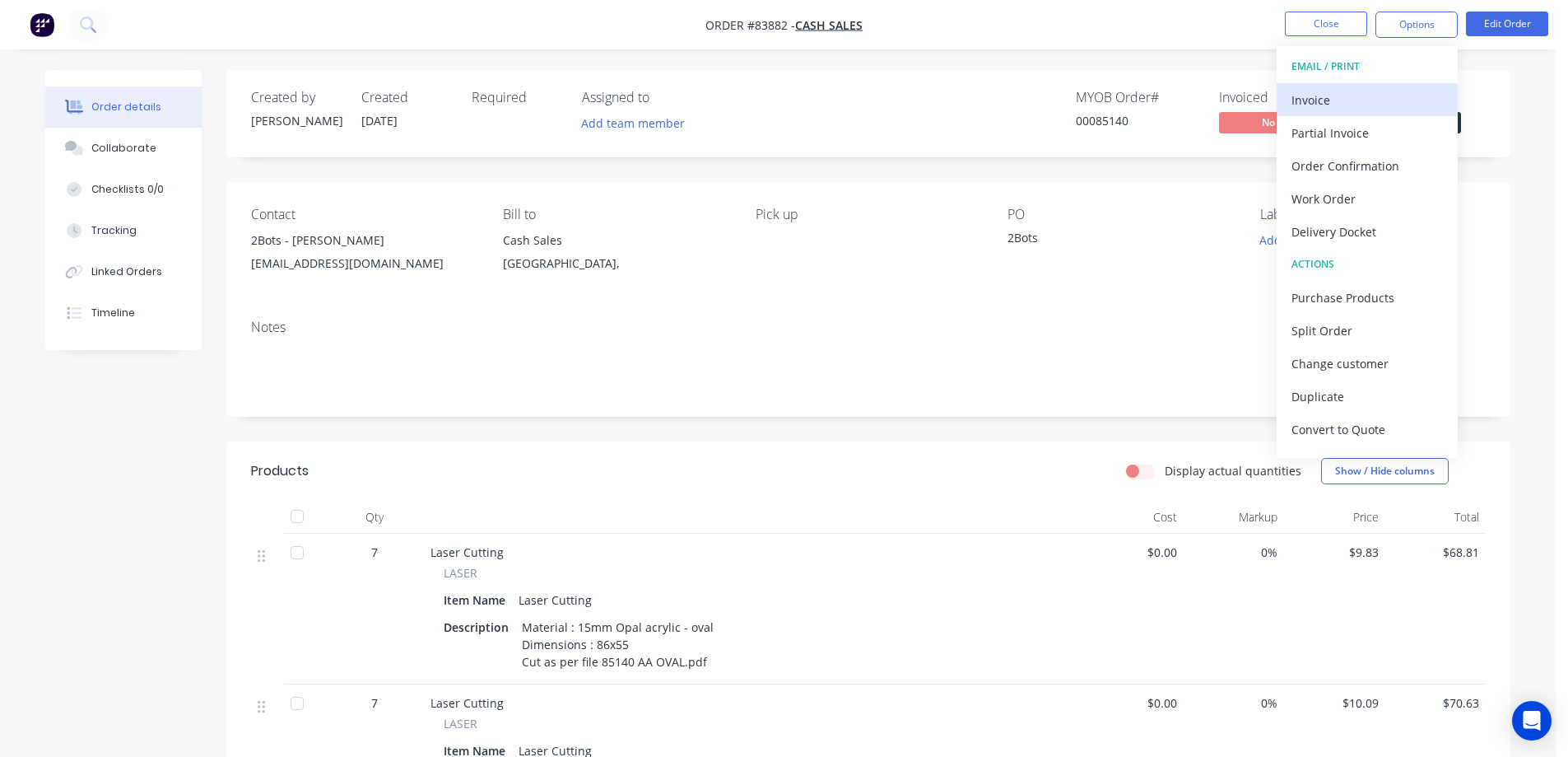
click at [1366, 109] on div "Invoice" at bounding box center [1367, 100] width 152 height 24
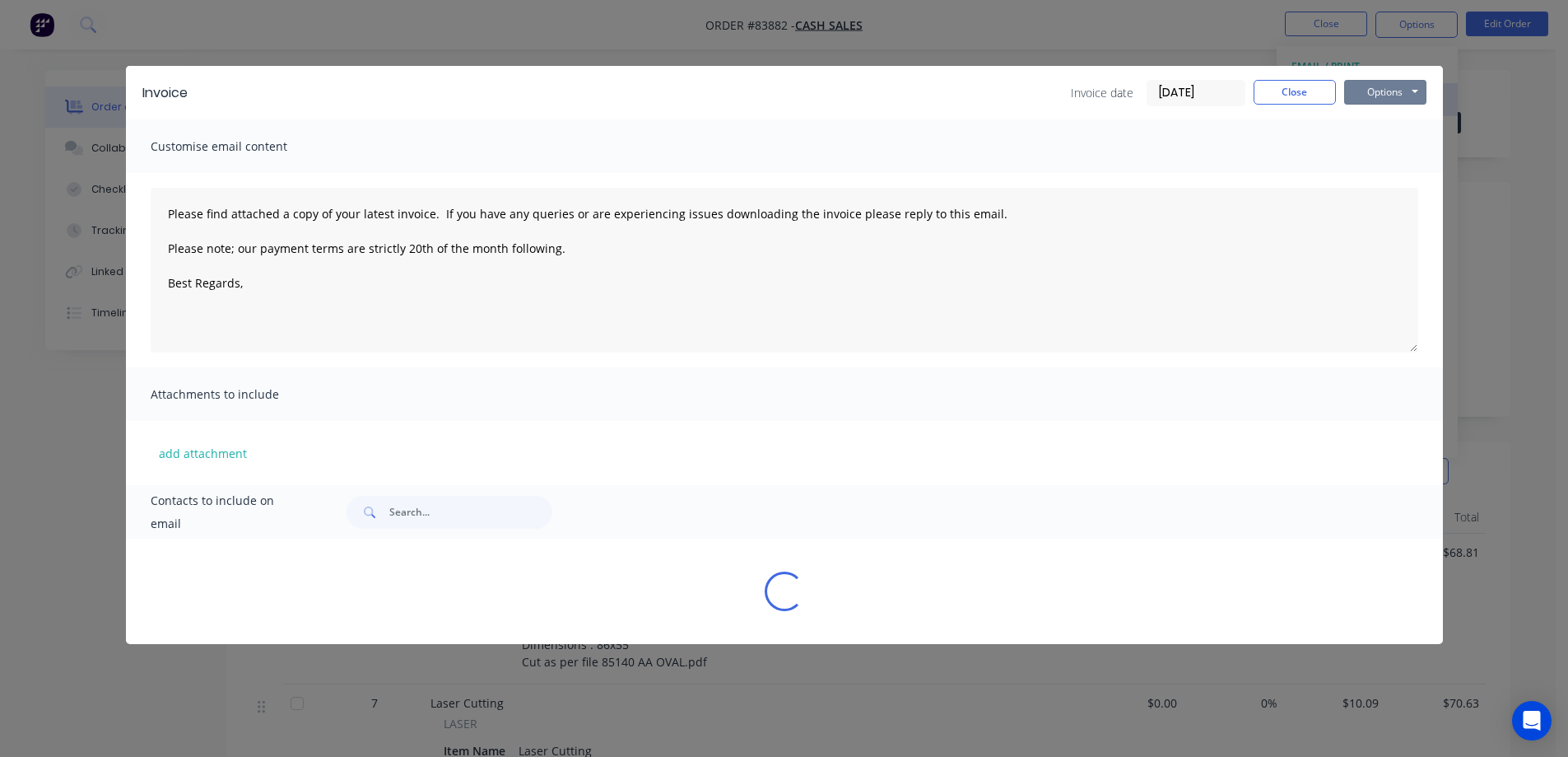
click at [1383, 96] on button "Options" at bounding box center [1385, 92] width 83 height 25
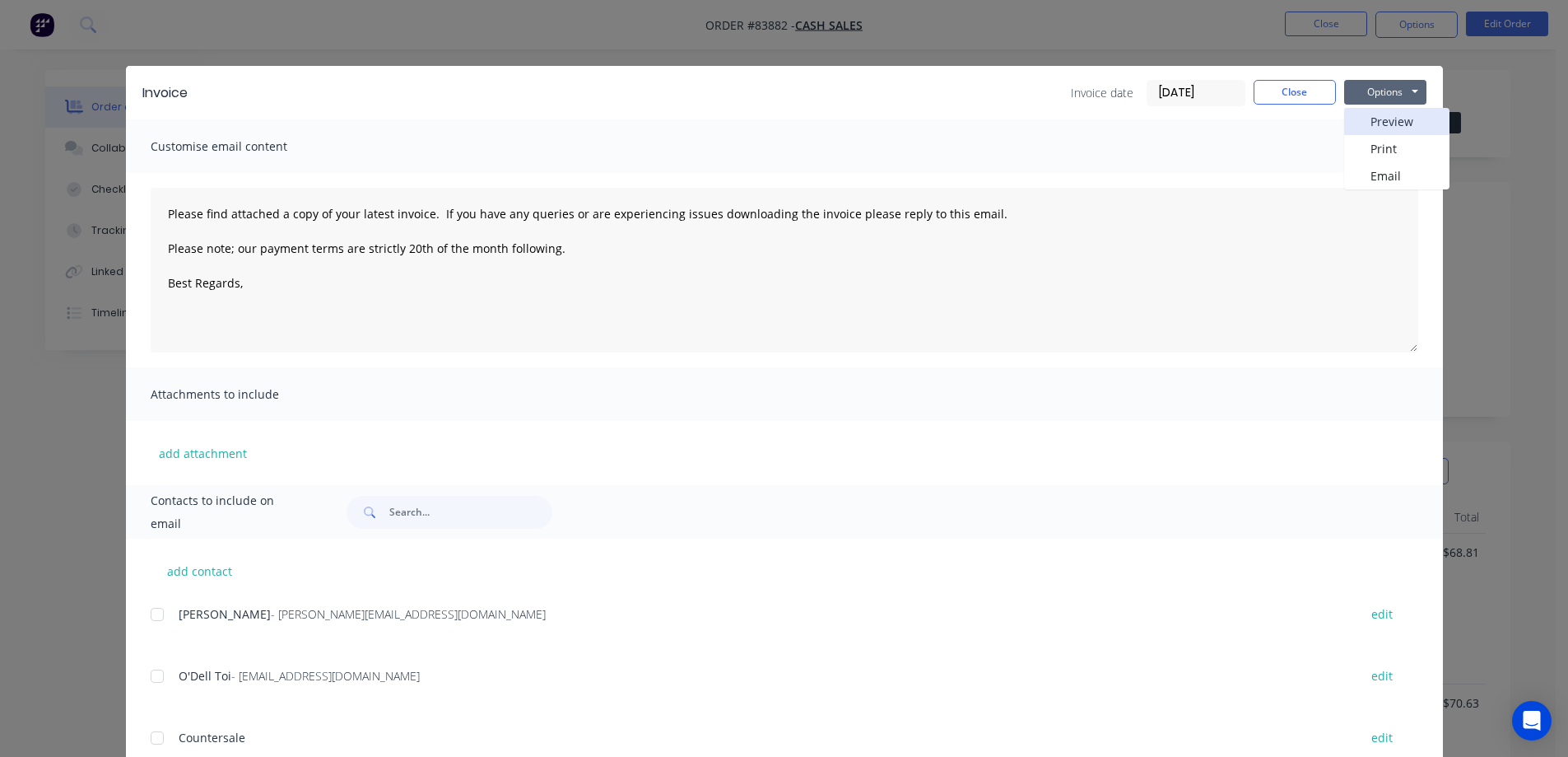
click at [1382, 116] on button "Preview" at bounding box center [1396, 122] width 105 height 27
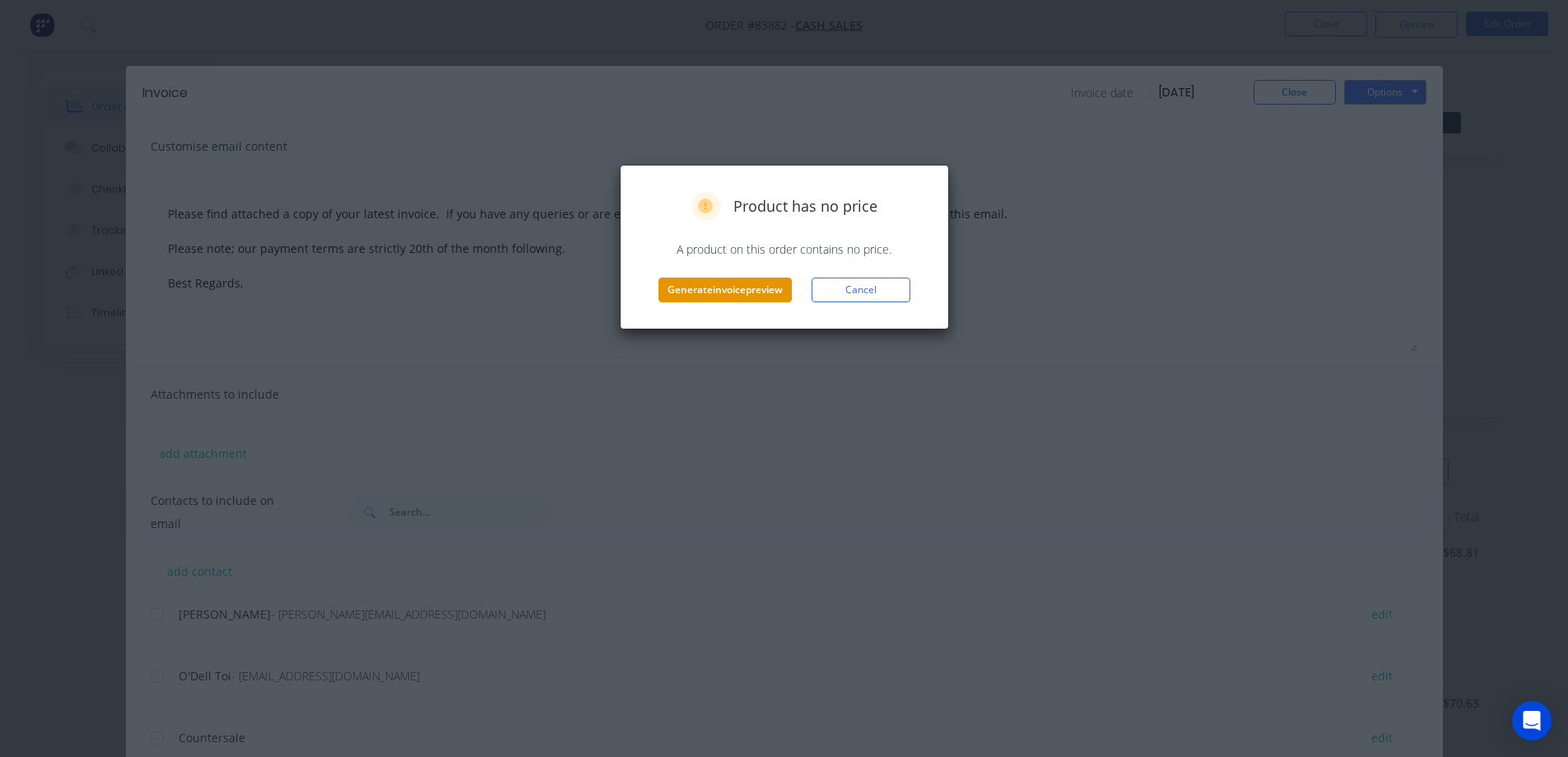
click at [709, 286] on button "Generate invoice preview" at bounding box center [725, 290] width 133 height 25
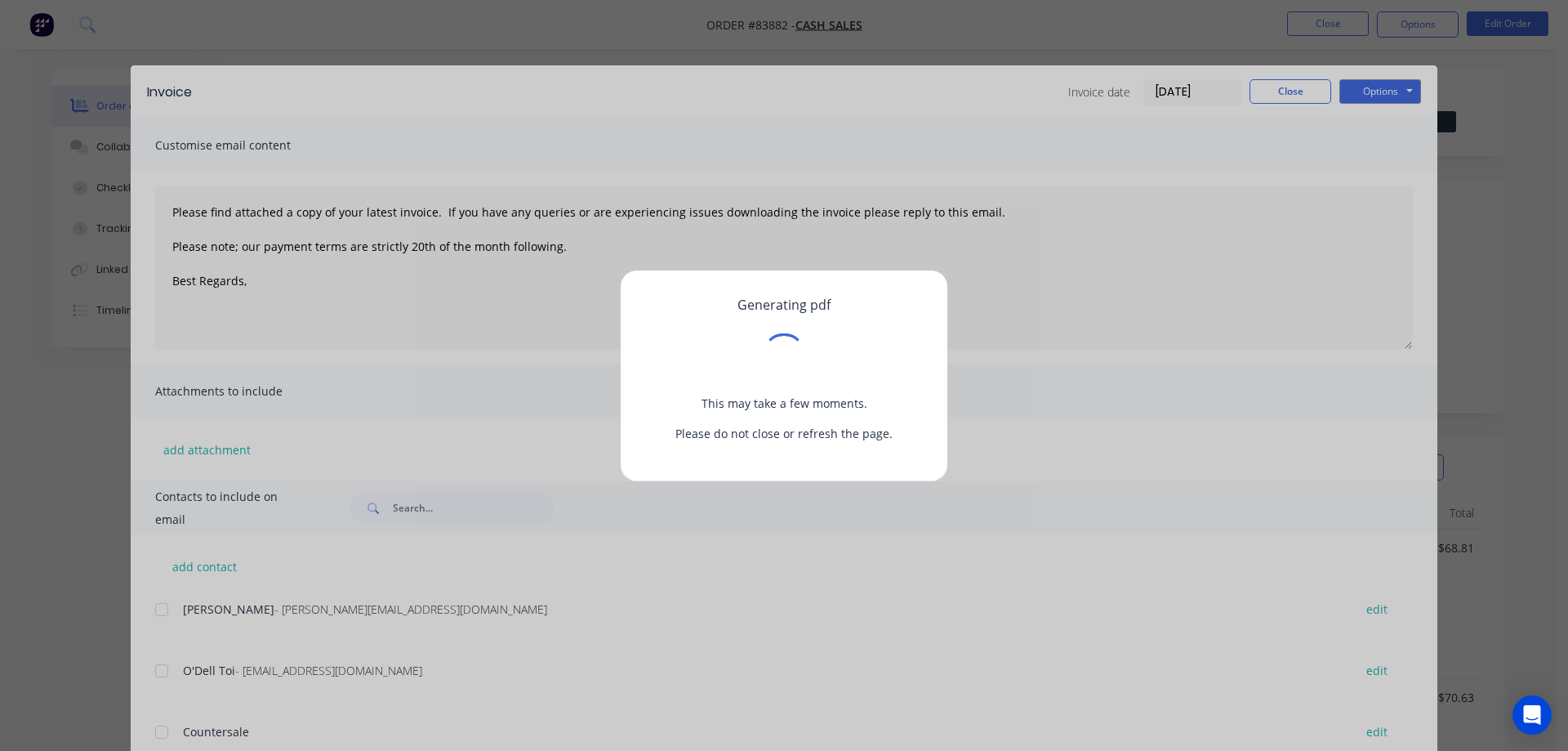
click at [1547, 391] on div "Generating pdf This may take a few moments. Please do not close or refresh the …" at bounding box center [784, 376] width 1568 height 751
drag, startPoint x: 1559, startPoint y: 392, endPoint x: 1553, endPoint y: 428, distance: 36.5
click at [1553, 428] on div "Generating pdf This may take a few moments. Please do not close or refresh the …" at bounding box center [784, 376] width 1568 height 751
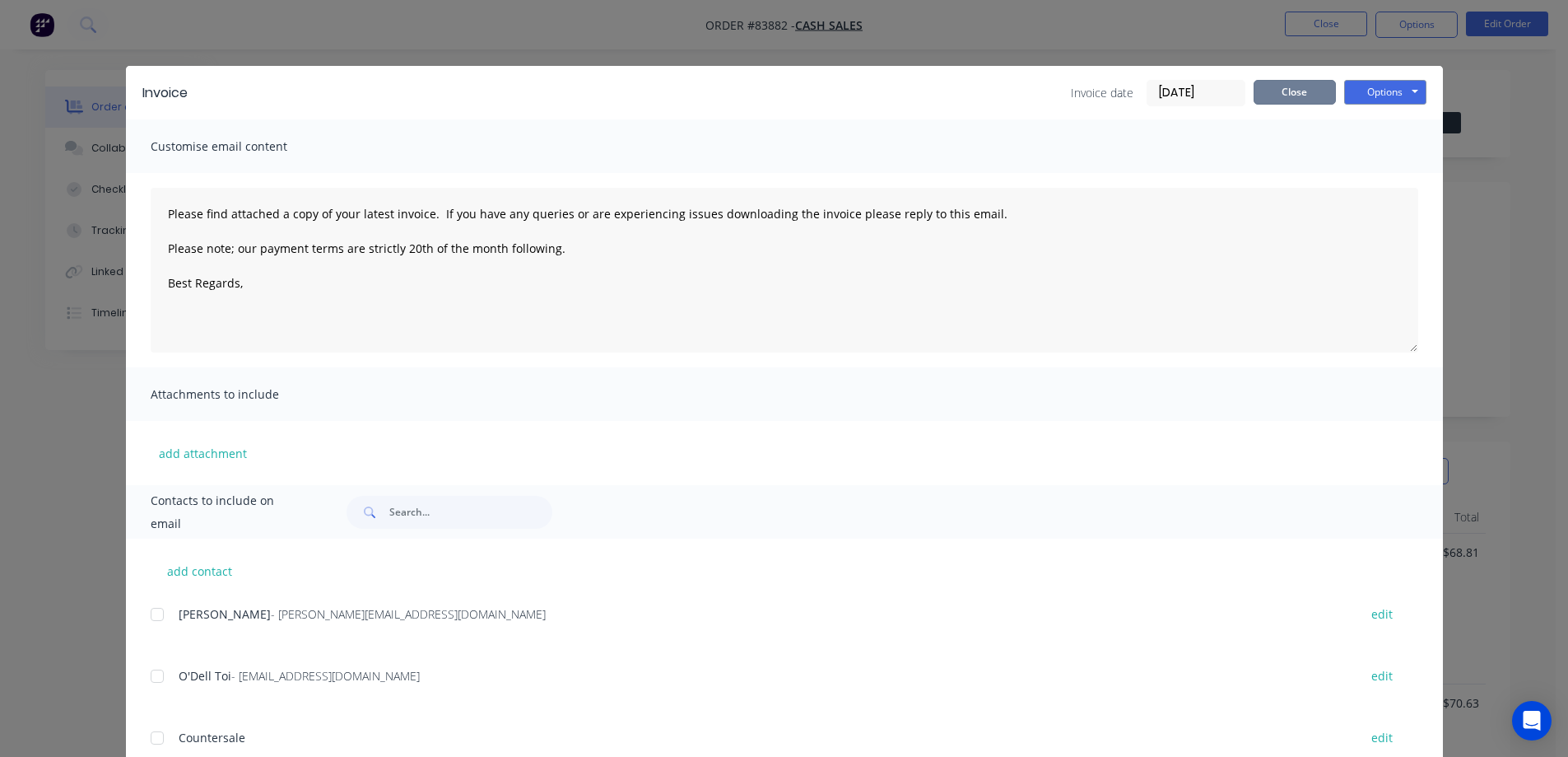
click at [1297, 91] on button "Close" at bounding box center [1294, 92] width 83 height 25
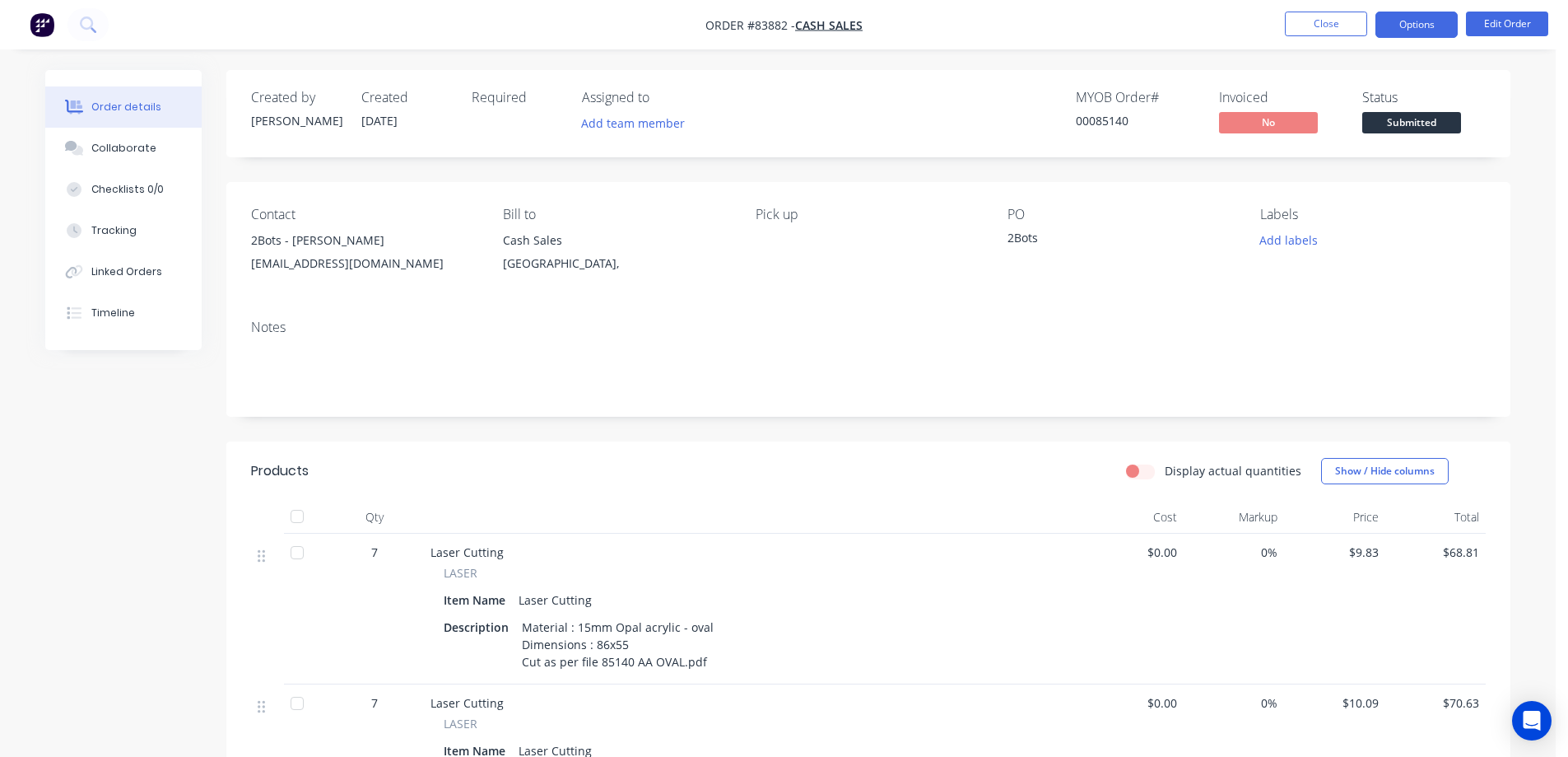
click at [1449, 27] on button "Options" at bounding box center [1416, 25] width 83 height 26
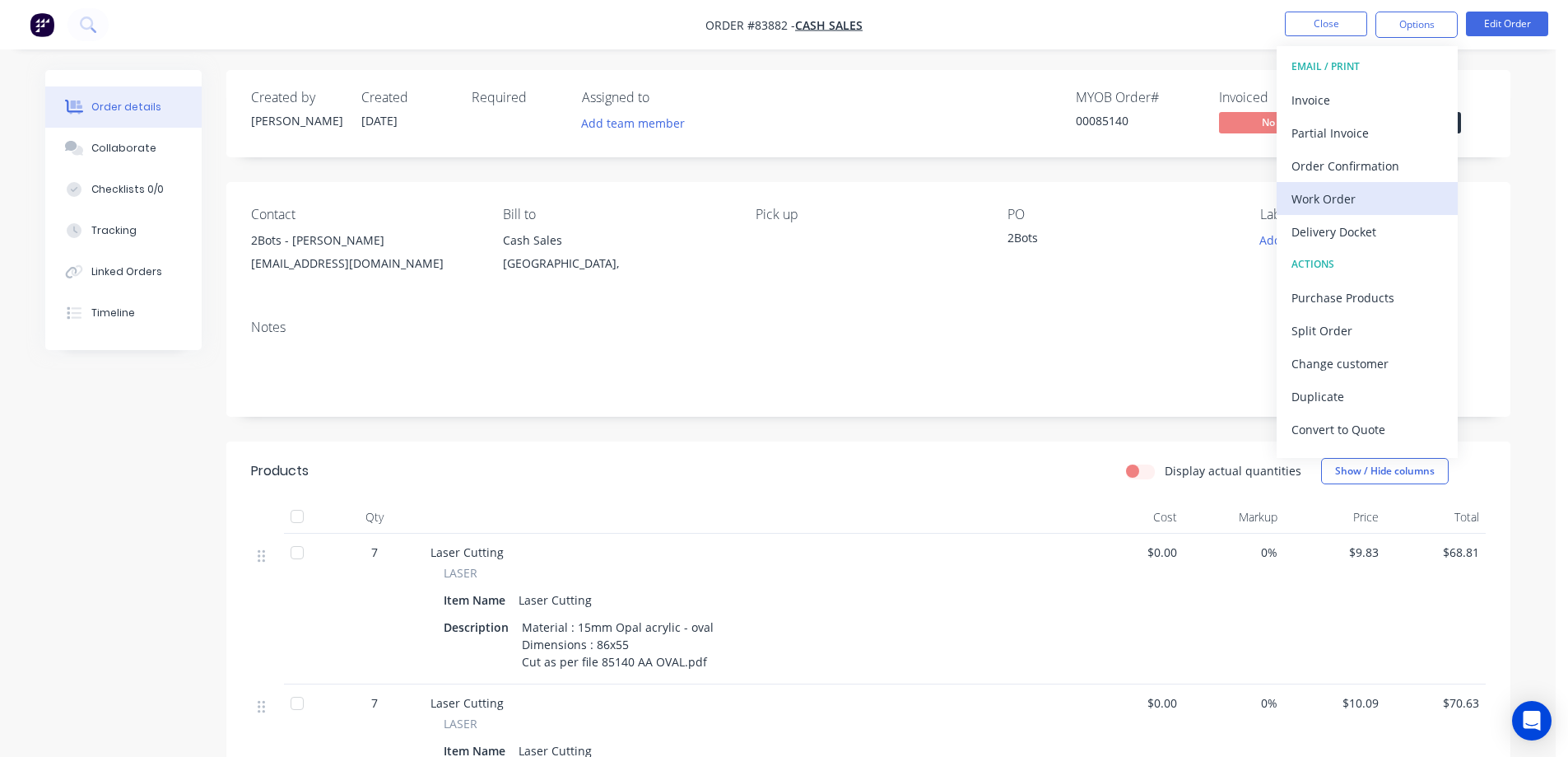
click at [1370, 201] on div "Work Order" at bounding box center [1367, 199] width 152 height 24
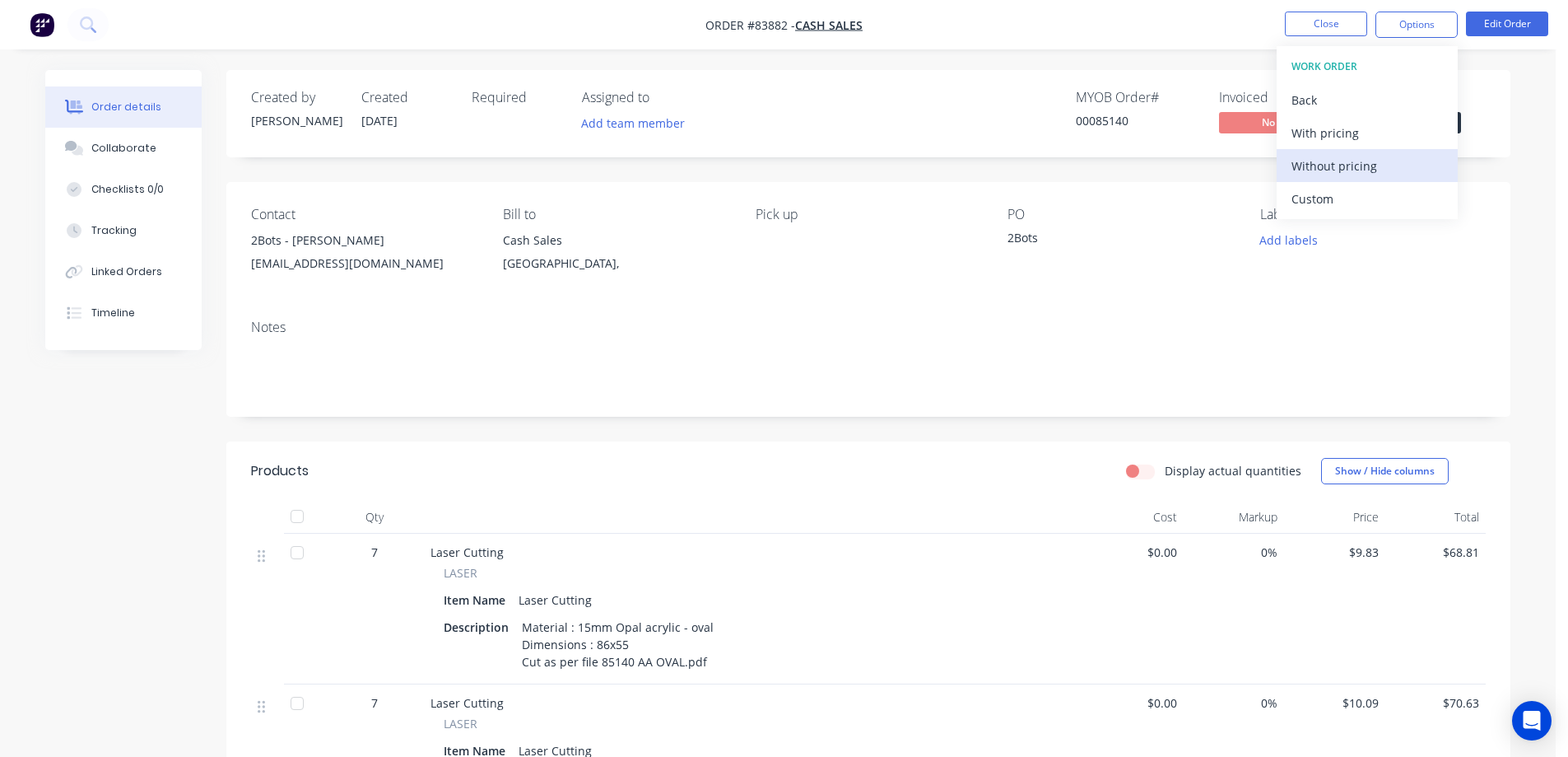
click at [1374, 171] on div "Without pricing" at bounding box center [1367, 166] width 152 height 24
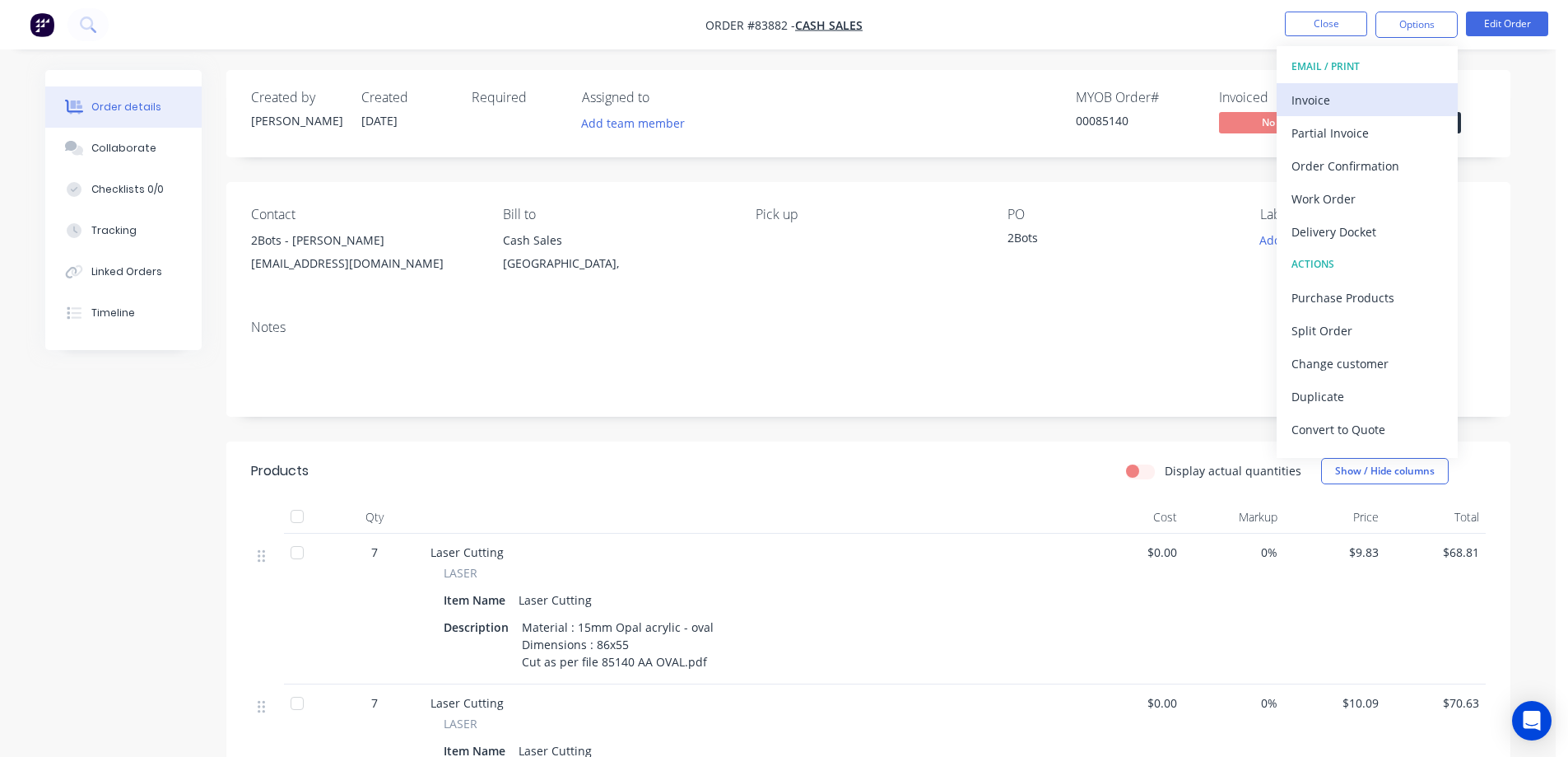
click at [1370, 94] on div "Invoice" at bounding box center [1367, 100] width 152 height 24
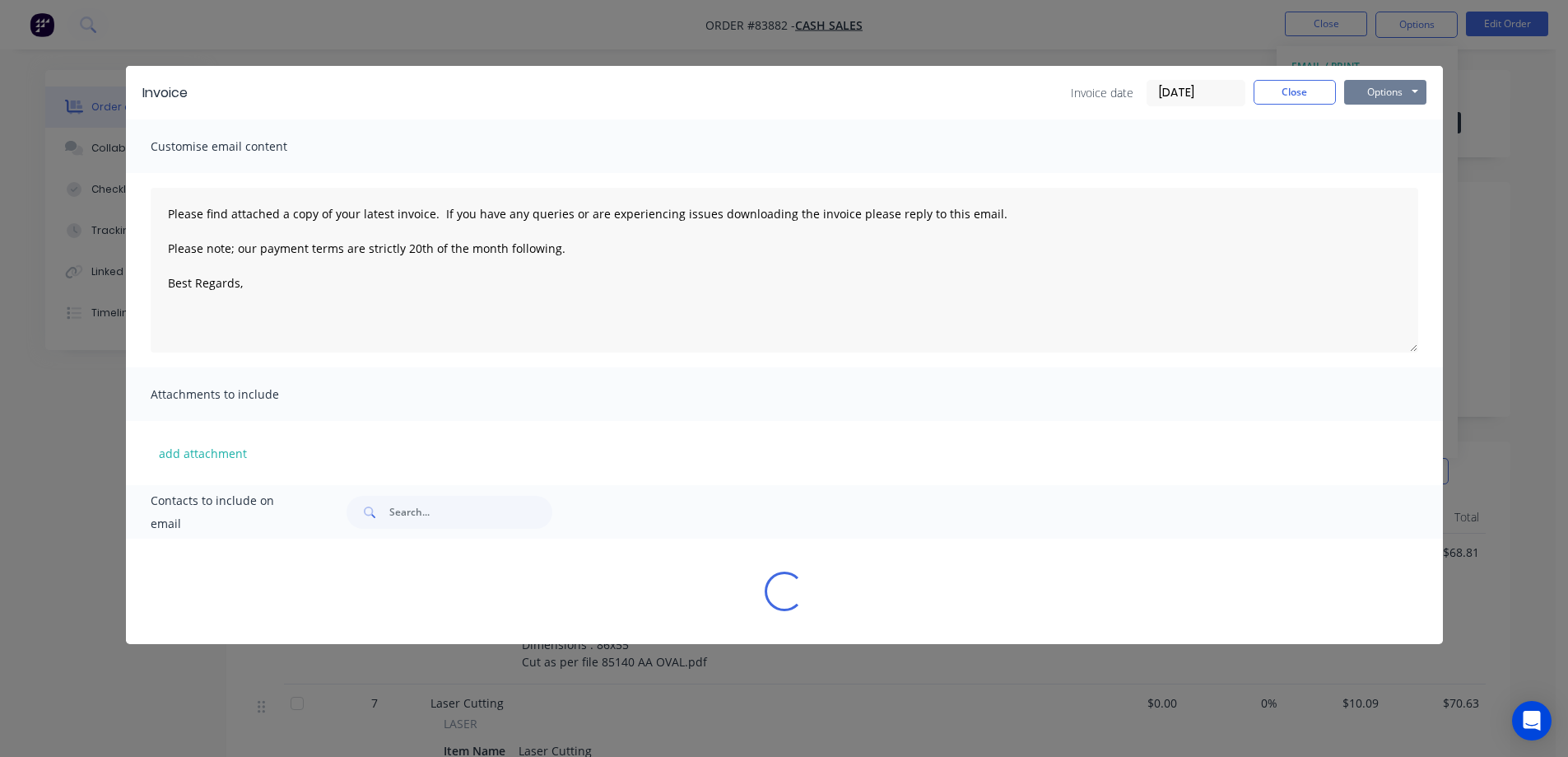
drag, startPoint x: 1350, startPoint y: 105, endPoint x: 1355, endPoint y: 97, distance: 9.4
click at [1350, 103] on div "Options Preview Print Email" at bounding box center [1385, 93] width 83 height 26
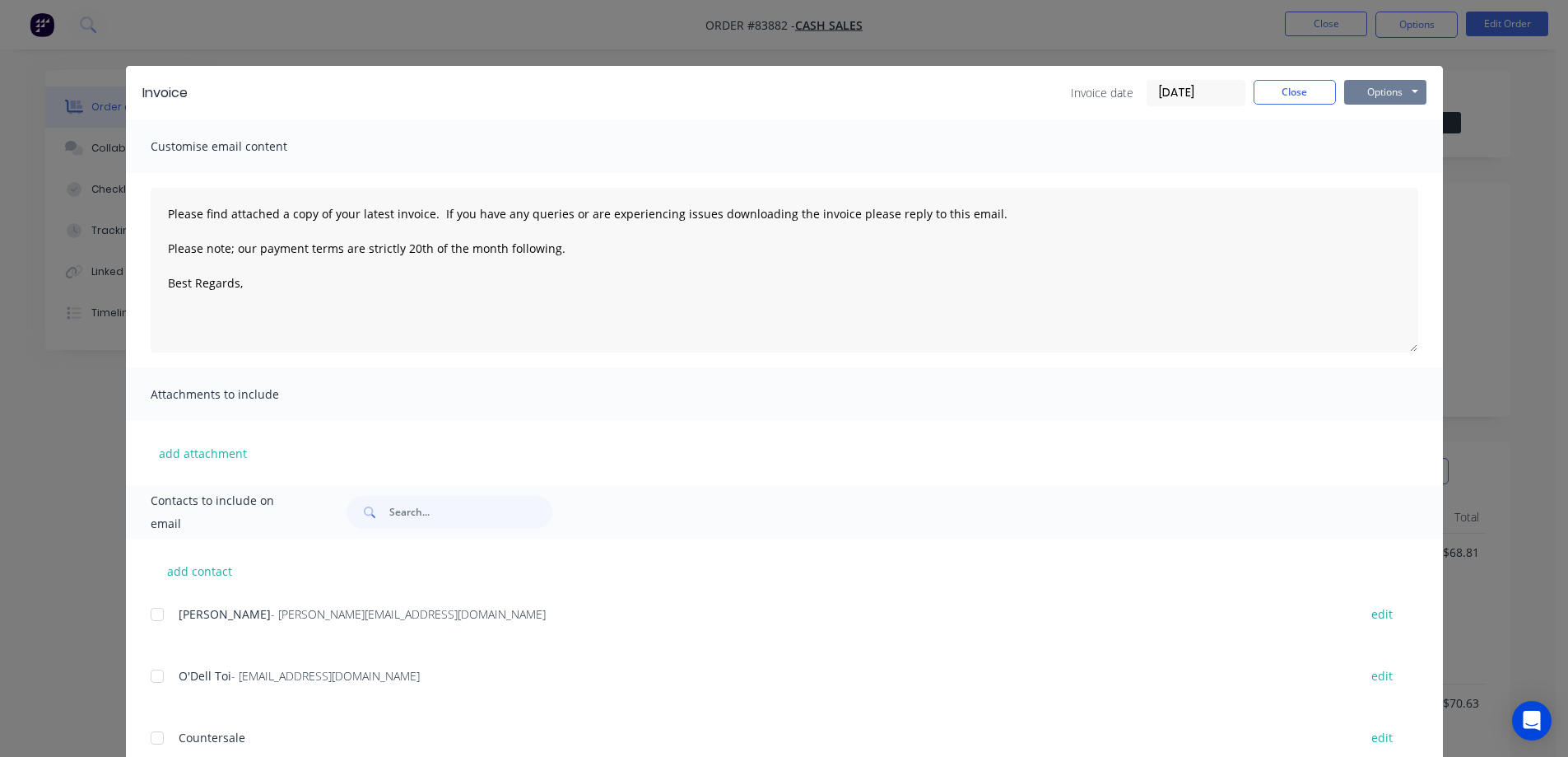
click at [1359, 92] on button "Options" at bounding box center [1385, 92] width 83 height 25
click at [1365, 112] on button "Preview" at bounding box center [1396, 122] width 105 height 27
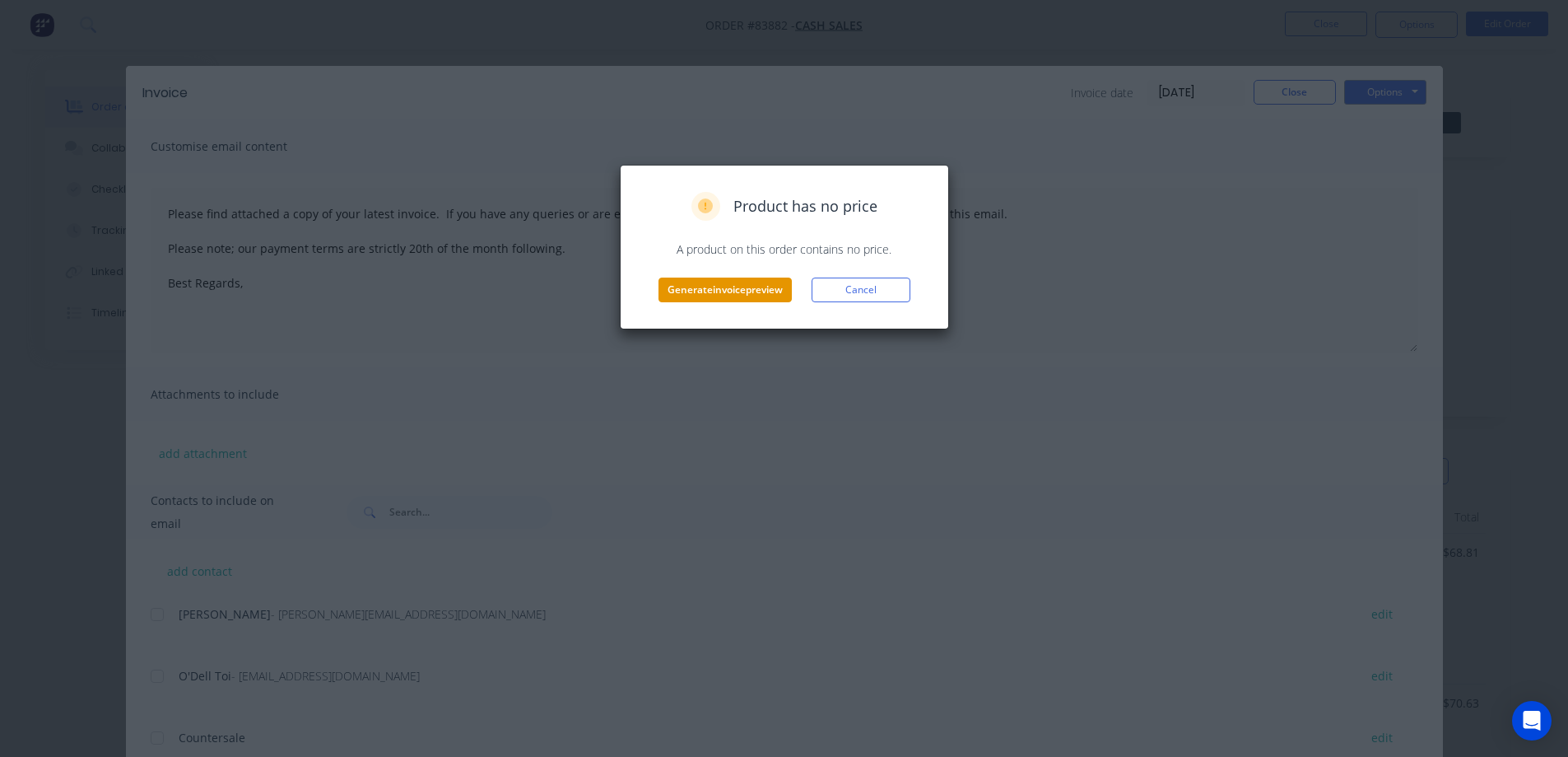
click at [761, 290] on button "Generate invoice preview" at bounding box center [725, 290] width 133 height 25
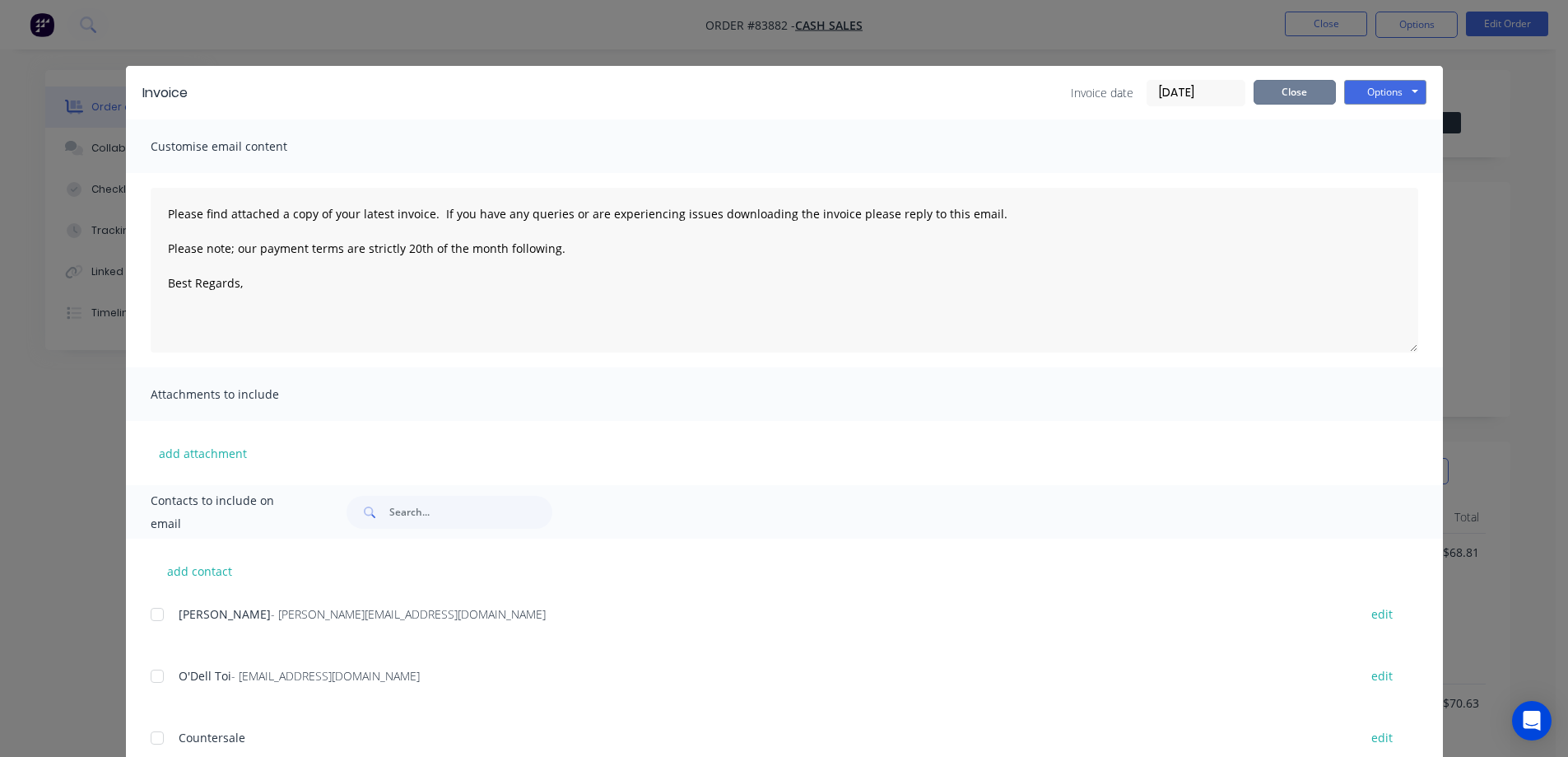
click at [1310, 97] on button "Close" at bounding box center [1294, 92] width 83 height 25
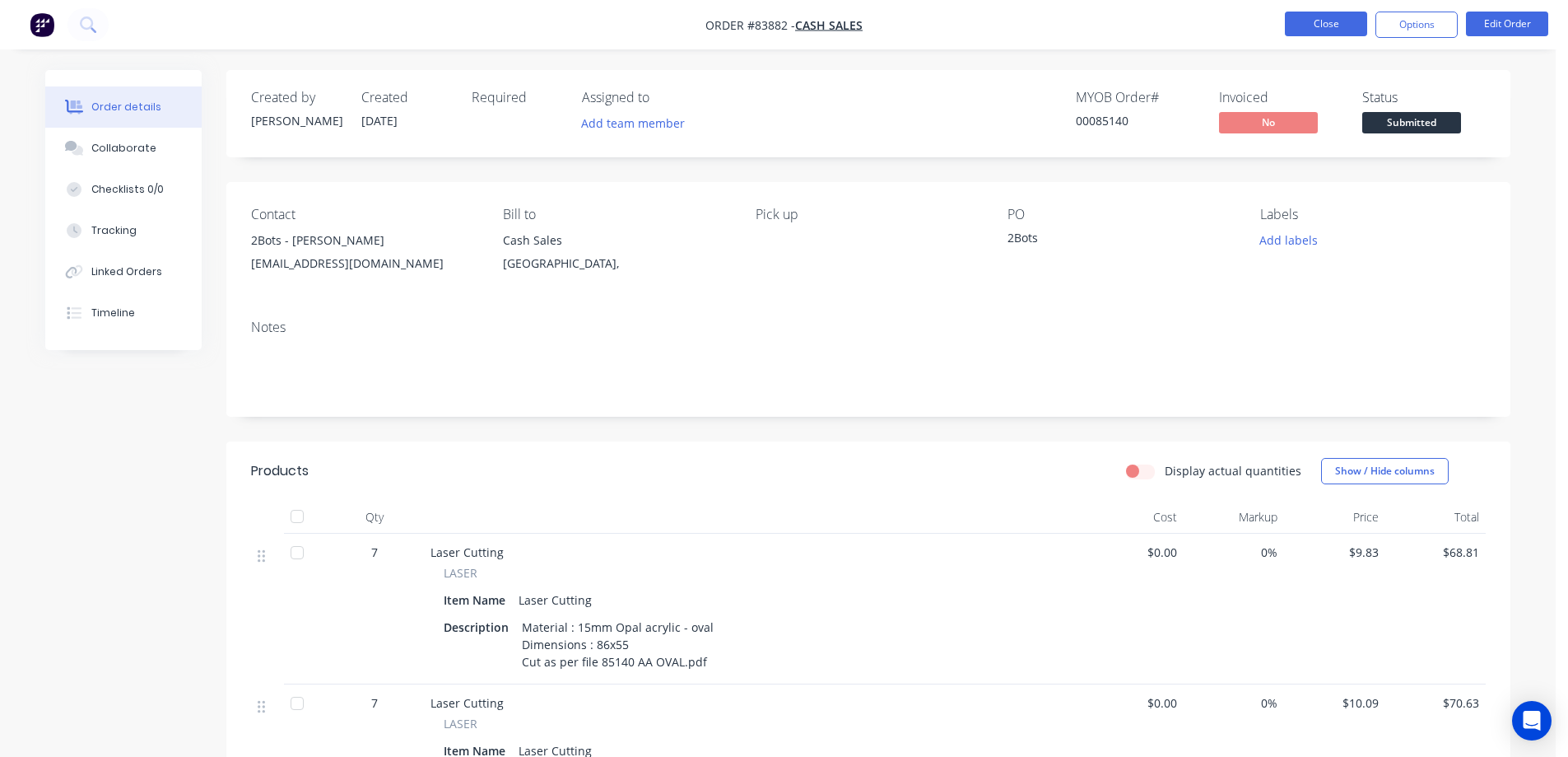
click at [1334, 26] on button "Close" at bounding box center [1326, 24] width 83 height 25
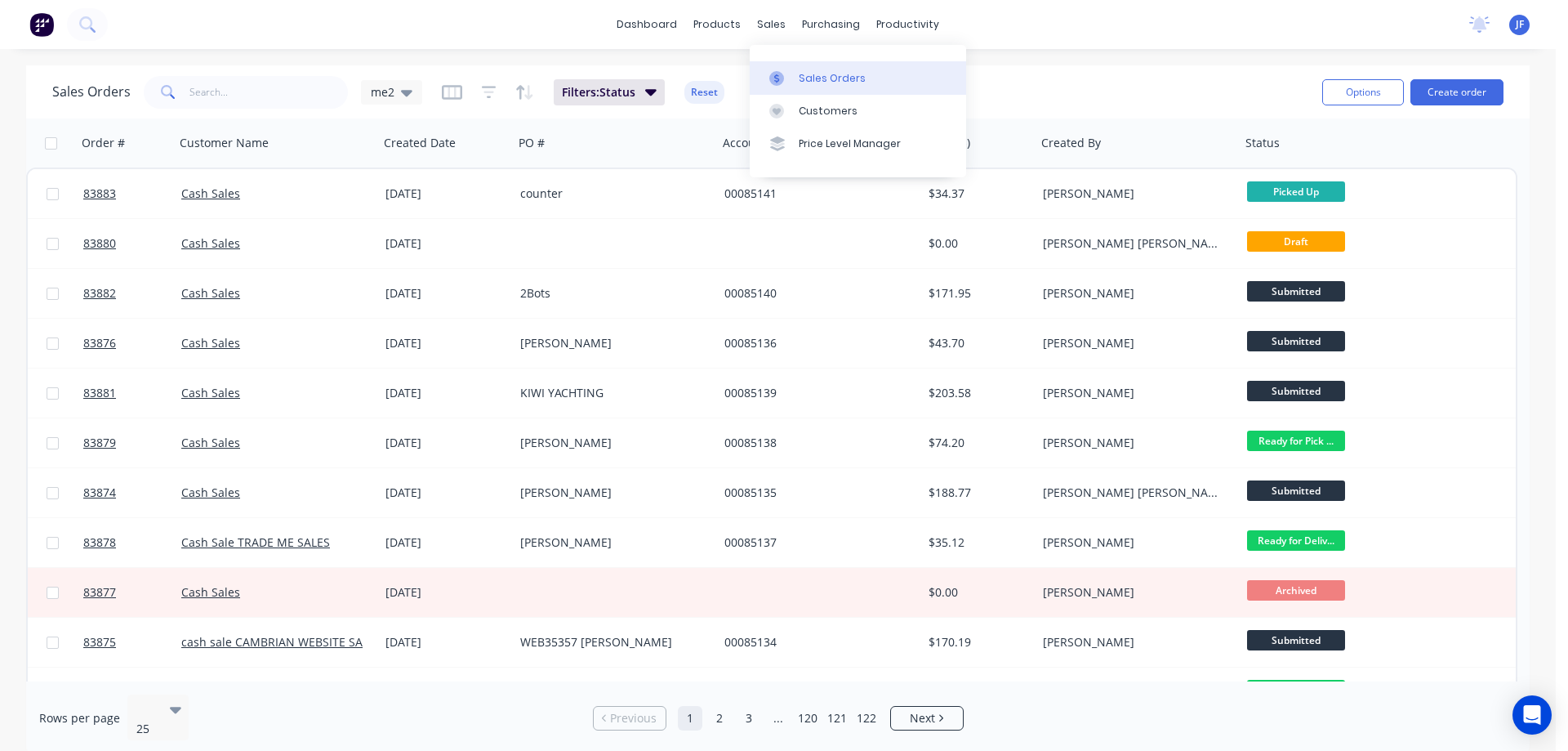
click at [789, 73] on div at bounding box center [780, 78] width 24 height 14
click at [1016, 68] on div "Sales Orders me2 Filters: Status Reset Options Create order" at bounding box center [778, 92] width 1503 height 53
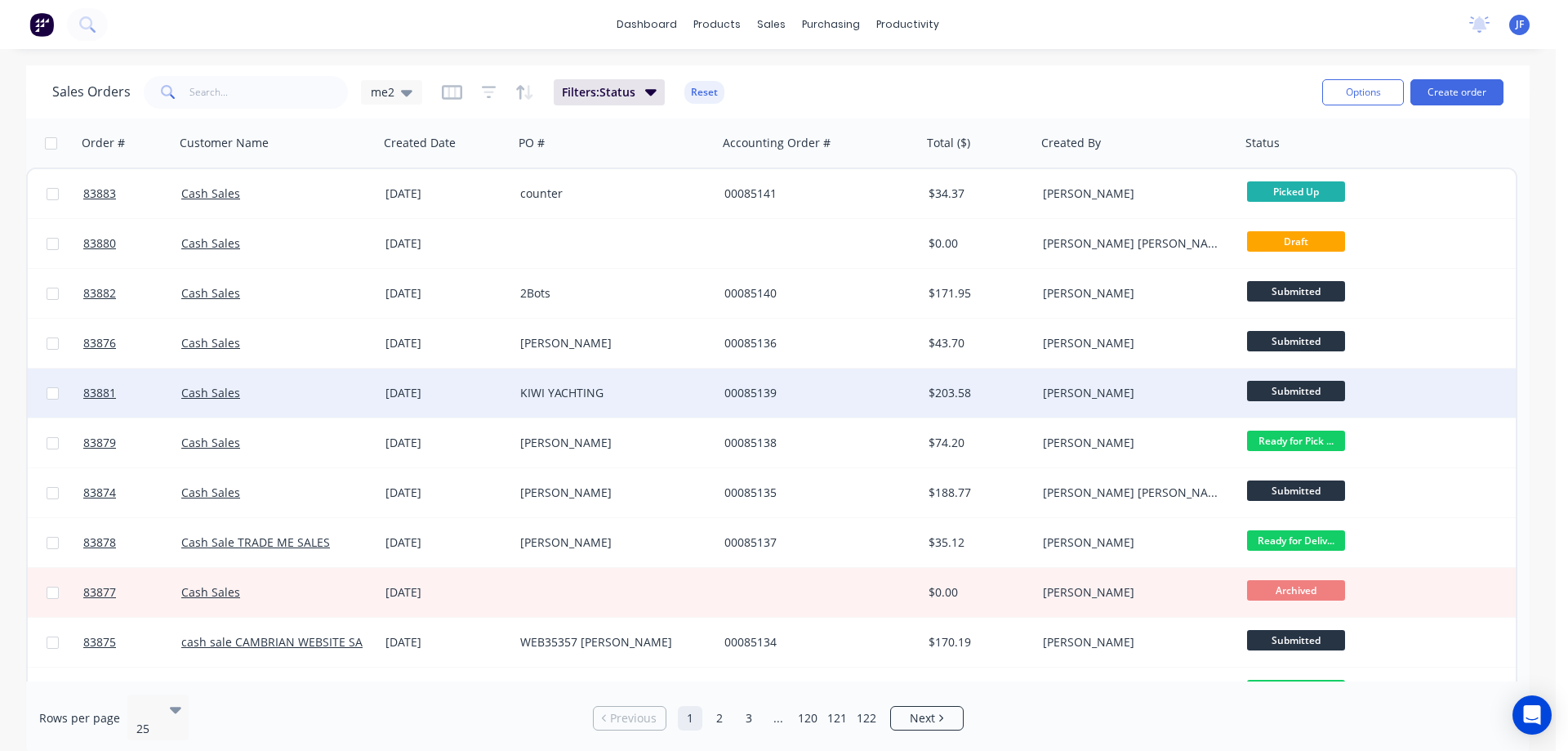
click at [517, 385] on div "KIWI YACHTING" at bounding box center [616, 393] width 204 height 49
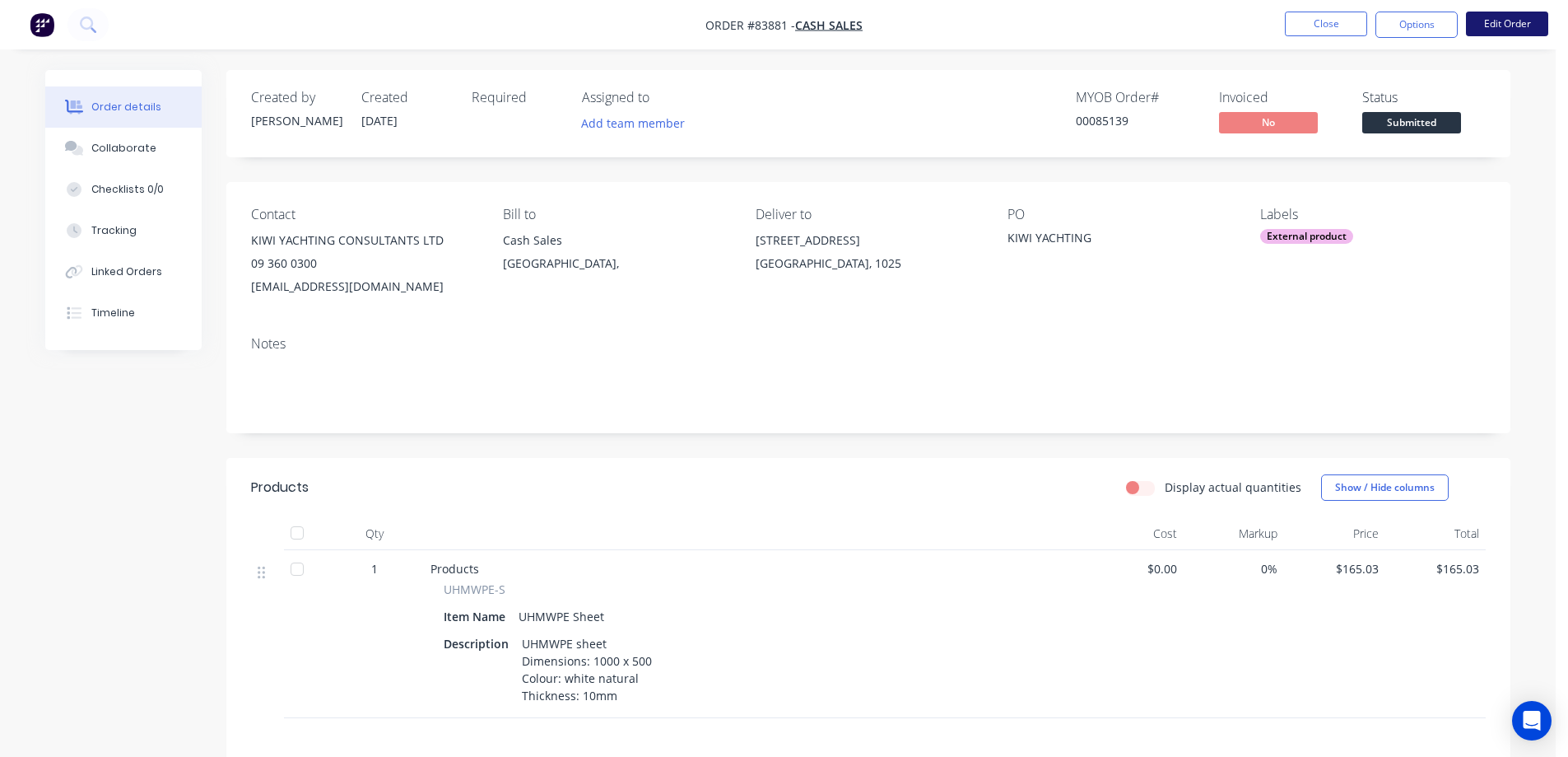
click at [1517, 25] on button "Edit Order" at bounding box center [1506, 24] width 83 height 25
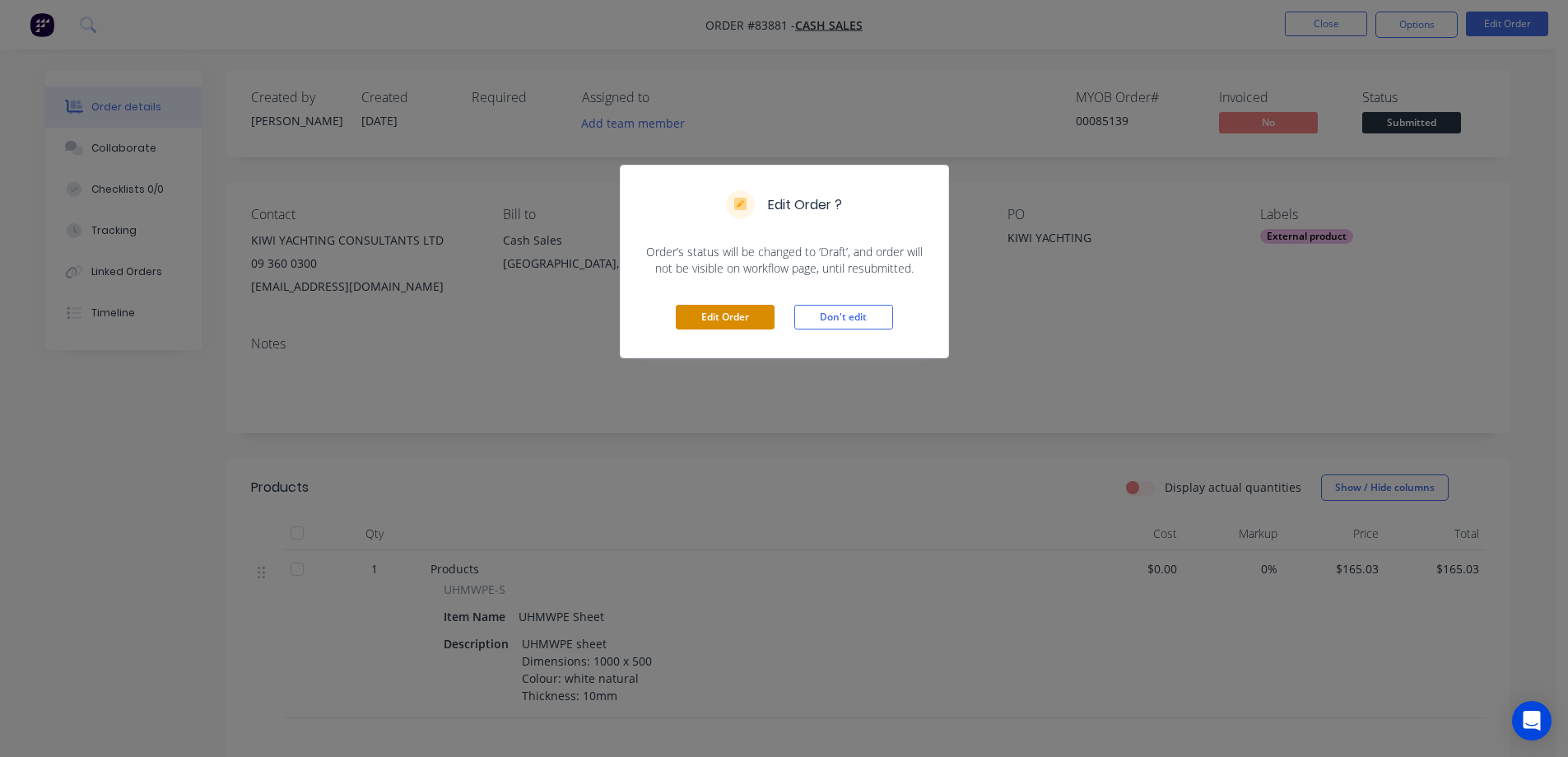
click at [721, 320] on button "Edit Order" at bounding box center [725, 317] width 99 height 25
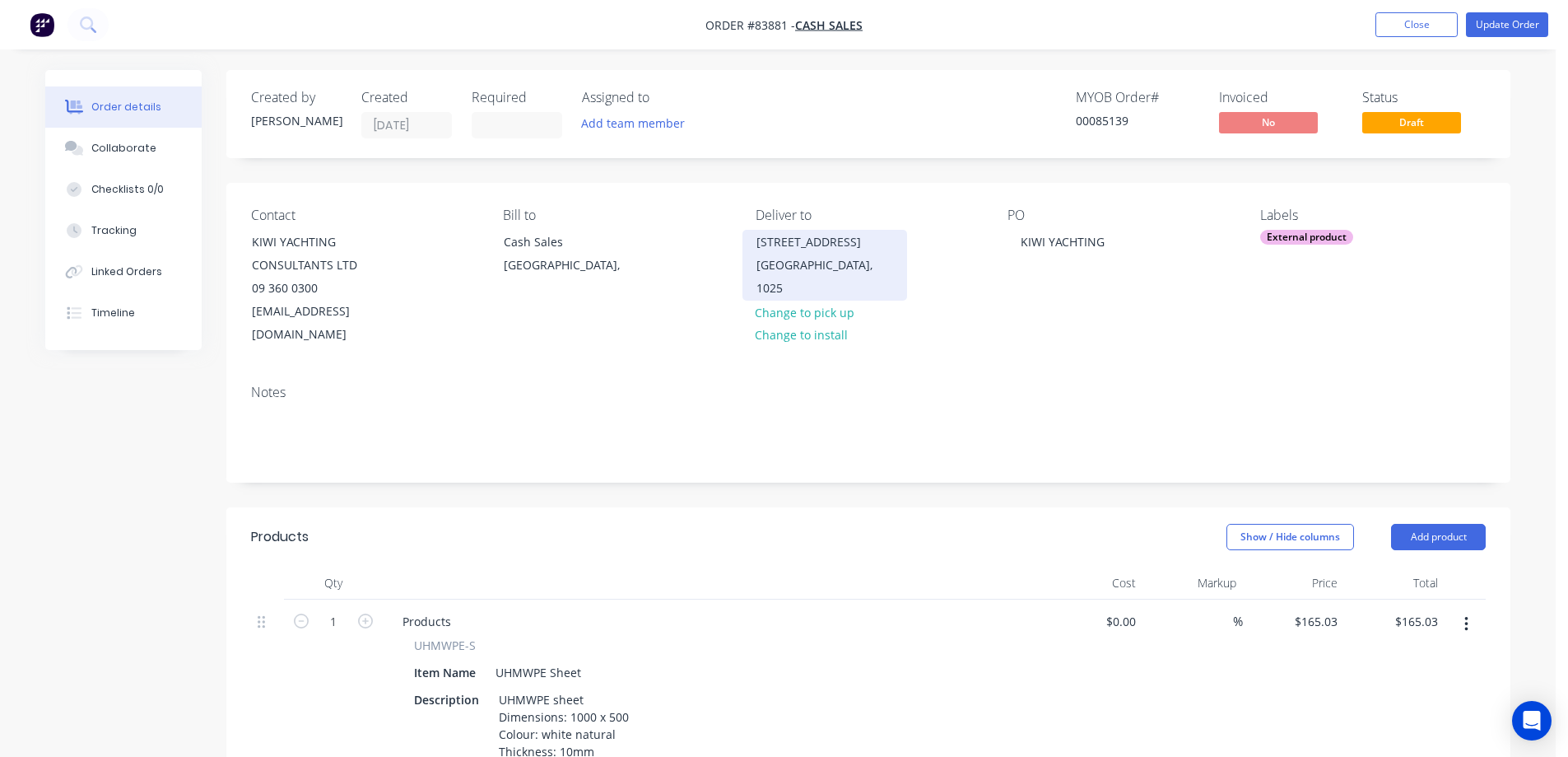
click at [848, 254] on div "Auckland, 1025" at bounding box center [825, 276] width 137 height 46
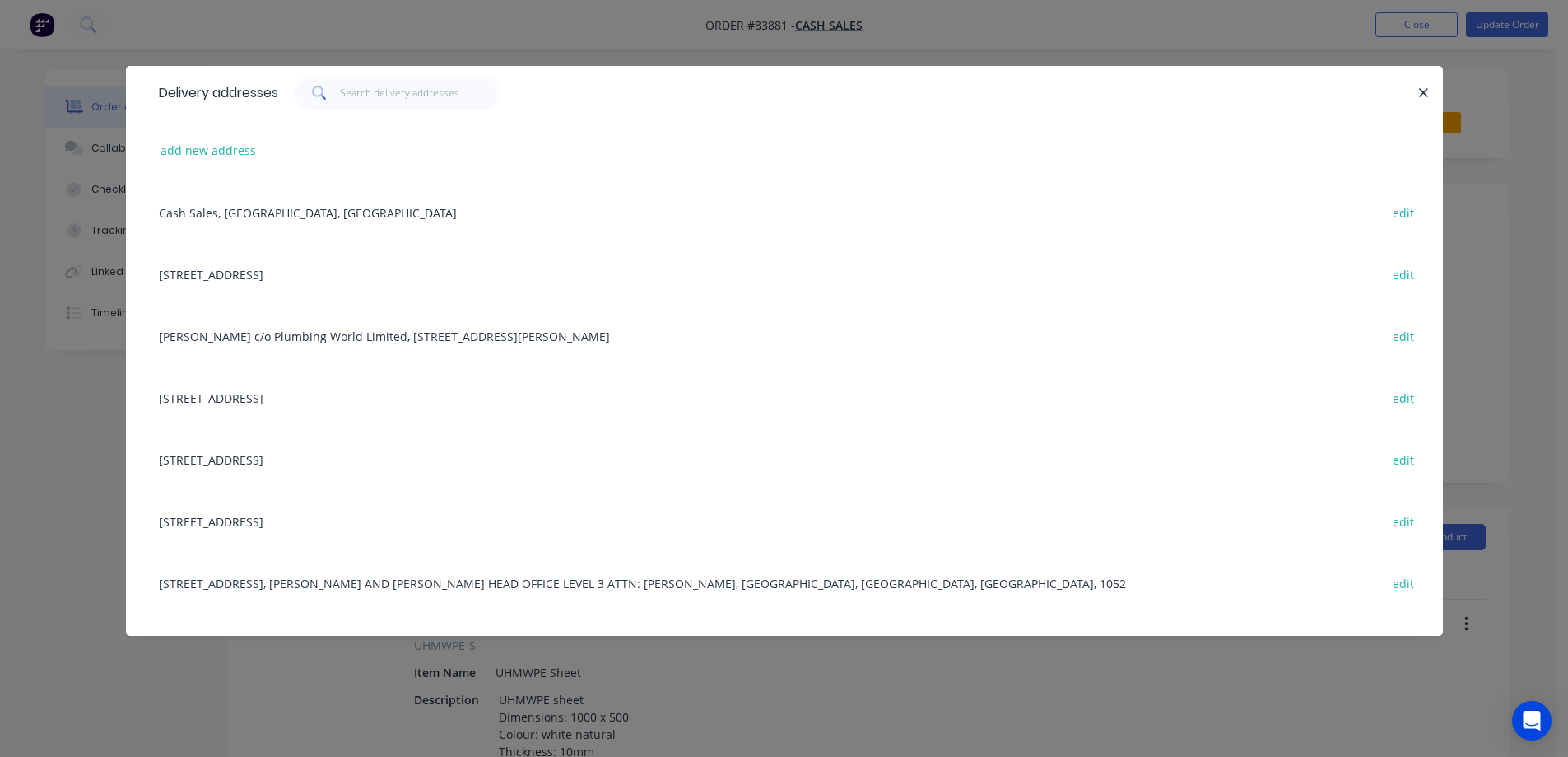
click at [1431, 102] on div "Delivery addresses" at bounding box center [784, 93] width 1317 height 54
click at [1427, 99] on icon "button" at bounding box center [1424, 93] width 11 height 15
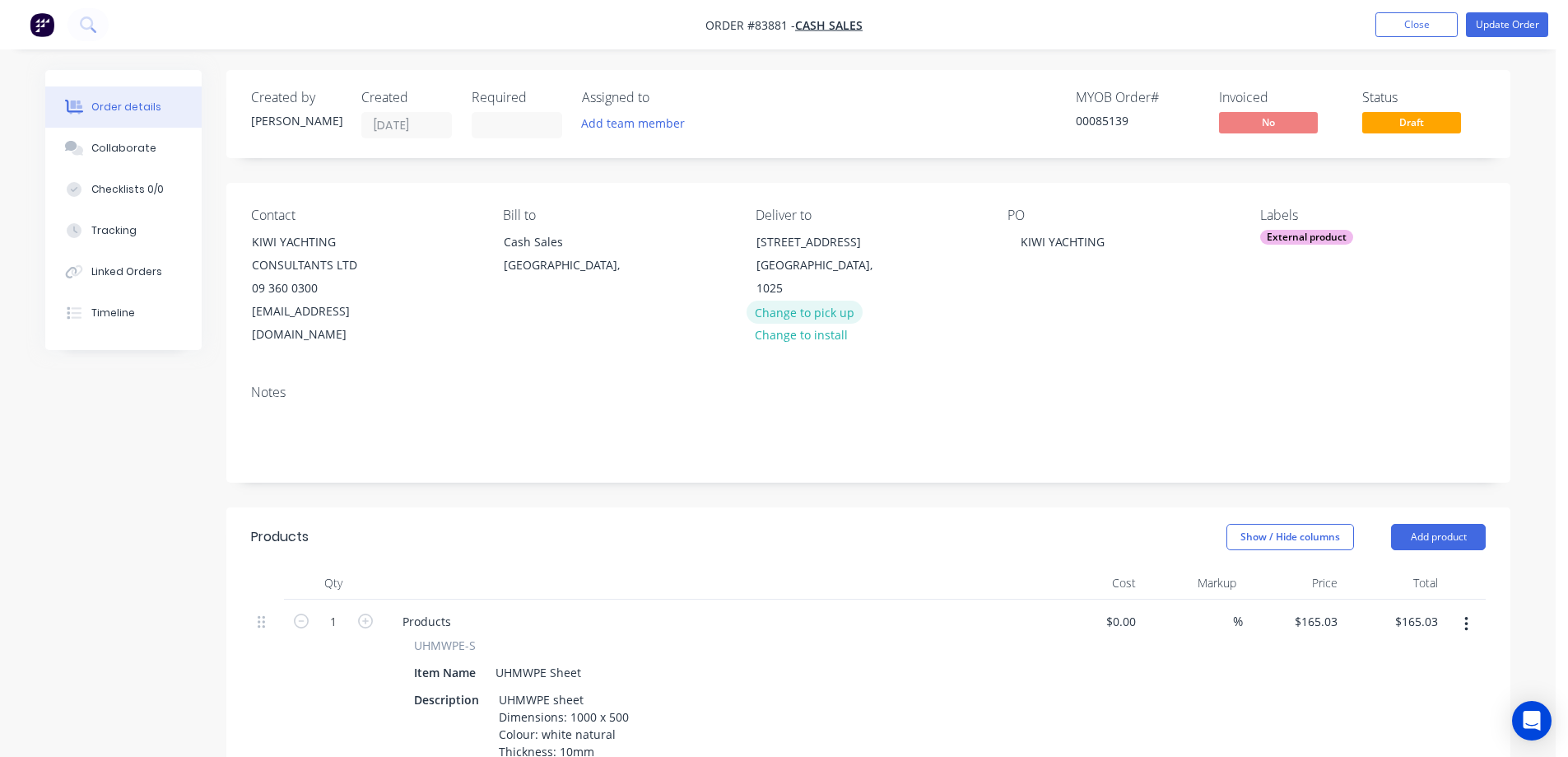
click at [834, 300] on button "Change to pick up" at bounding box center [805, 311] width 117 height 22
click at [767, 241] on div at bounding box center [769, 241] width 26 height 24
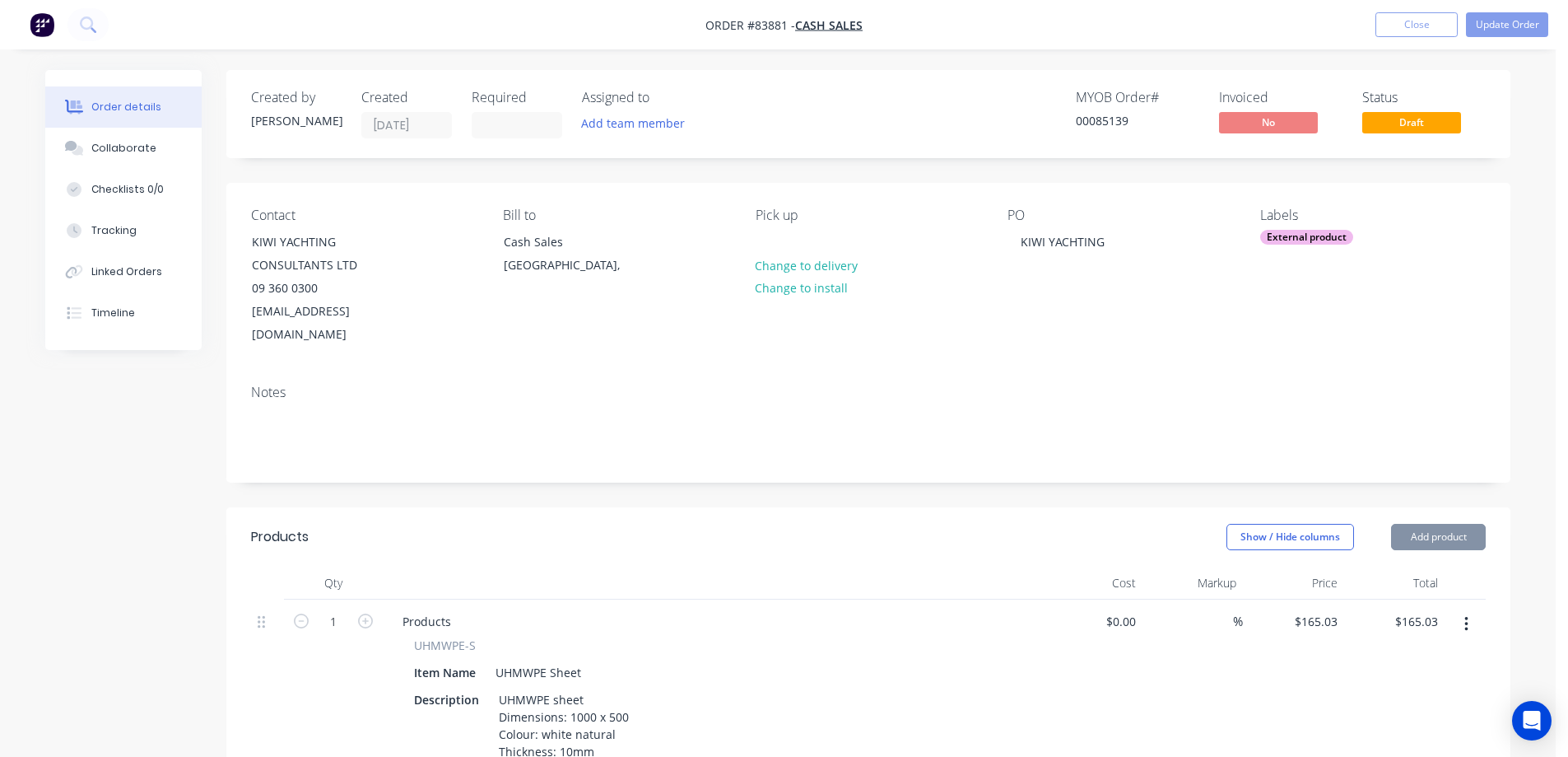
click at [918, 371] on div "Notes" at bounding box center [867, 427] width 1284 height 111
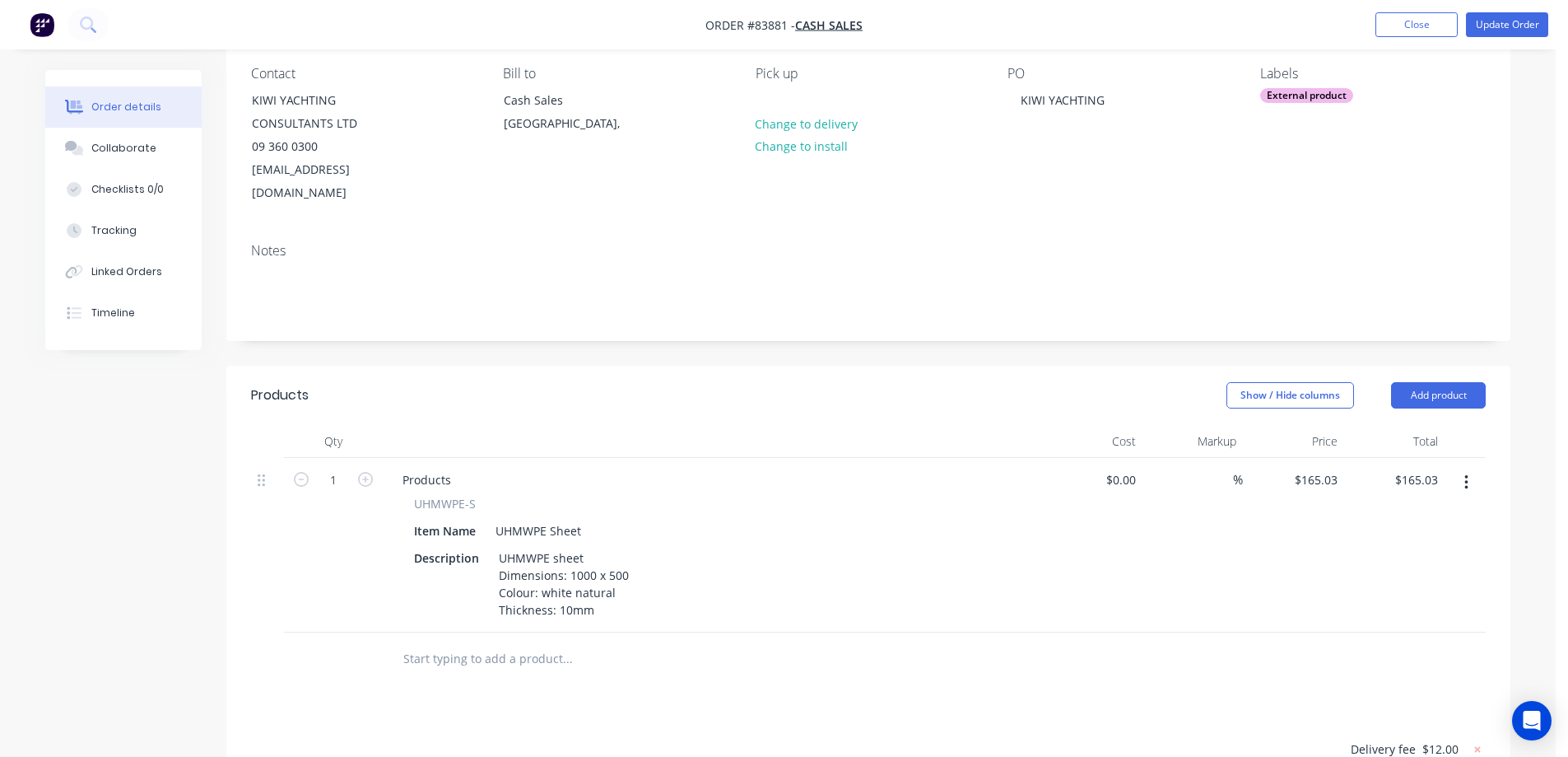
scroll to position [459, 0]
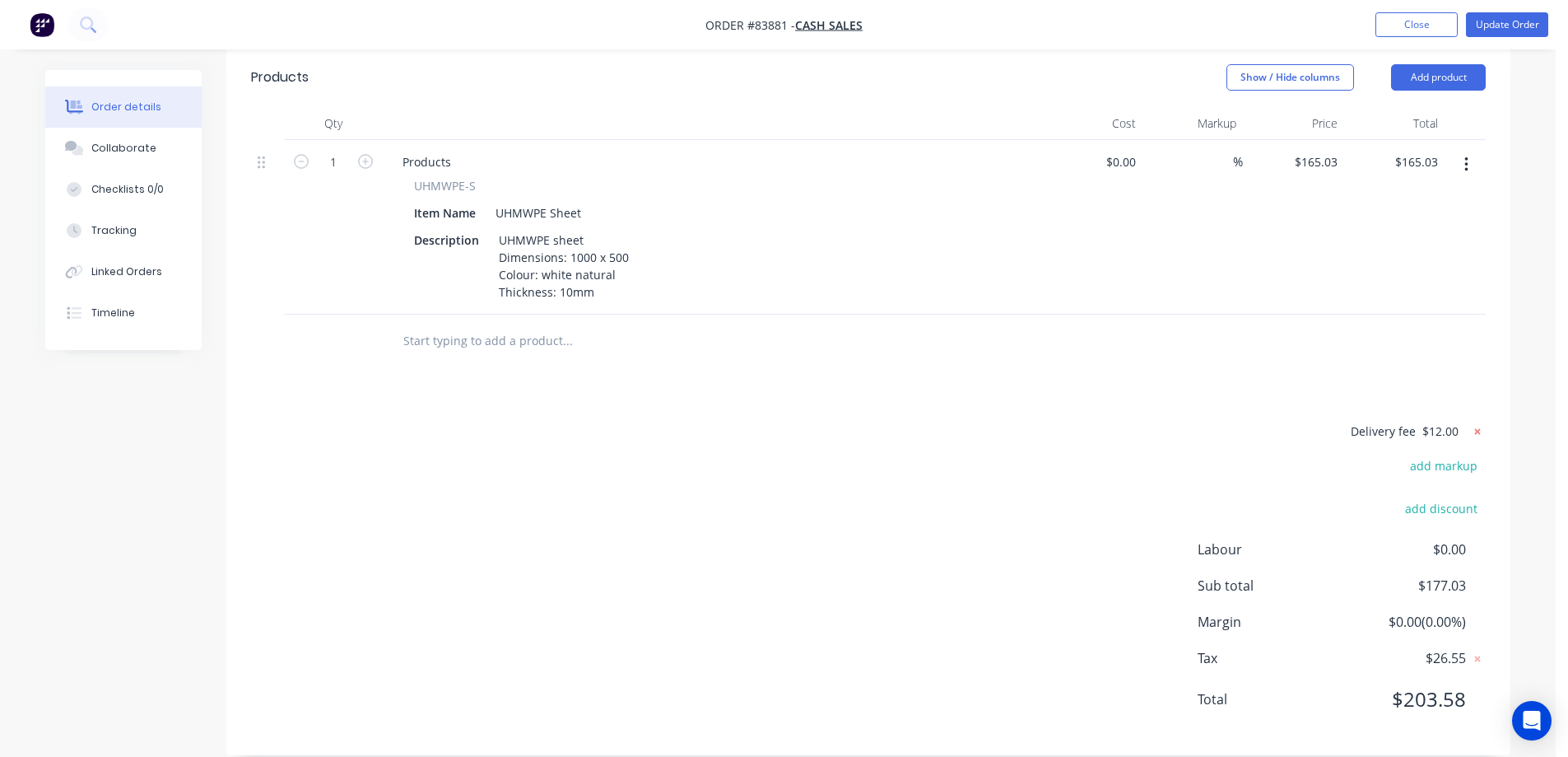
click at [1480, 423] on icon at bounding box center [1477, 431] width 16 height 16
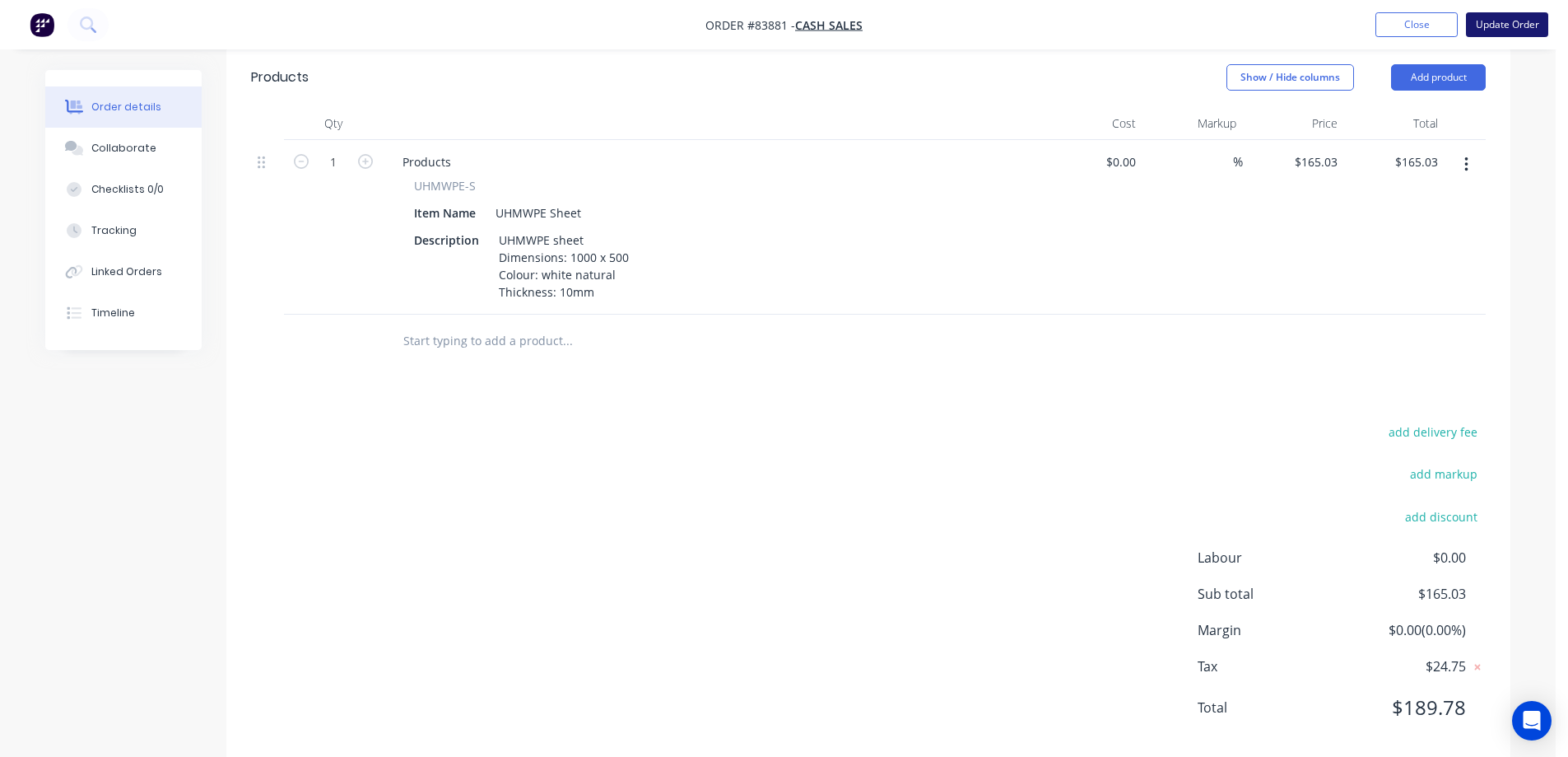
click at [1505, 29] on button "Update Order" at bounding box center [1506, 25] width 83 height 25
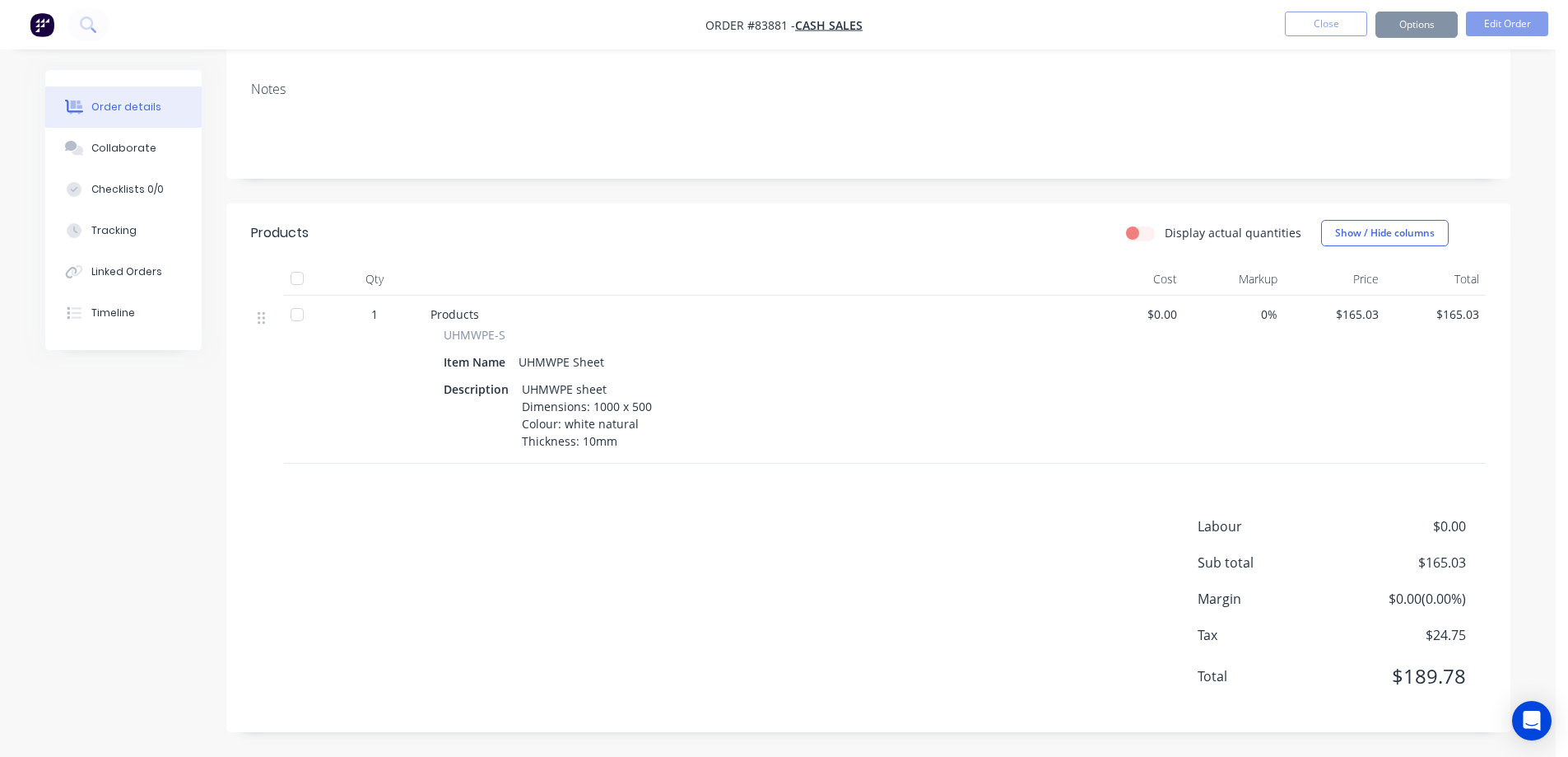
scroll to position [0, 0]
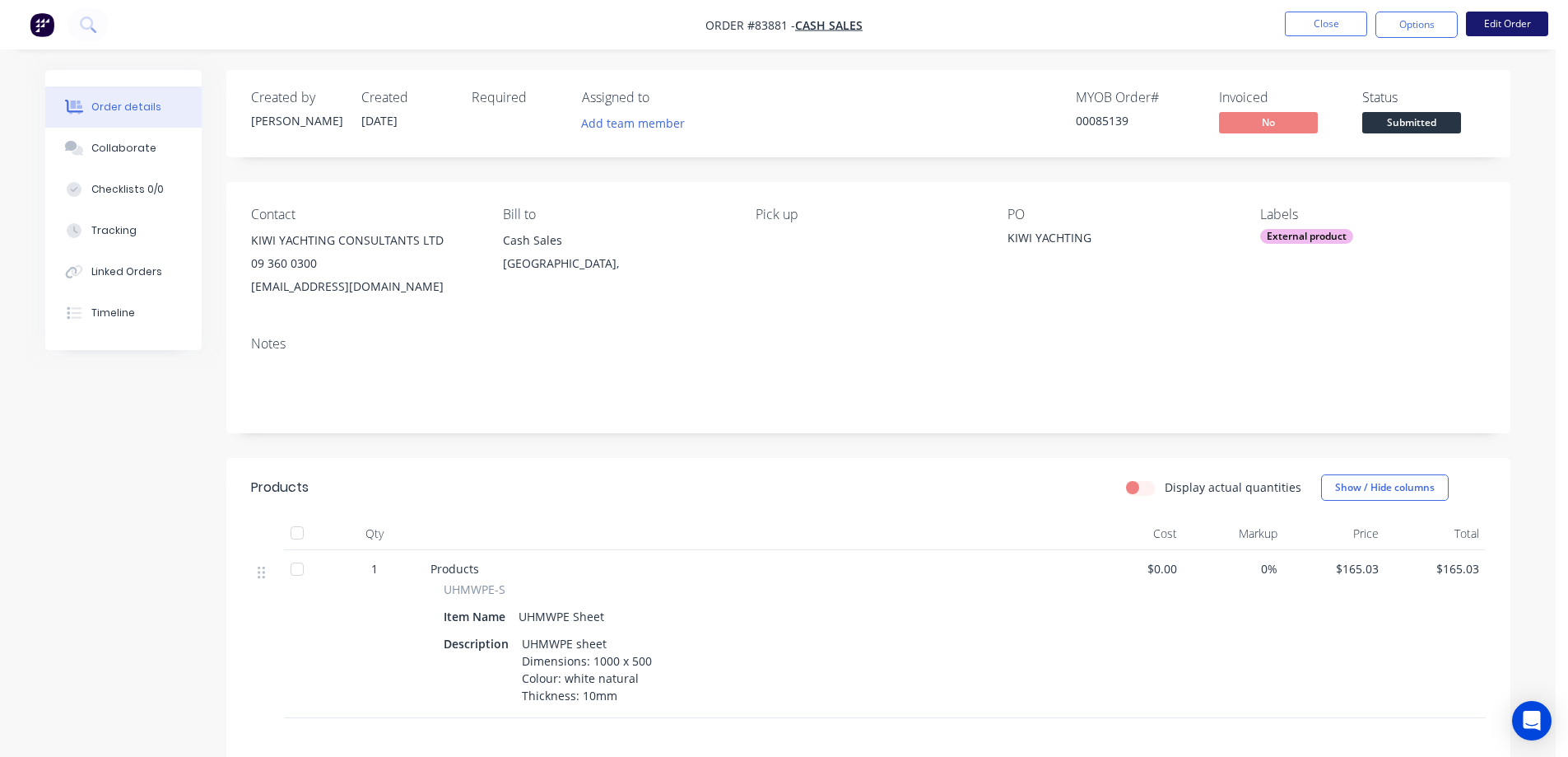
click at [1506, 23] on button "Edit Order" at bounding box center [1506, 24] width 83 height 25
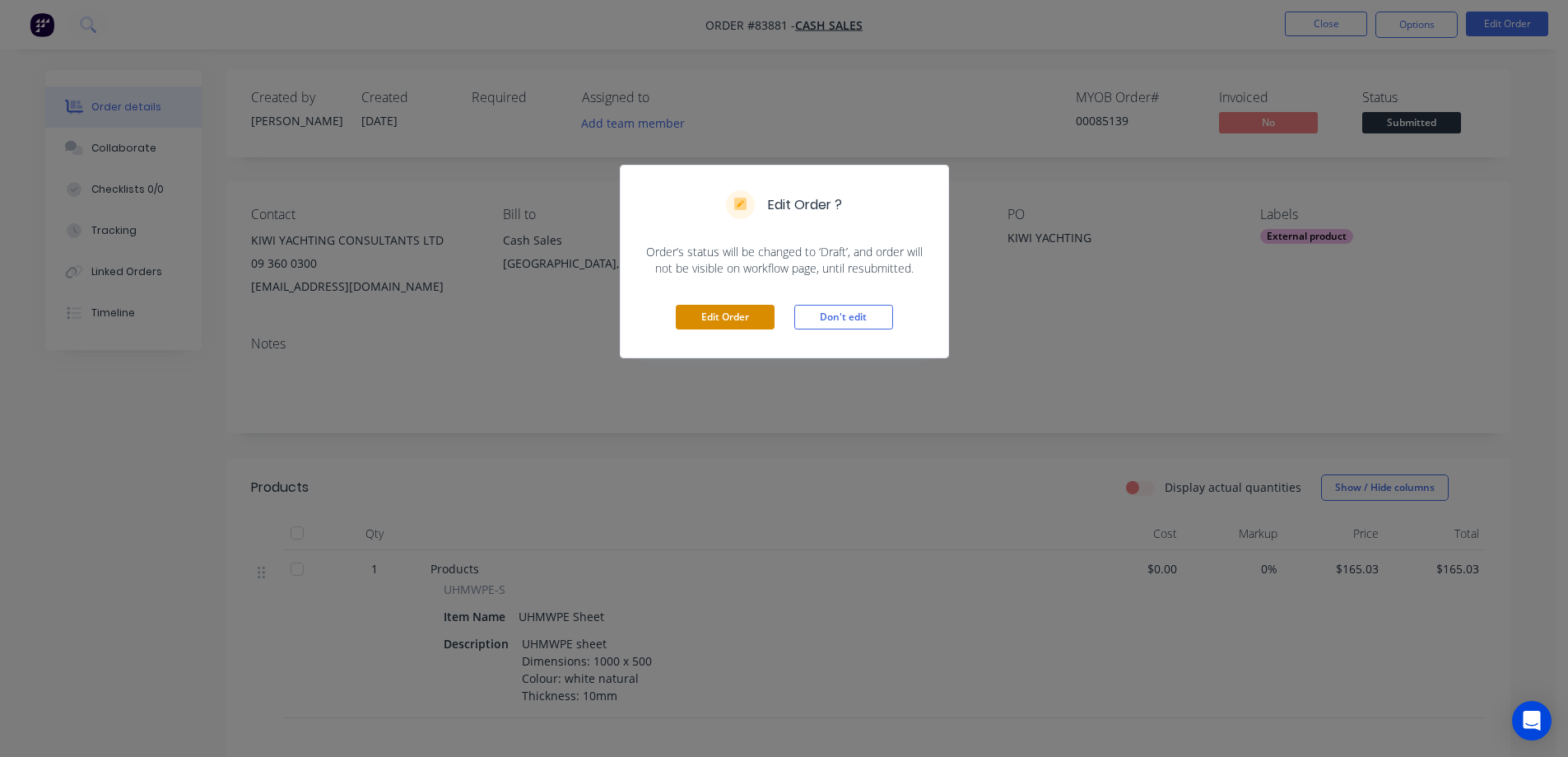
click at [689, 311] on button "Edit Order" at bounding box center [725, 317] width 99 height 25
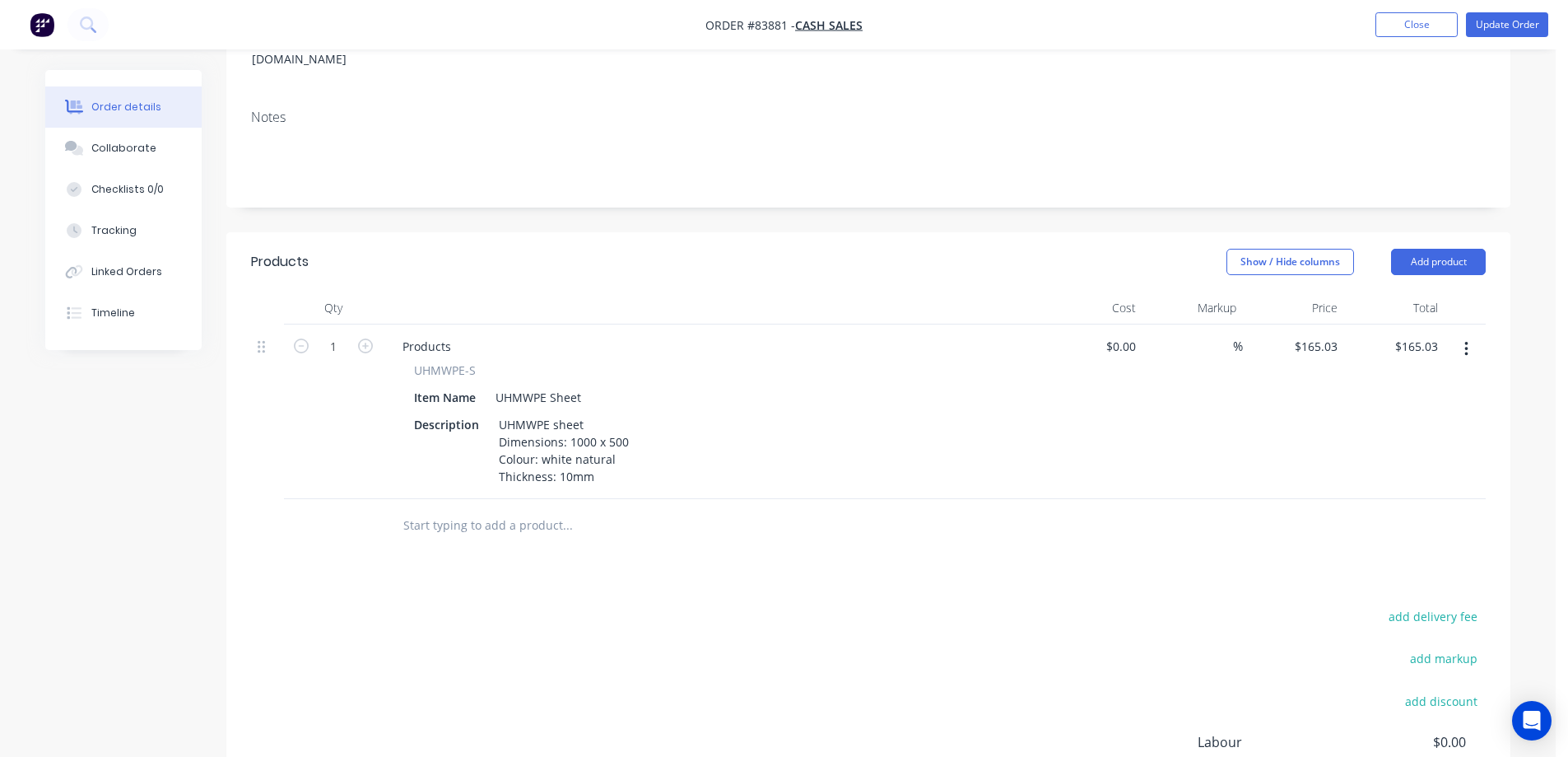
scroll to position [467, 0]
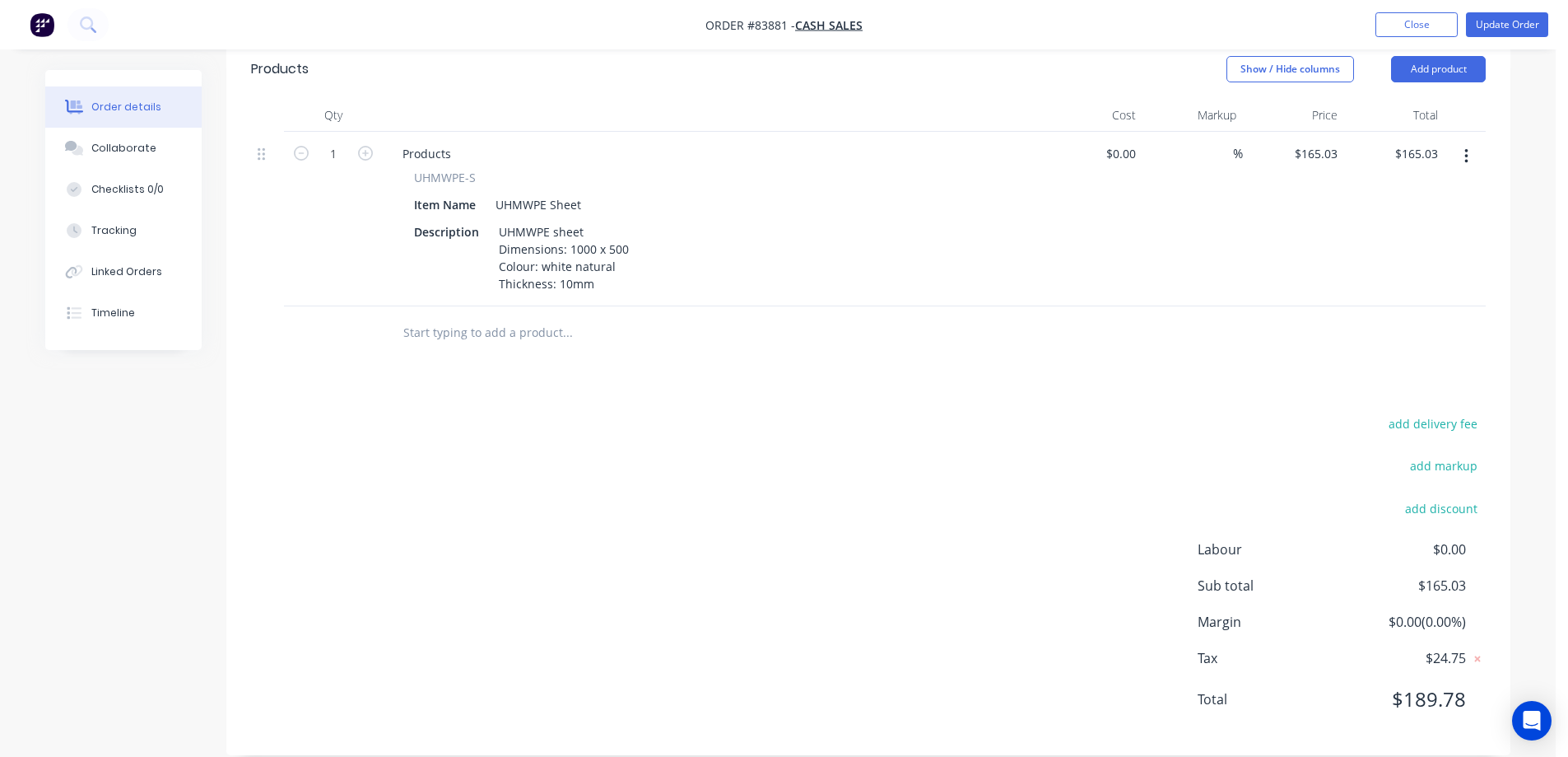
click at [451, 317] on input "text" at bounding box center [567, 332] width 329 height 33
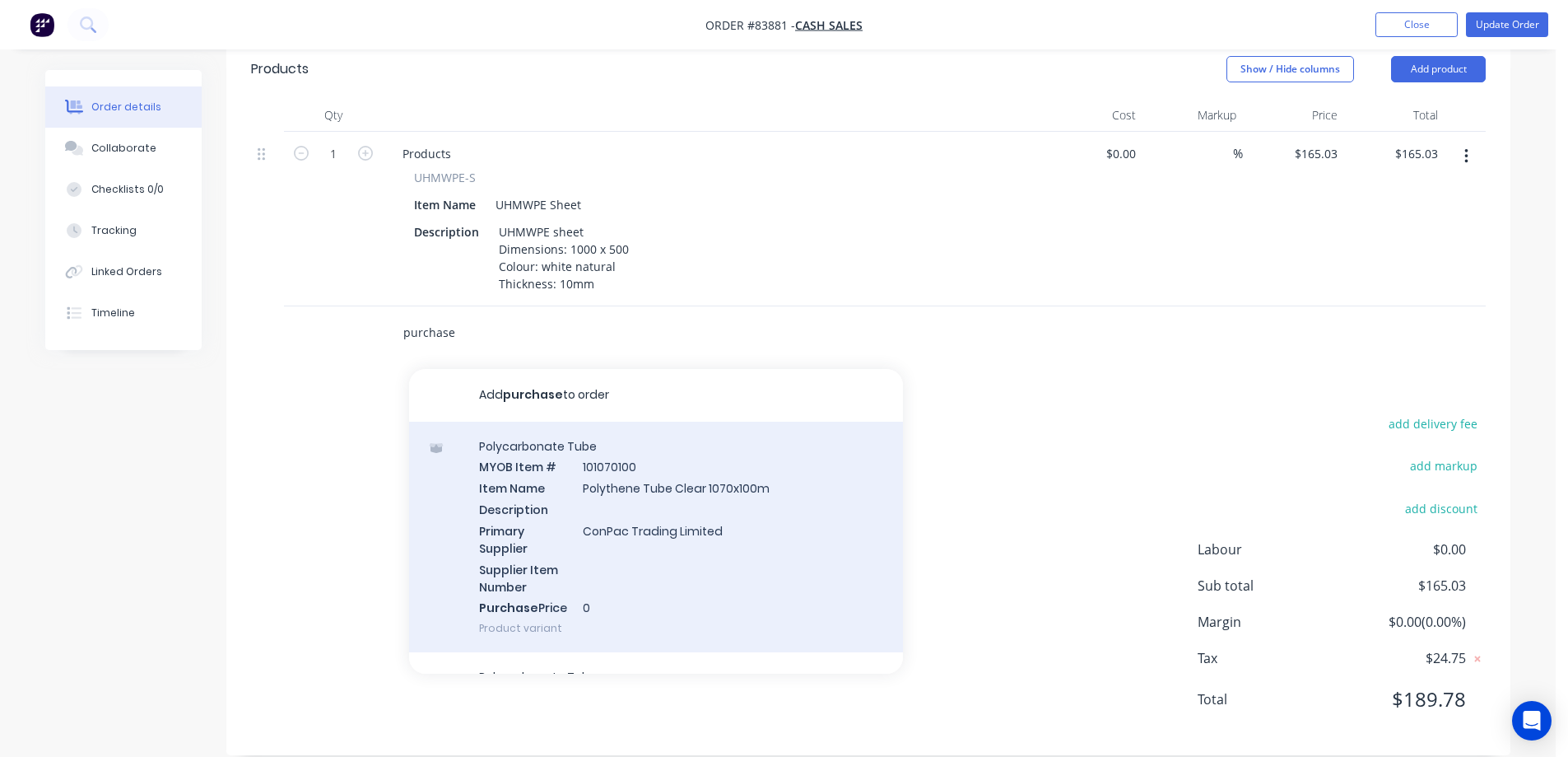
scroll to position [164, 0]
type input "purchase order"
click at [569, 452] on div "Products MYOB Item # Purchase Order Item Name Description Primary Supplier Supp…" at bounding box center [656, 536] width 494 height 231
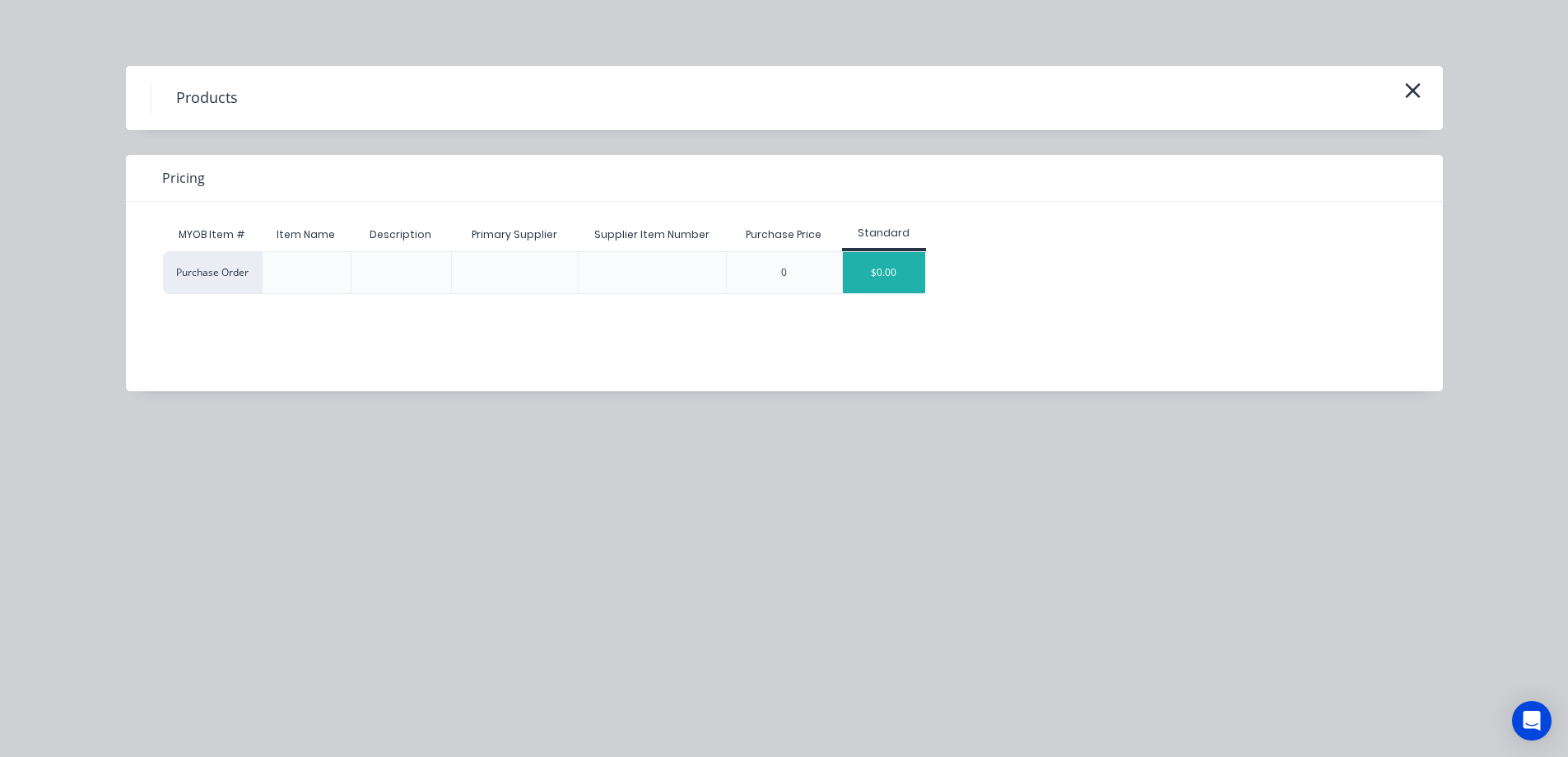
click at [898, 271] on div "$0.00" at bounding box center [884, 272] width 83 height 41
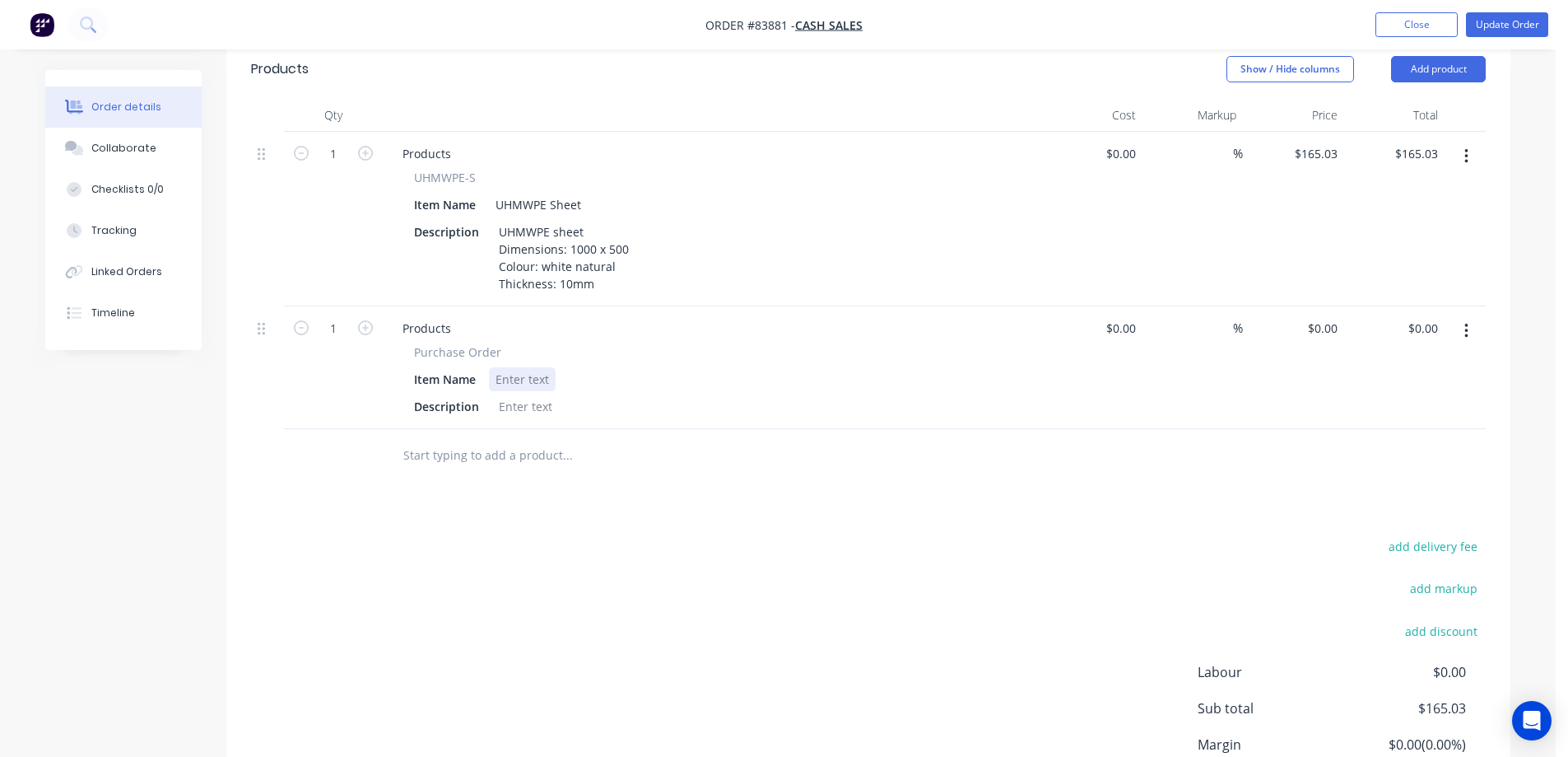
click at [515, 368] on div at bounding box center [522, 379] width 66 height 24
paste div
drag, startPoint x: 415, startPoint y: 321, endPoint x: 524, endPoint y: 329, distance: 109.3
click at [531, 343] on div "Purchase Order" at bounding box center [711, 351] width 596 height 17
copy span "Purchase Order"
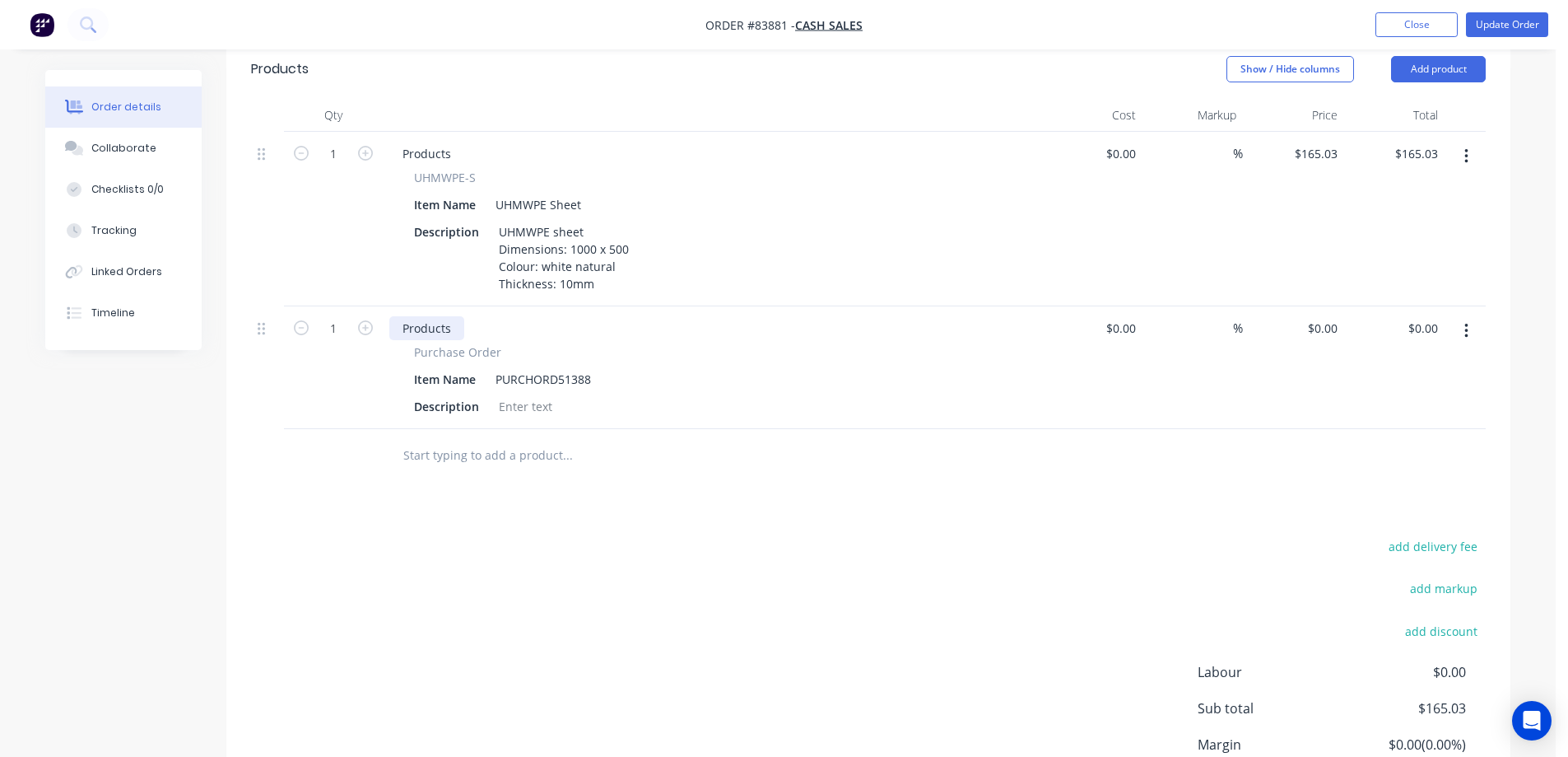
click at [429, 316] on div "Products" at bounding box center [426, 328] width 75 height 24
paste div
drag, startPoint x: 445, startPoint y: 453, endPoint x: 477, endPoint y: 412, distance: 52.0
click at [449, 451] on div at bounding box center [679, 456] width 593 height 54
click at [301, 320] on icon "button" at bounding box center [301, 328] width 15 height 15
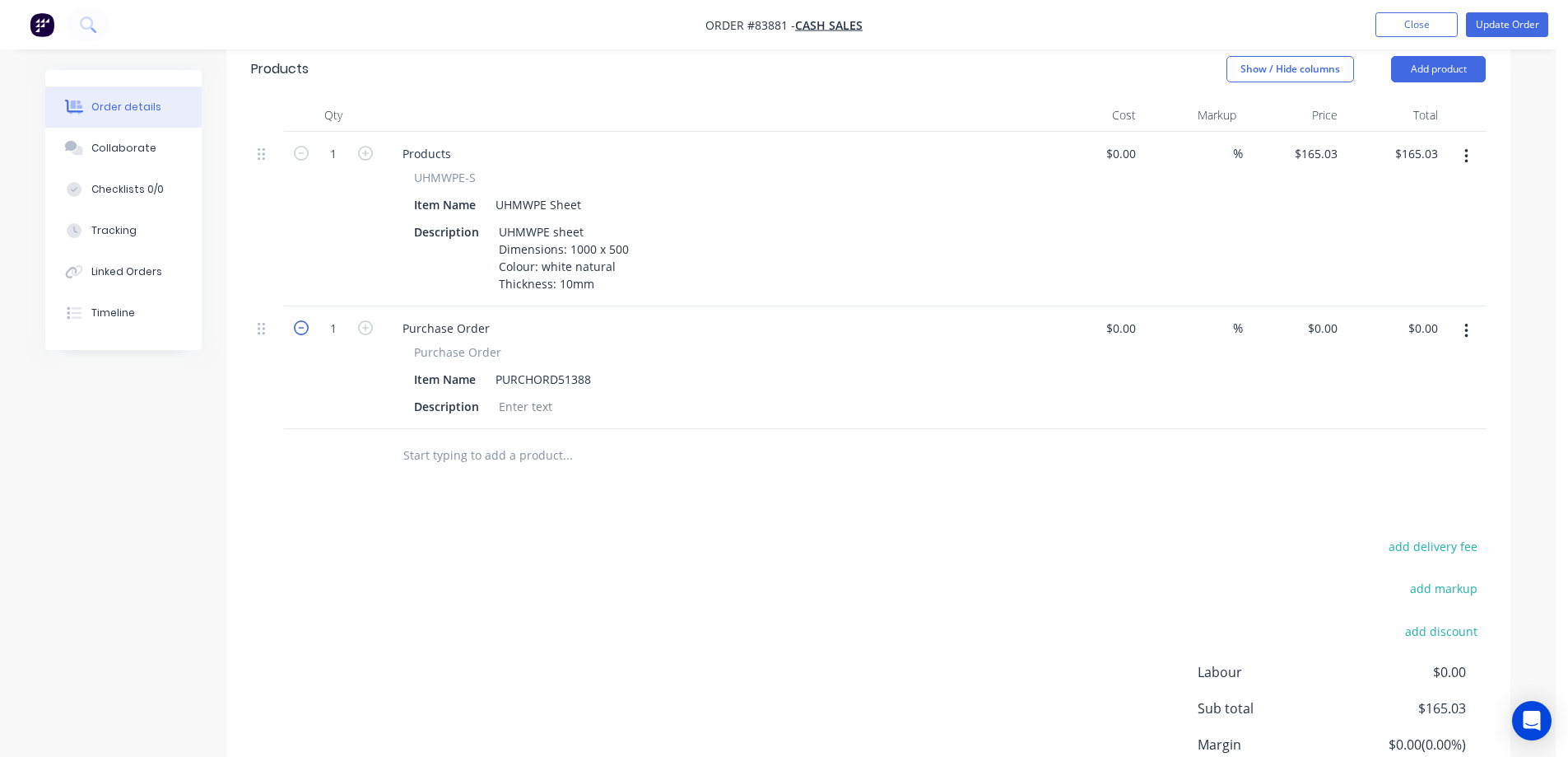
type input "0"
click at [1482, 23] on button "Update Order" at bounding box center [1506, 25] width 83 height 25
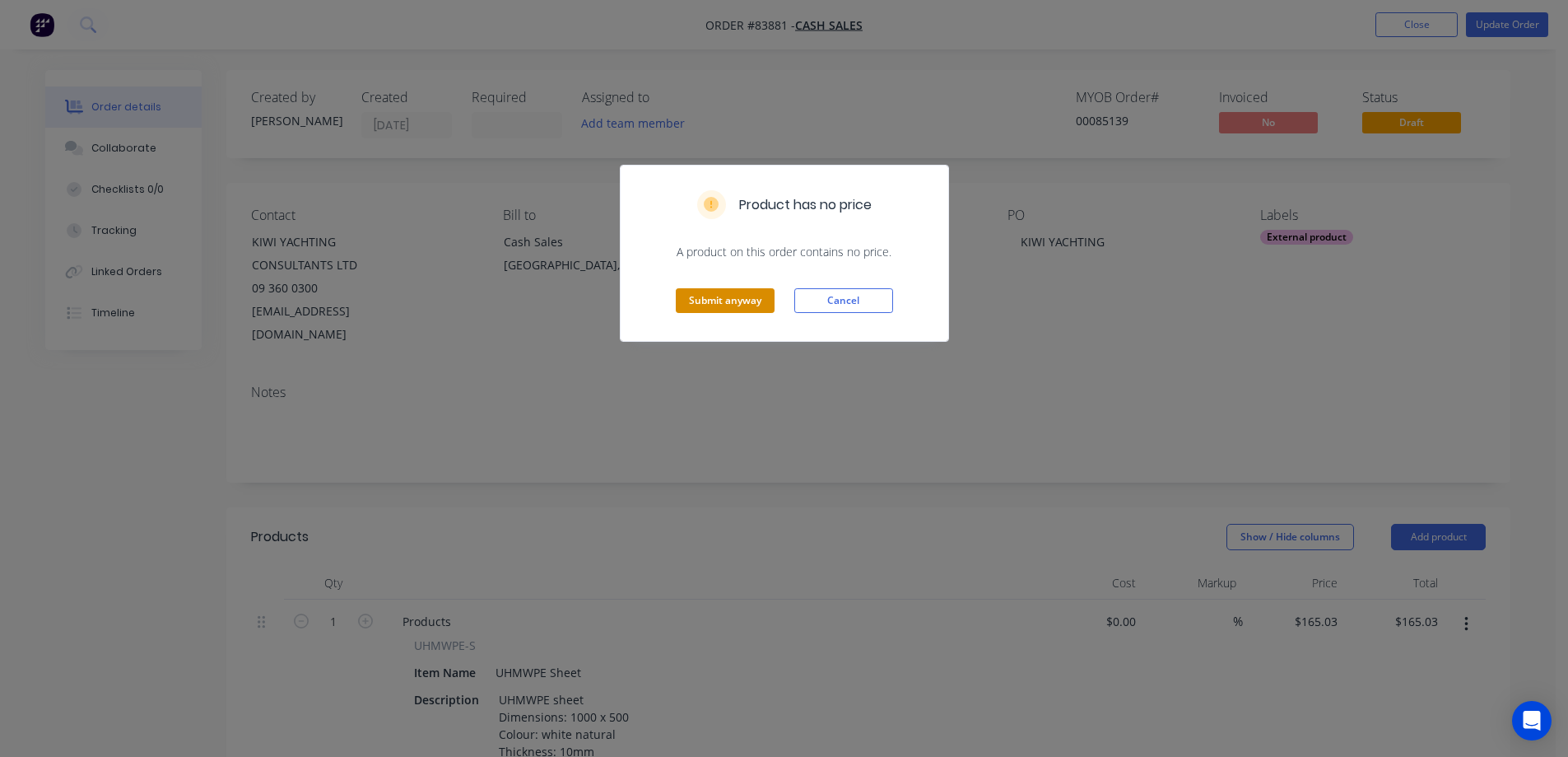
click at [720, 308] on button "Submit anyway" at bounding box center [725, 300] width 99 height 25
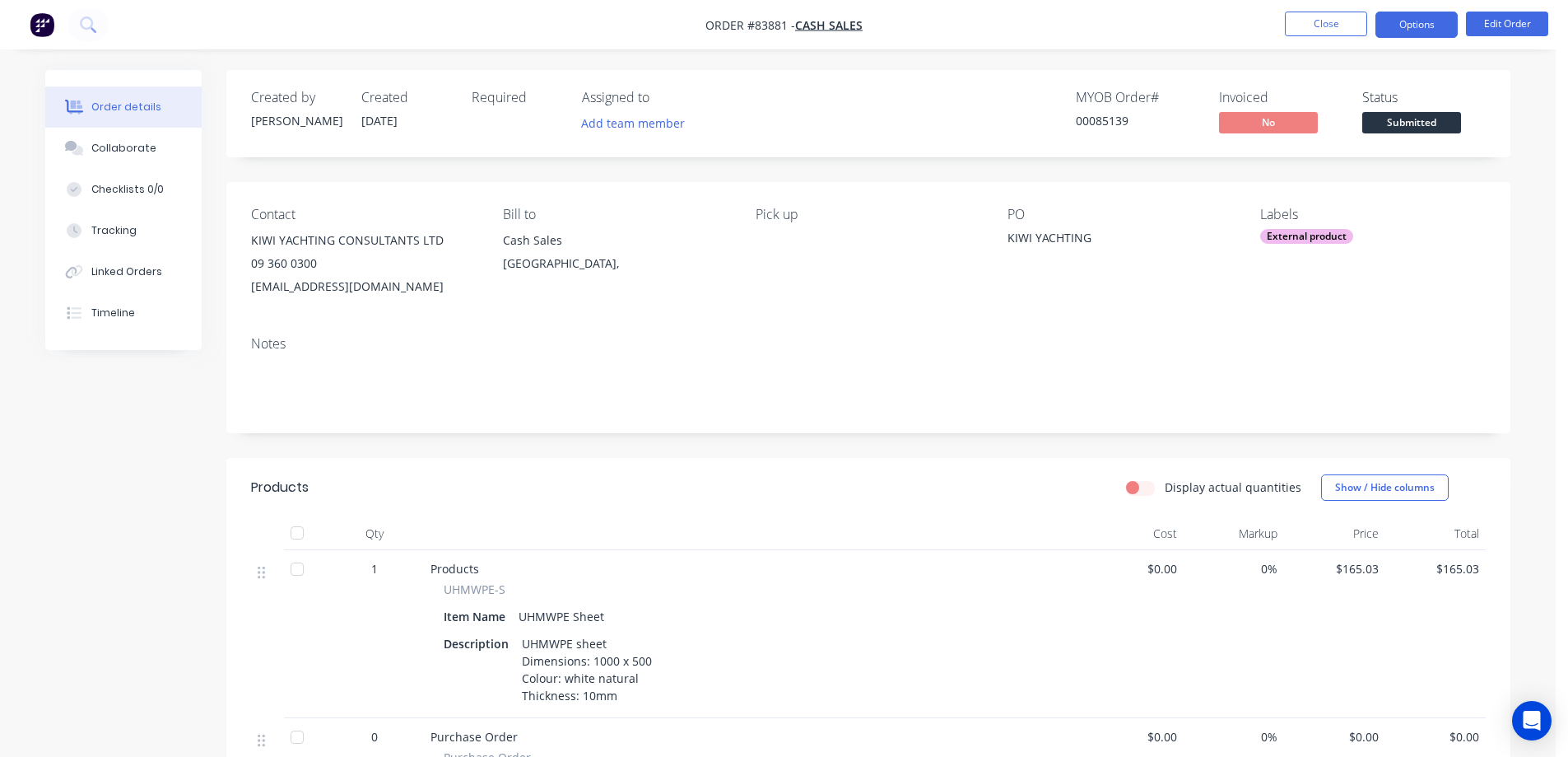
click at [1395, 21] on button "Options" at bounding box center [1416, 25] width 83 height 26
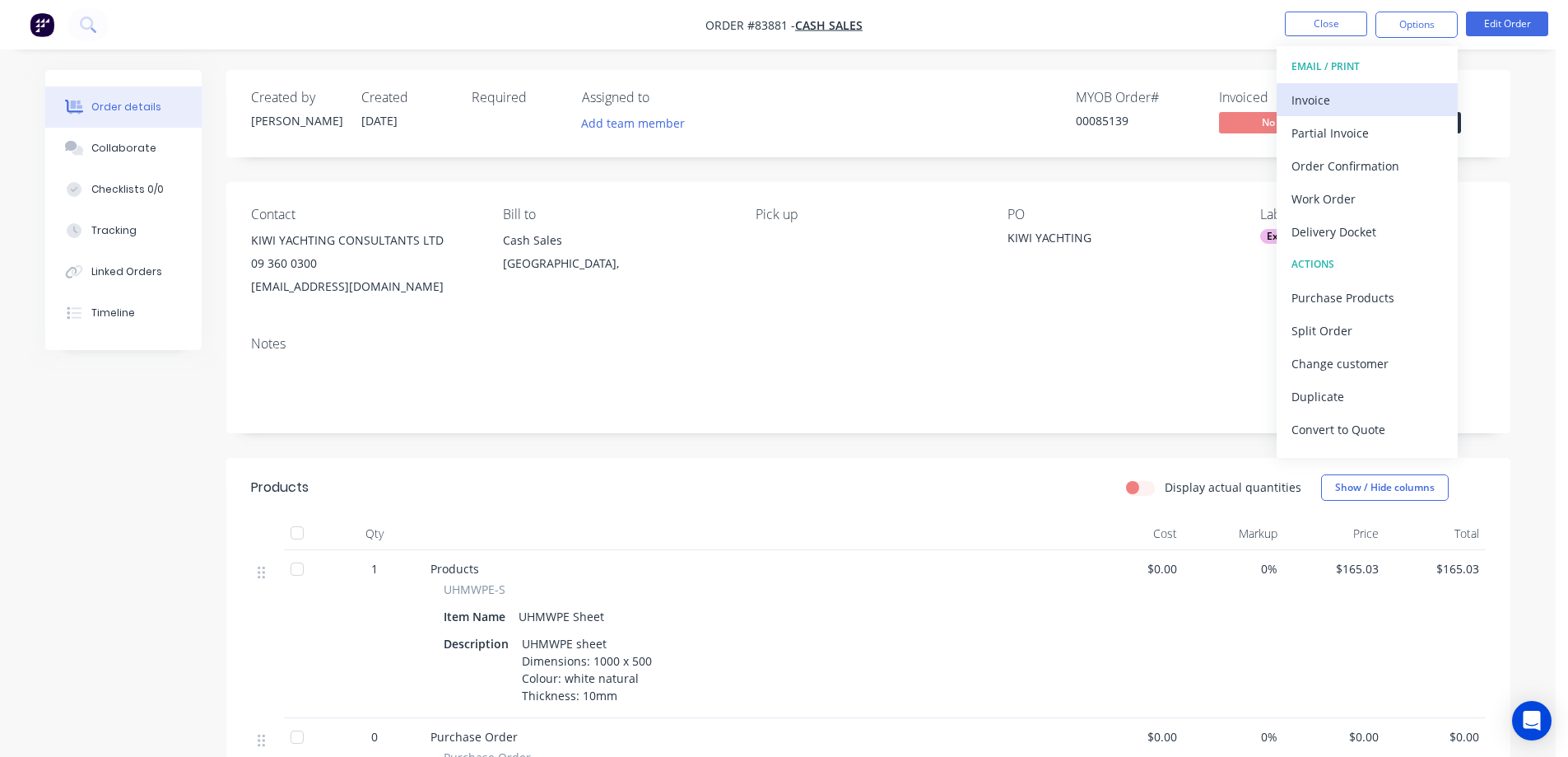
click at [1340, 89] on div "Invoice" at bounding box center [1367, 100] width 152 height 24
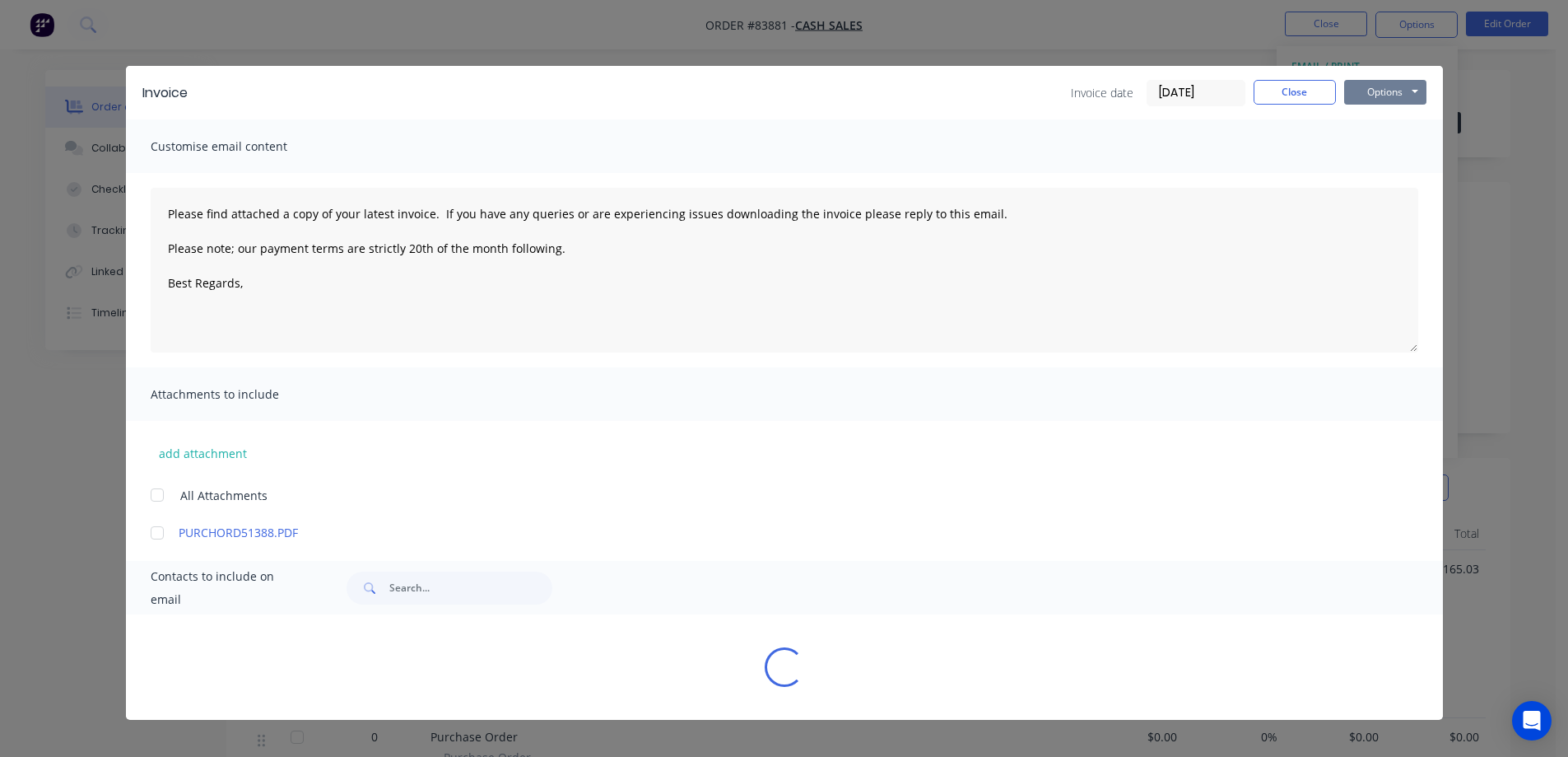
click at [1350, 85] on button "Options" at bounding box center [1385, 92] width 83 height 25
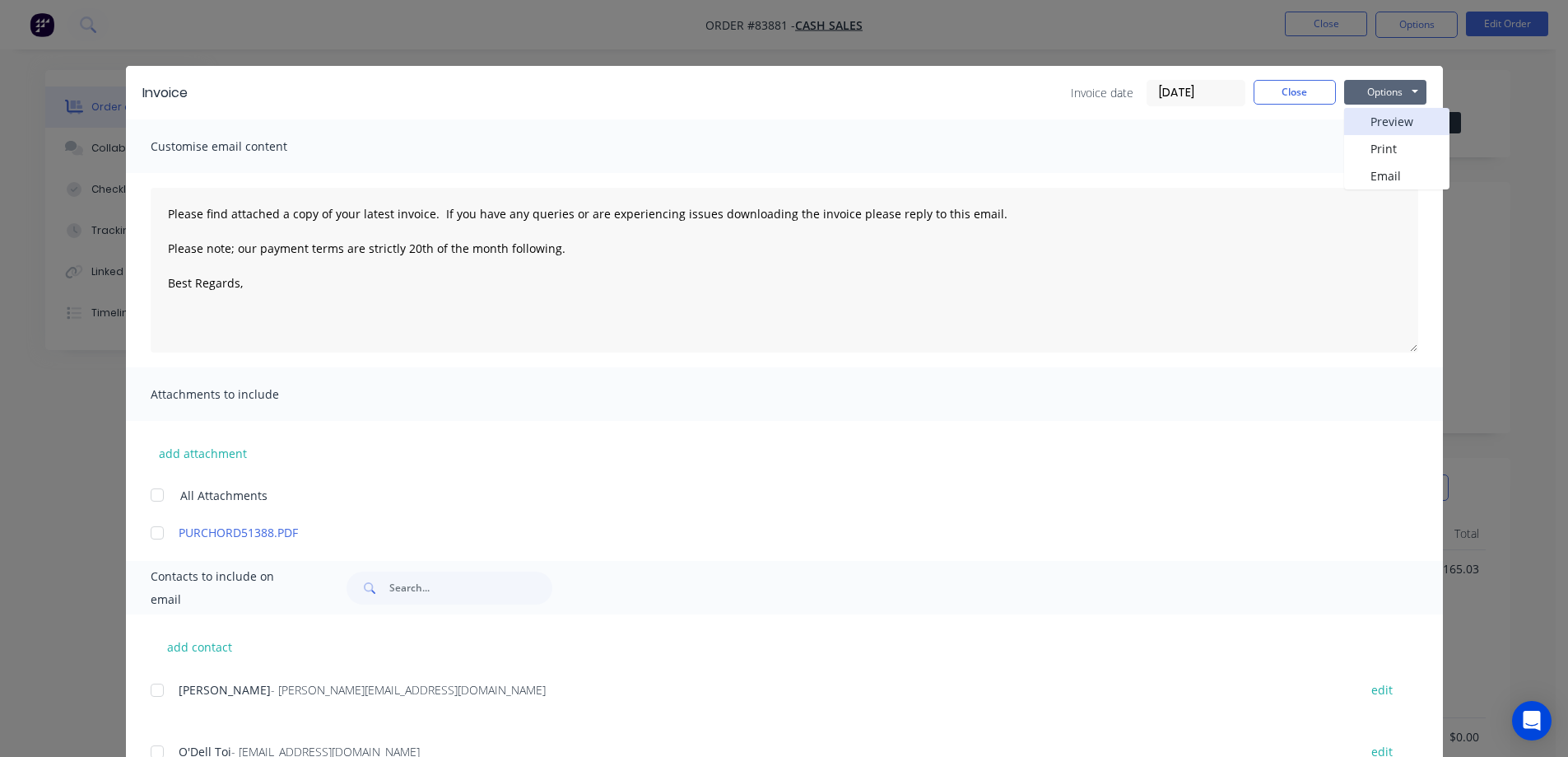
click at [1364, 123] on button "Preview" at bounding box center [1396, 122] width 105 height 27
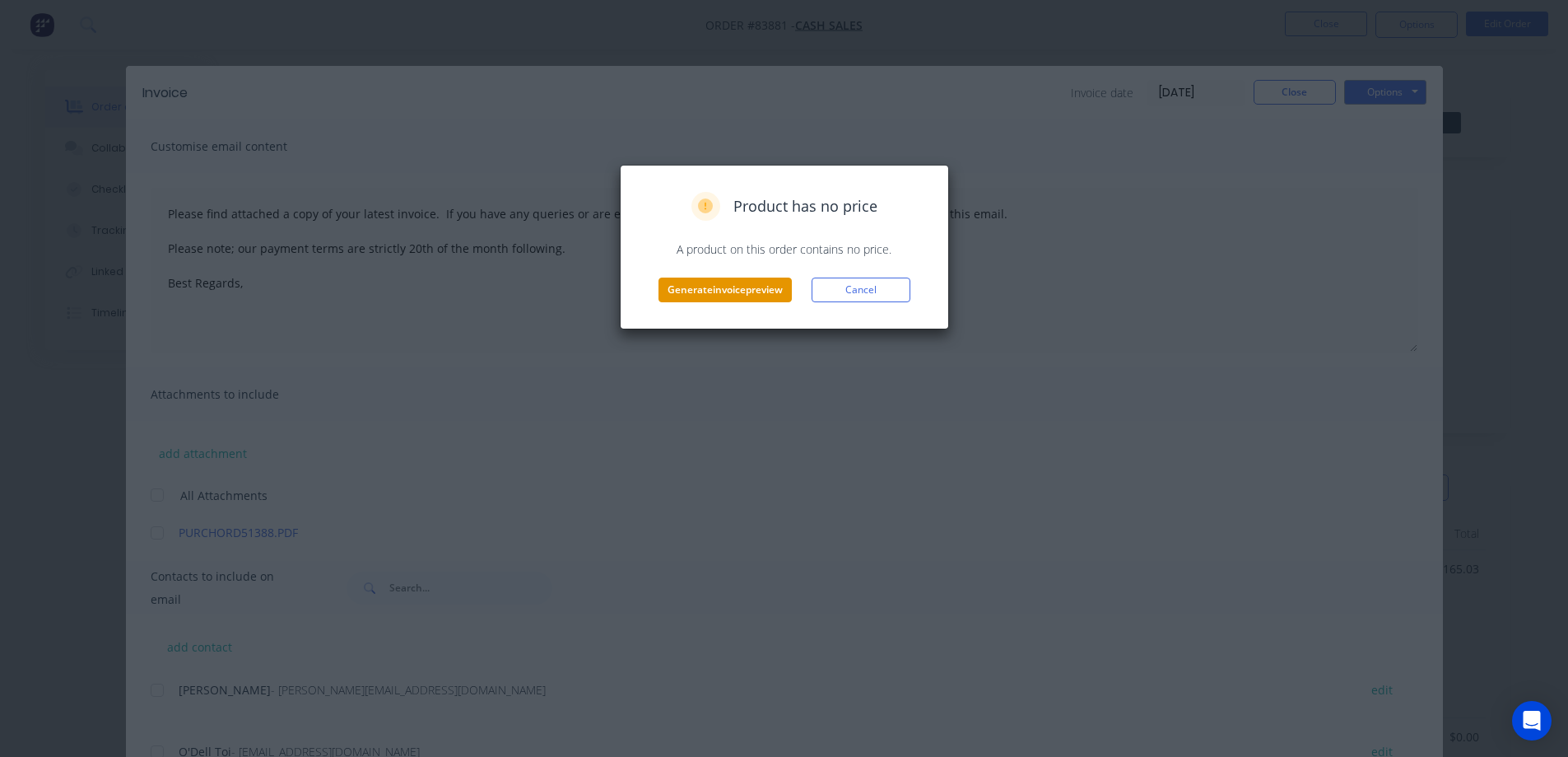
click at [710, 284] on button "Generate invoice preview" at bounding box center [725, 290] width 133 height 25
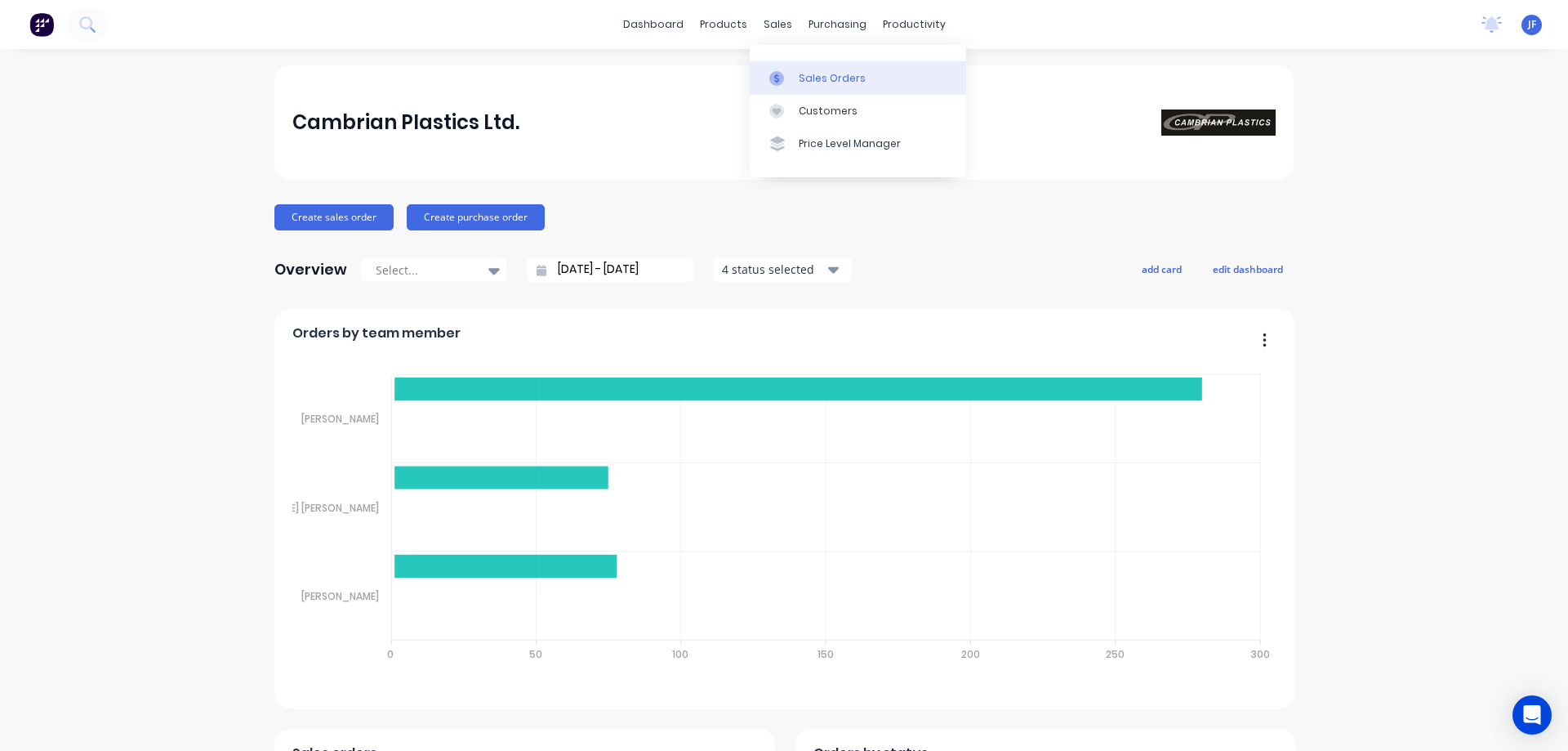
click at [801, 77] on div "Sales Orders" at bounding box center [832, 78] width 67 height 14
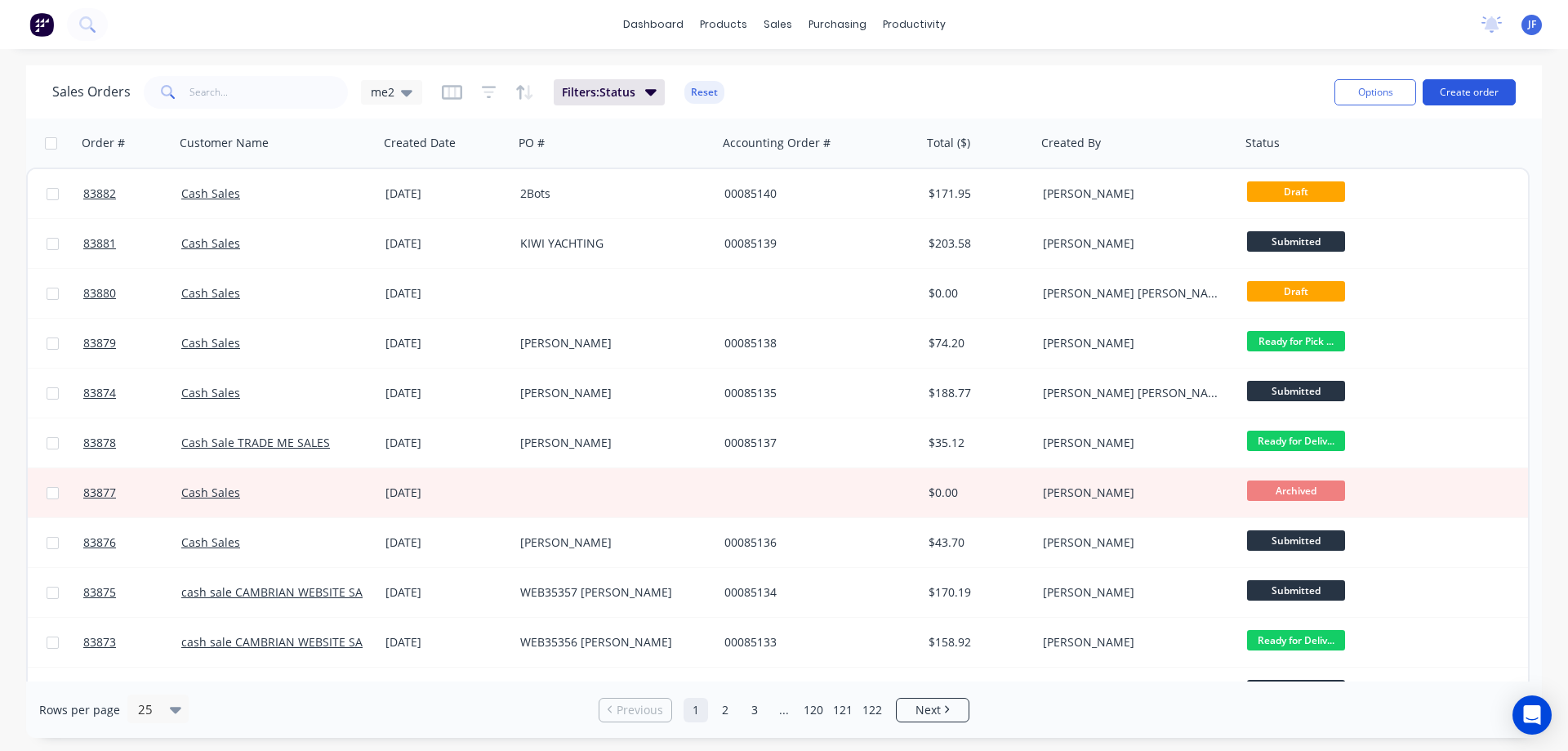
click at [1464, 88] on button "Create order" at bounding box center [1468, 92] width 93 height 26
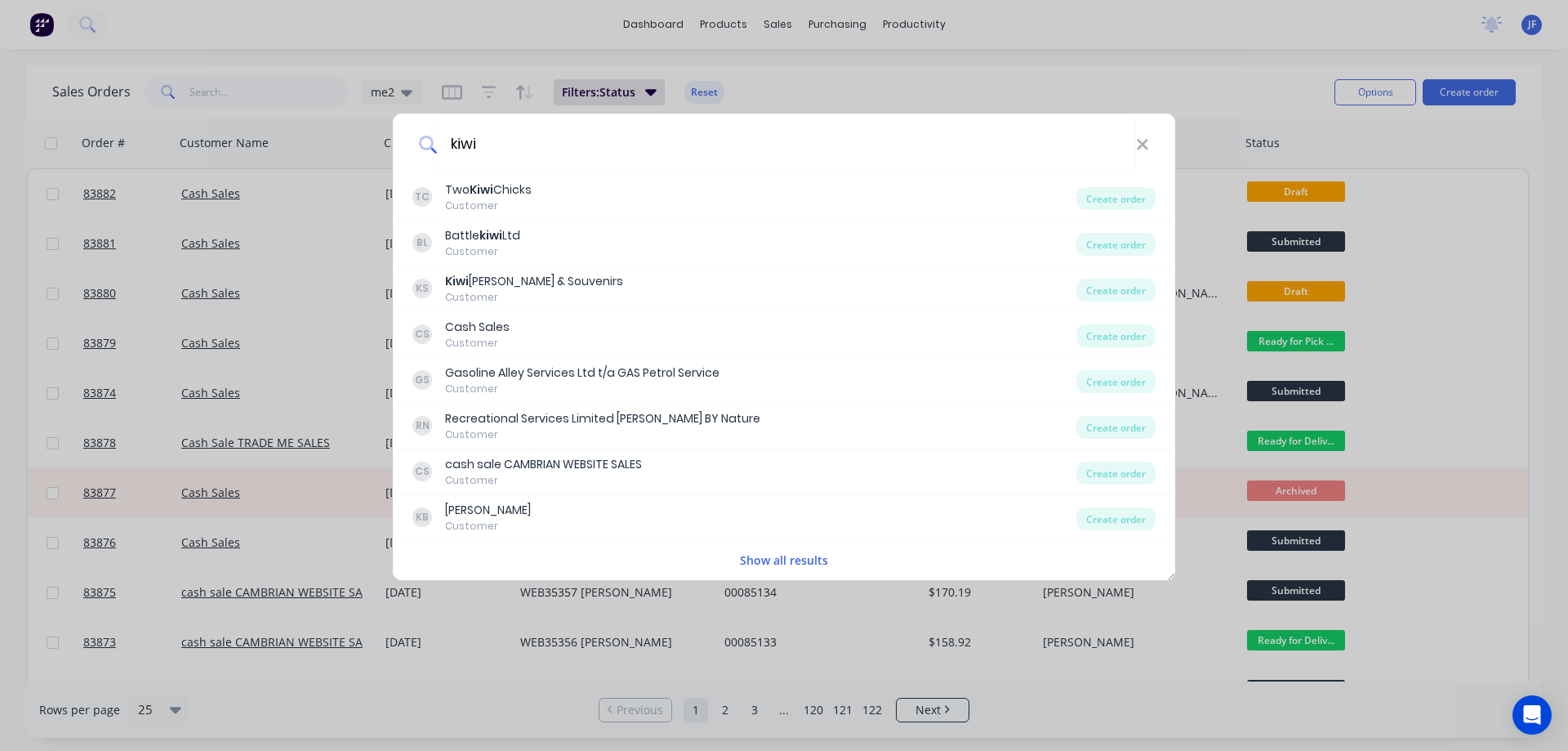
type input "kiwi"
click at [766, 561] on button "Show all results" at bounding box center [783, 559] width 98 height 19
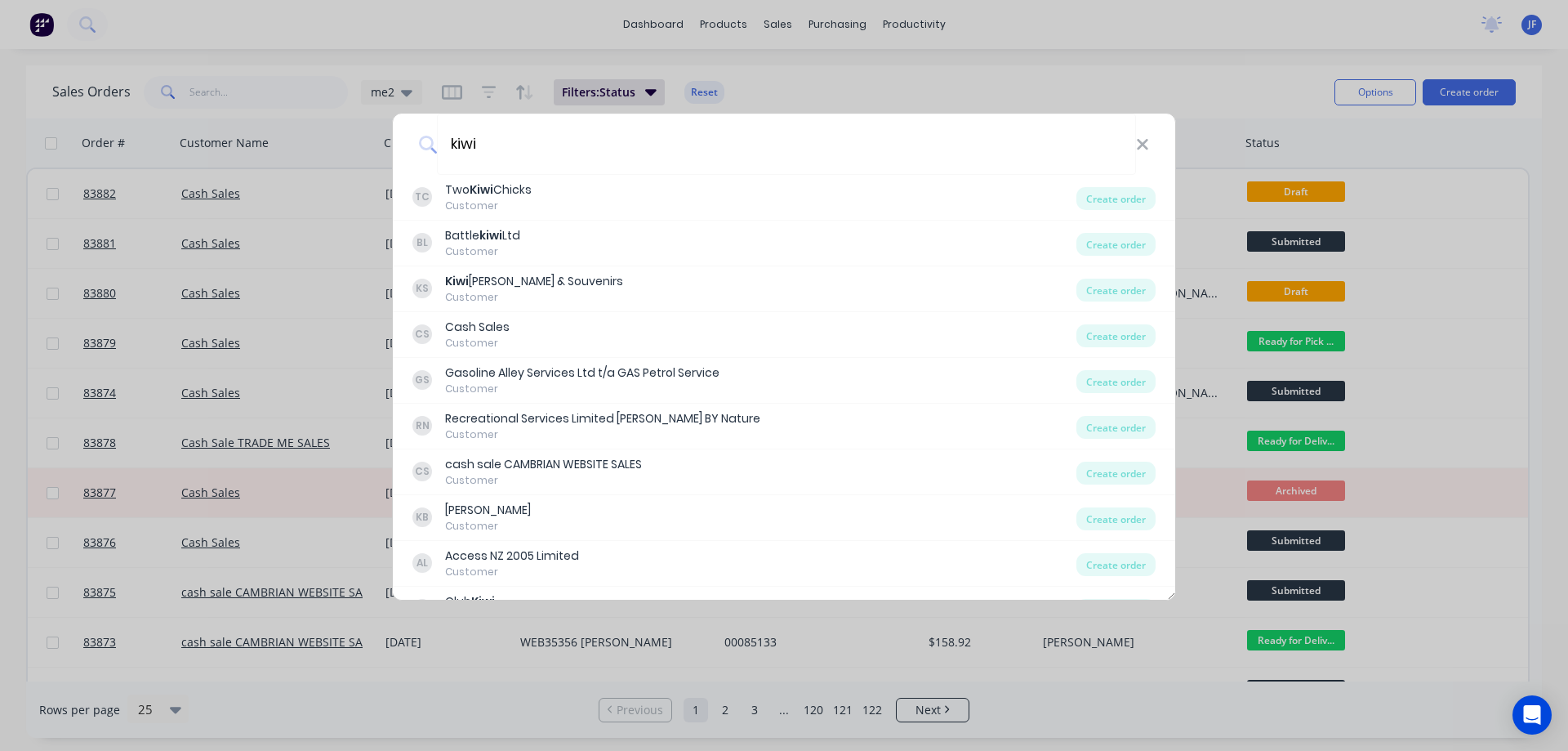
click at [737, 91] on div "kiwi TC Two Kiwi Chicks Customer Create order BL Battle kiwi Ltd Customer Creat…" at bounding box center [784, 376] width 1568 height 751
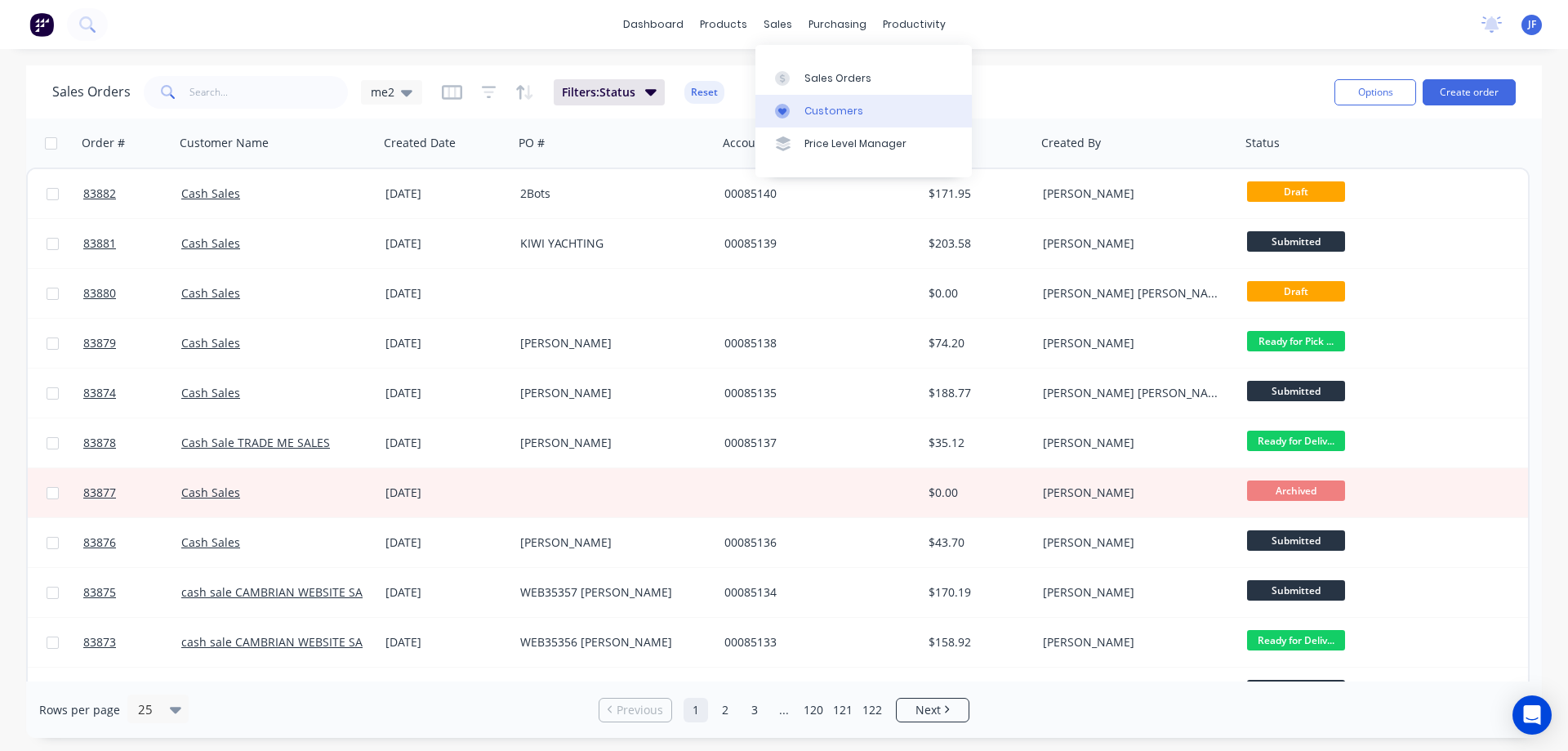
click at [794, 110] on div at bounding box center [787, 111] width 24 height 14
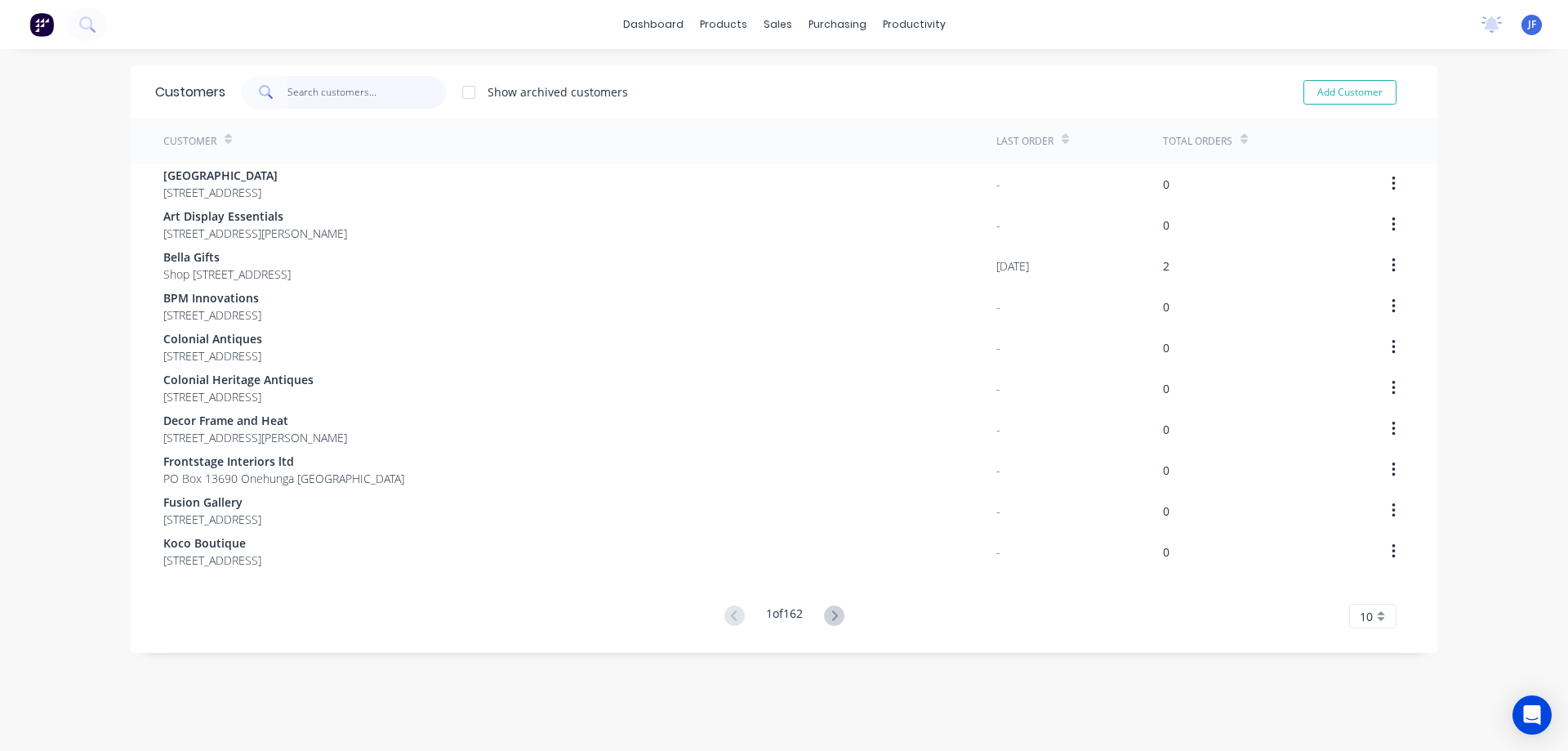
click at [302, 96] on input "text" at bounding box center [366, 92] width 159 height 32
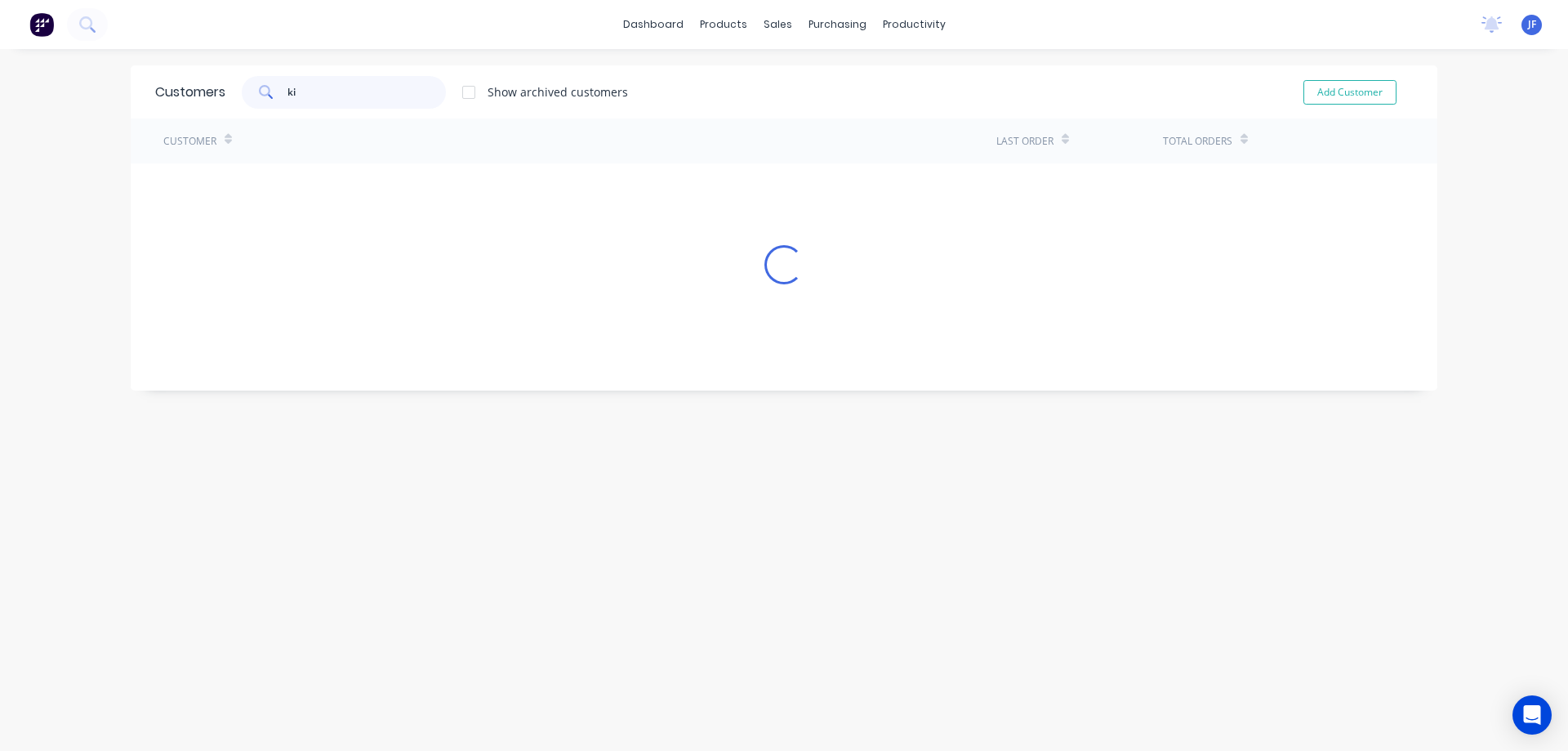
type input "k"
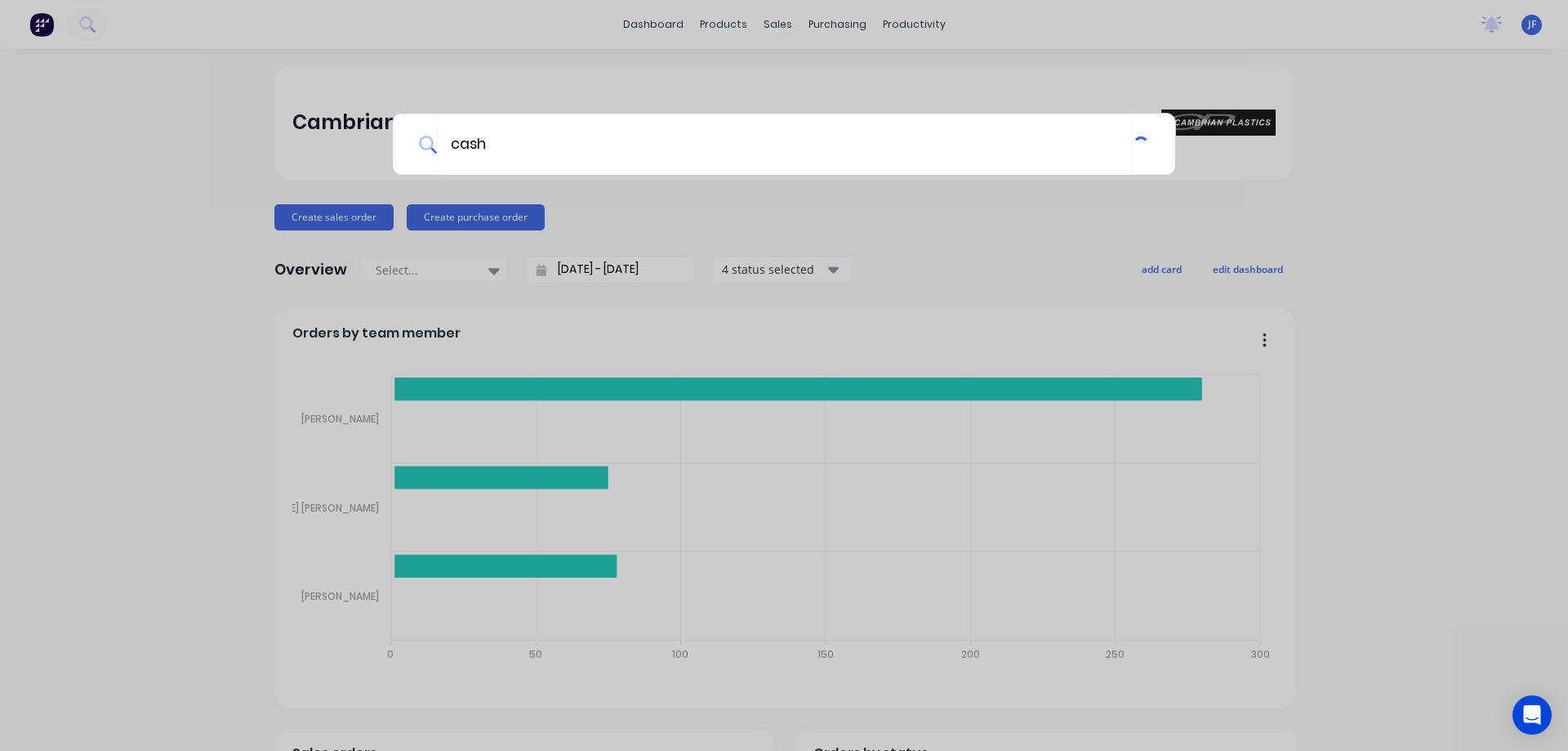
type input "cash"
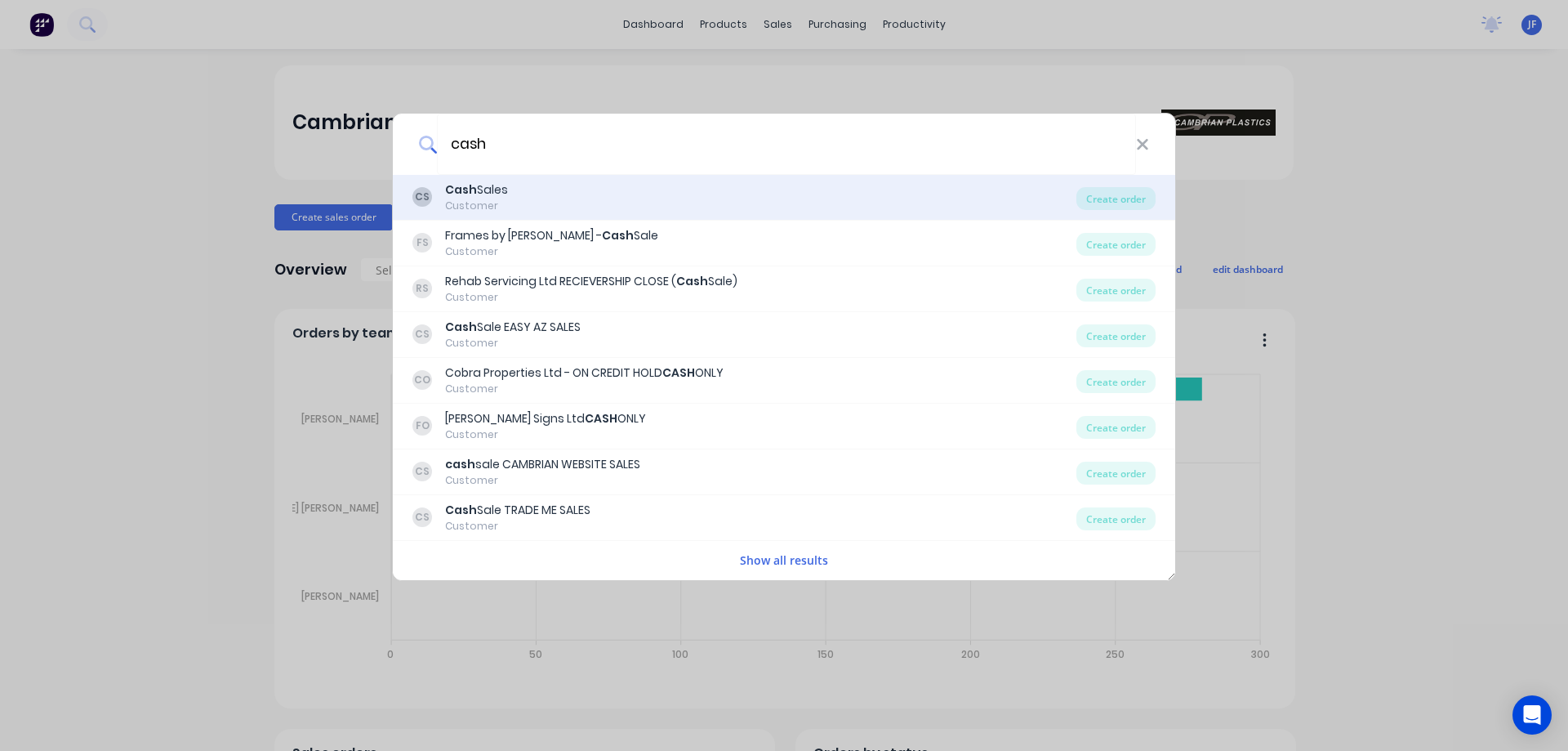
click at [721, 198] on div "CS Cash Sales Customer" at bounding box center [743, 196] width 663 height 32
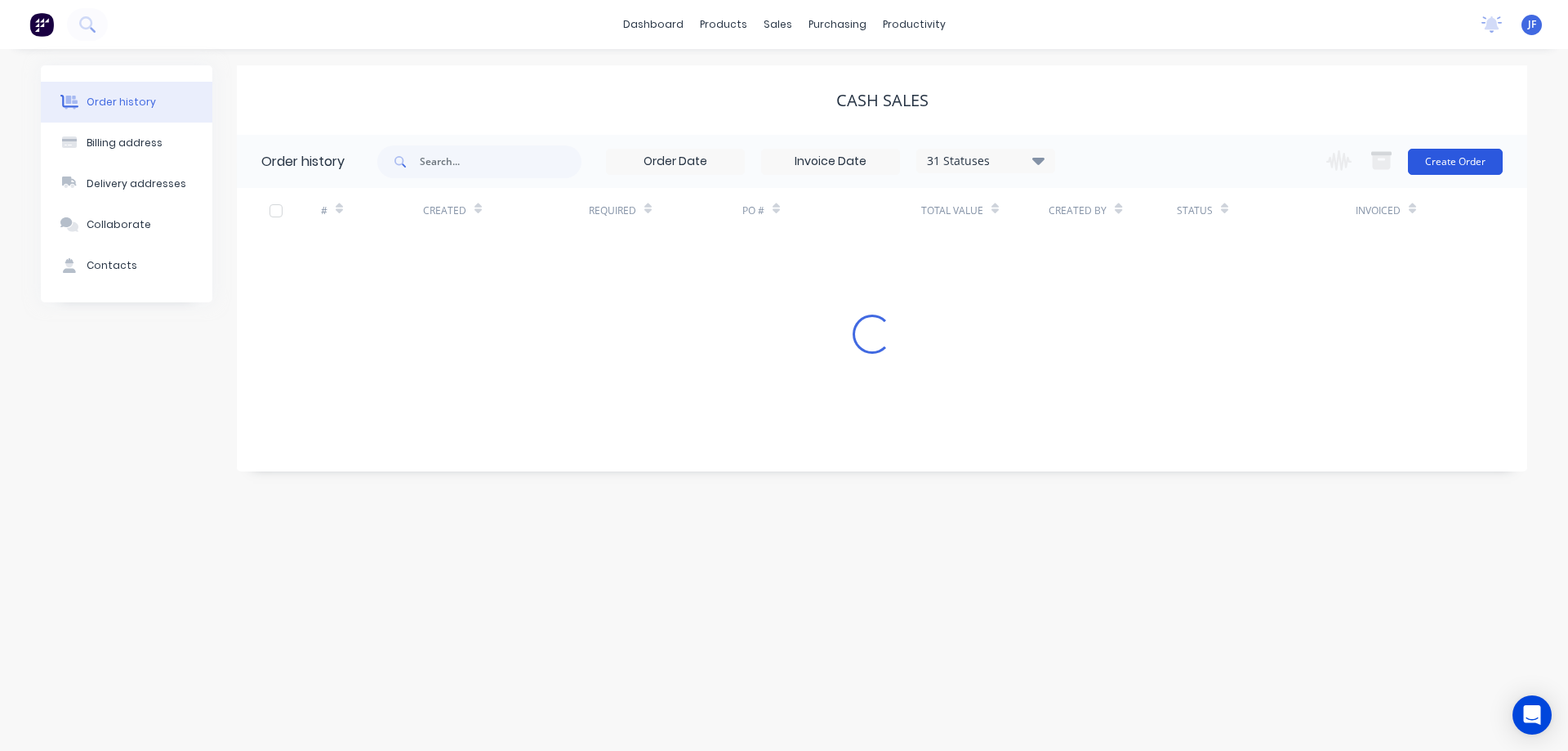
click at [1420, 150] on button "Create Order" at bounding box center [1455, 161] width 95 height 26
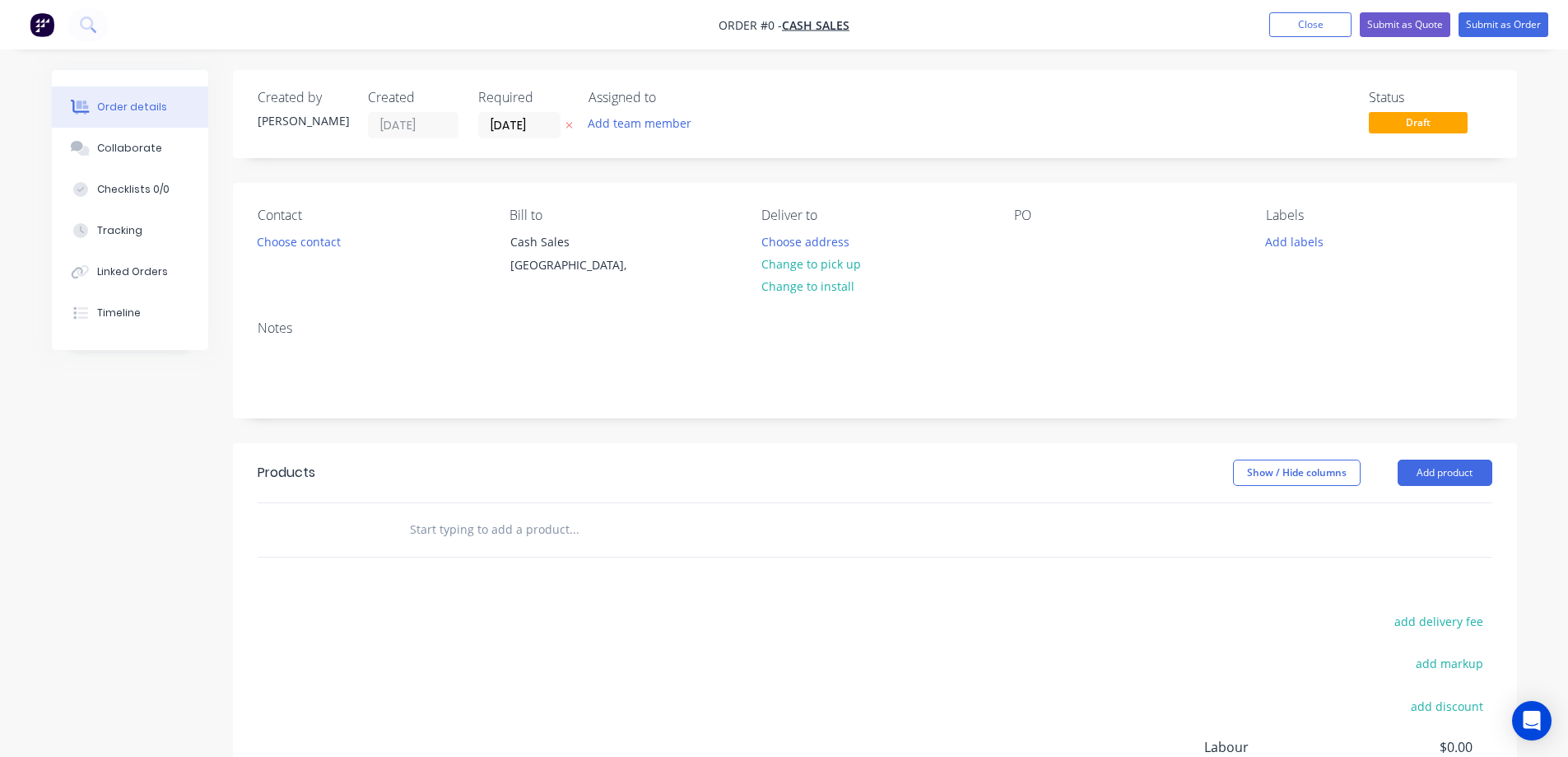
click at [566, 129] on icon at bounding box center [569, 124] width 7 height 10
click at [319, 250] on button "Choose contact" at bounding box center [299, 241] width 102 height 22
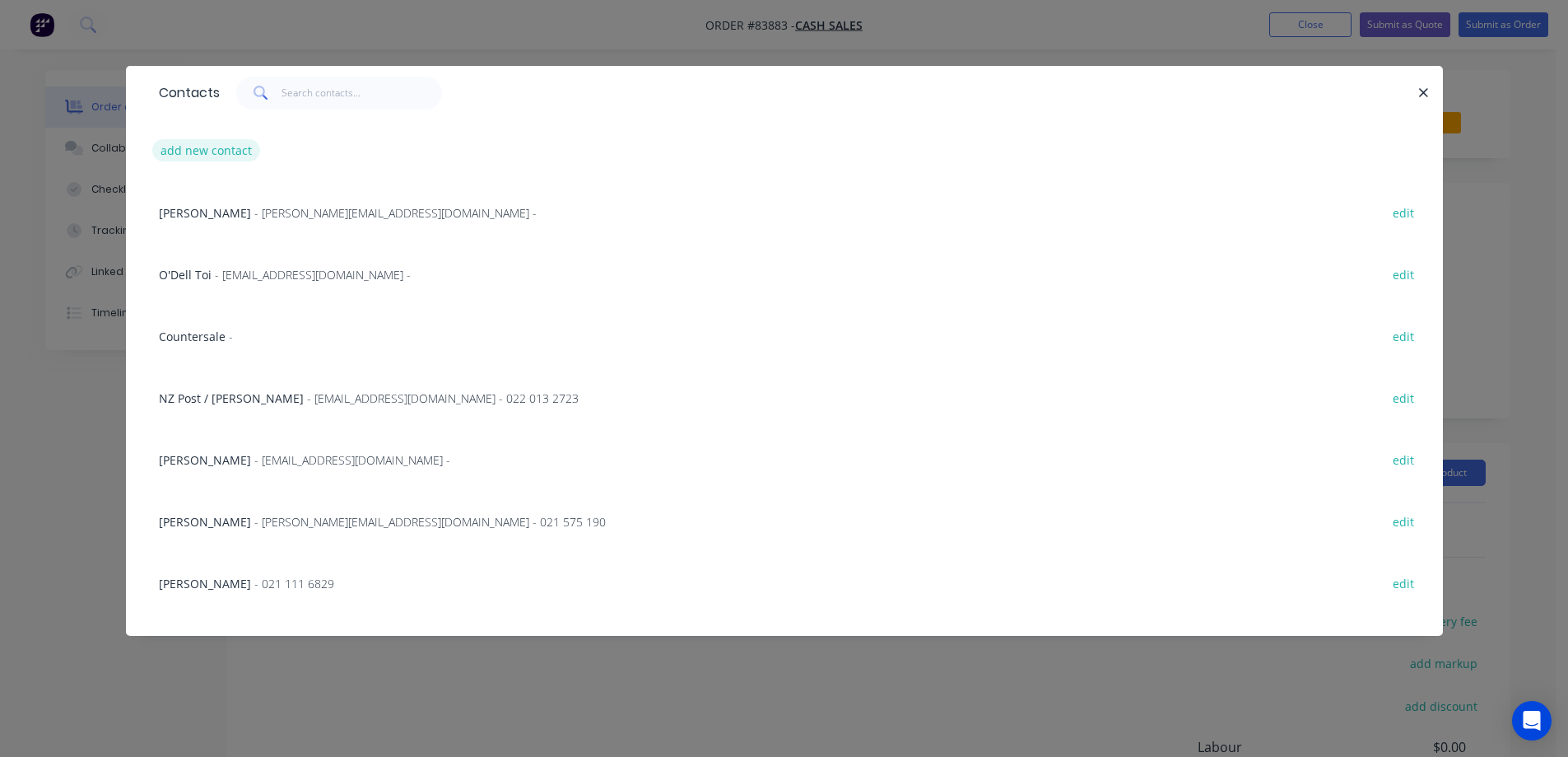
click at [187, 143] on button "add new contact" at bounding box center [207, 150] width 109 height 22
select select "NZ"
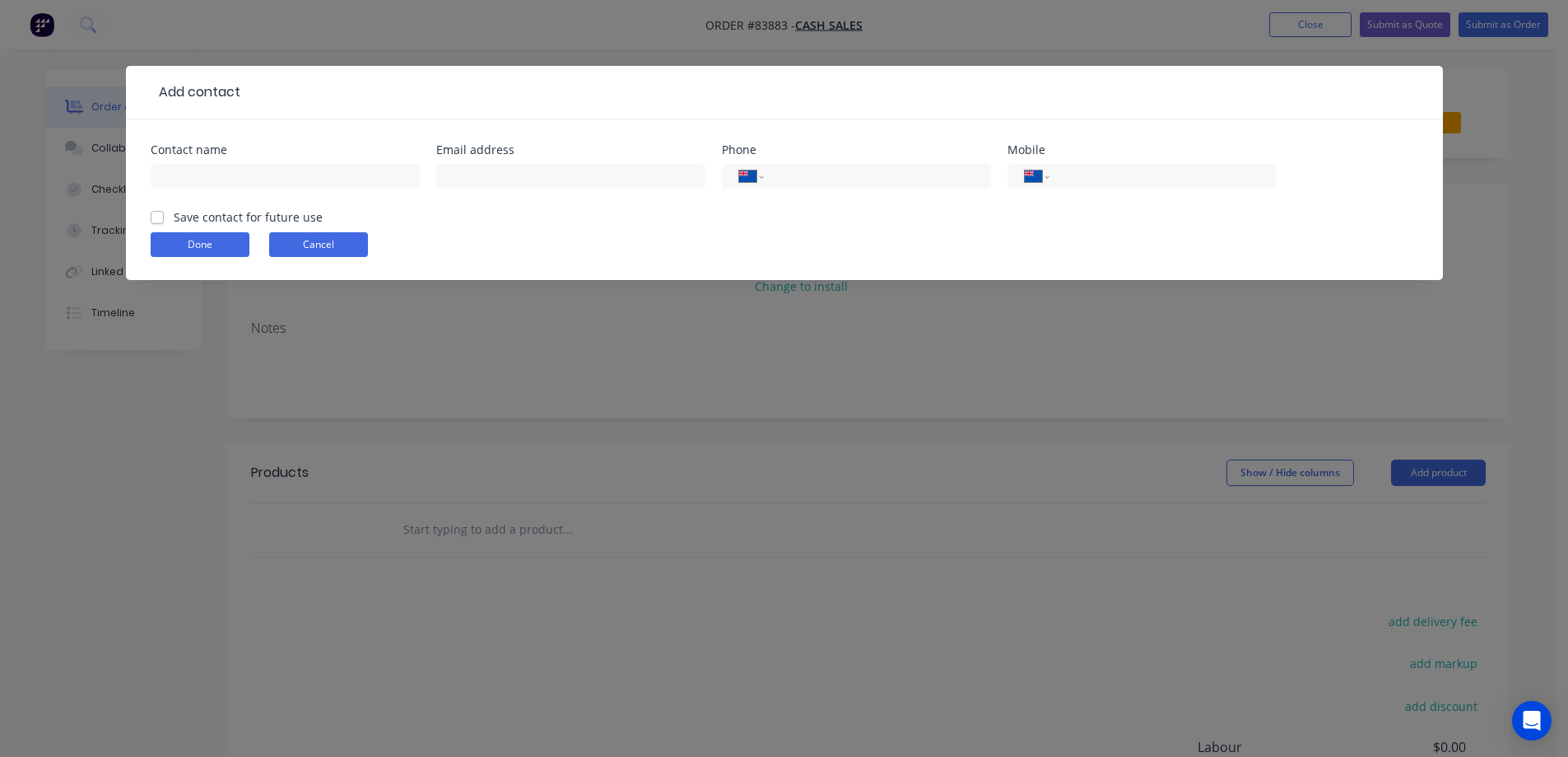
click at [279, 235] on button "Cancel" at bounding box center [318, 244] width 99 height 25
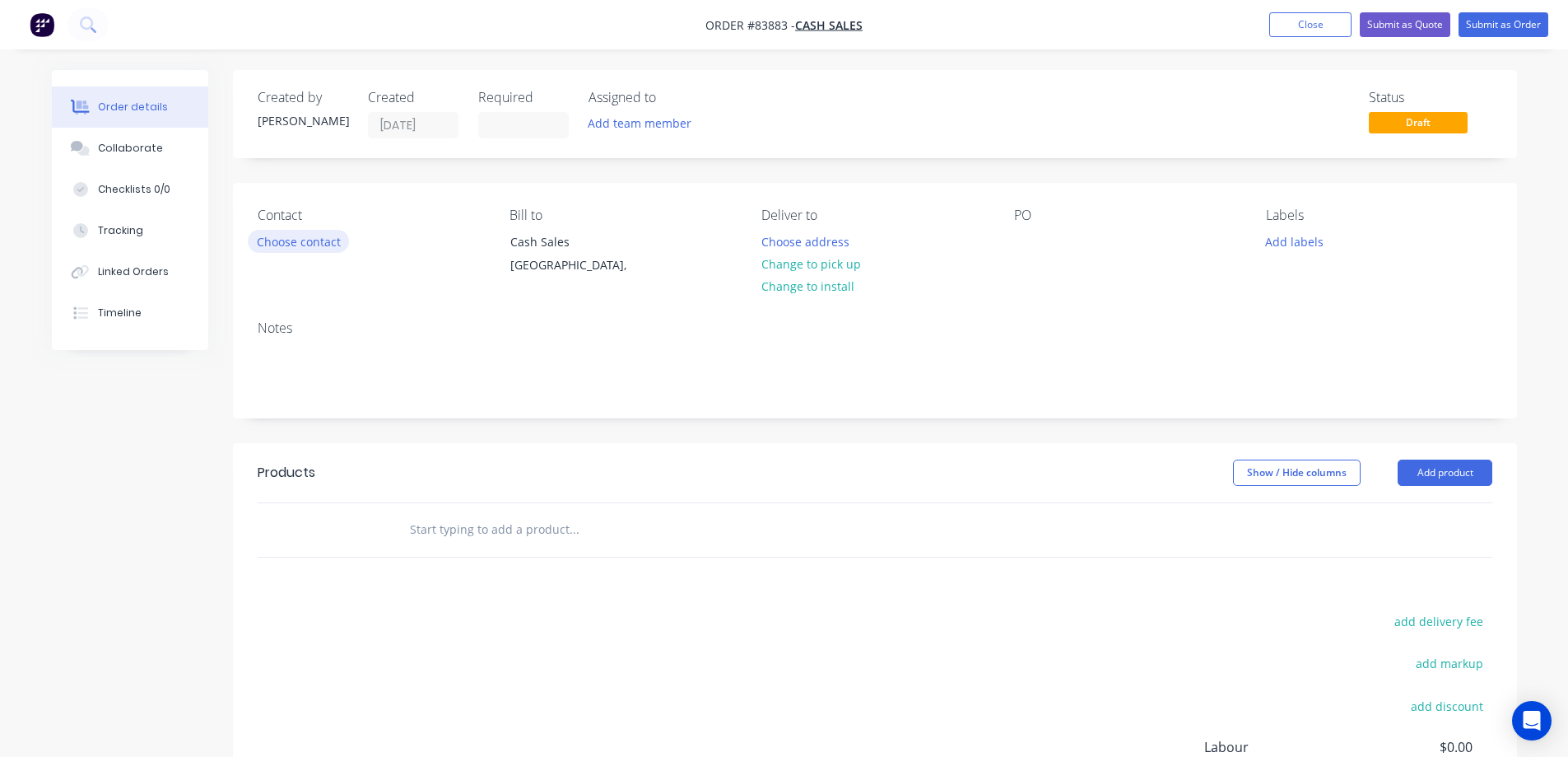
click at [300, 249] on button "Choose contact" at bounding box center [299, 241] width 102 height 22
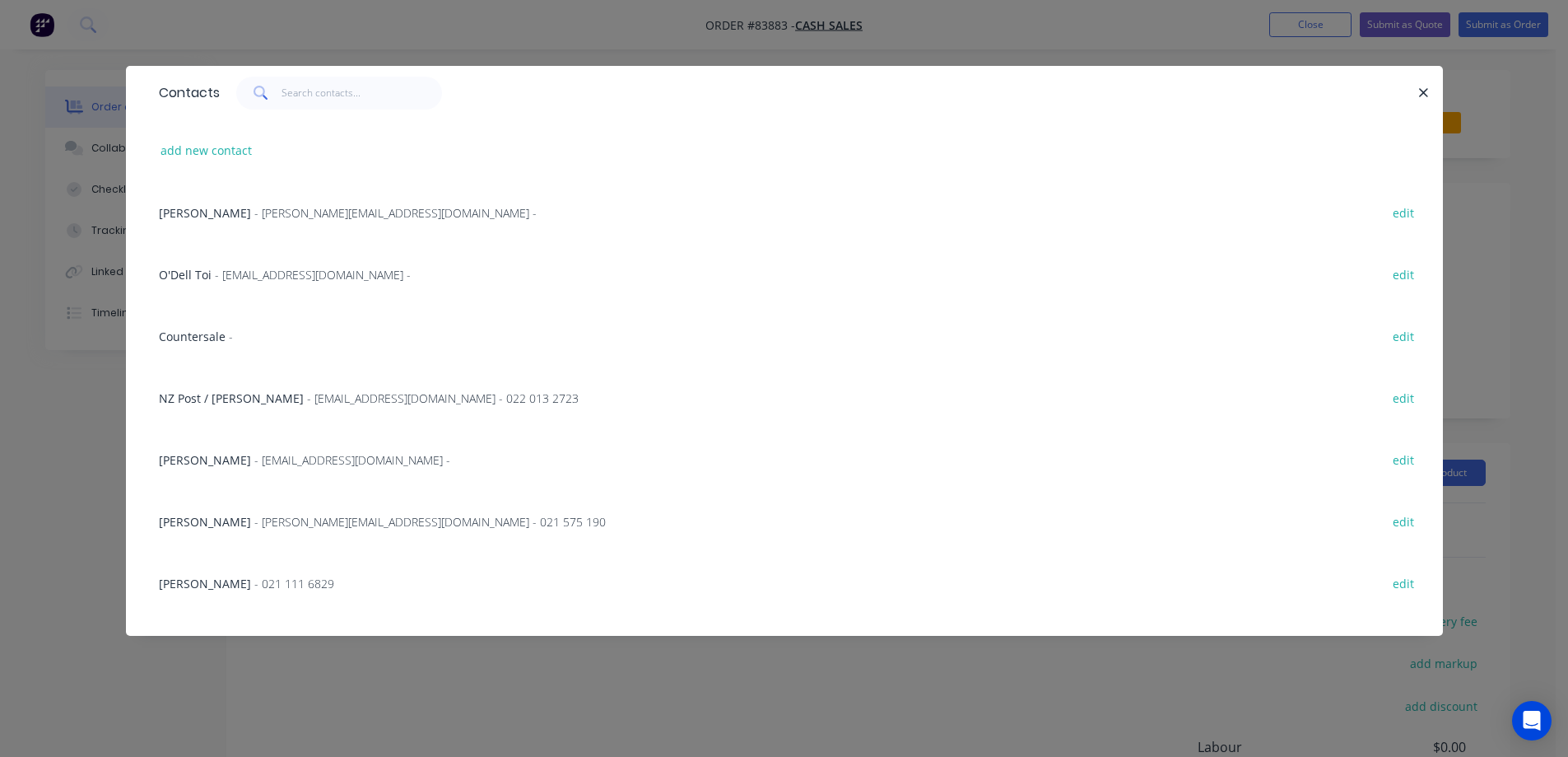
click at [182, 345] on div "Countersale - edit" at bounding box center [784, 336] width 1268 height 62
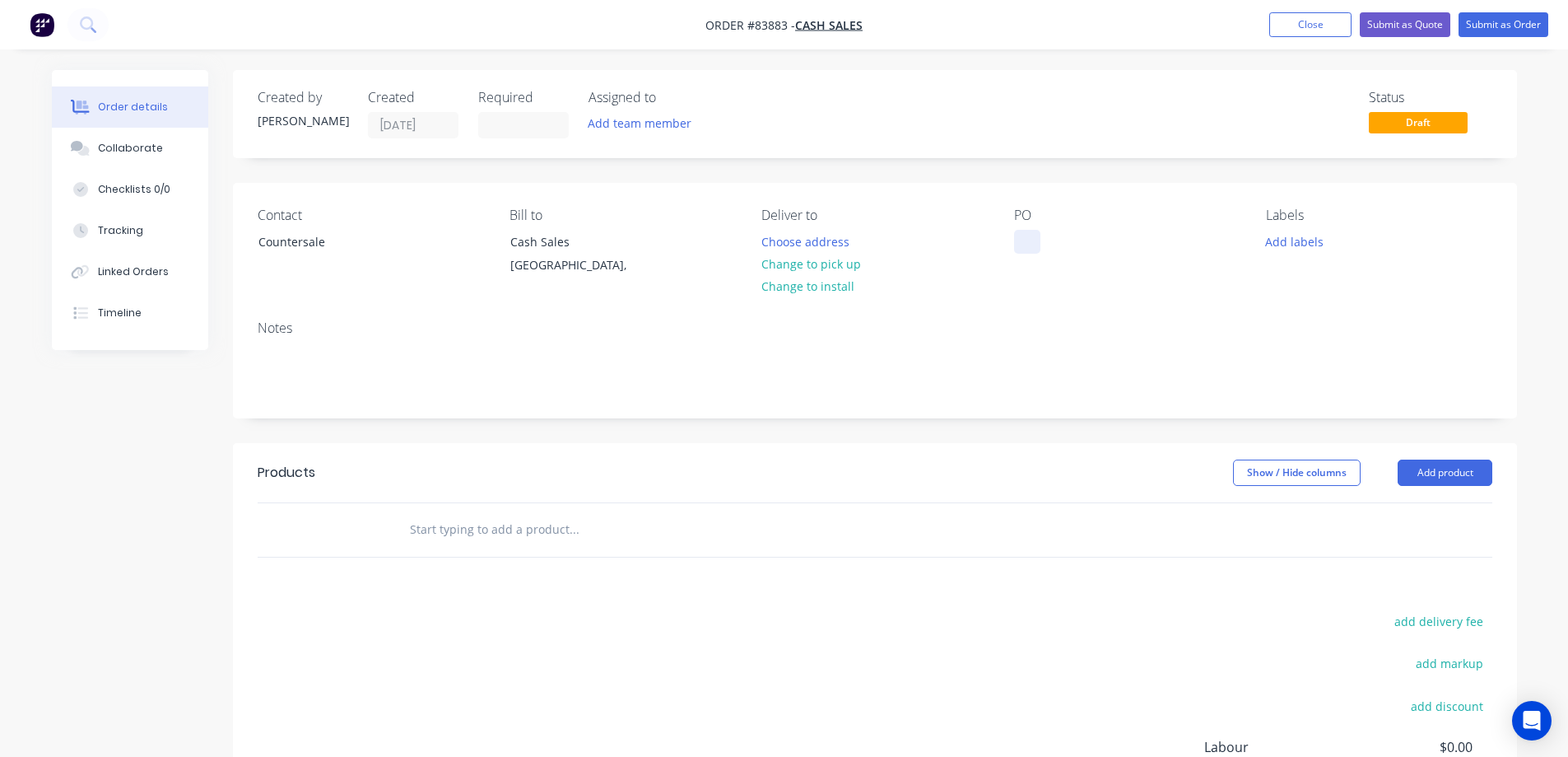
click at [1030, 236] on div at bounding box center [1026, 241] width 26 height 24
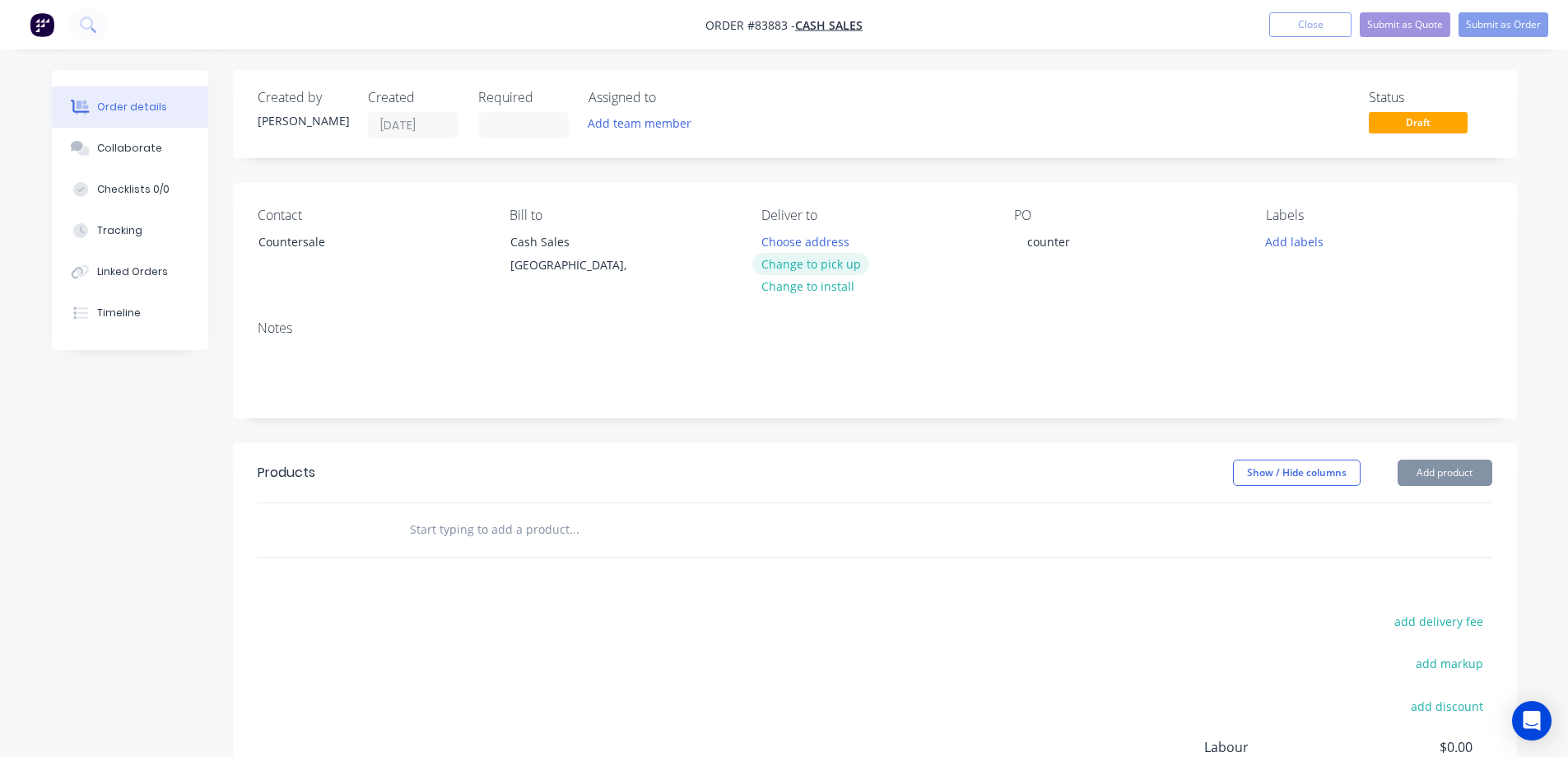
click at [799, 262] on button "Change to pick up" at bounding box center [810, 263] width 117 height 22
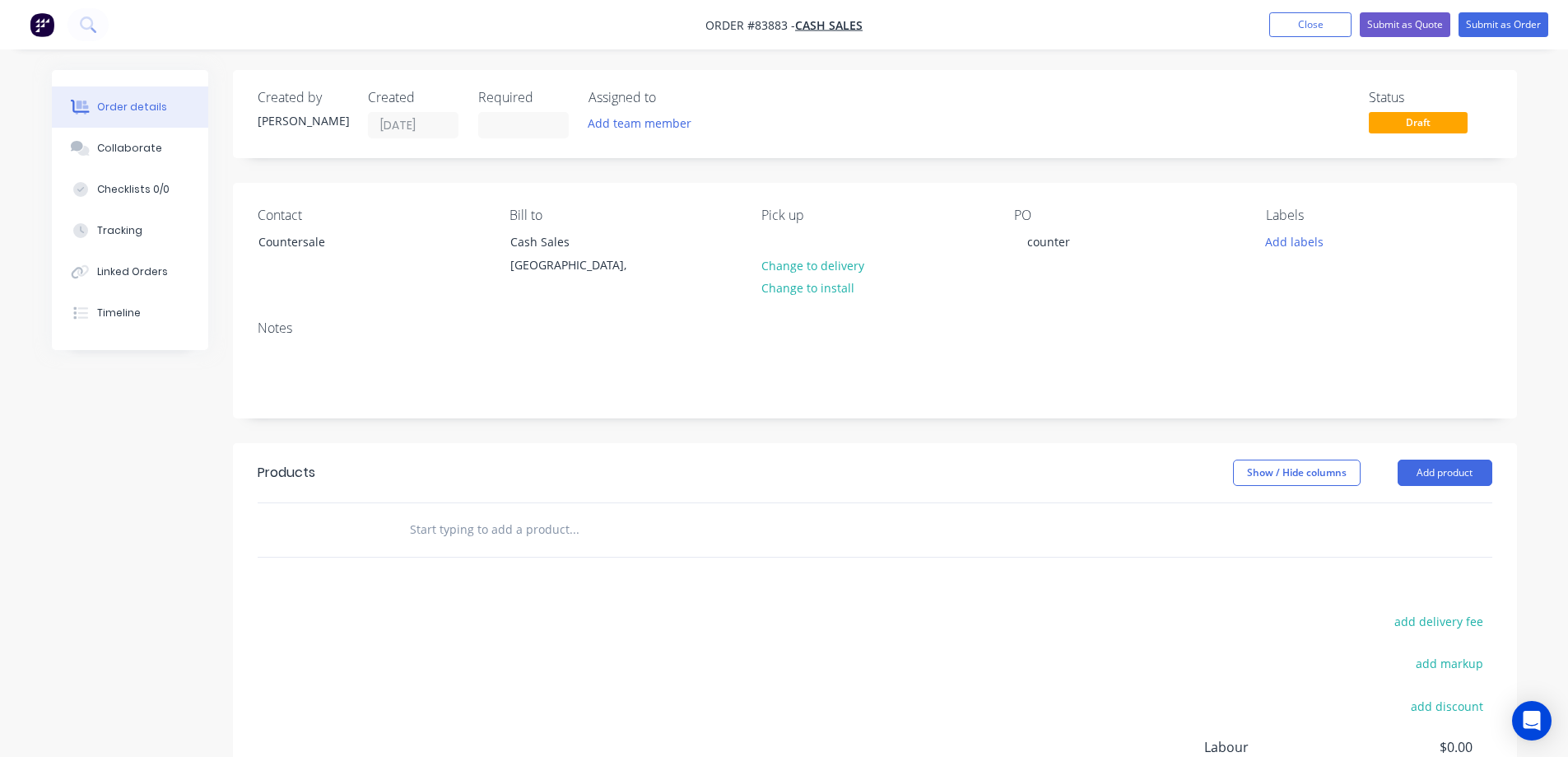
click at [455, 524] on input "text" at bounding box center [573, 529] width 329 height 33
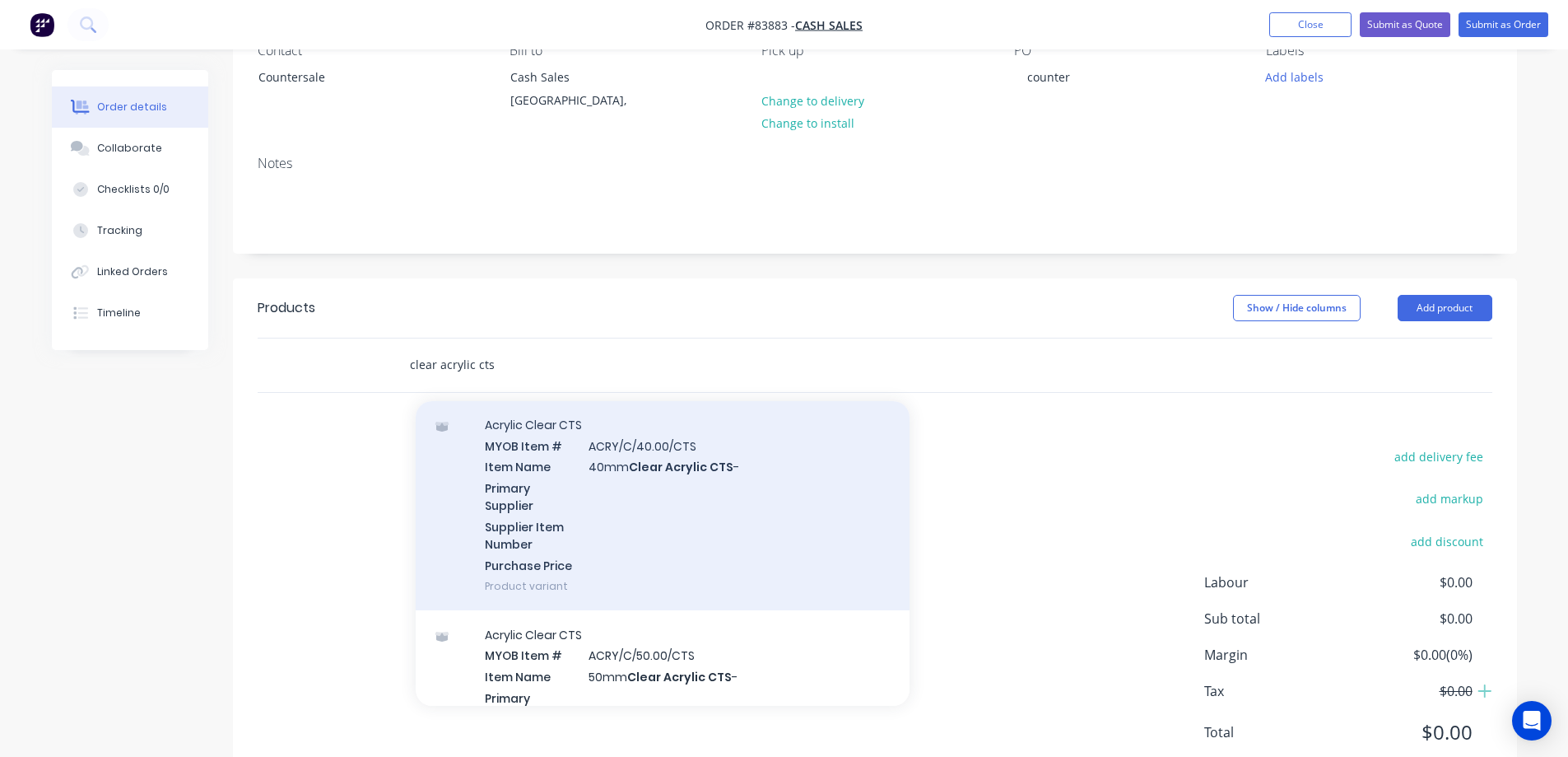
scroll to position [2838, 0]
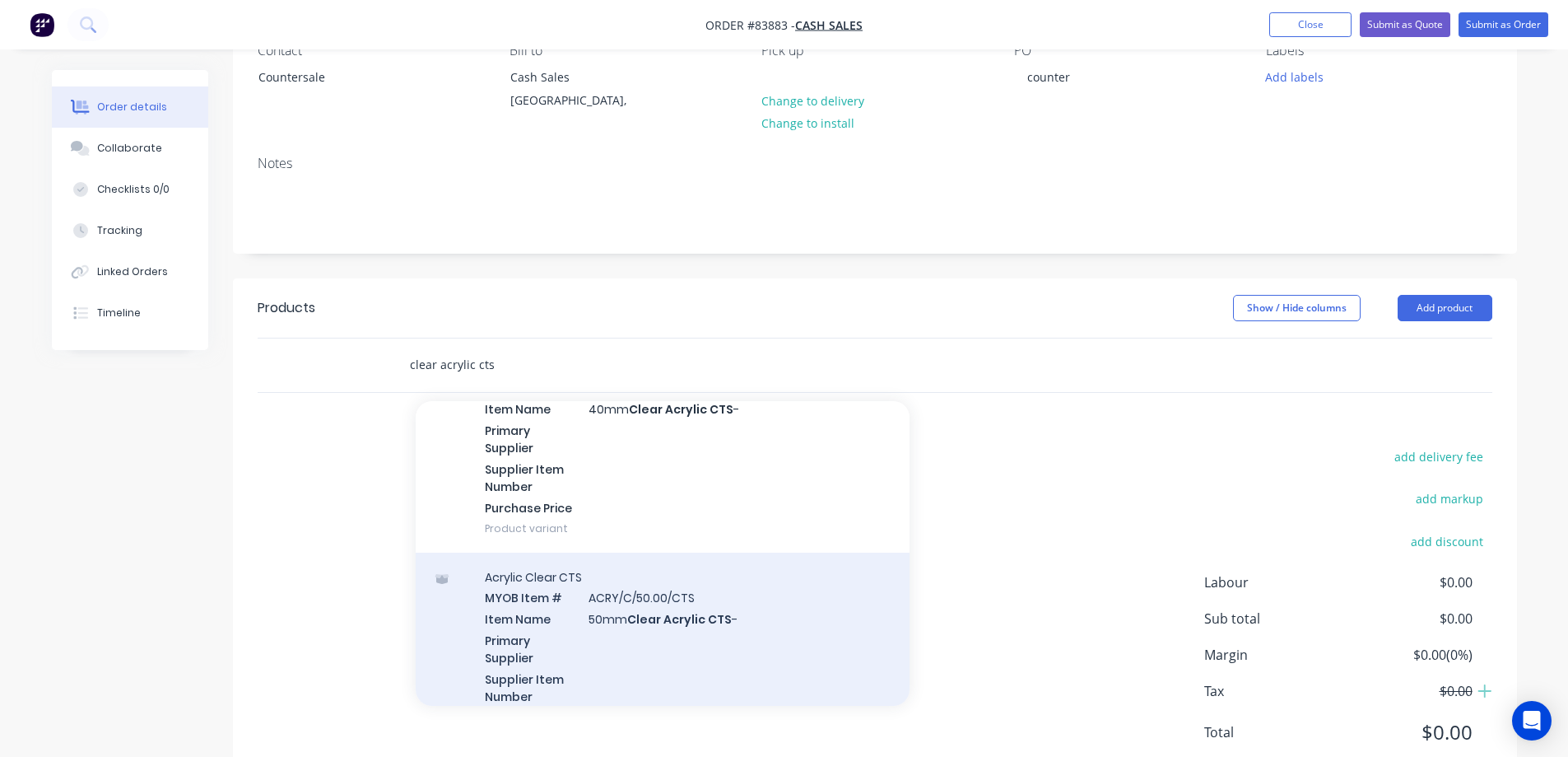
type input "clear acrylic cts"
click at [605, 593] on div "Acrylic Clear CTS MYOB Item # ACRY/C/50.00/CTS Item Name 50mm Clear Acrylic CTS…" at bounding box center [662, 657] width 494 height 210
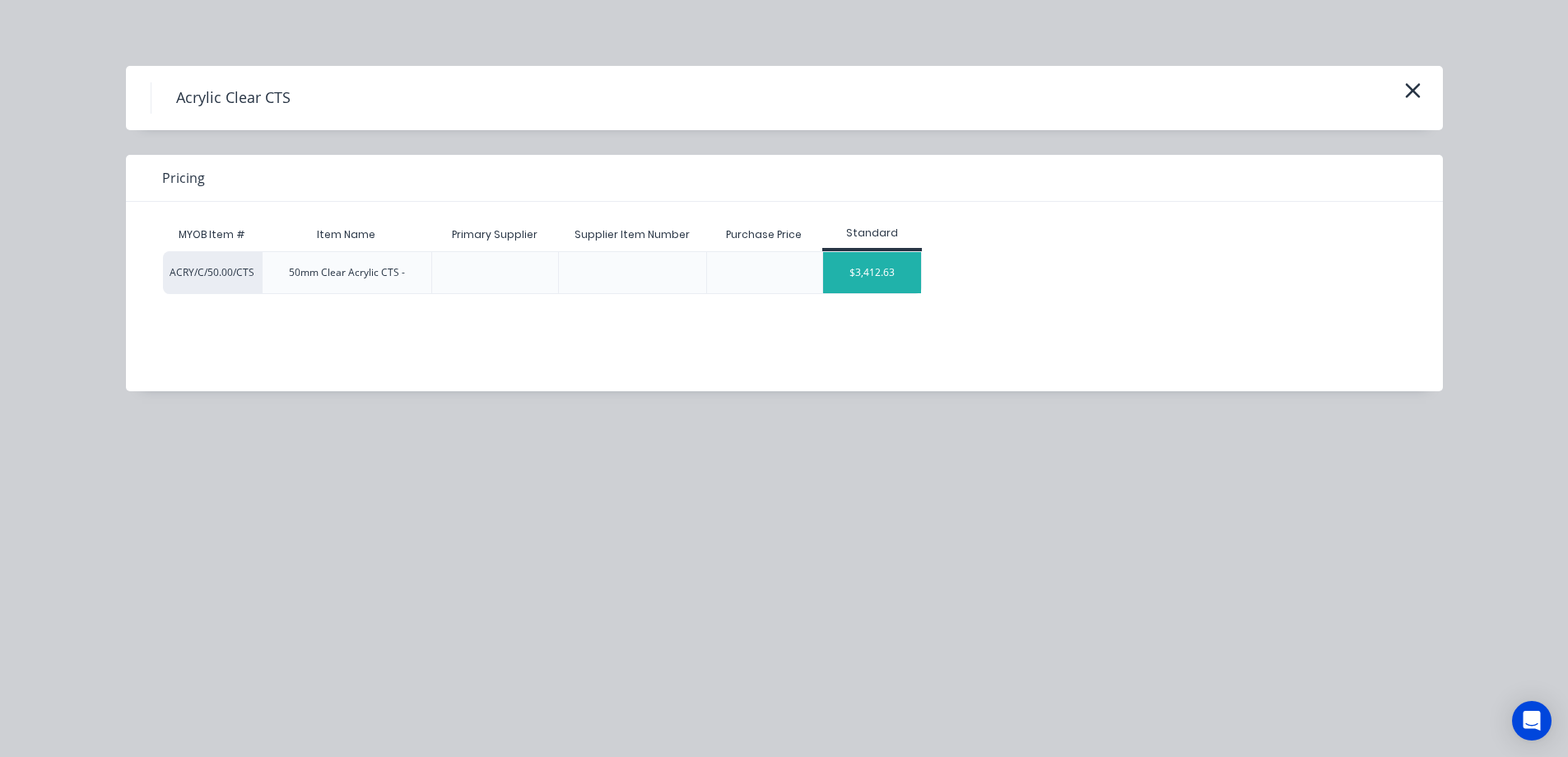
click at [881, 284] on div "$3,412.63" at bounding box center [872, 272] width 99 height 41
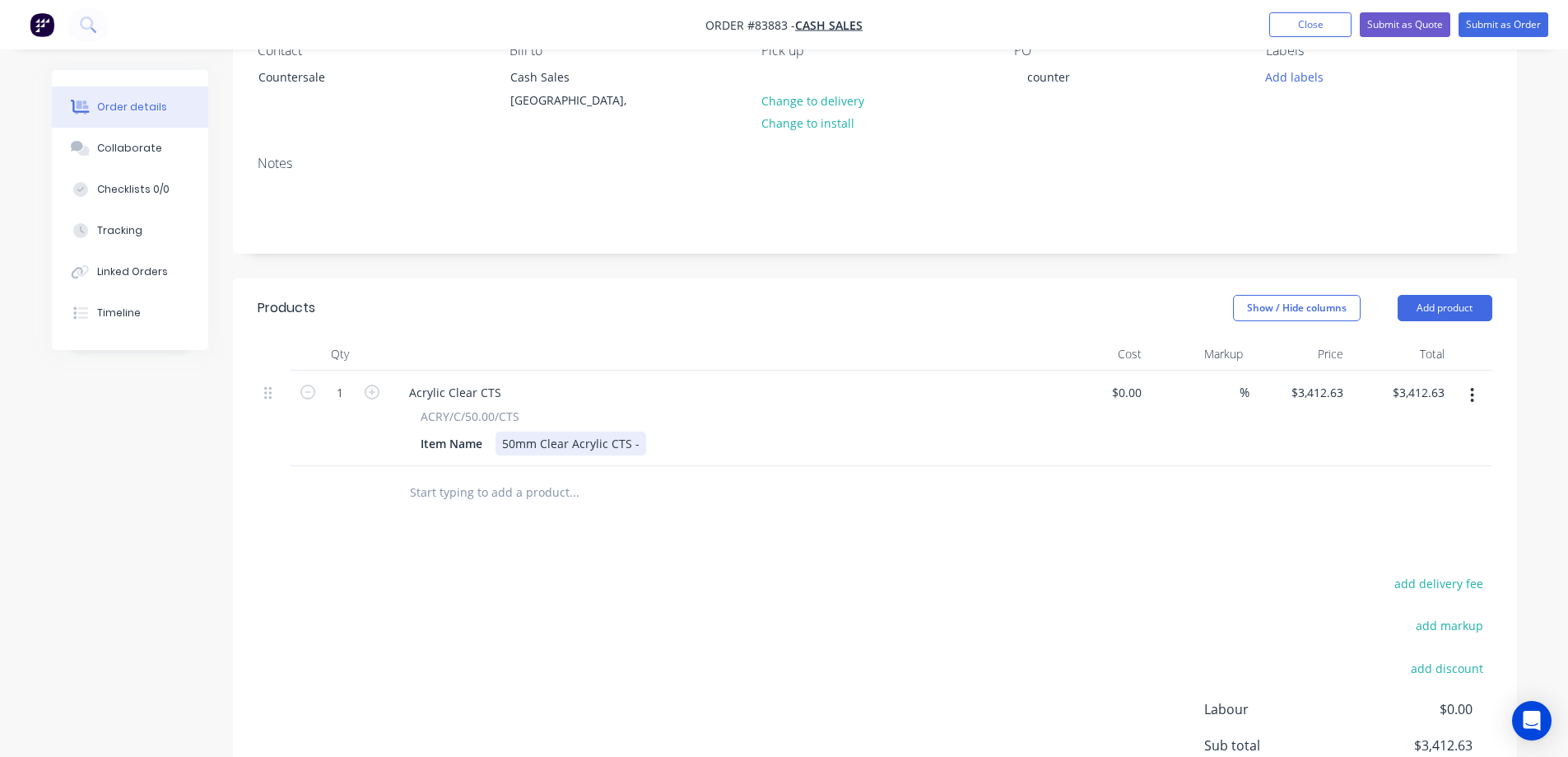
click at [640, 448] on div "50mm Clear Acrylic CTS -" at bounding box center [571, 443] width 151 height 24
click at [354, 391] on input "1" at bounding box center [339, 392] width 43 height 25
type input "7"
type input "3412.63"
type input "$23,888.41"
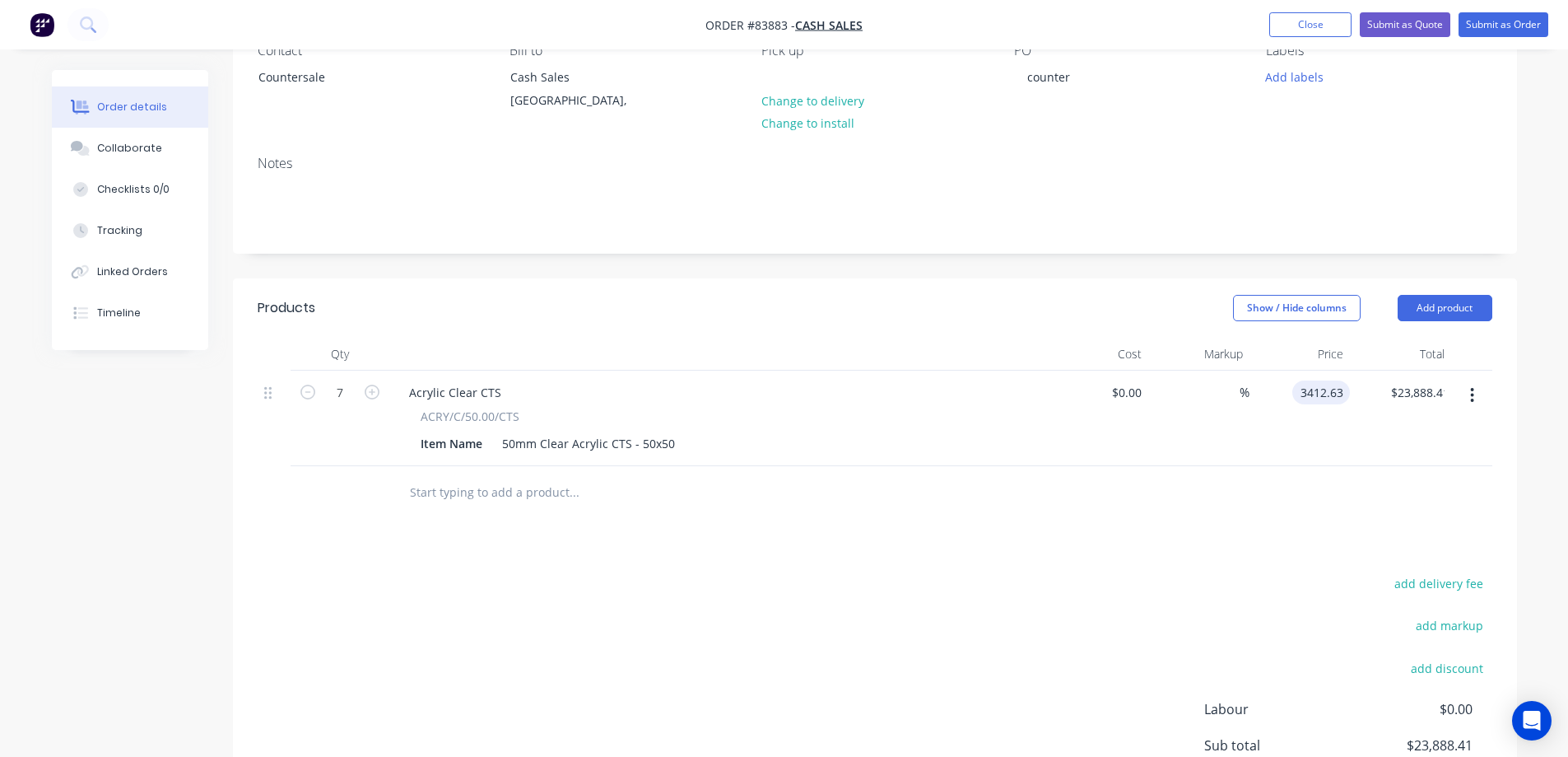
click at [1328, 403] on input "3412.63" at bounding box center [1324, 392] width 51 height 24
click at [1295, 397] on div "3412.63 $3,412.63" at bounding box center [1316, 392] width 66 height 24
type input "$4.27"
type input "$29.89"
click at [1226, 526] on div "Products Show / Hide columns Add product Qty Cost Markup Price Total 7 Acrylic …" at bounding box center [875, 596] width 1284 height 636
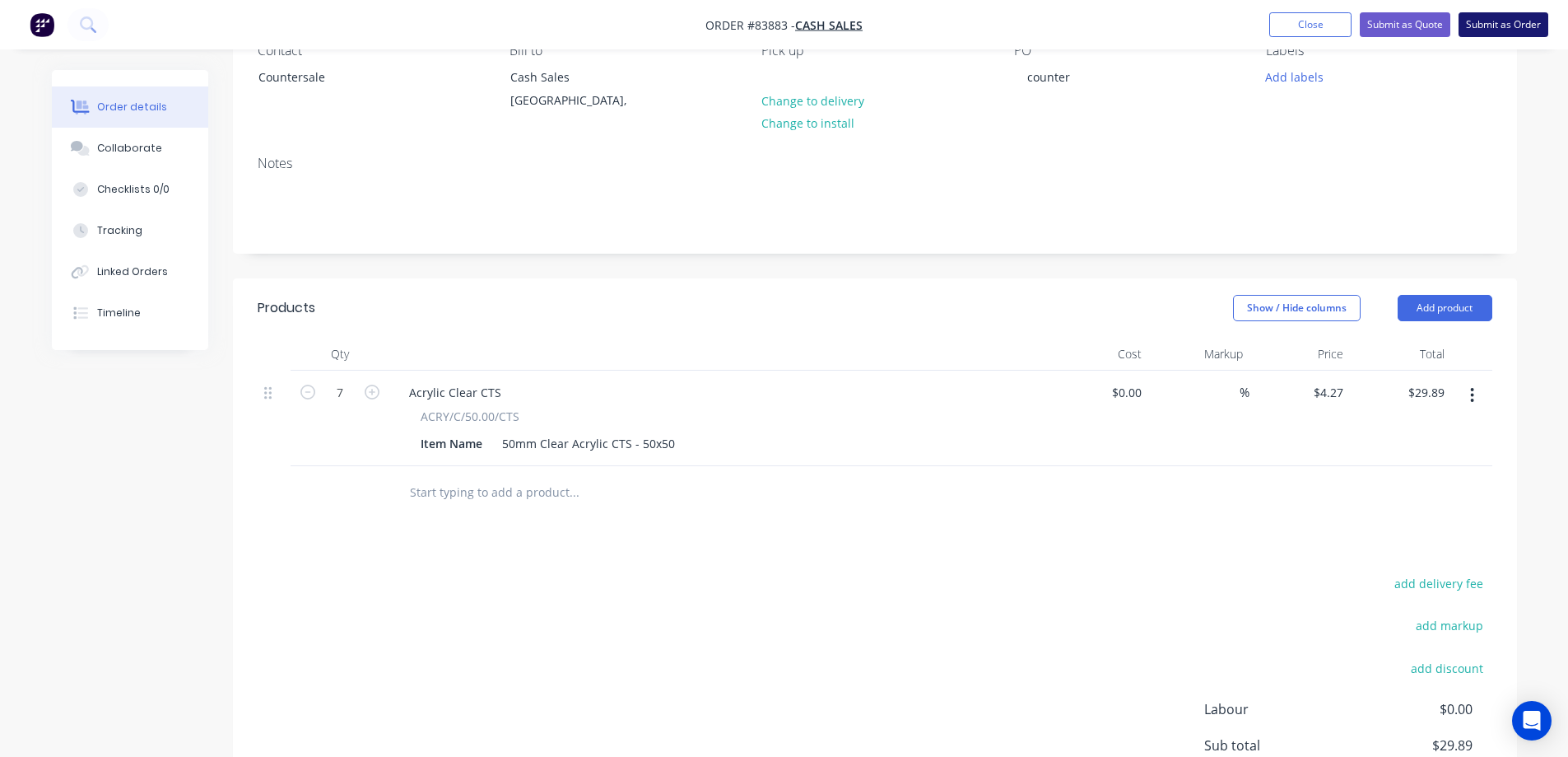
click at [1489, 25] on button "Submit as Order" at bounding box center [1503, 25] width 90 height 25
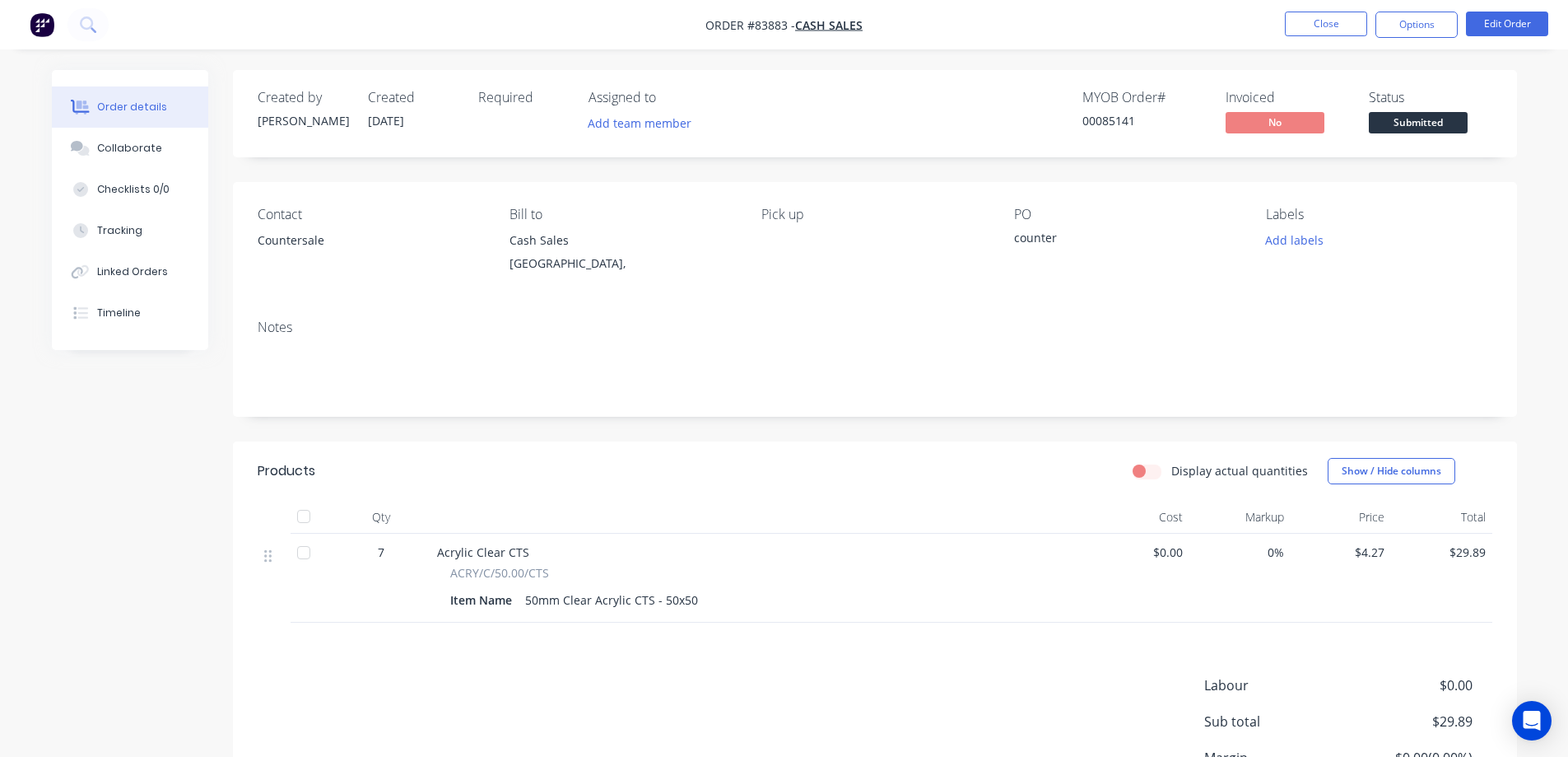
drag, startPoint x: 1396, startPoint y: 30, endPoint x: 1391, endPoint y: 39, distance: 10.3
click at [1397, 30] on button "Options" at bounding box center [1416, 25] width 83 height 26
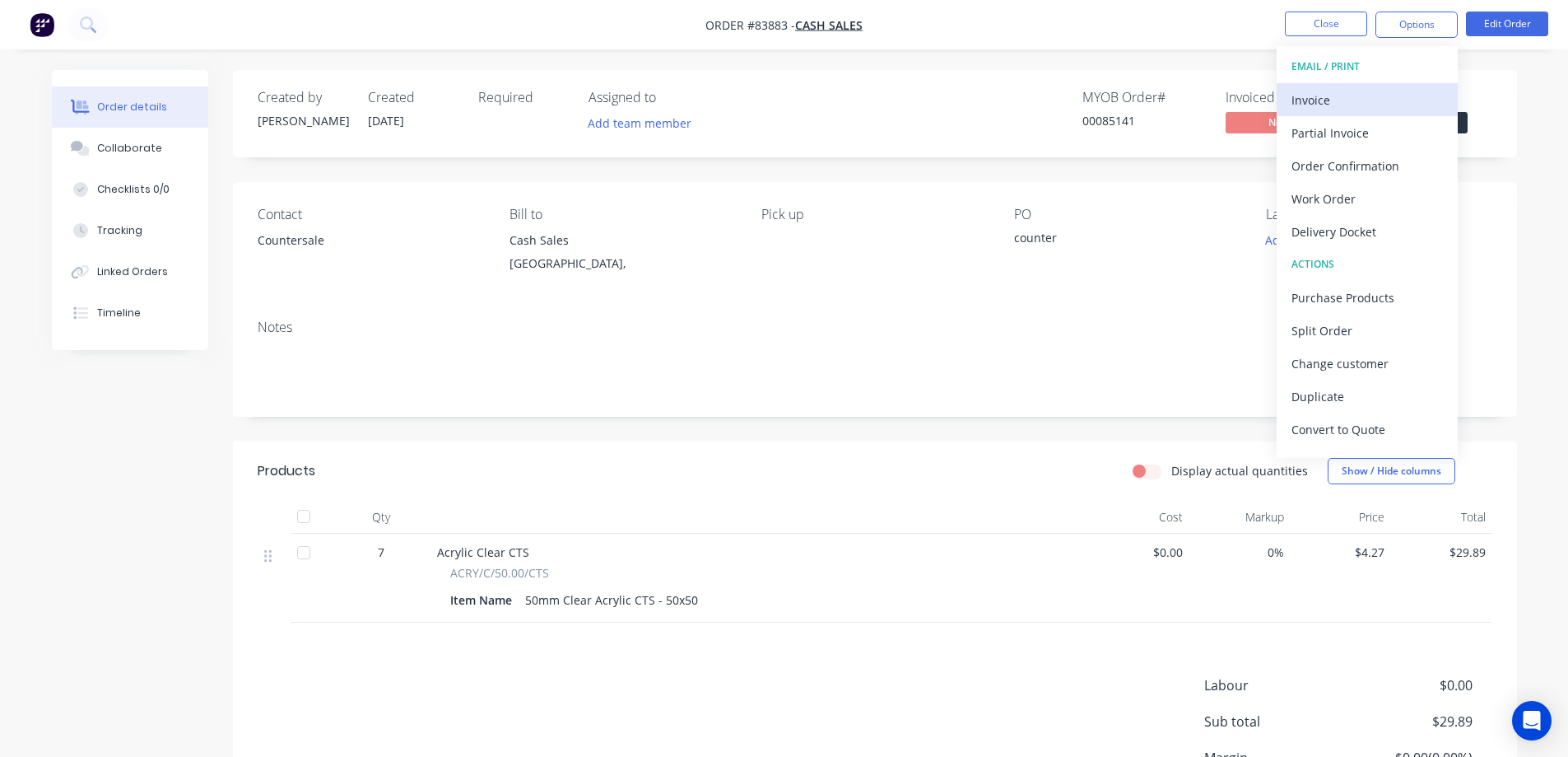
click at [1357, 97] on div "Invoice" at bounding box center [1367, 100] width 152 height 24
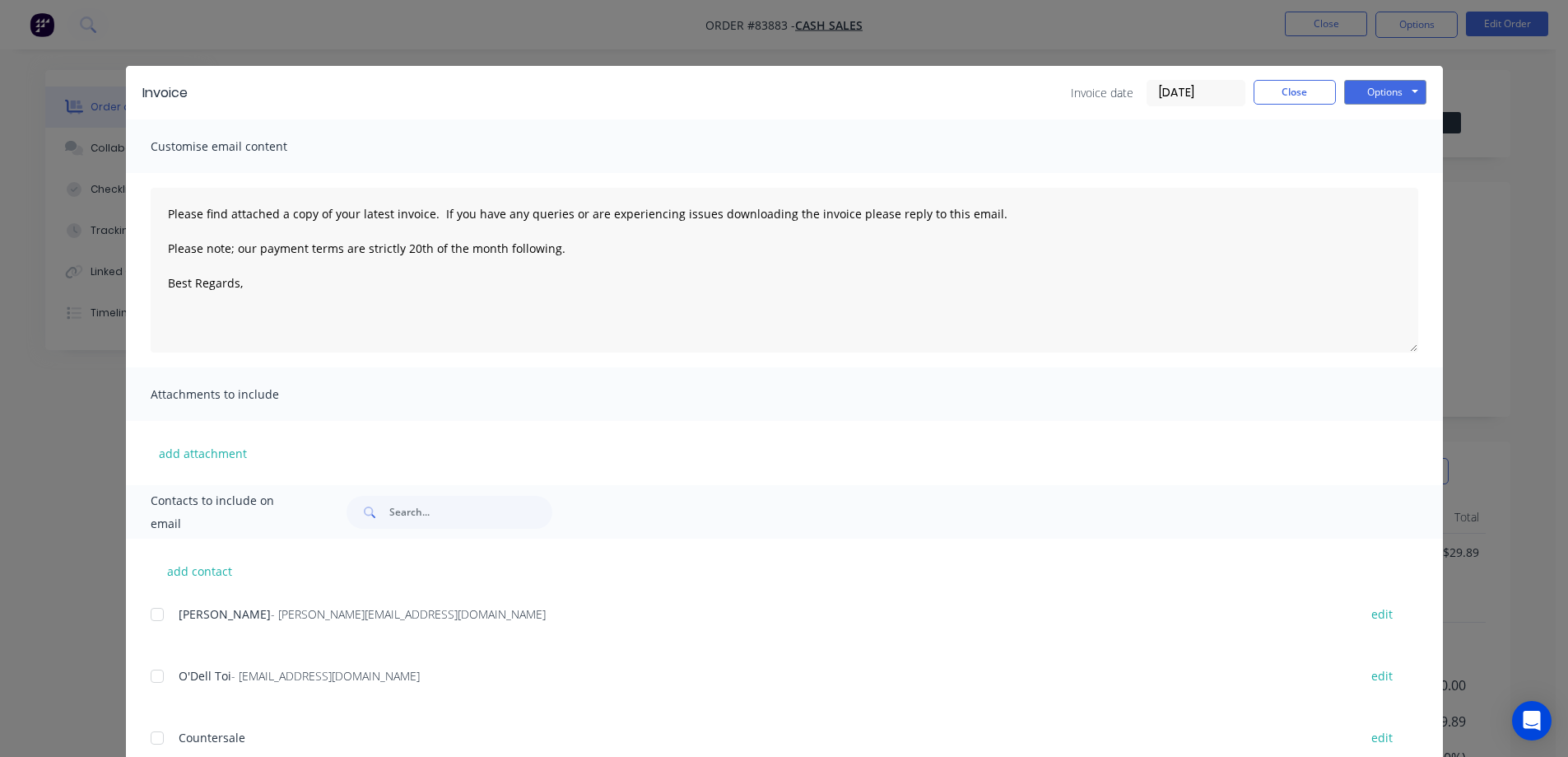
click at [1385, 87] on button "Options" at bounding box center [1385, 92] width 83 height 25
click at [1382, 141] on button "Print" at bounding box center [1396, 149] width 105 height 27
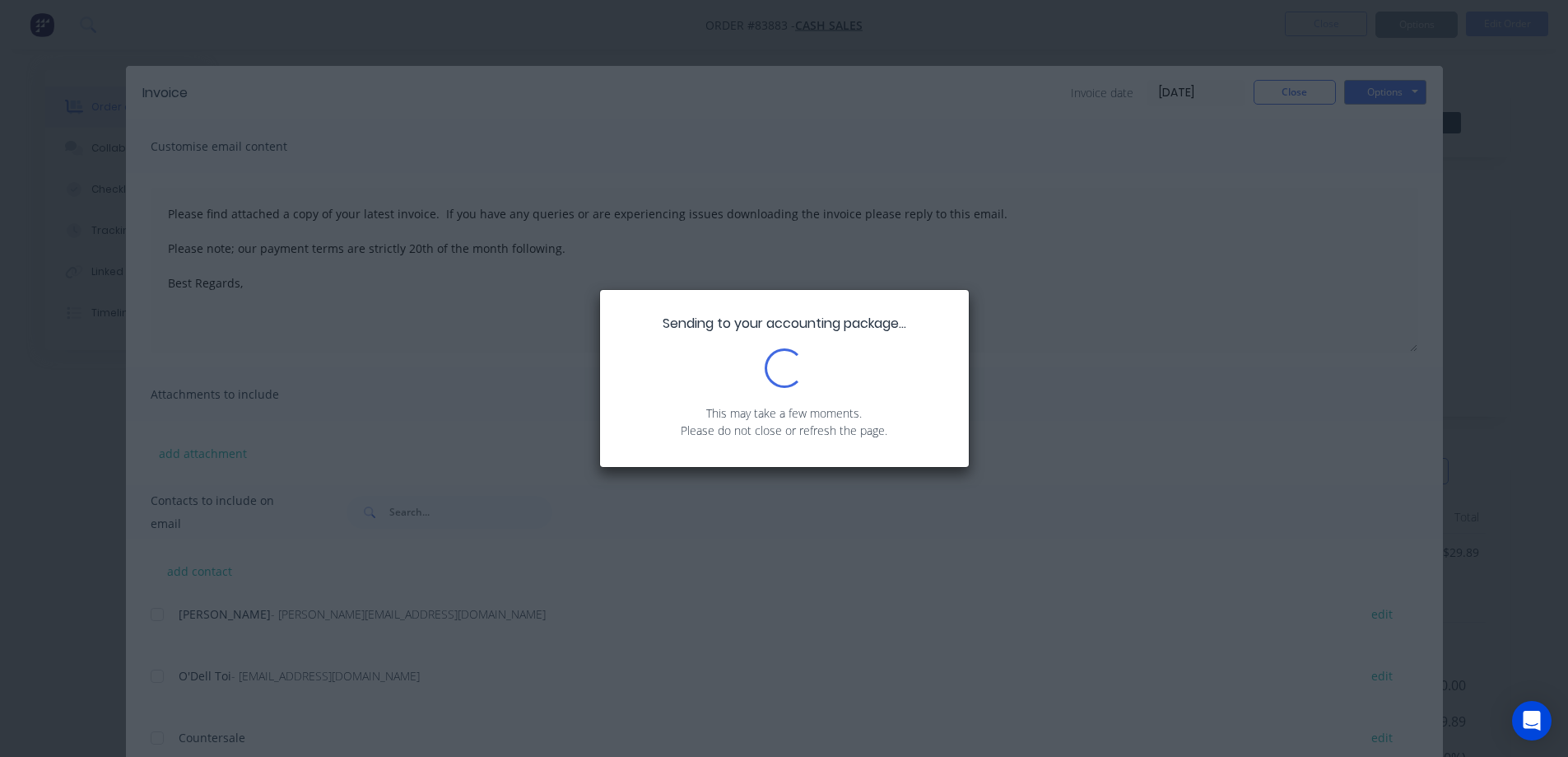
type textarea "Please find attached a copy of your latest invoice. If you have any queries or …"
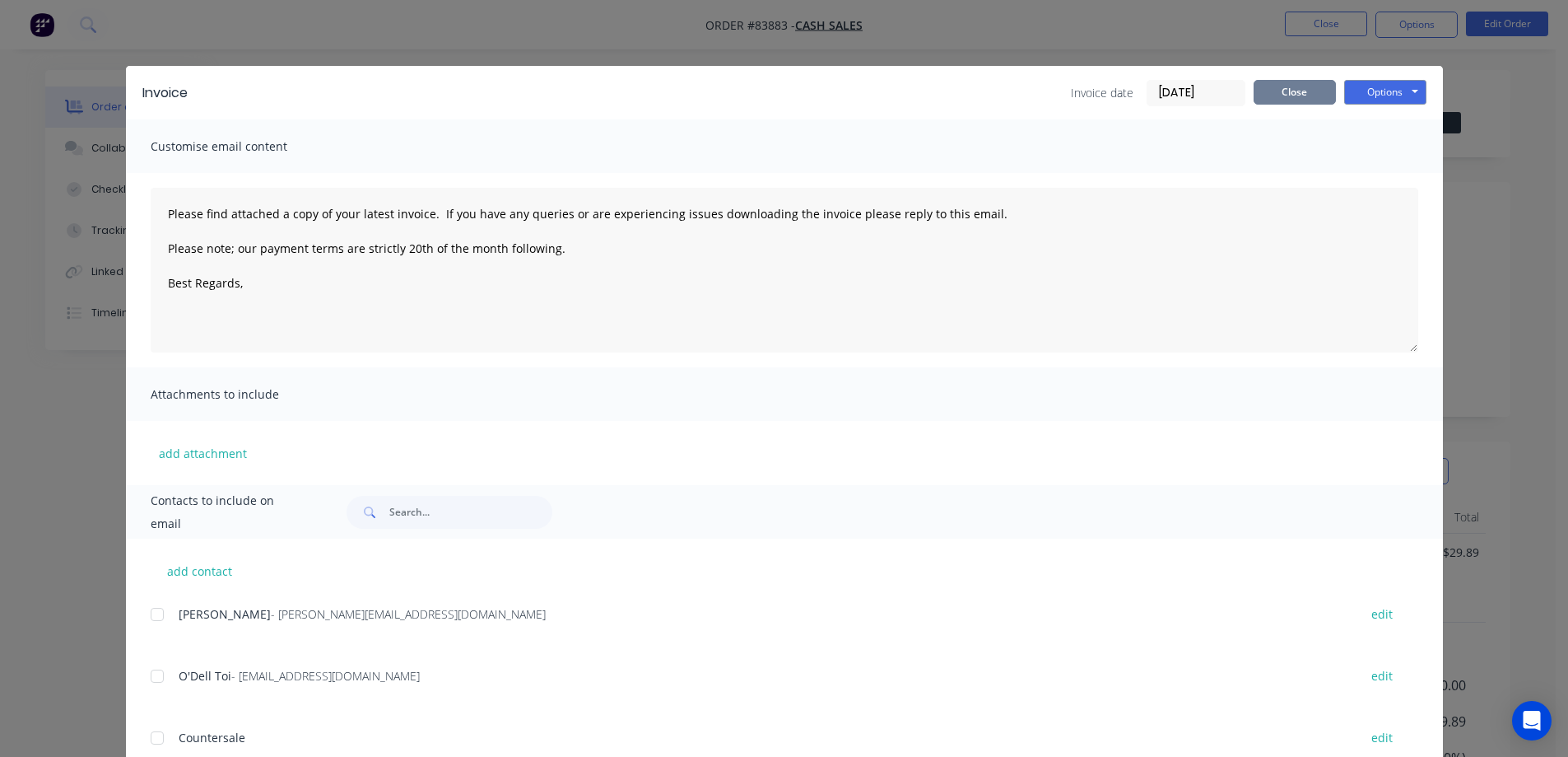
drag, startPoint x: 1296, startPoint y: 86, endPoint x: 1377, endPoint y: 106, distance: 83.4
click at [1298, 86] on button "Close" at bounding box center [1294, 92] width 83 height 25
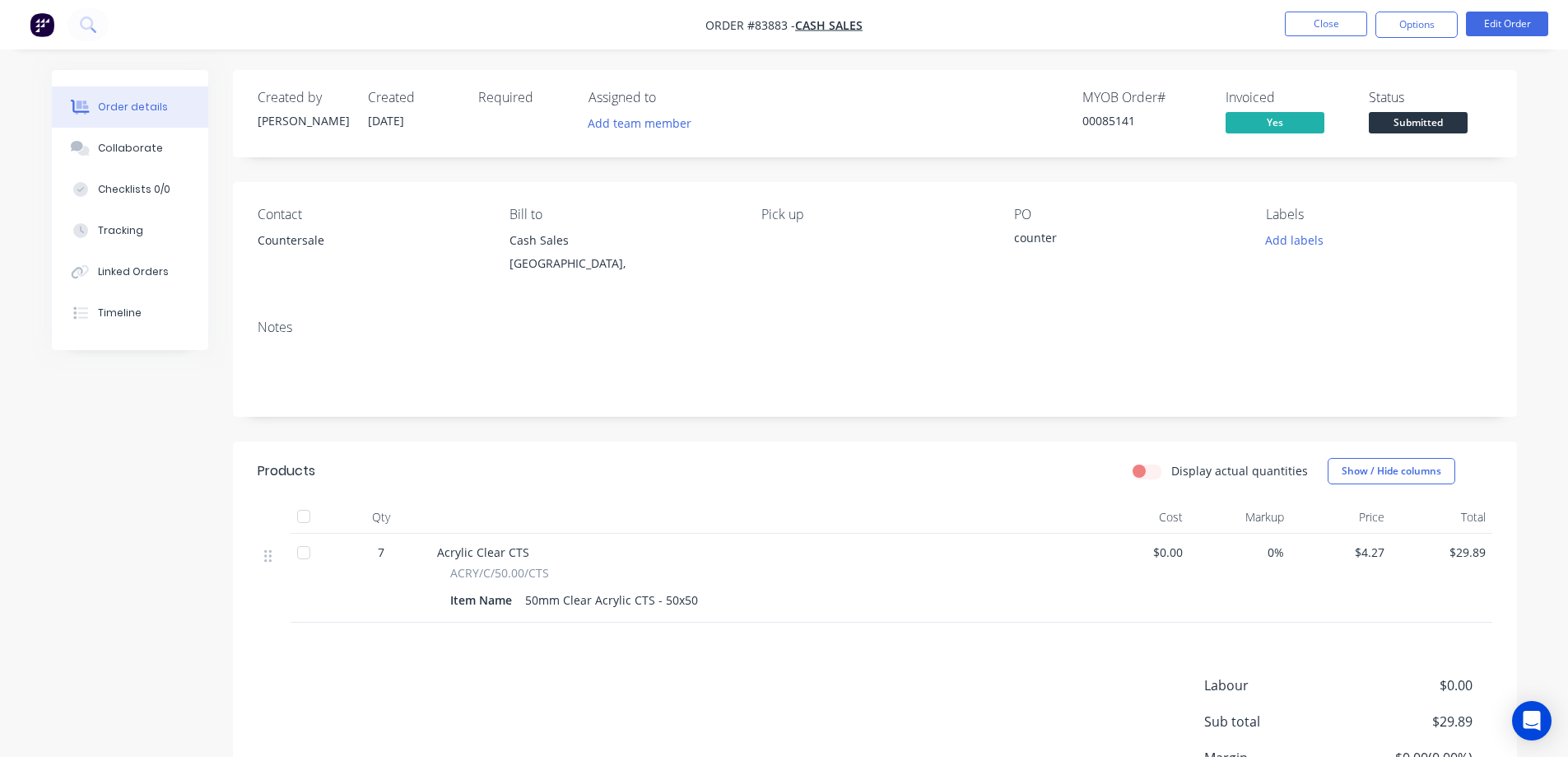
click at [1392, 117] on span "Submitted" at bounding box center [1417, 122] width 99 height 21
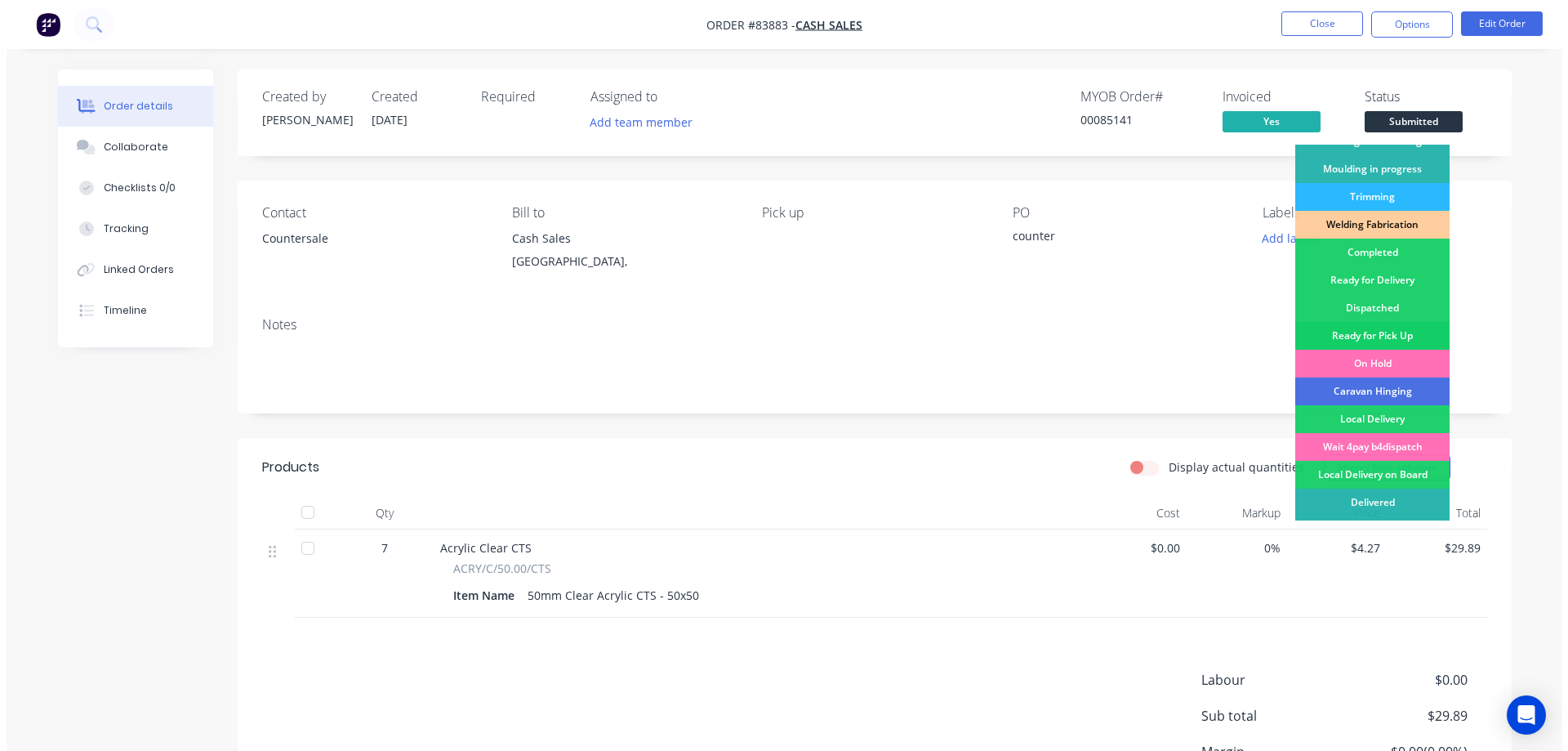
scroll to position [319, 0]
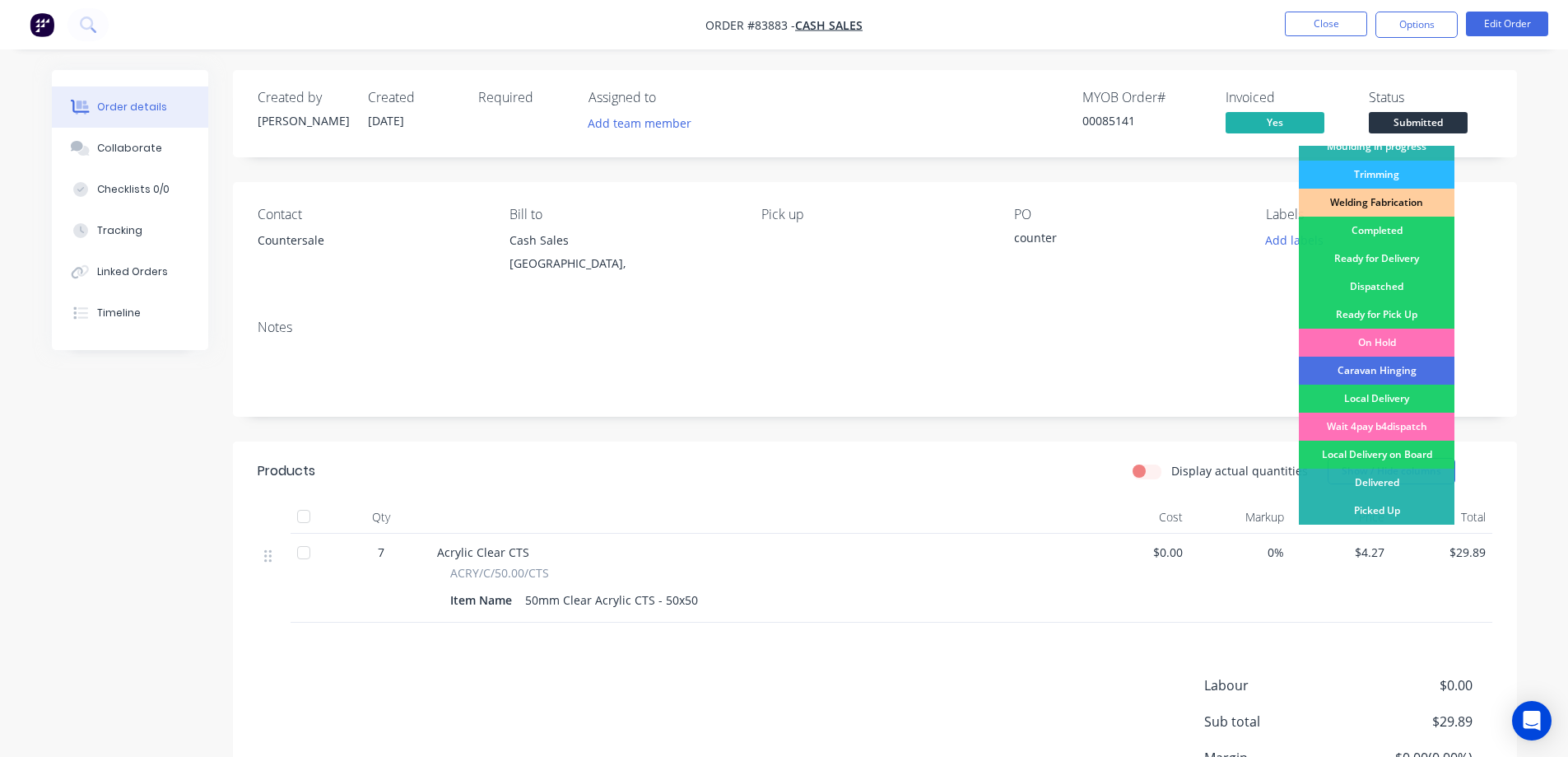
click at [1377, 516] on div "Picked Up" at bounding box center [1376, 510] width 155 height 28
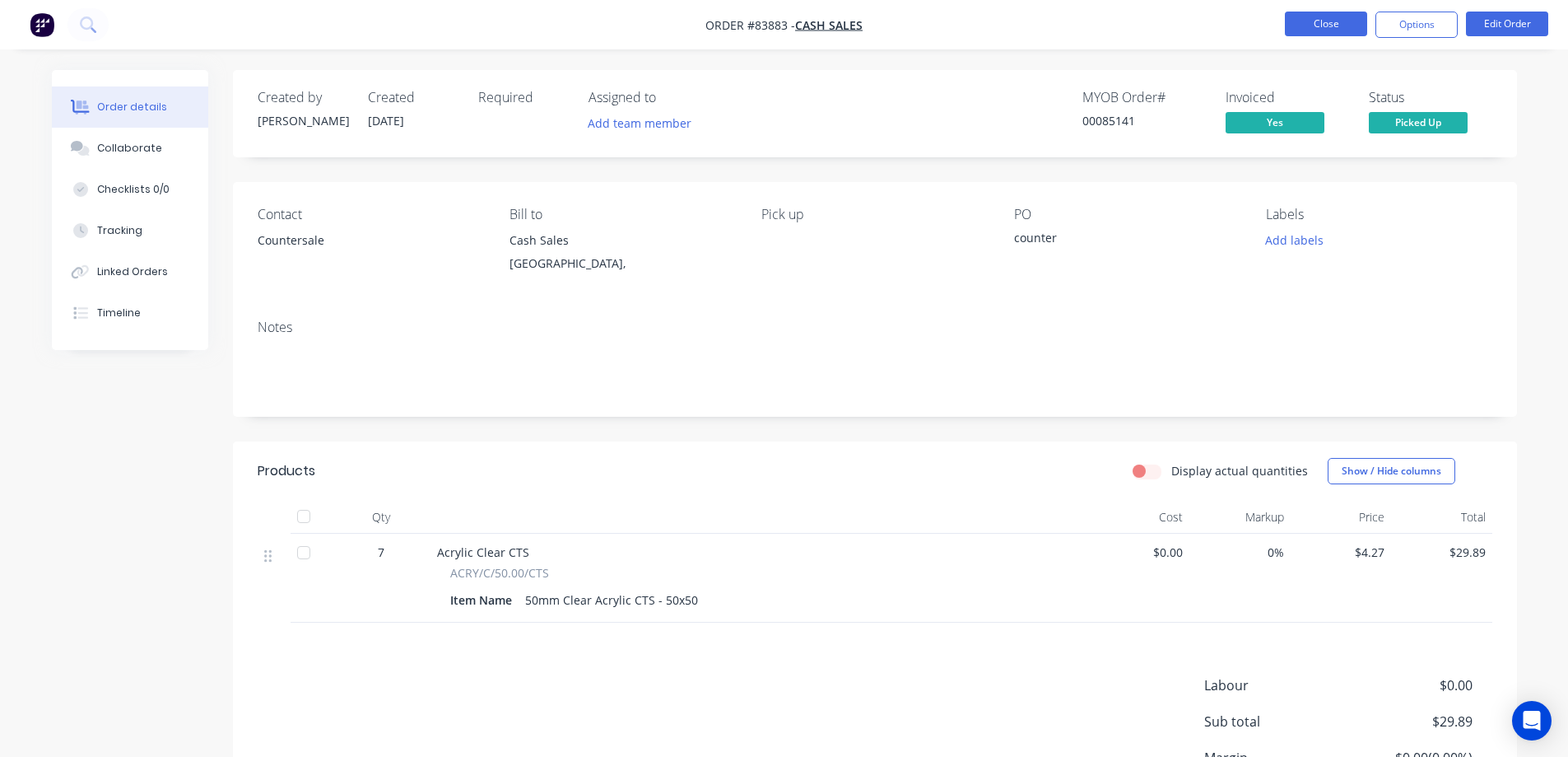
click at [1341, 25] on button "Close" at bounding box center [1326, 24] width 83 height 25
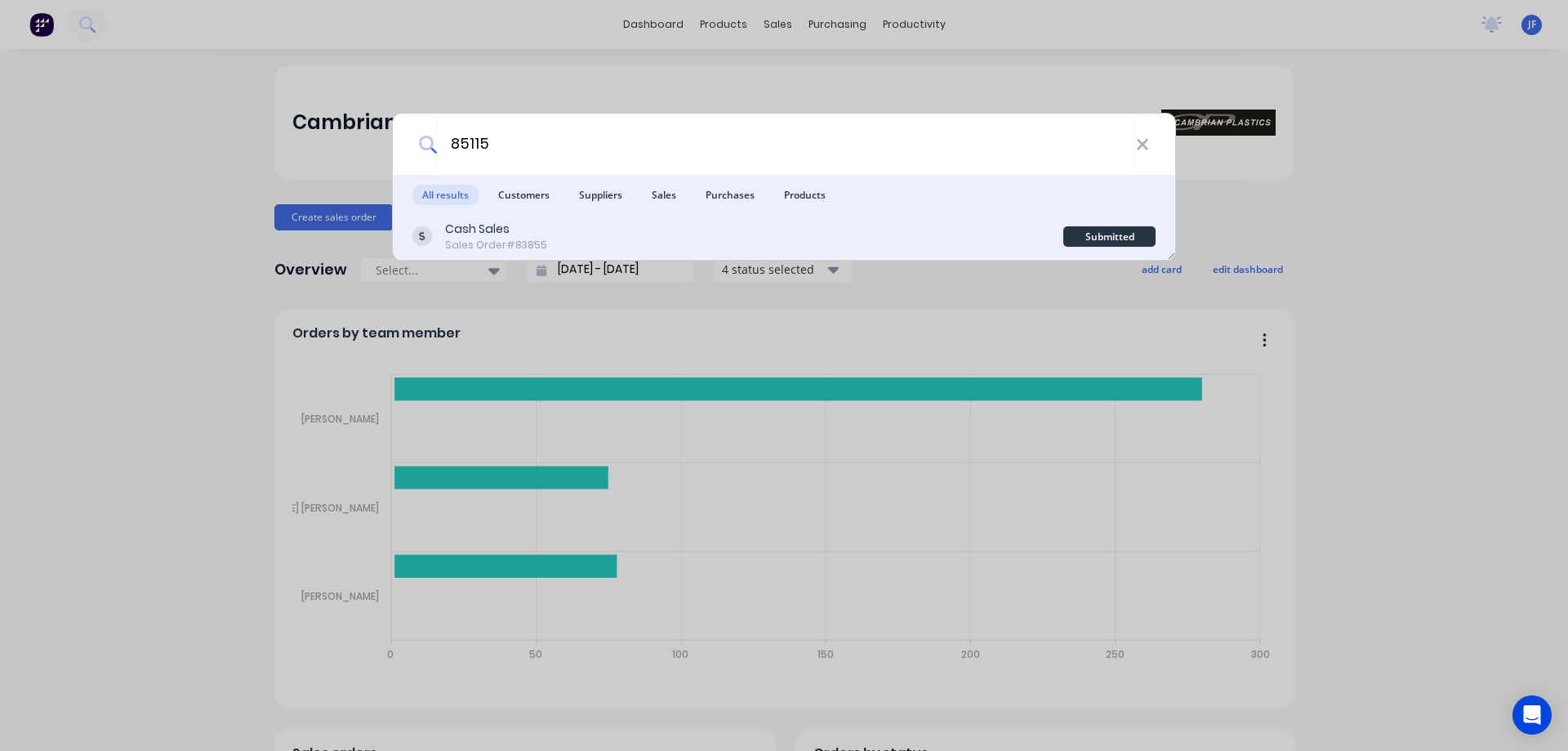
click at [670, 231] on div "Cash Sales Sales Order #83855" at bounding box center [737, 236] width 651 height 32
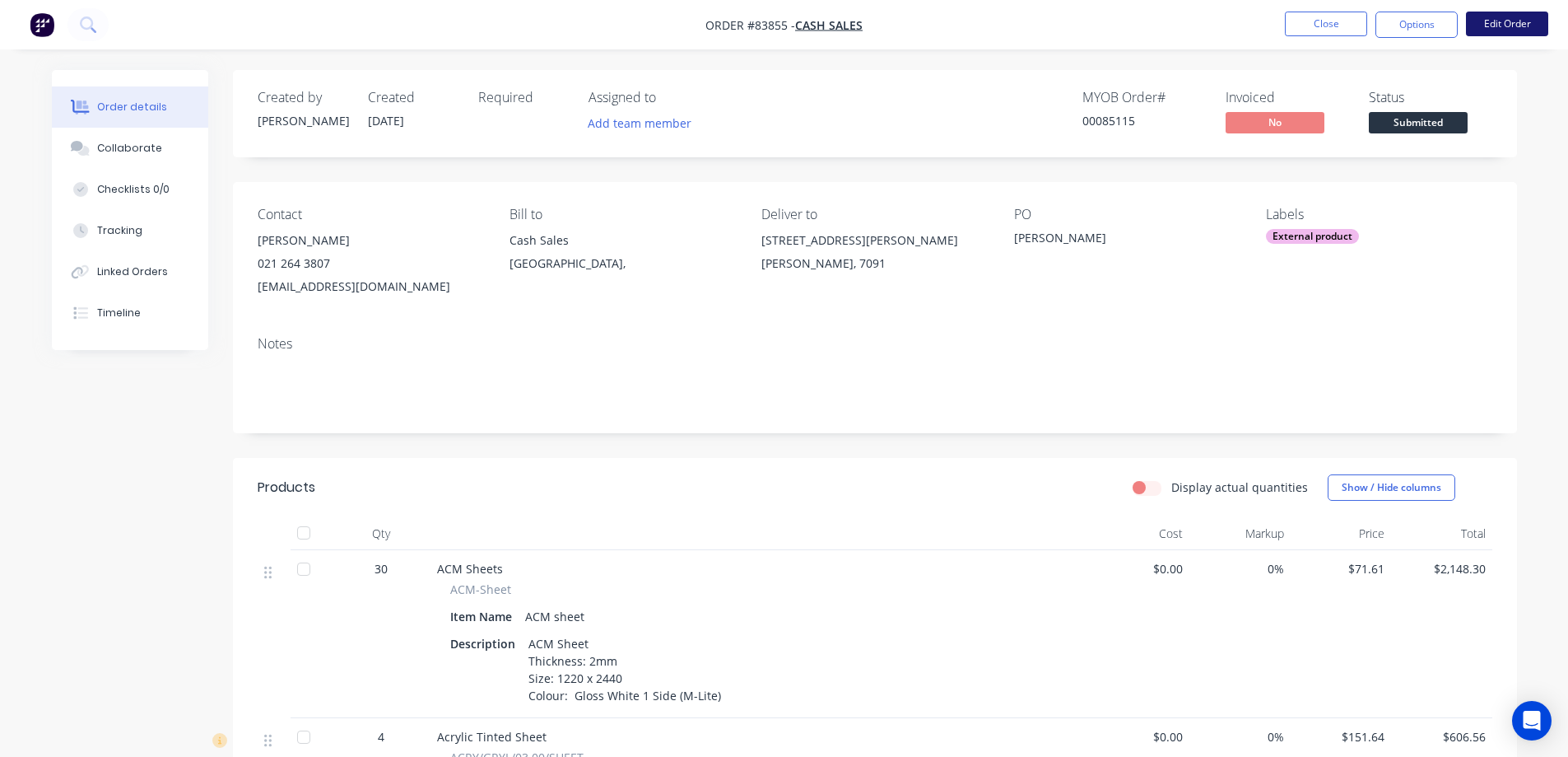
click at [1500, 24] on button "Edit Order" at bounding box center [1506, 24] width 83 height 25
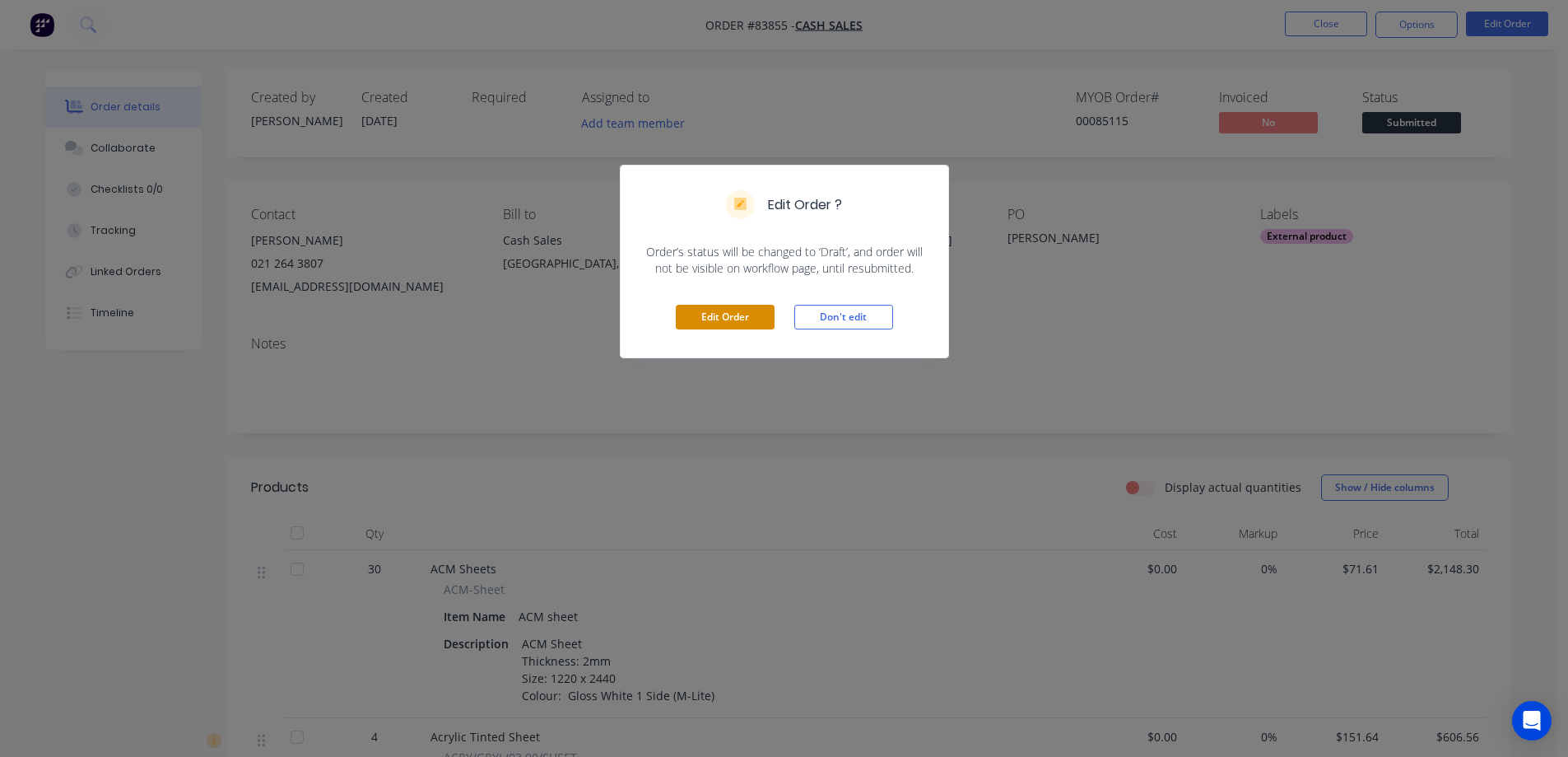
click at [728, 317] on button "Edit Order" at bounding box center [725, 317] width 99 height 25
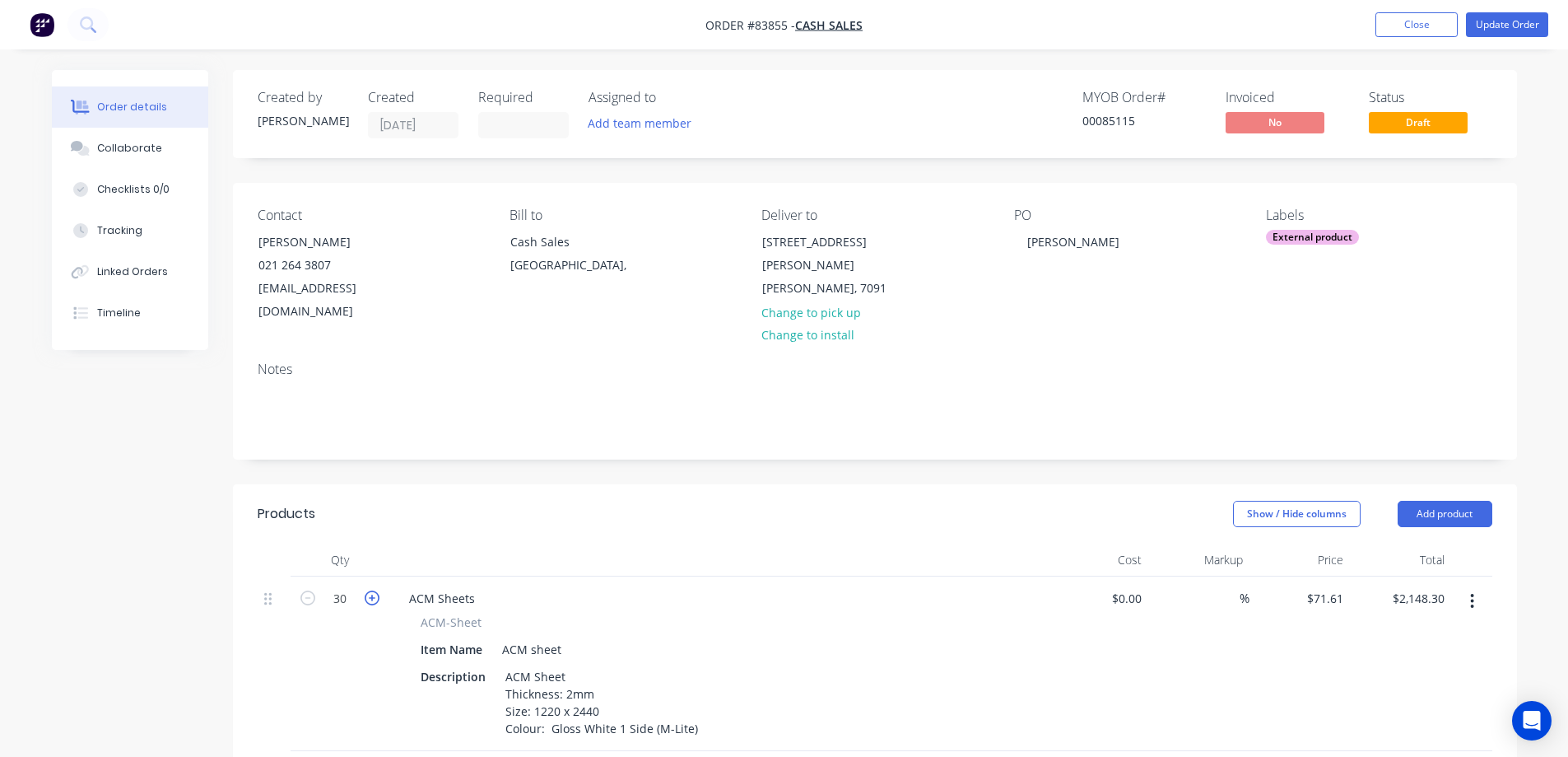
click at [376, 590] on icon "button" at bounding box center [372, 597] width 15 height 15
type input "31"
type input "$2,219.91"
click at [376, 590] on icon "button" at bounding box center [372, 597] width 15 height 15
type input "32"
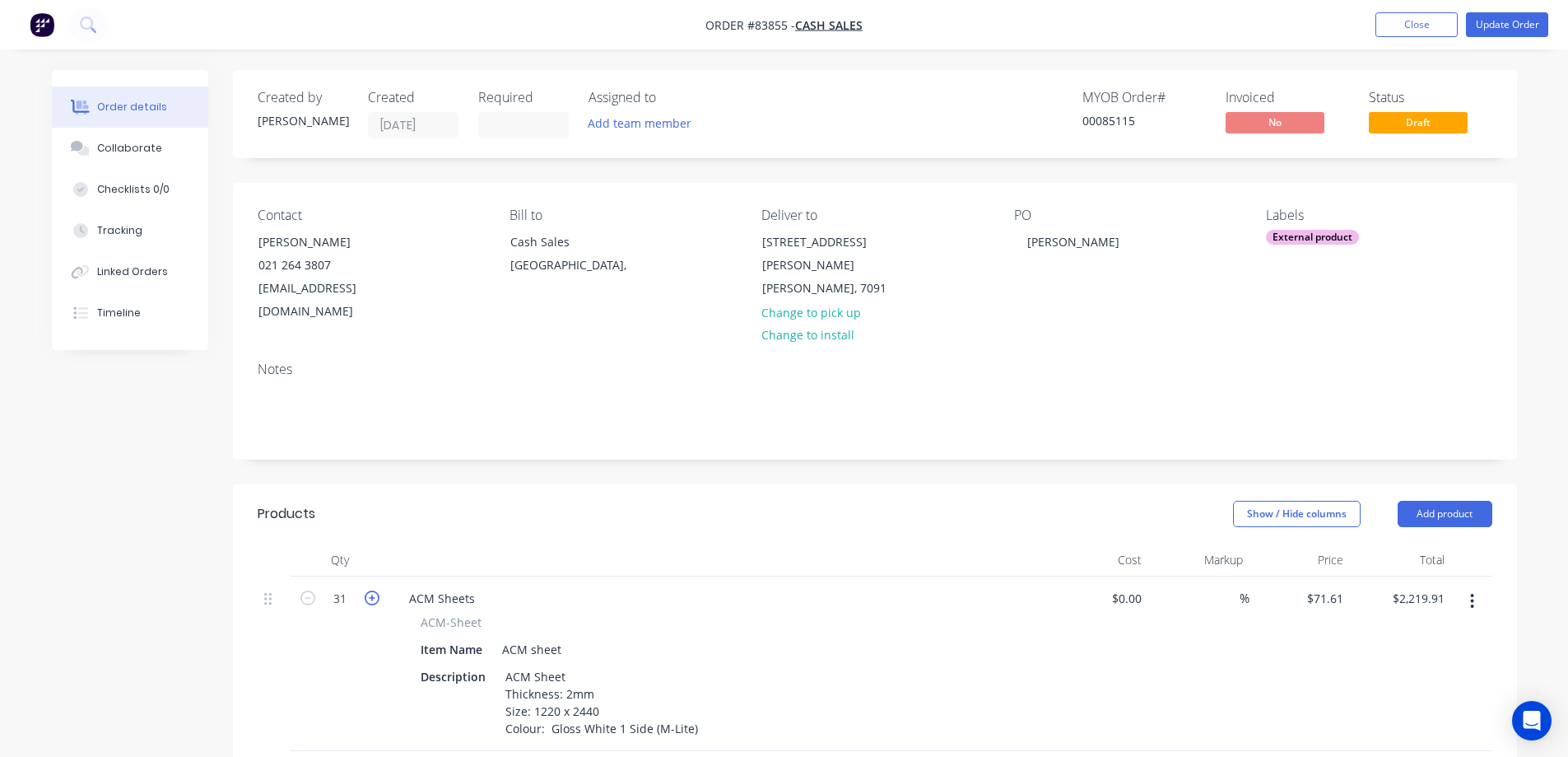
type input "$2,291.52"
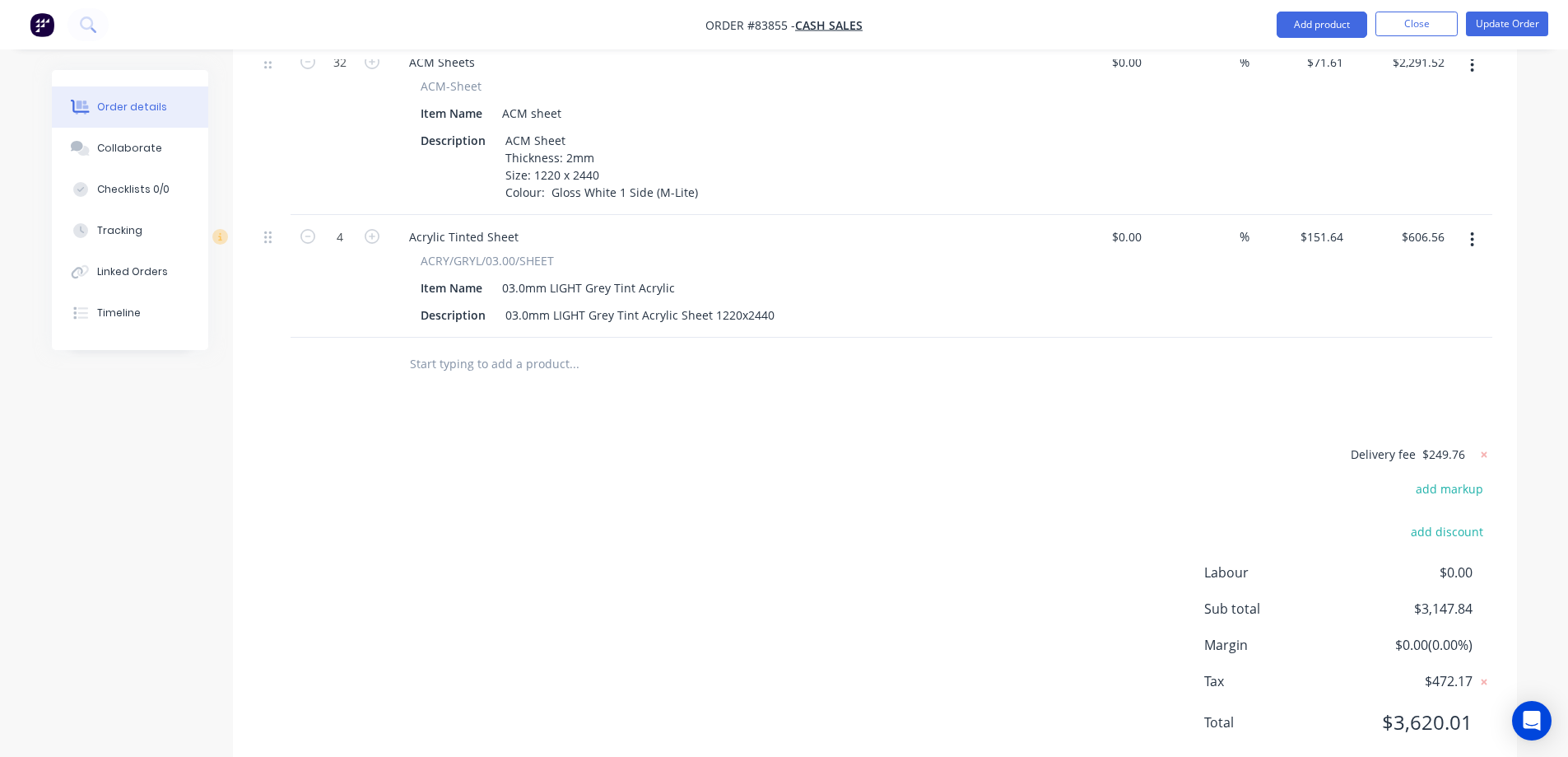
scroll to position [559, 0]
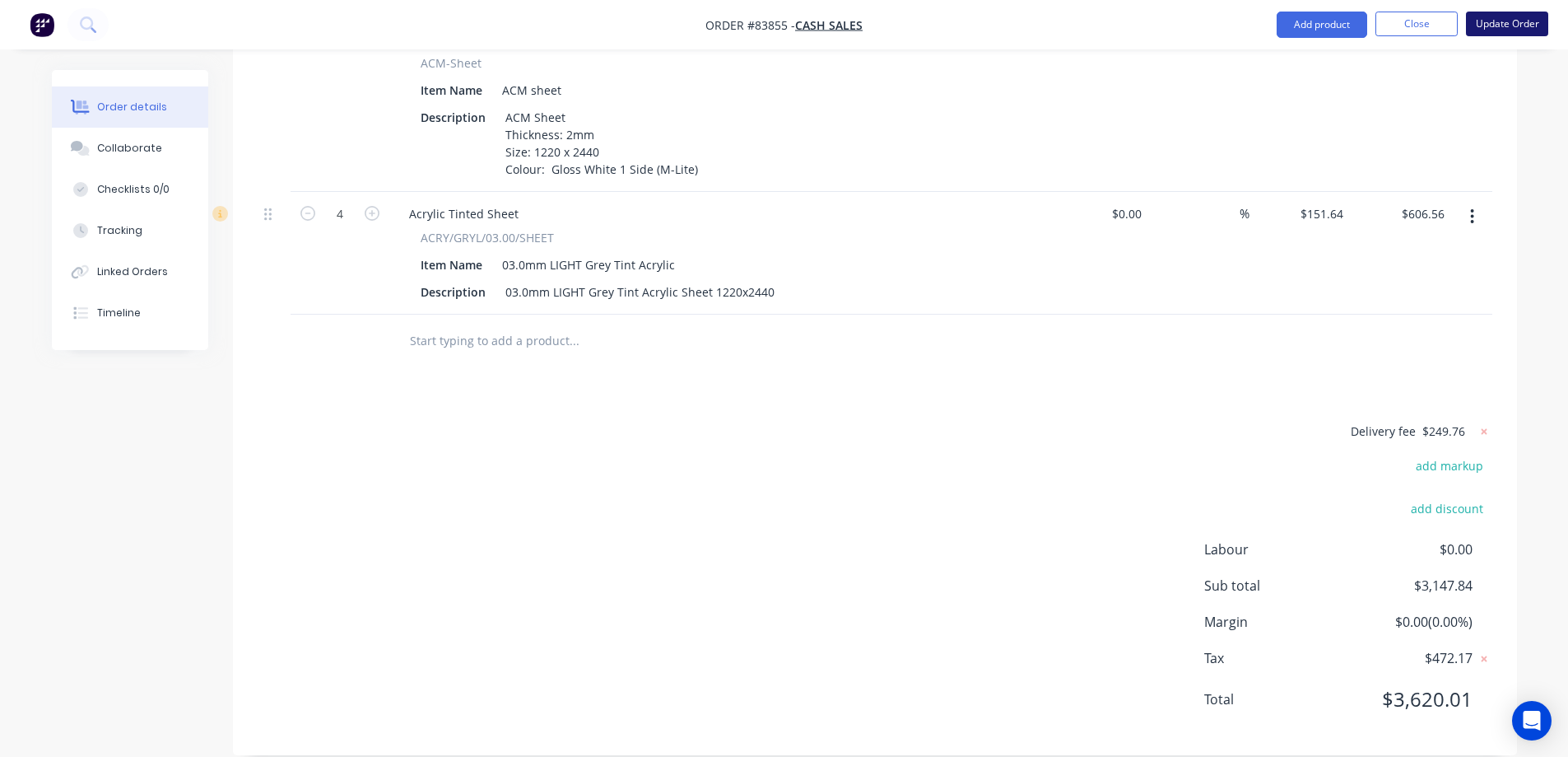
click at [1501, 20] on button "Update Order" at bounding box center [1506, 24] width 83 height 25
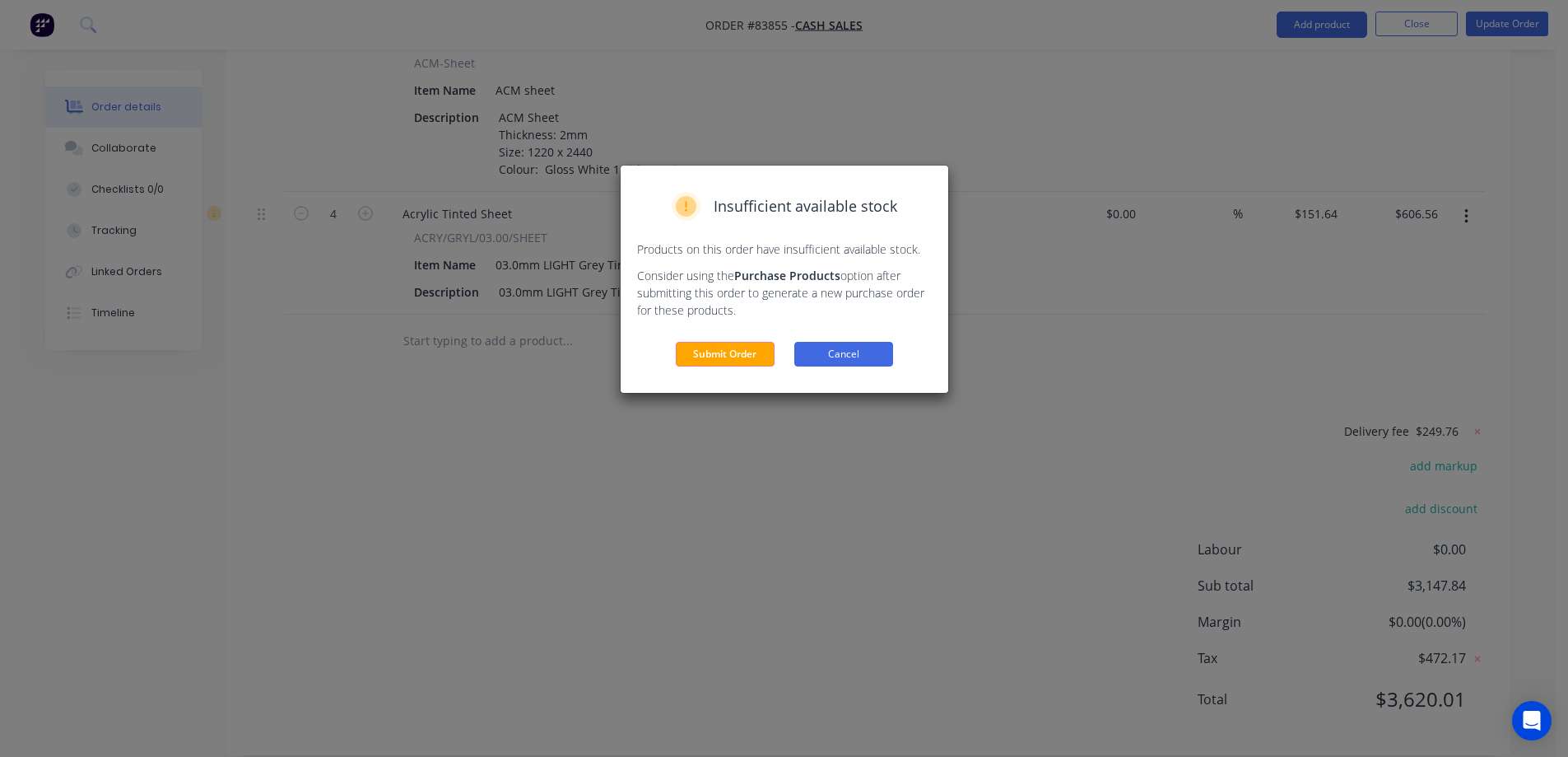
drag, startPoint x: 814, startPoint y: 349, endPoint x: 823, endPoint y: 353, distance: 9.8
click at [815, 349] on button "Cancel" at bounding box center [843, 353] width 99 height 25
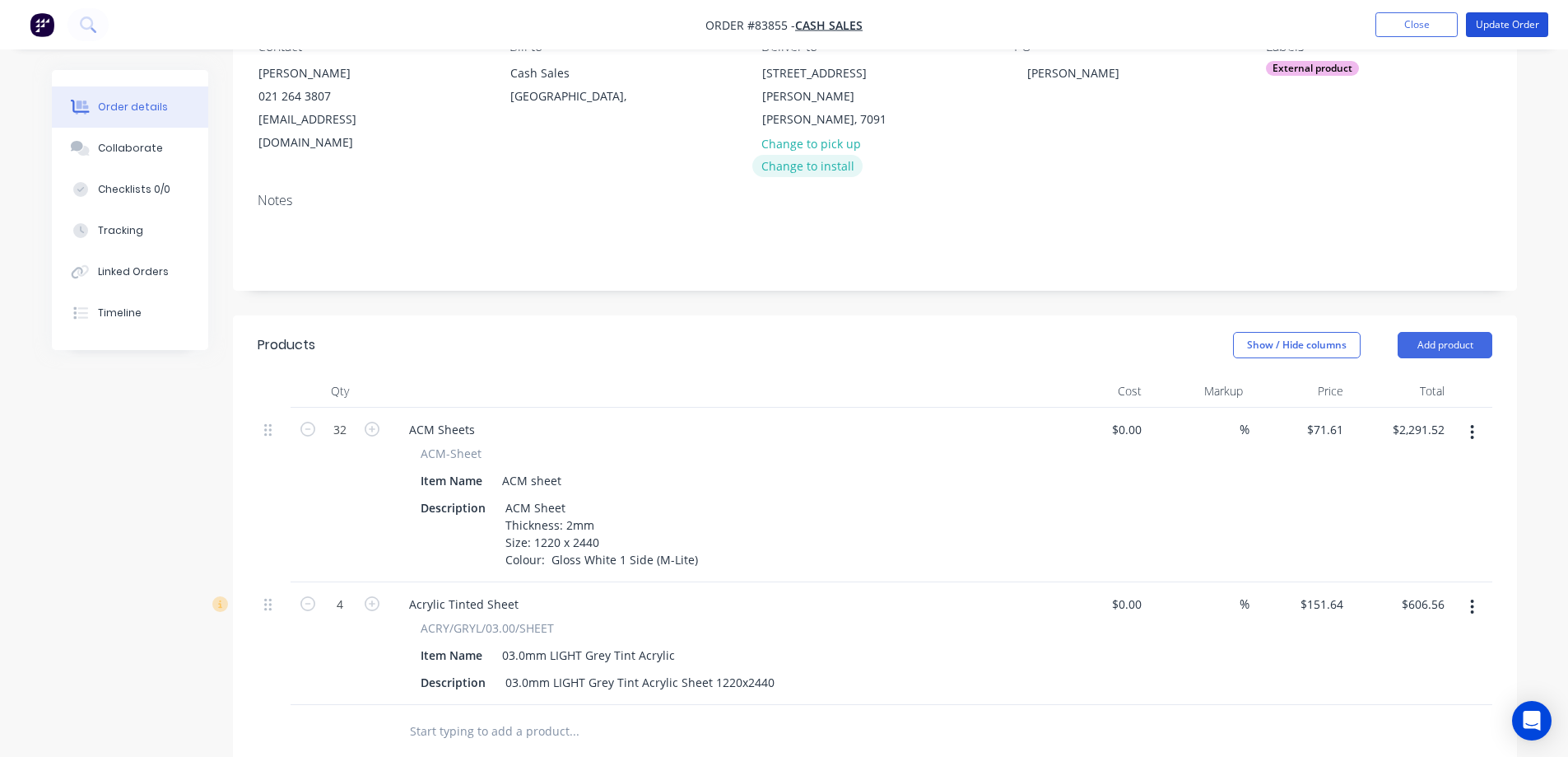
scroll to position [0, 0]
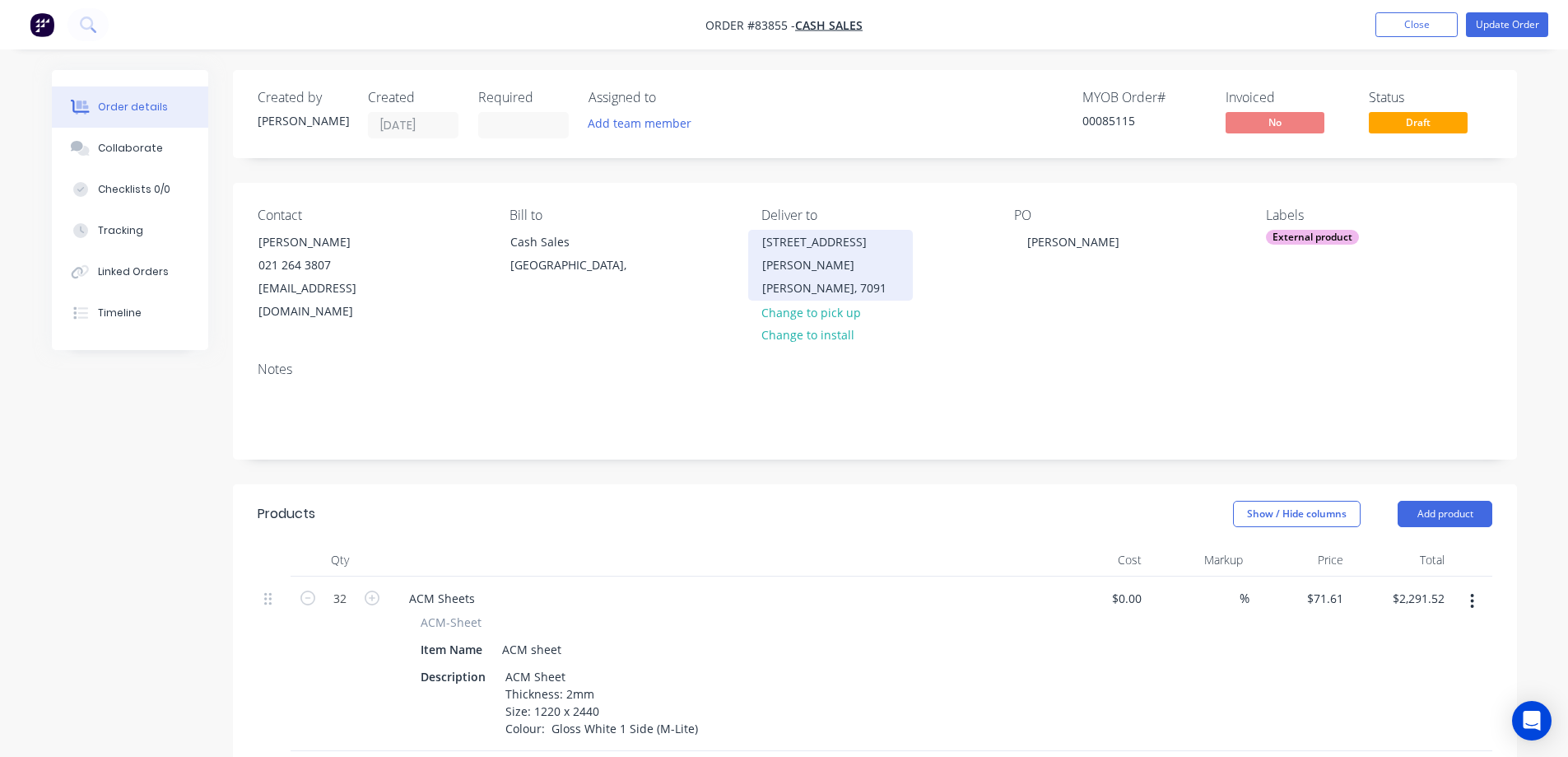
click at [810, 254] on div "[STREET_ADDRESS][PERSON_NAME]" at bounding box center [830, 253] width 137 height 46
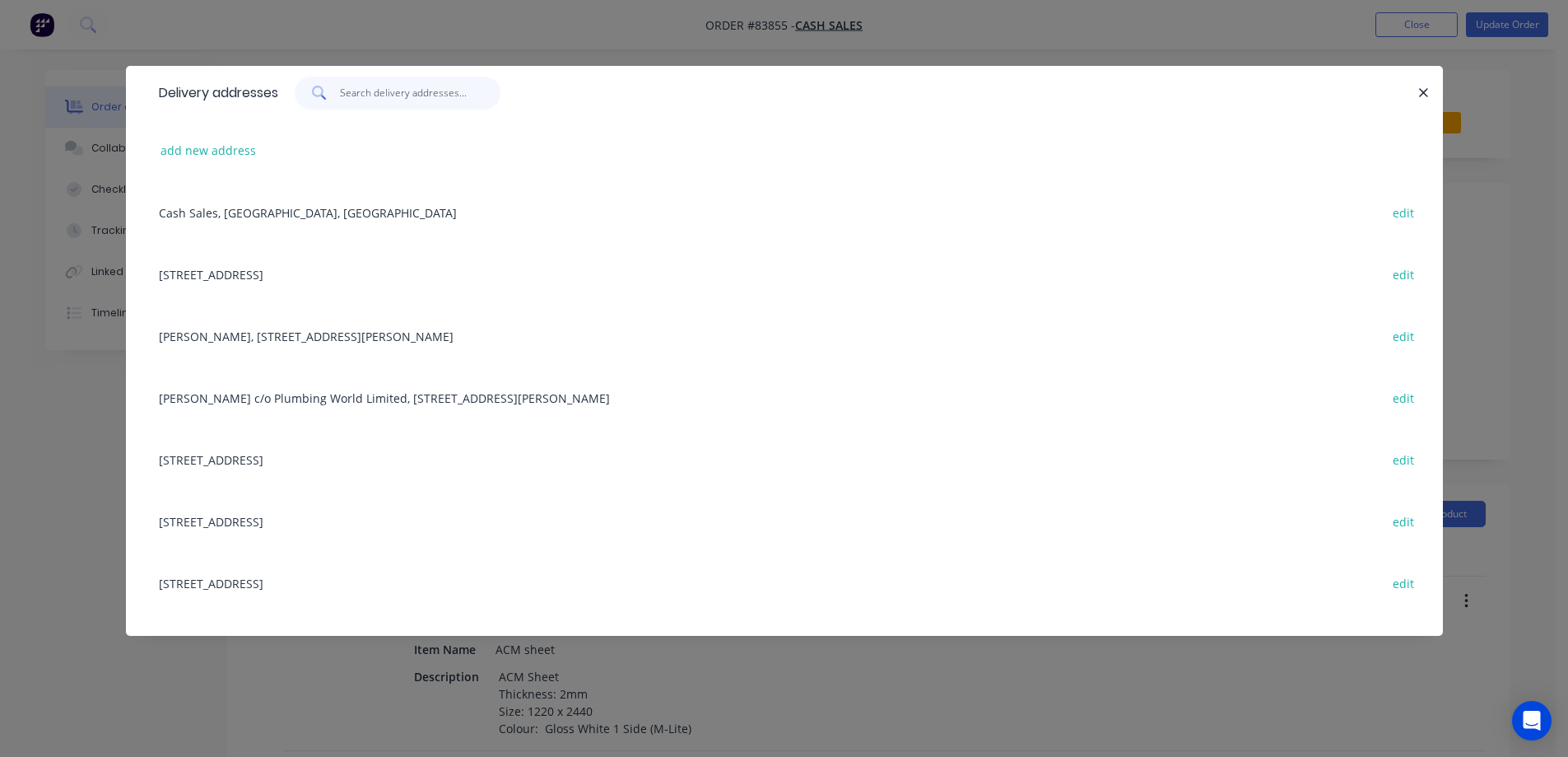
click at [371, 95] on input "text" at bounding box center [420, 93] width 161 height 33
drag, startPoint x: 701, startPoint y: 47, endPoint x: 776, endPoint y: 46, distance: 75.0
click at [701, 47] on div "Delivery addresses add new address Cash Sales, [GEOGRAPHIC_DATA], [GEOGRAPHIC_D…" at bounding box center [784, 378] width 1568 height 757
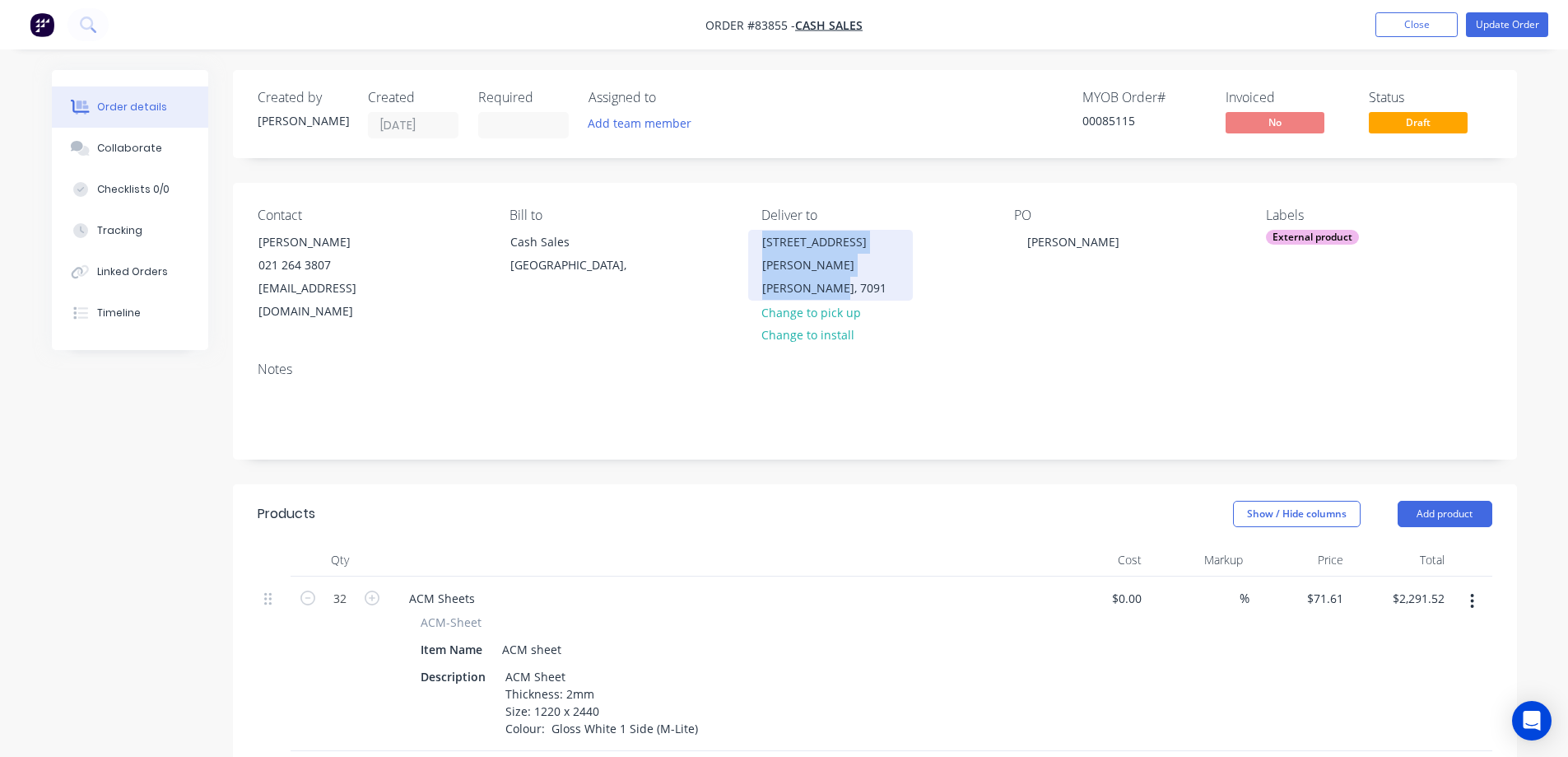
drag, startPoint x: 779, startPoint y: 243, endPoint x: 867, endPoint y: 287, distance: 98.4
click at [867, 287] on div "[STREET_ADDRESS][PERSON_NAME][PERSON_NAME]" at bounding box center [829, 265] width 164 height 71
copy div "[STREET_ADDRESS][PERSON_NAME][PERSON_NAME]"
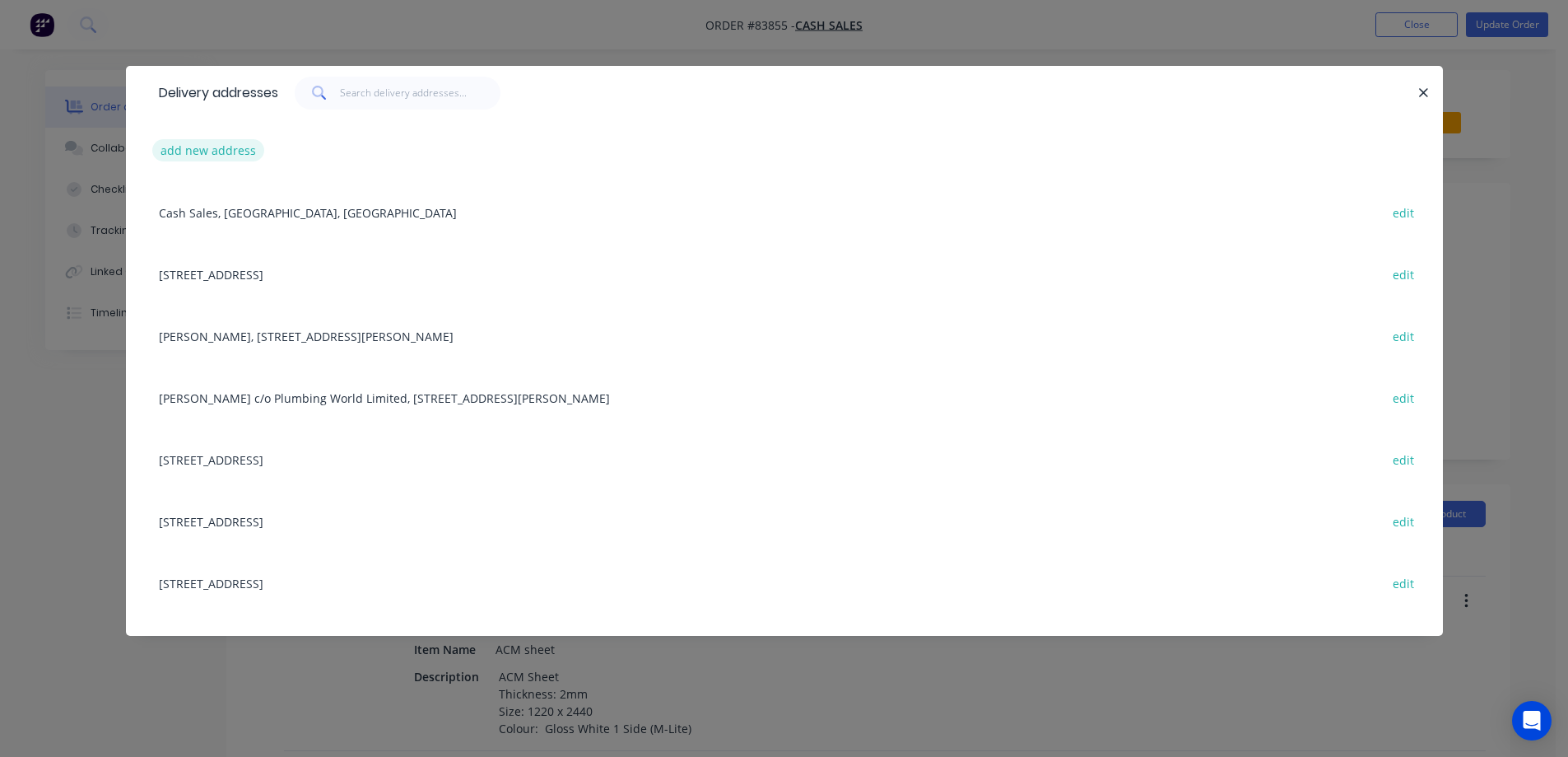
click at [204, 155] on button "add new address" at bounding box center [209, 150] width 113 height 22
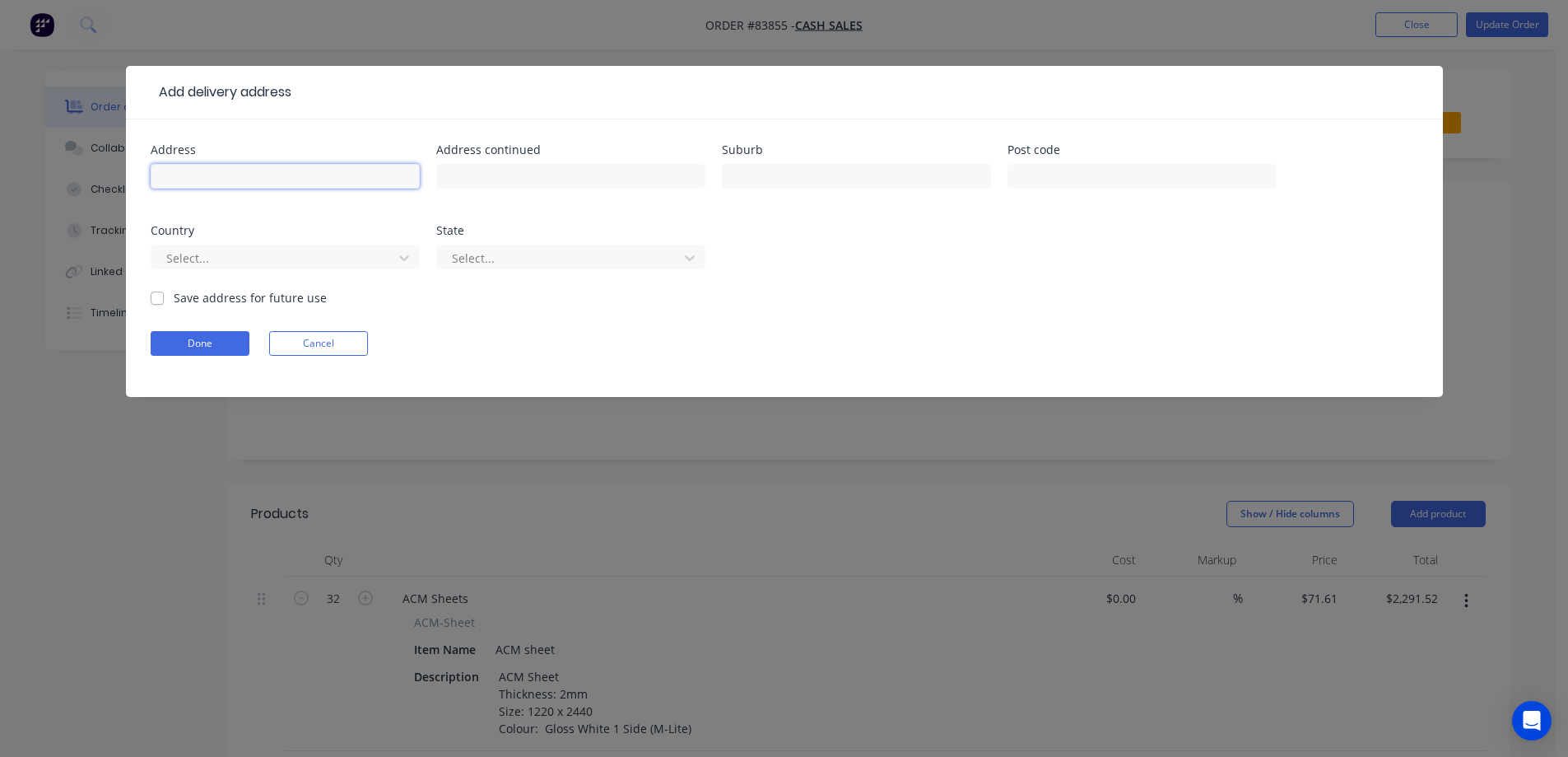
click at [229, 172] on input "text" at bounding box center [285, 175] width 270 height 25
paste input "[STREET_ADDRESS][PERSON_NAME][PERSON_NAME]"
click at [160, 172] on input "[STREET_ADDRESS][PERSON_NAME][PERSON_NAME]" at bounding box center [285, 175] width 270 height 25
click at [228, 172] on input "Dylan Filbee46 [PERSON_NAME][STREET_ADDRESS][PERSON_NAME]" at bounding box center [285, 175] width 270 height 25
paste input "021 975 994"
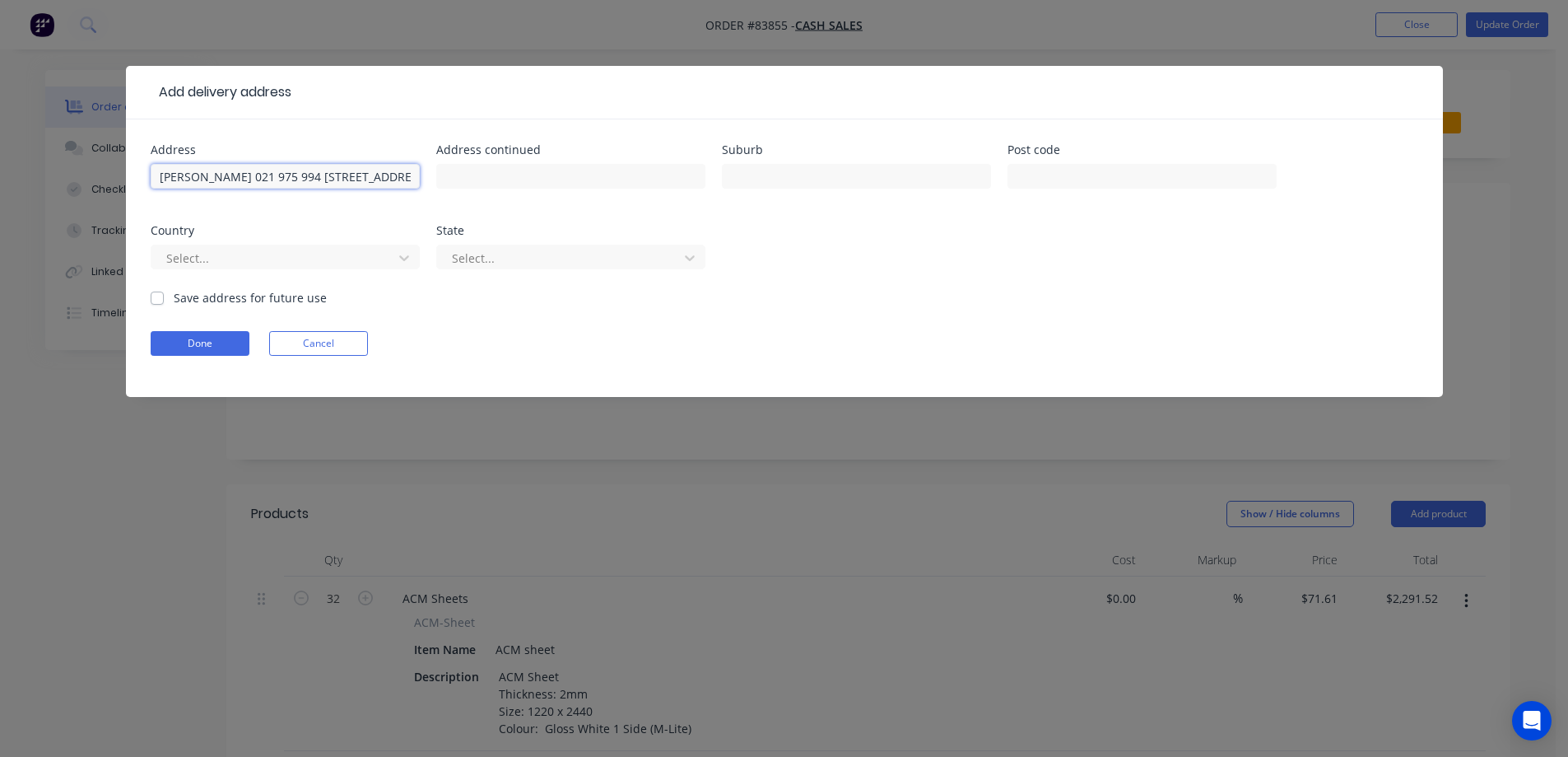
drag, startPoint x: 297, startPoint y: 180, endPoint x: 385, endPoint y: 181, distance: 88.0
click at [385, 181] on input "[PERSON_NAME] 021 975 994 [STREET_ADDRESS][PERSON_NAME][PERSON_NAME]" at bounding box center [285, 175] width 270 height 25
type input "[PERSON_NAME] 021 975 994 [PERSON_NAME], 7091"
type input "[STREET_ADDRESS][PERSON_NAME]"
click at [318, 180] on input "[PERSON_NAME] 021 975 994 [PERSON_NAME], 7091" at bounding box center [285, 175] width 270 height 25
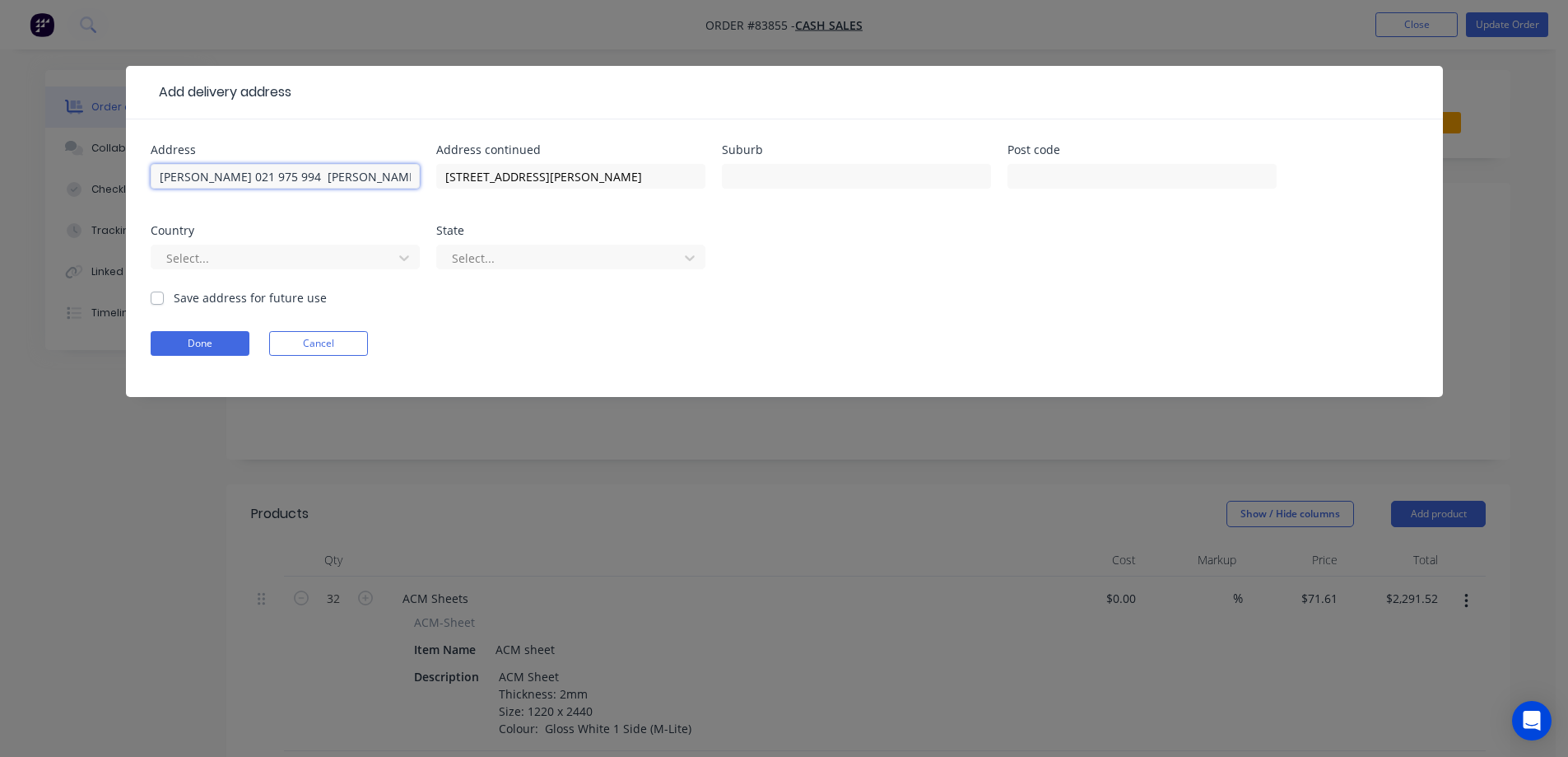
click at [318, 180] on input "[PERSON_NAME] 021 975 994 [PERSON_NAME], 7091" at bounding box center [285, 175] width 270 height 25
type input "[PERSON_NAME] 021 975 994 [PERSON_NAME], 7091"
type input "Brightwater"
click at [313, 179] on input "[PERSON_NAME] 021 975 994 [PERSON_NAME], 7091" at bounding box center [285, 175] width 270 height 25
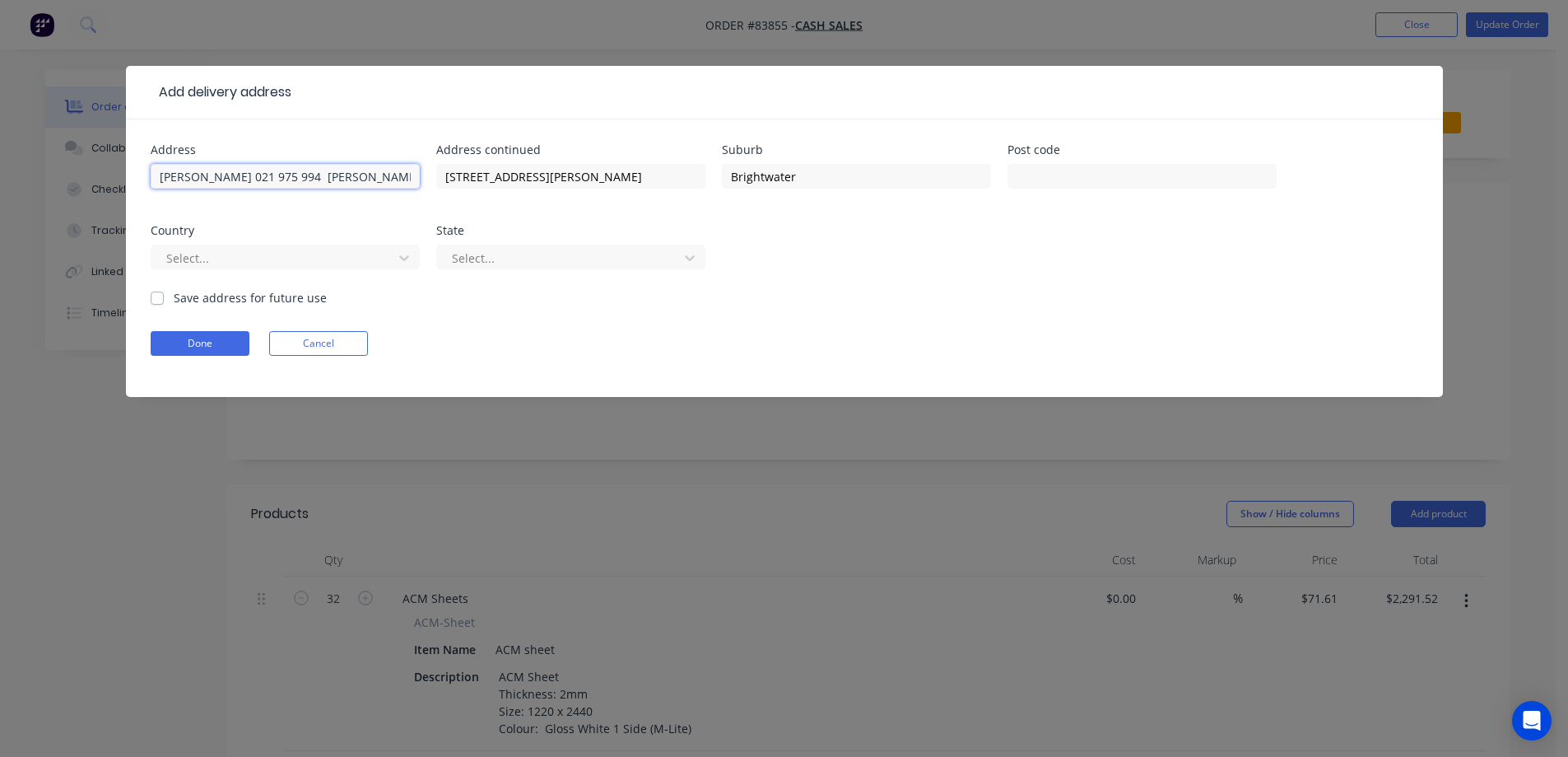
type input "[PERSON_NAME] 021 975 994 , 7091"
type input "Brightwater [PERSON_NAME]"
click at [1062, 175] on input "text" at bounding box center [1142, 175] width 270 height 25
type input "7091"
drag, startPoint x: 349, startPoint y: 179, endPoint x: 295, endPoint y: 185, distance: 54.3
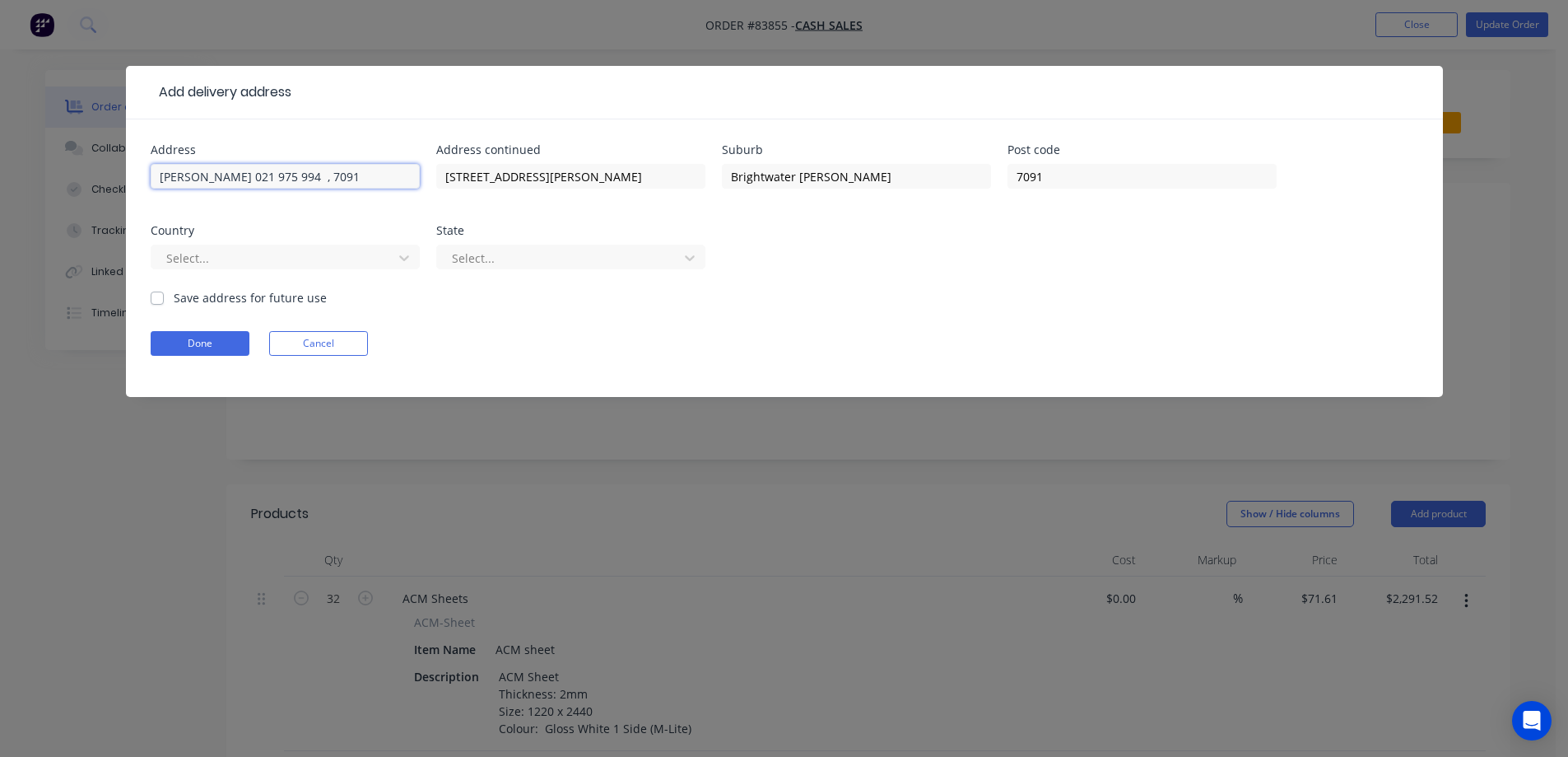
click at [295, 185] on input "[PERSON_NAME] 021 975 994 , 7091" at bounding box center [285, 175] width 270 height 25
type input "[PERSON_NAME] 021 975 994"
click at [211, 338] on button "Done" at bounding box center [200, 343] width 99 height 25
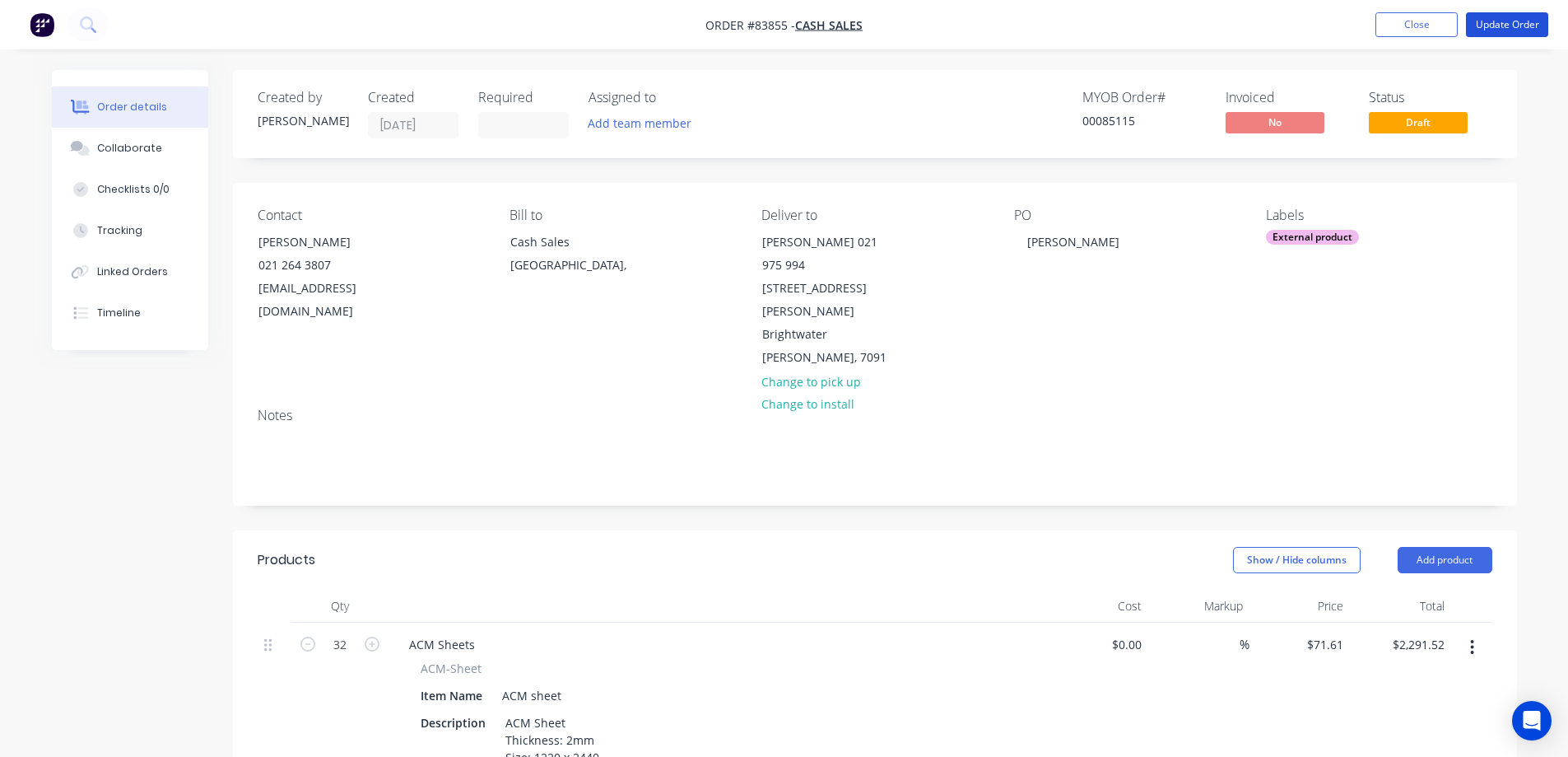
click at [1504, 12] on nav "Order #83855 - Cash Sales Add product Close Update Order" at bounding box center [784, 25] width 1568 height 49
click at [1474, 43] on nav "Order #83855 - Cash Sales Add product Close Update Order" at bounding box center [784, 25] width 1568 height 49
click at [1492, 34] on button "Update Order" at bounding box center [1506, 25] width 83 height 25
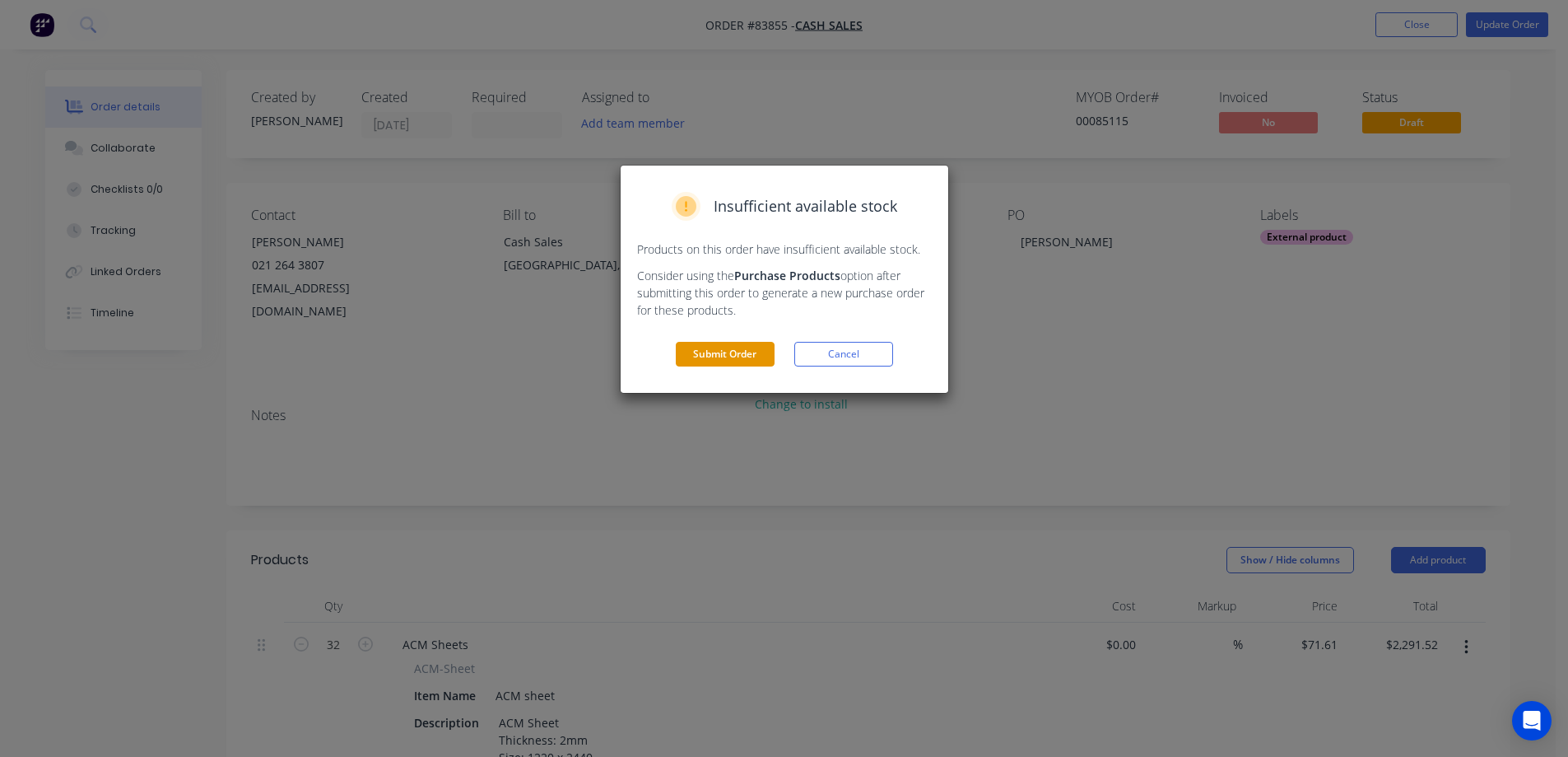
click at [720, 352] on button "Submit Order" at bounding box center [725, 353] width 99 height 25
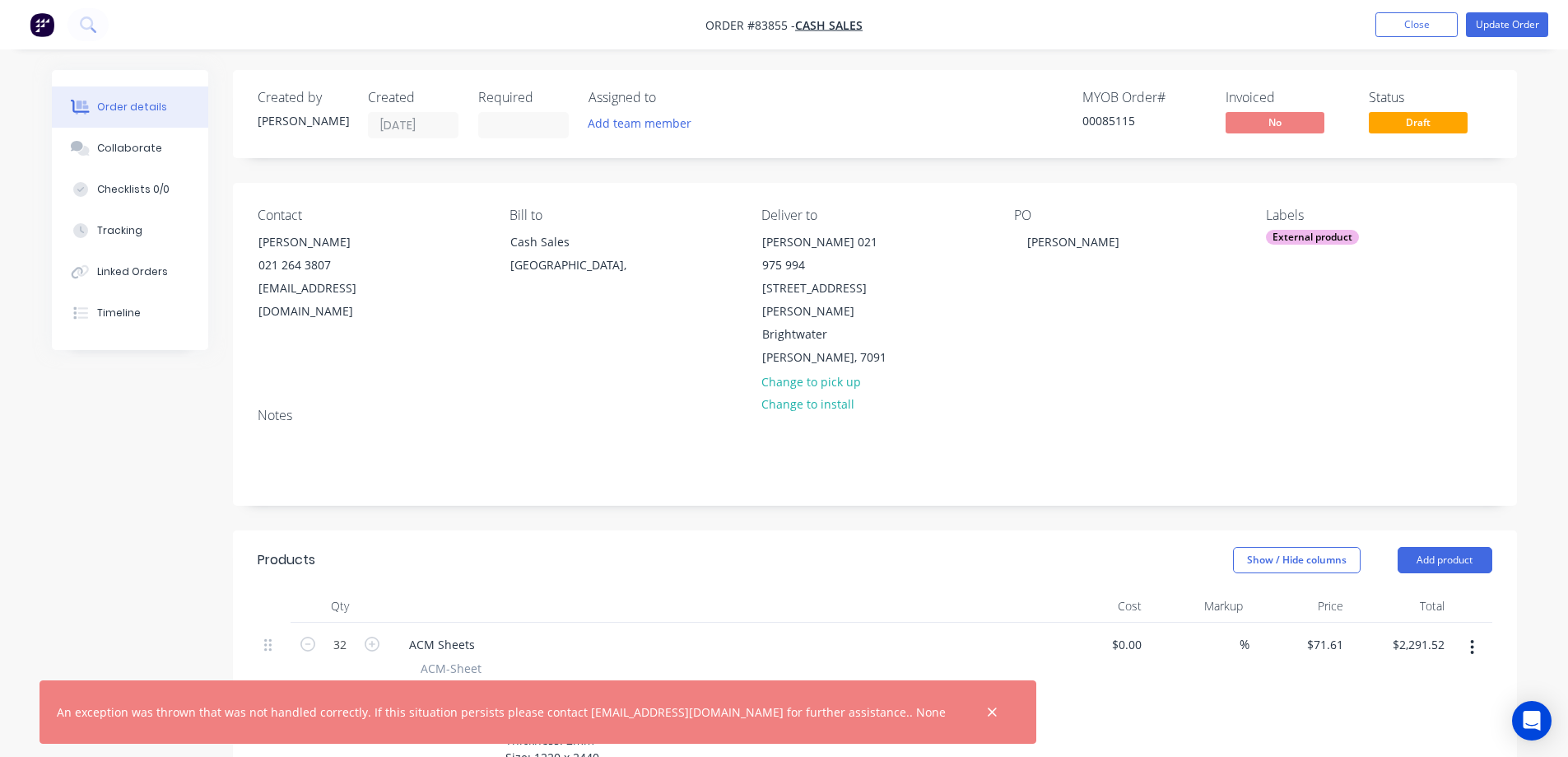
click at [1523, 11] on nav "Order #83855 - Cash Sales Add product Close Update Order" at bounding box center [784, 25] width 1568 height 49
click at [1518, 15] on button "Update Order" at bounding box center [1506, 25] width 83 height 25
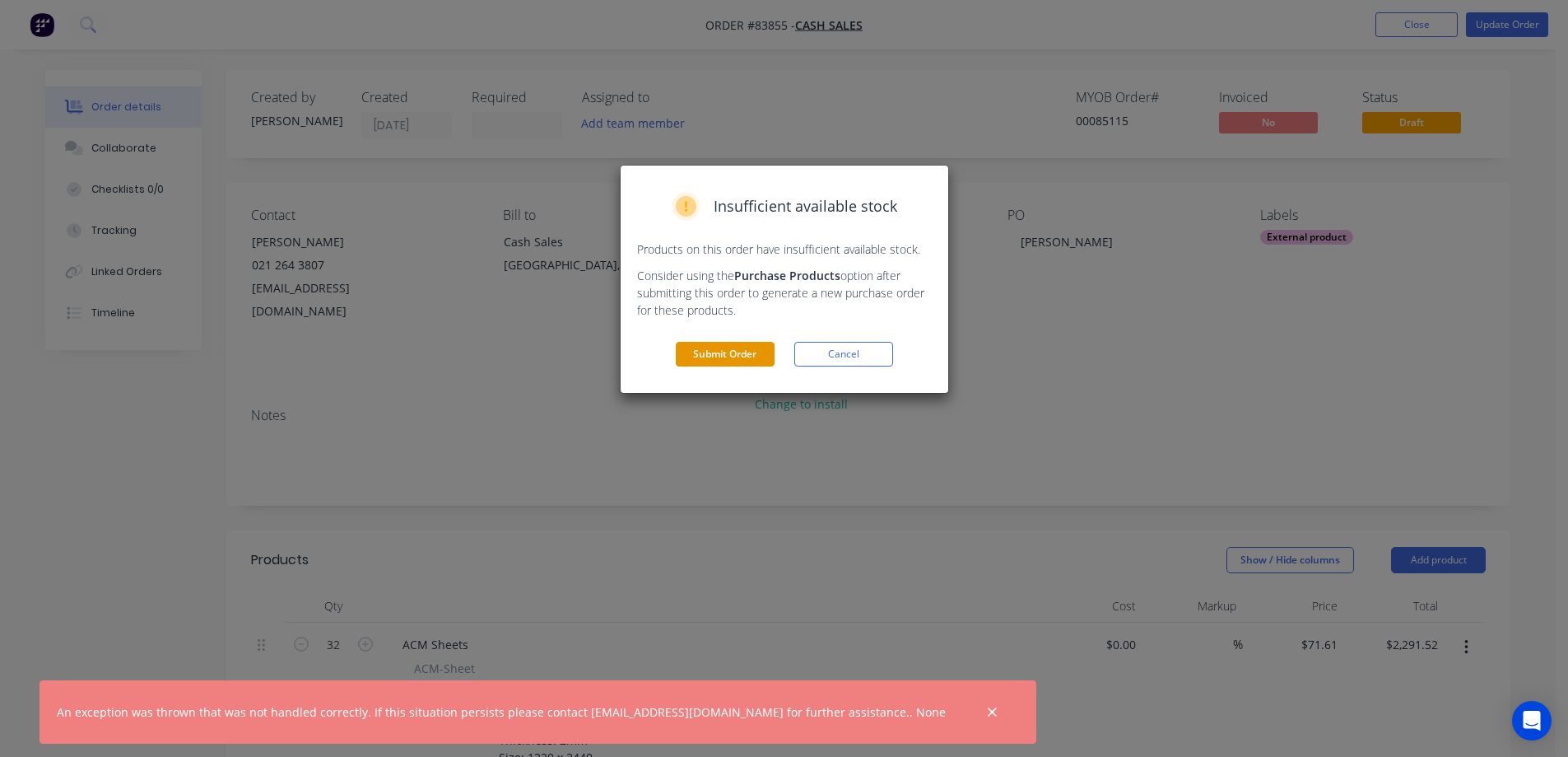
click at [709, 353] on button "Submit Order" at bounding box center [725, 353] width 99 height 25
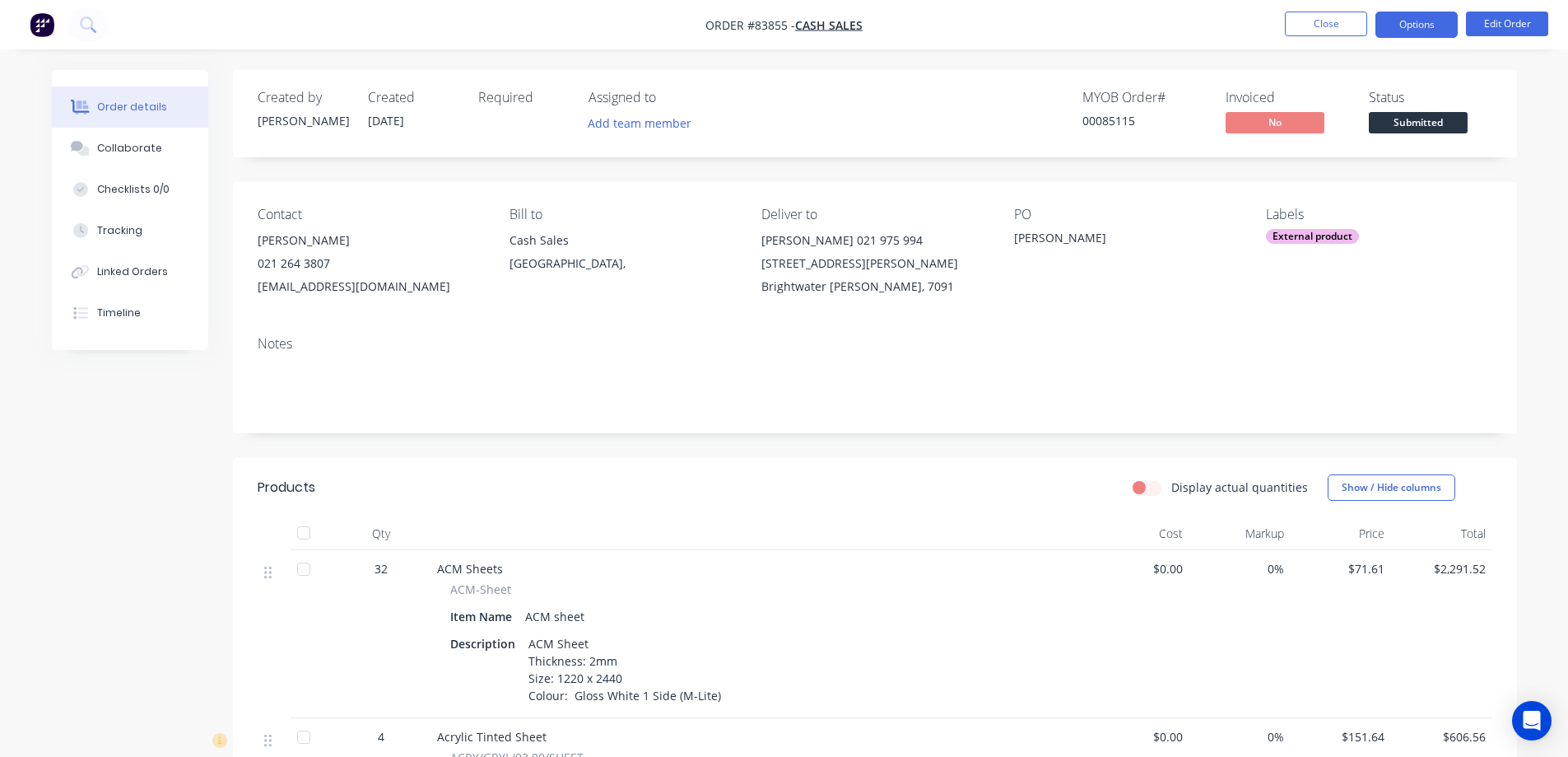
click at [1433, 29] on button "Options" at bounding box center [1416, 25] width 83 height 26
click at [129, 310] on div "Timeline" at bounding box center [119, 313] width 44 height 15
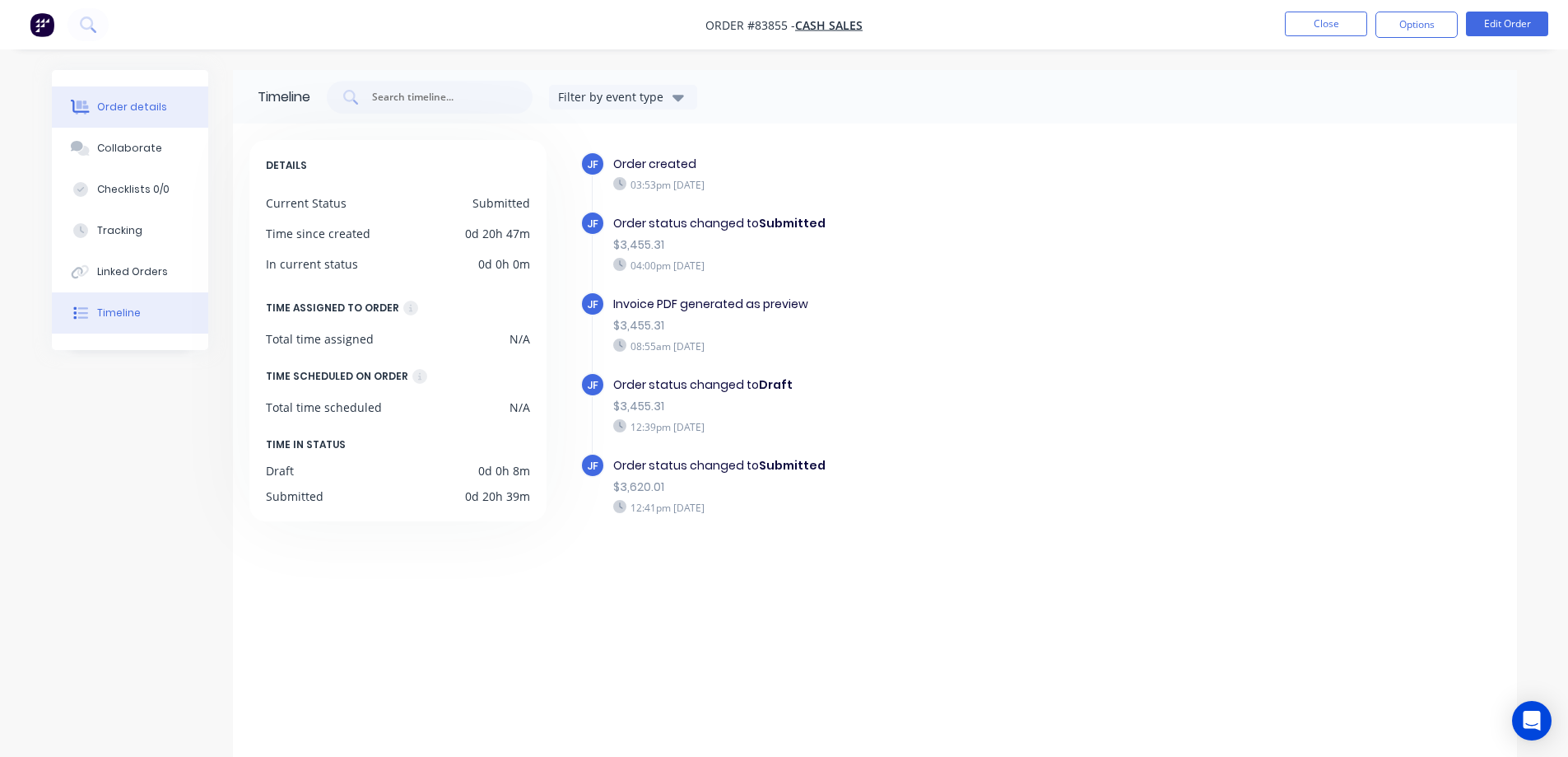
drag, startPoint x: 143, startPoint y: 113, endPoint x: 1233, endPoint y: 69, distance: 1090.9
click at [144, 113] on div "Order details" at bounding box center [132, 107] width 70 height 15
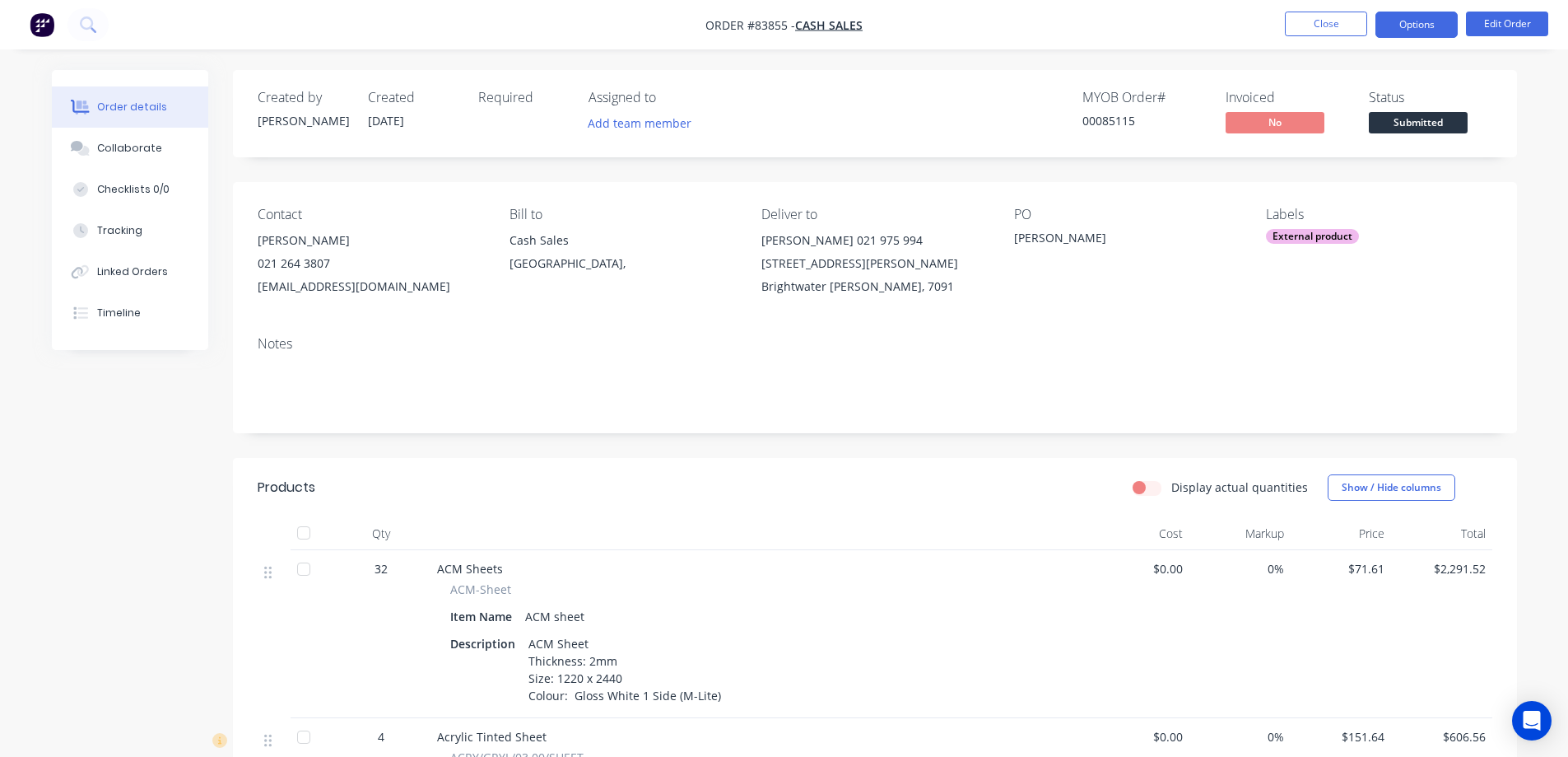
click at [1423, 23] on button "Options" at bounding box center [1416, 25] width 83 height 26
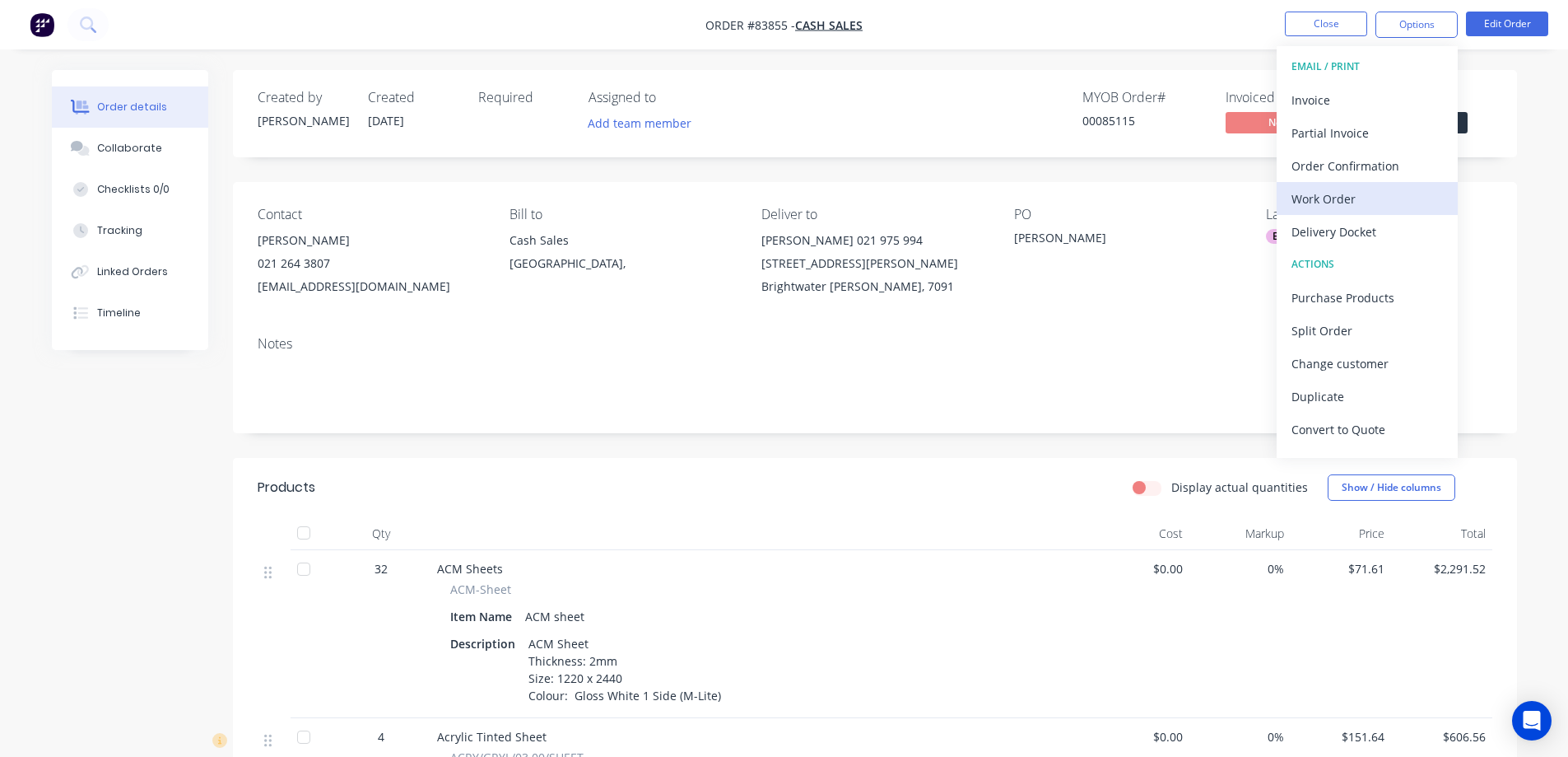
click at [1398, 192] on div "Work Order" at bounding box center [1367, 199] width 152 height 24
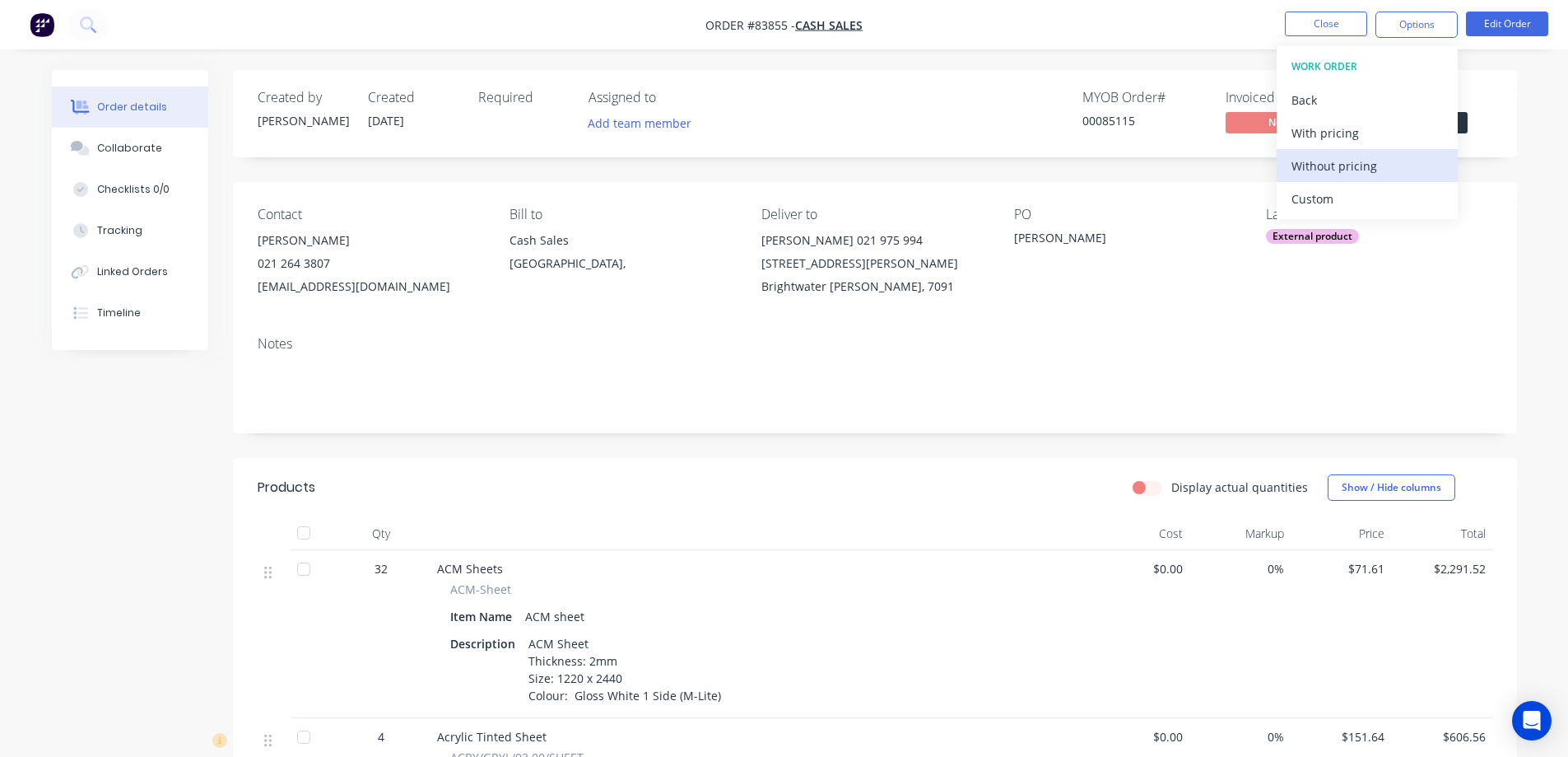
click at [1387, 175] on div "Without pricing" at bounding box center [1367, 166] width 152 height 24
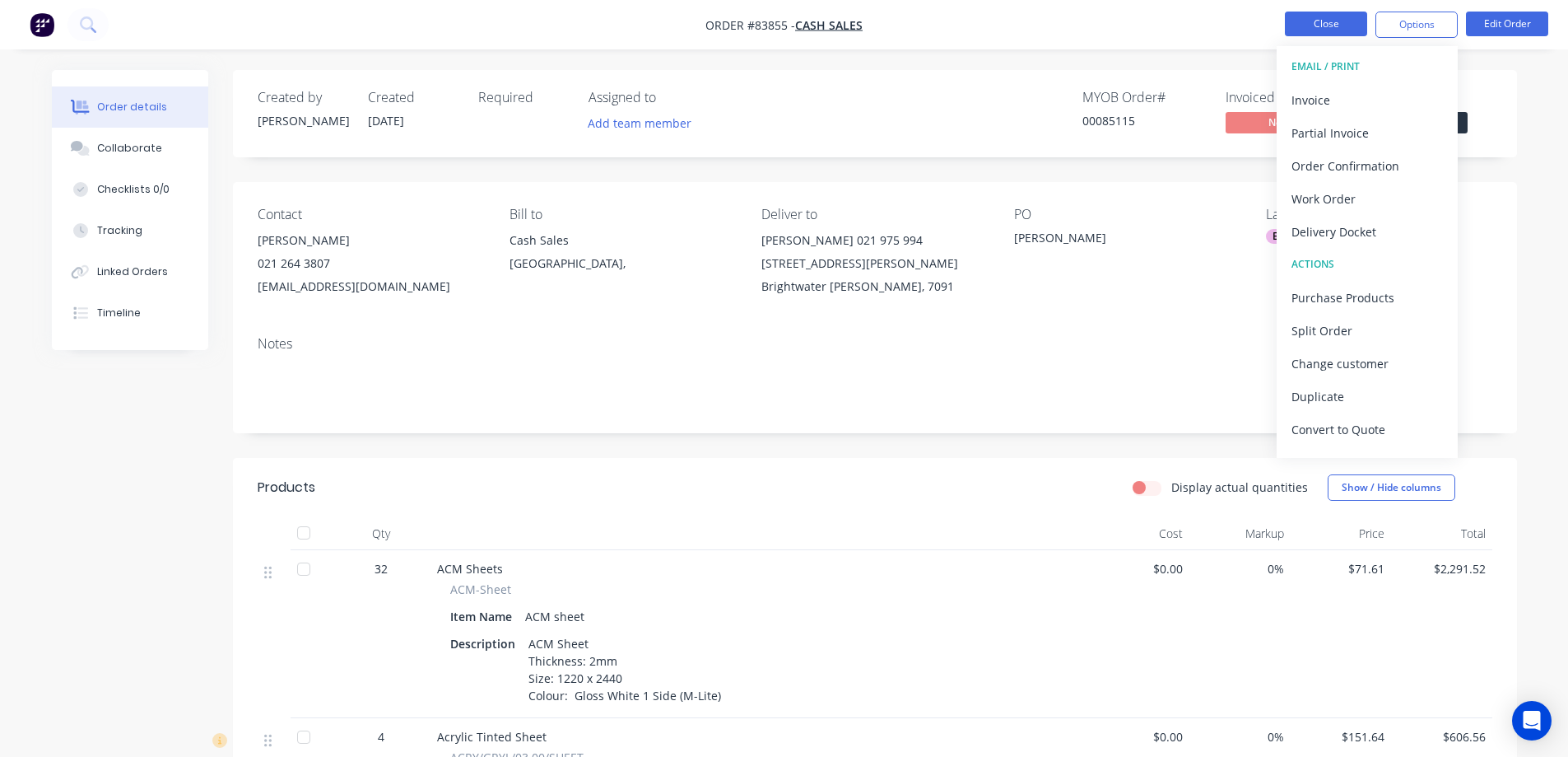
click at [1321, 24] on button "Close" at bounding box center [1326, 24] width 83 height 25
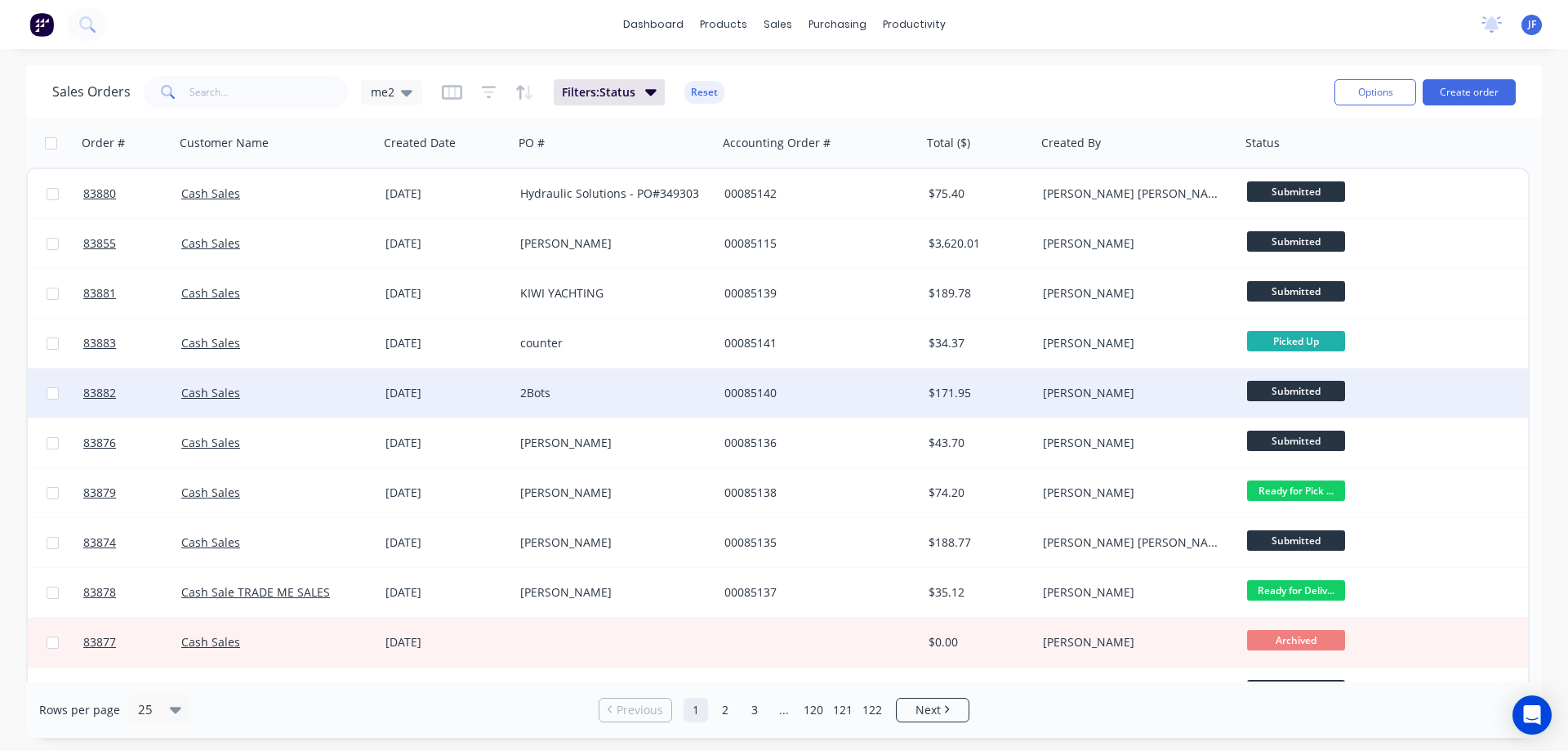
click at [558, 382] on div "2Bots" at bounding box center [616, 393] width 204 height 49
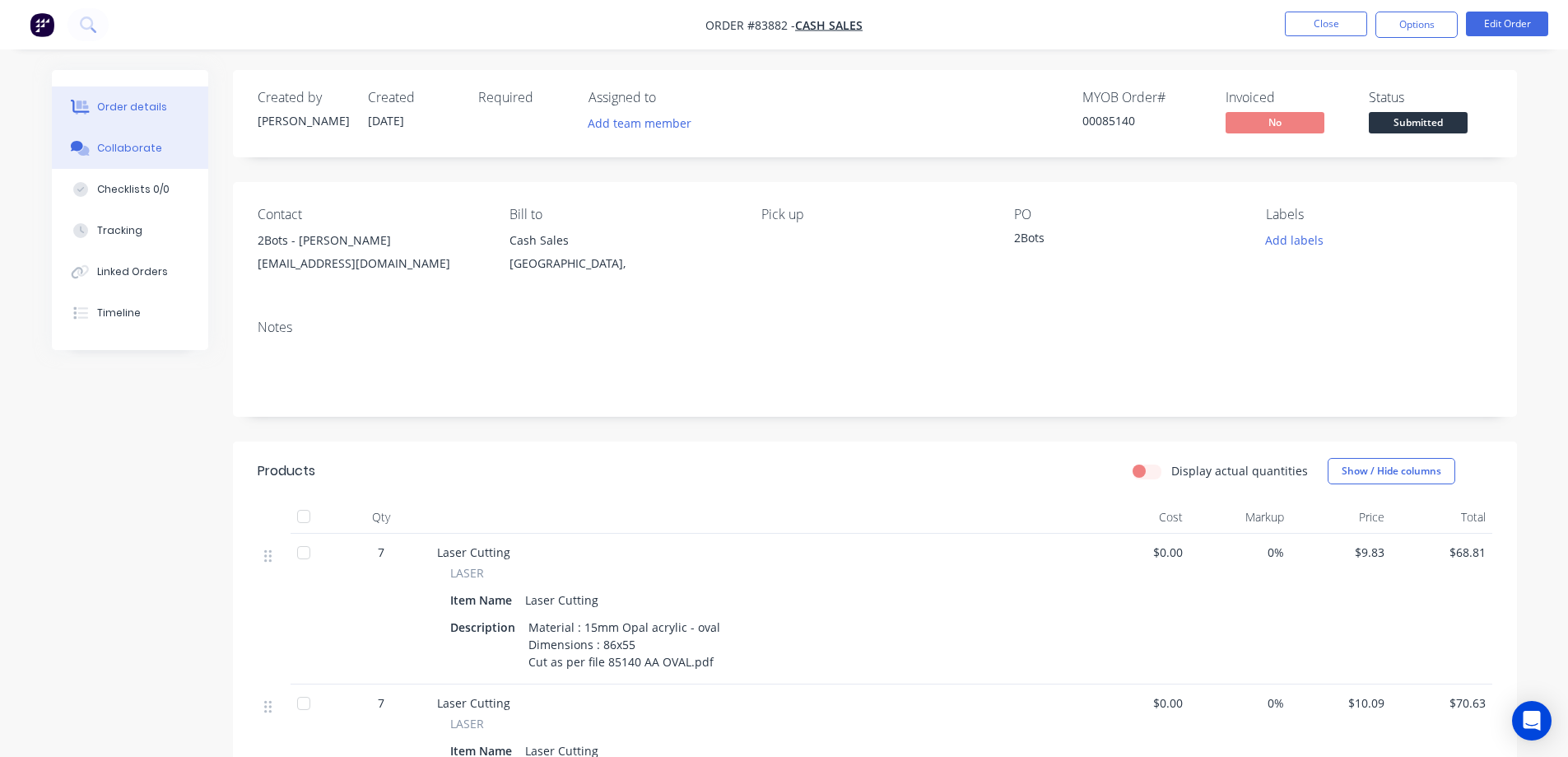
click at [114, 156] on button "Collaborate" at bounding box center [130, 148] width 156 height 41
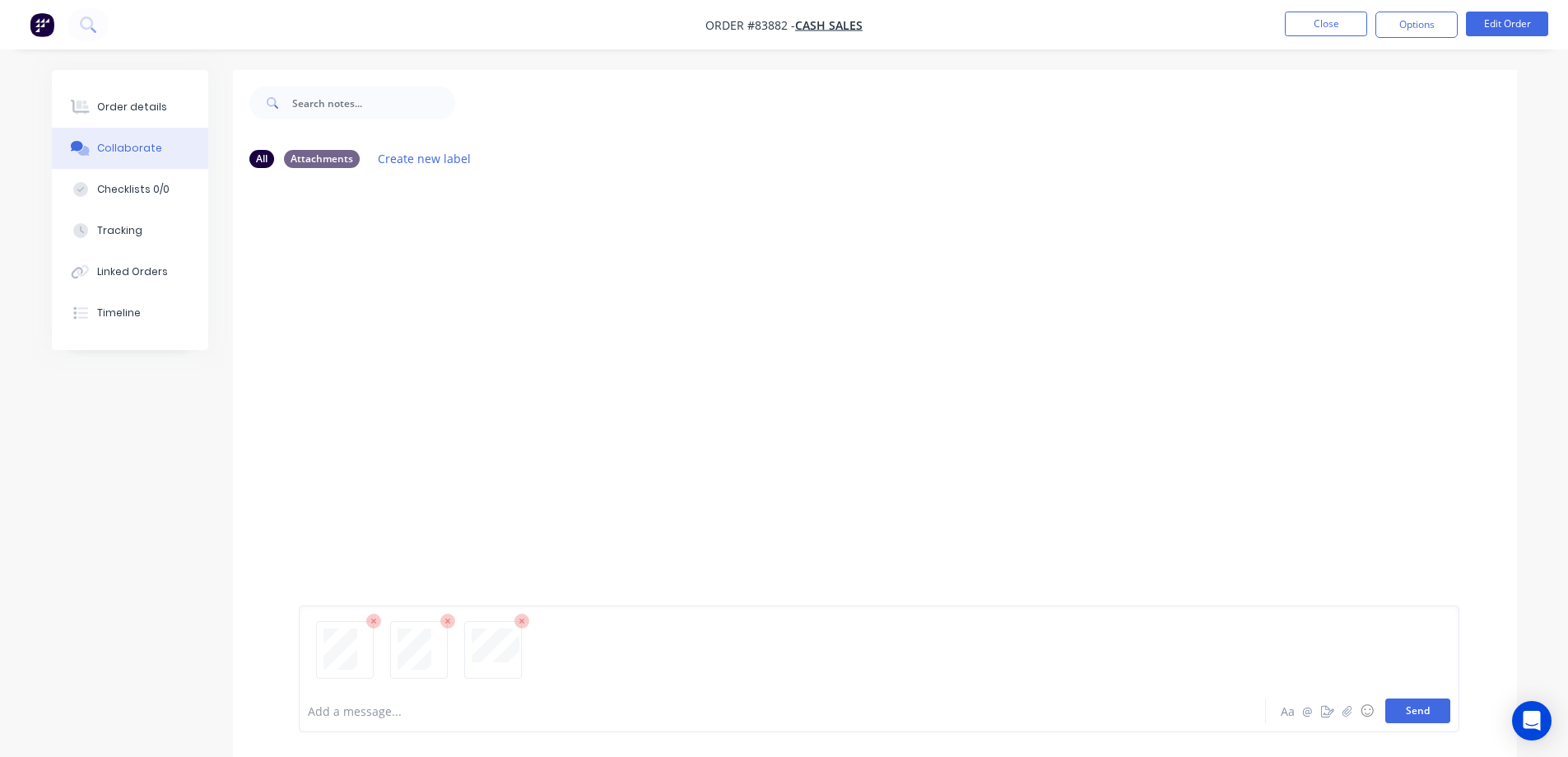
click at [1427, 703] on button "Send" at bounding box center [1418, 710] width 65 height 25
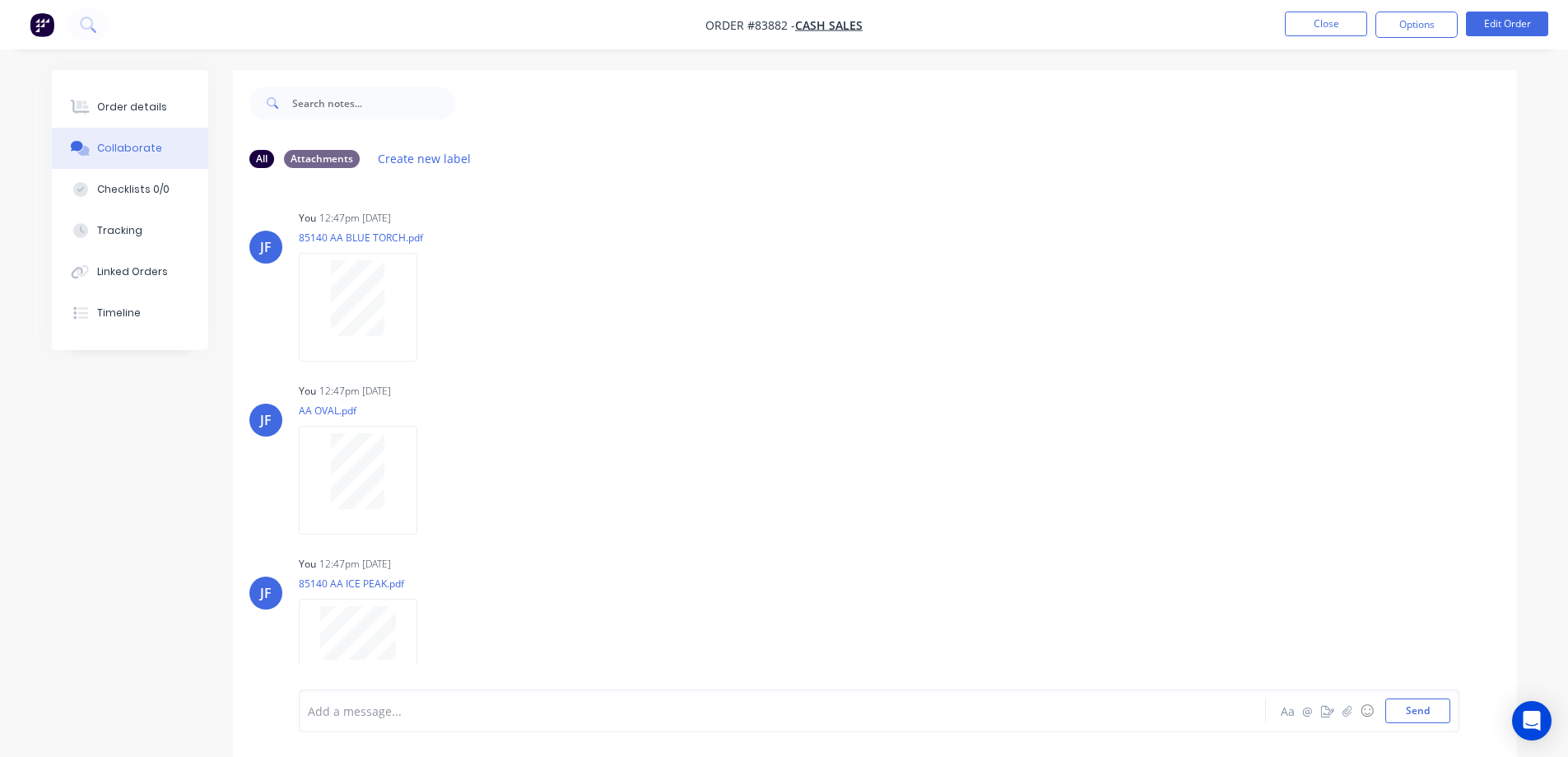
click at [1315, 37] on li "Close" at bounding box center [1326, 25] width 83 height 26
click at [1315, 34] on button "Close" at bounding box center [1326, 24] width 83 height 25
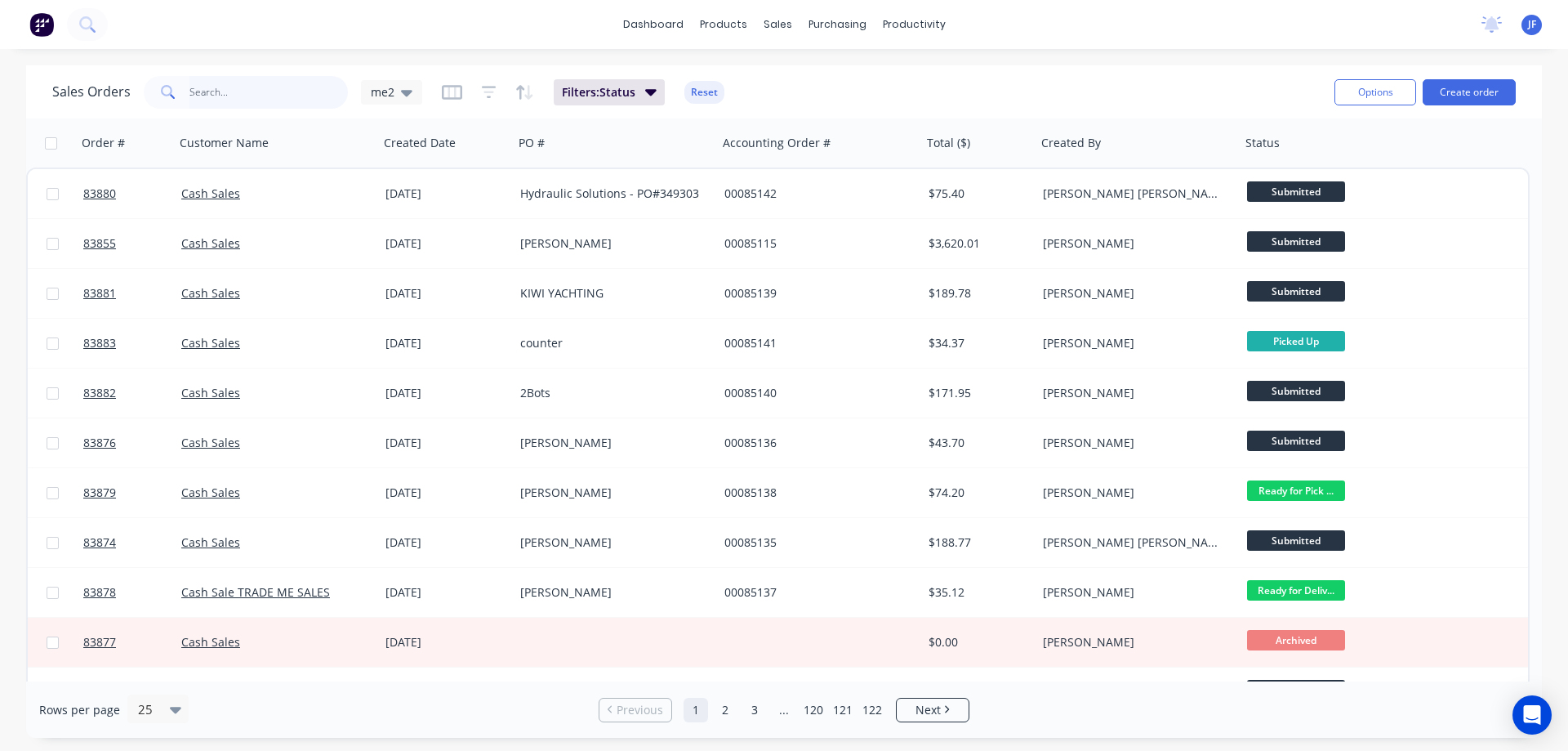
click at [232, 96] on input "text" at bounding box center [268, 92] width 159 height 32
type input "rod"
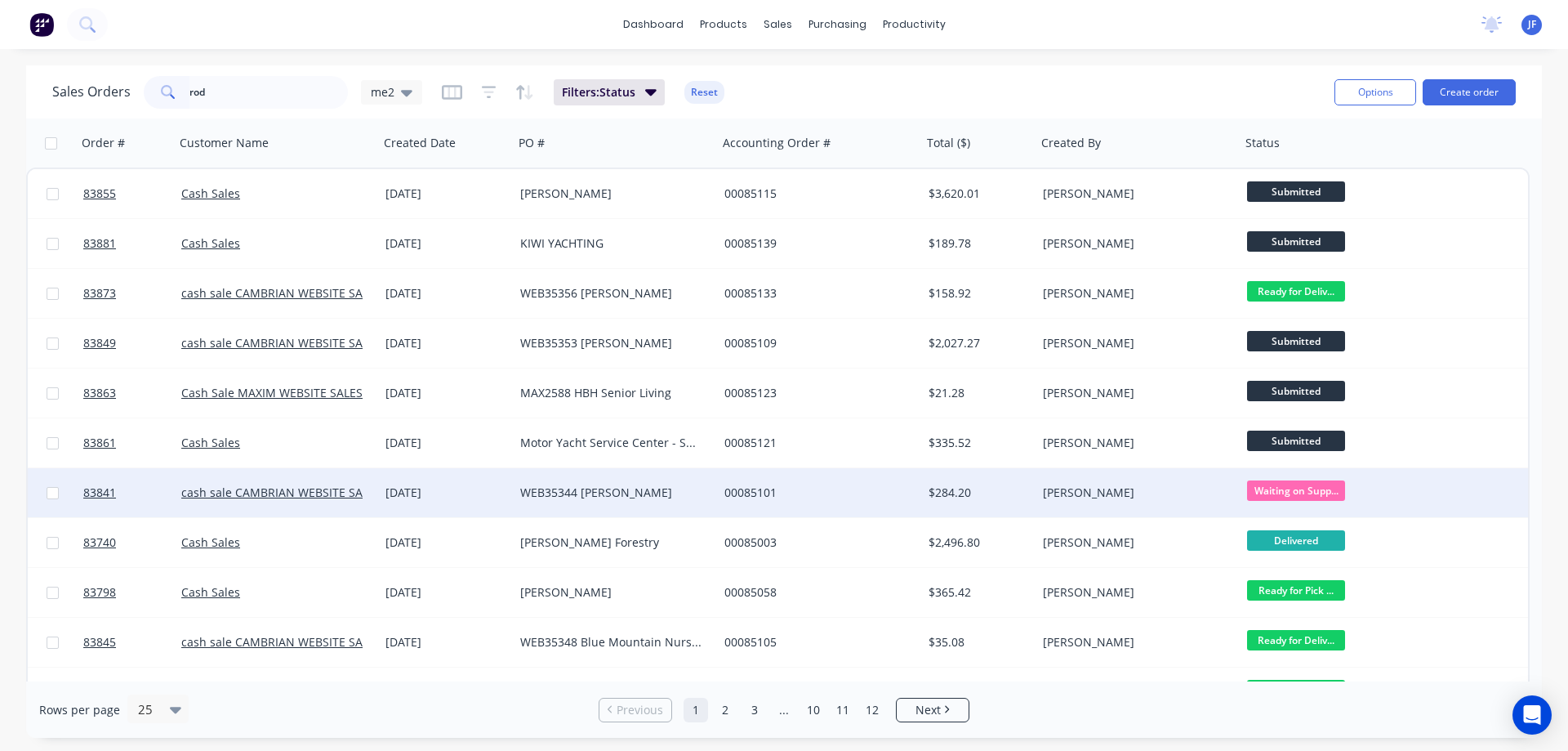
click at [520, 503] on div "WEB35344 [PERSON_NAME]" at bounding box center [616, 493] width 204 height 49
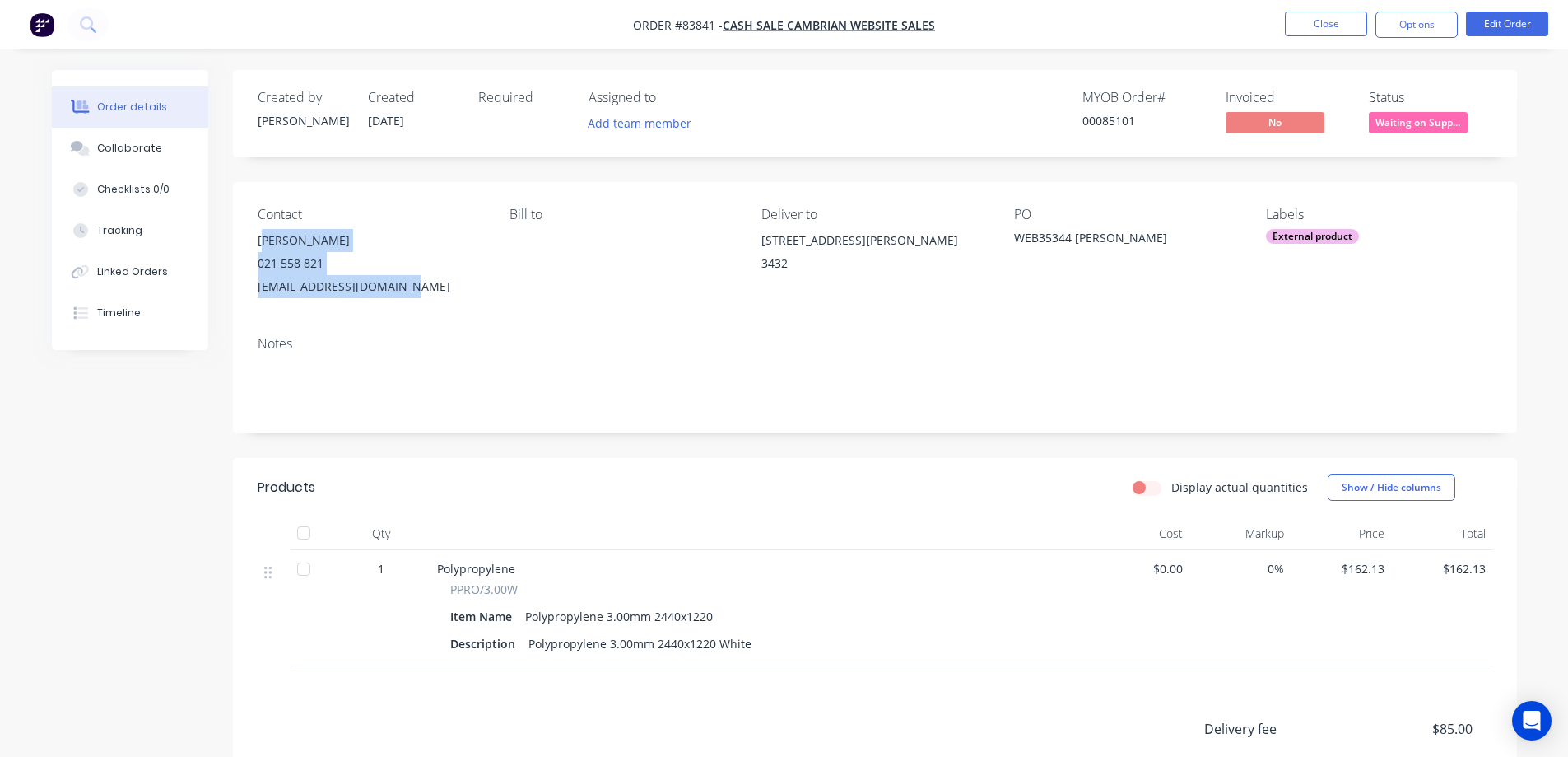
drag, startPoint x: 261, startPoint y: 233, endPoint x: 412, endPoint y: 288, distance: 160.7
click at [412, 288] on div "[PERSON_NAME] 021 558 821 [EMAIL_ADDRESS][DOMAIN_NAME]" at bounding box center [370, 263] width 226 height 69
drag, startPoint x: 258, startPoint y: 241, endPoint x: 1007, endPoint y: 286, distance: 750.4
click at [415, 288] on div "[PERSON_NAME] 021 558 821 [EMAIL_ADDRESS][DOMAIN_NAME]" at bounding box center [370, 263] width 226 height 69
copy div "[PERSON_NAME] 021 558 821 [EMAIL_ADDRESS][DOMAIN_NAME]"
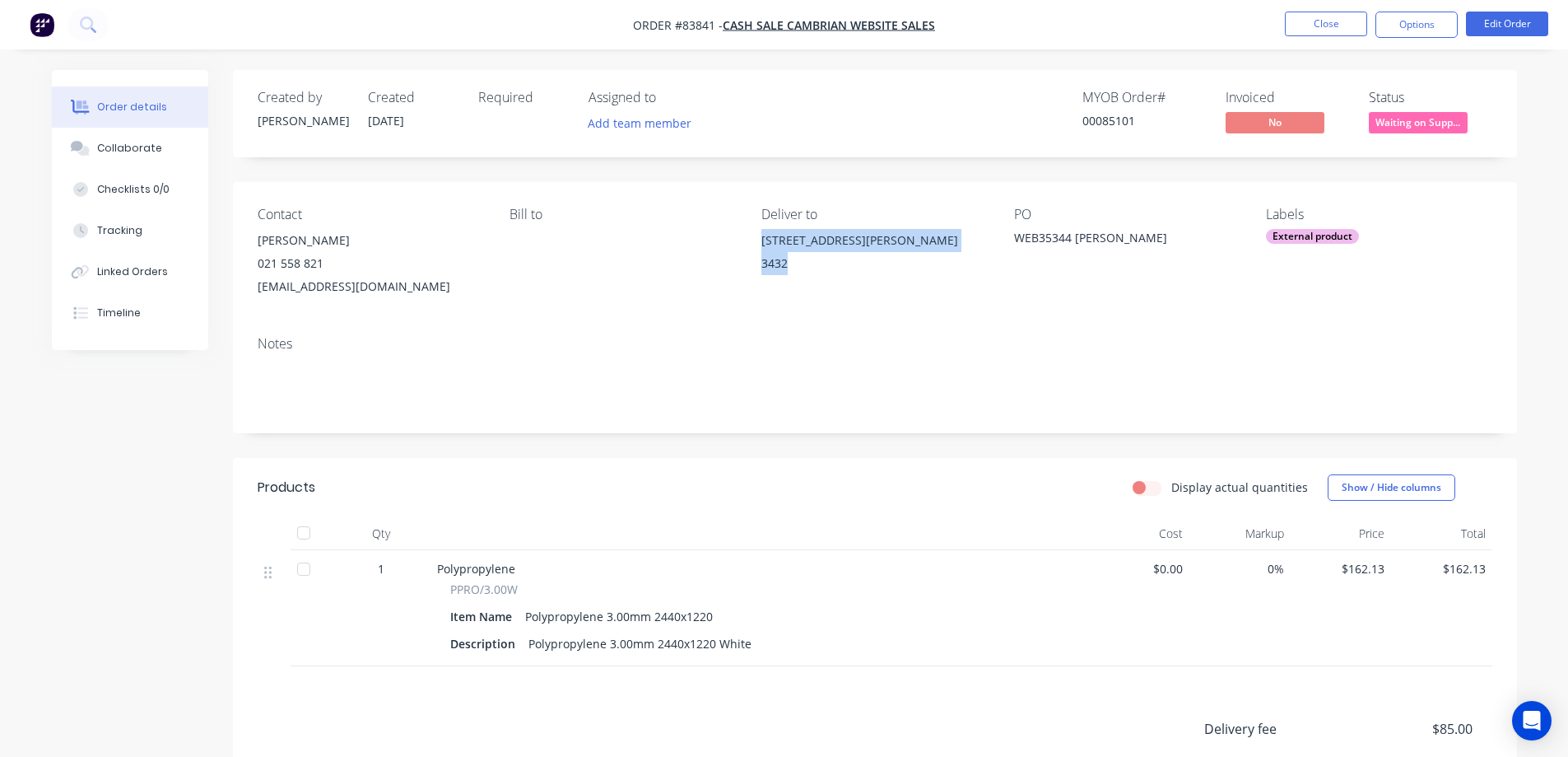
drag, startPoint x: 754, startPoint y: 237, endPoint x: 820, endPoint y: 264, distance: 71.3
click at [820, 264] on div "Contact [PERSON_NAME] [PHONE_NUMBER] [EMAIL_ADDRESS][DOMAIN_NAME] Bill to Deliv…" at bounding box center [875, 251] width 1284 height 141
copy div "[STREET_ADDRESS][PERSON_NAME]"
click at [1122, 121] on div "00085101" at bounding box center [1144, 120] width 123 height 17
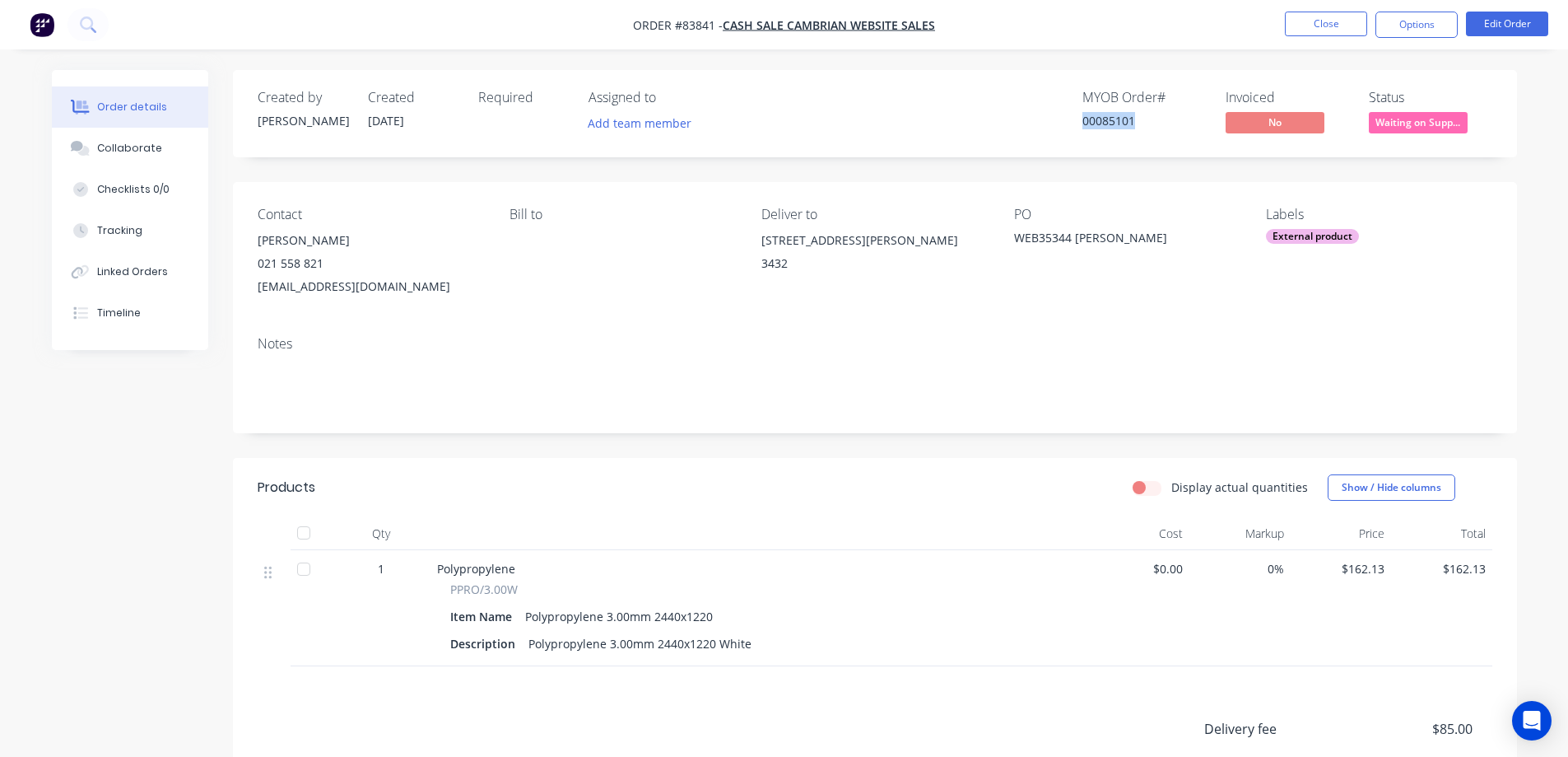
copy div "00085101"
click at [1406, 25] on button "Options" at bounding box center [1416, 25] width 83 height 26
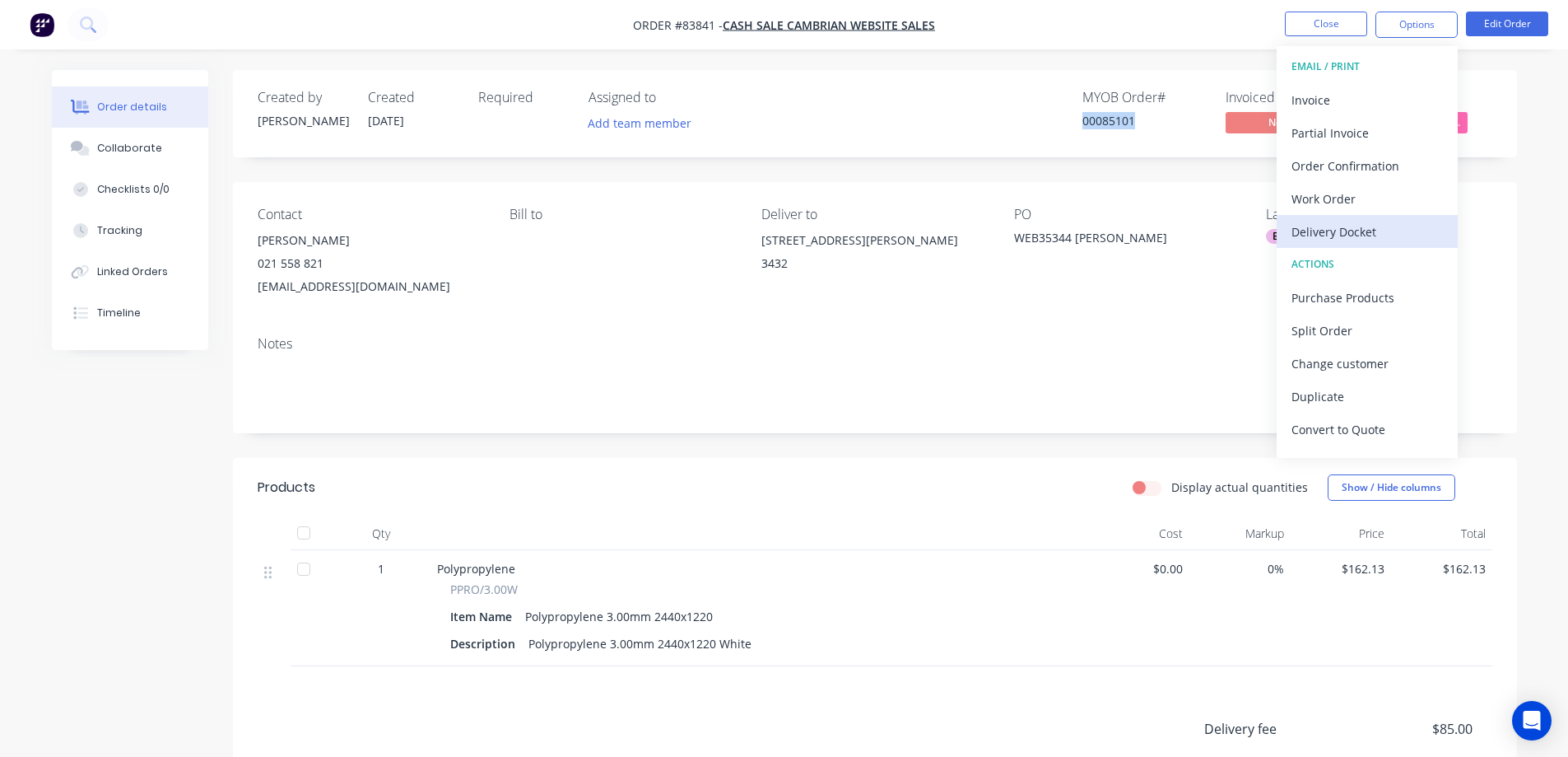
click at [1350, 229] on div "Delivery Docket" at bounding box center [1367, 231] width 152 height 24
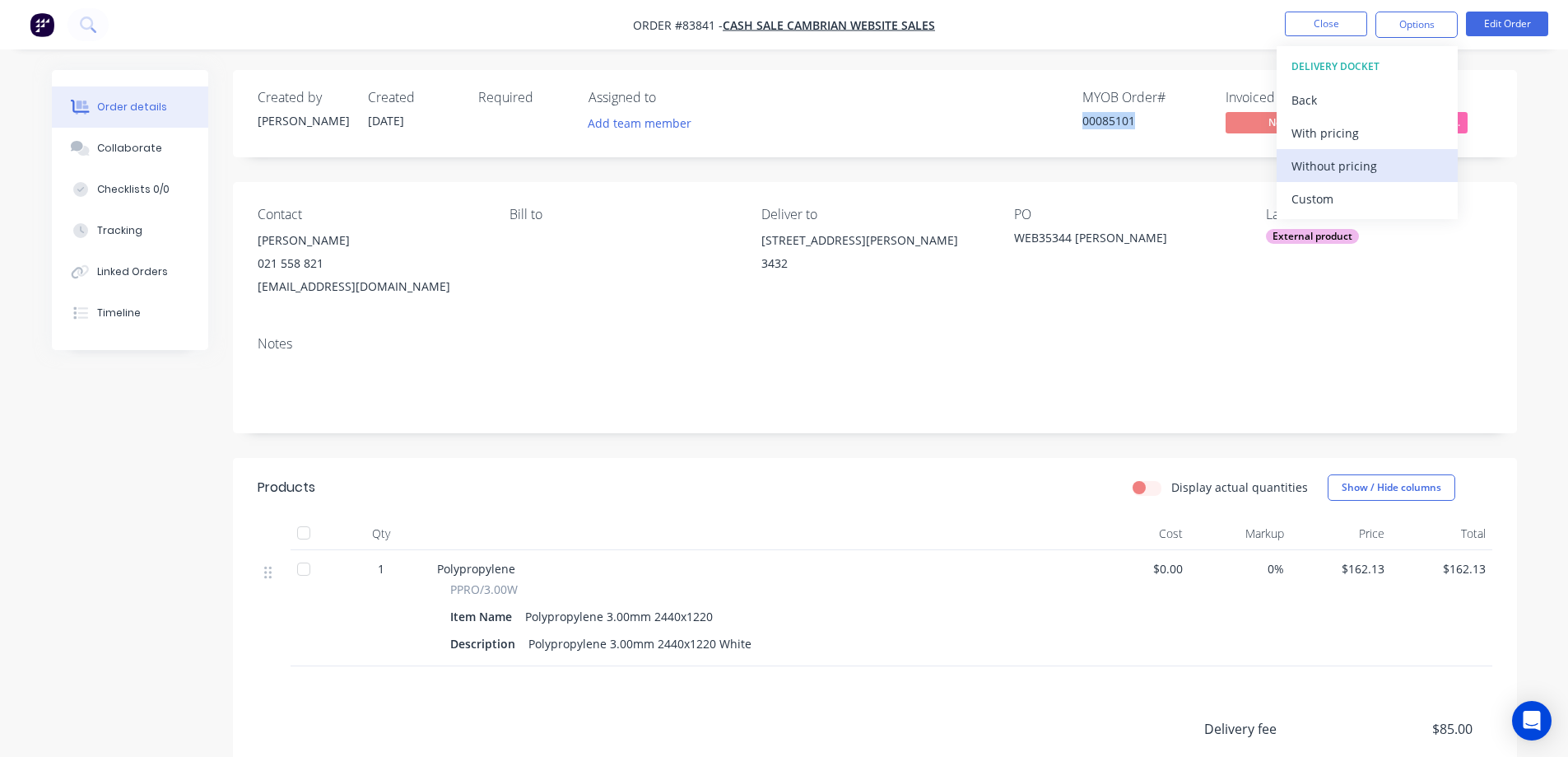
click at [1362, 158] on div "Without pricing" at bounding box center [1367, 166] width 152 height 24
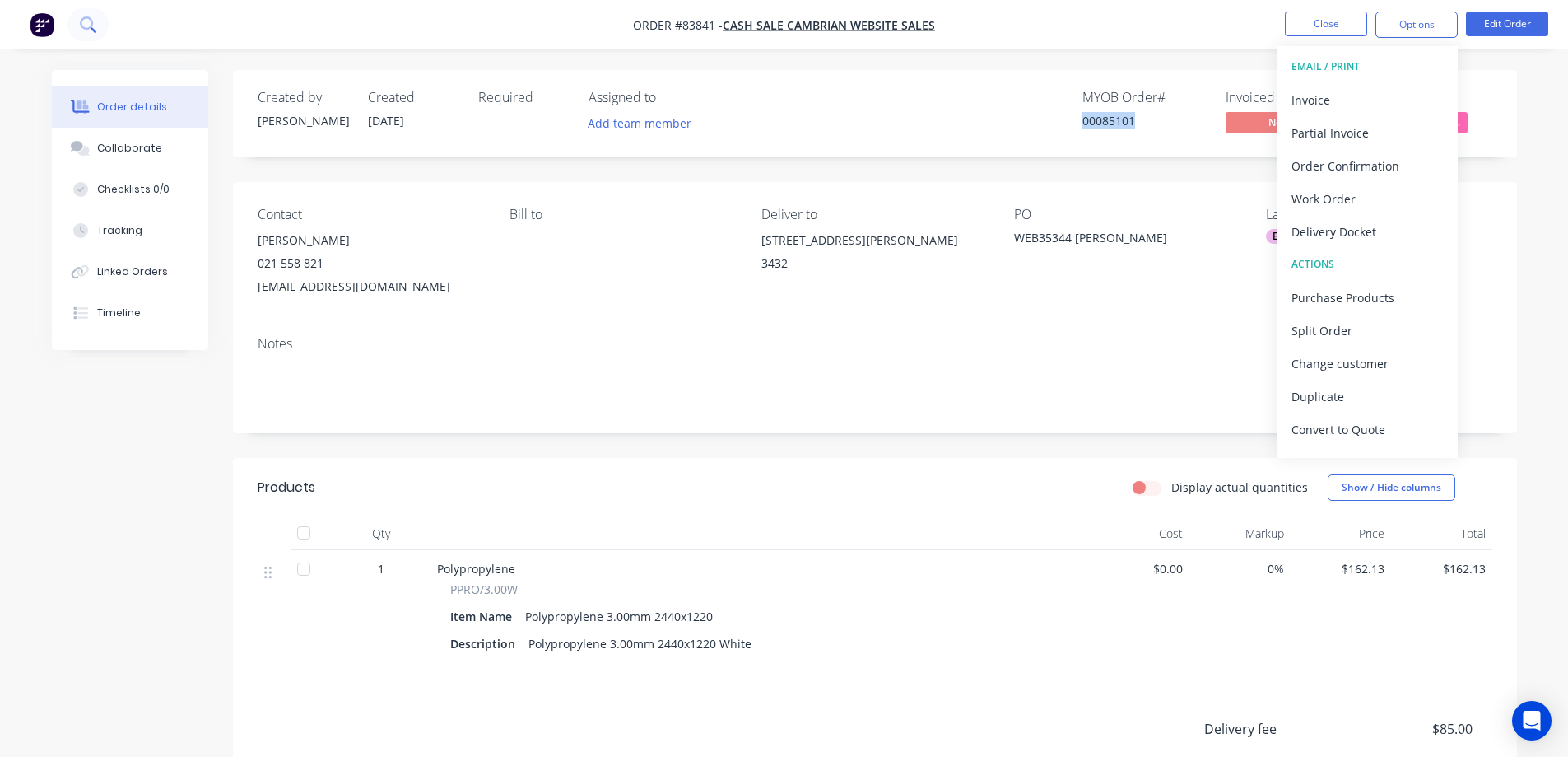
click at [103, 19] on button at bounding box center [87, 25] width 41 height 33
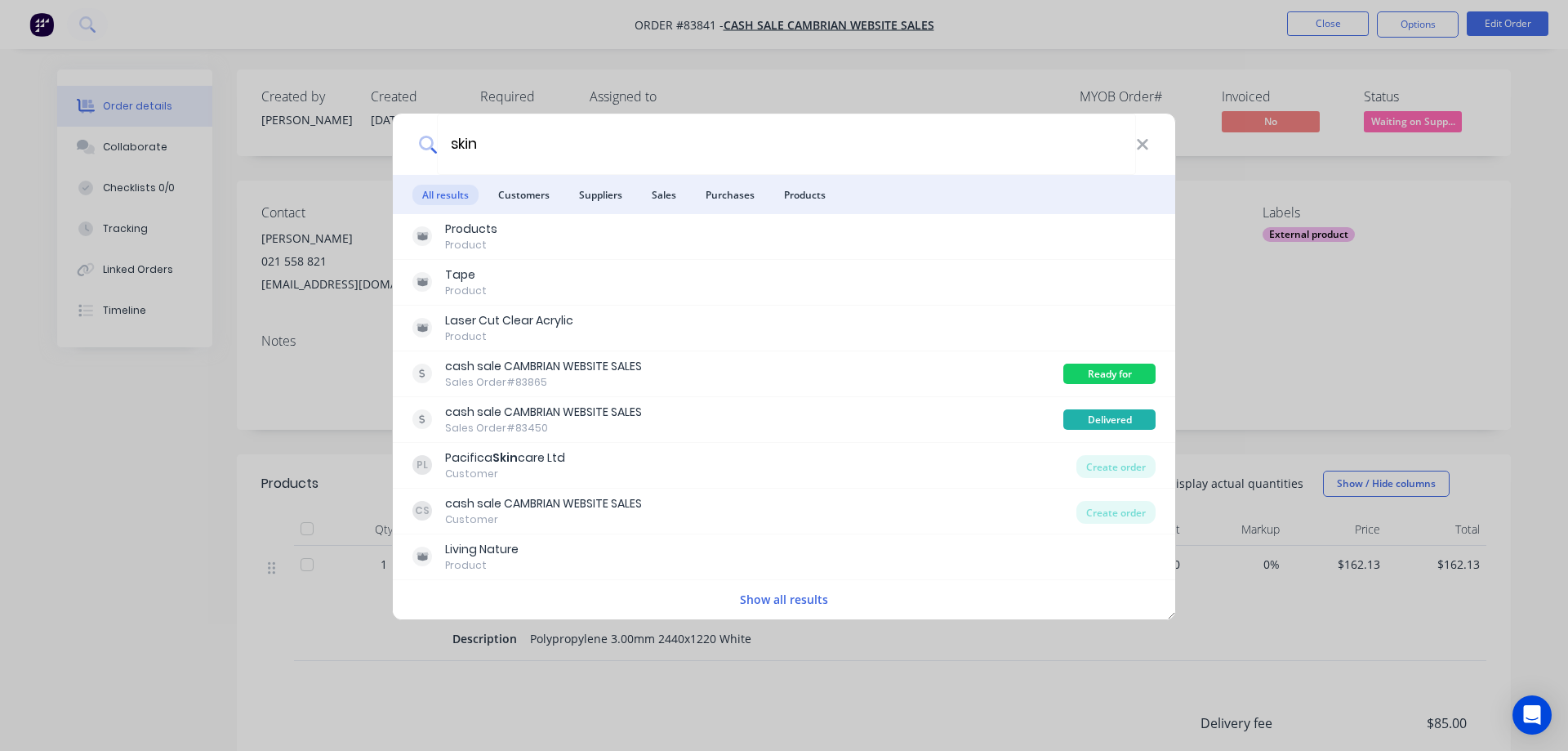
type input "skin"
click at [352, 79] on div "skin All results Customers Suppliers Sales Purchases Products Products Product …" at bounding box center [784, 376] width 1568 height 751
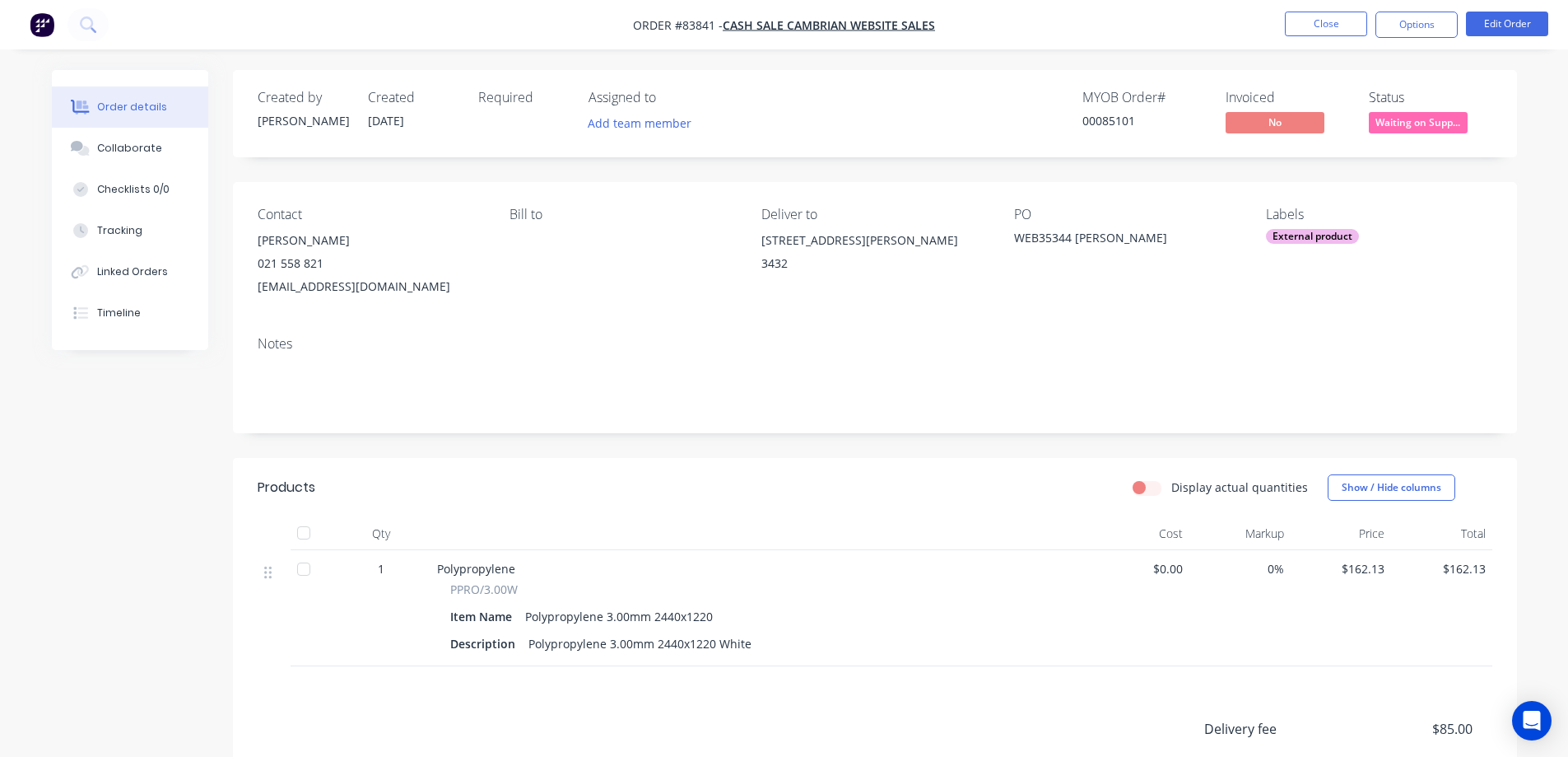
click at [31, 27] on img "button" at bounding box center [42, 25] width 24 height 25
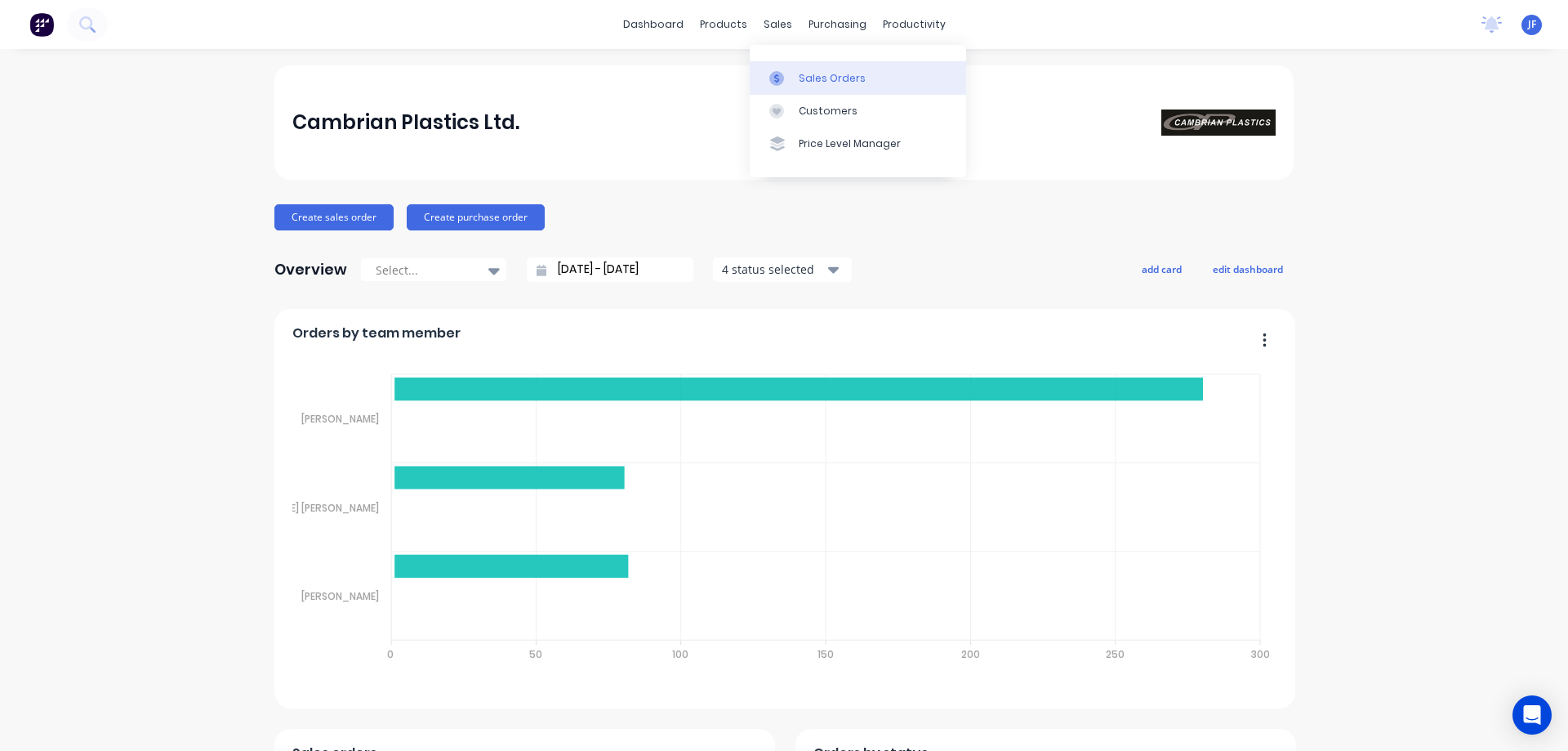
click at [794, 74] on link "Sales Orders" at bounding box center [858, 77] width 216 height 32
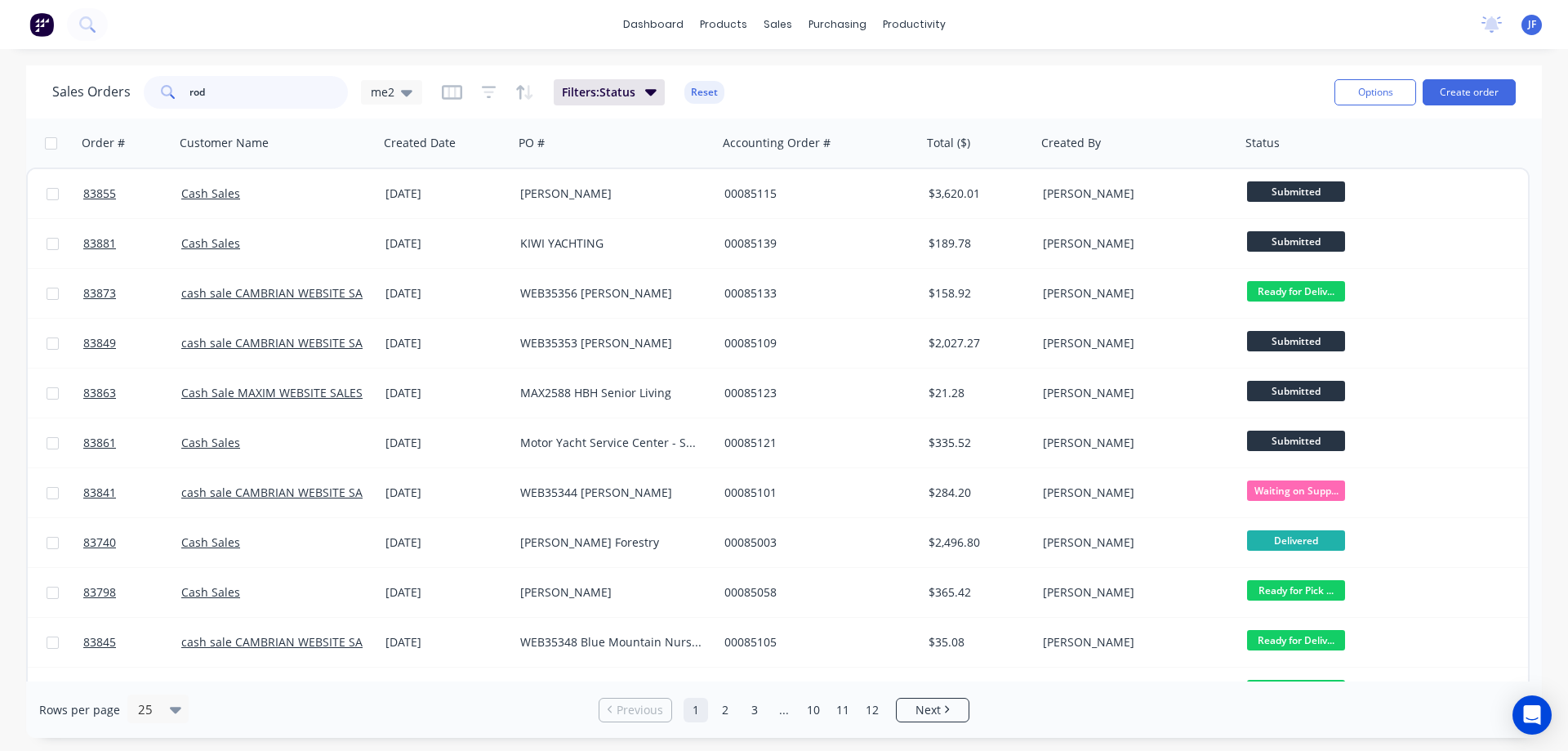
click at [273, 104] on input "rod" at bounding box center [268, 92] width 159 height 32
type input "85142"
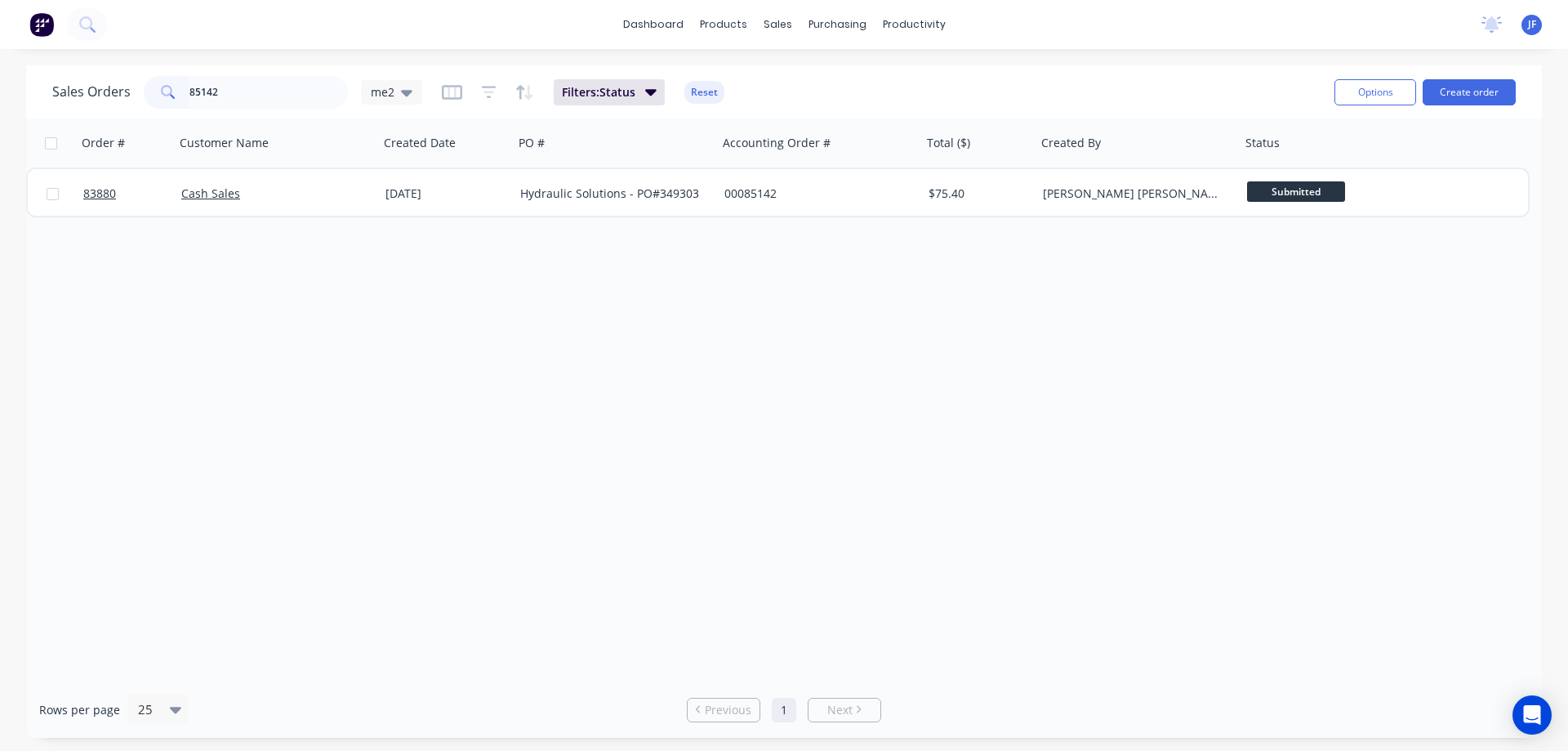
click at [540, 202] on div "Hydraulic Solutions - PO#349303" at bounding box center [616, 194] width 204 height 49
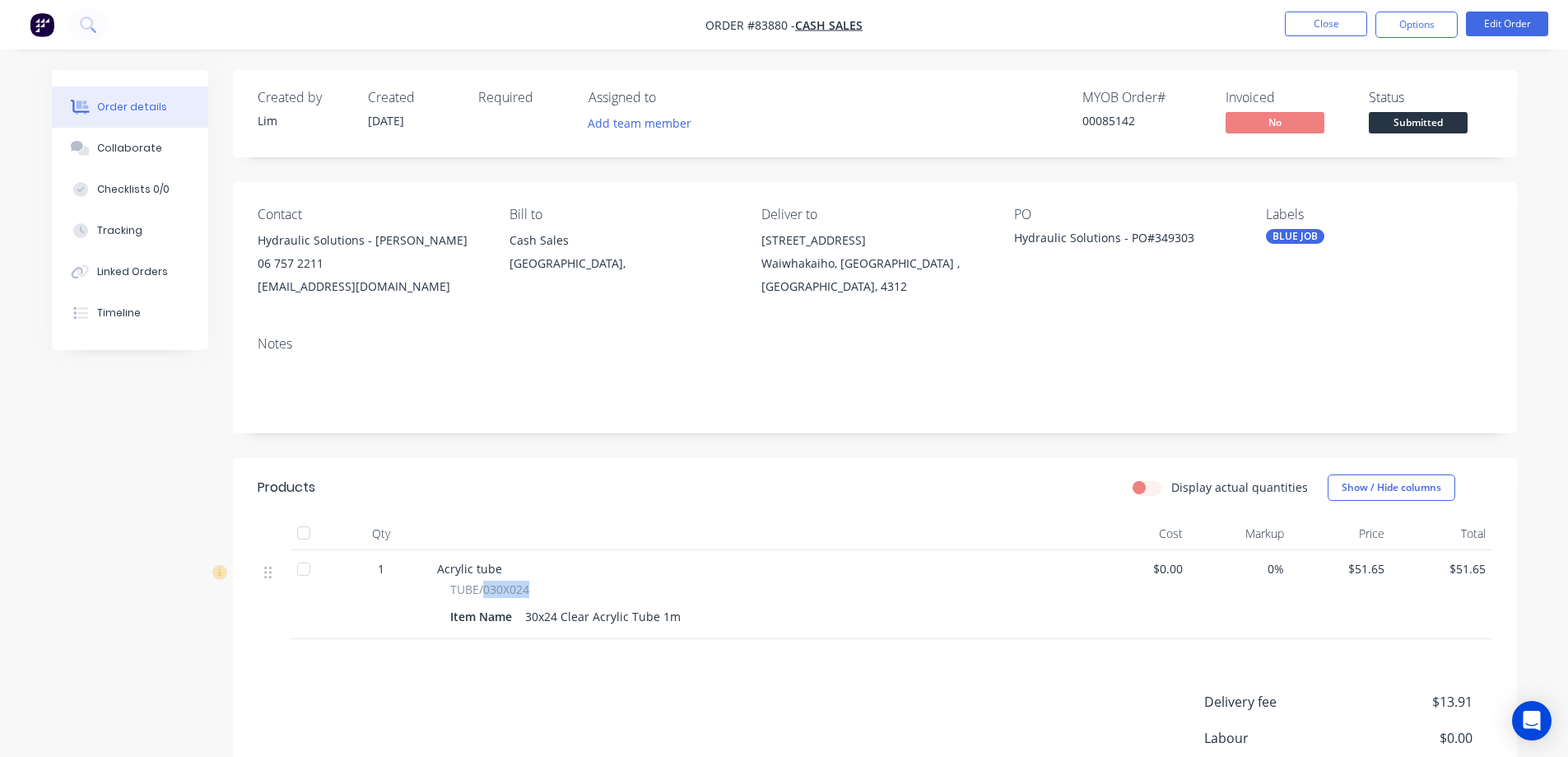
drag, startPoint x: 531, startPoint y: 582, endPoint x: 484, endPoint y: 589, distance: 47.5
click at [484, 589] on div "TUBE/030X024" at bounding box center [760, 588] width 619 height 17
copy span "030X024"
drag, startPoint x: 1101, startPoint y: 122, endPoint x: 1146, endPoint y: 159, distance: 58.3
click at [1169, 123] on div "00085142" at bounding box center [1144, 120] width 123 height 17
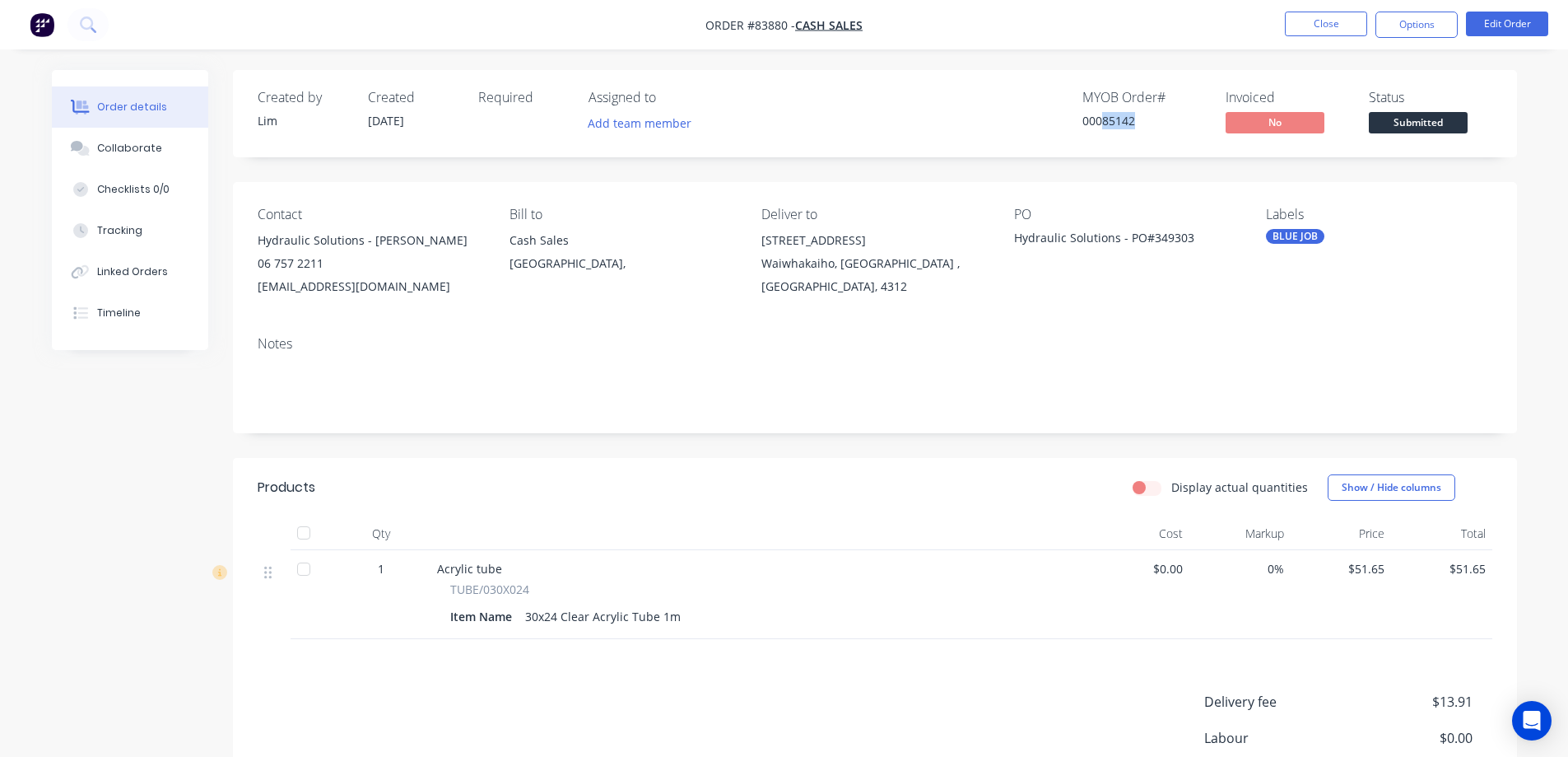
copy div "85142"
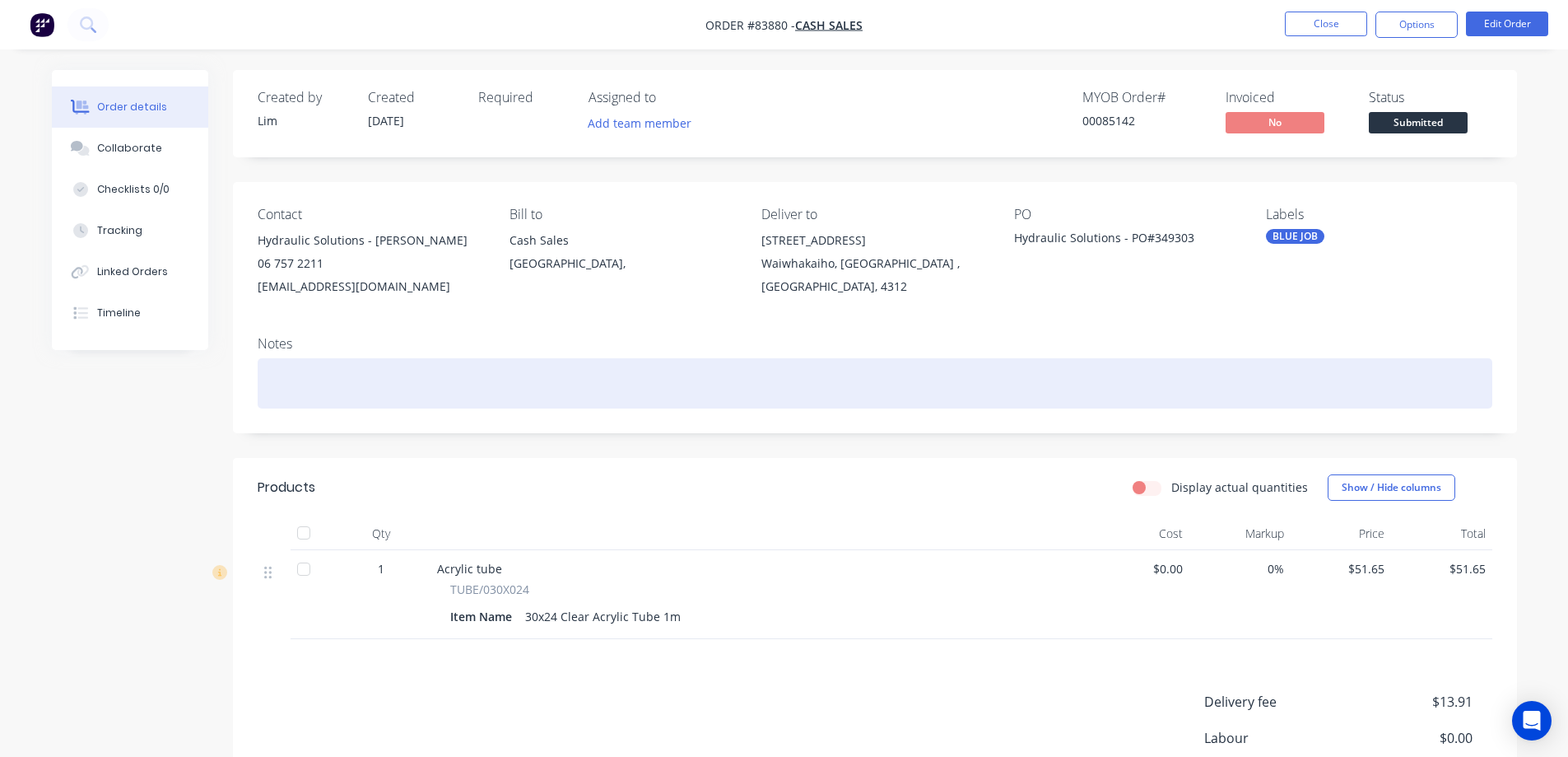
click at [881, 396] on div at bounding box center [875, 383] width 1235 height 50
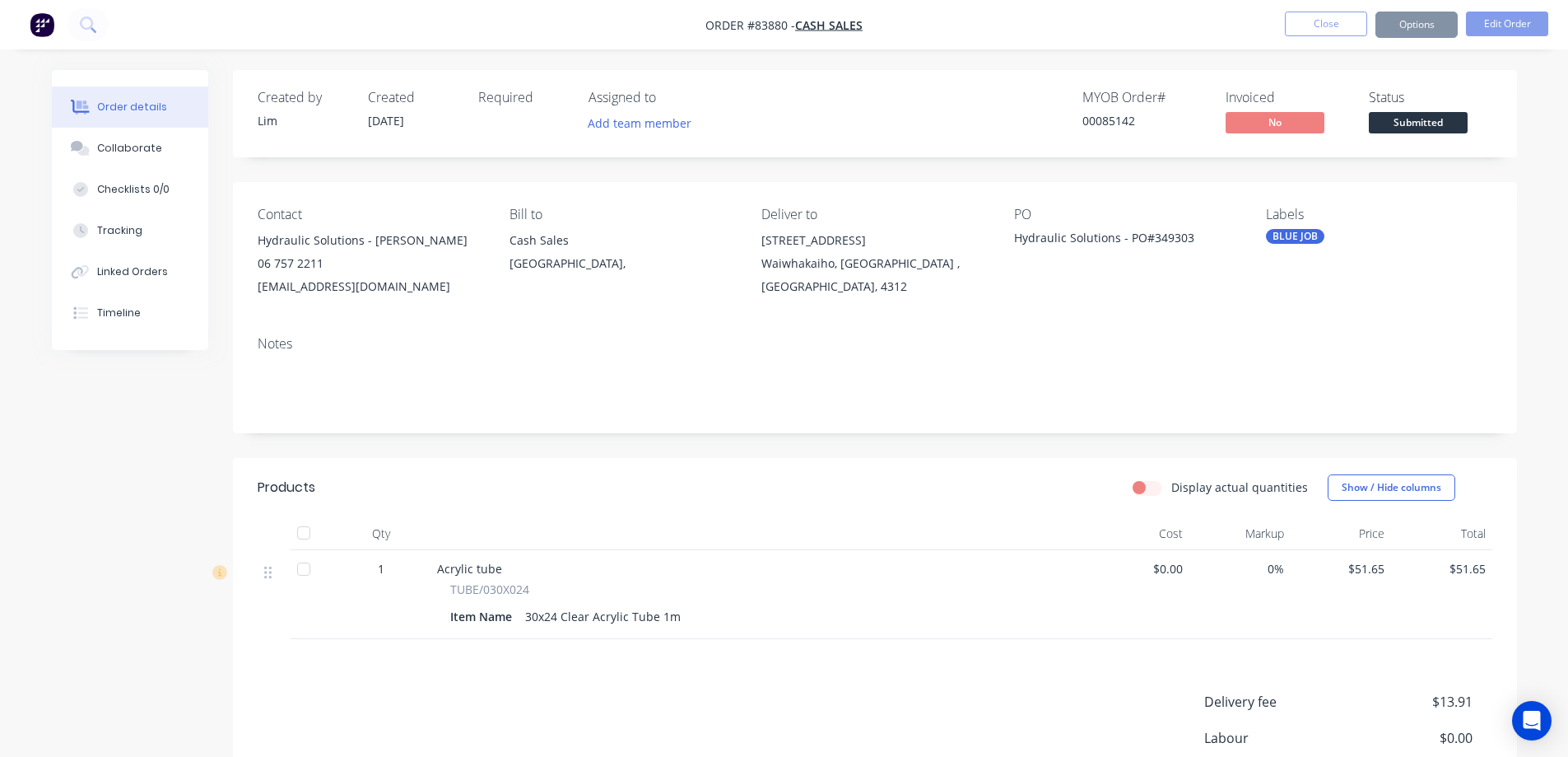
click at [883, 323] on div "Notes" at bounding box center [875, 378] width 1284 height 111
click at [726, 473] on header "Products Display actual quantities Show / Hide columns" at bounding box center [875, 487] width 1284 height 59
click at [510, 168] on div "Created by Lim Created 13/08/25 Required Assigned to Add team member MYOB Order…" at bounding box center [875, 506] width 1284 height 873
drag, startPoint x: 1392, startPoint y: 563, endPoint x: 1357, endPoint y: 572, distance: 36.1
click at [1357, 572] on div "1 Acrylic tube TUBE/030X024 Item Name 30x24 Clear Acrylic Tube 1m $0.00 0% $51.…" at bounding box center [875, 595] width 1235 height 89
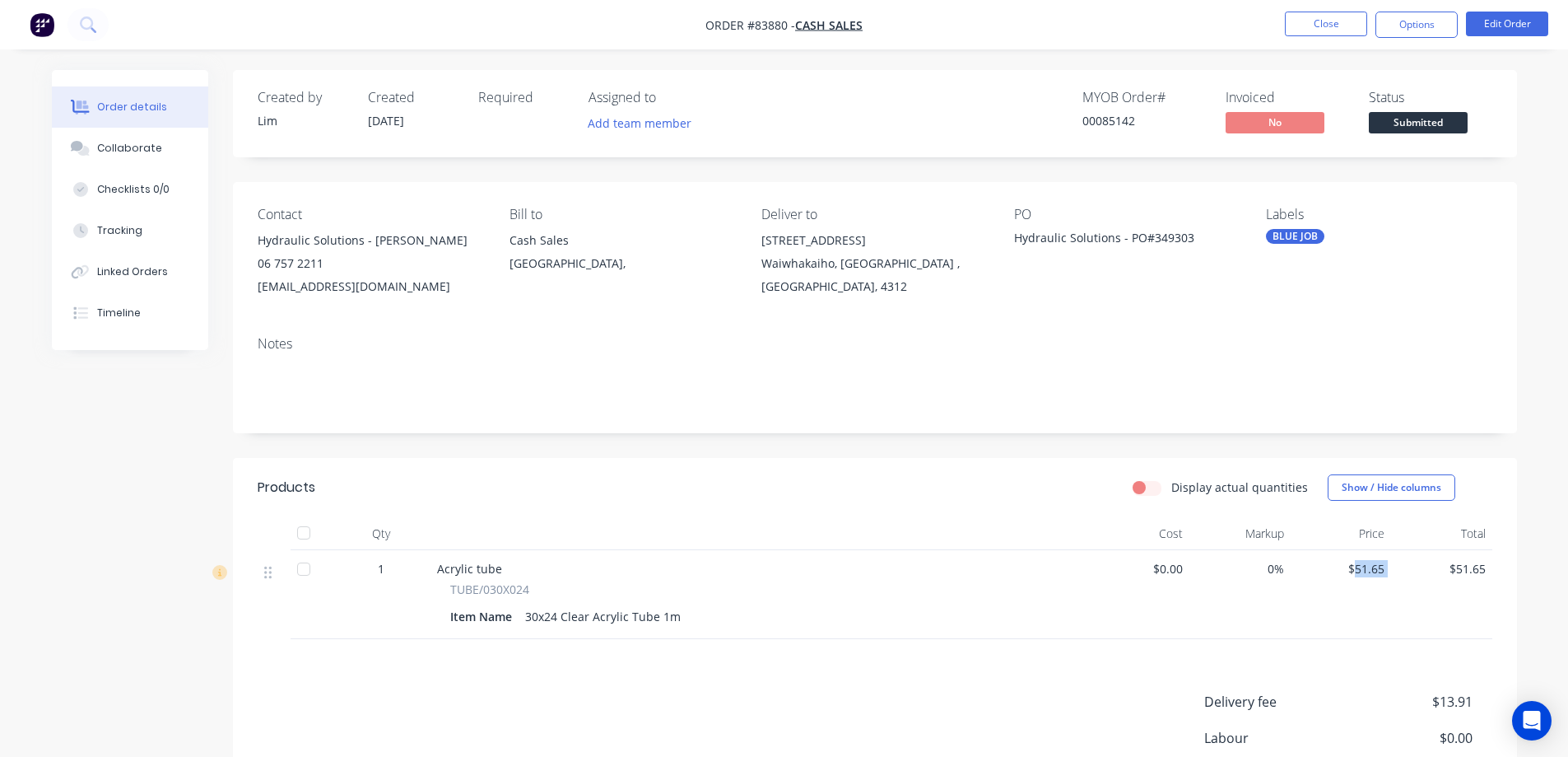
copy span "51.65"
click at [1423, 31] on button "Options" at bounding box center [1416, 25] width 83 height 26
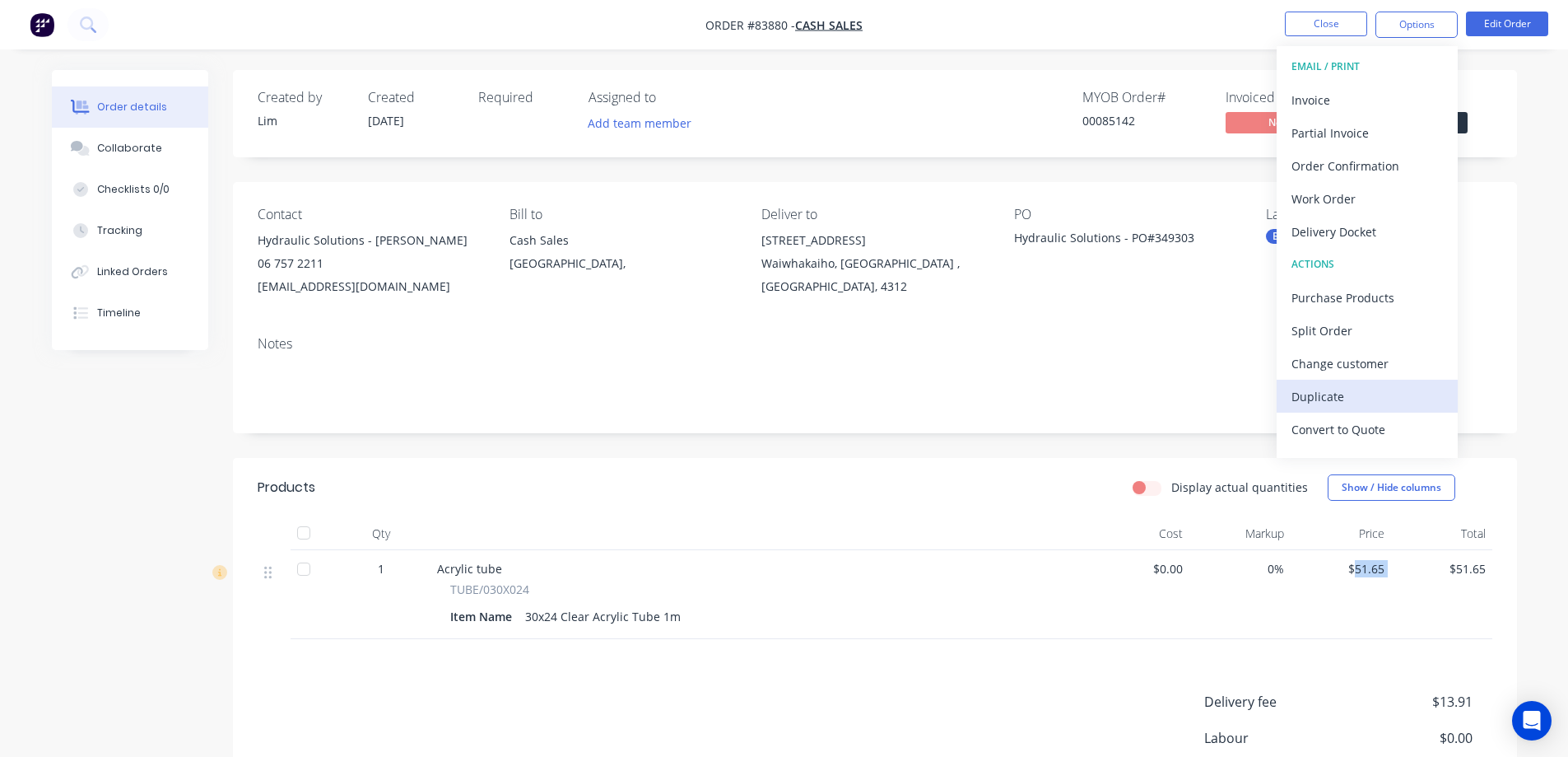
click at [1336, 397] on div "Duplicate" at bounding box center [1367, 397] width 152 height 24
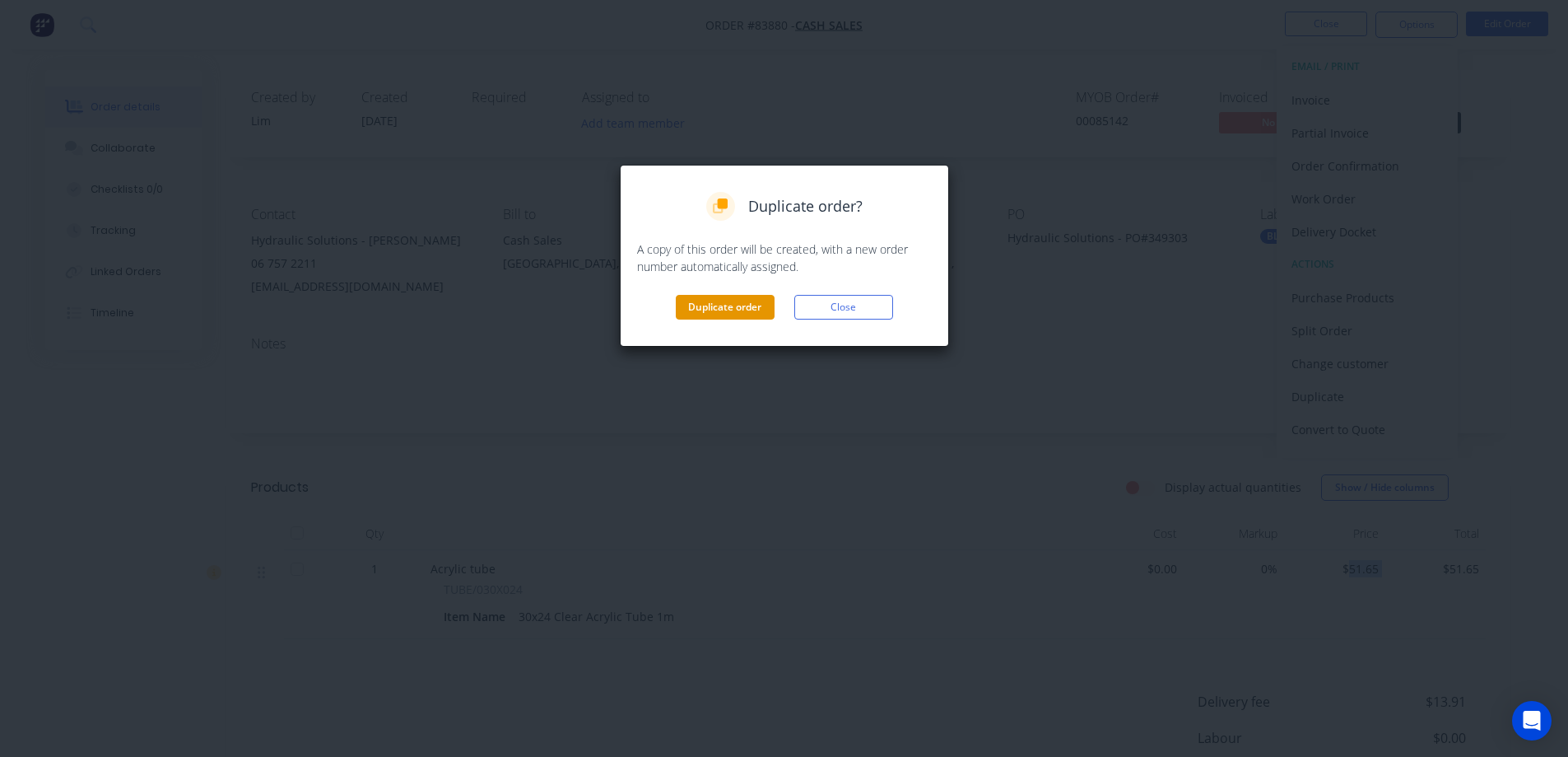
click at [720, 304] on button "Duplicate order" at bounding box center [725, 307] width 99 height 25
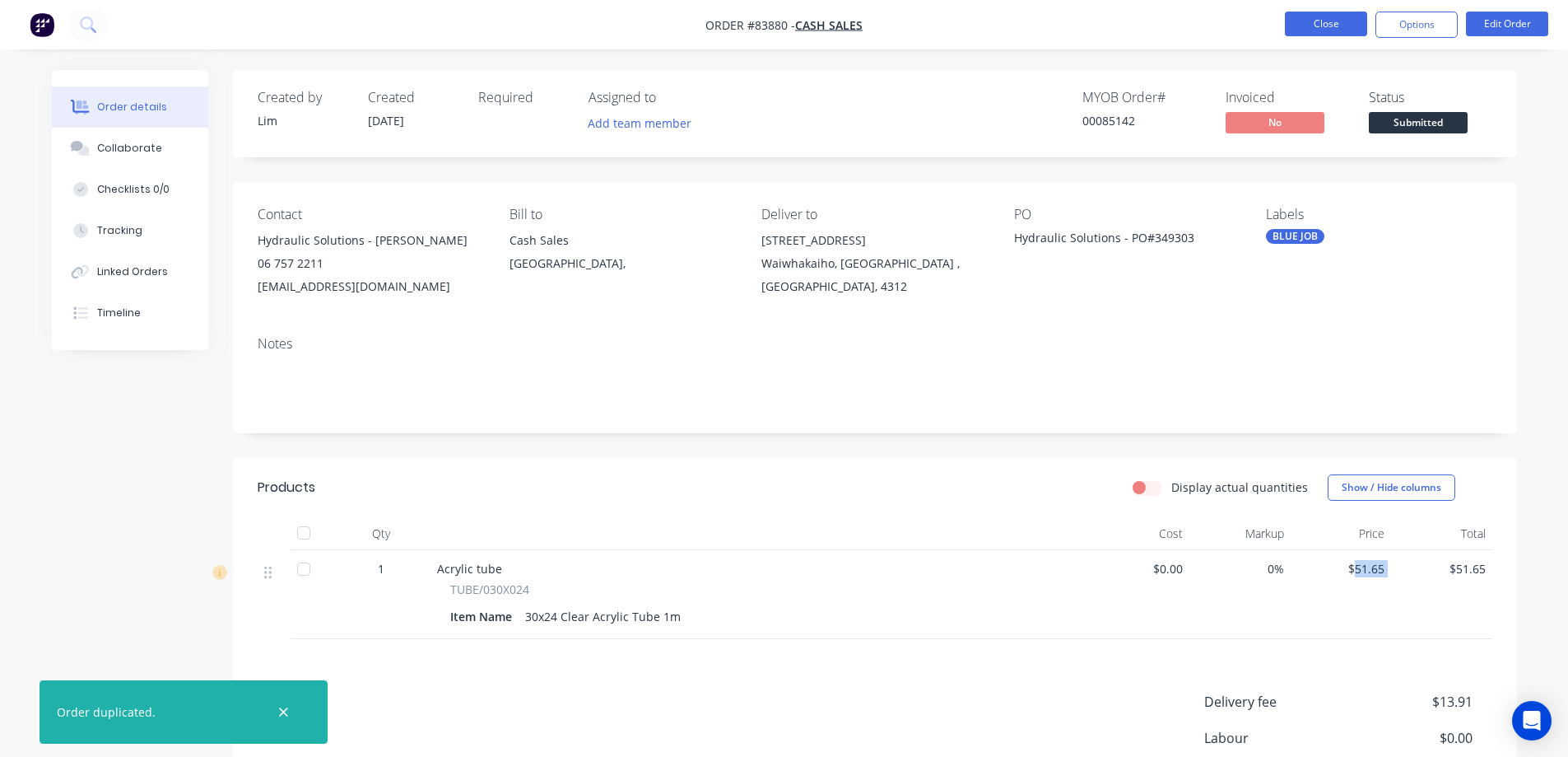
click at [1330, 14] on button "Close" at bounding box center [1326, 24] width 83 height 25
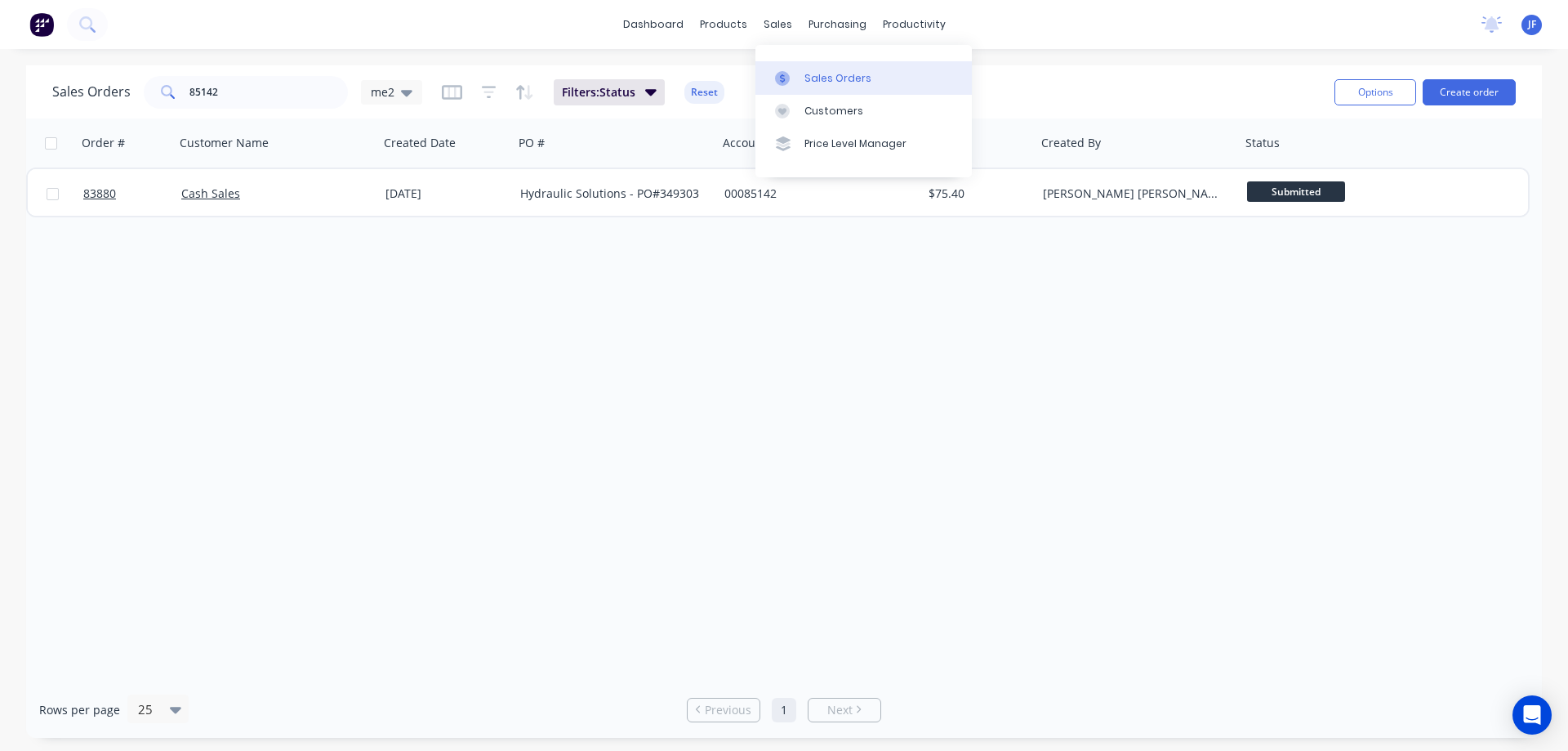
click at [799, 65] on link "Sales Orders" at bounding box center [863, 77] width 216 height 32
click at [322, 75] on div "Sales Orders 85142 me2 Filters: Status Reset" at bounding box center [687, 92] width 1269 height 40
click at [321, 79] on input "85142" at bounding box center [268, 92] width 159 height 32
click at [415, 278] on div "Order # Customer Name Created Date PO # Accounting Order # Total ($) Created By…" at bounding box center [783, 400] width 1515 height 563
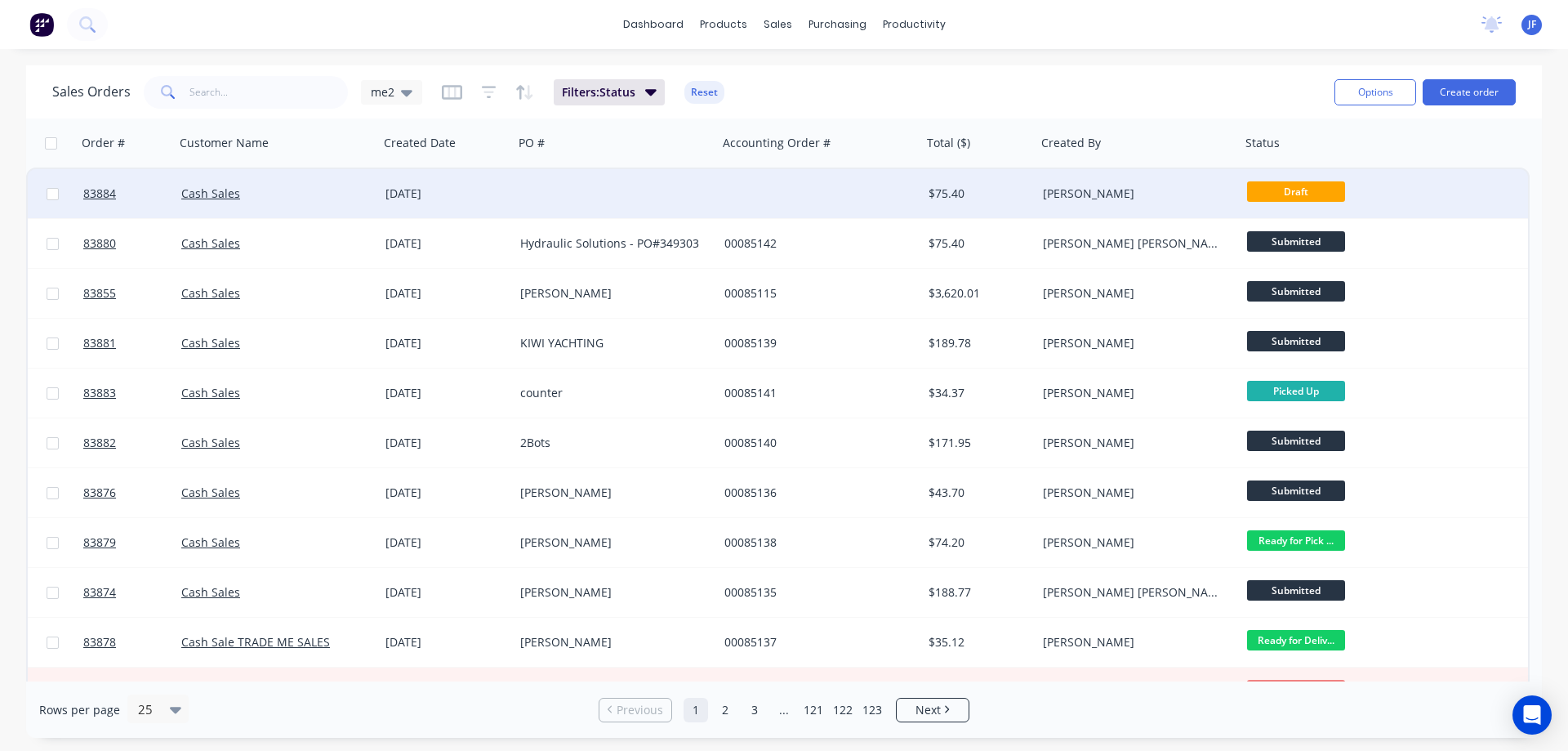
click at [915, 188] on div at bounding box center [819, 194] width 204 height 49
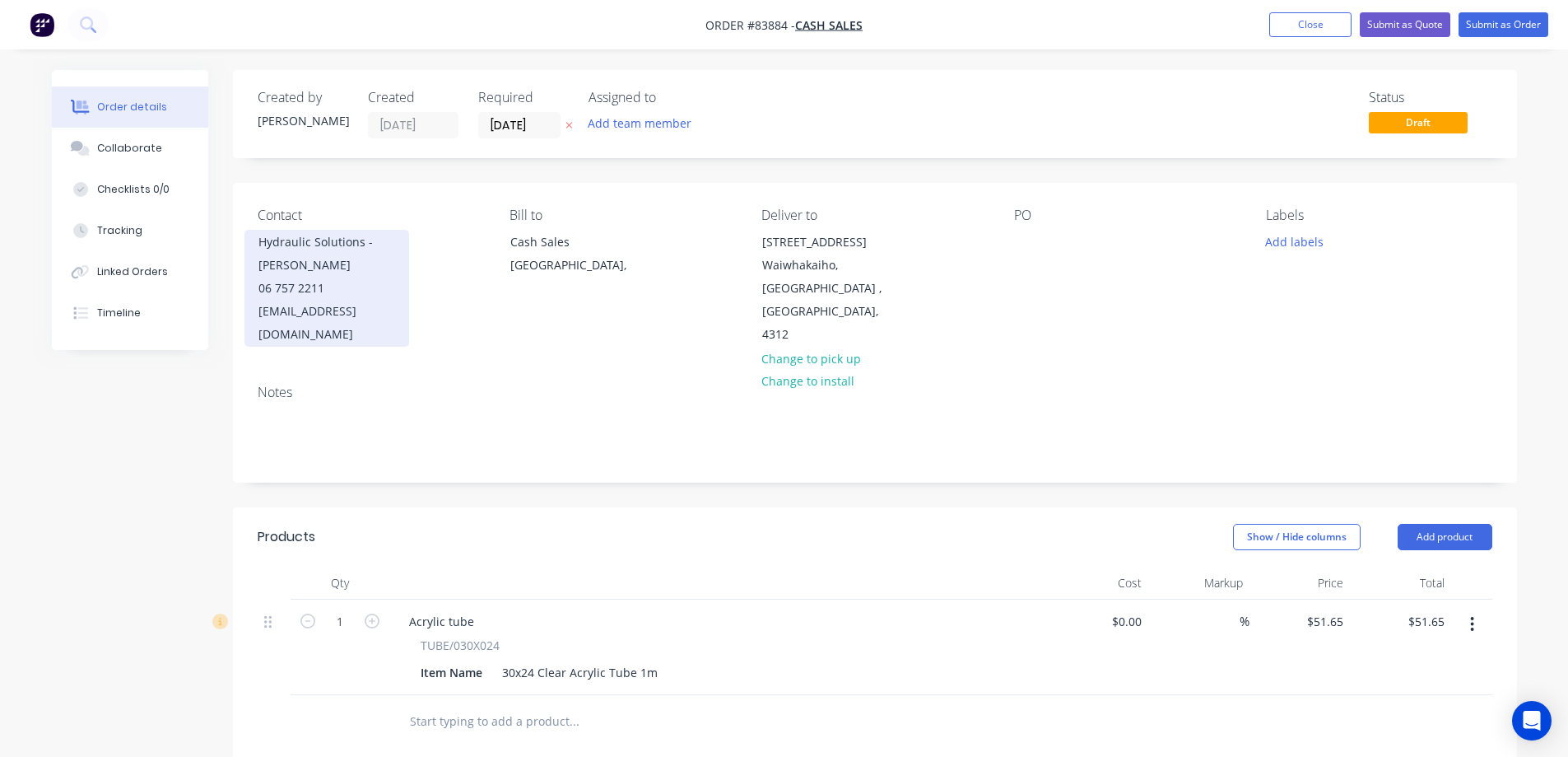
click at [386, 263] on div "Hydraulic Solutions - Brian" at bounding box center [327, 253] width 137 height 46
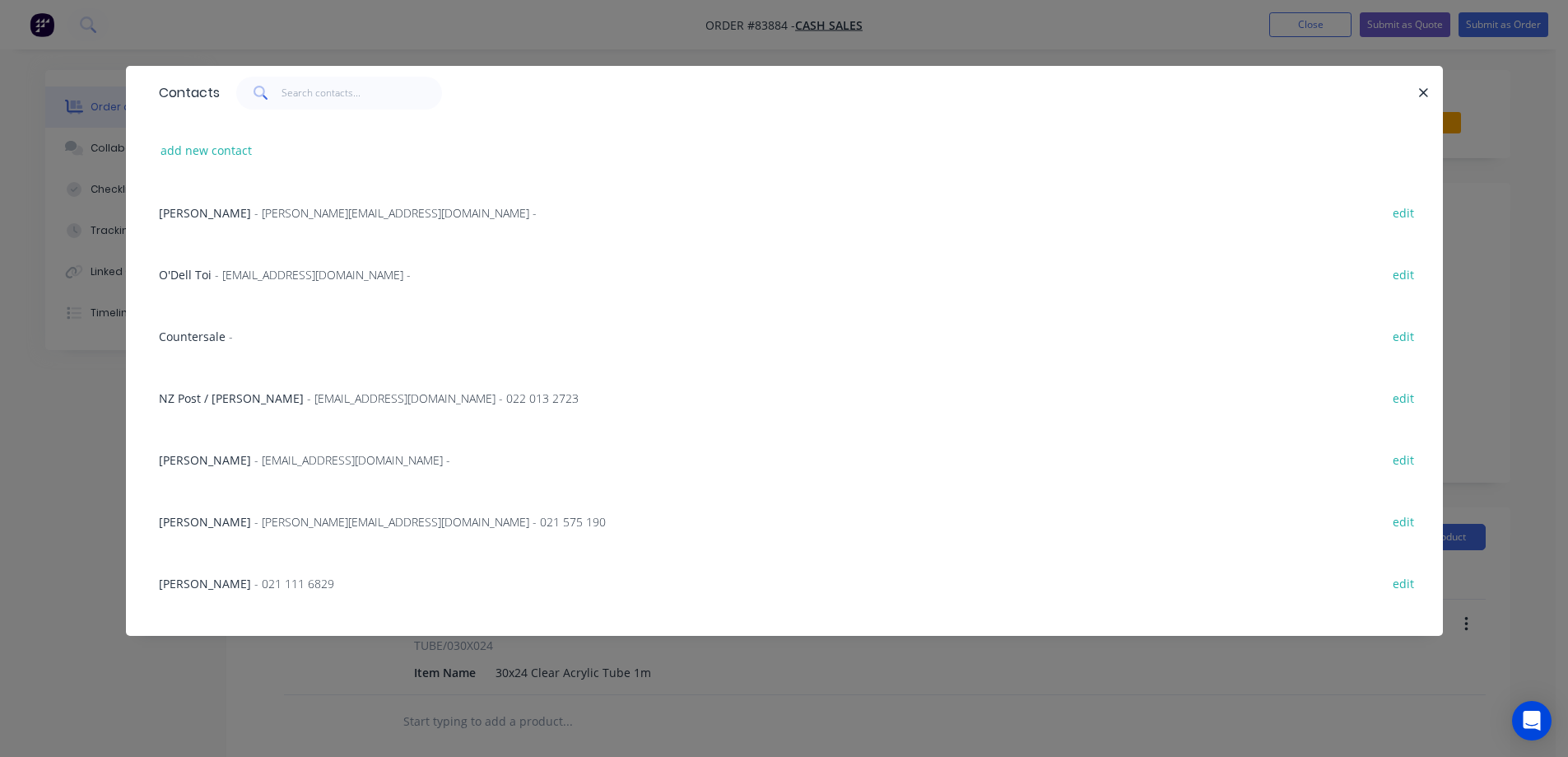
click at [196, 332] on span "Countersale" at bounding box center [191, 336] width 66 height 15
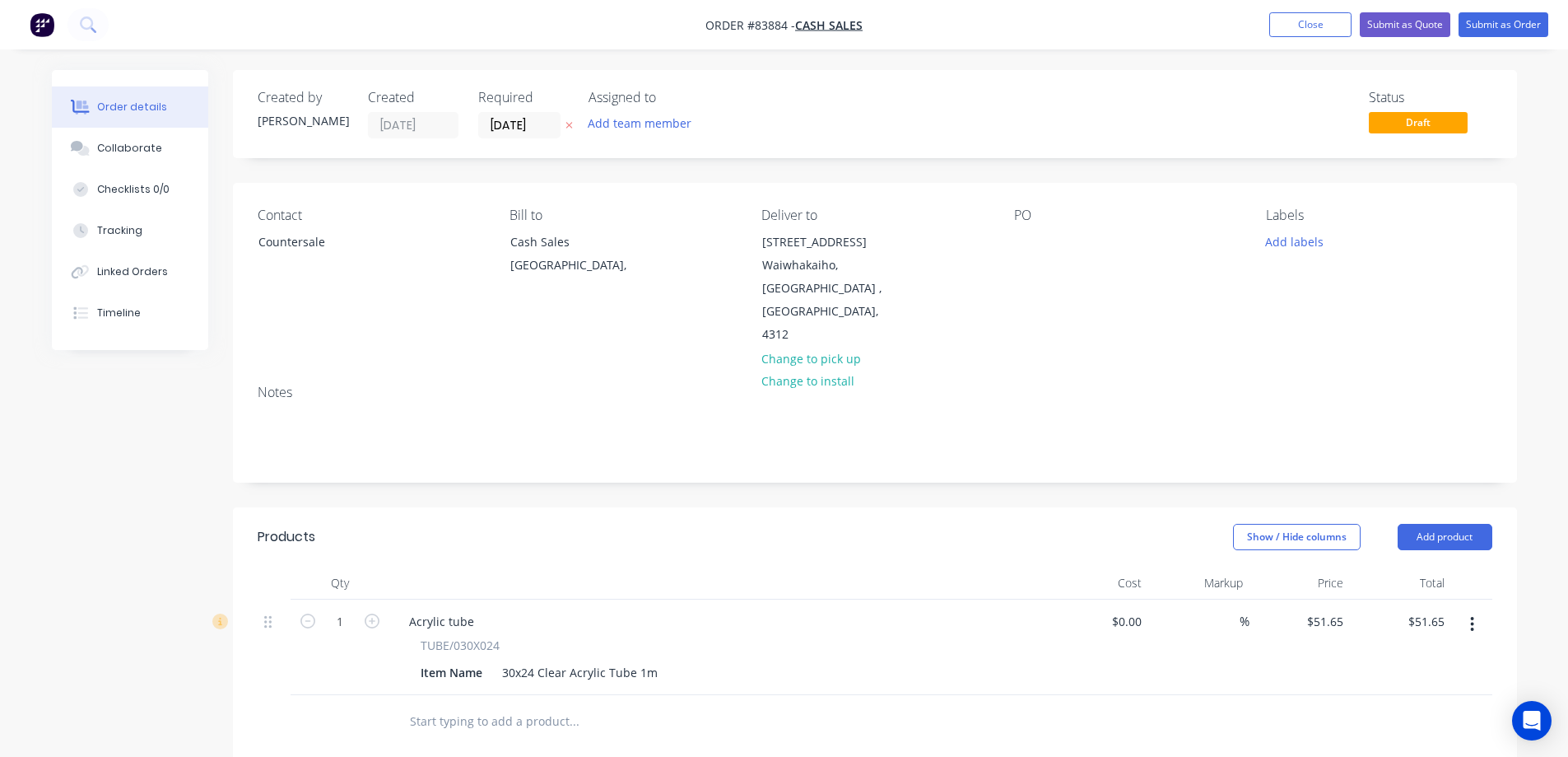
click at [1042, 235] on div "PO" at bounding box center [1126, 277] width 226 height 139
click at [1034, 235] on div at bounding box center [1026, 241] width 26 height 24
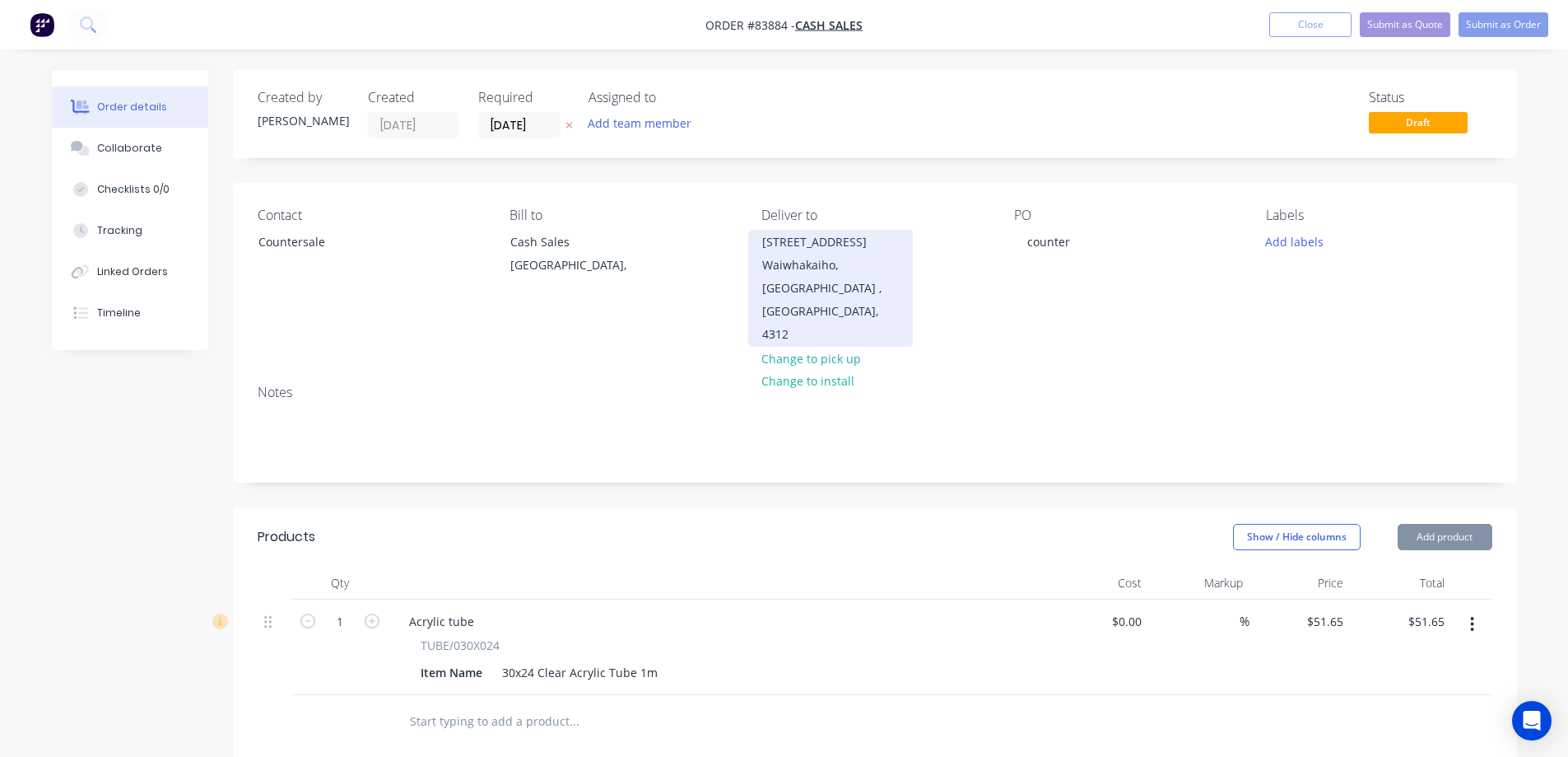
click at [817, 306] on div "Waiwhakaiho, New Plymouth , North Island, 4312" at bounding box center [830, 300] width 137 height 93
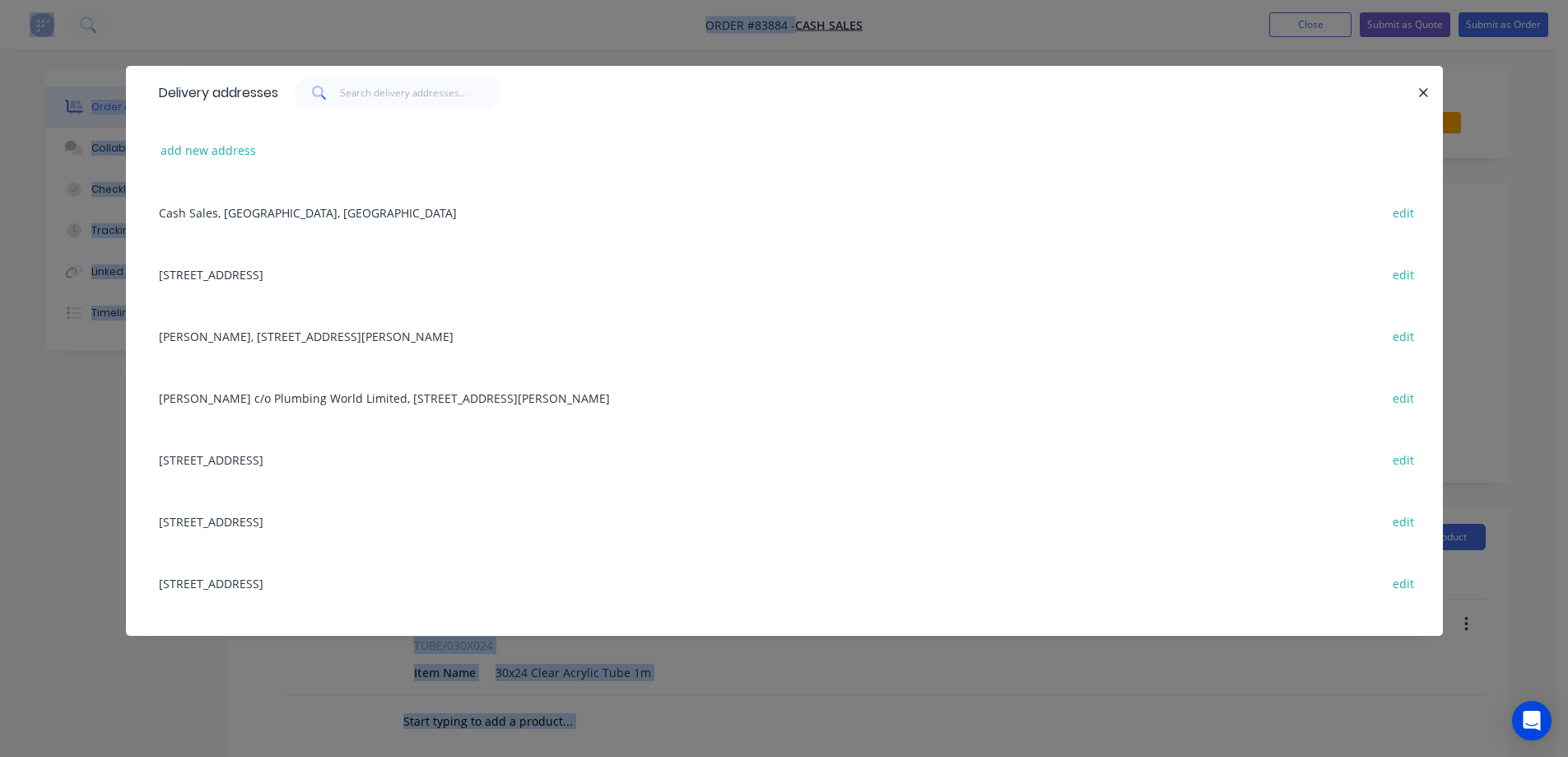
click at [357, 153] on div "add new address" at bounding box center [784, 151] width 1268 height 62
drag, startPoint x: 24, startPoint y: 192, endPoint x: 57, endPoint y: 195, distance: 33.1
click at [24, 192] on div "Delivery addresses add new address Cash Sales, Auckland, New Zealand edit 31/33…" at bounding box center [784, 378] width 1568 height 757
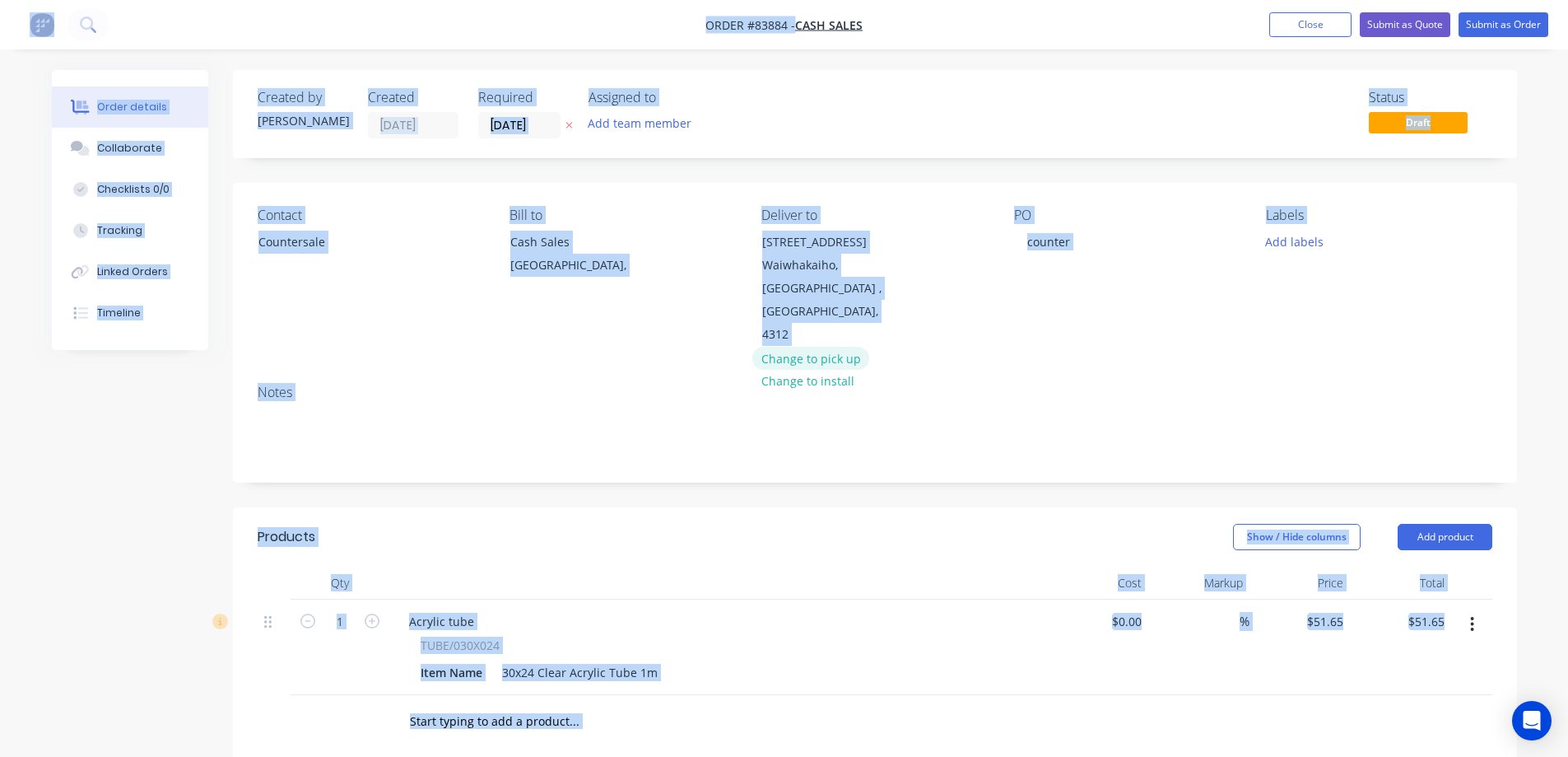
click at [855, 347] on button "Change to pick up" at bounding box center [810, 358] width 117 height 22
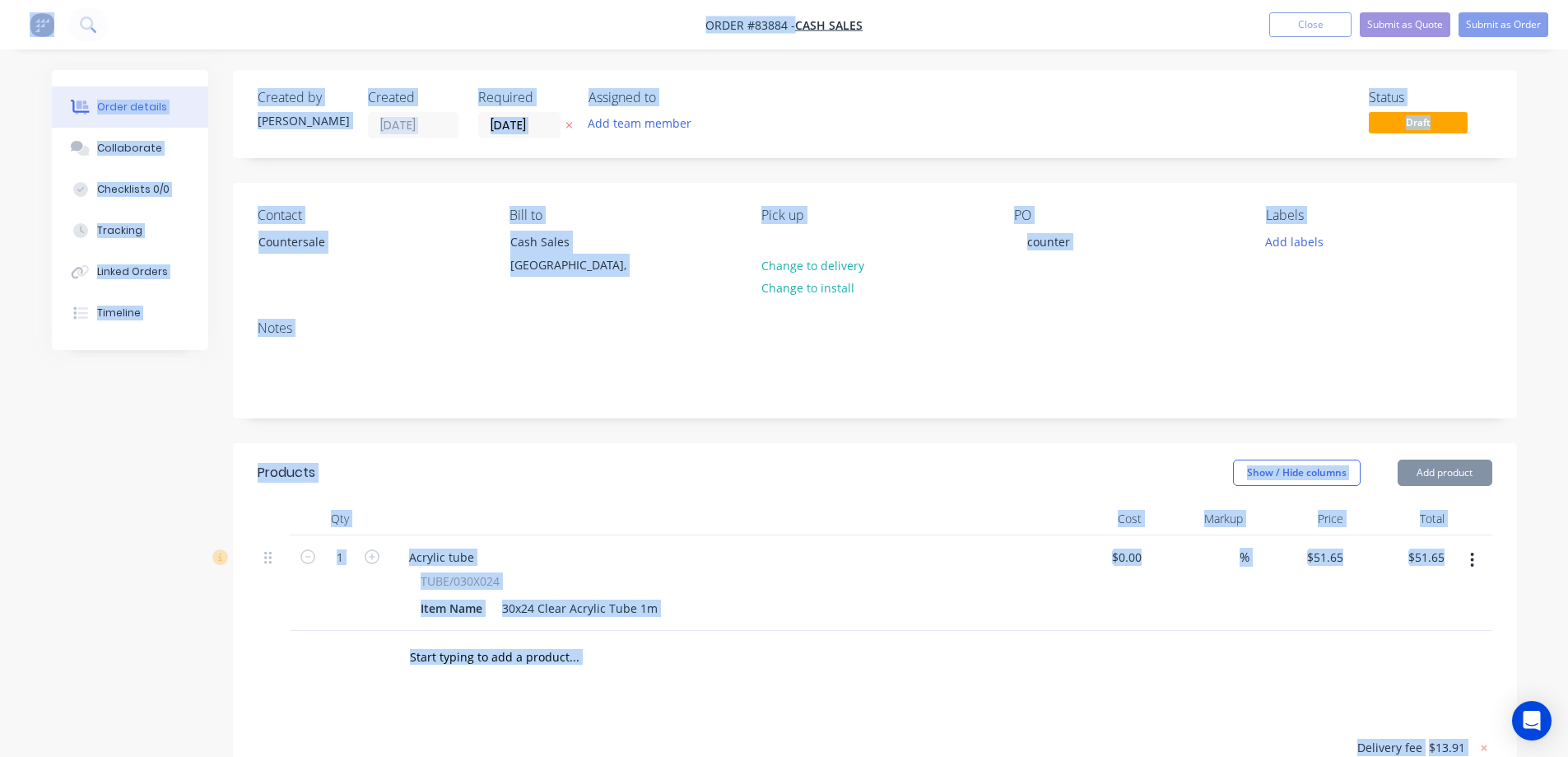
click at [951, 323] on div "Notes" at bounding box center [875, 328] width 1235 height 15
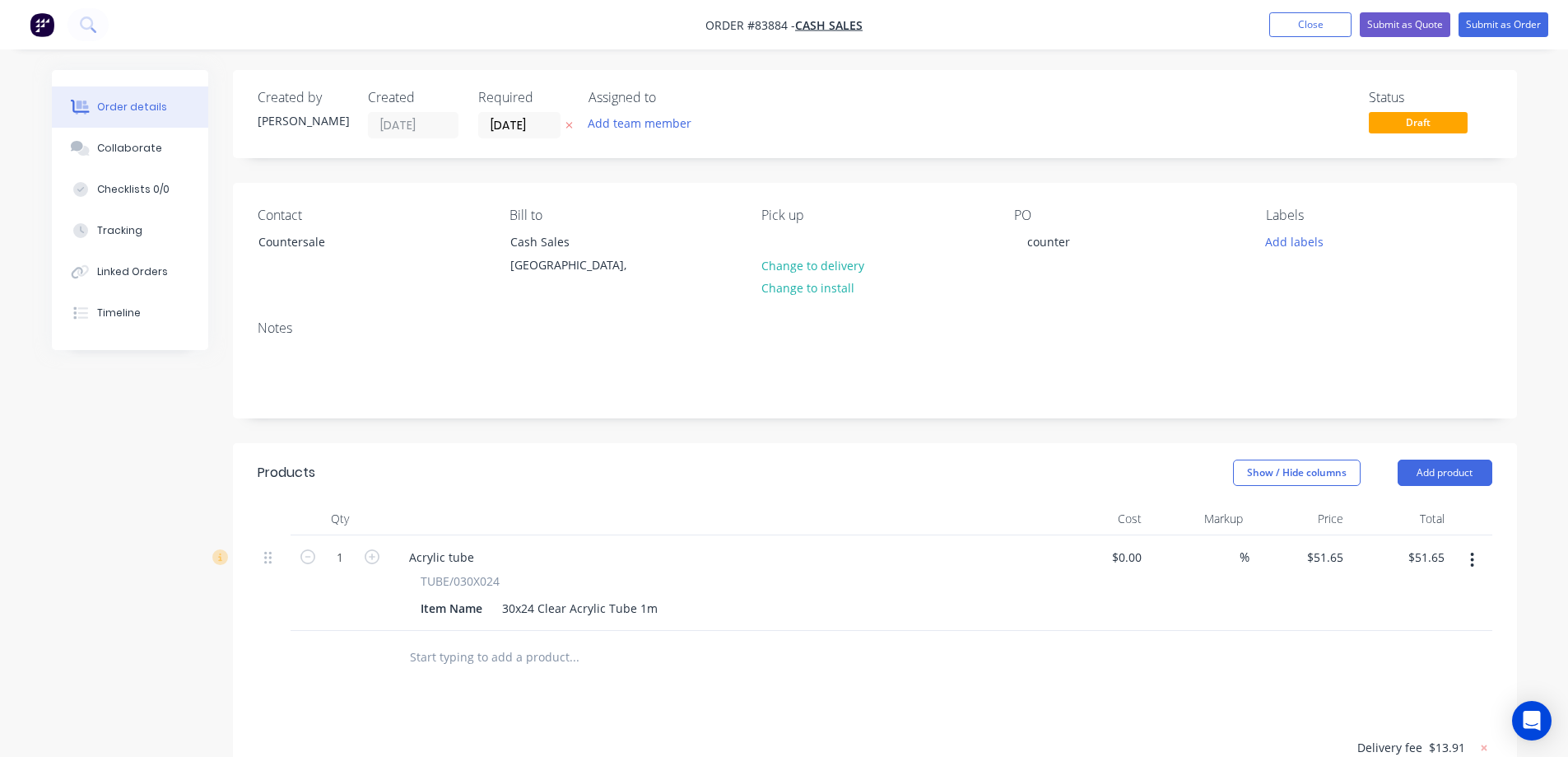
click at [574, 125] on button at bounding box center [569, 125] width 17 height 19
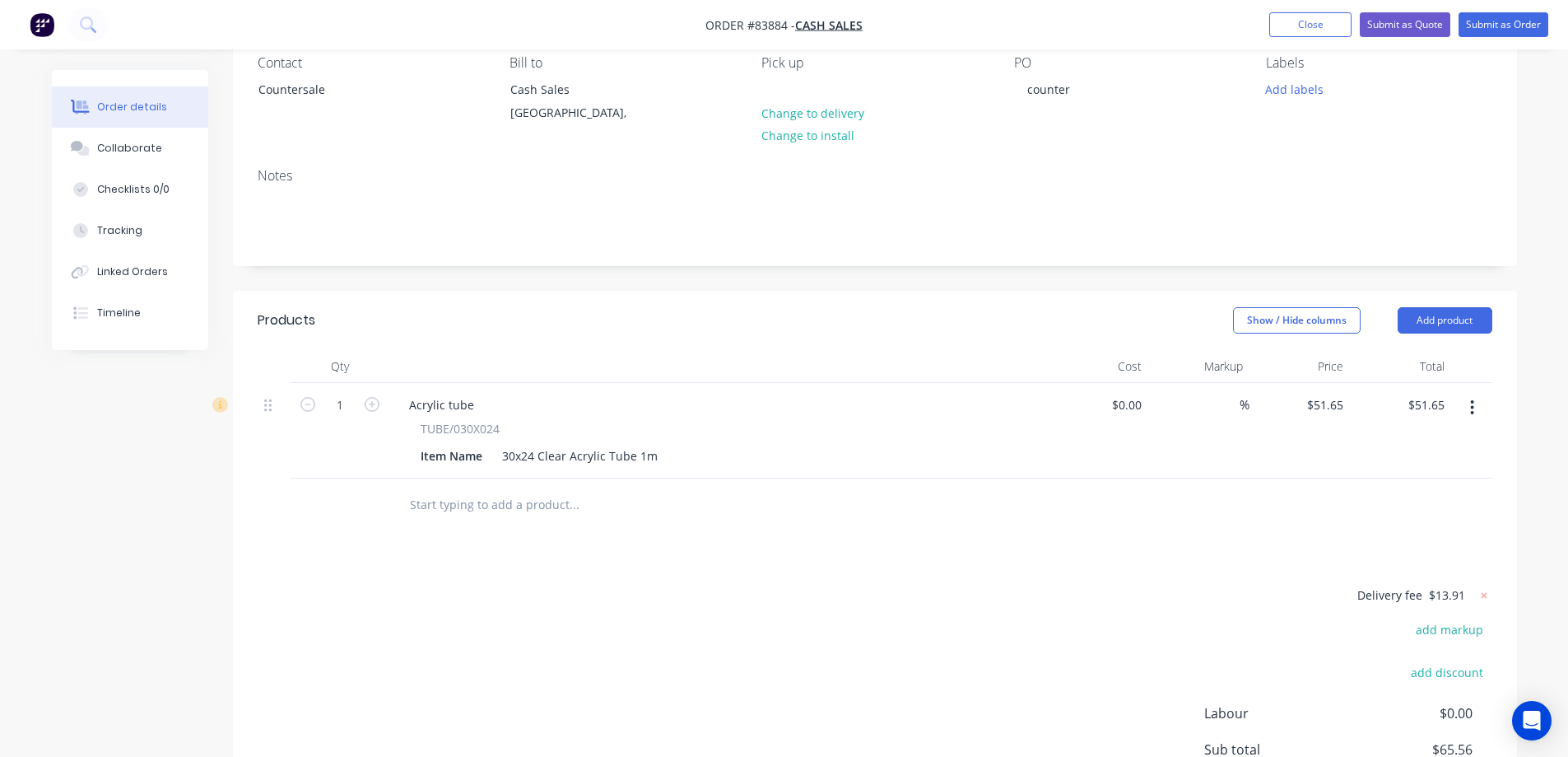
scroll to position [329, 0]
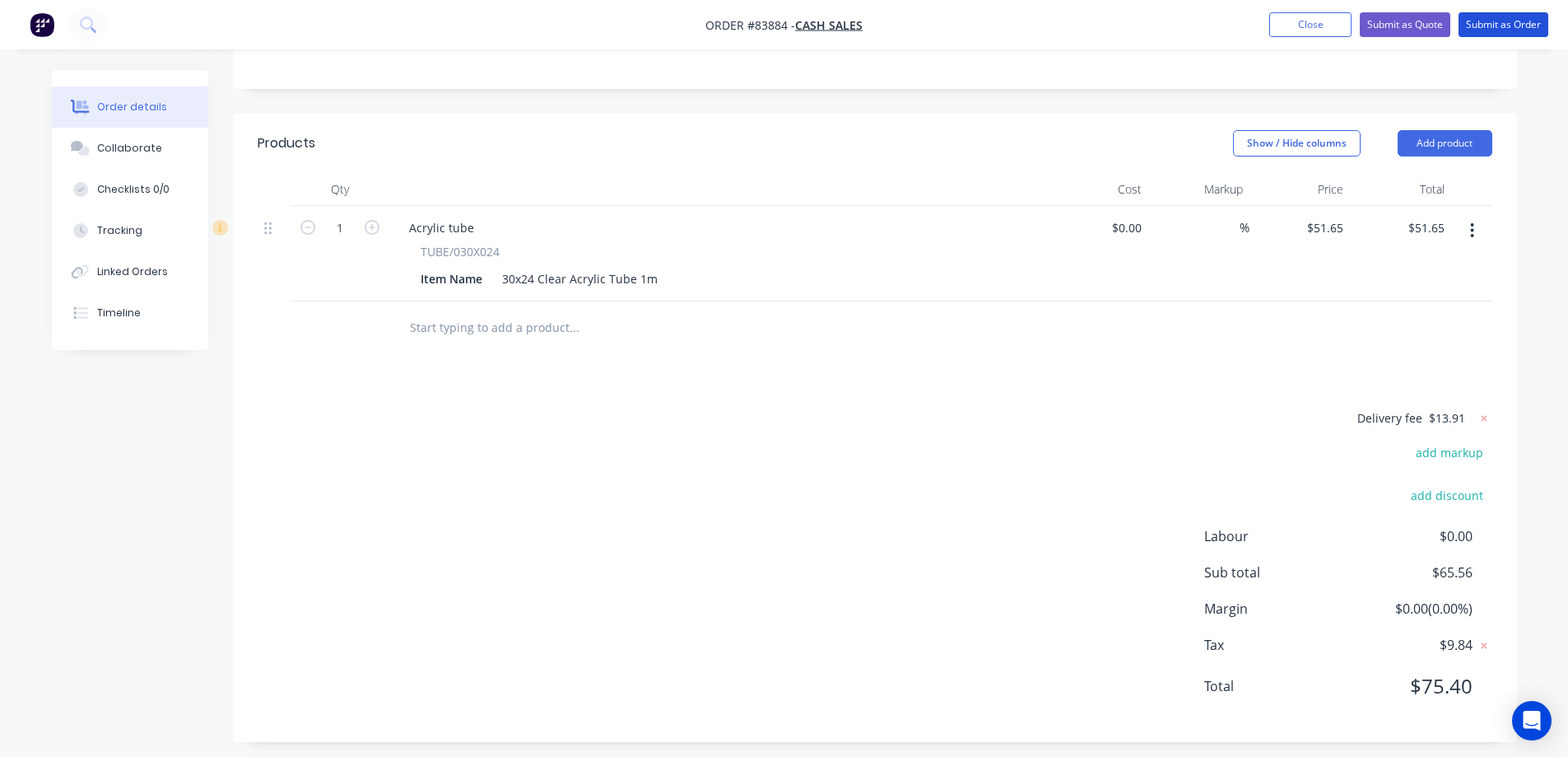
drag, startPoint x: 1493, startPoint y: 22, endPoint x: 1494, endPoint y: 359, distance: 337.0
click at [1495, 351] on div "Order #83884 - Cash Sales Add product Close Submit as Quote Submit as Order Ord…" at bounding box center [784, 218] width 1568 height 1096
click at [1485, 411] on icon at bounding box center [1484, 418] width 16 height 16
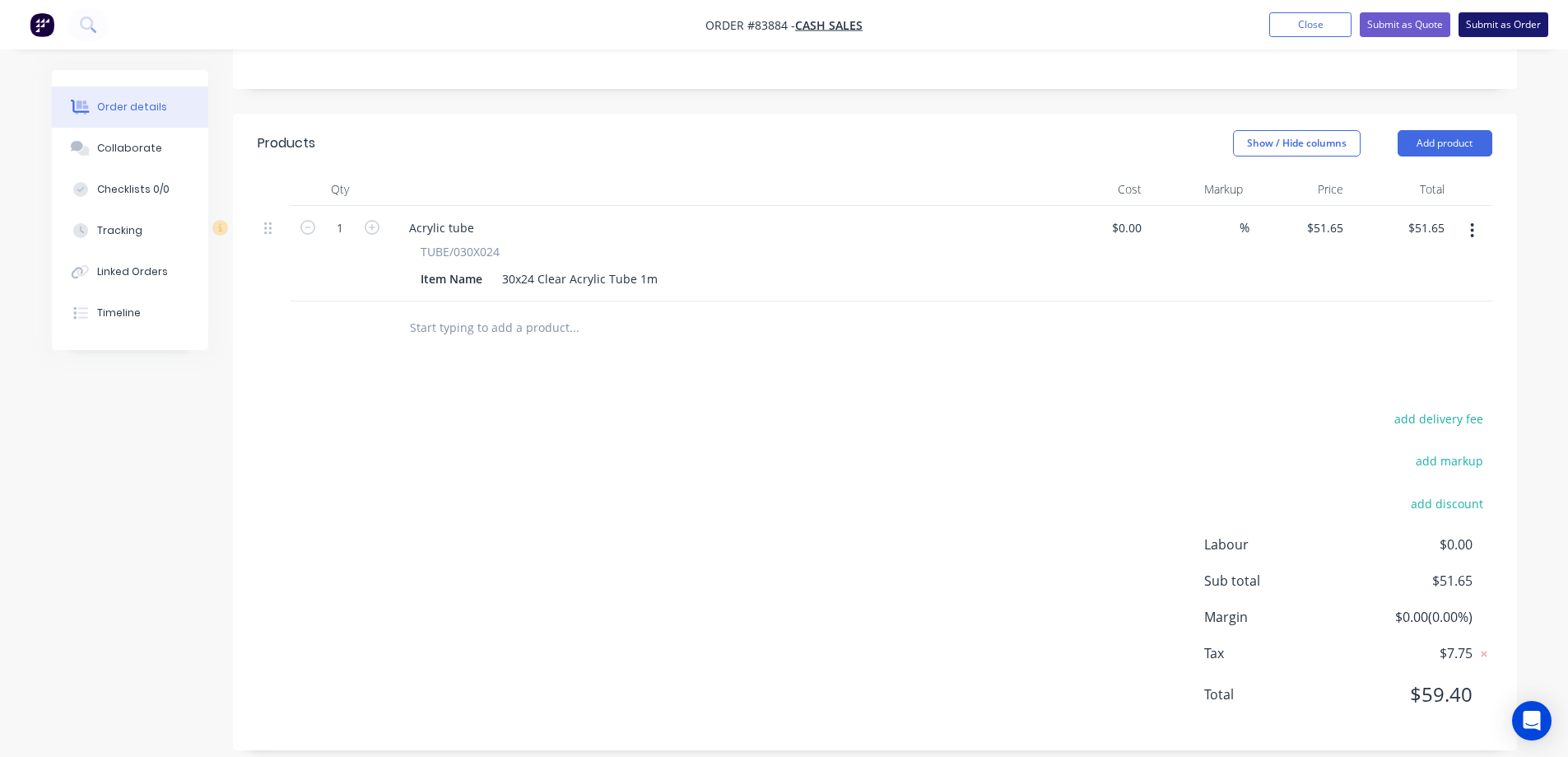
click at [1492, 30] on button "Submit as Order" at bounding box center [1503, 25] width 90 height 25
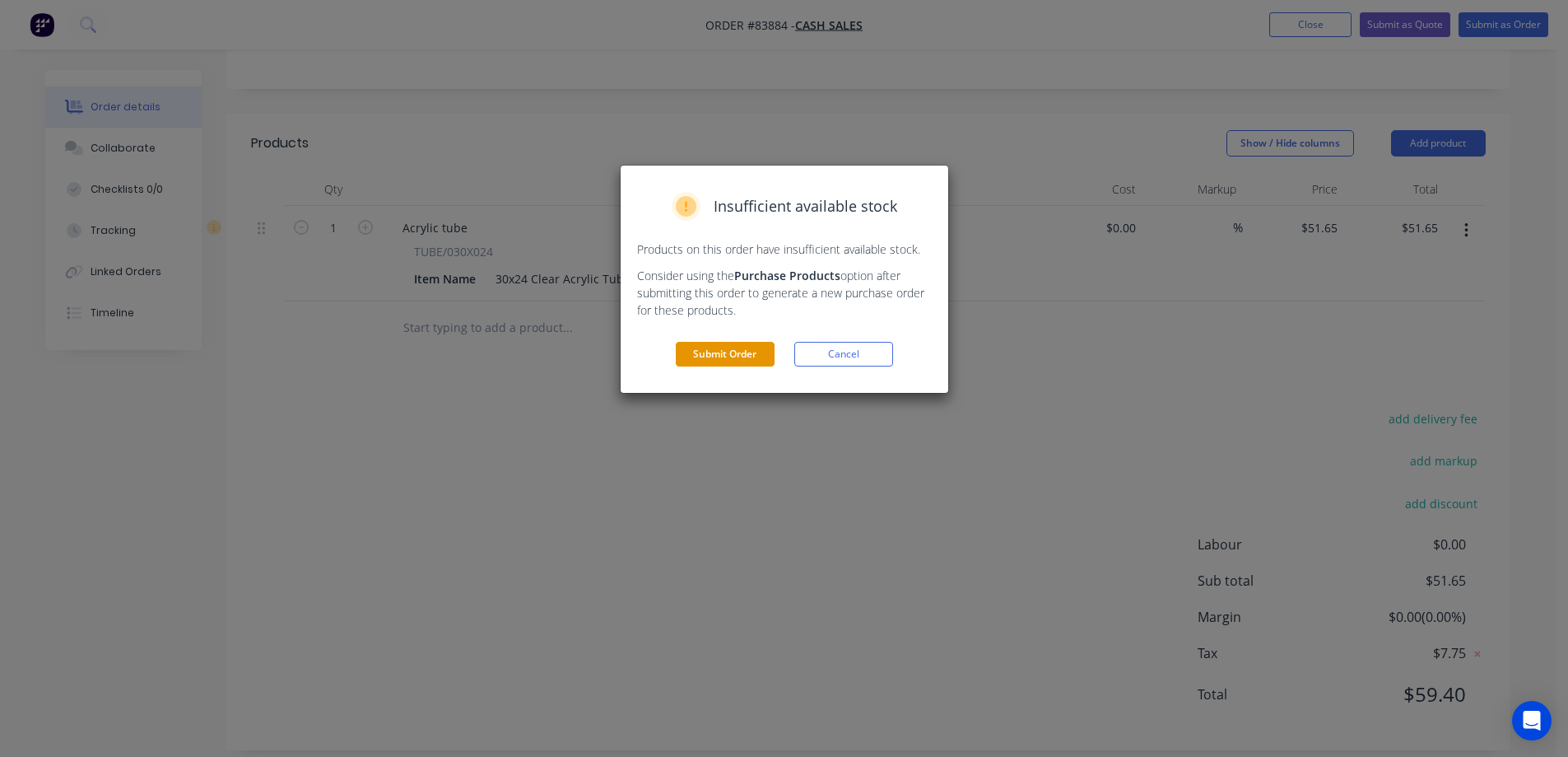
click at [703, 355] on button "Submit Order" at bounding box center [725, 353] width 99 height 25
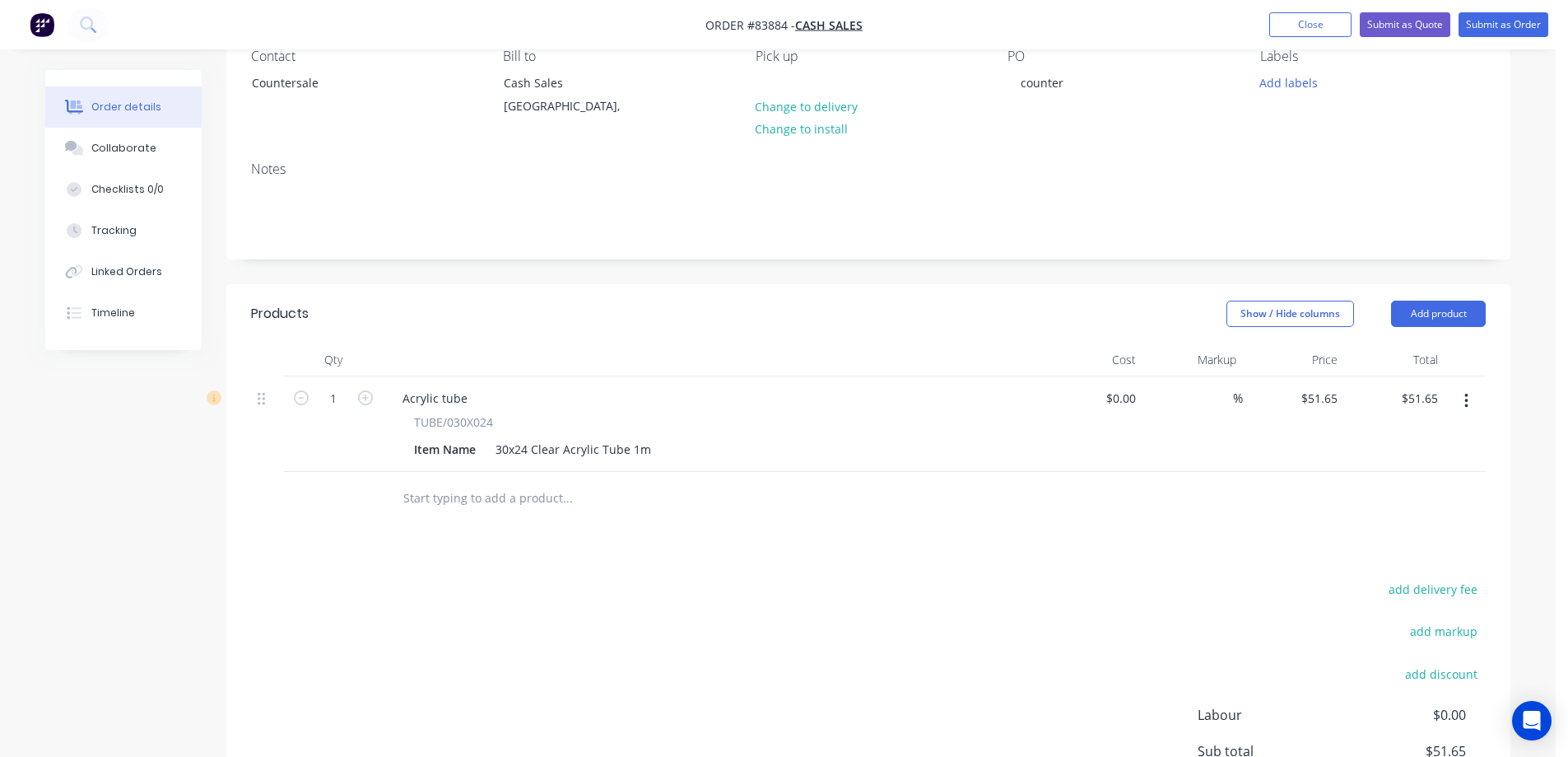
scroll to position [160, 0]
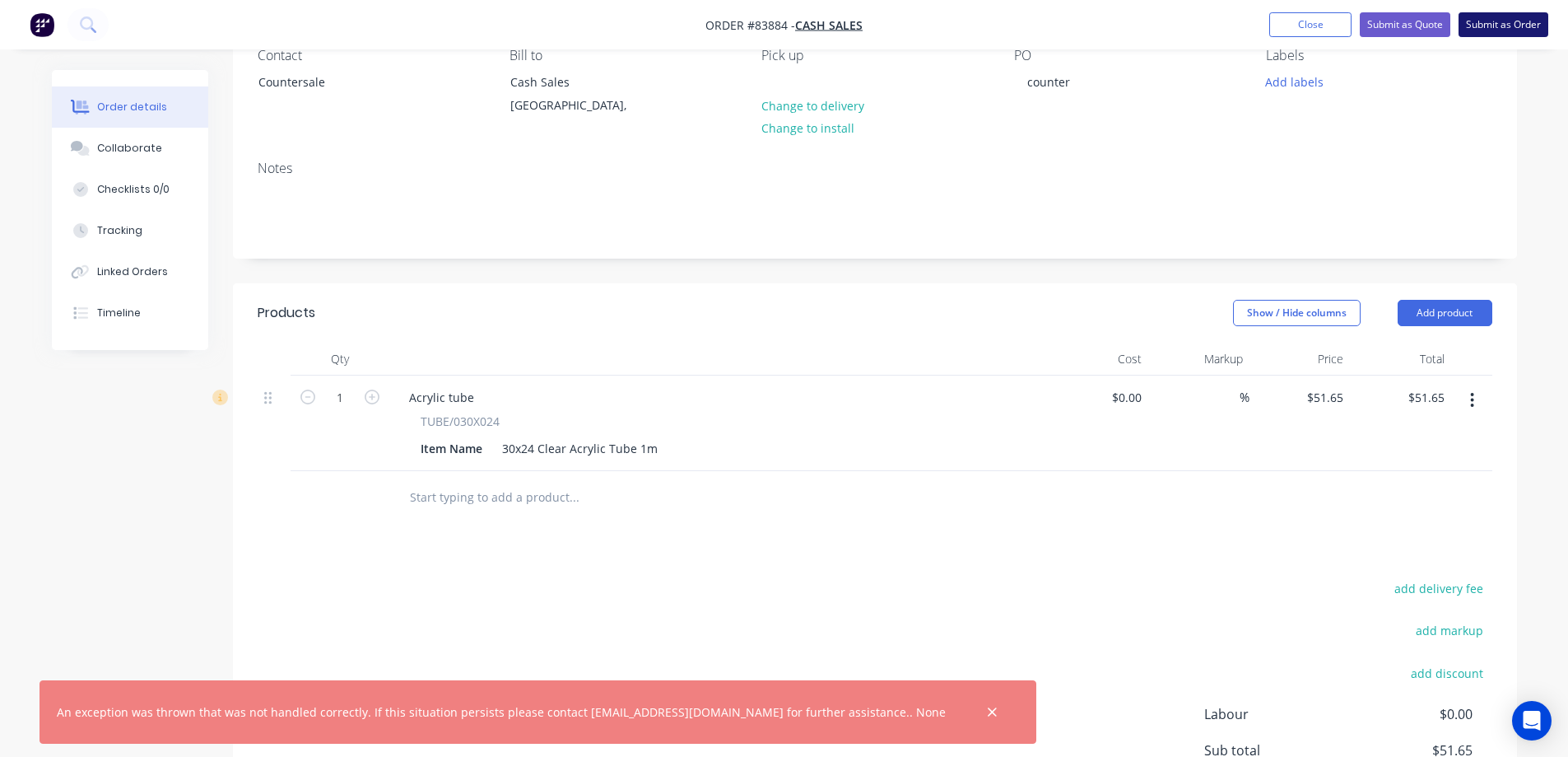
click at [1505, 24] on button "Submit as Order" at bounding box center [1503, 25] width 90 height 25
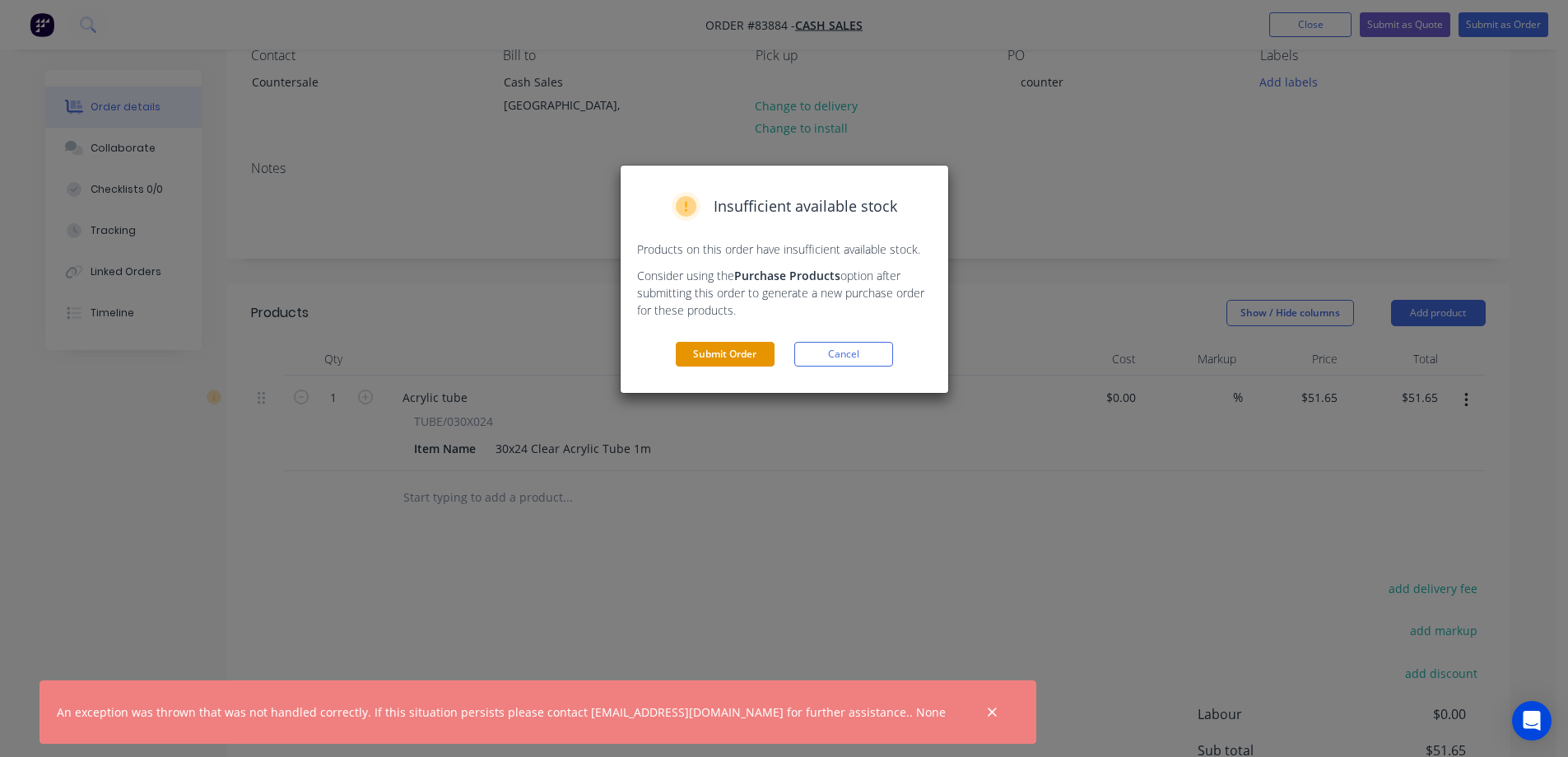
click at [736, 351] on button "Submit Order" at bounding box center [725, 353] width 99 height 25
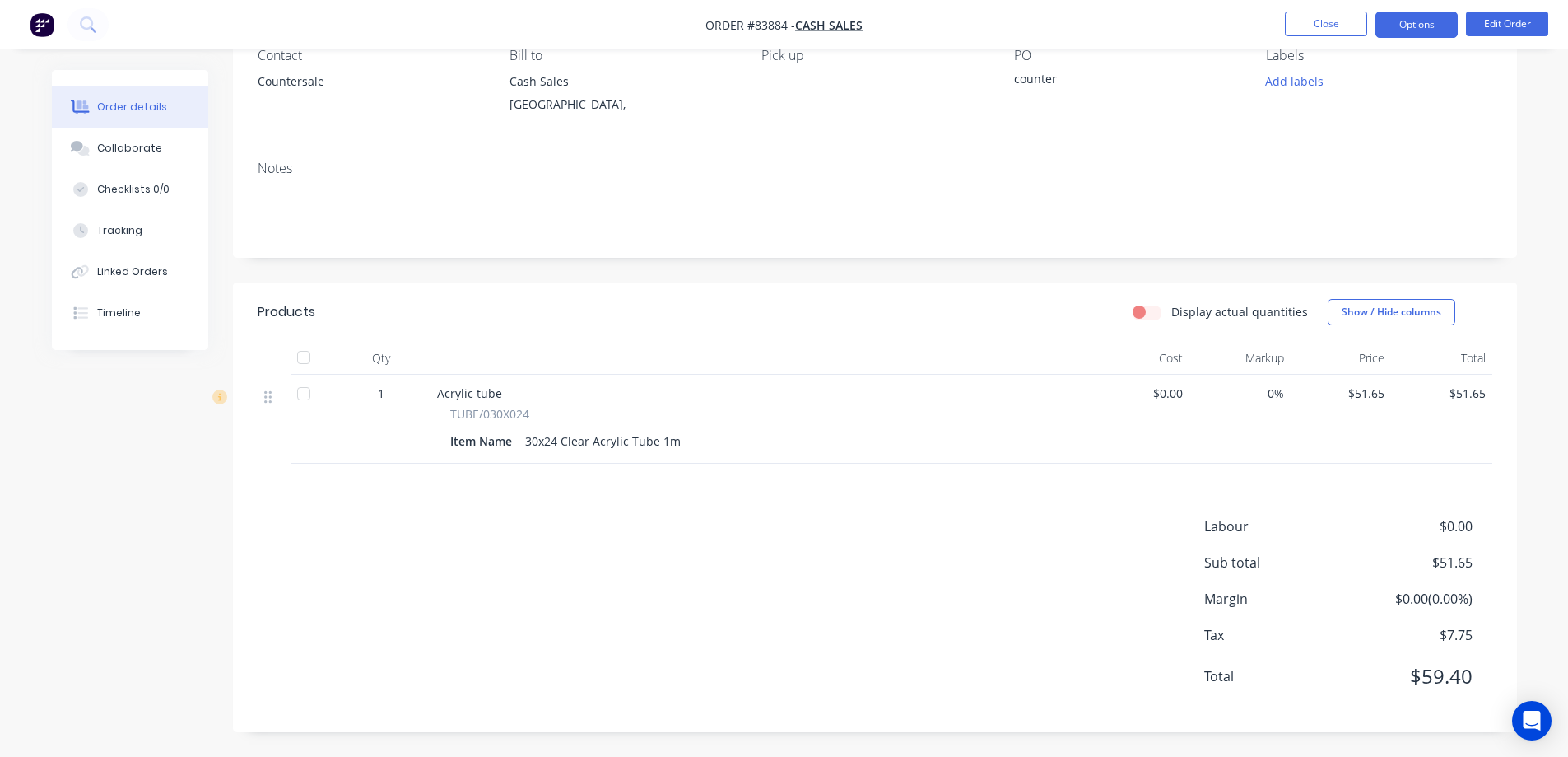
click at [1426, 24] on button "Options" at bounding box center [1416, 25] width 83 height 26
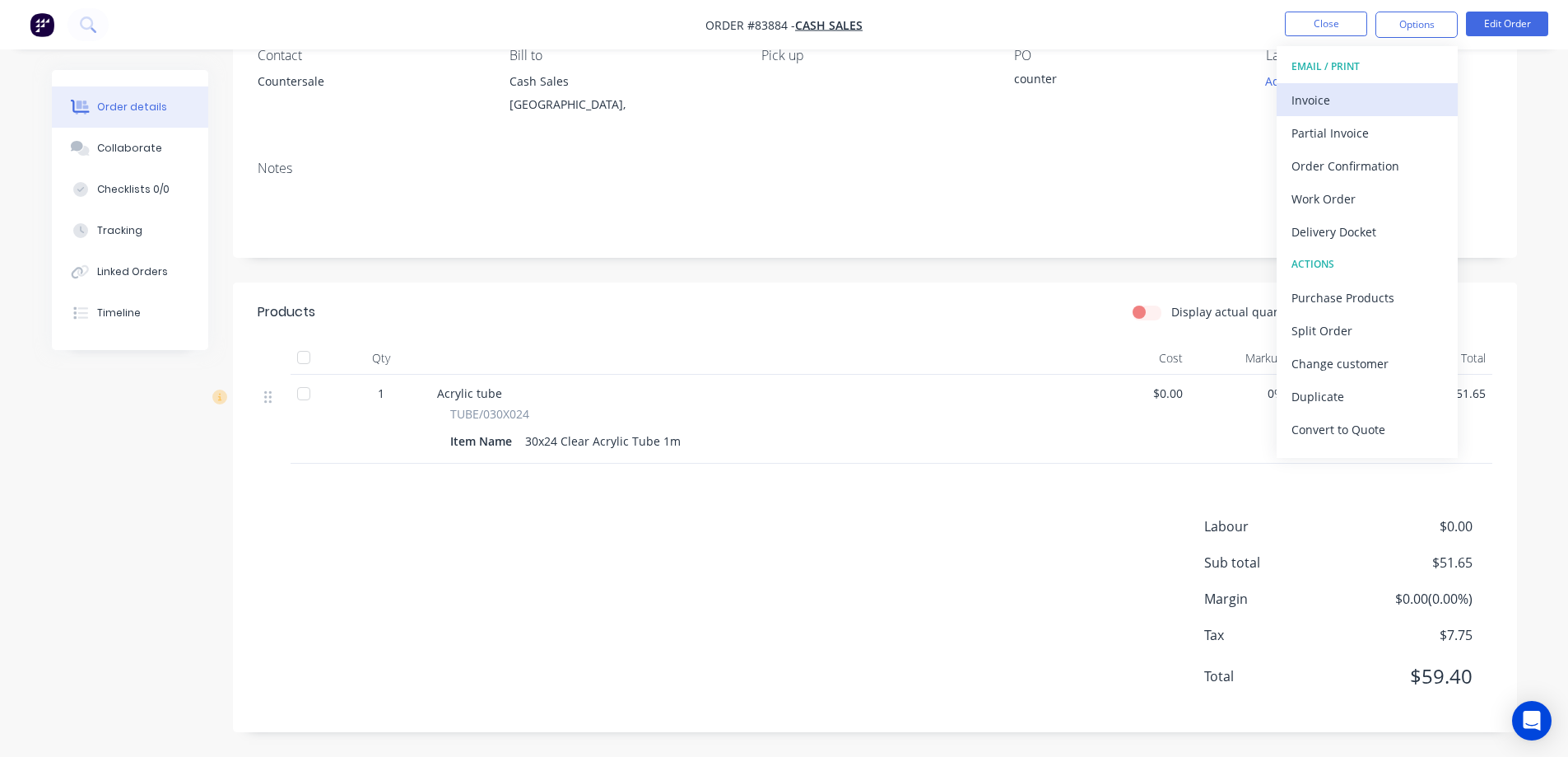
click at [1359, 111] on div "Invoice" at bounding box center [1367, 100] width 152 height 24
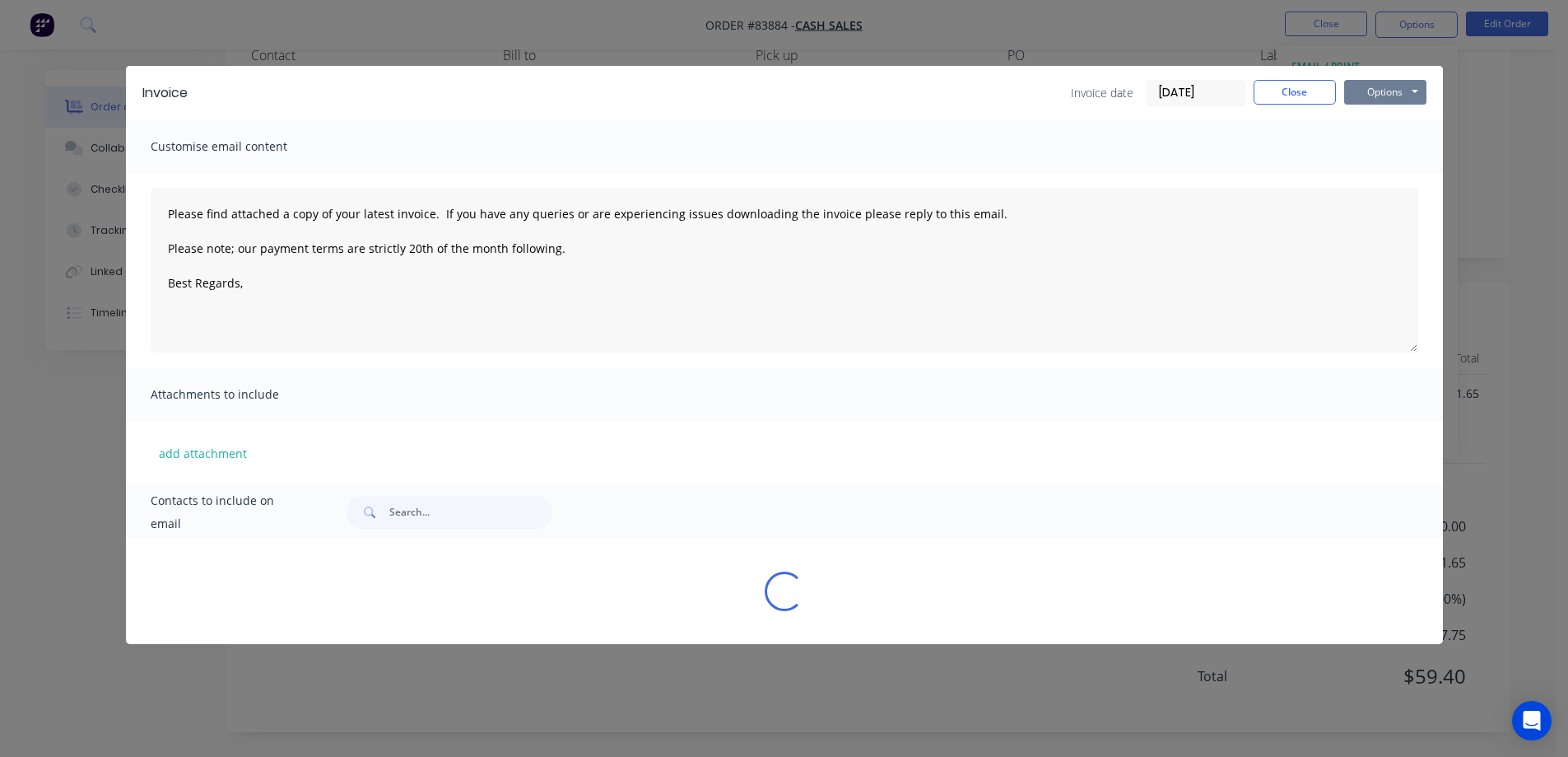
click at [1393, 89] on button "Options" at bounding box center [1385, 92] width 83 height 25
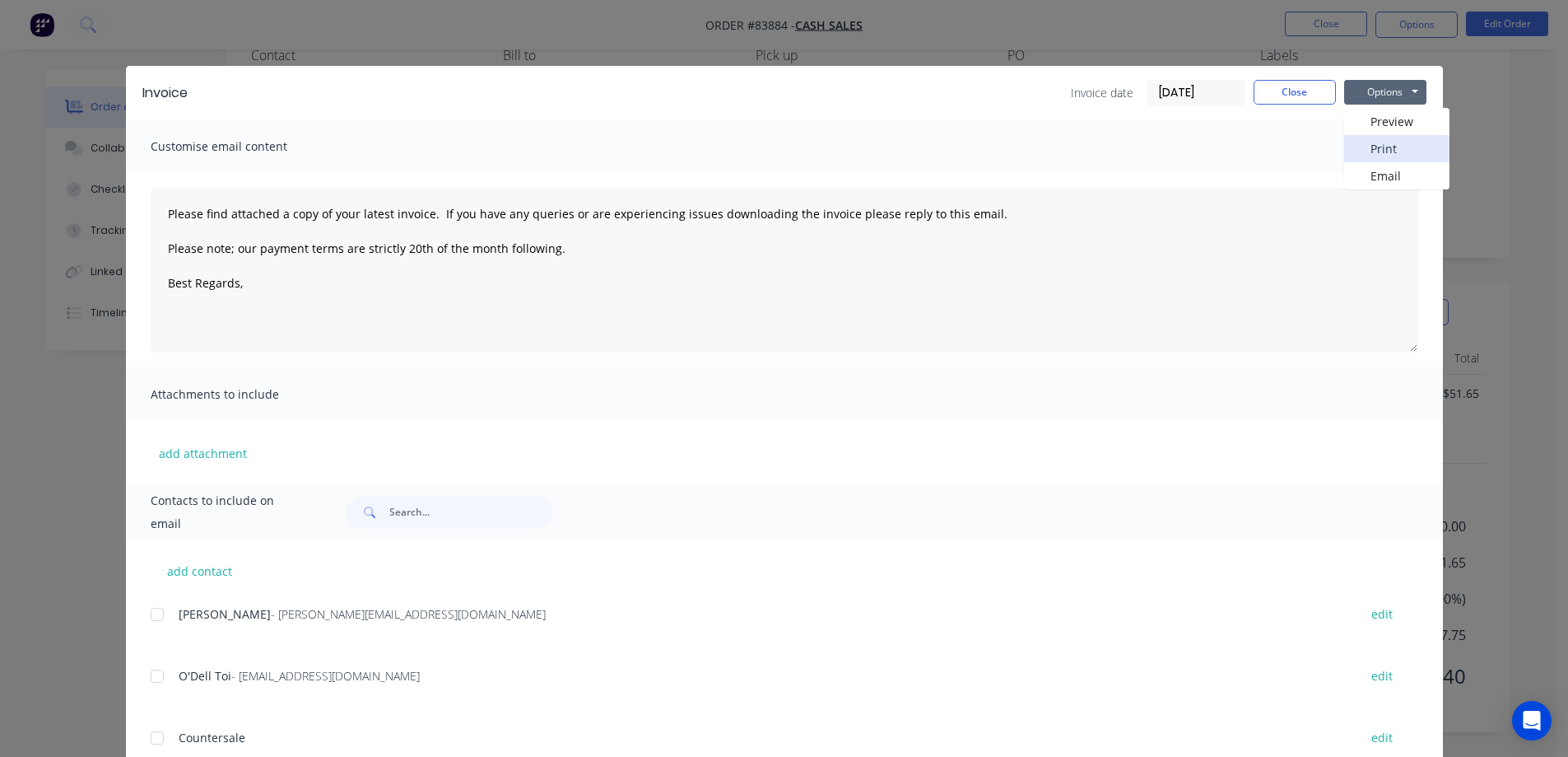
click at [1378, 152] on button "Print" at bounding box center [1396, 149] width 105 height 27
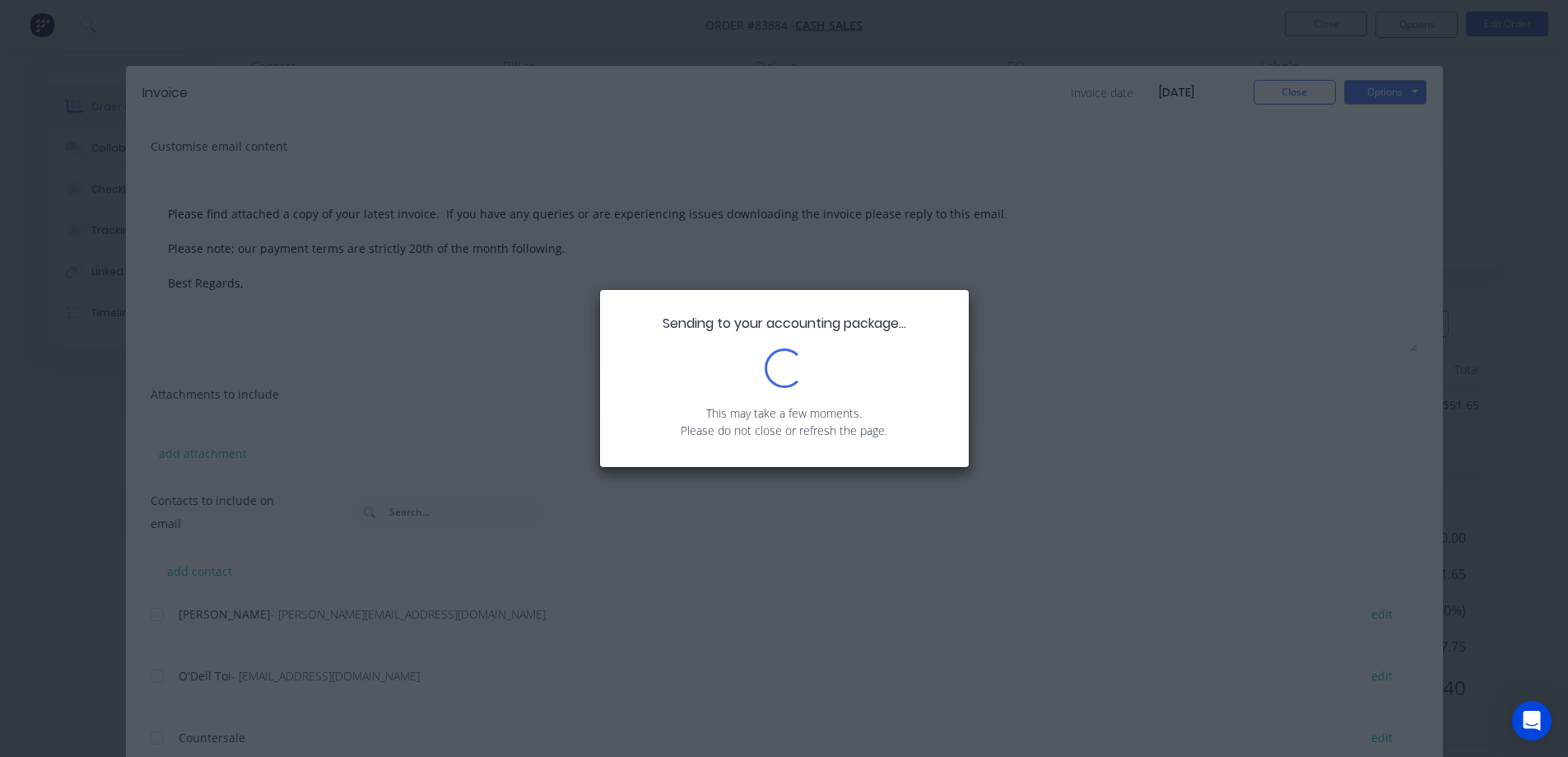
scroll to position [0, 0]
type textarea "Please find attached a copy of your latest invoice. If you have any queries or …"
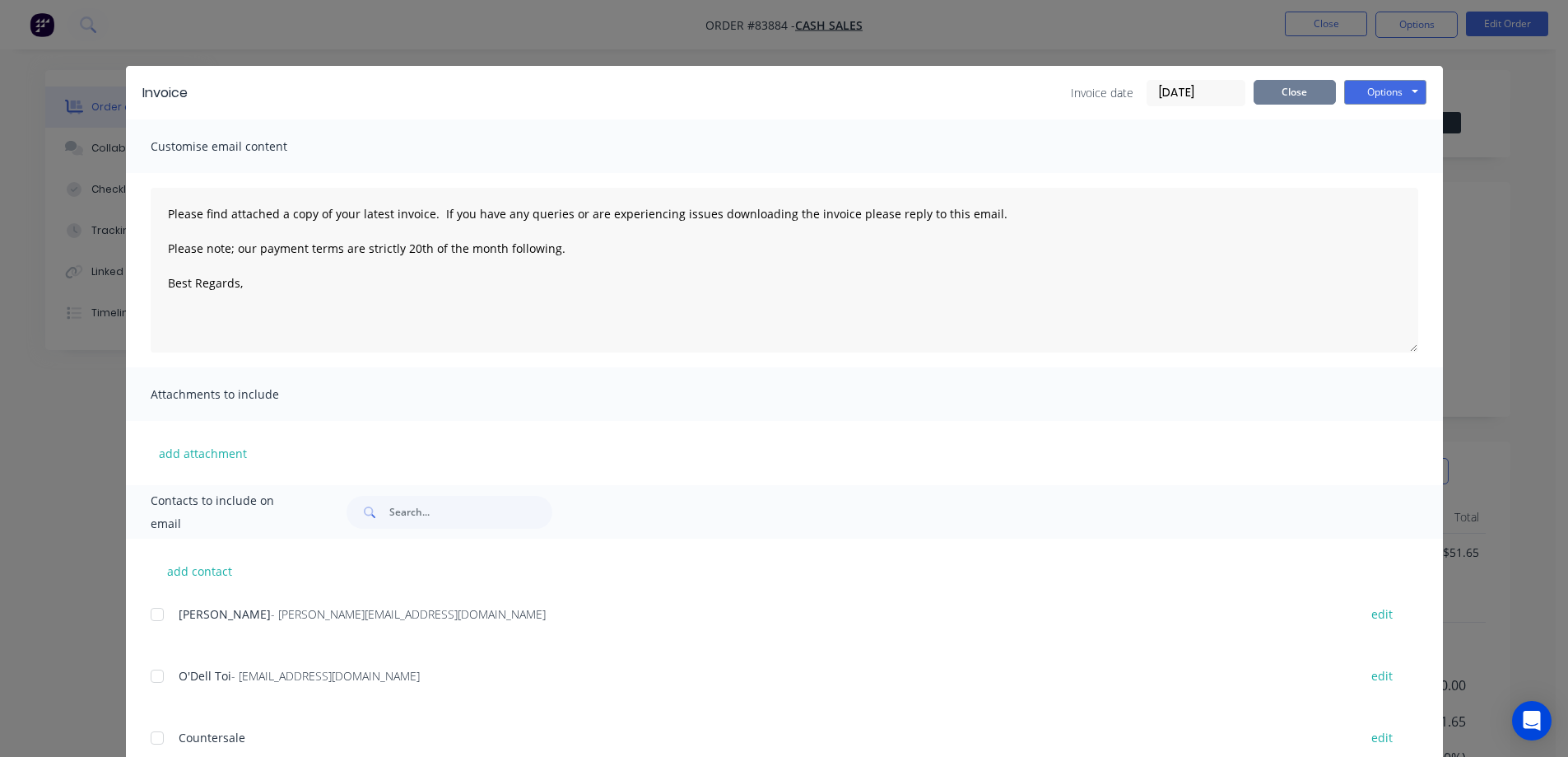
click at [1279, 95] on button "Close" at bounding box center [1294, 92] width 83 height 25
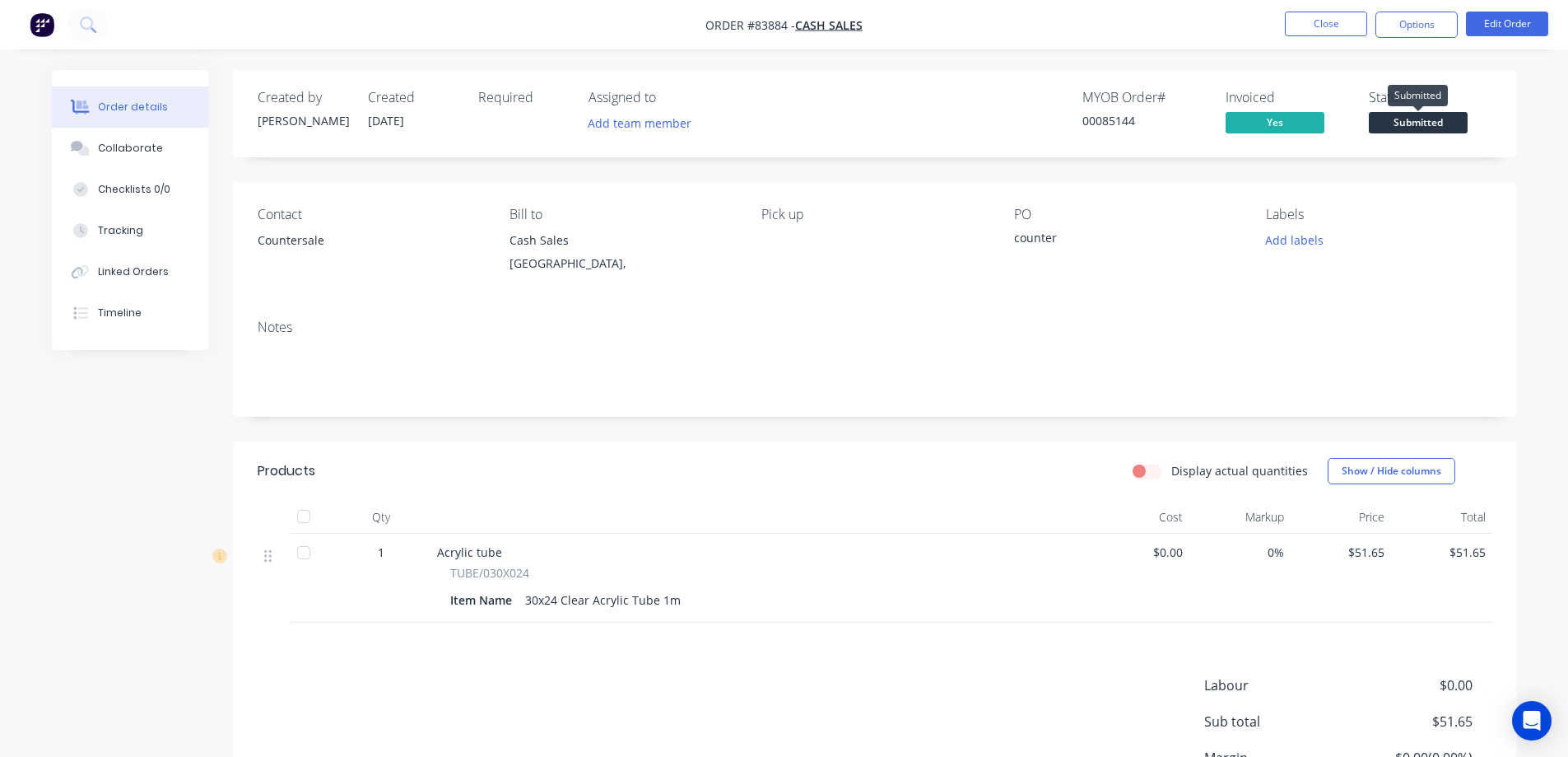
click at [1399, 113] on span "Submitted" at bounding box center [1417, 122] width 99 height 21
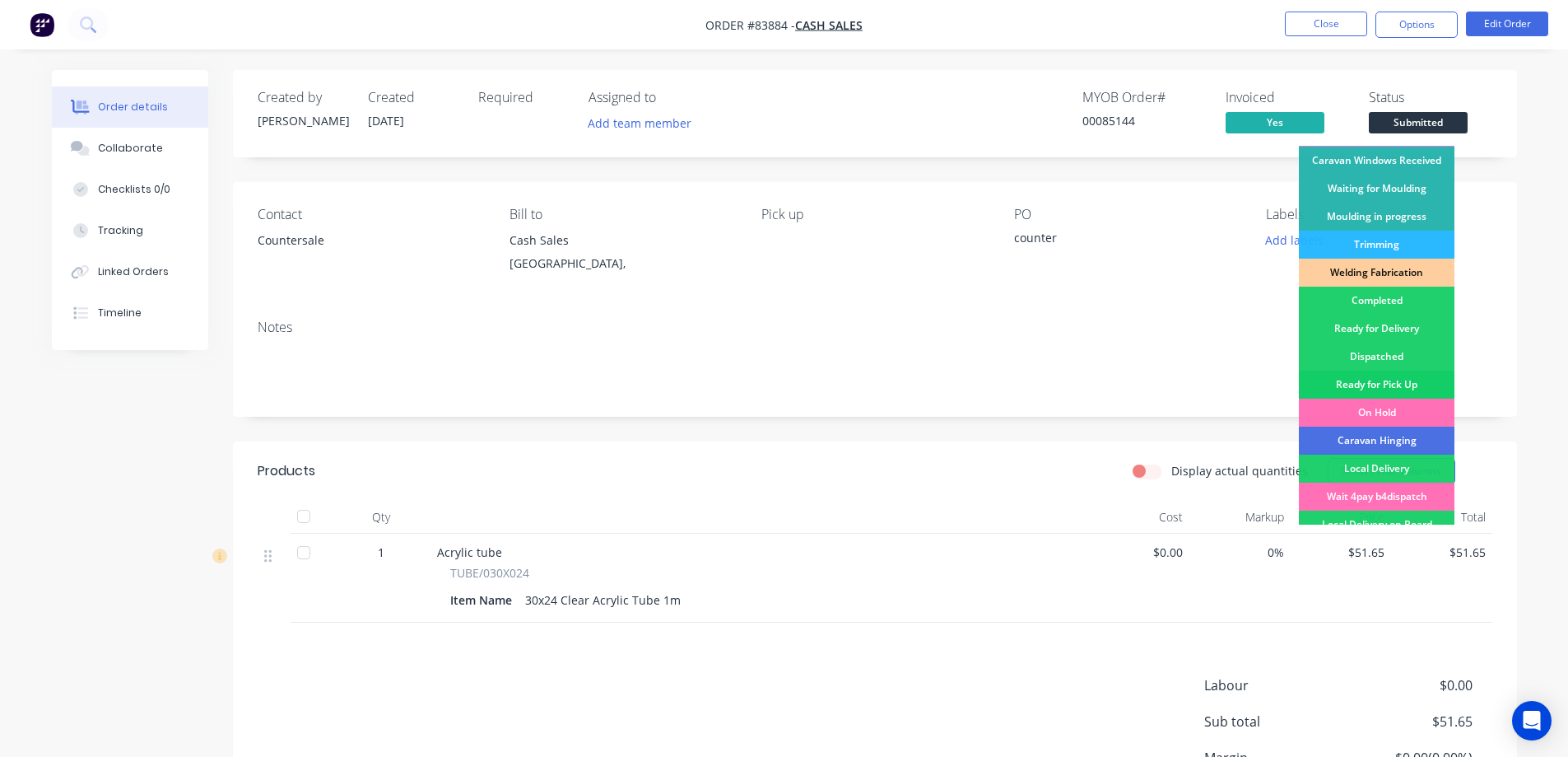
scroll to position [321, 0]
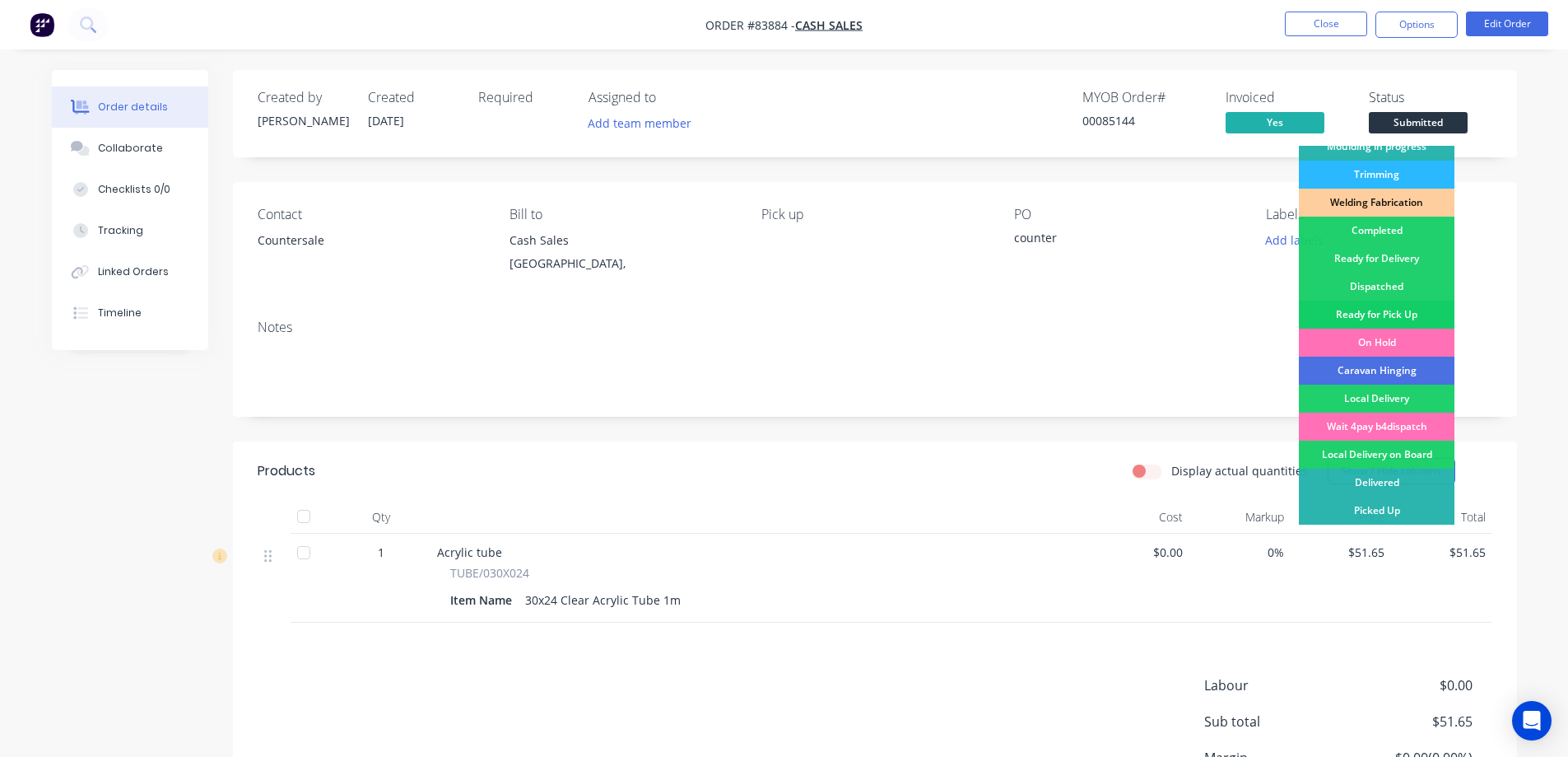
click at [1398, 306] on div "Ready for Pick Up" at bounding box center [1376, 314] width 155 height 28
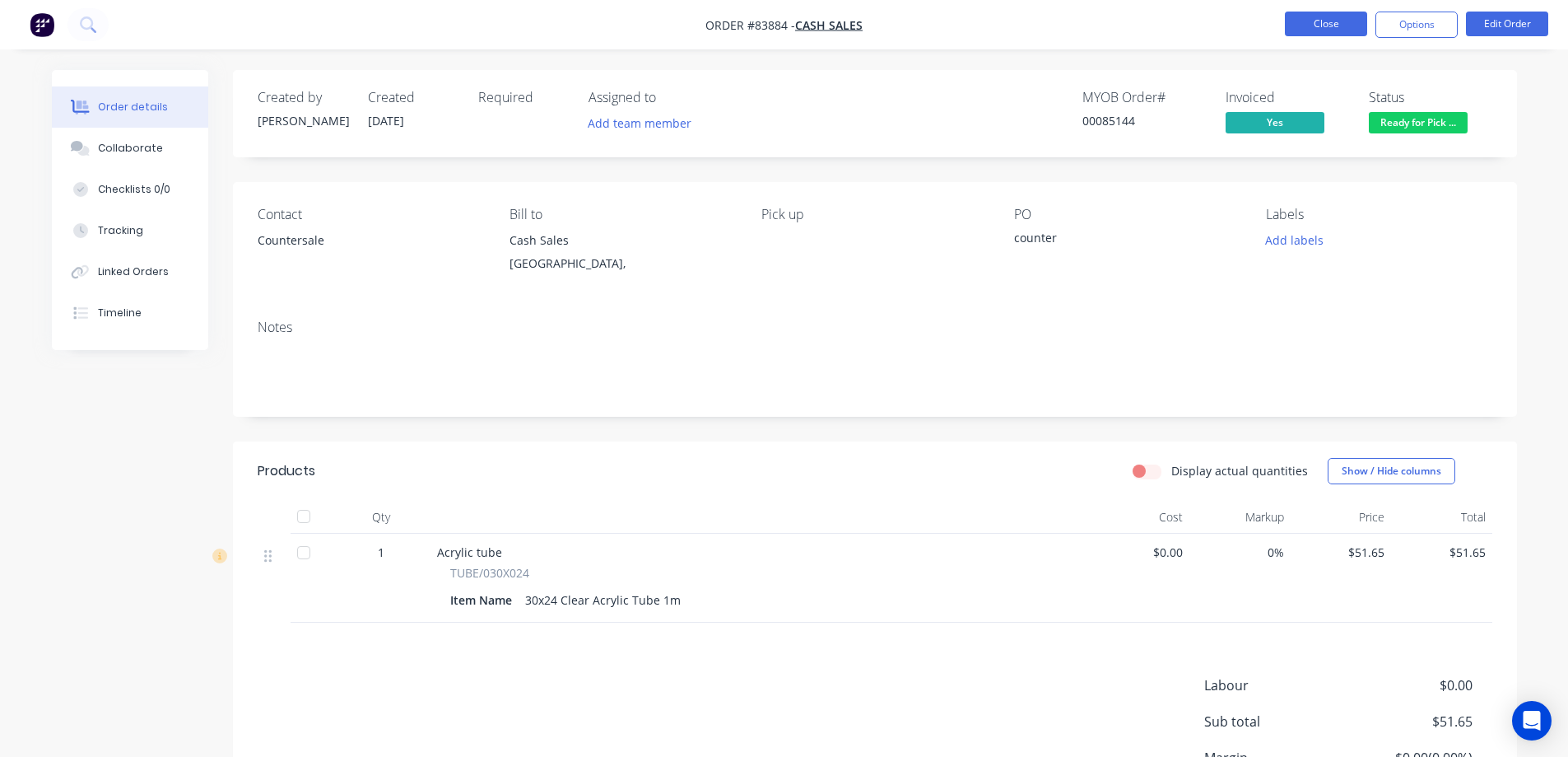
click at [1332, 25] on button "Close" at bounding box center [1326, 24] width 83 height 25
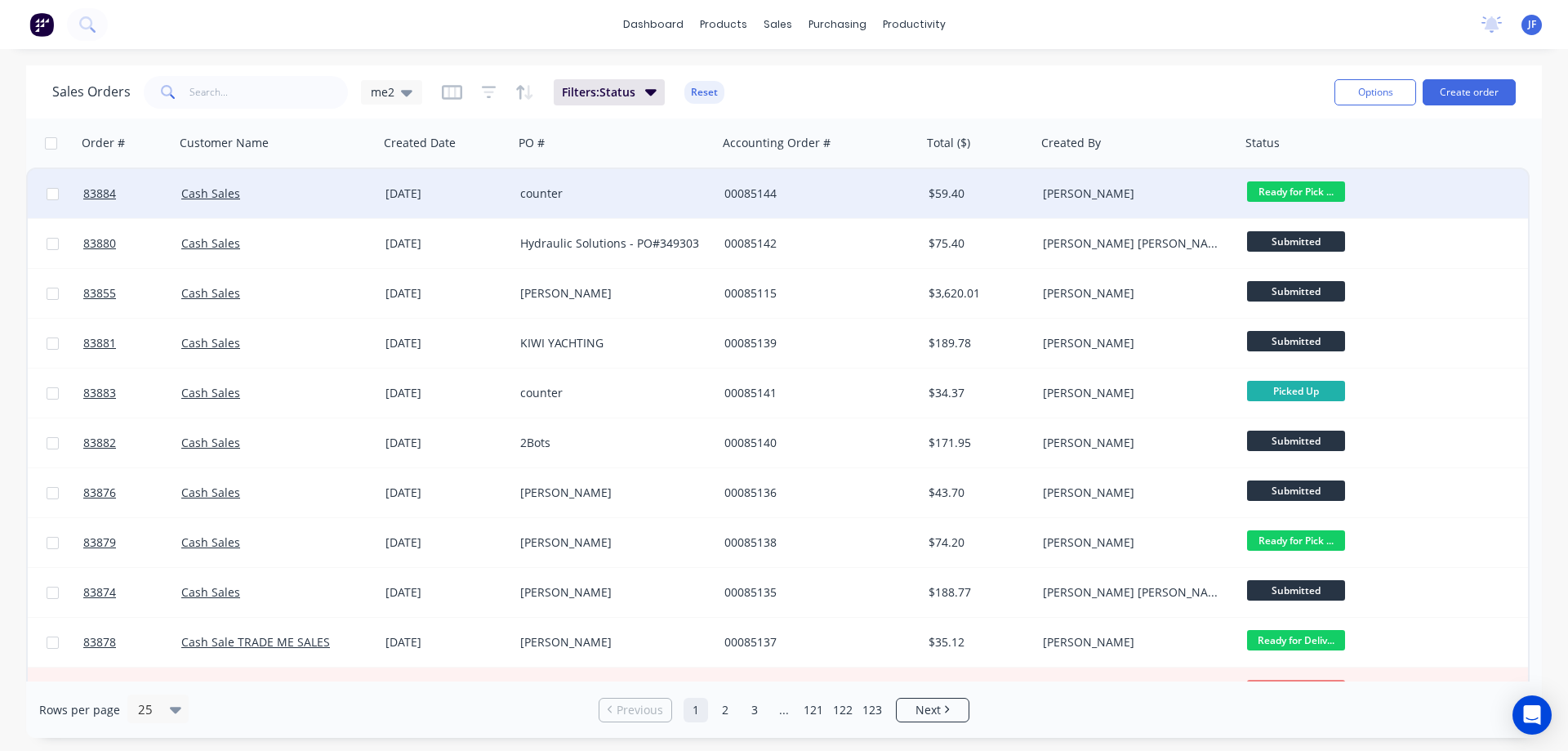
click at [685, 200] on div "counter" at bounding box center [610, 194] width 181 height 16
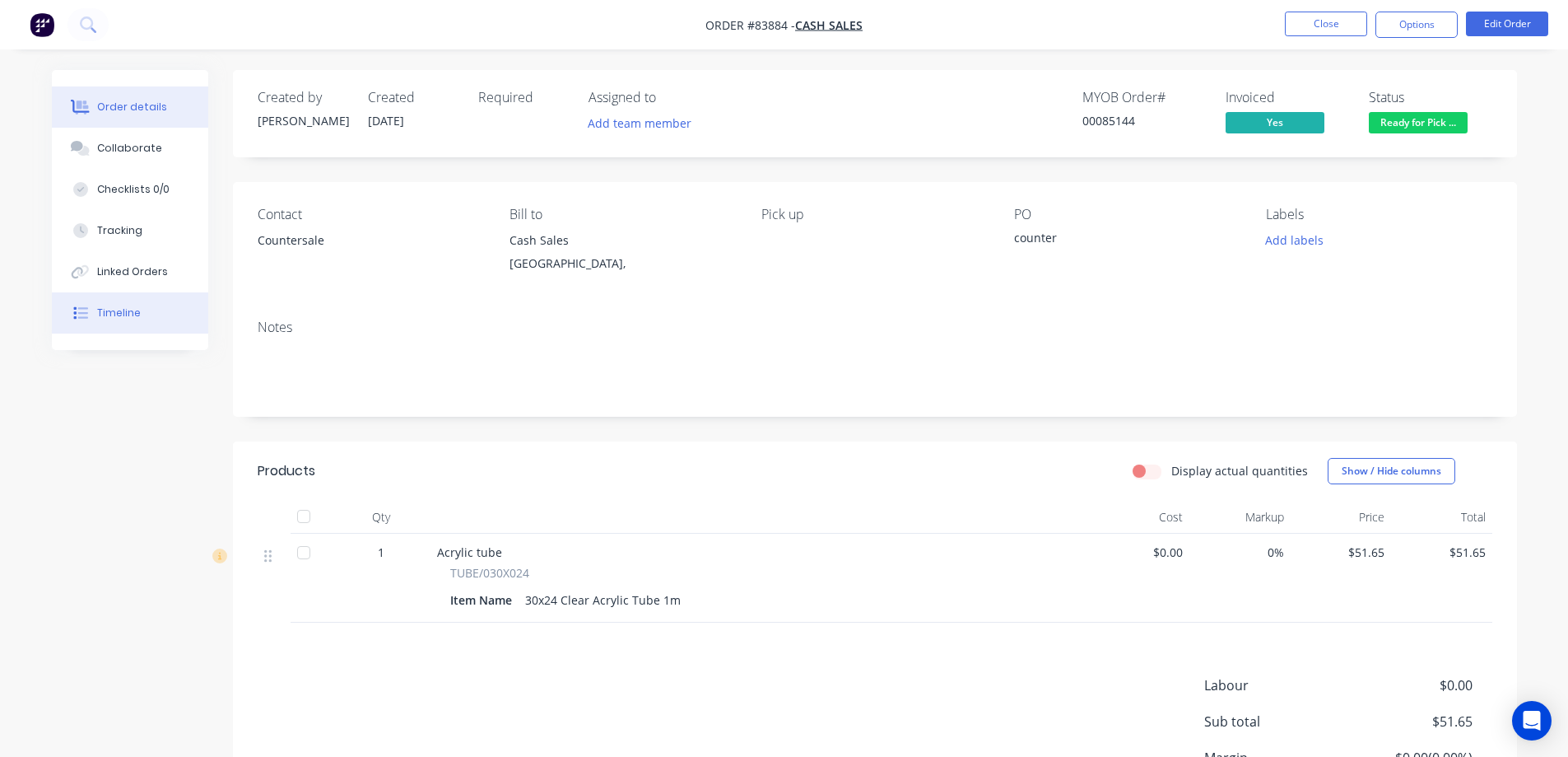
click at [119, 324] on button "Timeline" at bounding box center [130, 312] width 156 height 41
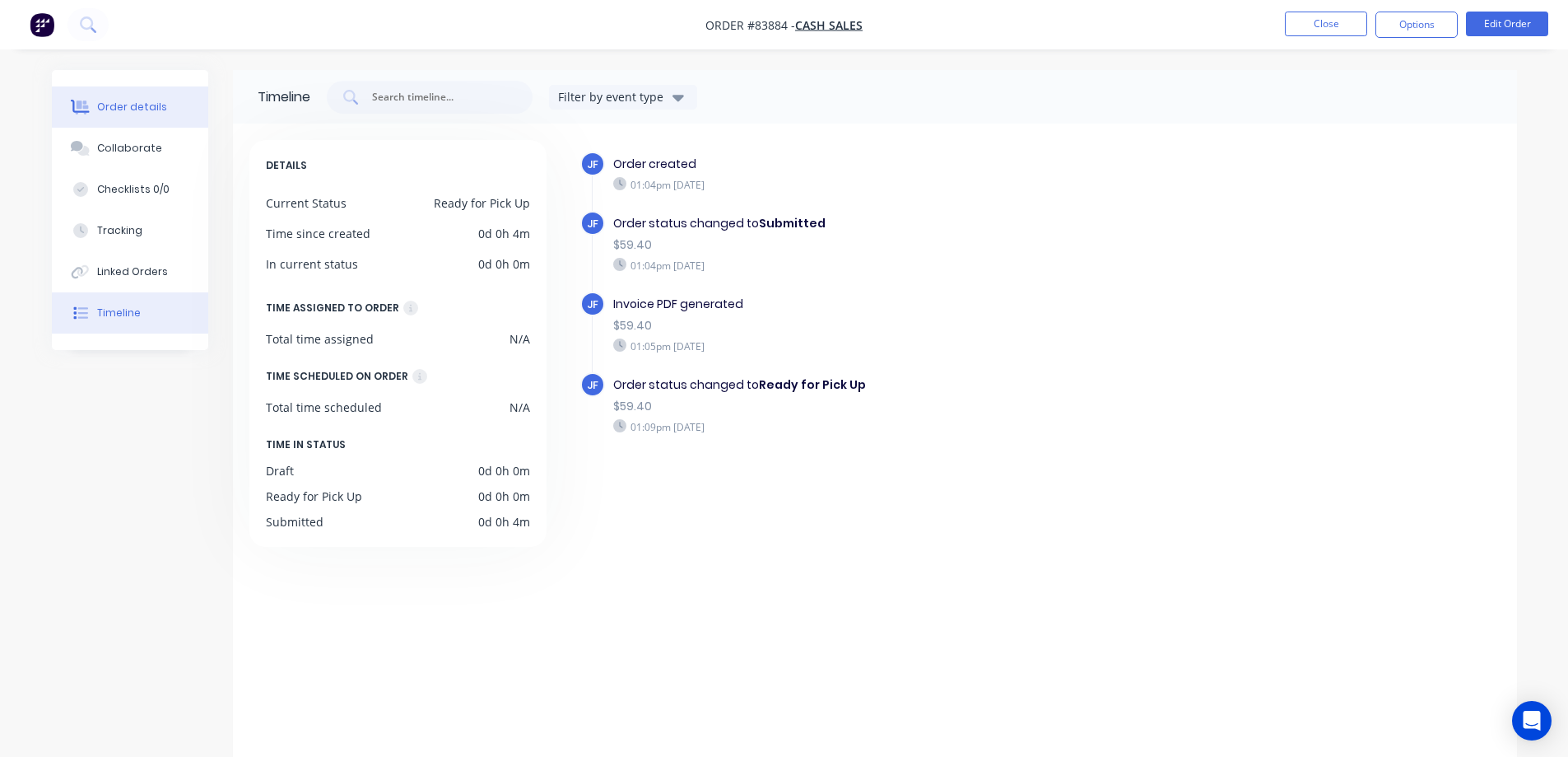
click at [145, 99] on button "Order details" at bounding box center [130, 106] width 156 height 41
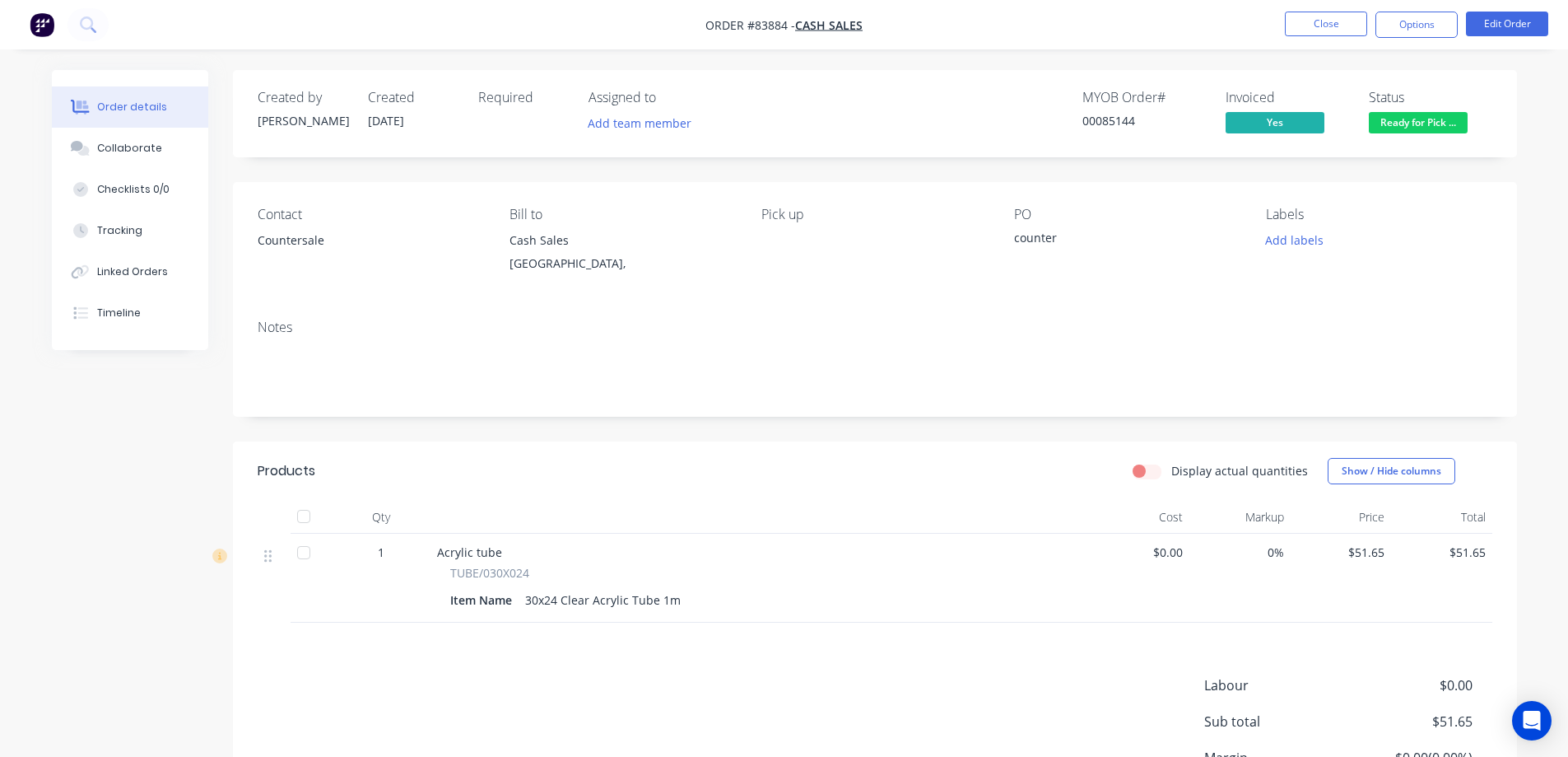
click at [341, 46] on nav "Order #83884 - Cash Sales Close Options Edit Order" at bounding box center [784, 25] width 1568 height 49
